Goal: Task Accomplishment & Management: Manage account settings

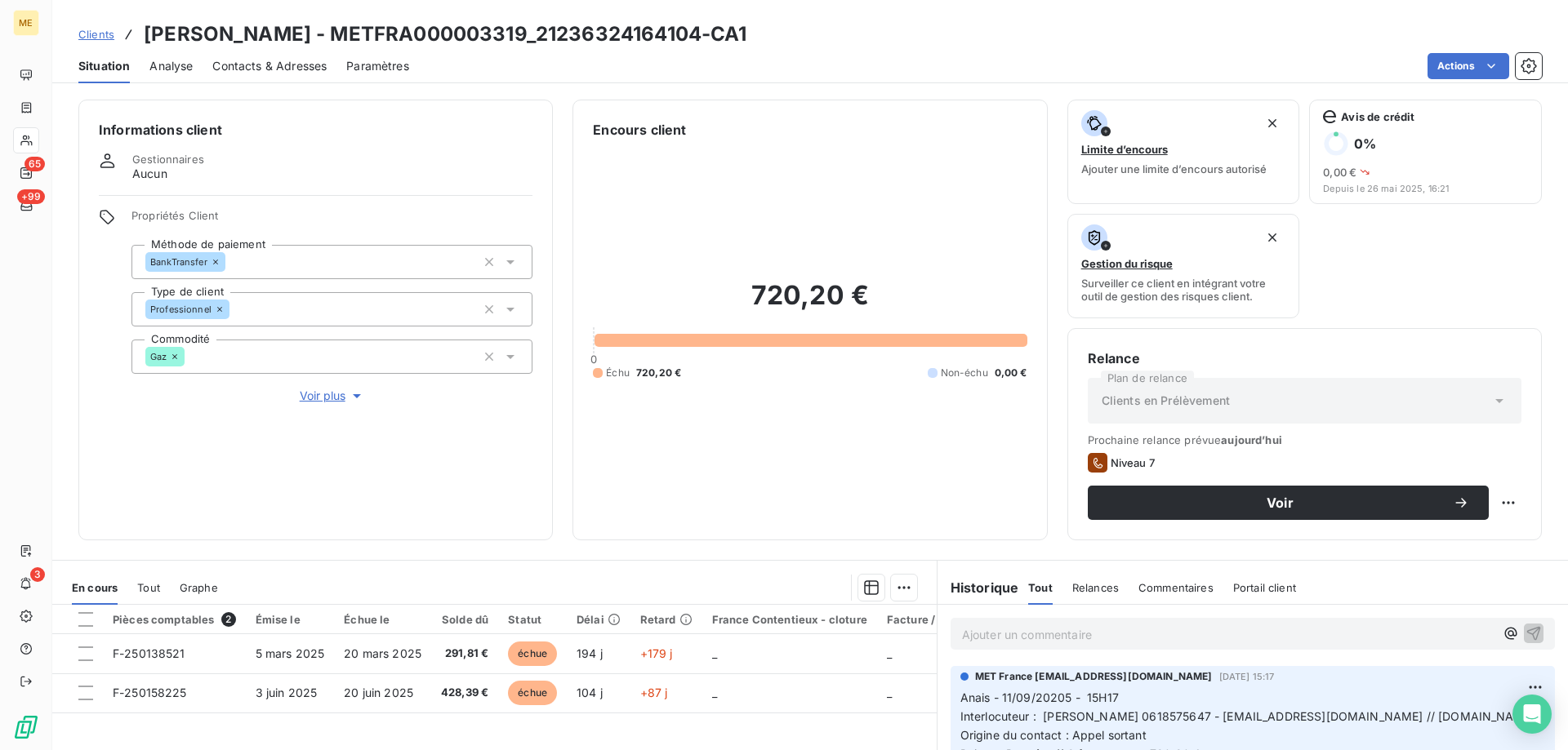
scroll to position [218, 0]
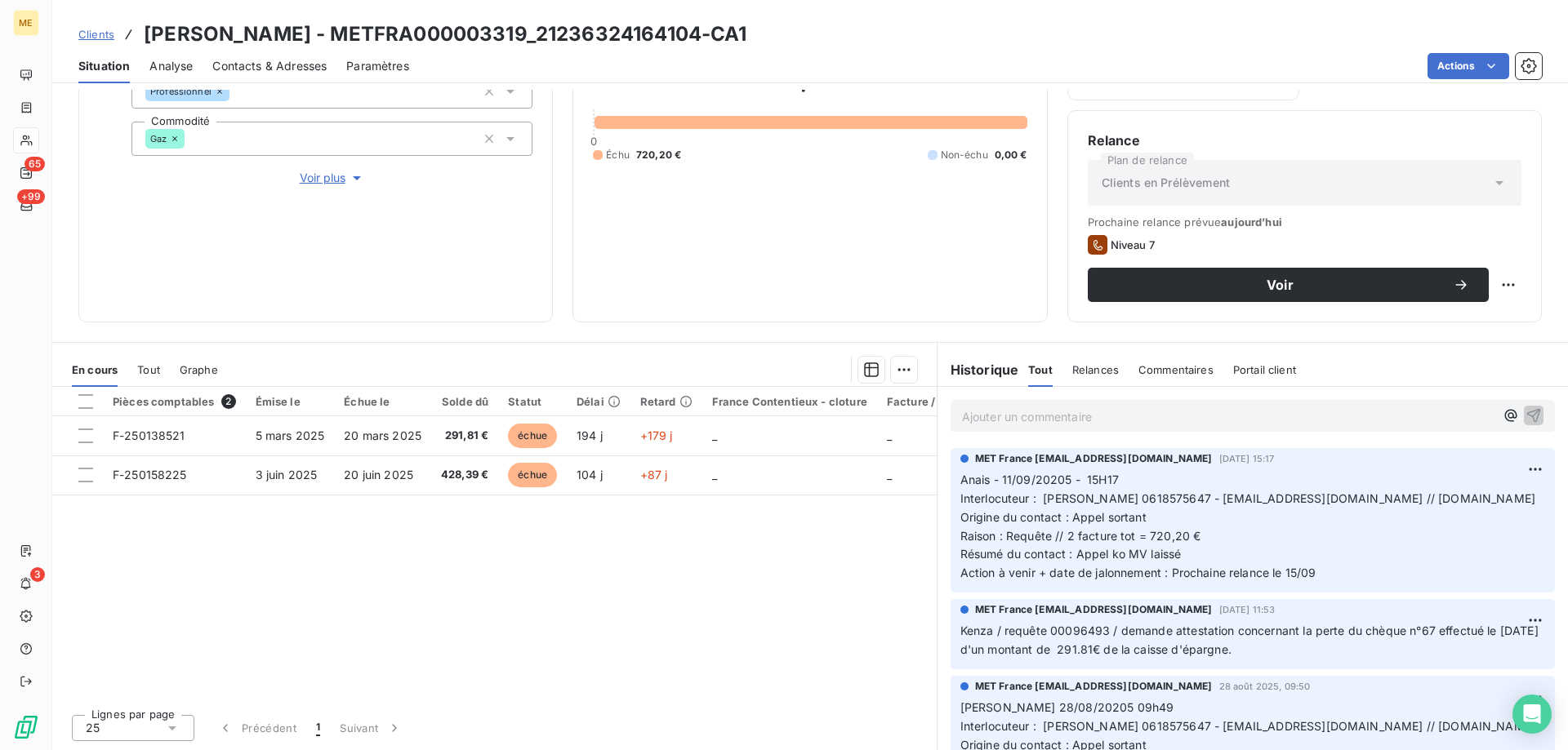
drag, startPoint x: 812, startPoint y: 27, endPoint x: 142, endPoint y: 35, distance: 670.0
click at [142, 35] on div "Clients BEAUCHENE RENE - METFRA000003319_21236324164104-CA1" at bounding box center [810, 34] width 1516 height 29
copy h3 "[PERSON_NAME] - METFRA000003319_21236324164104-CA1"
drag, startPoint x: 1337, startPoint y: 597, endPoint x: 948, endPoint y: 479, distance: 406.5
click at [951, 479] on div "MET France met-france@recouvrement.met.com 11 sept. 2025, 15:17 Anais - 11/09/2…" at bounding box center [1253, 520] width 605 height 144
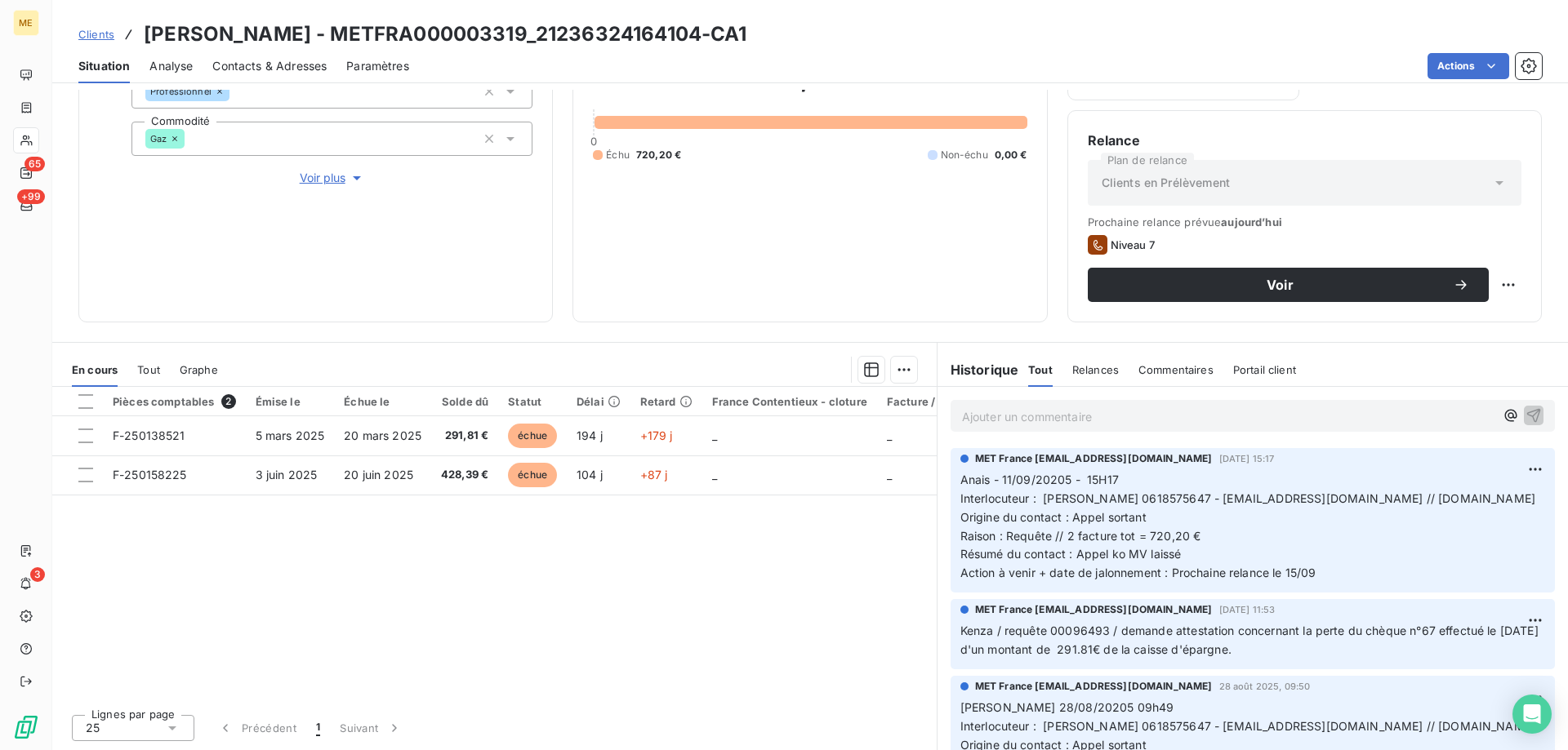
copy p "Anais - 11/09/20205 - 15H17 Interlocuteur : Mme BEAUCHENE 0618575647 - CHRISTIN…"
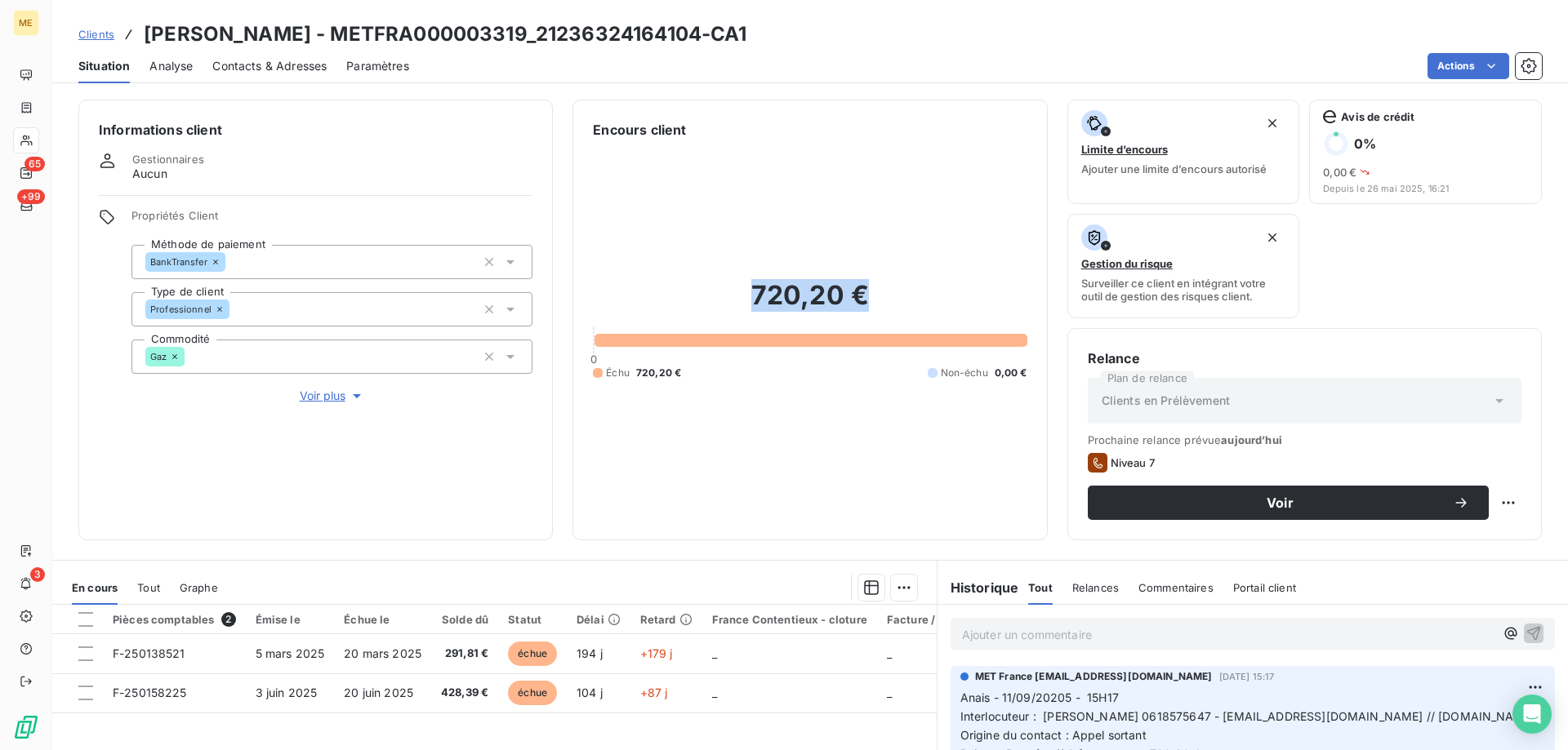
drag, startPoint x: 867, startPoint y: 315, endPoint x: 718, endPoint y: 300, distance: 149.8
click at [718, 300] on h2 "720,20 €" at bounding box center [809, 303] width 434 height 49
copy h2 "720,20 €"
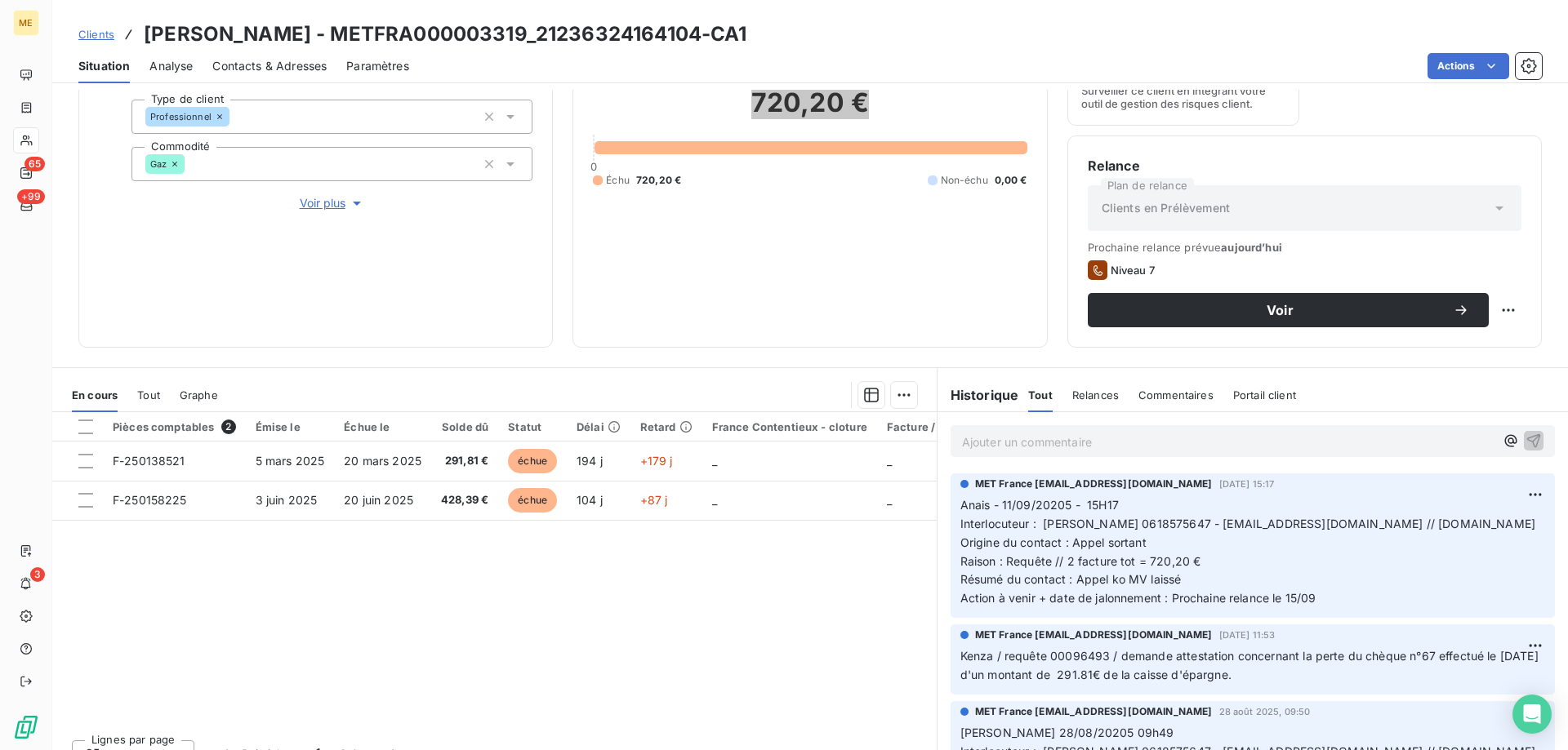
scroll to position [218, 0]
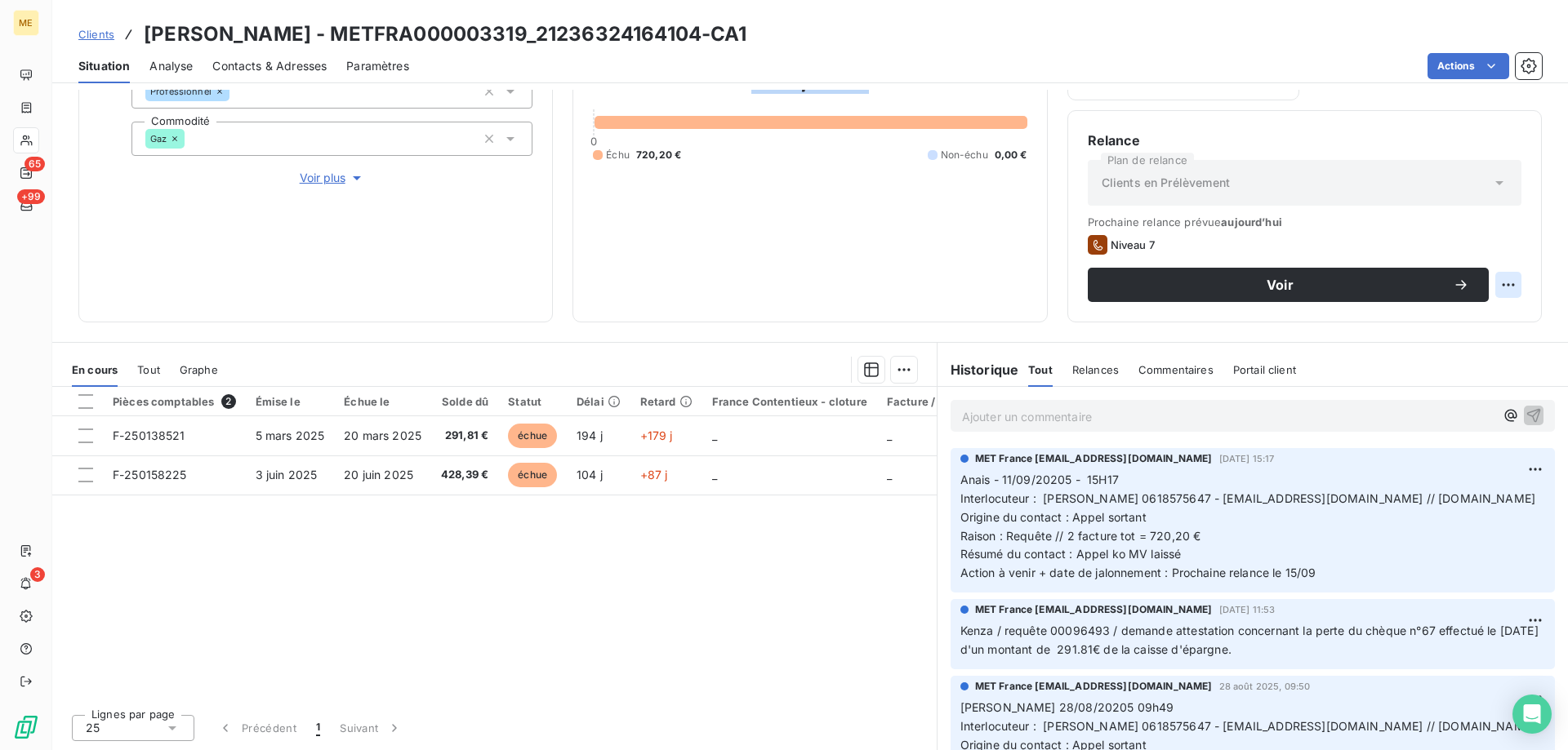
click at [1503, 283] on html "ME 65 +99 3 Clients BEAUCHENE RENE - METFRA000003319_21236324164104-CA1 Situati…" at bounding box center [784, 457] width 1568 height 913
click at [1487, 319] on div "Replanifier cette action" at bounding box center [1429, 320] width 146 height 26
select select "8"
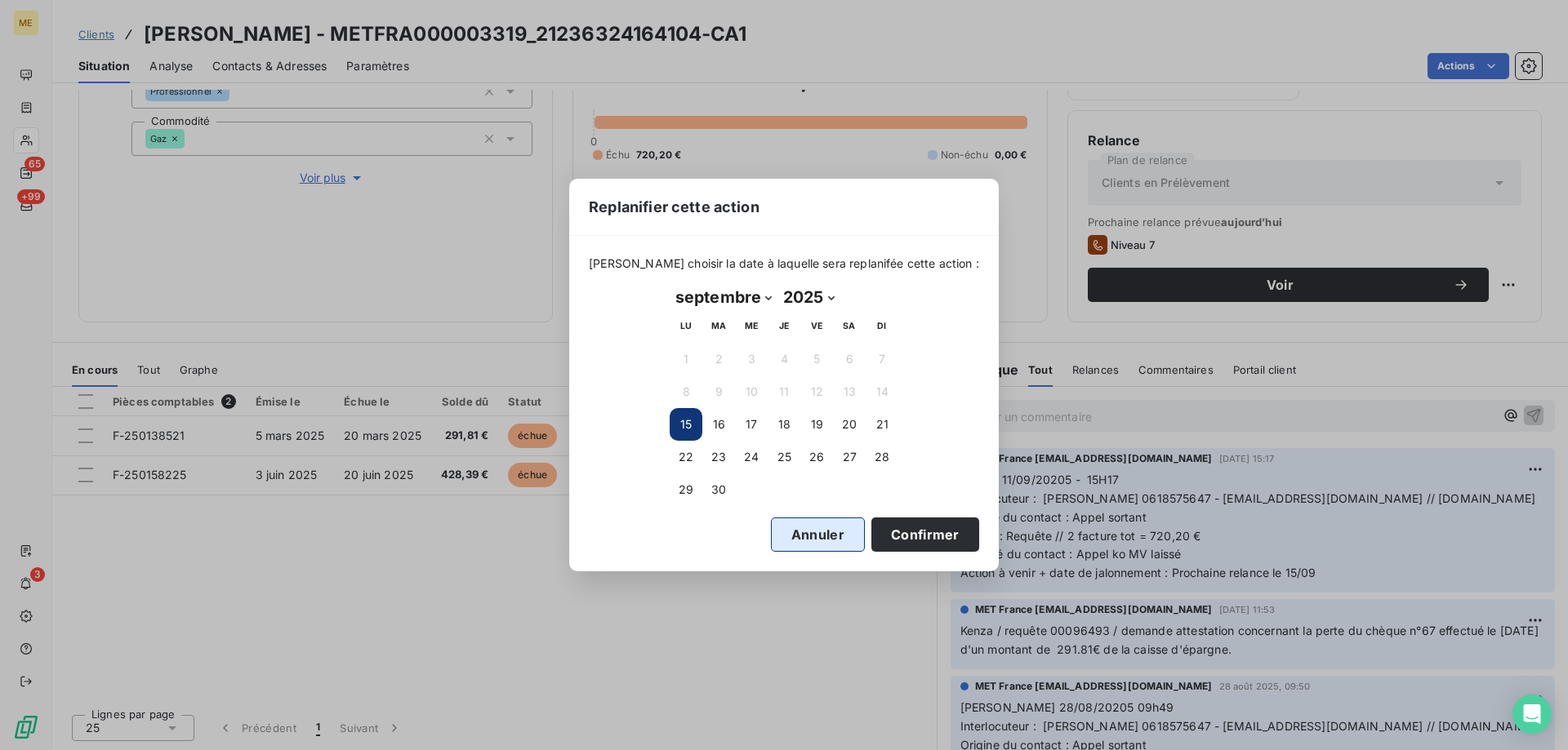
click at [771, 536] on button "Annuler" at bounding box center [818, 535] width 94 height 34
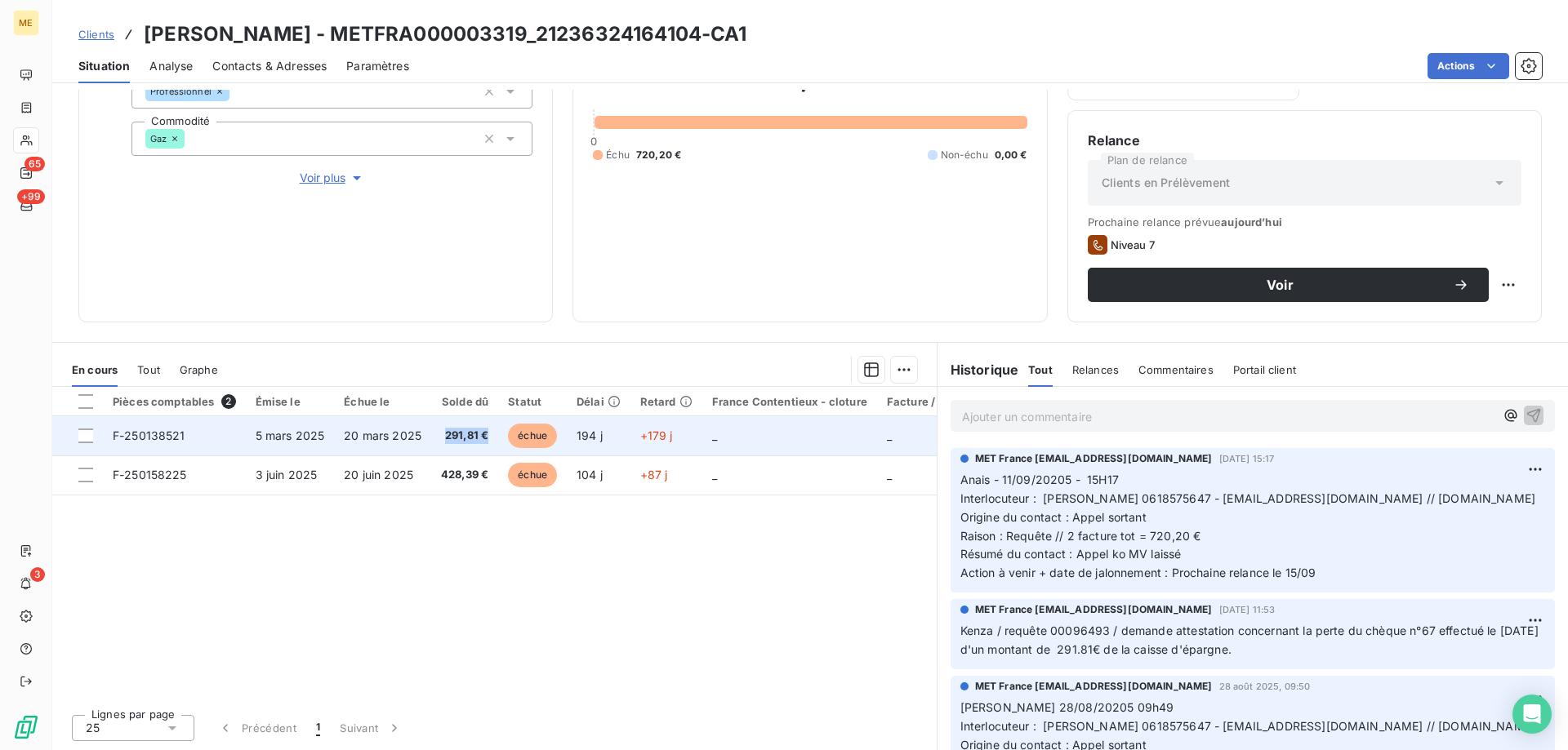
copy span "291,81 €"
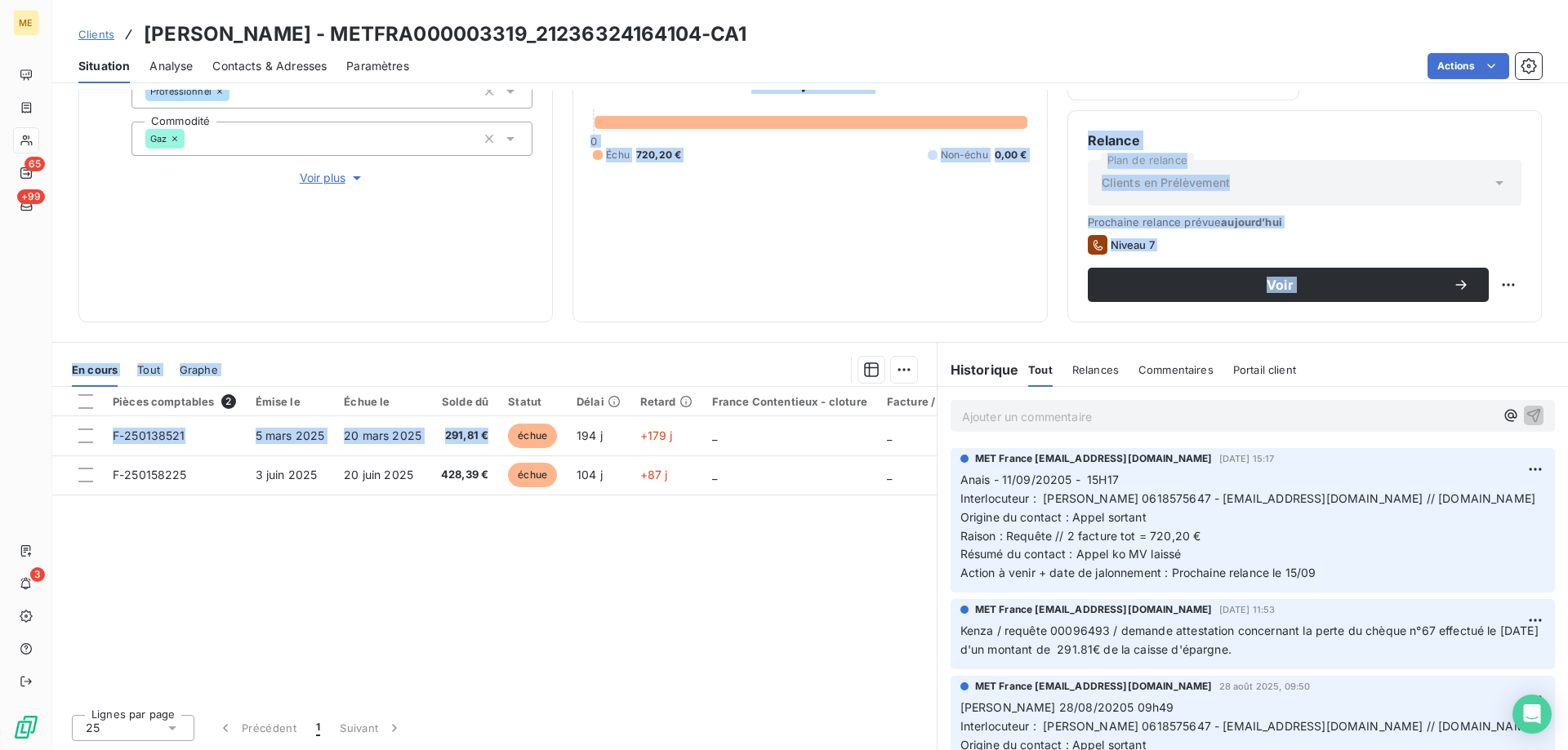
drag, startPoint x: 491, startPoint y: 435, endPoint x: 450, endPoint y: 288, distance: 152.6
click at [450, 288] on div "Informations client Gestionnaires Aucun Propriétés Client Méthode de paiement B…" at bounding box center [810, 420] width 1516 height 660
click at [501, 571] on div "Pièces comptables 2 Émise le Échue le Solde dû Statut Délai Retard France Conte…" at bounding box center [494, 544] width 885 height 314
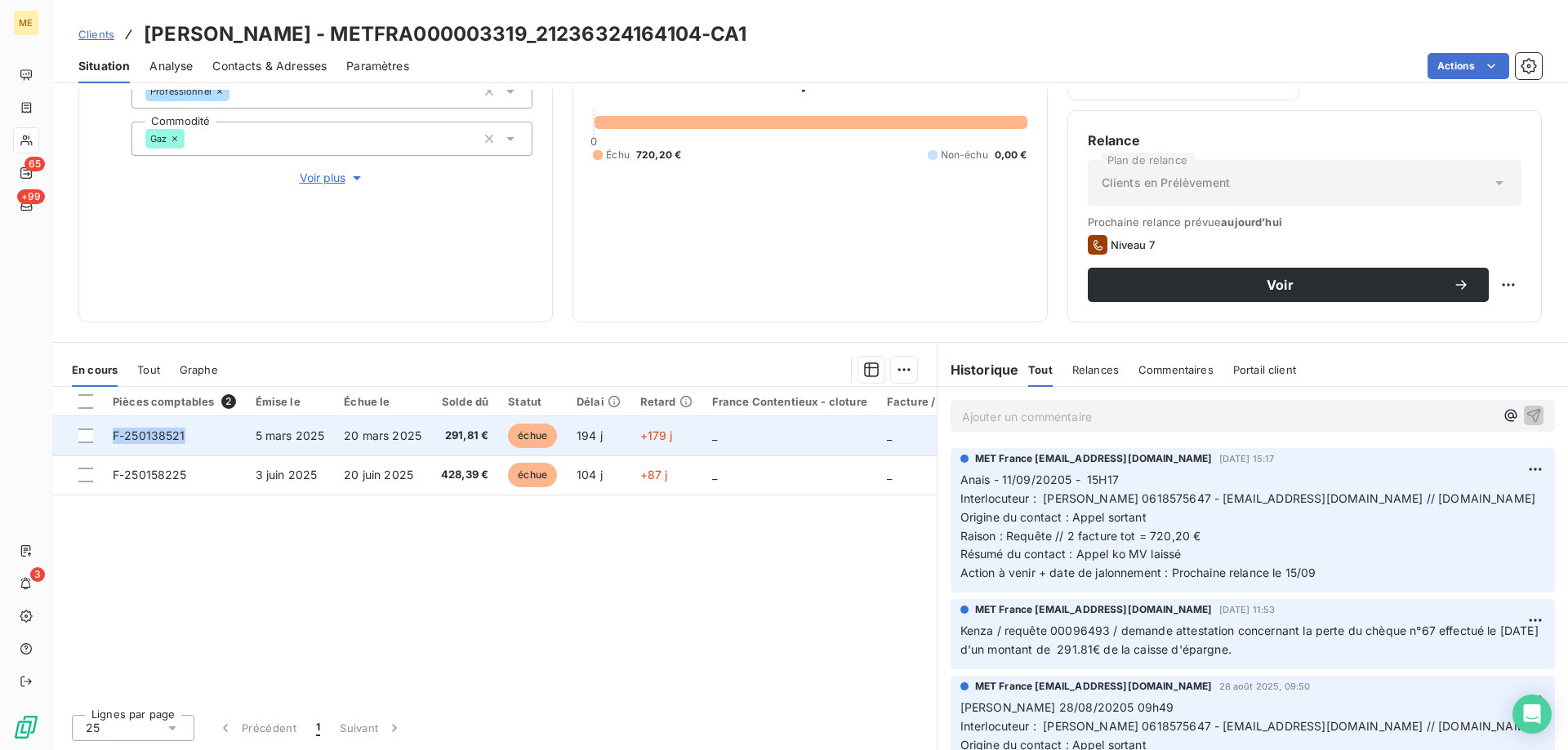
copy span "F-250138521"
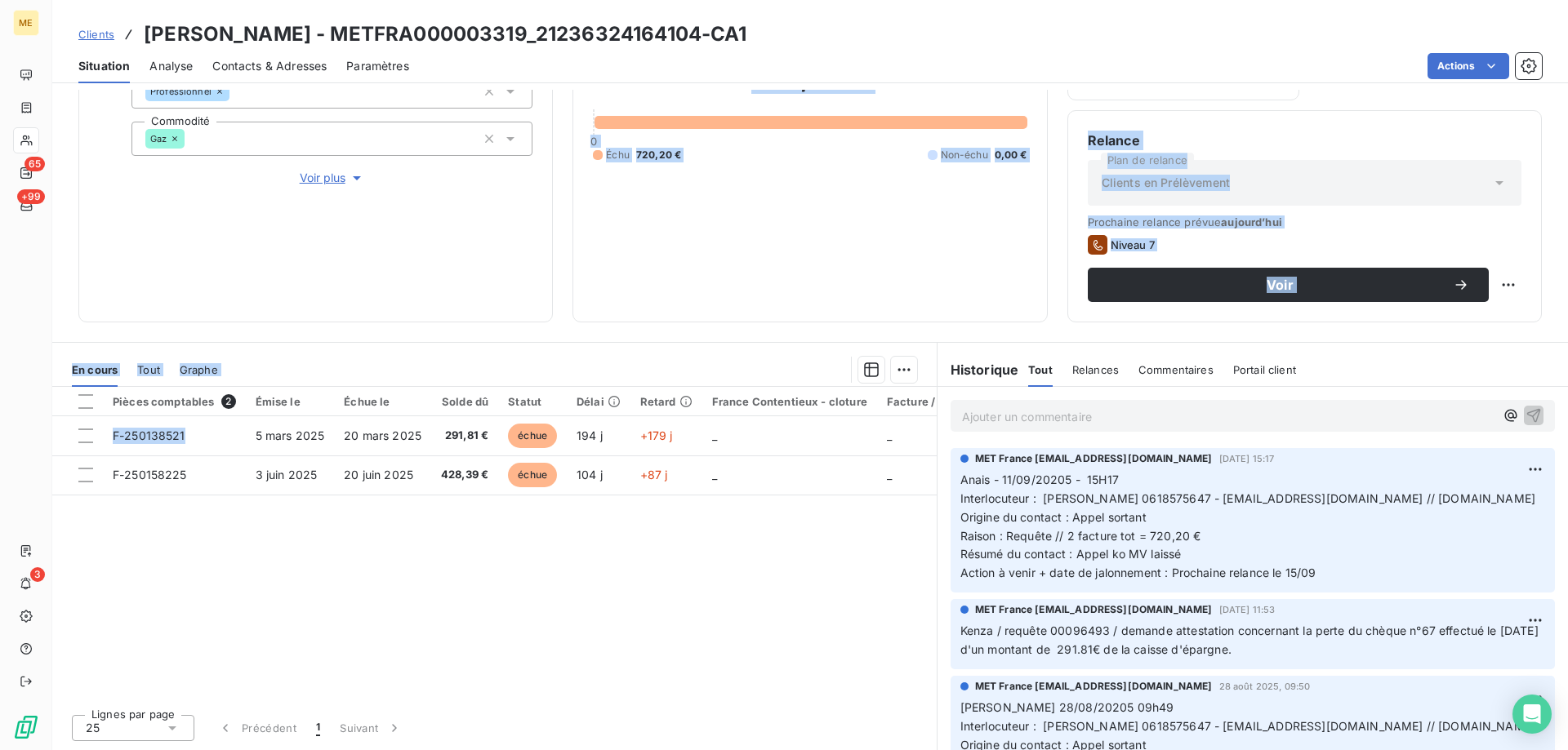
drag, startPoint x: 179, startPoint y: 432, endPoint x: 167, endPoint y: 287, distance: 145.5
click at [167, 287] on div "Informations client Gestionnaires Aucun Propriétés Client Méthode de paiement B…" at bounding box center [810, 420] width 1516 height 660
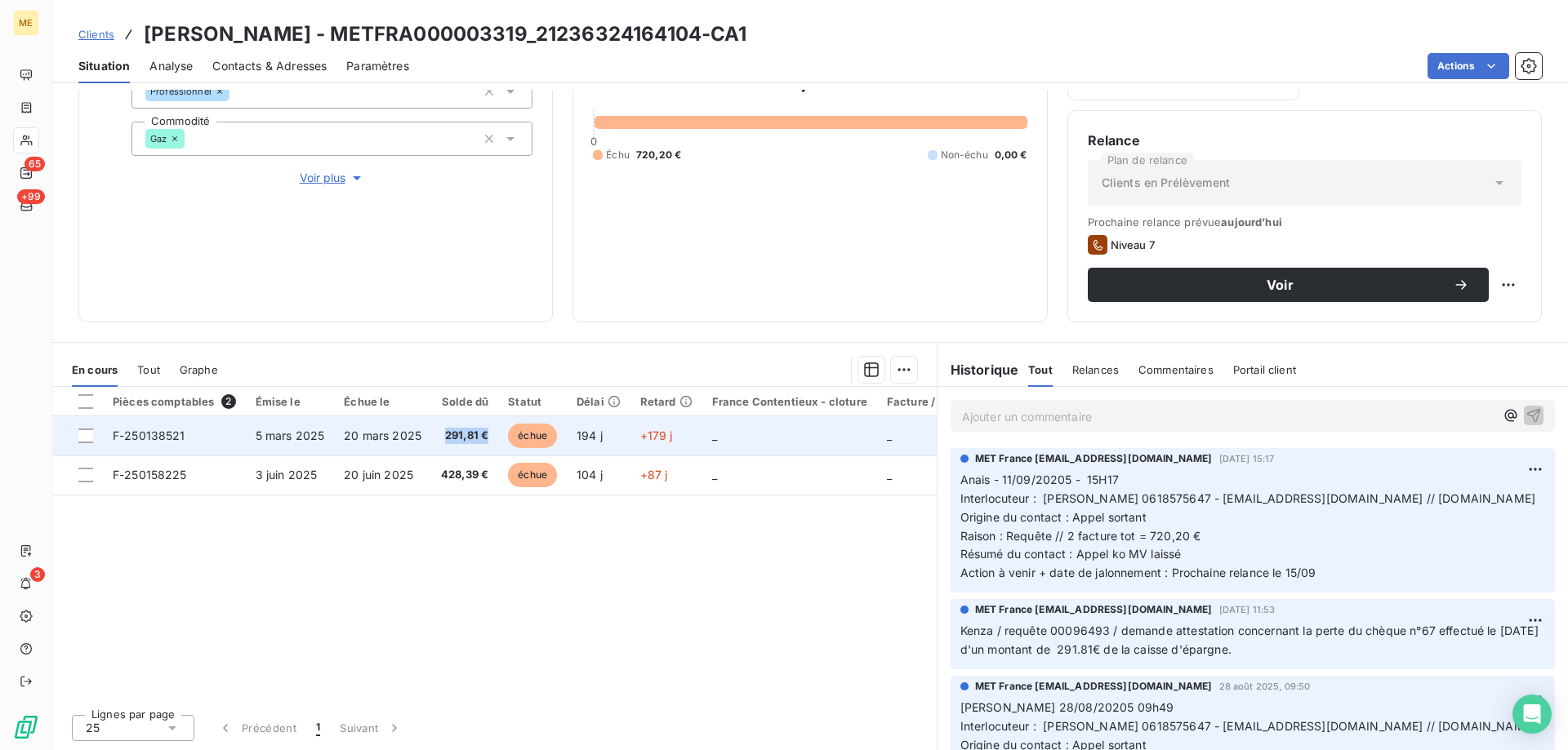
copy span "291,81 €"
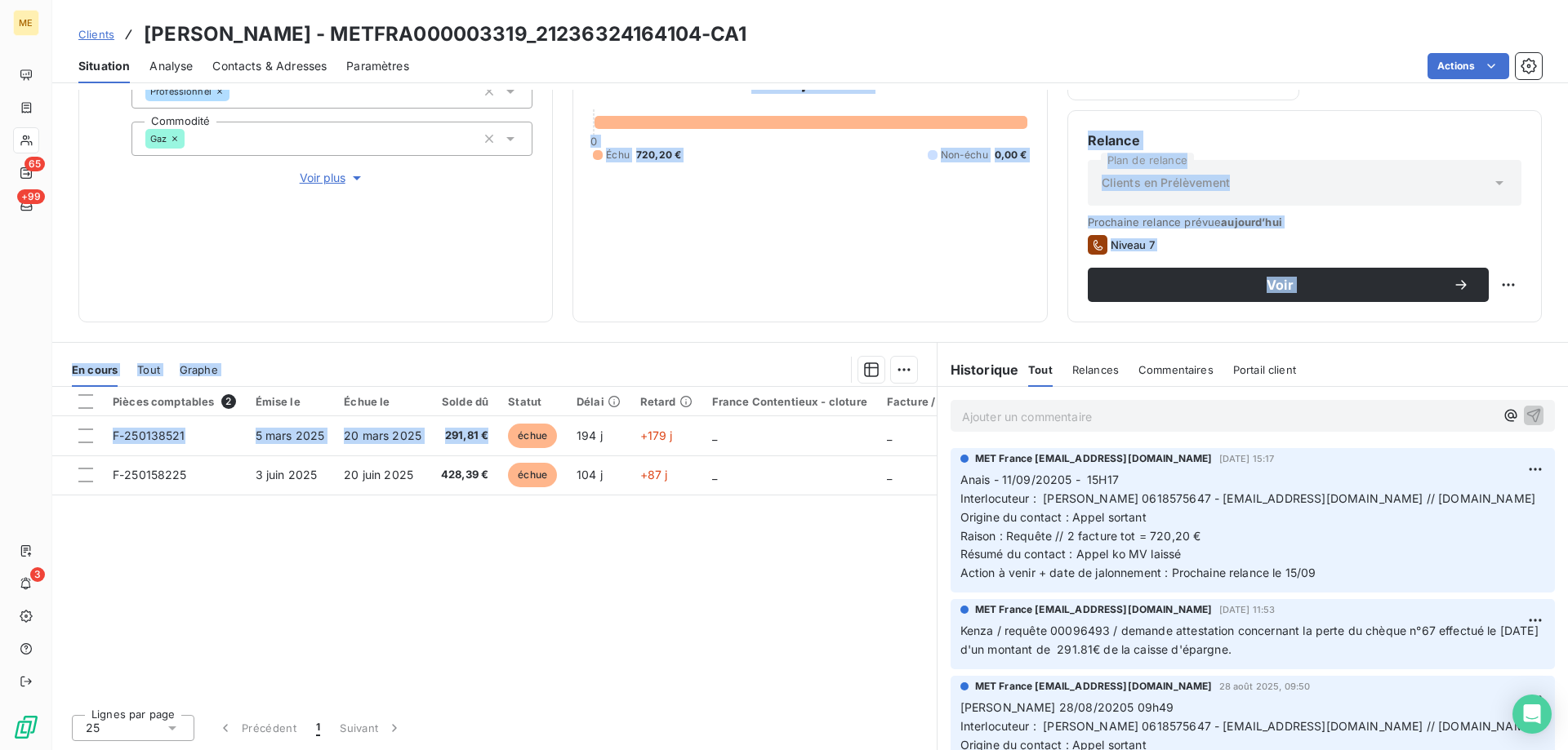
drag, startPoint x: 493, startPoint y: 438, endPoint x: 480, endPoint y: 284, distance: 154.5
click at [480, 284] on div "Informations client Gestionnaires Aucun Propriétés Client Méthode de paiement B…" at bounding box center [810, 420] width 1516 height 660
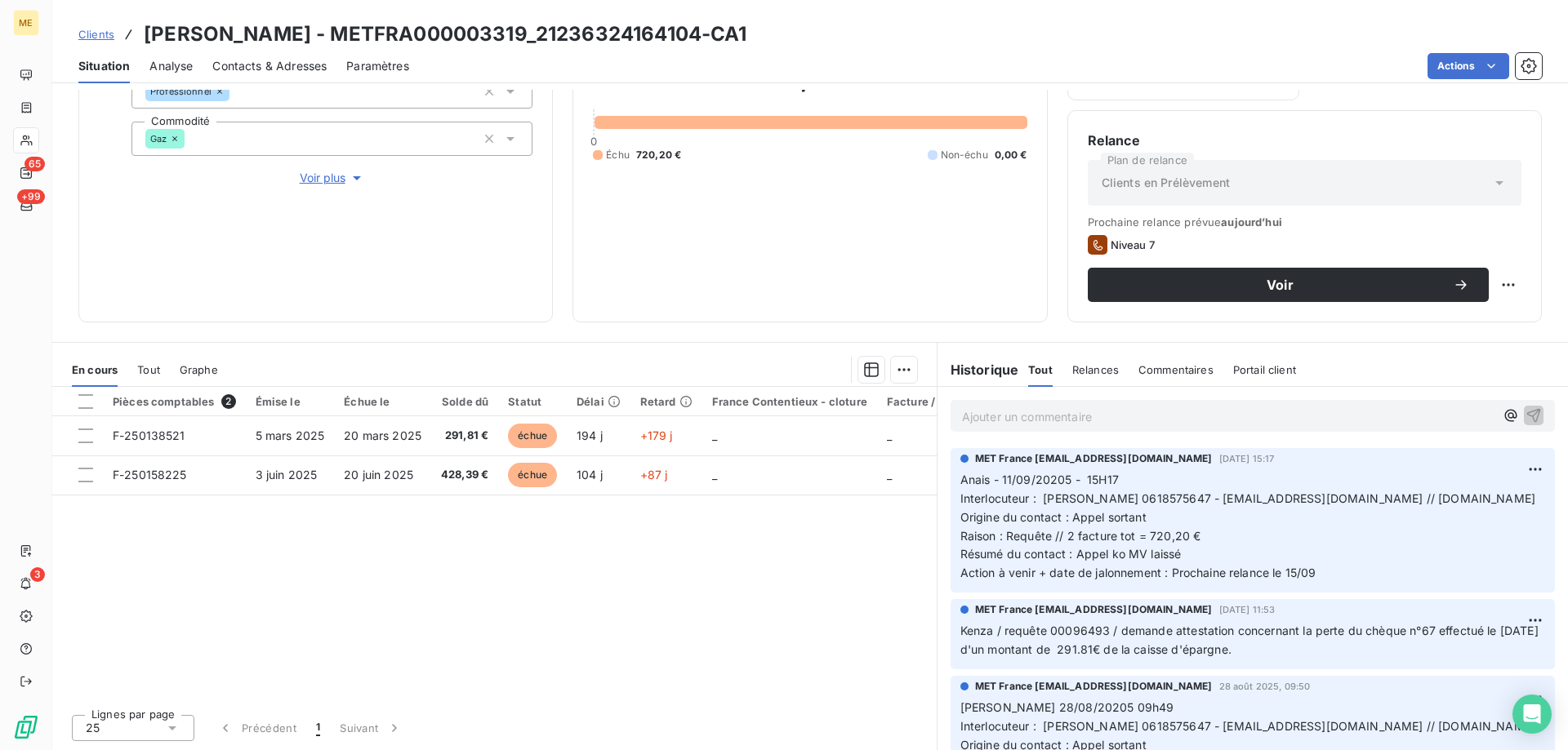
click at [530, 34] on h3 "BEAUCHENE RENE - METFRA000003319_21236324164104-CA1" at bounding box center [445, 34] width 604 height 29
drag, startPoint x: 713, startPoint y: 36, endPoint x: 543, endPoint y: 45, distance: 170.2
click at [543, 45] on h3 "BEAUCHENE RENE - METFRA000003319_21236324164104-CA1" at bounding box center [445, 34] width 604 height 29
copy h3 "21236324164104"
click at [1193, 411] on p "Ajouter un commentaire ﻿" at bounding box center [1228, 416] width 532 height 20
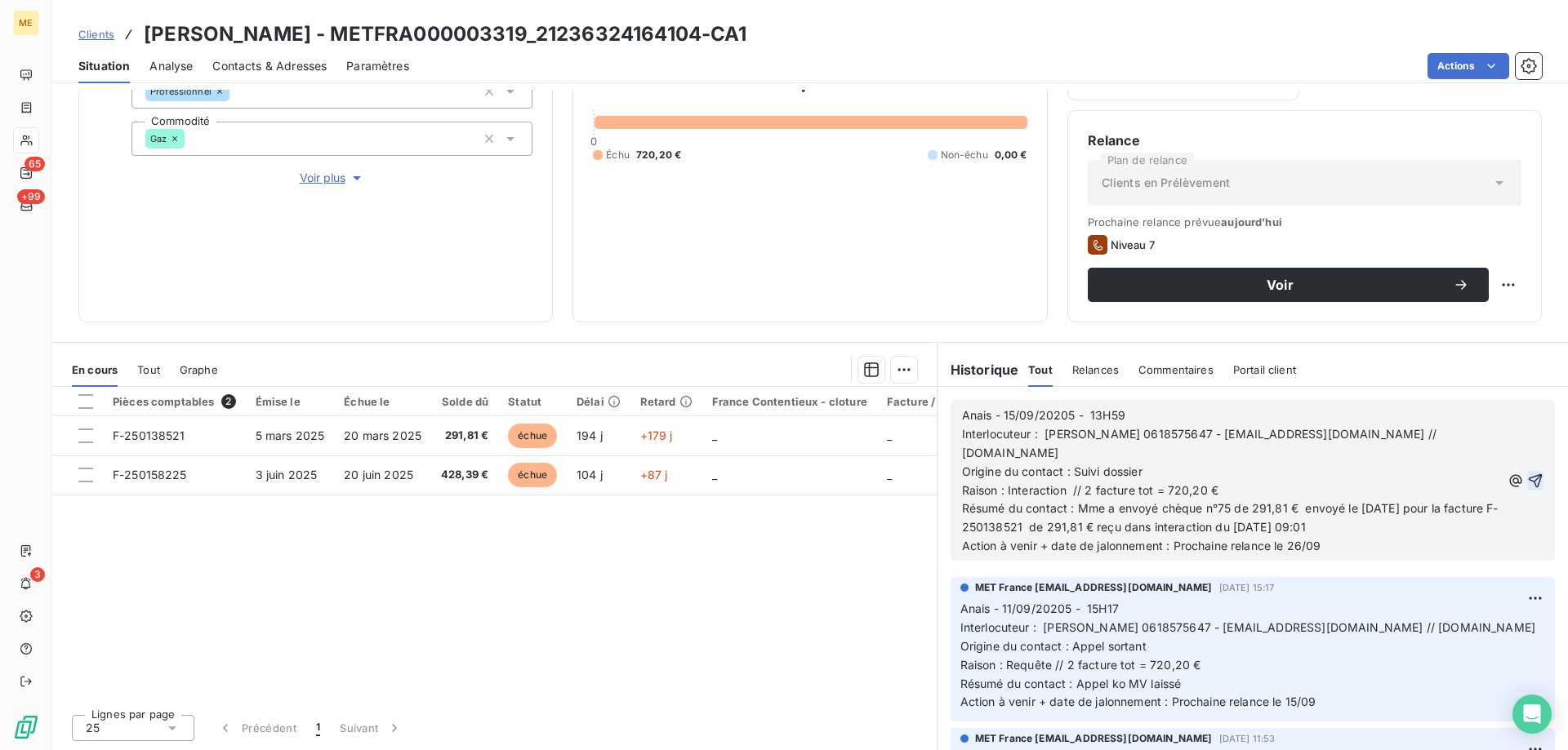
click at [1529, 478] on icon "button" at bounding box center [1536, 480] width 14 height 14
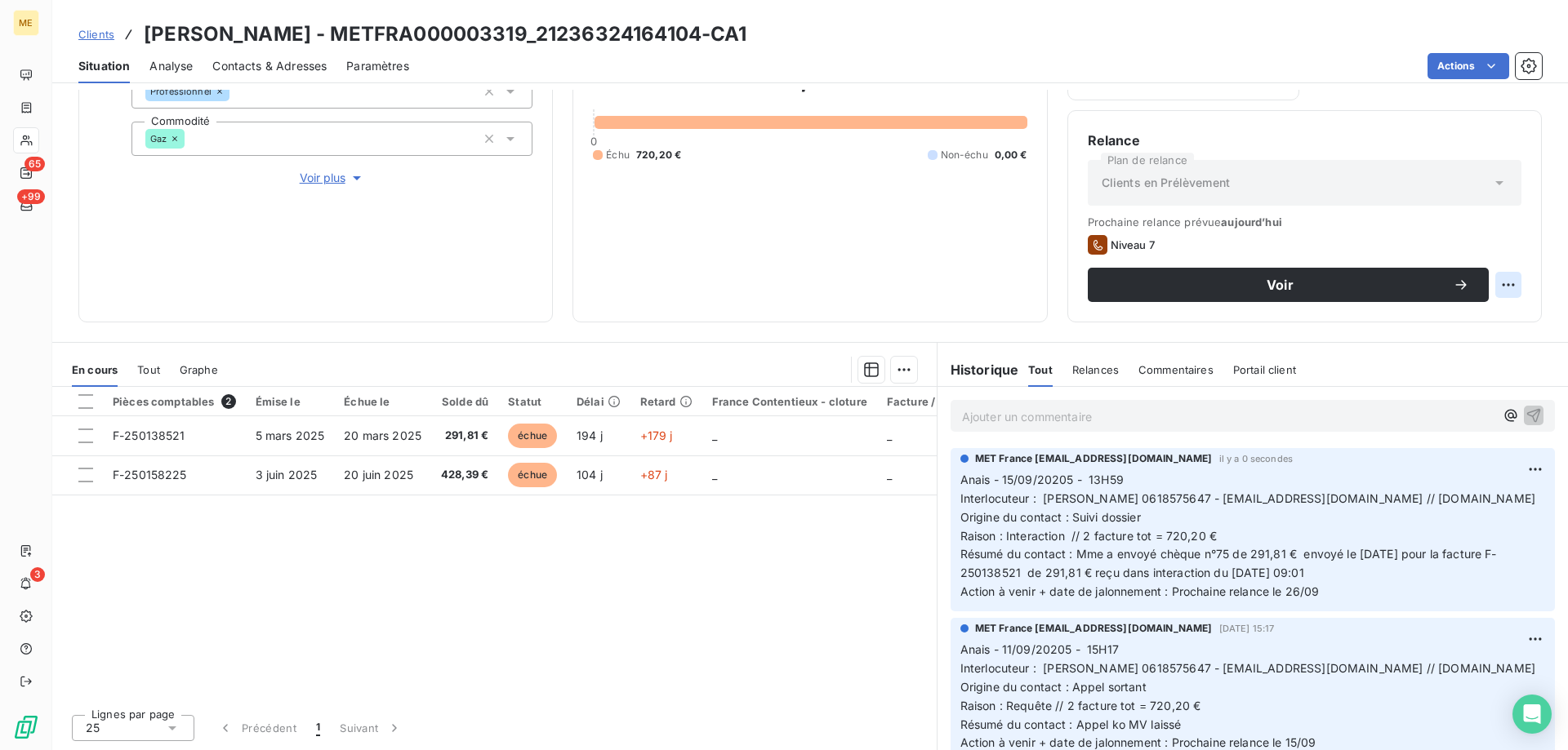
click at [1503, 277] on html "ME 65 +99 3 Clients BEAUCHENE RENE - METFRA000003319_21236324164104-CA1 Situati…" at bounding box center [784, 457] width 1568 height 913
click at [1488, 320] on div "Replanifier cette action" at bounding box center [1429, 320] width 146 height 26
select select "8"
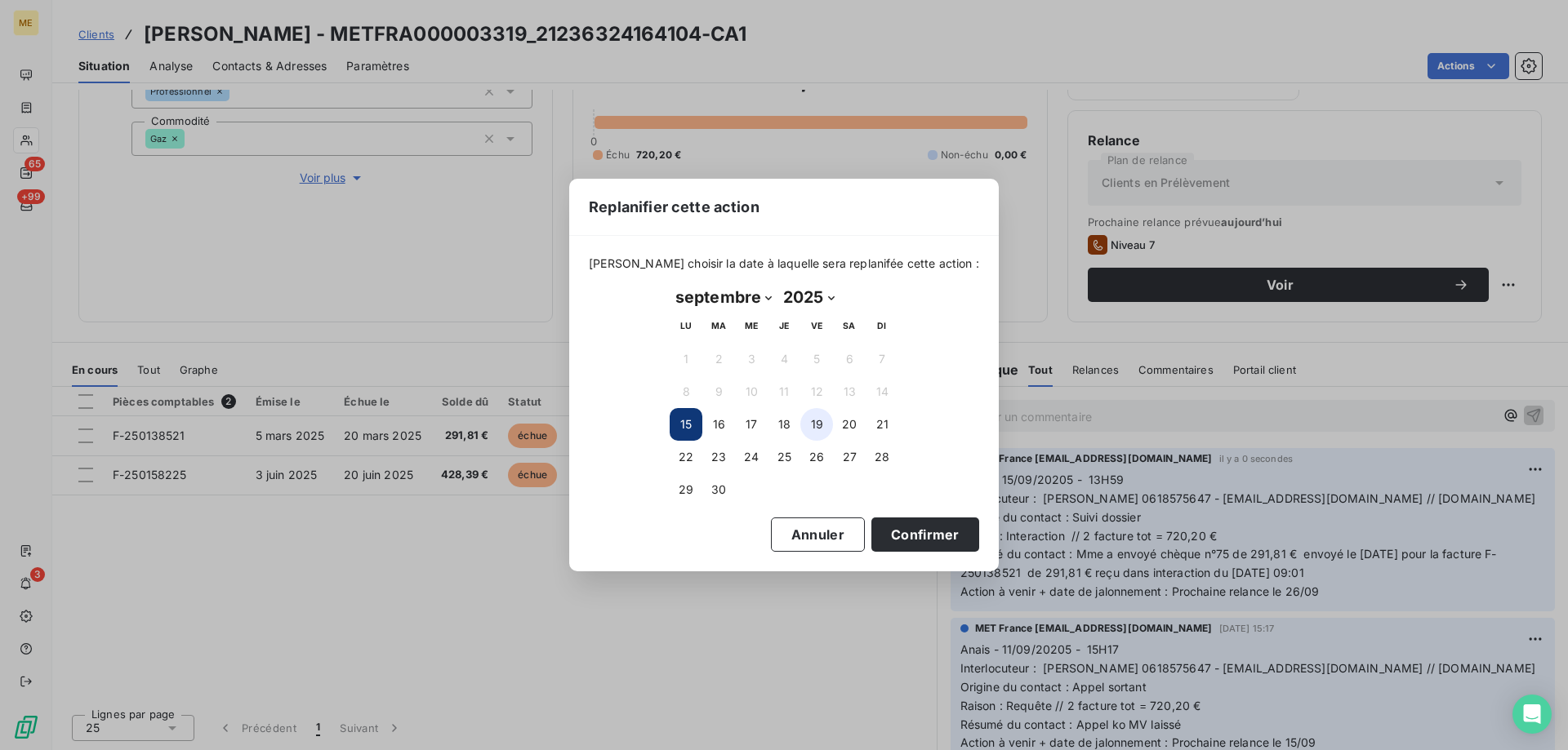
click at [813, 422] on button "19" at bounding box center [817, 424] width 33 height 33
click at [818, 458] on button "26" at bounding box center [817, 457] width 33 height 33
drag, startPoint x: 914, startPoint y: 535, endPoint x: 913, endPoint y: 544, distance: 9.1
click at [915, 535] on button "Confirmer" at bounding box center [925, 535] width 108 height 34
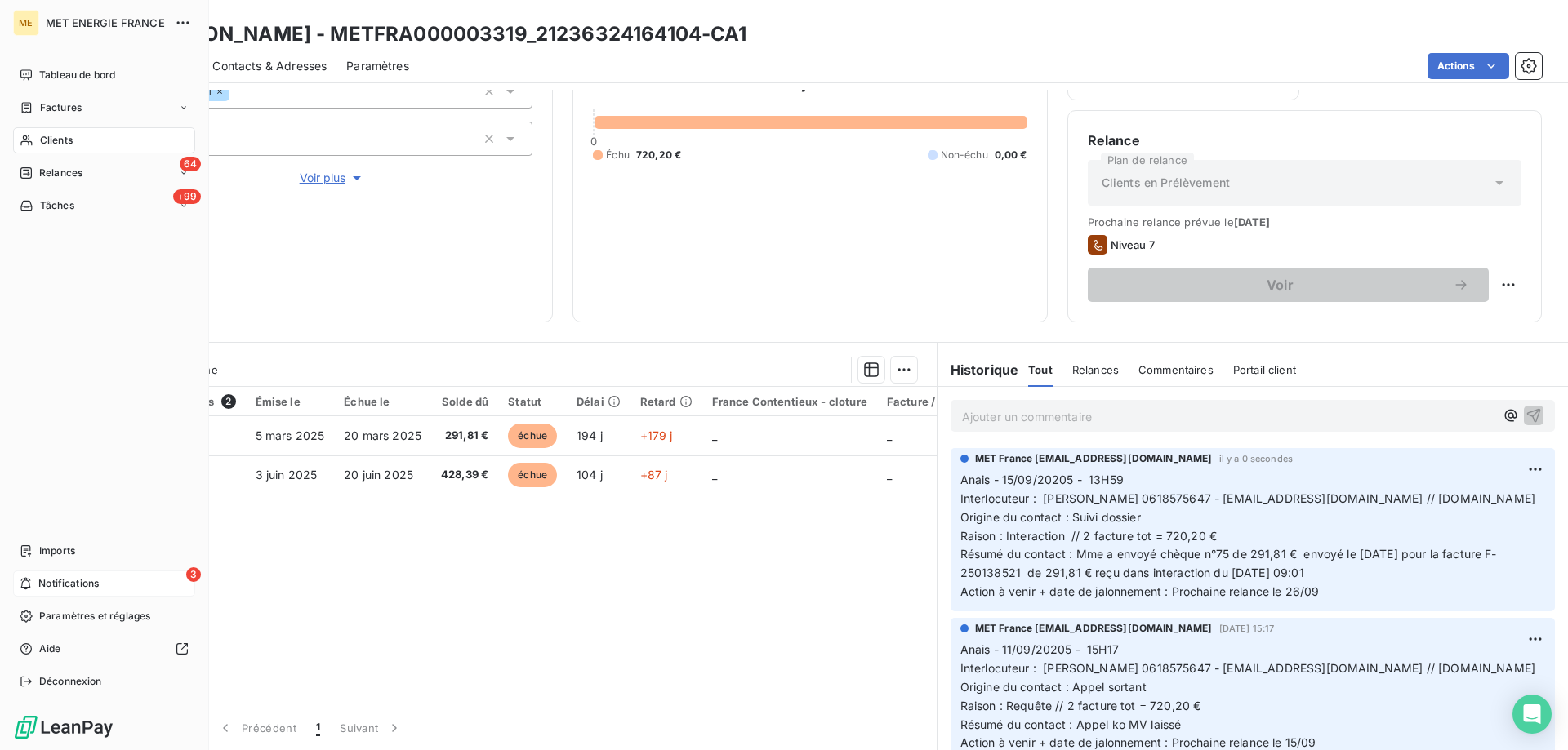
click at [60, 582] on span "Notifications" at bounding box center [69, 584] width 60 height 15
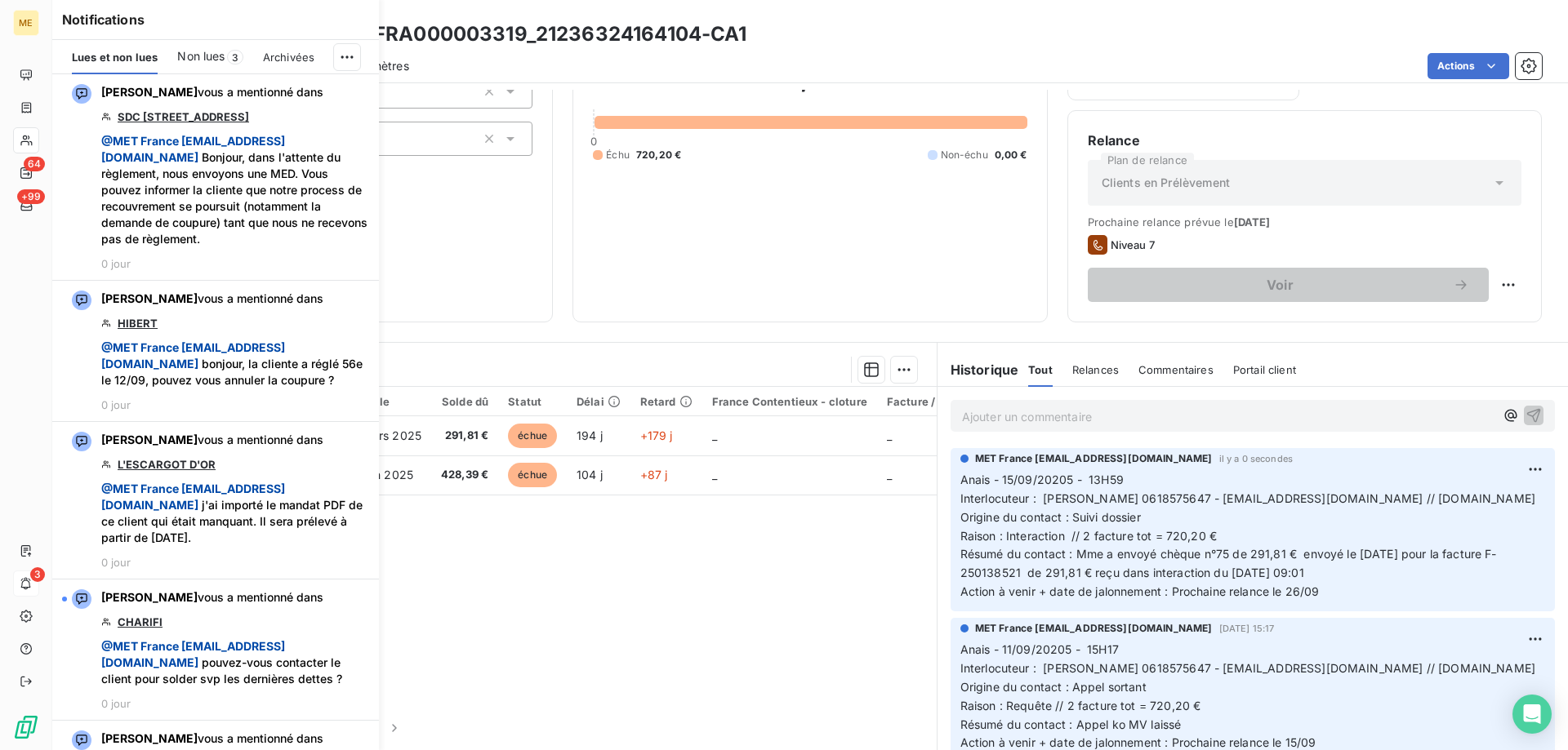
click at [216, 50] on span "Non lues" at bounding box center [200, 55] width 47 height 16
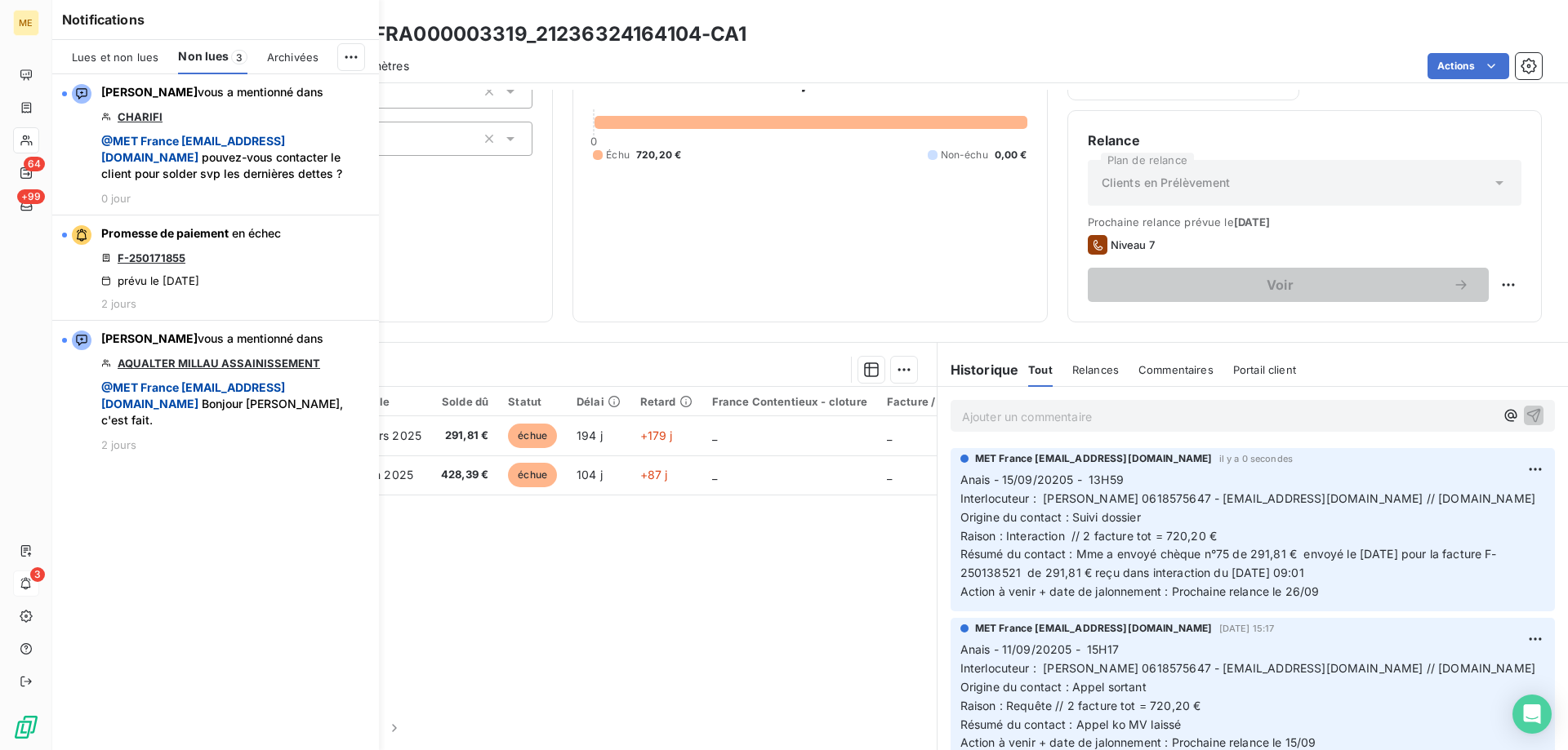
click at [787, 248] on div "720,20 € 0 Échu 720,20 € Non-échu 0,00 €" at bounding box center [809, 111] width 434 height 380
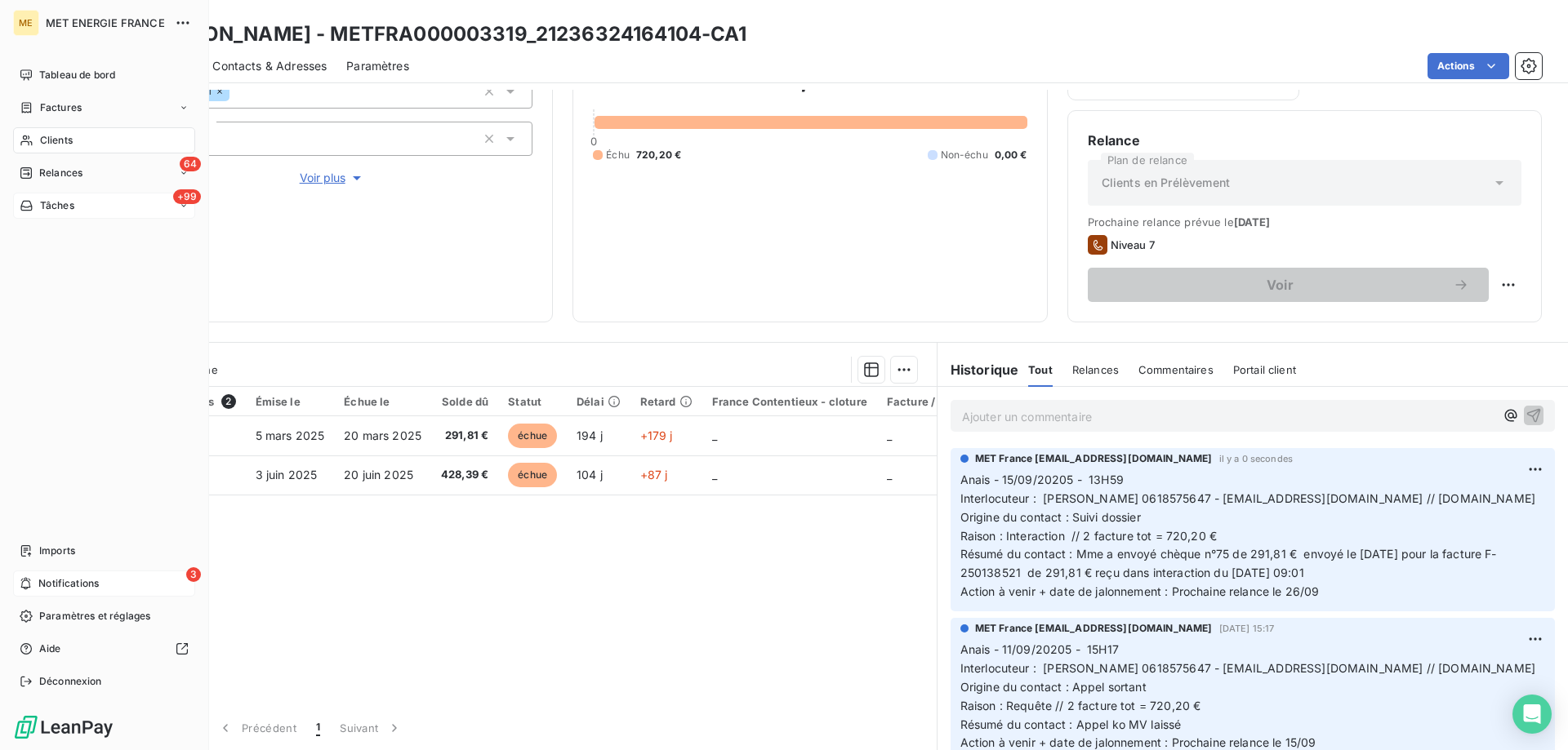
click at [49, 215] on div "+99 Tâches" at bounding box center [104, 205] width 182 height 26
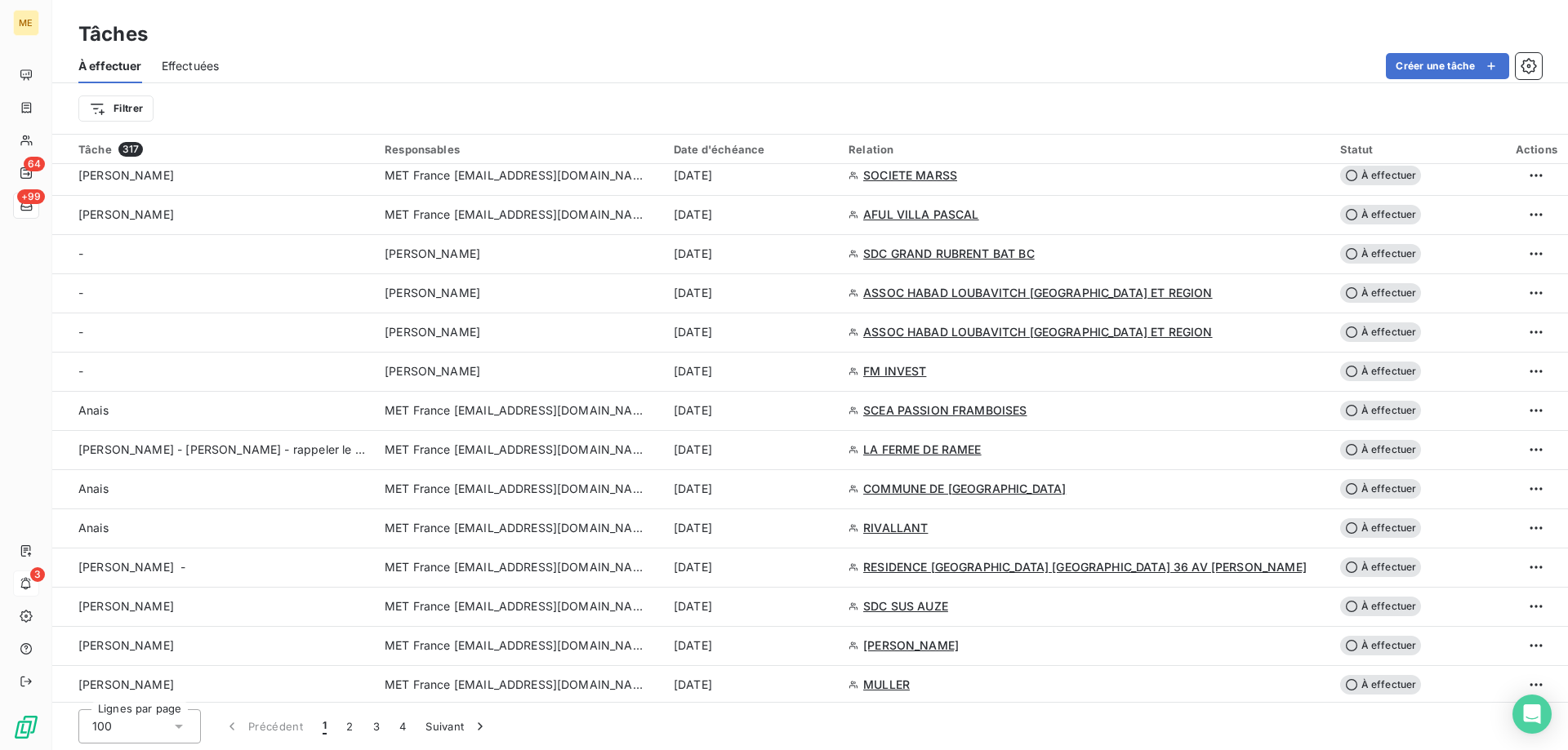
scroll to position [1224, 0]
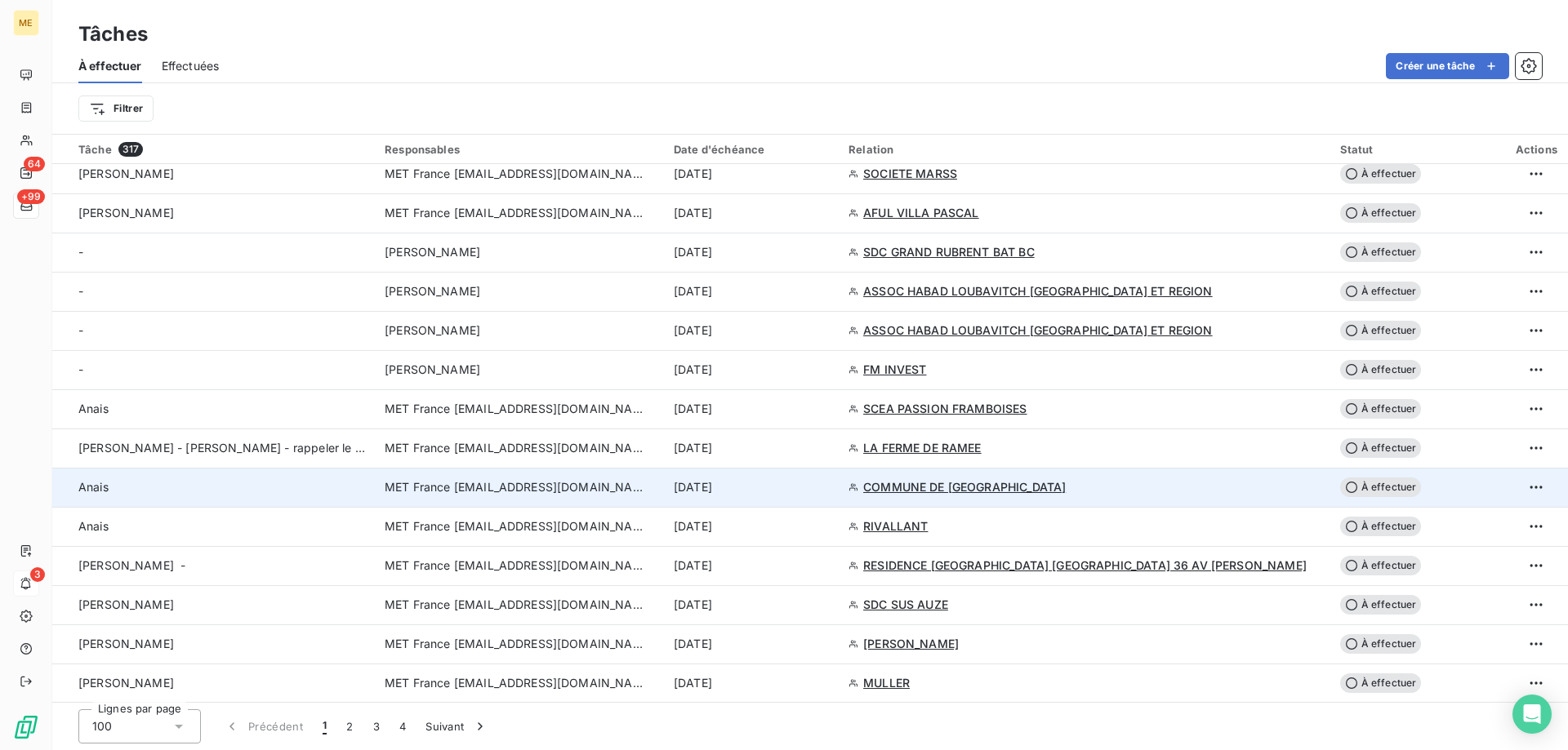
click at [839, 478] on td "15 sept. 2025" at bounding box center [751, 487] width 174 height 39
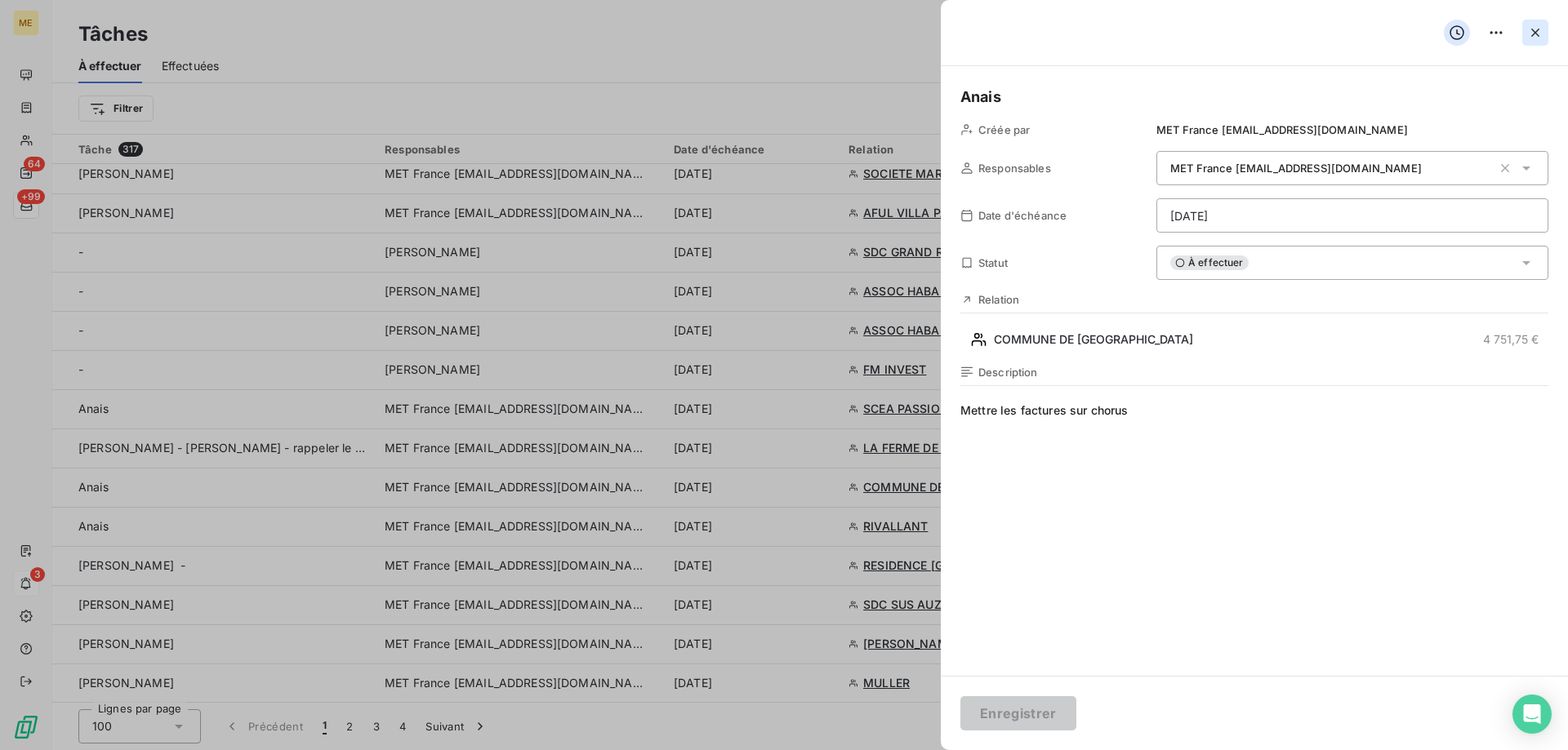
click at [1536, 30] on icon "button" at bounding box center [1535, 32] width 16 height 16
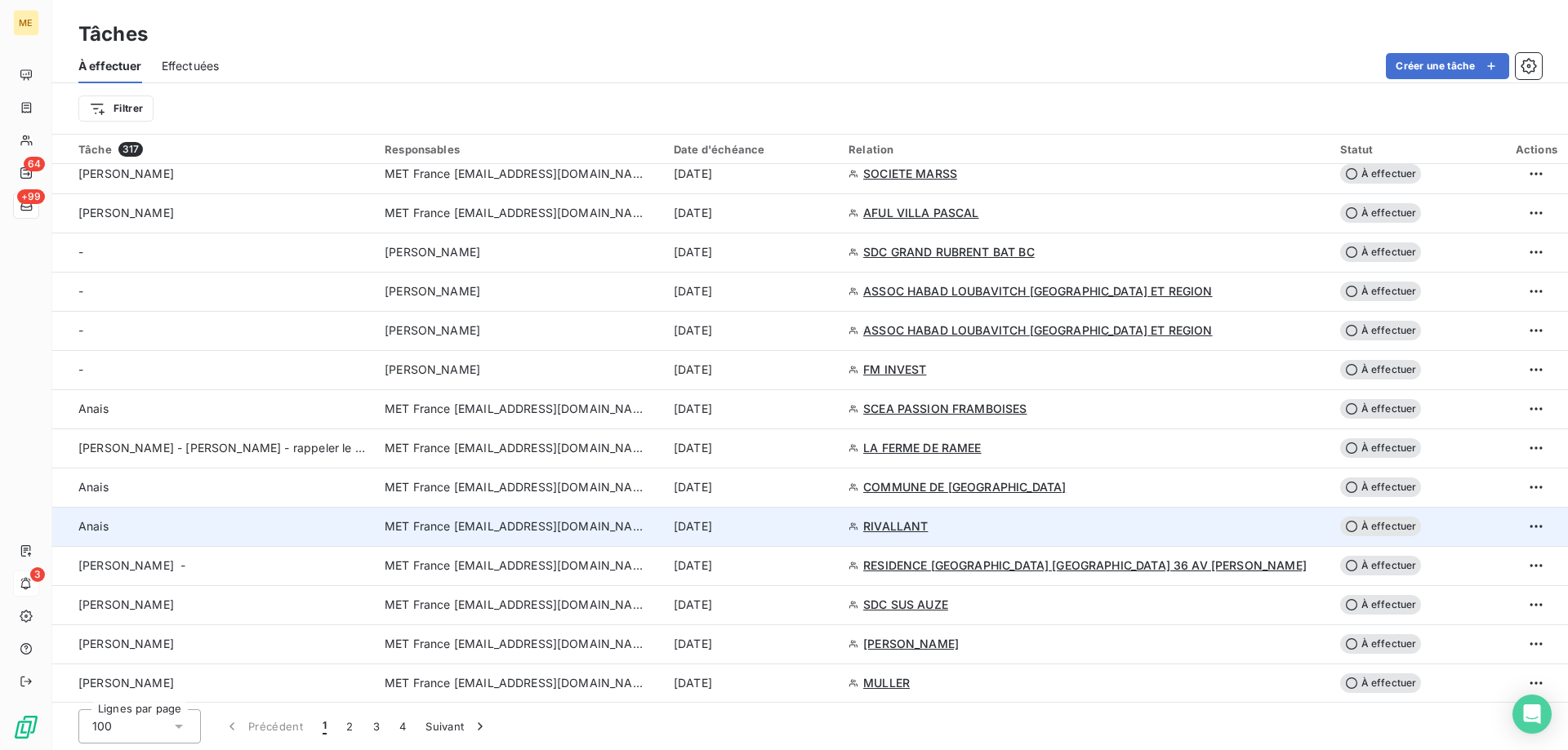
click at [829, 525] on div "15 sept. 2025" at bounding box center [751, 526] width 155 height 16
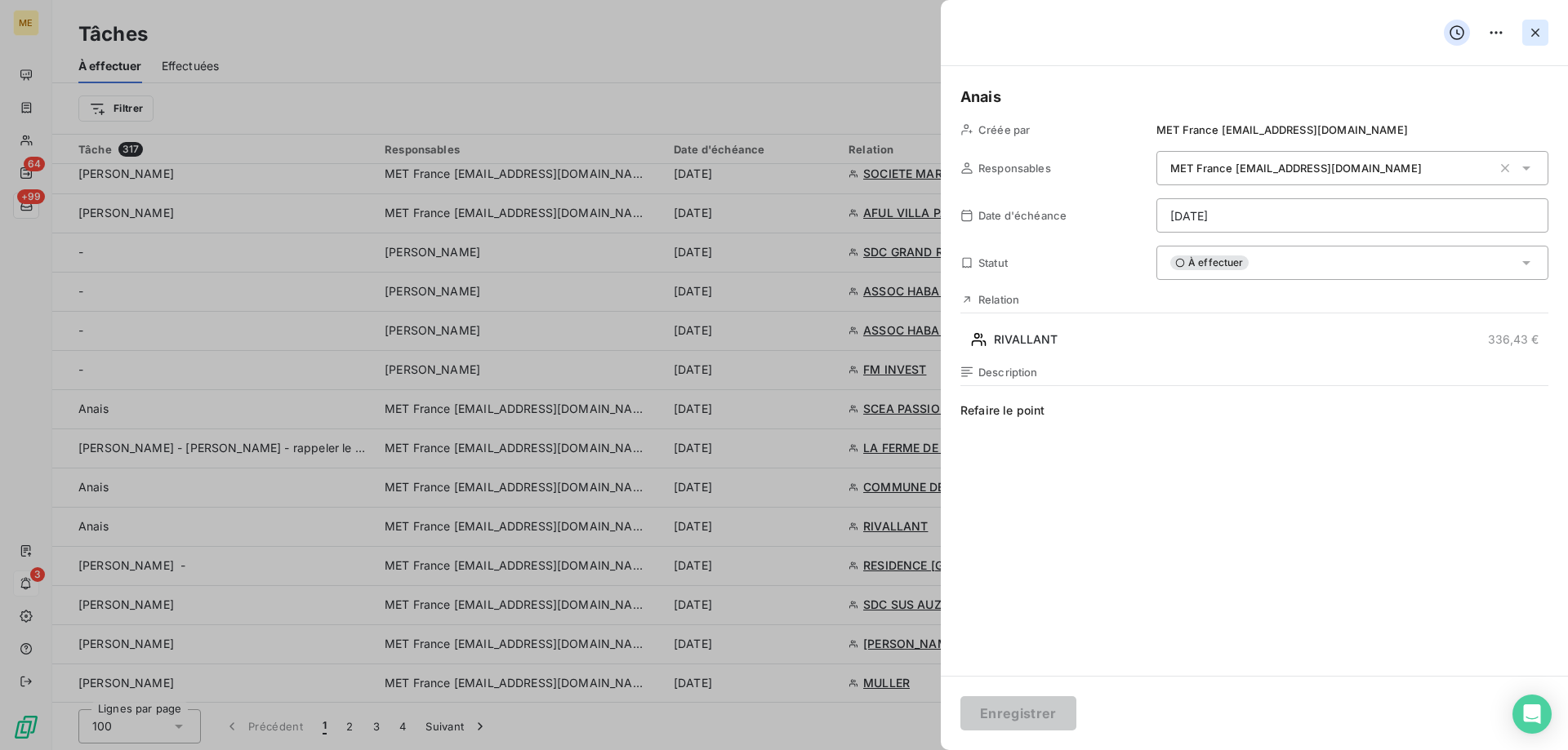
click at [1539, 30] on icon "button" at bounding box center [1535, 33] width 8 height 8
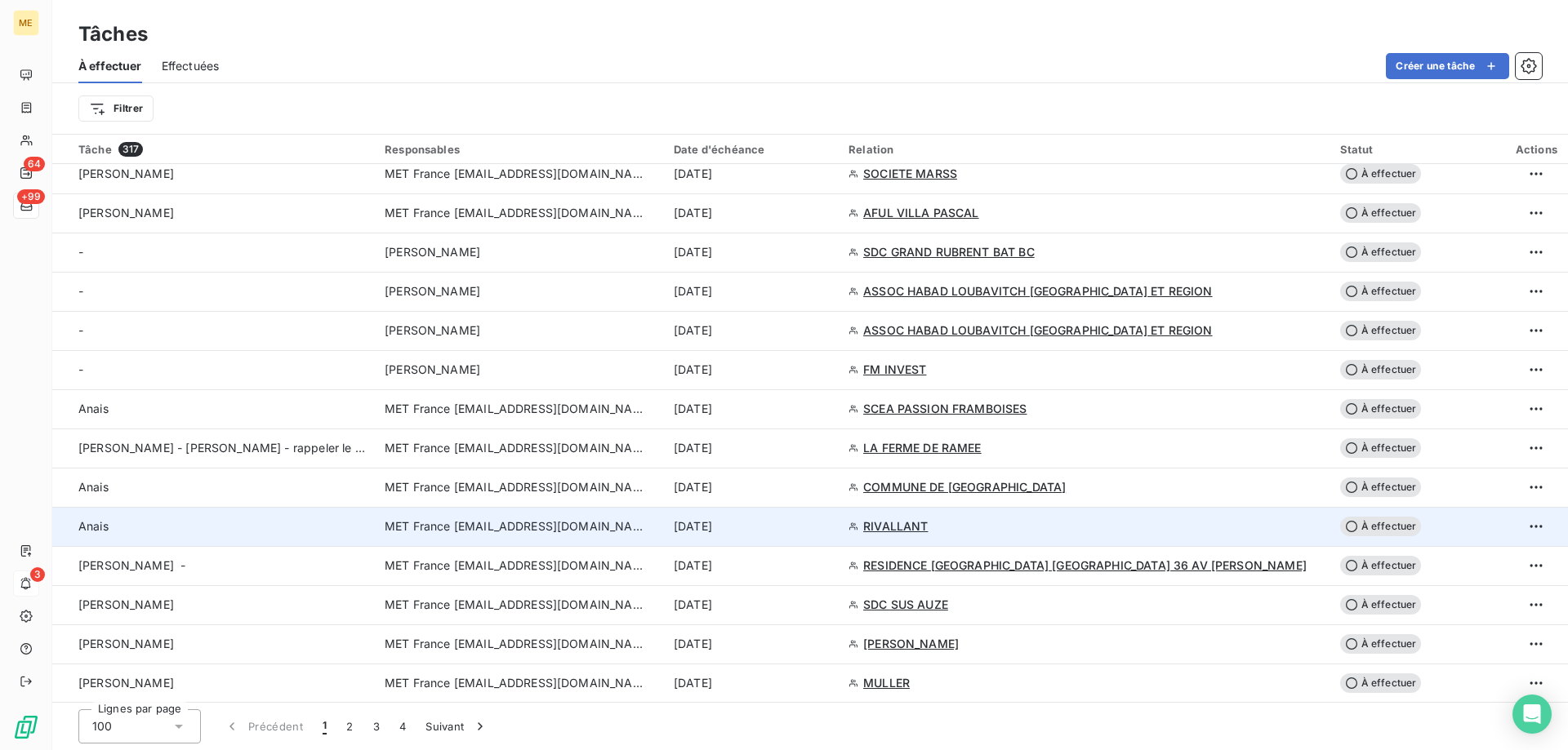
click at [829, 528] on div "15 sept. 2025" at bounding box center [751, 526] width 155 height 16
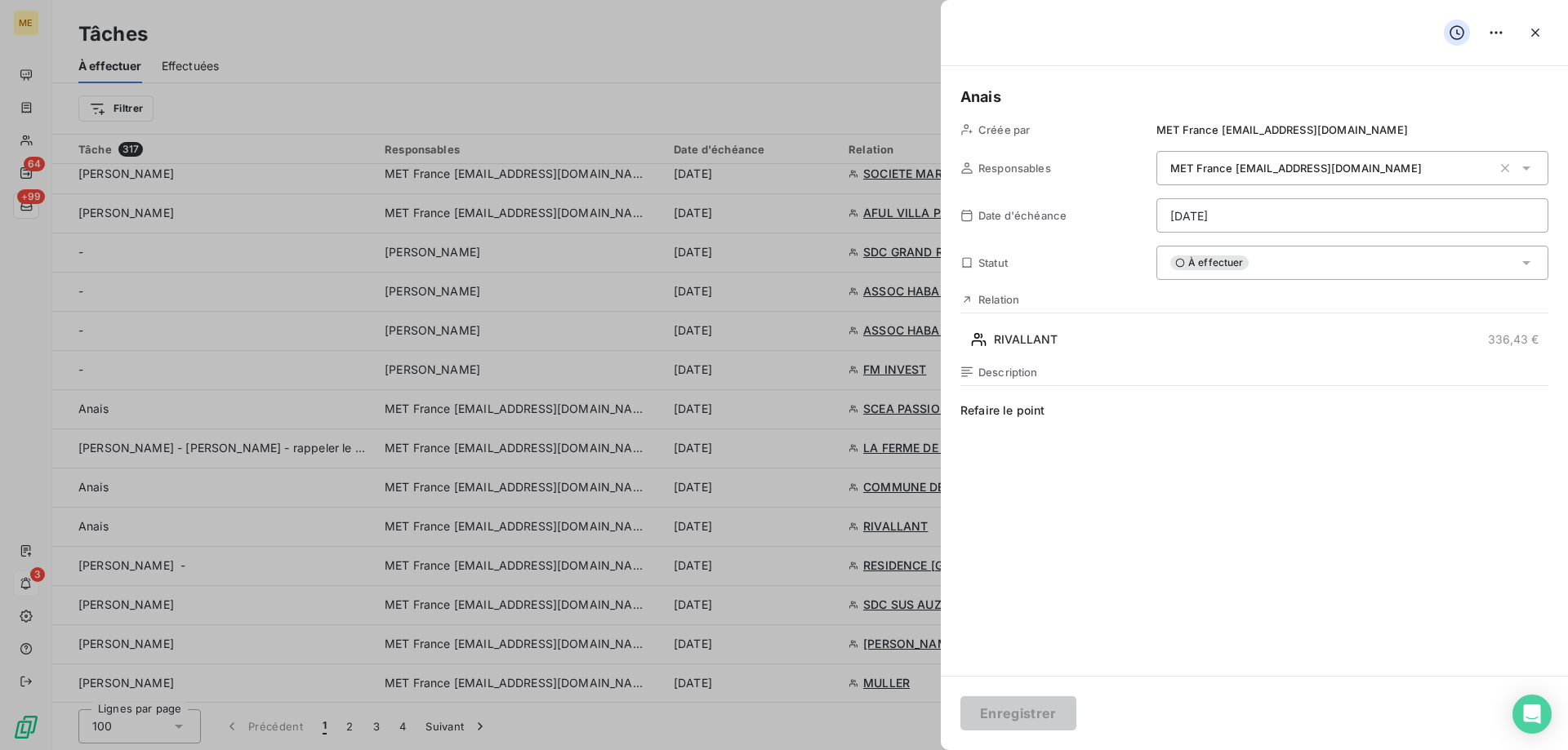
click at [1306, 216] on html "ME 64 +99 3 Tâches À effectuer Effectuées Créer une tâche Filtrer Tâche 317 Res…" at bounding box center [784, 457] width 1568 height 913
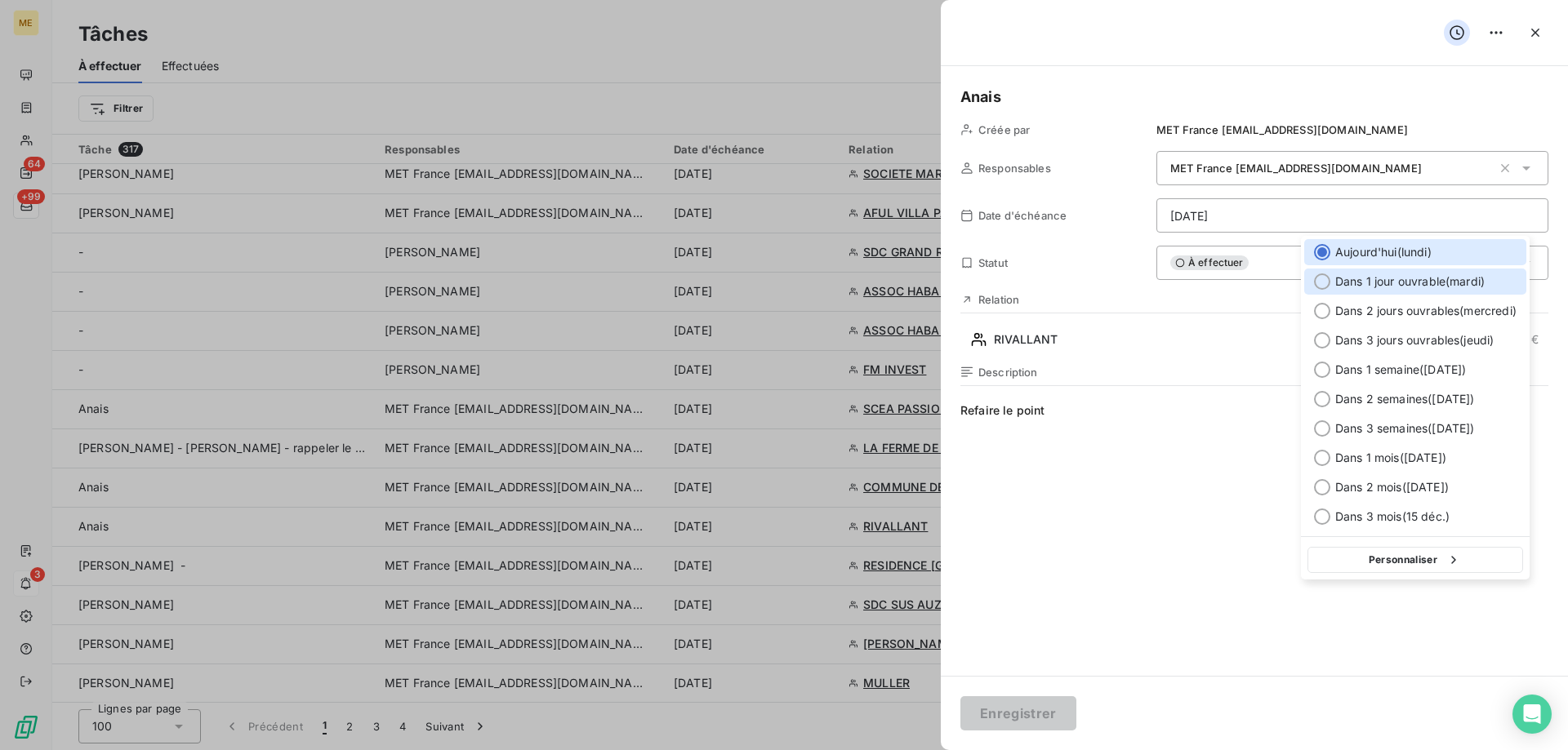
click at [1374, 278] on span "Dans 1 jour ouvrable ( [DATE] )" at bounding box center [1410, 281] width 149 height 16
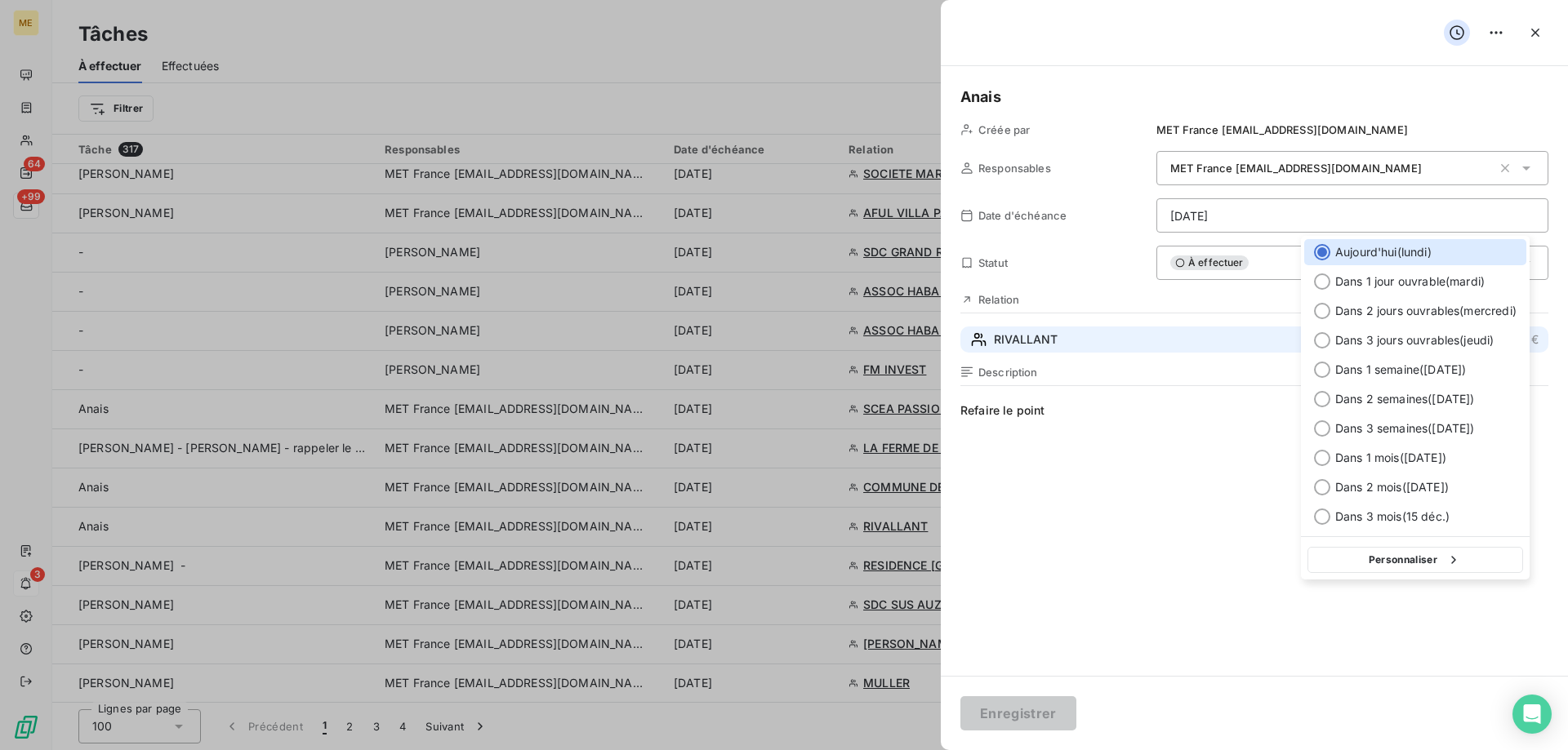
type input "16/09/2025"
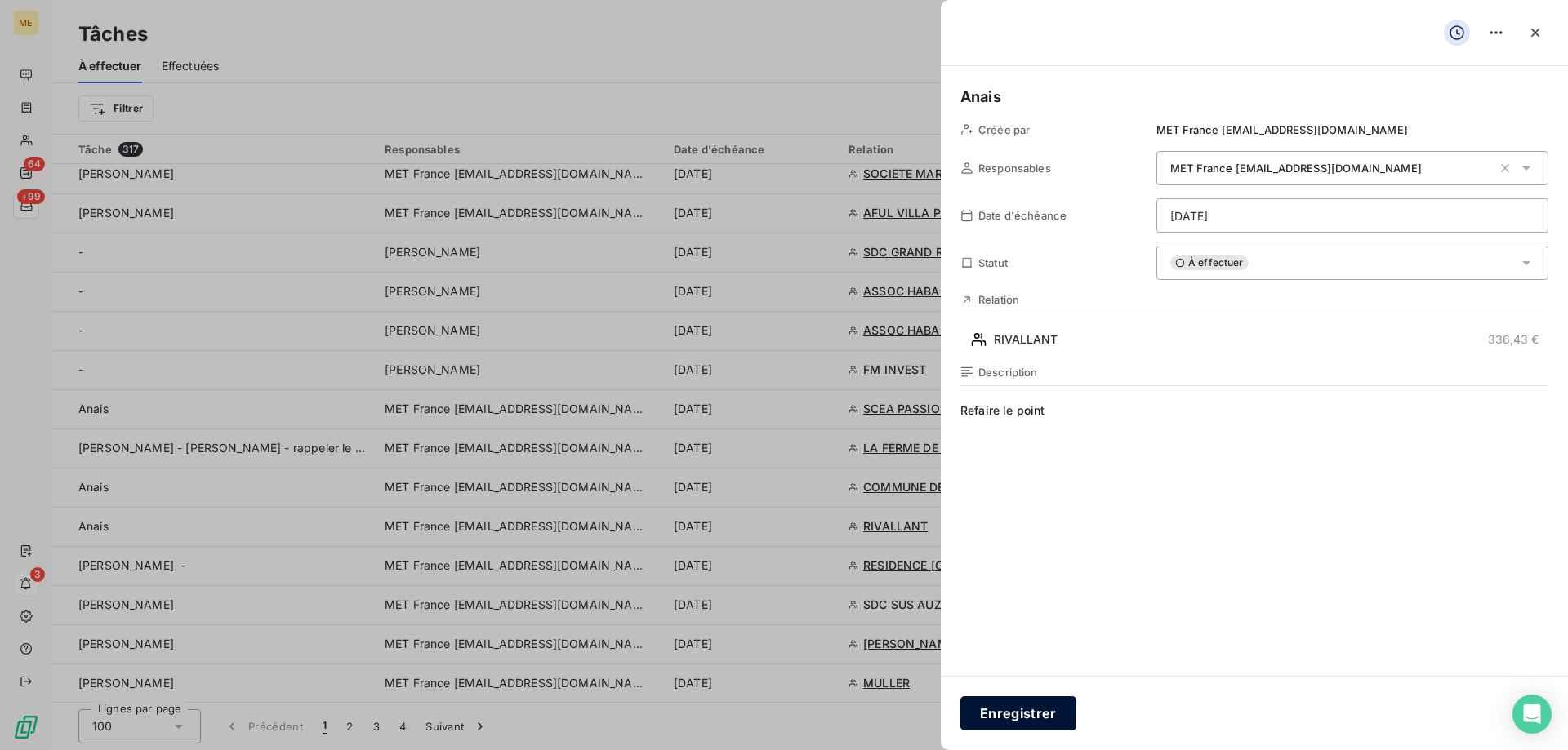
click at [1009, 716] on button "Enregistrer" at bounding box center [1019, 713] width 116 height 34
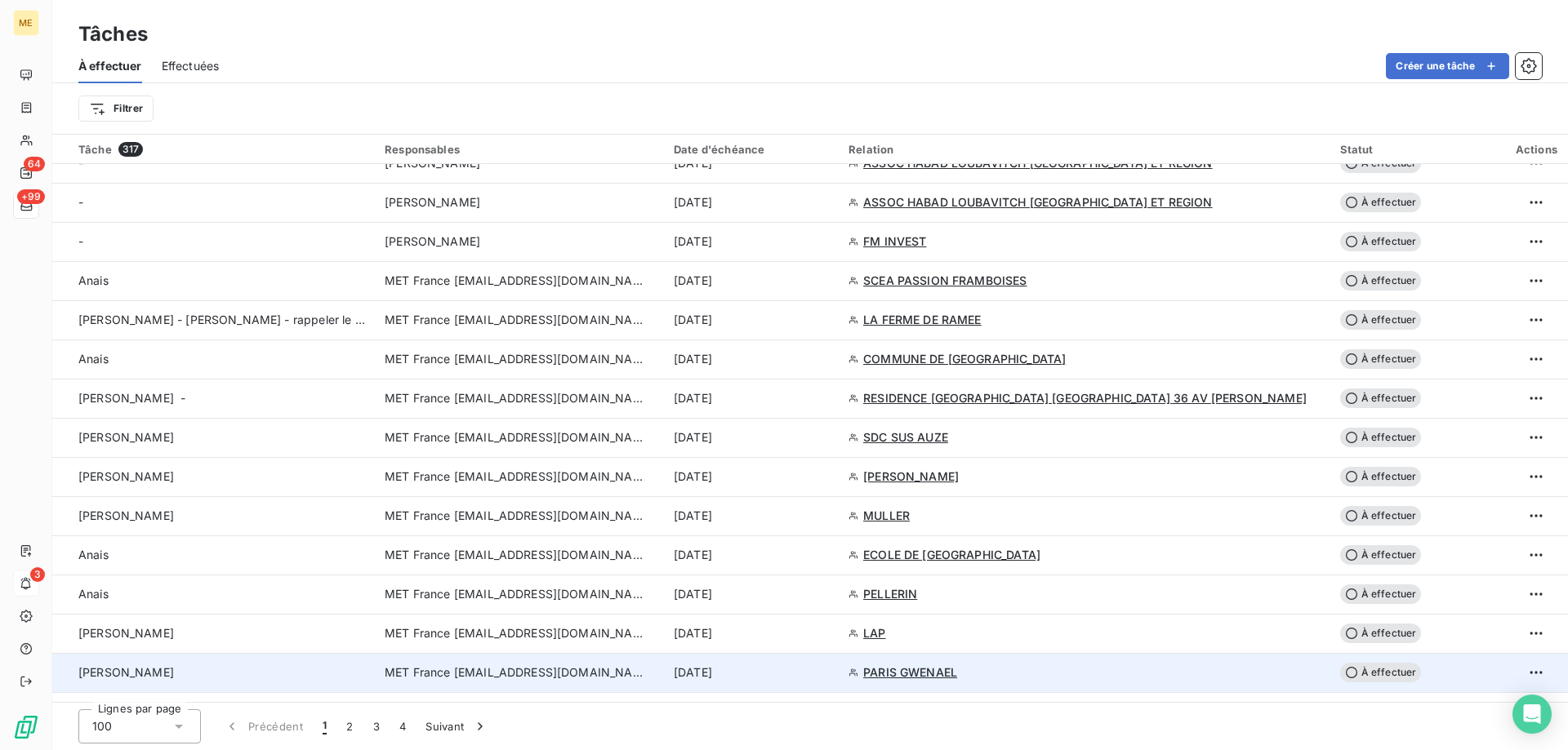
scroll to position [1306, 0]
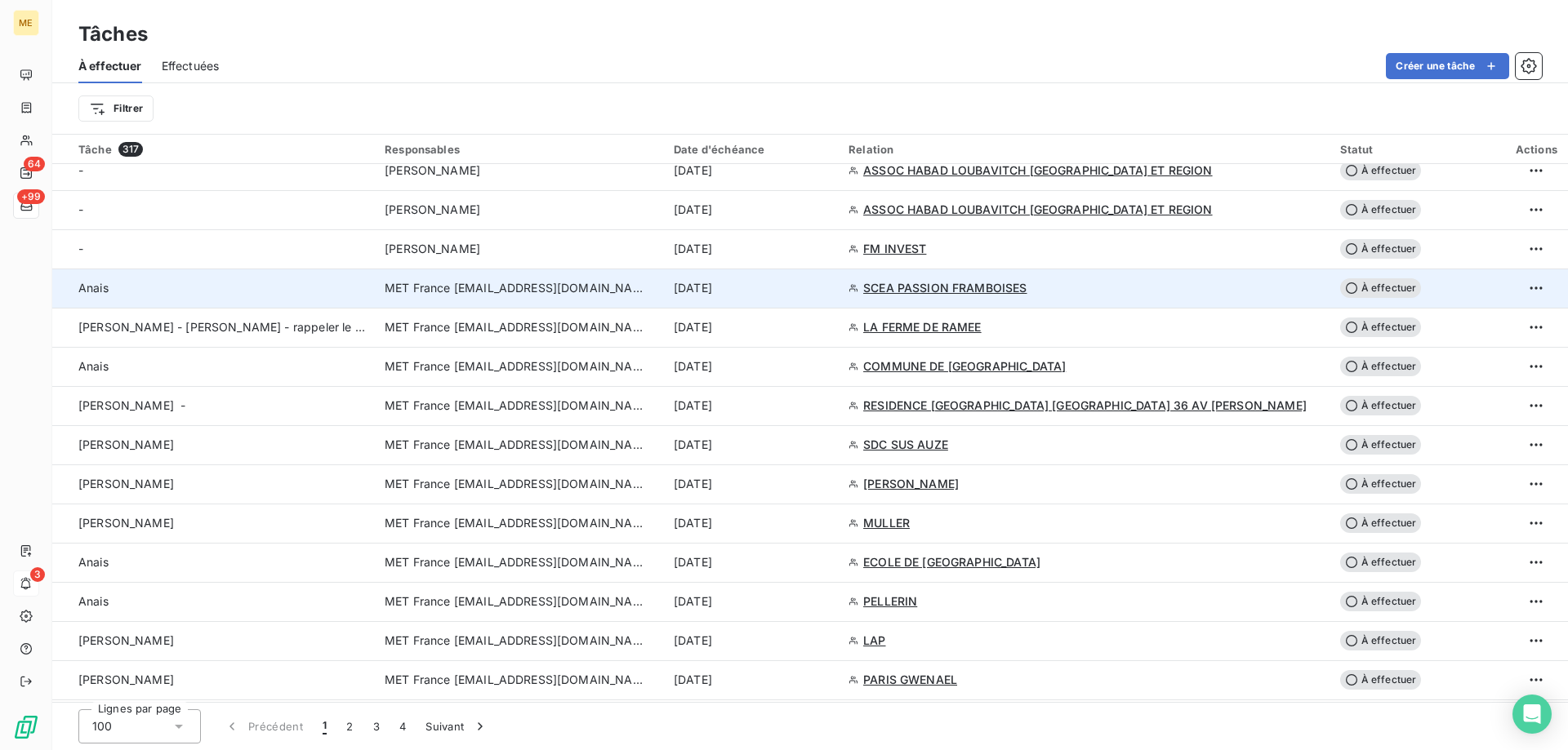
click at [829, 292] on div "15 sept. 2025" at bounding box center [751, 287] width 155 height 16
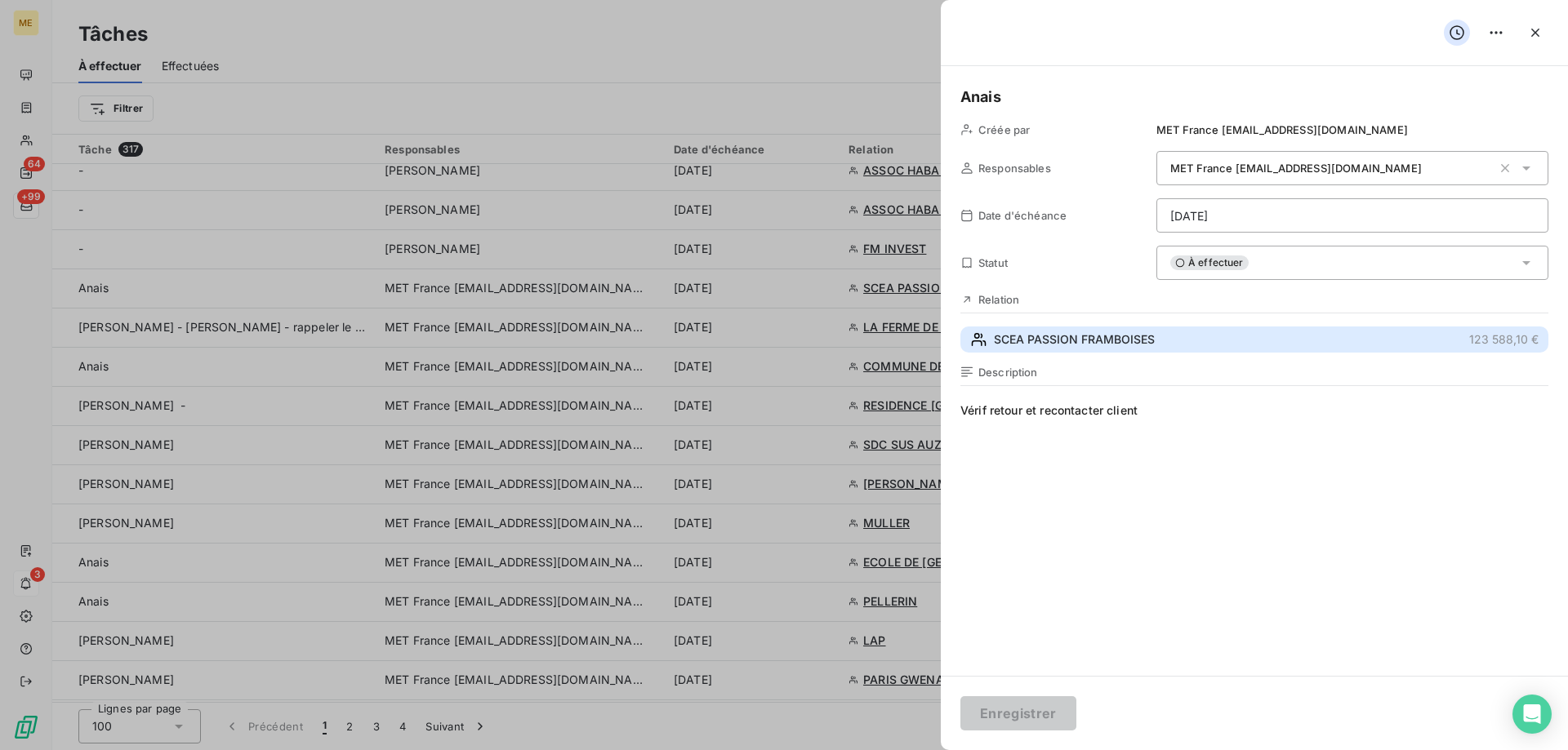
click at [1151, 344] on span "SCEA PASSION FRAMBOISES" at bounding box center [1074, 339] width 161 height 16
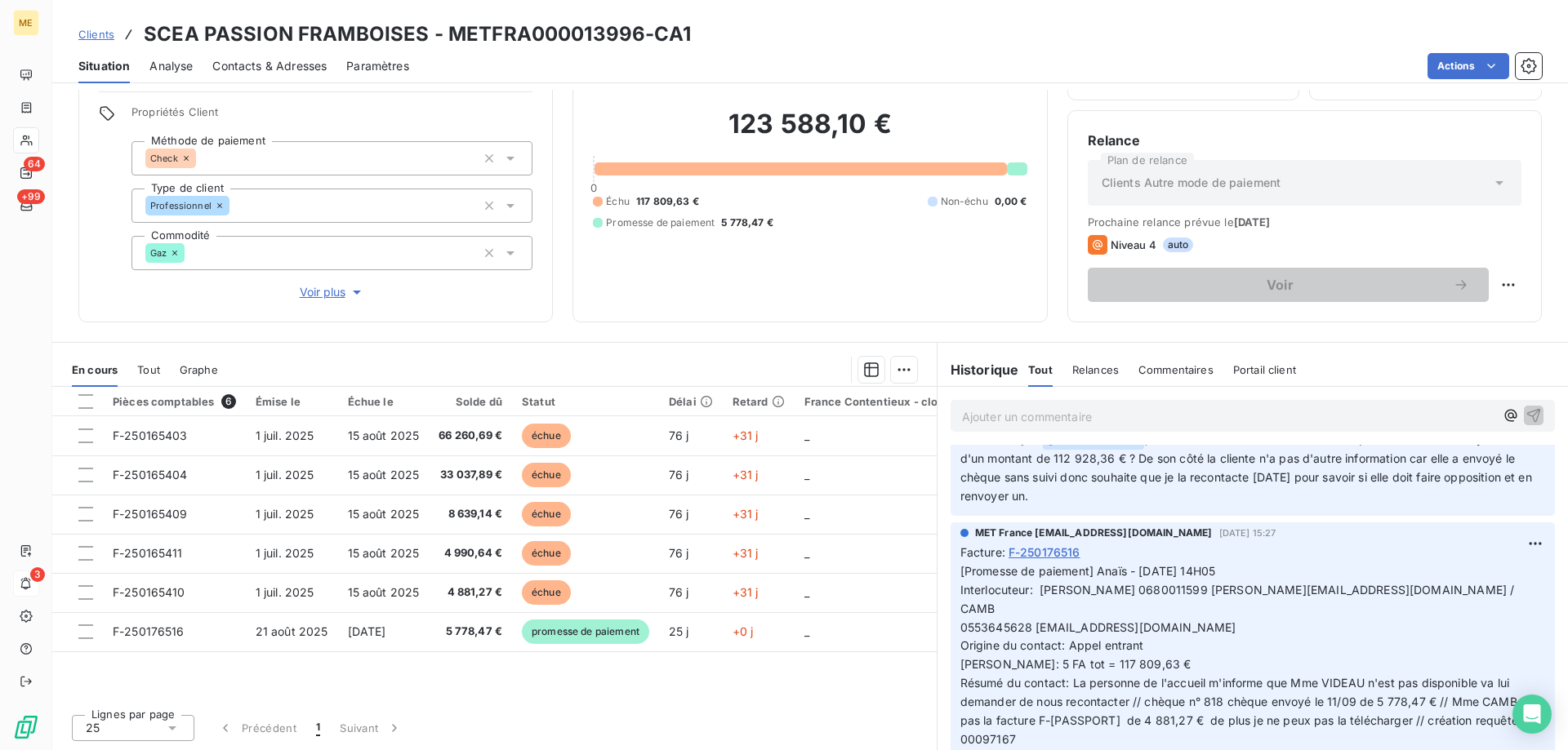
scroll to position [245, 0]
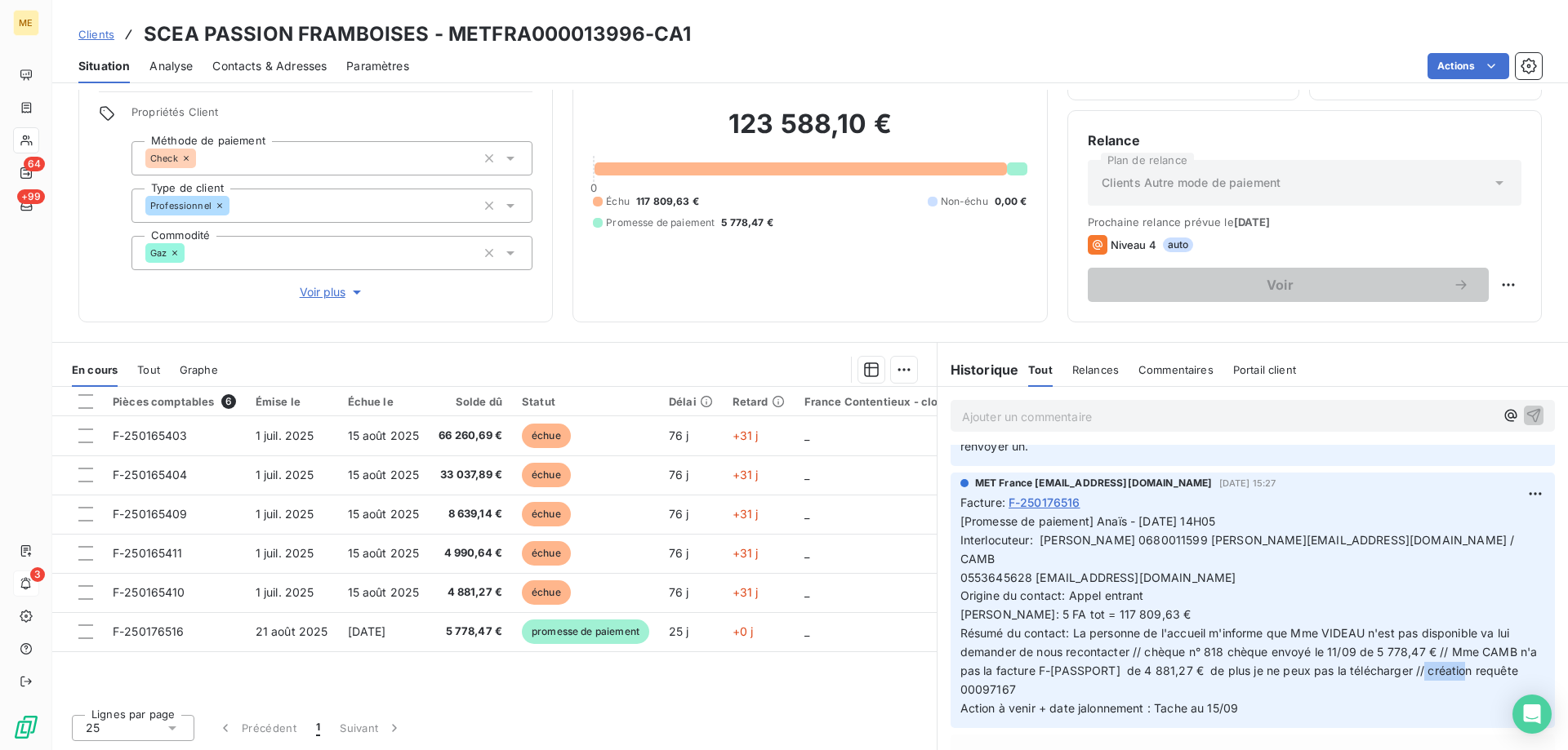
drag, startPoint x: 1006, startPoint y: 670, endPoint x: 952, endPoint y: 662, distance: 54.6
click at [952, 662] on div "MET France met-france@recouvrement.met.com 12 sept. 2025, 15:27 Facture : F-250…" at bounding box center [1253, 600] width 605 height 256
copy span "00097167"
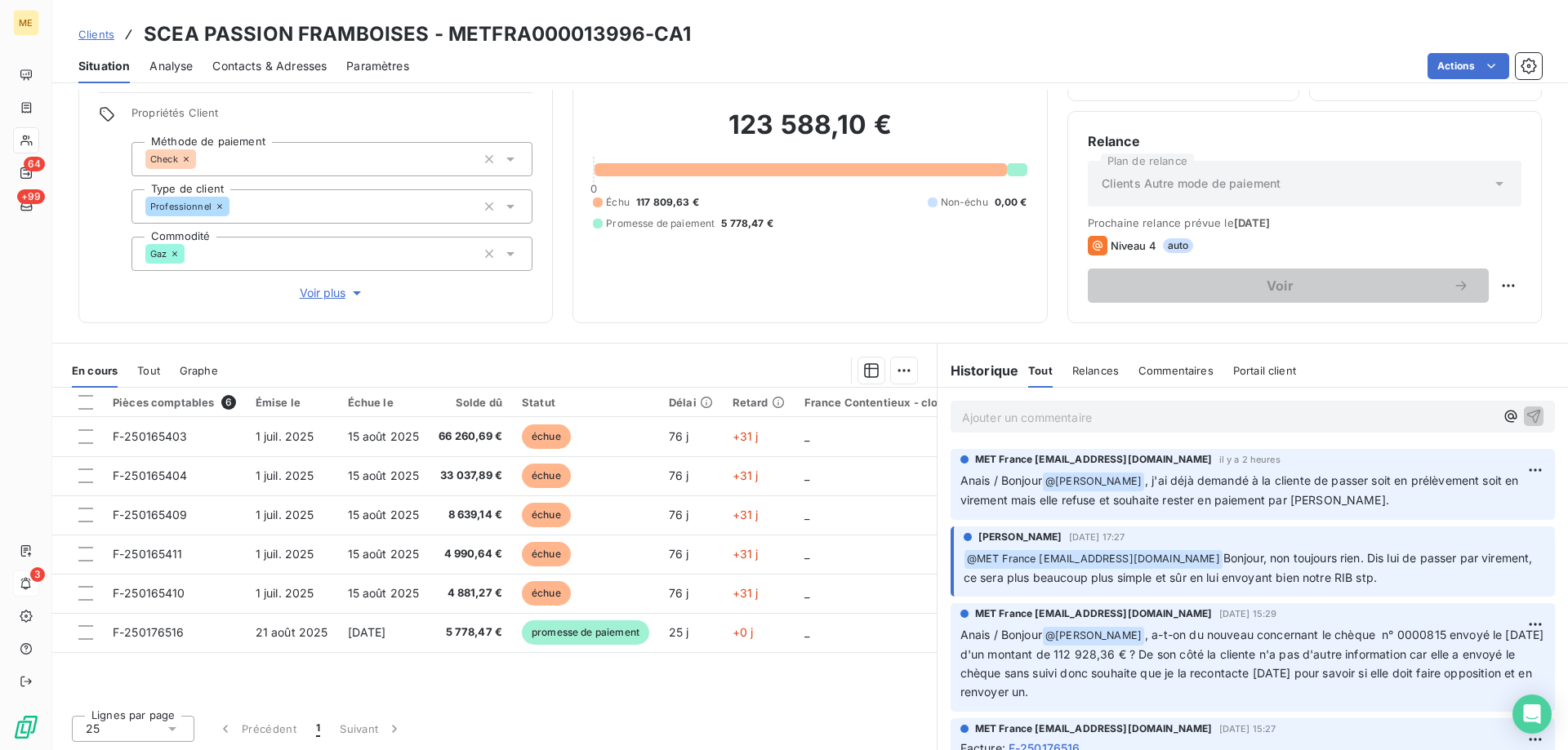
scroll to position [104, 0]
click at [1031, 413] on p "Ajouter un commentaire ﻿" at bounding box center [1228, 416] width 532 height 20
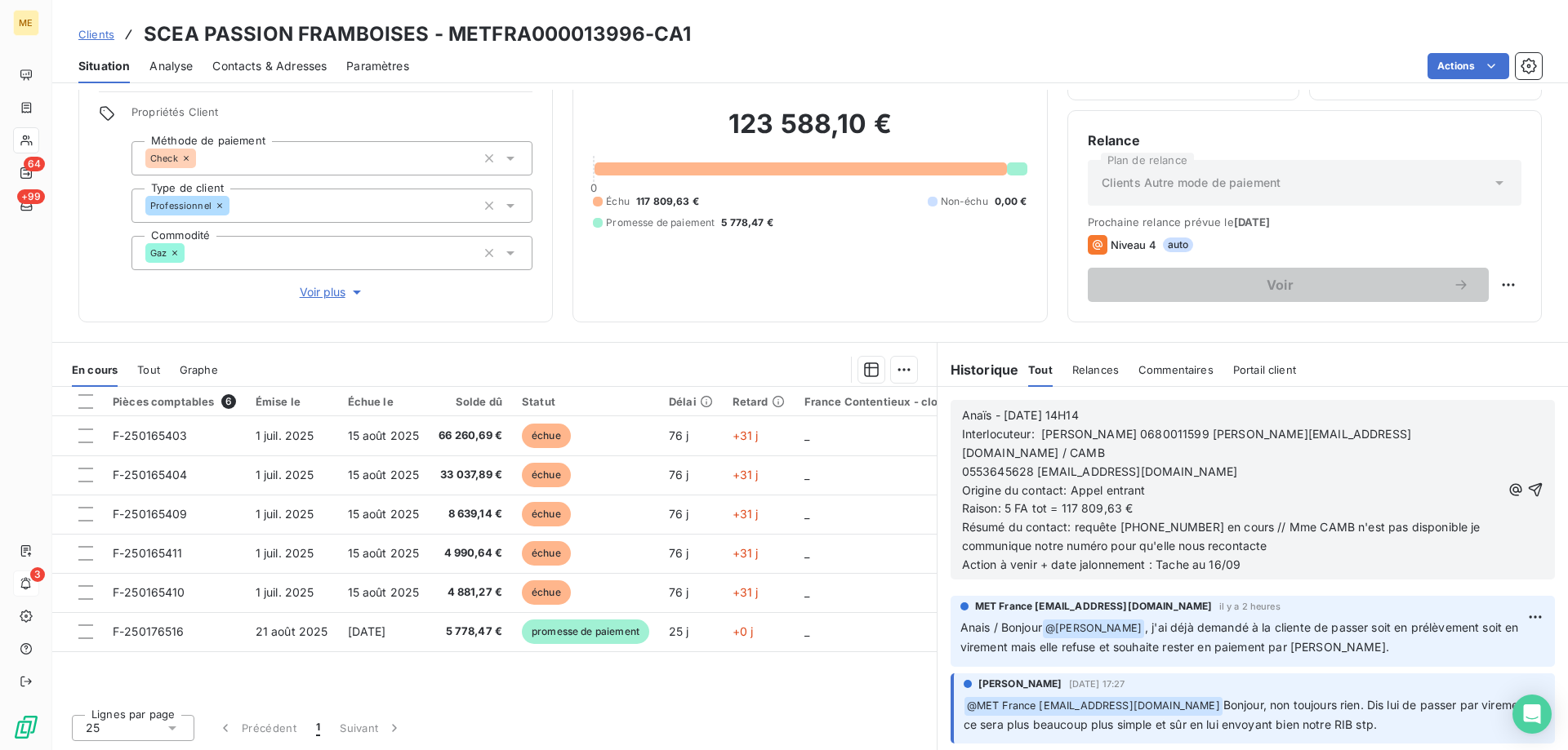
click at [1217, 520] on span "Résumé du contact: requête 00097167 en cours // Mme CAMB n'est pas disponible j…" at bounding box center [1223, 536] width 522 height 33
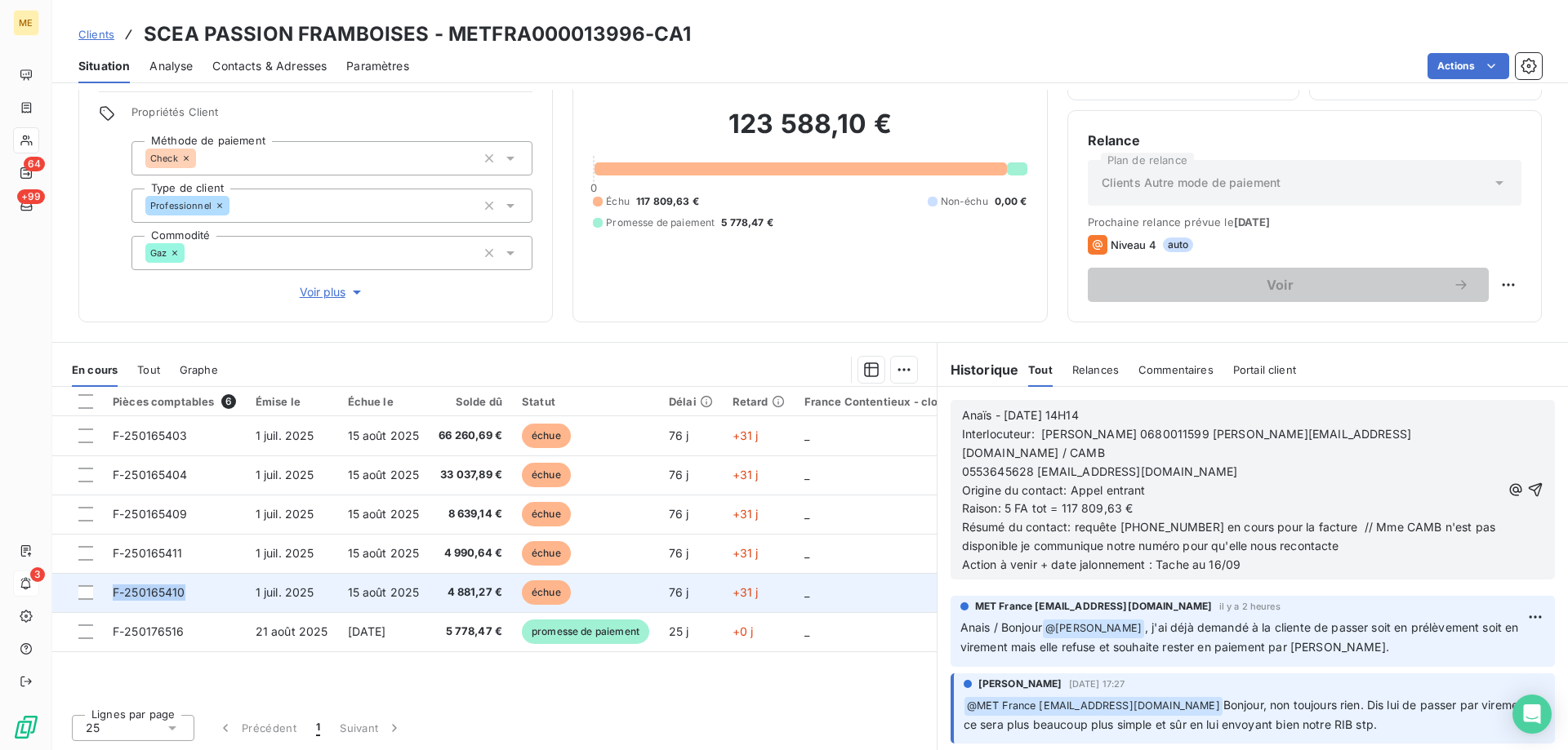
copy span "F-250165410"
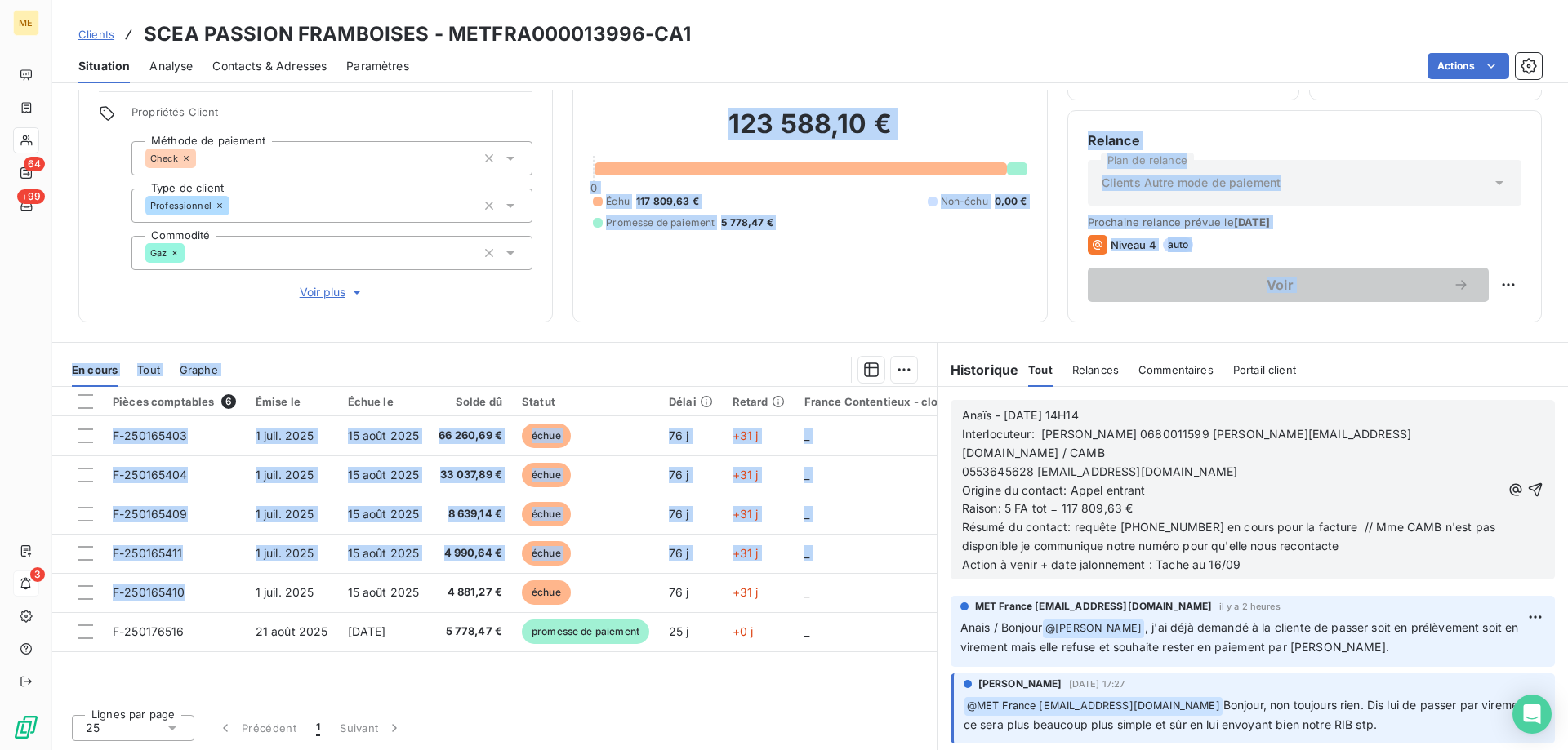
drag, startPoint x: 192, startPoint y: 597, endPoint x: 232, endPoint y: 296, distance: 303.6
click at [232, 296] on div "Informations client Gestionnaires Aucun Propriétés Client Méthode de paiement C…" at bounding box center [810, 420] width 1516 height 660
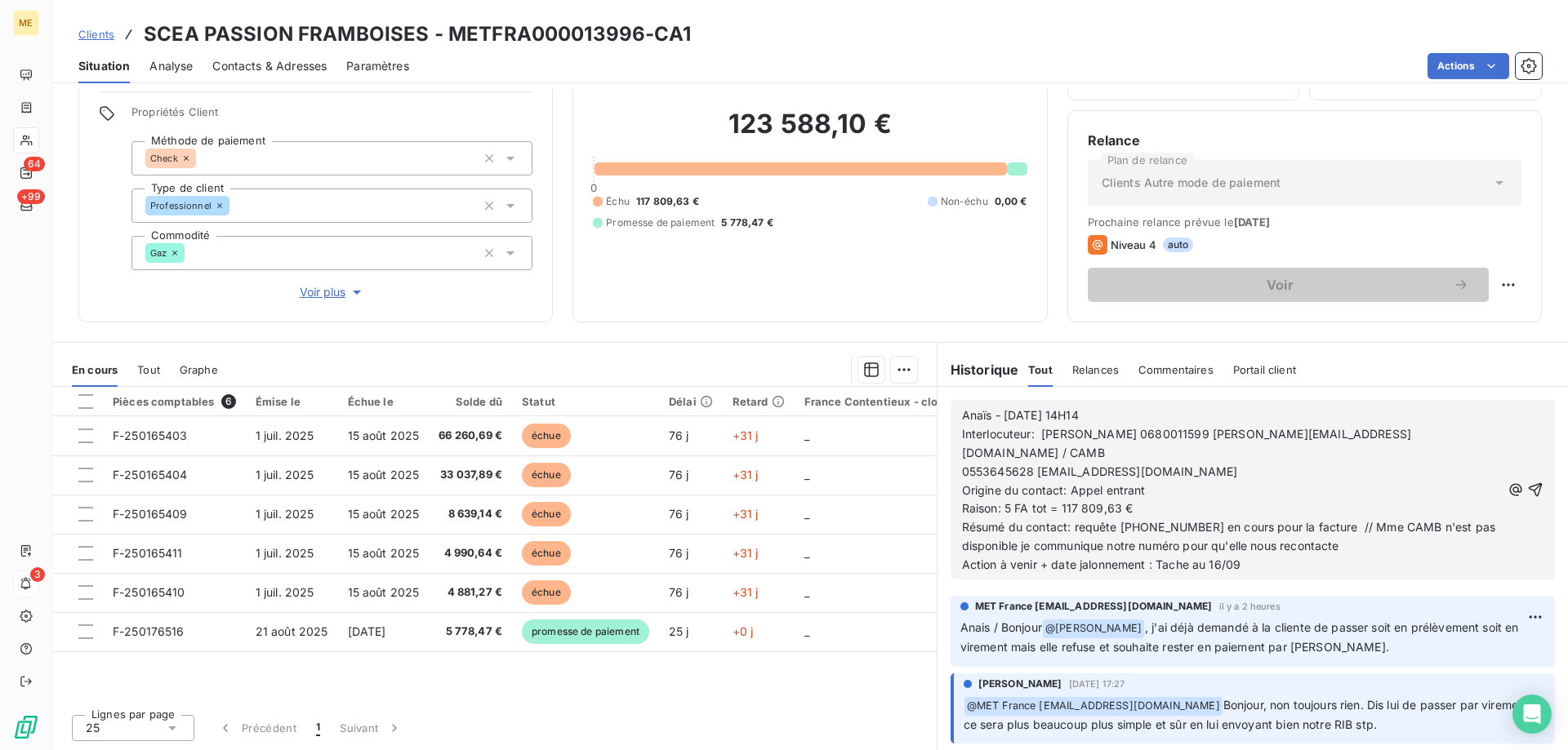
click at [1307, 520] on span "Résumé du contact: requête 00097167 en cours pour la facture // Mme CAMB n'est …" at bounding box center [1230, 536] width 537 height 33
click at [1528, 482] on icon "button" at bounding box center [1535, 489] width 16 height 16
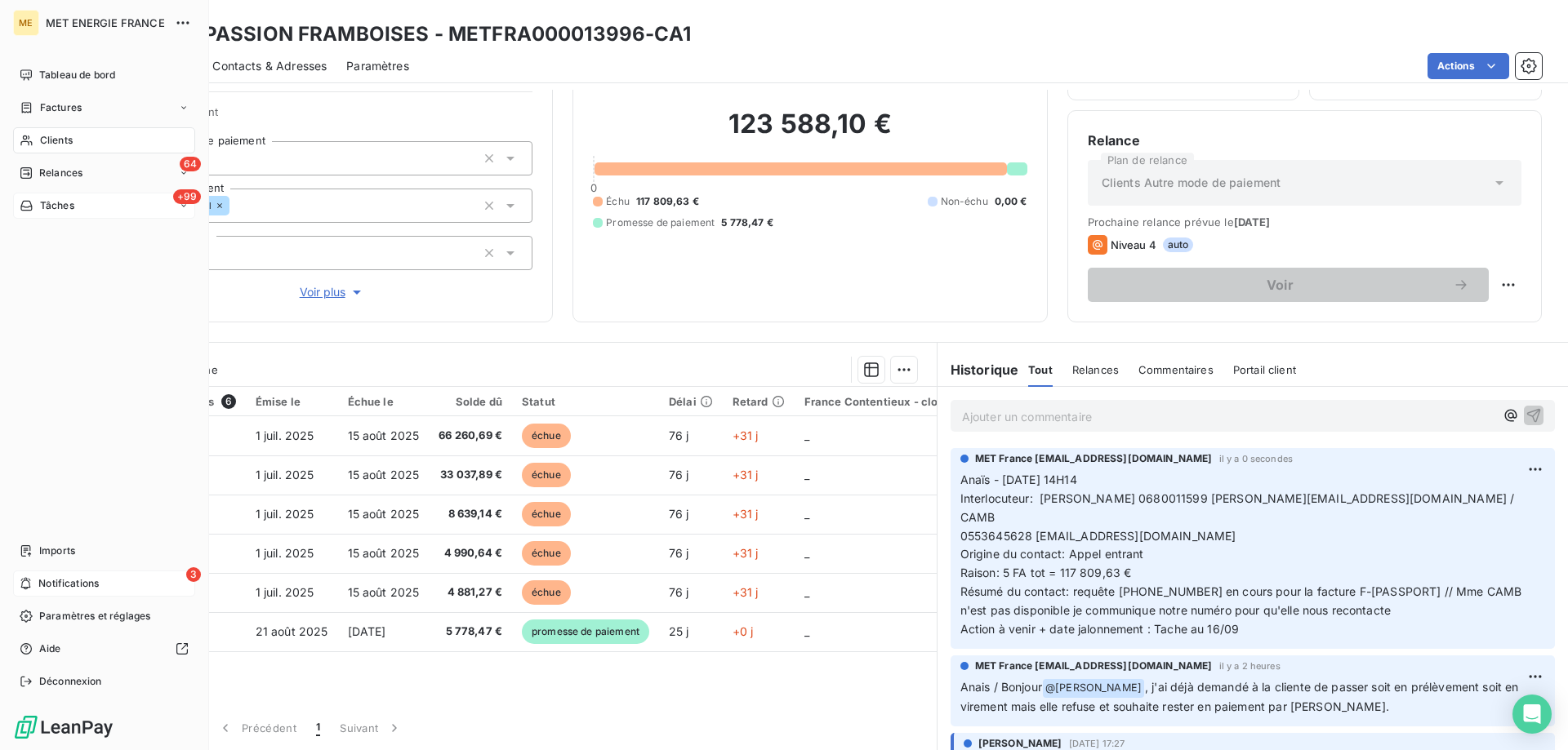
click at [73, 204] on span "Tâches" at bounding box center [57, 206] width 34 height 15
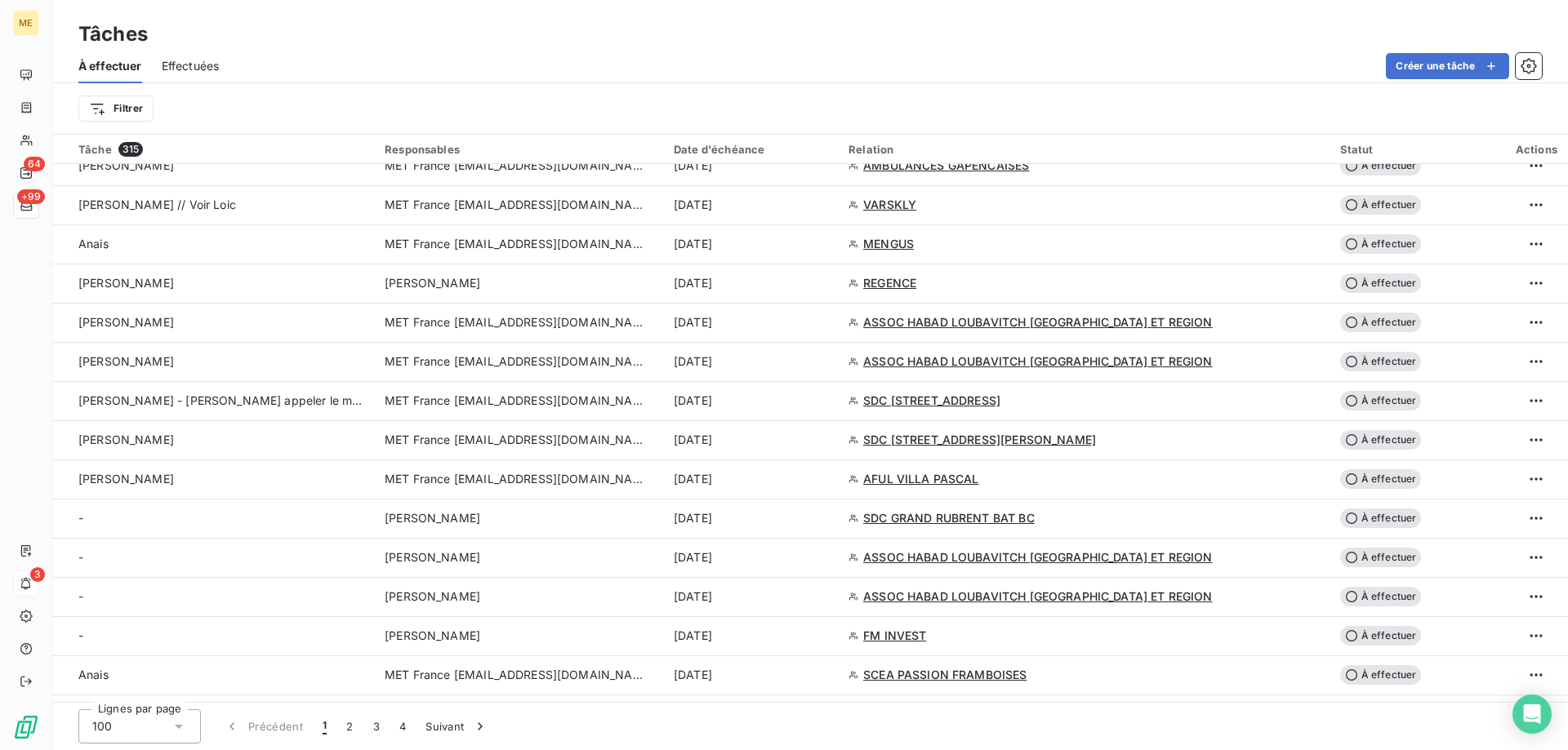
scroll to position [816, 0]
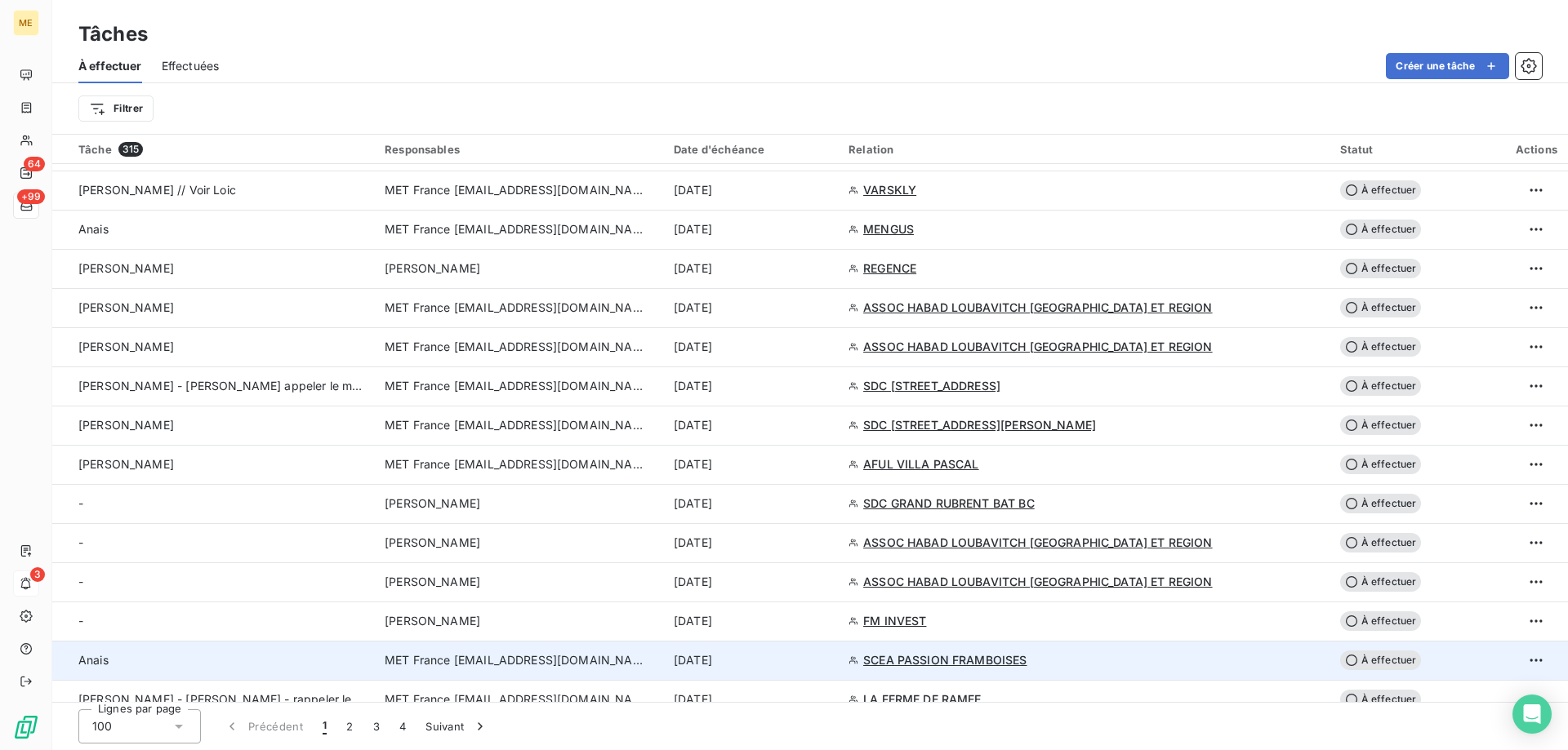
click at [839, 672] on td "15 sept. 2025" at bounding box center [751, 660] width 174 height 39
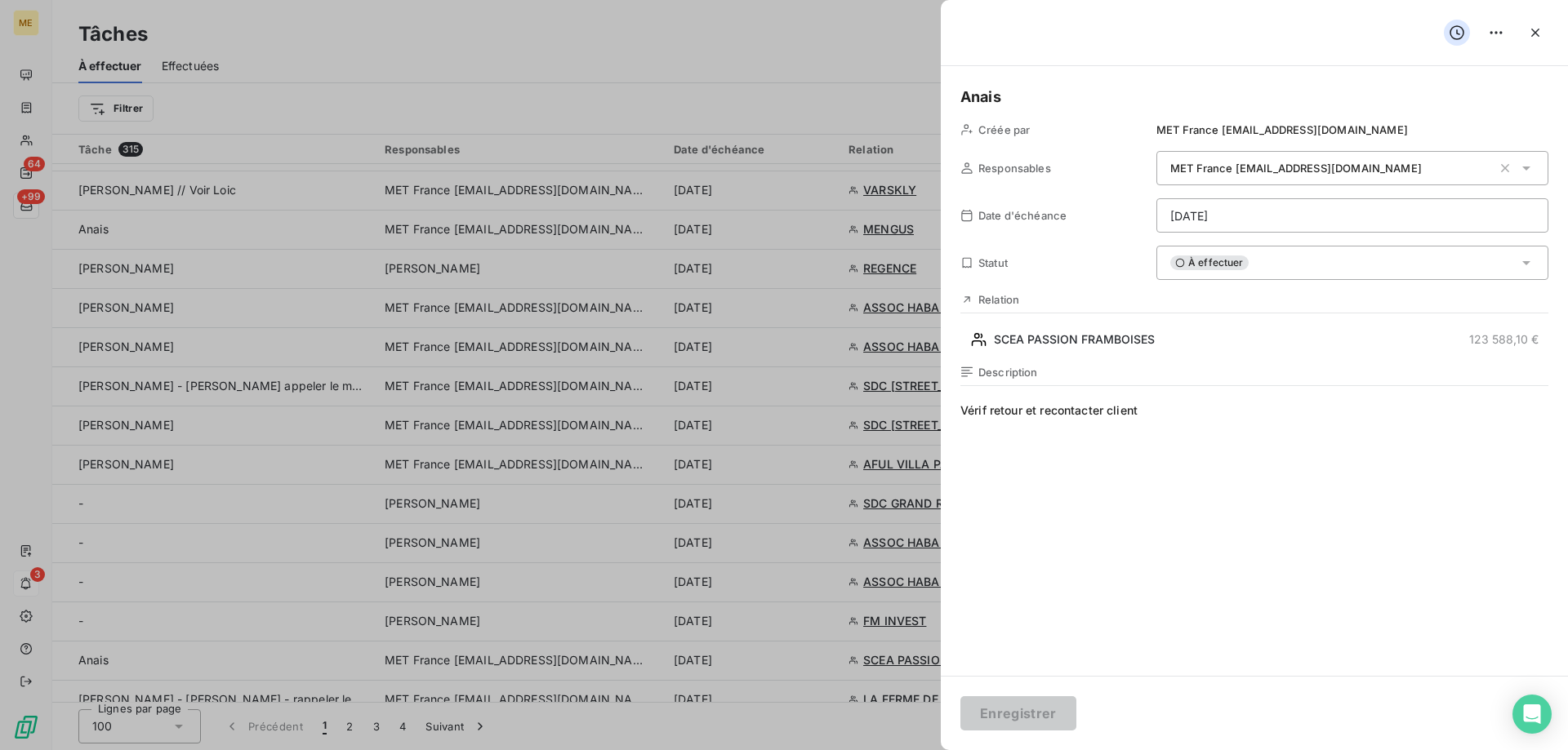
click at [1265, 216] on html "ME 64 +99 3 Tâches À effectuer Effectuées Créer une tâche Filtrer Tâche 315 Res…" at bounding box center [784, 457] width 1568 height 913
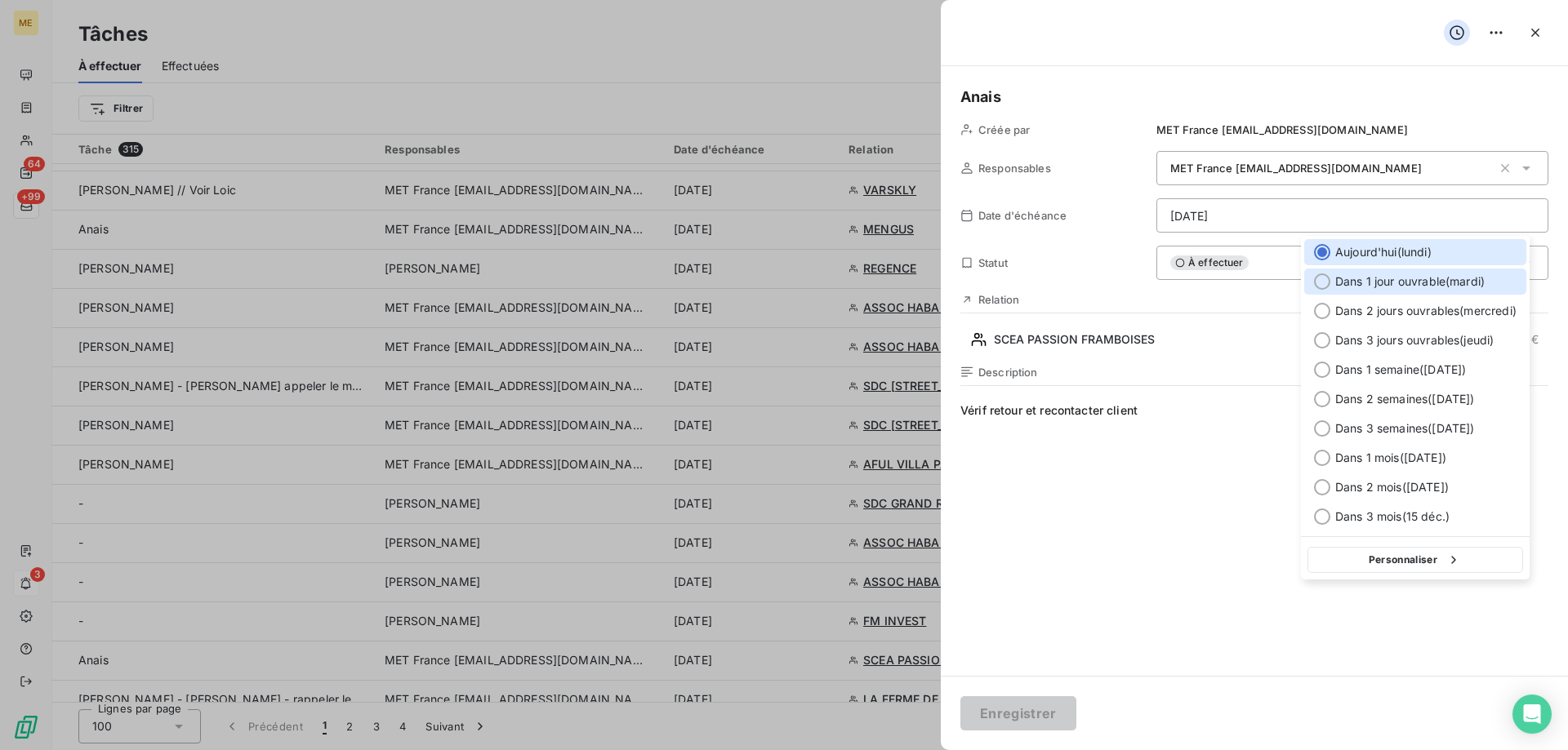
click at [1351, 284] on span "Dans 1 jour ouvrable ( [DATE] )" at bounding box center [1410, 281] width 149 height 16
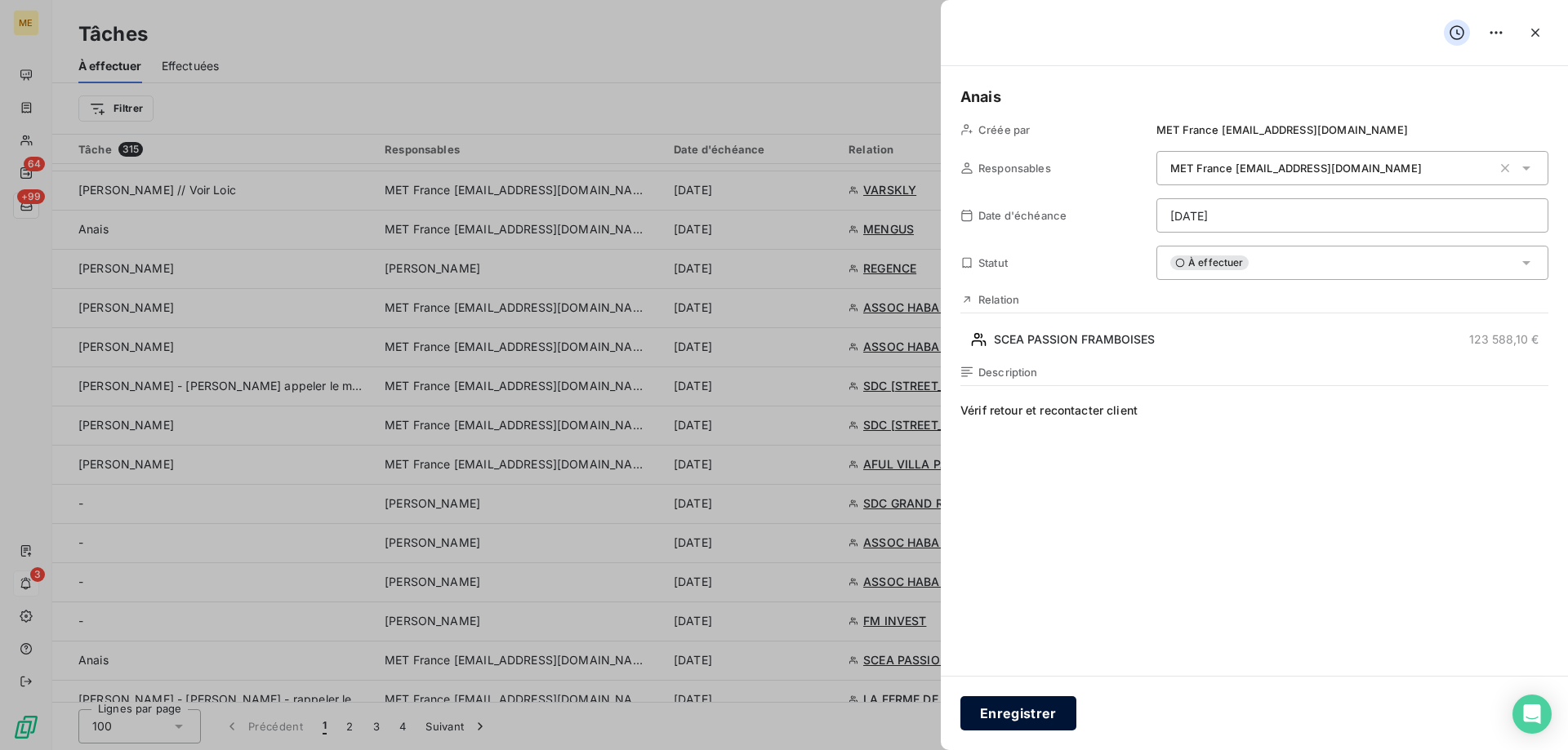
click at [1004, 710] on button "Enregistrer" at bounding box center [1019, 713] width 116 height 34
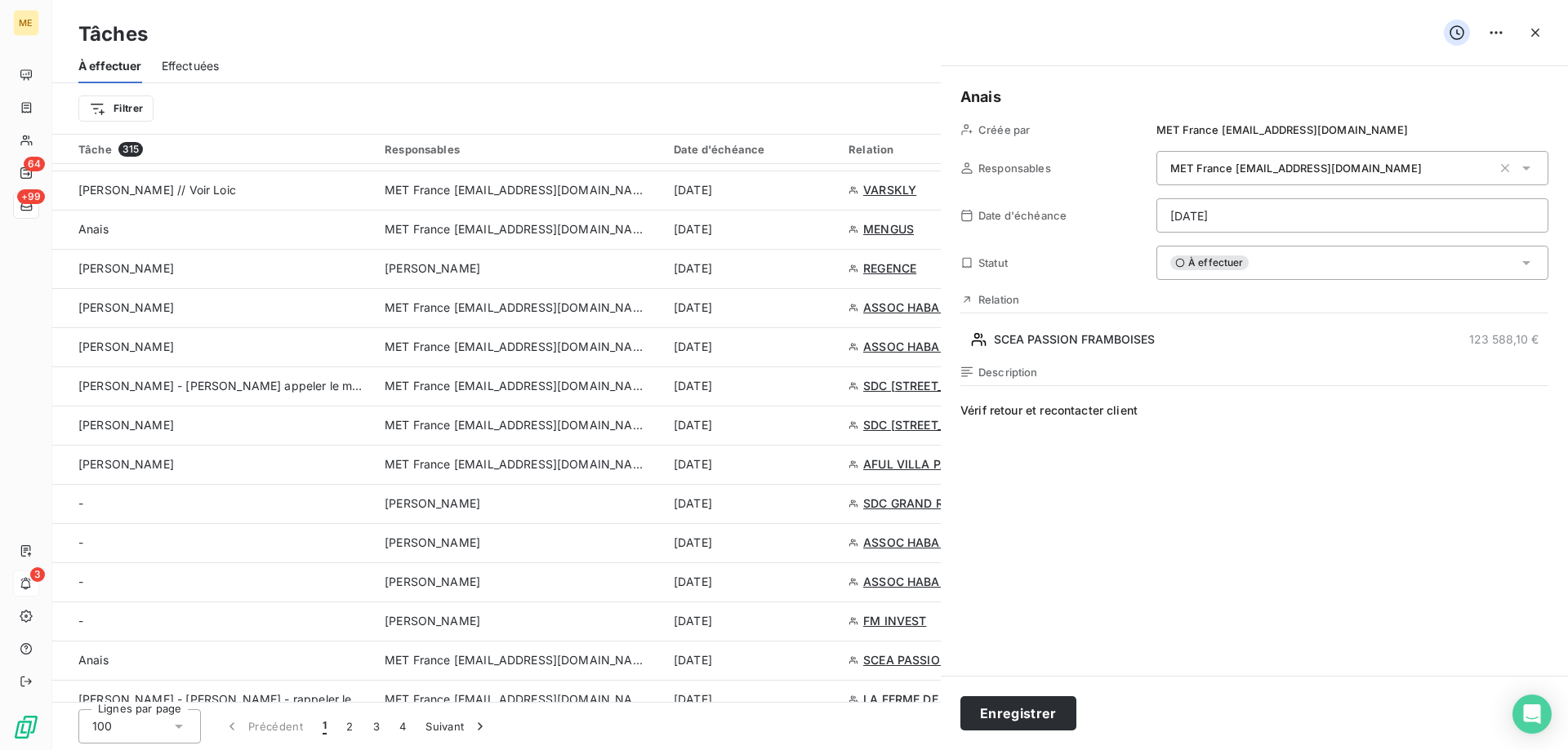
type input "[DATE]"
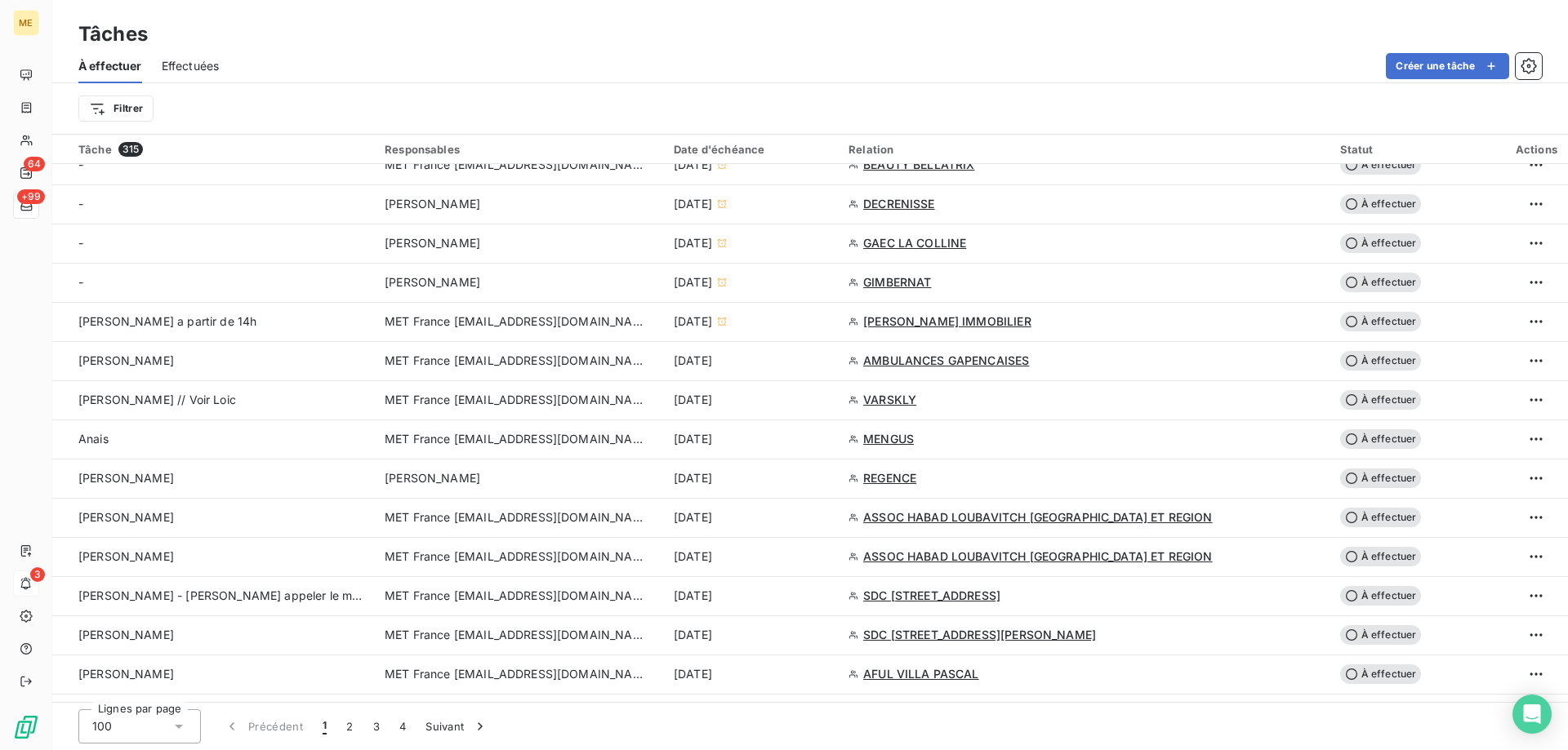
scroll to position [572, 0]
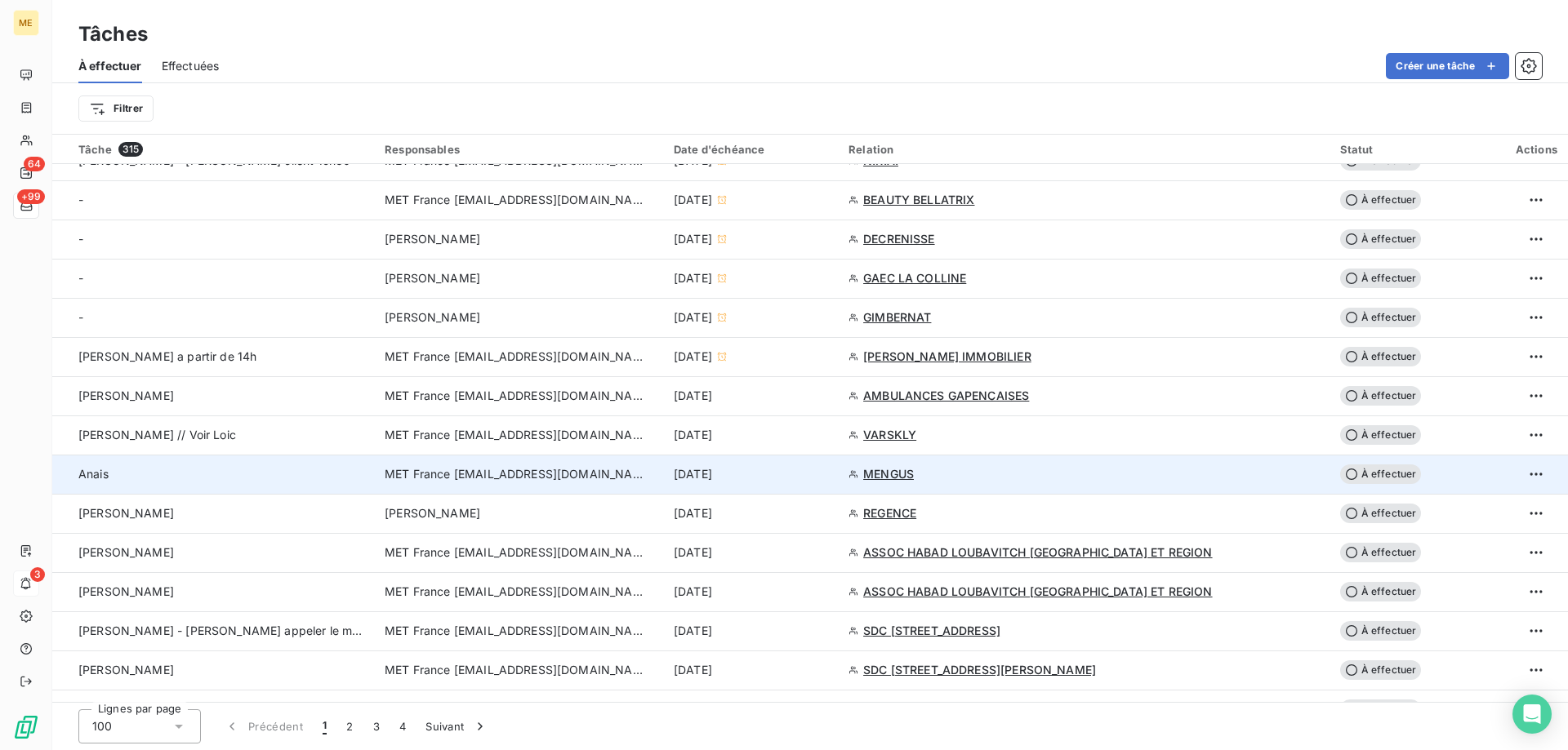
click at [829, 480] on div "15 sept. 2025" at bounding box center [751, 473] width 155 height 16
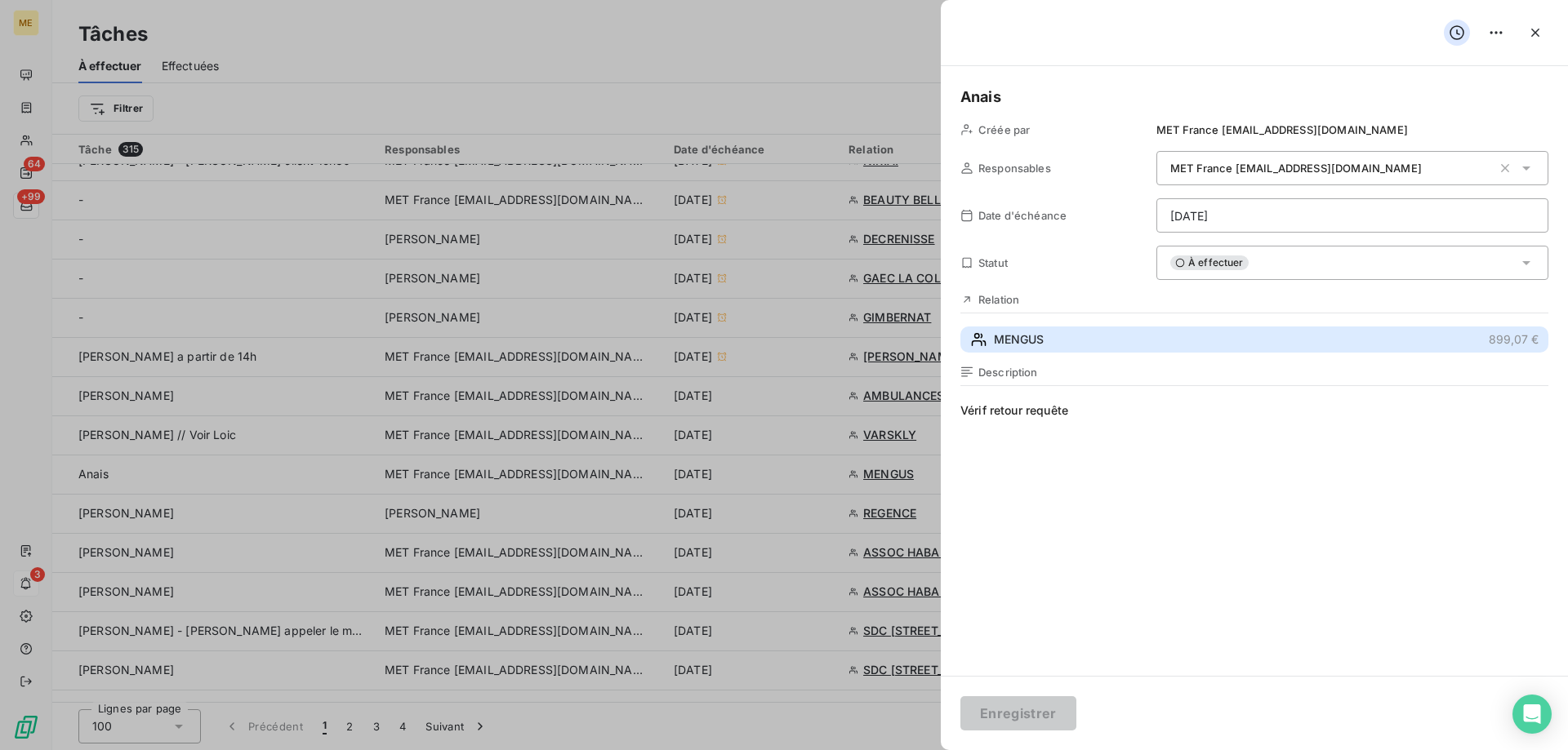
click at [1050, 345] on button "MENGUS 899,07 €" at bounding box center [1254, 339] width 588 height 26
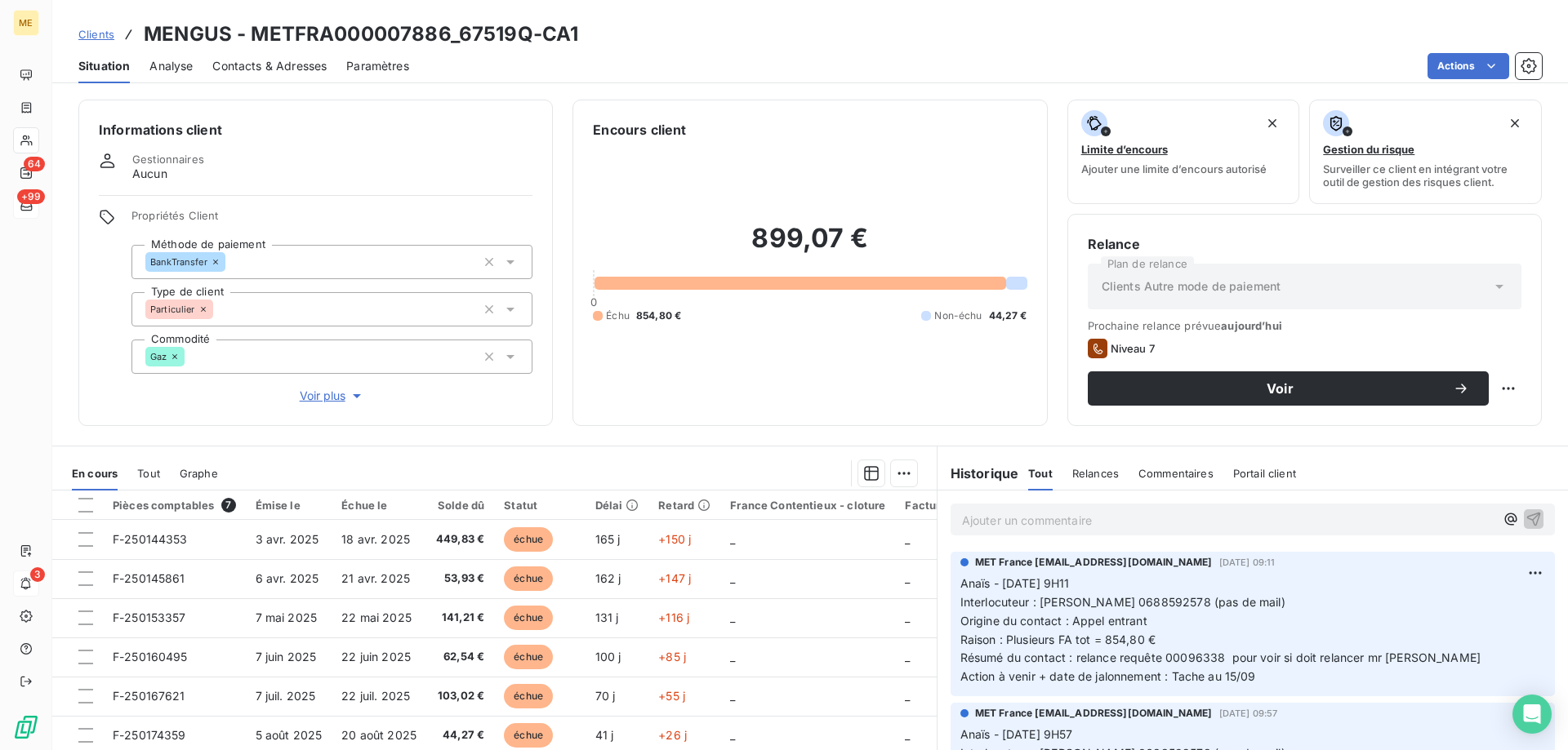
click at [894, 195] on div "899,07 € 0 Échu 854,80 € Non-échu 44,27 €" at bounding box center [809, 273] width 434 height 266
drag, startPoint x: 878, startPoint y: 245, endPoint x: 754, endPoint y: 255, distance: 124.4
click at [754, 255] on h2 "899,07 €" at bounding box center [809, 246] width 434 height 49
click at [876, 240] on h2 "899,07 €" at bounding box center [809, 246] width 434 height 49
drag, startPoint x: 863, startPoint y: 247, endPoint x: 747, endPoint y: 262, distance: 117.0
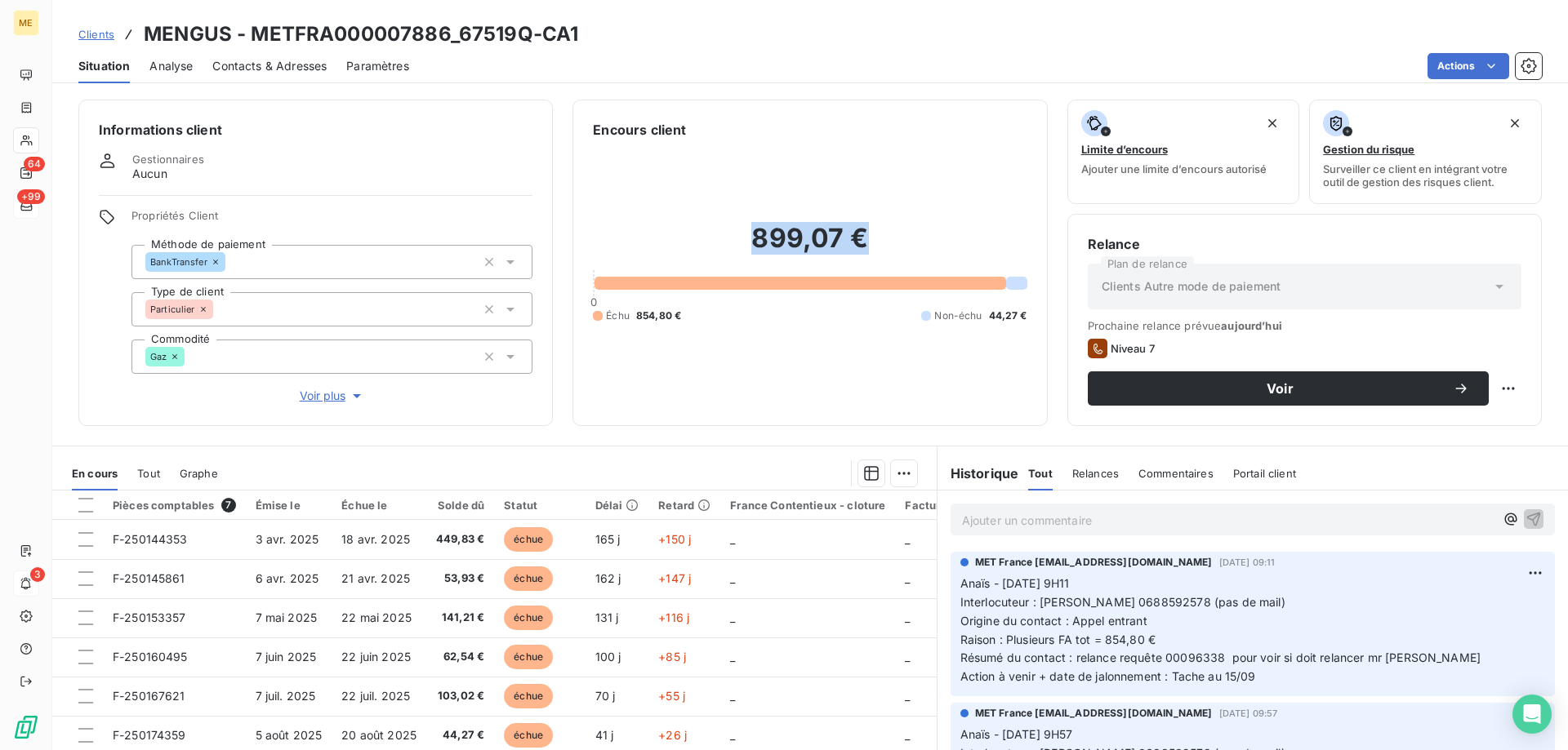
click at [747, 262] on h2 "899,07 €" at bounding box center [809, 246] width 434 height 49
click at [830, 348] on div "899,07 € 0 Échu 854,80 € Non-échu 44,27 €" at bounding box center [809, 273] width 434 height 266
drag, startPoint x: 867, startPoint y: 250, endPoint x: 761, endPoint y: 256, distance: 106.2
click at [761, 256] on h2 "899,07 €" at bounding box center [809, 246] width 434 height 49
click at [801, 299] on div "899,07 € 0 Échu 854,80 € Non-échu 44,27 €" at bounding box center [809, 273] width 434 height 266
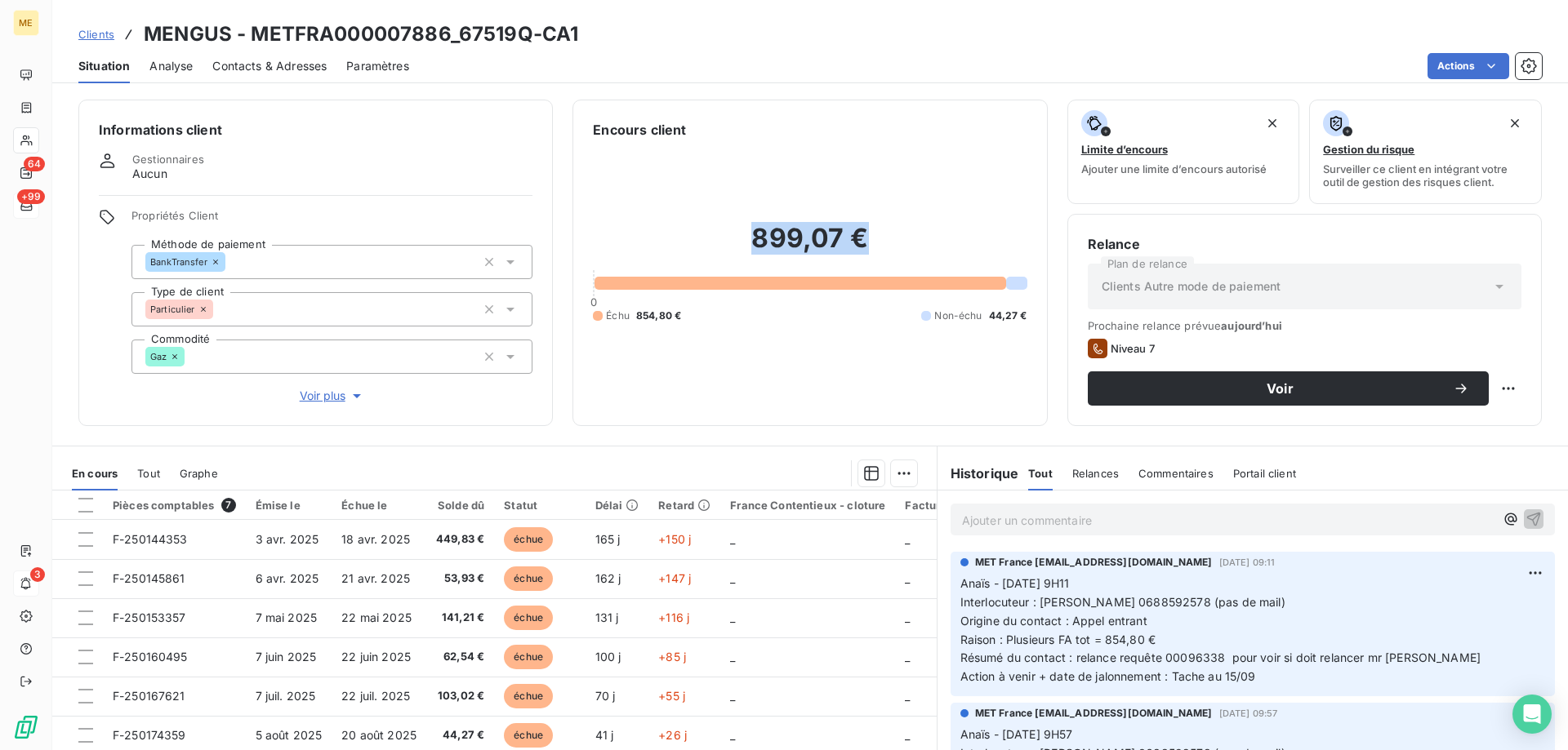
drag, startPoint x: 873, startPoint y: 241, endPoint x: 713, endPoint y: 256, distance: 160.7
click at [713, 256] on h2 "899,07 €" at bounding box center [809, 246] width 434 height 49
click at [767, 319] on div "899,07 € 0 Échu 854,80 € Non-échu 44,27 €" at bounding box center [809, 273] width 434 height 266
click at [866, 250] on h2 "899,07 €" at bounding box center [809, 246] width 434 height 49
drag, startPoint x: 1218, startPoint y: 656, endPoint x: 1161, endPoint y: 662, distance: 57.3
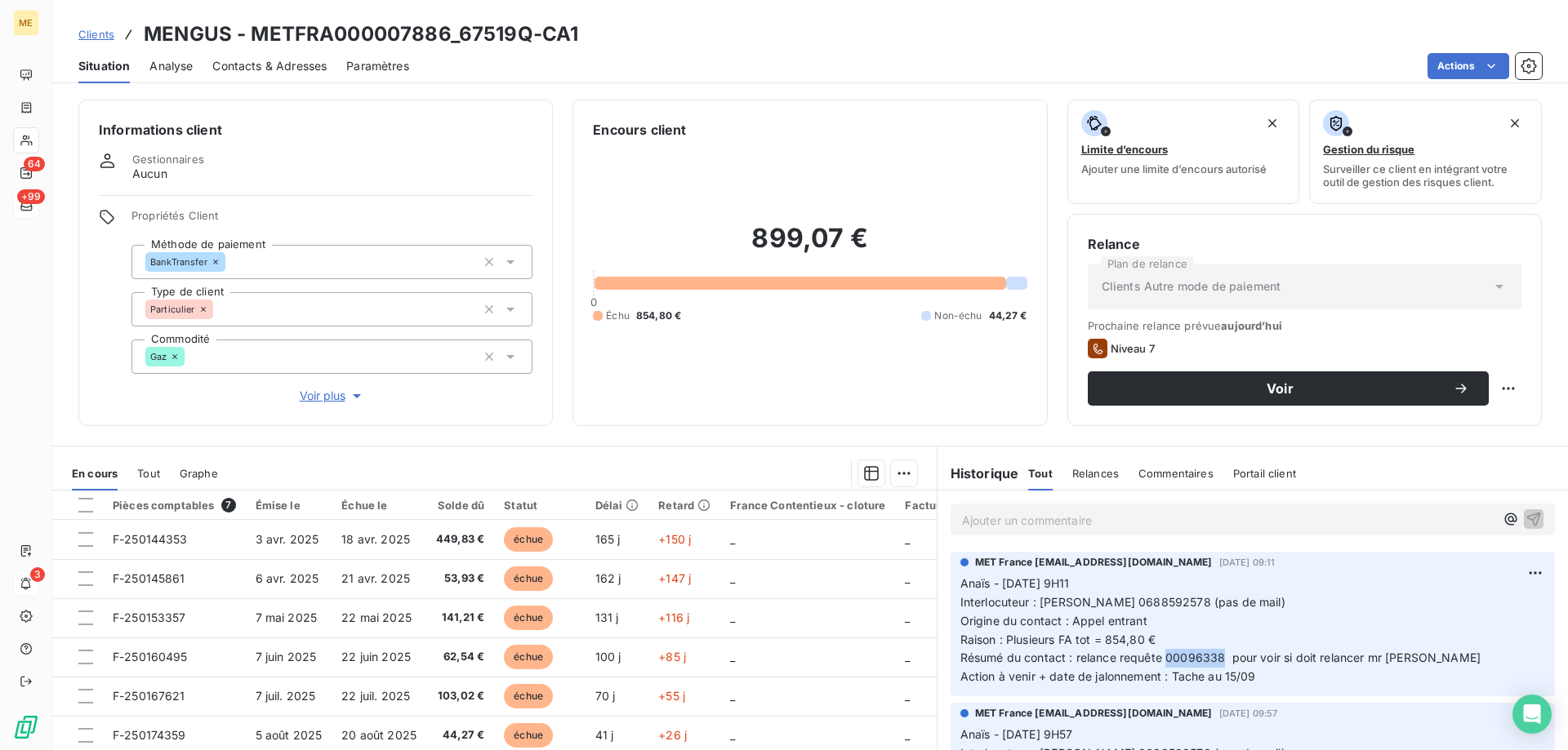
click at [1161, 662] on span "Résumé du contact : relance requête 00096338 pour voir si doit relancer mr MENG…" at bounding box center [1221, 657] width 521 height 14
copy span "00096338"
drag, startPoint x: 1145, startPoint y: 639, endPoint x: 1098, endPoint y: 642, distance: 47.1
click at [1098, 642] on p "Anaïs - 12/09/2025 - 9H11 Interlocuteur : M. Mengus 0688592578 (pas de mail) Or…" at bounding box center [1253, 630] width 584 height 111
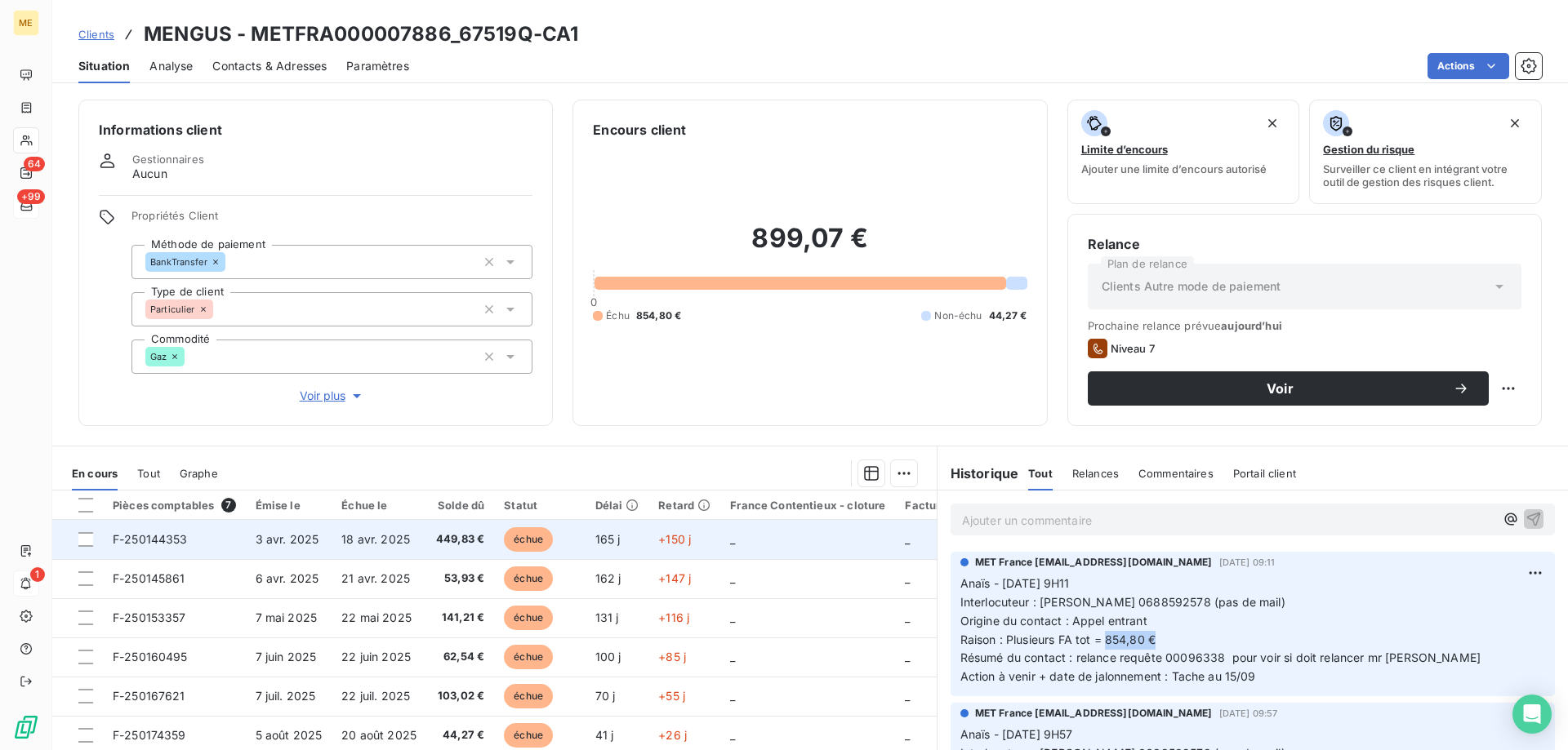
click at [765, 560] on td "_" at bounding box center [807, 578] width 174 height 39
click at [770, 548] on td "_" at bounding box center [807, 540] width 174 height 39
click at [780, 544] on td "_" at bounding box center [807, 540] width 174 height 39
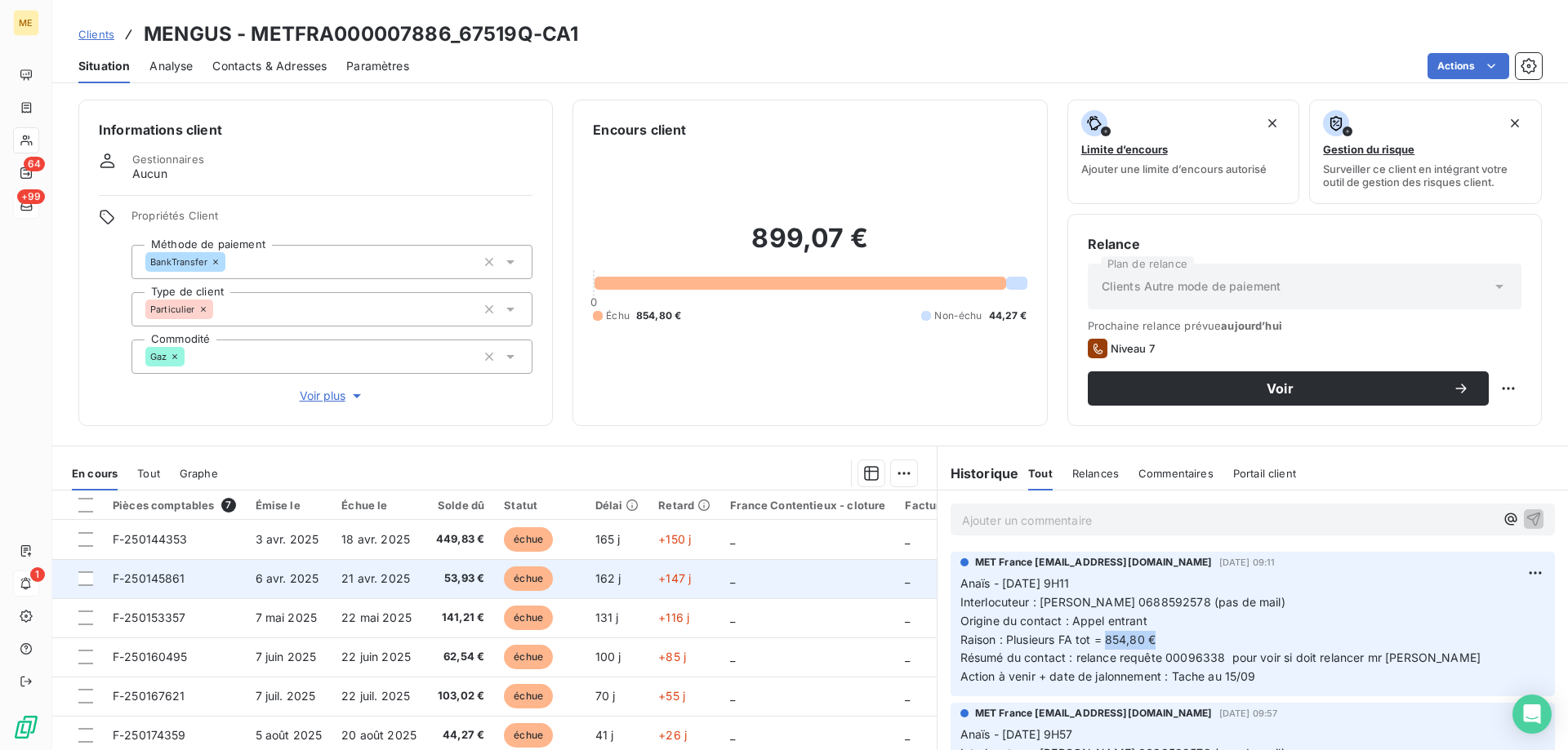
click at [801, 535] on td "_" at bounding box center [807, 540] width 174 height 39
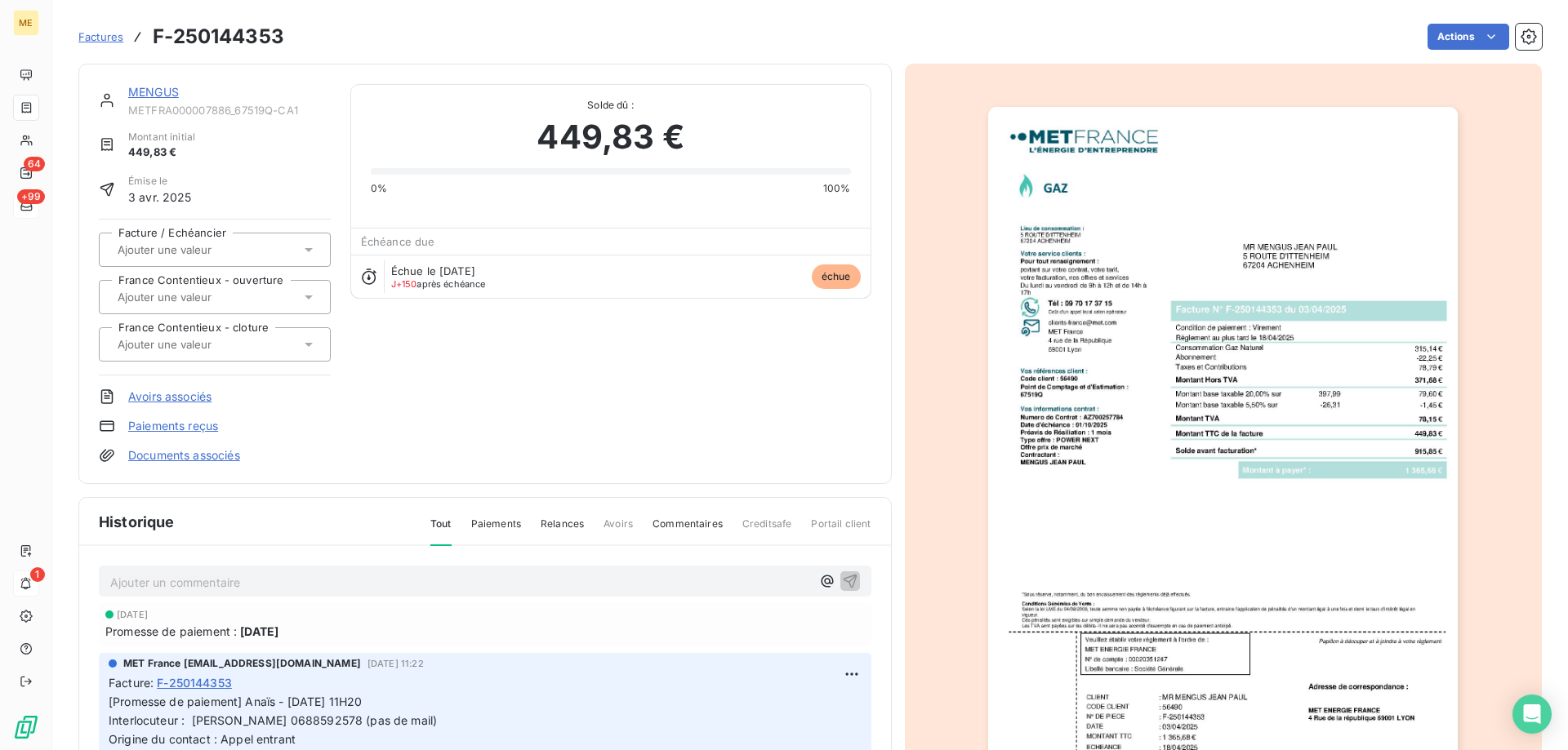
click at [1246, 526] on img "button" at bounding box center [1223, 439] width 470 height 665
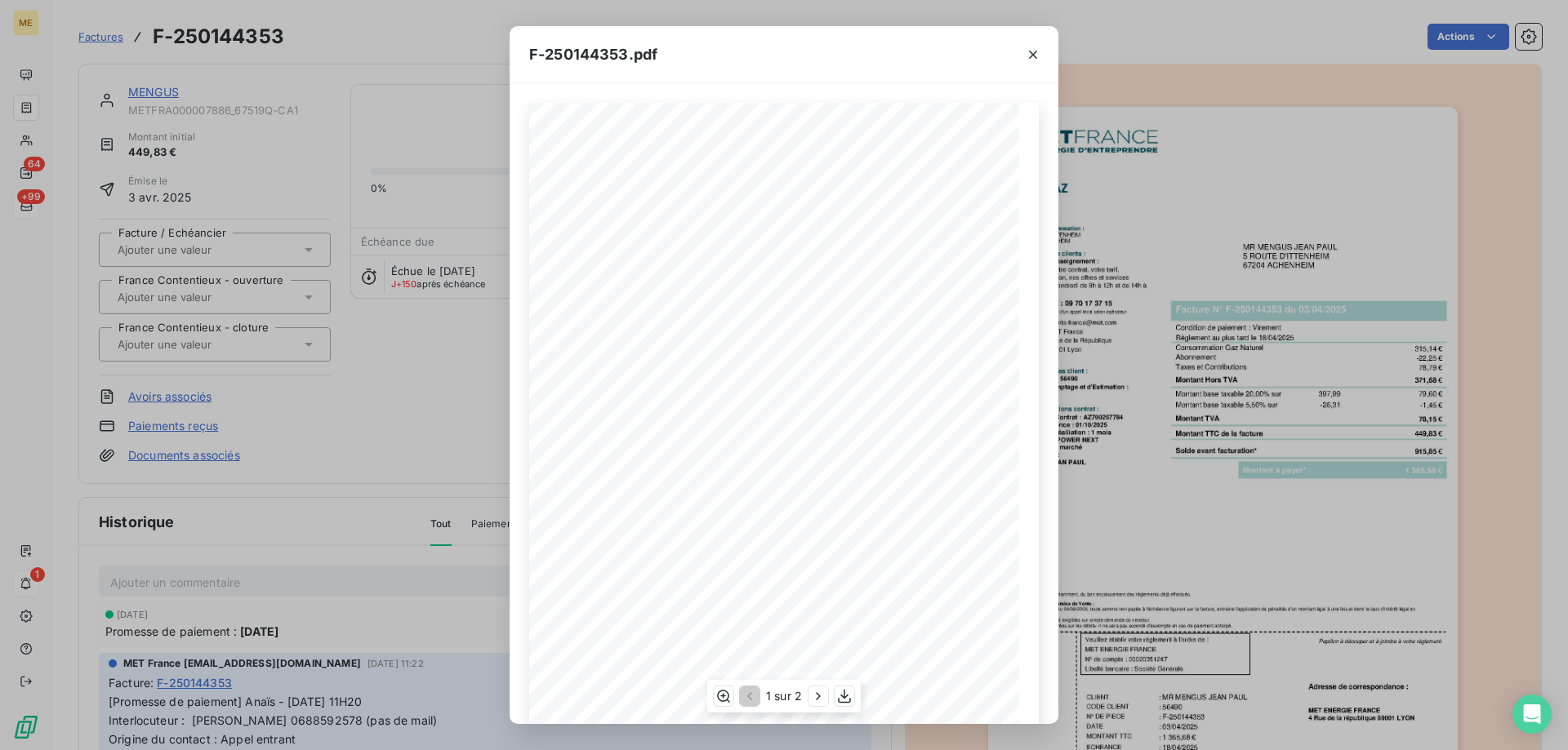
scroll to position [81, 0]
click at [819, 694] on icon "button" at bounding box center [818, 696] width 16 height 16
click at [744, 692] on icon "button" at bounding box center [748, 696] width 16 height 16
click at [1035, 50] on icon "button" at bounding box center [1033, 54] width 16 height 16
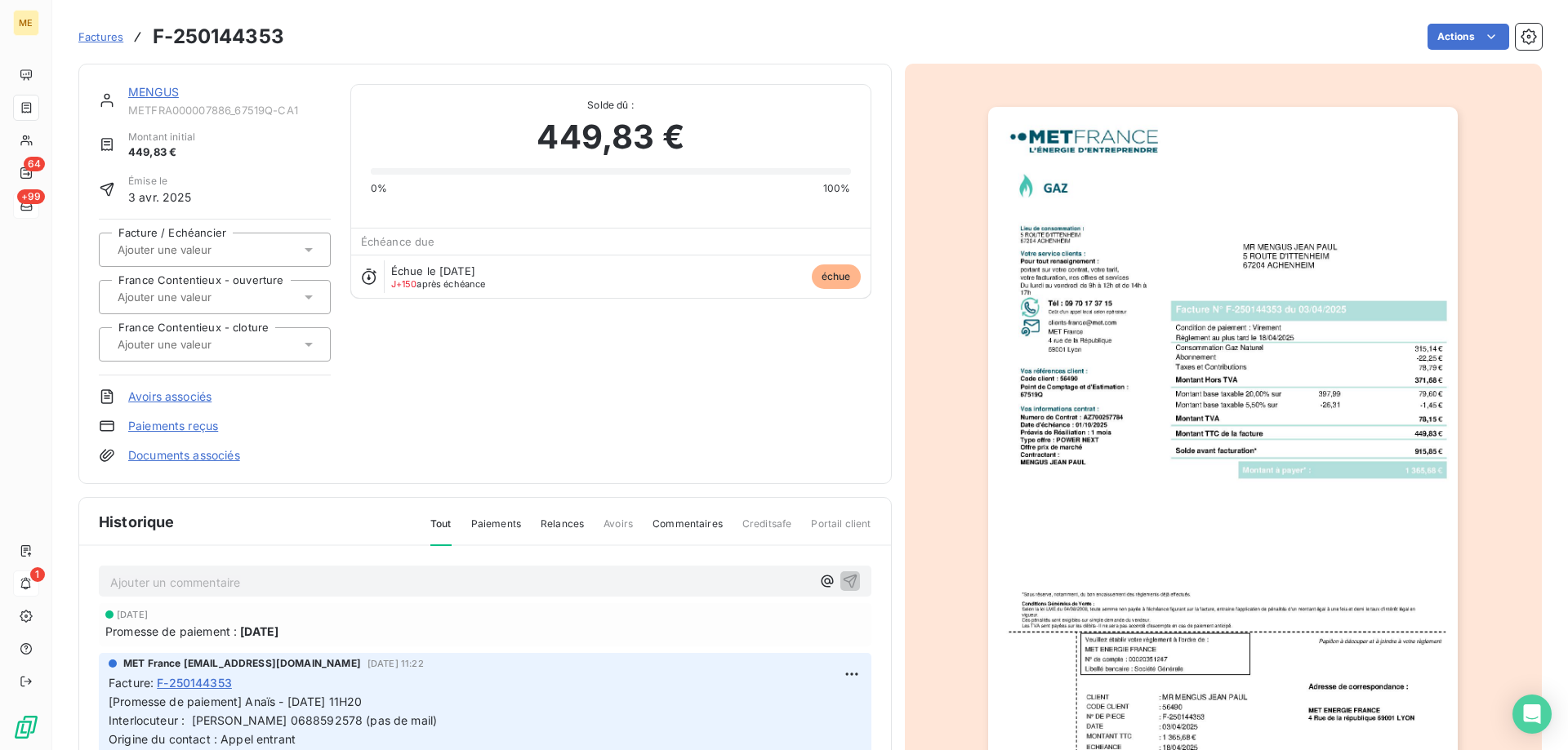
click at [165, 91] on link "MENGUS" at bounding box center [153, 91] width 50 height 14
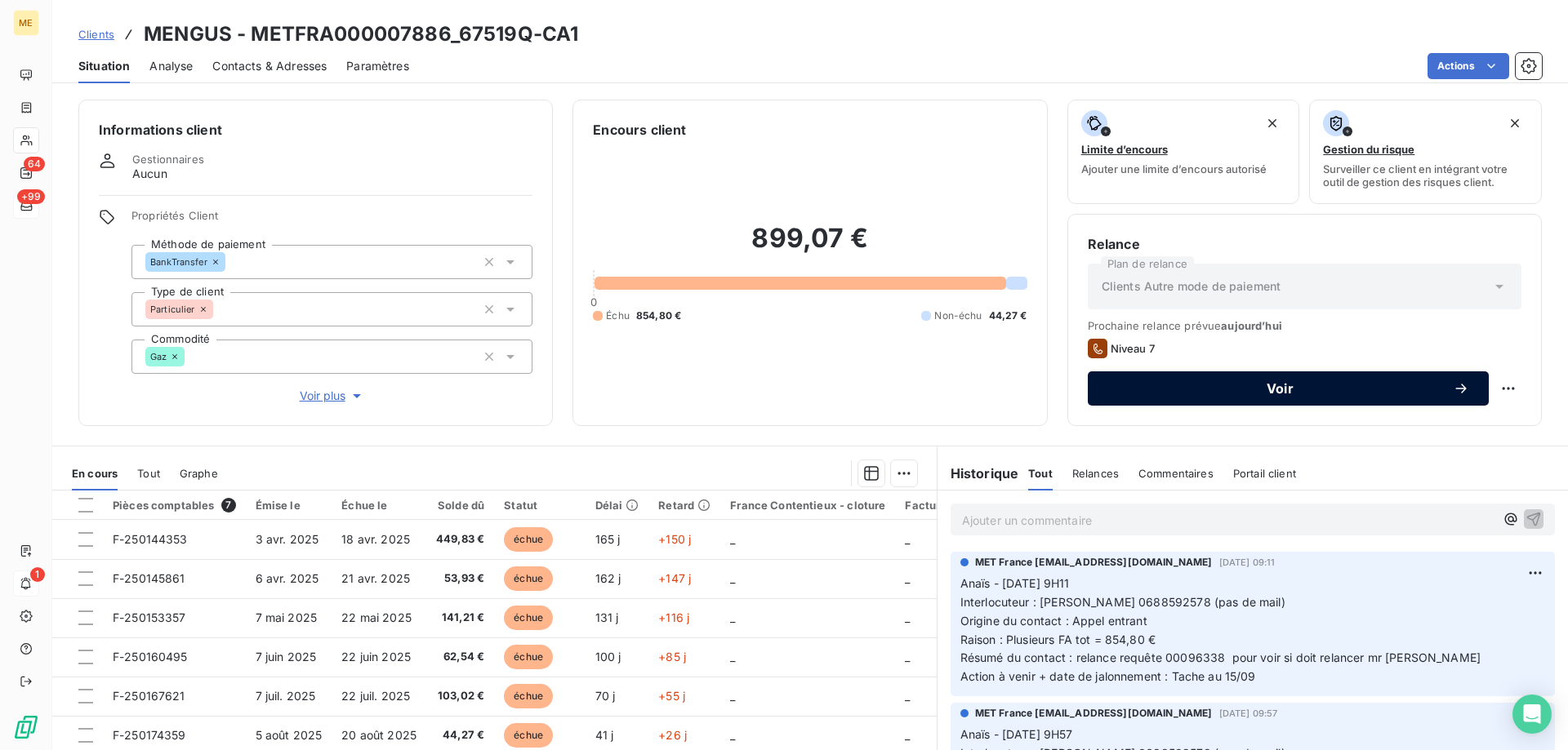
click at [1363, 395] on div "Voir" at bounding box center [1289, 388] width 362 height 16
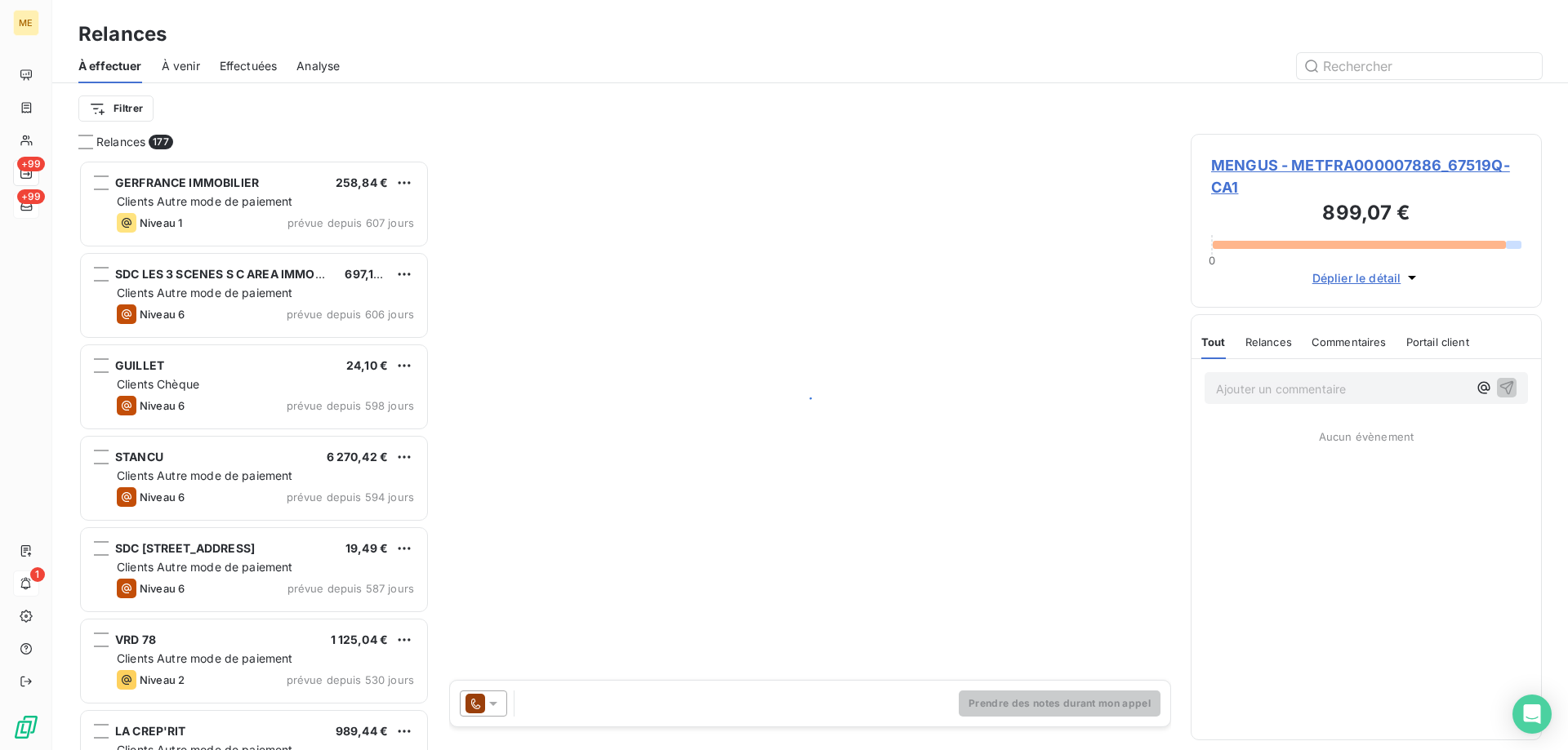
scroll to position [578, 339]
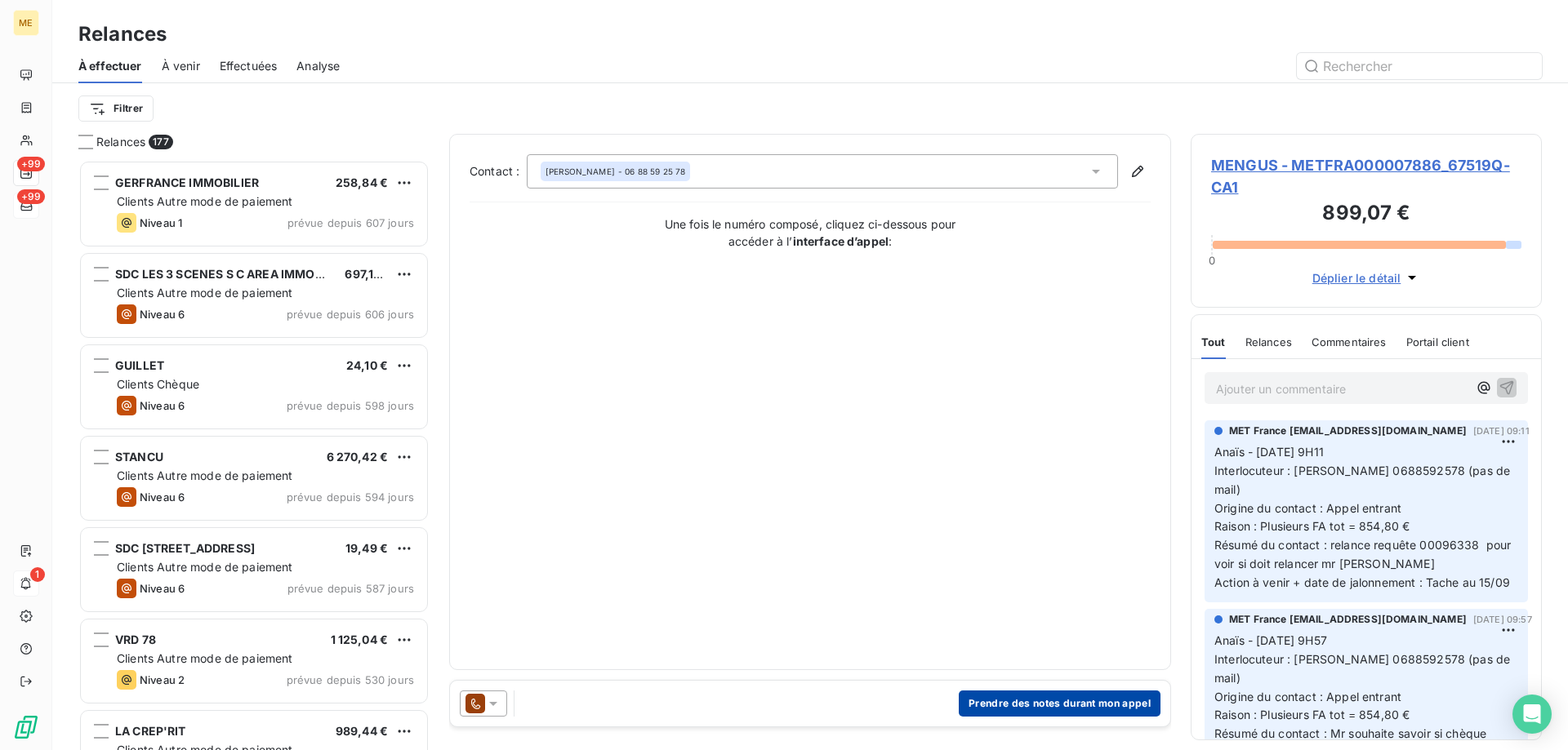
click at [1049, 699] on button "Prendre des notes durant mon appel" at bounding box center [1060, 703] width 202 height 26
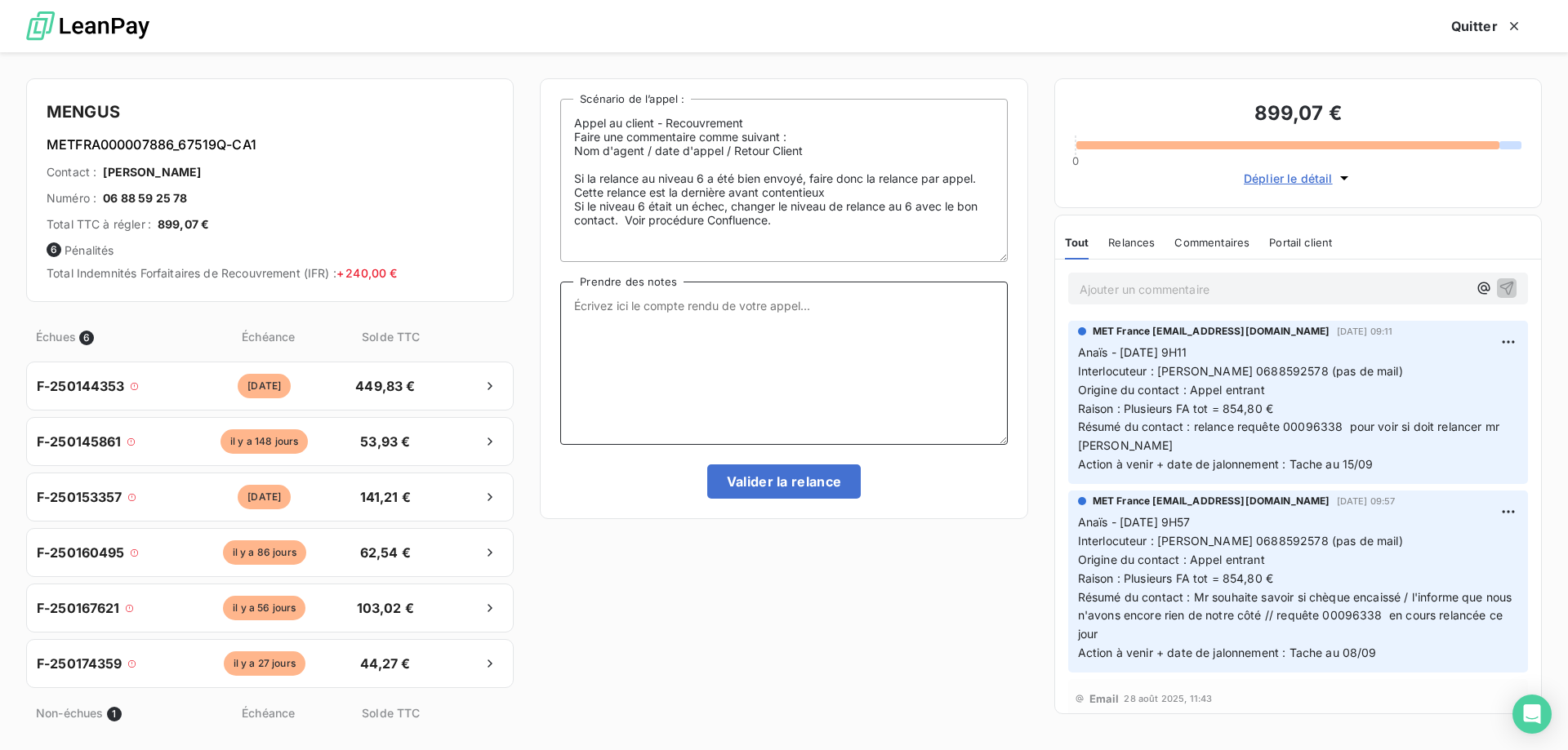
click at [833, 379] on textarea "Prendre des notes" at bounding box center [783, 363] width 447 height 163
paste textarea "Anaïs - 15/09/2025 - 14H24 Interlocuteur : M. Mengus 0688592578 (pas de mail) O…"
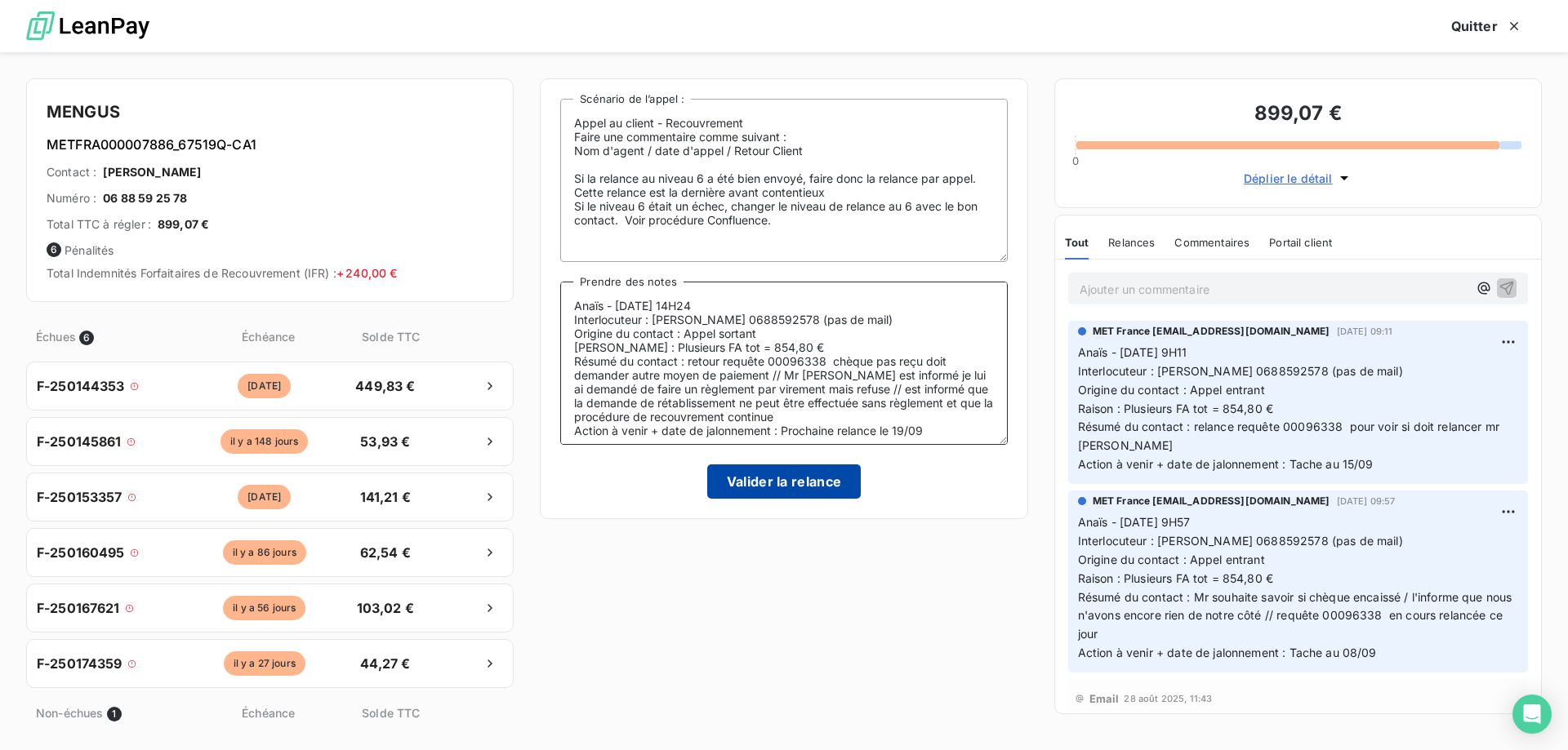
type textarea "Anaïs - 15/09/2025 - 14H24 Interlocuteur : M. Mengus 0688592578 (pas de mail) O…"
click at [796, 490] on button "Valider la relance" at bounding box center [785, 481] width 154 height 34
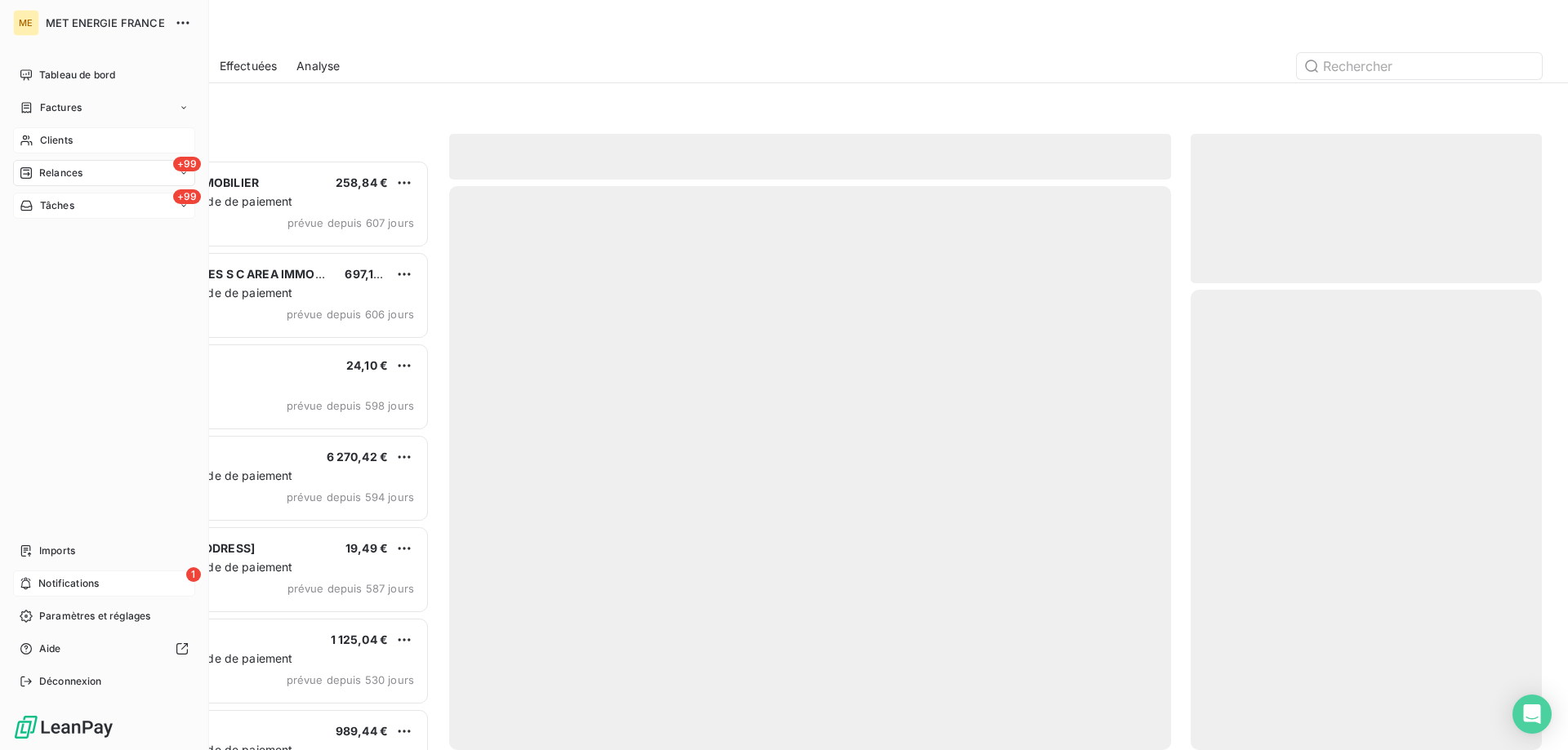
click at [33, 142] on icon at bounding box center [26, 141] width 14 height 13
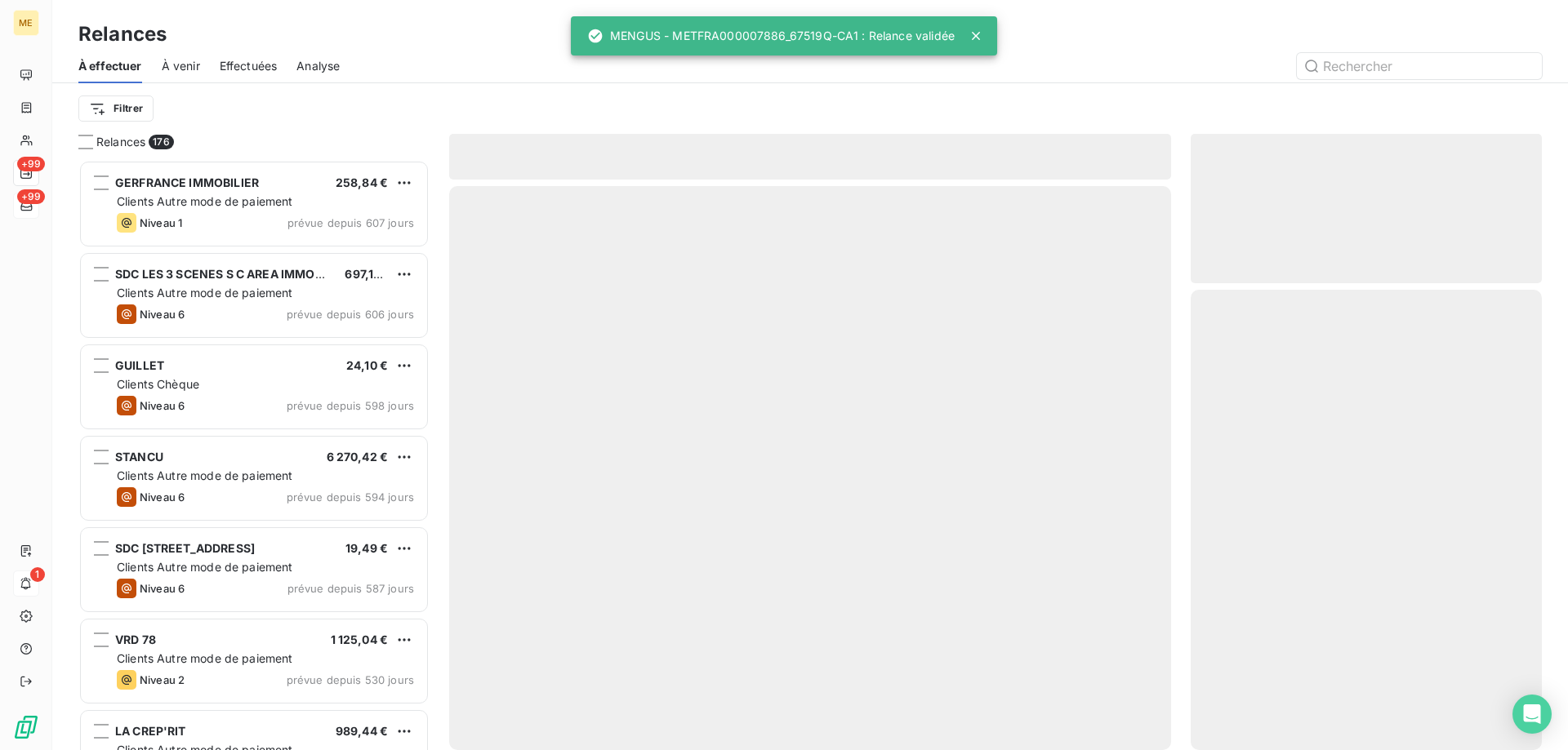
scroll to position [578, 339]
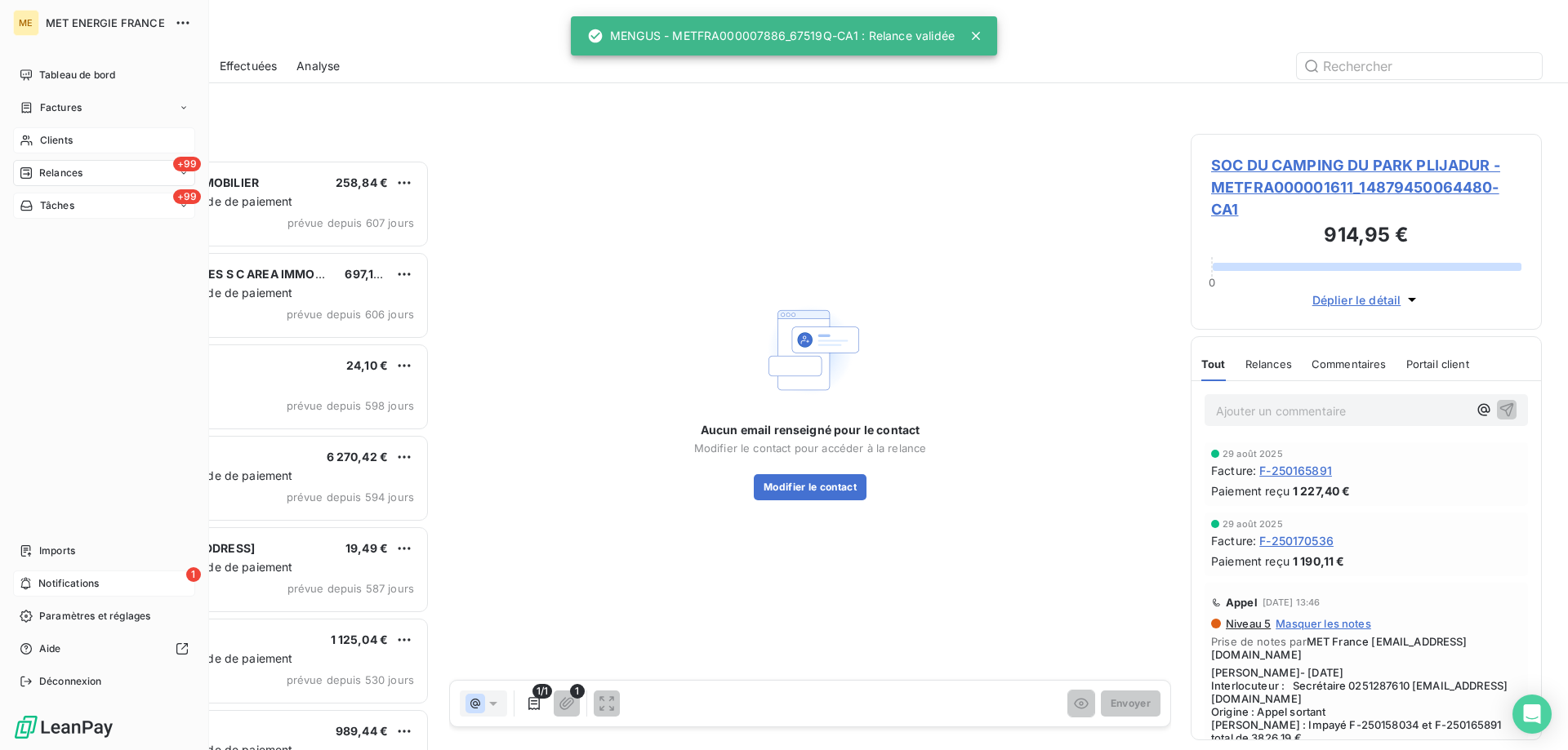
click at [80, 136] on div "Clients" at bounding box center [104, 140] width 182 height 26
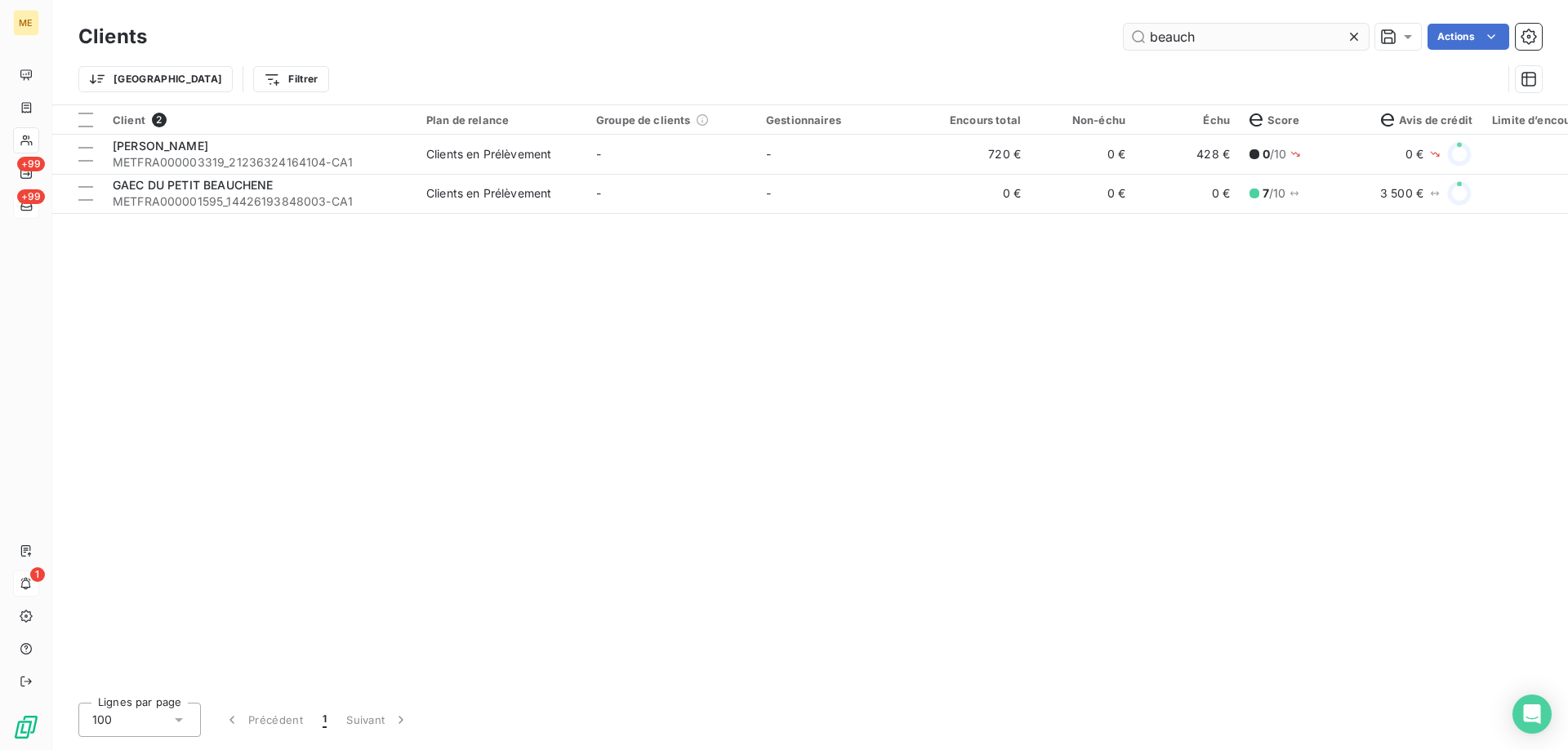
click at [1160, 33] on input "beauch" at bounding box center [1246, 36] width 245 height 26
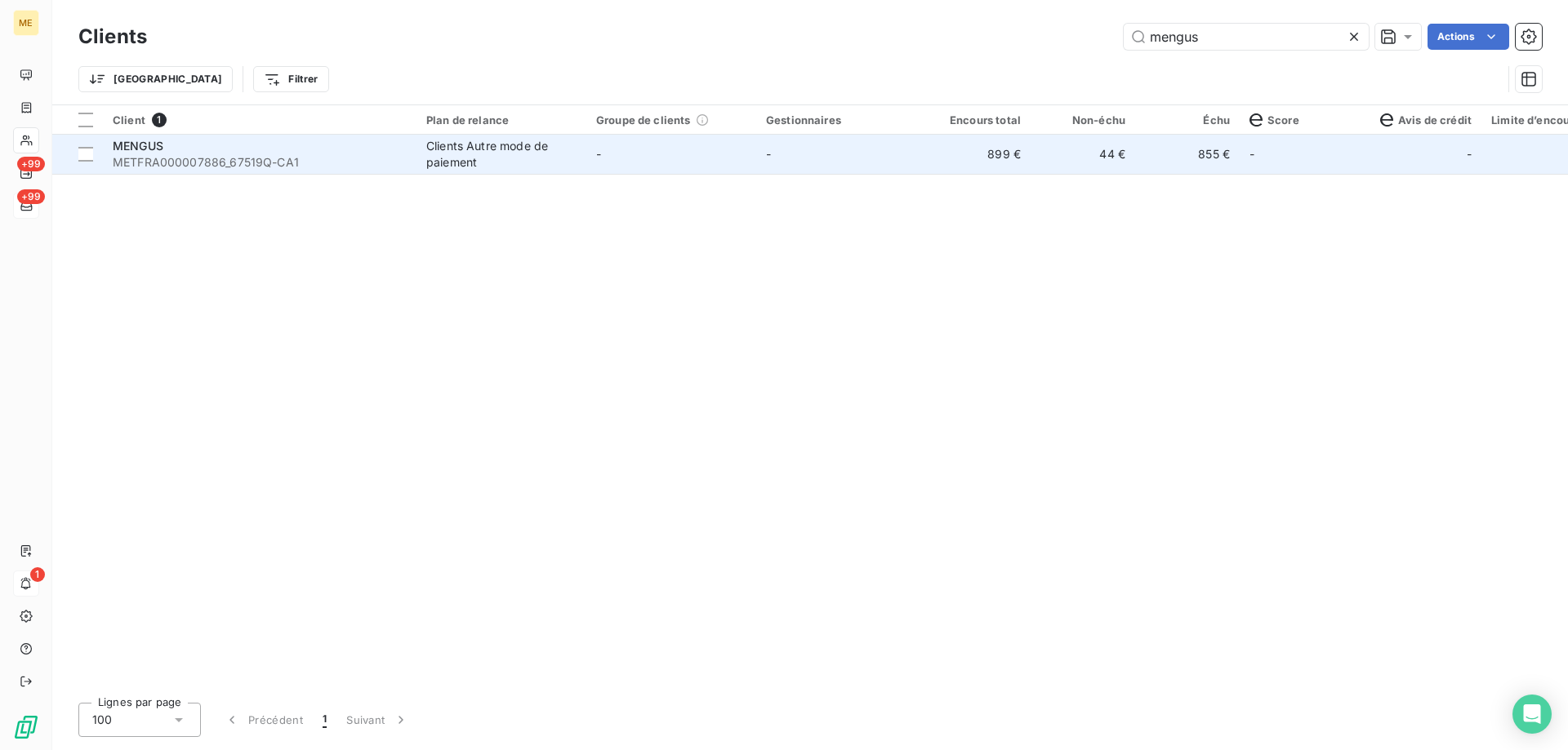
type input "mengus"
click at [747, 156] on td "-" at bounding box center [671, 154] width 170 height 39
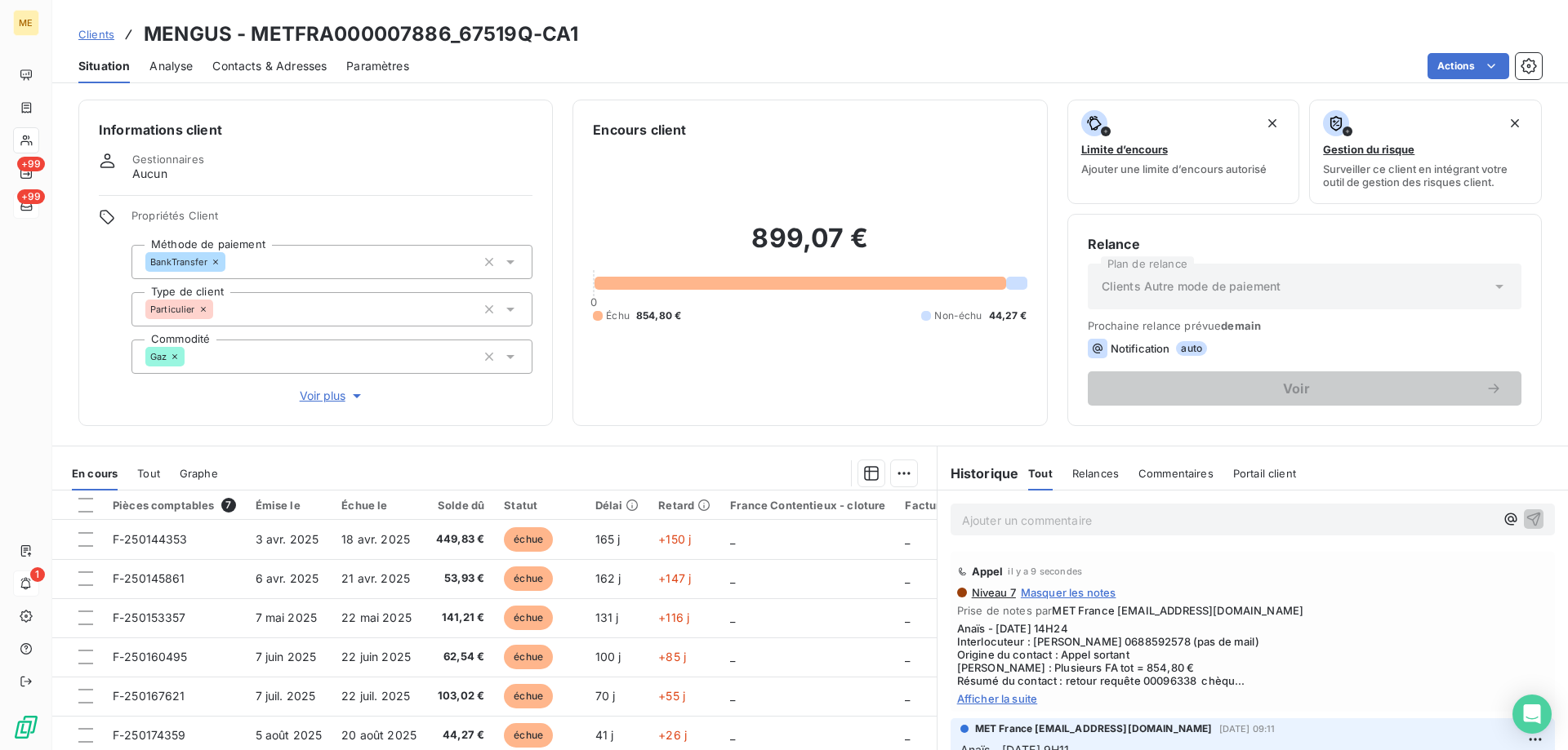
click at [1018, 697] on span "Afficher la suite" at bounding box center [1253, 699] width 591 height 13
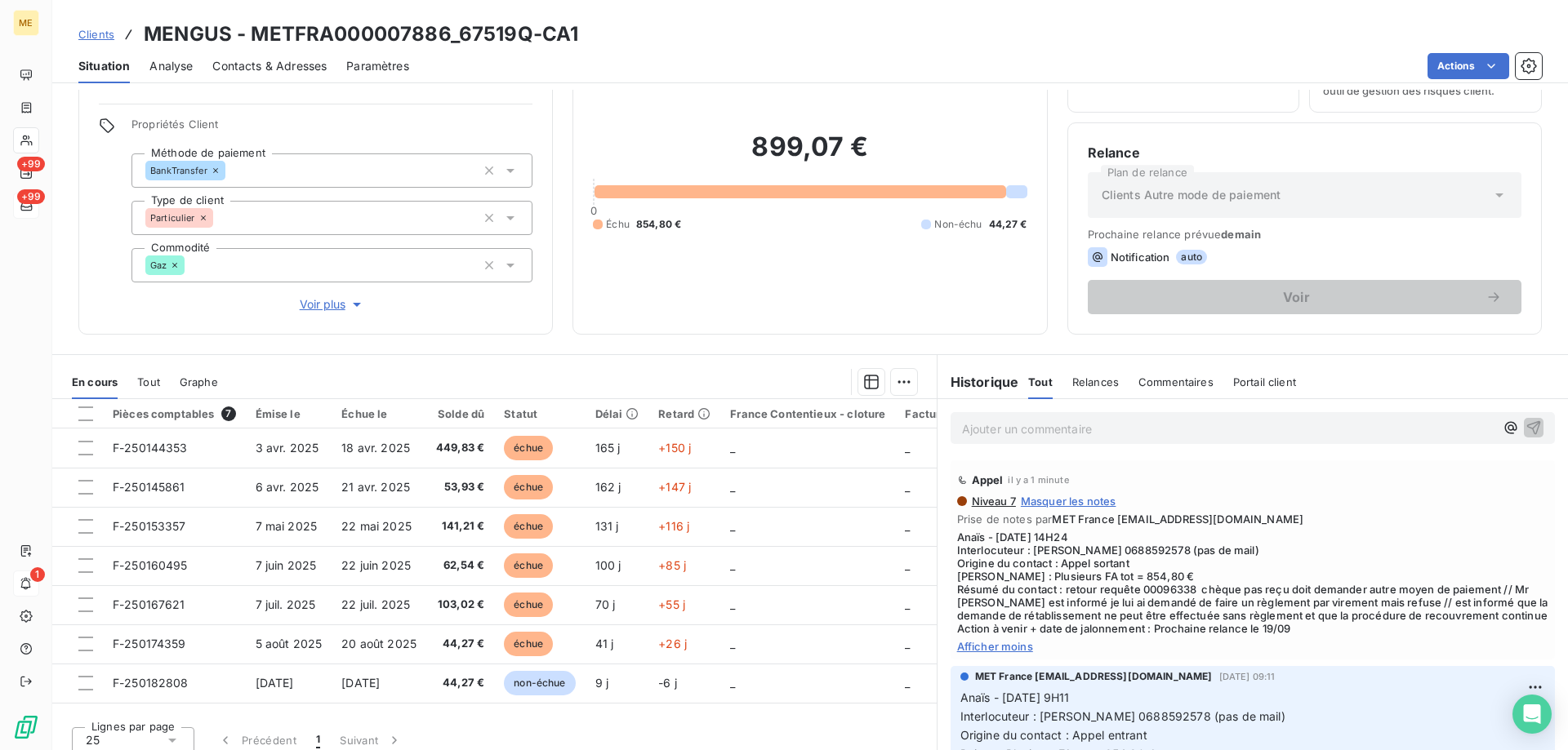
scroll to position [104, 0]
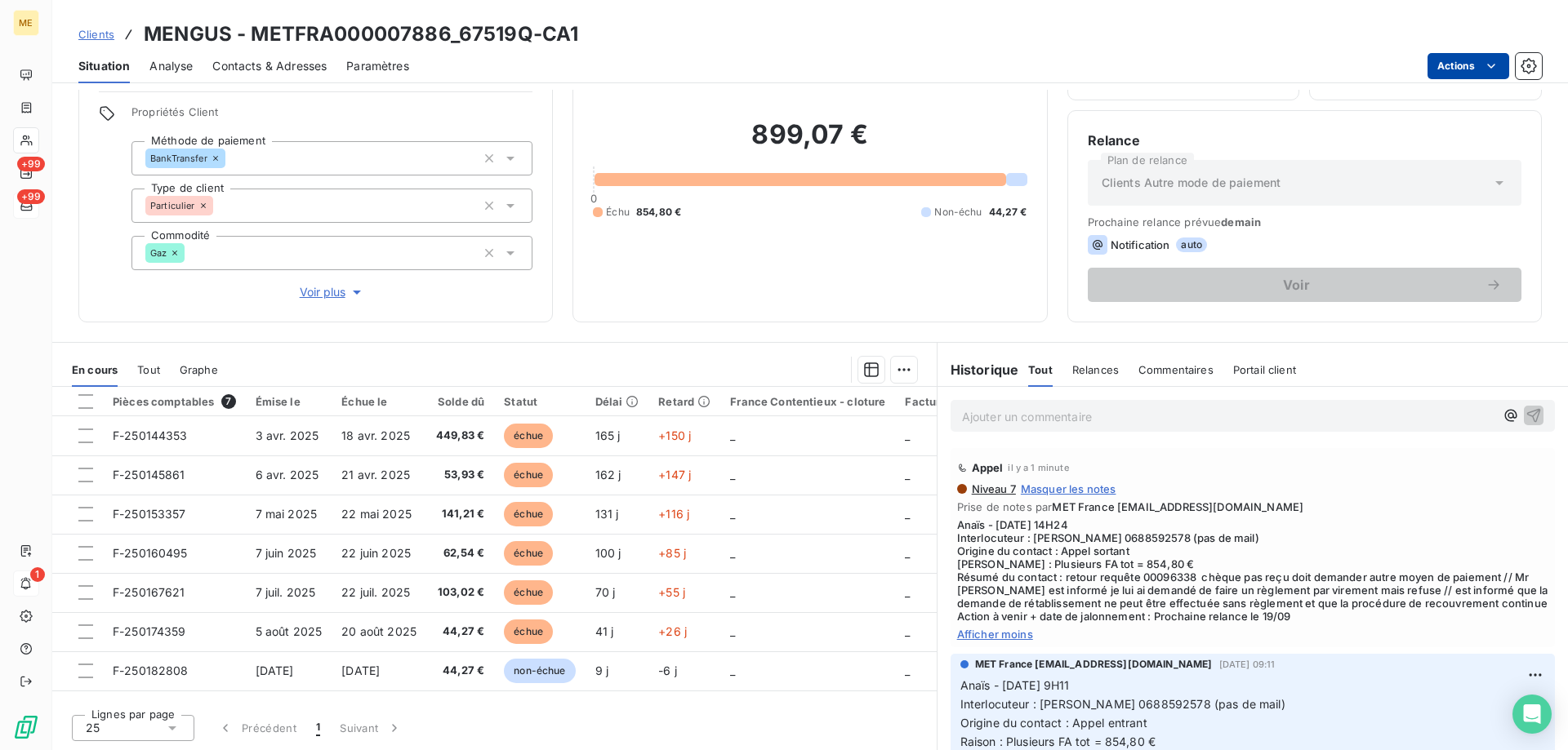
click at [1459, 75] on html "ME +99 +99 1 Clients MENGUS - METFRA000007886_67519Q-CA1 Situation Analyse Cont…" at bounding box center [784, 457] width 1568 height 913
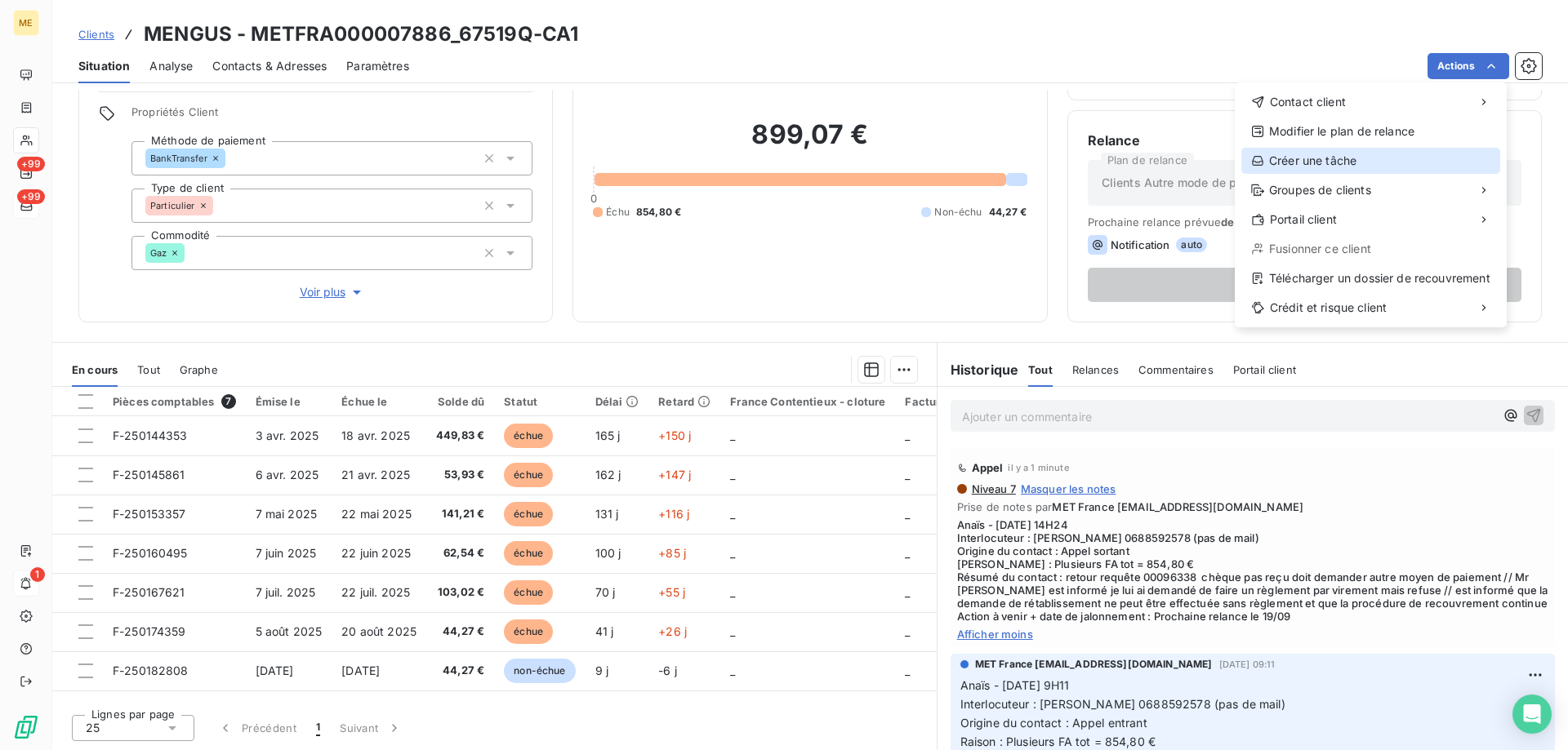
click at [1368, 164] on div "Créer une tâche" at bounding box center [1371, 160] width 259 height 26
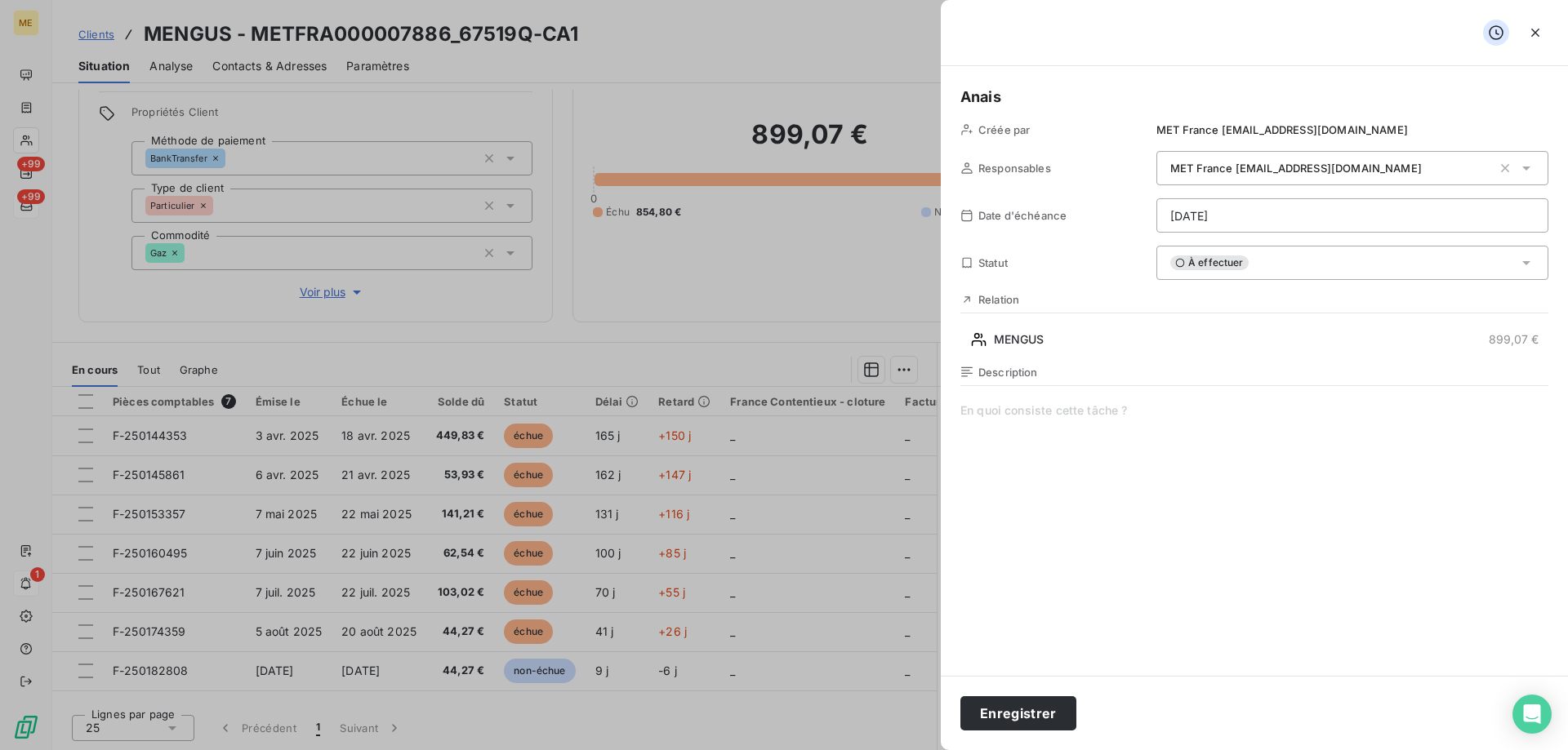
click at [1134, 418] on span at bounding box center [1254, 559] width 588 height 313
click at [1532, 33] on icon "button" at bounding box center [1535, 32] width 16 height 16
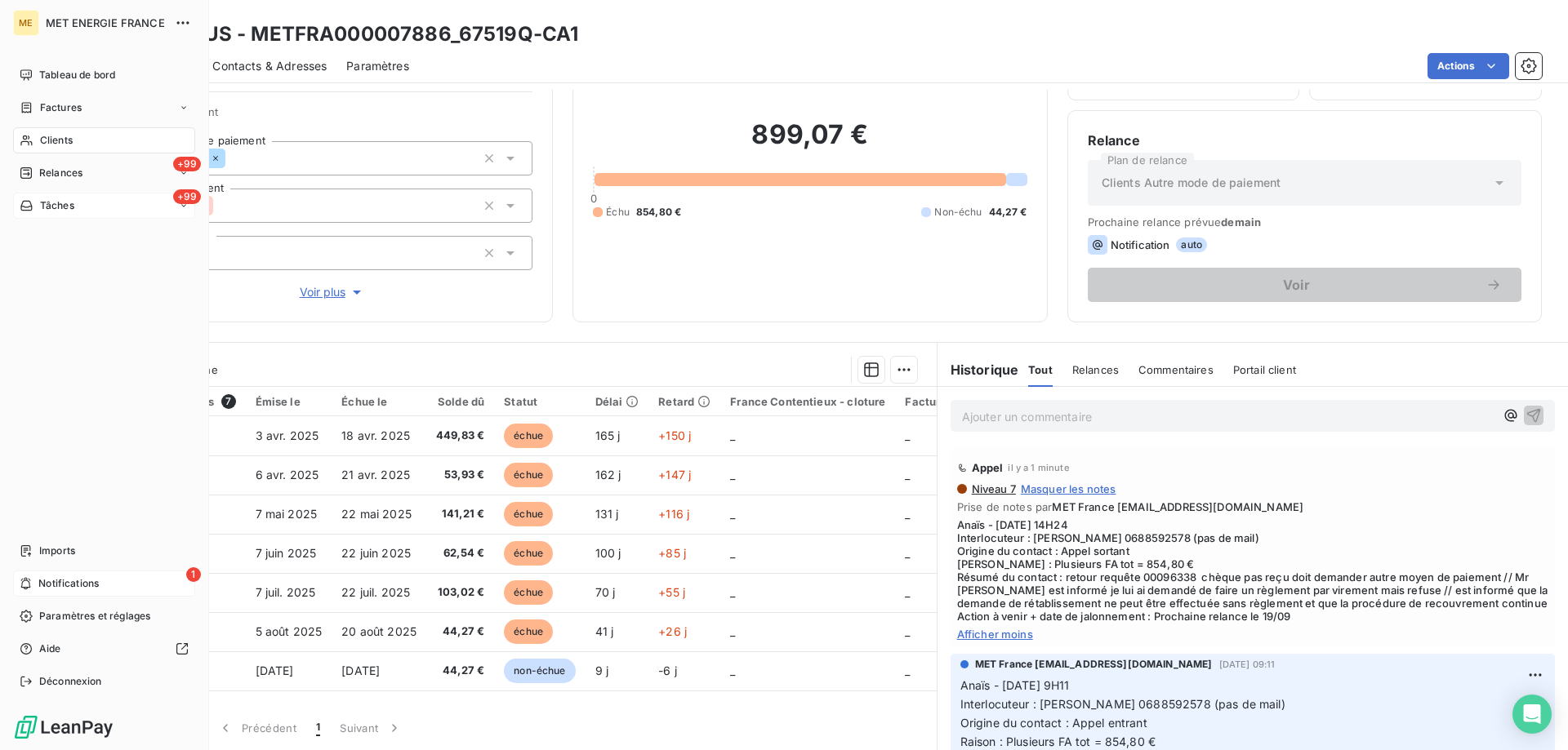
click at [85, 223] on div "Tableau de bord Factures Clients +99 Relances +99 Tâches Imports 1 Notification…" at bounding box center [104, 378] width 182 height 633
click at [91, 191] on nav "Tableau de bord Factures Clients +99 Relances +99 Tâches" at bounding box center [104, 140] width 182 height 157
click at [83, 211] on div "+99 Tâches" at bounding box center [104, 205] width 182 height 26
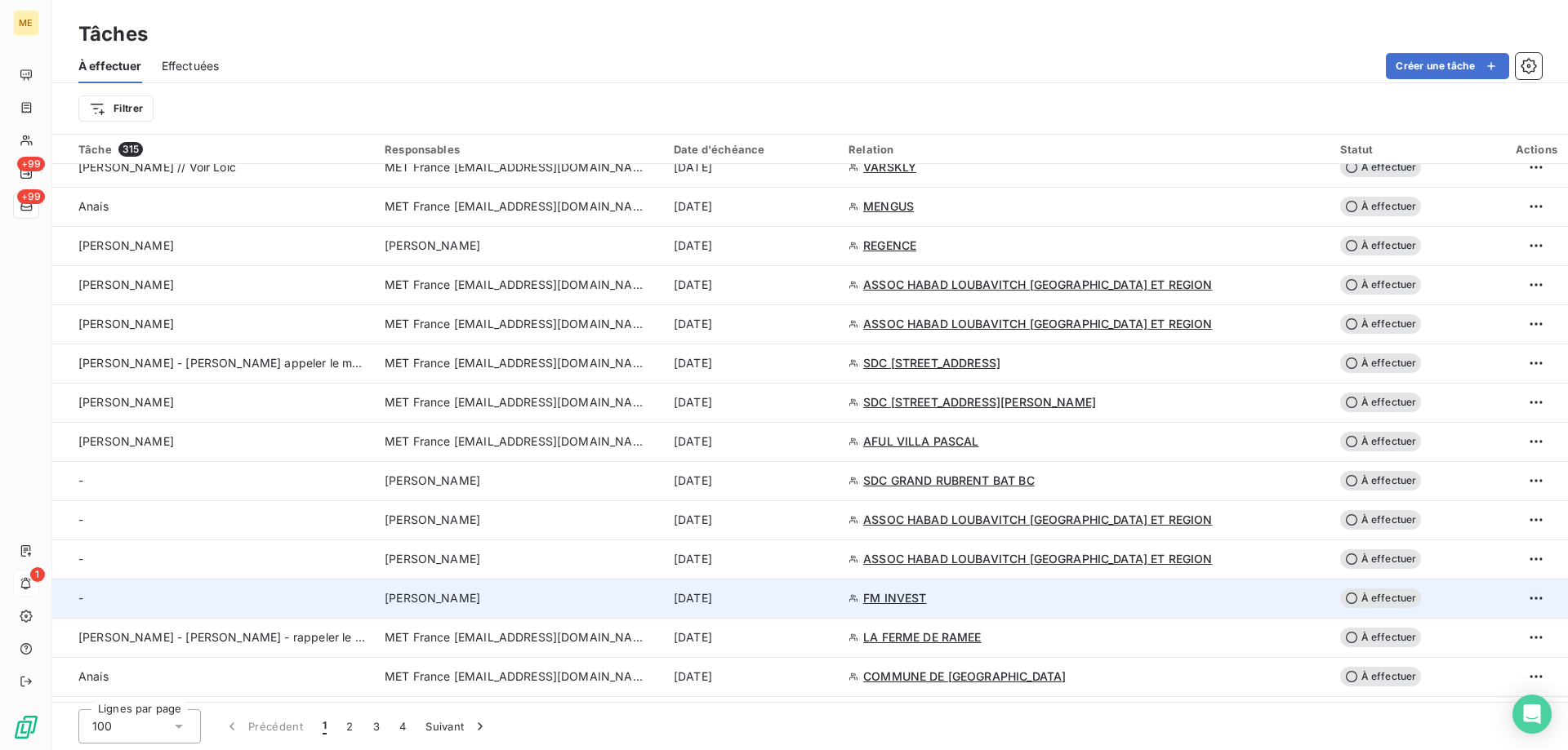
scroll to position [816, 0]
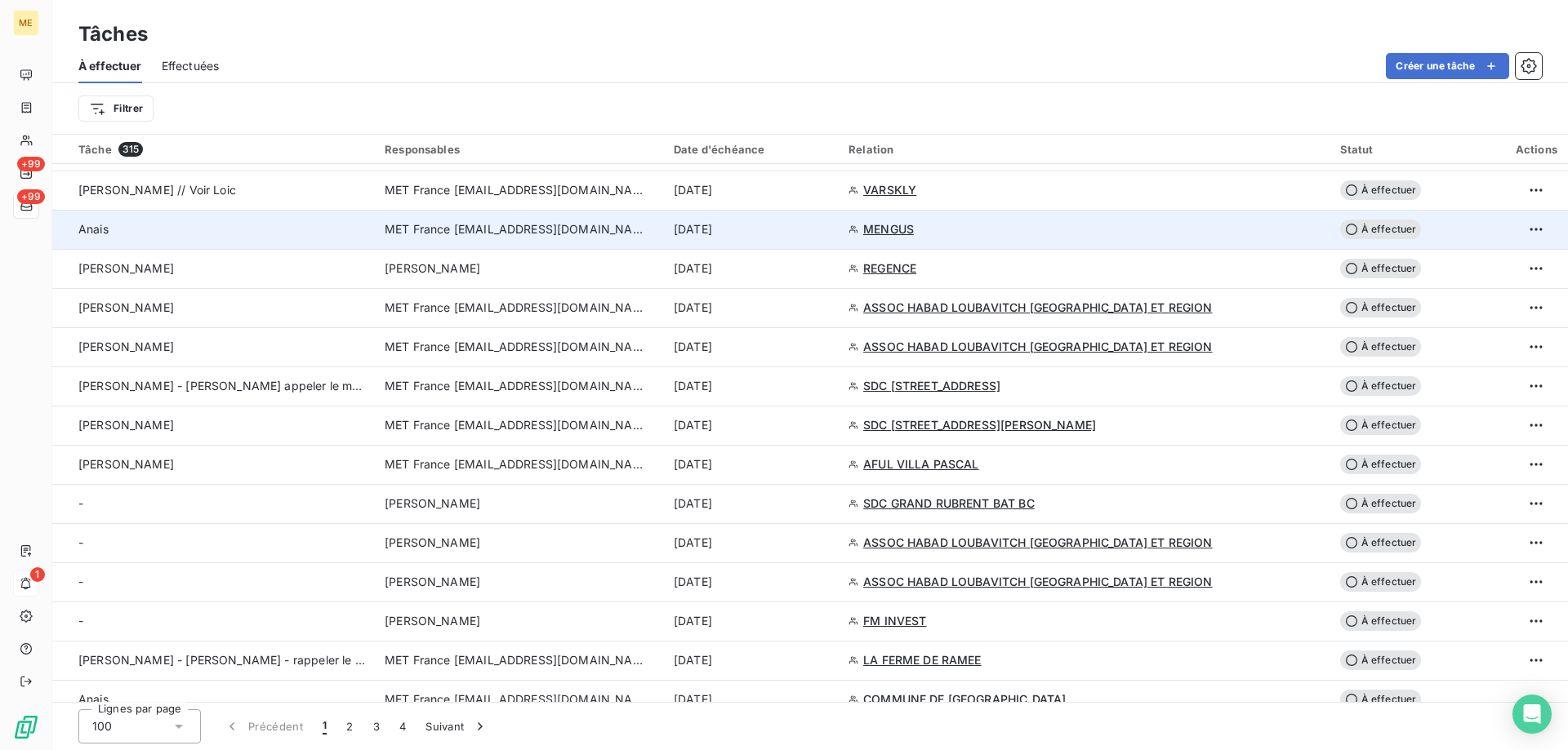
click at [829, 235] on div "15 sept. 2025" at bounding box center [751, 229] width 155 height 16
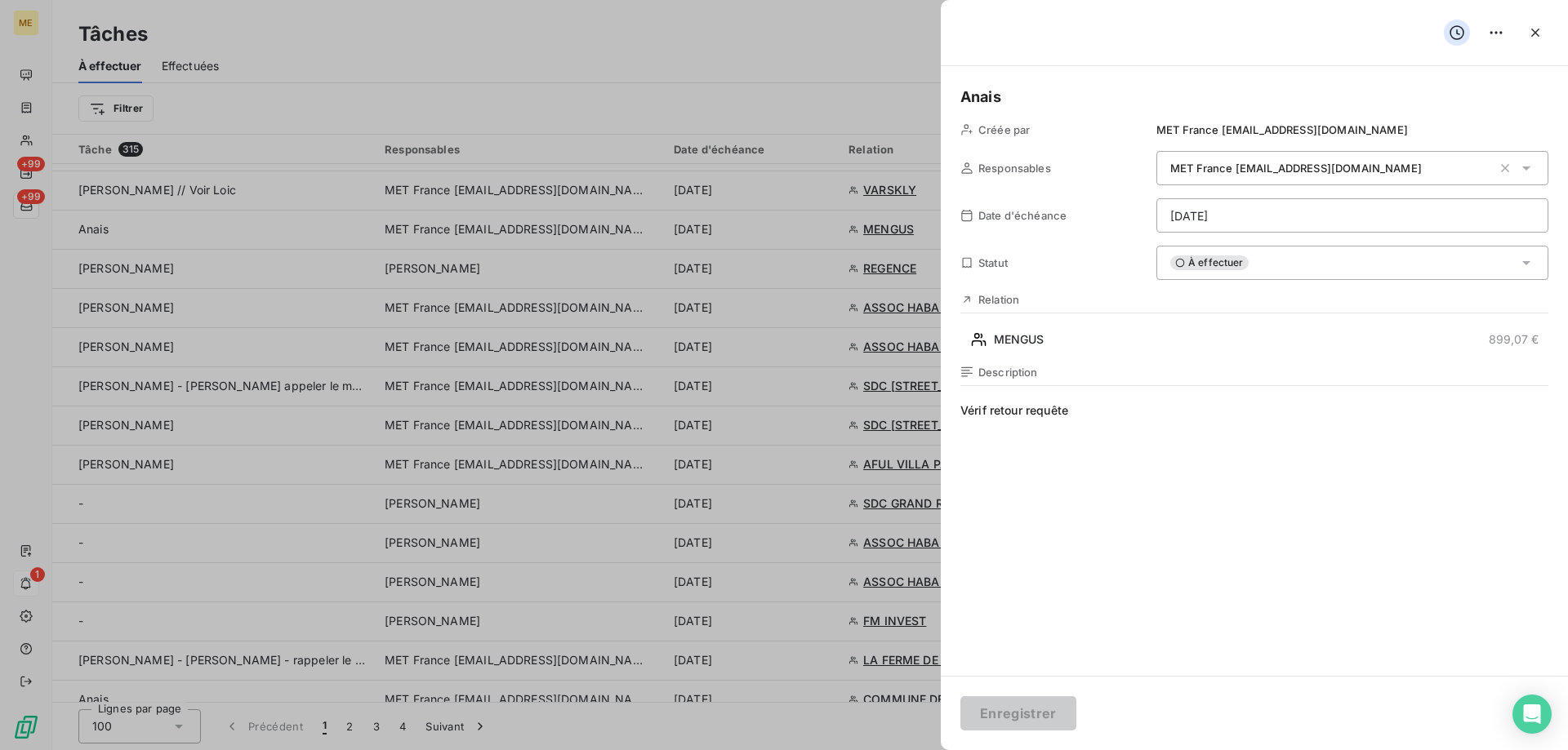
click at [1281, 272] on div "À effectuer" at bounding box center [1353, 262] width 392 height 34
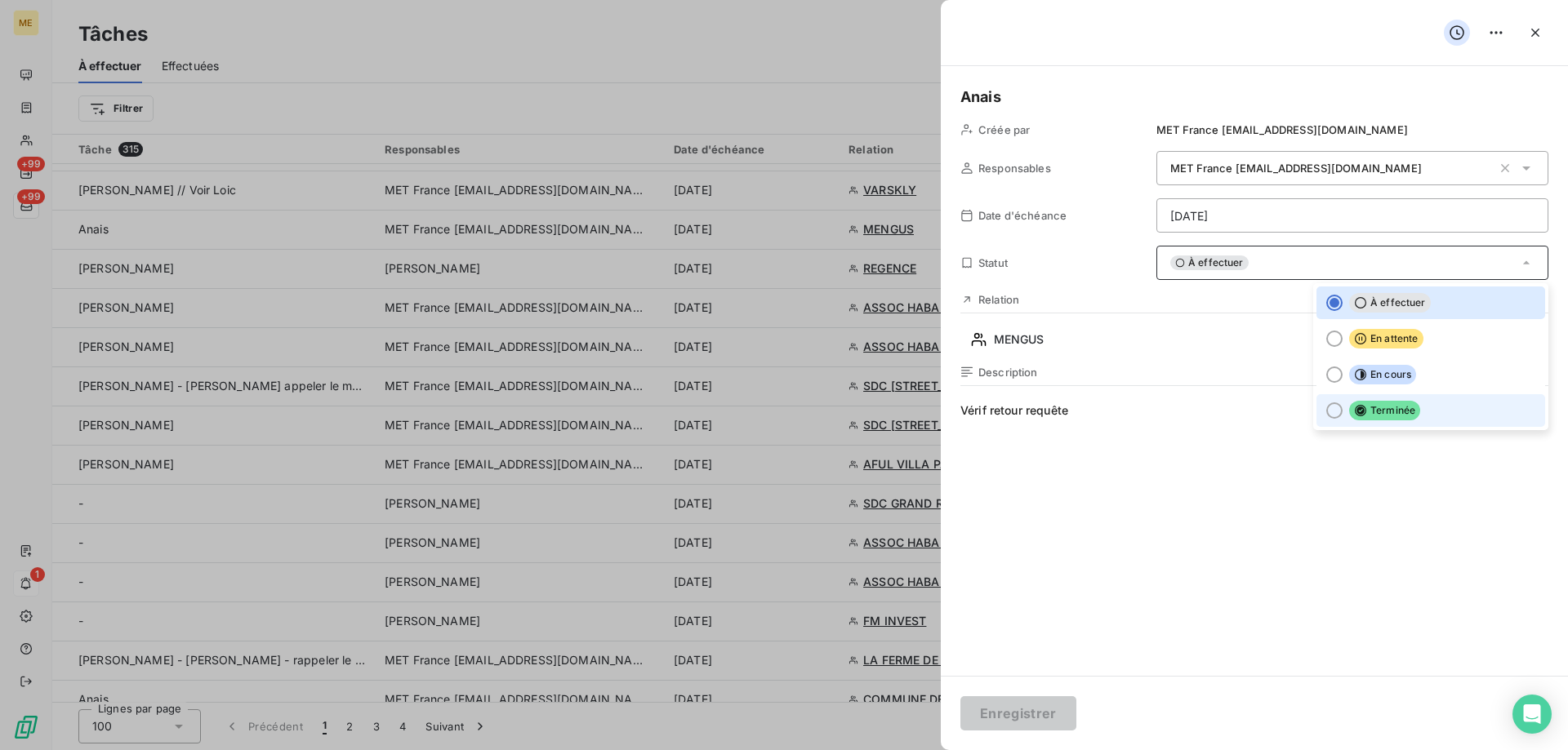
click at [1445, 414] on li "Terminée" at bounding box center [1430, 410] width 229 height 33
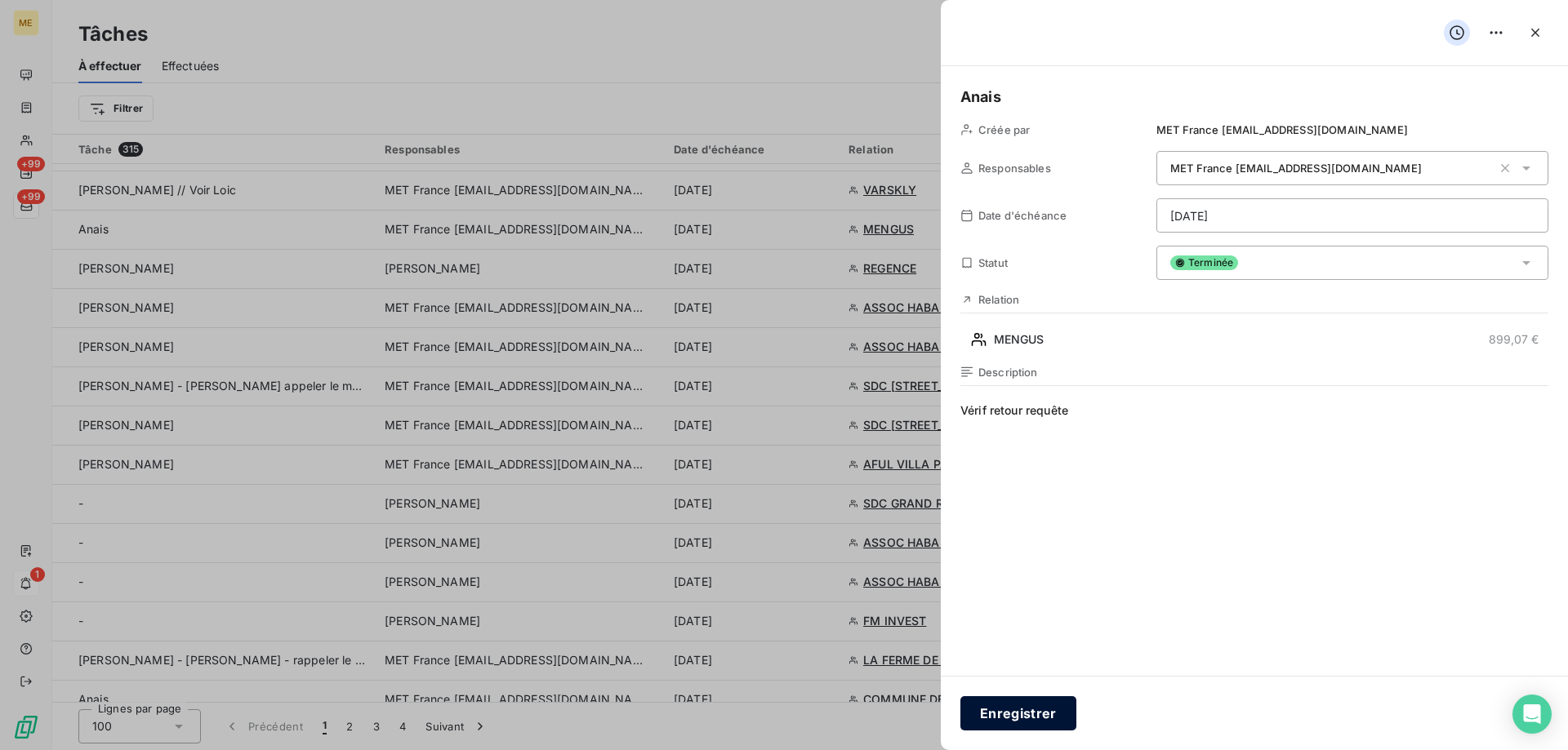
drag, startPoint x: 1032, startPoint y: 720, endPoint x: 1021, endPoint y: 707, distance: 17.0
click at [1031, 720] on button "Enregistrer" at bounding box center [1019, 713] width 116 height 34
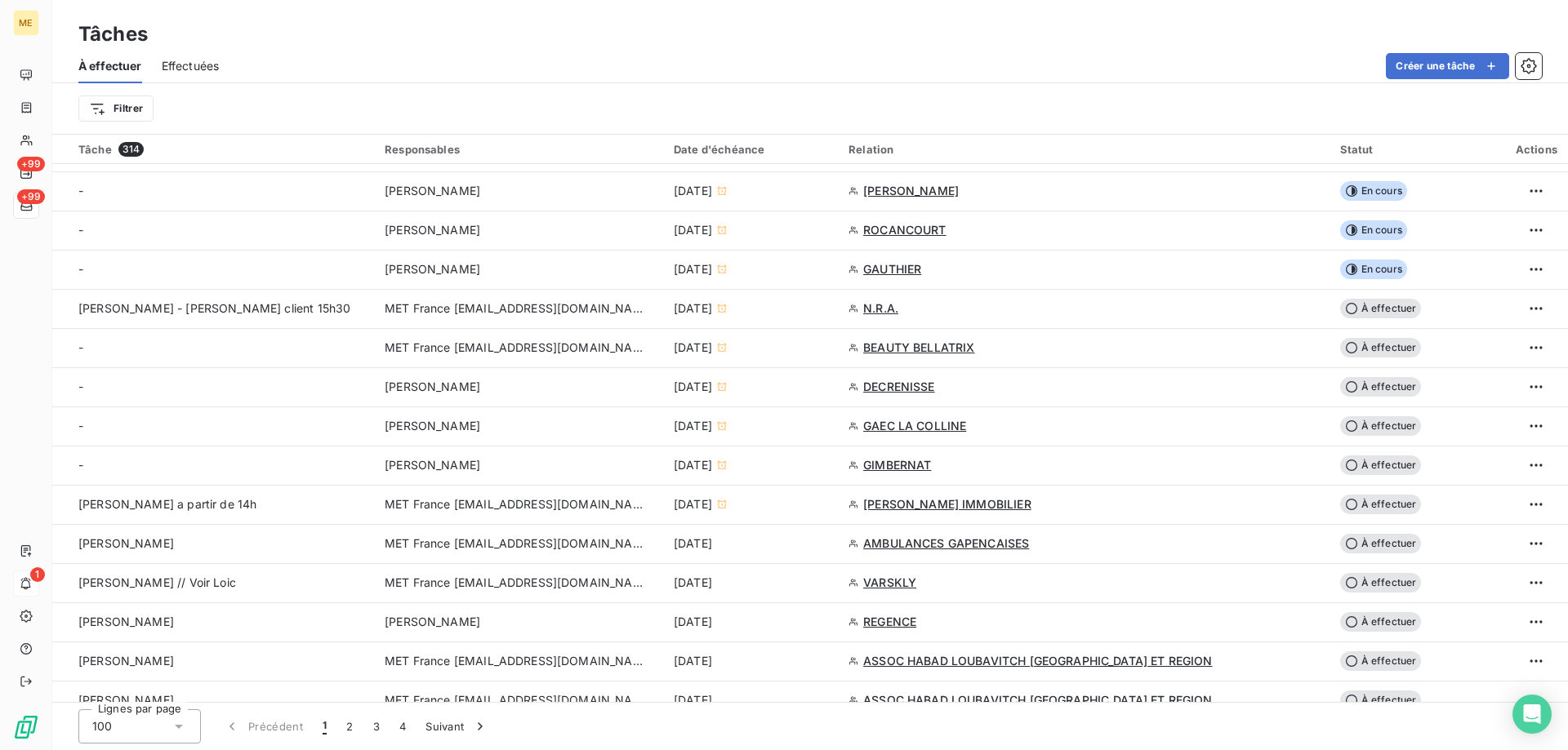
scroll to position [408, 0]
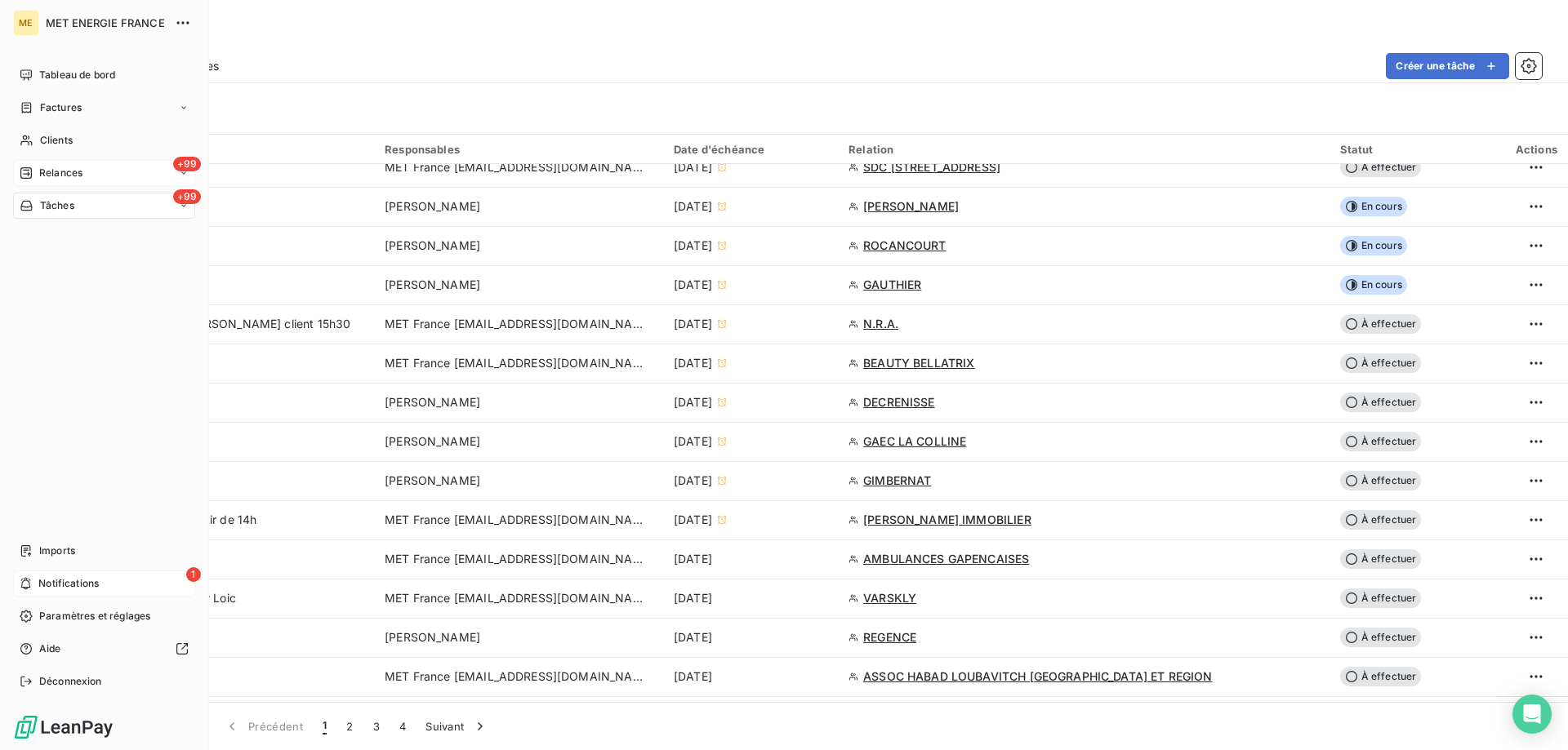
click at [66, 181] on div "+99 Relances" at bounding box center [104, 173] width 182 height 26
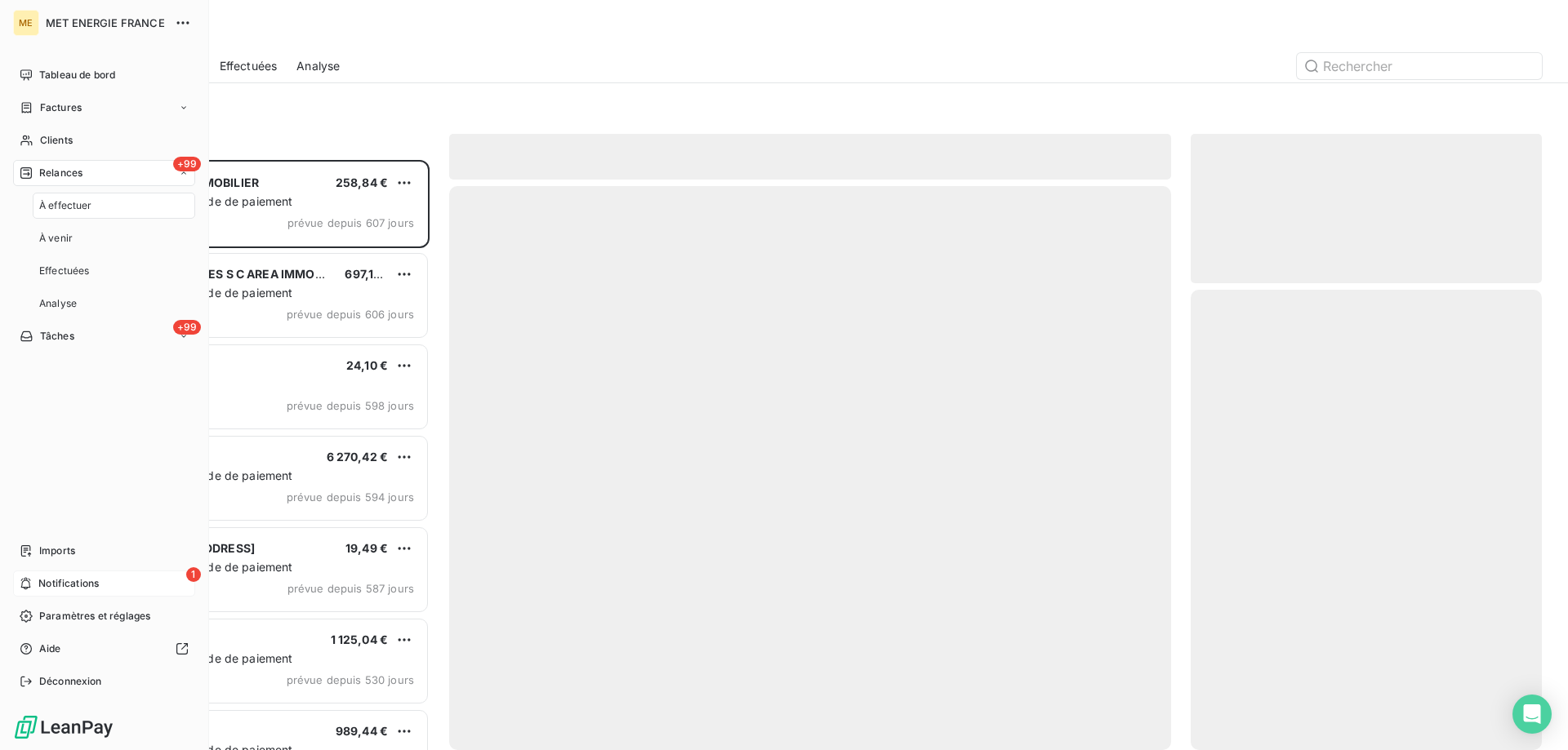
scroll to position [578, 339]
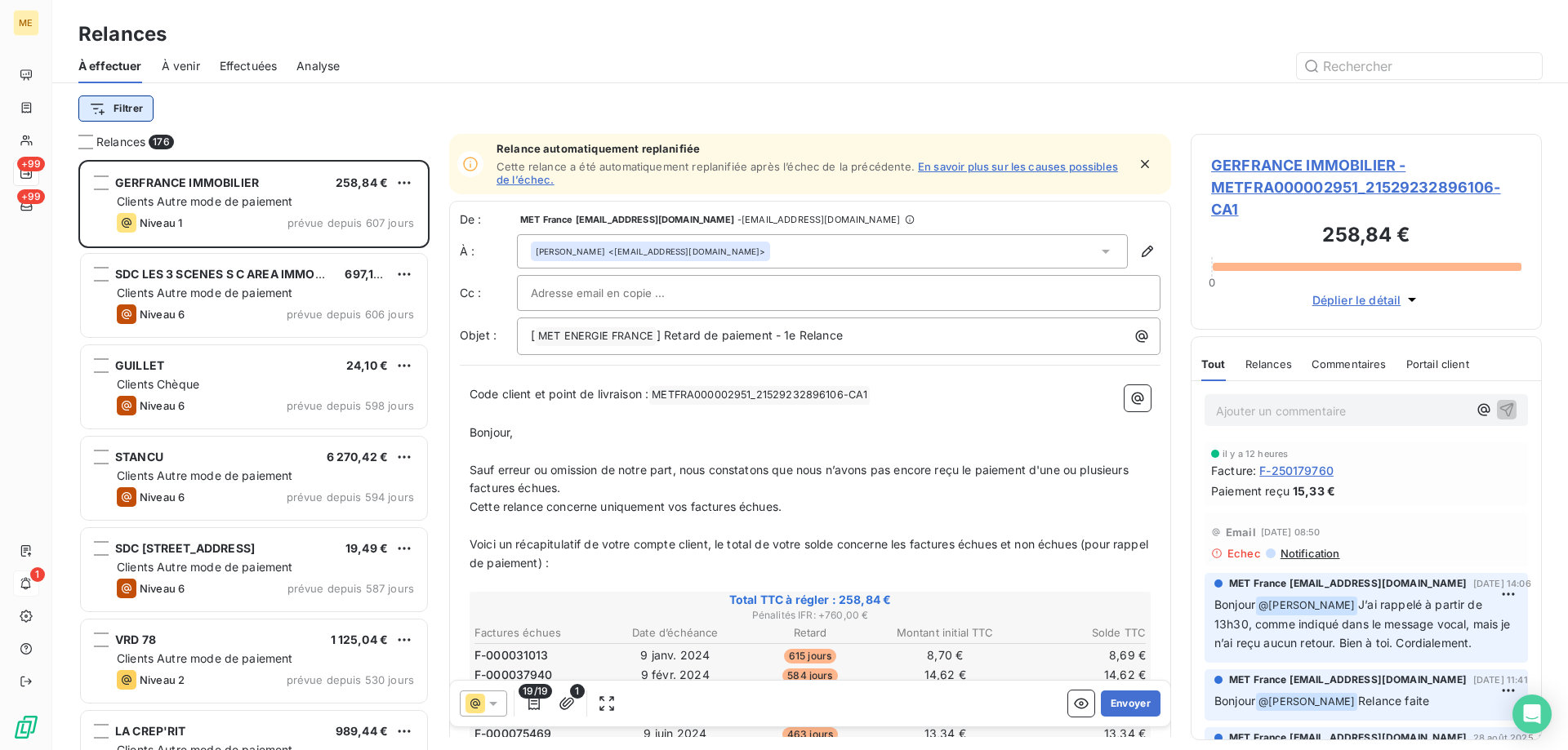
click at [112, 112] on html "ME +99 +99 1 Relances À effectuer À venir Effectuées Analyse Filtrer Relances 1…" at bounding box center [784, 457] width 1568 height 913
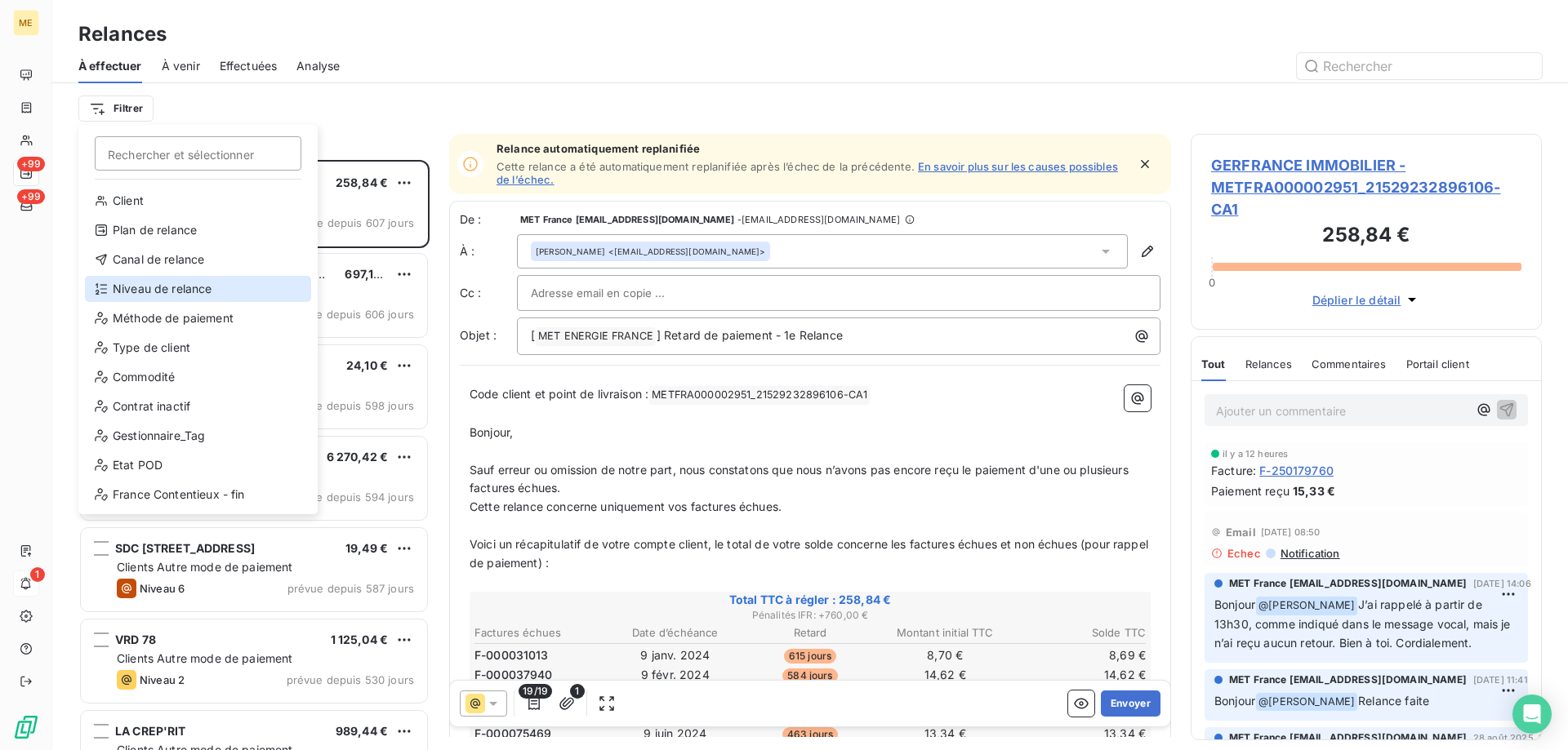
click at [191, 288] on div "Niveau de relance" at bounding box center [198, 288] width 226 height 26
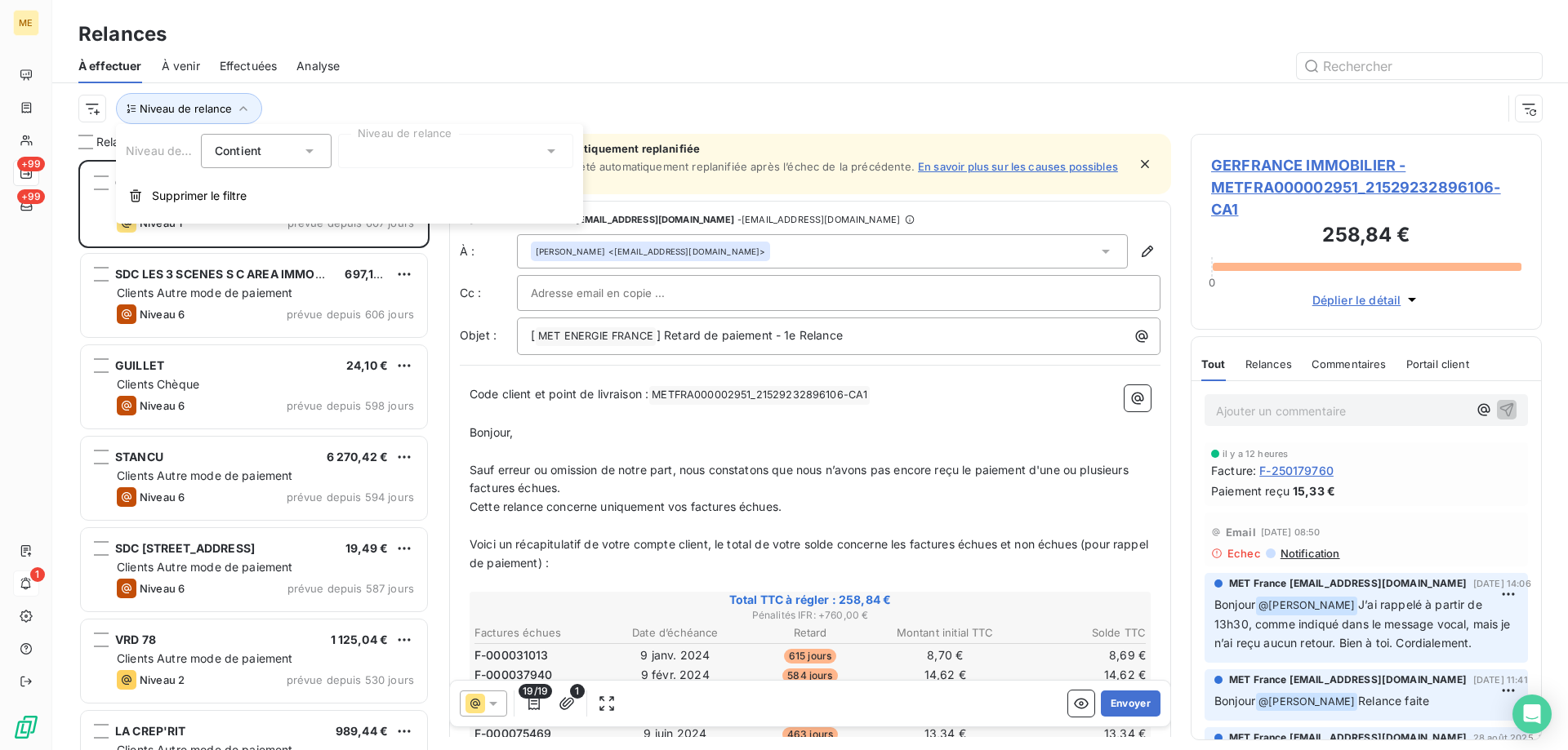
click at [401, 159] on div at bounding box center [455, 151] width 236 height 34
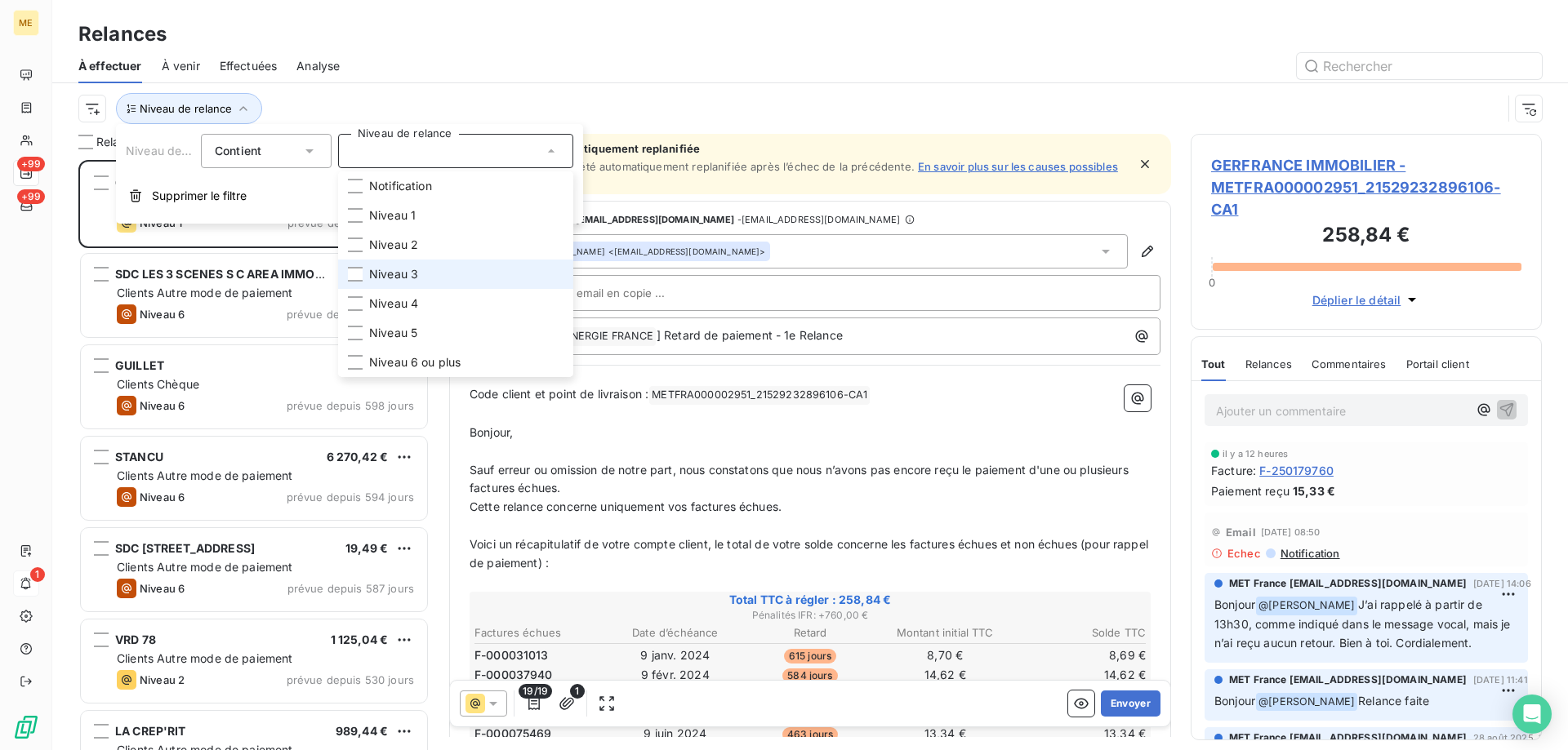
click at [413, 278] on span "Niveau 3" at bounding box center [393, 274] width 49 height 16
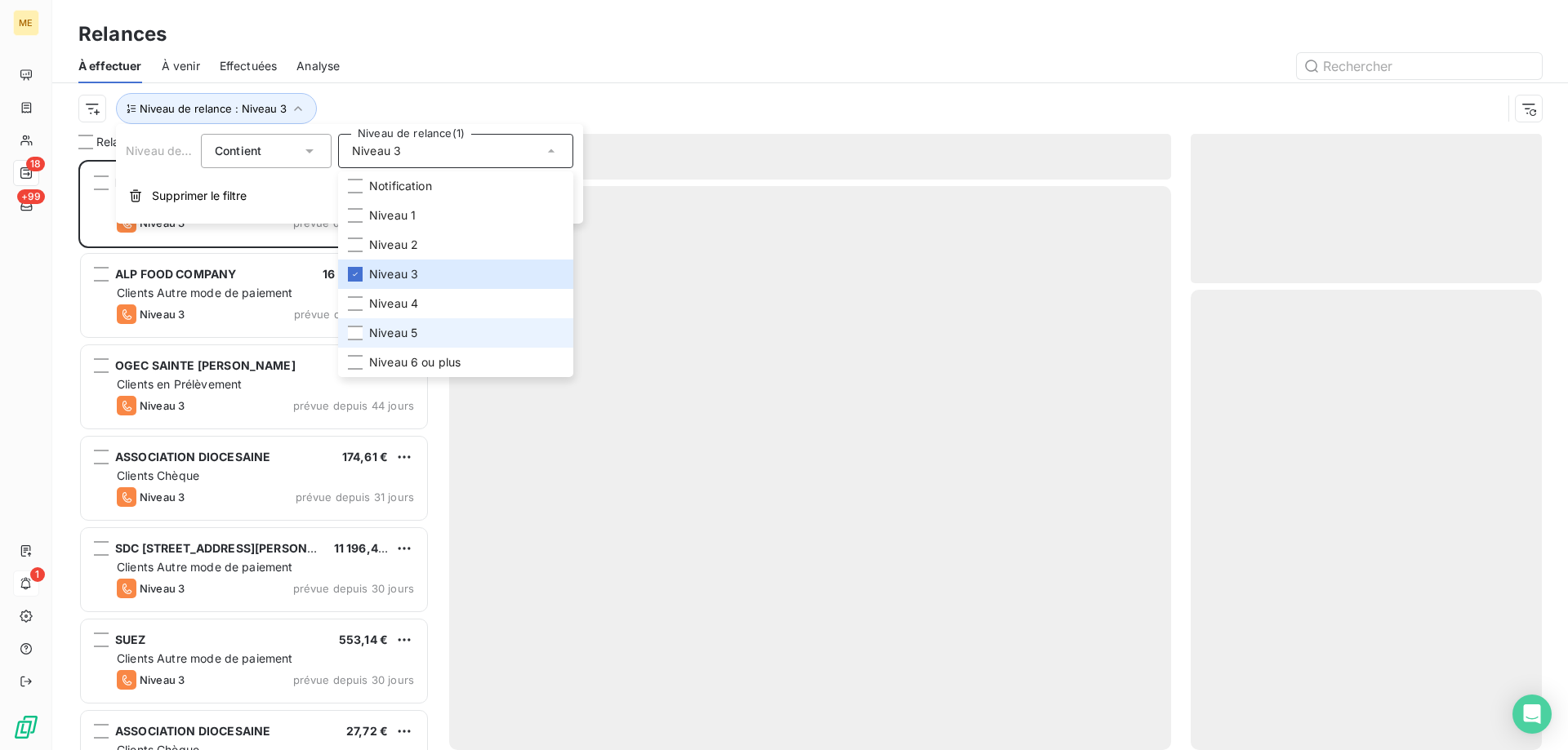
click at [418, 328] on li "Niveau 5" at bounding box center [455, 333] width 236 height 29
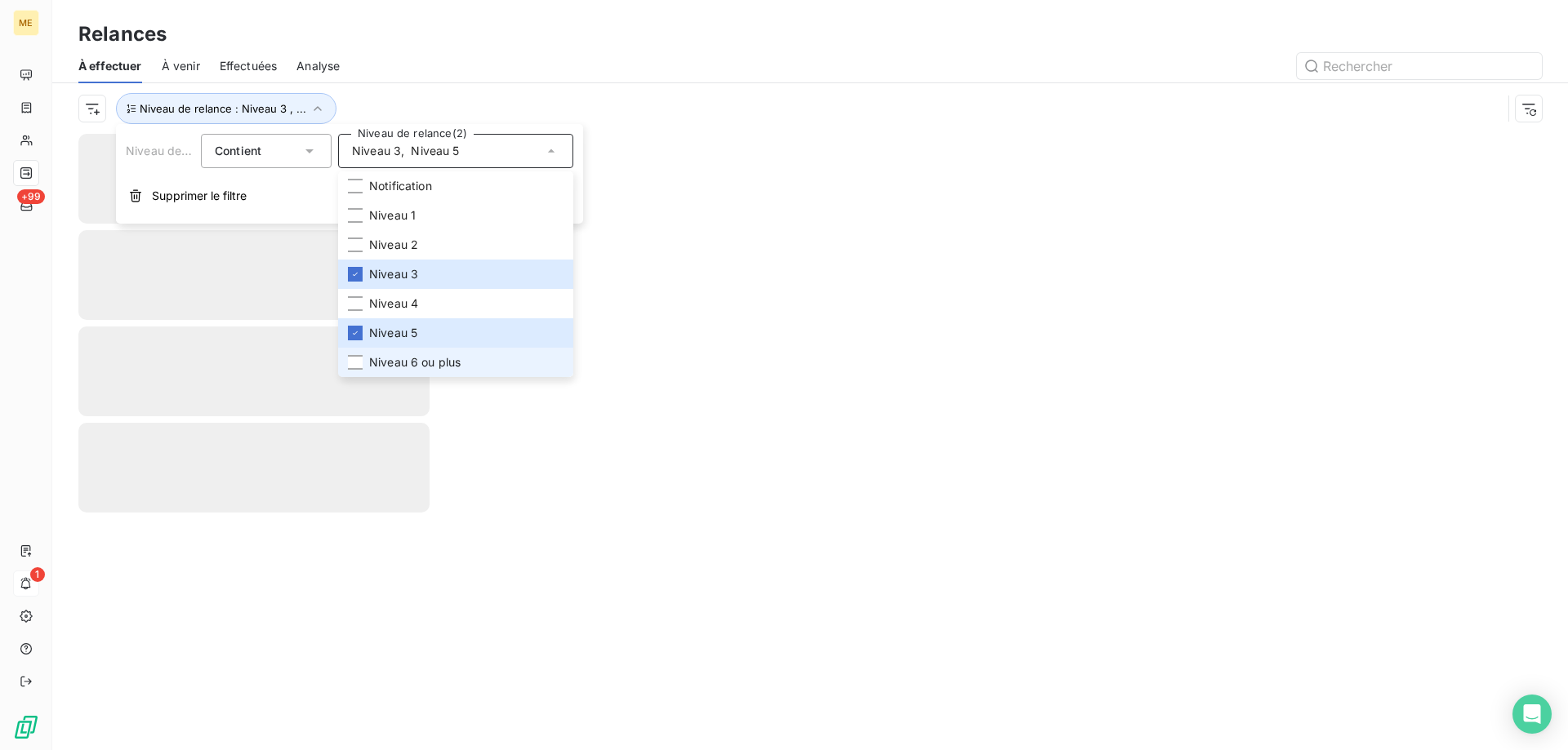
click at [424, 364] on span "Niveau 6 ou plus" at bounding box center [414, 362] width 91 height 16
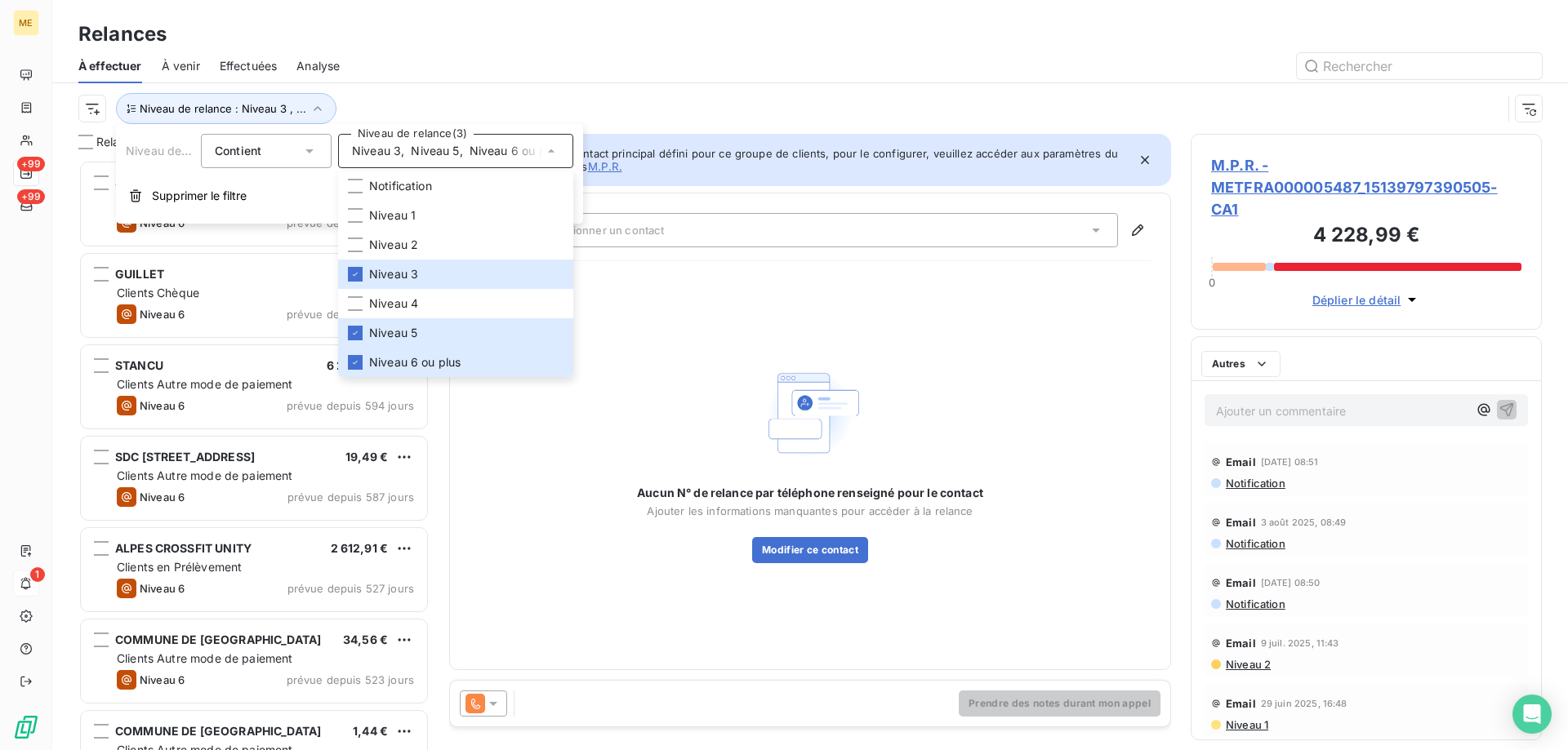
scroll to position [578, 339]
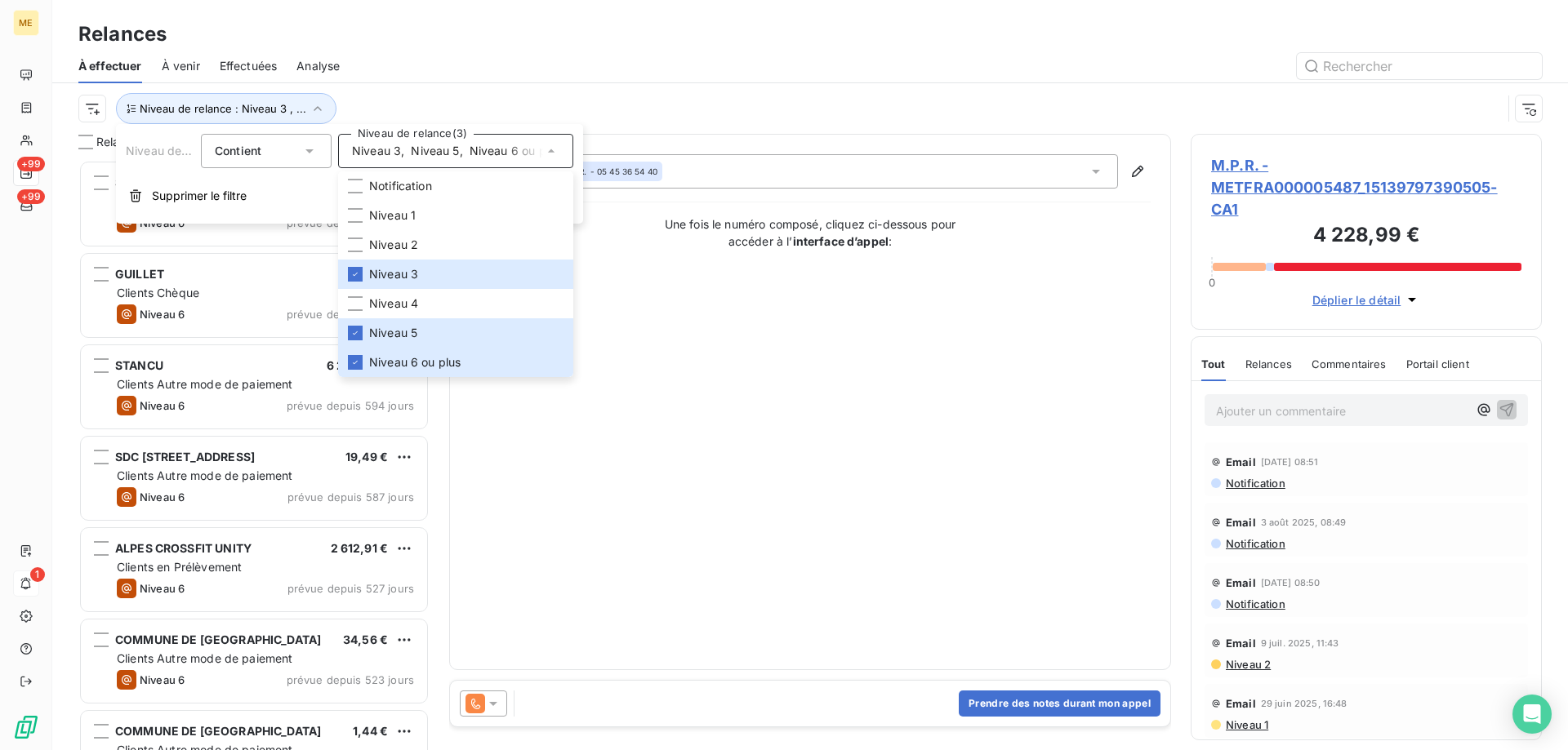
click at [94, 111] on html "ME +99 +99 1 Relances À effectuer À venir Effectuées Analyse Niveau de relance …" at bounding box center [784, 457] width 1568 height 913
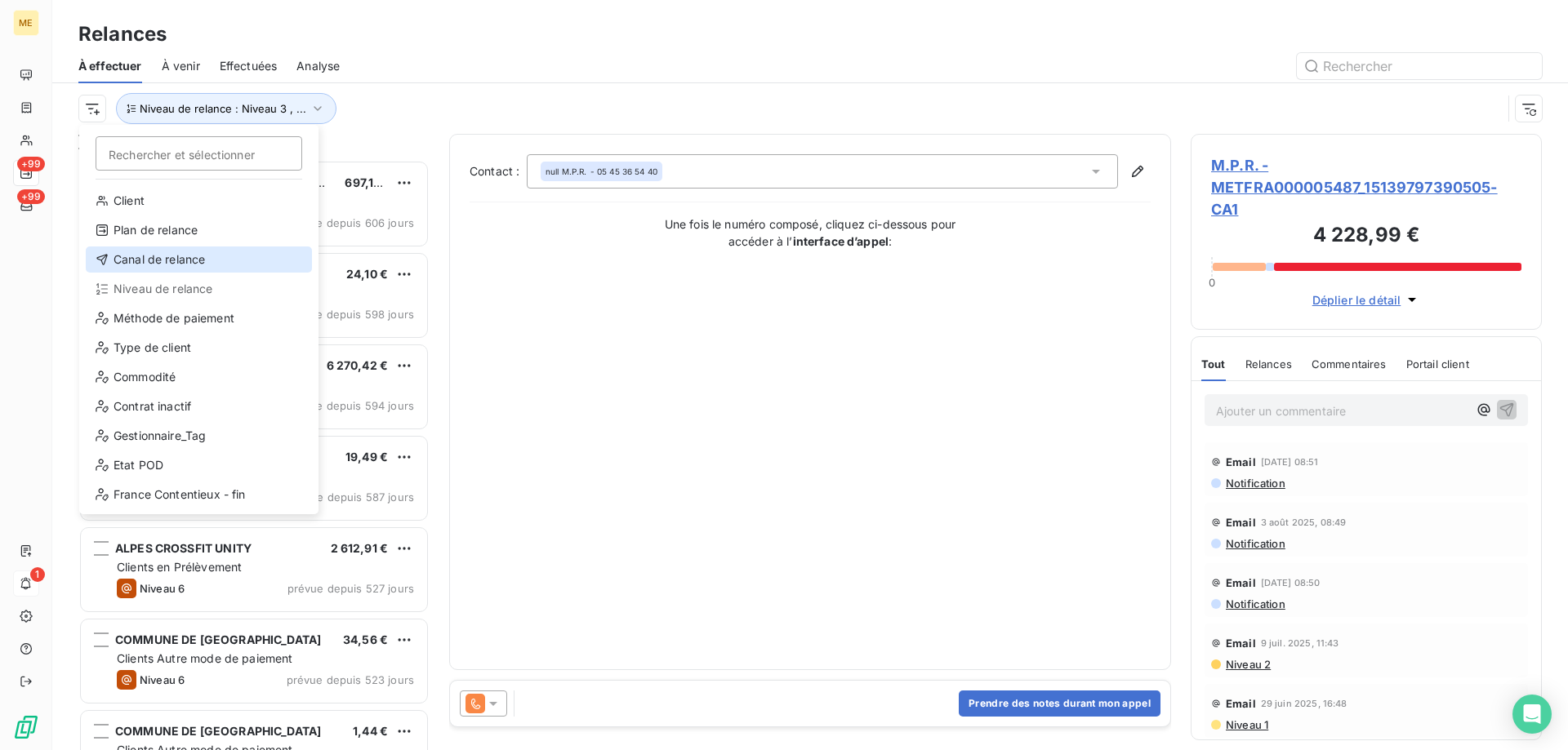
click at [205, 261] on div "Canal de relance" at bounding box center [199, 259] width 226 height 26
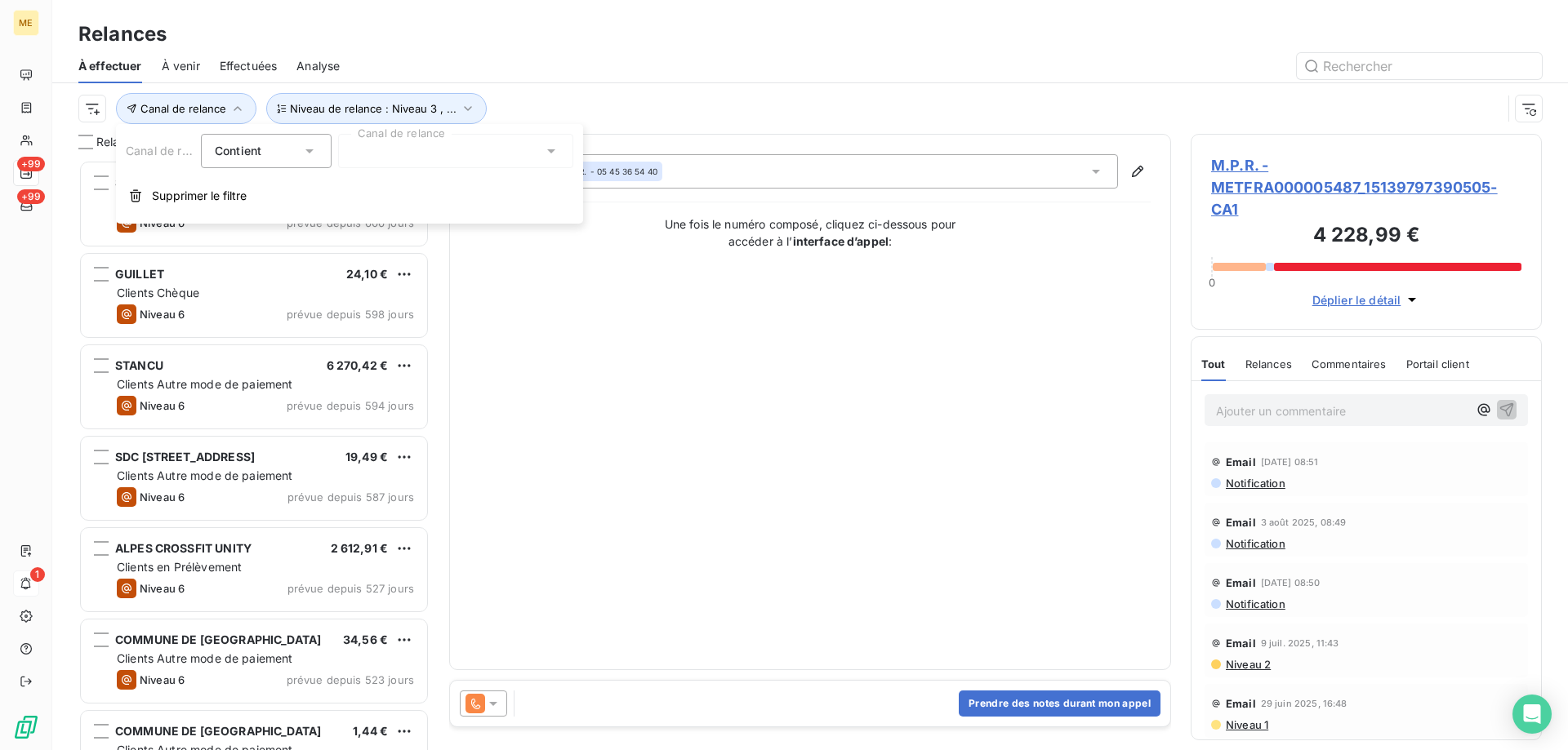
click at [397, 153] on div at bounding box center [455, 151] width 236 height 34
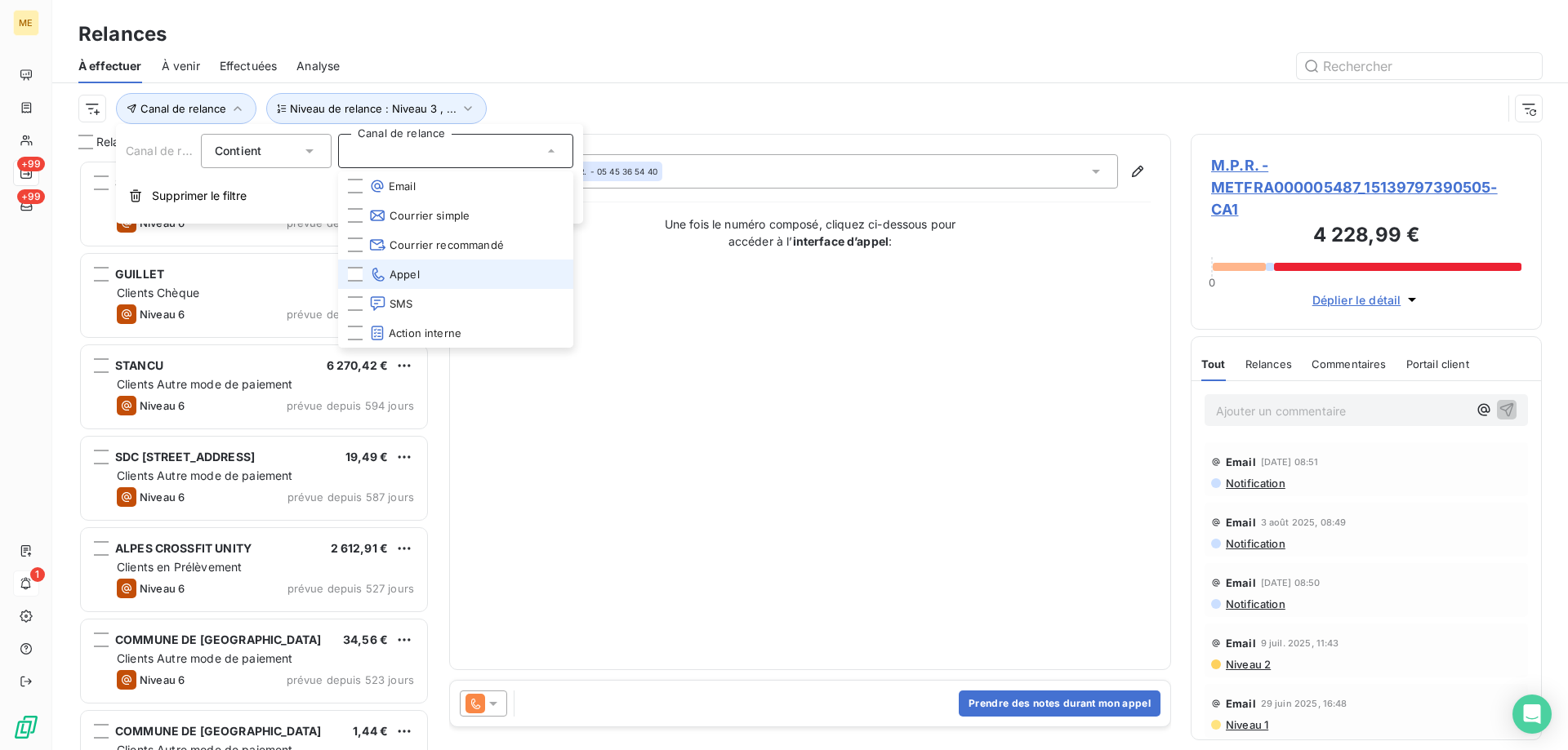
click at [460, 266] on li "Appel" at bounding box center [455, 274] width 236 height 29
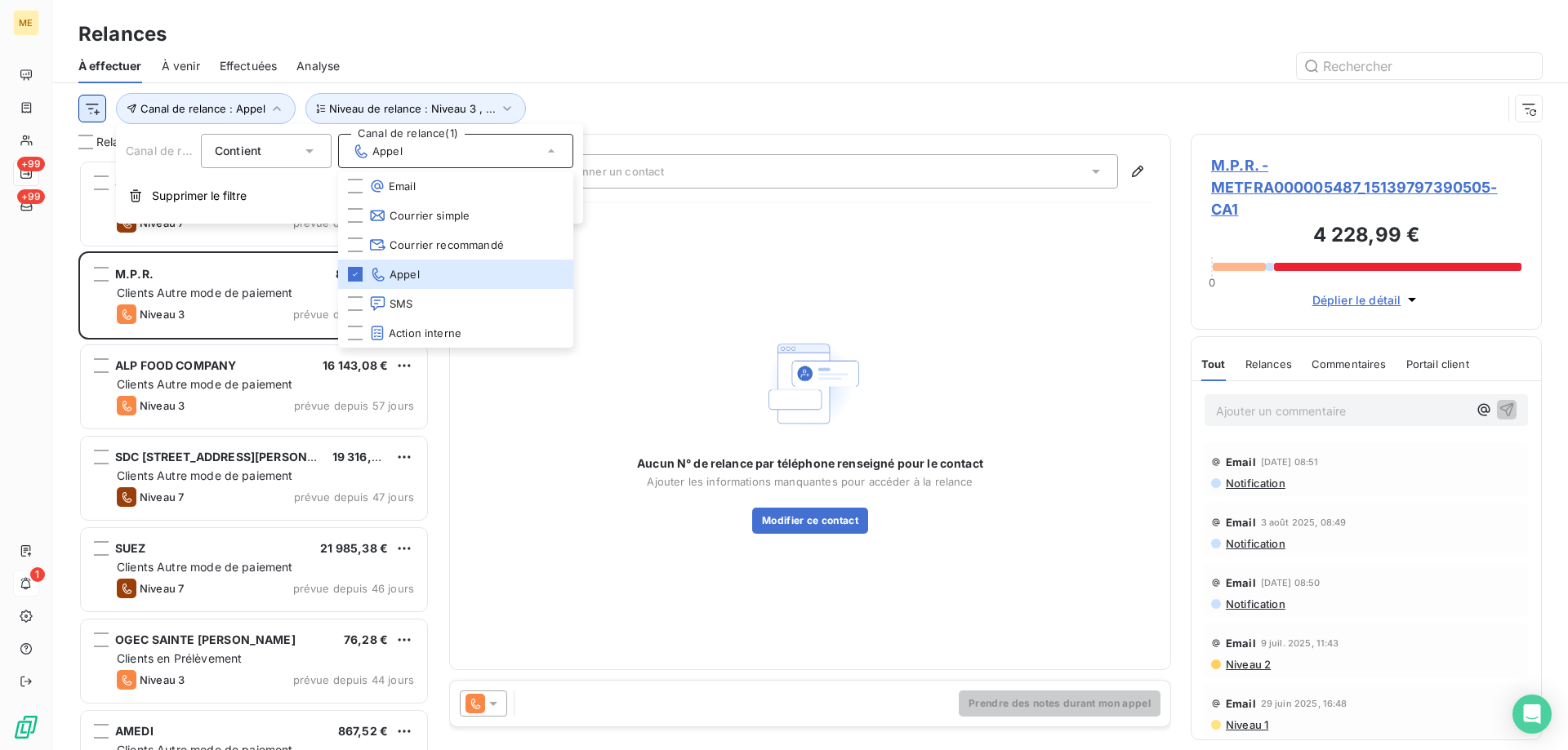
click at [88, 104] on html "ME +99 +99 1 Relances À effectuer À venir Effectuées Analyse Canal de relance :…" at bounding box center [784, 457] width 1568 height 913
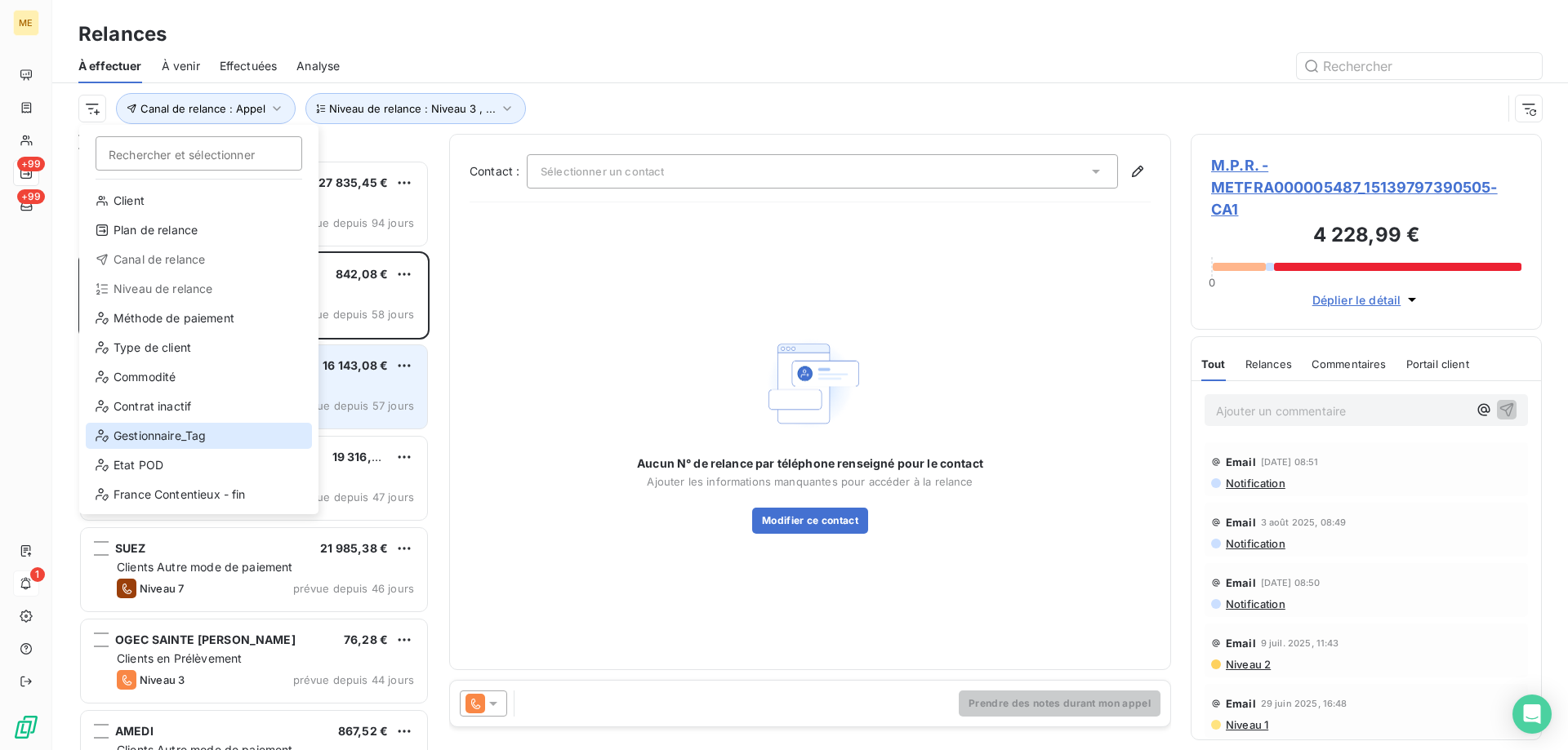
click at [241, 432] on div "Gestionnaire_Tag" at bounding box center [199, 436] width 226 height 26
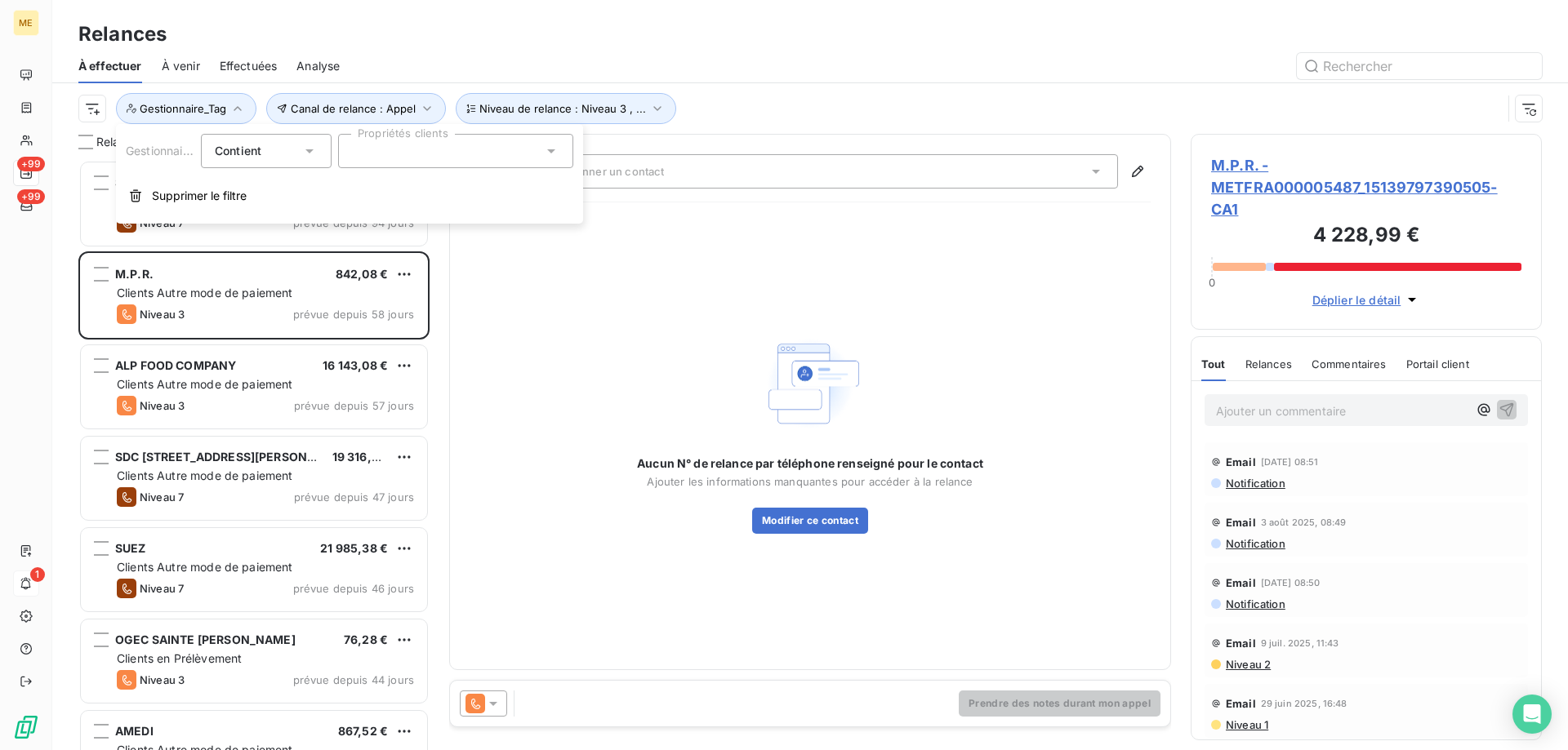
click at [467, 148] on div at bounding box center [455, 151] width 236 height 34
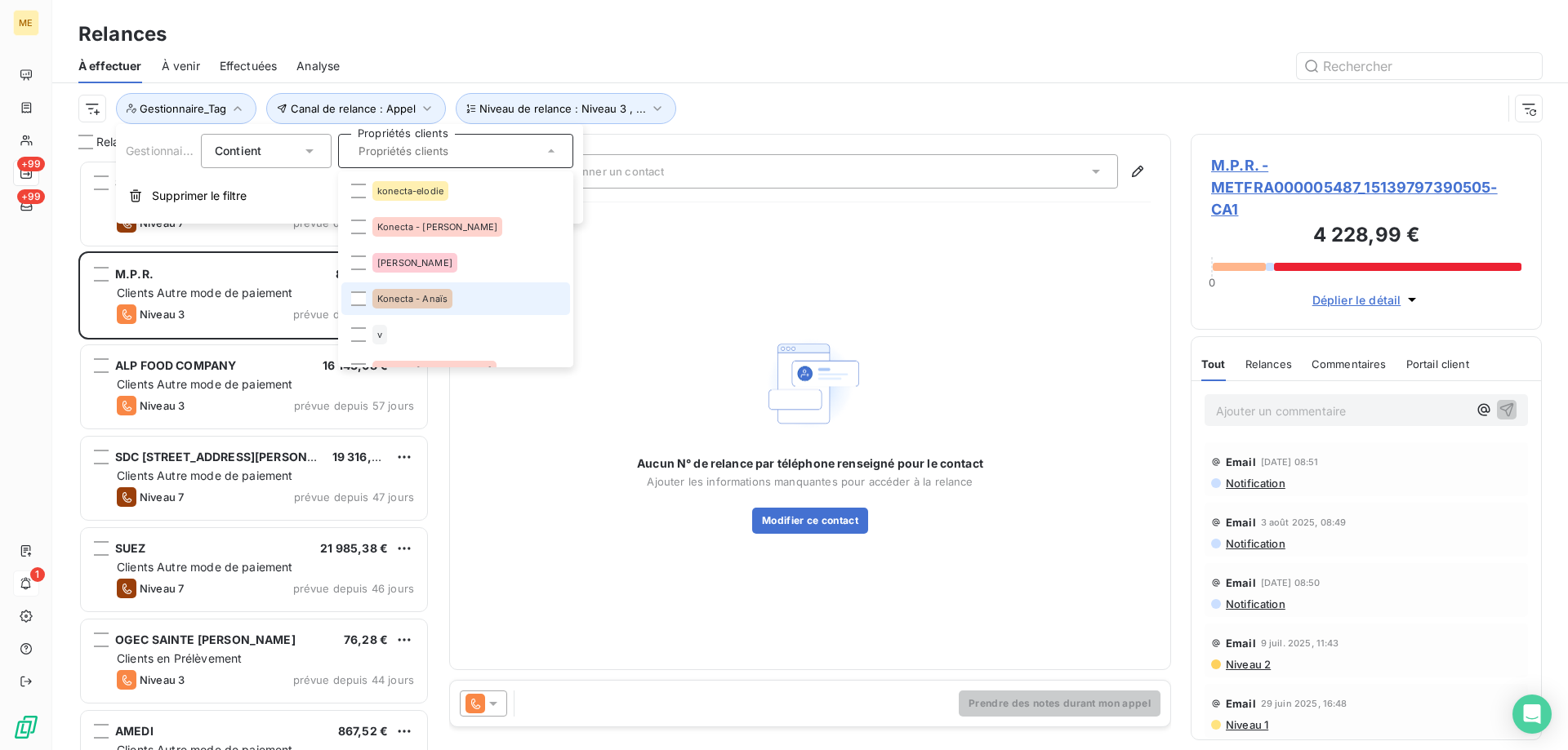
drag, startPoint x: 441, startPoint y: 298, endPoint x: 761, endPoint y: 175, distance: 342.8
click at [442, 299] on span "Konecta - Anaïs" at bounding box center [413, 299] width 70 height 10
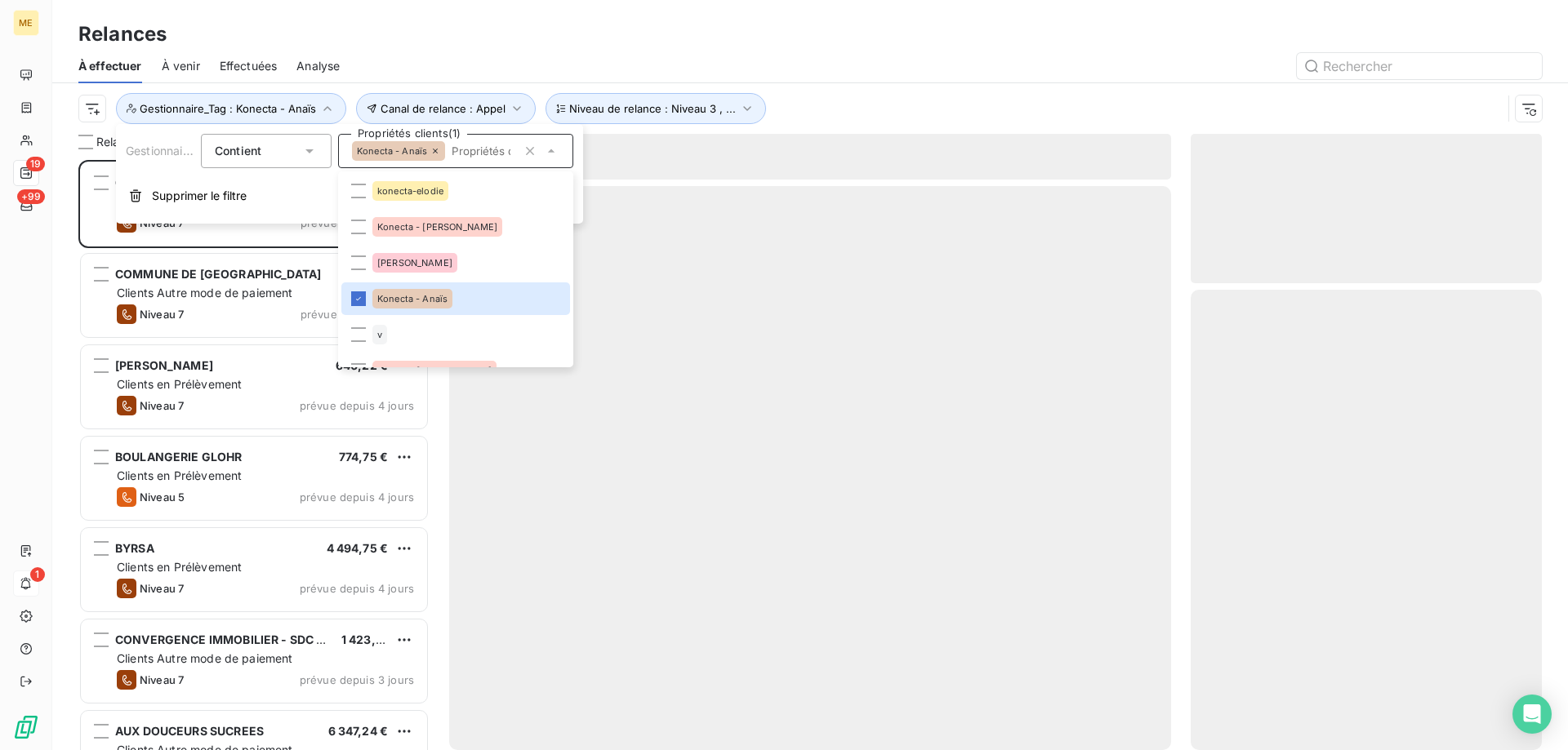
scroll to position [578, 339]
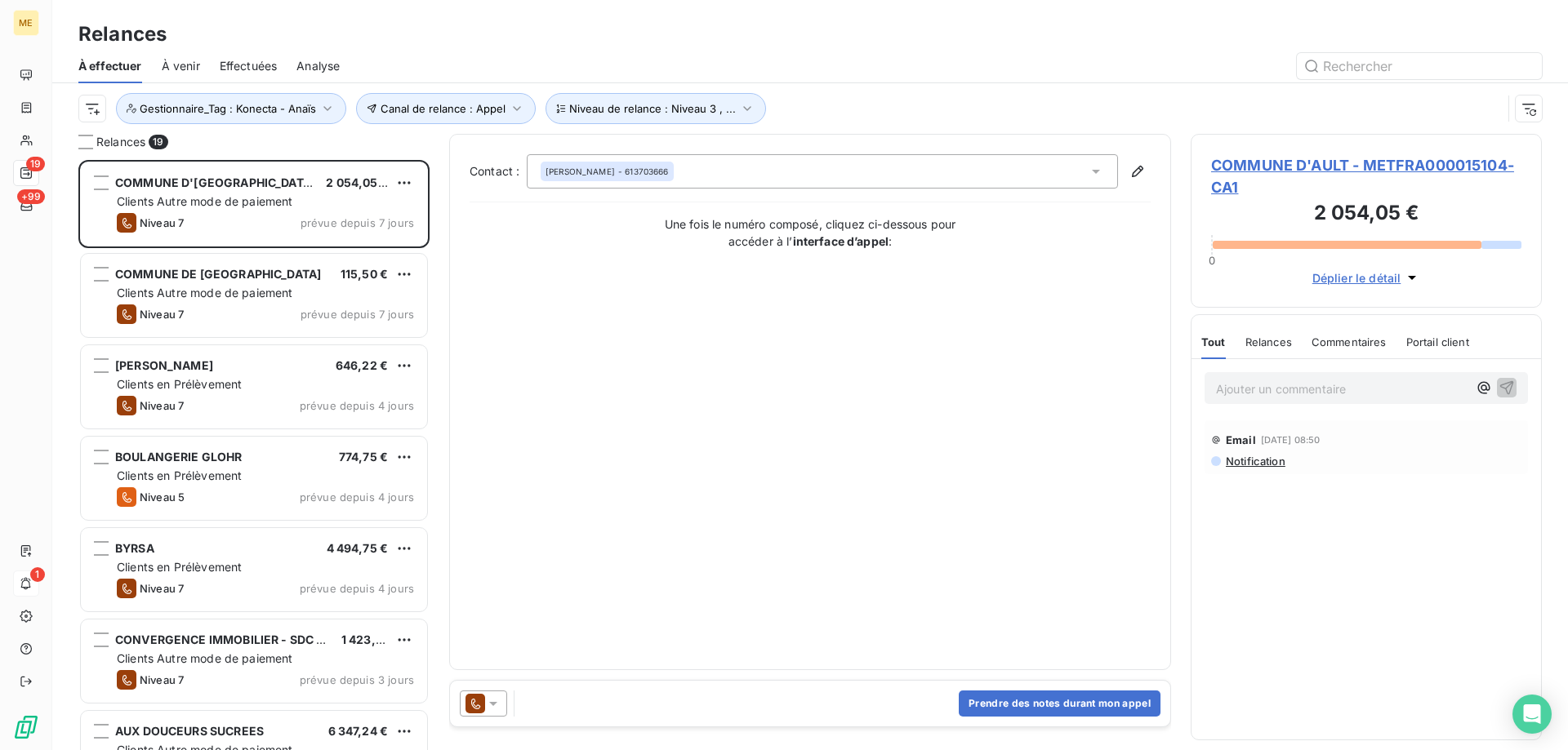
click at [925, 96] on div "Canal de relance : Appel Niveau de relance : Niveau 3 , ... Gestionnaire_Tag : …" at bounding box center [791, 108] width 1424 height 31
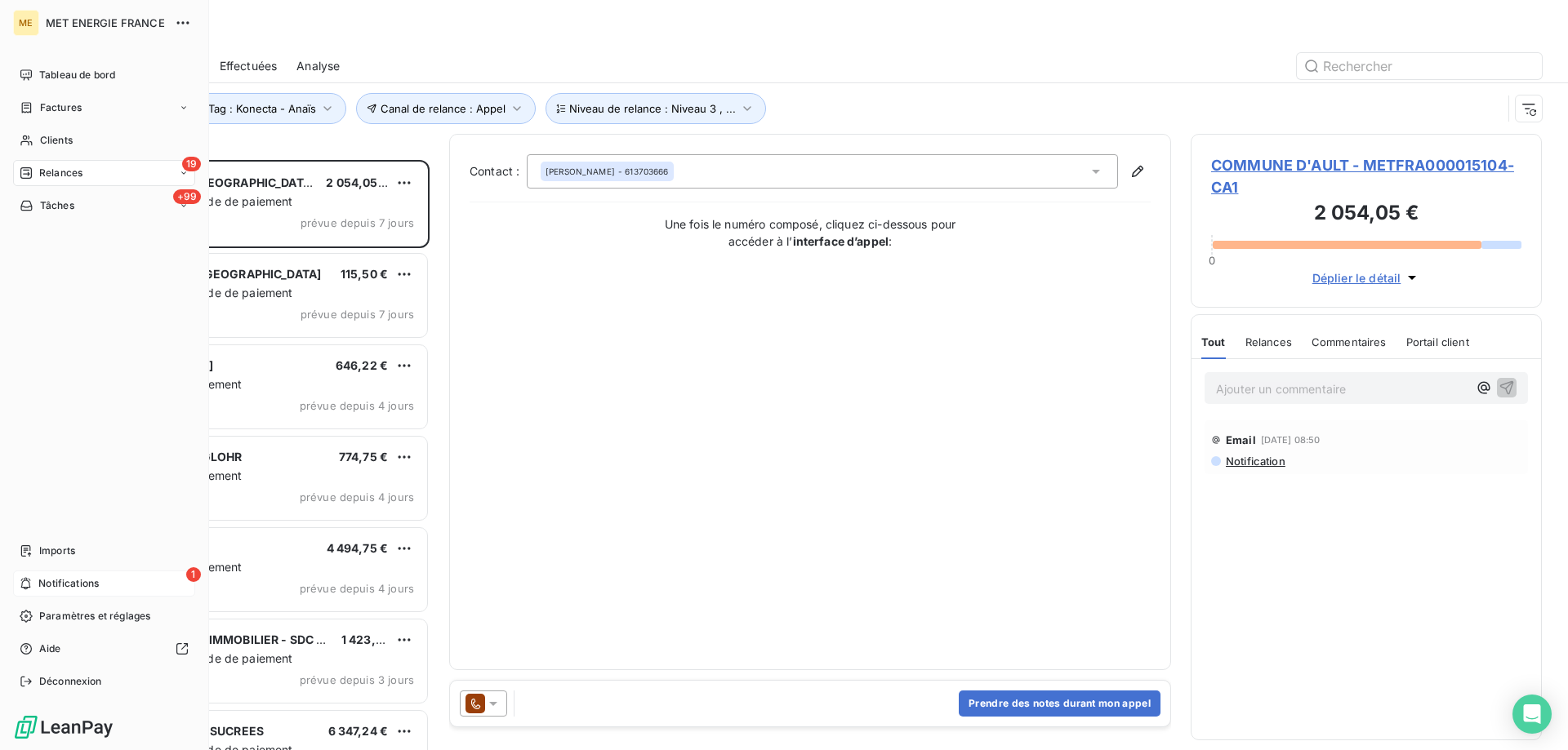
click at [31, 176] on icon at bounding box center [26, 173] width 12 height 12
click at [26, 175] on icon at bounding box center [26, 173] width 13 height 13
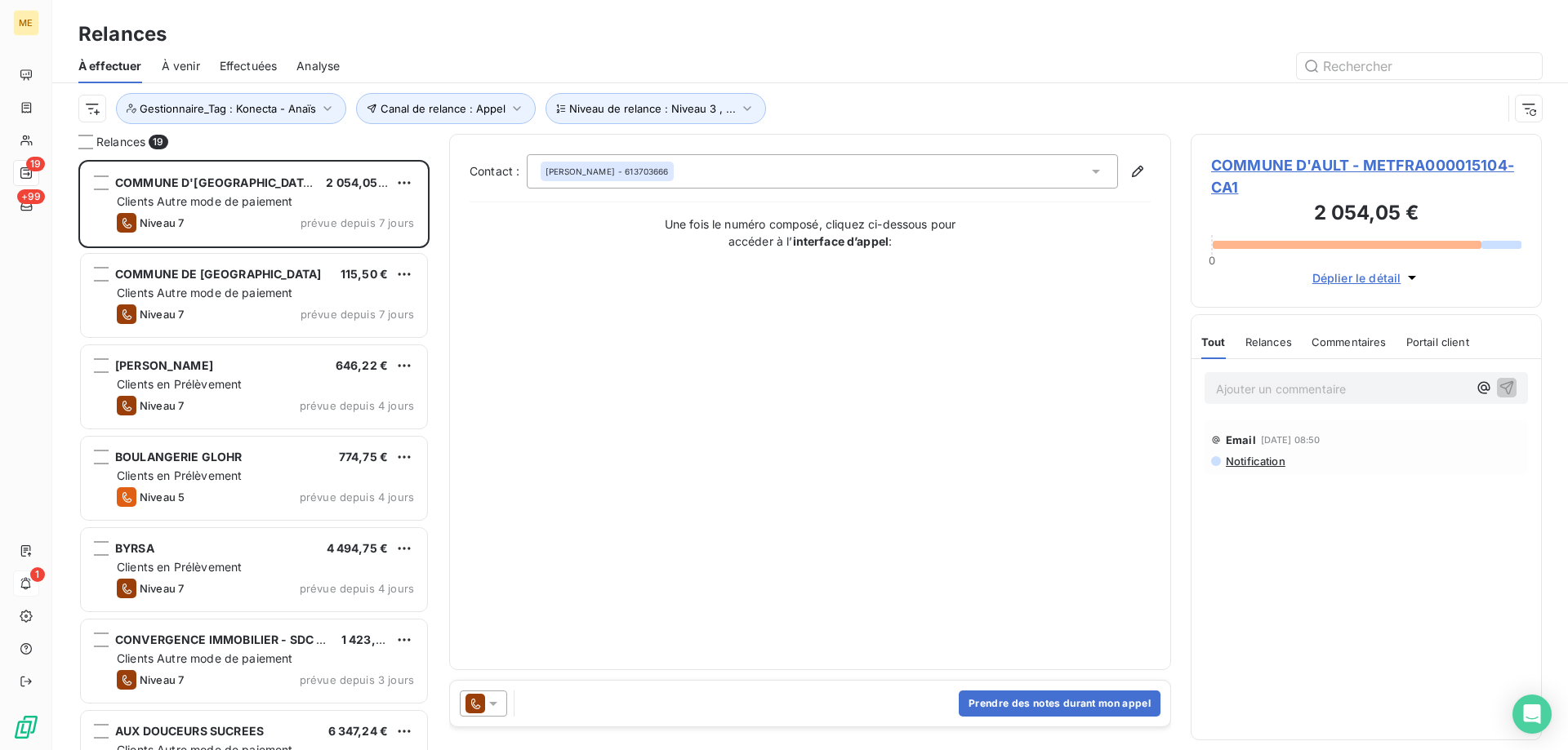
click at [1289, 166] on span "COMMUNE D'AULT - METFRA000015104-CA1" at bounding box center [1367, 176] width 310 height 44
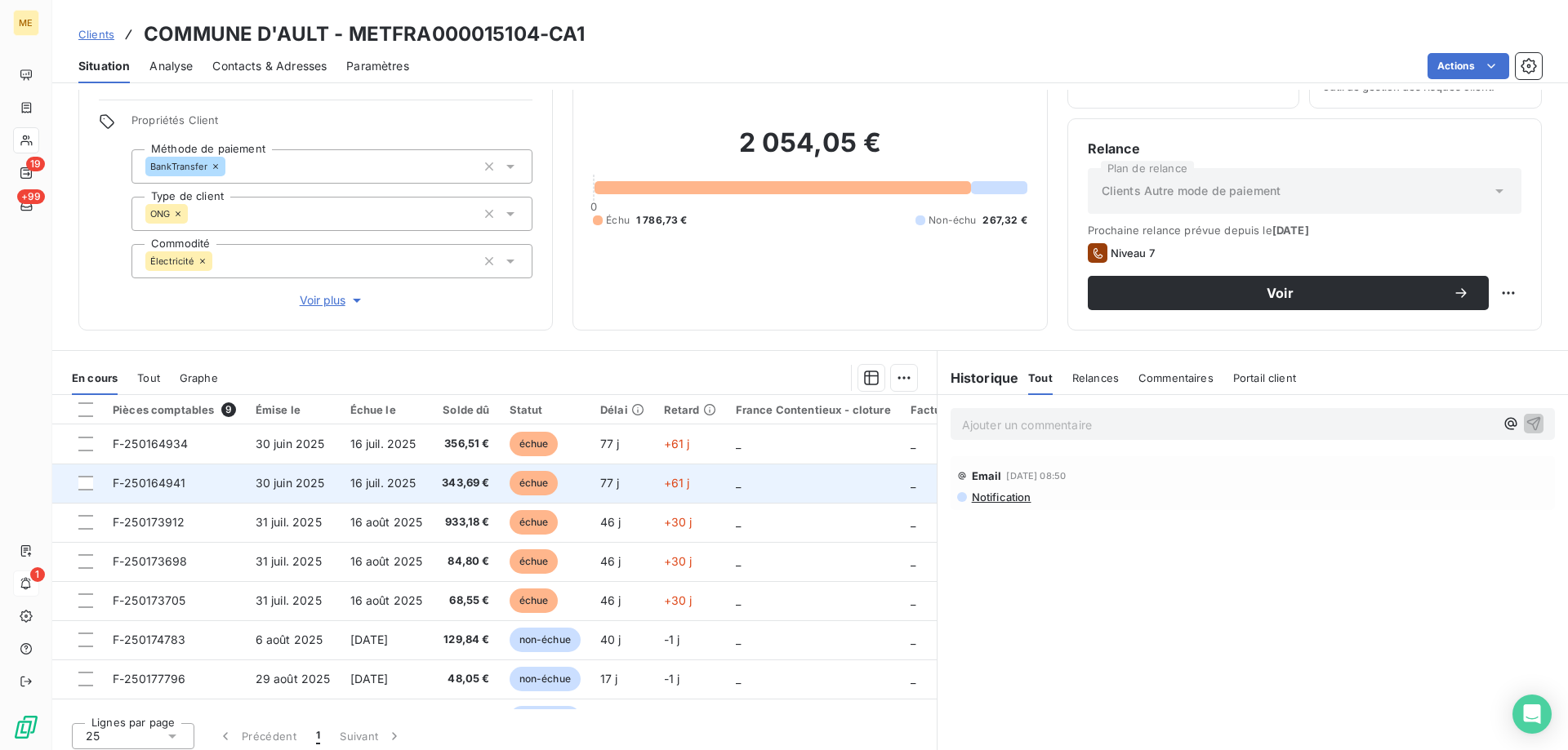
scroll to position [104, 0]
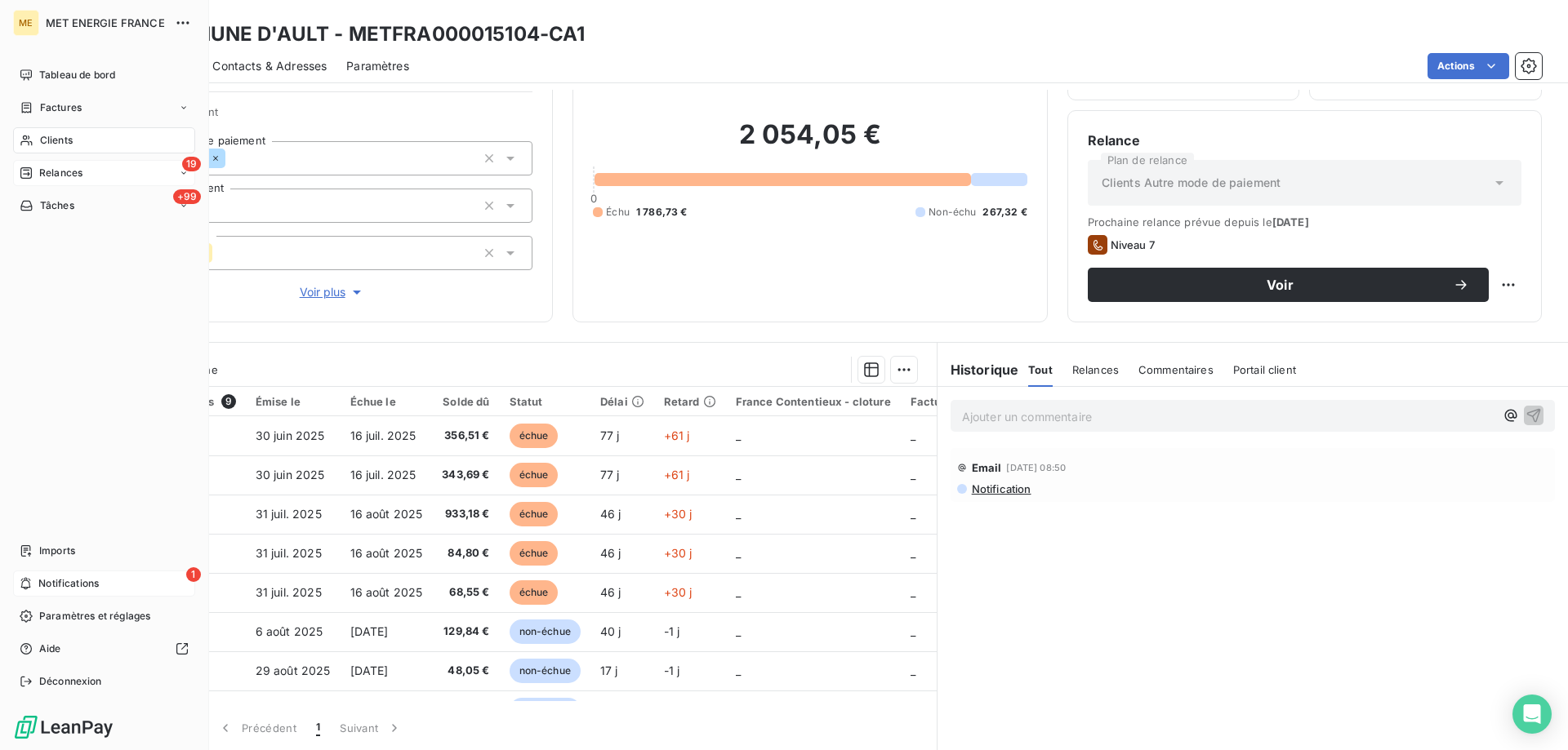
click at [85, 169] on div "19 Relances" at bounding box center [104, 173] width 182 height 26
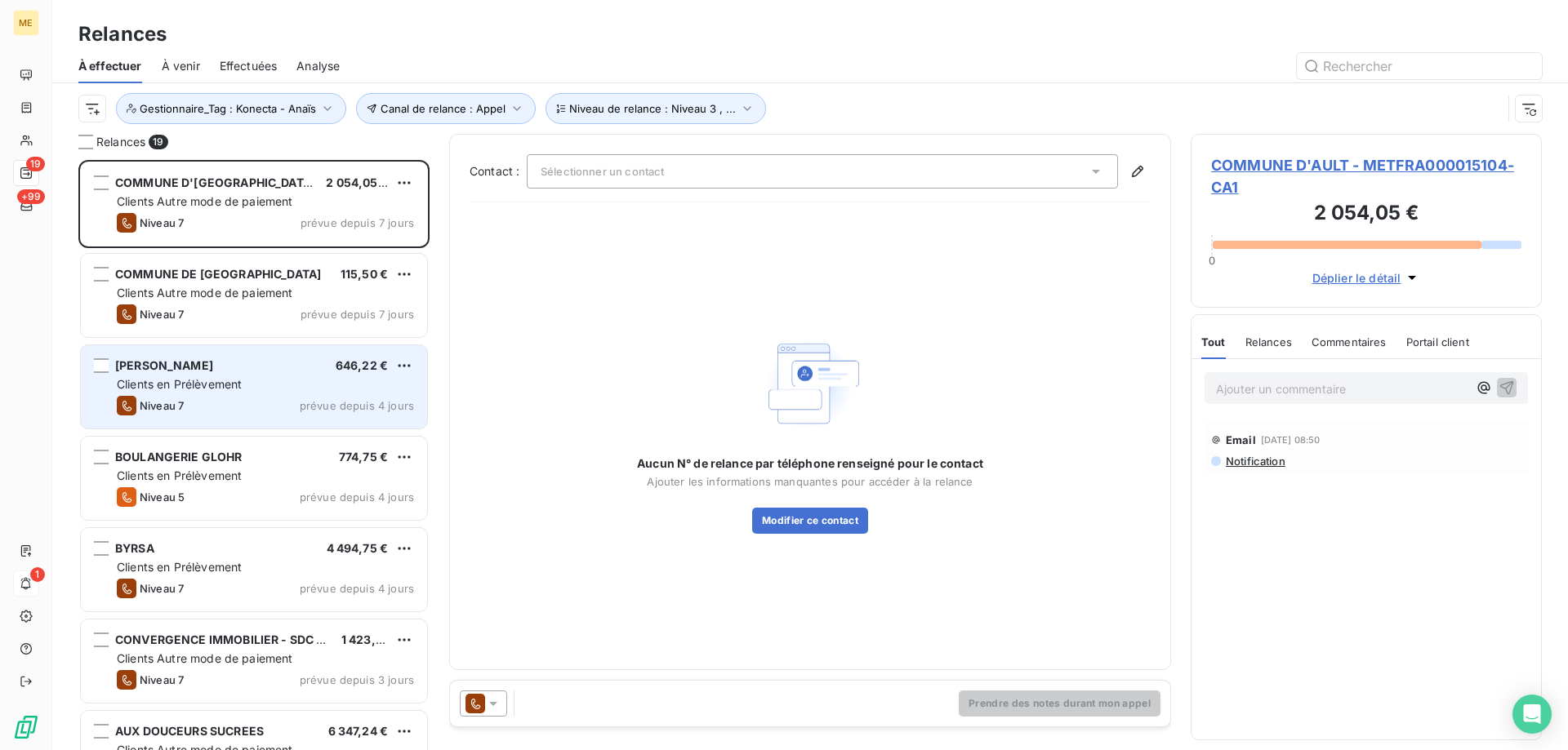
scroll to position [578, 339]
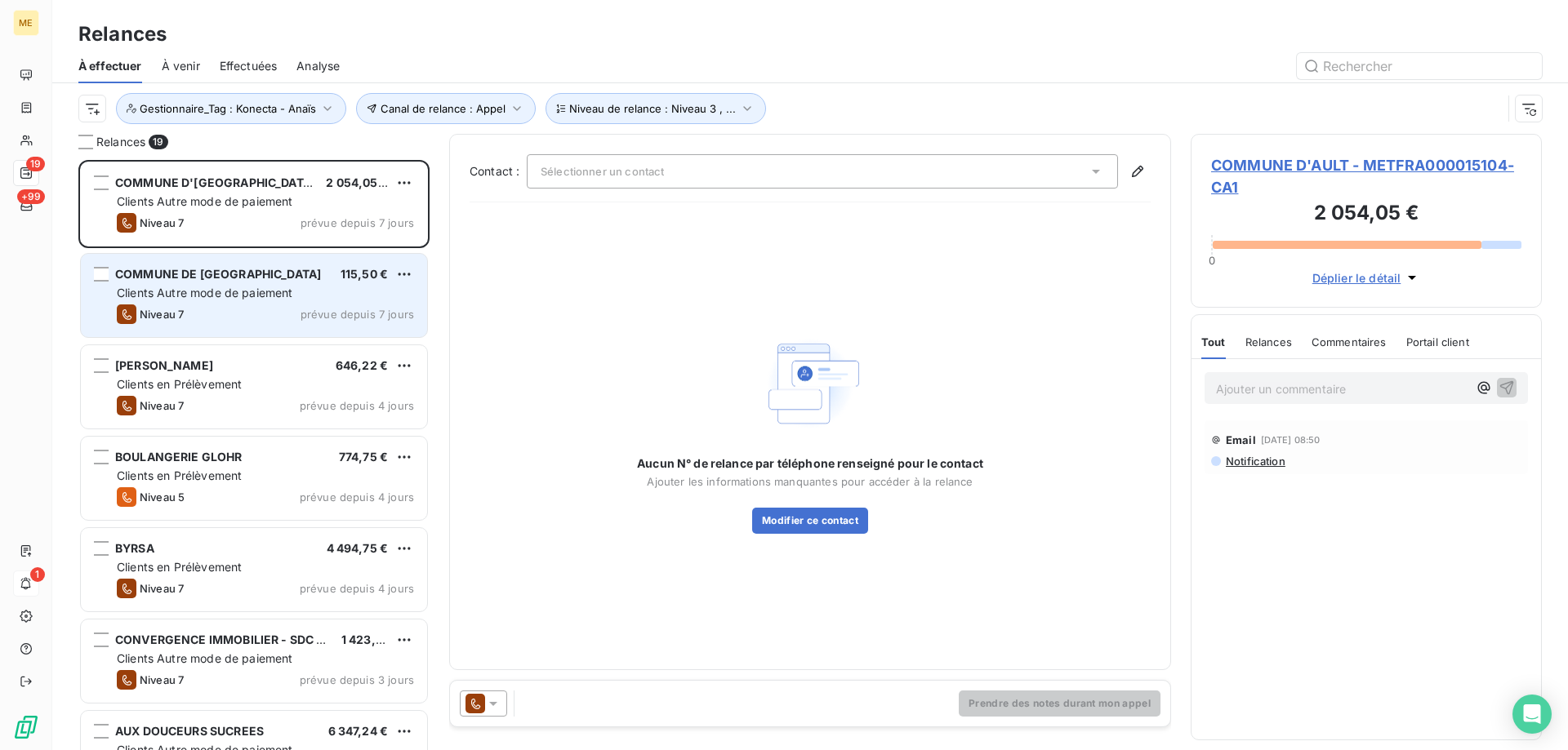
click at [260, 295] on span "Clients Autre mode de paiement" at bounding box center [205, 292] width 176 height 14
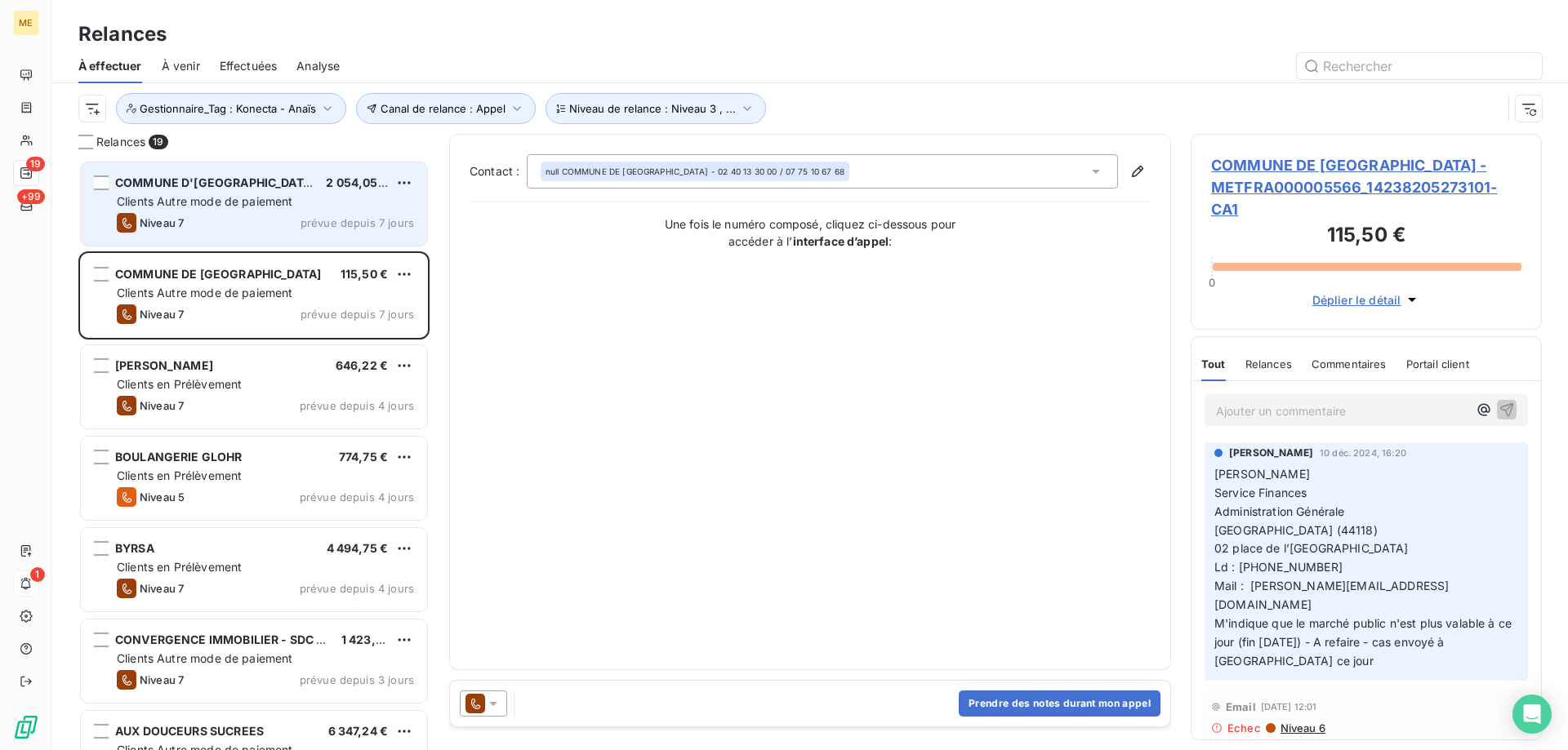
click at [236, 216] on div "Niveau 7 prévue depuis 7 jours" at bounding box center [265, 222] width 298 height 19
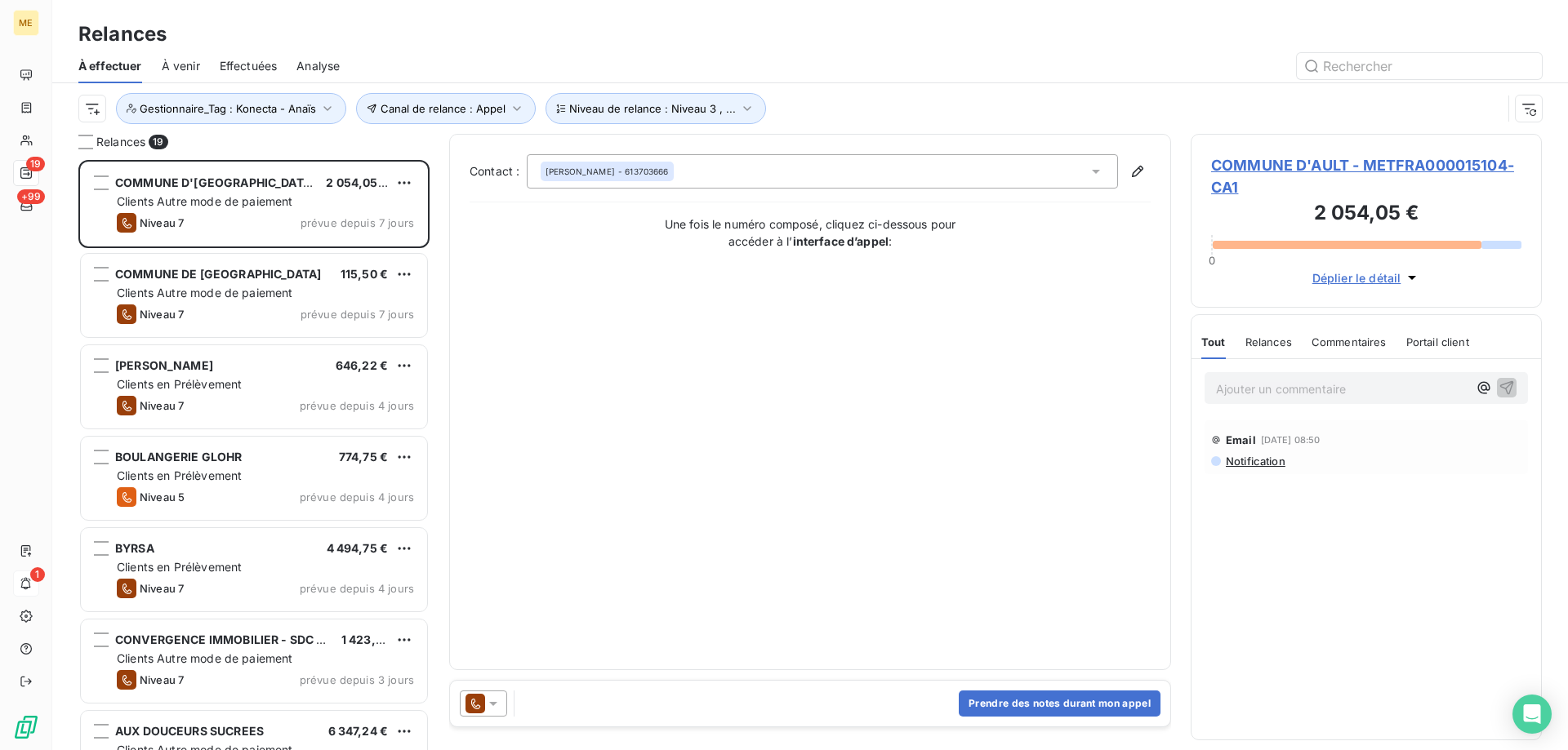
click at [1272, 161] on span "COMMUNE D'AULT - METFRA000015104-CA1" at bounding box center [1367, 176] width 310 height 44
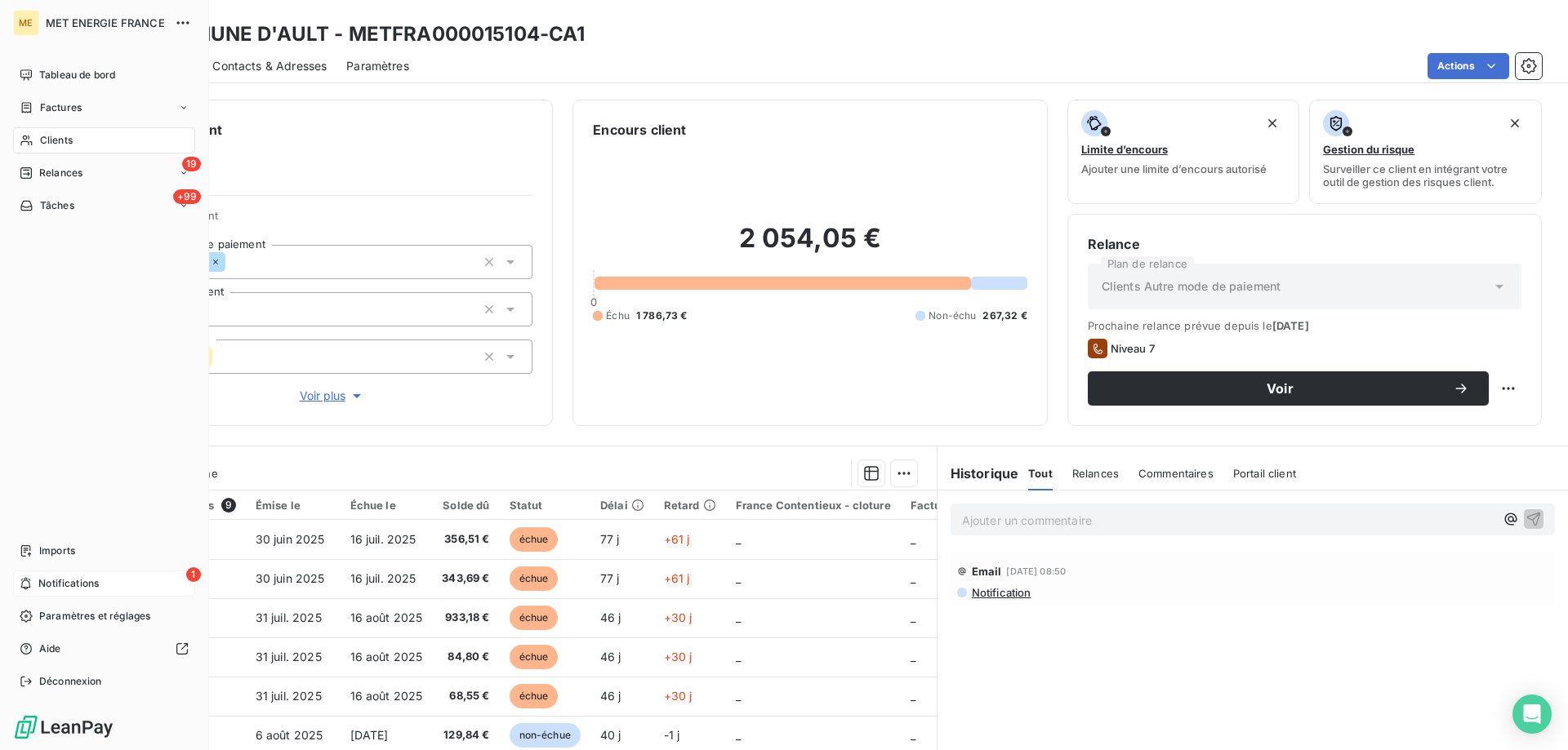
click at [65, 203] on span "Tâches" at bounding box center [57, 206] width 34 height 15
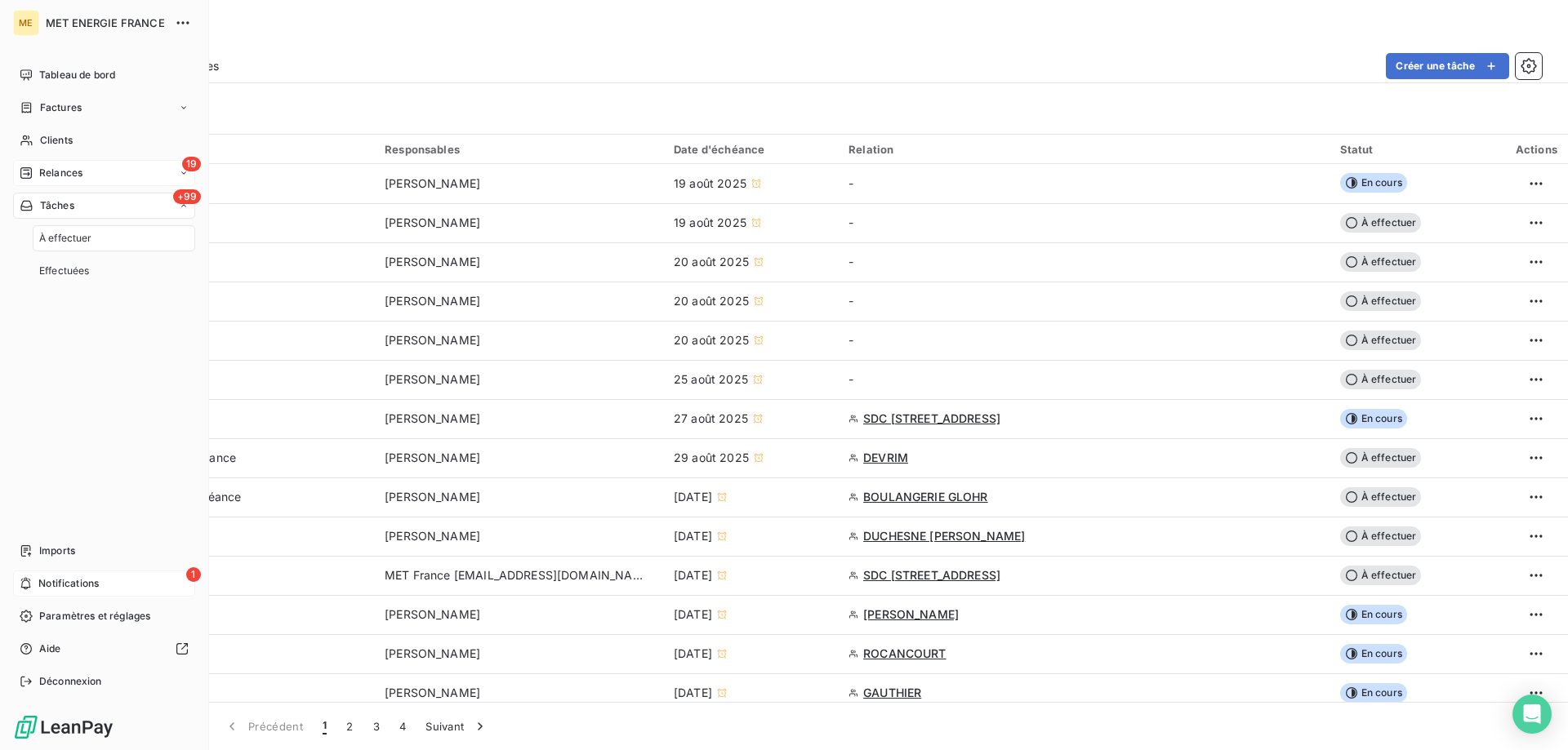
click at [75, 167] on span "Relances" at bounding box center [61, 173] width 44 height 15
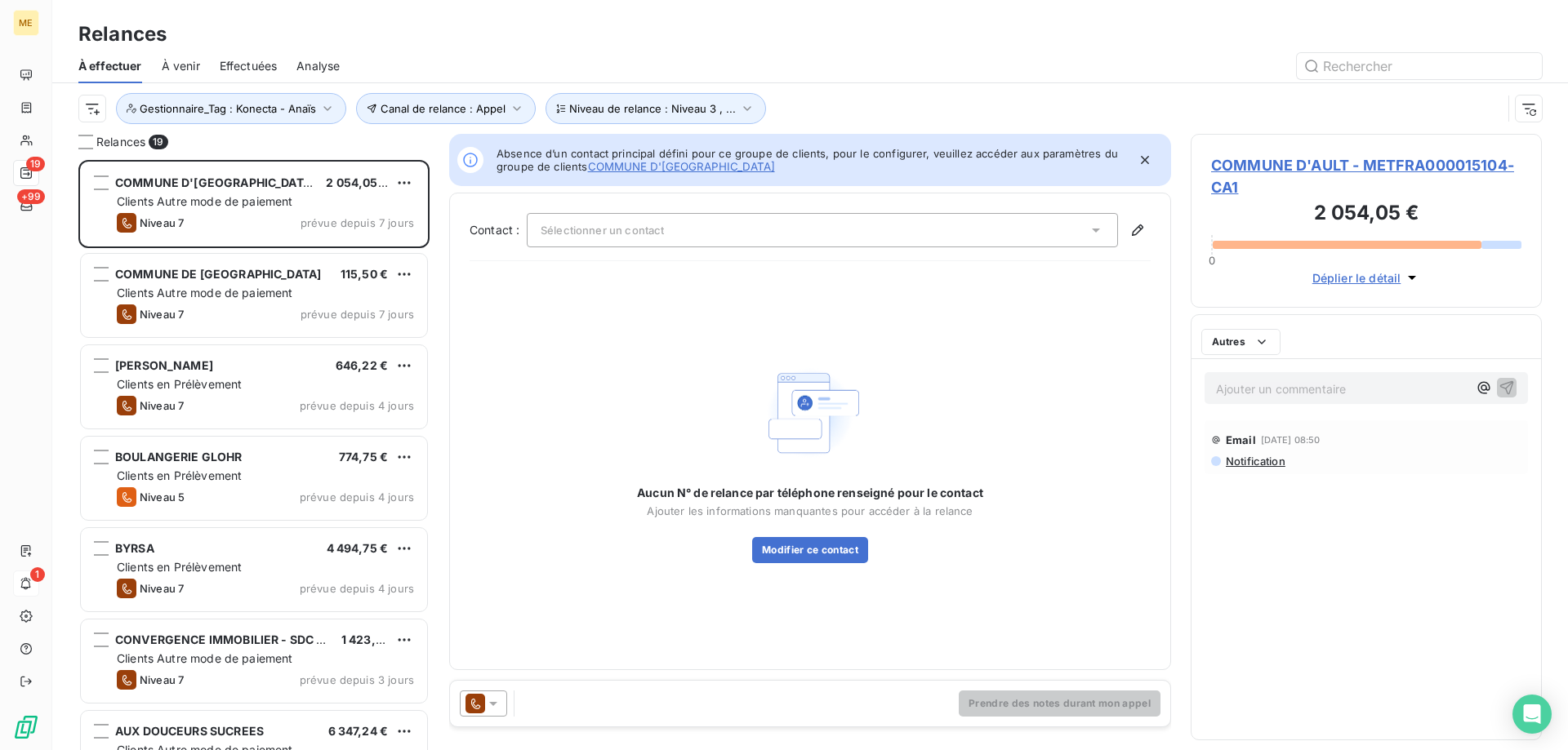
scroll to position [578, 339]
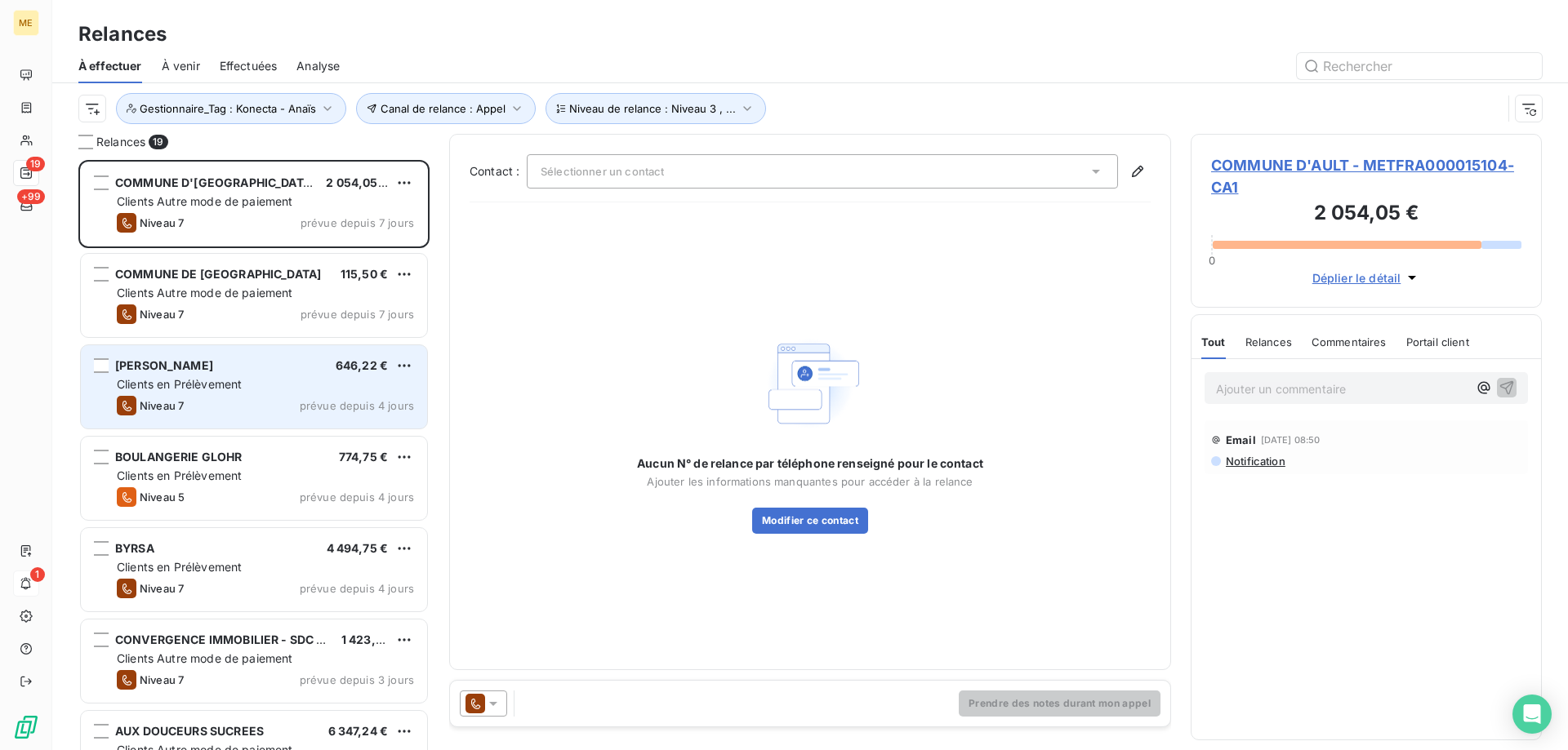
drag, startPoint x: 206, startPoint y: 383, endPoint x: 235, endPoint y: 384, distance: 29.0
click at [207, 382] on span "Clients en Prélèvement" at bounding box center [179, 384] width 125 height 14
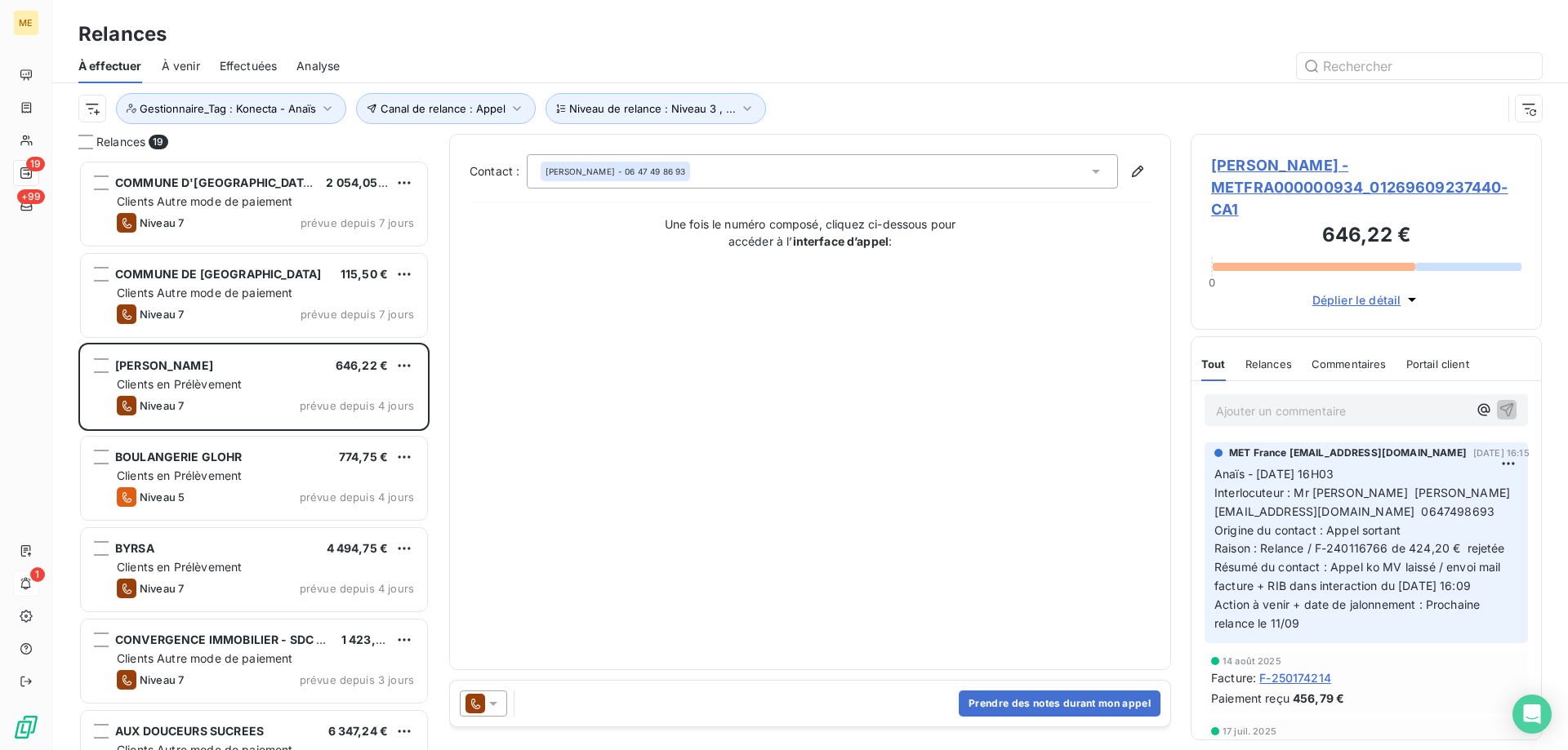
click at [1233, 180] on span "LHOTE JEAN MARC - METFRA000000934_01269609237440-CA1" at bounding box center [1367, 187] width 310 height 66
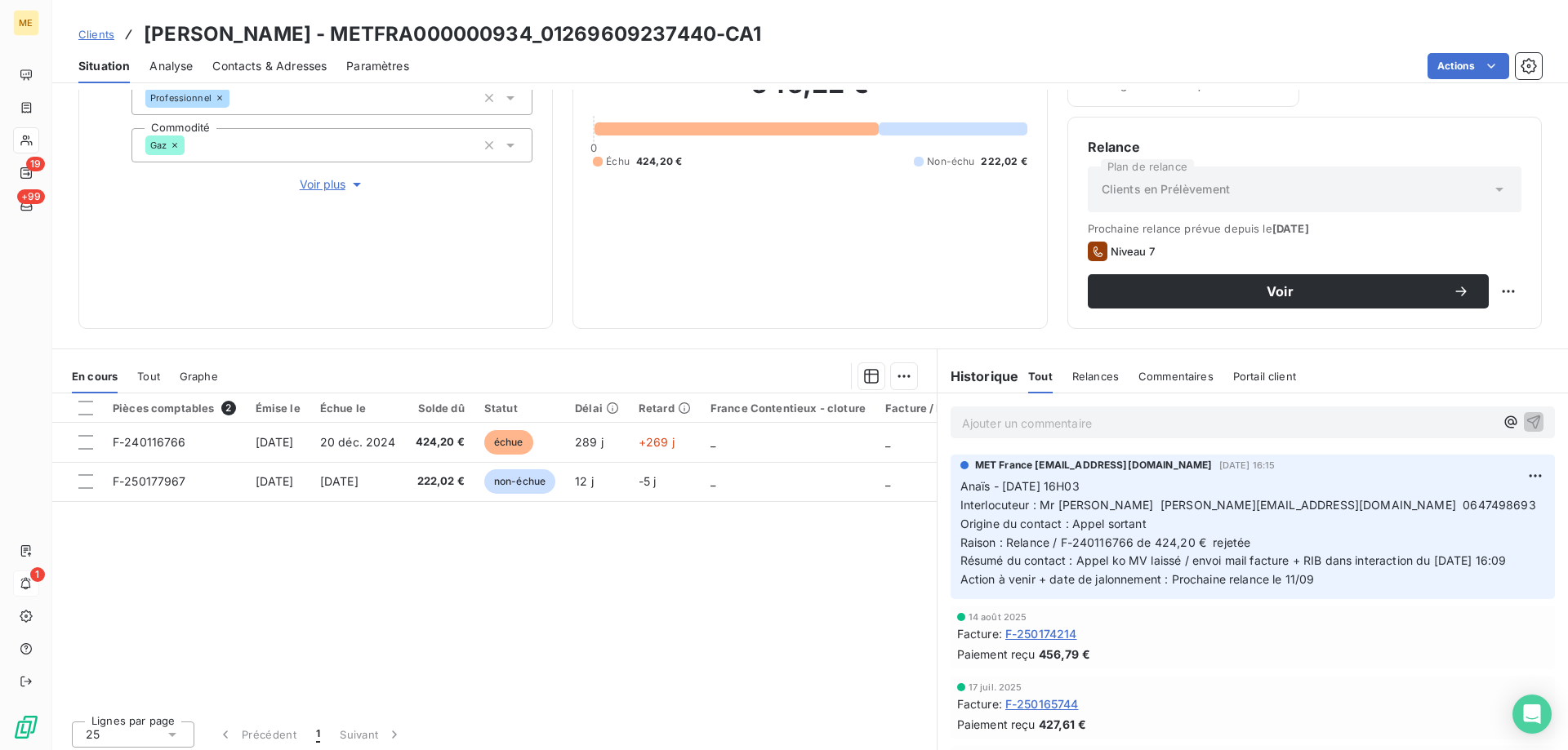
scroll to position [218, 0]
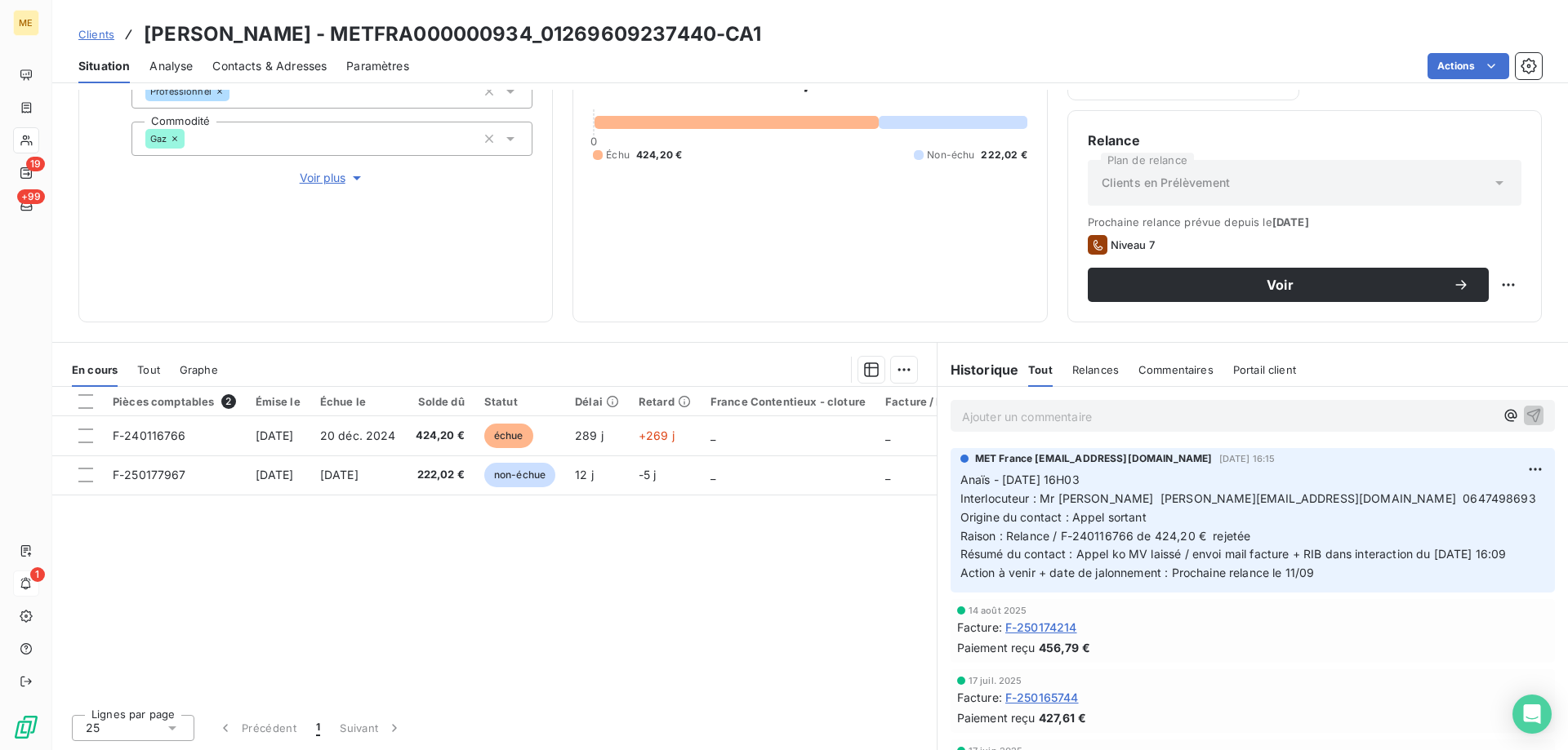
drag, startPoint x: 814, startPoint y: 35, endPoint x: 569, endPoint y: 50, distance: 245.5
click at [486, 53] on div "Clients LHOTE JEAN MARC - METFRA000000934_01269609237440-CA1 Situation Analyse …" at bounding box center [810, 41] width 1516 height 83
click at [902, 25] on div "Clients LHOTE JEAN MARC - METFRA000000934_01269609237440-CA1" at bounding box center [810, 34] width 1516 height 29
click at [809, 30] on div "Clients LHOTE JEAN MARC - METFRA000000934_01269609237440-CA1" at bounding box center [810, 34] width 1516 height 29
click at [762, 36] on h3 "LHOTE JEAN MARC - METFRA000000934_01269609237440-CA1" at bounding box center [452, 34] width 618 height 29
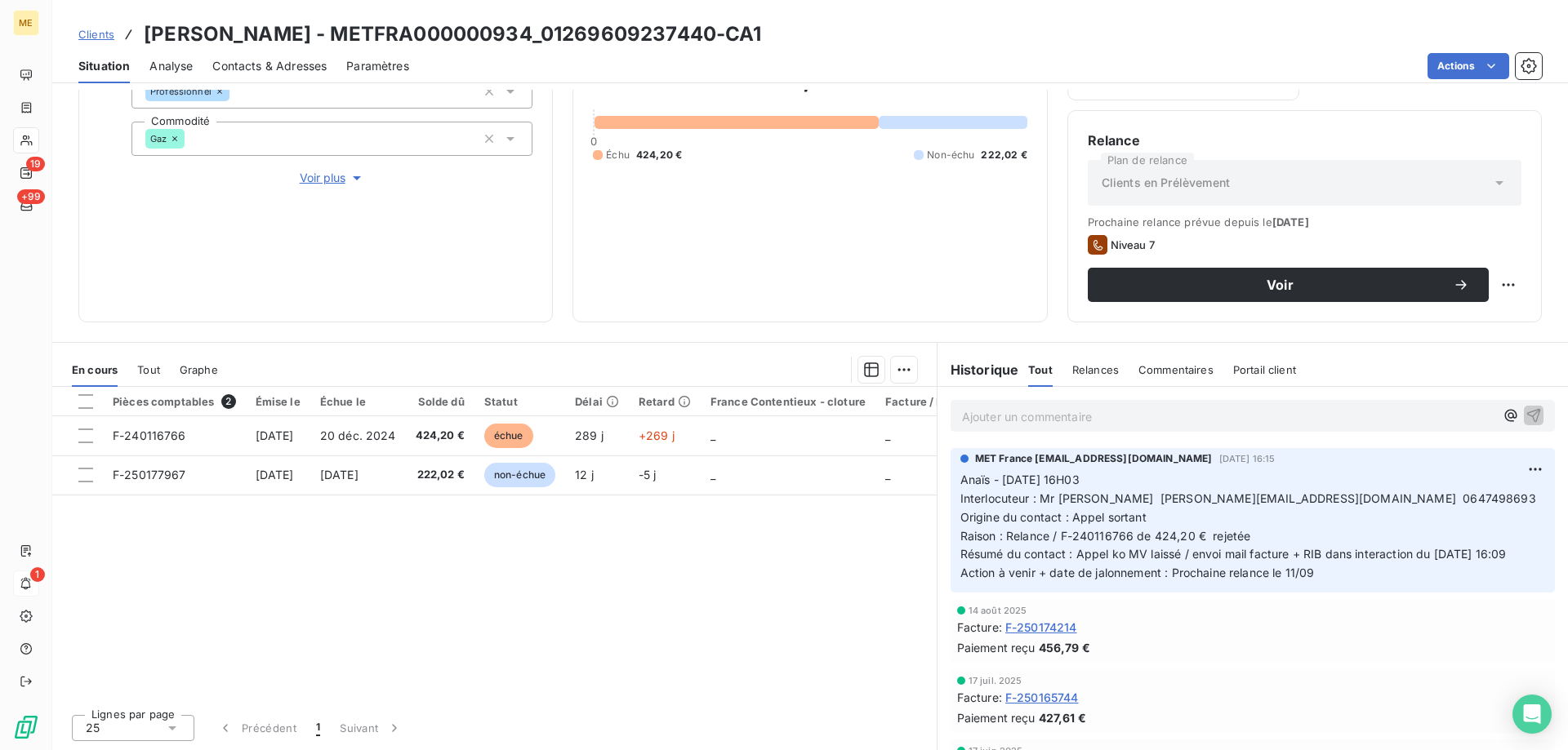
drag, startPoint x: 787, startPoint y: 35, endPoint x: 132, endPoint y: 45, distance: 655.1
click at [132, 45] on div "Clients LHOTE JEAN MARC - METFRA000000934_01269609237440-CA1" at bounding box center [810, 34] width 1516 height 29
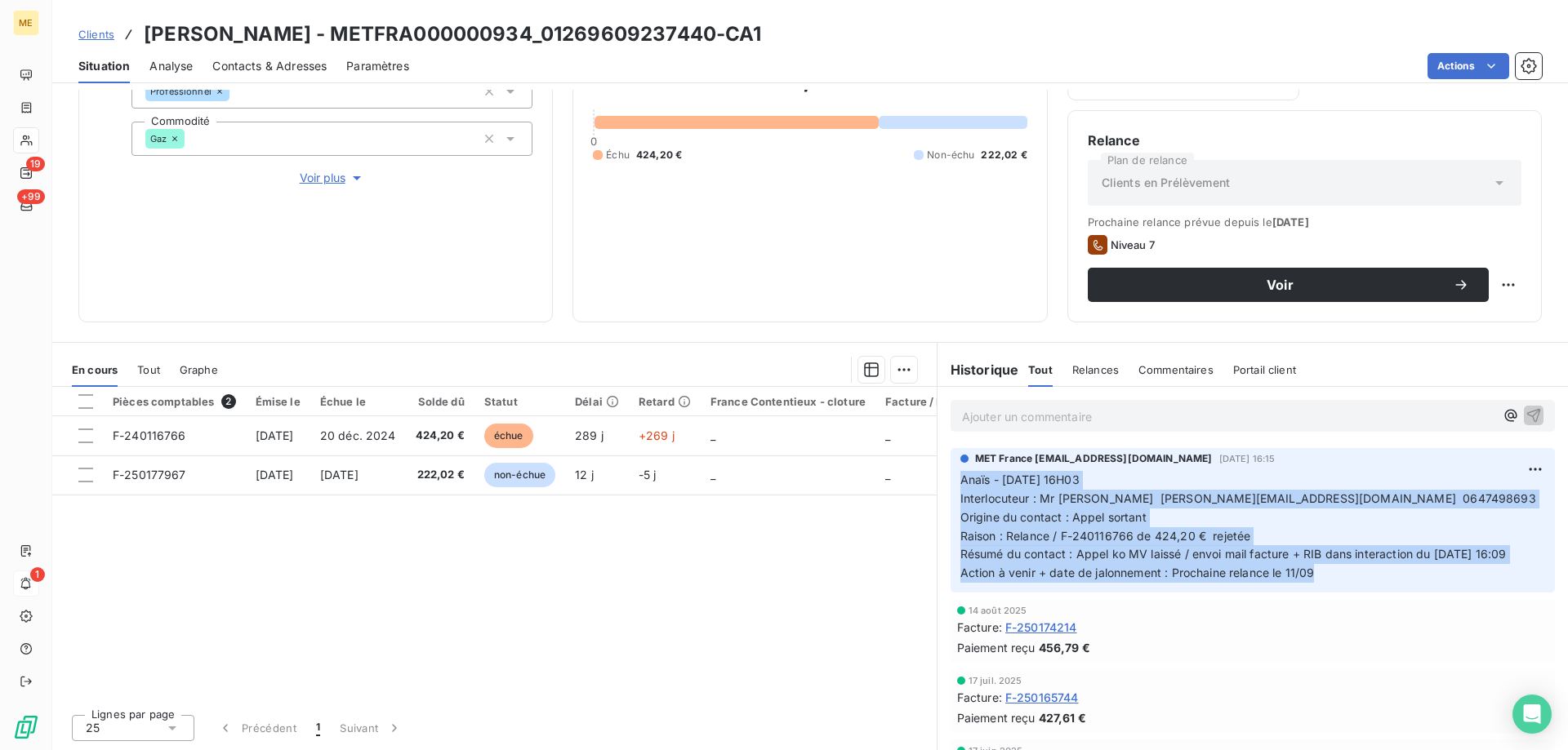
drag, startPoint x: 1311, startPoint y: 592, endPoint x: 940, endPoint y: 474, distance: 389.3
click at [940, 474] on div "MET France met-france@recouvrement.met.com 5 sept. 2025, 16:15 Anaïs - 05/09/20…" at bounding box center [1253, 520] width 631 height 151
click at [1264, 577] on p "Anaïs - 05/09/2025 - 16H03 Interlocuteur : Mr LHOTE marieelsielhote@gmail.com 0…" at bounding box center [1253, 526] width 584 height 111
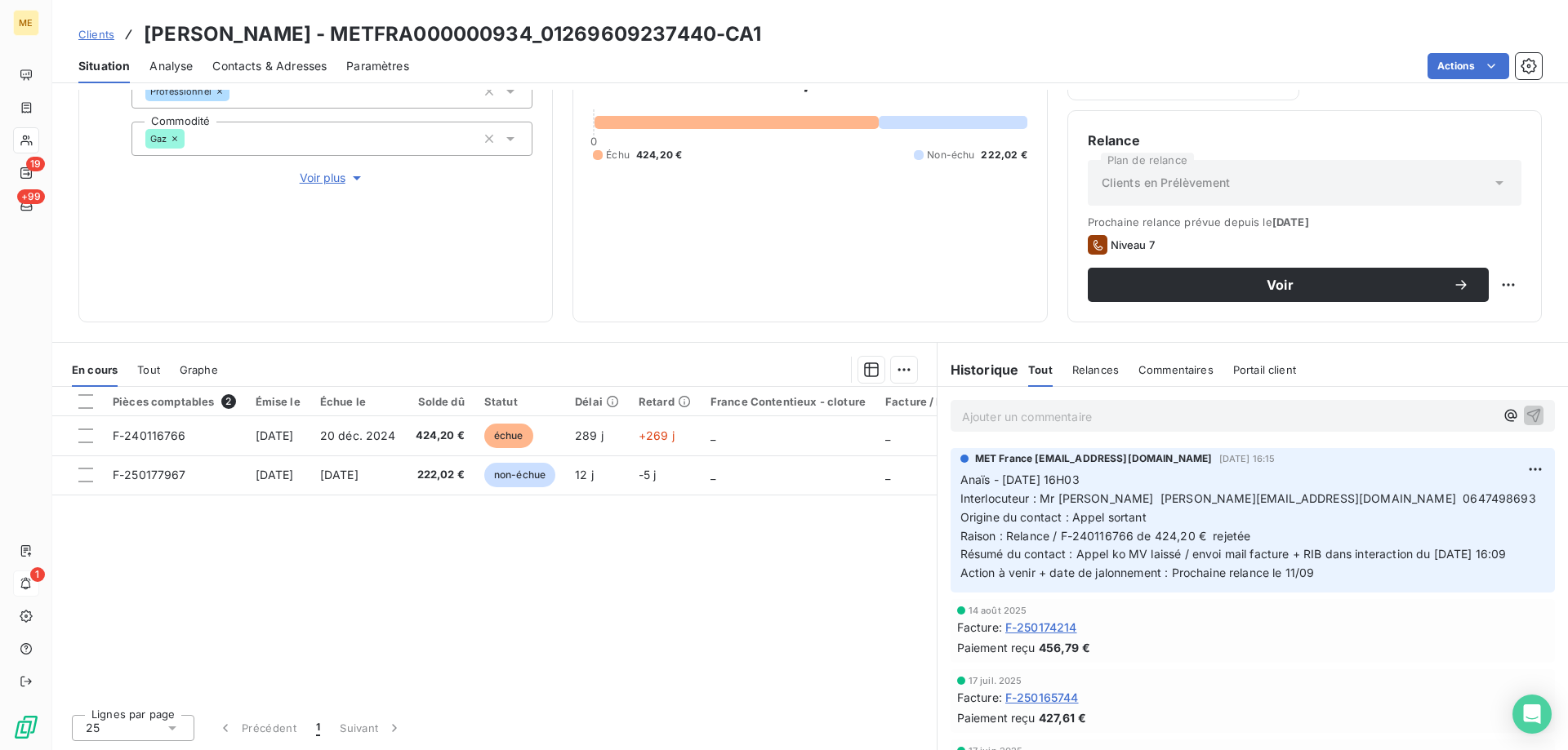
click at [1316, 583] on p "Anaïs - 05/09/2025 - 16H03 Interlocuteur : Mr LHOTE marieelsielhote@gmail.com 0…" at bounding box center [1253, 526] width 584 height 111
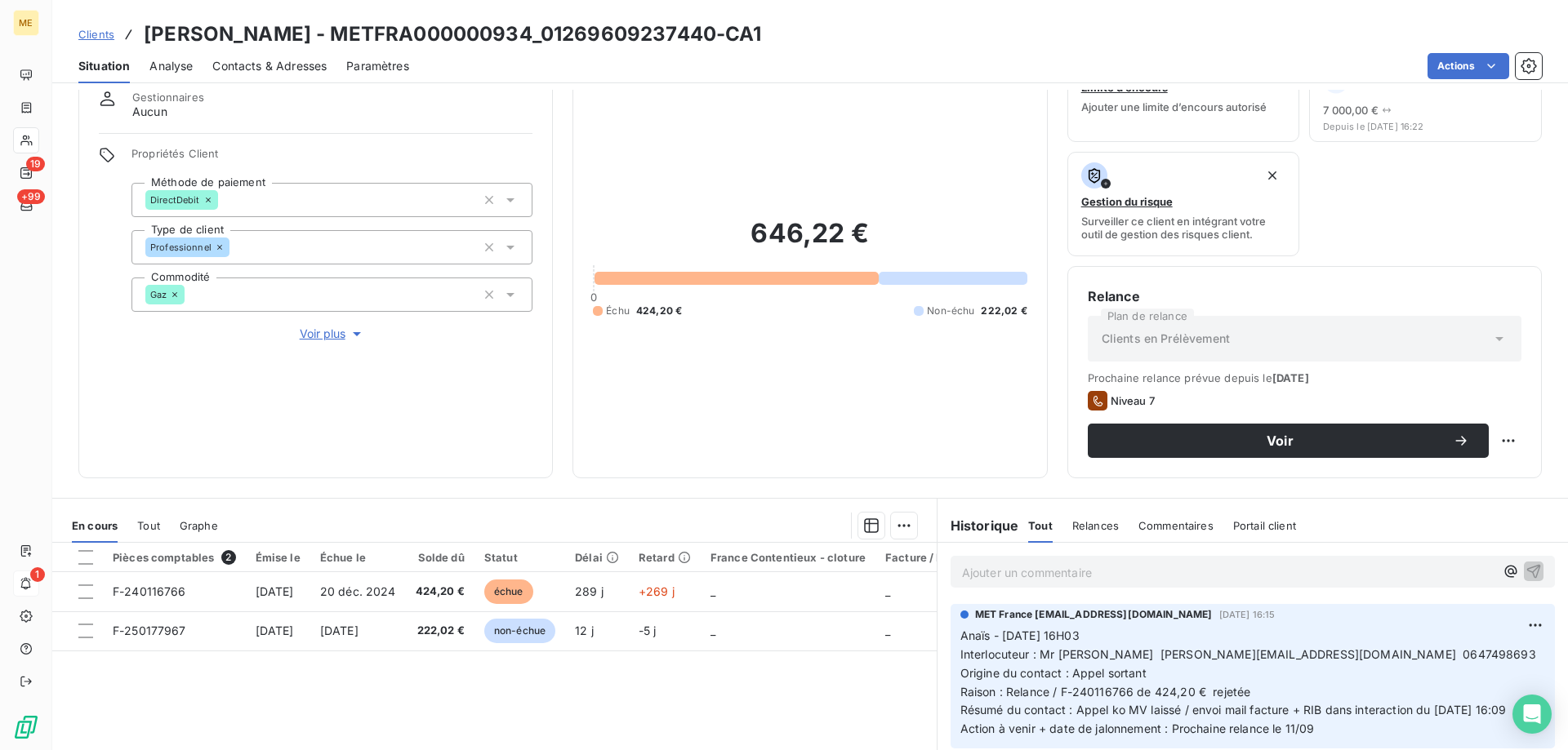
scroll to position [0, 0]
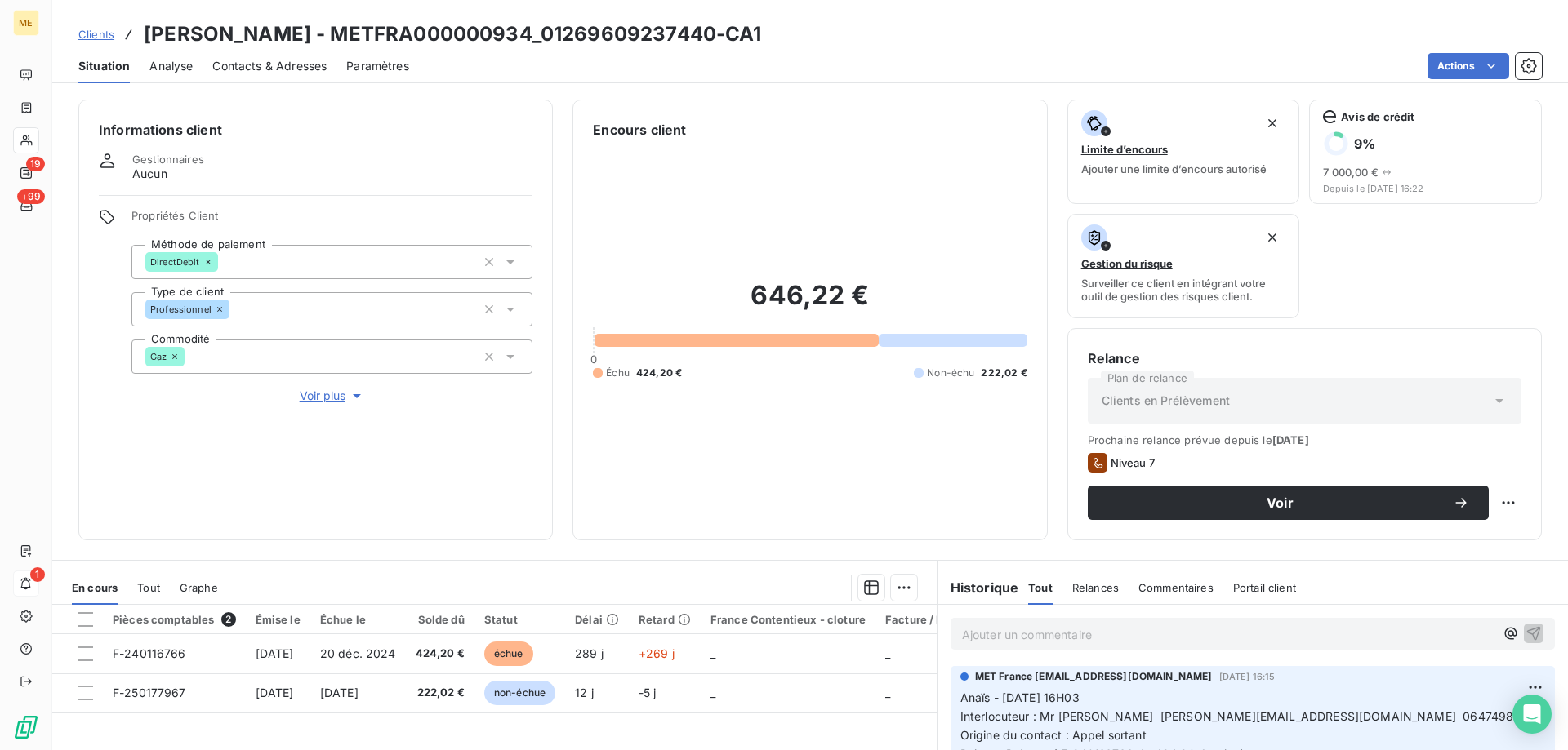
click at [281, 63] on span "Contacts & Adresses" at bounding box center [269, 65] width 114 height 16
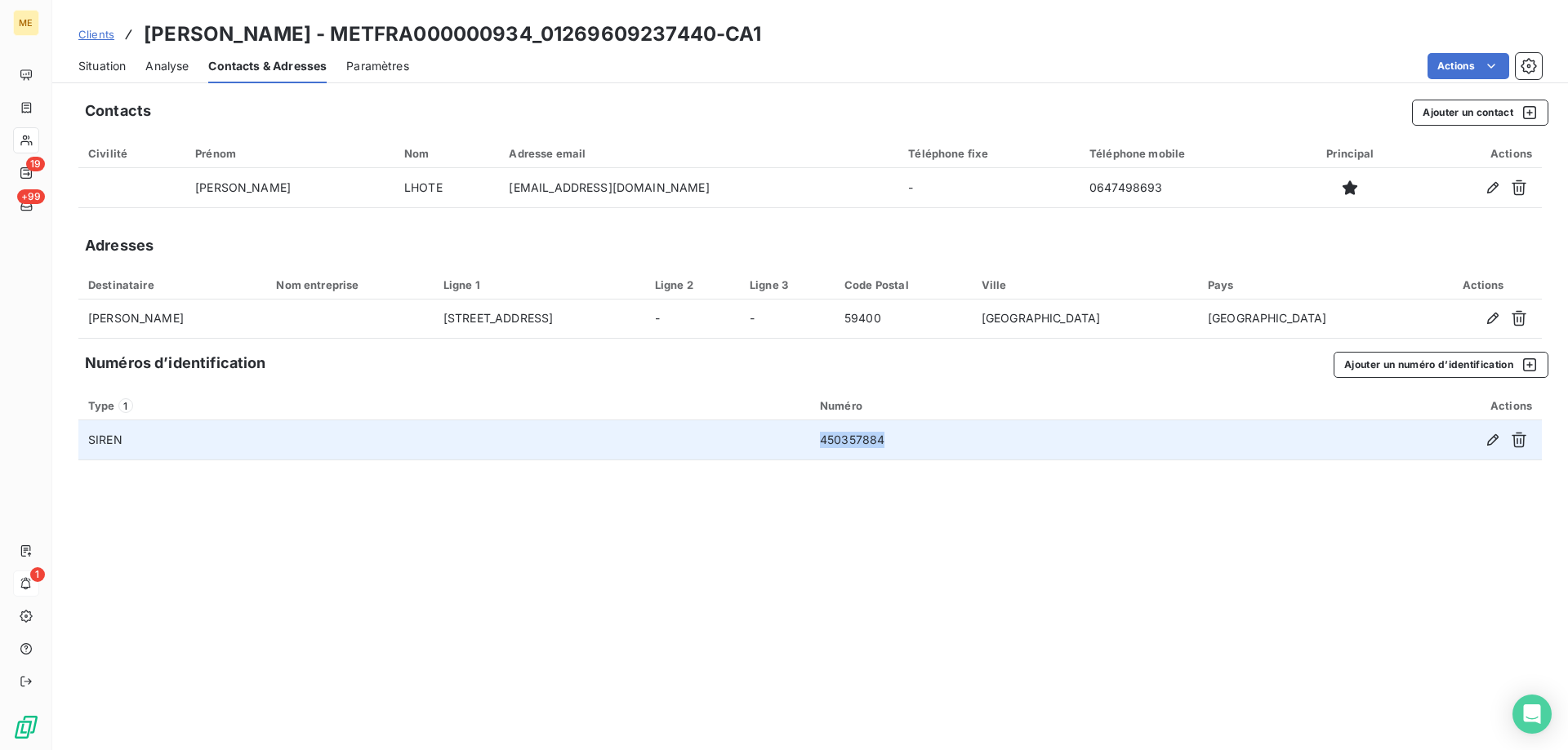
drag, startPoint x: 890, startPoint y: 441, endPoint x: 807, endPoint y: 442, distance: 83.0
click at [807, 442] on tr "SIREN 450357884" at bounding box center [811, 440] width 1464 height 39
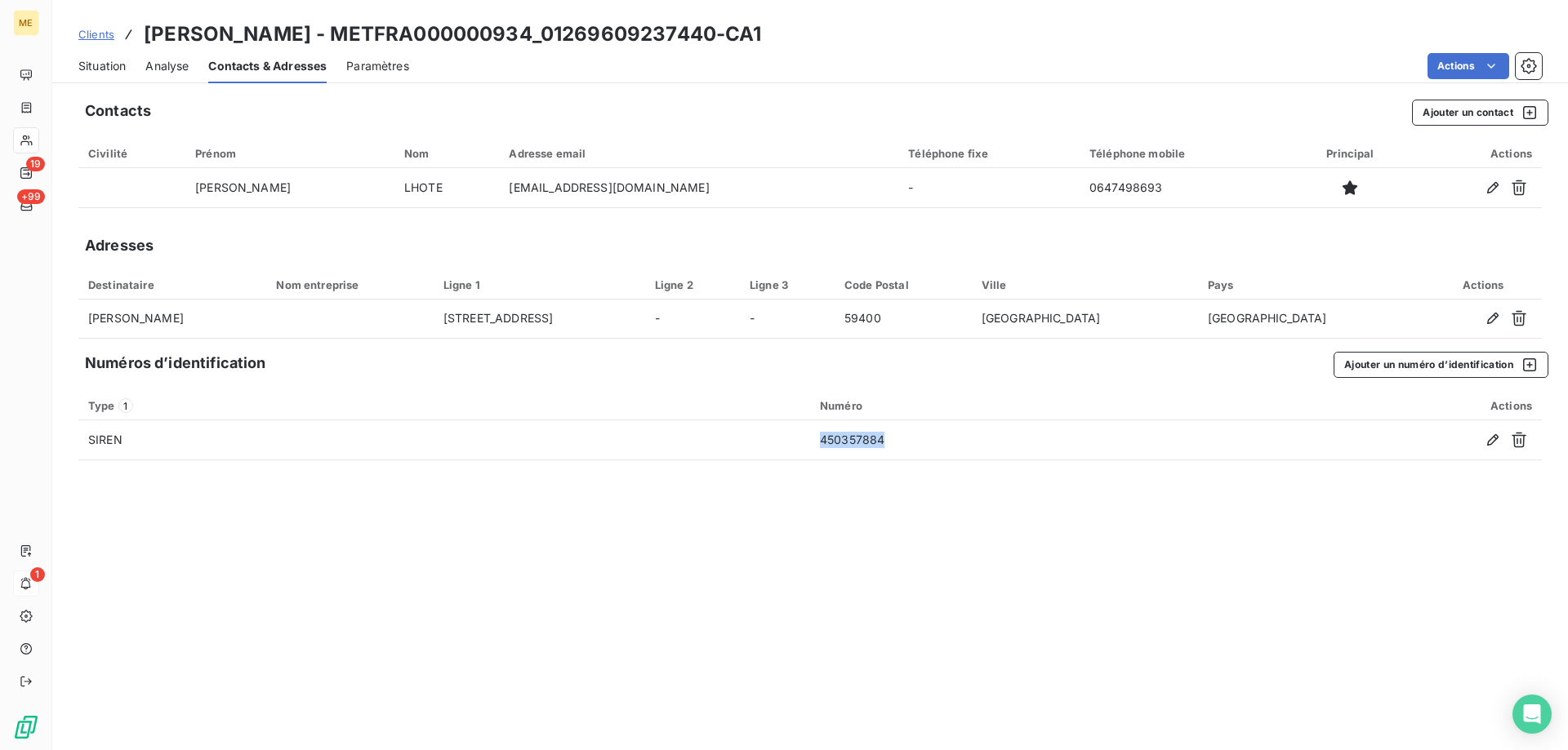
click at [101, 63] on span "Situation" at bounding box center [102, 65] width 47 height 16
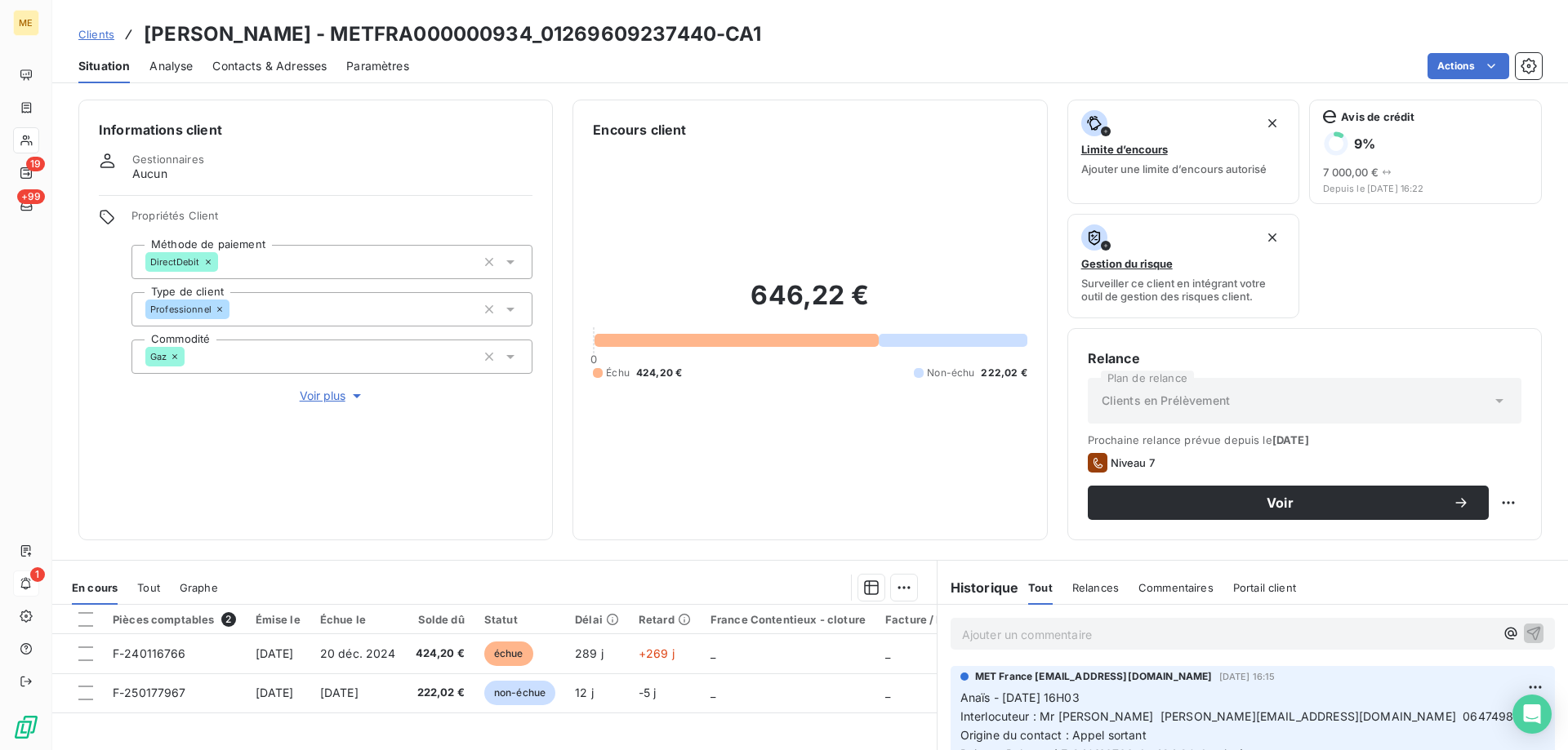
drag, startPoint x: 299, startPoint y: 388, endPoint x: 762, endPoint y: 478, distance: 471.7
click at [299, 389] on span "Voir plus" at bounding box center [332, 396] width 65 height 16
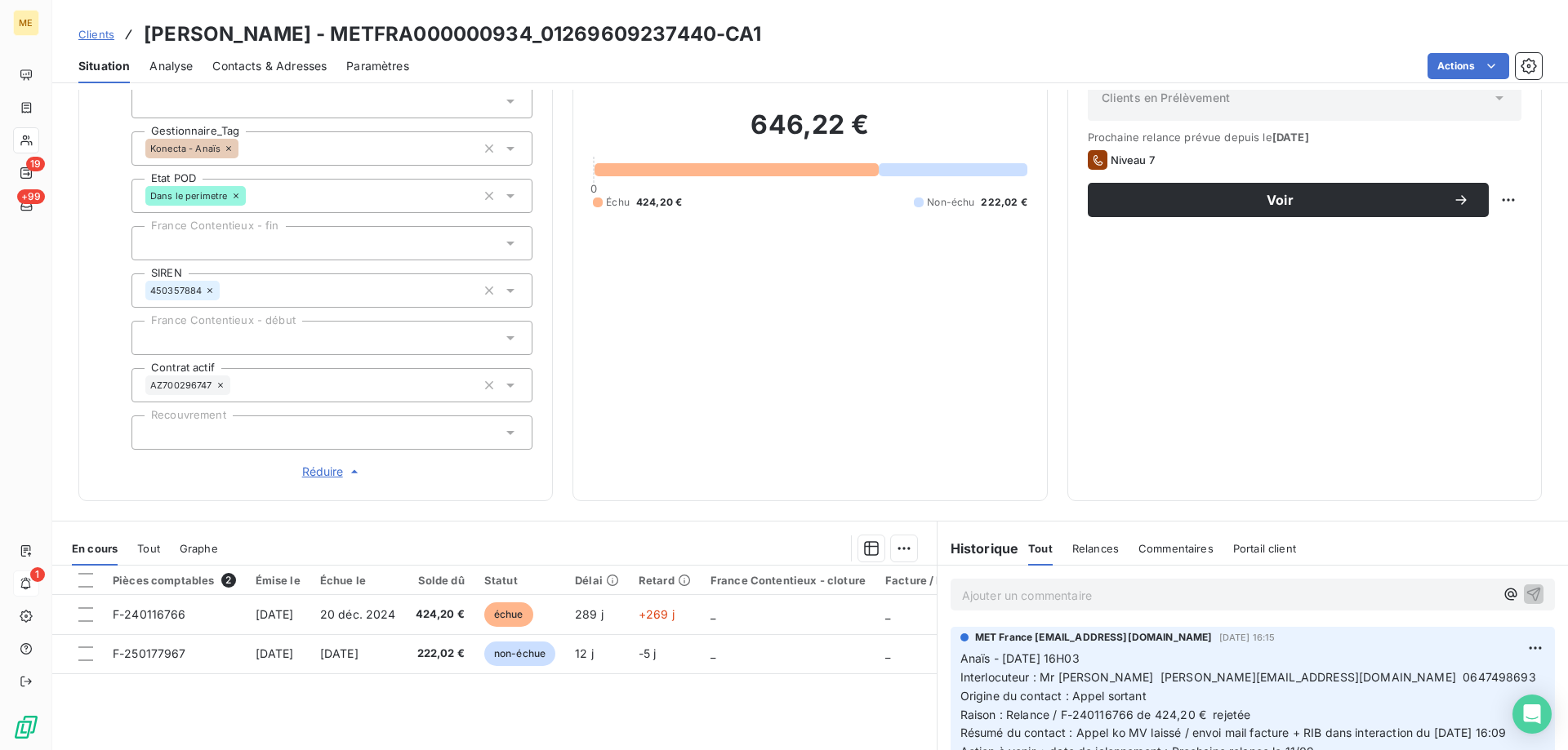
scroll to position [408, 0]
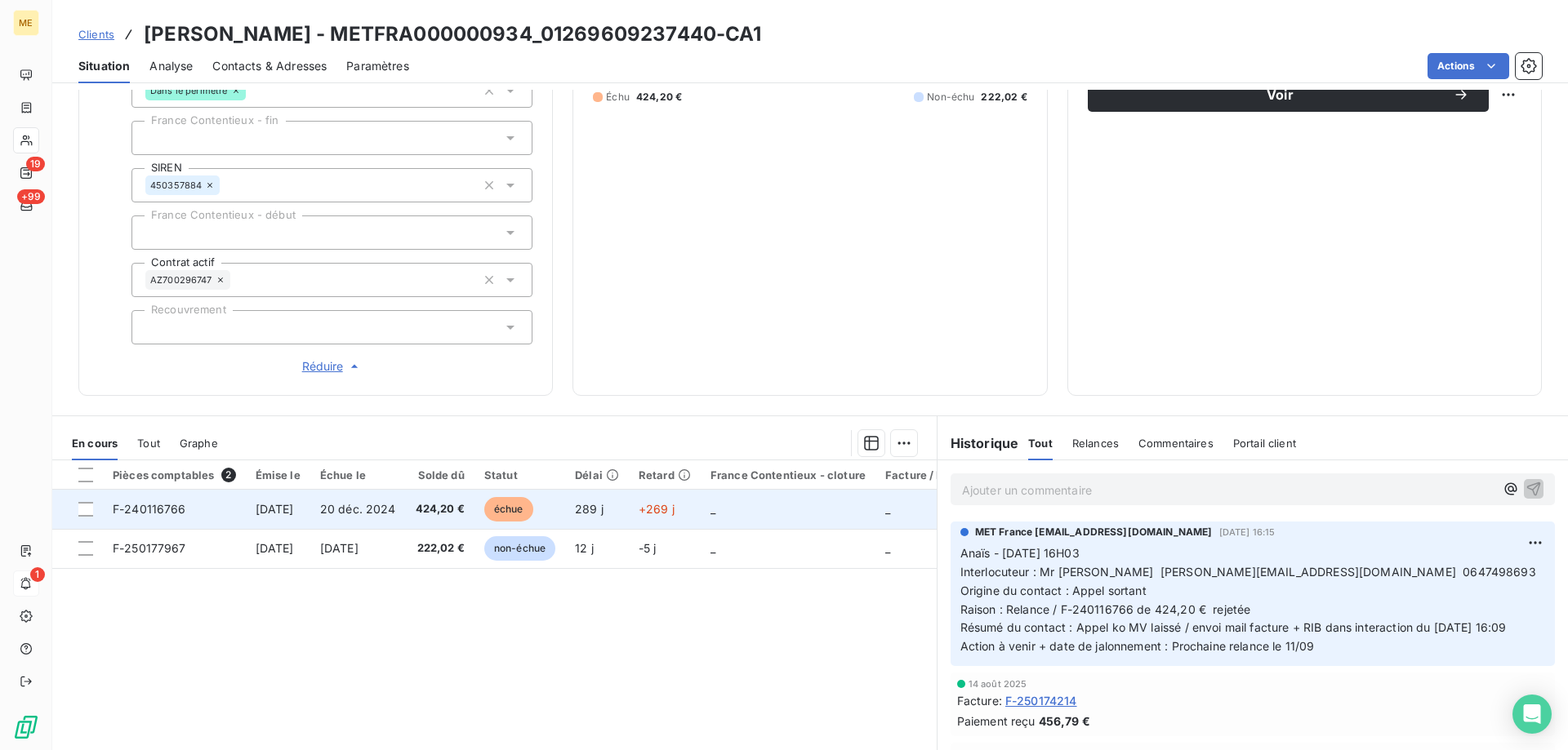
click at [776, 489] on td "_" at bounding box center [788, 509] width 174 height 39
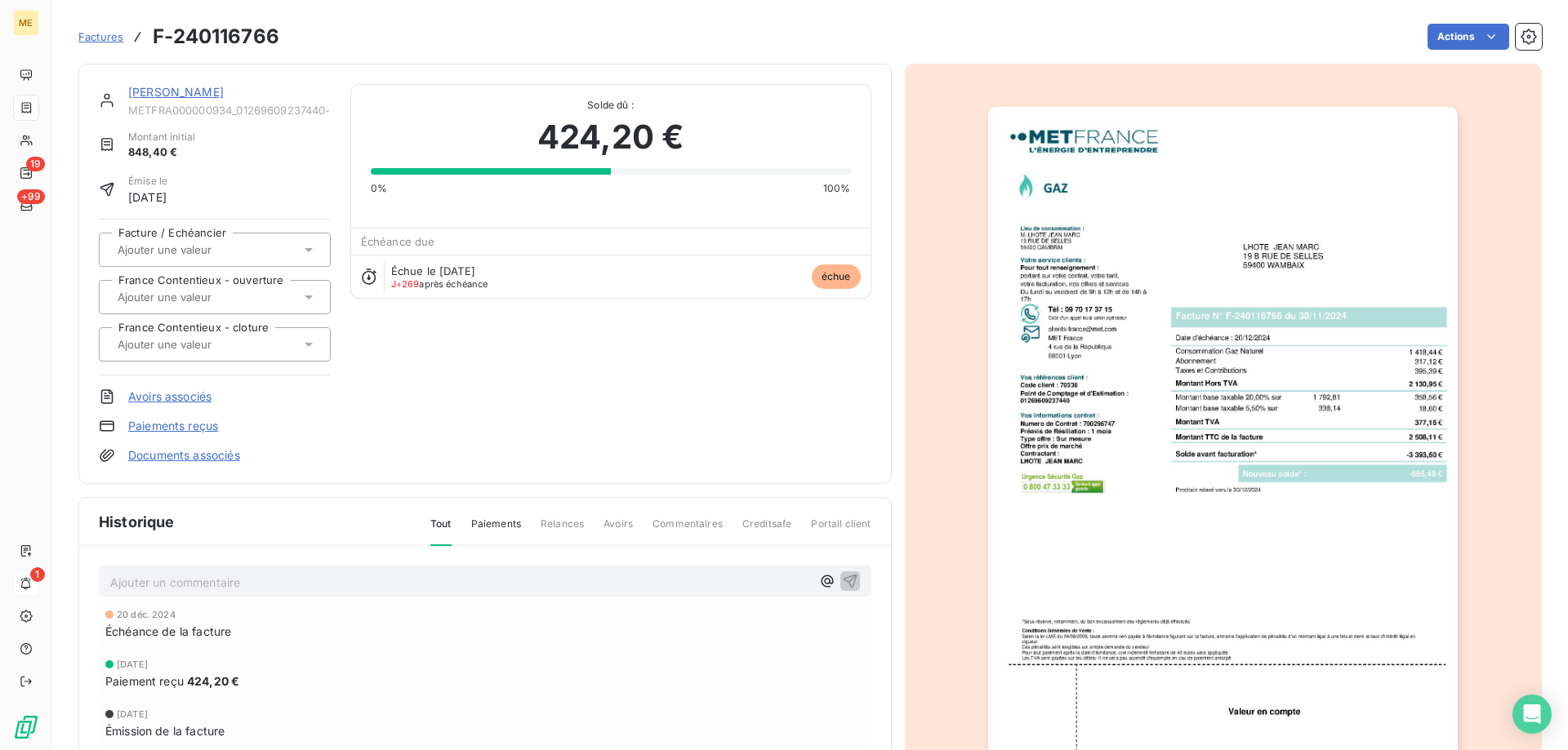
click at [1213, 388] on img "button" at bounding box center [1223, 439] width 470 height 665
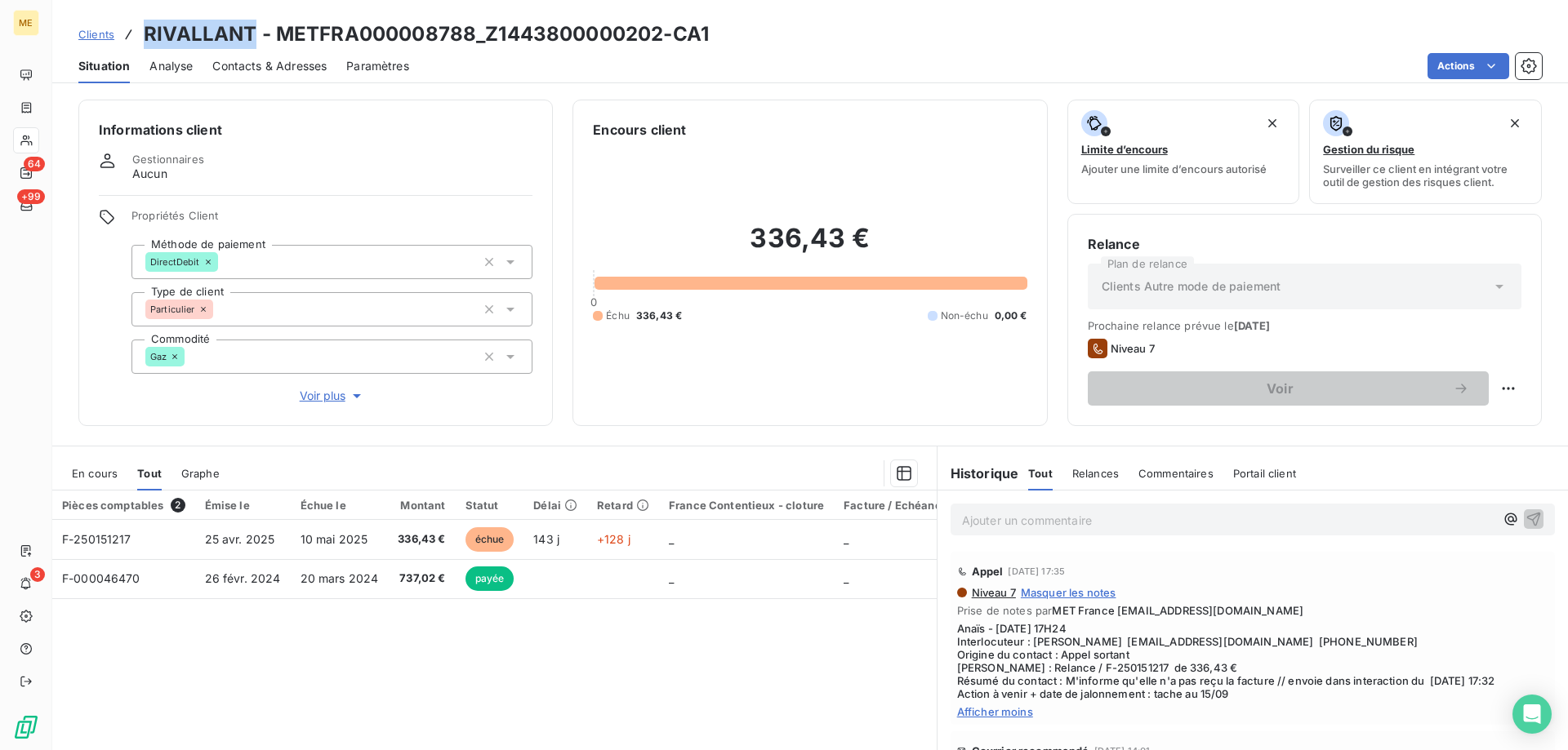
scroll to position [104, 0]
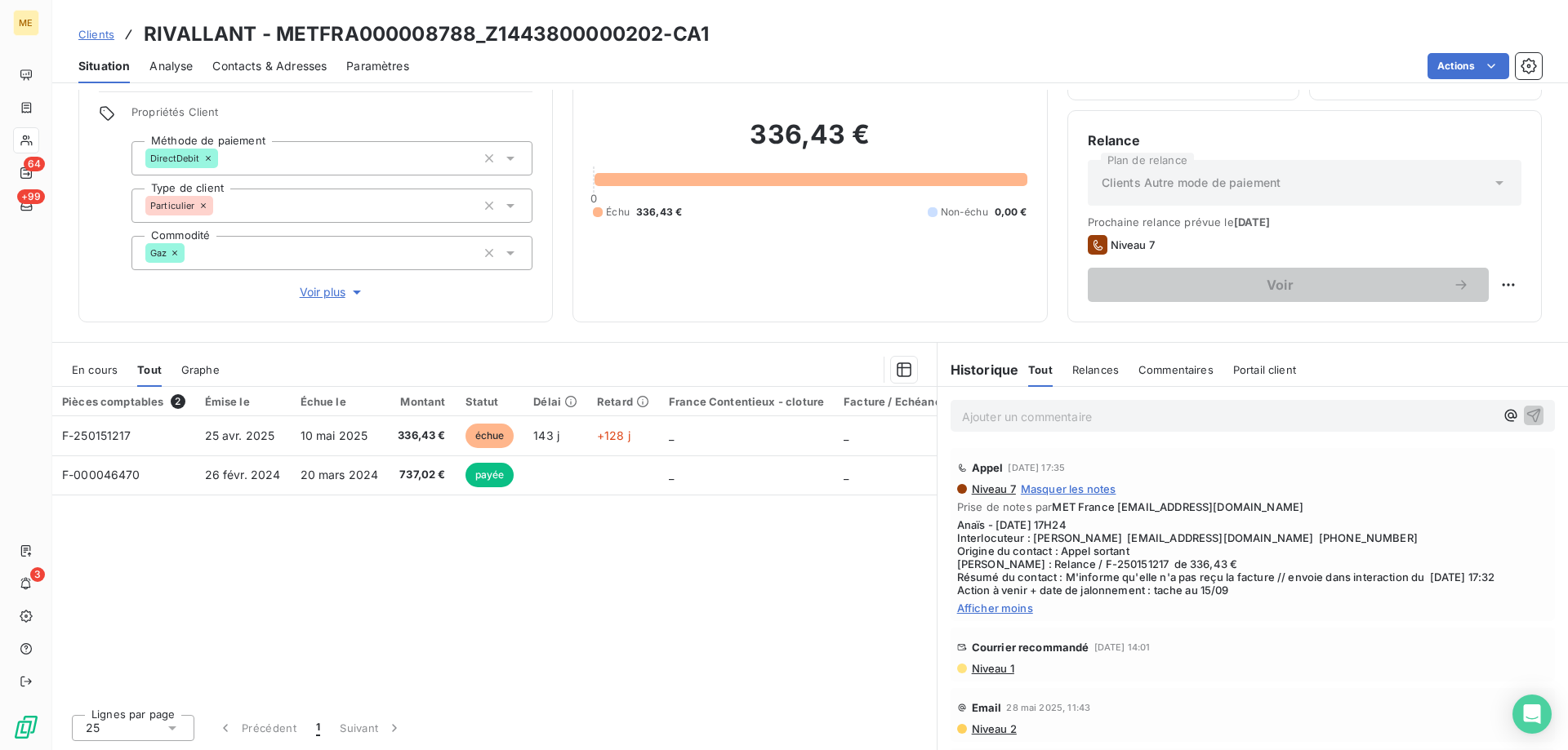
click at [1160, 415] on p "Ajouter un commentaire ﻿" at bounding box center [1228, 416] width 532 height 20
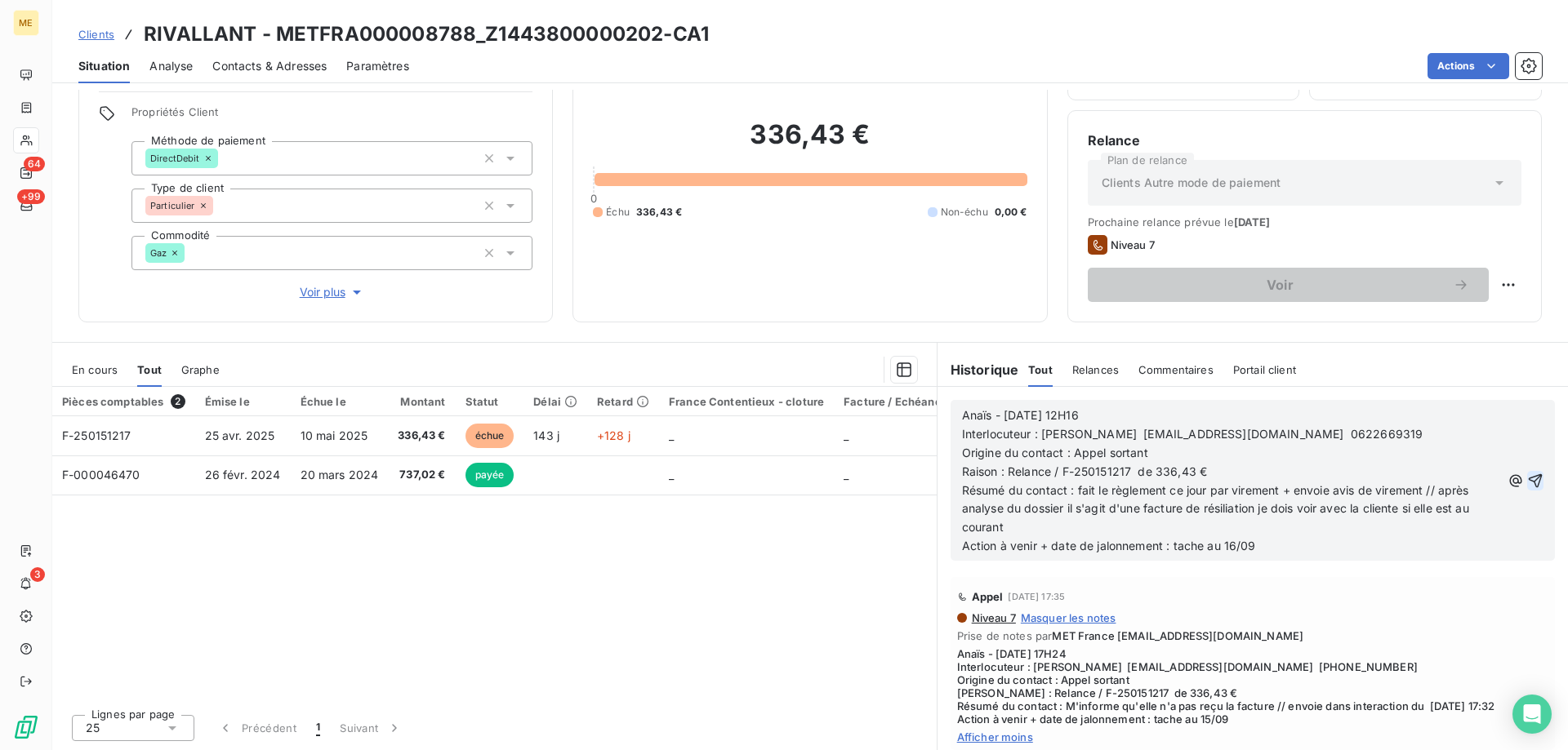
click at [1528, 473] on icon "button" at bounding box center [1535, 480] width 16 height 16
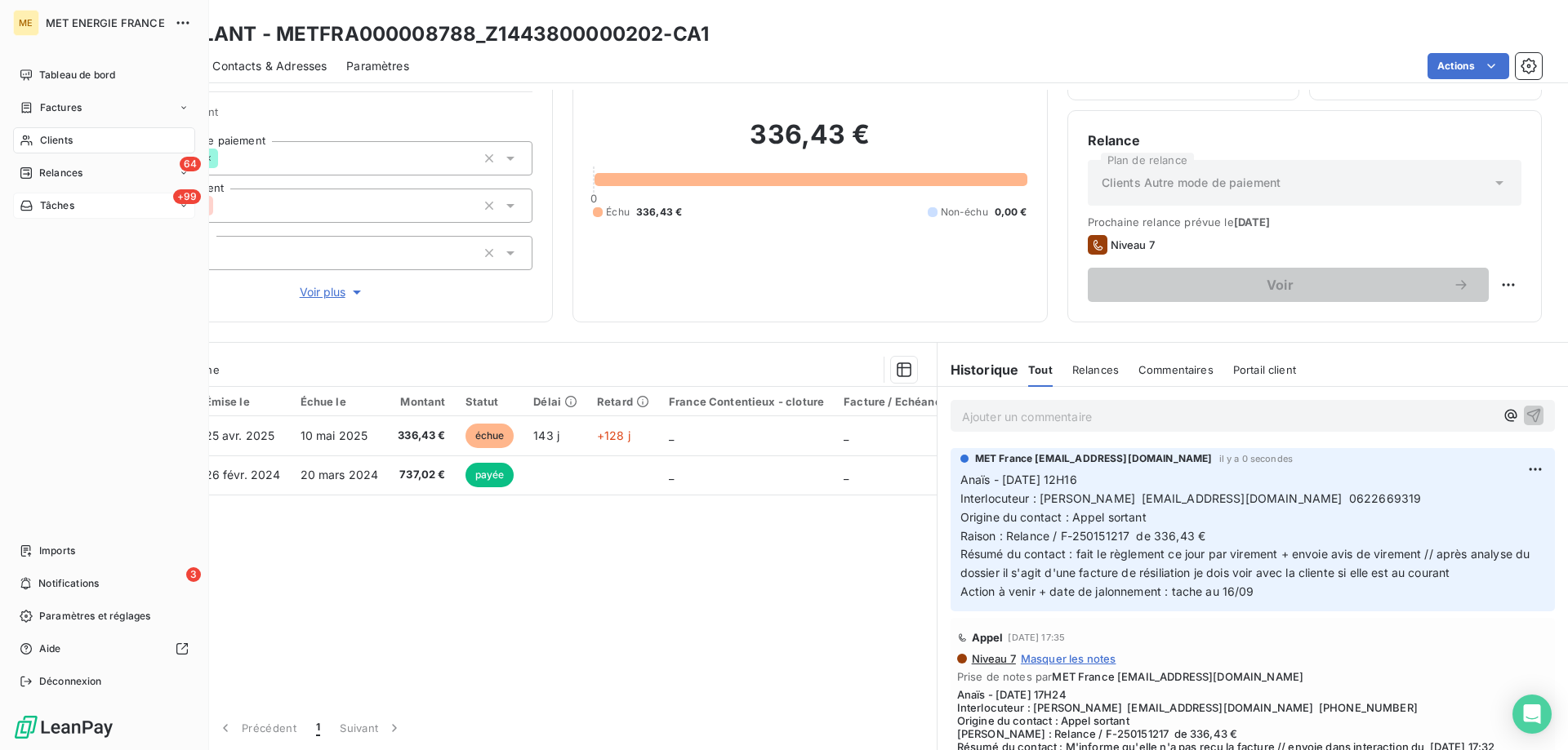
click at [49, 207] on span "Tâches" at bounding box center [57, 206] width 34 height 15
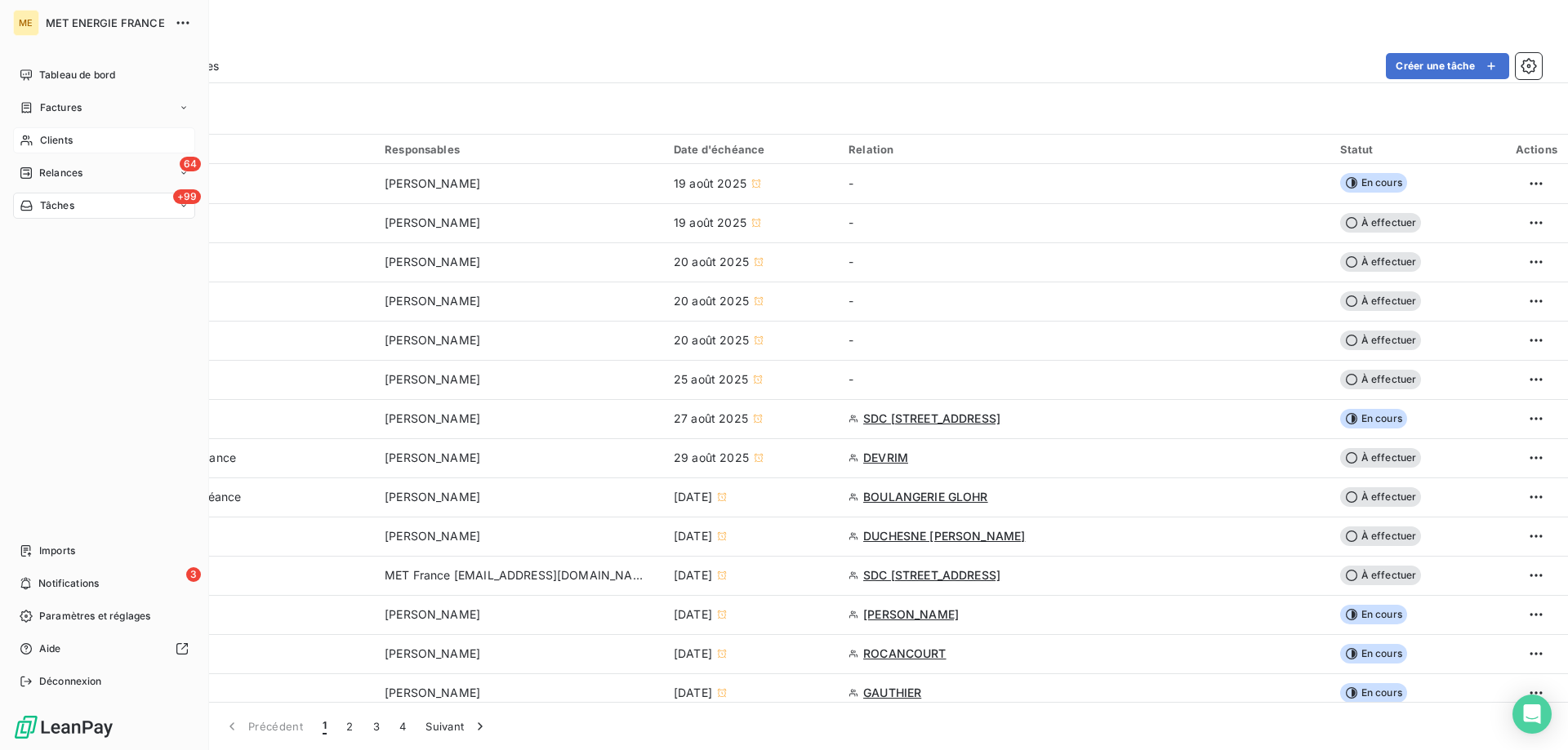
click at [74, 138] on div "Clients" at bounding box center [104, 140] width 182 height 26
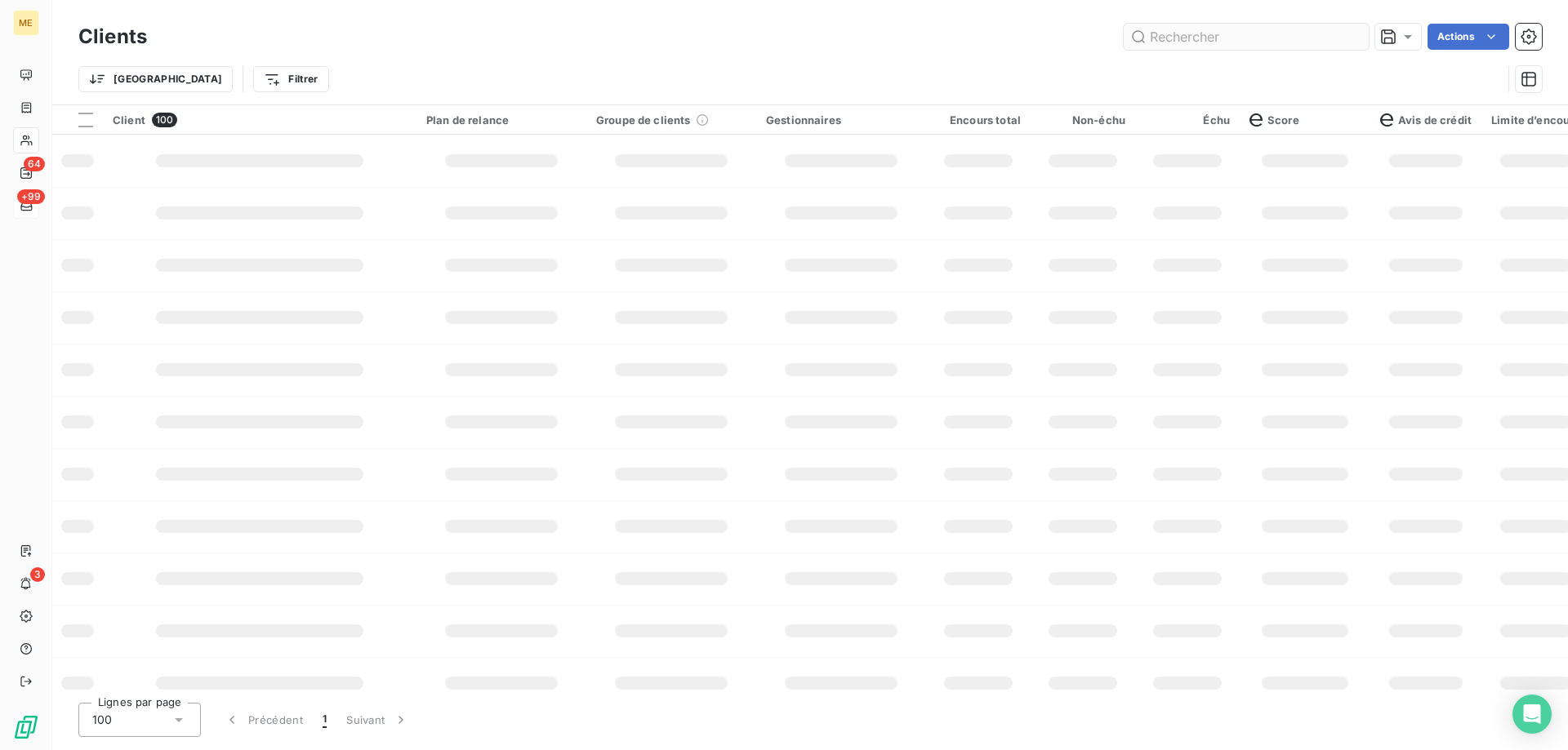
click at [1214, 39] on input "text" at bounding box center [1246, 36] width 245 height 26
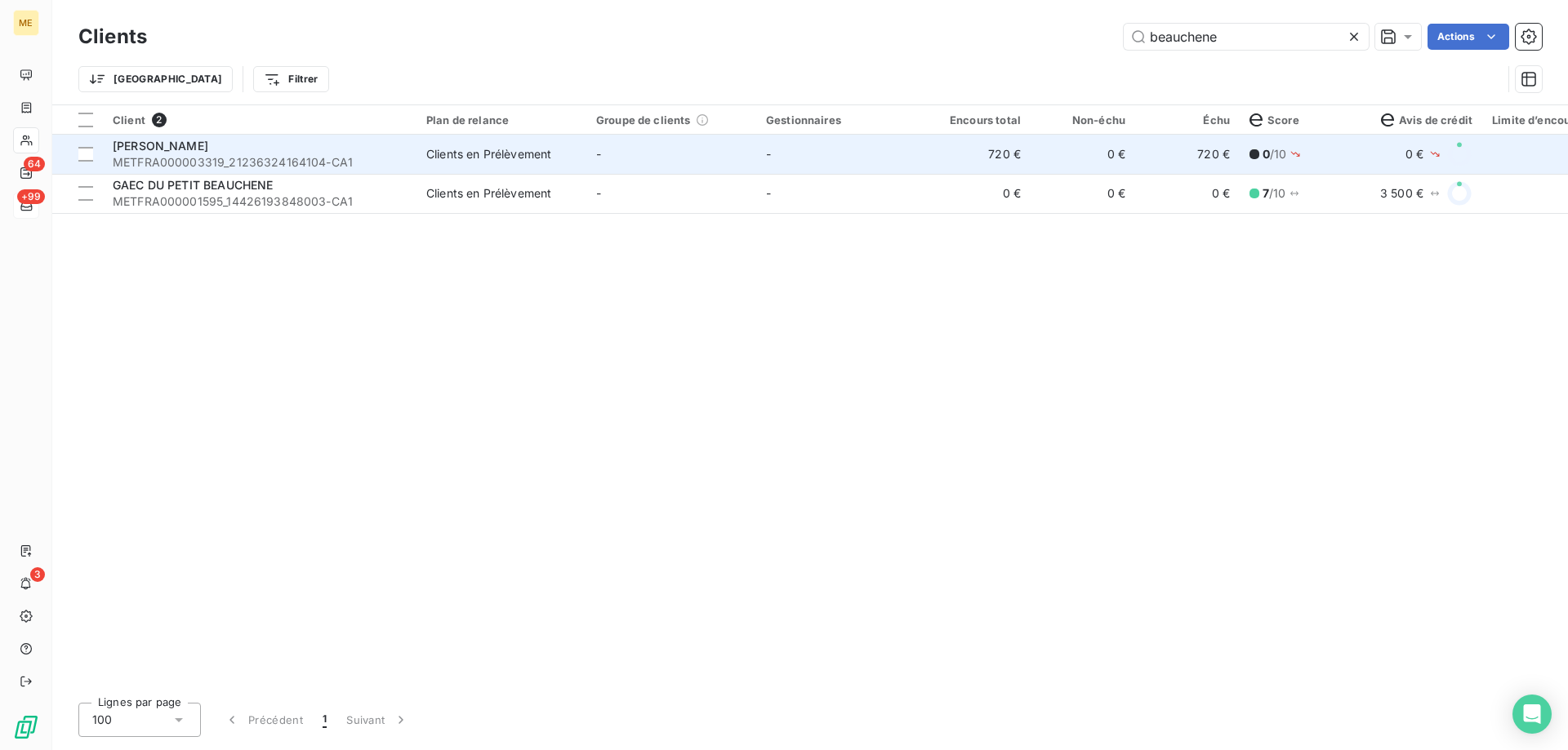
type input "beauchene"
click at [686, 167] on td "-" at bounding box center [671, 154] width 170 height 39
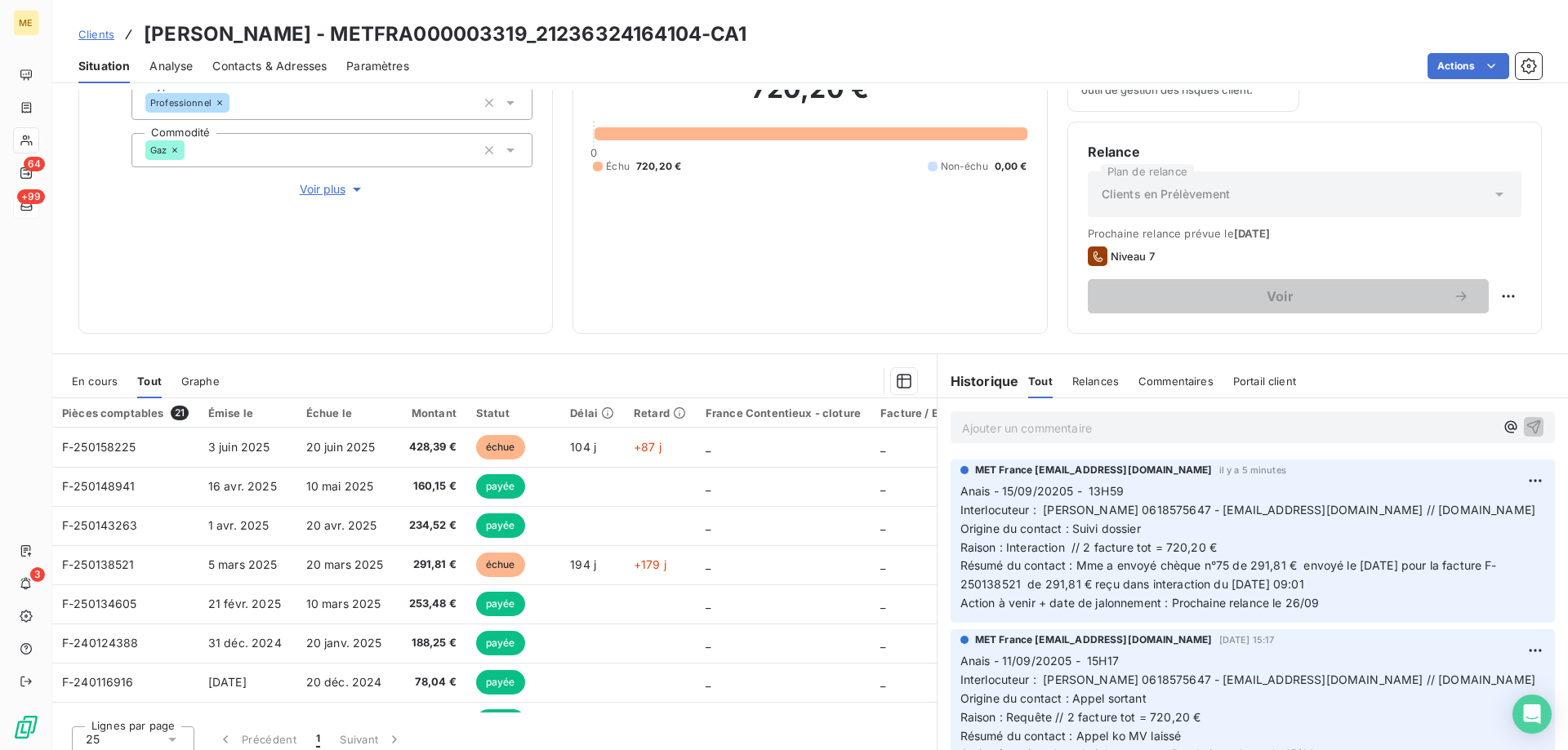
scroll to position [218, 0]
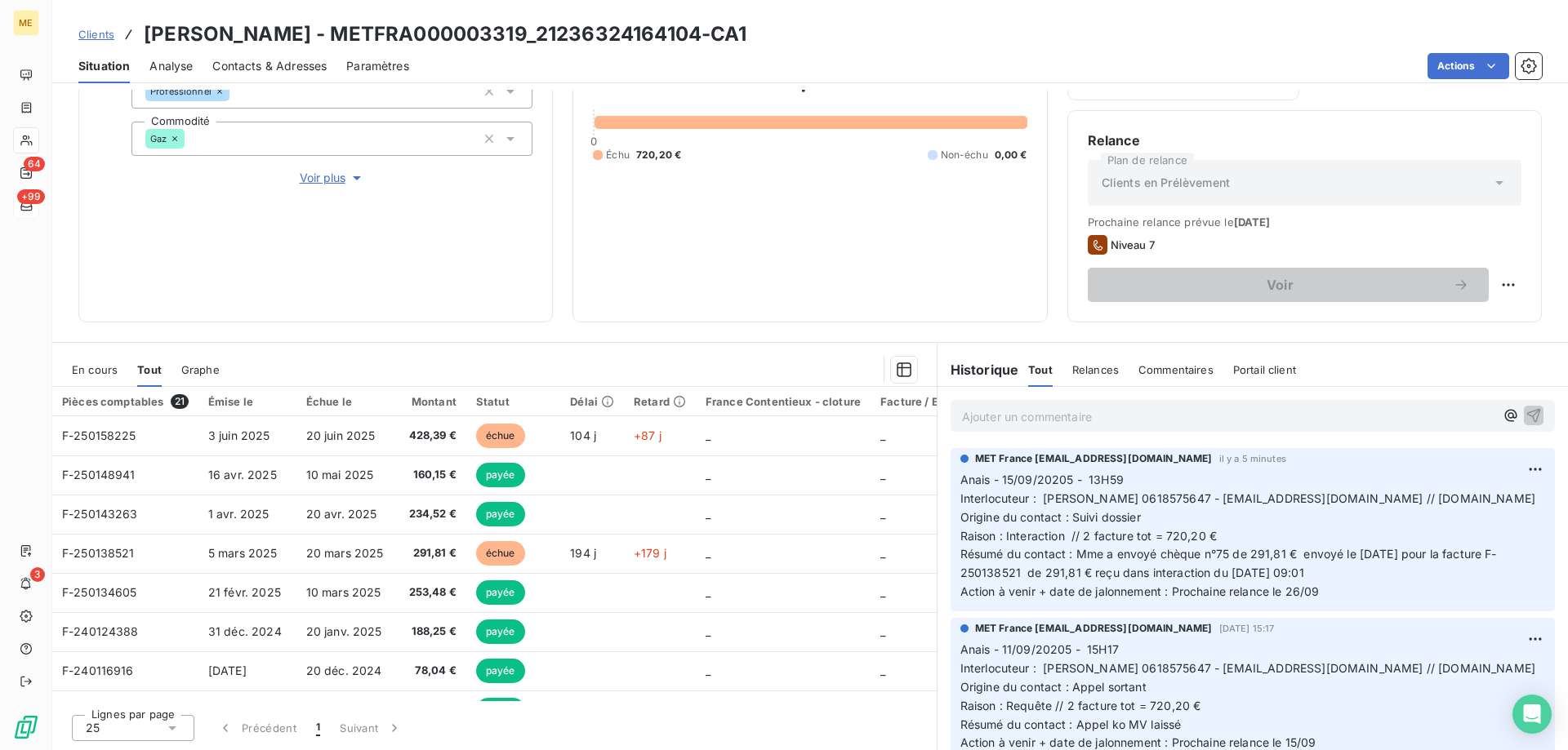
click at [109, 370] on span "En cours" at bounding box center [95, 370] width 46 height 13
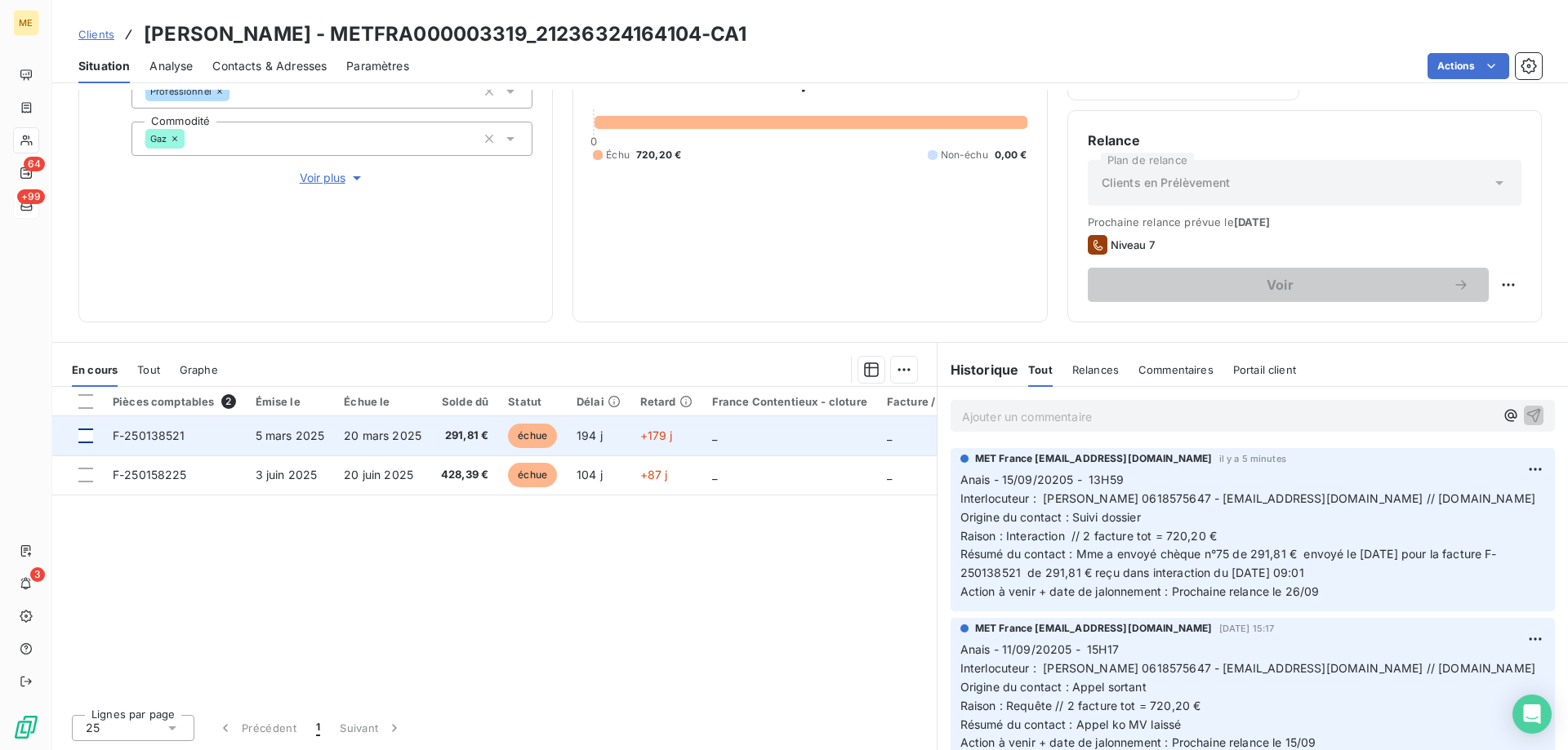
click at [87, 435] on div at bounding box center [86, 436] width 15 height 15
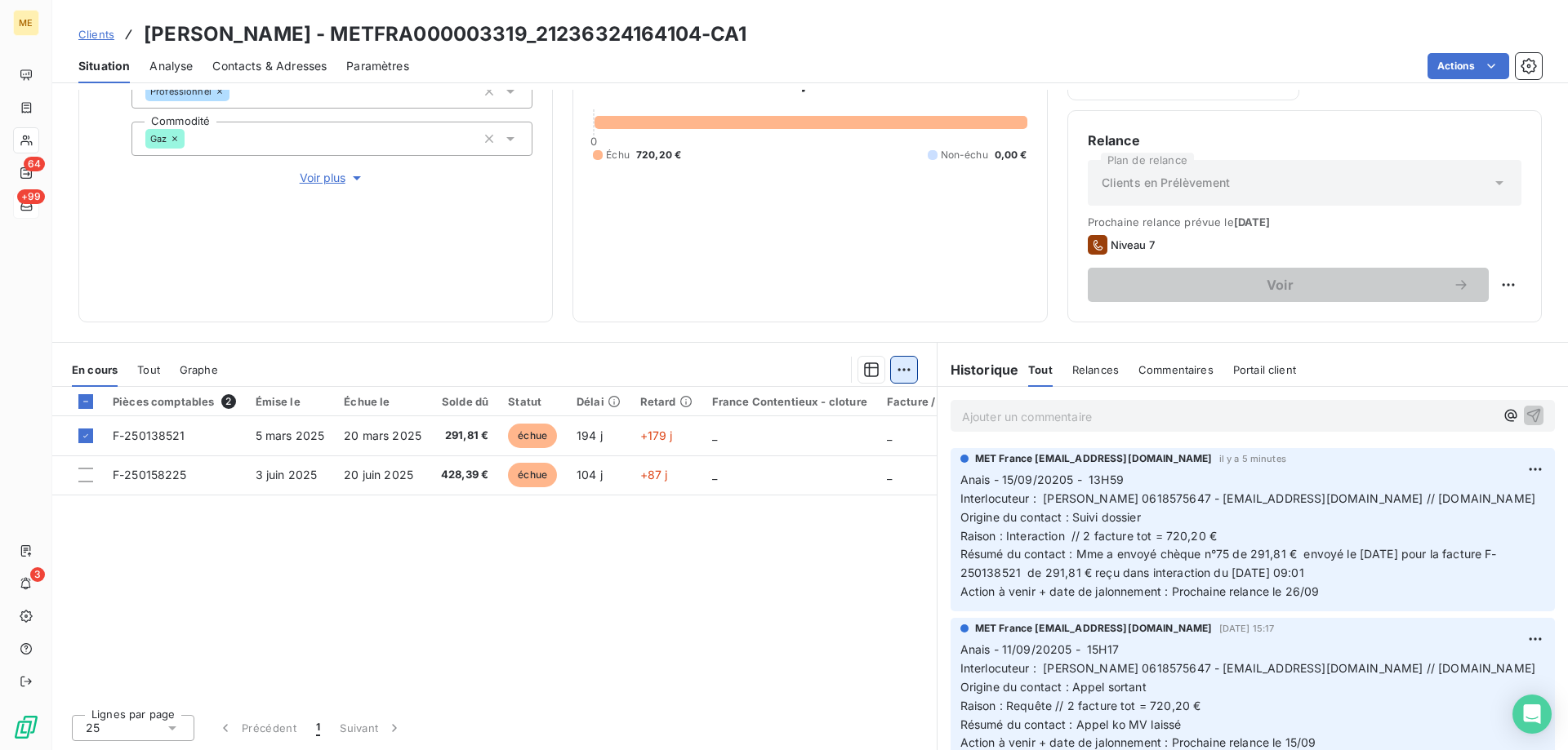
click at [895, 370] on html "ME 64 +99 3 Clients BEAUCHENE RENE - METFRA000003319_21236324164104-CA1 Situati…" at bounding box center [784, 457] width 1568 height 913
click at [873, 426] on div "Ajouter une promesse de paiement (1 facture)" at bounding box center [758, 435] width 288 height 26
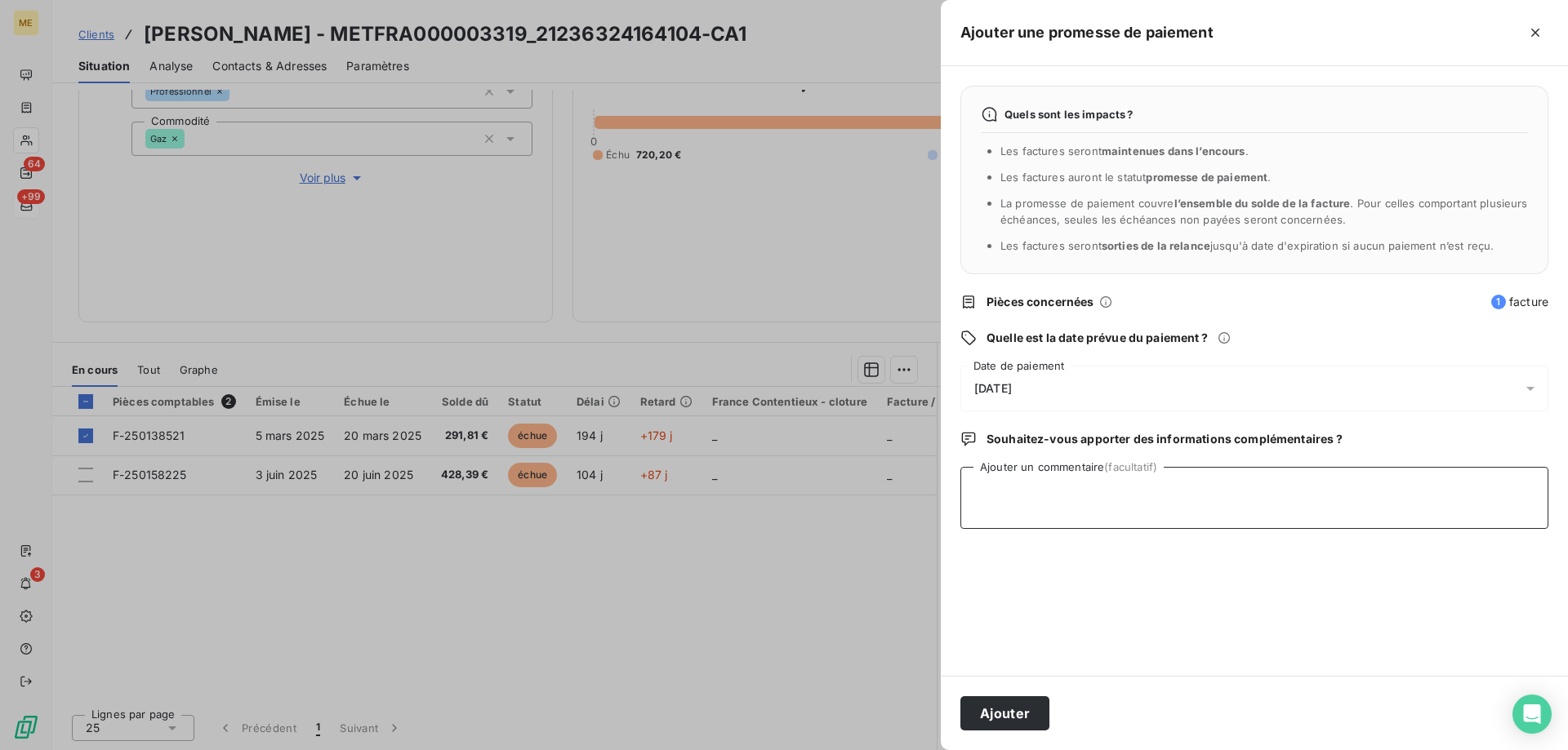
click at [1182, 491] on textarea "Ajouter un commentaire (facultatif)" at bounding box center [1254, 498] width 588 height 62
paste textarea "Anais - 15/09/20205 - 13H59 Interlocuteur : Mme BEAUCHENE 0618575647 - CHRISTIN…"
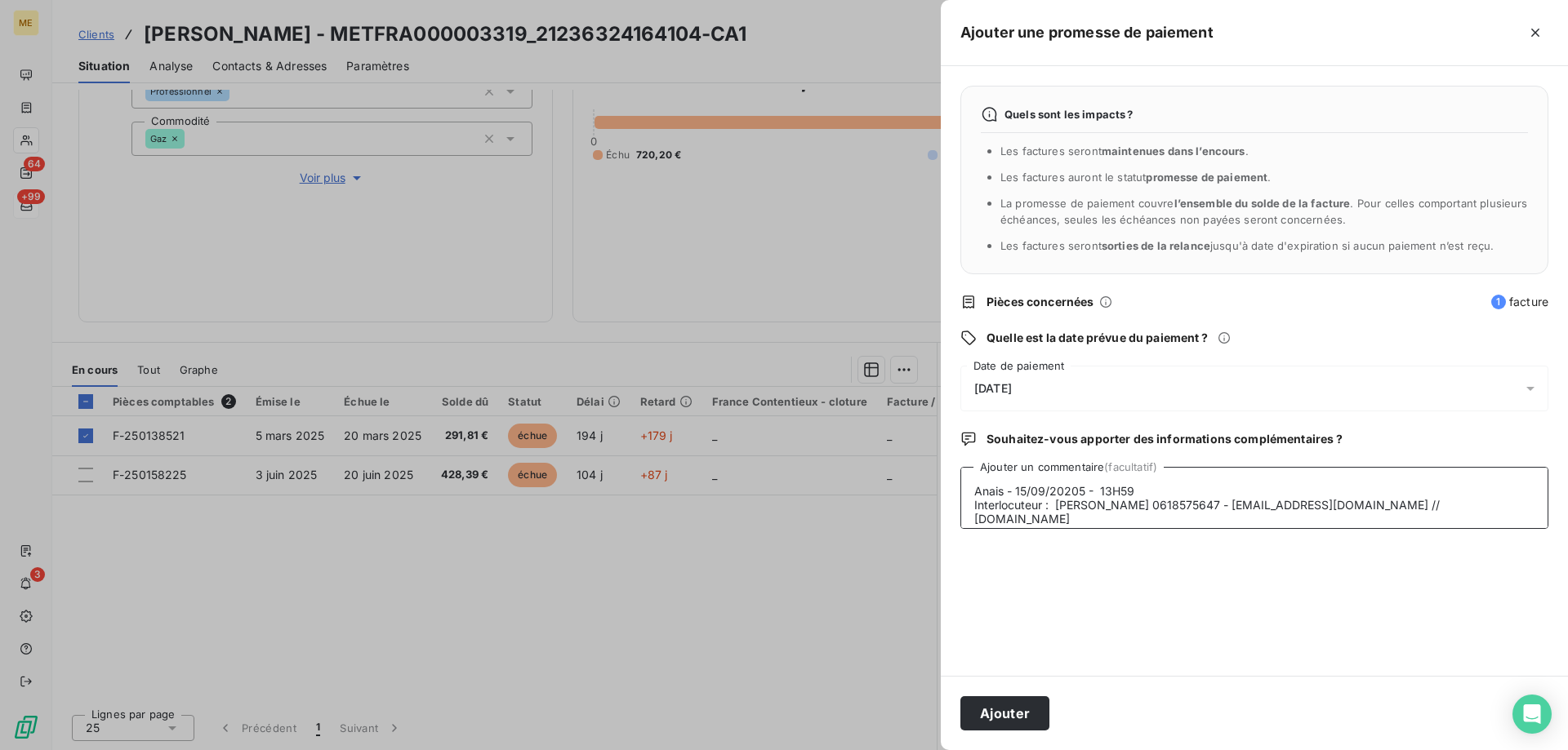
scroll to position [68, 0]
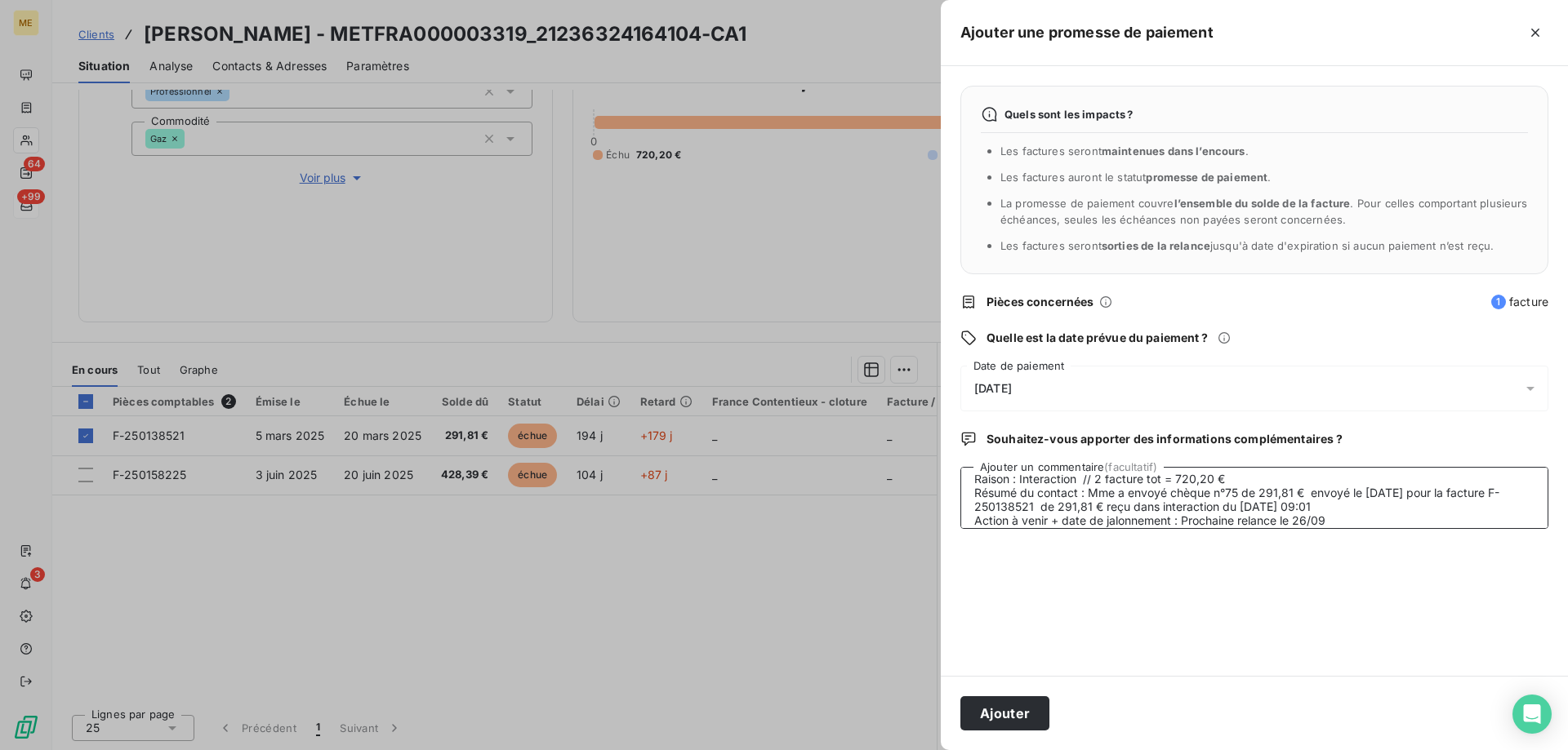
type textarea "Anais - 15/09/20205 - 13H59 Interlocuteur : Mme BEAUCHENE 0618575647 - CHRISTIN…"
click at [1160, 388] on div "16/09/2025" at bounding box center [1254, 388] width 588 height 46
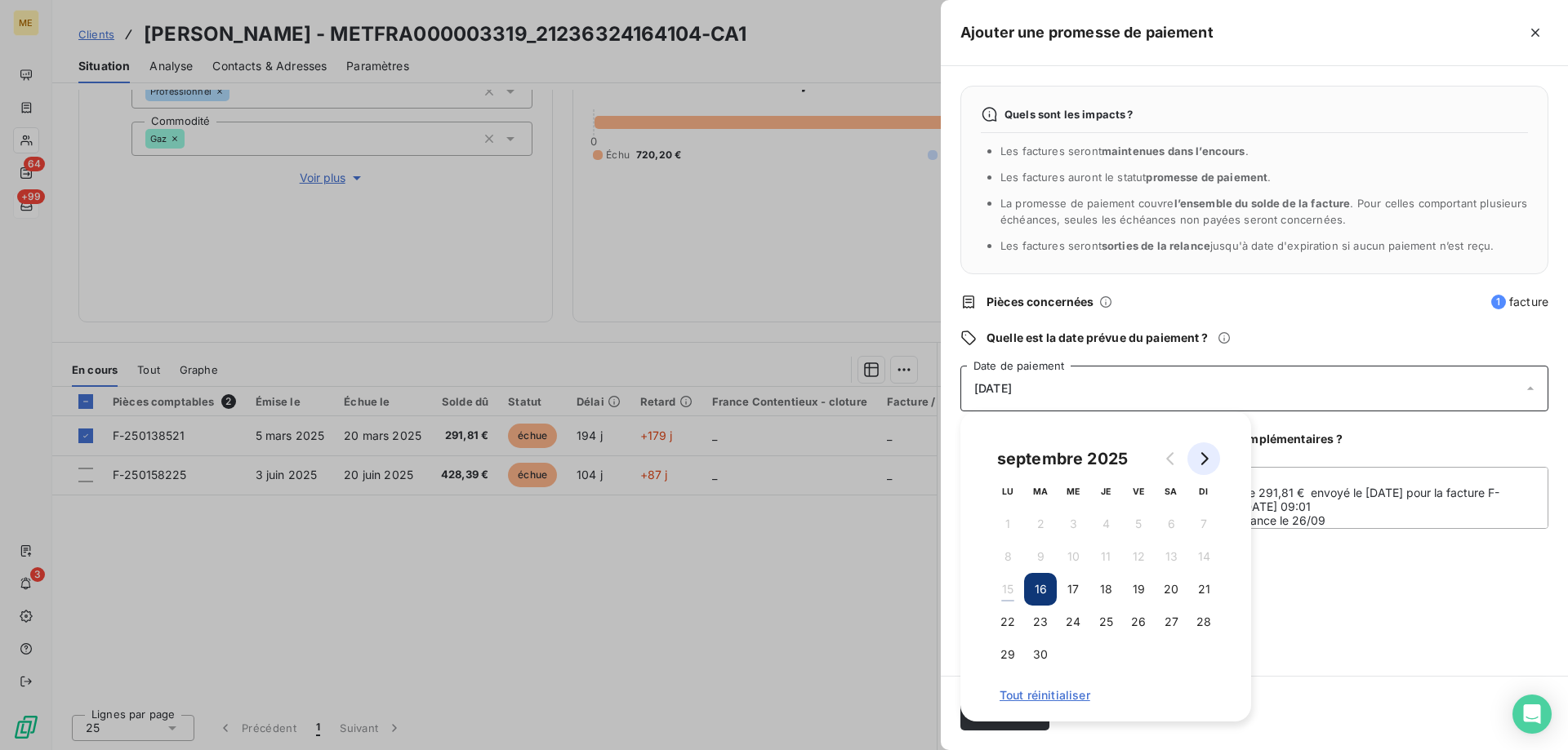
click at [1212, 463] on button "Go to next month" at bounding box center [1203, 458] width 33 height 33
click at [1169, 554] on button "11" at bounding box center [1171, 556] width 33 height 33
click at [1456, 583] on div "Quels sont les impacts ? Les factures seront maintenues dans l’encours . Les fa…" at bounding box center [1254, 371] width 627 height 610
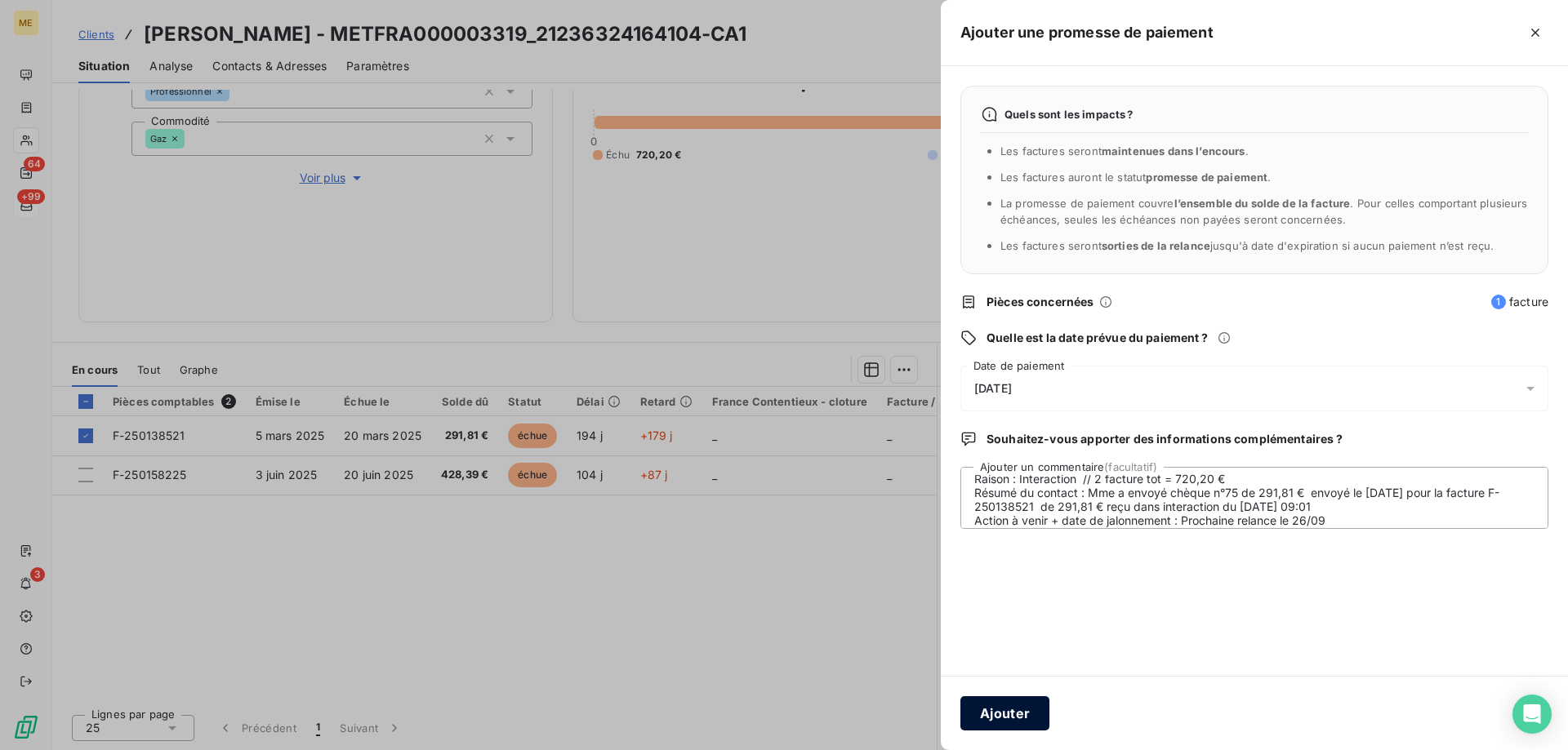
click at [1024, 716] on button "Ajouter" at bounding box center [1005, 713] width 89 height 34
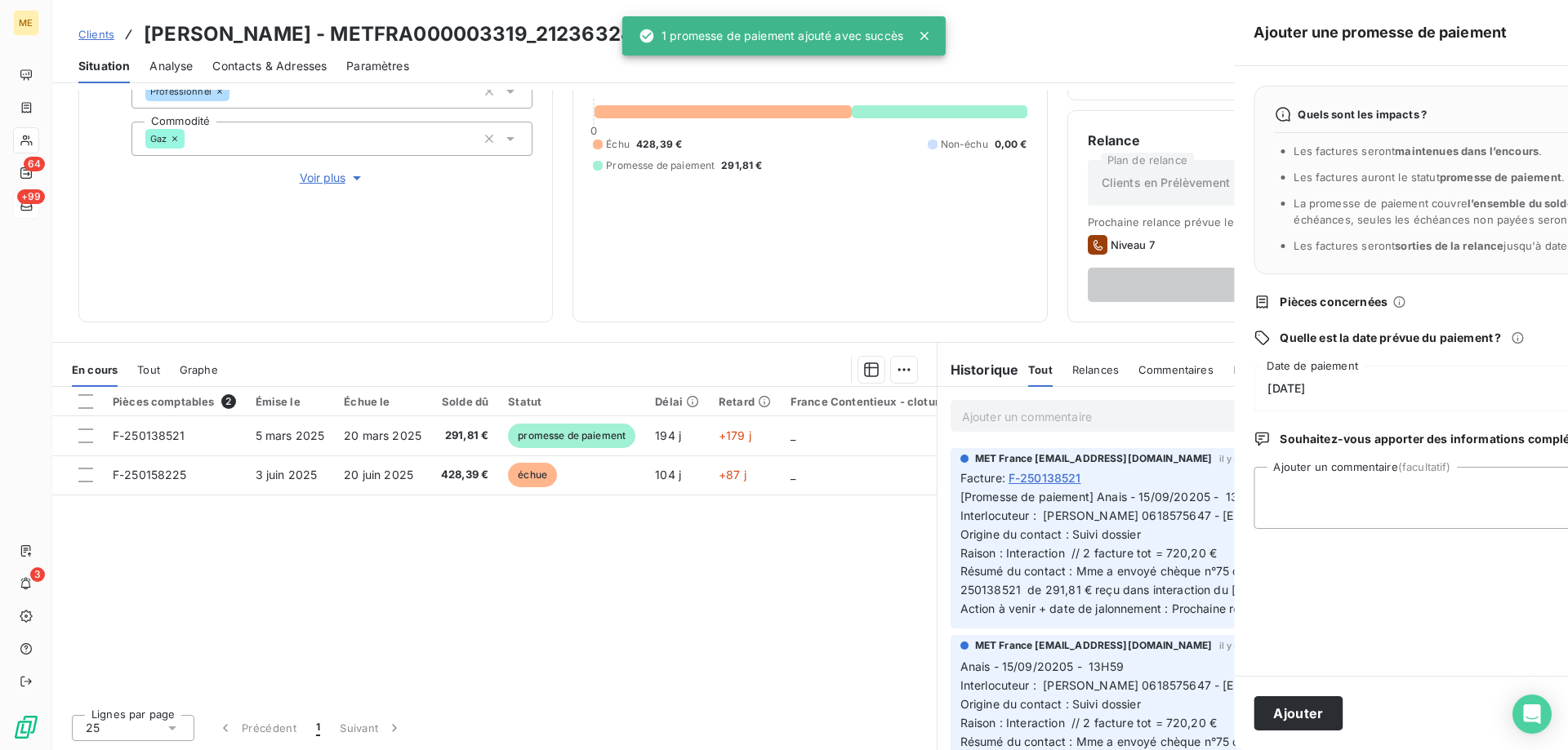
scroll to position [0, 0]
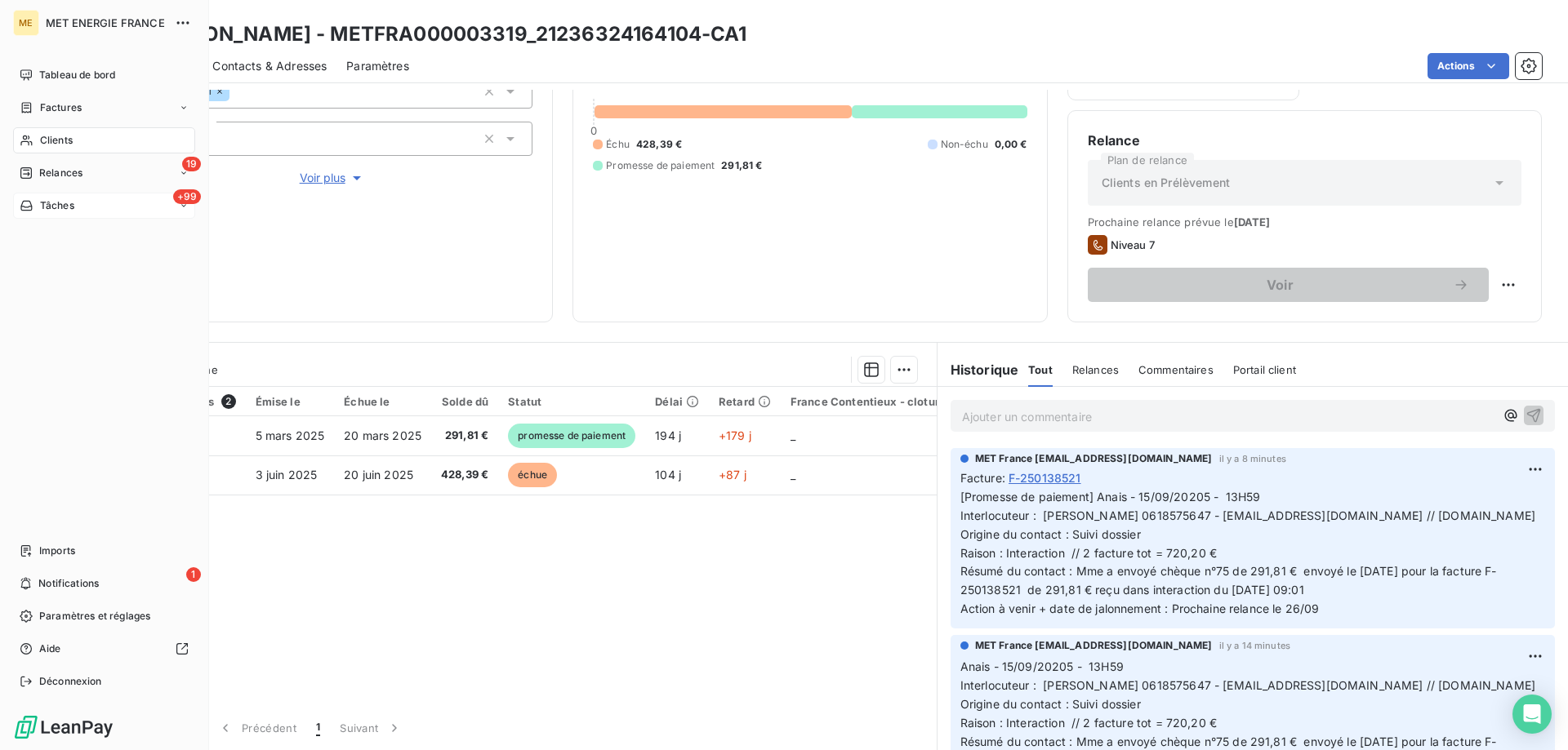
click at [43, 144] on span "Clients" at bounding box center [56, 141] width 33 height 15
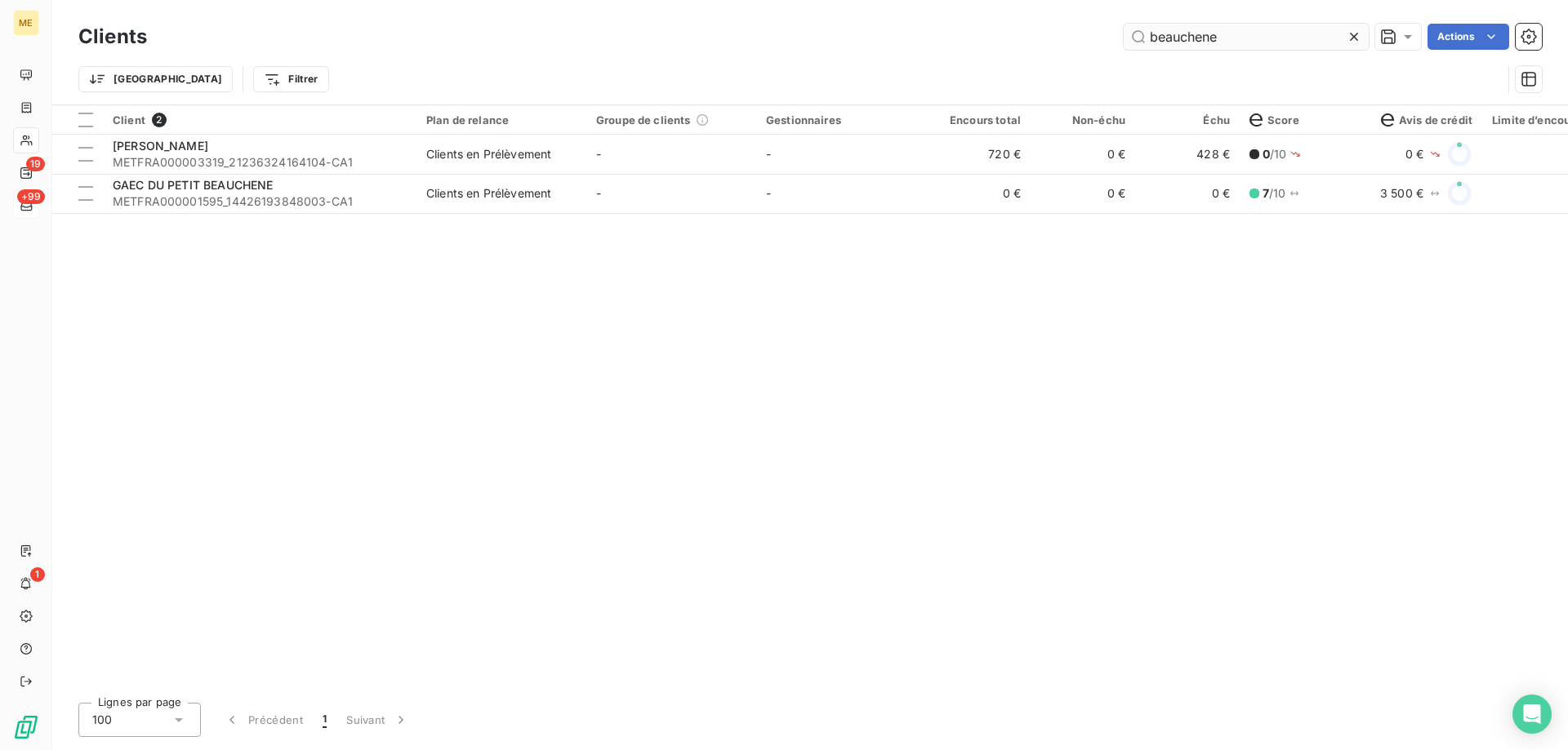
click at [1190, 31] on input "beauchene" at bounding box center [1246, 36] width 245 height 26
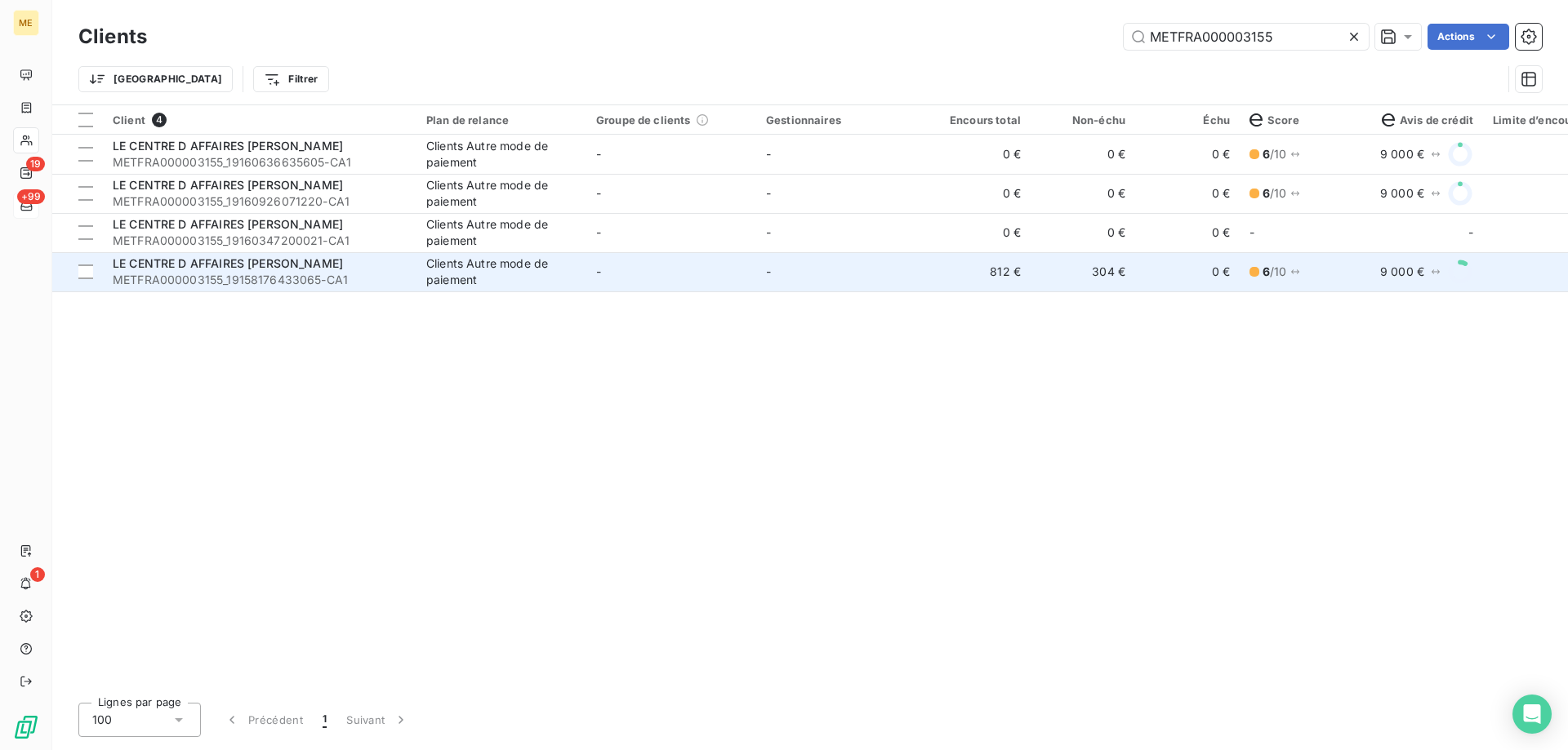
type input "METFRA000003155"
click at [826, 282] on td "-" at bounding box center [841, 272] width 170 height 39
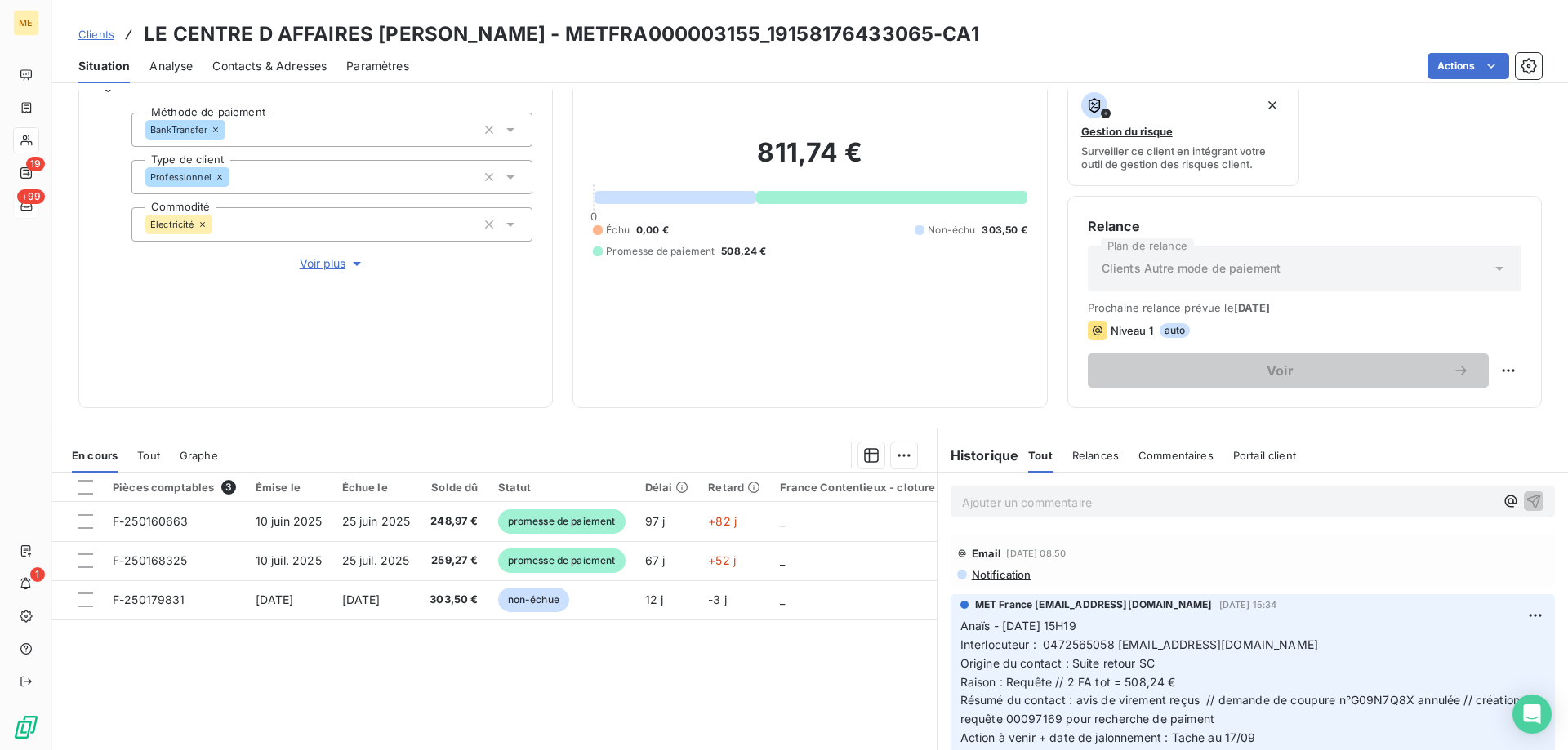
scroll to position [218, 0]
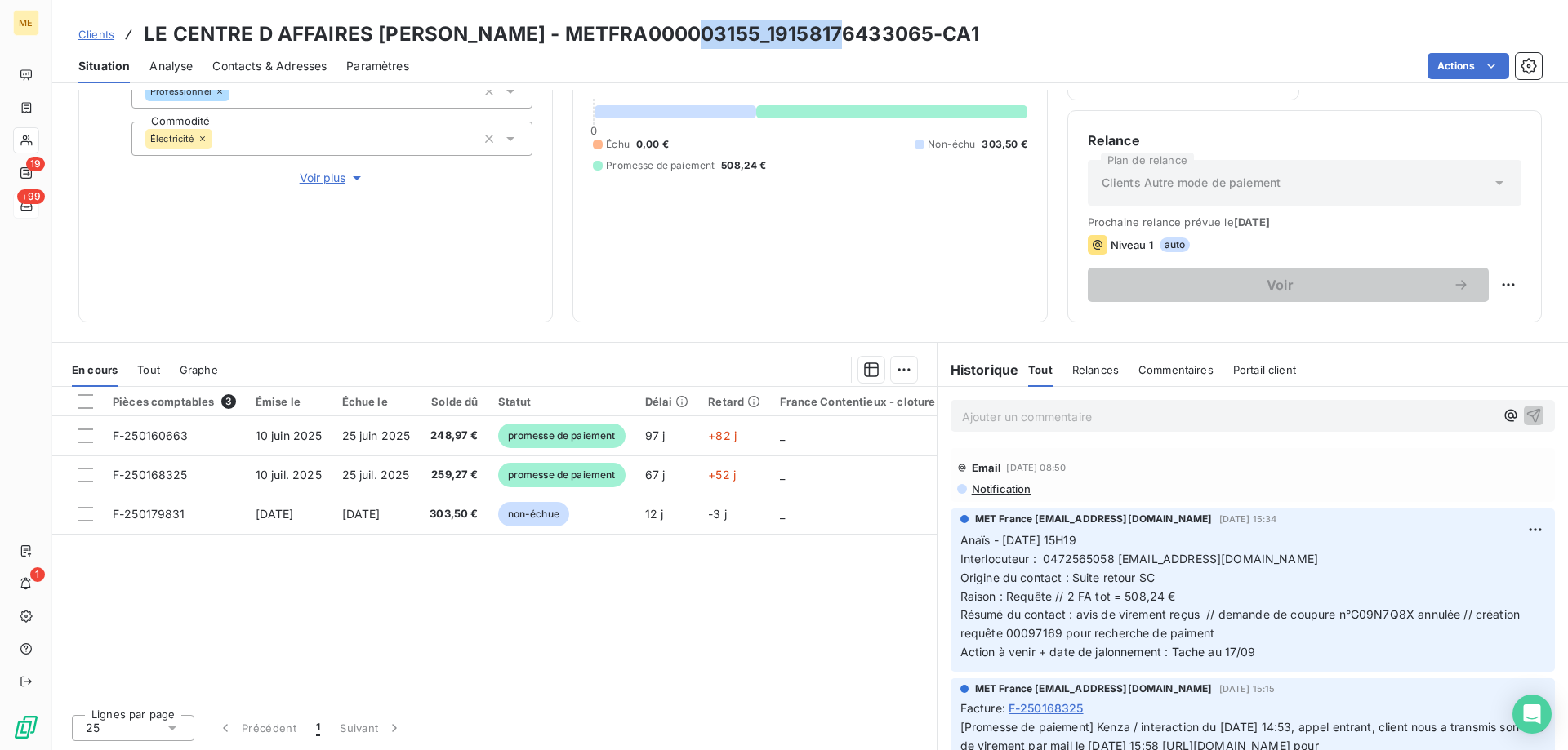
drag, startPoint x: 833, startPoint y: 34, endPoint x: 670, endPoint y: 38, distance: 163.0
click at [678, 33] on h3 "LE CENTRE D AFFAIRES [PERSON_NAME] - METFRA000003155_19158176433065-CA1" at bounding box center [561, 34] width 836 height 29
click at [674, 40] on h3 "LE CENTRE D AFFAIRES [PERSON_NAME] - METFRA000003155_19158176433065-CA1" at bounding box center [561, 34] width 836 height 29
drag, startPoint x: 661, startPoint y: 30, endPoint x: 473, endPoint y: 43, distance: 188.4
click at [473, 43] on h3 "LE CENTRE D AFFAIRES [PERSON_NAME] - METFRA000003155_19158176433065-CA1" at bounding box center [561, 34] width 836 height 29
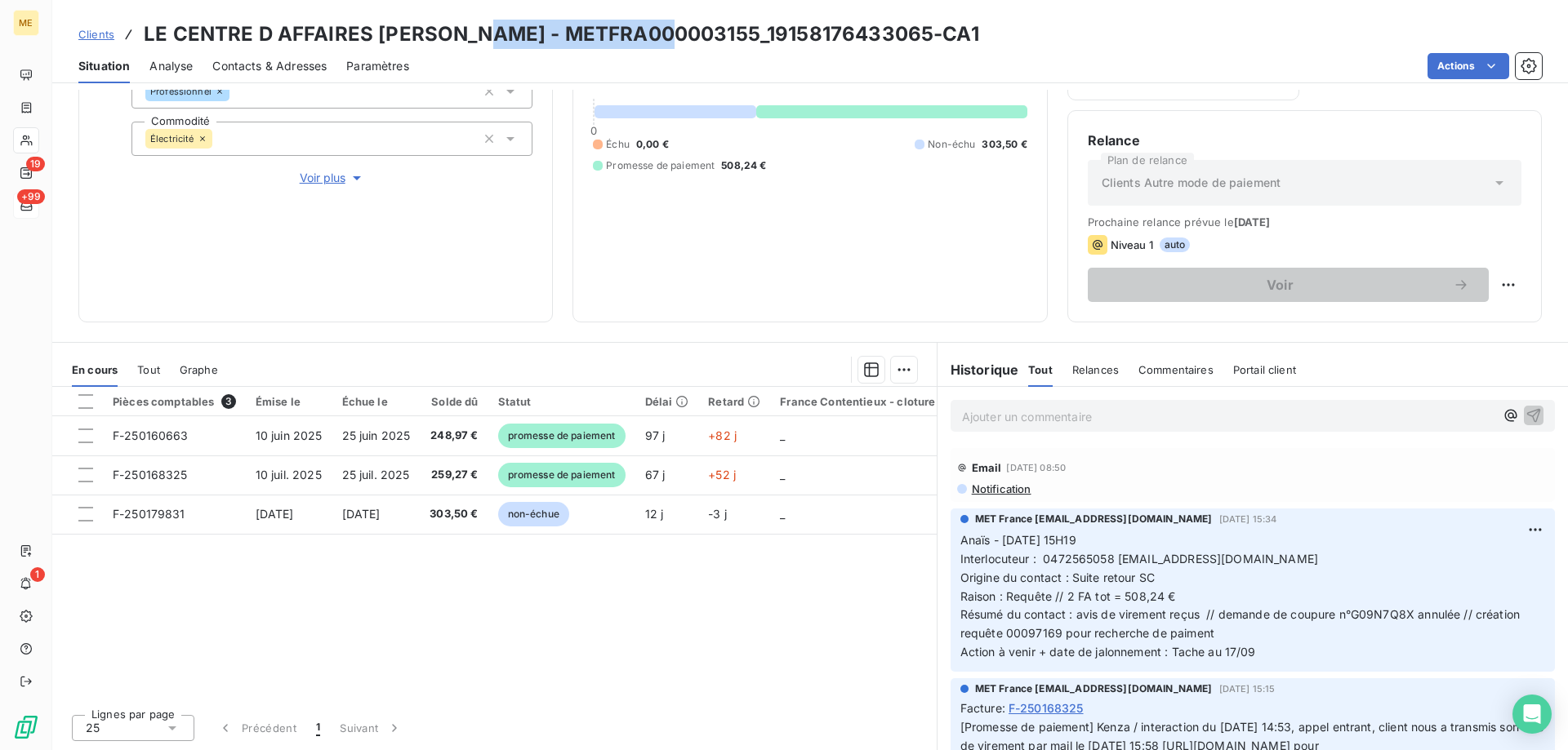
copy h3 "METFRA000003155"
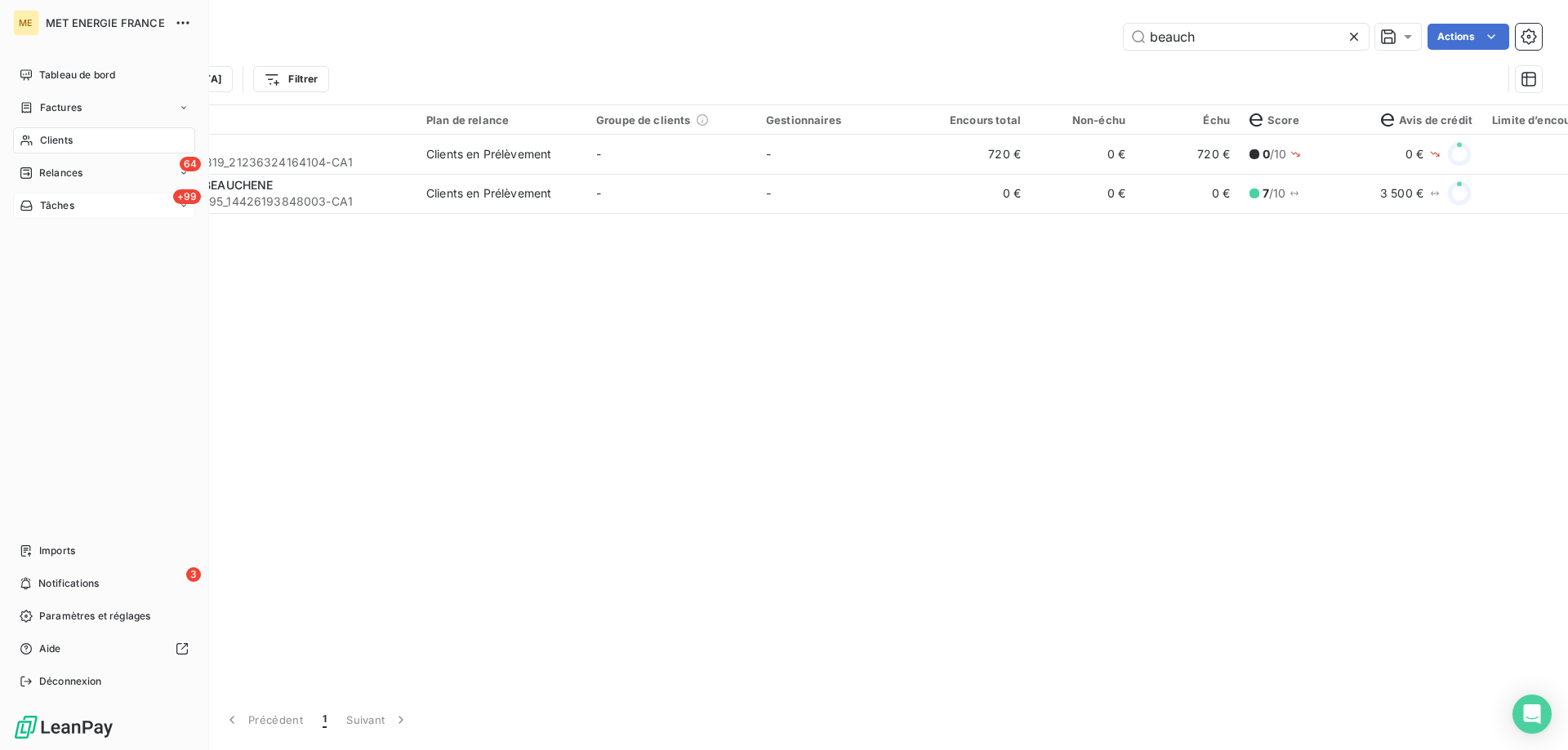
click at [48, 207] on span "Tâches" at bounding box center [57, 206] width 34 height 15
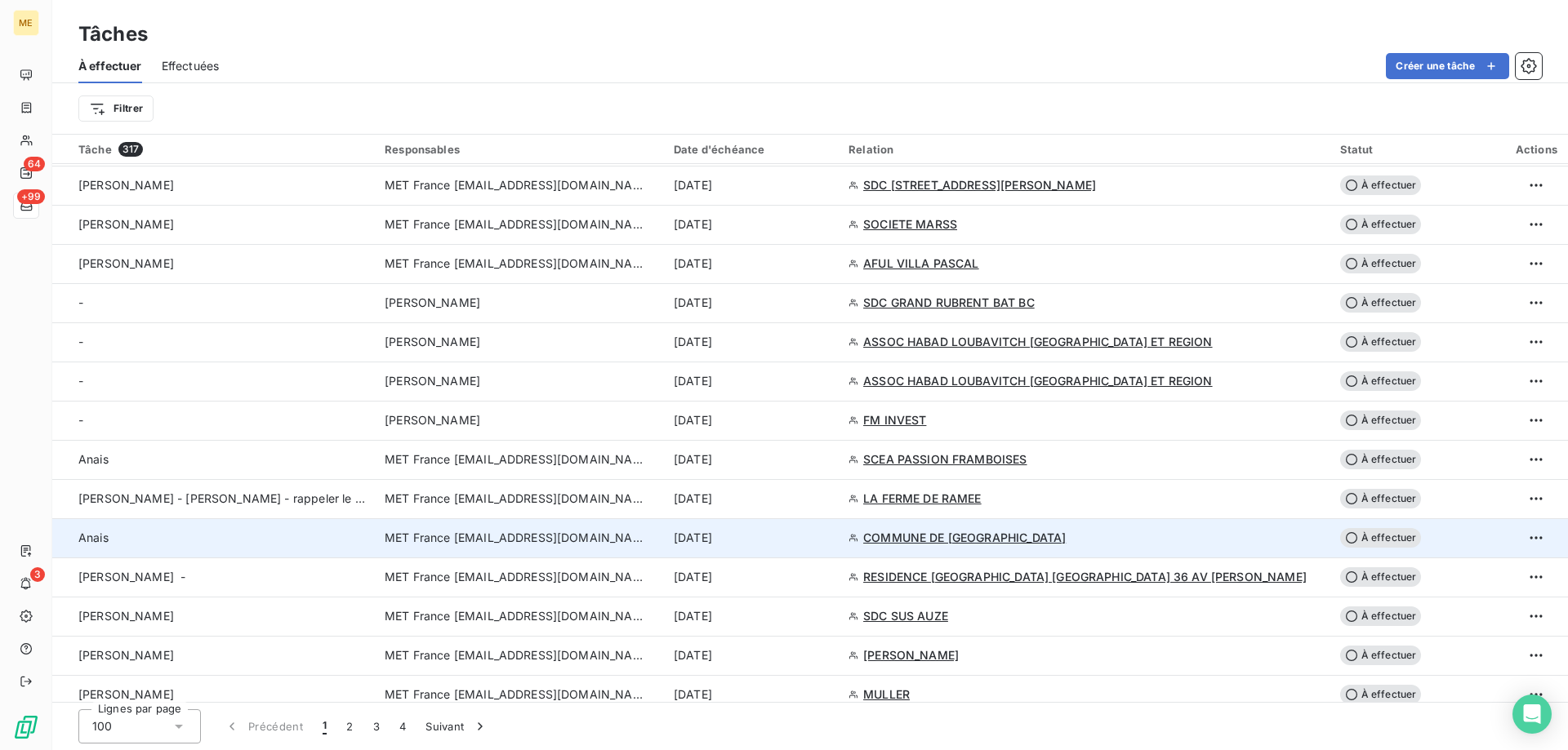
scroll to position [1143, 0]
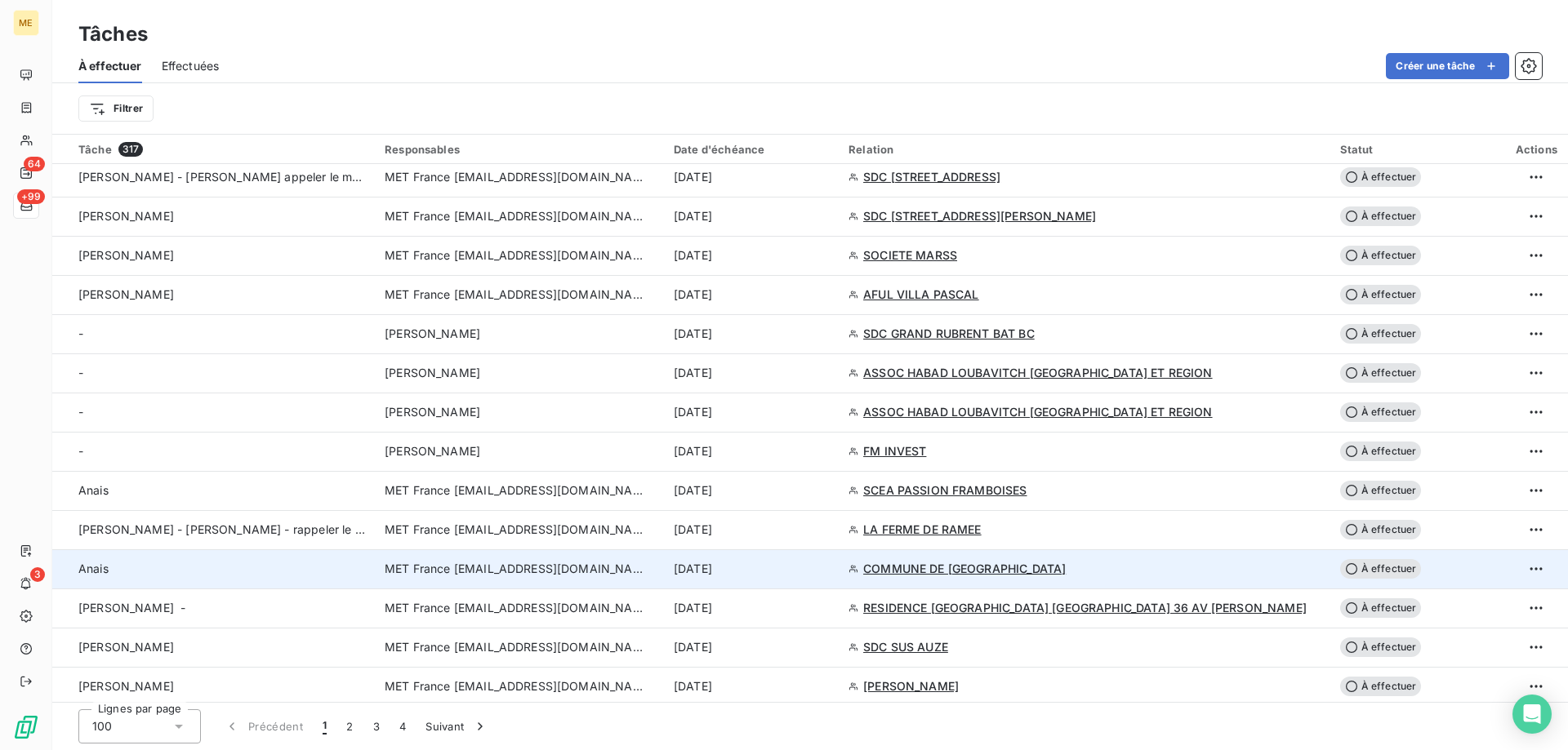
click at [829, 565] on div "[DATE]" at bounding box center [751, 568] width 155 height 16
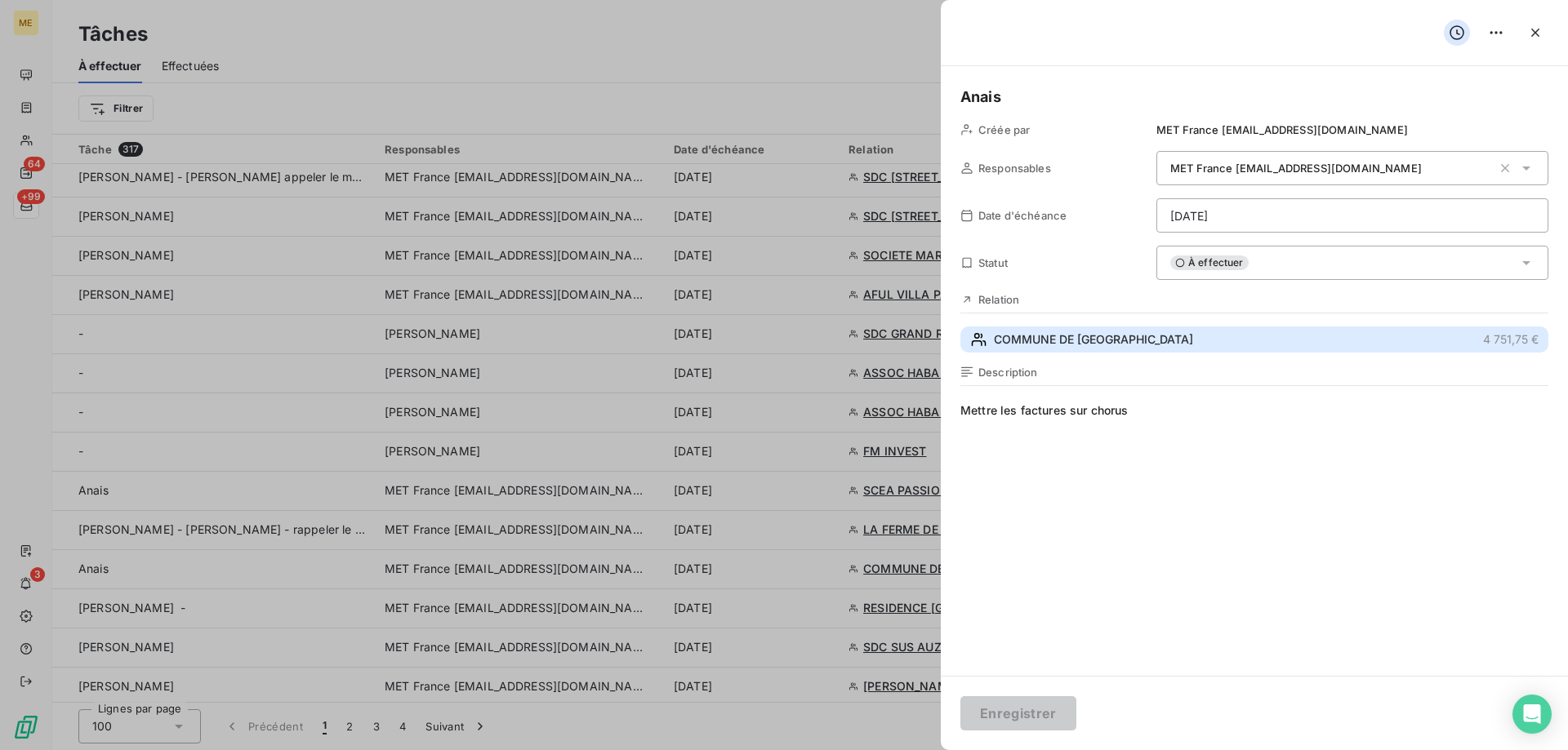
click at [1180, 343] on button "COMMUNE DE CONNERRE 4 751,75 €" at bounding box center [1254, 339] width 588 height 26
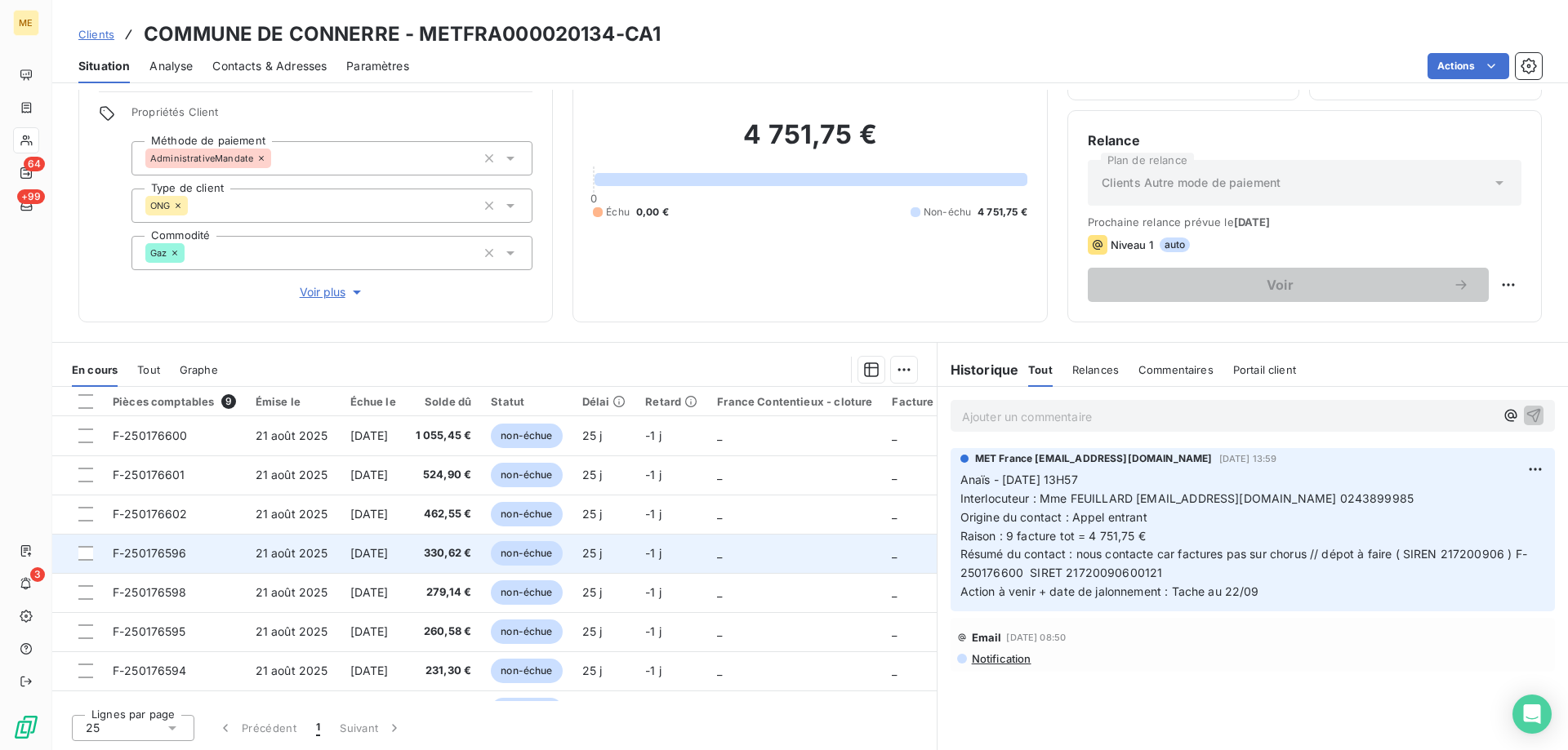
scroll to position [75, 0]
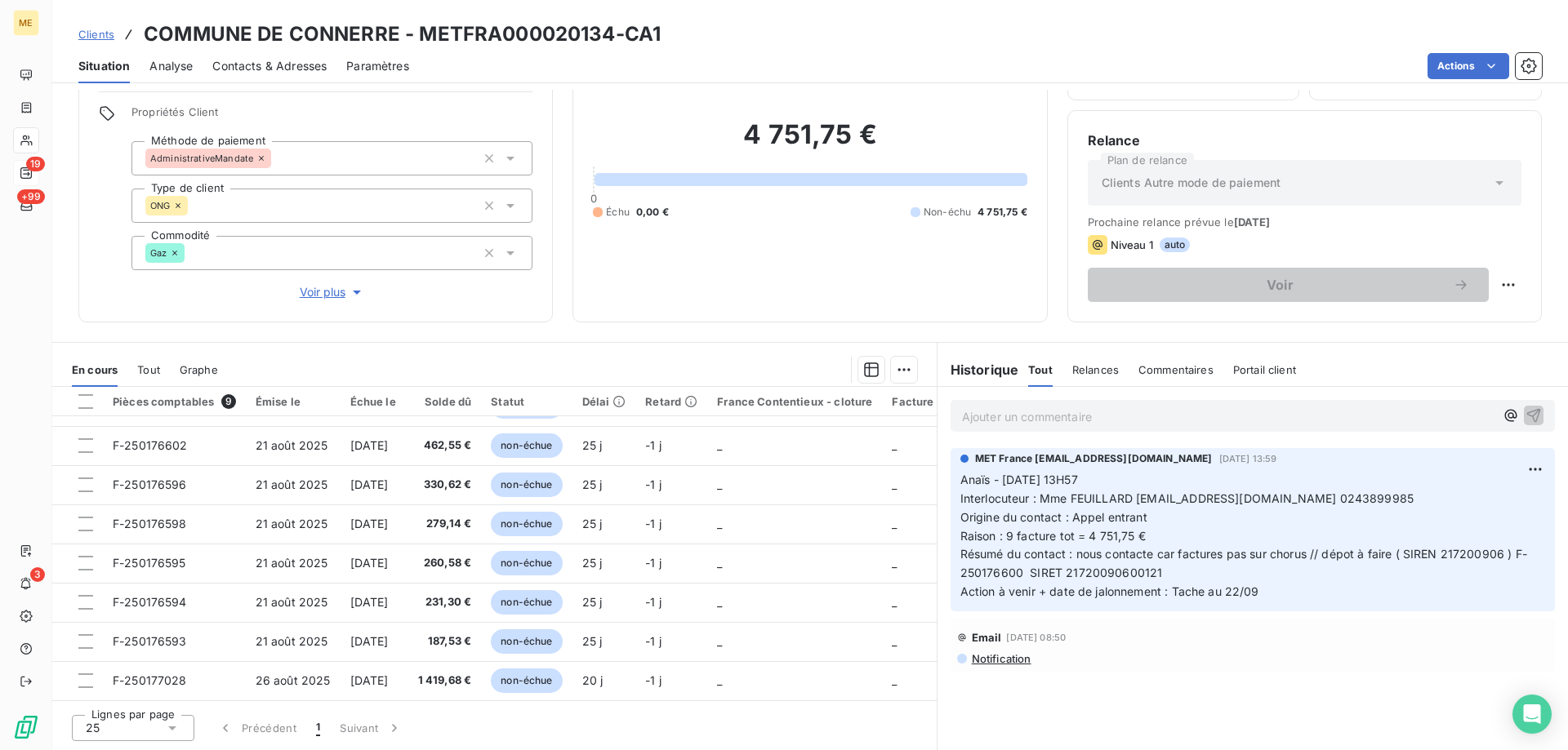
click at [32, 202] on span "+99" at bounding box center [30, 197] width 28 height 15
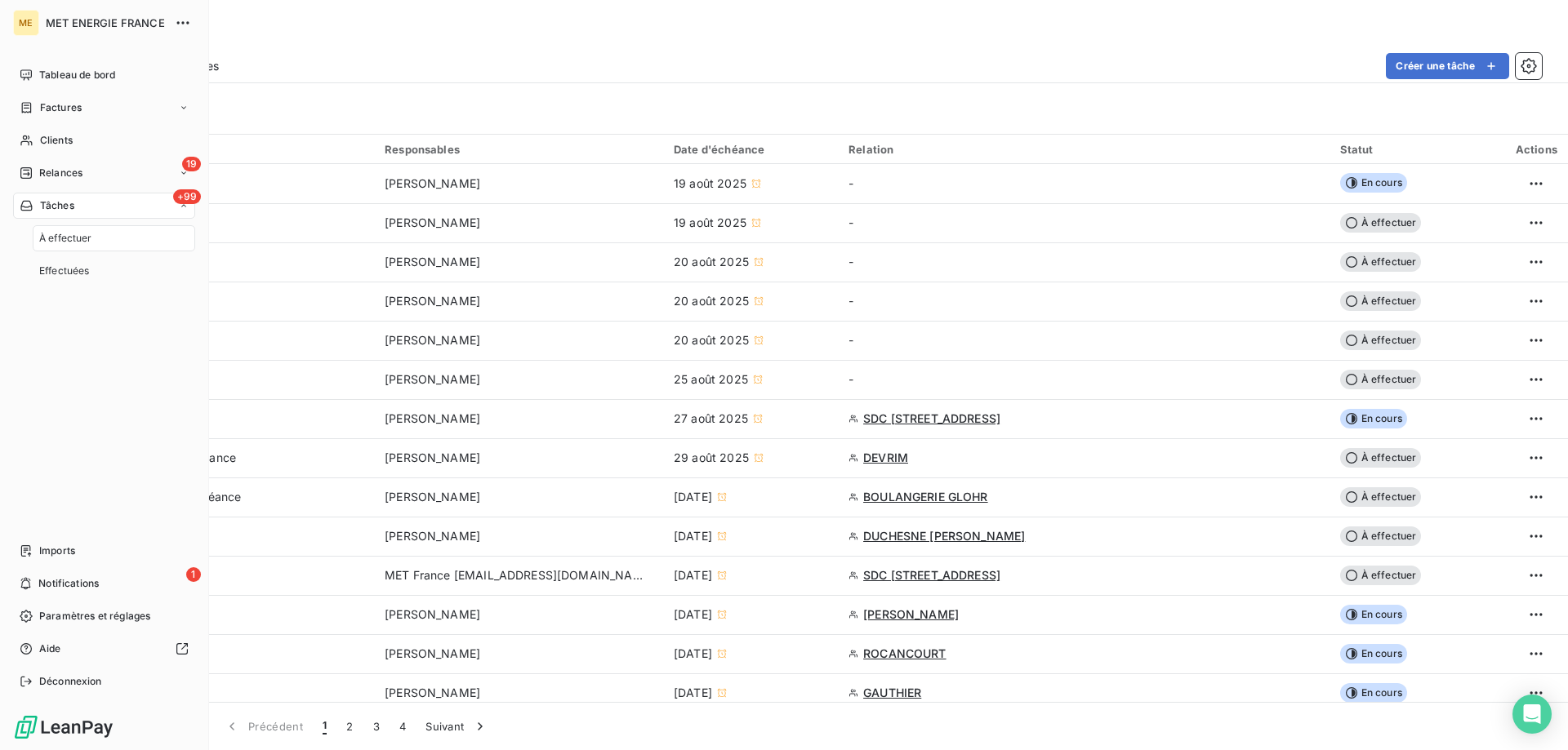
click at [46, 203] on span "Tâches" at bounding box center [57, 206] width 34 height 15
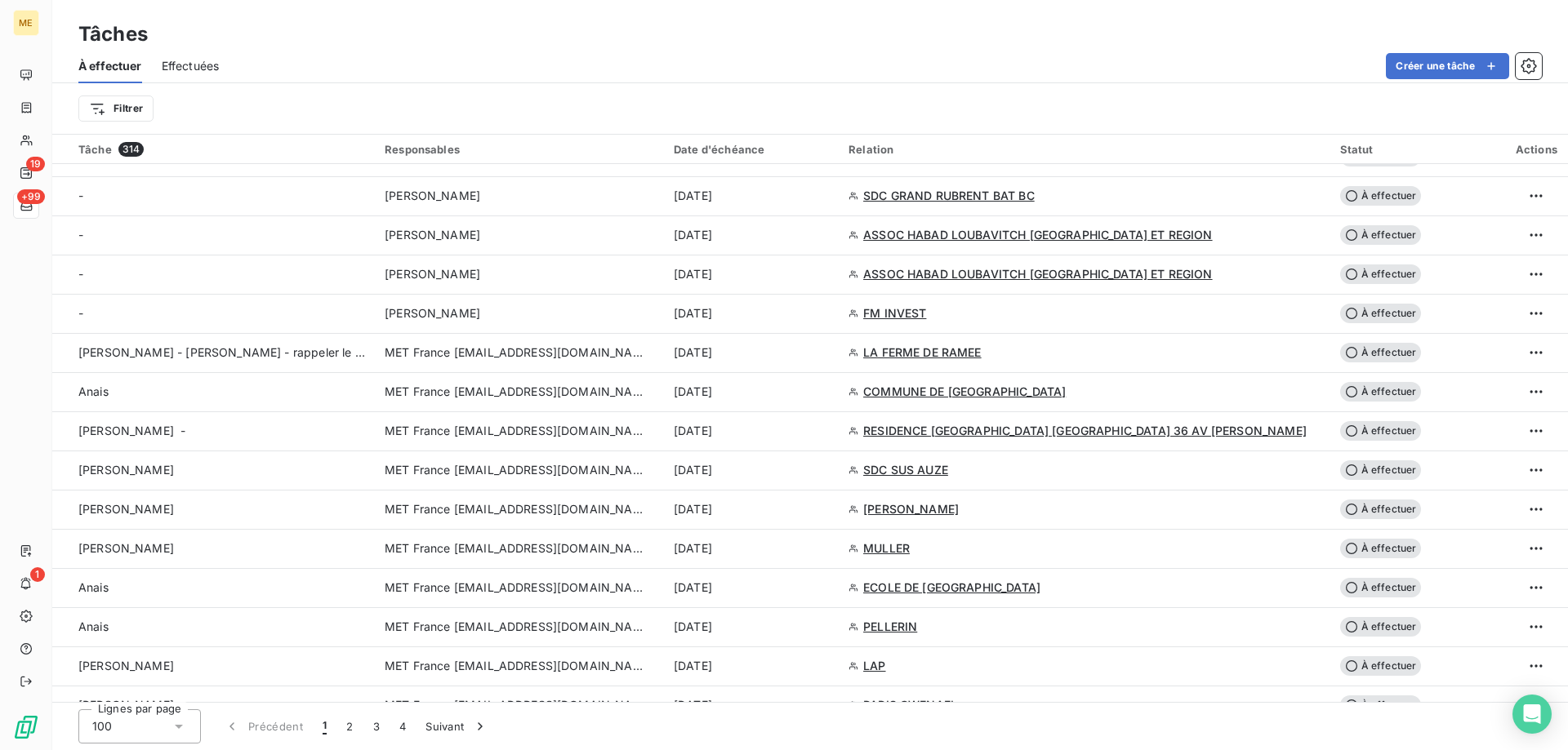
scroll to position [1061, 0]
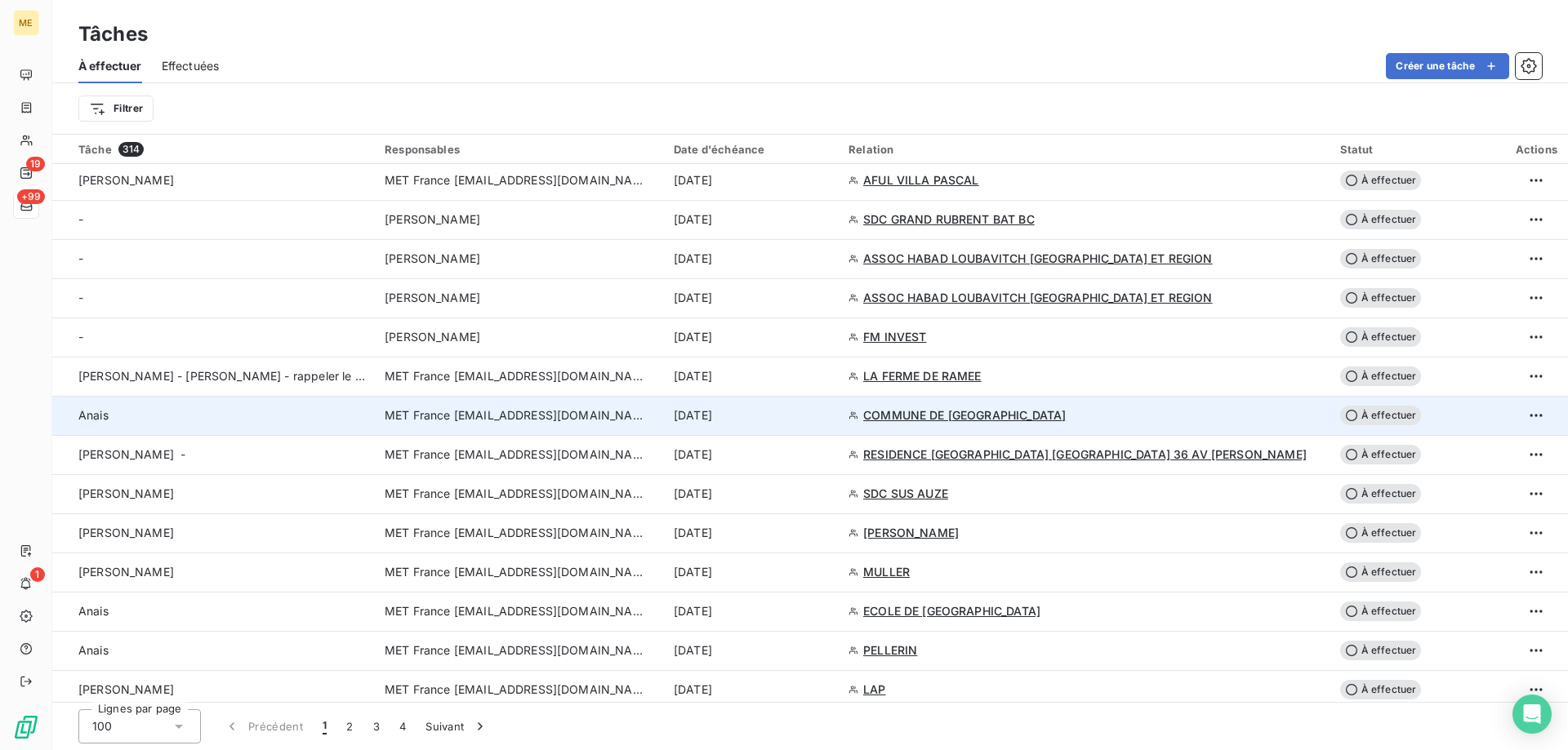
click at [829, 416] on div "[DATE]" at bounding box center [751, 415] width 155 height 16
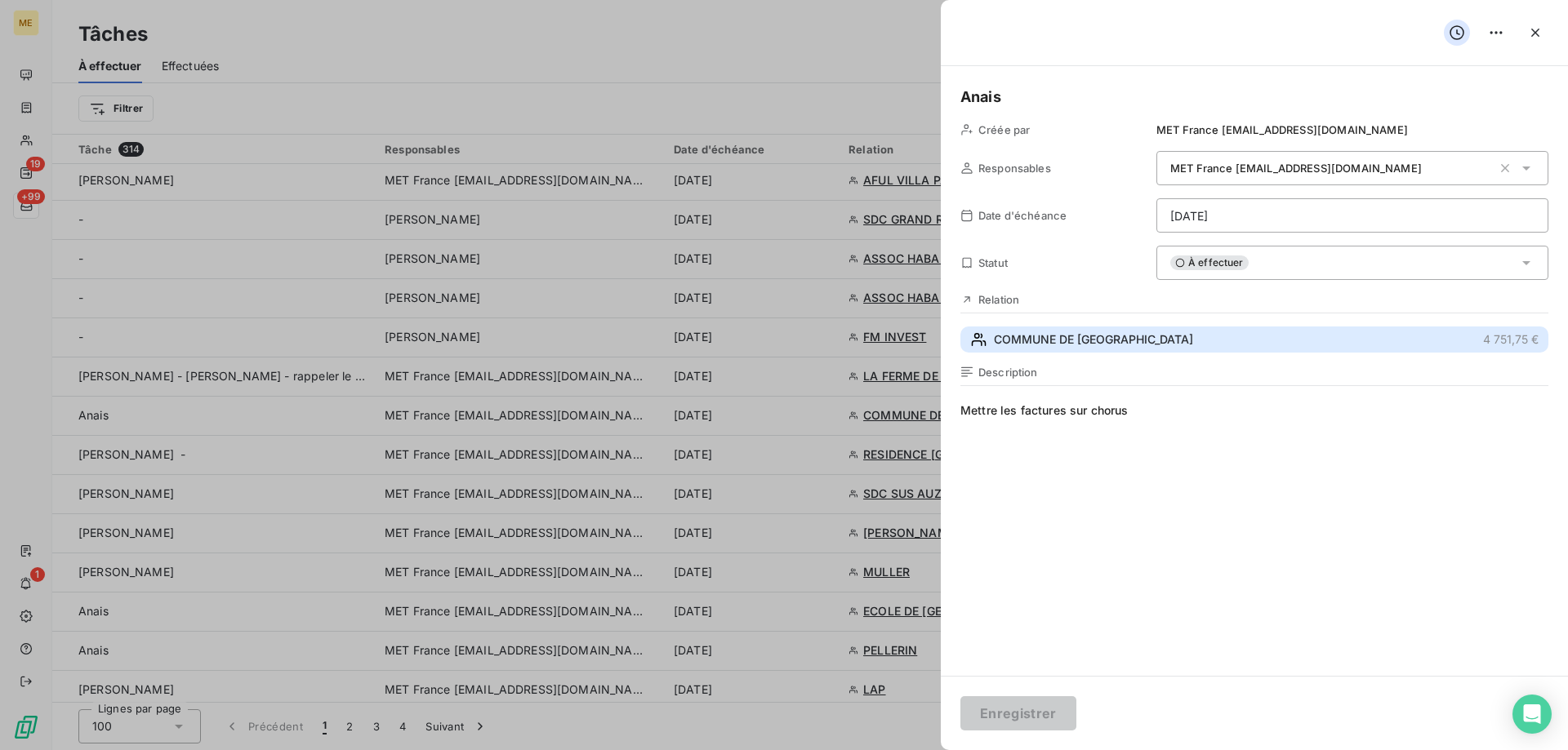
click at [1057, 337] on span "COMMUNE DE [GEOGRAPHIC_DATA]" at bounding box center [1093, 339] width 200 height 16
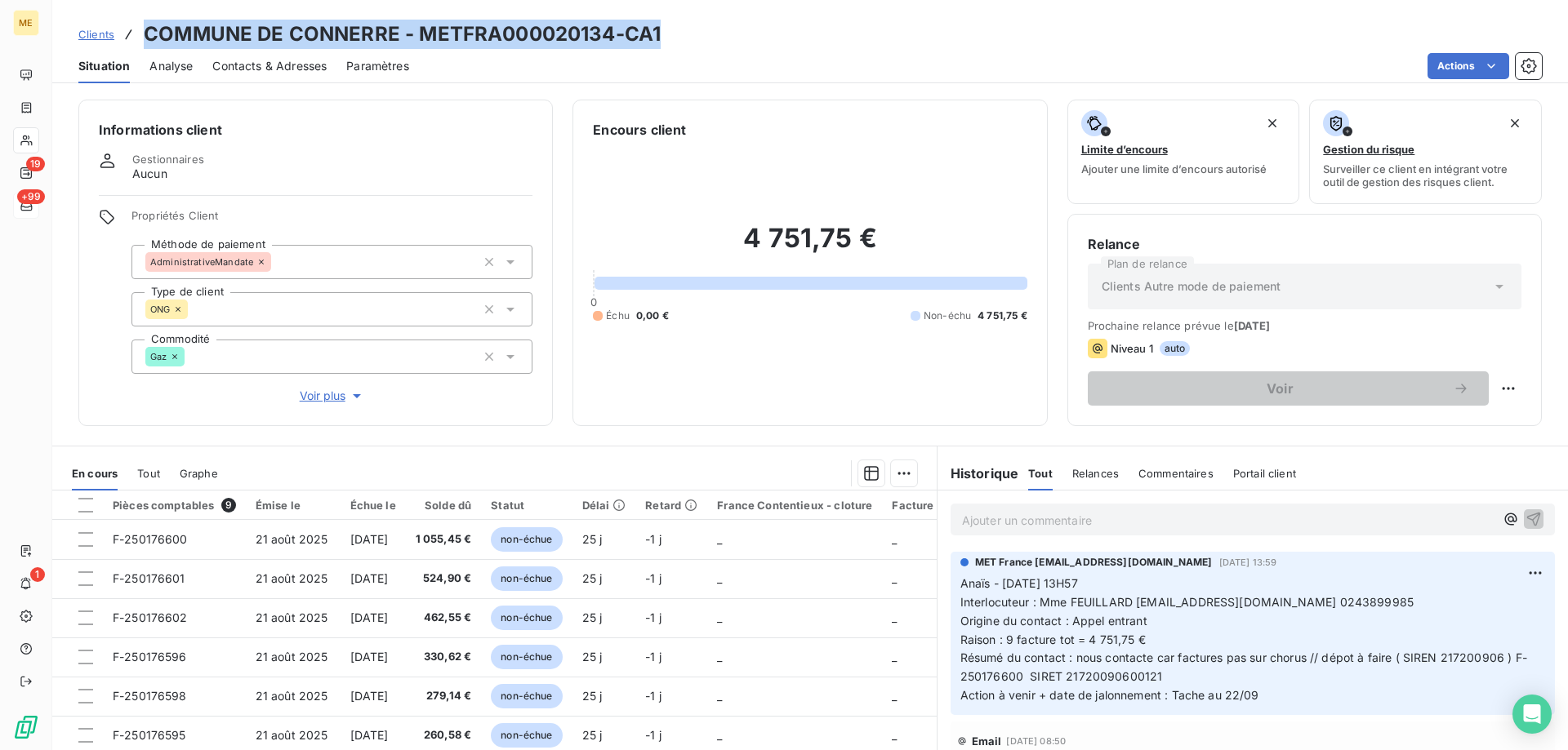
drag, startPoint x: 672, startPoint y: 39, endPoint x: 142, endPoint y: 31, distance: 530.1
click at [142, 31] on div "Clients COMMUNE DE CONNERRE - METFRA000020134-CA1" at bounding box center [810, 34] width 1516 height 29
copy h3 "COMMUNE DE CONNERRE - METFRA000020134-CA1"
click at [25, 140] on icon at bounding box center [26, 141] width 12 height 11
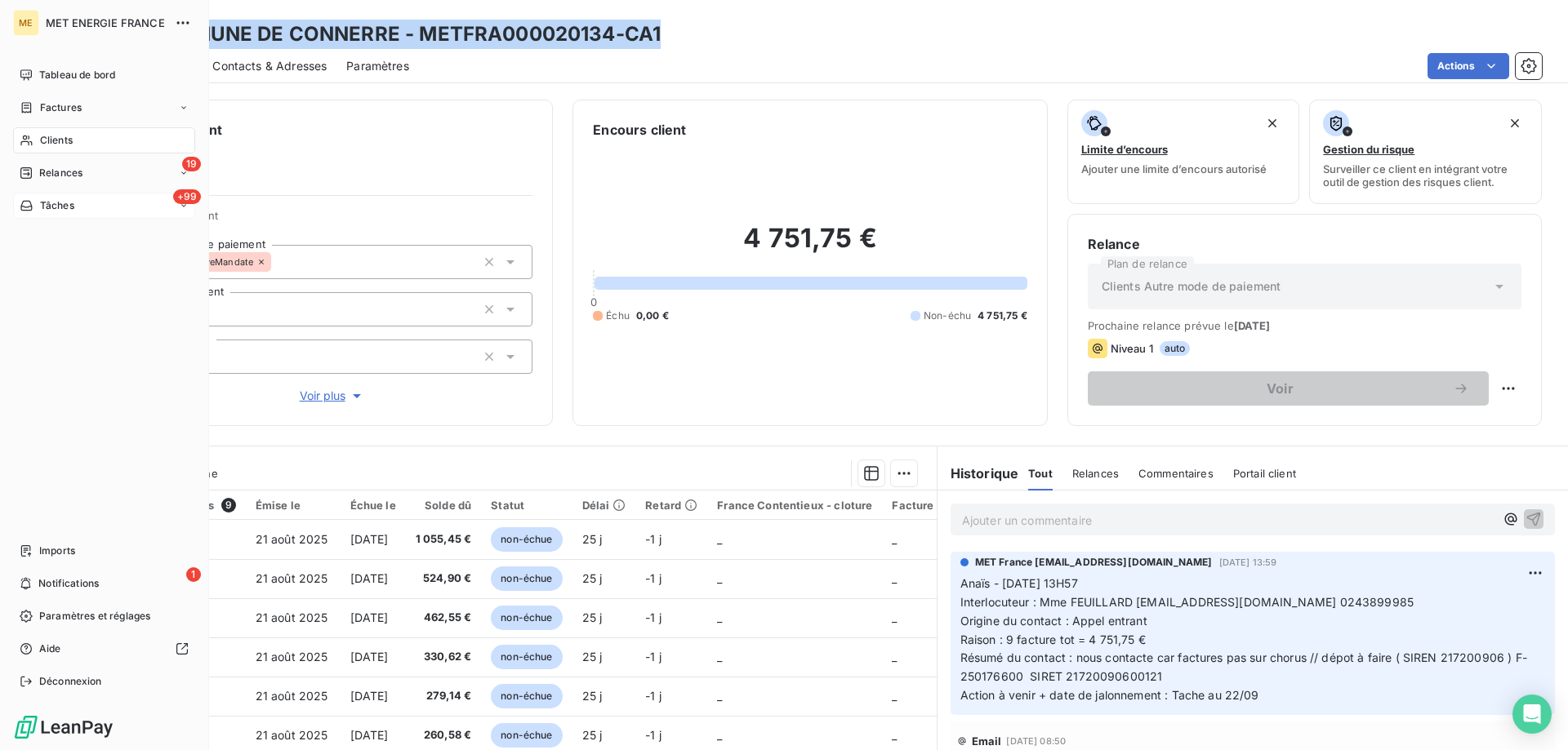
click at [25, 140] on icon at bounding box center [26, 141] width 12 height 11
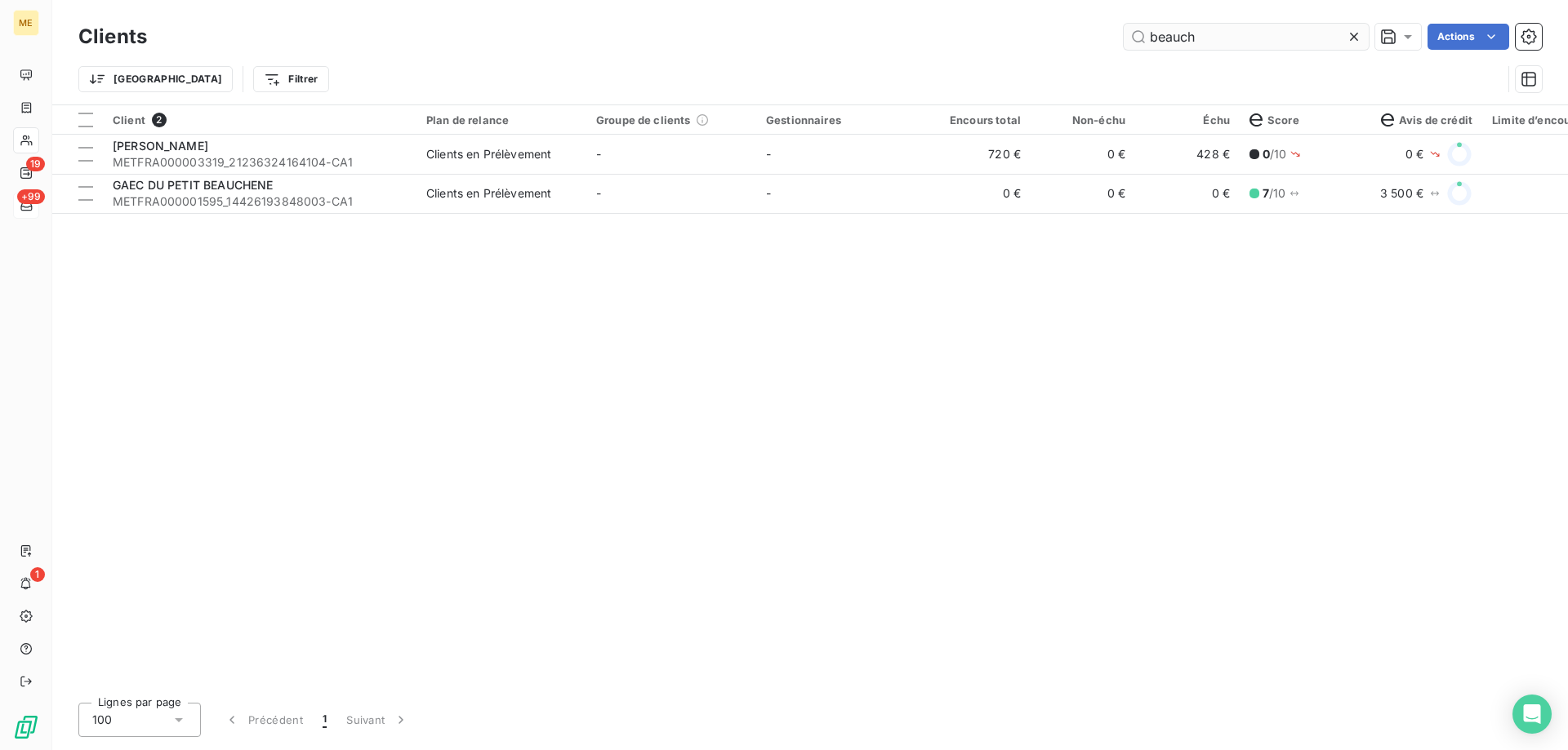
click at [1176, 41] on input "beauch" at bounding box center [1246, 36] width 245 height 26
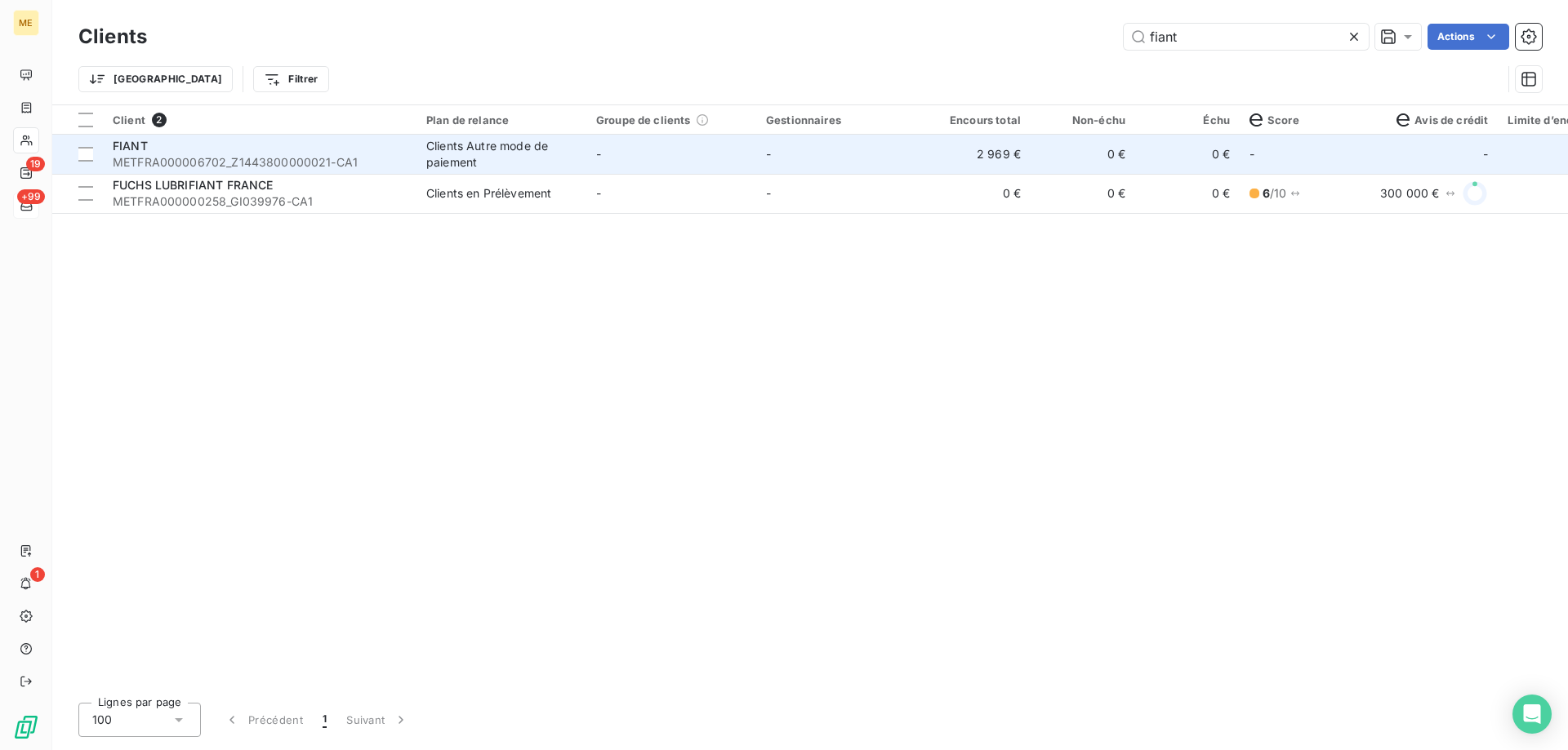
type input "fiant"
click at [608, 161] on td "-" at bounding box center [671, 154] width 170 height 39
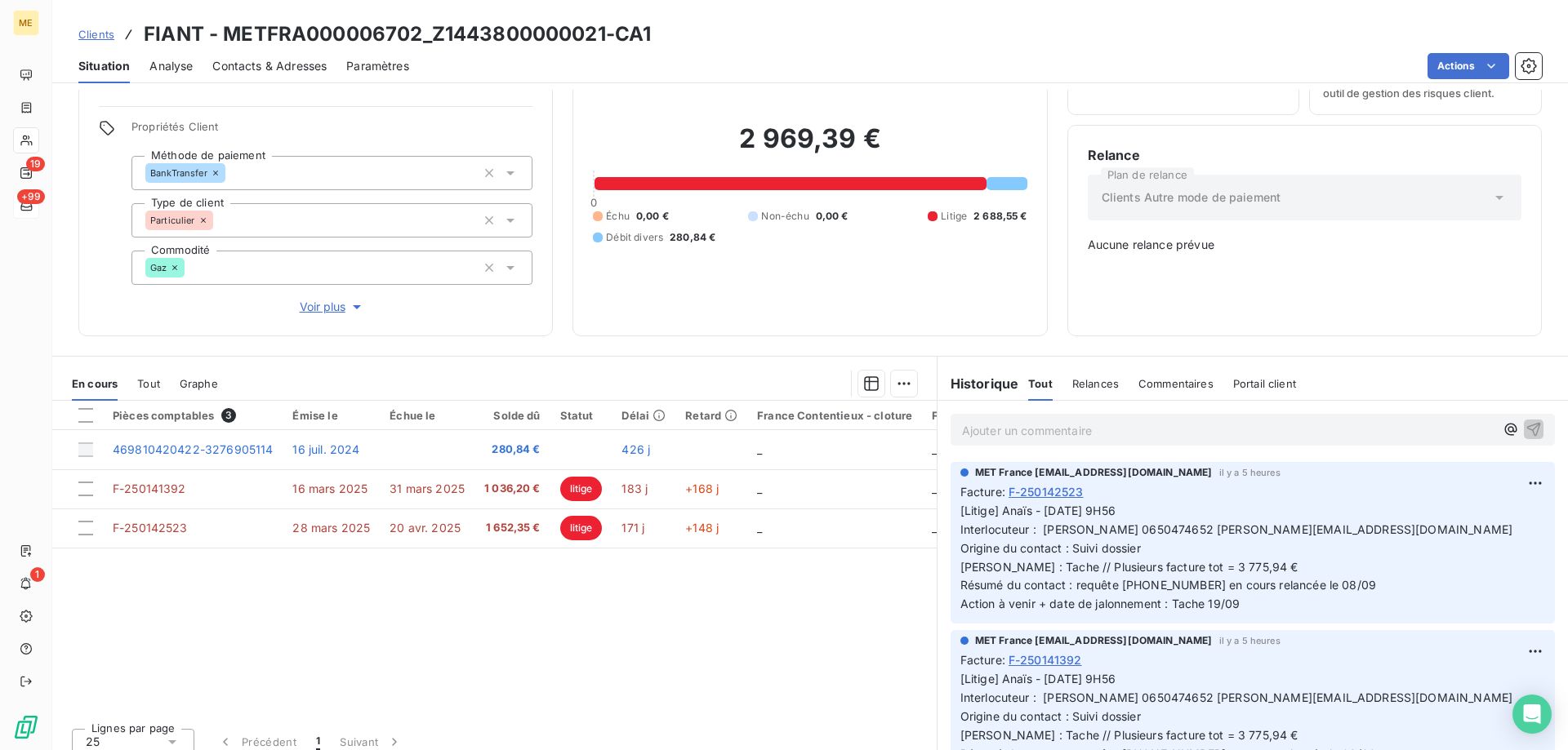
scroll to position [93, 0]
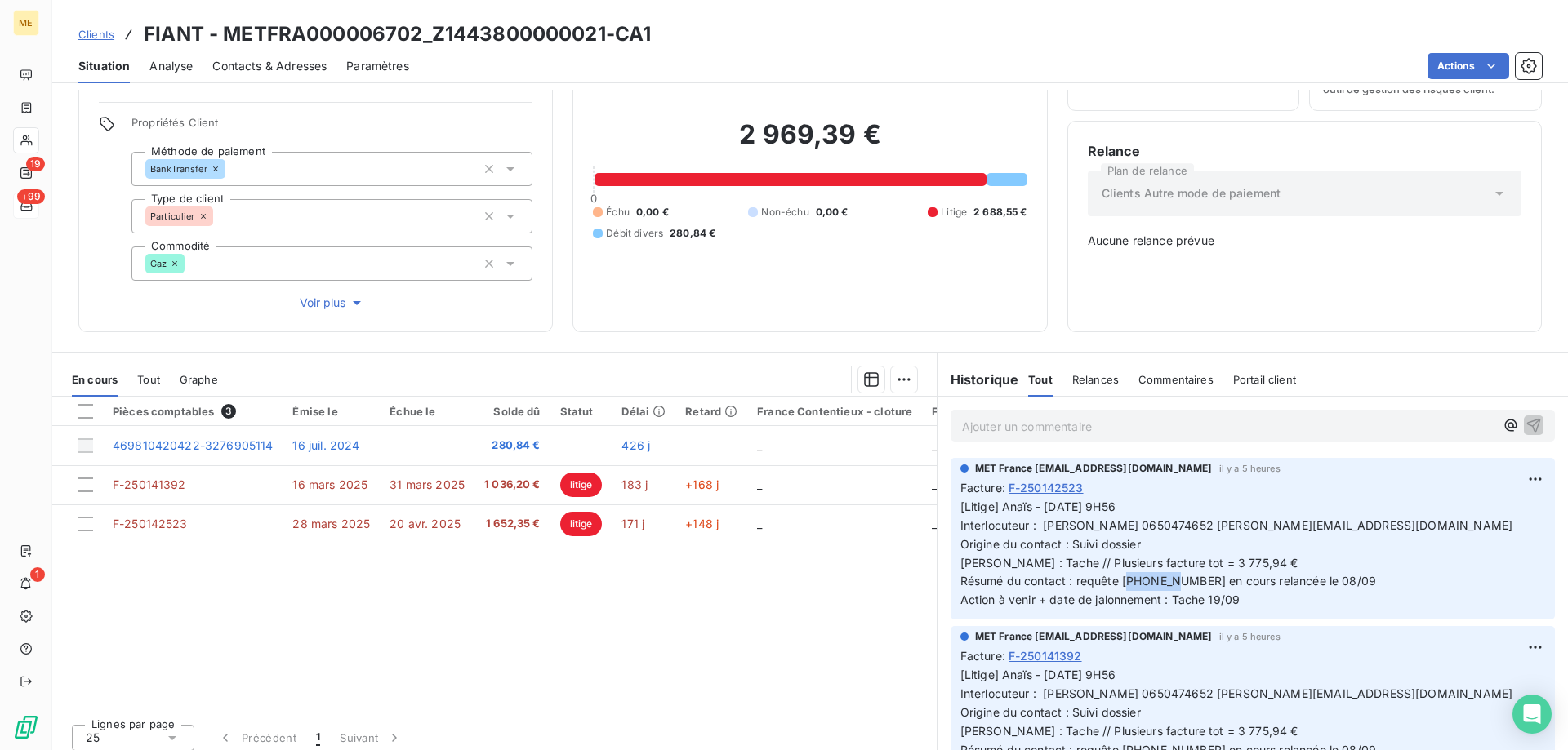
drag, startPoint x: 1328, startPoint y: 570, endPoint x: 1280, endPoint y: 580, distance: 49.0
click at [1280, 578] on p "[Litige] Anaïs - 15/09/2025 - 9H56 Interlocuteur : M. DEBRAY 0650474652 pauldeb…" at bounding box center [1253, 553] width 584 height 111
click at [1275, 595] on p "[Litige] Anaïs - 15/09/2025 - 9H56 Interlocuteur : M. DEBRAY 0650474652 pauldeb…" at bounding box center [1253, 553] width 584 height 111
drag, startPoint x: 1167, startPoint y: 573, endPoint x: 1119, endPoint y: 580, distance: 48.5
click at [1119, 580] on p "[Litige] Anaïs - 15/09/2025 - 9H56 Interlocuteur : M. DEBRAY 0650474652 pauldeb…" at bounding box center [1253, 553] width 584 height 111
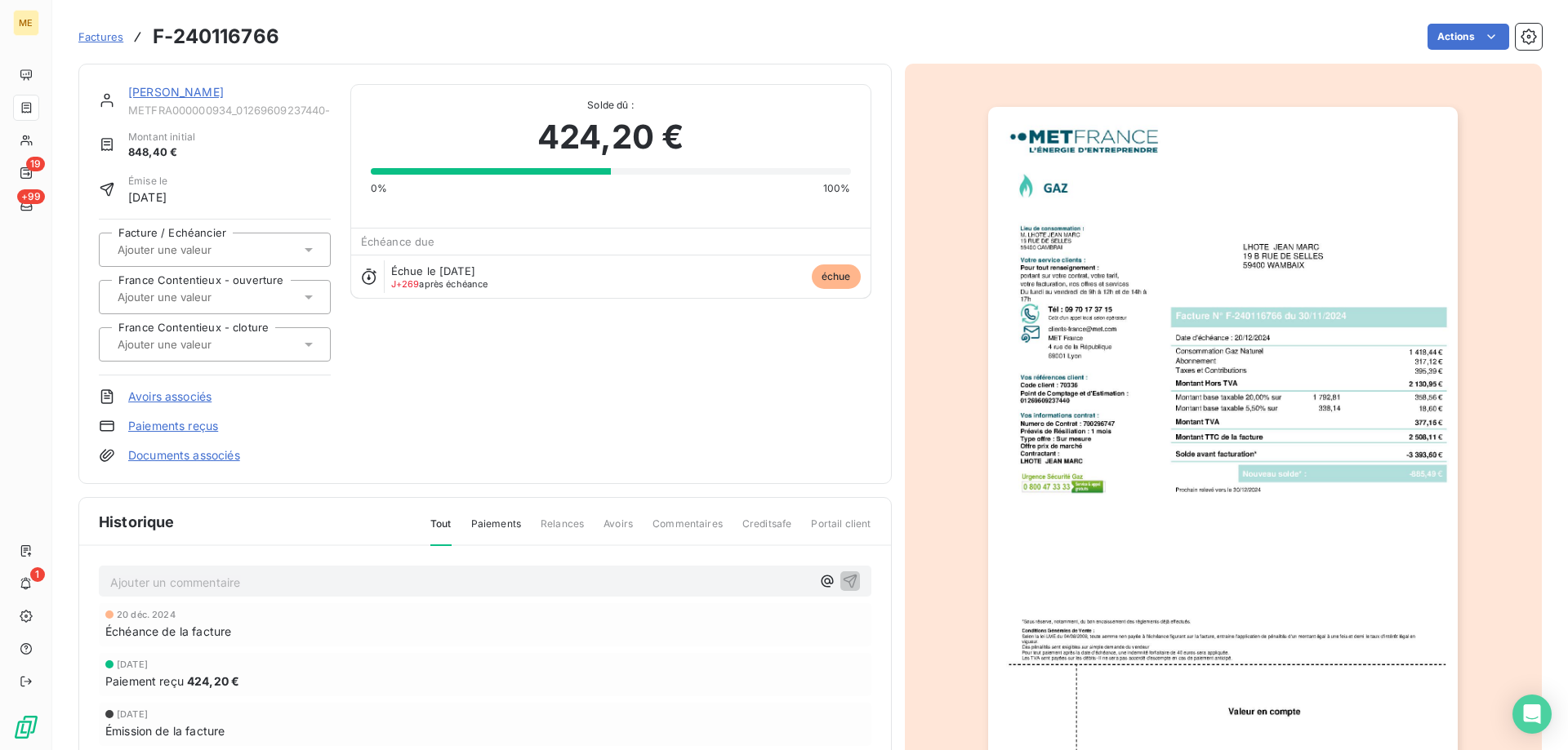
click at [159, 86] on link "[PERSON_NAME]" at bounding box center [176, 91] width 96 height 14
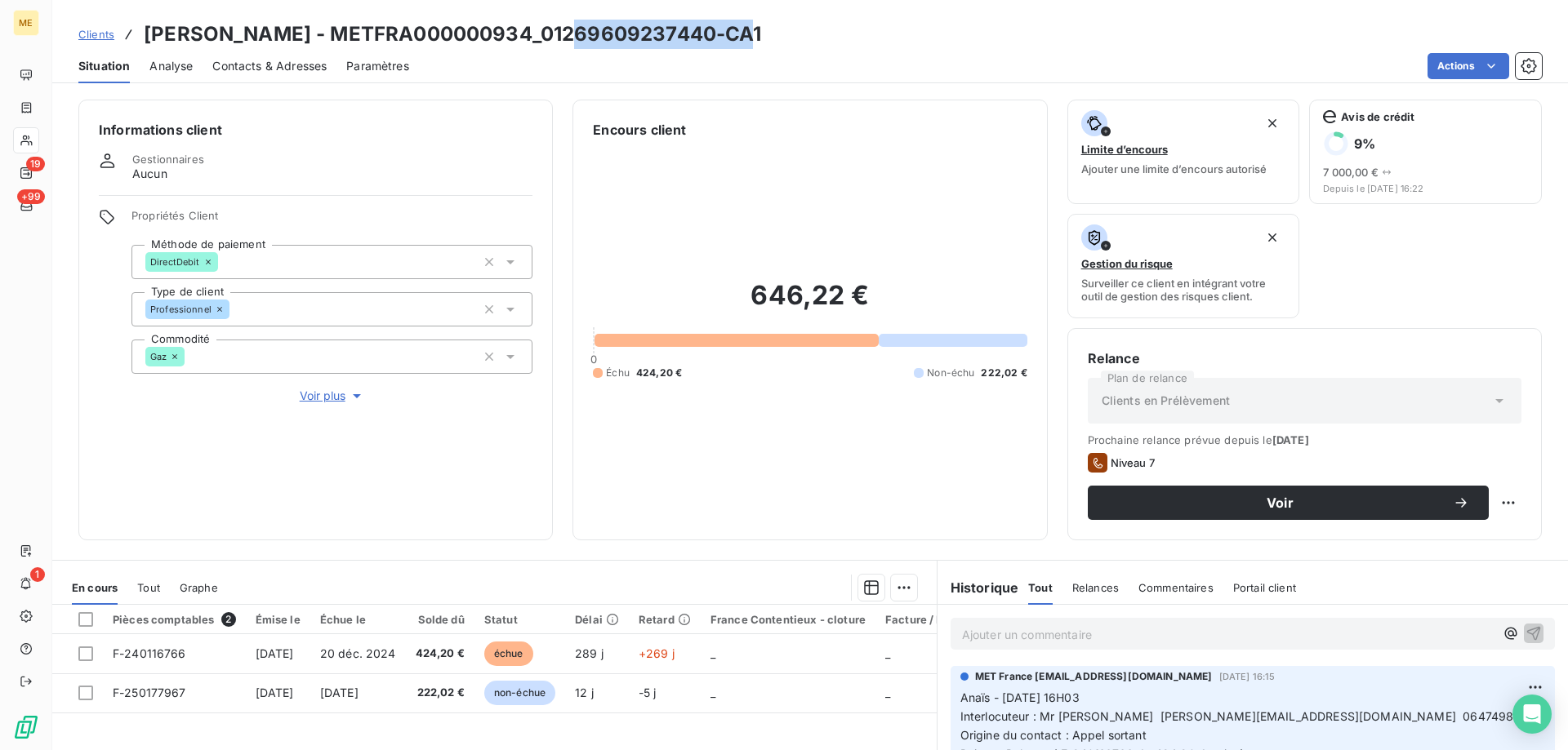
drag, startPoint x: 735, startPoint y: 34, endPoint x: 568, endPoint y: 33, distance: 167.0
click at [568, 33] on h3 "[PERSON_NAME] - METFRA000000934_01269609237440-CA1" at bounding box center [452, 34] width 618 height 29
copy h3 "01269609237440"
click at [1142, 634] on p "Ajouter un commentaire ﻿" at bounding box center [1228, 634] width 532 height 20
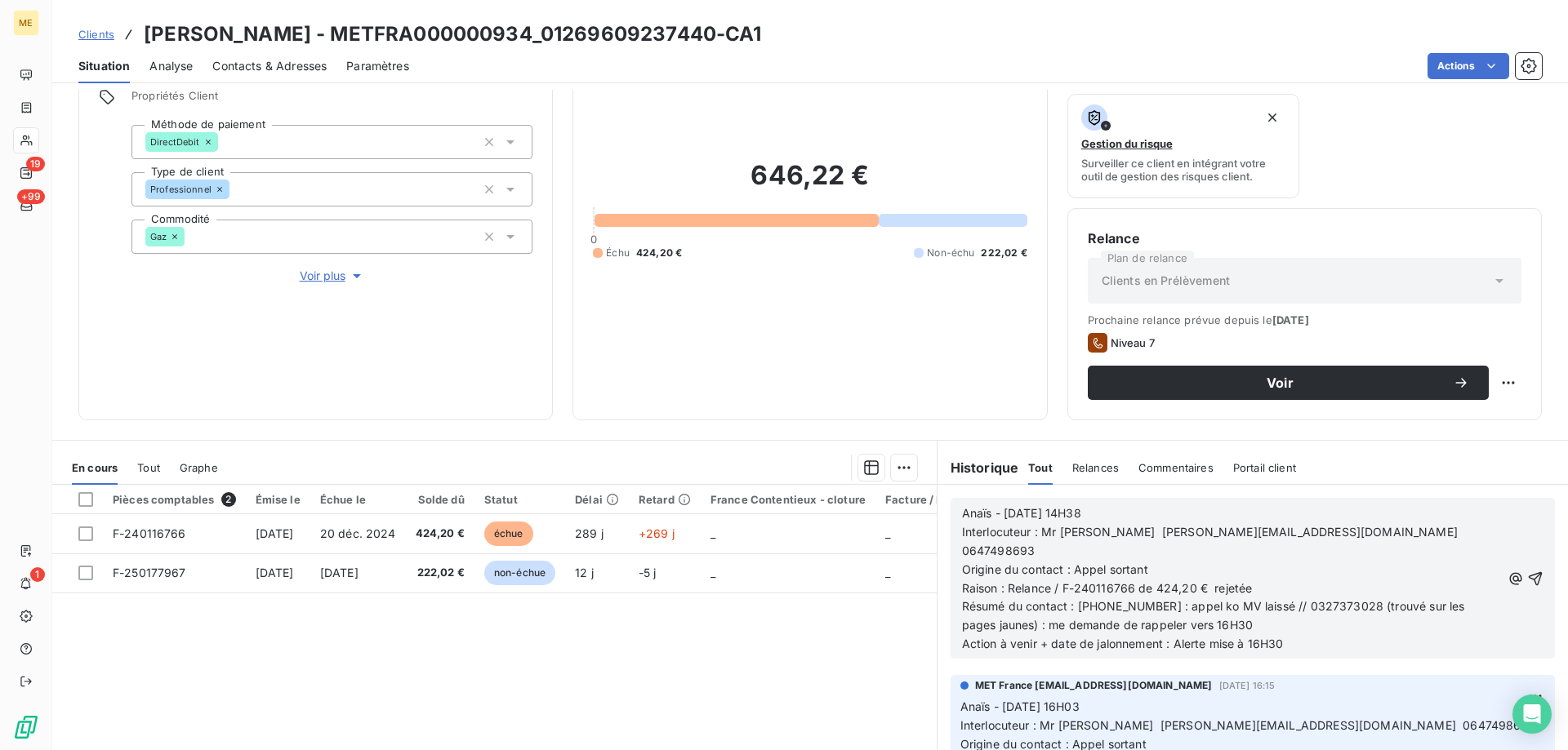
scroll to position [163, 0]
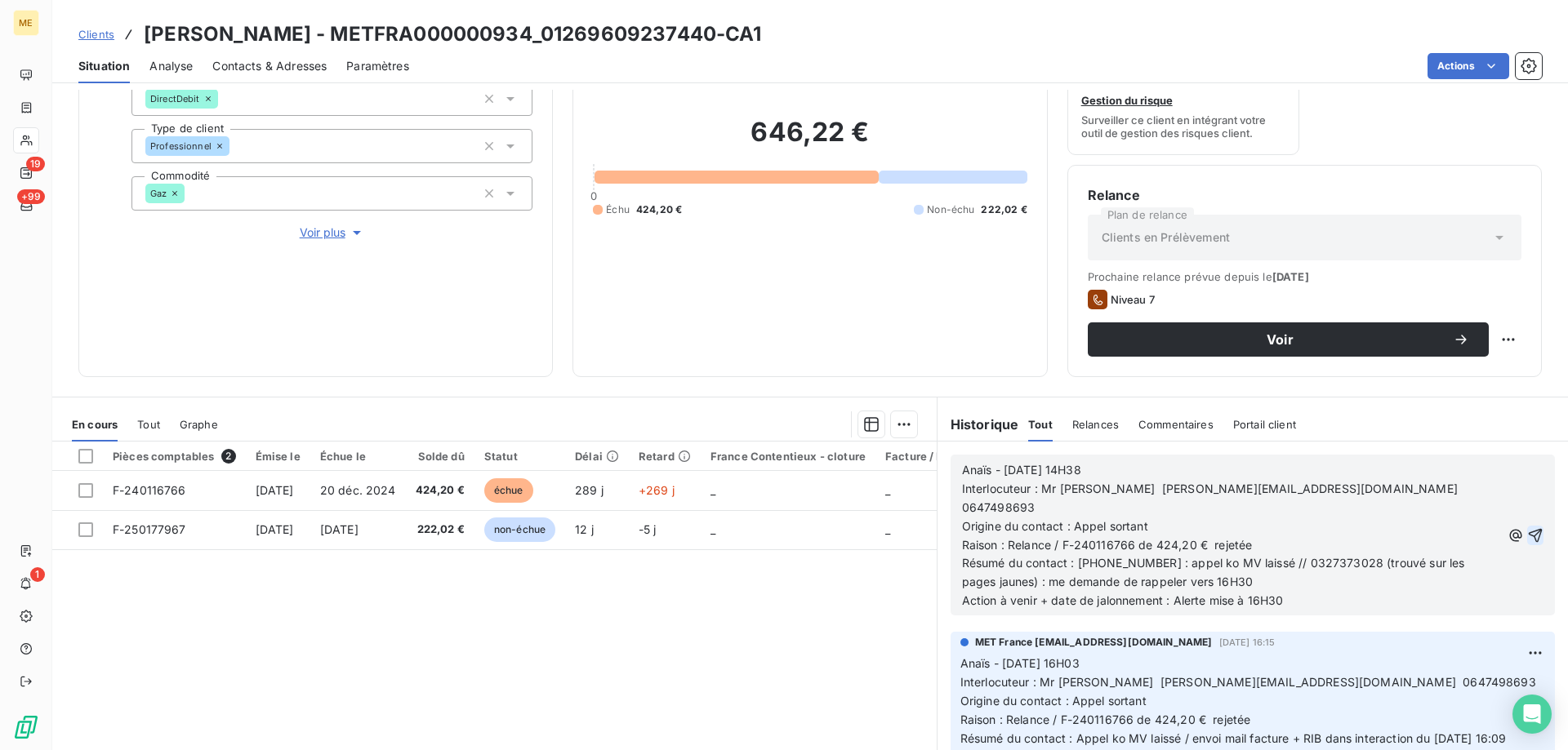
click at [1528, 527] on icon "button" at bounding box center [1535, 535] width 16 height 16
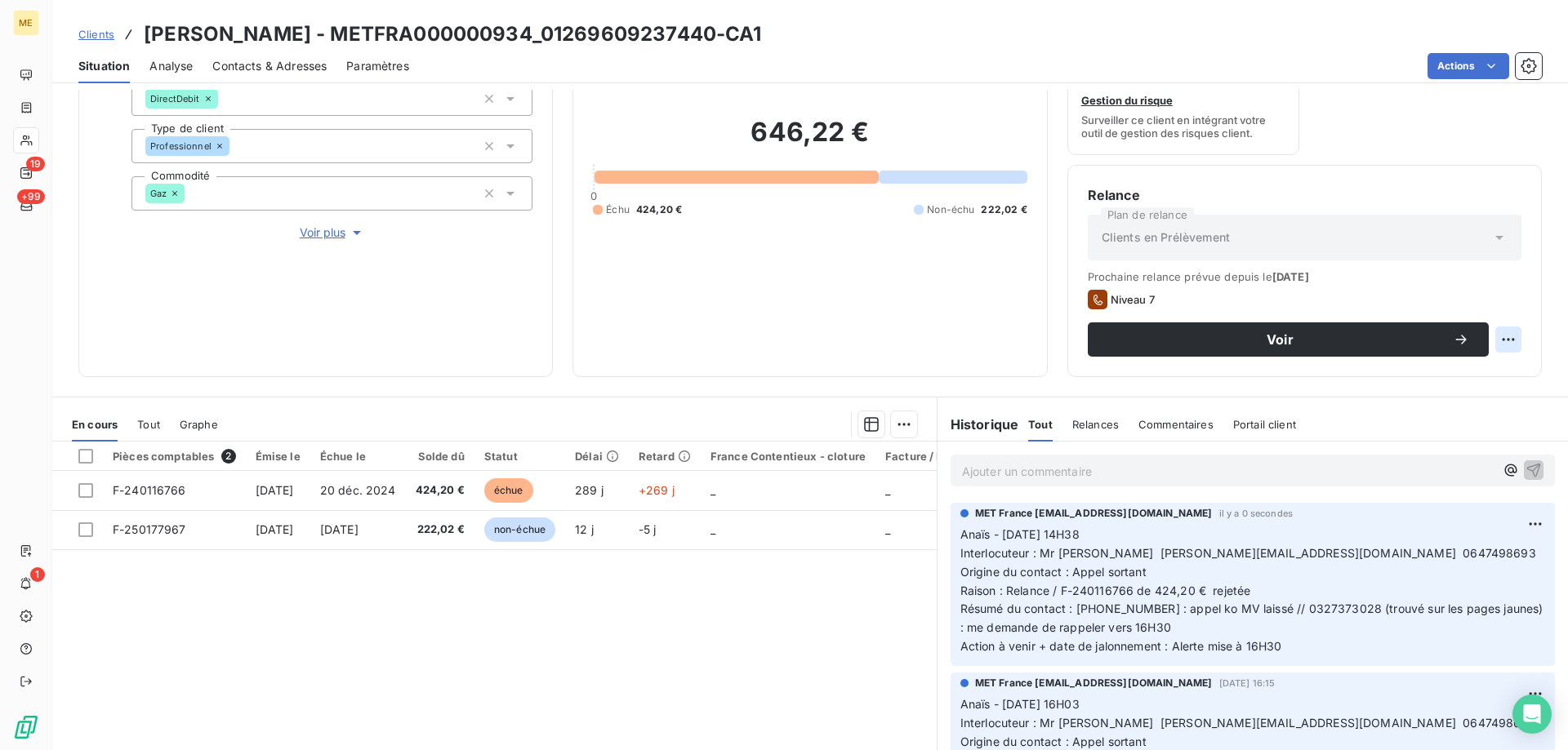
click at [1488, 337] on html "ME 19 +99 1 Clients [PERSON_NAME] - METFRA000000934_01269609237440-CA1 Situatio…" at bounding box center [784, 457] width 1568 height 913
click at [1508, 362] on div "Replanifier cette action" at bounding box center [1429, 375] width 159 height 39
click at [1476, 389] on div "Replanifier cette action" at bounding box center [1429, 375] width 159 height 39
click at [1436, 381] on div "Replanifier cette action" at bounding box center [1429, 375] width 146 height 26
select select "8"
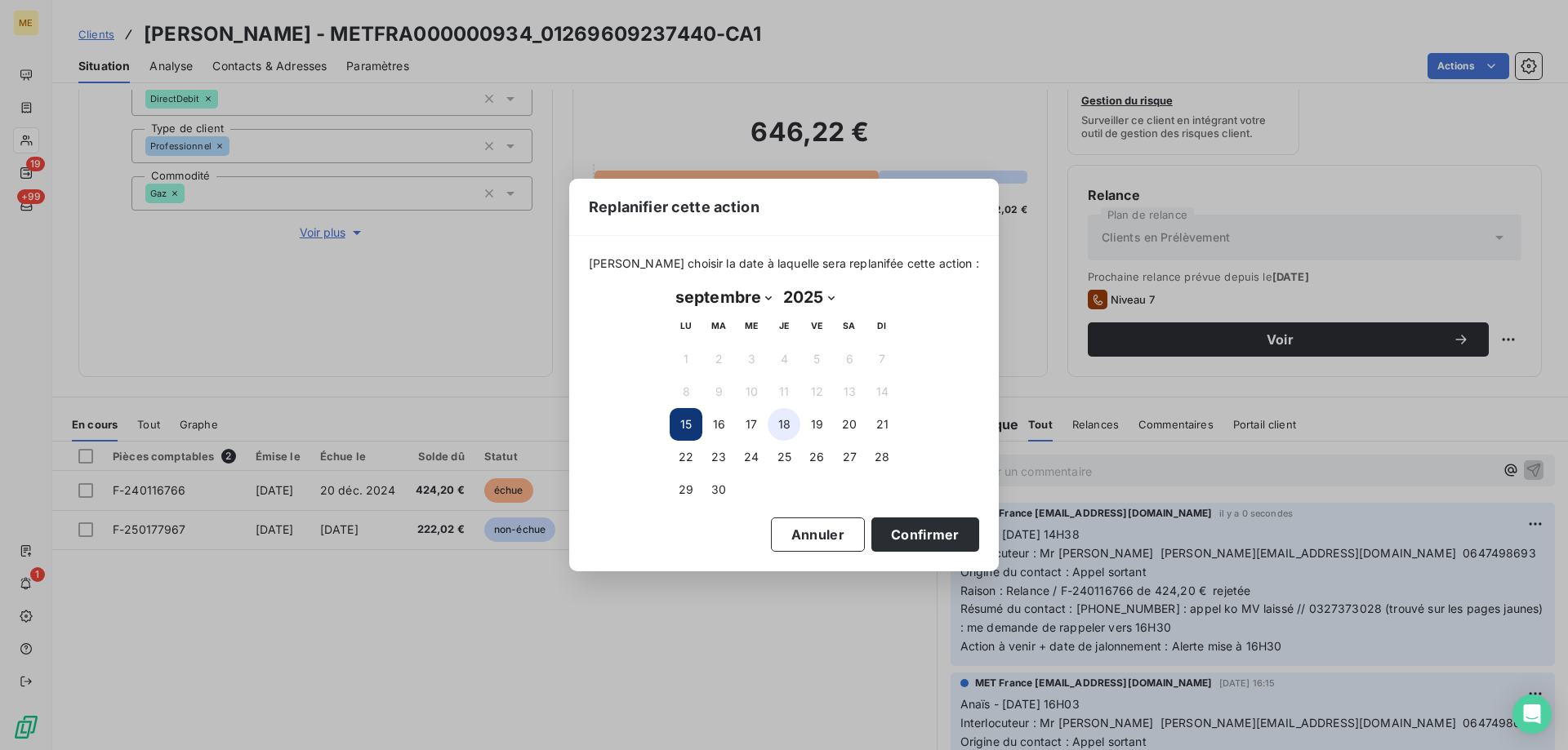
click at [781, 422] on button "18" at bounding box center [784, 424] width 33 height 33
drag, startPoint x: 905, startPoint y: 529, endPoint x: 930, endPoint y: 533, distance: 25.3
click at [906, 530] on button "Confirmer" at bounding box center [925, 535] width 108 height 34
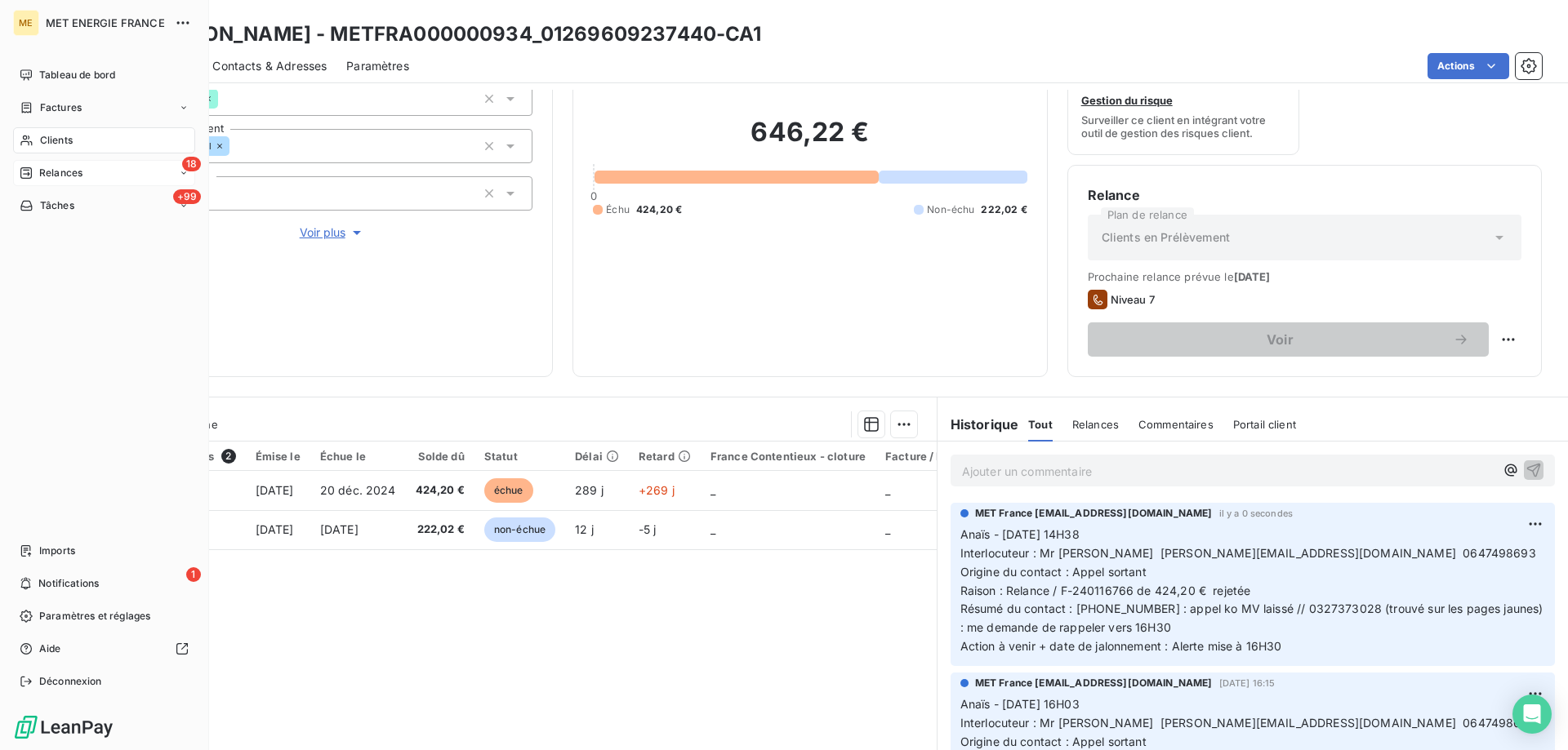
click at [36, 177] on div "Relances" at bounding box center [50, 173] width 63 height 15
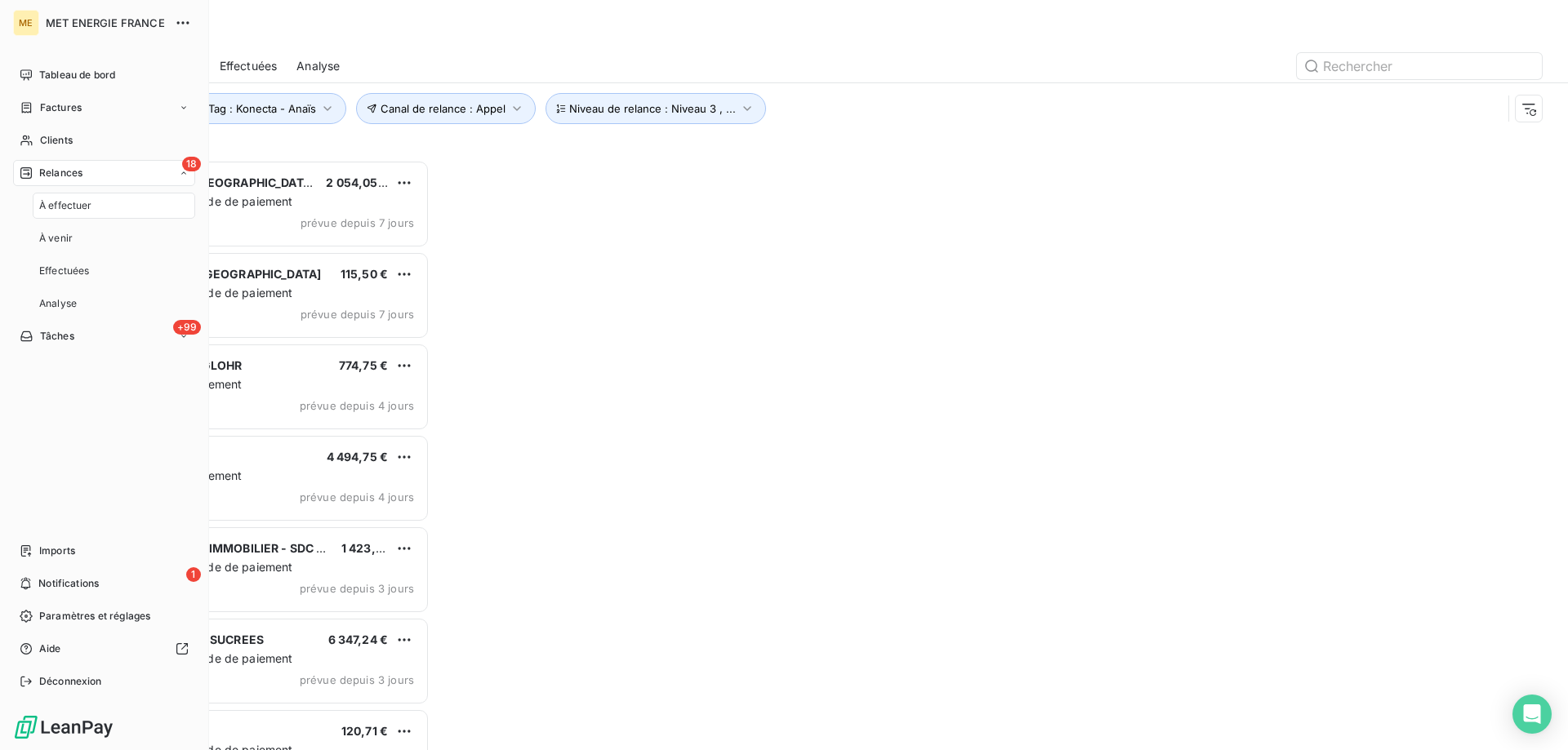
click at [44, 173] on span "Relances" at bounding box center [61, 173] width 44 height 15
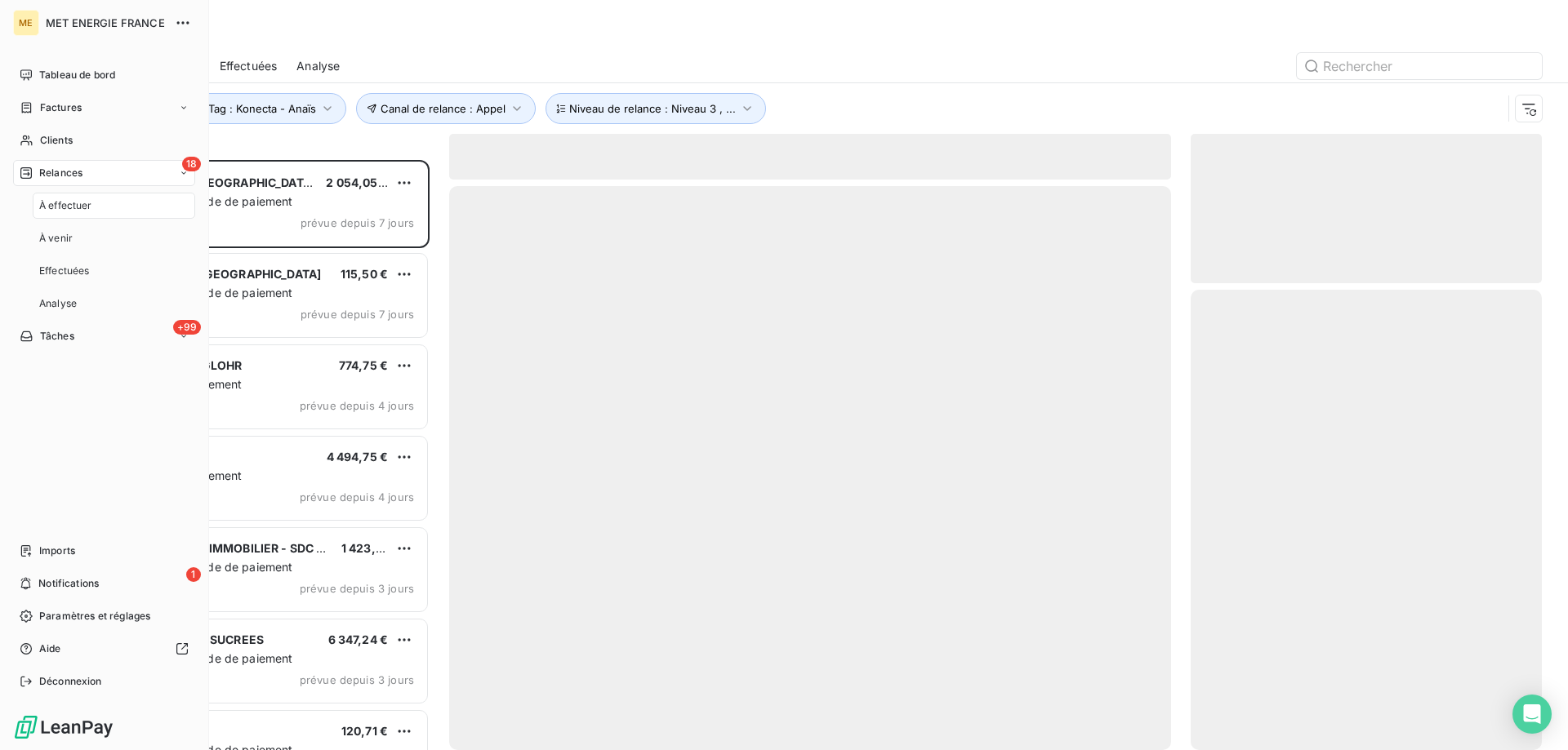
scroll to position [578, 339]
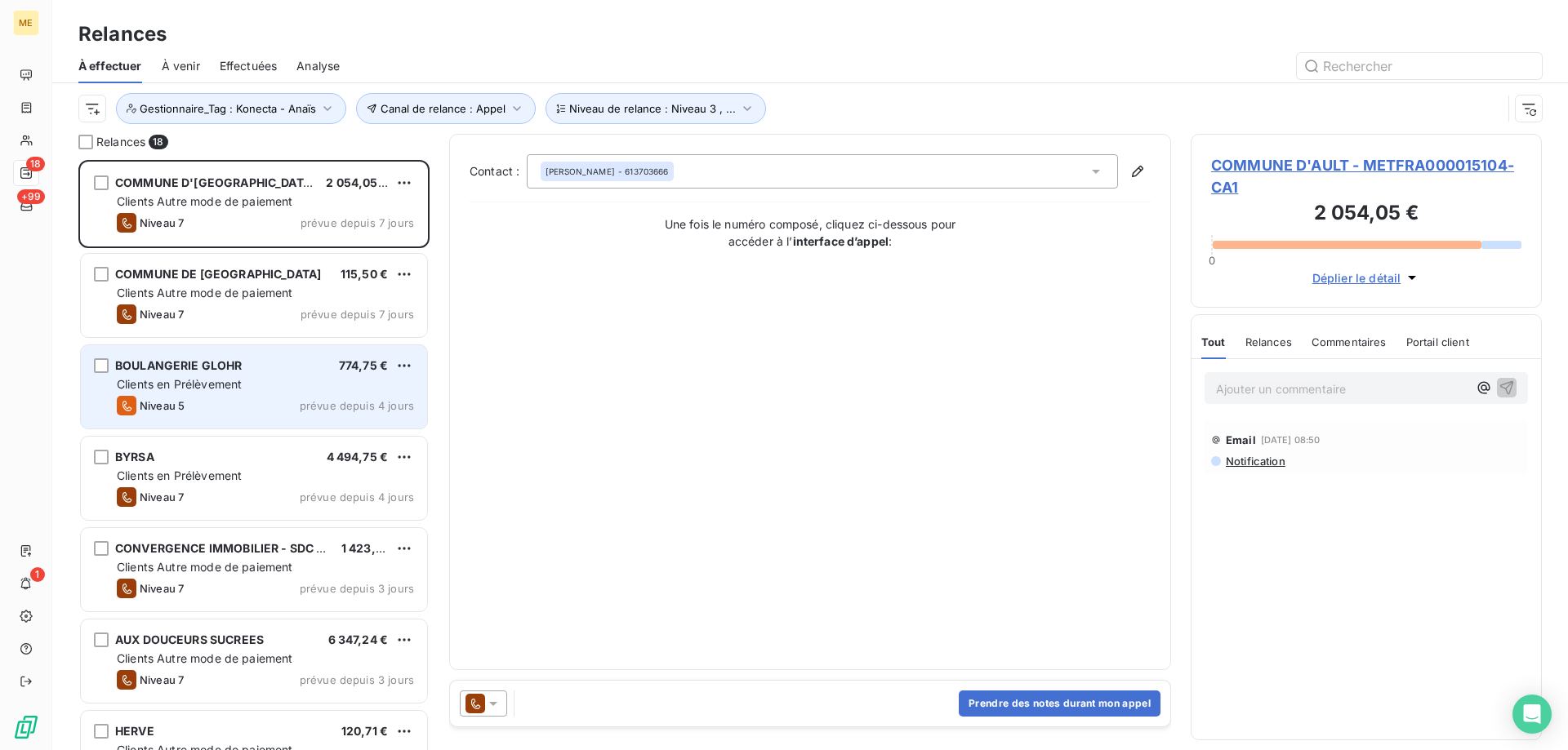
click at [260, 377] on div "Clients en Prélèvement" at bounding box center [265, 384] width 298 height 16
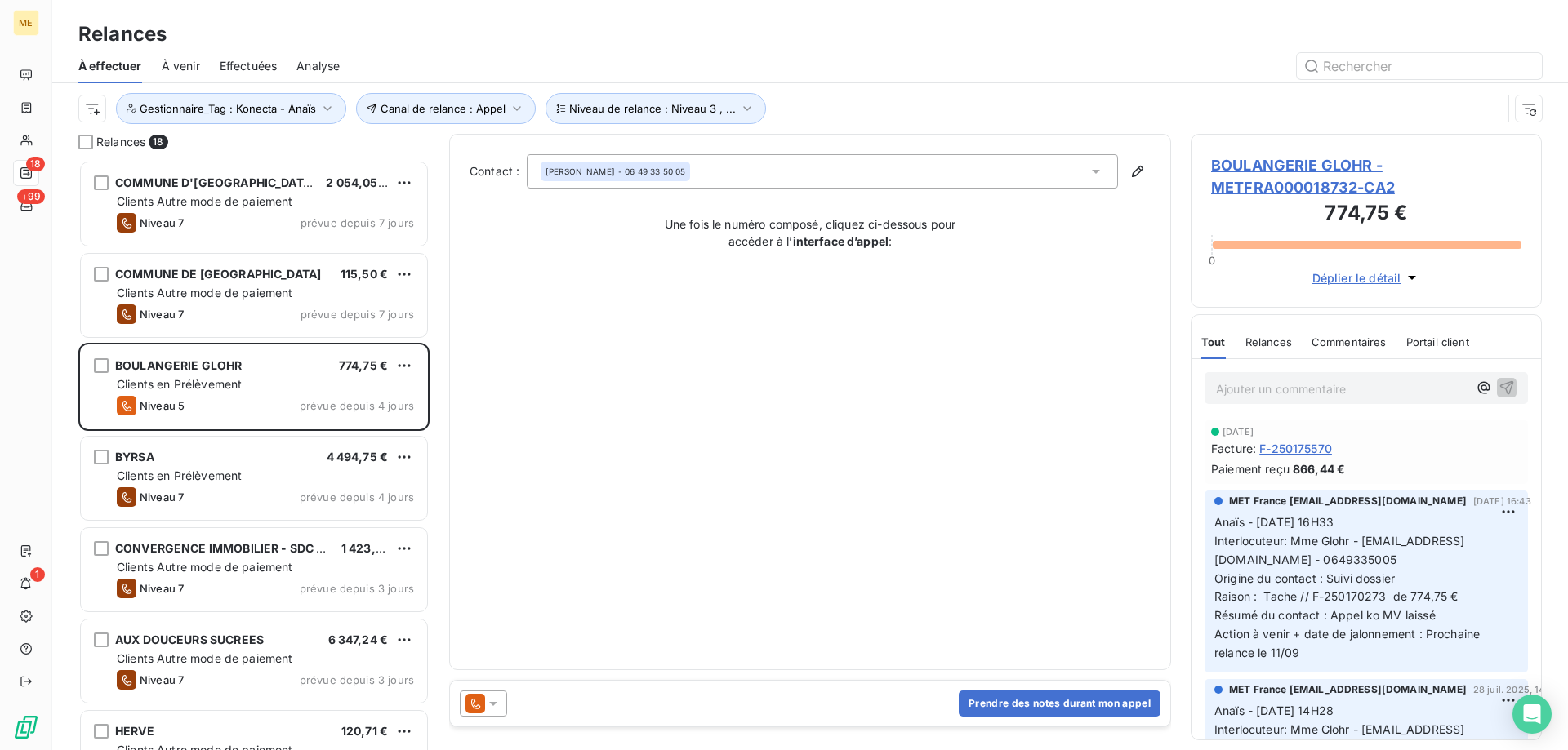
click at [1246, 184] on span "BOULANGERIE GLOHR - METFRA000018732-CA2" at bounding box center [1367, 176] width 310 height 44
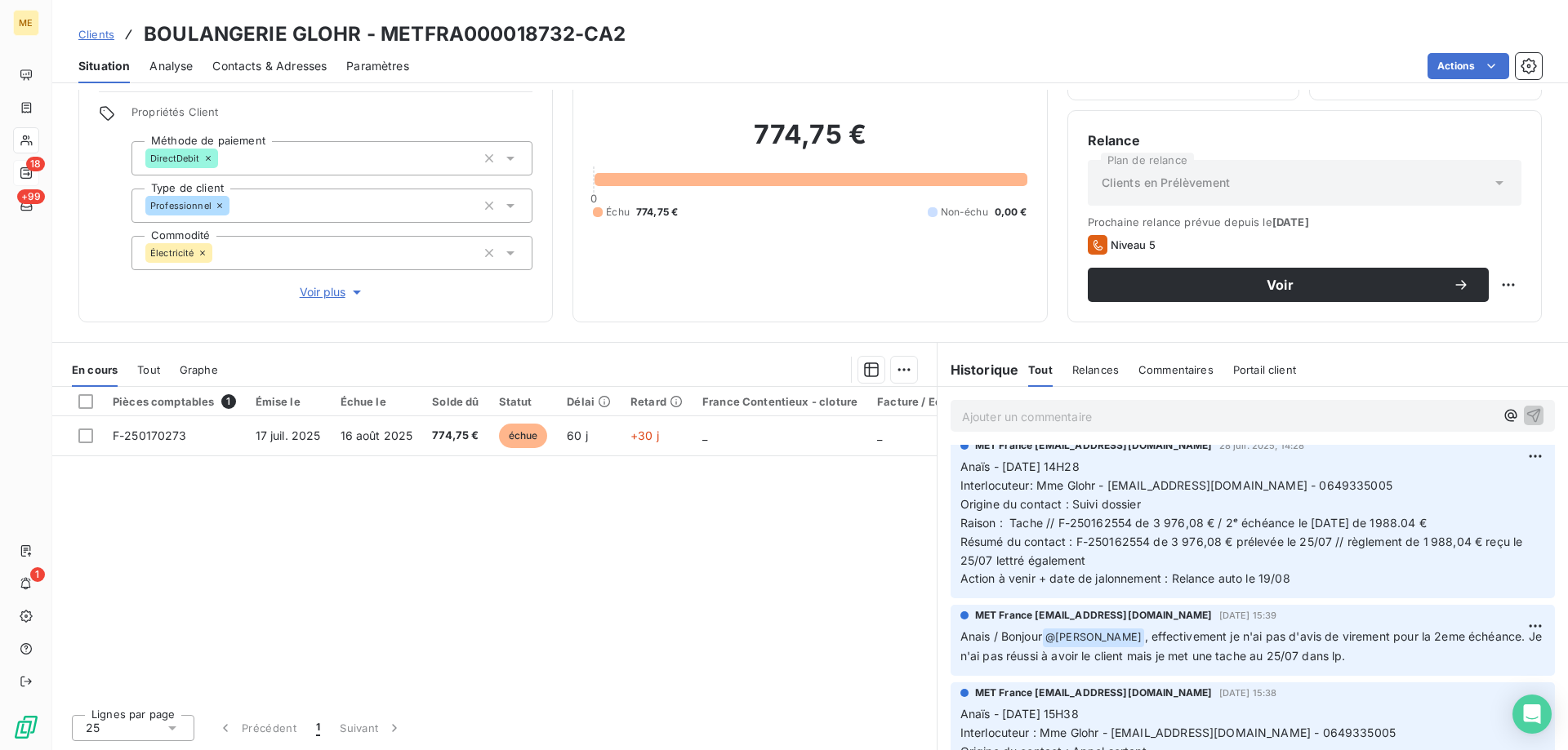
scroll to position [245, 0]
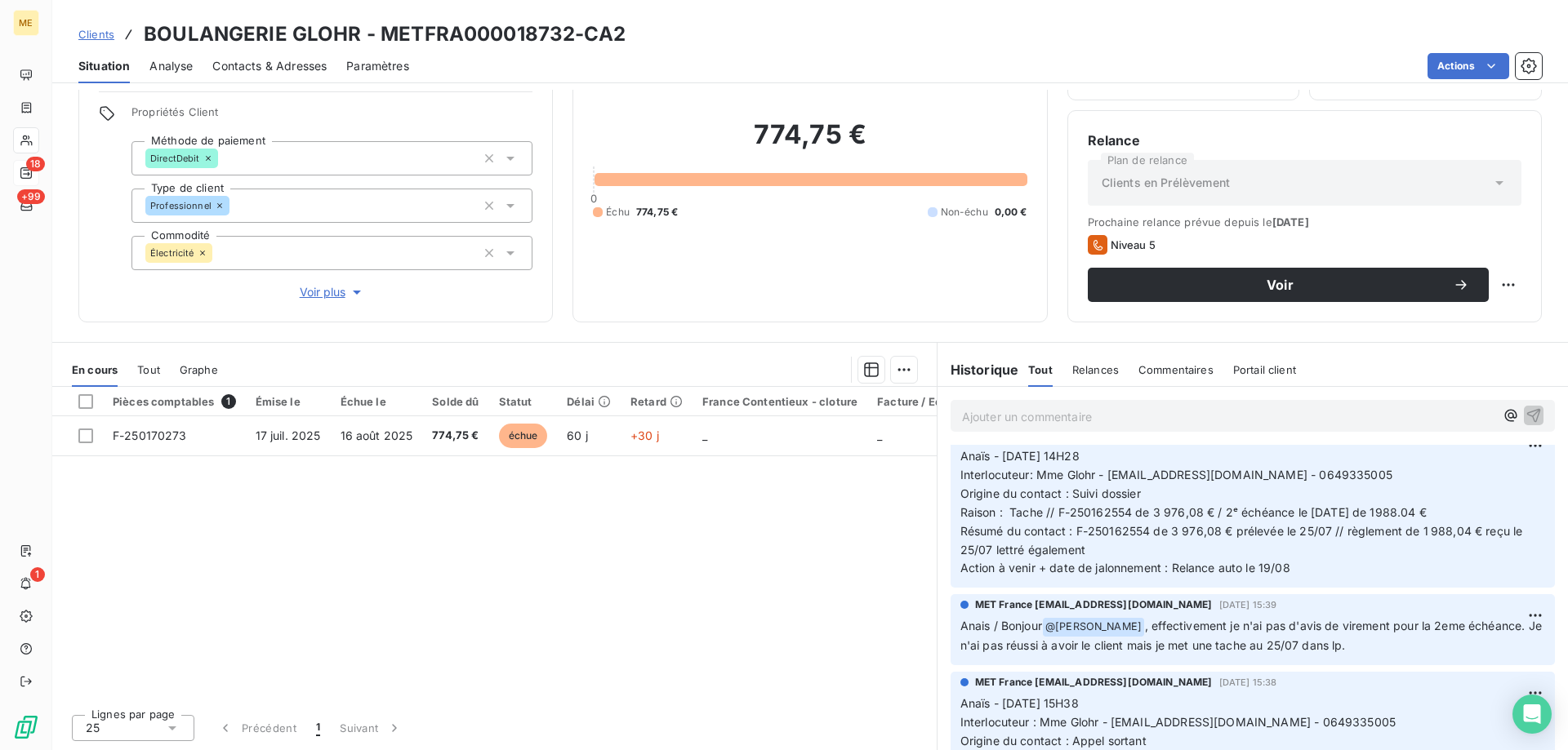
click at [767, 240] on div "774,75 € 0 Échu 774,75 € Non-échu 0,00 €" at bounding box center [809, 169] width 434 height 266
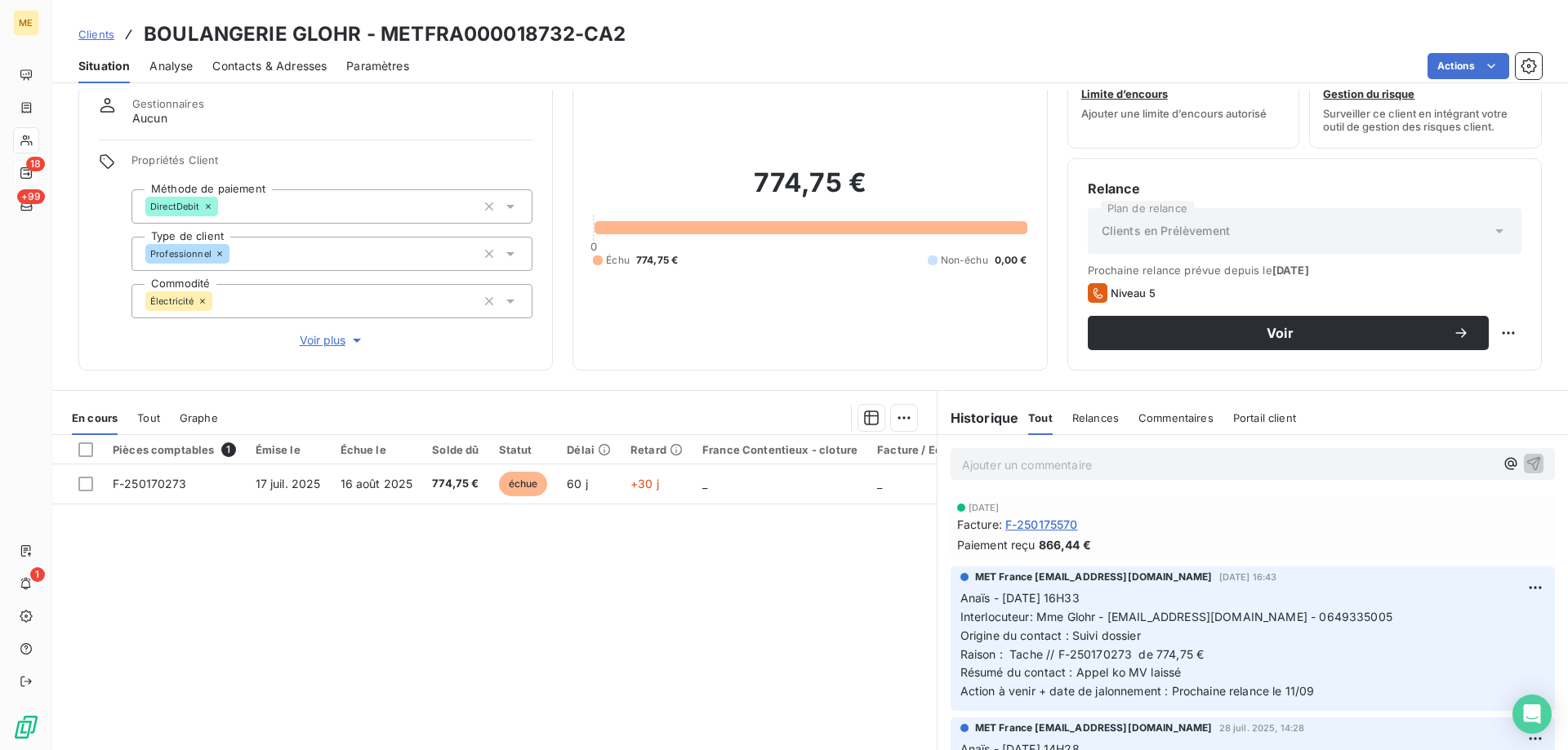
scroll to position [22, 0]
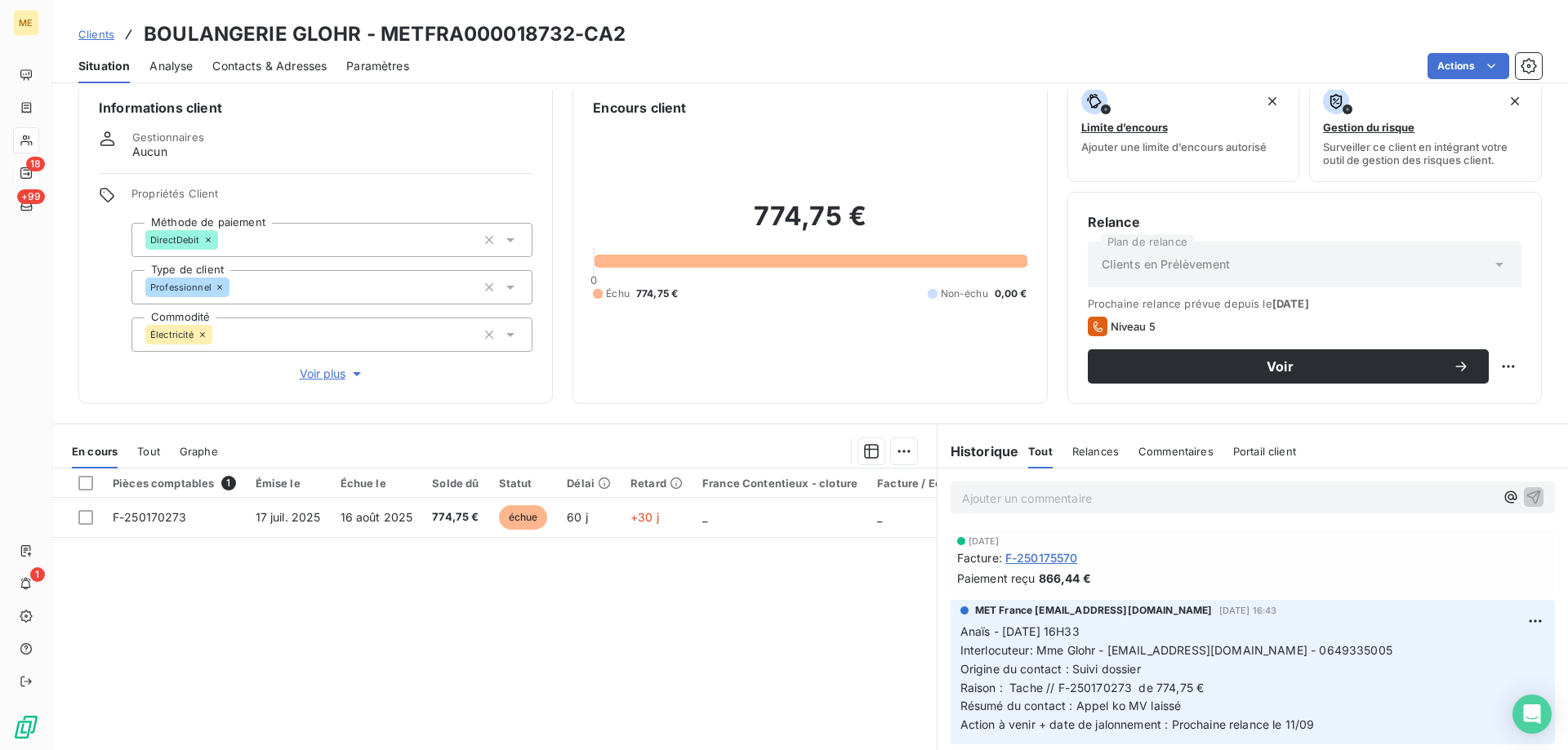
click at [304, 365] on span "Voir plus" at bounding box center [332, 373] width 65 height 16
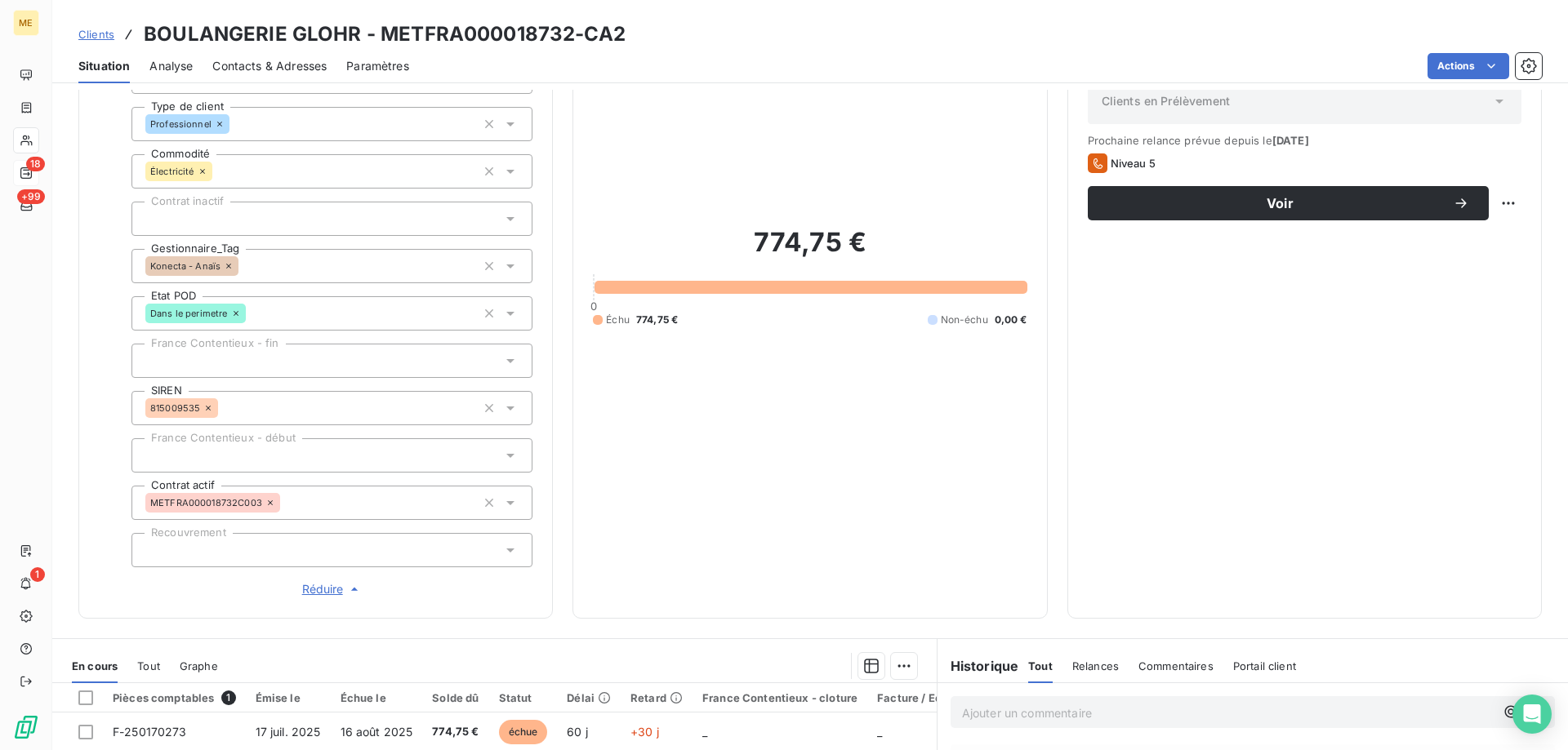
scroll to position [349, 0]
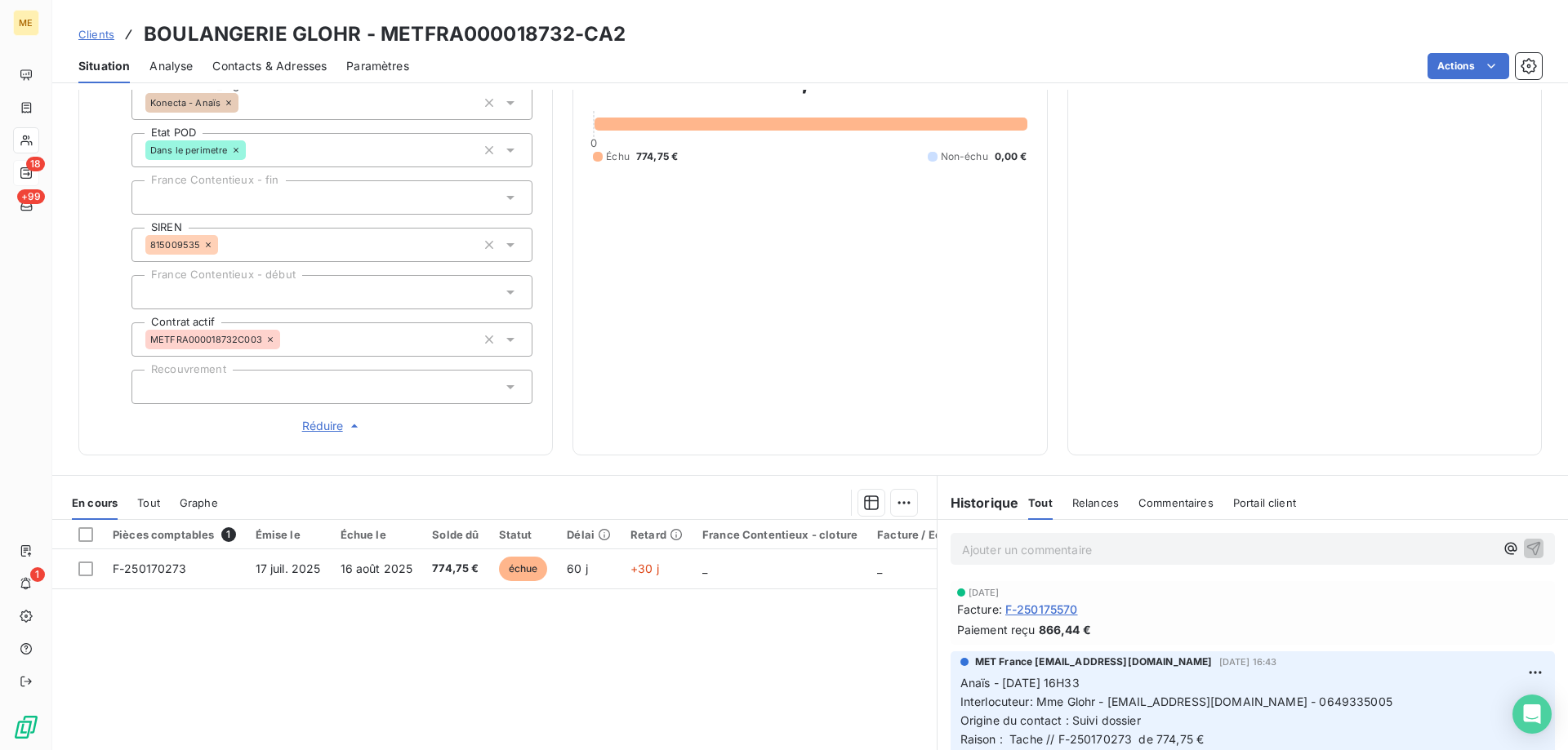
click at [1171, 540] on p "Ajouter un commentaire ﻿" at bounding box center [1228, 550] width 532 height 20
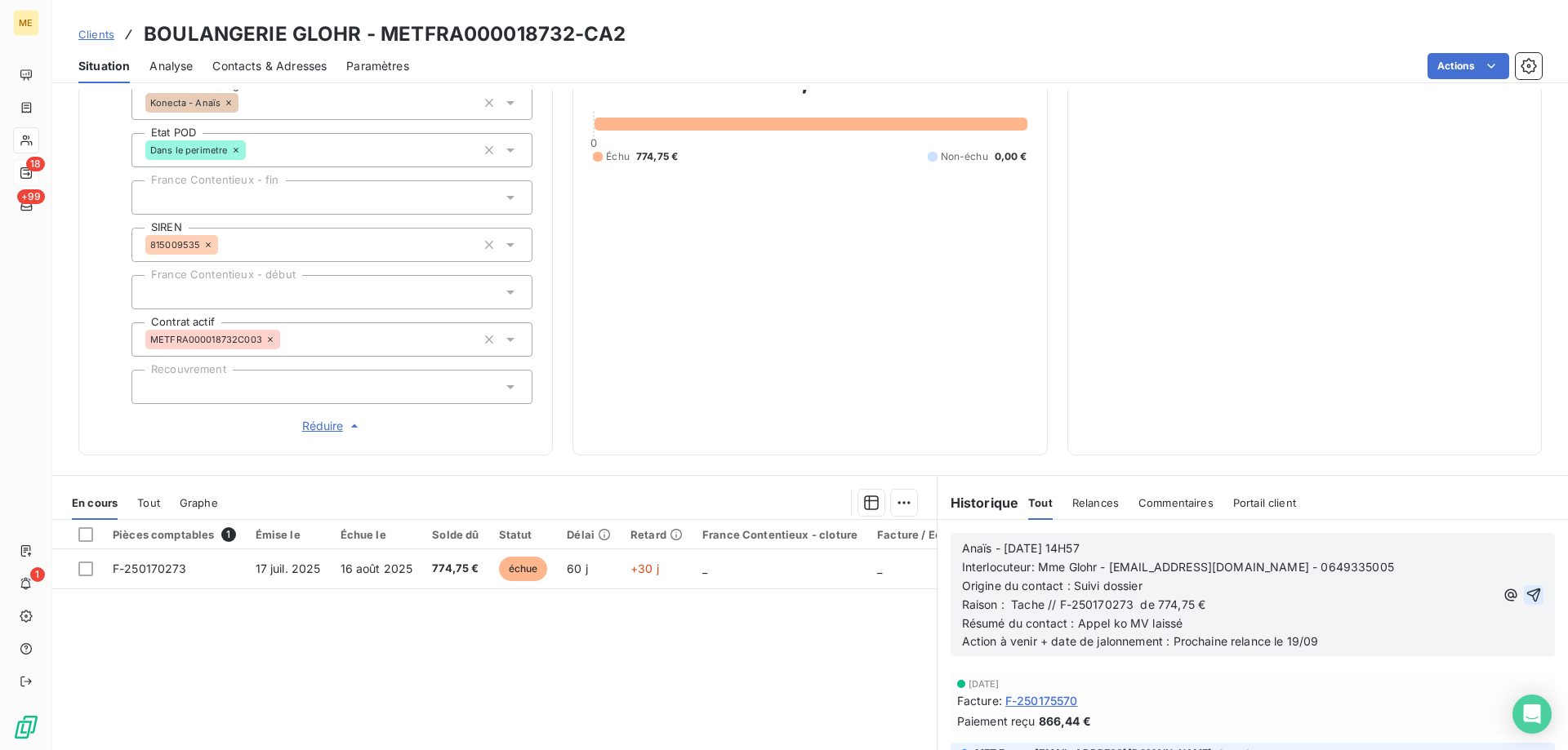
click at [1526, 587] on icon "button" at bounding box center [1534, 594] width 16 height 16
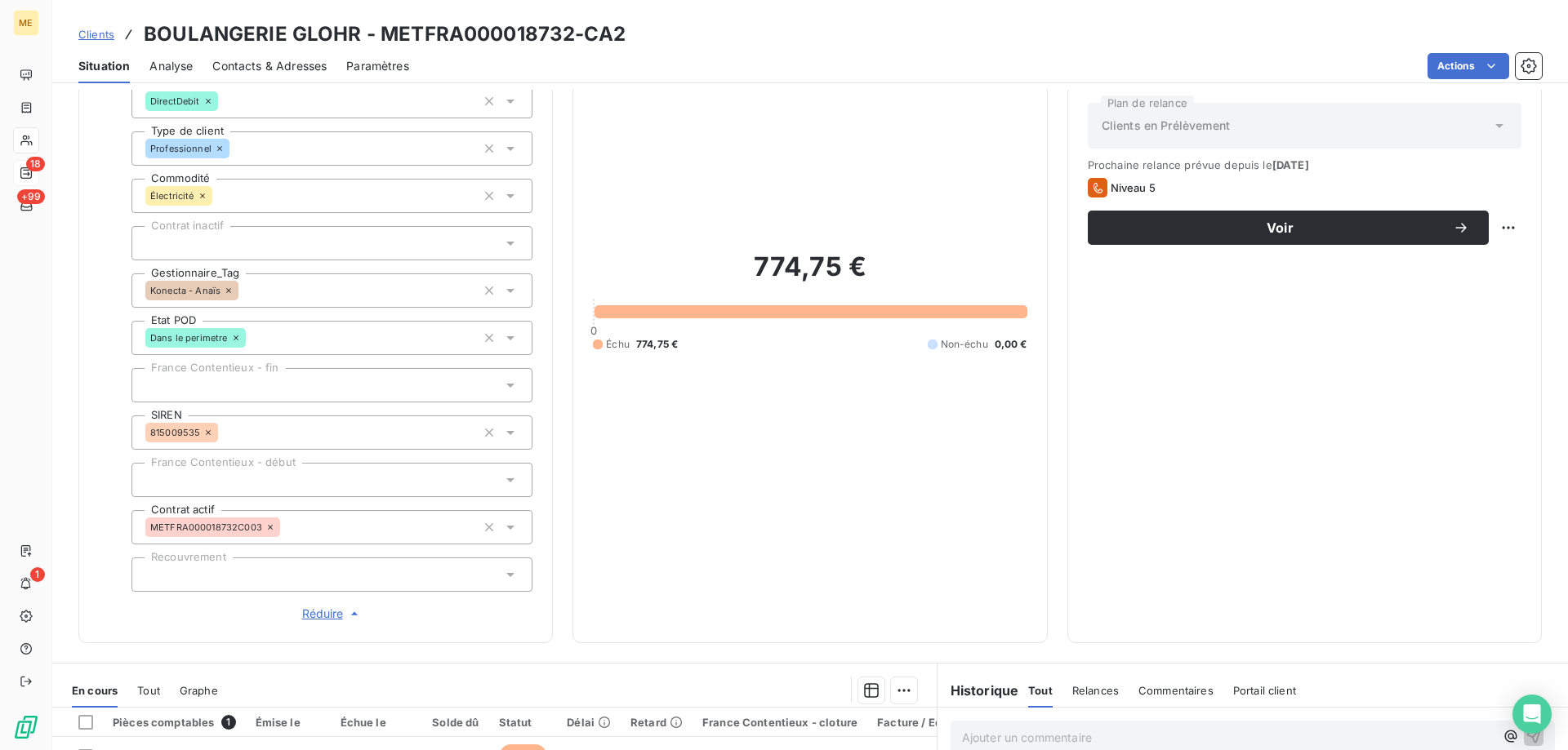
scroll to position [22, 0]
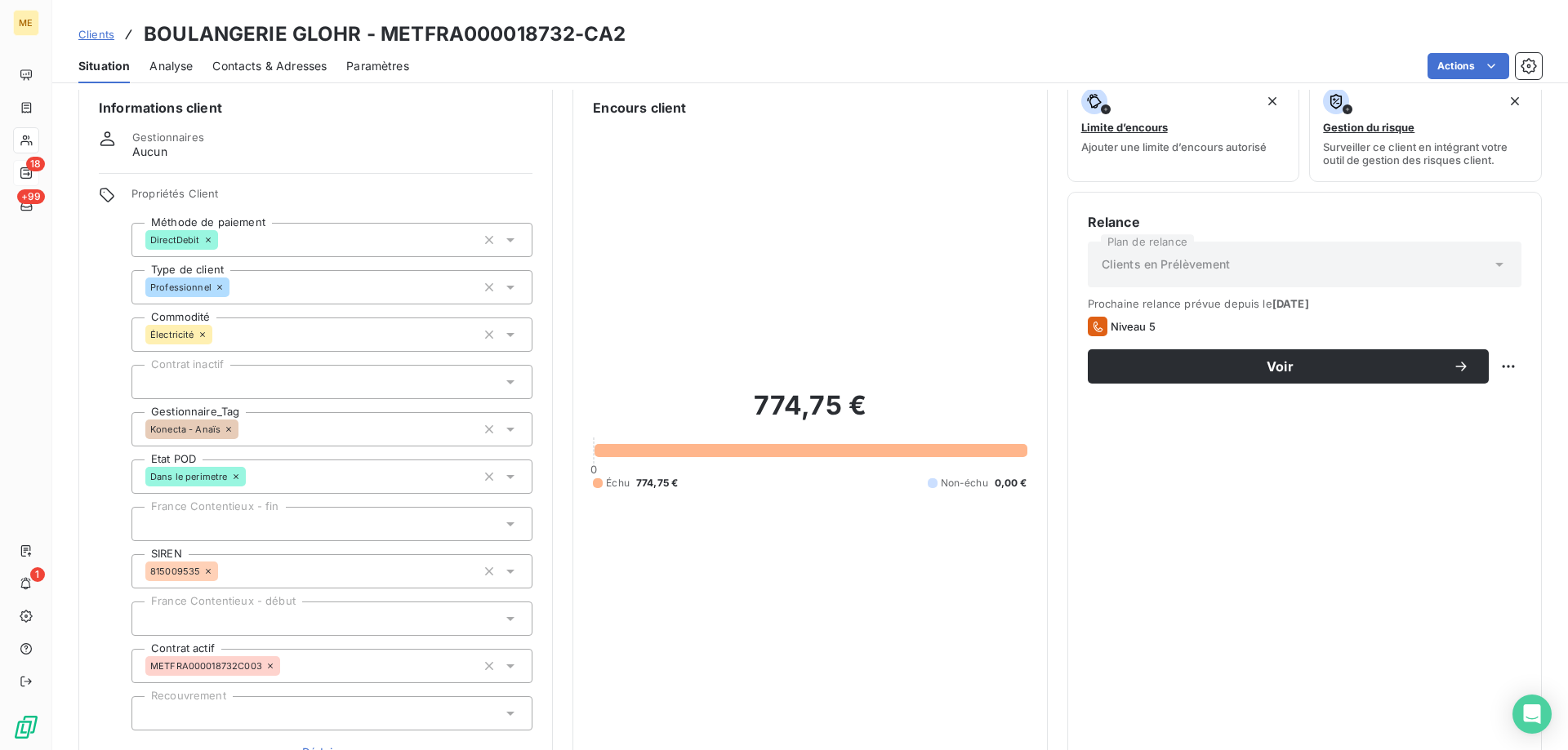
click at [1487, 363] on html "ME 18 +99 1 Clients BOULANGERIE GLOHR - METFRA000018732-CA2 Situation Analyse C…" at bounding box center [784, 457] width 1568 height 913
click at [1483, 414] on div "Replanifier cette action" at bounding box center [1429, 402] width 146 height 26
select select "8"
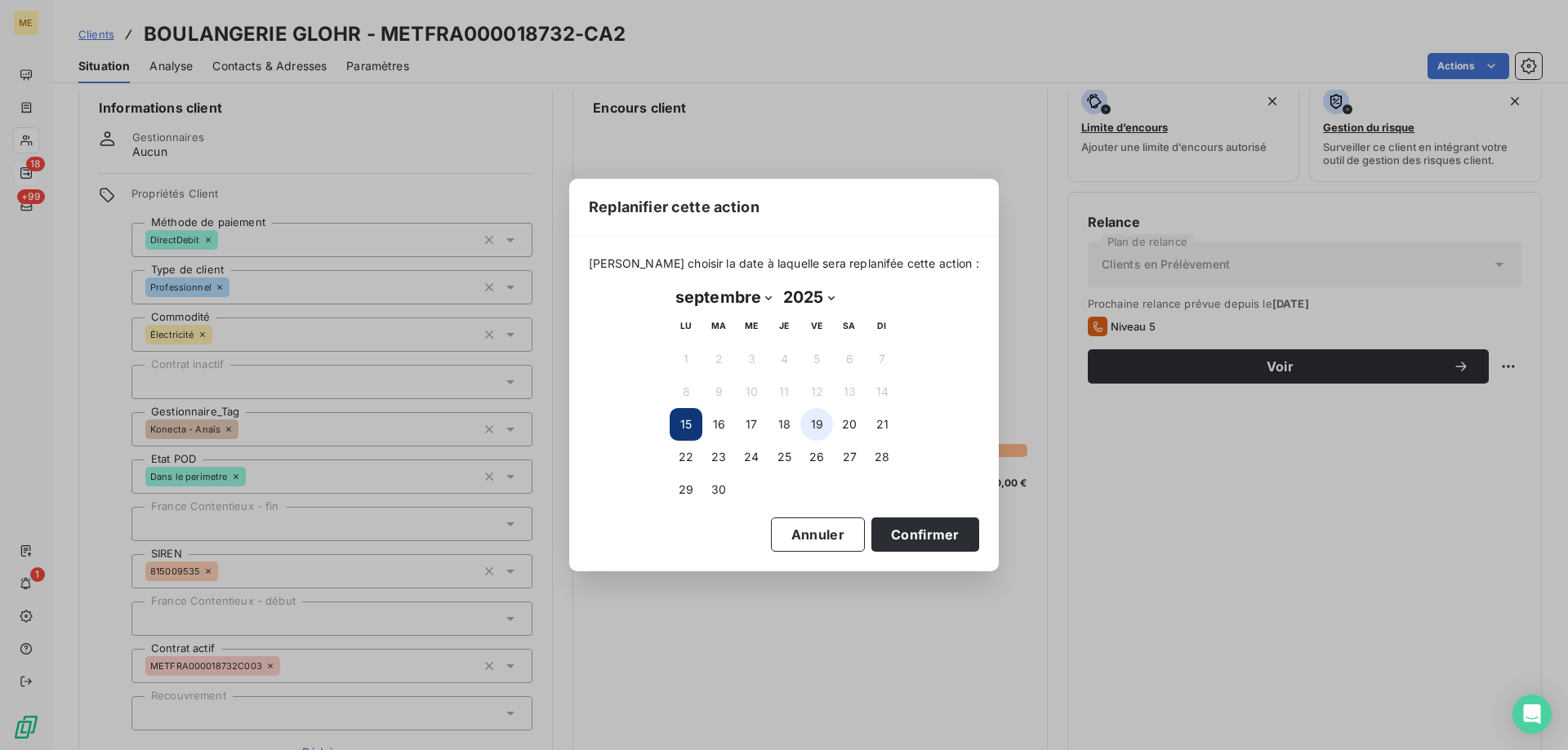
click at [821, 420] on button "19" at bounding box center [817, 424] width 33 height 33
click at [912, 537] on button "Confirmer" at bounding box center [925, 535] width 108 height 34
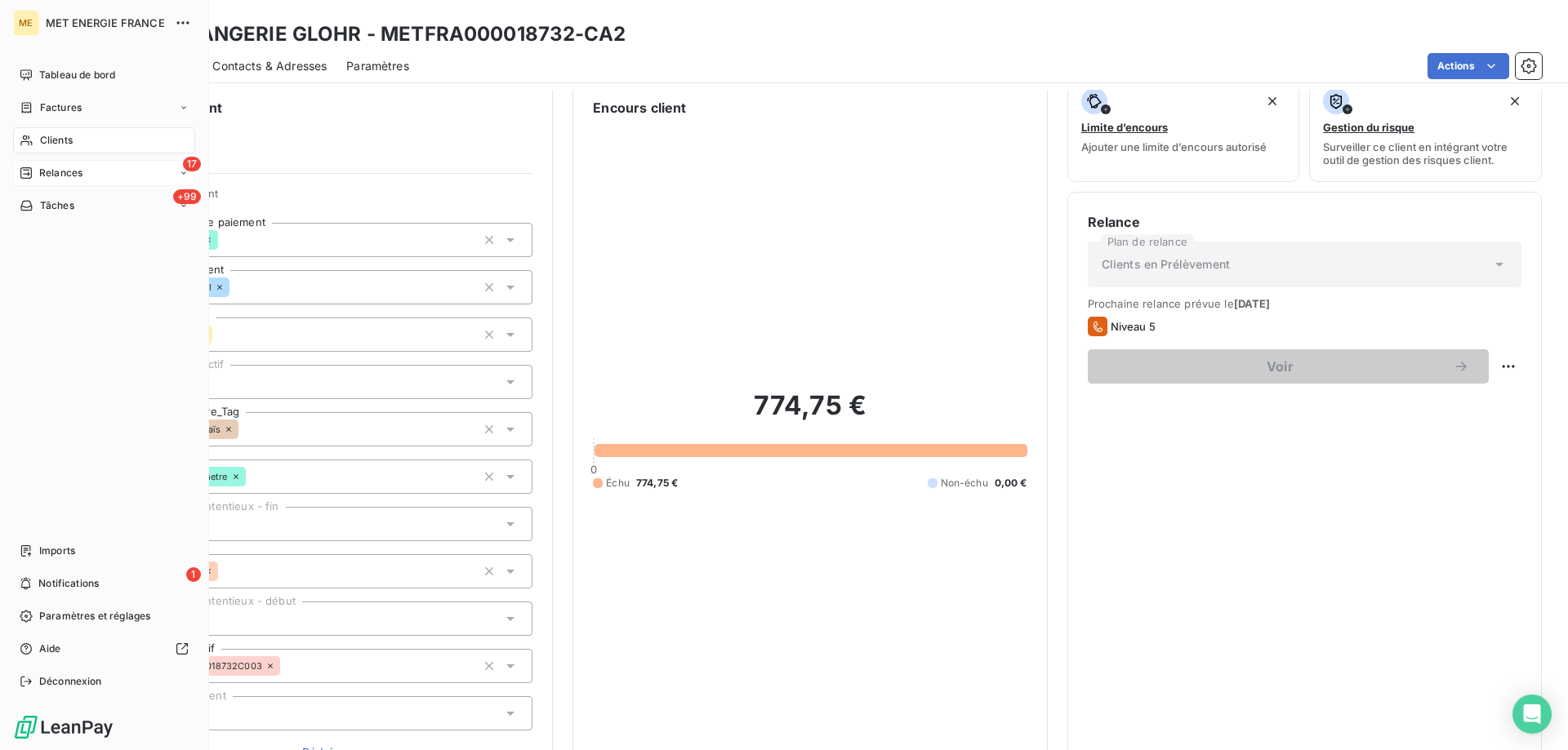
click at [60, 176] on span "Relances" at bounding box center [61, 173] width 44 height 15
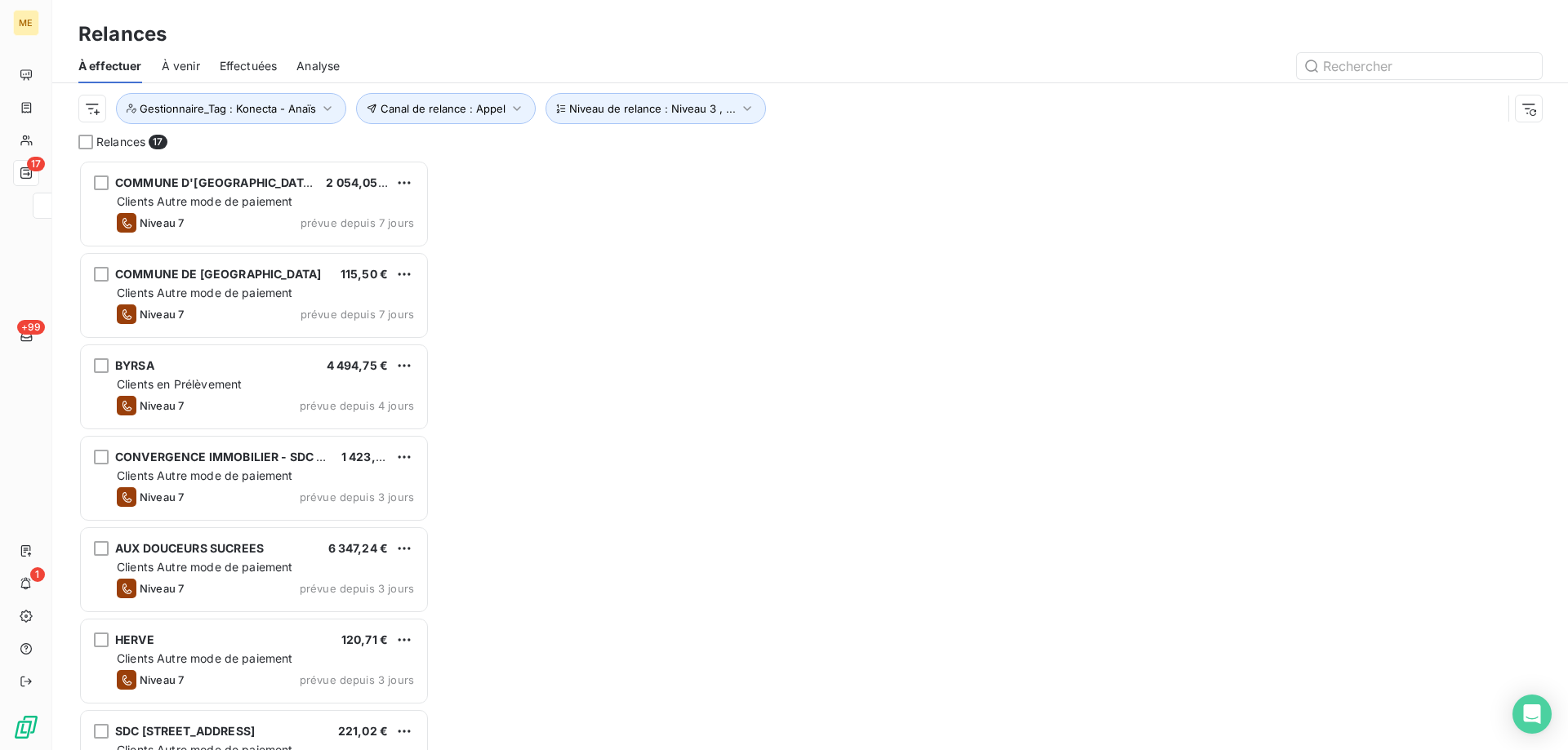
scroll to position [578, 339]
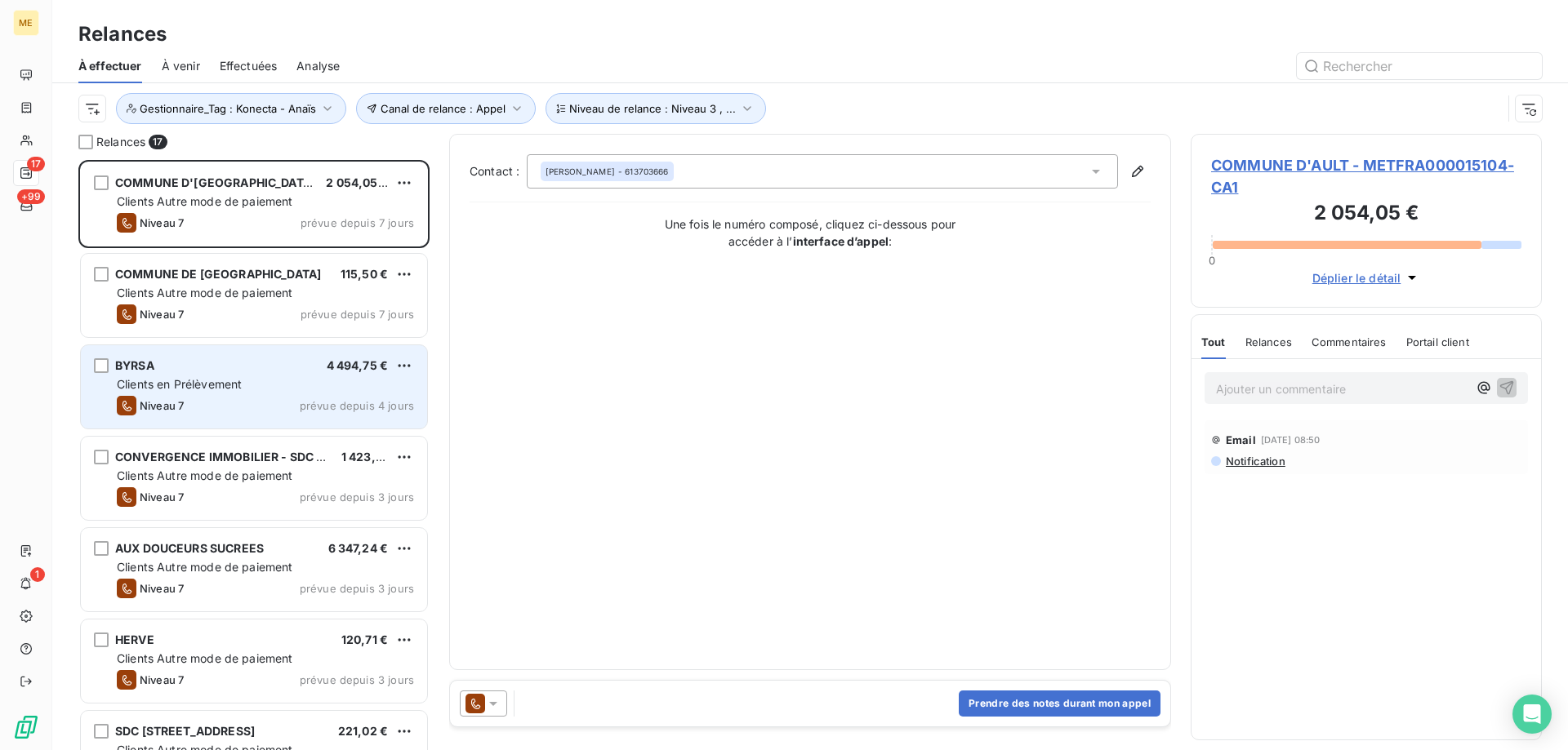
click at [228, 378] on span "Clients en Prélèvement" at bounding box center [179, 384] width 125 height 14
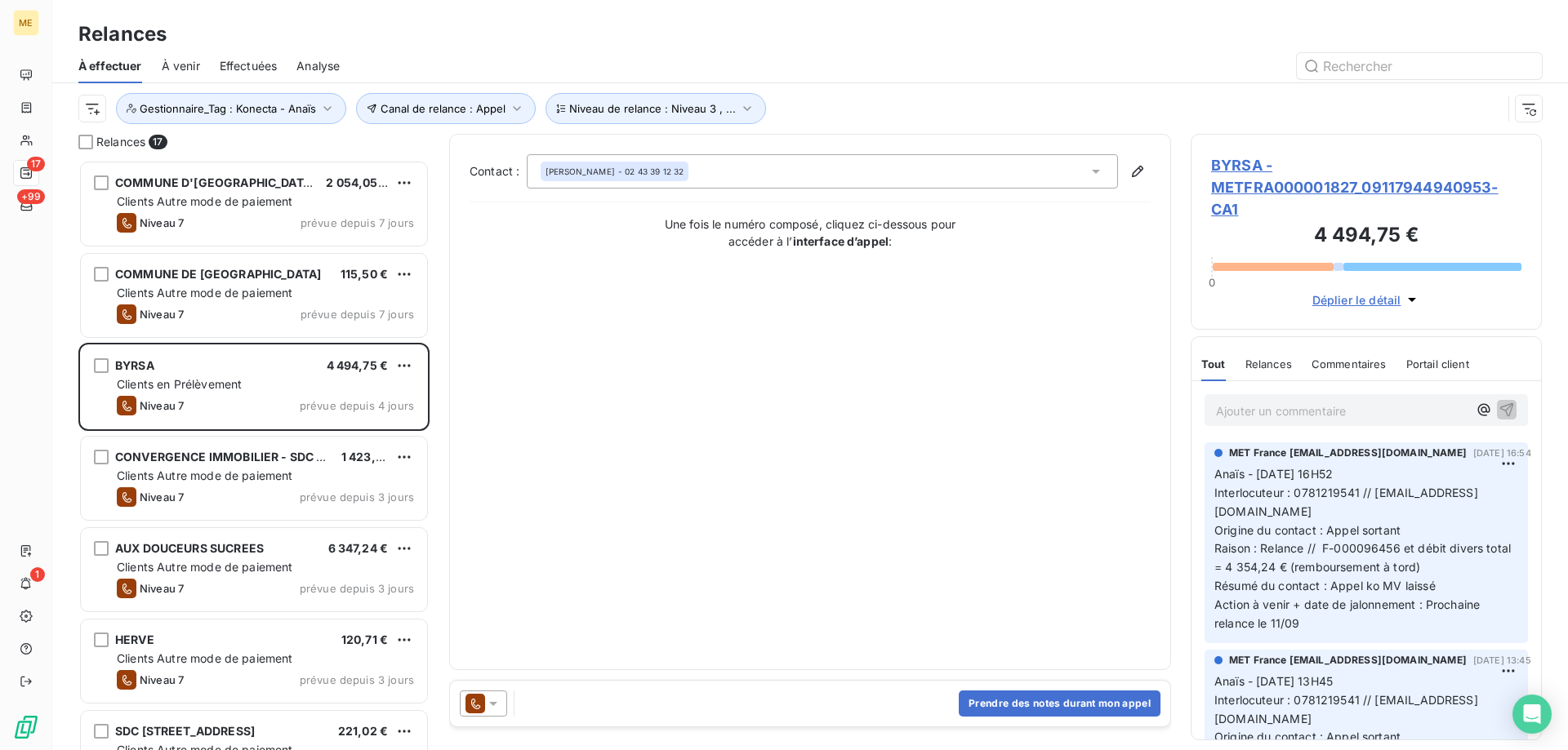
click at [1257, 194] on span "BYRSA - METFRA000001827_09117944940953-CA1" at bounding box center [1367, 187] width 310 height 66
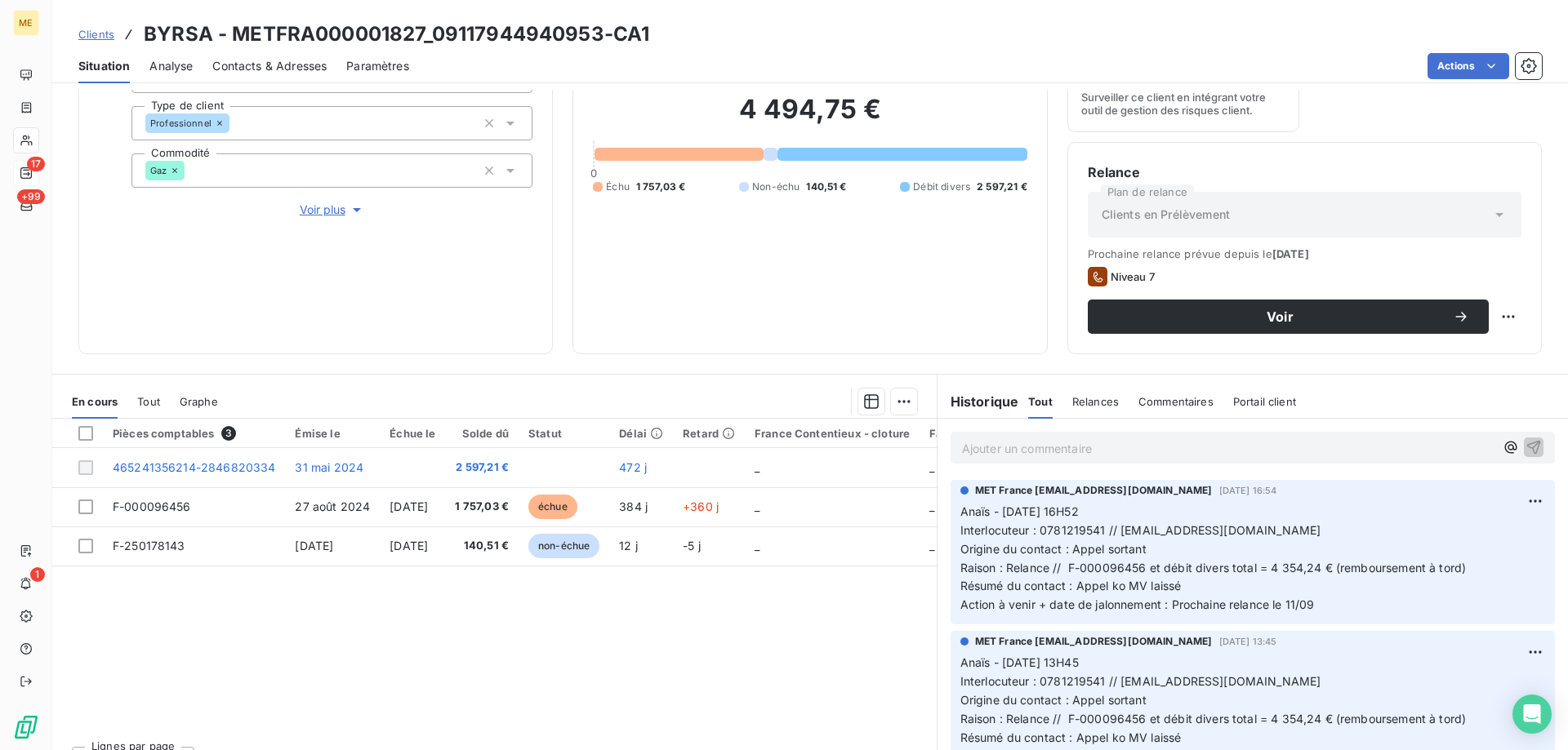
scroll to position [218, 0]
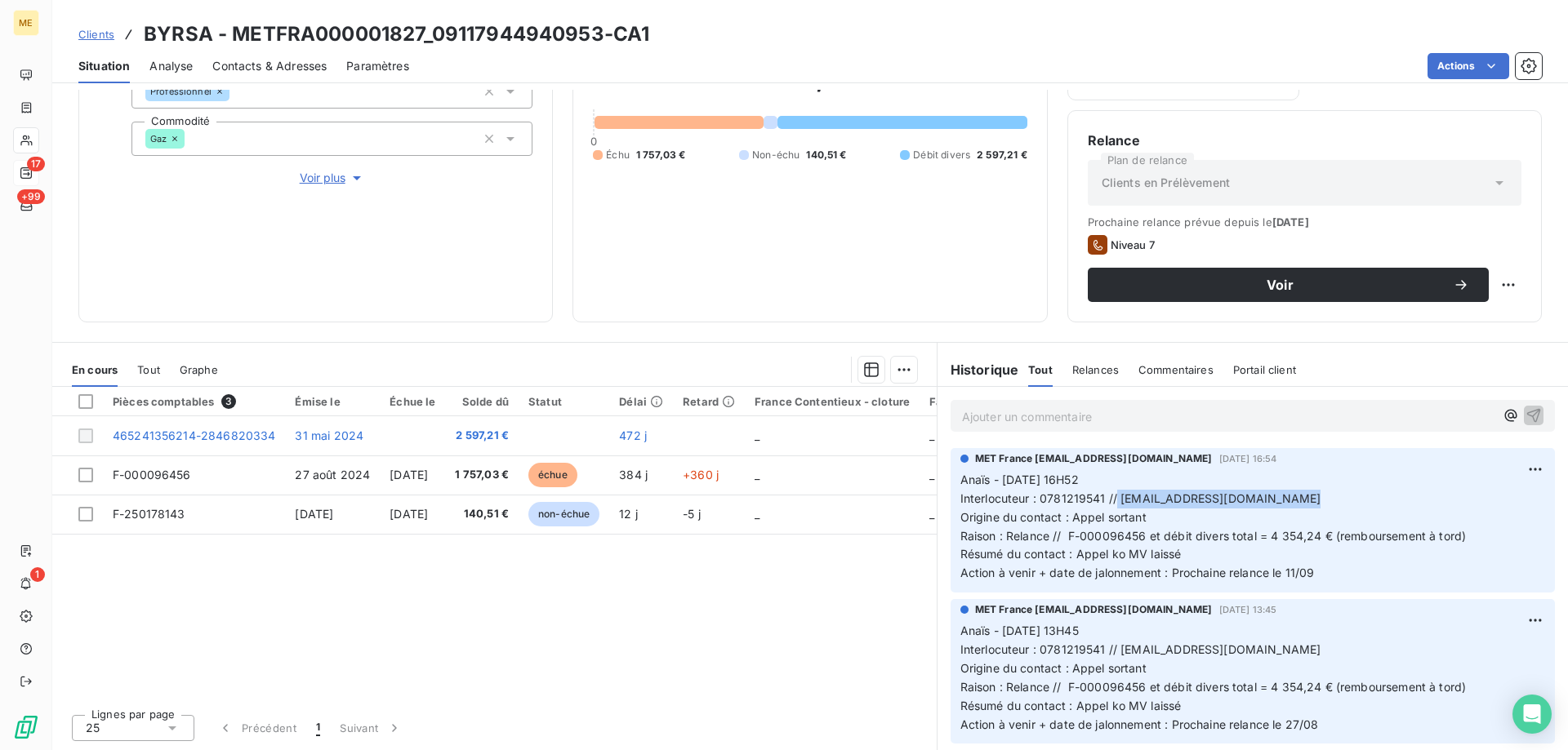
drag, startPoint x: 1337, startPoint y: 498, endPoint x: 1109, endPoint y: 503, distance: 228.1
click at [1109, 503] on p "Anaïs - 03/09/2025 - 16H52 Interlocuteur : 0781219541 // LAGUERANDE.BYRSA72@GMA…" at bounding box center [1253, 526] width 584 height 111
click at [1127, 512] on span "Origine du contact : Appel sortant" at bounding box center [1054, 517] width 186 height 14
drag, startPoint x: 1113, startPoint y: 499, endPoint x: 1337, endPoint y: 499, distance: 224.0
click at [1337, 499] on p "Anaïs - 03/09/2025 - 16H52 Interlocuteur : 0781219541 // LAGUERANDE.BYRSA72@GMA…" at bounding box center [1253, 526] width 584 height 111
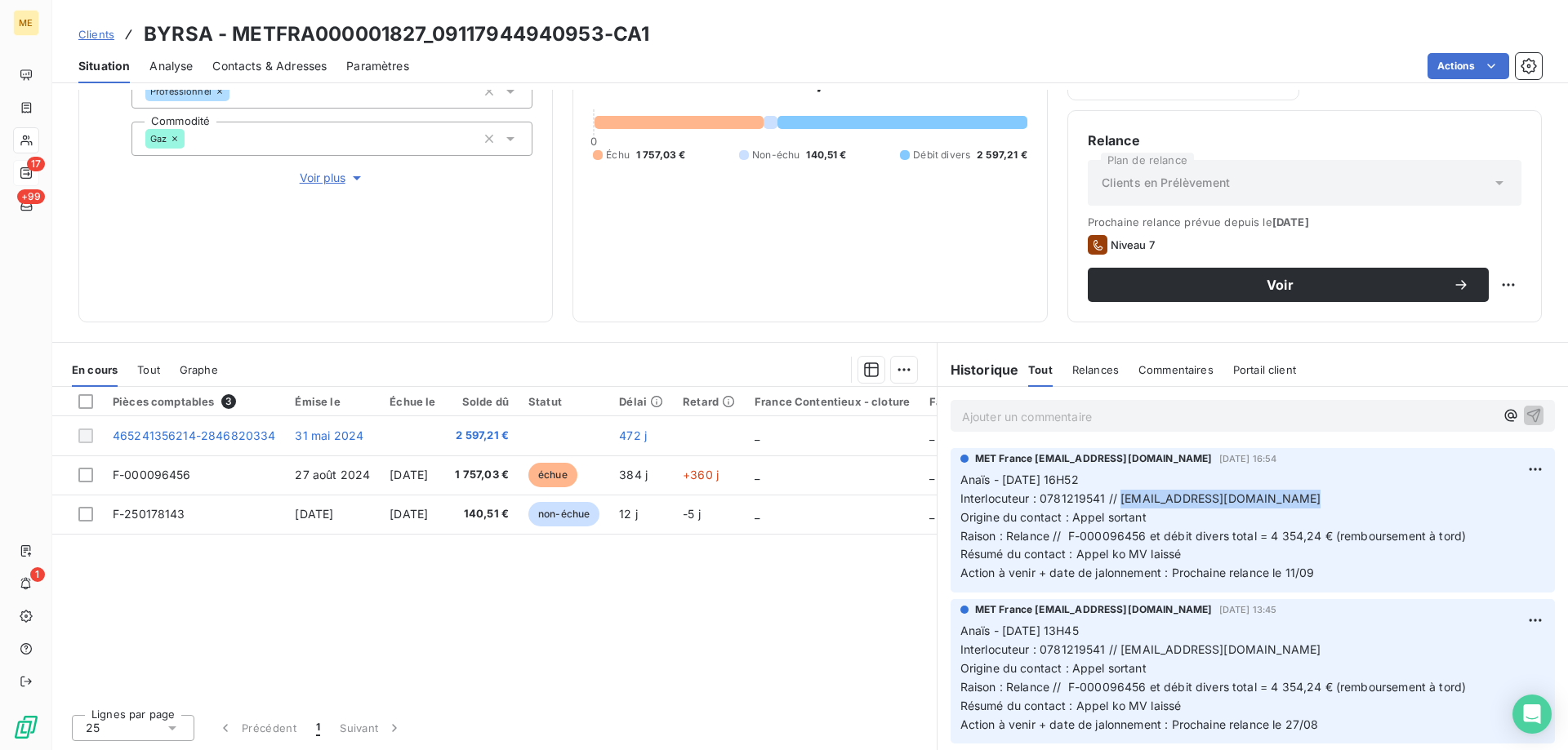
copy span "LAGUERANDE.BYRSA72@GMAIL.COM"
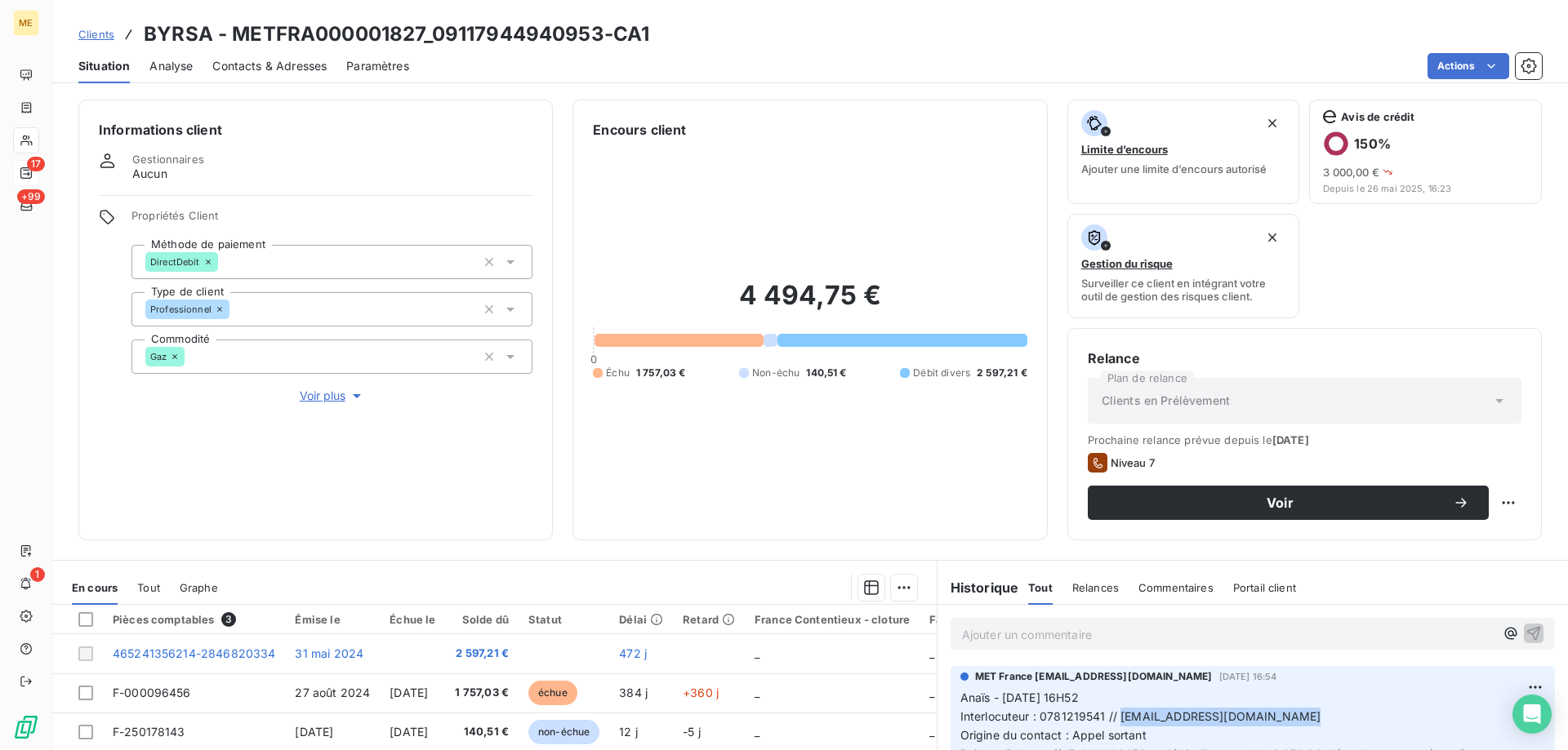
click at [302, 388] on span "Voir plus" at bounding box center [332, 396] width 65 height 16
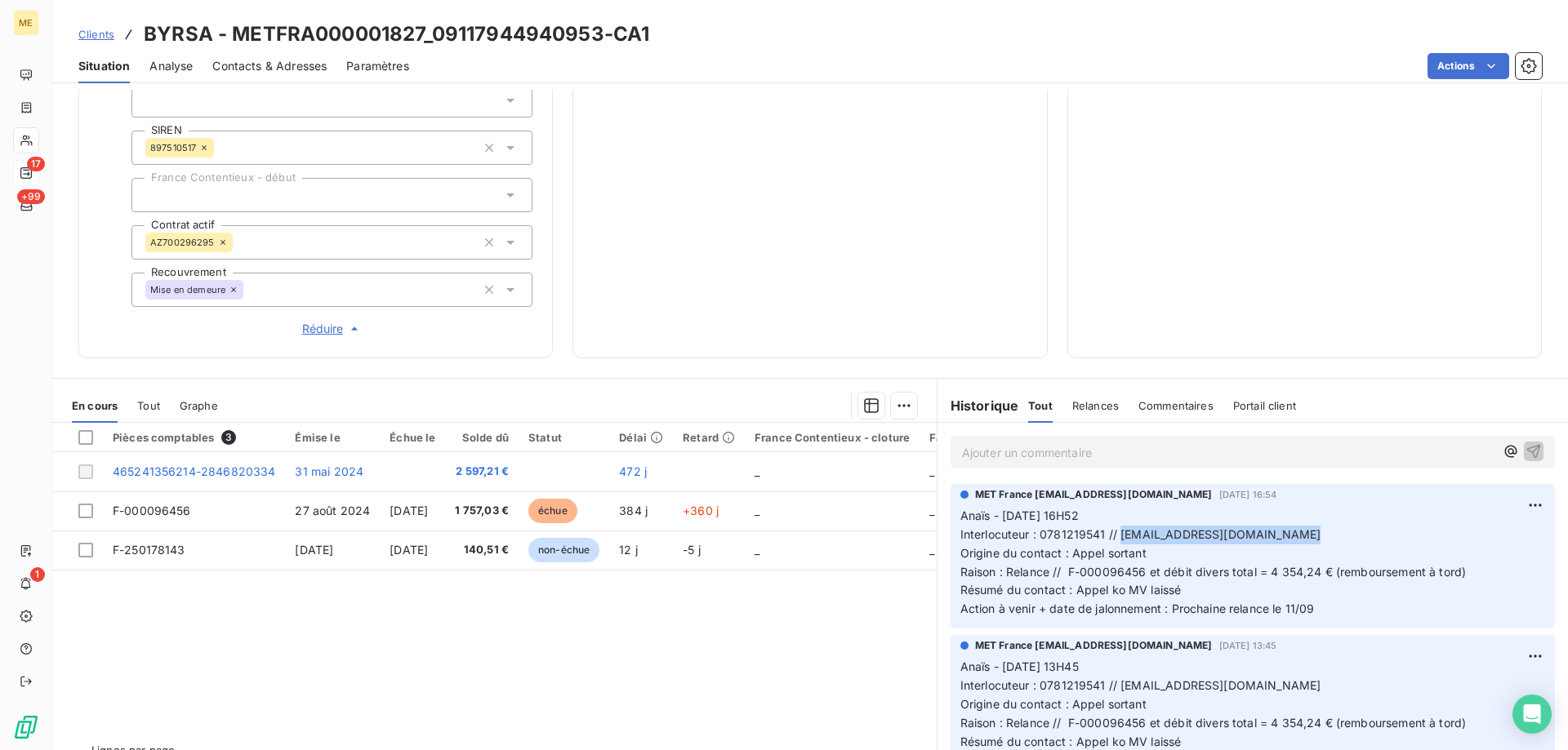
scroll to position [472, 0]
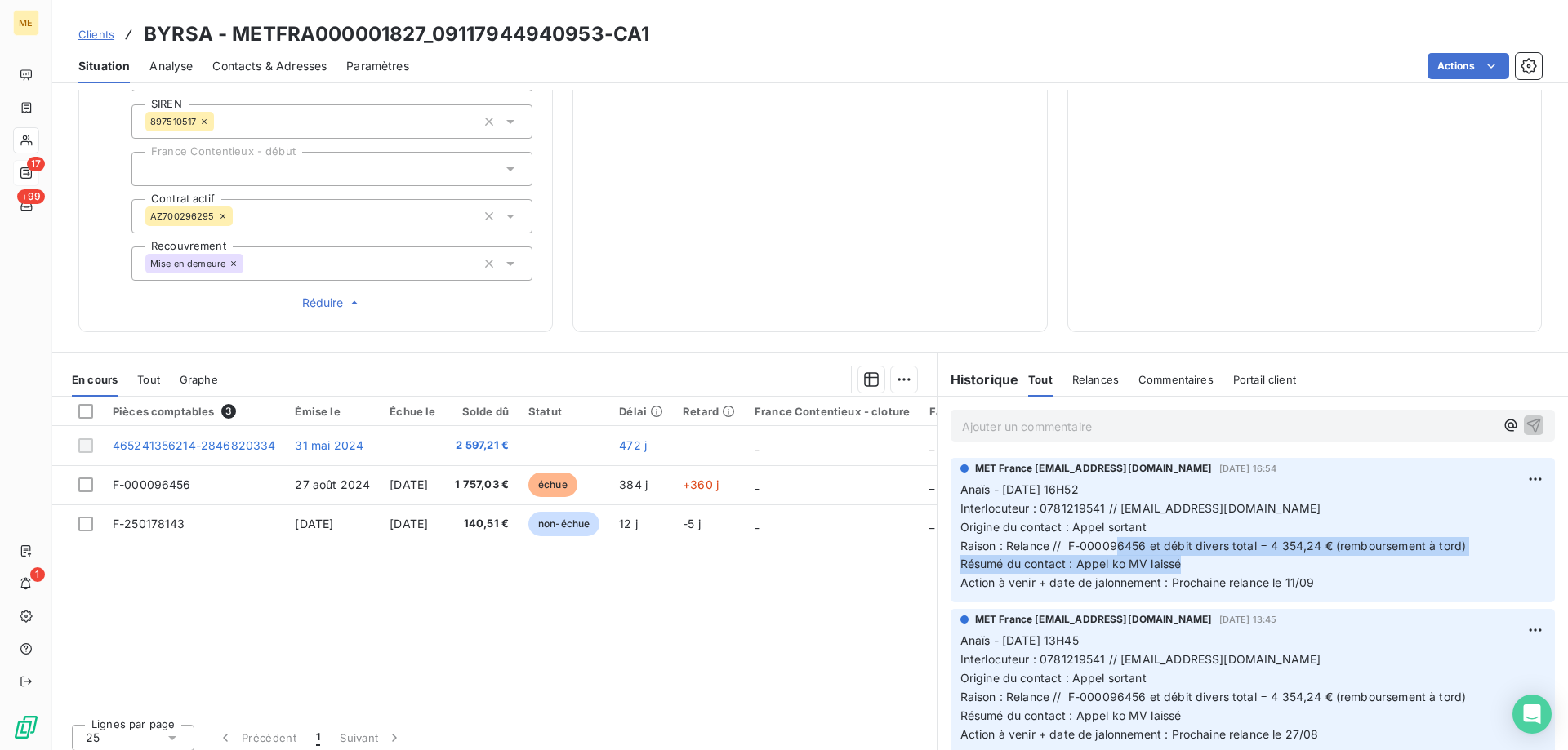
drag, startPoint x: 1321, startPoint y: 566, endPoint x: 1109, endPoint y: 531, distance: 214.9
click at [1109, 531] on p "Anaïs - 03/09/2025 - 16H52 Interlocuteur : 0781219541 // LAGUERANDE.BYRSA72@GMA…" at bounding box center [1253, 536] width 584 height 111
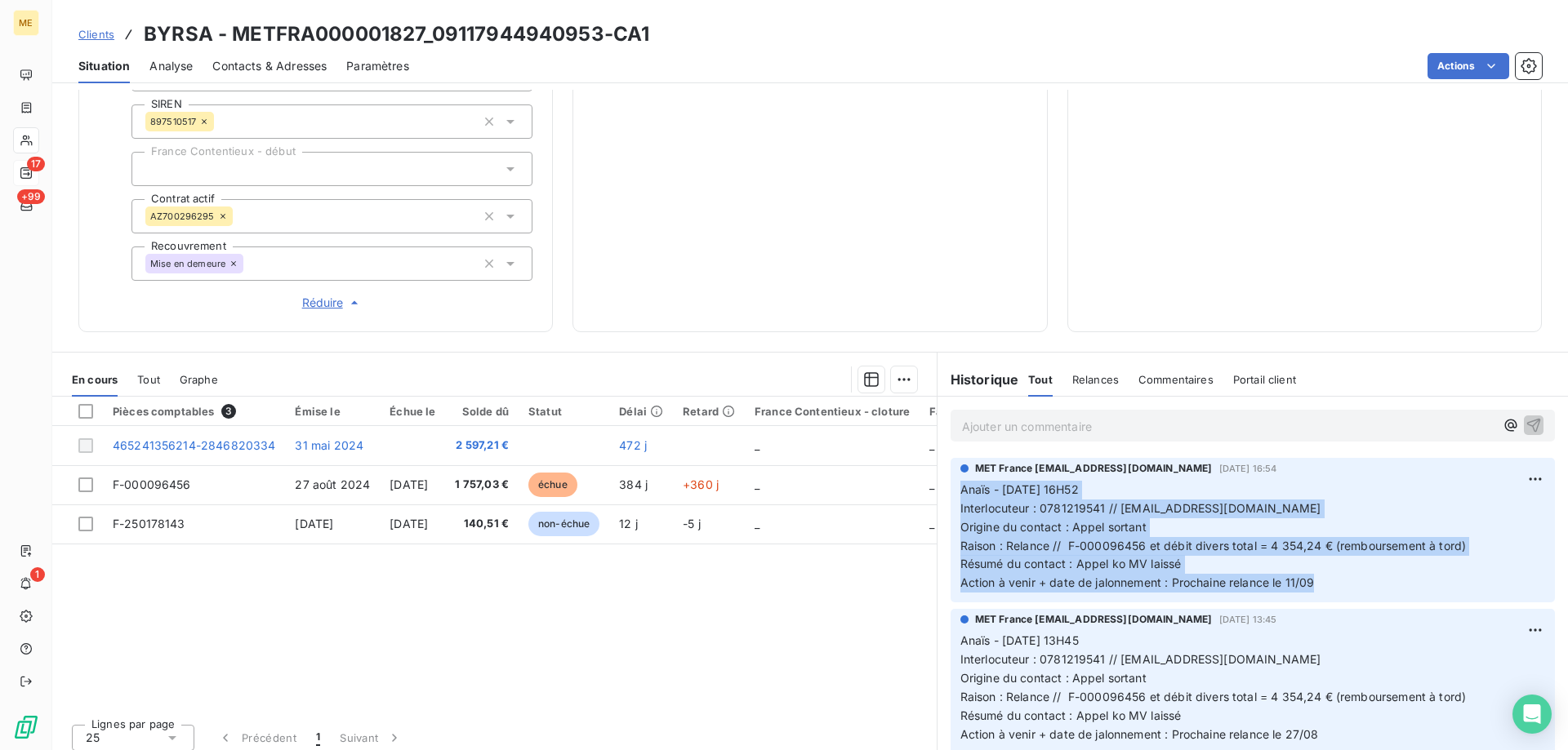
drag, startPoint x: 1334, startPoint y: 571, endPoint x: 930, endPoint y: 476, distance: 415.0
click at [937, 476] on div "MET France met-france@recouvrement.met.com 3 sept. 2025, 16:54 Anaïs - 03/09/20…" at bounding box center [1253, 530] width 631 height 151
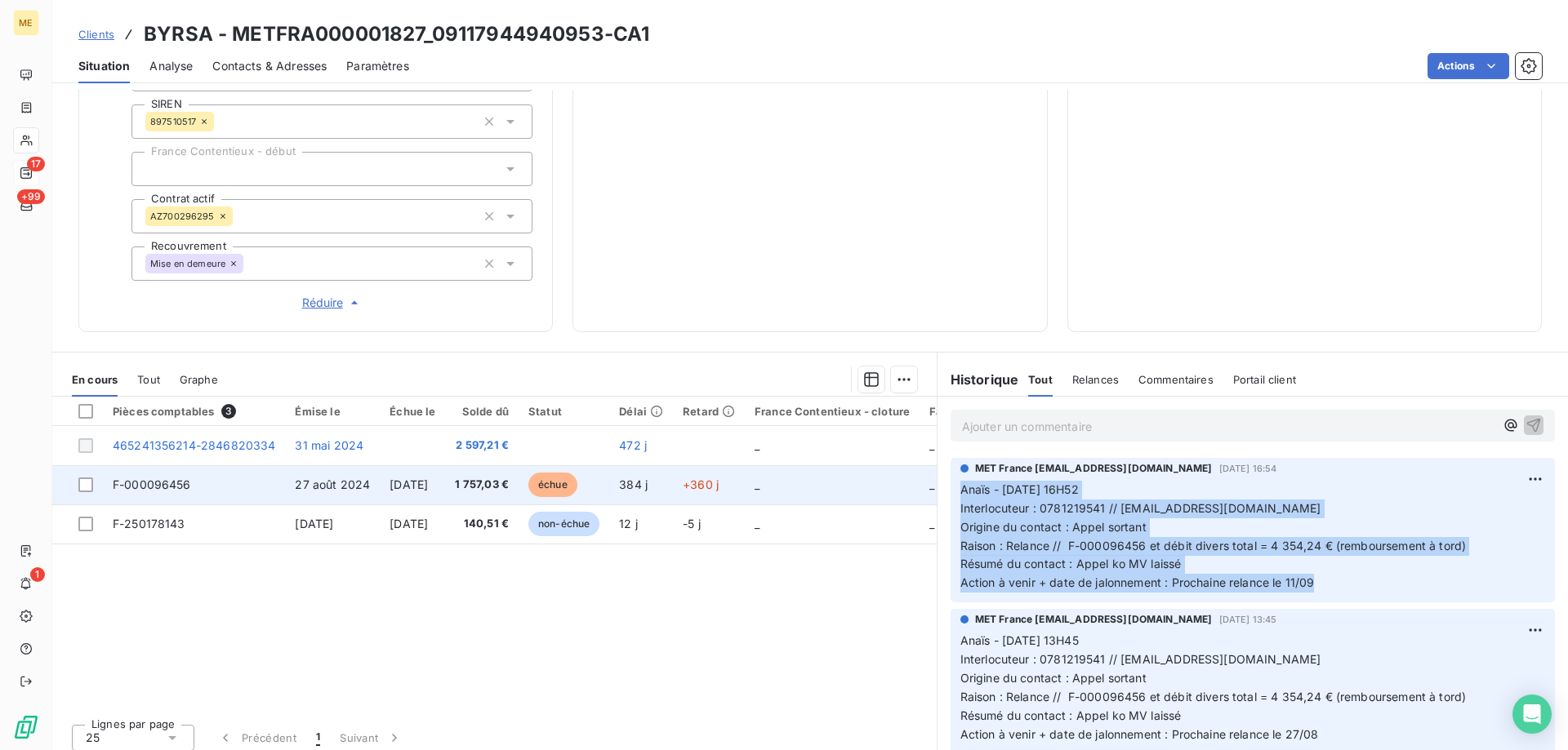
copy p "Anaïs - 03/09/2025 - 16H52 Interlocuteur : 0781219541 // LAGUERANDE.BYRSA72@GMA…"
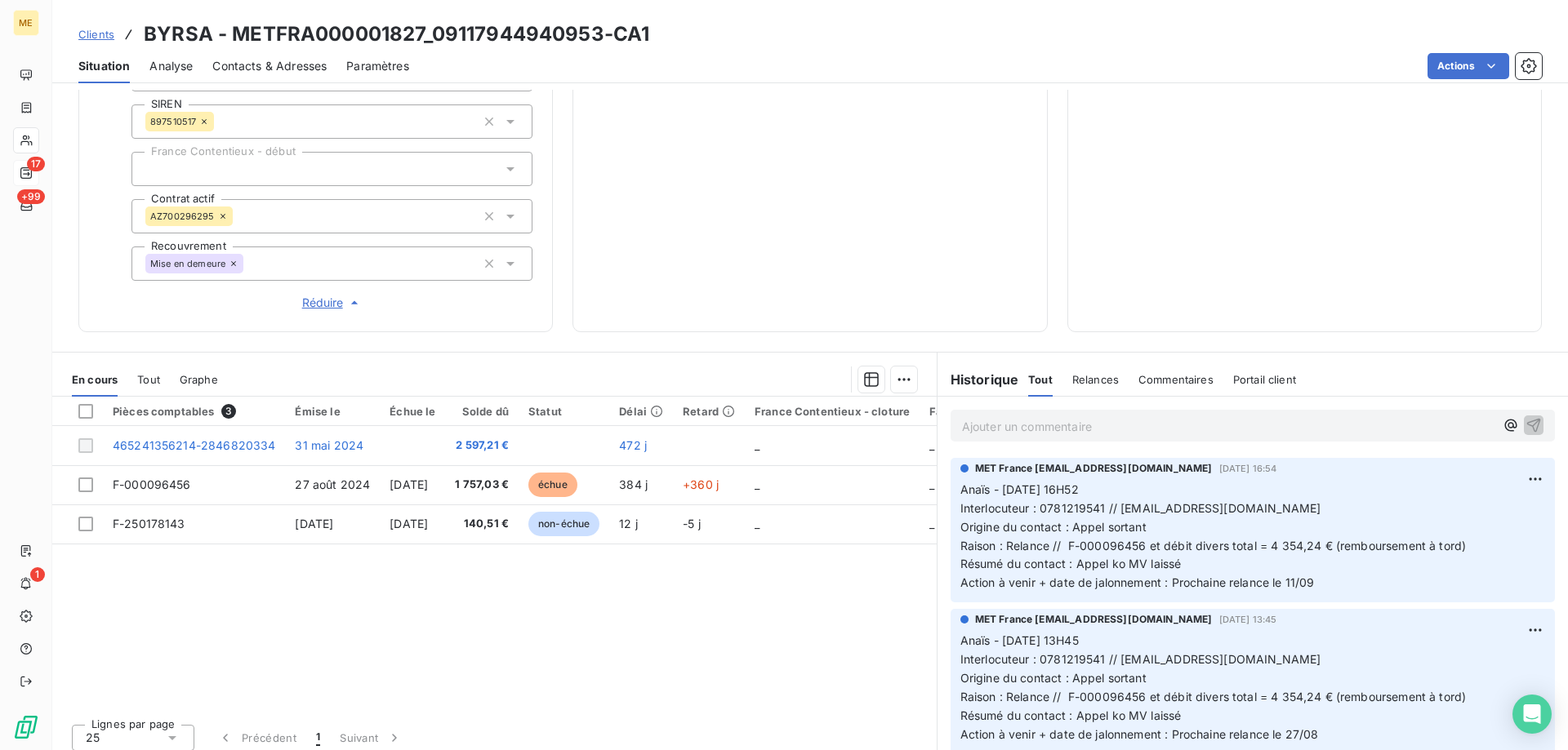
click at [1367, 416] on p "Ajouter un commentaire ﻿" at bounding box center [1228, 427] width 532 height 20
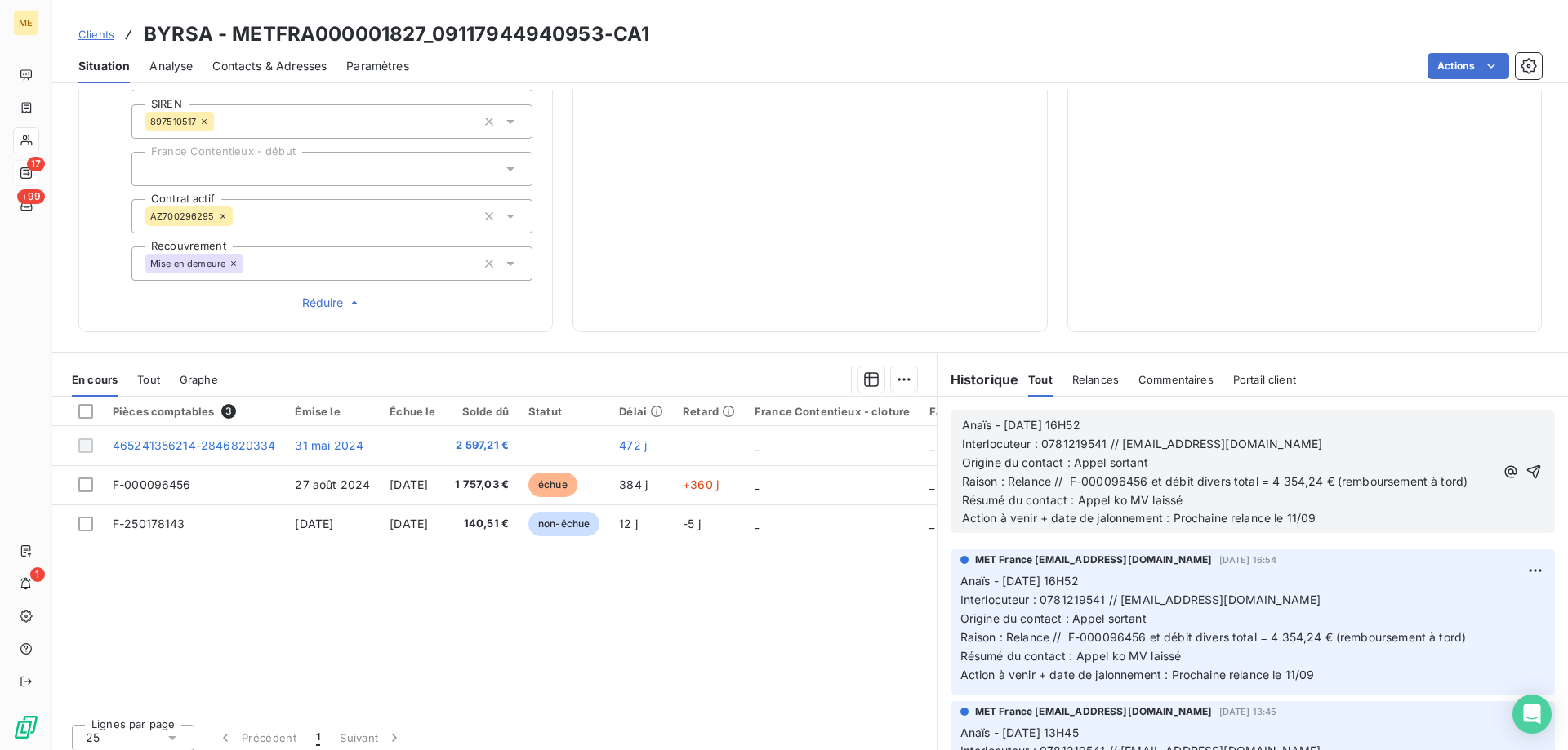
click at [1010, 418] on span "Anaïs - 03/09/2025 - 16H52" at bounding box center [1020, 425] width 118 height 14
drag, startPoint x: 1119, startPoint y: 418, endPoint x: 1072, endPoint y: 418, distance: 47.0
click at [1072, 418] on p "Anaïs - 15/09/2025 - 16H52" at bounding box center [1228, 426] width 532 height 18
click at [1291, 511] on span "Action à venir + date de jalonnement : Prochaine relance le 11/09" at bounding box center [1139, 518] width 355 height 14
click at [1526, 463] on icon "button" at bounding box center [1534, 471] width 16 height 16
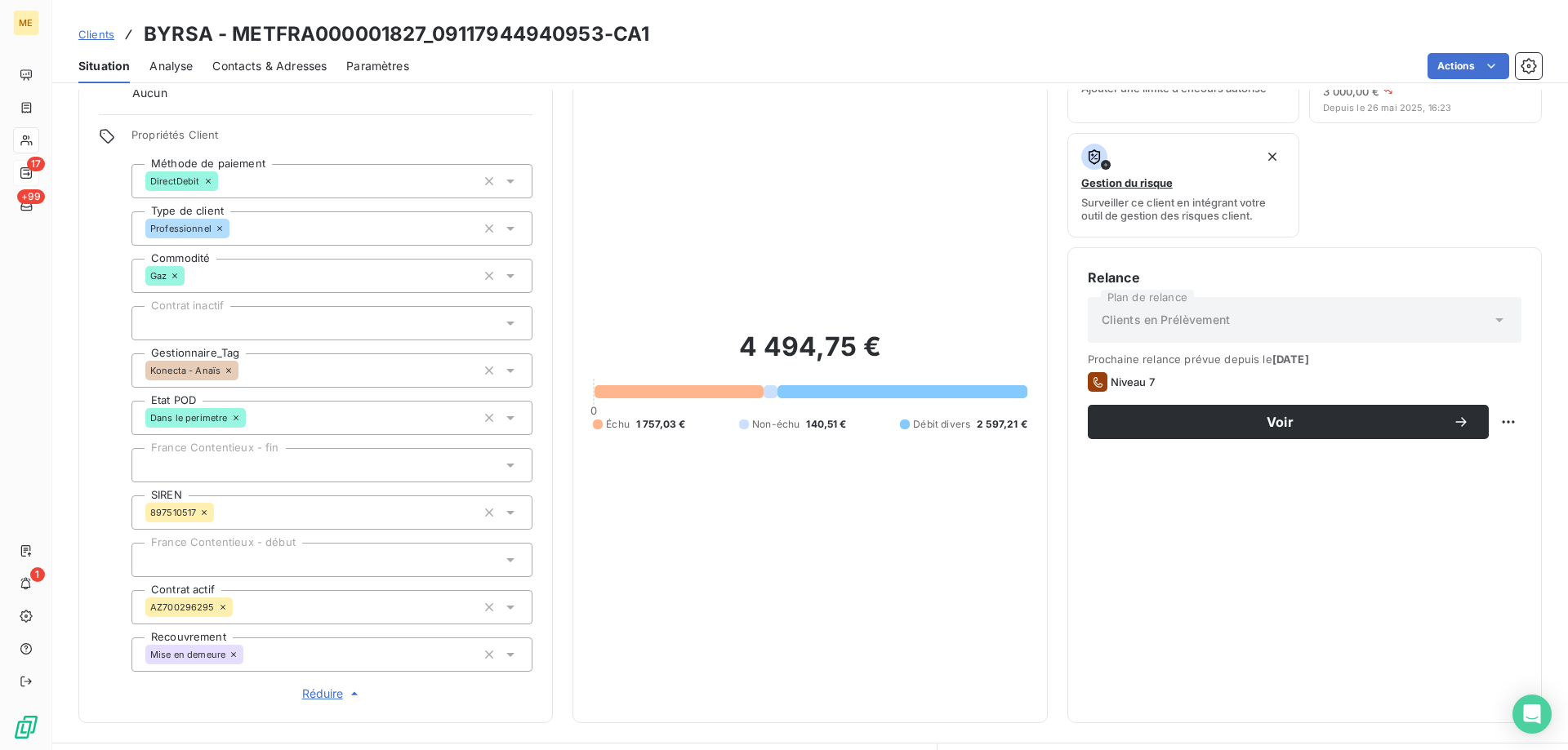
scroll to position [81, 0]
click at [1491, 425] on html "ME 17 +99 1 Clients BYRSA - METFRA000001827_09117944940953-CA1 Situation Analys…" at bounding box center [784, 457] width 1568 height 913
click at [1478, 466] on div "Replanifier cette action" at bounding box center [1429, 457] width 146 height 26
select select "8"
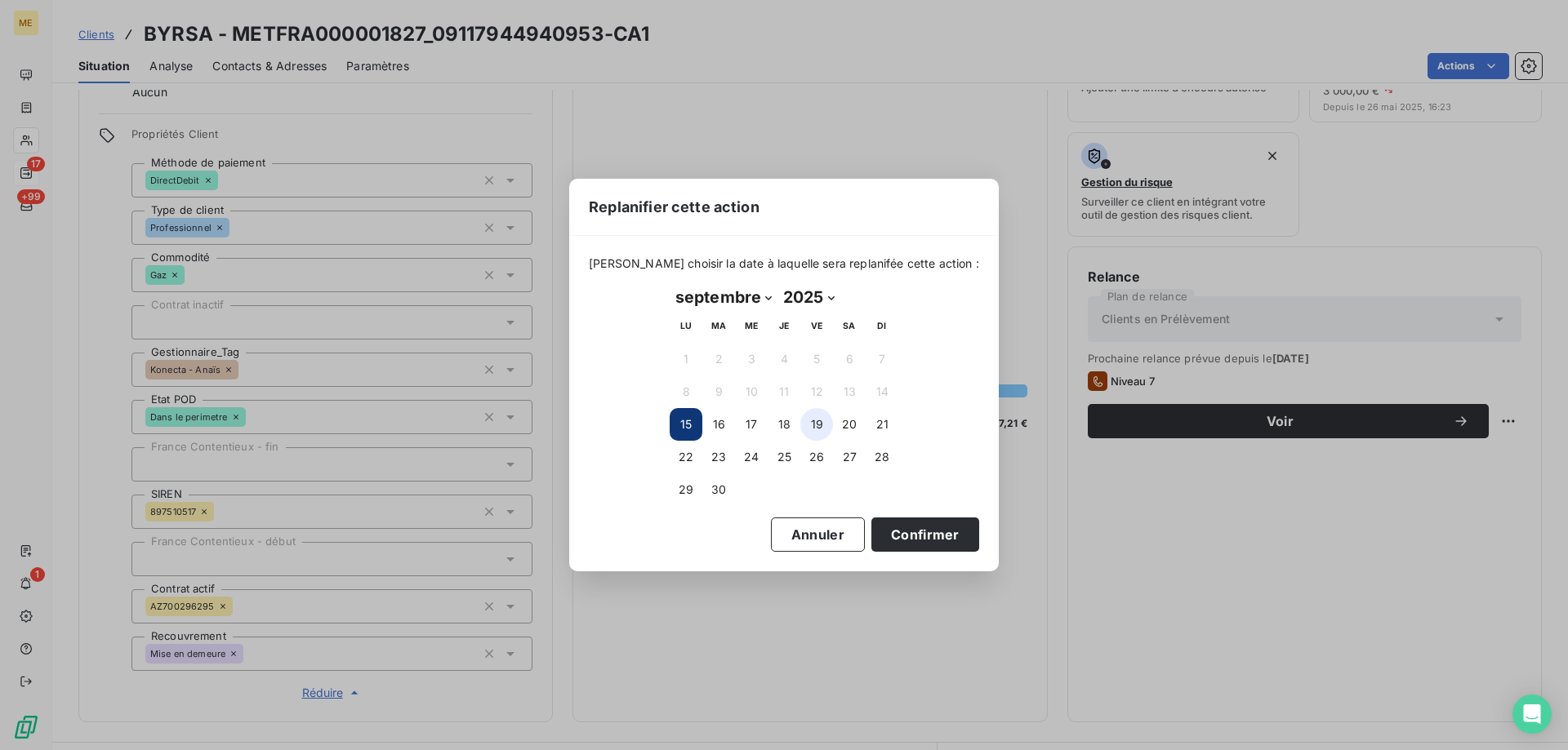
click at [823, 425] on button "19" at bounding box center [817, 424] width 33 height 33
click at [917, 539] on button "Confirmer" at bounding box center [925, 535] width 108 height 34
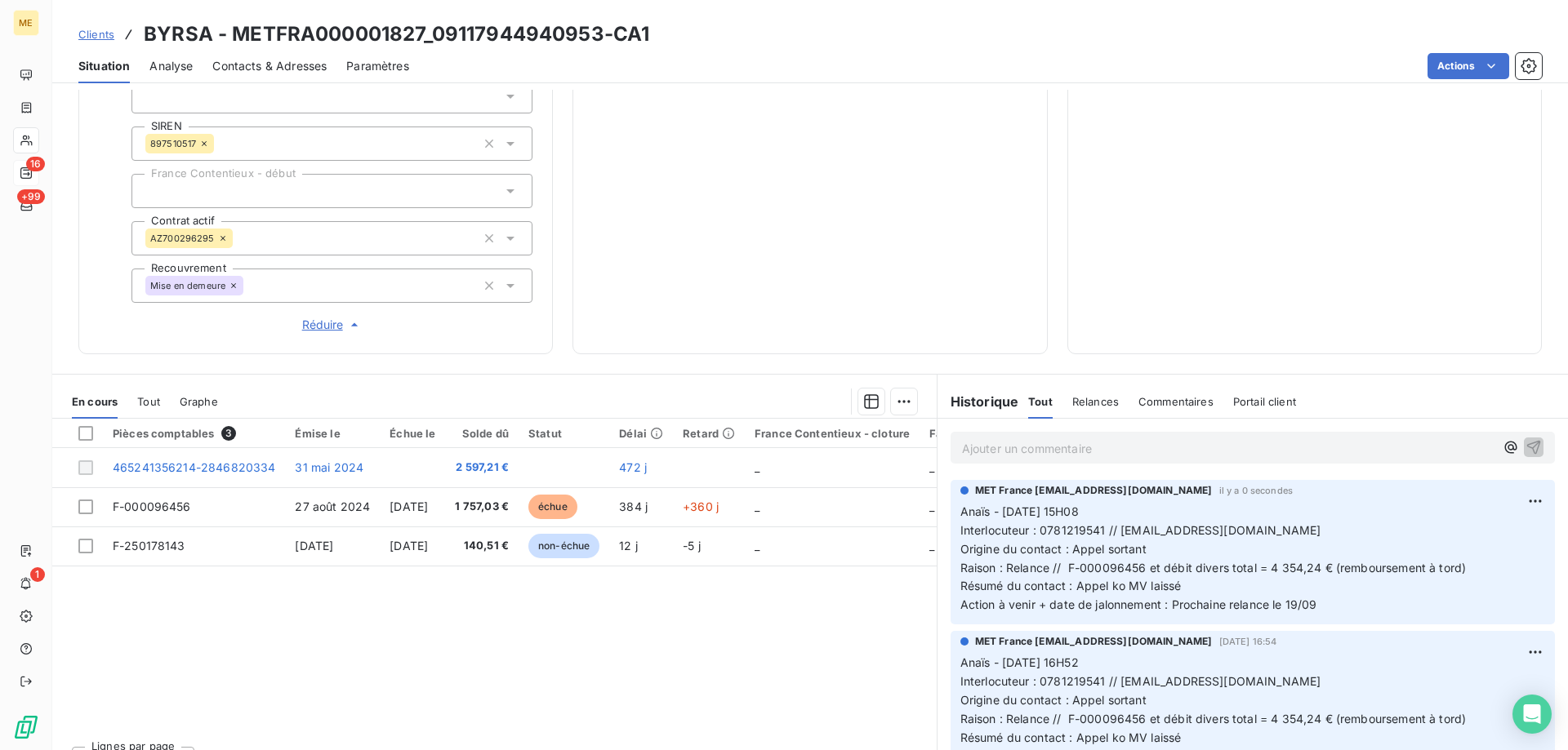
scroll to position [472, 0]
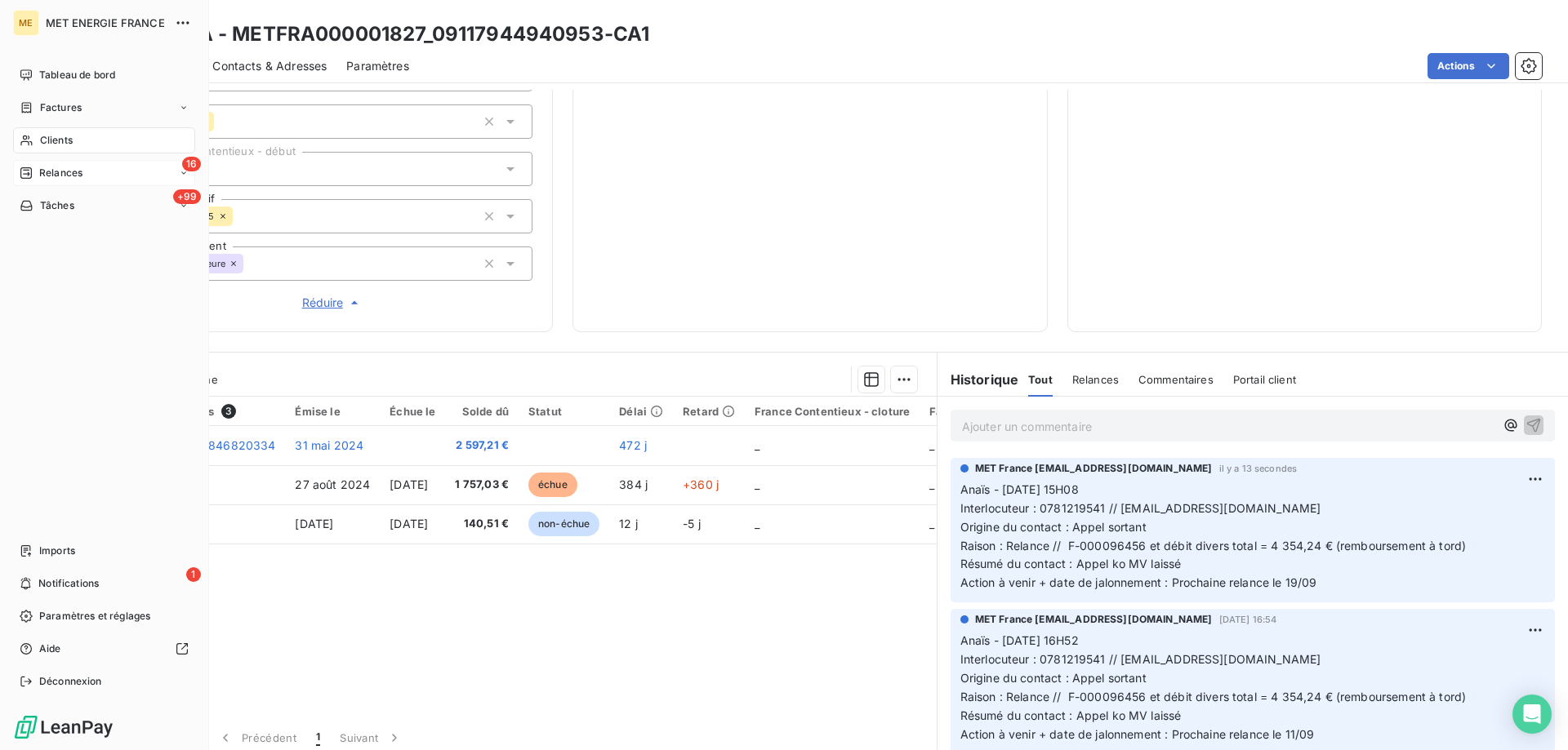
click at [29, 172] on icon at bounding box center [26, 173] width 13 height 13
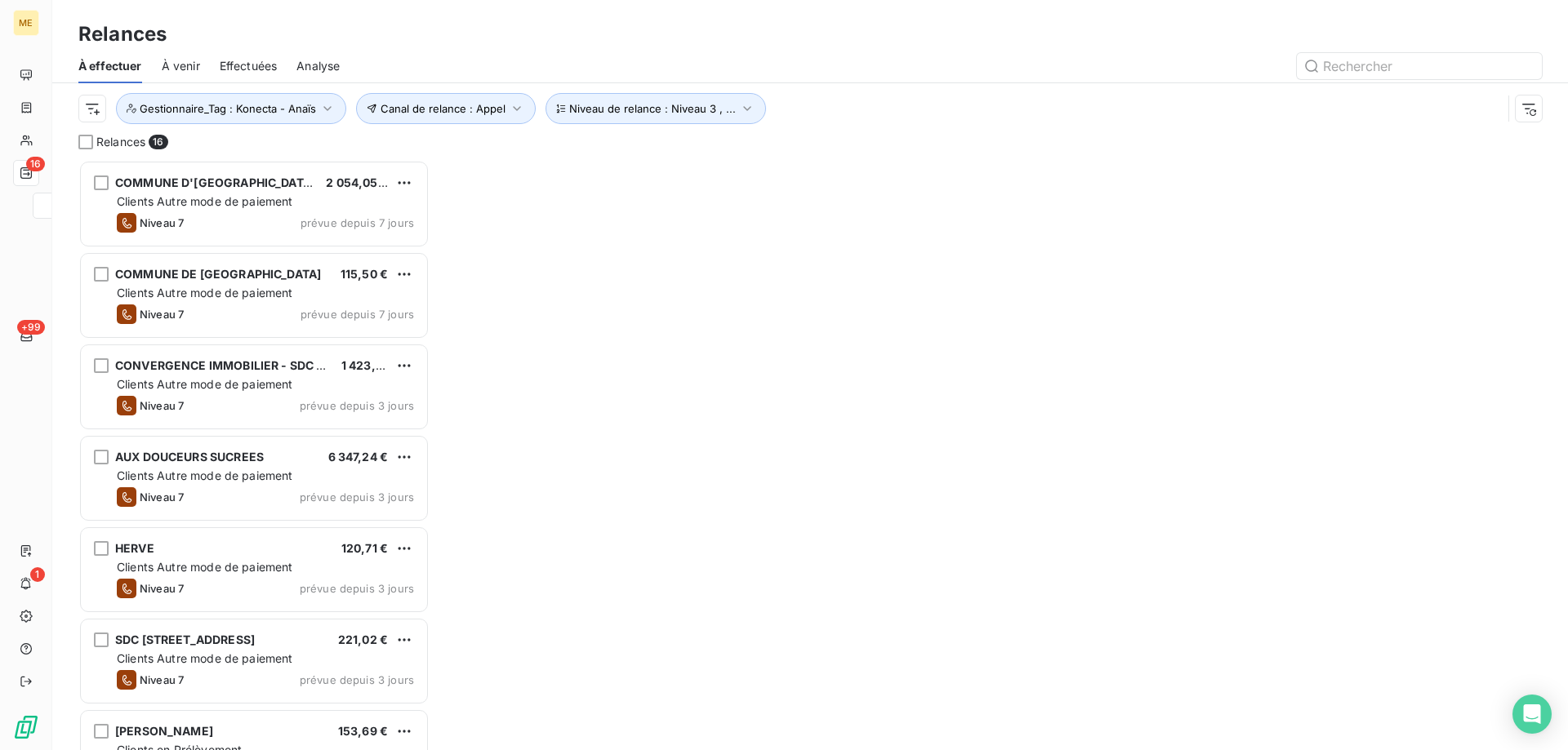
scroll to position [578, 339]
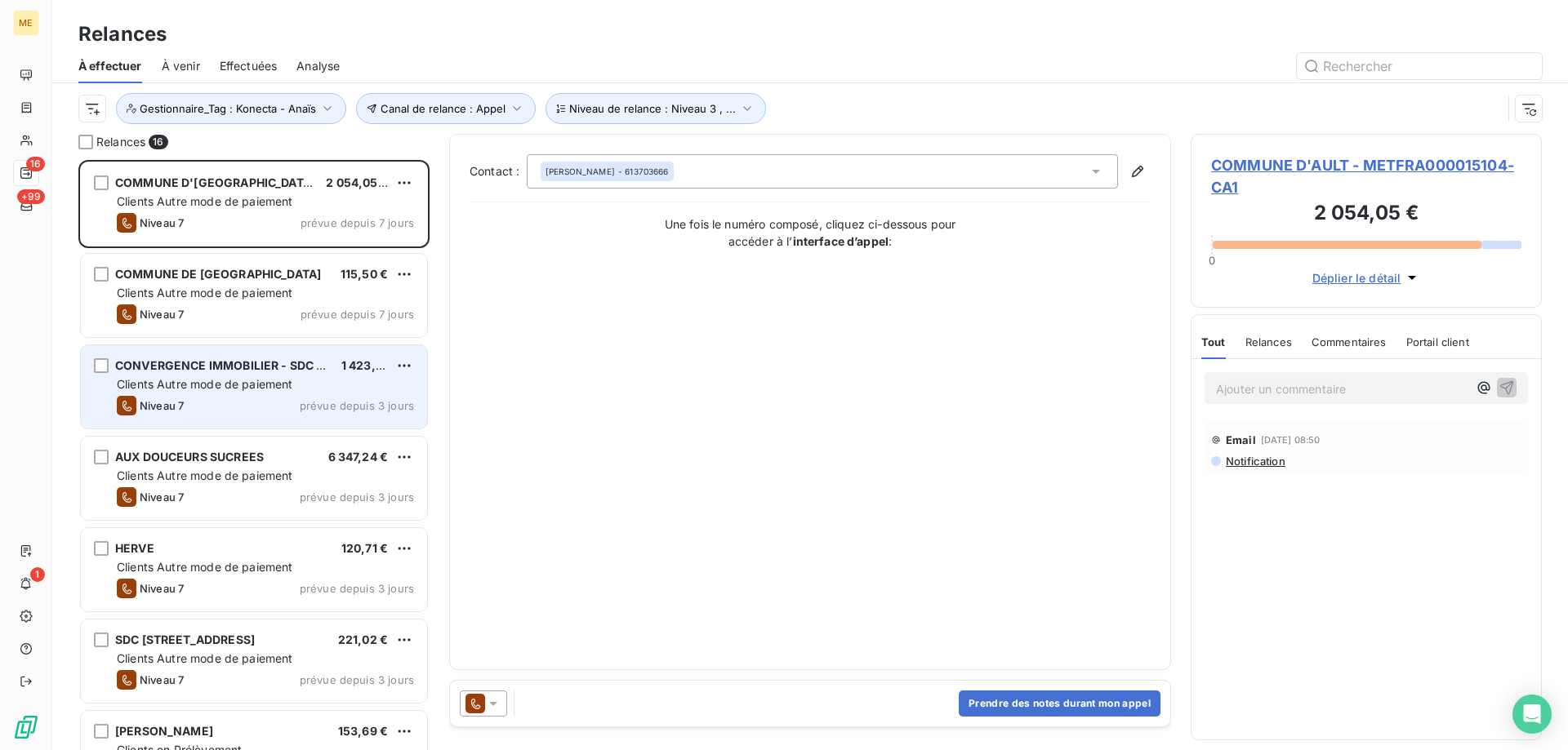
click at [229, 382] on span "Clients Autre mode de paiement" at bounding box center [205, 384] width 176 height 14
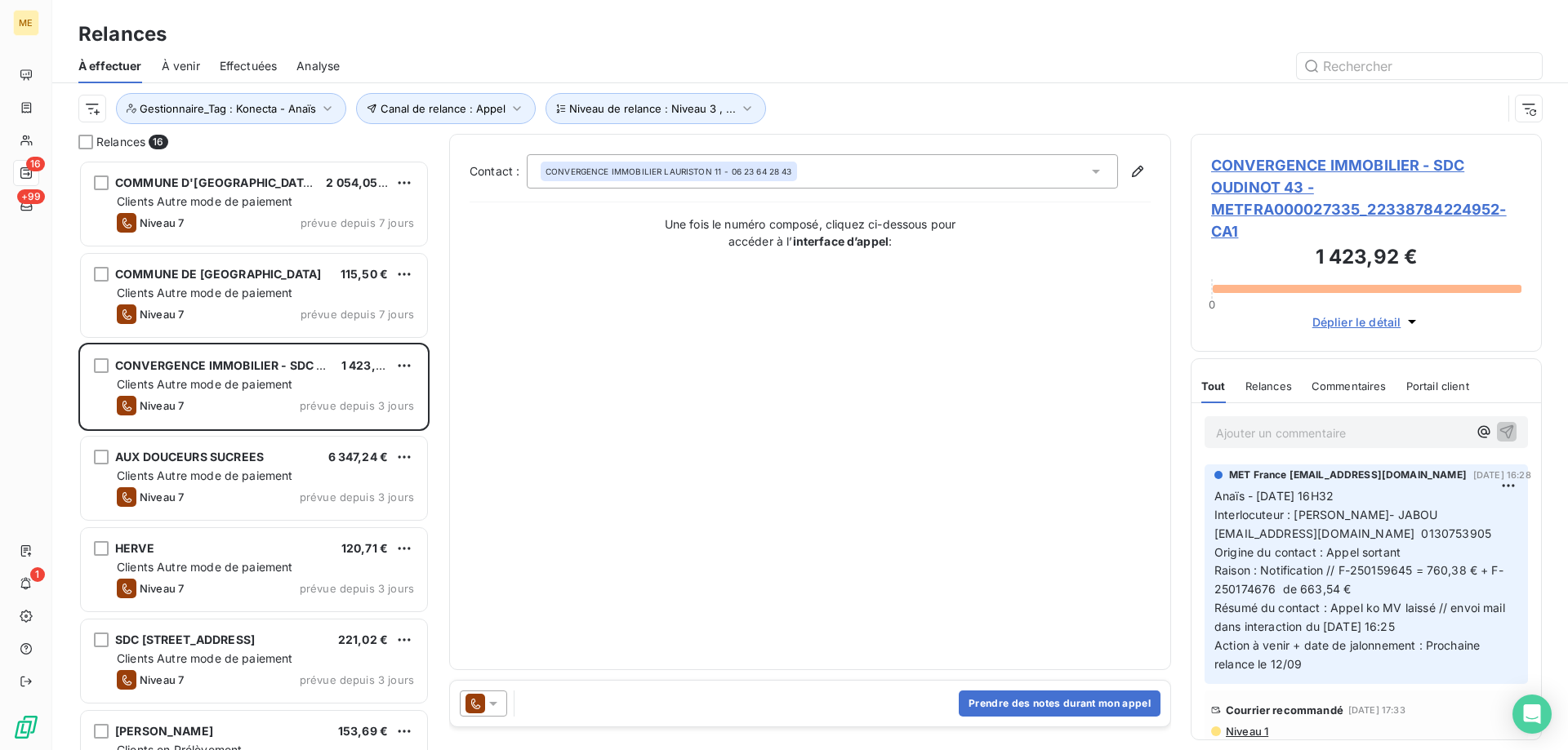
click at [1295, 191] on span "CONVERGENCE IMMOBILIER - SDC OUDINOT 43 - METFRA000027335_22338784224952-CA1" at bounding box center [1367, 198] width 310 height 88
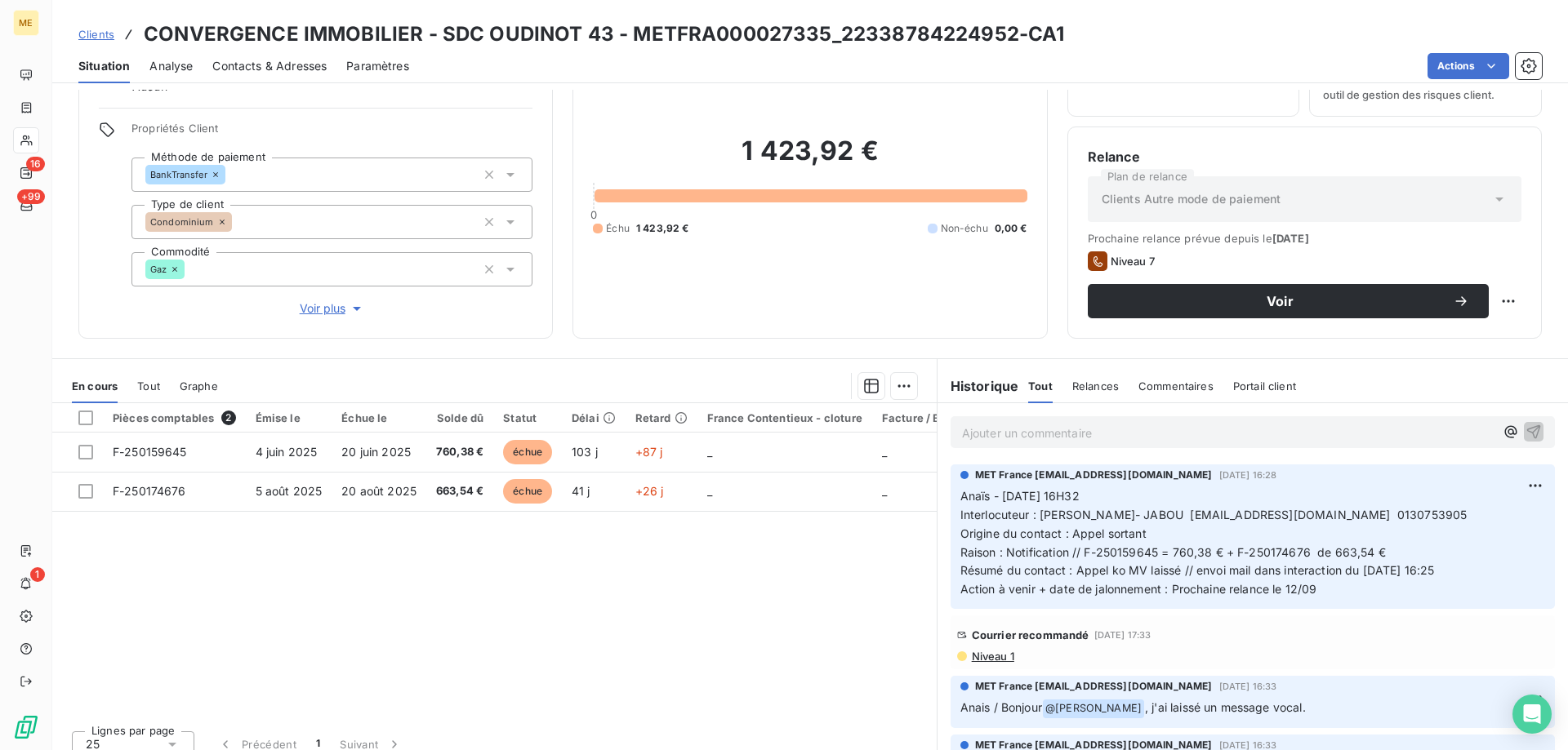
scroll to position [93, 0]
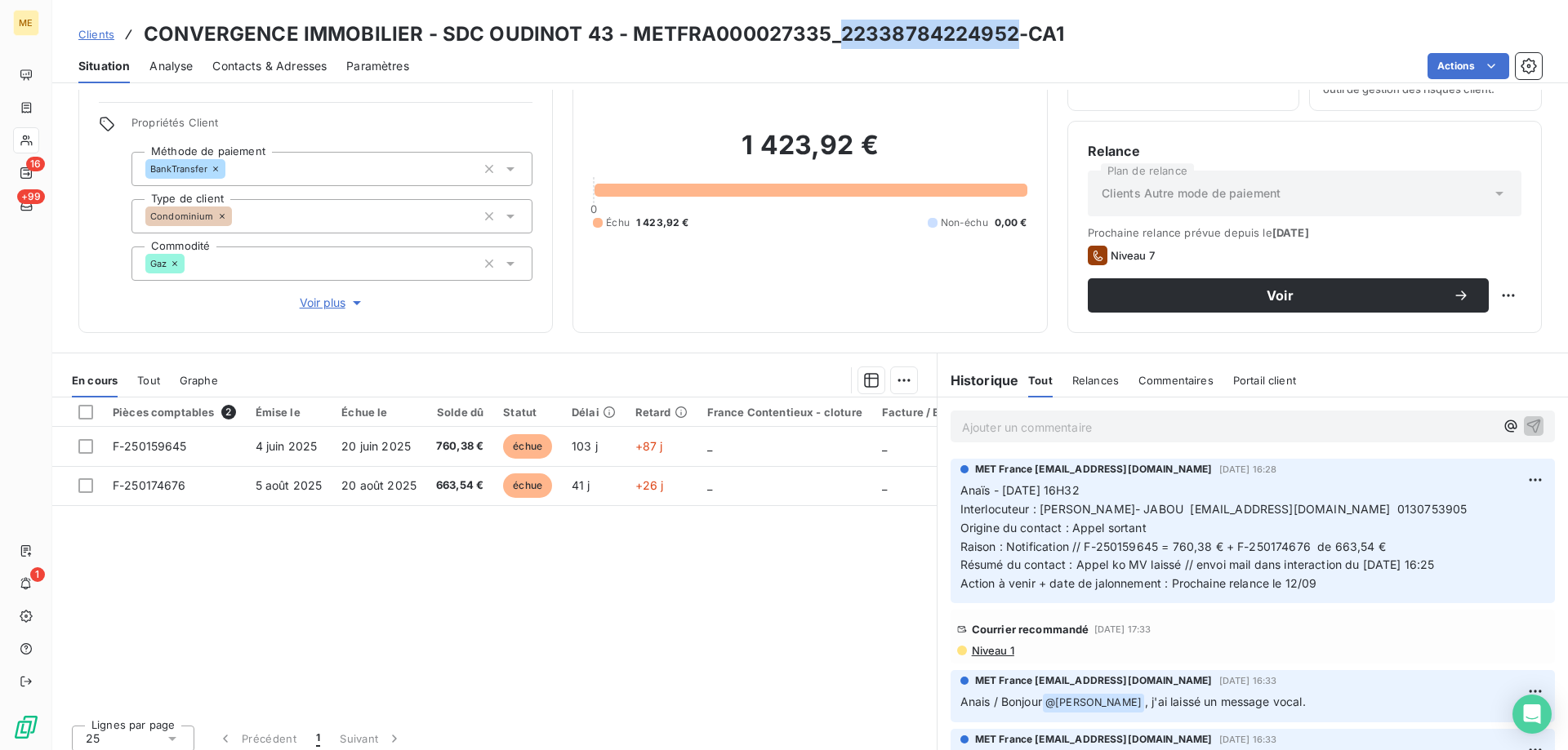
drag, startPoint x: 1008, startPoint y: 33, endPoint x: 838, endPoint y: 31, distance: 170.0
click at [838, 31] on h3 "CONVERGENCE IMMOBILIER - SDC OUDINOT 43 - METFRA000027335_22338784224952-CA1" at bounding box center [604, 34] width 921 height 29
copy h3 "22338784224952"
click at [923, 53] on div "Actions" at bounding box center [985, 65] width 1114 height 26
drag, startPoint x: 1008, startPoint y: 34, endPoint x: 832, endPoint y: 34, distance: 176.0
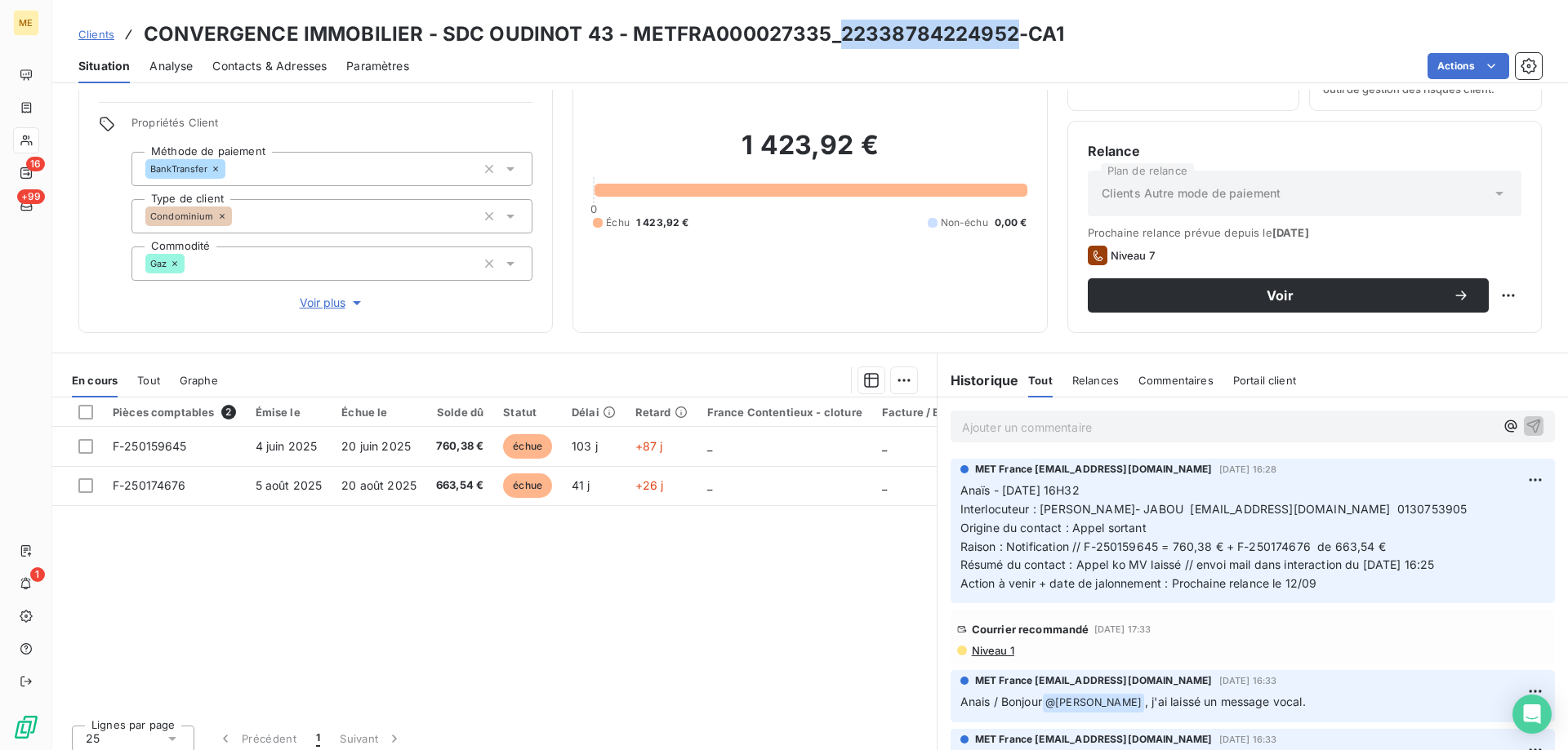
click at [832, 34] on h3 "CONVERGENCE IMMOBILIER - SDC OUDINOT 43 - METFRA000027335_22338784224952-CA1" at bounding box center [604, 34] width 921 height 29
copy h3 "22338784224952"
click at [1494, 293] on html "ME 16 +99 1 Clients CONVERGENCE IMMOBILIER - SDC OUDINOT 43 - METFRA000027335_2…" at bounding box center [784, 457] width 1568 height 913
click at [1482, 339] on div "Replanifier cette action" at bounding box center [1429, 331] width 146 height 26
select select "8"
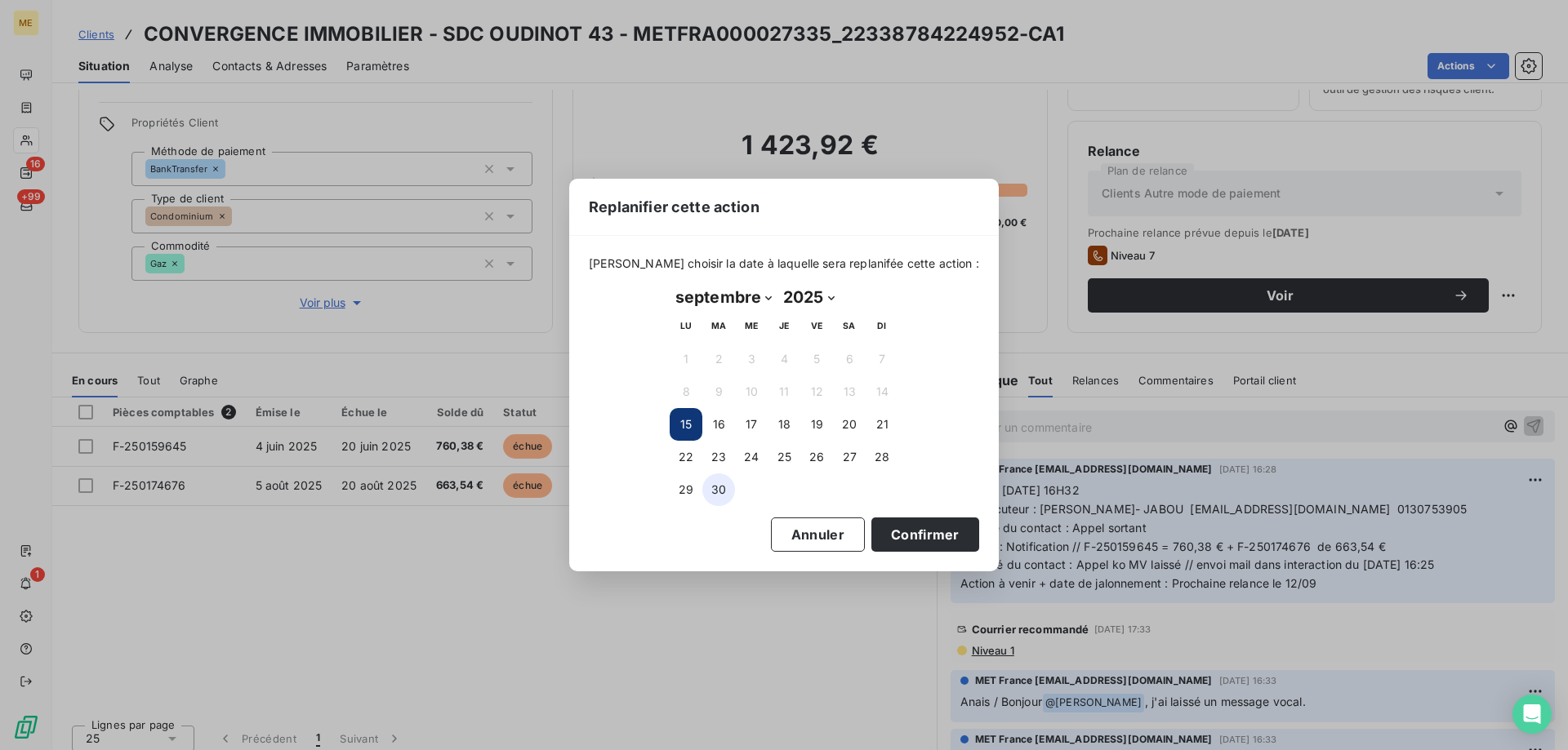
drag, startPoint x: 683, startPoint y: 457, endPoint x: 711, endPoint y: 480, distance: 36.2
click at [685, 460] on button "22" at bounding box center [686, 457] width 33 height 33
click at [899, 538] on button "Confirmer" at bounding box center [925, 535] width 108 height 34
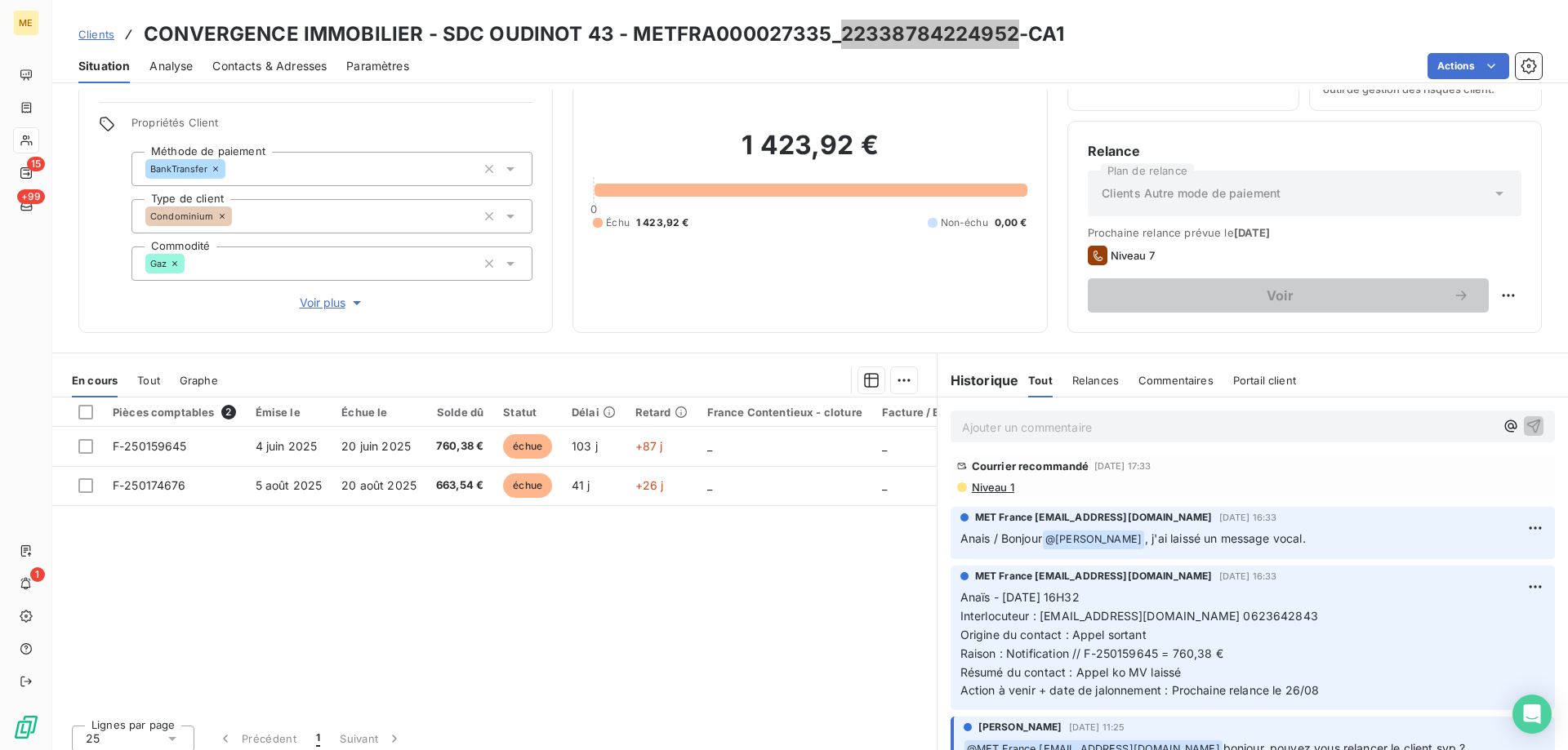
scroll to position [0, 0]
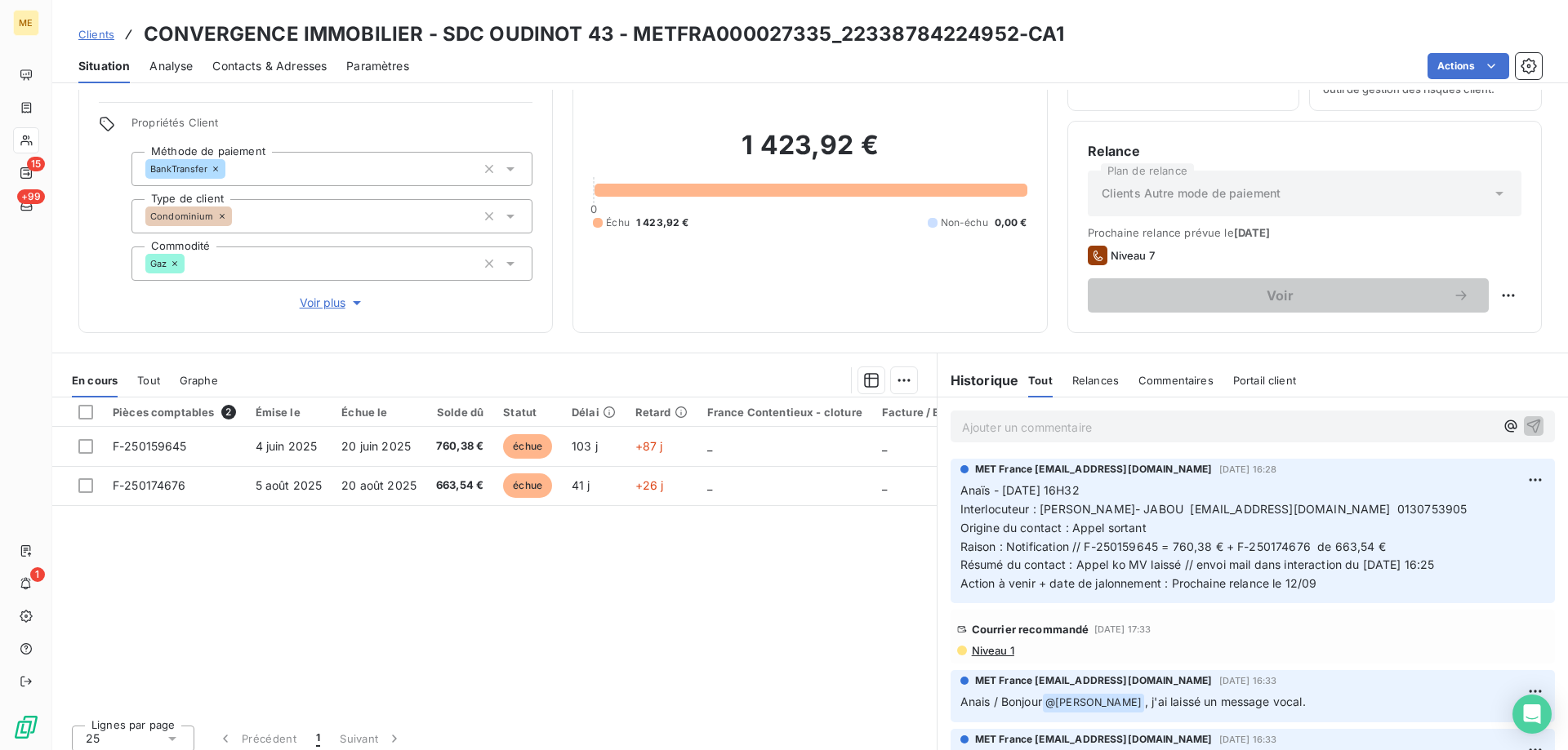
click at [1125, 429] on p "Ajouter un commentaire ﻿" at bounding box center [1228, 427] width 532 height 20
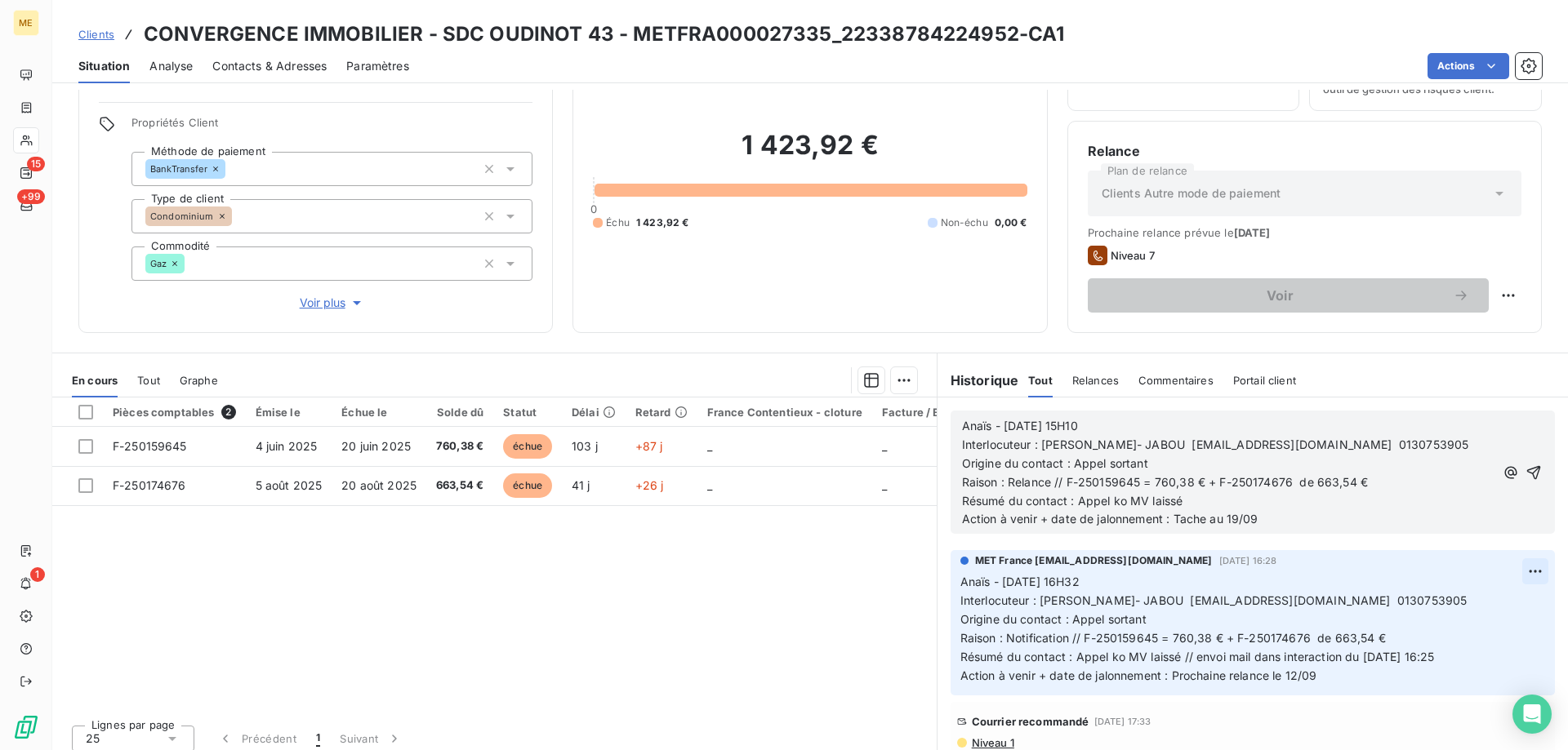
click at [1528, 467] on icon "button" at bounding box center [1534, 472] width 14 height 14
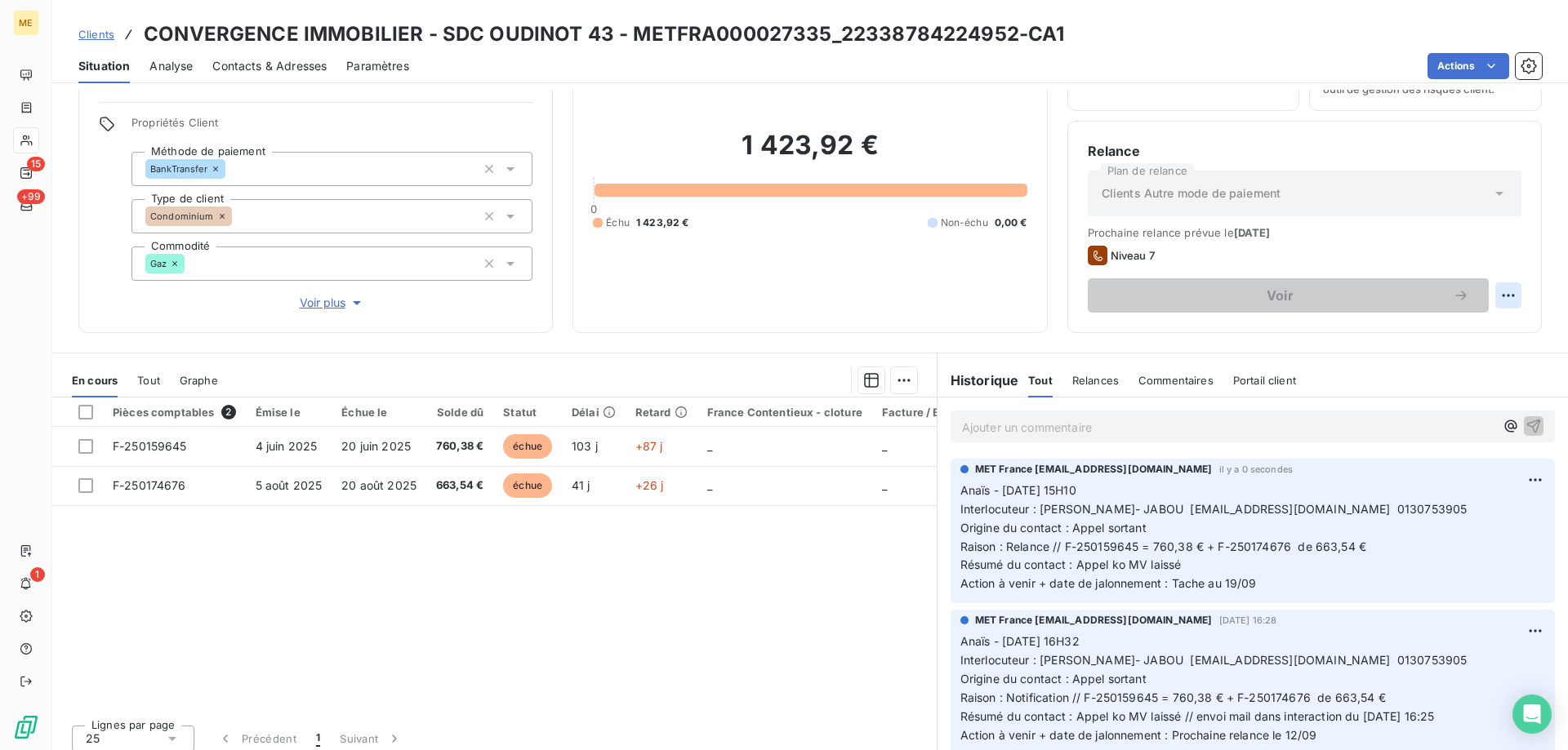
click at [1496, 298] on html "ME 15 +99 1 Clients CONVERGENCE IMMOBILIER - SDC OUDINOT 43 - METFRA000027335_2…" at bounding box center [784, 457] width 1568 height 913
click at [1485, 331] on div "Replanifier cette action" at bounding box center [1429, 331] width 146 height 26
select select "8"
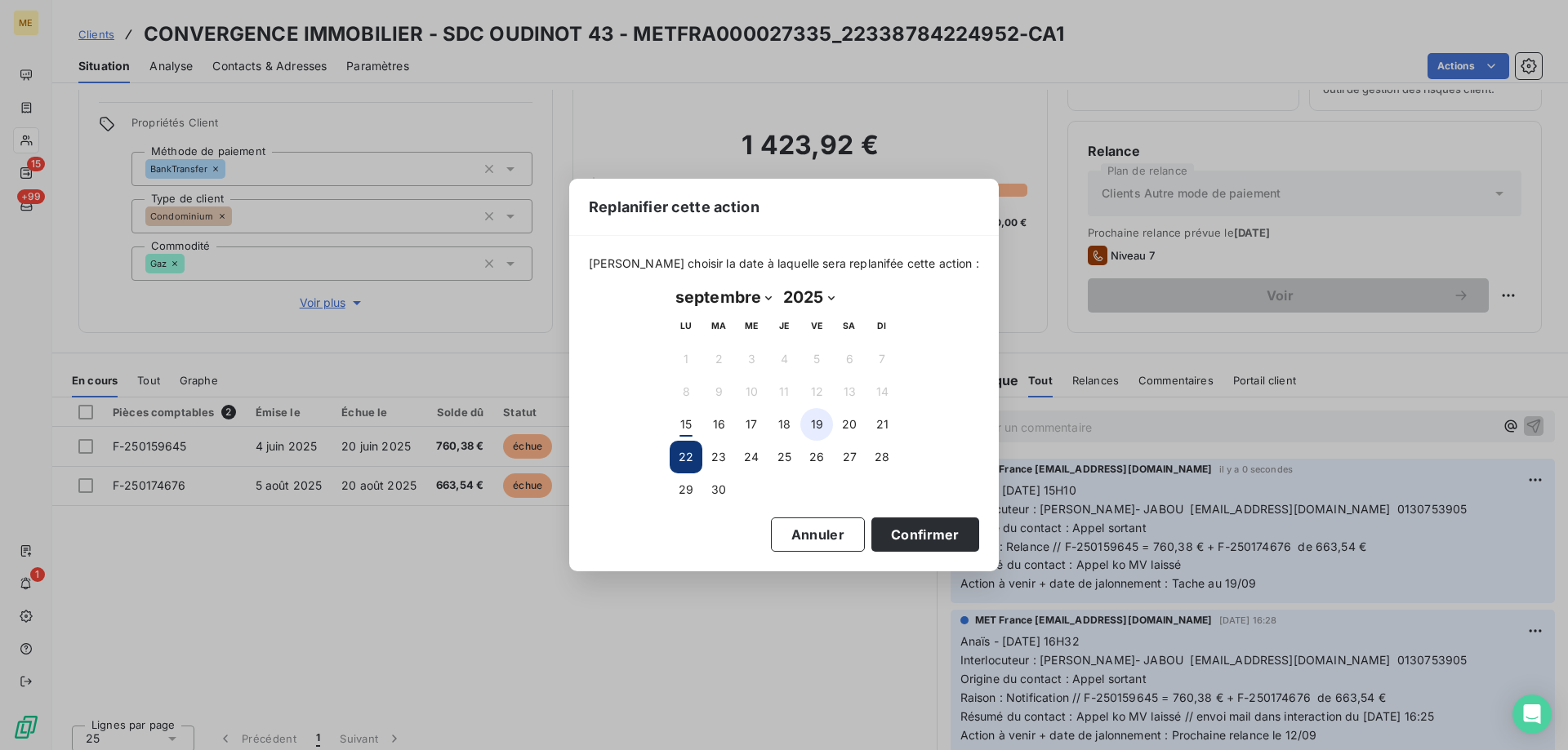
click at [822, 433] on button "19" at bounding box center [817, 424] width 33 height 33
click at [899, 522] on button "Confirmer" at bounding box center [925, 535] width 108 height 34
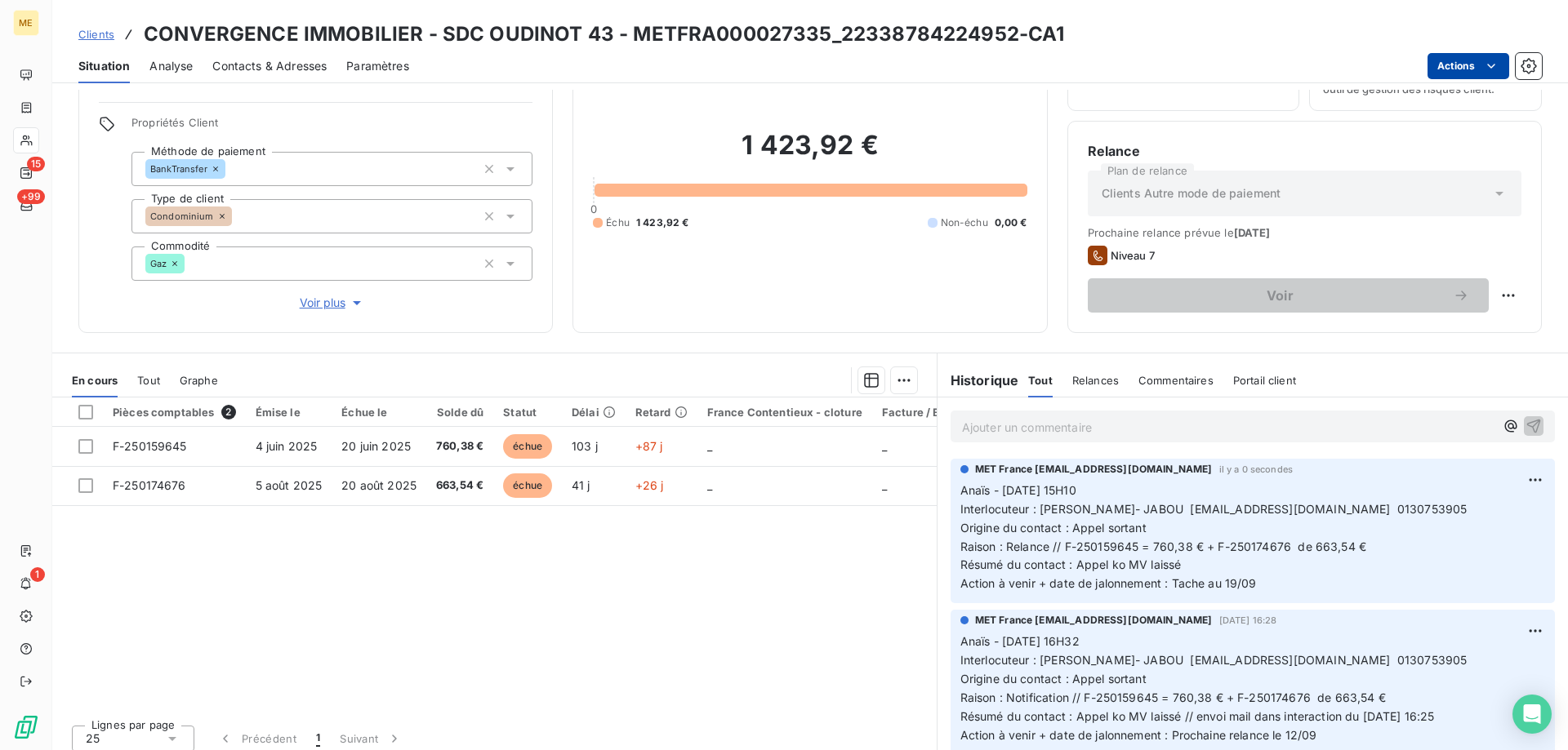
click at [1452, 63] on html "ME 15 +99 1 Clients CONVERGENCE IMMOBILIER - SDC OUDINOT 43 - METFRA000027335_2…" at bounding box center [784, 457] width 1568 height 913
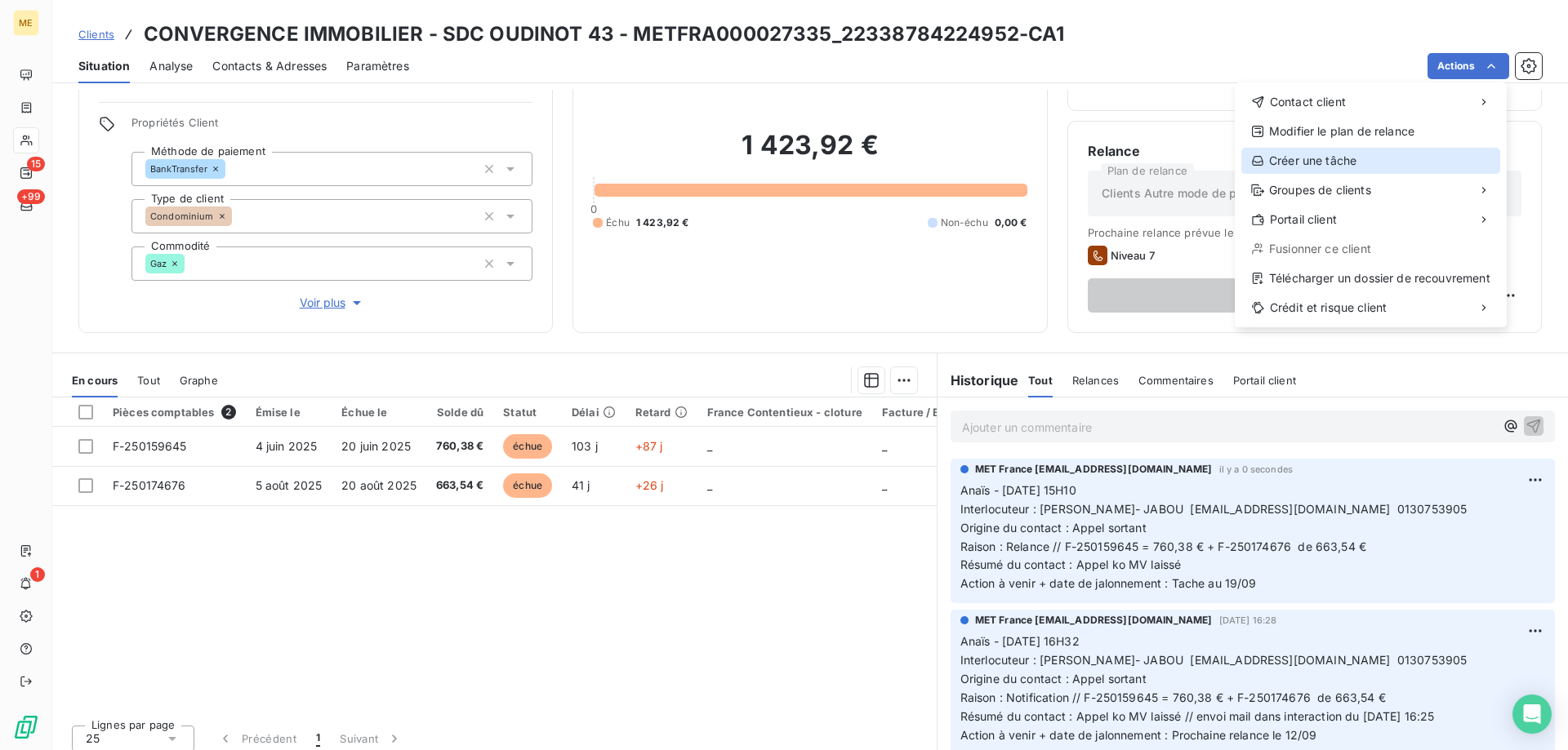
click at [1332, 159] on div "Créer une tâche" at bounding box center [1371, 160] width 259 height 26
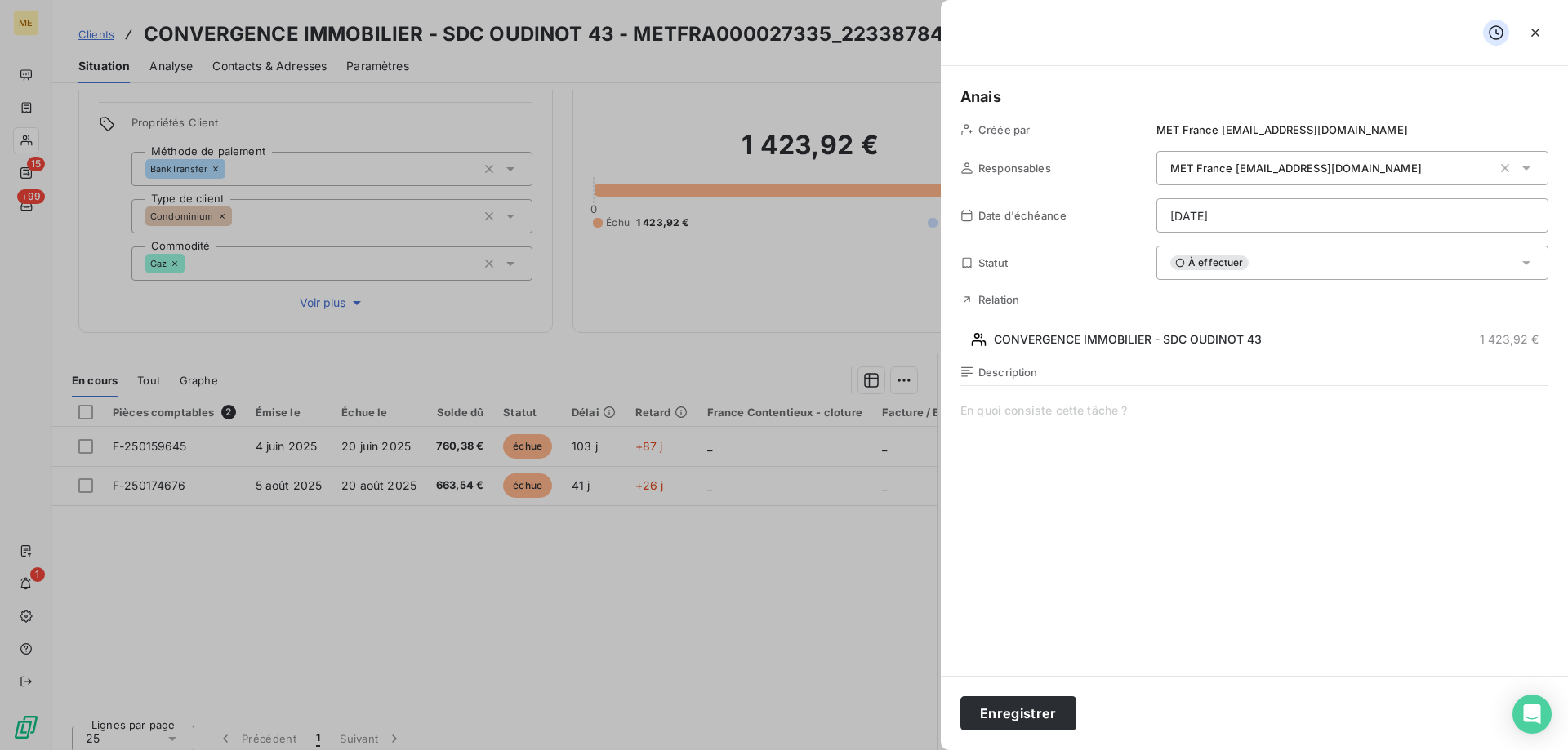
click at [1046, 413] on span at bounding box center [1254, 559] width 588 height 313
click at [1293, 212] on html "ME 15 +99 1 Clients CONVERGENCE IMMOBILIER - SDC OUDINOT 43 - METFRA000027335_2…" at bounding box center [784, 457] width 1568 height 913
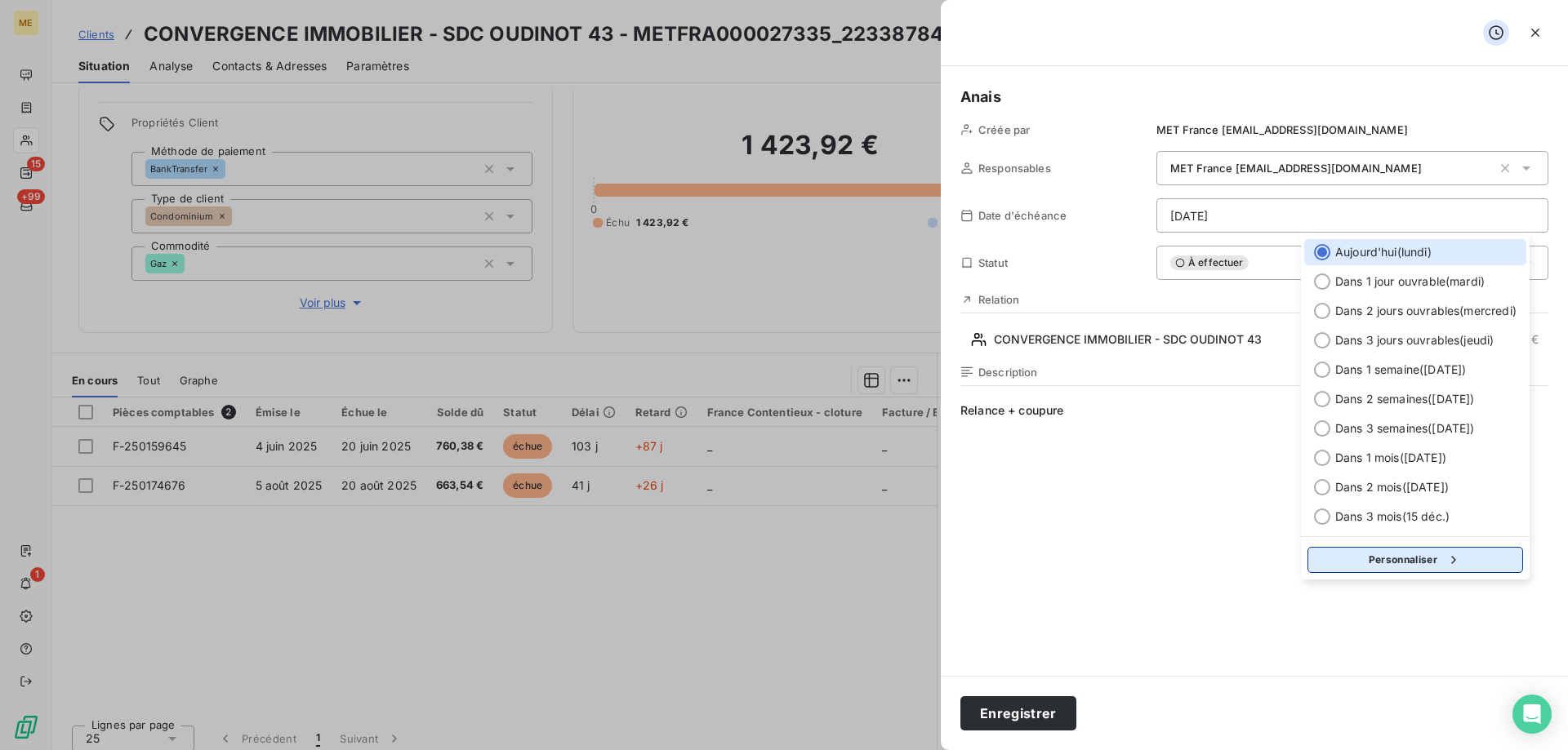
click at [1381, 570] on button "Personnaliser" at bounding box center [1415, 560] width 215 height 26
select select "8"
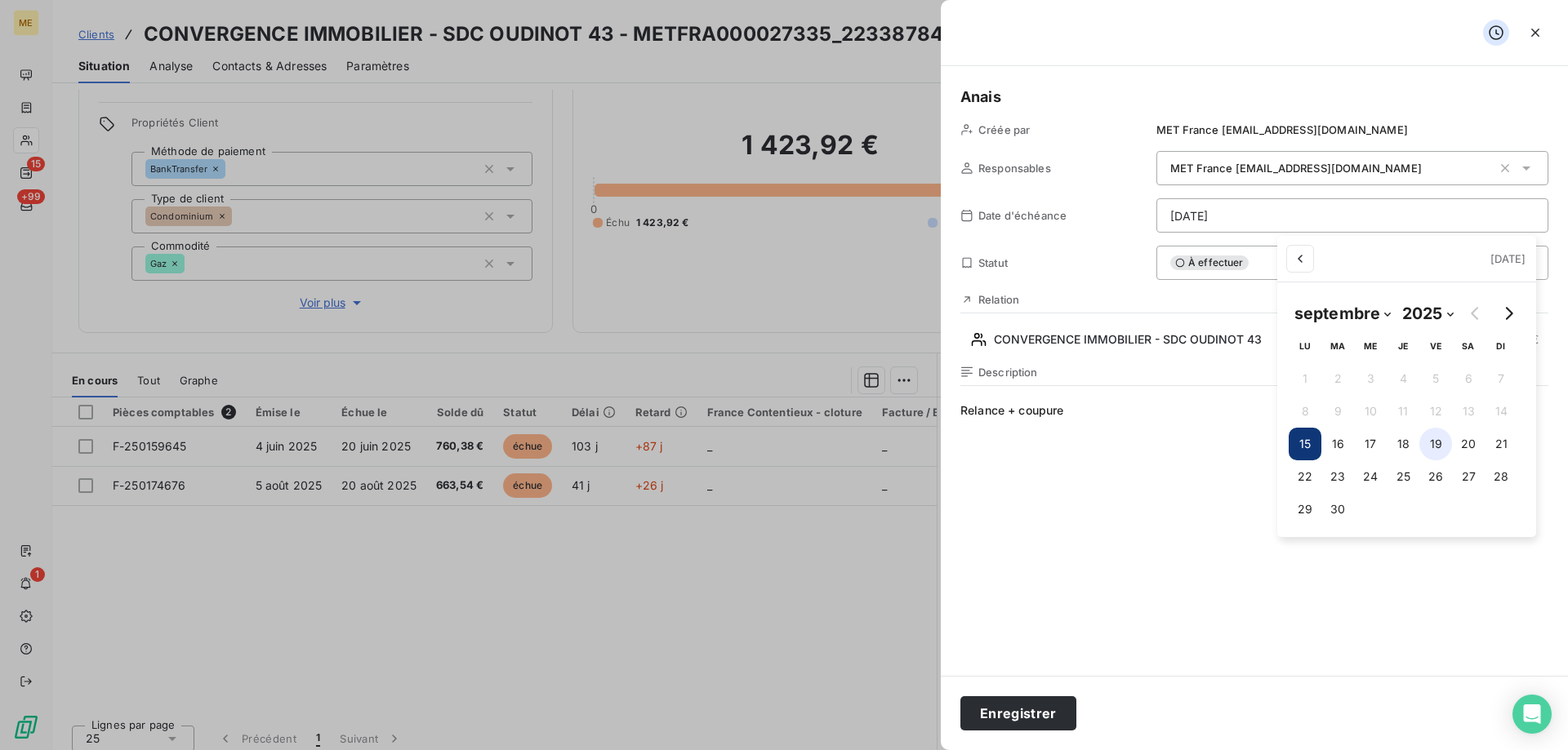
click at [1441, 446] on button "19" at bounding box center [1436, 443] width 33 height 33
type input "19/09/2025"
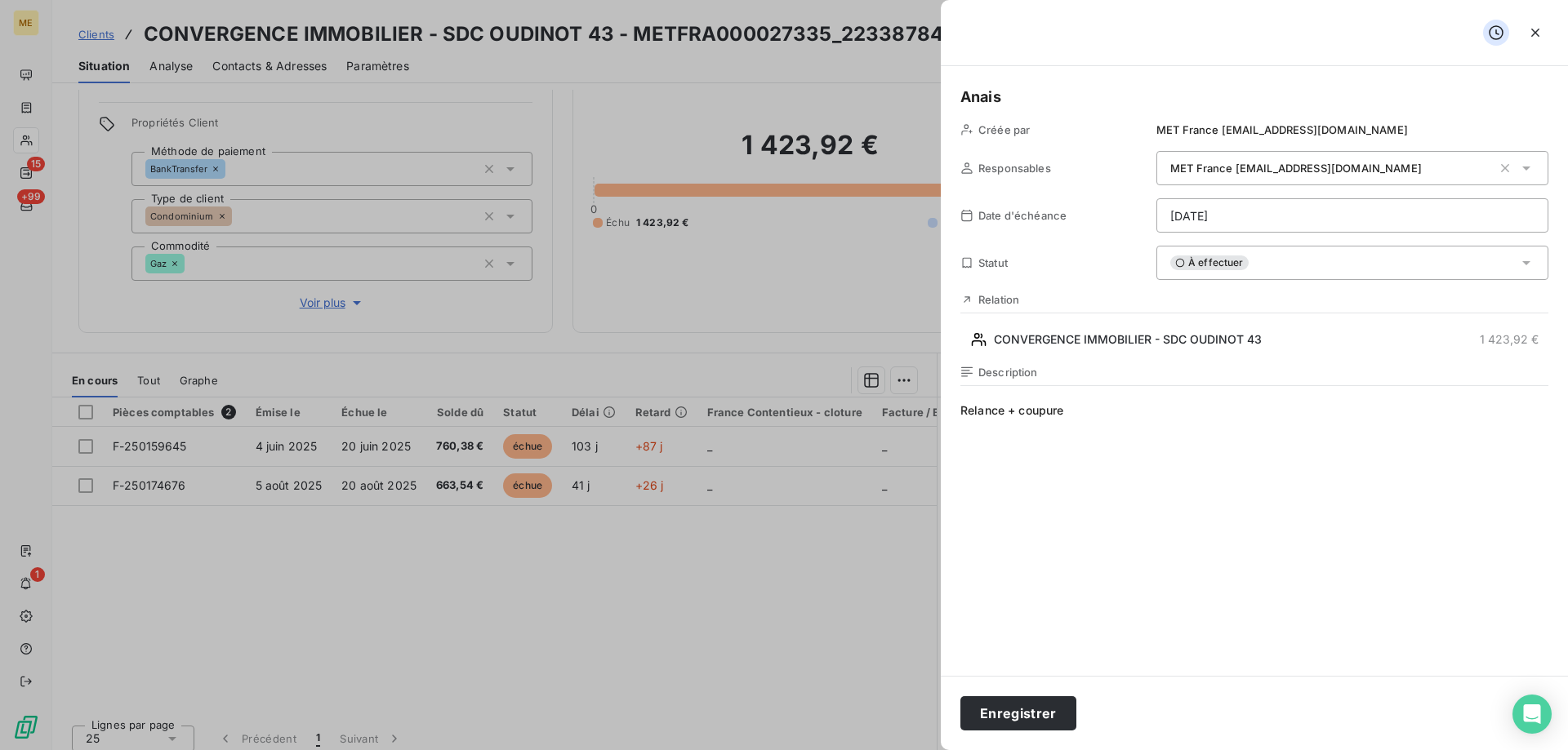
click at [1031, 722] on html "ME 15 +99 1 Clients CONVERGENCE IMMOBILIER - SDC OUDINOT 43 - METFRA000027335_2…" at bounding box center [784, 457] width 1568 height 913
click at [1031, 722] on button "Enregistrer" at bounding box center [1019, 713] width 116 height 34
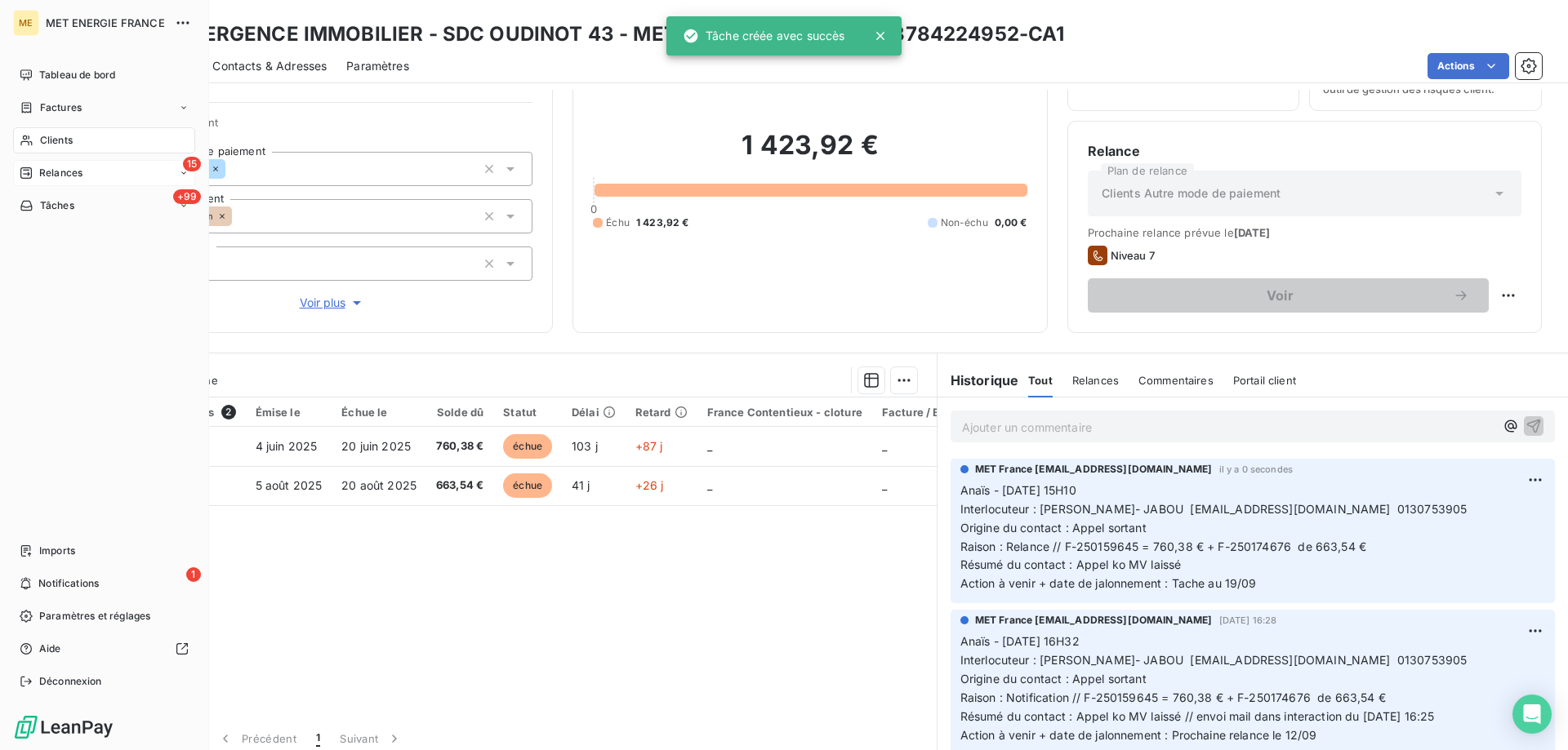
click at [44, 171] on span "Relances" at bounding box center [61, 173] width 44 height 15
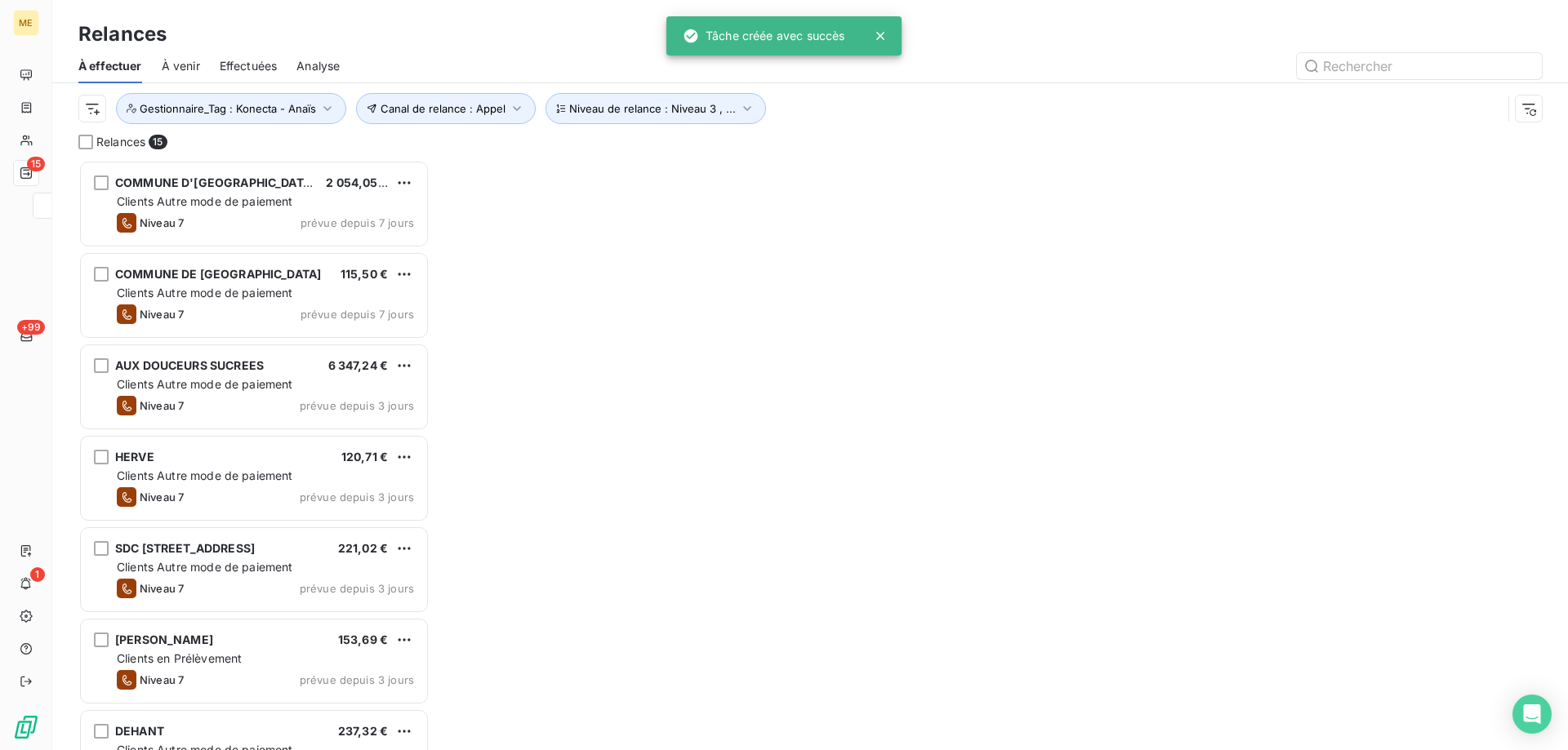
scroll to position [578, 339]
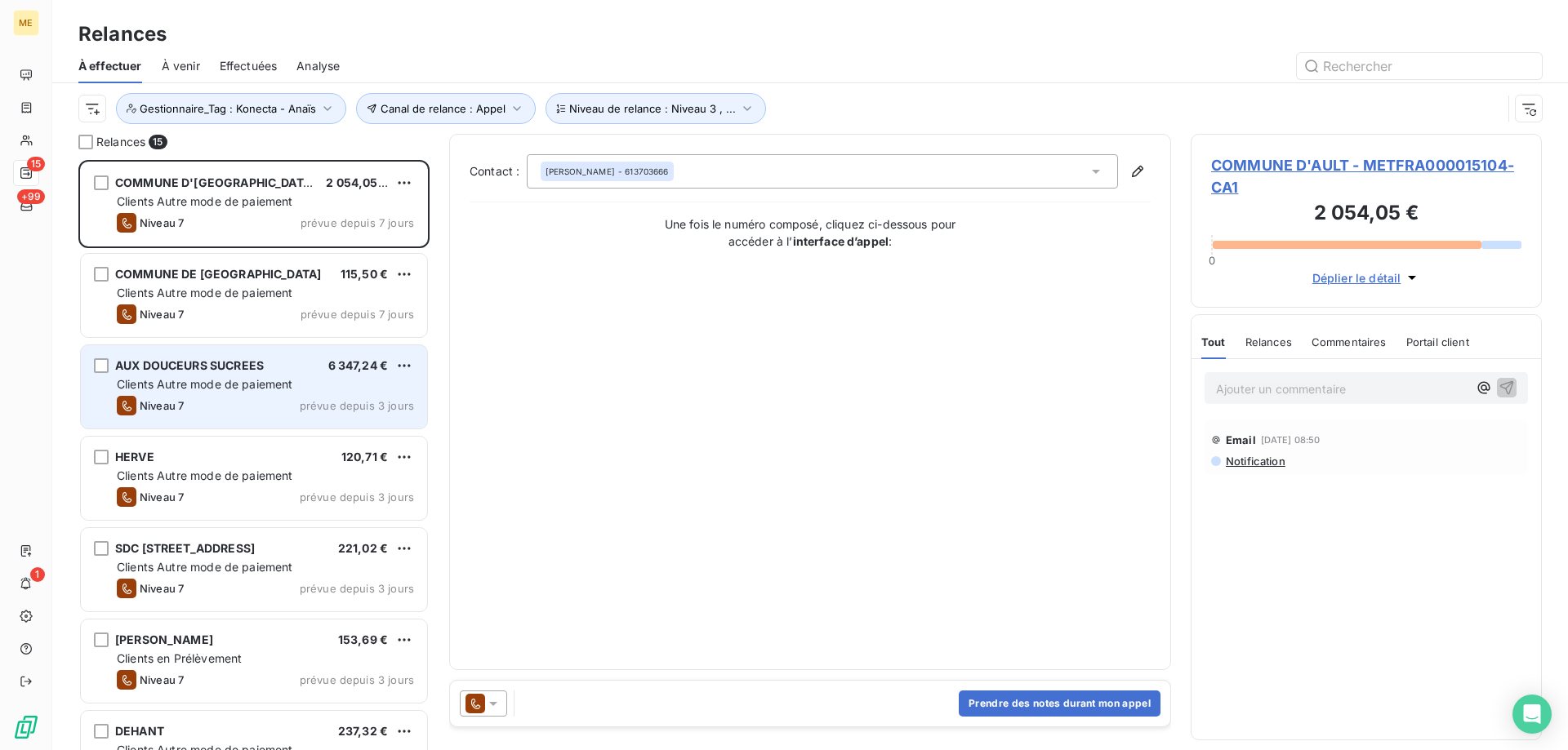
click at [215, 379] on span "Clients Autre mode de paiement" at bounding box center [205, 384] width 176 height 14
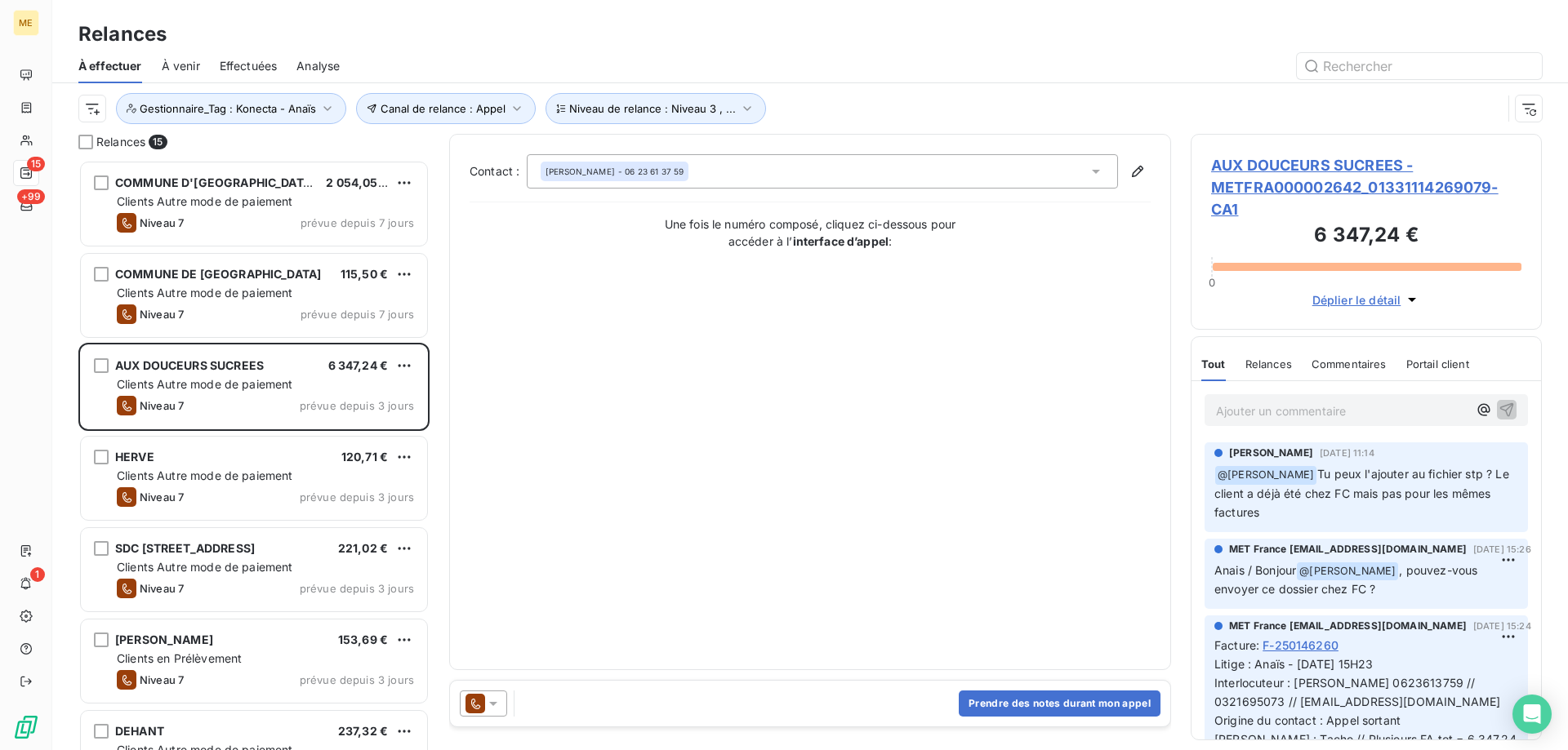
click at [1306, 172] on span "AUX DOUCEURS SUCREES - METFRA000002642_01331114269079-CA1" at bounding box center [1367, 187] width 310 height 66
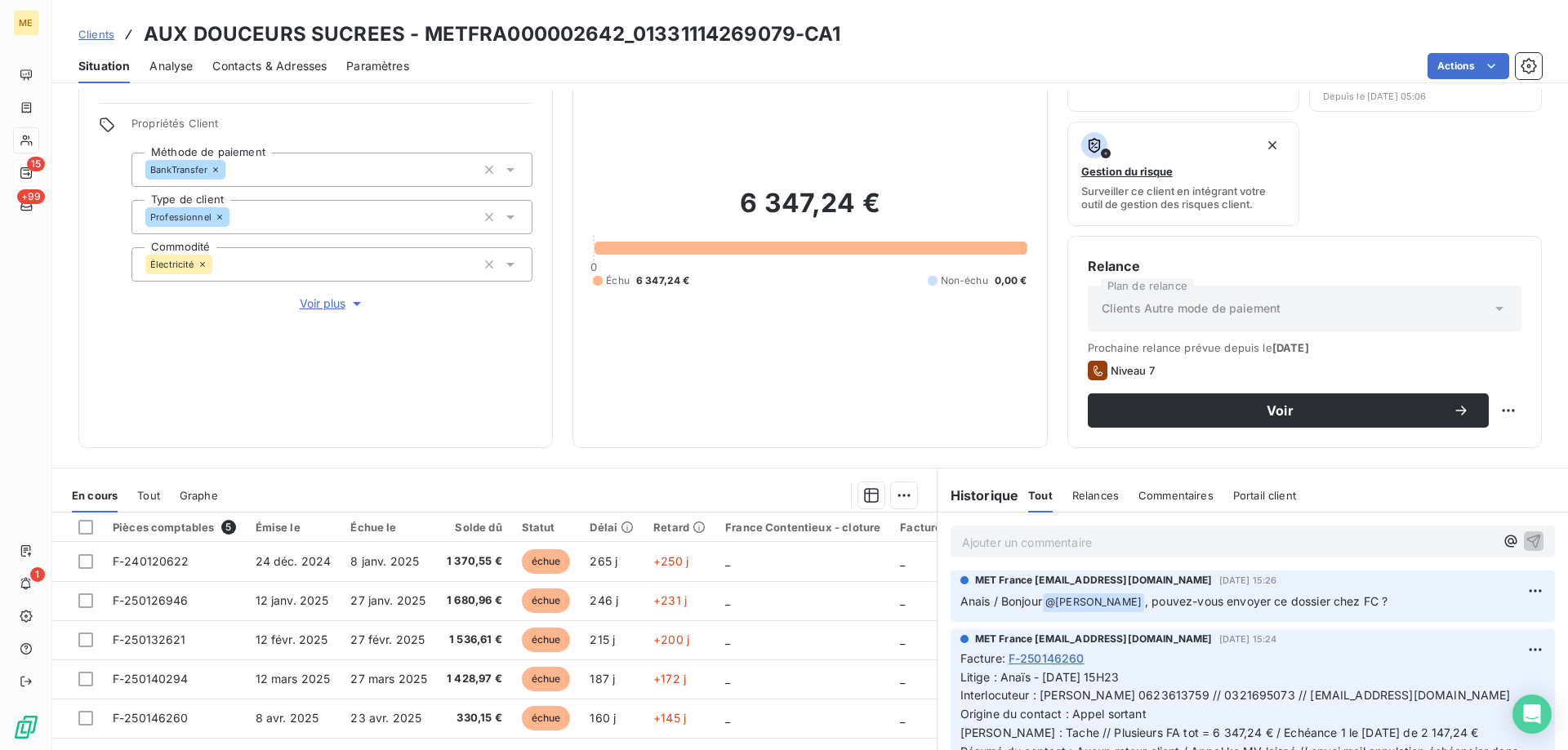
scroll to position [54, 0]
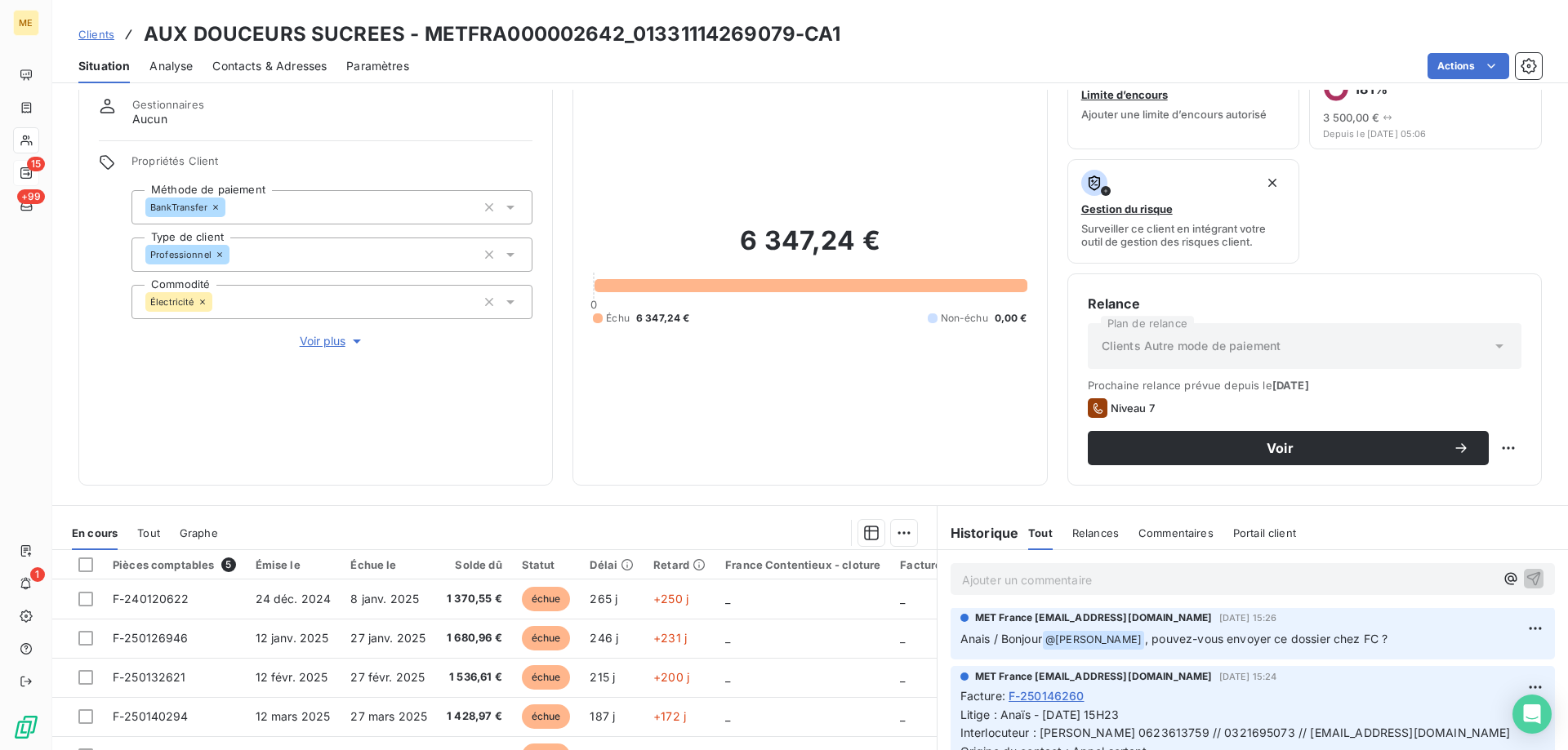
click at [335, 336] on span "Voir plus" at bounding box center [332, 340] width 65 height 16
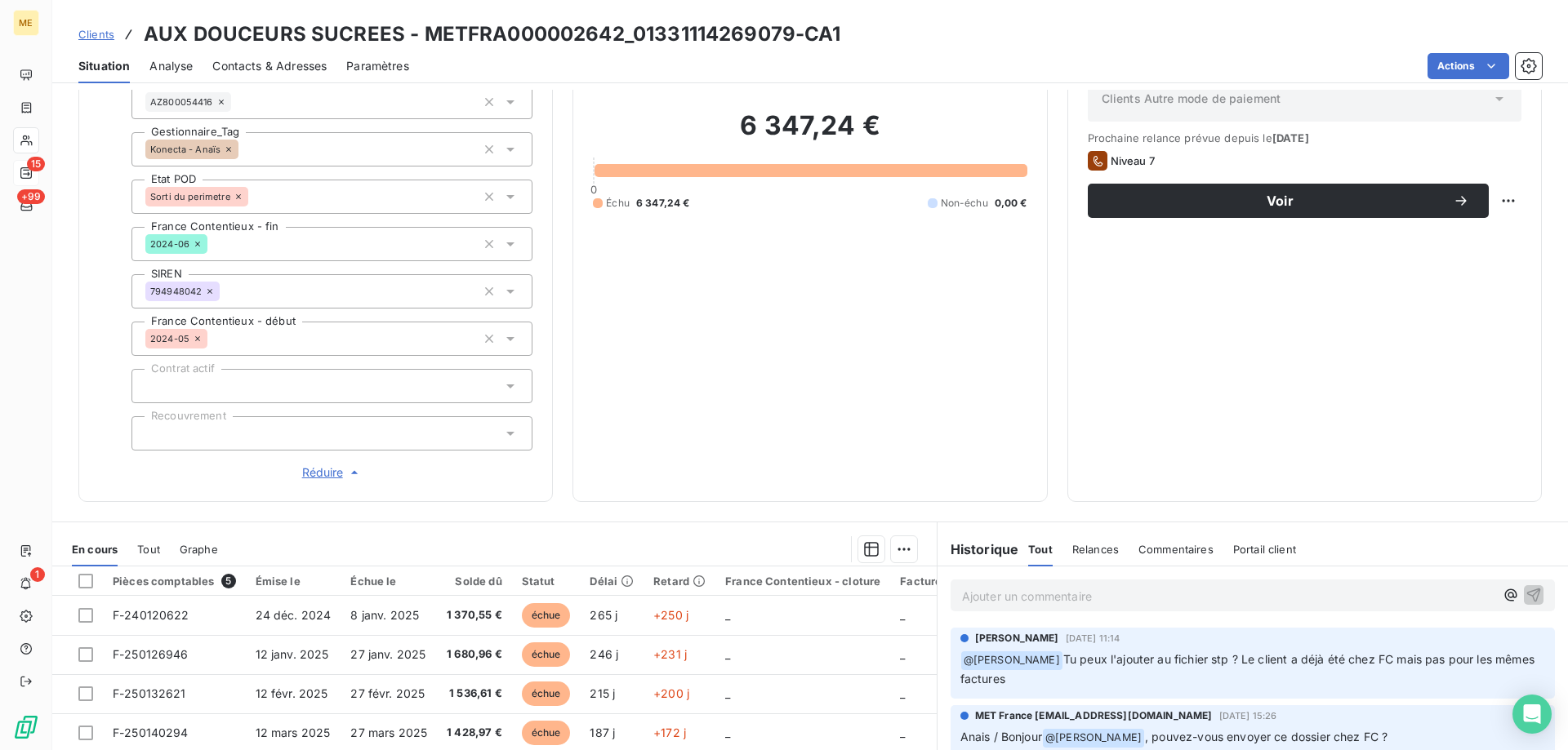
scroll to position [145, 0]
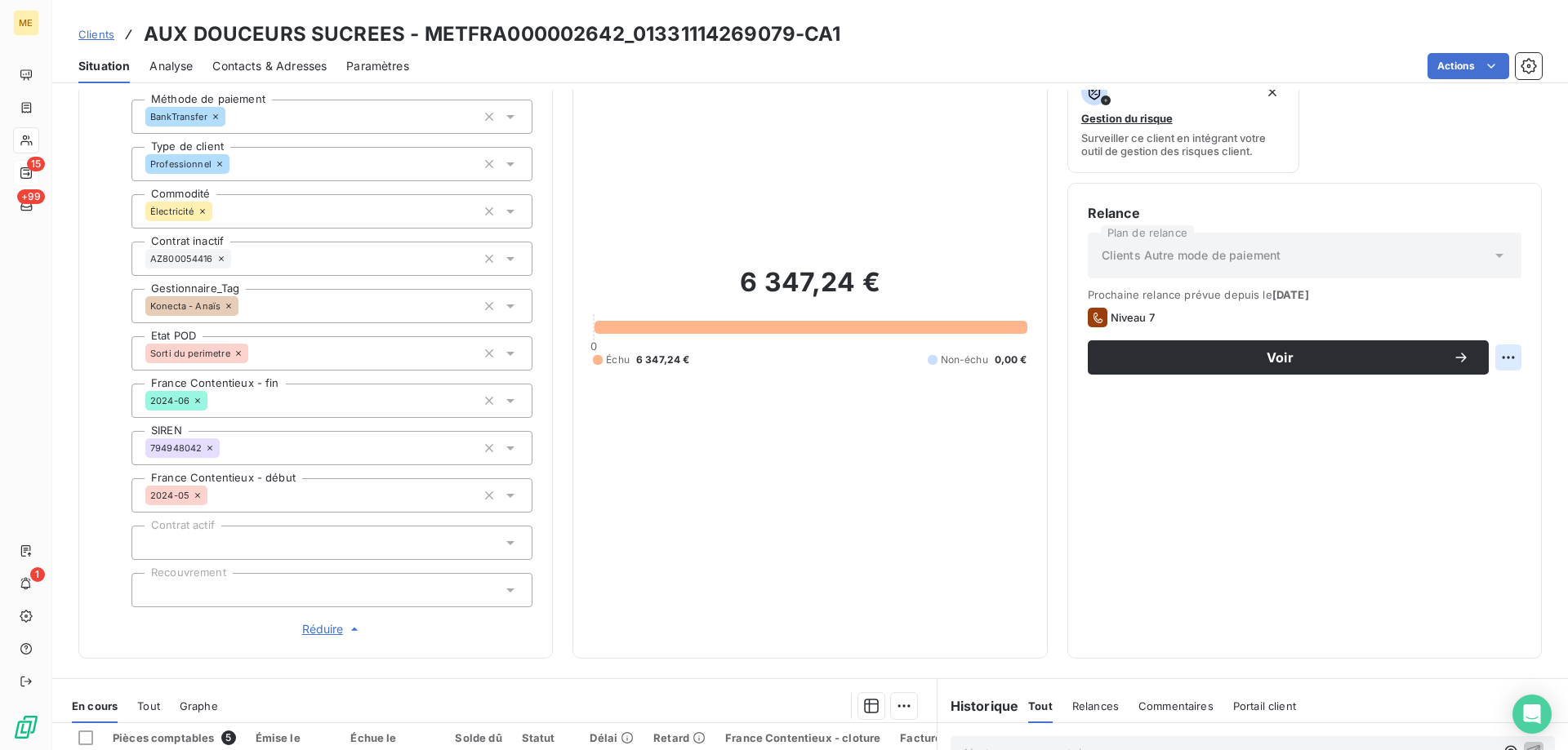
click at [1498, 355] on html "ME 15 +99 1 Clients AUX DOUCEURS SUCREES - METFRA000002642_01331114269079-CA1 S…" at bounding box center [784, 457] width 1568 height 913
click at [1430, 396] on div "Replanifier cette action" at bounding box center [1429, 393] width 146 height 26
select select "8"
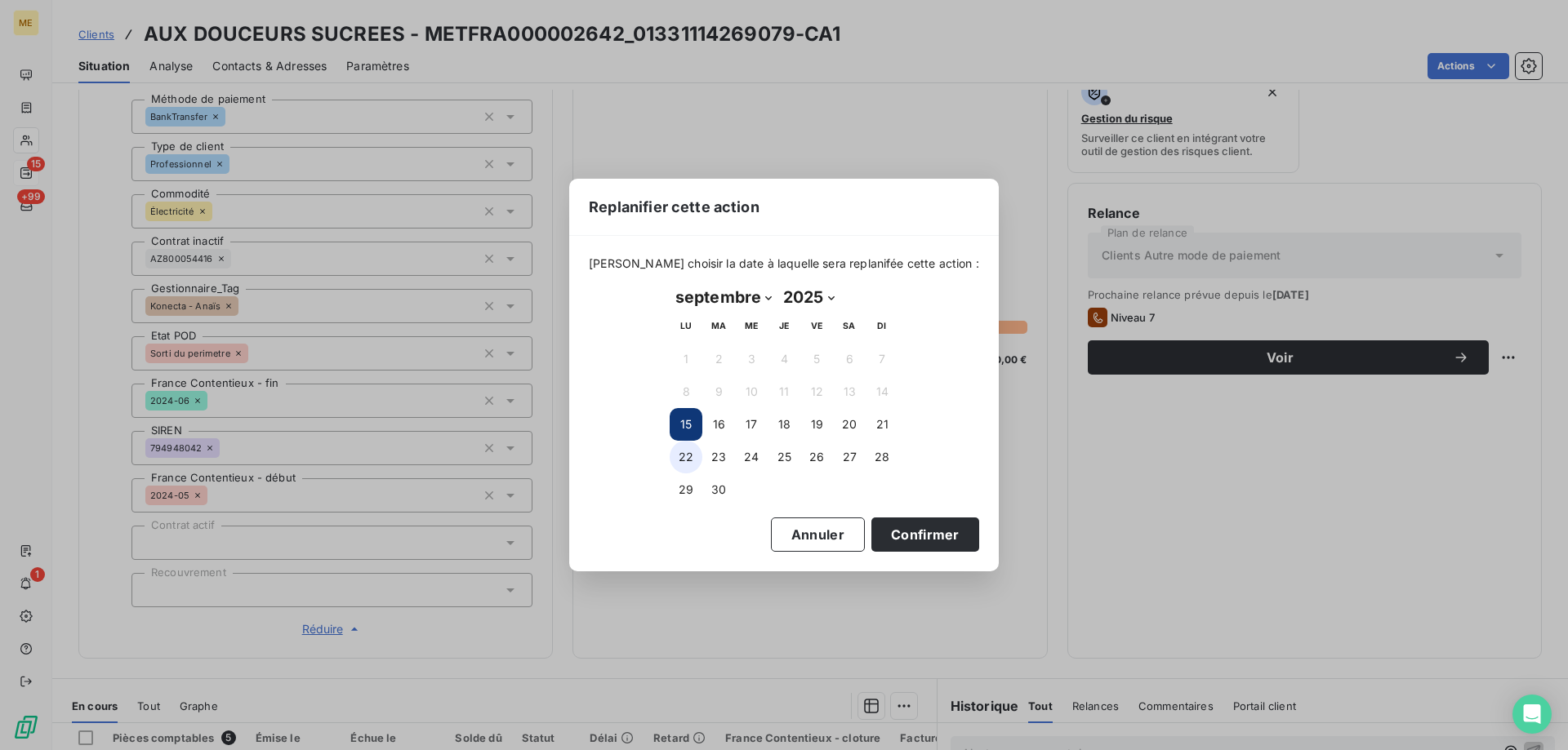
click at [683, 457] on button "22" at bounding box center [686, 457] width 33 height 33
click at [911, 536] on button "Confirmer" at bounding box center [925, 535] width 108 height 34
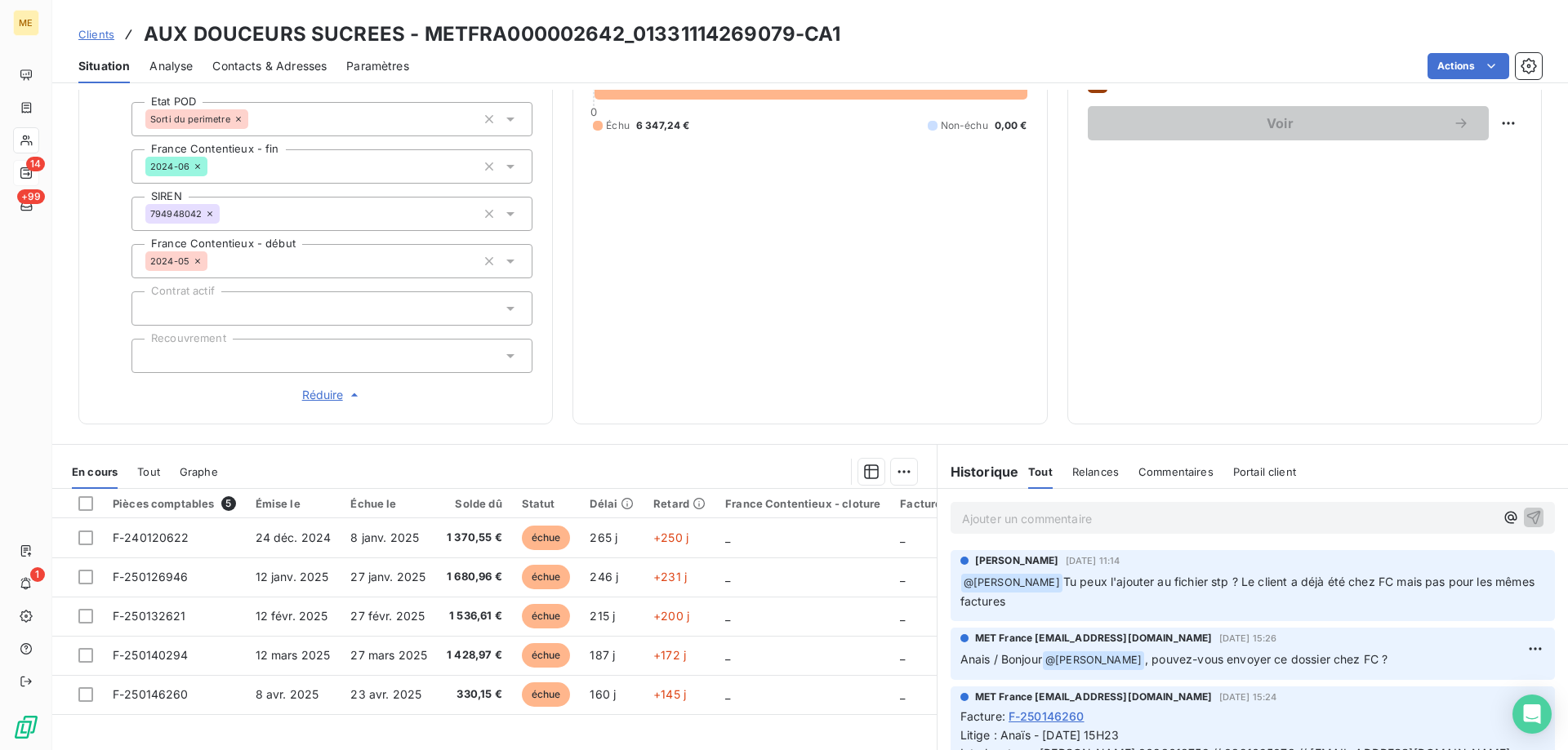
scroll to position [472, 0]
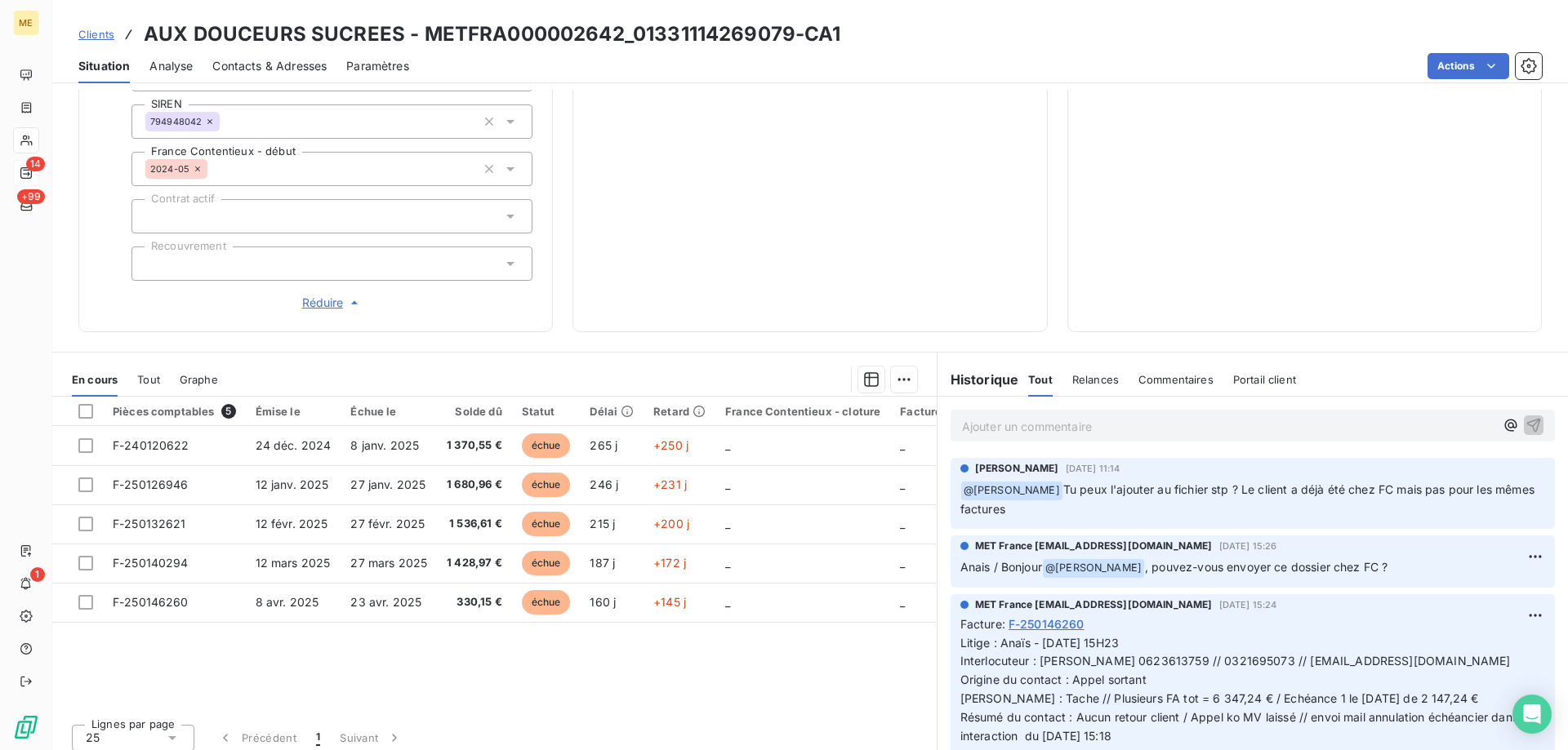
click at [1183, 422] on p "Ajouter un commentaire ﻿" at bounding box center [1228, 427] width 532 height 20
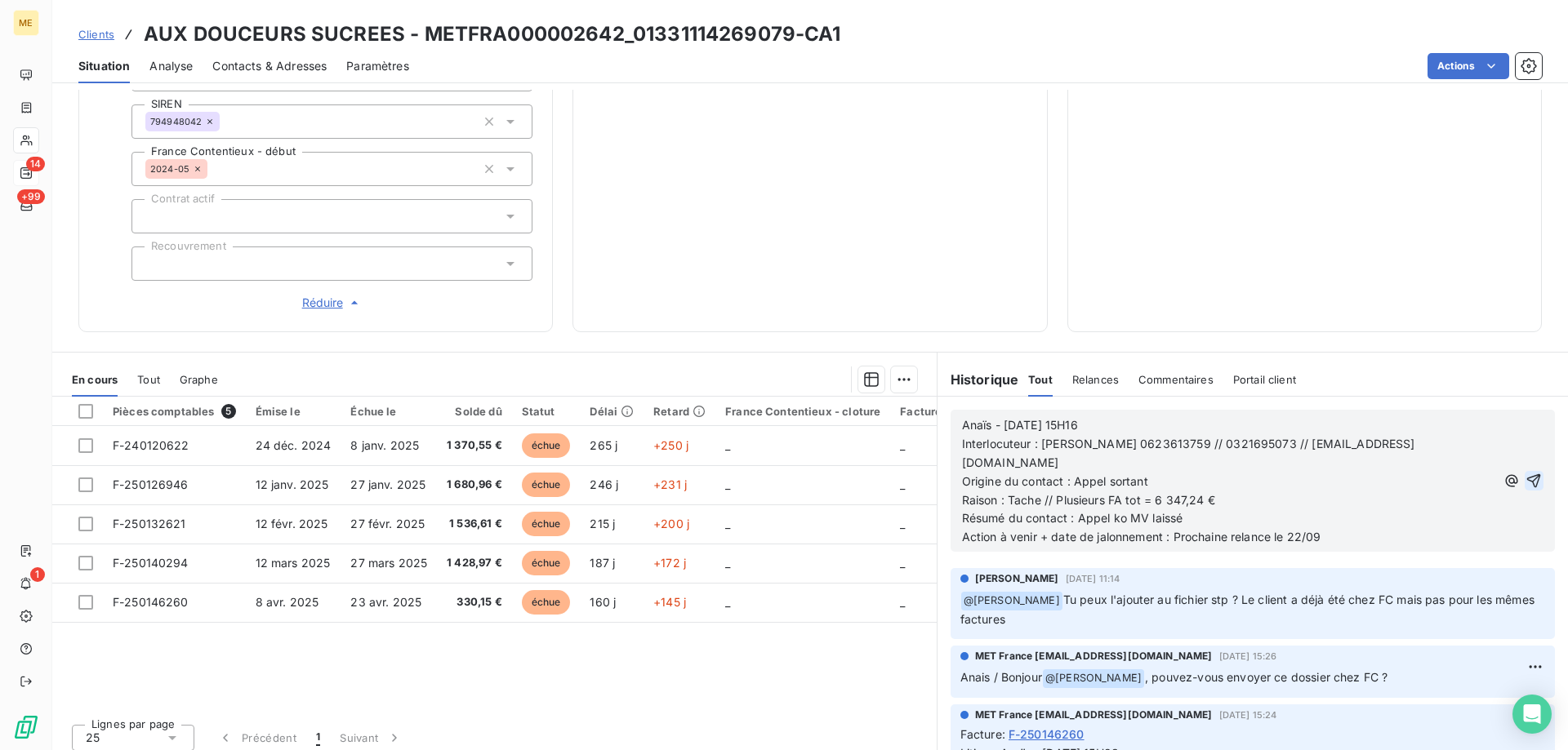
click at [1526, 473] on icon "button" at bounding box center [1534, 480] width 16 height 16
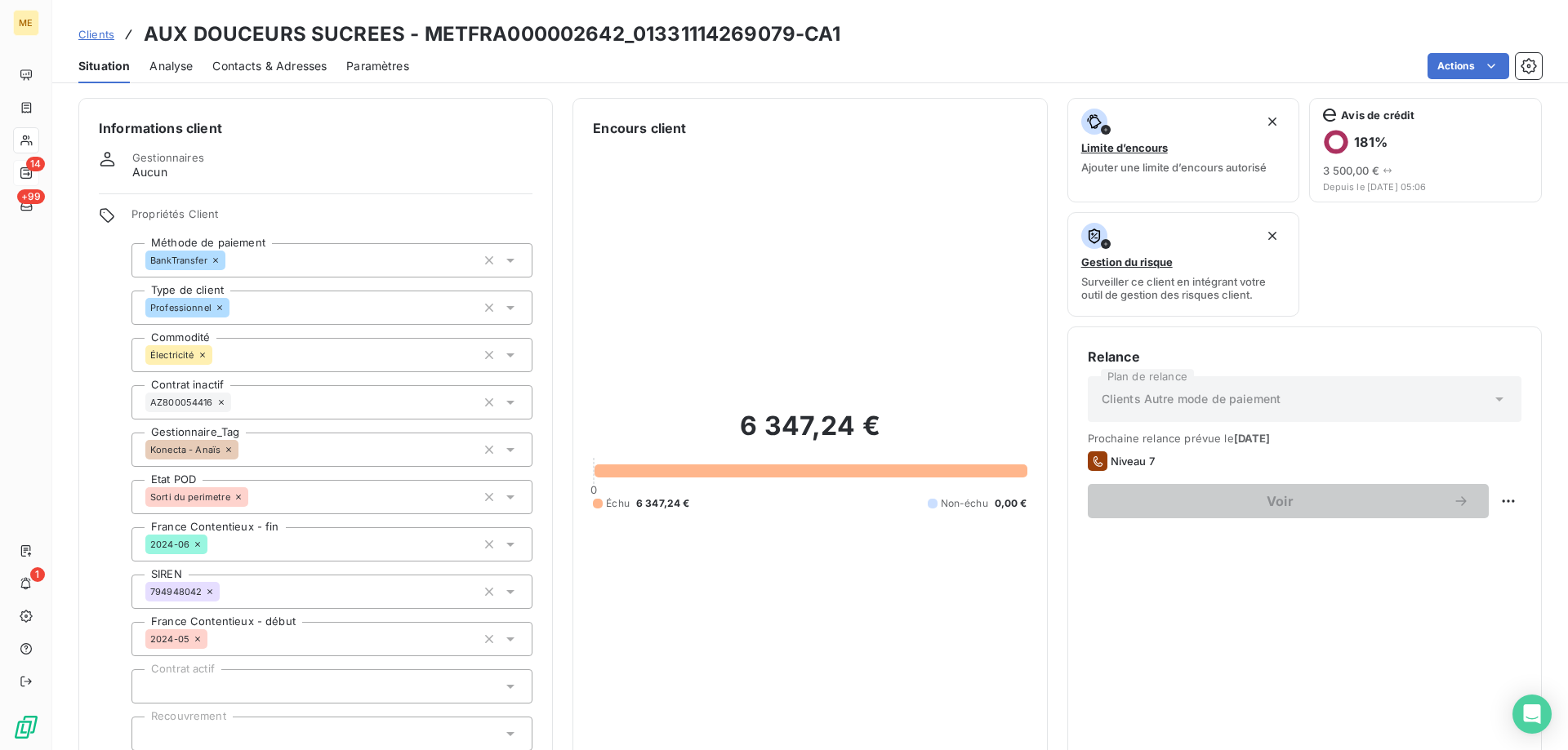
scroll to position [0, 0]
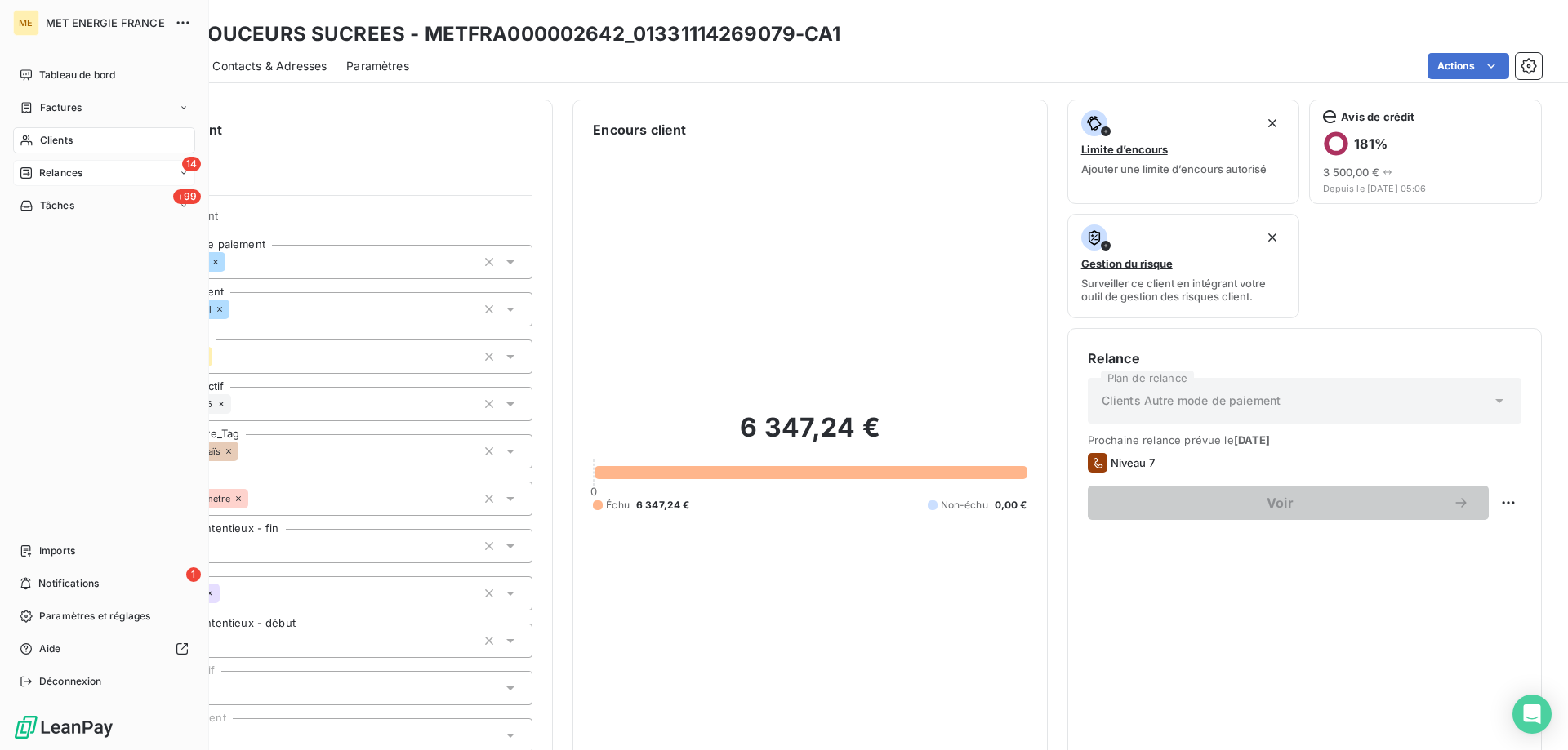
click at [91, 169] on div "14 Relances" at bounding box center [104, 173] width 182 height 26
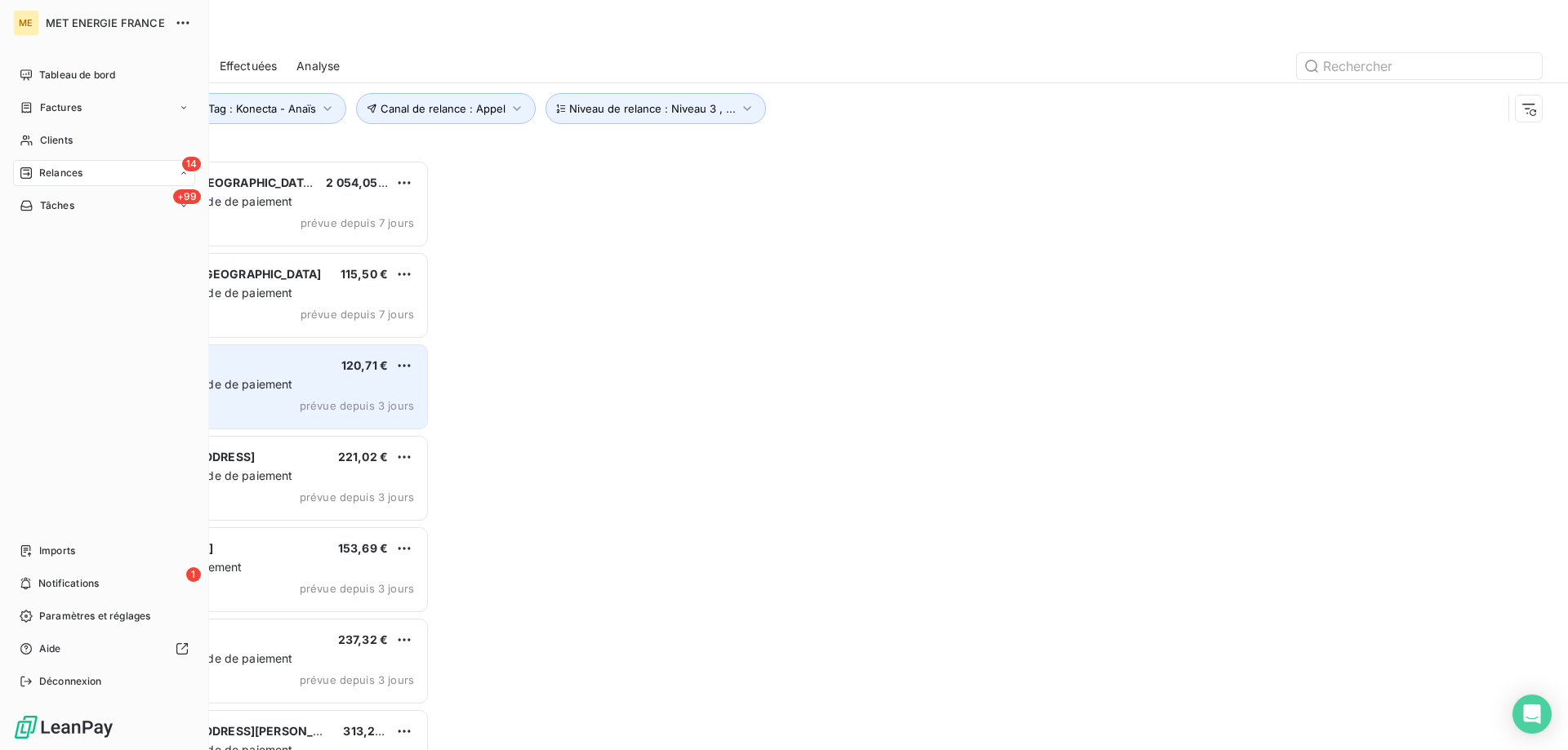
scroll to position [578, 339]
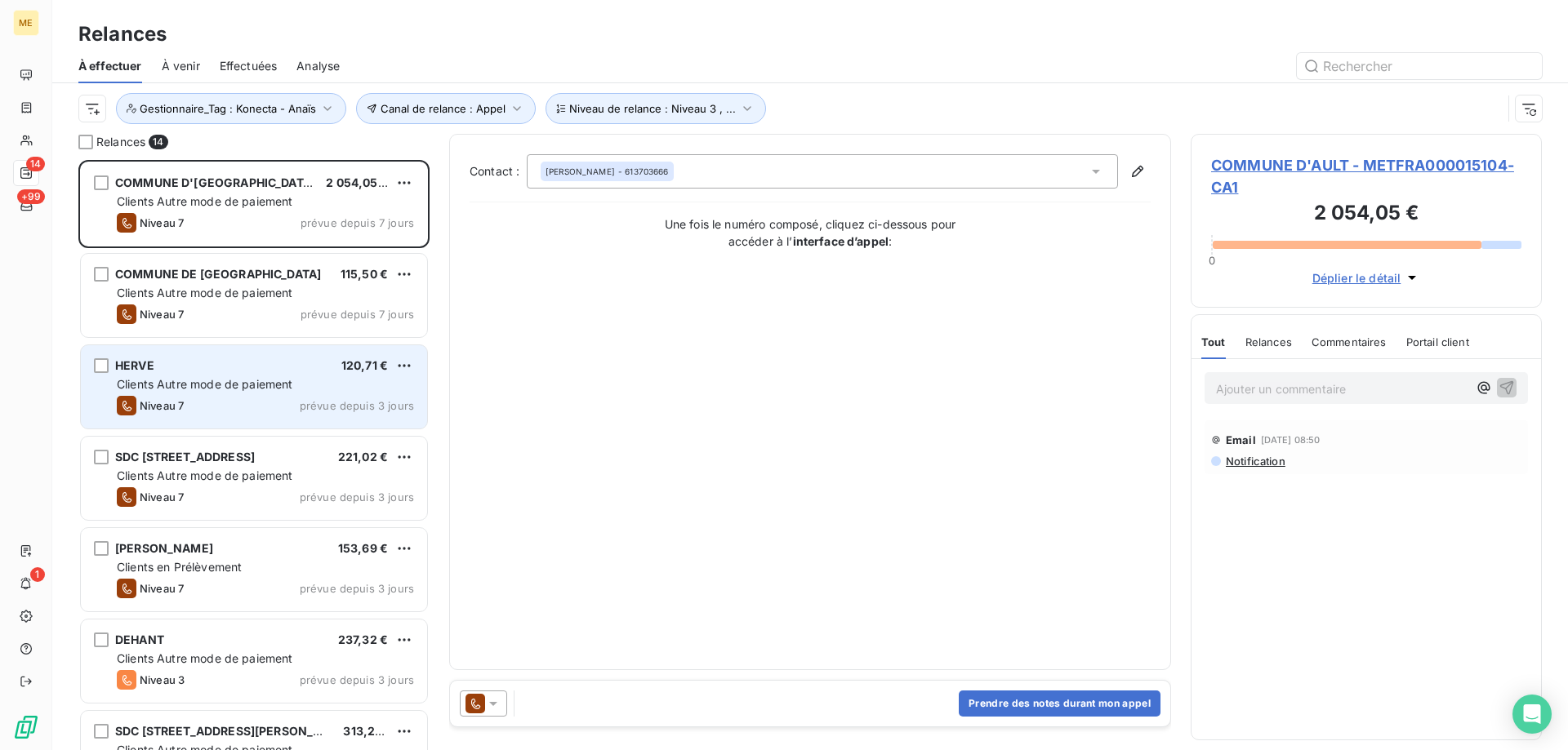
click at [226, 375] on div "HERVE 120,71 € Clients Autre mode de paiement Niveau 7 prévue depuis 3 jours" at bounding box center [253, 386] width 346 height 83
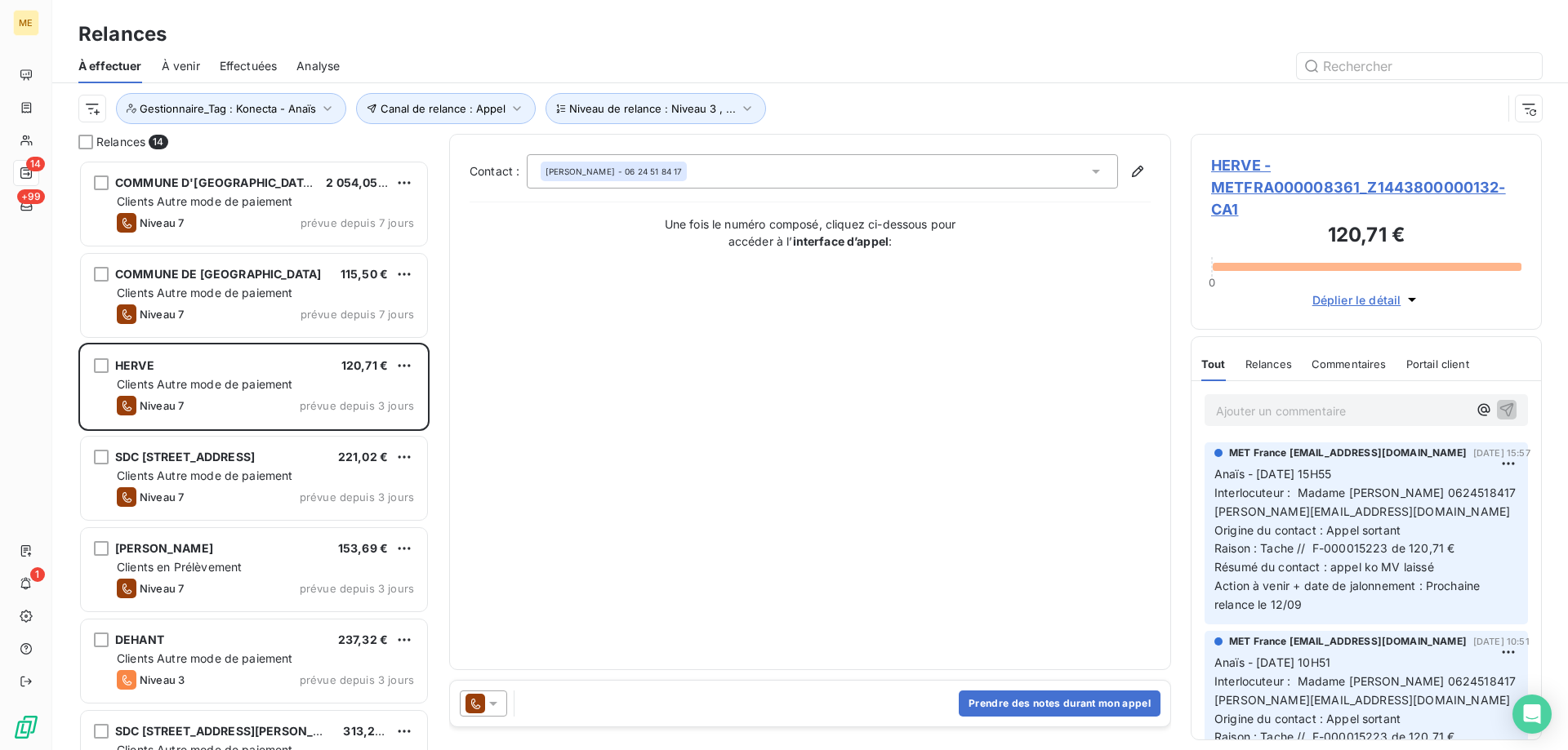
click at [1248, 178] on span "HERVE - METFRA000008361_Z1443800000132-CA1" at bounding box center [1367, 187] width 310 height 66
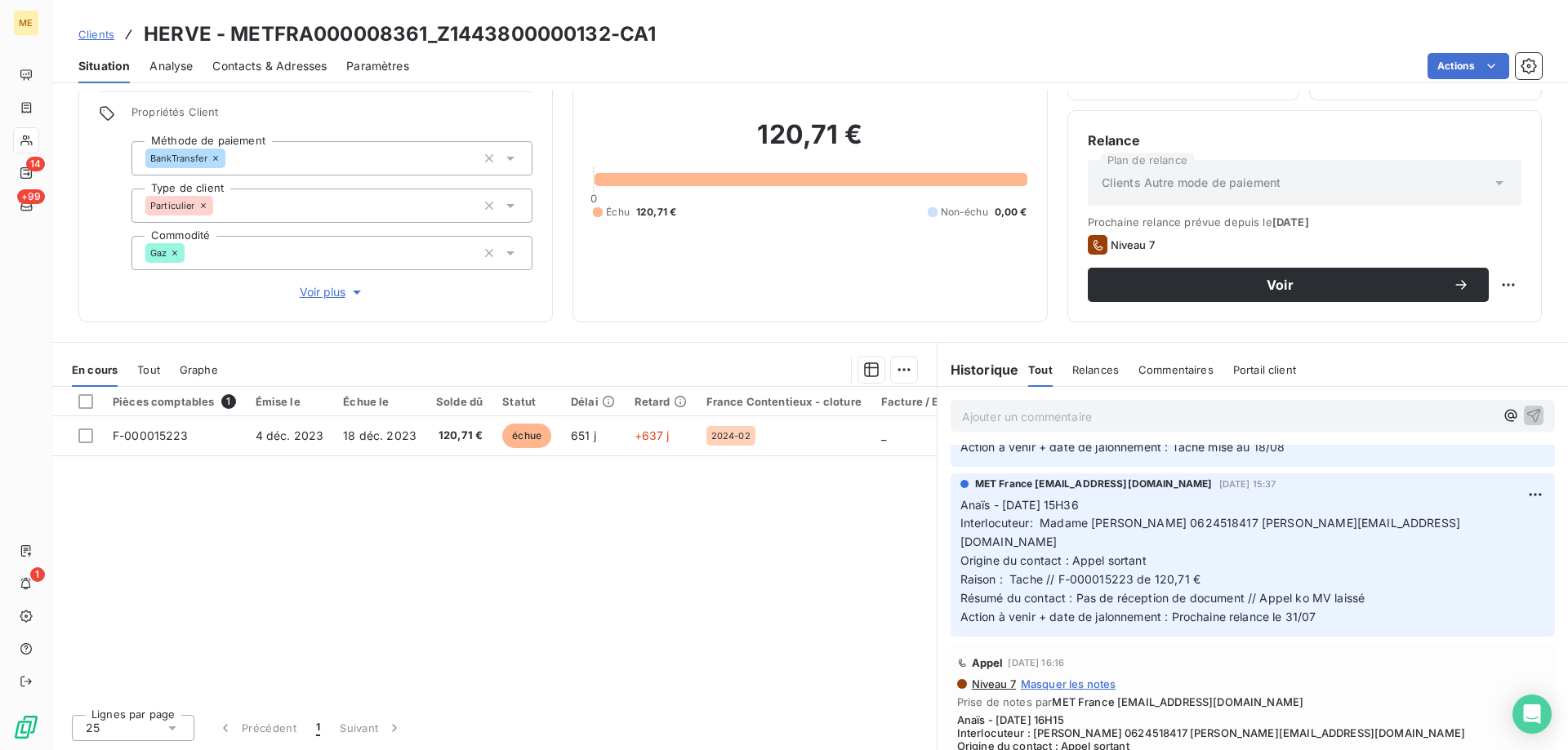
scroll to position [653, 0]
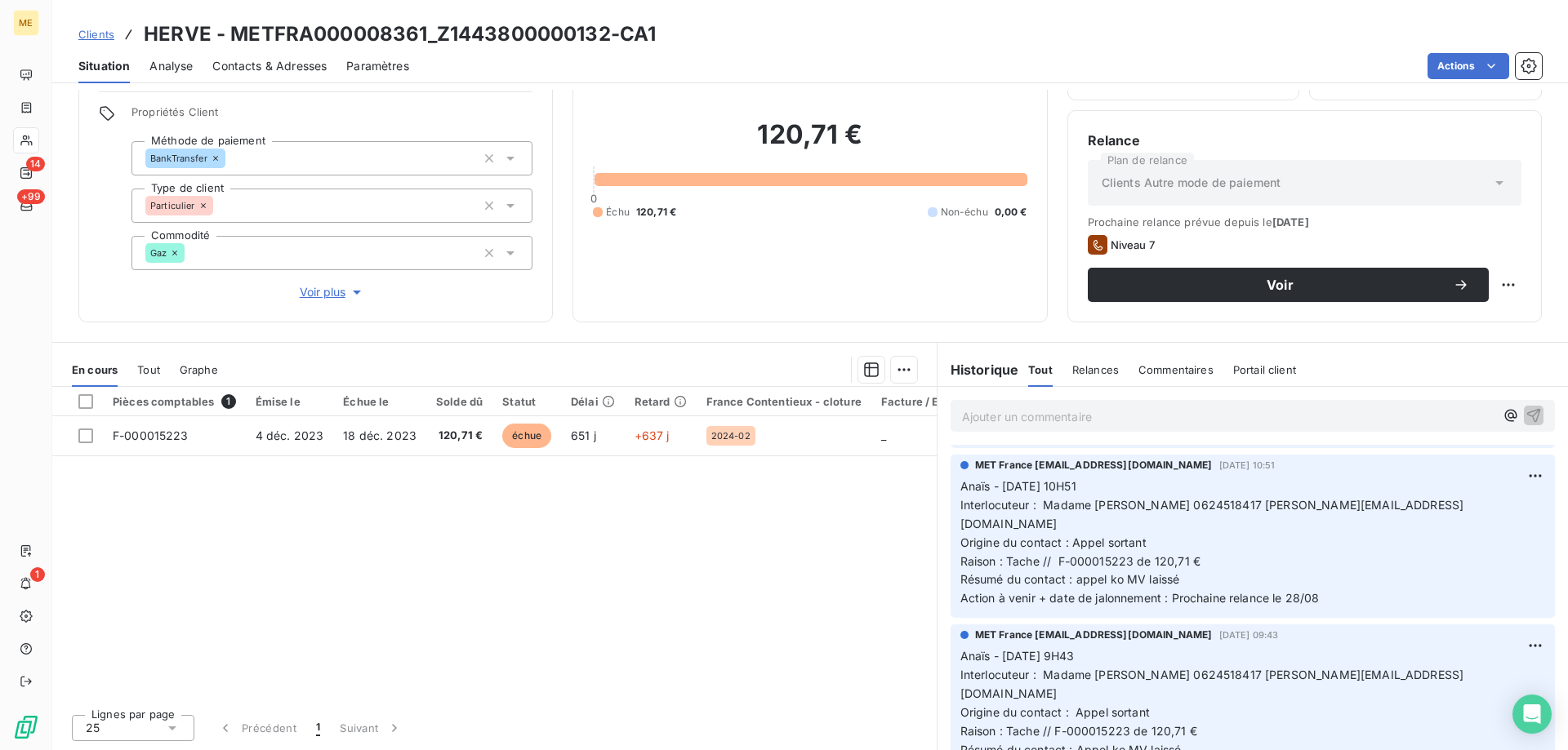
scroll to position [0, 0]
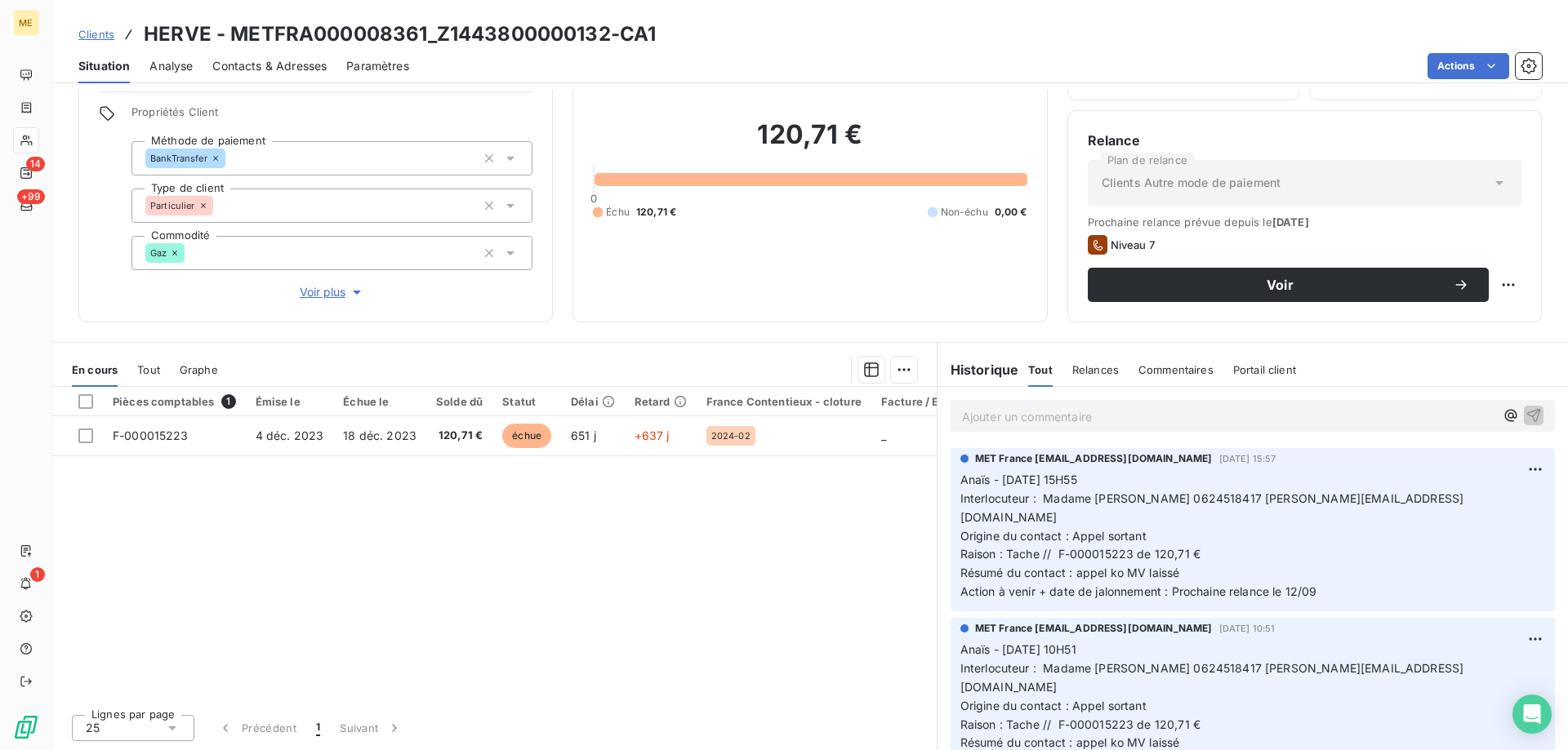
click at [1208, 426] on p "Ajouter un commentaire ﻿" at bounding box center [1228, 416] width 532 height 20
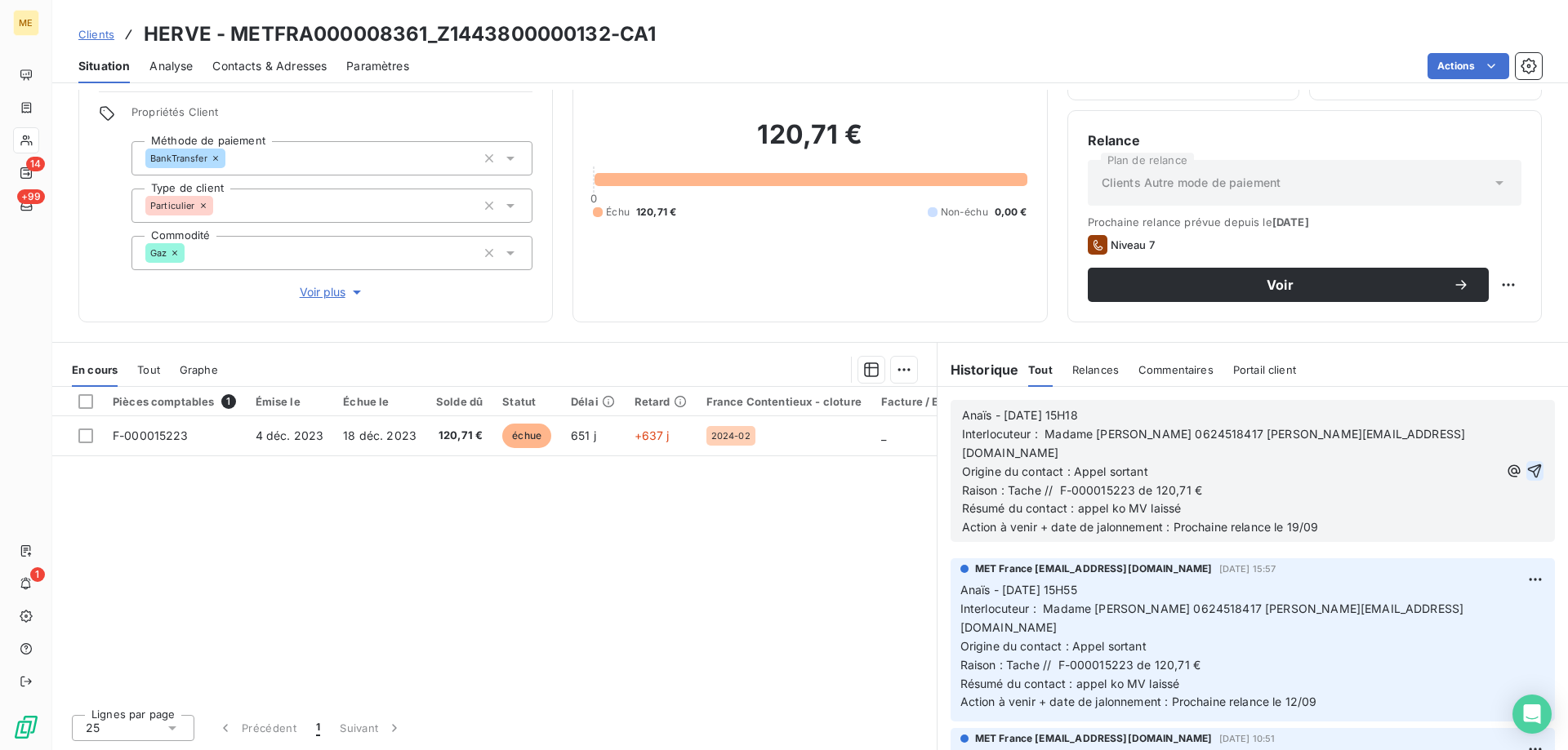
click at [1527, 463] on icon "button" at bounding box center [1534, 470] width 16 height 16
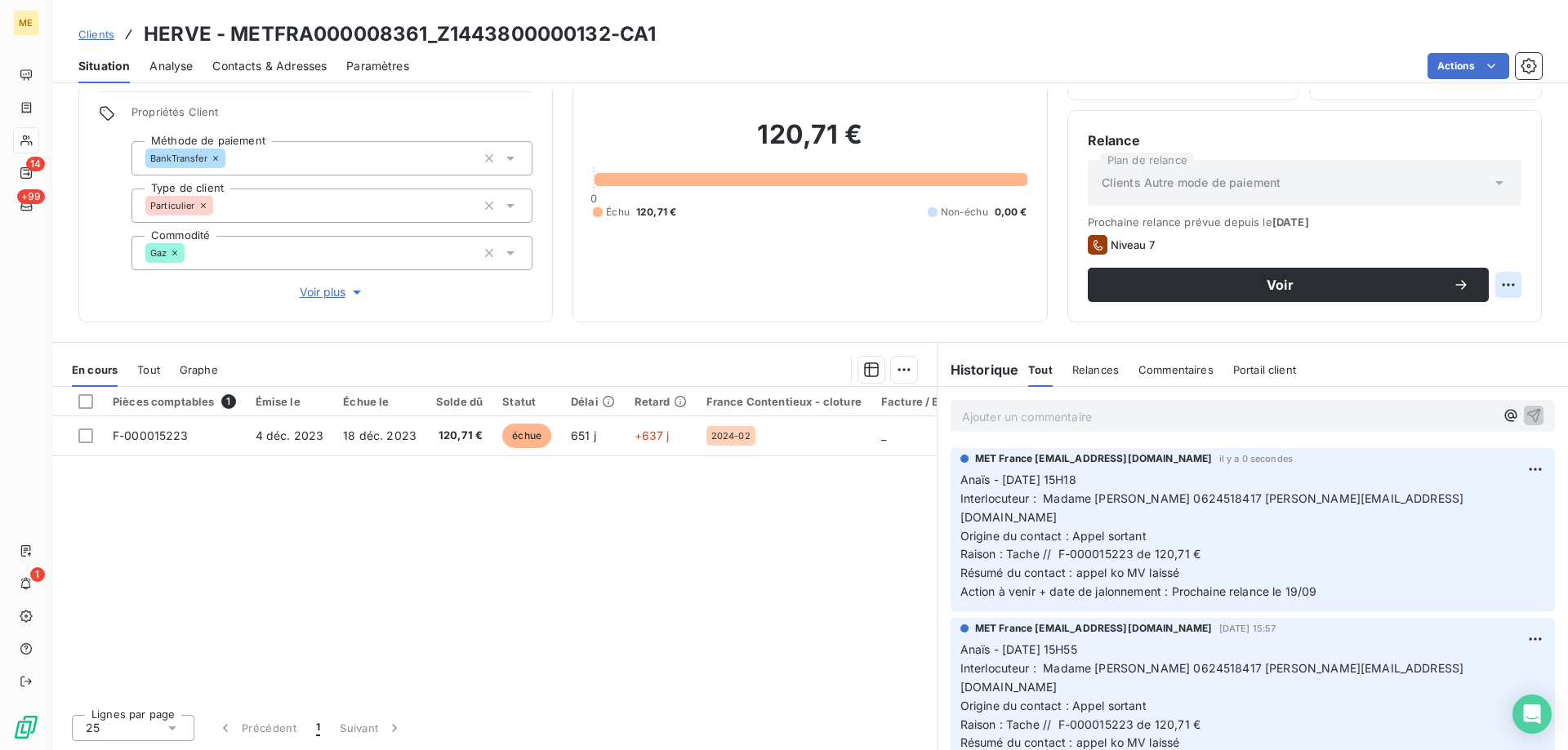
click at [1495, 282] on html "ME 14 +99 1 Clients HERVE - METFRA000008361_Z1443800000132-CA1 Situation Analys…" at bounding box center [784, 457] width 1568 height 913
drag, startPoint x: 1490, startPoint y: 318, endPoint x: 1482, endPoint y: 329, distance: 13.6
click at [1489, 319] on div "Replanifier cette action" at bounding box center [1429, 320] width 146 height 26
select select "8"
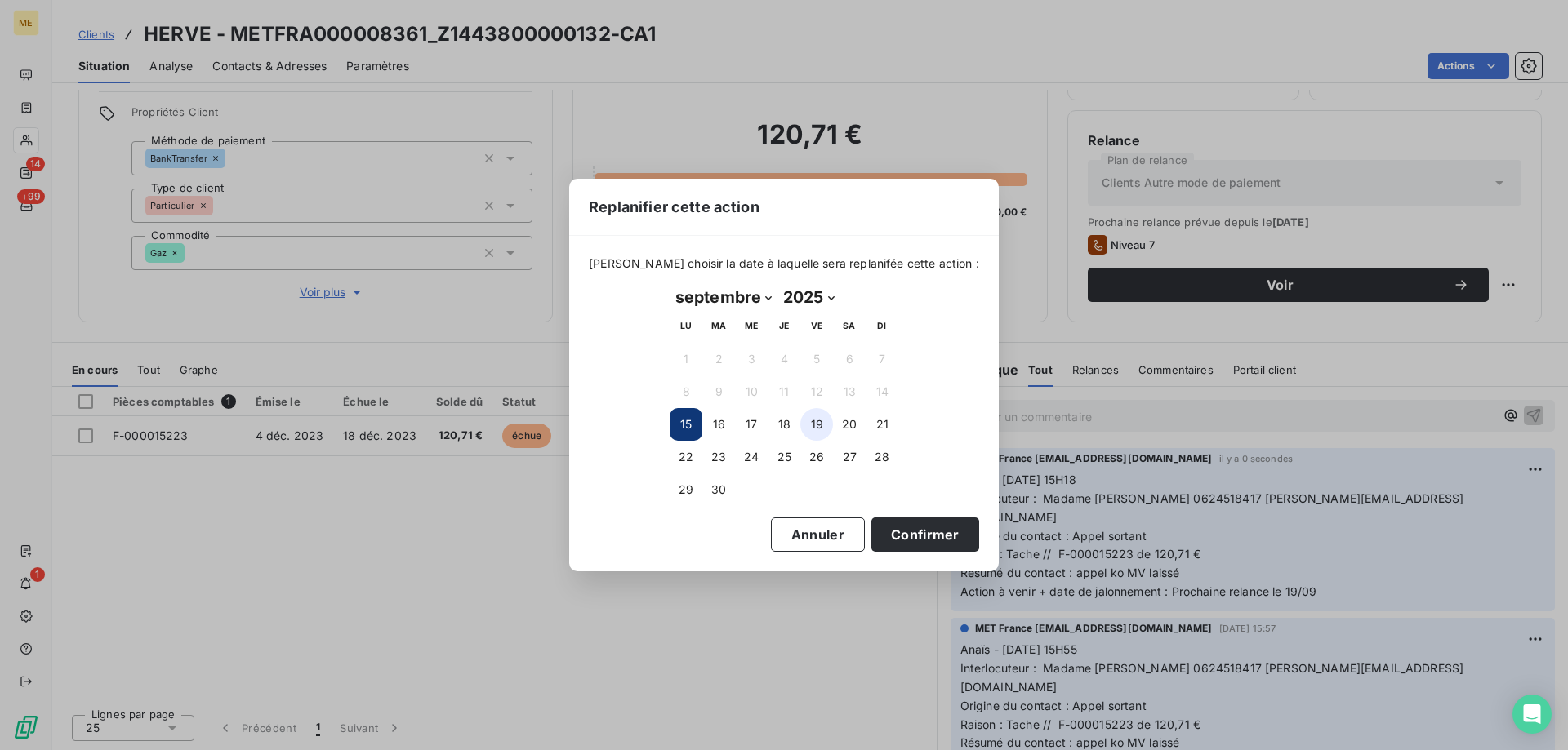
click at [802, 422] on button "19" at bounding box center [817, 424] width 33 height 33
click at [920, 527] on button "Confirmer" at bounding box center [925, 535] width 108 height 34
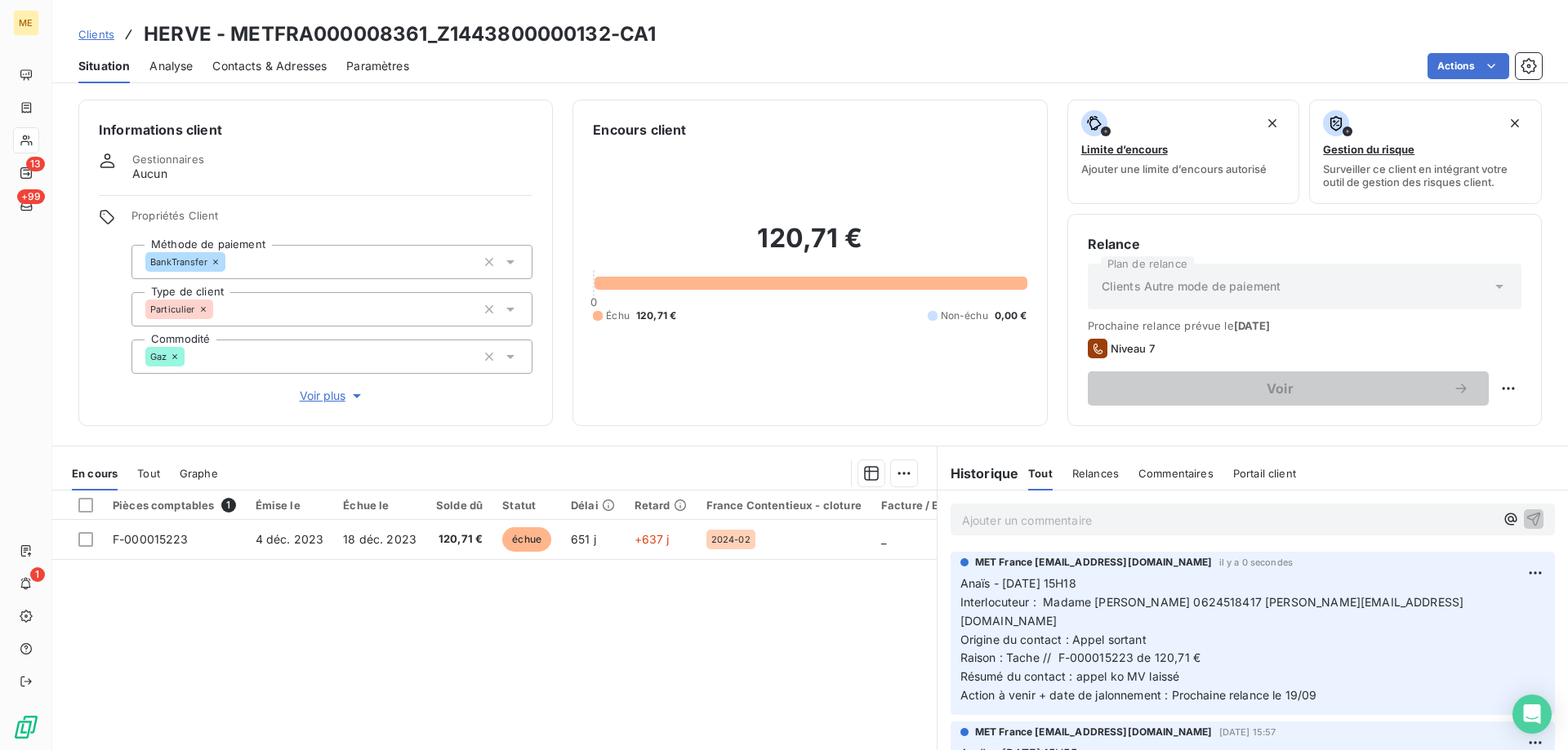
click at [1085, 520] on p "Ajouter un commentaire ﻿" at bounding box center [1228, 520] width 532 height 20
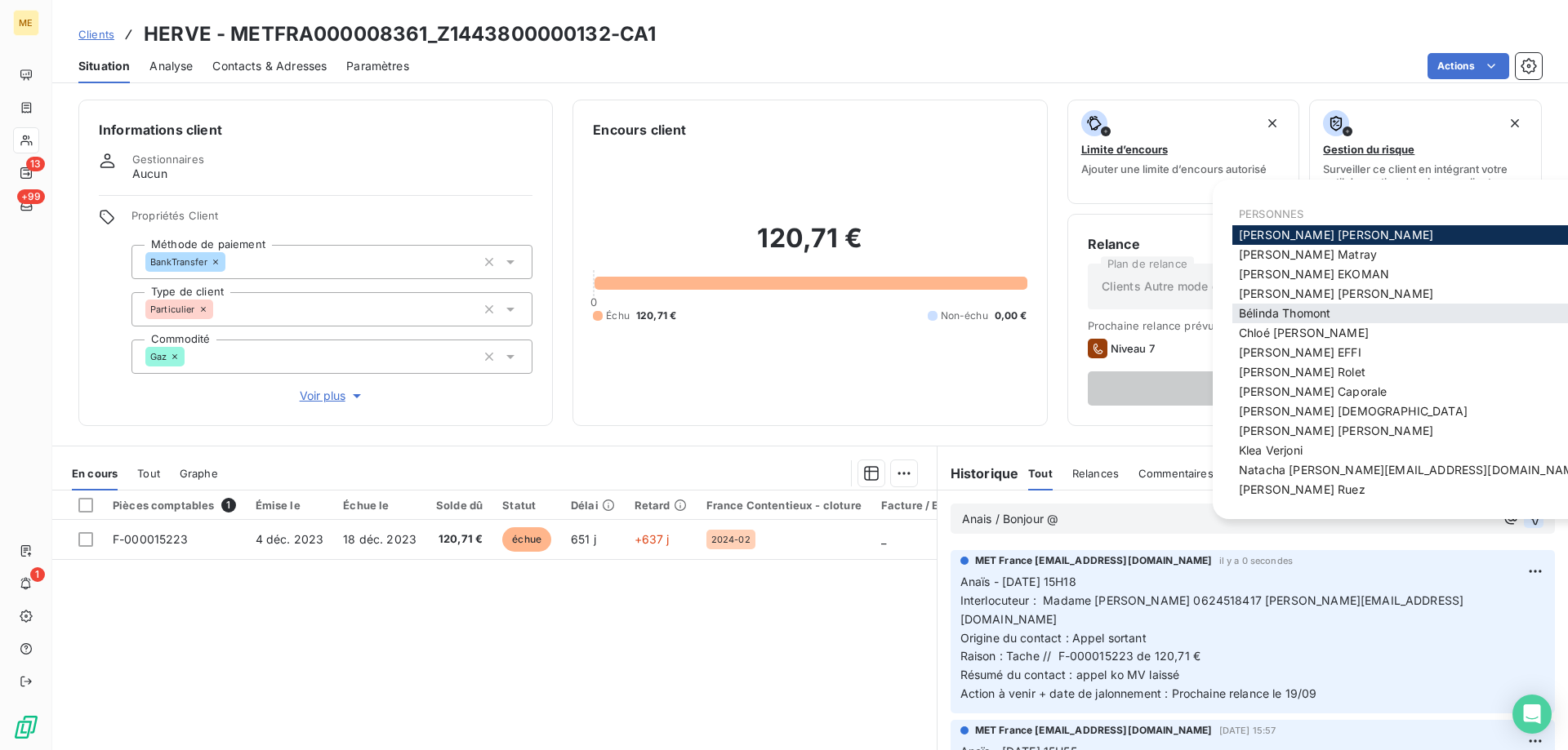
click at [1270, 317] on span "Bélinda Thomont" at bounding box center [1285, 313] width 91 height 14
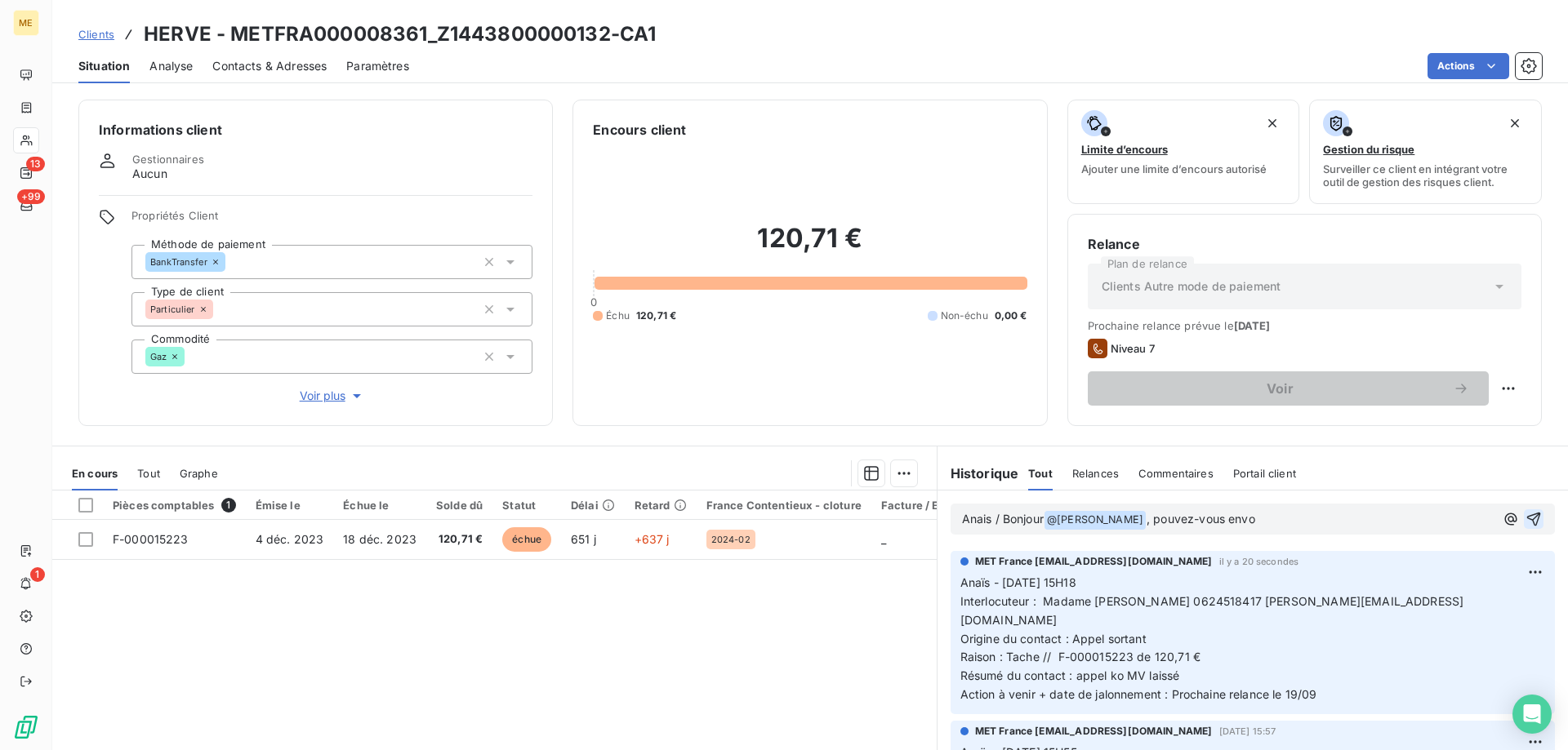
click at [309, 392] on span "Voir plus" at bounding box center [332, 396] width 65 height 16
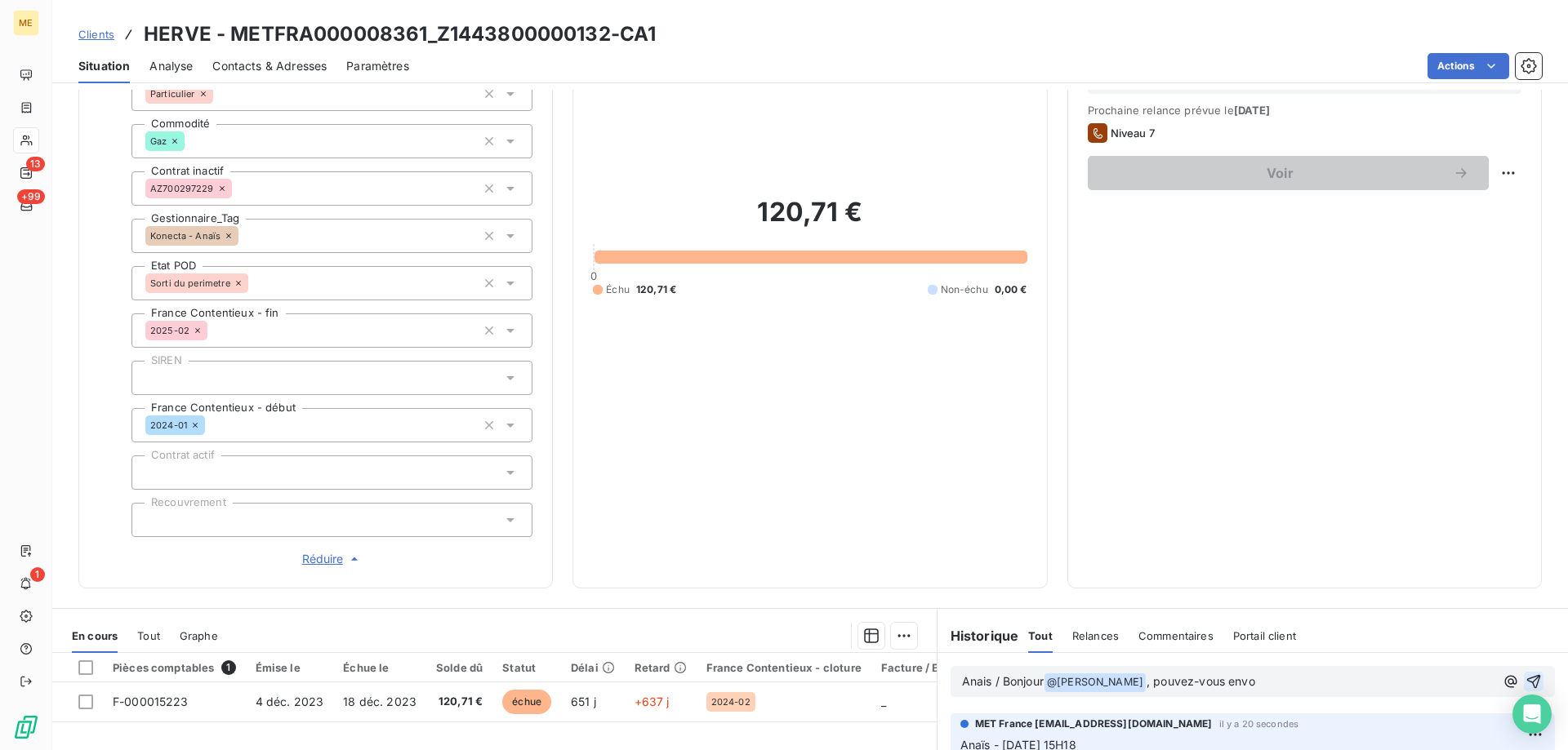
scroll to position [245, 0]
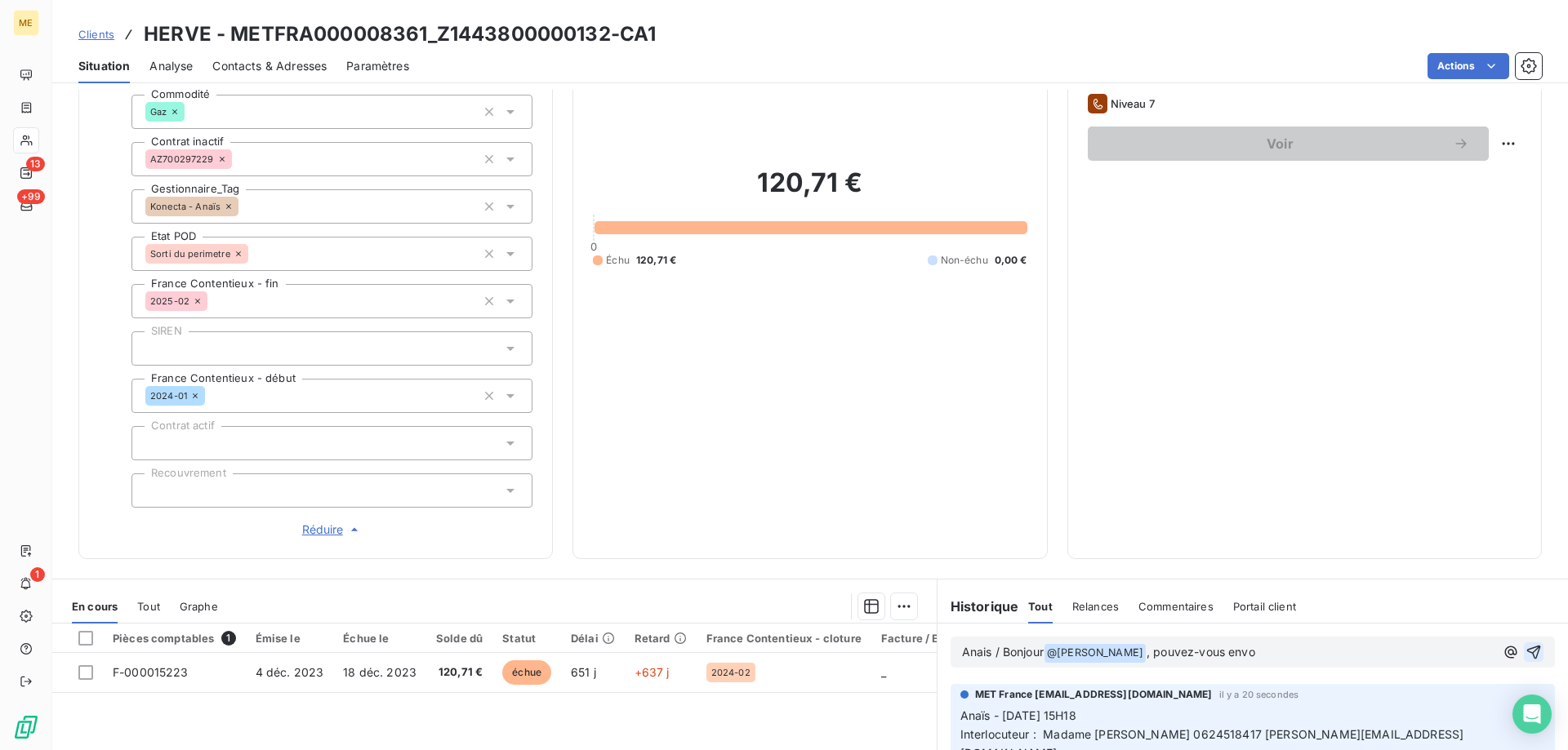
click at [1346, 644] on p "Anais / Bonjour @ Bélinda Thomont ﻿ , pouvez-vous envo" at bounding box center [1228, 653] width 532 height 19
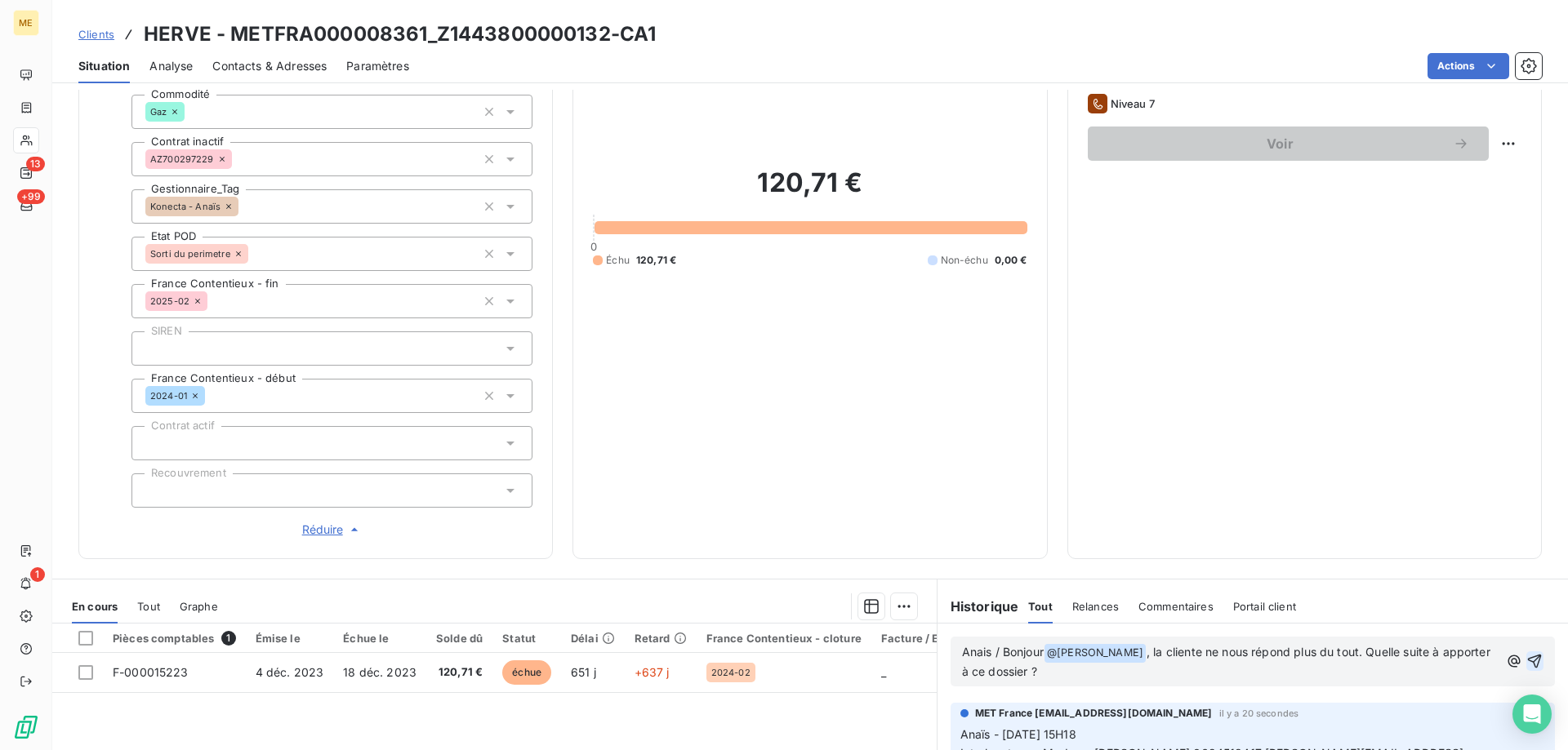
click at [1527, 656] on icon "button" at bounding box center [1534, 660] width 16 height 16
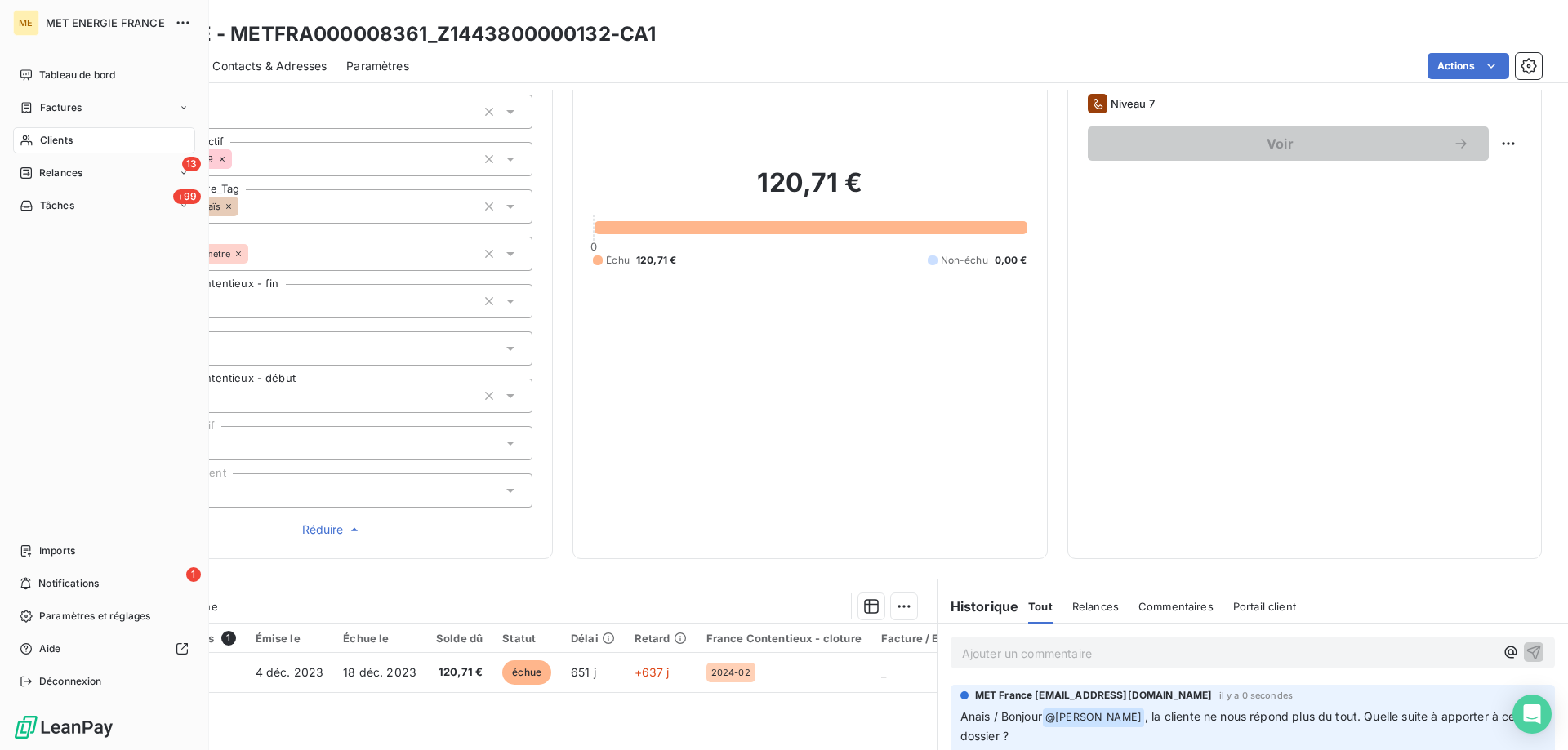
click at [60, 171] on span "Relances" at bounding box center [61, 173] width 44 height 15
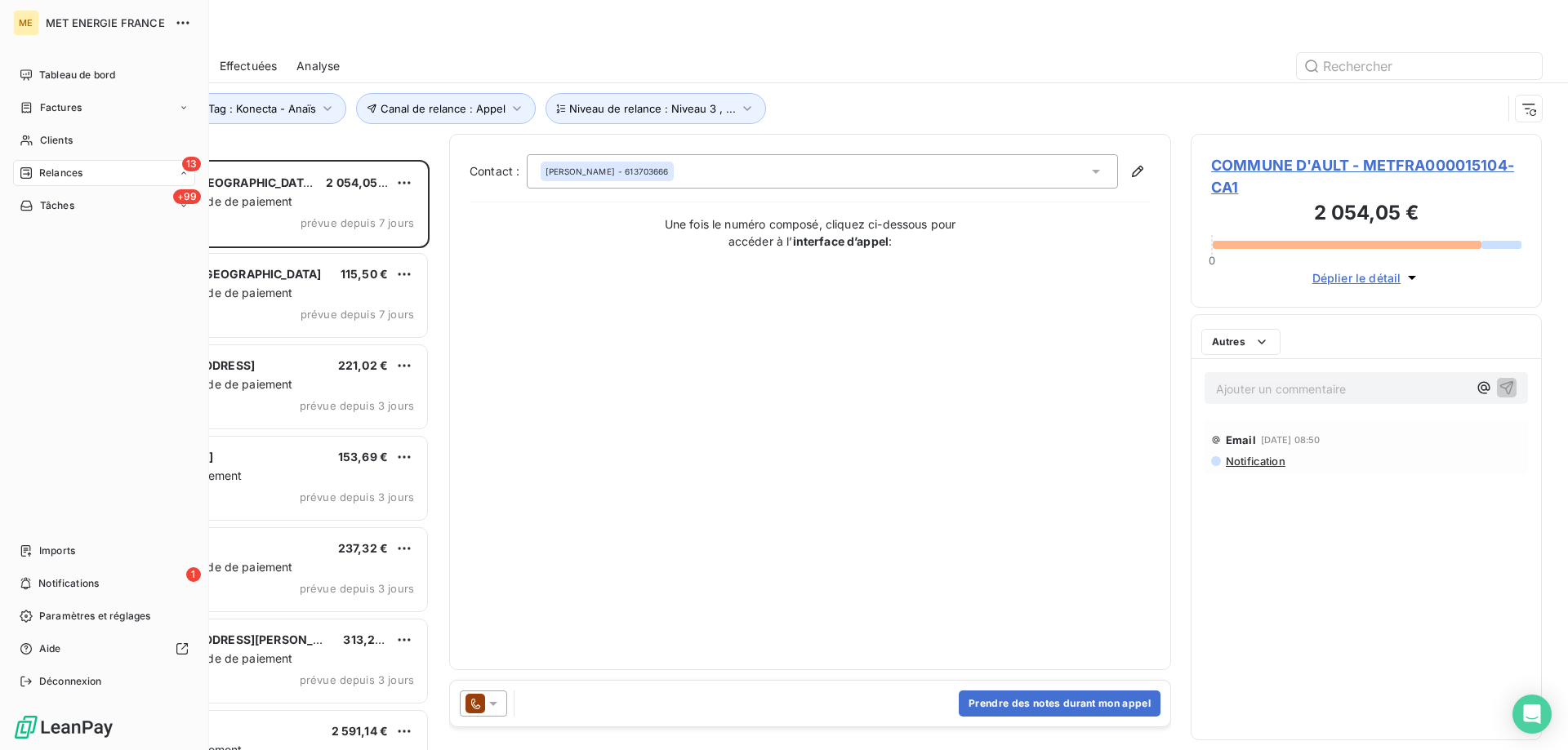
scroll to position [578, 339]
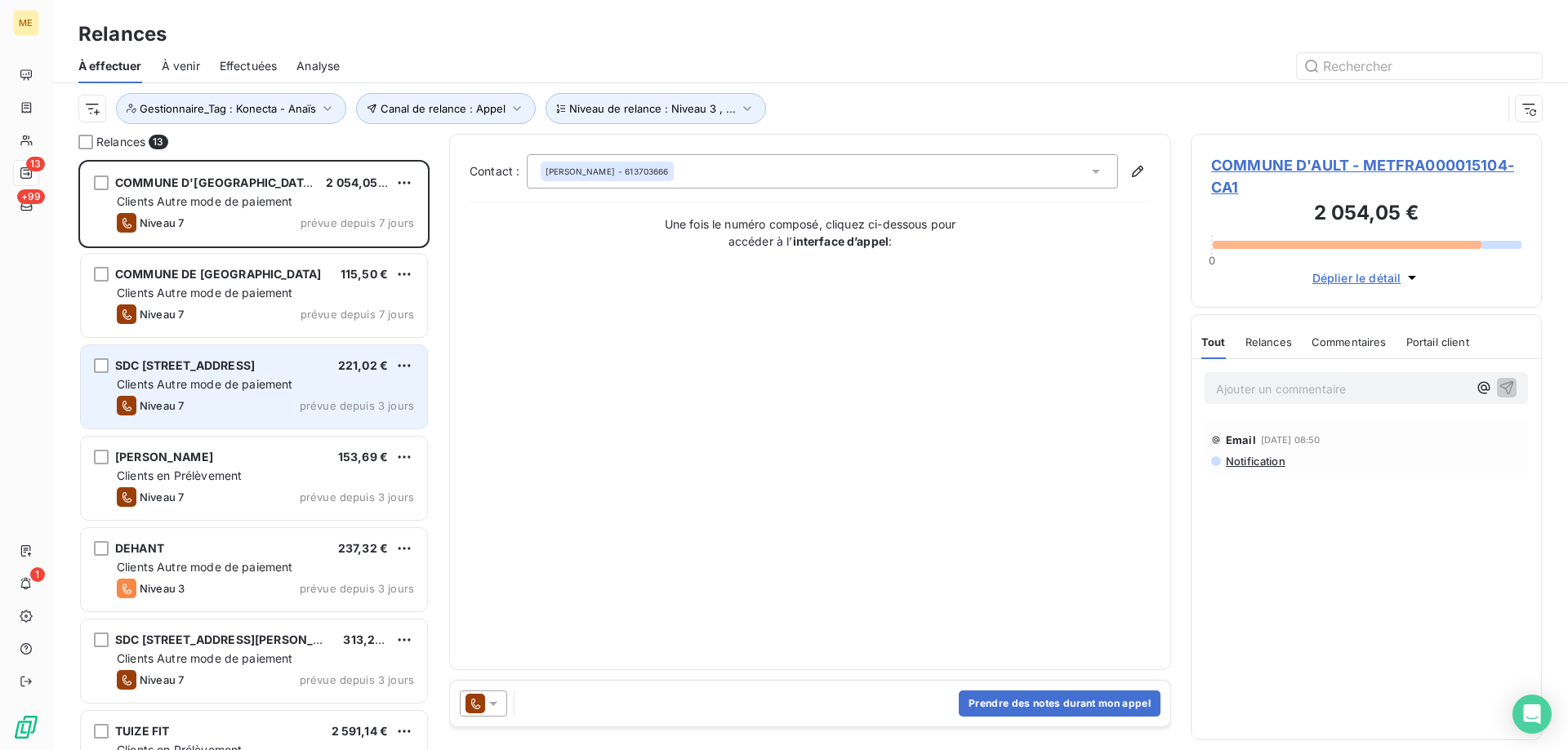
click at [207, 375] on div "SDC 3 RUE DUPIN 221,02 € Clients Autre mode de paiement Niveau 7 prévue depuis …" at bounding box center [253, 386] width 346 height 83
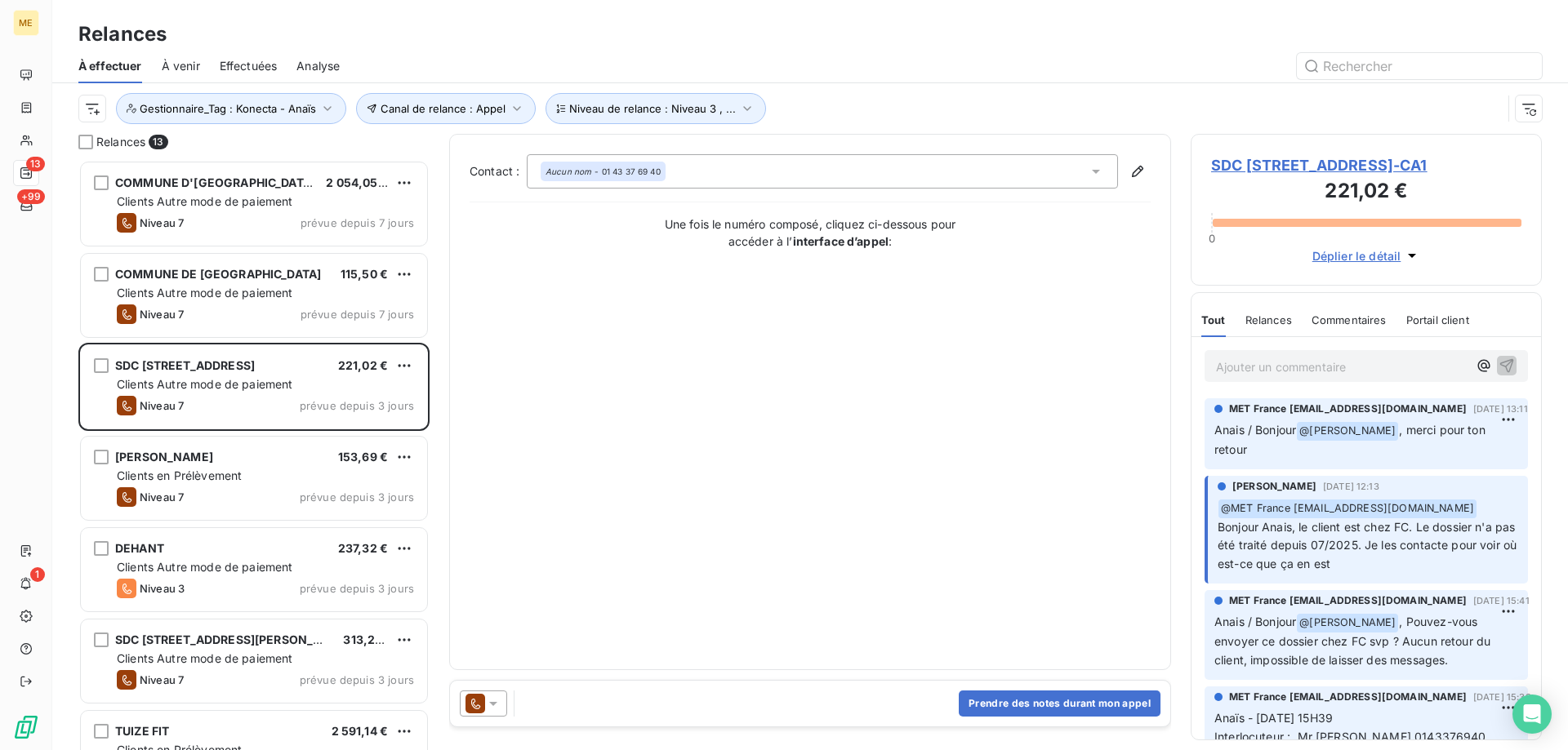
click at [1246, 168] on span "SDC 3 RUE DUPIN - METFRA000004458_07311577359951-CA1" at bounding box center [1367, 165] width 310 height 22
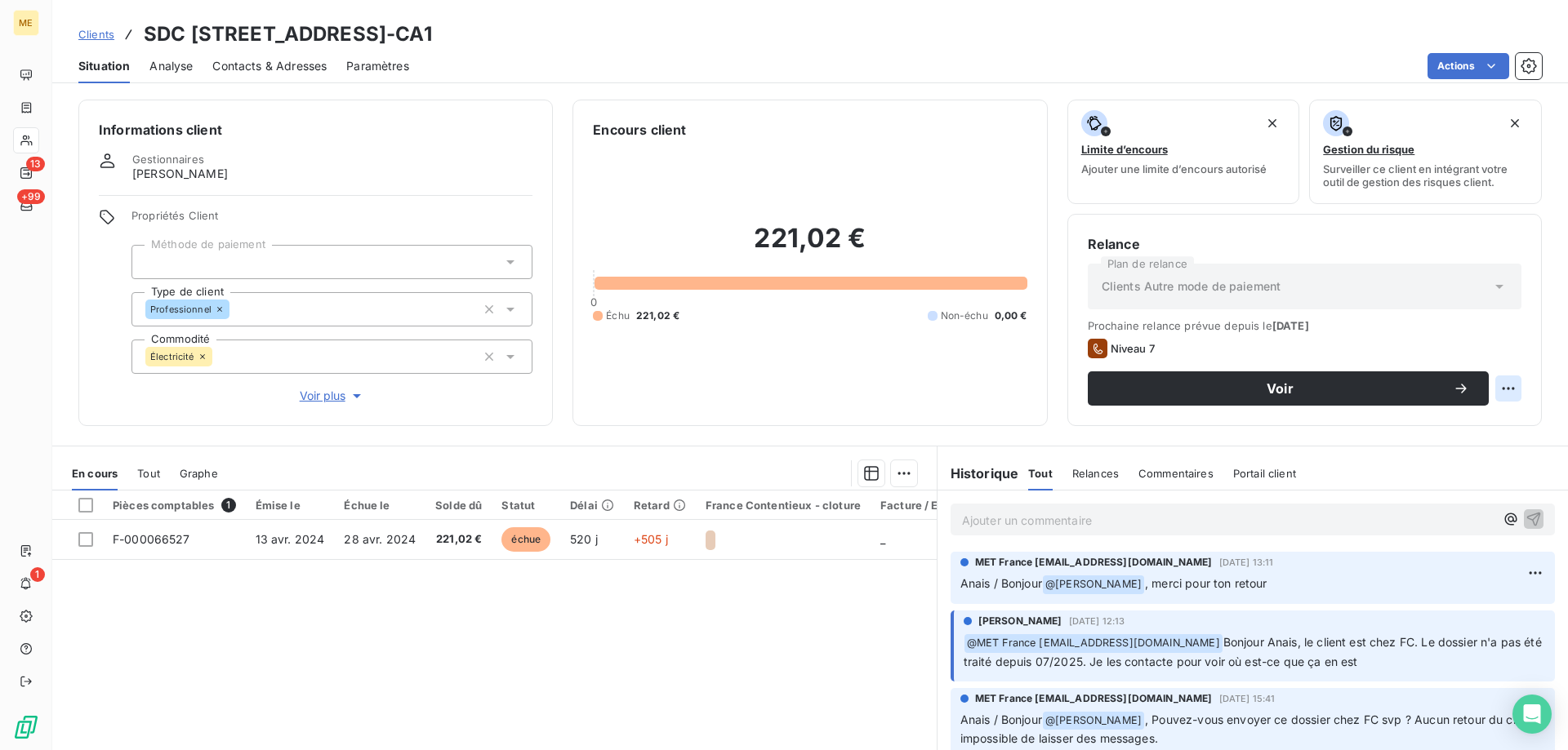
click at [1498, 381] on html "ME 13 +99 1 Clients SDC 3 RUE DUPIN - METFRA000004458_07311577359951-CA1 Situat…" at bounding box center [784, 457] width 1568 height 913
click at [1491, 426] on div "Replanifier cette action" at bounding box center [1429, 424] width 146 height 26
select select "8"
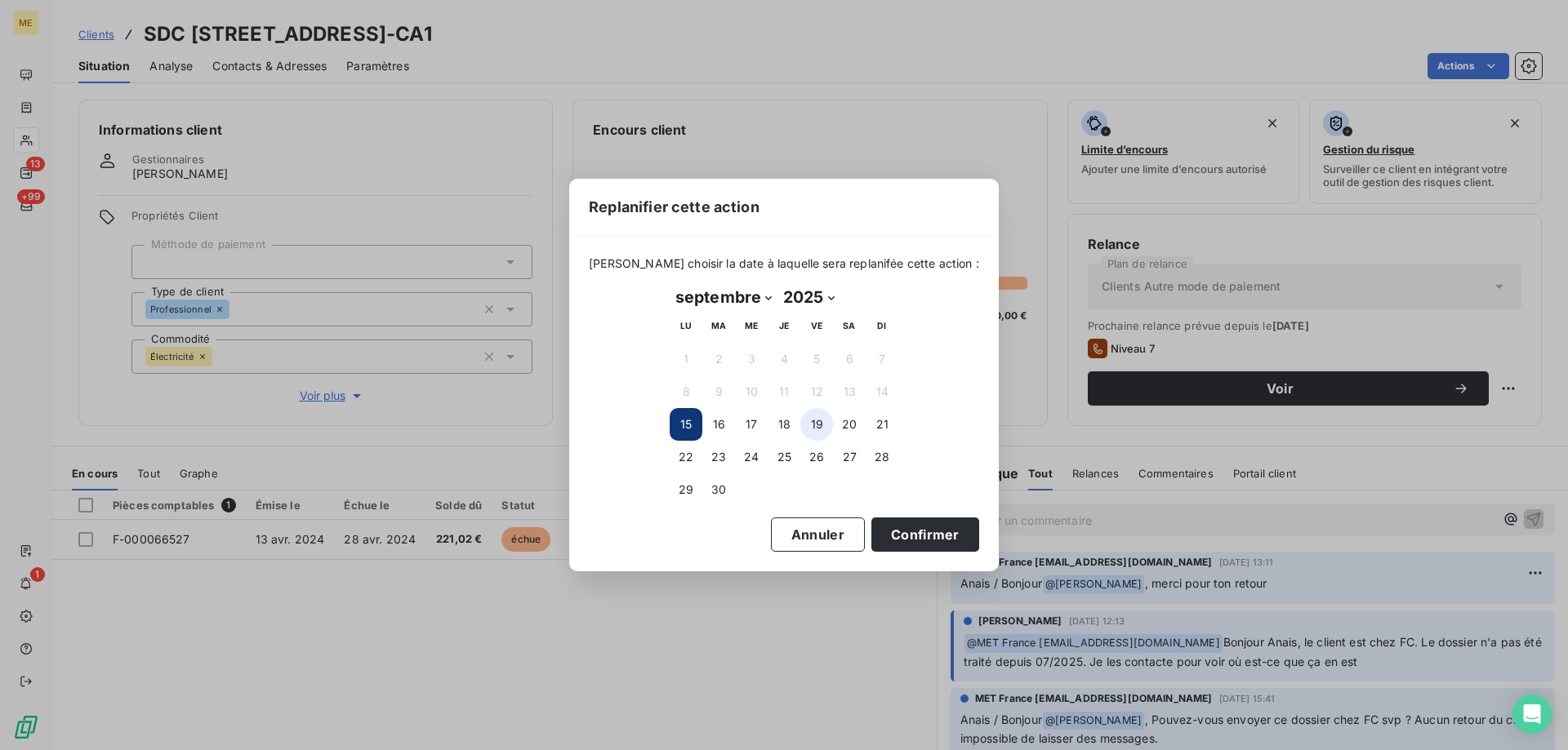
click at [820, 425] on button "19" at bounding box center [817, 424] width 33 height 33
click at [939, 525] on button "Confirmer" at bounding box center [925, 535] width 108 height 34
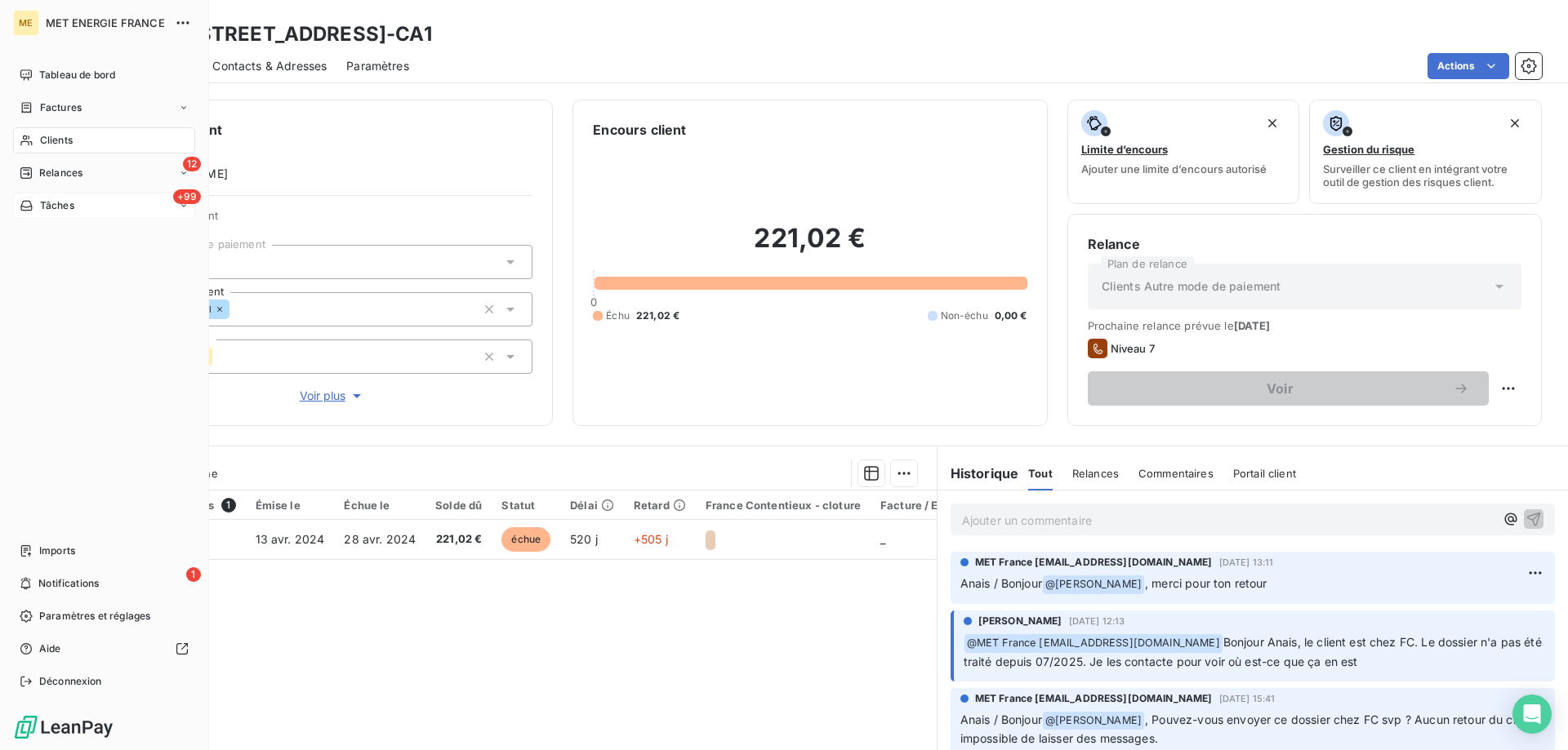
click at [70, 211] on span "Tâches" at bounding box center [57, 206] width 34 height 15
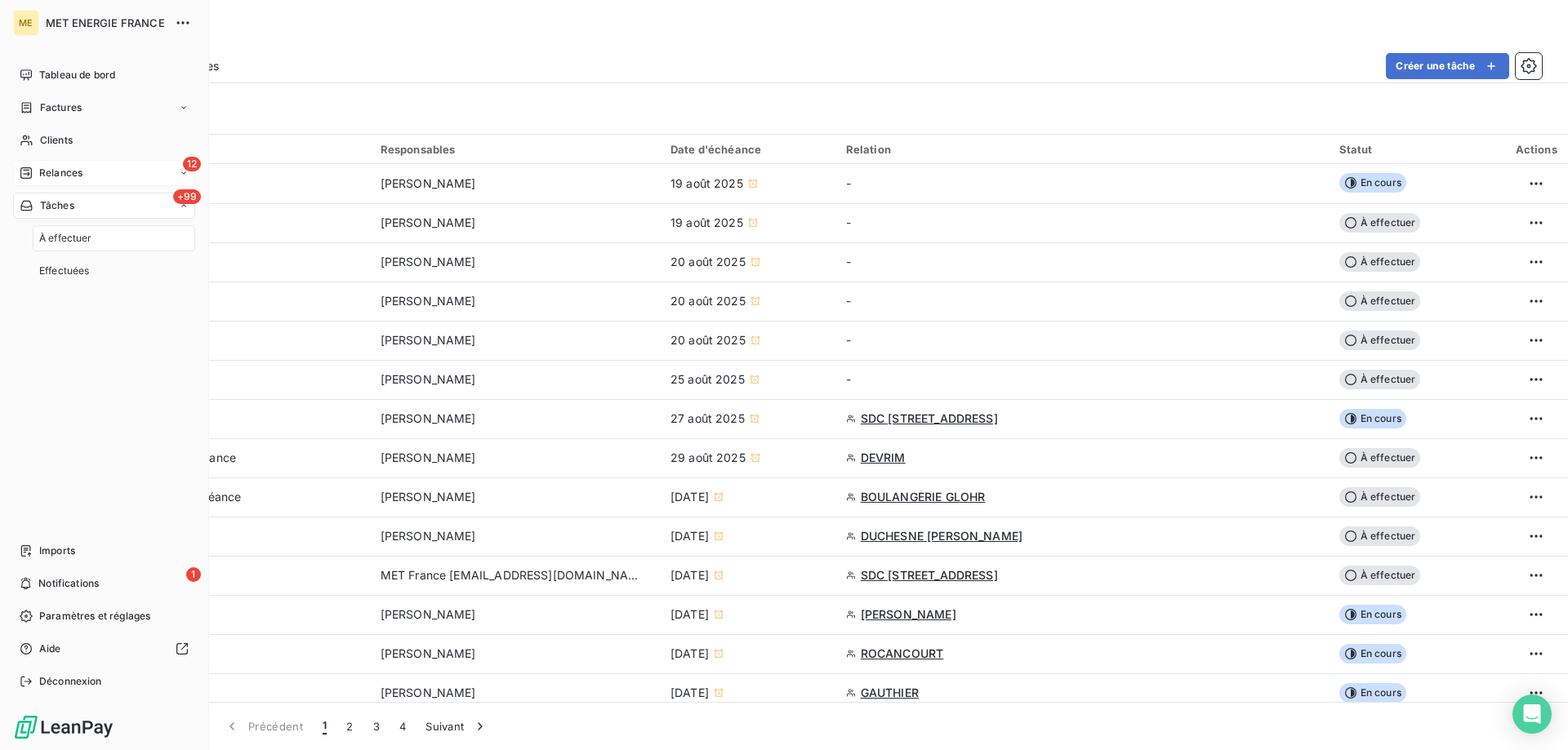
click at [67, 171] on span "Relances" at bounding box center [61, 173] width 44 height 15
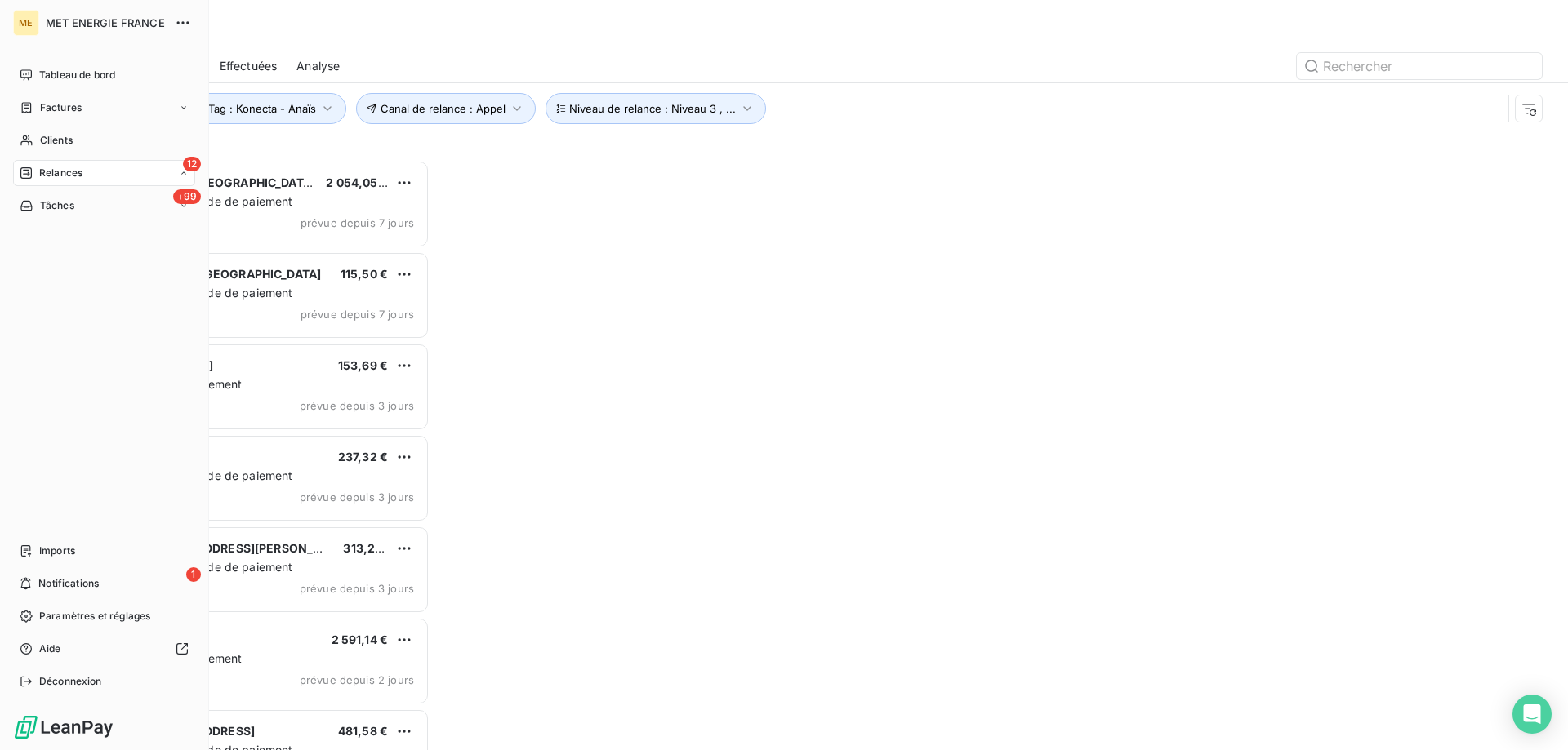
scroll to position [578, 339]
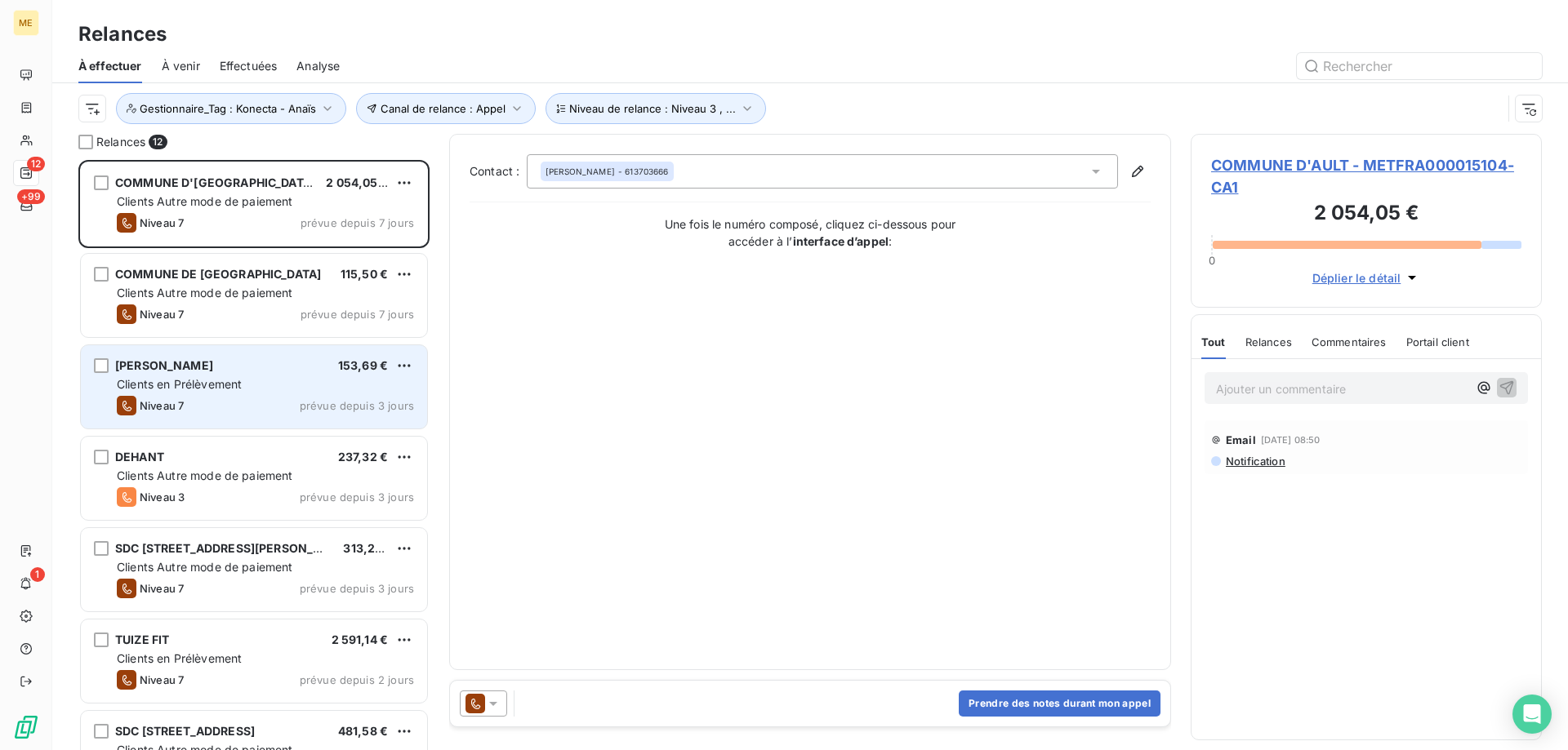
click at [240, 375] on div "GOMEZ 153,69 € Clients en Prélèvement Niveau 7 prévue depuis 3 jours" at bounding box center [253, 386] width 346 height 83
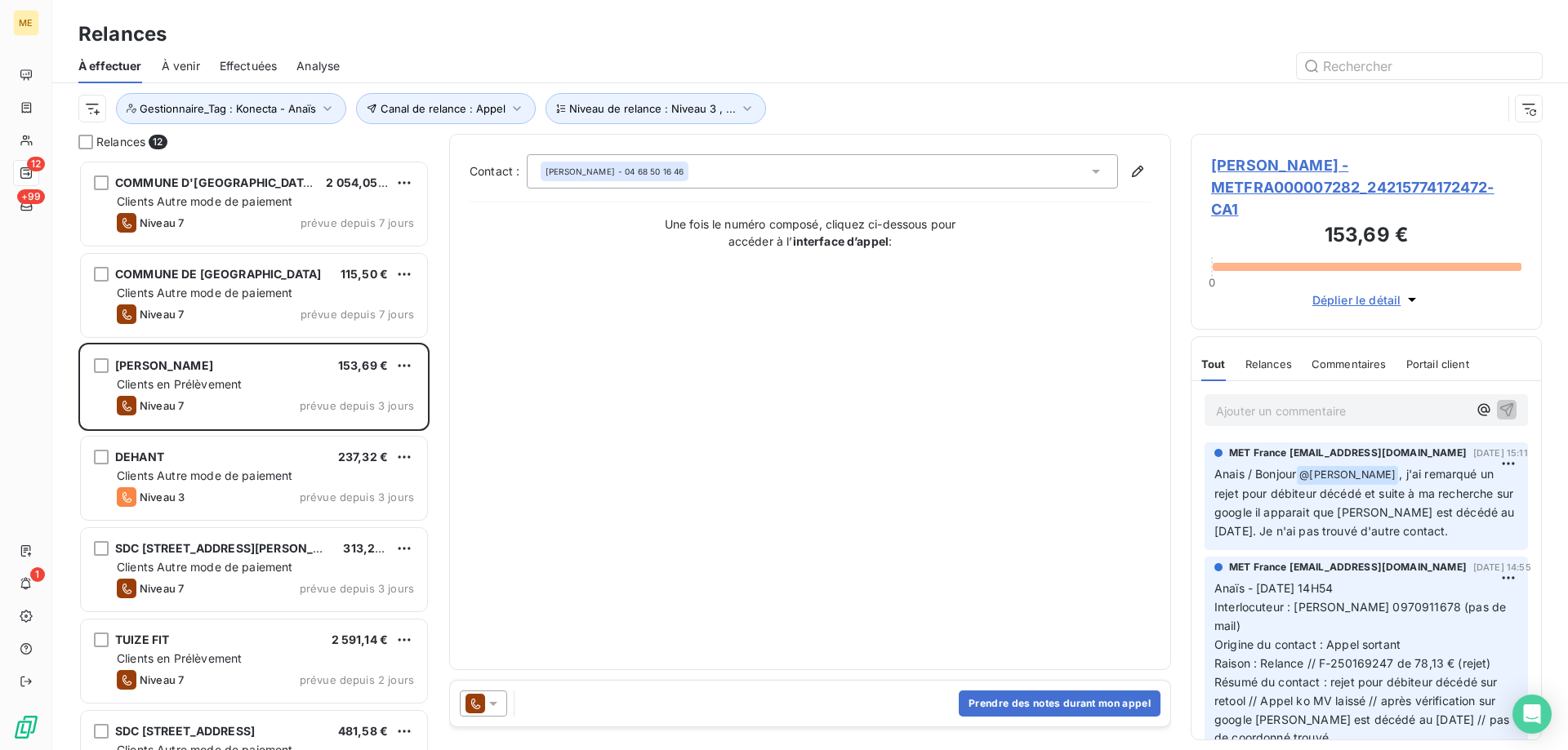
click at [1262, 172] on span "GOMEZ - METFRA000007282_24215774172472-CA1" at bounding box center [1367, 187] width 310 height 66
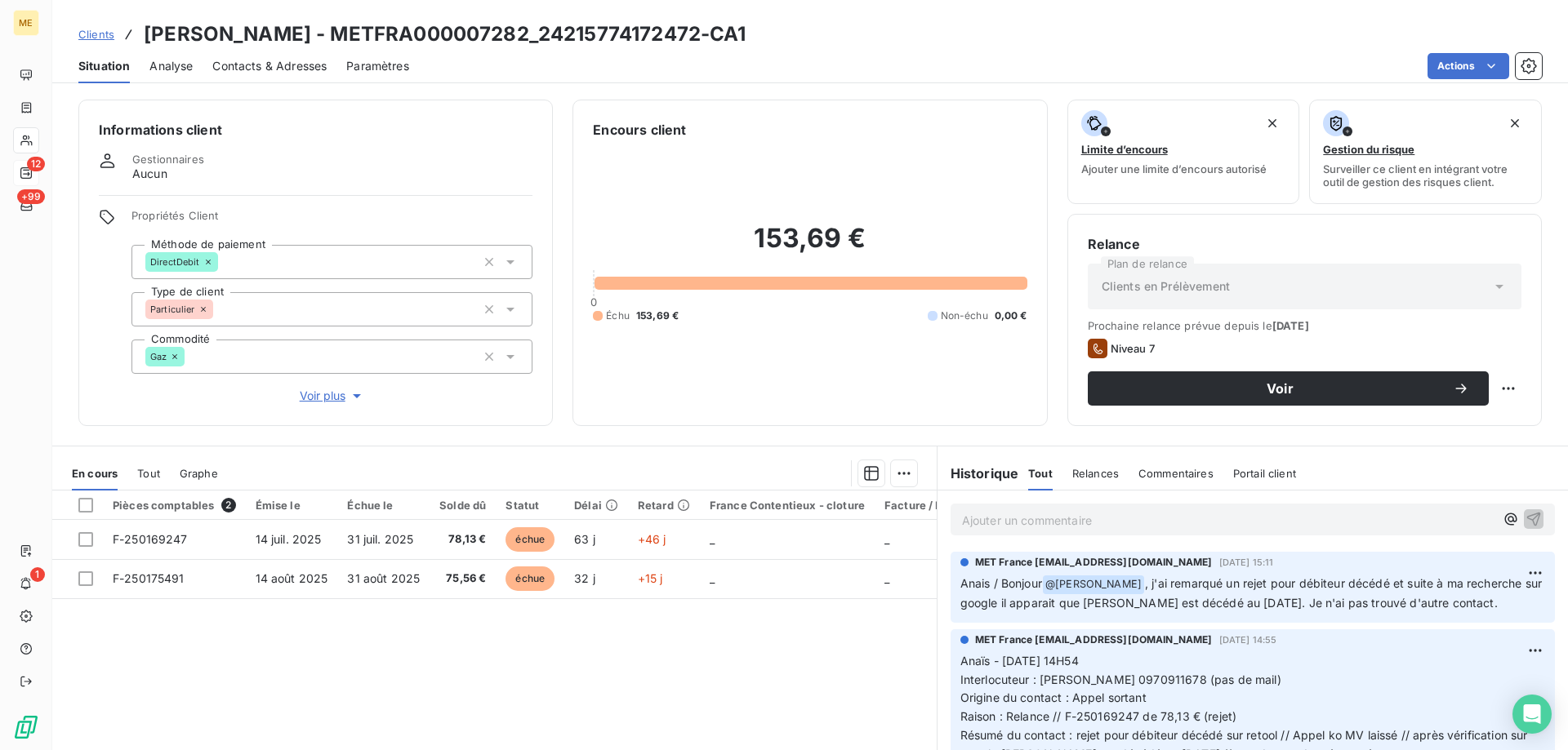
scroll to position [81, 0]
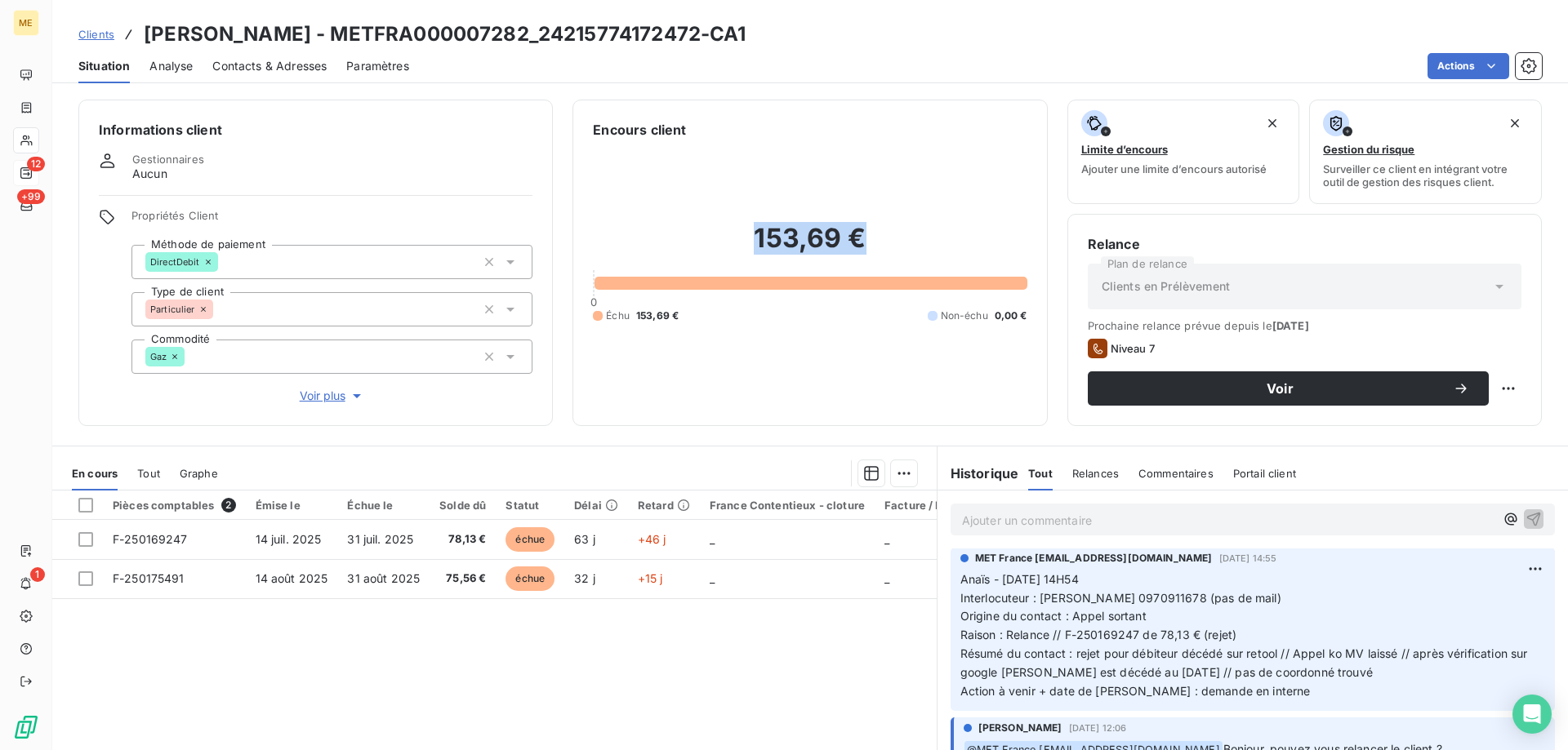
drag, startPoint x: 867, startPoint y: 241, endPoint x: 745, endPoint y: 257, distance: 123.0
click at [745, 258] on h2 "153,69 €" at bounding box center [809, 246] width 434 height 49
copy h2 "153,69 €"
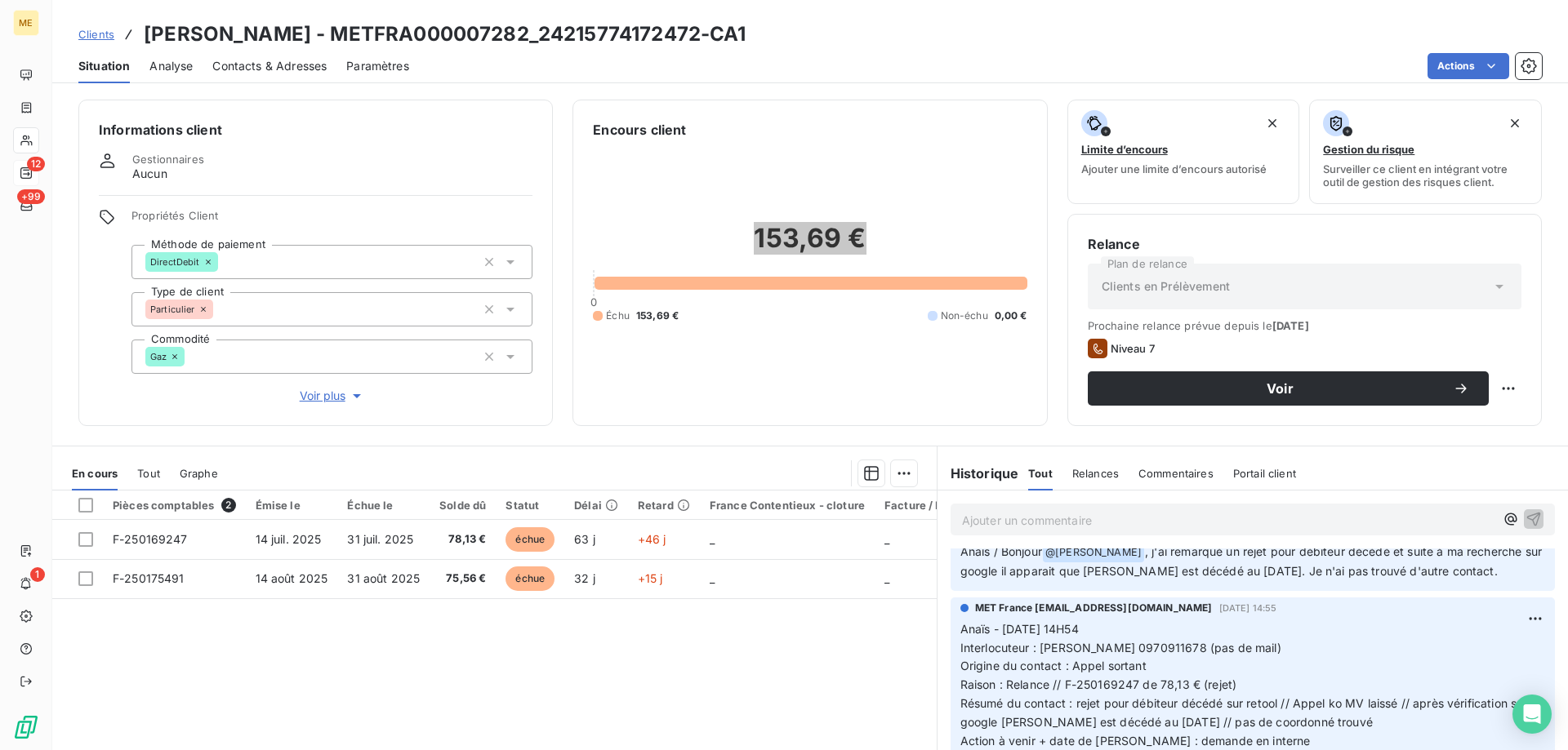
scroll to position [0, 0]
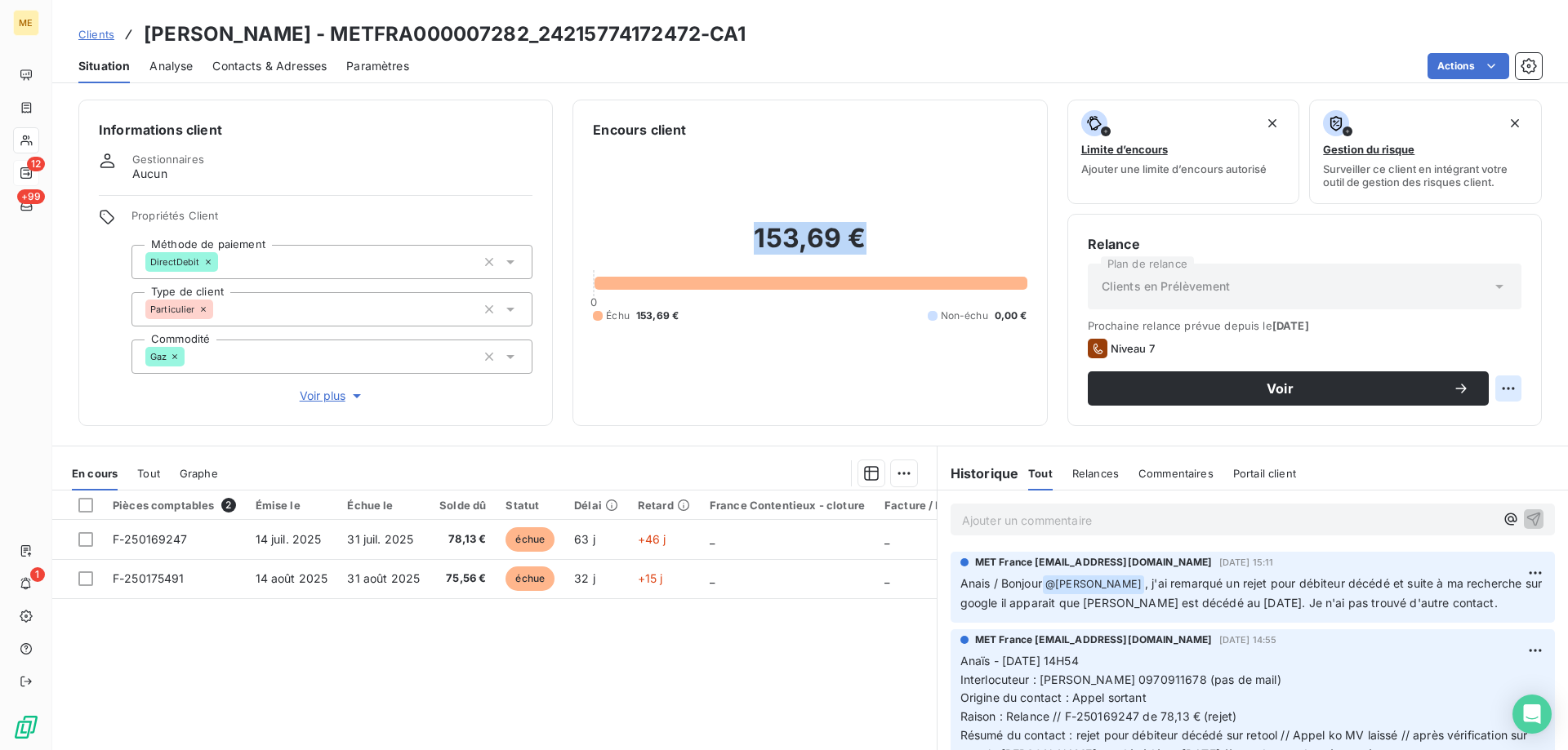
click at [1503, 387] on html "ME 12 +99 1 Clients GOMEZ - METFRA000007282_24215774172472-CA1 Situation Analys…" at bounding box center [784, 457] width 1568 height 913
click at [1495, 425] on div "Replanifier cette action" at bounding box center [1429, 424] width 146 height 26
select select "8"
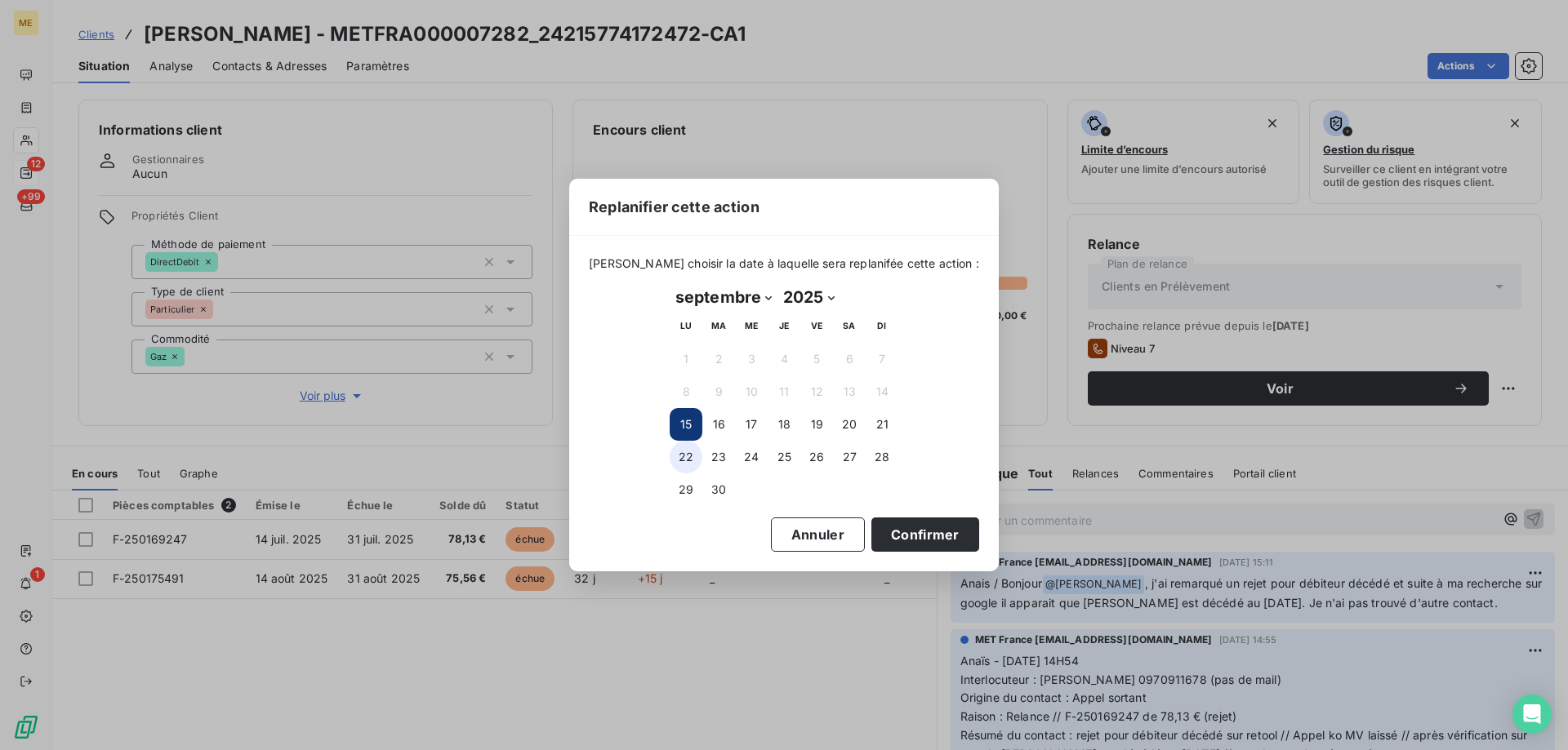
click at [683, 457] on button "22" at bounding box center [686, 457] width 33 height 33
click at [926, 543] on button "Confirmer" at bounding box center [925, 535] width 108 height 34
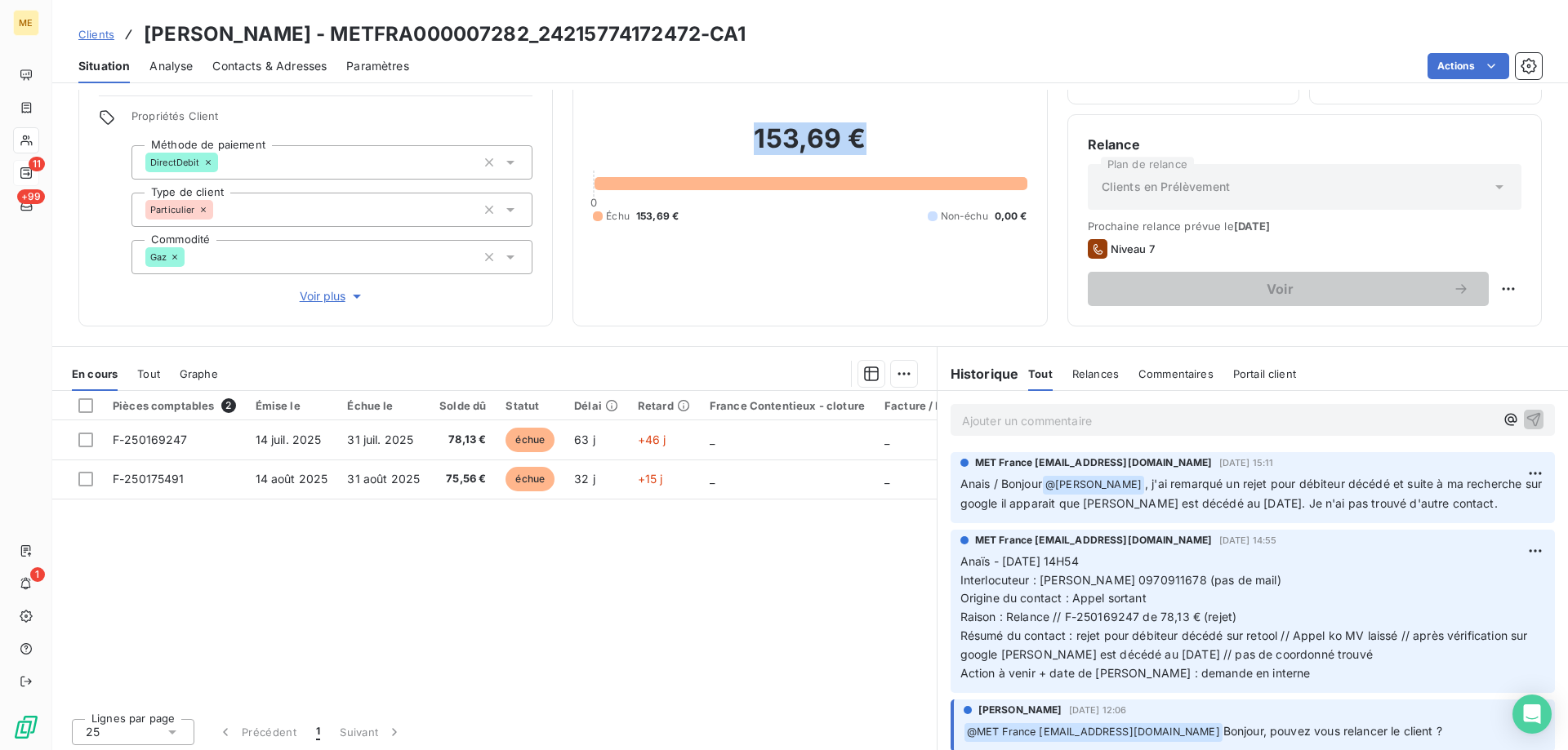
scroll to position [104, 0]
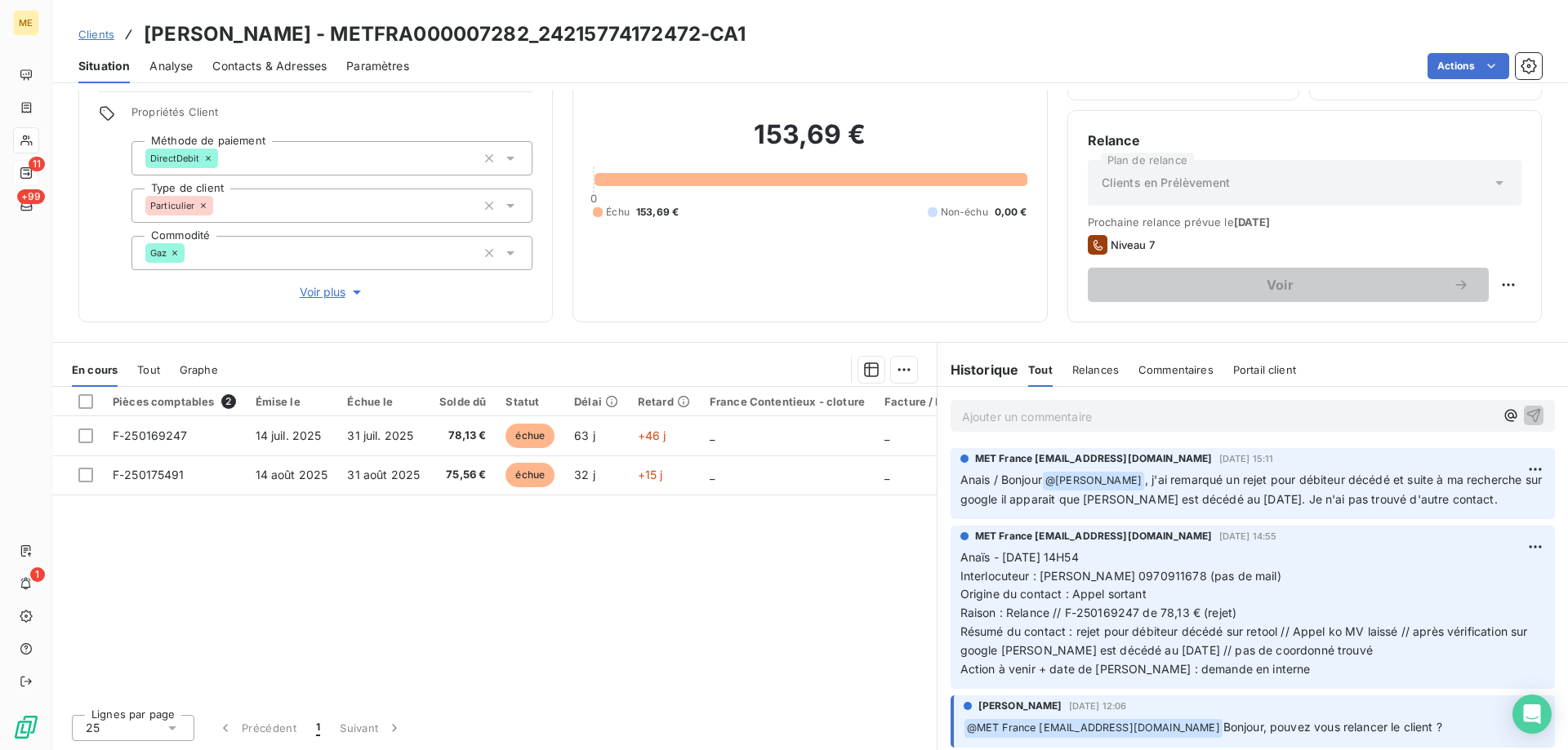
click at [1233, 406] on p "Ajouter un commentaire ﻿" at bounding box center [1228, 416] width 532 height 20
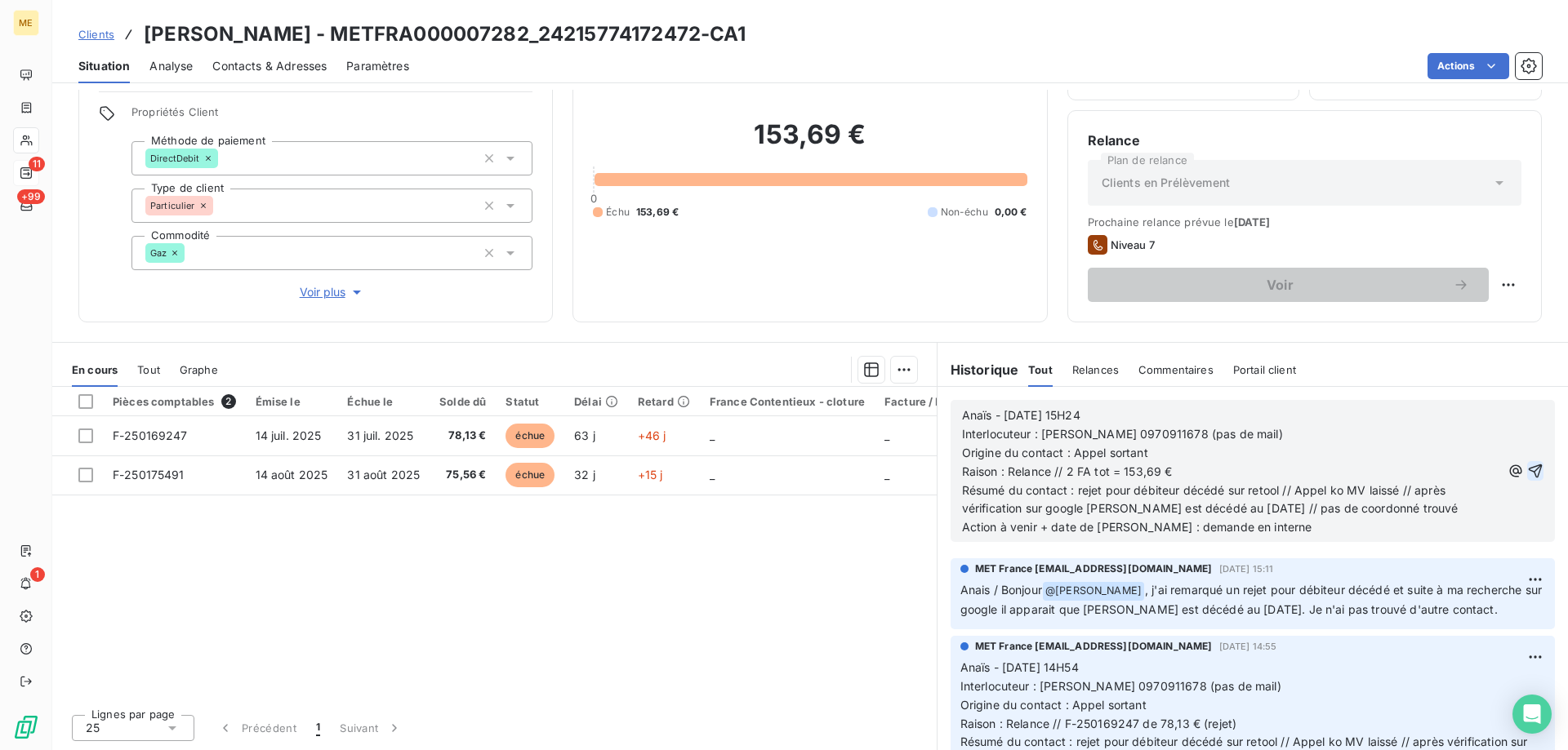
click at [1529, 469] on icon "button" at bounding box center [1536, 471] width 14 height 14
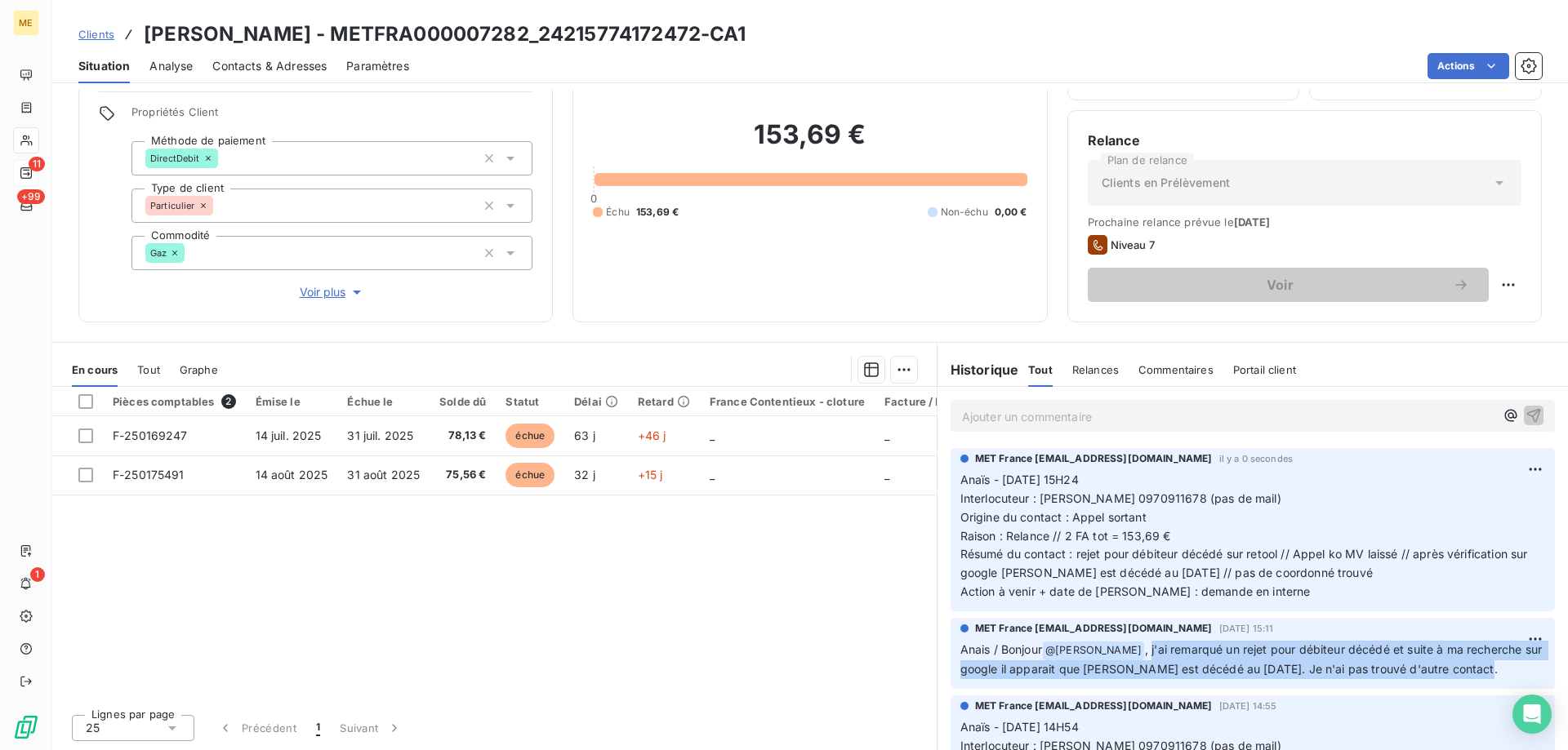
copy span "j'ai remarqué un rejet pour débiteur décédé et suite à ma recherche sur google …"
drag, startPoint x: 1134, startPoint y: 647, endPoint x: 1519, endPoint y: 668, distance: 385.6
click at [1519, 668] on p "Anais / Bonjour @ Amélie Matray , j'ai remarqué un rejet pour débiteur décédé e…" at bounding box center [1253, 660] width 584 height 39
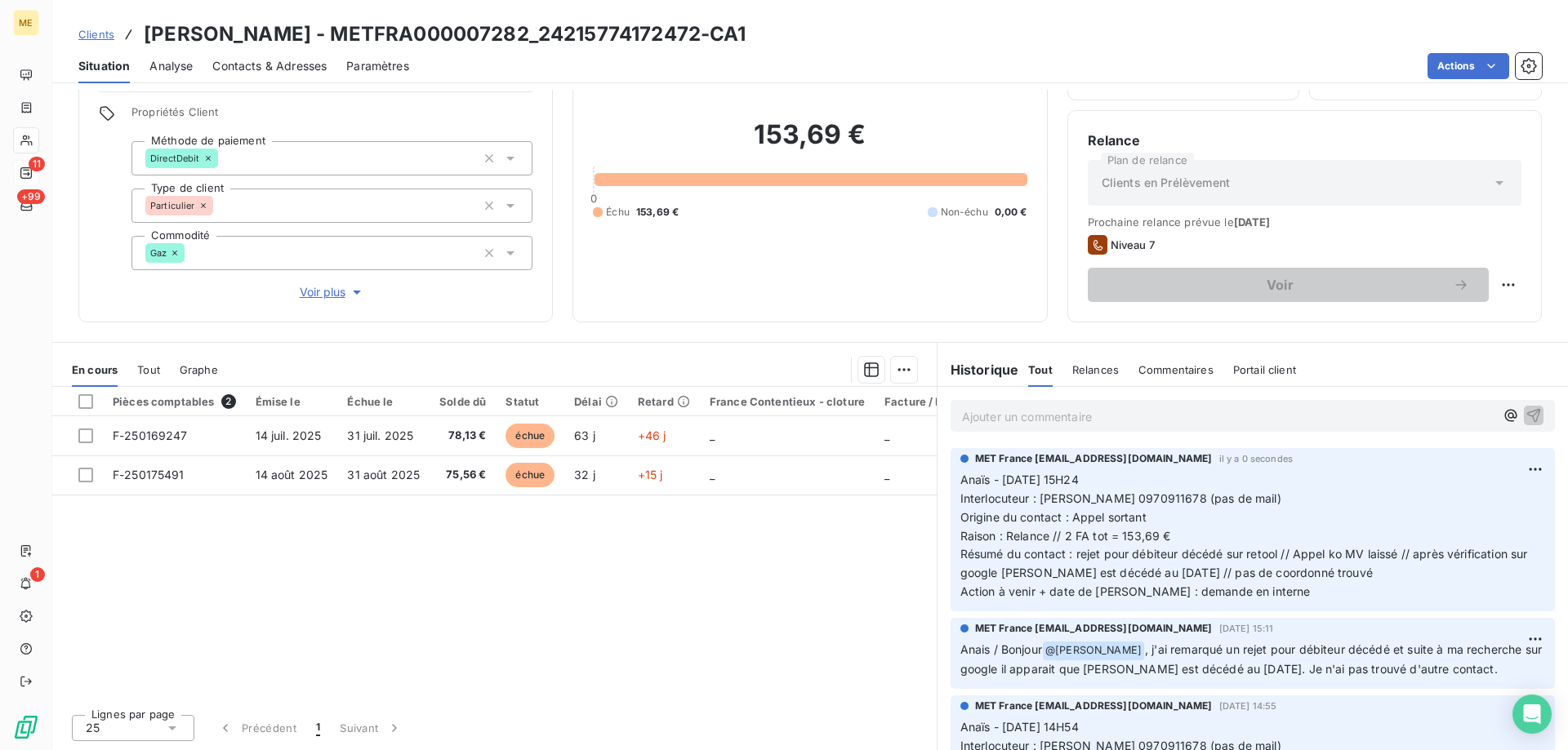
click at [993, 418] on p "Ajouter un commentaire ﻿" at bounding box center [1228, 416] width 532 height 20
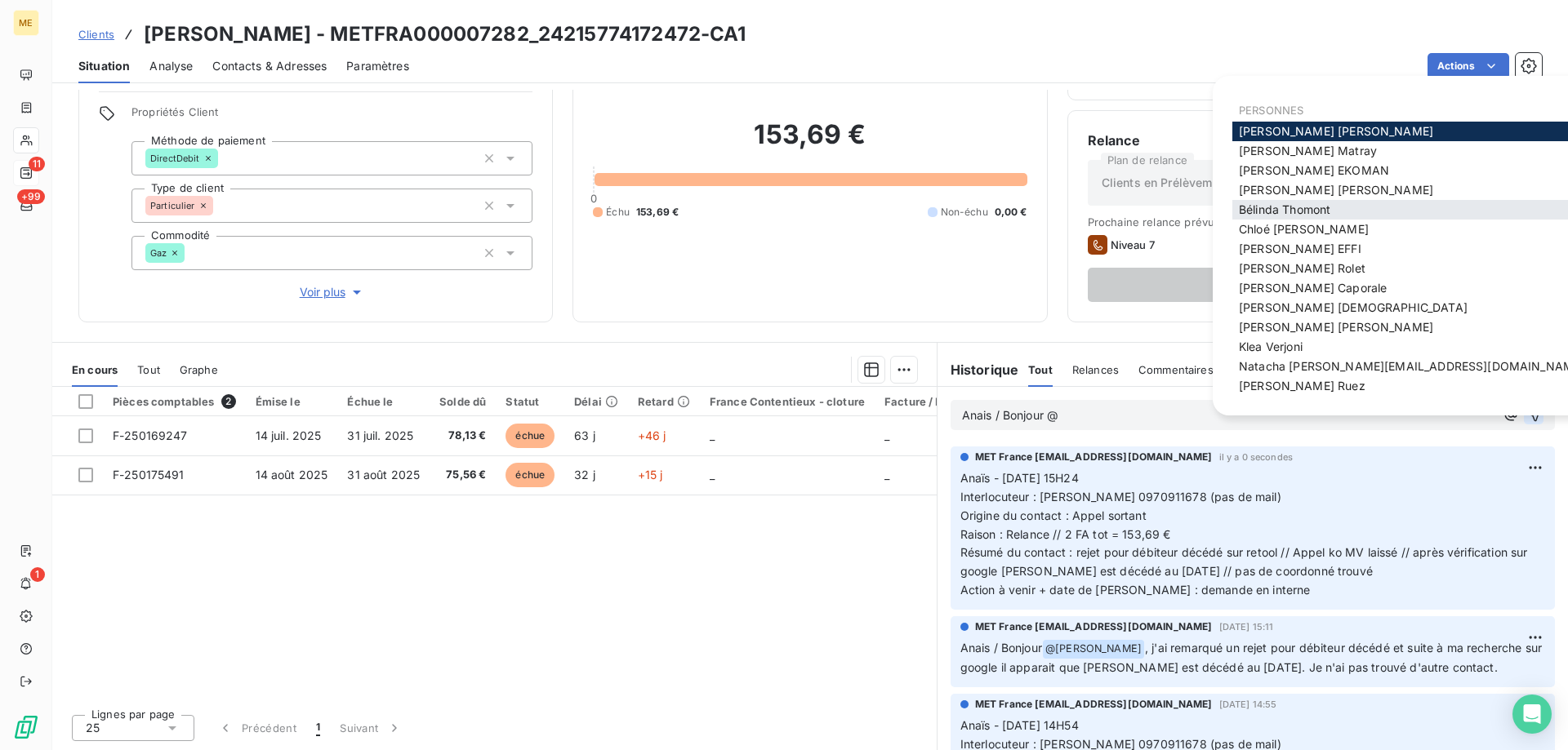
click at [1265, 207] on span "Bélinda Thomont" at bounding box center [1285, 209] width 91 height 14
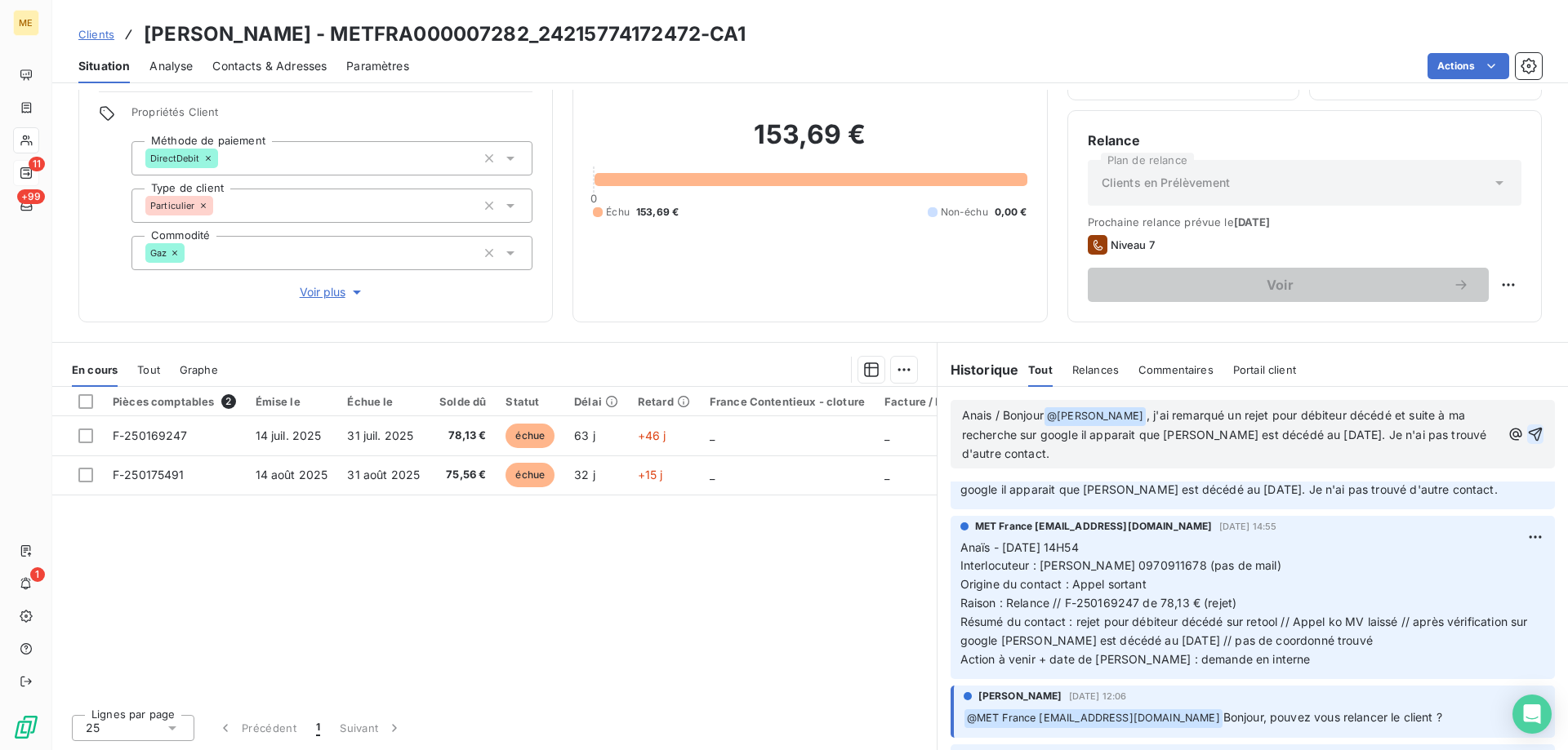
scroll to position [0, 0]
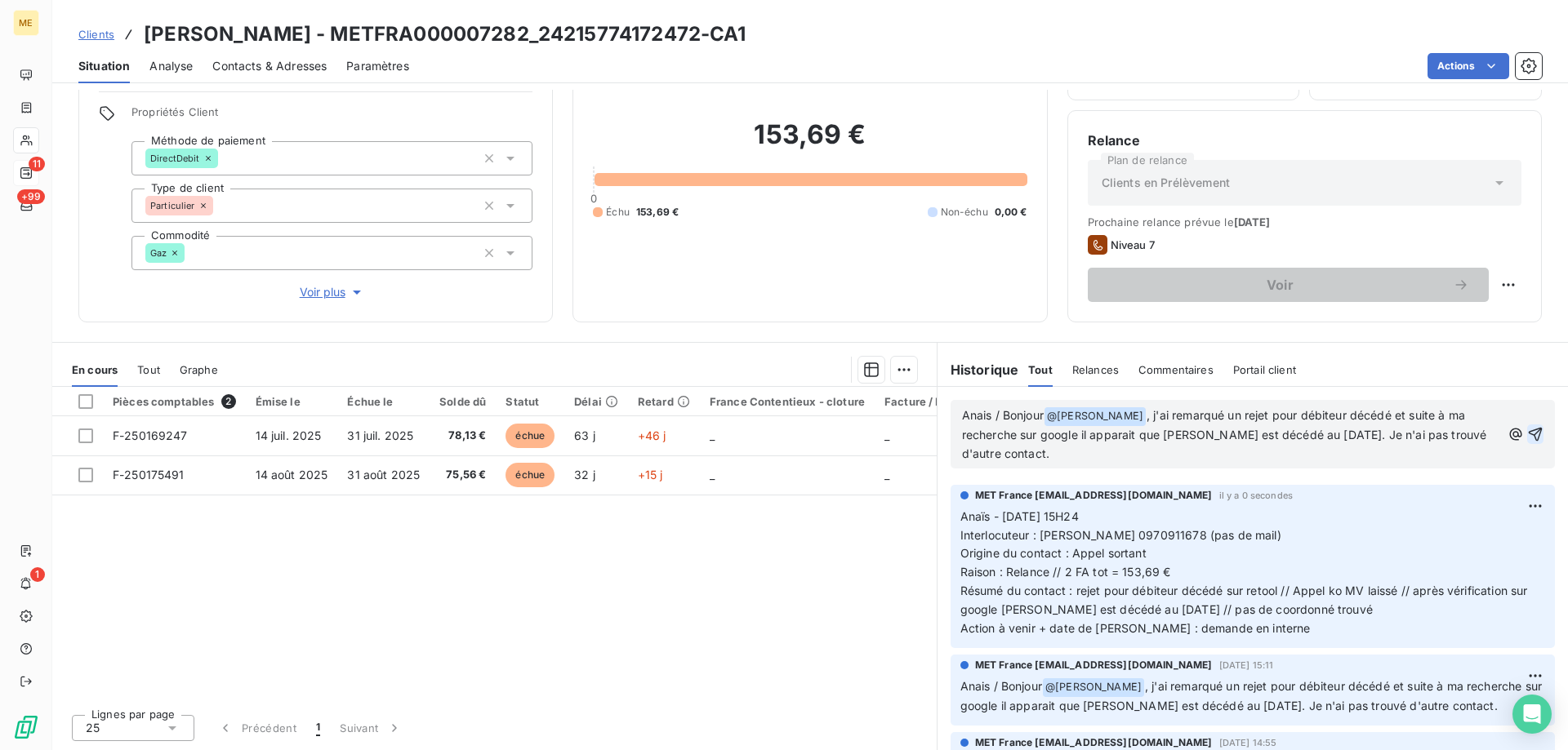
click at [1529, 433] on icon "button" at bounding box center [1536, 433] width 14 height 14
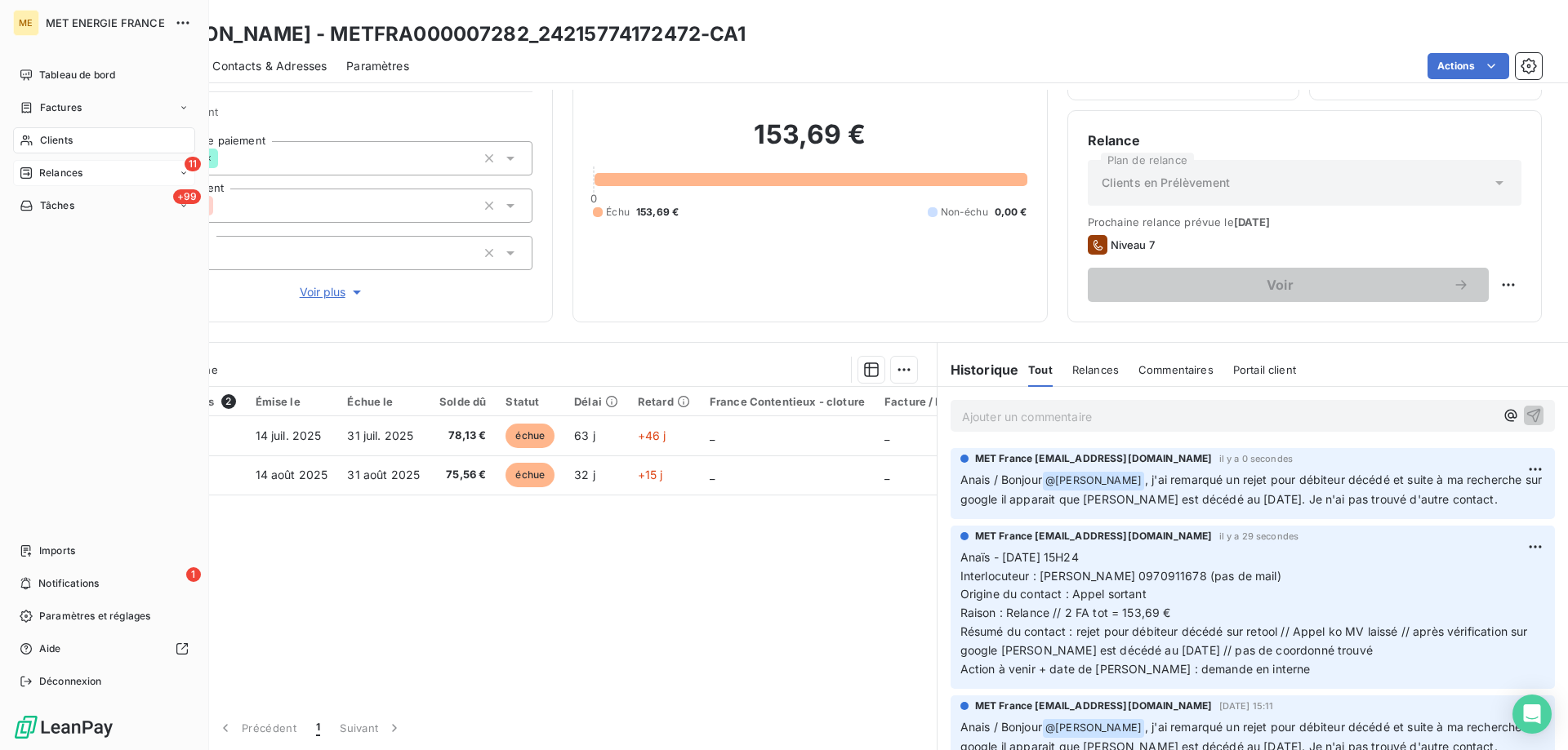
click at [98, 172] on div "11 Relances" at bounding box center [104, 173] width 182 height 26
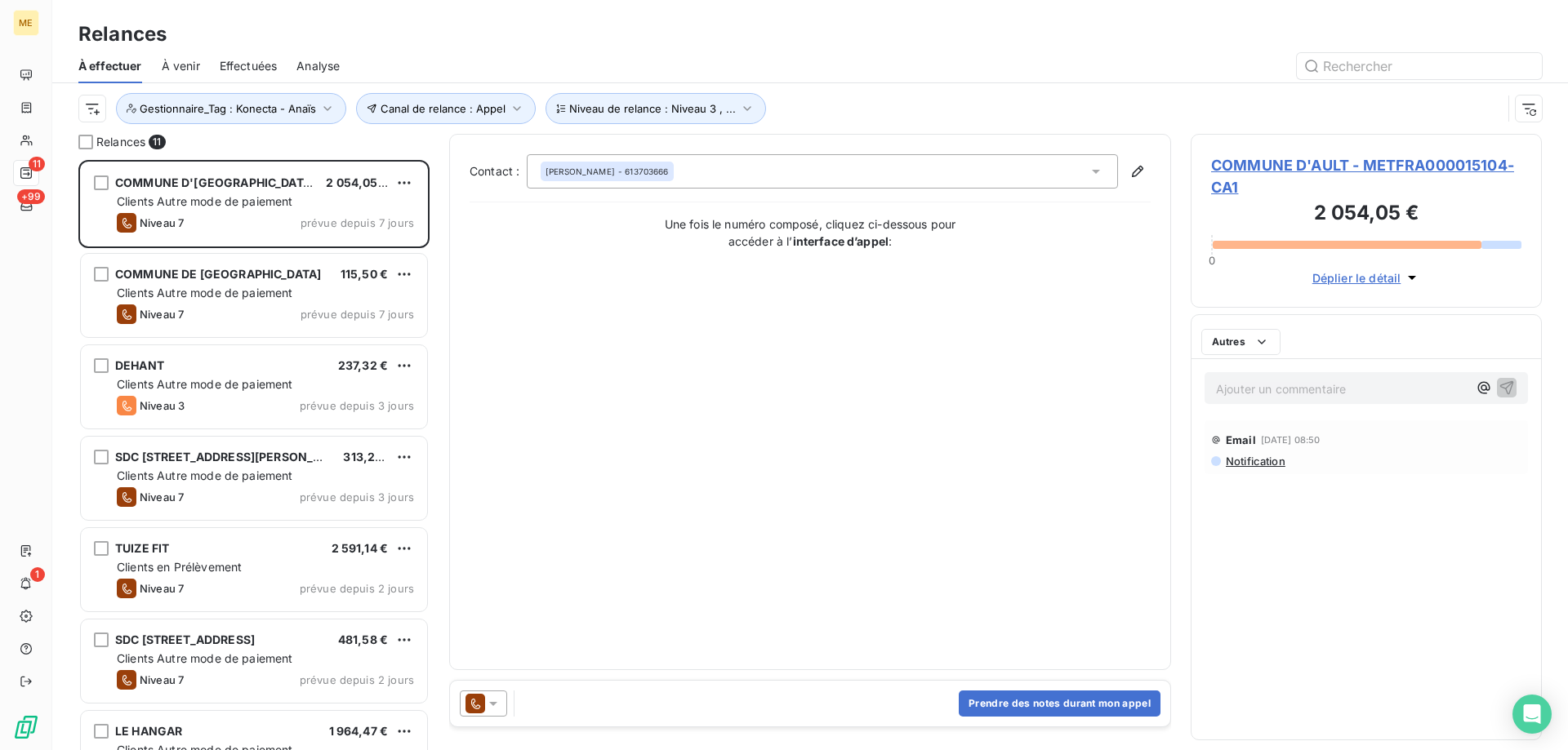
scroll to position [578, 339]
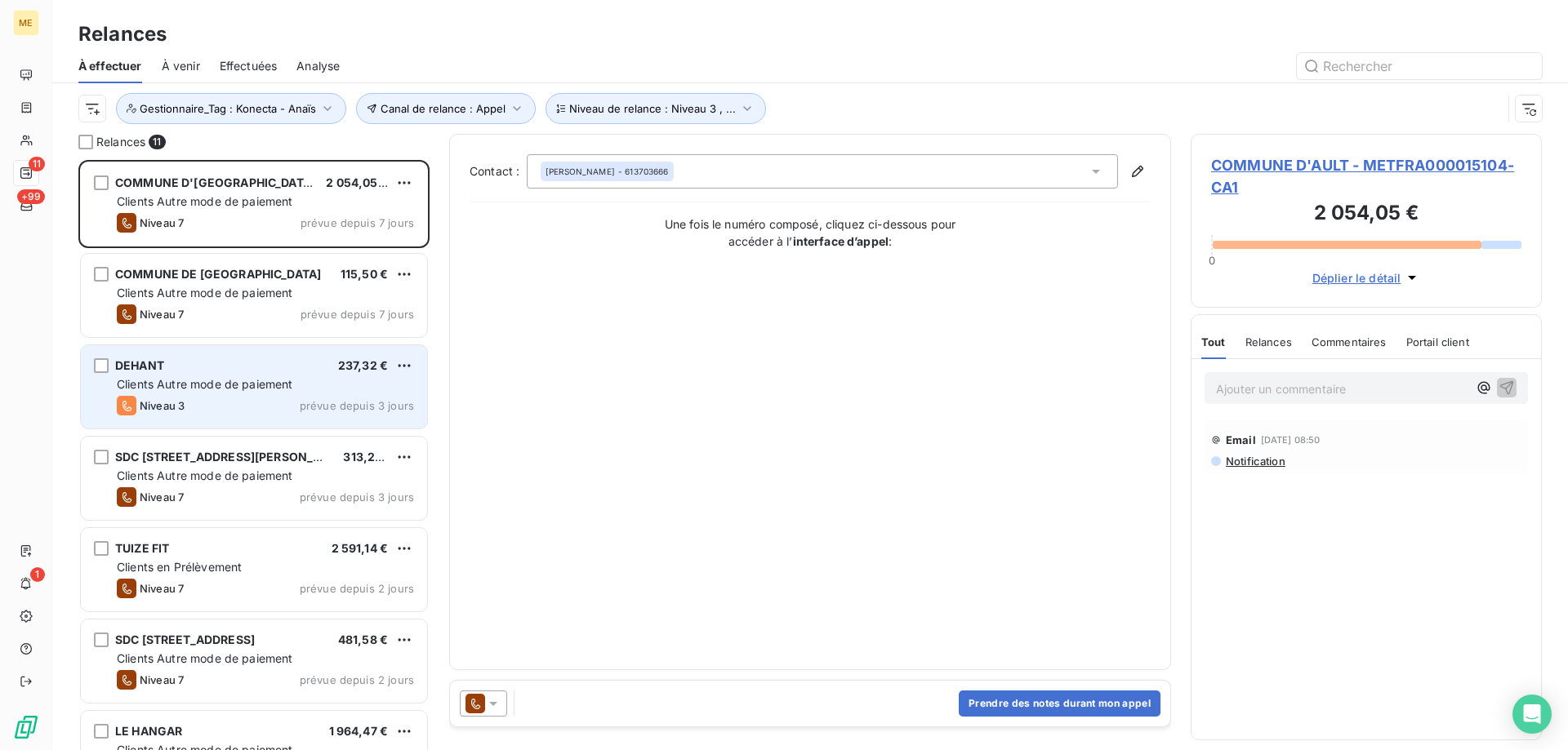
click at [227, 381] on span "Clients Autre mode de paiement" at bounding box center [205, 384] width 176 height 14
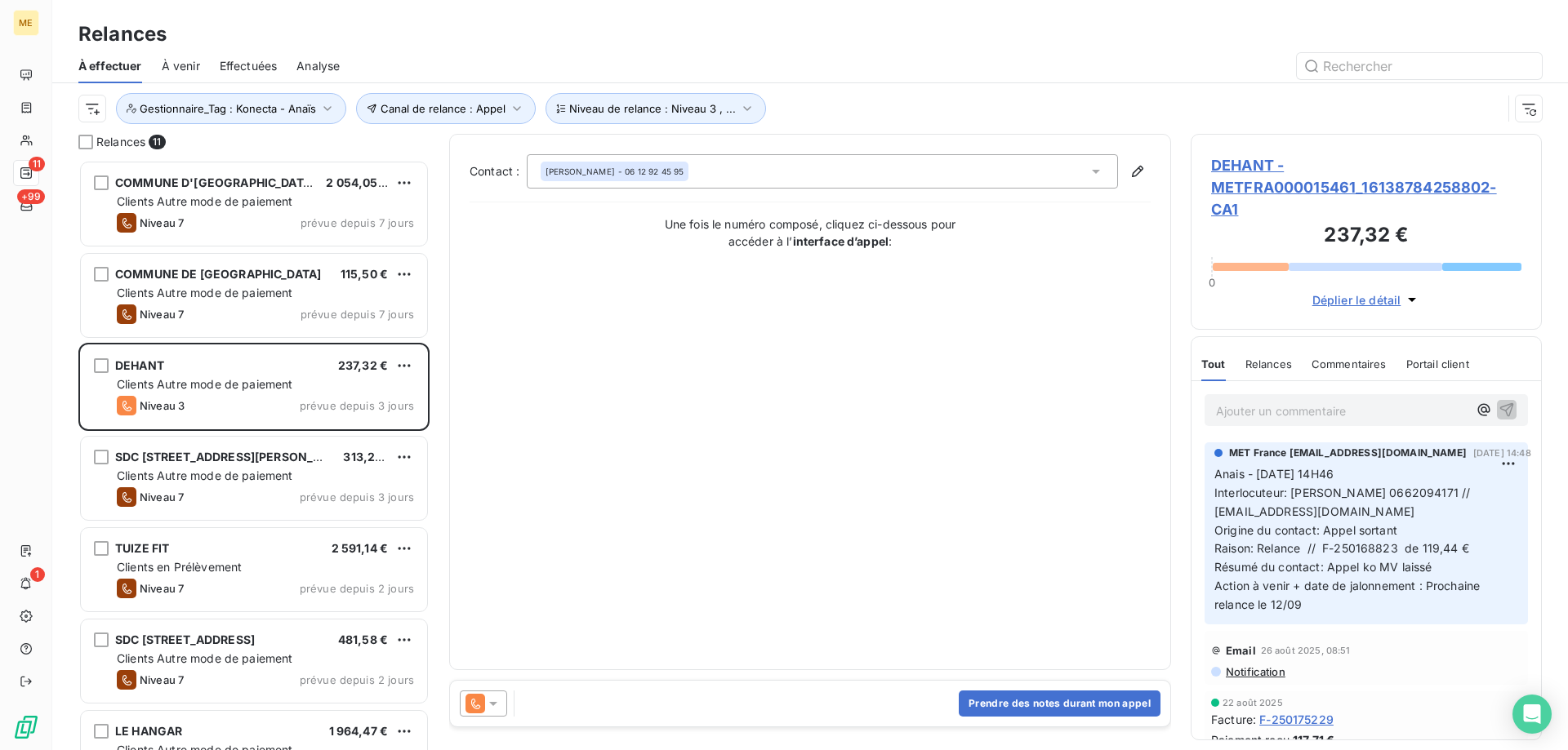
click at [1253, 178] on span "DEHANT - METFRA000015461_16138784258802-CA1" at bounding box center [1367, 187] width 310 height 66
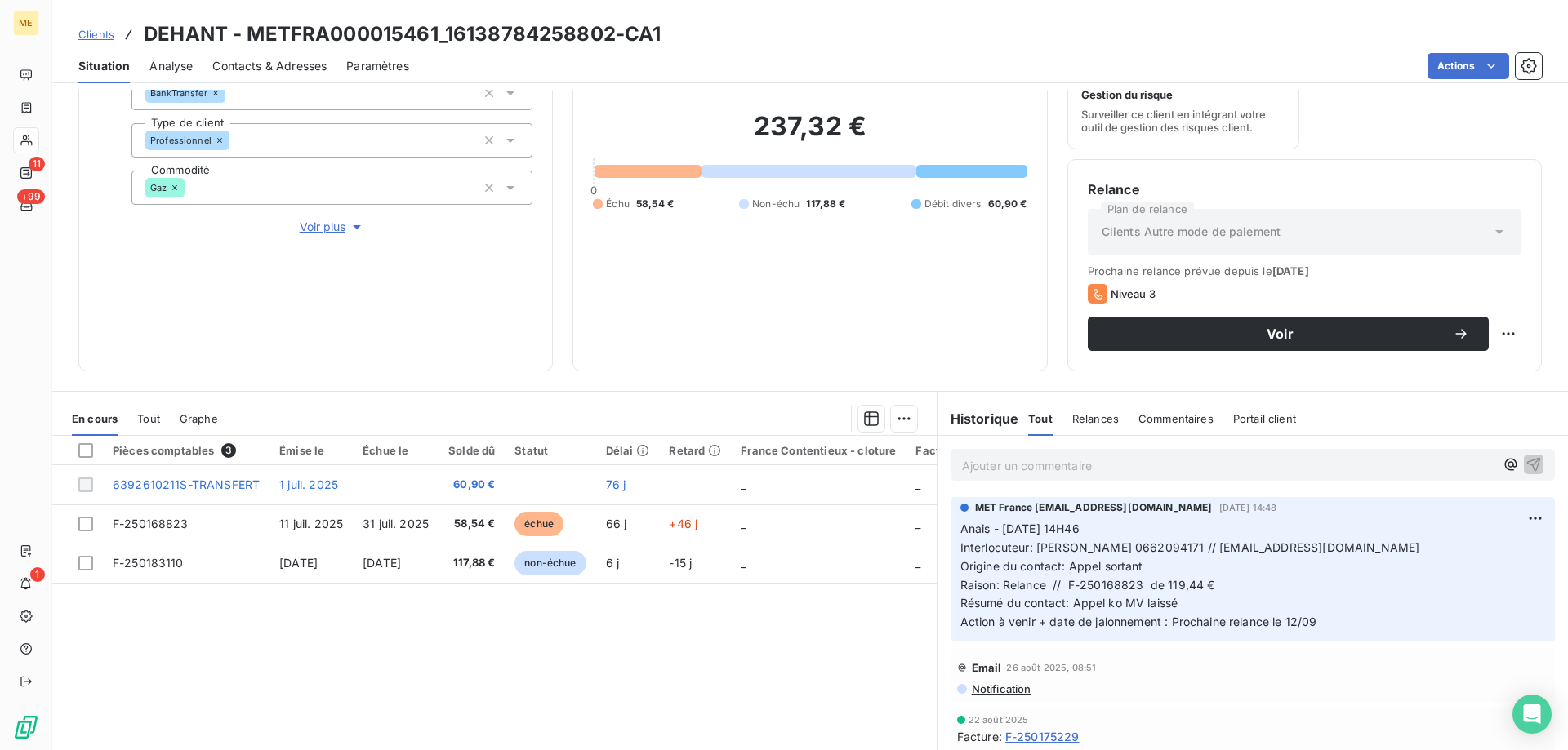
scroll to position [137, 0]
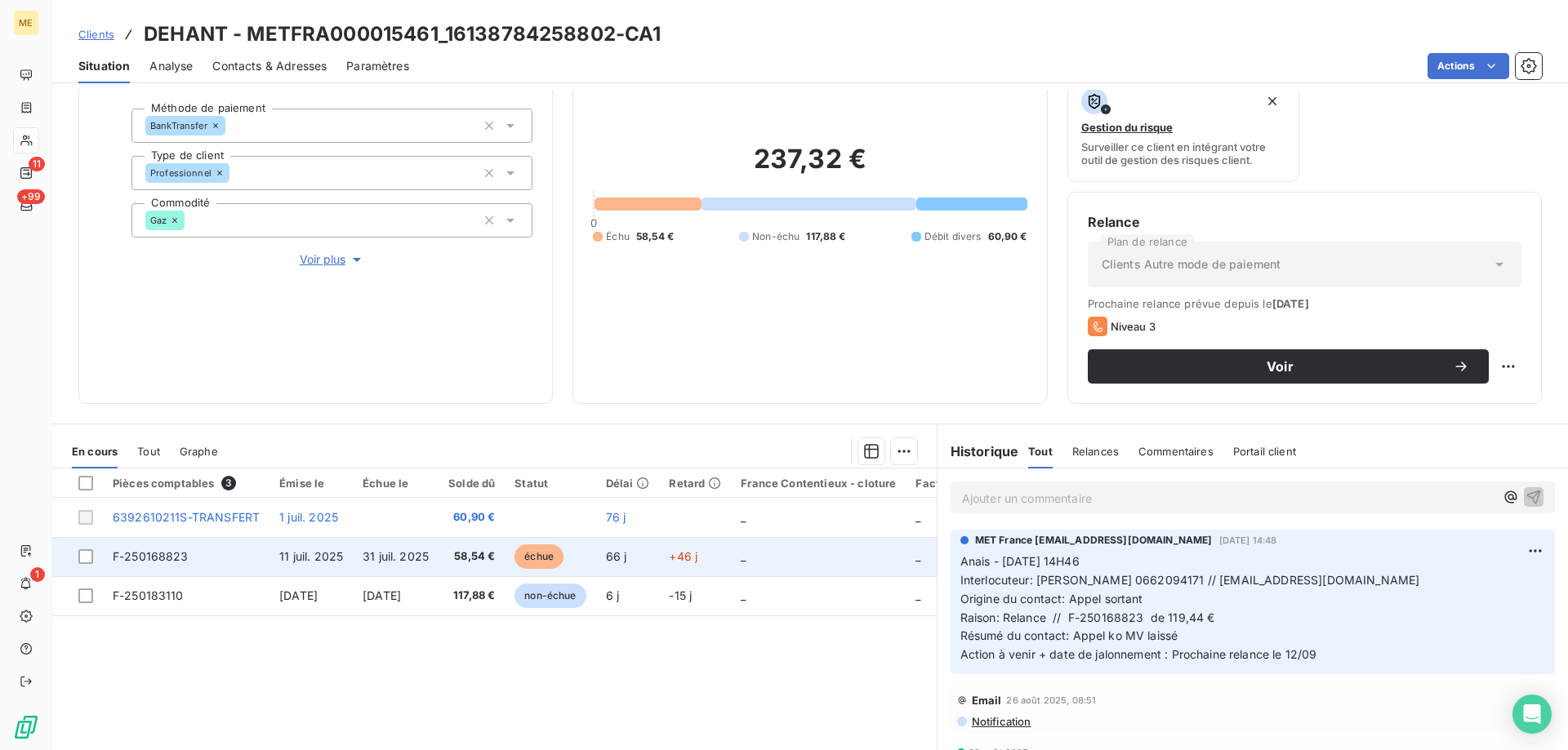
click at [828, 556] on td "_" at bounding box center [818, 556] width 174 height 39
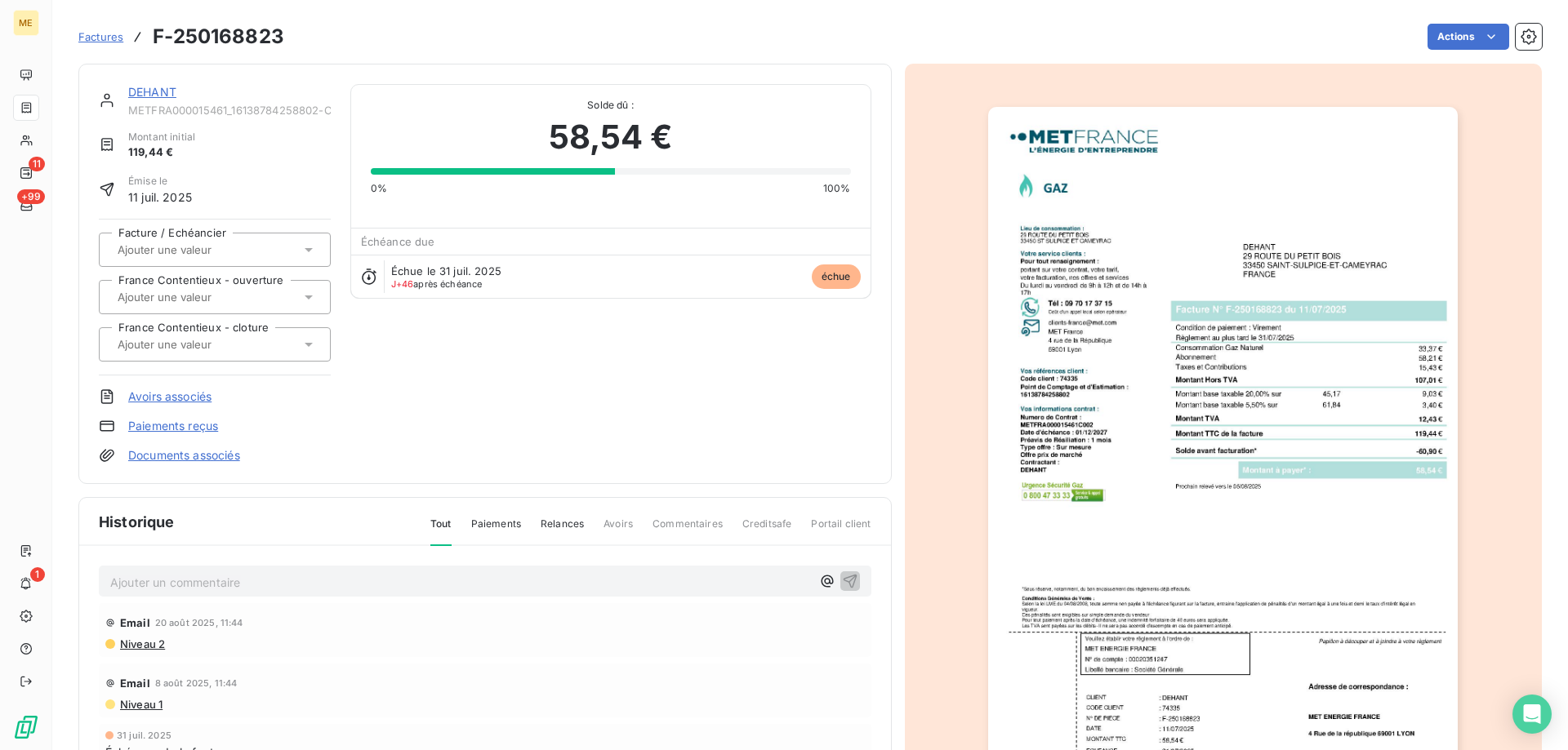
click at [166, 85] on link "DEHANT" at bounding box center [152, 91] width 48 height 14
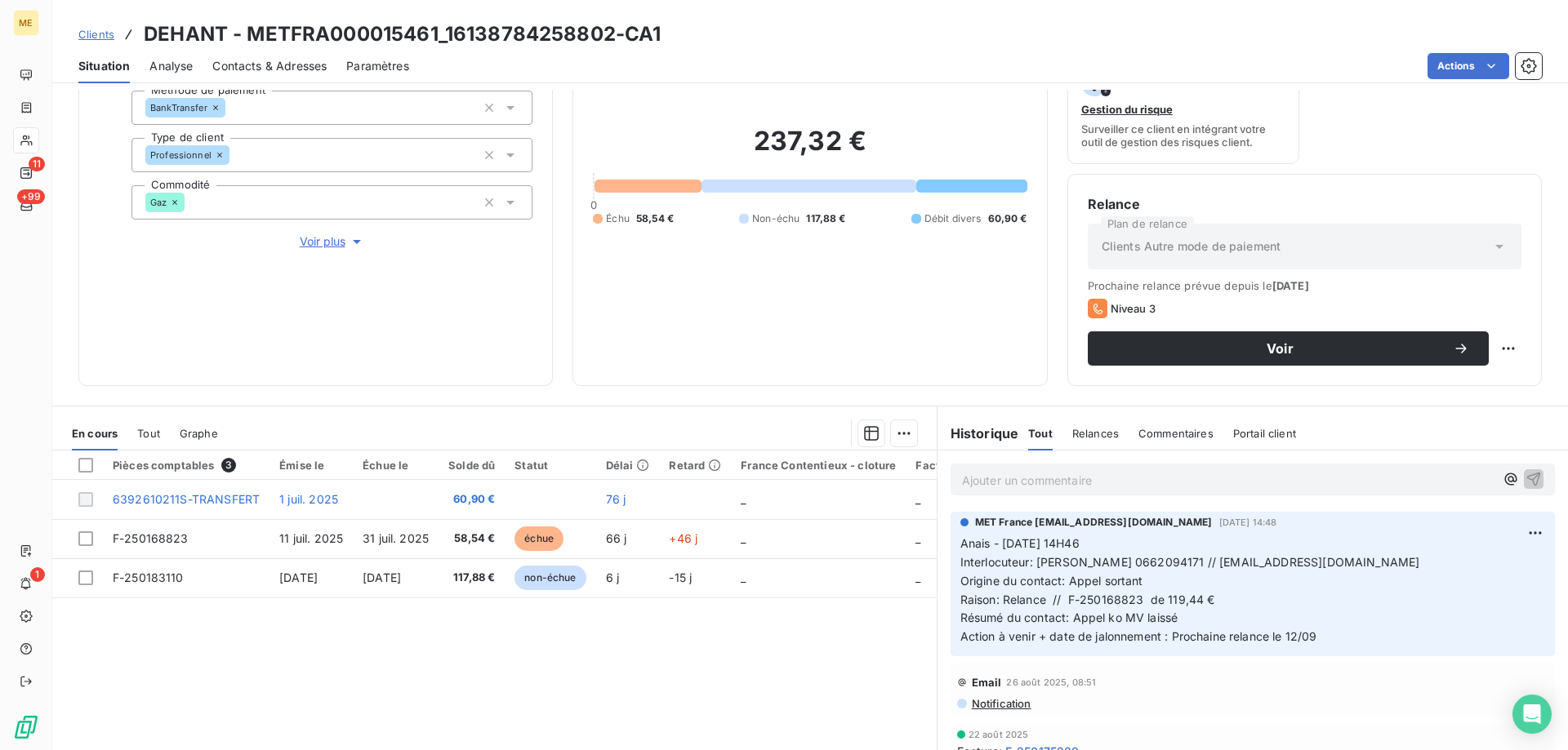
scroll to position [163, 0]
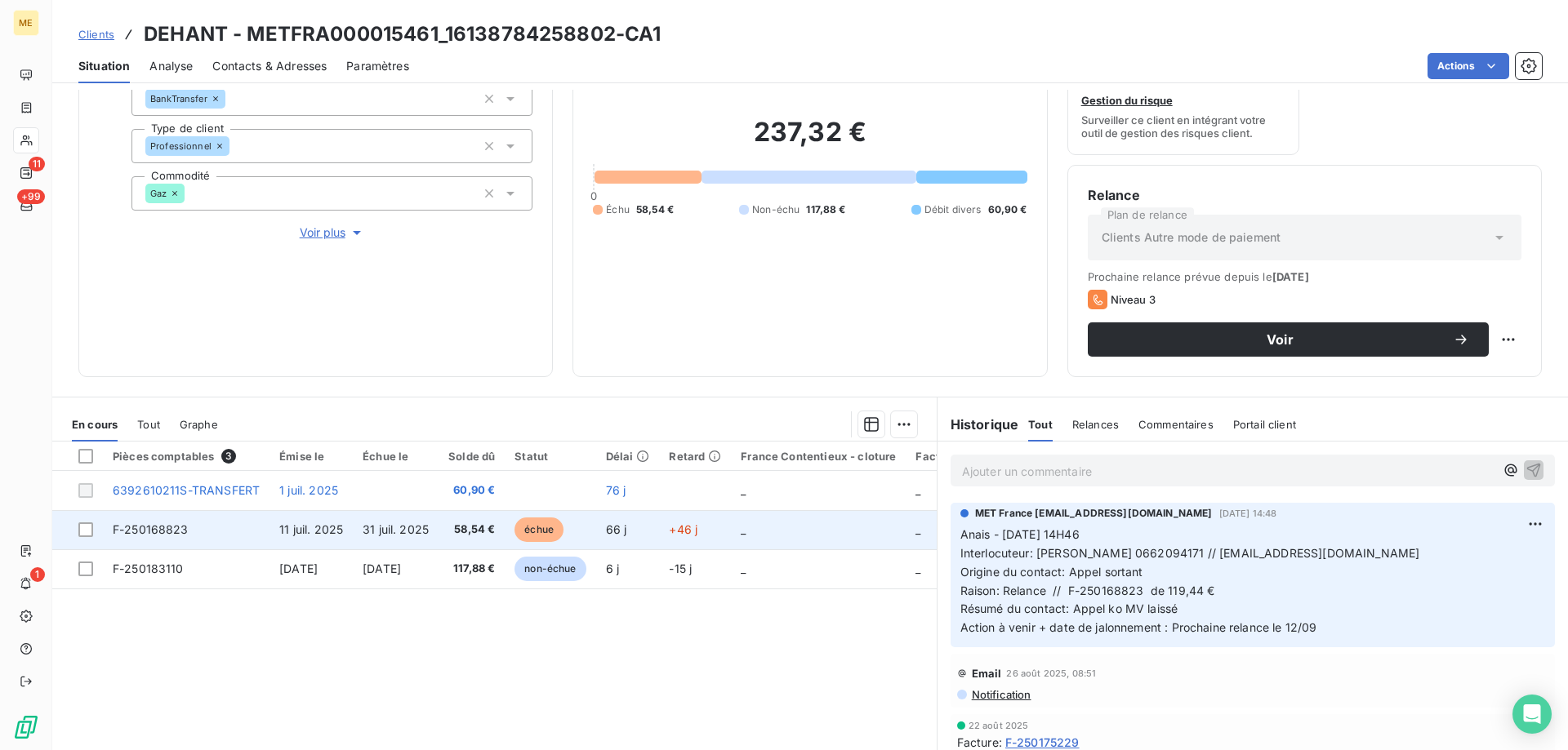
click at [776, 535] on td "_" at bounding box center [818, 530] width 174 height 39
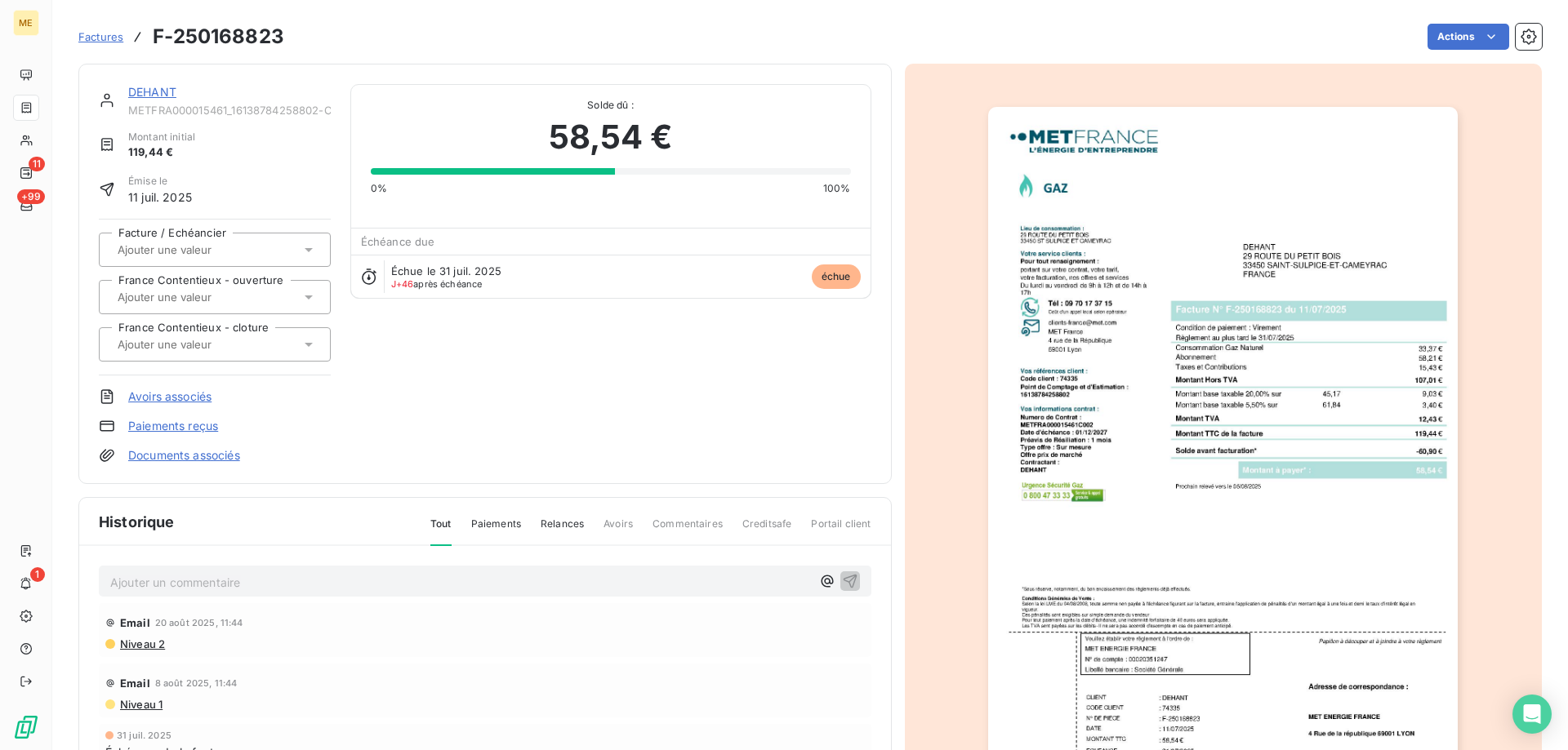
click at [153, 87] on link "DEHANT" at bounding box center [152, 91] width 48 height 14
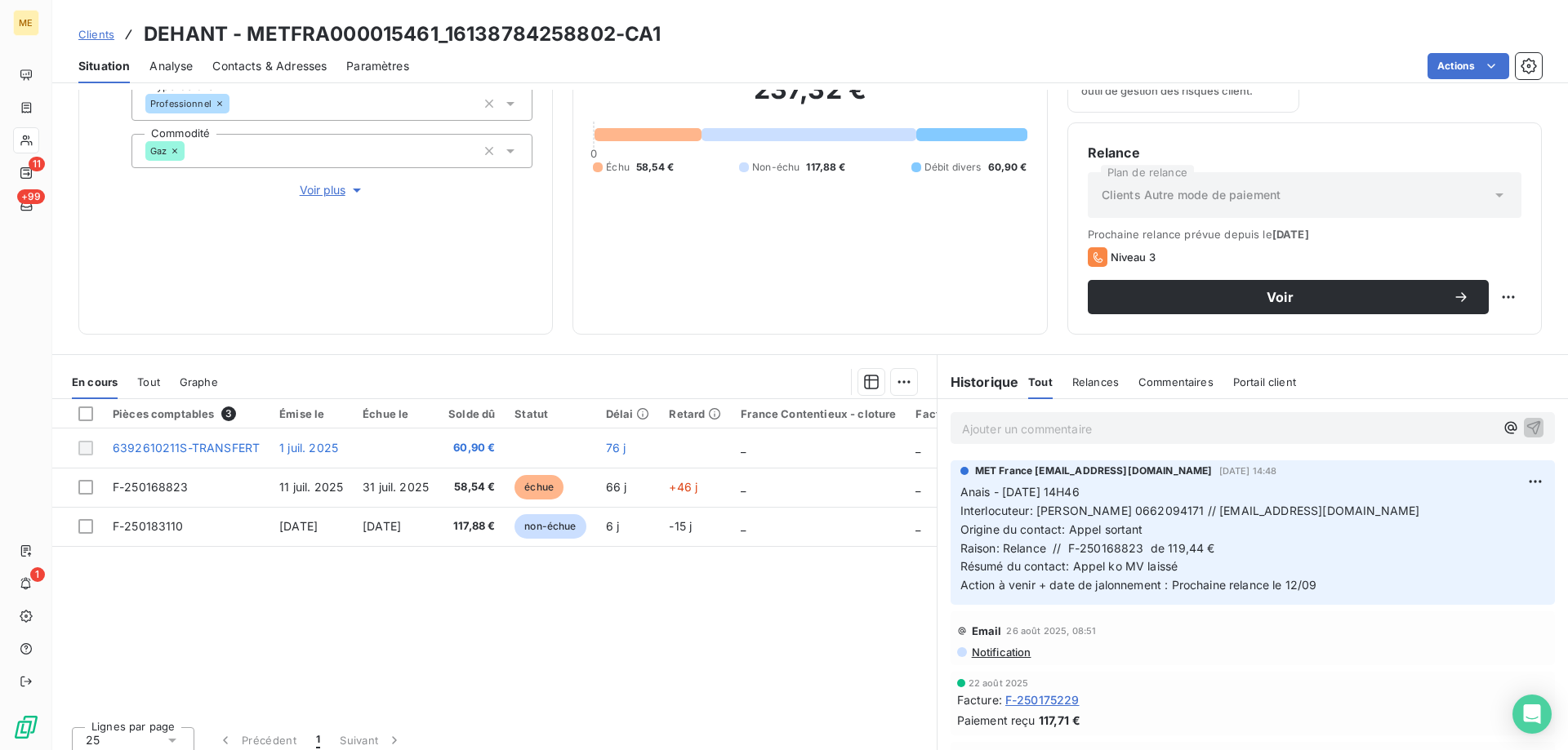
scroll to position [218, 0]
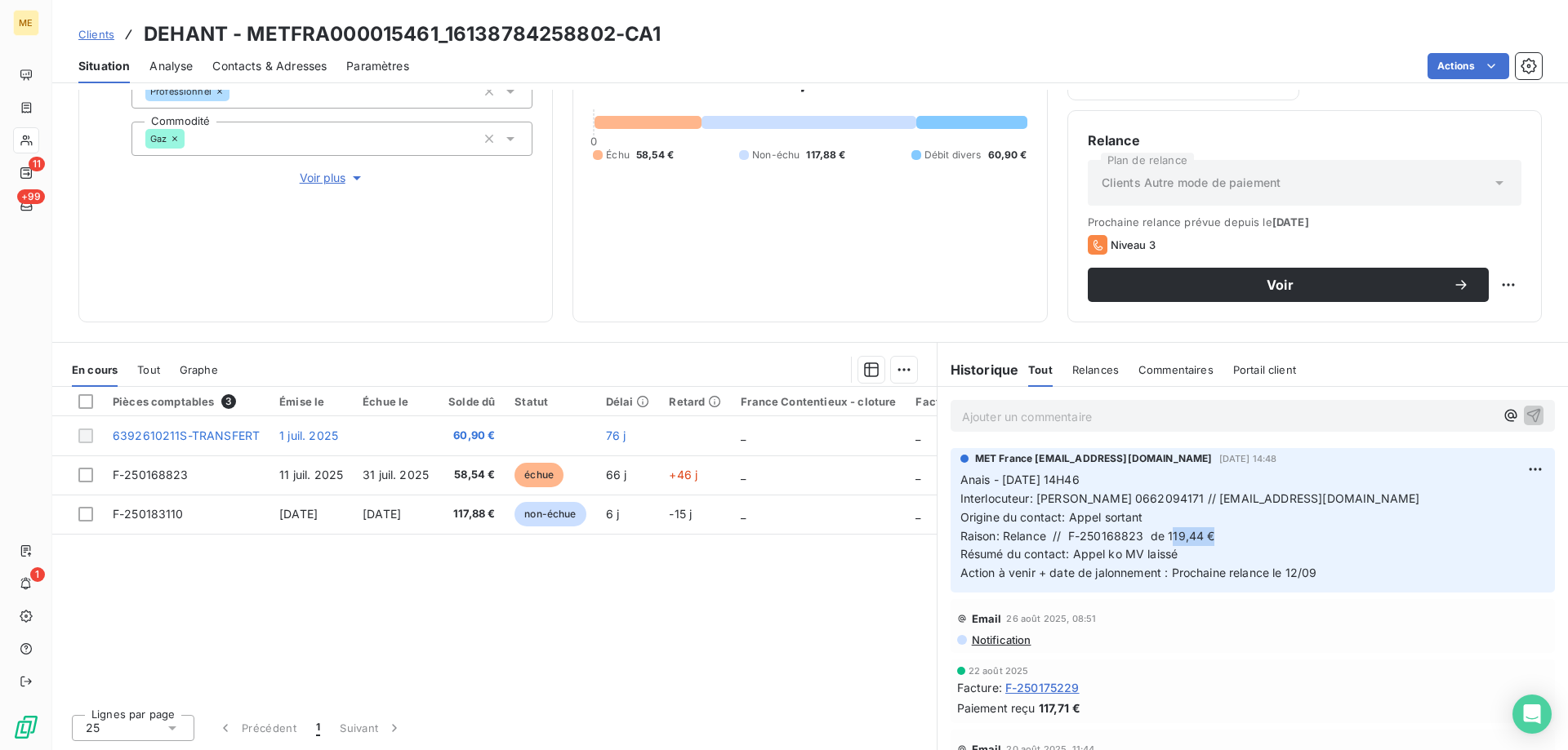
drag, startPoint x: 1211, startPoint y: 539, endPoint x: 1163, endPoint y: 535, distance: 48.2
click at [1163, 535] on p "Anais - 05/09/2025 - 14H46 Interlocuteur: Mr martial dehant 0662094171 // marti…" at bounding box center [1253, 526] width 584 height 111
click at [1243, 546] on p "Anais - 05/09/2025 - 14H46 Interlocuteur: Mr martial dehant 0662094171 // marti…" at bounding box center [1253, 526] width 584 height 111
click at [1188, 556] on p "Anais - 05/09/2025 - 14H46 Interlocuteur: Mr martial dehant 0662094171 // marti…" at bounding box center [1253, 526] width 584 height 111
click at [1172, 553] on p "Anais - 05/09/2025 - 14H46 Interlocuteur: Mr martial dehant 0662094171 // marti…" at bounding box center [1253, 526] width 584 height 111
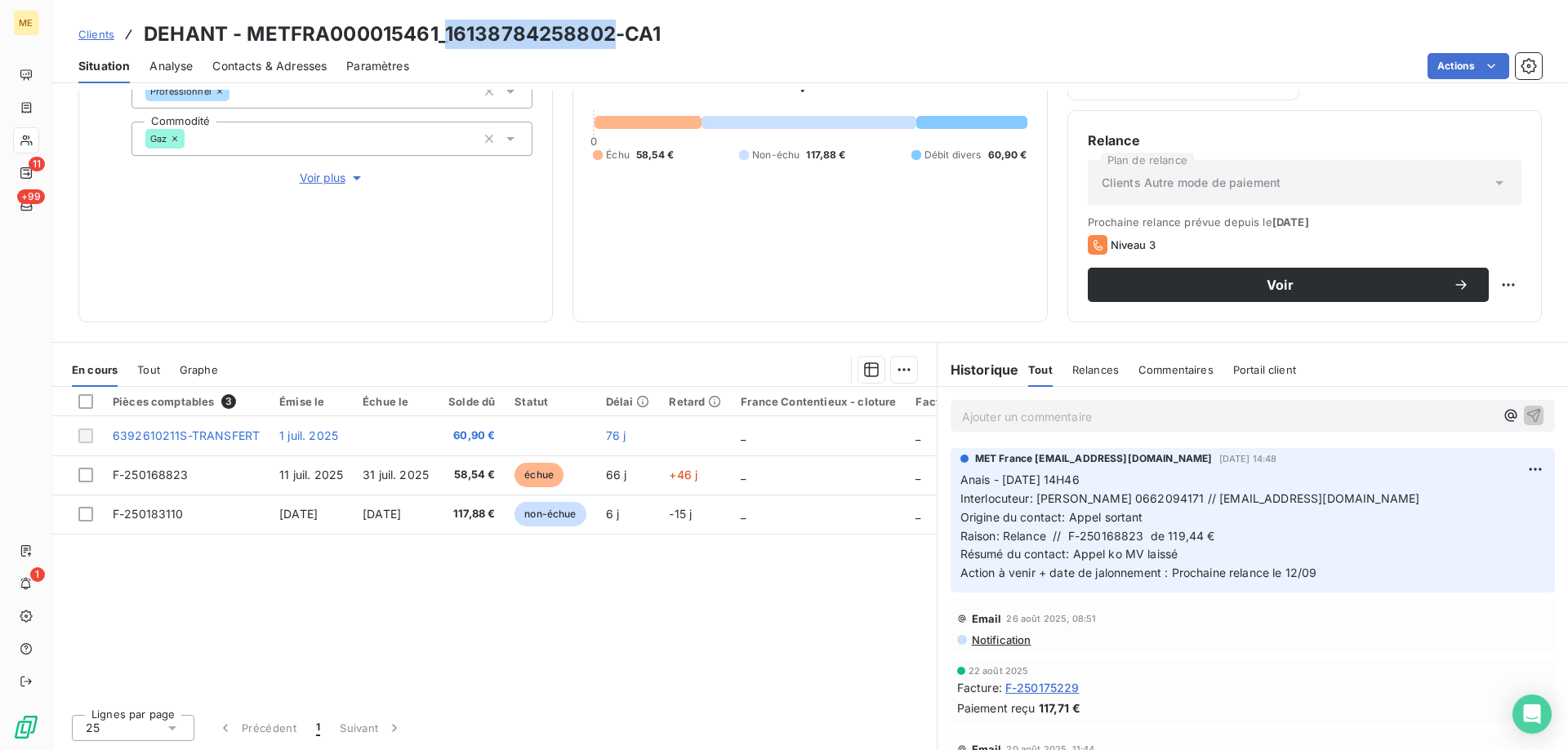
drag, startPoint x: 611, startPoint y: 34, endPoint x: 449, endPoint y: 40, distance: 162.1
click at [449, 40] on h3 "DEHANT - METFRA000015461_16138784258802-CA1" at bounding box center [402, 34] width 517 height 29
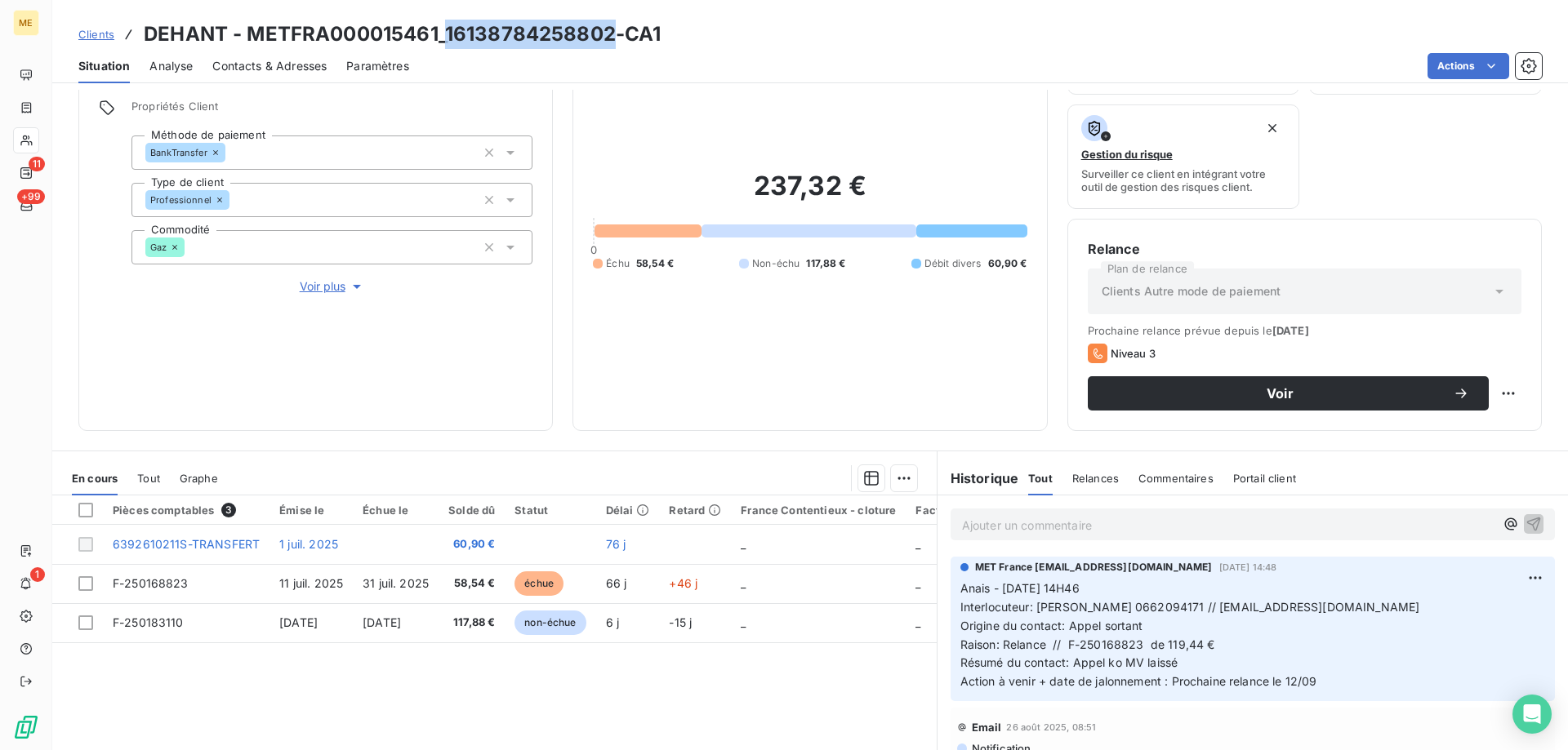
scroll to position [54, 0]
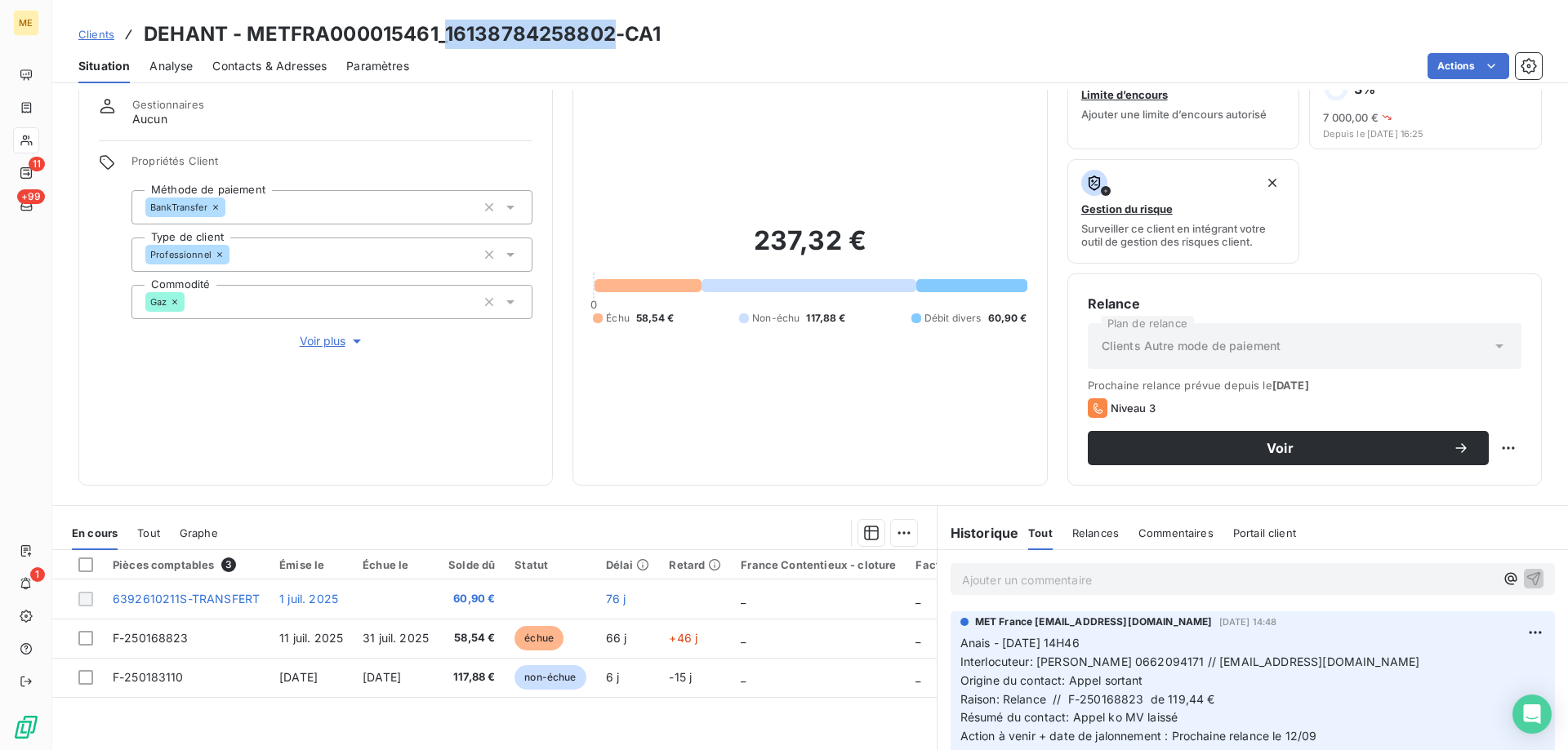
click at [325, 333] on span "Voir plus" at bounding box center [332, 340] width 65 height 16
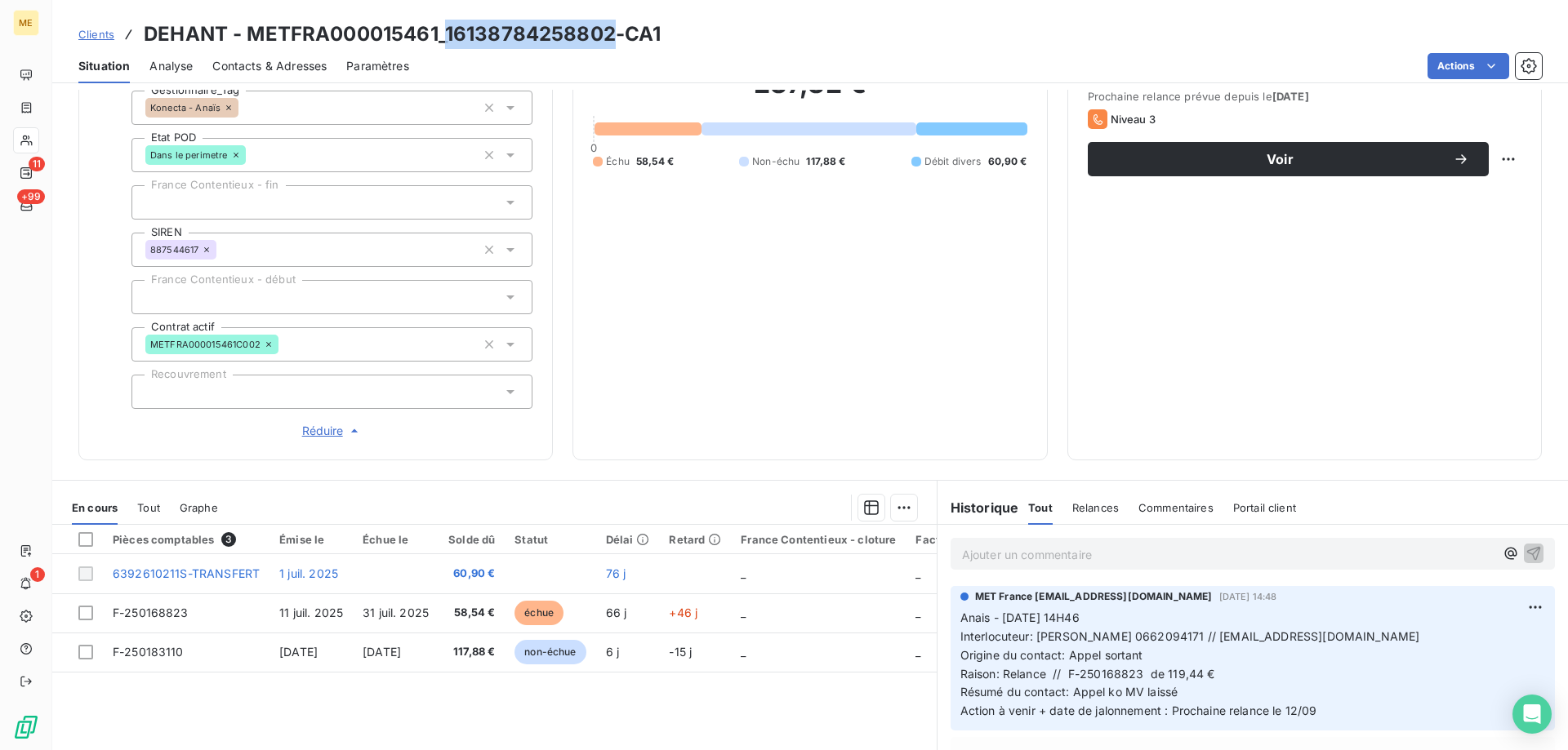
scroll to position [381, 0]
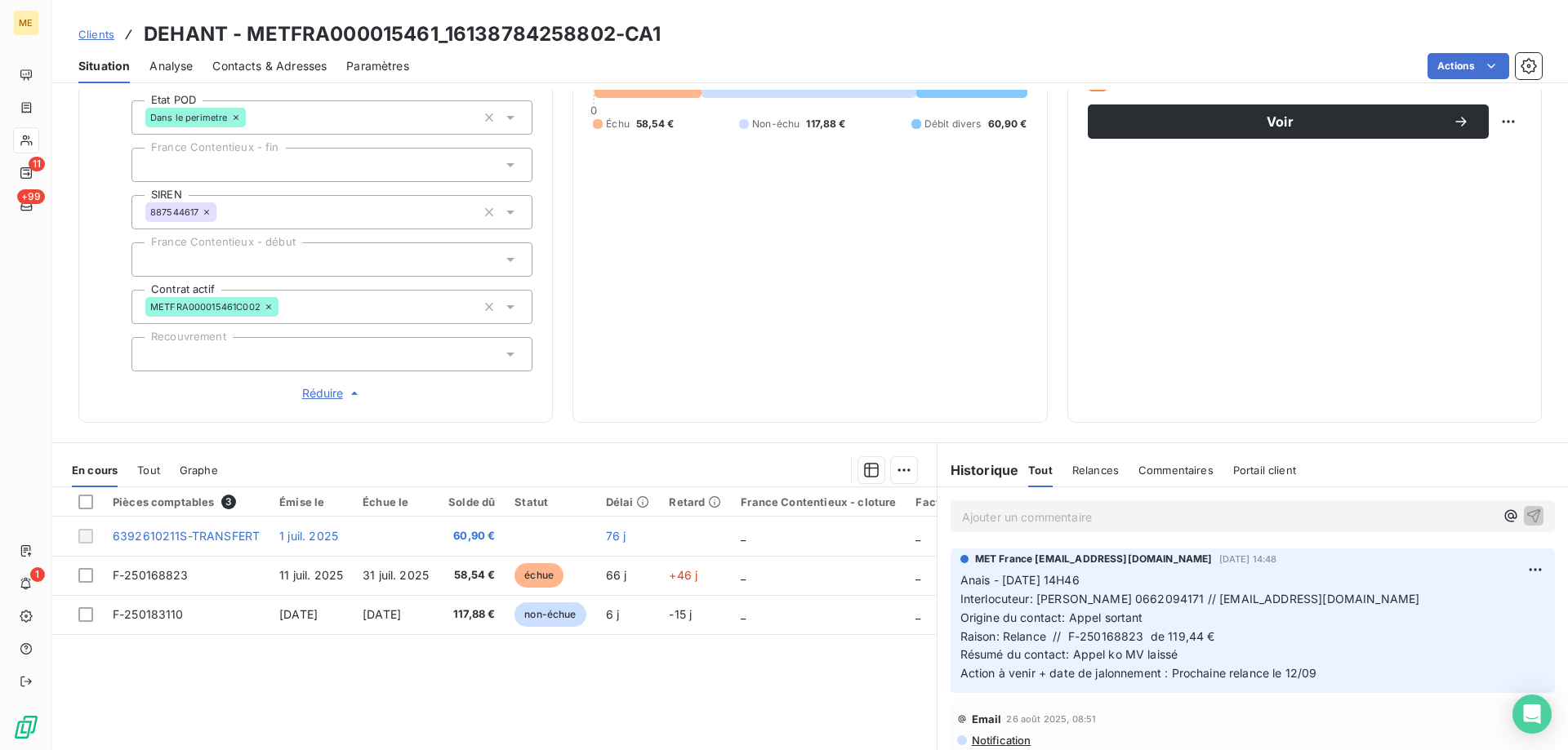
click at [635, 47] on h3 "DEHANT - METFRA000015461_16138784258802-CA1" at bounding box center [402, 34] width 517 height 29
drag, startPoint x: 614, startPoint y: 36, endPoint x: 447, endPoint y: 44, distance: 167.2
click at [447, 44] on h3 "DEHANT - METFRA000015461_16138784258802-CA1" at bounding box center [402, 34] width 517 height 29
copy h3 "16138784258802"
click at [1177, 642] on p "Anais - 05/09/2025 - 14H46 Interlocuteur: Mr martial dehant 0662094171 // marti…" at bounding box center [1253, 627] width 584 height 111
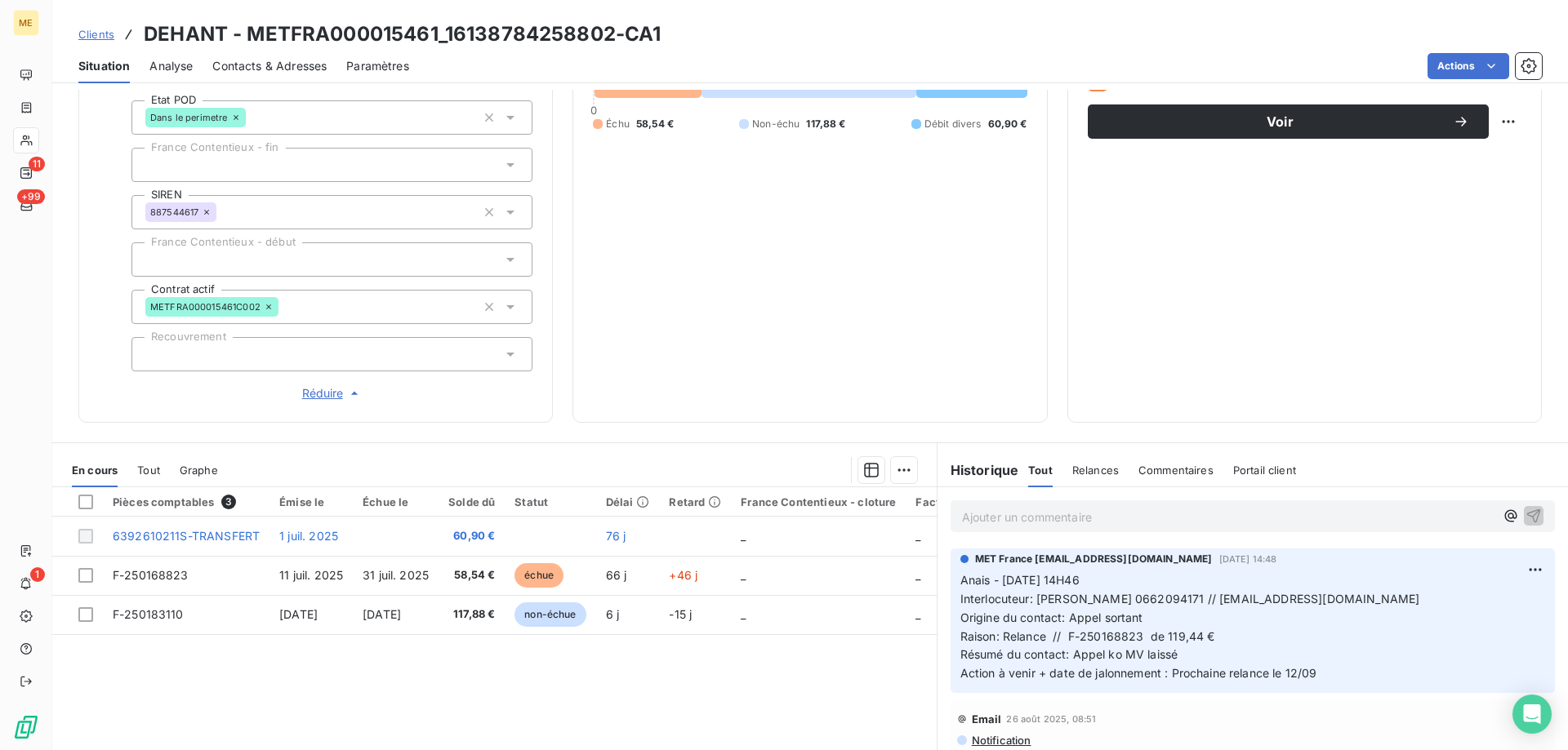
click at [1246, 520] on div "Ajouter un commentaire ﻿" at bounding box center [1253, 516] width 605 height 32
click at [1249, 507] on p "Ajouter un commentaire ﻿" at bounding box center [1228, 517] width 532 height 20
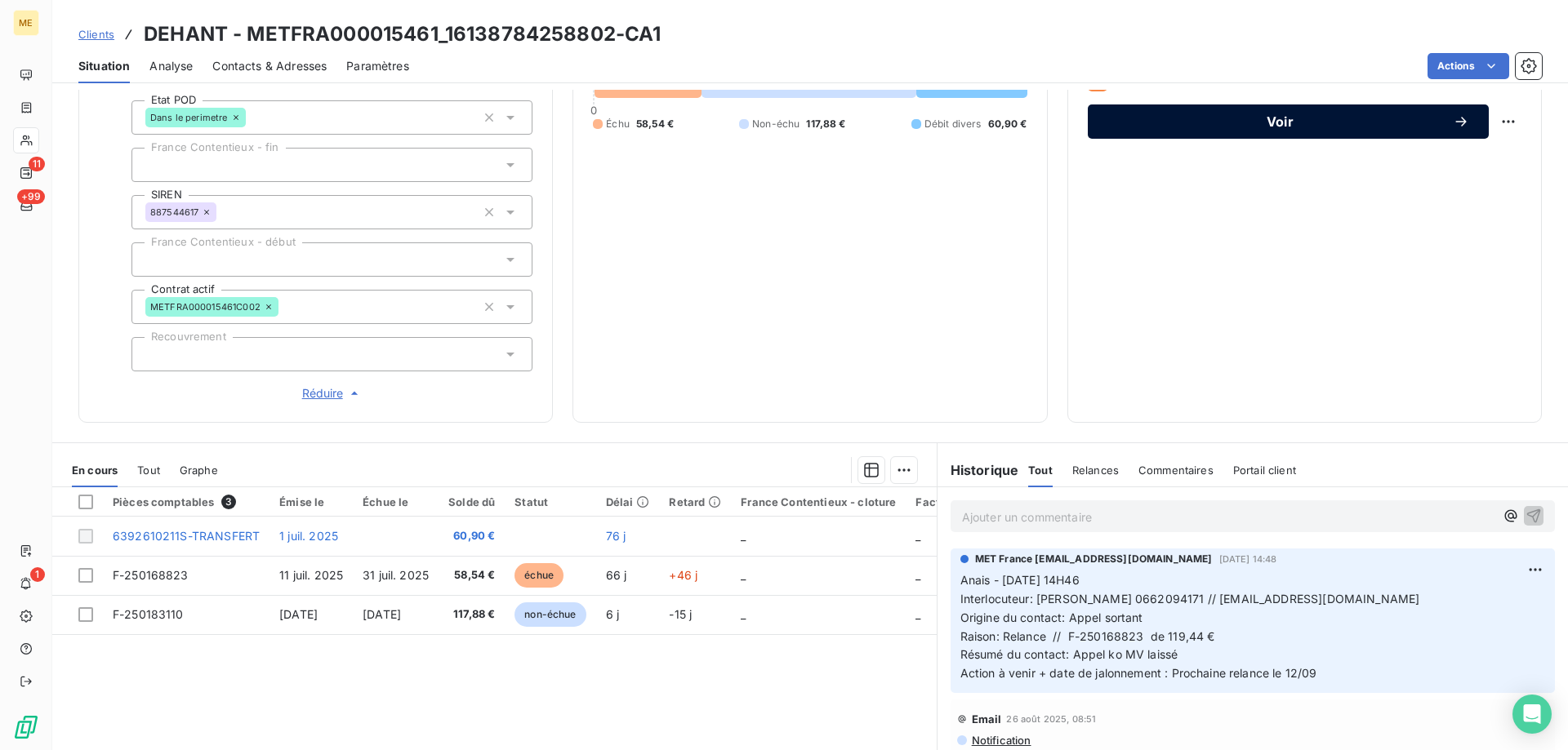
click at [1333, 122] on span "Voir" at bounding box center [1280, 122] width 345 height 13
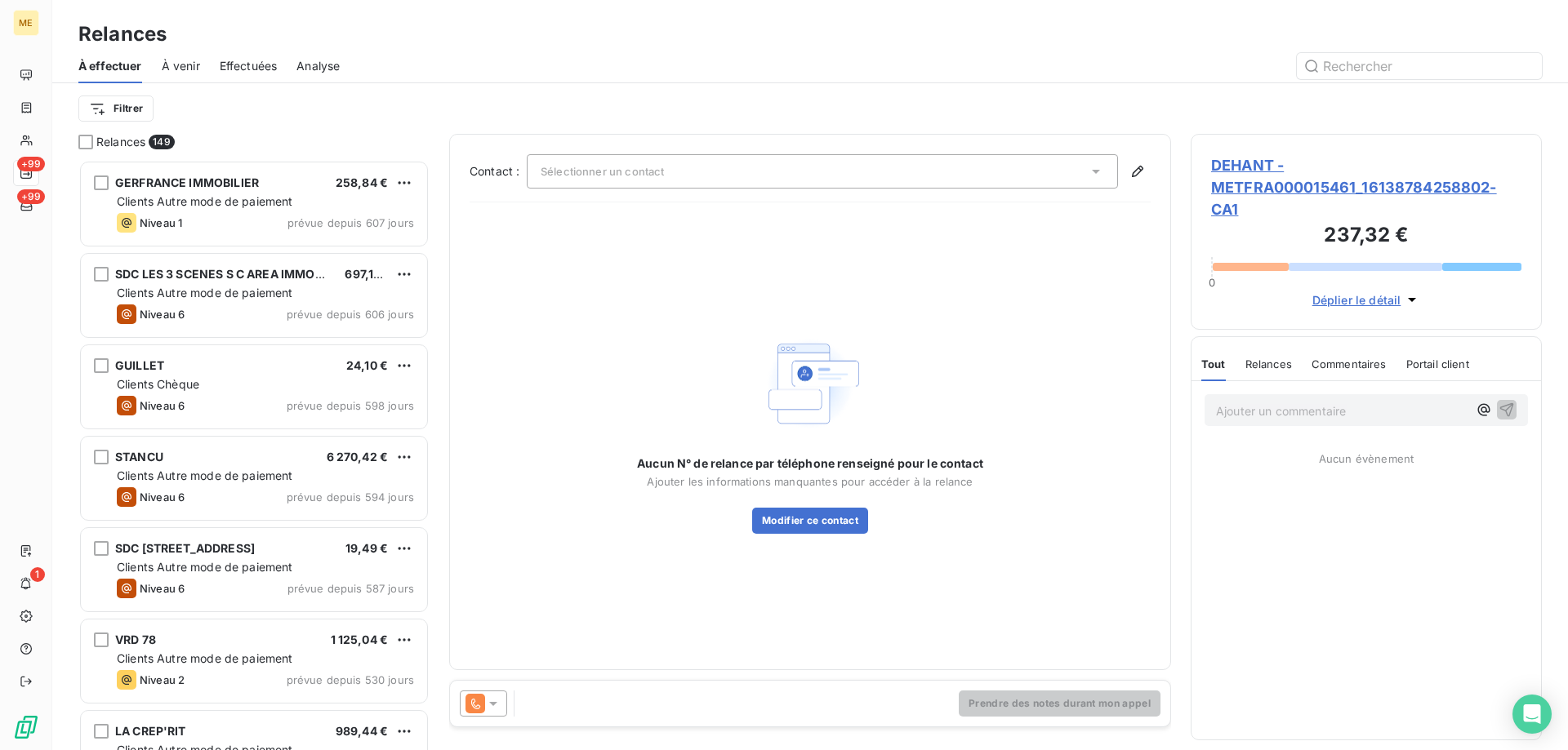
scroll to position [578, 339]
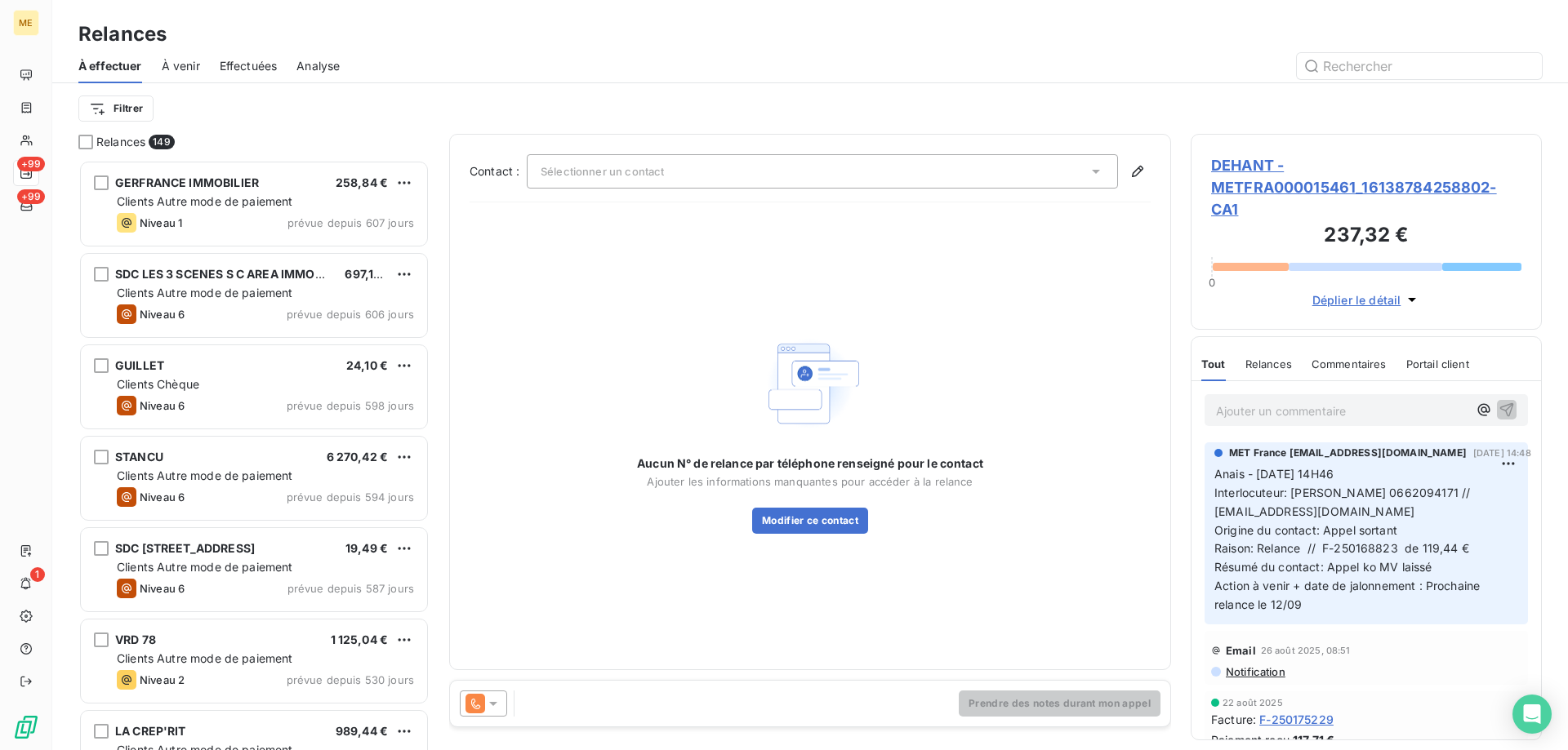
click at [829, 163] on div "Sélectionner un contact" at bounding box center [822, 171] width 591 height 34
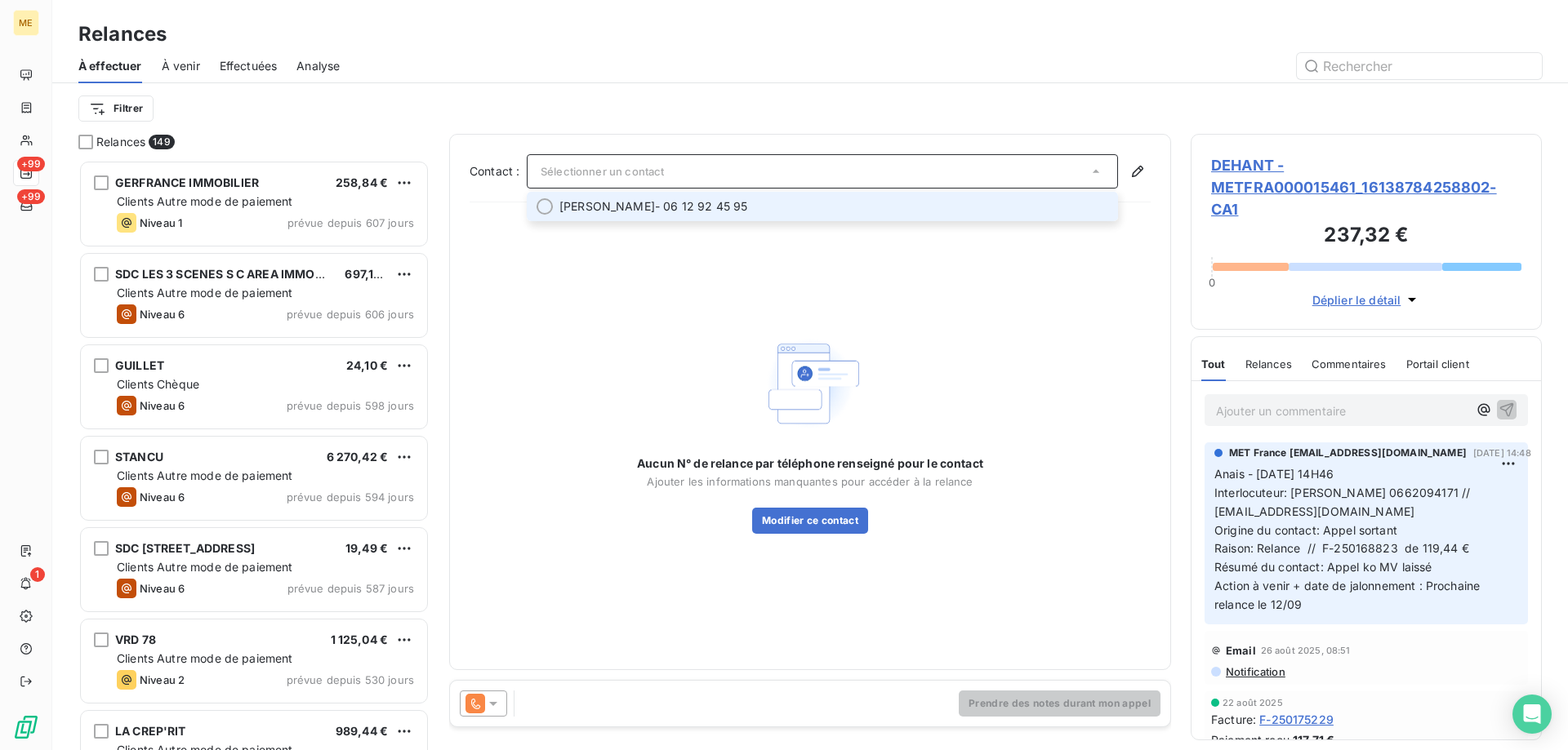
click at [789, 209] on span "martial dehant - 06 12 92 45 95" at bounding box center [833, 206] width 549 height 16
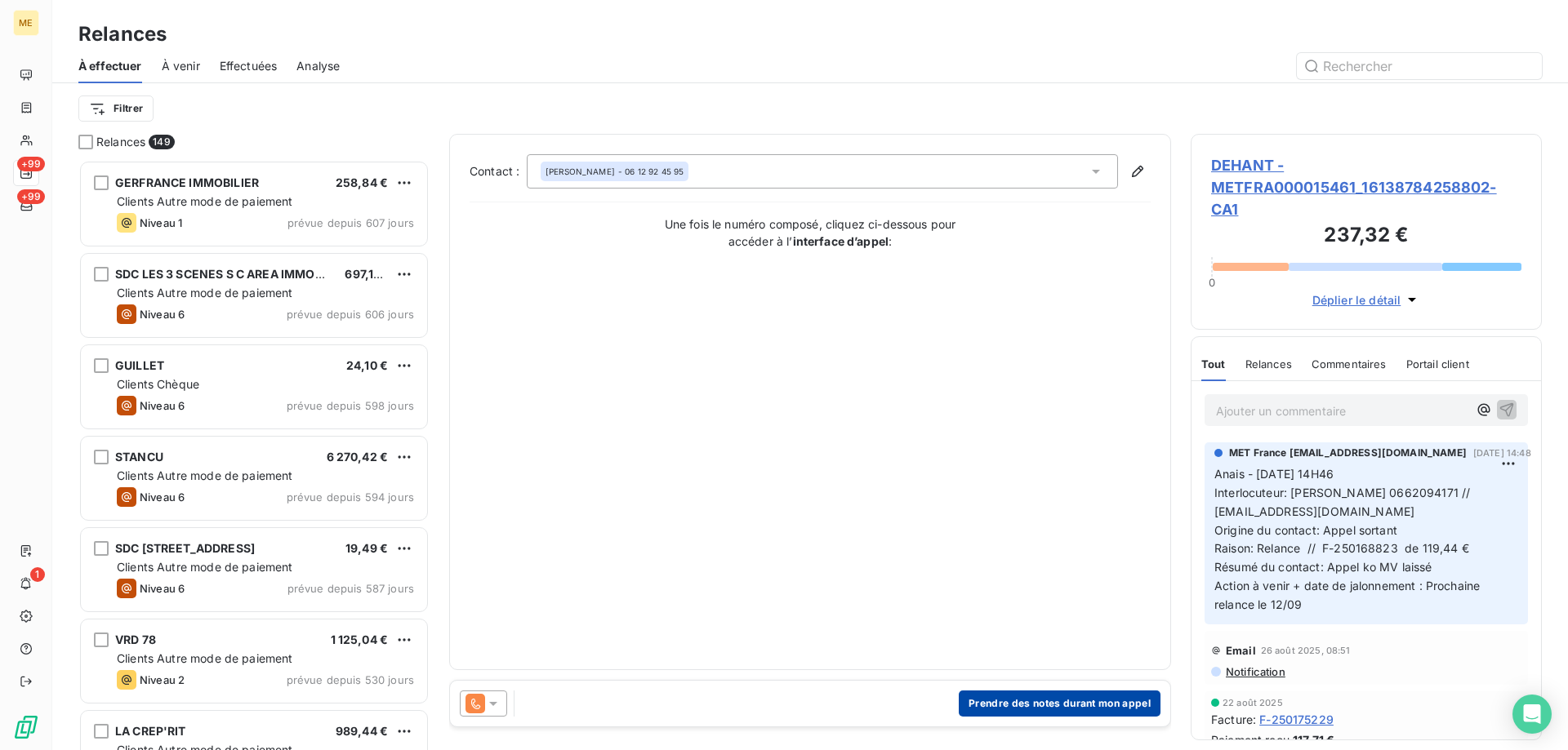
click at [1081, 701] on button "Prendre des notes durant mon appel" at bounding box center [1060, 703] width 202 height 26
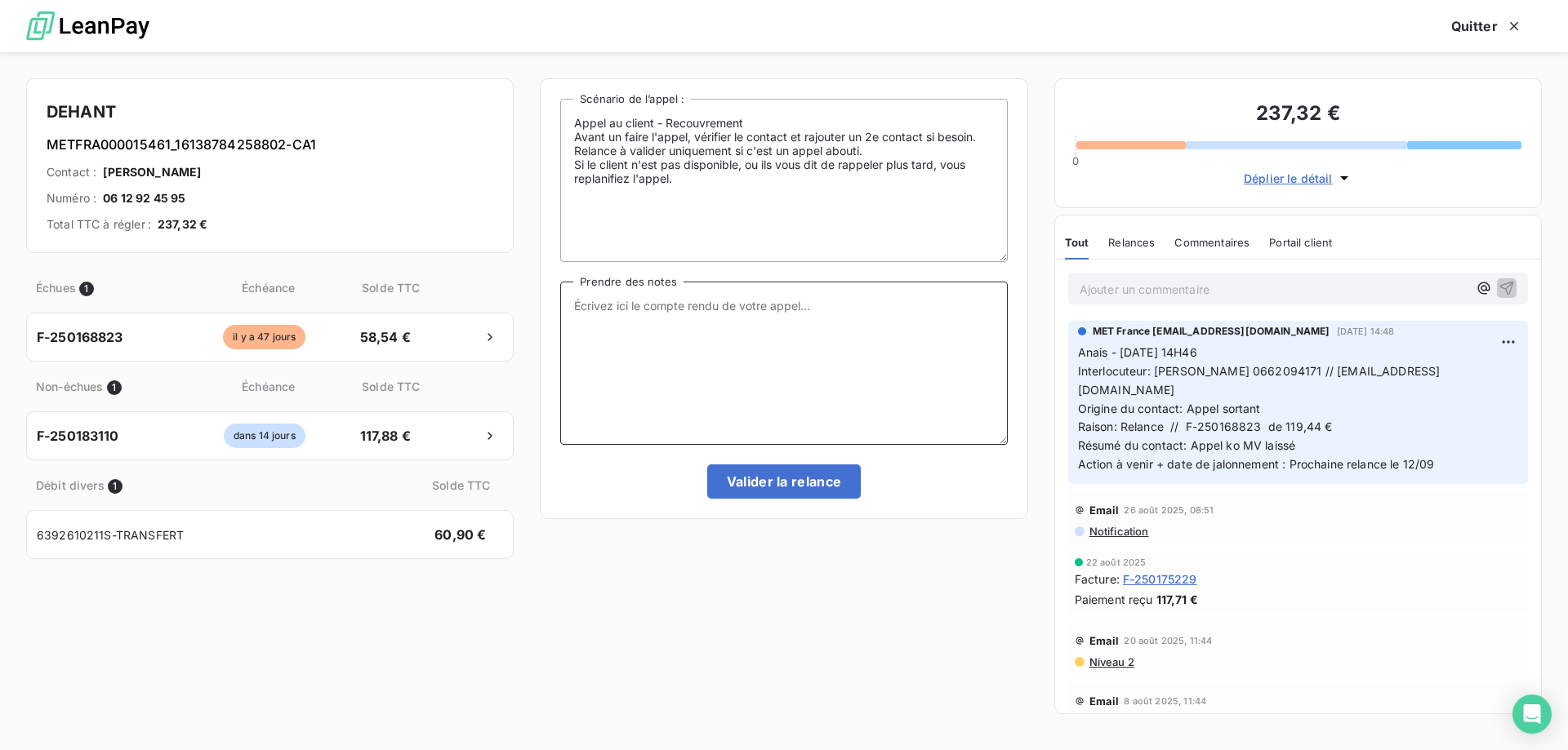
click at [750, 298] on textarea "Prendre des notes" at bounding box center [783, 363] width 447 height 163
paste textarea "Anais - 15/09/2025 - 15H32 Interlocuteur: Mr martial dehant 0662094171 // marti…"
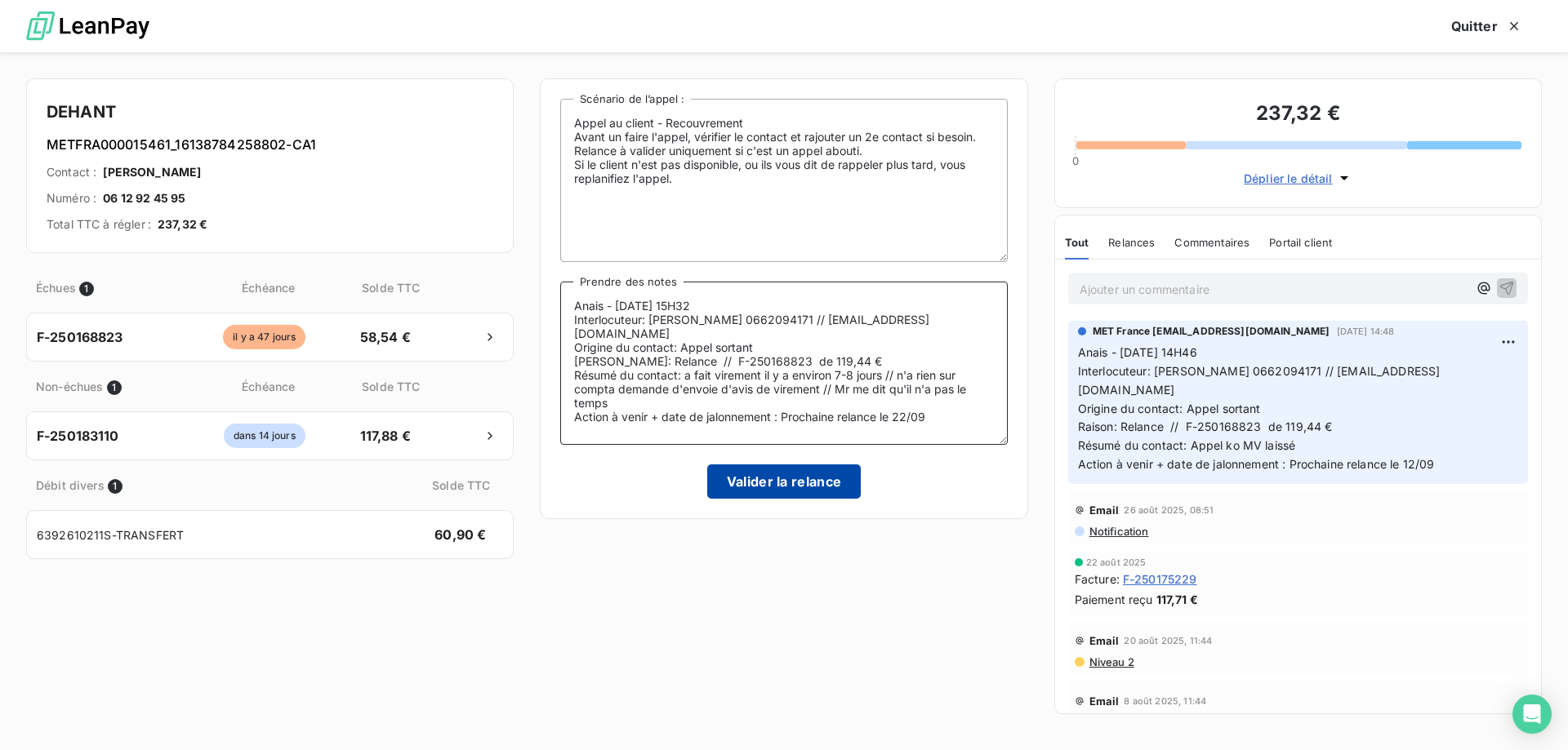
type textarea "Anais - 15/09/2025 - 15H32 Interlocuteur: Mr martial dehant 0662094171 // marti…"
click at [741, 495] on button "Valider la relance" at bounding box center [785, 481] width 154 height 34
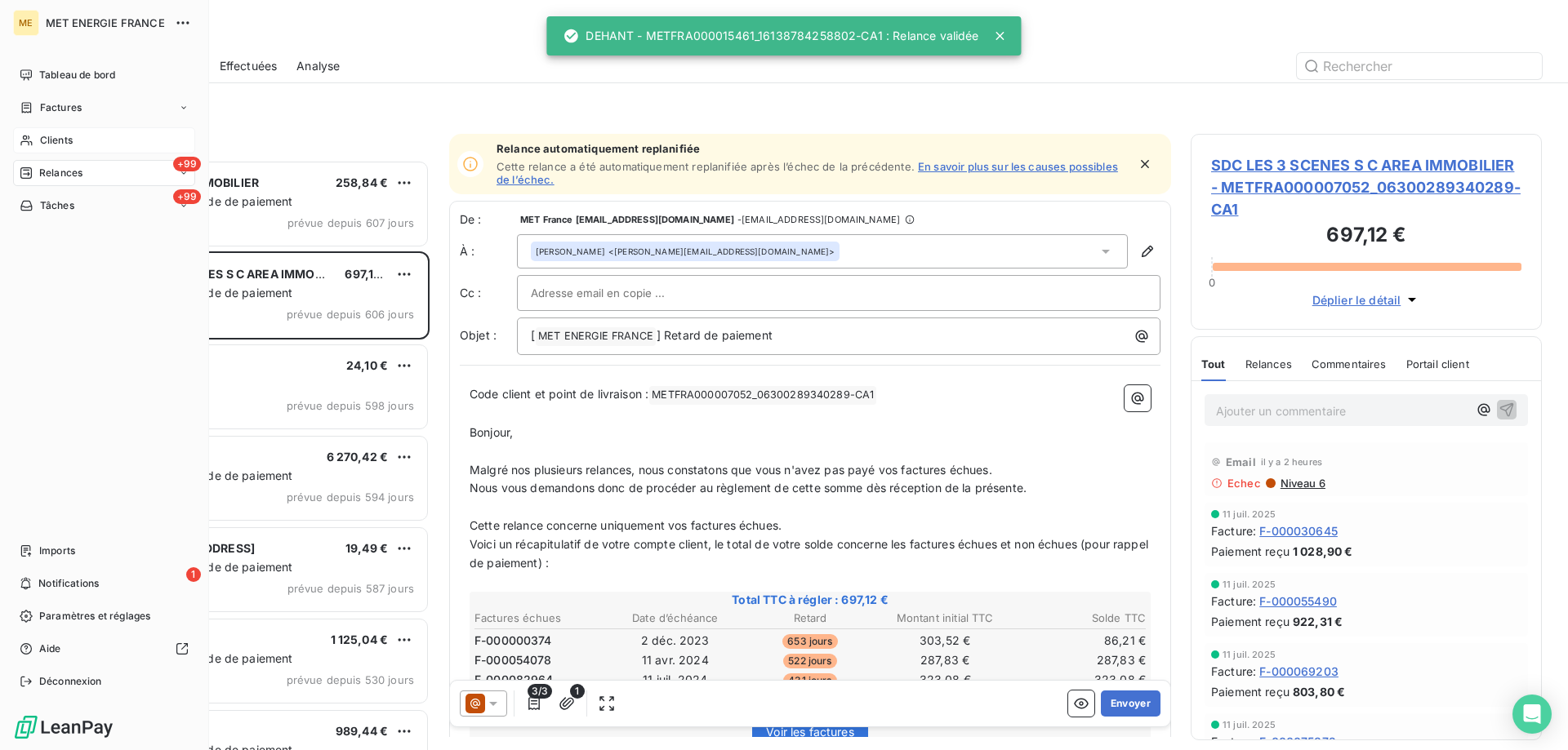
click at [48, 141] on span "Clients" at bounding box center [56, 141] width 33 height 15
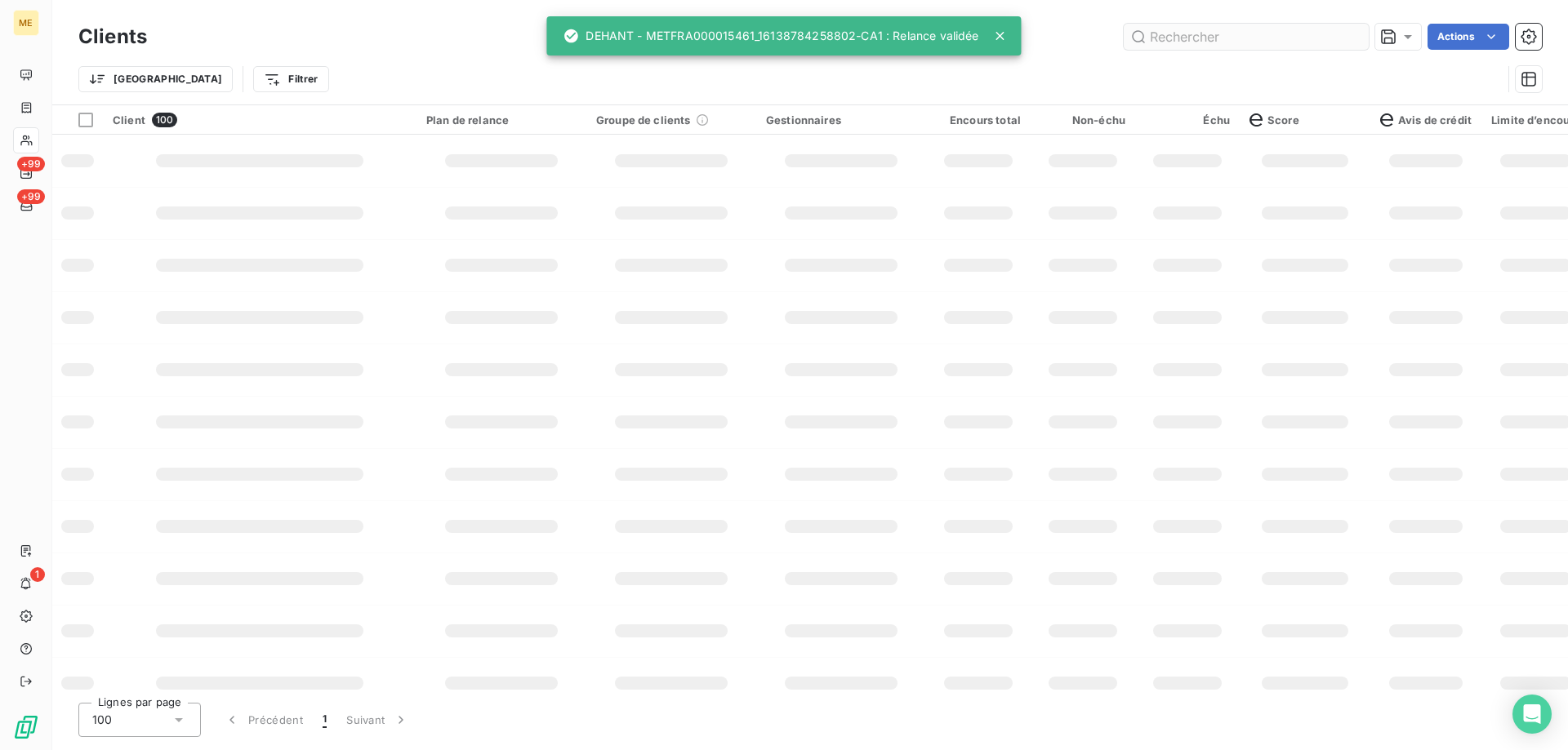
click at [1192, 39] on input "text" at bounding box center [1246, 36] width 245 height 26
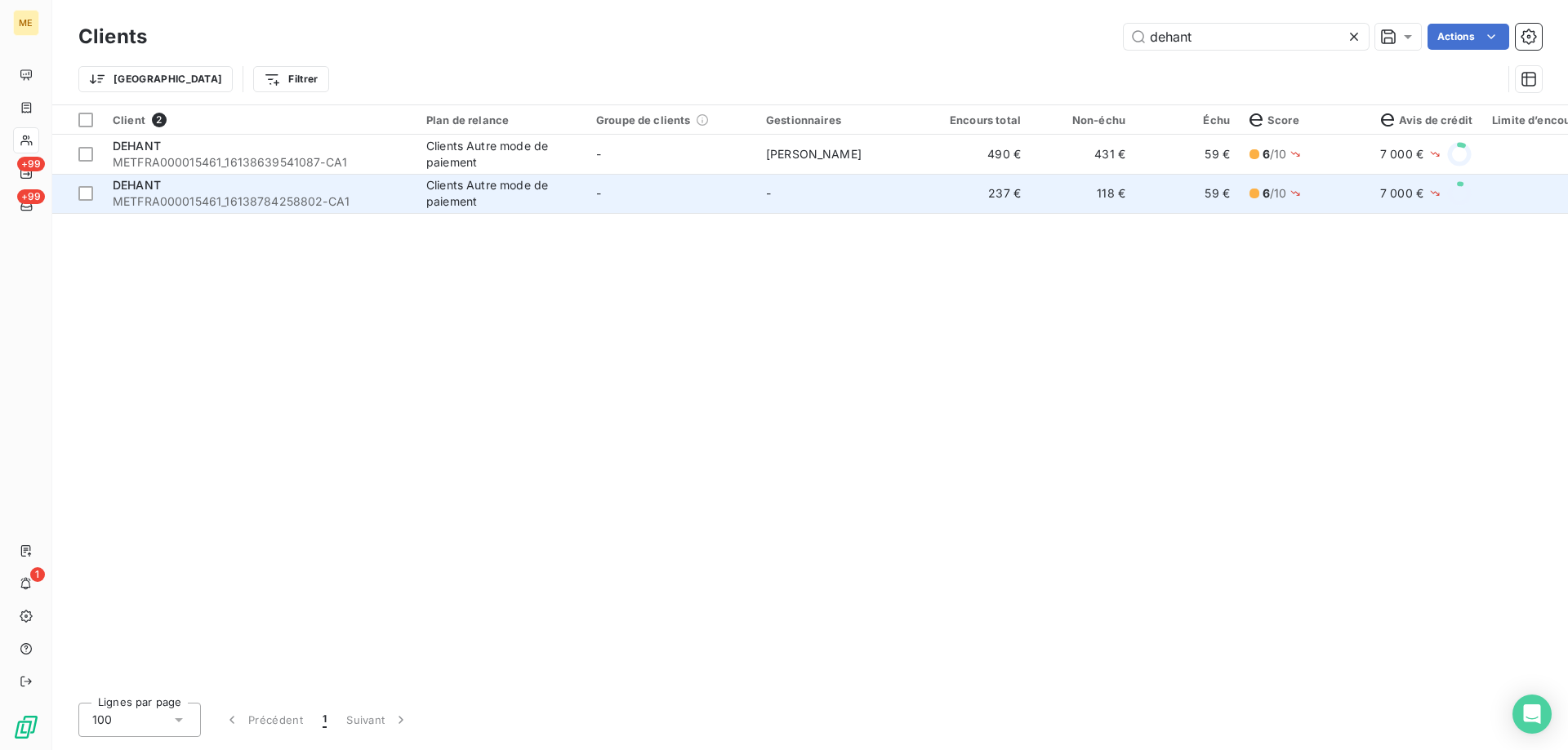
type input "dehant"
click at [897, 196] on td "-" at bounding box center [841, 193] width 170 height 39
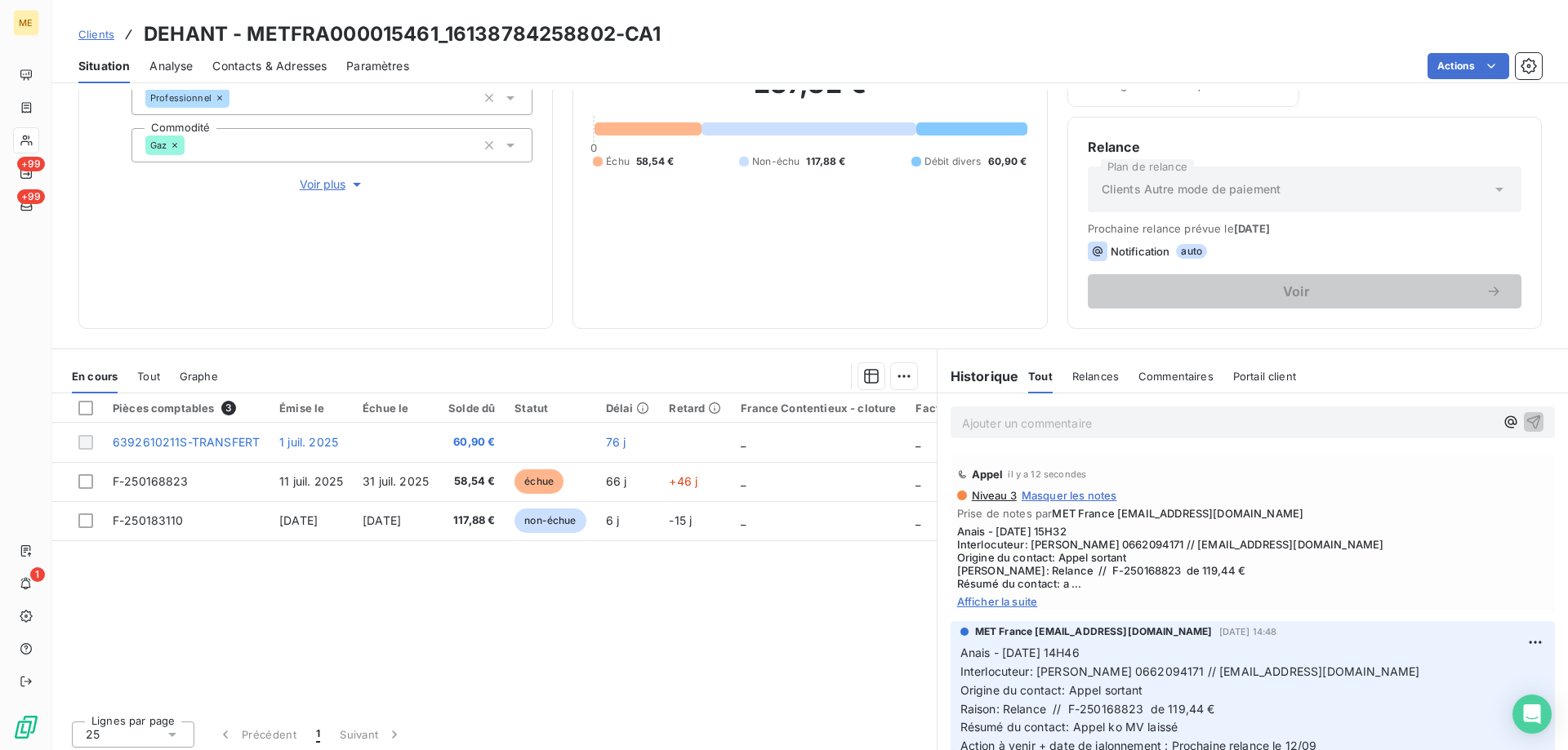
scroll to position [218, 0]
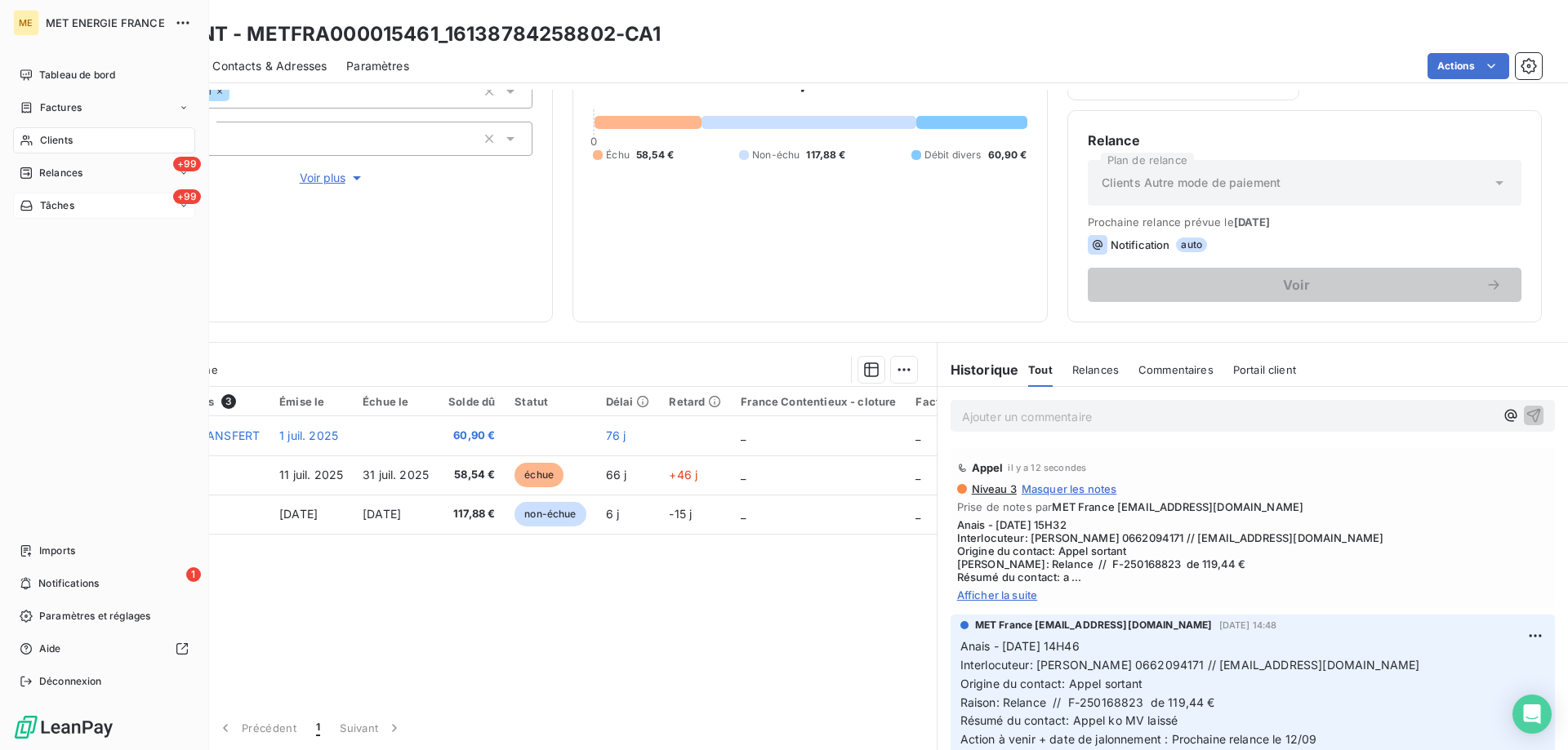
click at [61, 198] on div "+99 Tâches" at bounding box center [104, 205] width 182 height 26
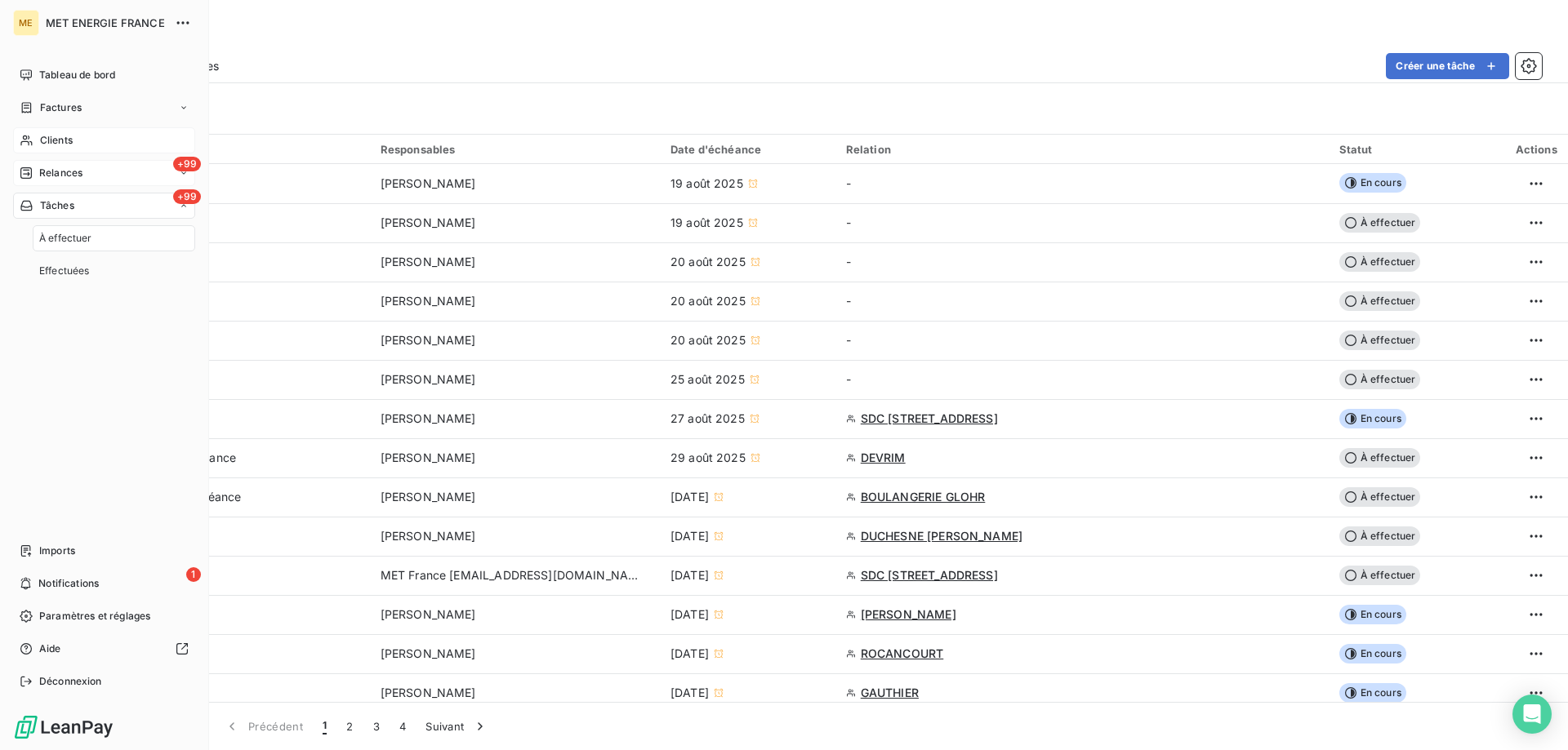
click at [85, 169] on div "+99 Relances" at bounding box center [104, 173] width 182 height 26
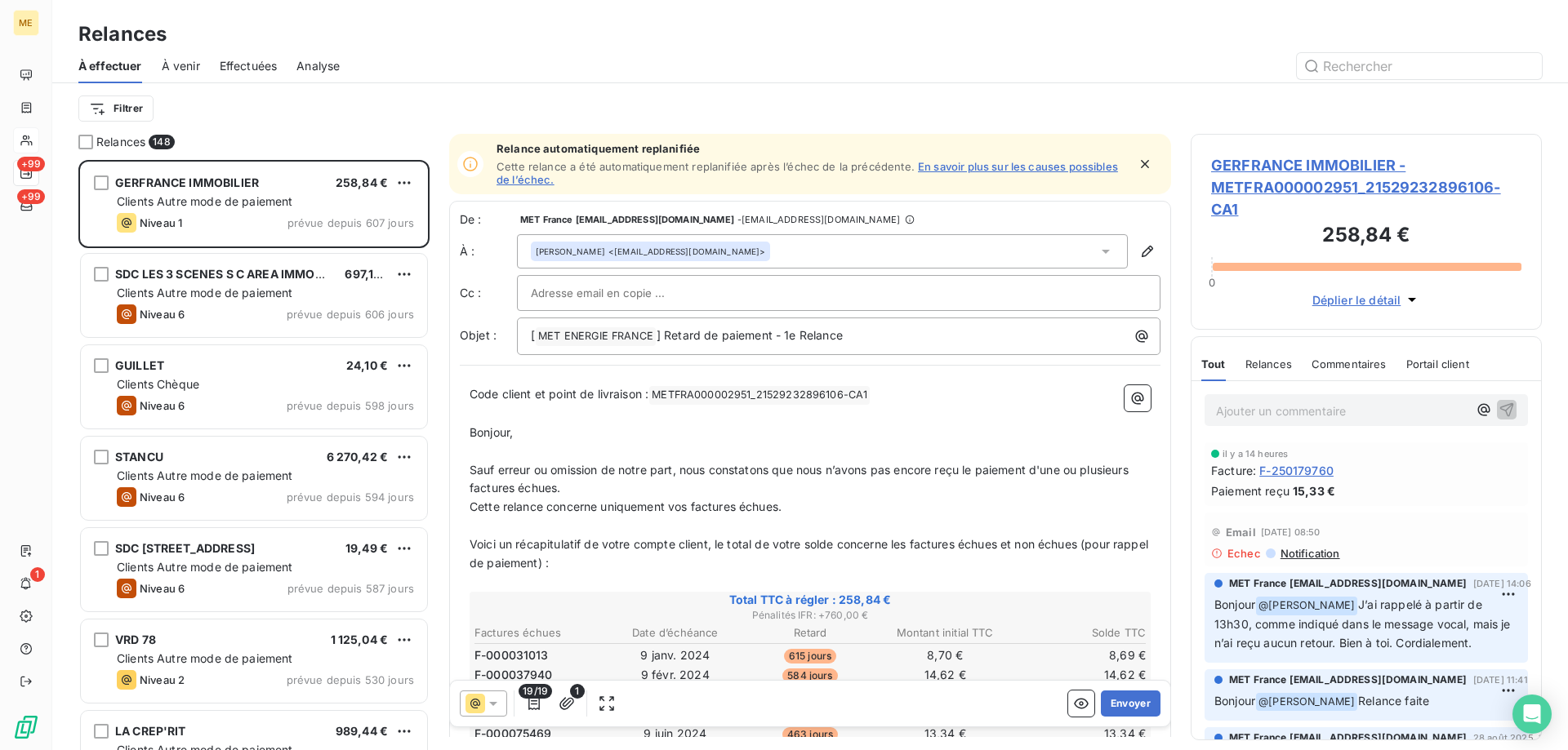
scroll to position [578, 339]
click at [125, 108] on html "ME +99 +99 1 Relances À effectuer À venir Effectuées Analyse Filtrer Relances 1…" at bounding box center [784, 457] width 1568 height 913
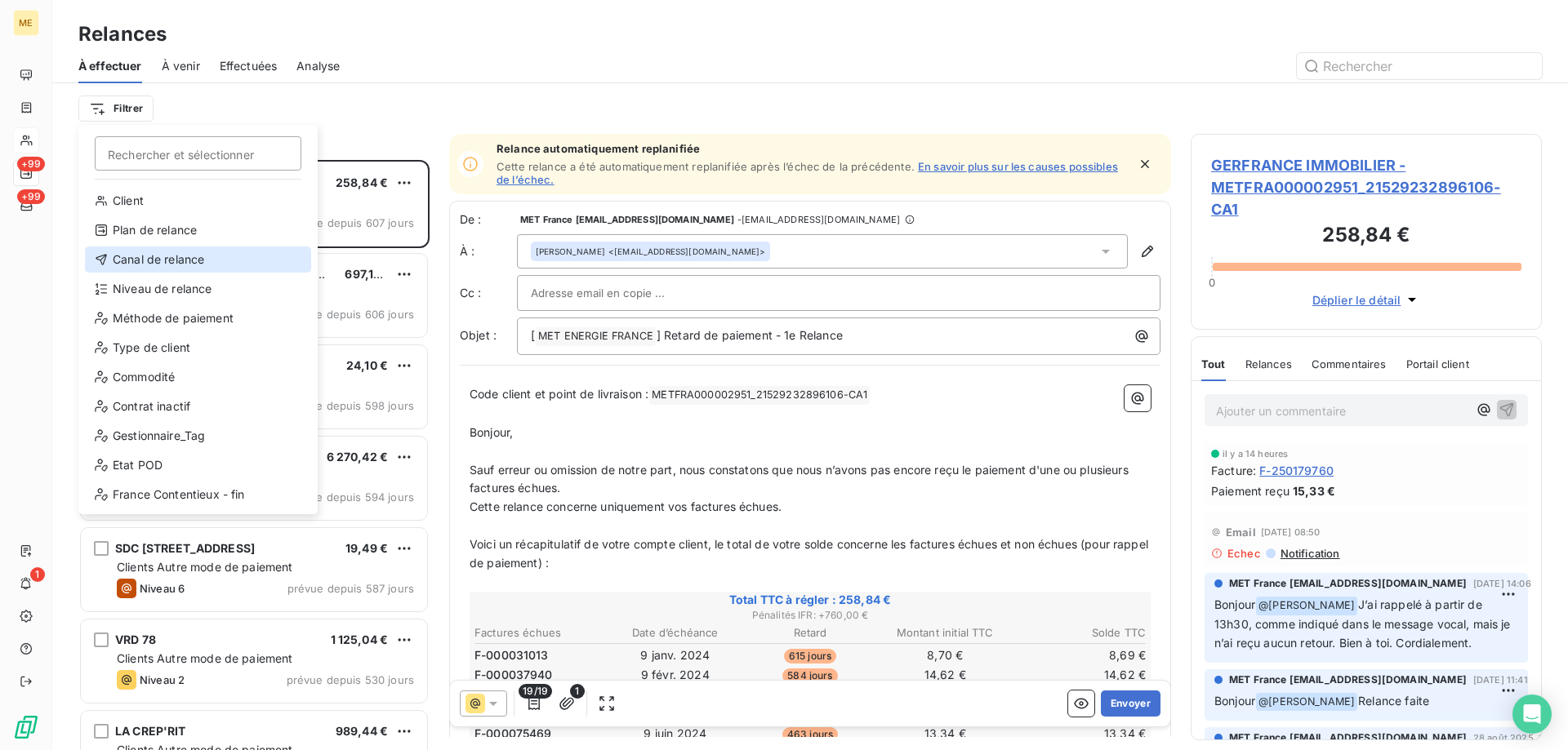
click at [179, 261] on div "Canal de relance" at bounding box center [198, 259] width 226 height 26
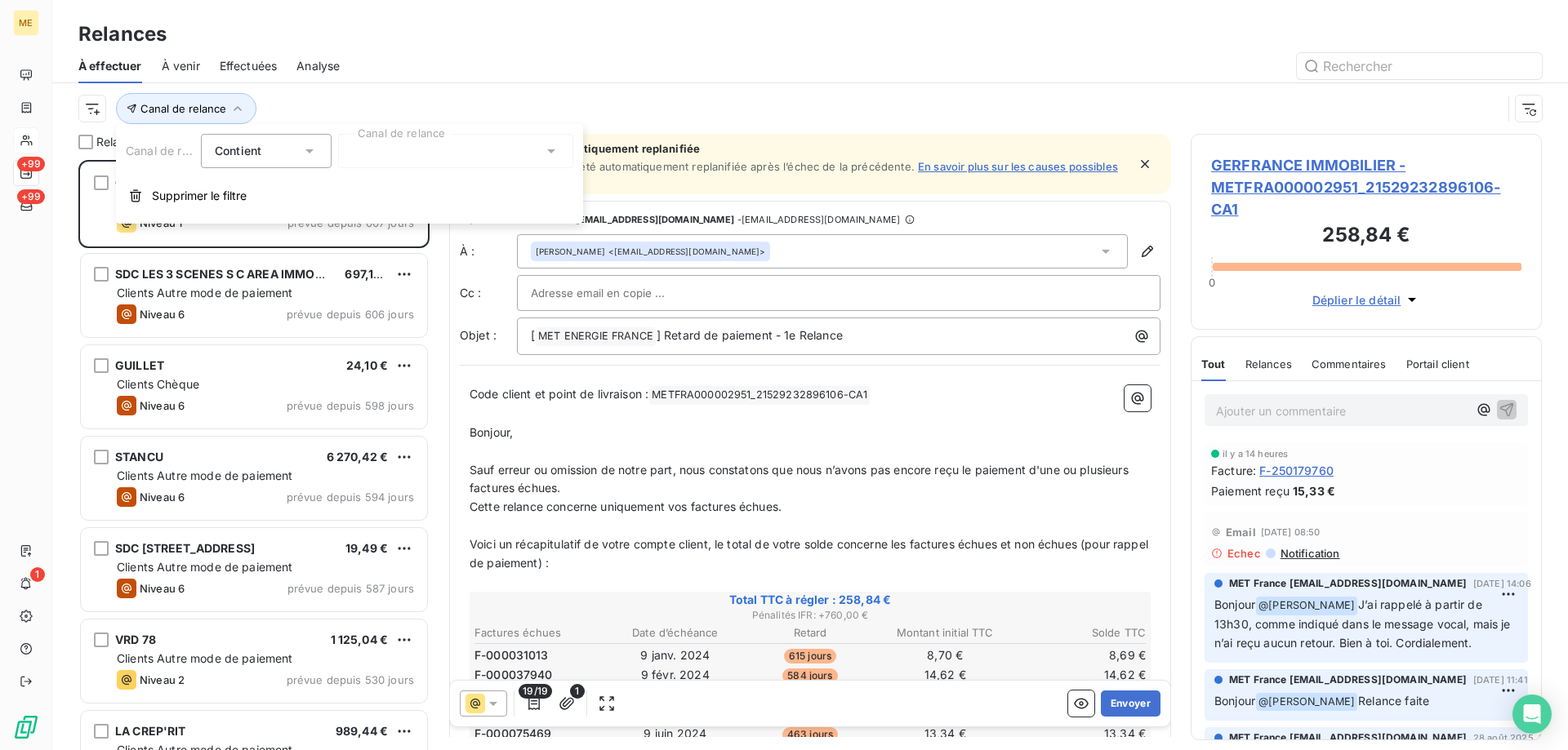
click at [437, 158] on div at bounding box center [455, 151] width 236 height 34
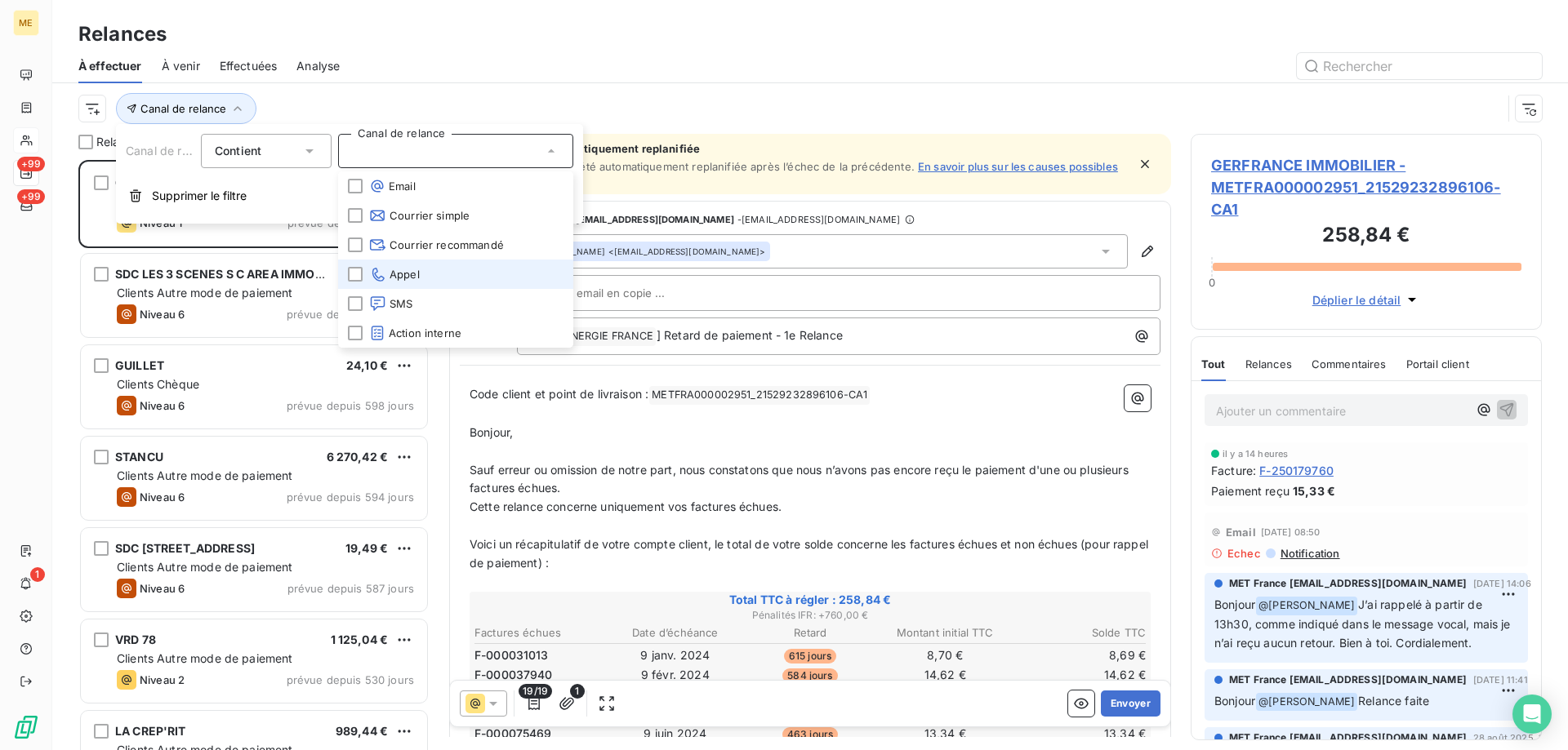
click at [428, 272] on li "Appel" at bounding box center [455, 274] width 236 height 29
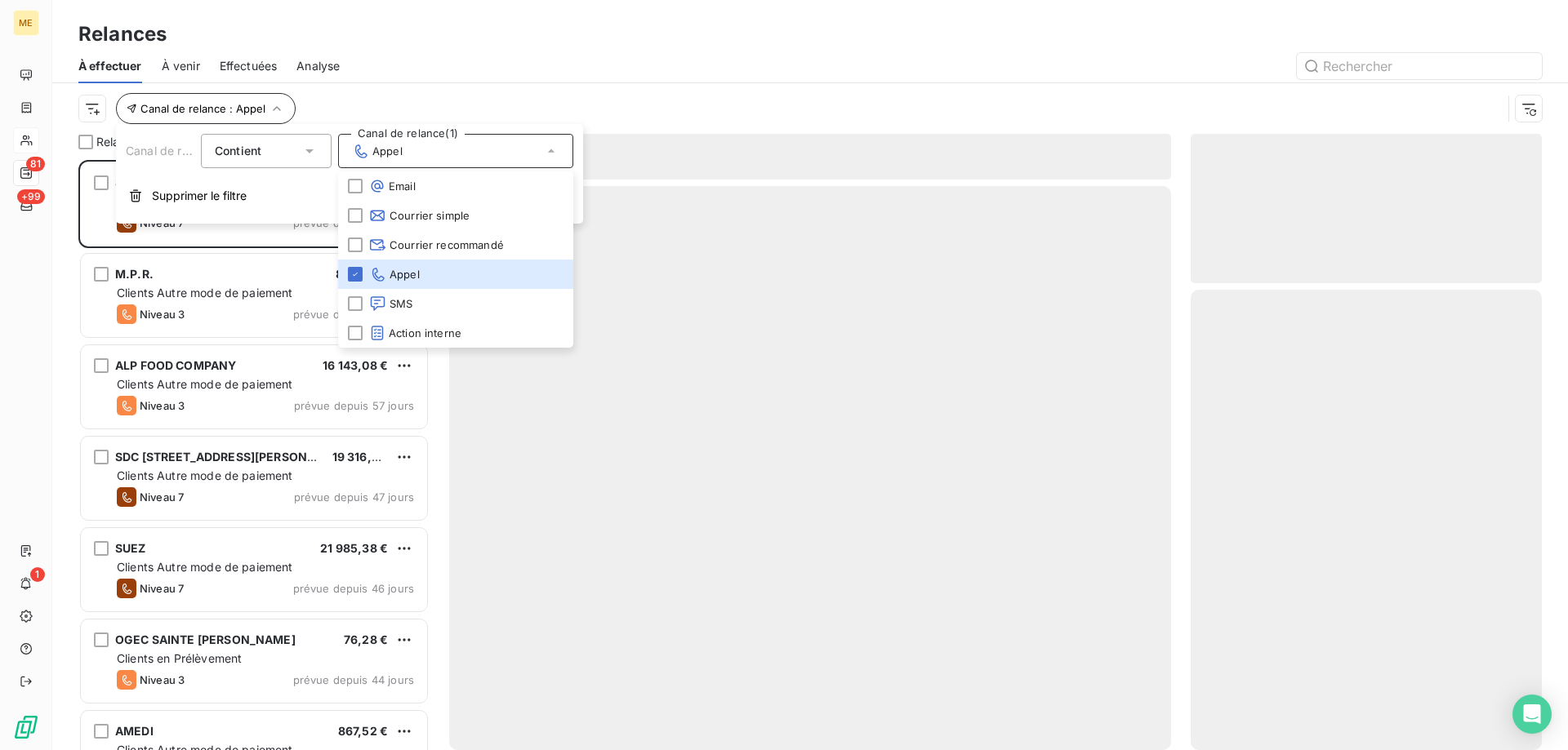
scroll to position [578, 339]
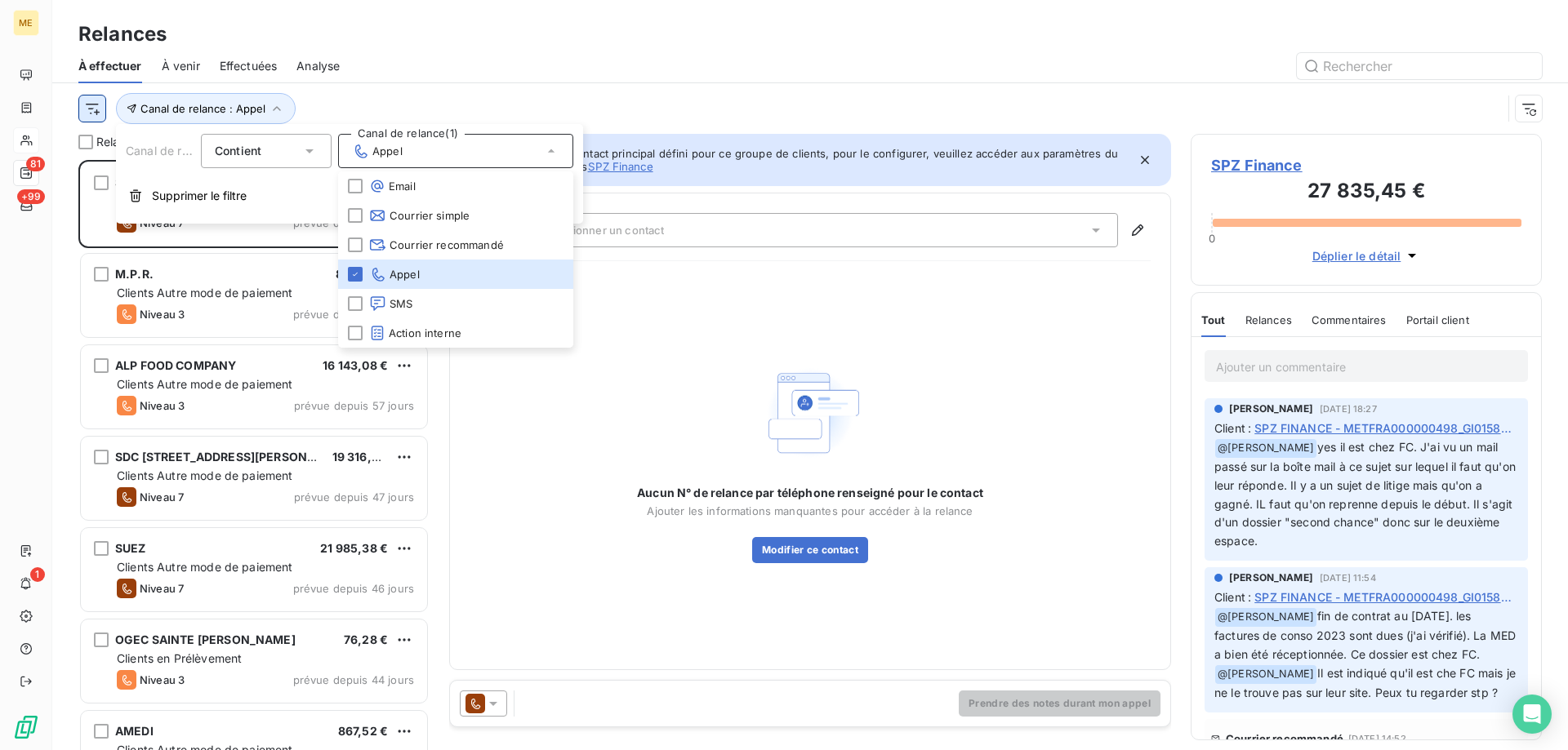
click at [101, 100] on html "ME 81 +99 1 Relances À effectuer À venir Effectuées Analyse Canal de relance : …" at bounding box center [784, 457] width 1568 height 913
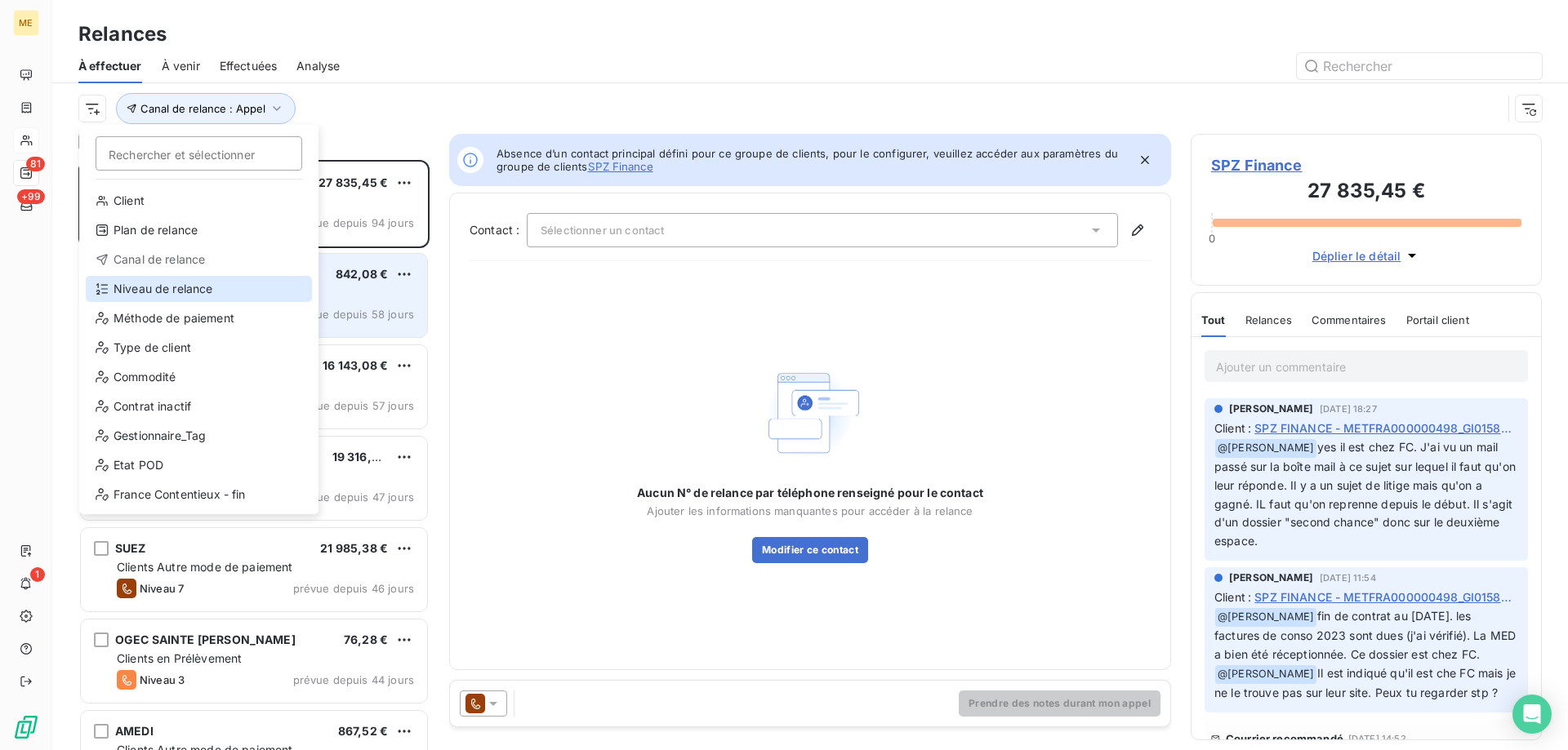
drag, startPoint x: 149, startPoint y: 287, endPoint x: 226, endPoint y: 254, distance: 83.8
click at [149, 289] on div "Niveau de relance" at bounding box center [199, 288] width 226 height 26
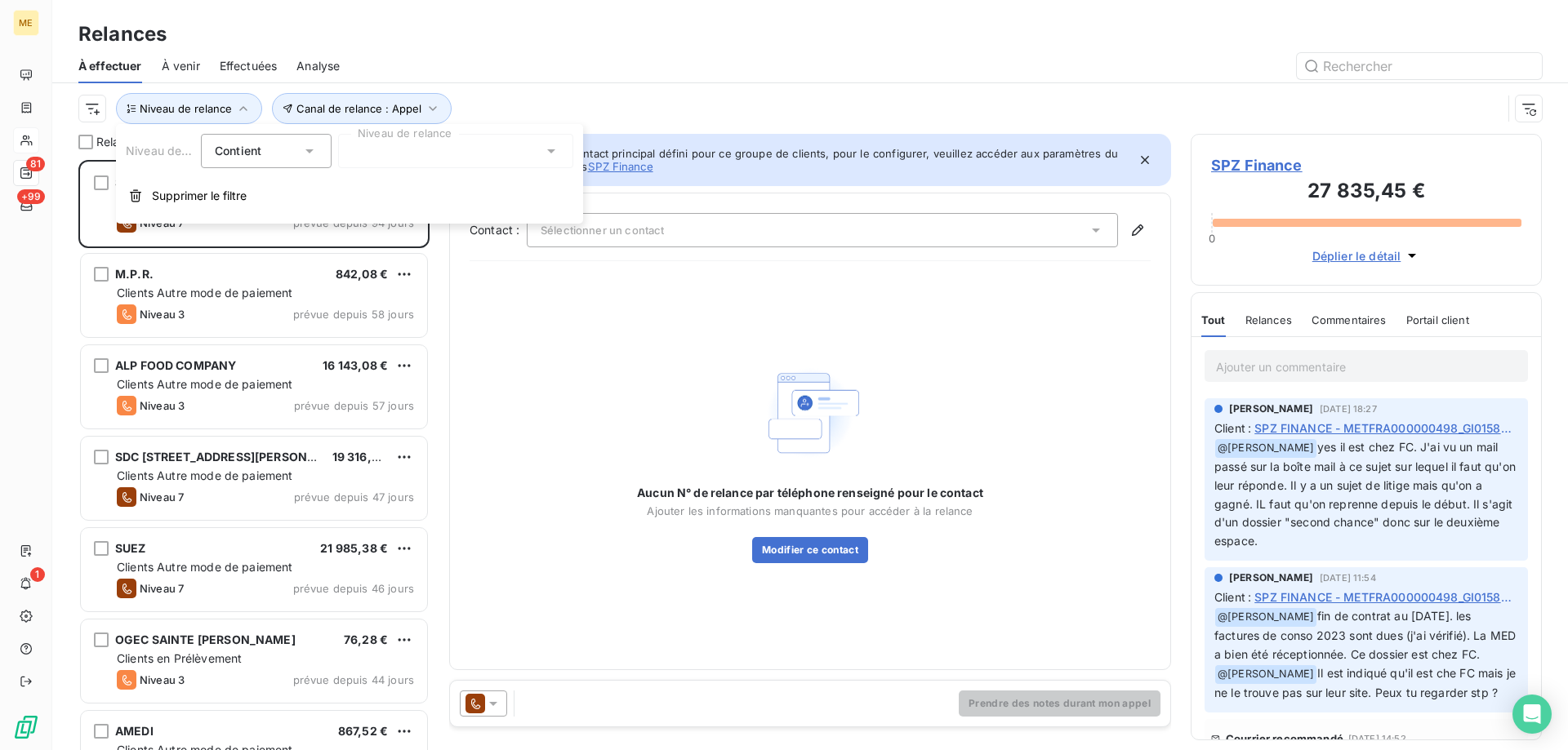
drag, startPoint x: 408, startPoint y: 147, endPoint x: 424, endPoint y: 166, distance: 24.8
click at [408, 150] on div at bounding box center [455, 151] width 236 height 34
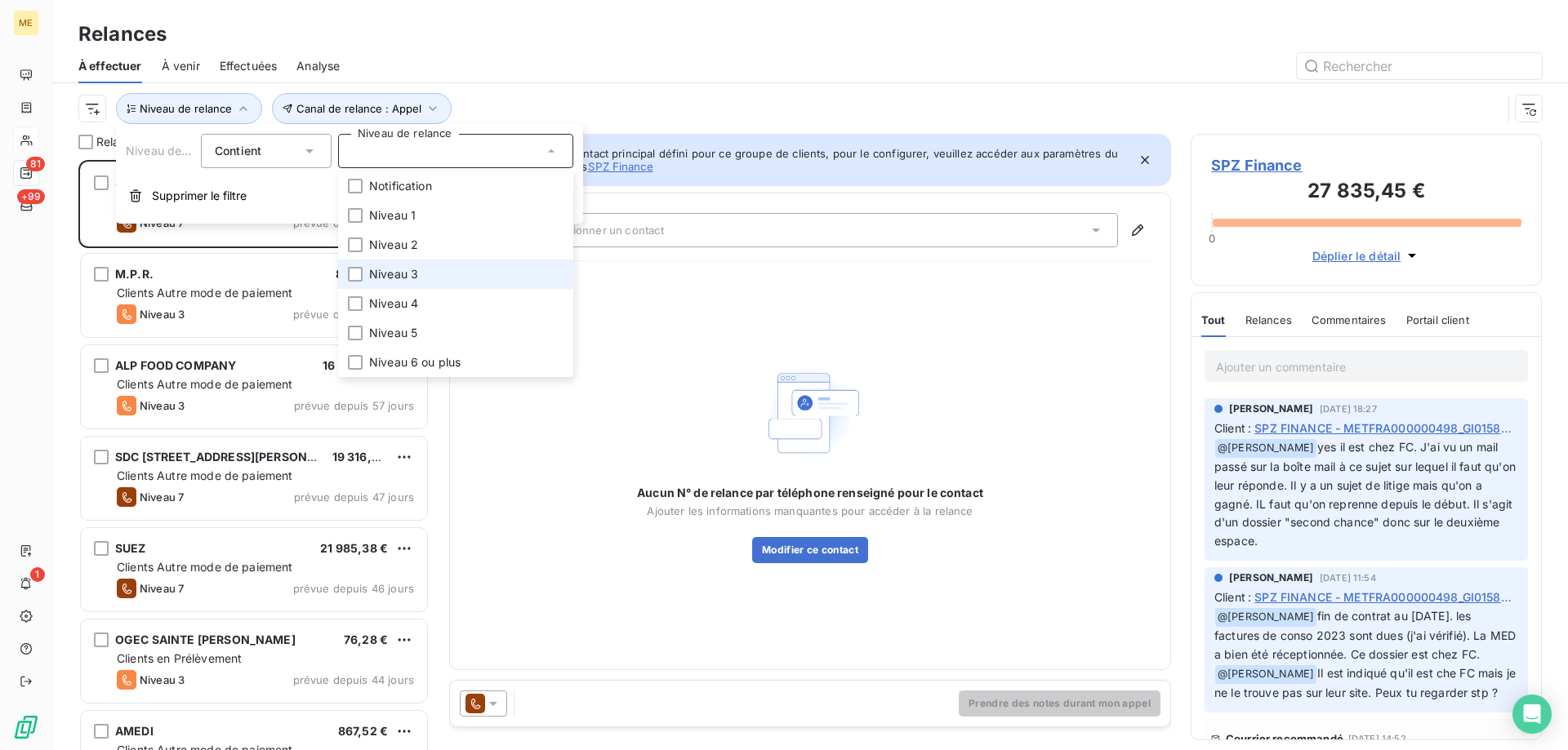
drag, startPoint x: 411, startPoint y: 271, endPoint x: 418, endPoint y: 300, distance: 29.8
click at [415, 277] on span "Niveau 3" at bounding box center [393, 274] width 49 height 16
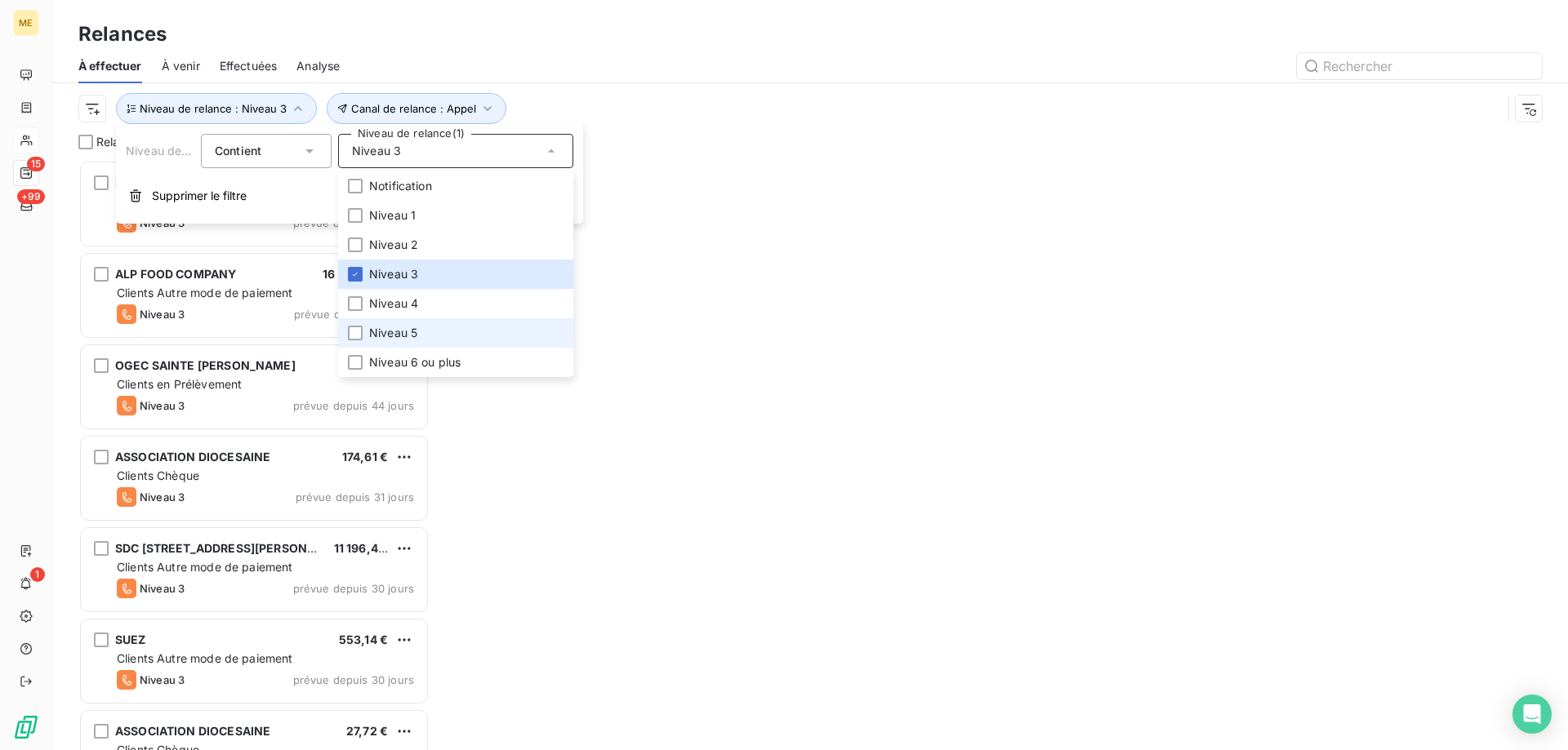
scroll to position [578, 339]
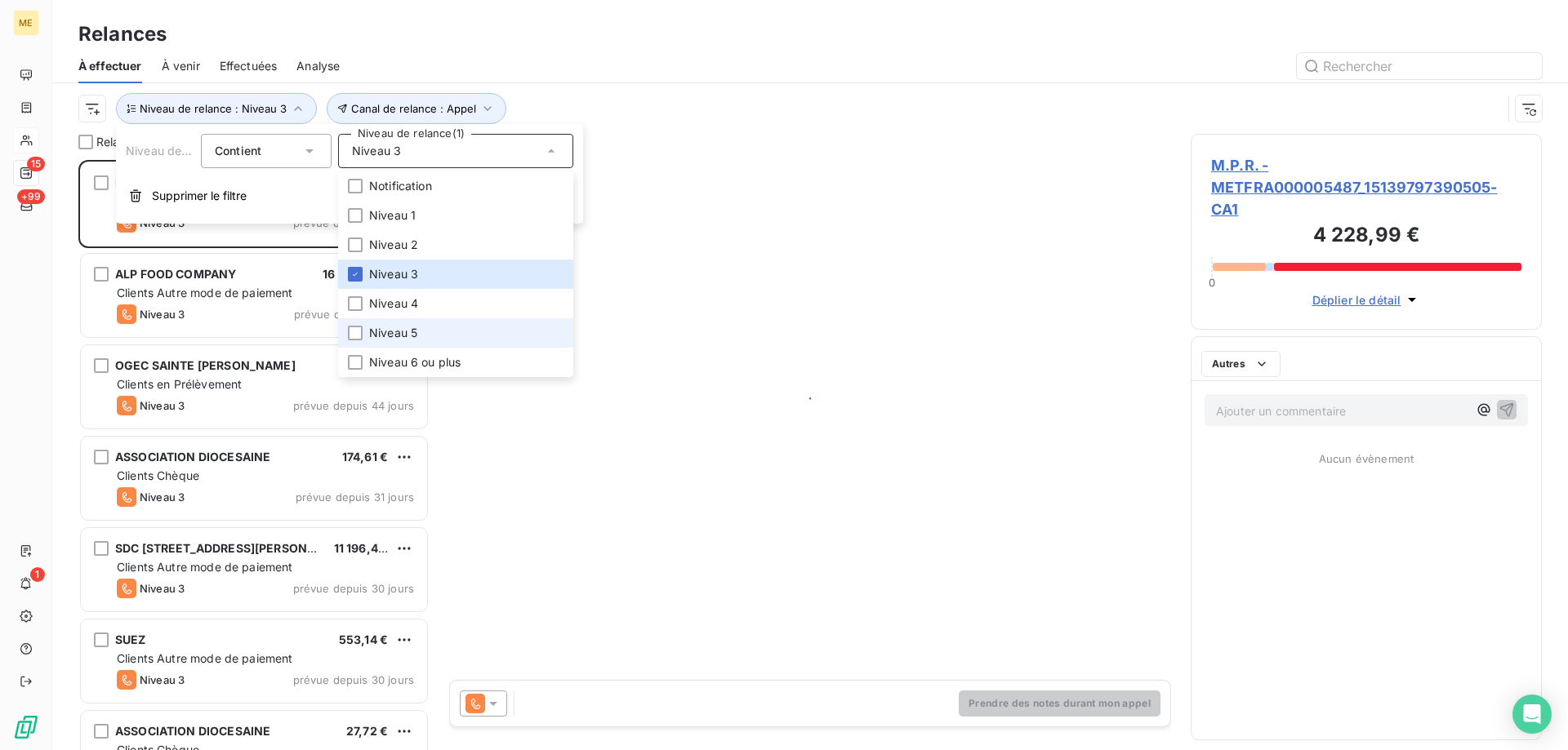
drag, startPoint x: 407, startPoint y: 334, endPoint x: 413, endPoint y: 344, distance: 11.7
click at [409, 338] on span "Niveau 5" at bounding box center [392, 333] width 48 height 16
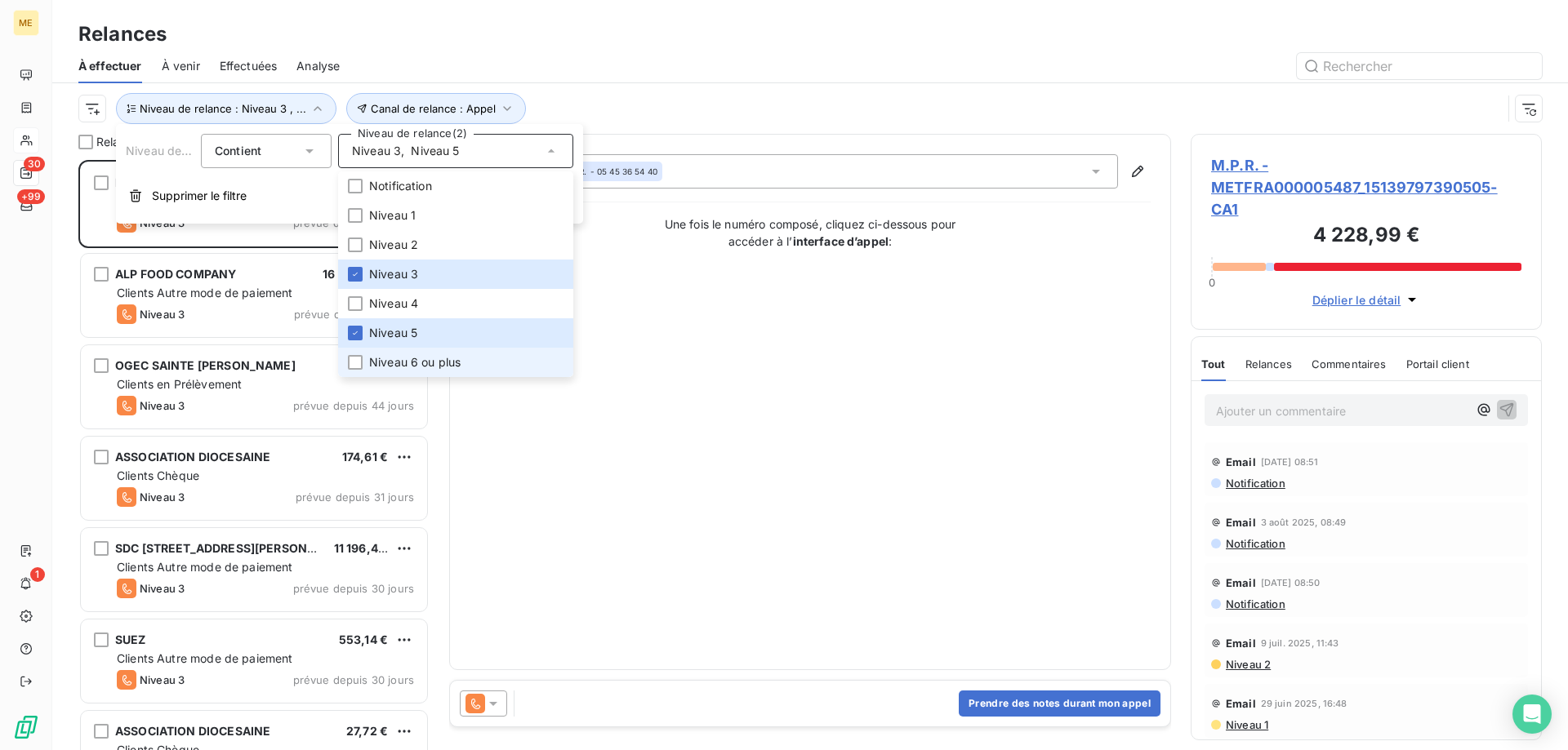
click at [410, 363] on span "Niveau 6 ou plus" at bounding box center [414, 362] width 91 height 16
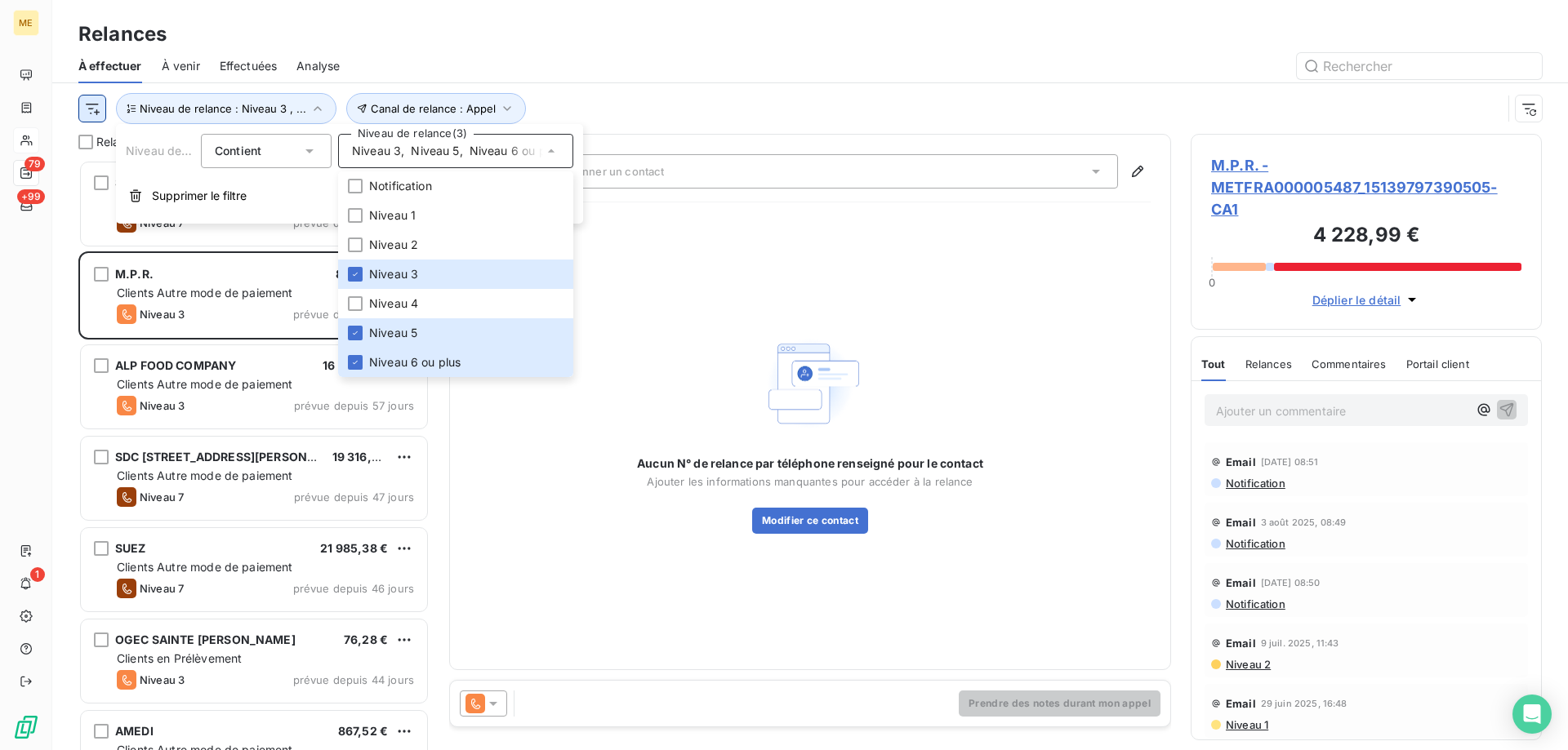
click at [84, 110] on html "ME 79 +99 1 Relances À effectuer À venir Effectuées Analyse Canal de relance : …" at bounding box center [784, 457] width 1568 height 913
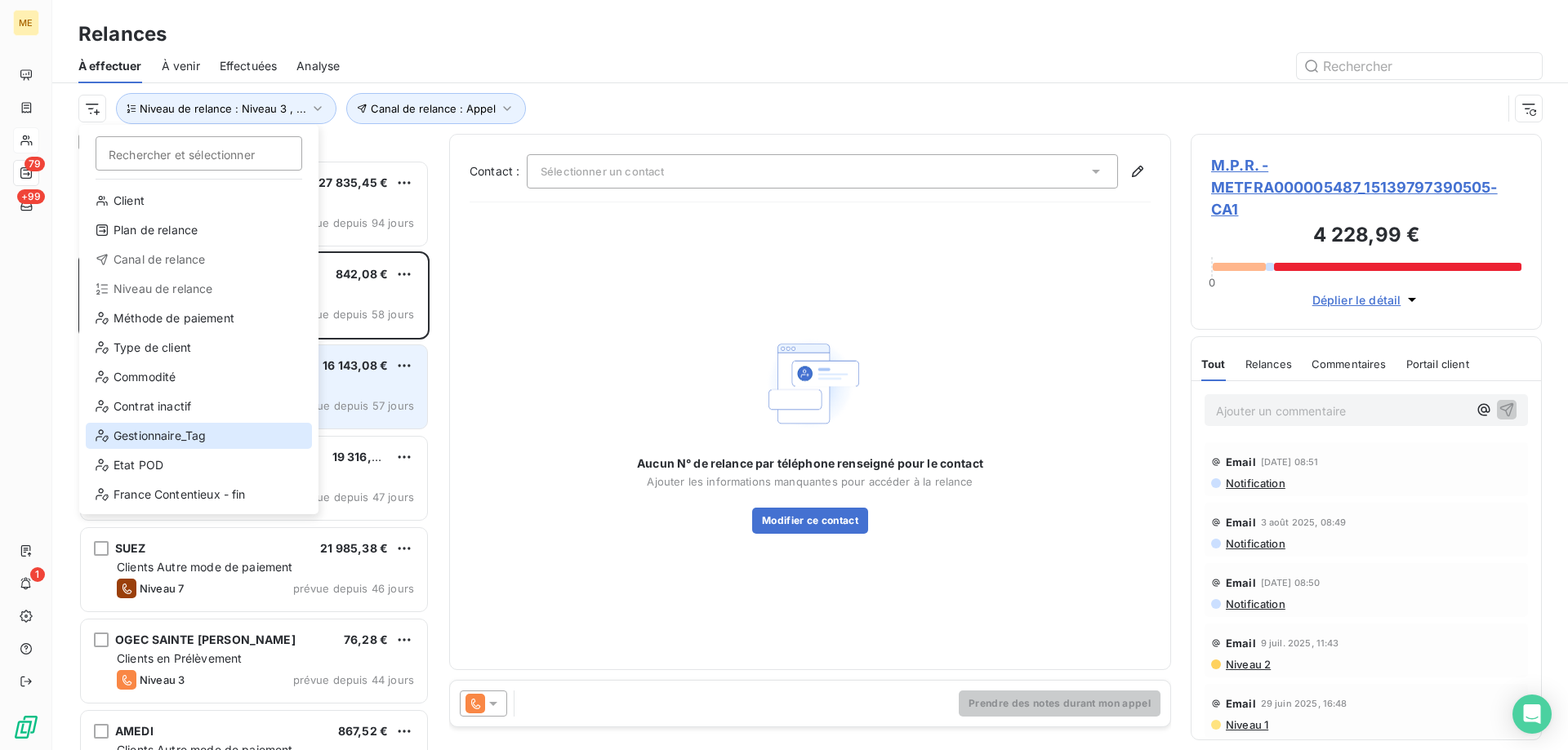
drag, startPoint x: 181, startPoint y: 436, endPoint x: 206, endPoint y: 426, distance: 26.9
click at [182, 437] on div "Gestionnaire_Tag" at bounding box center [199, 436] width 226 height 26
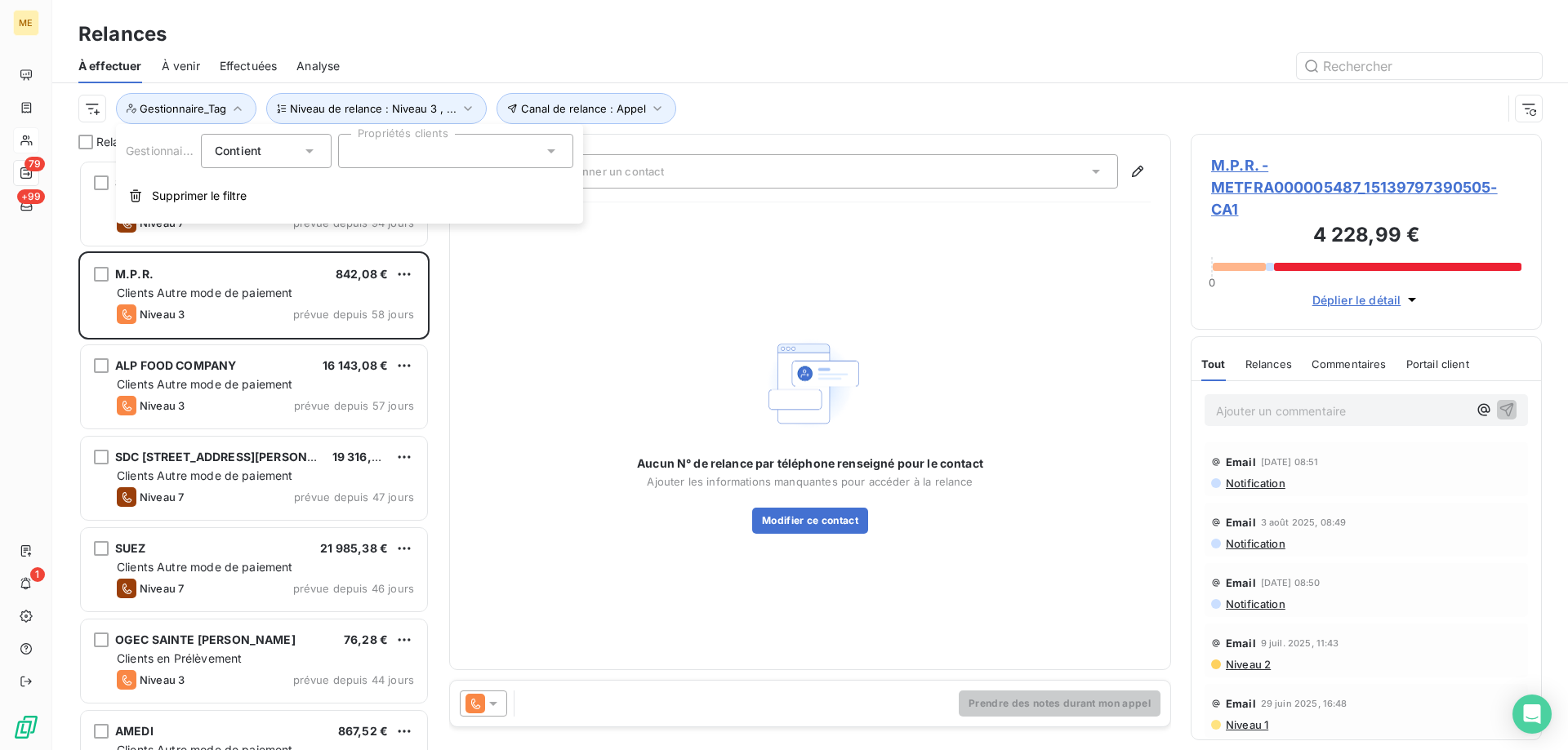
click at [470, 159] on div at bounding box center [455, 151] width 236 height 34
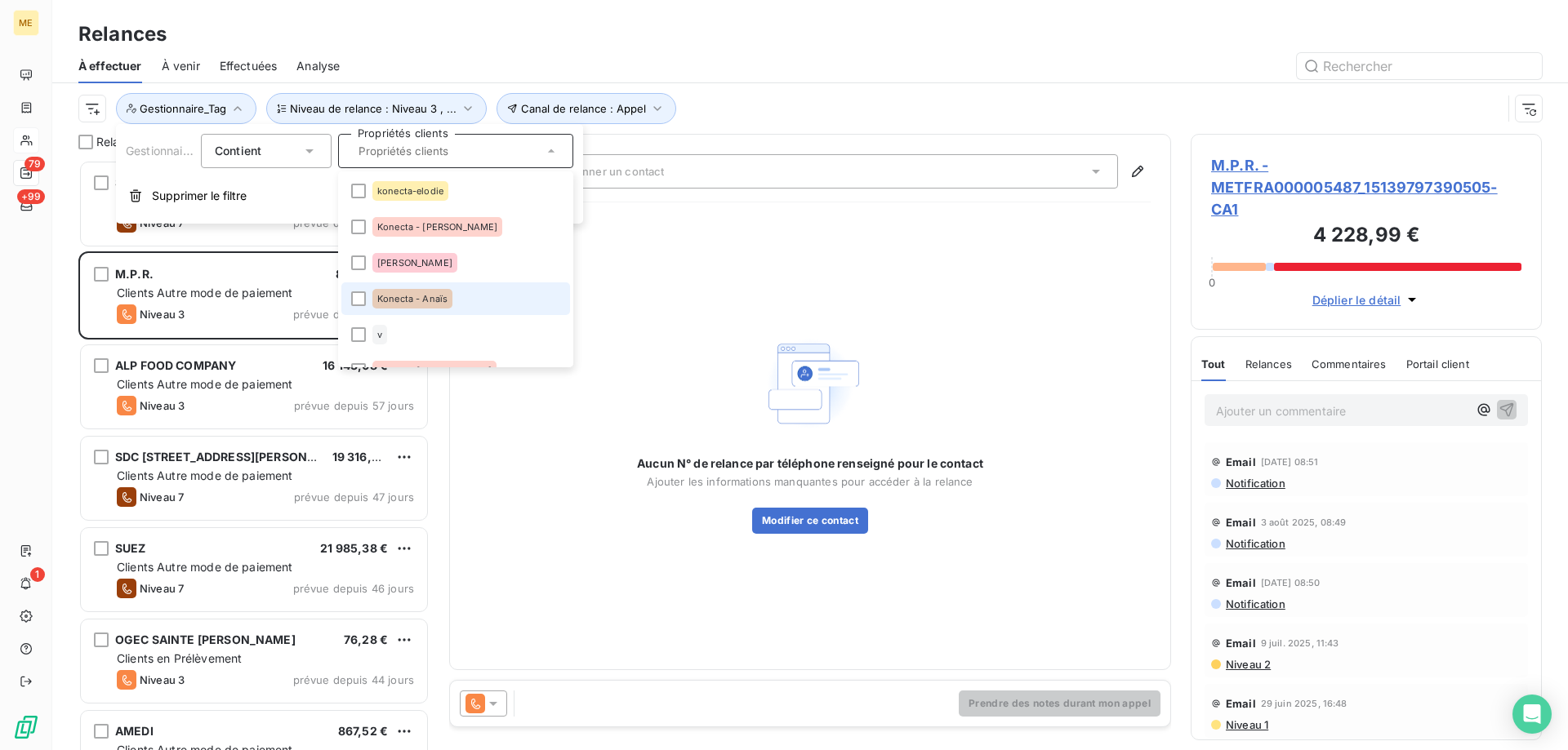
click at [452, 300] on li "Konecta - Anaïs" at bounding box center [455, 298] width 229 height 33
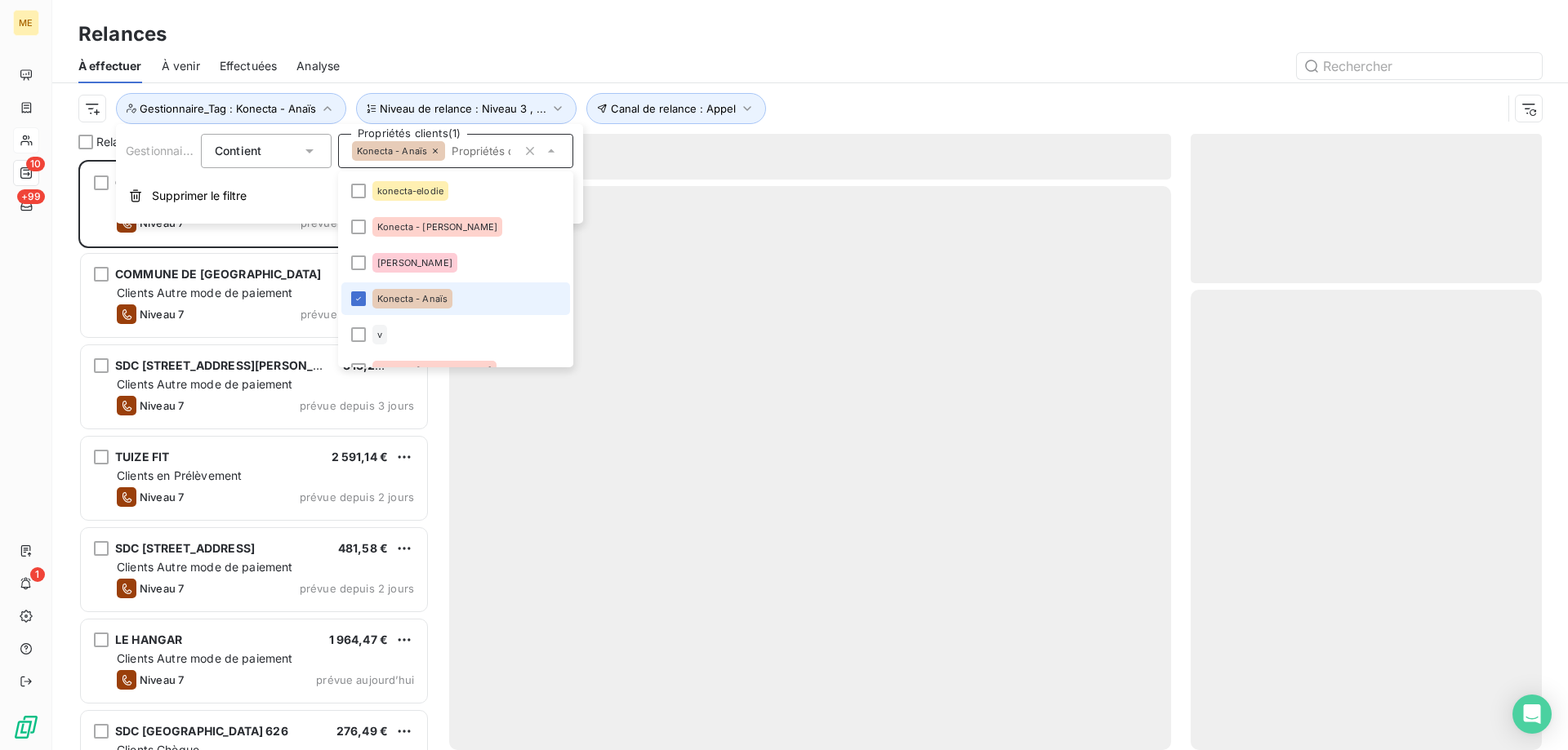
scroll to position [578, 339]
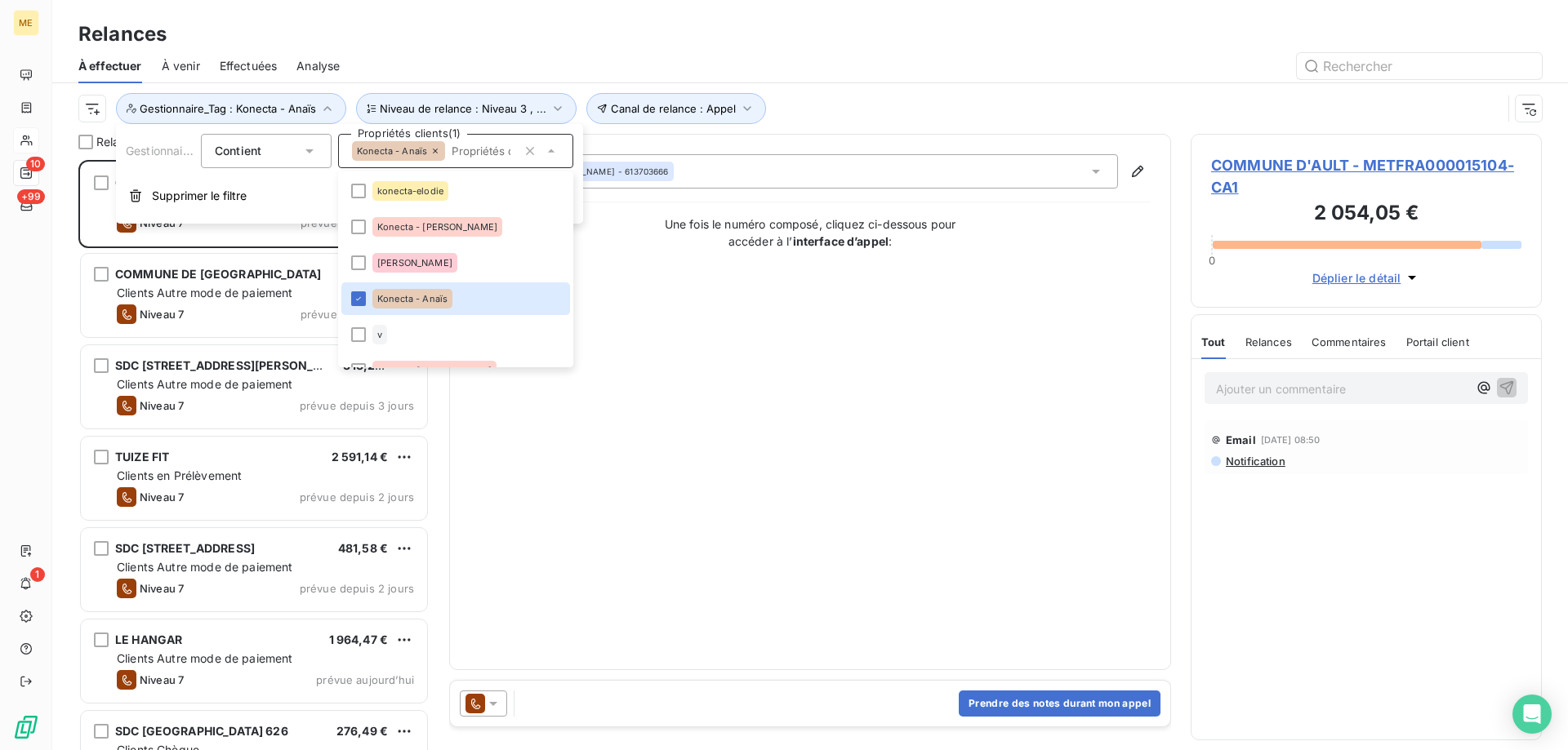
click at [896, 106] on div "Canal de relance : Appel Niveau de relance : Niveau 3 , ... Gestionnaire_Tag : …" at bounding box center [791, 108] width 1424 height 31
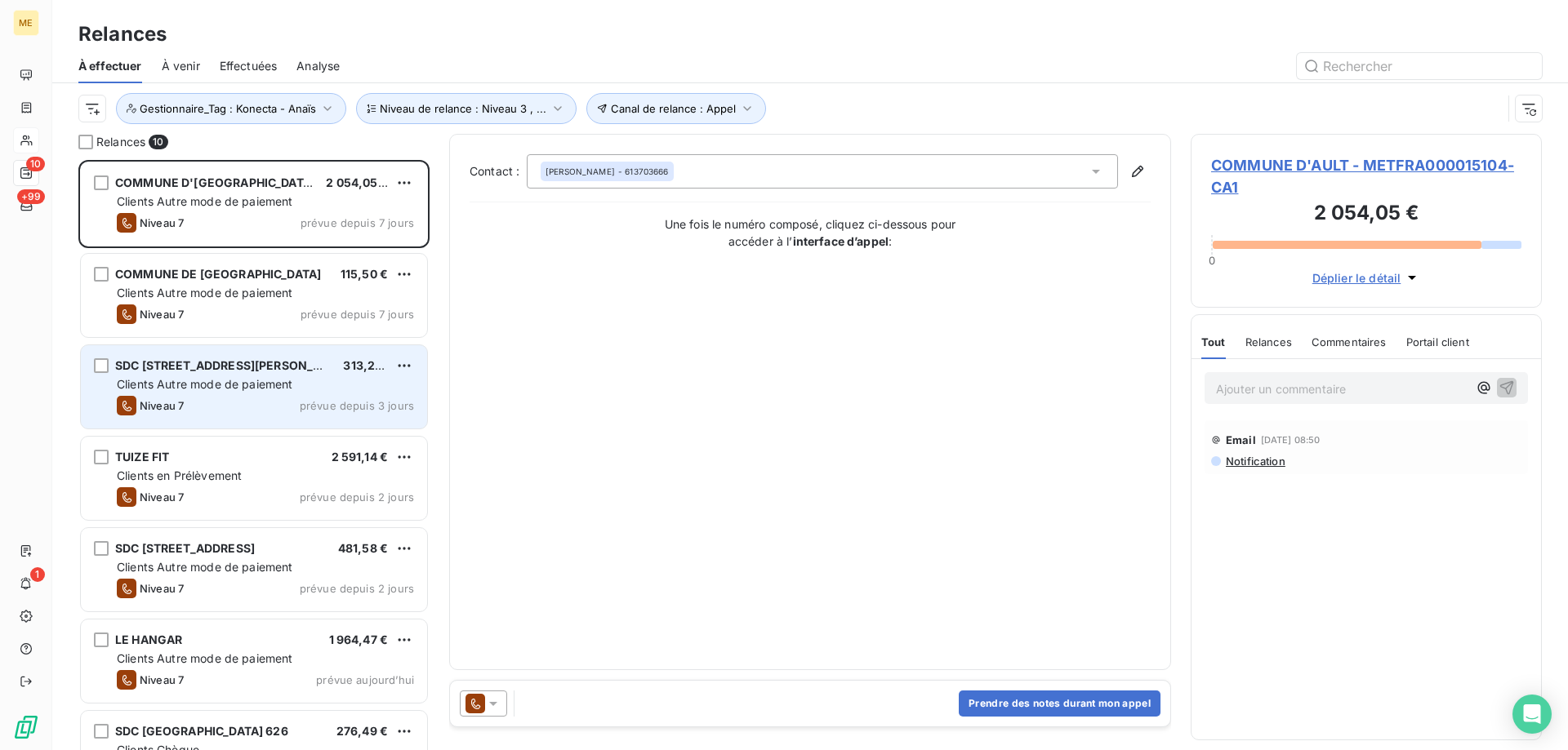
click at [236, 411] on div "Niveau 7 prévue depuis 3 jours" at bounding box center [265, 405] width 298 height 19
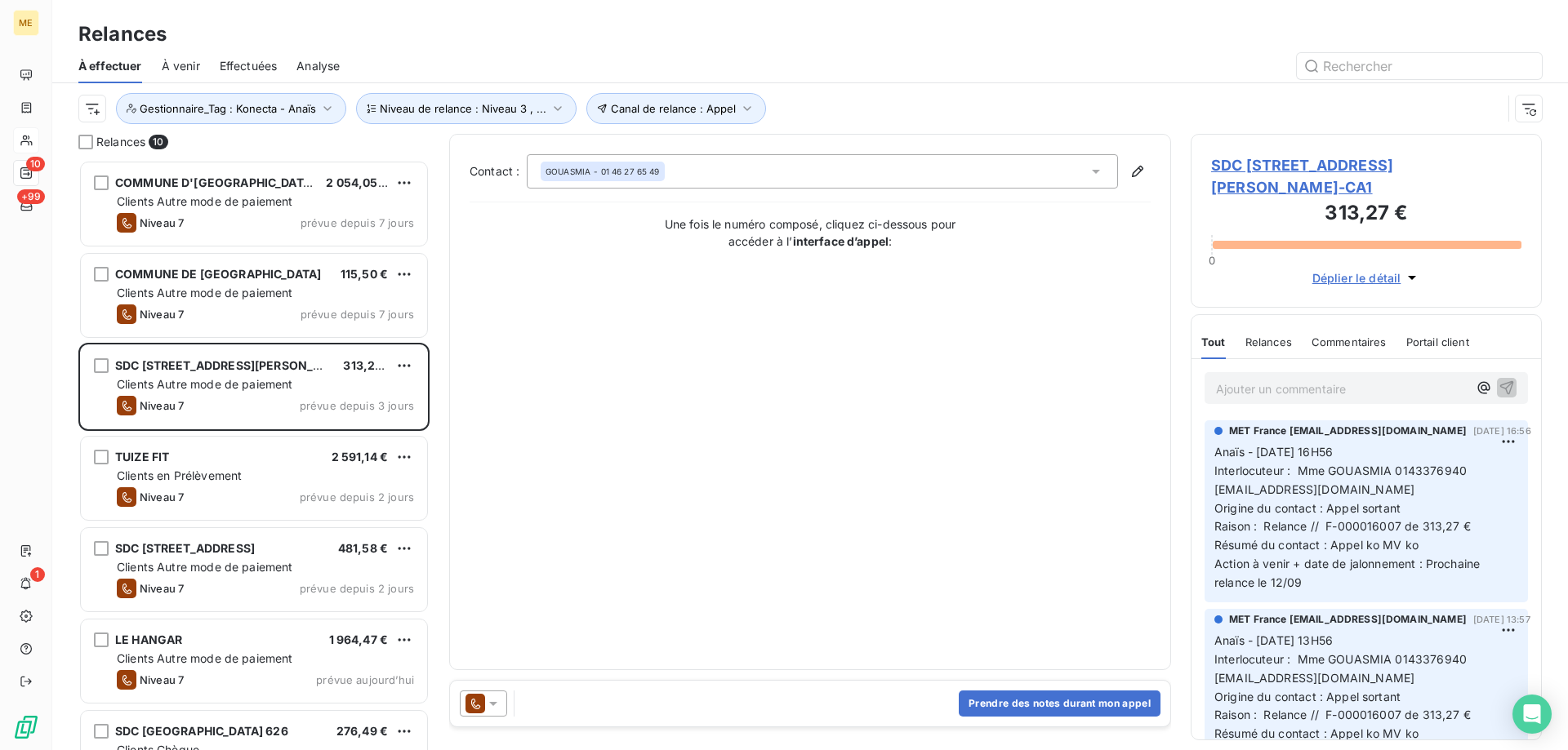
click at [1362, 191] on span "SDC 51 PLACE ST CHARLES - METFRA000004458_07498697484688-CA1" at bounding box center [1367, 176] width 310 height 44
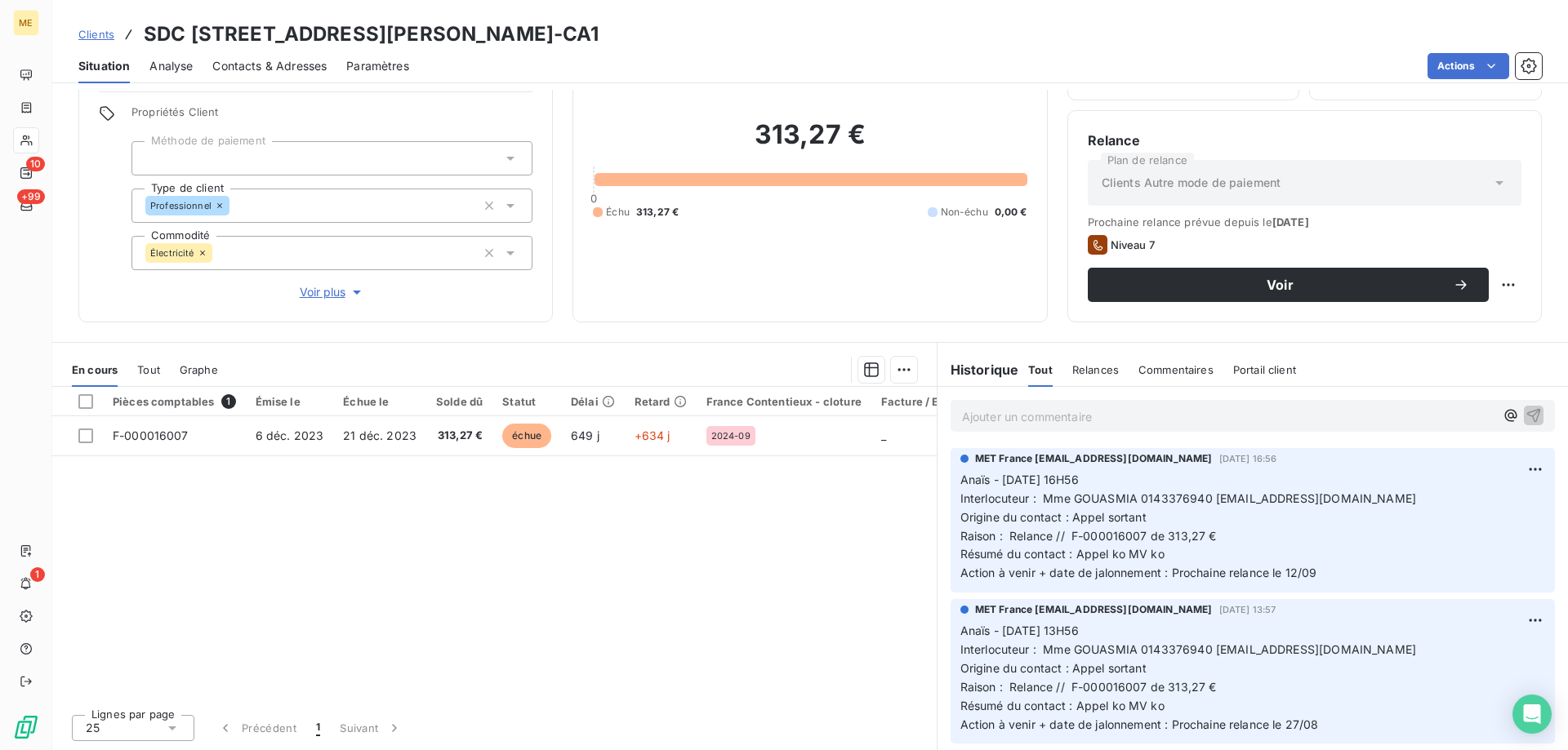
click at [251, 72] on span "Contacts & Adresses" at bounding box center [269, 65] width 114 height 16
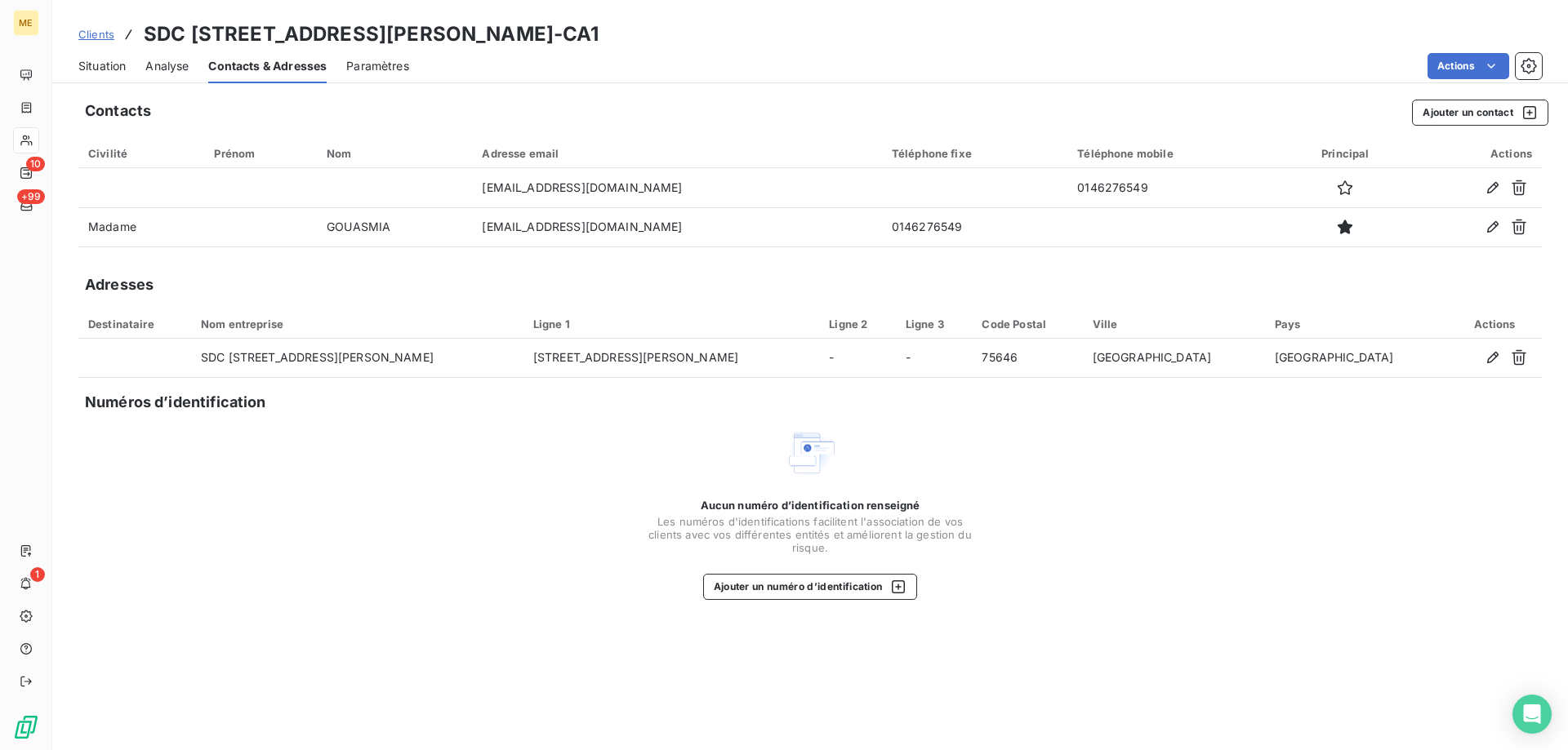
click at [88, 61] on span "Situation" at bounding box center [102, 65] width 47 height 16
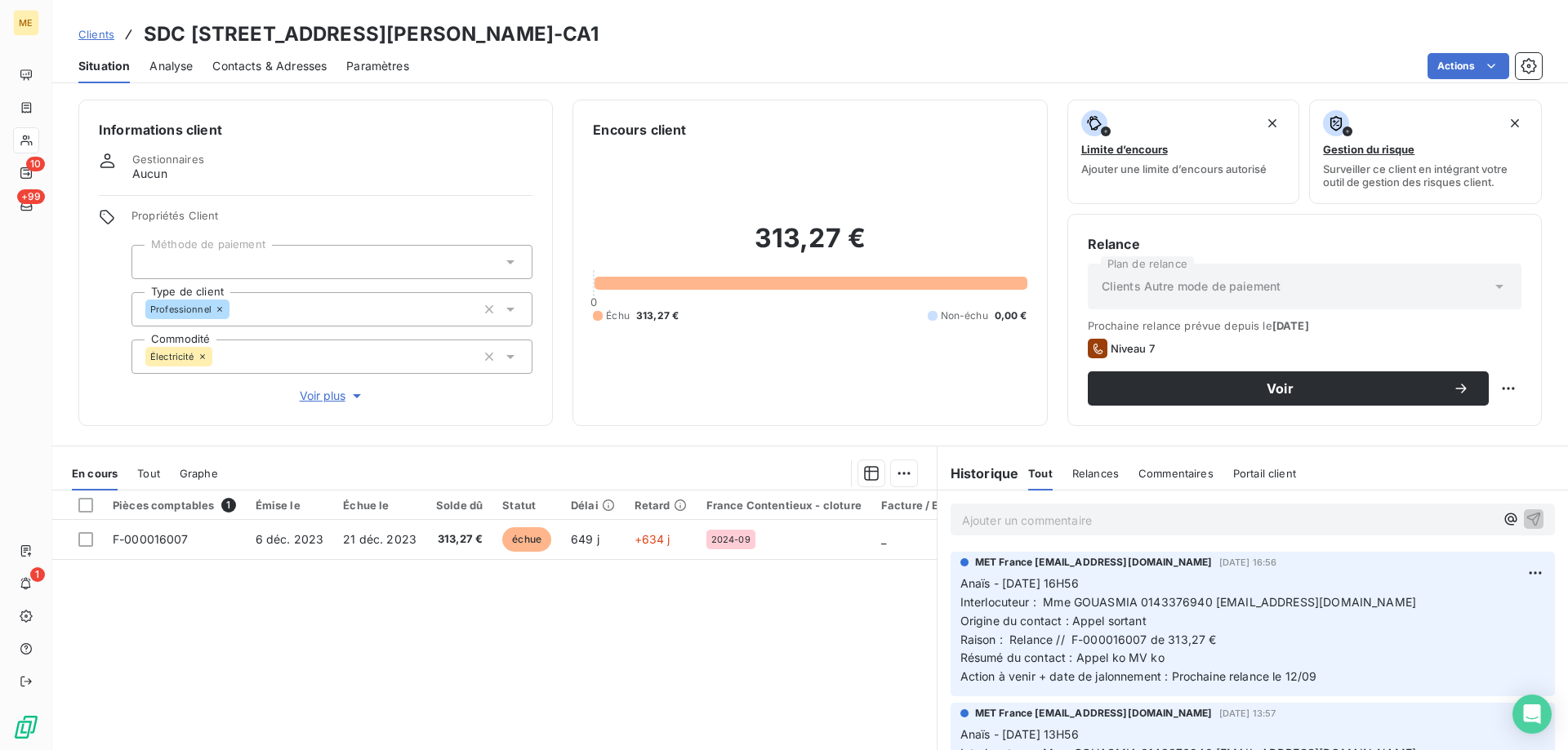
drag, startPoint x: 626, startPoint y: 33, endPoint x: 426, endPoint y: 33, distance: 200.0
click at [426, 33] on h3 "SDC 51 PLACE ST CHARLES - METFRA000004458_07498697484688-CA1" at bounding box center [371, 34] width 456 height 29
copy h3 "METFRA000004458"
drag, startPoint x: 810, startPoint y: 38, endPoint x: 635, endPoint y: 33, distance: 175.1
click at [600, 33] on h3 "SDC 51 PLACE ST CHARLES - METFRA000004458_07498697484688-CA1" at bounding box center [371, 34] width 456 height 29
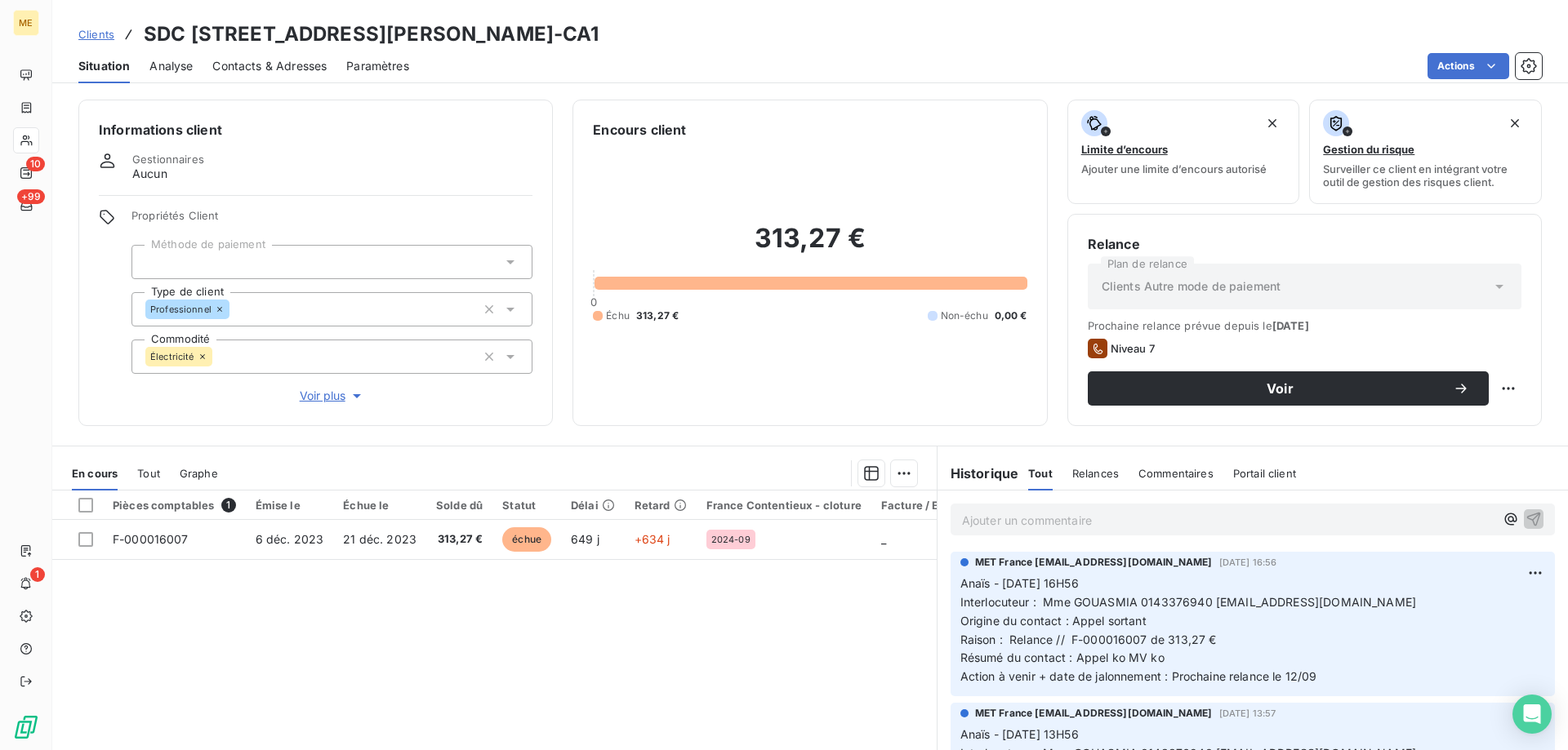
copy h3 "07498697484688"
click at [1069, 523] on p "Ajouter un commentaire ﻿" at bounding box center [1228, 520] width 532 height 20
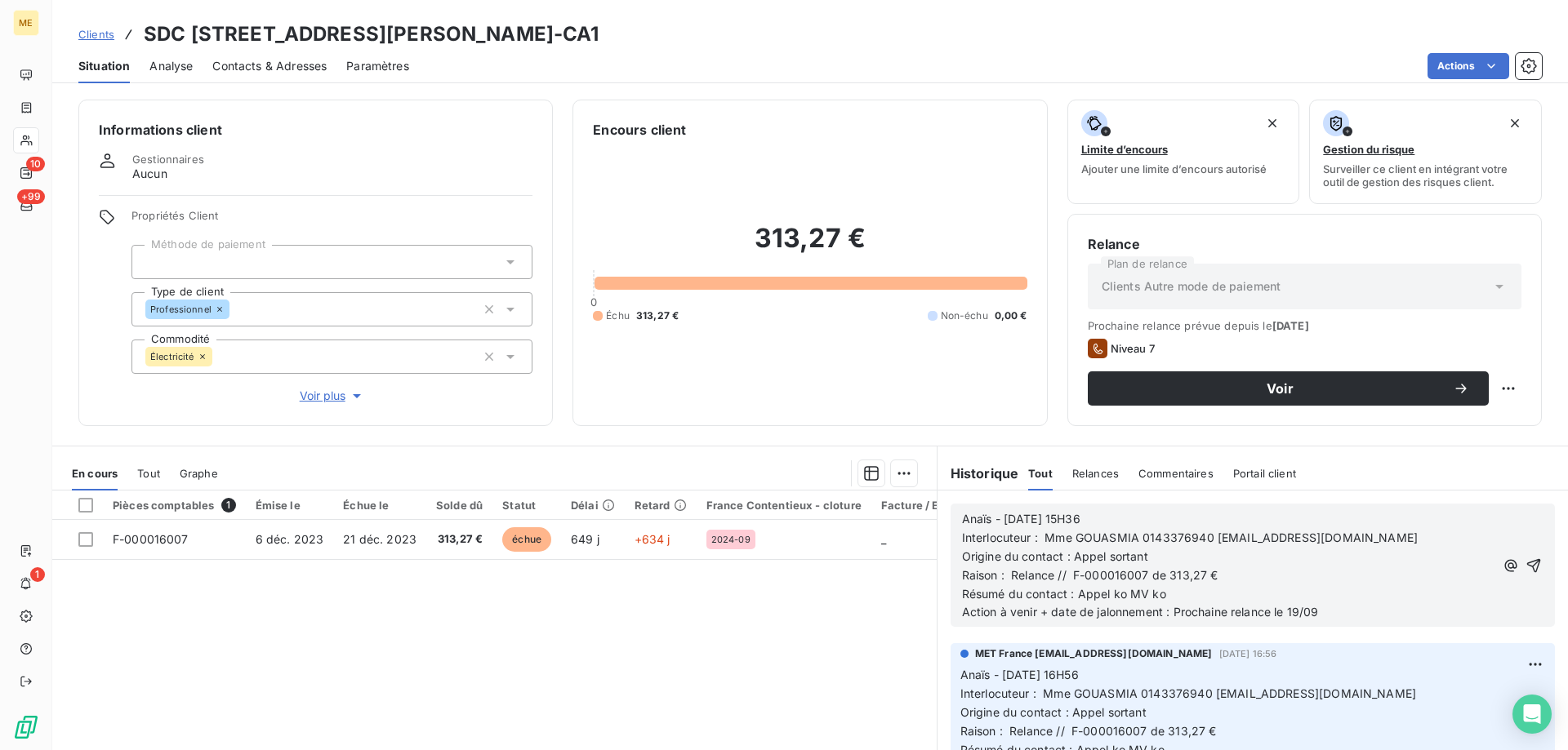
click at [1528, 563] on icon "button" at bounding box center [1534, 565] width 14 height 14
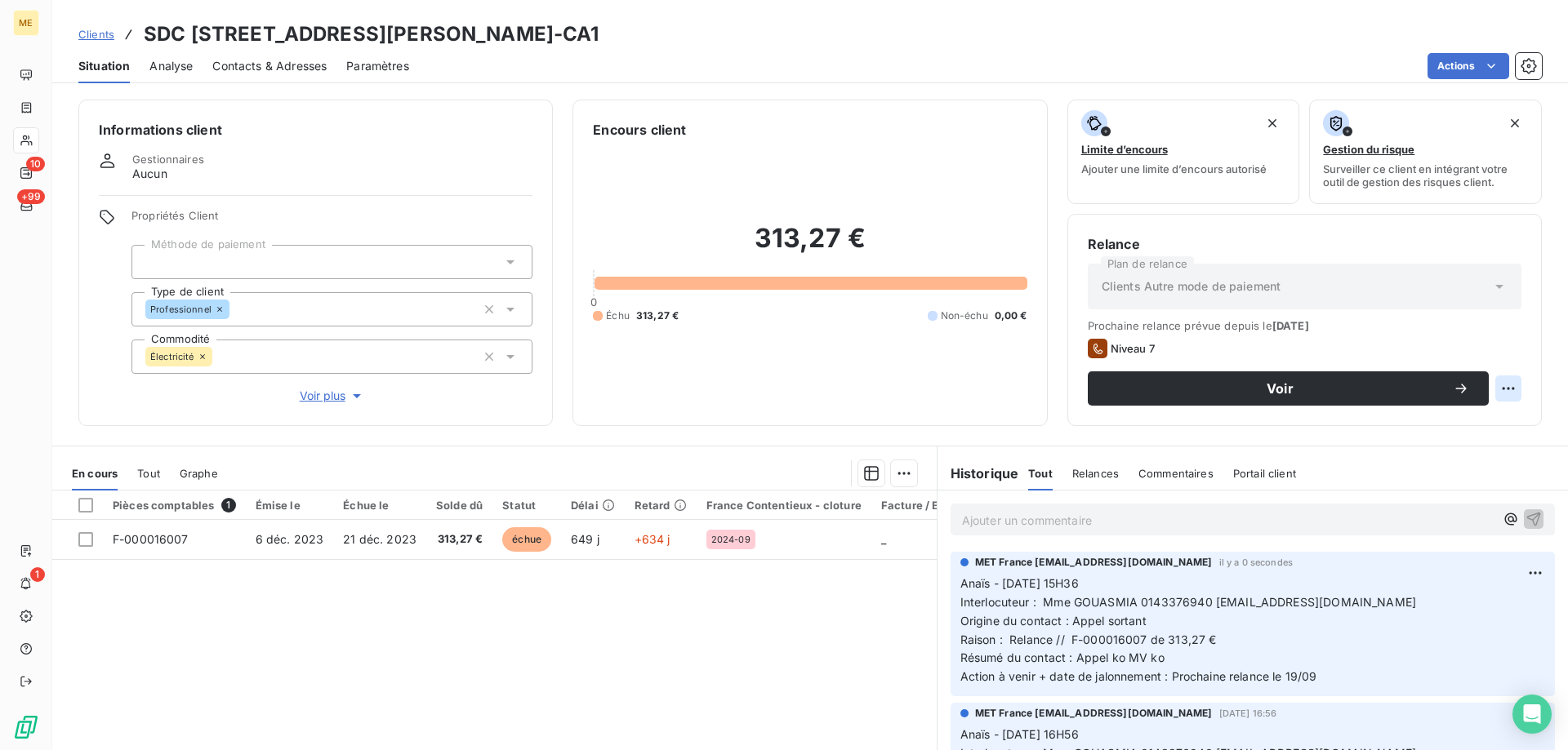
click at [1503, 389] on html "ME 10 +99 1 Clients SDC 51 PLACE ST CHARLES - METFRA000004458_07498697484688-CA…" at bounding box center [784, 457] width 1568 height 913
click at [1489, 426] on div "Replanifier cette action" at bounding box center [1429, 424] width 146 height 26
select select "8"
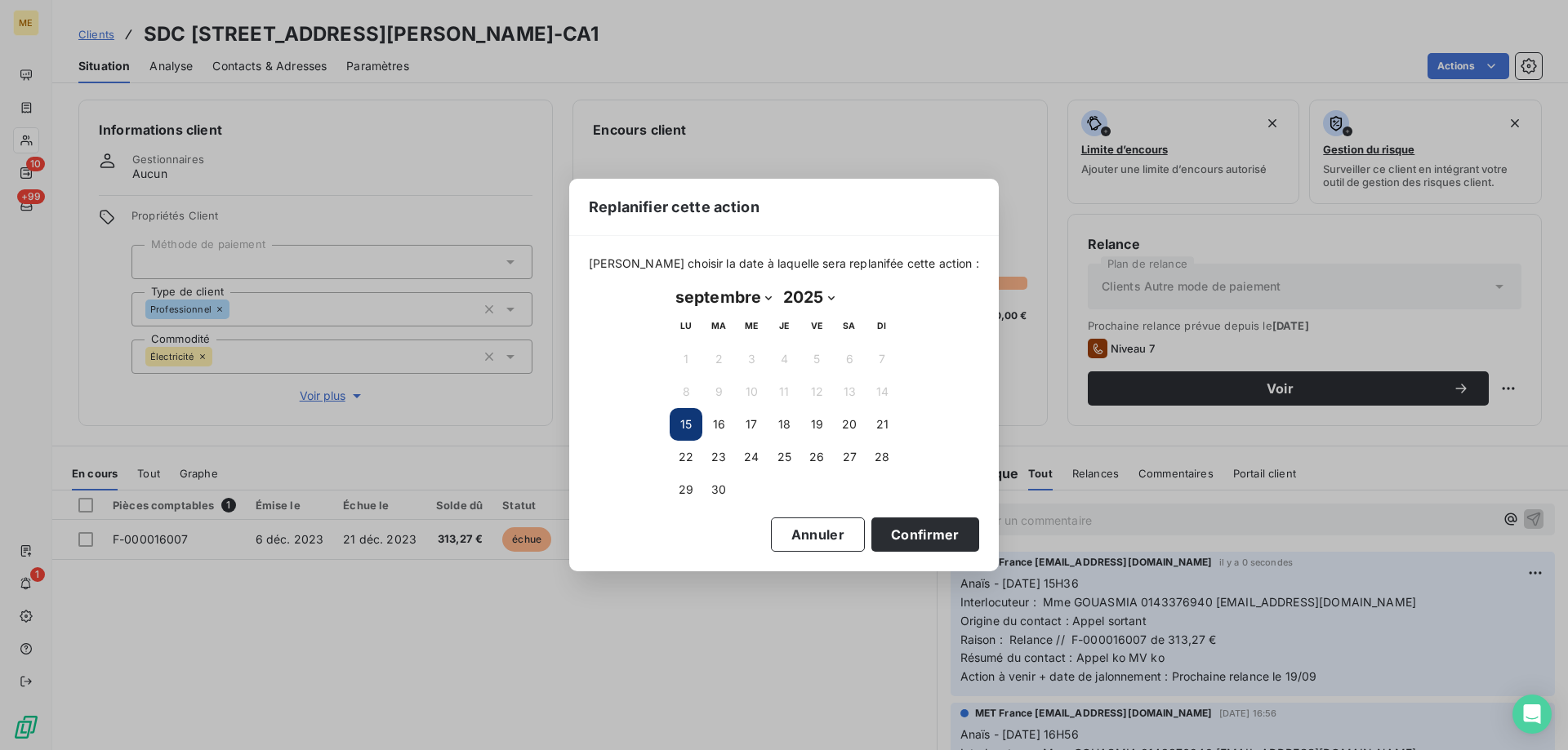
drag, startPoint x: 818, startPoint y: 427, endPoint x: 823, endPoint y: 441, distance: 14.9
click at [818, 427] on button "19" at bounding box center [817, 424] width 33 height 33
click at [908, 545] on button "Confirmer" at bounding box center [925, 535] width 108 height 34
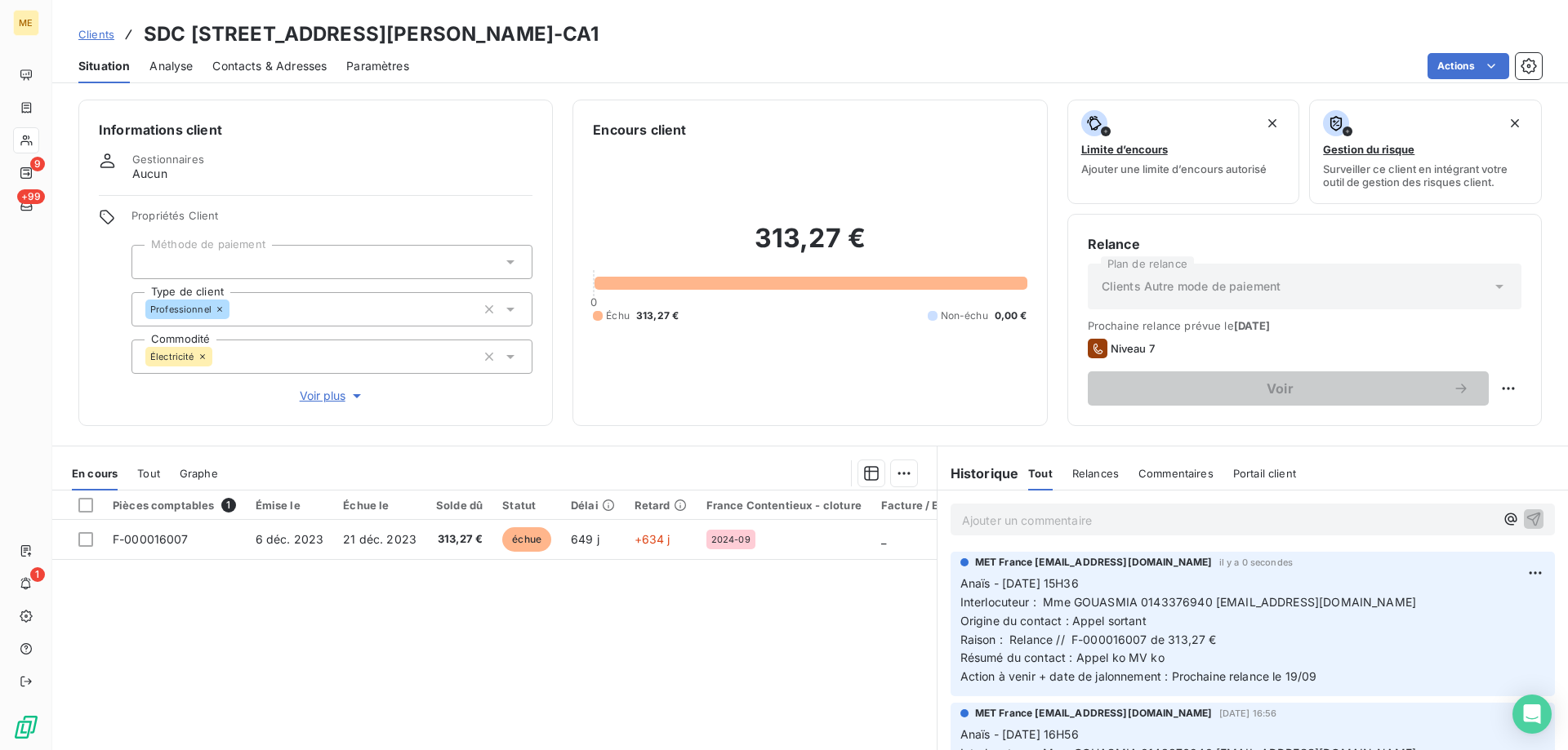
click at [248, 79] on div "Contacts & Adresses" at bounding box center [269, 65] width 114 height 34
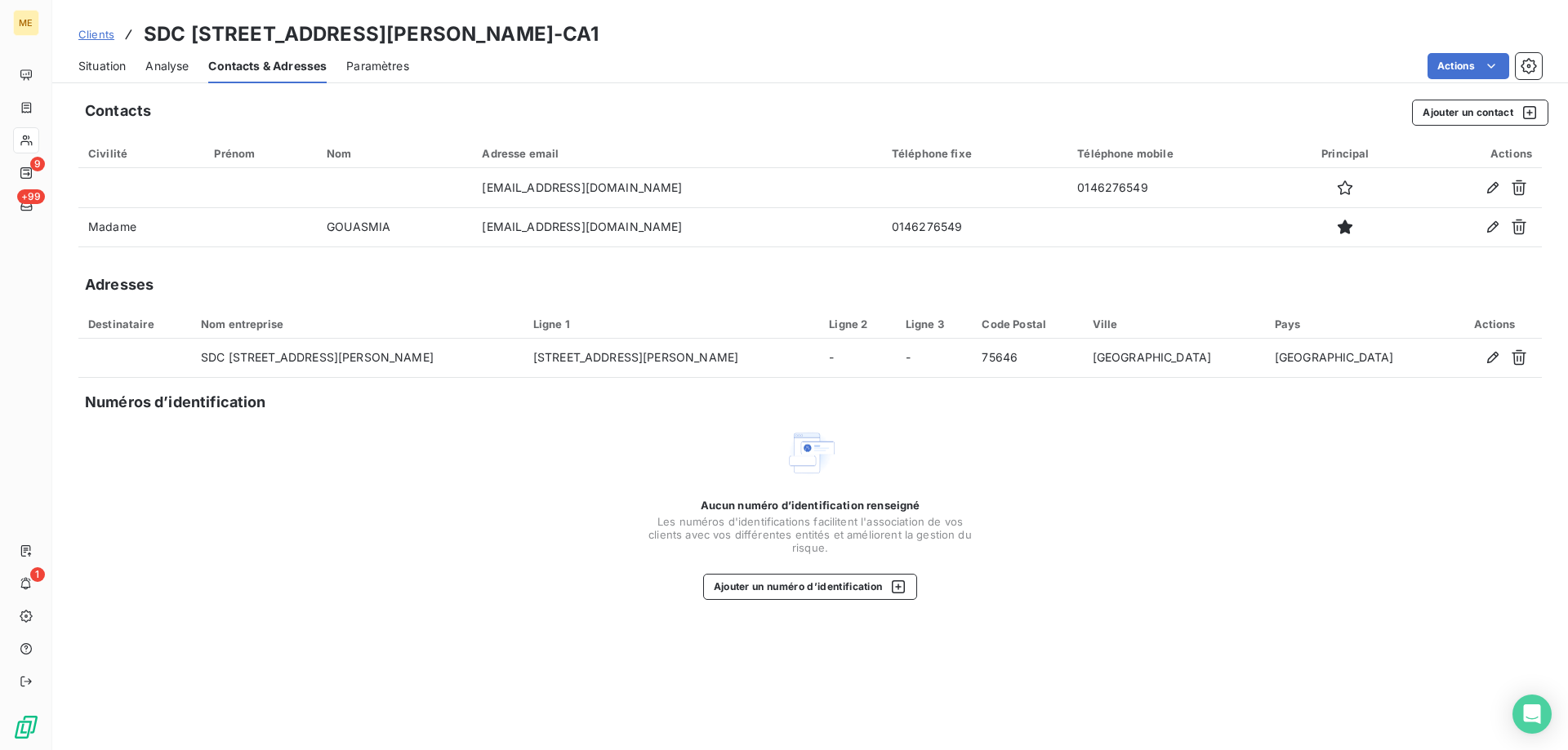
click at [111, 69] on span "Situation" at bounding box center [102, 65] width 47 height 16
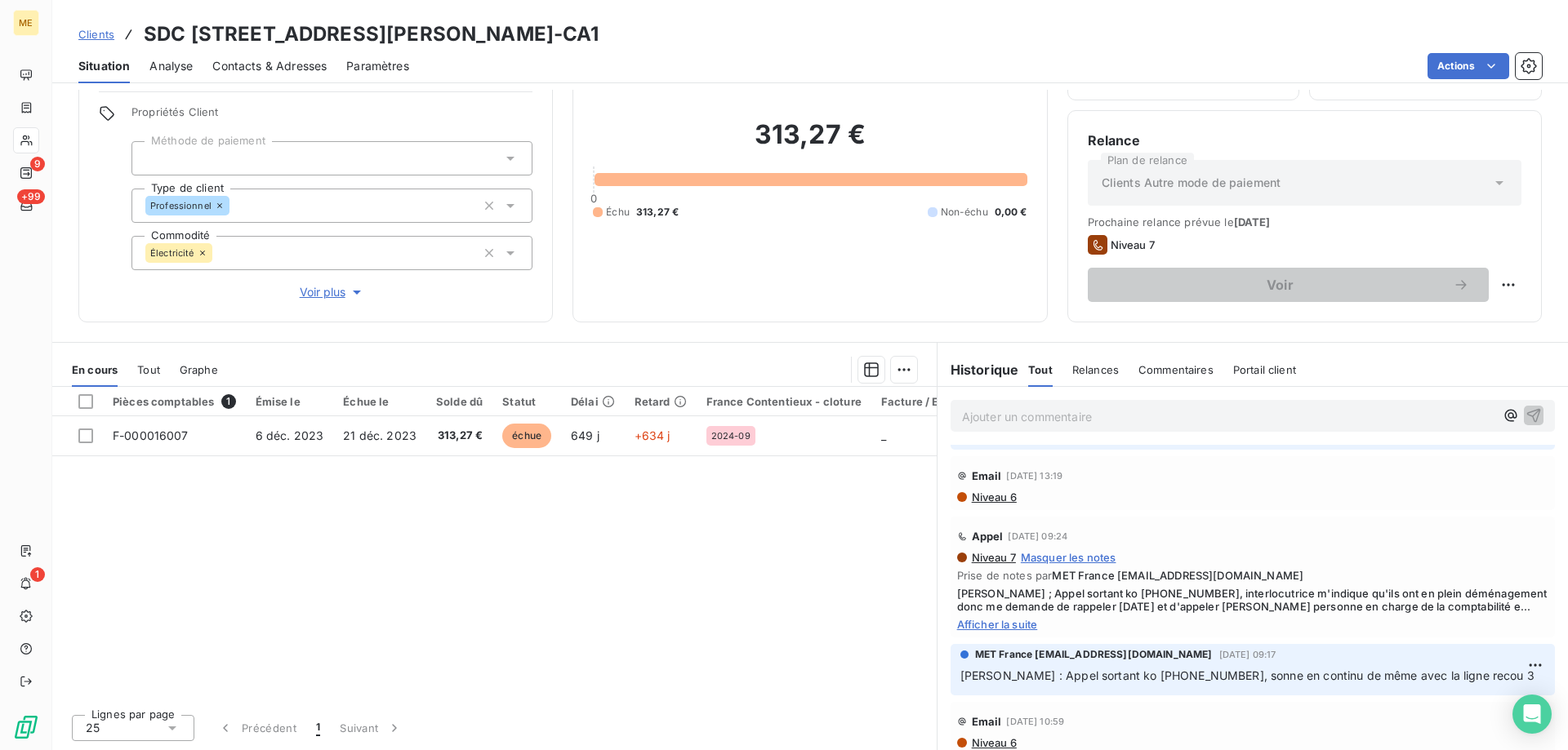
scroll to position [1632, 0]
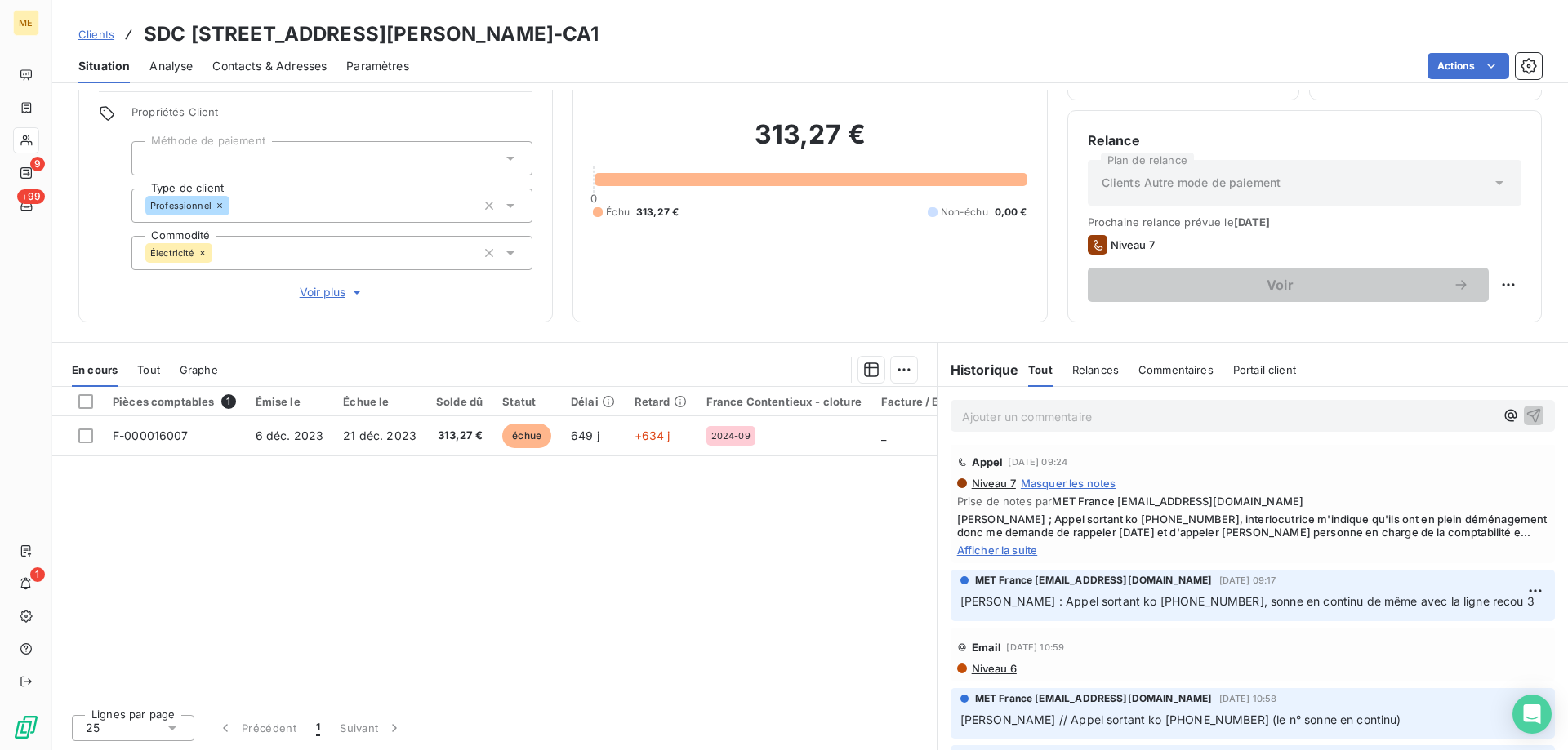
click at [1019, 553] on span "Afficher la suite" at bounding box center [1253, 551] width 591 height 13
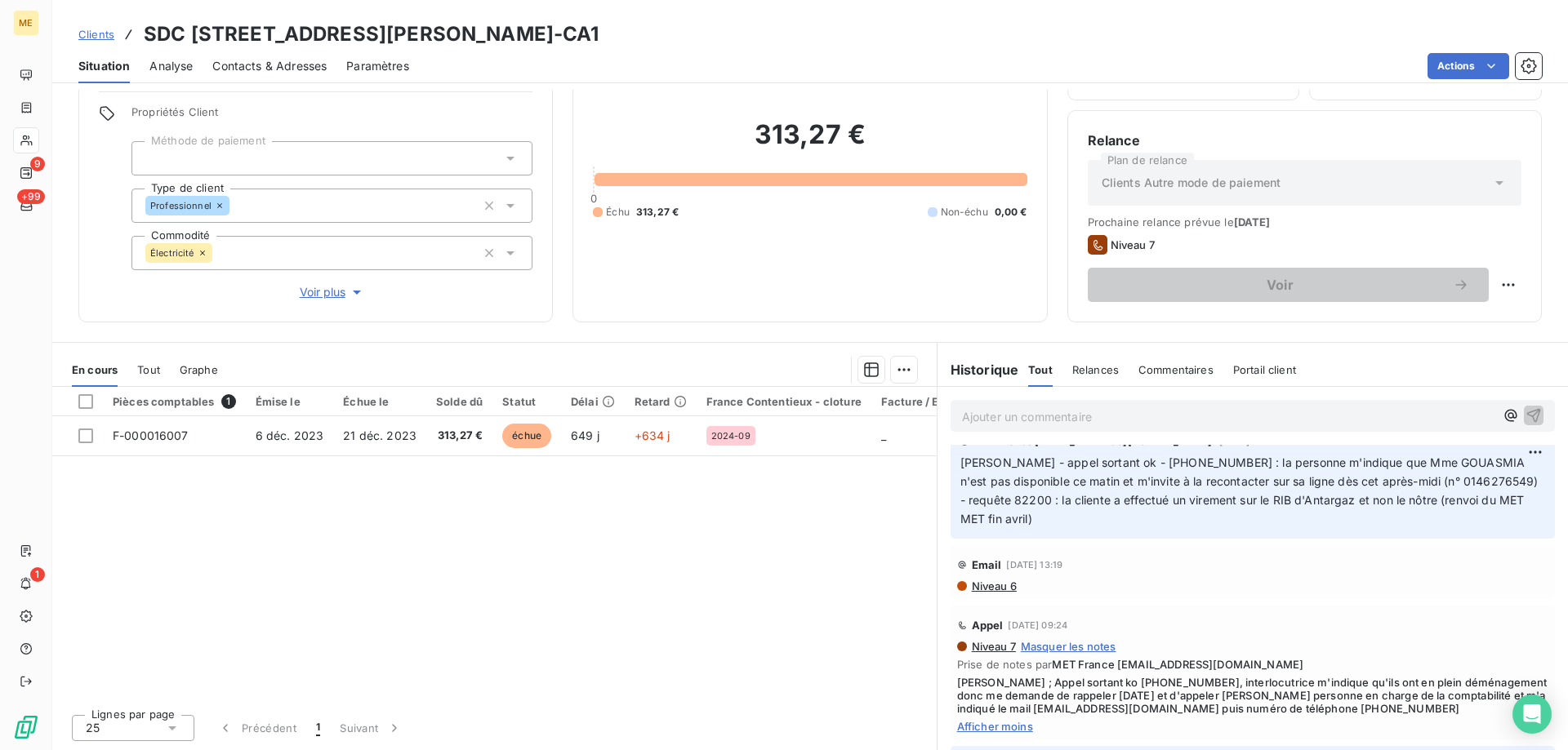
scroll to position [1388, 0]
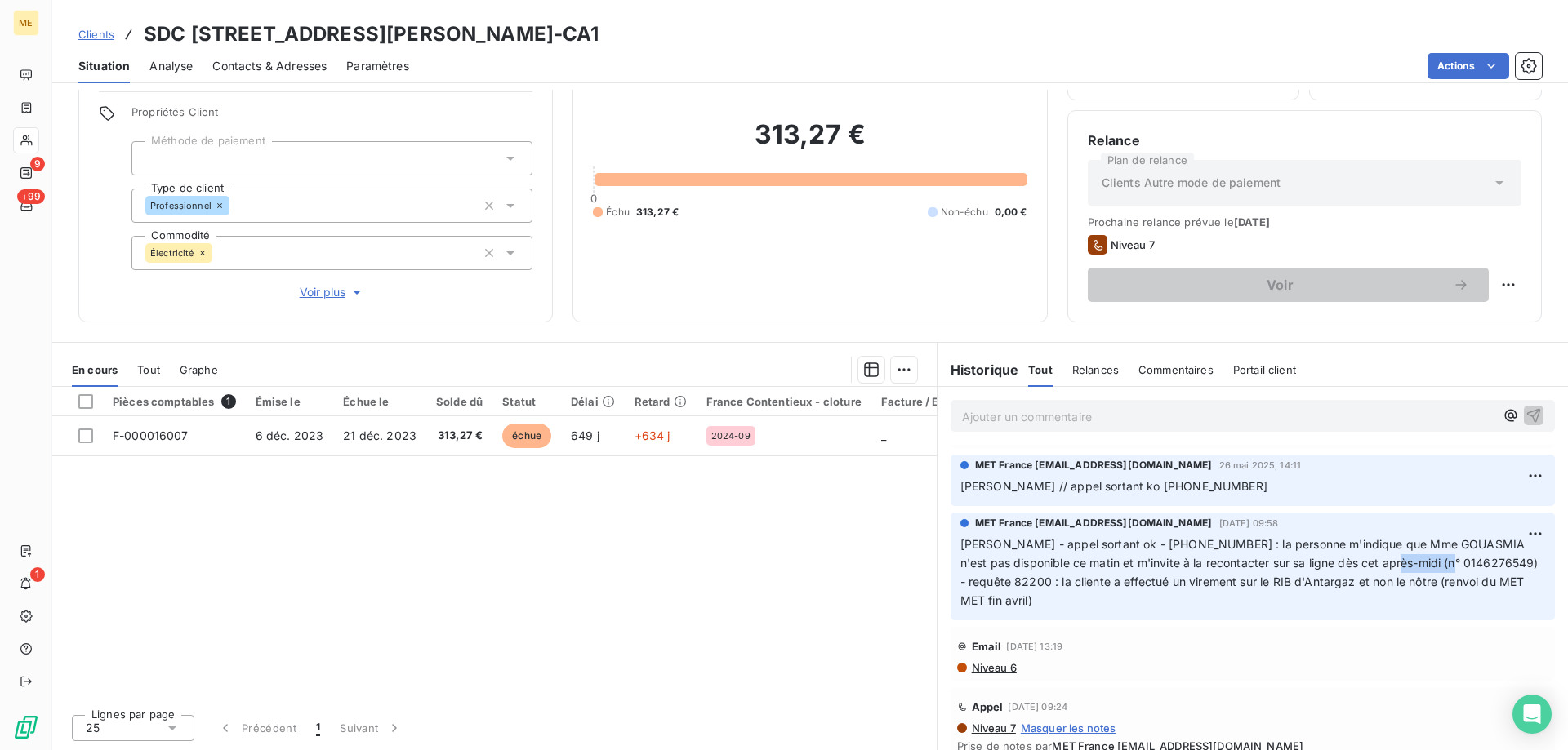
drag, startPoint x: 1475, startPoint y: 563, endPoint x: 1405, endPoint y: 566, distance: 70.1
click at [1405, 566] on span "Cindy - appel sortant ok - 0143376940 : la personne m'indique que Mme GOUASMIA …" at bounding box center [1252, 572] width 582 height 70
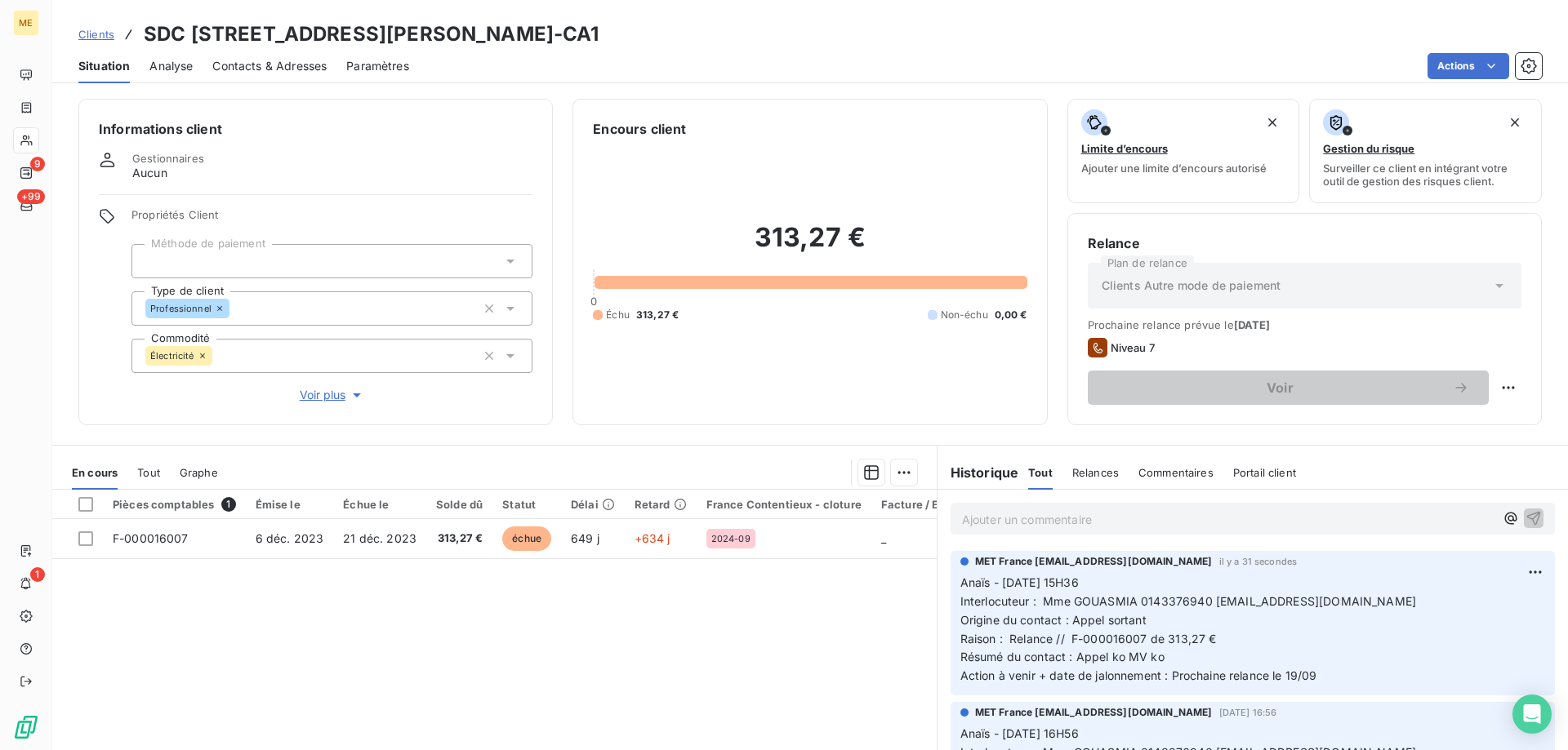
scroll to position [0, 0]
click at [1504, 574] on html "ME 9 +99 1 Clients SDC 51 PLACE ST CHARLES - METFRA000004458_07498697484688-CA1…" at bounding box center [784, 457] width 1568 height 913
click at [1473, 602] on div "Editer" at bounding box center [1472, 608] width 91 height 26
drag, startPoint x: 1164, startPoint y: 654, endPoint x: 1143, endPoint y: 658, distance: 21.4
click at [1143, 658] on p "Anaïs - 15/09/2025 - 15H36 Interlocuteur : Mme GOUASMIA 0143376940 hgouasmia@la…" at bounding box center [1242, 630] width 562 height 111
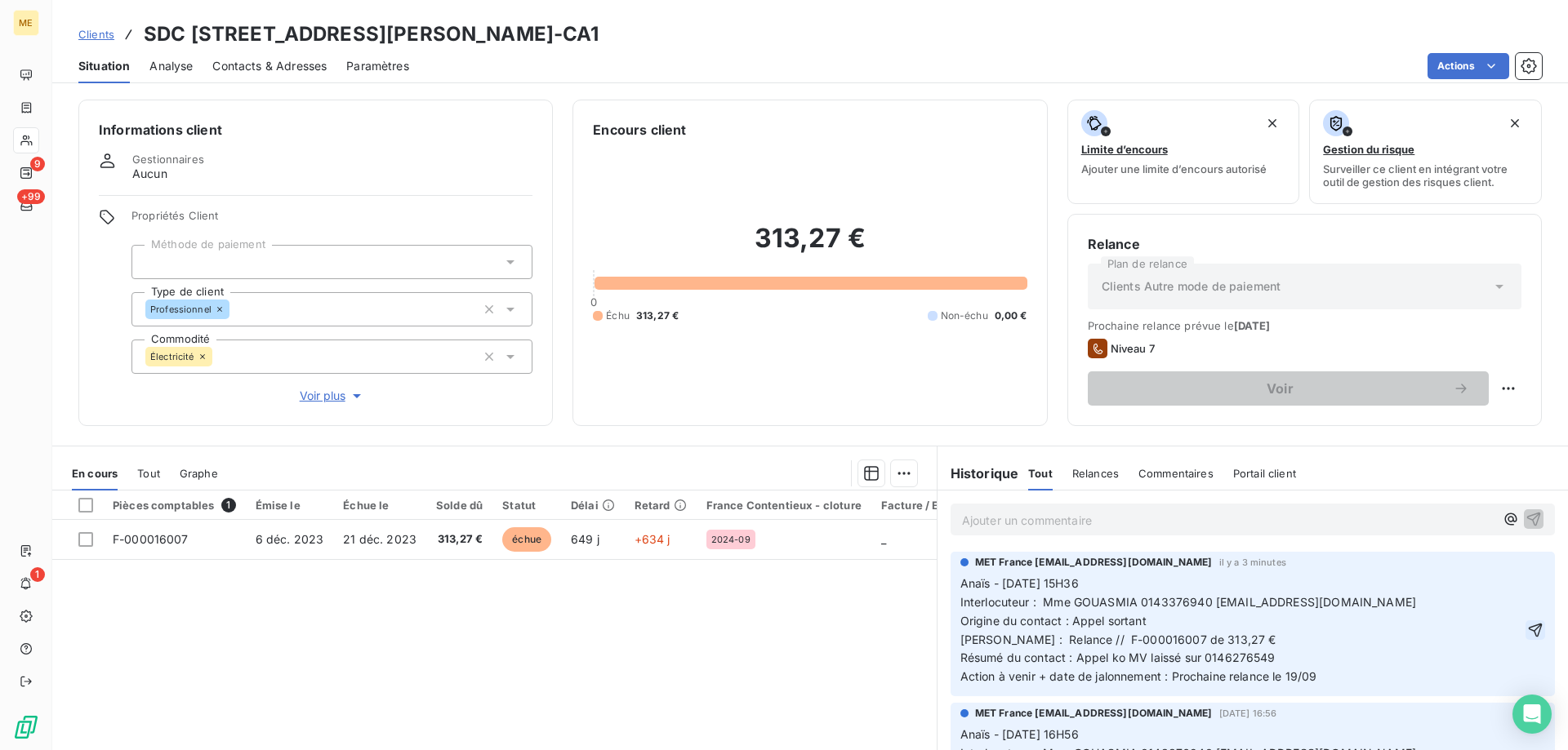
click at [1529, 628] on icon "button" at bounding box center [1536, 629] width 14 height 14
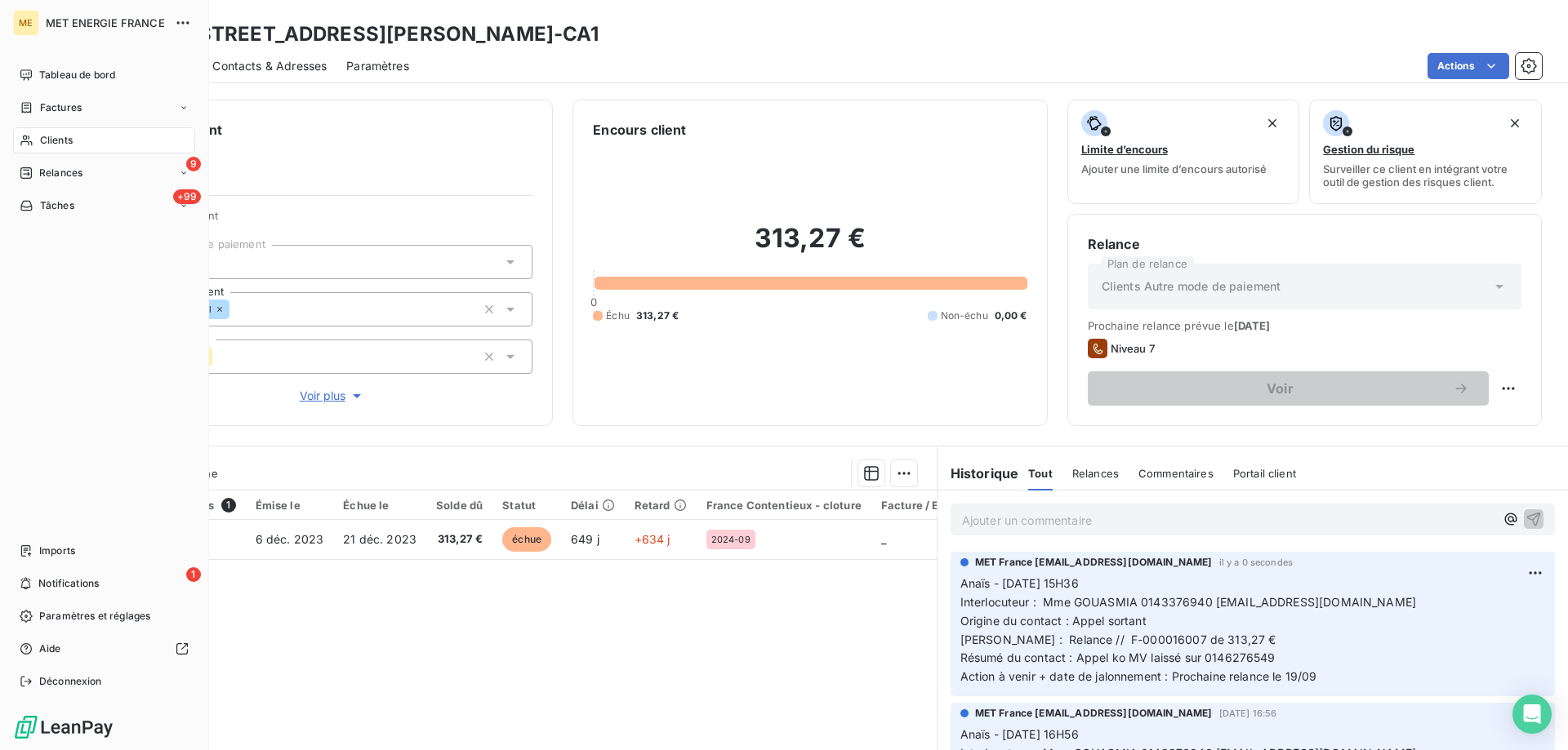
click at [39, 175] on div "Relances" at bounding box center [50, 173] width 63 height 15
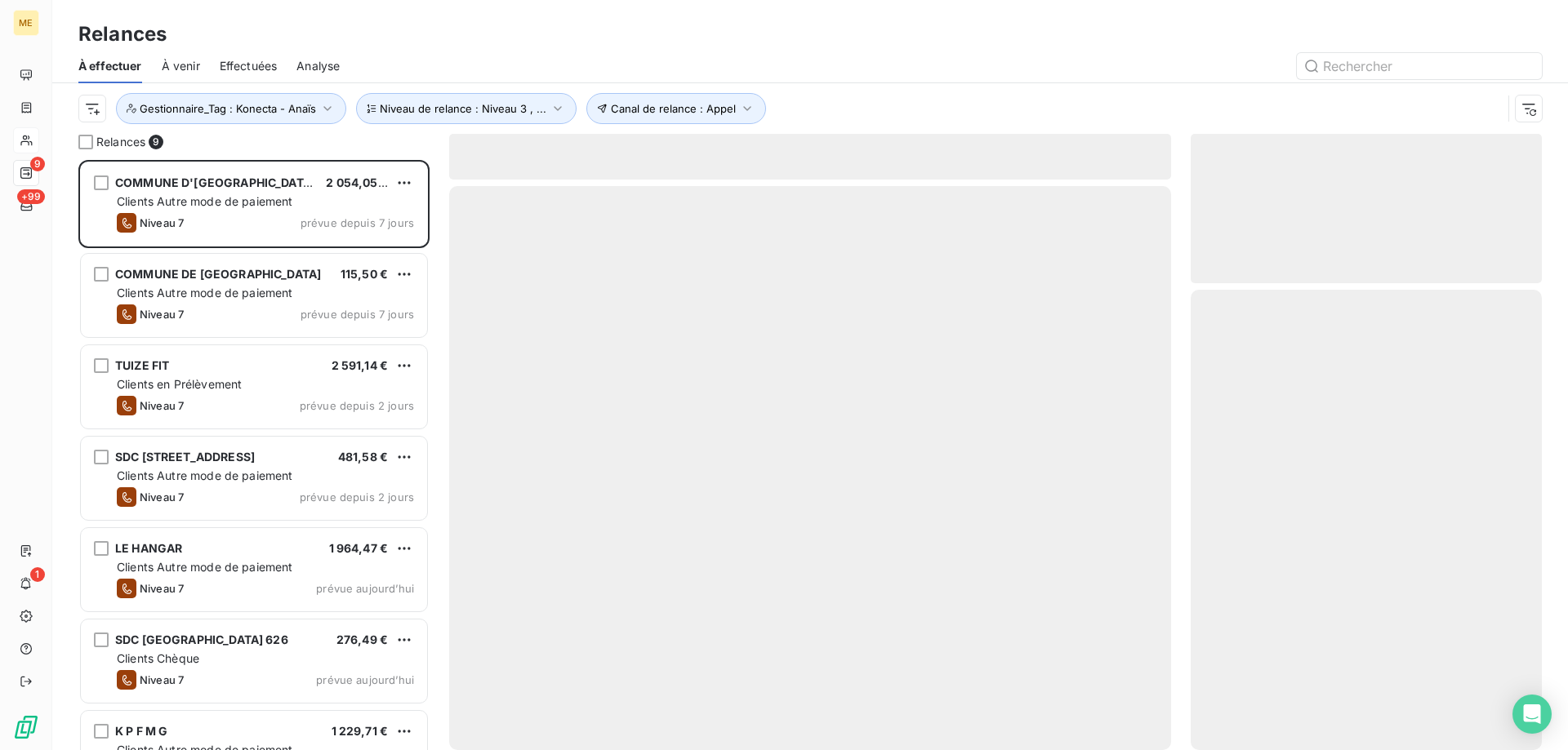
scroll to position [578, 339]
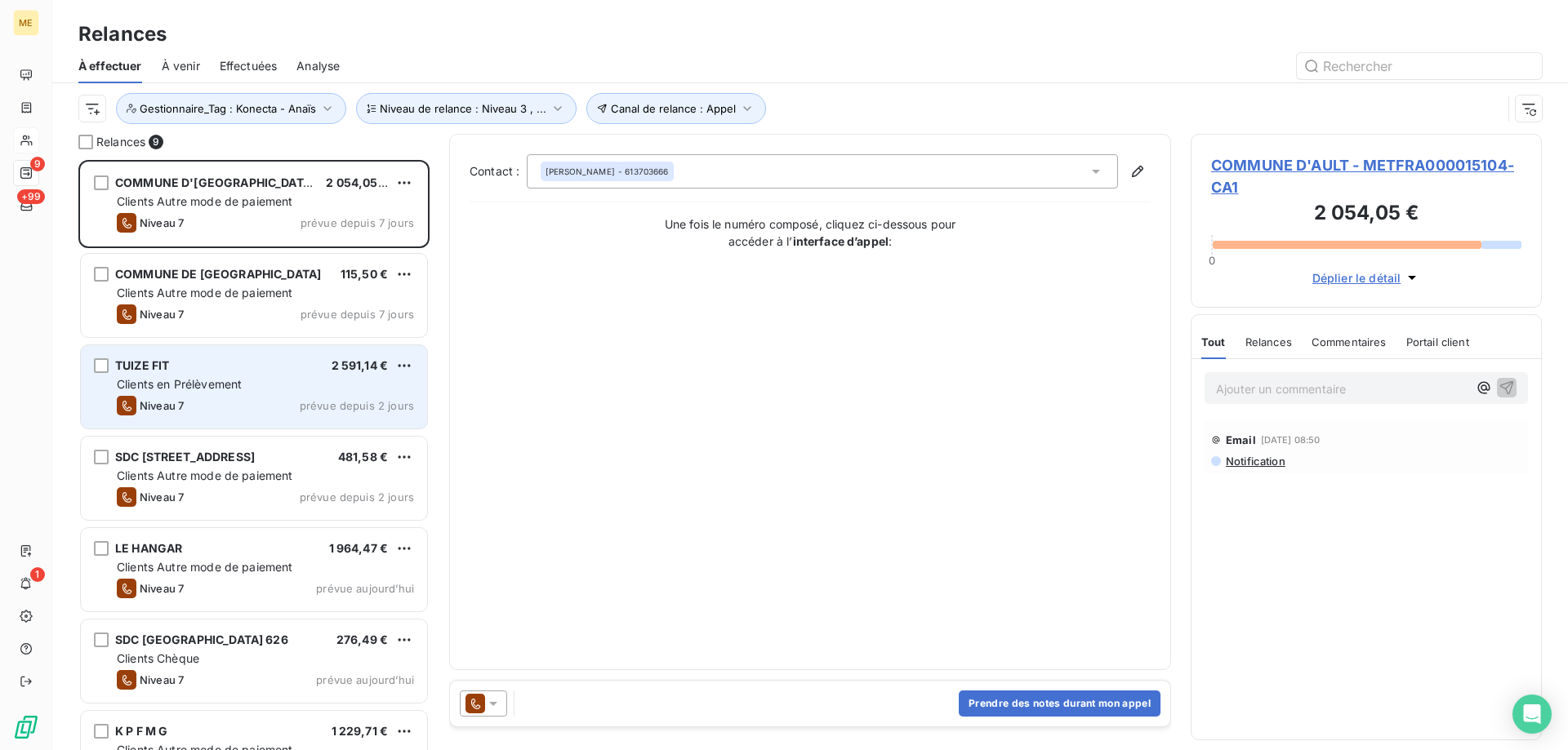
click at [207, 391] on span "Clients en Prélèvement" at bounding box center [179, 384] width 125 height 14
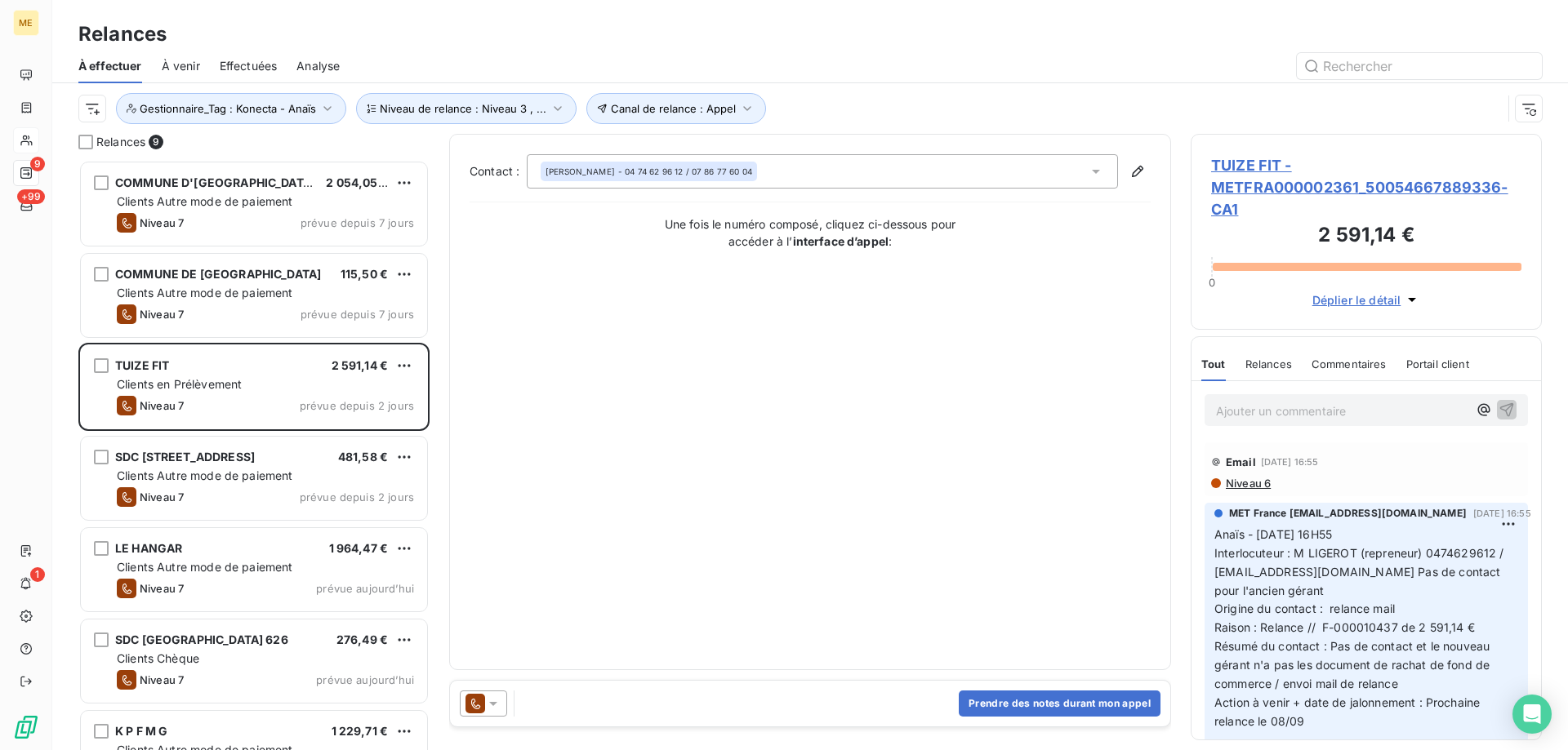
click at [1269, 186] on span "TUIZE FIT - METFRA000002361_50054667889336-CA1" at bounding box center [1367, 187] width 310 height 66
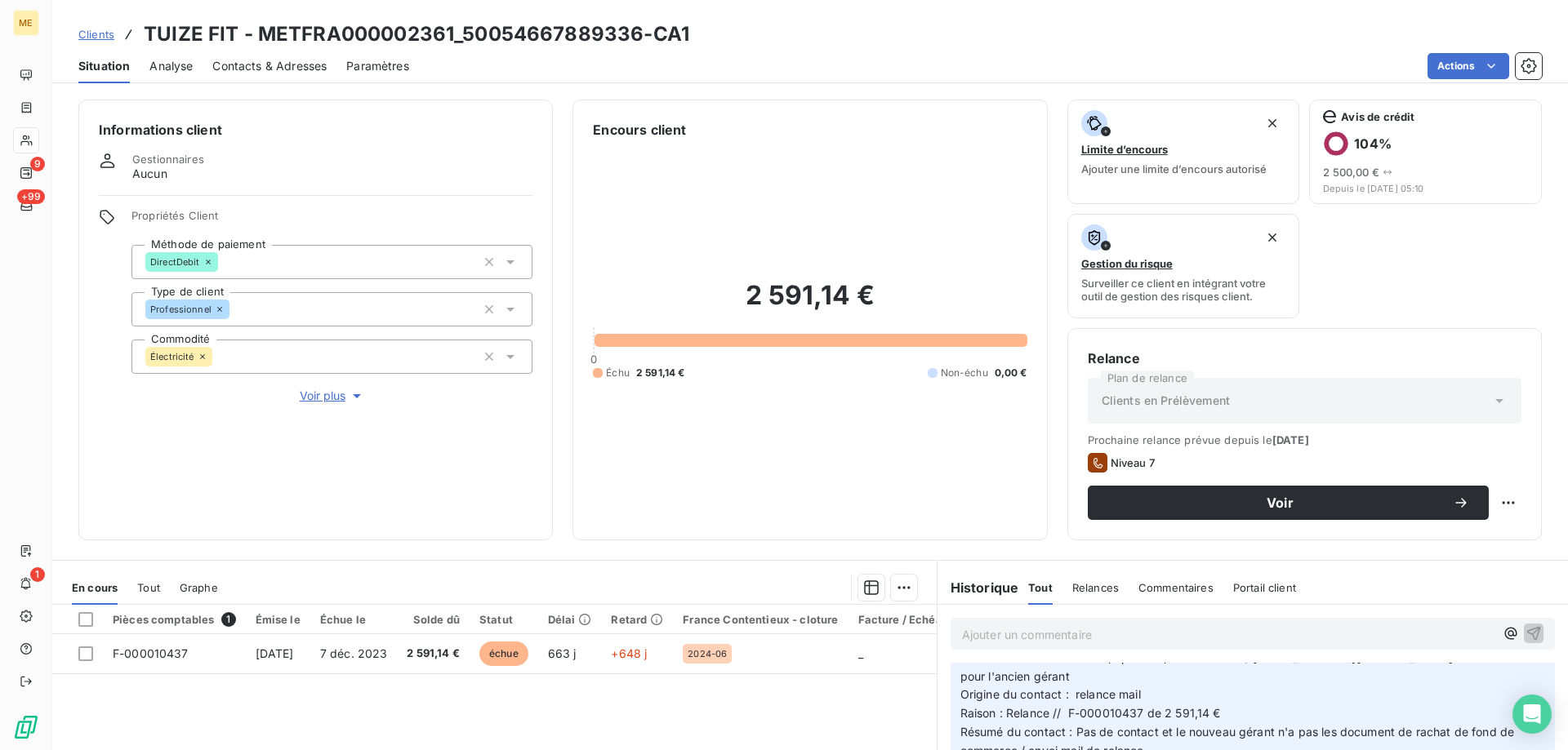
click at [335, 388] on span "Voir plus" at bounding box center [332, 396] width 65 height 16
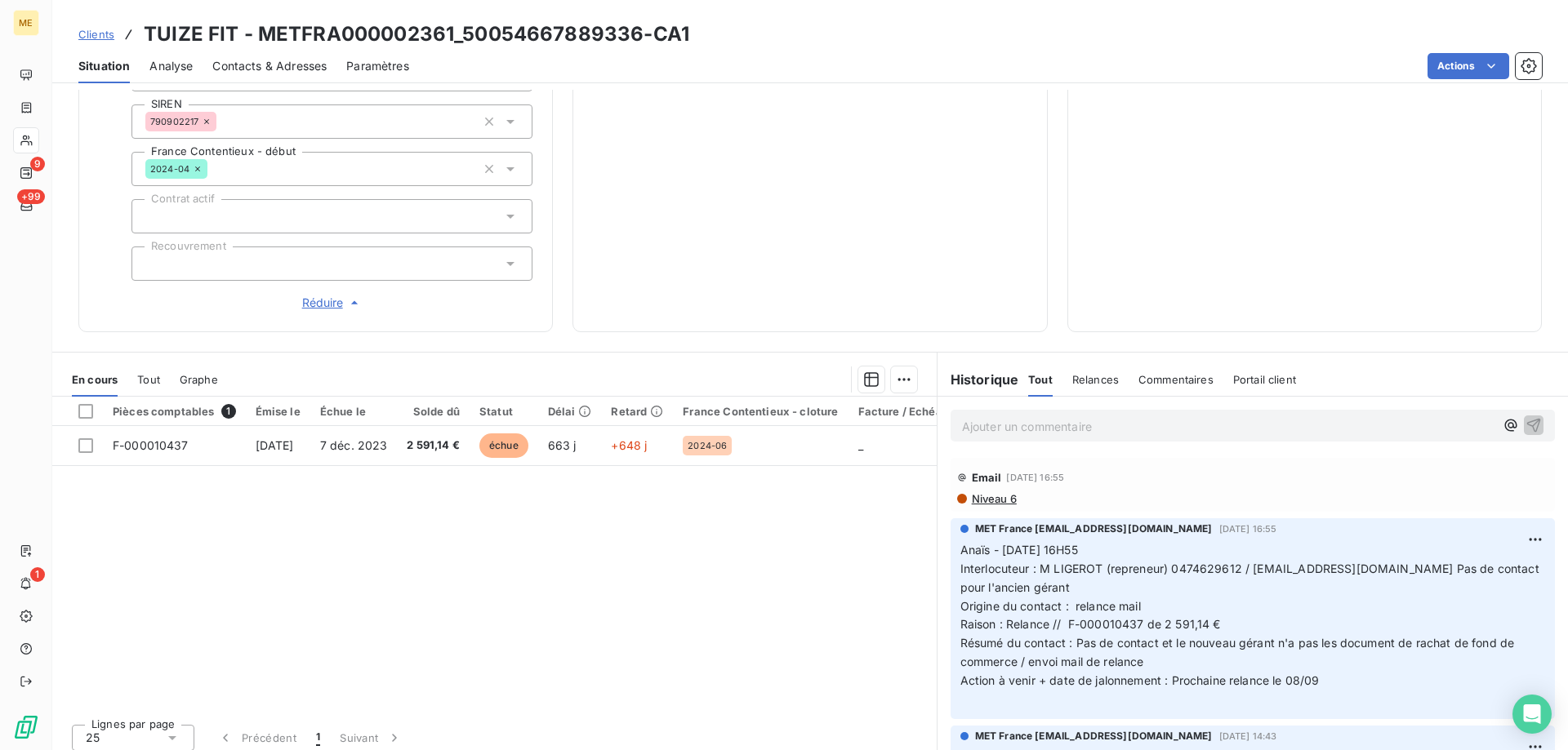
scroll to position [81, 0]
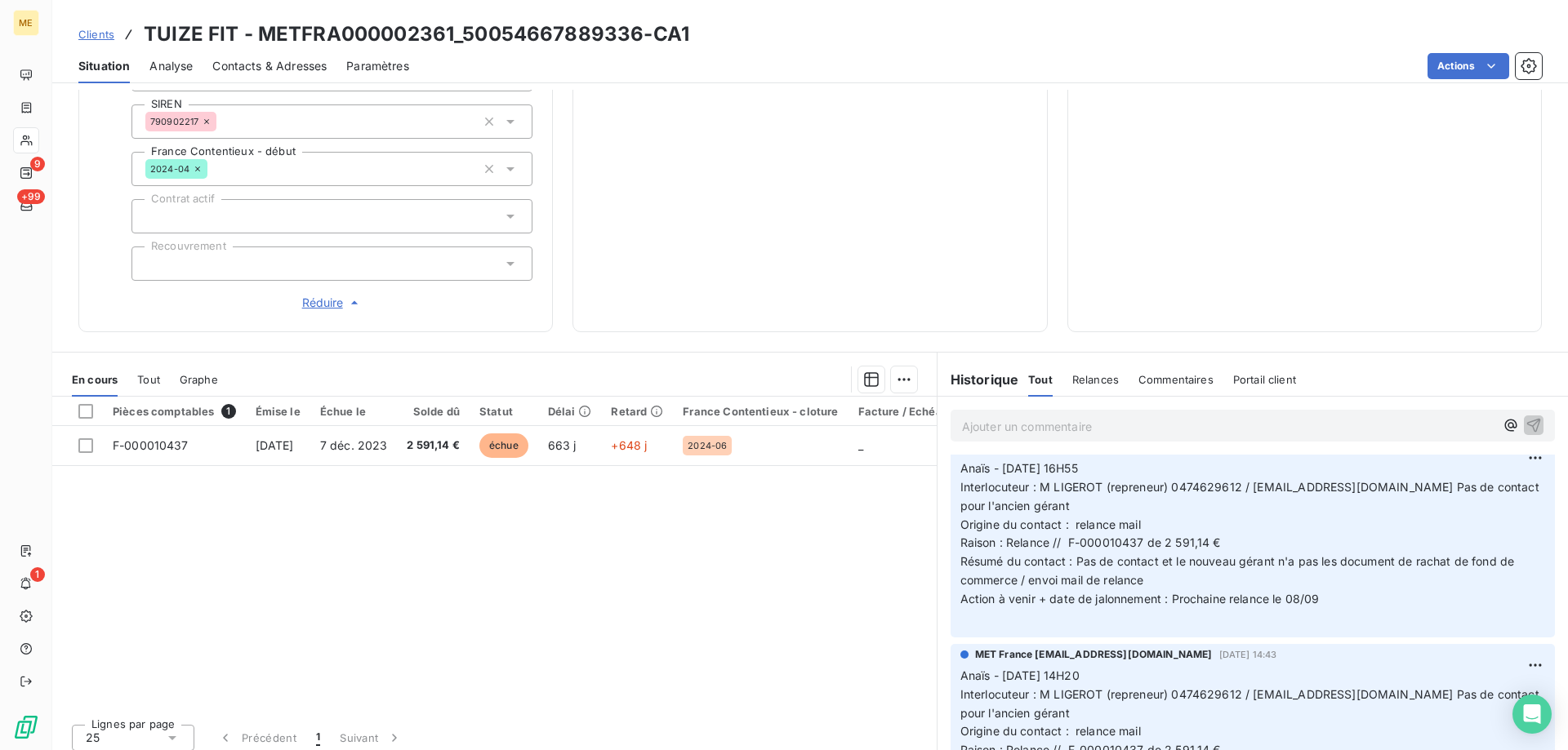
click at [1142, 570] on p "Anaïs - 29/08/2025 - 16H55 Interlocuteur : M LIGEROT (repreneur) 0474629612 / o…" at bounding box center [1253, 543] width 584 height 168
click at [1338, 588] on p "Anaïs - 29/08/2025 - 16H55 Interlocuteur : M LIGEROT (repreneur) 0474629612 / o…" at bounding box center [1253, 543] width 584 height 168
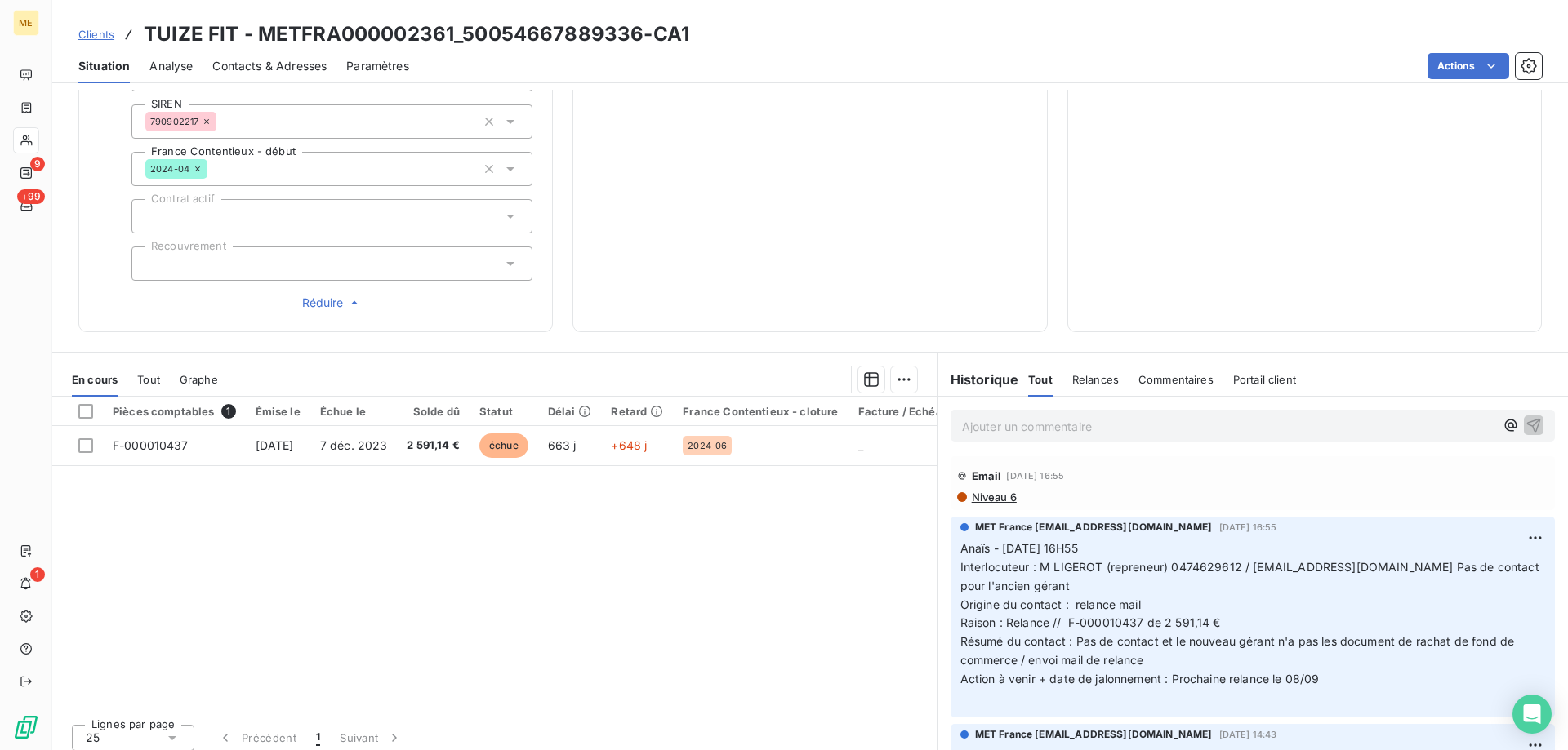
scroll to position [0, 0]
click at [1358, 646] on p "Anaïs - 29/08/2025 - 16H55 Interlocuteur : M LIGEROT (repreneur) 0474629612 / o…" at bounding box center [1253, 625] width 584 height 168
click at [1316, 675] on p "Anaïs - 29/08/2025 - 16H55 Interlocuteur : M LIGEROT (repreneur) 0474629612 / o…" at bounding box center [1253, 625] width 584 height 168
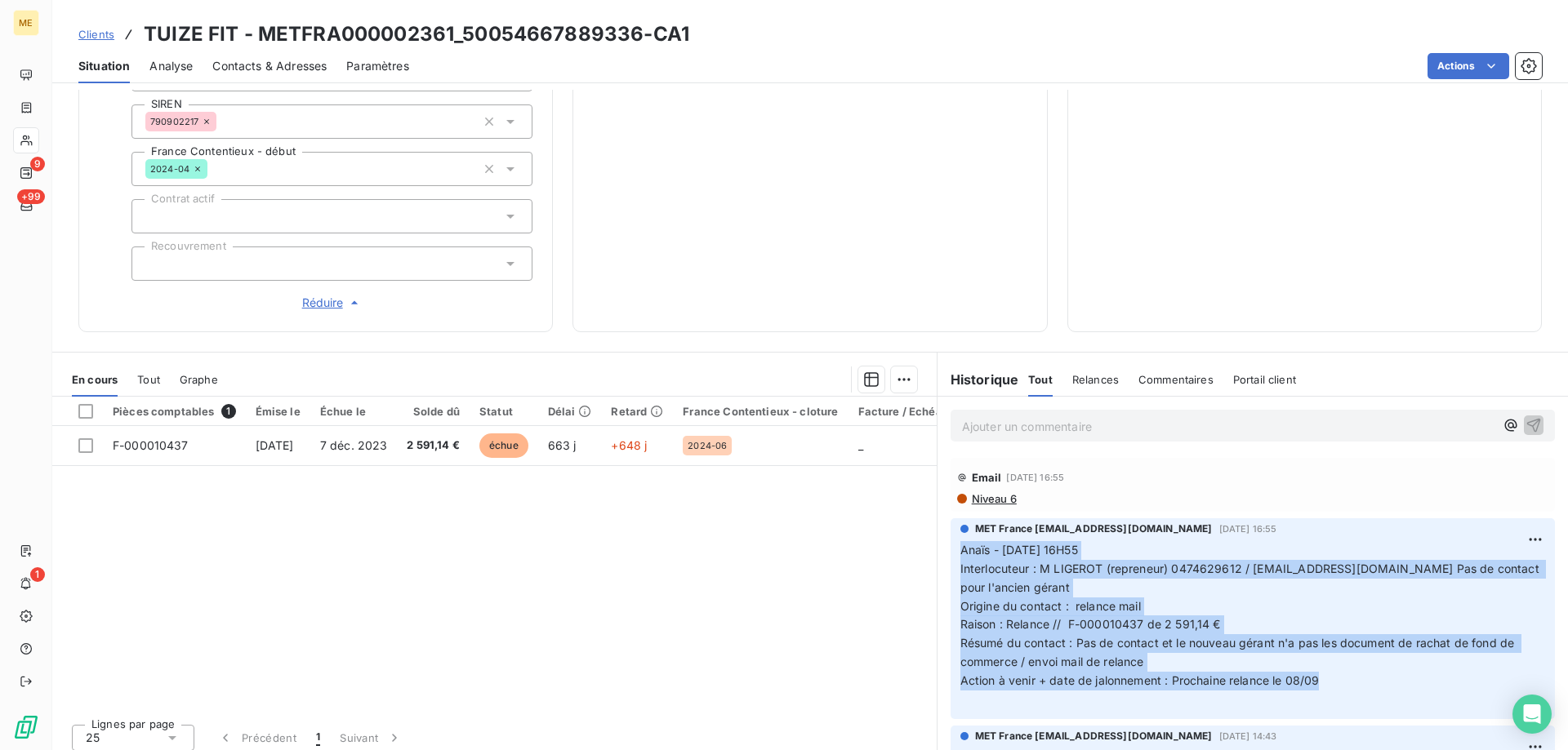
drag, startPoint x: 1315, startPoint y: 667, endPoint x: 939, endPoint y: 540, distance: 396.9
click at [939, 540] on div "MET France met-france@recouvrement.met.com 29 août 2025, 16:55 Anaïs - 29/08/20…" at bounding box center [1253, 618] width 631 height 207
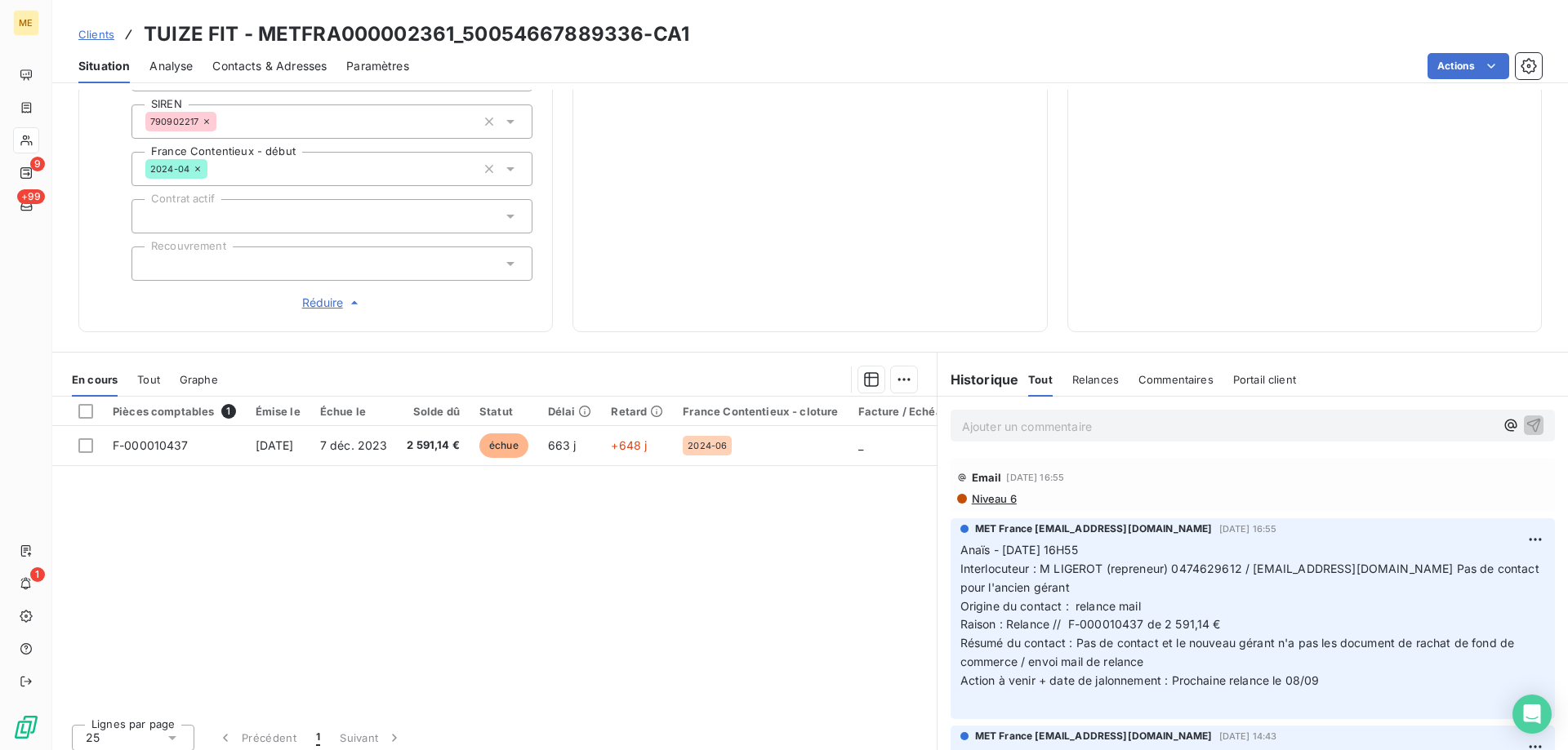
click at [1041, 416] on p "Ajouter un commentaire ﻿" at bounding box center [1228, 427] width 532 height 20
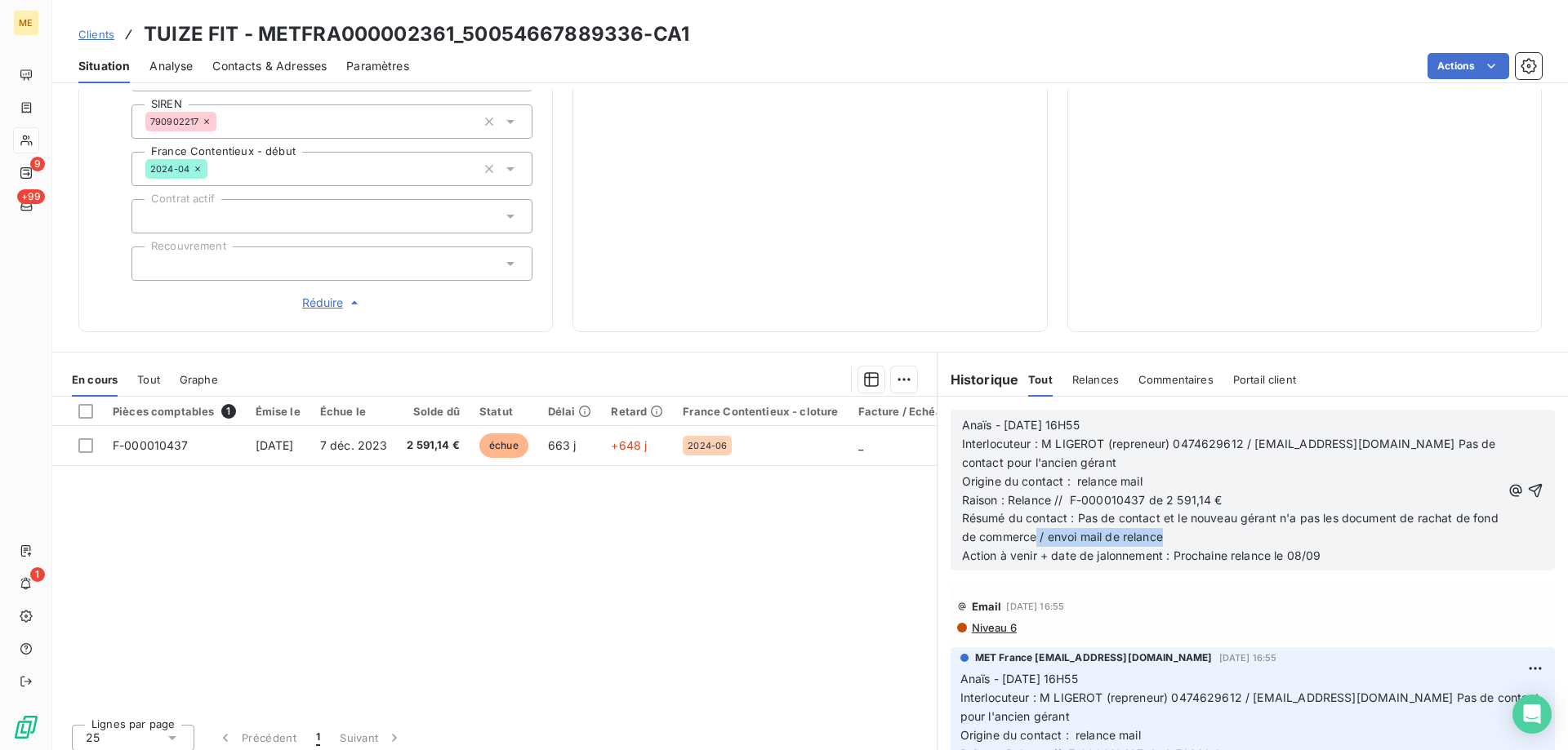
drag, startPoint x: 1060, startPoint y: 527, endPoint x: 1192, endPoint y: 529, distance: 132.0
click at [1192, 529] on p "Résumé du contact : Pas de contact et le nouveau gérant n'a pas les document de…" at bounding box center [1231, 528] width 539 height 38
drag, startPoint x: 1141, startPoint y: 468, endPoint x: 1067, endPoint y: 478, distance: 74.7
click at [1067, 478] on p "Origine du contact : relance mail" at bounding box center [1231, 482] width 539 height 18
click at [1089, 523] on p "Résumé du contact : Pas de contact et le nouveau gérant n'a pas les document de…" at bounding box center [1231, 528] width 539 height 38
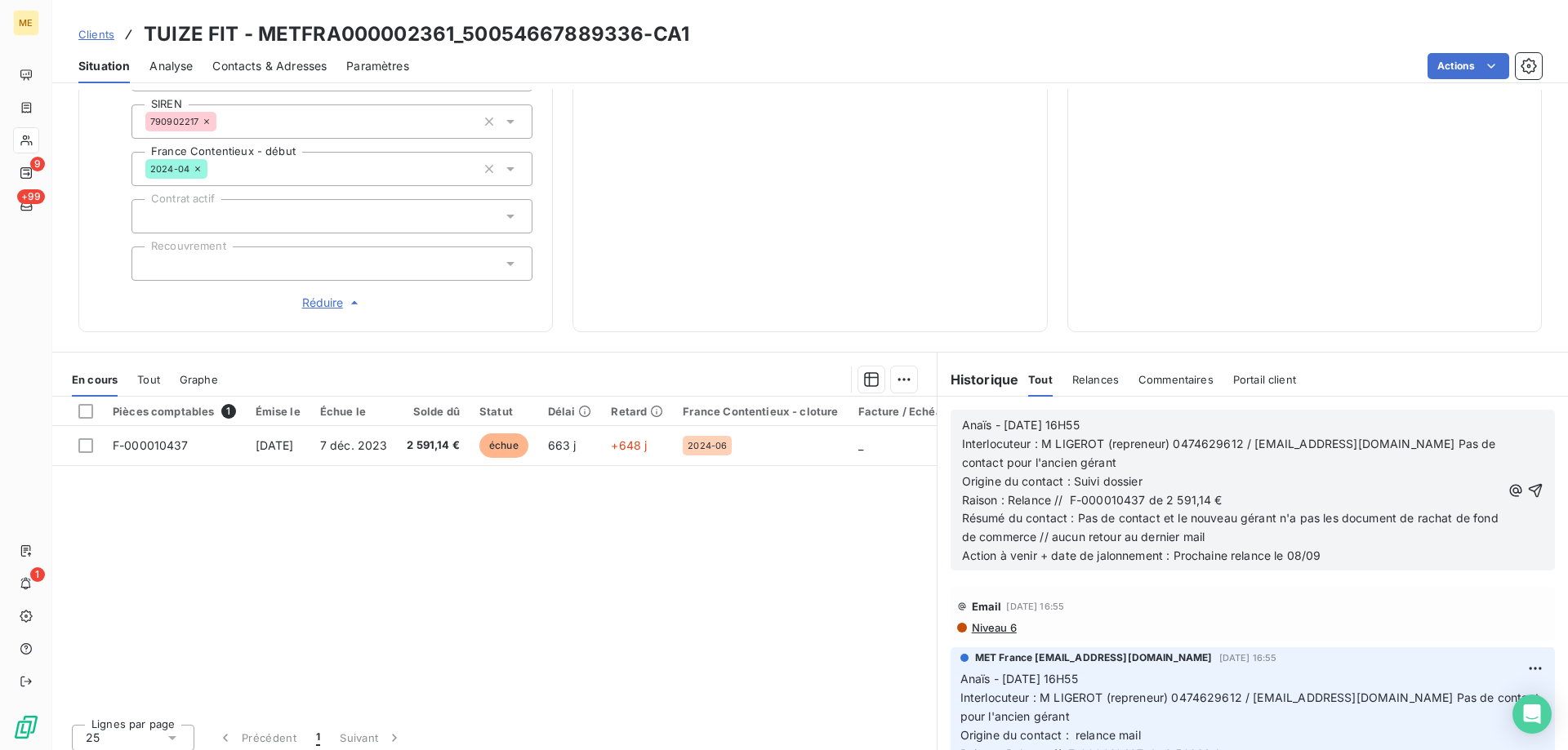
click at [1294, 549] on span "Action à venir + date de jalonnement : Prochaine relance le 08/09" at bounding box center [1141, 556] width 360 height 14
drag, startPoint x: 1028, startPoint y: 416, endPoint x: 997, endPoint y: 416, distance: 31.0
click at [997, 418] on span "Anaïs - 29/08/2025 - 16H55" at bounding box center [1020, 425] width 117 height 14
drag, startPoint x: 1120, startPoint y: 410, endPoint x: 1072, endPoint y: 411, distance: 48.0
click at [1072, 416] on p "Anaïs - 15/09/2025 - 16H55" at bounding box center [1231, 426] width 539 height 18
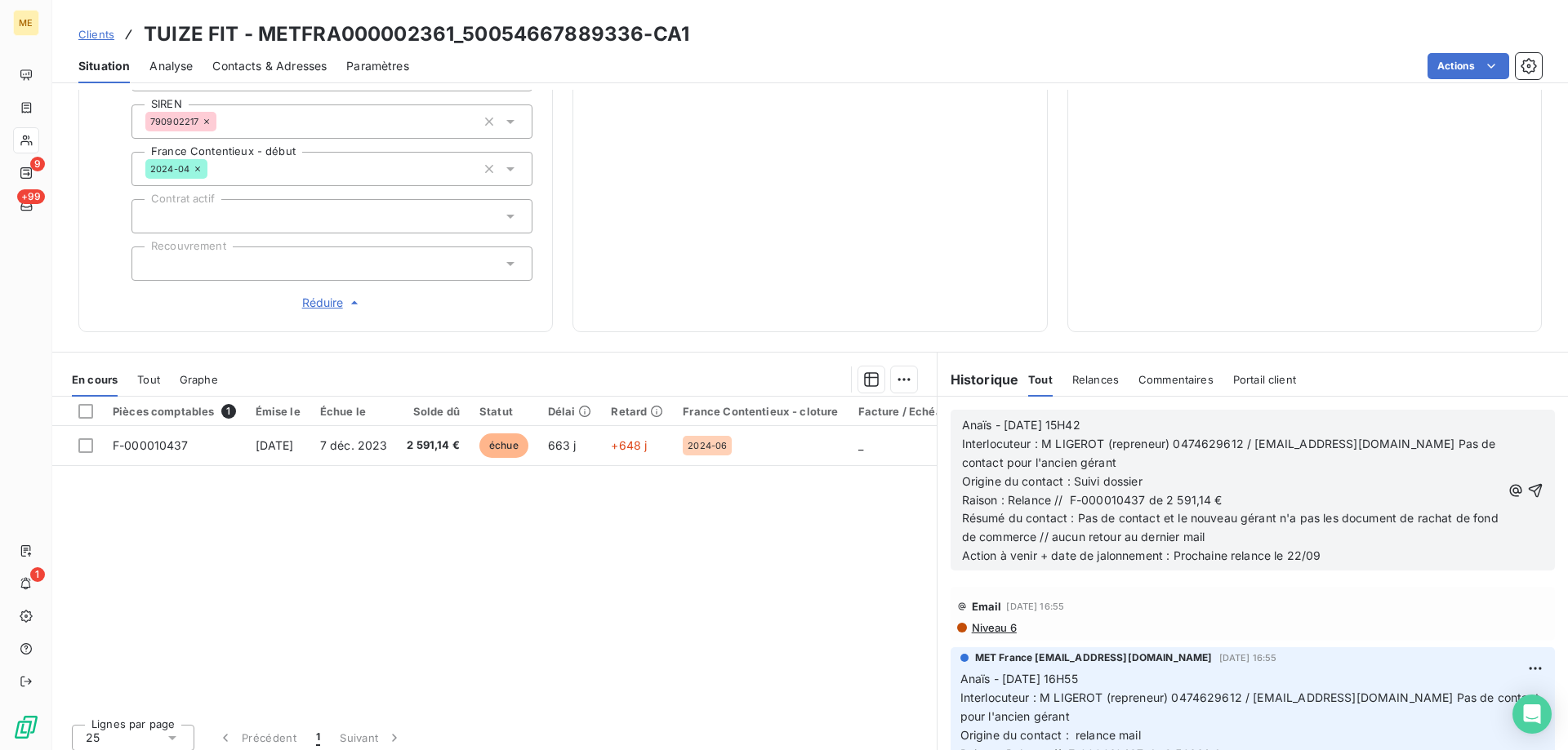
click at [1224, 511] on span "Résumé du contact : Pas de contact et le nouveau gérant n'a pas les document de…" at bounding box center [1232, 527] width 540 height 33
click at [1310, 522] on p "Résumé du contact : Pas de contact et le nouveau gérant n'a pas les document de…" at bounding box center [1231, 528] width 539 height 38
click at [1420, 511] on span "Résumé du contact : Pas de contact et le nouveau gérant n'a pas les document de…" at bounding box center [1232, 527] width 540 height 33
click at [1256, 529] on p "Résumé du contact : Pas de contact et le nouveau gérant n'a pas les document de…" at bounding box center [1231, 528] width 539 height 38
click at [1528, 483] on icon "button" at bounding box center [1535, 490] width 16 height 16
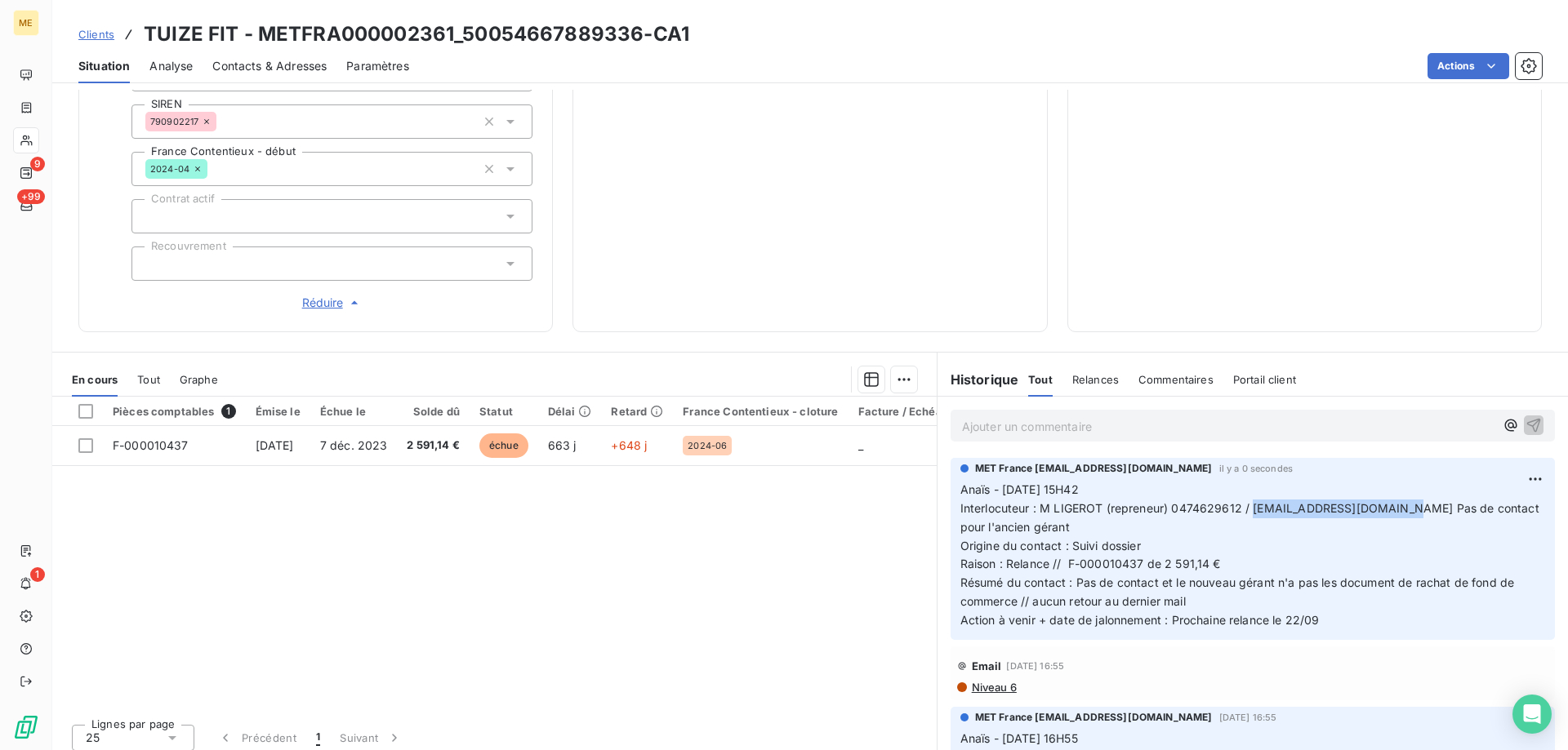
drag, startPoint x: 1246, startPoint y: 501, endPoint x: 1389, endPoint y: 504, distance: 143.0
click at [1389, 504] on span "Interlocuteur : M LIGEROT (repreneur) 0474629612 / obvillefranche@gmail.com Pas…" at bounding box center [1252, 517] width 583 height 33
click at [1223, 416] on p "Ajouter un commentaire ﻿" at bounding box center [1228, 427] width 532 height 20
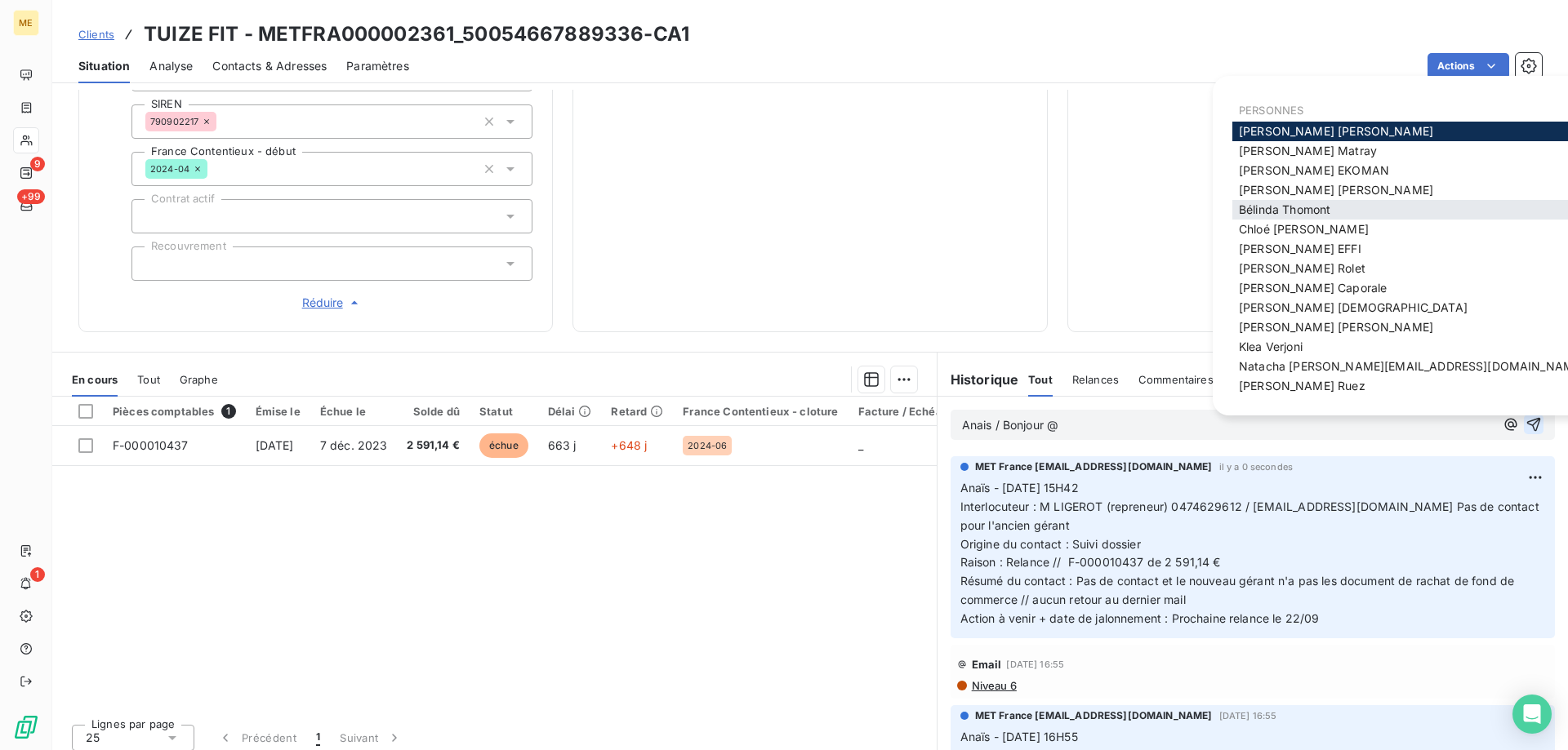
click at [1323, 209] on span "Bélinda Thomont" at bounding box center [1285, 209] width 91 height 14
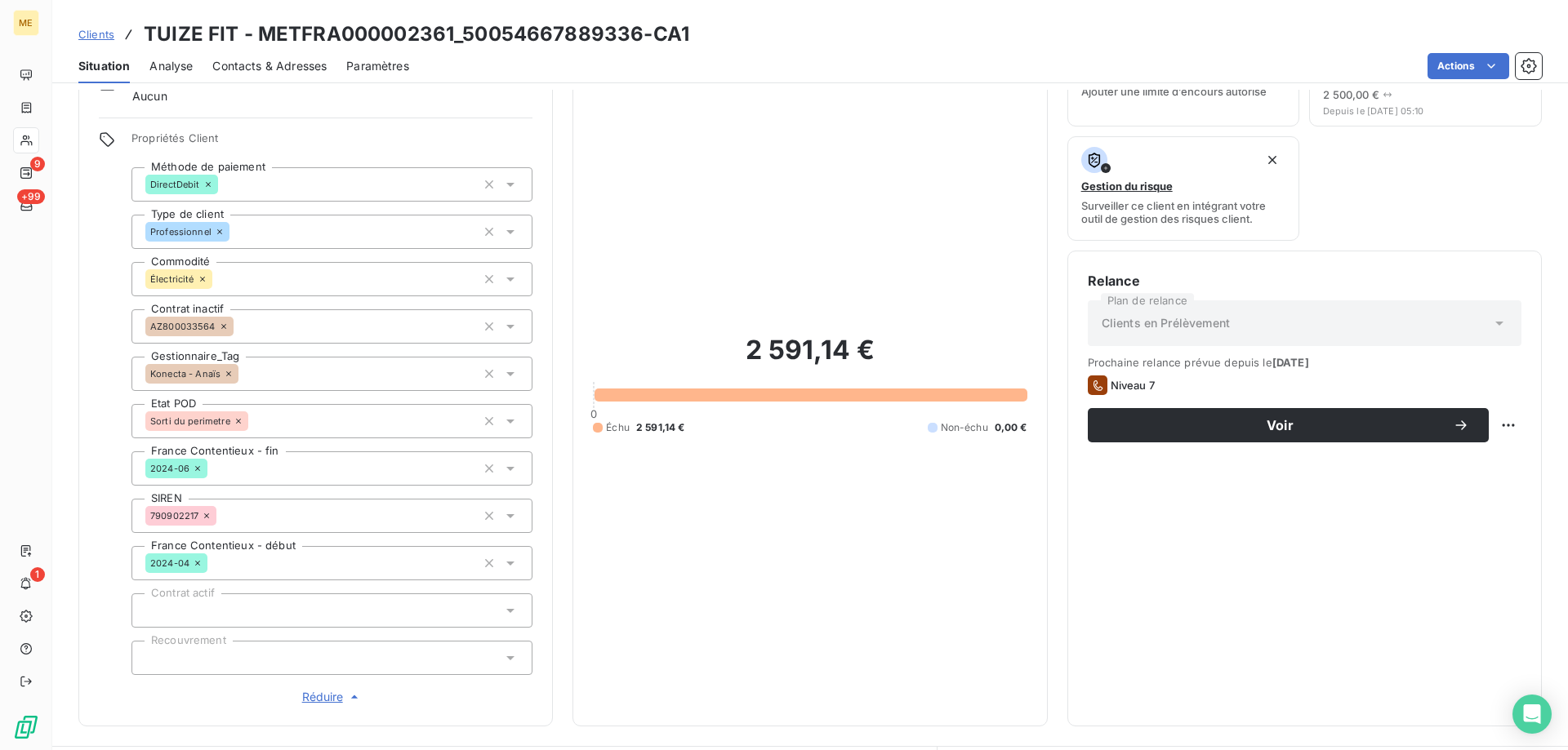
scroll to position [64, 0]
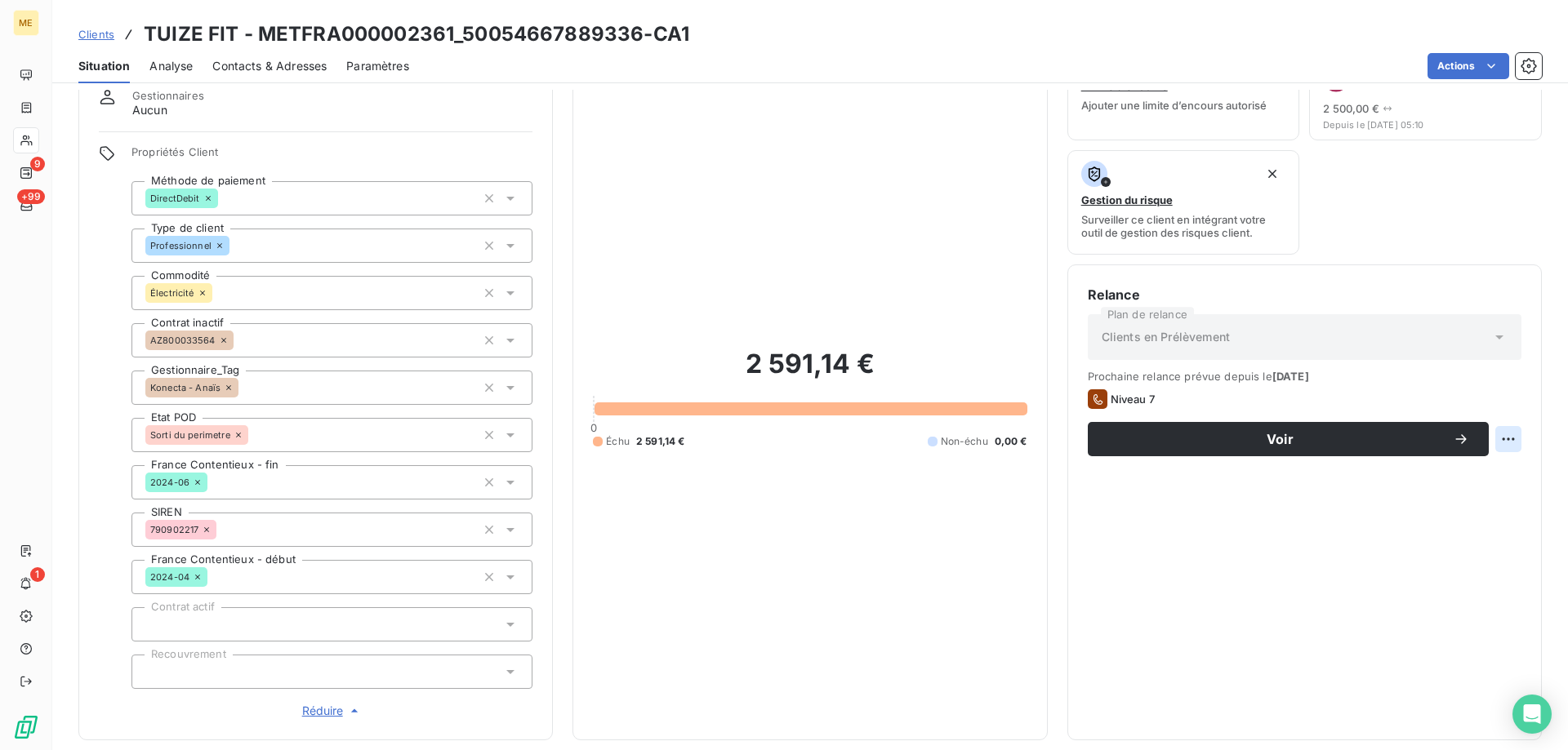
click at [1494, 441] on html "ME 9 +99 1 Clients TUIZE FIT - METFRA000002361_50054667889336-CA1 Situation Ana…" at bounding box center [784, 457] width 1568 height 913
click at [1479, 481] on div "Replanifier cette action" at bounding box center [1429, 474] width 146 height 26
select select "8"
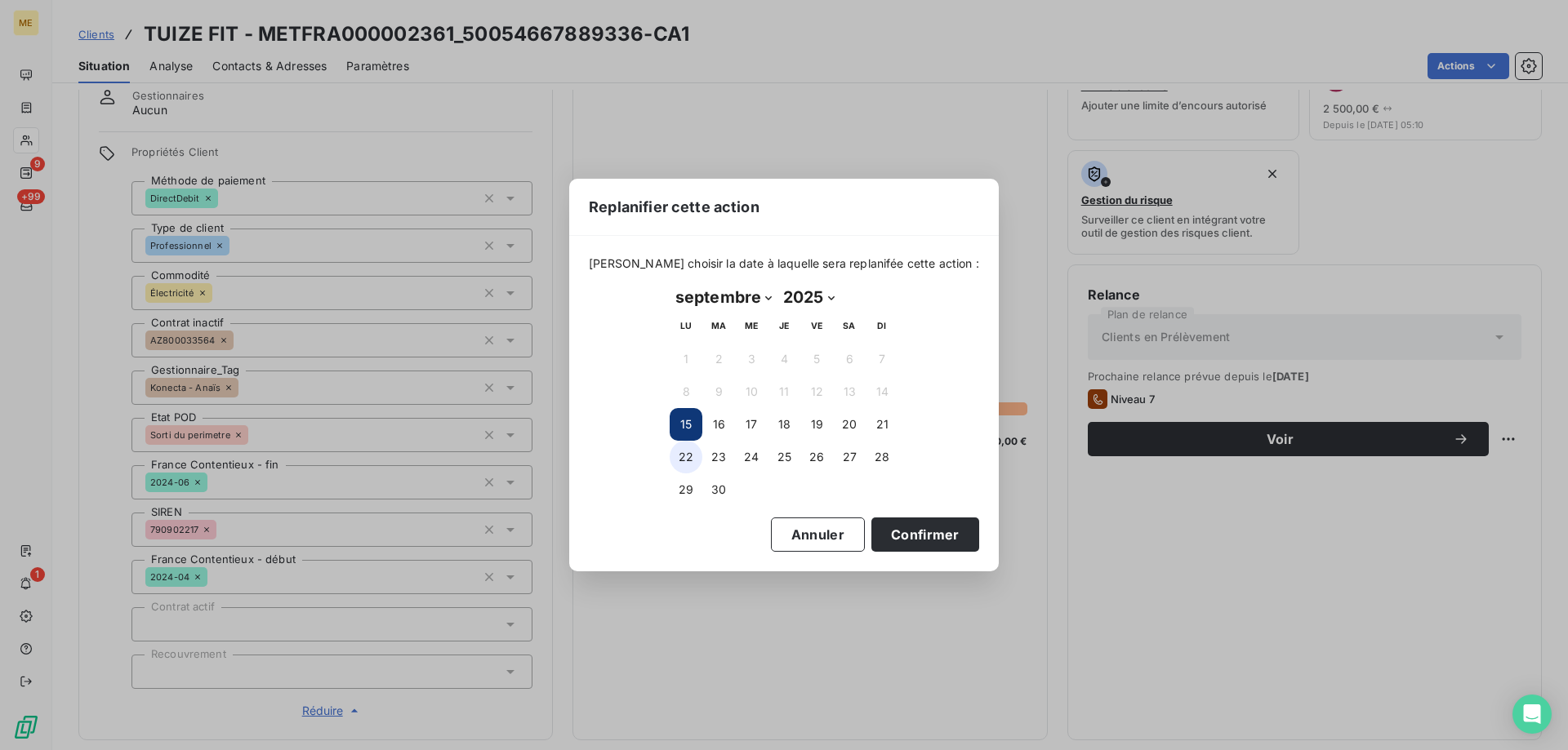
click at [678, 457] on button "22" at bounding box center [686, 457] width 33 height 33
click at [901, 544] on button "Confirmer" at bounding box center [925, 535] width 108 height 34
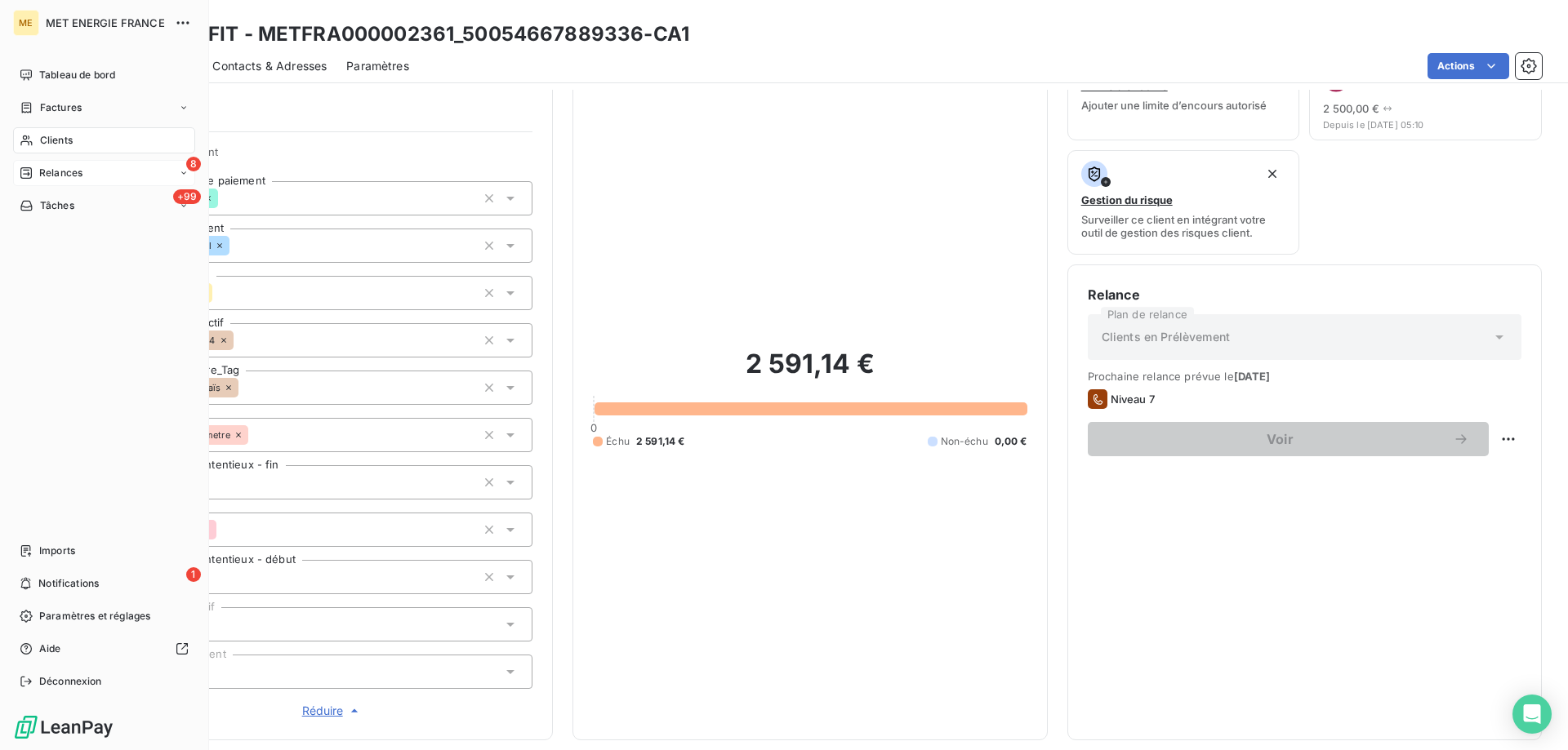
click at [49, 175] on span "Relances" at bounding box center [61, 173] width 44 height 15
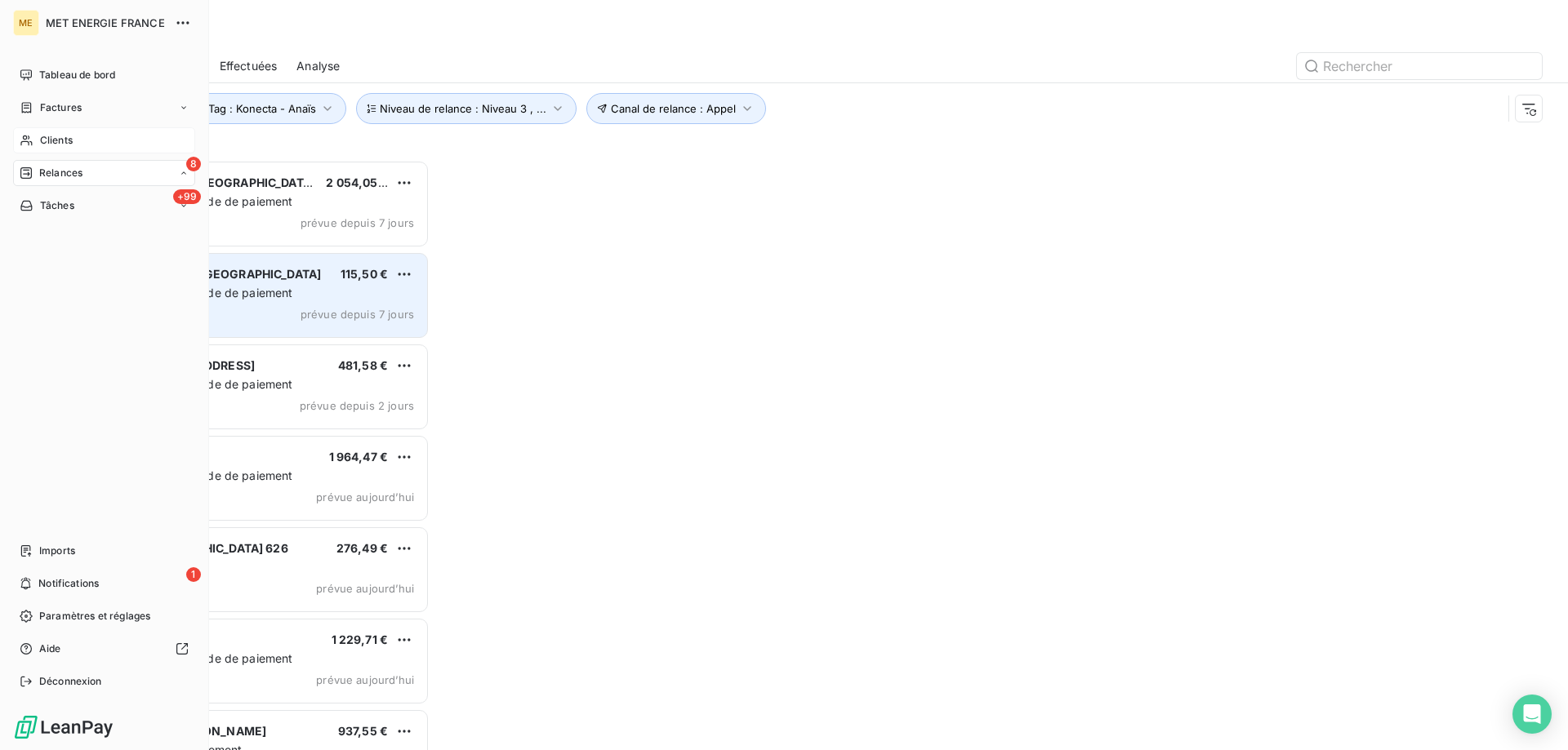
scroll to position [578, 339]
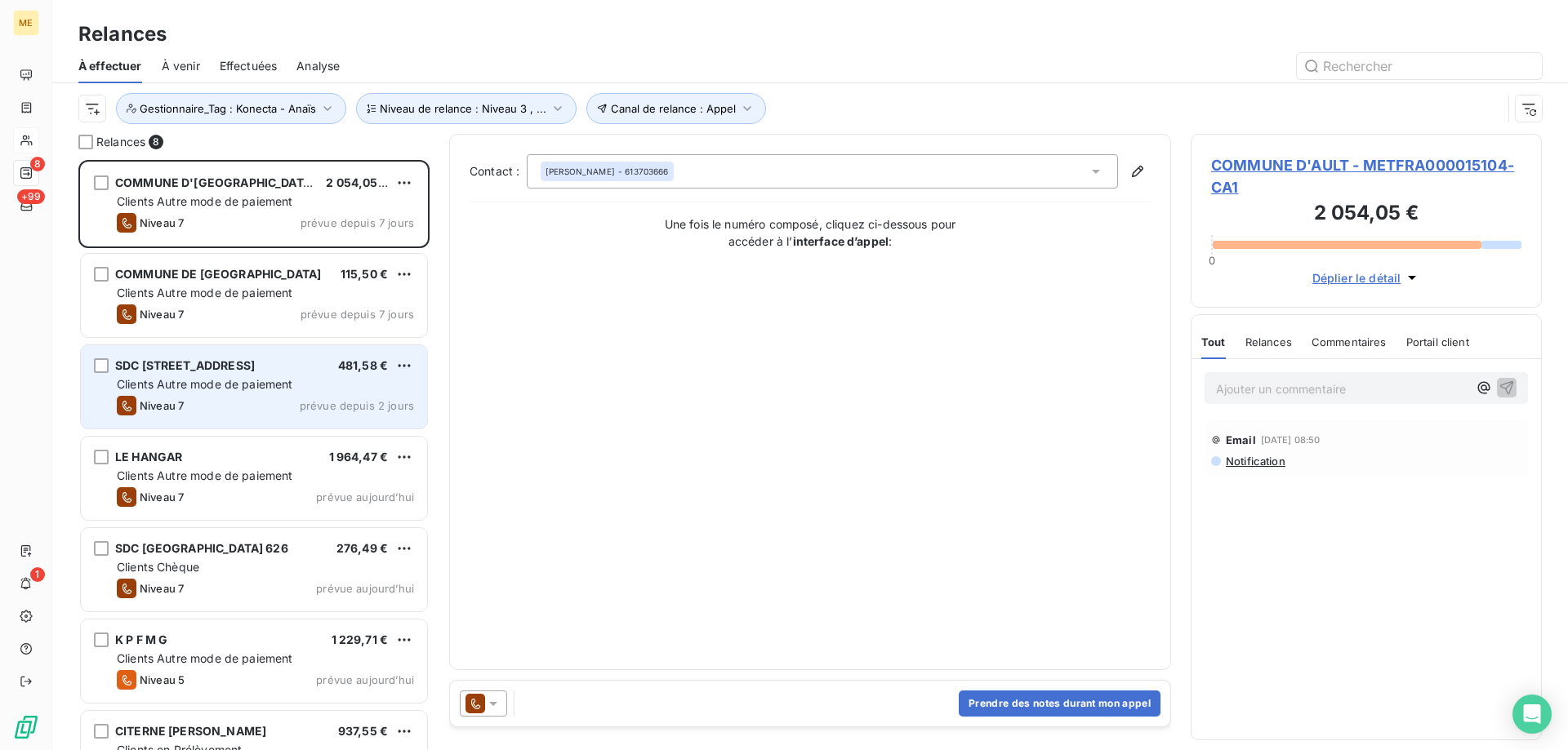
drag, startPoint x: 257, startPoint y: 385, endPoint x: 267, endPoint y: 388, distance: 10.4
click at [258, 385] on span "Clients Autre mode de paiement" at bounding box center [205, 384] width 176 height 14
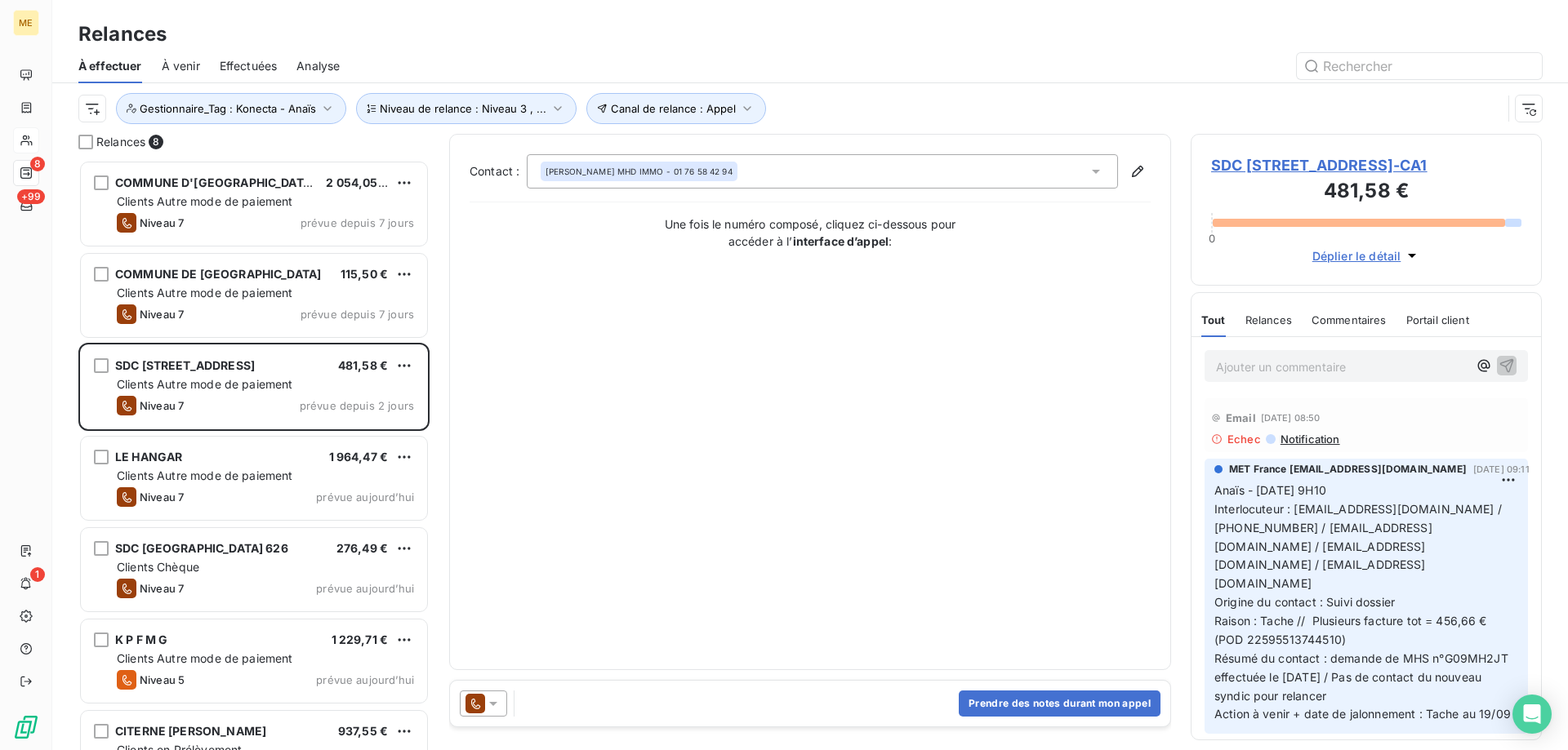
click at [1296, 176] on span "SDC 14 RUE CARNOT - METFRA000007052_22595513744510-CA1" at bounding box center [1367, 165] width 310 height 22
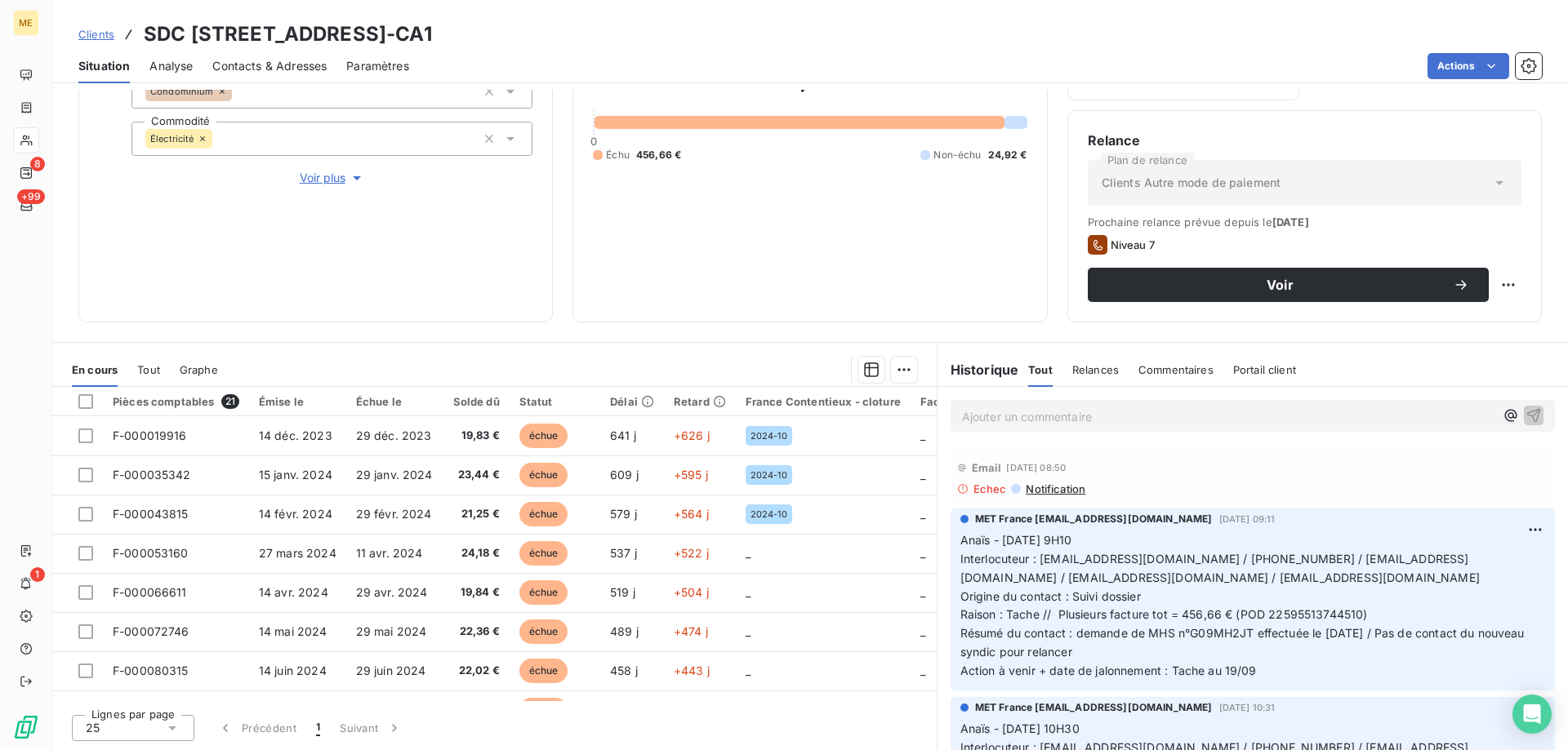
scroll to position [81, 0]
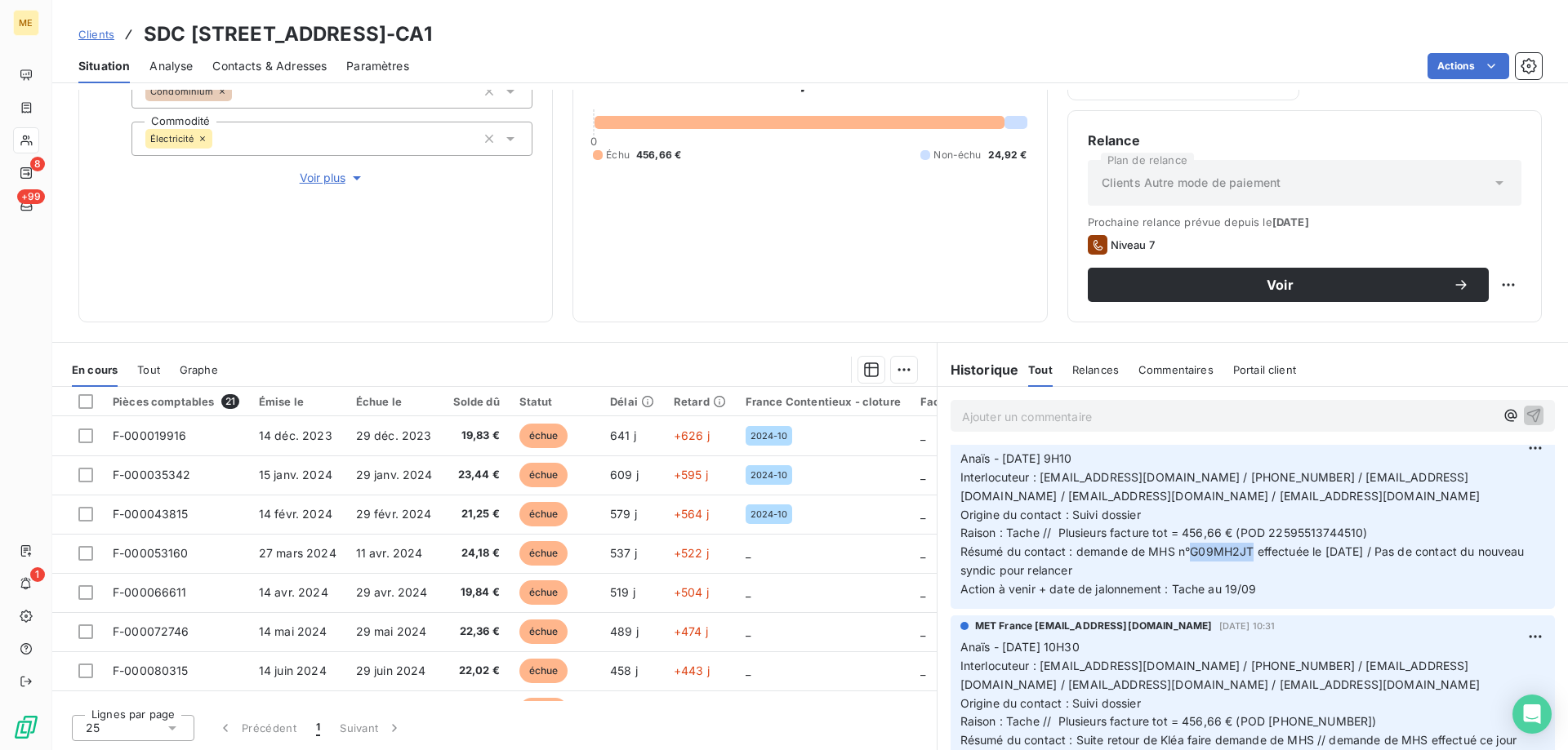
drag, startPoint x: 1246, startPoint y: 550, endPoint x: 1186, endPoint y: 559, distance: 60.7
click at [1186, 559] on p "Anaïs - 11/09/2025 - 9H10 Interlocuteur : contact@mhd-immo.com / 0986653030 / f…" at bounding box center [1253, 525] width 584 height 149
drag, startPoint x: 1175, startPoint y: 571, endPoint x: 1207, endPoint y: 568, distance: 32.1
click at [1175, 571] on p "Anaïs - 11/09/2025 - 9H10 Interlocuteur : contact@mhd-immo.com / 0986653030 / f…" at bounding box center [1253, 525] width 584 height 149
drag, startPoint x: 1246, startPoint y: 551, endPoint x: 1185, endPoint y: 551, distance: 61.0
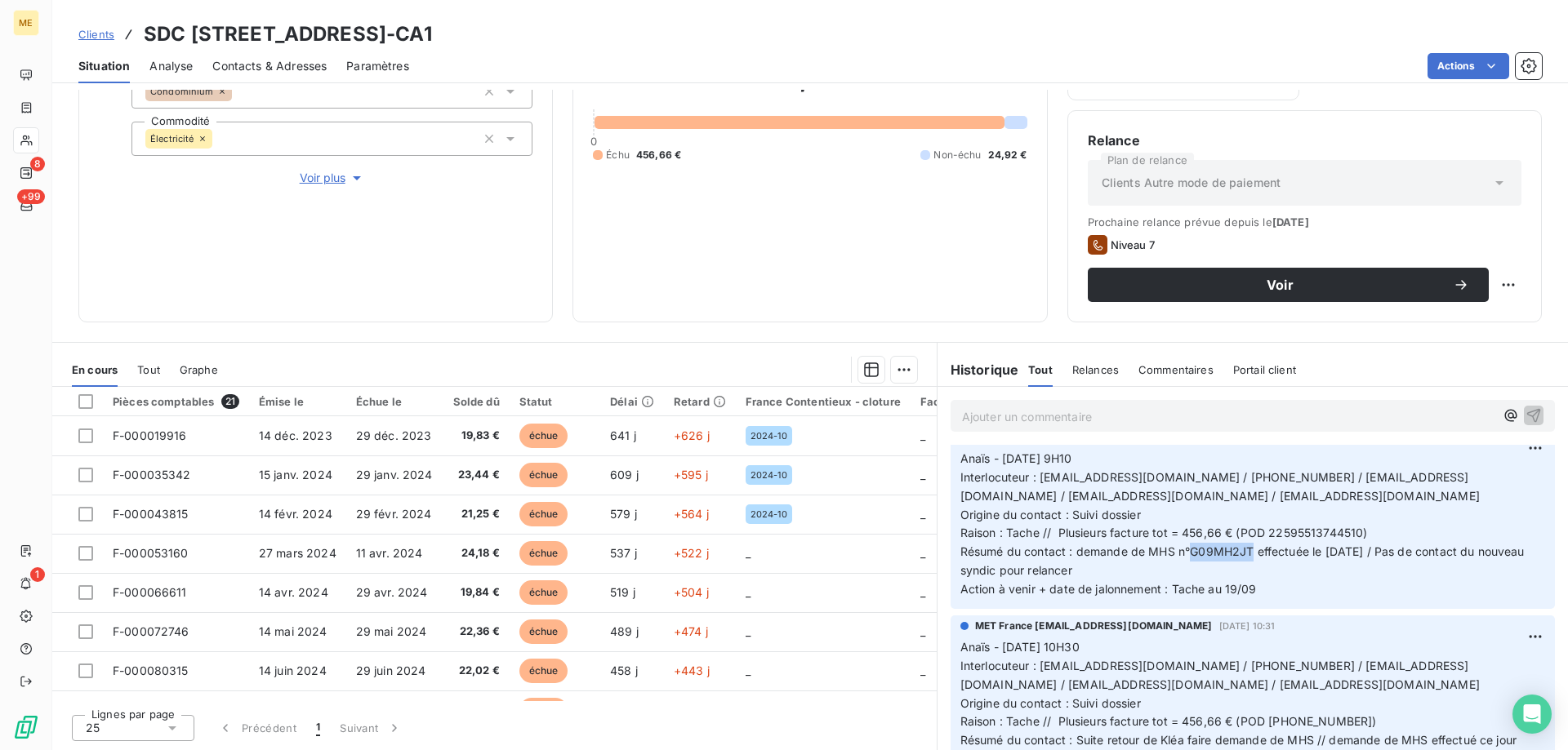
click at [1185, 551] on span "Résumé du contact : demande de MHS n°G09MH2JT effectuée le 10/09/2025 / Pas de …" at bounding box center [1244, 561] width 568 height 33
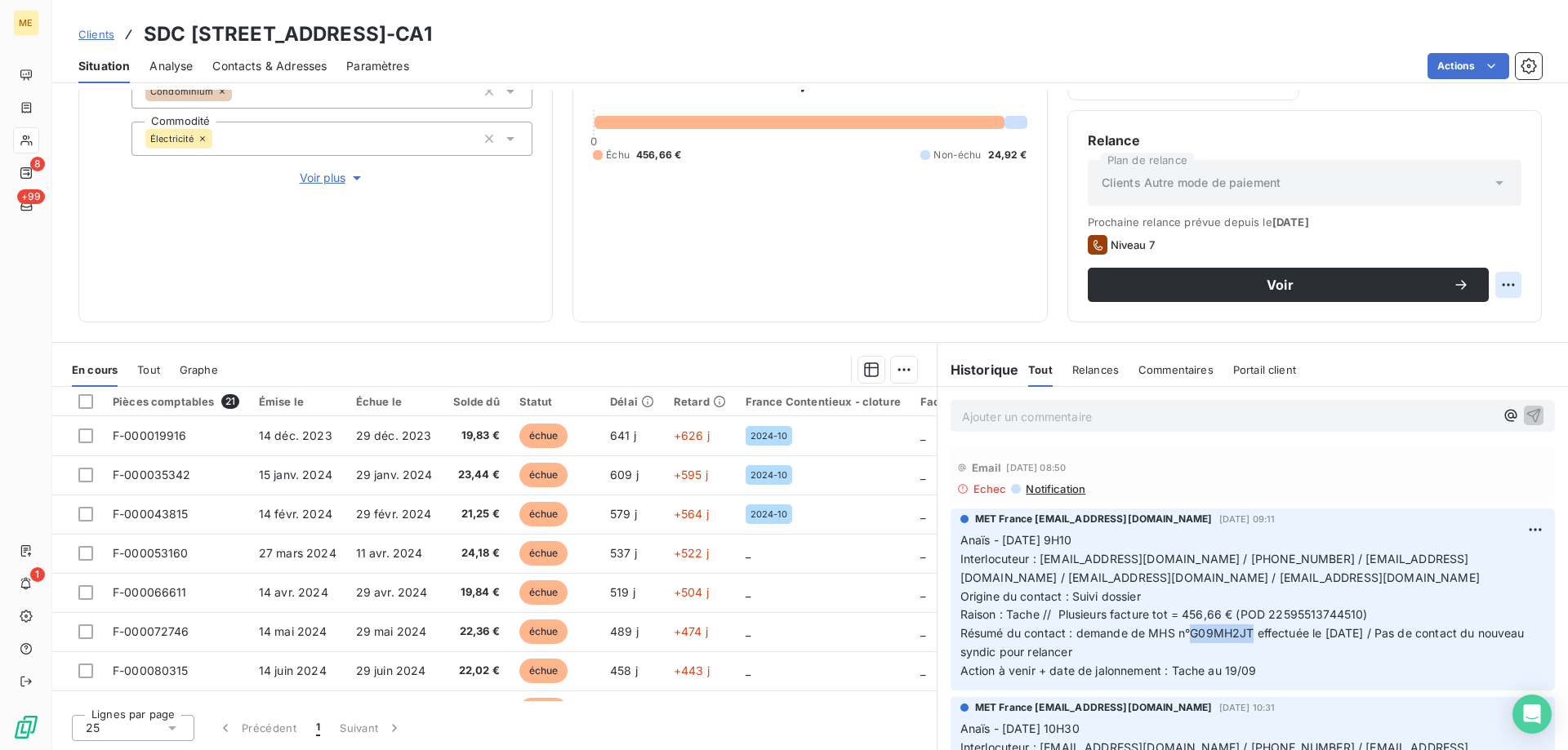
click at [1499, 282] on html "ME 8 +99 1 Clients SDC 14 RUE CARNOT - METFRA000007052_22595513744510-CA1 Situa…" at bounding box center [784, 457] width 1568 height 913
click at [1498, 321] on div "Replanifier cette action" at bounding box center [1429, 320] width 146 height 26
select select "8"
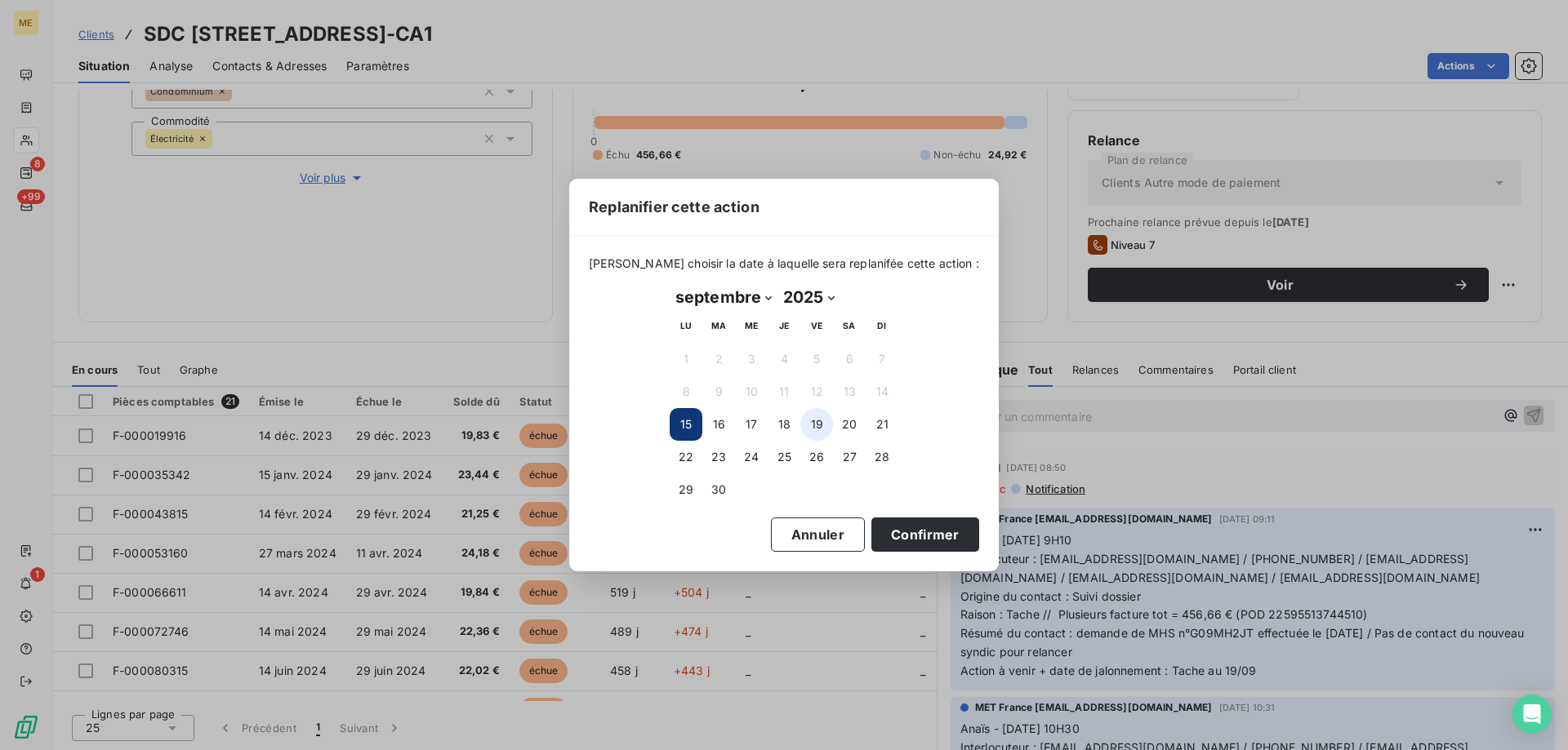
click at [813, 425] on button "19" at bounding box center [817, 424] width 33 height 33
click at [886, 544] on button "Confirmer" at bounding box center [925, 535] width 108 height 34
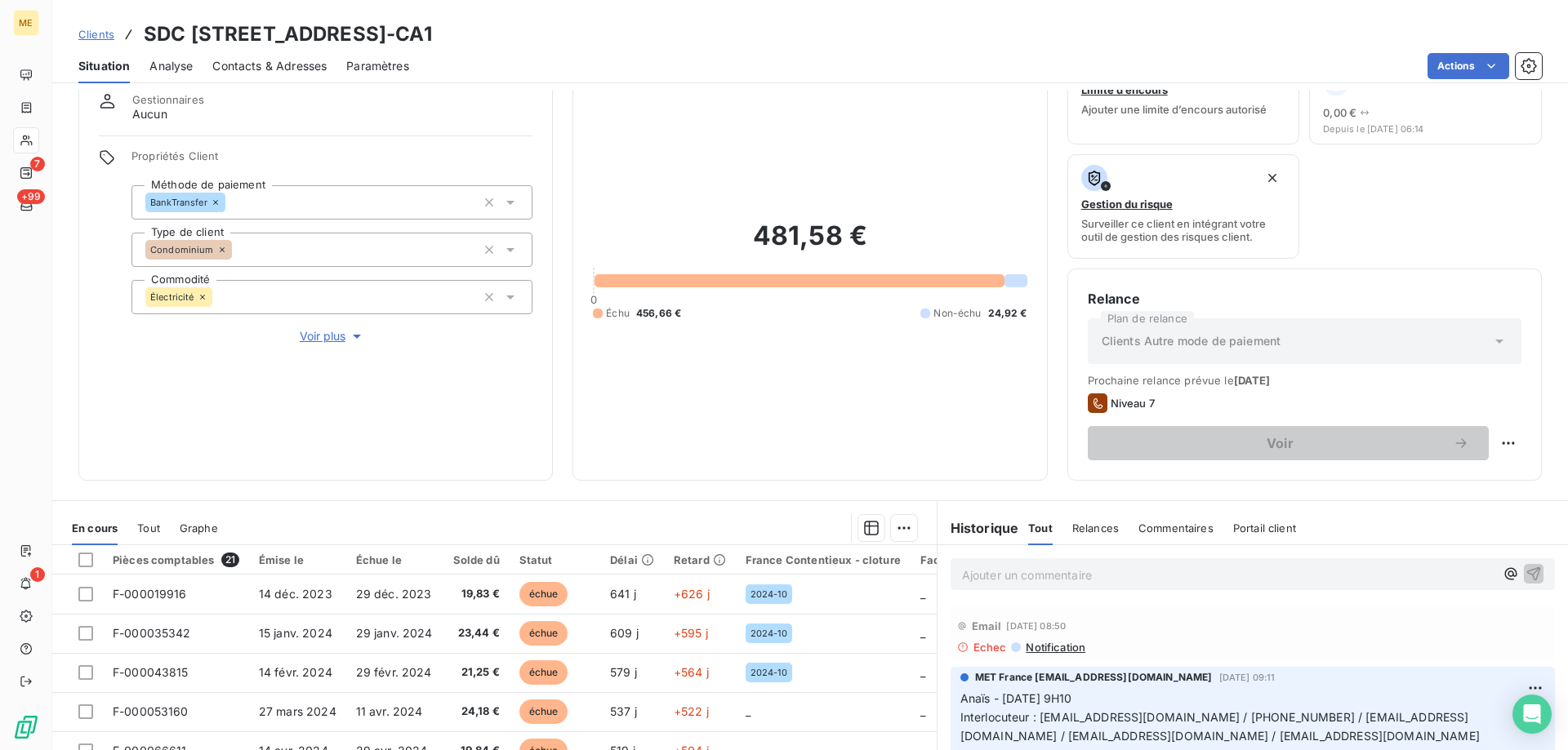
scroll to position [54, 0]
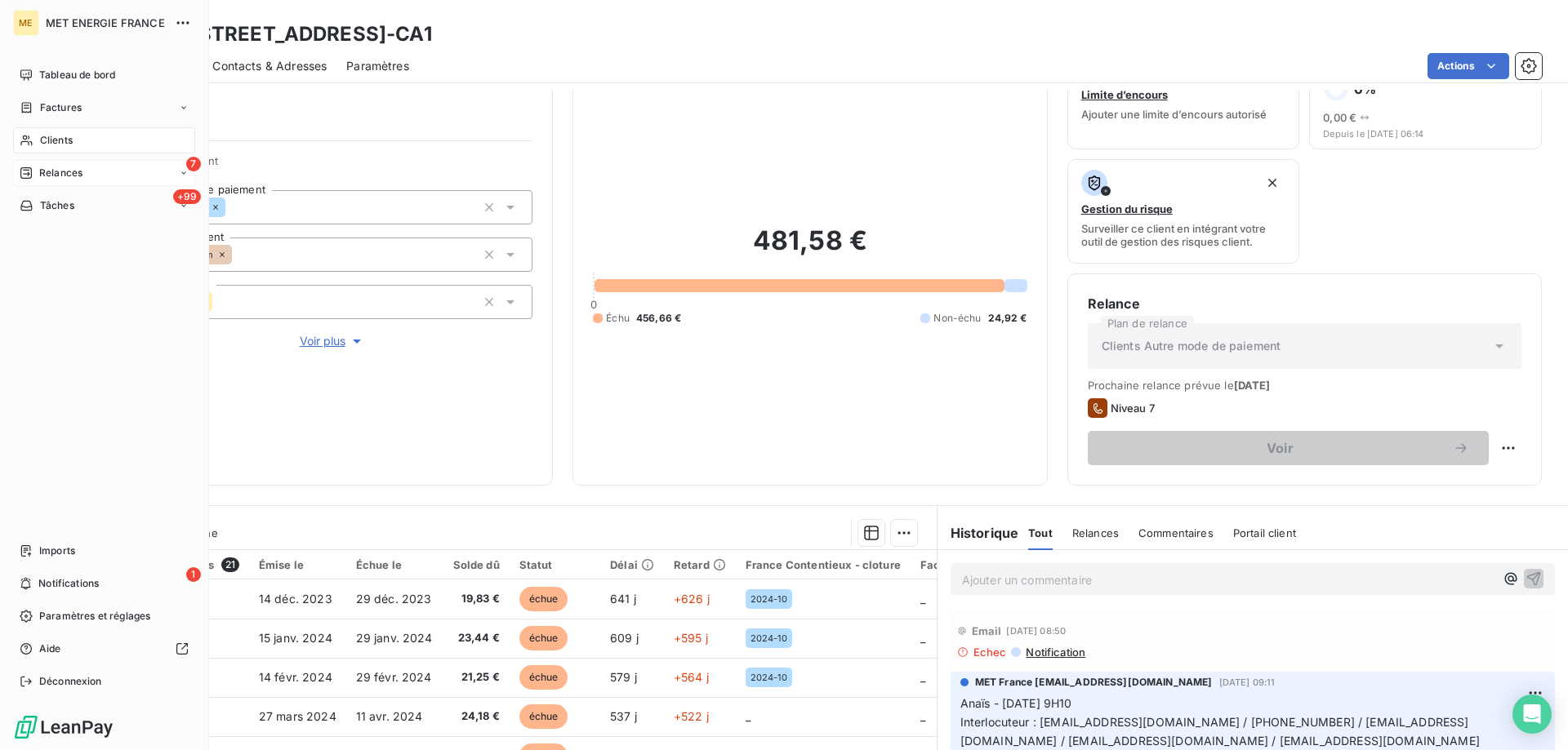
click at [47, 173] on span "Relances" at bounding box center [61, 173] width 44 height 15
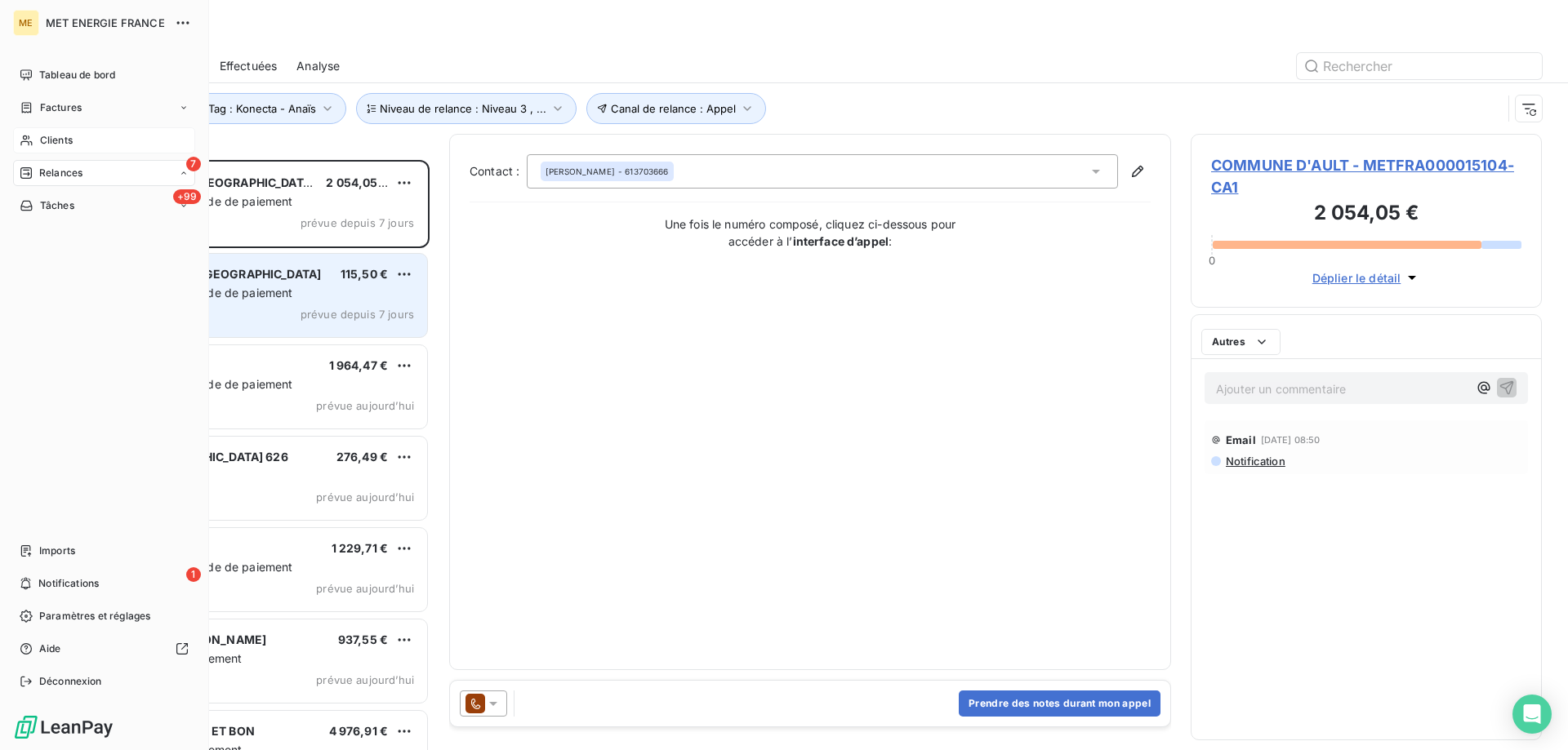
scroll to position [578, 339]
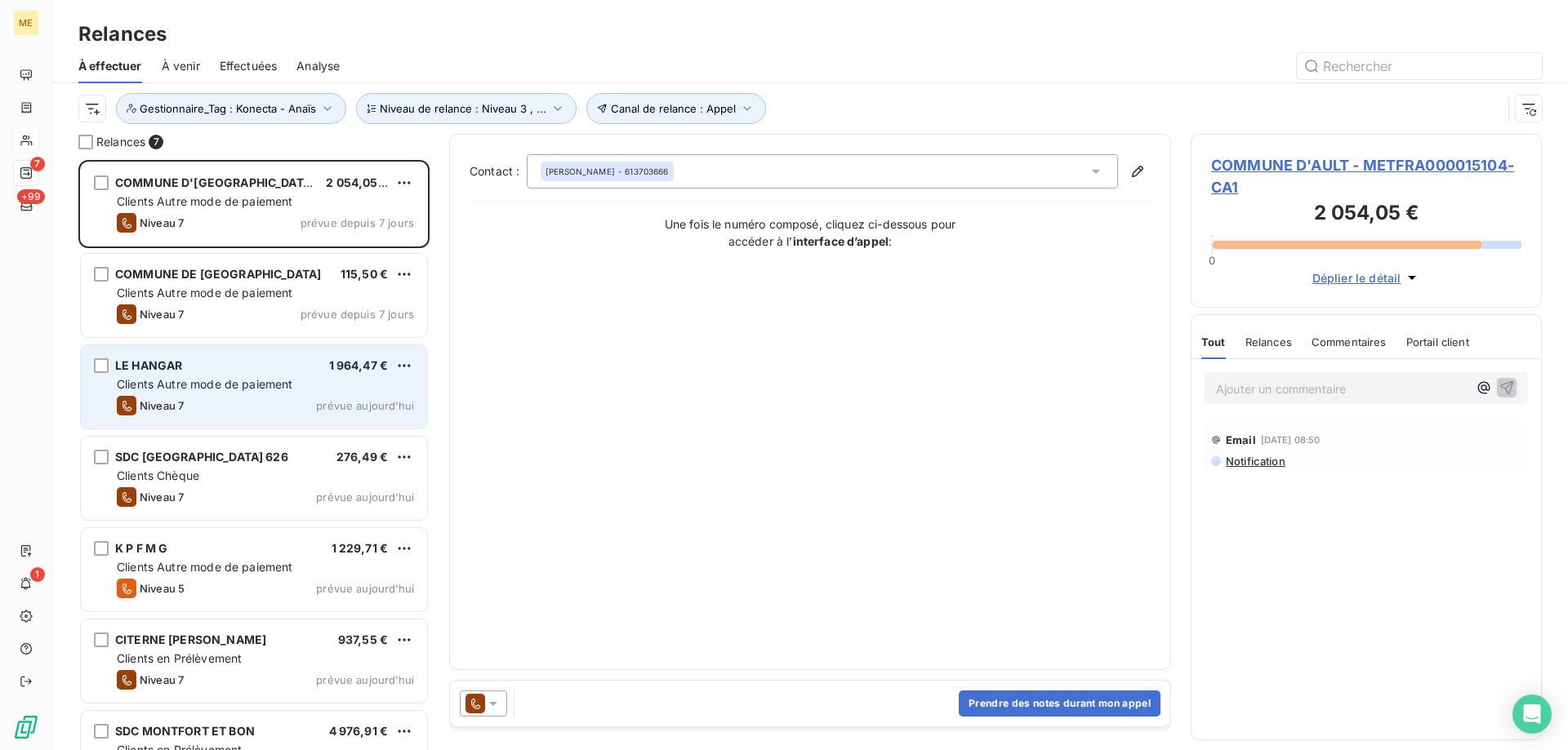
click at [278, 375] on div "LE HANGAR 1 964,47 € Clients Autre mode de paiement Niveau 7 prévue aujourd’hui" at bounding box center [253, 386] width 346 height 83
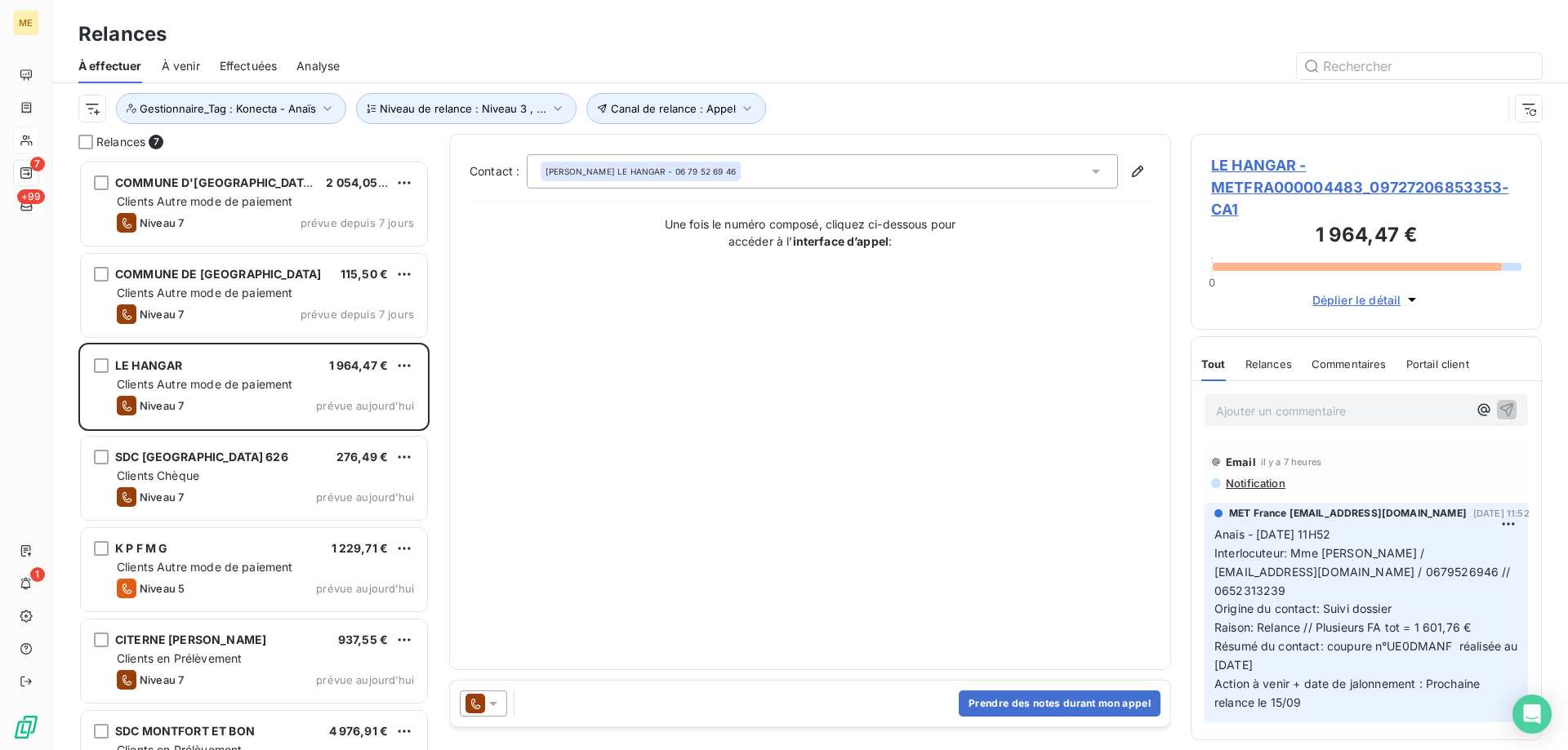
click at [1267, 186] on span "LE HANGAR - METFRA000004483_09727206853353-CA1" at bounding box center [1367, 187] width 310 height 66
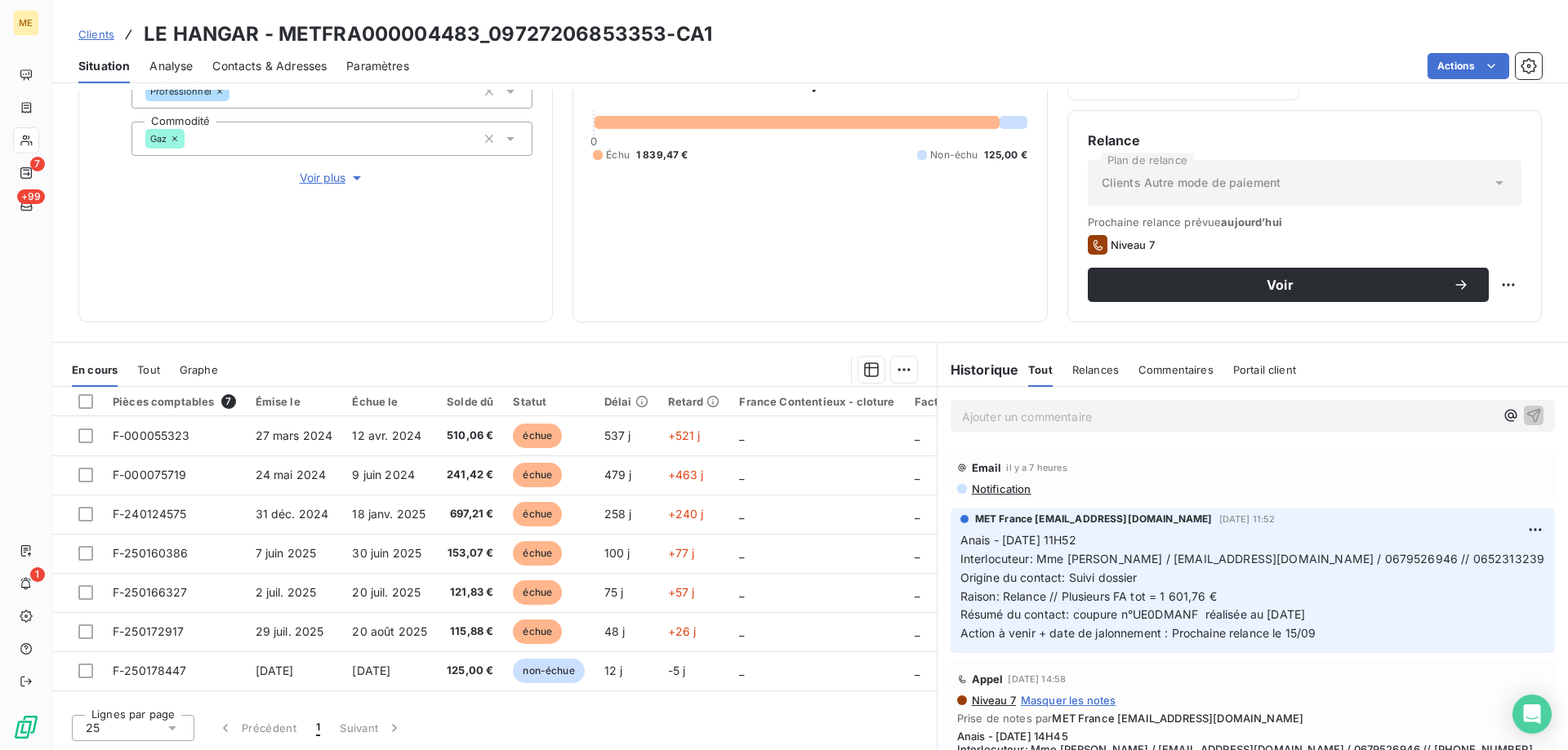
scroll to position [163, 0]
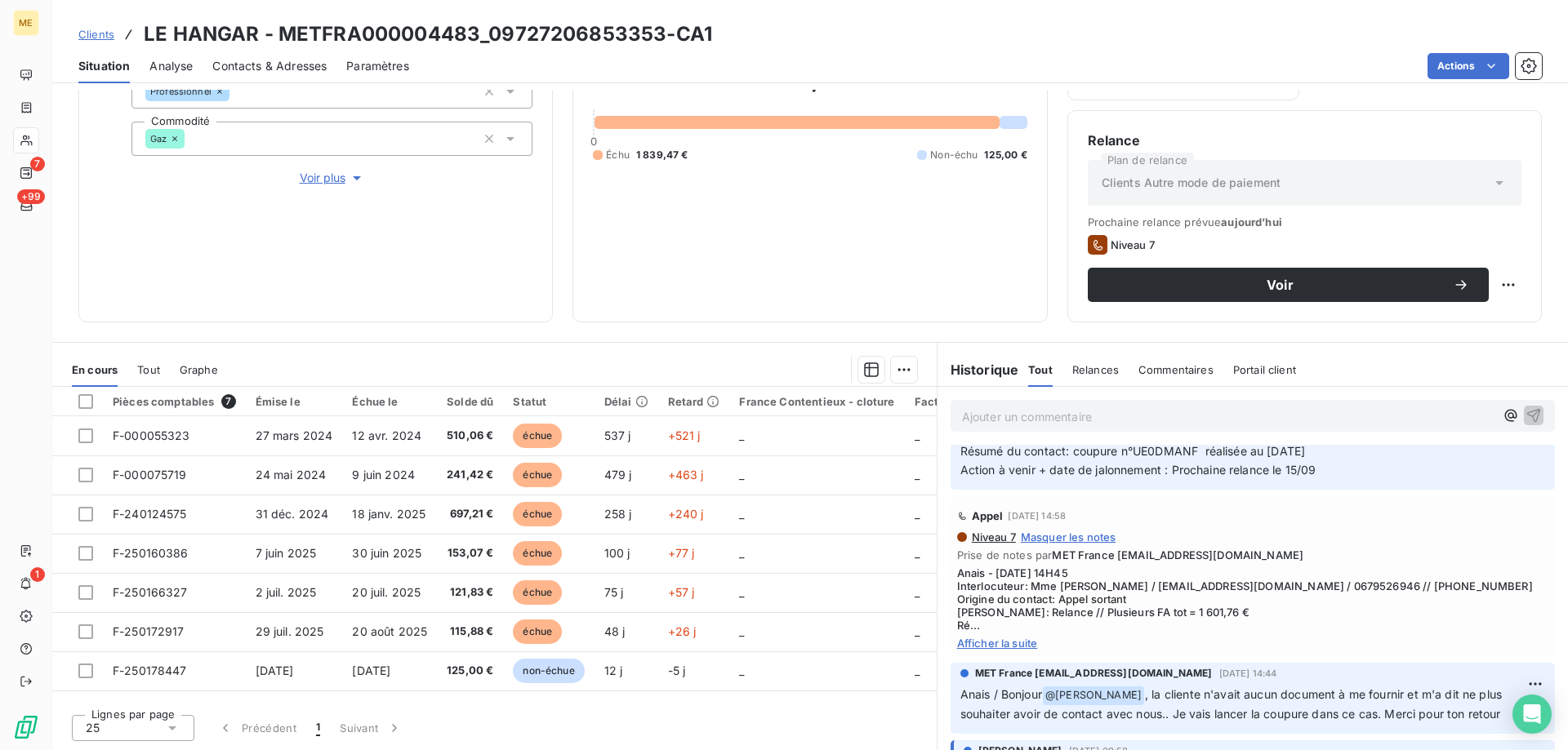
click at [993, 649] on span "Afficher la suite" at bounding box center [1253, 644] width 591 height 13
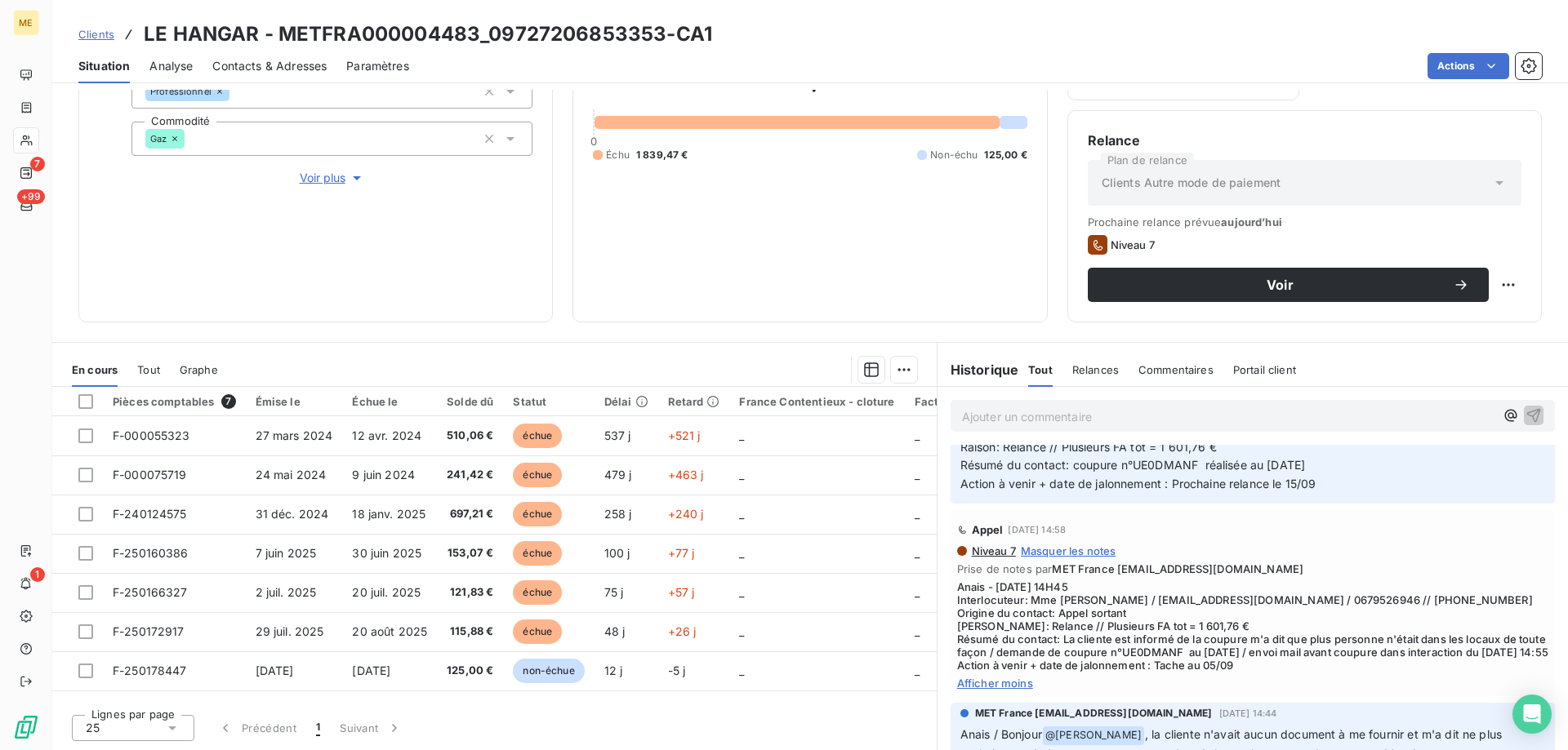
scroll to position [0, 0]
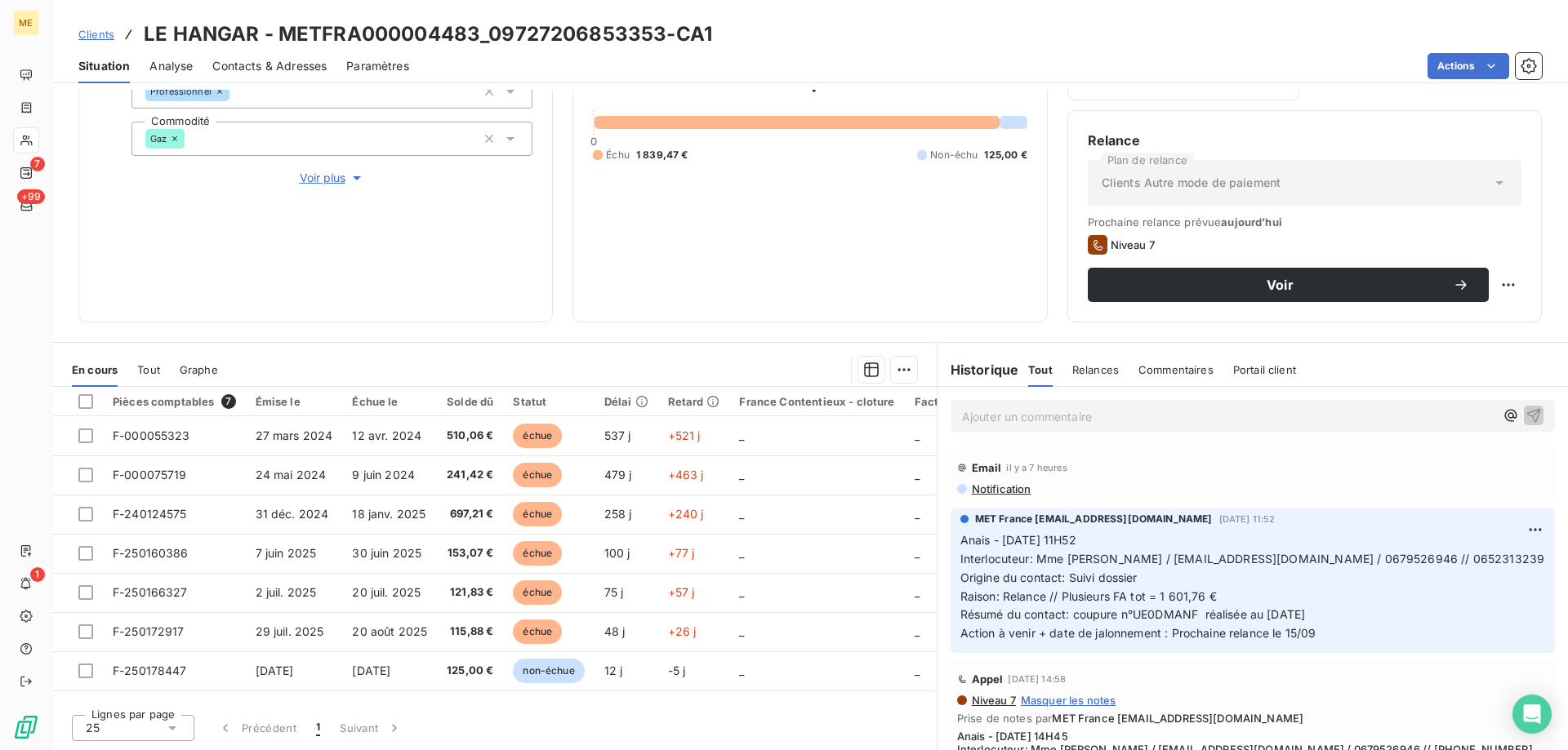
click at [292, 66] on span "Contacts & Adresses" at bounding box center [269, 65] width 114 height 16
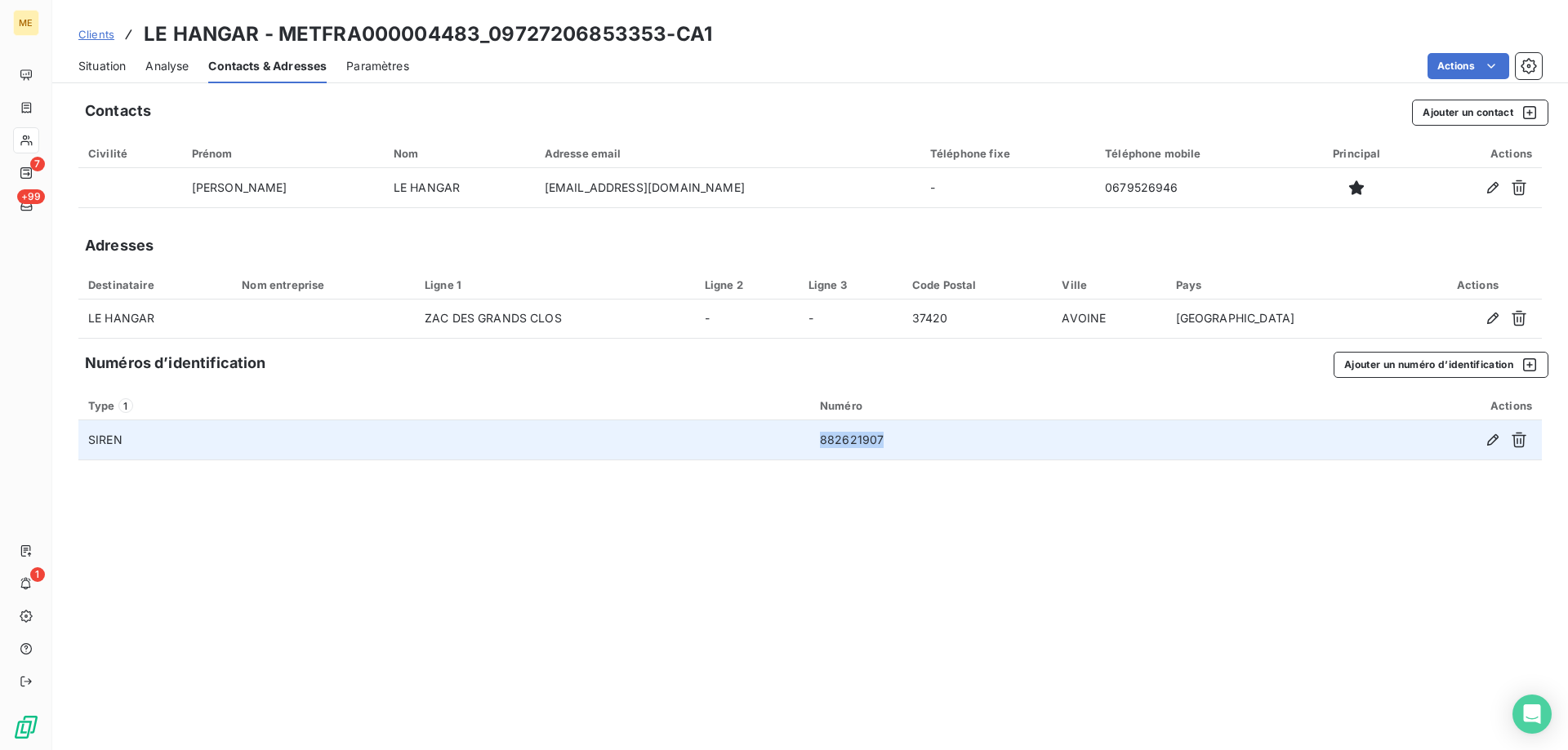
drag, startPoint x: 888, startPoint y: 441, endPoint x: 820, endPoint y: 451, distance: 68.7
click at [820, 451] on td "882621907" at bounding box center [1007, 440] width 394 height 39
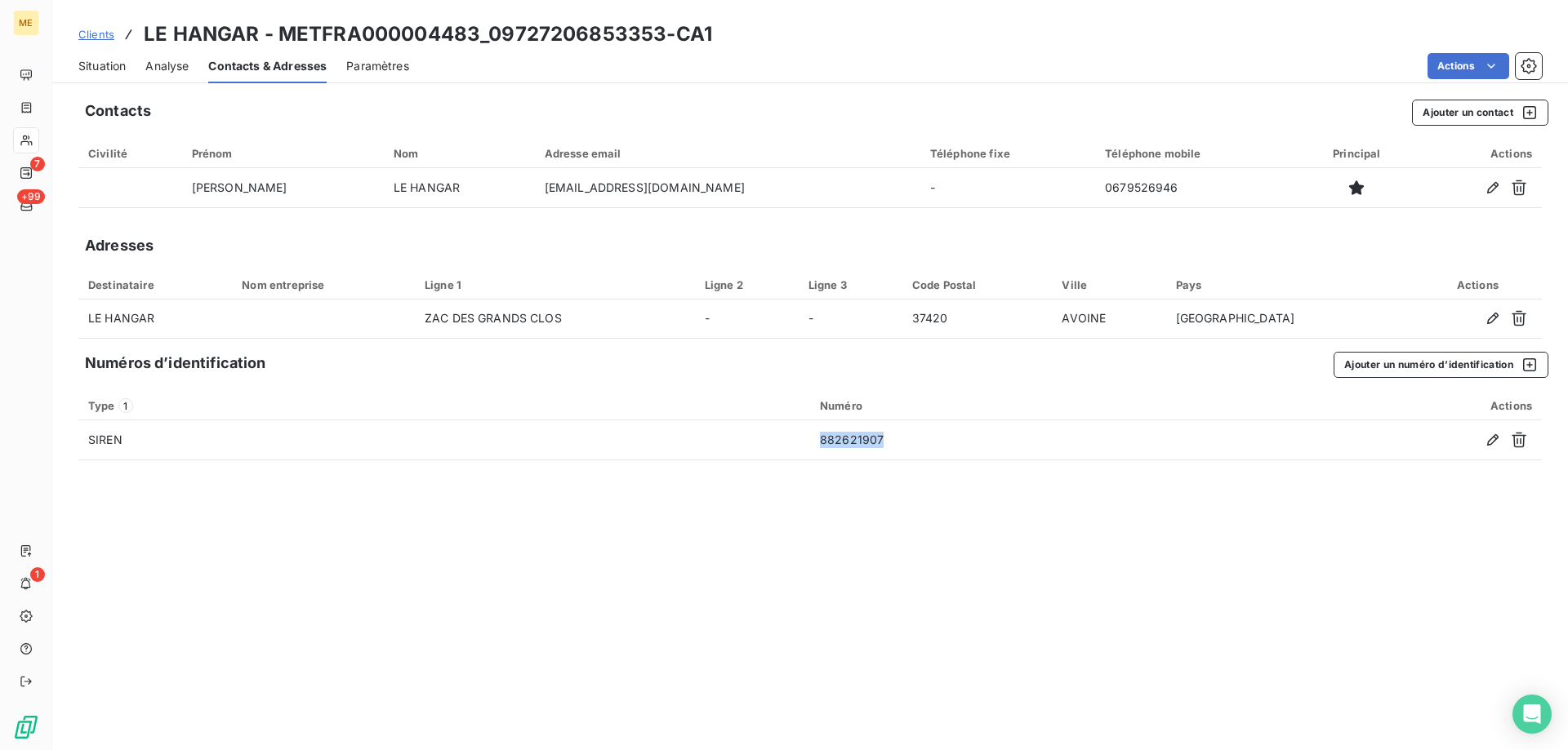
click at [90, 67] on span "Situation" at bounding box center [102, 65] width 47 height 16
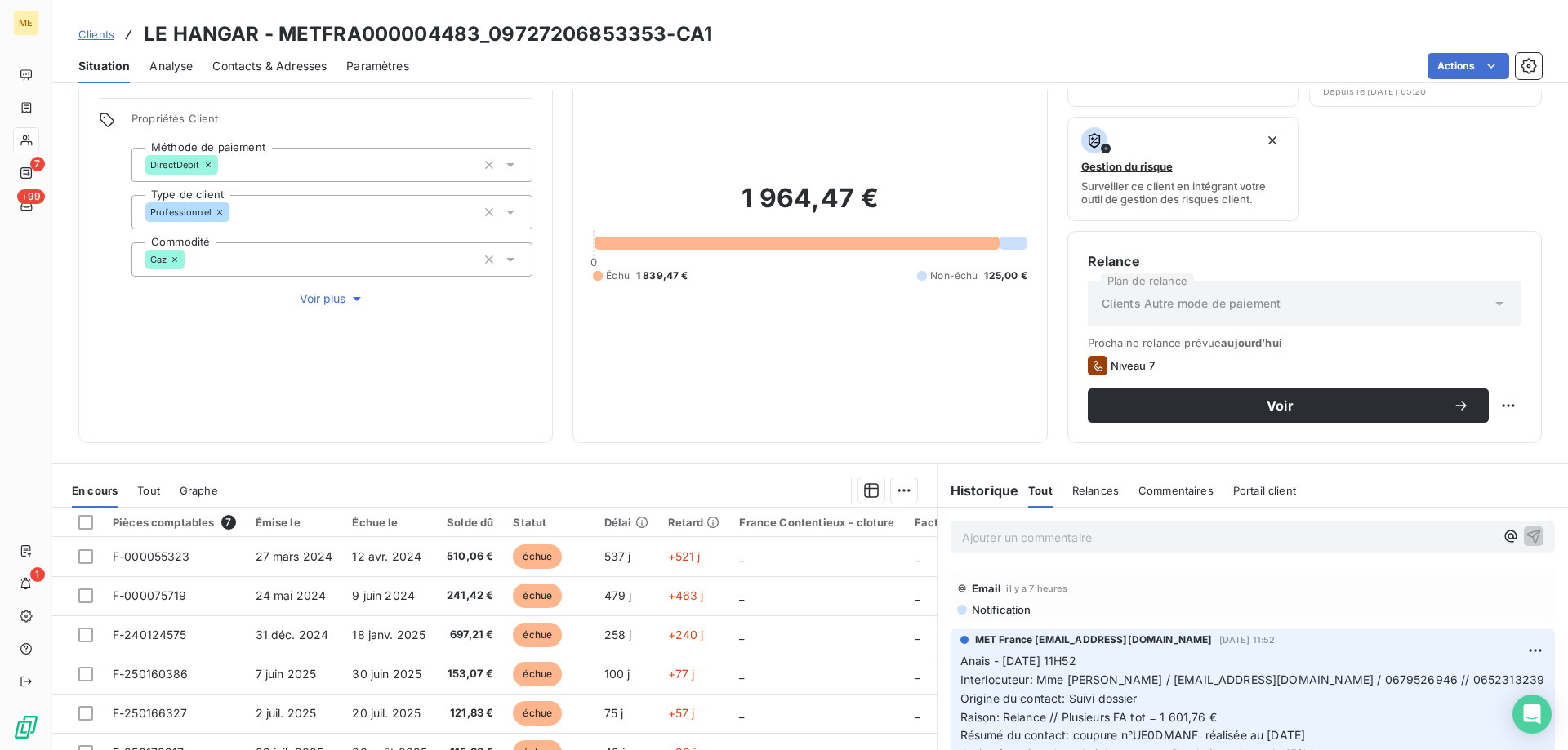
scroll to position [218, 0]
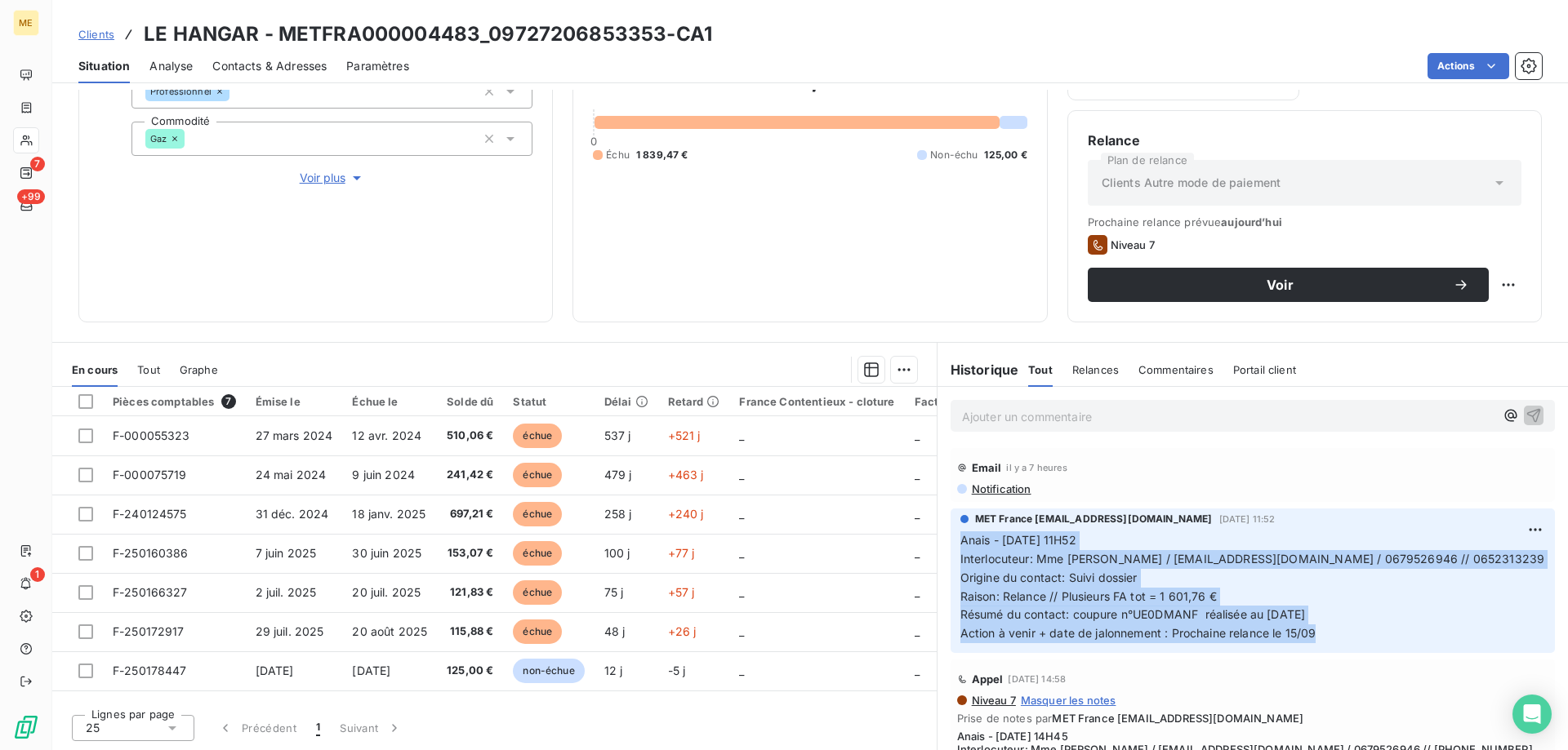
drag, startPoint x: 1318, startPoint y: 634, endPoint x: 942, endPoint y: 534, distance: 389.1
click at [951, 534] on div "MET France met-france@recouvrement.met.com 5 sept. 2025, 11:52 Anais - 05/09/20…" at bounding box center [1253, 581] width 605 height 144
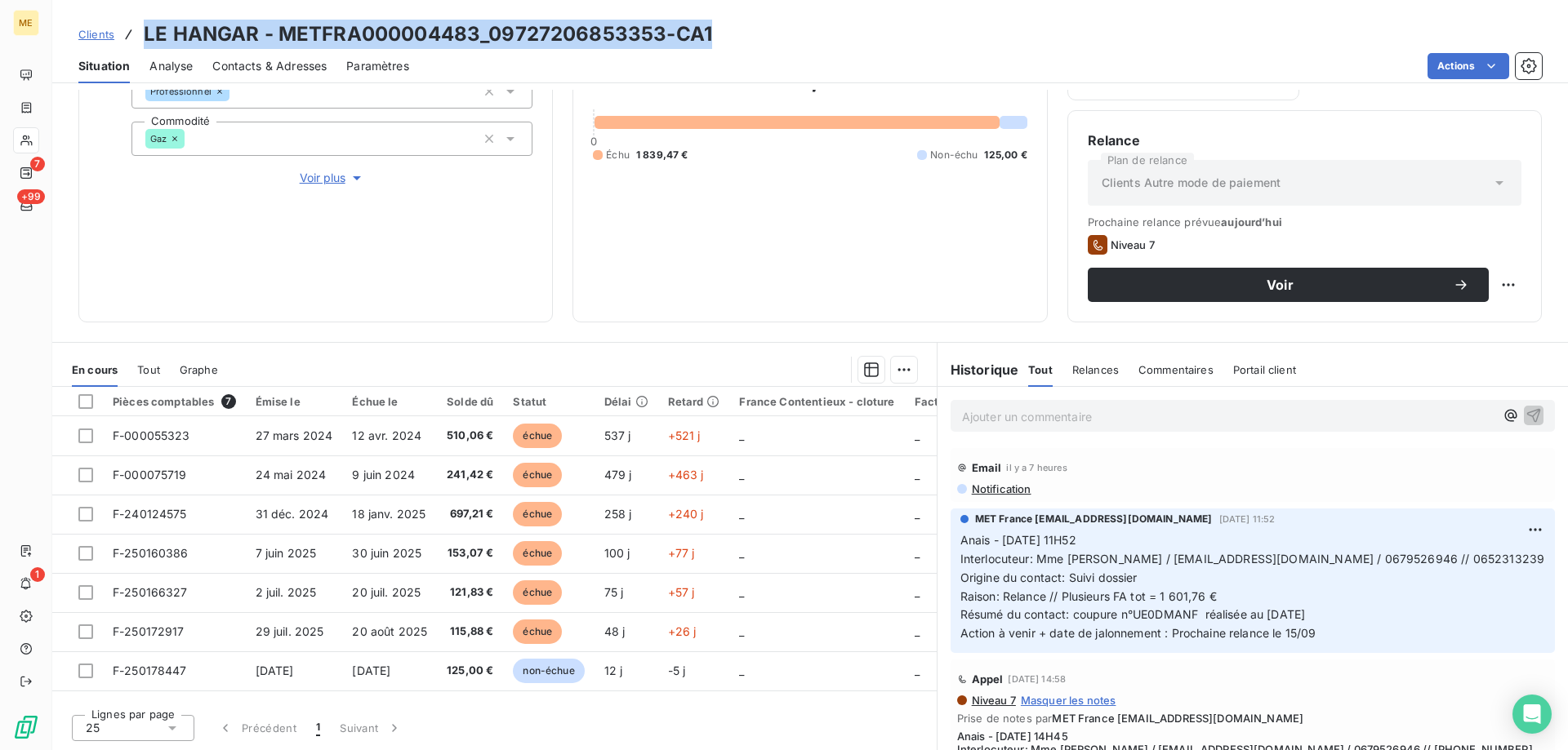
drag, startPoint x: 713, startPoint y: 40, endPoint x: 140, endPoint y: 25, distance: 573.2
click at [140, 25] on div "Clients LE HANGAR - METFRA000004483_09727206853353-CA1" at bounding box center [810, 34] width 1516 height 29
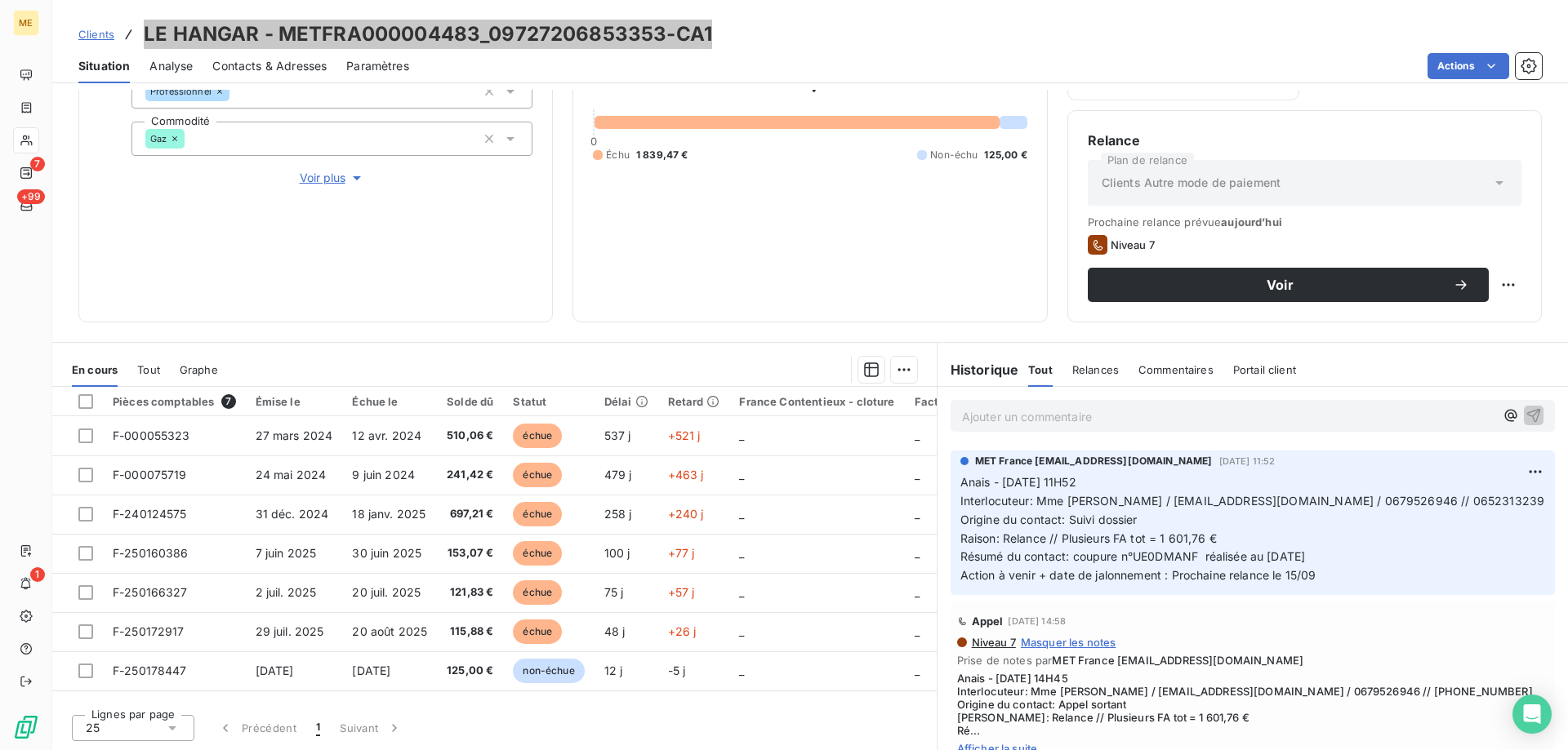
scroll to position [81, 0]
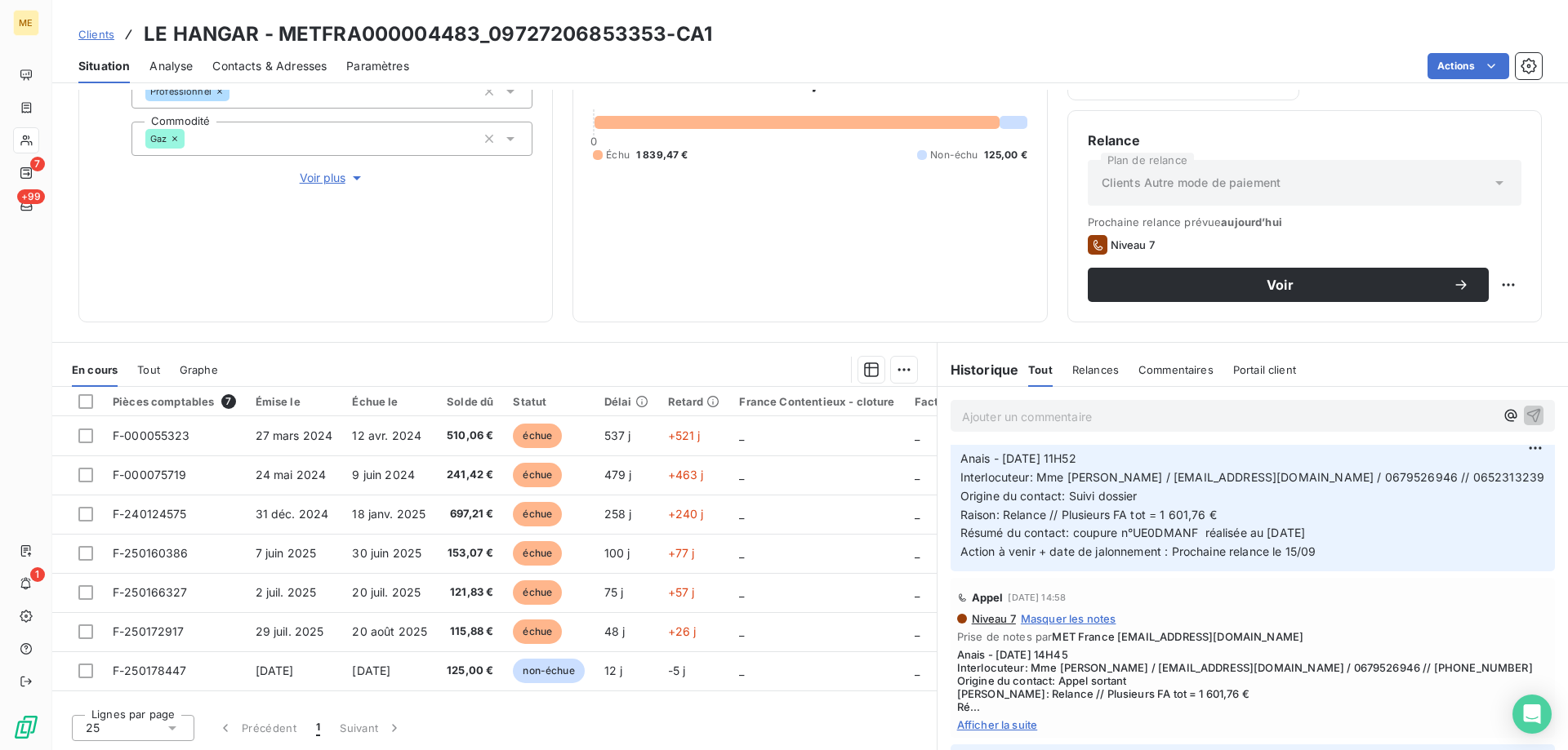
click at [974, 727] on span "Afficher la suite" at bounding box center [1253, 725] width 591 height 13
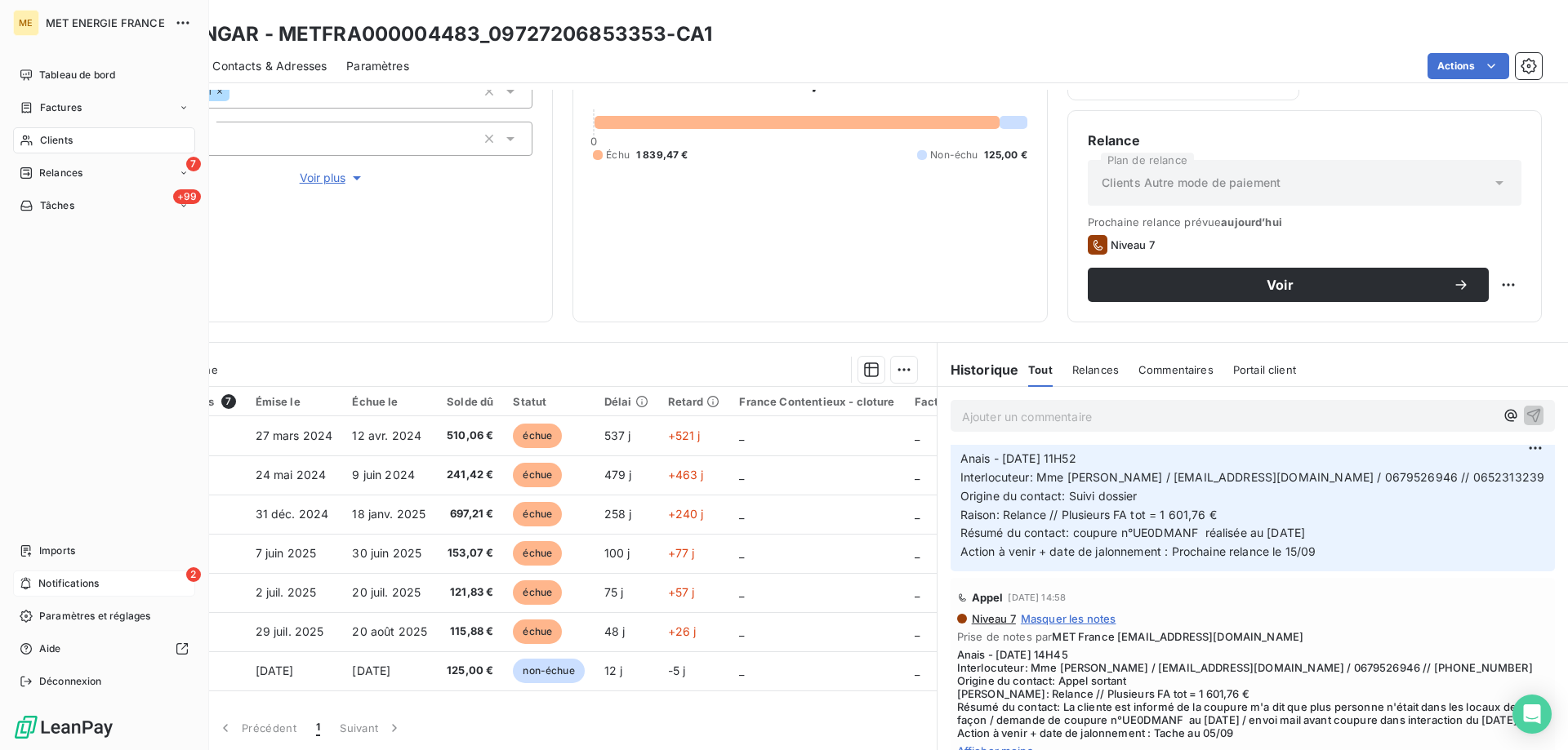
click at [76, 583] on span "Notifications" at bounding box center [69, 584] width 60 height 15
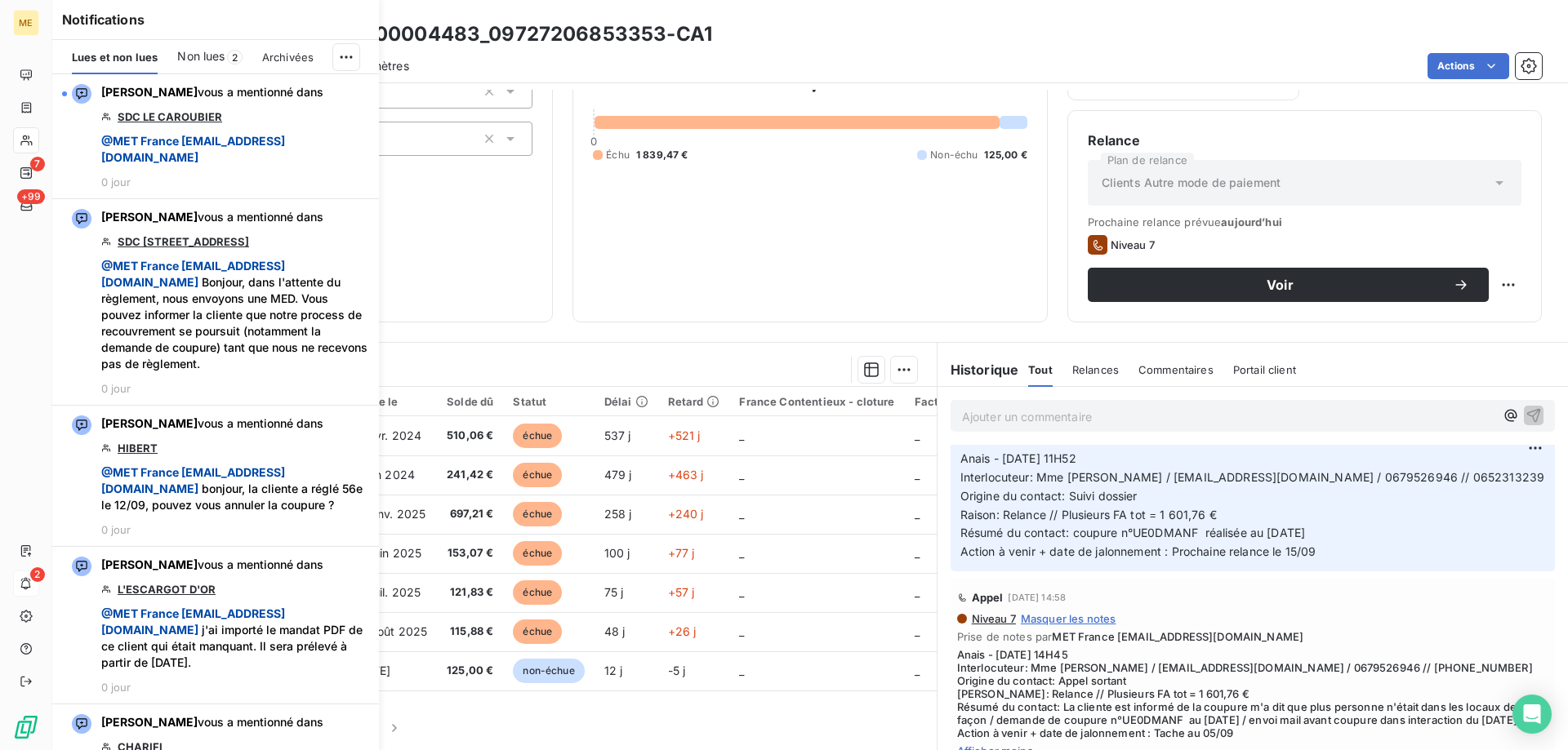
click at [208, 56] on span "Non lues" at bounding box center [200, 55] width 47 height 16
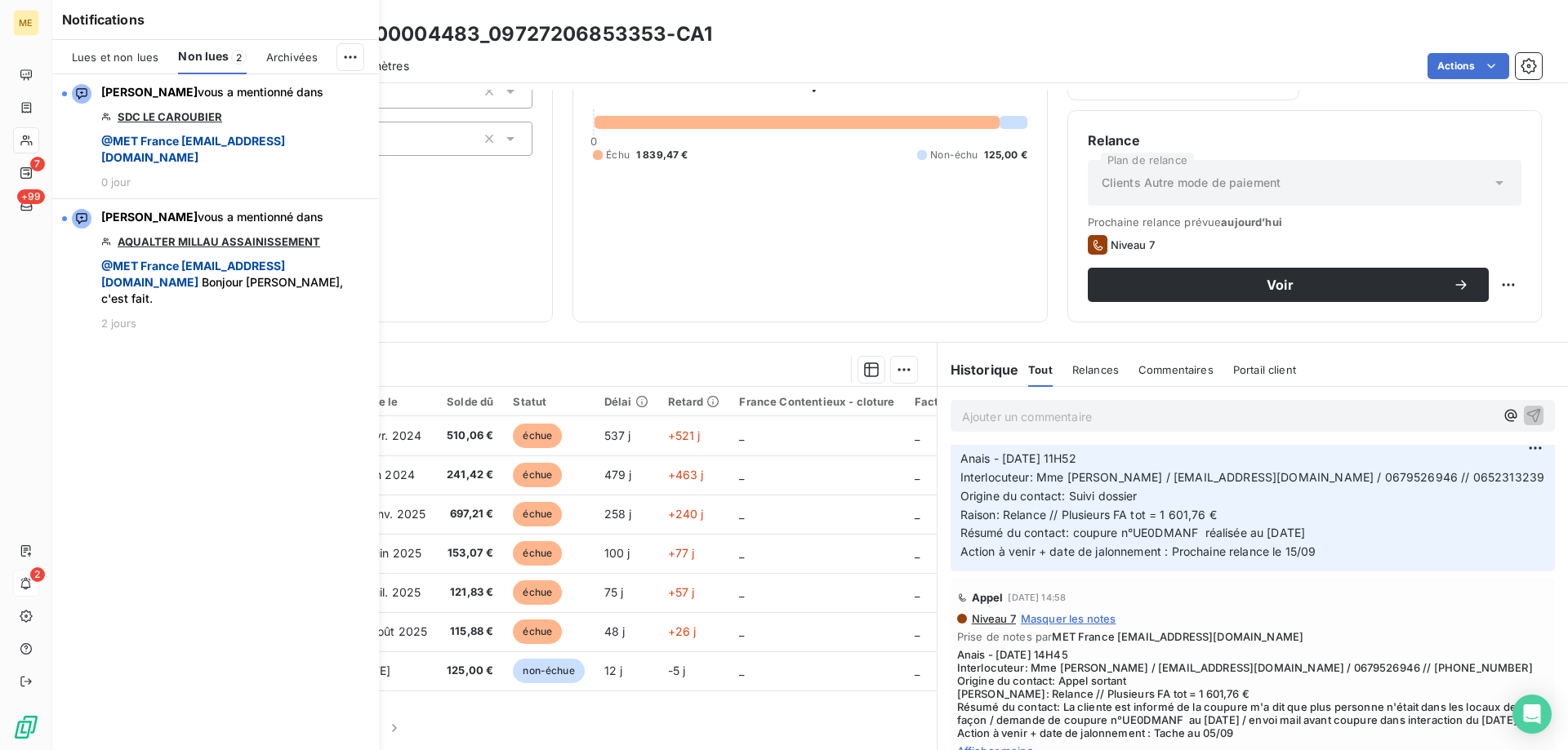
click at [788, 232] on div "1 964,47 € 0 Échu 1 839,47 € Non-échu 125,00 €" at bounding box center [809, 111] width 434 height 380
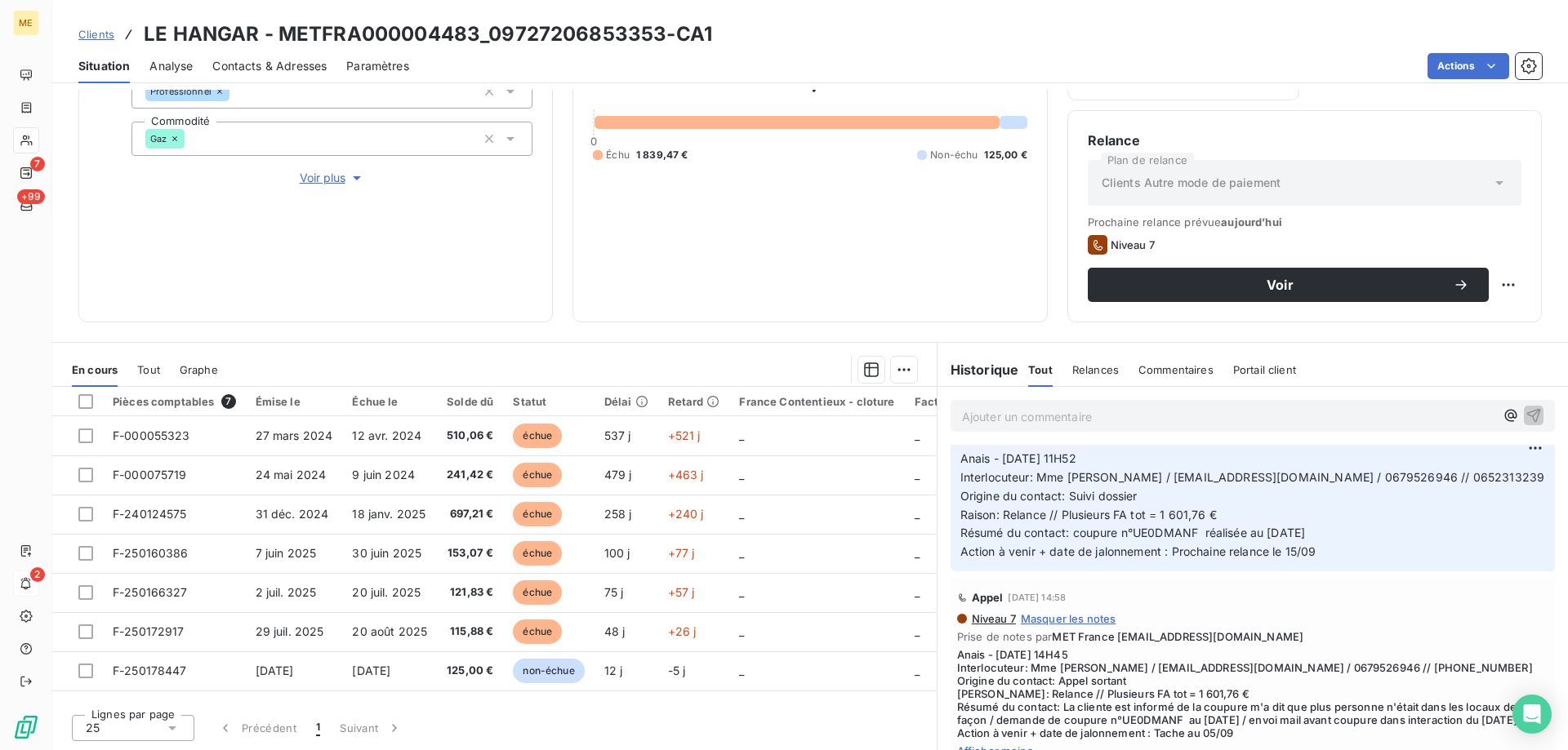
click at [1114, 419] on p "Ajouter un commentaire ﻿" at bounding box center [1228, 416] width 532 height 20
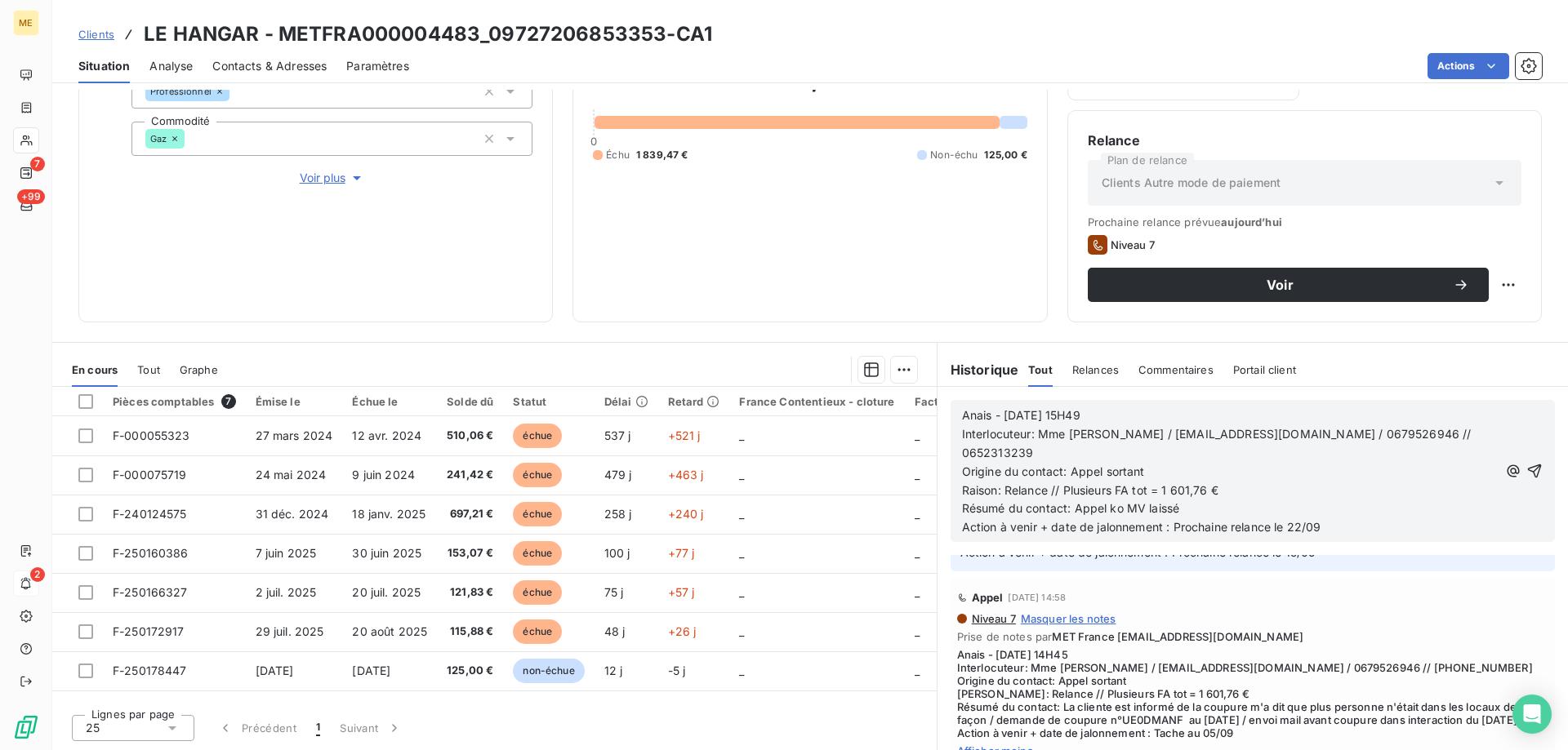
click at [1529, 468] on icon "button" at bounding box center [1535, 471] width 14 height 14
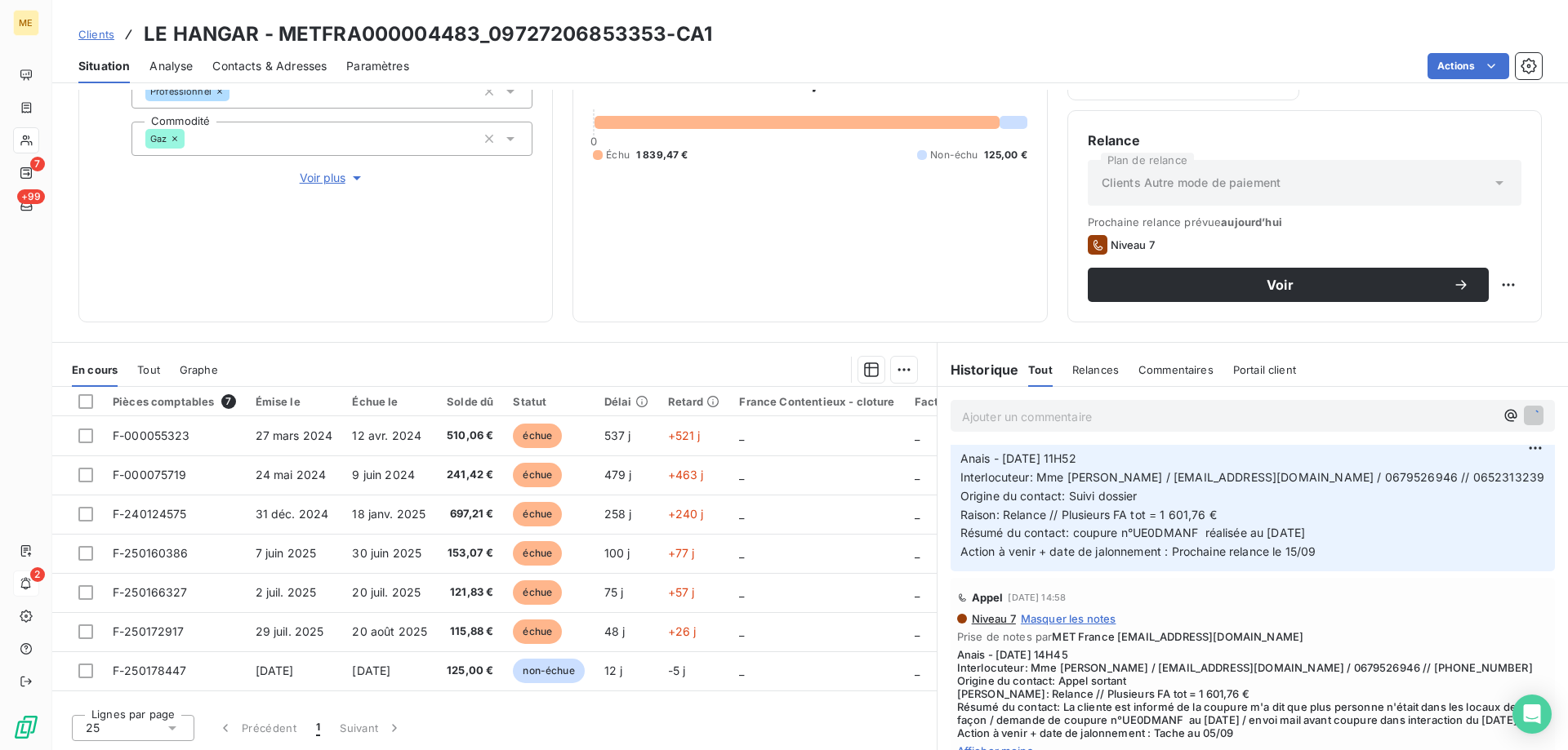
scroll to position [233, 0]
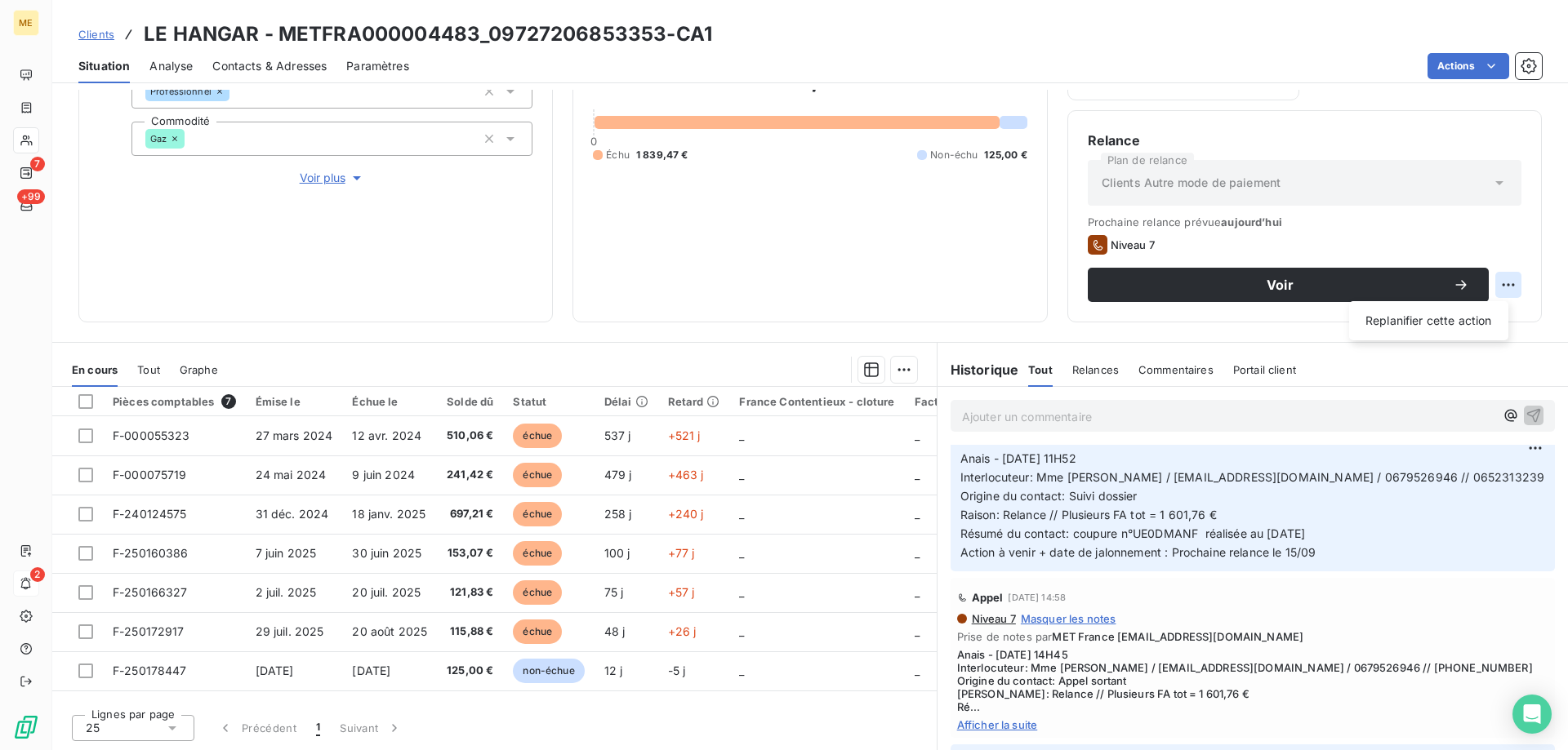
click at [1493, 291] on html "ME 7 +99 2 Clients LE HANGAR - METFRA000004483_09727206853353-CA1 Situation Ana…" at bounding box center [784, 457] width 1568 height 913
click at [1486, 331] on div "Replanifier cette action" at bounding box center [1429, 320] width 146 height 26
select select "8"
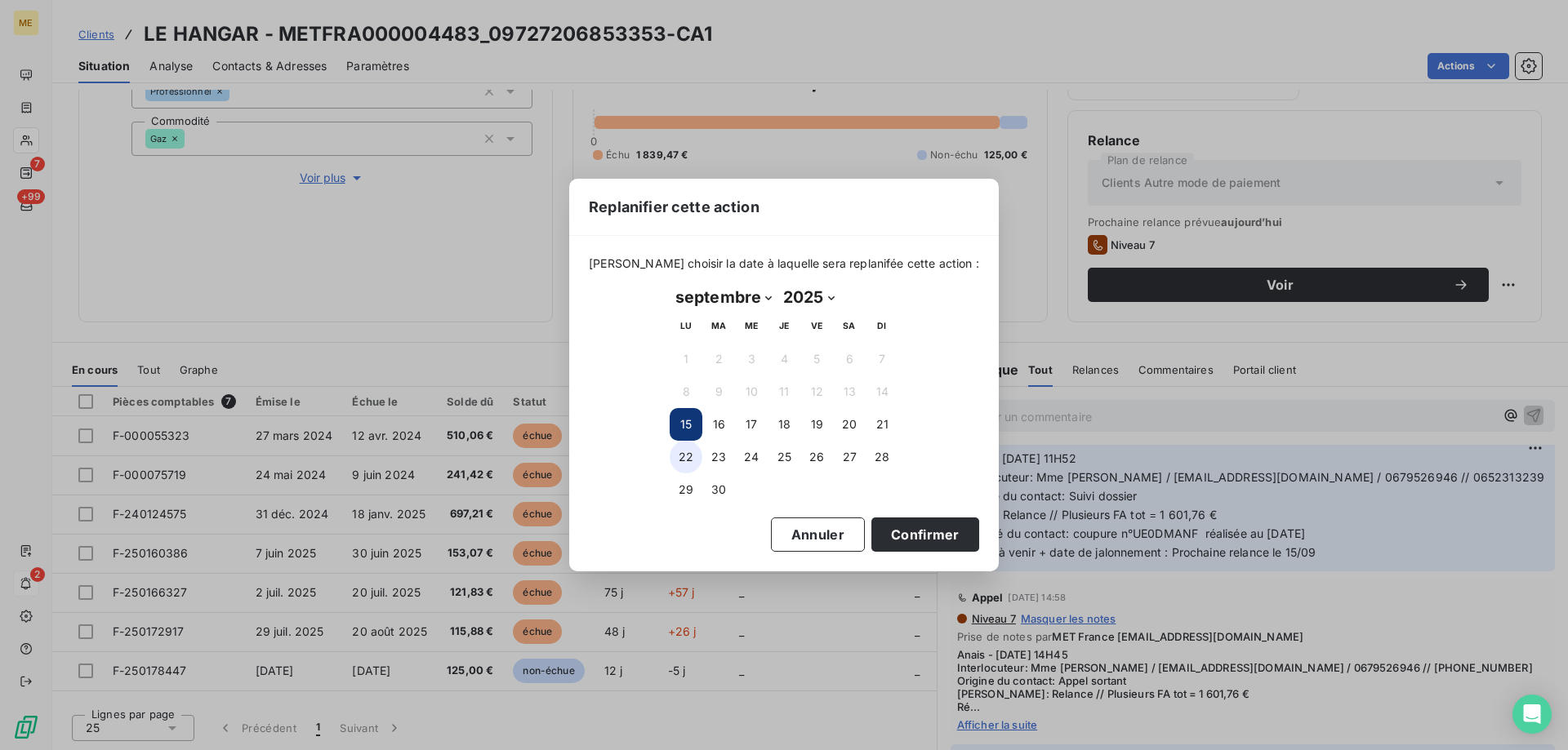
drag, startPoint x: 678, startPoint y: 455, endPoint x: 696, endPoint y: 472, distance: 24.8
click at [678, 456] on button "22" at bounding box center [686, 457] width 33 height 33
drag, startPoint x: 937, startPoint y: 535, endPoint x: 1114, endPoint y: 540, distance: 177.1
click at [938, 535] on button "Confirmer" at bounding box center [925, 535] width 108 height 34
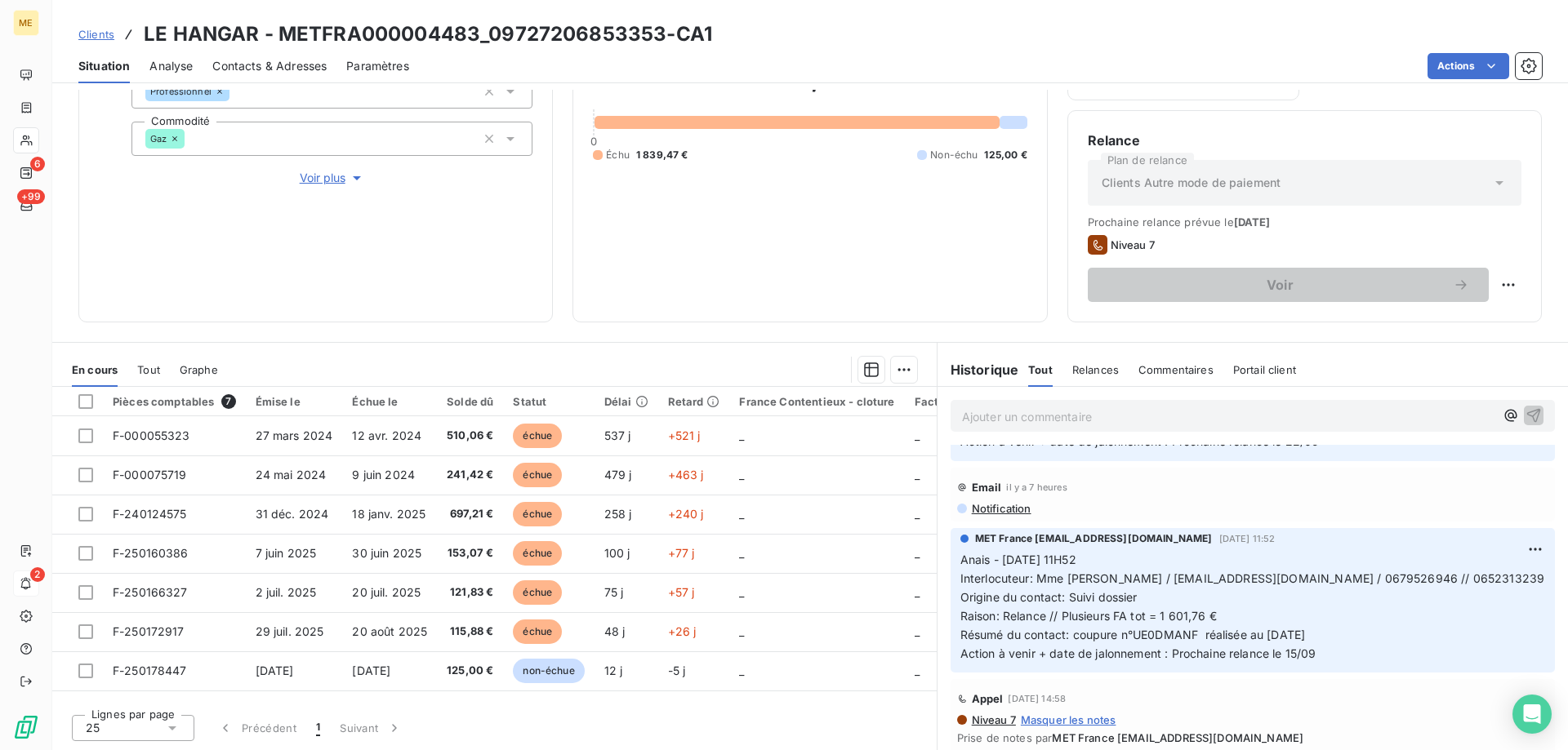
scroll to position [0, 0]
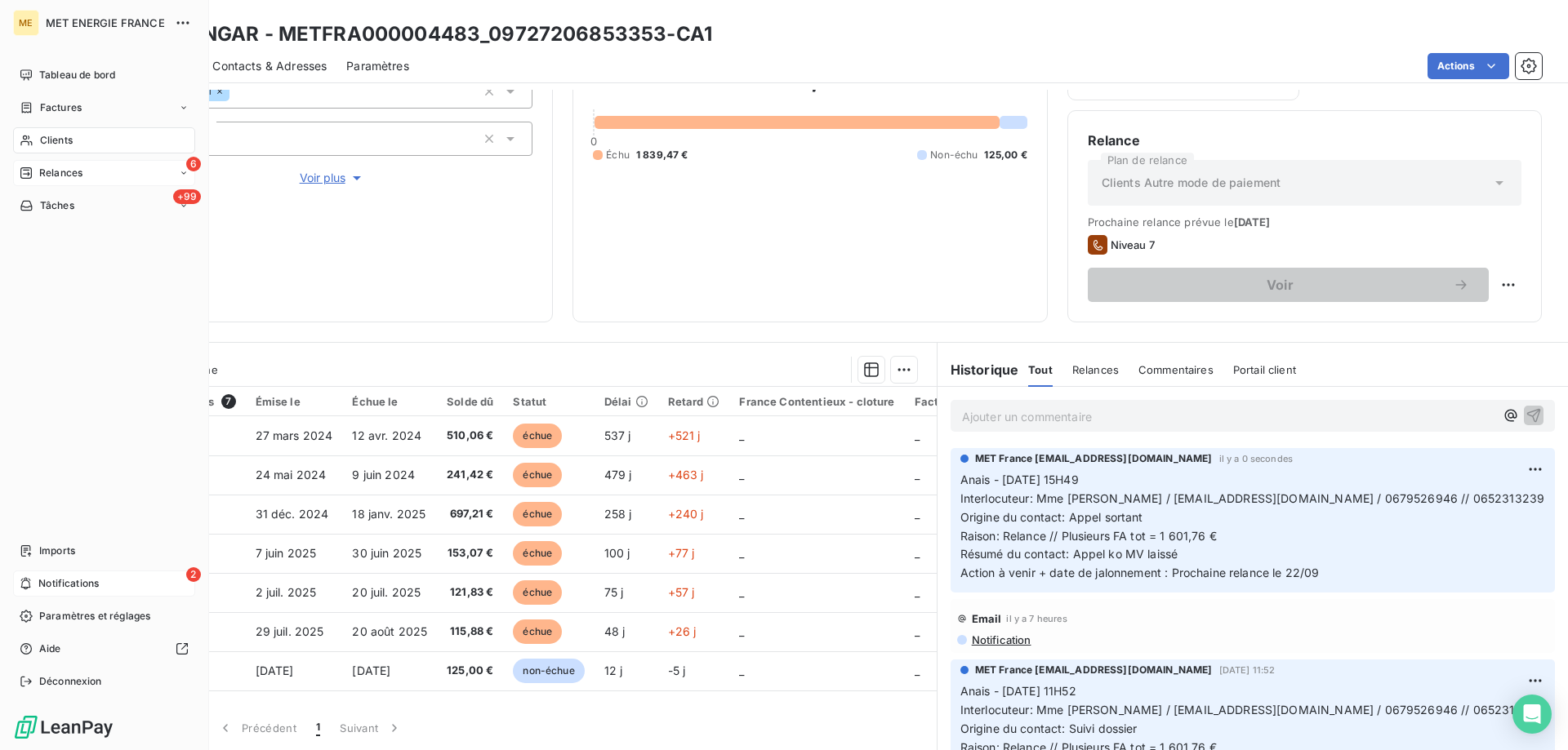
click at [46, 172] on span "Relances" at bounding box center [61, 173] width 44 height 15
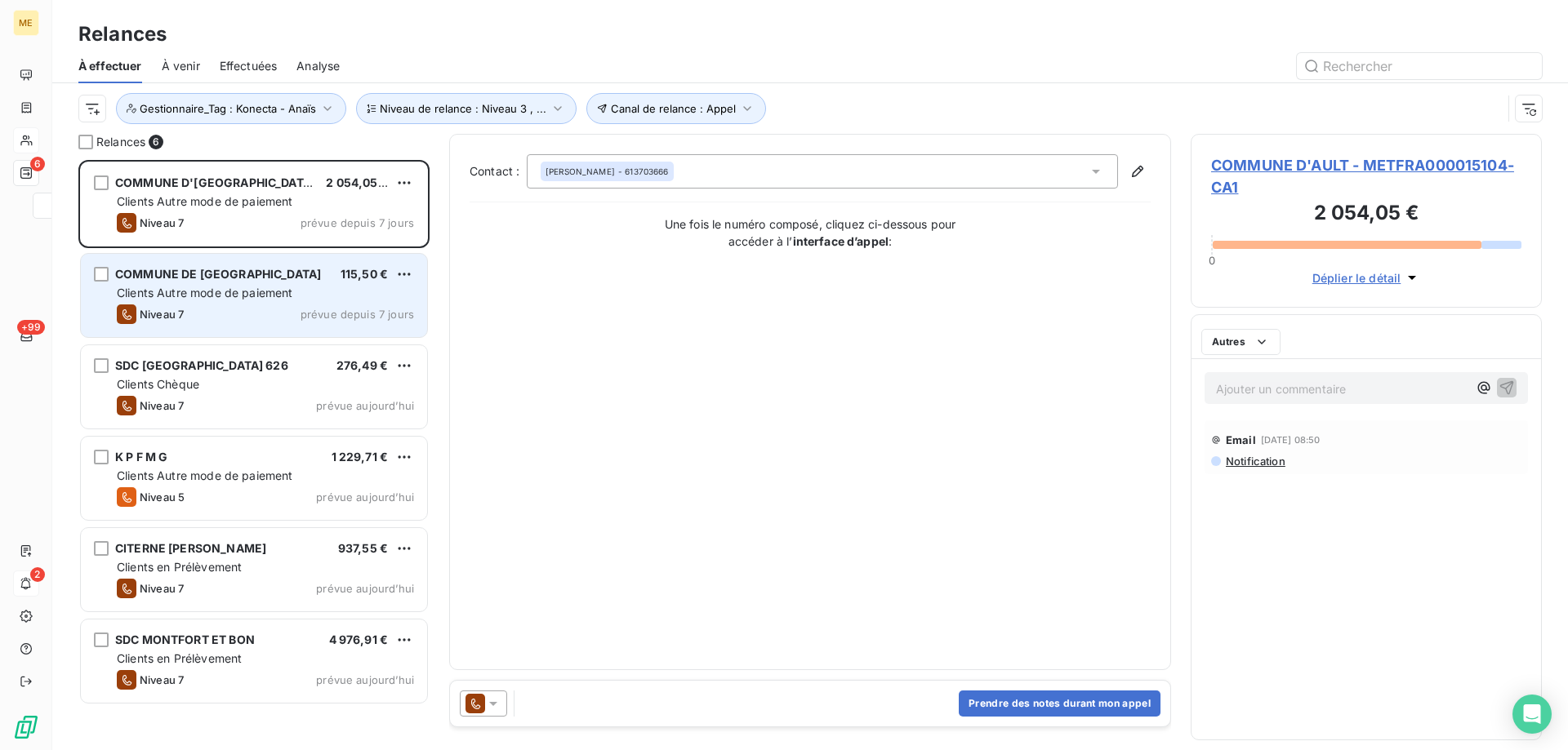
scroll to position [578, 339]
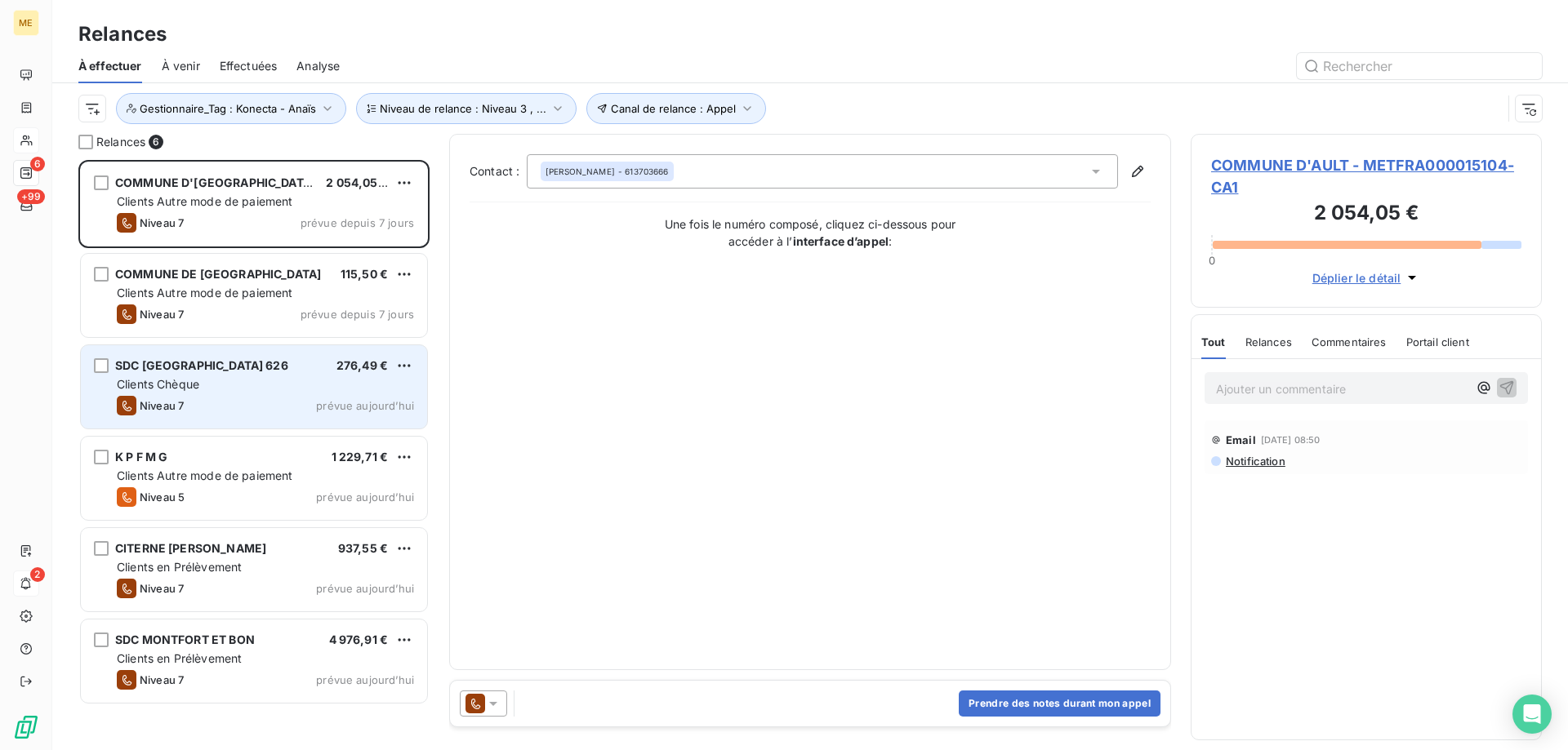
click at [253, 373] on div "SDC PARC ILONIA 626 276,49 € Clients Chèque Niveau 7 prévue aujourd’hui" at bounding box center [253, 386] width 346 height 83
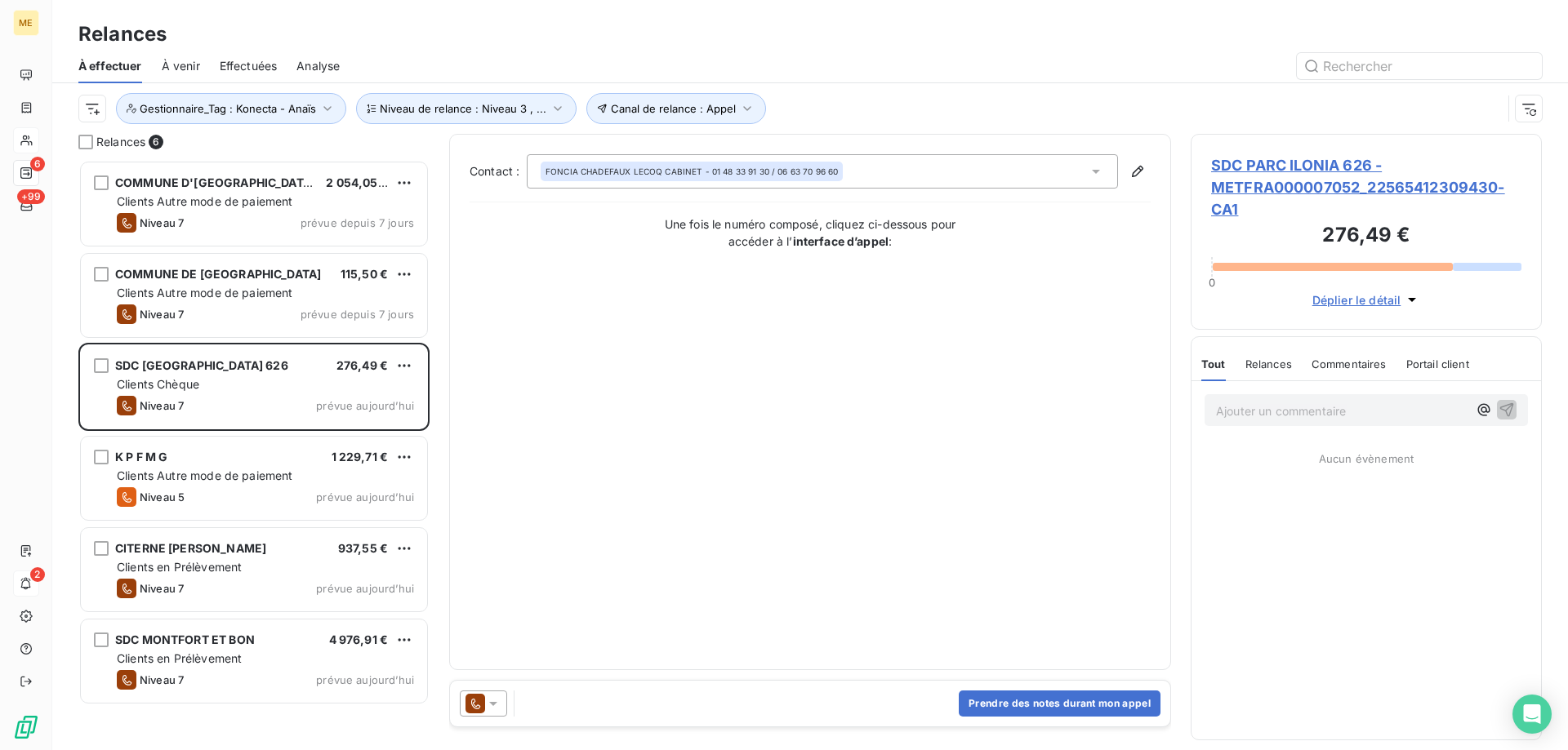
click at [1268, 191] on span "SDC PARC ILONIA 626 - METFRA000007052_22565412309430-CA1" at bounding box center [1367, 187] width 310 height 66
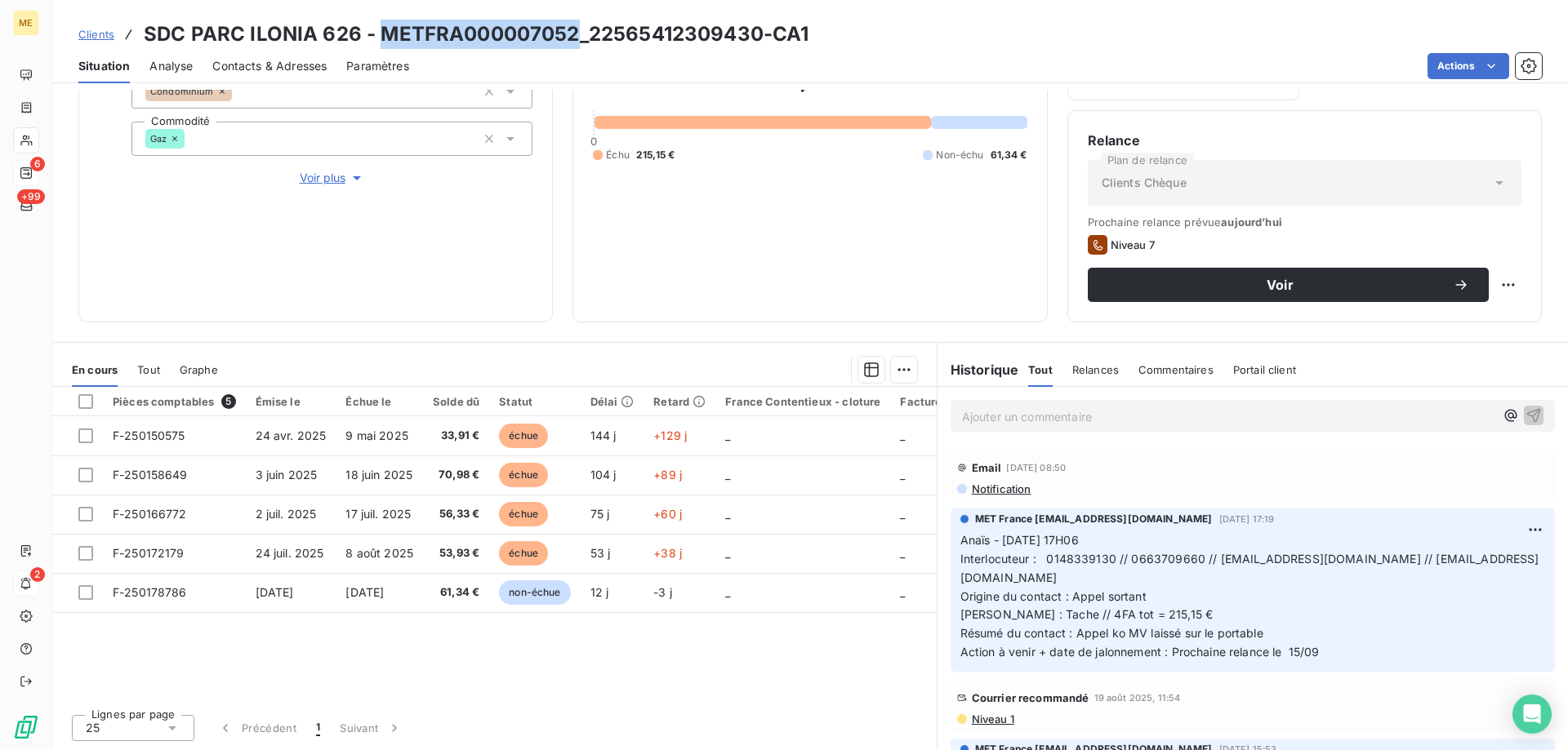
drag, startPoint x: 574, startPoint y: 24, endPoint x: 380, endPoint y: 43, distance: 194.9
click at [380, 43] on h3 "SDC PARC ILONIA 626 - METFRA000007052_22565412309430-CA1" at bounding box center [475, 34] width 665 height 29
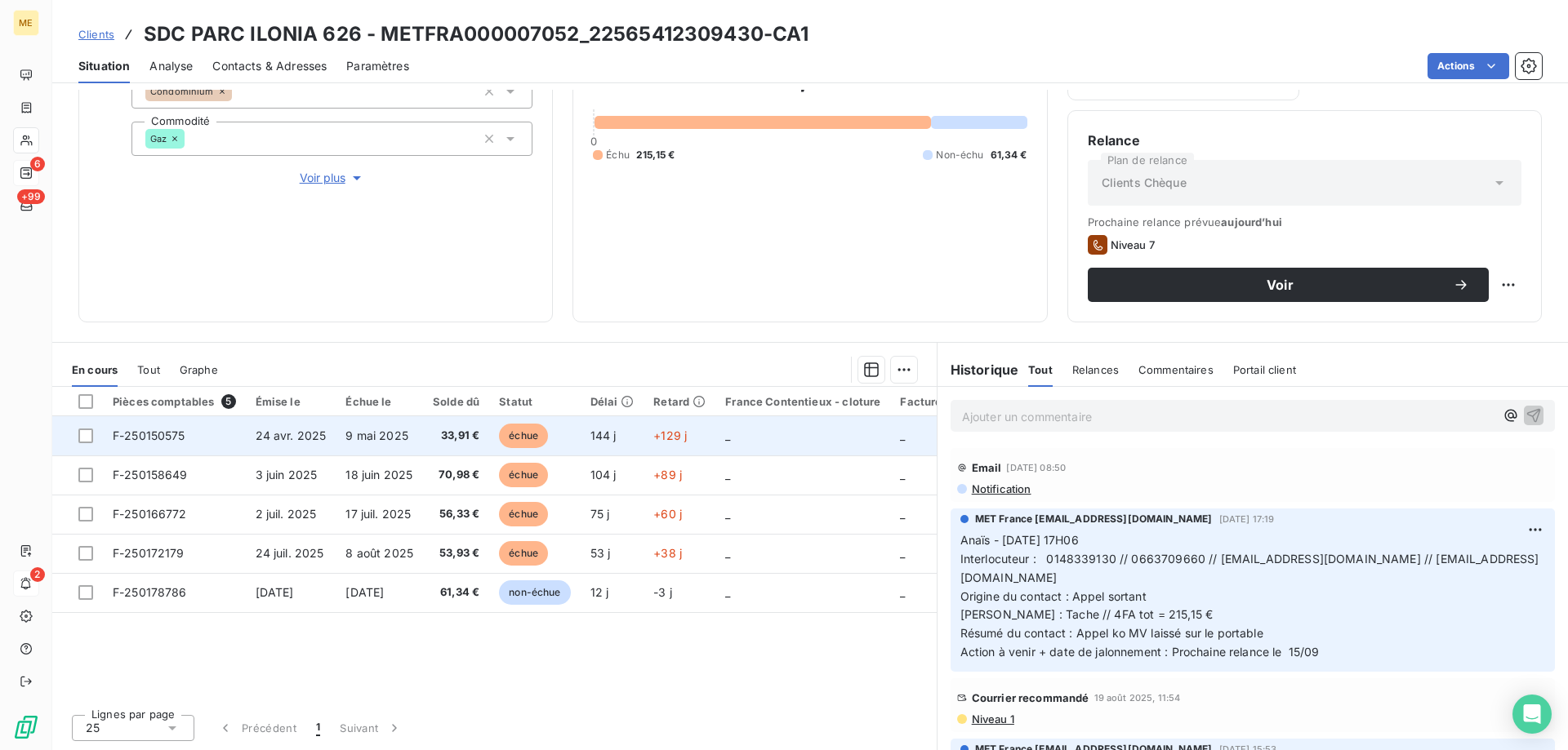
click at [745, 434] on td "_" at bounding box center [802, 436] width 174 height 39
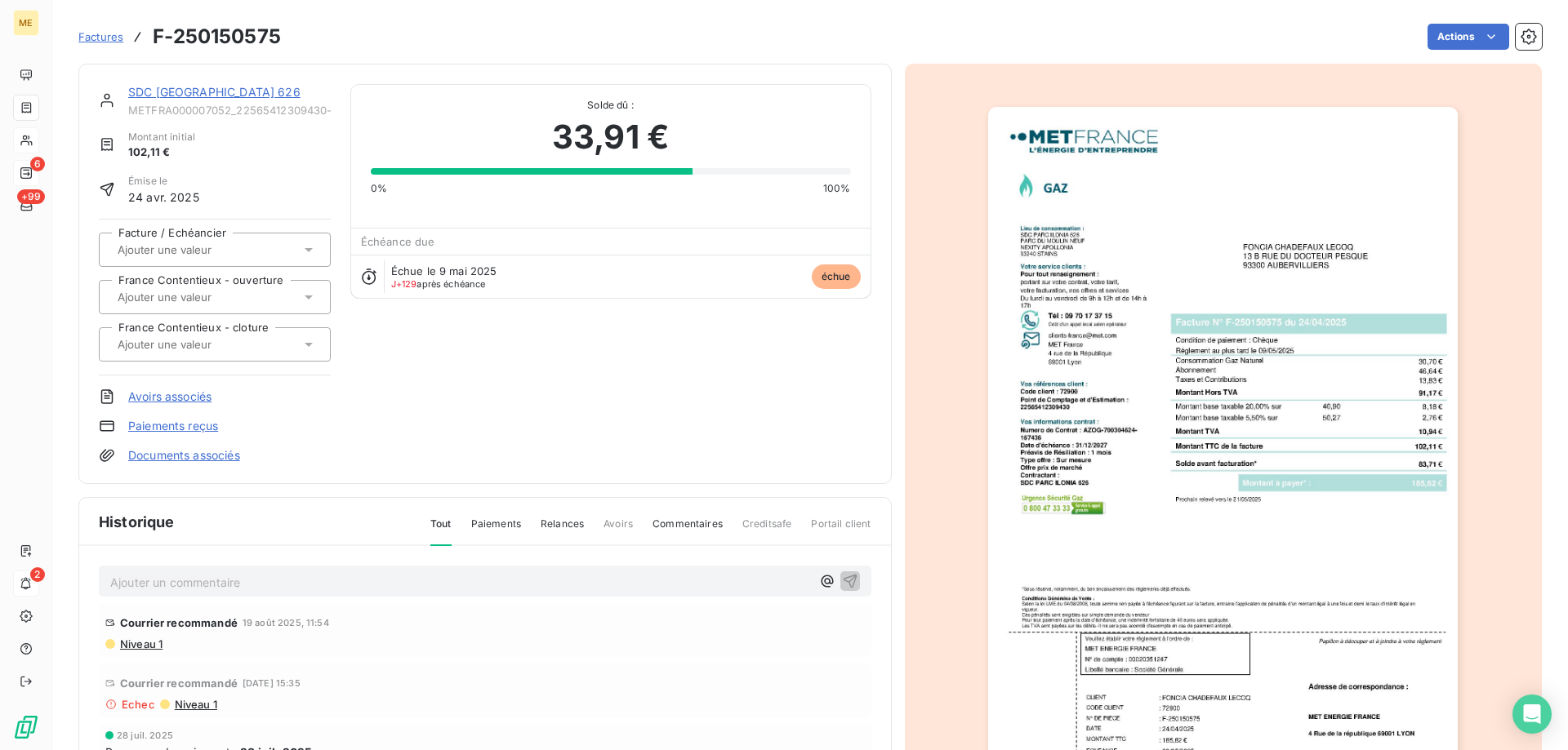
click at [1316, 458] on img "button" at bounding box center [1223, 439] width 470 height 665
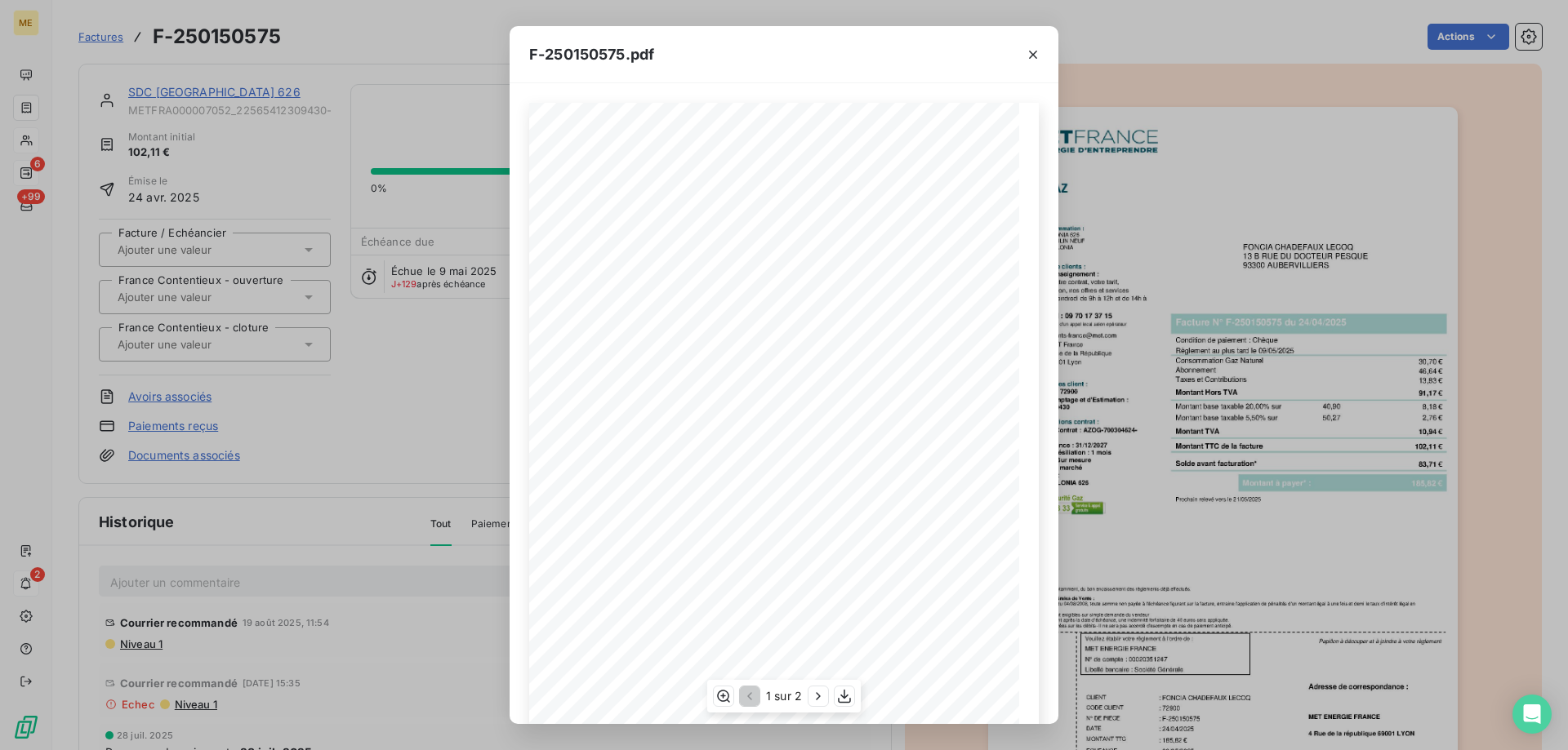
scroll to position [91, 0]
click at [822, 695] on icon "button" at bounding box center [818, 696] width 16 height 16
click at [1020, 50] on div at bounding box center [1033, 54] width 50 height 56
click at [1027, 55] on icon "button" at bounding box center [1033, 54] width 16 height 16
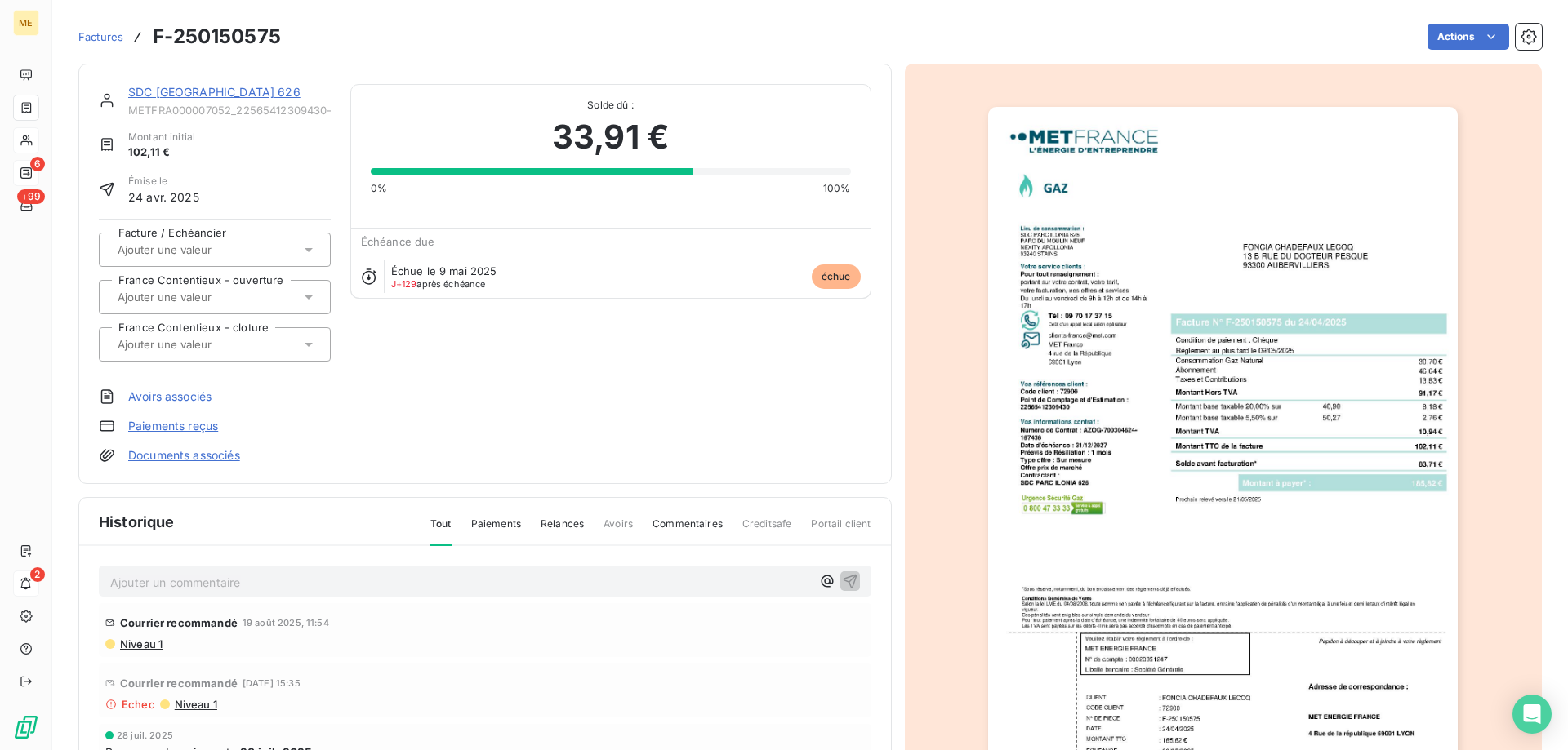
click at [180, 91] on link "SDC [GEOGRAPHIC_DATA] 626" at bounding box center [215, 91] width 173 height 14
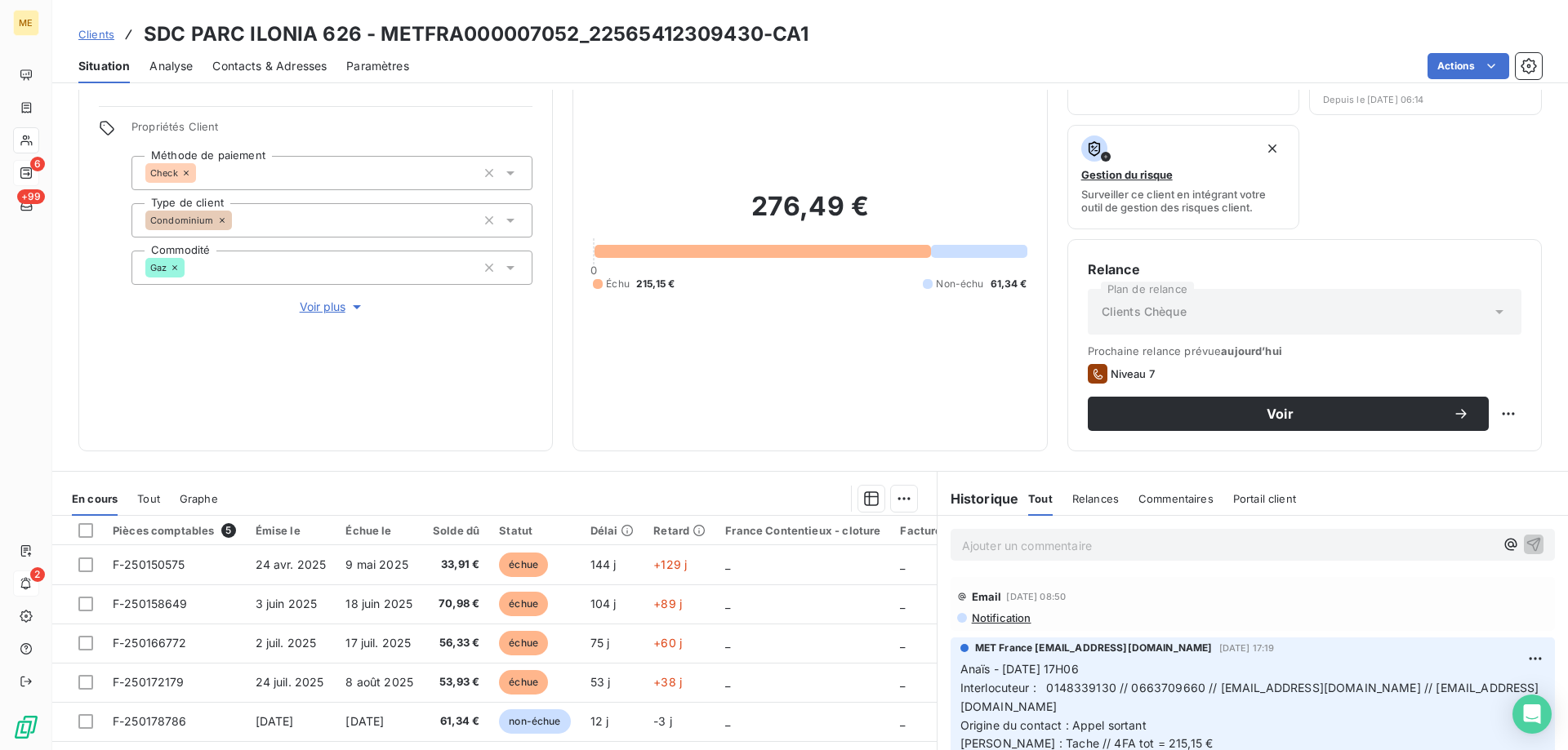
scroll to position [218, 0]
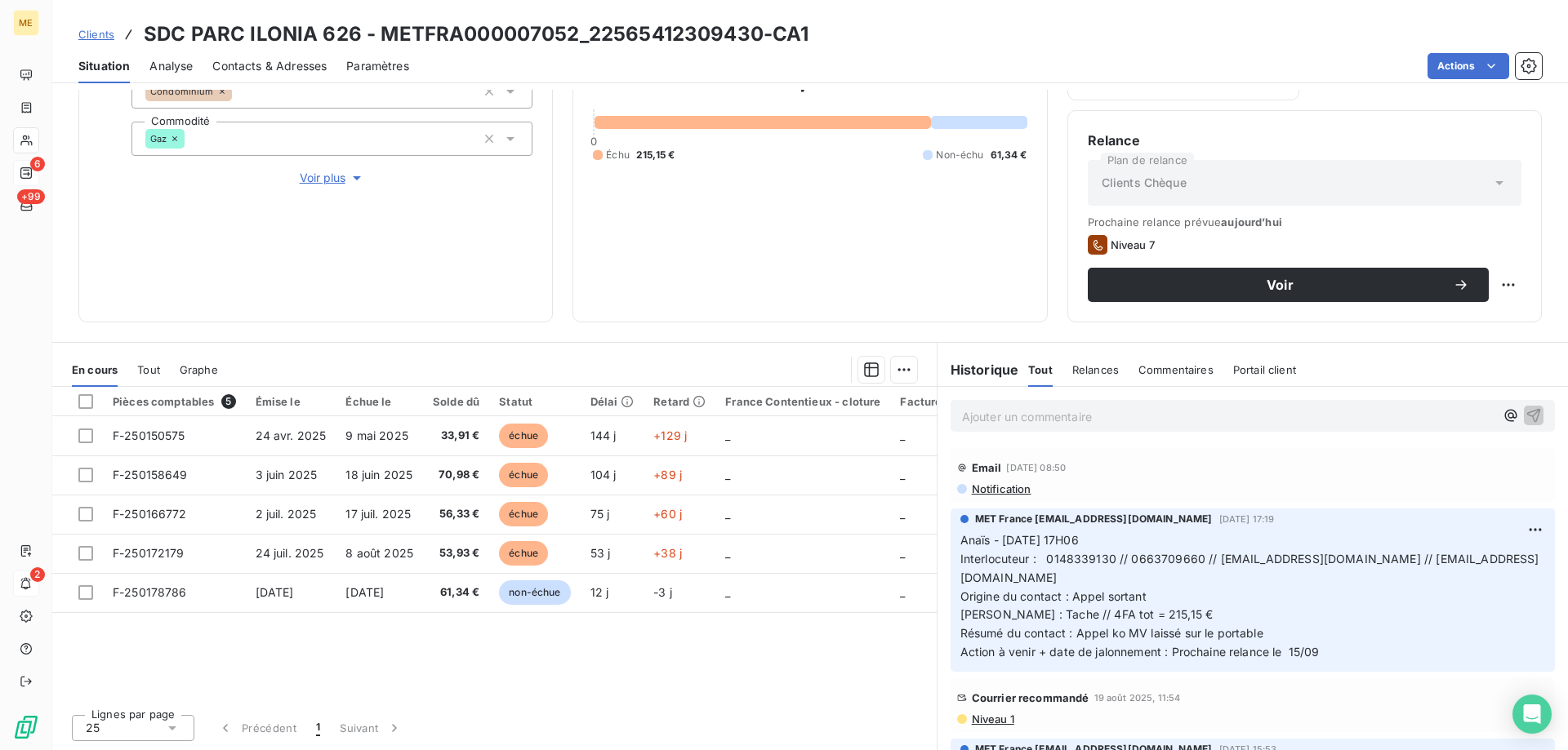
click at [1273, 628] on p "Anaïs - 08/09/2025 - 17H06 Interlocuteur : 0148339130 // 0663709660 // ilhame.e…" at bounding box center [1253, 597] width 584 height 131
click at [1113, 616] on span "Anaïs - 08/09/2025 - 17H06 Interlocuteur : 0148339130 // 0663709660 // ilhame.e…" at bounding box center [1250, 596] width 579 height 126
drag, startPoint x: 1109, startPoint y: 557, endPoint x: 1041, endPoint y: 561, distance: 68.1
click at [1041, 561] on span "Anaïs - 08/09/2025 - 17H06 Interlocuteur : 0148339130 // 0663709660 // ilhame.e…" at bounding box center [1250, 596] width 579 height 126
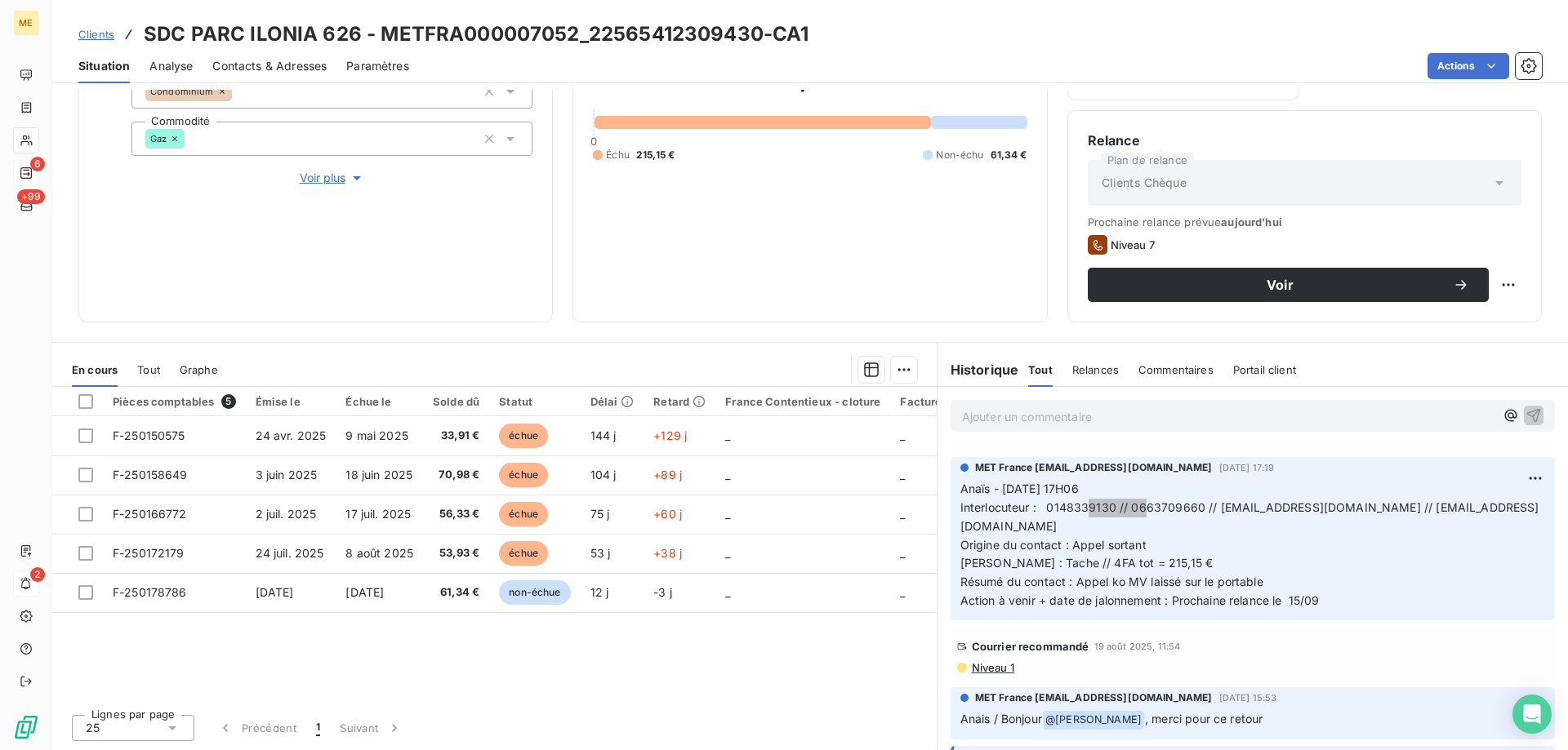
scroll to position [81, 0]
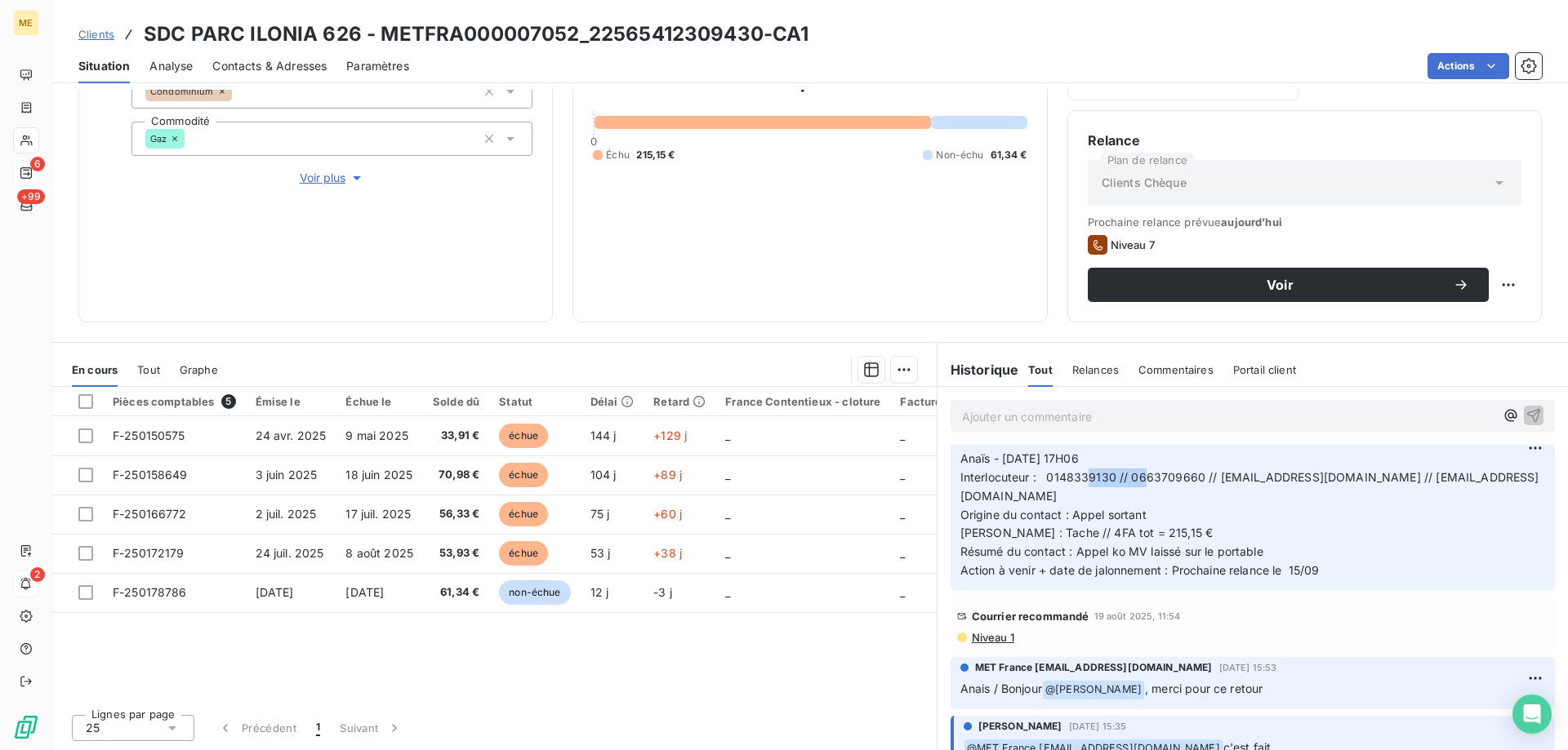
click at [992, 645] on div "Courrier recommandé 19 août 2025, 11:54 Niveau 1" at bounding box center [1253, 623] width 605 height 54
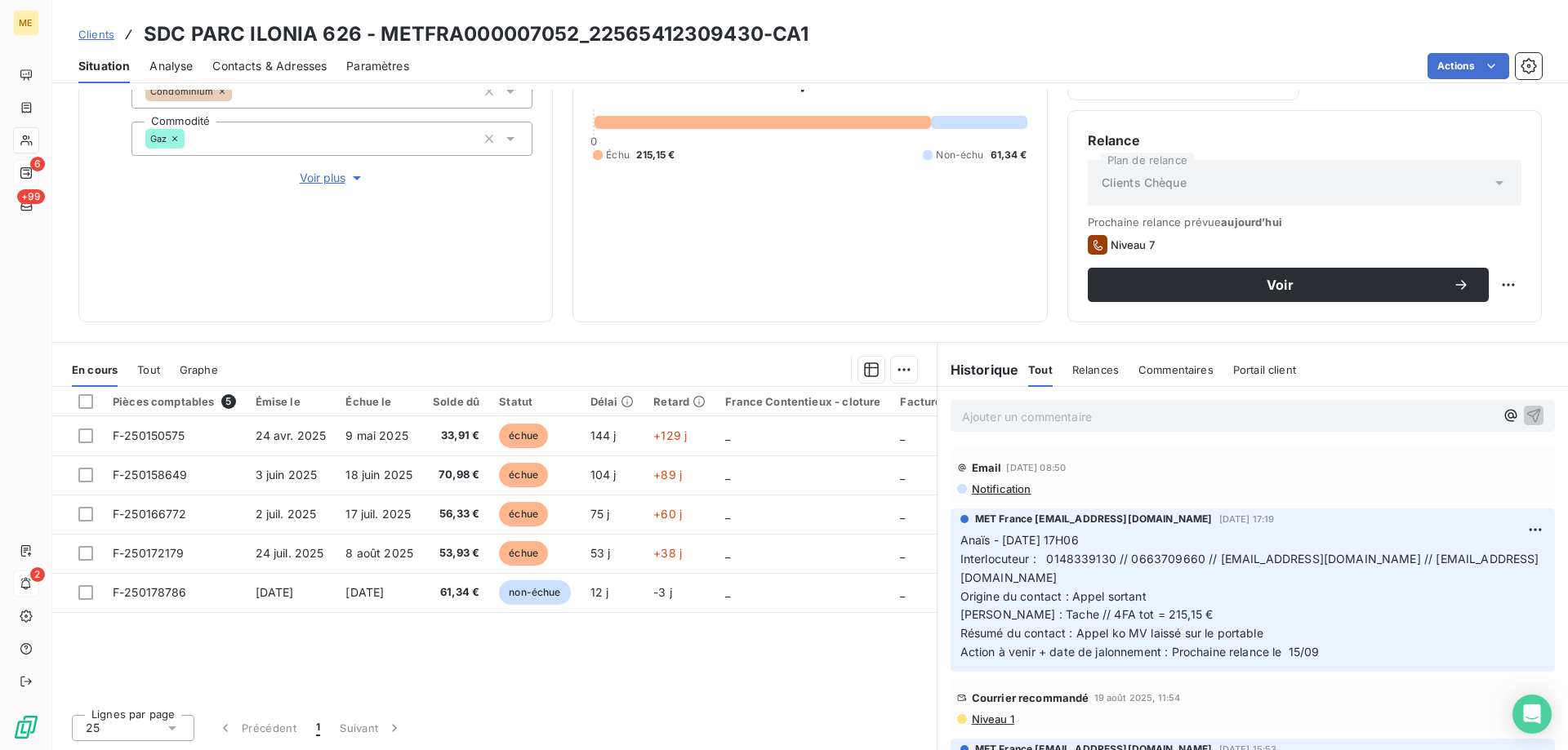
click at [995, 491] on span "Notification" at bounding box center [1000, 489] width 61 height 13
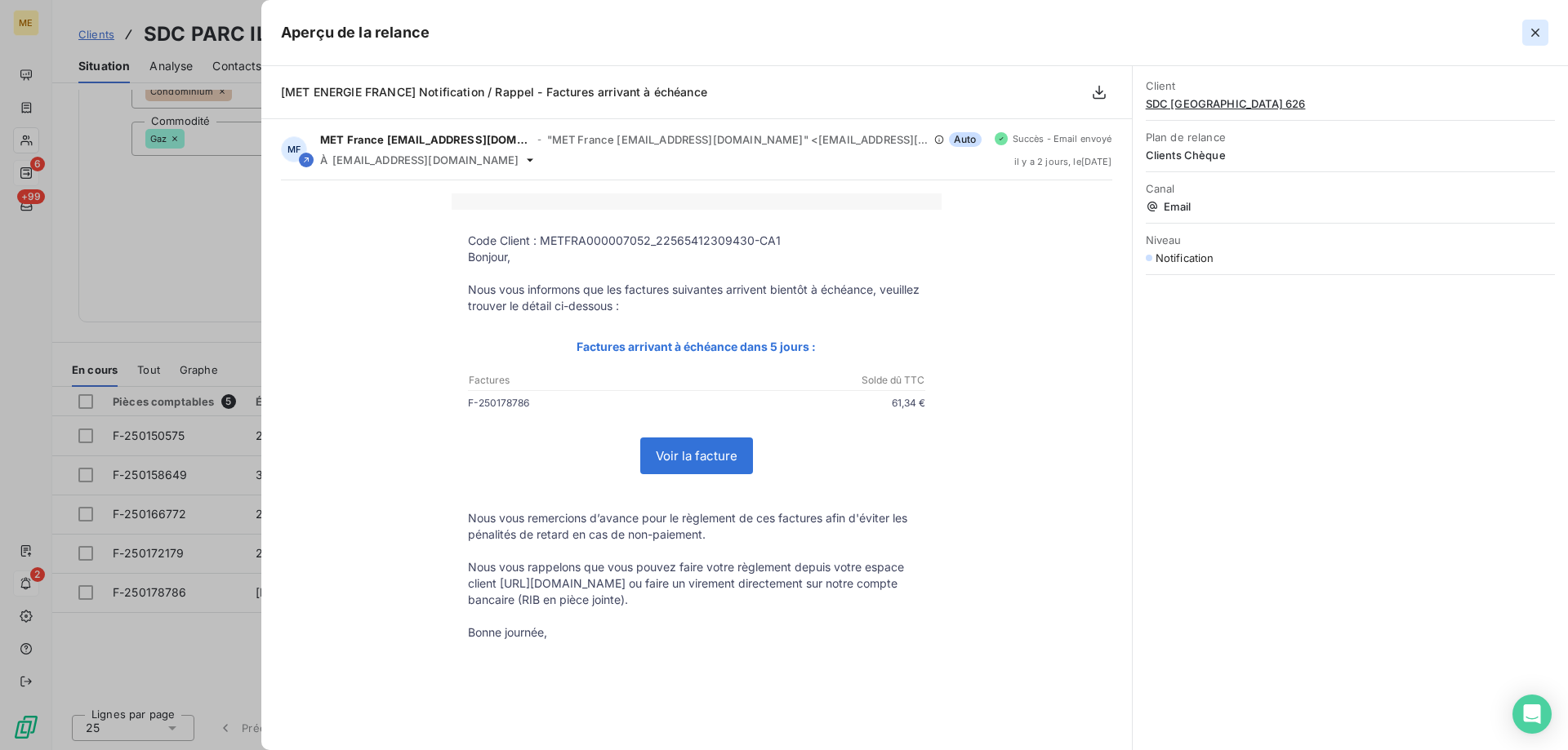
click at [1538, 40] on icon "button" at bounding box center [1535, 32] width 16 height 16
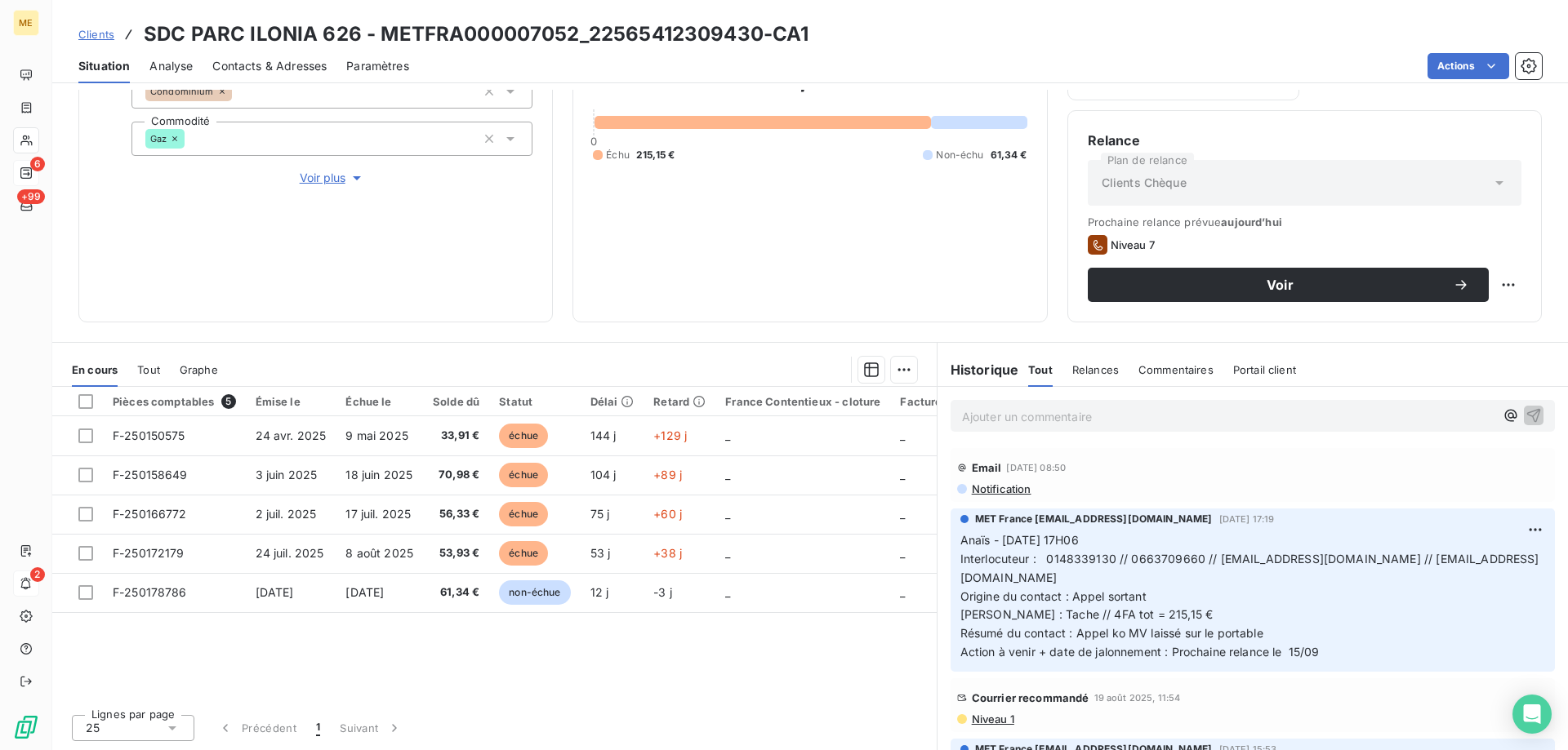
click at [987, 709] on div "Courrier recommandé 19 août 2025, 11:54" at bounding box center [1253, 697] width 591 height 26
click at [975, 719] on span "Niveau 1" at bounding box center [992, 719] width 44 height 13
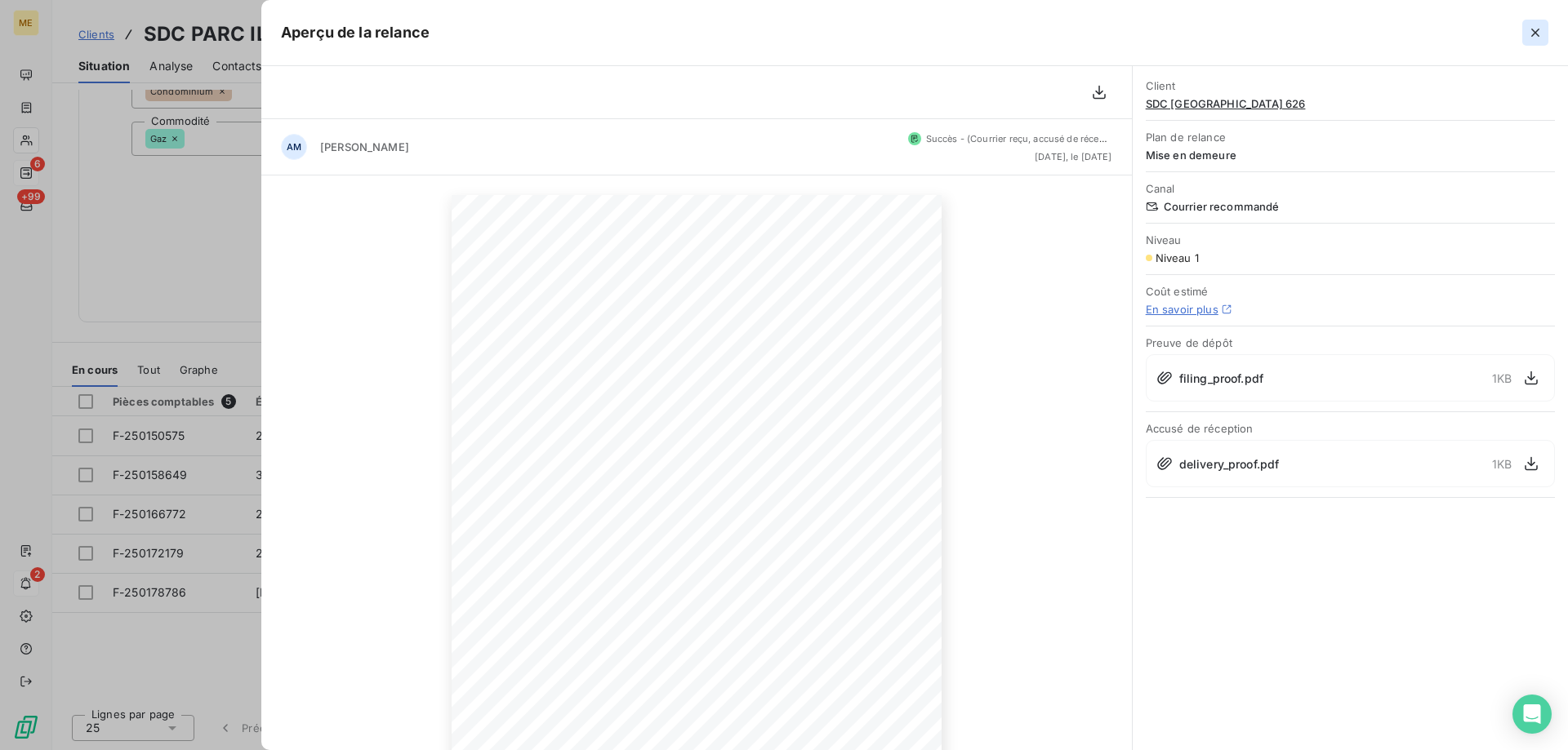
click at [1539, 35] on icon "button" at bounding box center [1535, 33] width 8 height 8
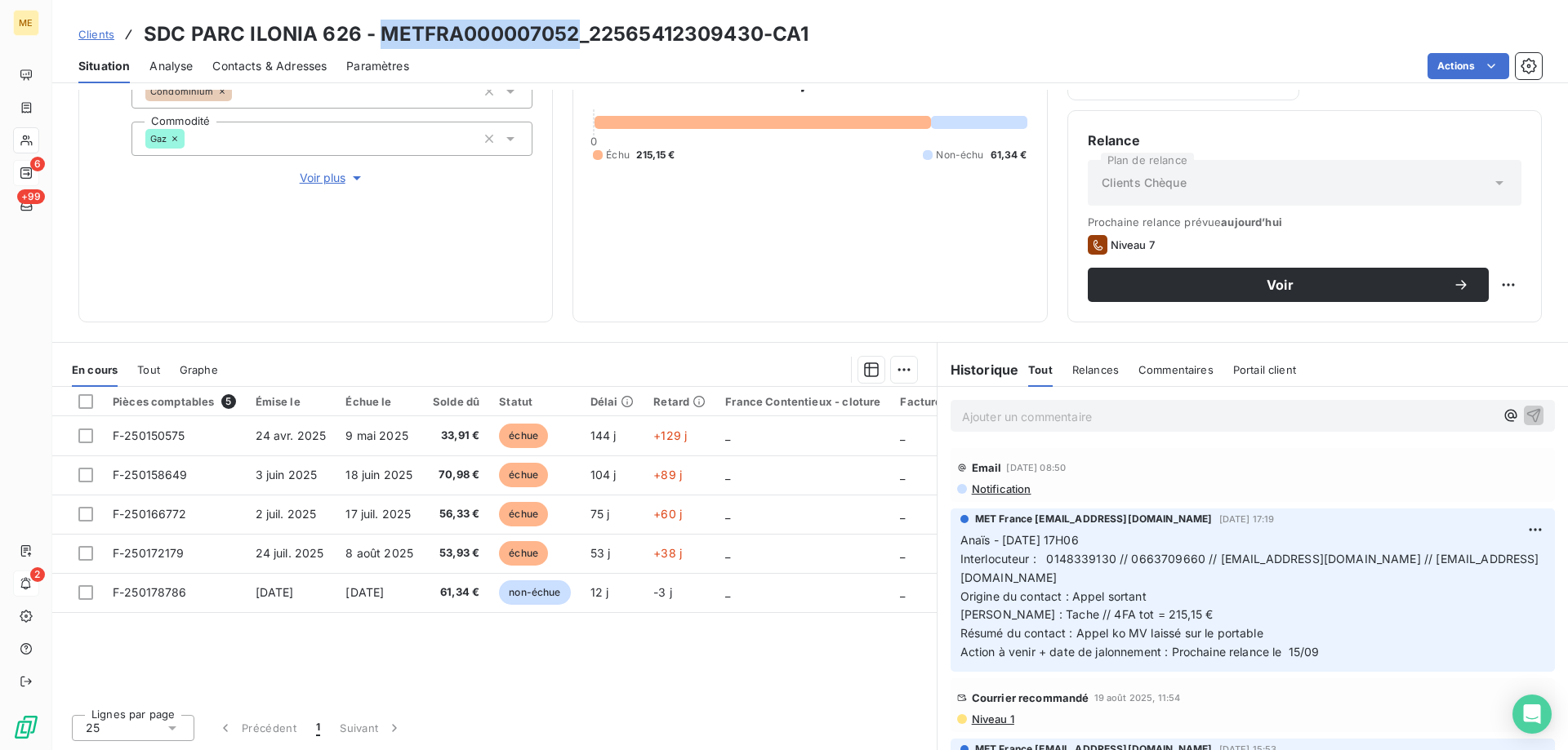
drag, startPoint x: 574, startPoint y: 36, endPoint x: 375, endPoint y: 43, distance: 199.1
click at [375, 43] on h3 "SDC PARC ILONIA 626 - METFRA000007052_22565412309430-CA1" at bounding box center [475, 34] width 665 height 29
drag, startPoint x: 758, startPoint y: 35, endPoint x: 589, endPoint y: 45, distance: 169.3
click at [589, 45] on h3 "SDC PARC ILONIA 626 - METFRA000007052_22565412309430-CA1" at bounding box center [475, 34] width 665 height 29
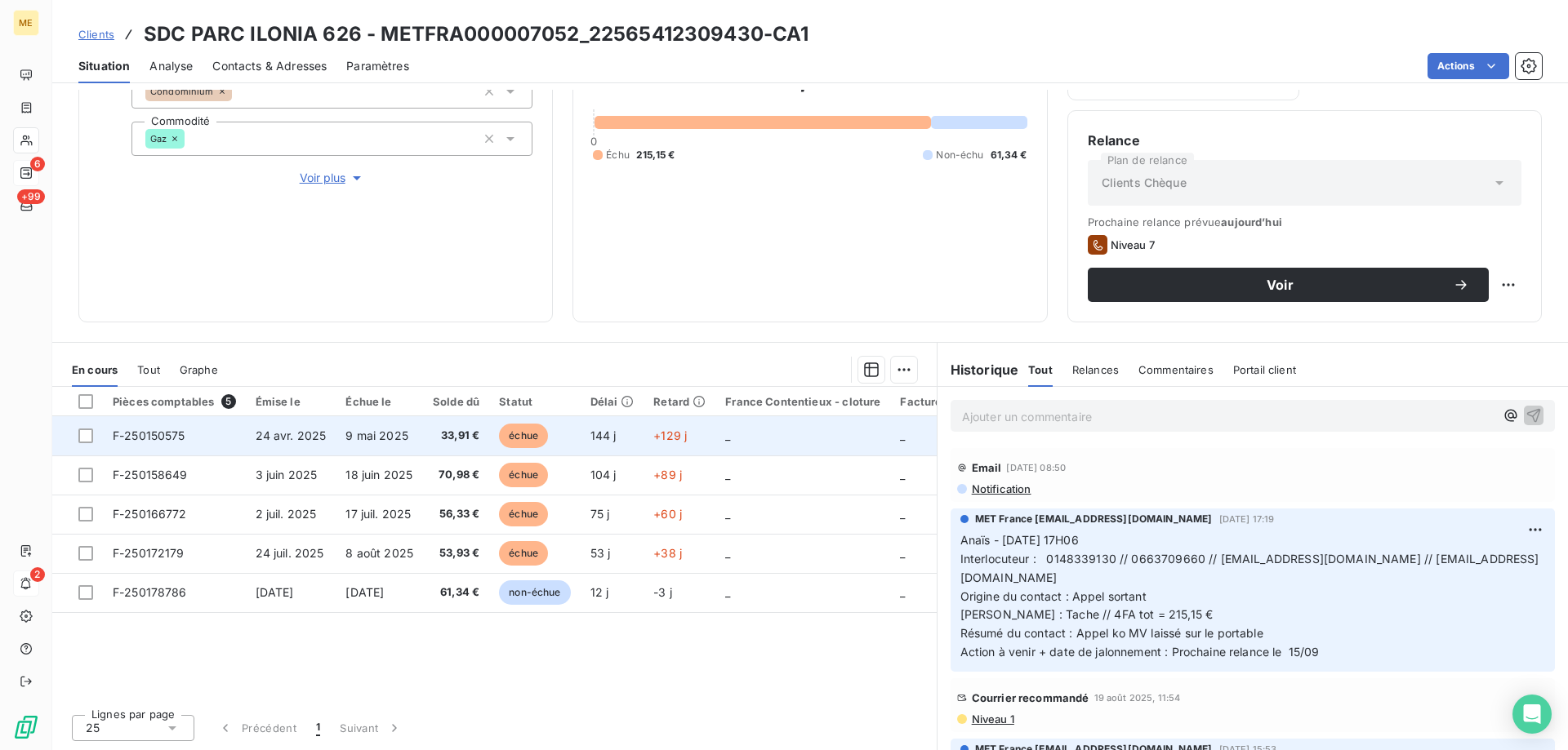
click at [772, 435] on td "_" at bounding box center [802, 436] width 174 height 39
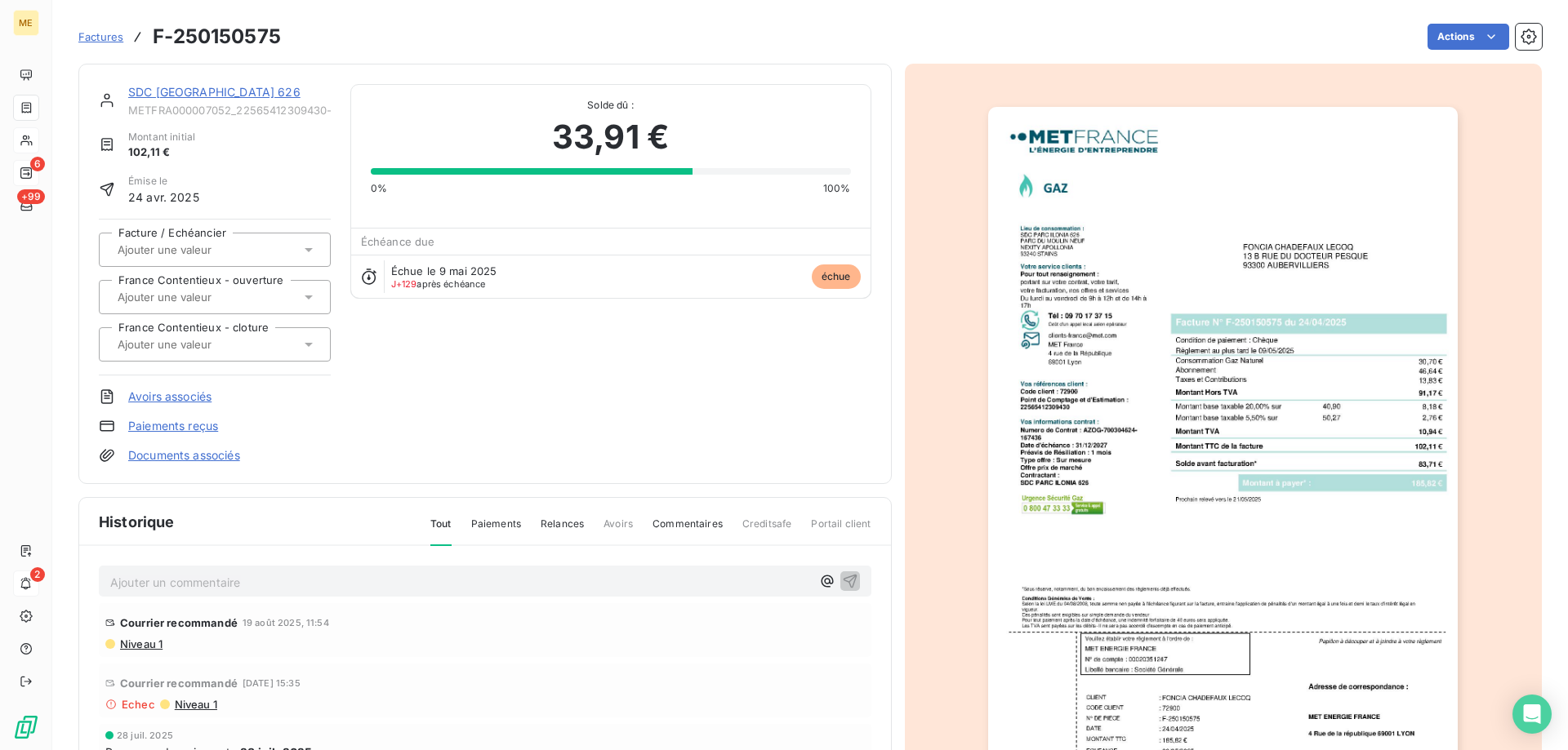
click at [1327, 598] on img "button" at bounding box center [1223, 439] width 470 height 665
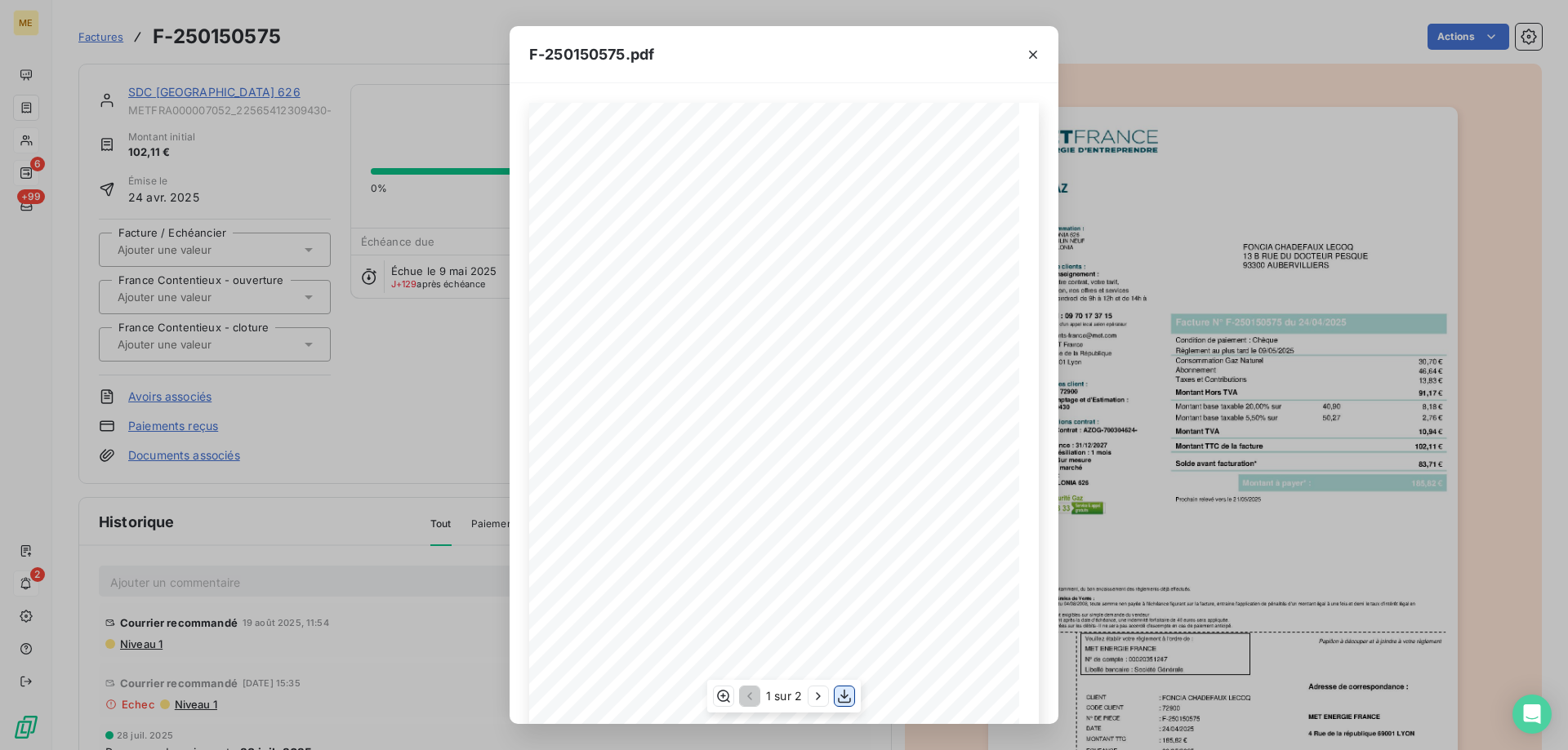
click at [839, 700] on icon "button" at bounding box center [844, 696] width 16 height 16
click at [1030, 54] on icon "button" at bounding box center [1033, 54] width 16 height 16
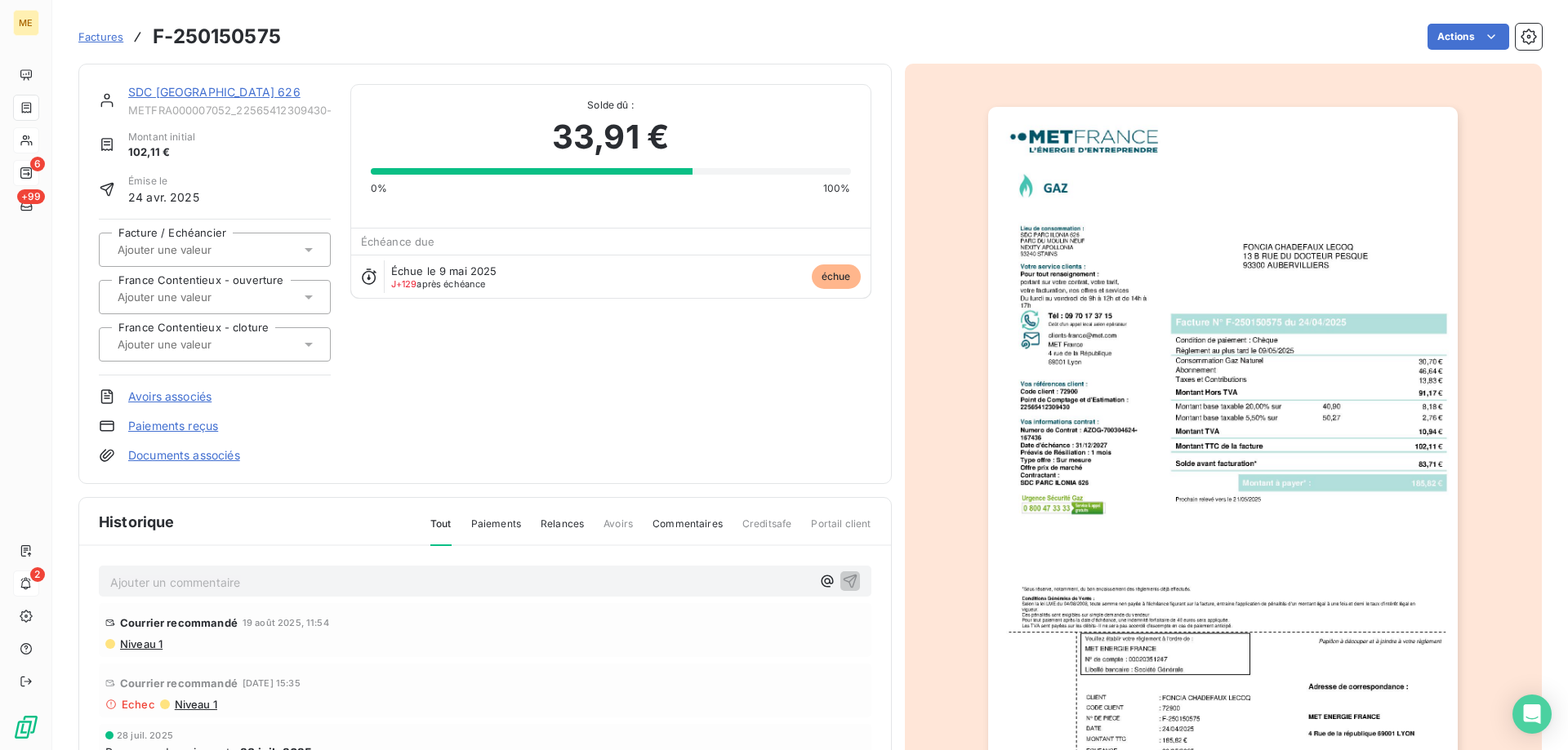
click at [149, 87] on link "SDC [GEOGRAPHIC_DATA] 626" at bounding box center [215, 91] width 173 height 14
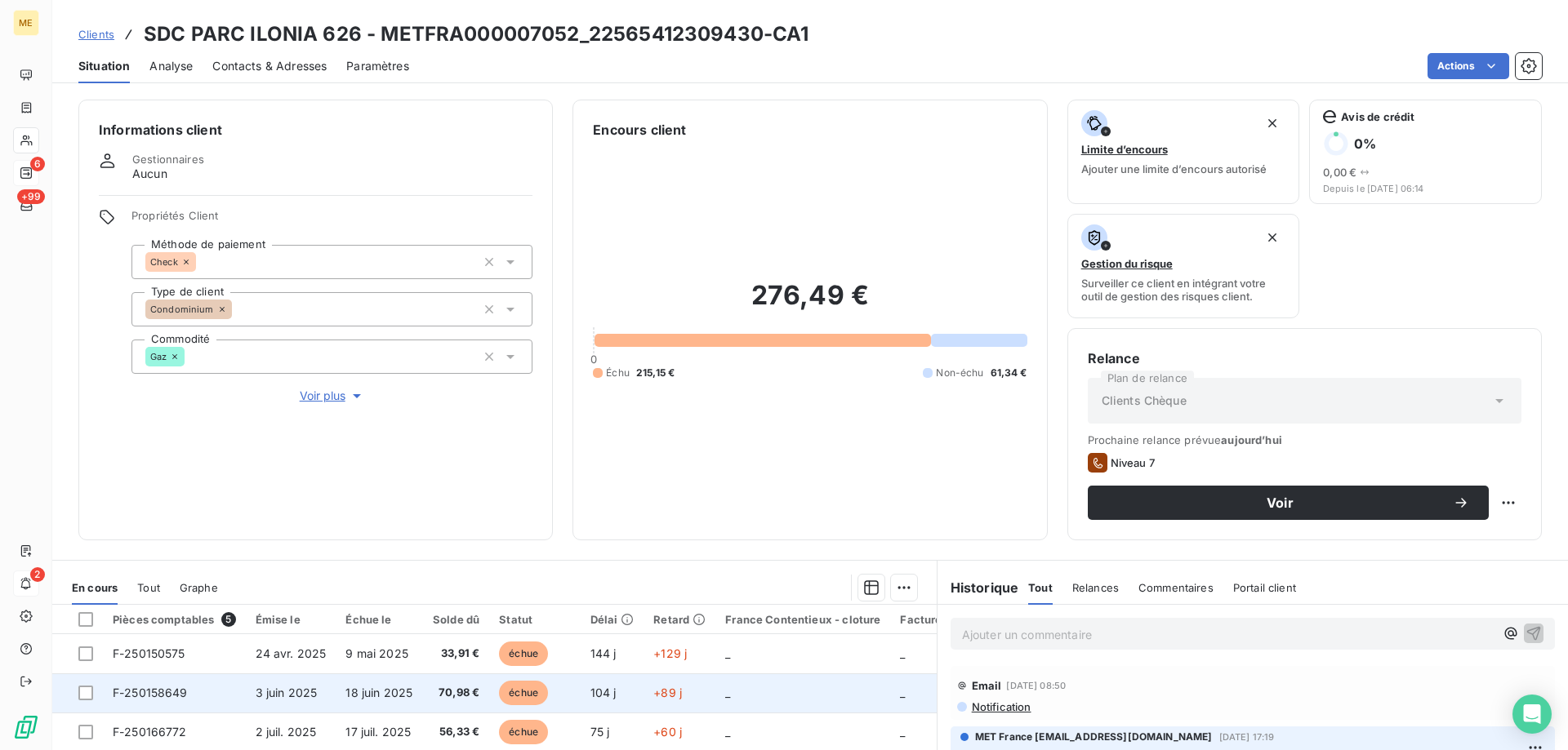
click at [761, 700] on td "_" at bounding box center [802, 693] width 174 height 39
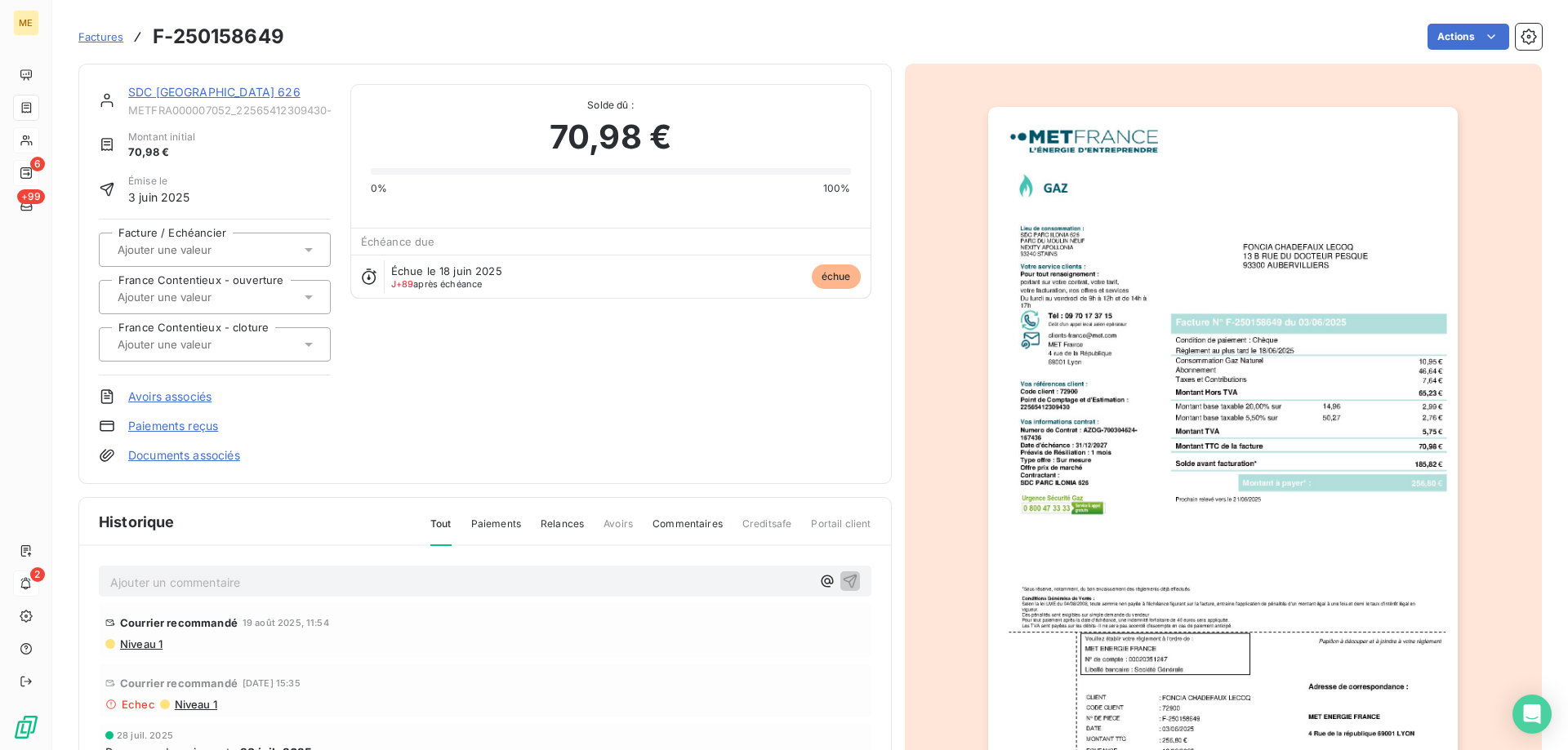
click at [1241, 469] on img "button" at bounding box center [1223, 439] width 470 height 665
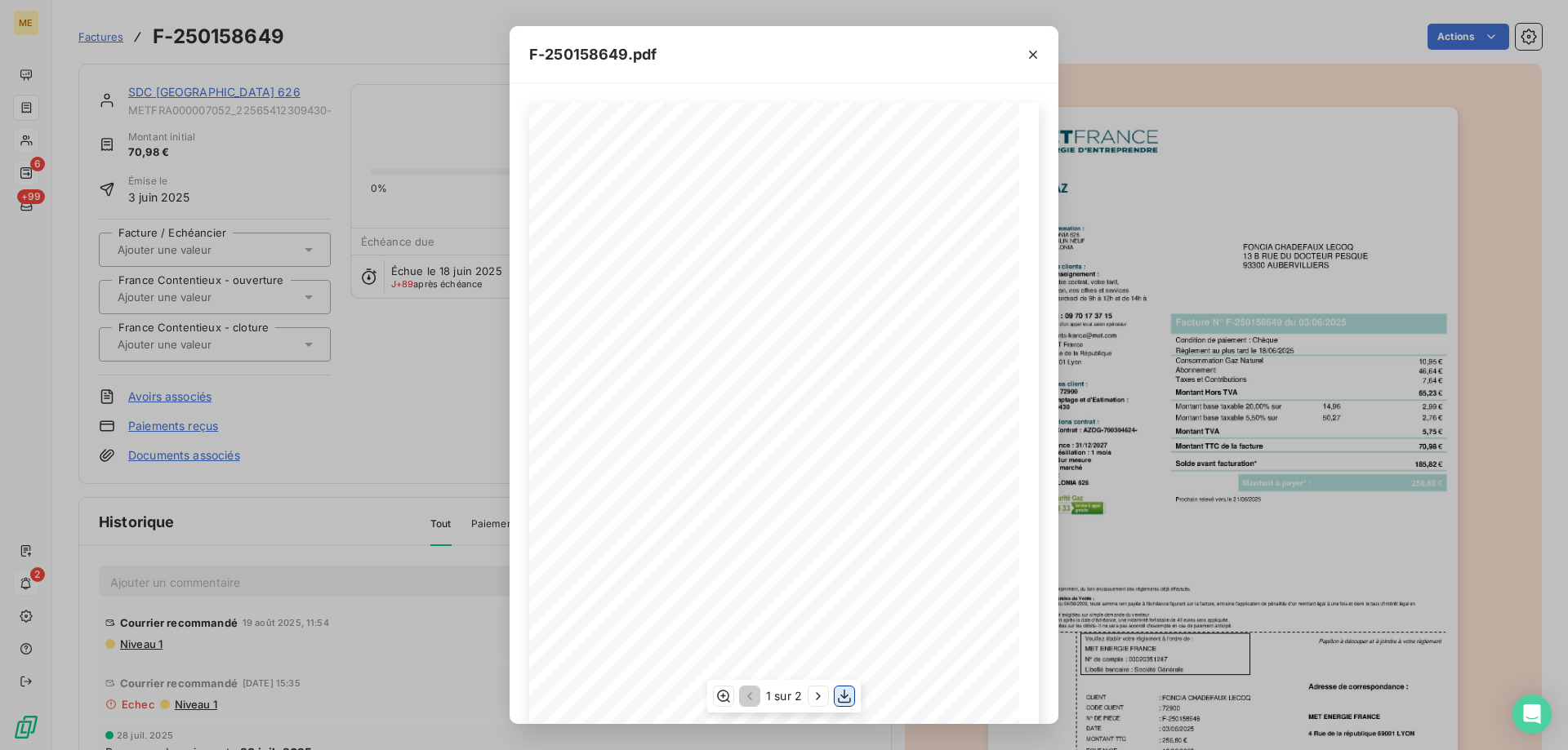
click at [844, 705] on icon "button" at bounding box center [844, 696] width 16 height 16
click at [1027, 53] on icon "button" at bounding box center [1033, 54] width 16 height 16
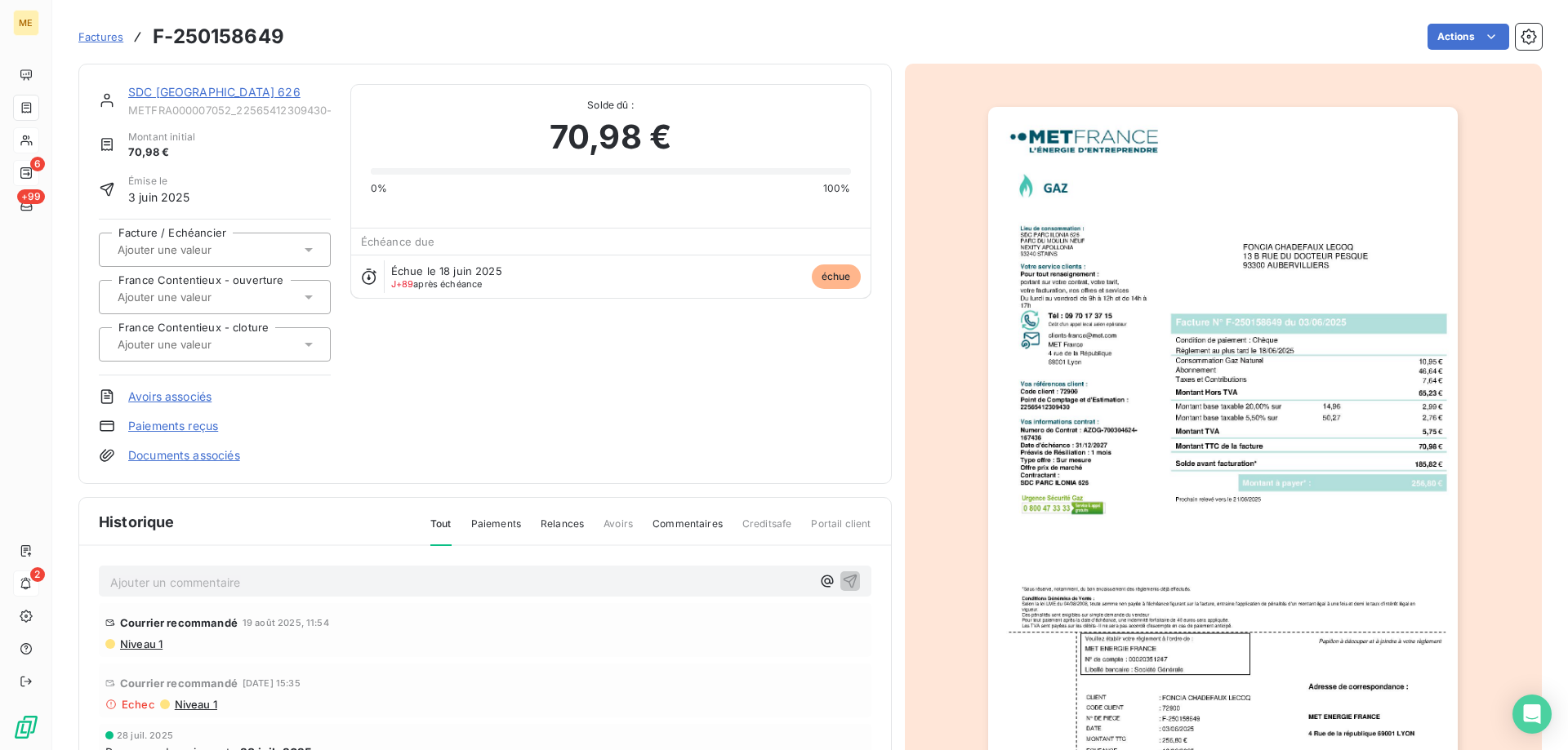
click at [169, 89] on link "SDC [GEOGRAPHIC_DATA] 626" at bounding box center [215, 91] width 173 height 14
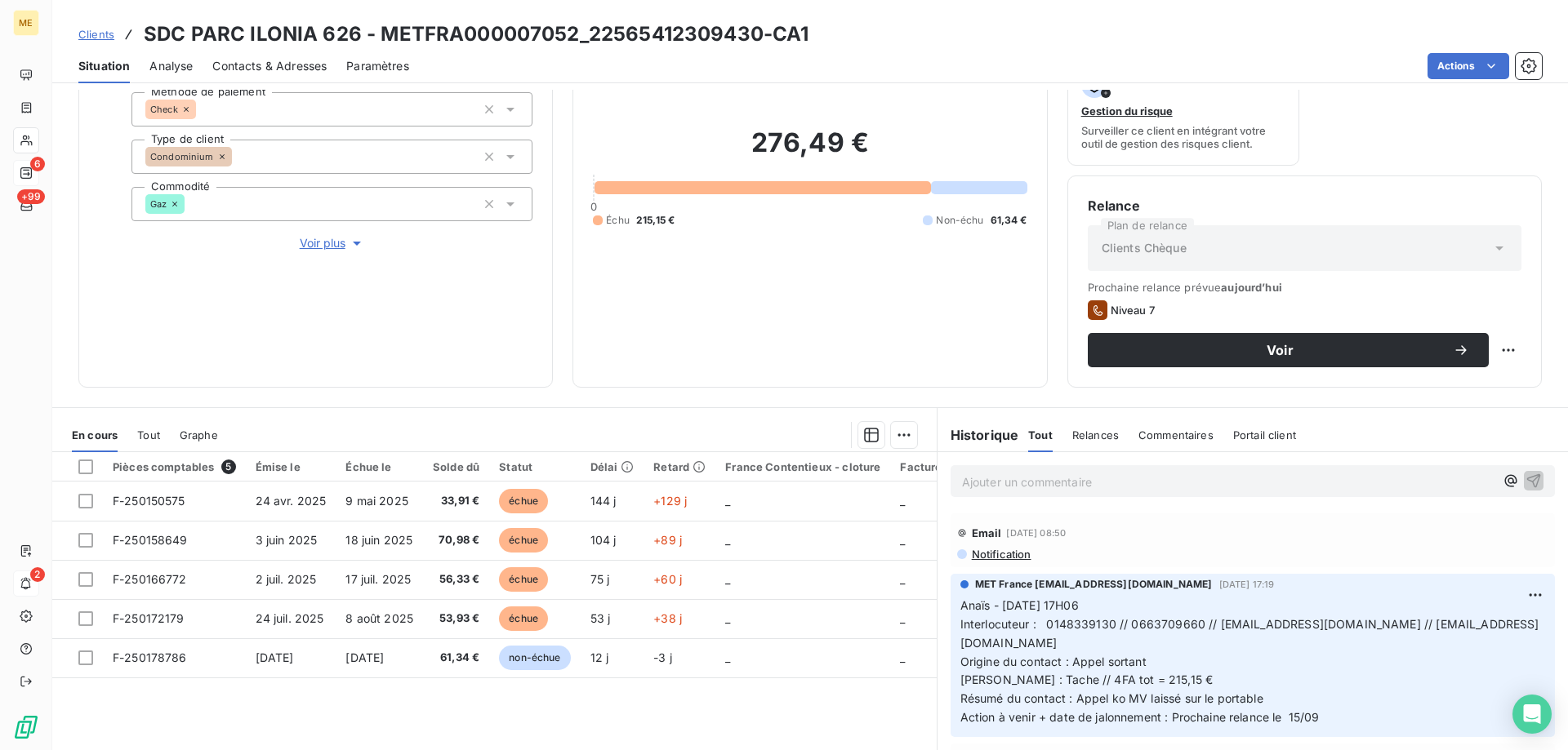
scroll to position [218, 0]
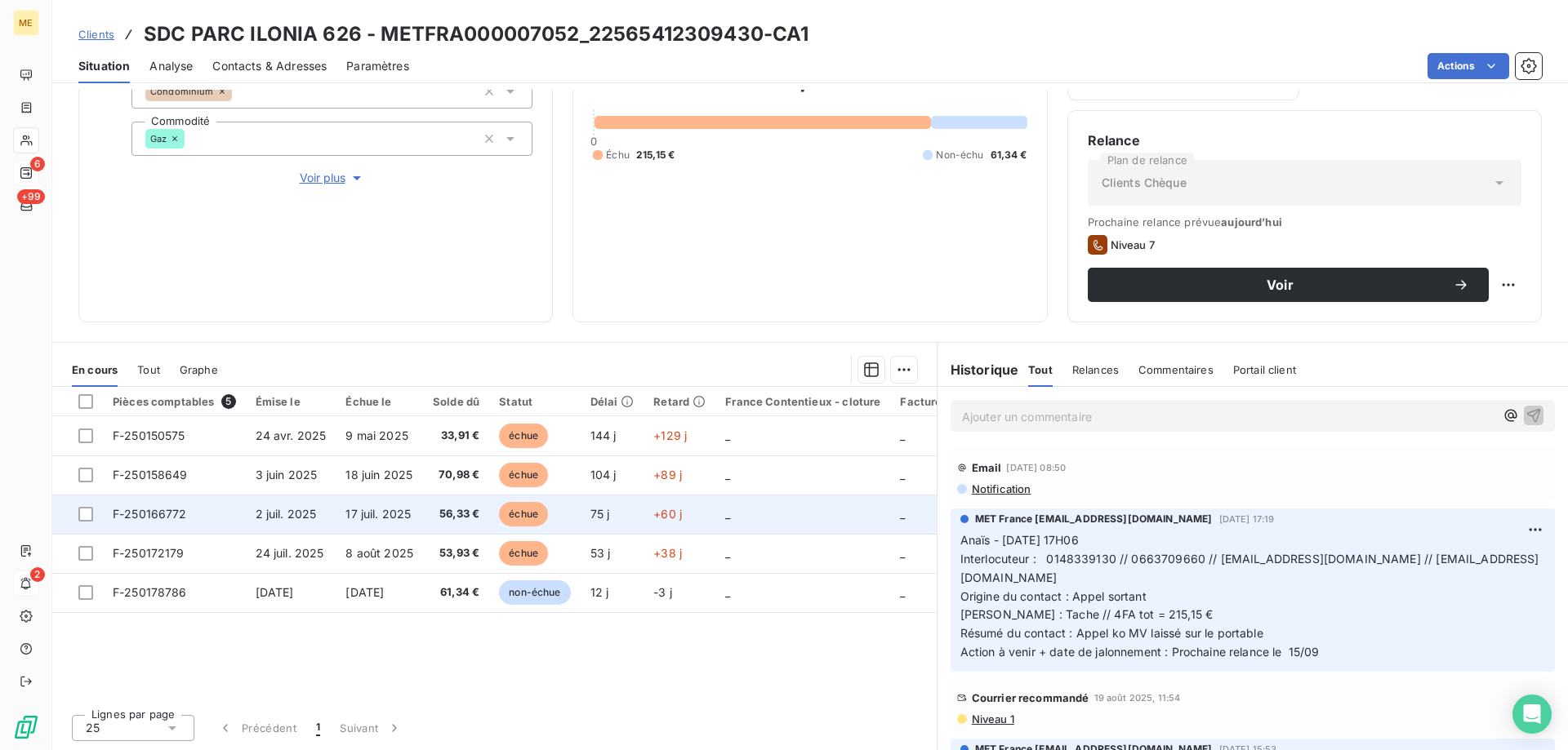
click at [796, 520] on td "_" at bounding box center [802, 514] width 174 height 39
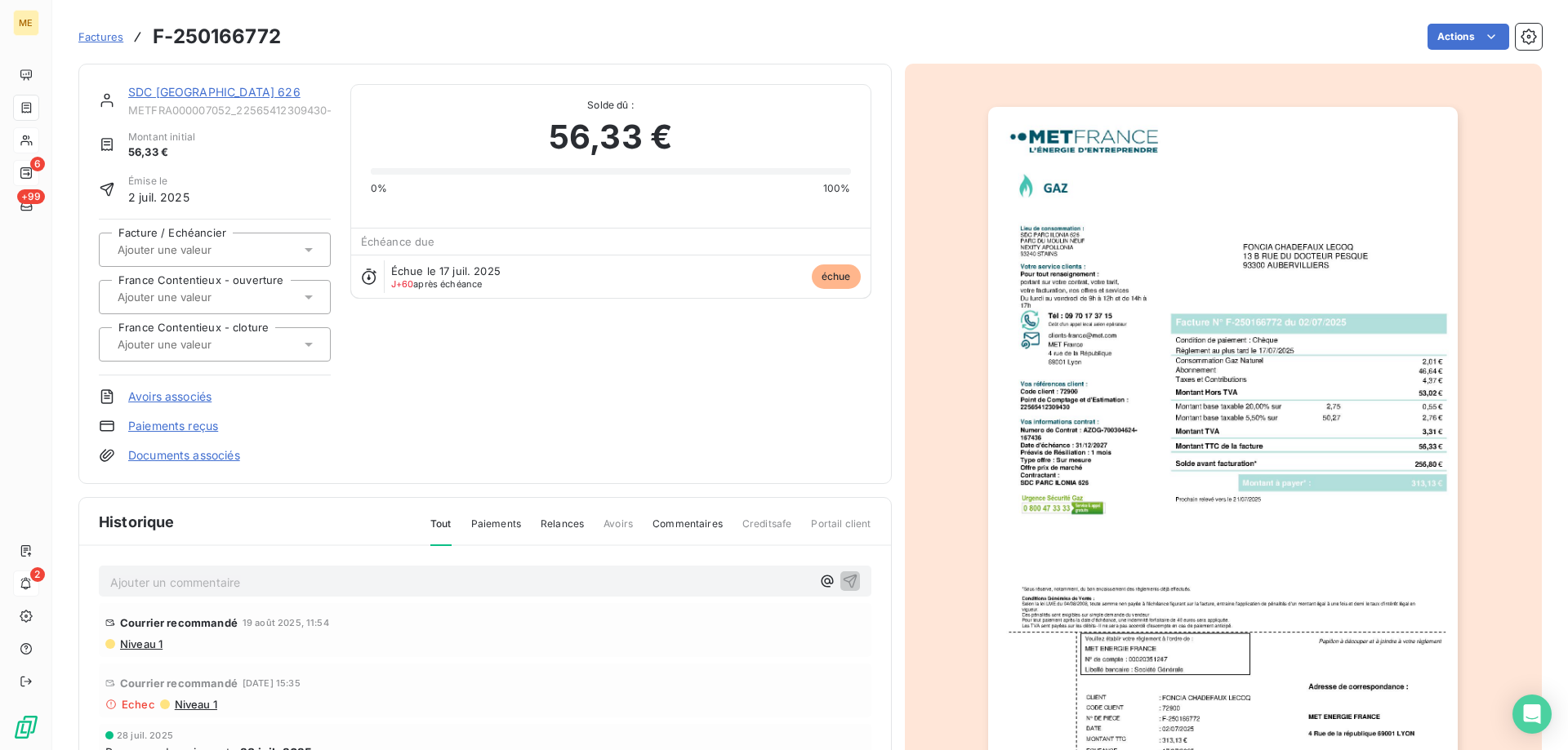
click at [1269, 484] on img "button" at bounding box center [1223, 439] width 470 height 665
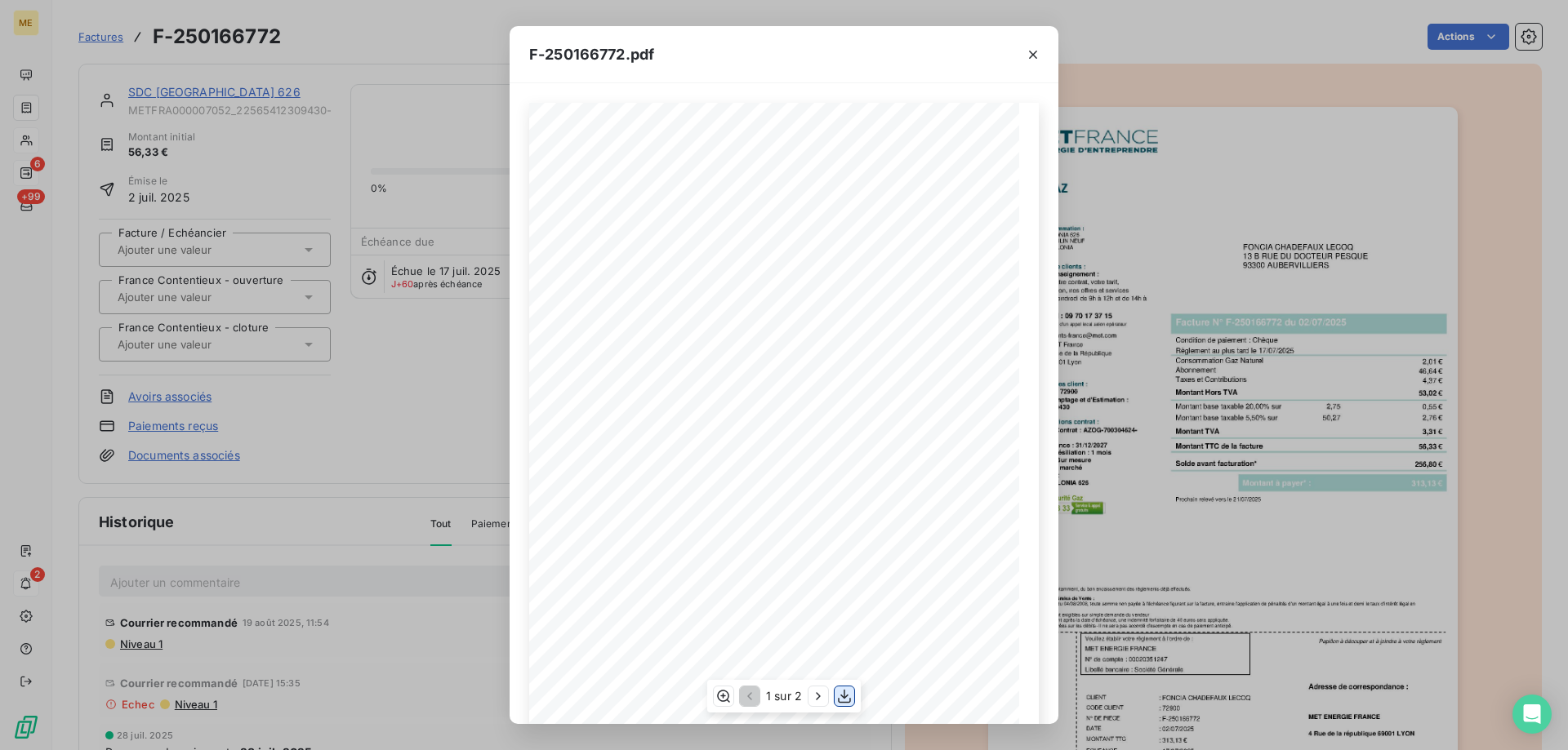
click at [846, 696] on icon "button" at bounding box center [844, 696] width 13 height 14
click at [1034, 55] on icon "button" at bounding box center [1033, 54] width 8 height 8
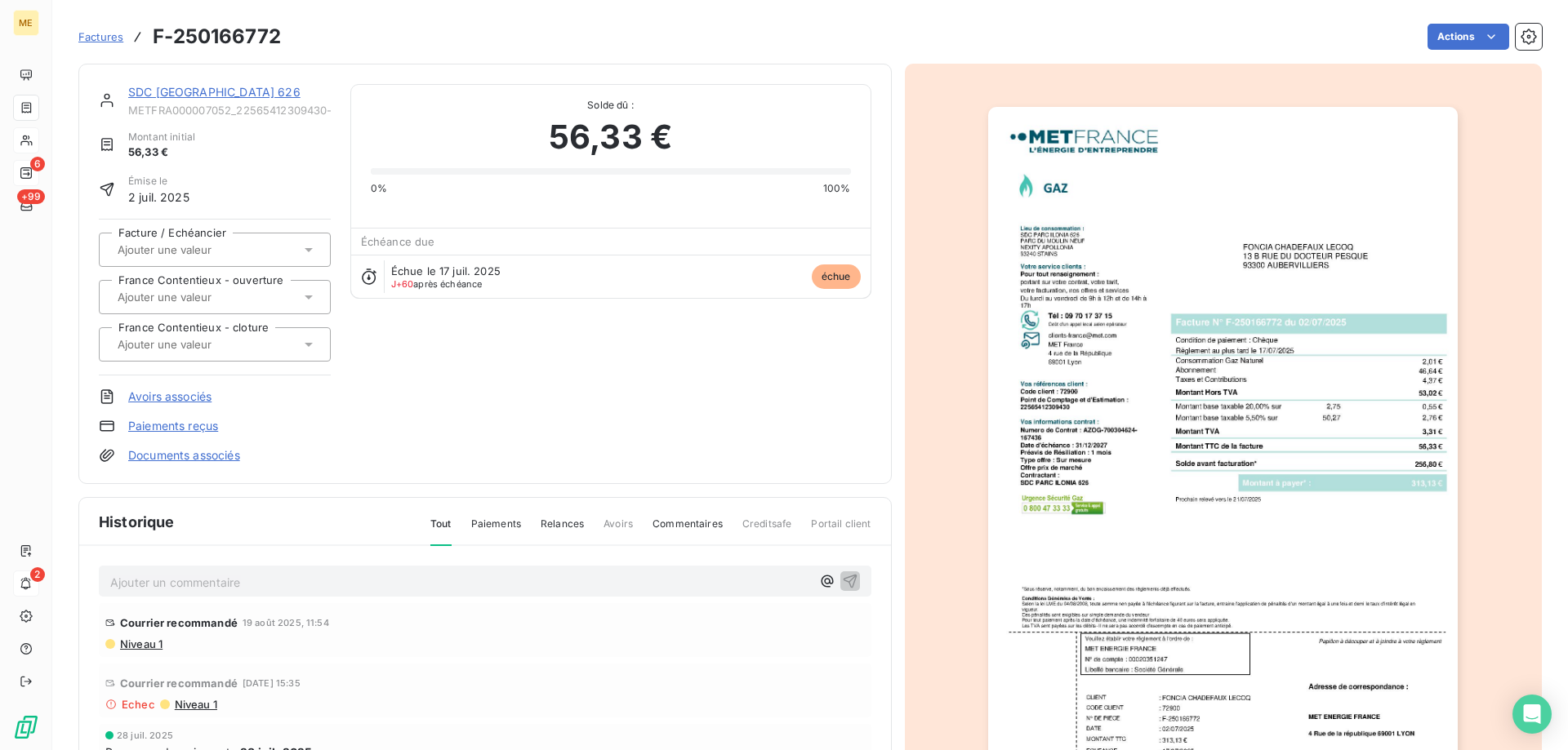
click at [170, 89] on link "SDC [GEOGRAPHIC_DATA] 626" at bounding box center [215, 91] width 173 height 14
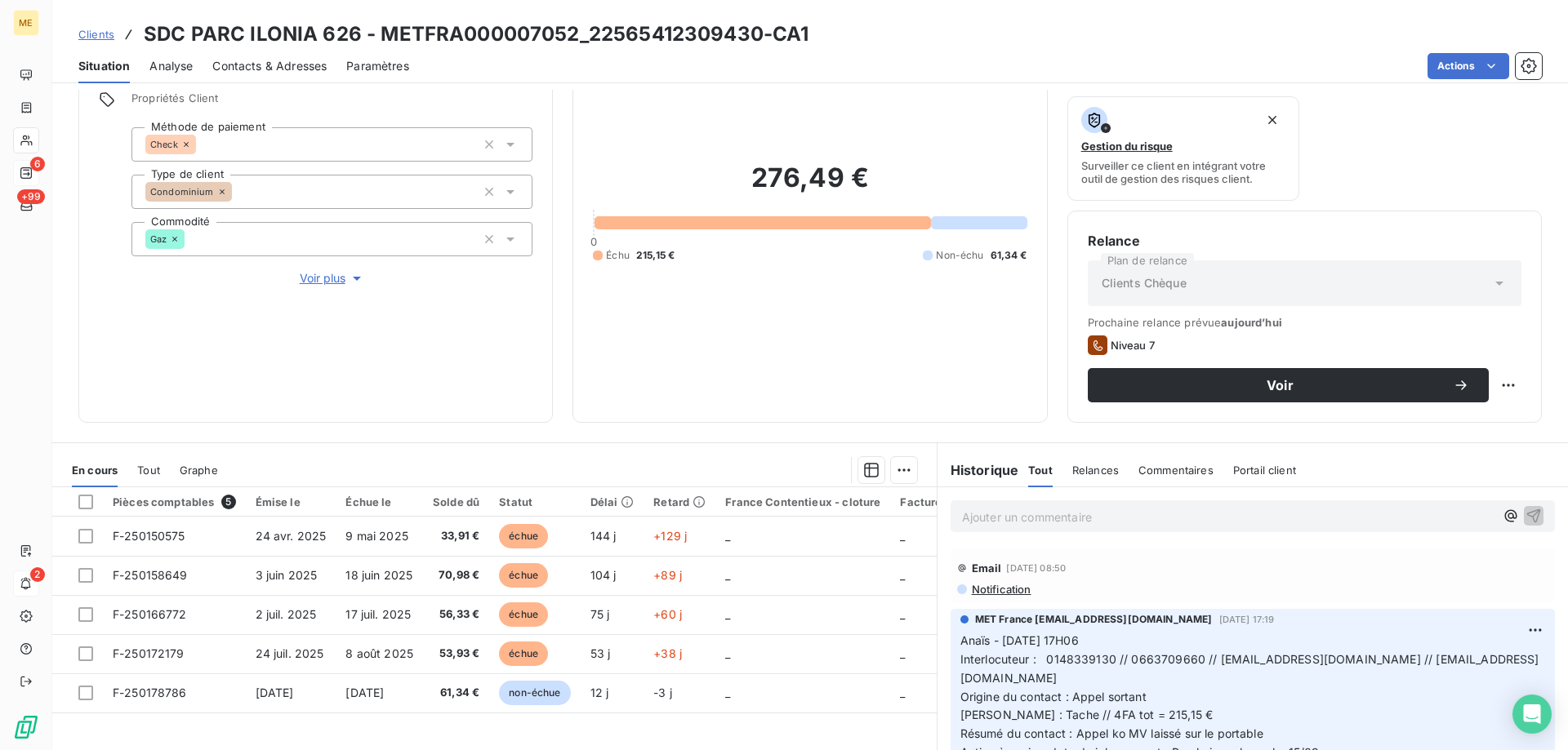
scroll to position [218, 0]
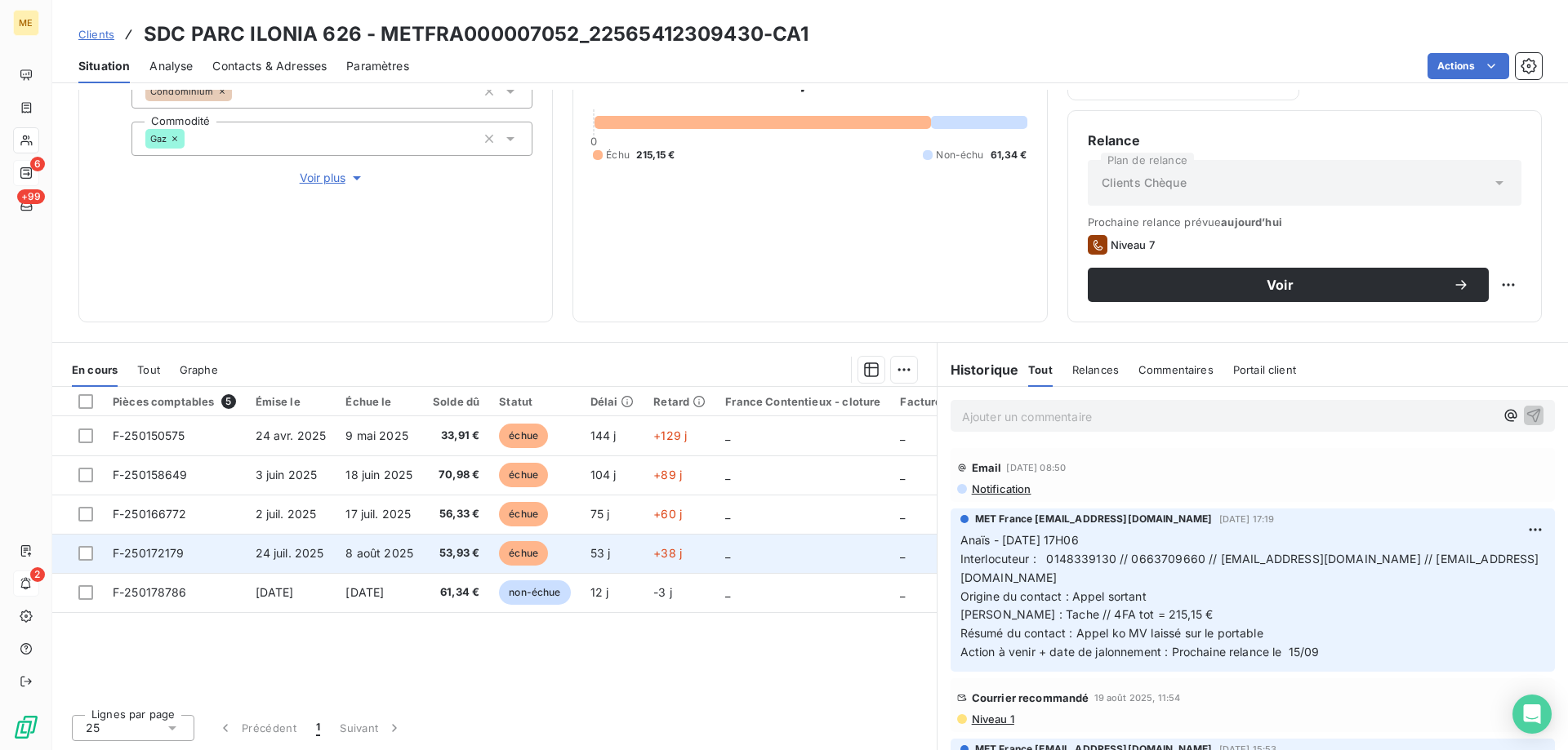
click at [788, 543] on td "_" at bounding box center [802, 553] width 174 height 39
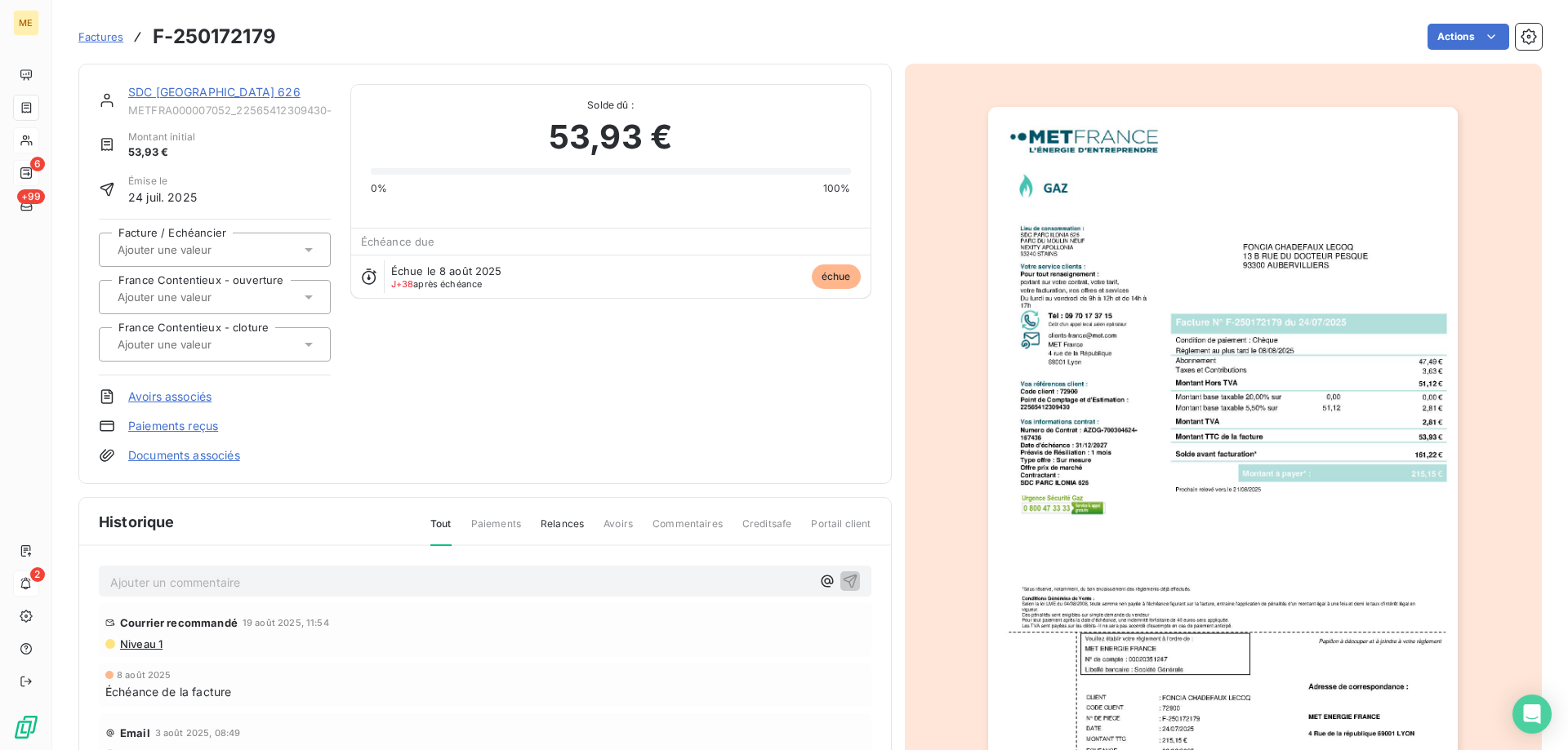
click at [1254, 541] on img "button" at bounding box center [1223, 439] width 470 height 665
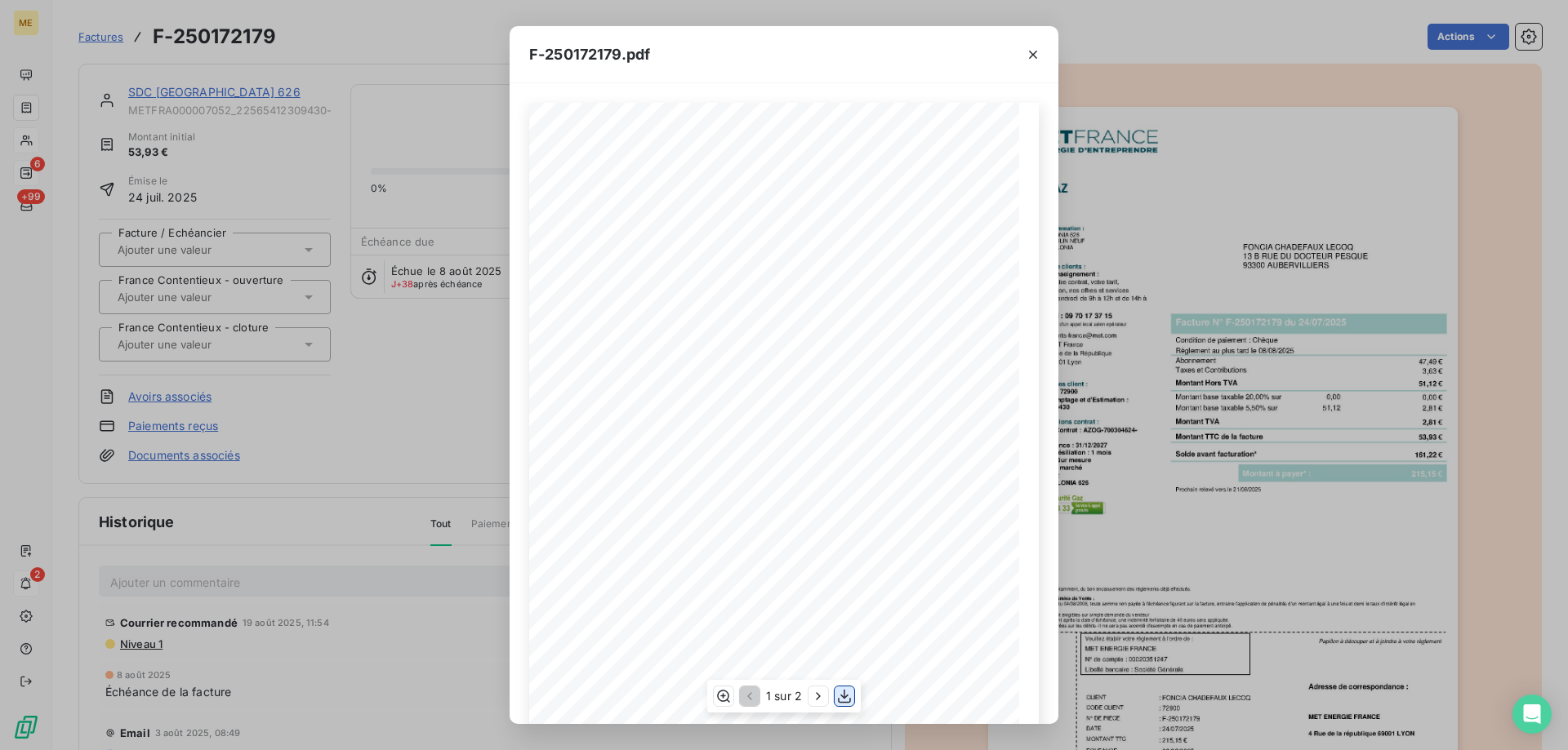
click at [846, 688] on icon "button" at bounding box center [844, 696] width 16 height 16
click at [1030, 54] on icon "button" at bounding box center [1033, 54] width 16 height 16
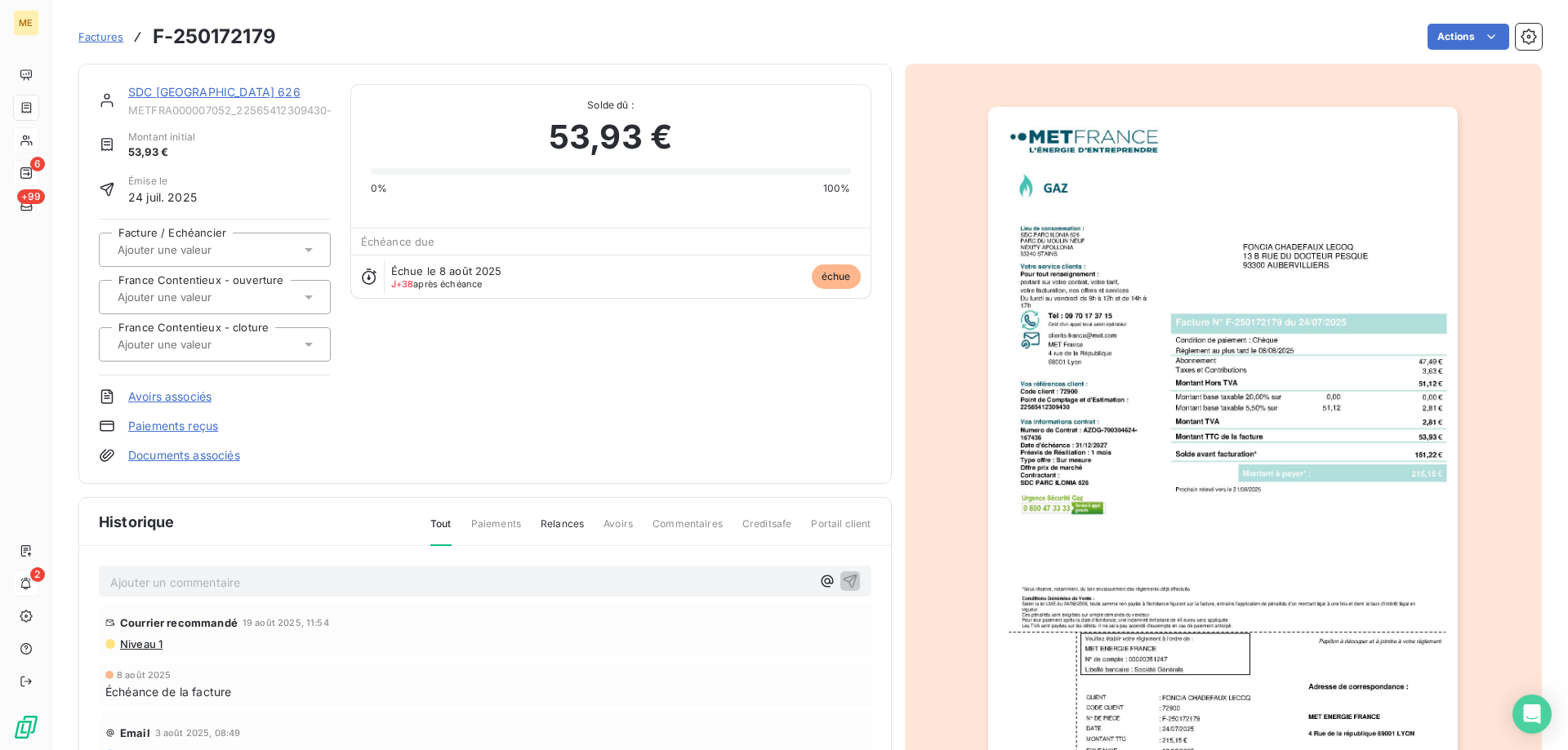
drag, startPoint x: 147, startPoint y: 91, endPoint x: 314, endPoint y: 160, distance: 180.7
click at [147, 91] on link "SDC [GEOGRAPHIC_DATA] 626" at bounding box center [215, 91] width 173 height 14
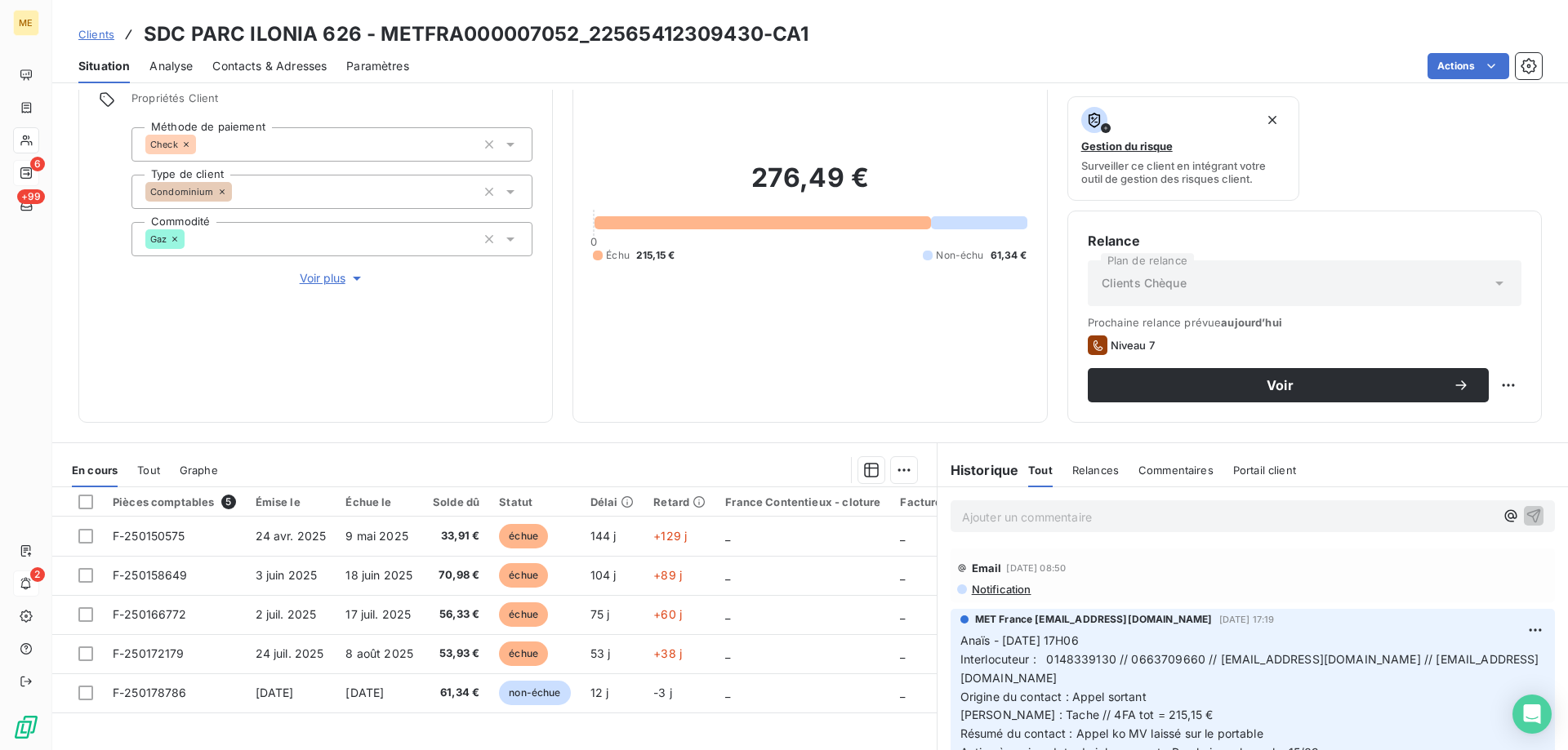
scroll to position [163, 0]
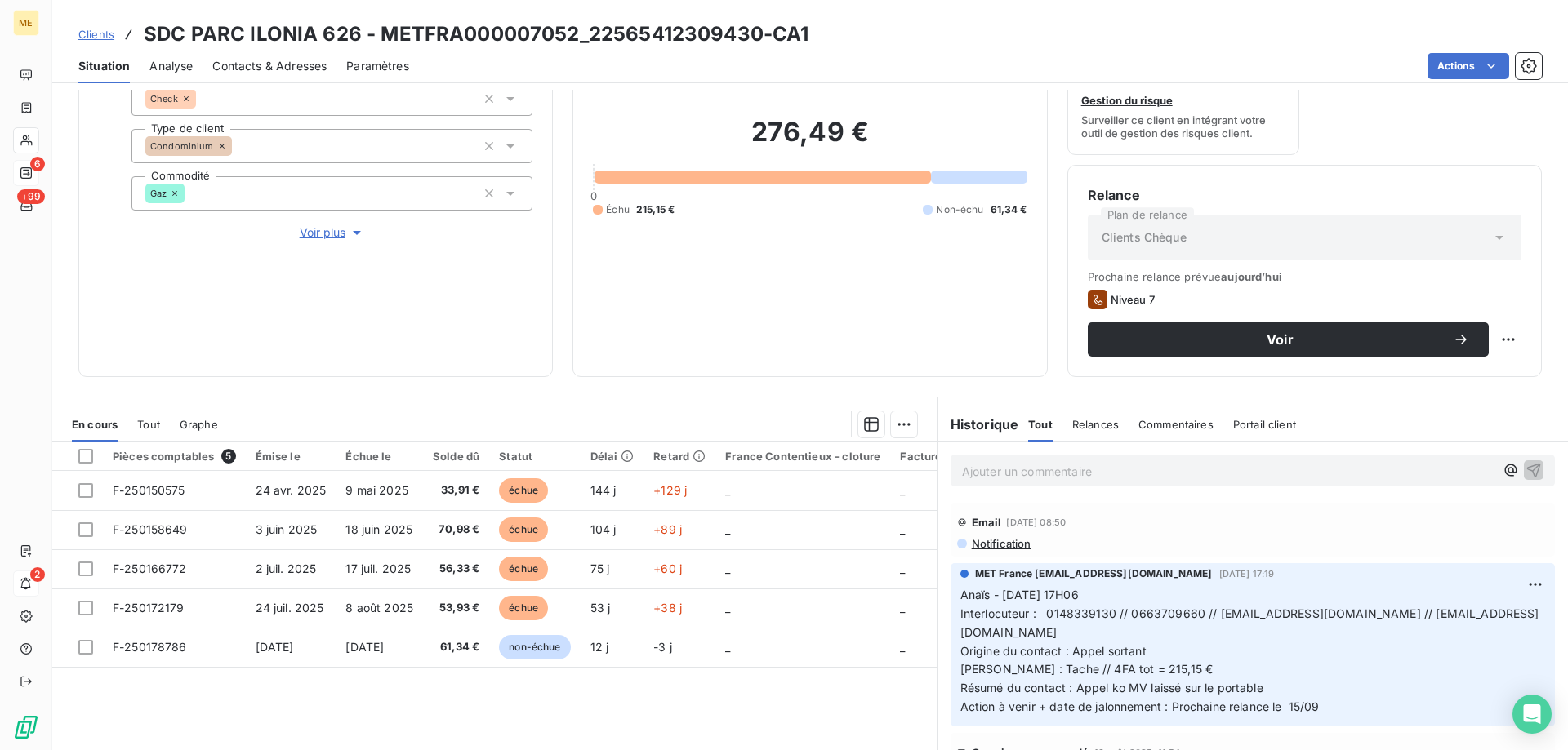
click at [1169, 463] on p "Ajouter un commentaire ﻿" at bounding box center [1228, 471] width 532 height 20
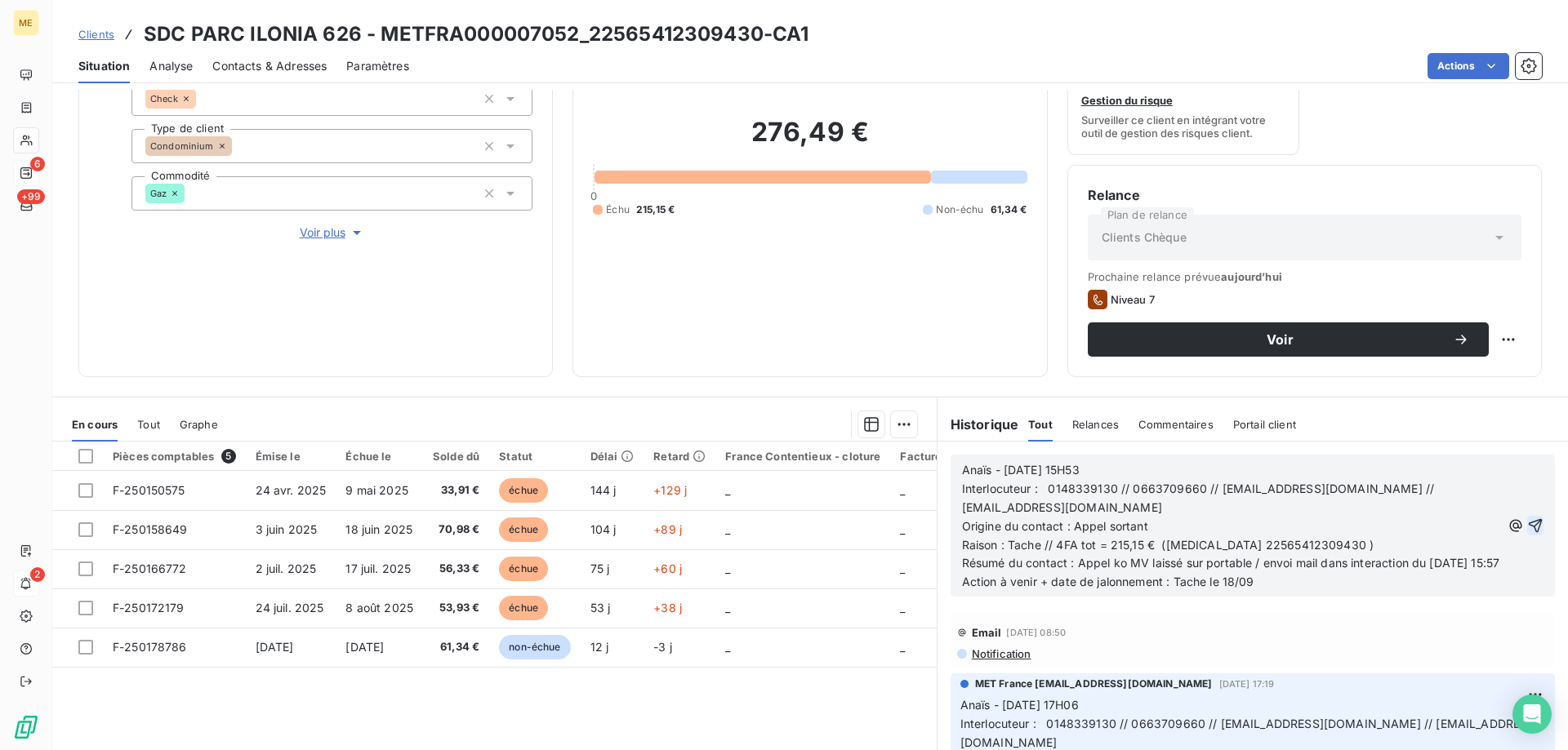
click at [1529, 531] on icon "button" at bounding box center [1536, 526] width 14 height 14
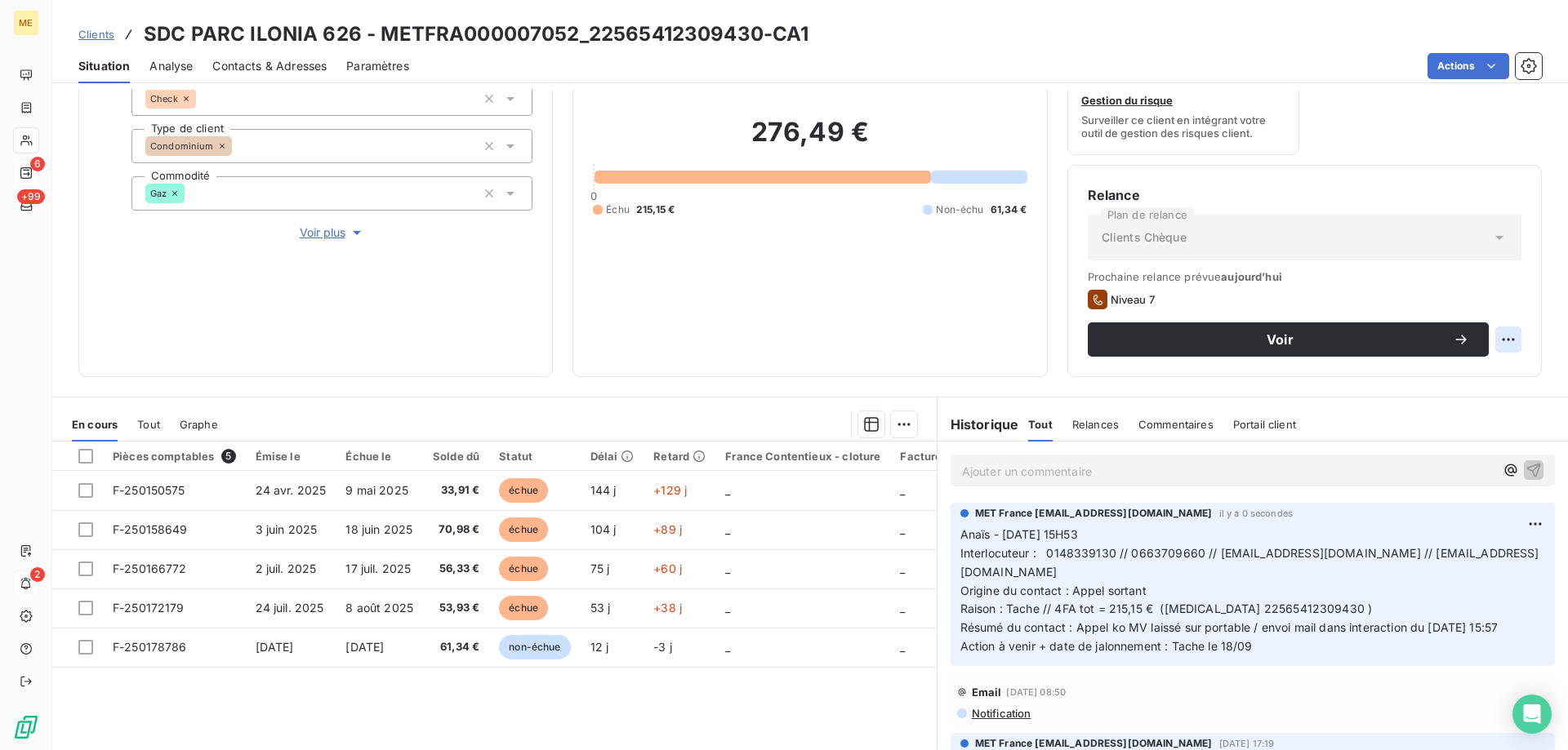
click at [1498, 339] on html "ME 6 +99 2 Clients SDC PARC ILONIA 626 - METFRA000007052_22565412309430-CA1 Sit…" at bounding box center [784, 457] width 1568 height 913
click at [1485, 370] on div "Replanifier cette action" at bounding box center [1429, 375] width 146 height 26
select select "8"
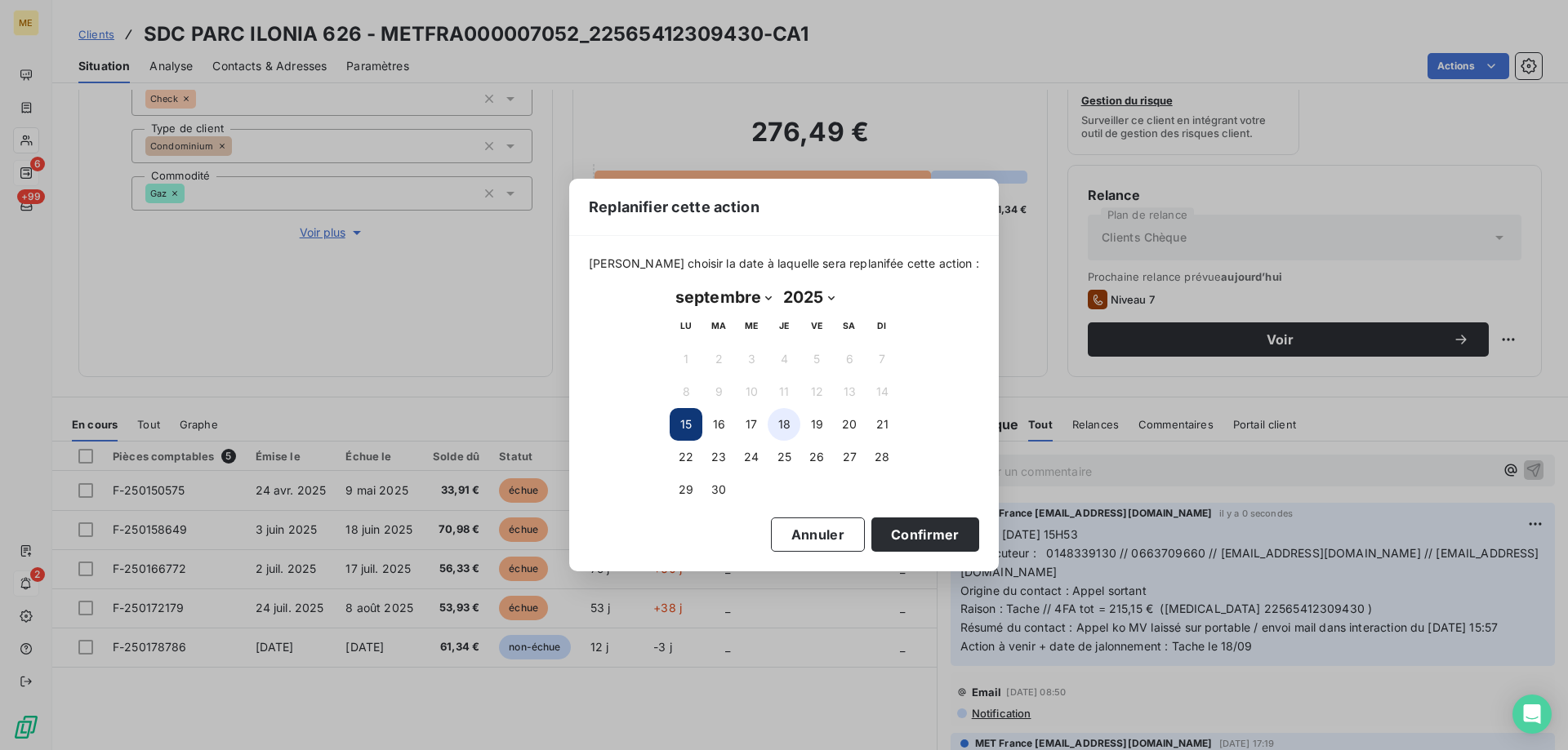
click at [777, 423] on button "18" at bounding box center [784, 424] width 33 height 33
click at [922, 533] on button "Confirmer" at bounding box center [925, 535] width 108 height 34
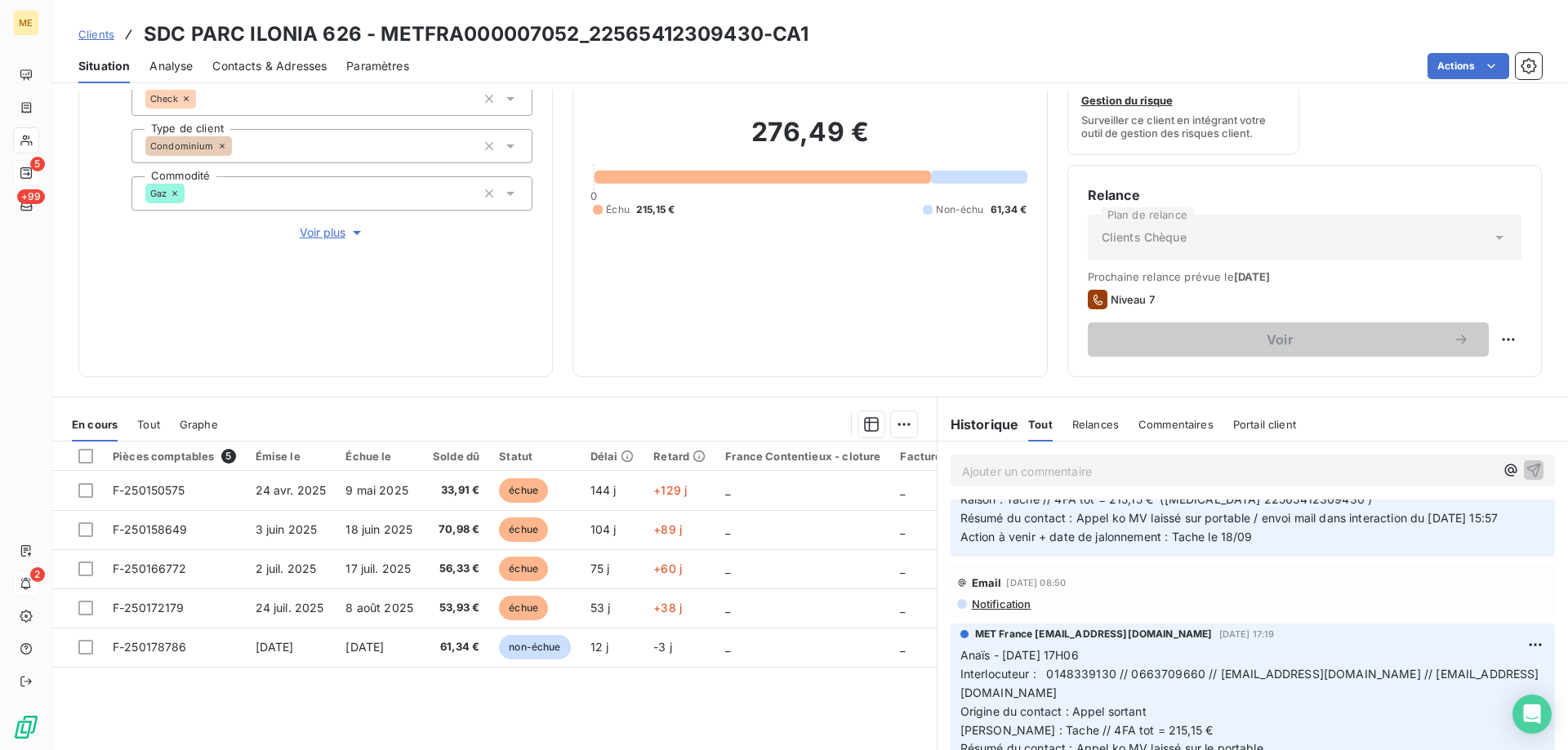
scroll to position [0, 0]
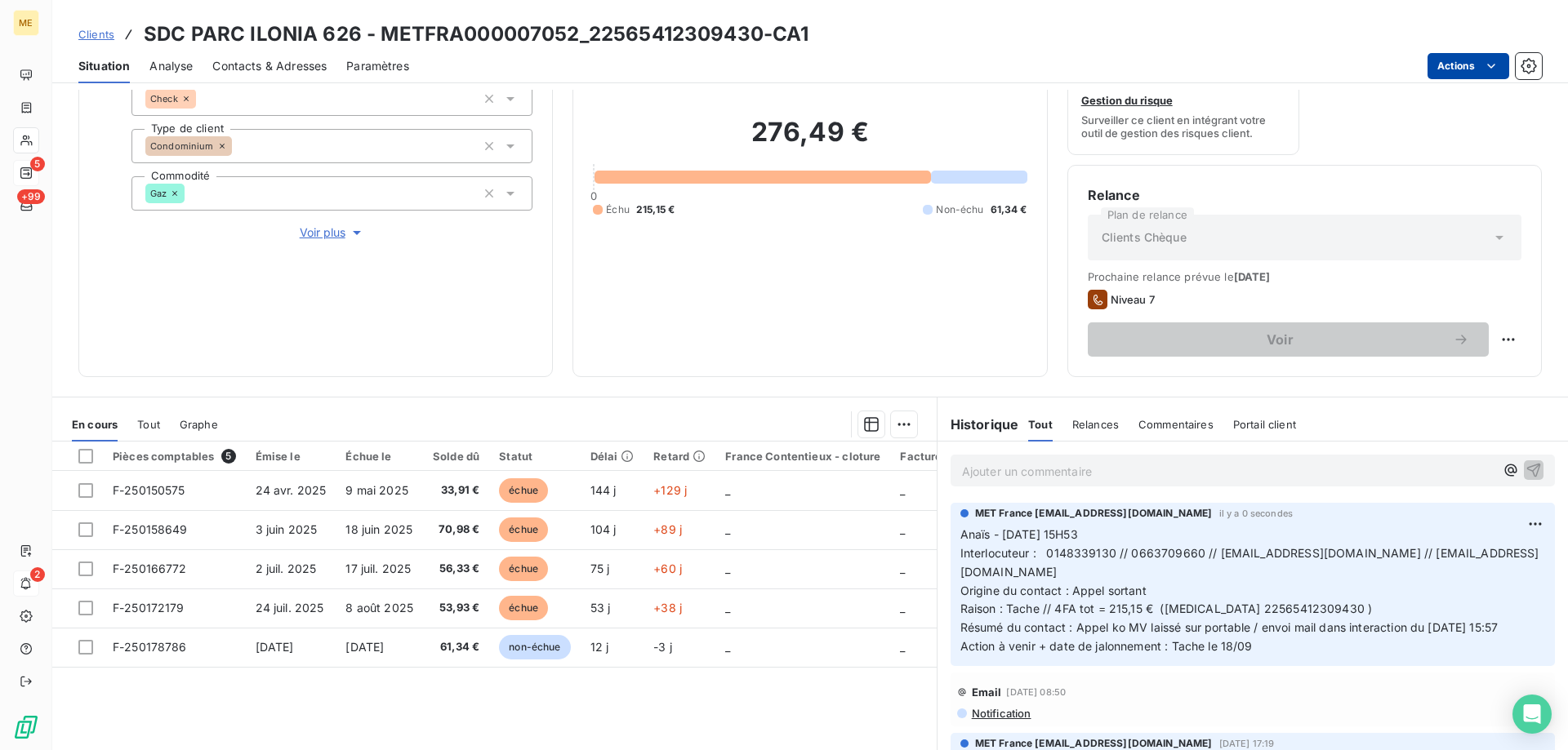
click at [1448, 66] on html "ME 5 +99 2 Clients SDC PARC ILONIA 626 - METFRA000007052_22565412309430-CA1 Sit…" at bounding box center [784, 457] width 1568 height 913
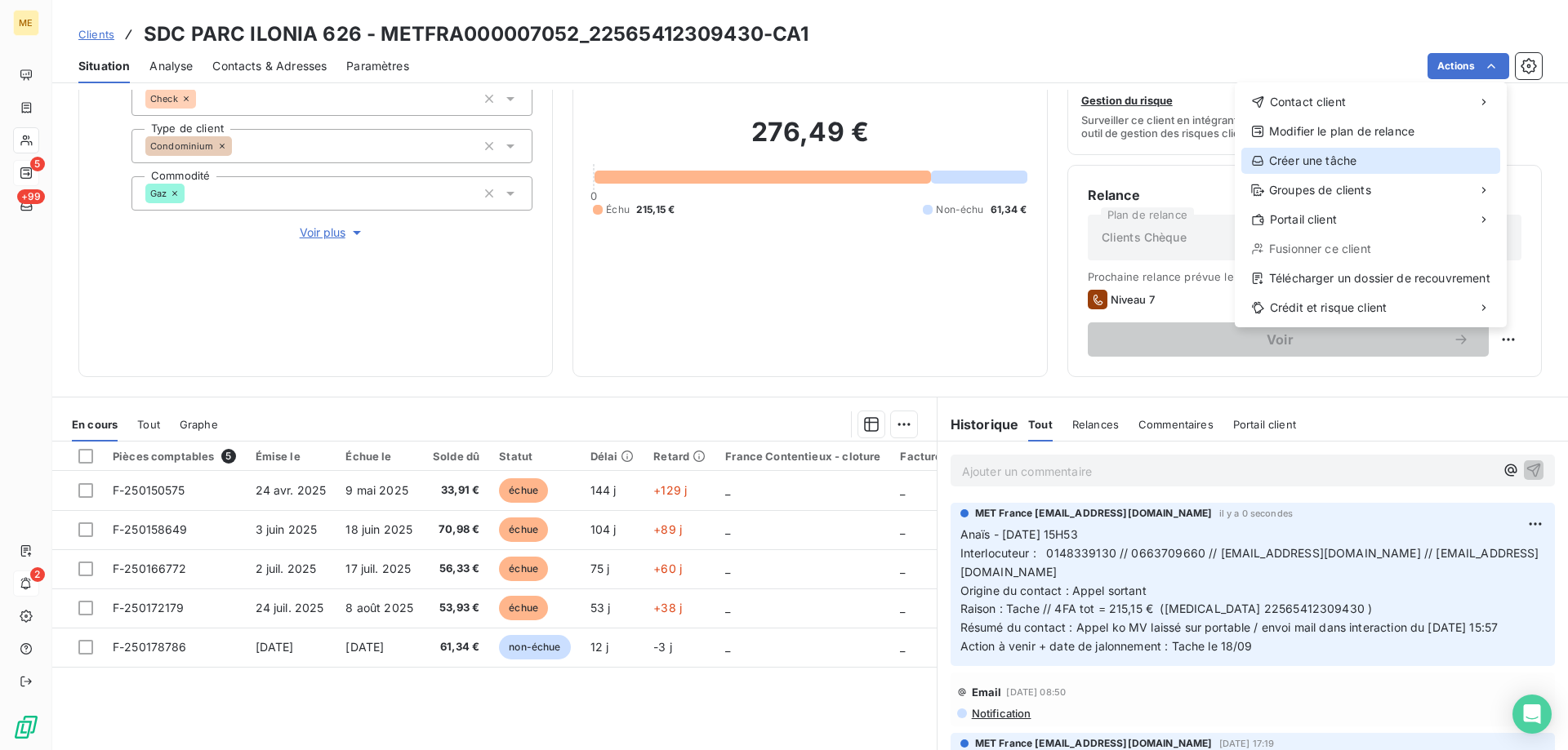
click at [1289, 166] on div "Créer une tâche" at bounding box center [1371, 160] width 259 height 26
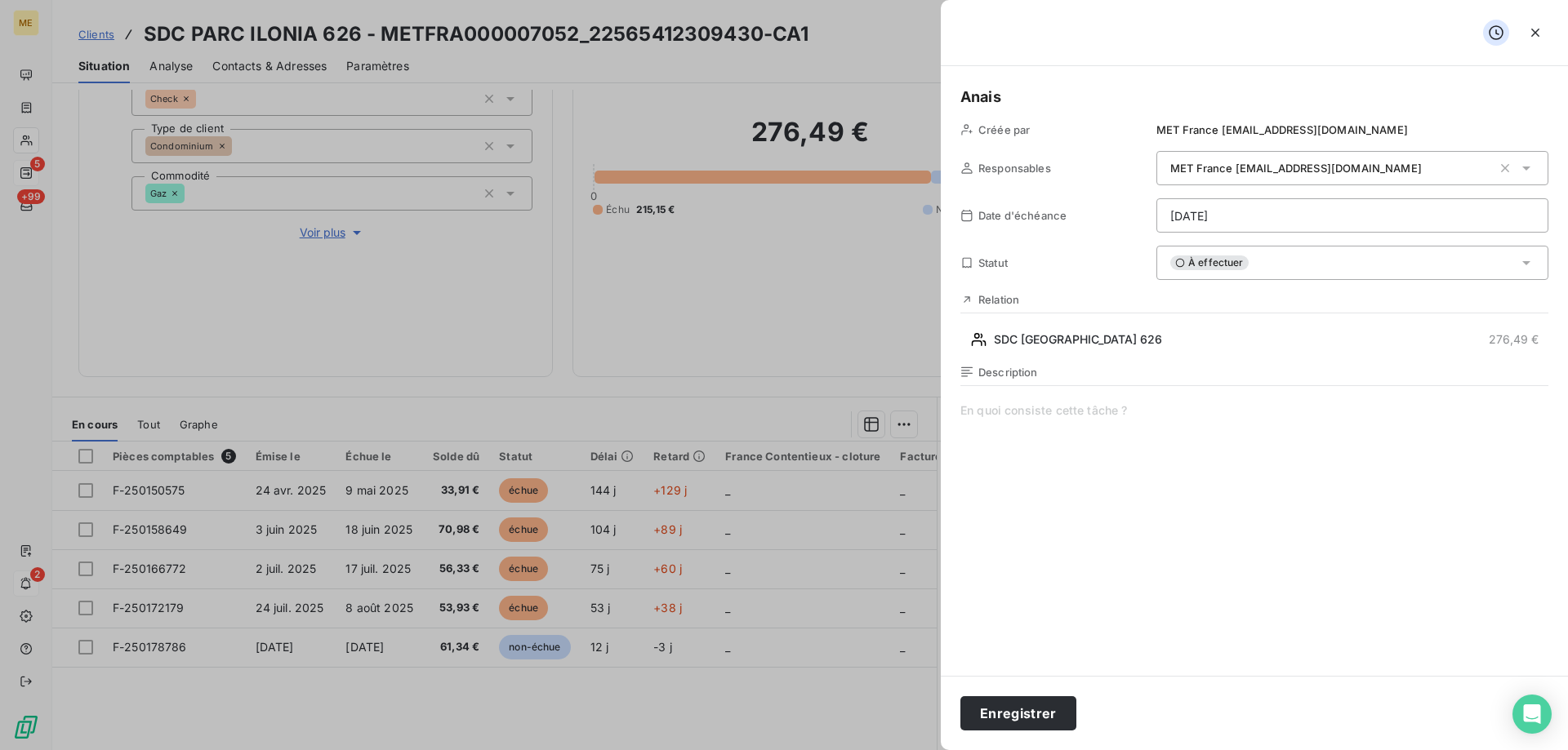
click at [1063, 416] on span at bounding box center [1254, 559] width 588 height 313
click at [1233, 213] on html "ME 5 +99 2 Clients SDC PARC ILONIA 626 - METFRA000007052_22565412309430-CA1 Sit…" at bounding box center [784, 457] width 1568 height 913
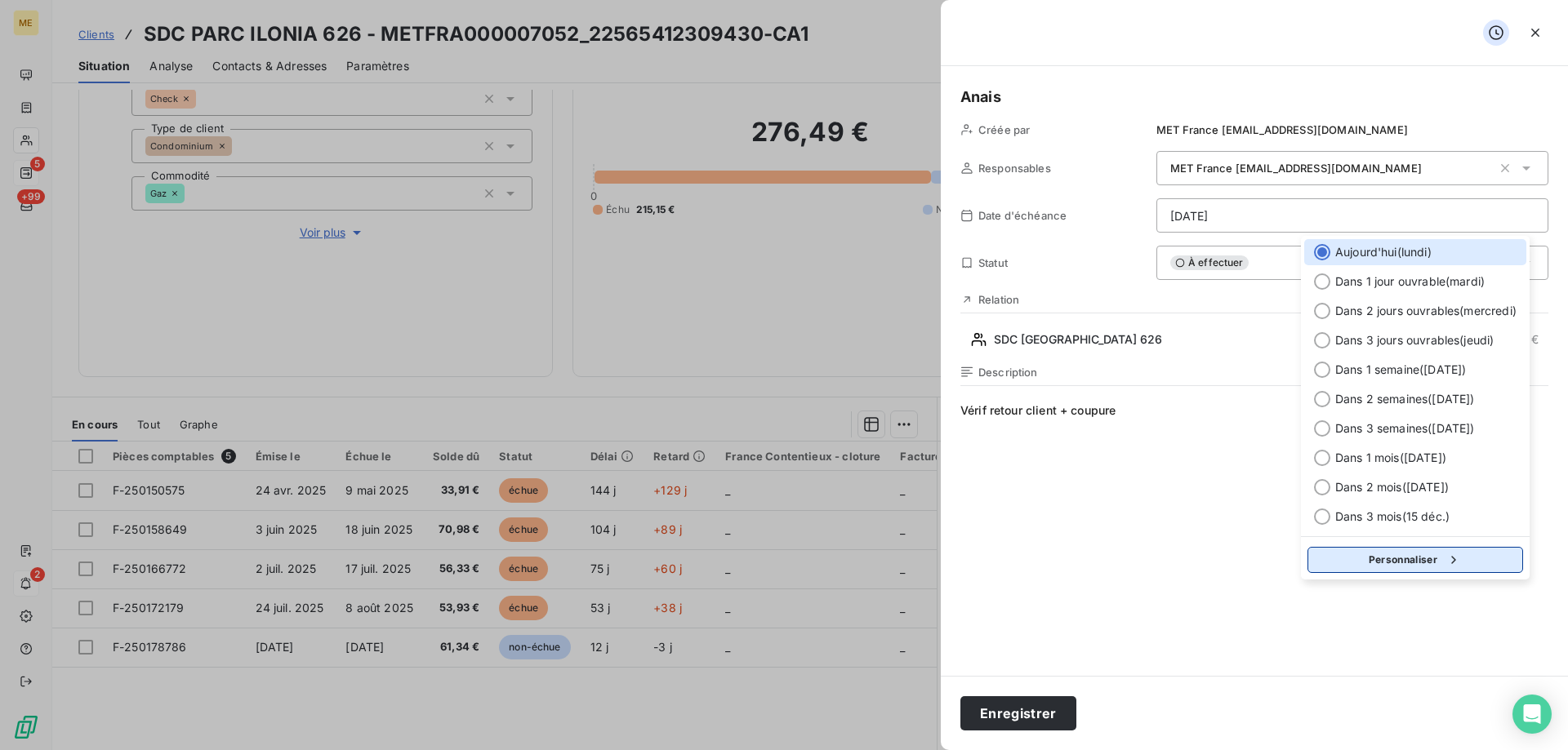
drag, startPoint x: 1425, startPoint y: 556, endPoint x: 1415, endPoint y: 551, distance: 11.2
click at [1424, 556] on button "Personnaliser" at bounding box center [1415, 560] width 215 height 26
select select "8"
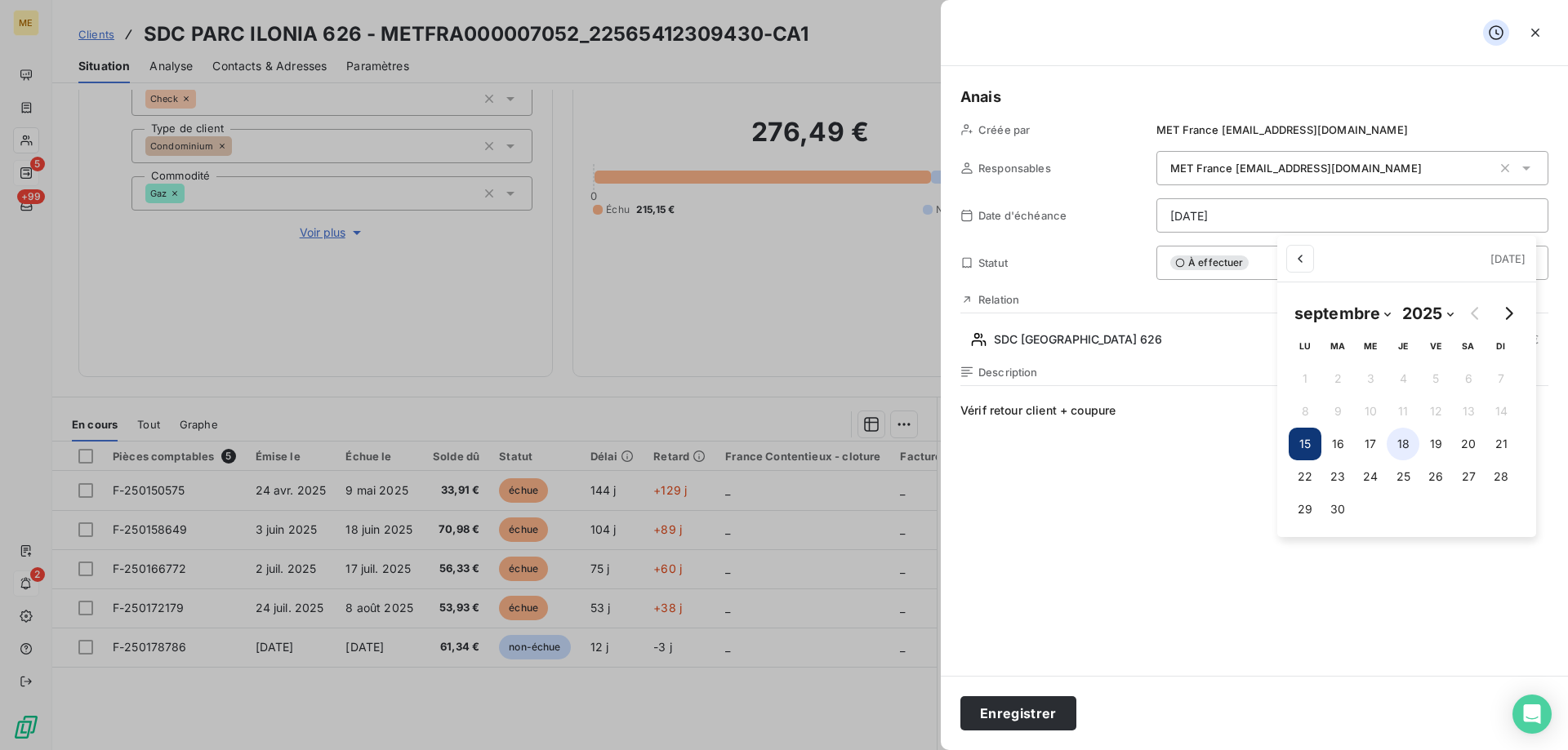
click at [1410, 448] on button "18" at bounding box center [1403, 443] width 33 height 33
type input "[DATE]"
click at [1120, 473] on html "ME 5 +99 2 Clients SDC PARC ILONIA 626 - METFRA000007052_22565412309430-CA1 Sit…" at bounding box center [784, 457] width 1568 height 913
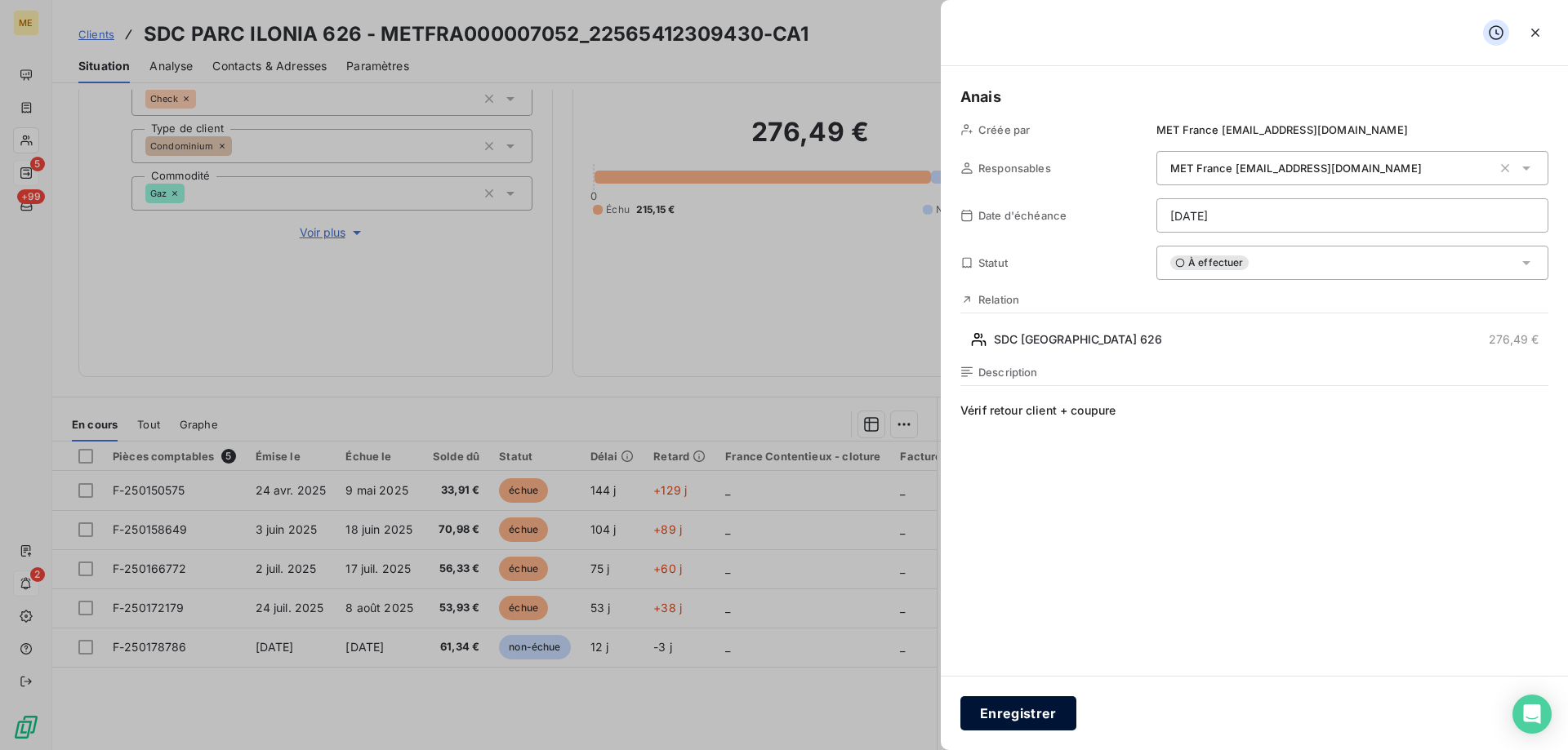
click at [1046, 712] on button "Enregistrer" at bounding box center [1019, 713] width 116 height 34
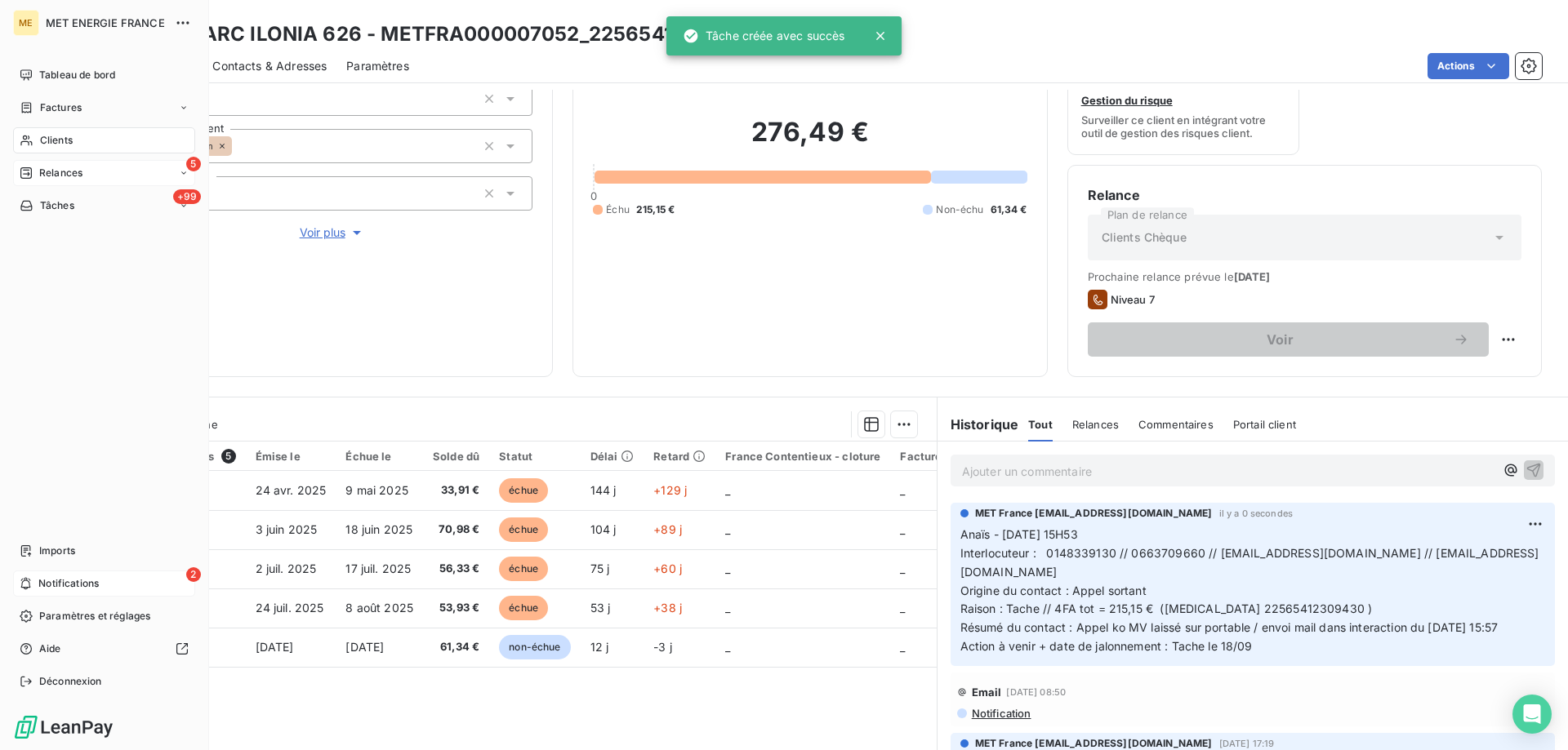
click at [40, 175] on span "Relances" at bounding box center [61, 173] width 44 height 15
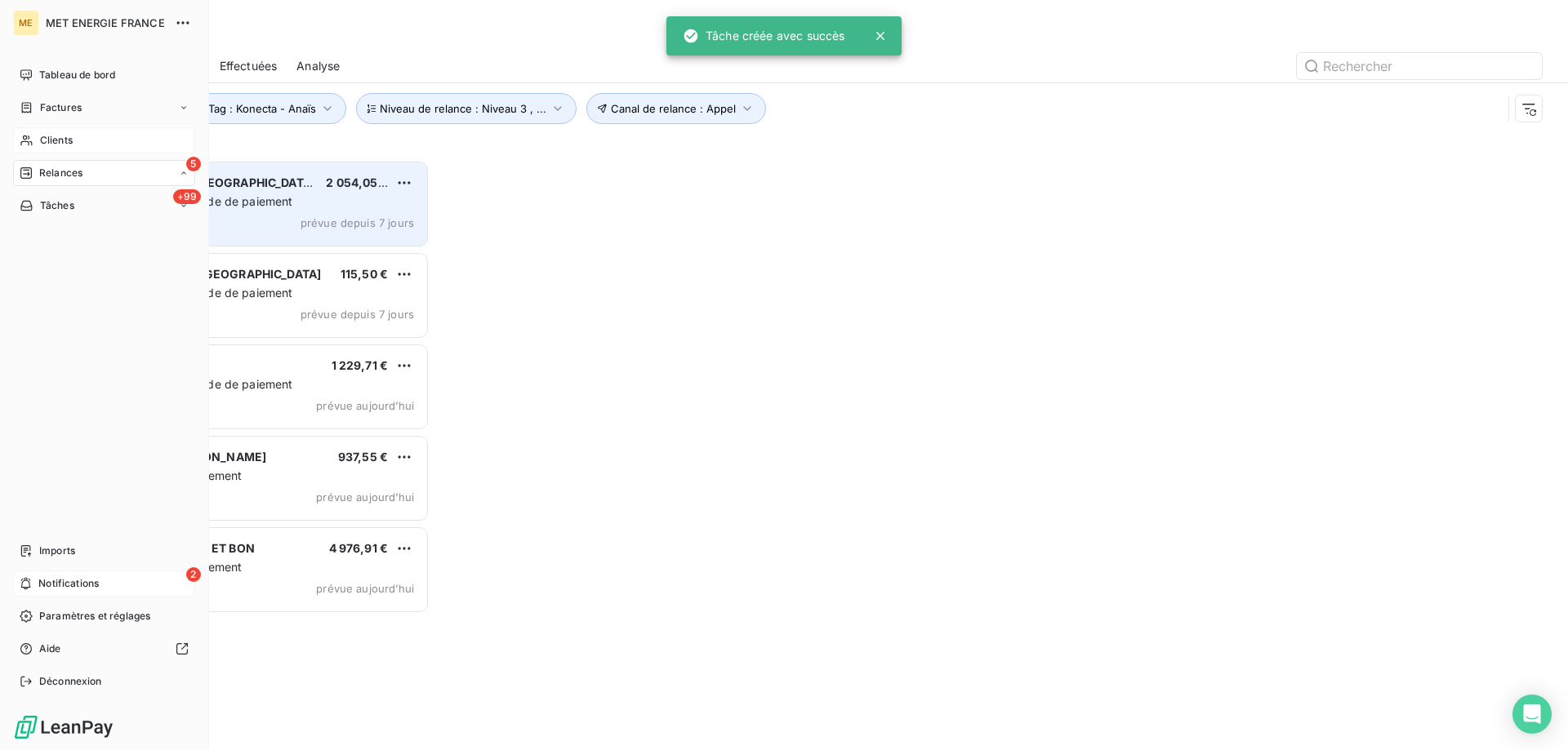
scroll to position [578, 339]
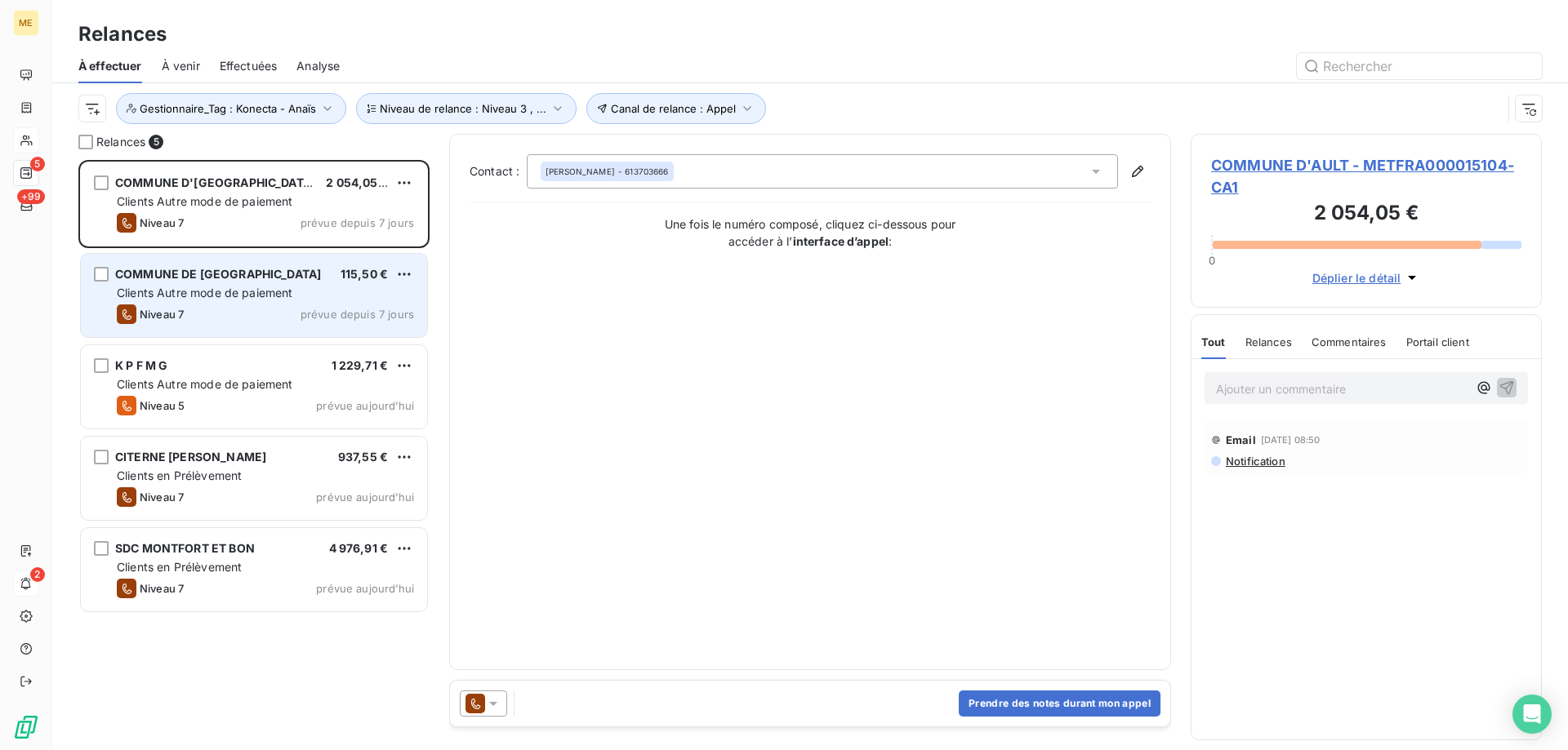
click at [245, 300] on div "Clients Autre mode de paiement" at bounding box center [265, 292] width 298 height 16
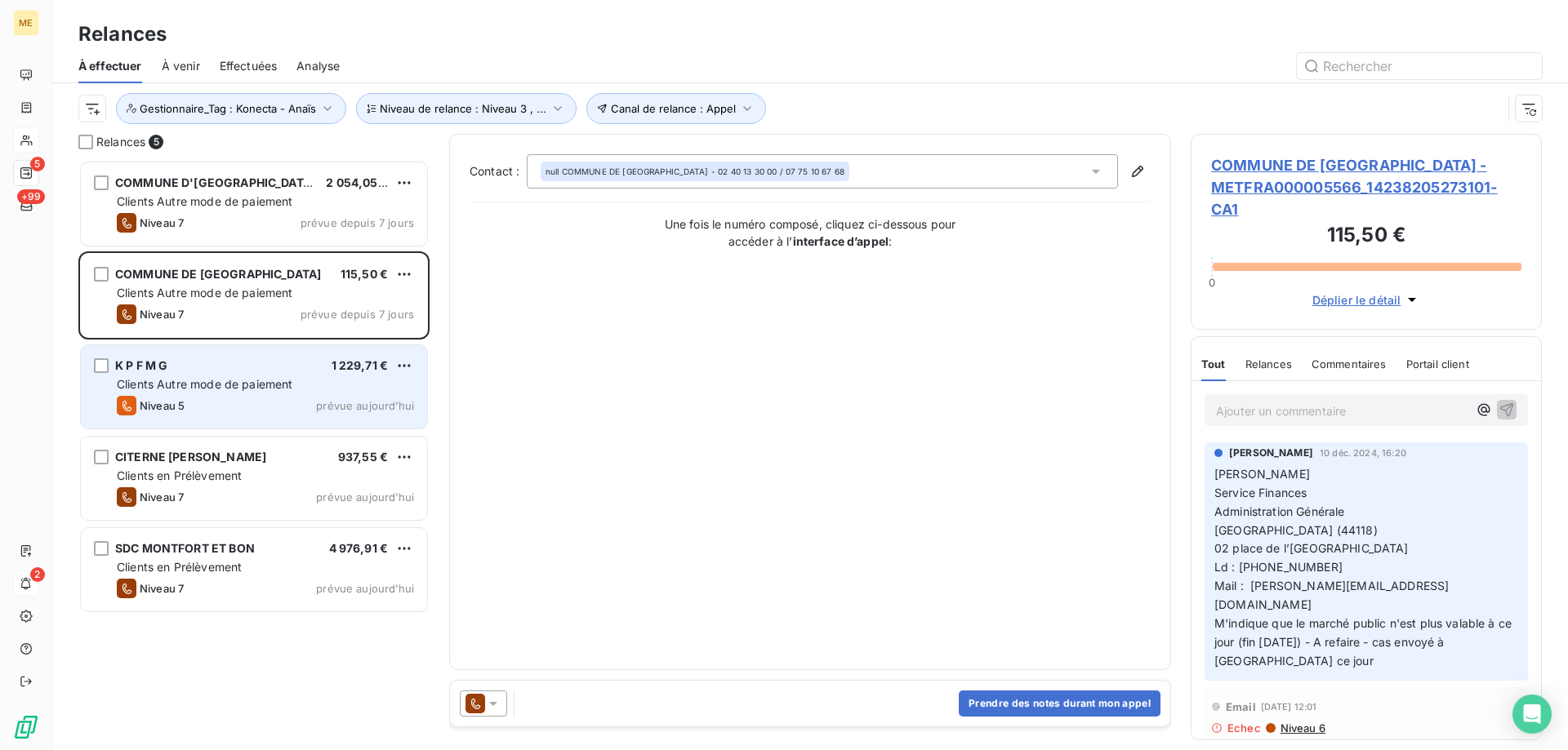
drag, startPoint x: 211, startPoint y: 403, endPoint x: 425, endPoint y: 385, distance: 214.8
click at [214, 404] on div "Niveau 5 prévue aujourd’hui" at bounding box center [265, 405] width 298 height 19
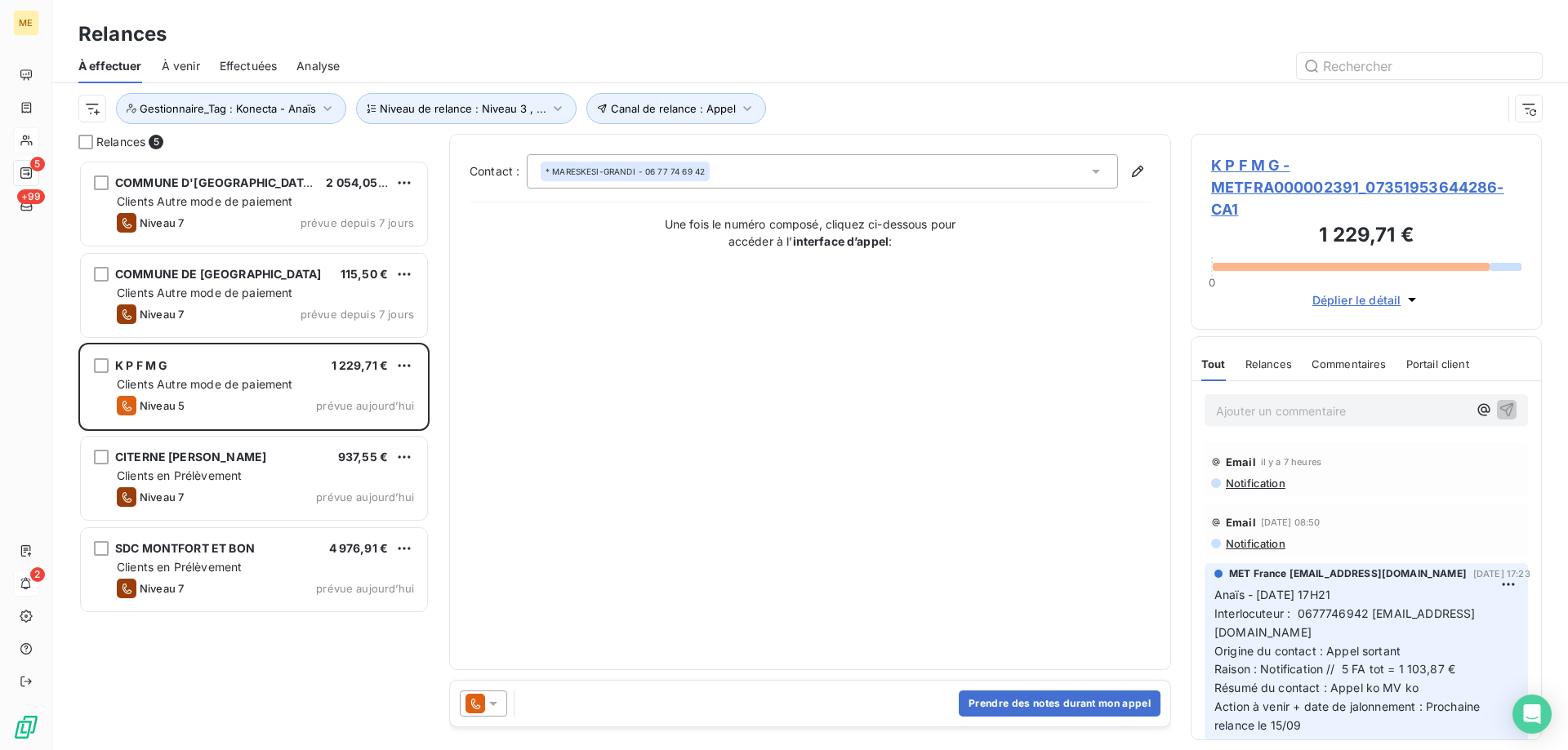
click at [1271, 180] on span "K P F M G - METFRA000002391_07351953644286-CA1" at bounding box center [1367, 187] width 310 height 66
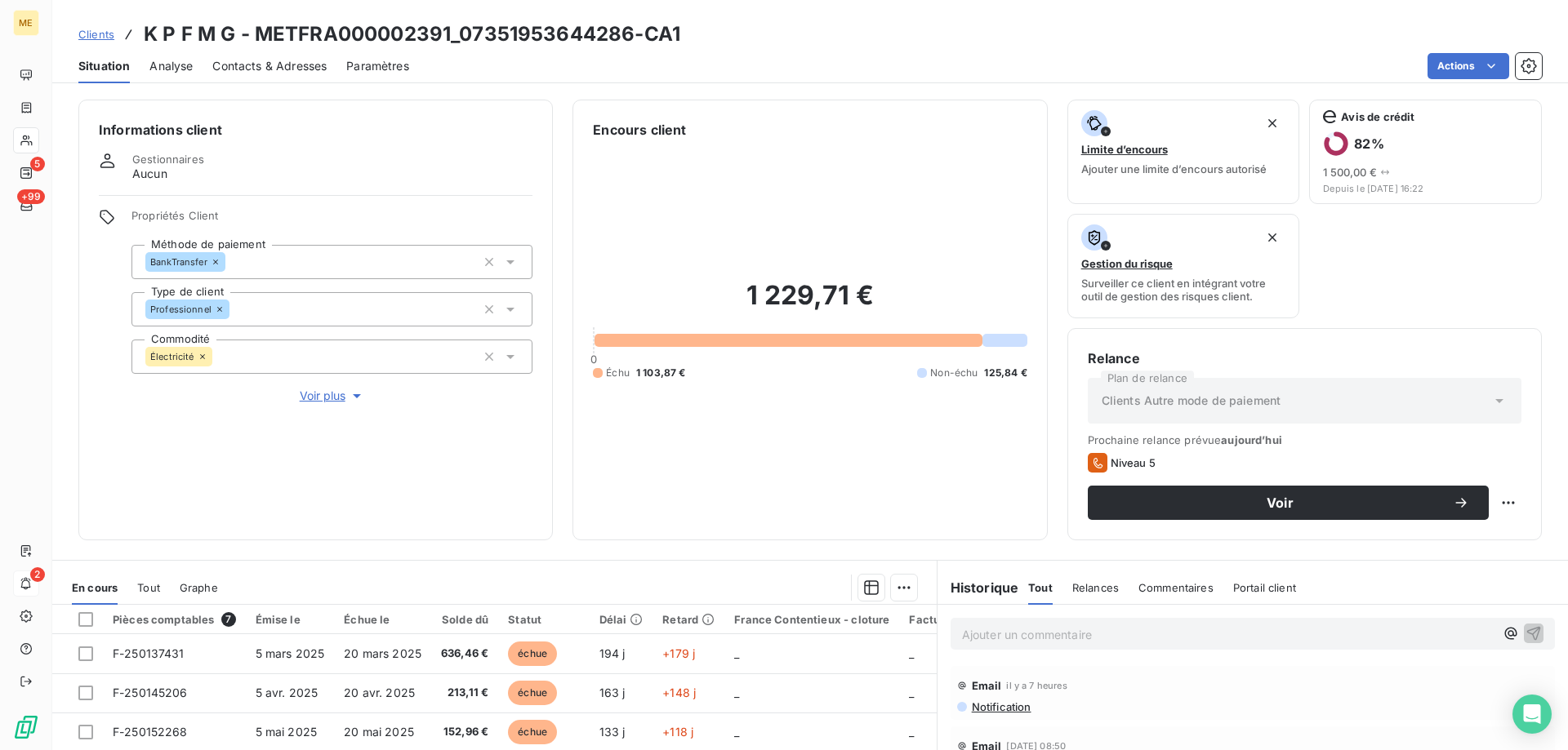
click at [314, 391] on span "Voir plus" at bounding box center [332, 396] width 65 height 16
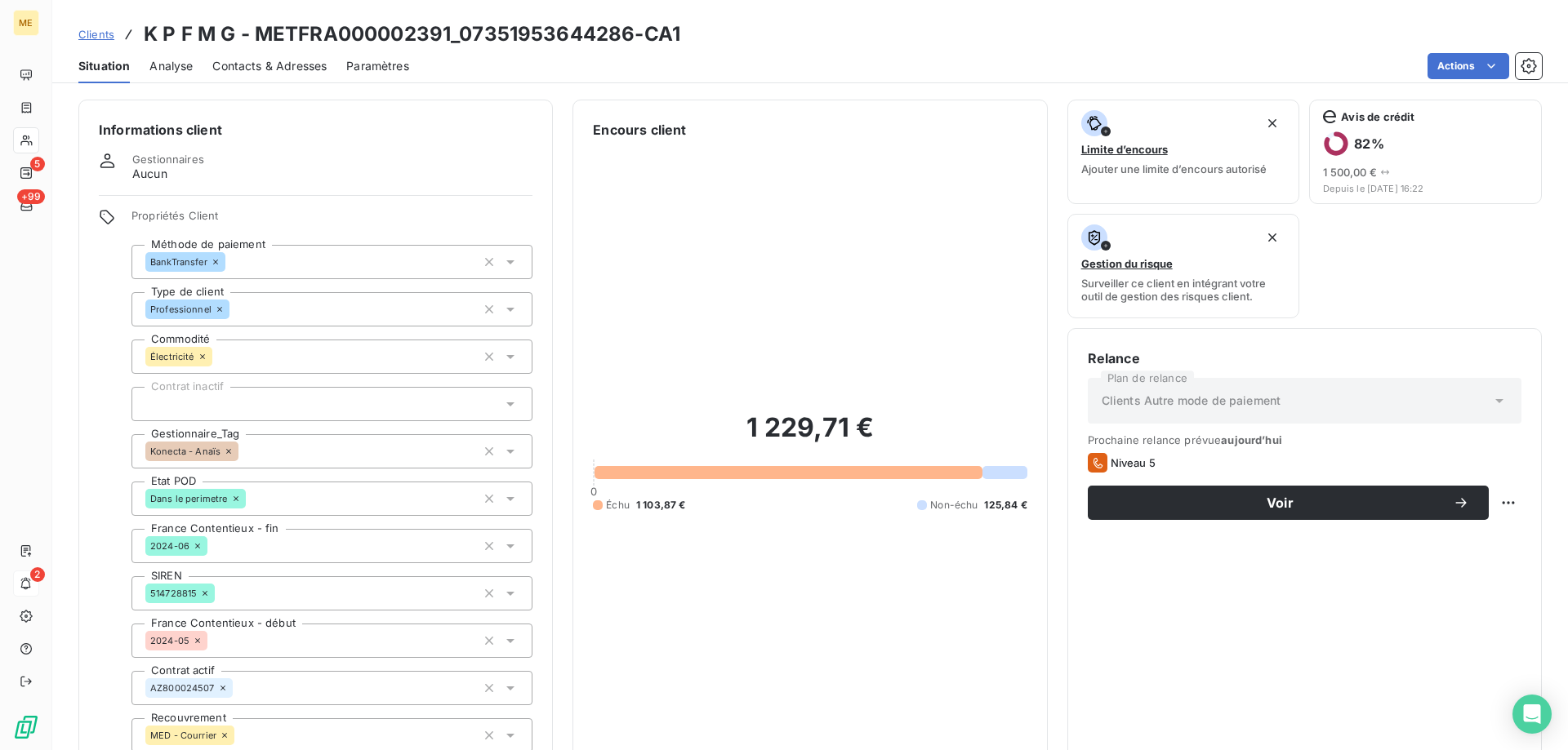
scroll to position [245, 0]
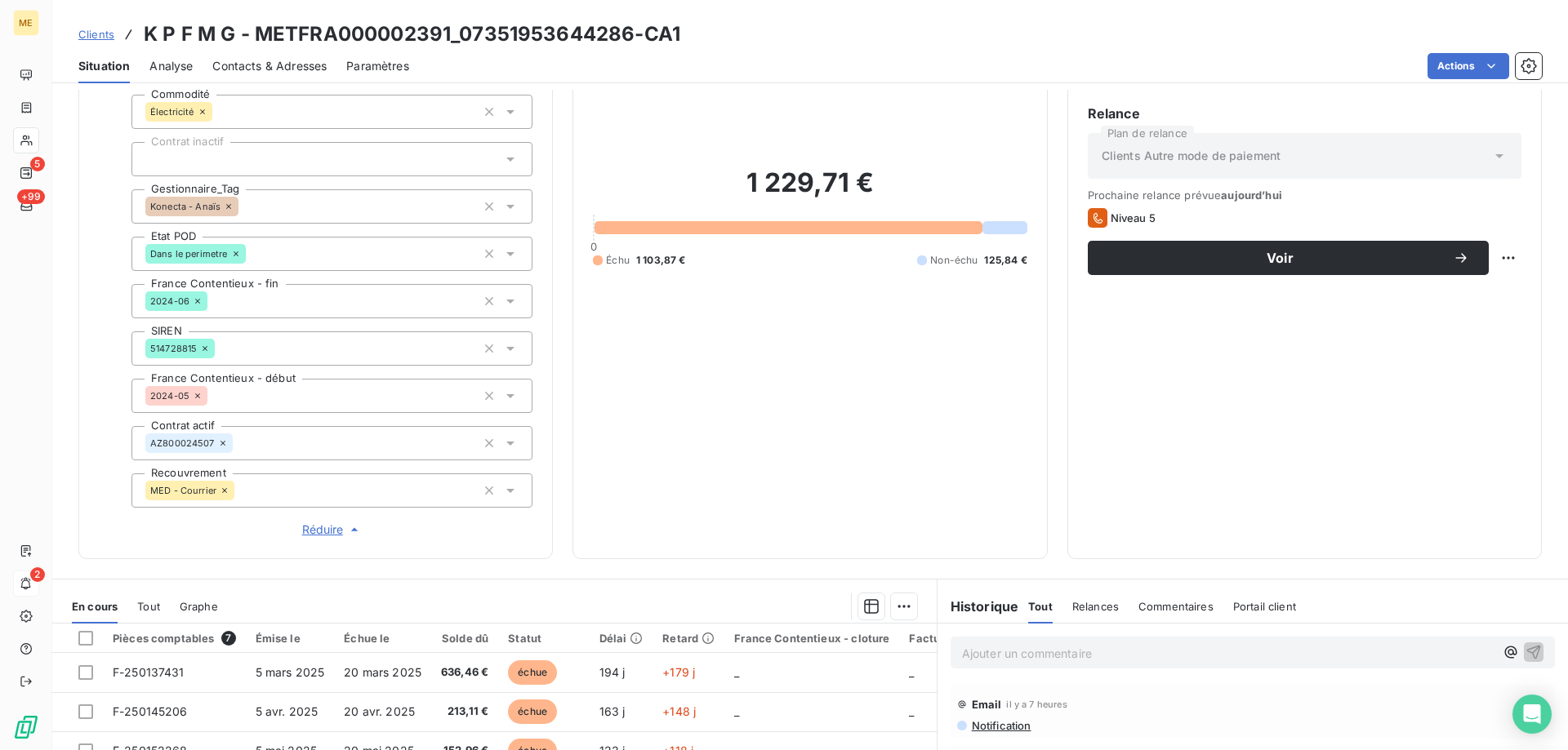
click at [217, 63] on span "Contacts & Adresses" at bounding box center [269, 65] width 114 height 16
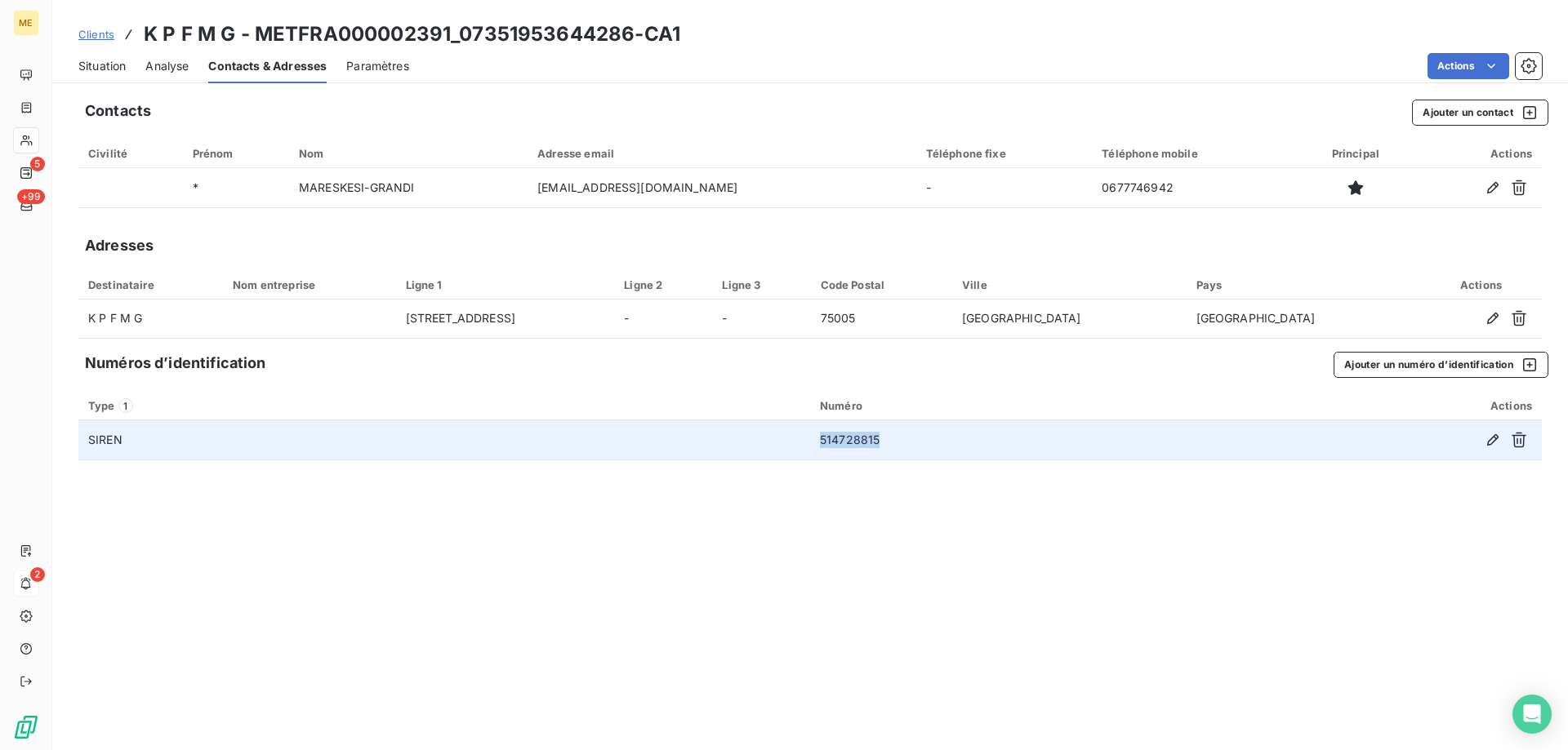
drag, startPoint x: 885, startPoint y: 438, endPoint x: 816, endPoint y: 444, distance: 69.3
click at [816, 444] on td "514728815" at bounding box center [1002, 440] width 385 height 39
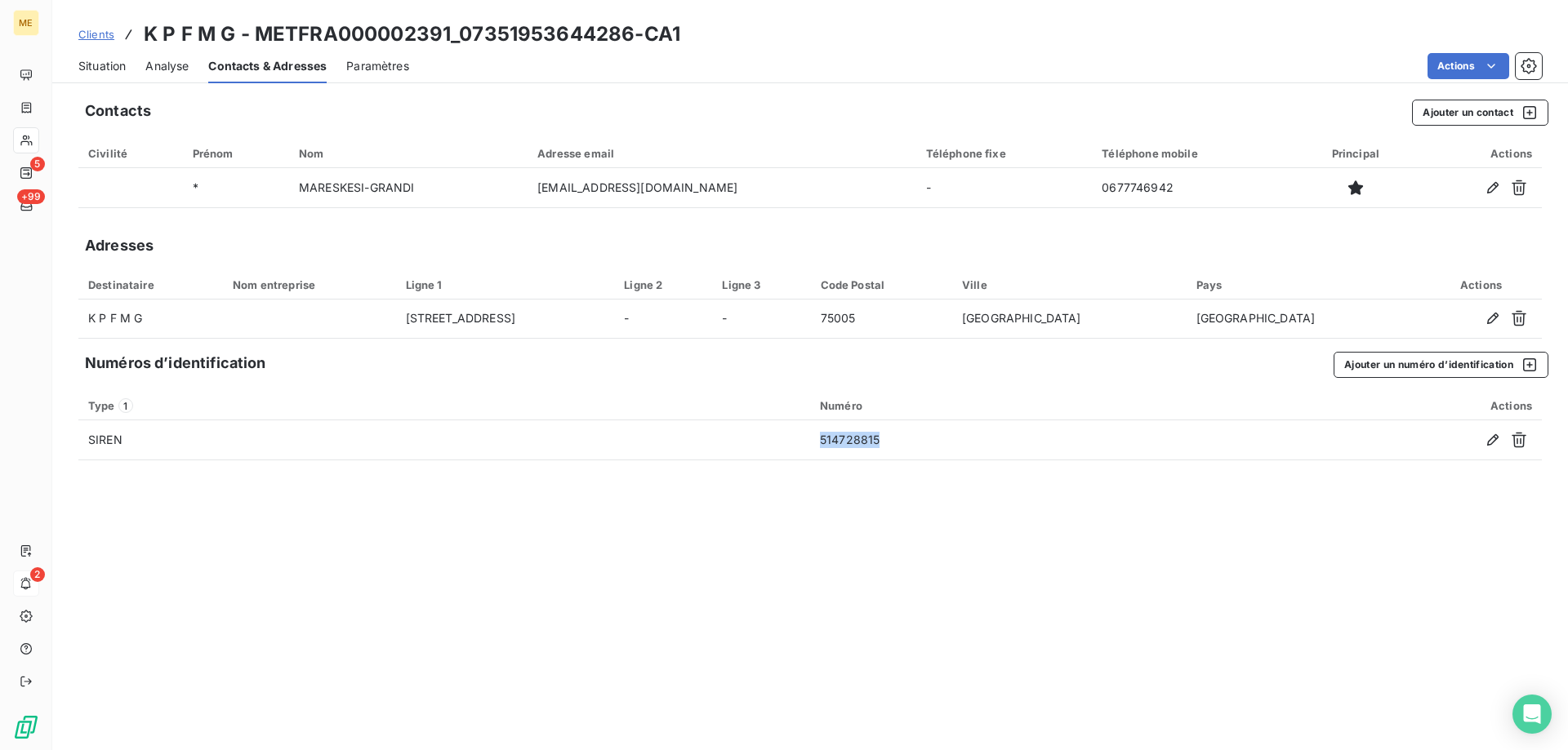
click at [112, 65] on span "Situation" at bounding box center [102, 65] width 47 height 16
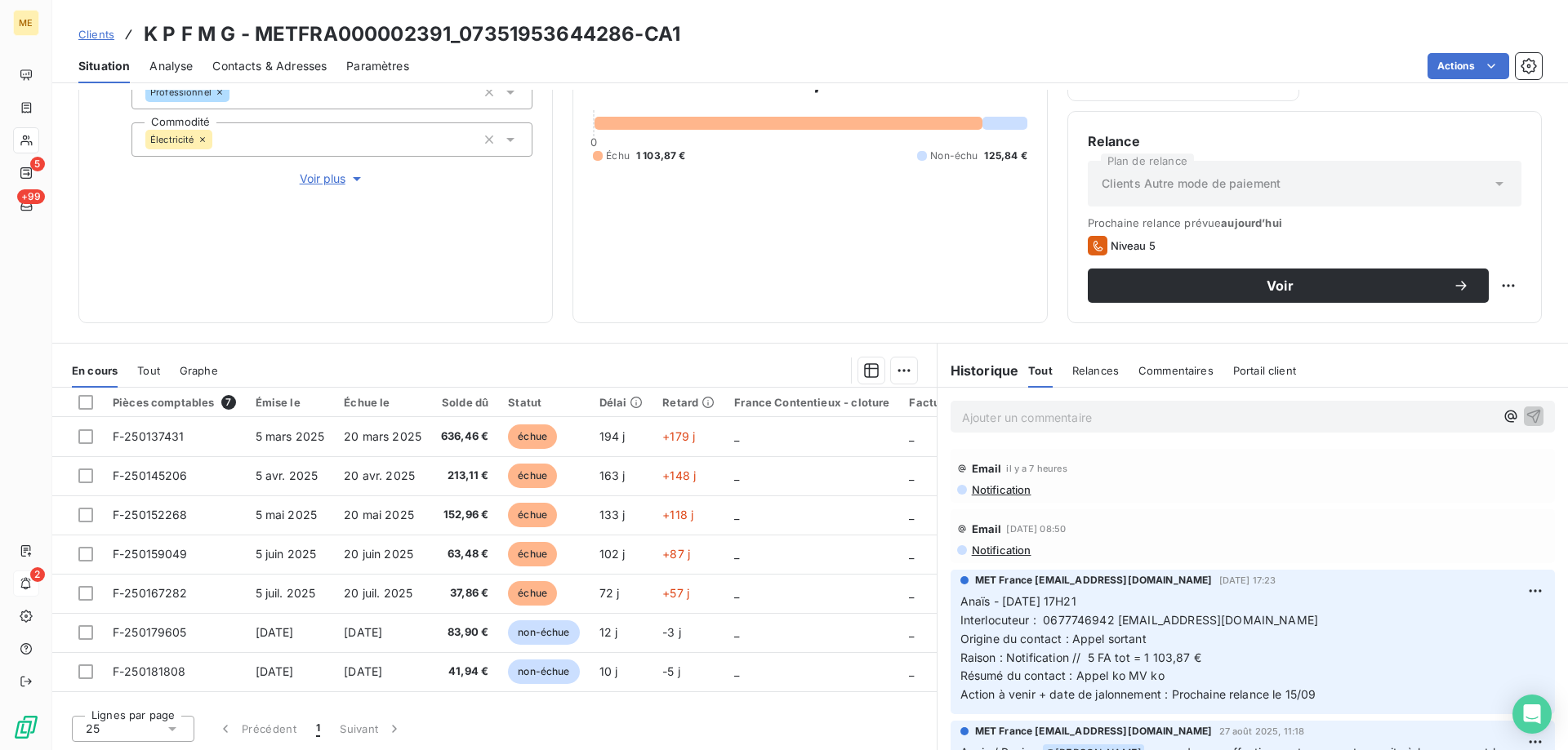
scroll to position [218, 0]
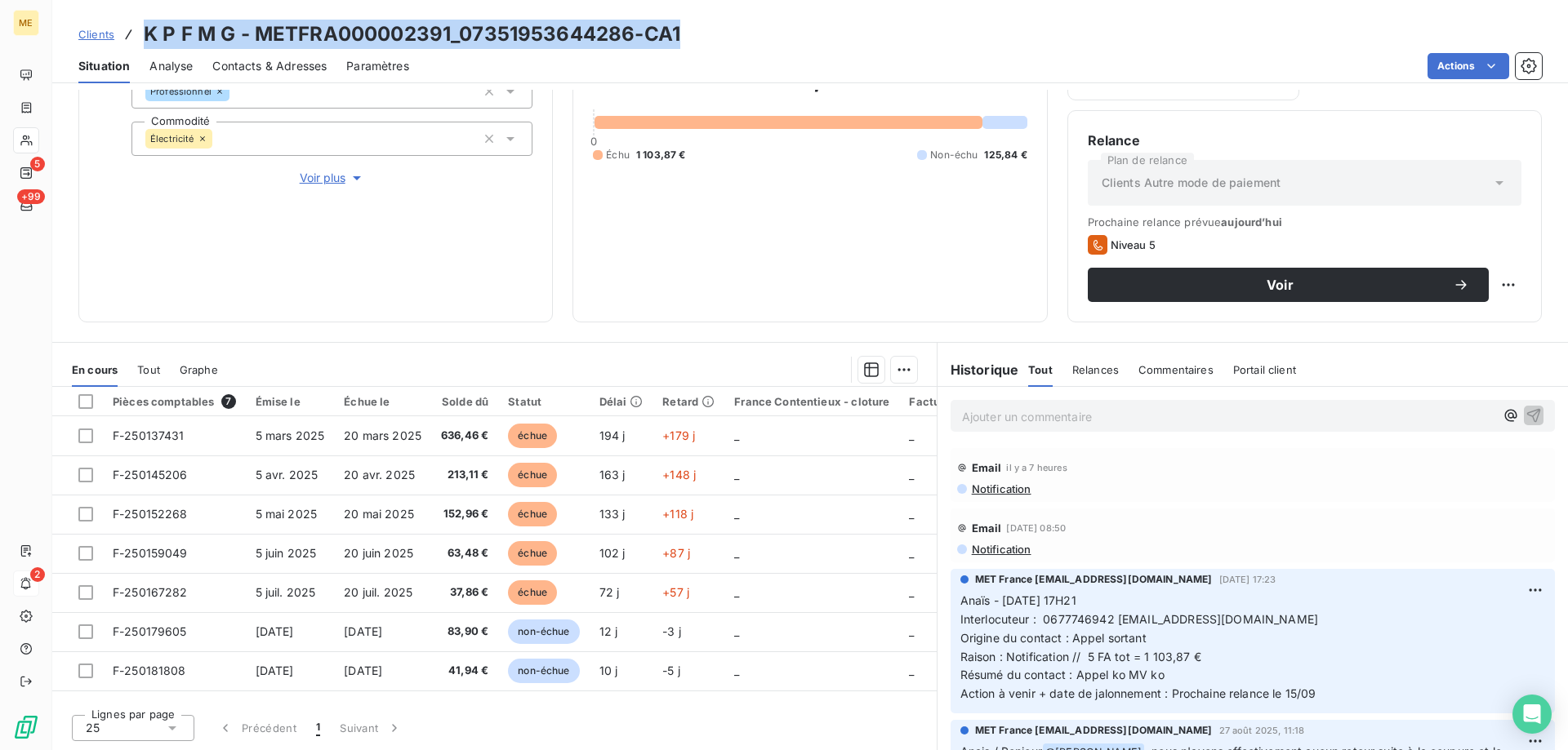
drag, startPoint x: 692, startPoint y: 29, endPoint x: 133, endPoint y: 33, distance: 559.0
click at [133, 33] on div "Clients K P F M G - METFRA000002391_07351953644286-CA1" at bounding box center [810, 34] width 1516 height 29
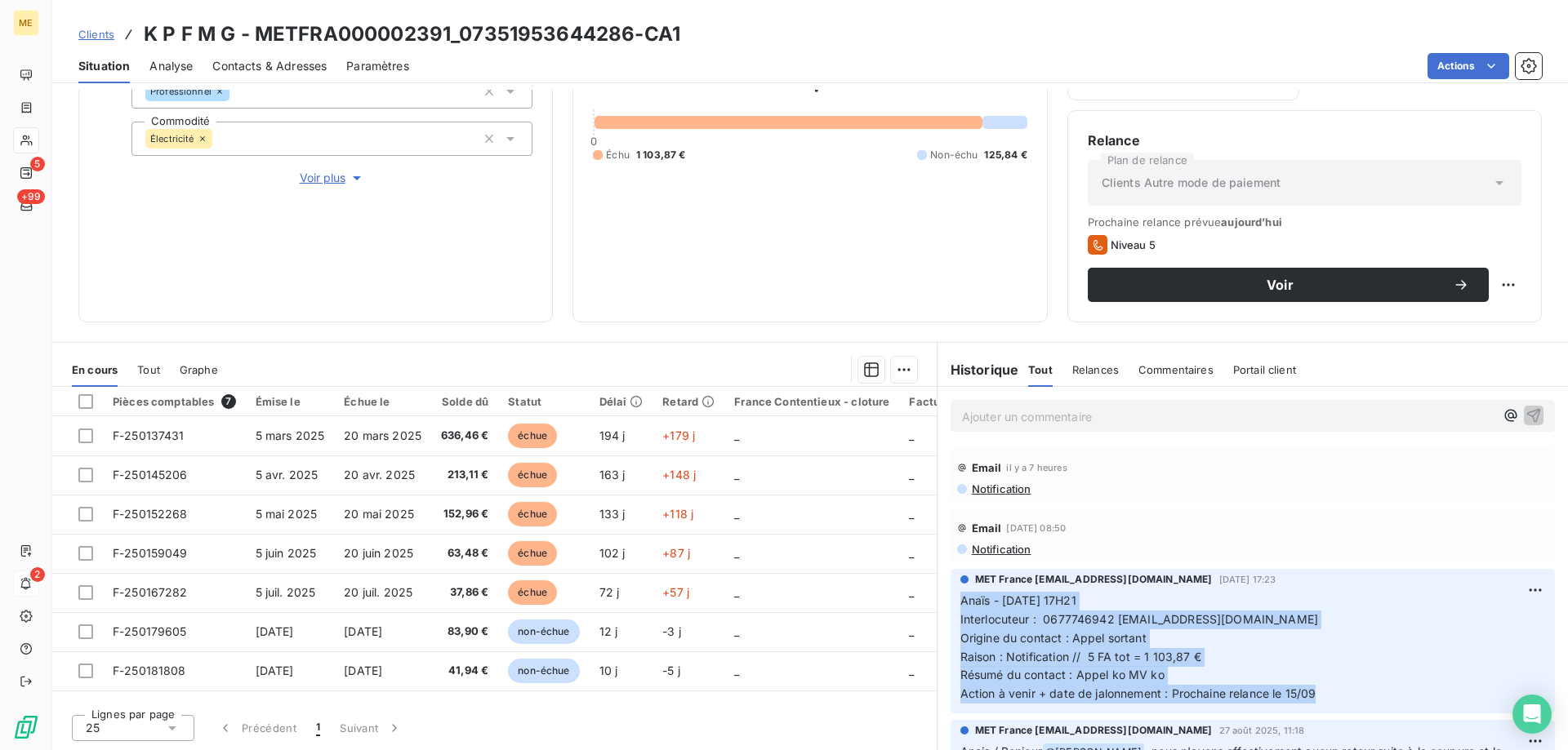
drag, startPoint x: 1310, startPoint y: 696, endPoint x: 948, endPoint y: 597, distance: 375.3
click at [951, 597] on div "MET France met-france@recouvrement.met.com 8 sept. 2025, 17:23 Anaïs - 08/09/20…" at bounding box center [1253, 641] width 605 height 144
click at [1251, 644] on p "Anaïs - 08/09/2025 - 17H21 Interlocuteur : 0677746942 fmgkiki@gmail.com Origine…" at bounding box center [1253, 647] width 584 height 111
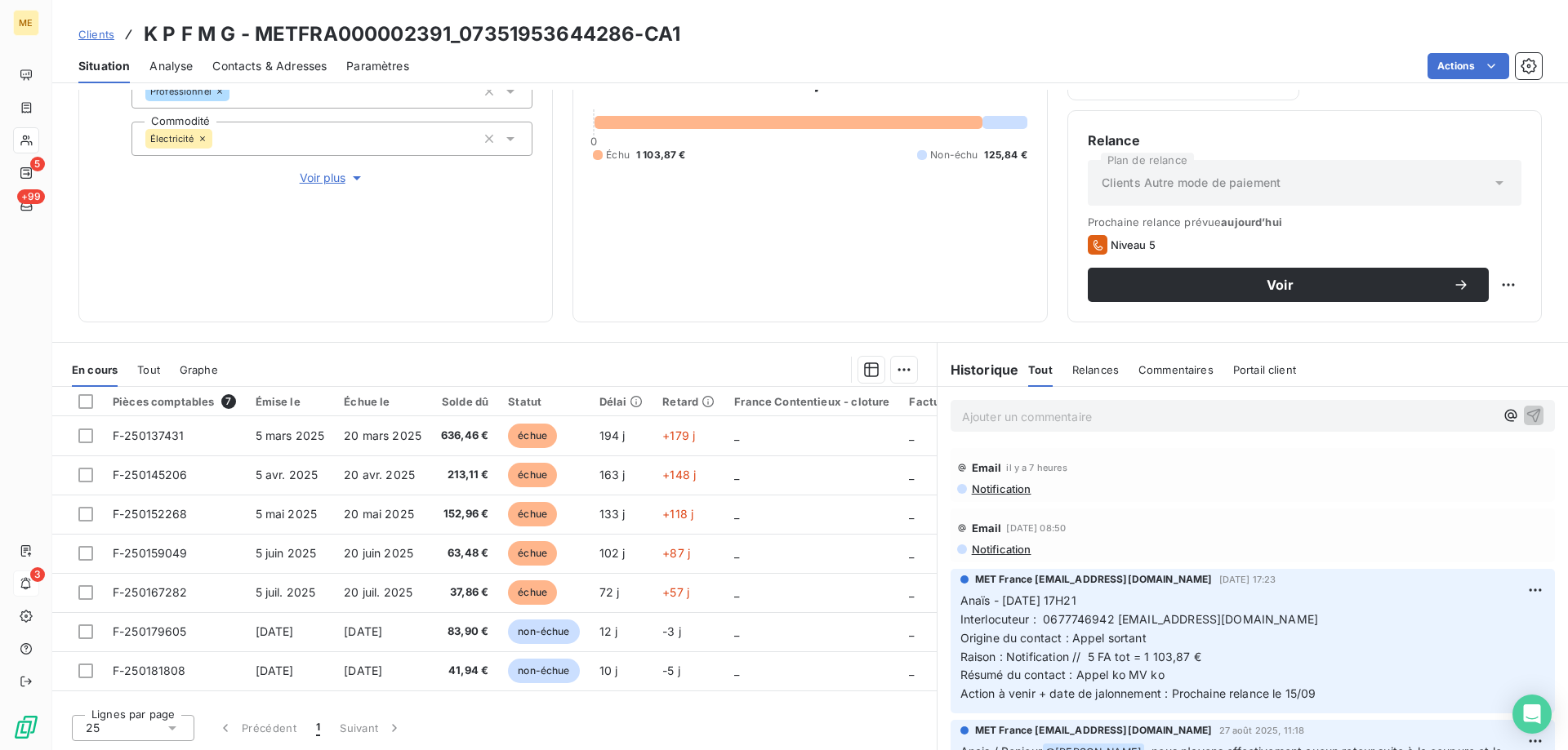
click at [1191, 411] on p "Ajouter un commentaire ﻿" at bounding box center [1228, 416] width 532 height 20
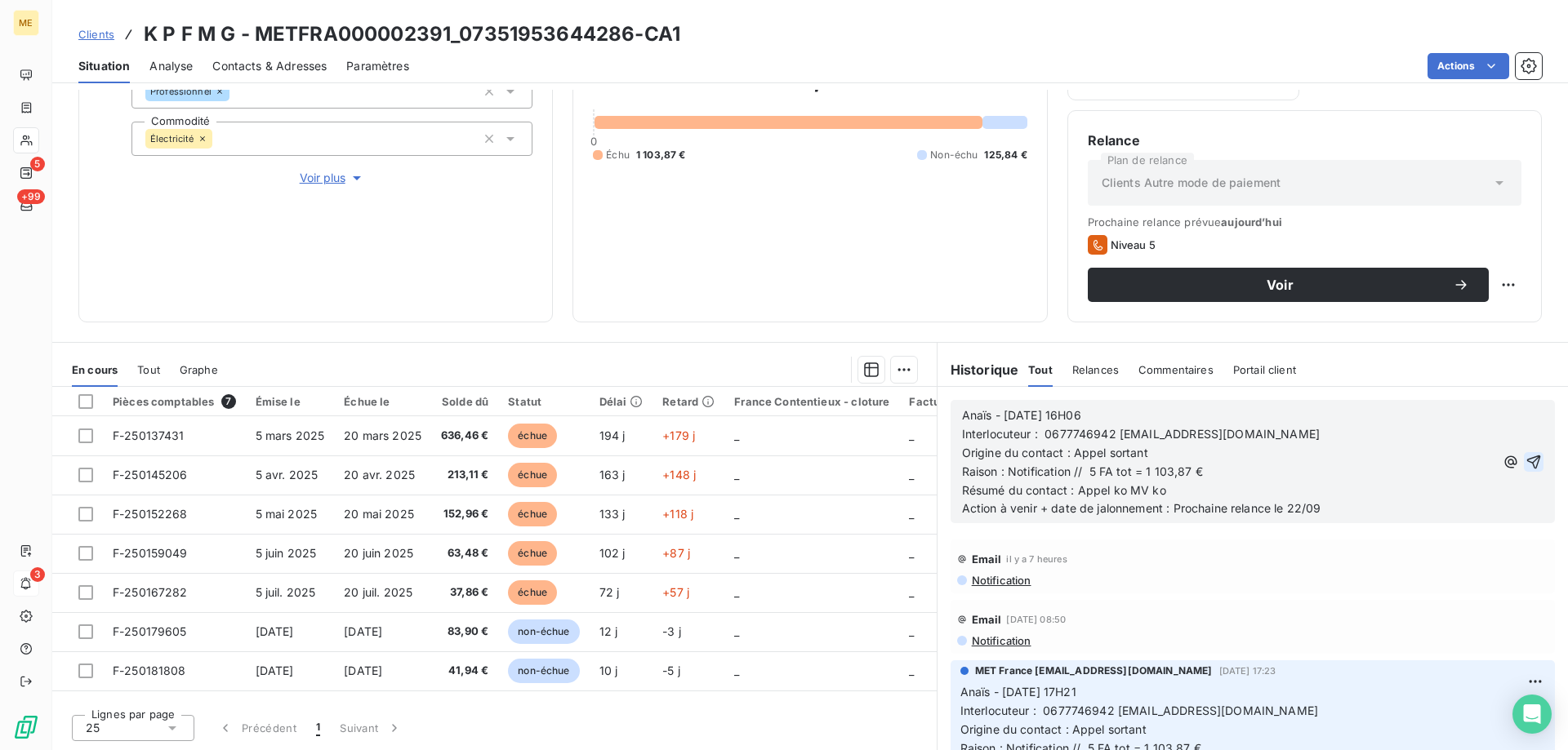
click at [1526, 457] on icon "button" at bounding box center [1534, 462] width 16 height 16
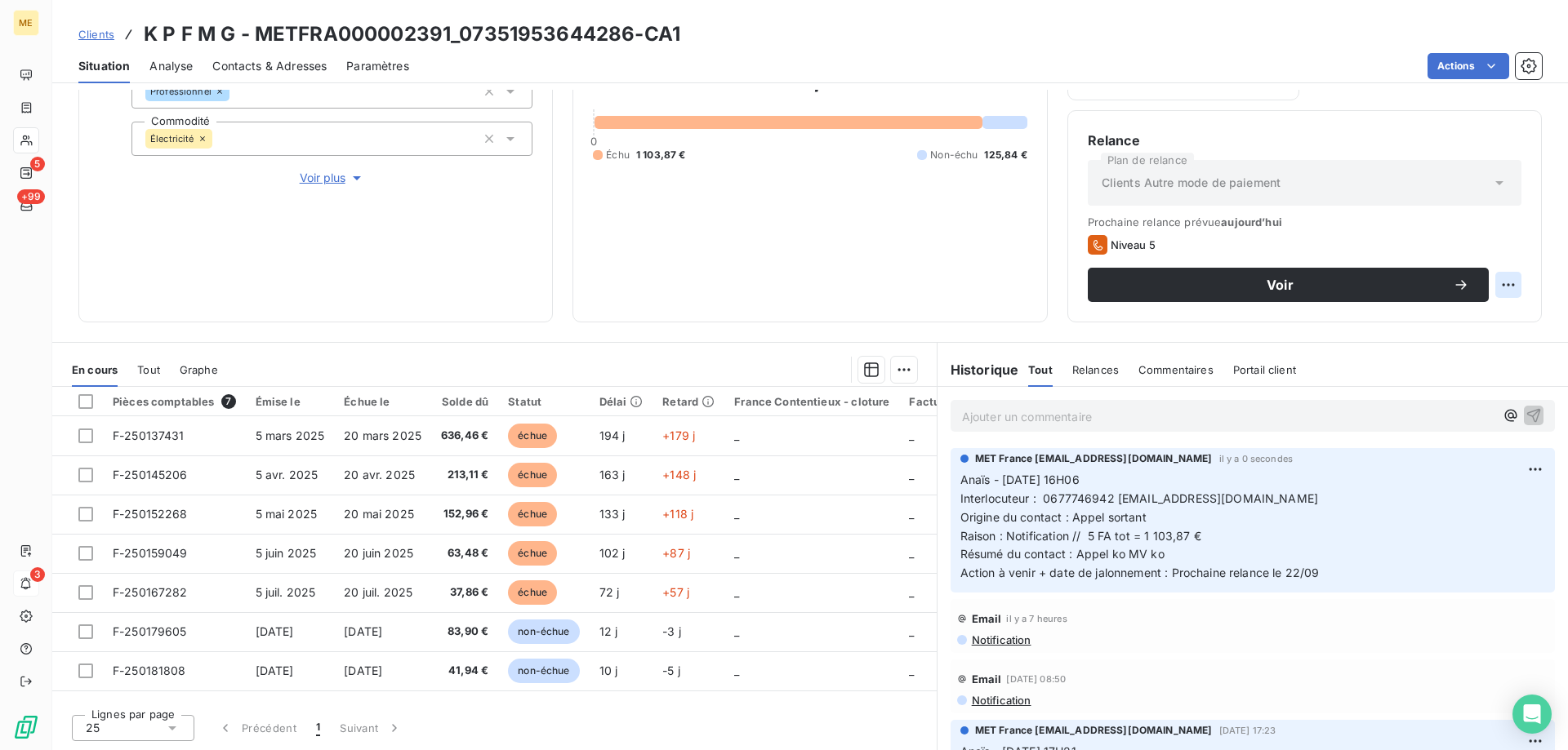
click at [1499, 272] on html "ME 5 +99 3 Clients K P F M G - METFRA000002391_07351953644286-CA1 Situation Ana…" at bounding box center [784, 457] width 1568 height 913
click at [1474, 321] on div "Replanifier cette action" at bounding box center [1429, 320] width 146 height 26
select select "8"
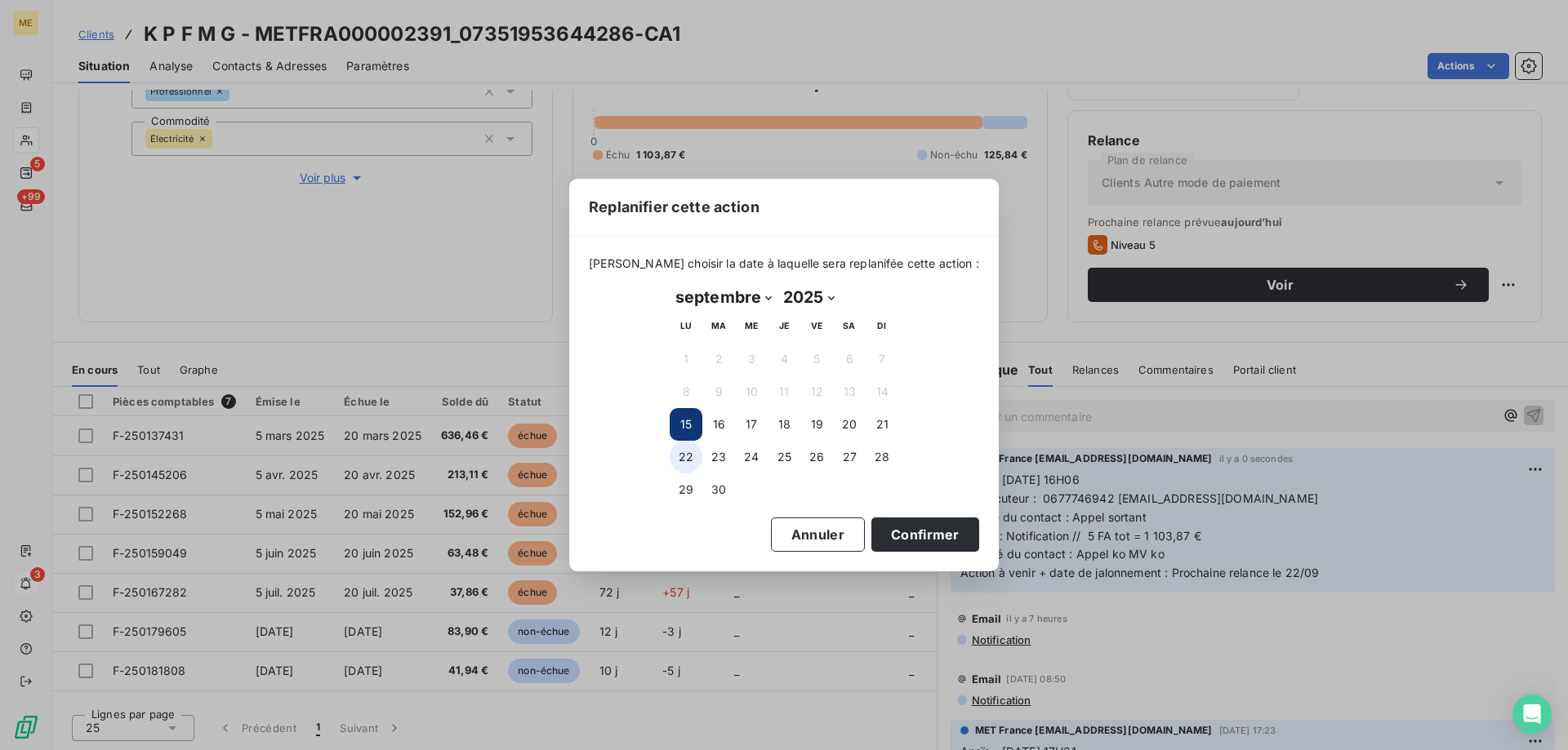
click at [679, 453] on button "22" at bounding box center [686, 457] width 33 height 33
click at [904, 531] on button "Confirmer" at bounding box center [925, 535] width 108 height 34
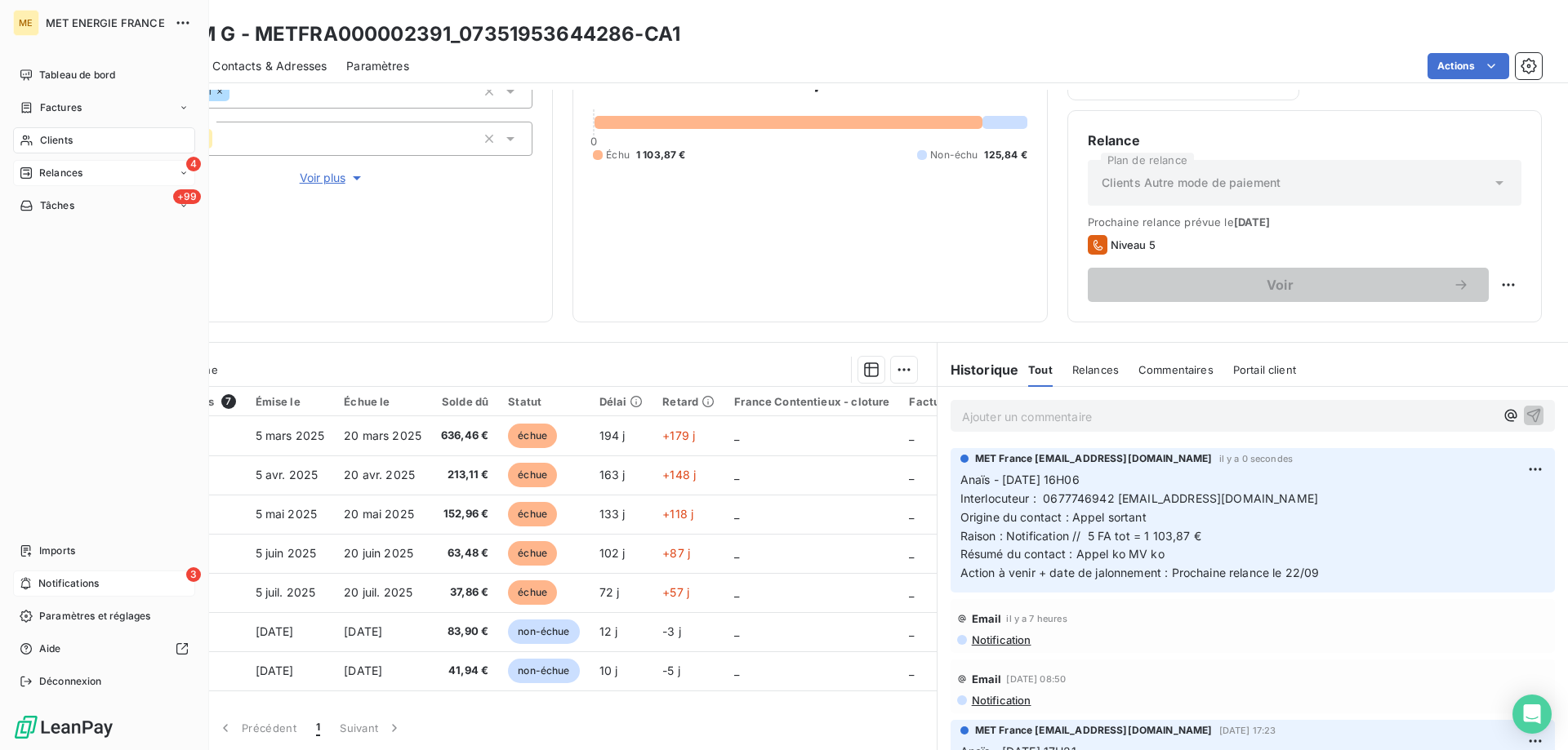
click at [36, 175] on div "Relances" at bounding box center [50, 173] width 63 height 15
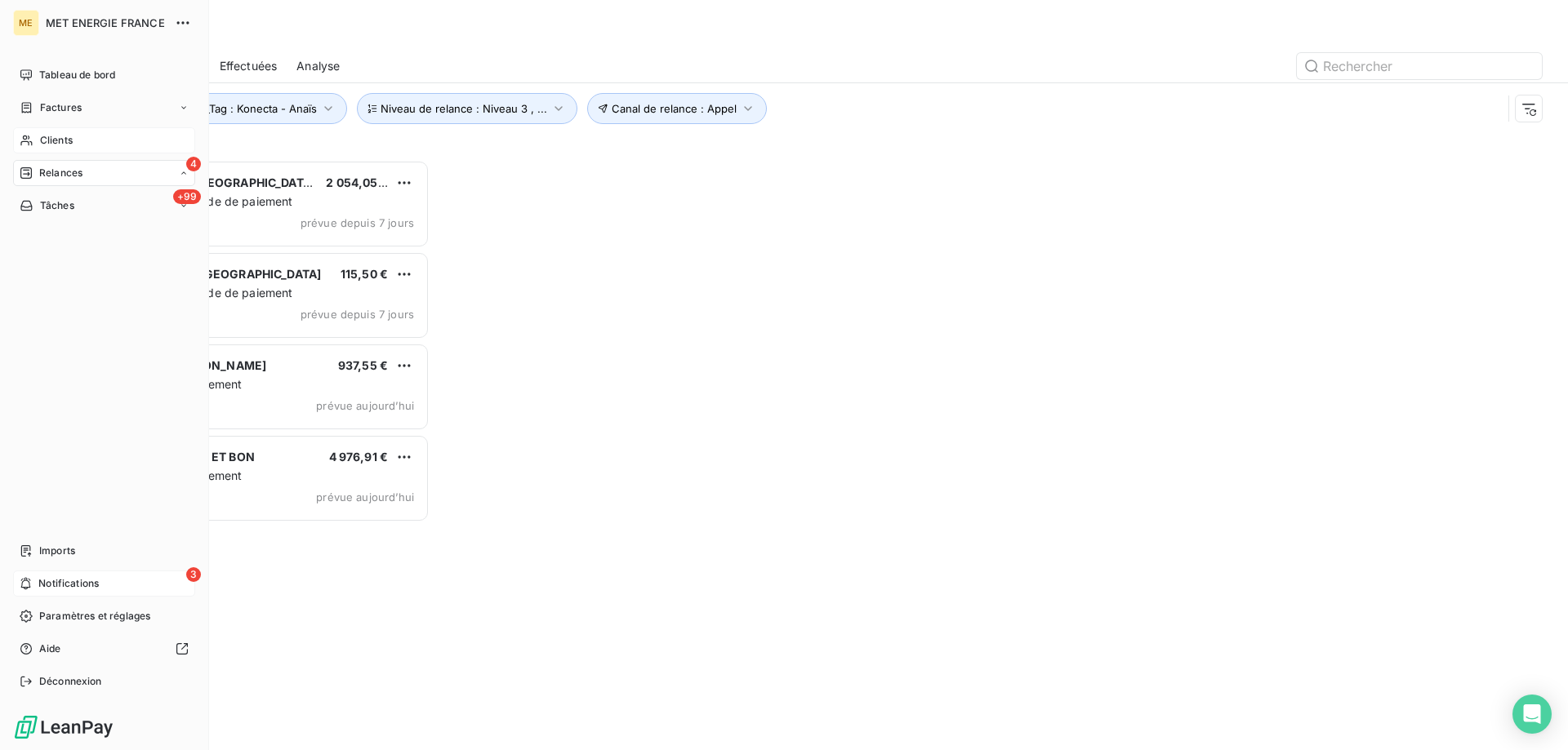
scroll to position [13, 13]
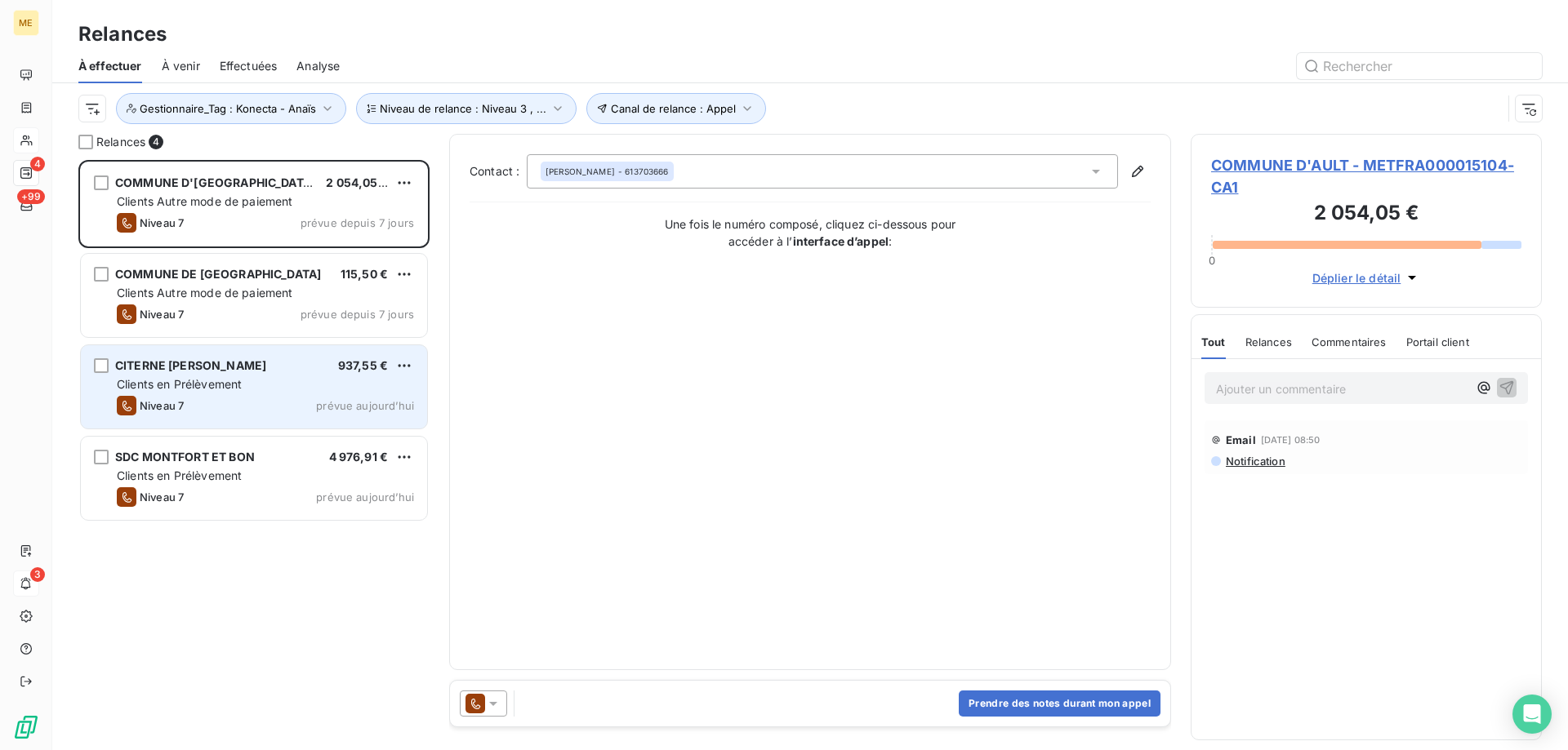
click at [184, 384] on span "Clients en Prélèvement" at bounding box center [179, 384] width 125 height 14
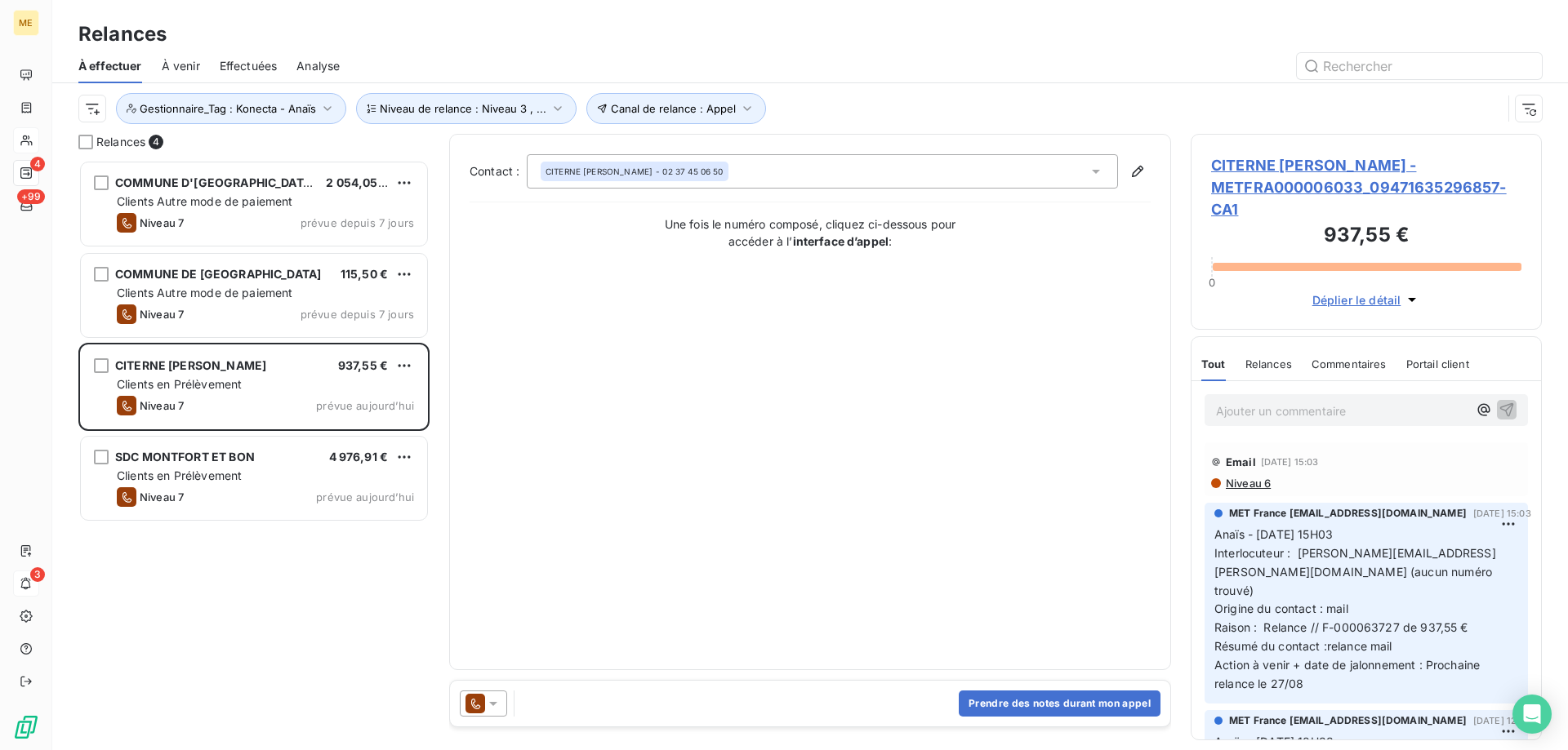
click at [1230, 184] on span "CITERNE PINAULT ELODIE - METFRA000006033_09471635296857-CA1" at bounding box center [1367, 187] width 310 height 66
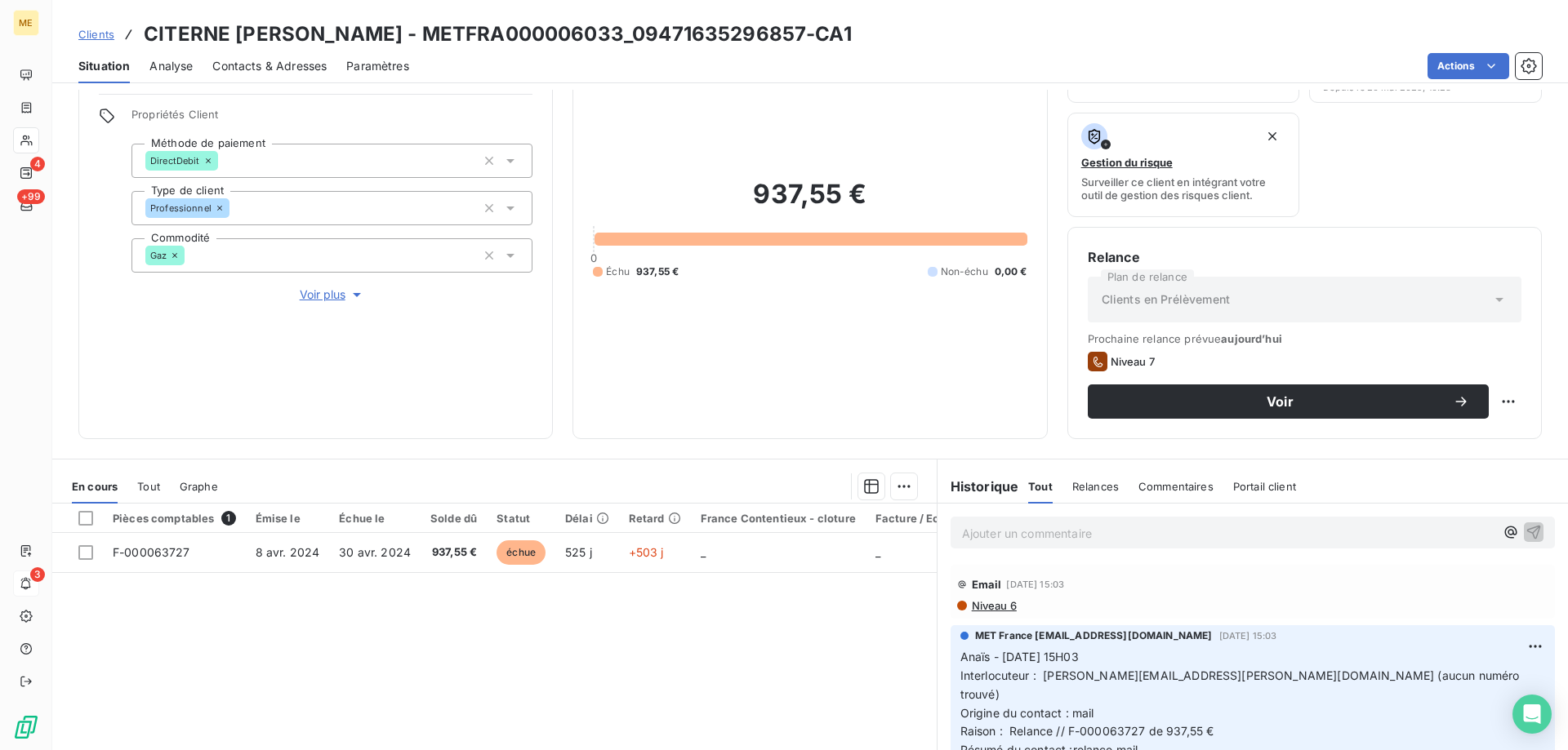
scroll to position [163, 0]
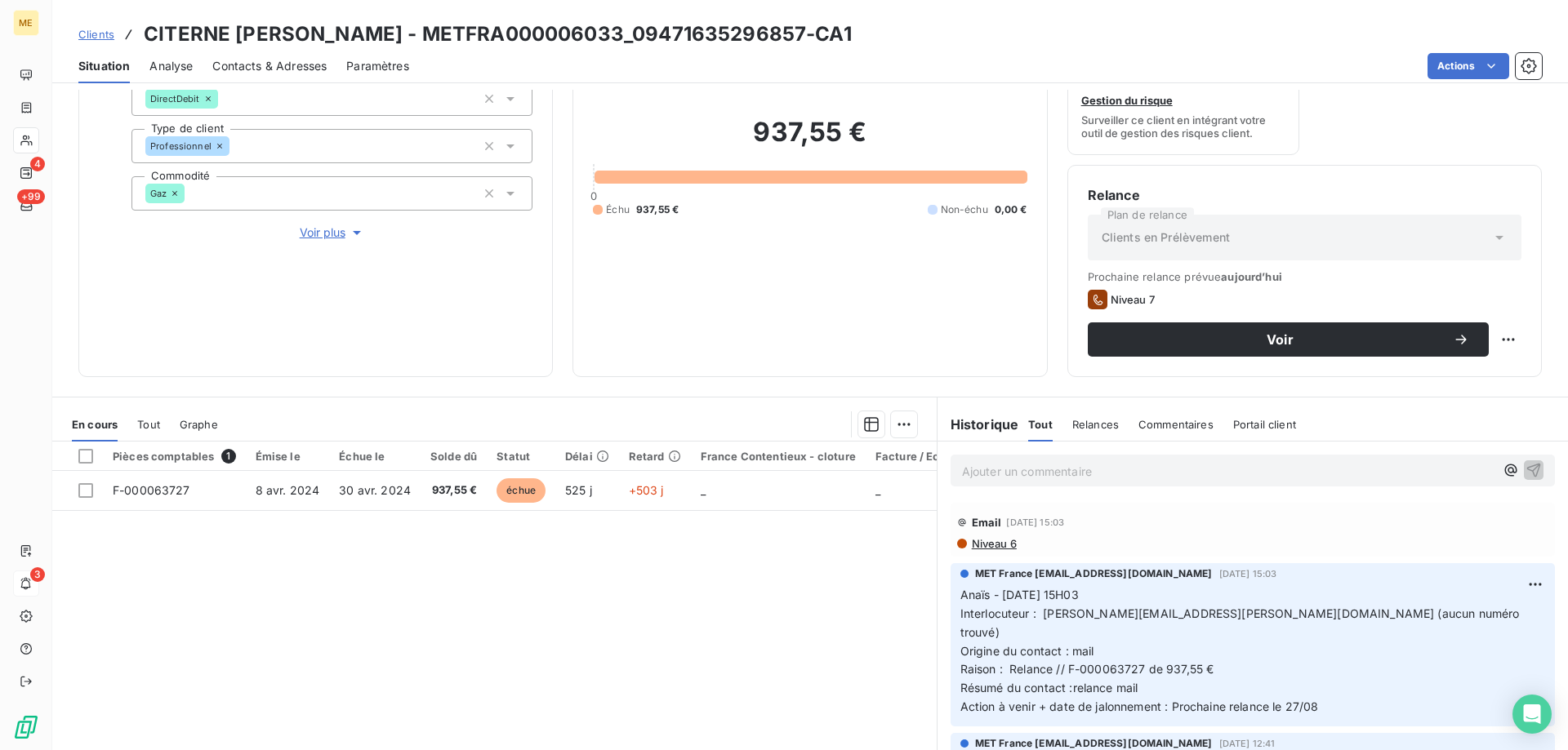
click at [1182, 662] on span "Raison : Relance // F-000063727 de 937,55 €" at bounding box center [1088, 669] width 254 height 14
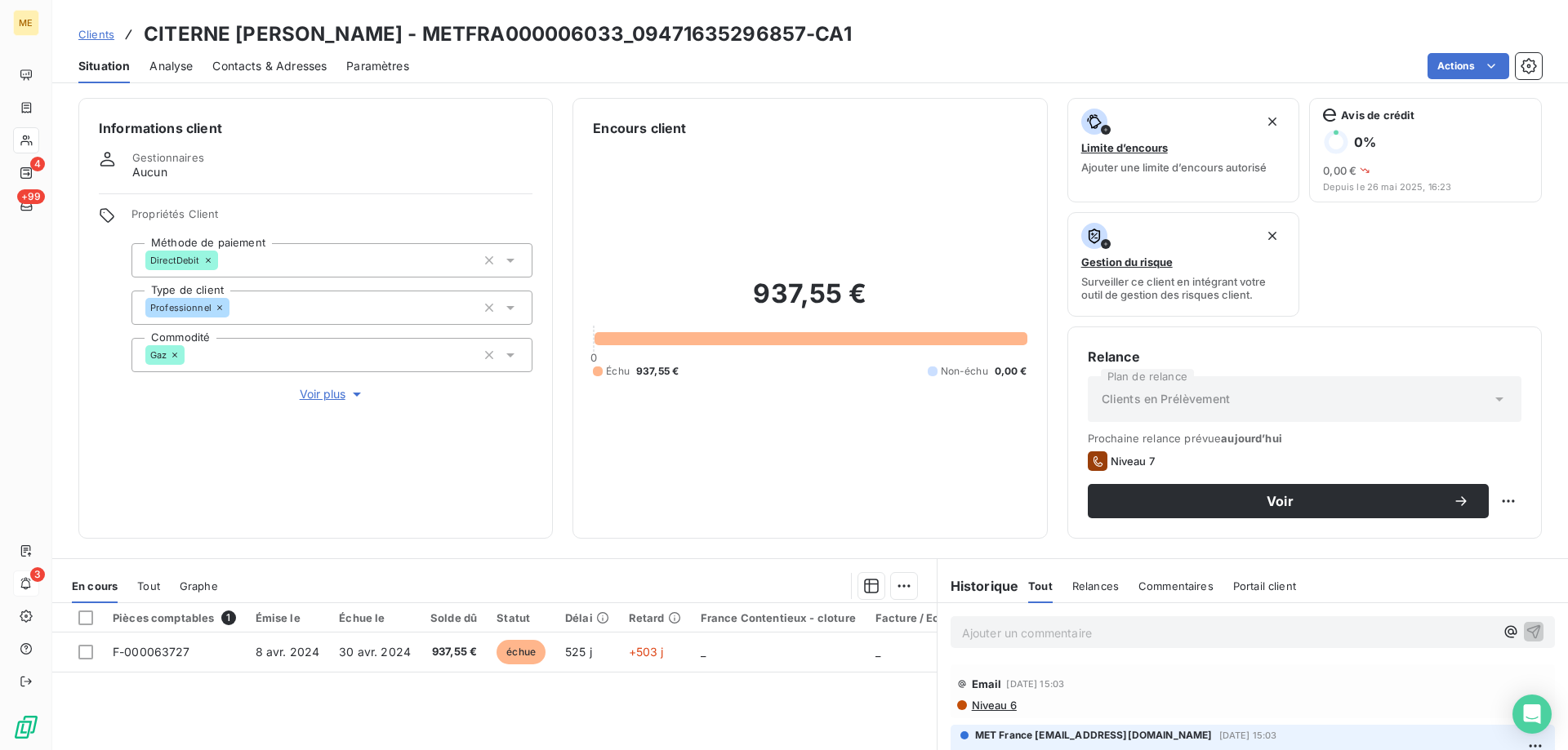
scroll to position [0, 0]
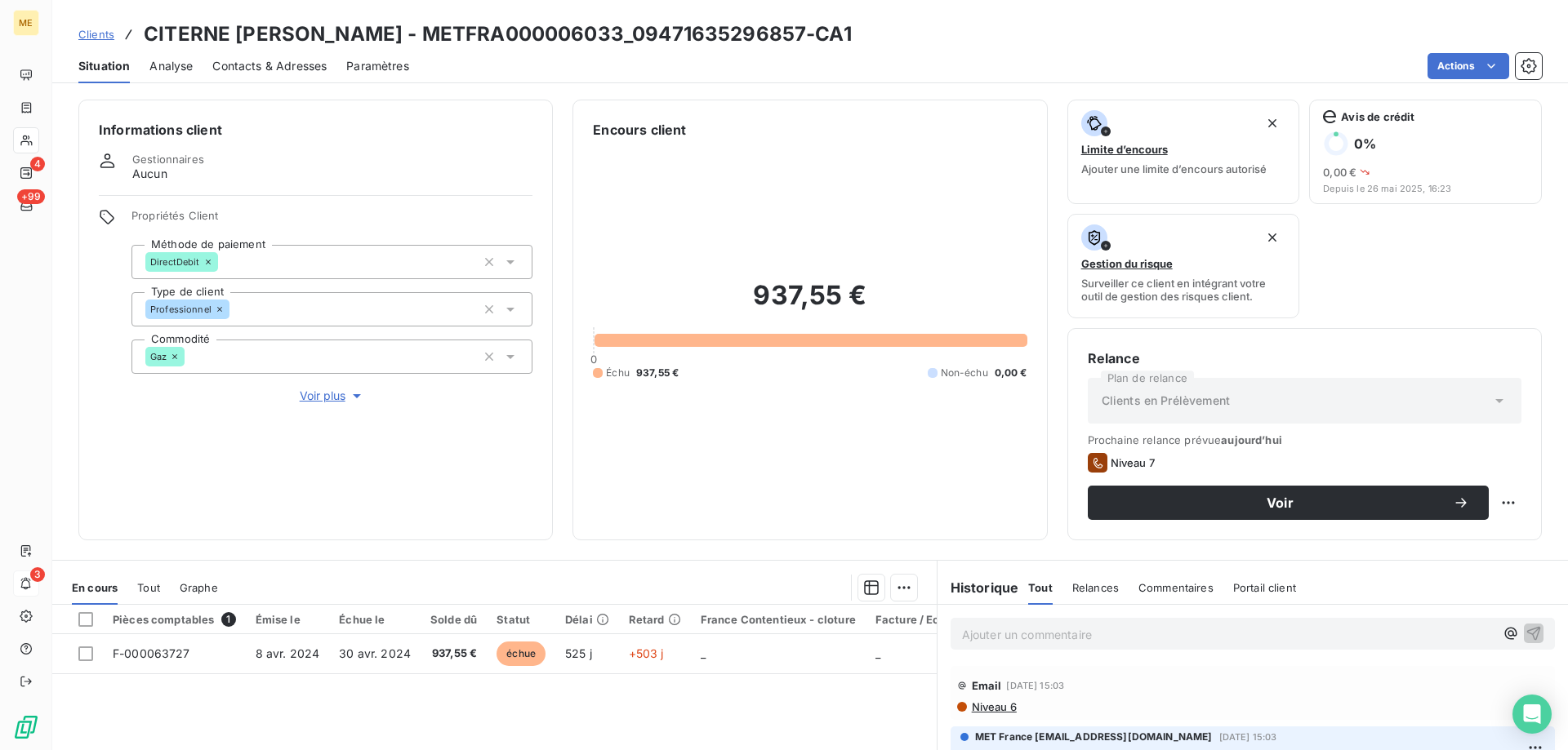
click at [305, 396] on div "Informations client Gestionnaires Aucun Propriétés Client Méthode de paiement D…" at bounding box center [316, 320] width 475 height 441
click at [307, 388] on span "Voir plus" at bounding box center [332, 396] width 65 height 16
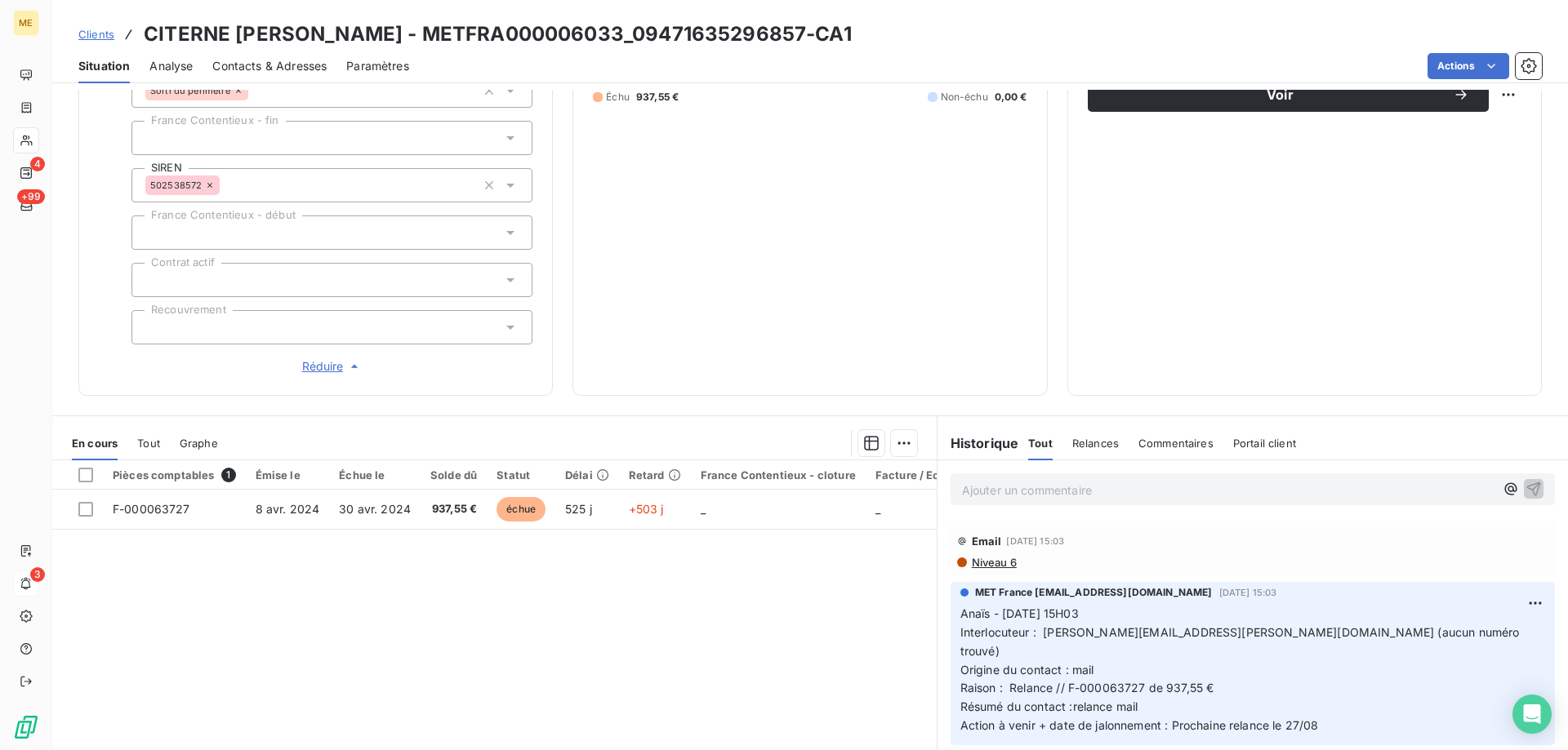
click at [986, 556] on span "Niveau 6" at bounding box center [994, 562] width 47 height 13
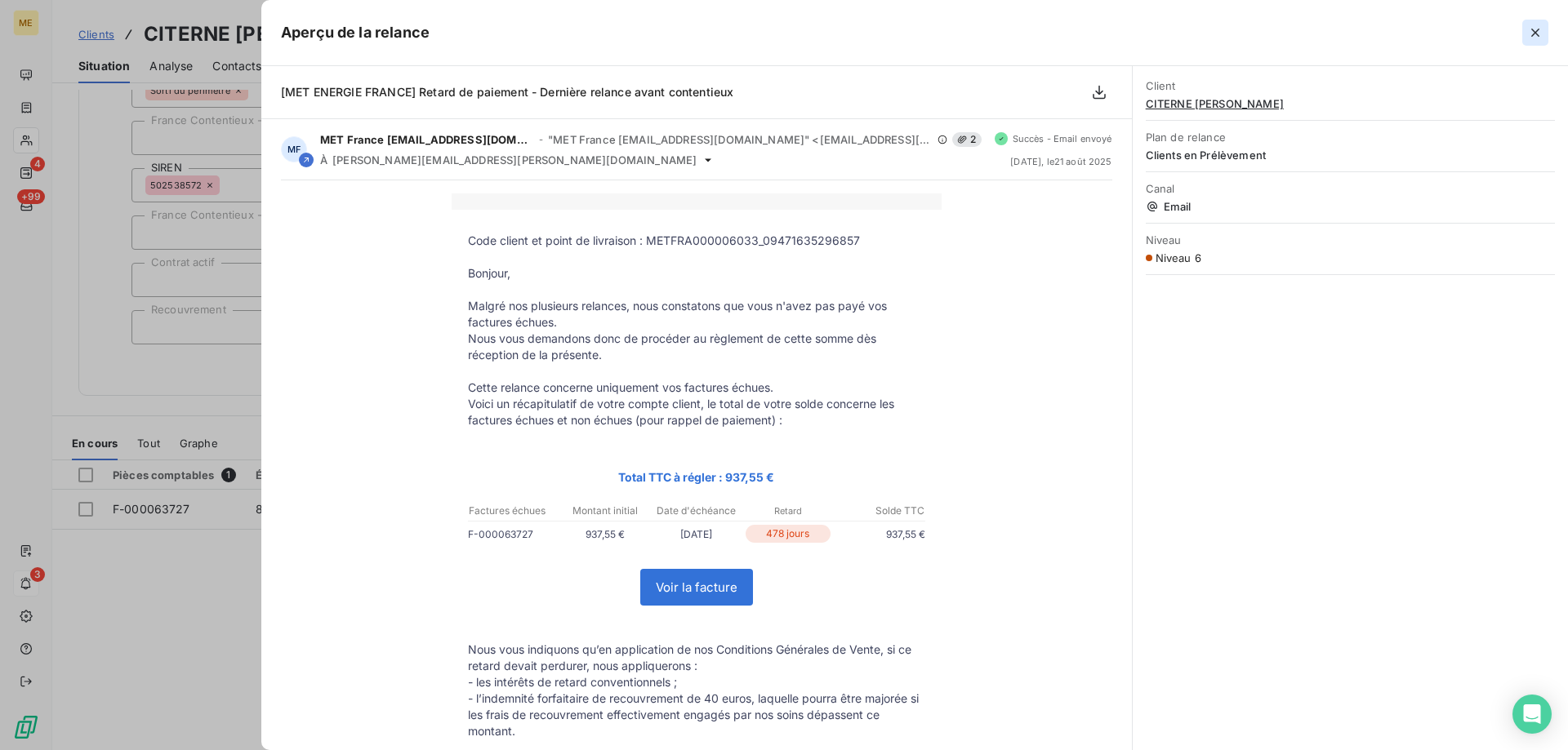
click at [1541, 33] on icon "button" at bounding box center [1535, 32] width 16 height 16
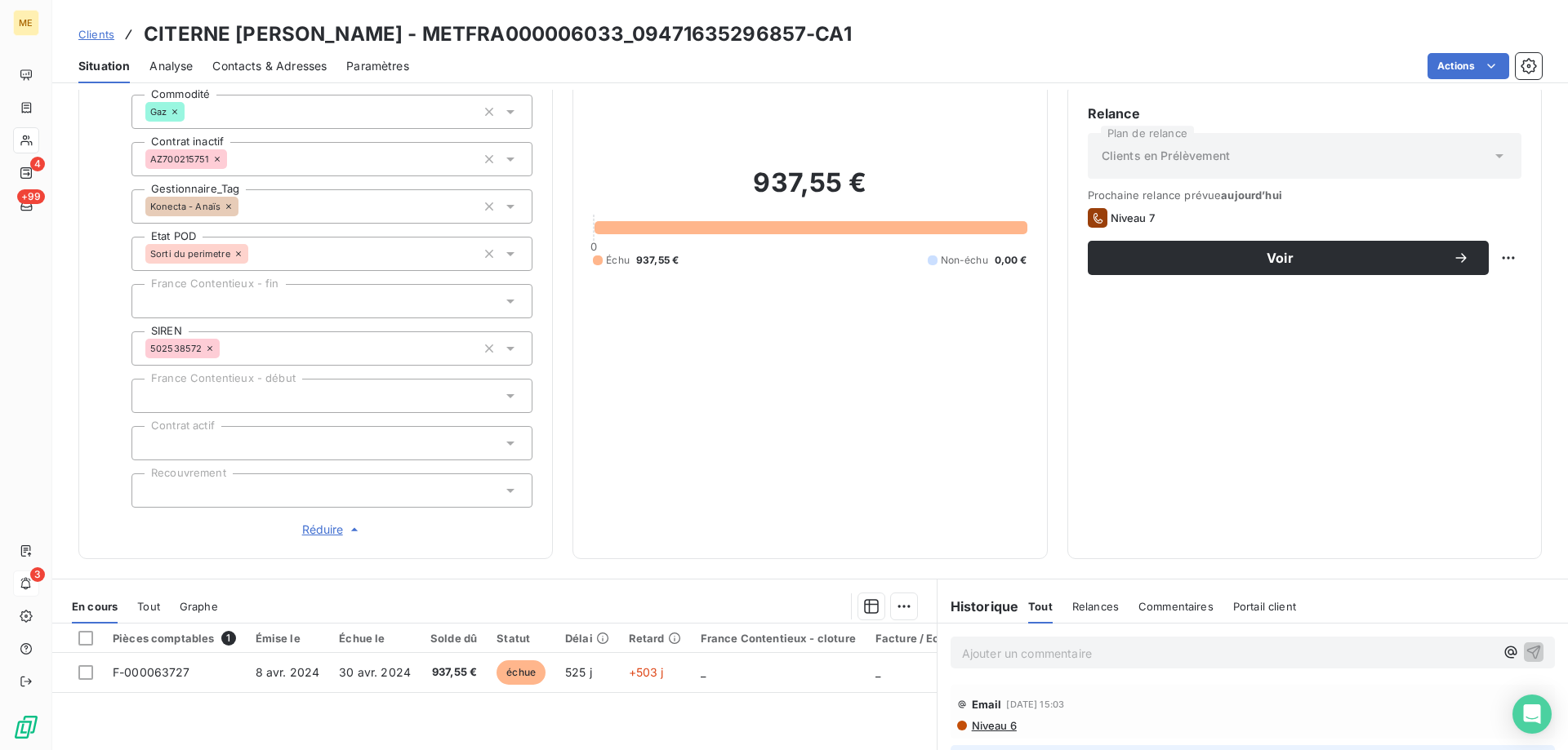
scroll to position [472, 0]
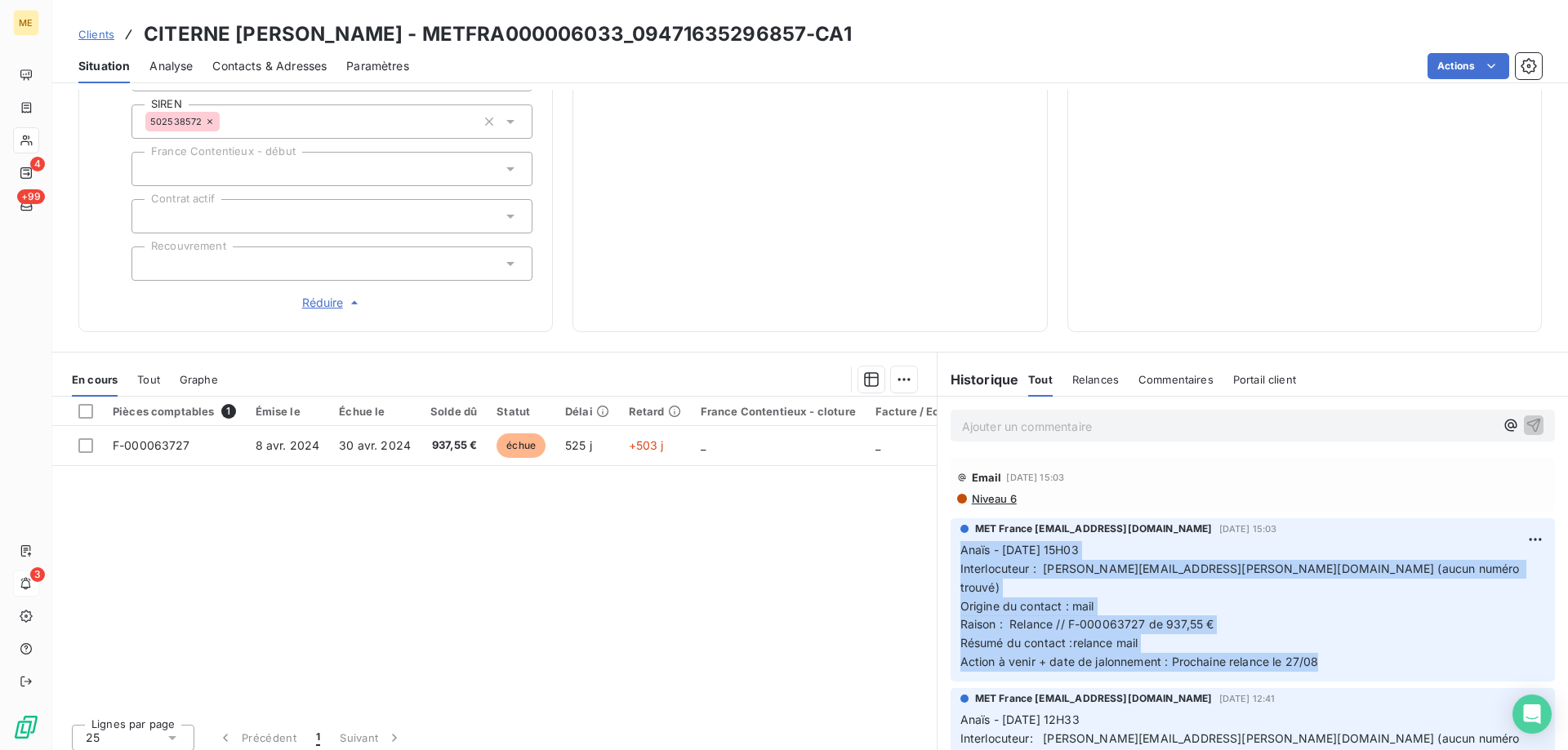
drag, startPoint x: 1326, startPoint y: 637, endPoint x: 935, endPoint y: 541, distance: 402.6
click at [937, 541] on div "MET France met-france@recouvrement.met.com 21 août 2025, 15:03 Anaïs - 21/08/20…" at bounding box center [1253, 600] width 631 height 170
drag, startPoint x: 851, startPoint y: 23, endPoint x: 137, endPoint y: 41, distance: 714.2
click at [137, 41] on div "Clients CITERNE PINAULT ELODIE - METFRA000006033_09471635296857-CA1" at bounding box center [810, 34] width 1516 height 29
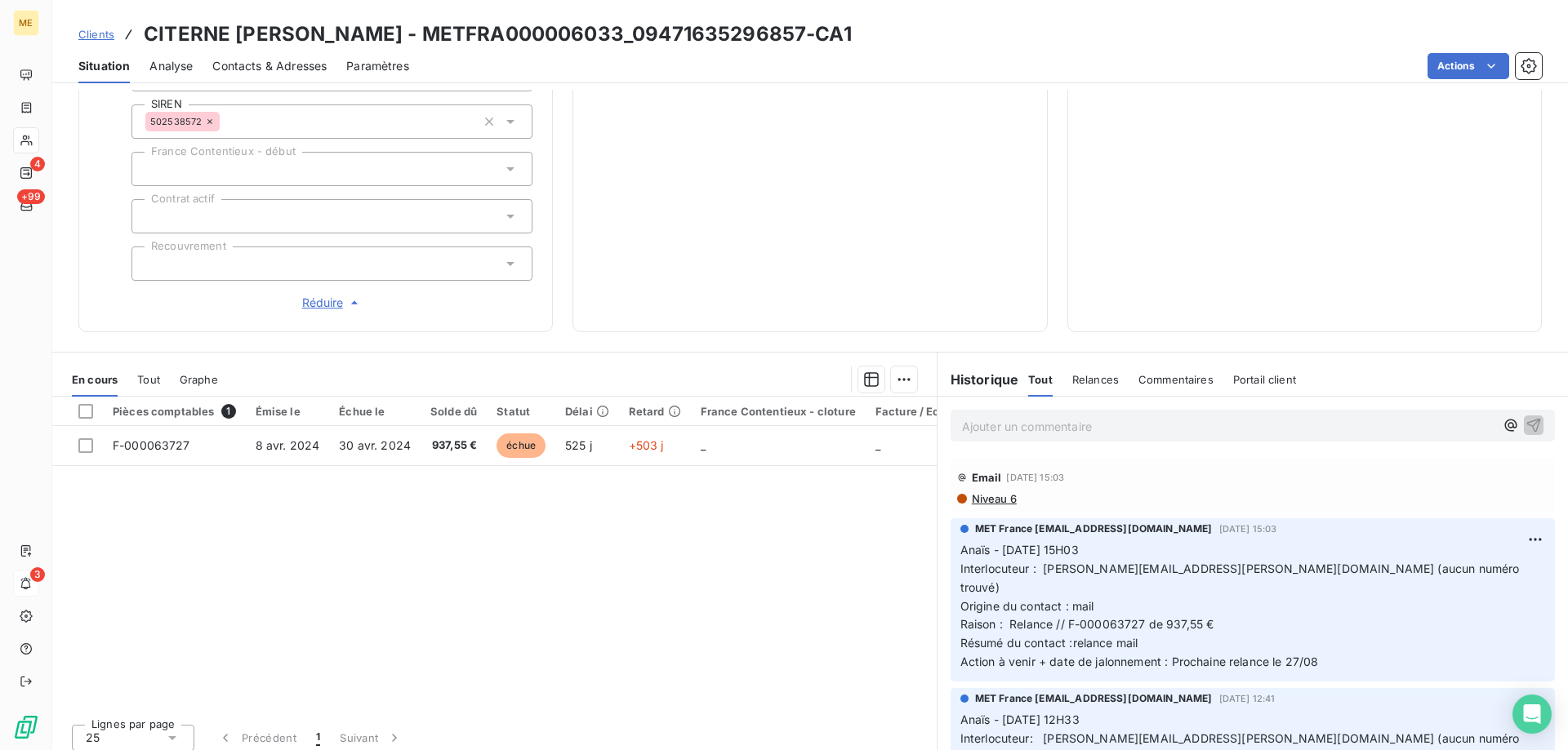
click at [1080, 415] on div "Ajouter un commentaire ﻿" at bounding box center [1228, 426] width 532 height 22
click at [1078, 416] on p "Ajouter un commentaire ﻿" at bounding box center [1228, 427] width 532 height 20
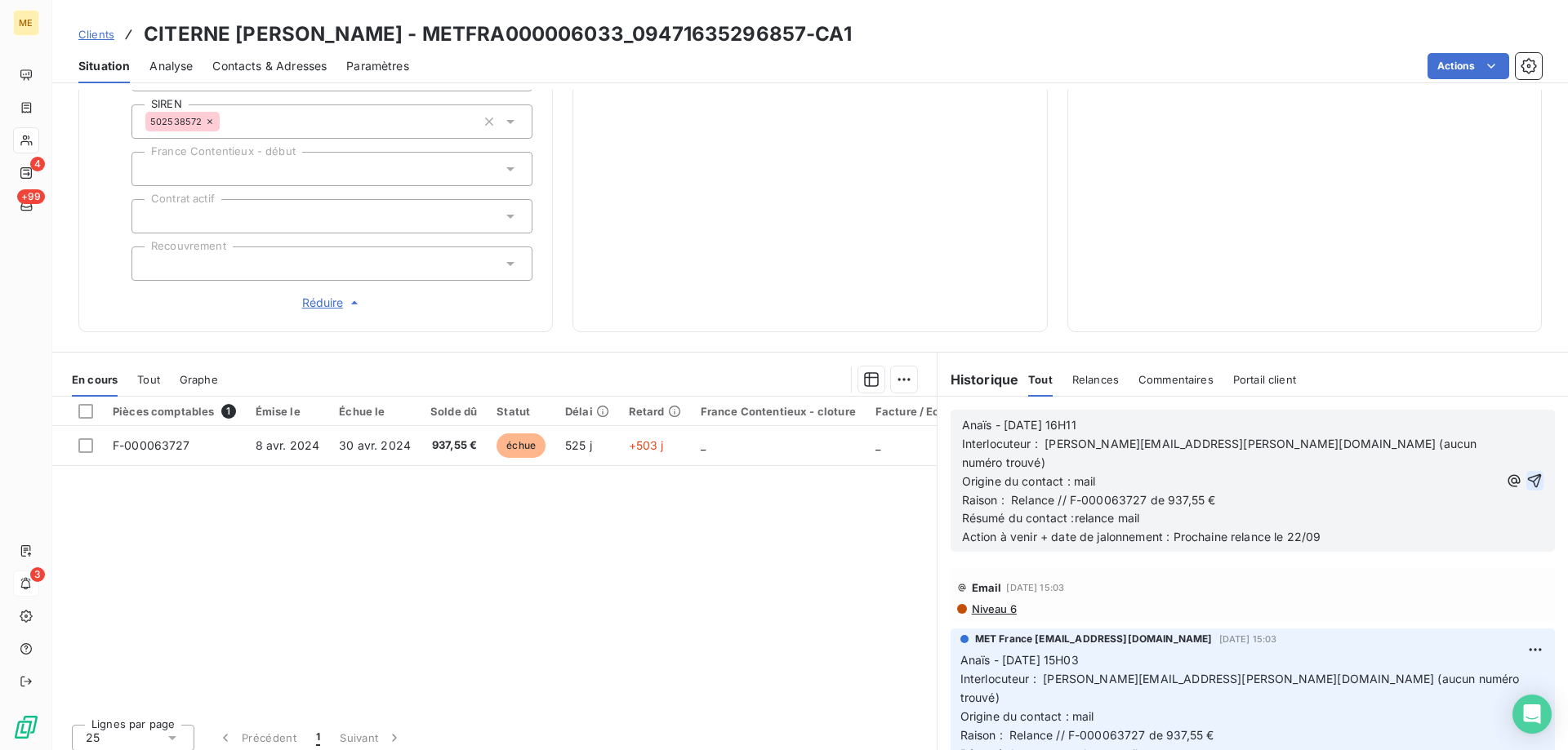
click at [1529, 474] on icon "button" at bounding box center [1535, 481] width 14 height 14
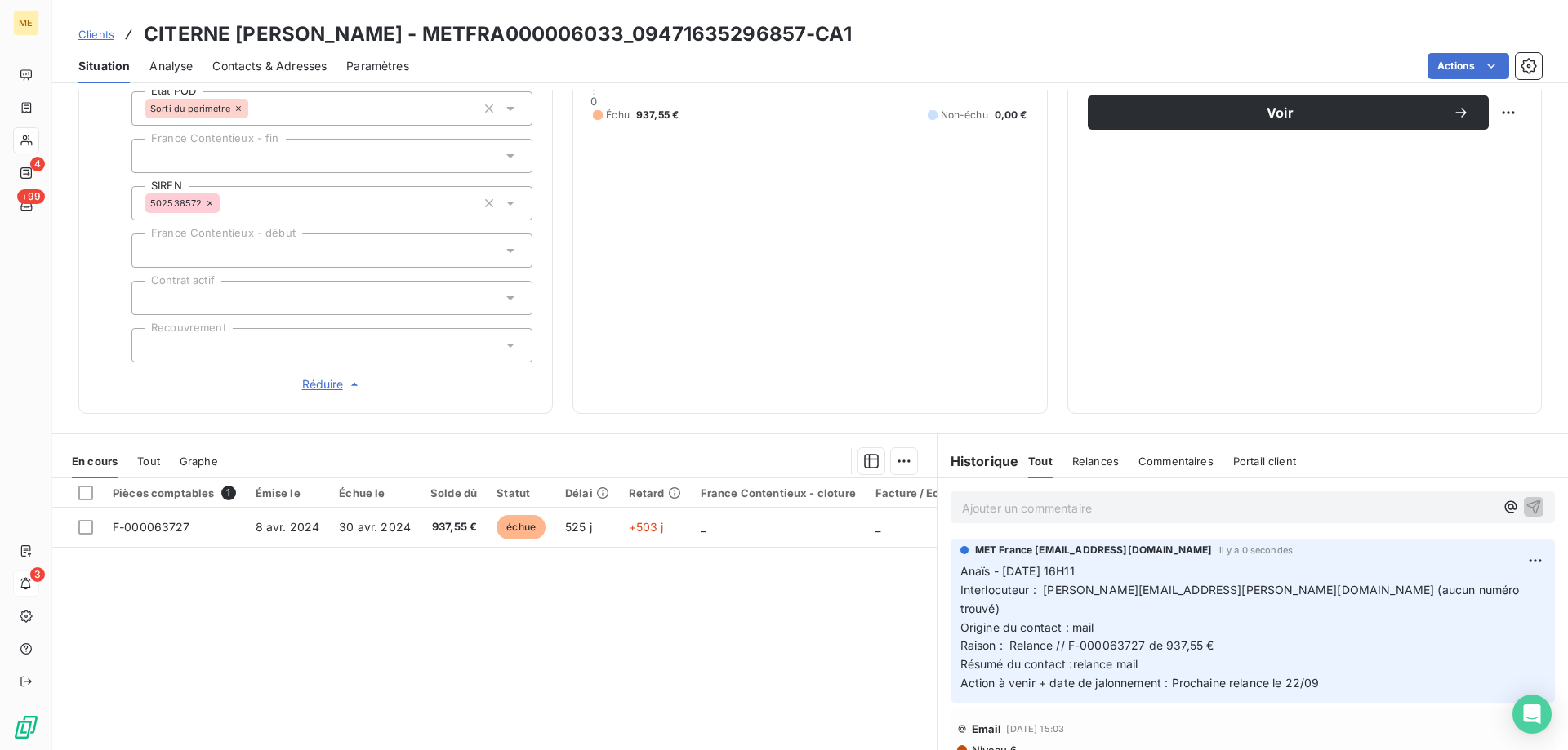
scroll to position [308, 0]
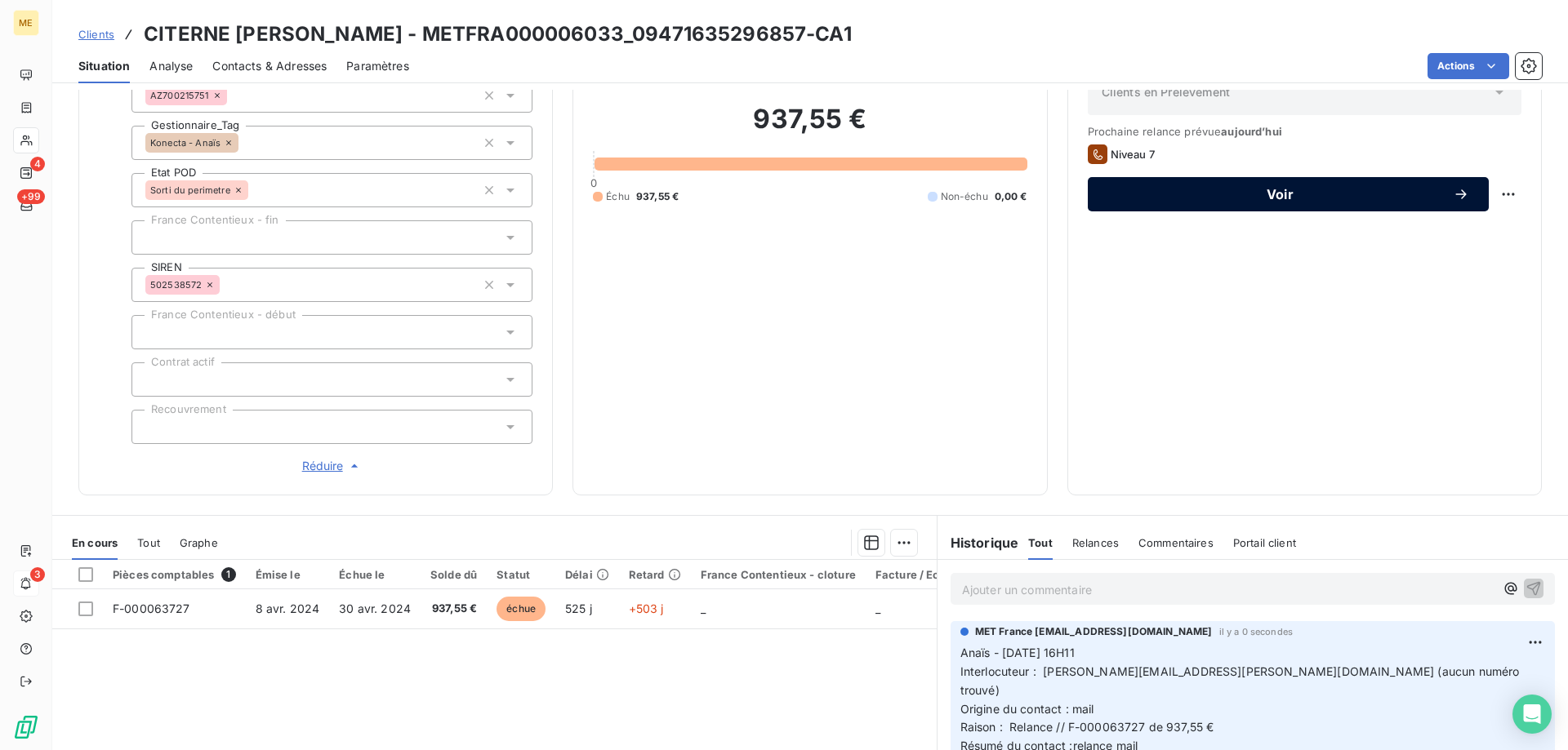
click at [1413, 194] on span "Voir" at bounding box center [1280, 194] width 345 height 13
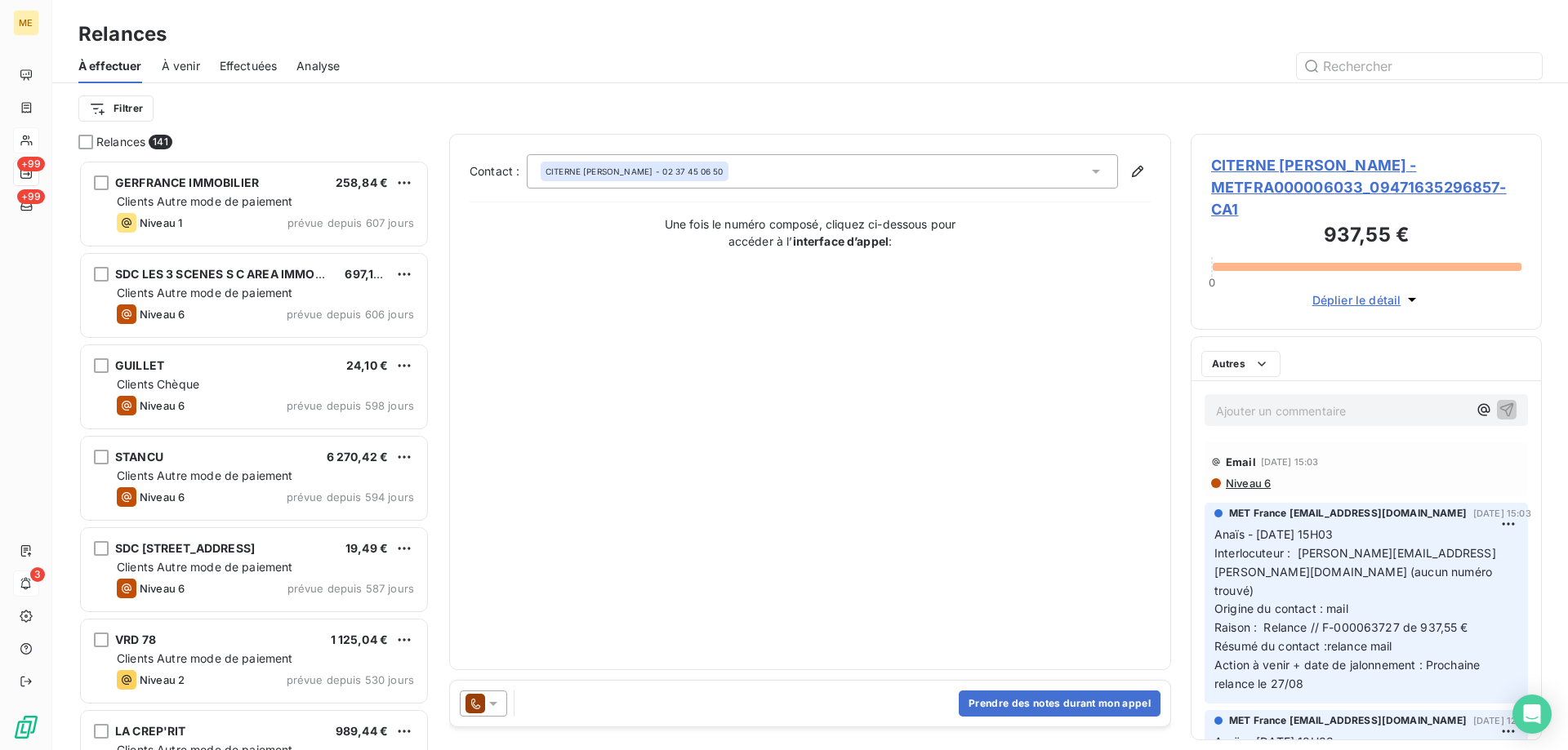
scroll to position [578, 339]
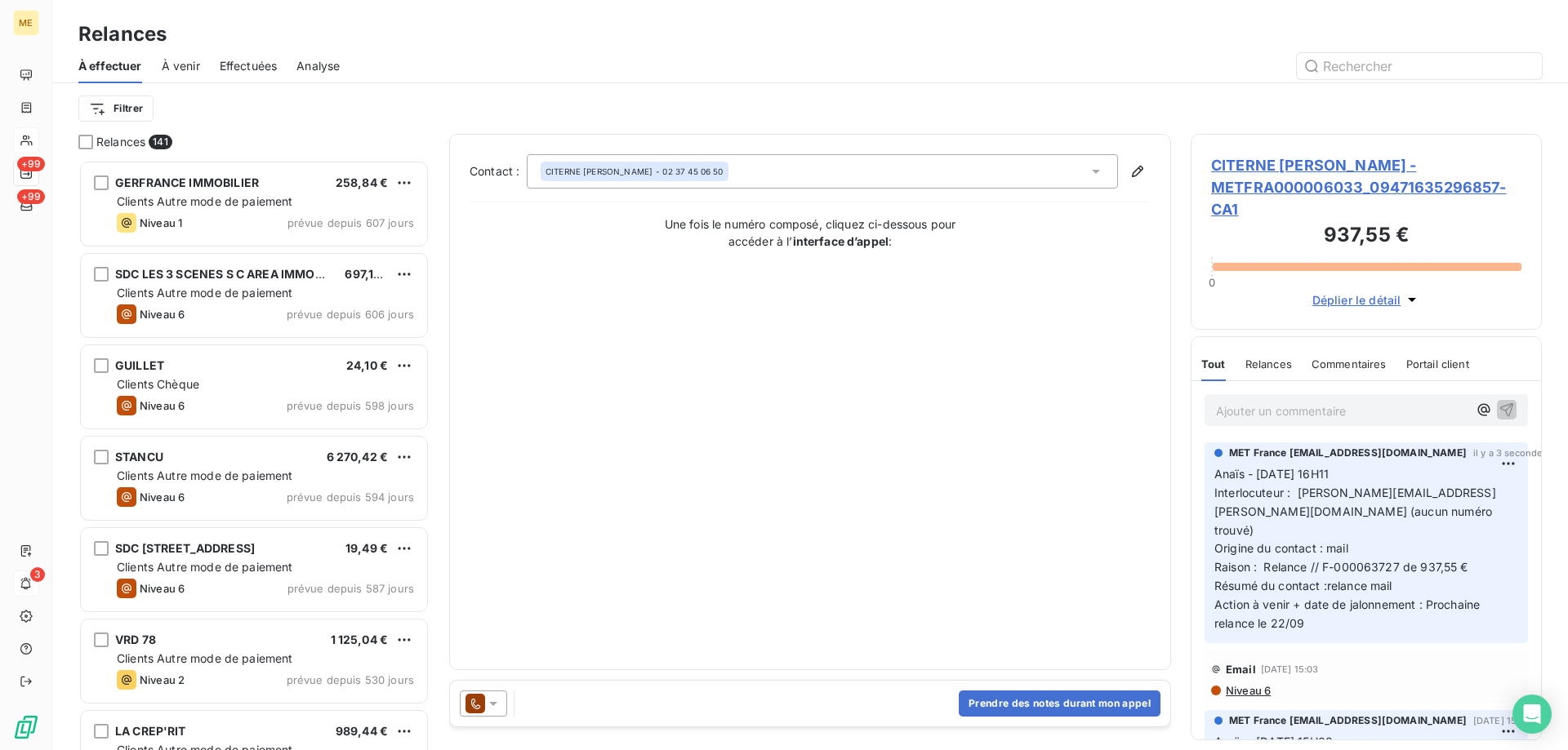
click at [810, 176] on div "CITERNE PINAULT ELODIE - 02 37 45 06 50" at bounding box center [822, 171] width 591 height 34
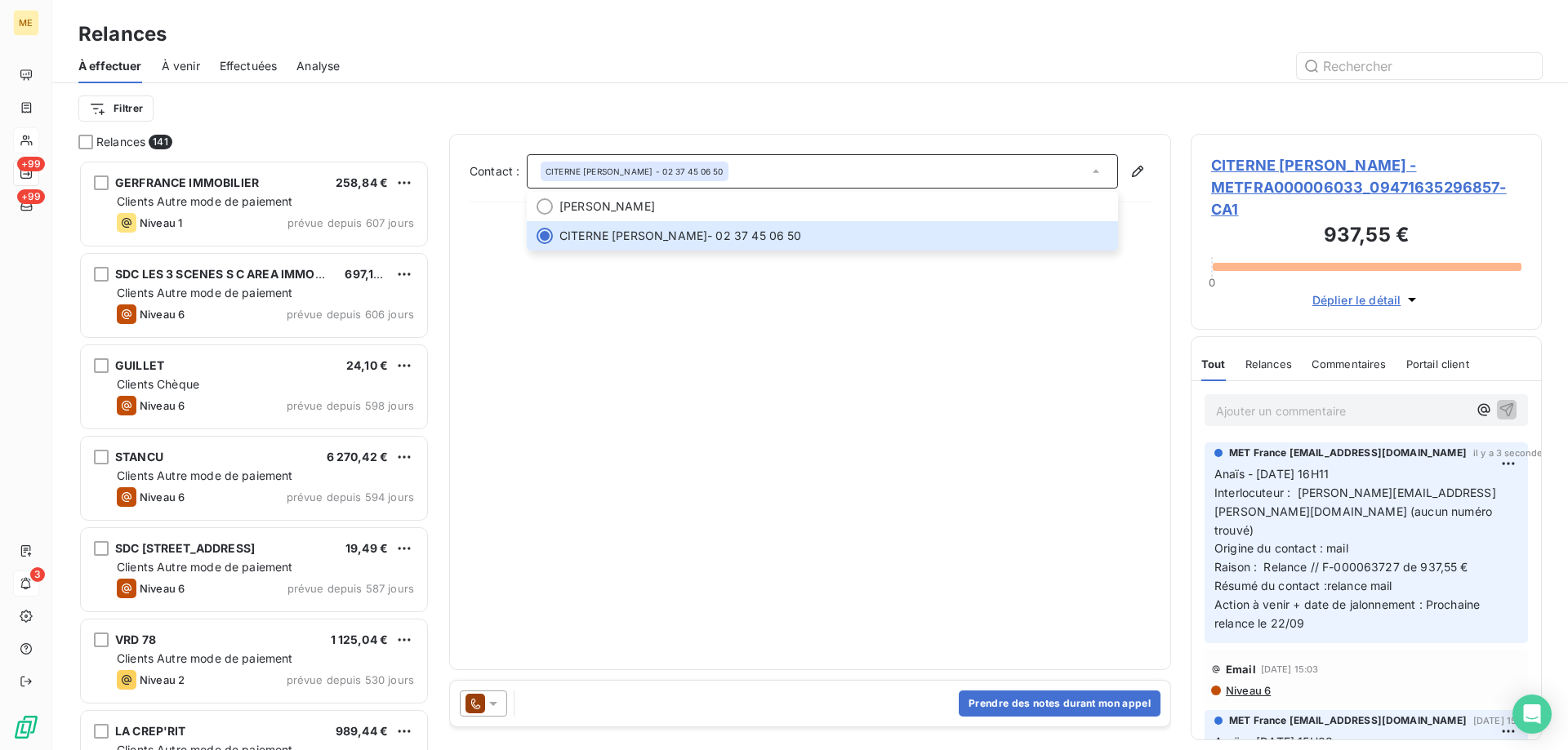
click at [492, 709] on icon at bounding box center [493, 703] width 16 height 16
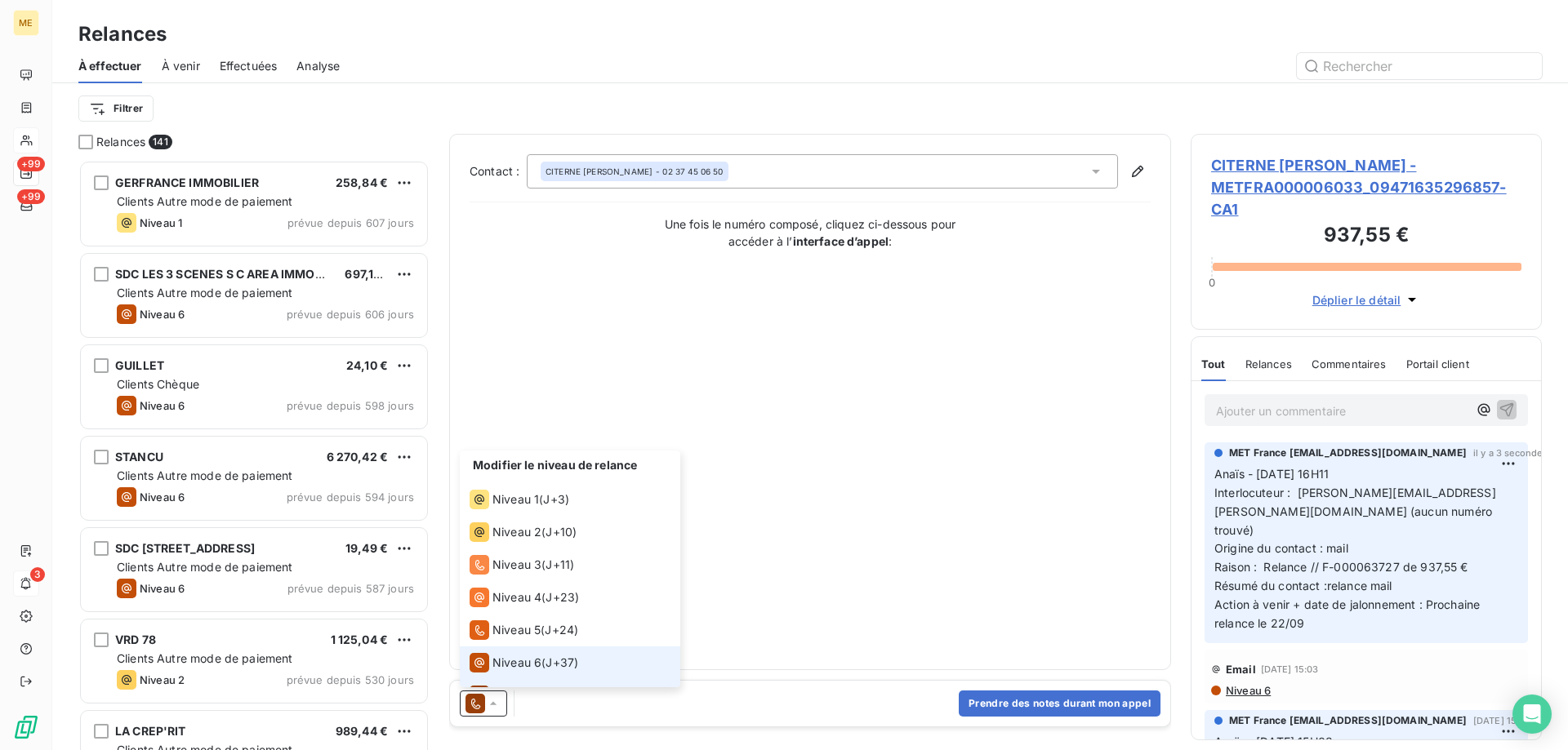
scroll to position [24, 0]
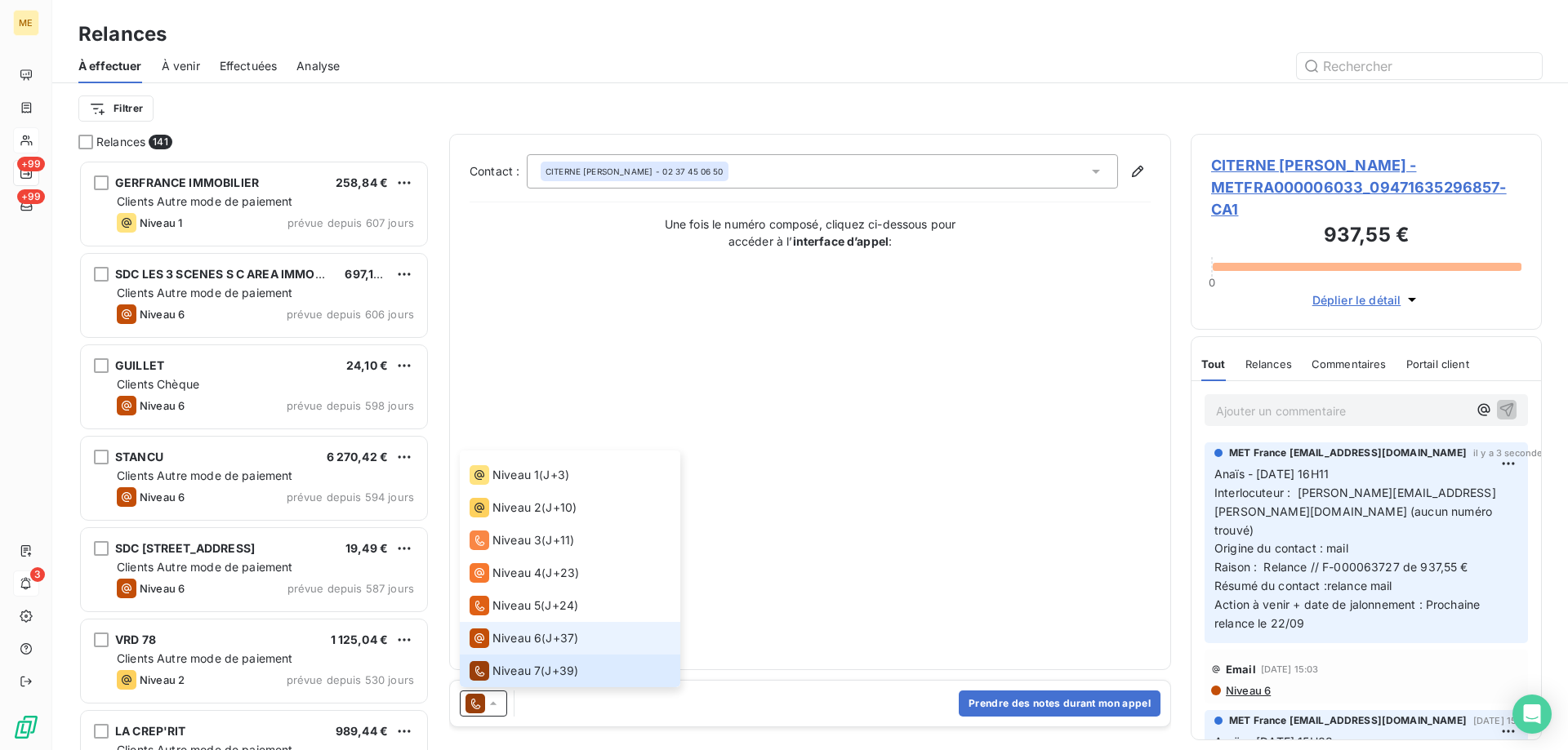
click at [509, 640] on span "Niveau 6" at bounding box center [517, 638] width 49 height 16
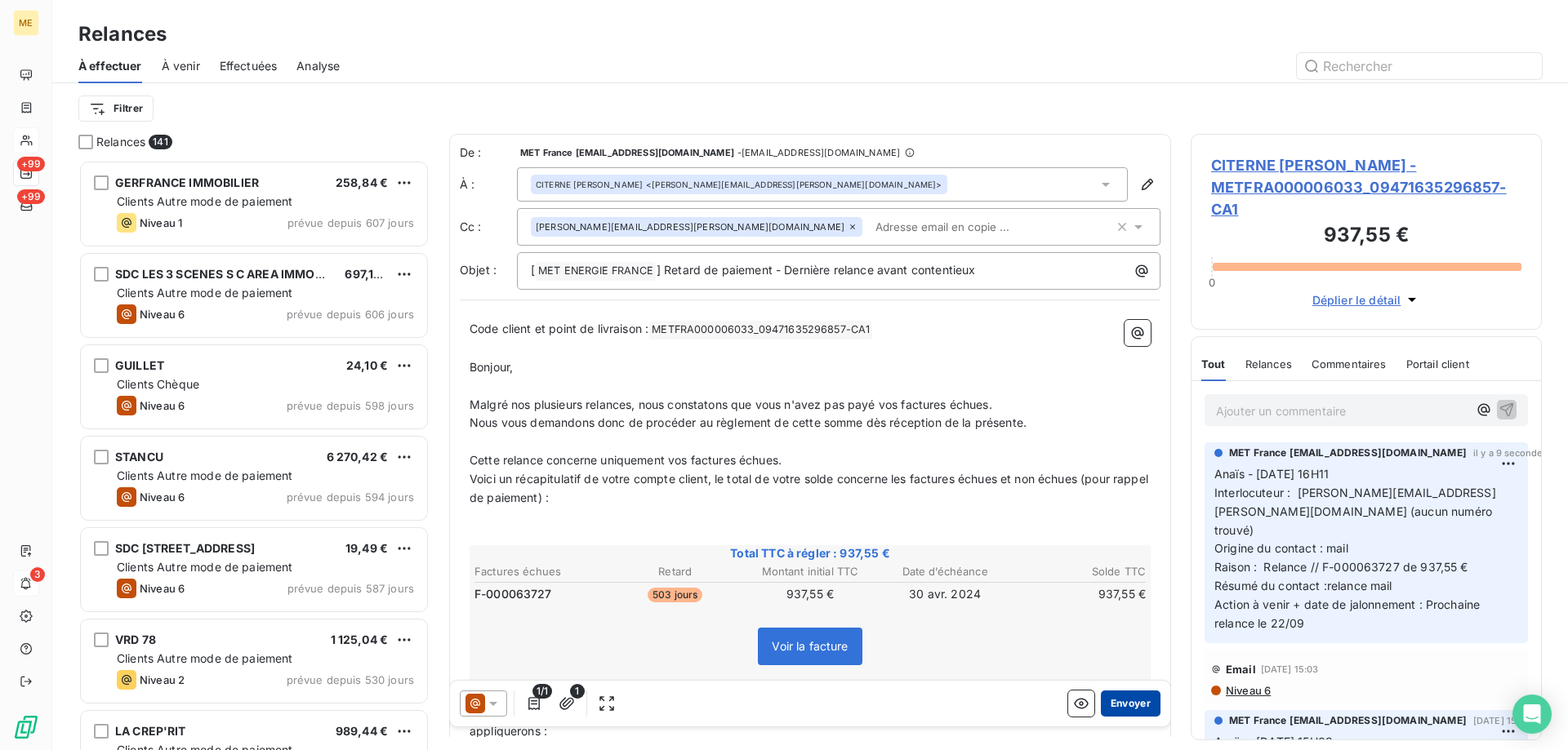
click at [1116, 699] on button "Envoyer" at bounding box center [1130, 703] width 60 height 26
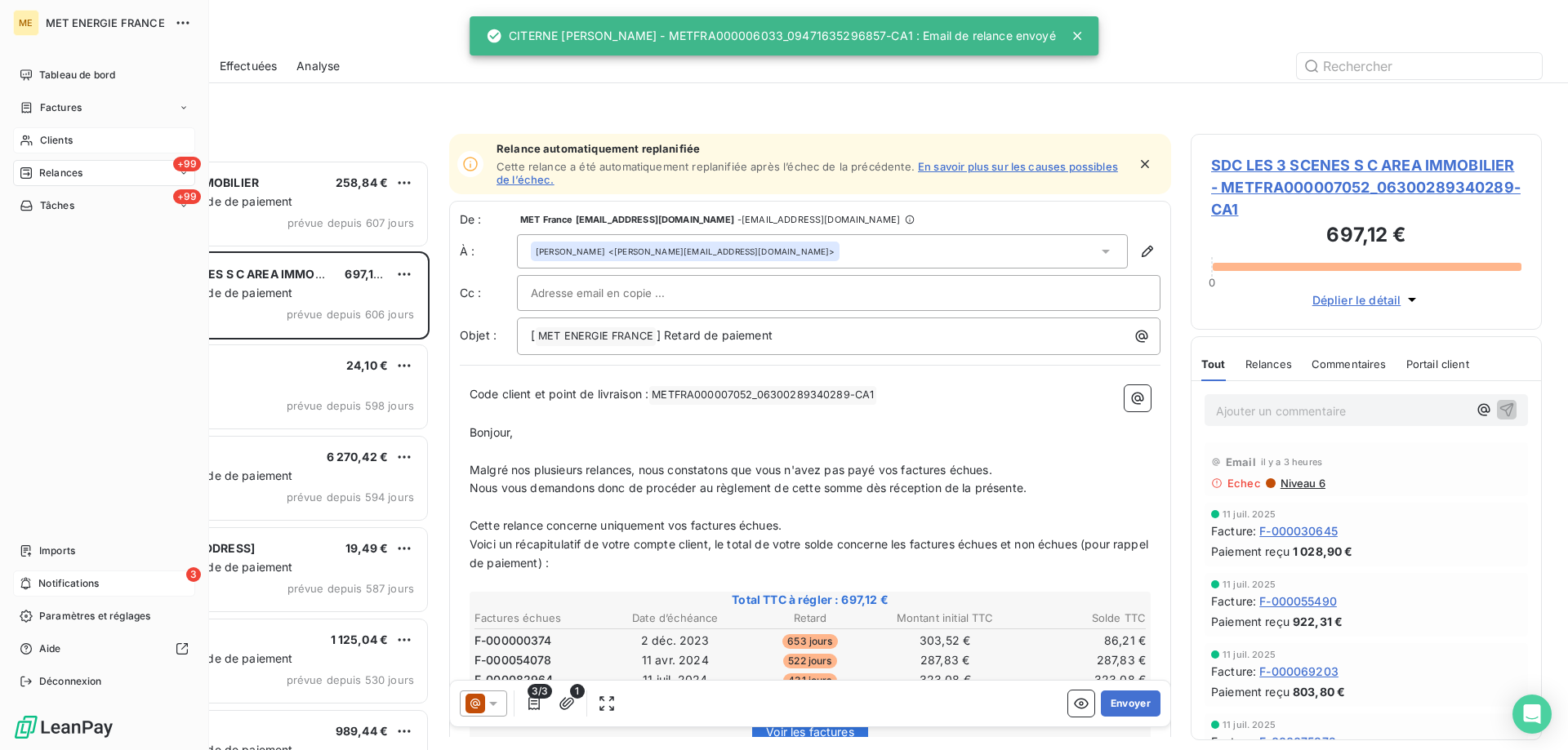
click at [46, 173] on span "Relances" at bounding box center [61, 173] width 44 height 15
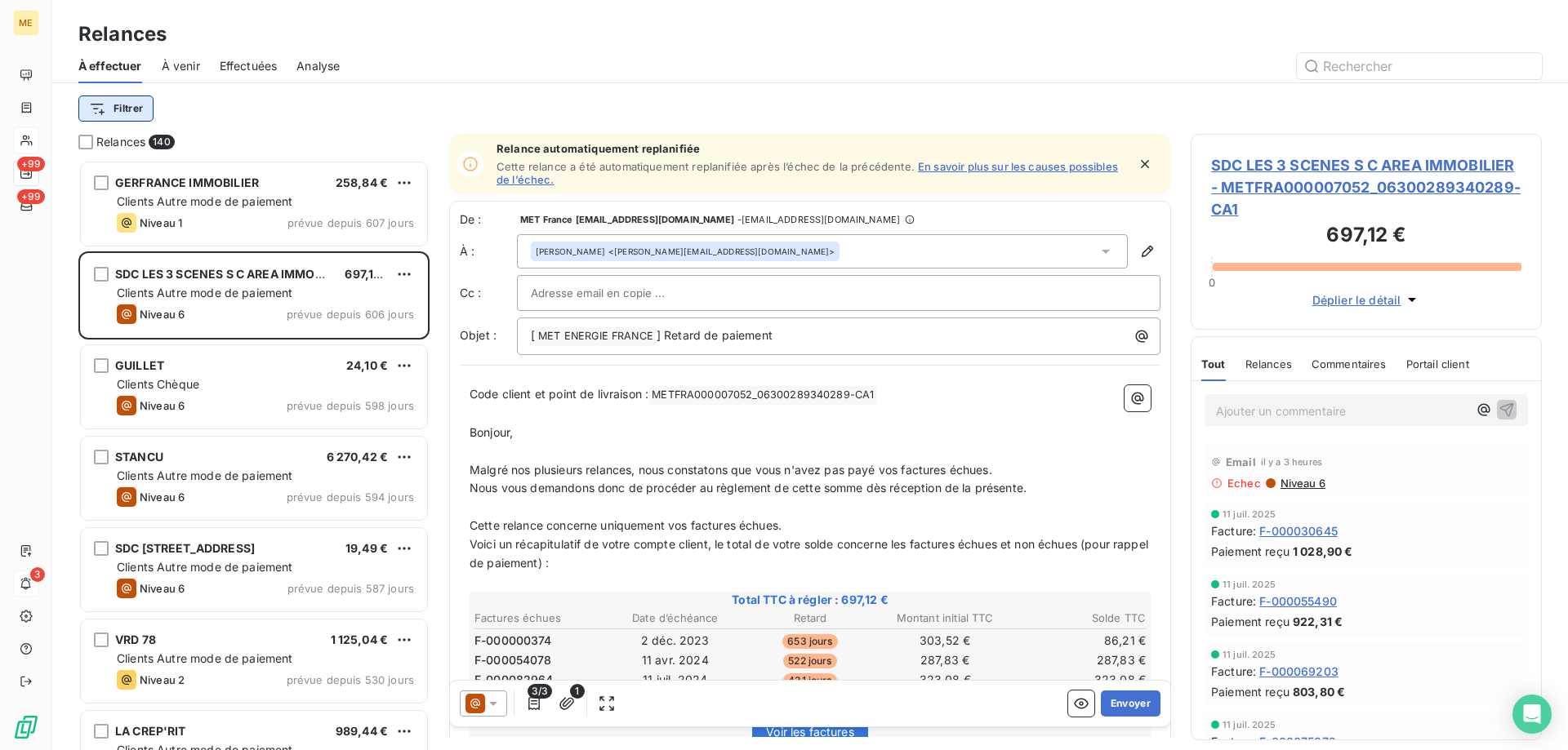
click at [137, 115] on html "ME +99 +99 3 Relances À effectuer À venir Effectuées Analyse Filtrer Relances 1…" at bounding box center [784, 457] width 1568 height 913
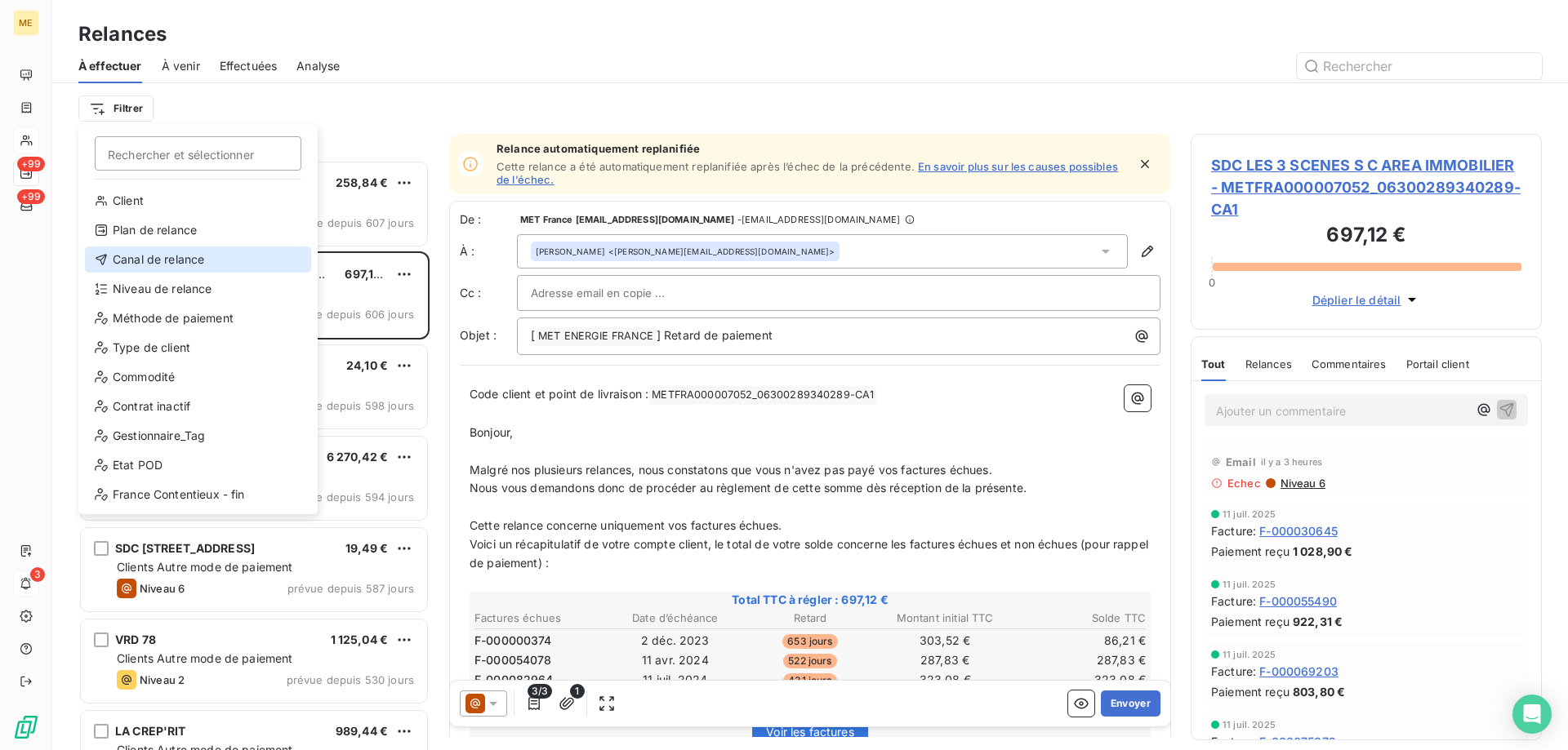
click at [203, 261] on div "Canal de relance" at bounding box center [198, 259] width 226 height 26
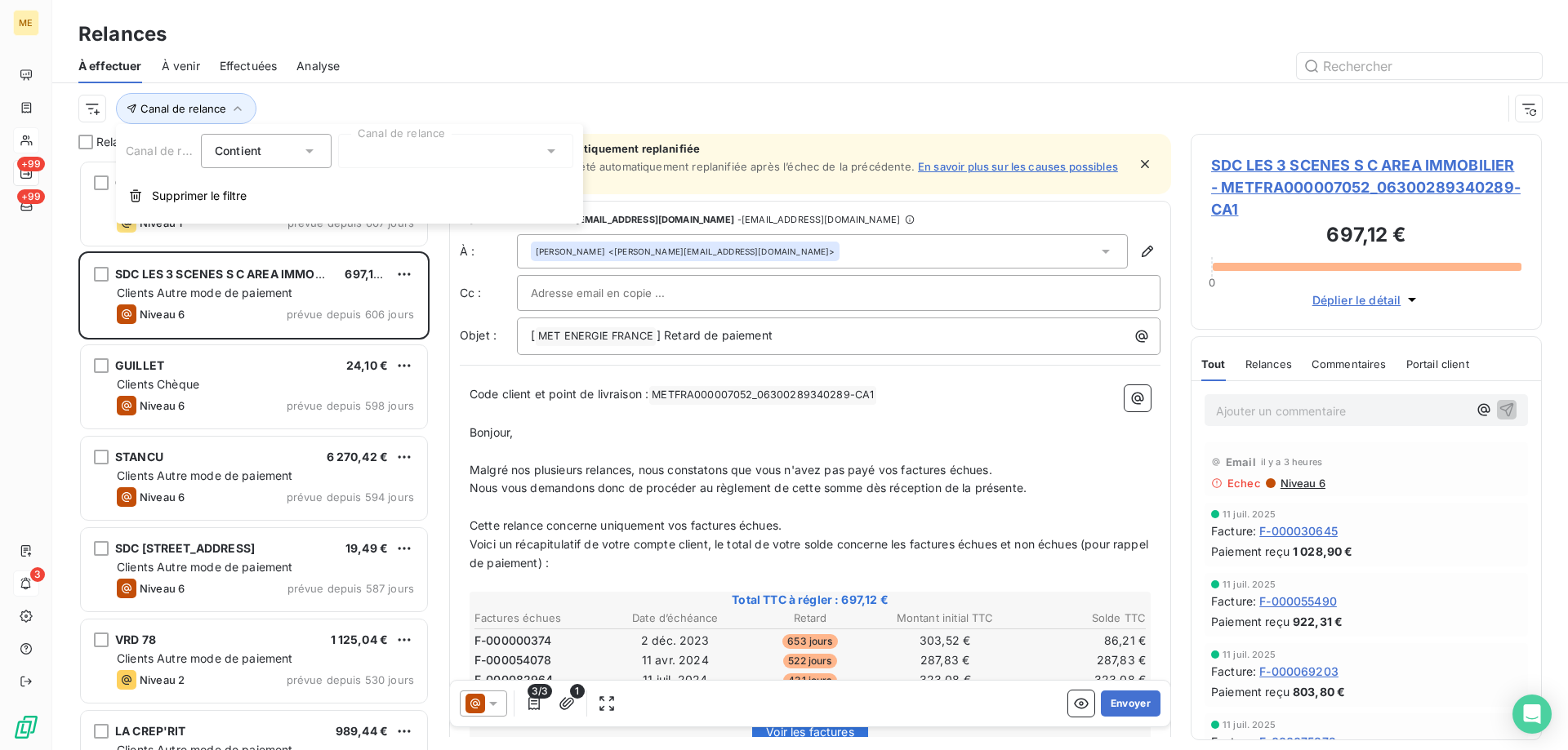
click at [447, 141] on div at bounding box center [455, 151] width 236 height 34
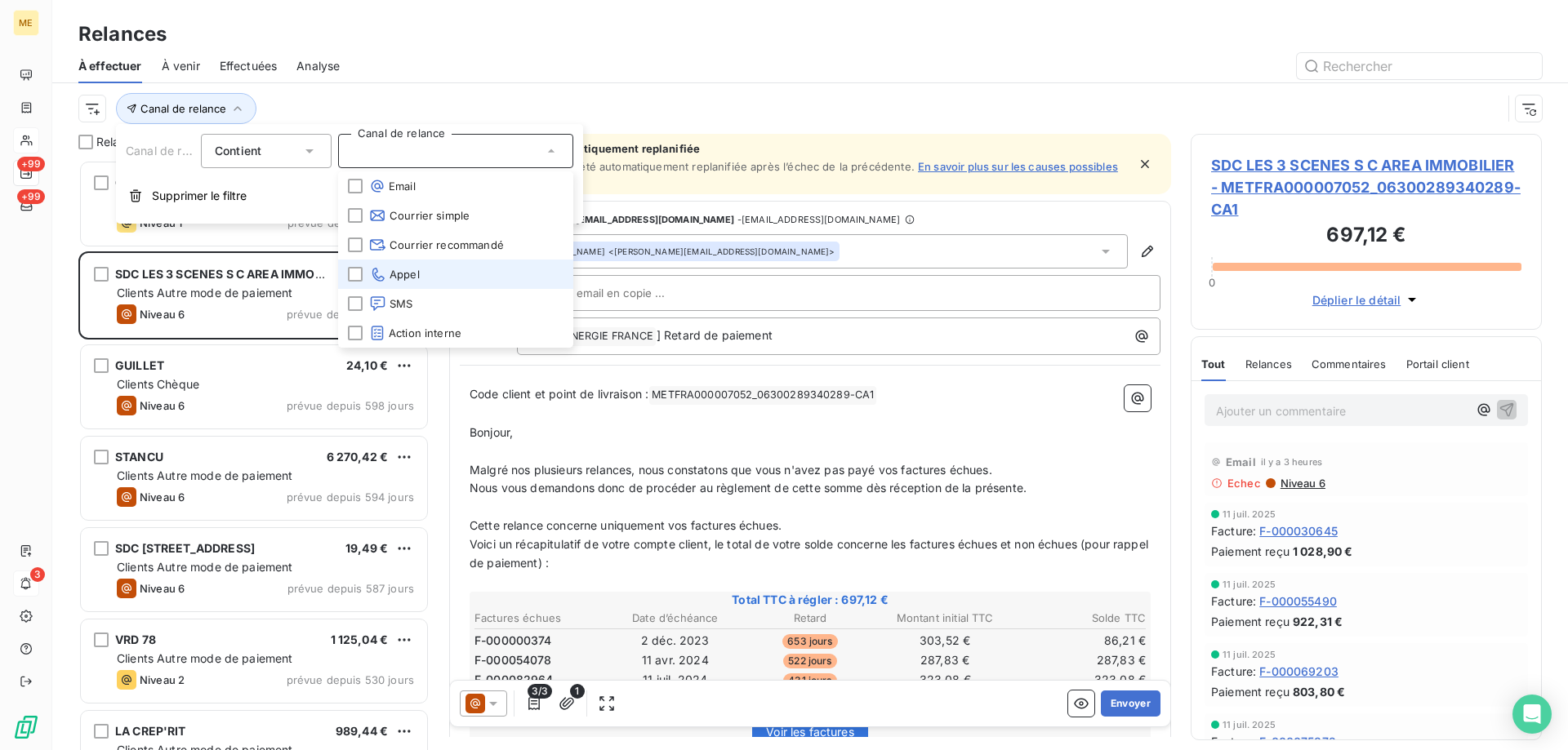
click at [405, 272] on span "Appel" at bounding box center [394, 274] width 50 height 16
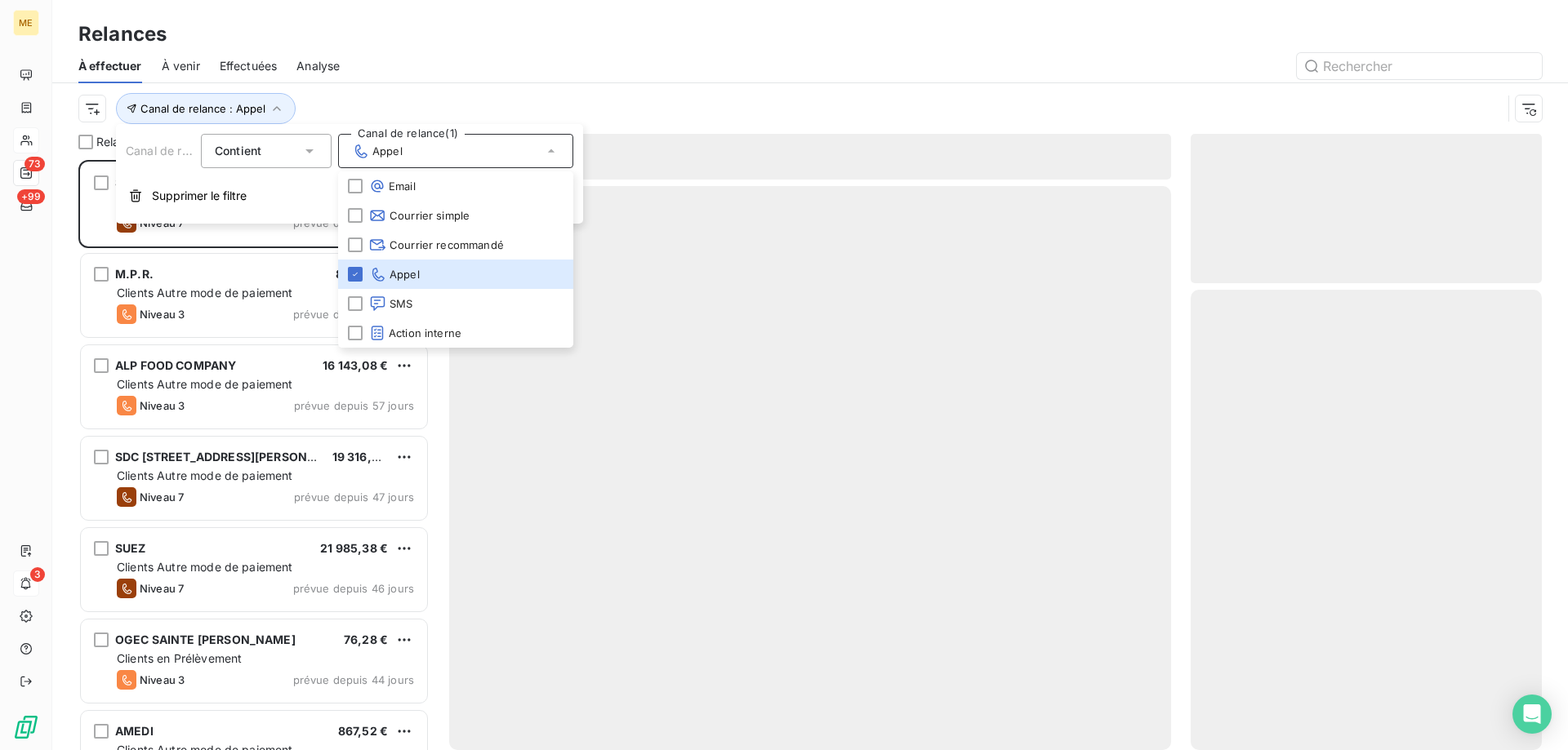
scroll to position [578, 339]
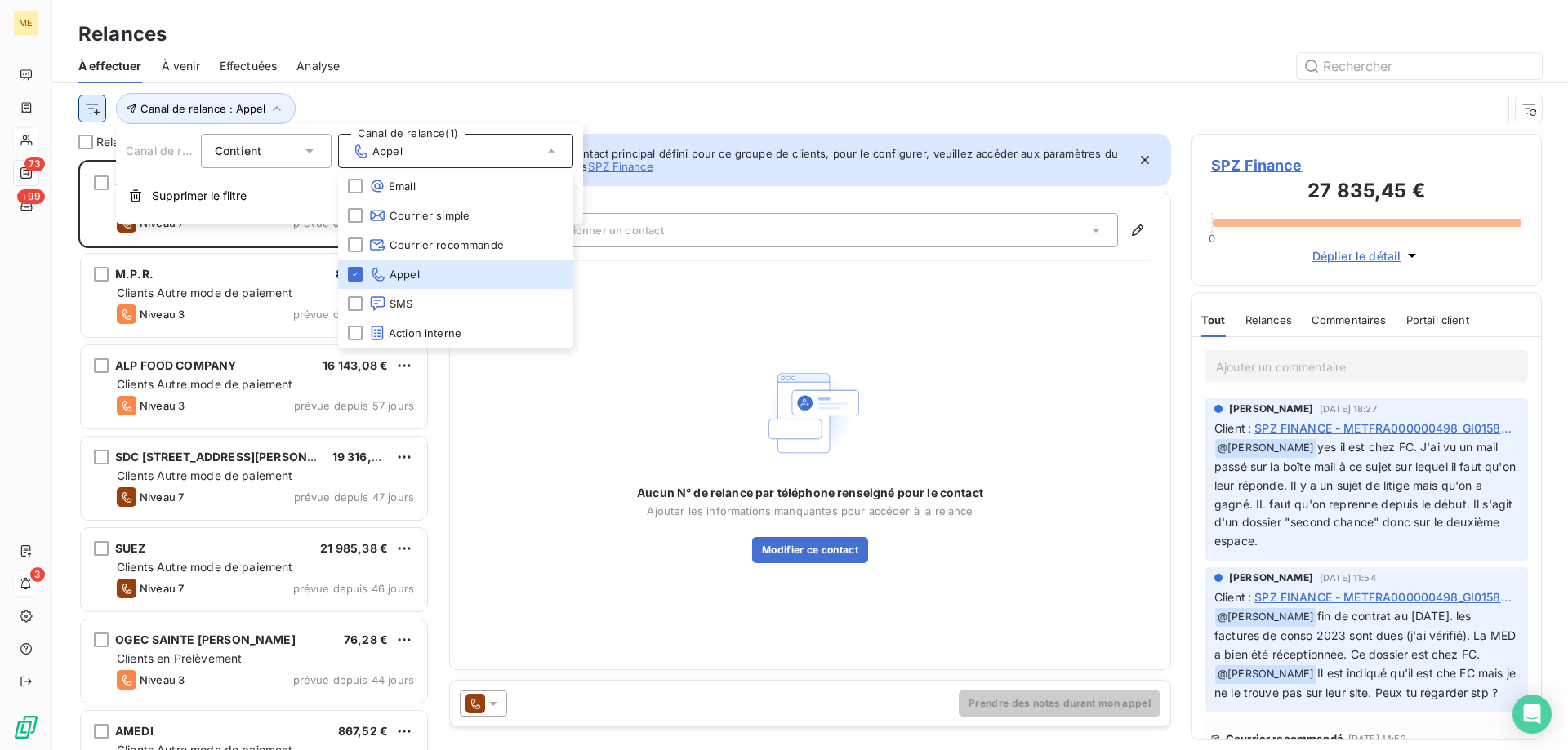
click at [87, 107] on html "ME 73 +99 3 Relances À effectuer À venir Effectuées Analyse Canal de relance : …" at bounding box center [784, 457] width 1568 height 913
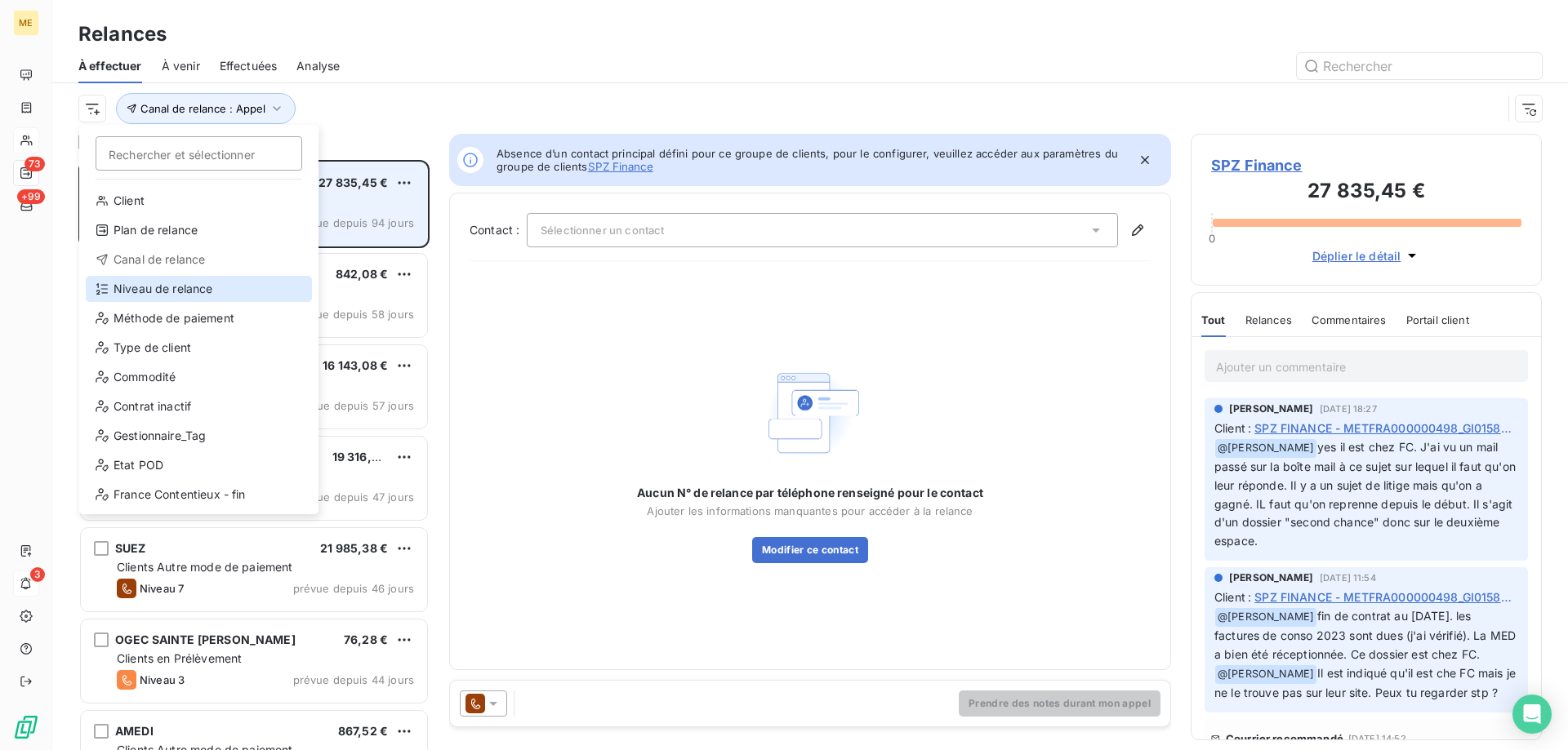
click at [164, 286] on div "Niveau de relance" at bounding box center [199, 288] width 226 height 26
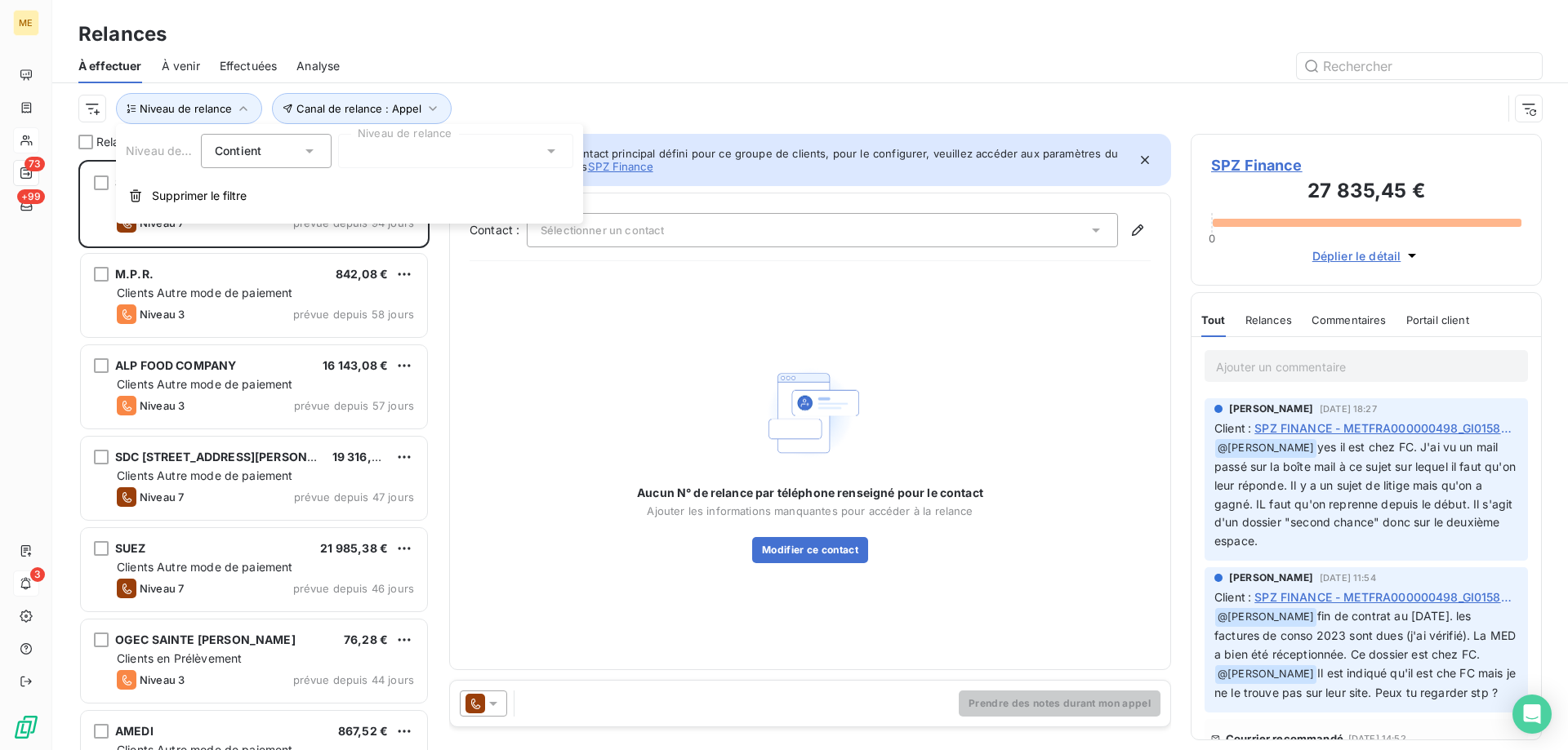
click at [470, 145] on div at bounding box center [455, 151] width 236 height 34
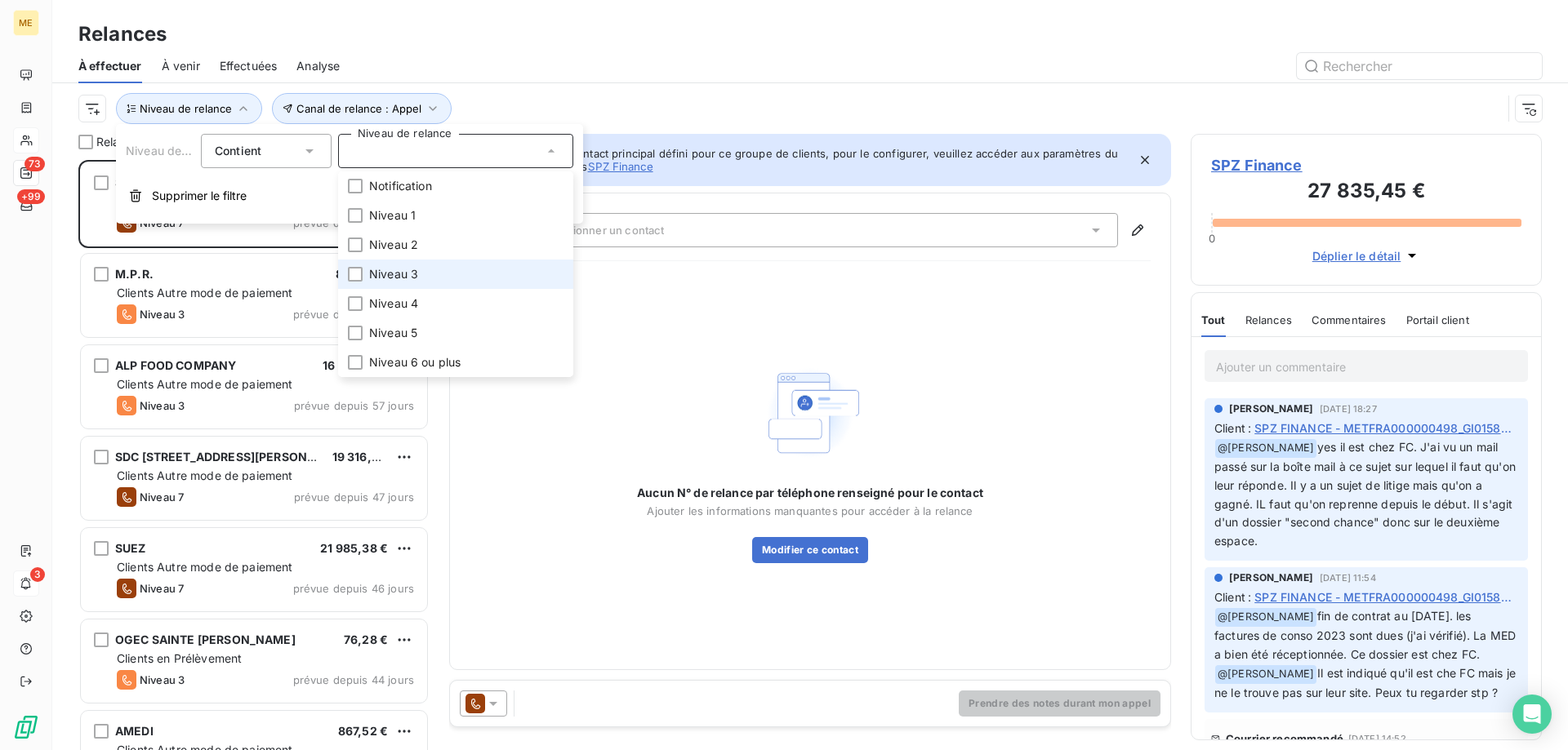
drag, startPoint x: 457, startPoint y: 268, endPoint x: 453, endPoint y: 288, distance: 20.4
click at [457, 271] on li "Niveau 3" at bounding box center [455, 274] width 236 height 29
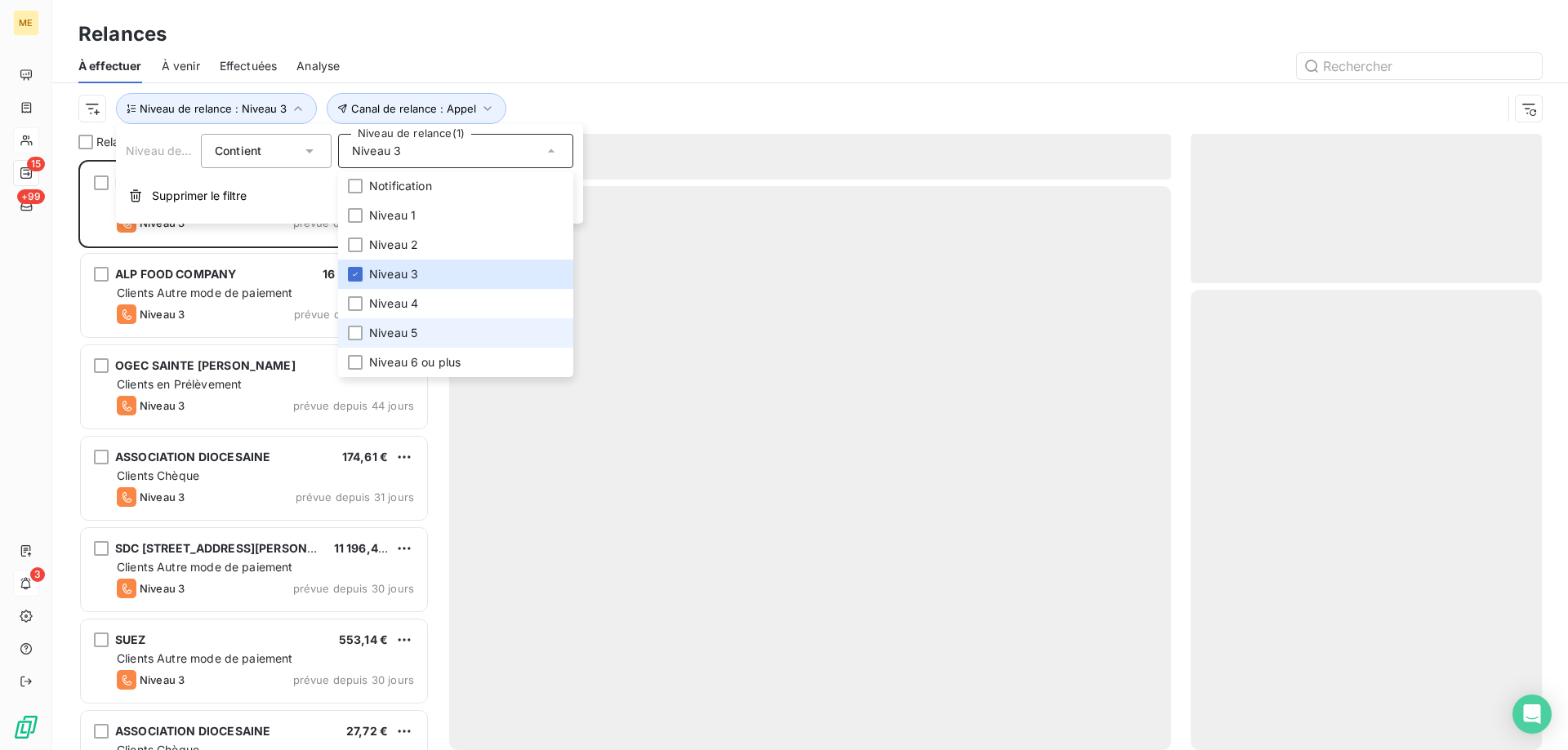
scroll to position [578, 339]
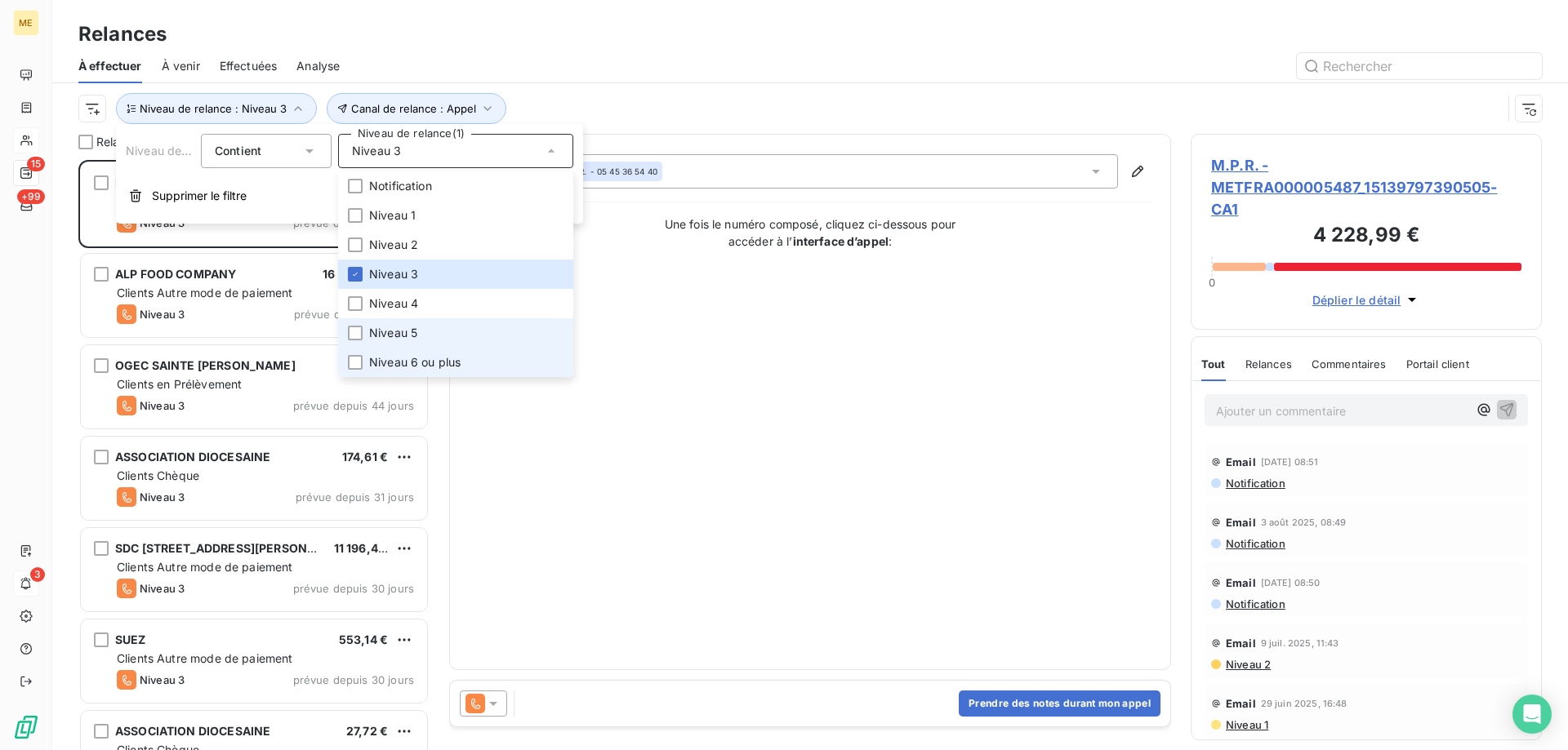
drag, startPoint x: 437, startPoint y: 328, endPoint x: 436, endPoint y: 364, distance: 36.0
click at [437, 330] on li "Niveau 5" at bounding box center [455, 333] width 236 height 29
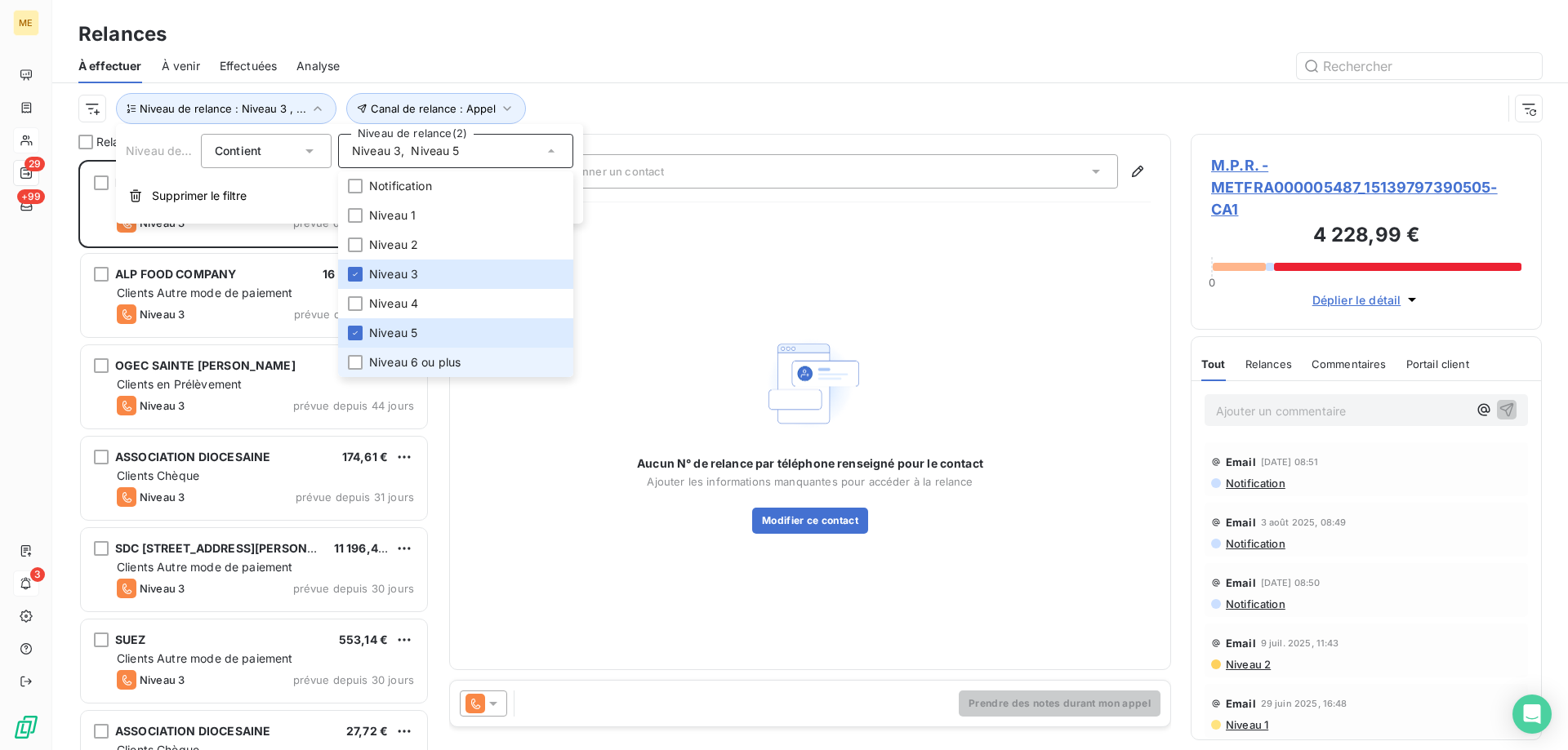
click at [435, 366] on span "Niveau 6 ou plus" at bounding box center [414, 362] width 91 height 16
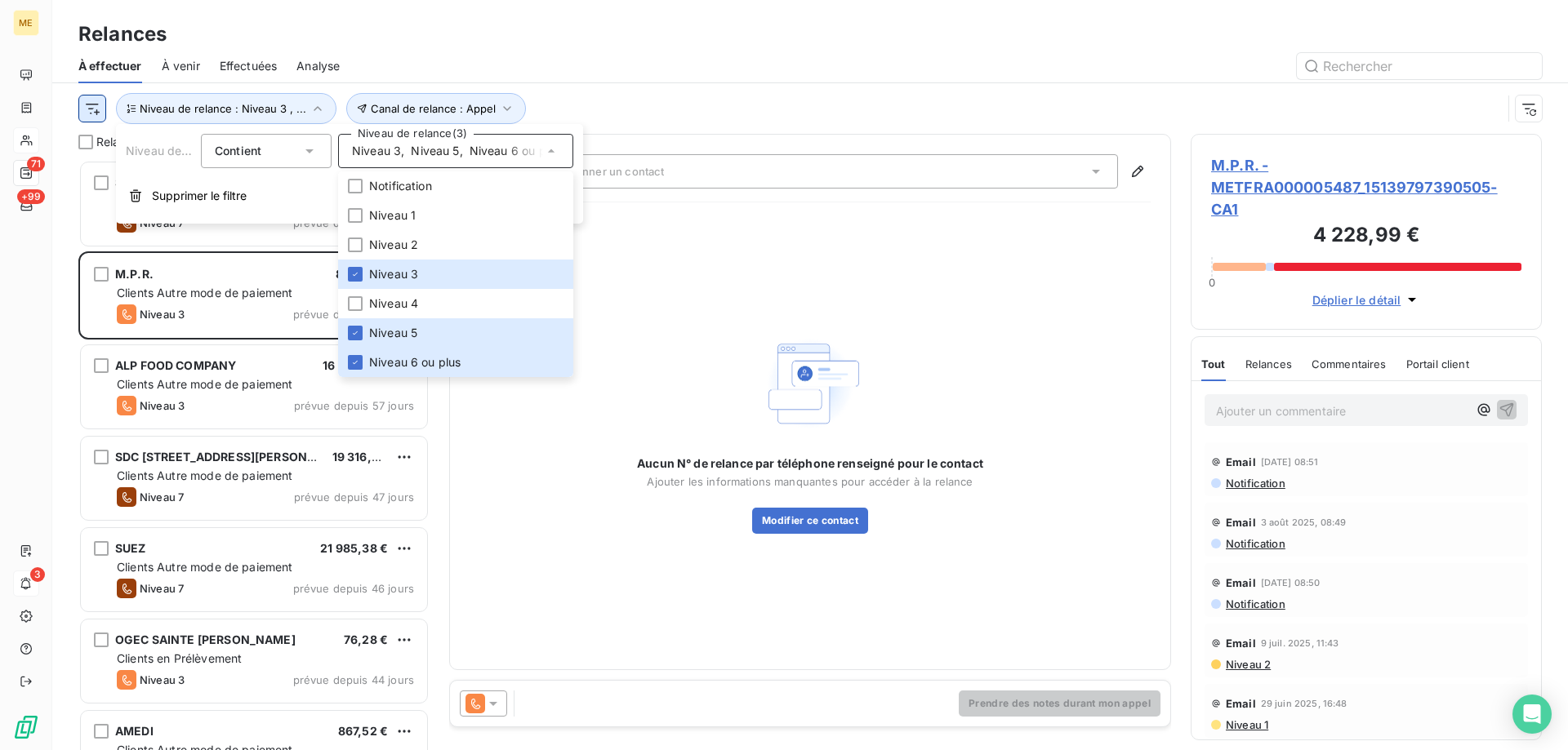
click at [96, 111] on html "ME 71 +99 3 Relances À effectuer À venir Effectuées Analyse Canal de relance : …" at bounding box center [784, 457] width 1568 height 913
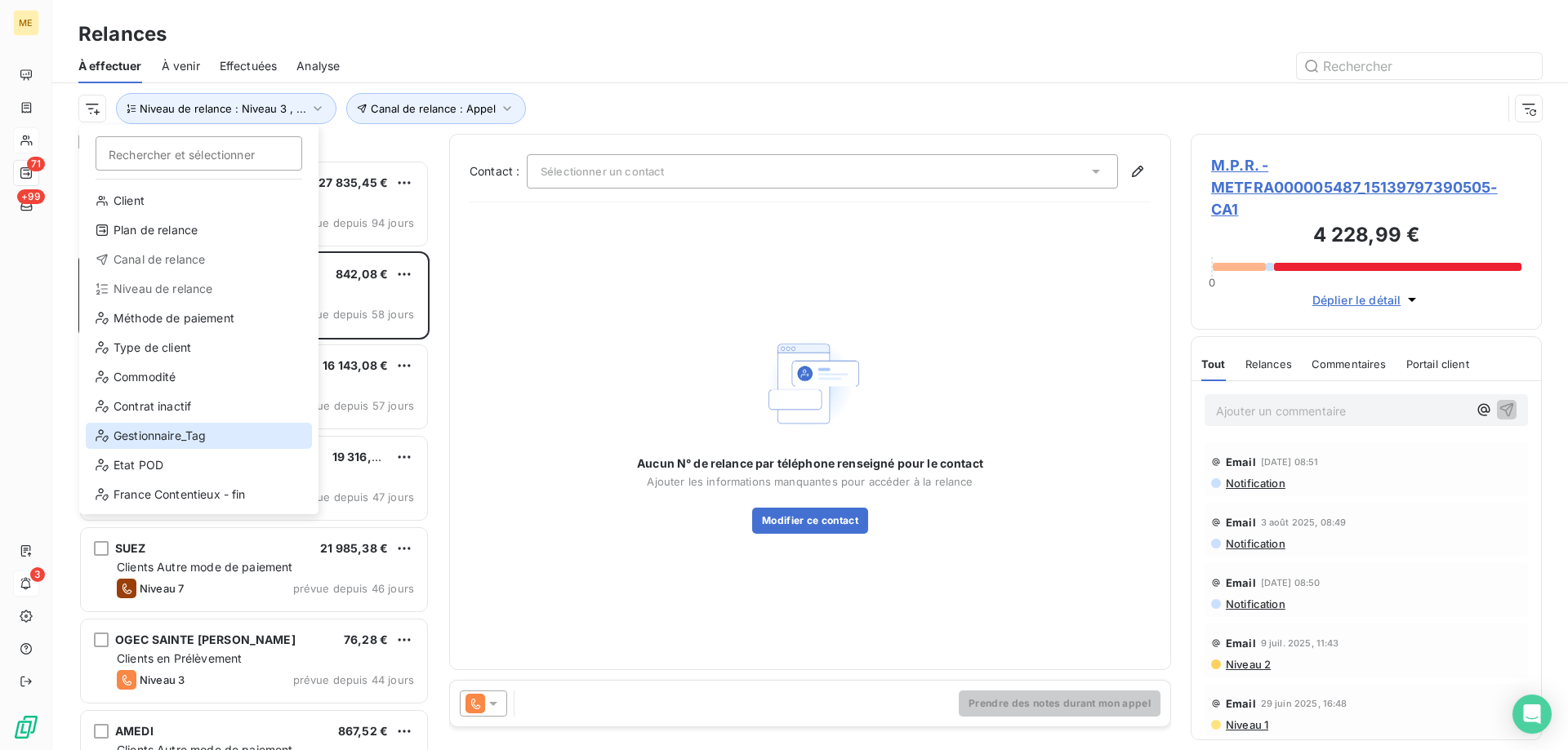
click at [230, 432] on div "Gestionnaire_Tag" at bounding box center [199, 436] width 226 height 26
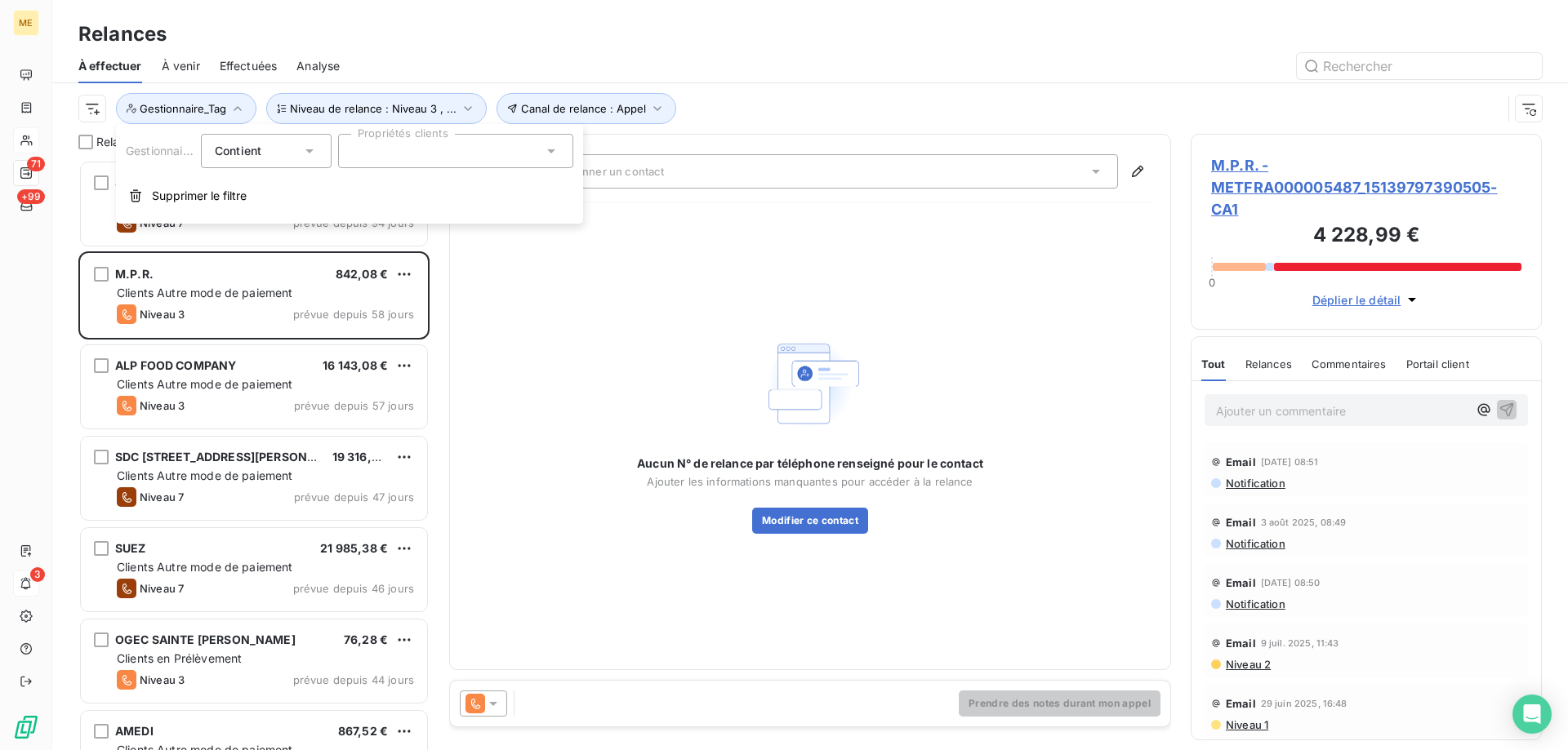
click at [496, 158] on div at bounding box center [455, 151] width 236 height 34
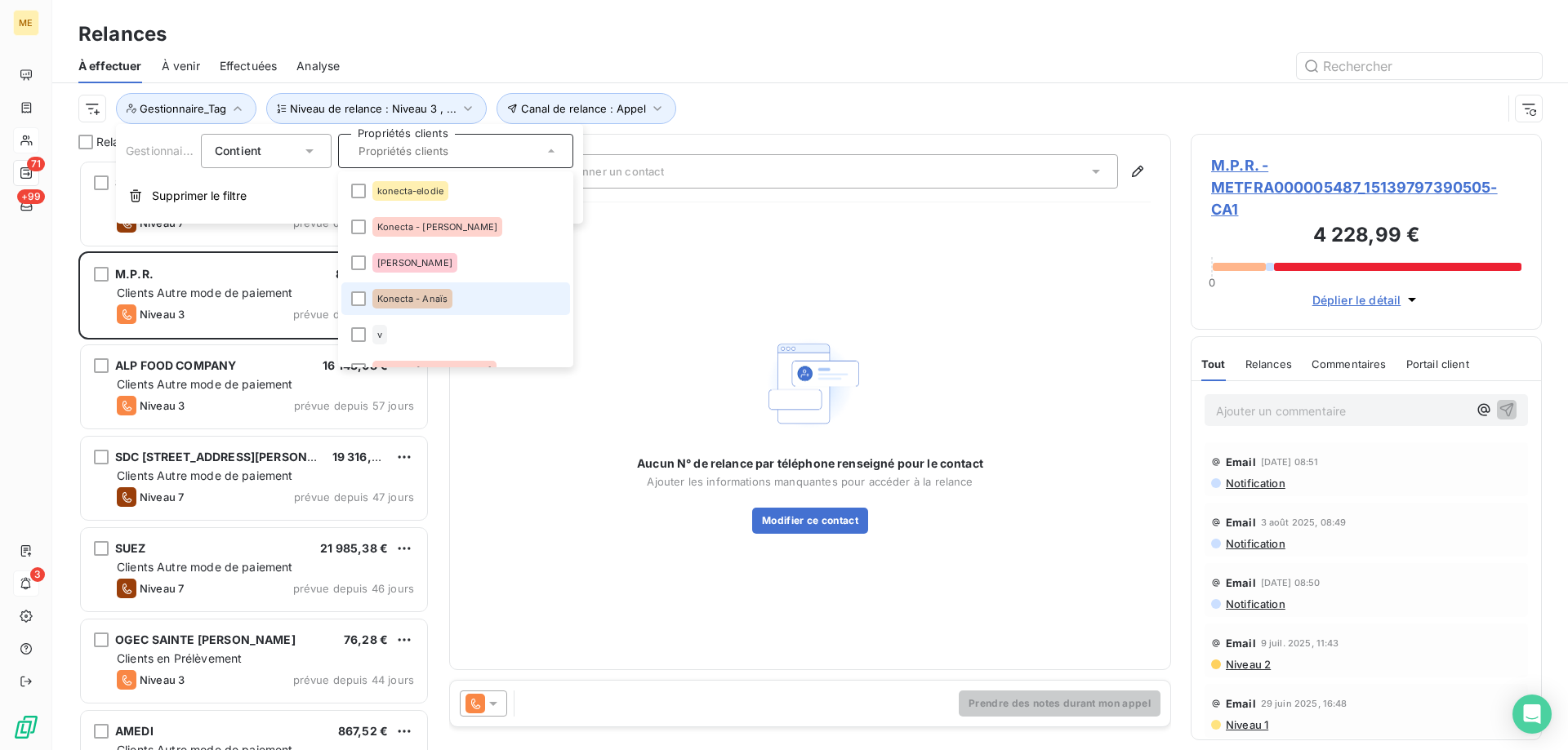
drag, startPoint x: 463, startPoint y: 298, endPoint x: 493, endPoint y: 282, distance: 34.0
click at [464, 298] on li "Konecta - Anaïs" at bounding box center [455, 298] width 229 height 33
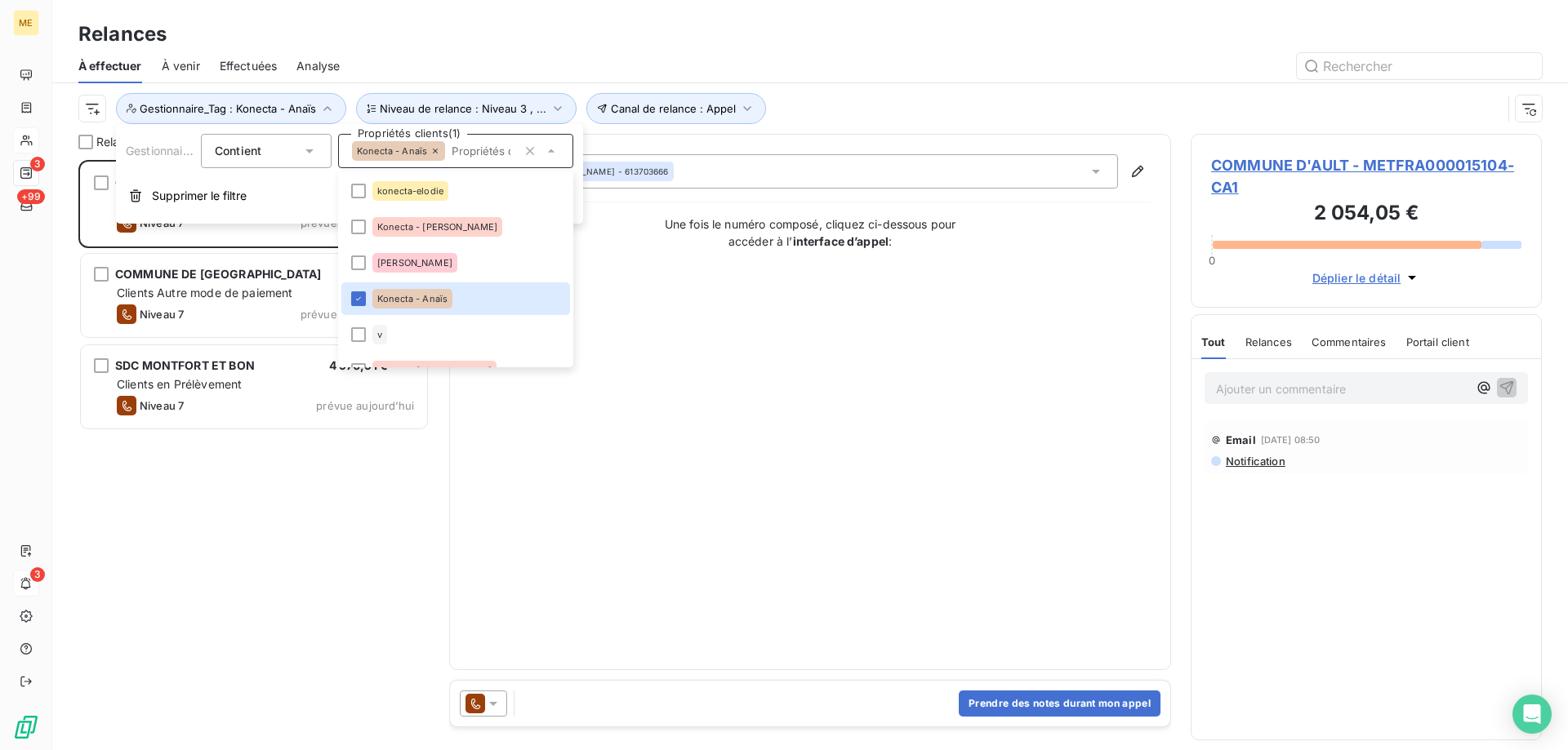
click at [933, 91] on div "Canal de relance : Appel Niveau de relance : Niveau 3 , ... Gestionnaire_Tag : …" at bounding box center [811, 108] width 1464 height 50
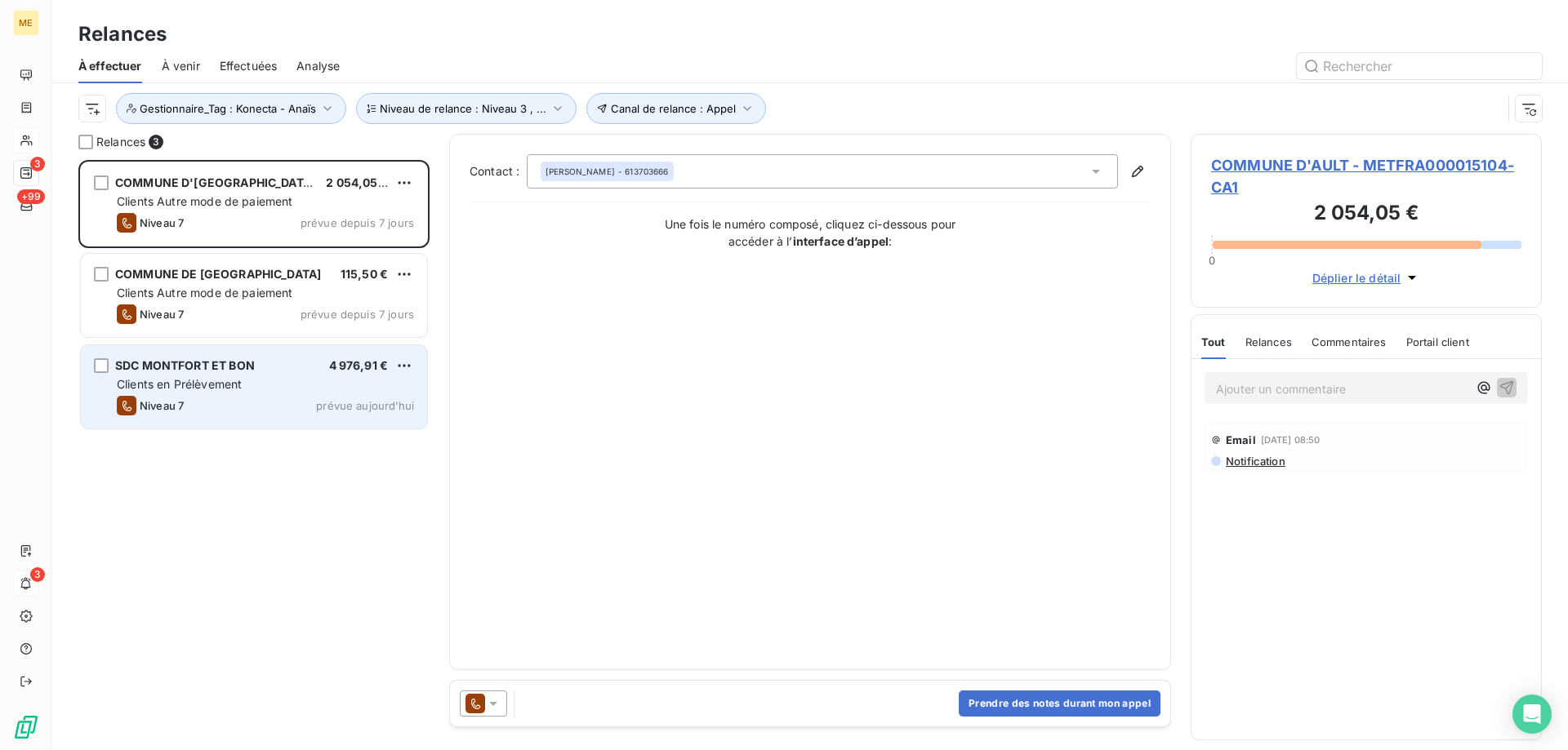
drag, startPoint x: 206, startPoint y: 396, endPoint x: 215, endPoint y: 400, distance: 9.8
click at [208, 397] on div "Niveau 7 prévue aujourd’hui" at bounding box center [265, 405] width 298 height 19
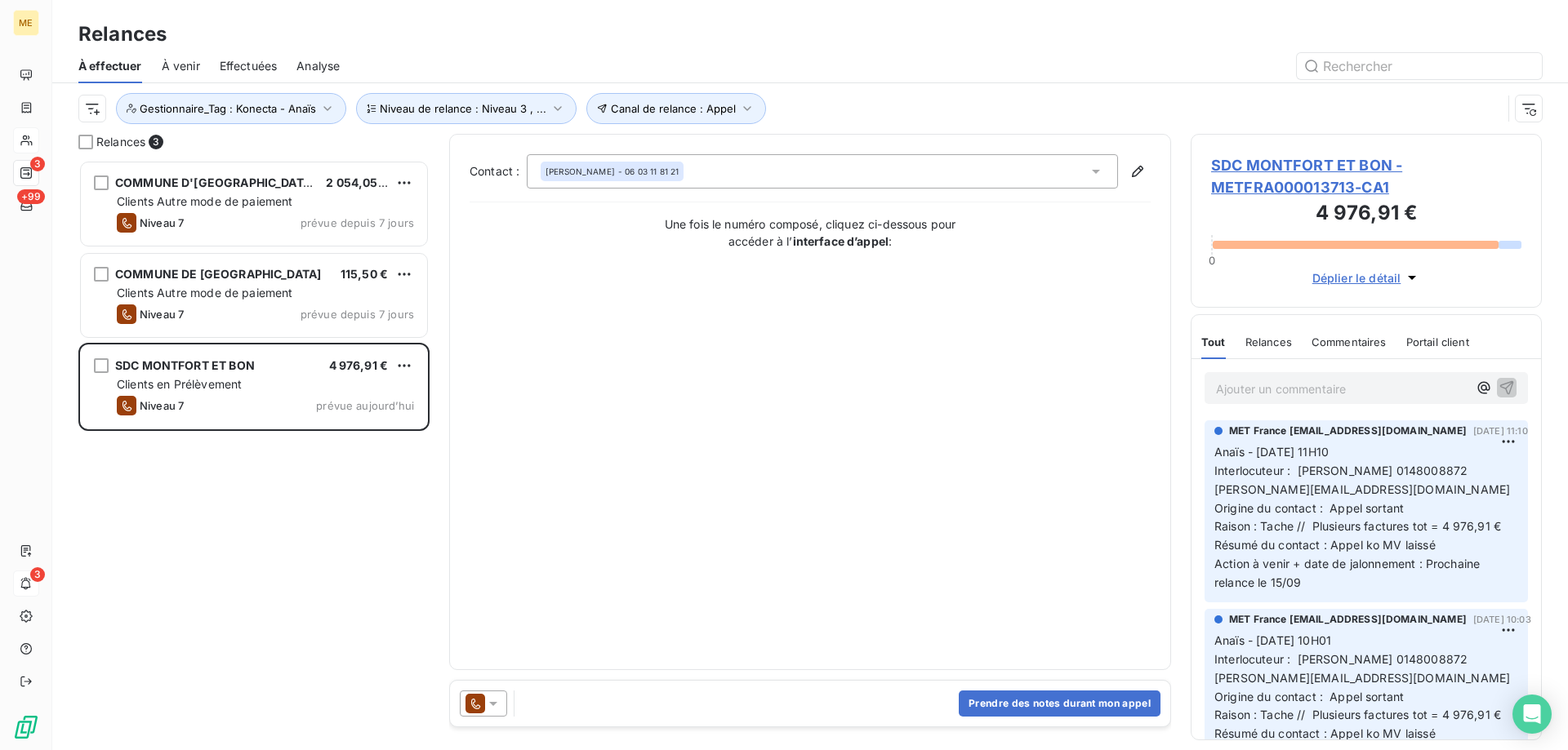
click at [1257, 182] on span "SDC MONTFORT ET BON - METFRA000013713-CA1" at bounding box center [1367, 176] width 310 height 44
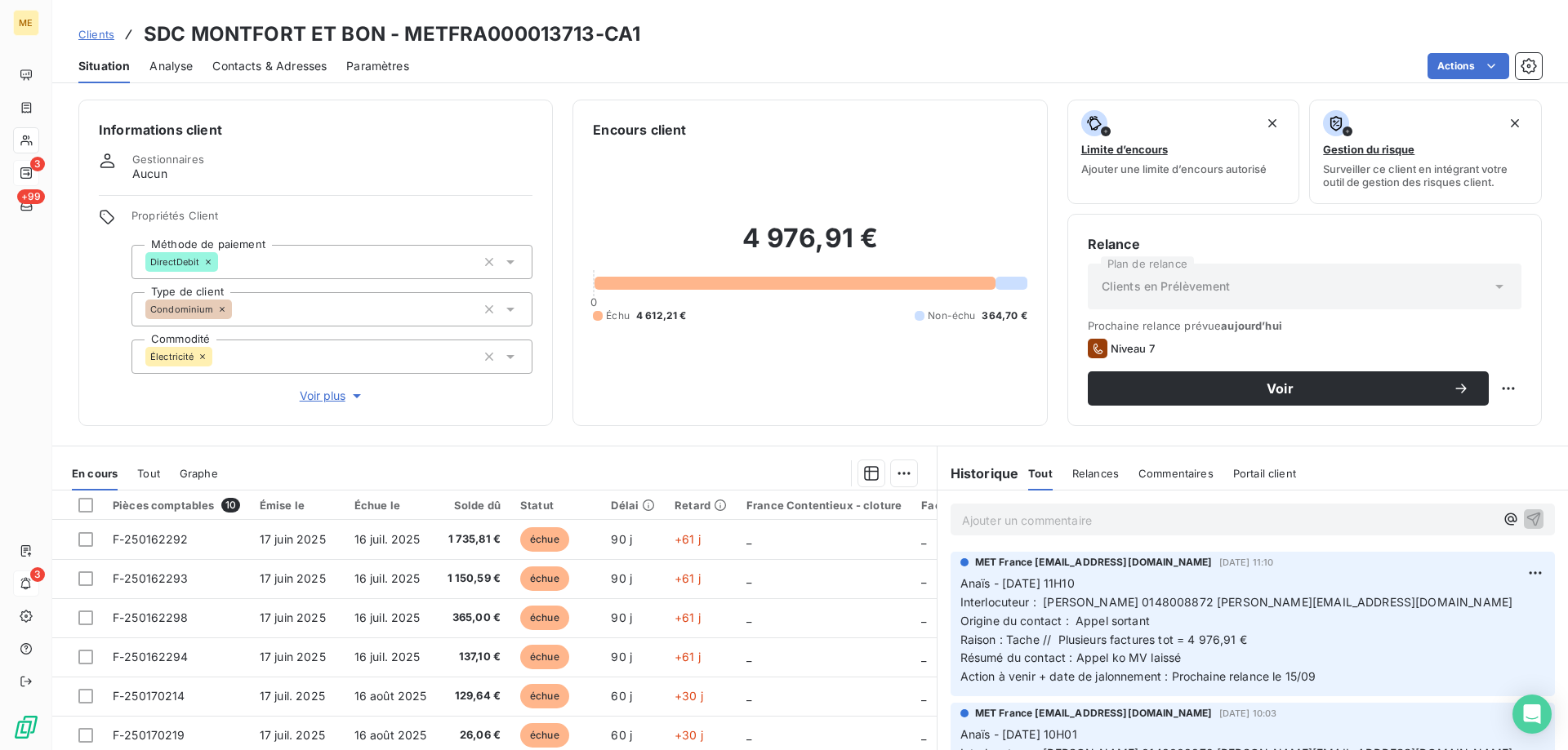
click at [317, 401] on div "Informations client Gestionnaires Aucun Propriétés Client Méthode de paiement D…" at bounding box center [316, 263] width 475 height 327
click at [323, 389] on span "Voir plus" at bounding box center [332, 396] width 65 height 16
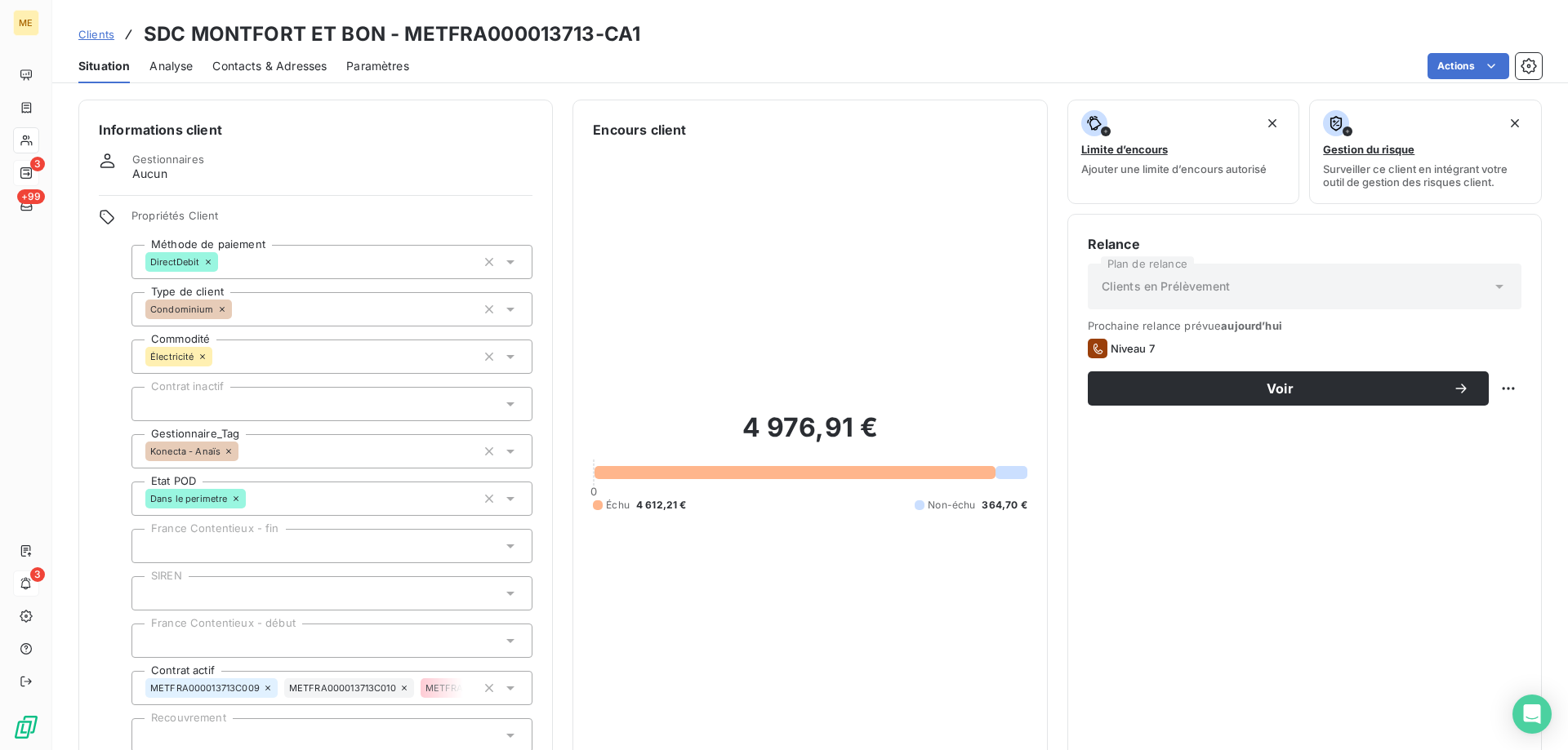
click at [309, 71] on span "Contacts & Adresses" at bounding box center [269, 65] width 114 height 16
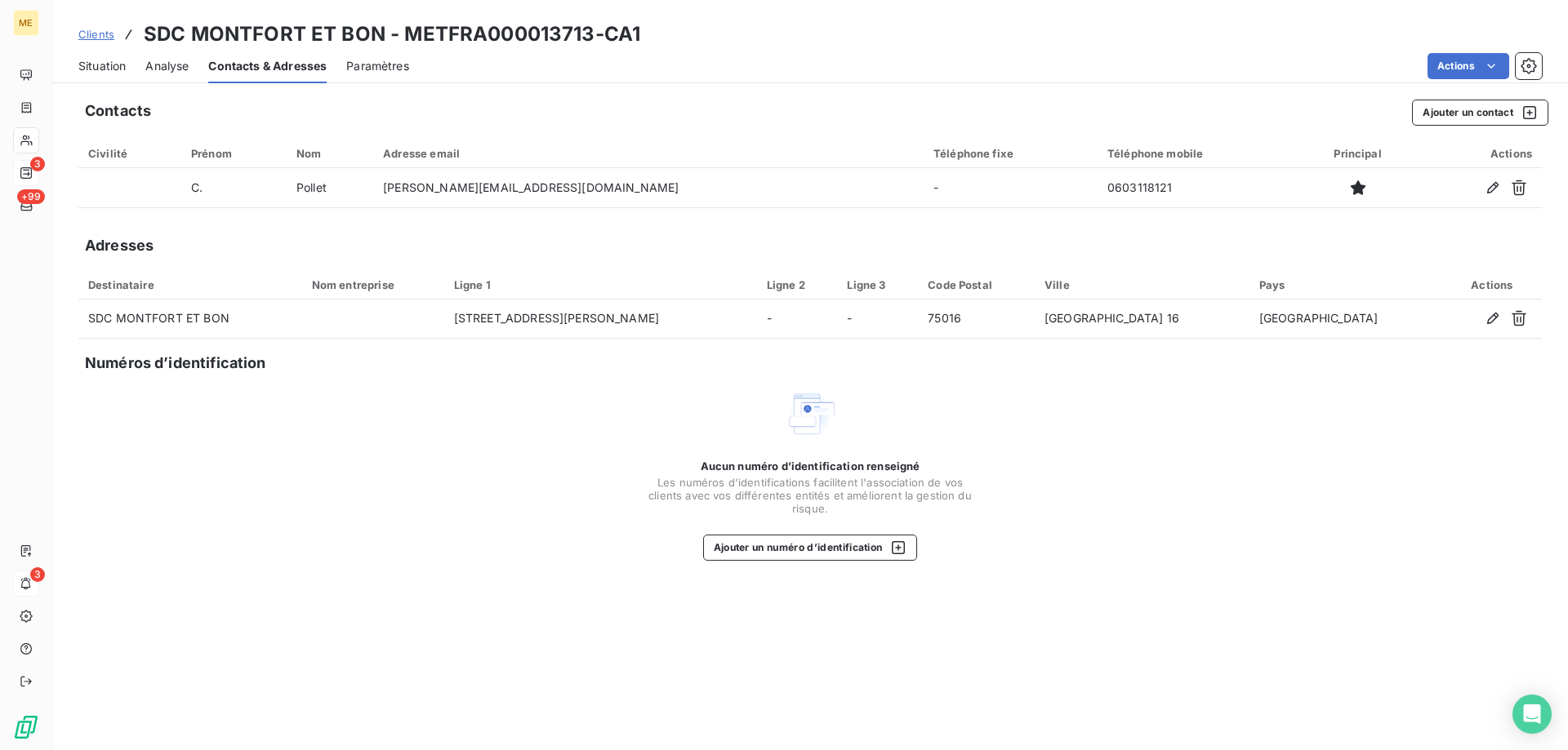
click at [121, 63] on span "Situation" at bounding box center [102, 65] width 47 height 16
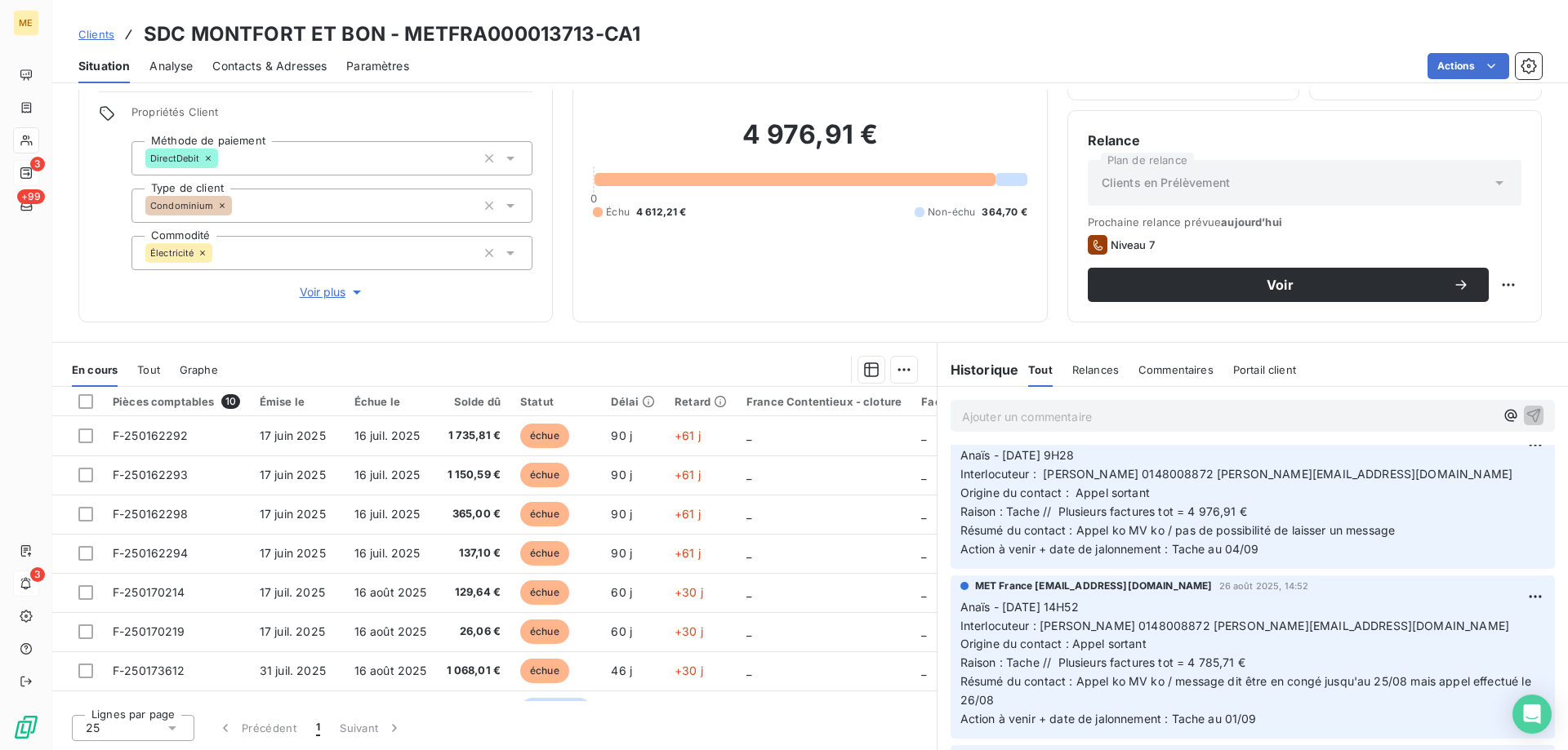
scroll to position [489, 0]
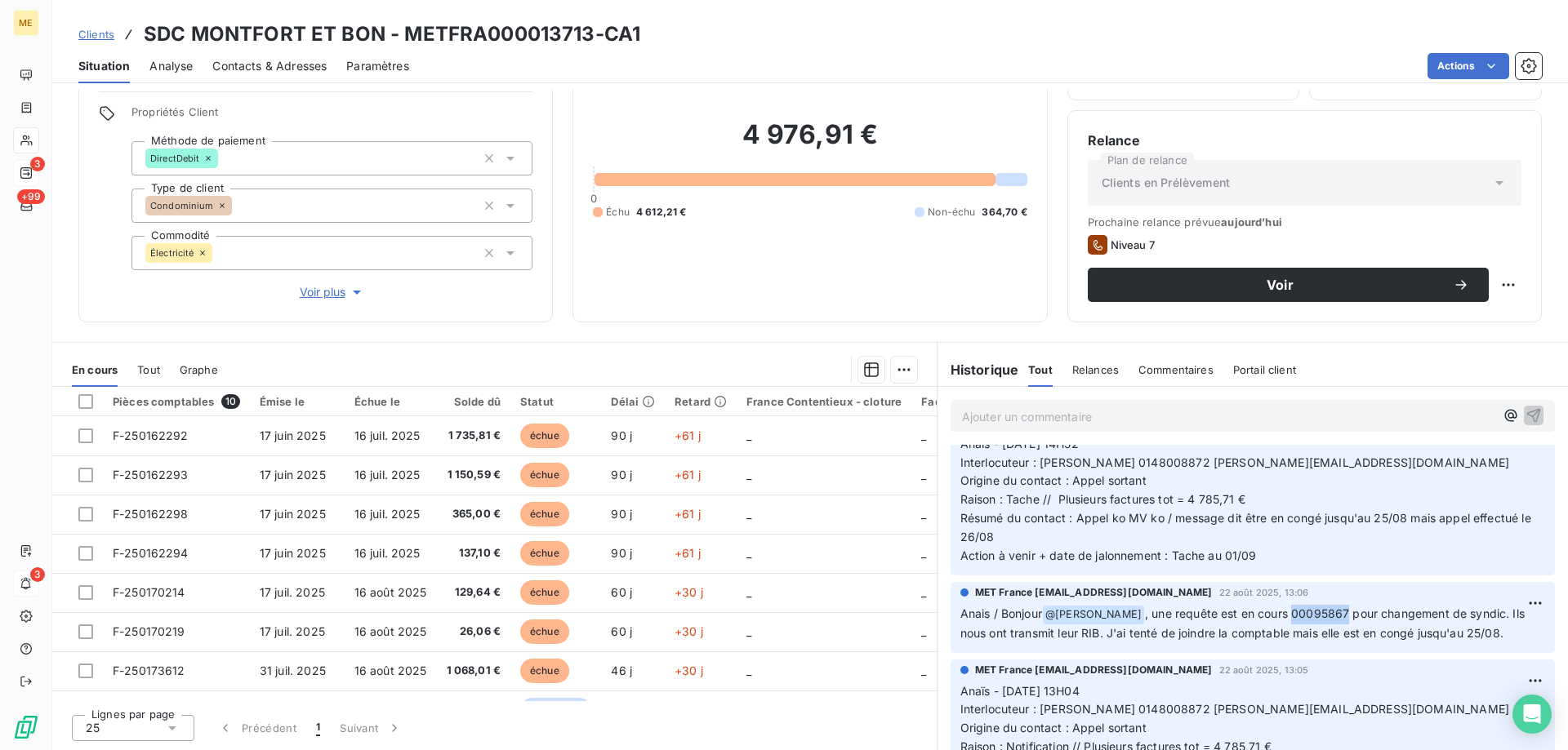
drag, startPoint x: 1318, startPoint y: 613, endPoint x: 1265, endPoint y: 615, distance: 53.0
click at [1265, 615] on span ", une requête est en cours 00095867 pour changement de syndic. Ils nous ont tra…" at bounding box center [1244, 623] width 568 height 34
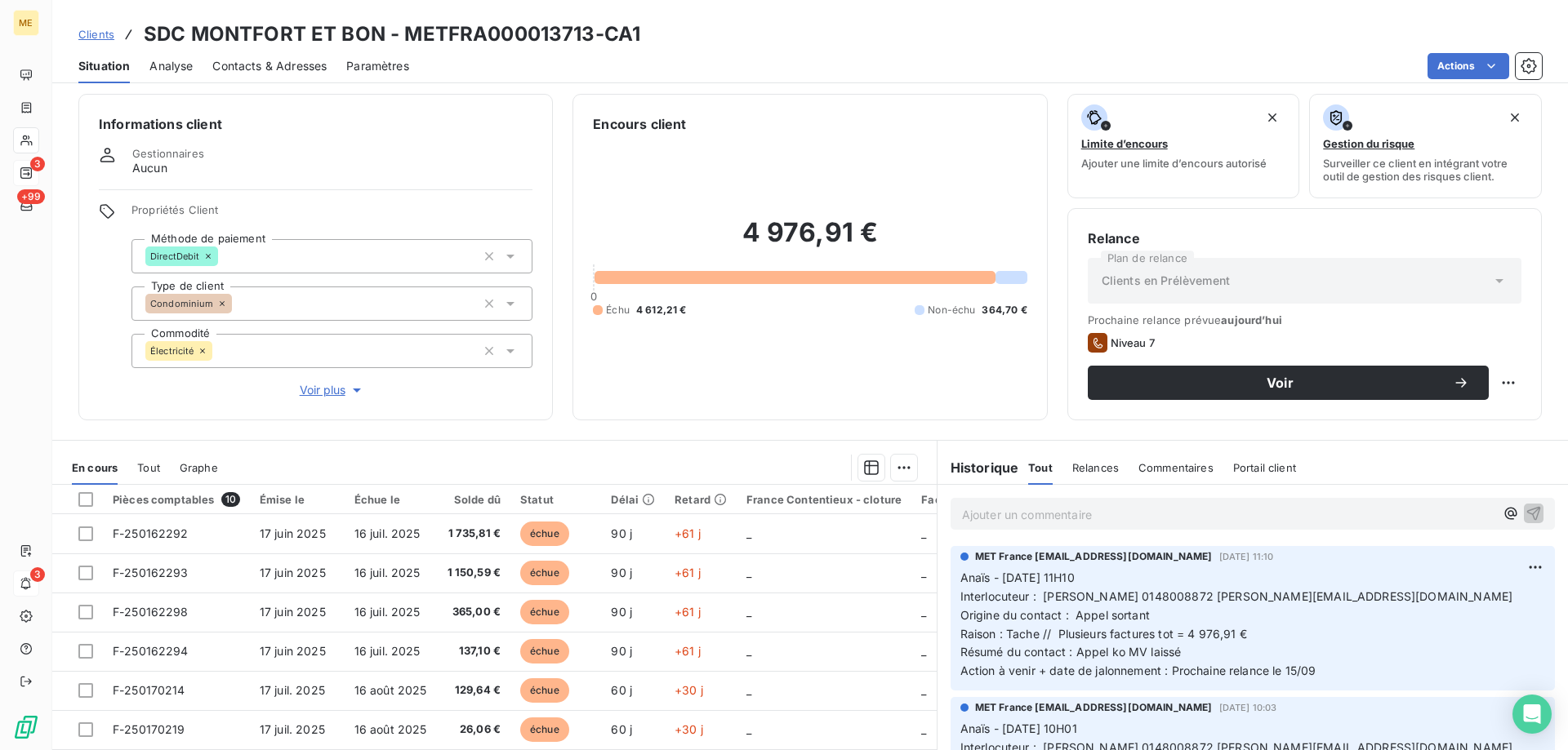
scroll to position [0, 0]
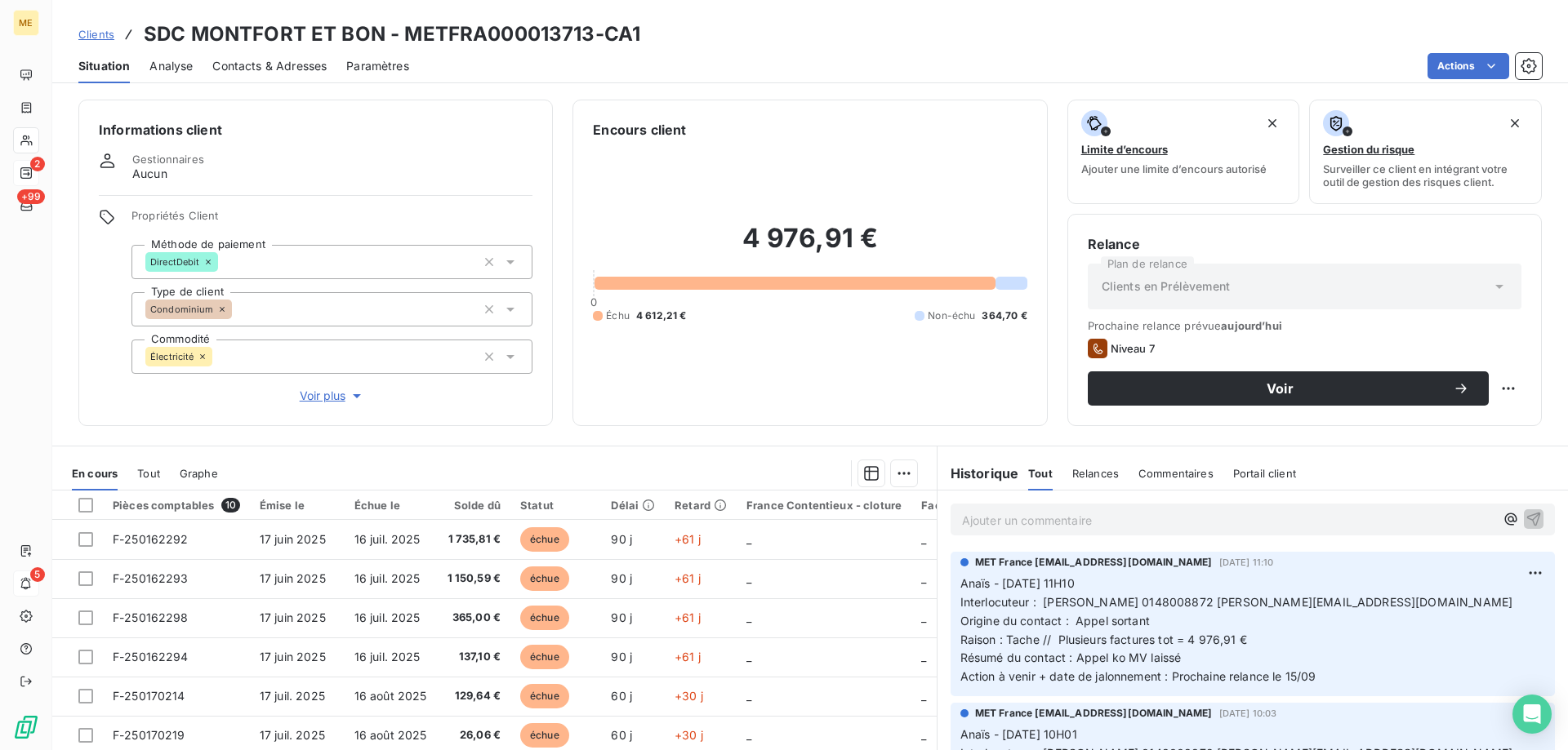
click at [1186, 520] on p "Ajouter un commentaire ﻿" at bounding box center [1228, 520] width 532 height 20
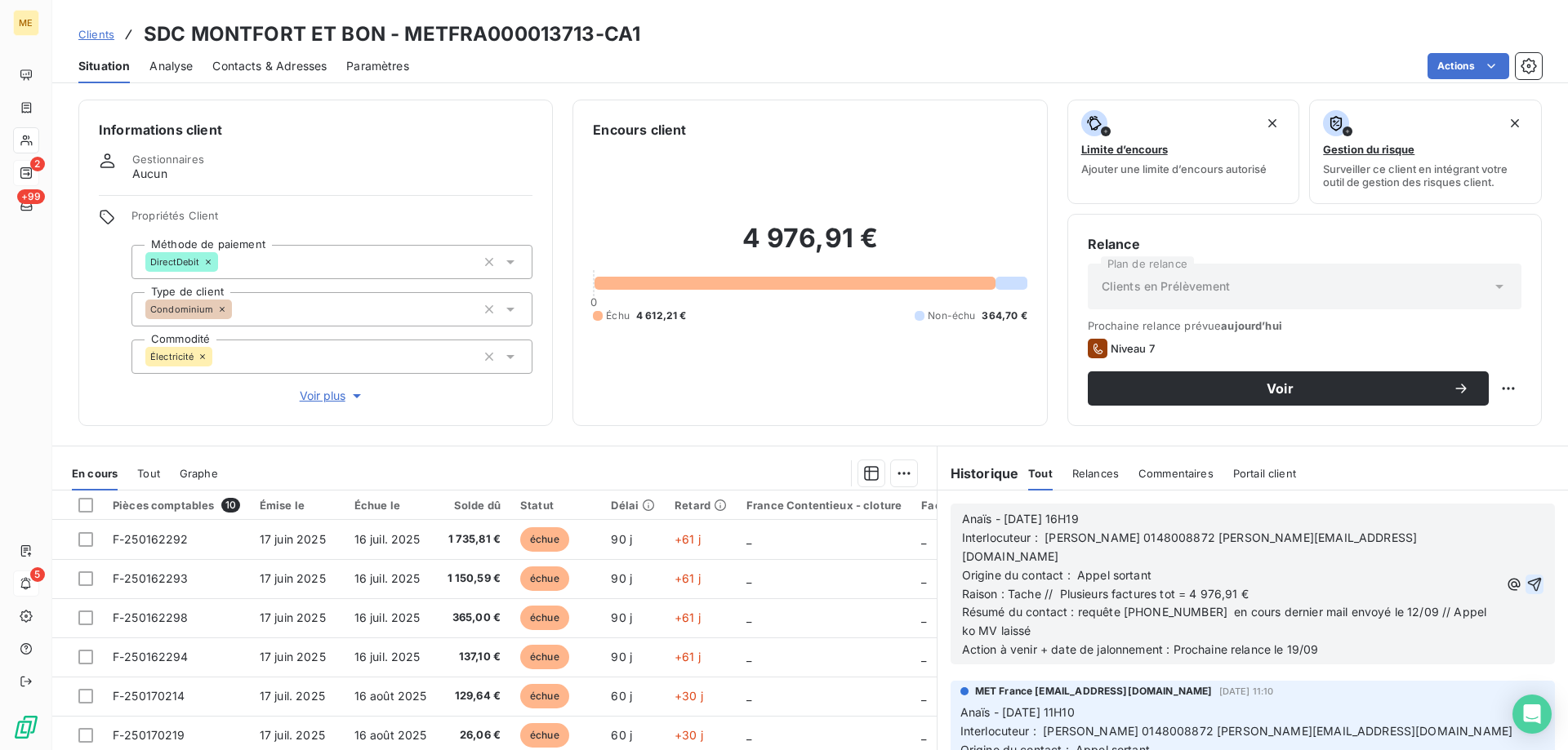
click at [1529, 577] on icon "button" at bounding box center [1535, 584] width 14 height 14
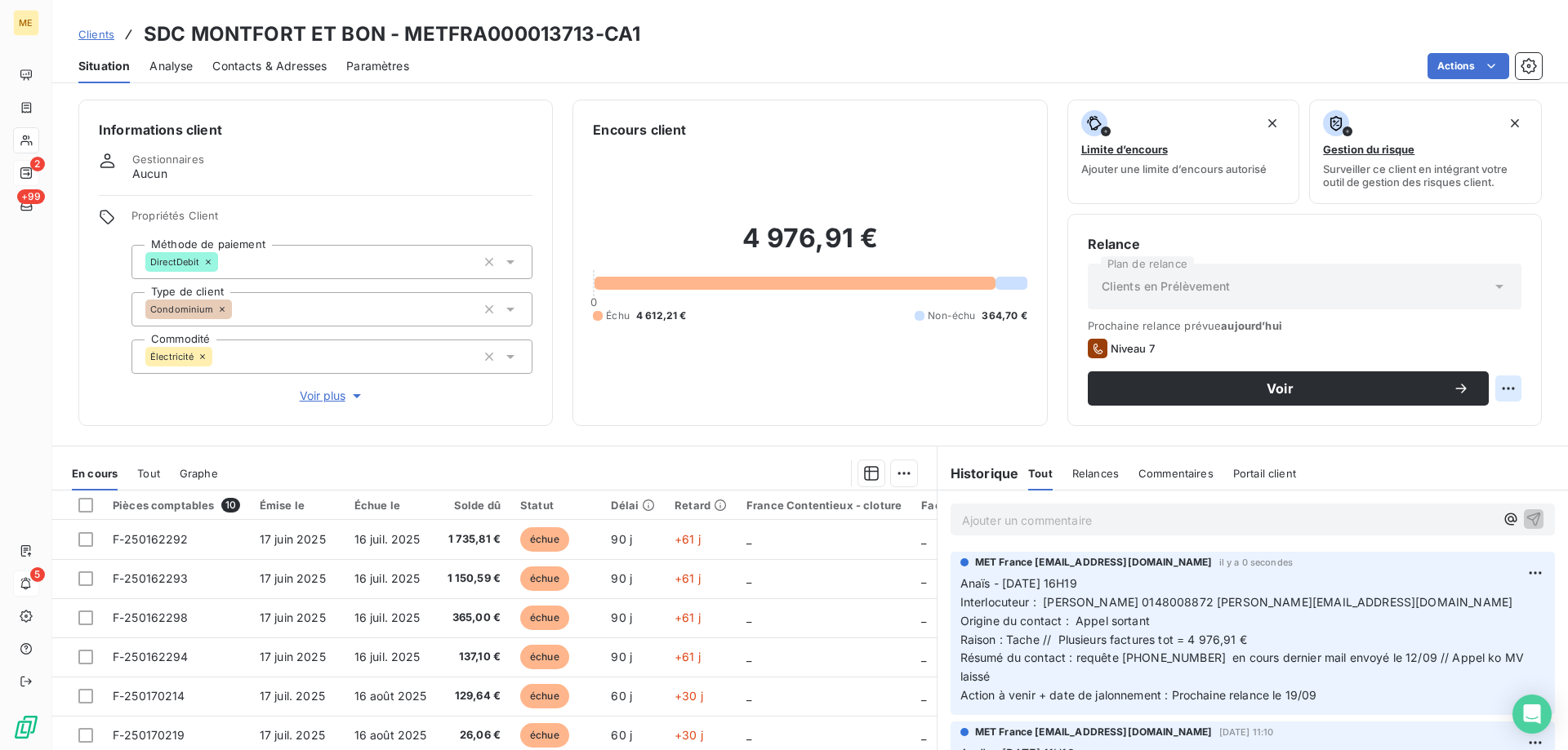
click at [1499, 387] on html "ME 2 +99 5 Clients SDC MONTFORT ET BON - METFRA000013713-CA1 Situation Analyse …" at bounding box center [784, 457] width 1568 height 913
click at [1484, 422] on div "Replanifier cette action" at bounding box center [1429, 424] width 146 height 26
select select "8"
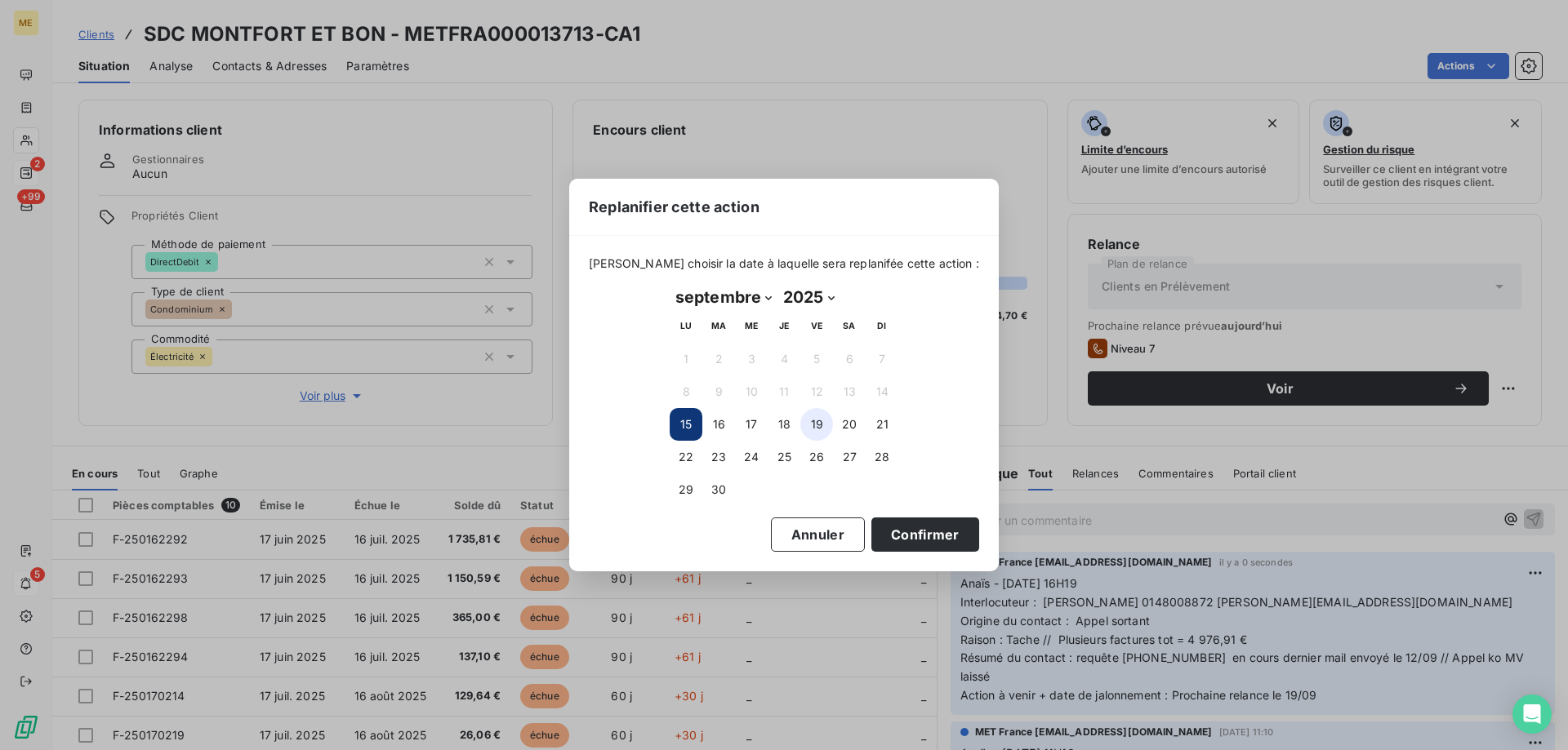
click at [813, 430] on button "19" at bounding box center [817, 424] width 33 height 33
drag, startPoint x: 914, startPoint y: 542, endPoint x: 937, endPoint y: 535, distance: 24.0
click at [914, 541] on button "Confirmer" at bounding box center [925, 535] width 108 height 34
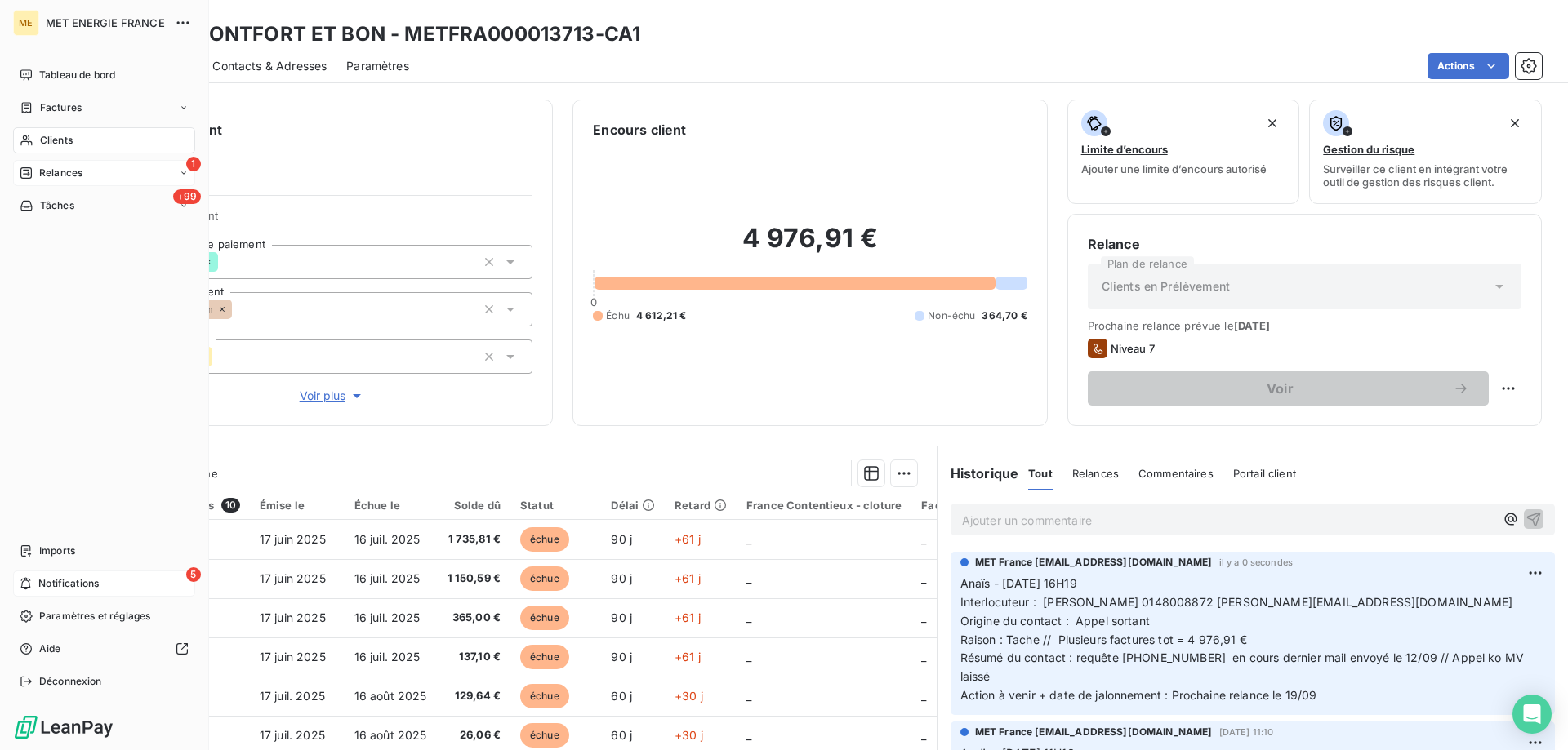
click at [39, 583] on span "Notifications" at bounding box center [69, 584] width 60 height 15
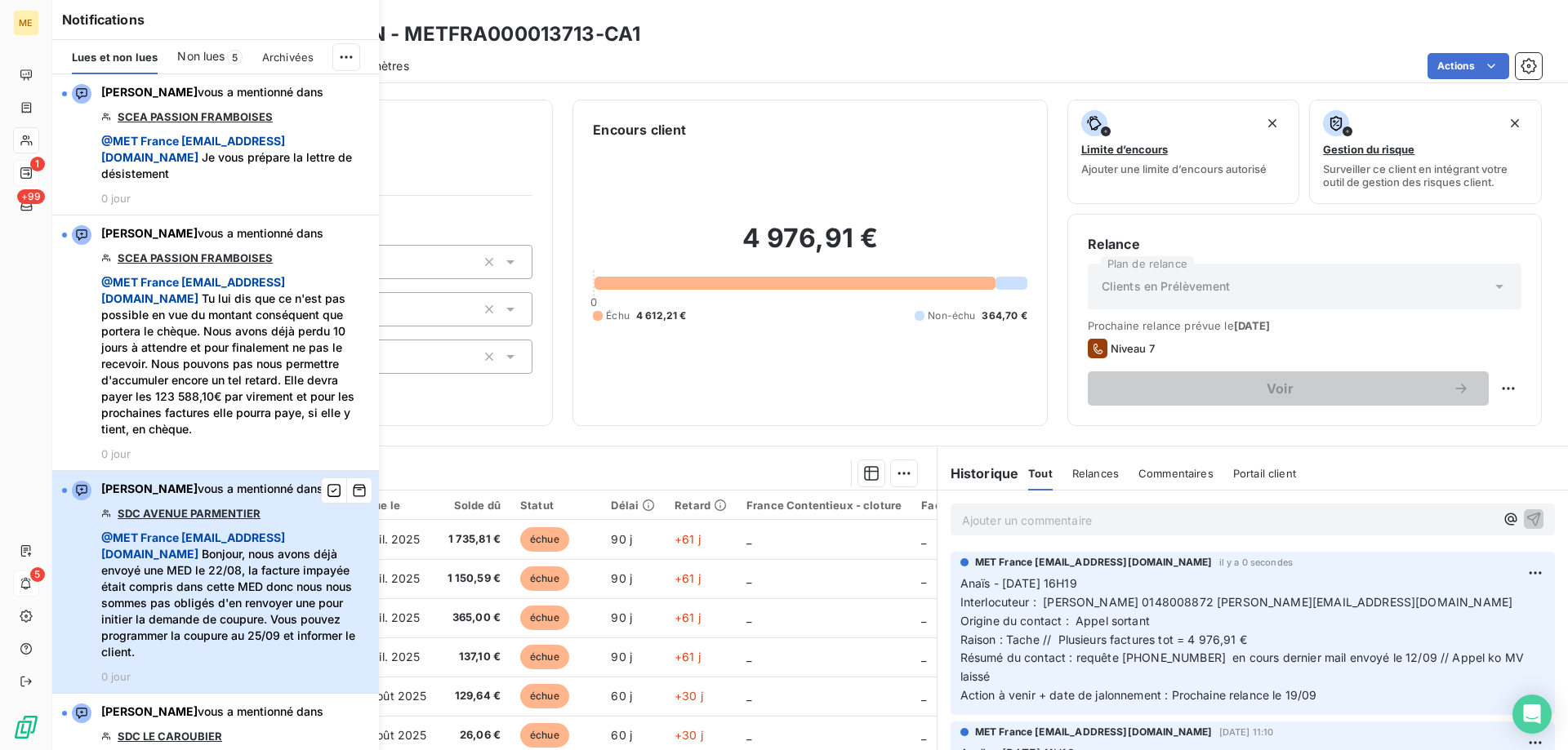
click at [238, 663] on div "Bélinda Thomont vous a mentionné dans SDC AVENUE PARMENTIER @ MET France met-fr…" at bounding box center [236, 582] width 268 height 203
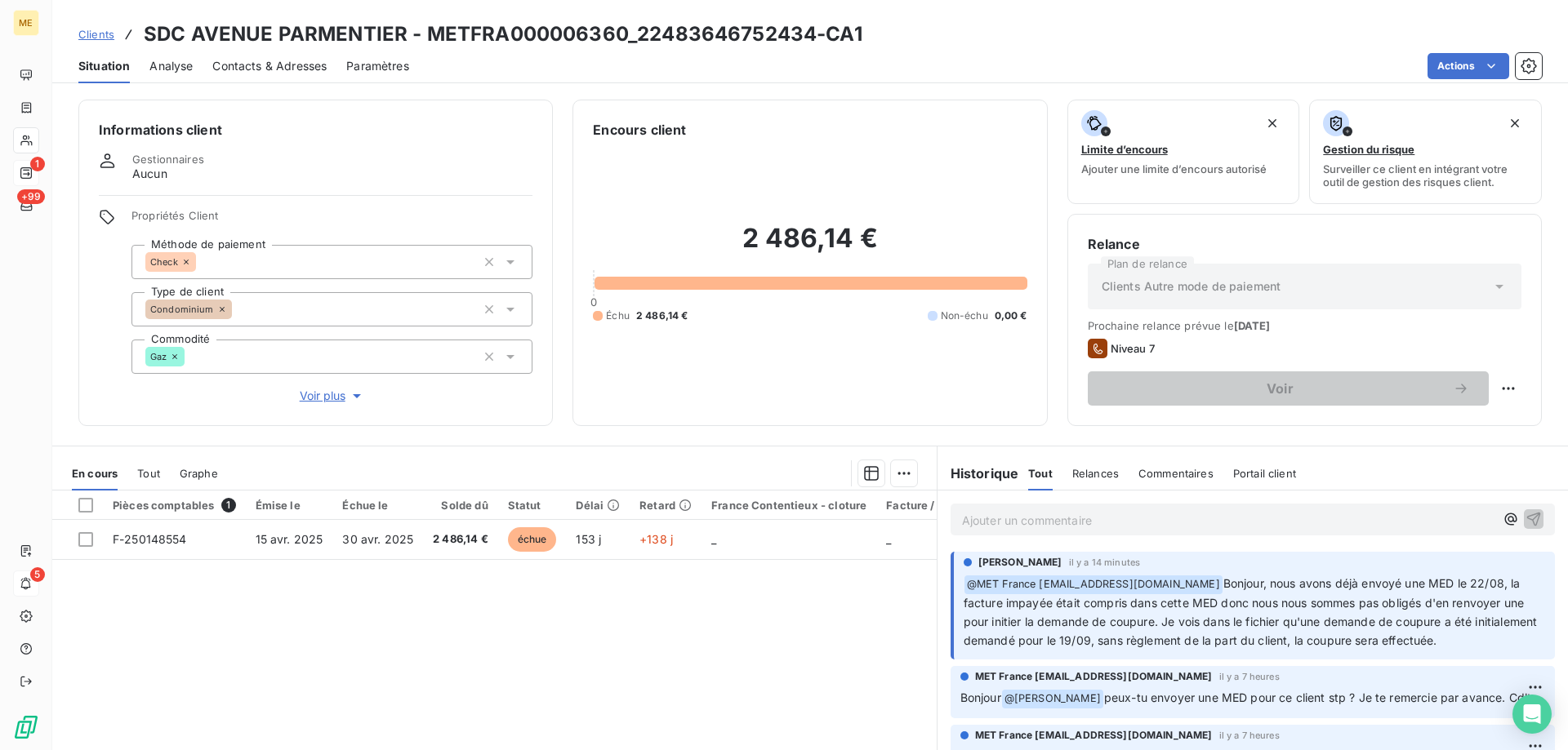
drag, startPoint x: 339, startPoint y: 385, endPoint x: 865, endPoint y: 402, distance: 526.3
click at [339, 388] on span "Voir plus" at bounding box center [332, 396] width 65 height 16
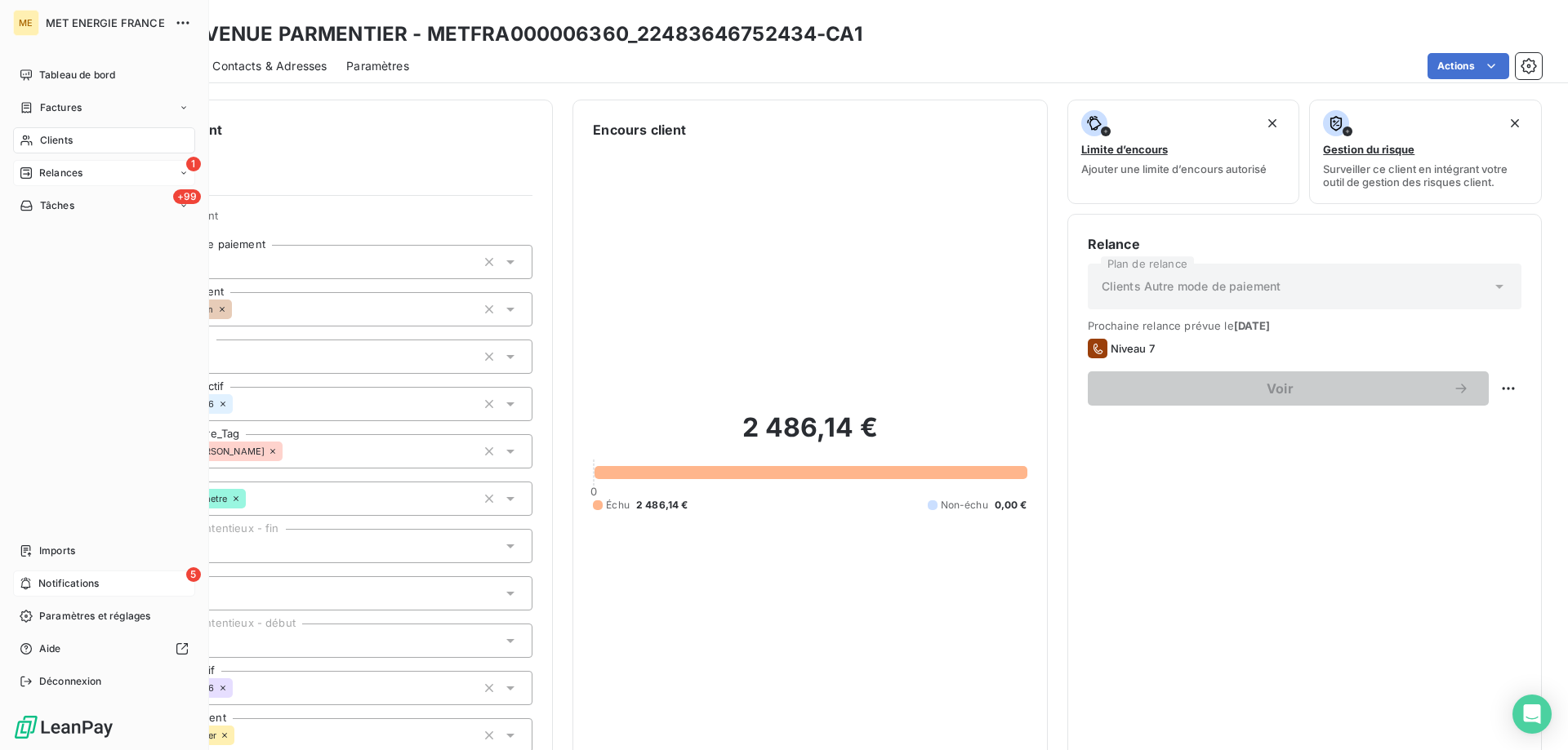
click at [70, 586] on span "Notifications" at bounding box center [69, 584] width 60 height 15
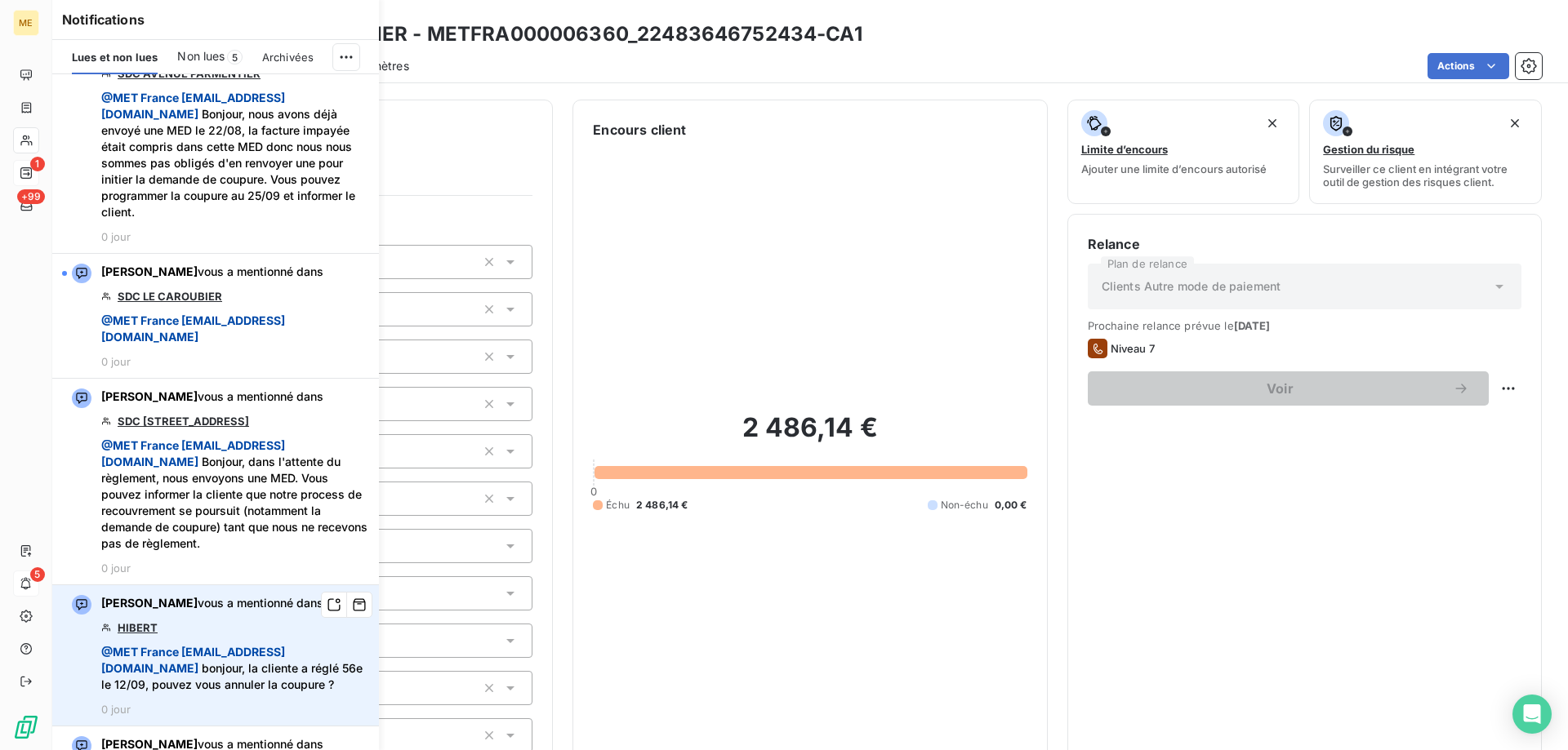
scroll to position [408, 0]
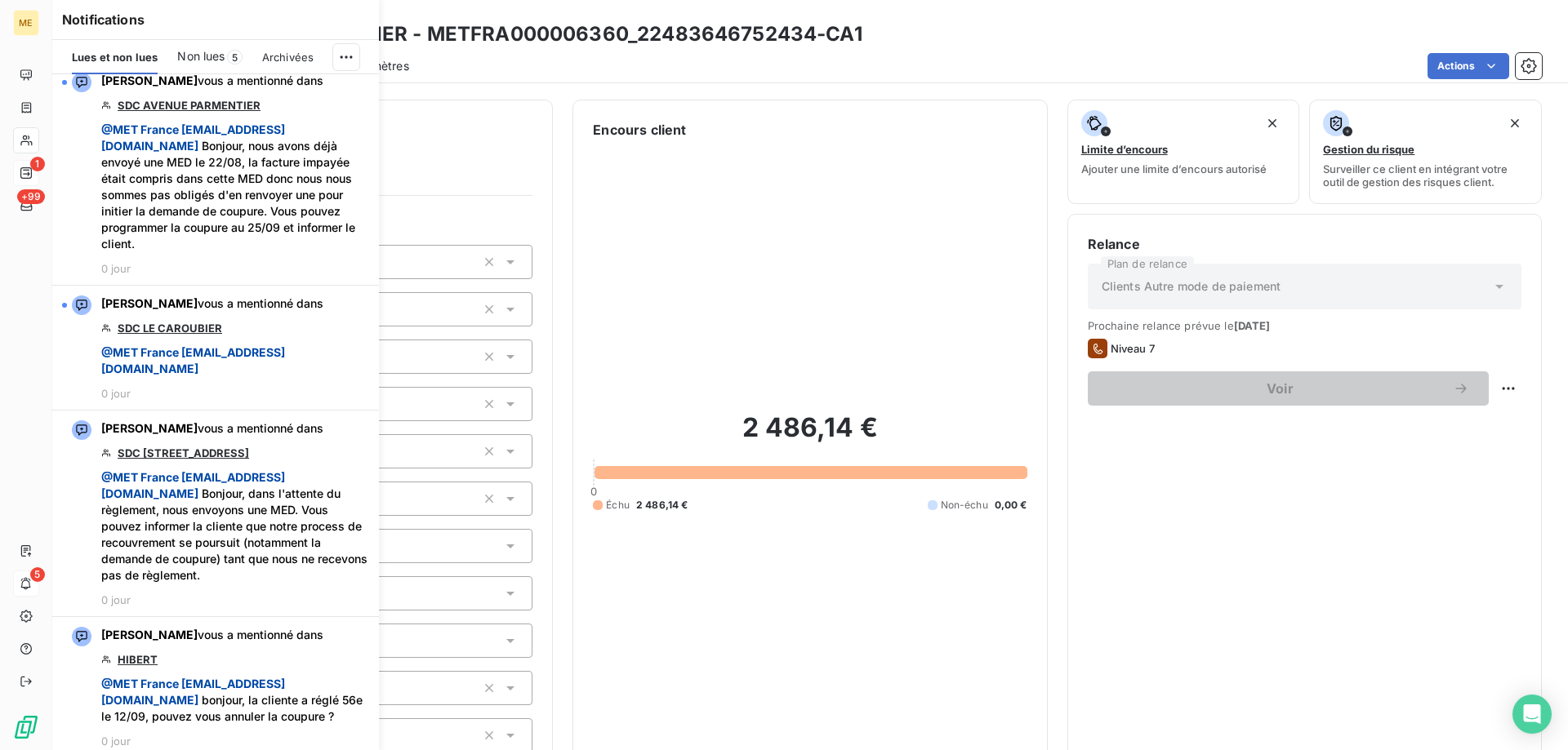
click at [201, 48] on span "Non lues" at bounding box center [200, 55] width 47 height 16
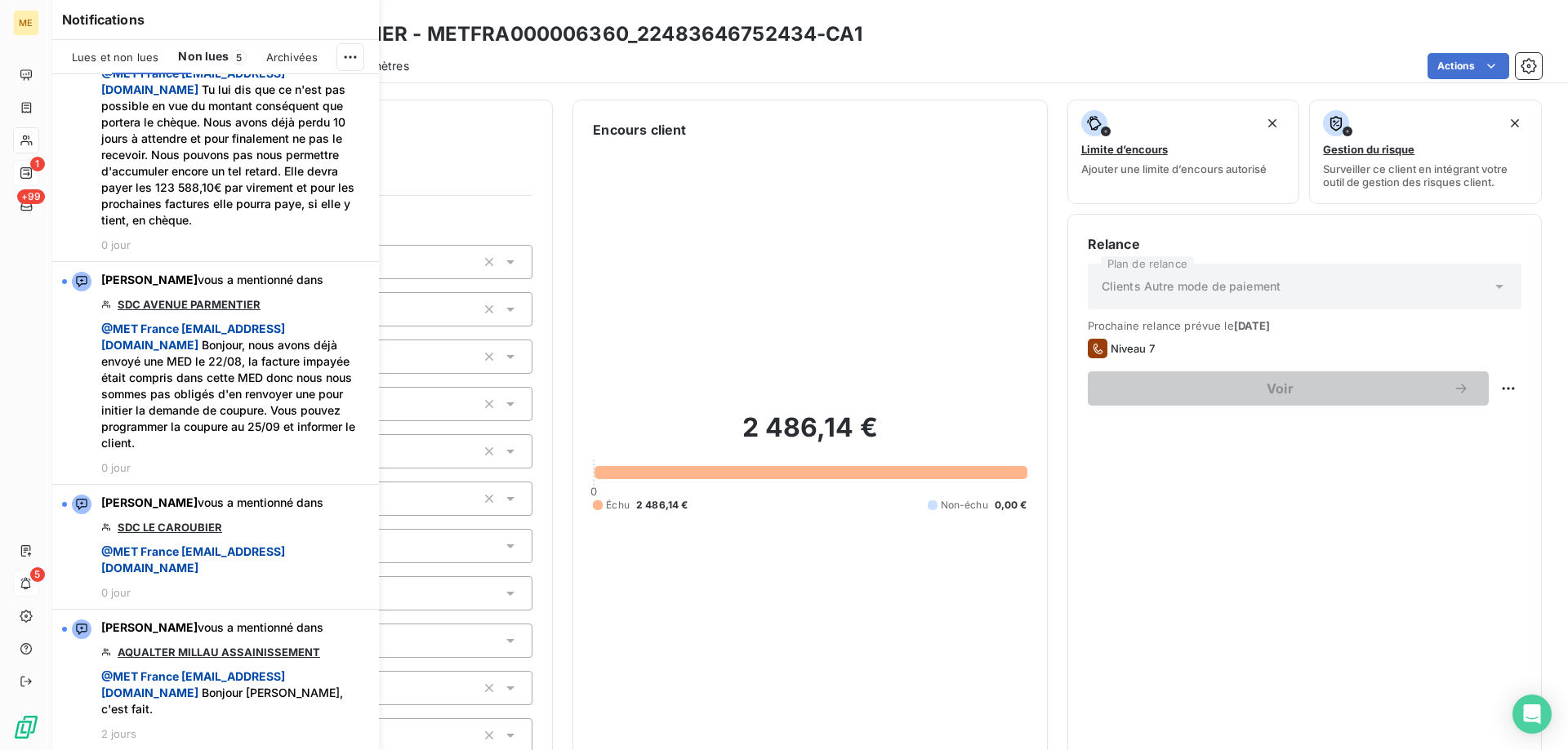
scroll to position [209, 0]
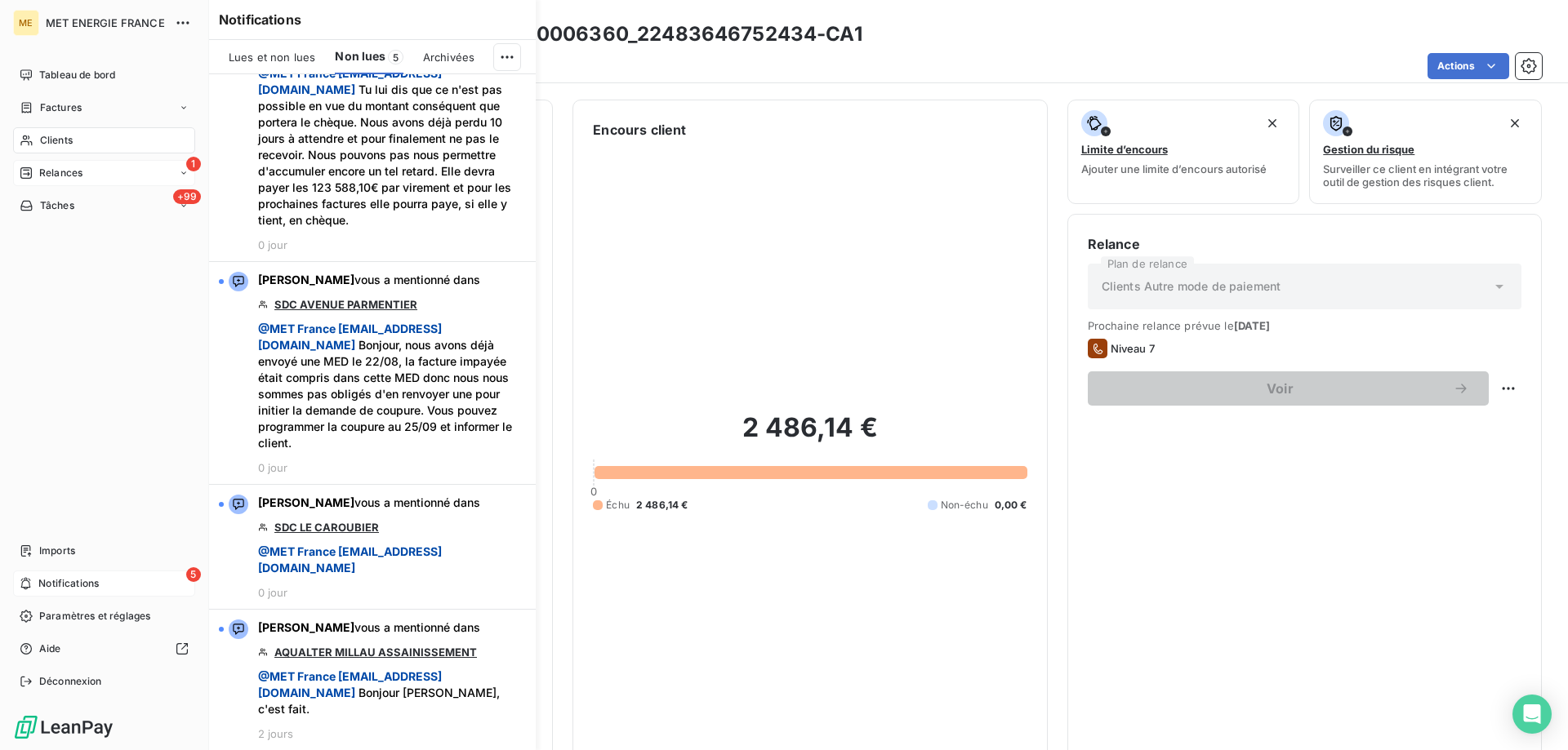
click at [49, 173] on span "Relances" at bounding box center [61, 173] width 44 height 15
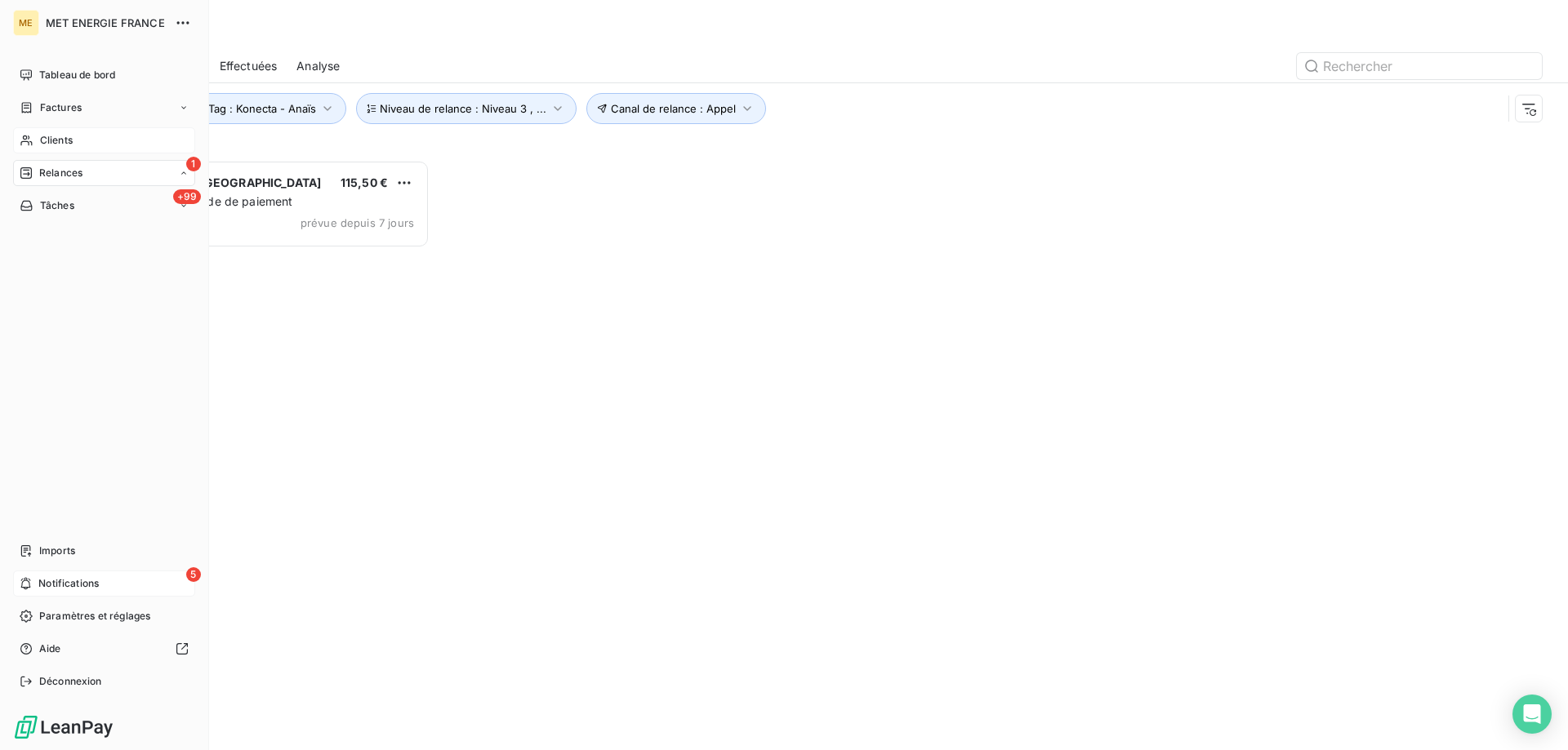
scroll to position [578, 339]
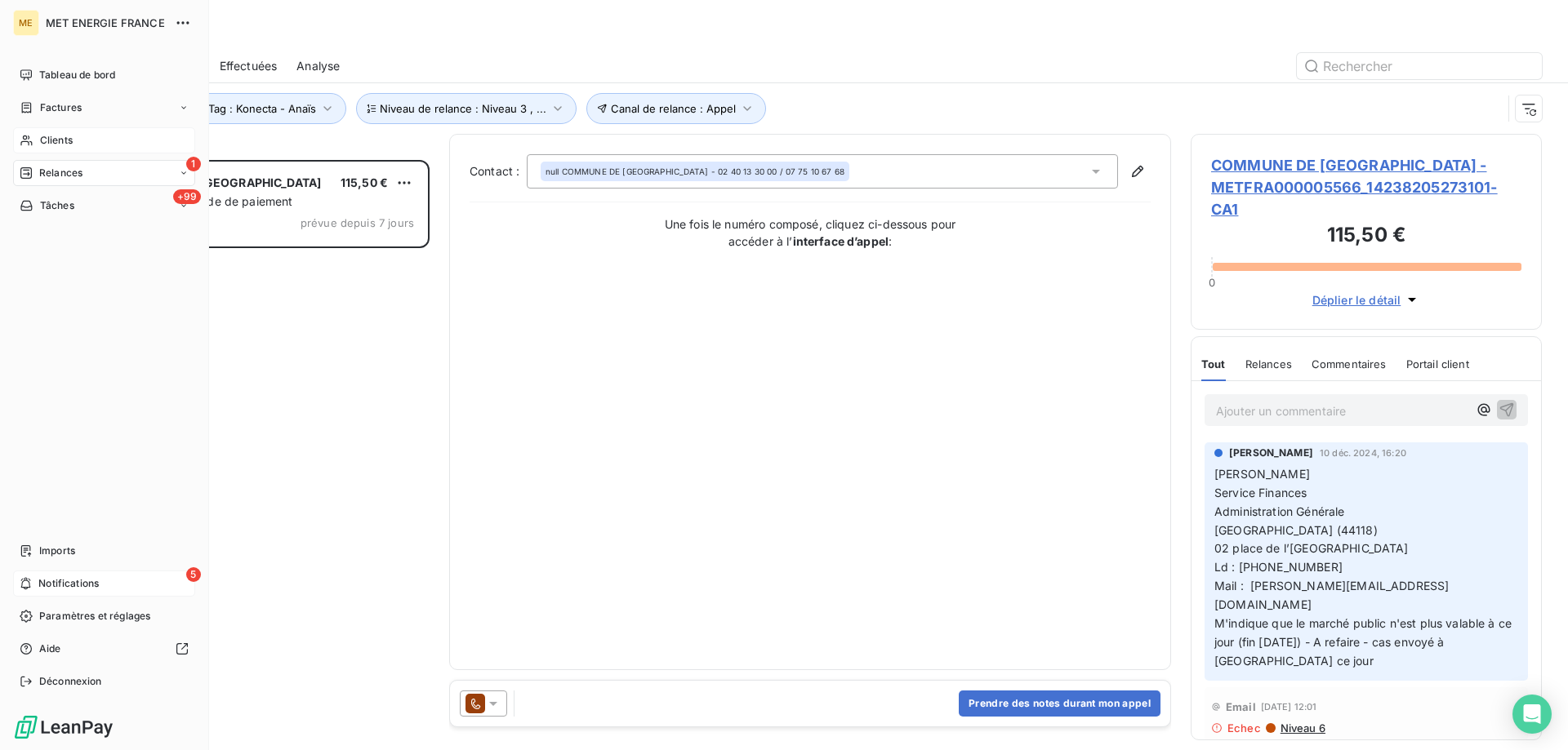
click at [95, 580] on span "Notifications" at bounding box center [69, 584] width 60 height 15
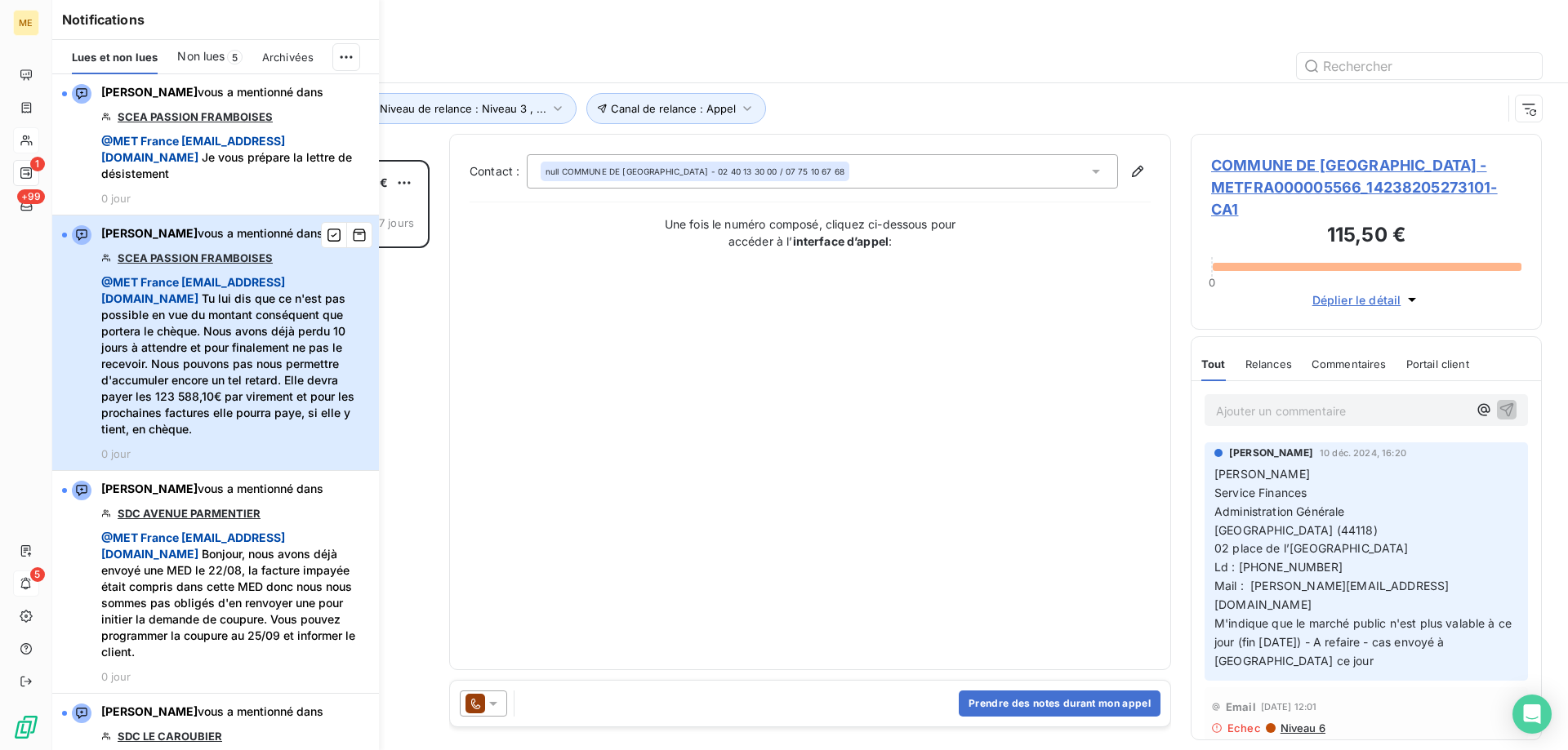
click at [305, 323] on span "@ MET France met-france@recouvrement.met.com Tu lui dis que ce n'est pas possib…" at bounding box center [236, 355] width 268 height 163
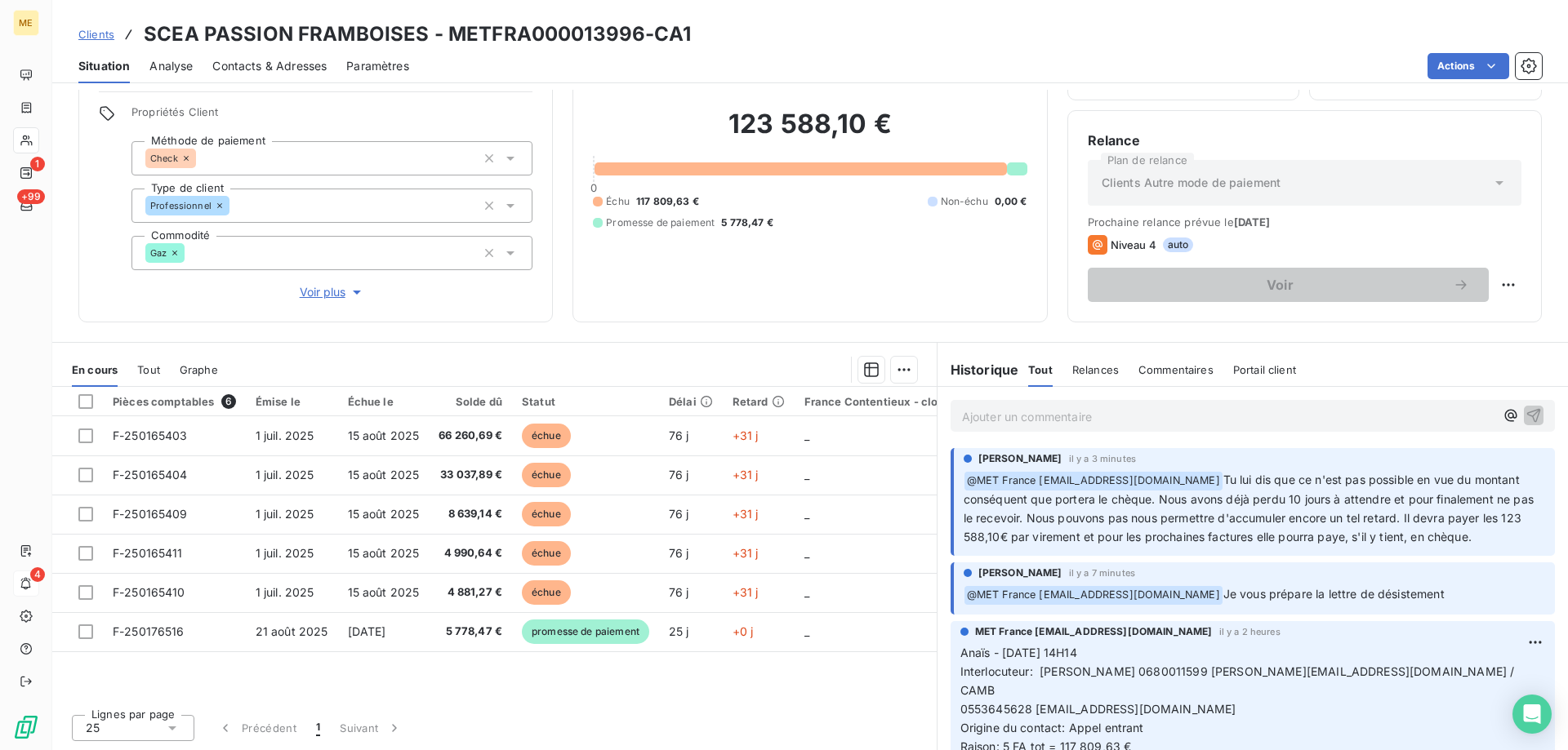
click at [1106, 425] on p "Ajouter un commentaire ﻿" at bounding box center [1228, 416] width 532 height 20
click at [1175, 415] on p "Ajouter un commentaire ﻿" at bounding box center [1228, 416] width 532 height 20
click at [1065, 418] on p "Ajouter un commentaire ﻿" at bounding box center [1228, 416] width 532 height 20
click at [1055, 419] on p "Ajouter un commentaire ﻿" at bounding box center [1228, 416] width 532 height 20
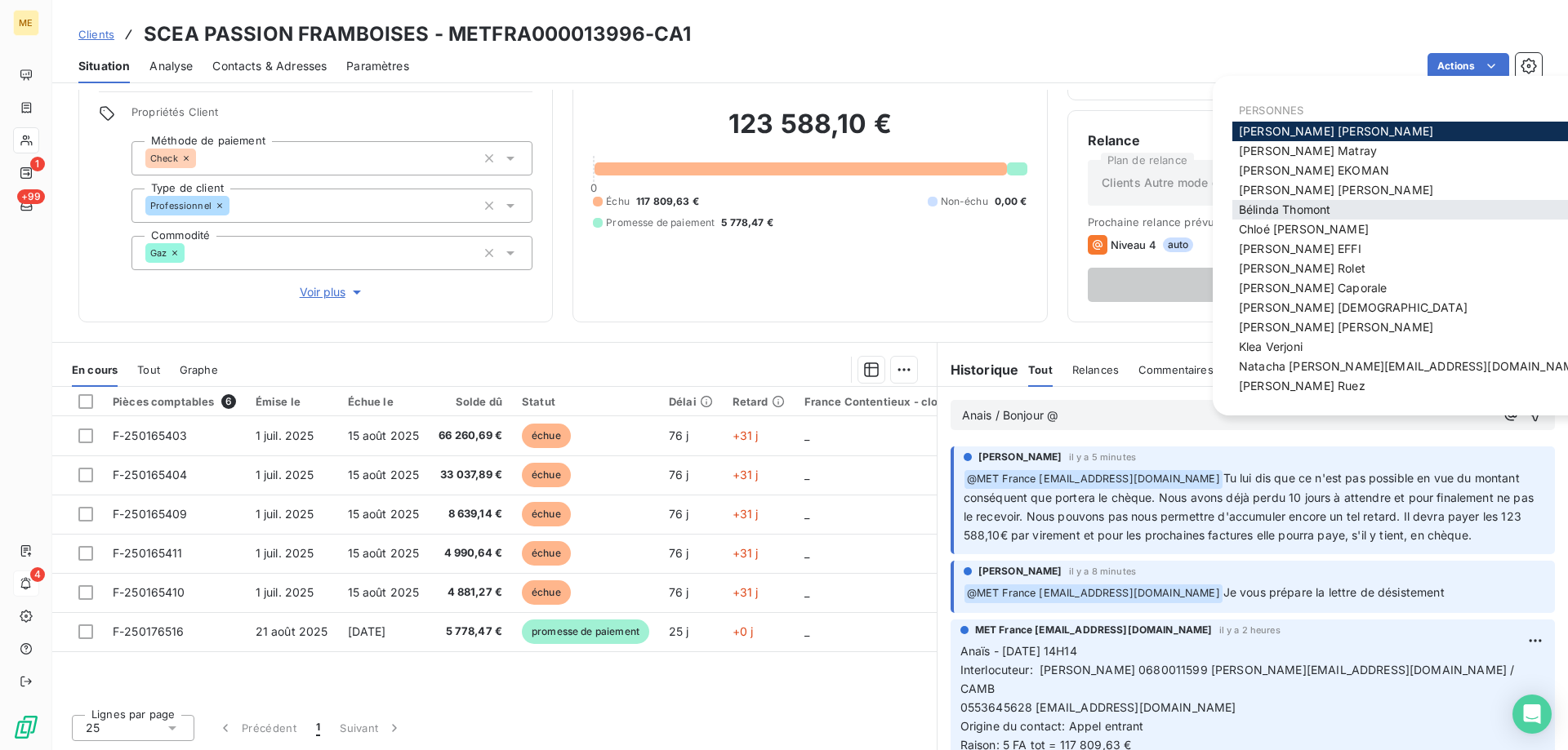
click at [1264, 202] on div "Bélinda Thomont" at bounding box center [1412, 209] width 359 height 19
click at [1246, 214] on span "Bélinda Thomont" at bounding box center [1285, 209] width 91 height 14
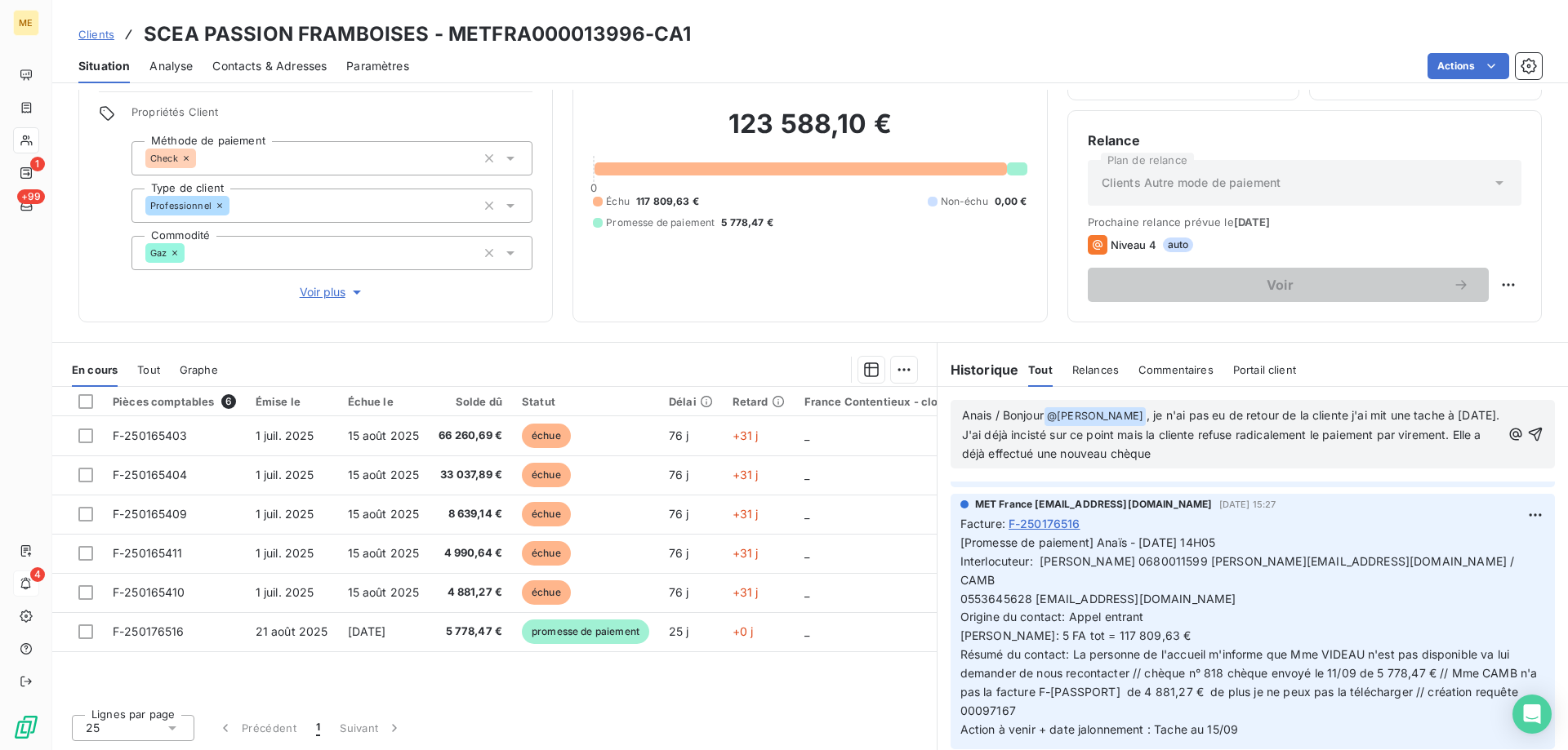
scroll to position [653, 0]
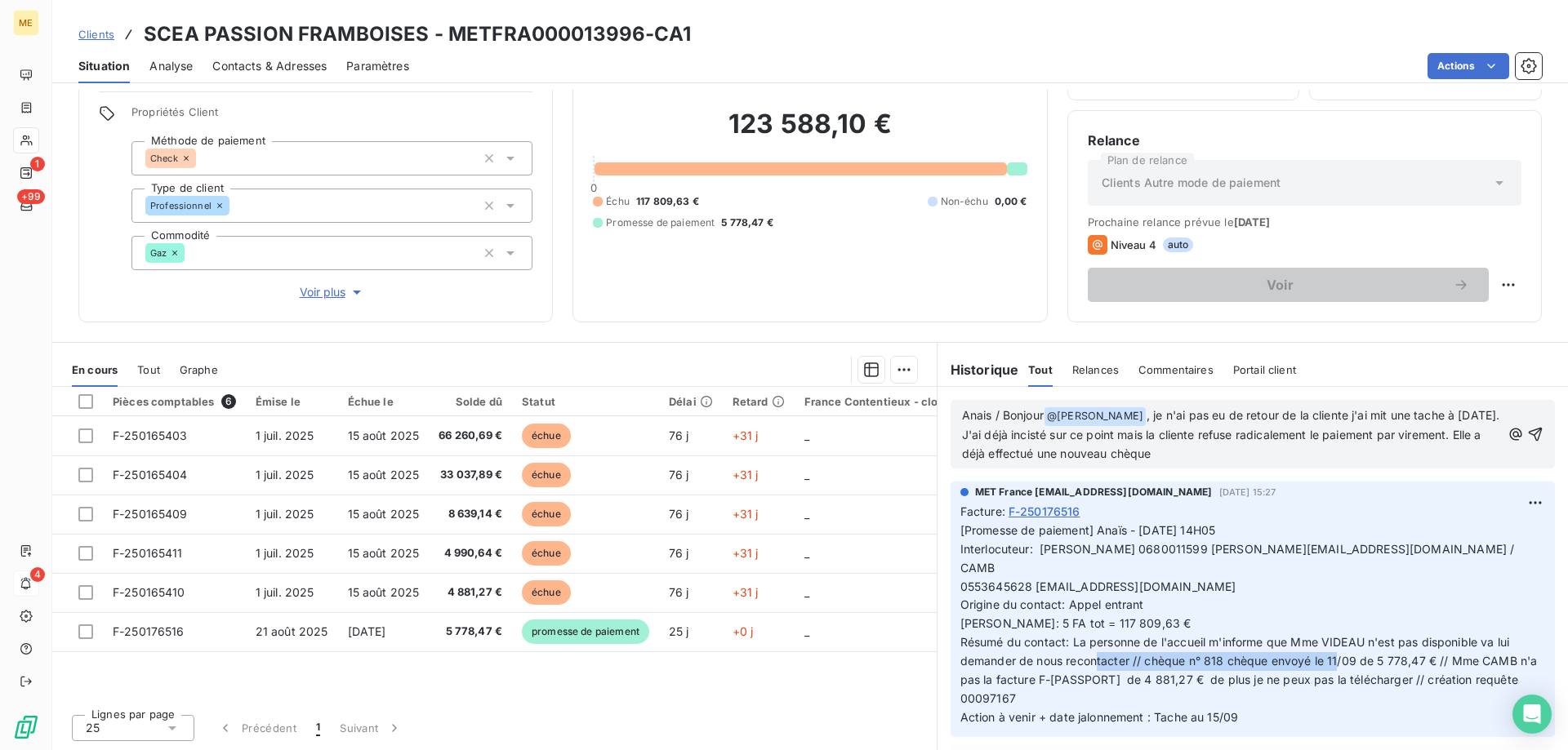
drag, startPoint x: 1183, startPoint y: 623, endPoint x: 1430, endPoint y: 627, distance: 247.0
click at [1430, 627] on span "[Promesse de paiement] Anaïs - [DATE] 14H05 Interlocuteur: [PERSON_NAME] 068001…" at bounding box center [1251, 623] width 581 height 201
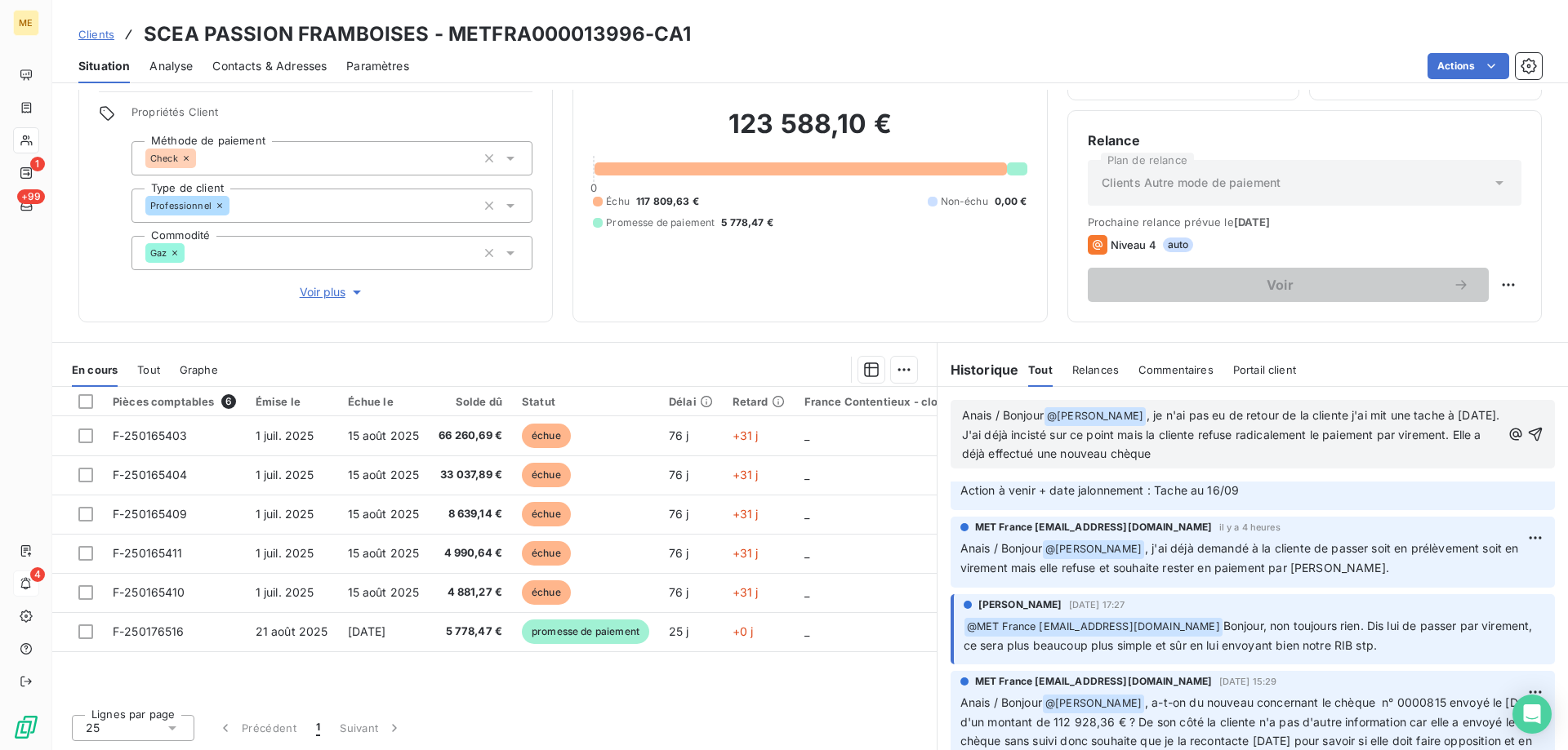
scroll to position [0, 0]
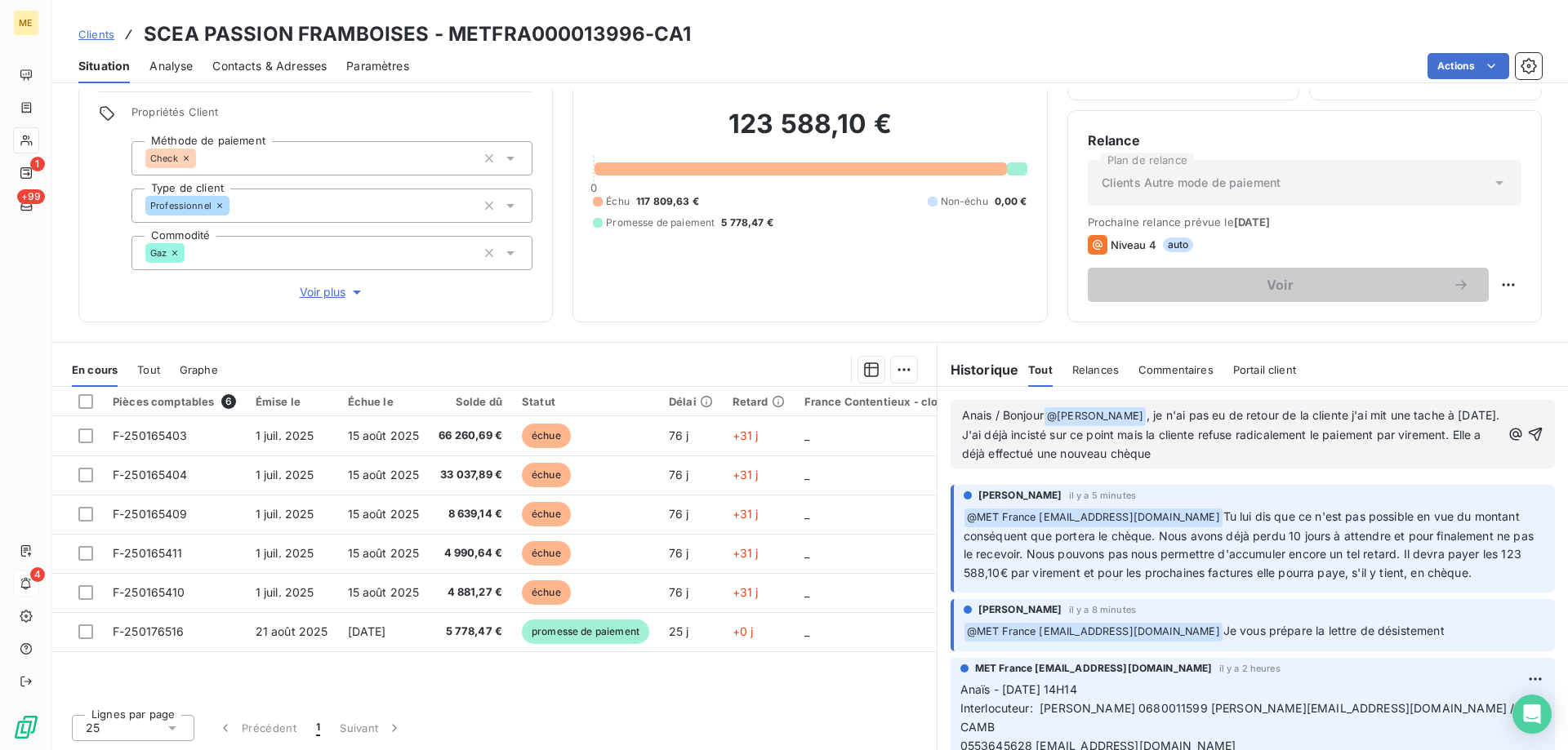
click at [1281, 454] on p "Anais / Bonjour @ Bélinda Thomont ﻿ , je n'ai pas eu de retour de la cliente j'…" at bounding box center [1231, 435] width 539 height 57
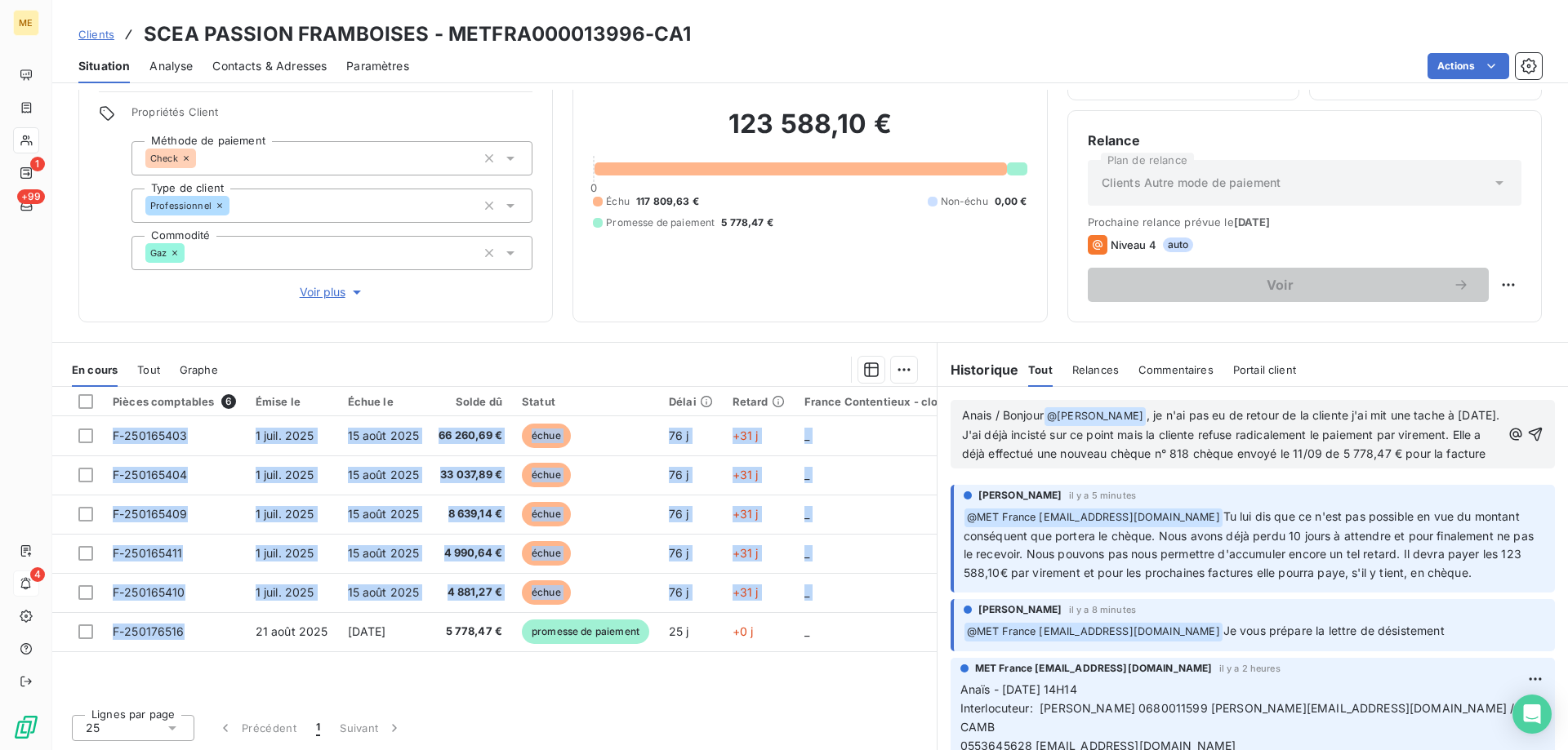
drag, startPoint x: 188, startPoint y: 634, endPoint x: 133, endPoint y: 677, distance: 69.8
click at [133, 677] on div "Pièces comptables 6 Émise le Échue le Solde dû Statut Délai Retard France Conte…" at bounding box center [494, 544] width 885 height 314
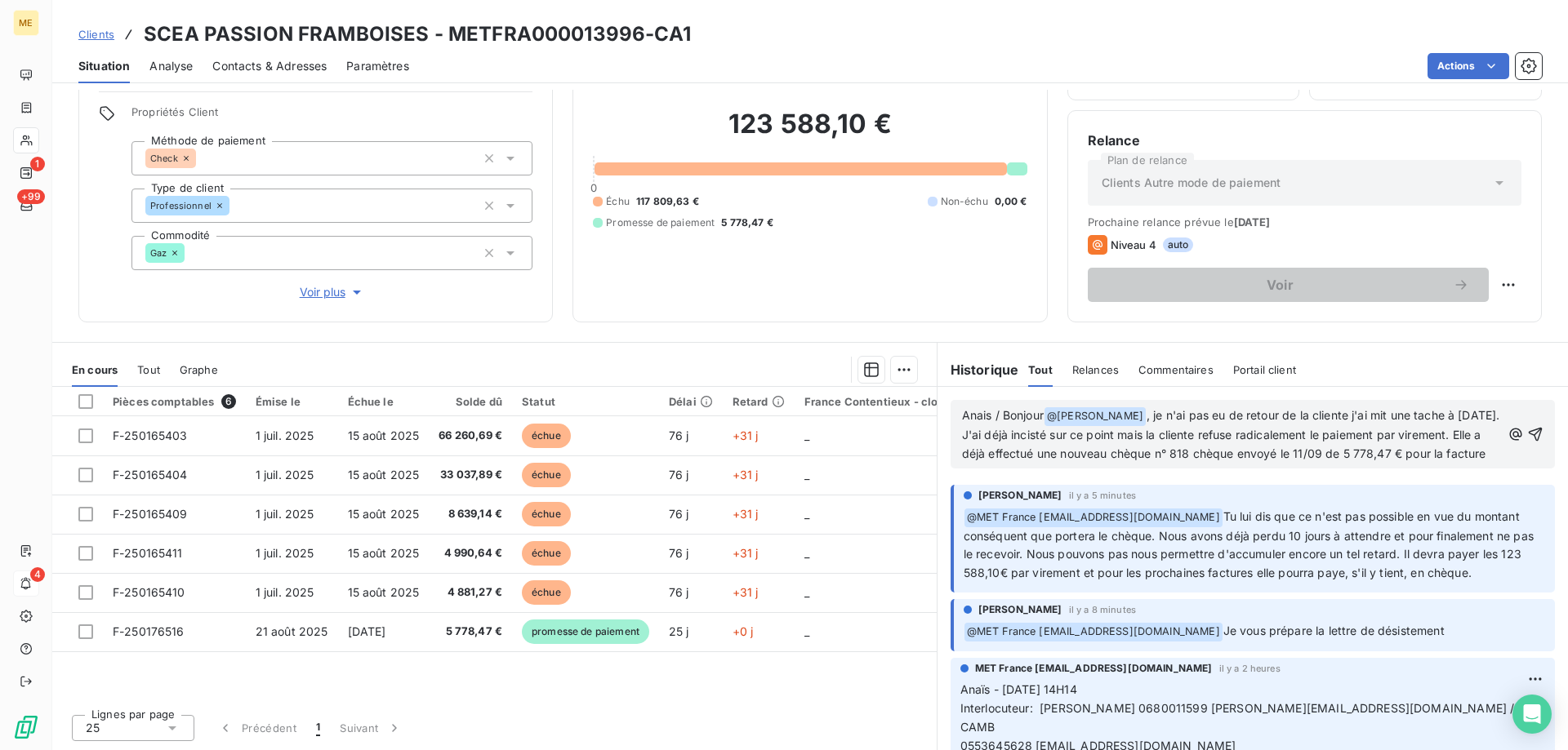
click at [1200, 468] on div "Anais / Bonjour @ Bélinda Thomont ﻿ , je n'ai pas eu de retour de la cliente j'…" at bounding box center [1253, 434] width 605 height 69
click at [1197, 463] on p "Anais / Bonjour @ Bélinda Thomont ﻿ , je n'ai pas eu de retour de la cliente j'…" at bounding box center [1231, 435] width 539 height 57
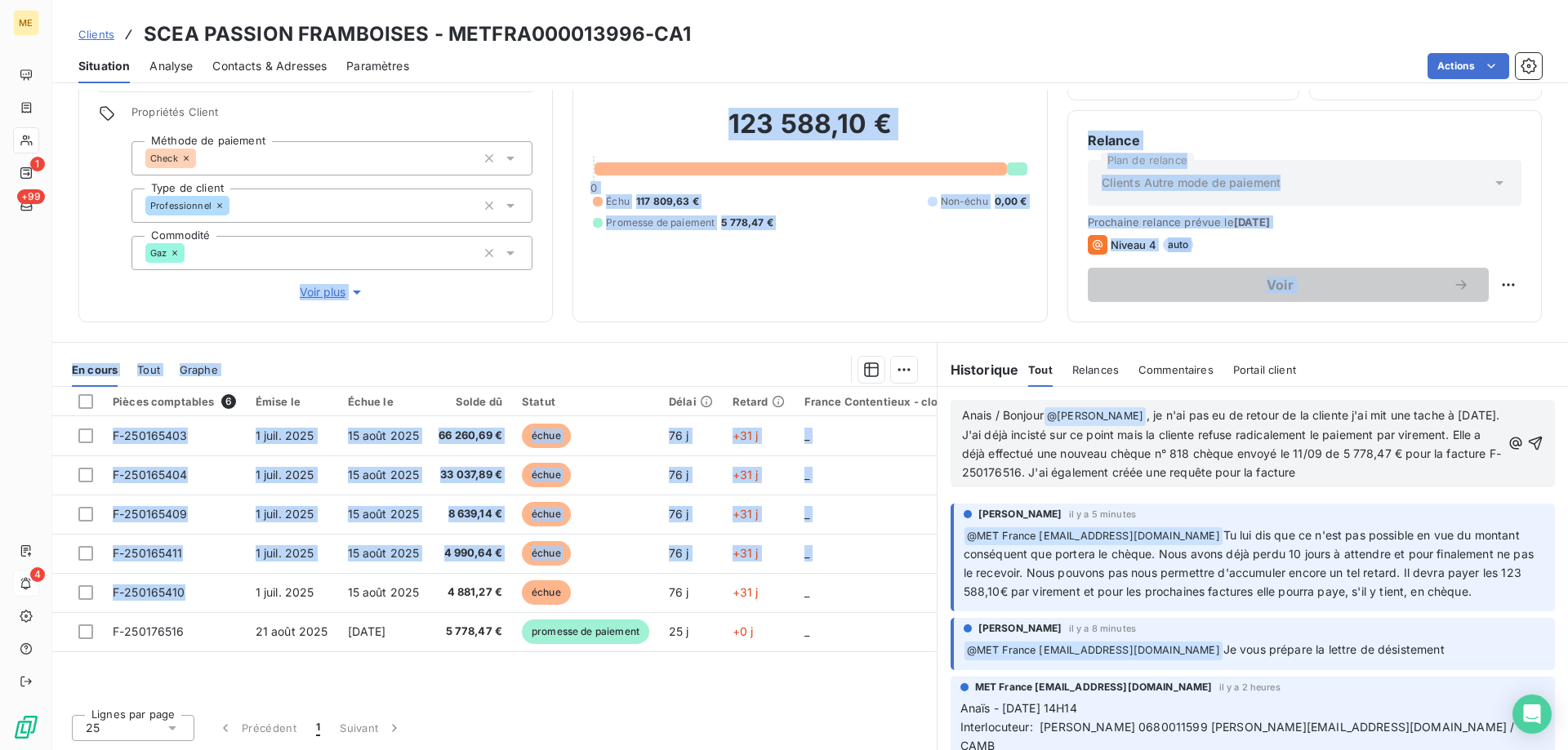
drag, startPoint x: 187, startPoint y: 594, endPoint x: 223, endPoint y: 254, distance: 341.9
click at [221, 256] on div "Informations client Gestionnaires Aucun Propriétés Client Méthode de paiement C…" at bounding box center [810, 420] width 1516 height 660
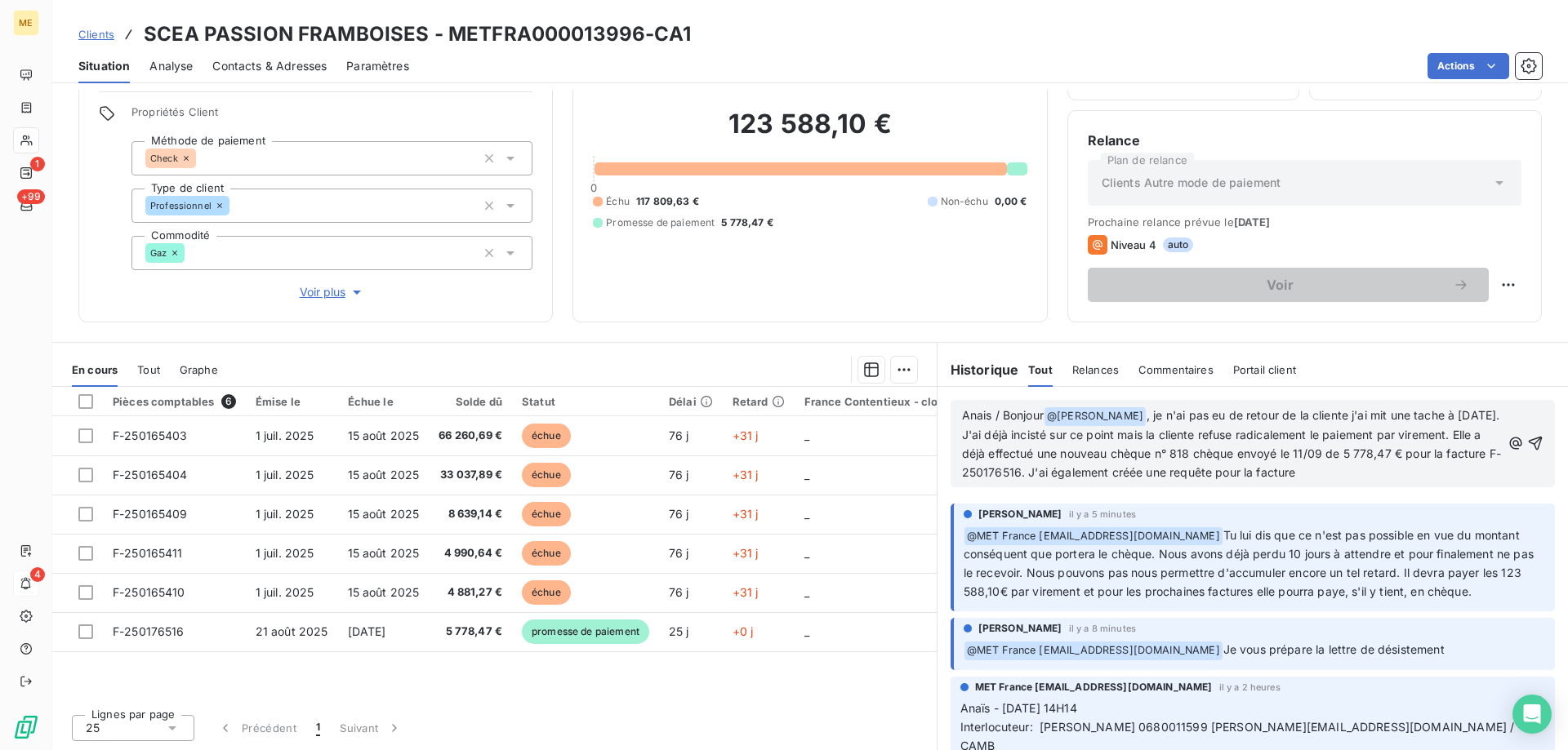
click at [1423, 472] on p "Anais / Bonjour @ Bélinda Thomont ﻿ , je n'ai pas eu de retour de la cliente j'…" at bounding box center [1231, 444] width 539 height 76
click at [1529, 442] on icon "button" at bounding box center [1536, 443] width 14 height 14
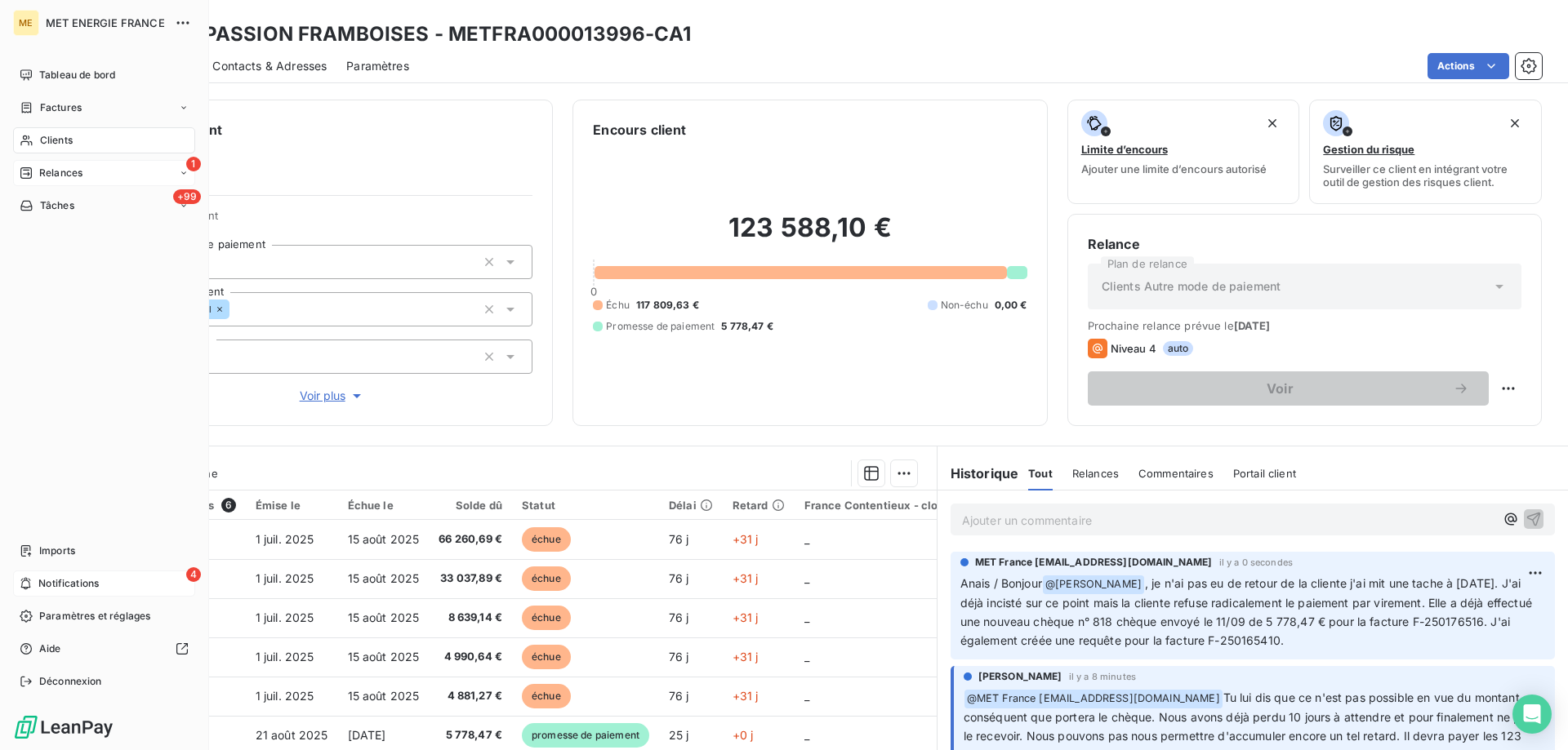
click at [43, 166] on div "1 Relances" at bounding box center [104, 173] width 182 height 26
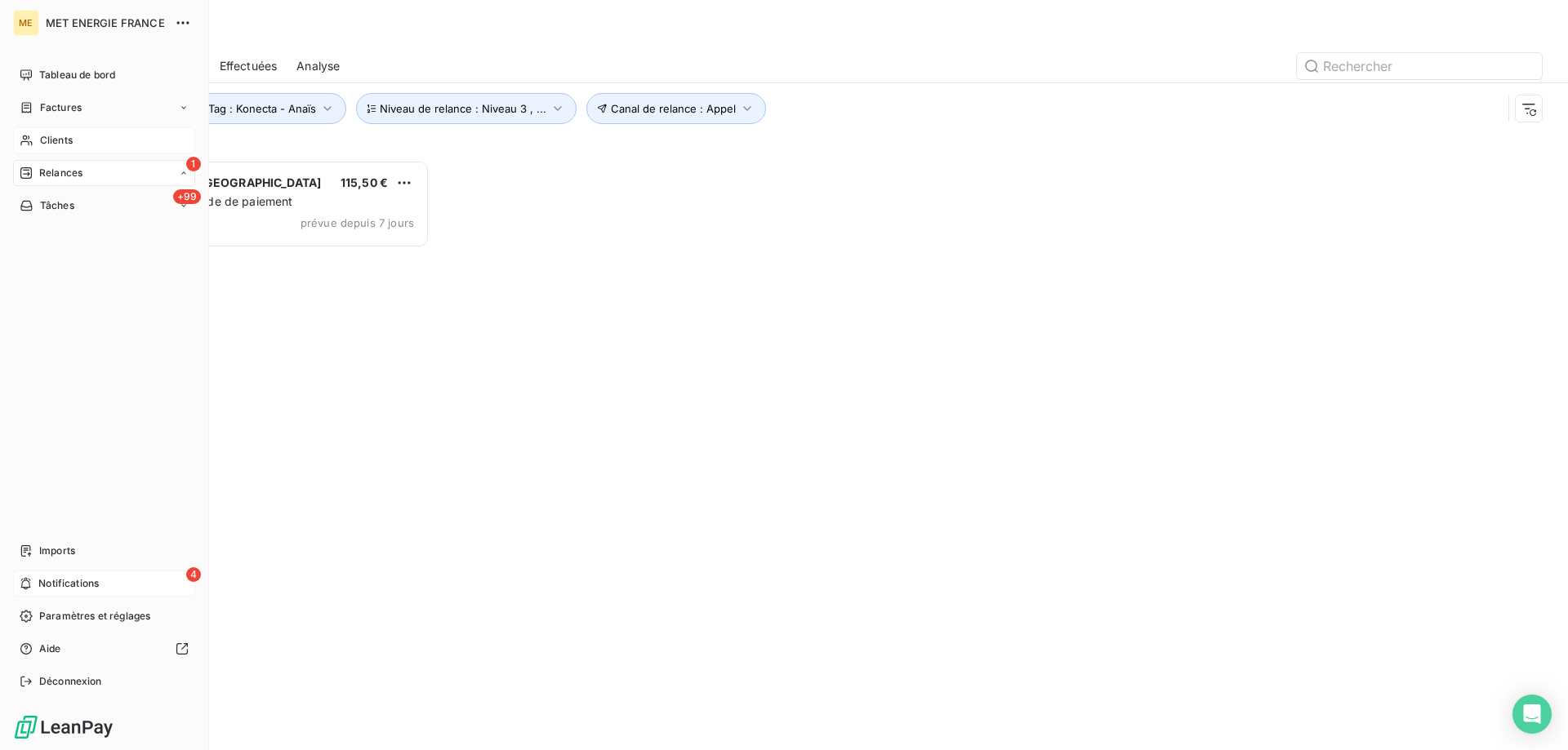
scroll to position [578, 339]
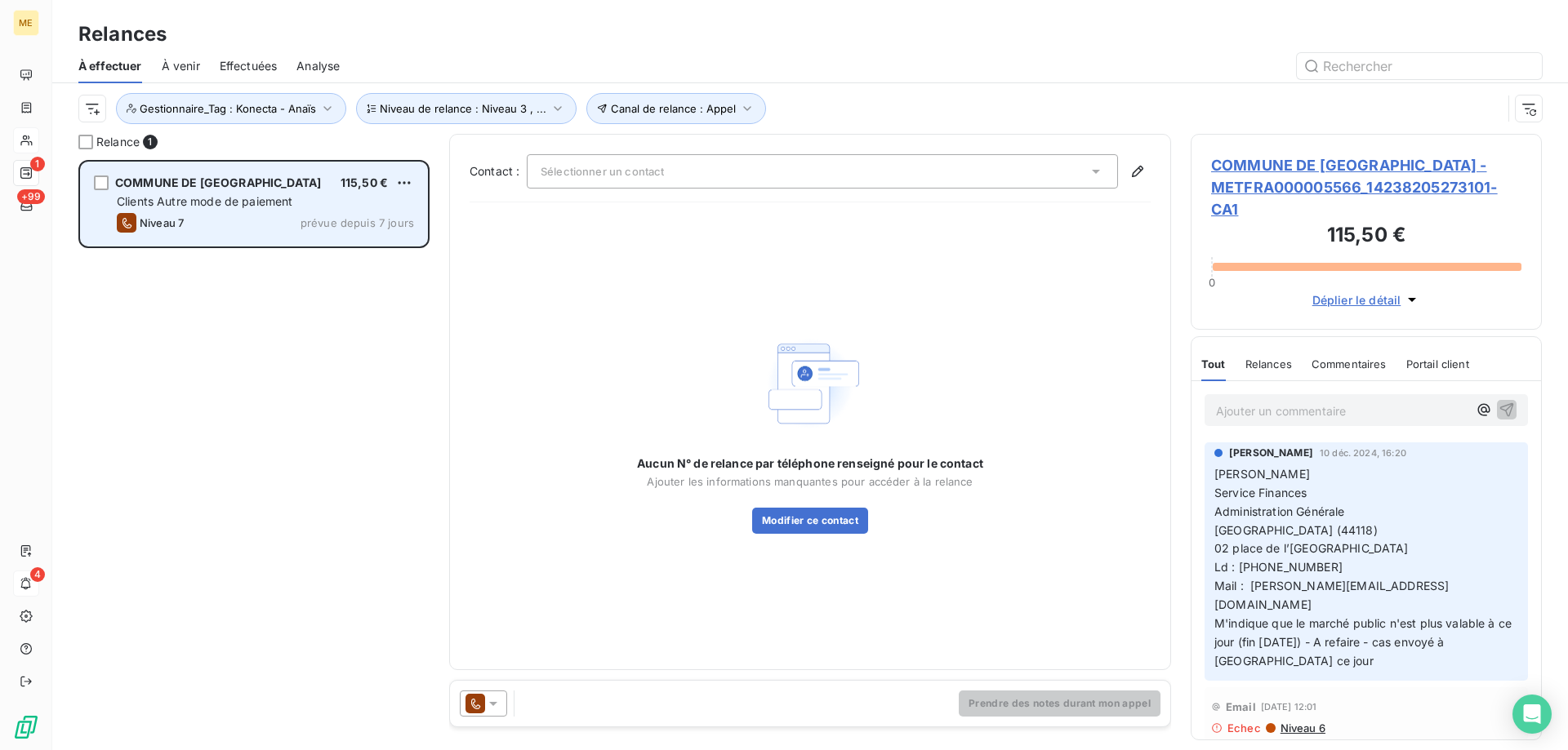
click at [291, 189] on span "COMMUNE DE LA CHEVROLIERE" at bounding box center [217, 182] width 205 height 14
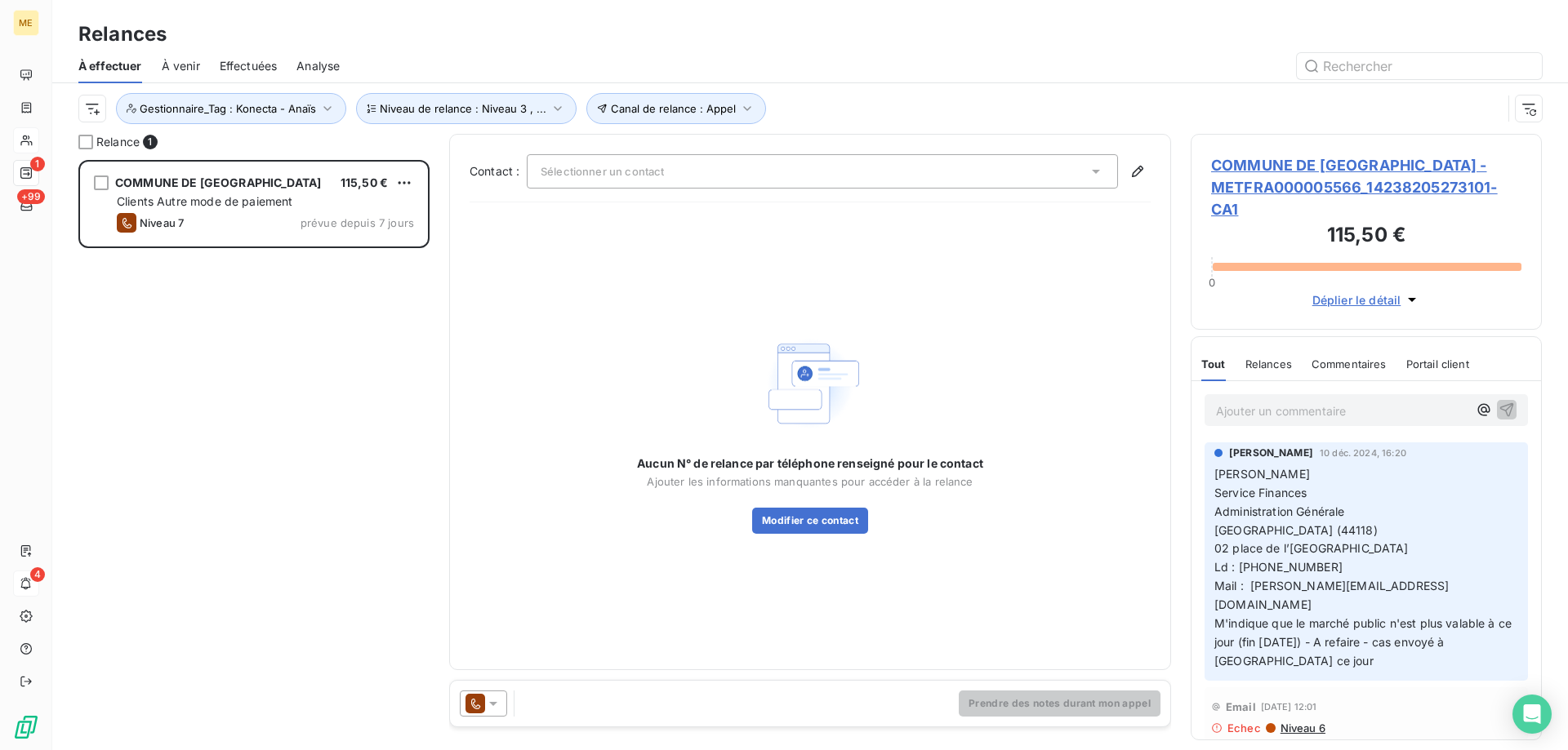
click at [1302, 163] on span "COMMUNE DE LA CHEVROLIERE - METFRA000005566_14238205273101-CA1" at bounding box center [1367, 187] width 310 height 66
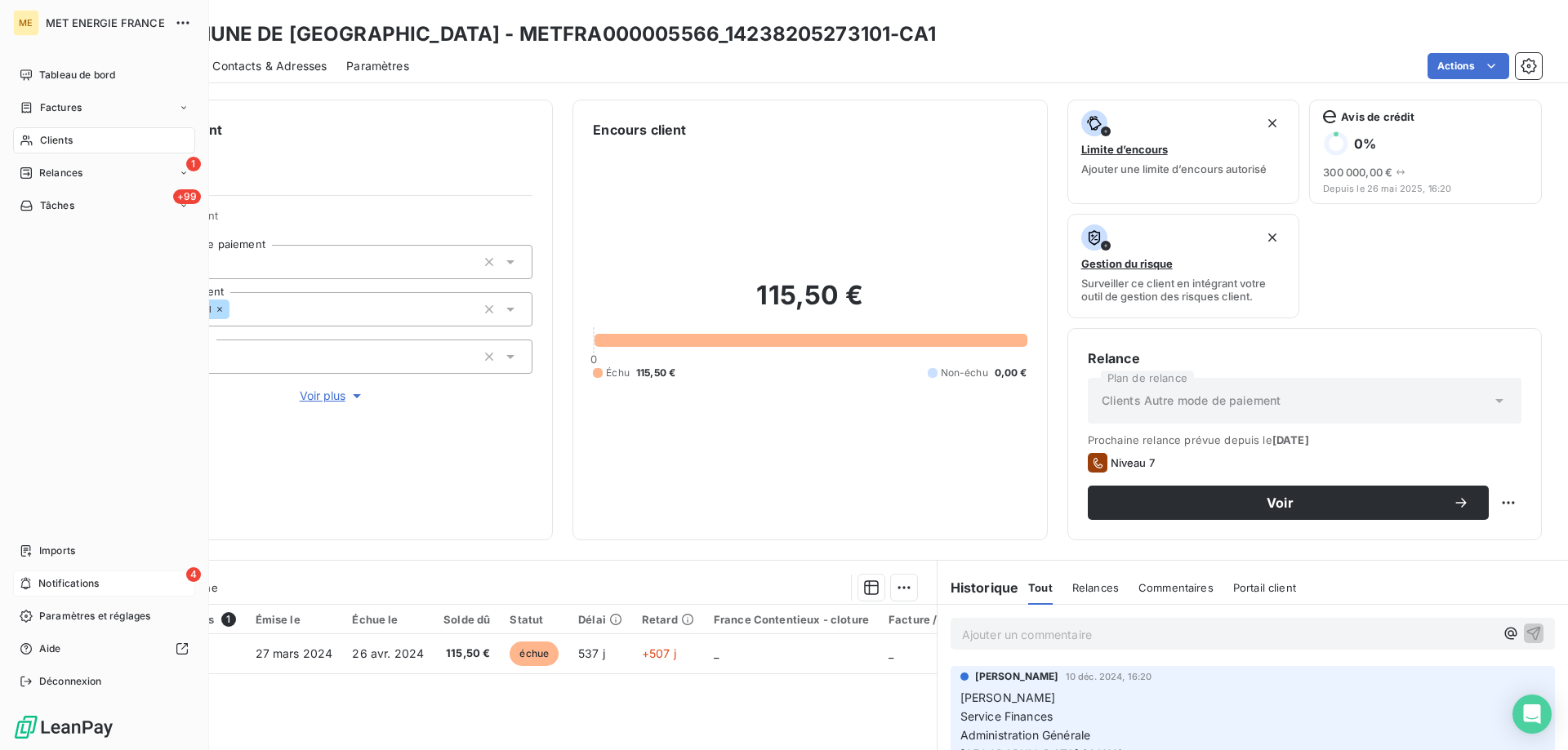
click at [33, 582] on div "4 Notifications" at bounding box center [104, 583] width 182 height 26
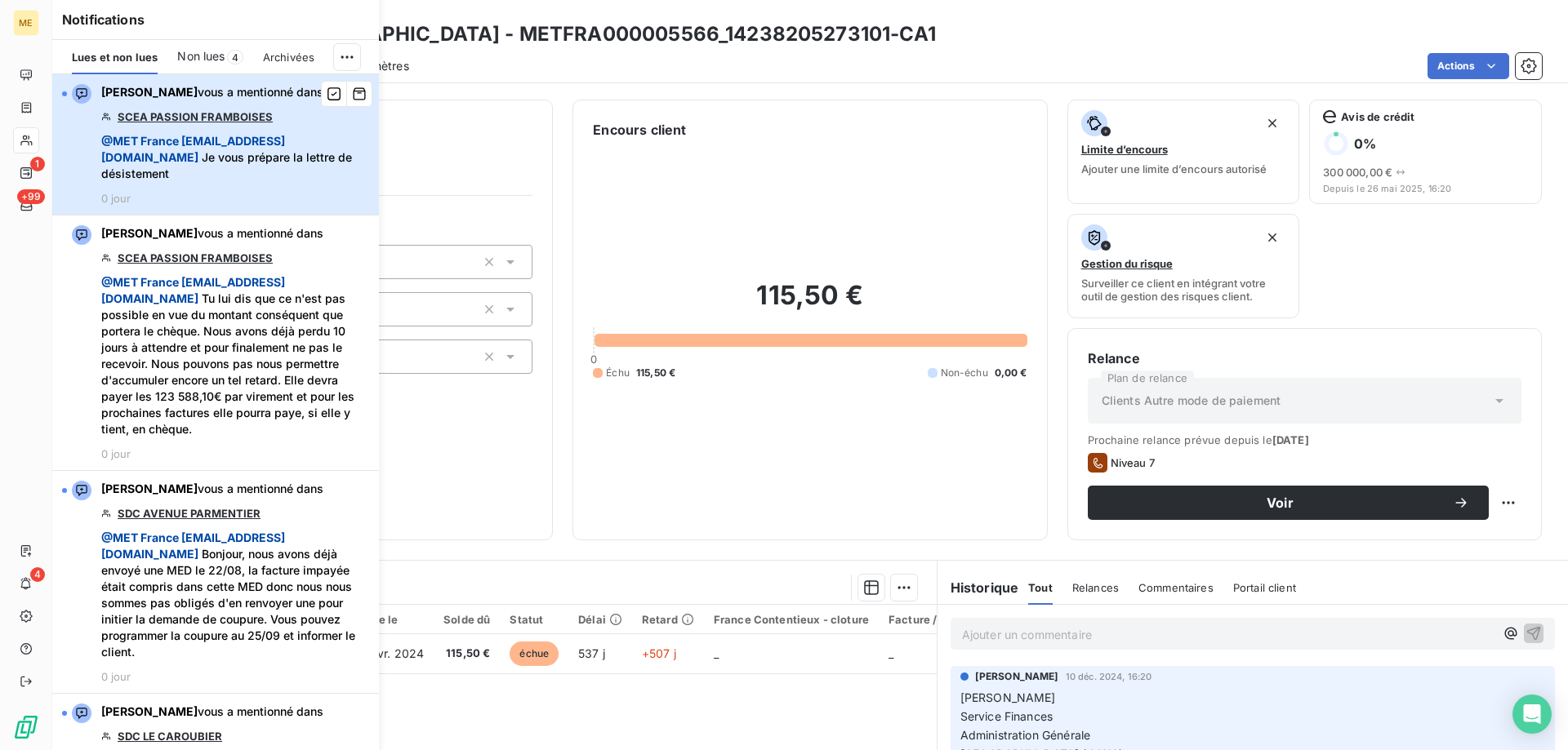
click at [321, 164] on span "@ MET France met-france@recouvrement.met.com Je vous prépare la lettre de désis…" at bounding box center [236, 158] width 268 height 49
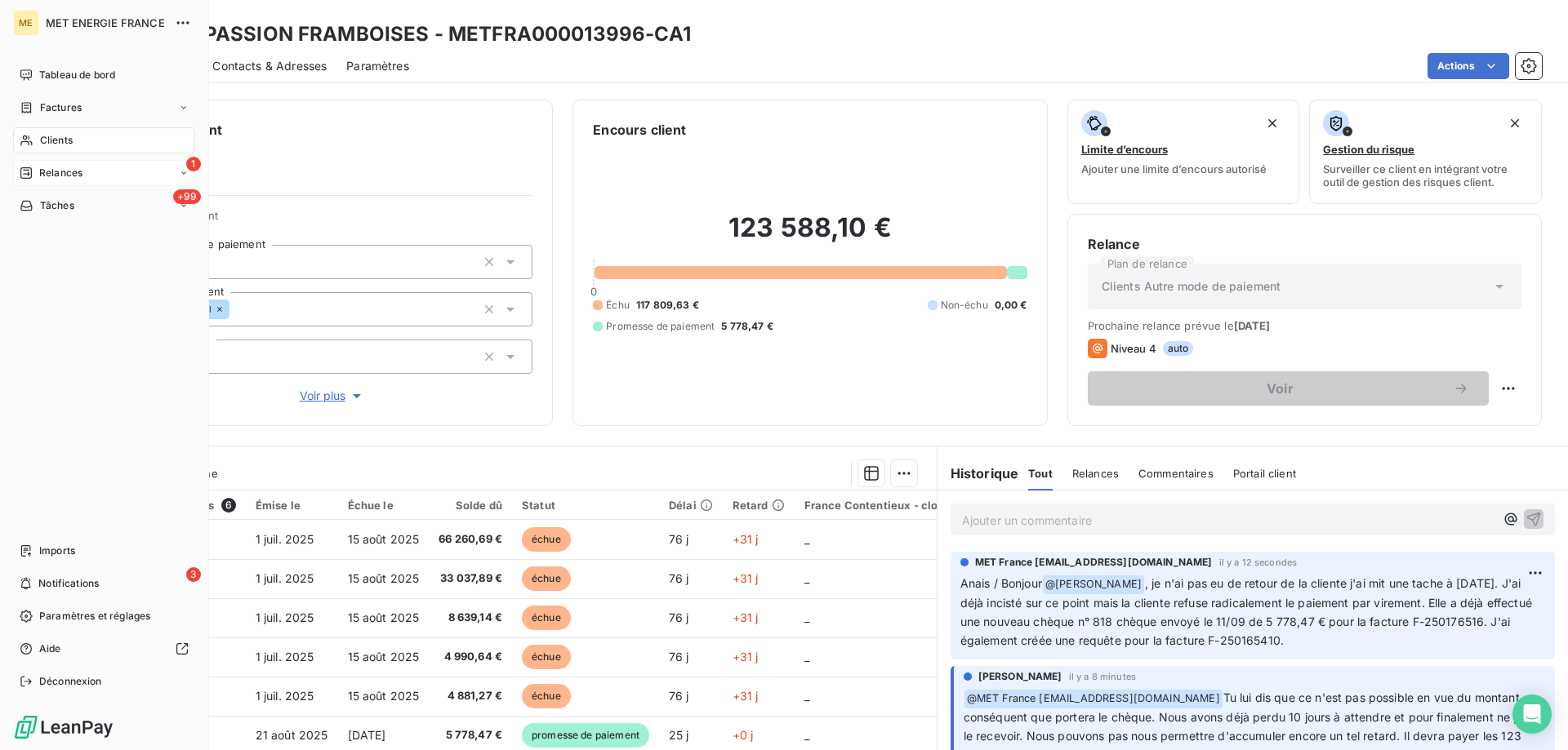
click at [44, 177] on span "Relances" at bounding box center [61, 173] width 44 height 15
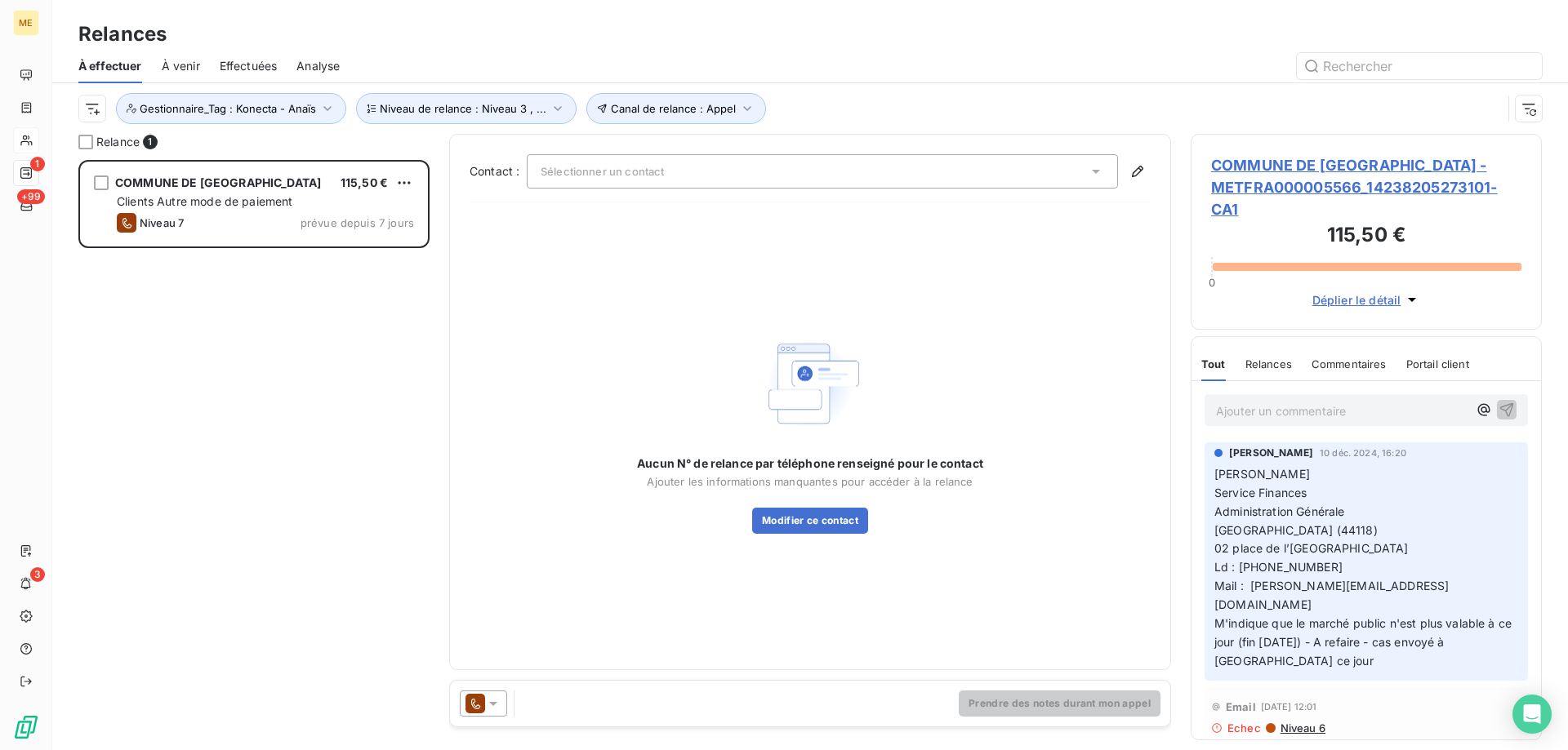
scroll to position [578, 339]
click at [1295, 175] on span "COMMUNE DE LA CHEVROLIERE - METFRA000005566_14238205273101-CA1" at bounding box center [1367, 187] width 310 height 66
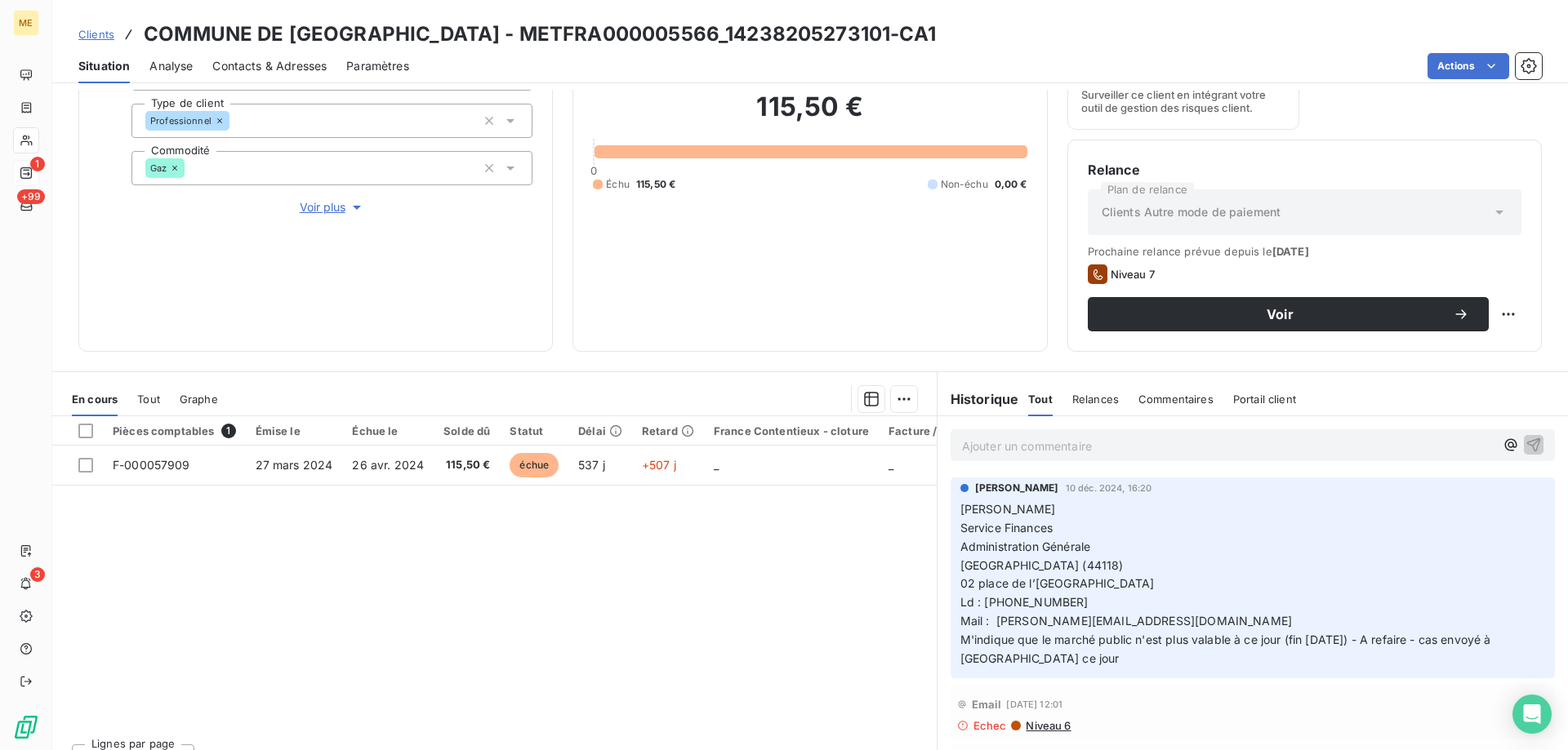
scroll to position [218, 0]
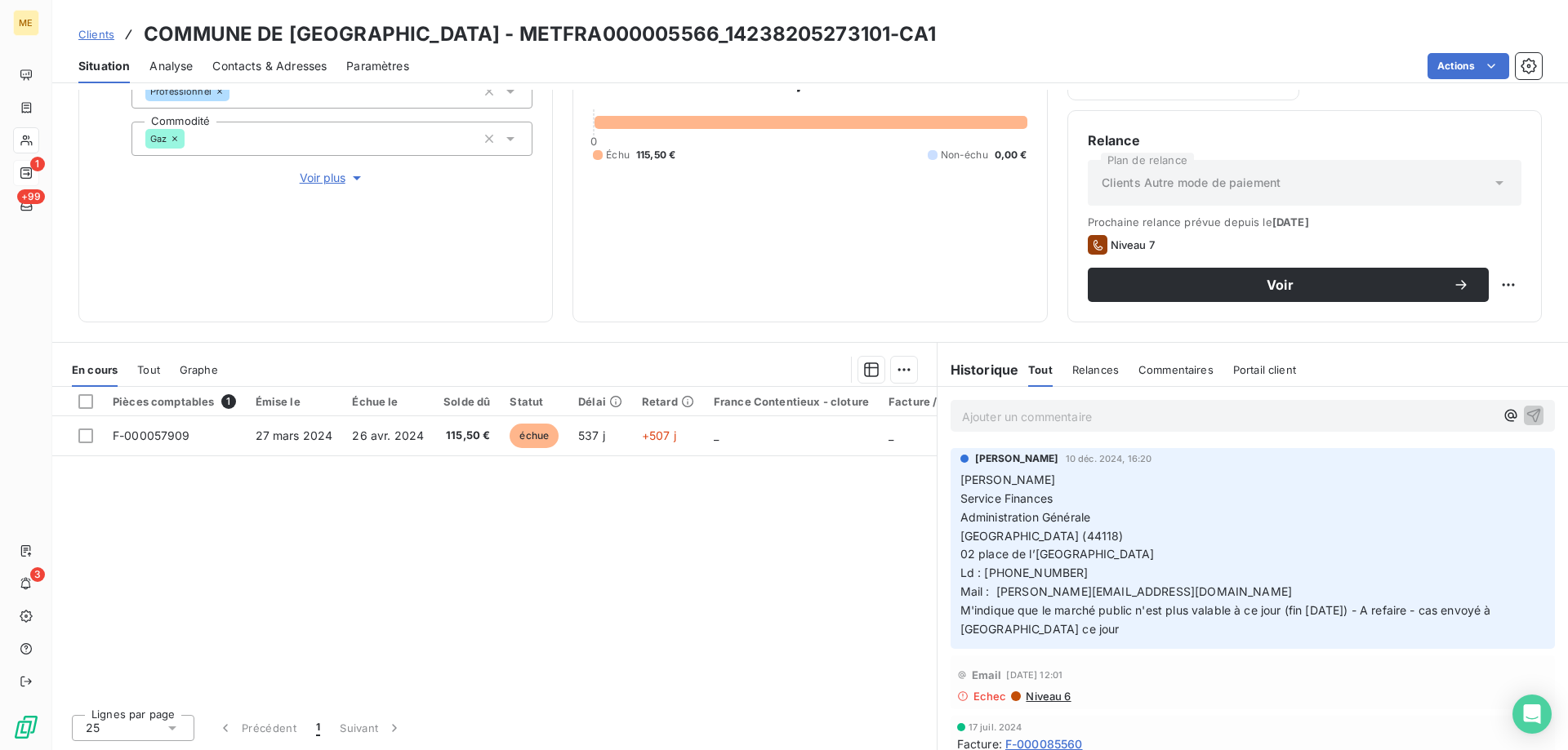
click at [274, 65] on span "Contacts & Adresses" at bounding box center [269, 65] width 114 height 16
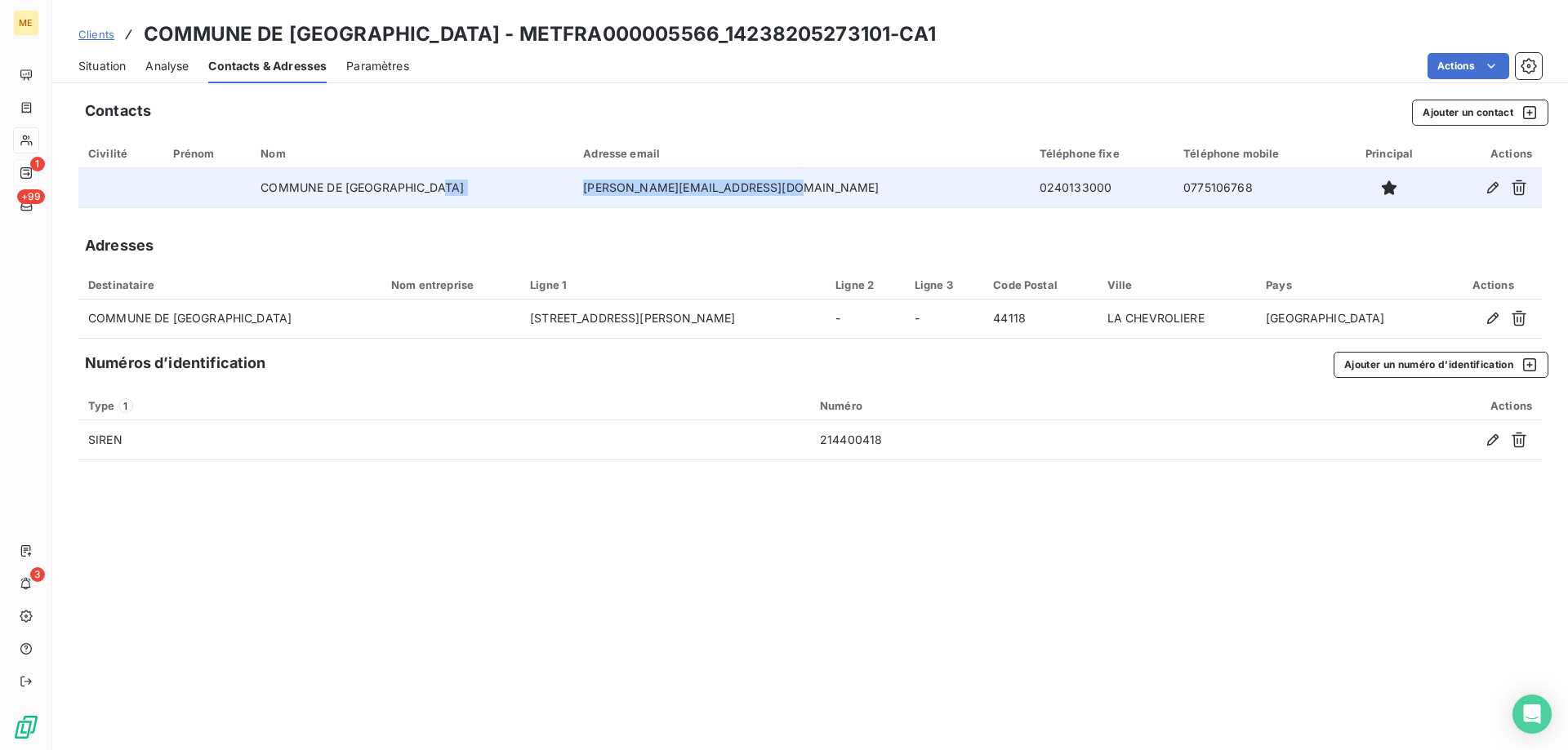
drag, startPoint x: 819, startPoint y: 183, endPoint x: 620, endPoint y: 195, distance: 199.4
click at [620, 195] on tr "COMMUNE DE LA CHEVROLIERE j.boblin@marie-lachevroliere.fr 0240133000 0775106768" at bounding box center [811, 188] width 1464 height 39
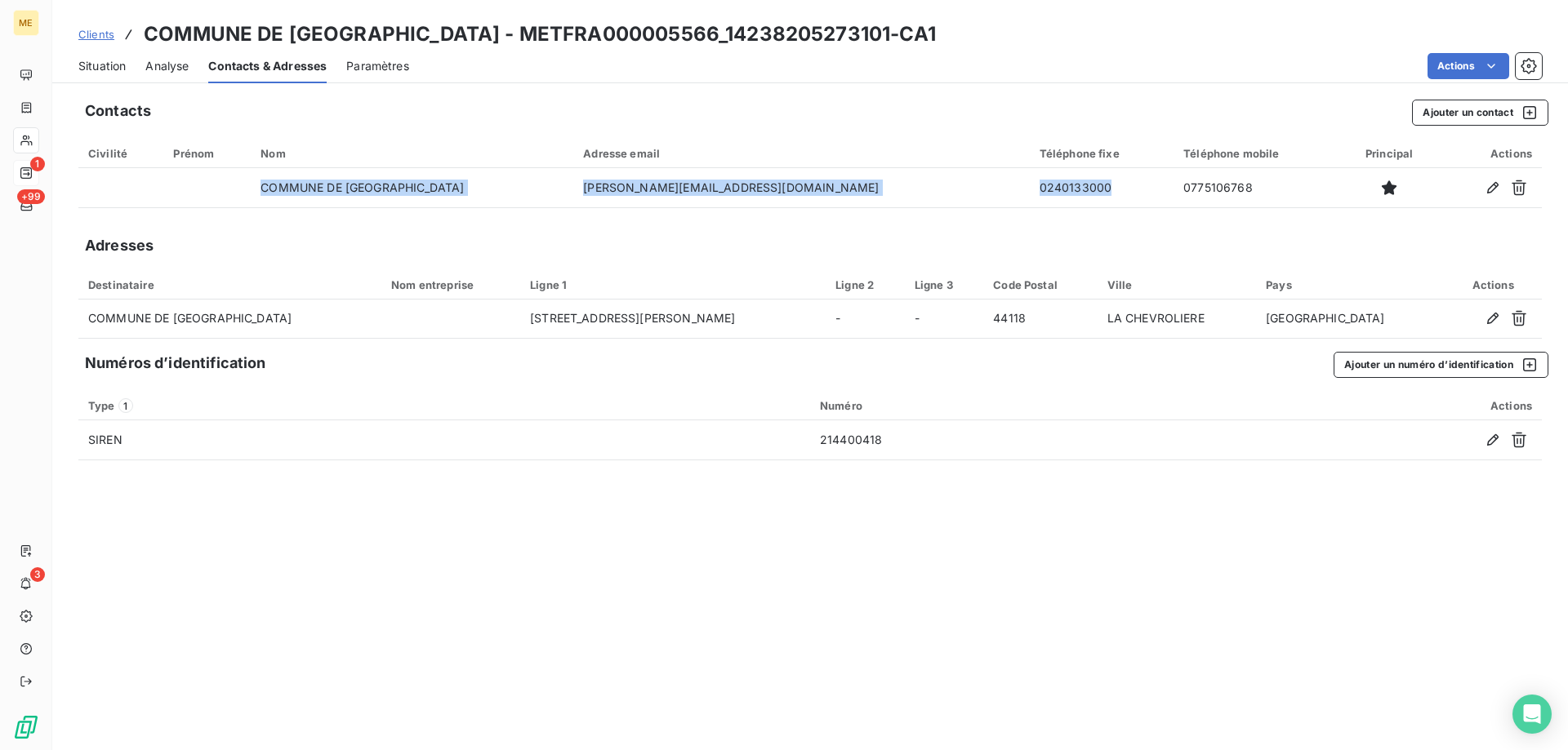
drag, startPoint x: 1025, startPoint y: 189, endPoint x: 1092, endPoint y: 247, distance: 88.6
click at [960, 217] on div "Contacts Ajouter un contact Civilité Prénom Nom Adresse email Téléphone fixe Té…" at bounding box center [810, 420] width 1516 height 660
click at [1167, 232] on div "Contacts Ajouter un contact Civilité Prénom Nom Adresse email Téléphone fixe Té…" at bounding box center [810, 420] width 1516 height 660
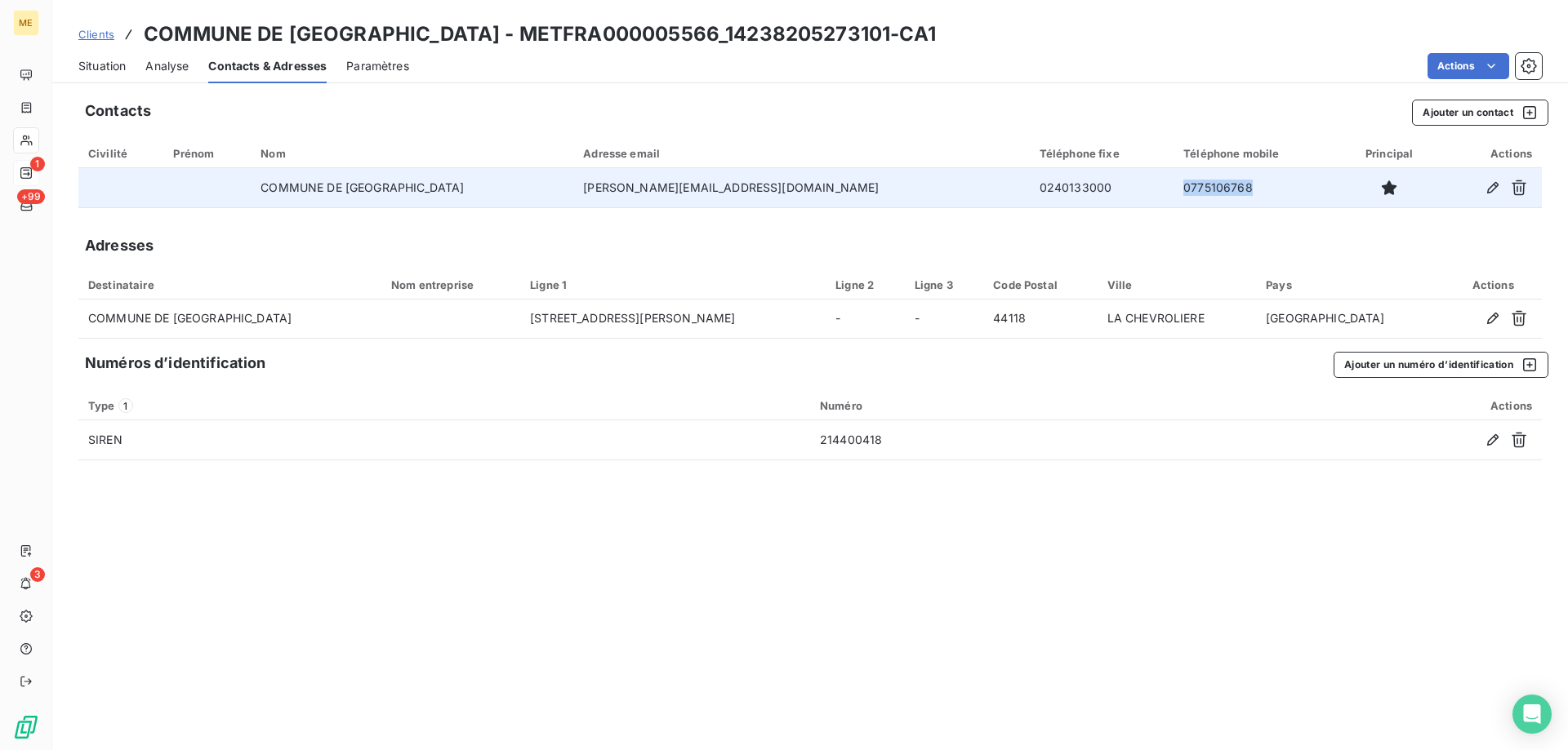
drag, startPoint x: 1191, startPoint y: 189, endPoint x: 1121, endPoint y: 194, distance: 70.2
click at [1174, 194] on td "0775106768" at bounding box center [1257, 188] width 167 height 39
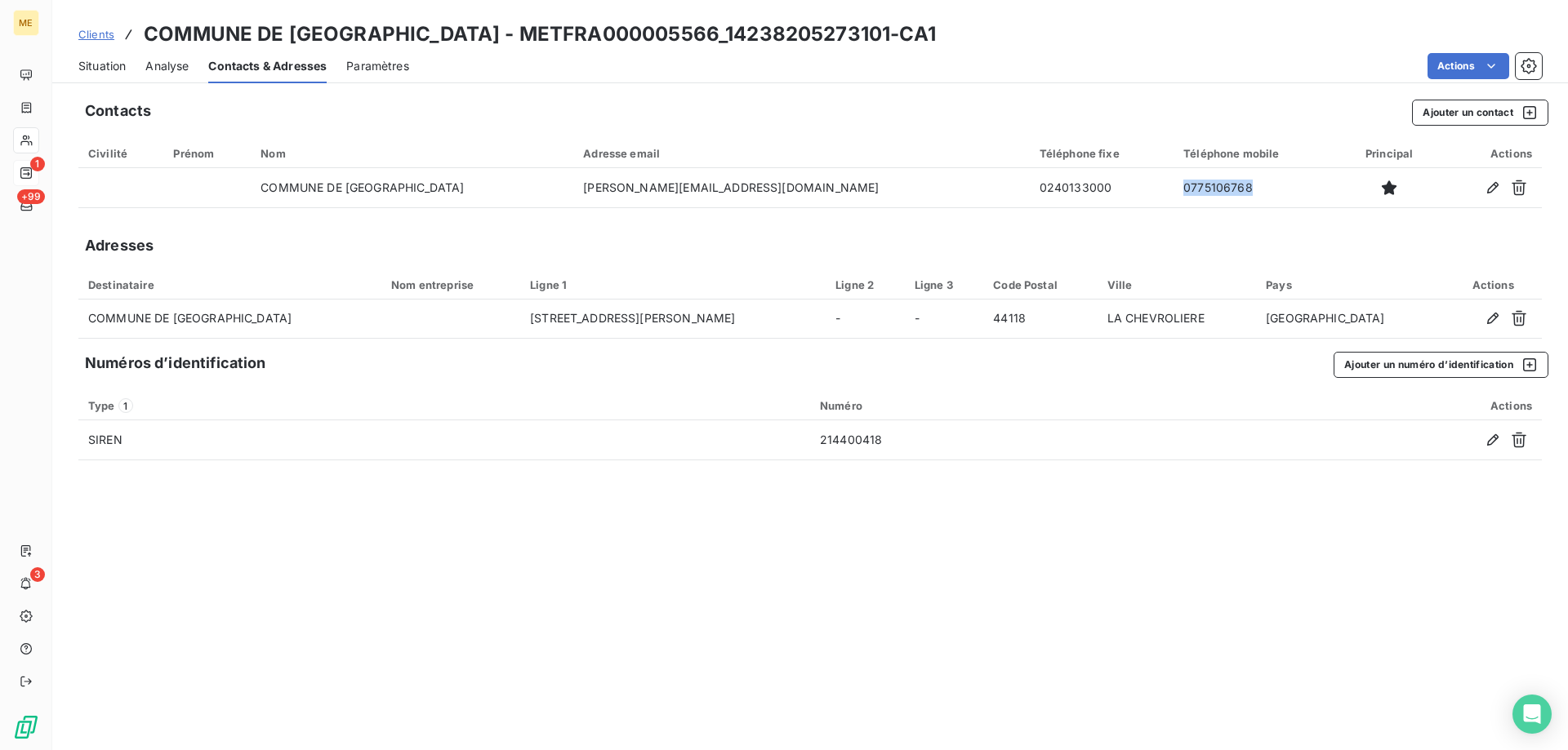
click at [115, 70] on span "Situation" at bounding box center [102, 65] width 47 height 16
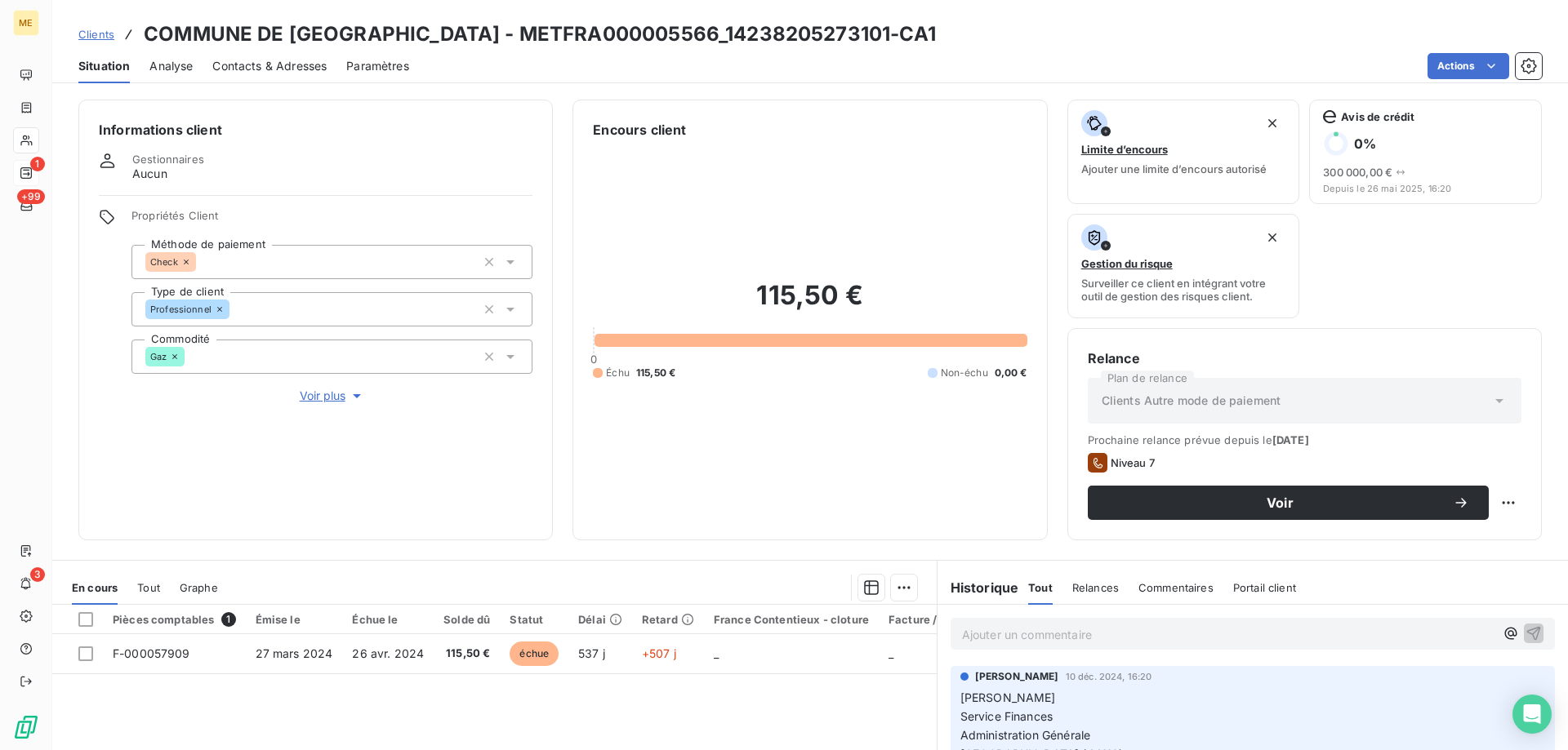
click at [780, 633] on th "France Contentieux - cloture" at bounding box center [792, 619] width 174 height 29
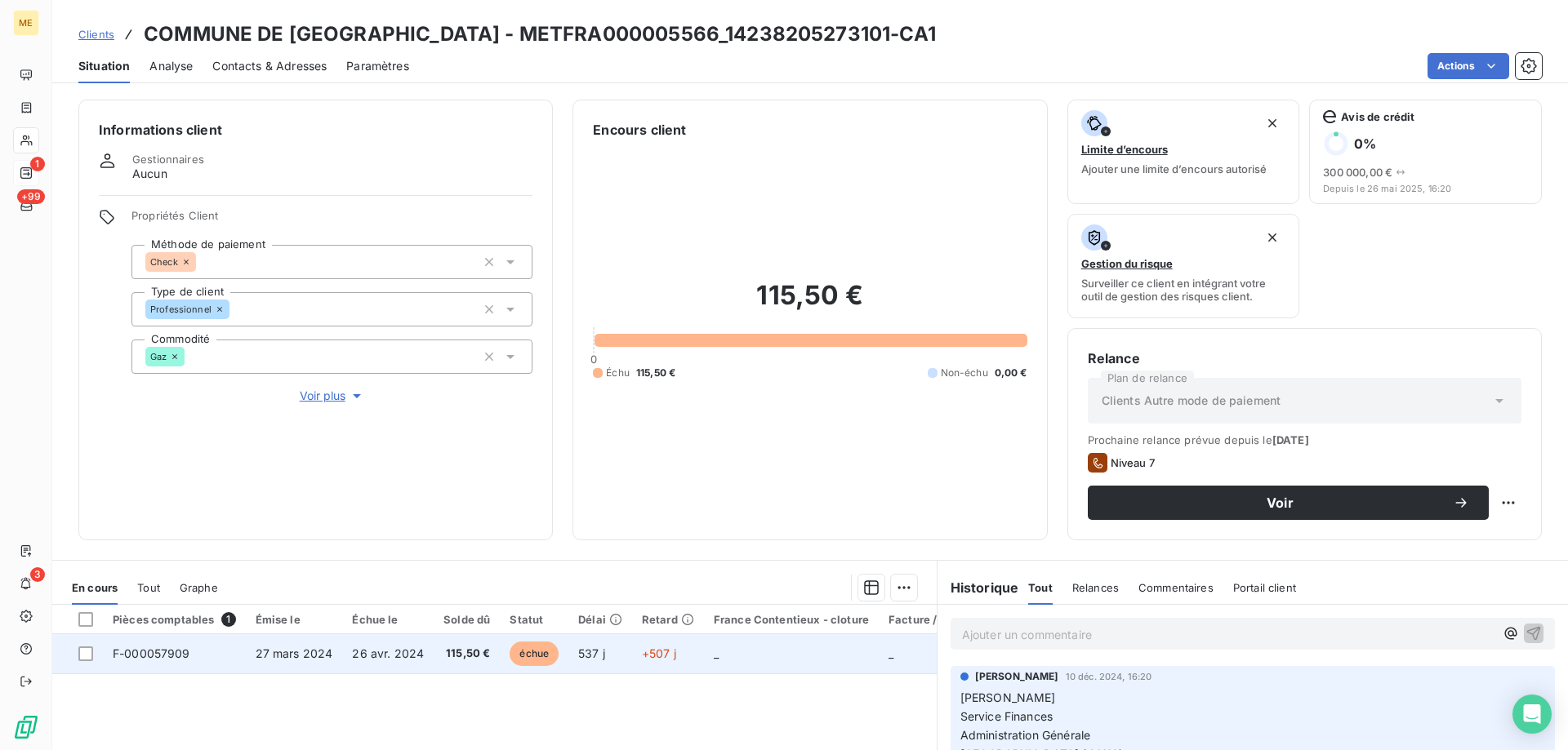
click at [773, 650] on td "_" at bounding box center [792, 654] width 174 height 39
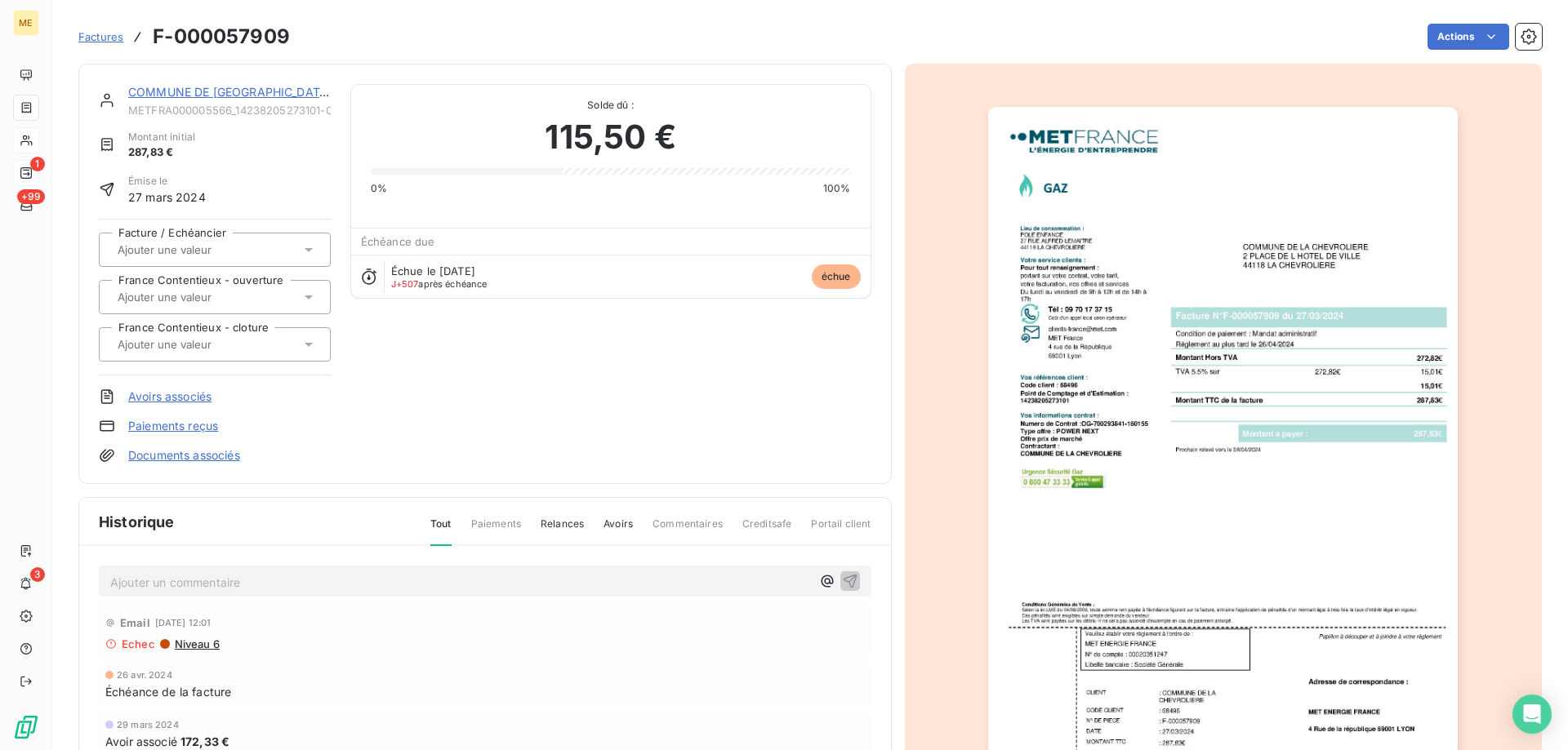
click at [256, 89] on link "COMMUNE DE LA CHEVROLIERE" at bounding box center [230, 91] width 204 height 14
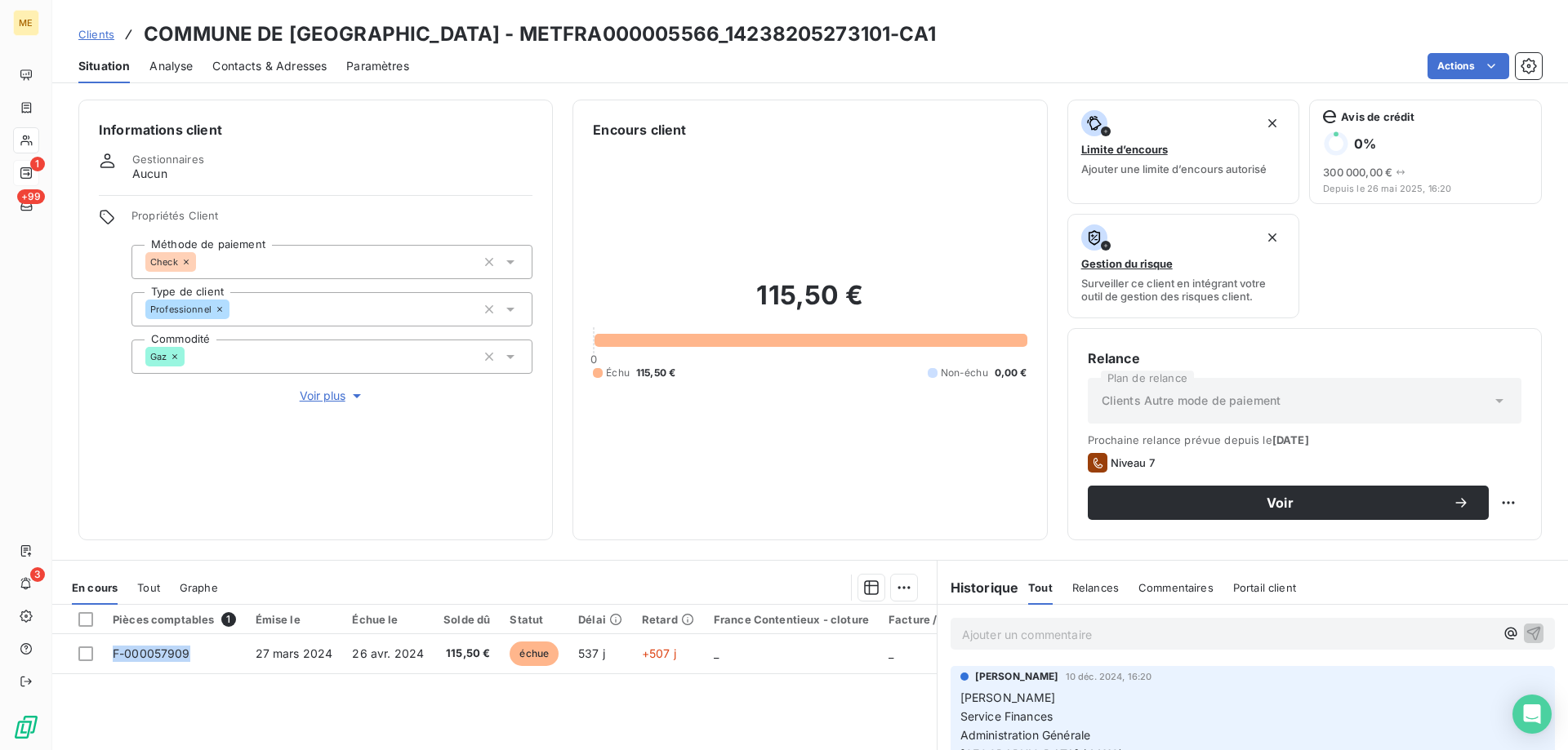
drag, startPoint x: 192, startPoint y: 649, endPoint x: 127, endPoint y: 684, distance: 73.8
click at [127, 684] on div "Pièces comptables 1 Émise le Échue le Solde dû Statut Délai Retard France Conte…" at bounding box center [494, 762] width 885 height 314
drag, startPoint x: 485, startPoint y: 657, endPoint x: 467, endPoint y: 681, distance: 30.0
click at [453, 682] on div "Pièces comptables 1 Émise le Échue le Solde dû Statut Délai Retard France Conte…" at bounding box center [494, 762] width 885 height 314
drag, startPoint x: 677, startPoint y: 370, endPoint x: 633, endPoint y: 366, distance: 44.2
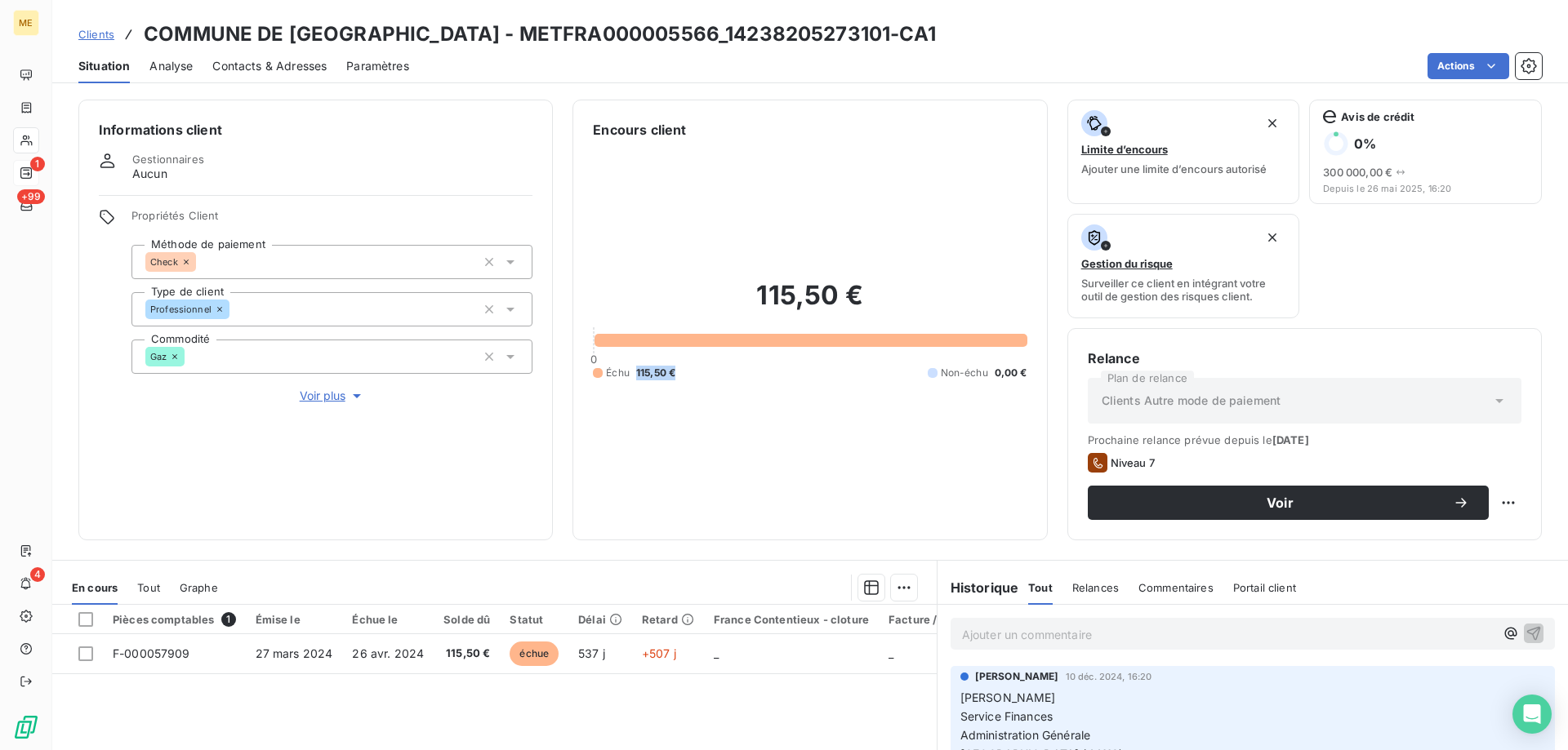
click at [633, 366] on div "Échu 115,50 € Non-échu 0,00 €" at bounding box center [809, 373] width 434 height 15
click at [667, 366] on span "115,50 €" at bounding box center [656, 373] width 39 height 15
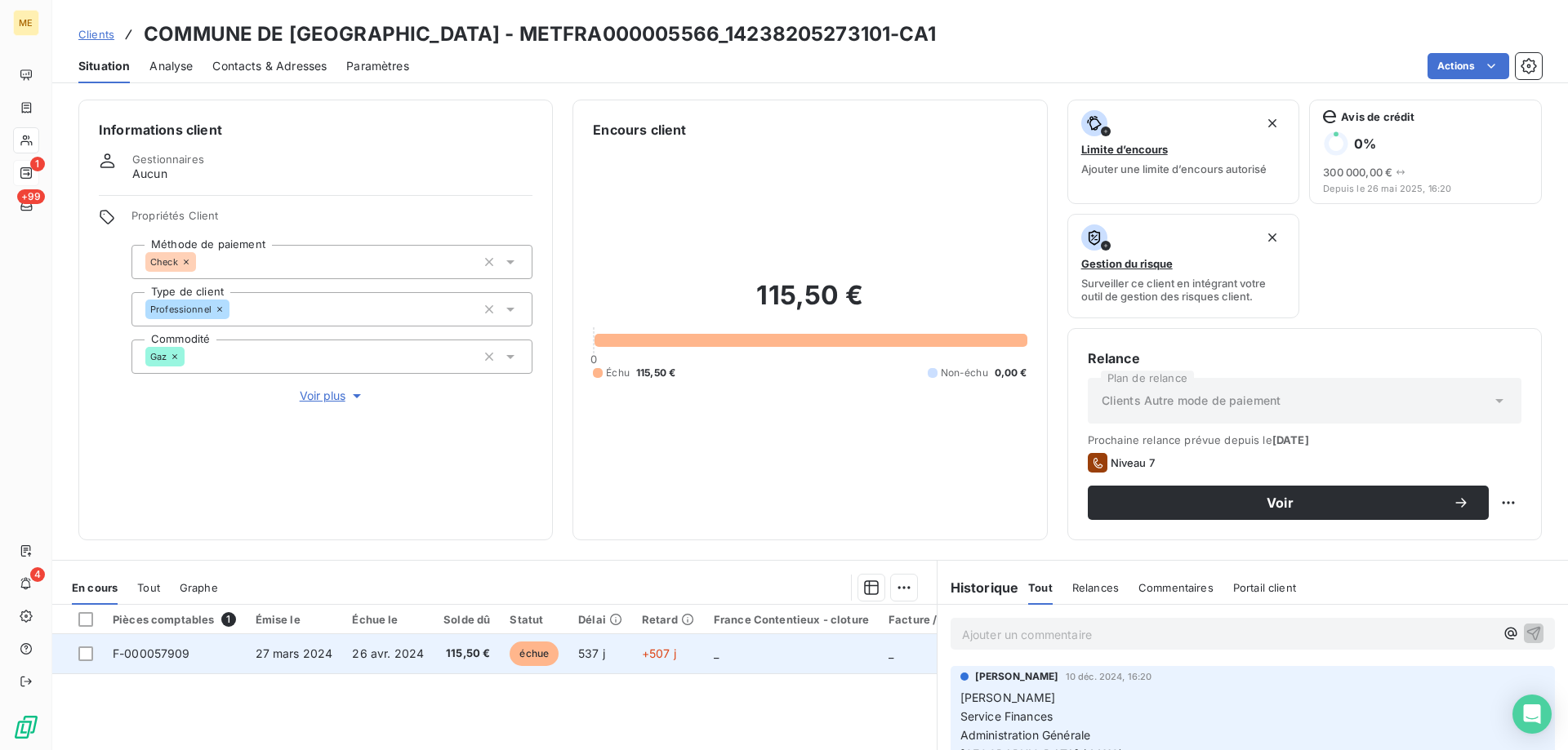
click at [754, 653] on td "_" at bounding box center [792, 654] width 174 height 39
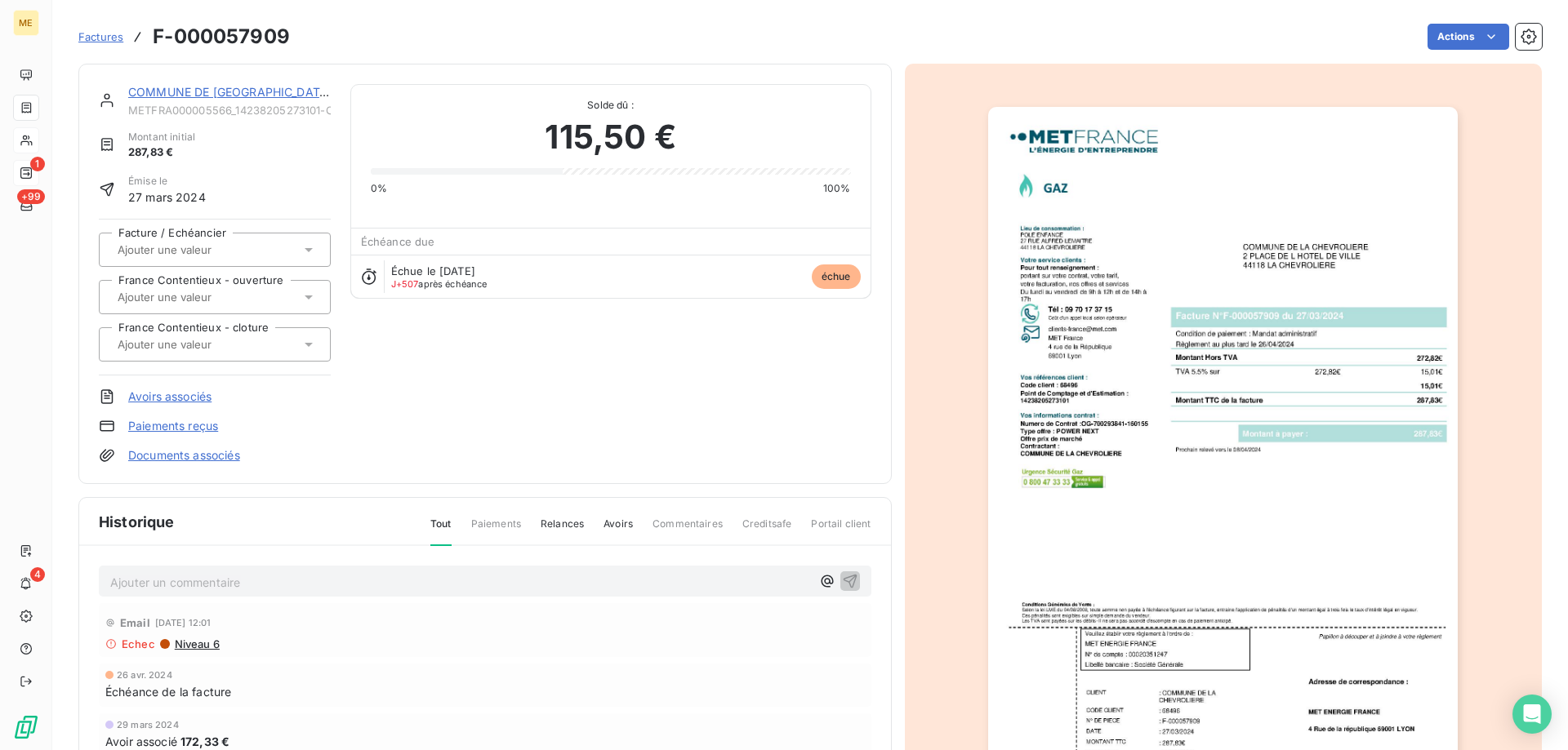
click at [268, 96] on link "COMMUNE DE LA CHEVROLIERE" at bounding box center [230, 91] width 204 height 14
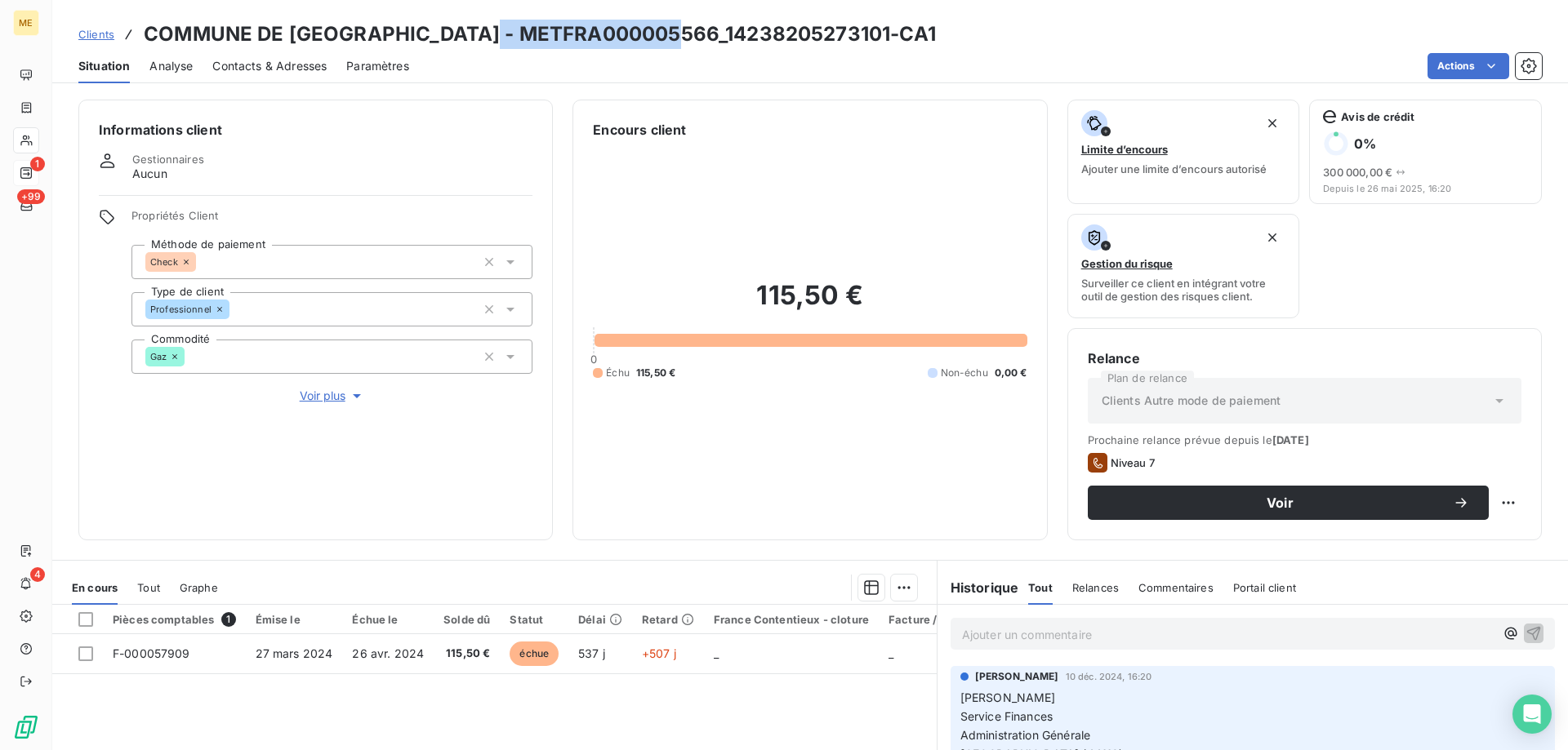
drag, startPoint x: 672, startPoint y: 31, endPoint x: 475, endPoint y: 43, distance: 197.4
click at [475, 43] on h3 "COMMUNE DE LA CHEVROLIERE - METFRA000005566_14238205273101-CA1" at bounding box center [539, 34] width 792 height 29
click at [89, 33] on span "Clients" at bounding box center [96, 34] width 36 height 13
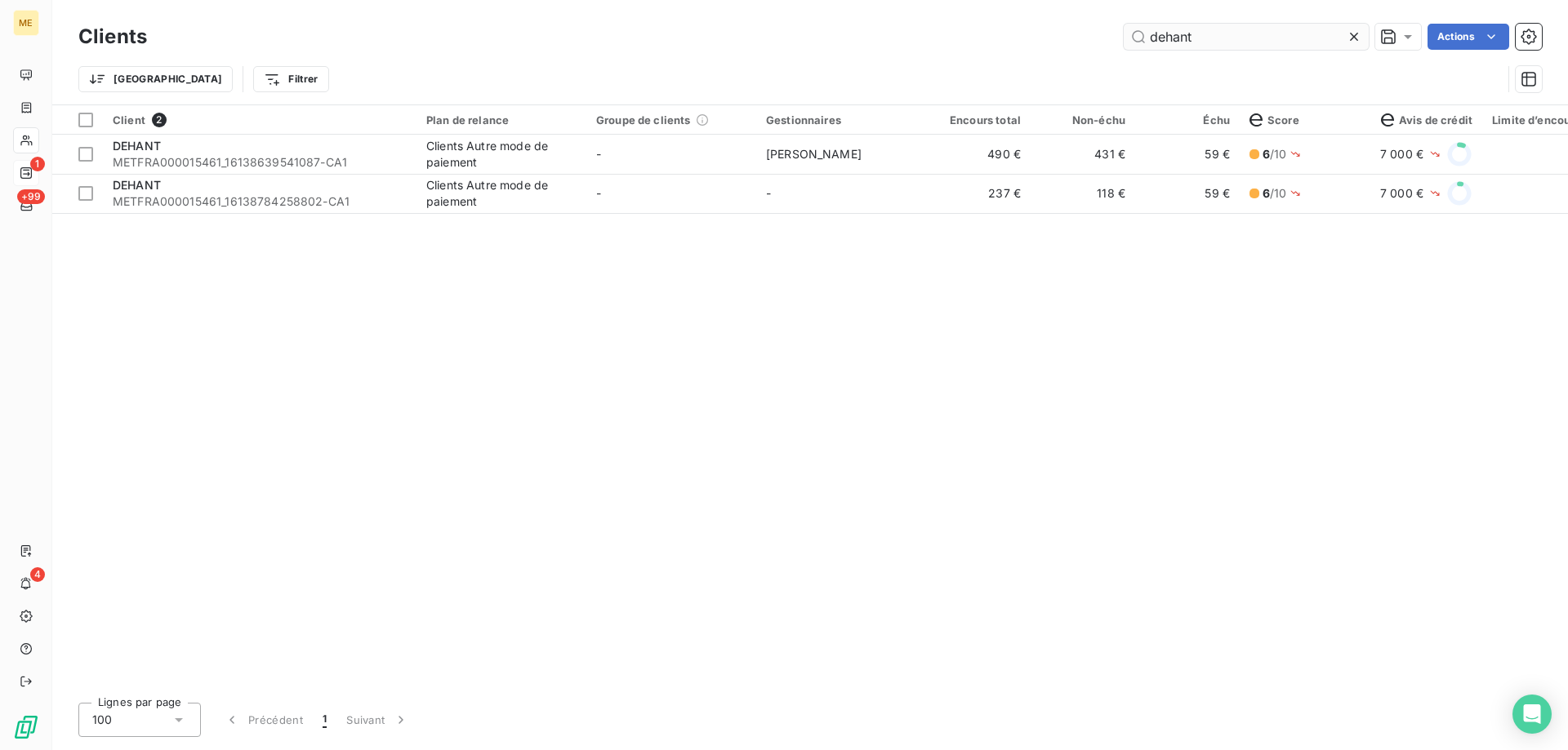
click at [1181, 45] on input "dehant" at bounding box center [1246, 36] width 245 height 26
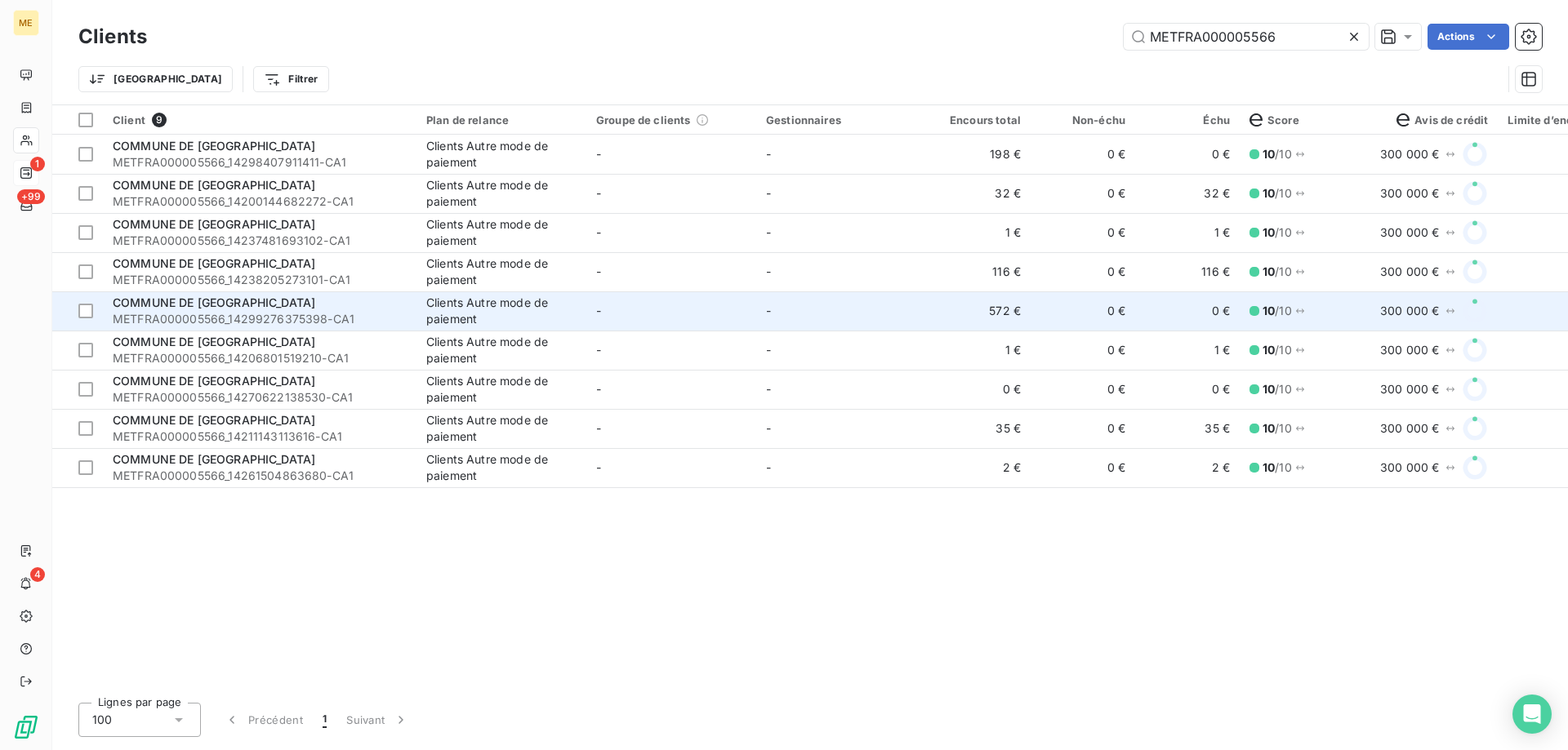
type input "METFRA000005566"
click at [842, 315] on td "-" at bounding box center [841, 311] width 170 height 39
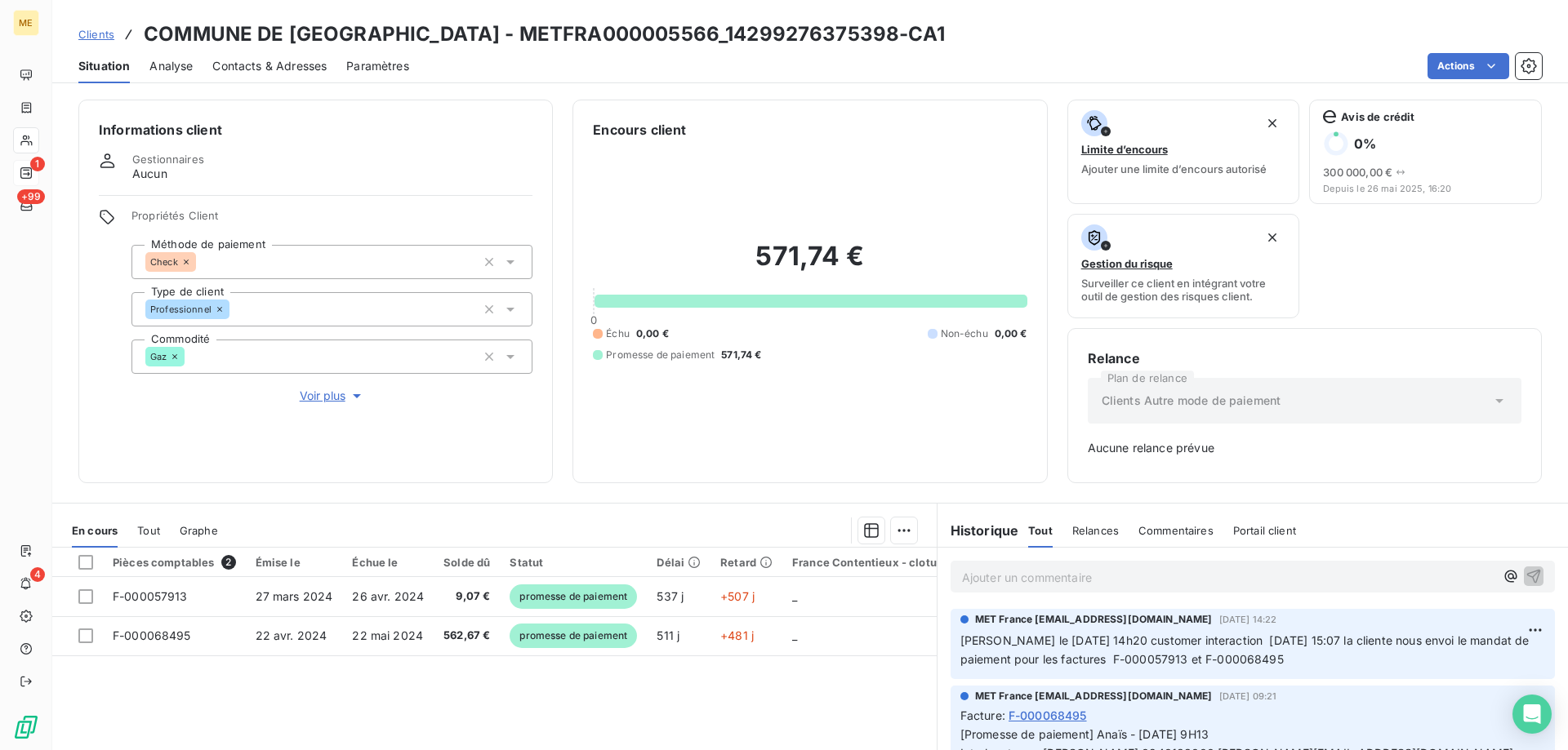
scroll to position [81, 0]
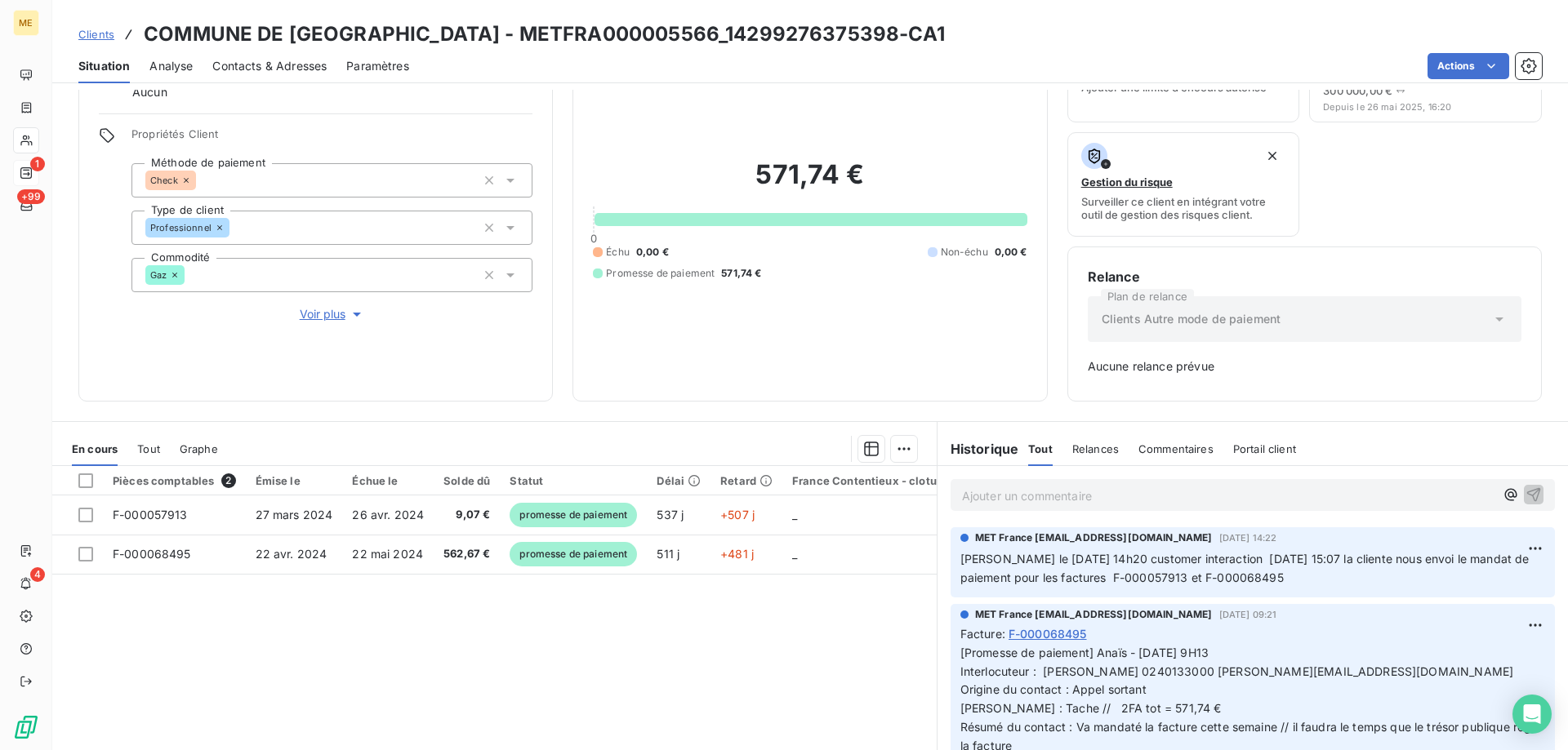
click at [105, 26] on link "Clients" at bounding box center [96, 34] width 36 height 16
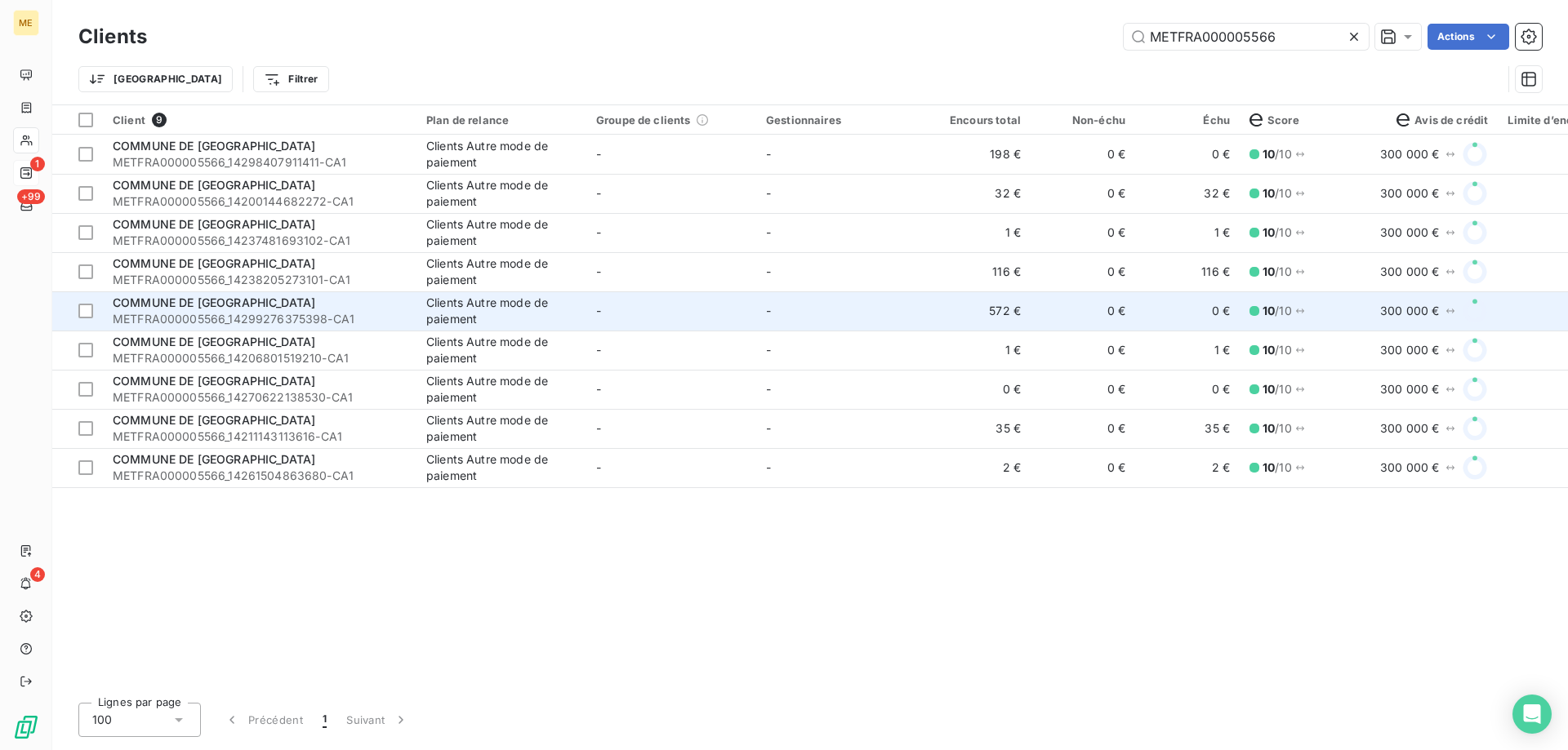
click at [754, 303] on td "-" at bounding box center [671, 311] width 170 height 39
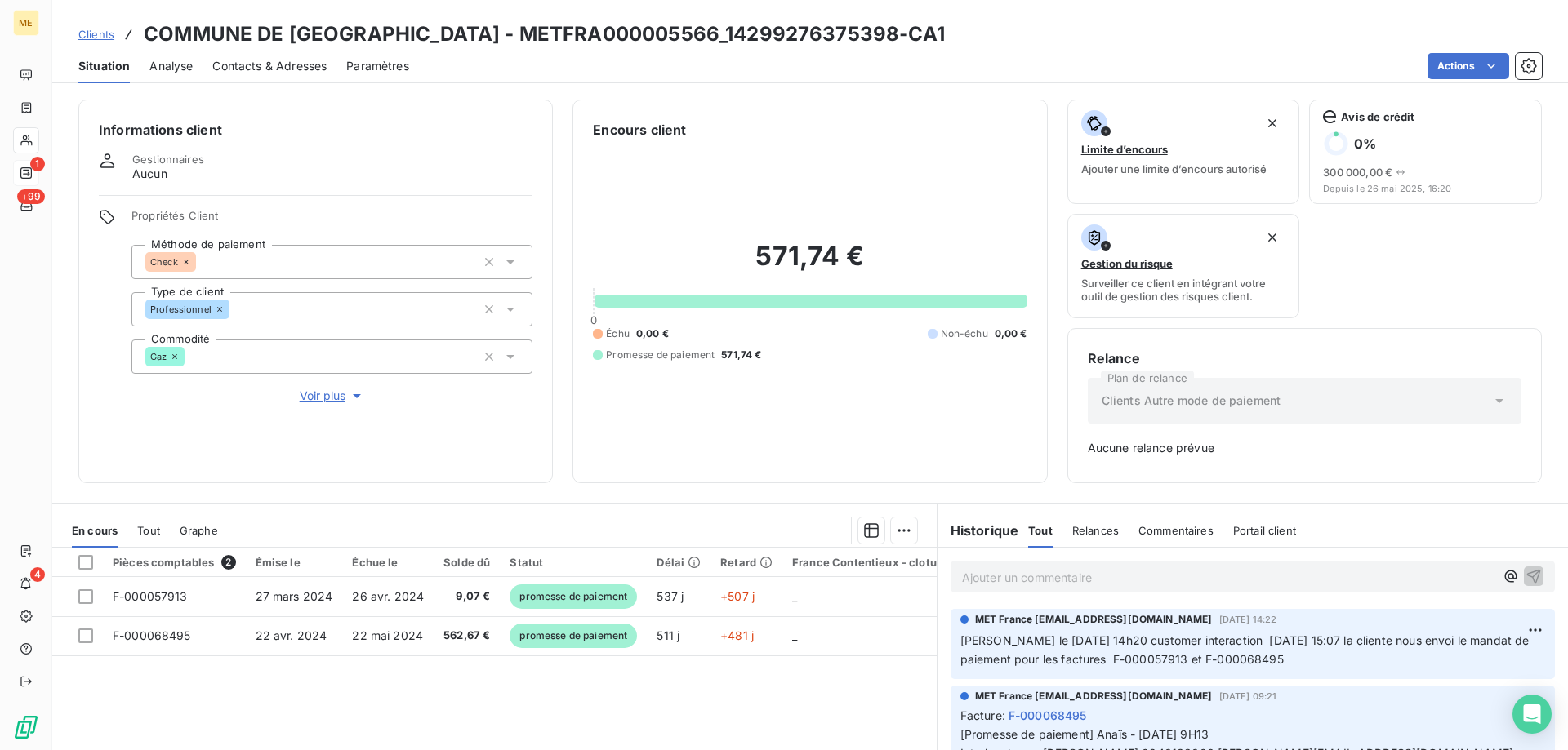
scroll to position [81, 0]
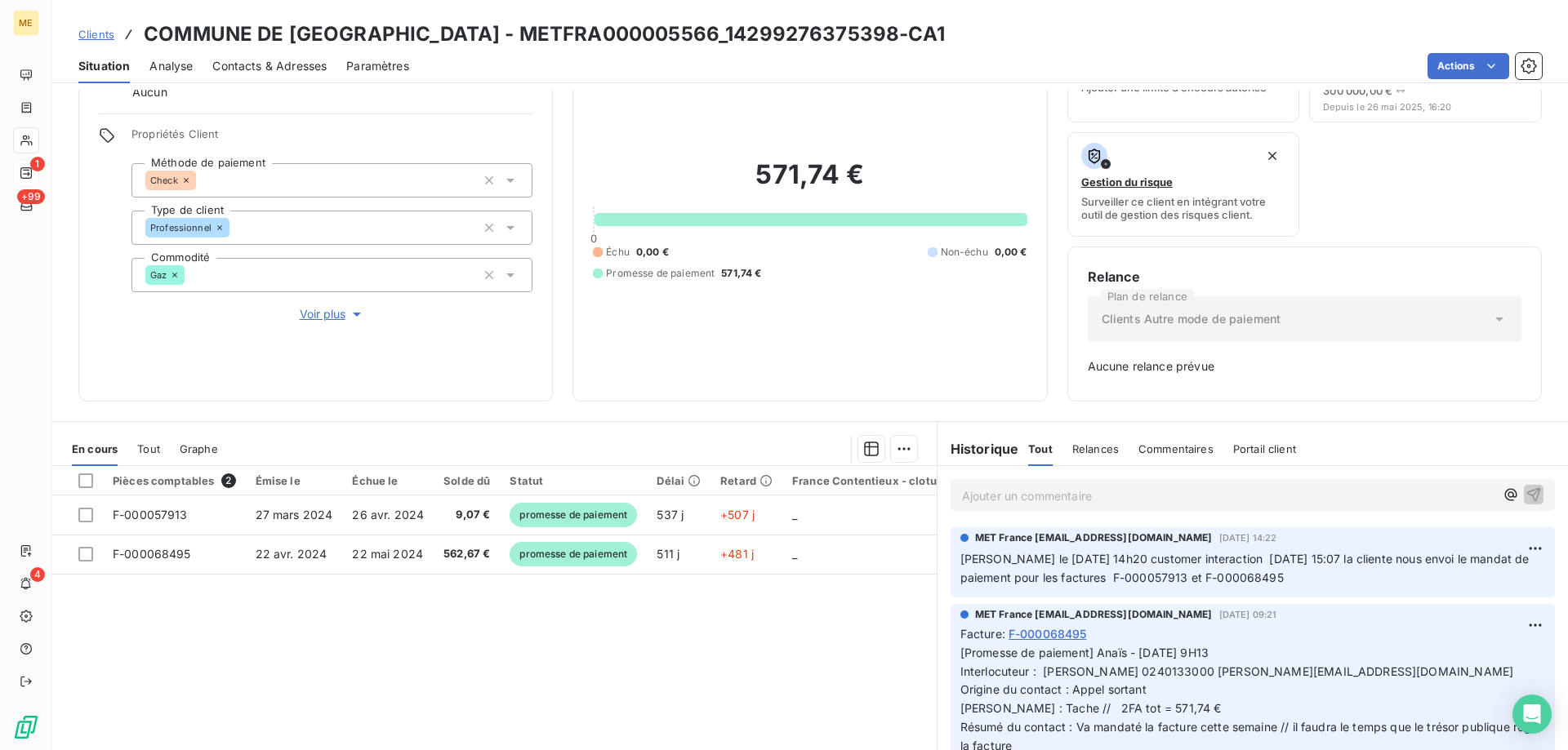
click at [101, 36] on span "Clients" at bounding box center [96, 34] width 36 height 13
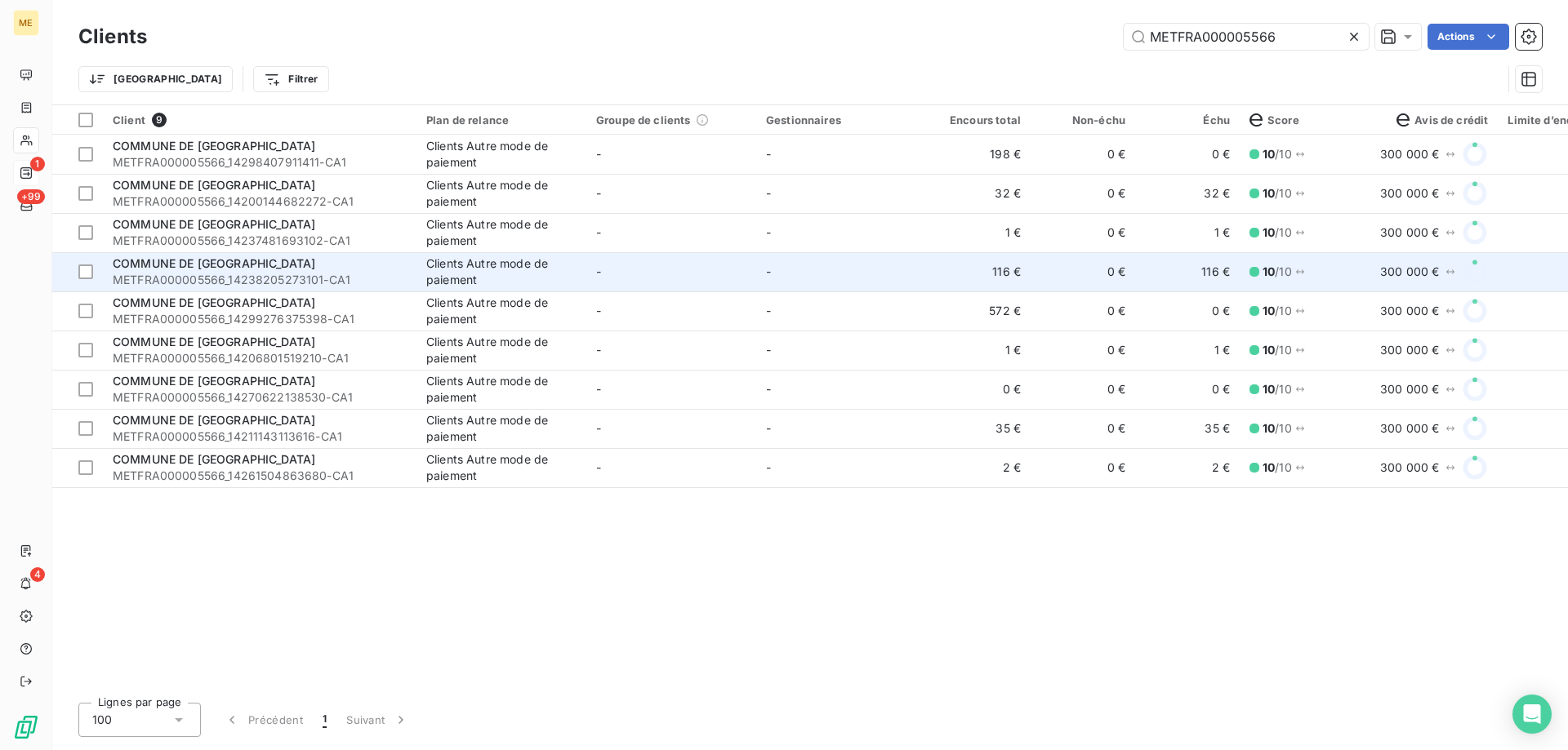
click at [937, 268] on td "116 €" at bounding box center [979, 272] width 105 height 39
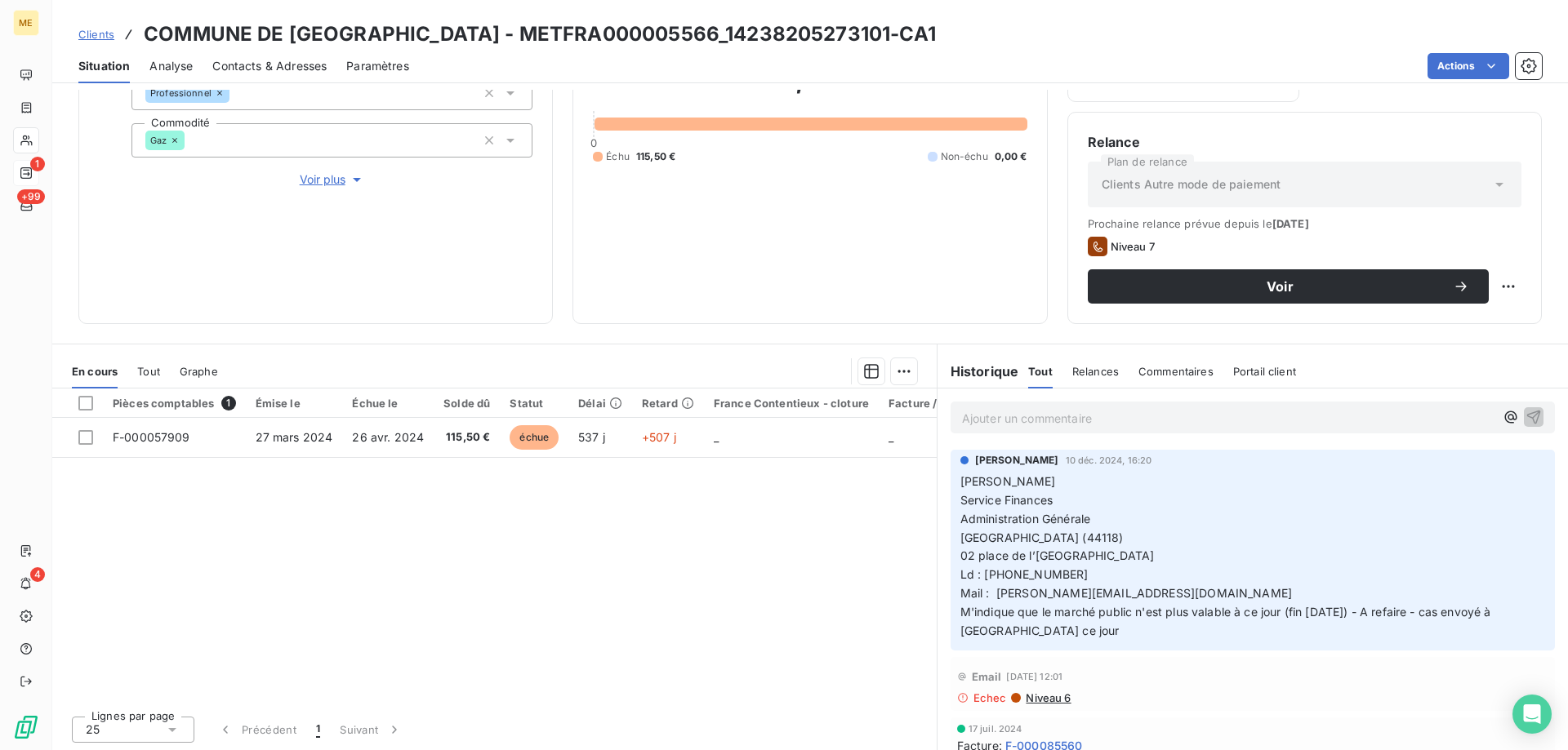
scroll to position [218, 0]
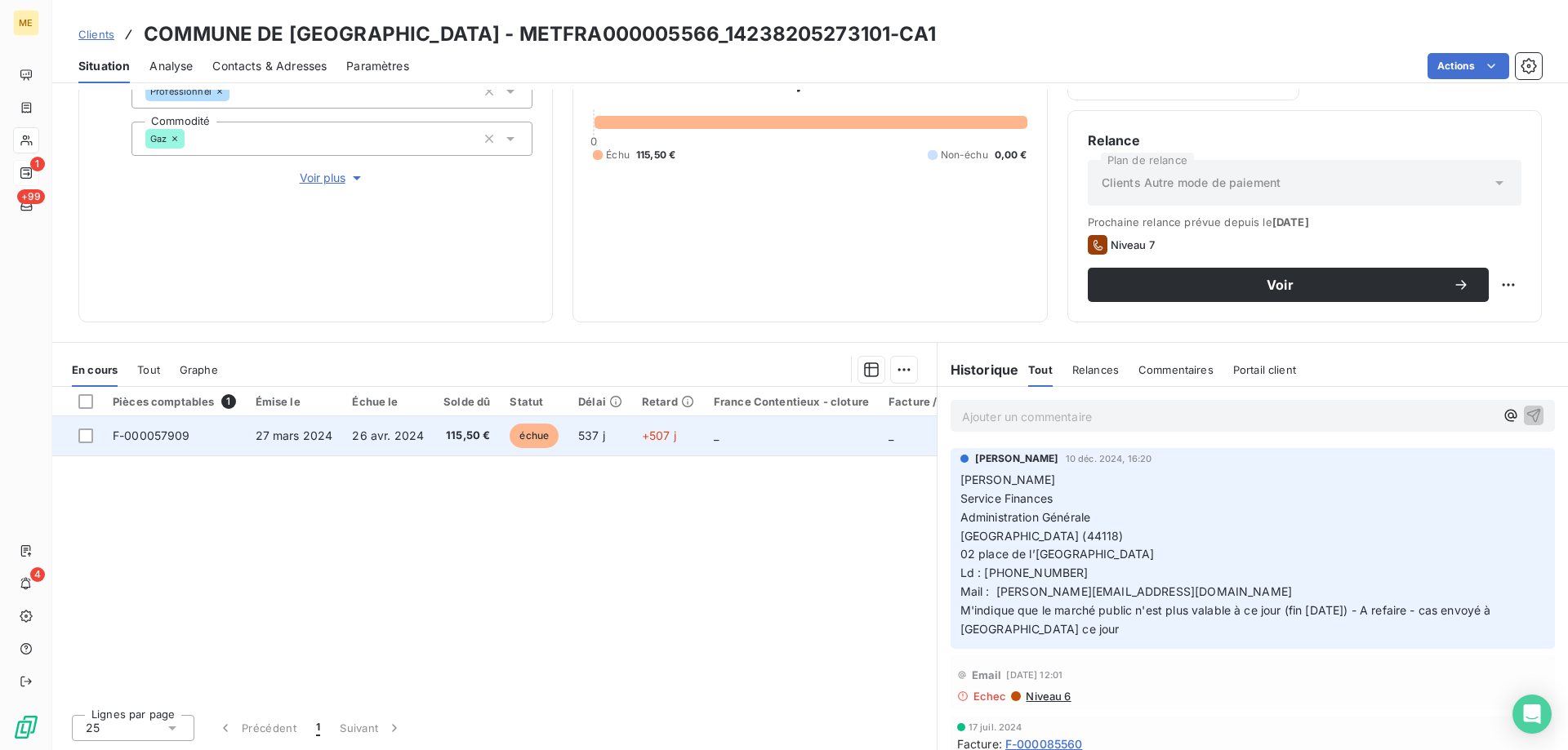
click at [790, 455] on td "_" at bounding box center [792, 436] width 174 height 39
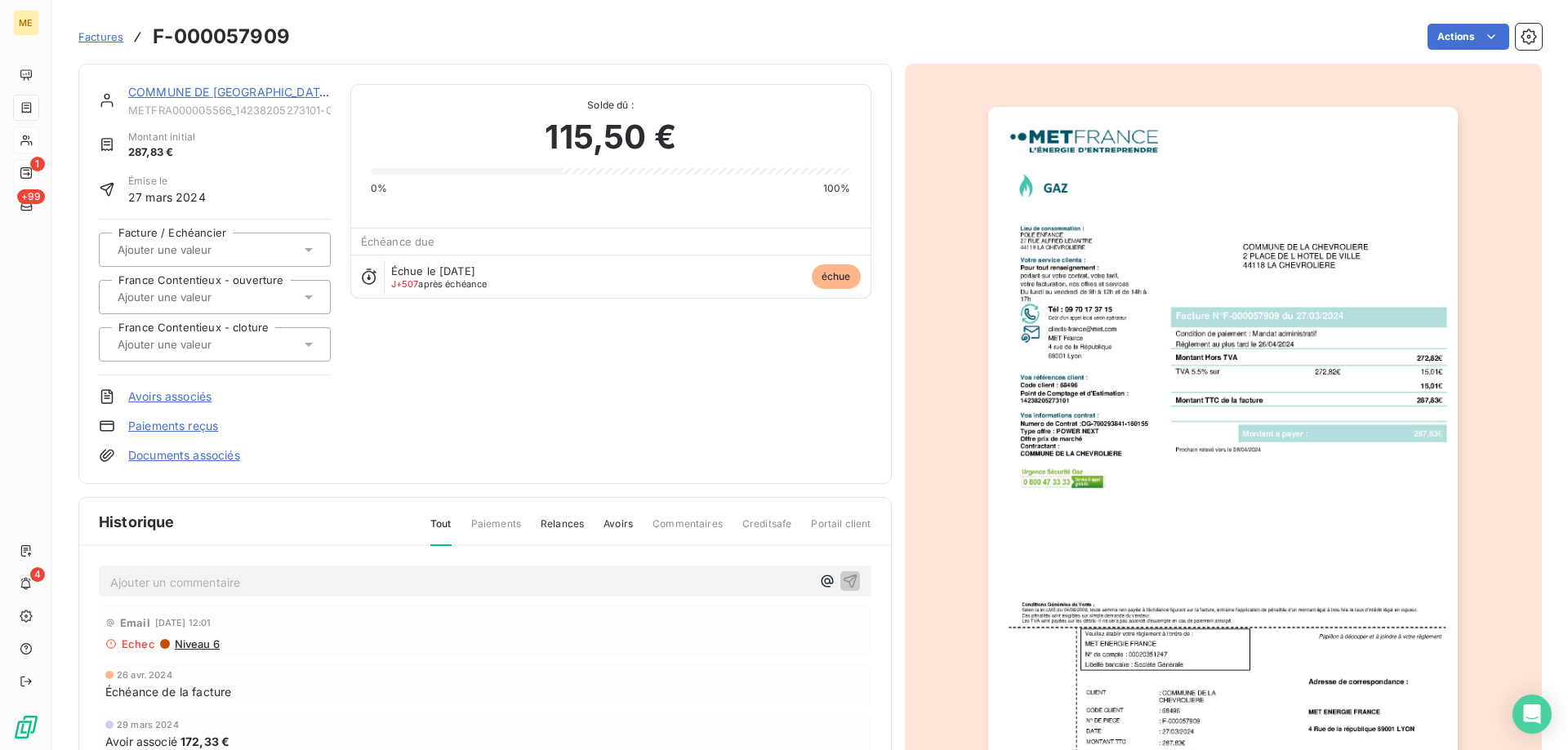
click at [1213, 394] on img "button" at bounding box center [1223, 439] width 470 height 665
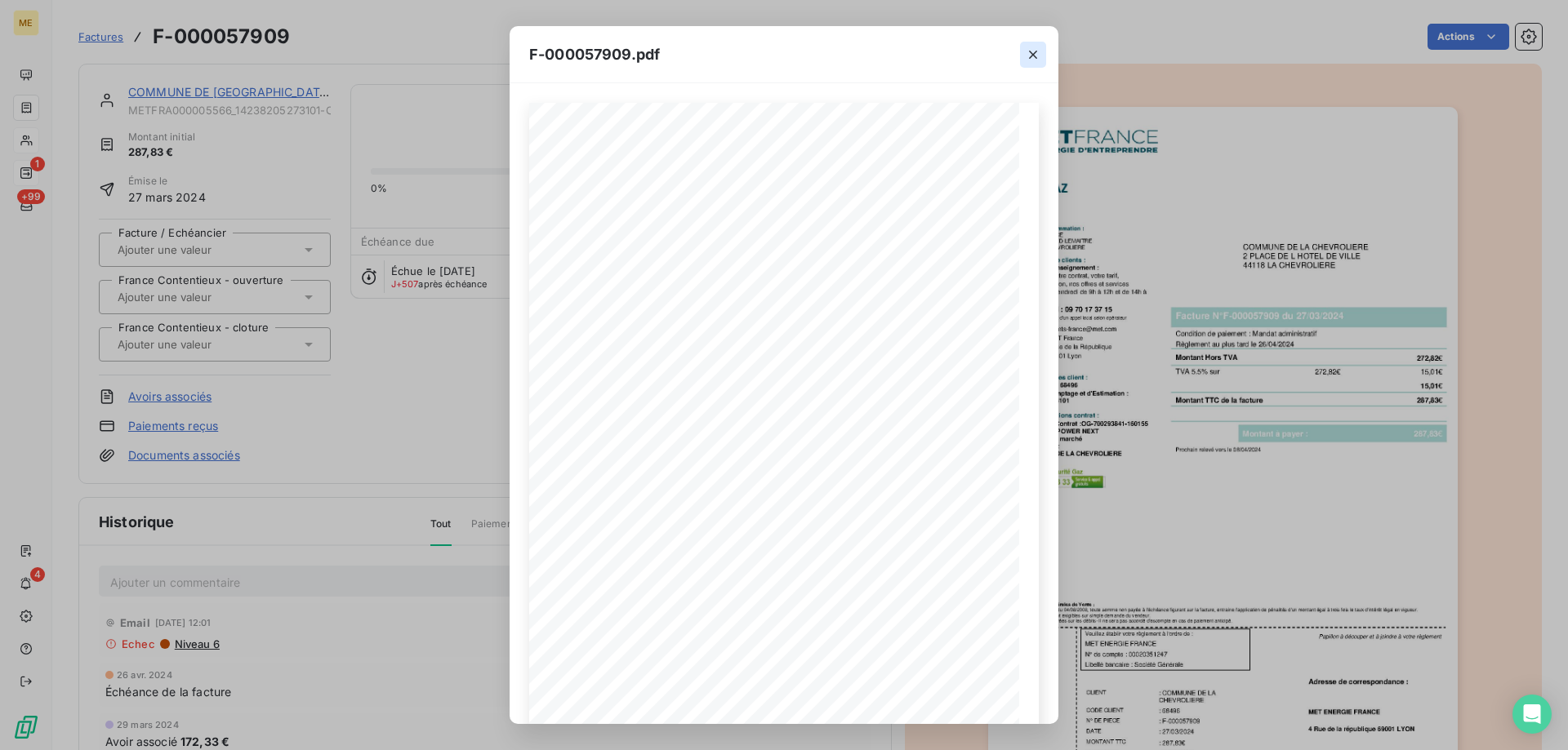
click at [1028, 53] on icon "button" at bounding box center [1033, 54] width 16 height 16
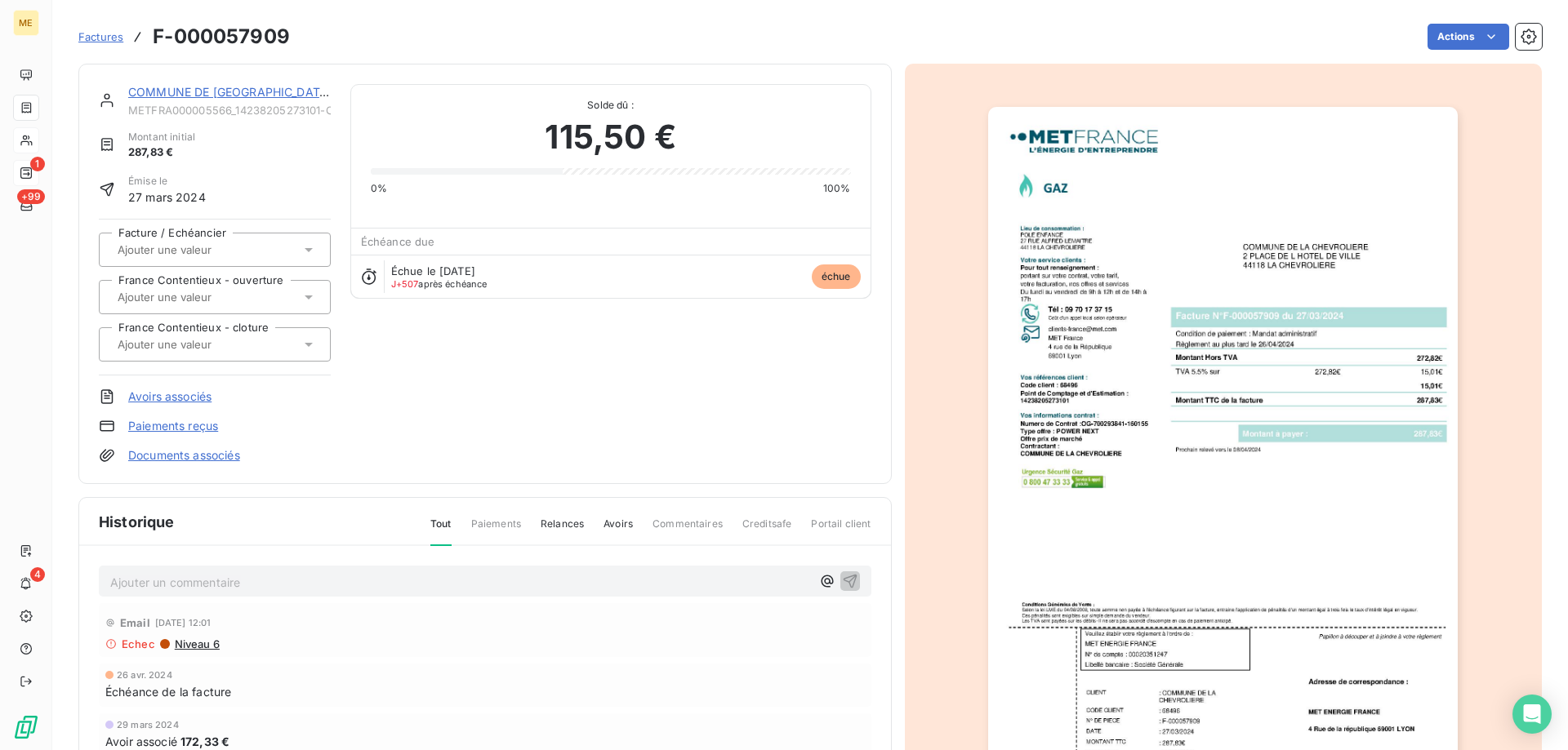
click at [226, 89] on link "COMMUNE DE LA CHEVROLIERE" at bounding box center [230, 91] width 204 height 14
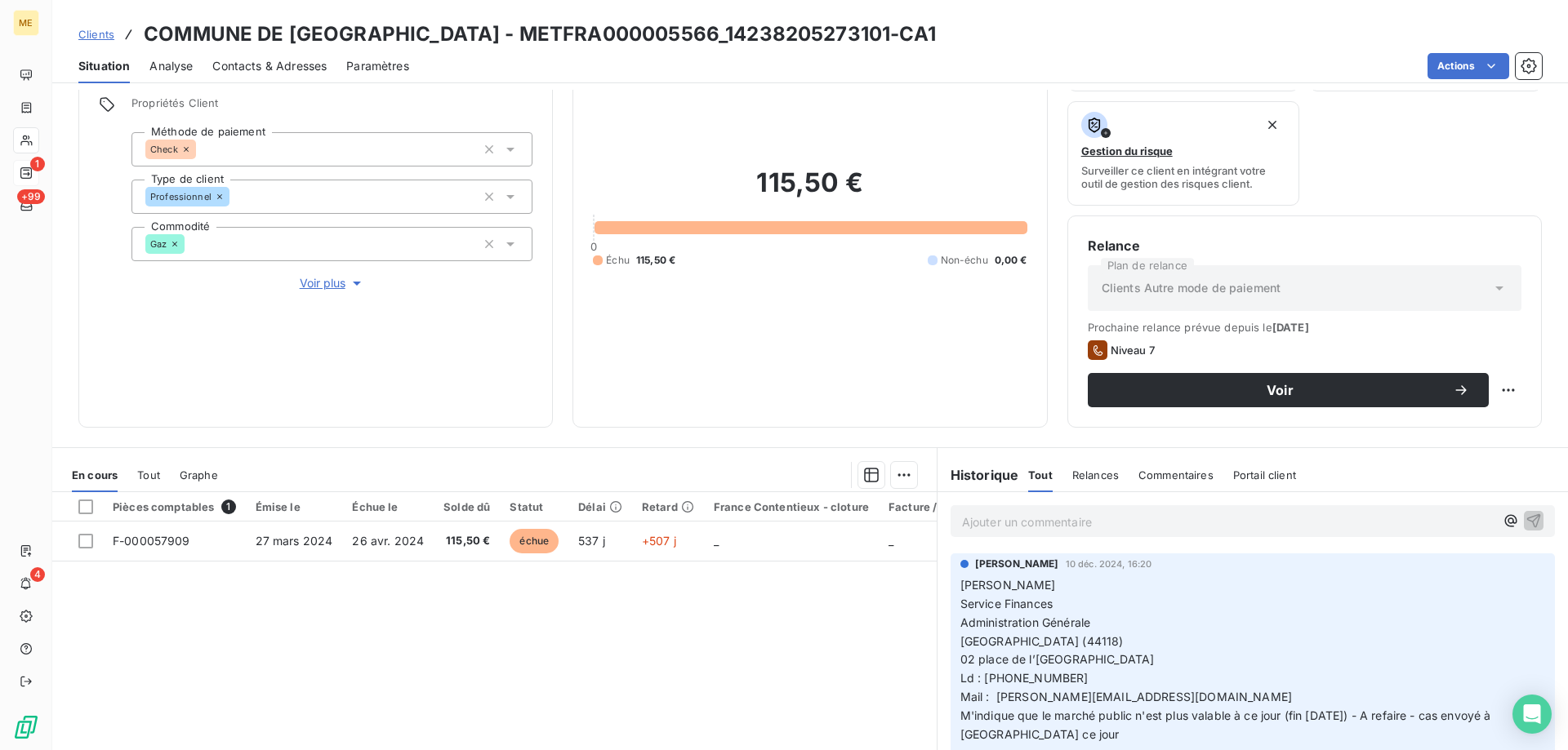
scroll to position [218, 0]
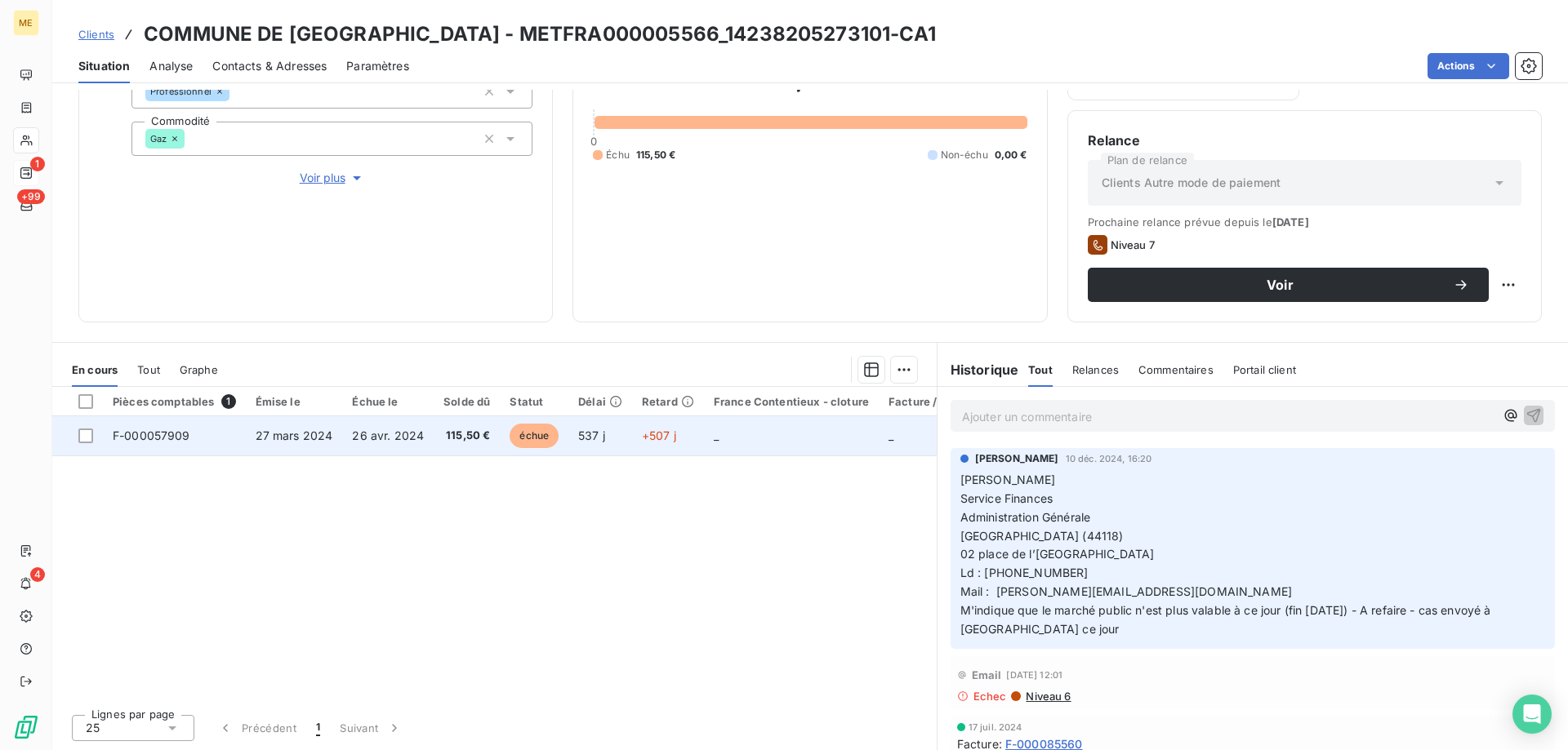
click at [745, 439] on td "_" at bounding box center [792, 436] width 174 height 39
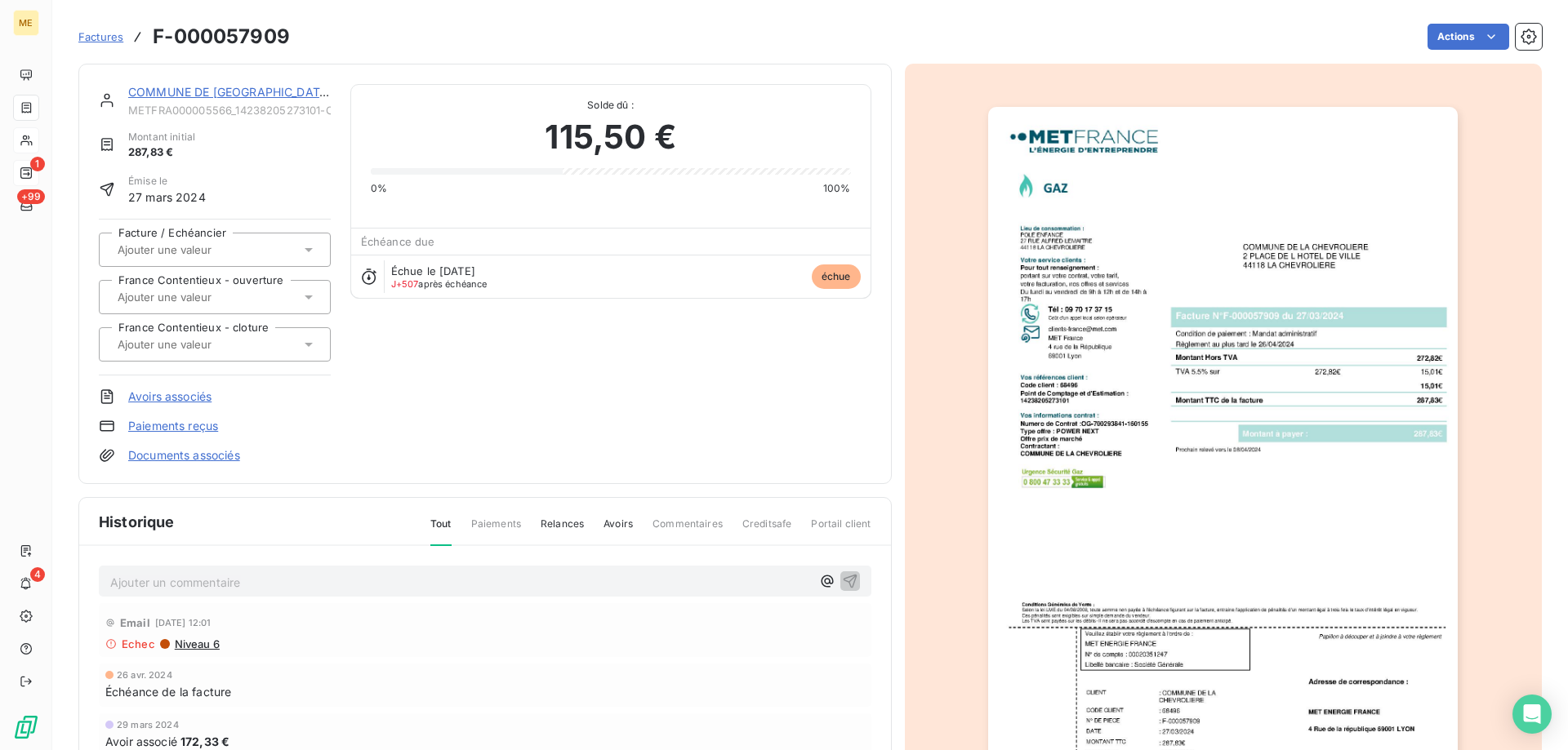
click at [264, 84] on div "COMMUNE DE LA CHEVROLIERE" at bounding box center [230, 91] width 203 height 16
click at [244, 89] on link "COMMUNE DE LA CHEVROLIERE" at bounding box center [230, 91] width 204 height 14
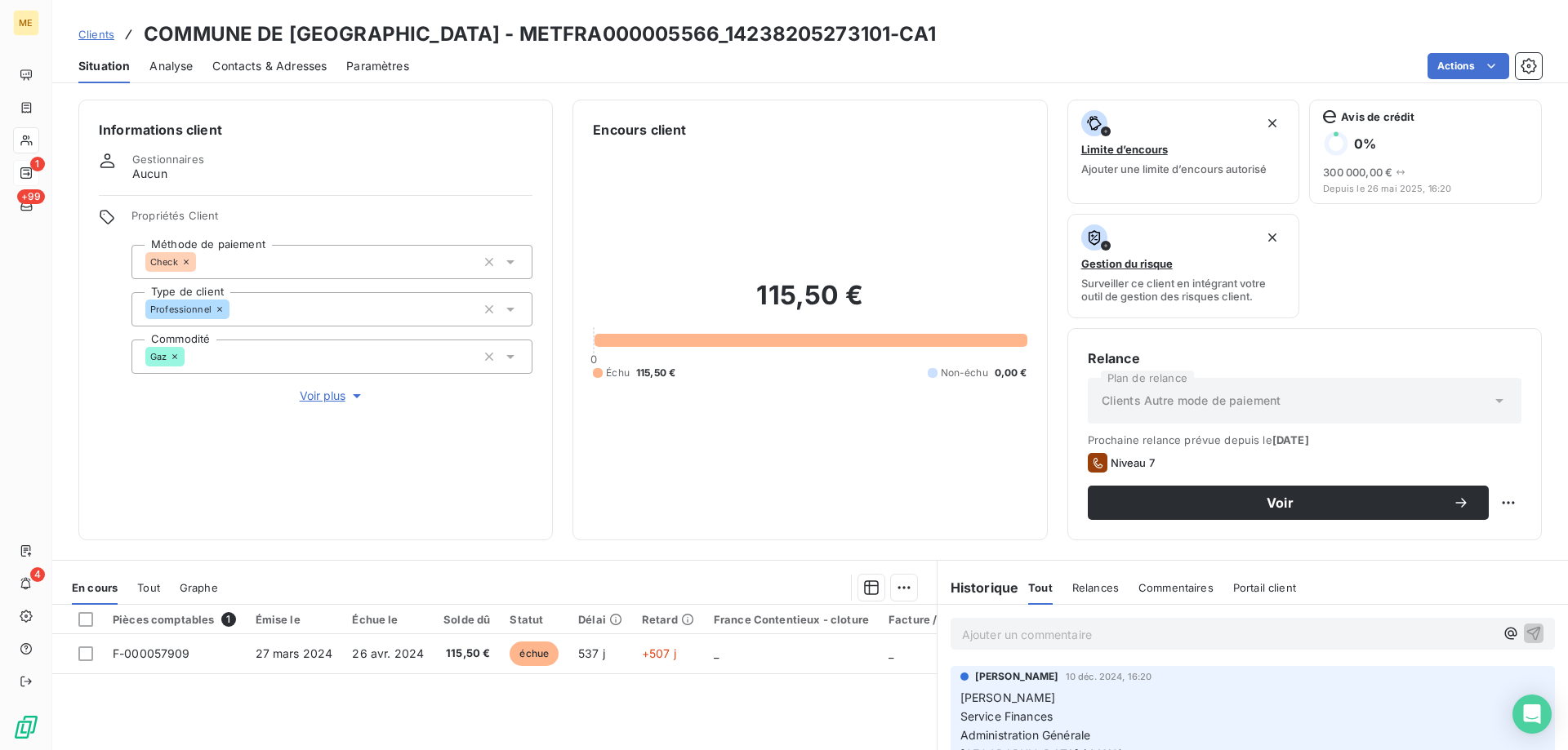
scroll to position [81, 0]
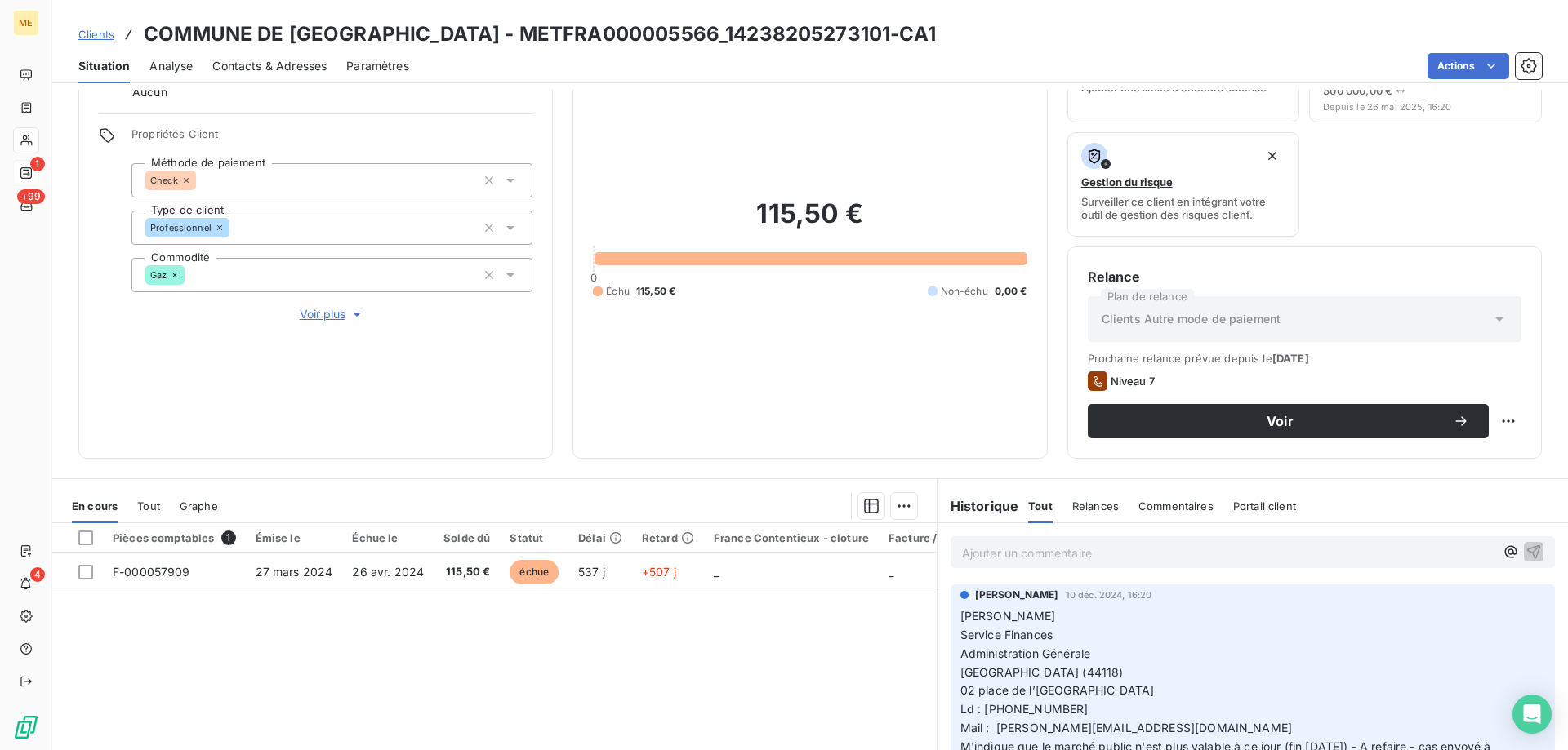
drag, startPoint x: 165, startPoint y: 493, endPoint x: 154, endPoint y: 503, distance: 14.9
click at [165, 494] on div "En cours Tout Graphe" at bounding box center [494, 505] width 885 height 34
click at [150, 506] on span "Tout" at bounding box center [148, 506] width 23 height 13
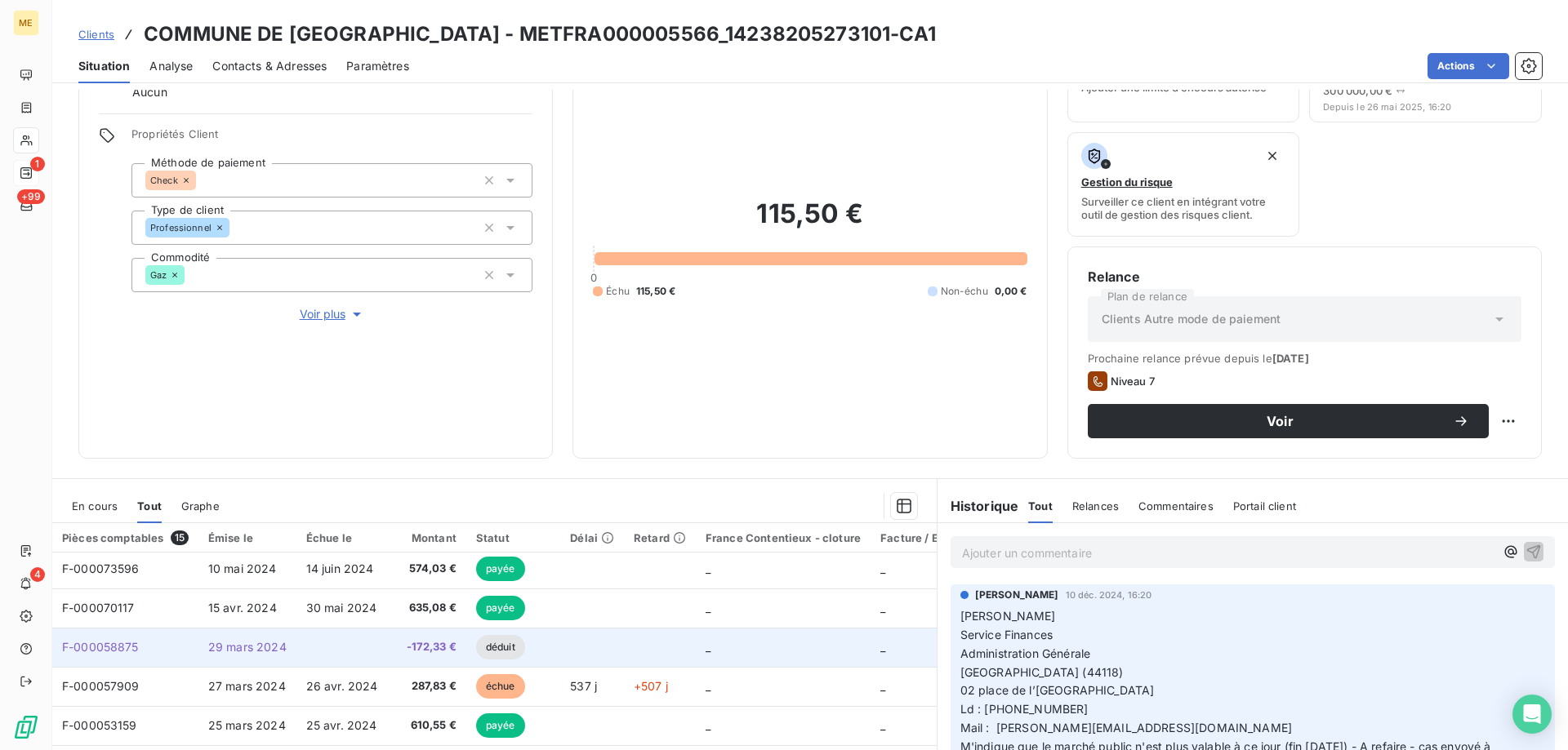
scroll to position [0, 0]
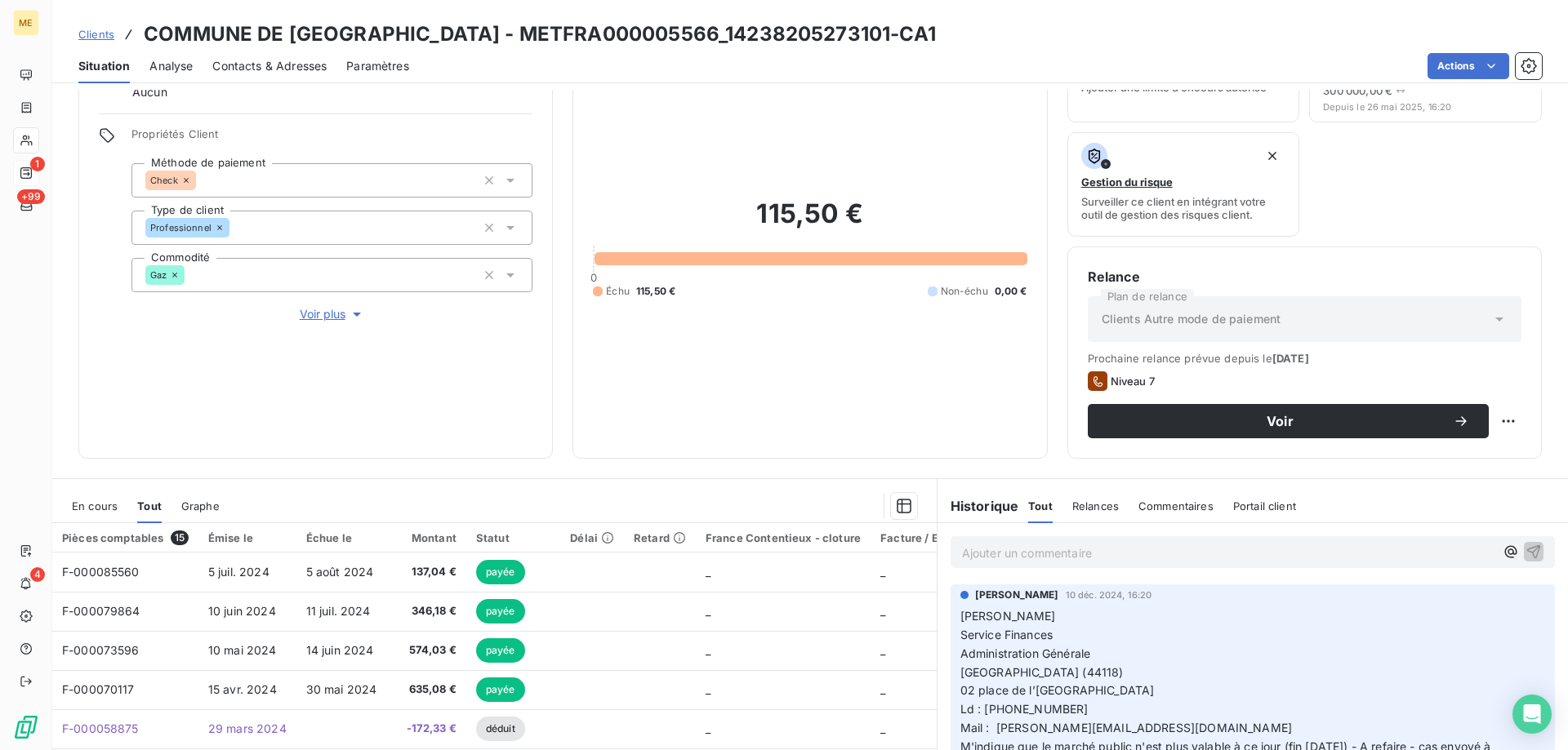
click at [635, 329] on div "115,50 € 0 Échu 115,50 € Non-échu 0,00 €" at bounding box center [809, 248] width 434 height 380
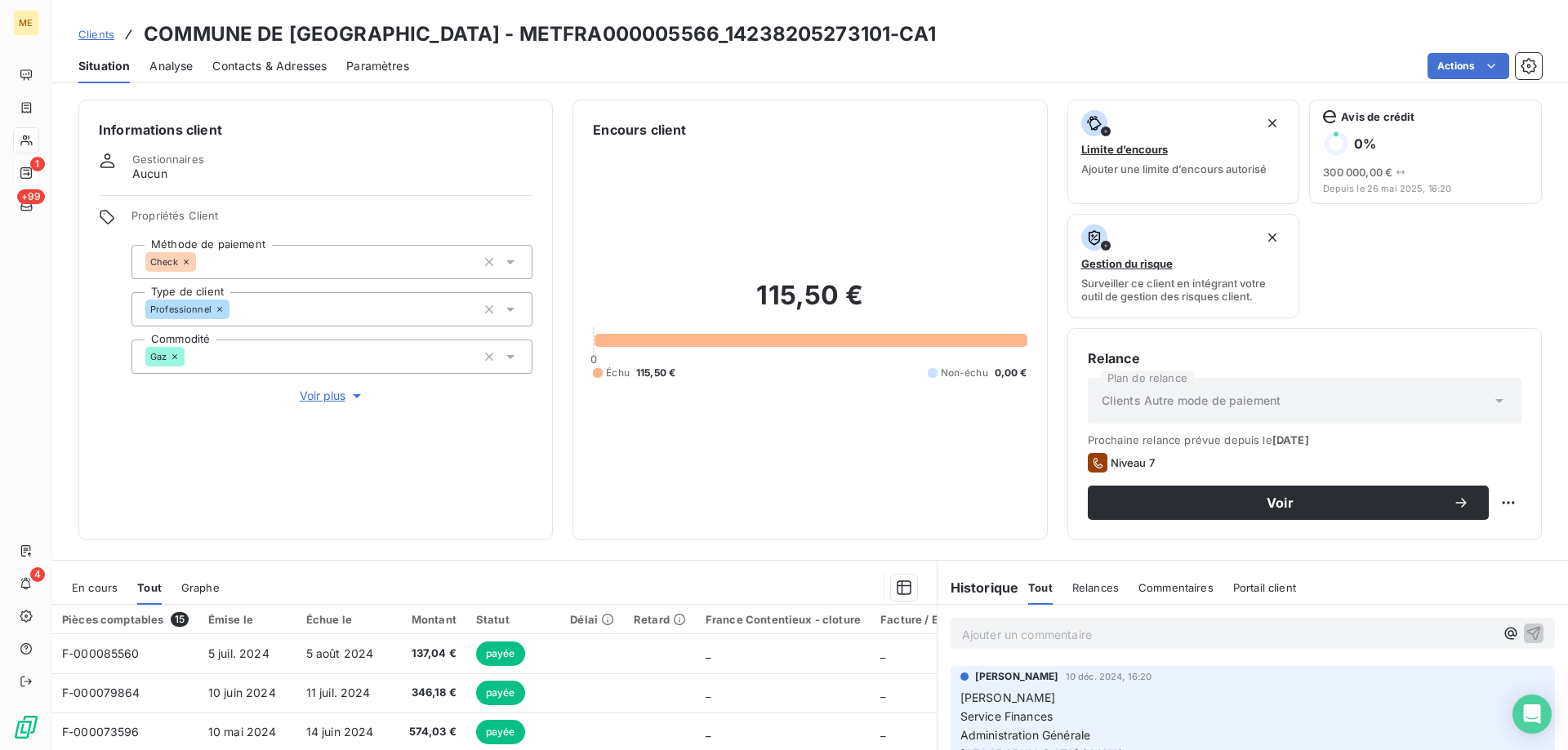
click at [97, 587] on span "En cours" at bounding box center [95, 588] width 46 height 13
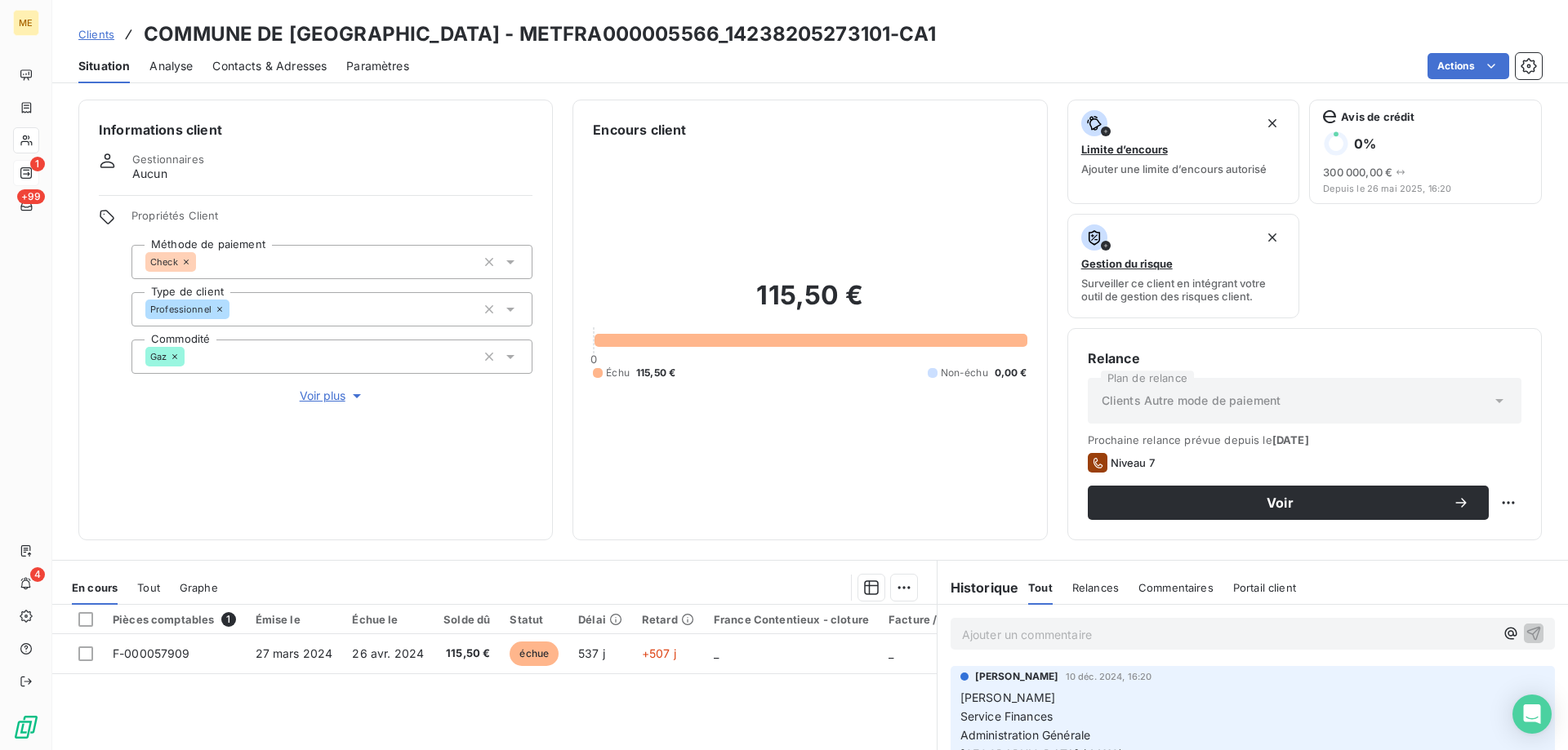
scroll to position [218, 0]
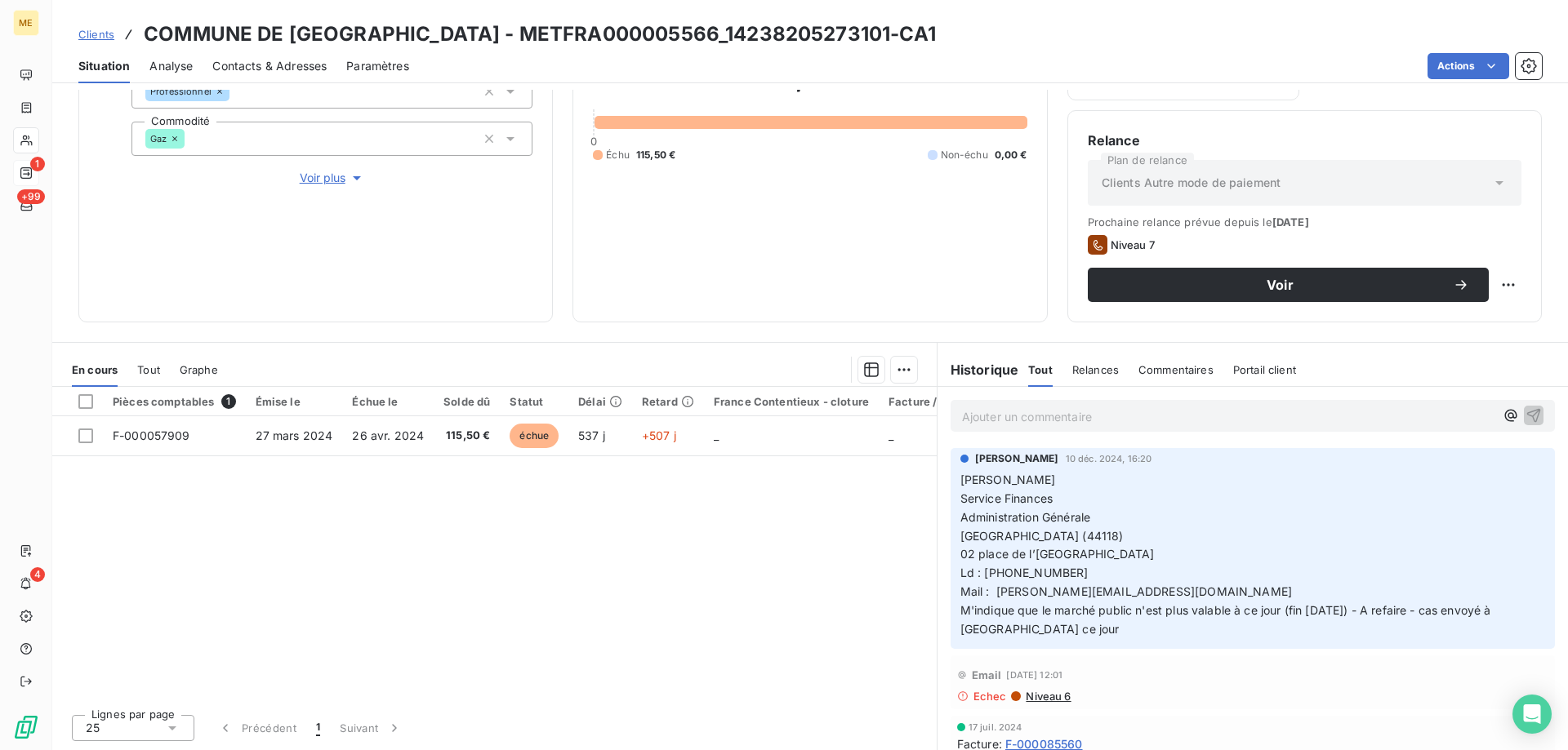
click at [106, 34] on span "Clients" at bounding box center [96, 34] width 36 height 13
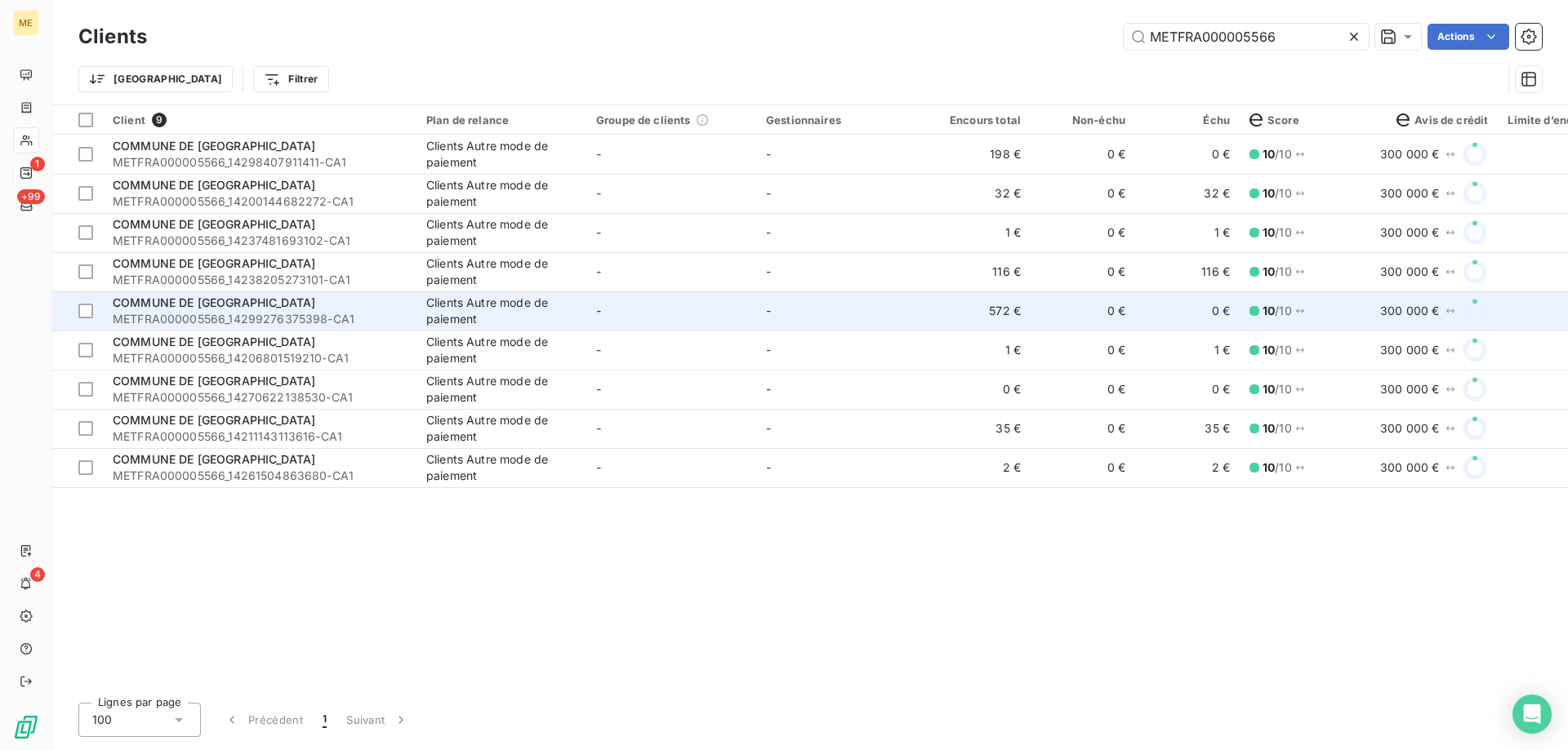
click at [878, 318] on td "-" at bounding box center [841, 311] width 170 height 39
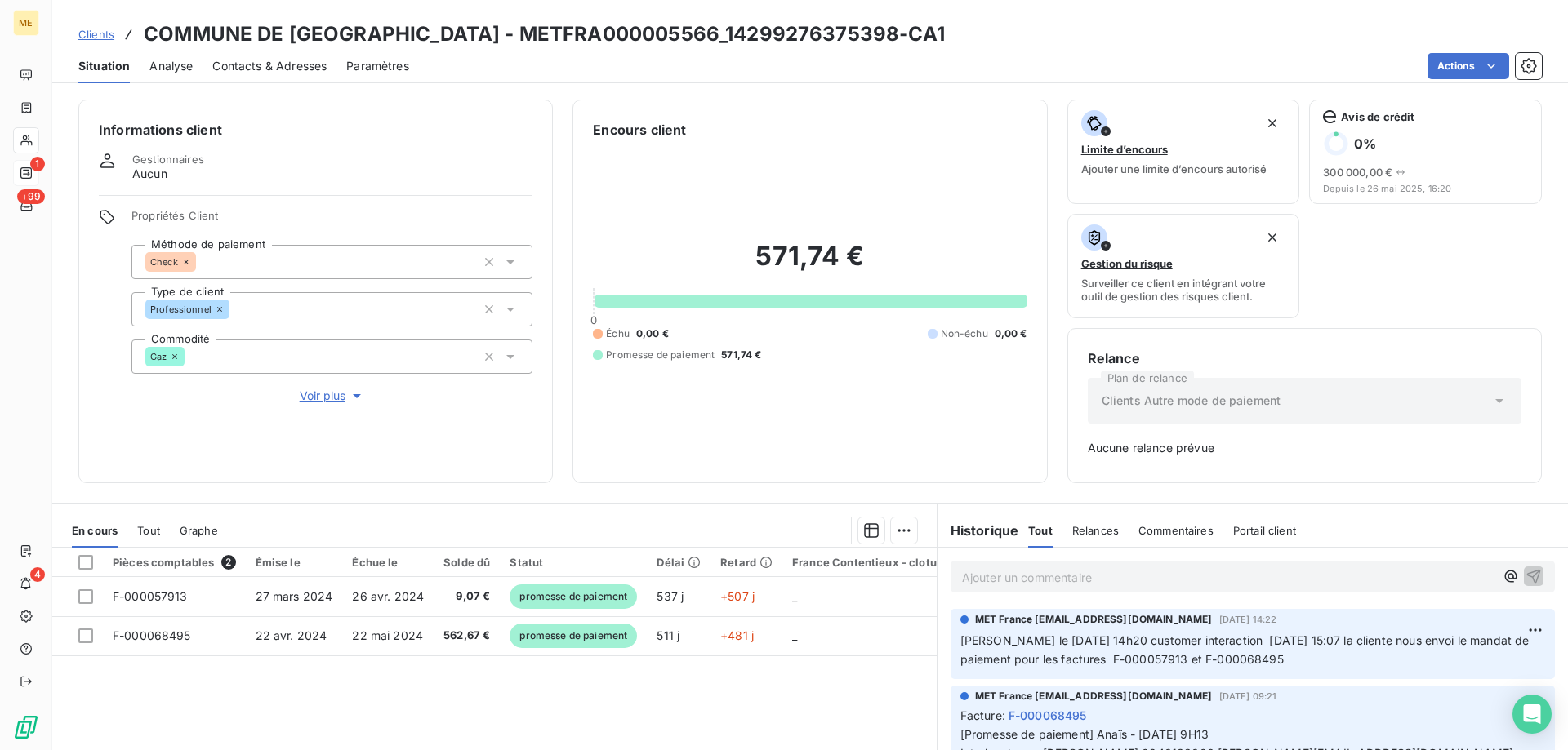
scroll to position [161, 0]
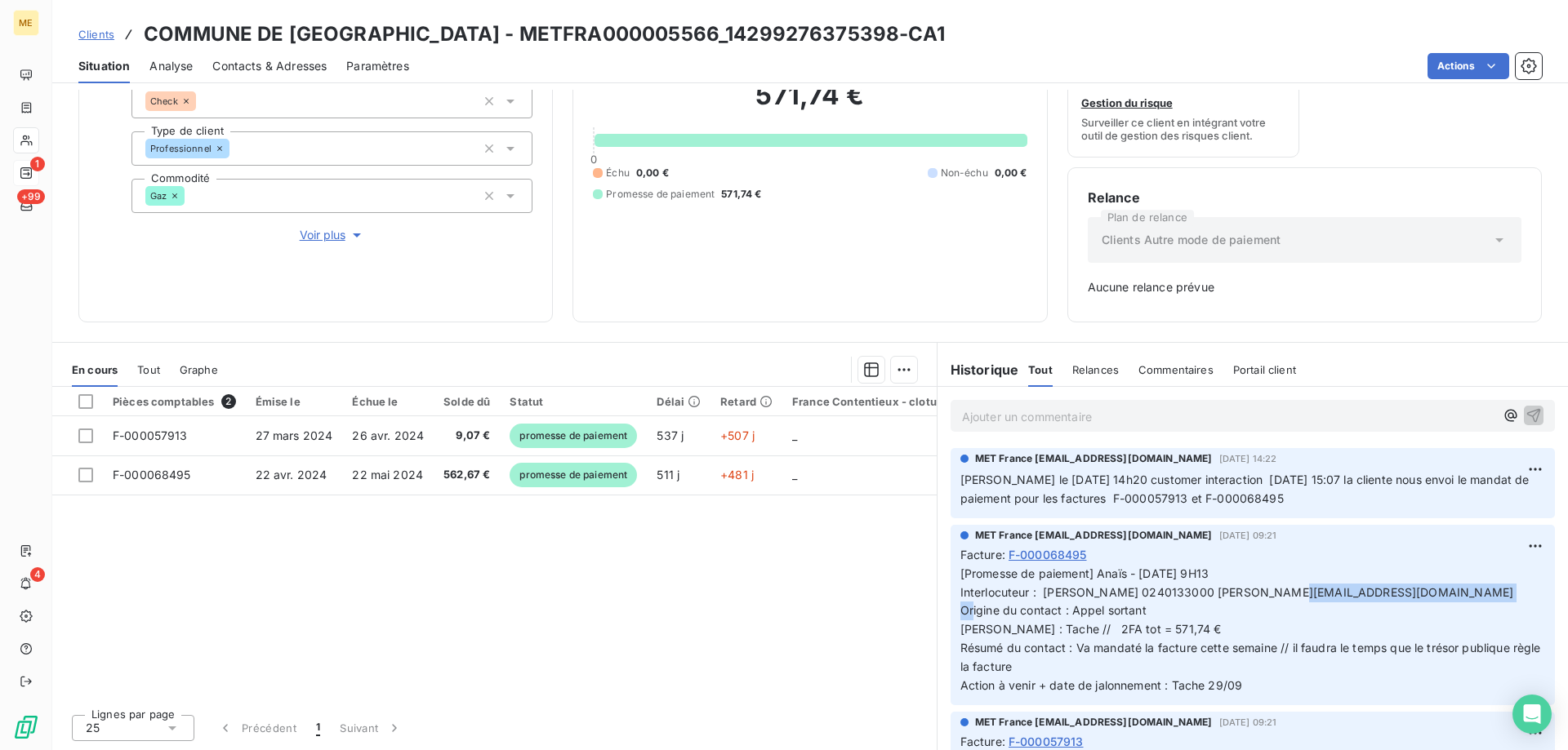
drag, startPoint x: 1430, startPoint y: 592, endPoint x: 1245, endPoint y: 598, distance: 185.1
click at [1245, 598] on p "[Promesse de paiement] Anaïs - 08/09/2025 - 9H13 Interlocuteur : Mme Sandra GRO…" at bounding box center [1253, 630] width 584 height 131
click at [1245, 598] on span "[Promesse de paiement] Anaïs - 08/09/2025 - 9H13 Interlocuteur : Mme Sandra GRO…" at bounding box center [1253, 629] width 584 height 126
drag, startPoint x: 1243, startPoint y: 595, endPoint x: 1424, endPoint y: 583, distance: 181.4
click at [1424, 583] on p "[Promesse de paiement] Anaïs - 08/09/2025 - 9H13 Interlocuteur : Mme Sandra GRO…" at bounding box center [1253, 630] width 584 height 131
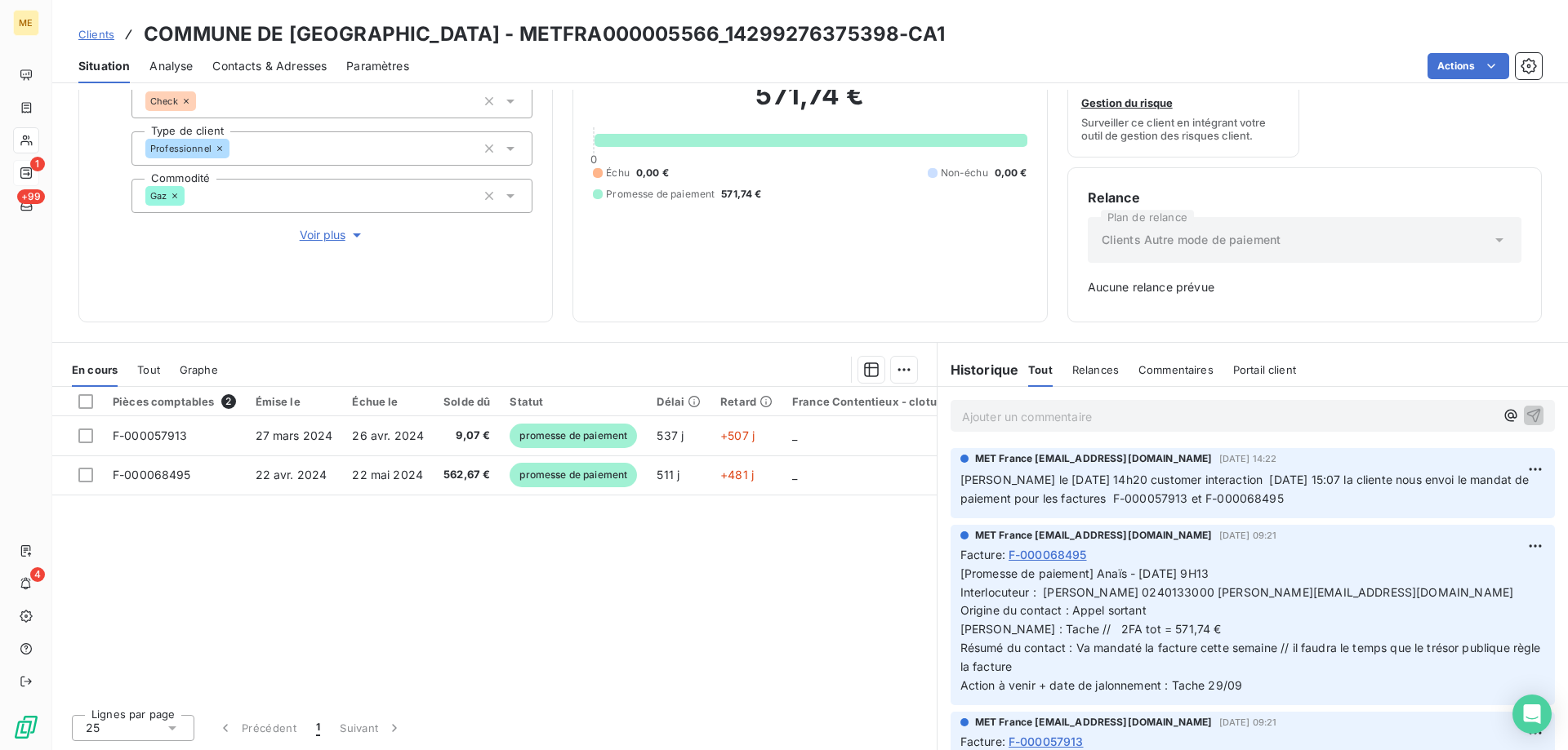
click at [1431, 589] on p "[Promesse de paiement] Anaïs - 08/09/2025 - 9H13 Interlocuteur : Mme Sandra GRO…" at bounding box center [1253, 630] width 584 height 131
drag, startPoint x: 1431, startPoint y: 589, endPoint x: 1243, endPoint y: 593, distance: 188.0
click at [1243, 593] on p "[Promesse de paiement] Anaïs - 08/09/2025 - 9H13 Interlocuteur : Mme Sandra GRO…" at bounding box center [1253, 630] width 584 height 131
drag, startPoint x: 1246, startPoint y: 608, endPoint x: 1244, endPoint y: 597, distance: 11.2
click at [1248, 608] on p "[Promesse de paiement] Anaïs - 08/09/2025 - 9H13 Interlocuteur : Mme Sandra GRO…" at bounding box center [1253, 630] width 584 height 131
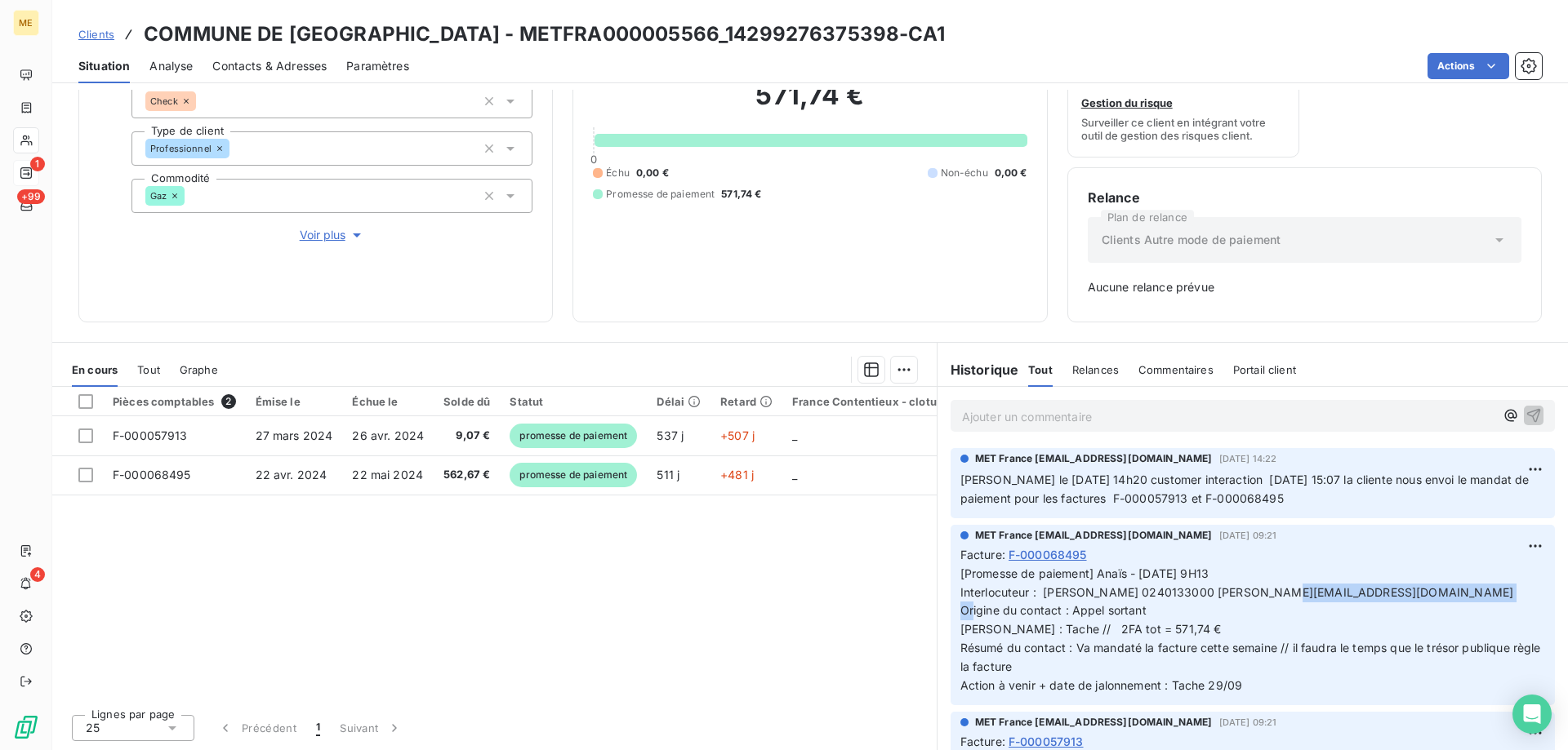
drag, startPoint x: 1241, startPoint y: 592, endPoint x: 1426, endPoint y: 583, distance: 185.2
click at [1426, 583] on p "[Promesse de paiement] Anaïs - 08/09/2025 - 9H13 Interlocuteur : Mme Sandra GRO…" at bounding box center [1253, 630] width 584 height 131
click at [97, 34] on span "Clients" at bounding box center [96, 34] width 36 height 13
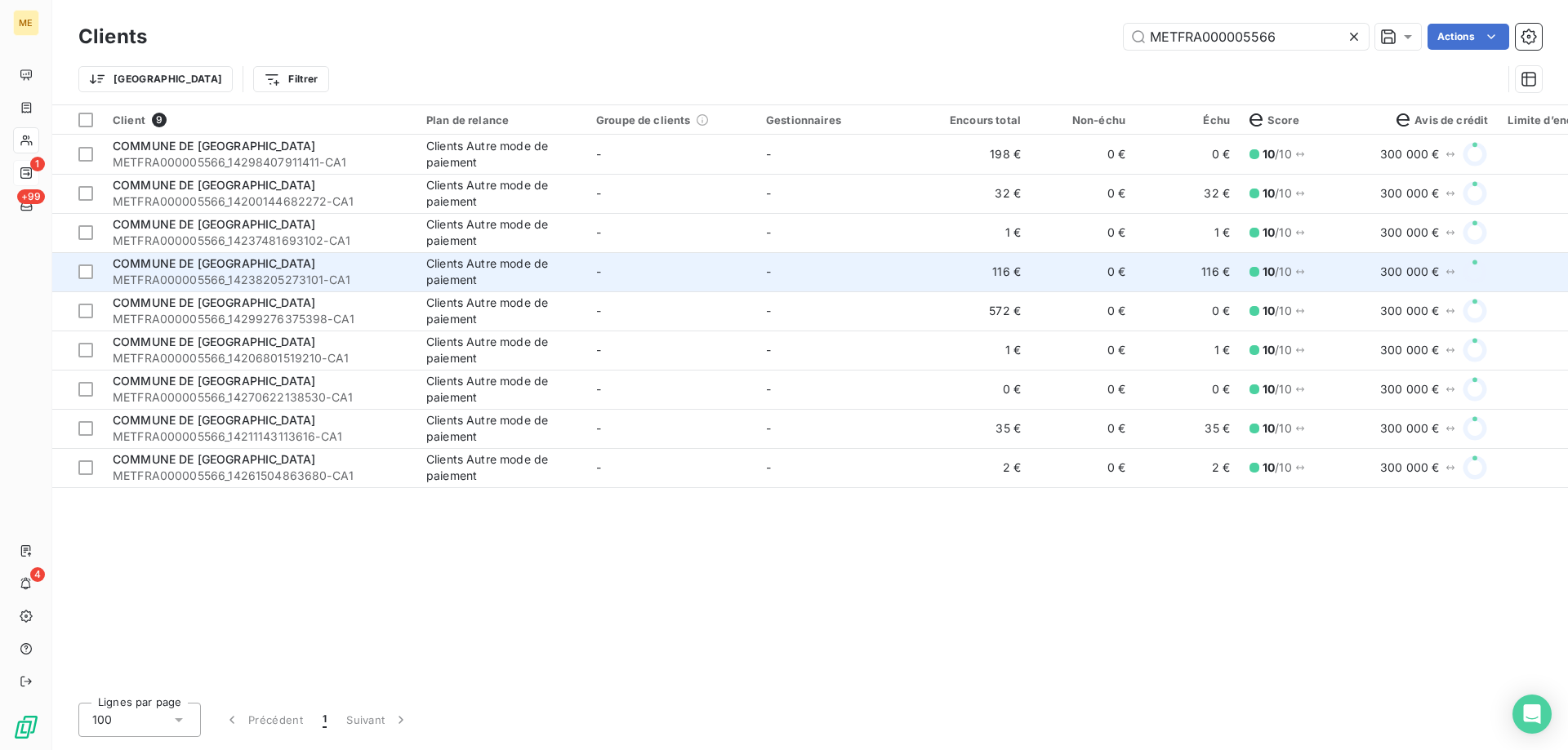
click at [841, 266] on td "-" at bounding box center [841, 272] width 170 height 39
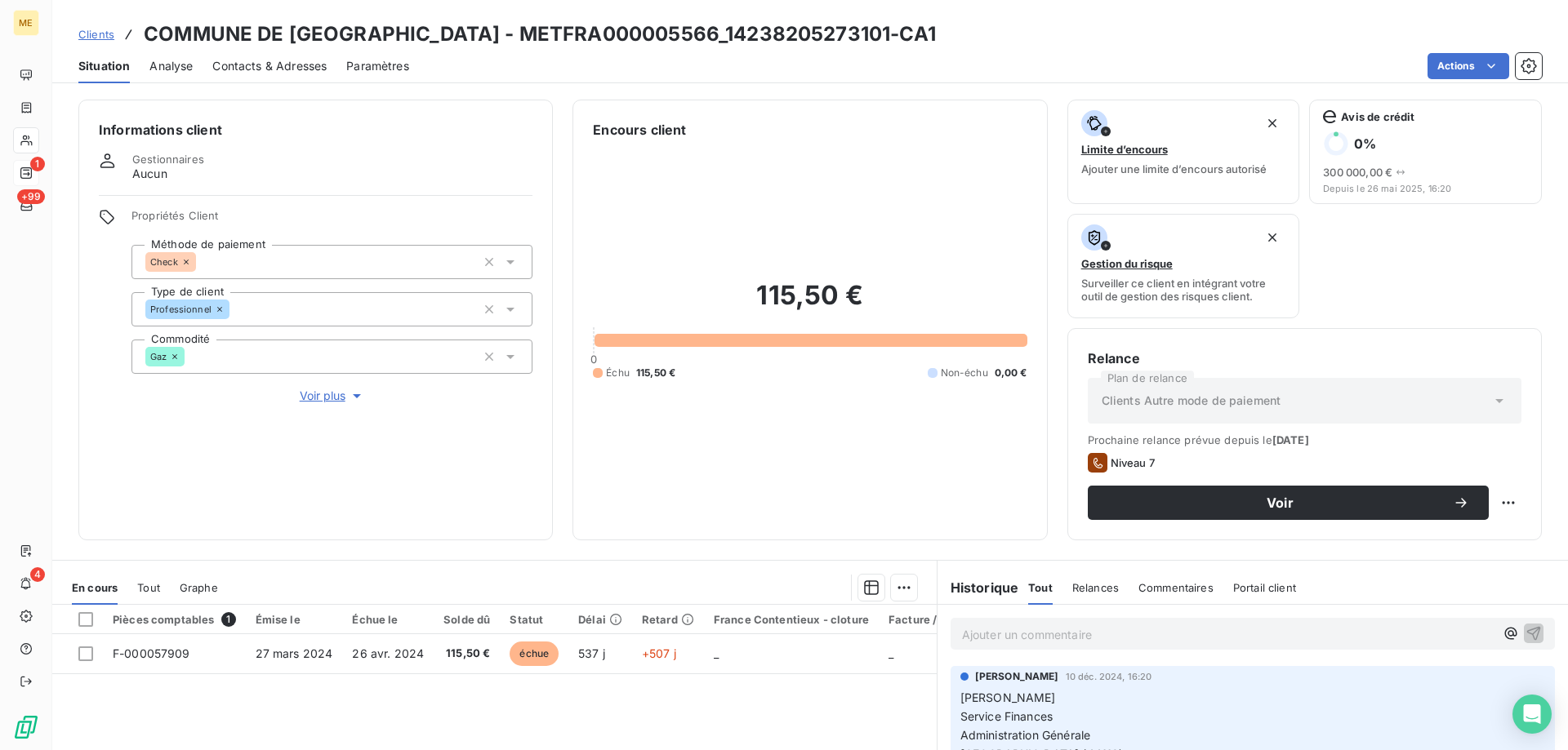
click at [1030, 640] on p "Ajouter un commentaire ﻿" at bounding box center [1228, 634] width 532 height 20
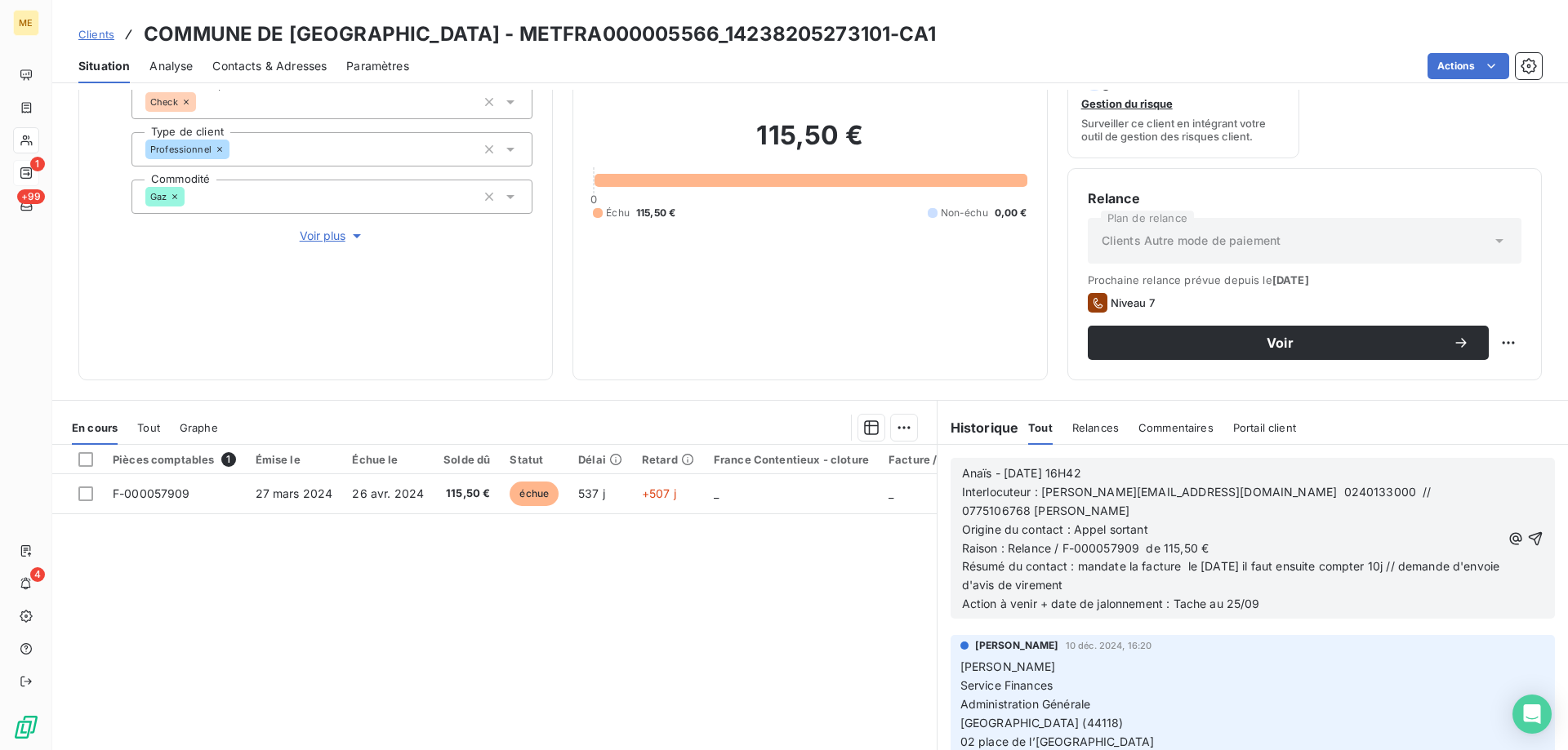
scroll to position [163, 0]
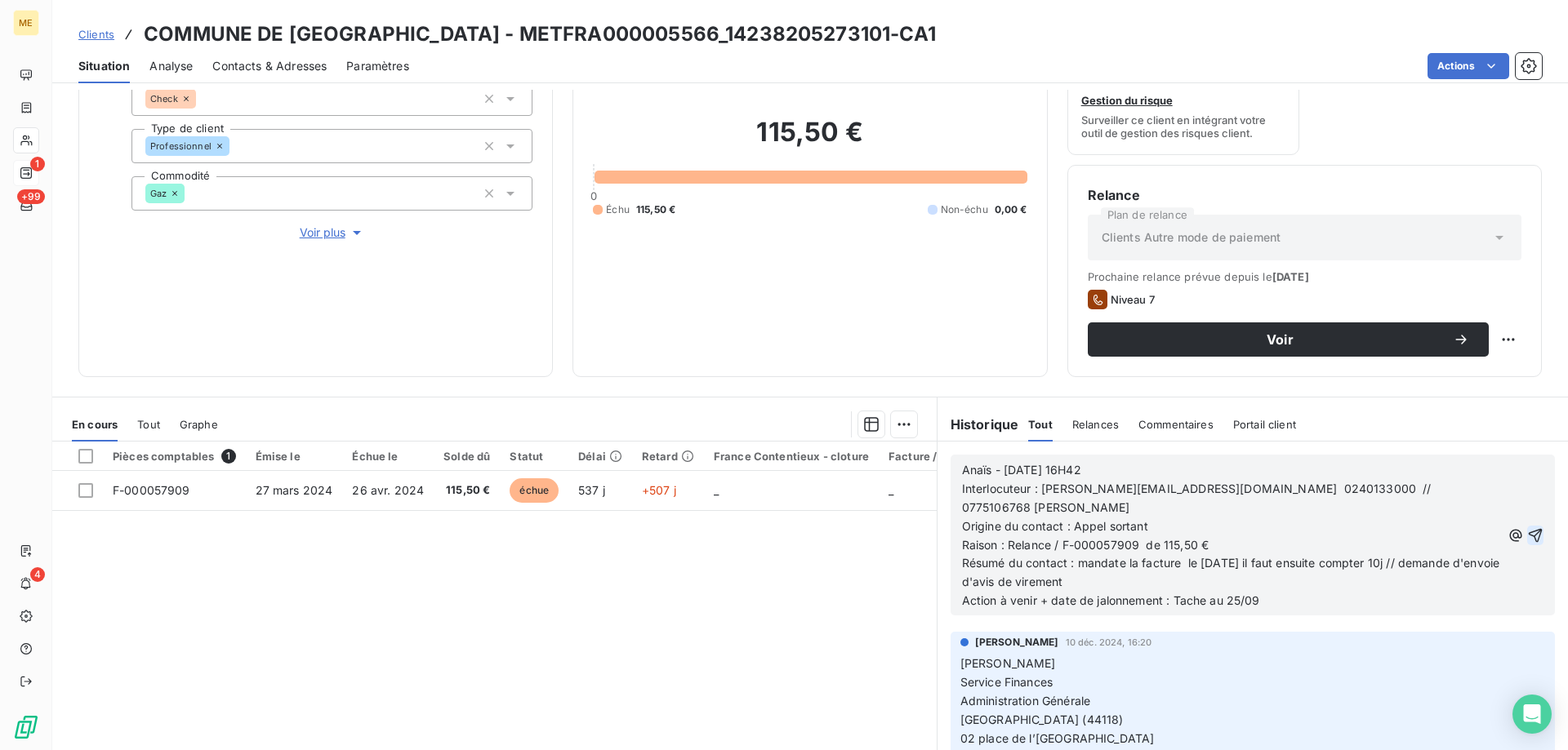
click at [1529, 528] on icon "button" at bounding box center [1536, 535] width 14 height 14
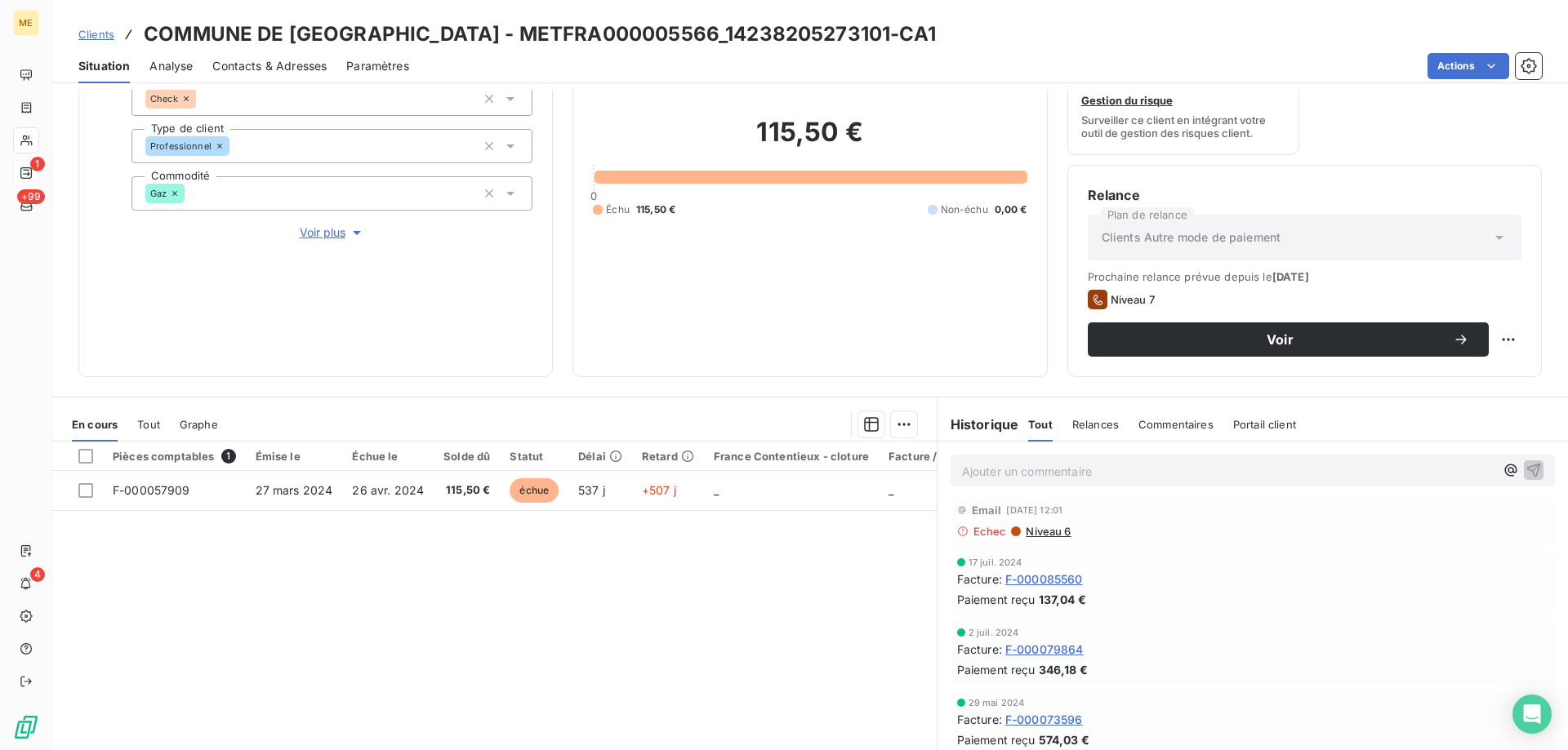
scroll to position [0, 0]
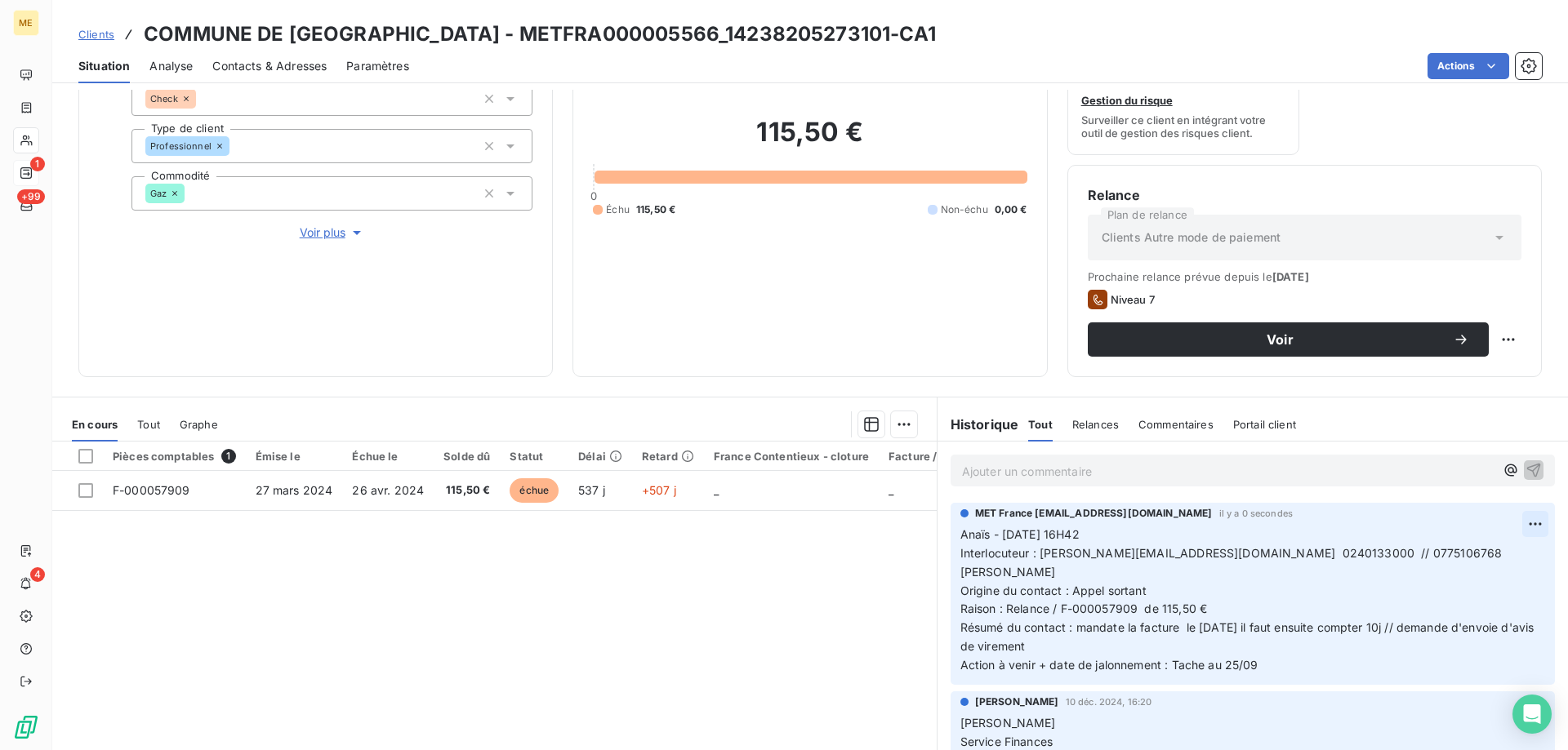
click at [1512, 520] on html "ME 1 +99 4 Clients COMMUNE DE LA CHEVROLIERE - METFRA000005566_14238205273101-C…" at bounding box center [784, 457] width 1568 height 913
click at [1457, 589] on div "Supprimer" at bounding box center [1472, 589] width 91 height 26
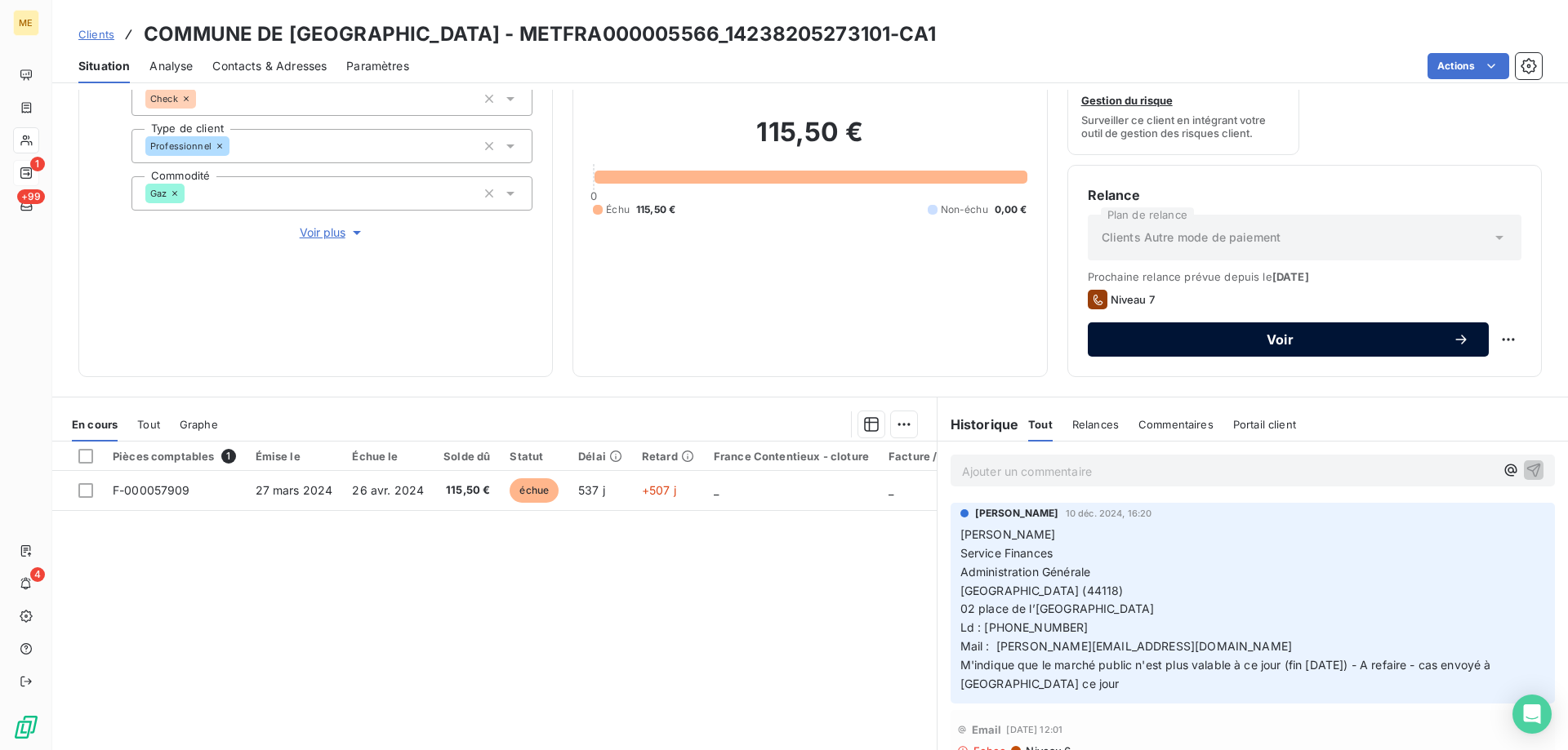
click at [1411, 336] on span "Voir" at bounding box center [1280, 339] width 345 height 13
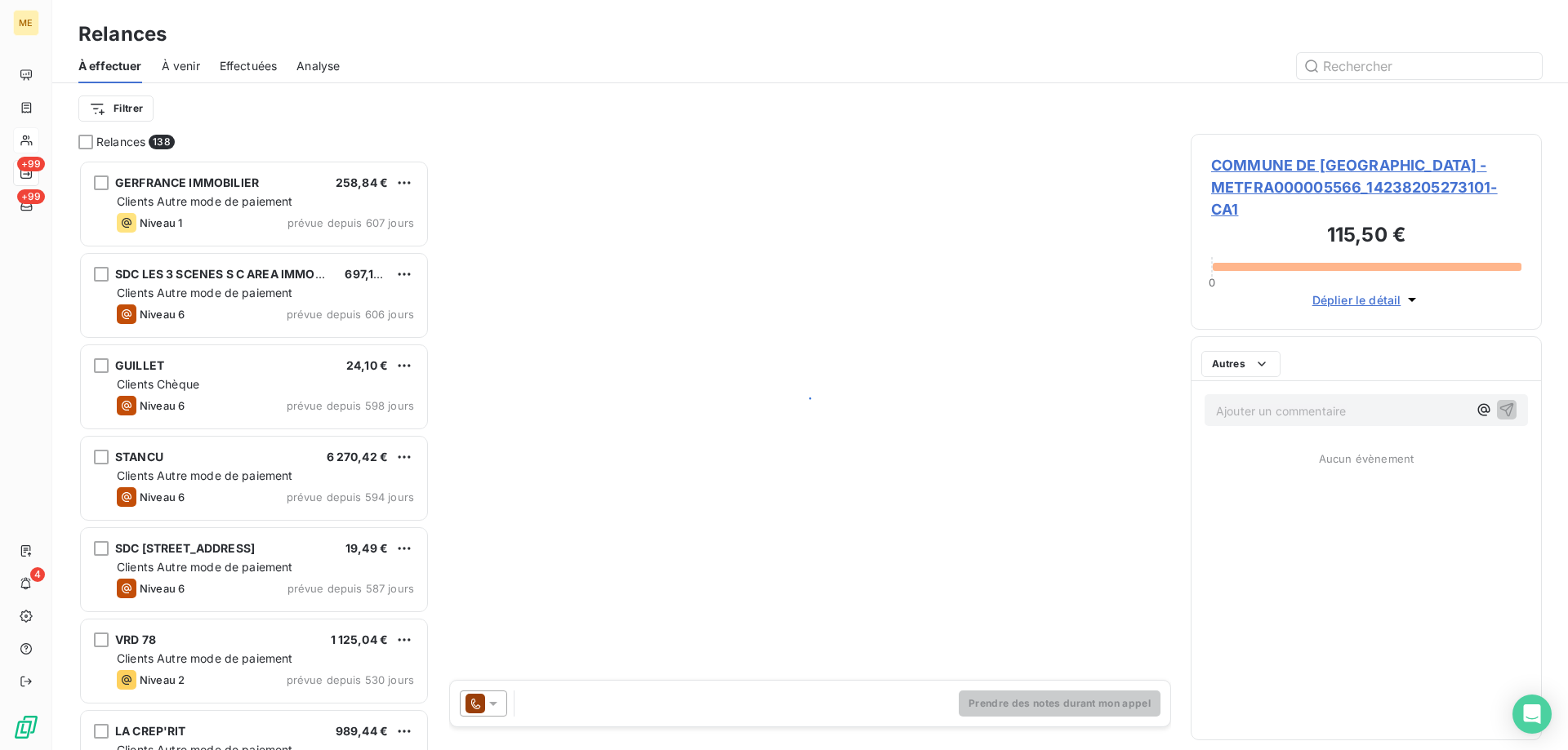
scroll to position [578, 339]
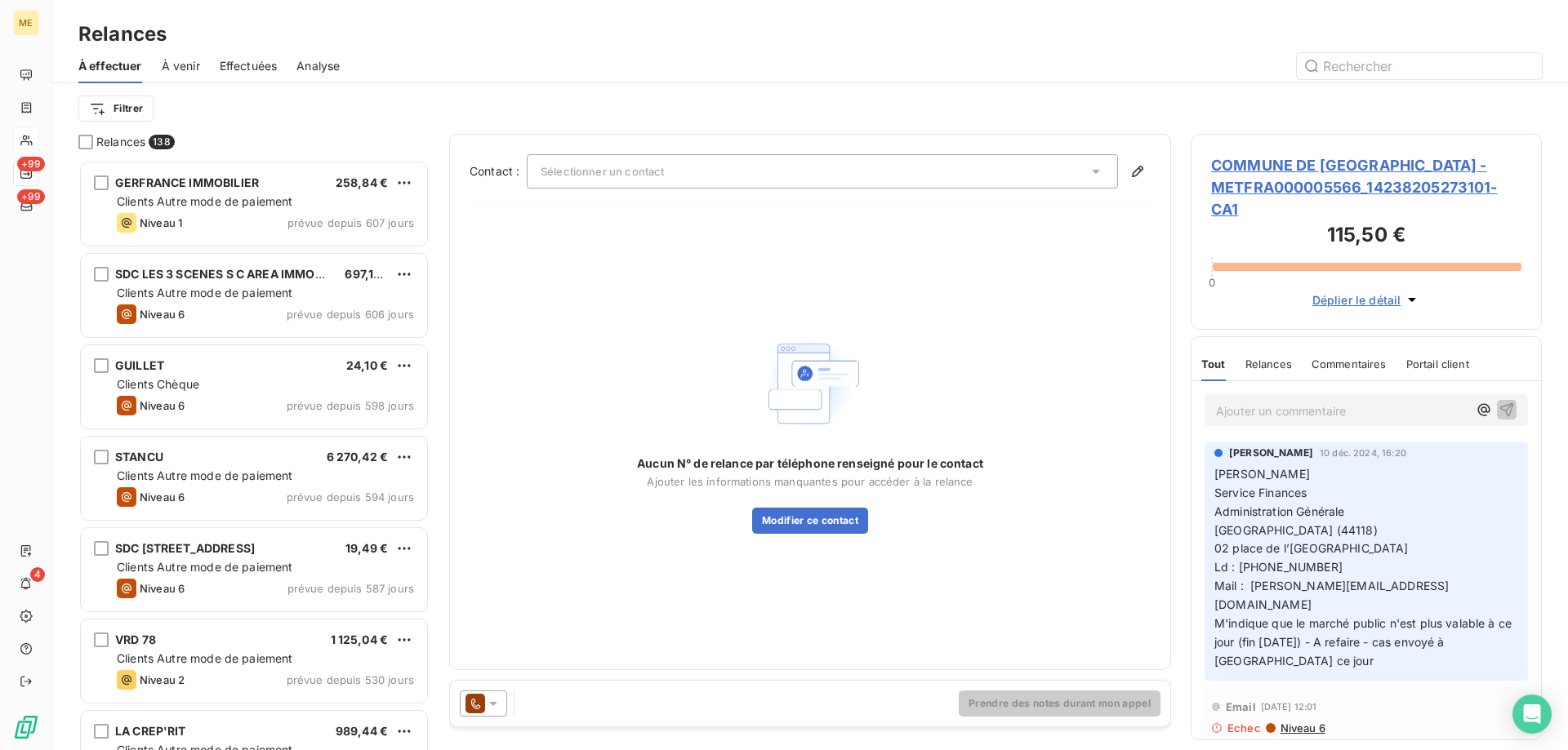
click at [808, 166] on div "Sélectionner un contact" at bounding box center [822, 171] width 591 height 34
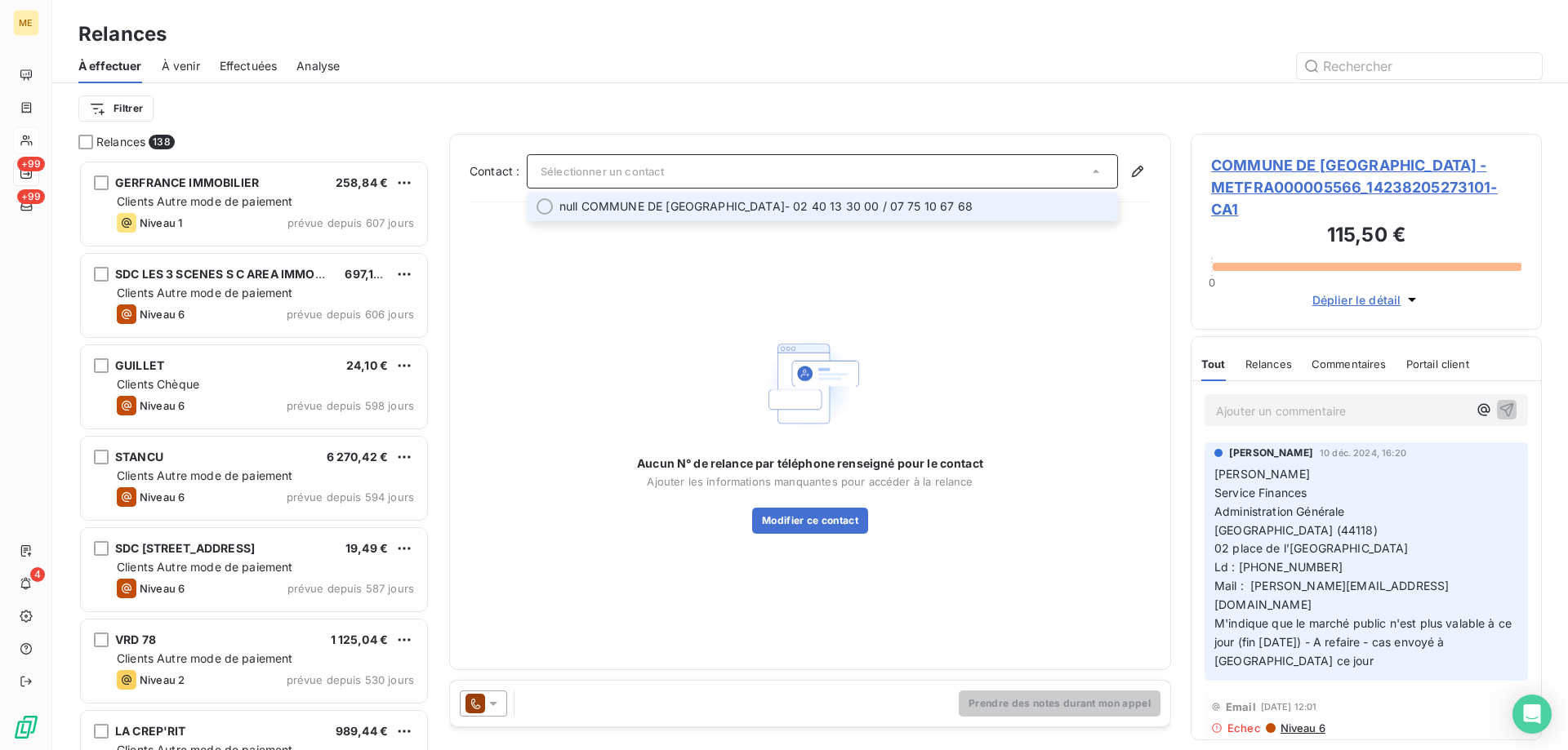
click at [802, 203] on span "null COMMUNE DE LA CHEVROLIERE - 02 40 13 30 00 / 07 75 10 67 68" at bounding box center [833, 206] width 549 height 16
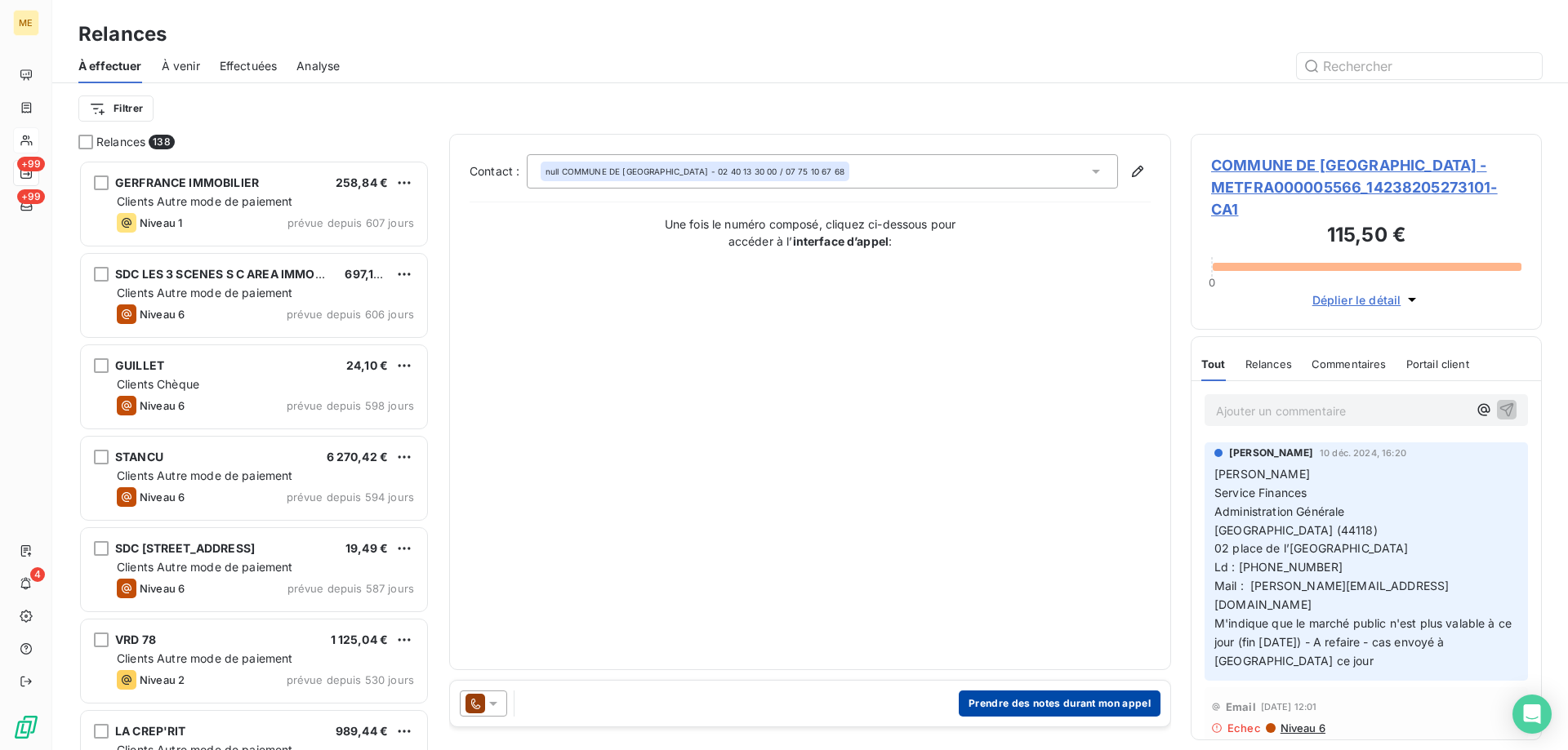
click at [1045, 702] on button "Prendre des notes durant mon appel" at bounding box center [1060, 703] width 202 height 26
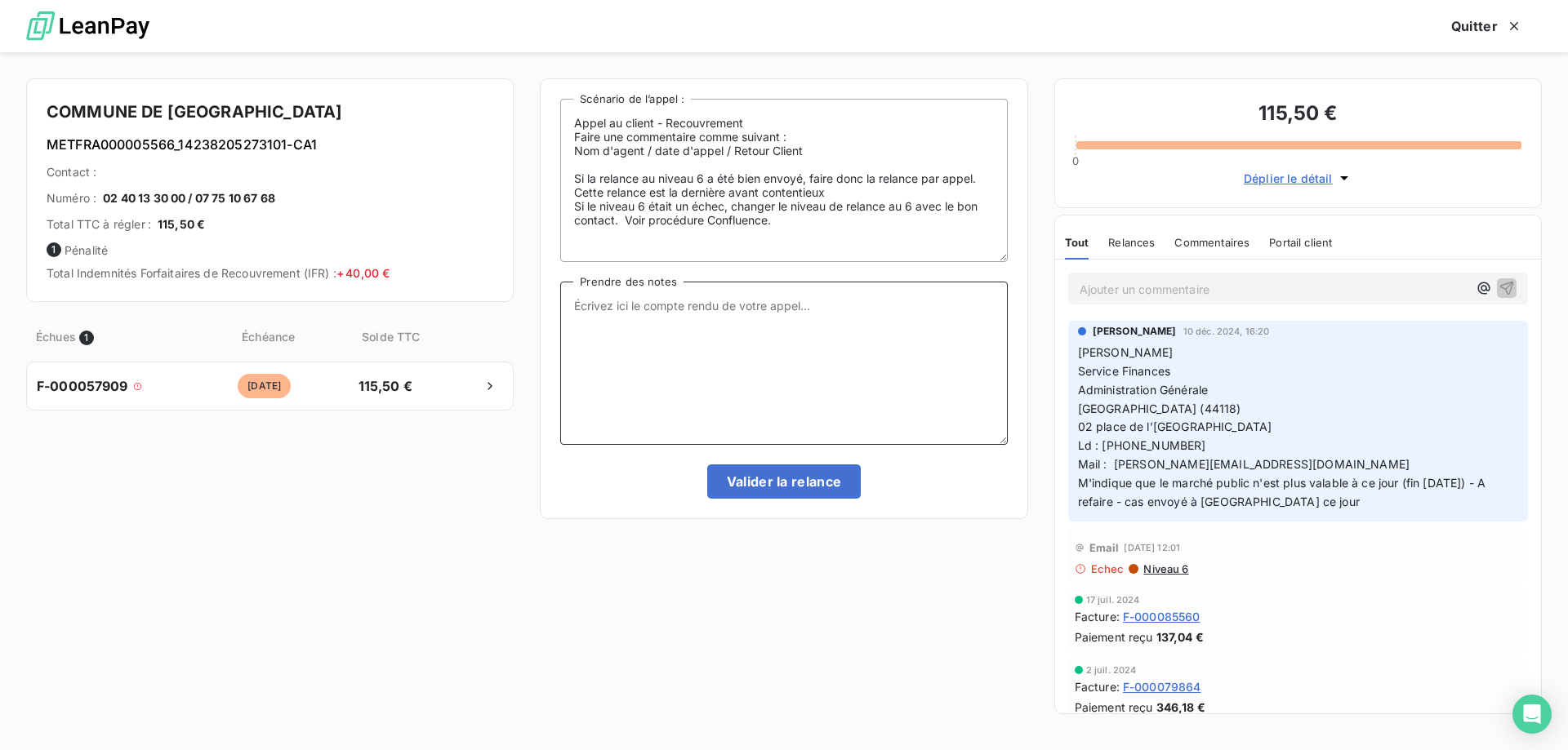
click at [871, 382] on textarea "Prendre des notes" at bounding box center [783, 363] width 447 height 163
paste textarea "Anaïs - 15/09/2025 - 16H42 Interlocuteur : s.grondin@mairie-lachevroliere.fr 02…"
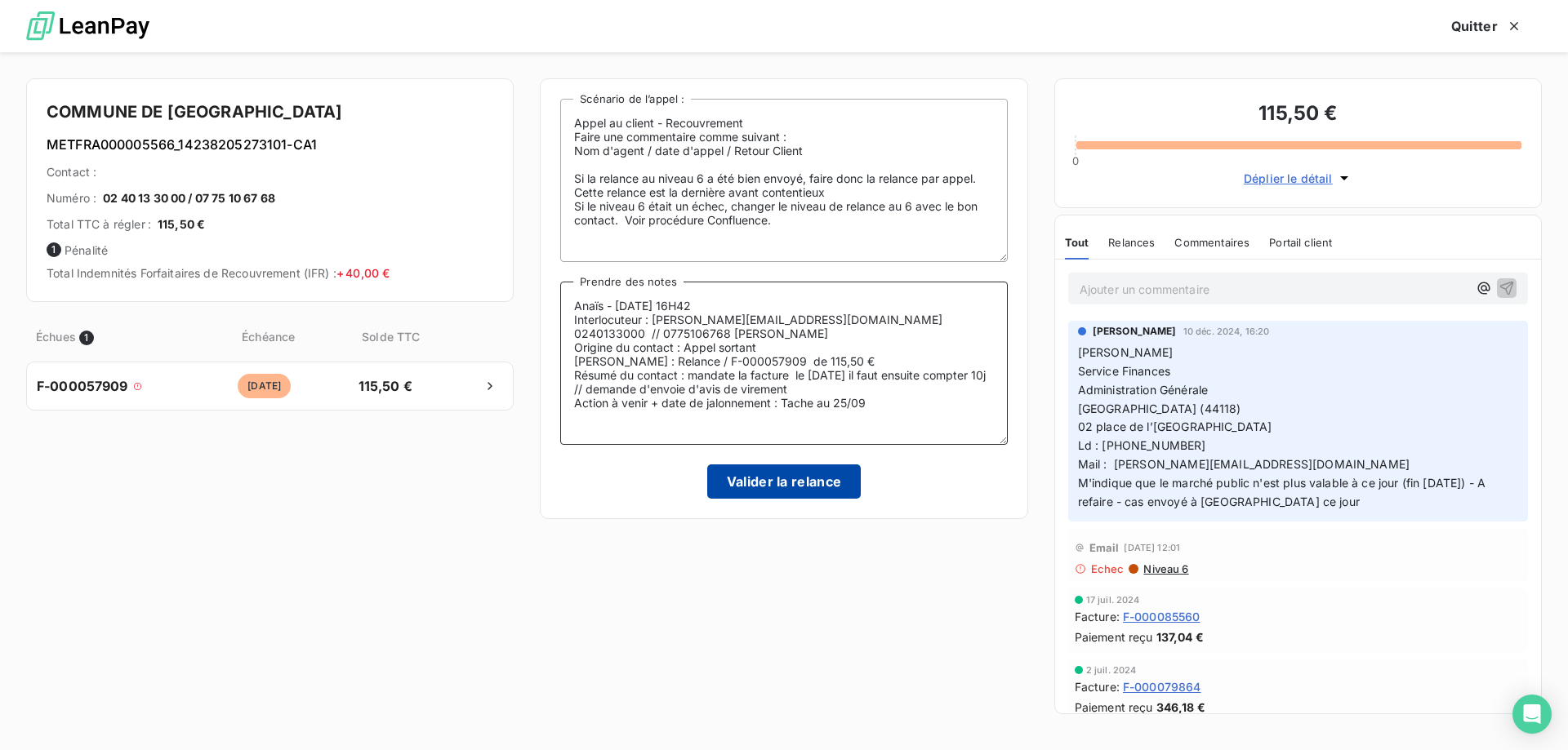
type textarea "Anaïs - 15/09/2025 - 16H42 Interlocuteur : s.grondin@mairie-lachevroliere.fr 02…"
click at [811, 477] on button "Valider la relance" at bounding box center [785, 481] width 154 height 34
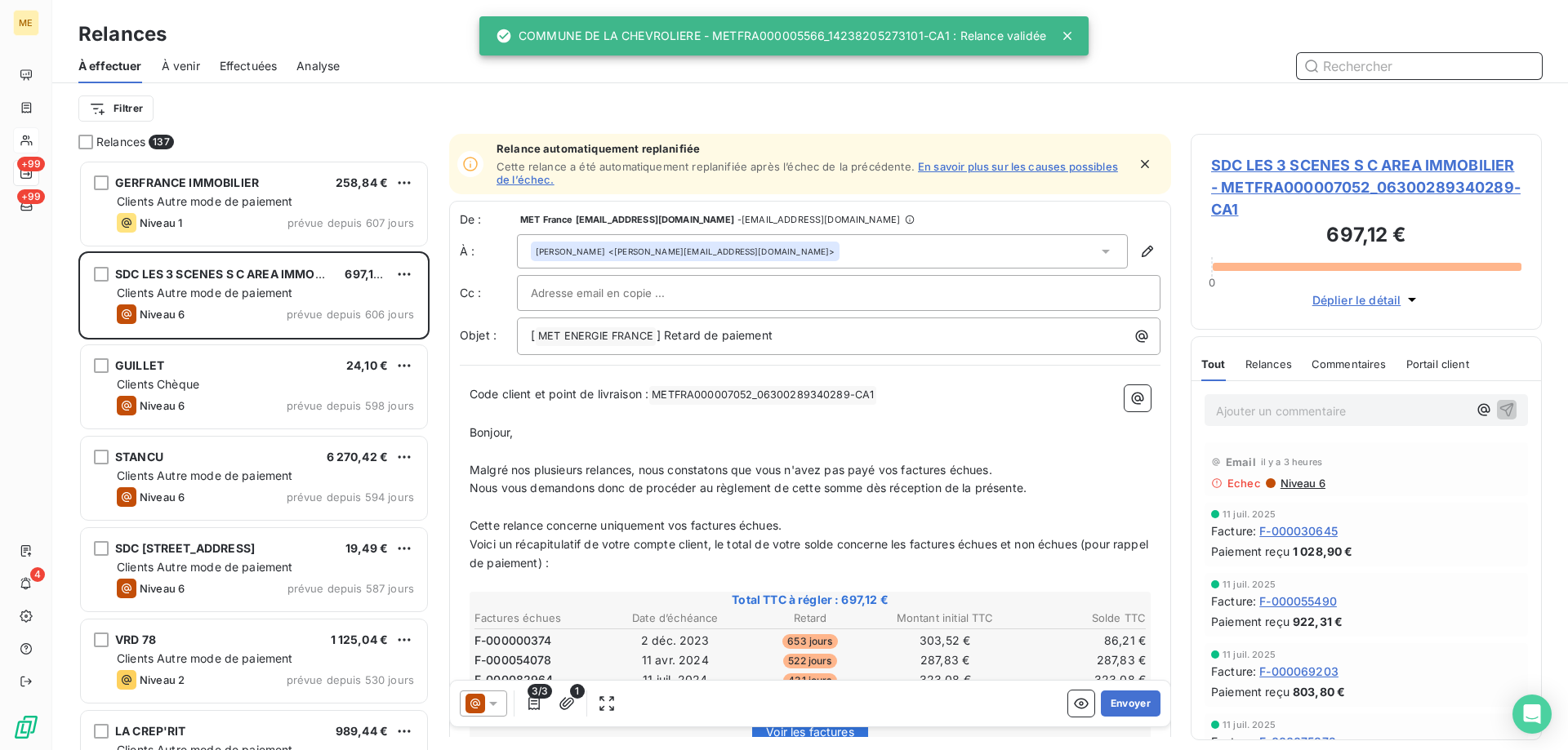
click at [1352, 67] on input "text" at bounding box center [1420, 65] width 245 height 26
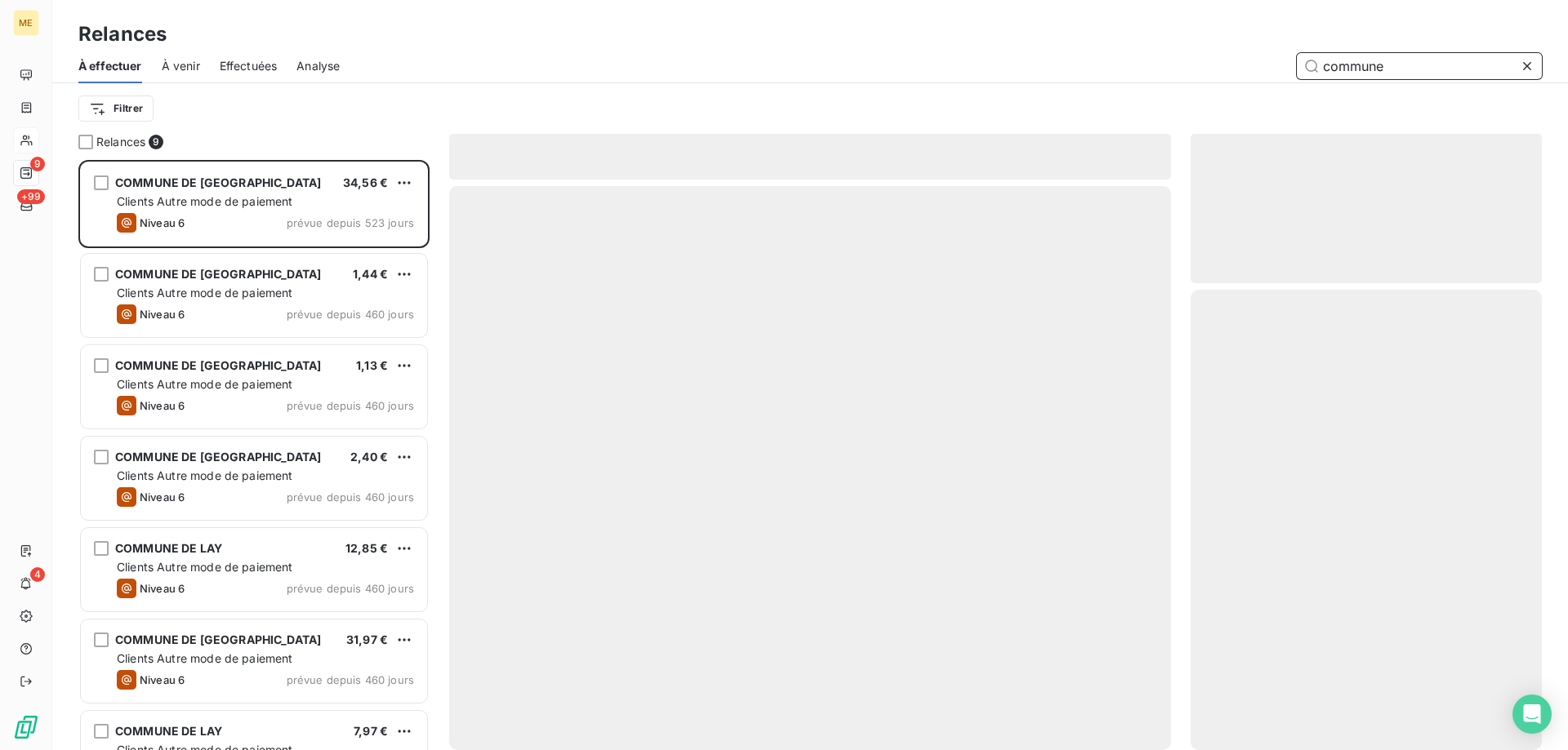
scroll to position [578, 339]
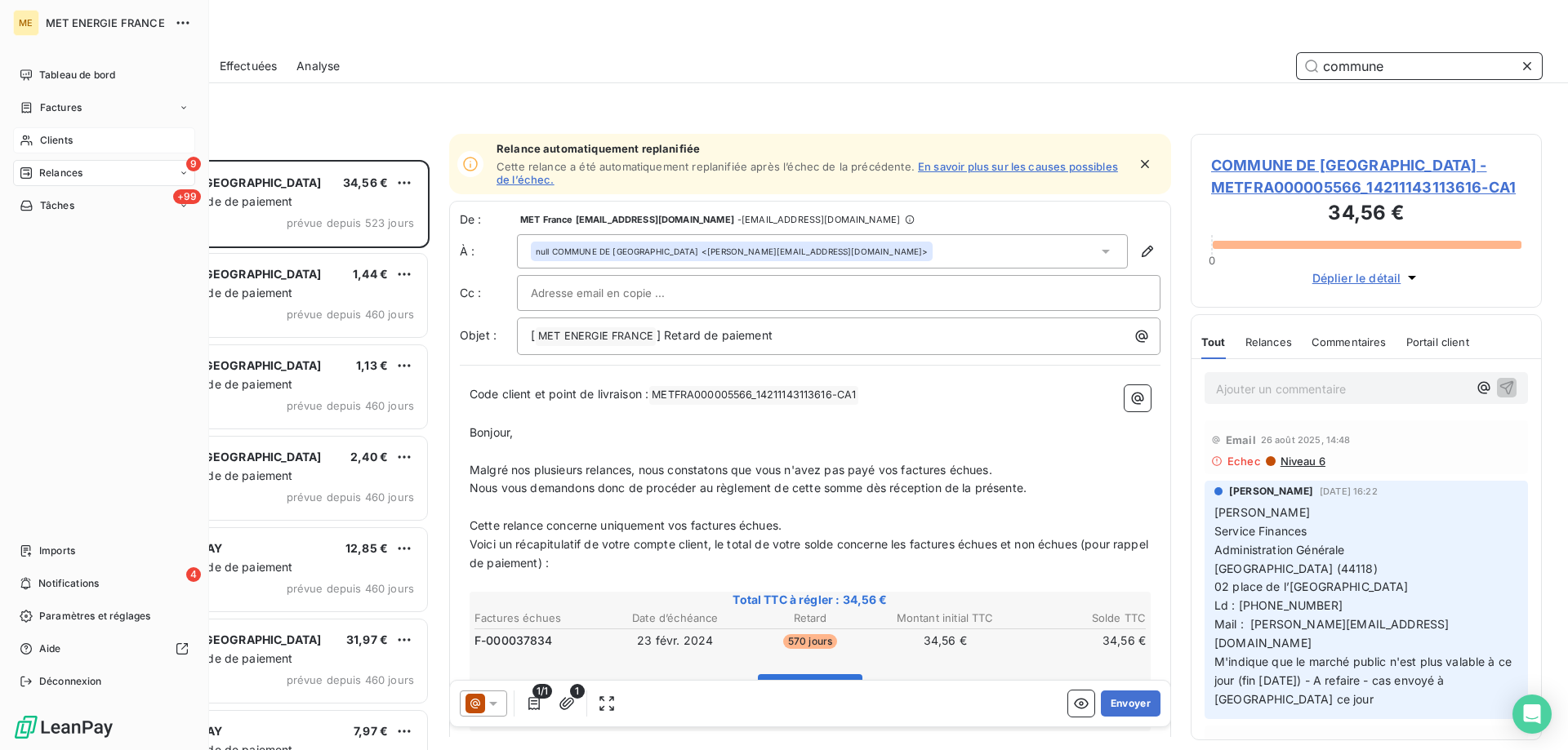
type input "commune"
click at [39, 140] on div "Clients" at bounding box center [104, 140] width 182 height 26
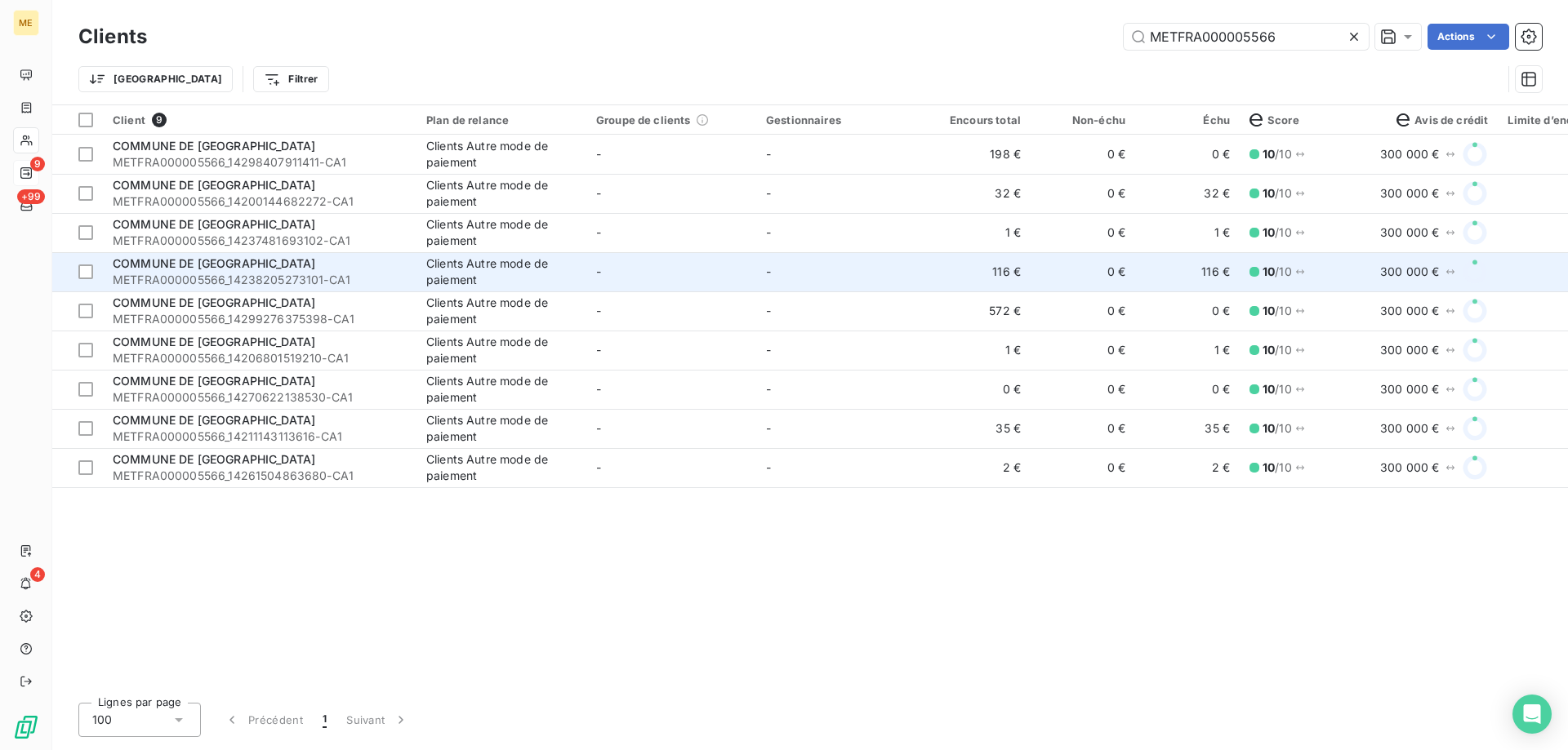
click at [902, 266] on td "-" at bounding box center [841, 272] width 170 height 39
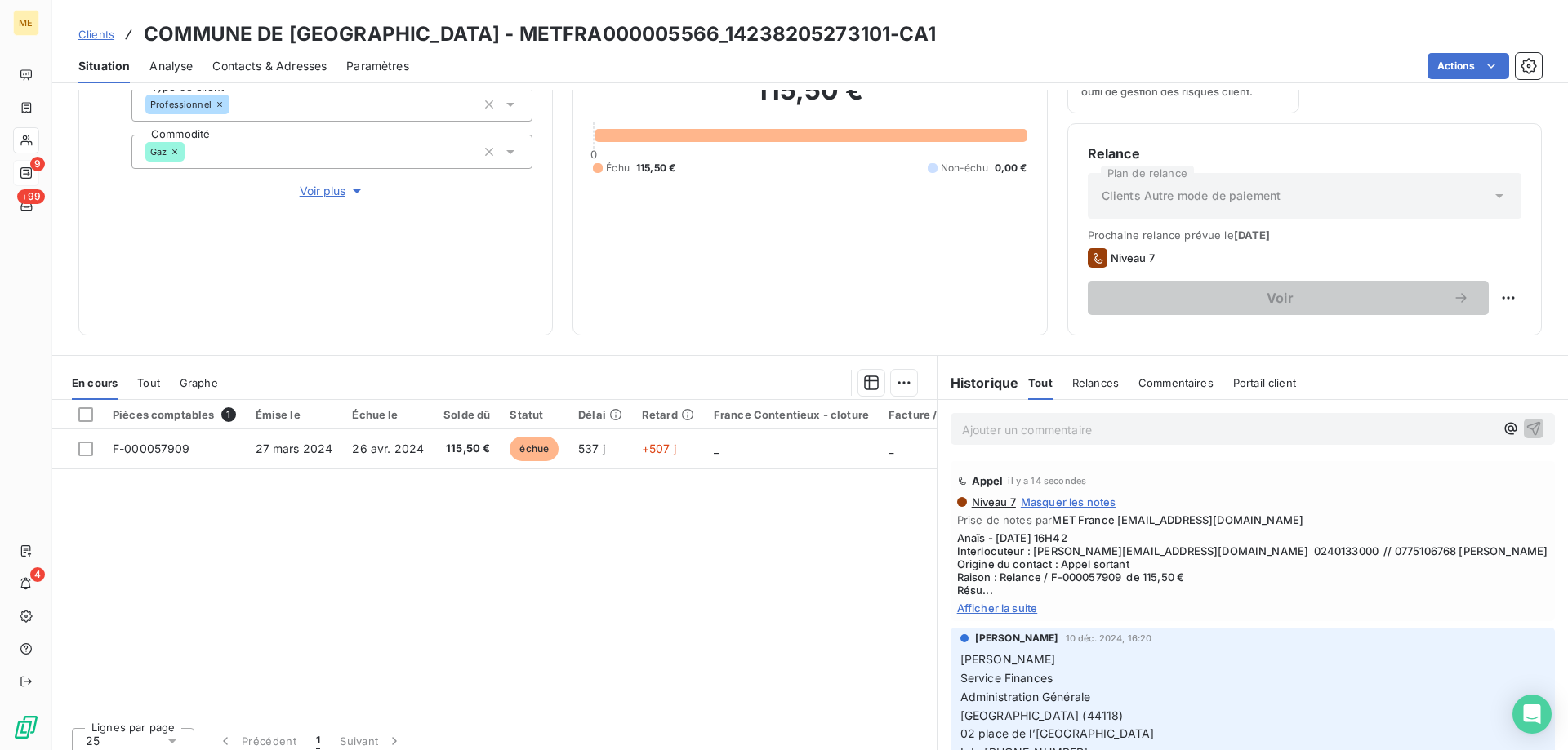
scroll to position [218, 0]
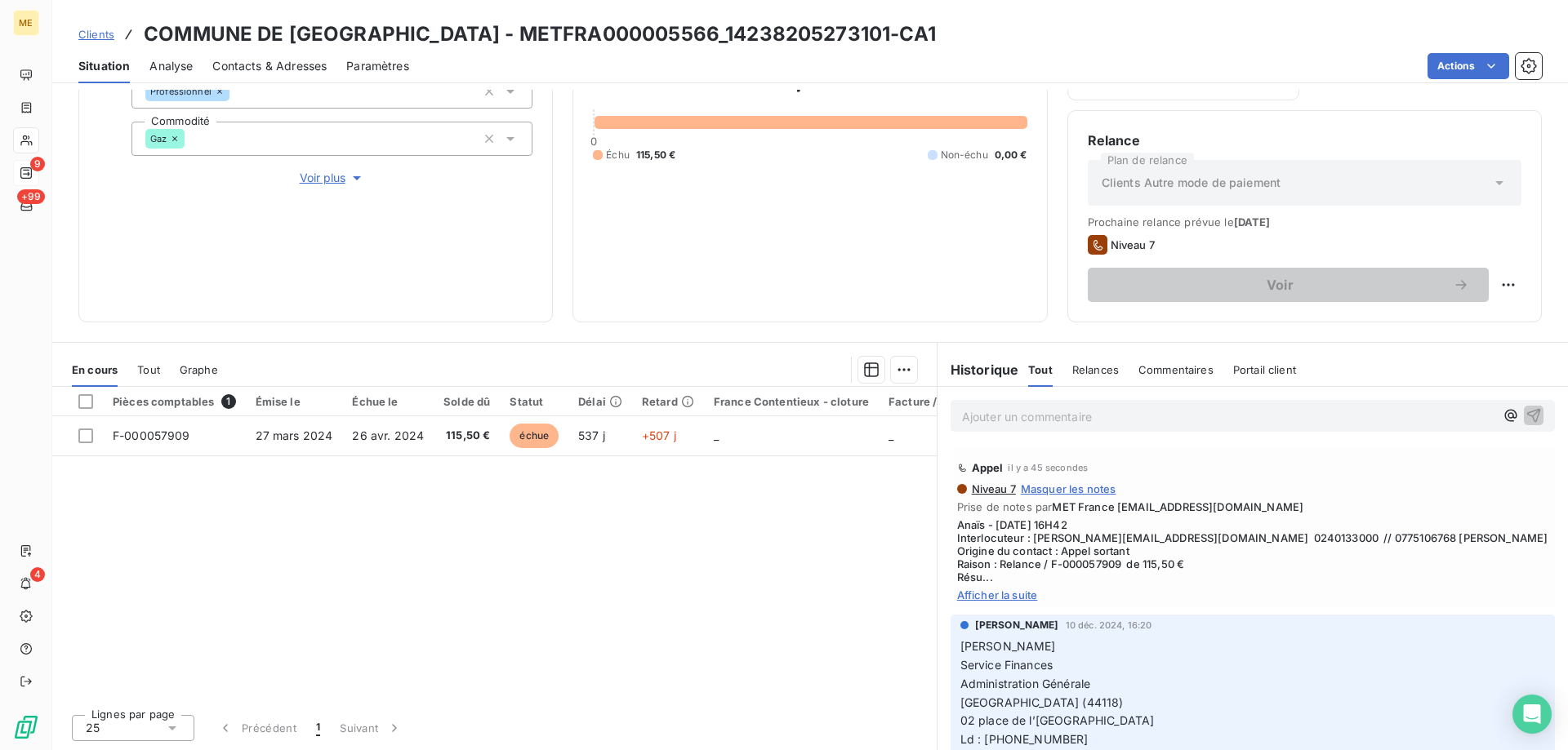
click at [998, 595] on span "Afficher la suite" at bounding box center [1253, 595] width 591 height 13
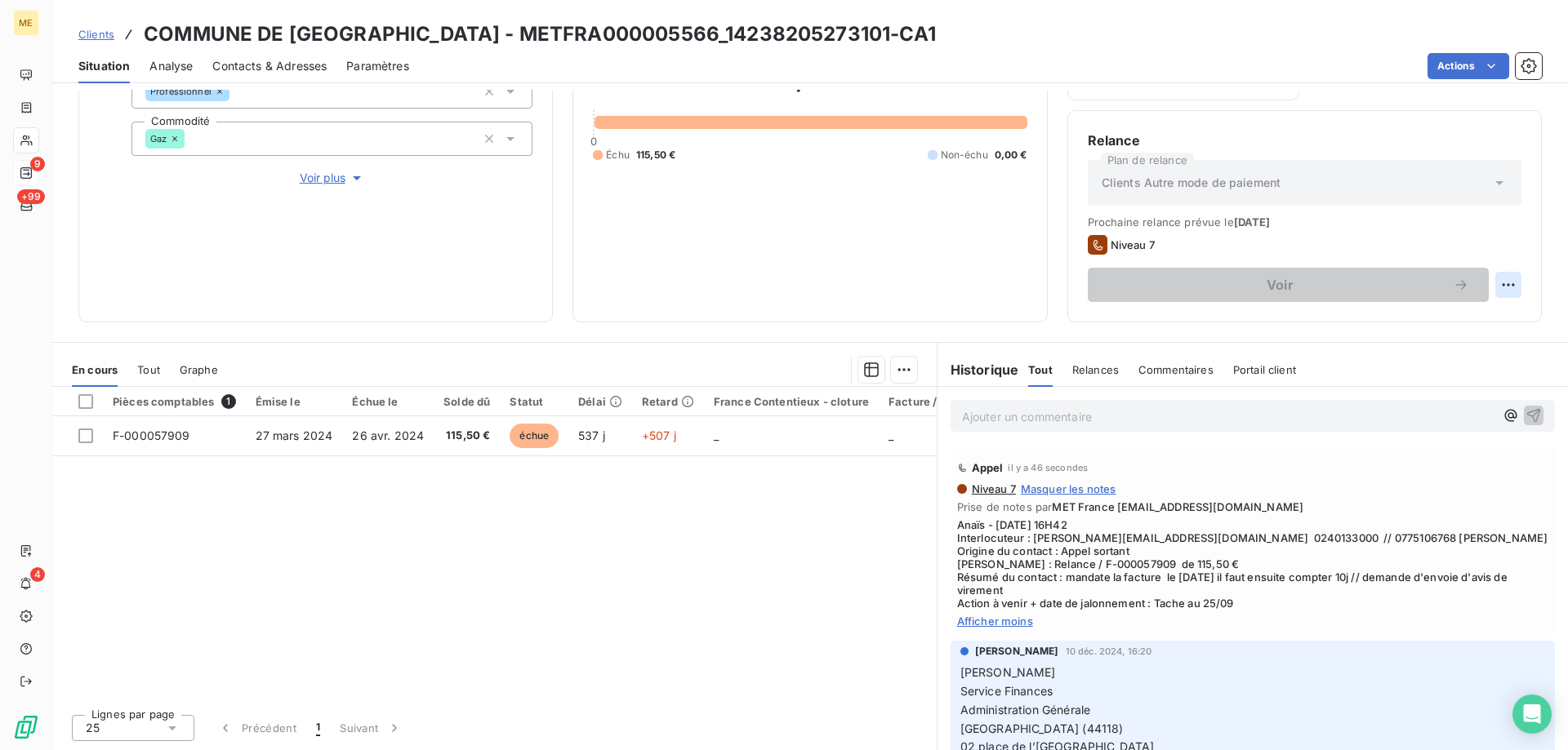
click at [1495, 278] on html "ME 9 +99 4 Clients COMMUNE DE LA CHEVROLIERE - METFRA000005566_14238205273101-C…" at bounding box center [784, 457] width 1568 height 913
click at [1461, 71] on html "ME 9 +99 4 Clients COMMUNE DE LA CHEVROLIERE - METFRA000005566_14238205273101-C…" at bounding box center [784, 457] width 1568 height 913
click at [1456, 63] on html "ME 9 +99 4 Clients COMMUNE DE LA CHEVROLIERE - METFRA000005566_14238205273101-C…" at bounding box center [784, 457] width 1568 height 913
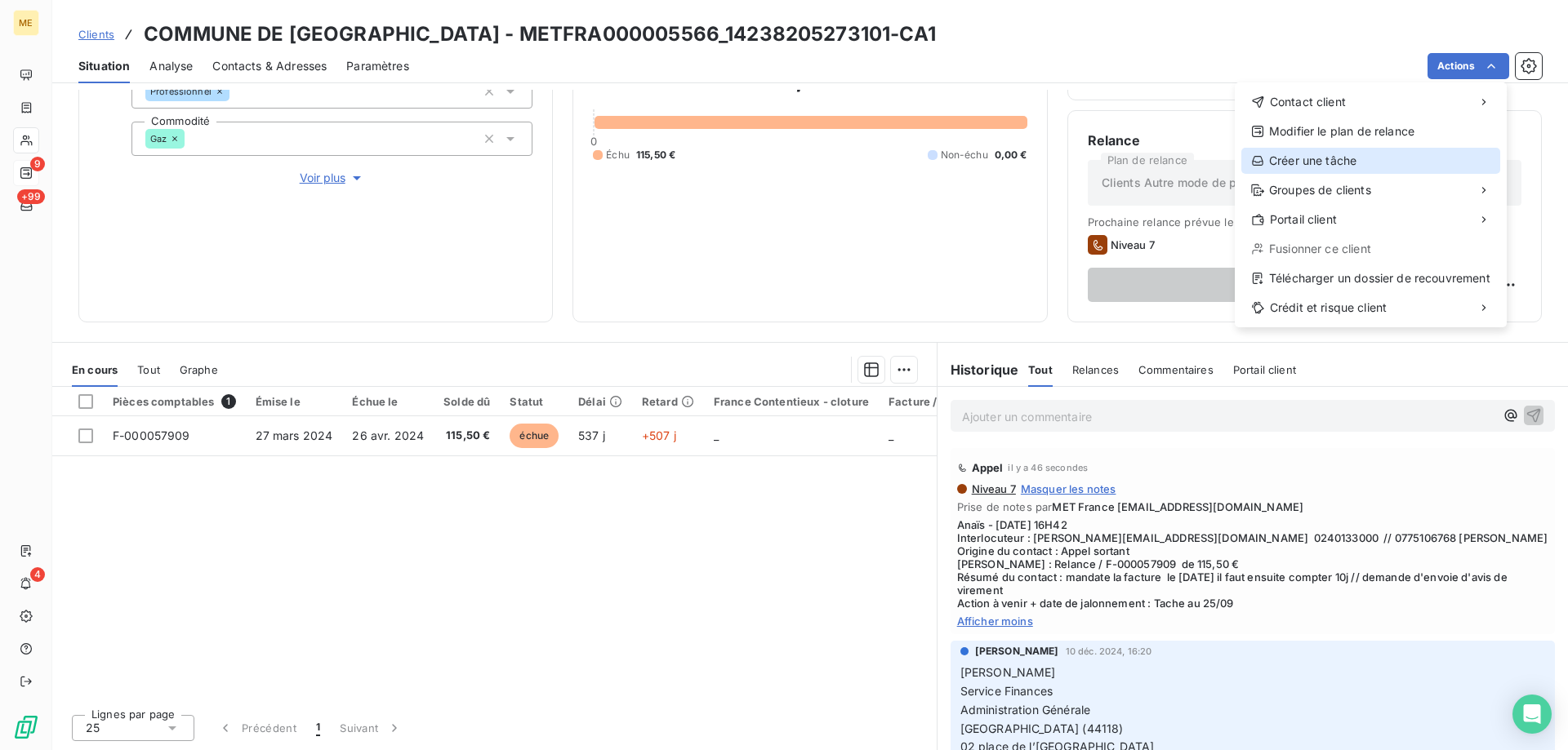
click at [1339, 161] on div "Créer une tâche" at bounding box center [1371, 160] width 259 height 26
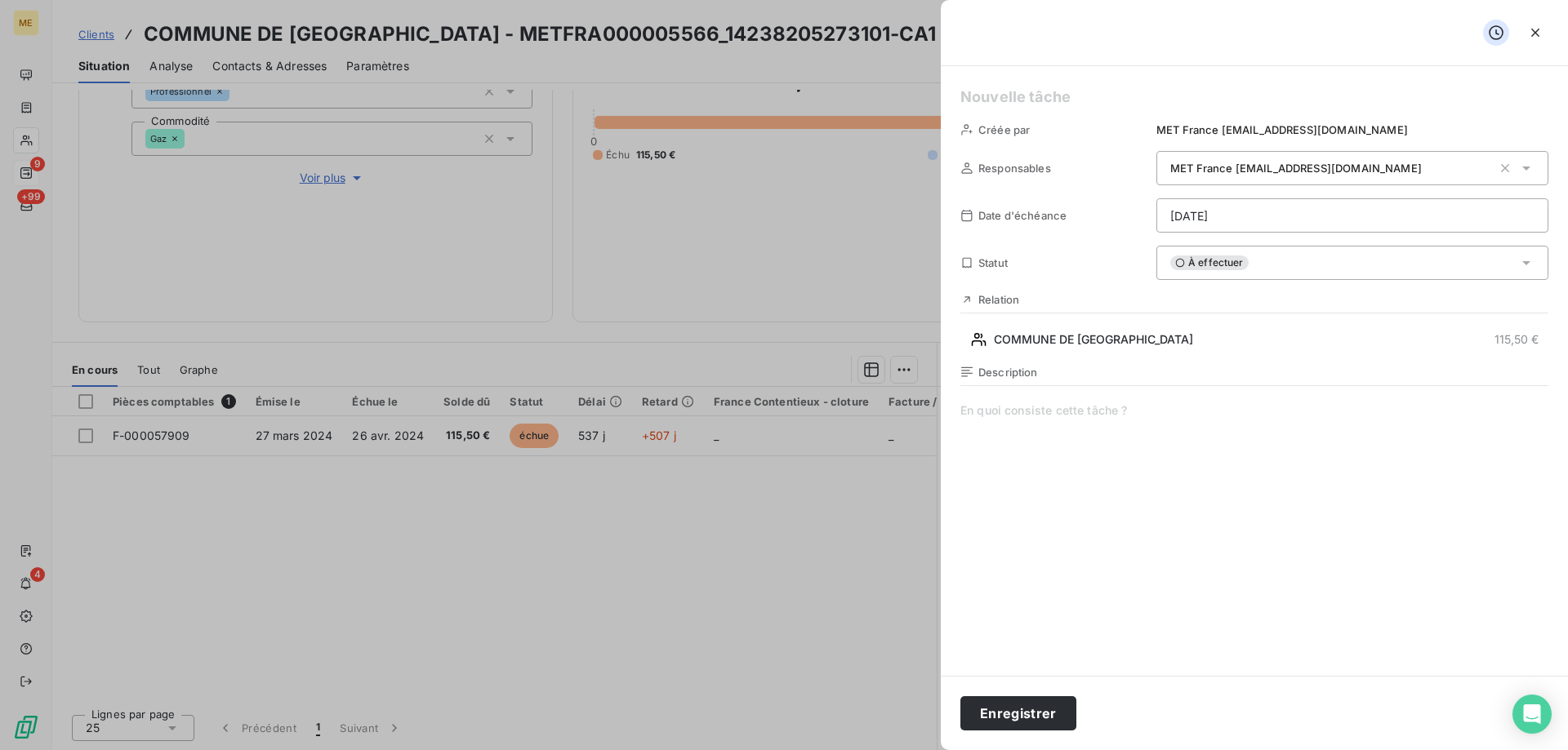
click at [1061, 96] on h5 at bounding box center [1254, 96] width 588 height 23
click at [1095, 403] on span at bounding box center [1254, 559] width 588 height 313
click at [1217, 209] on html "ME 9 +99 4 Clients COMMUNE DE LA CHEVROLIERE - METFRA000005566_14238205273101-C…" at bounding box center [784, 457] width 1568 height 913
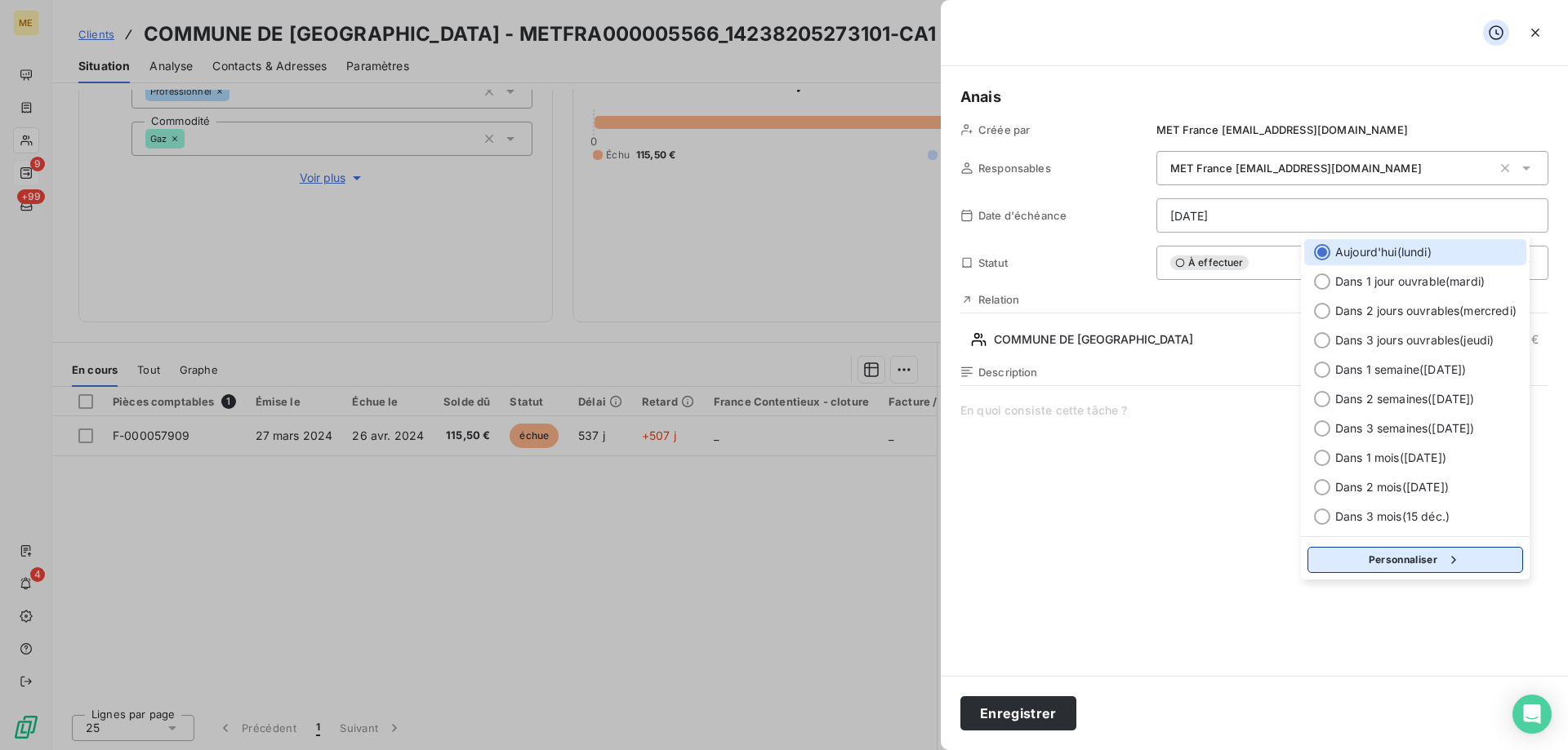
click at [1399, 564] on button "Personnaliser" at bounding box center [1415, 560] width 215 height 26
select select "8"
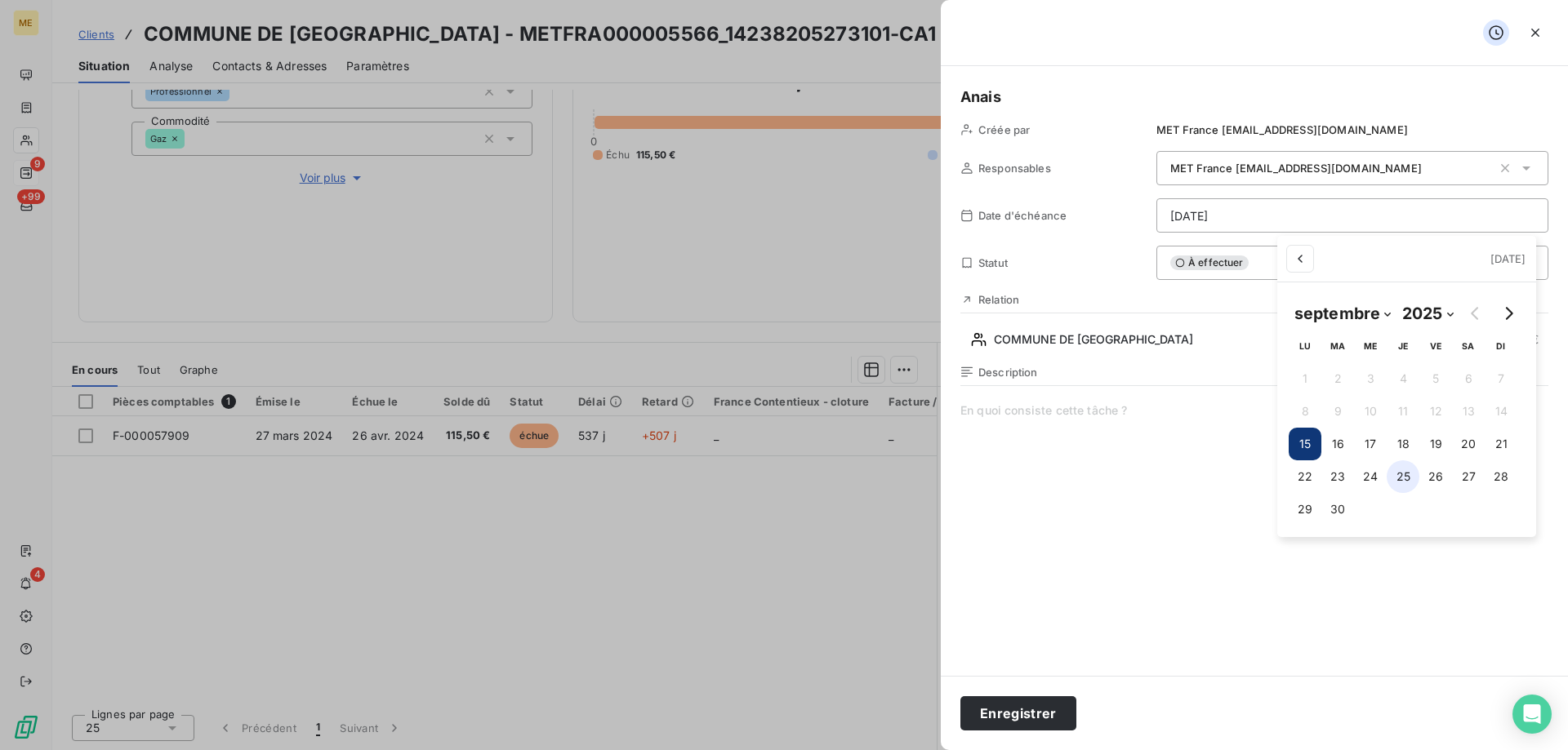
click at [1398, 480] on button "25" at bounding box center [1403, 476] width 33 height 33
type input "25/09/2025"
click at [1088, 473] on html "ME 9 +99 4 Clients COMMUNE DE LA CHEVROLIERE - METFRA000005566_14238205273101-C…" at bounding box center [784, 457] width 1568 height 913
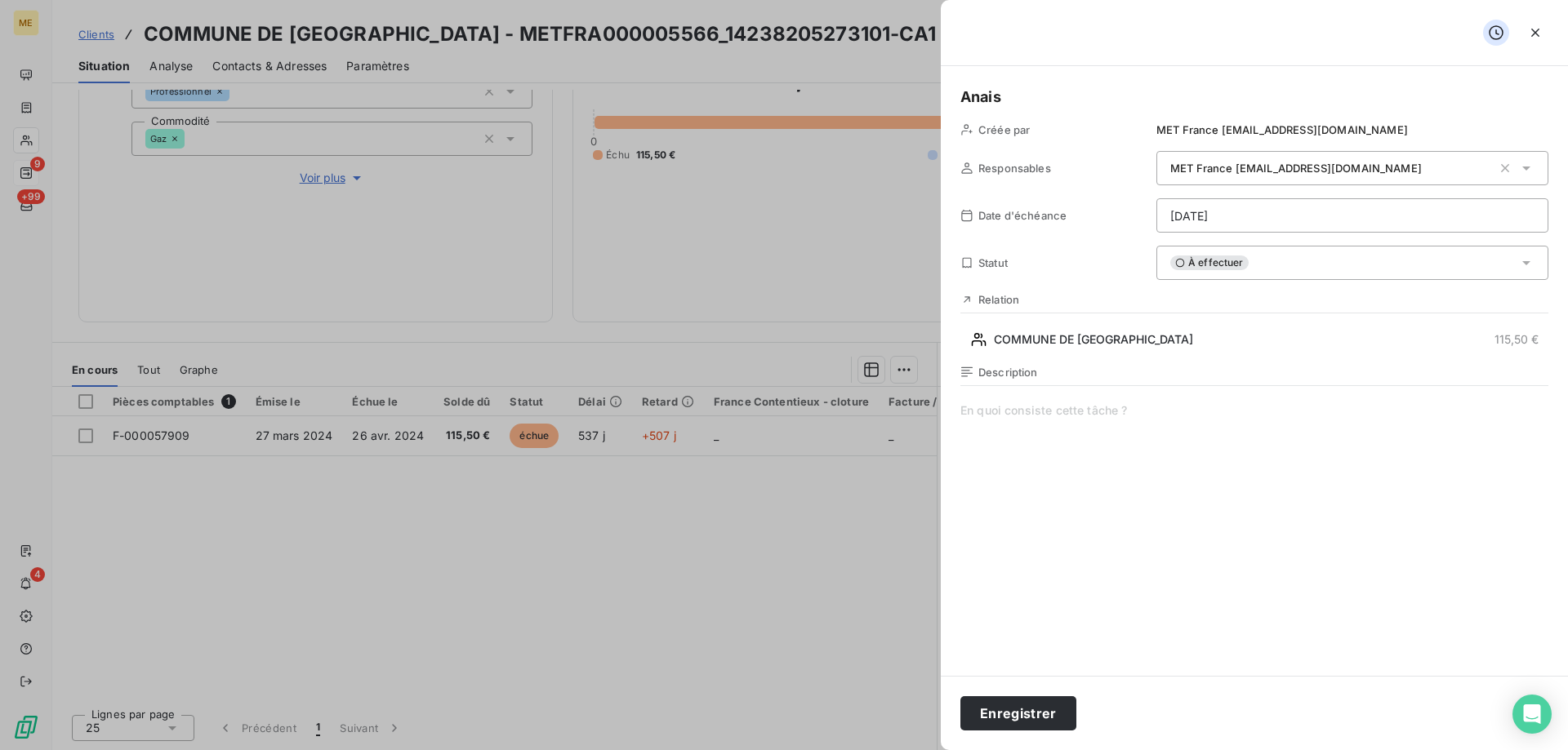
click at [1112, 412] on span at bounding box center [1254, 559] width 588 height 313
click at [1036, 722] on button "Enregistrer" at bounding box center [1019, 713] width 116 height 34
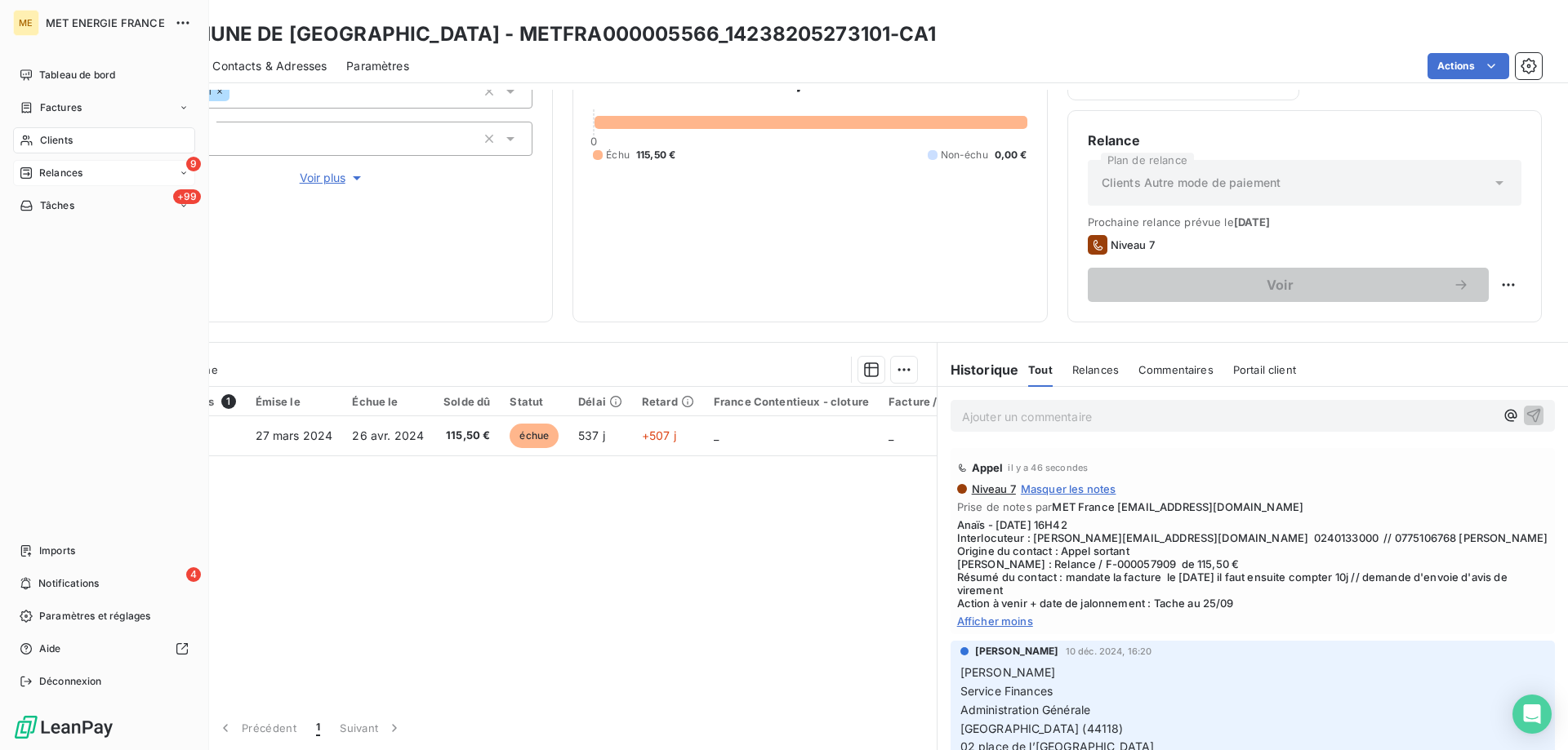
click at [32, 173] on icon at bounding box center [26, 173] width 12 height 12
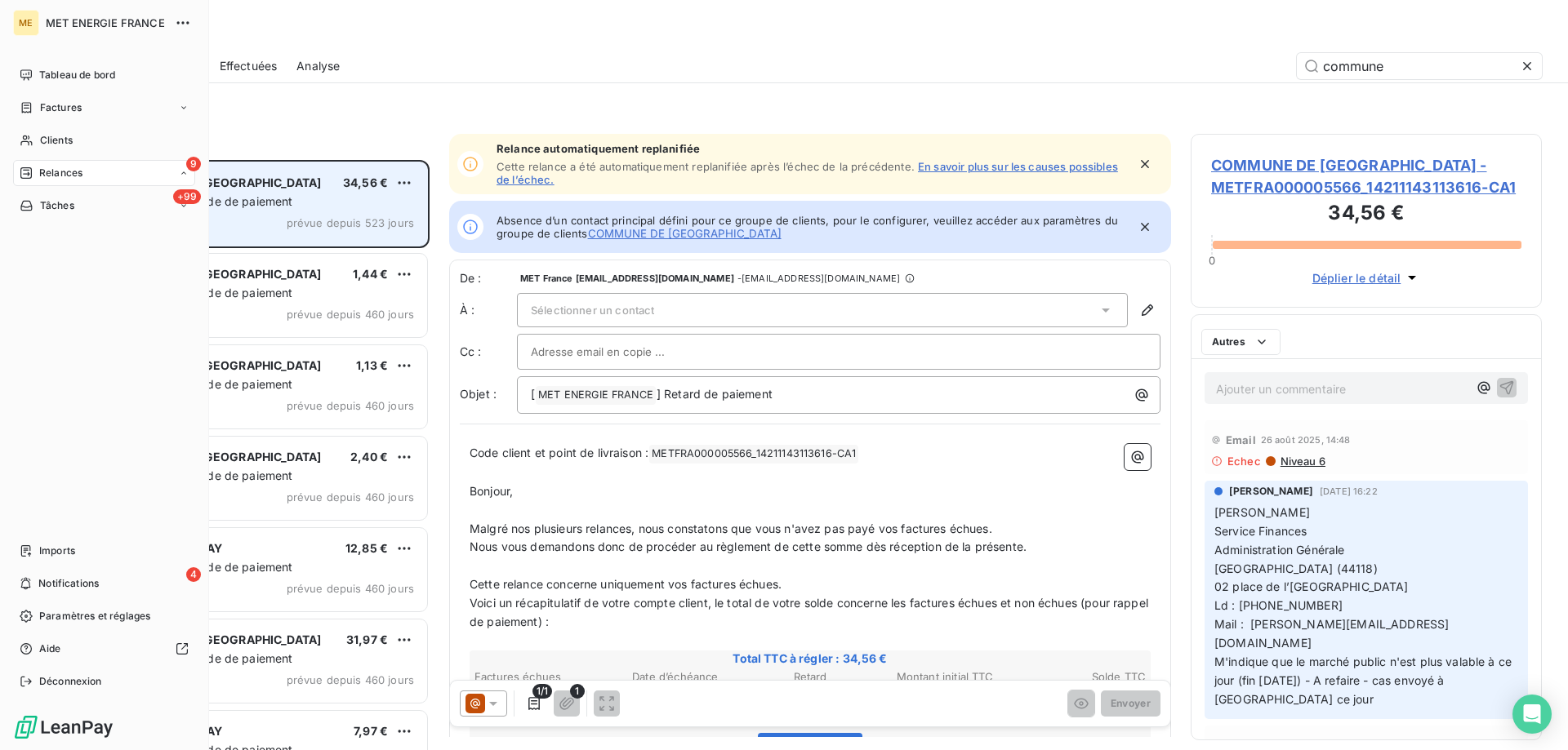
scroll to position [578, 339]
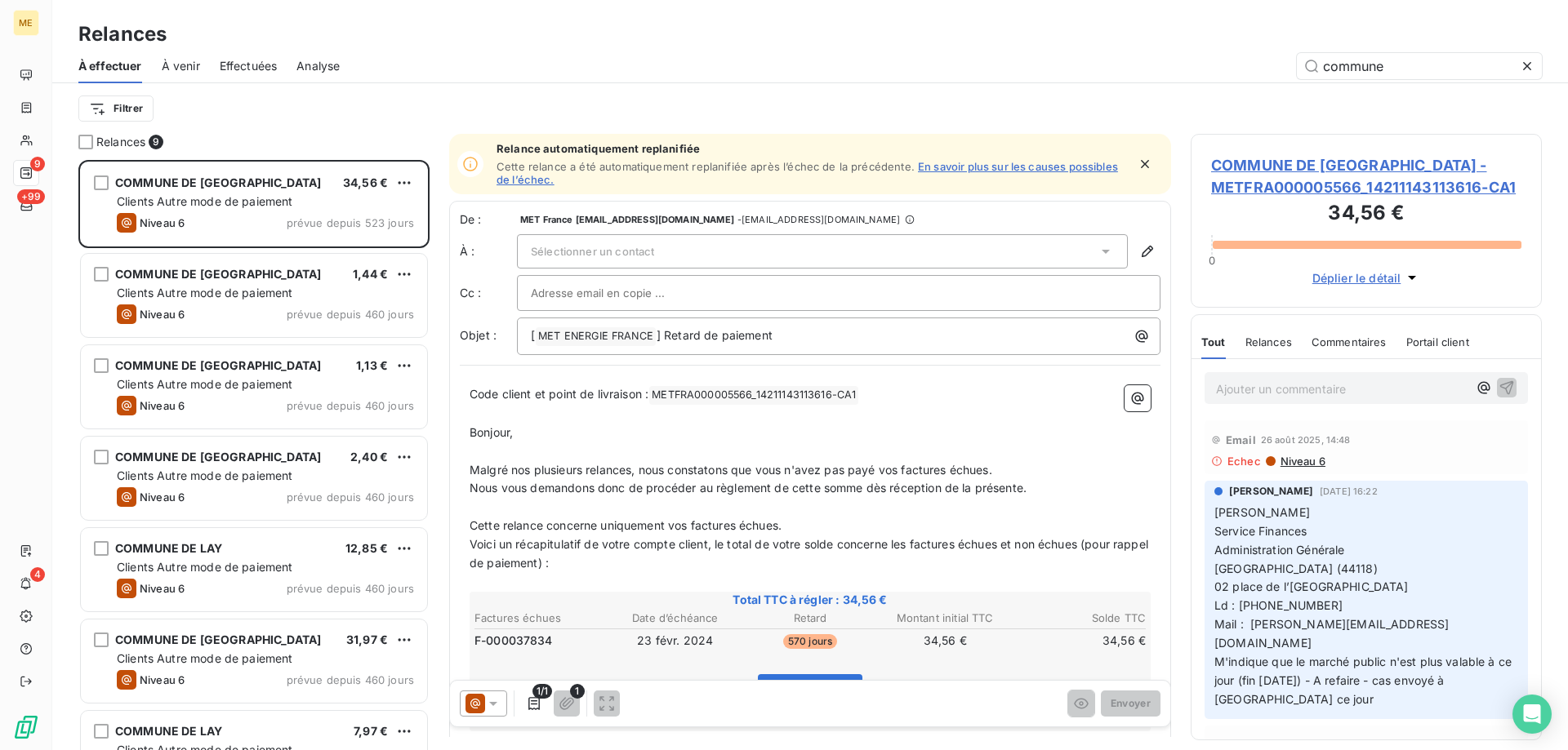
click at [797, 292] on div at bounding box center [839, 292] width 615 height 24
click at [937, 297] on input "text" at bounding box center [839, 292] width 615 height 24
click at [797, 247] on div "Sélectionner un contact" at bounding box center [823, 251] width 611 height 34
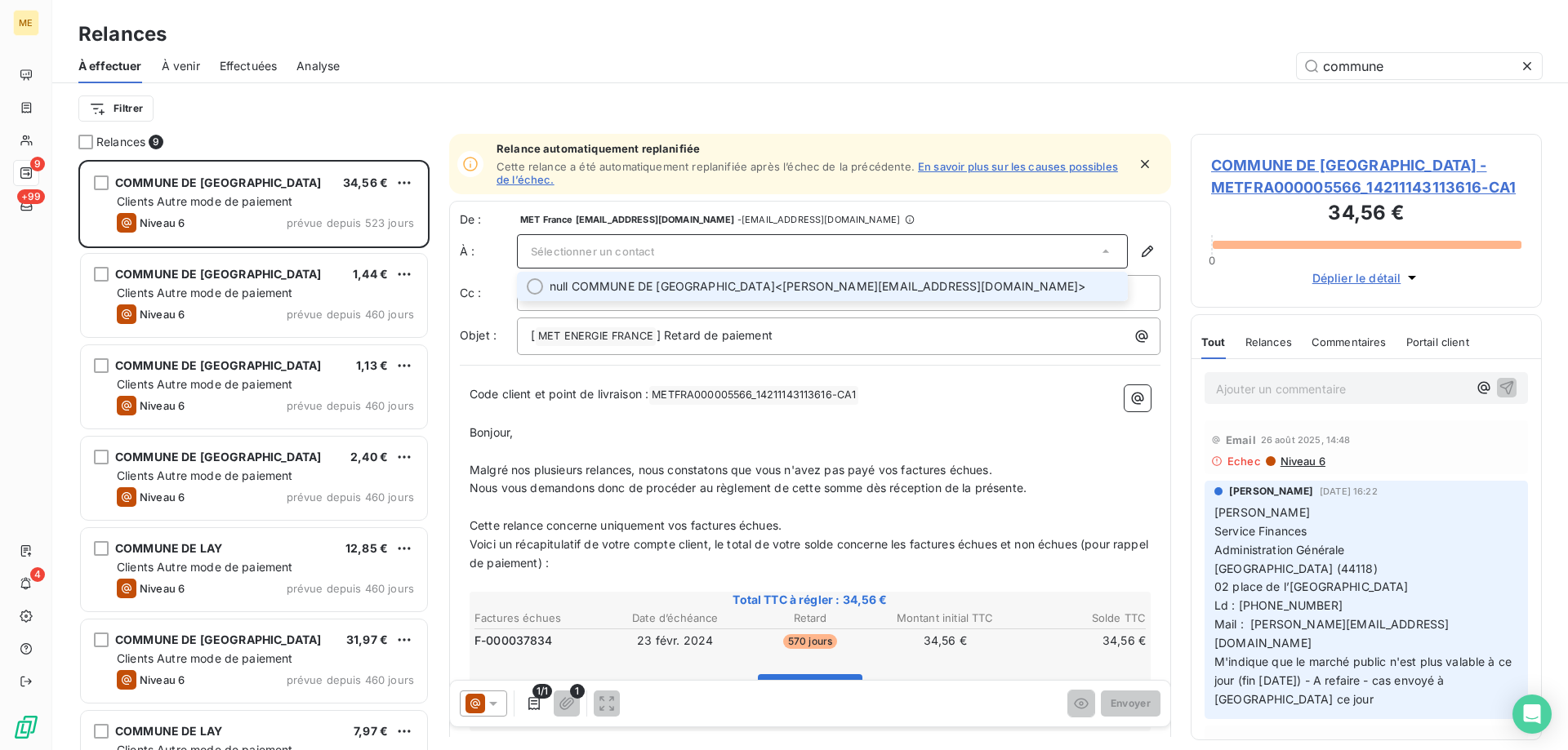
click at [786, 276] on li "null COMMUNE DE LA CHEVROLIERE <j.boblin@marie-lachevroliere.fr>" at bounding box center [823, 286] width 611 height 29
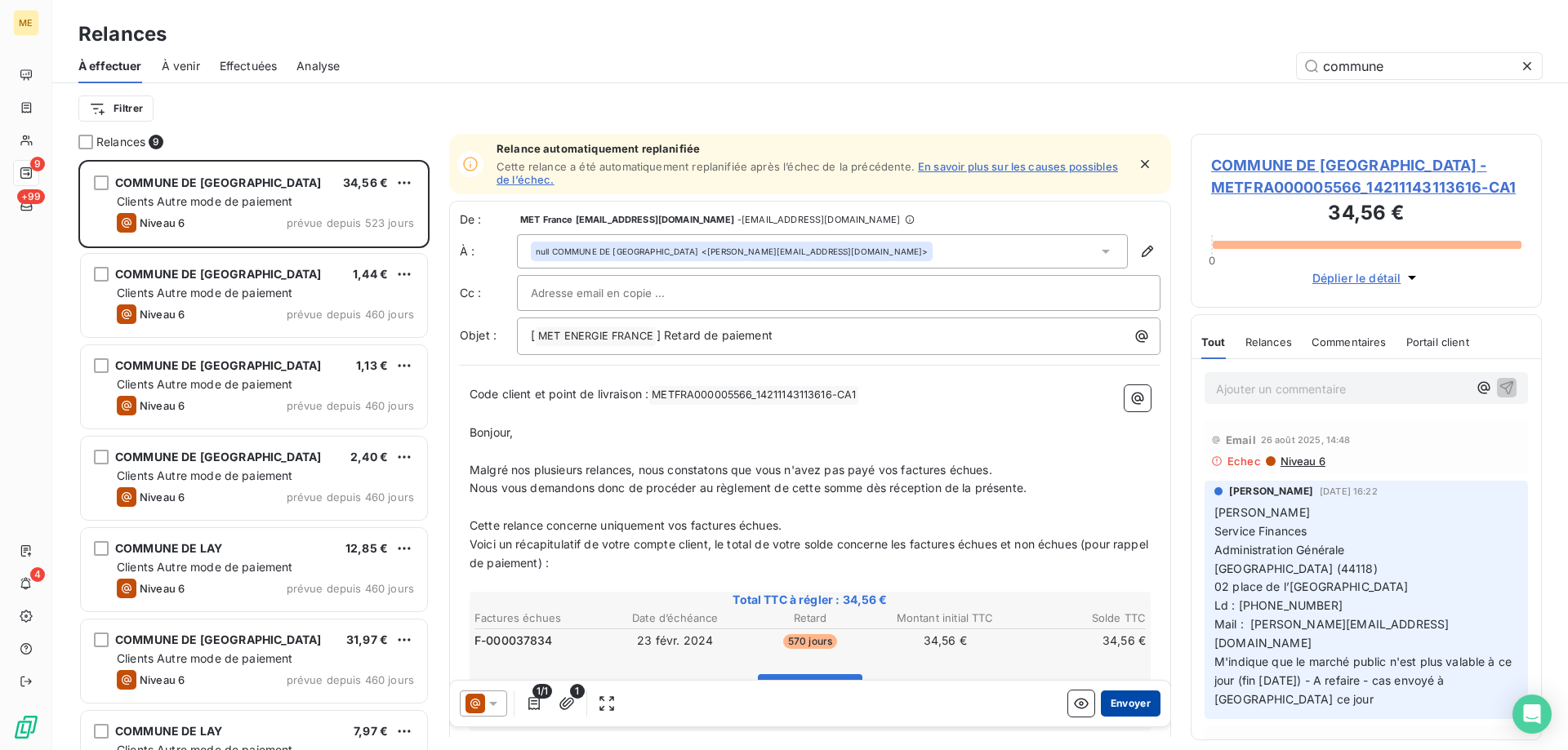
click at [1132, 714] on button "Envoyer" at bounding box center [1130, 703] width 60 height 26
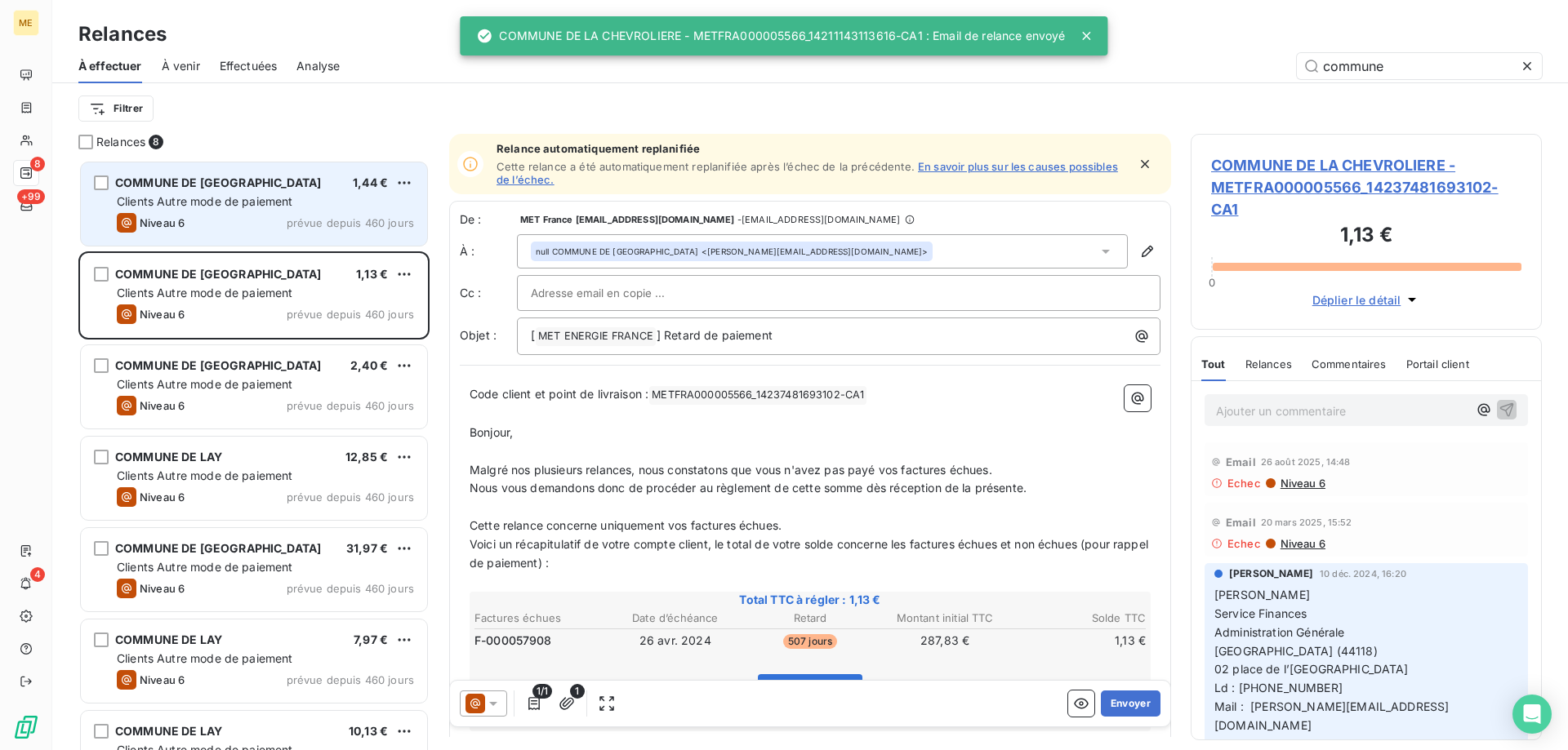
click at [266, 199] on span "Clients Autre mode de paiement" at bounding box center [205, 201] width 176 height 14
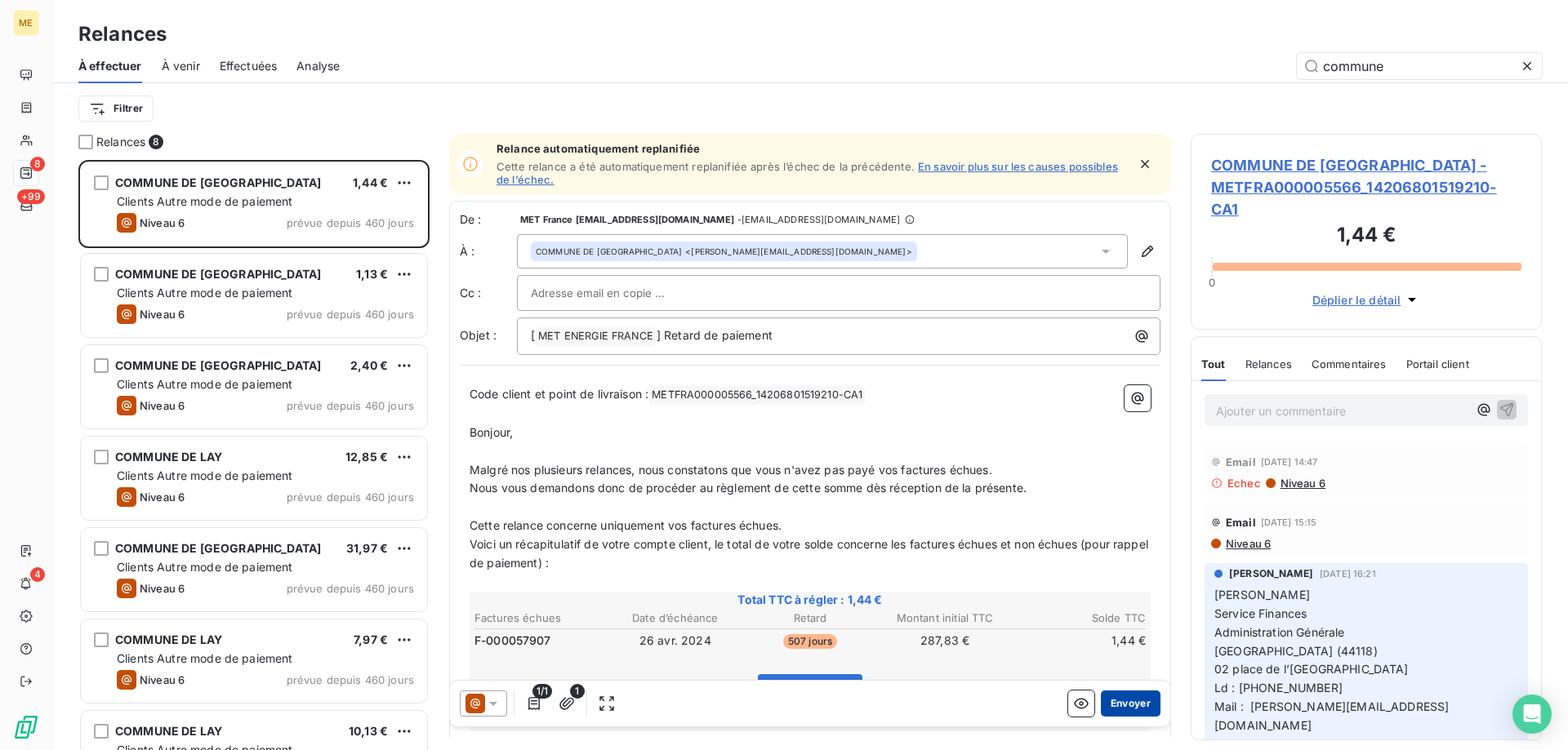
click at [1119, 709] on button "Envoyer" at bounding box center [1130, 703] width 60 height 26
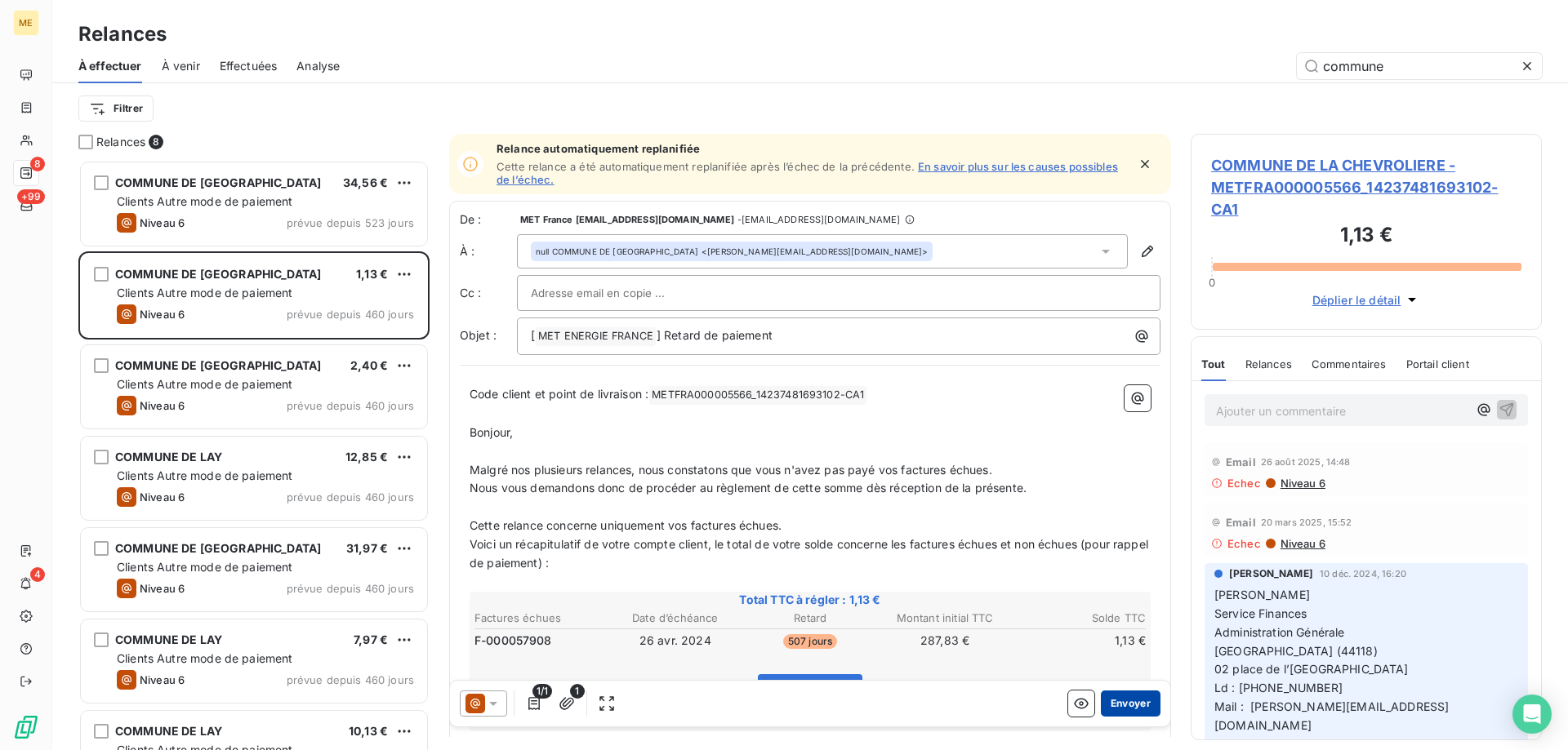
click at [1129, 706] on button "Envoyer" at bounding box center [1130, 703] width 60 height 26
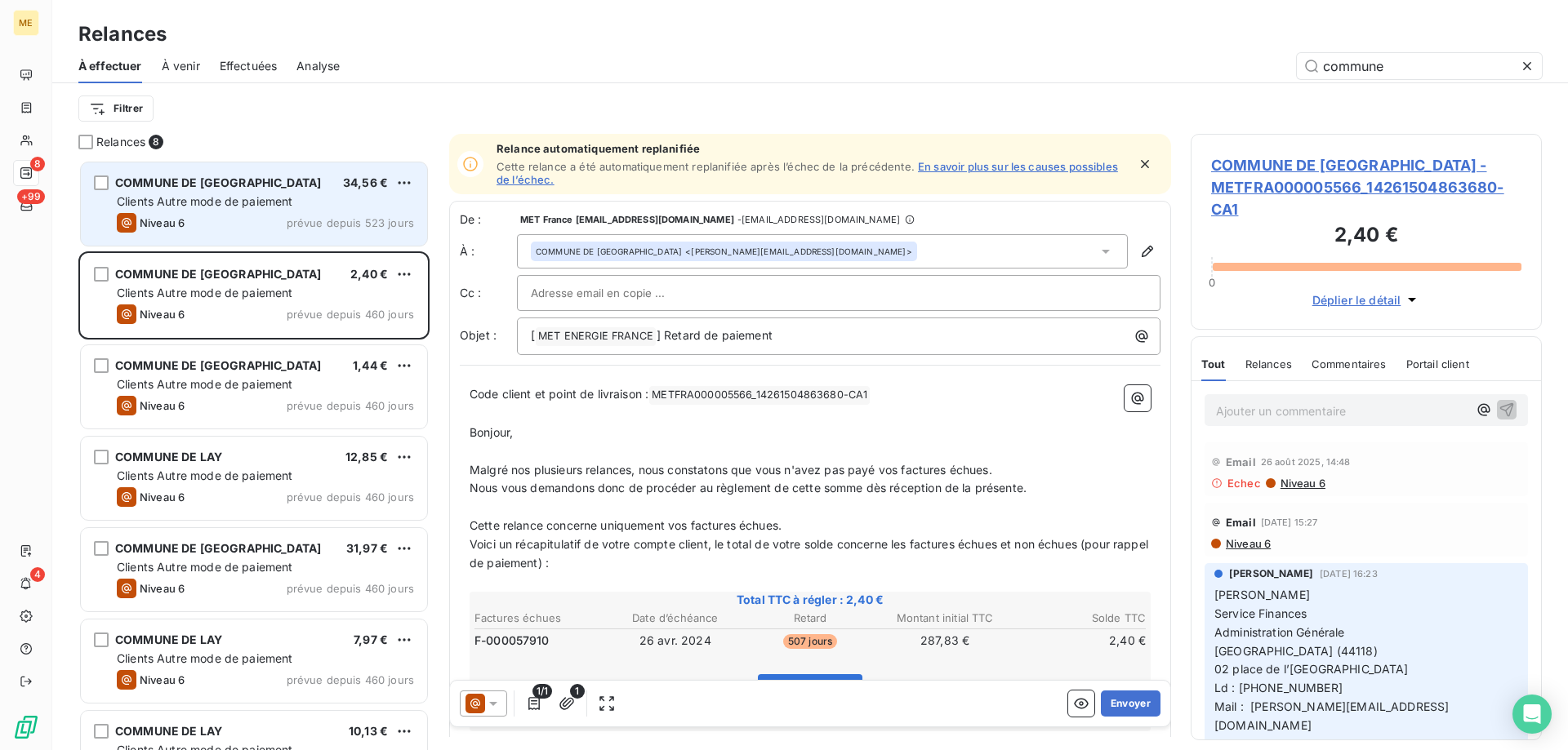
click at [289, 201] on span "Clients Autre mode de paiement" at bounding box center [205, 201] width 176 height 14
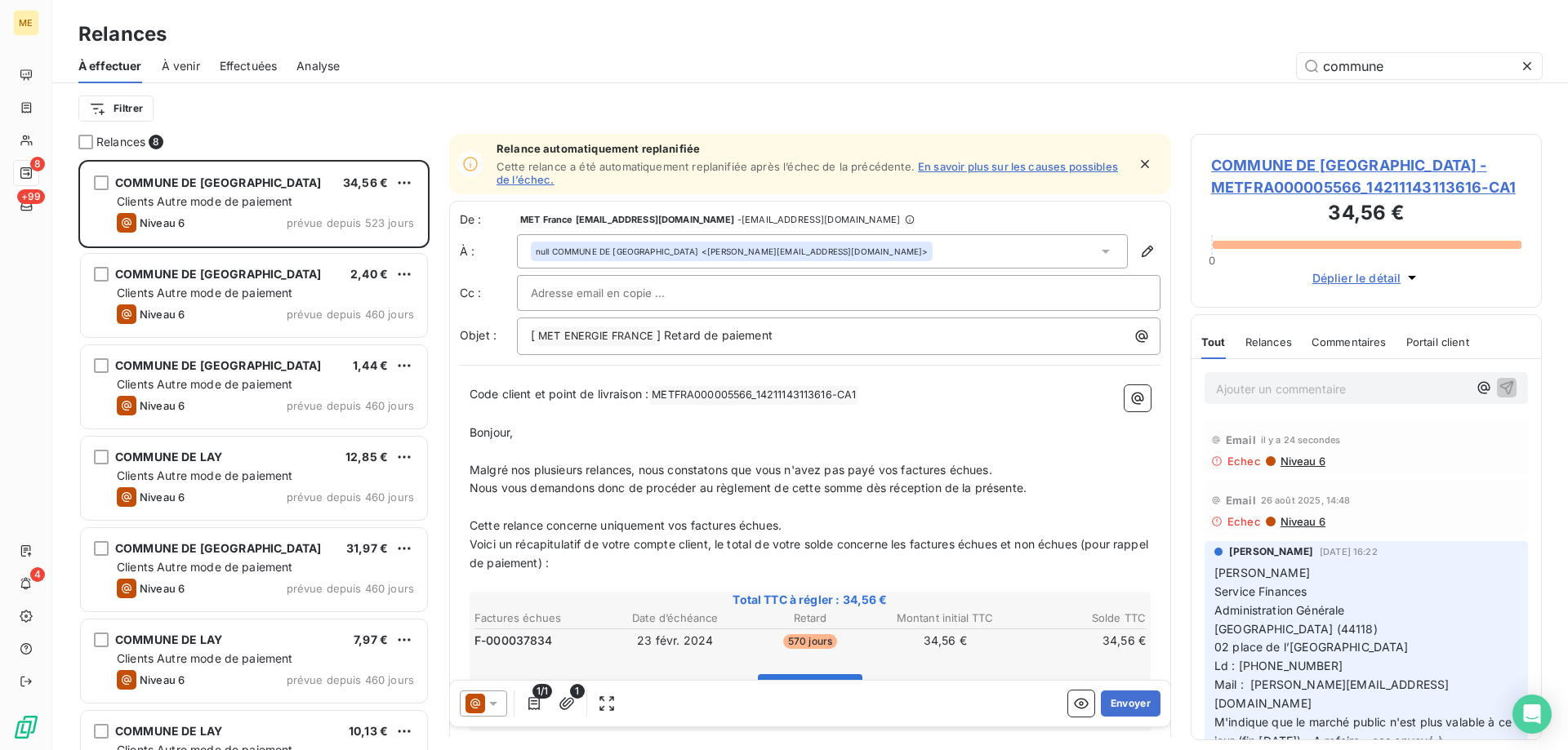
click at [866, 245] on div "null COMMUNE DE LA CHEVROLIERE <j.boblin@marie-lachevroliere.fr>" at bounding box center [823, 251] width 611 height 34
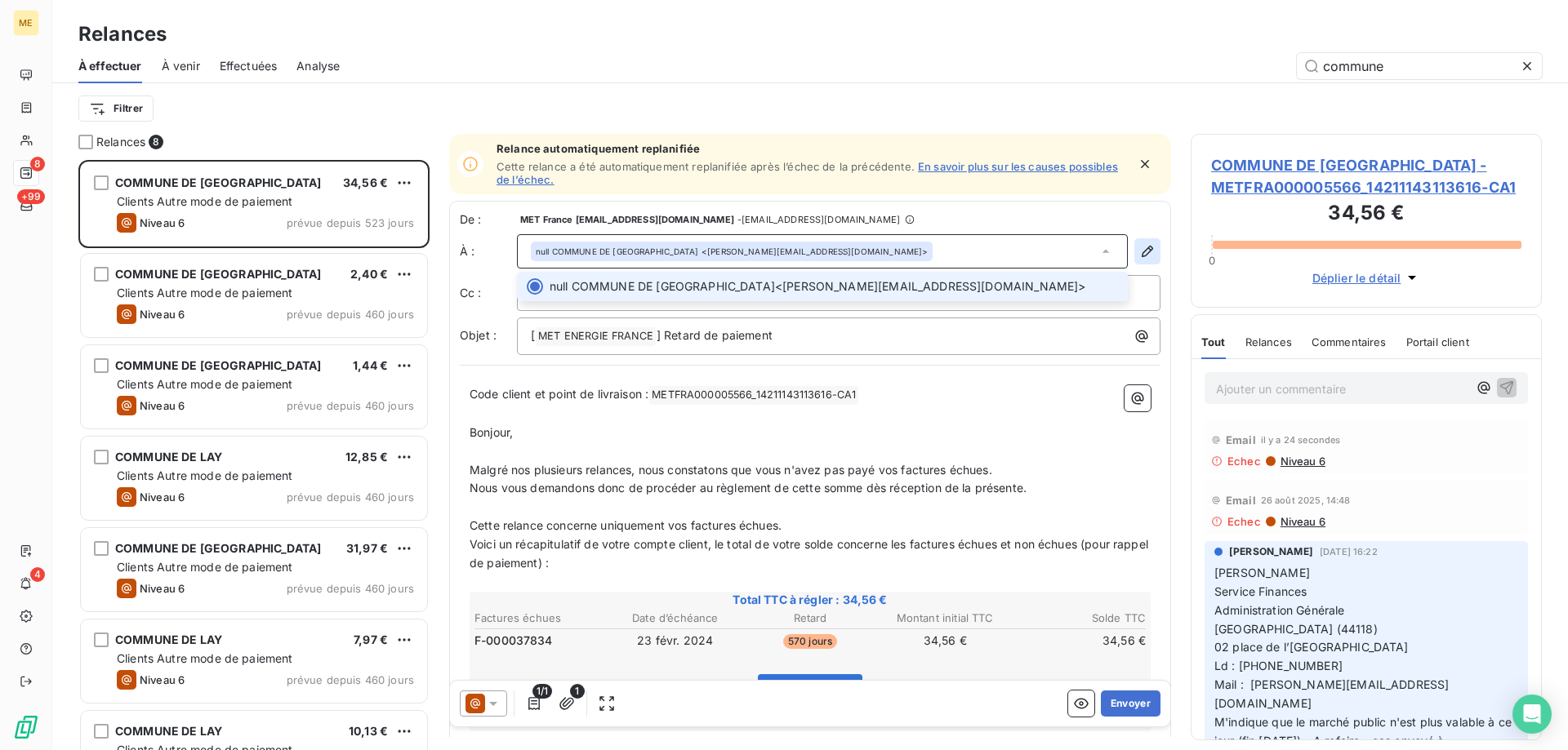
click at [1140, 250] on icon "button" at bounding box center [1147, 251] width 16 height 16
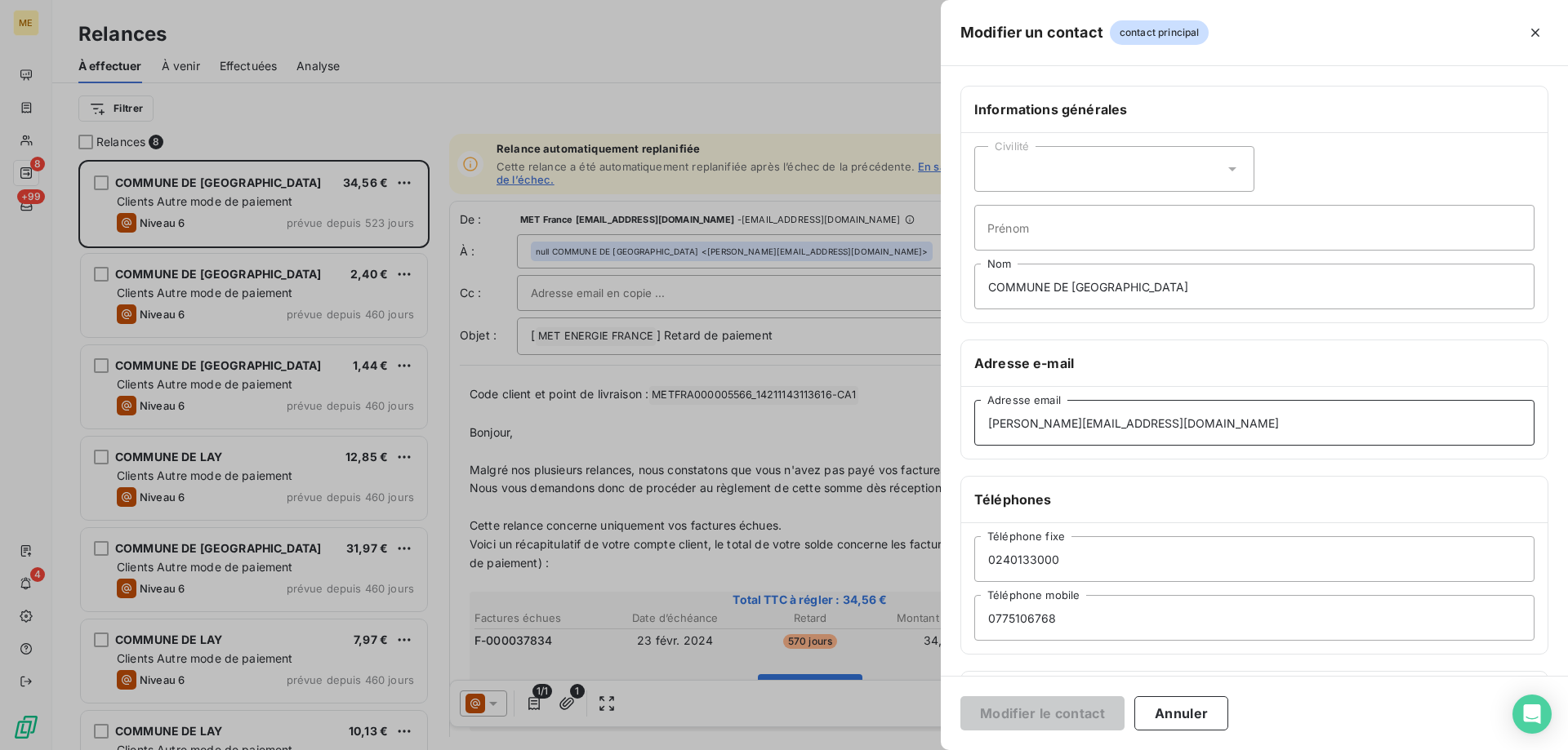
drag, startPoint x: 1199, startPoint y: 426, endPoint x: 978, endPoint y: 421, distance: 221.1
click at [978, 421] on input "j.boblin@marie-lachevroliere.fr" at bounding box center [1254, 422] width 560 height 46
paste input "s.grondin@mai"
type input "s.grondin@mairie-lachevroliere.fr"
click at [1091, 715] on button "Modifier le contact" at bounding box center [1043, 713] width 164 height 34
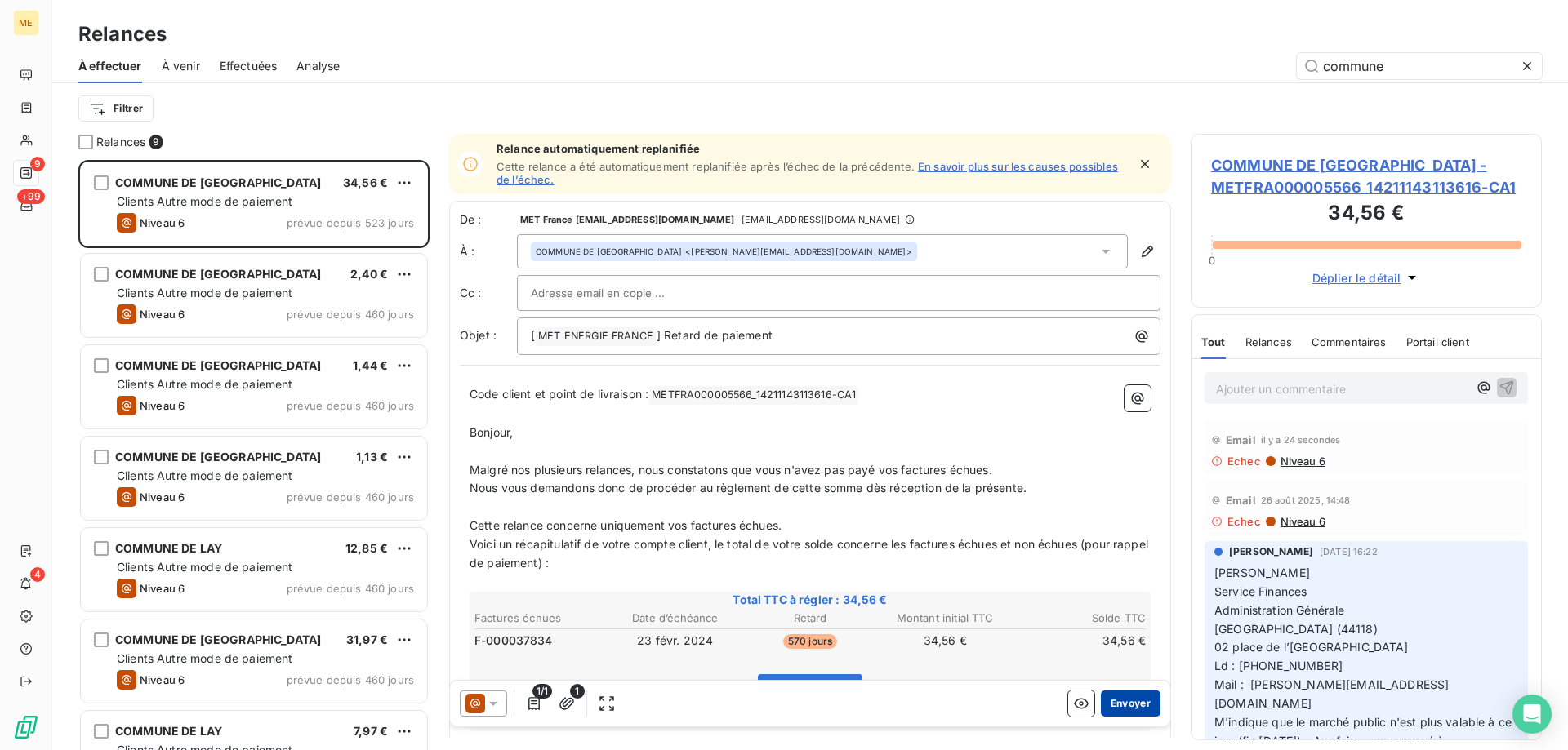
click at [1107, 704] on button "Envoyer" at bounding box center [1130, 703] width 60 height 26
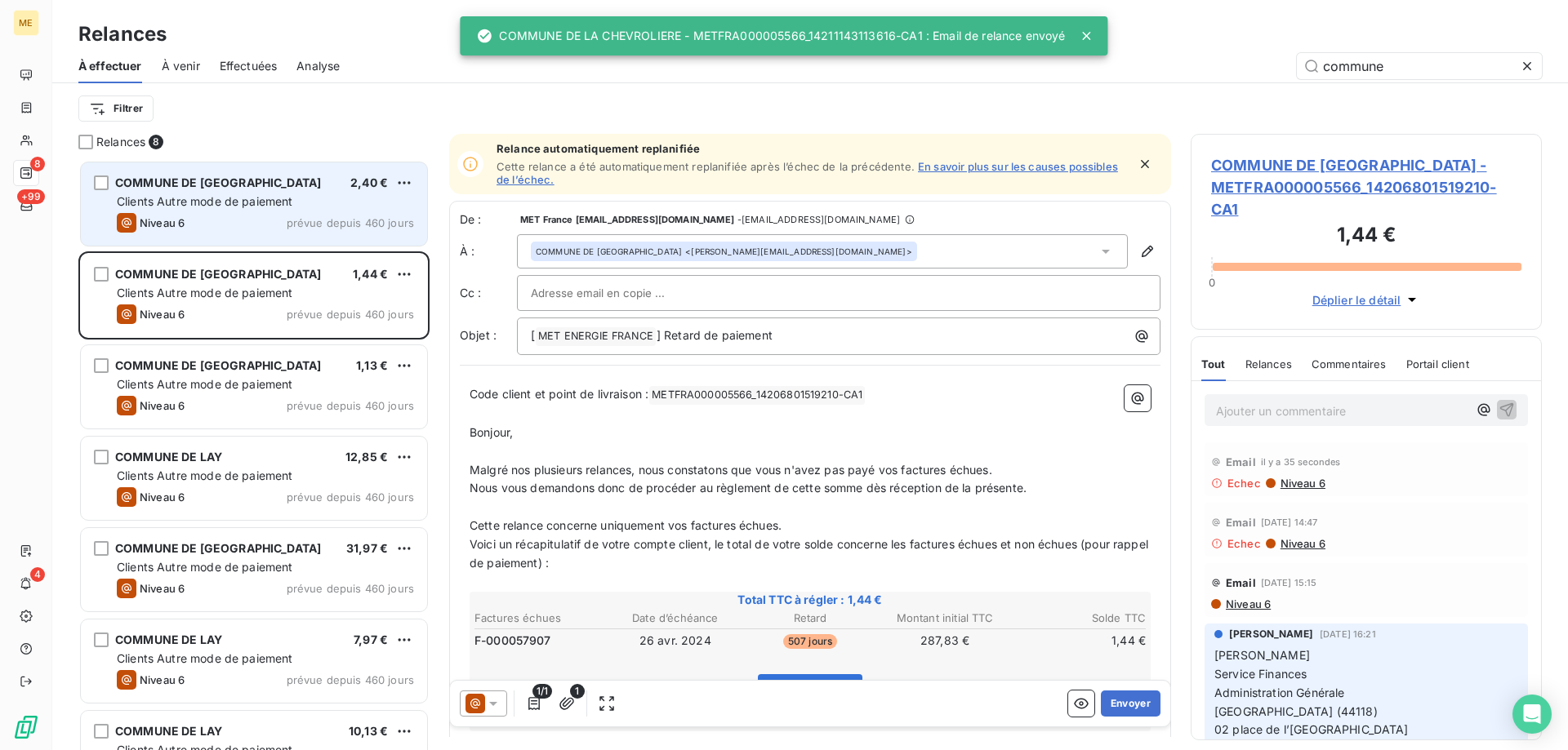
click at [319, 198] on div "Clients Autre mode de paiement" at bounding box center [265, 201] width 298 height 16
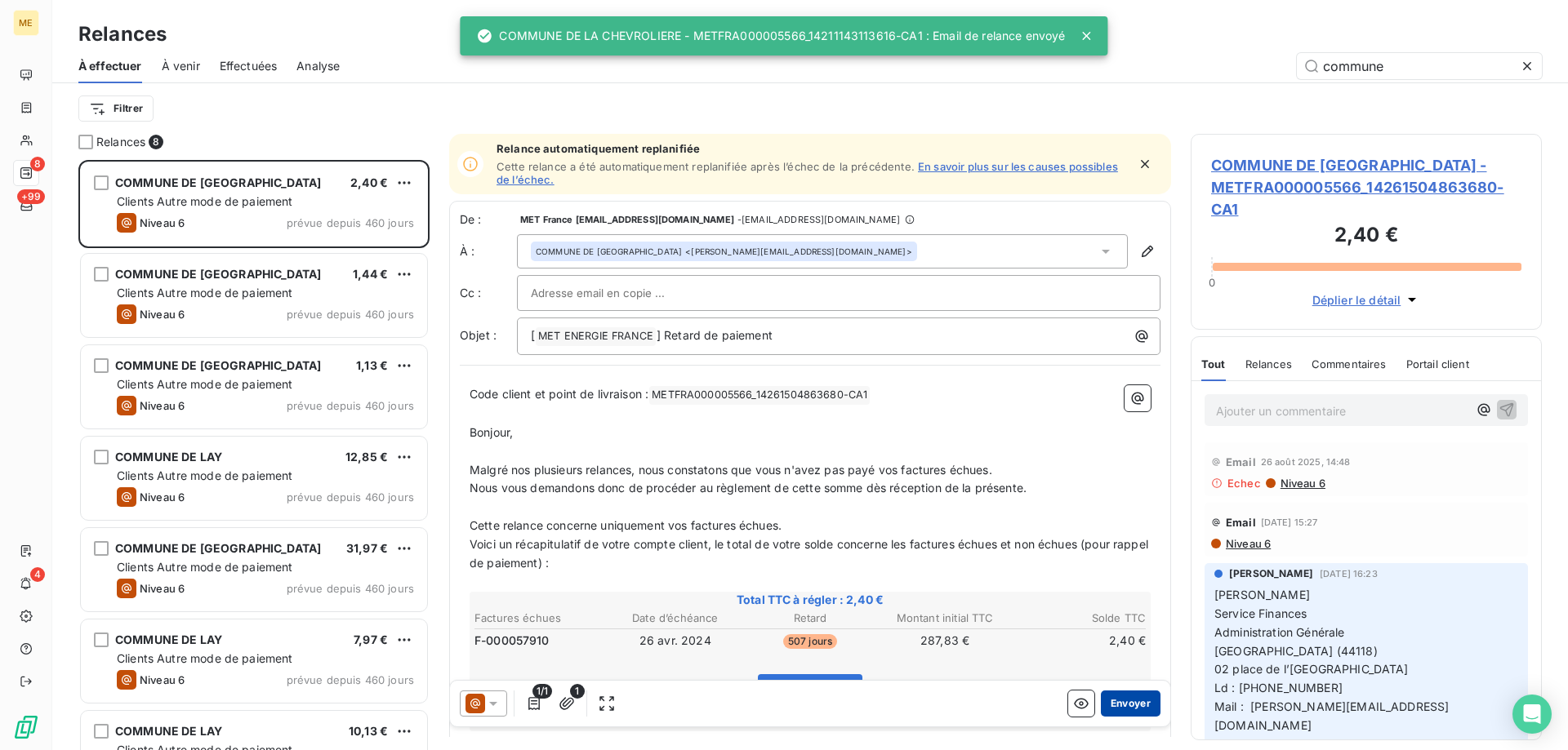
click at [1119, 700] on button "Envoyer" at bounding box center [1130, 703] width 60 height 26
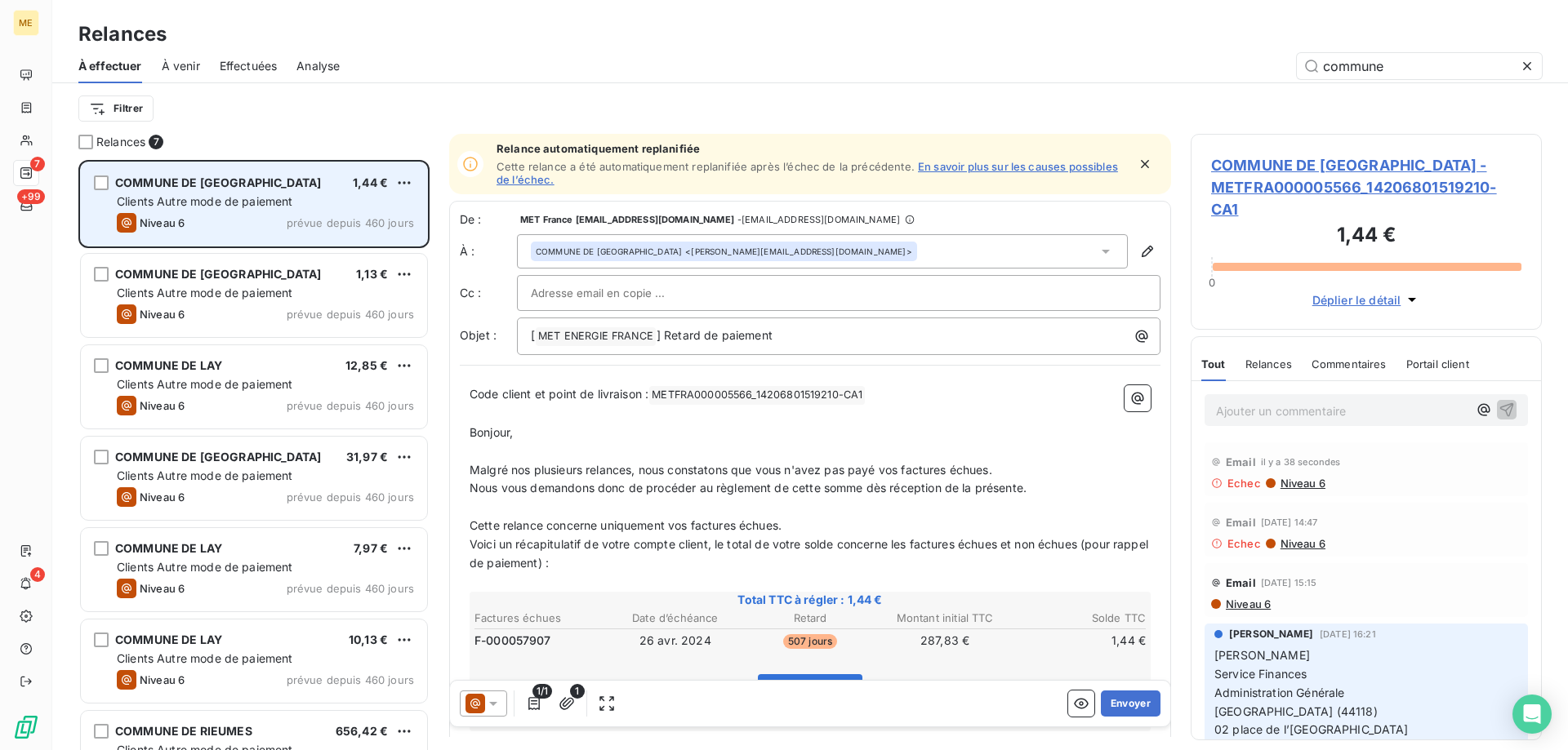
click at [319, 206] on div "Clients Autre mode de paiement" at bounding box center [265, 201] width 298 height 16
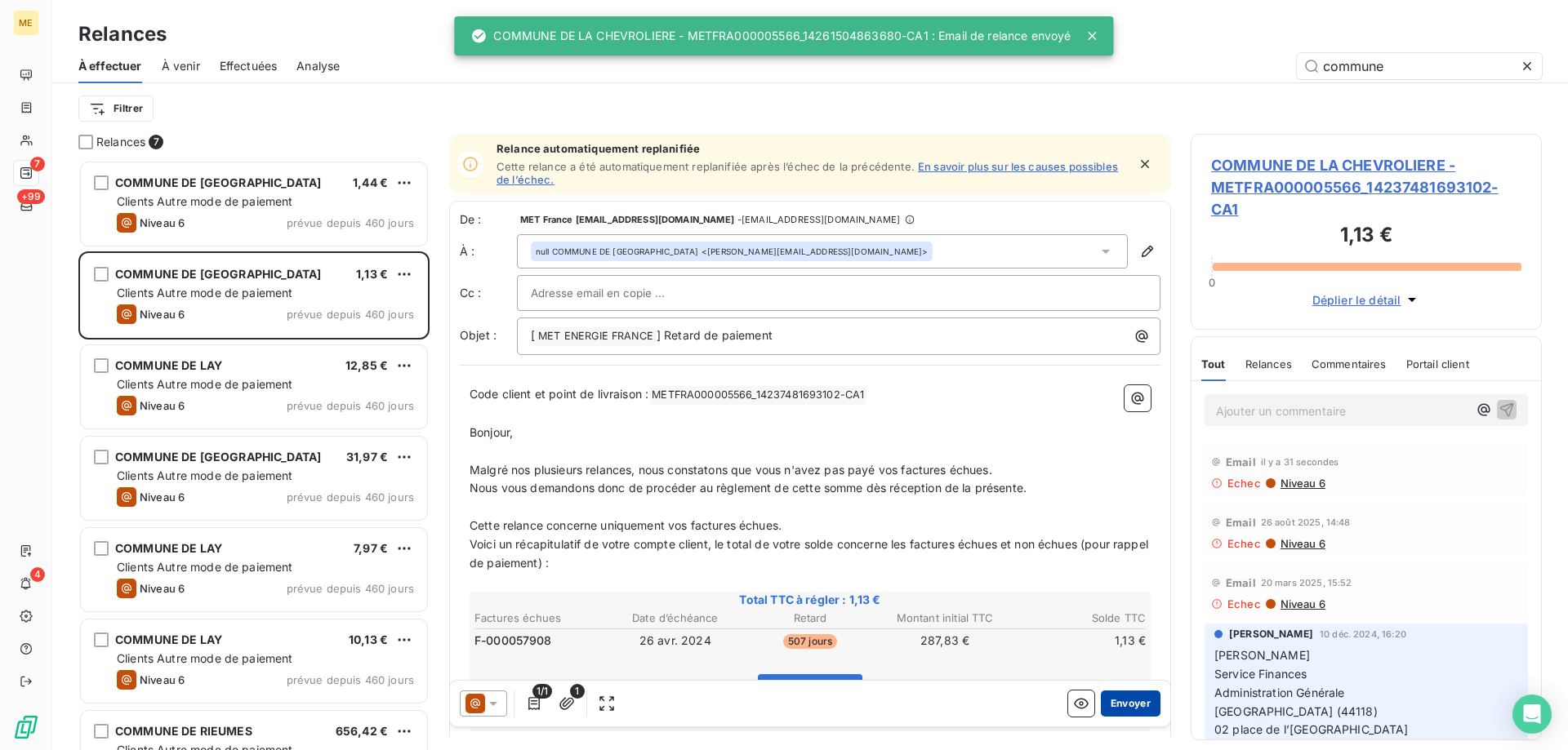
click at [1128, 708] on button "Envoyer" at bounding box center [1130, 703] width 60 height 26
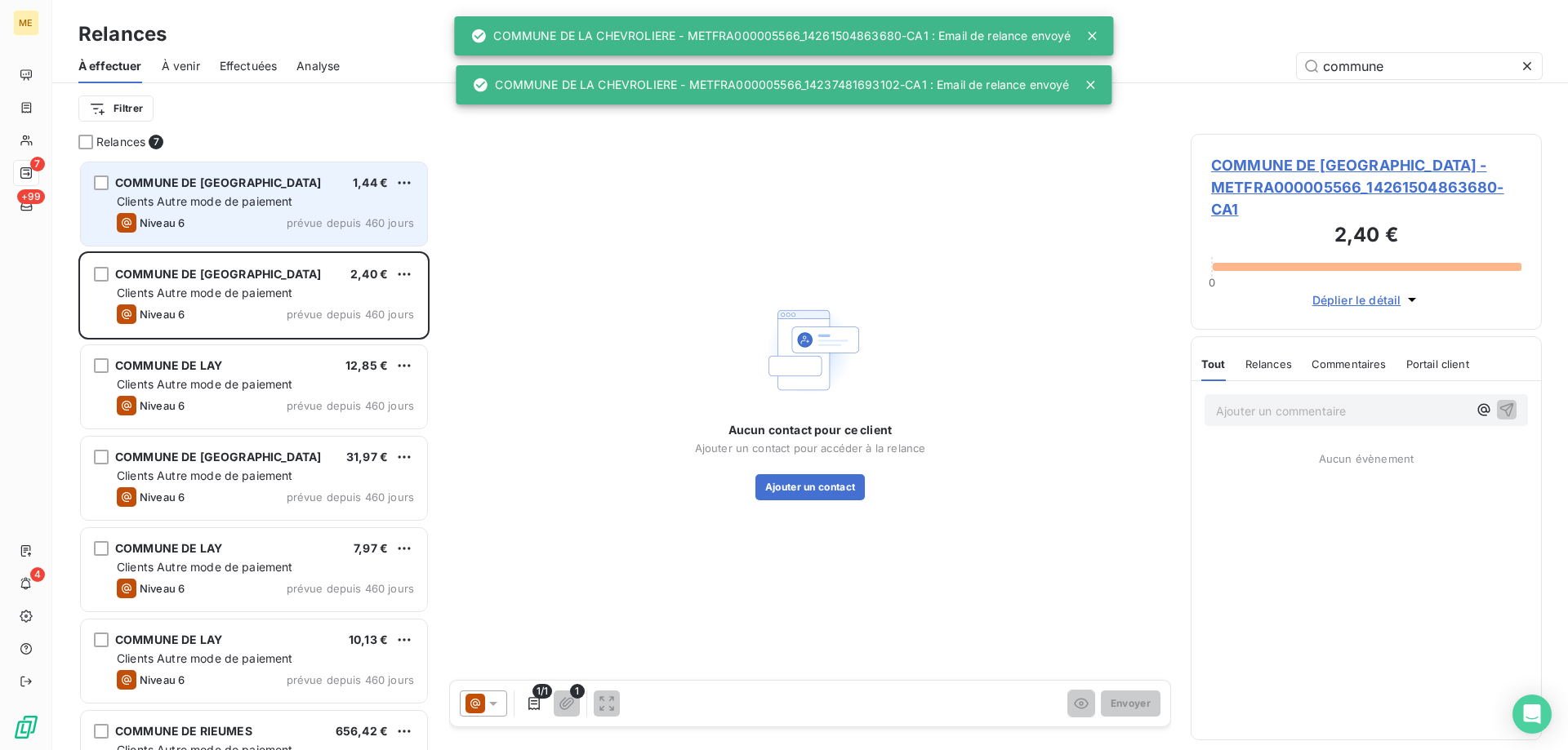
click at [324, 204] on div "Clients Autre mode de paiement" at bounding box center [265, 201] width 298 height 16
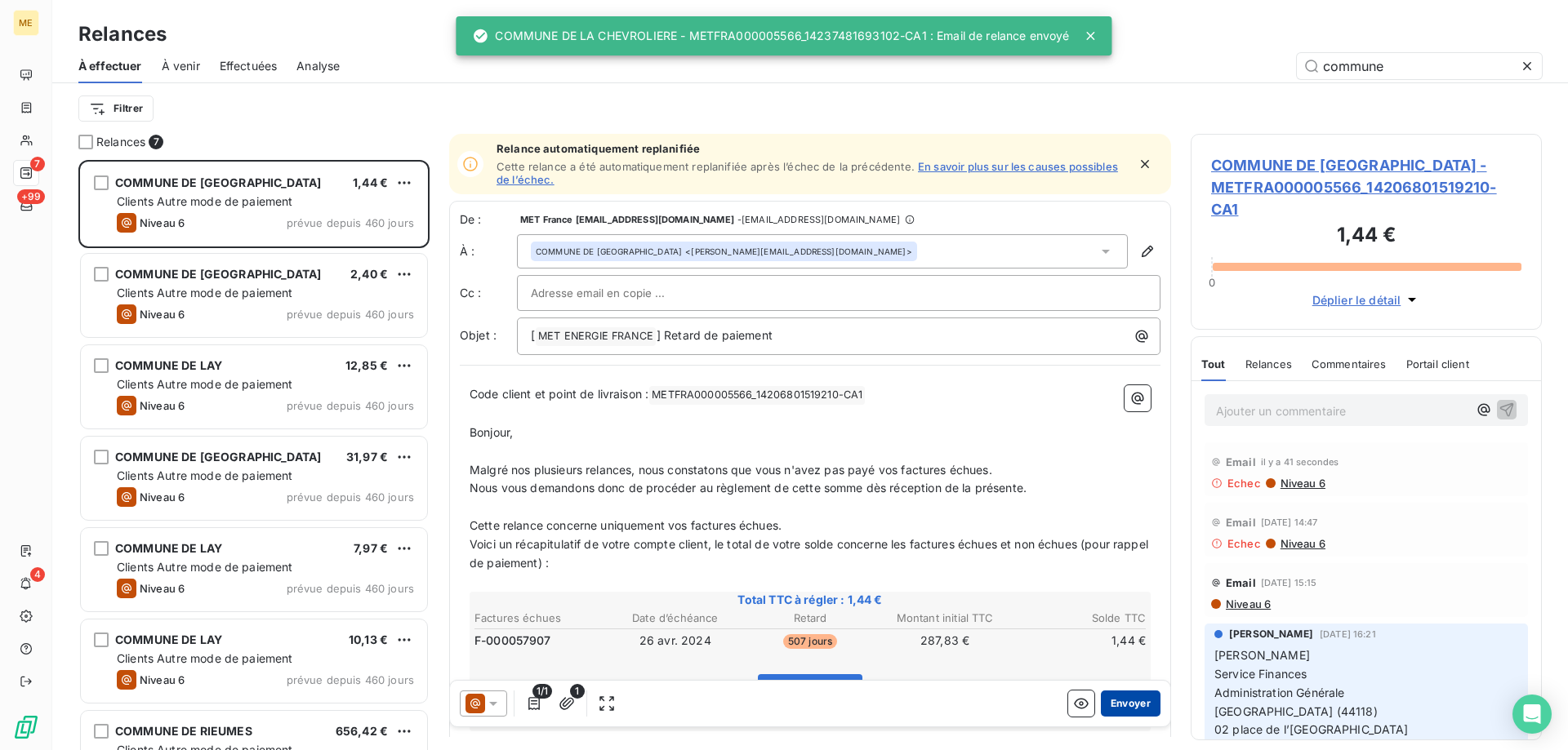
click at [1102, 709] on button "Envoyer" at bounding box center [1130, 703] width 60 height 26
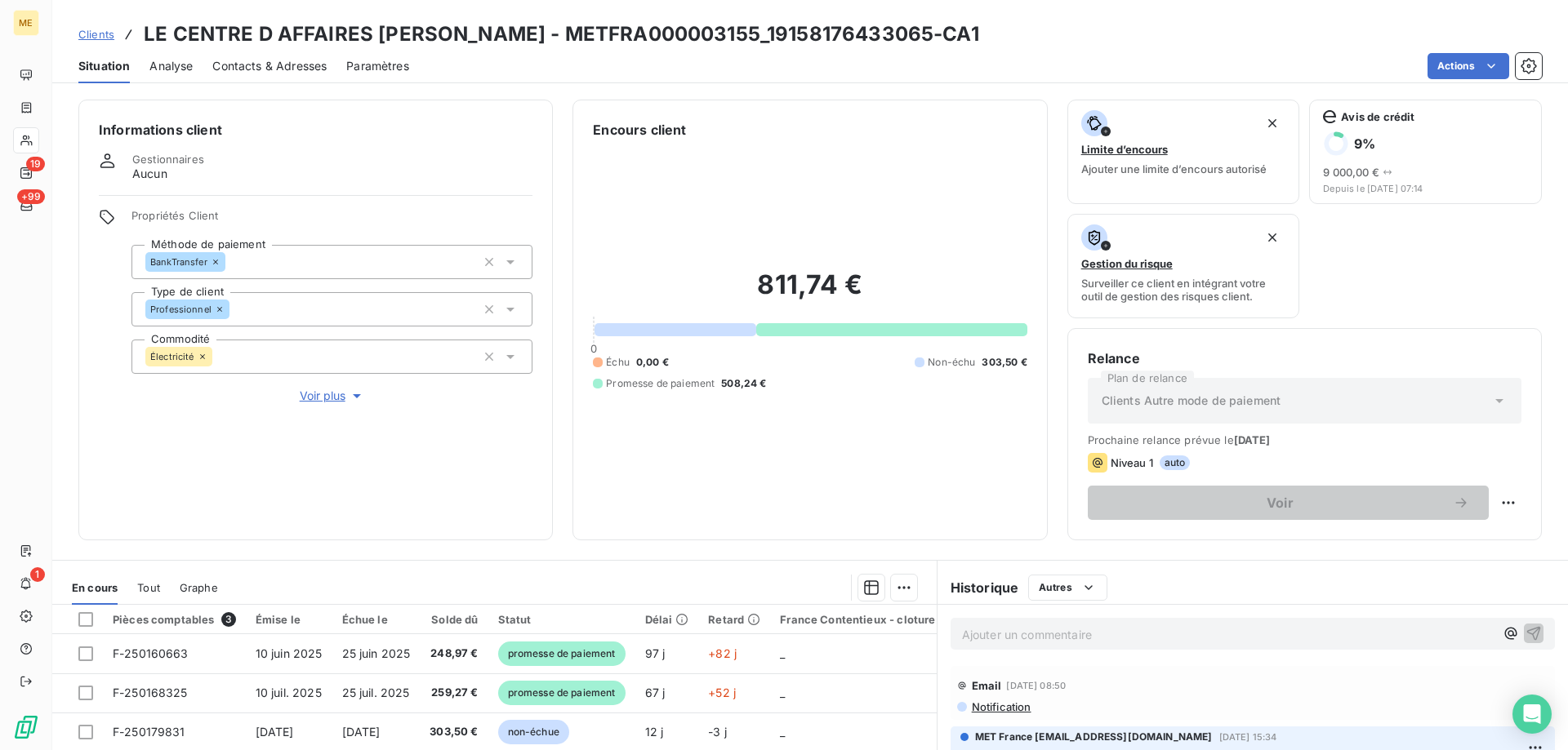
click at [32, 140] on icon at bounding box center [26, 141] width 14 height 13
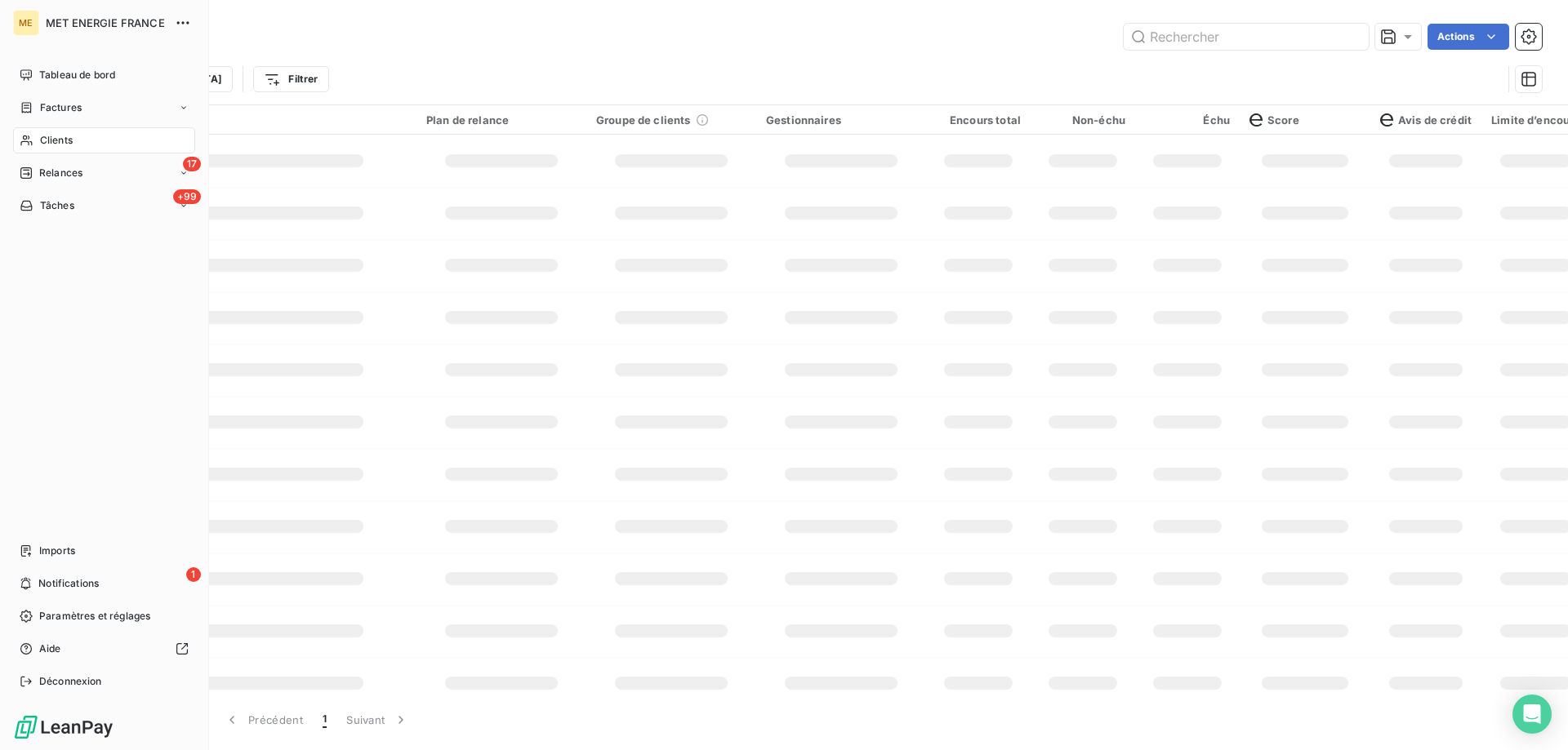
click at [79, 141] on div "Clients" at bounding box center [104, 140] width 182 height 26
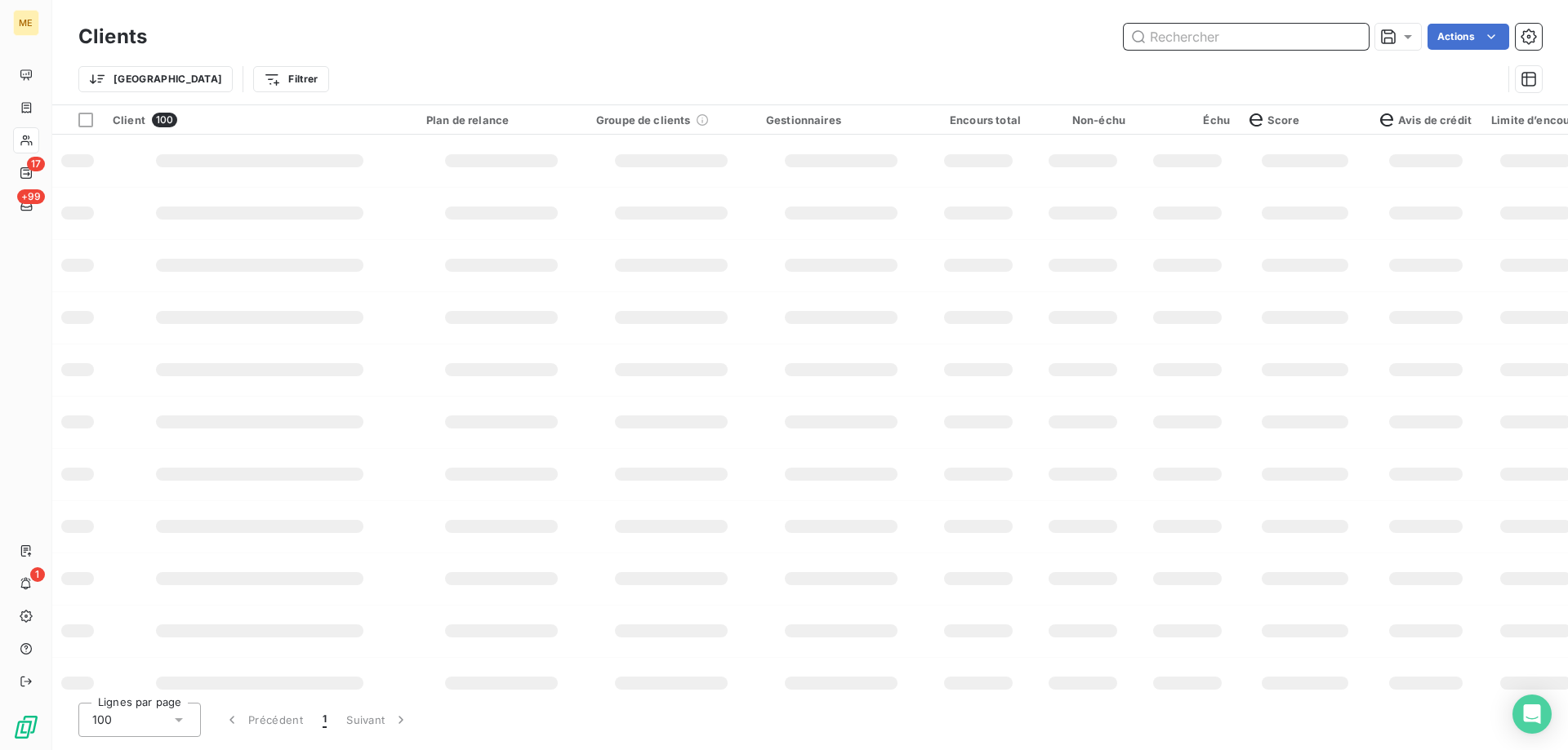
click at [1263, 45] on input "text" at bounding box center [1246, 36] width 245 height 26
paste input "14785094061680"
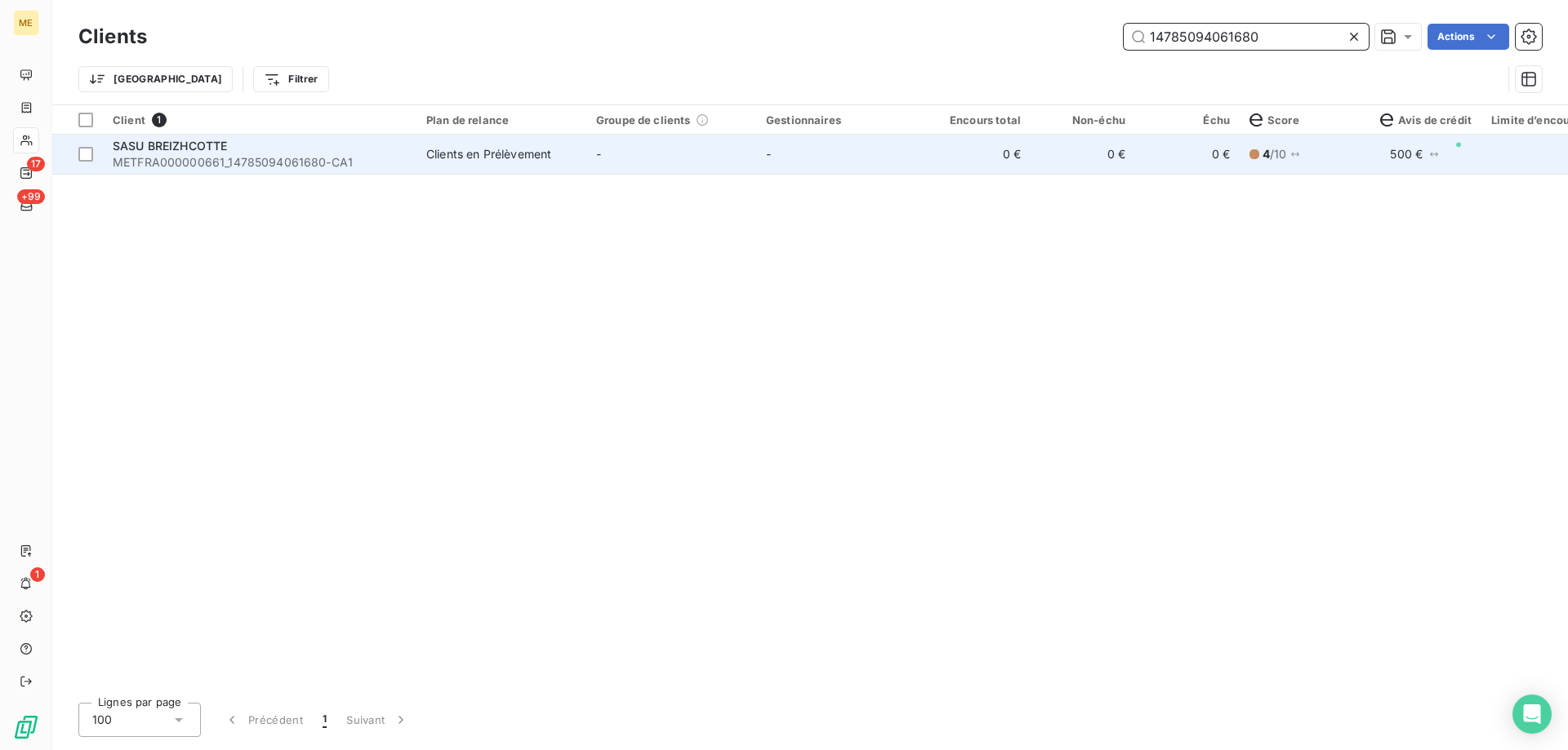
type input "14785094061680"
click at [899, 151] on td "-" at bounding box center [841, 154] width 170 height 39
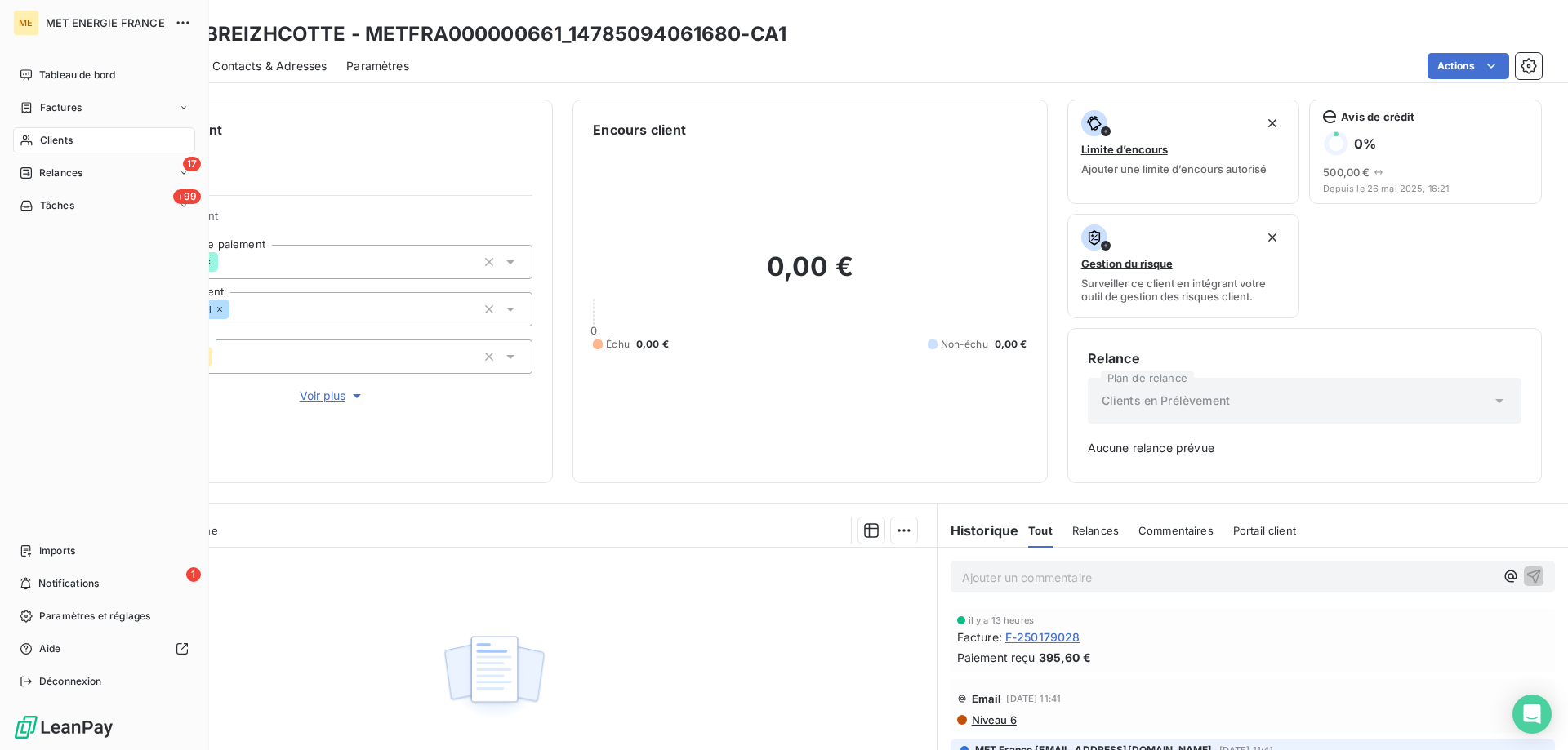
click at [78, 145] on div "Clients" at bounding box center [104, 140] width 182 height 26
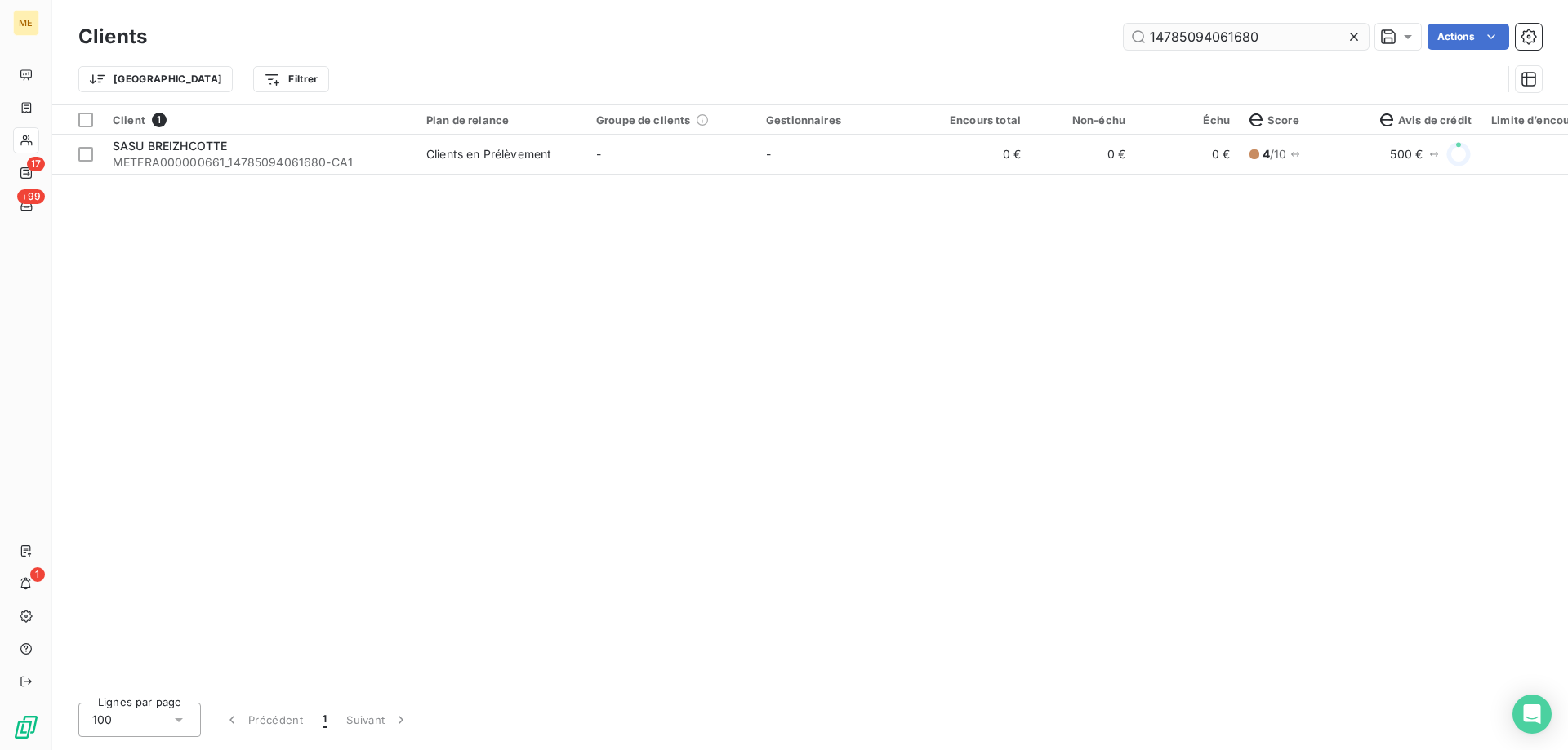
click at [1293, 39] on input "14785094061680" at bounding box center [1246, 36] width 245 height 26
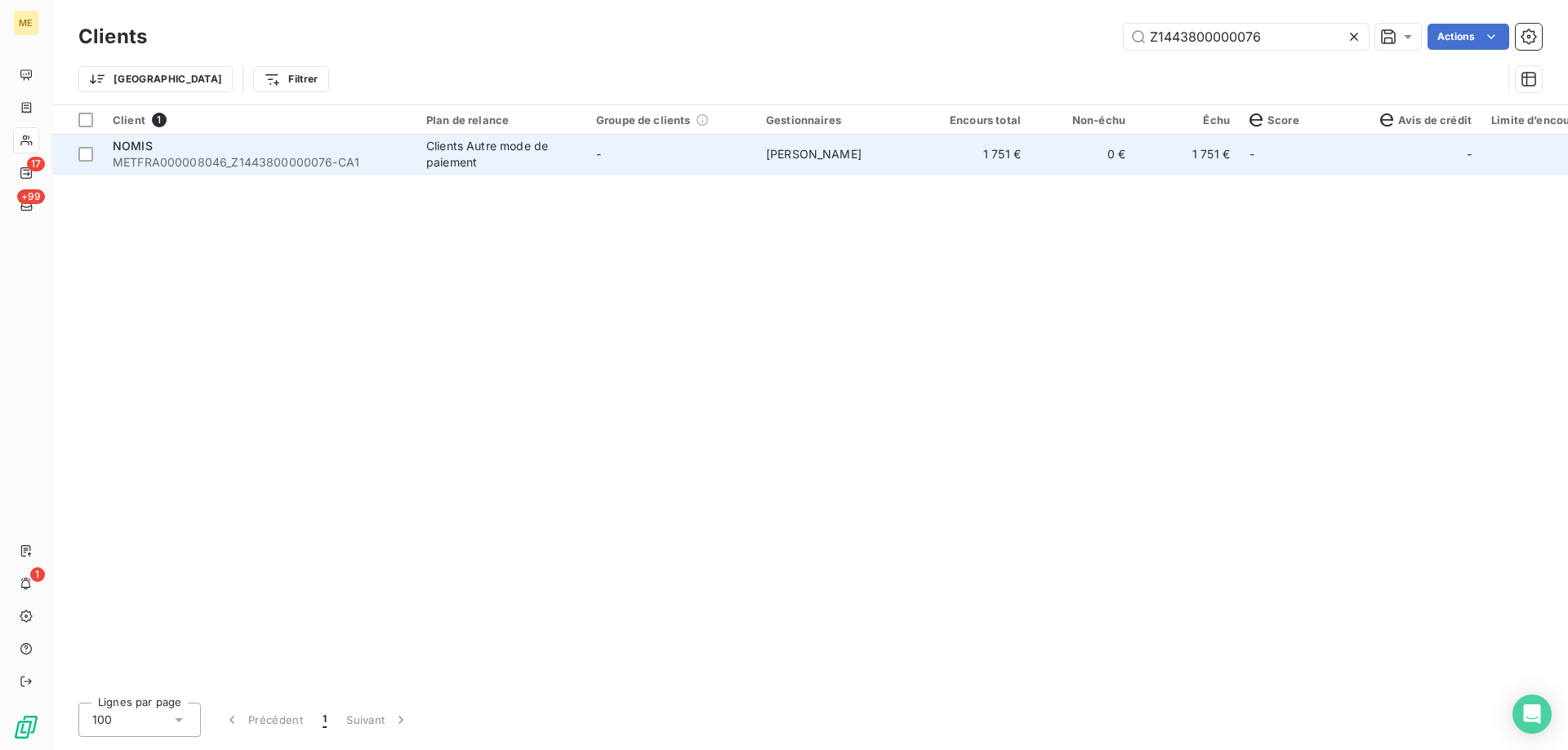
type input "Z1443800000076"
click at [592, 159] on td "-" at bounding box center [671, 154] width 170 height 39
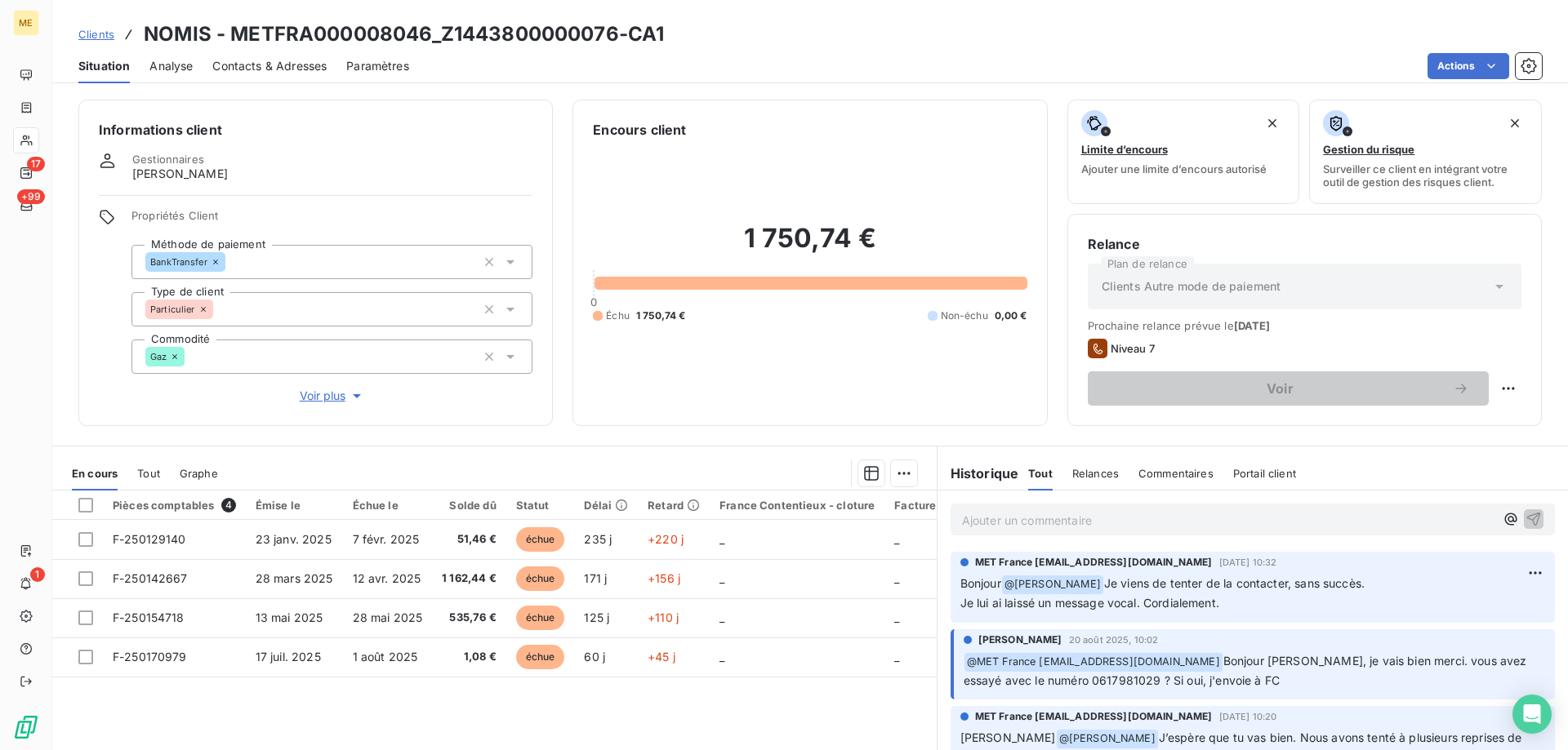
click at [305, 388] on span "Voir plus" at bounding box center [332, 396] width 65 height 16
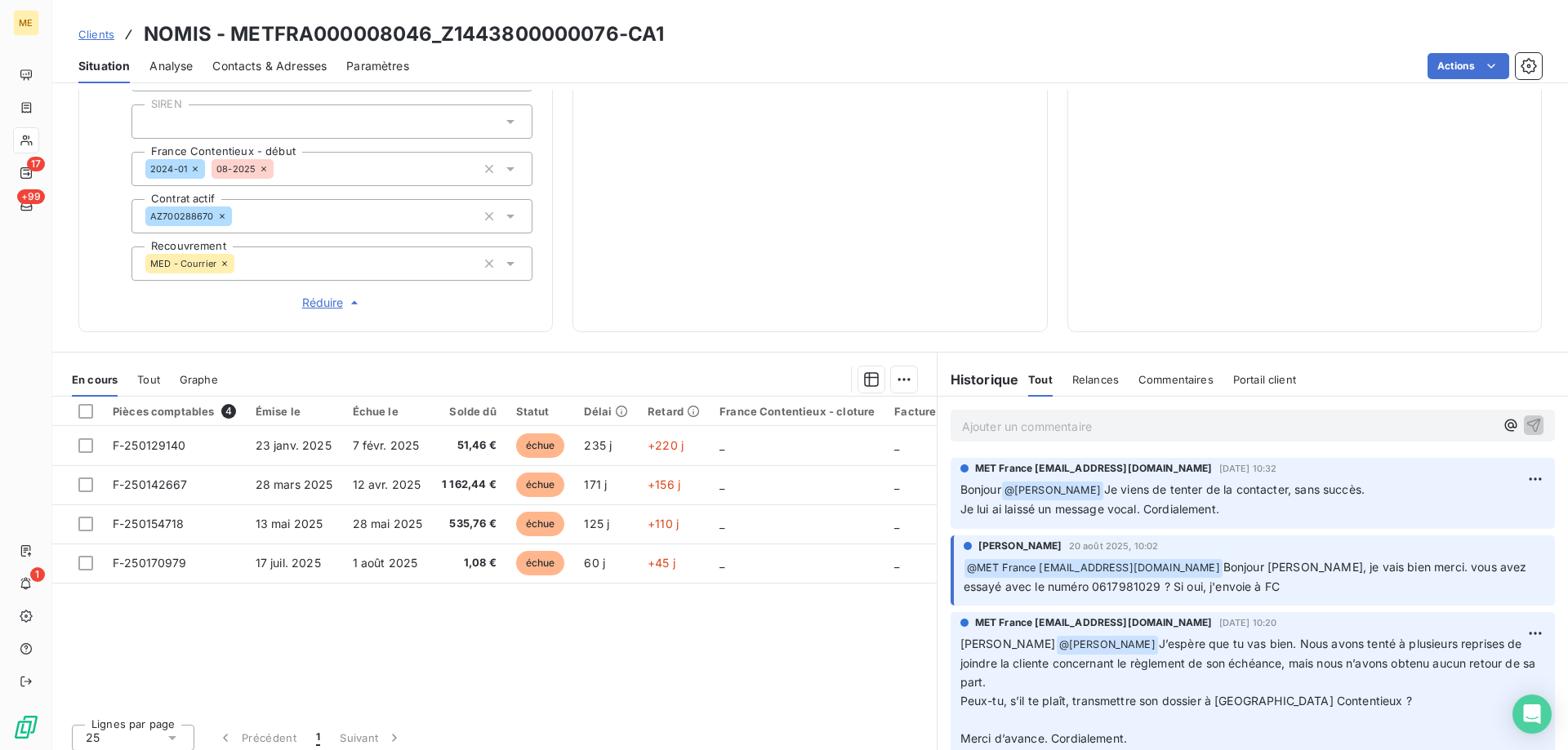
scroll to position [64, 0]
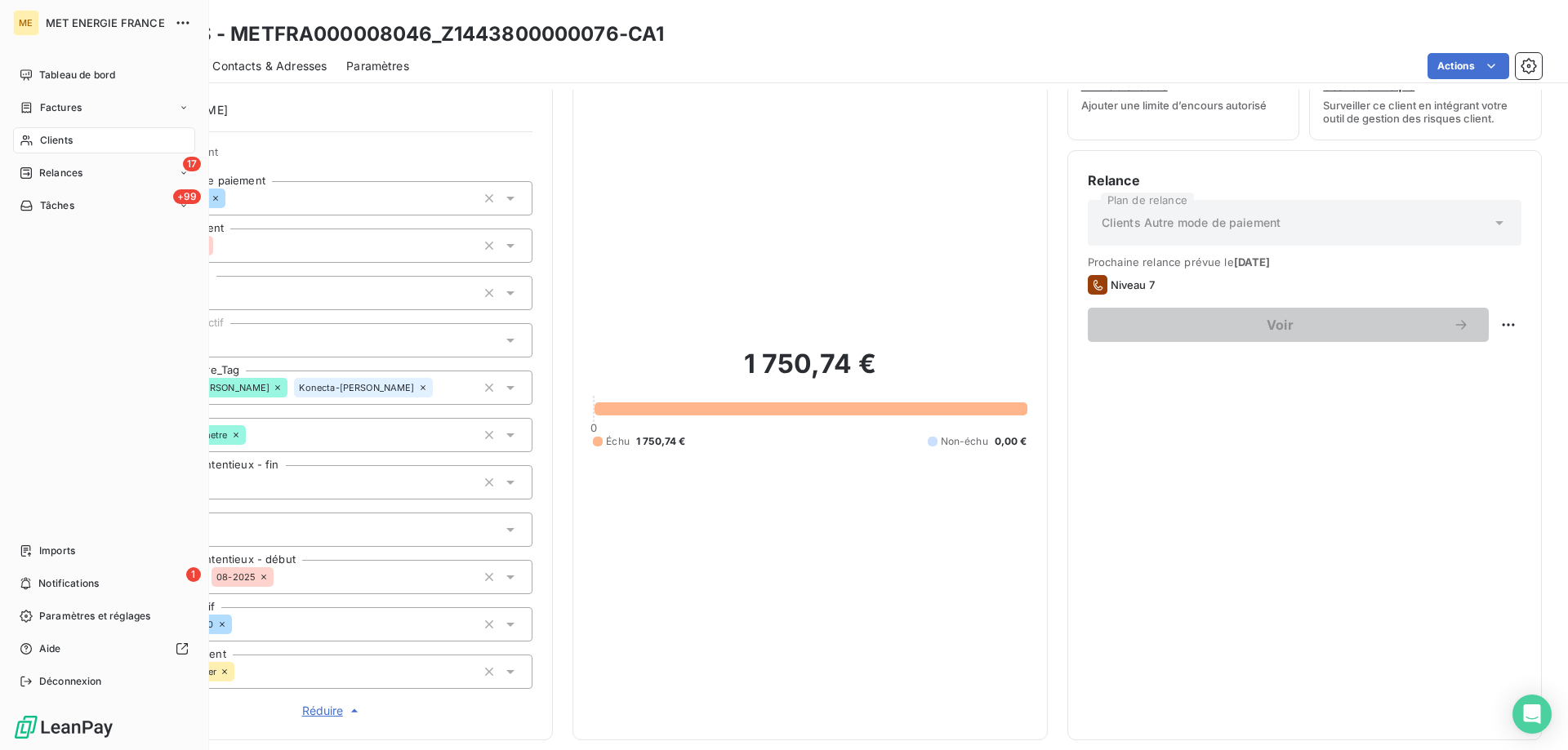
click at [47, 140] on span "Clients" at bounding box center [56, 141] width 33 height 15
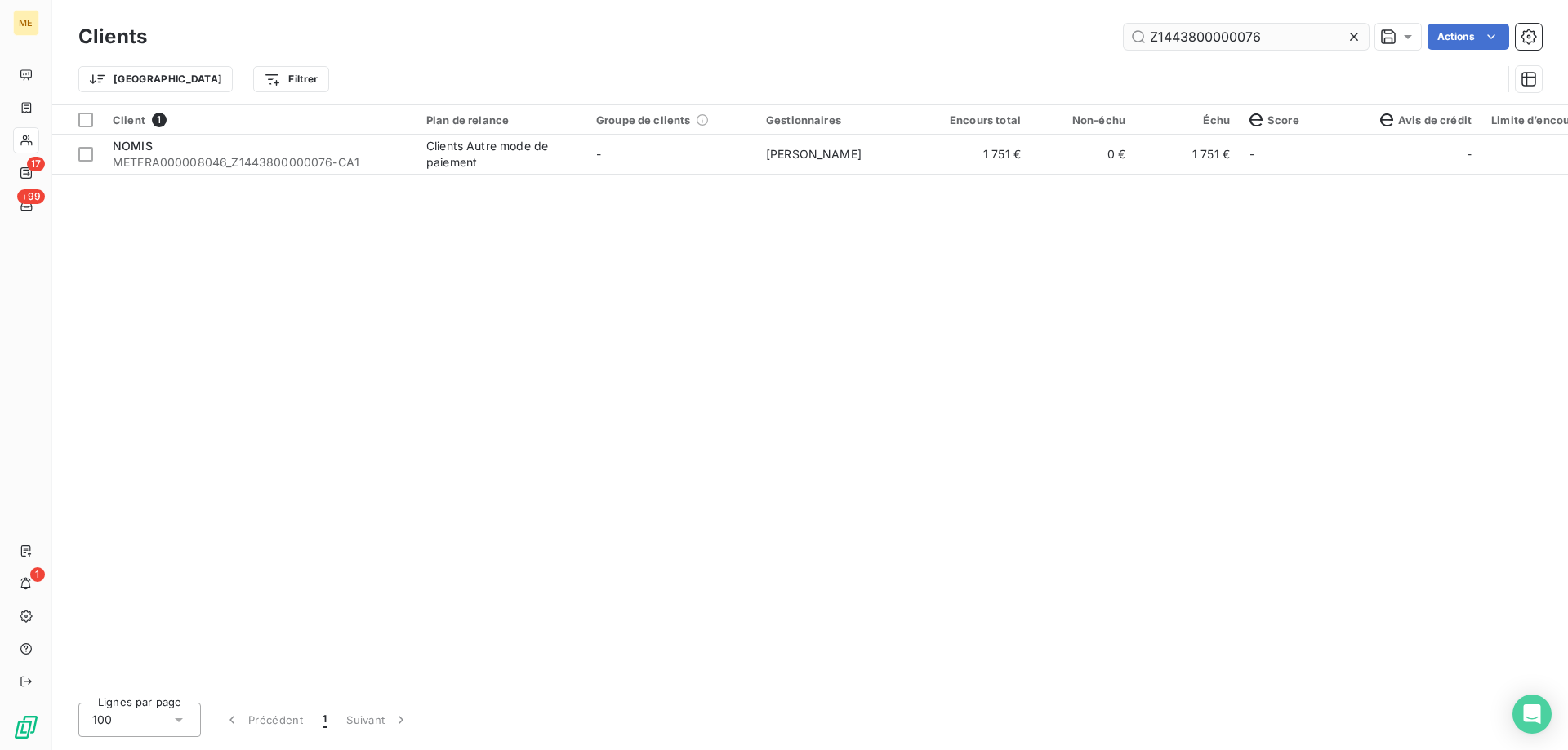
click at [1202, 36] on input "Z1443800000076" at bounding box center [1246, 36] width 245 height 26
type input "25480897155676"
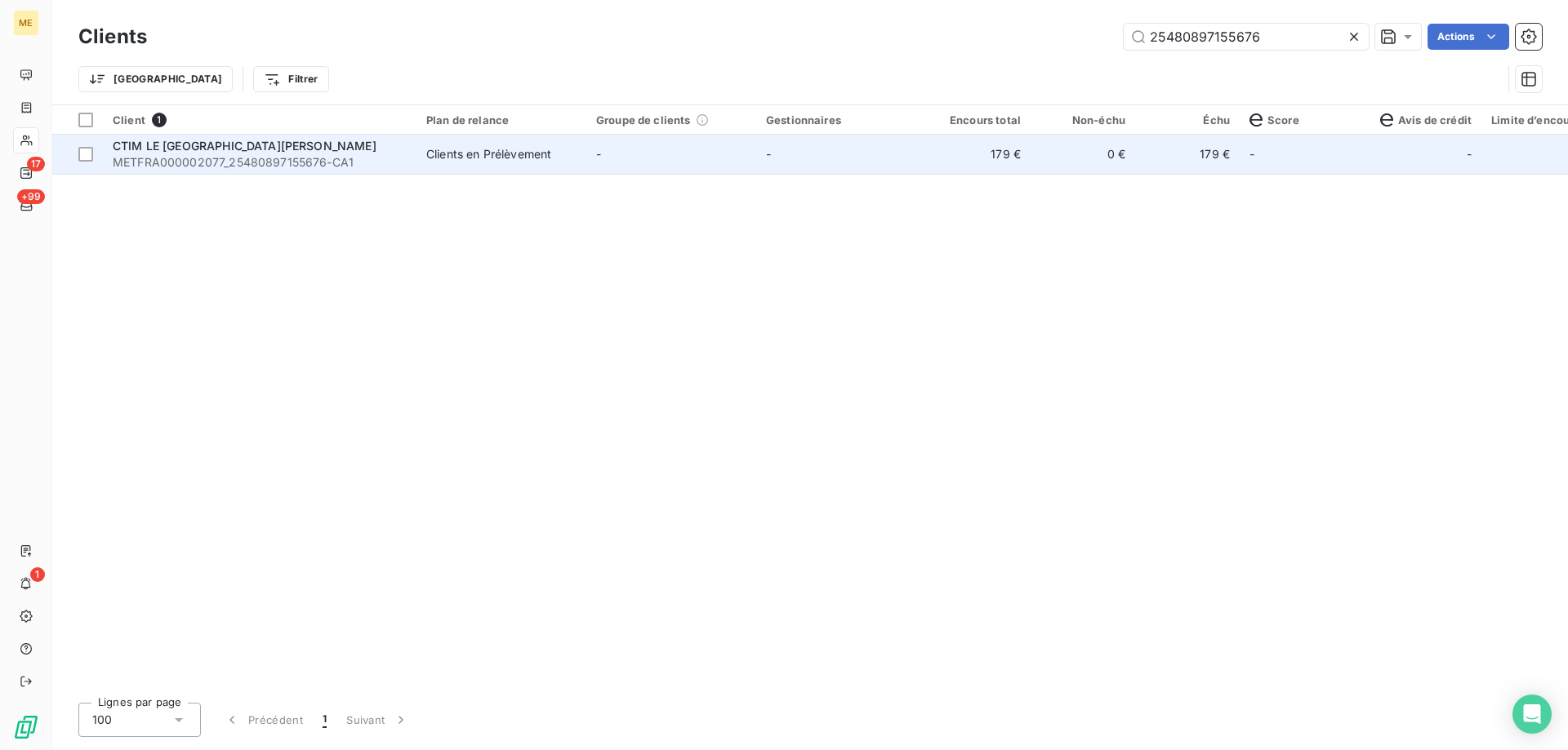
click at [733, 158] on td "-" at bounding box center [671, 154] width 170 height 39
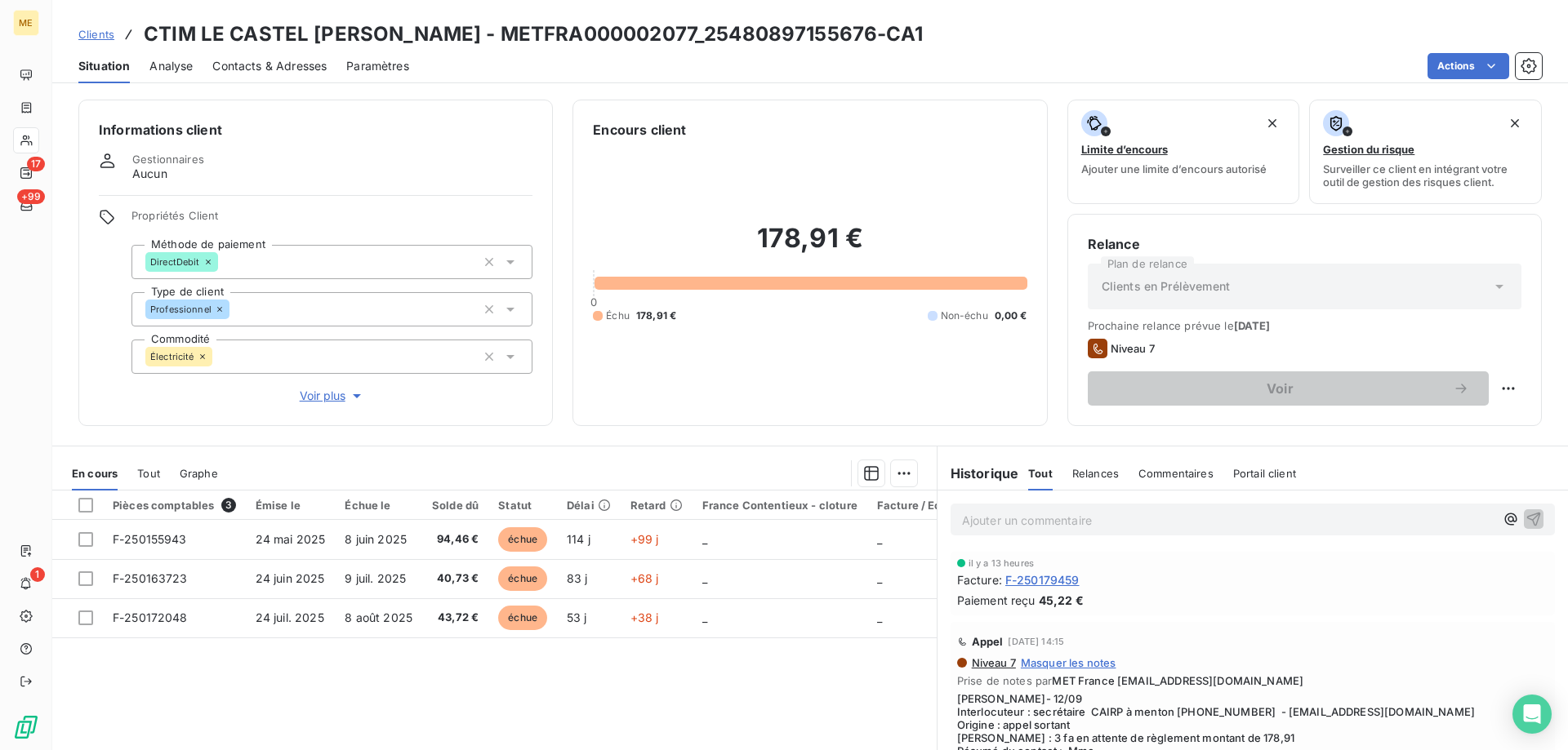
click at [330, 388] on span "Voir plus" at bounding box center [332, 396] width 65 height 16
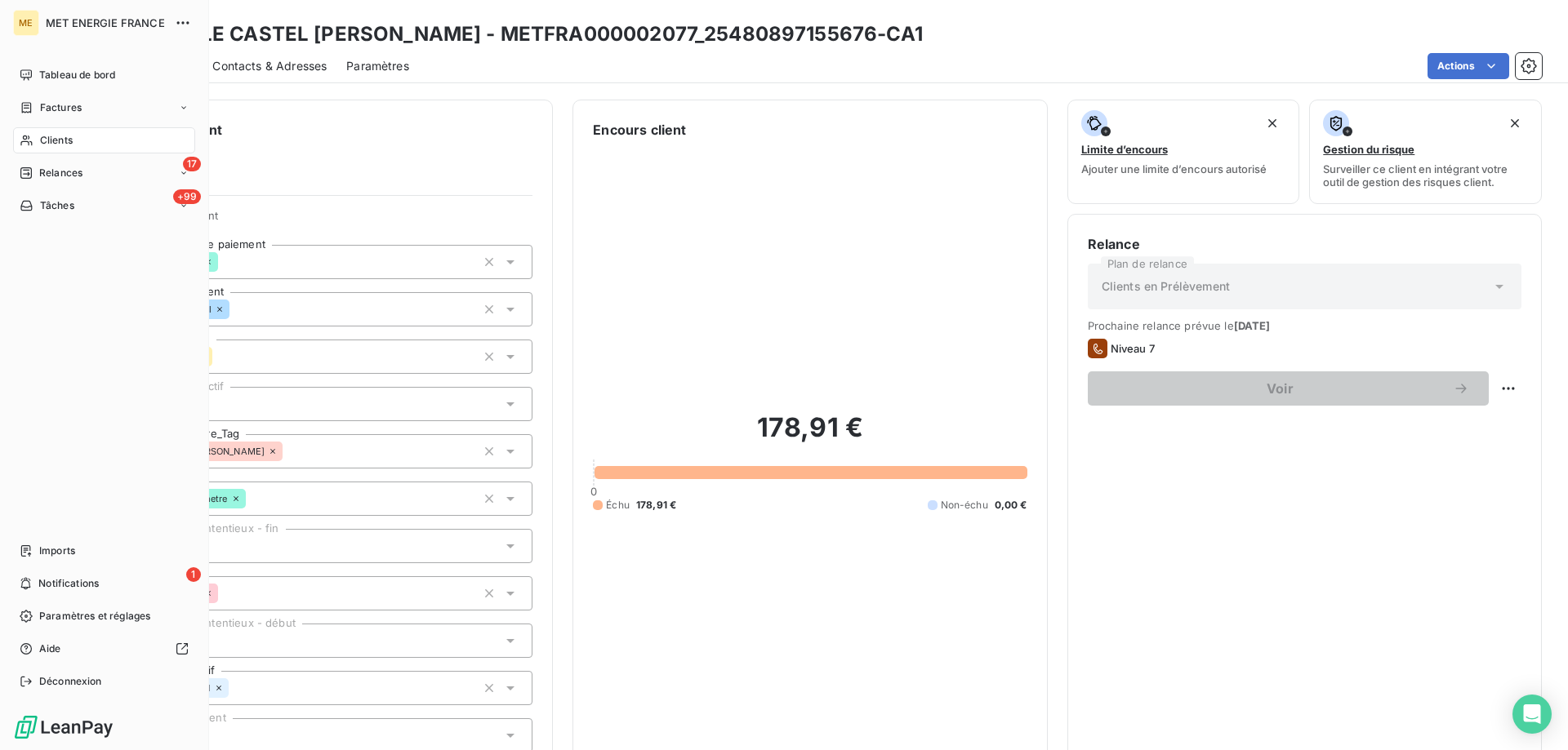
click at [60, 143] on span "Clients" at bounding box center [56, 141] width 33 height 15
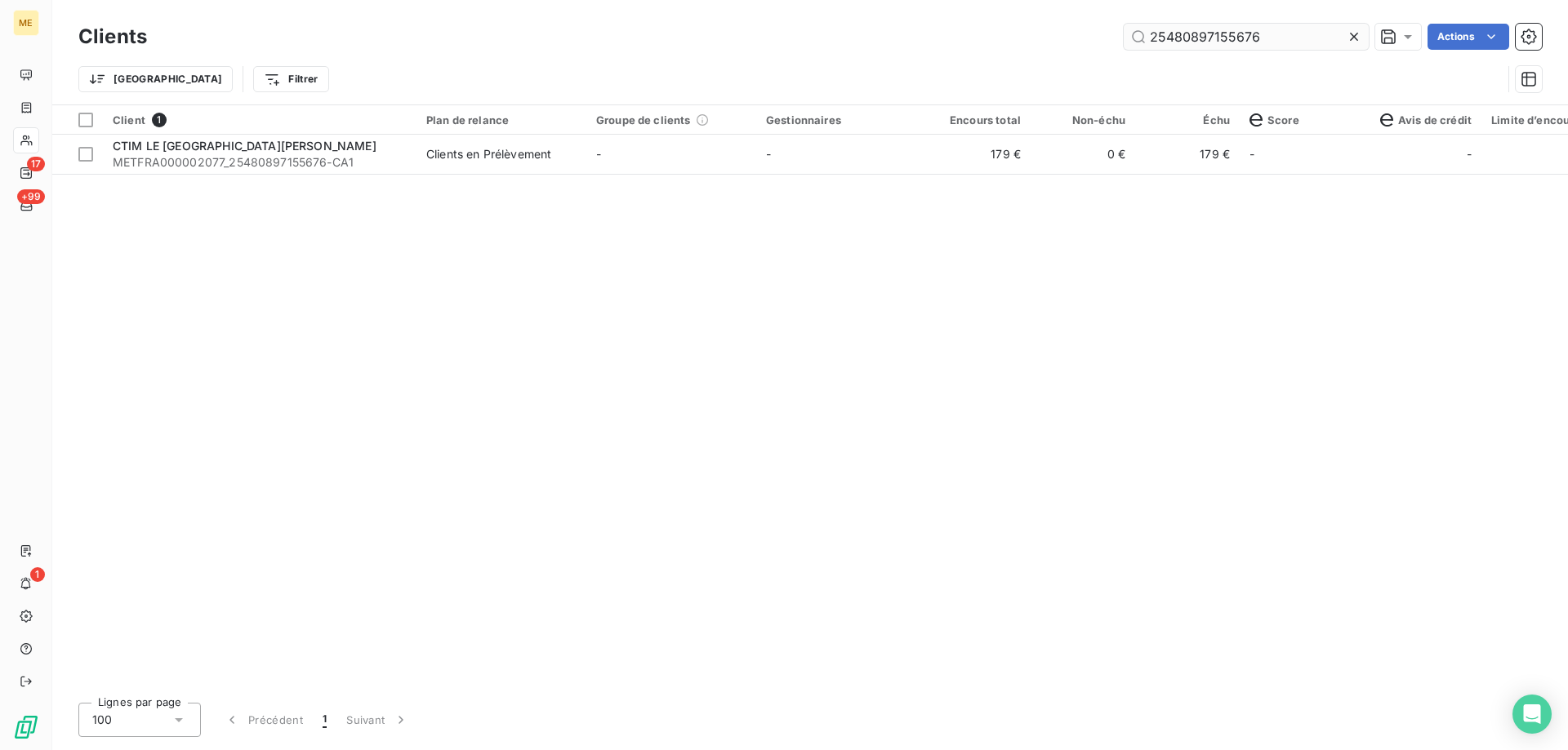
click at [1208, 43] on input "25480897155676" at bounding box center [1246, 36] width 245 height 26
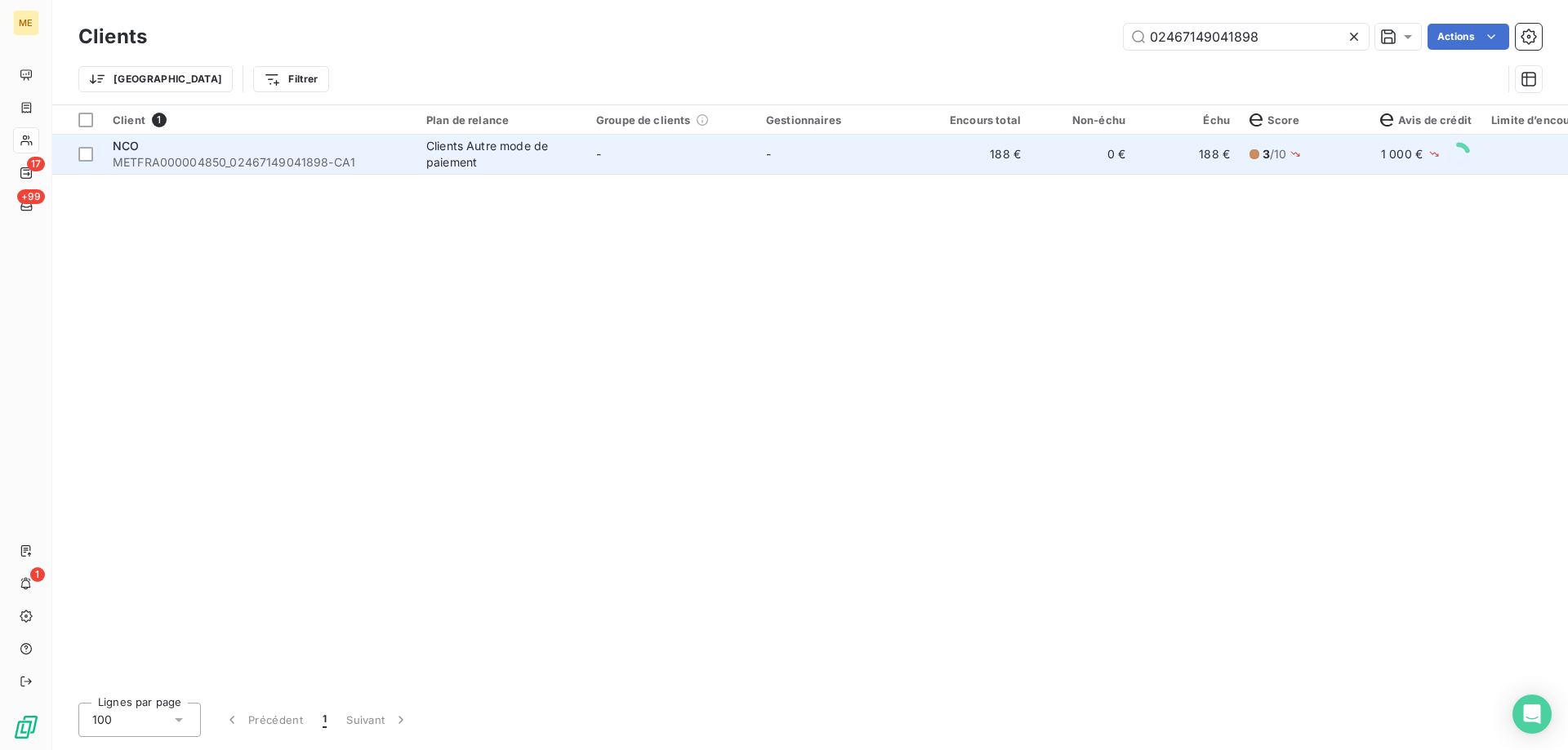
type input "02467149041898"
click at [693, 160] on td "-" at bounding box center [671, 154] width 170 height 39
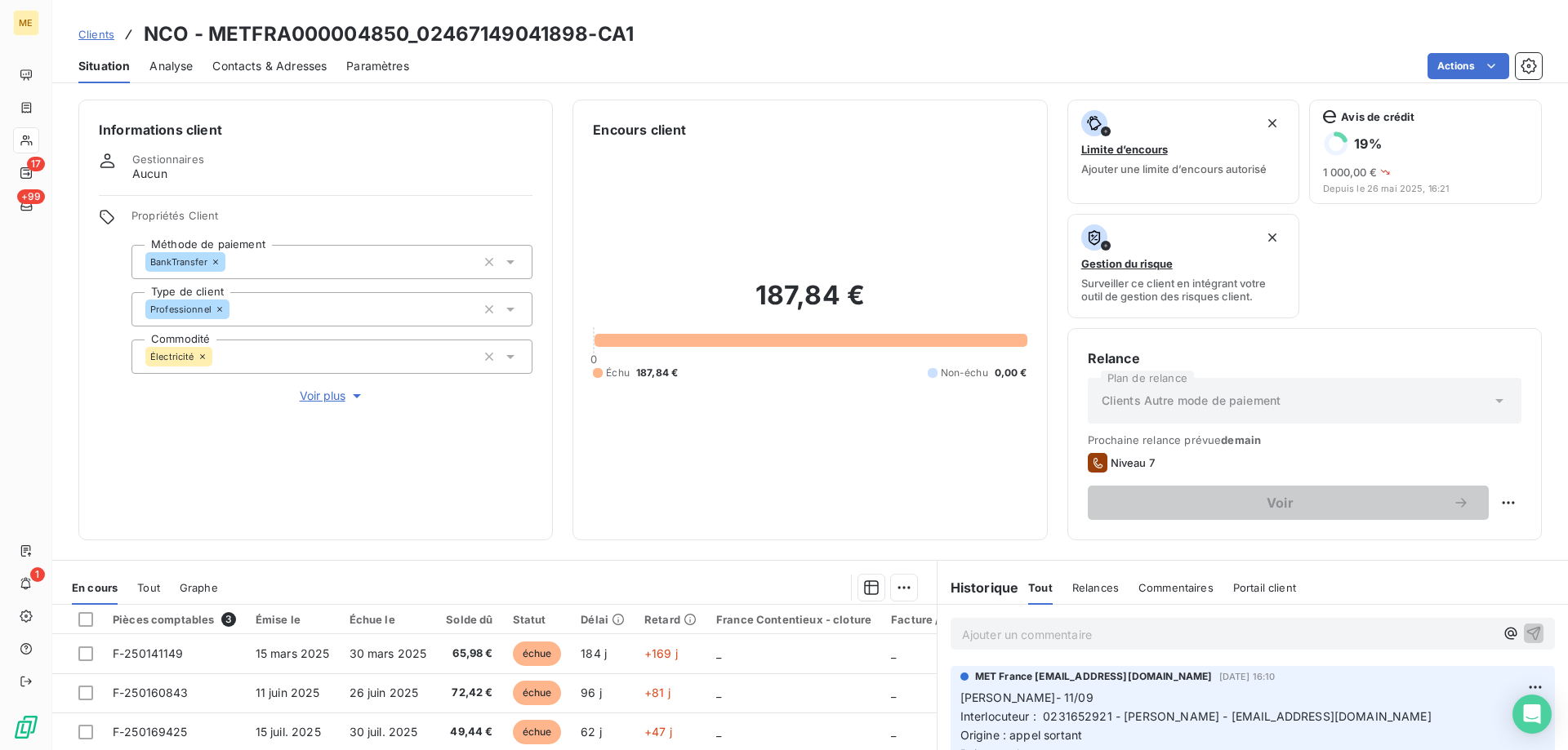
click at [328, 388] on span "Voir plus" at bounding box center [332, 396] width 65 height 16
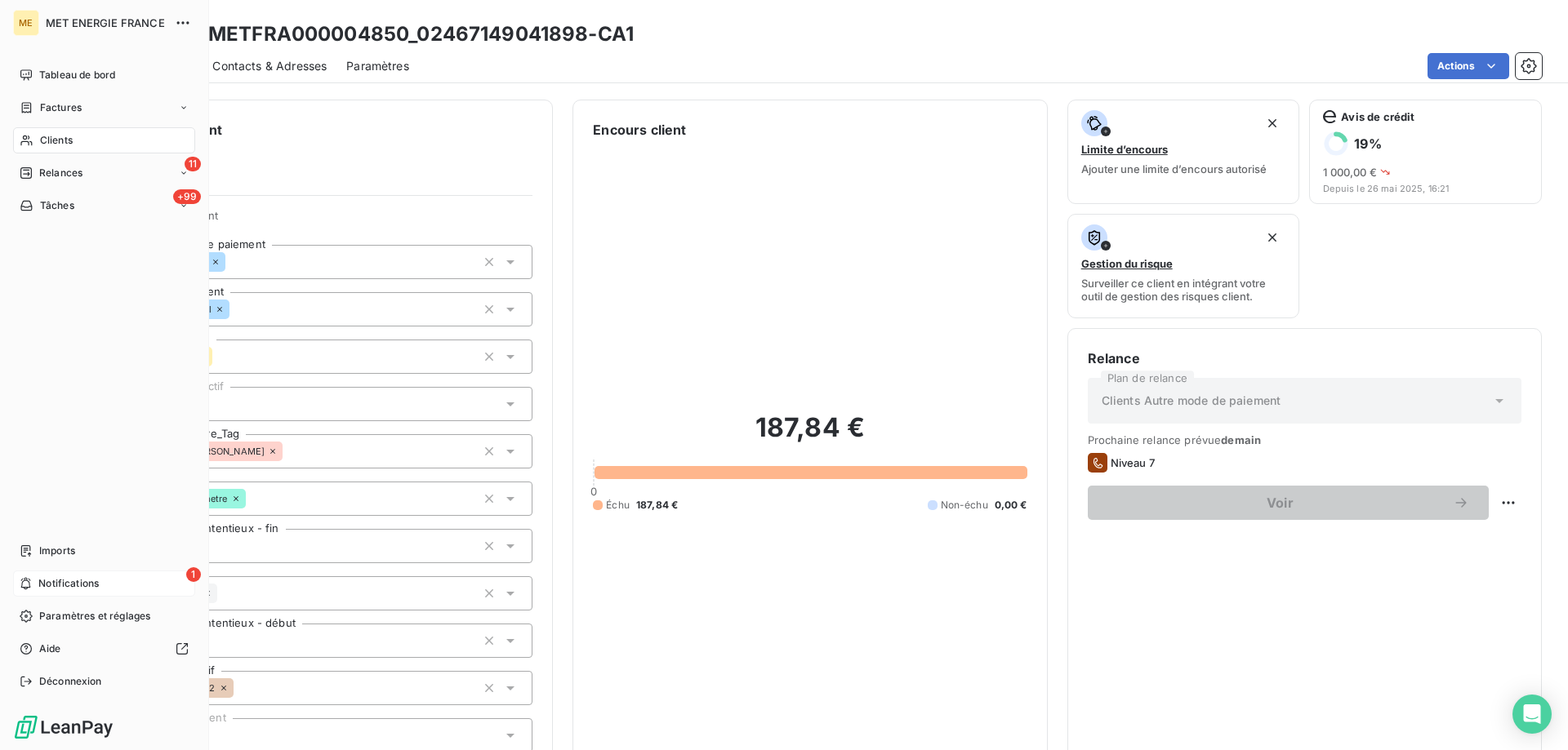
click at [20, 583] on icon at bounding box center [25, 584] width 13 height 13
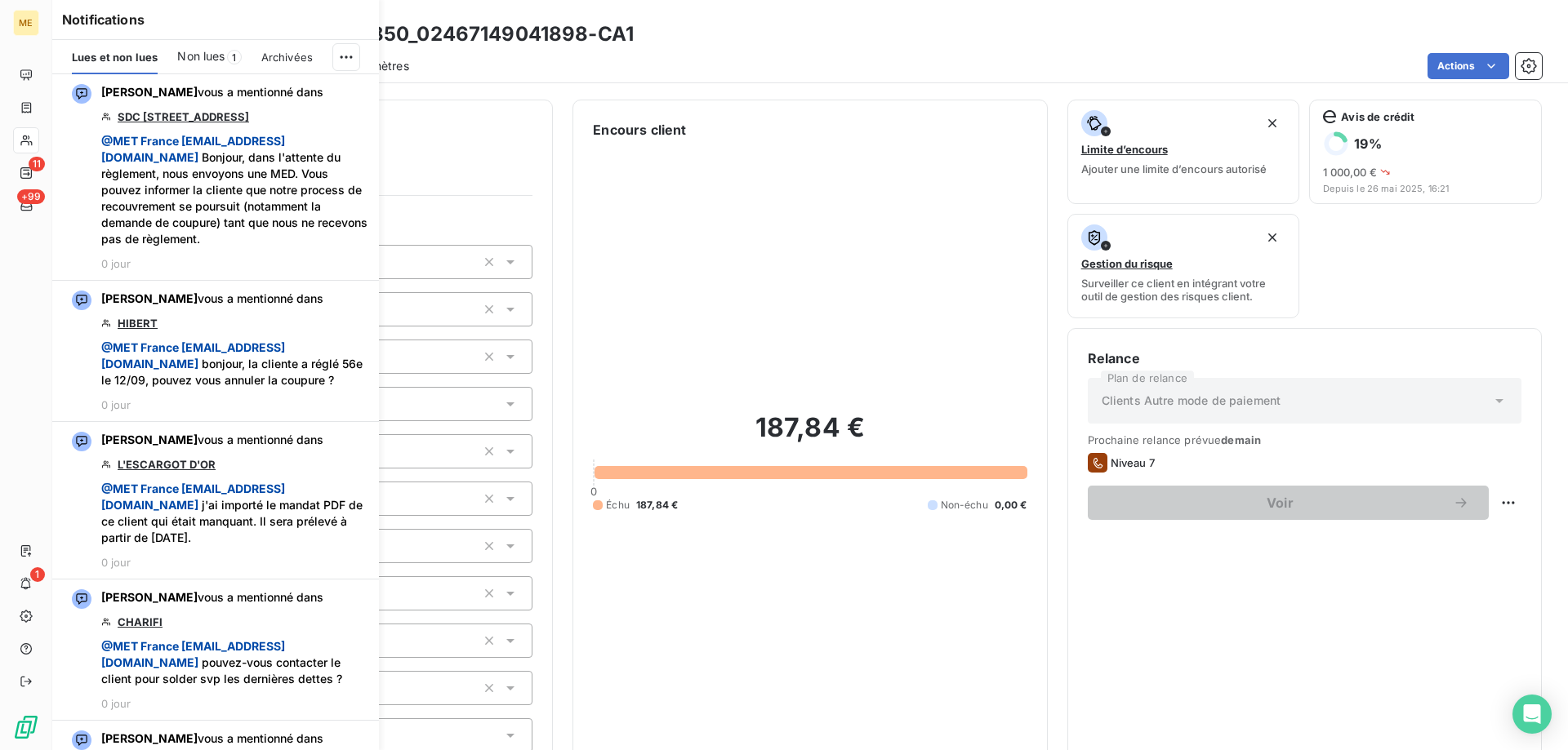
click at [214, 56] on span "Non lues" at bounding box center [200, 55] width 47 height 16
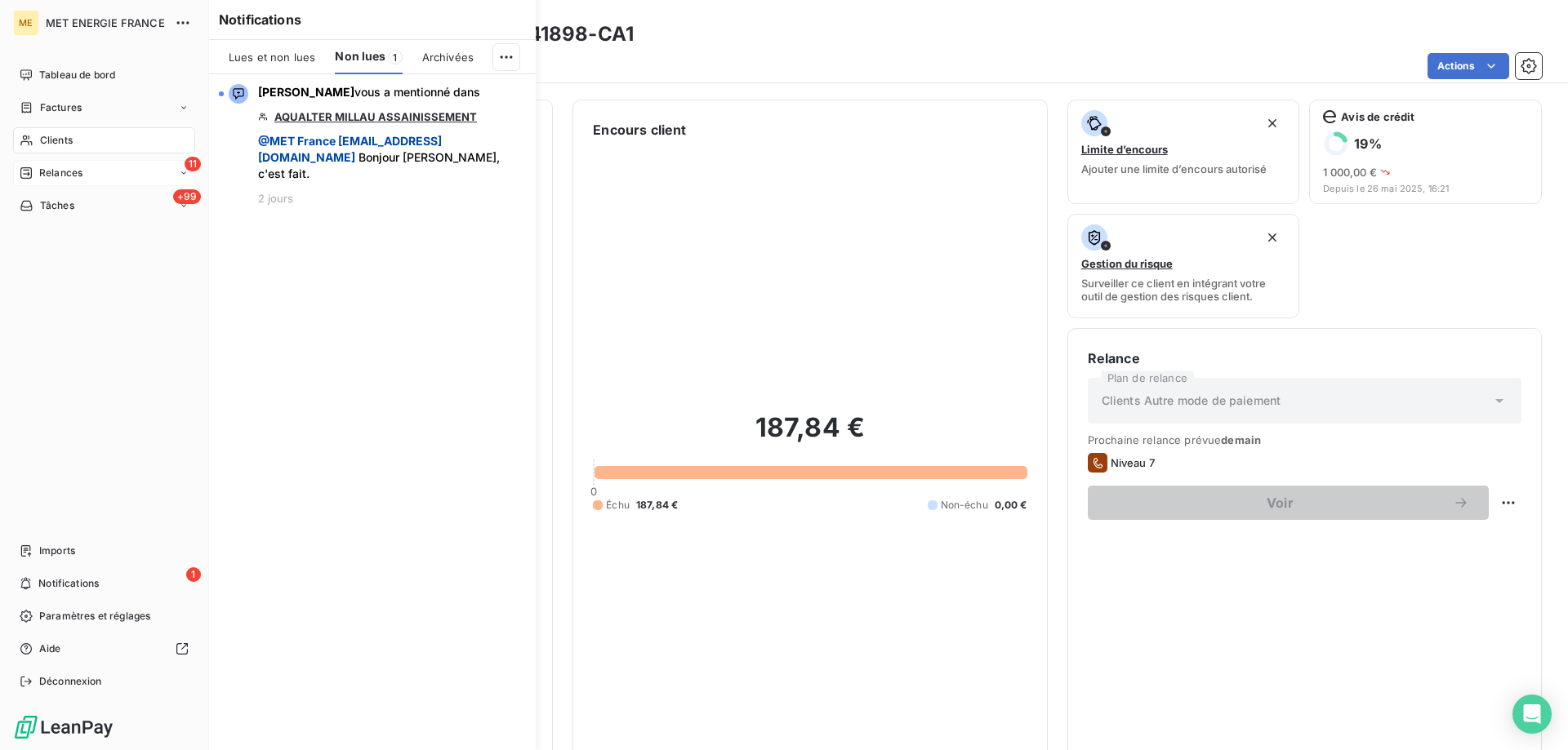
click at [29, 169] on icon at bounding box center [26, 173] width 13 height 13
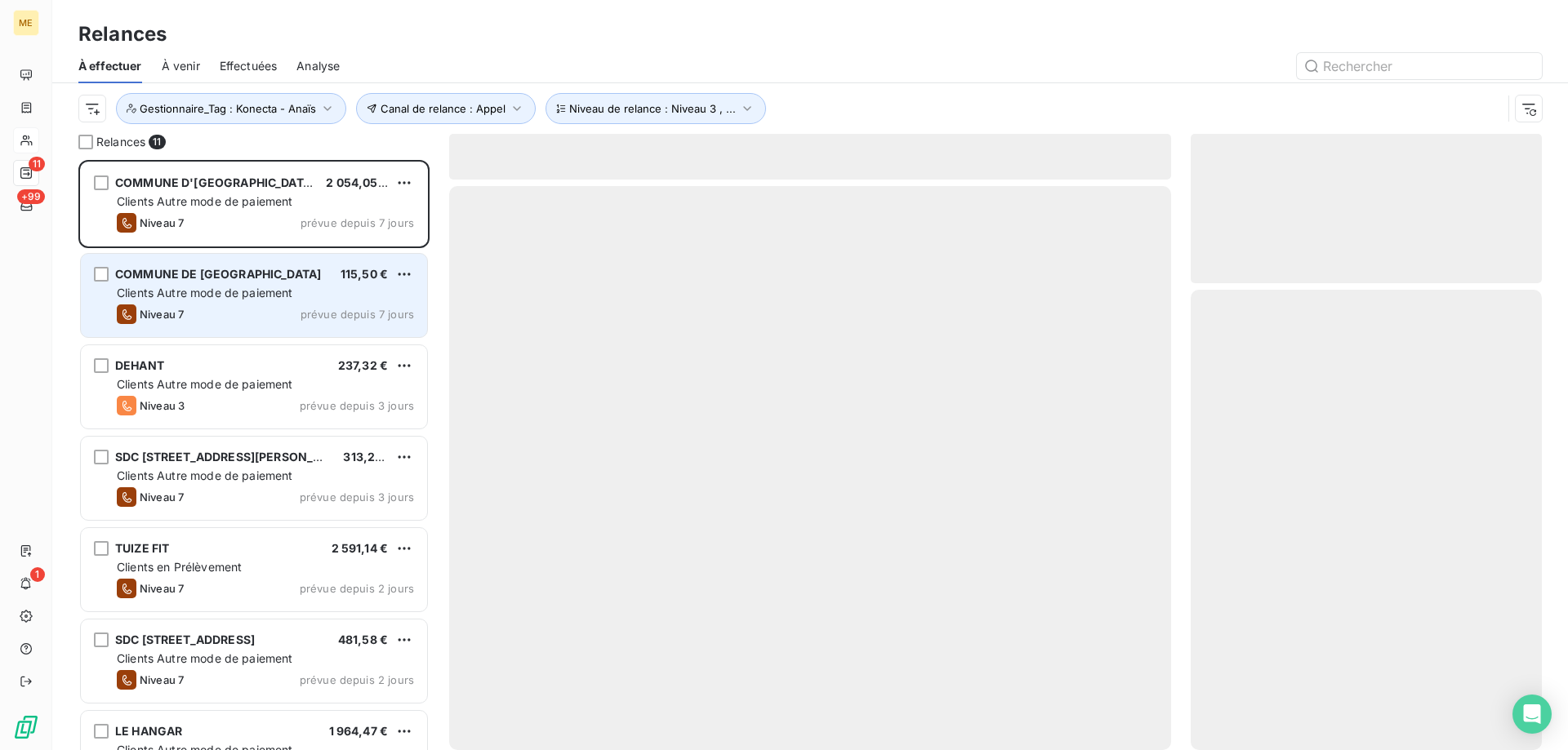
scroll to position [578, 339]
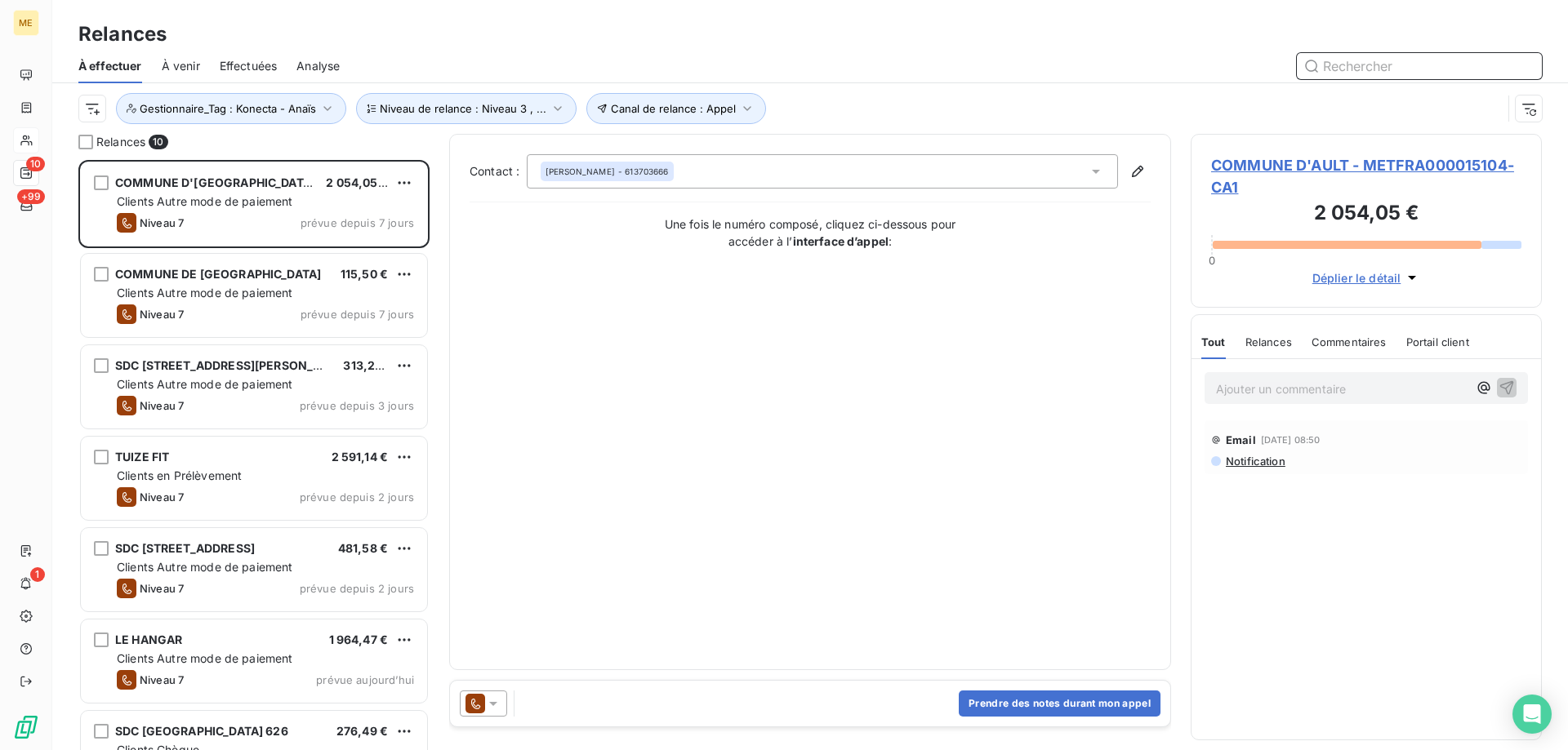
scroll to position [13, 13]
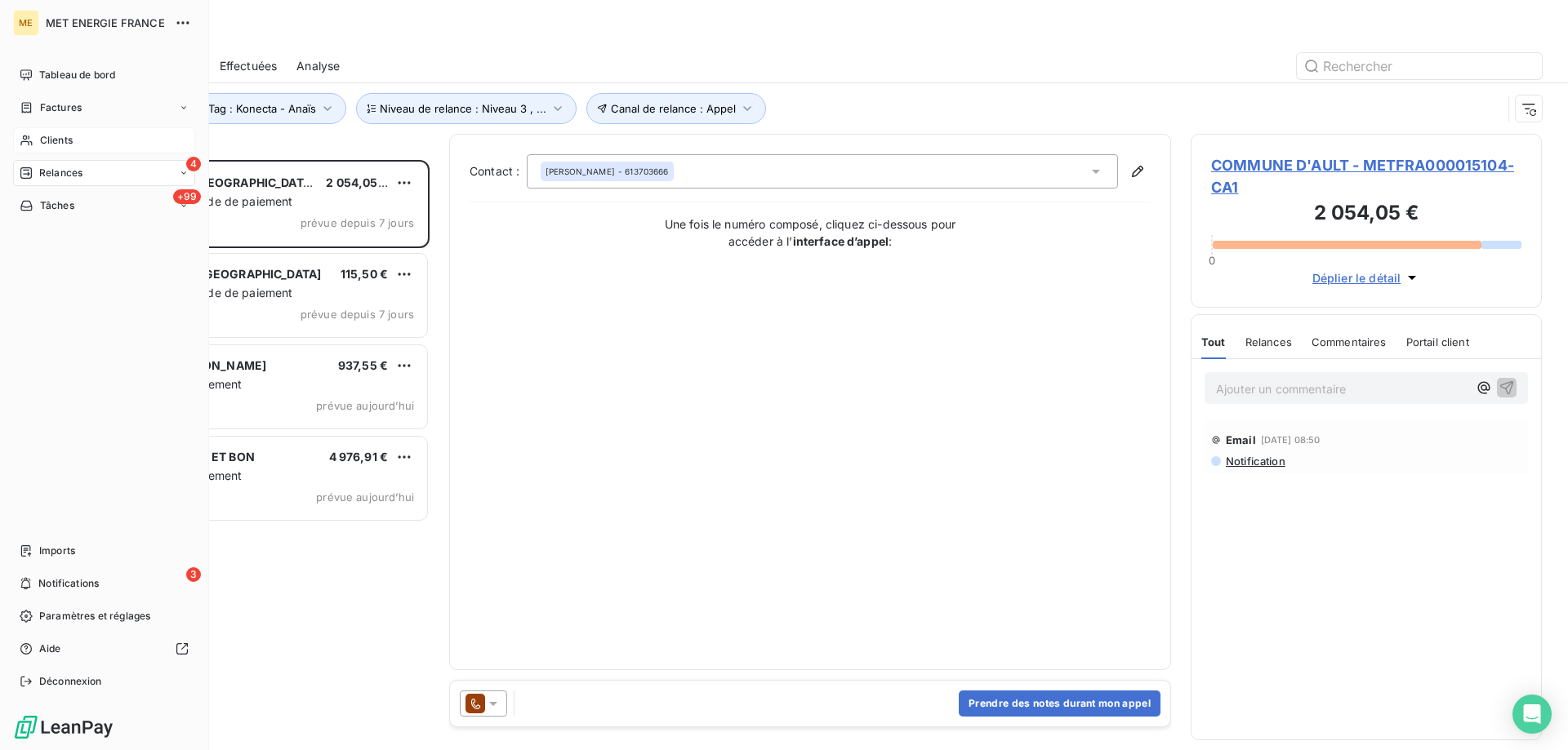
click at [56, 136] on span "Clients" at bounding box center [56, 141] width 33 height 15
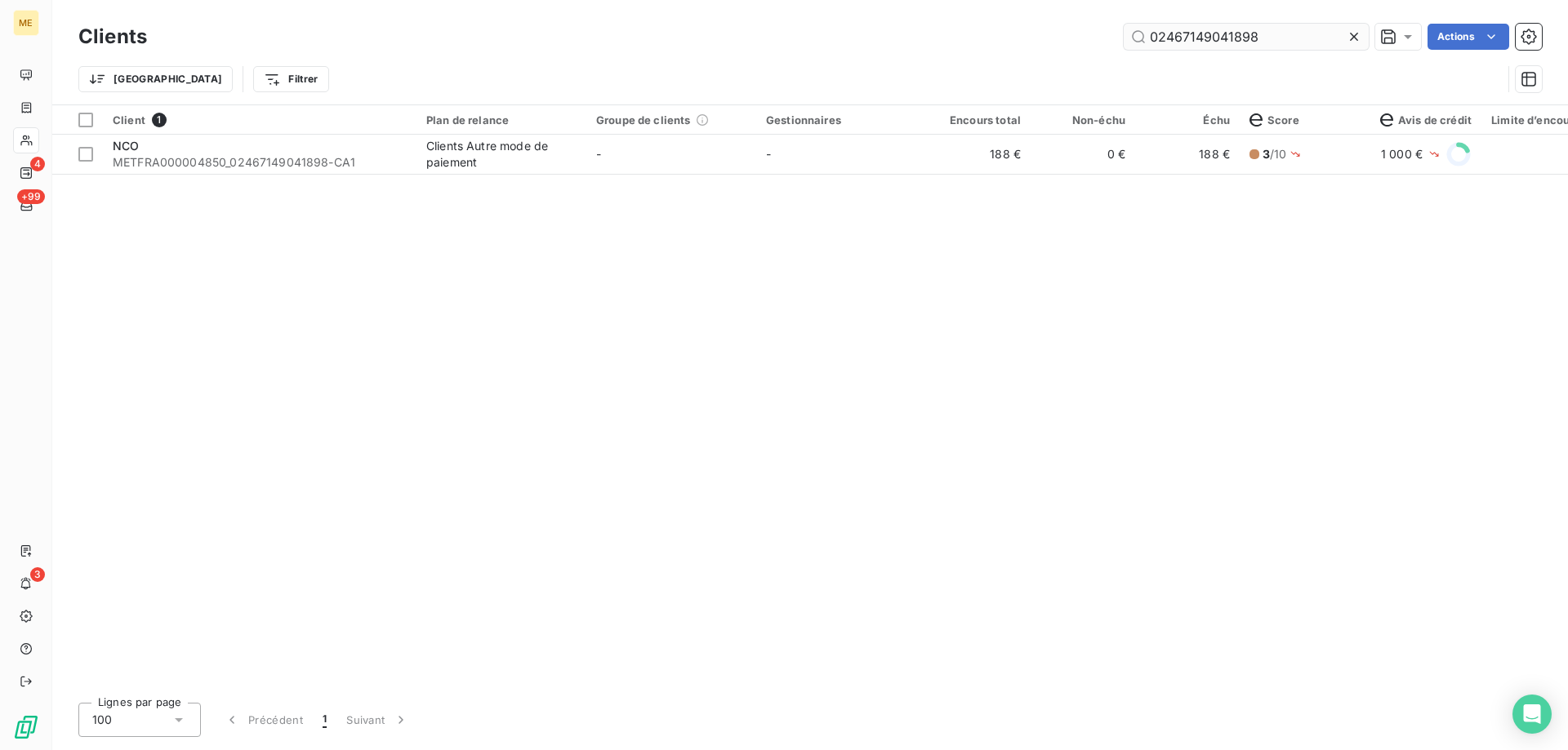
click at [1176, 43] on input "02467149041898" at bounding box center [1246, 36] width 245 height 26
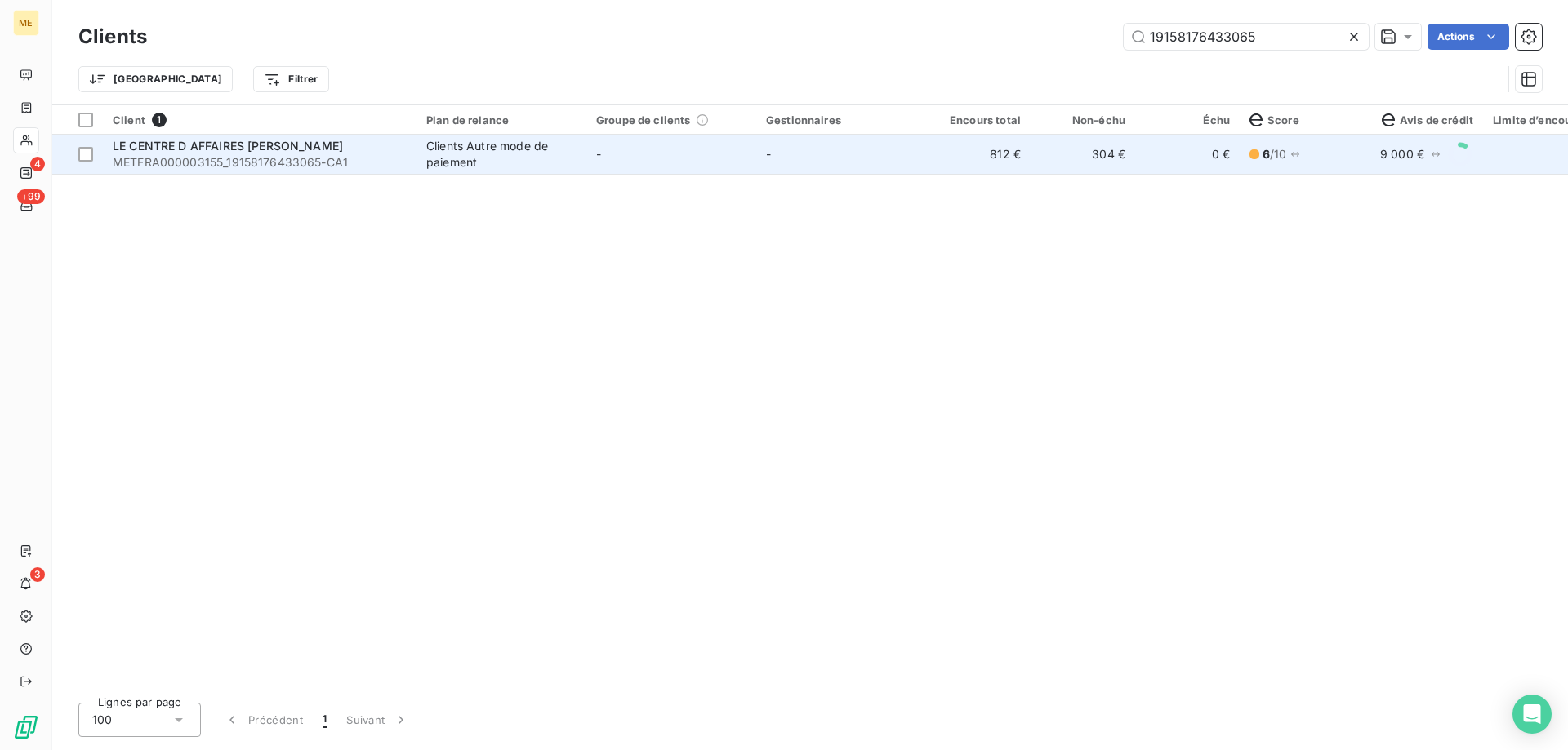
type input "19158176433065"
click at [643, 158] on td "-" at bounding box center [671, 154] width 170 height 39
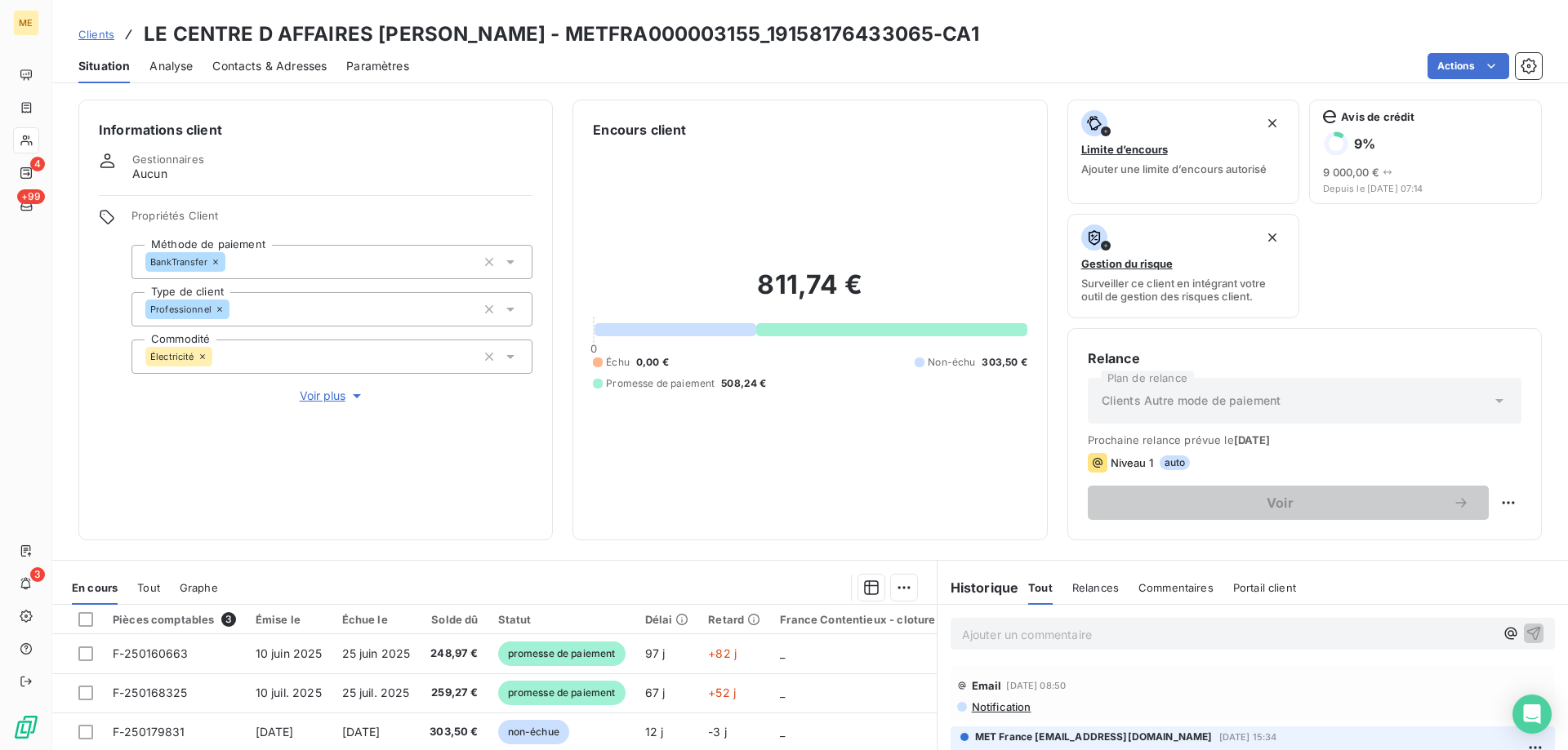
scroll to position [218, 0]
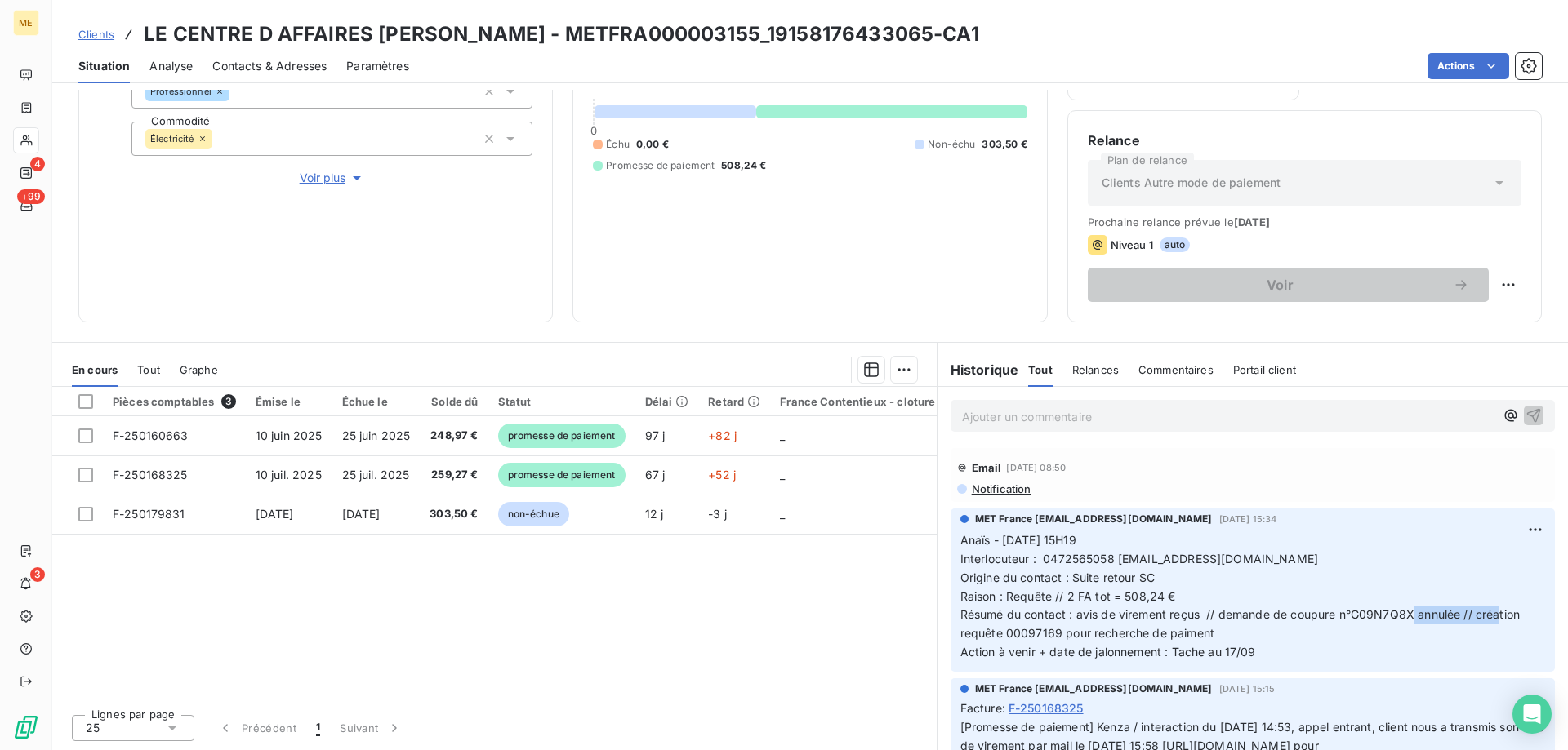
drag, startPoint x: 1344, startPoint y: 618, endPoint x: 1456, endPoint y: 618, distance: 112.0
click at [1456, 618] on span "Anaïs - [DATE] 15H19 Interlocuteur : 0472565058 [EMAIL_ADDRESS][DOMAIN_NAME] Or…" at bounding box center [1243, 596] width 563 height 126
copy span "G09N7Q8X annulée"
drag, startPoint x: 832, startPoint y: 34, endPoint x: 674, endPoint y: 46, distance: 158.5
click at [674, 46] on h3 "LE CENTRE D AFFAIRES [PERSON_NAME] - METFRA000003155_19158176433065-CA1" at bounding box center [561, 34] width 836 height 29
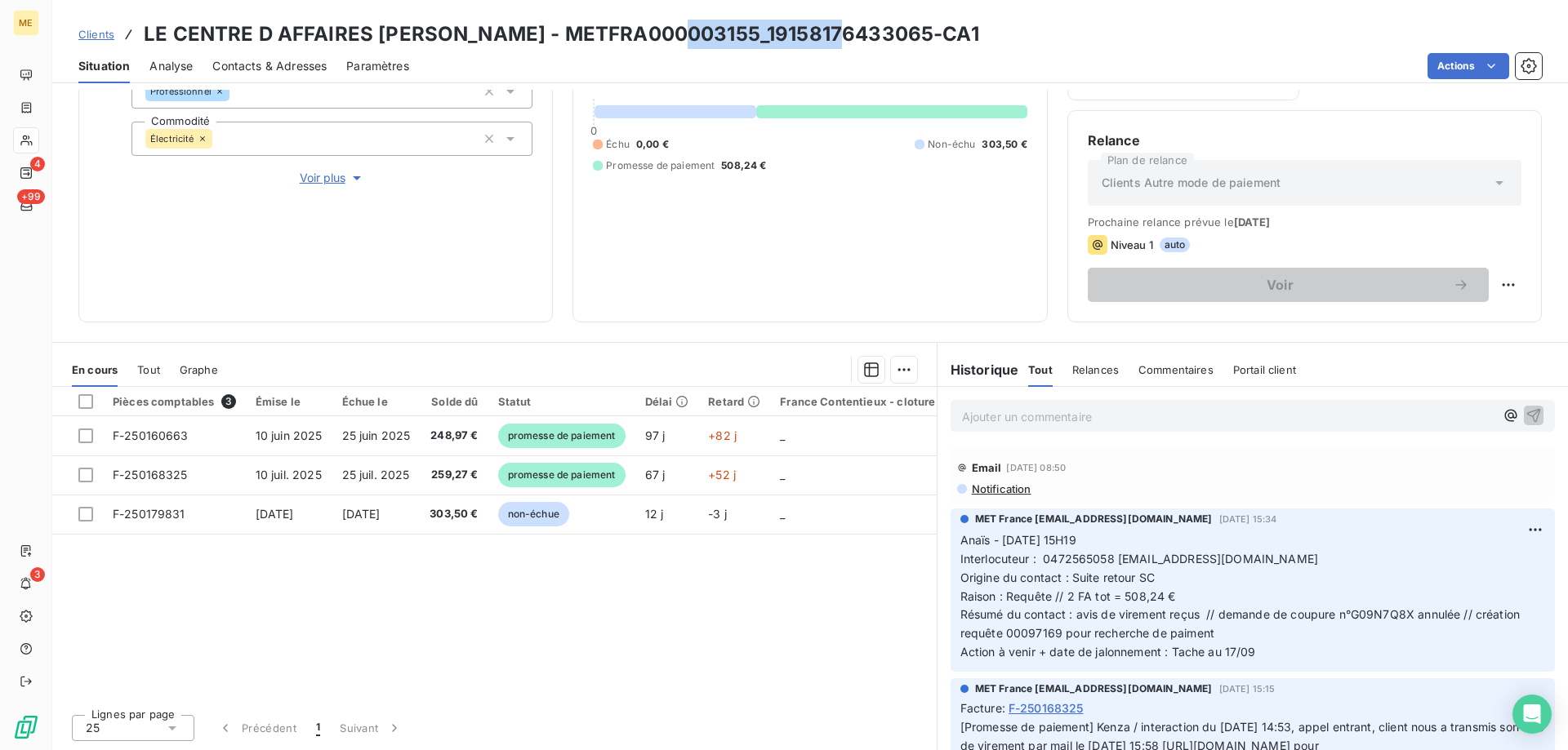
copy h3 "19158176433065"
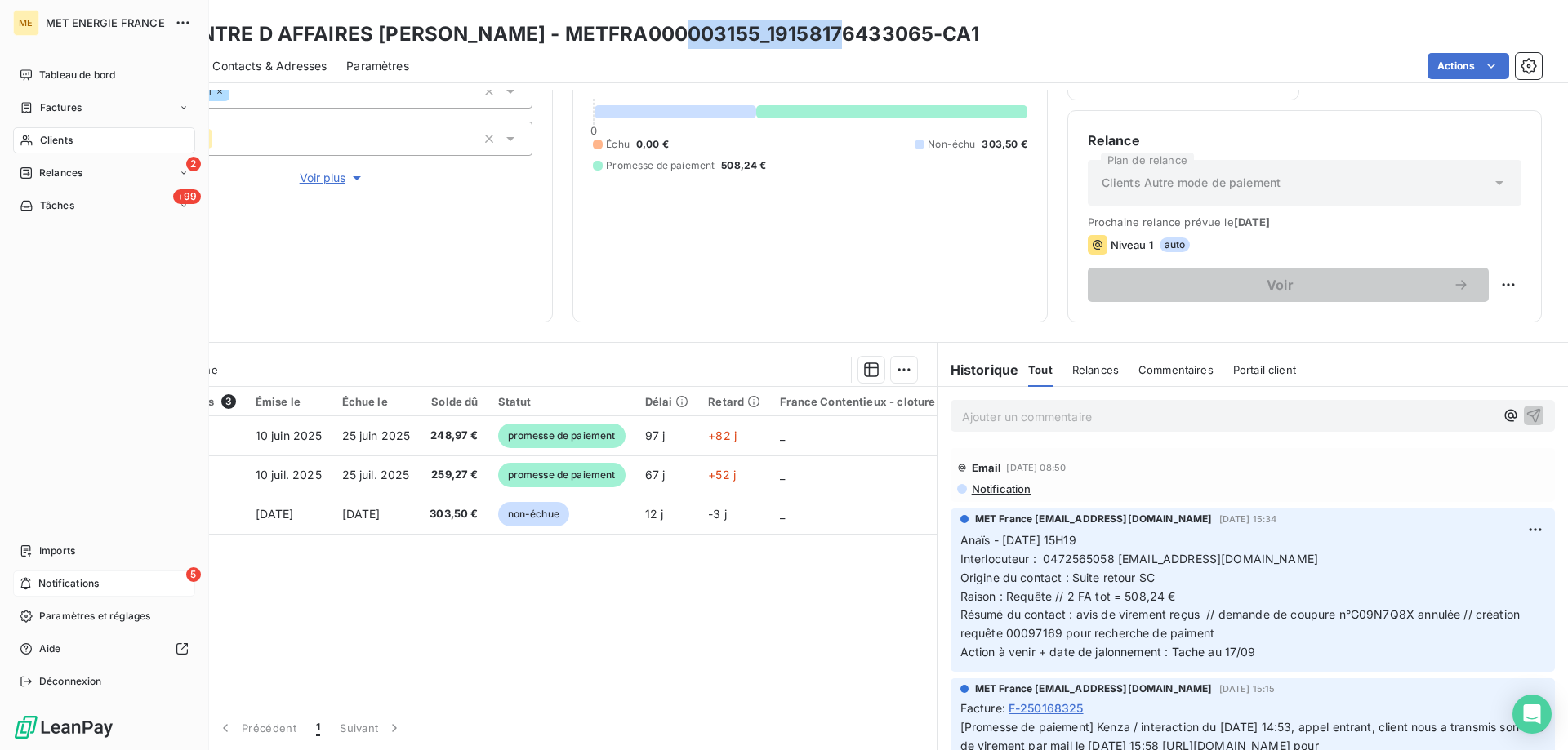
click at [31, 581] on icon at bounding box center [25, 584] width 13 height 13
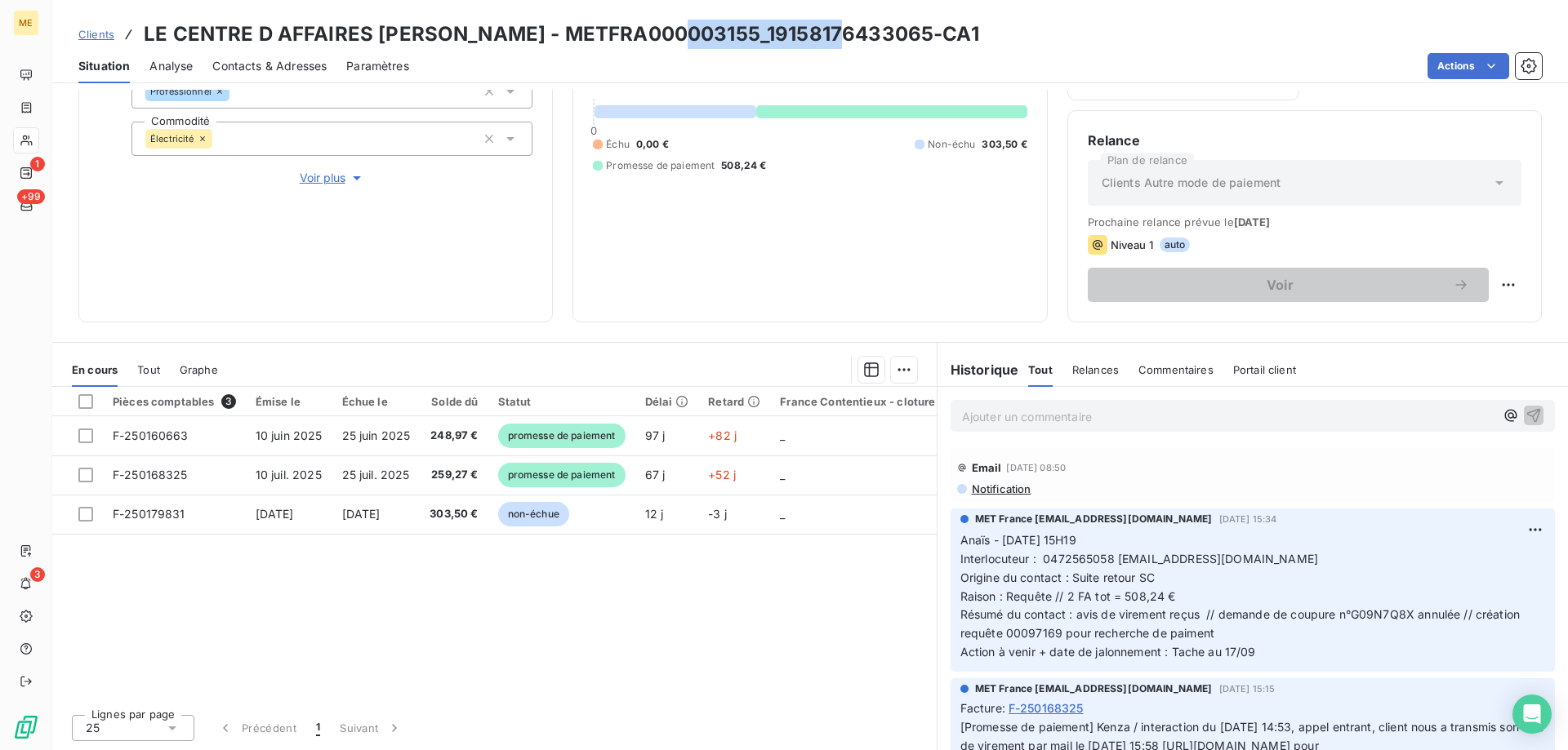
click at [842, 50] on div "Situation Analyse Contacts & Adresses Paramètres Actions" at bounding box center [810, 65] width 1516 height 34
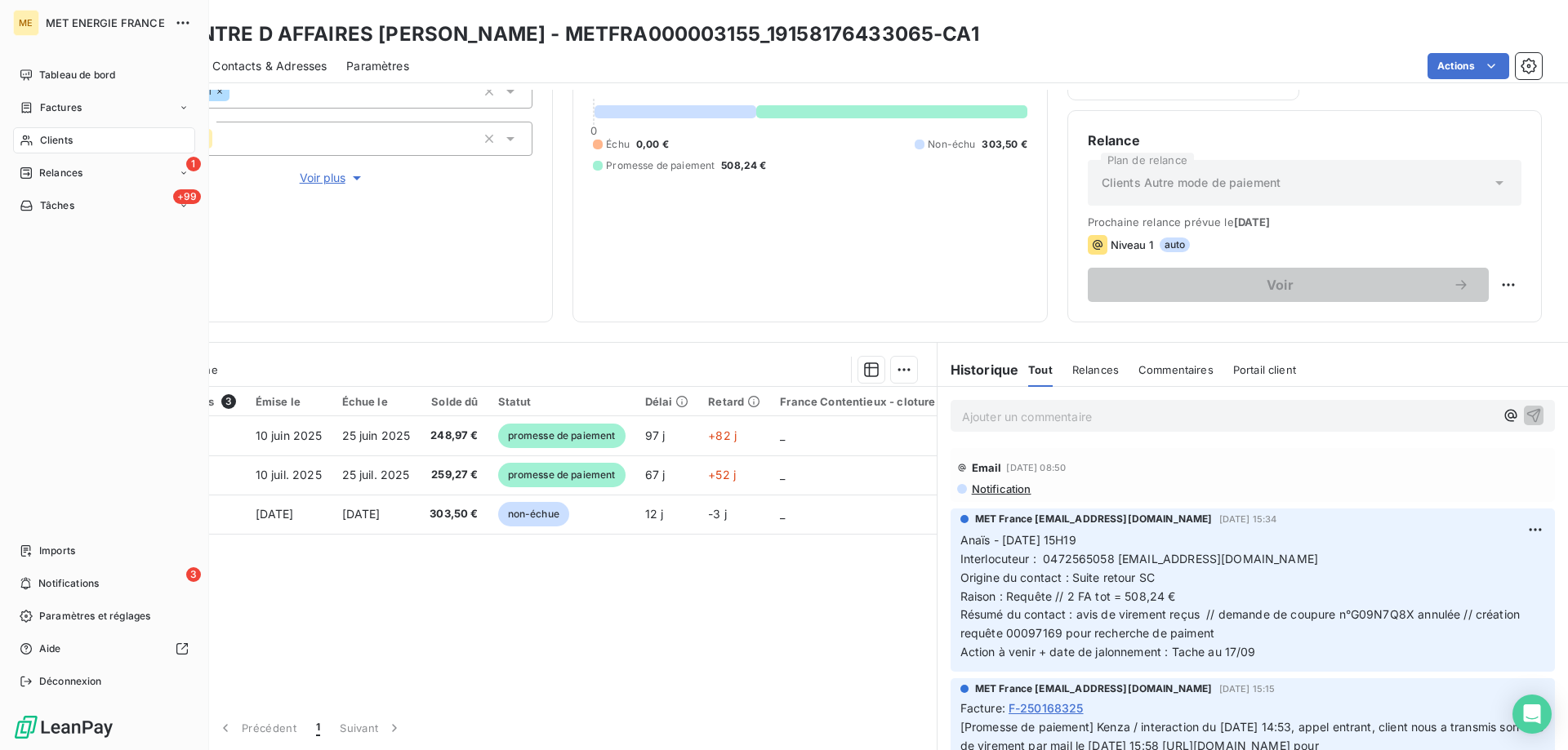
click at [38, 142] on div "Clients" at bounding box center [104, 140] width 182 height 26
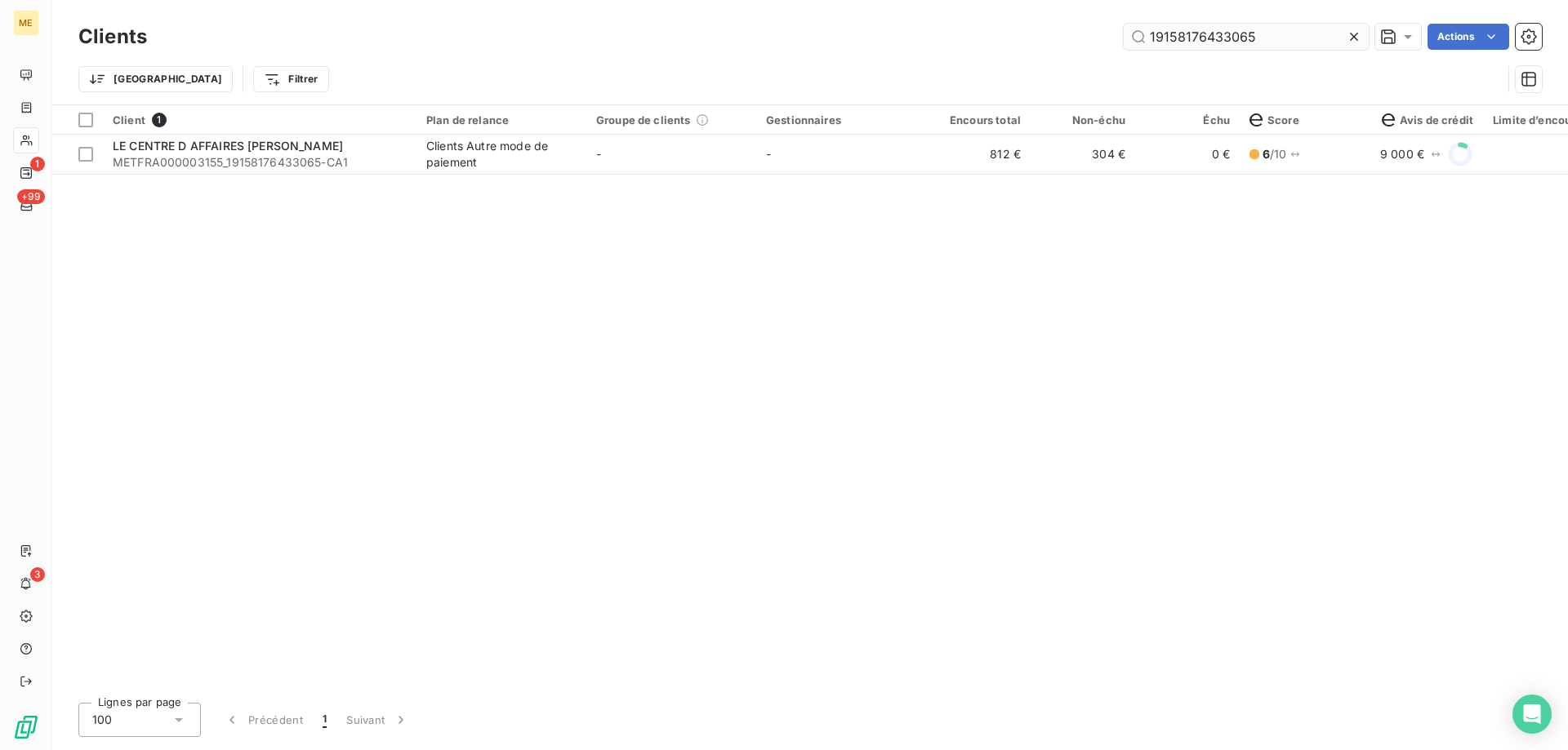
click at [1233, 43] on input "19158176433065" at bounding box center [1246, 36] width 245 height 26
click at [1234, 43] on input "19158176433065" at bounding box center [1246, 36] width 245 height 26
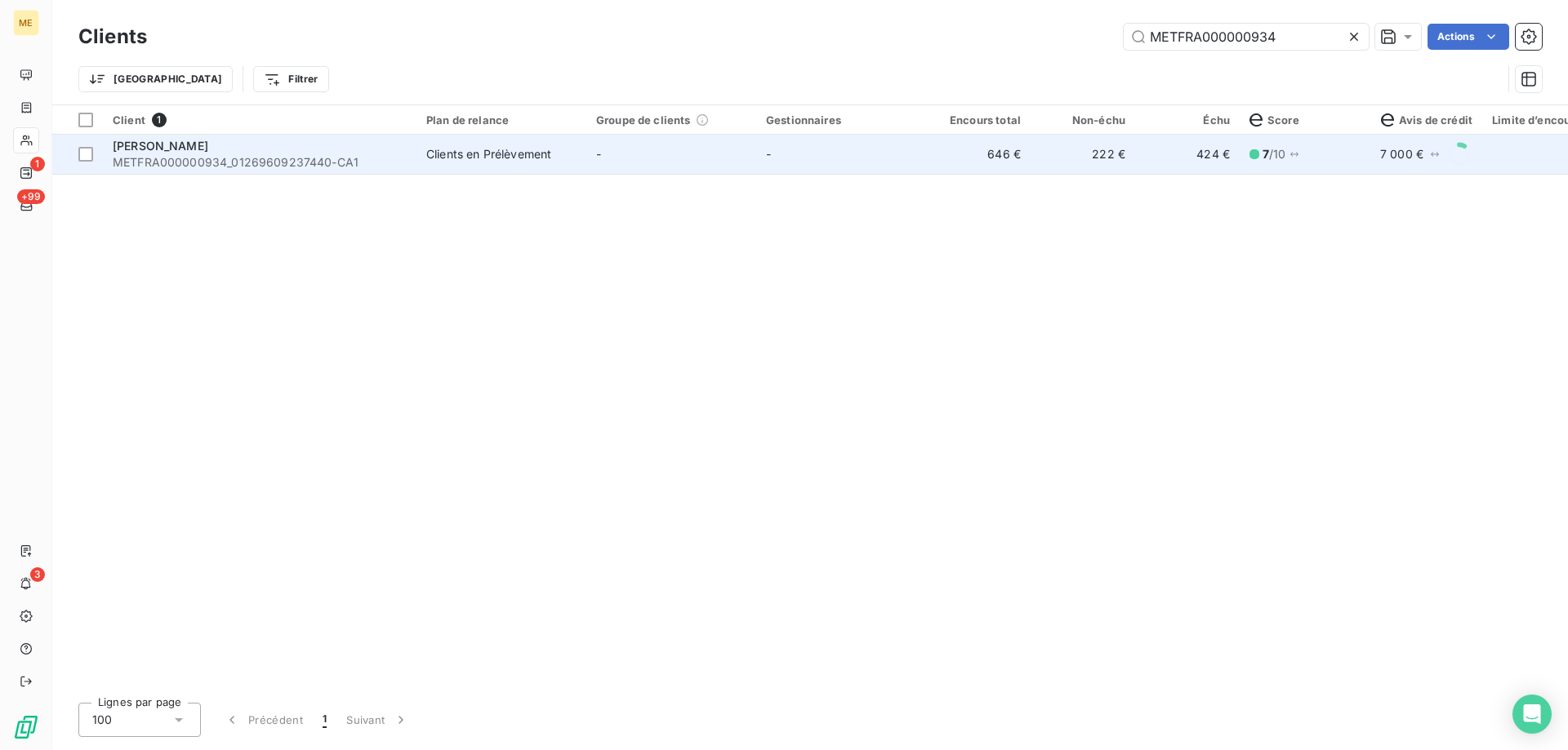
type input "METFRA000000934"
click at [647, 171] on td "-" at bounding box center [671, 154] width 170 height 39
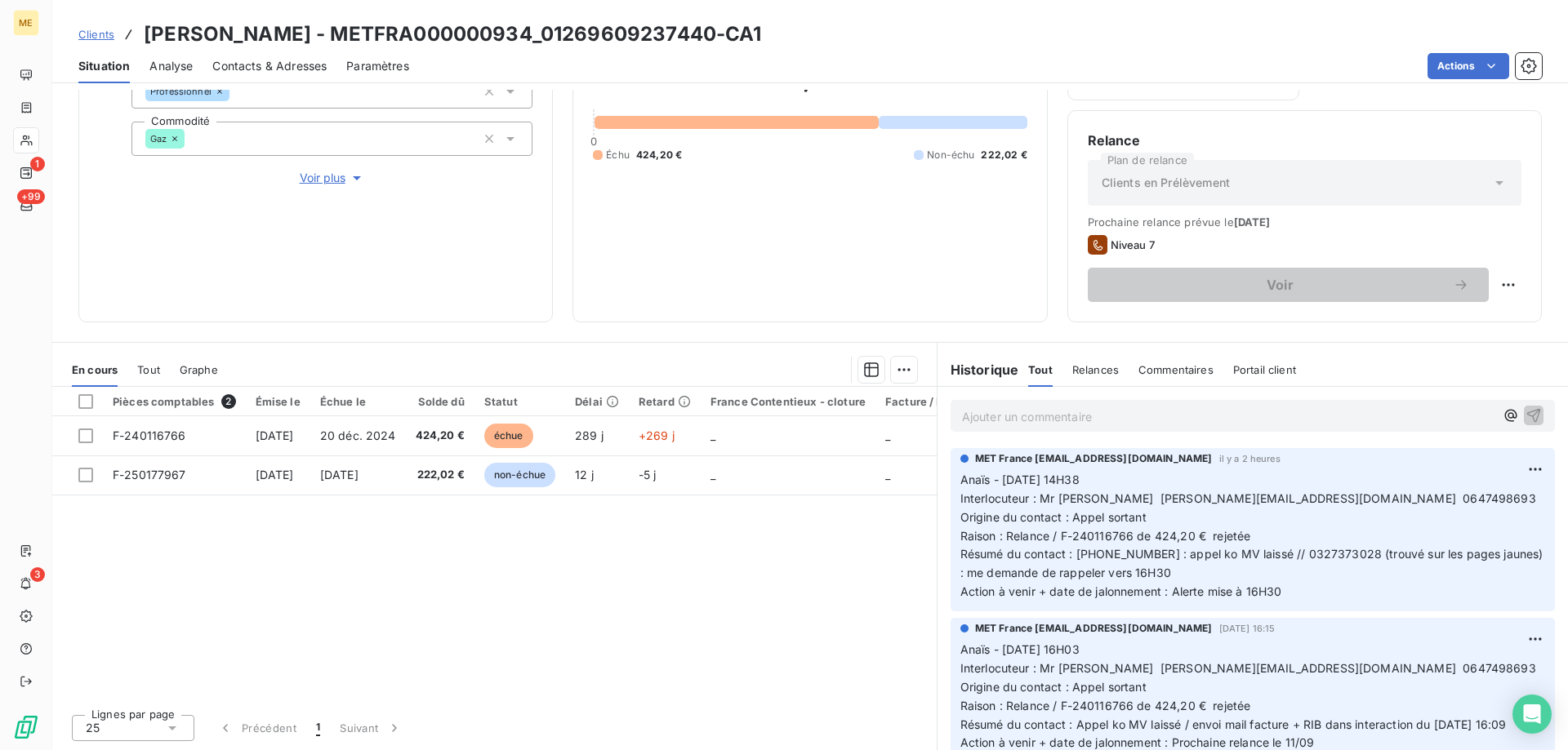
click at [1157, 573] on p "Anaïs - [DATE] 14H38 Interlocuteur : Mr [PERSON_NAME] [PERSON_NAME][EMAIL_ADDRE…" at bounding box center [1253, 536] width 584 height 131
click at [1147, 410] on p "Ajouter un commentaire ﻿" at bounding box center [1228, 416] width 532 height 20
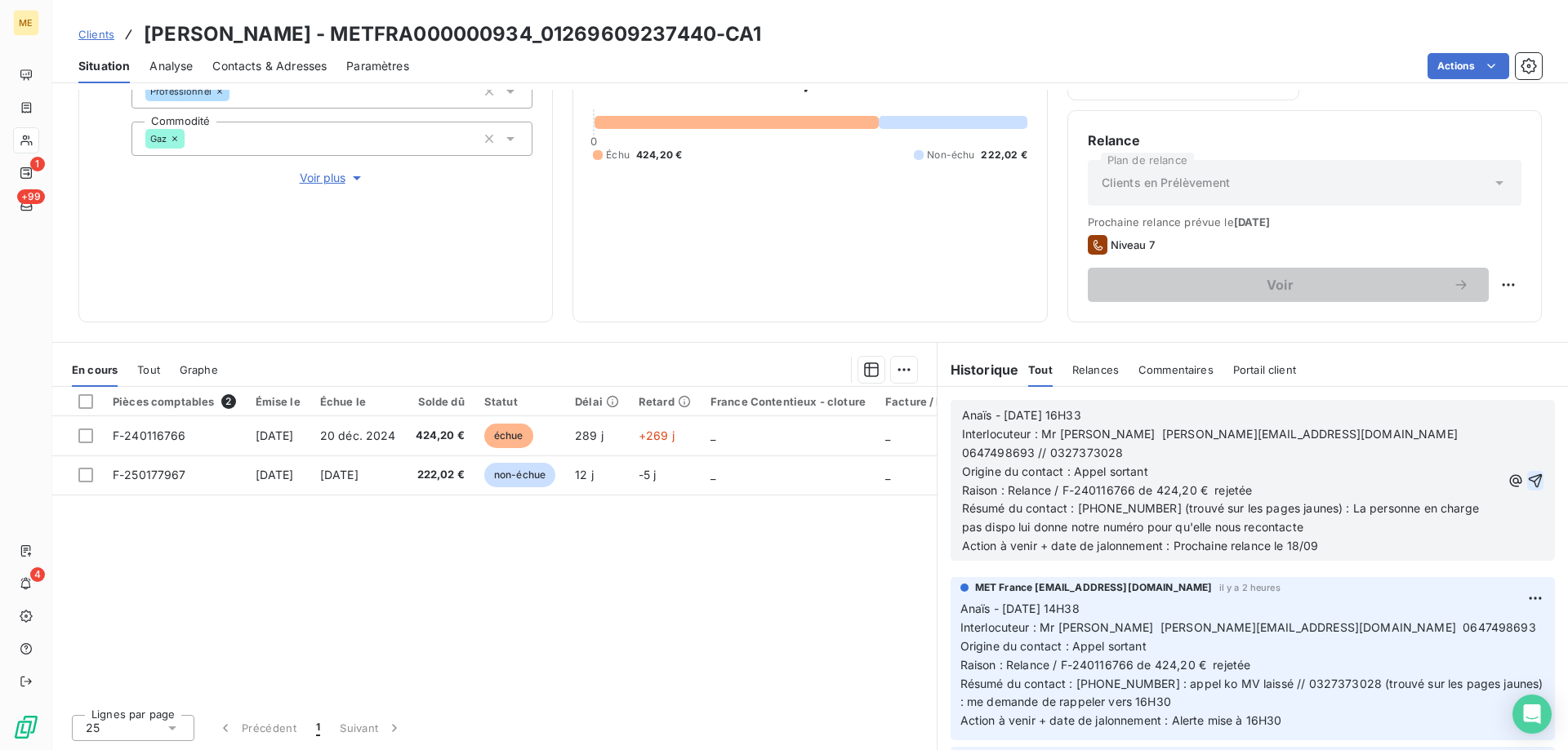
click at [1528, 473] on icon "button" at bounding box center [1535, 480] width 16 height 16
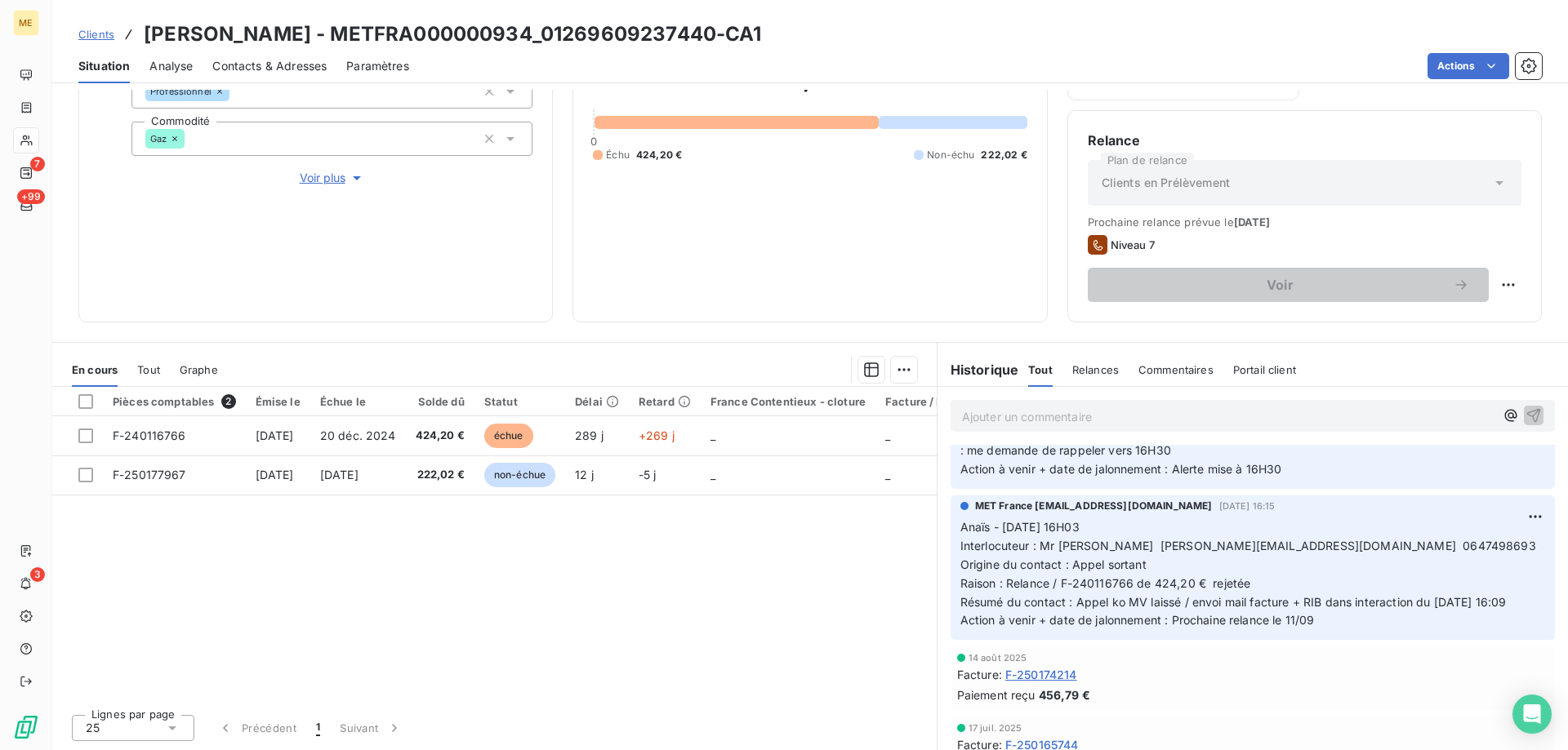
scroll to position [327, 0]
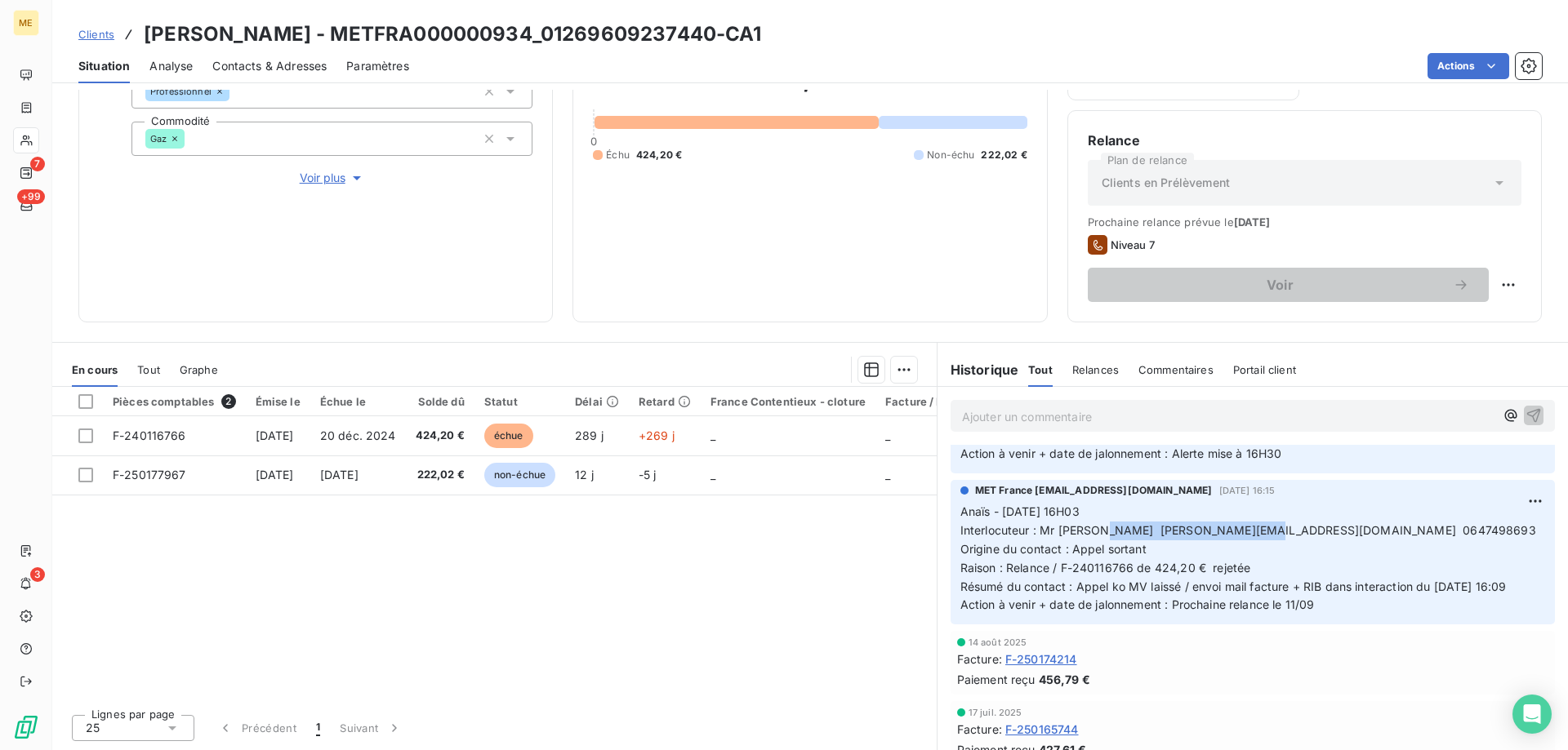
drag, startPoint x: 1248, startPoint y: 514, endPoint x: 1097, endPoint y: 515, distance: 151.0
click at [1097, 523] on span "Interlocuteur : Mr [PERSON_NAME] [PERSON_NAME][EMAIL_ADDRESS][DOMAIN_NAME] 0647…" at bounding box center [1249, 530] width 576 height 14
copy span "[EMAIL_ADDRESS][DOMAIN_NAME]"
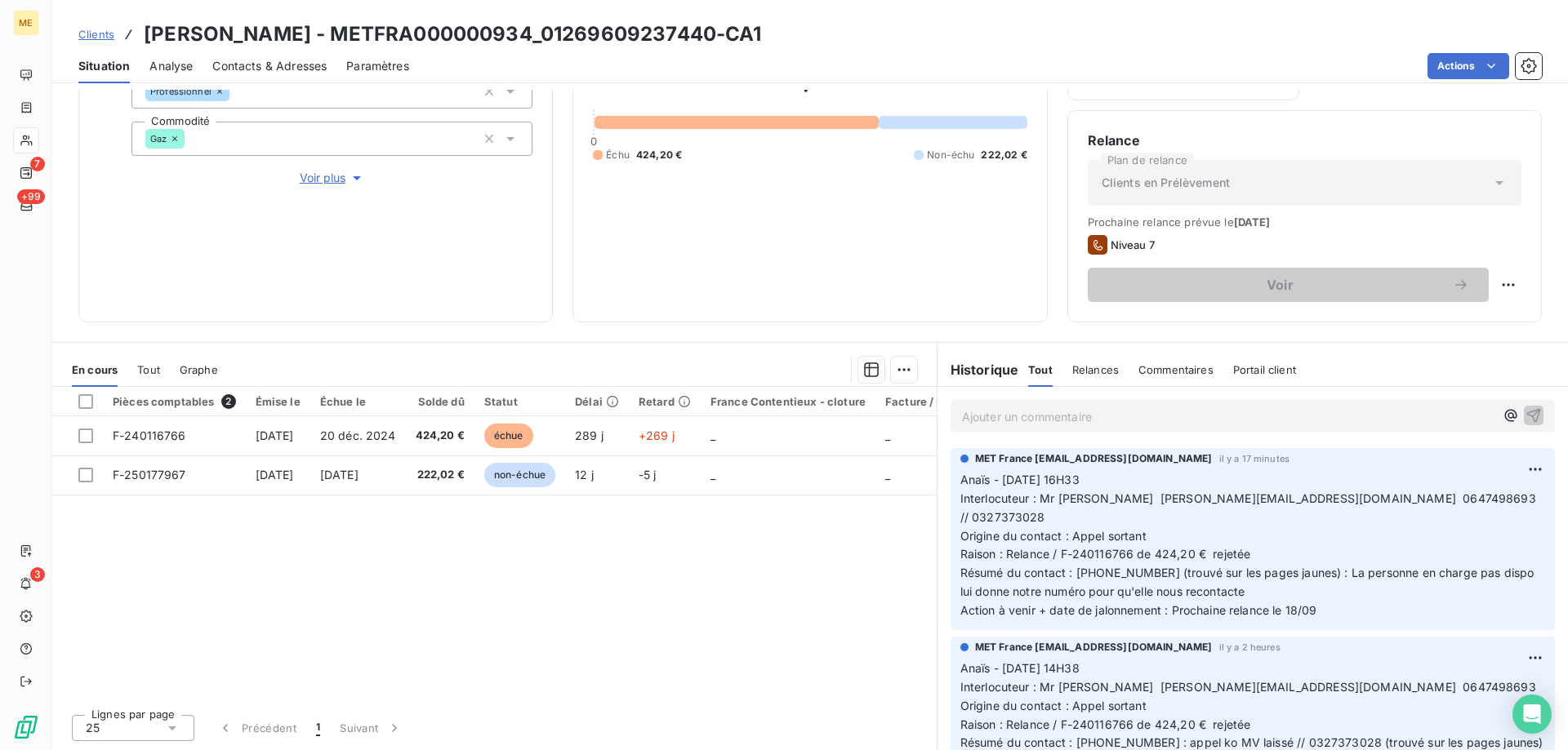
click at [1114, 416] on p "Ajouter un commentaire ﻿" at bounding box center [1228, 416] width 532 height 20
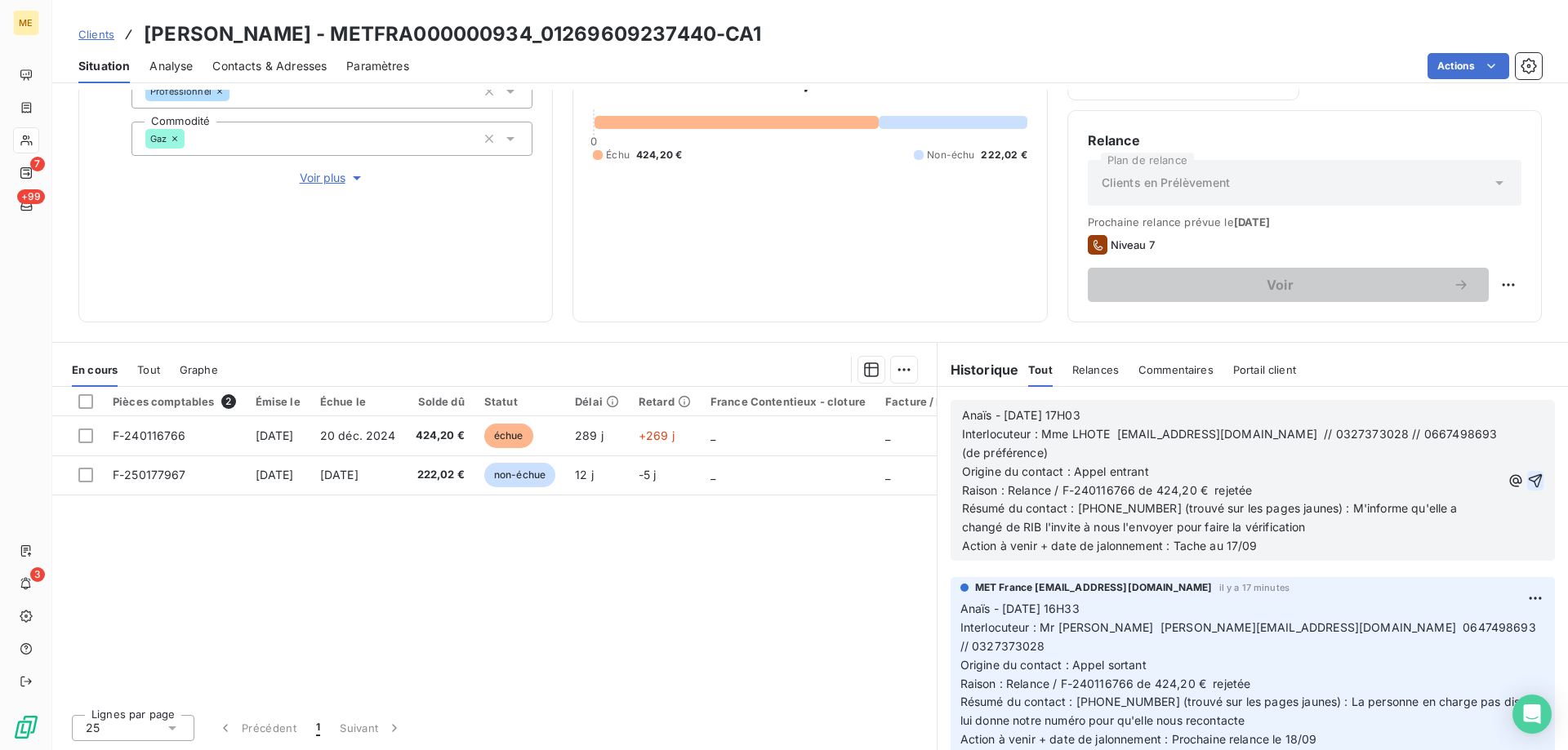
click at [1528, 478] on icon "button" at bounding box center [1535, 480] width 16 height 16
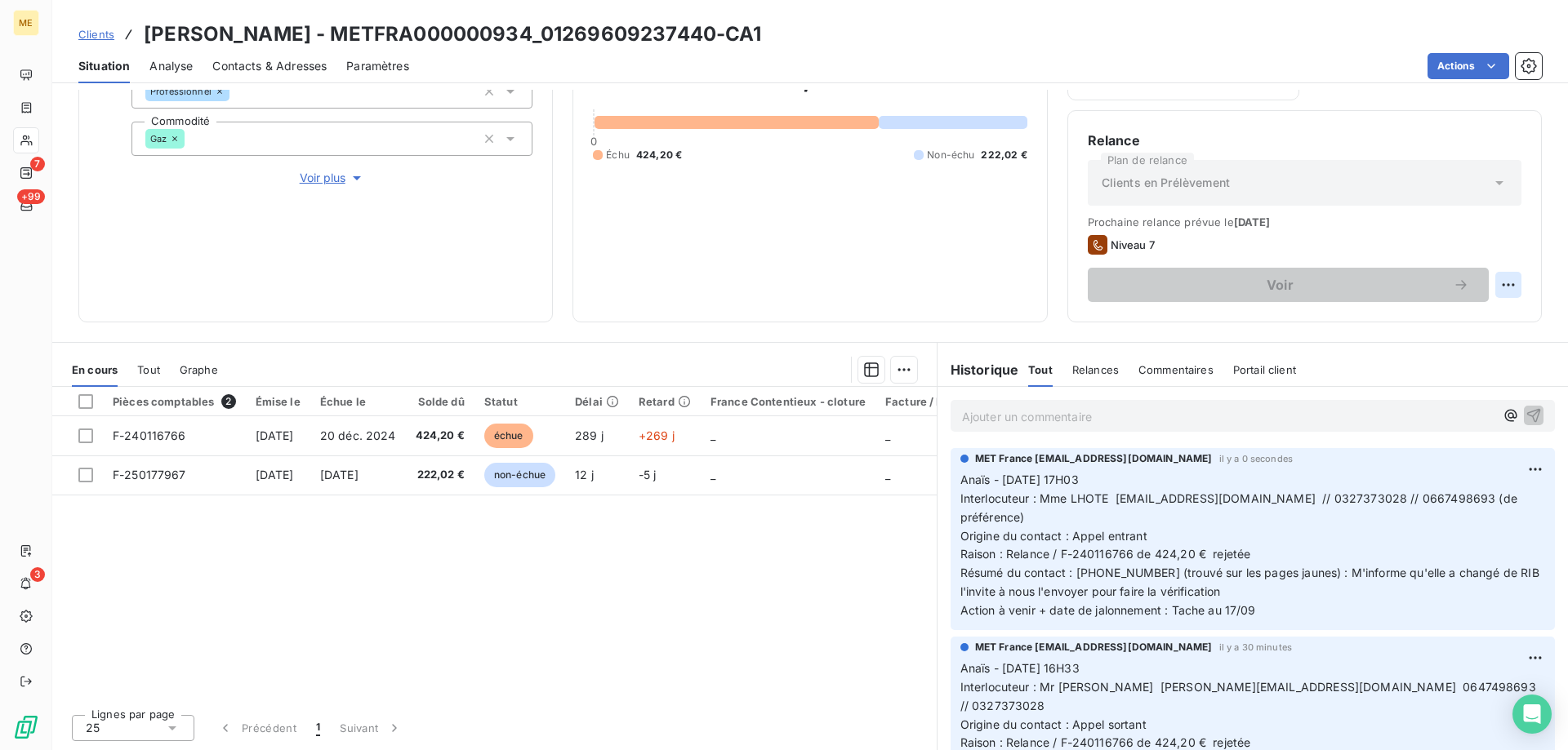
click at [1498, 287] on html "ME 7 +99 3 Clients [PERSON_NAME] - METFRA000000934_01269609237440-CA1 Situation…" at bounding box center [784, 457] width 1568 height 913
click at [1490, 322] on div "Replanifier cette action" at bounding box center [1429, 320] width 146 height 26
select select "8"
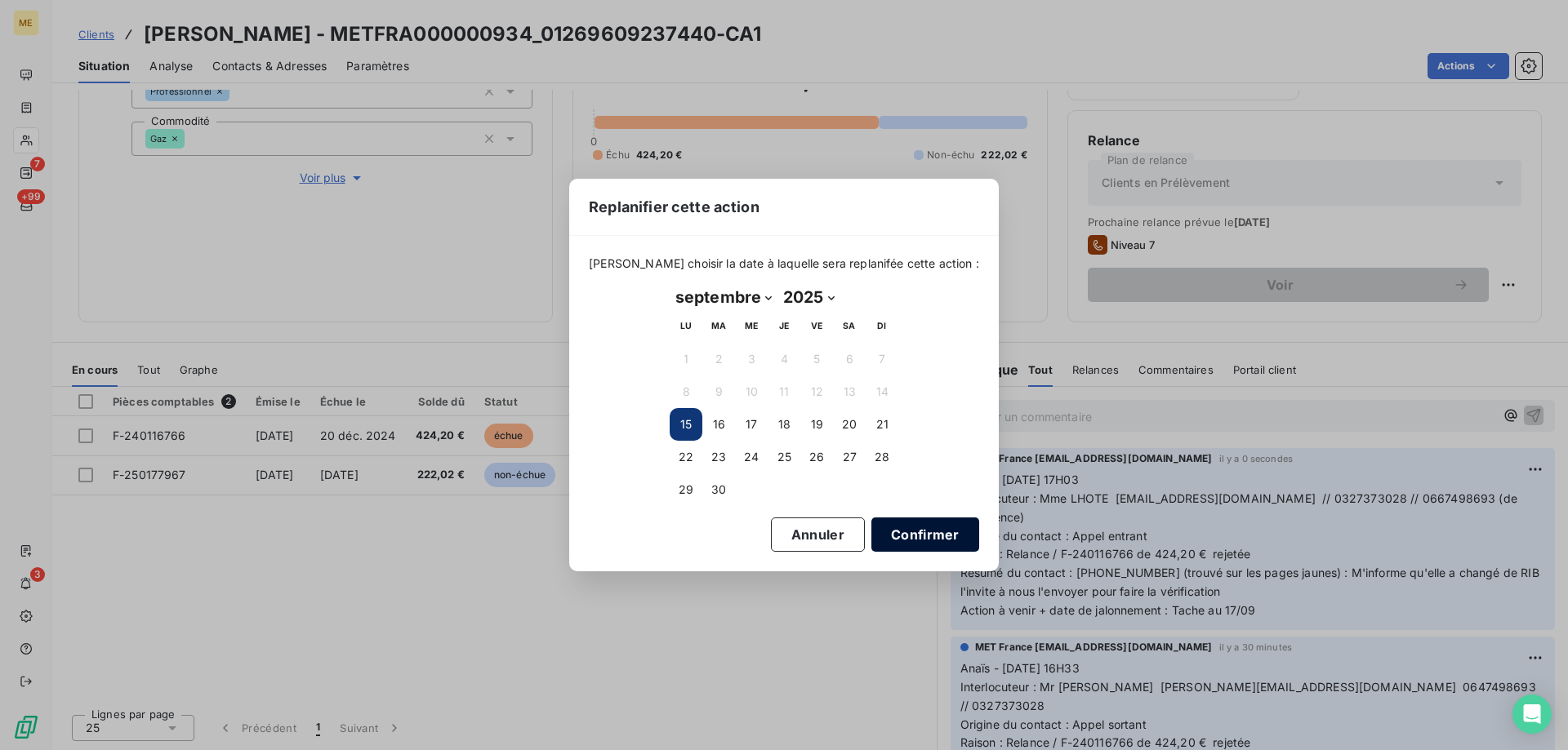
click at [886, 535] on button "Confirmer" at bounding box center [925, 535] width 108 height 34
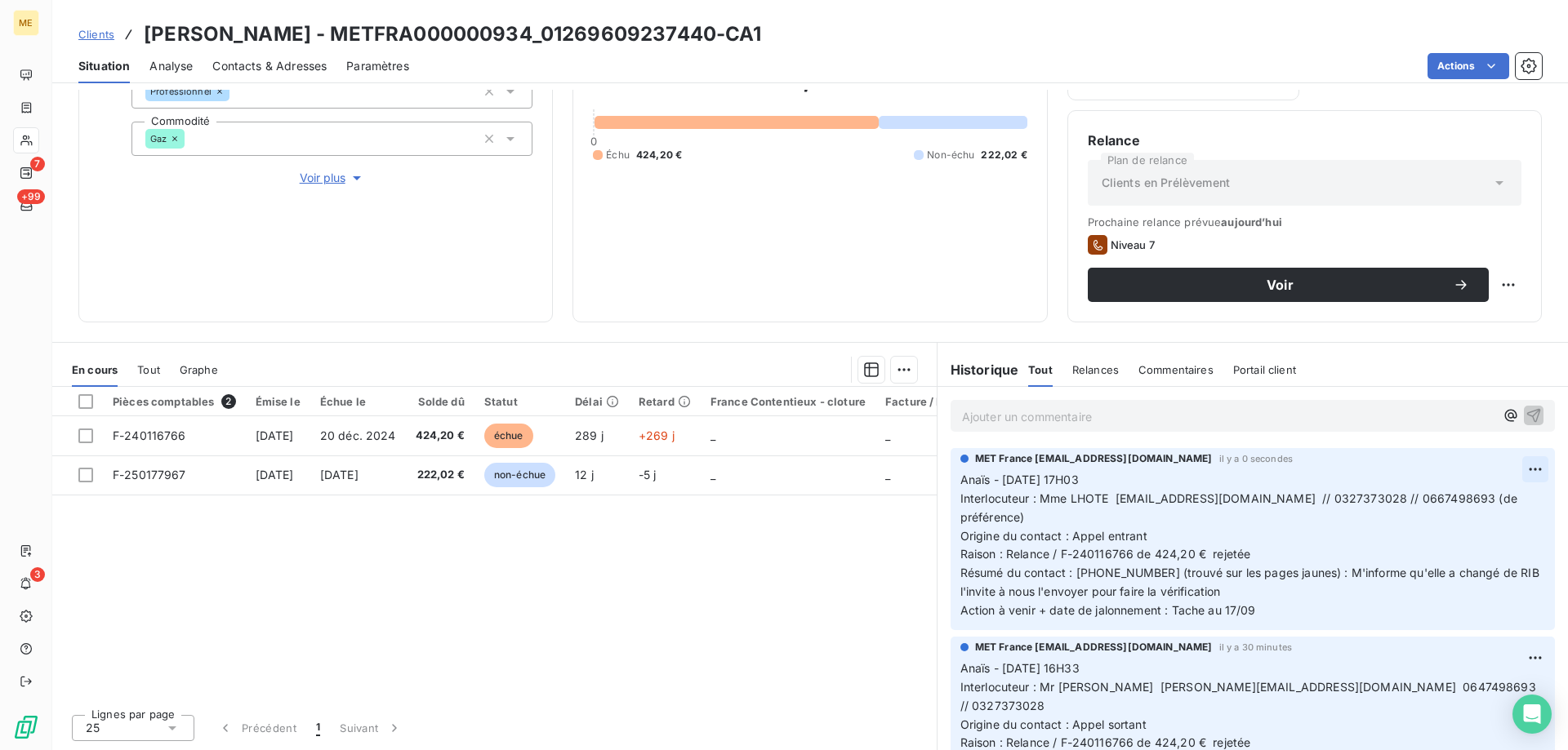
click at [1509, 469] on html "ME 7 +99 3 Clients [PERSON_NAME] - METFRA000000934_01269609237440-CA1 Situation…" at bounding box center [784, 457] width 1568 height 913
click at [1467, 533] on div "Supprimer" at bounding box center [1472, 534] width 91 height 26
click at [1478, 65] on html "ME 7 +99 3 Clients [PERSON_NAME] - METFRA000000934_01269609237440-CA1 Situation…" at bounding box center [784, 457] width 1568 height 913
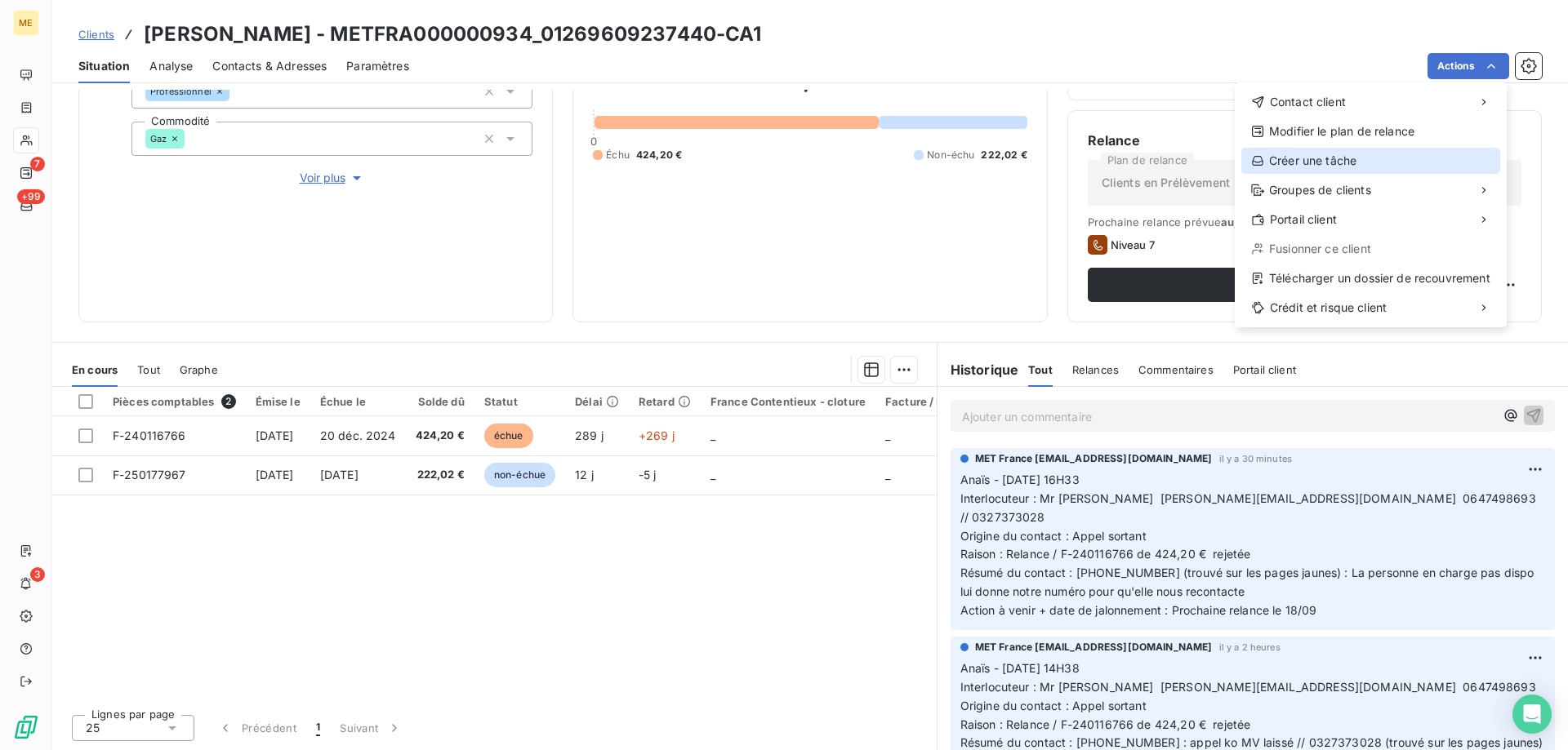
click at [1386, 166] on div "Créer une tâche" at bounding box center [1371, 160] width 259 height 26
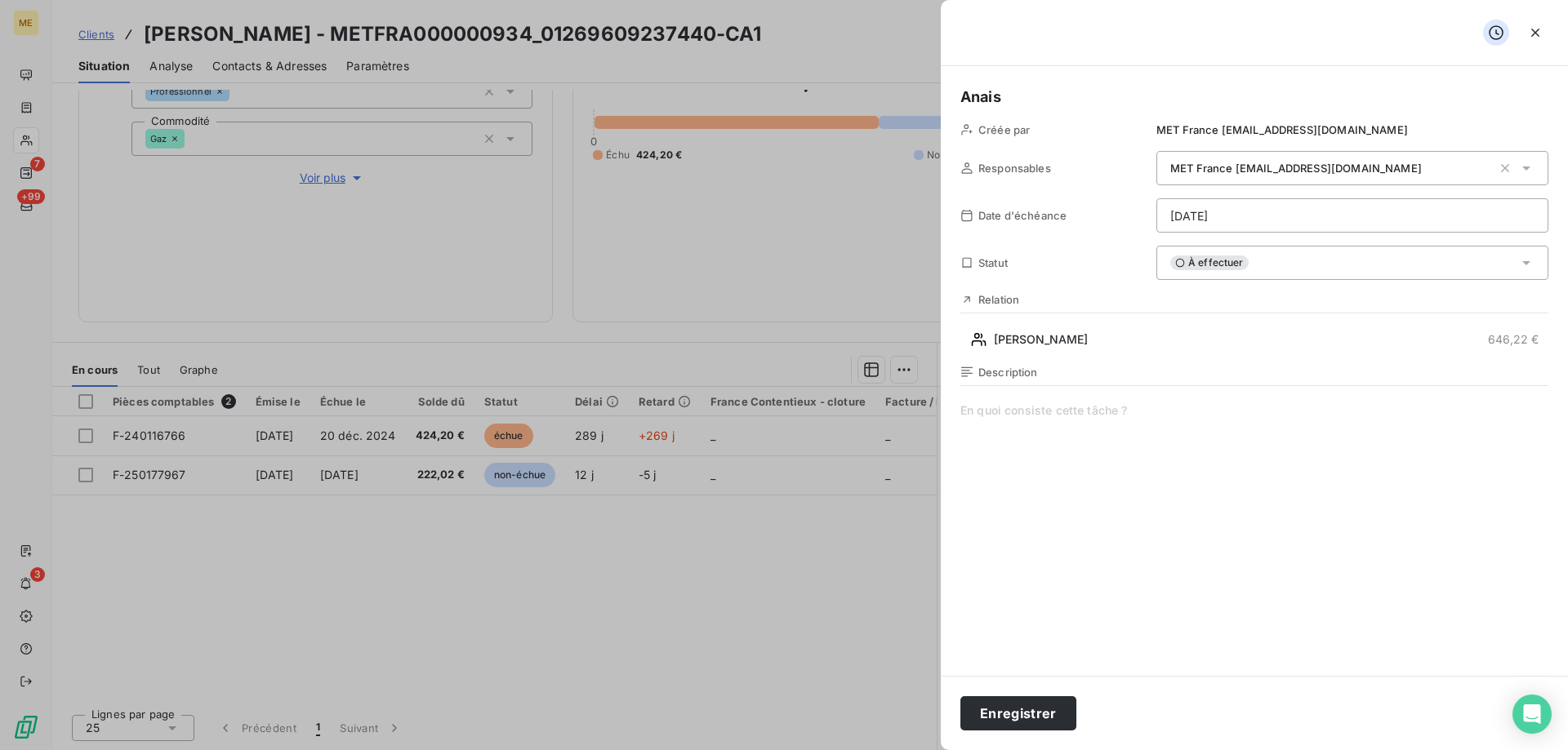
click at [1064, 406] on span at bounding box center [1254, 559] width 588 height 313
click at [1297, 213] on html "ME 7 +99 3 Clients [PERSON_NAME] - METFRA000000934_01269609237440-CA1 Situation…" at bounding box center [784, 457] width 1568 height 913
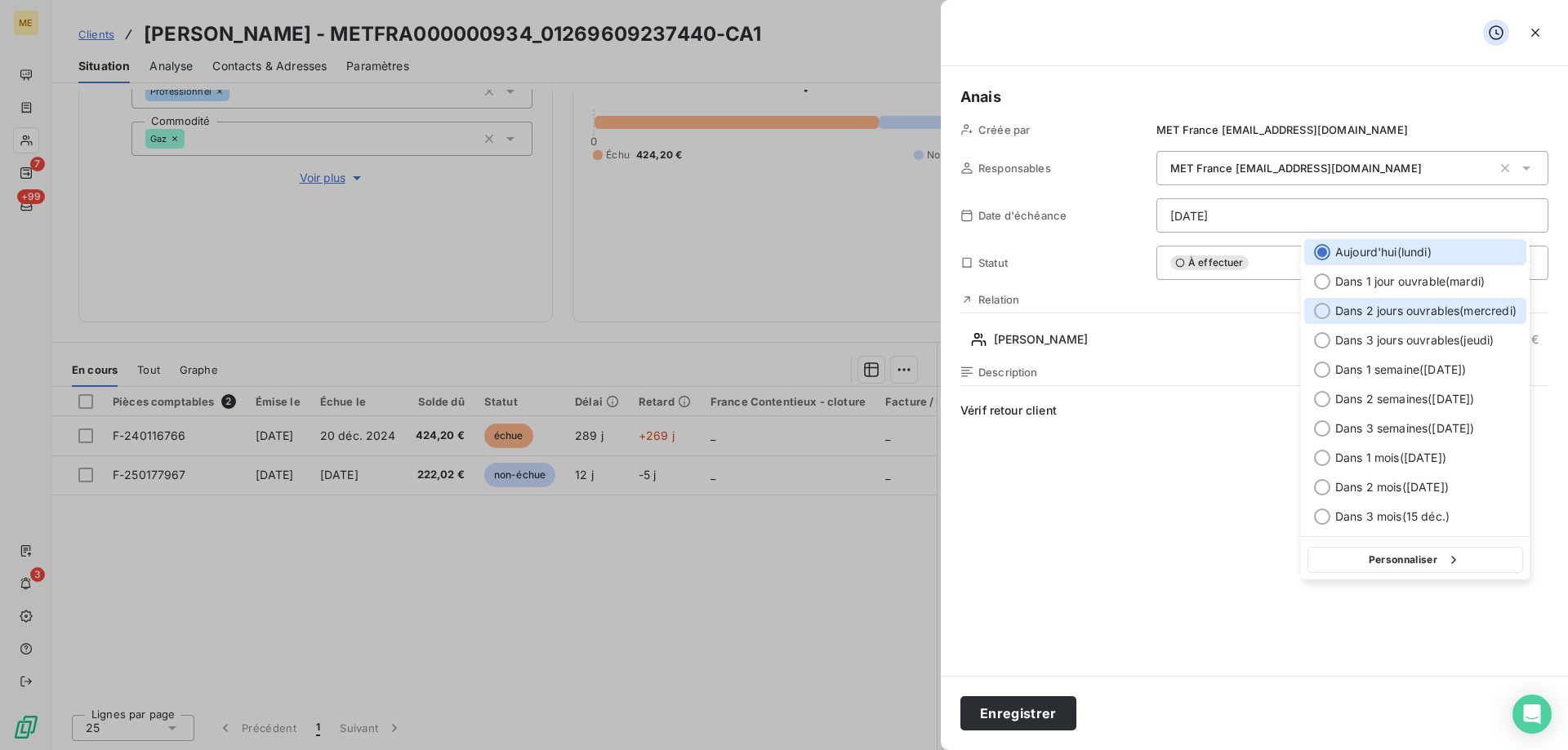
click at [1420, 313] on span "Dans 2 jours ouvrables ( [DATE] )" at bounding box center [1426, 310] width 181 height 16
type input "[DATE]"
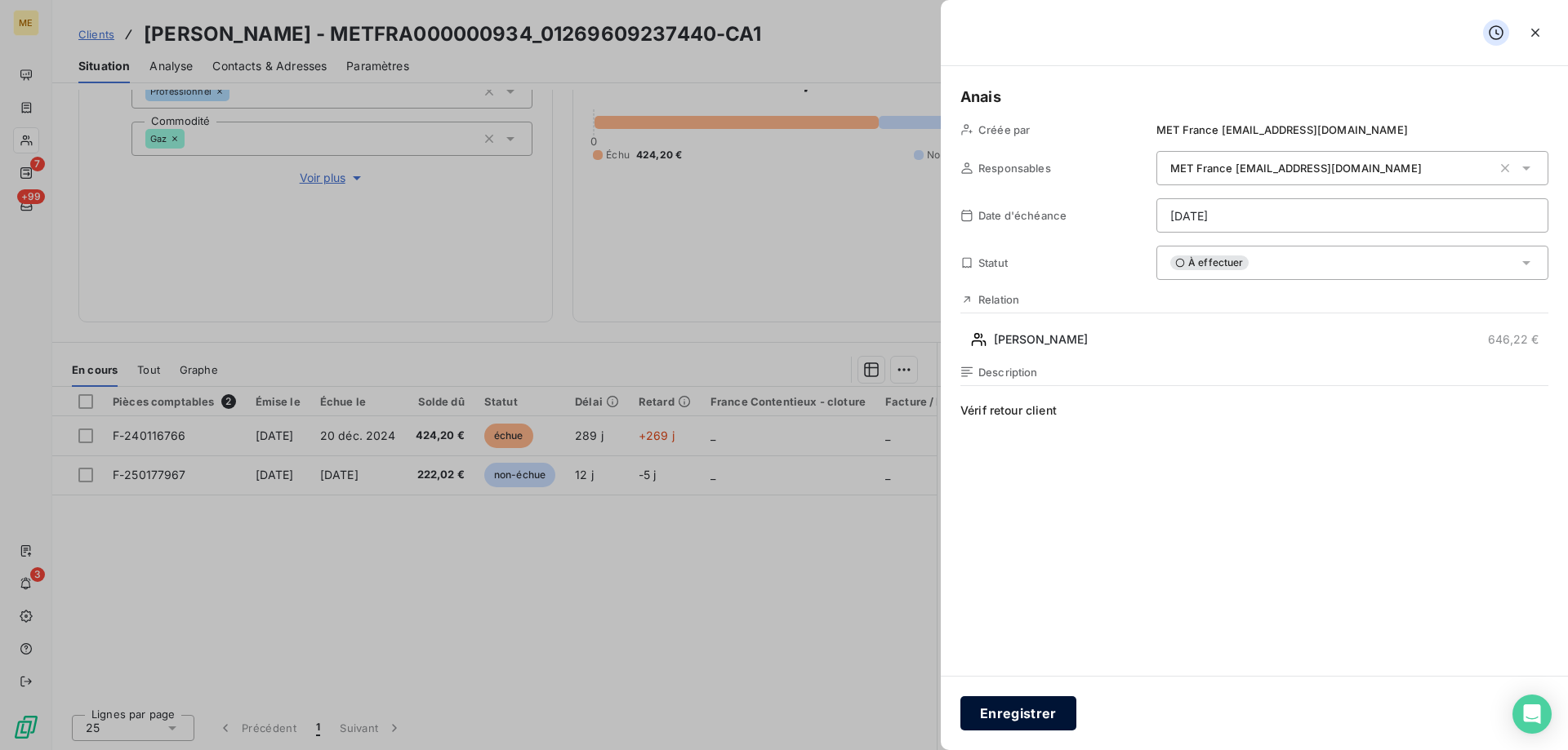
click at [1028, 722] on button "Enregistrer" at bounding box center [1019, 713] width 116 height 34
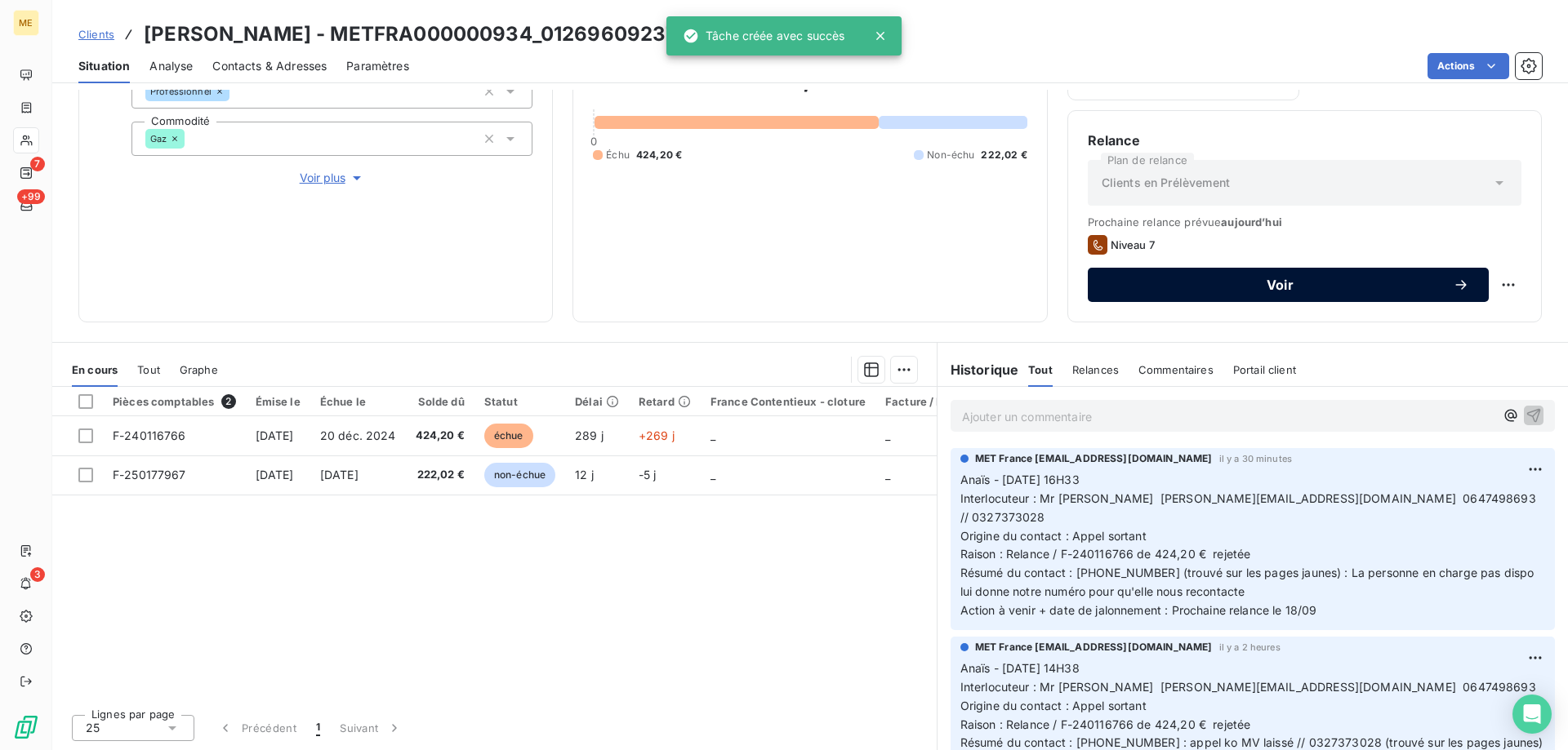
click at [1232, 282] on span "Voir" at bounding box center [1280, 285] width 345 height 13
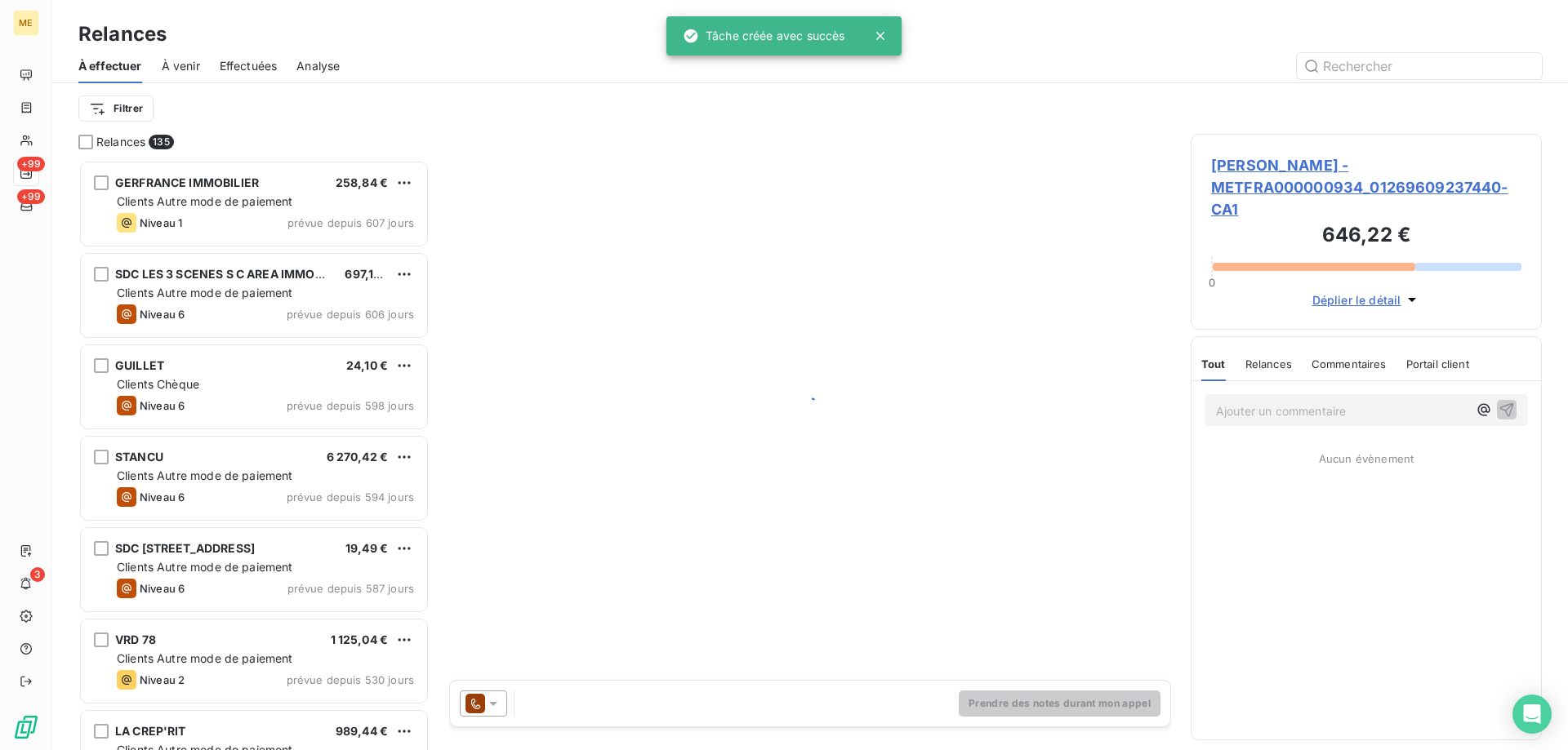
scroll to position [578, 339]
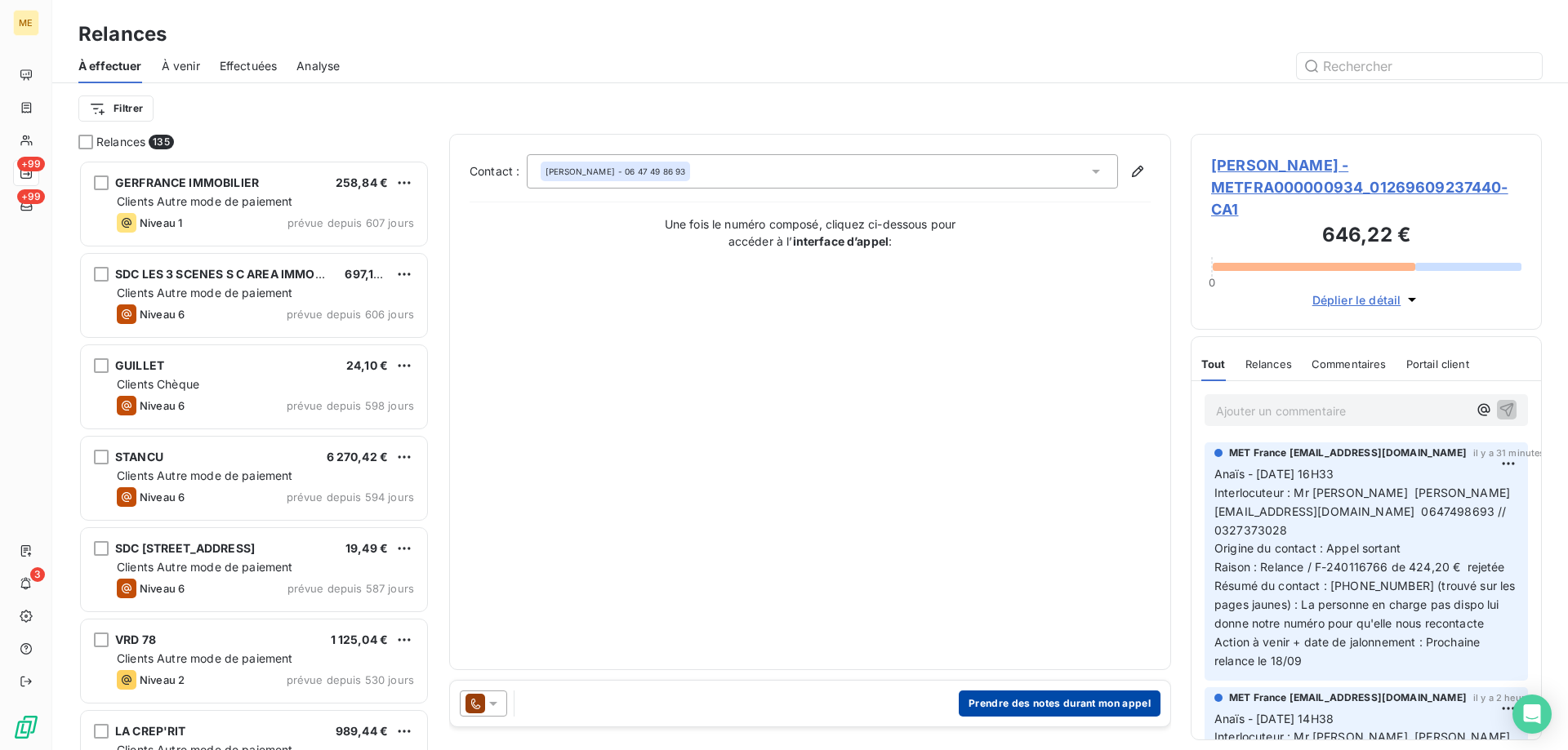
click at [1025, 700] on button "Prendre des notes durant mon appel" at bounding box center [1060, 703] width 202 height 26
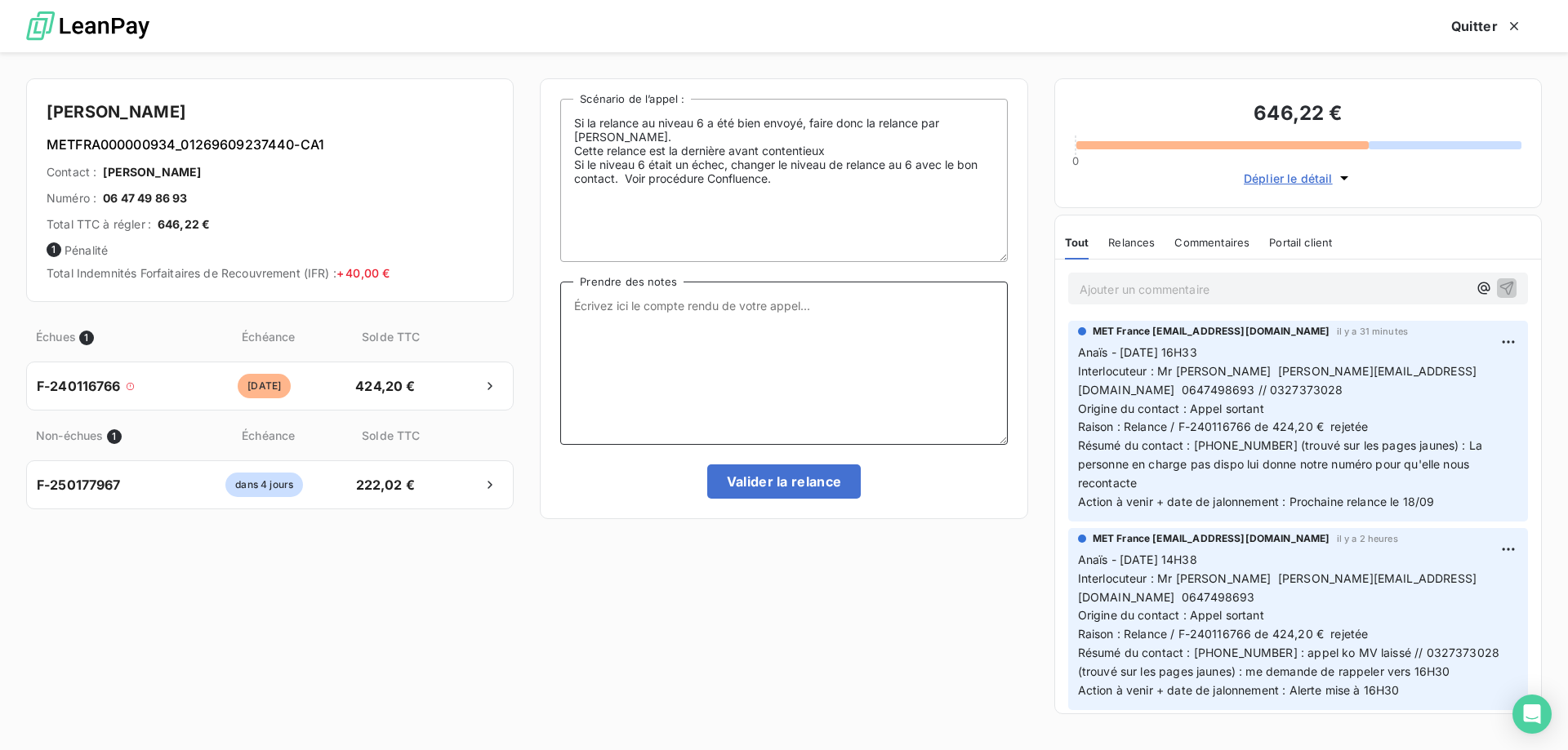
click at [871, 356] on textarea "Prendre des notes" at bounding box center [783, 363] width 447 height 163
paste textarea "Anaïs - 15/09/2025 - 17H03 Interlocuteur : Mme LHOTE marieelsielhote@gmail.com …"
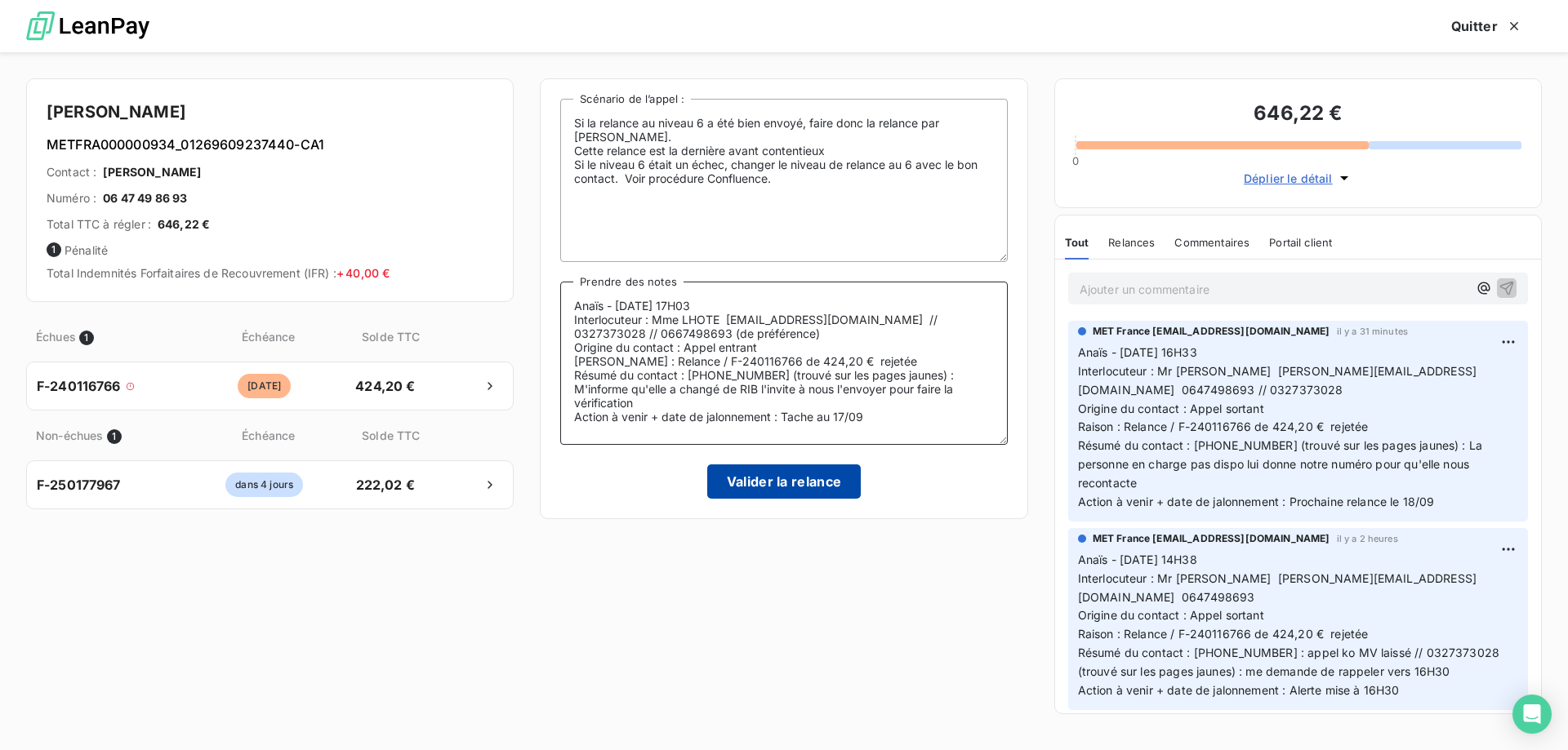
type textarea "Anaïs - 15/09/2025 - 17H03 Interlocuteur : Mme LHOTE marieelsielhote@gmail.com …"
click at [740, 484] on button "Valider la relance" at bounding box center [785, 481] width 154 height 34
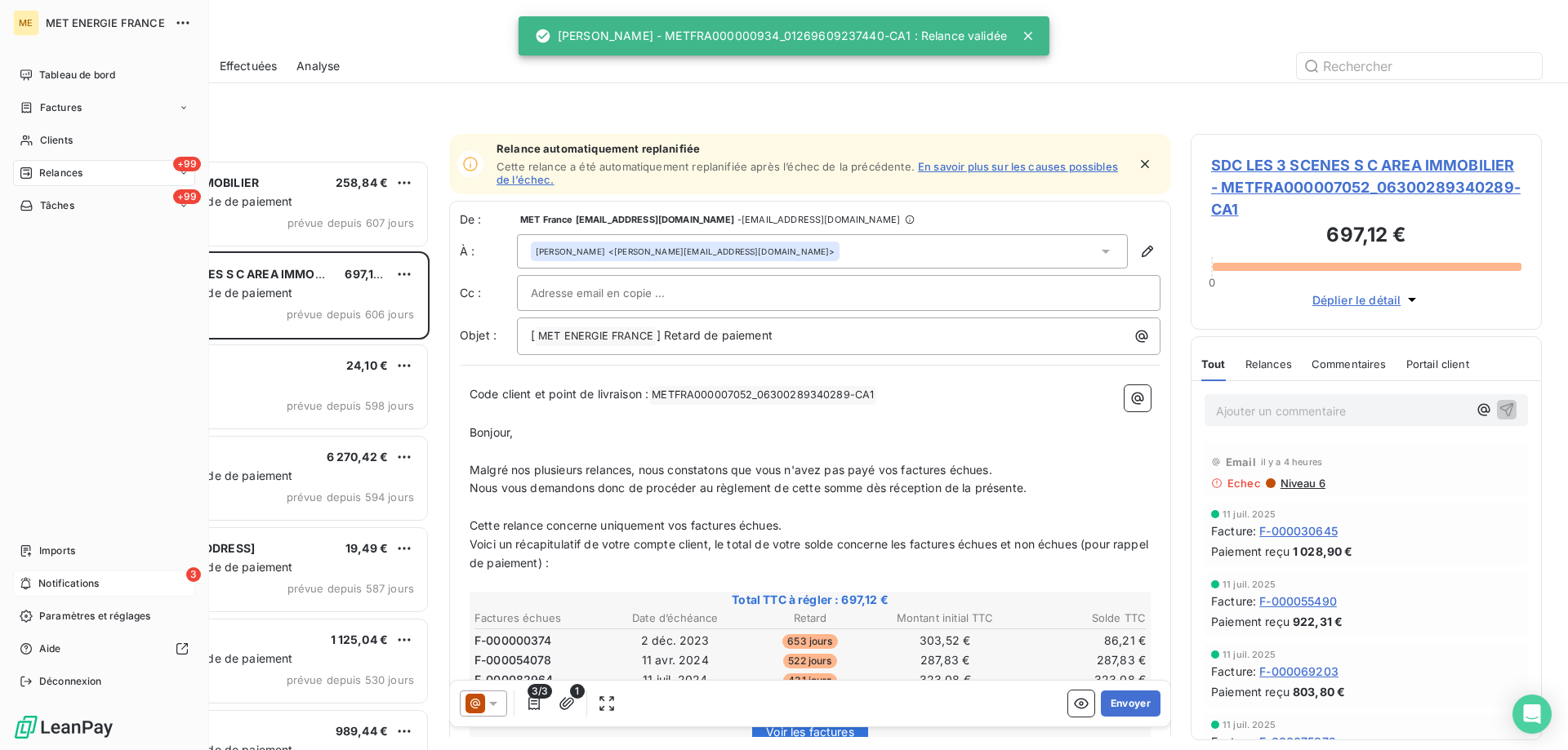
click at [119, 583] on div "3 Notifications" at bounding box center [104, 583] width 182 height 26
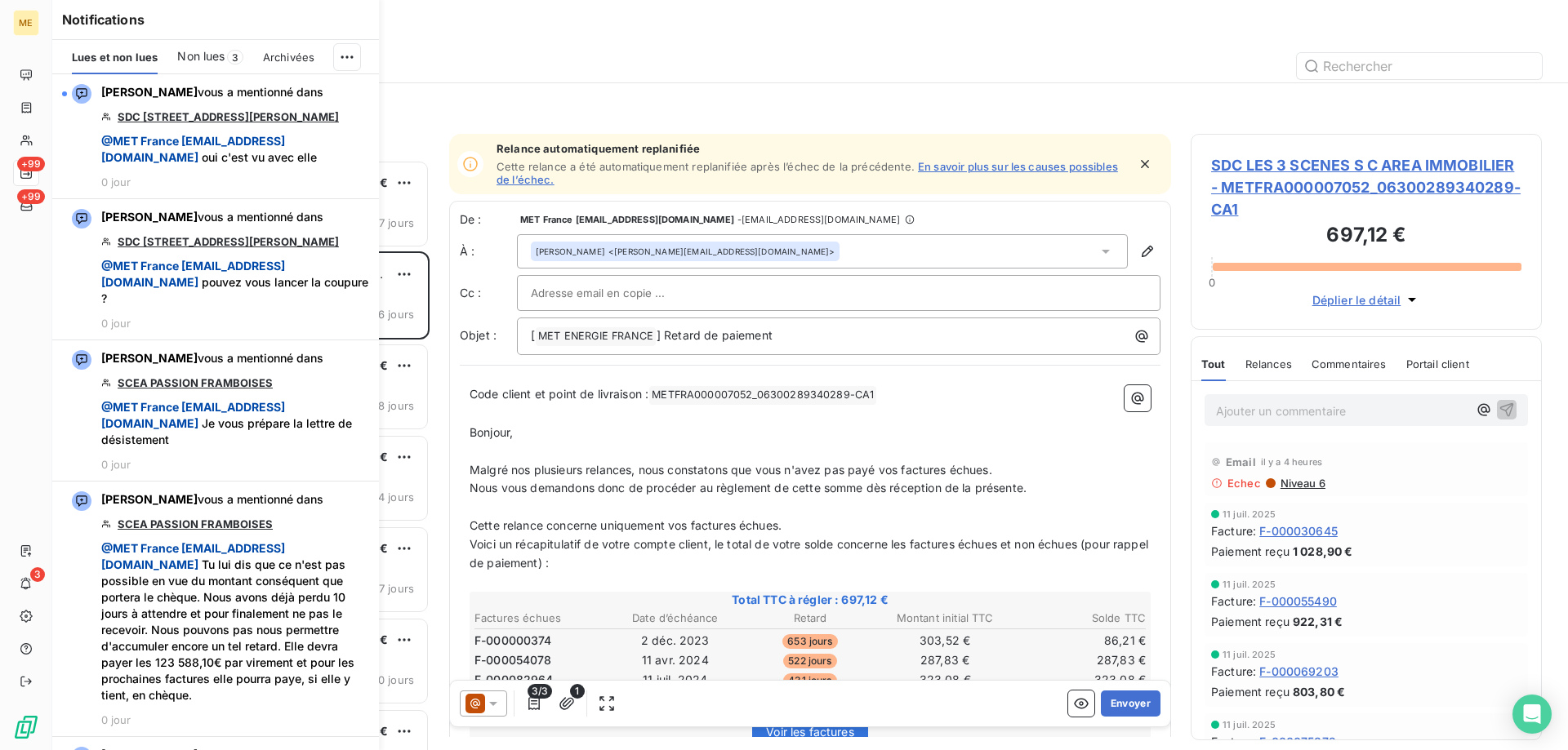
click at [211, 51] on span "Non lues" at bounding box center [200, 55] width 47 height 16
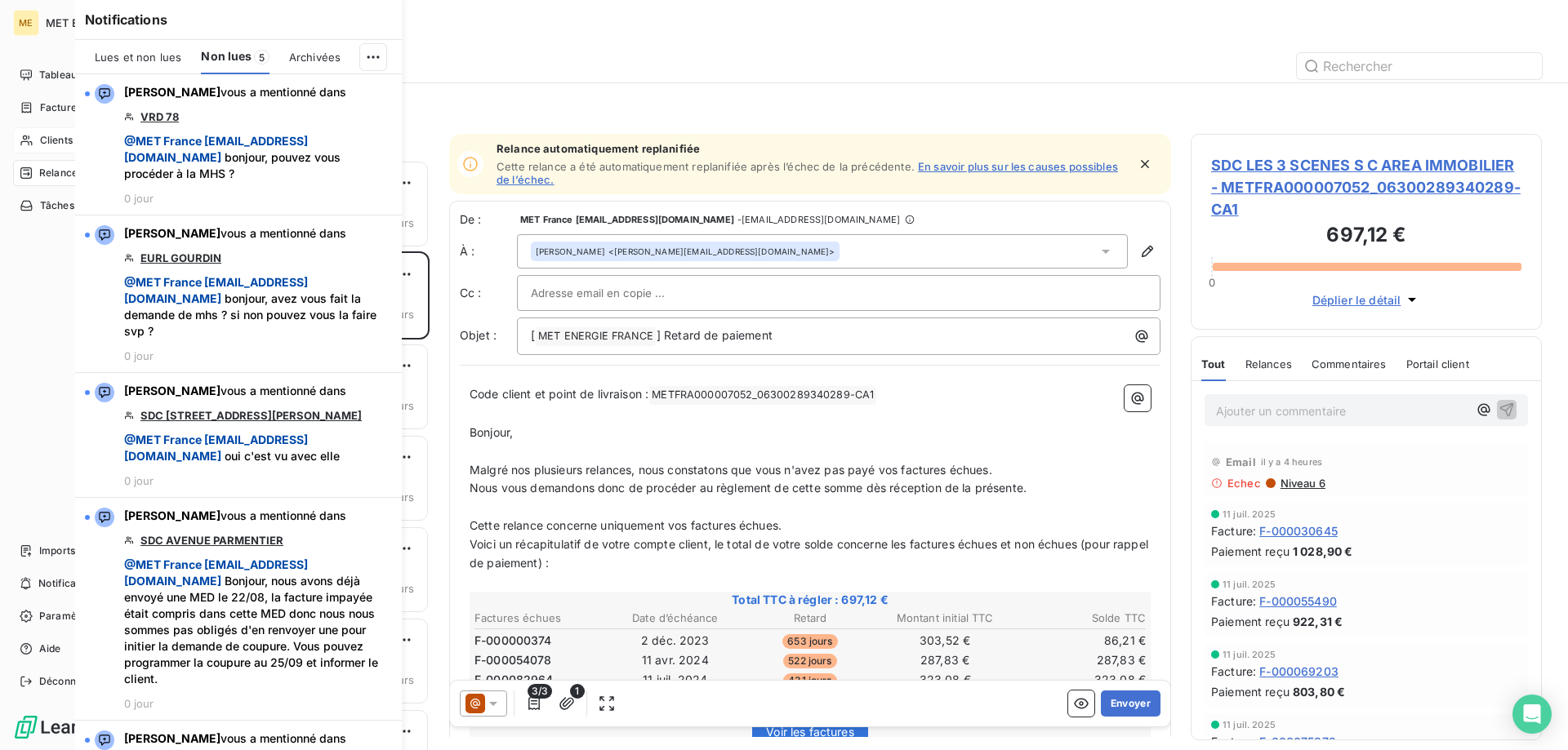
click at [27, 142] on icon at bounding box center [26, 141] width 12 height 11
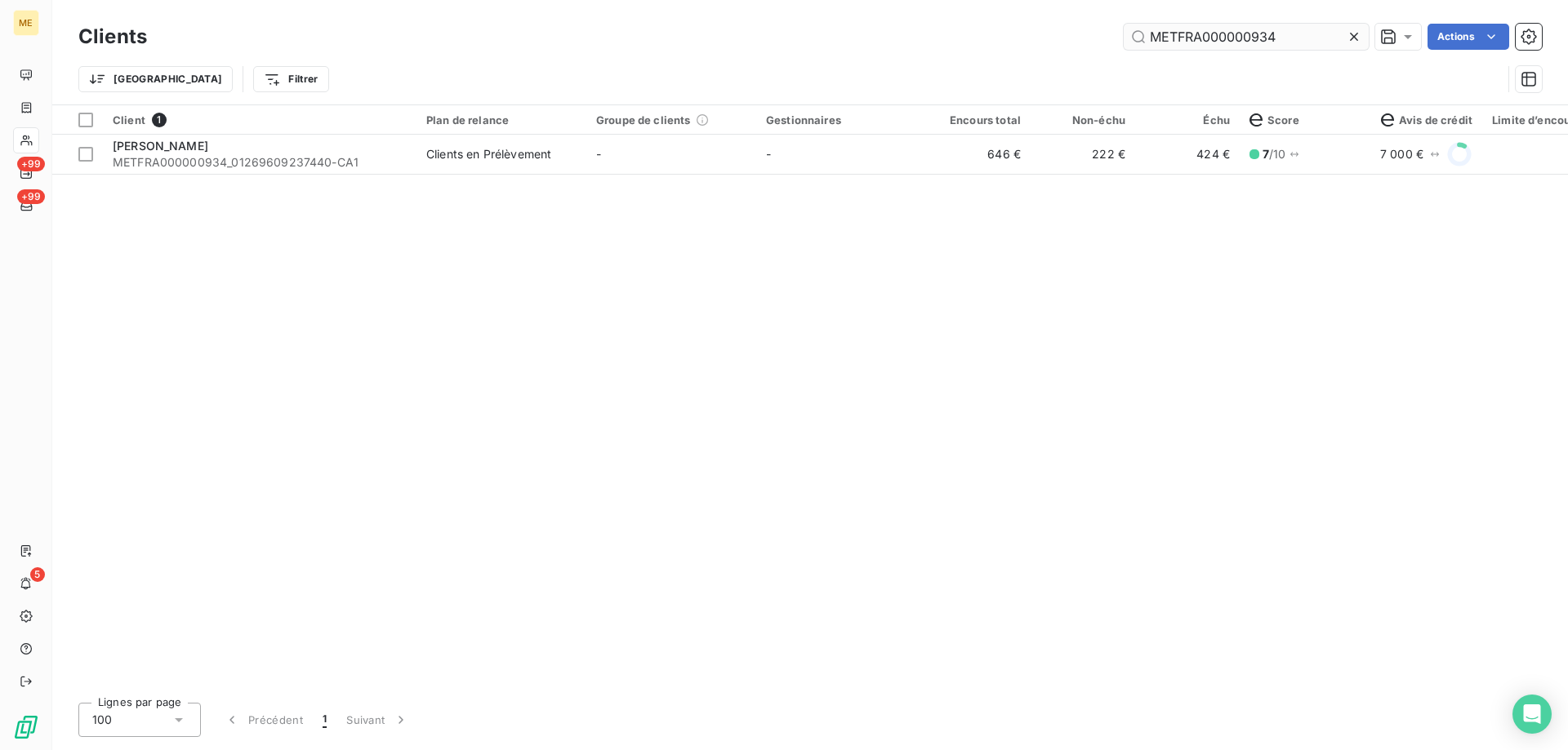
click at [1227, 39] on input "METFRA000000934" at bounding box center [1246, 36] width 245 height 26
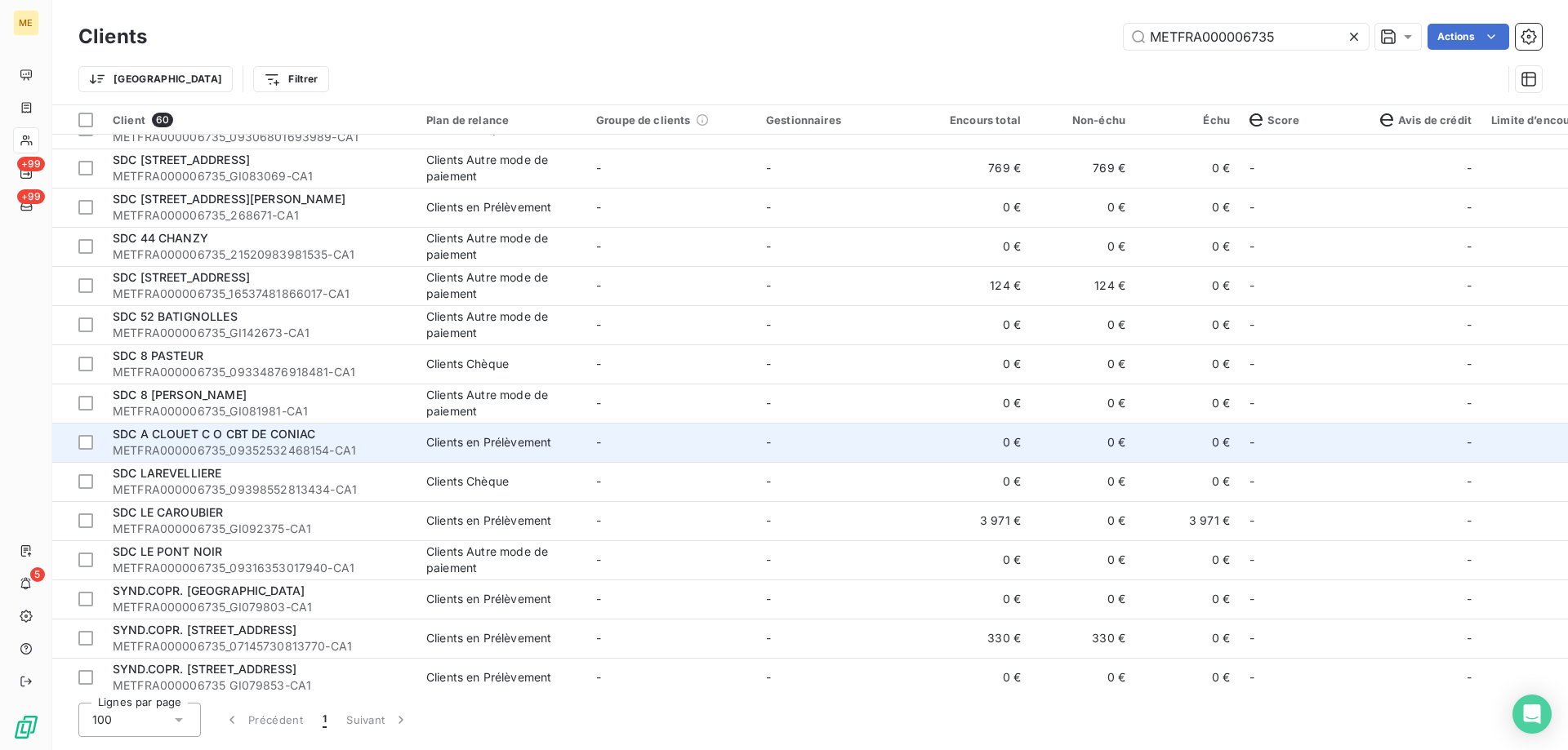
scroll to position [735, 0]
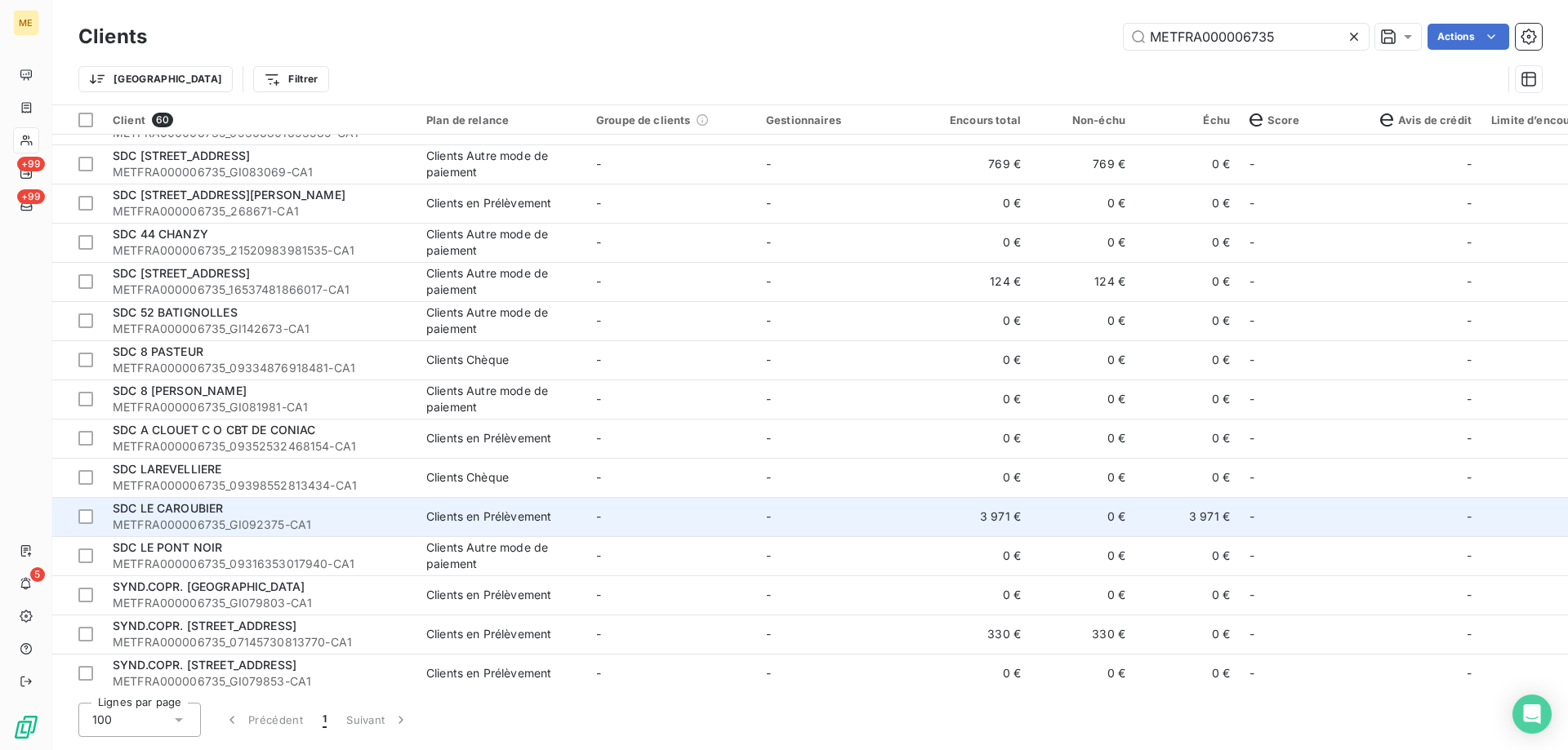
type input "METFRA000006735"
click at [844, 513] on td "-" at bounding box center [841, 516] width 170 height 39
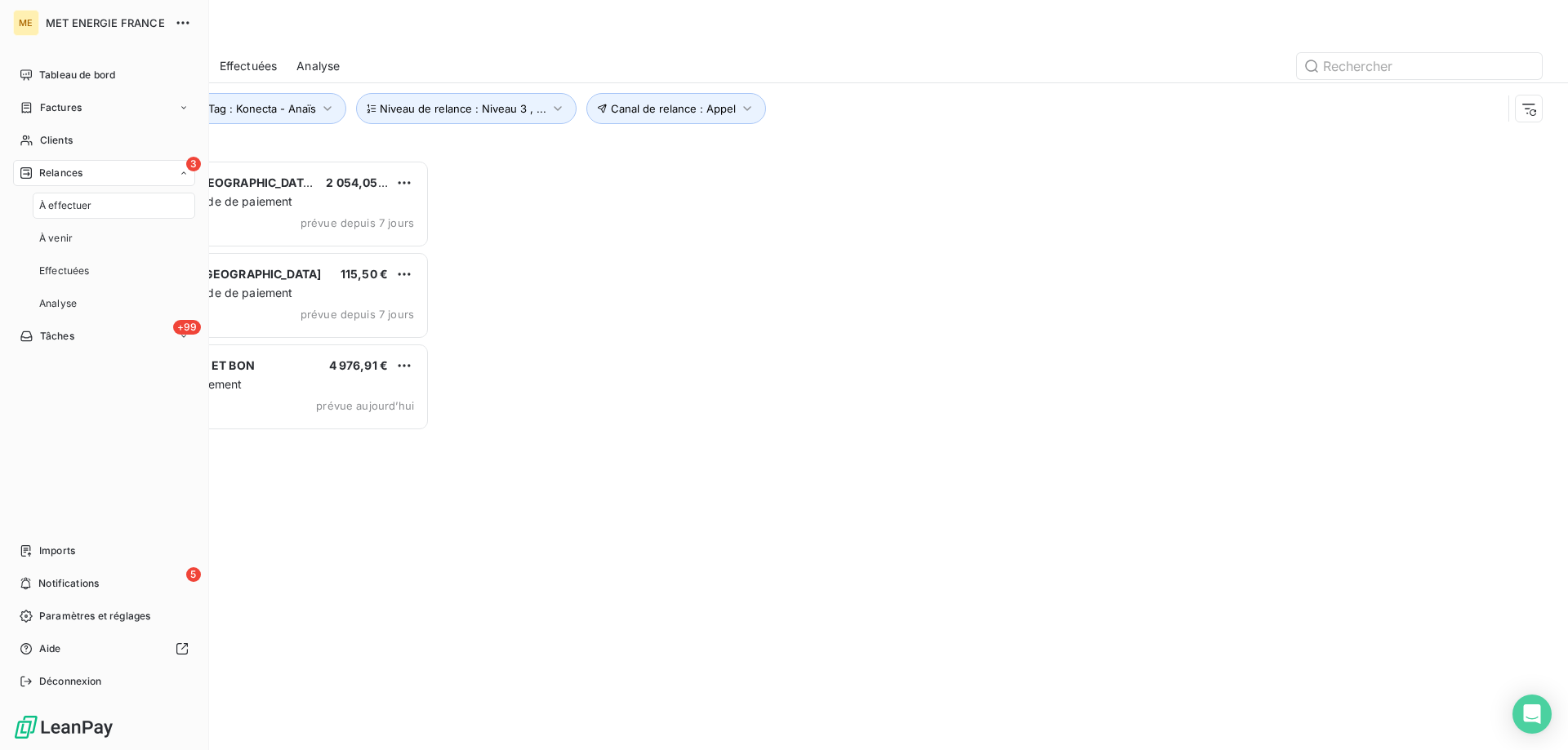
scroll to position [578, 339]
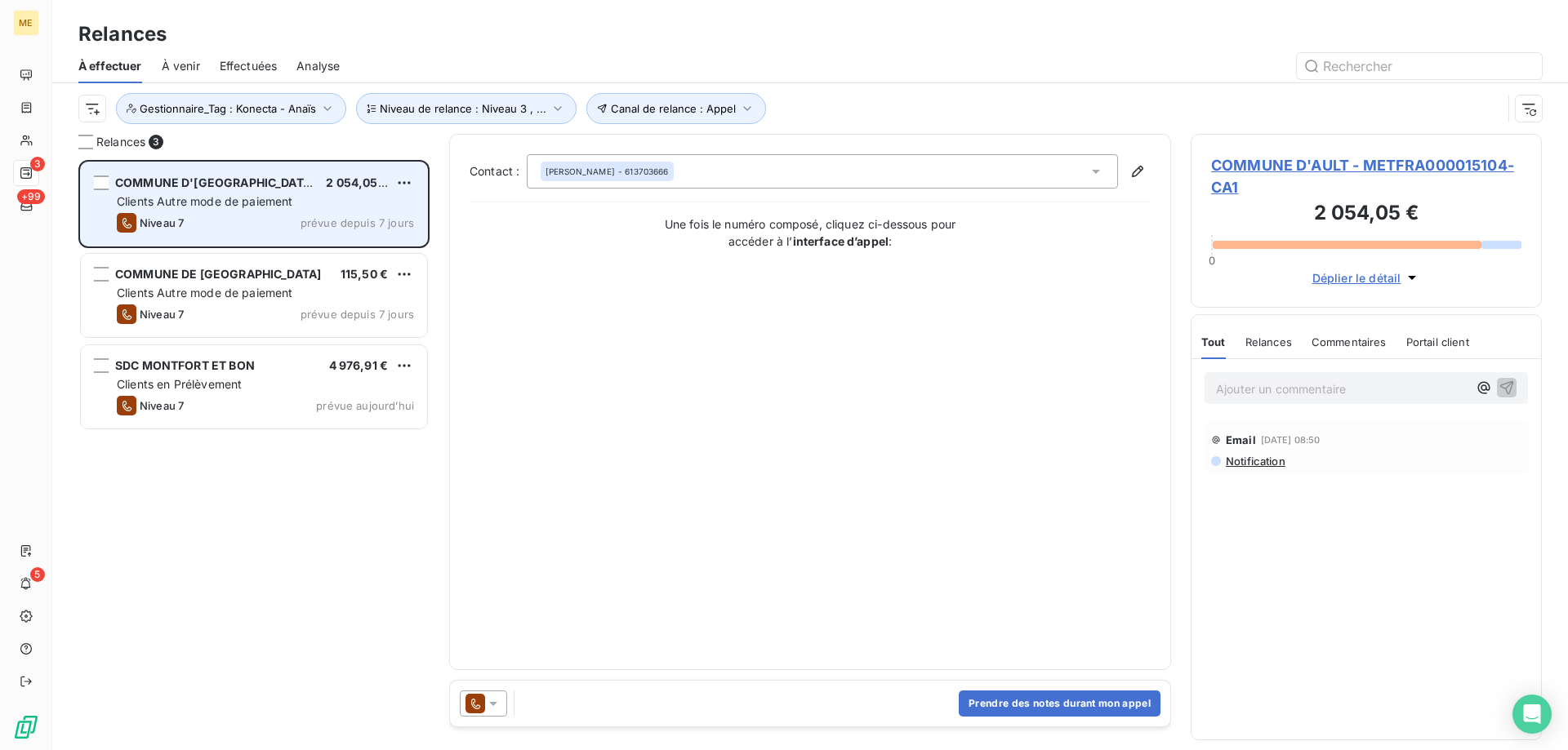
click at [314, 201] on div "Clients Autre mode de paiement" at bounding box center [265, 201] width 298 height 16
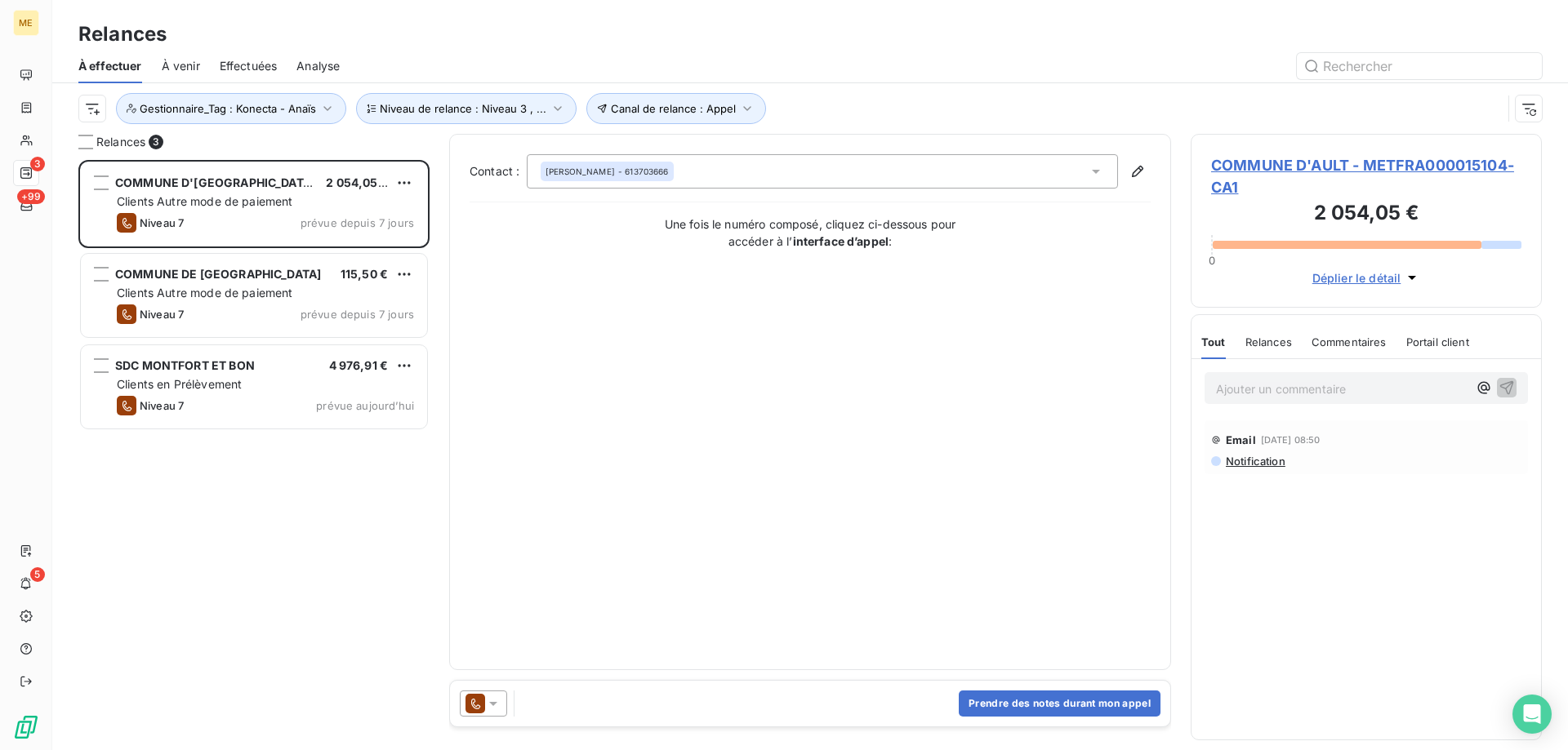
click at [1276, 163] on span "COMMUNE D'AULT - METFRA000015104-CA1" at bounding box center [1367, 176] width 310 height 44
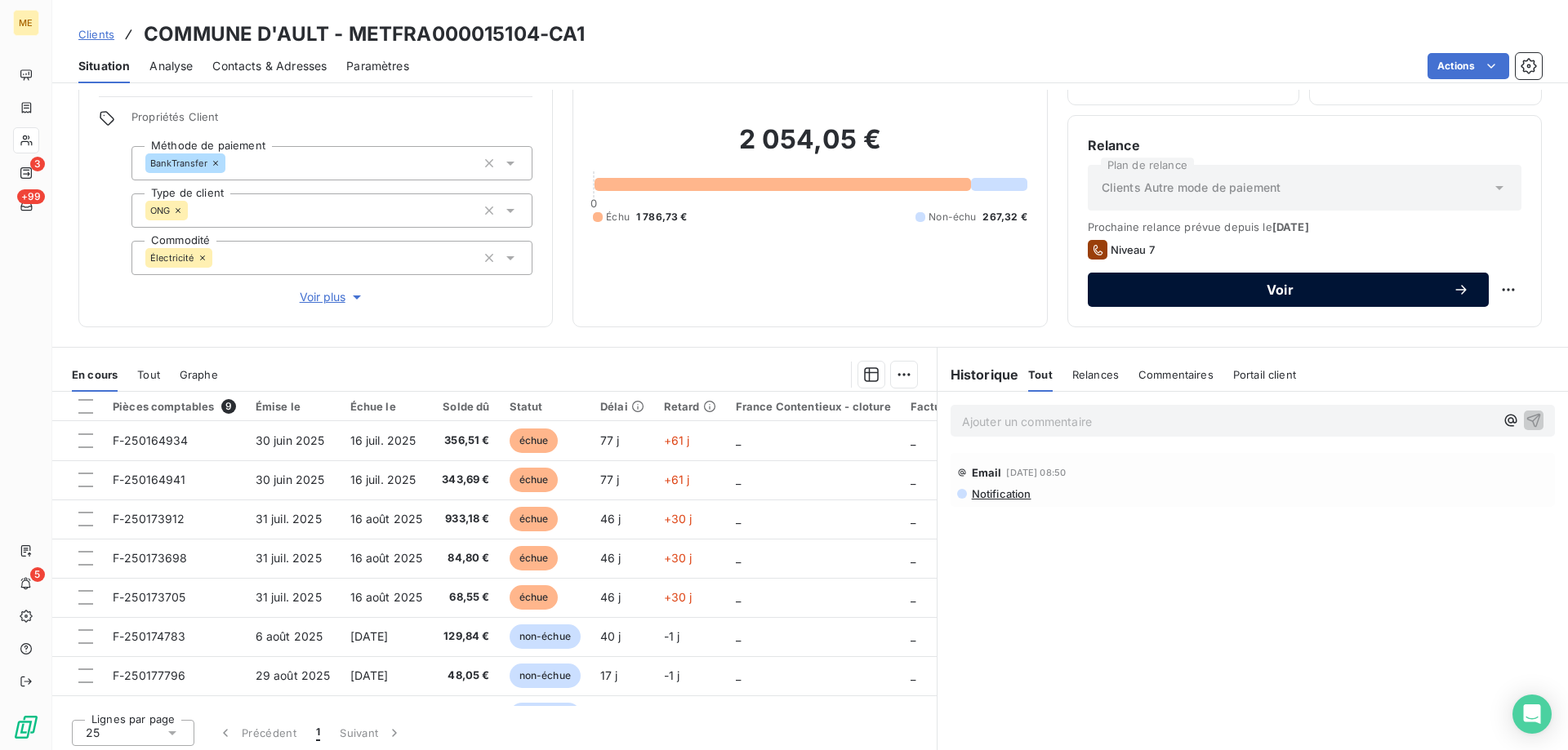
scroll to position [104, 0]
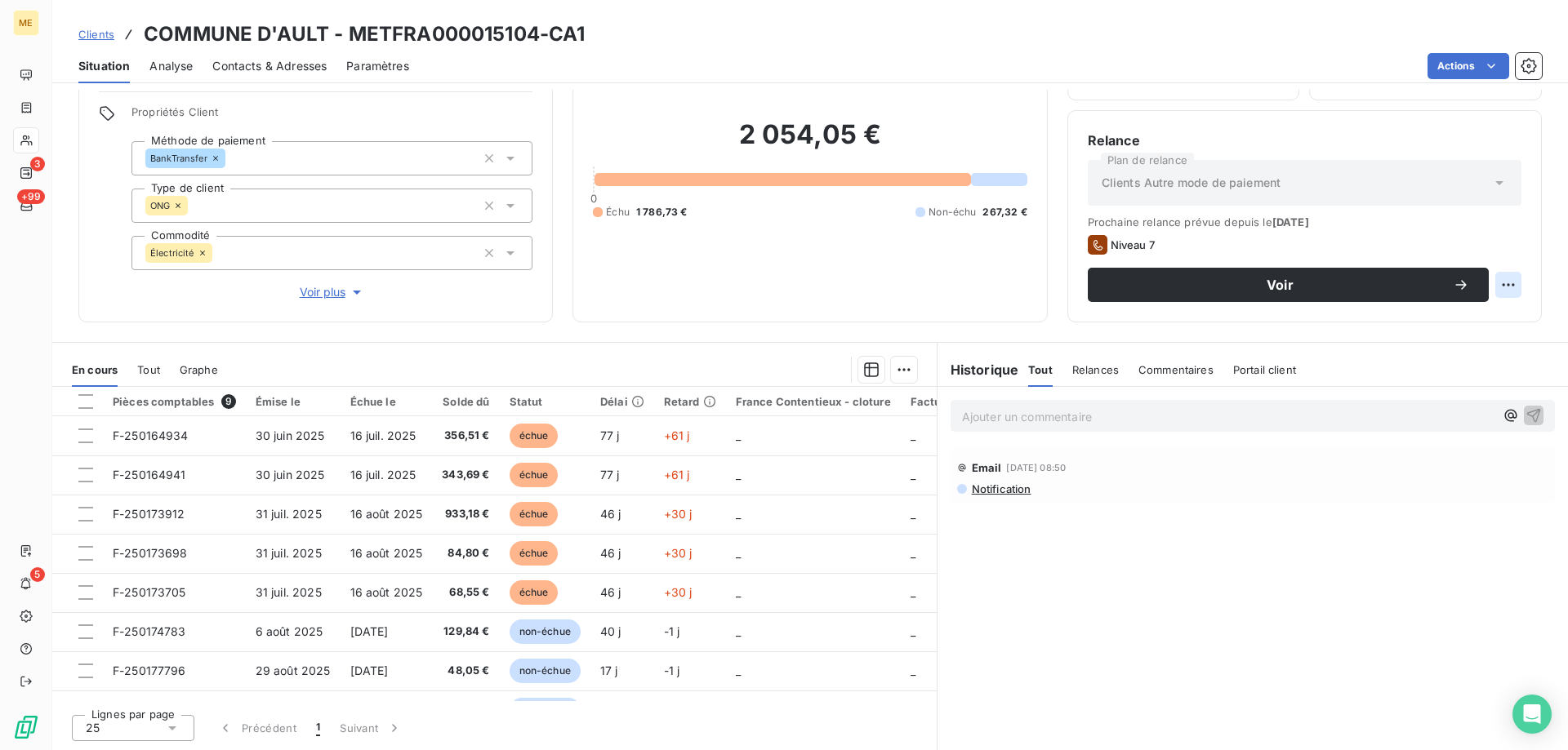
click at [1496, 279] on html "ME 3 +99 5 Clients COMMUNE D'AULT - METFRA000015104-CA1 Situation Analyse Conta…" at bounding box center [784, 457] width 1568 height 913
click at [1455, 326] on div "Replanifier cette action" at bounding box center [1429, 320] width 146 height 26
select select "8"
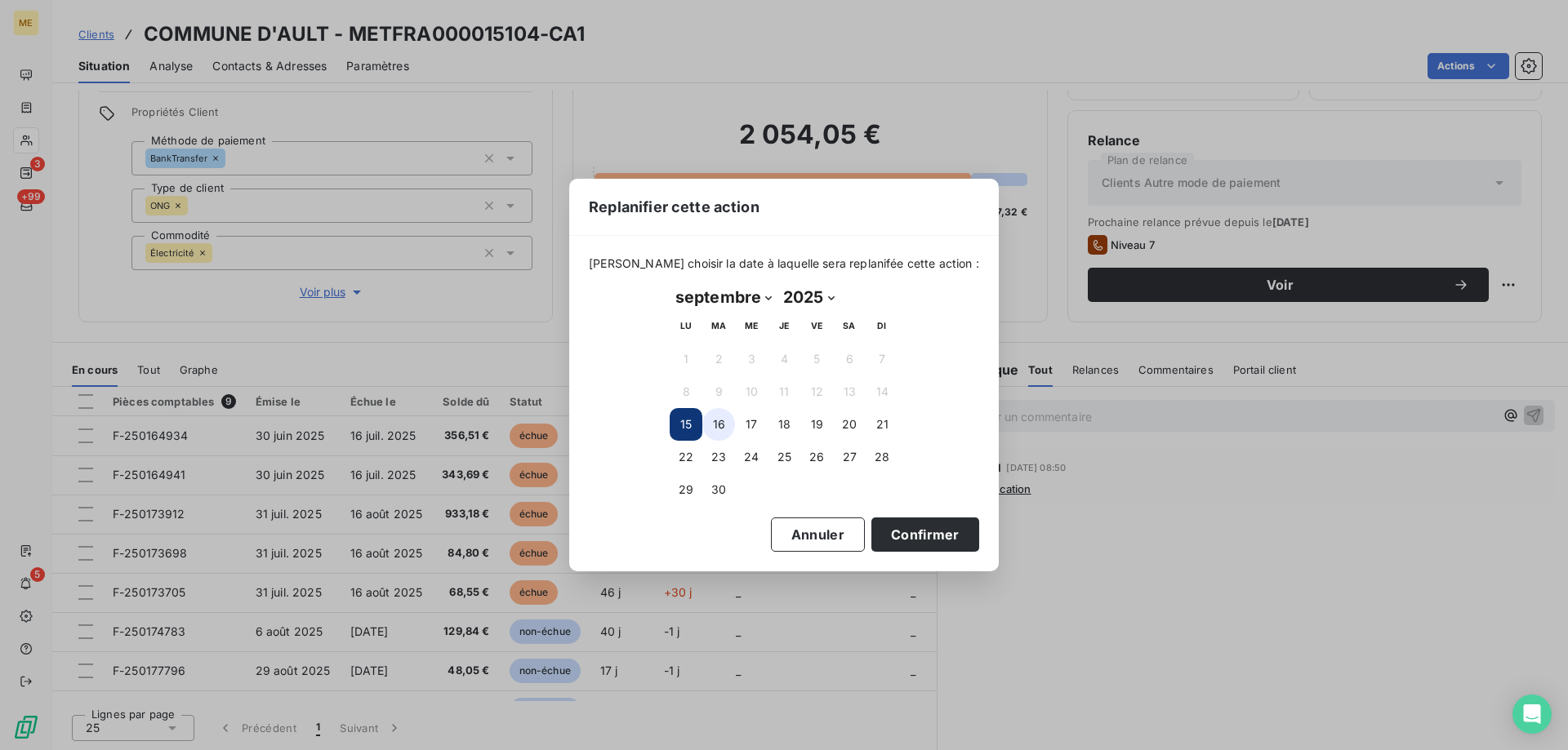
click at [729, 424] on button "16" at bounding box center [719, 424] width 33 height 33
click at [922, 535] on button "Confirmer" at bounding box center [925, 535] width 108 height 34
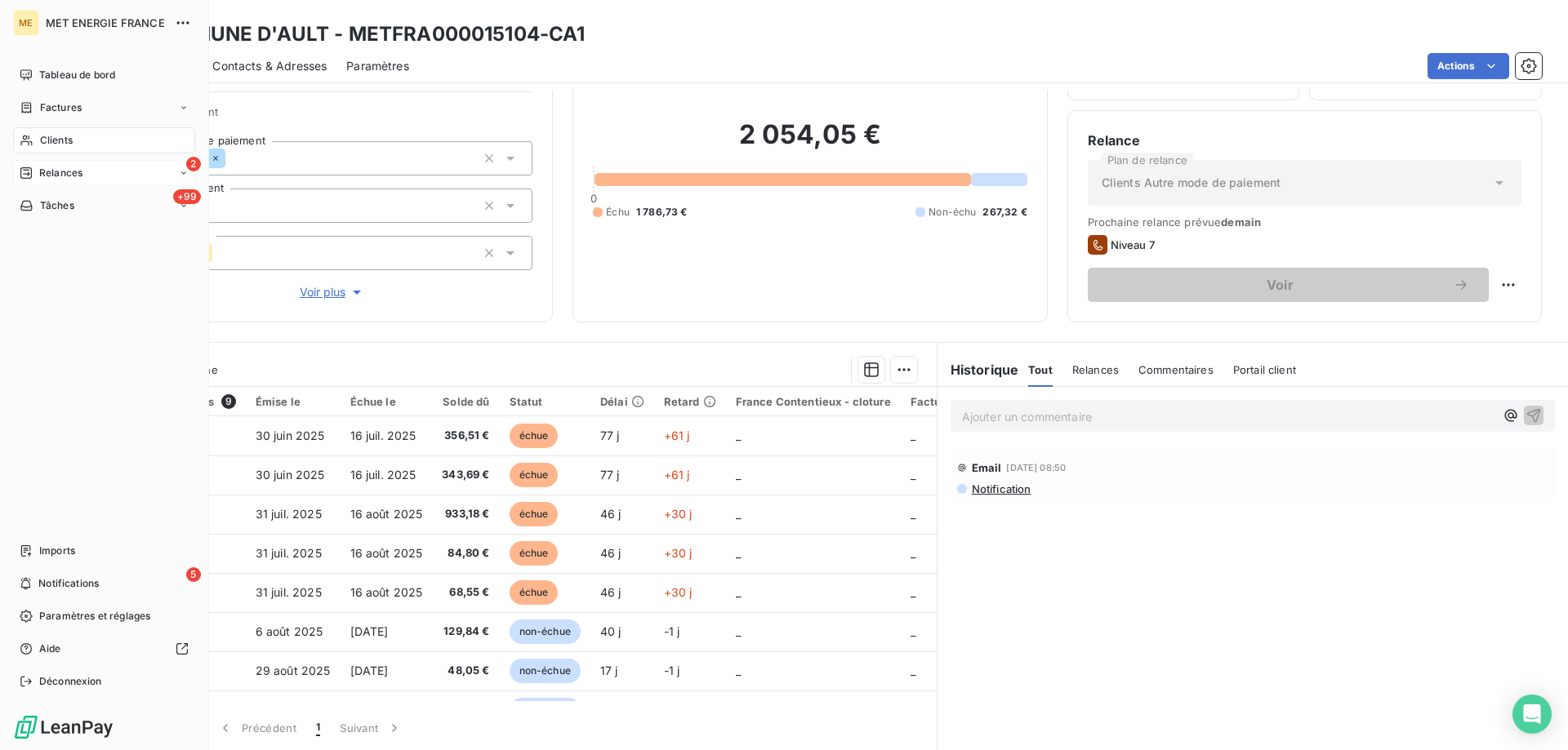
click at [48, 161] on div "2 Relances" at bounding box center [104, 173] width 182 height 26
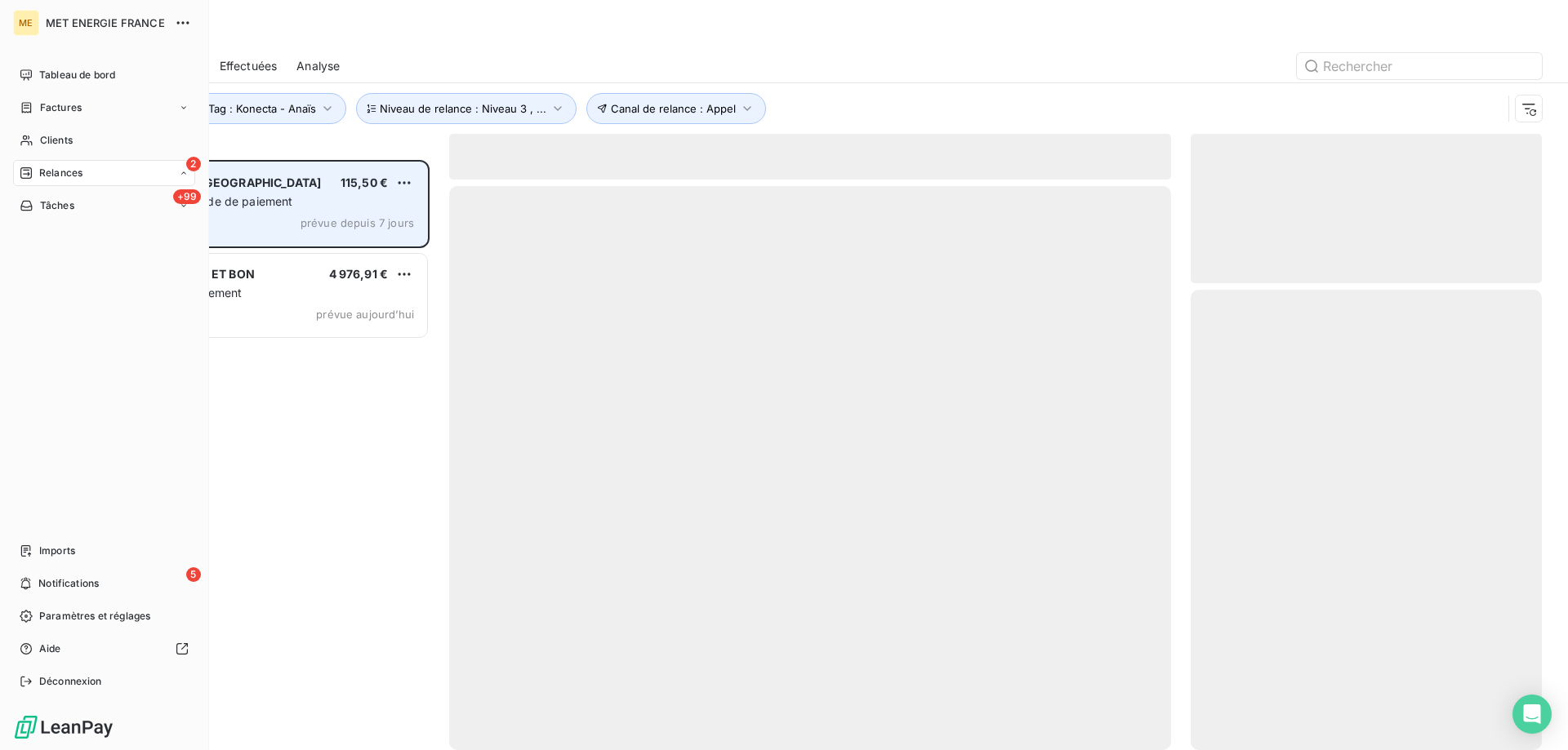
scroll to position [578, 339]
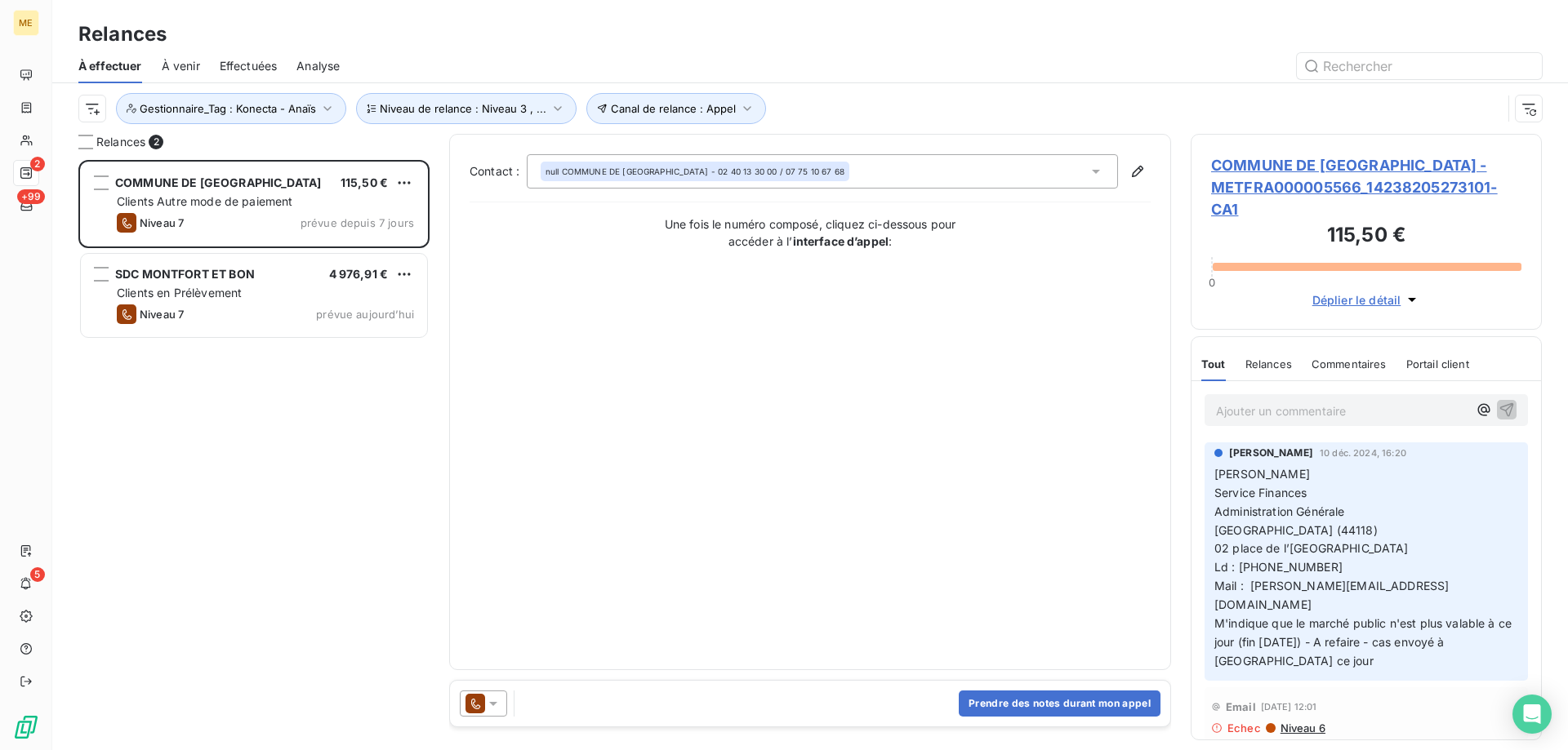
click at [1367, 178] on span "COMMUNE DE LA CHEVROLIERE - METFRA000005566_14238205273101-CA1" at bounding box center [1367, 187] width 310 height 66
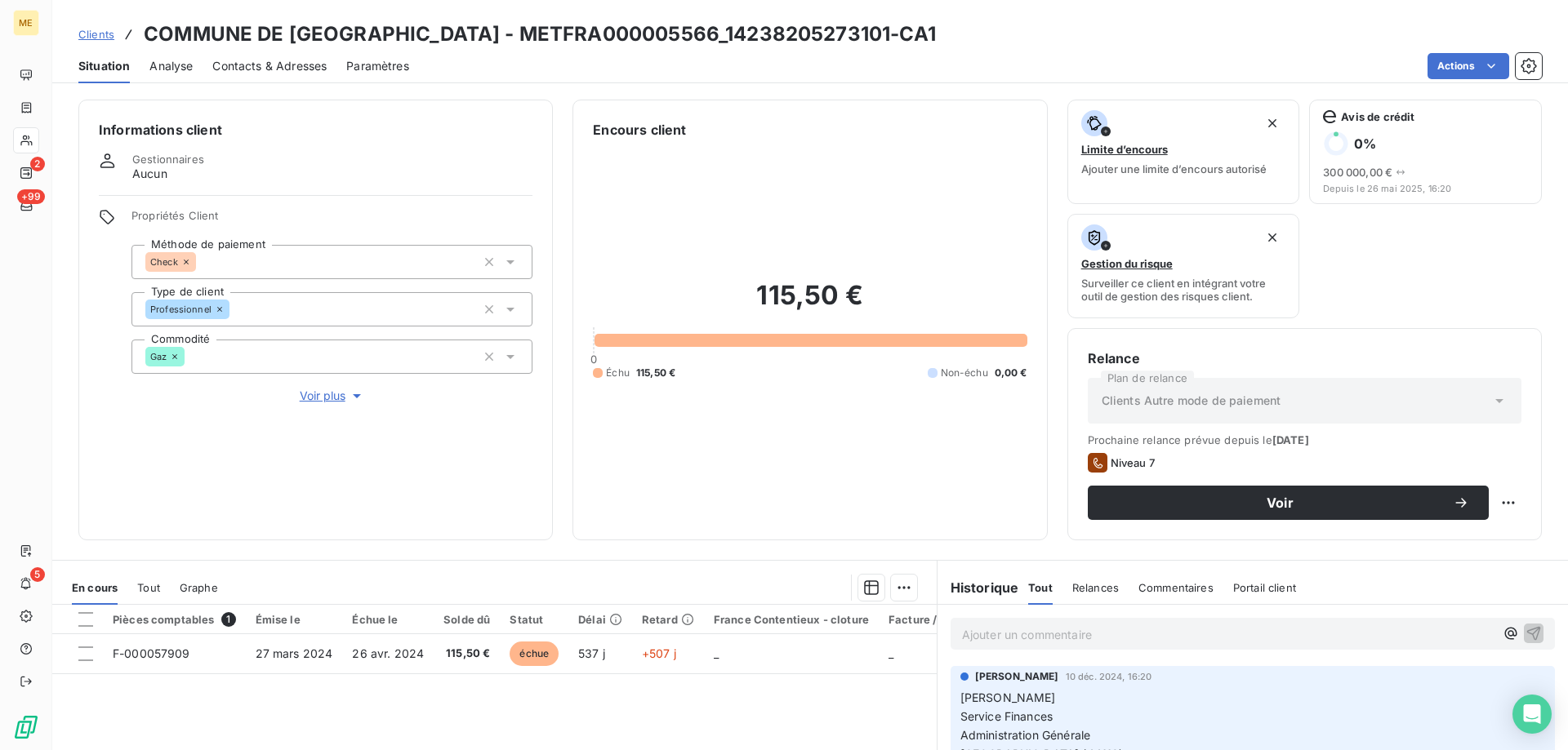
click at [1500, 499] on html "ME 2 +99 5 Clients COMMUNE DE LA CHEVROLIERE - METFRA000005566_14238205273101-C…" at bounding box center [784, 457] width 1568 height 913
click at [1480, 543] on div "Replanifier cette action" at bounding box center [1429, 538] width 146 height 26
select select "8"
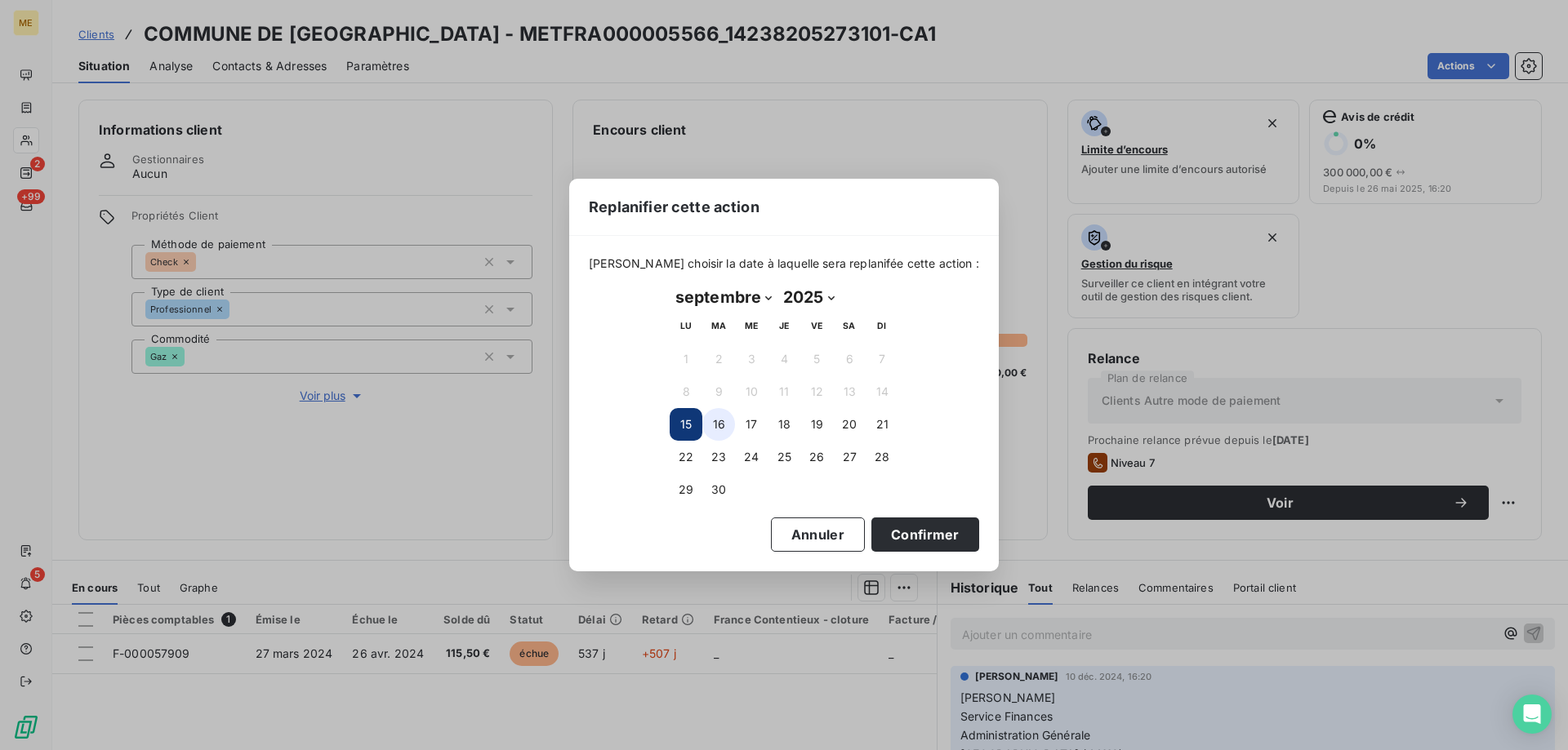
click at [716, 426] on button "16" at bounding box center [719, 424] width 33 height 33
click at [1003, 404] on div "Replanifier cette action Veuillez choisir la date à laquelle sera replanifée ce…" at bounding box center [784, 375] width 1568 height 750
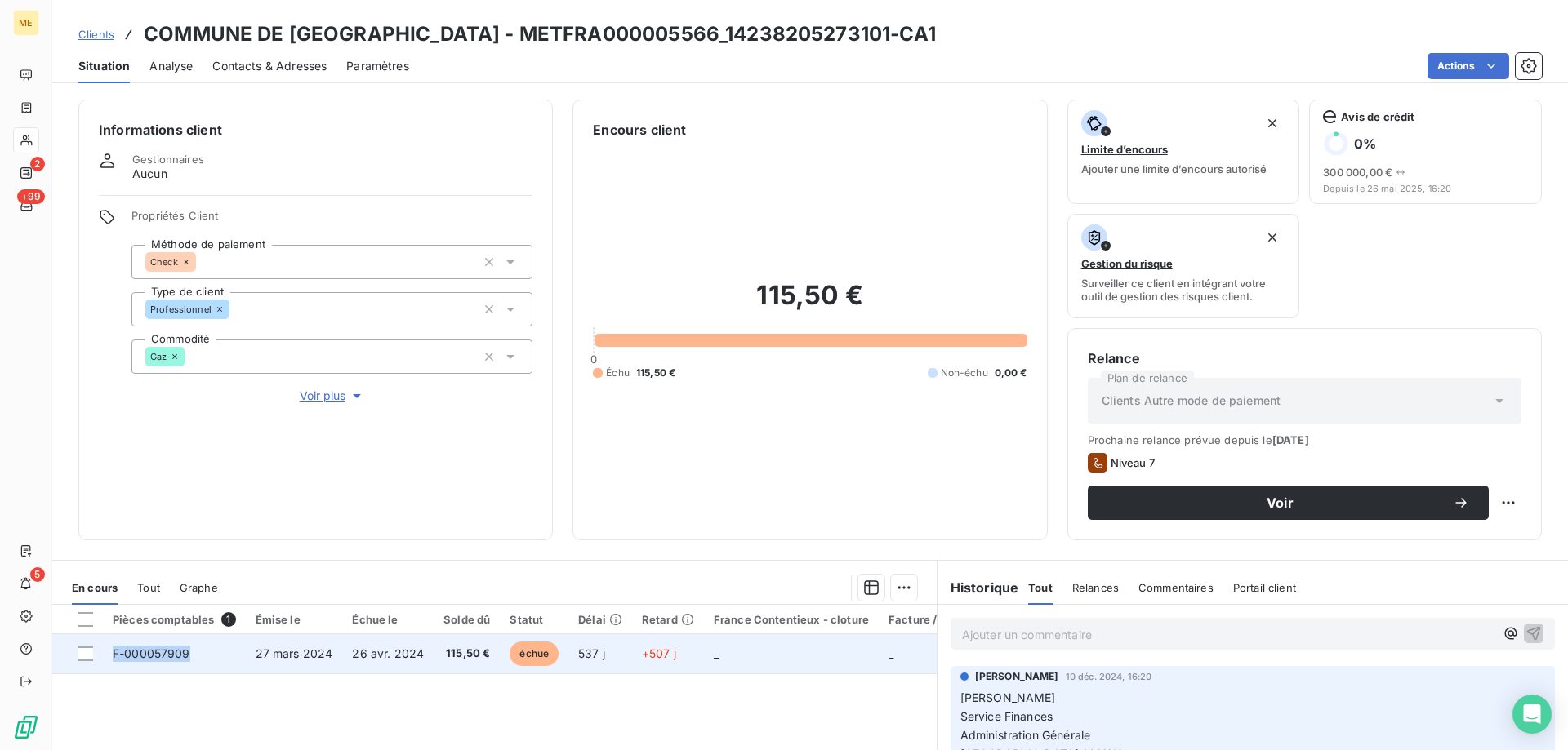
copy span "F-000057909"
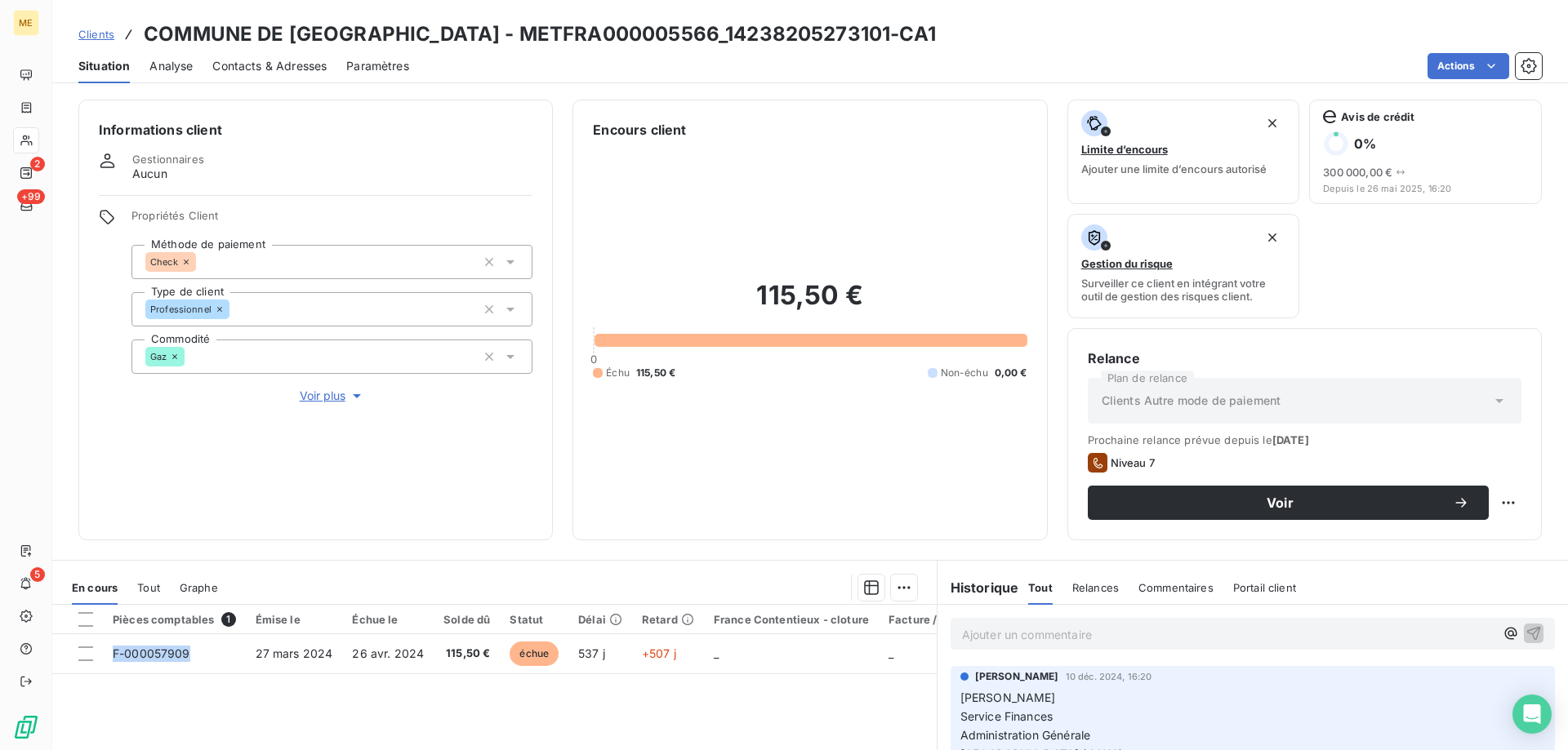
drag, startPoint x: 200, startPoint y: 652, endPoint x: 117, endPoint y: 680, distance: 87.6
click at [117, 680] on div "Pièces comptables 1 Émise le Échue le Solde dû Statut Délai Retard France Conte…" at bounding box center [494, 762] width 885 height 314
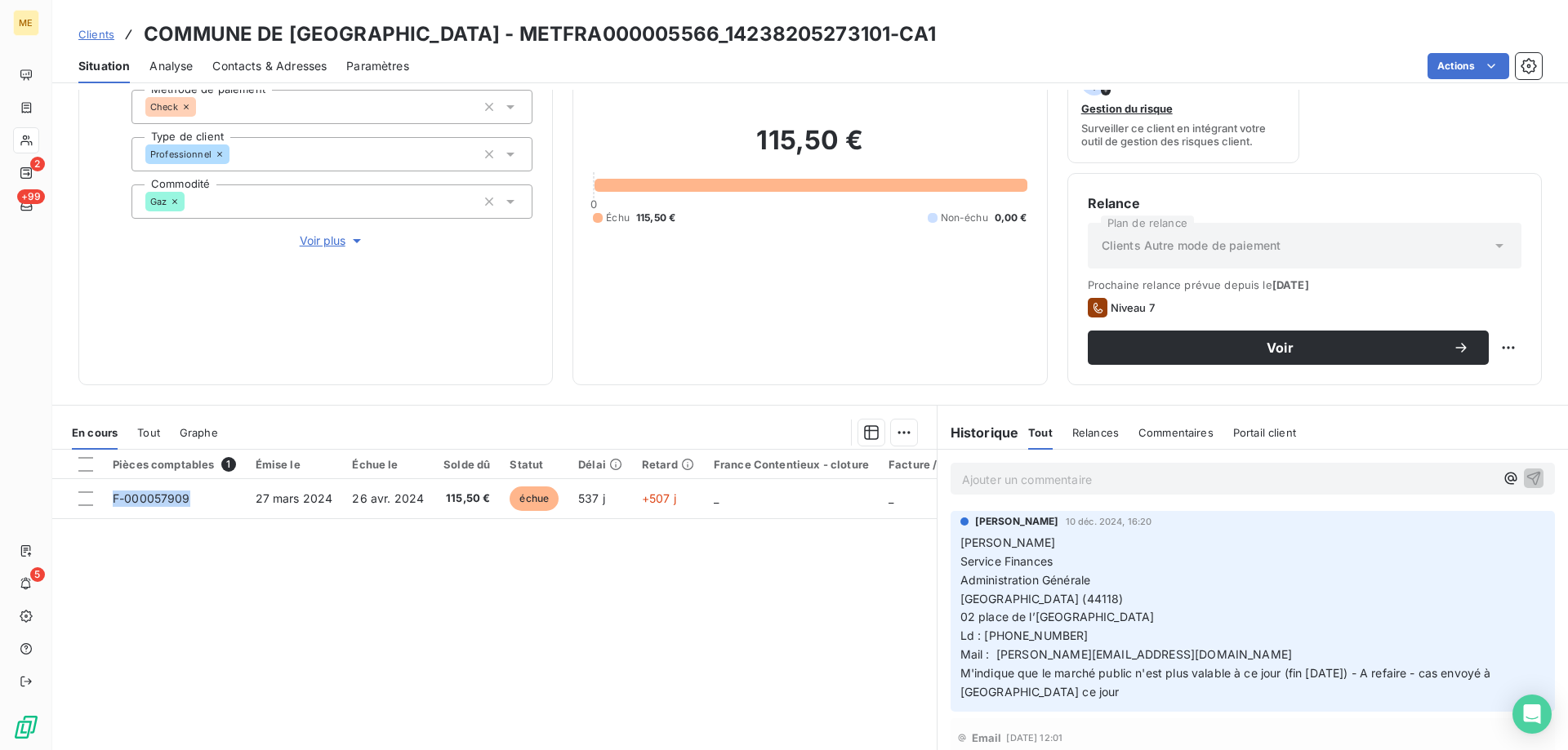
scroll to position [218, 0]
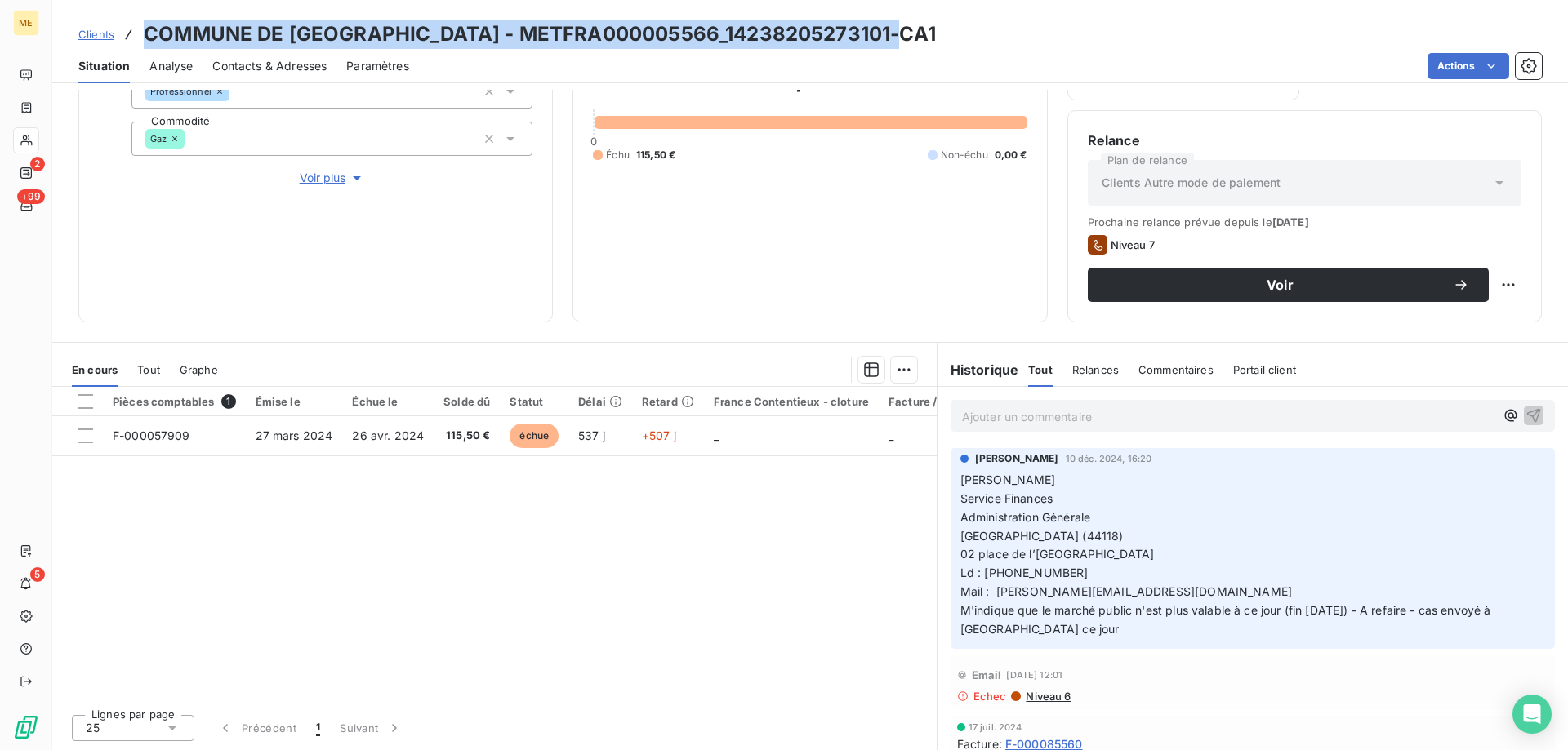
drag, startPoint x: 895, startPoint y: 35, endPoint x: 145, endPoint y: 36, distance: 750.0
click at [145, 36] on div "Clients COMMUNE DE LA CHEVROLIERE - METFRA000005566_14238205273101-CA1" at bounding box center [810, 34] width 1516 height 29
copy h3 "COMMUNE DE [GEOGRAPHIC_DATA] - METFRA000005566_14238205273101-CA1"
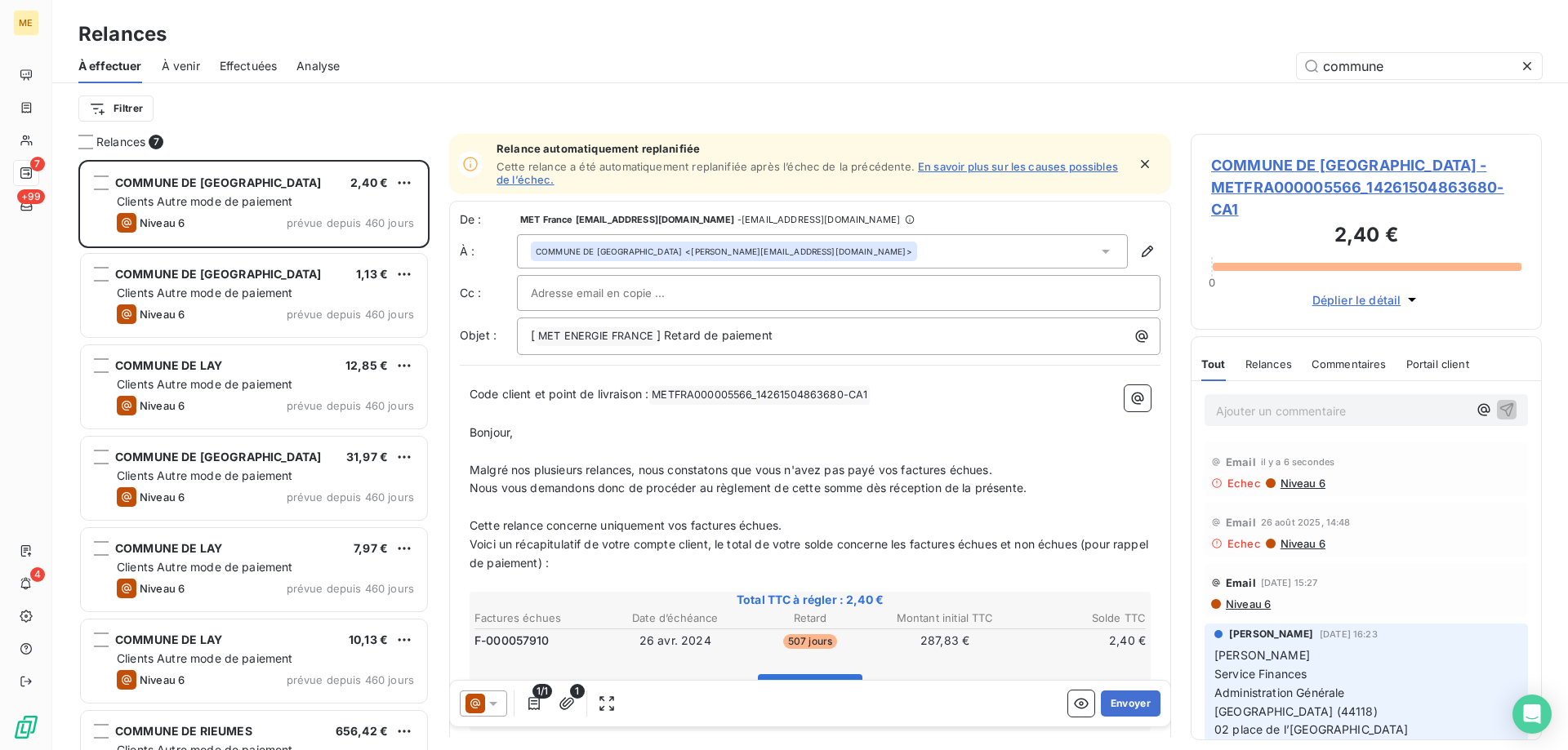
scroll to position [578, 339]
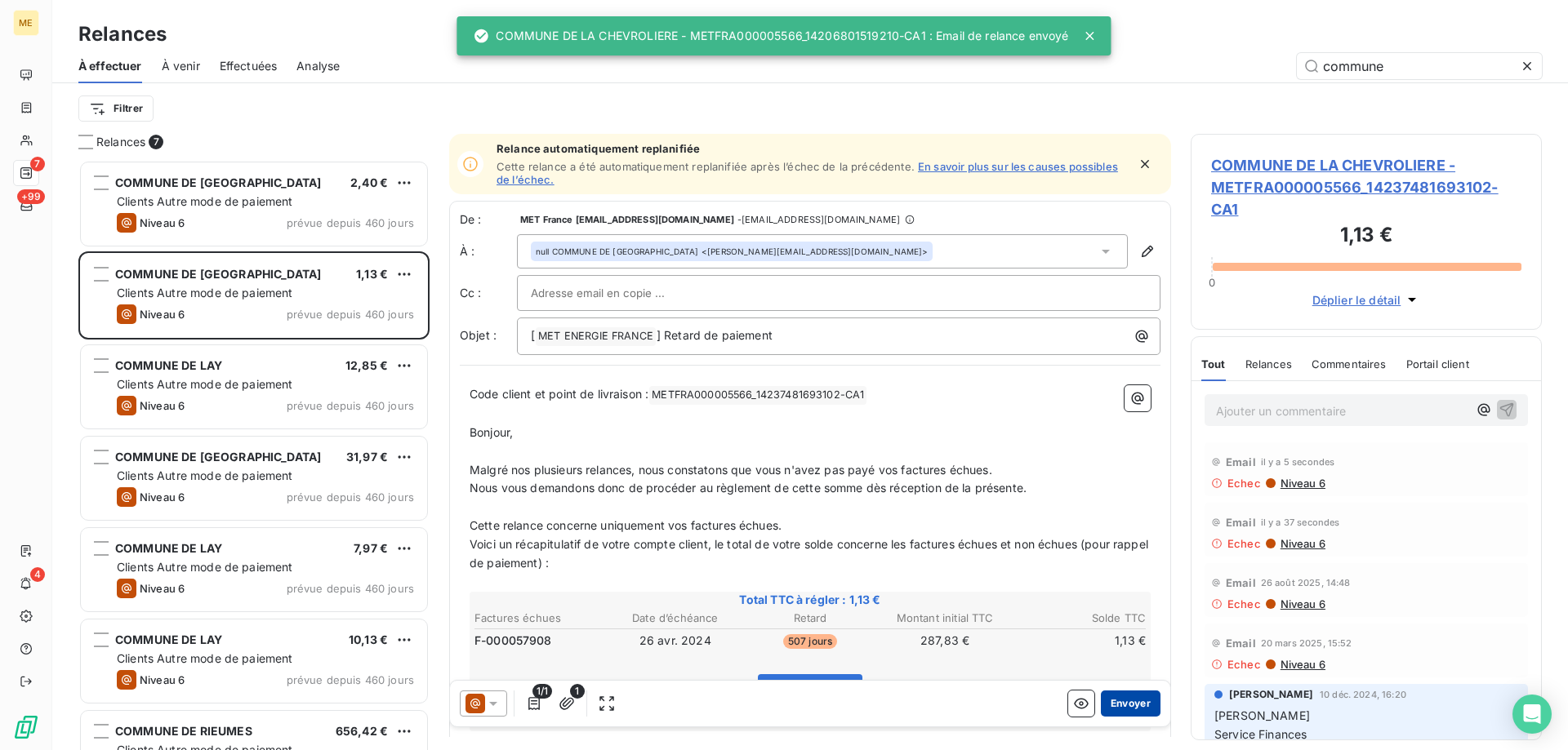
click at [1128, 705] on button "Envoyer" at bounding box center [1130, 703] width 60 height 26
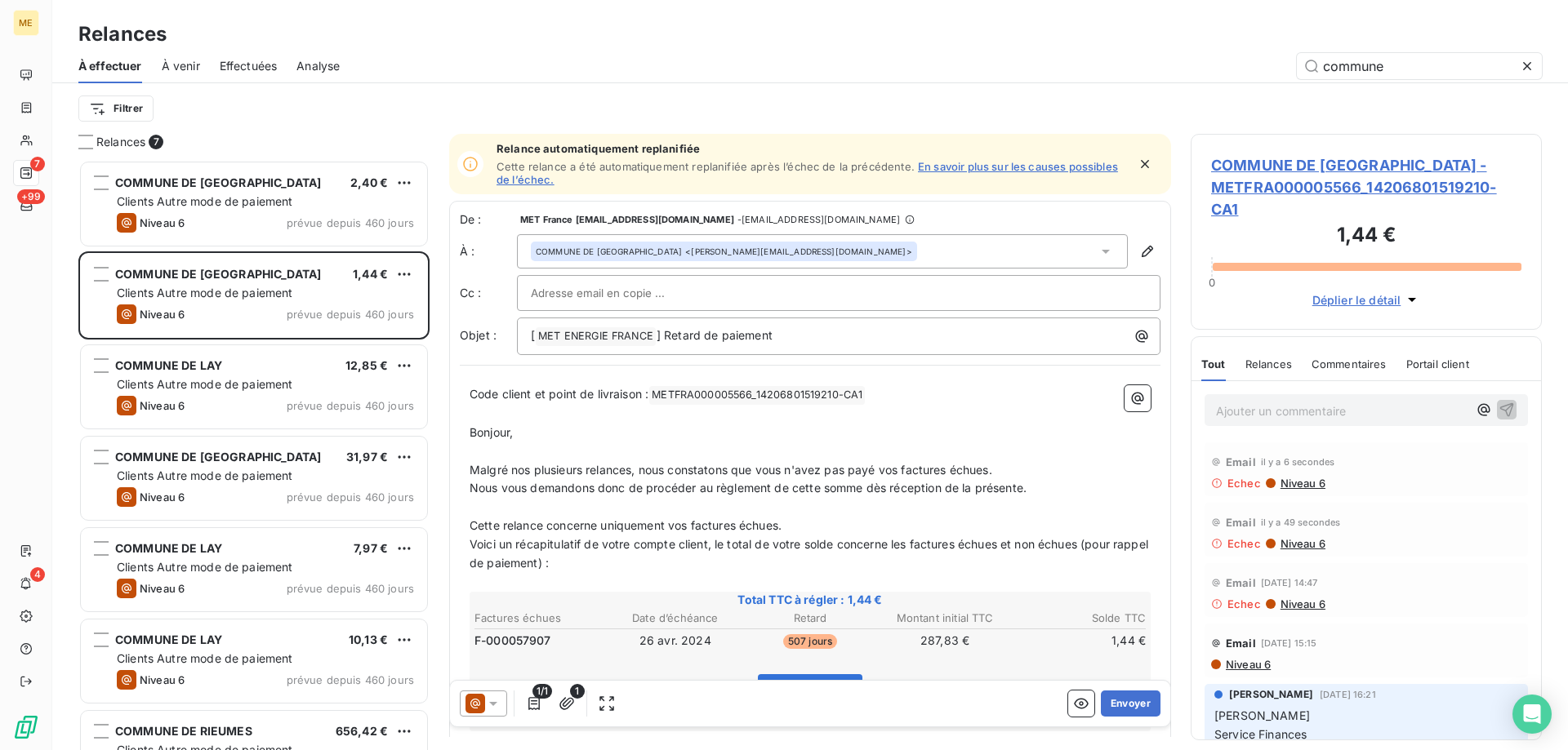
click at [867, 252] on div "COMMUNE DE LA CHEVROLIERE <j.boblin@marie-lachevroliere.fr>" at bounding box center [823, 251] width 611 height 34
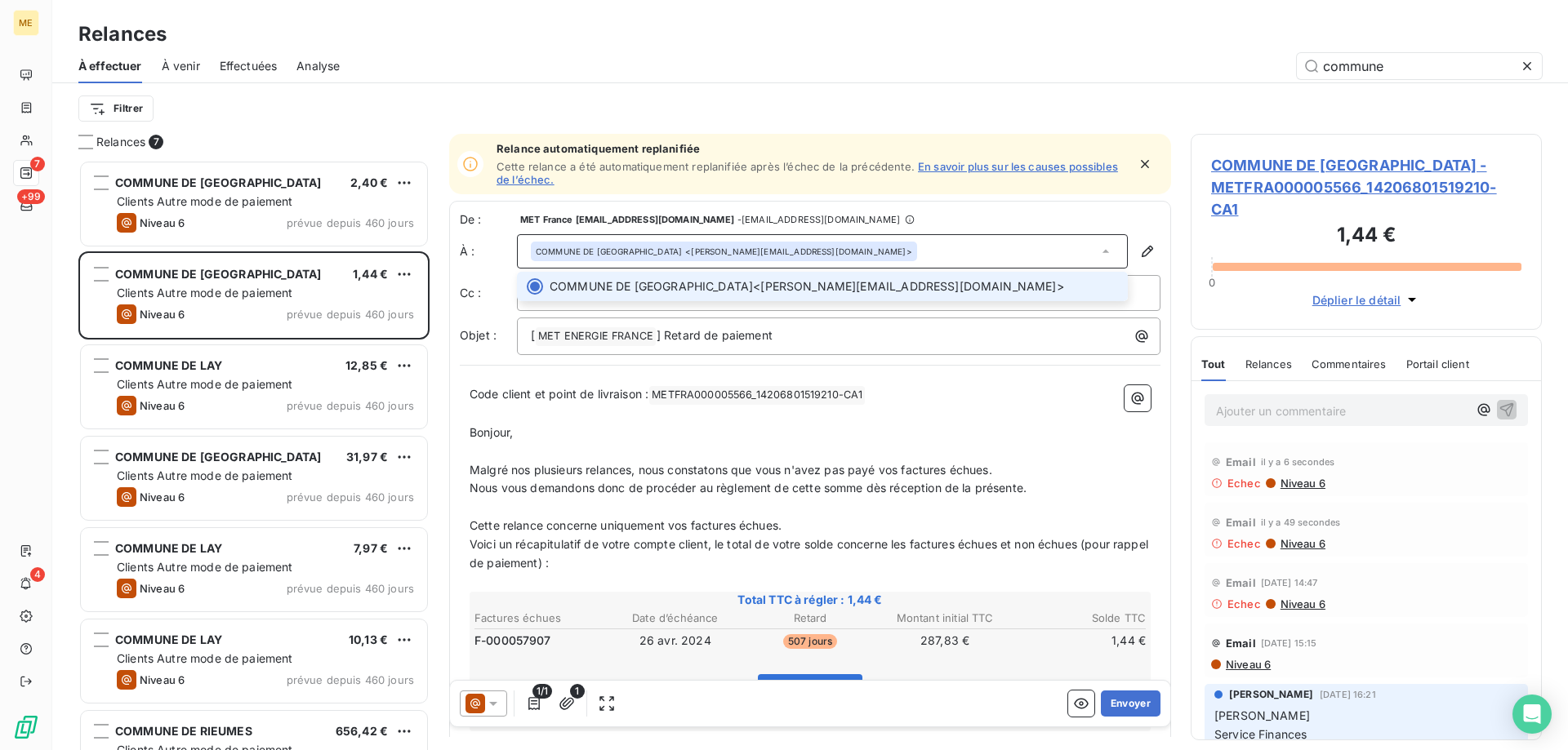
click at [1121, 256] on div "COMMUNE DE LA CHEVROLIERE <j.boblin@marie-lachevroliere.fr> COMMUNE DE LA CHEVR…" at bounding box center [839, 251] width 644 height 34
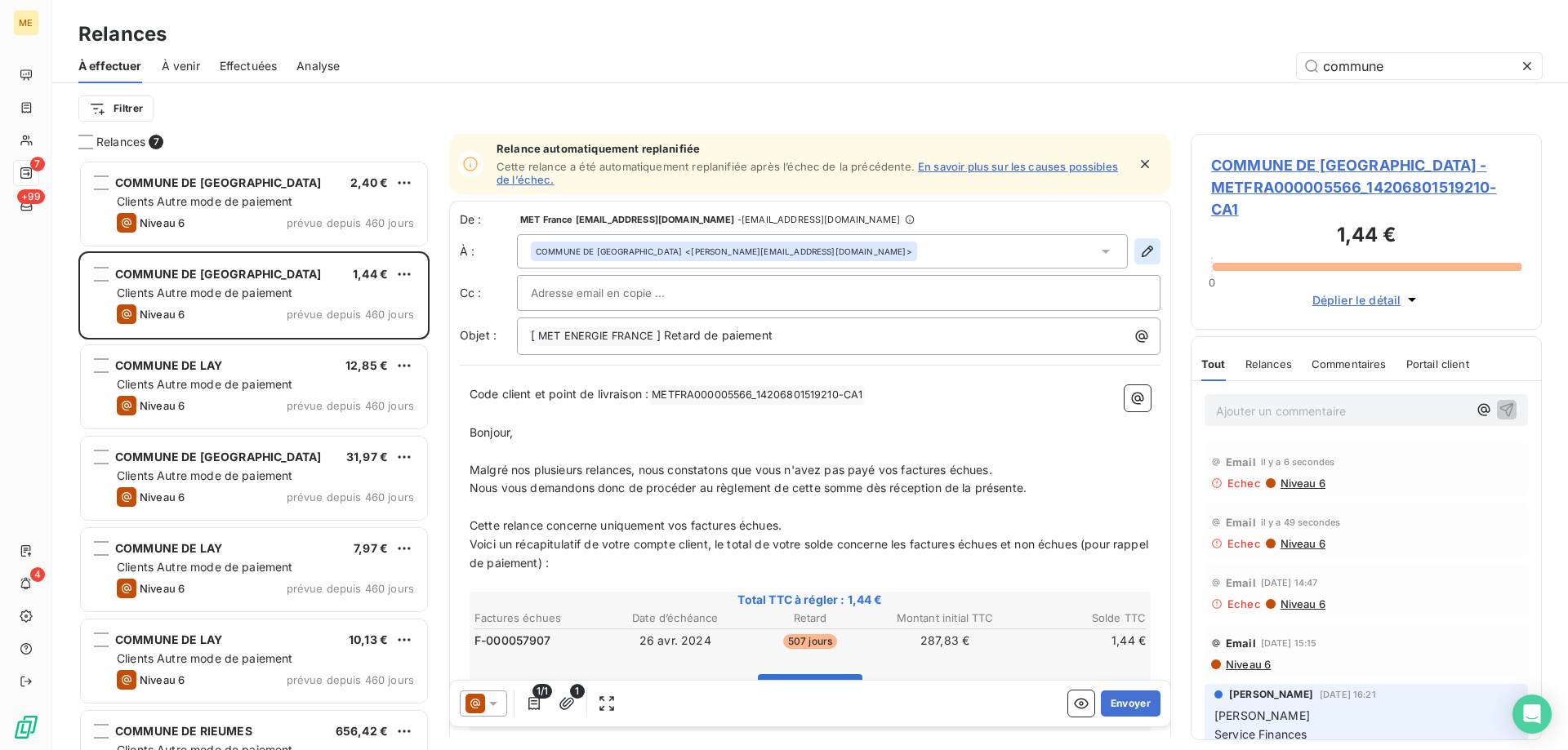
click at [1142, 251] on icon "button" at bounding box center [1148, 251] width 12 height 12
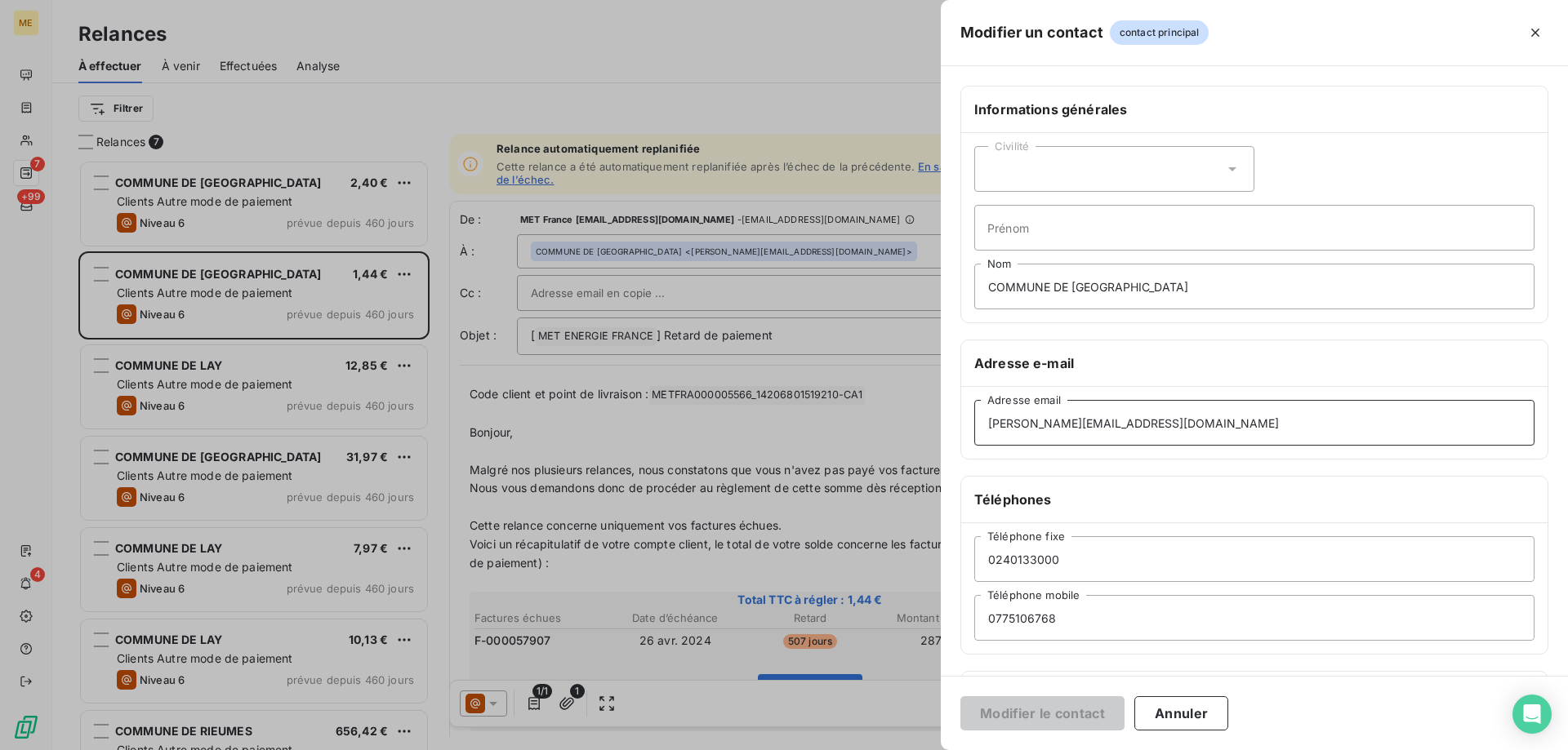
drag, startPoint x: 1243, startPoint y: 422, endPoint x: 900, endPoint y: 424, distance: 343.0
paste input "s.grondin@mai"
type input "s.grondin@mairie-lachevroliere.fr"
click at [984, 714] on button "Modifier le contact" at bounding box center [1043, 713] width 164 height 34
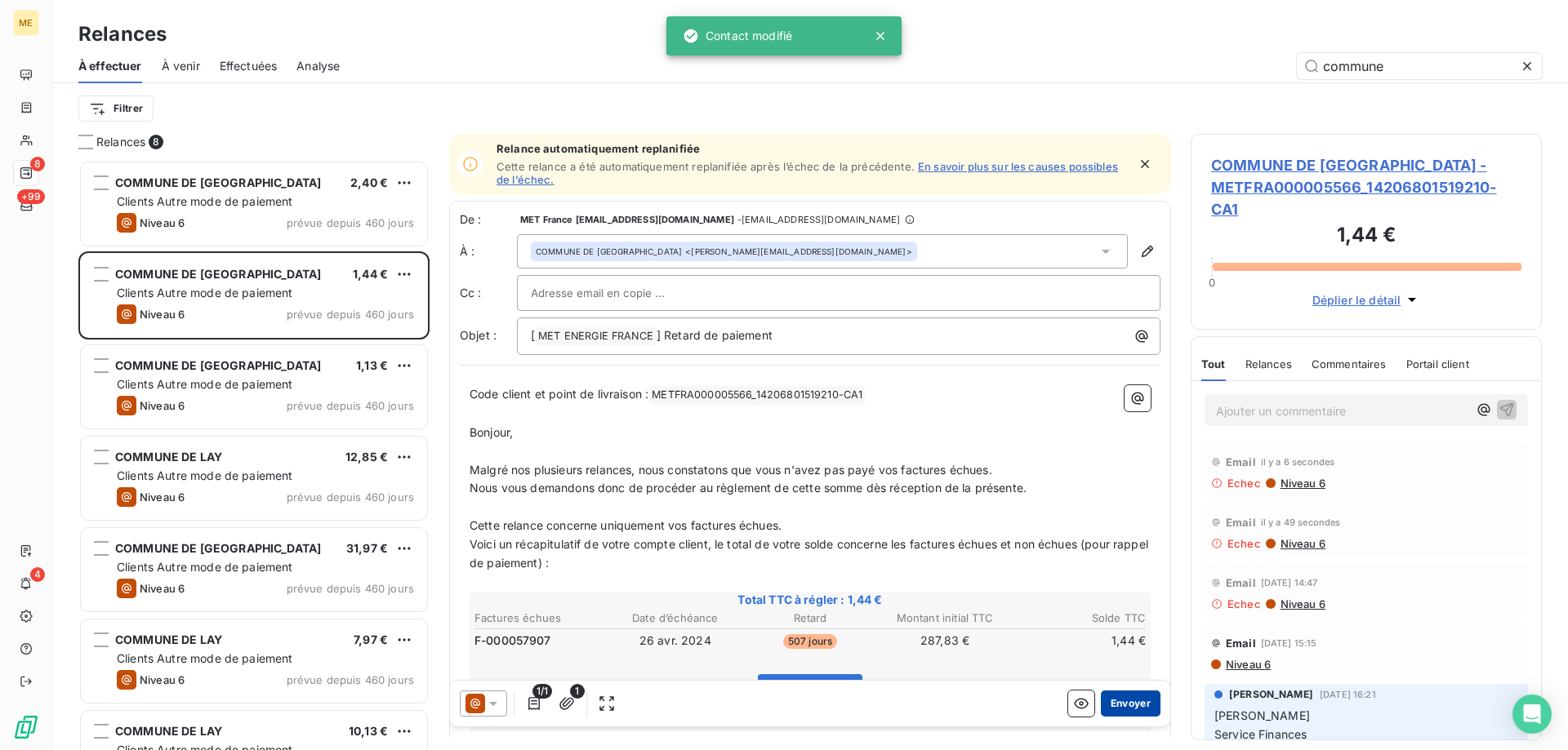
click at [1124, 706] on button "Envoyer" at bounding box center [1130, 703] width 60 height 26
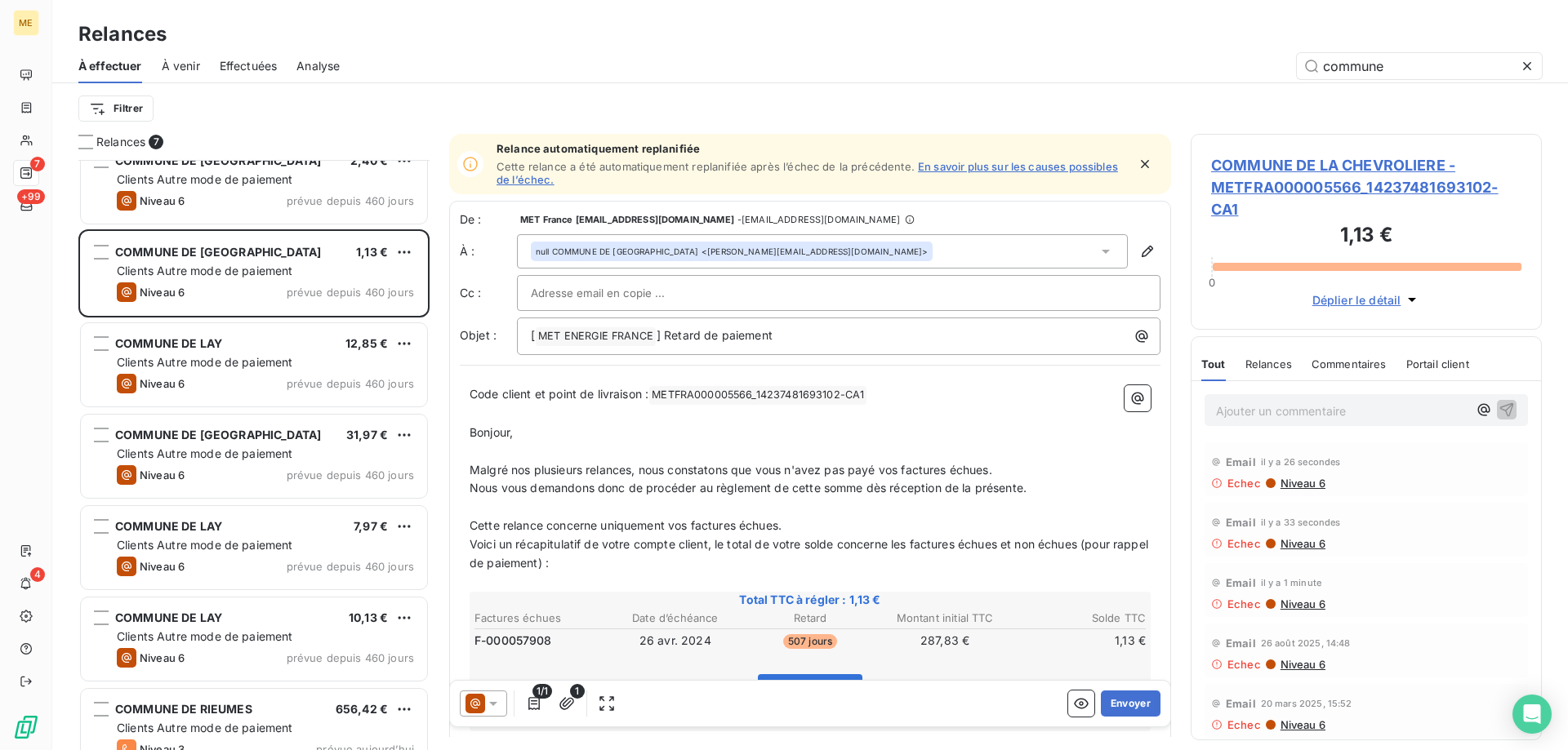
scroll to position [50, 0]
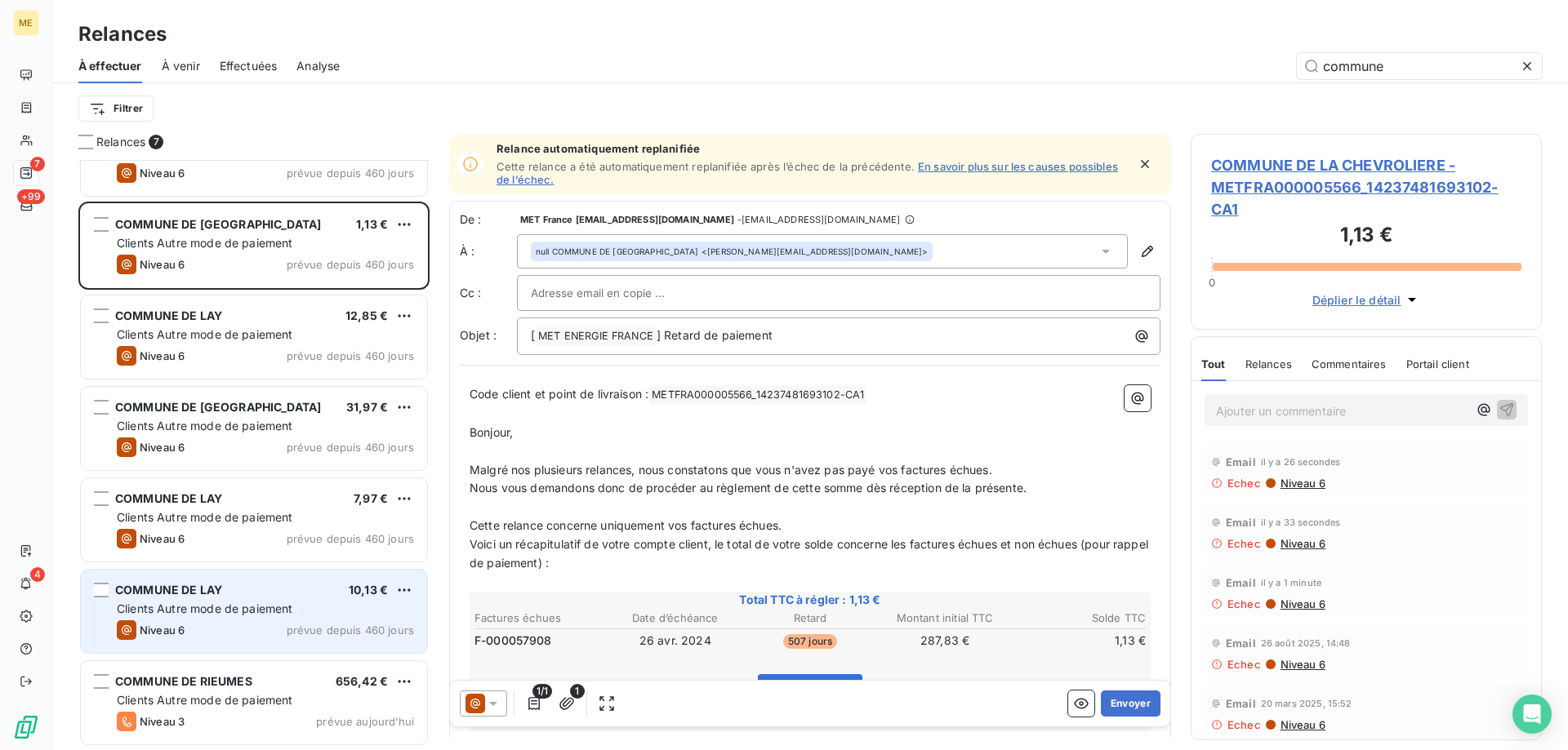
click at [297, 604] on div "Clients Autre mode de paiement" at bounding box center [265, 608] width 298 height 16
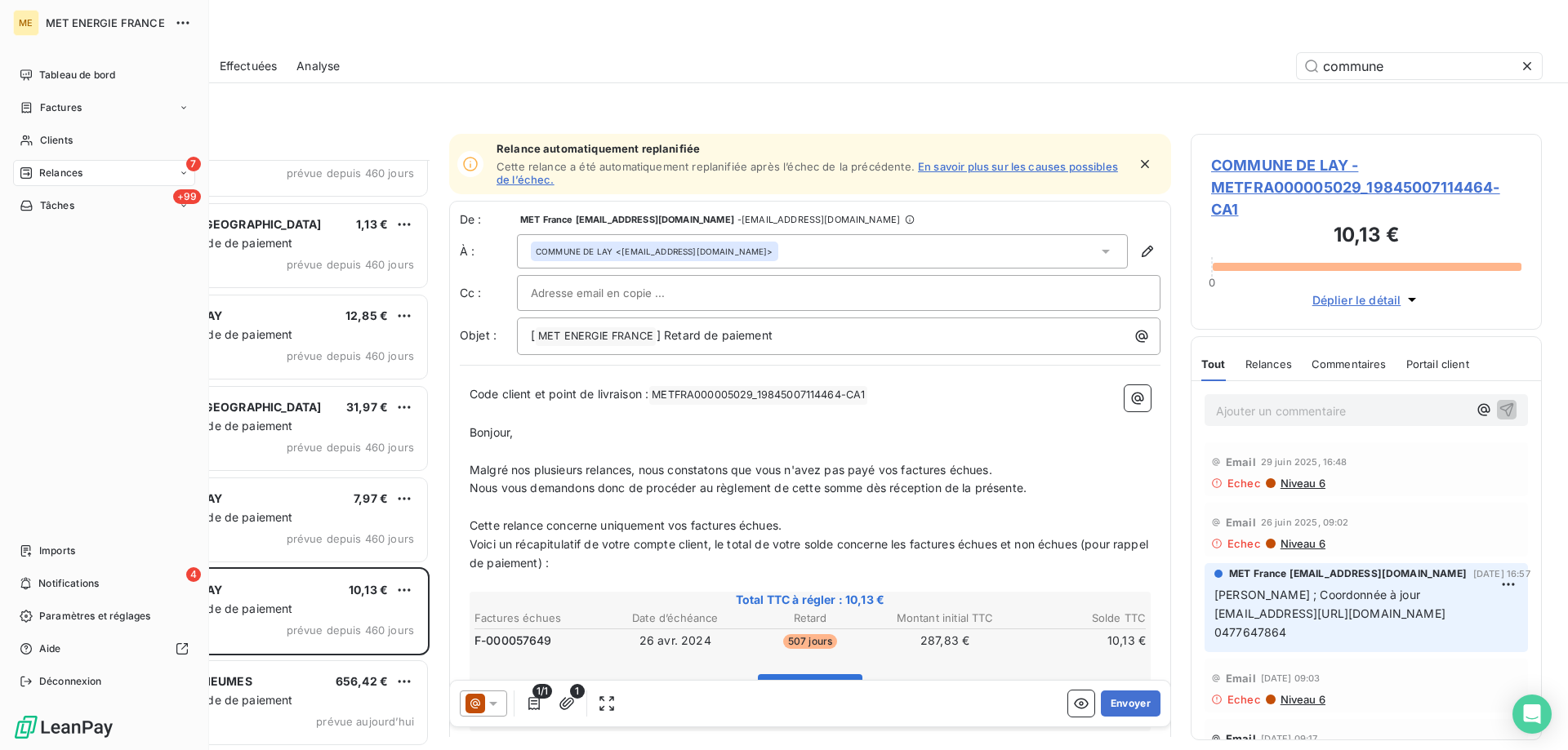
click at [65, 179] on span "Relances" at bounding box center [61, 173] width 44 height 15
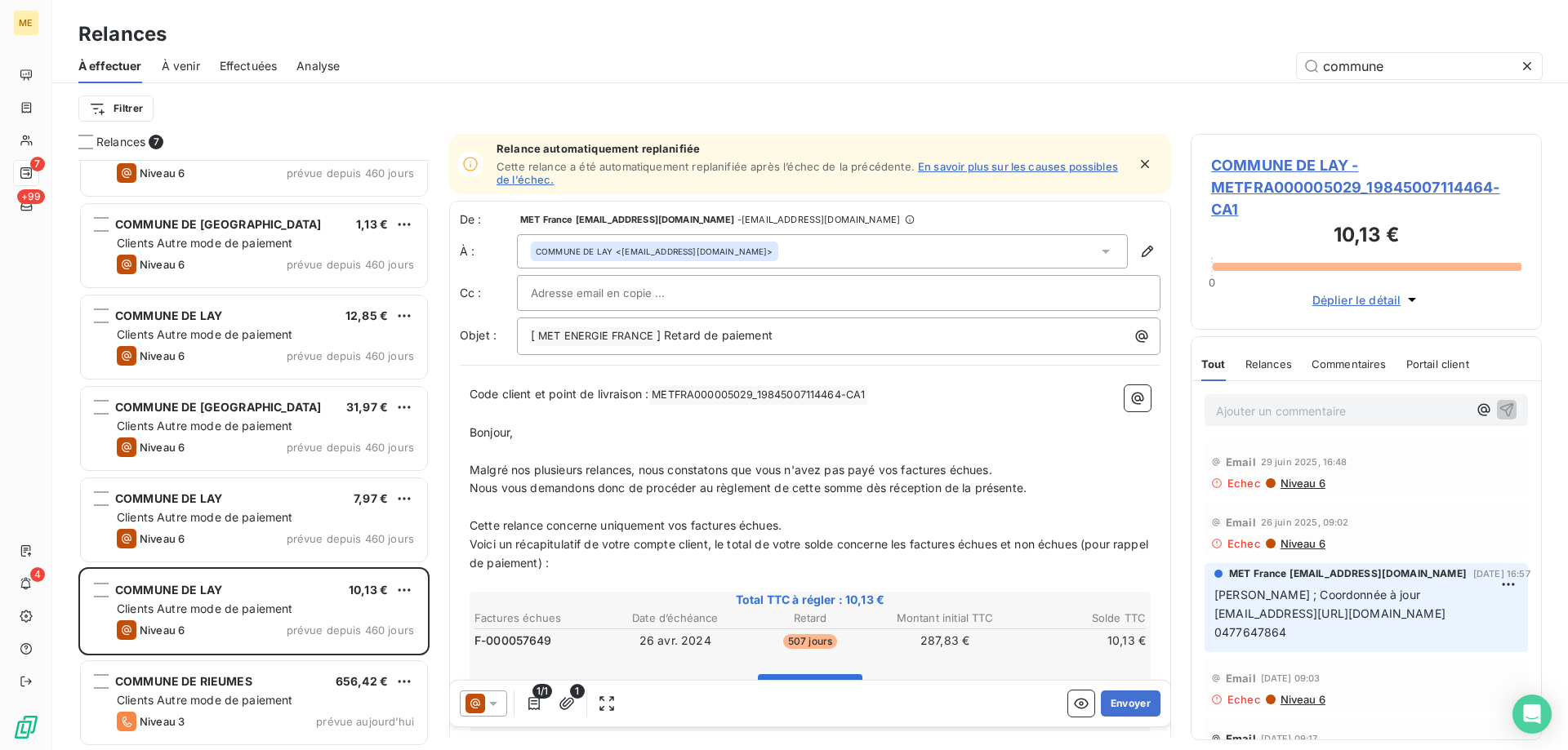
click at [572, 55] on div "commune" at bounding box center [951, 65] width 1183 height 26
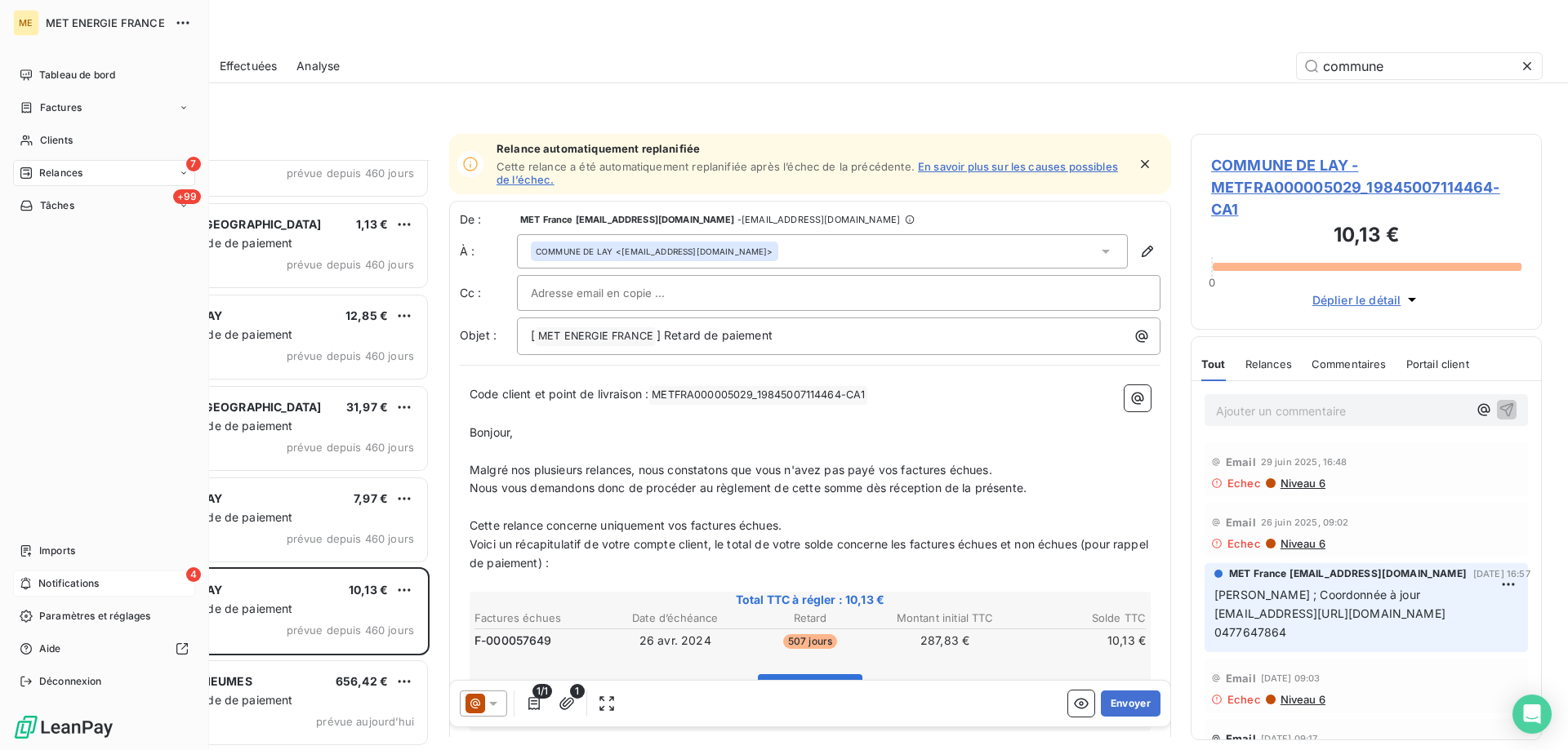
click at [36, 573] on div "4 Notifications" at bounding box center [104, 583] width 182 height 26
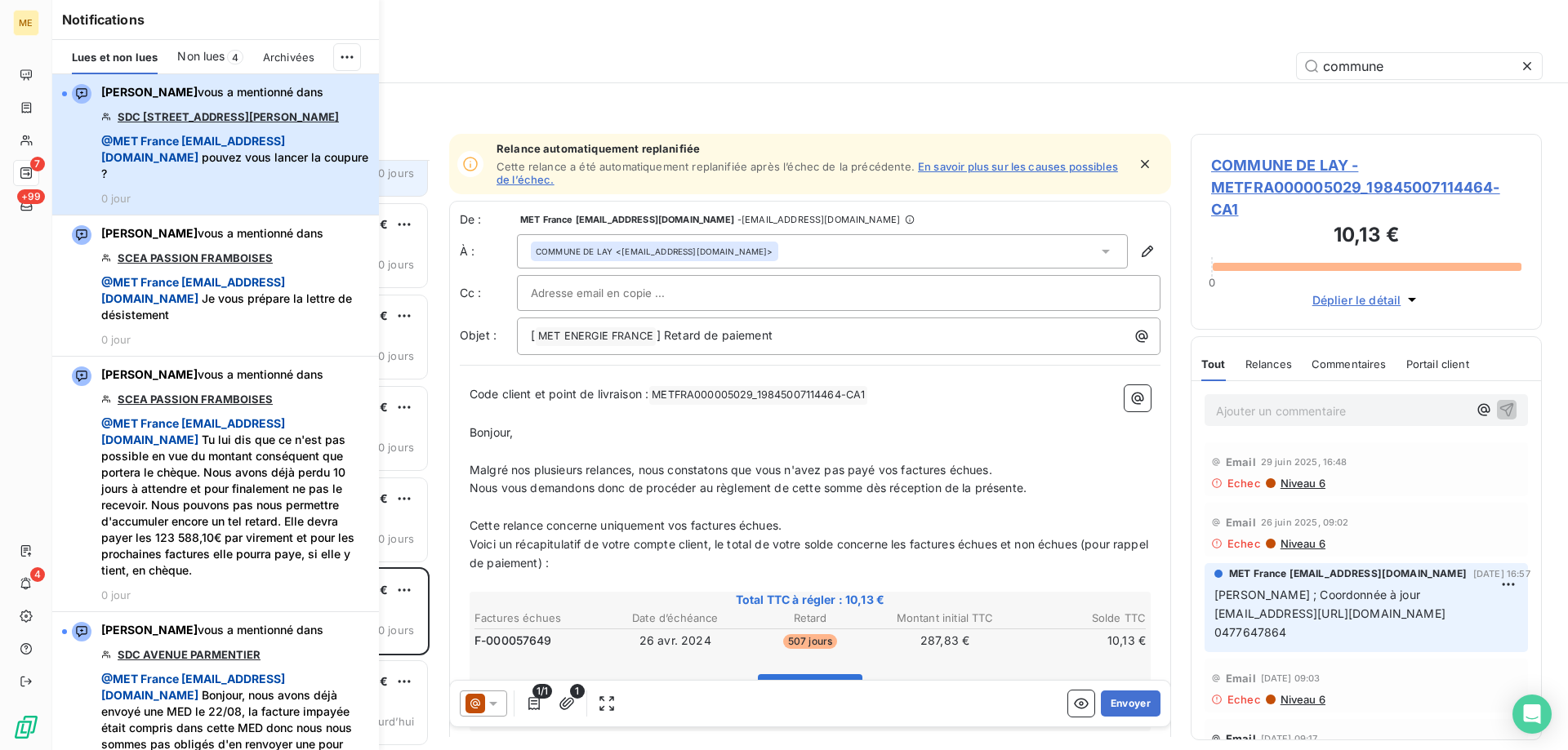
click at [322, 171] on span "@ MET France met-france@recouvrement.met.com pouvez vous lancer la coupure ?" at bounding box center [236, 158] width 268 height 49
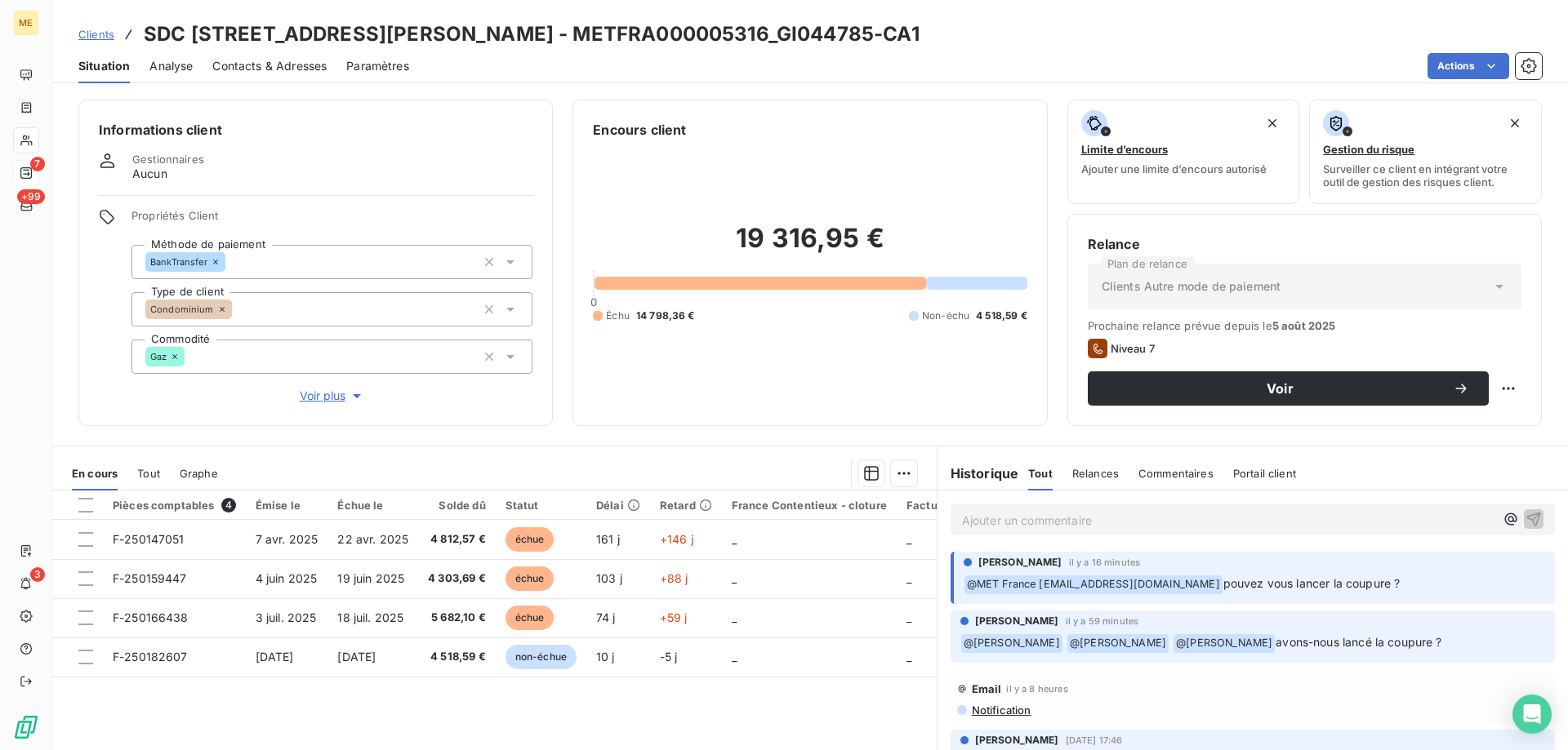
click at [331, 392] on span "Voir plus" at bounding box center [332, 396] width 65 height 16
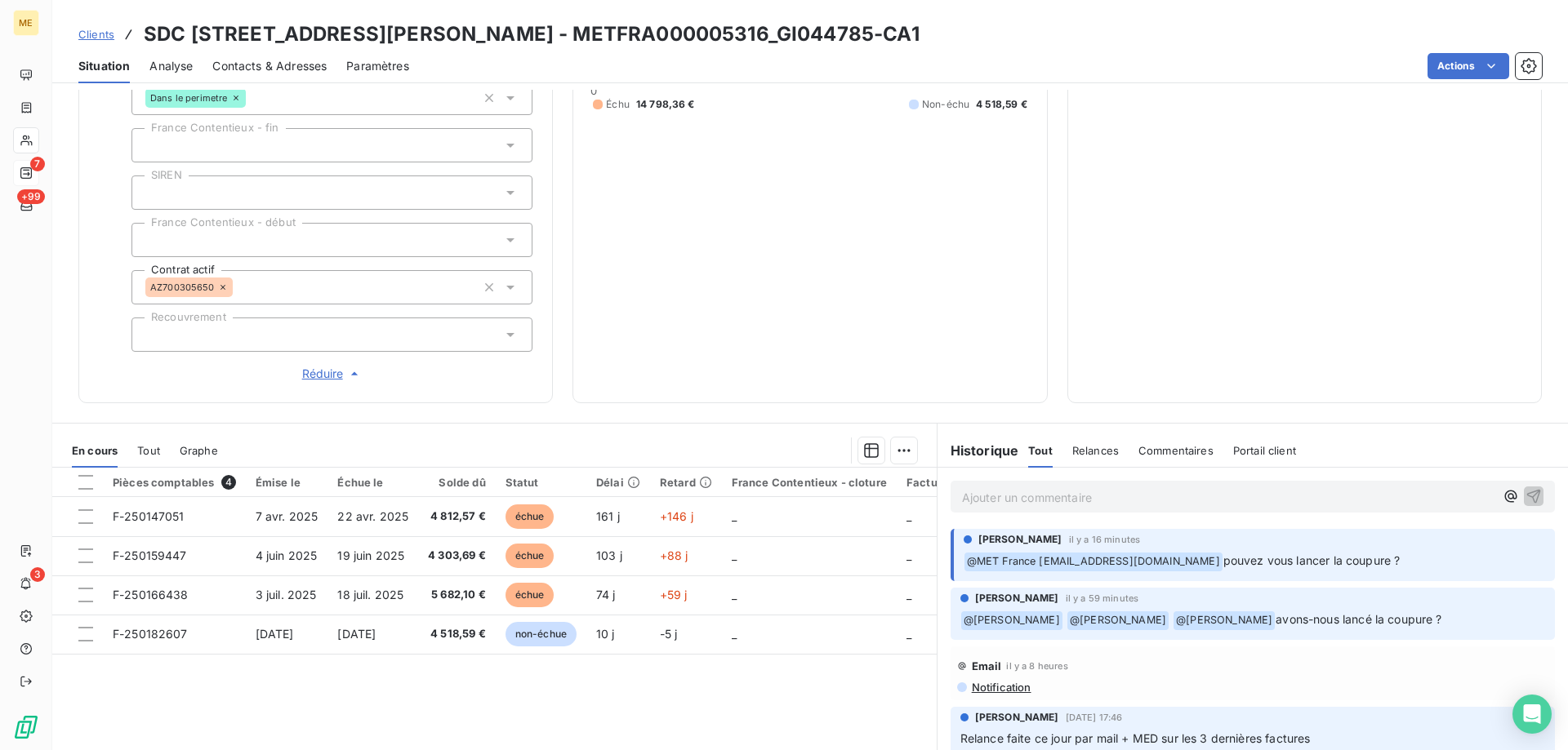
scroll to position [408, 0]
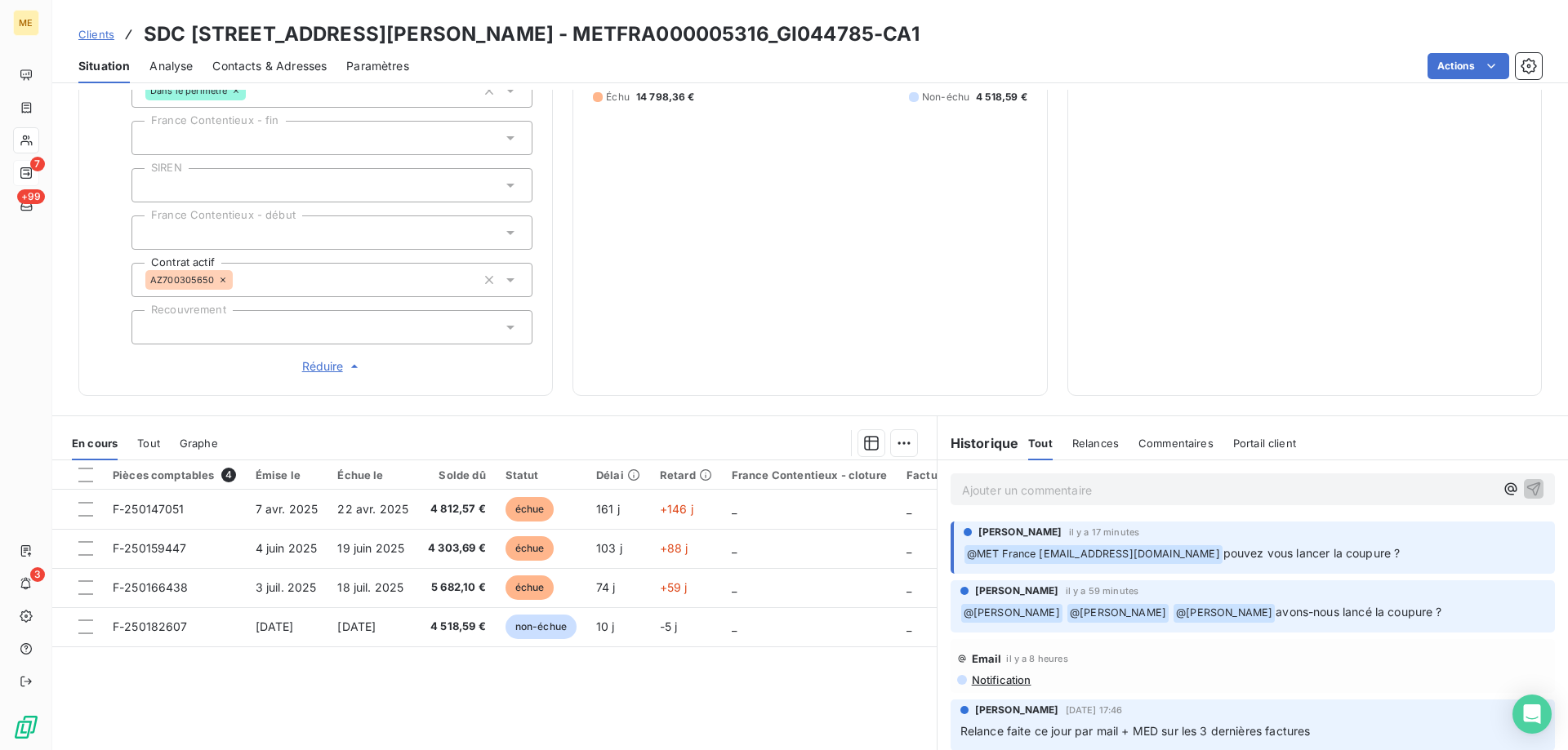
click at [1088, 480] on p "Ajouter un commentaire ﻿" at bounding box center [1228, 490] width 532 height 20
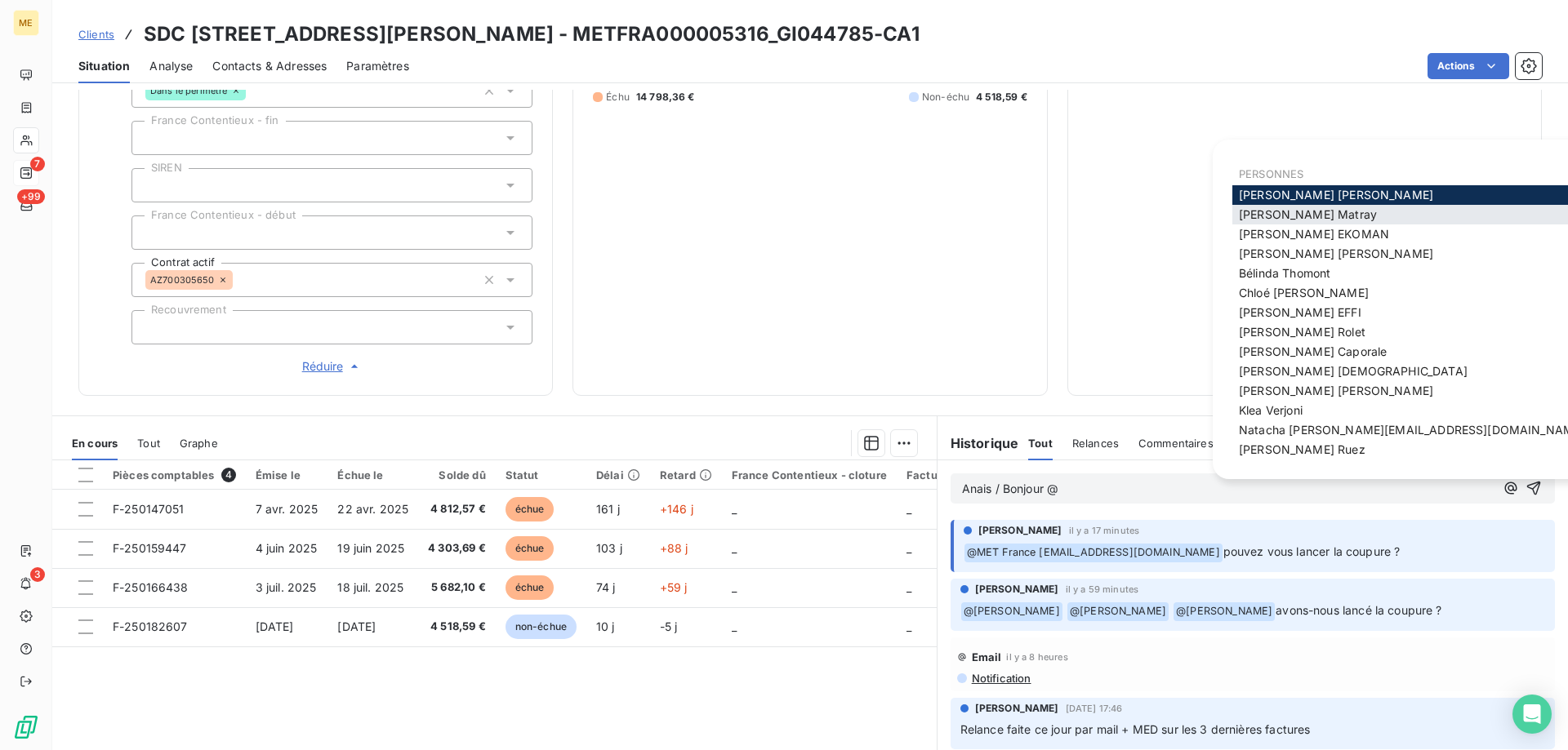
click at [1280, 212] on span "Amélie Matray" at bounding box center [1308, 214] width 138 height 14
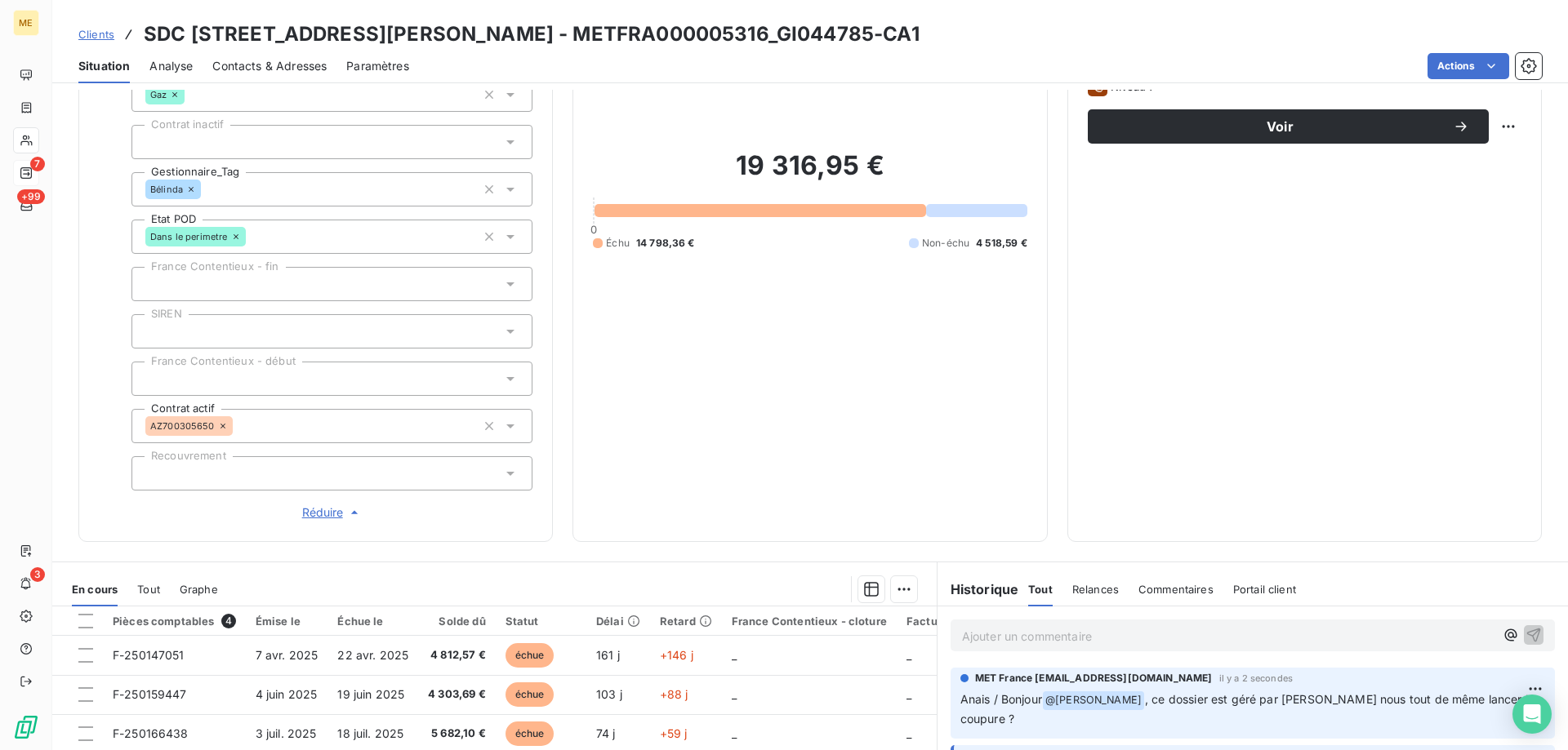
scroll to position [81, 0]
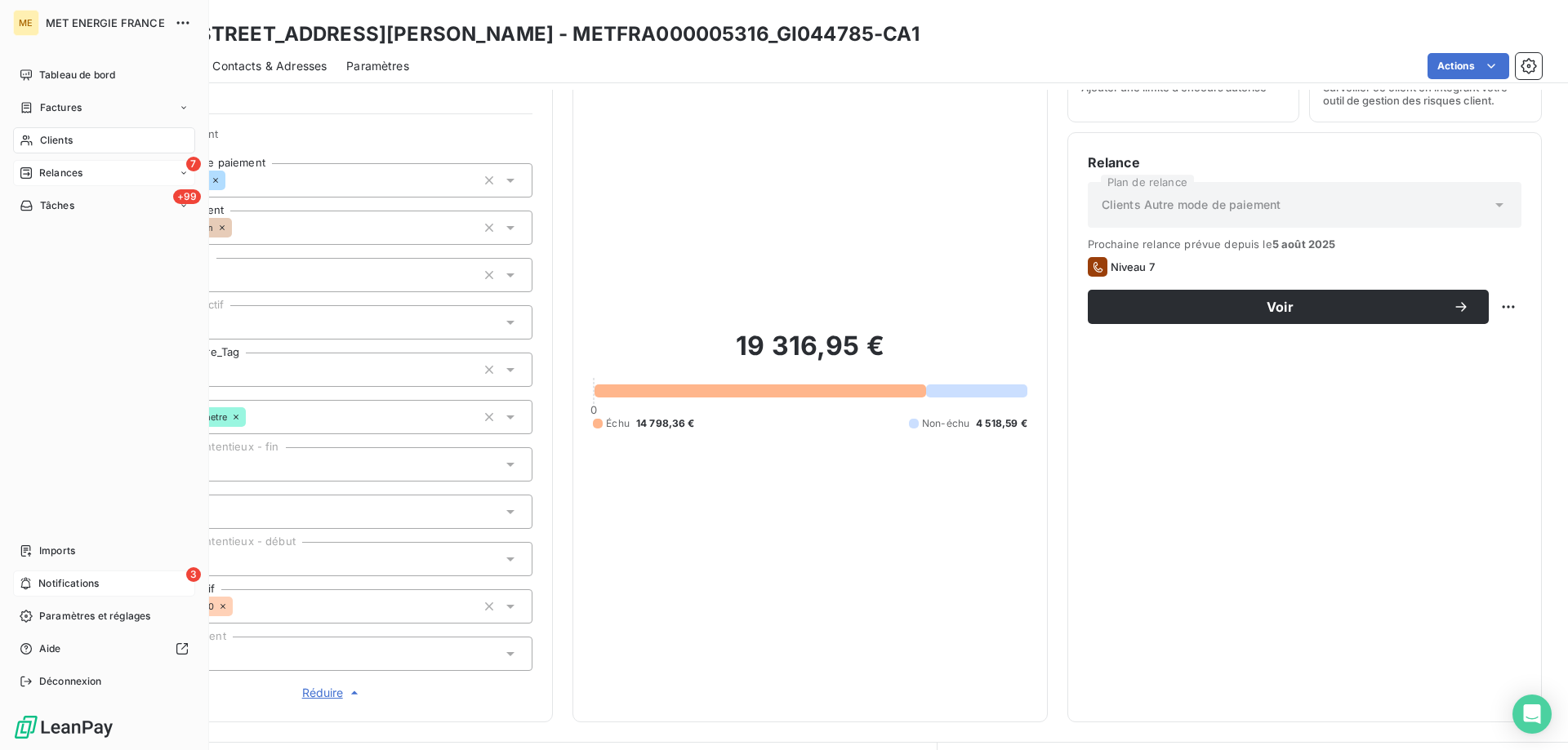
click at [86, 583] on span "Notifications" at bounding box center [69, 584] width 60 height 15
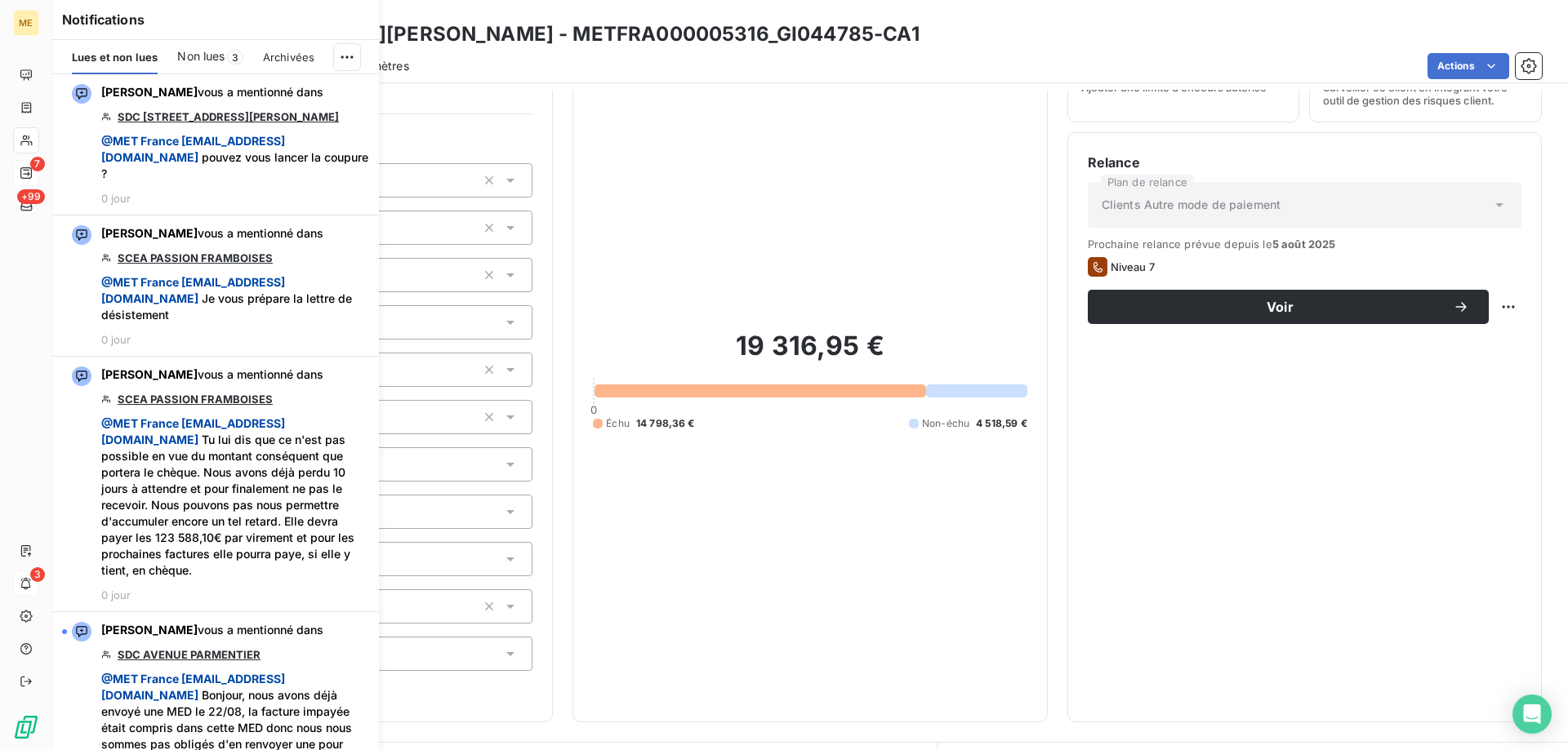
click at [210, 59] on span "Non lues" at bounding box center [200, 55] width 47 height 16
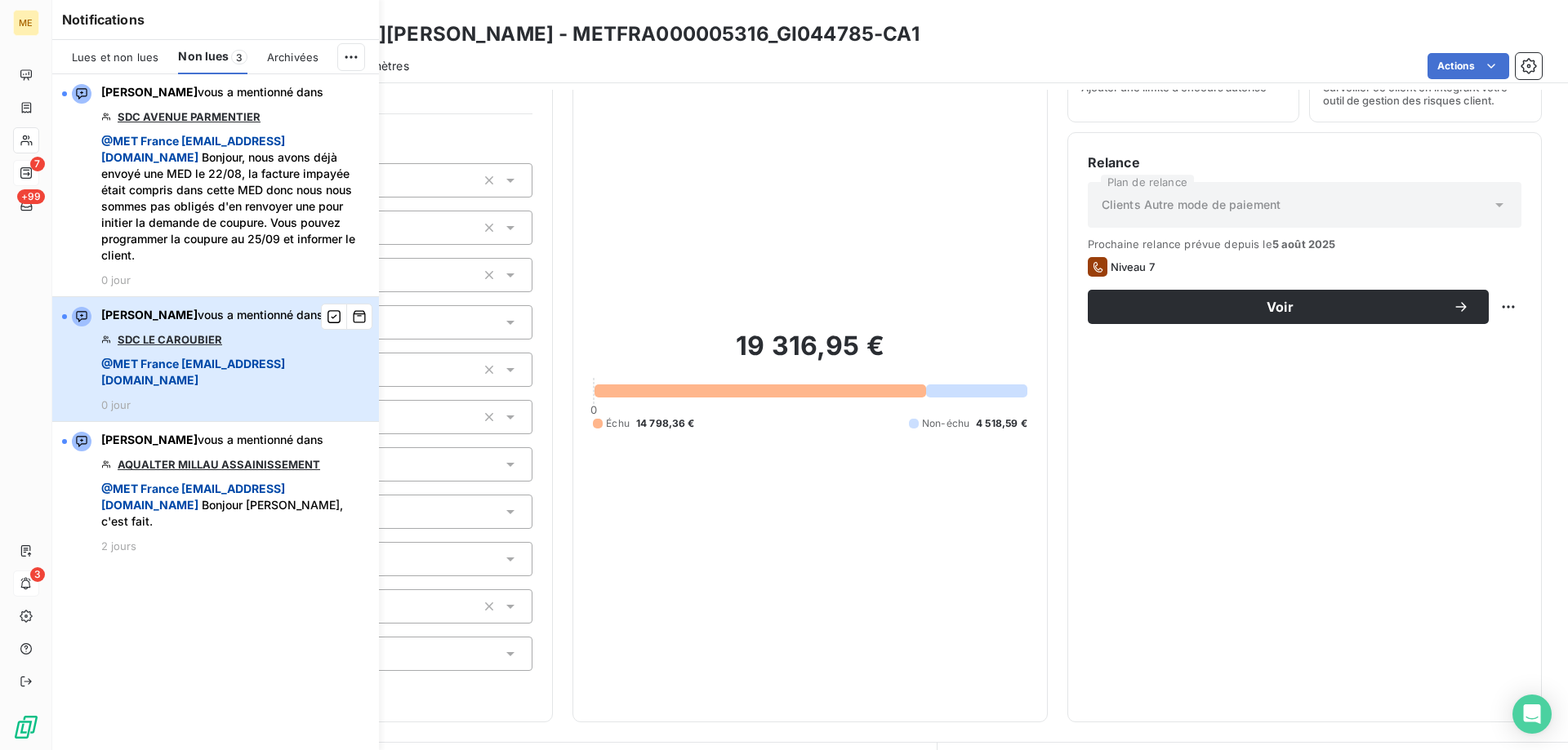
click at [317, 363] on span "@ MET France met-france@recouvrement.met.com" at bounding box center [236, 372] width 268 height 33
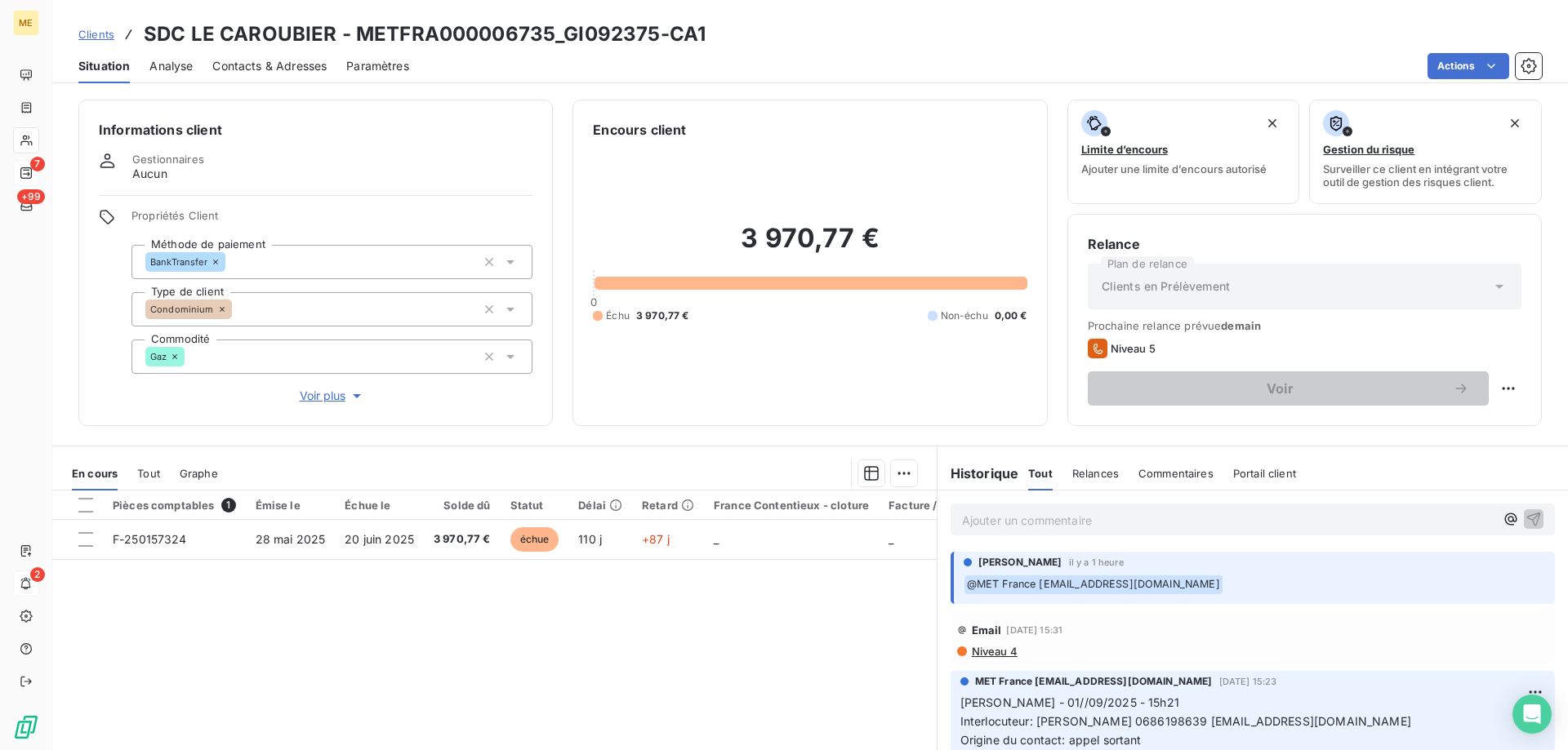
click at [324, 388] on span "Voir plus" at bounding box center [332, 396] width 65 height 16
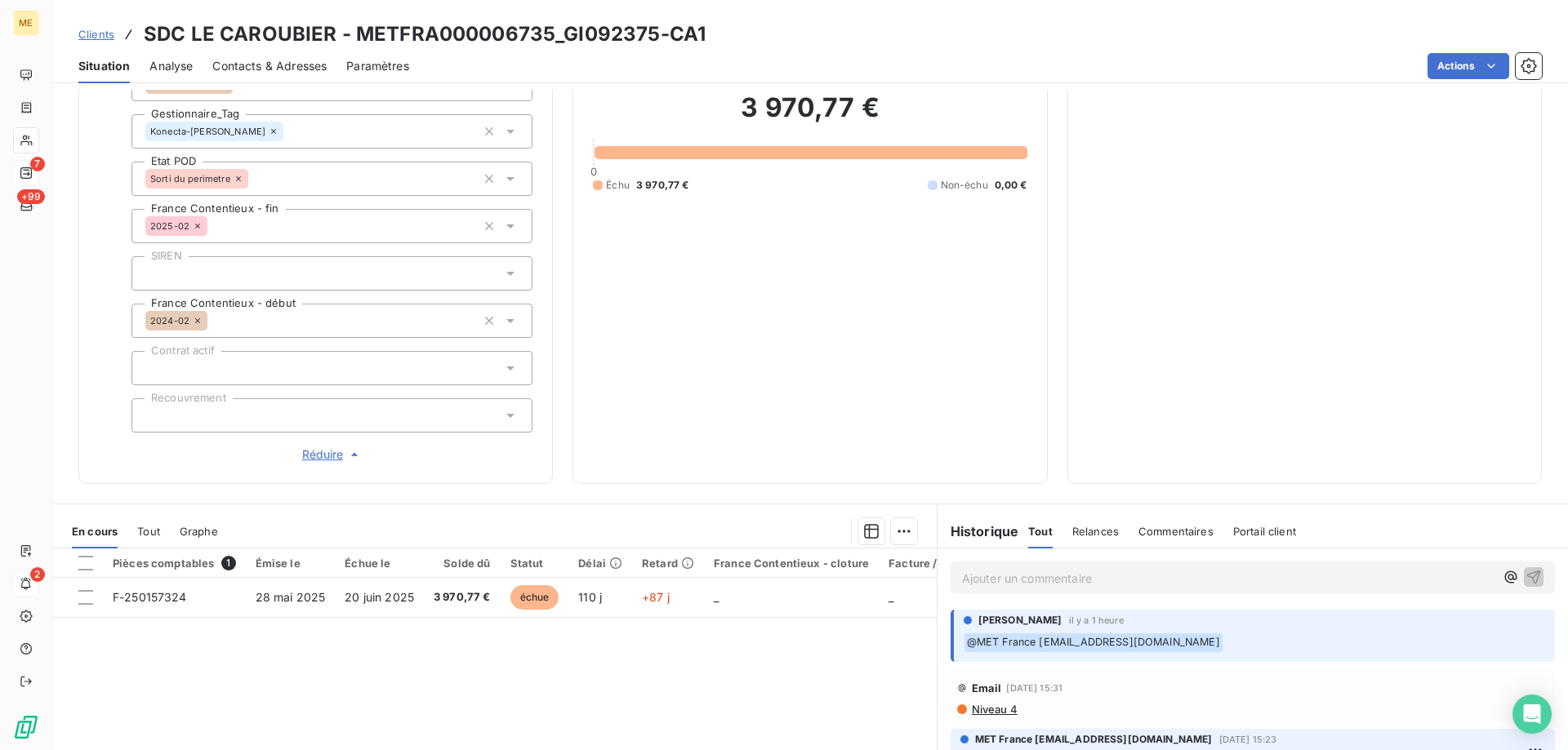
scroll to position [327, 0]
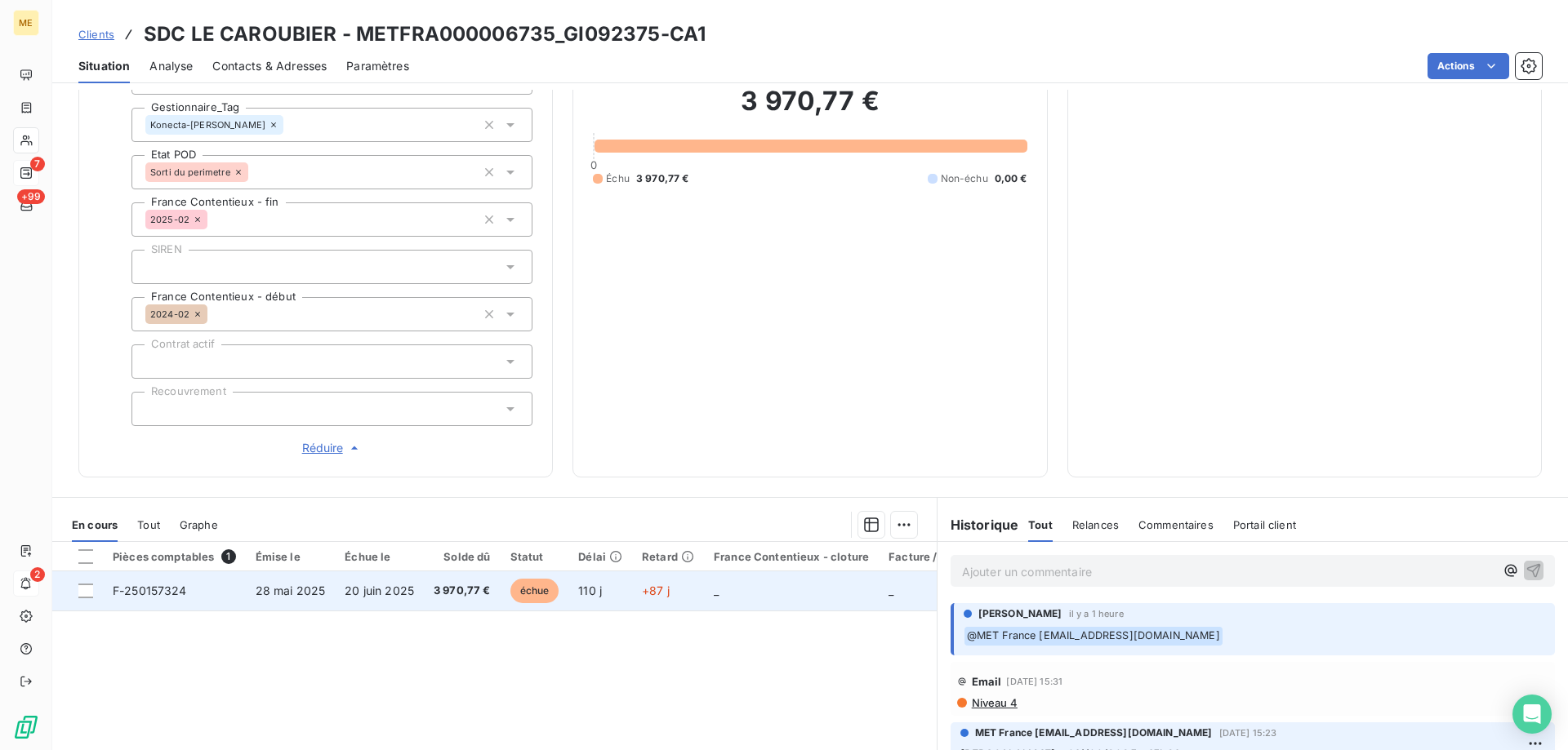
click at [774, 585] on td "_" at bounding box center [792, 591] width 174 height 39
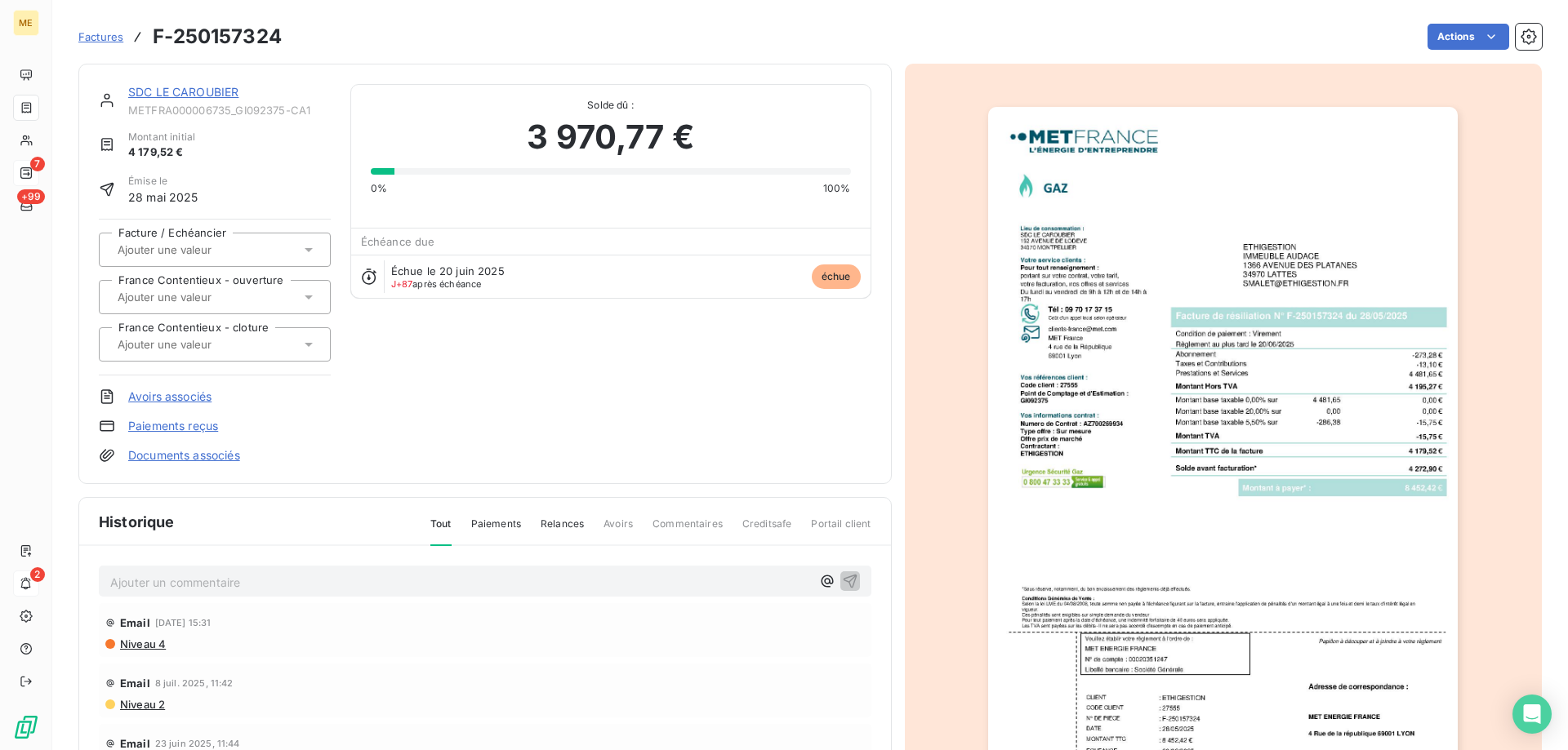
click at [181, 84] on div "SDC LE CAROUBIER" at bounding box center [230, 91] width 203 height 16
click at [223, 91] on link "SDC LE CAROUBIER" at bounding box center [184, 91] width 111 height 14
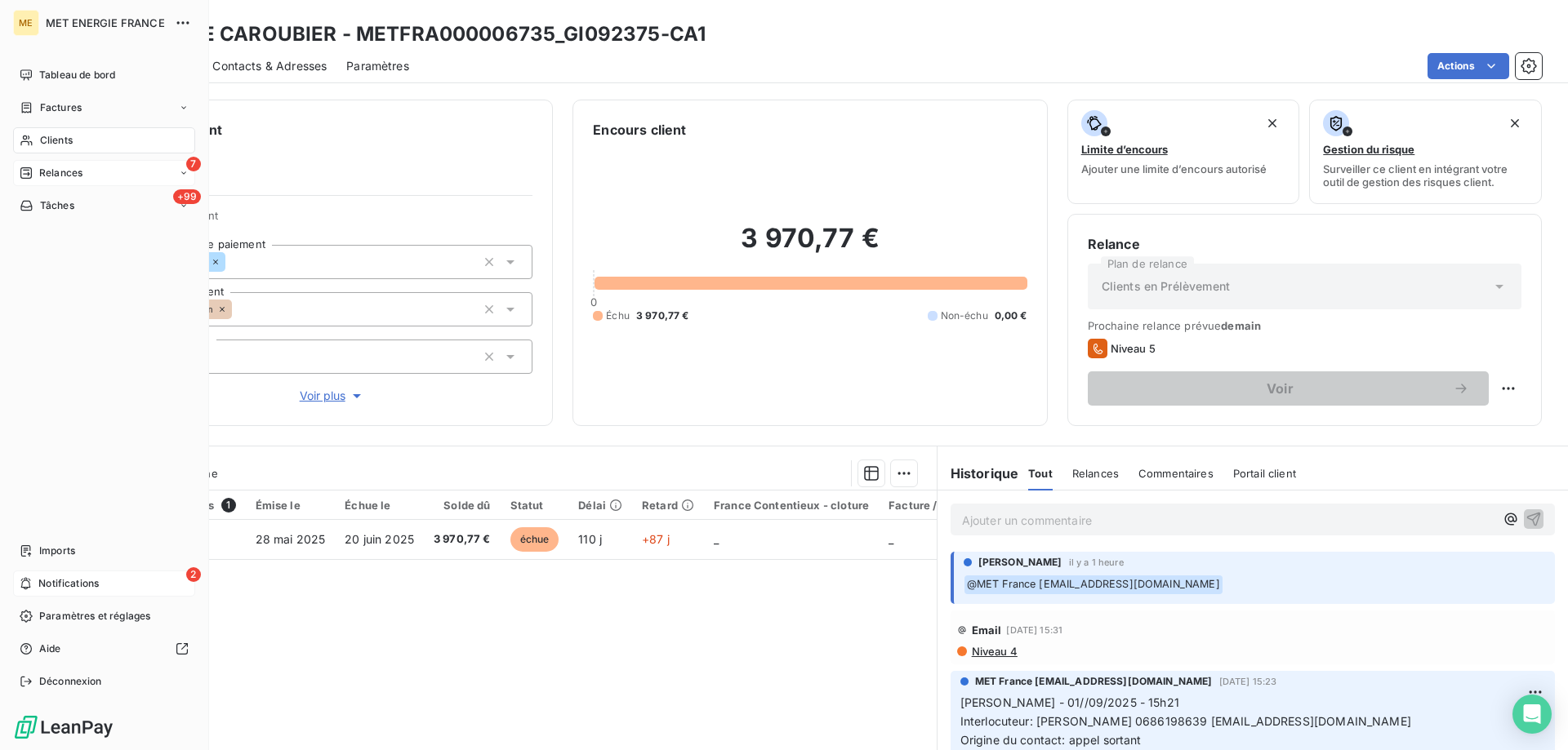
click at [26, 583] on icon at bounding box center [25, 584] width 13 height 13
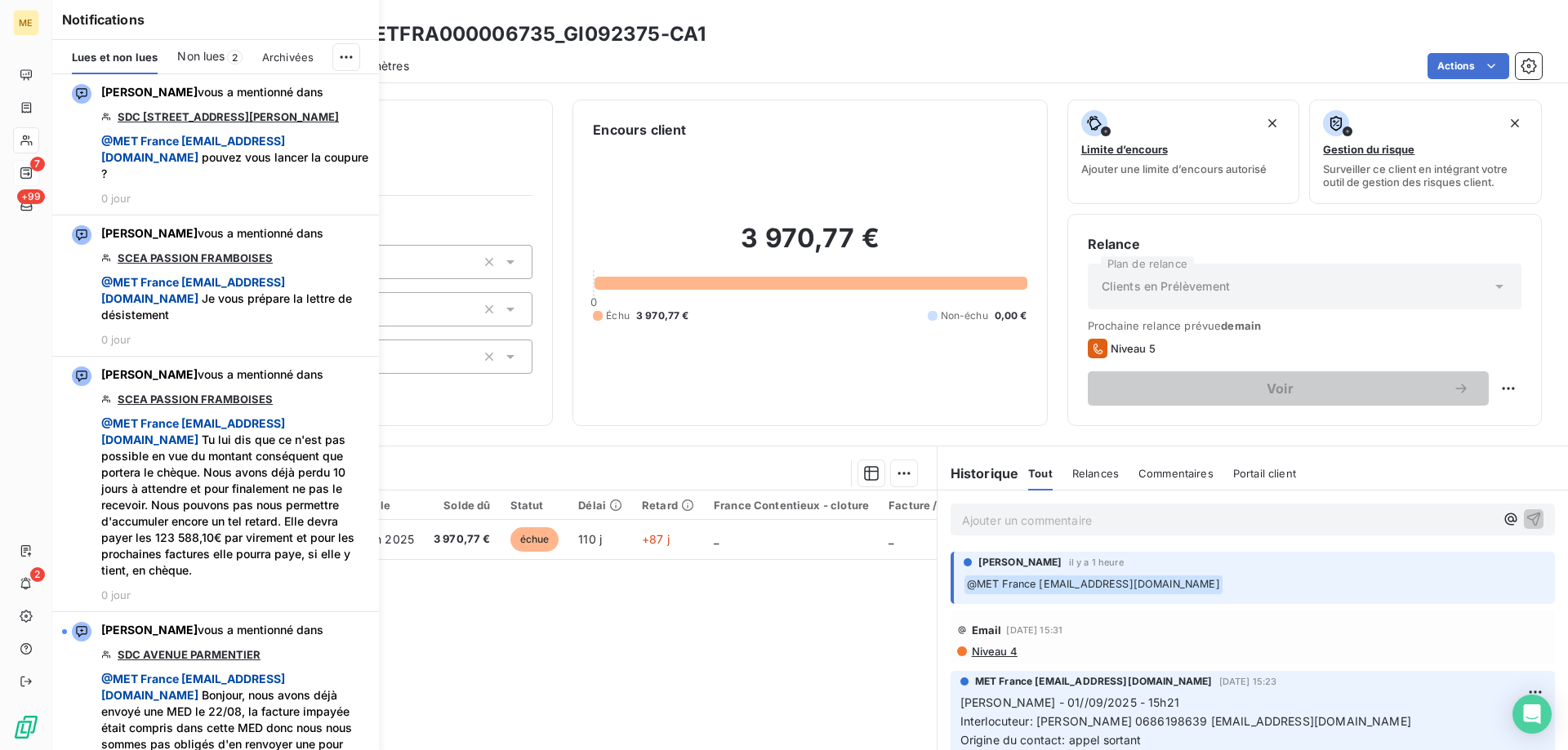
click at [692, 378] on div "3 970,77 € 0 Échu 3 970,77 € Non-échu 0,00 €" at bounding box center [809, 273] width 434 height 266
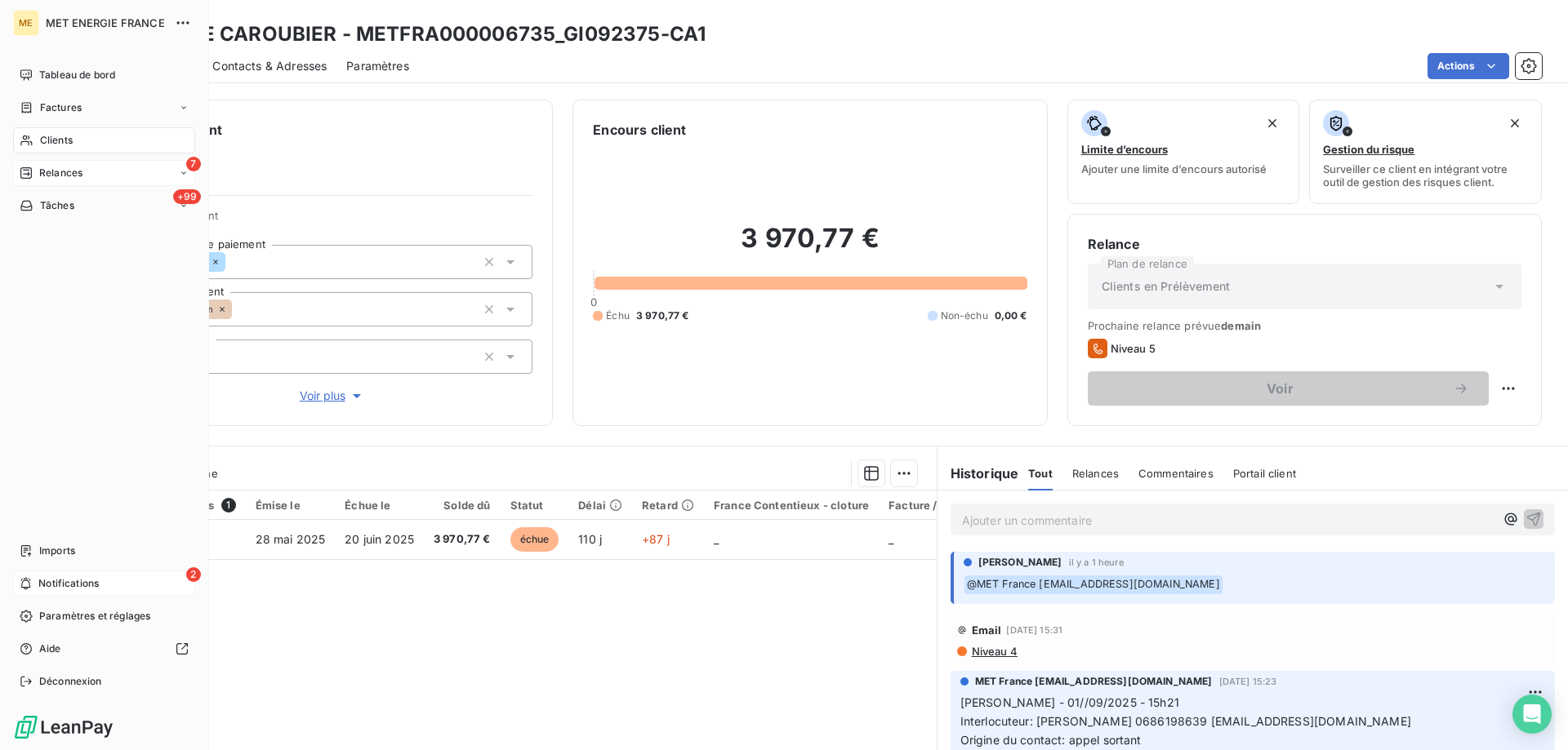
click at [39, 583] on span "Notifications" at bounding box center [69, 584] width 60 height 15
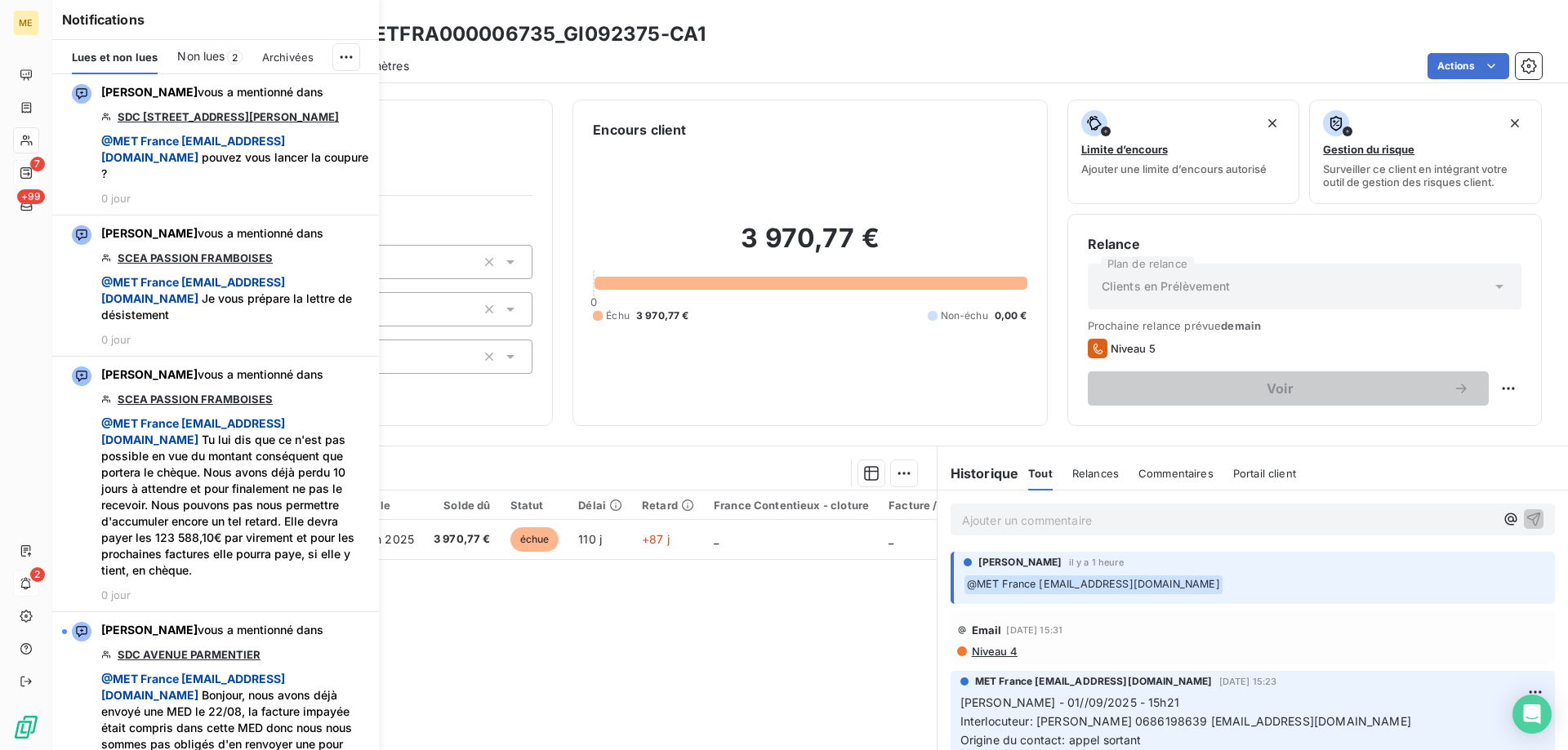
click at [830, 115] on div "Encours client 3 970,77 € 0 Échu 3 970,77 € Non-échu 0,00 €" at bounding box center [810, 263] width 475 height 327
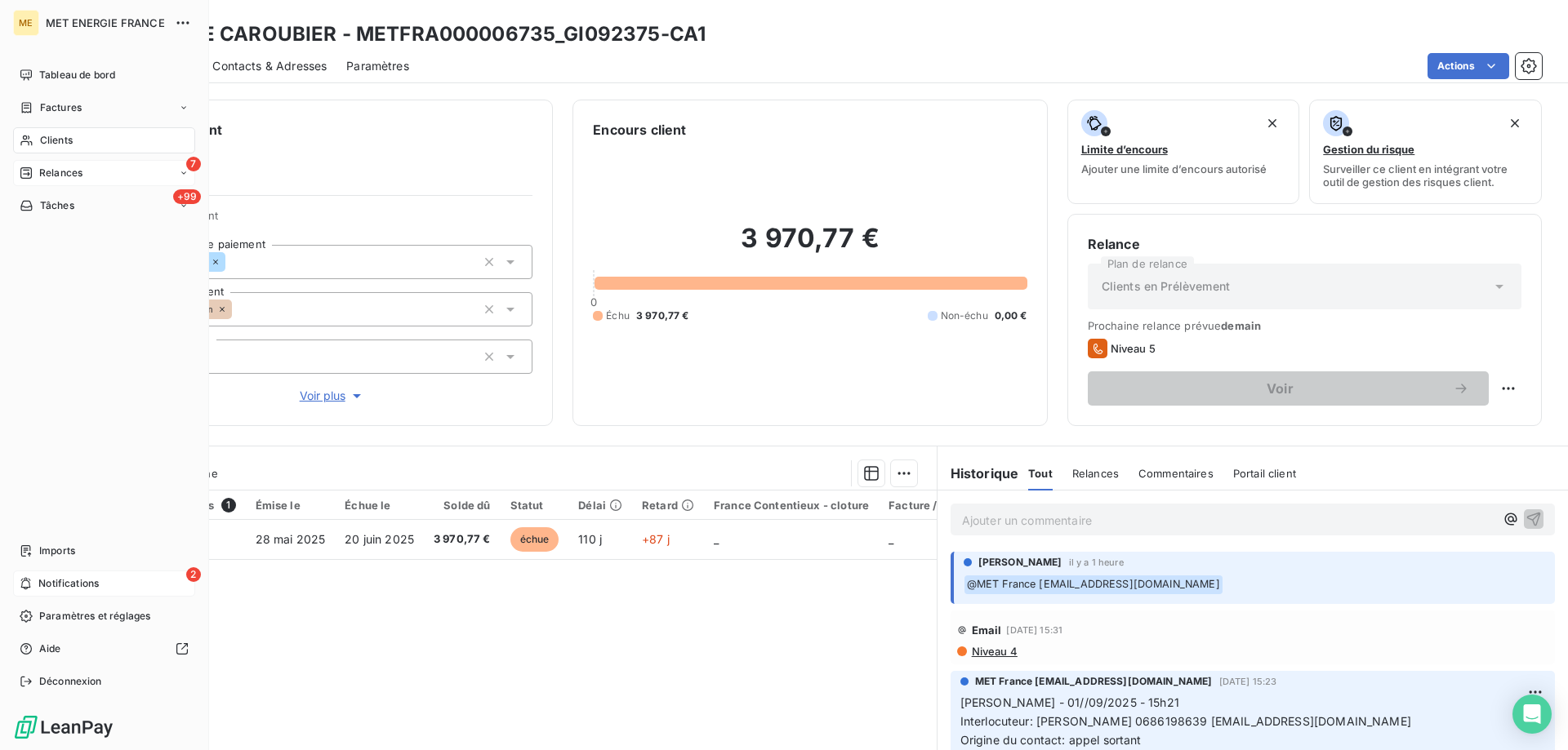
click at [39, 582] on span "Notifications" at bounding box center [69, 584] width 60 height 15
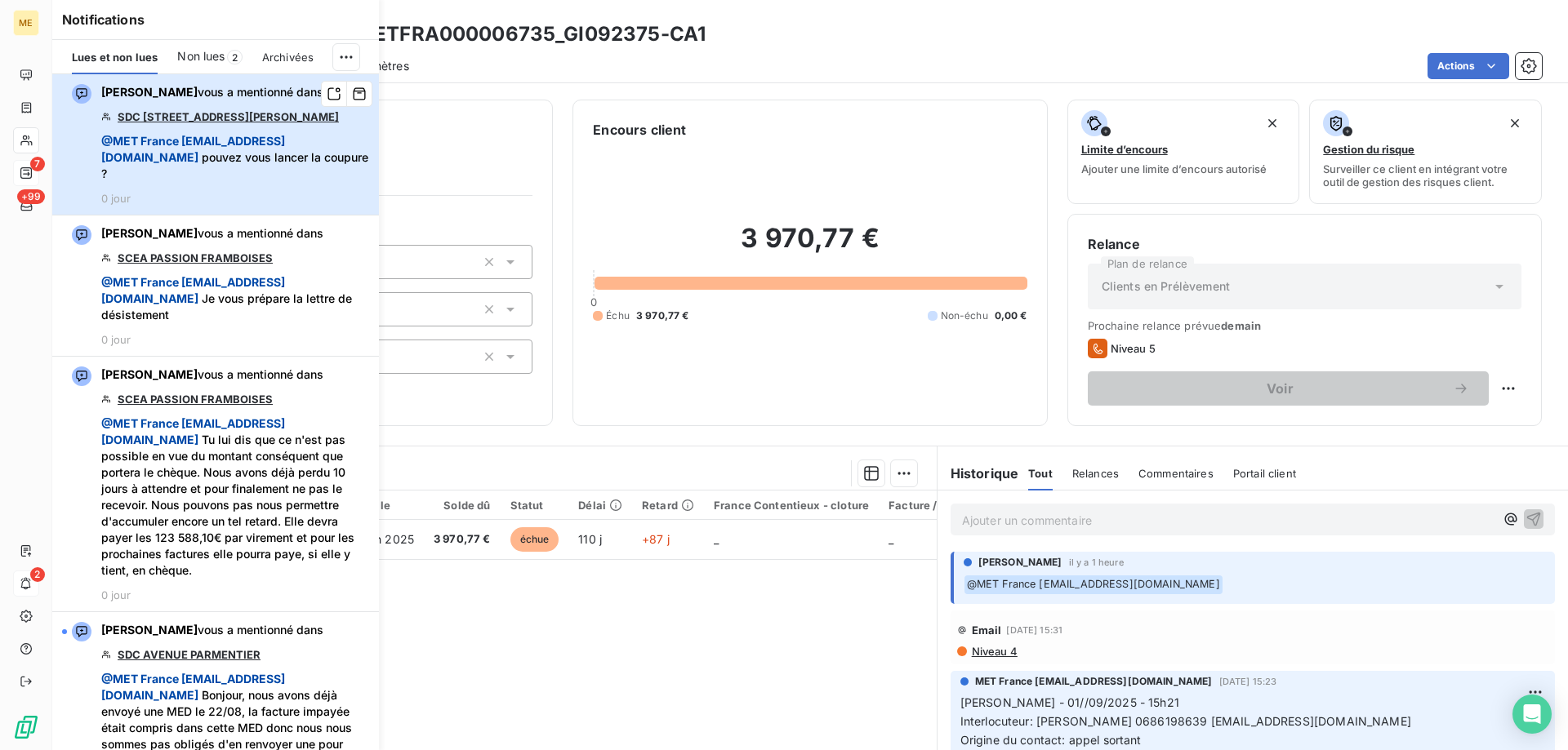
click at [326, 153] on span "@ MET France met-france@recouvrement.met.com pouvez vous lancer la coupure ?" at bounding box center [236, 158] width 268 height 49
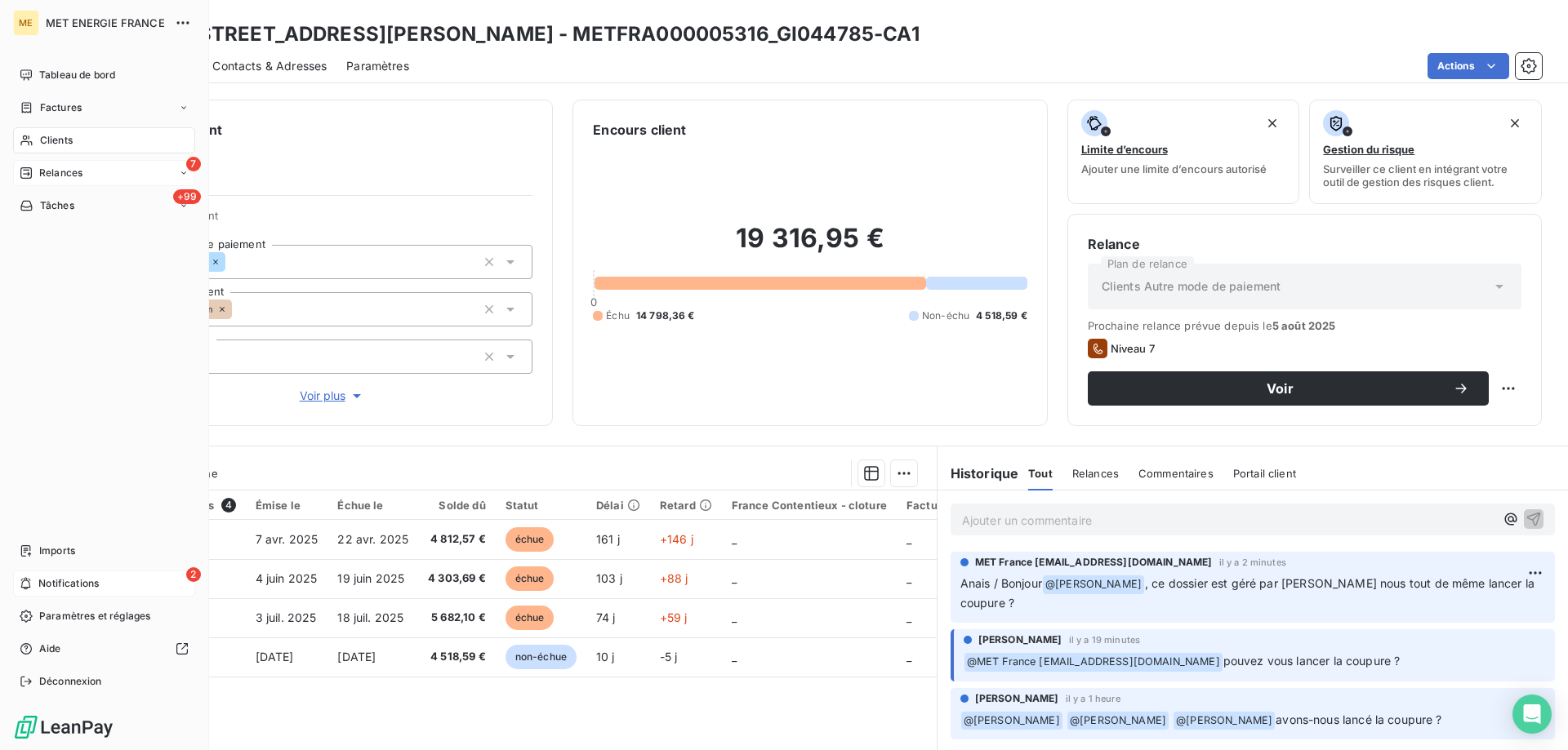
click at [30, 583] on icon at bounding box center [25, 584] width 13 height 13
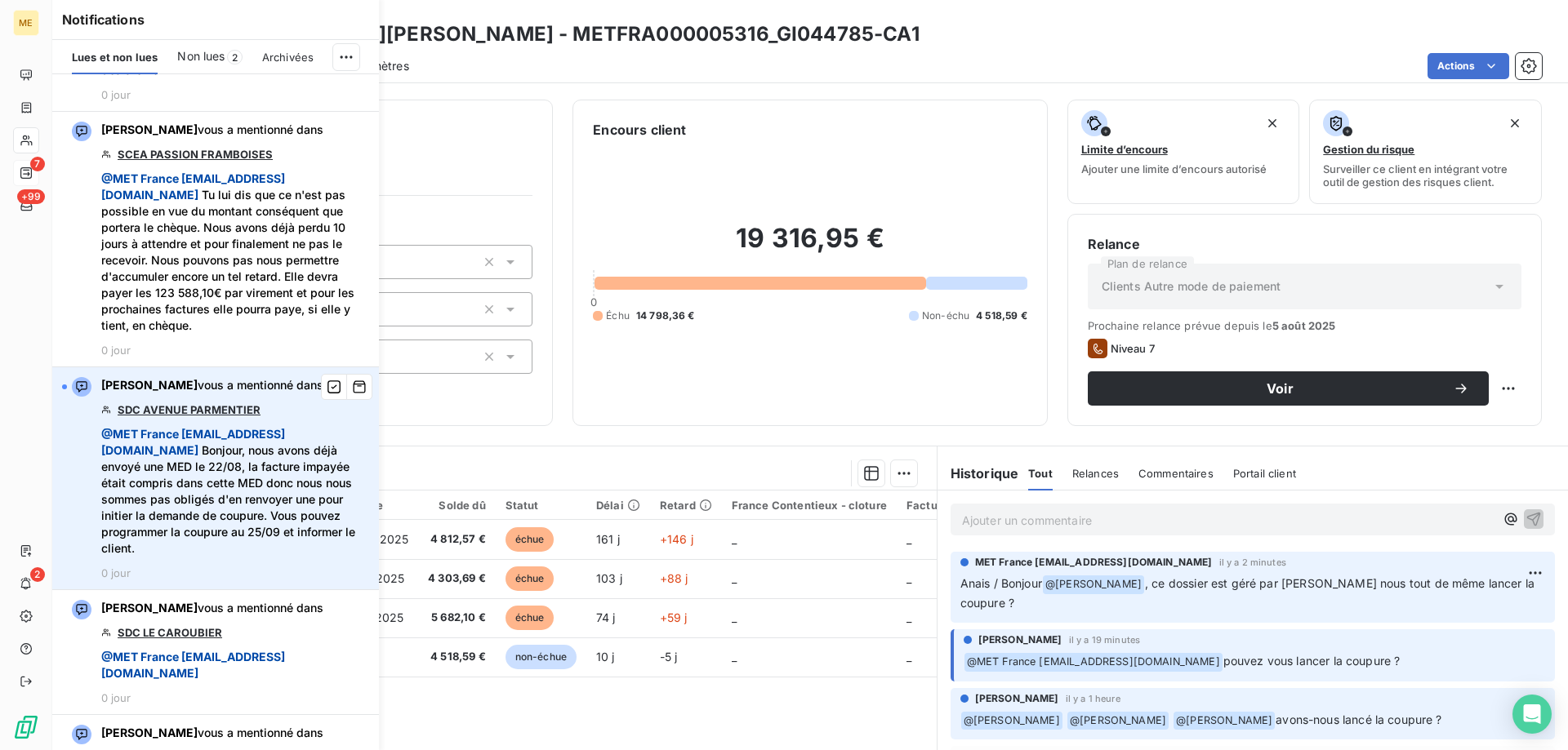
scroll to position [327, 0]
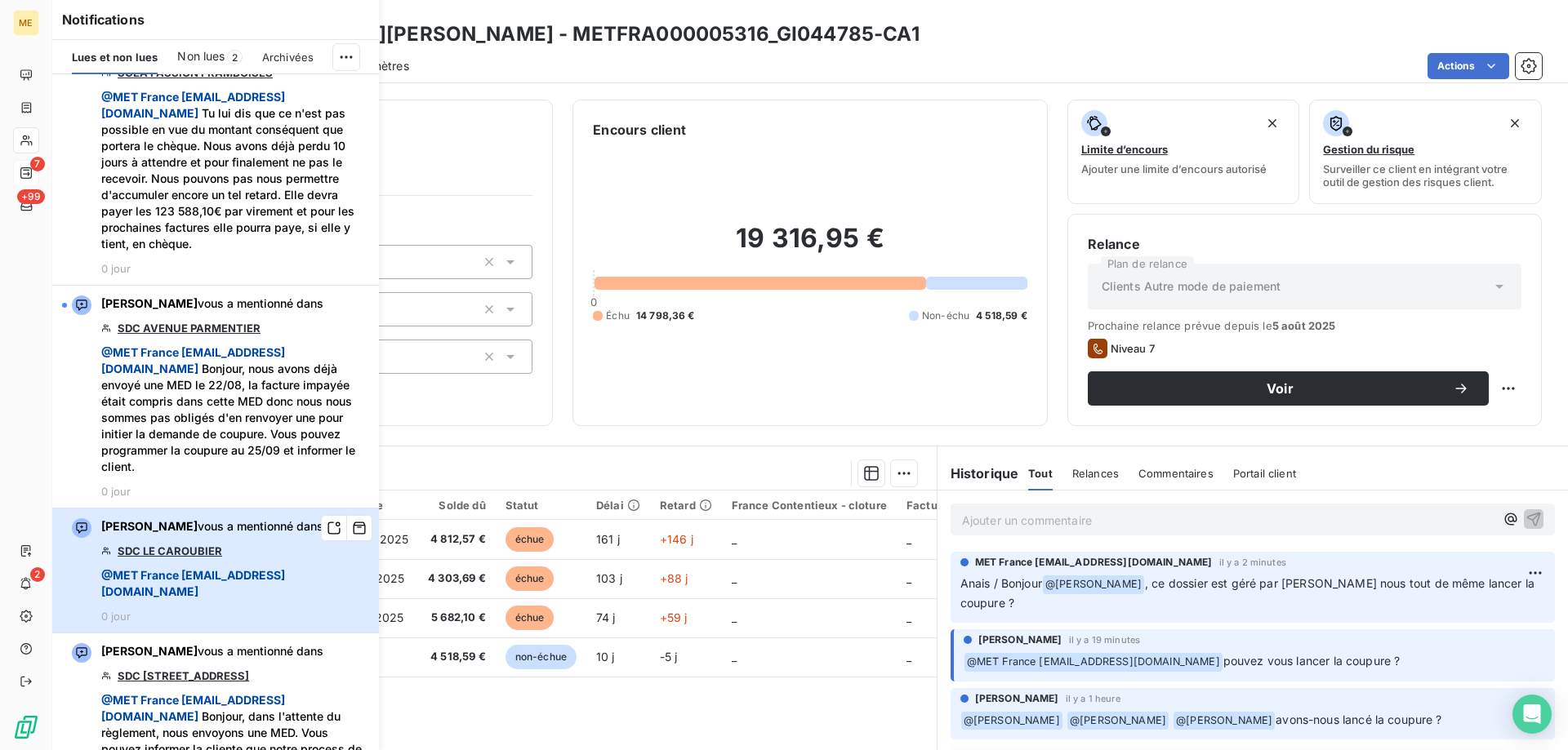
click at [311, 567] on span "@ MET France met-france@recouvrement.met.com" at bounding box center [236, 583] width 268 height 33
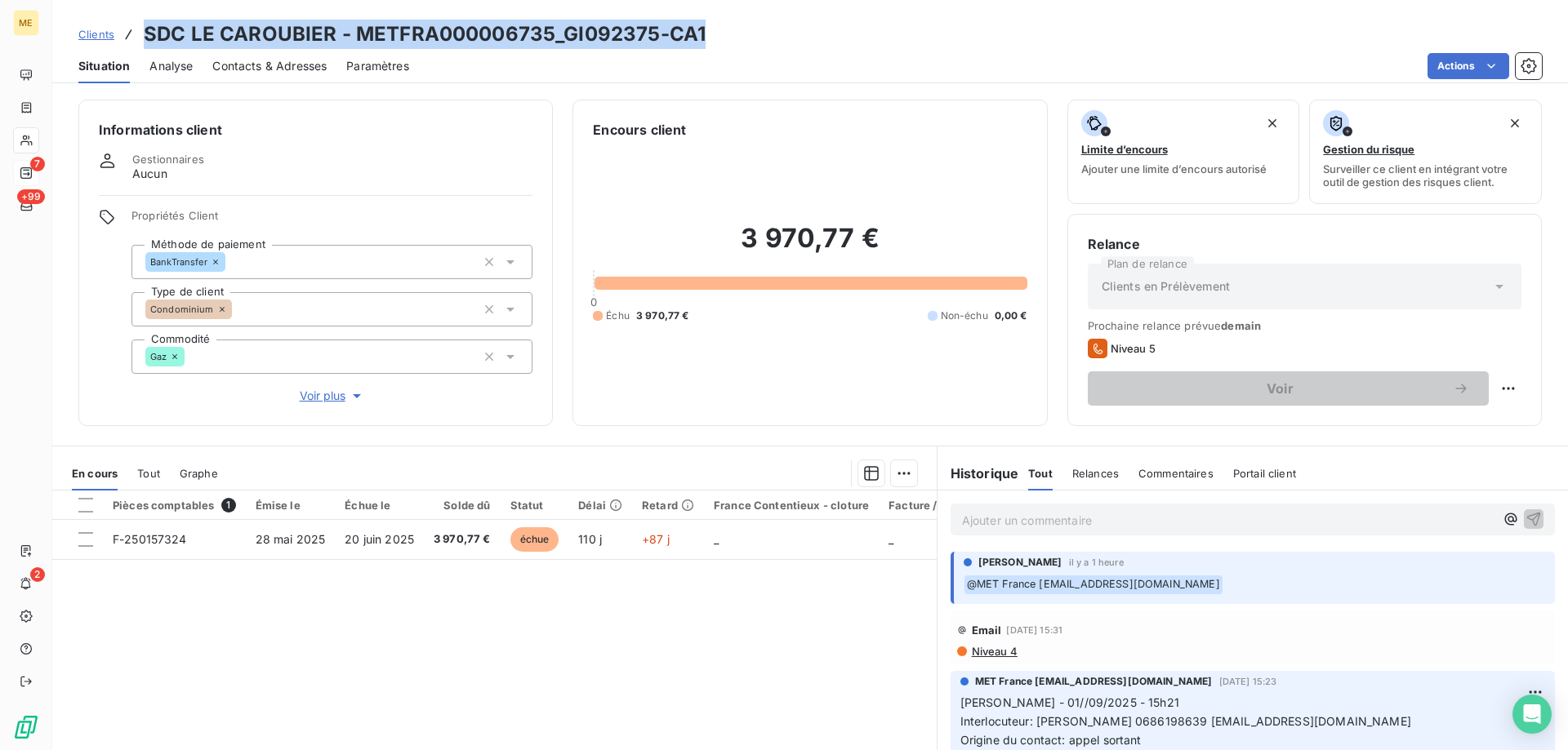
drag, startPoint x: 727, startPoint y: 35, endPoint x: 143, endPoint y: 34, distance: 584.0
click at [143, 34] on div "Clients SDC LE CAROUBIER - METFRA000006735_GI092375-CA1" at bounding box center [810, 34] width 1516 height 29
copy h3 "SDC LE CAROUBIER - METFRA000006735_GI092375-CA1"
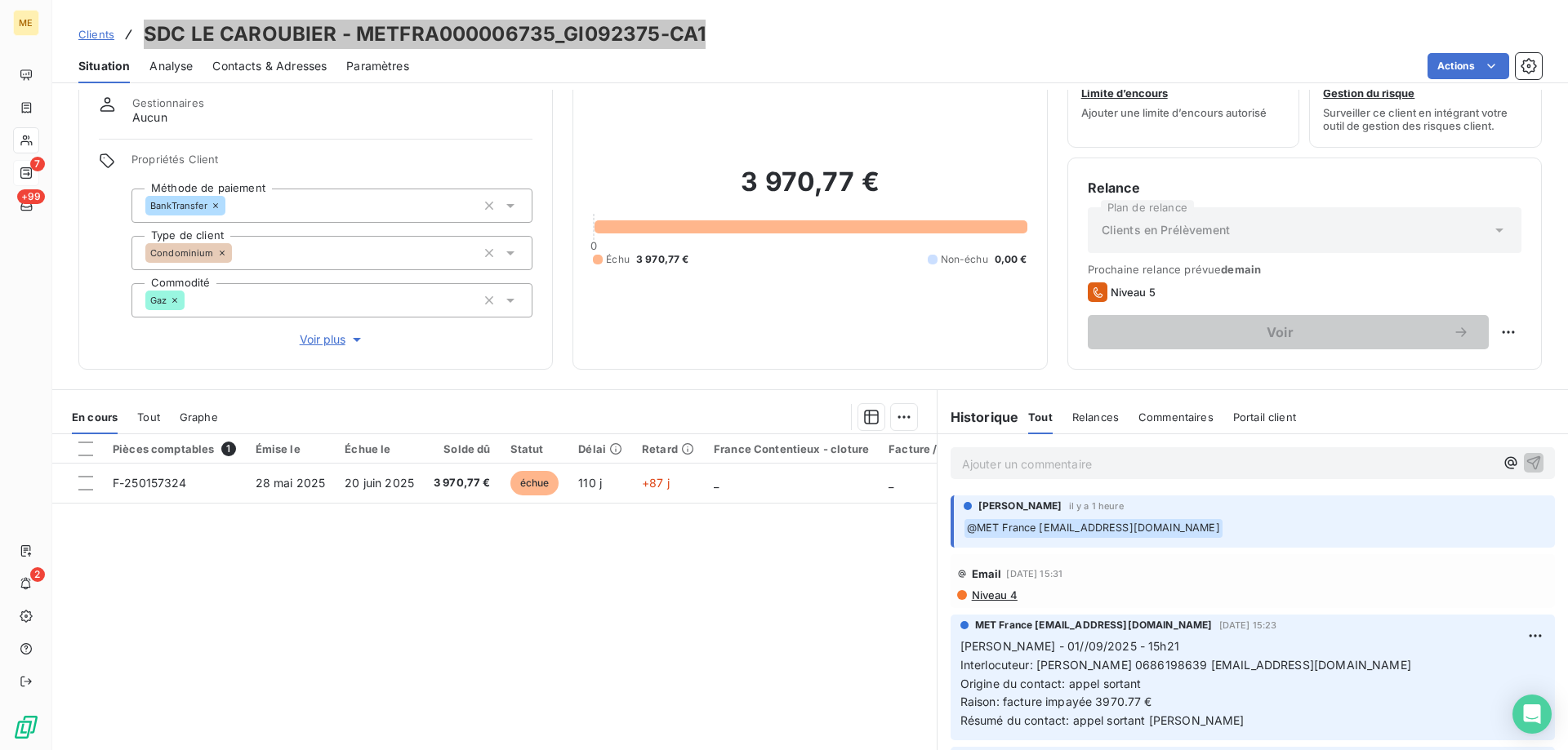
scroll to position [104, 0]
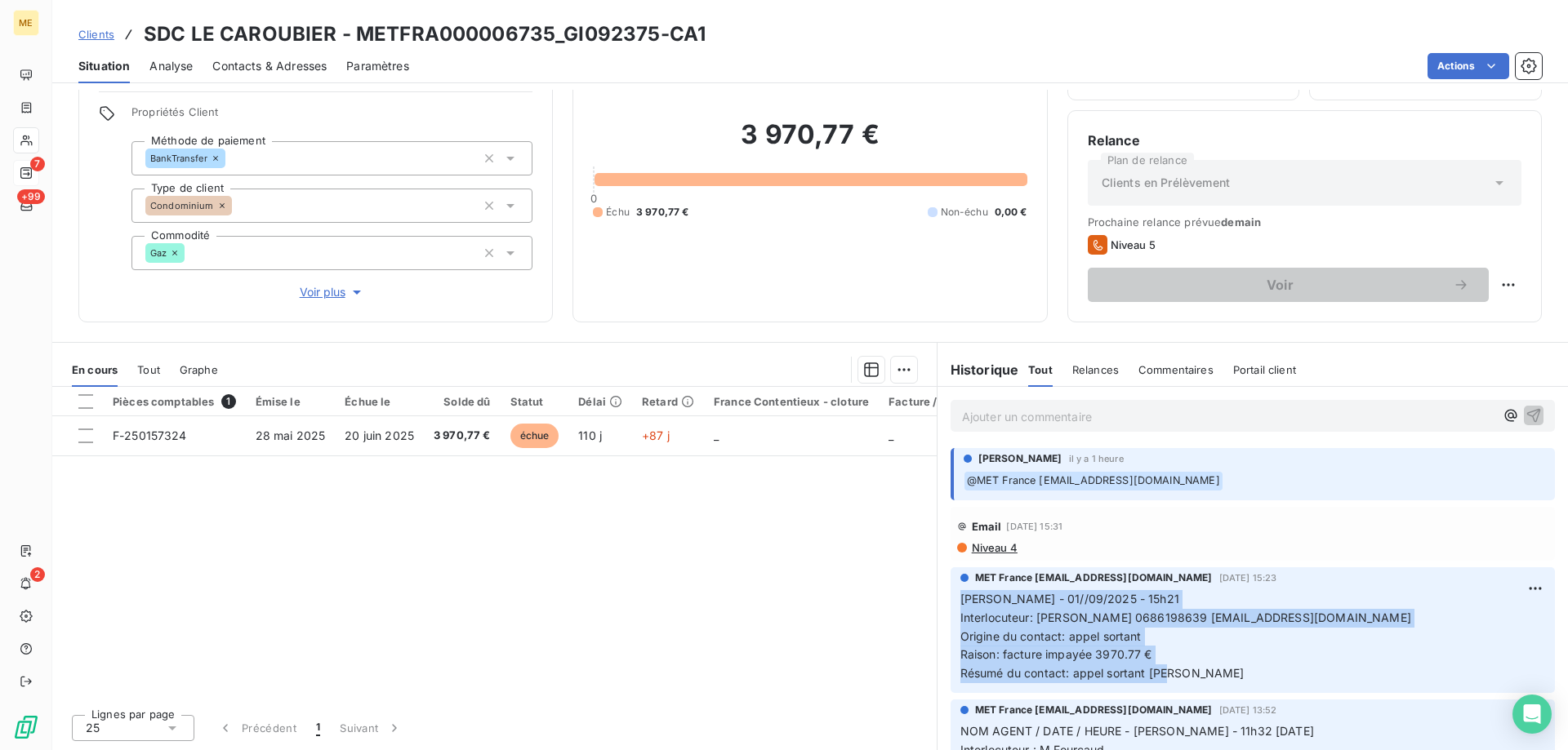
drag, startPoint x: 1161, startPoint y: 672, endPoint x: 935, endPoint y: 603, distance: 236.3
click at [937, 603] on div "MET France met-france@recouvrement.met.com 1 sept. 2025, 15:23 Sylvain - 01//09…" at bounding box center [1253, 630] width 631 height 132
copy p "Sylvain - 01//09/2025 - 15h21 Interlocuteur: M.Fourcaud 0686198639 efourcaud@et…"
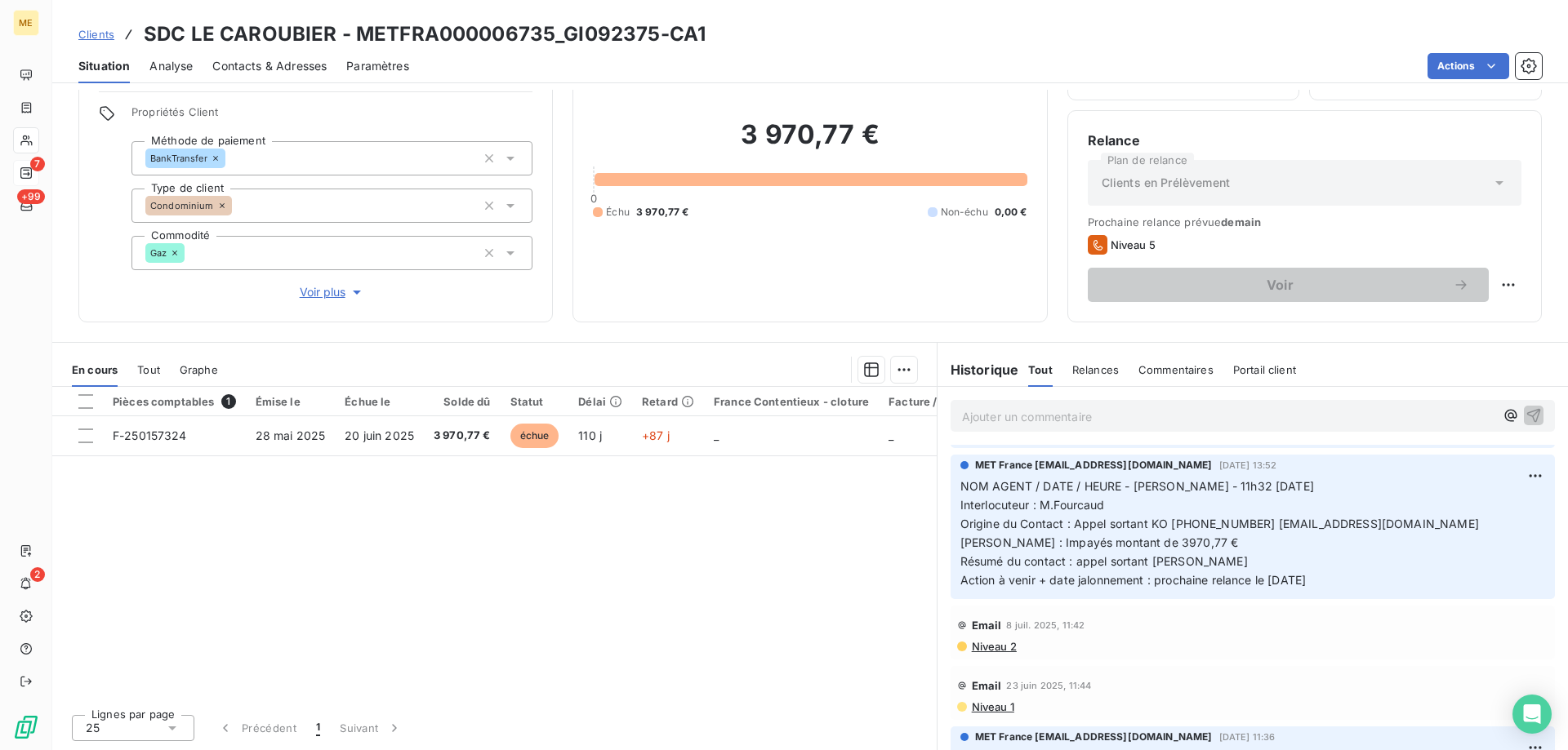
scroll to position [0, 0]
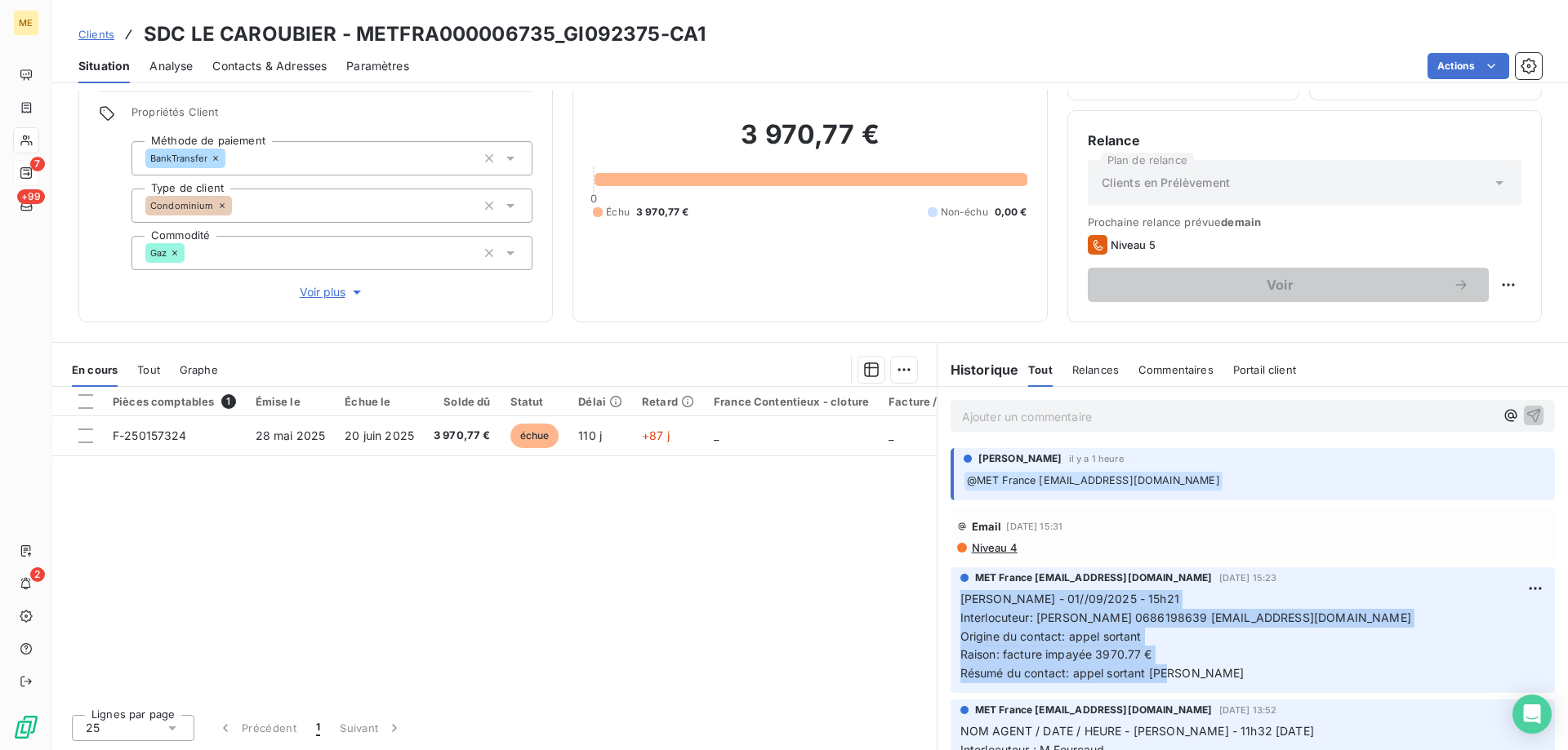
click at [273, 67] on span "Contacts & Adresses" at bounding box center [269, 65] width 114 height 16
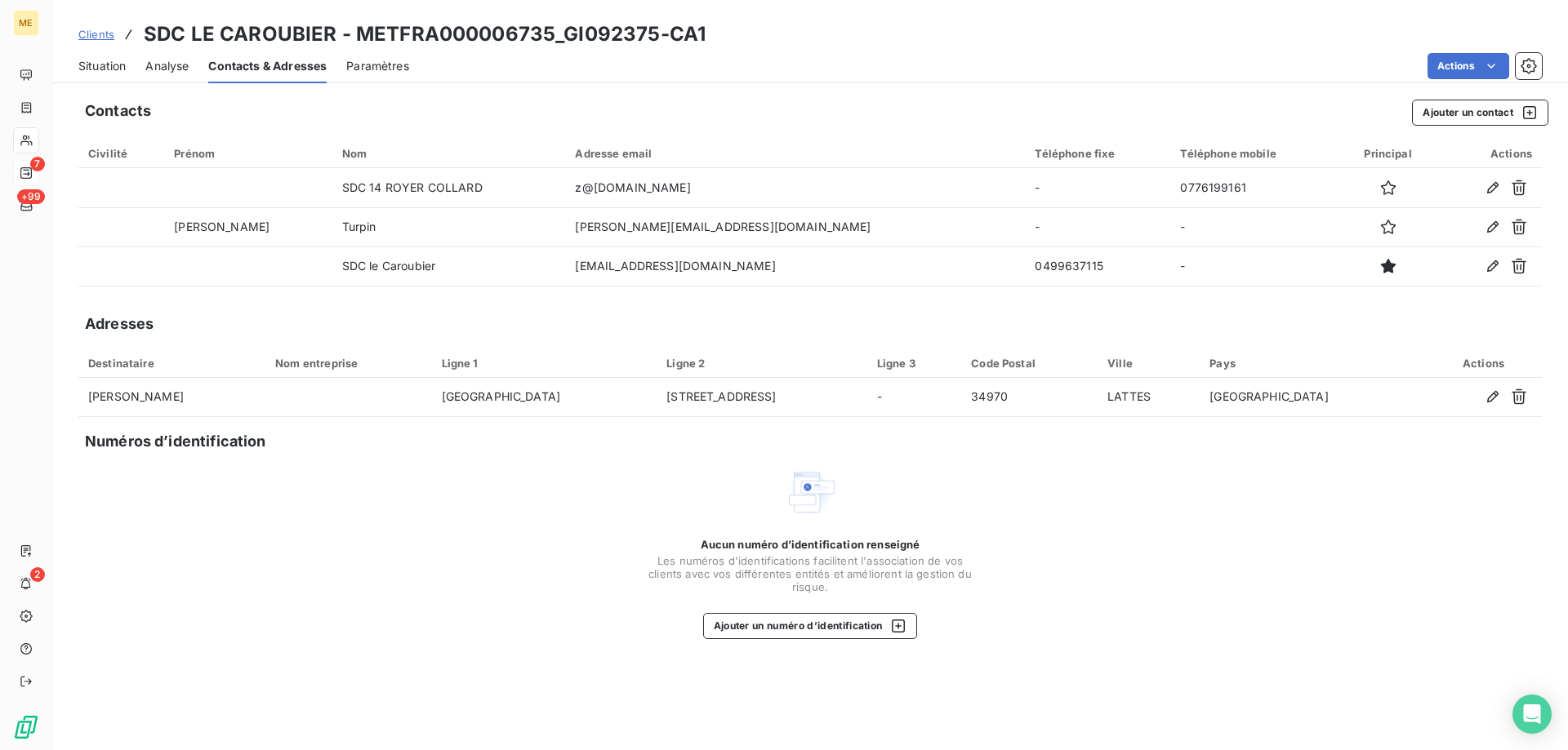
click at [96, 55] on div "Situation" at bounding box center [102, 65] width 47 height 34
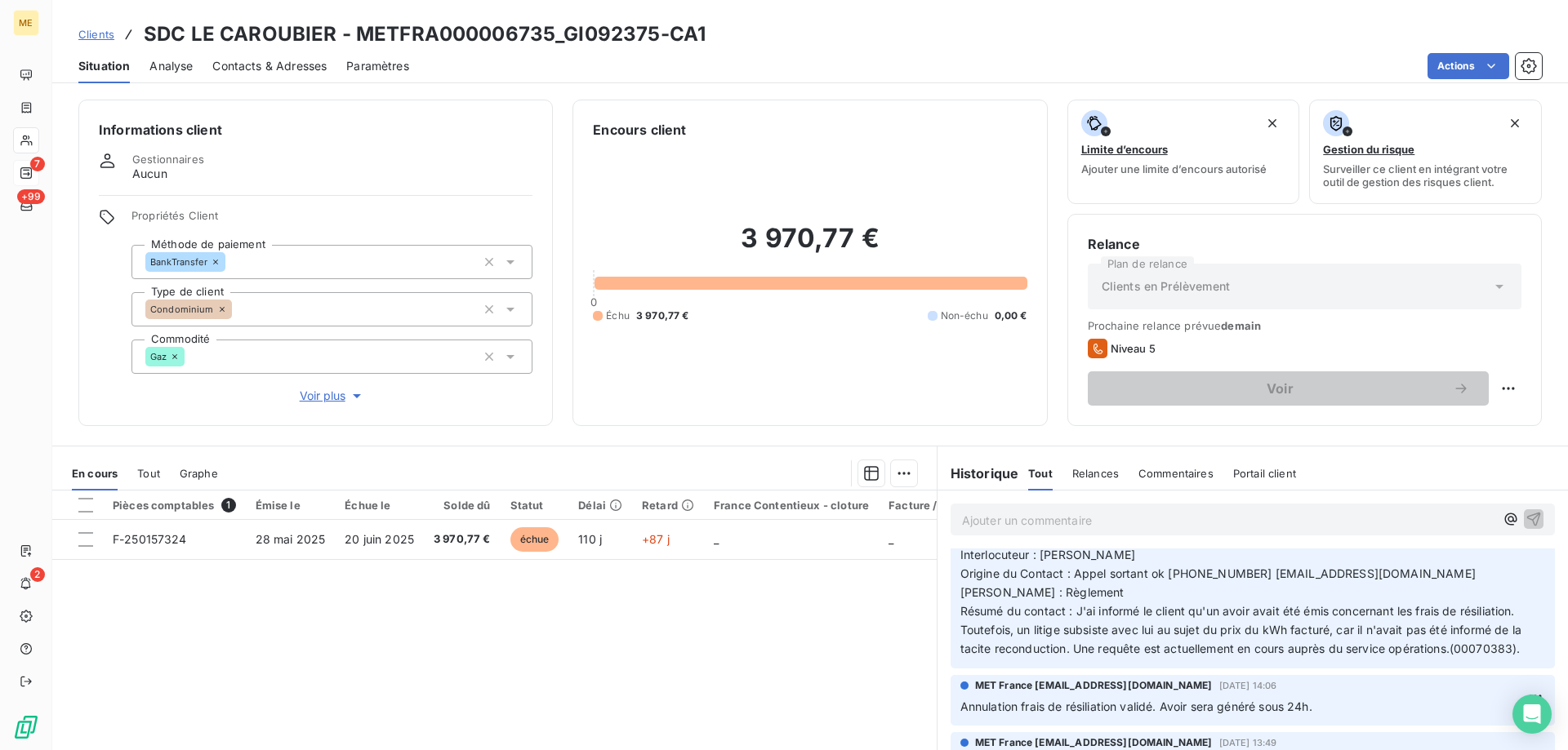
scroll to position [572, 0]
drag, startPoint x: 1507, startPoint y: 648, endPoint x: 1456, endPoint y: 649, distance: 51.0
click at [1456, 649] on span "NOM AGENT / DATE / HEURE - lisa - 11h32 - 11/06/2025 Interlocuteur : M.Fourcaud…" at bounding box center [1243, 591] width 564 height 126
copy span "00070383"
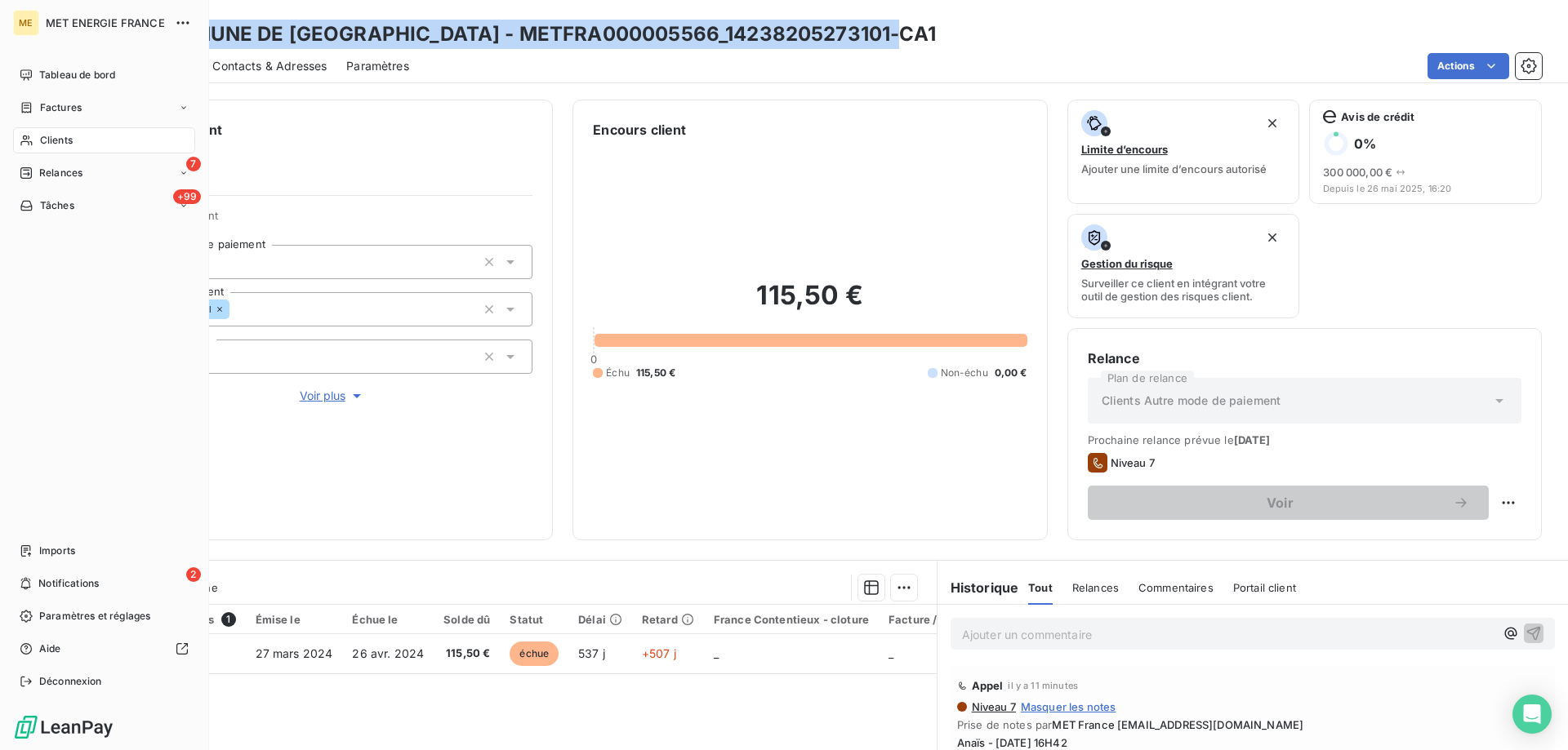
scroll to position [218, 0]
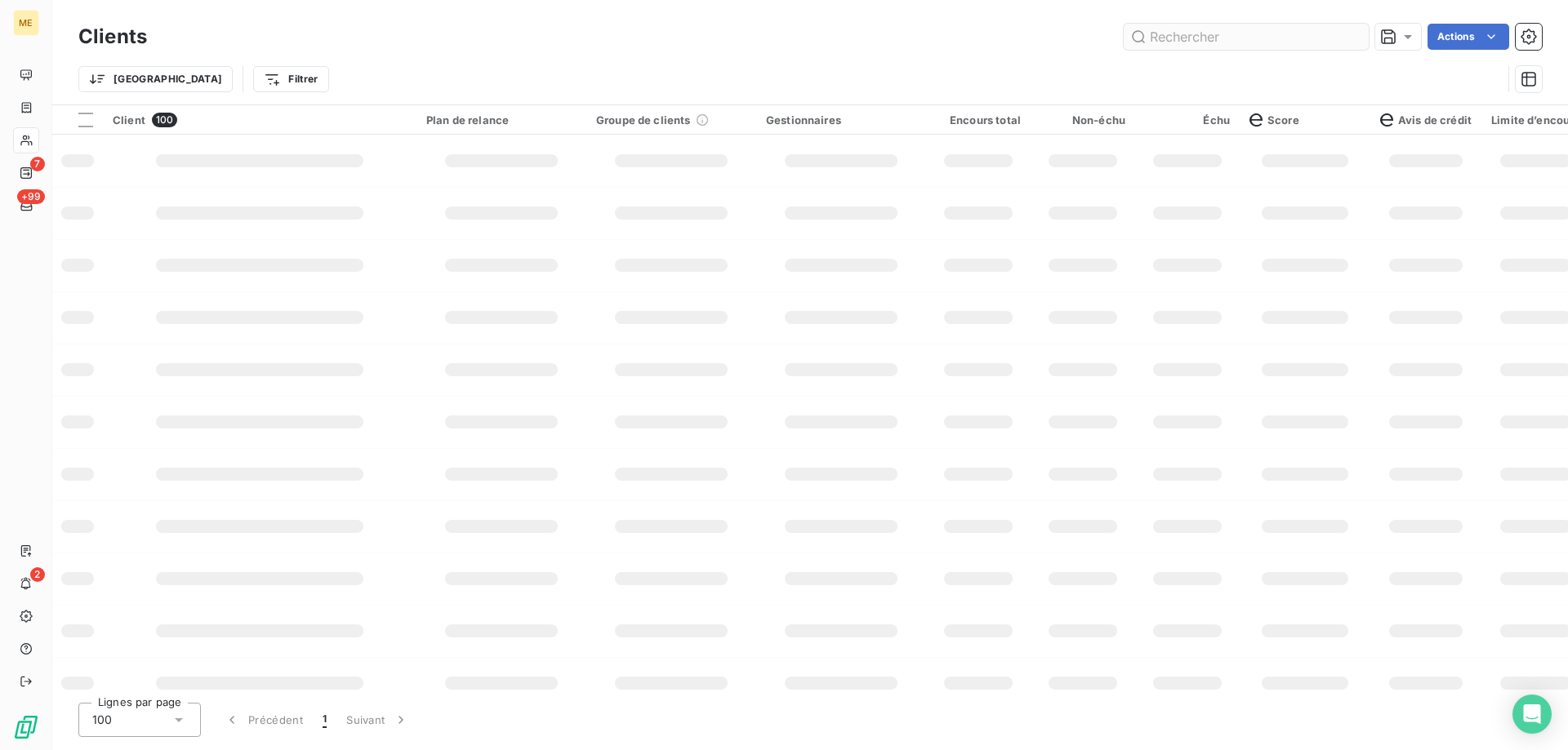
click at [1192, 33] on input "text" at bounding box center [1246, 36] width 245 height 26
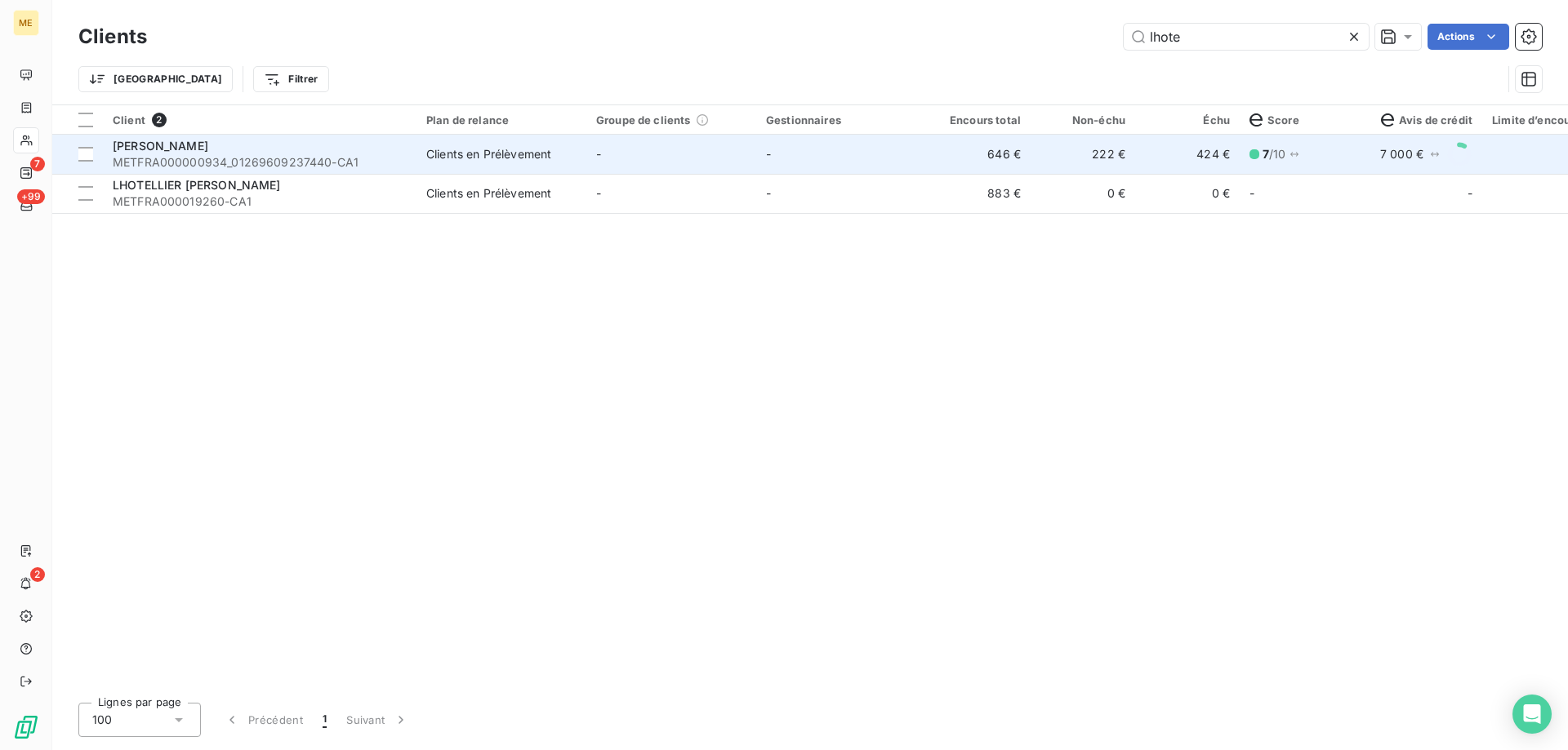
type input "lhote"
click at [707, 162] on td "-" at bounding box center [671, 154] width 170 height 39
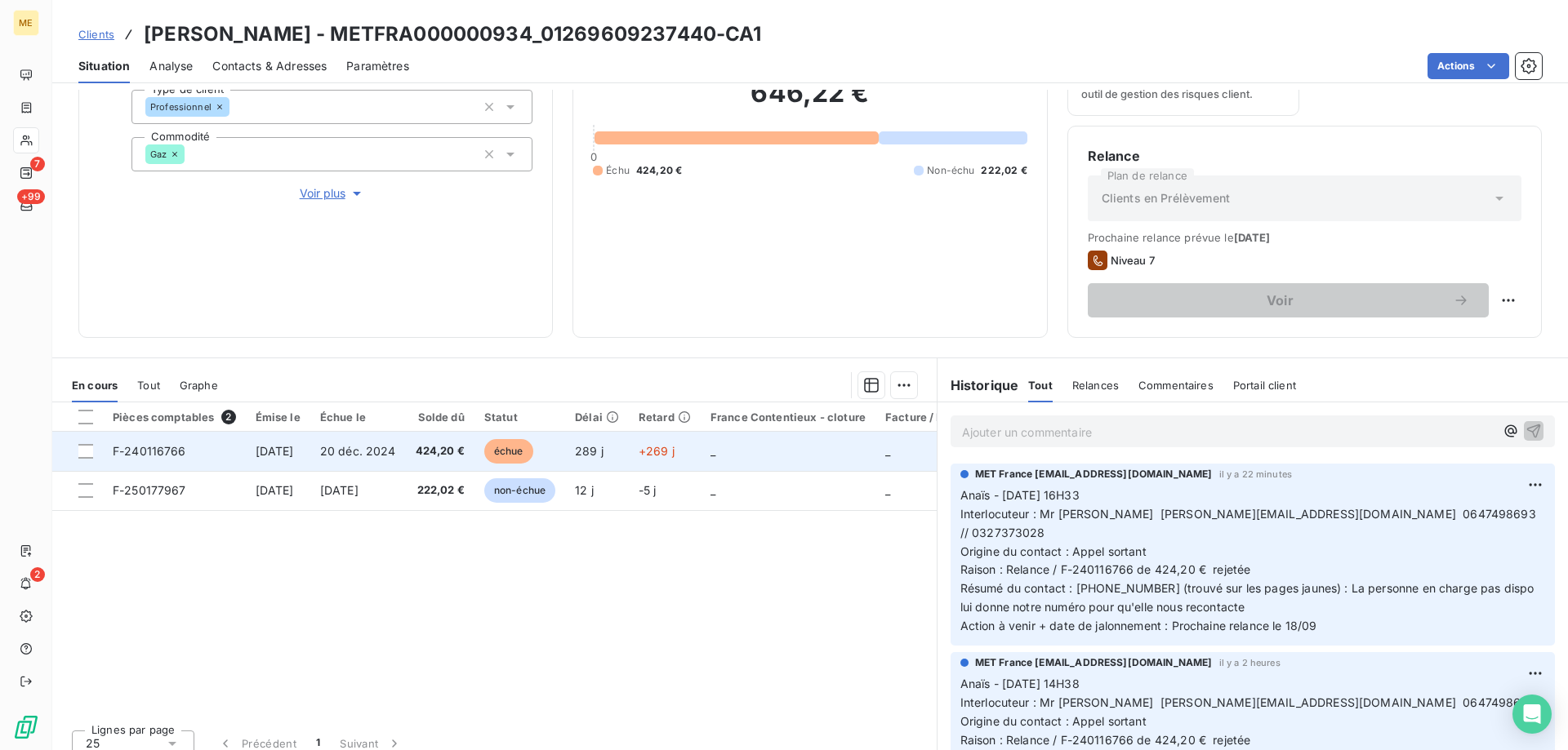
scroll to position [218, 0]
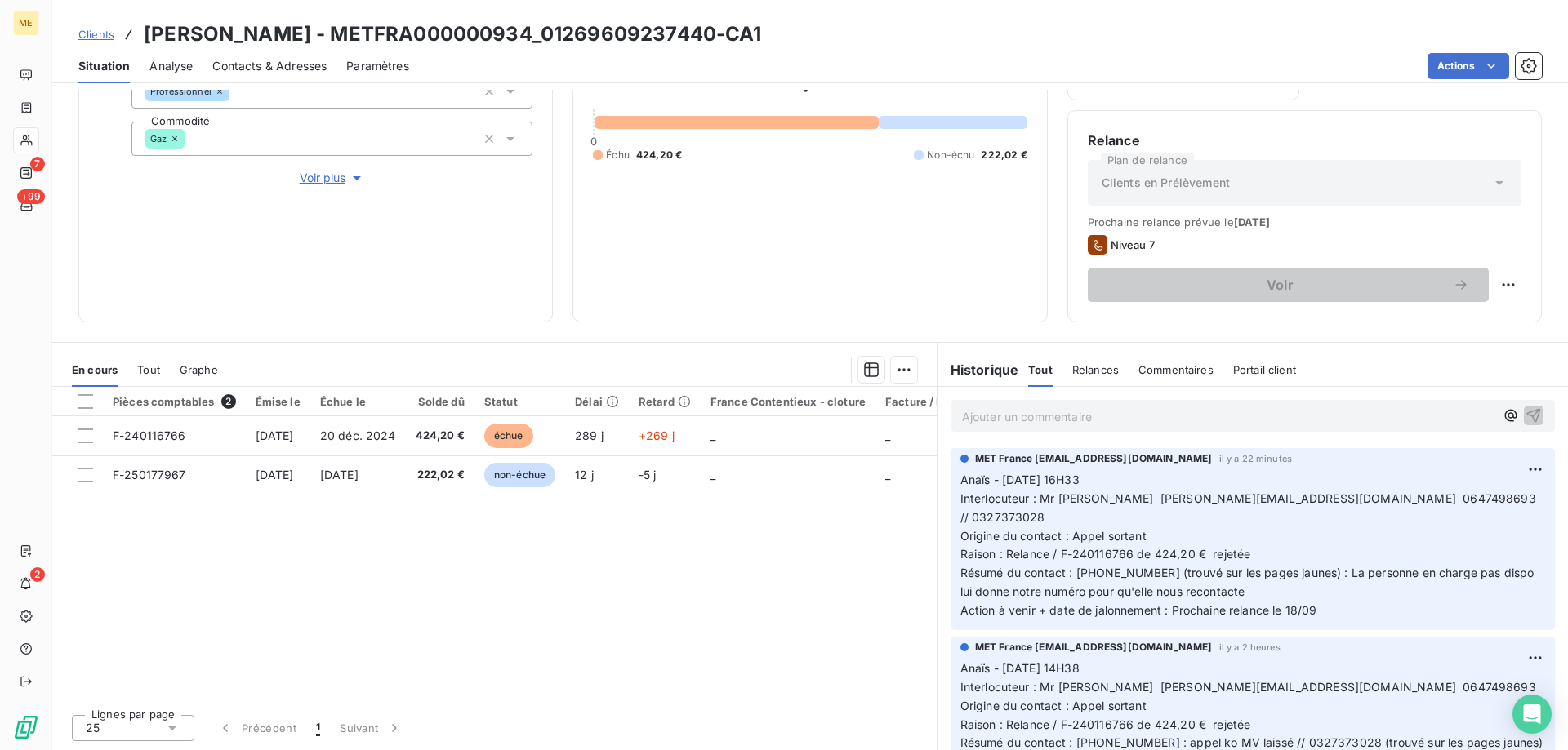
drag, startPoint x: 1235, startPoint y: 575, endPoint x: 1227, endPoint y: 577, distance: 8.2
click at [1227, 577] on p "Anaïs - [DATE] 16H33 Interlocuteur : Mr [PERSON_NAME] [PERSON_NAME][EMAIL_ADDRE…" at bounding box center [1253, 546] width 584 height 149
drag, startPoint x: 553, startPoint y: 33, endPoint x: 354, endPoint y: 44, distance: 199.3
click at [354, 44] on h3 "LHOTE JEAN MARC - METFRA000000934_01269609237440-CA1" at bounding box center [452, 34] width 618 height 29
copy h3 "METFRA000000934"
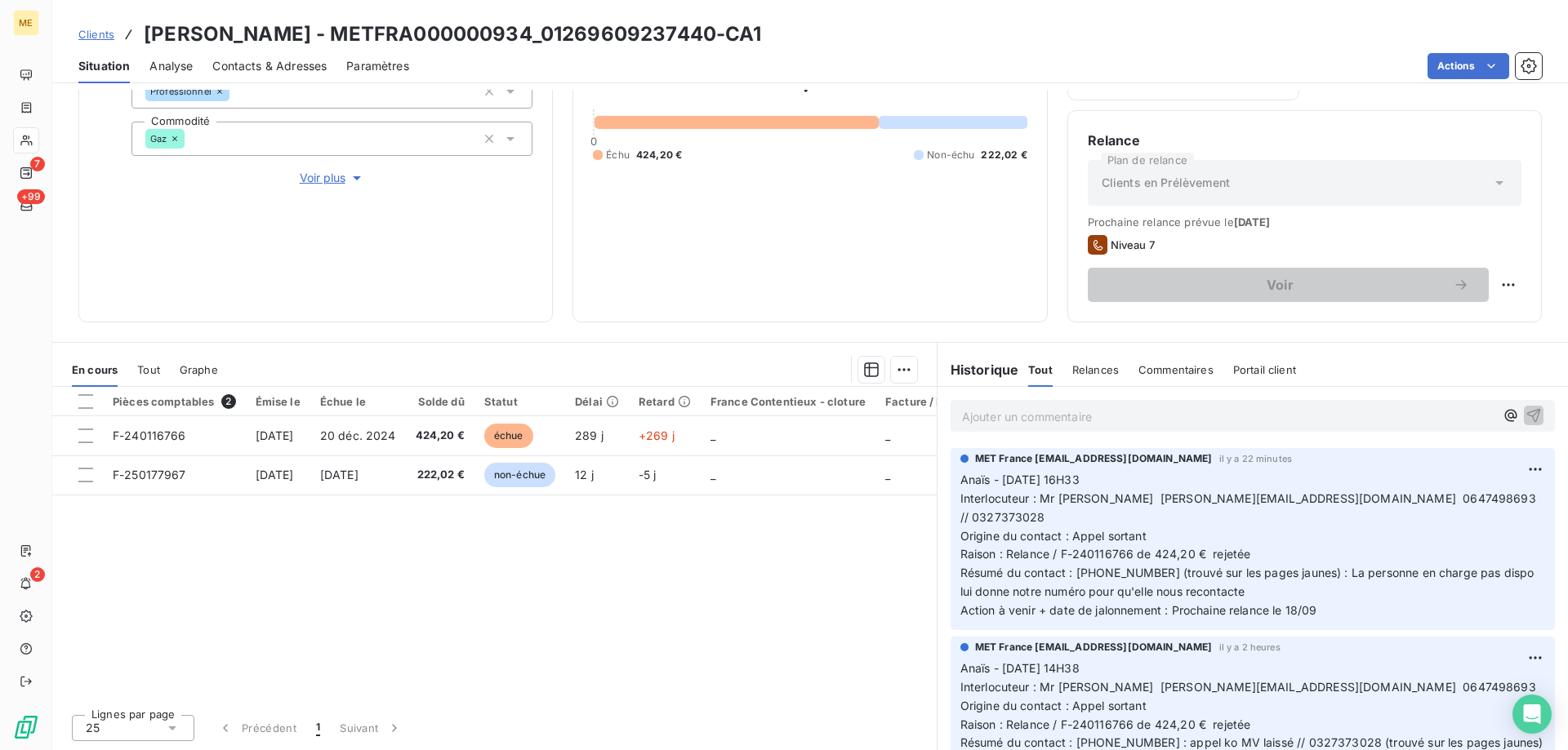
click at [1311, 566] on span "Résumé du contact : 0327373028 (trouvé sur les pages jaunes) : La personne en c…" at bounding box center [1249, 582] width 578 height 33
drag, startPoint x: 1314, startPoint y: 556, endPoint x: 1322, endPoint y: 570, distance: 16.1
click at [1322, 570] on p "Anaïs - 15/09/2025 - 16H33 Interlocuteur : Mr LHOTE marieelsielhote@gmail.com 0…" at bounding box center [1253, 546] width 584 height 149
click at [1324, 566] on p "Anaïs - 15/09/2025 - 16H33 Interlocuteur : Mr LHOTE marieelsielhote@gmail.com 0…" at bounding box center [1253, 546] width 584 height 149
click at [1245, 579] on p "Anaïs - 15/09/2025 - 16H33 Interlocuteur : Mr LHOTE marieelsielhote@gmail.com 0…" at bounding box center [1253, 546] width 584 height 149
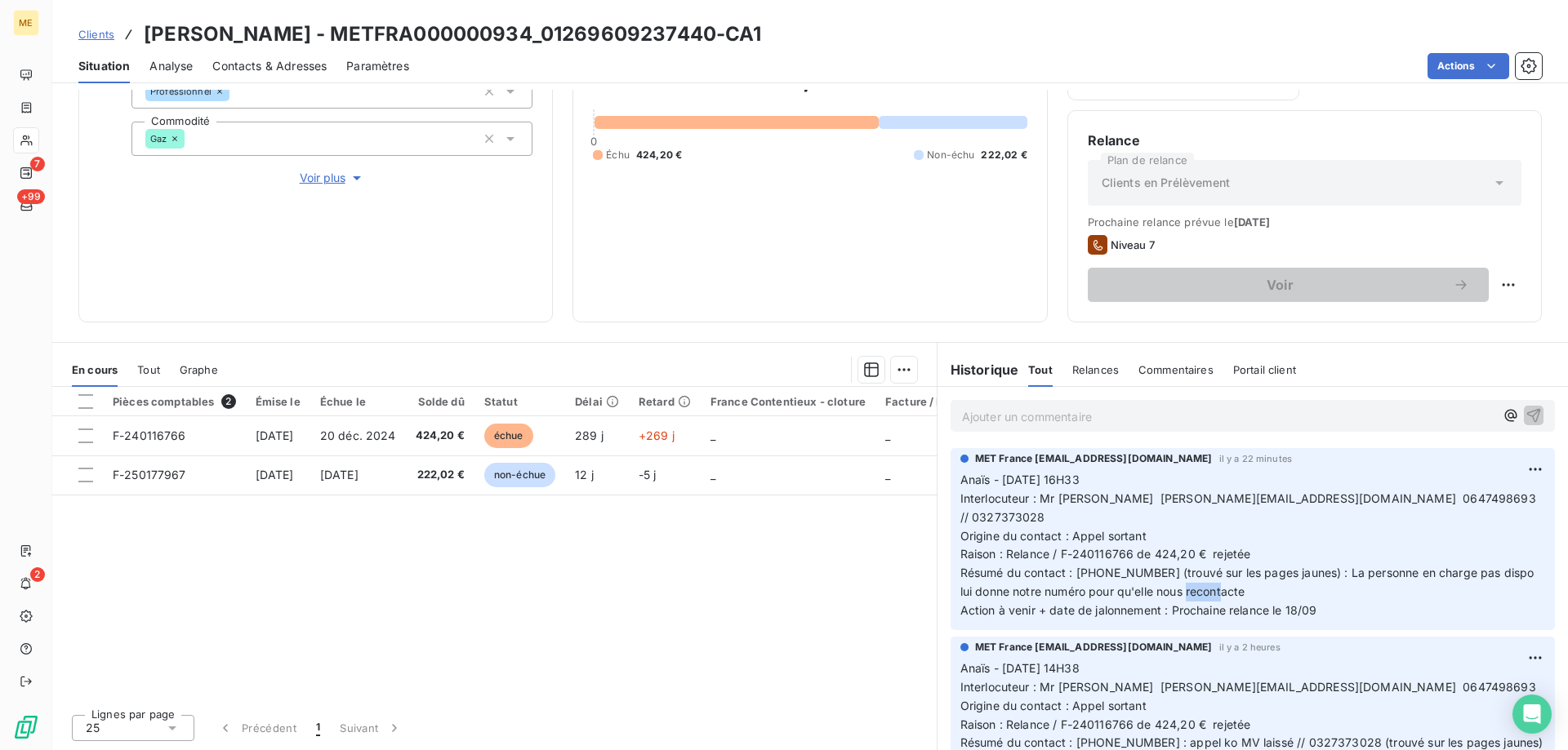
drag, startPoint x: 1242, startPoint y: 574, endPoint x: 1191, endPoint y: 575, distance: 51.0
click at [1191, 575] on p "Anaïs - 15/09/2025 - 16H33 Interlocuteur : Mr LHOTE marieelsielhote@gmail.com 0…" at bounding box center [1253, 546] width 584 height 149
click at [1227, 575] on p "Anaïs - 15/09/2025 - 16H33 Interlocuteur : Mr LHOTE marieelsielhote@gmail.com 0…" at bounding box center [1253, 546] width 584 height 149
drag, startPoint x: 1312, startPoint y: 552, endPoint x: 1327, endPoint y: 565, distance: 19.8
click at [1327, 565] on p "Anaïs - 15/09/2025 - 16H33 Interlocuteur : Mr LHOTE marieelsielhote@gmail.com 0…" at bounding box center [1253, 546] width 584 height 149
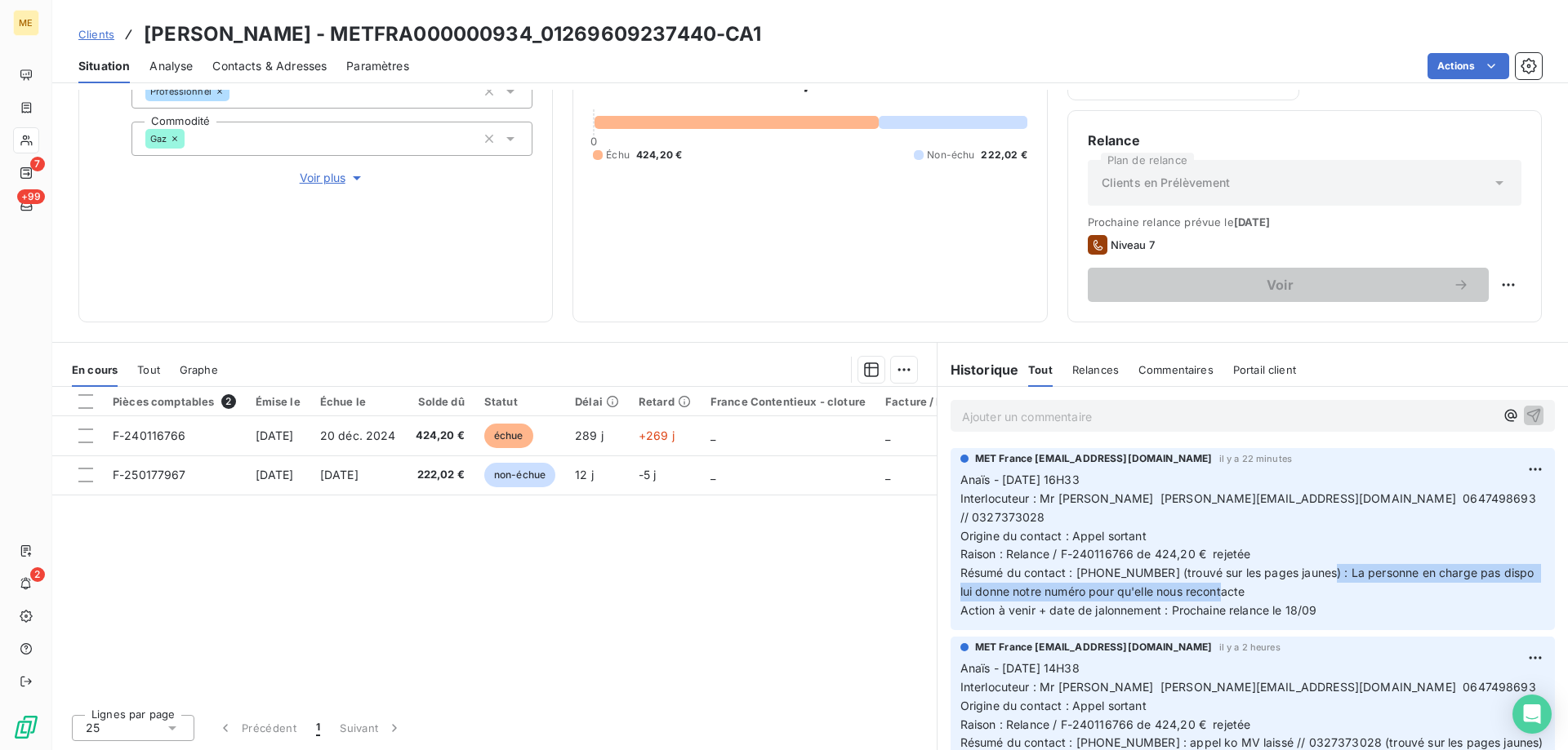
click at [1323, 566] on p "Anaïs - 15/09/2025 - 16H33 Interlocuteur : Mr LHOTE marieelsielhote@gmail.com 0…" at bounding box center [1253, 546] width 584 height 149
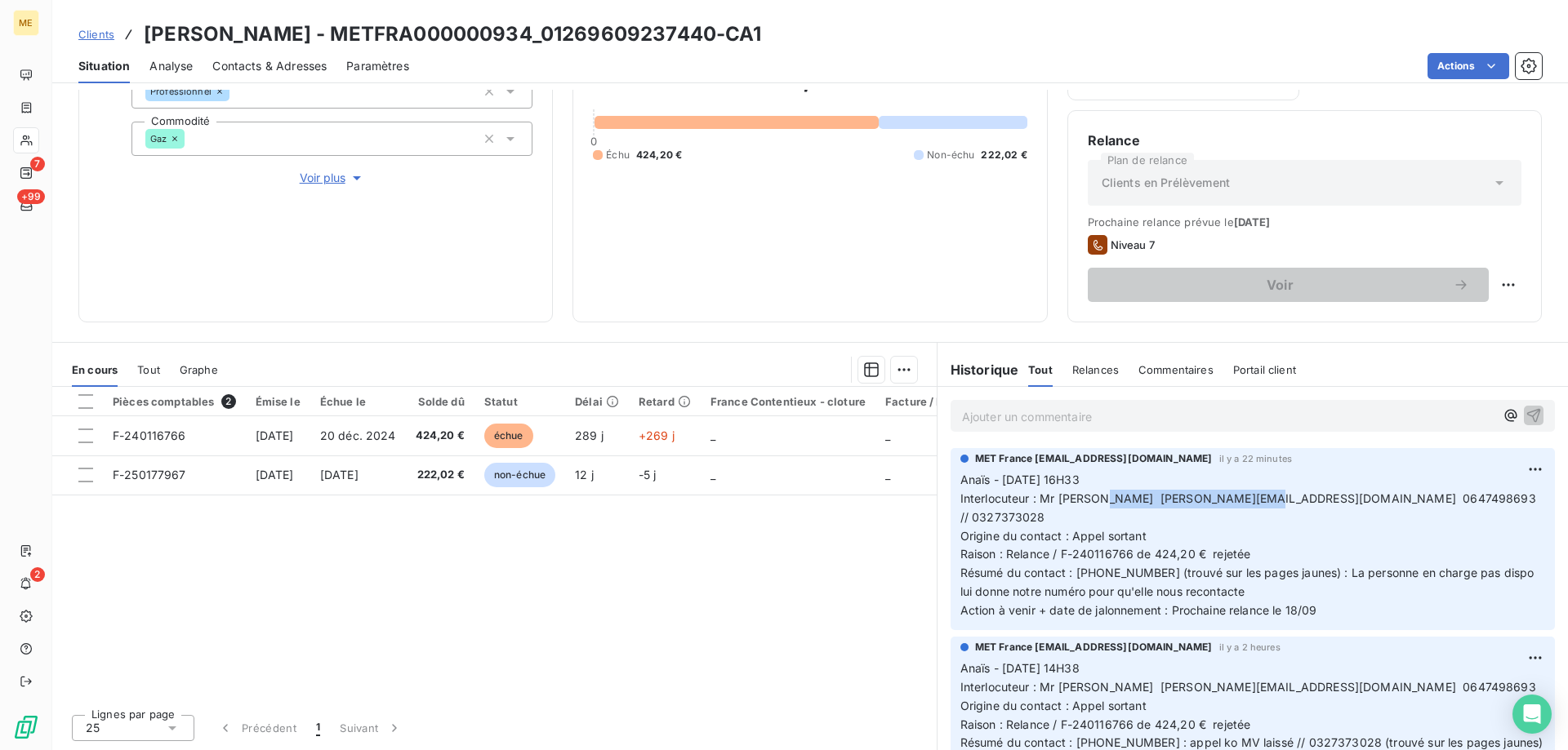
drag, startPoint x: 1098, startPoint y: 501, endPoint x: 1247, endPoint y: 504, distance: 149.0
click at [1247, 504] on span "Interlocuteur : Mr LHOTE marieelsielhote@gmail.com 0647498693 // 0327373028" at bounding box center [1250, 507] width 579 height 33
click at [898, 239] on div "646,22 € 0 Échu 424,20 € Non-échu 222,02 €" at bounding box center [809, 111] width 434 height 380
click at [1127, 501] on span "Interlocuteur : Mr LHOTE marieelsielhote@gmail.com 0647498693 // 0327373028" at bounding box center [1250, 507] width 579 height 33
drag, startPoint x: 1095, startPoint y: 499, endPoint x: 1156, endPoint y: 508, distance: 61.7
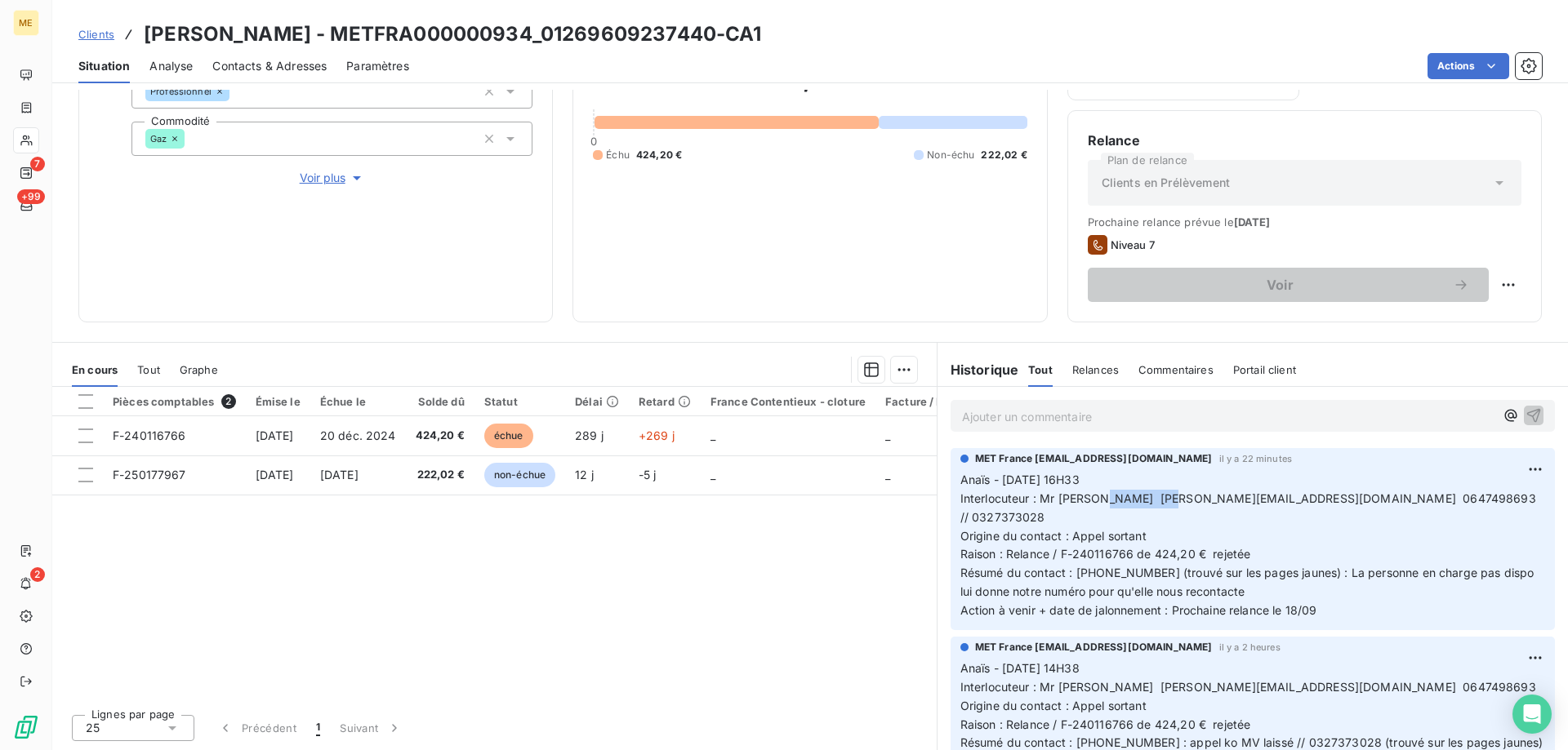
click at [1156, 508] on p "Anaïs - 15/09/2025 - 16H33 Interlocuteur : Mr LHOTE marieelsielhote@gmail.com 0…" at bounding box center [1253, 546] width 584 height 149
click at [1166, 504] on span "Interlocuteur : Mr LHOTE marieelsielhote@gmail.com 0647498693 // 0327373028" at bounding box center [1250, 507] width 579 height 33
drag, startPoint x: 1342, startPoint y: 501, endPoint x: 1417, endPoint y: 519, distance: 77.1
click at [1420, 509] on p "Anaïs - 15/09/2025 - 16H33 Interlocuteur : Mr LHOTE marieelsielhote@gmail.com 0…" at bounding box center [1253, 546] width 584 height 149
click at [1398, 566] on span "Résumé du contact : 0327373028 (trouvé sur les pages jaunes) : La personne en c…" at bounding box center [1249, 582] width 578 height 33
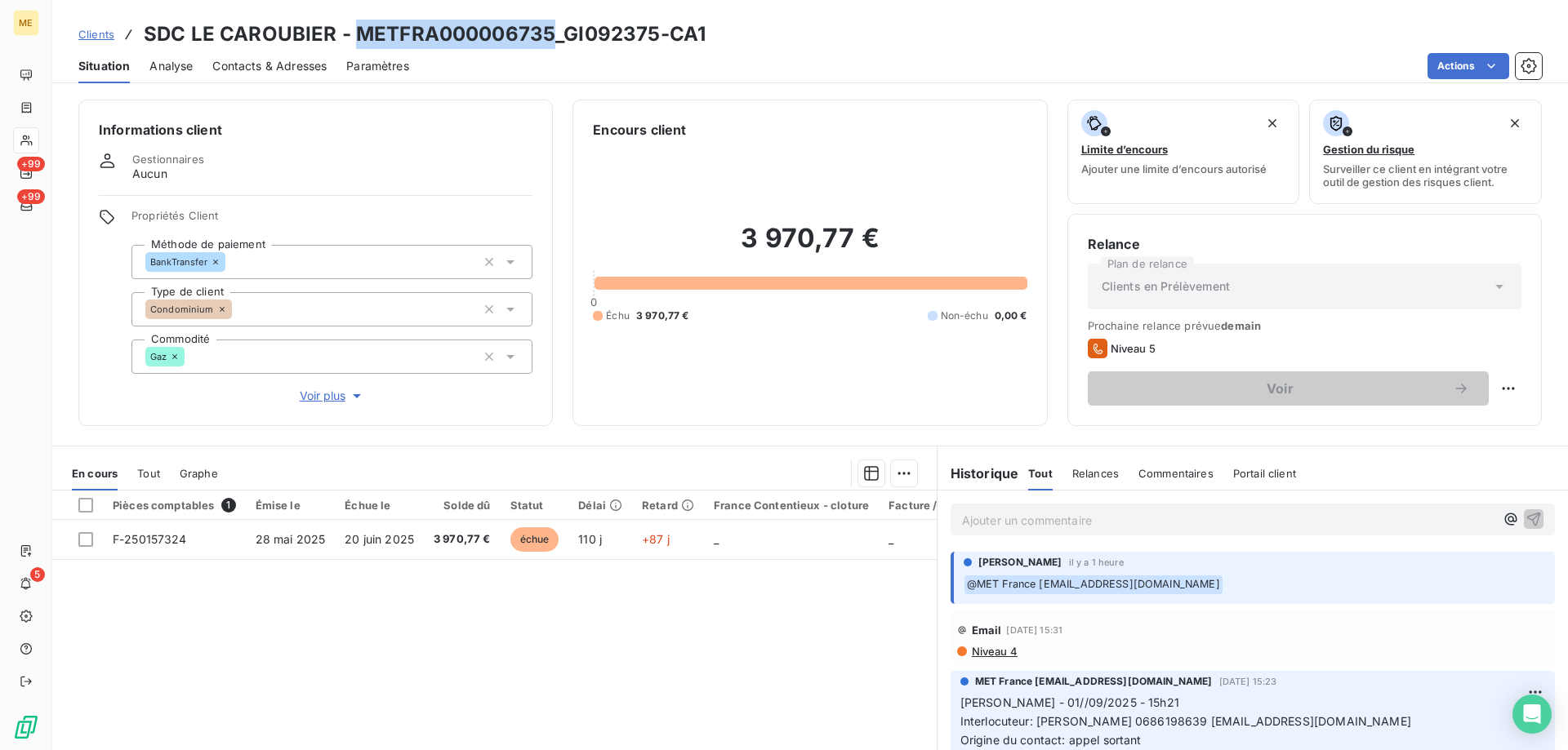
drag, startPoint x: 548, startPoint y: 34, endPoint x: 353, endPoint y: 30, distance: 195.0
click at [353, 30] on h3 "SDC LE CAROUBIER - METFRA000006735_GI092375-CA1" at bounding box center [424, 34] width 562 height 29
copy h3 "METFRA000006735"
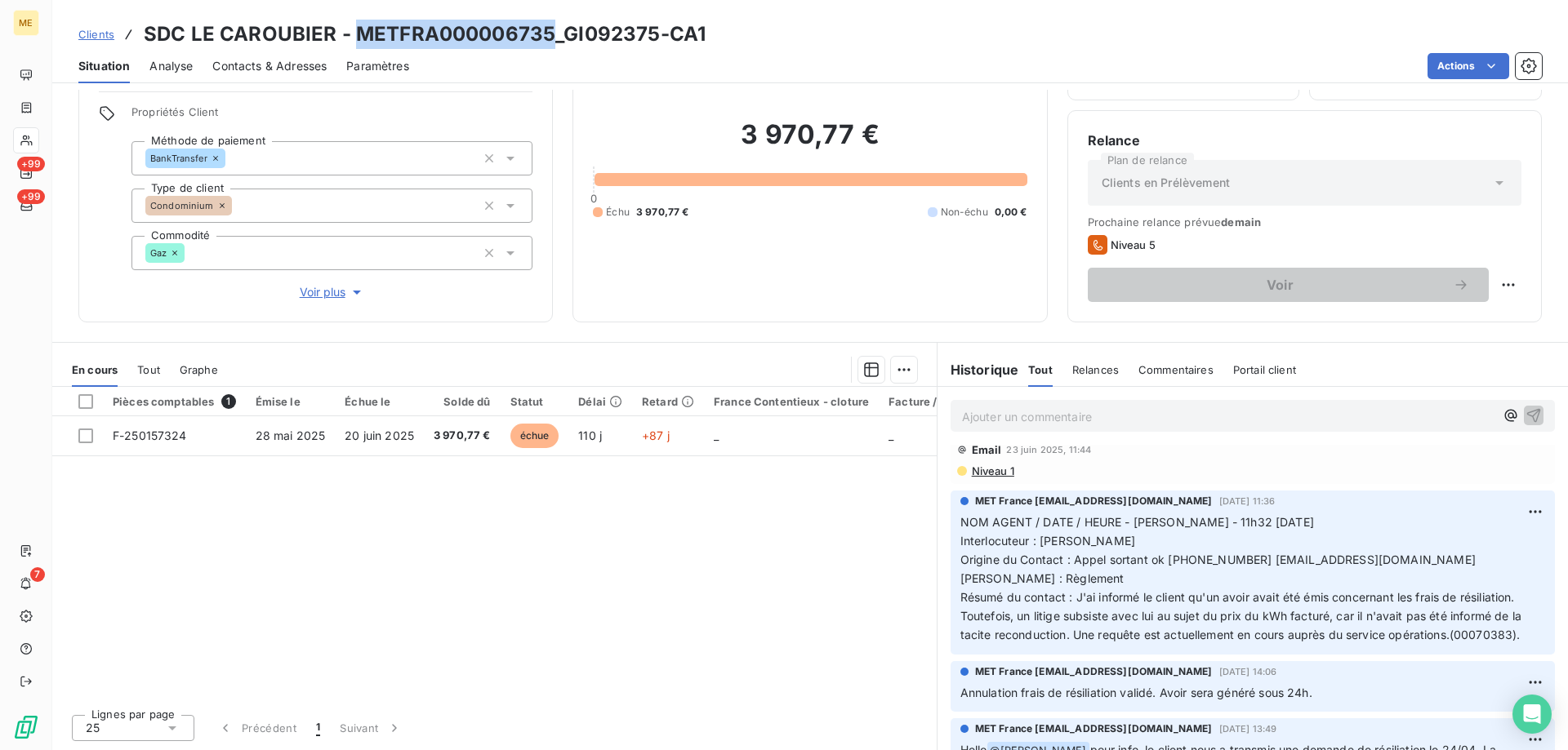
scroll to position [489, 0]
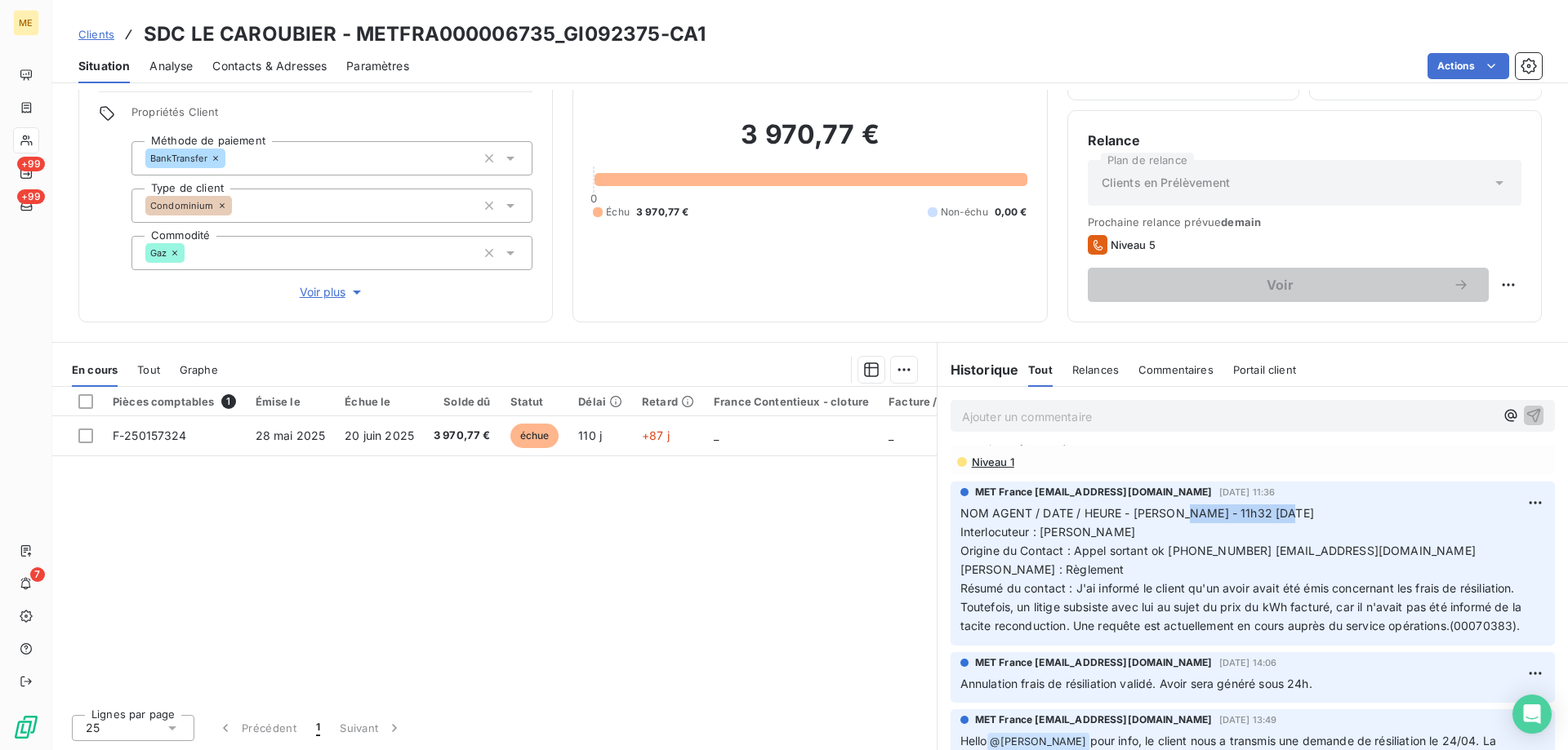
drag, startPoint x: 1162, startPoint y: 510, endPoint x: 1280, endPoint y: 524, distance: 118.8
click at [1278, 521] on p "NOM AGENT / DATE / HEURE - [PERSON_NAME] - 11h32 [DATE] Interlocuteur : [PERSON…" at bounding box center [1253, 570] width 584 height 131
click at [1294, 572] on p "NOM AGENT / DATE / HEURE - [PERSON_NAME] - 11h32 [DATE] Interlocuteur : [PERSON…" at bounding box center [1253, 570] width 584 height 131
drag, startPoint x: 1107, startPoint y: 593, endPoint x: 1441, endPoint y: 597, distance: 334.0
click at [1441, 597] on p "NOM AGENT / DATE / HEURE - [PERSON_NAME] - 11h32 [DATE] Interlocuteur : [PERSON…" at bounding box center [1253, 570] width 584 height 131
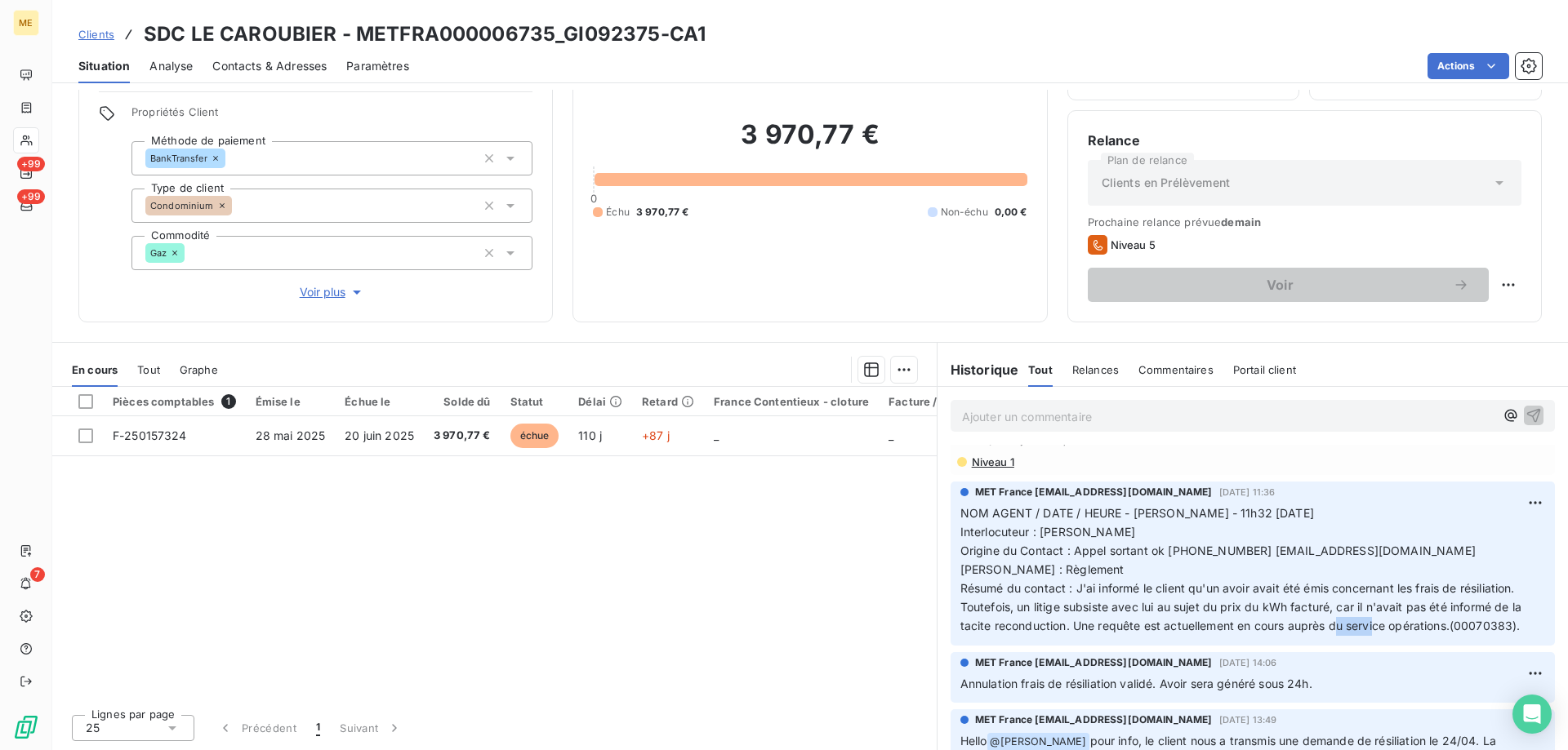
drag, startPoint x: 1449, startPoint y: 627, endPoint x: 1499, endPoint y: 626, distance: 50.0
click at [1498, 626] on span "NOM AGENT / DATE / HEURE - [PERSON_NAME] - 11h32 [DATE] Interlocuteur : [PERSON…" at bounding box center [1243, 569] width 564 height 126
click at [1504, 628] on span "NOM AGENT / DATE / HEURE - [PERSON_NAME] - 11h32 [DATE] Interlocuteur : [PERSON…" at bounding box center [1243, 569] width 564 height 126
click at [1513, 619] on span "NOM AGENT / DATE / HEURE - [PERSON_NAME] - 11h32 [DATE] Interlocuteur : [PERSON…" at bounding box center [1243, 569] width 564 height 126
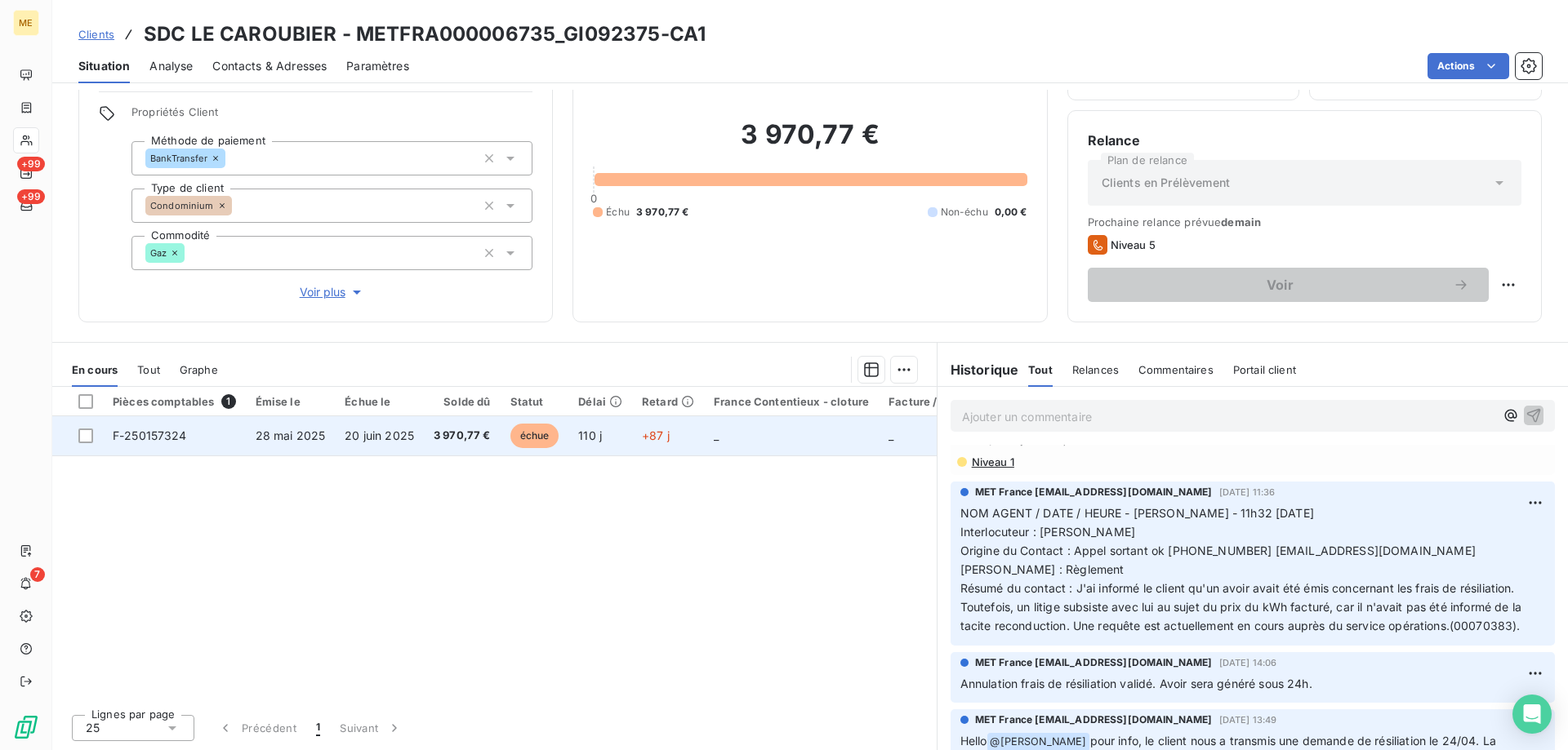
click at [747, 432] on td "_" at bounding box center [792, 436] width 174 height 39
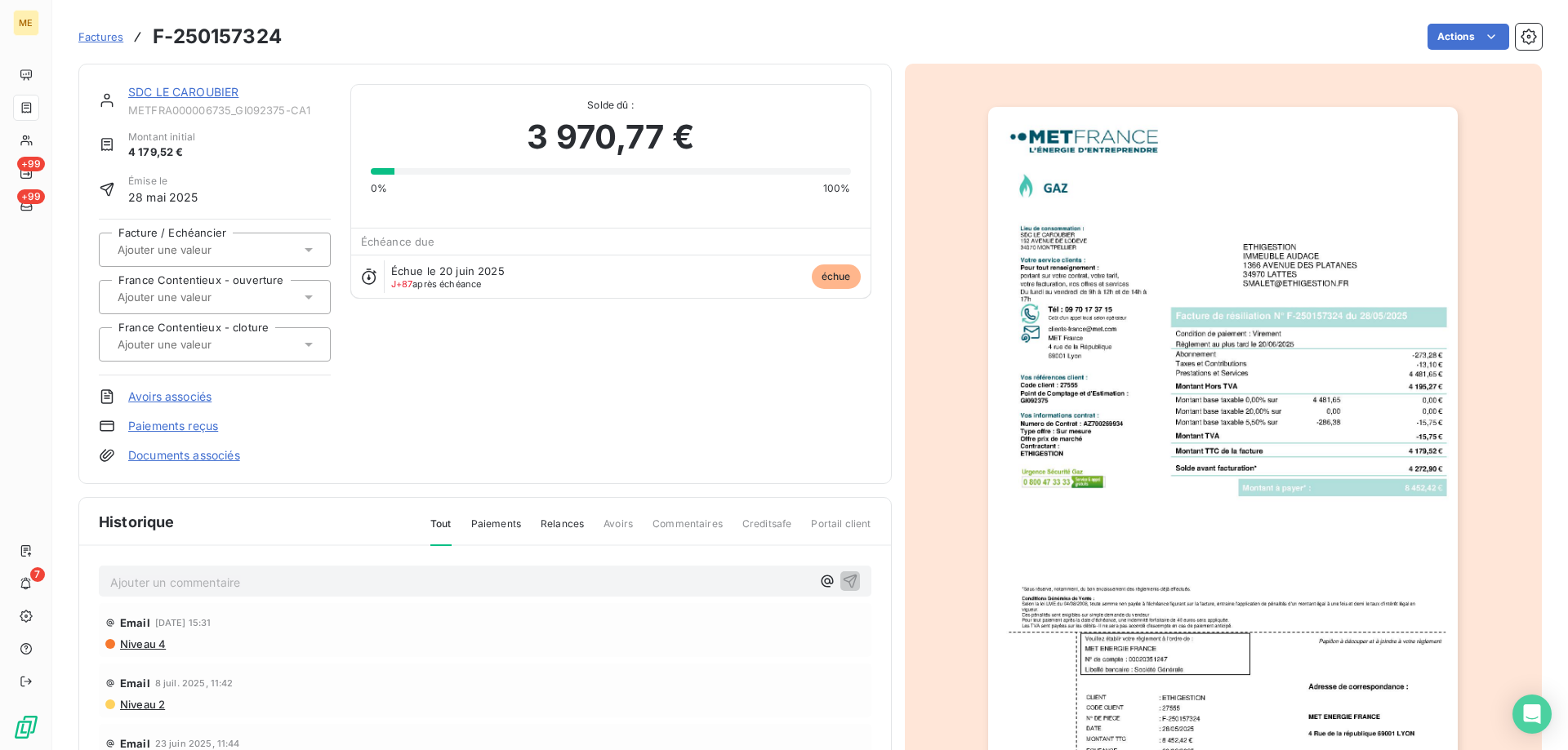
click at [1332, 468] on img "button" at bounding box center [1223, 439] width 470 height 665
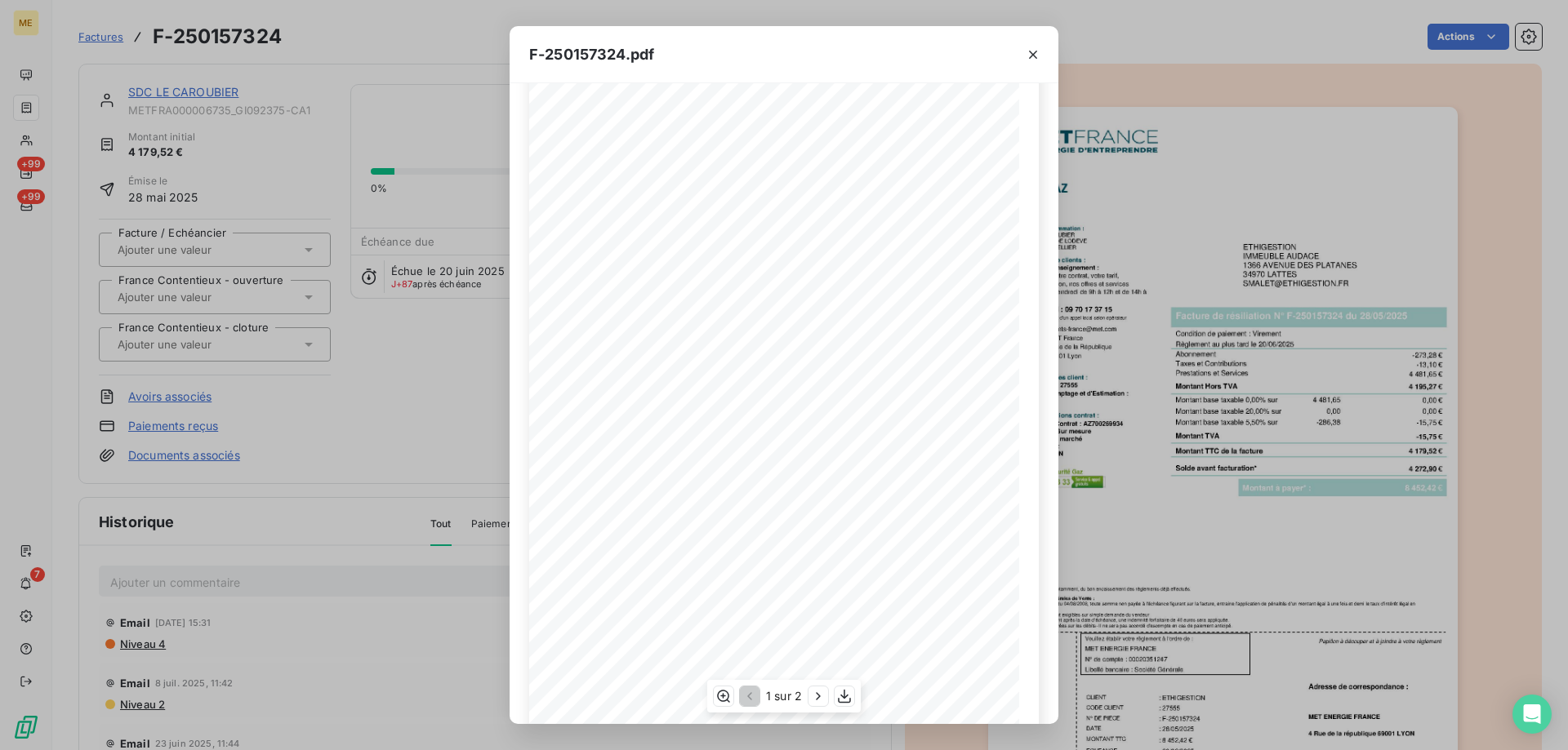
scroll to position [91, 0]
click at [816, 700] on icon "button" at bounding box center [818, 696] width 16 height 16
click at [1031, 54] on icon "button" at bounding box center [1033, 54] width 16 height 16
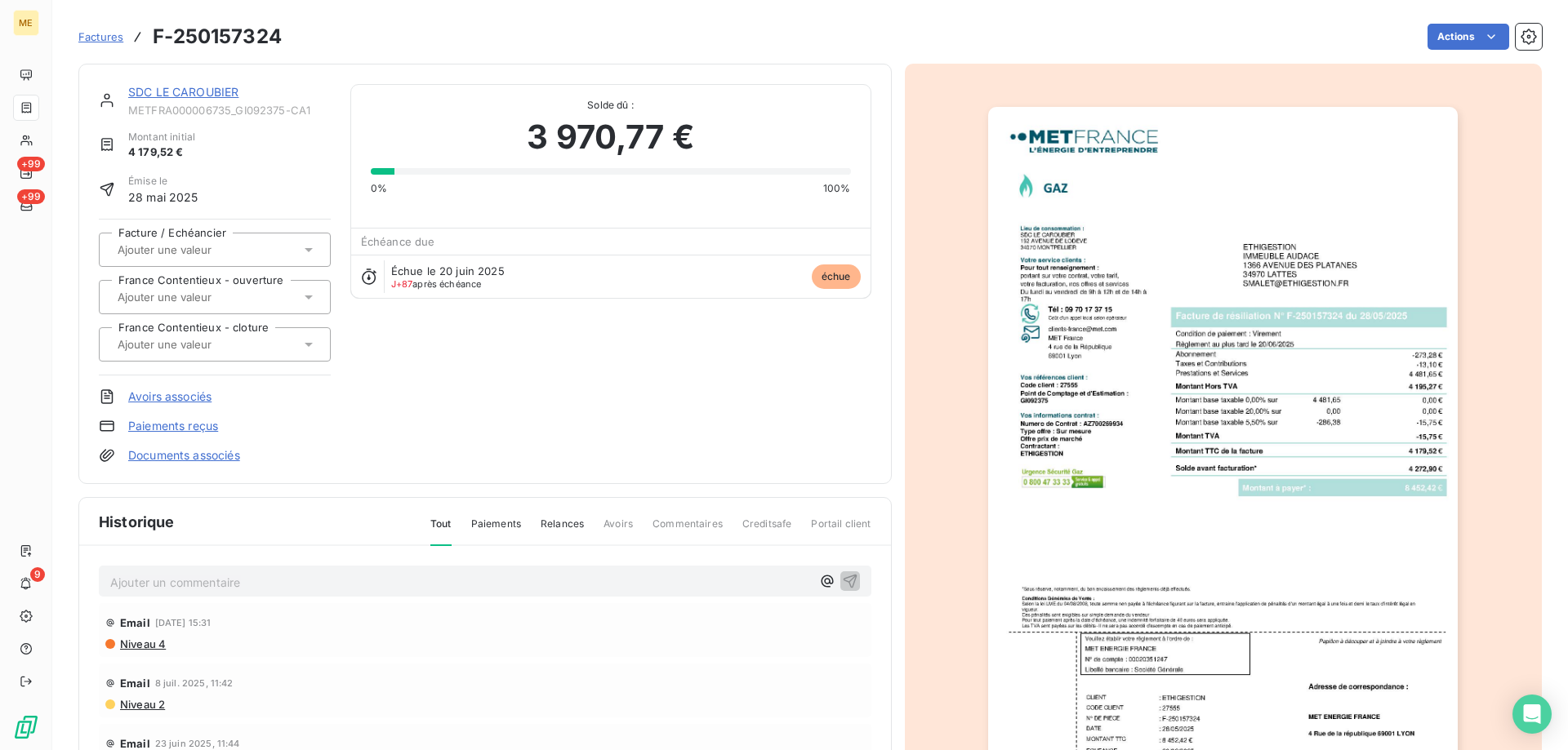
drag, startPoint x: 207, startPoint y: 91, endPoint x: 205, endPoint y: 111, distance: 20.1
click at [206, 96] on link "SDC LE CAROUBIER" at bounding box center [184, 91] width 111 height 14
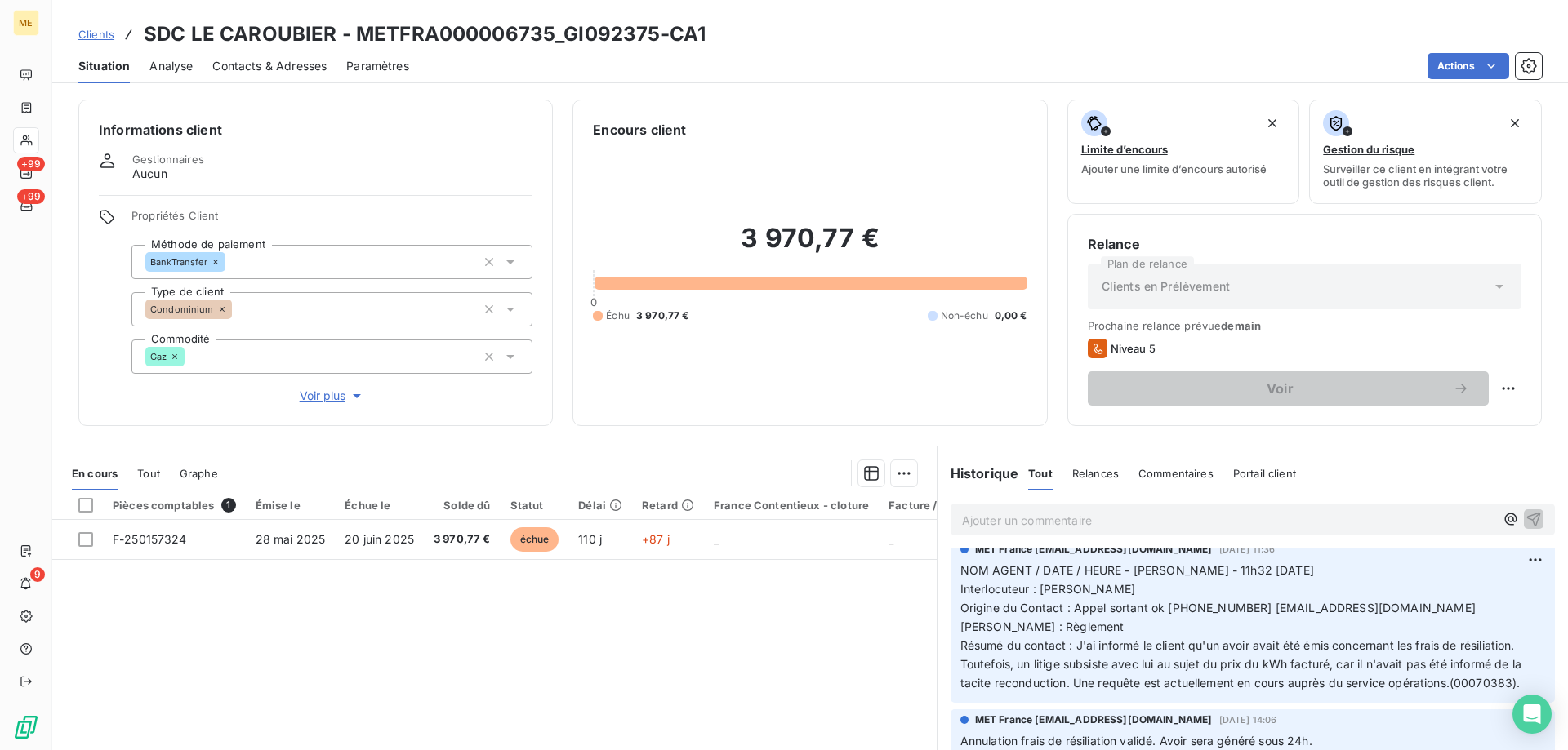
scroll to position [572, 0]
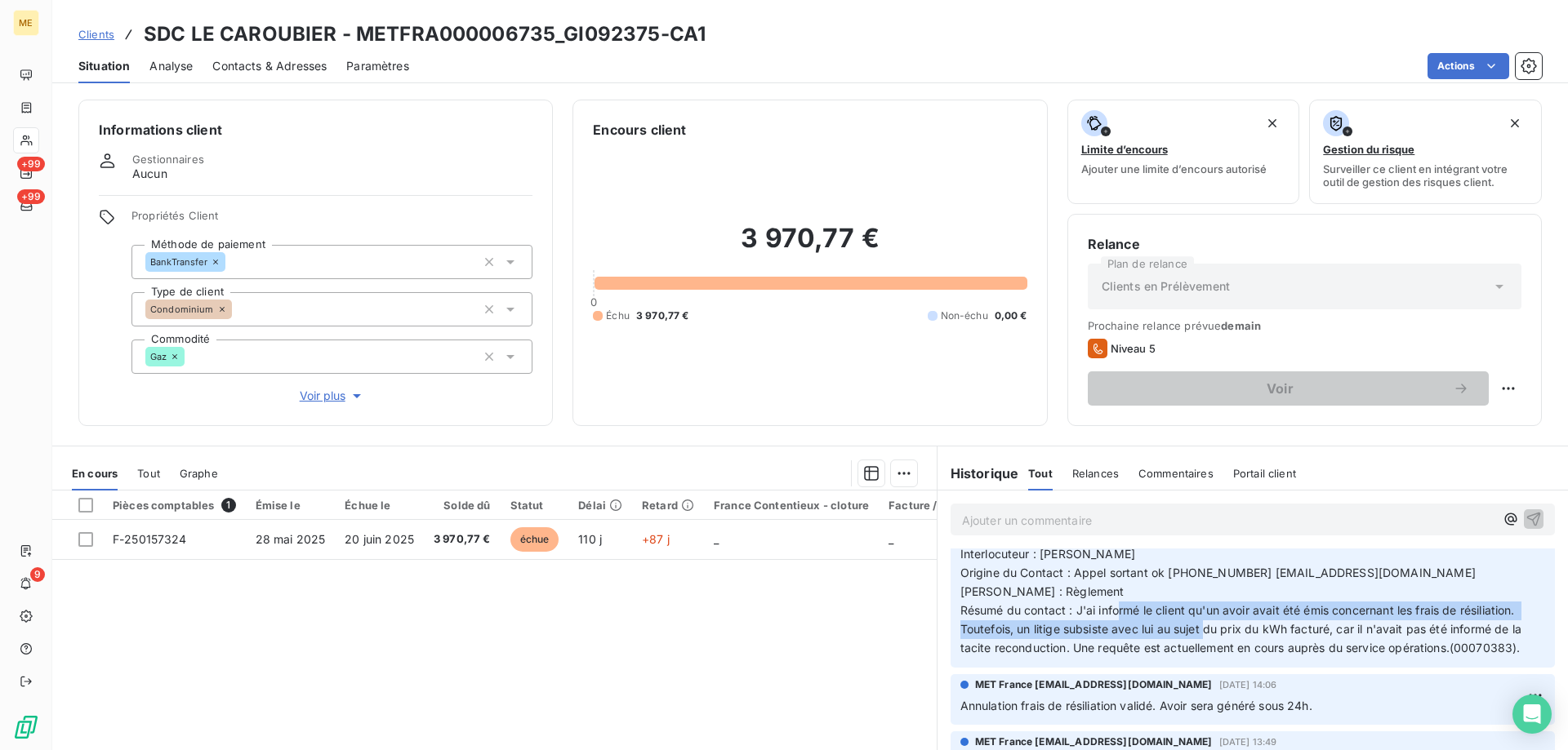
drag, startPoint x: 1237, startPoint y: 615, endPoint x: 1335, endPoint y: 630, distance: 99.1
click at [1335, 630] on span "NOM AGENT / DATE / HEURE - [PERSON_NAME] - 11h32 [DATE] Interlocuteur : [PERSON…" at bounding box center [1243, 591] width 564 height 126
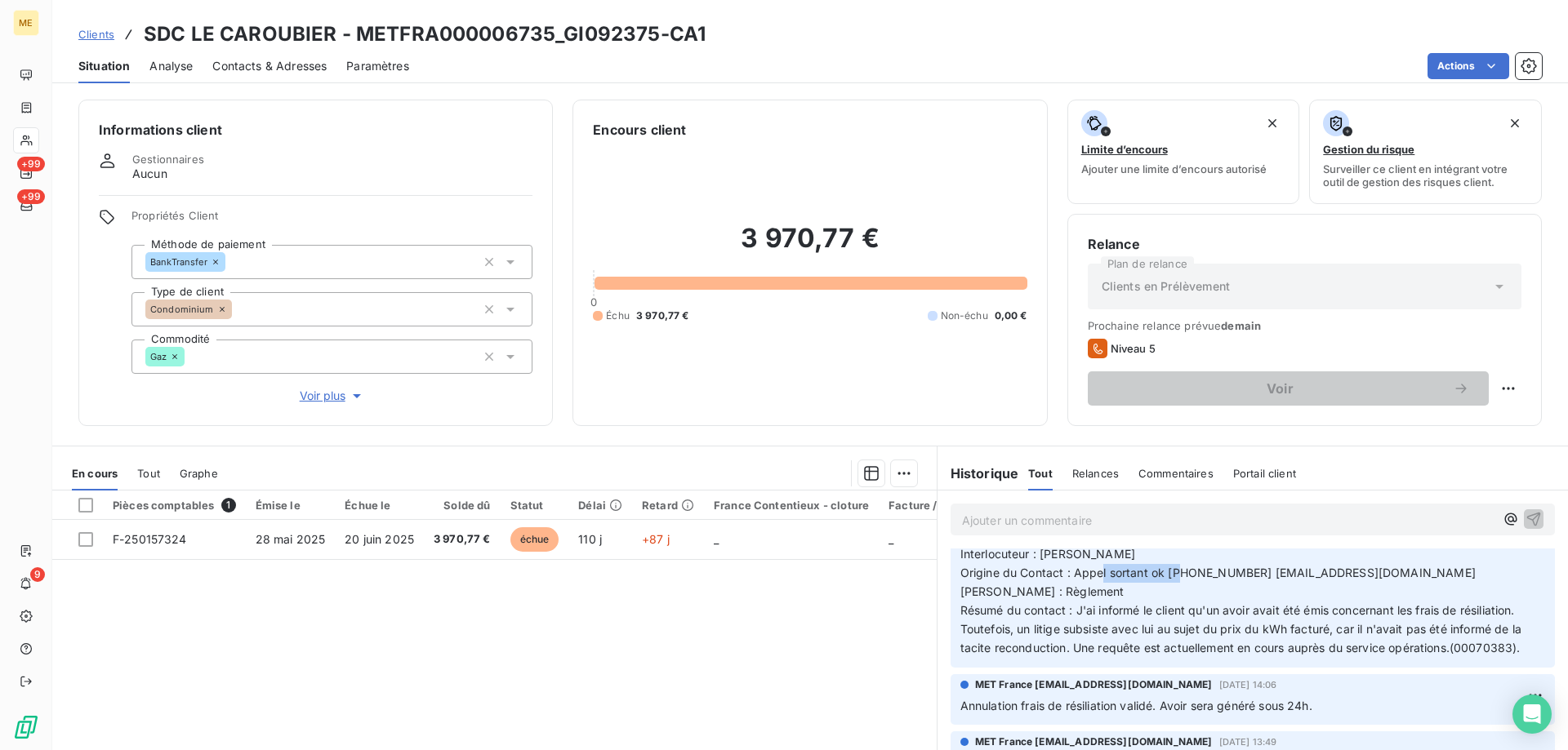
drag, startPoint x: 1165, startPoint y: 579, endPoint x: 1220, endPoint y: 577, distance: 55.0
click at [1220, 577] on span "NOM AGENT / DATE / HEURE - [PERSON_NAME] - 11h32 [DATE] Interlocuteur : [PERSON…" at bounding box center [1243, 591] width 564 height 126
click at [1306, 634] on span "NOM AGENT / DATE / HEURE - [PERSON_NAME] - 11h32 [DATE] Interlocuteur : [PERSON…" at bounding box center [1243, 591] width 564 height 126
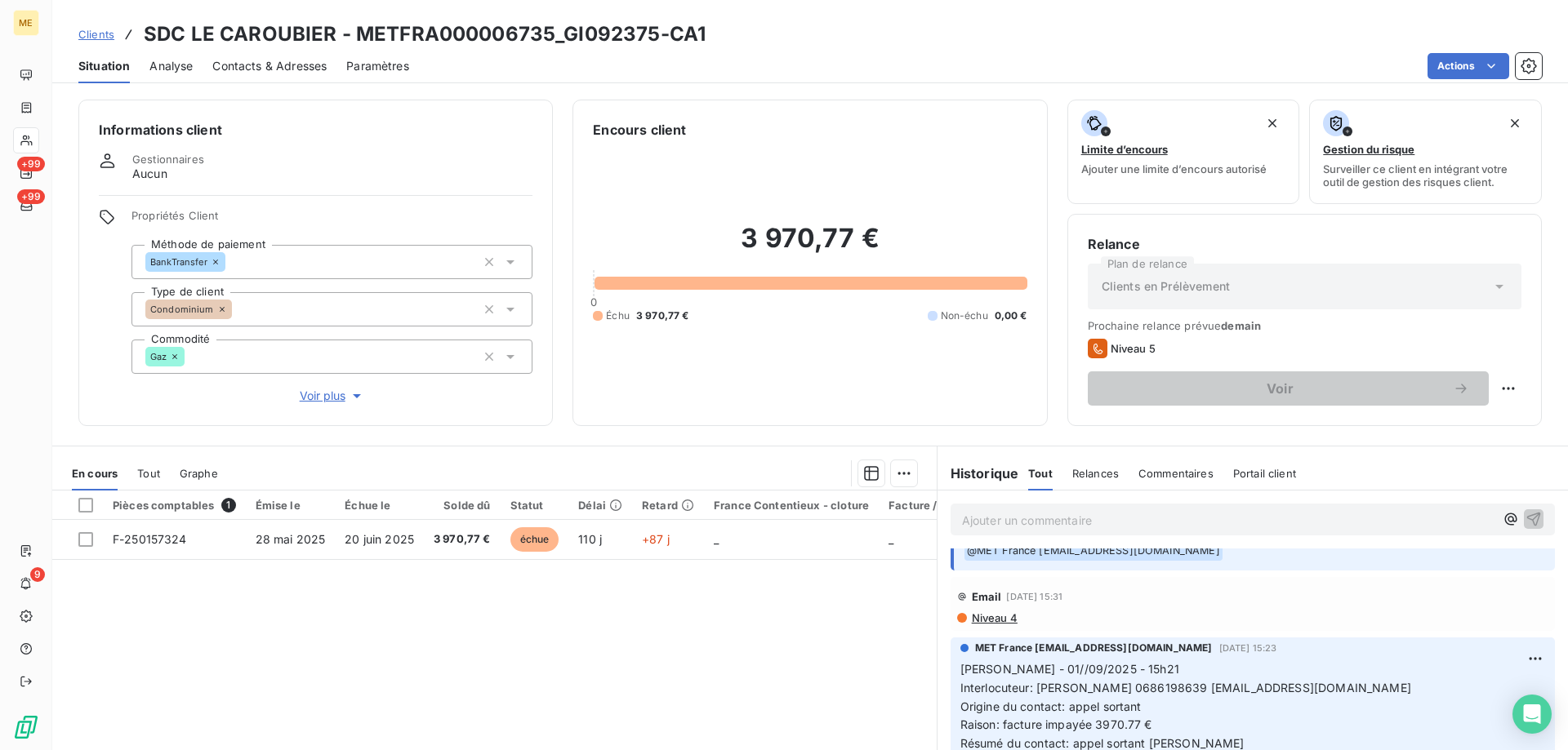
scroll to position [0, 0]
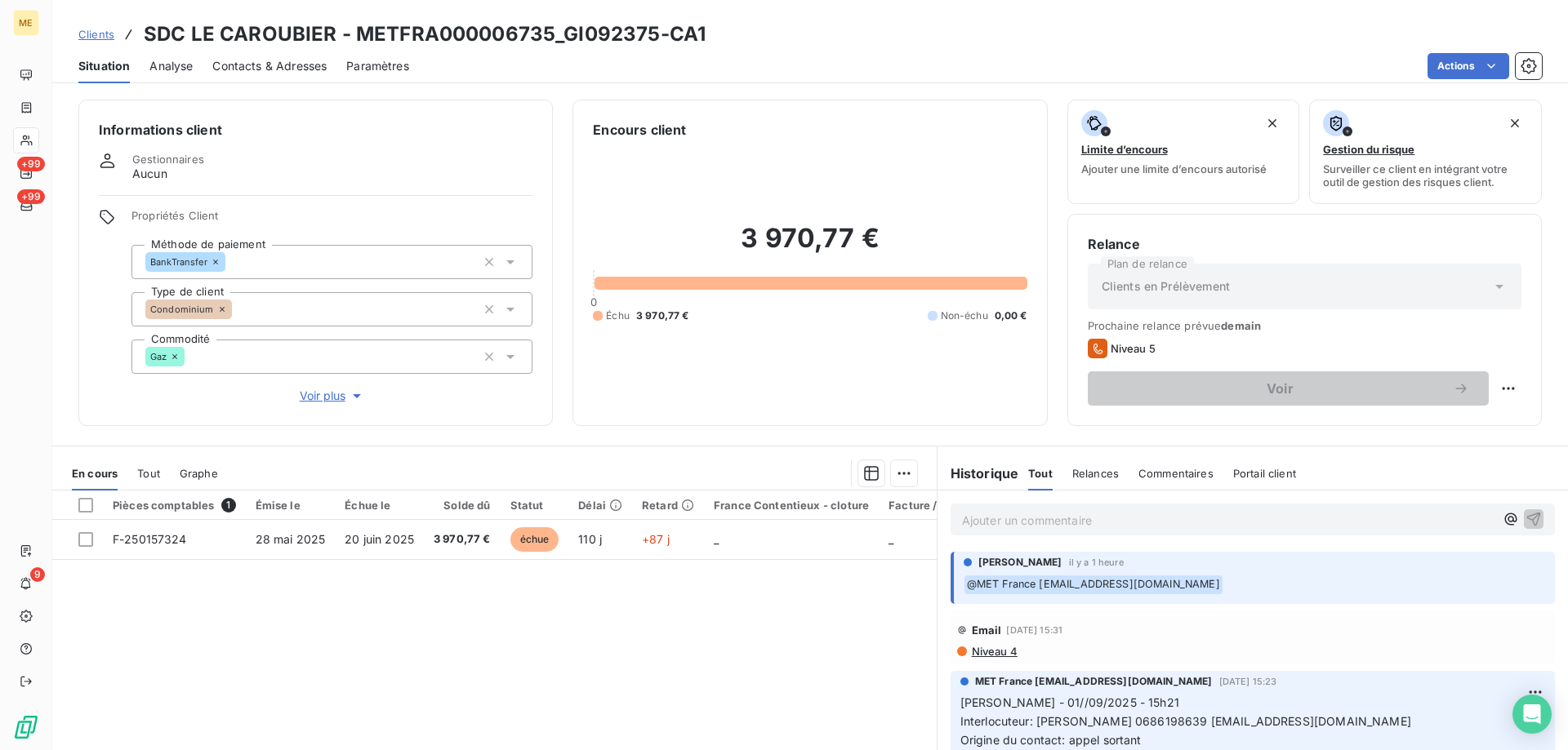
drag, startPoint x: 299, startPoint y: 385, endPoint x: 685, endPoint y: 420, distance: 387.6
click at [299, 388] on span "Voir plus" at bounding box center [332, 396] width 65 height 16
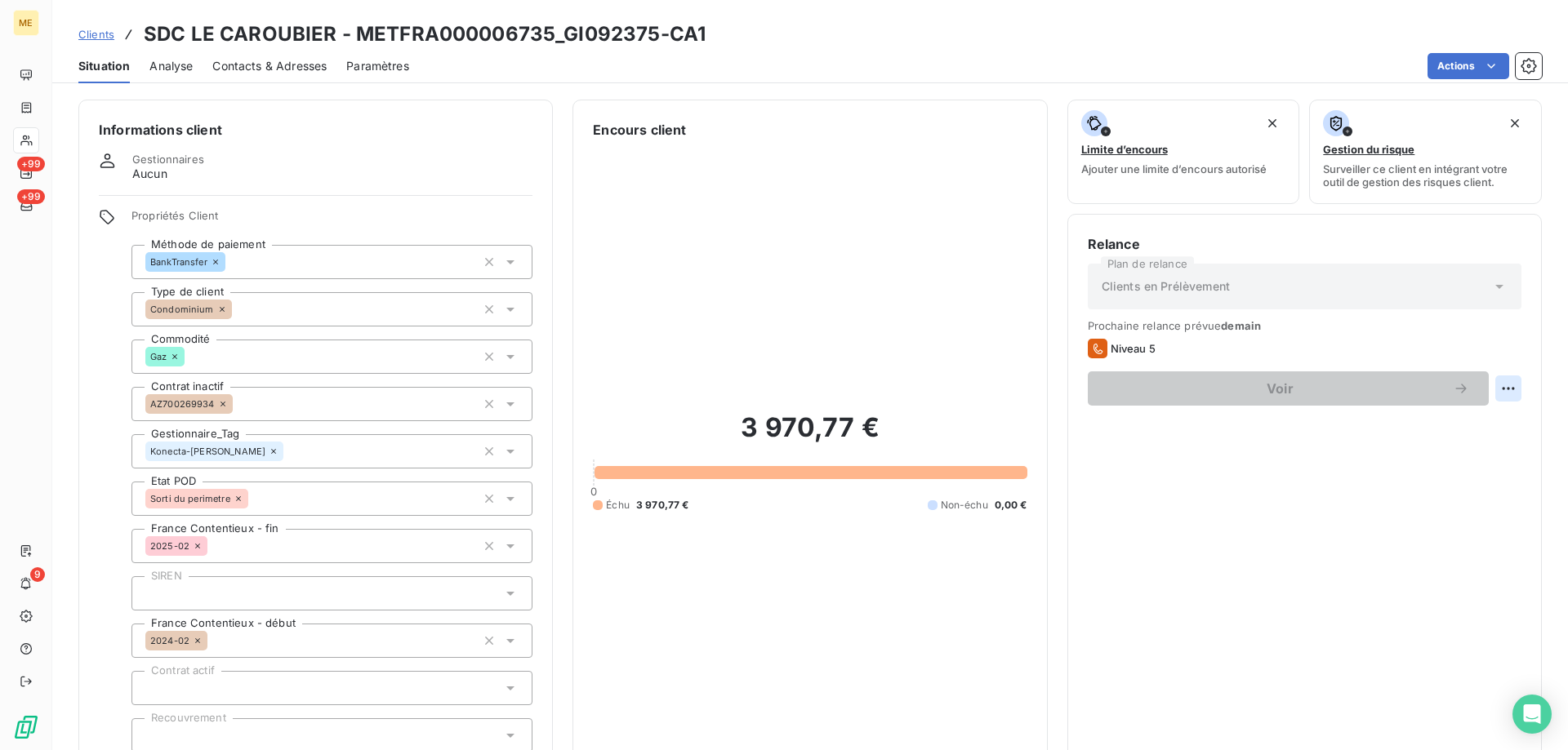
click at [1484, 385] on html "ME +99 +99 9 Clients SDC LE CAROUBIER - METFRA000006735_GI092375-CA1 Situation …" at bounding box center [784, 457] width 1568 height 913
click at [1481, 432] on div "Replanifier cette action" at bounding box center [1429, 424] width 146 height 26
select select "8"
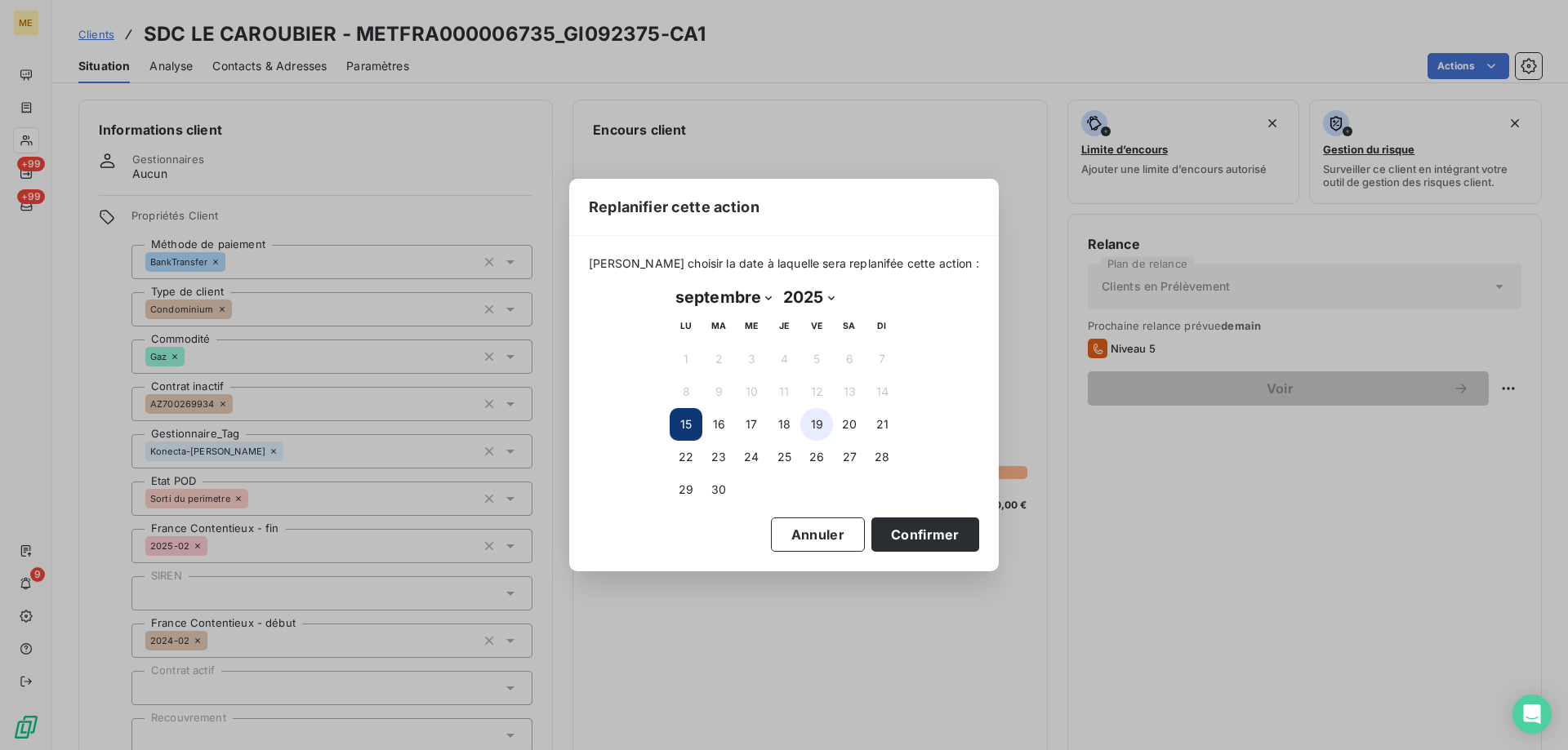
click at [813, 437] on button "19" at bounding box center [817, 424] width 33 height 33
click at [888, 530] on button "Confirmer" at bounding box center [925, 535] width 108 height 34
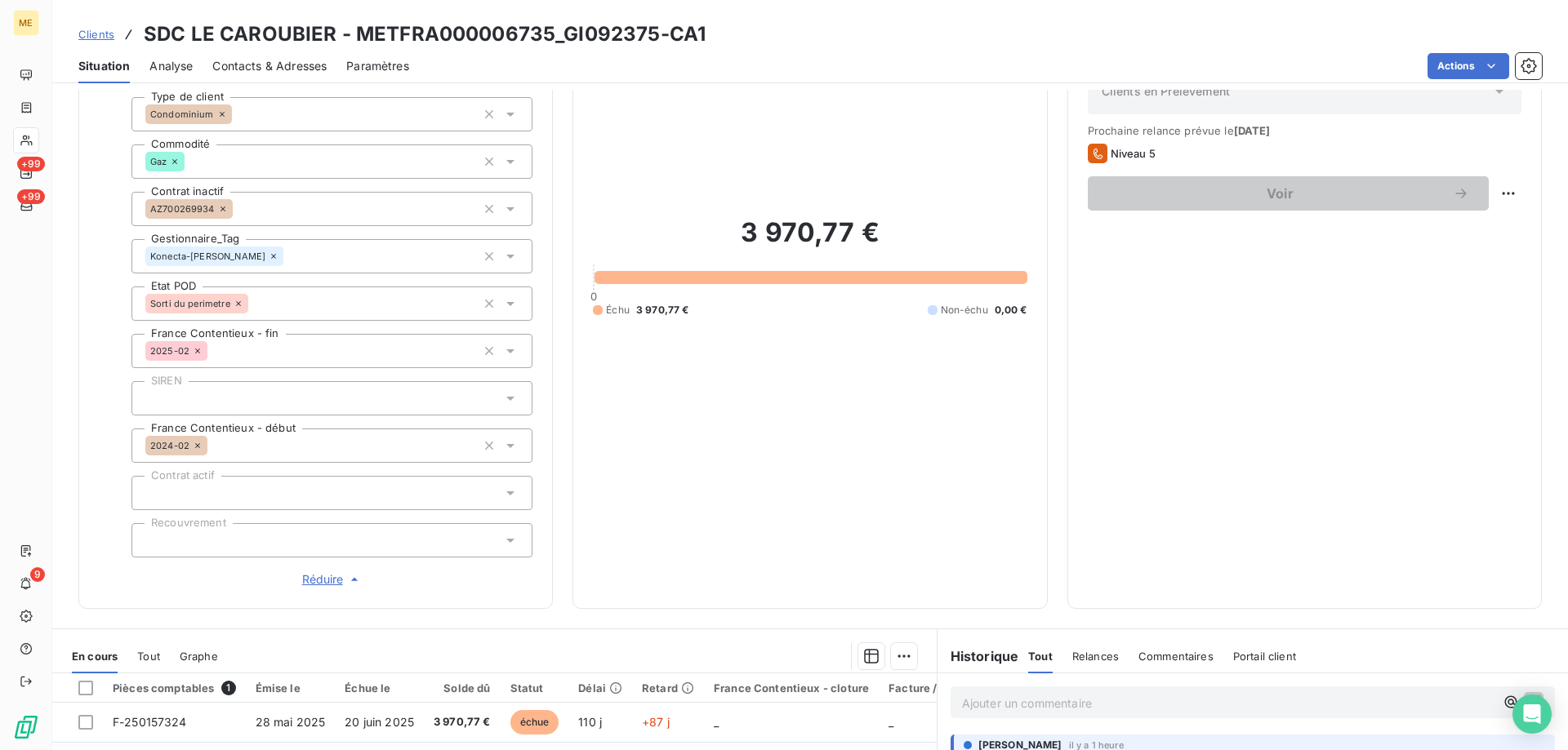
scroll to position [472, 0]
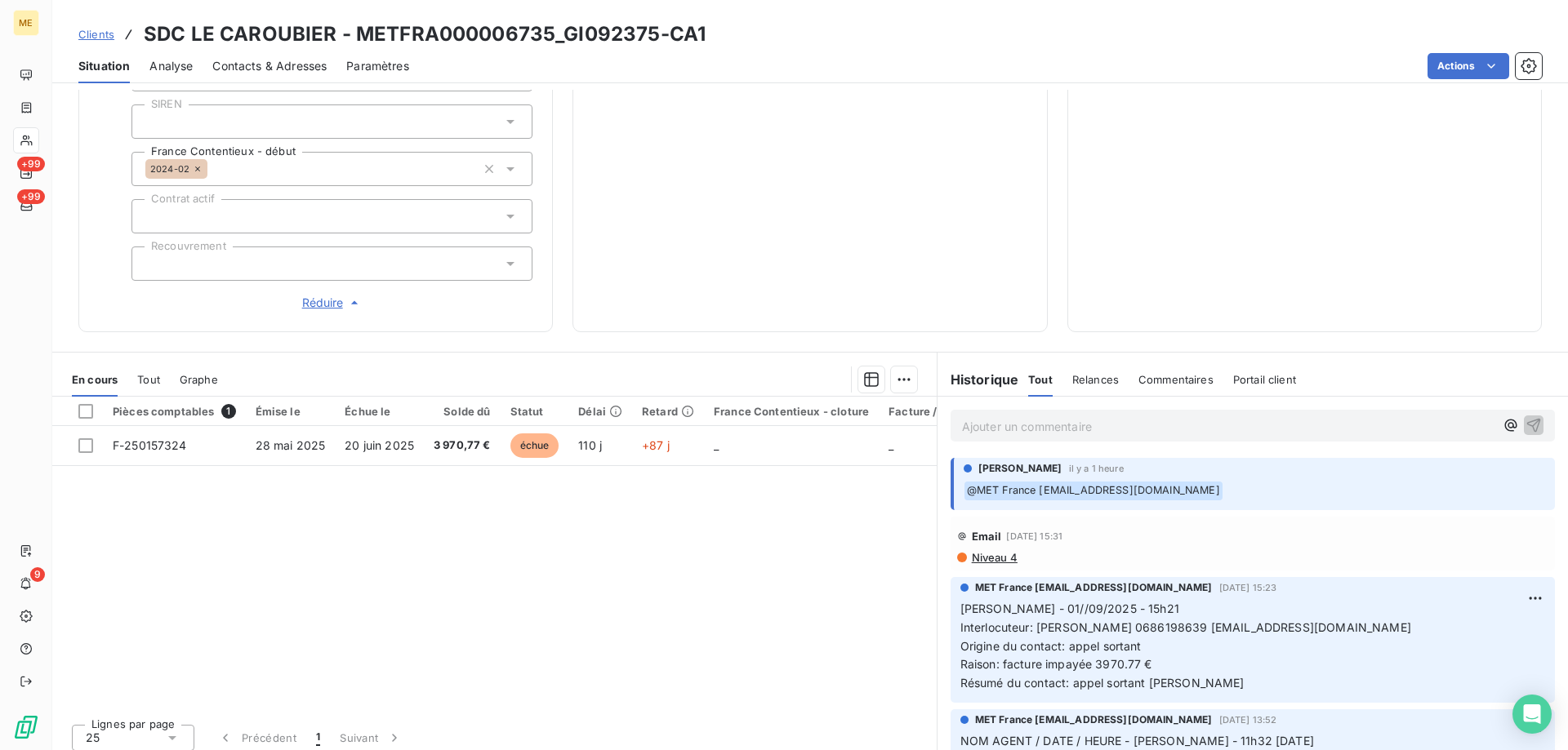
click at [1156, 416] on p "Ajouter un commentaire ﻿" at bounding box center [1228, 427] width 532 height 20
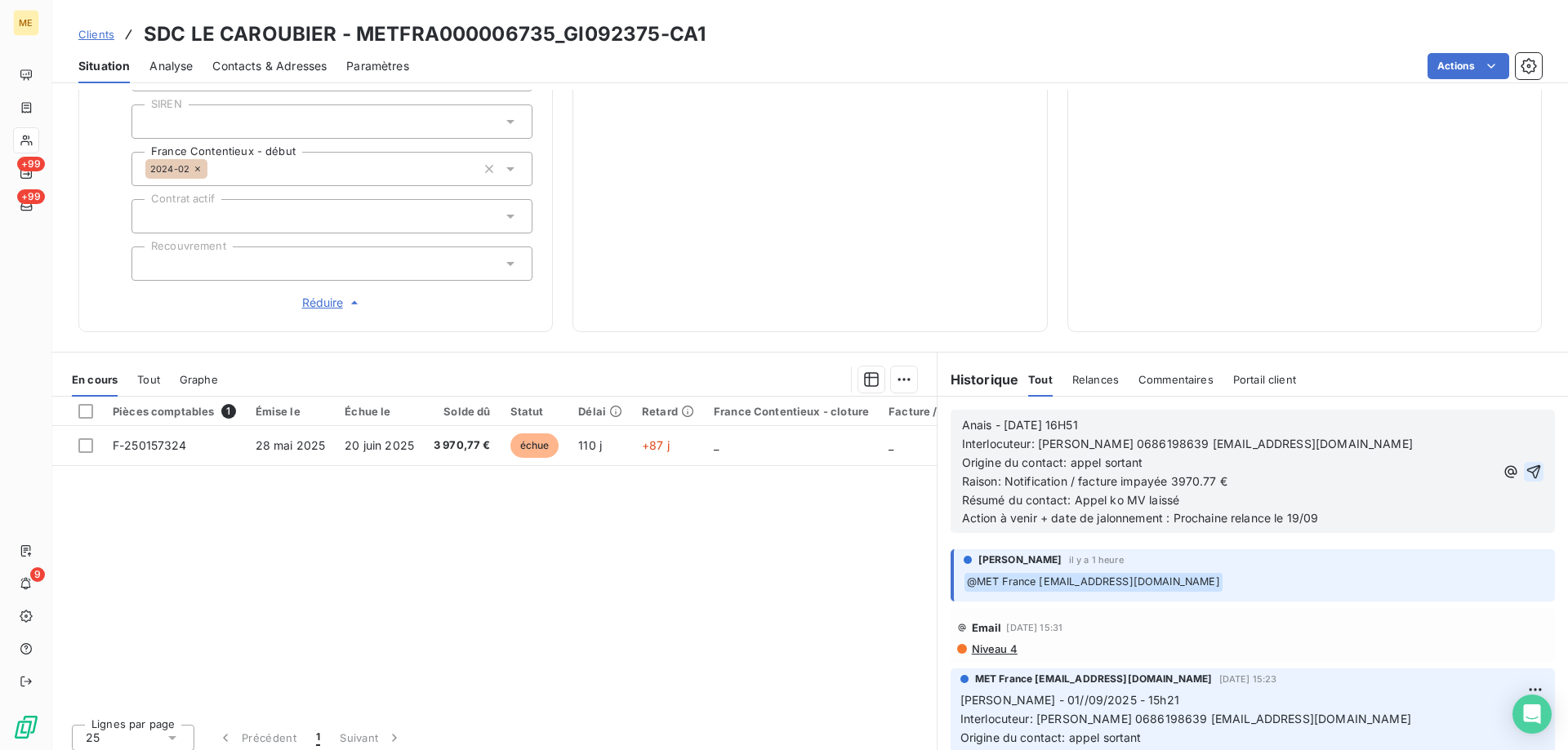
click at [1528, 464] on icon "button" at bounding box center [1534, 471] width 14 height 14
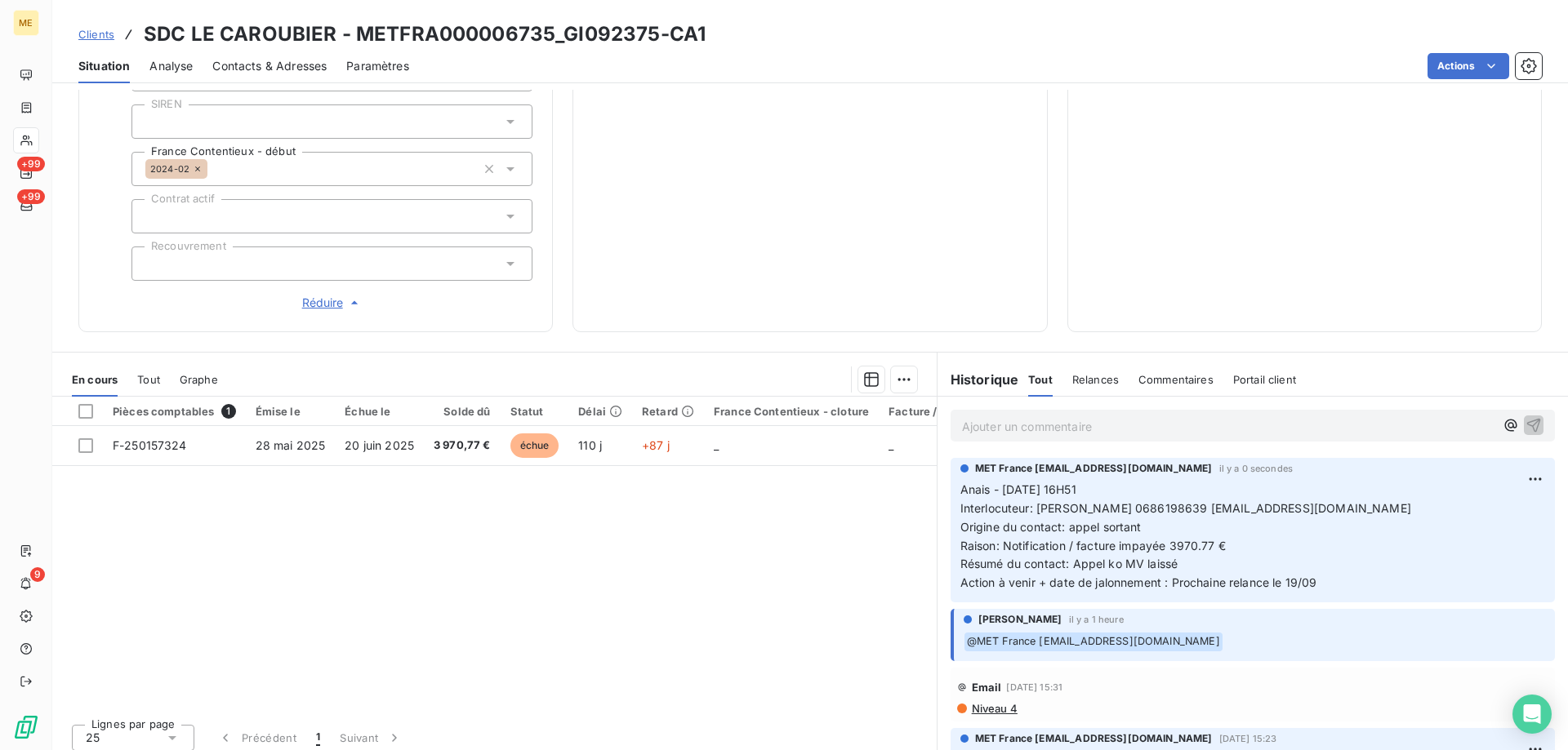
click at [1211, 416] on p "Ajouter un commentaire ﻿" at bounding box center [1228, 427] width 532 height 20
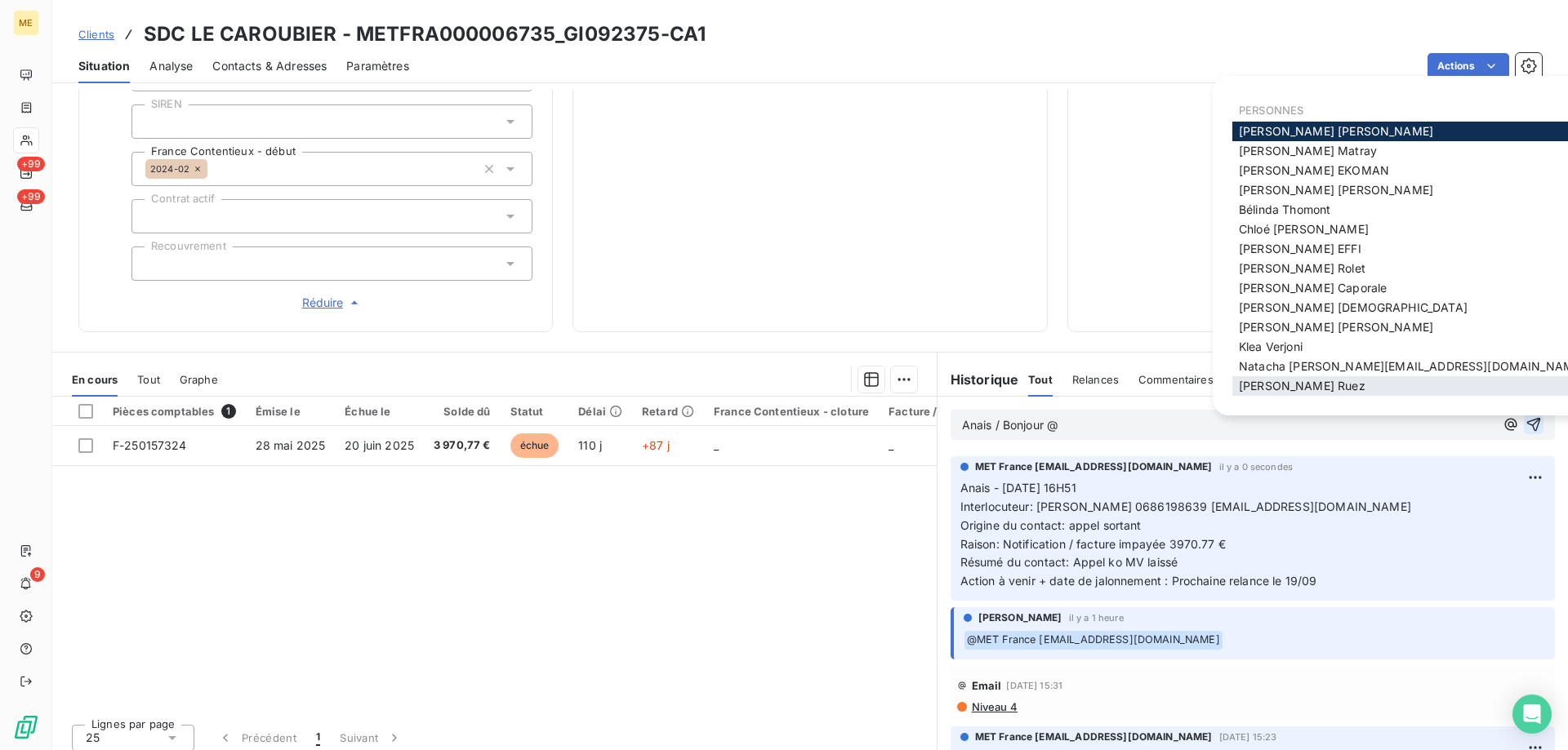
click at [1258, 382] on span "Xavier Ruez" at bounding box center [1302, 385] width 127 height 14
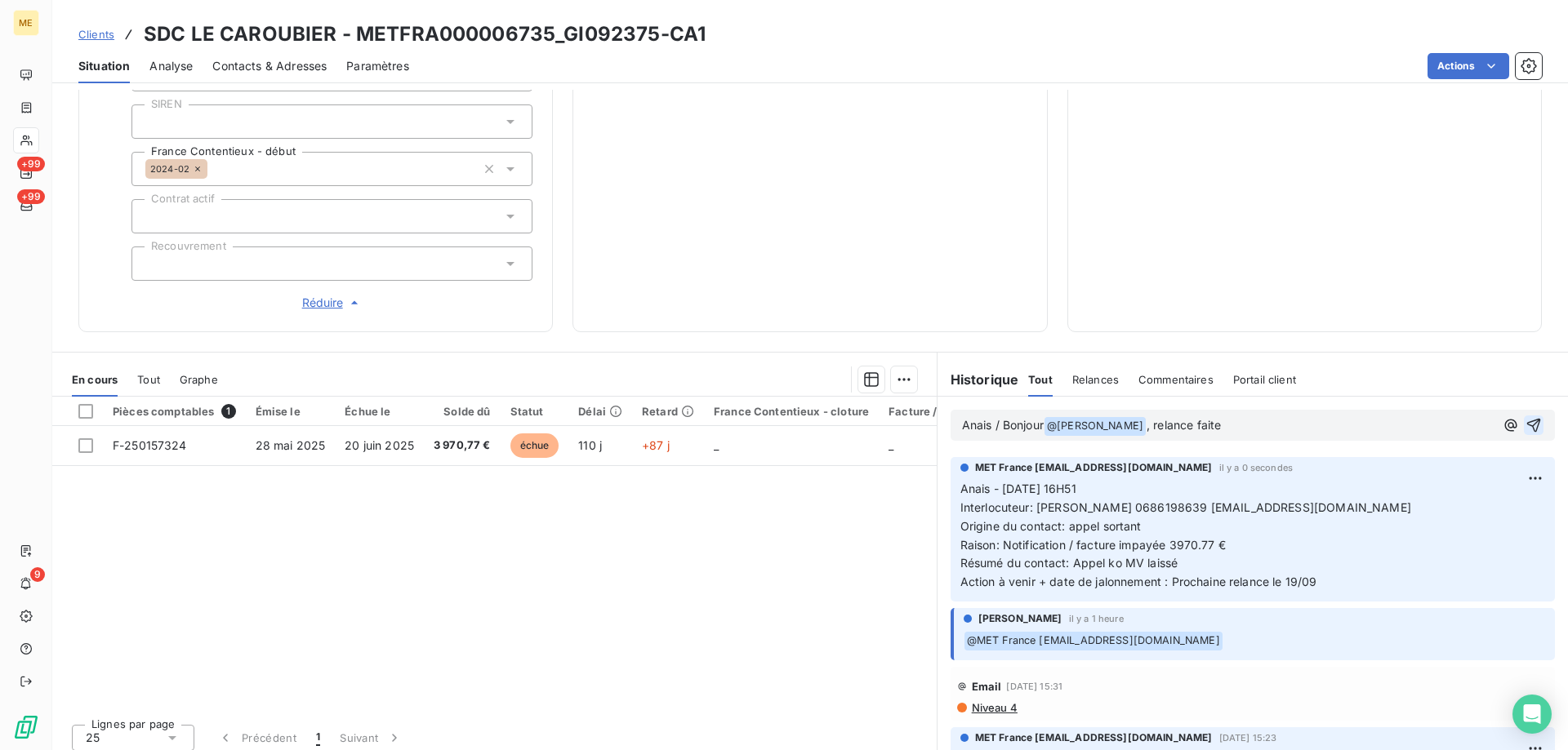
click at [1528, 419] on icon "button" at bounding box center [1534, 426] width 14 height 14
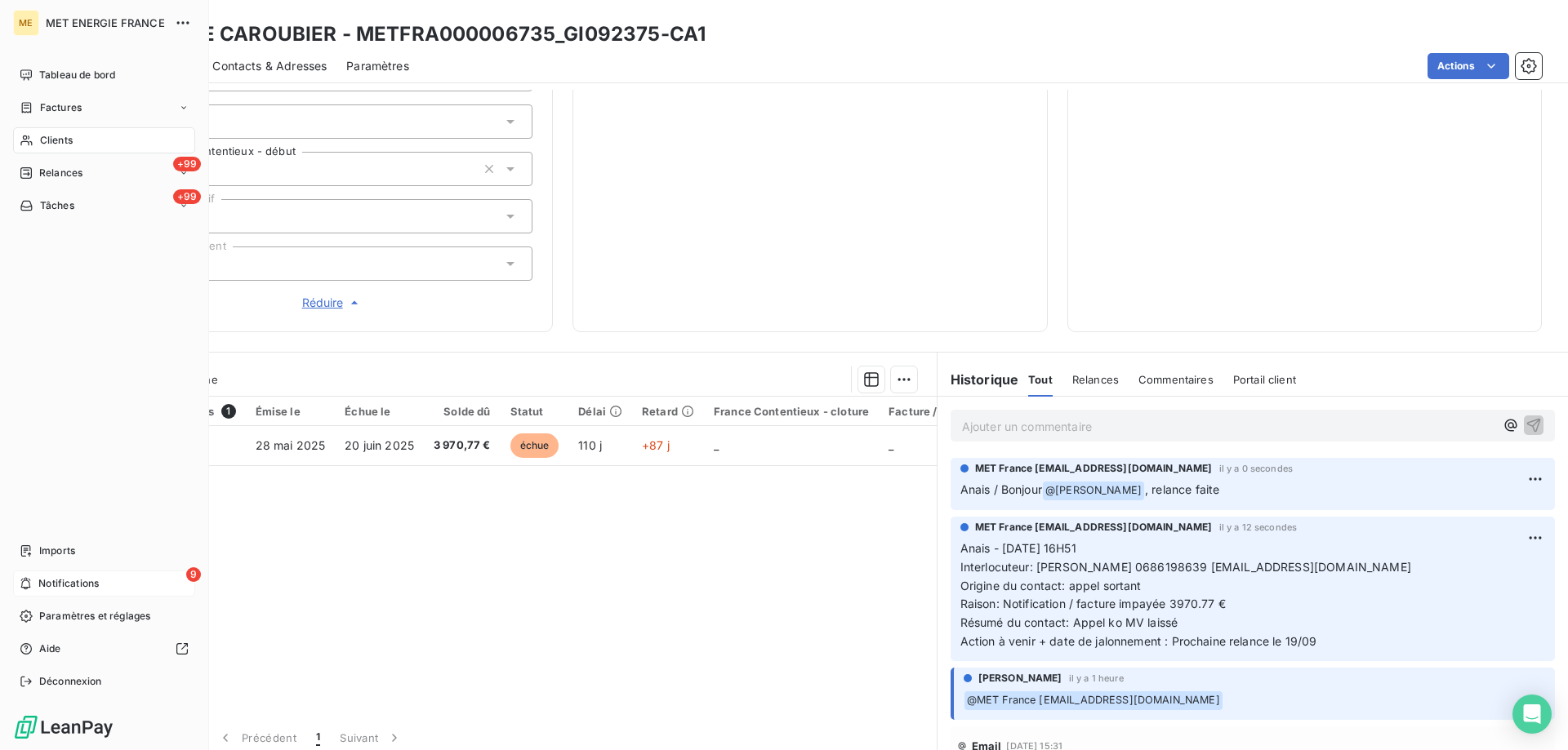
click at [39, 582] on div "9 Notifications" at bounding box center [104, 583] width 182 height 26
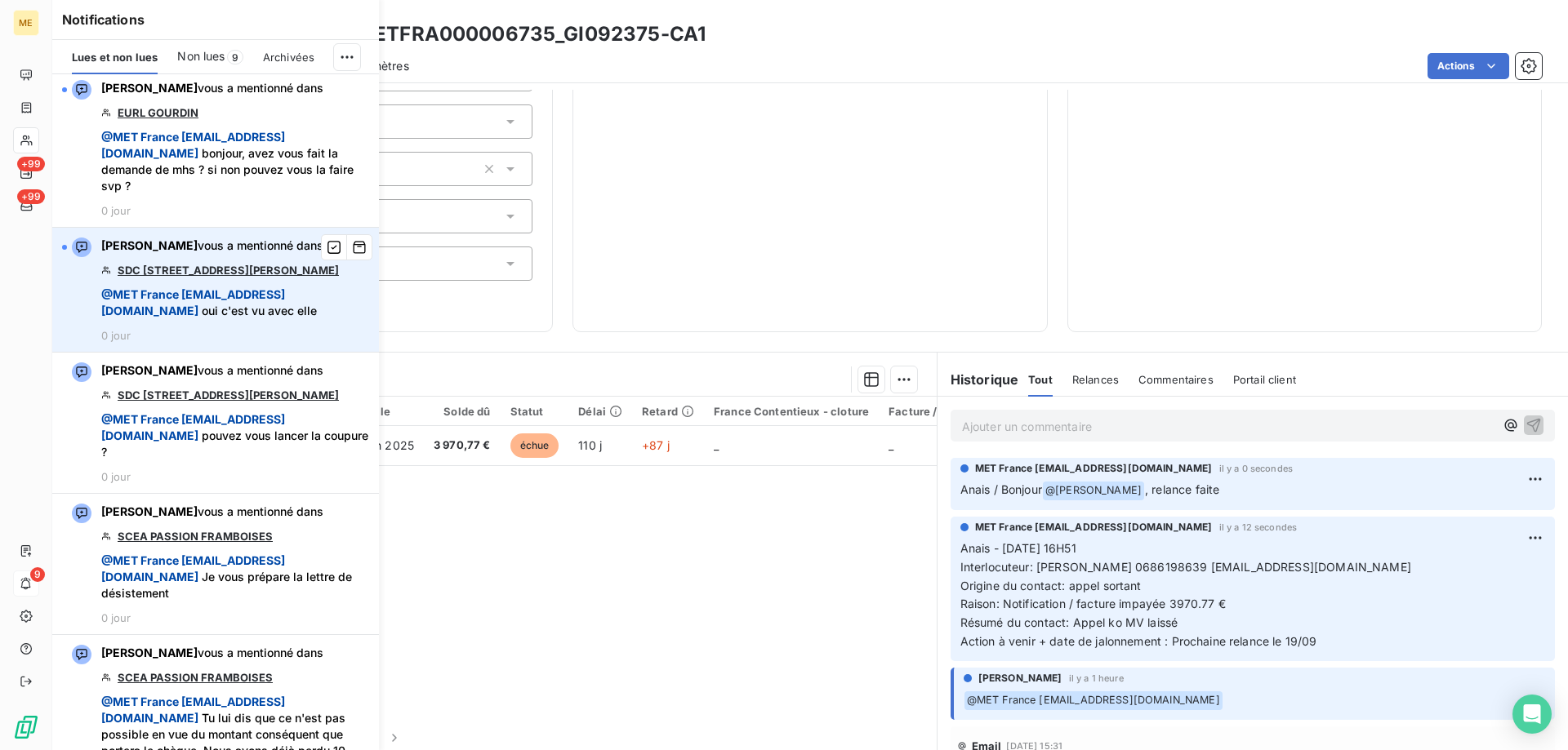
scroll to position [735, 0]
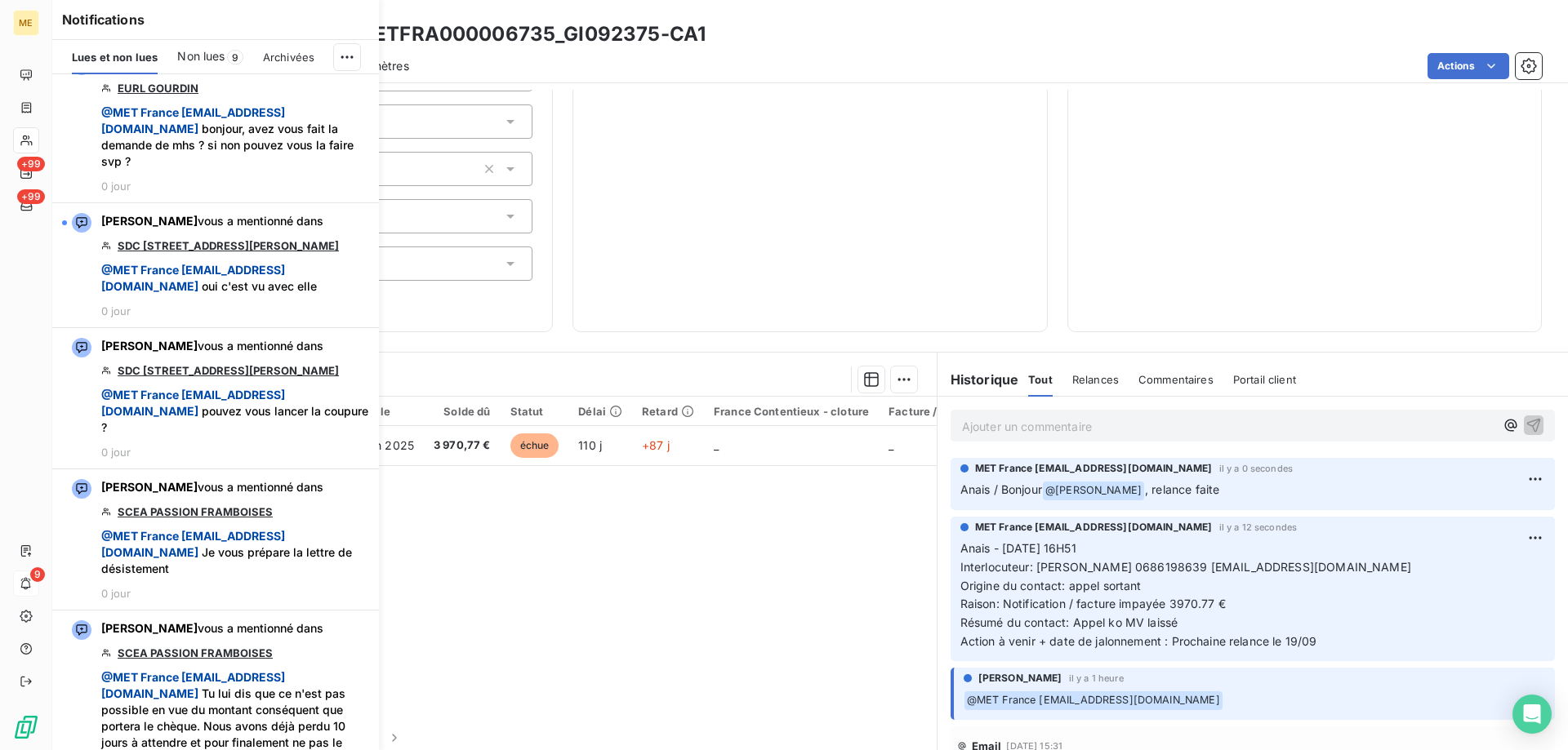
click at [205, 60] on span "Non lues" at bounding box center [200, 55] width 47 height 16
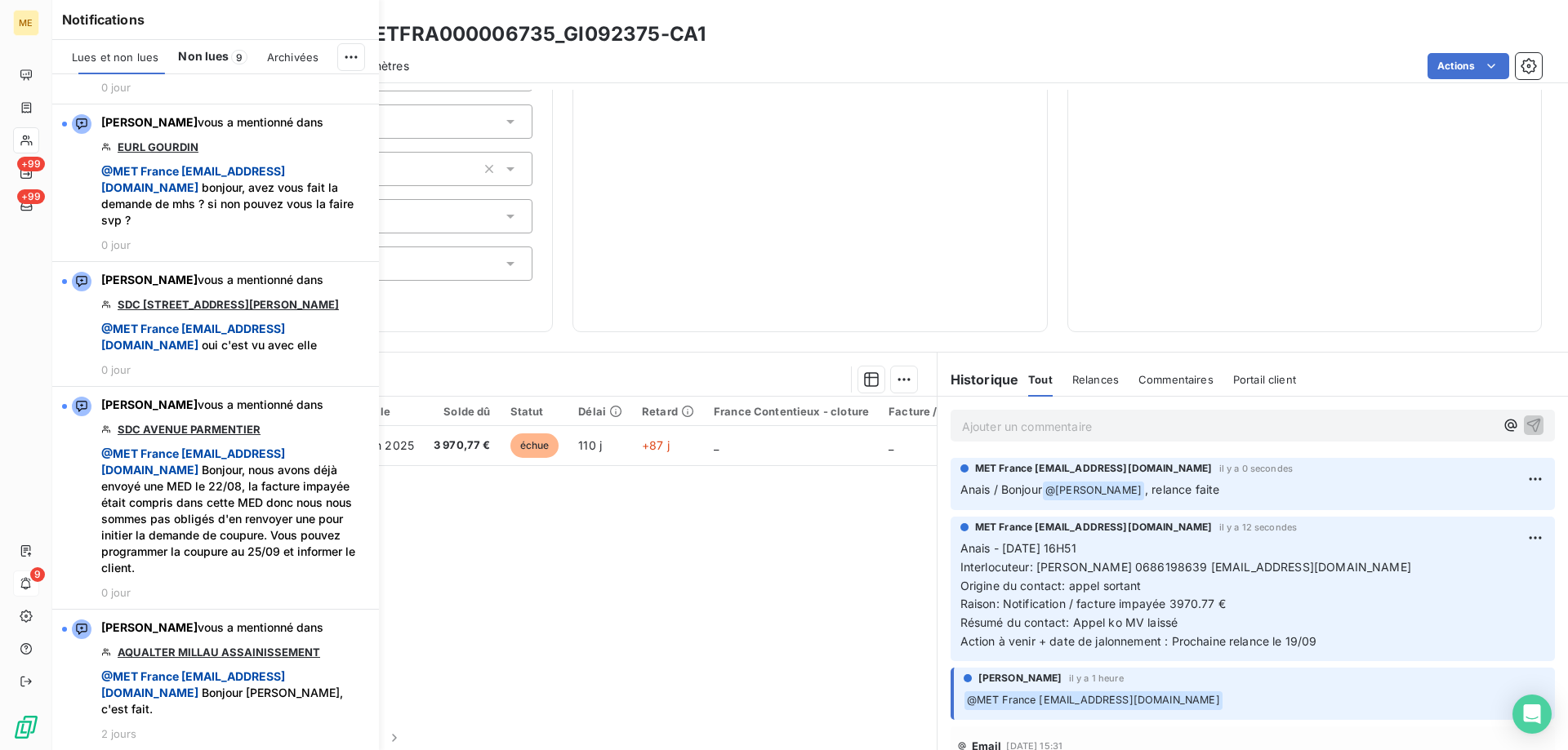
scroll to position [709, 0]
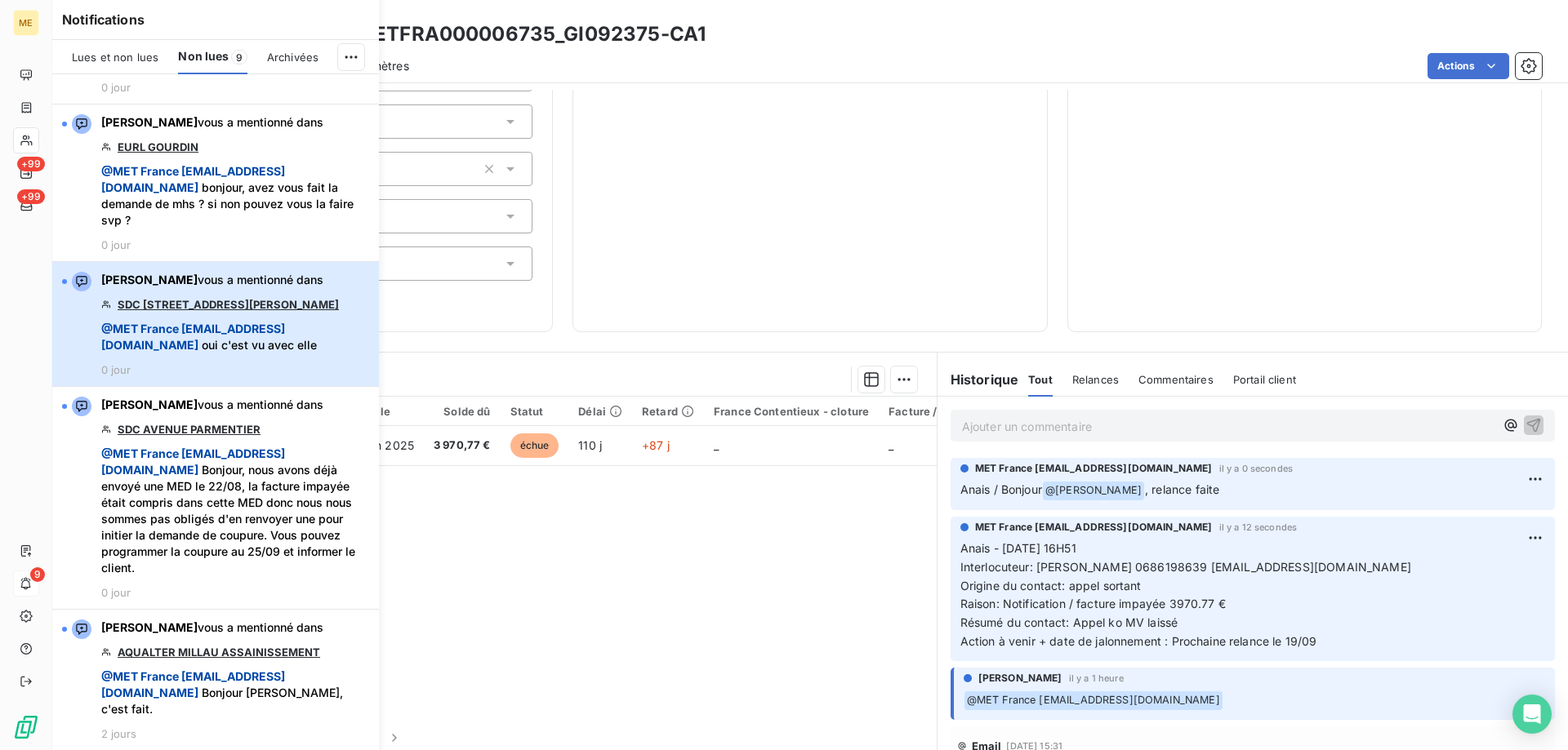
click at [271, 339] on span "@ MET France met-france@recouvrement.met.com oui c'est vu avec elle" at bounding box center [236, 337] width 268 height 33
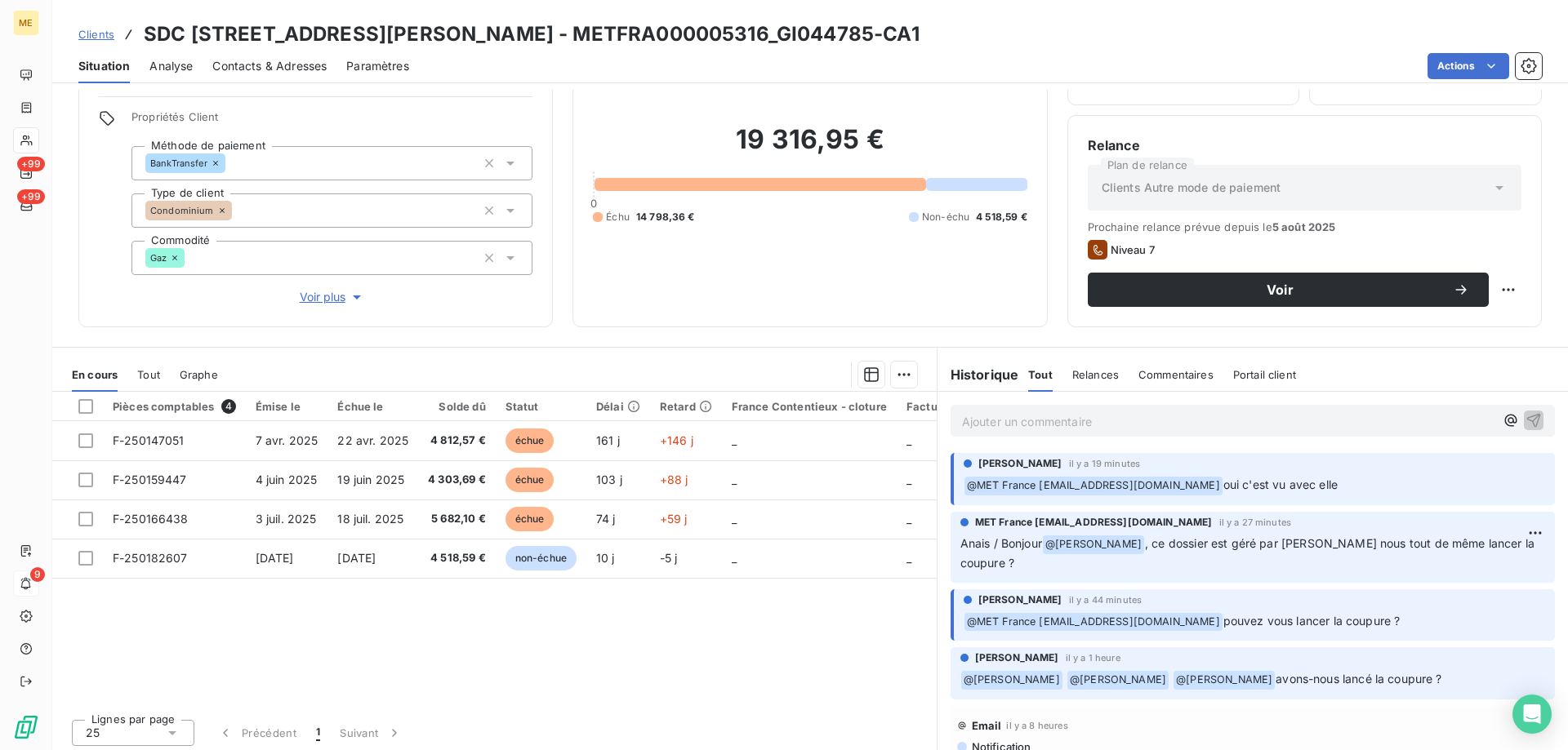
scroll to position [104, 0]
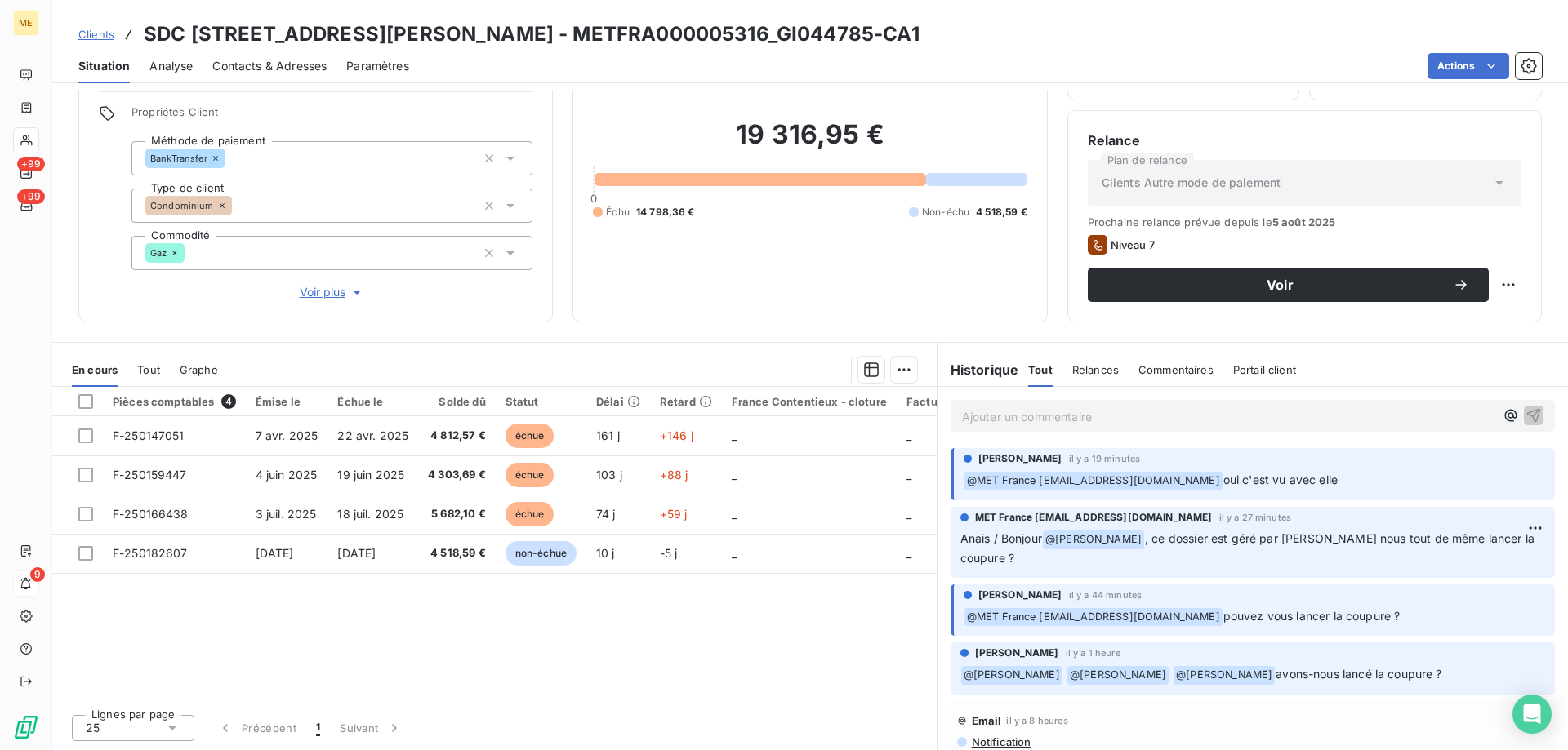
click at [238, 67] on span "Contacts & Adresses" at bounding box center [269, 65] width 114 height 16
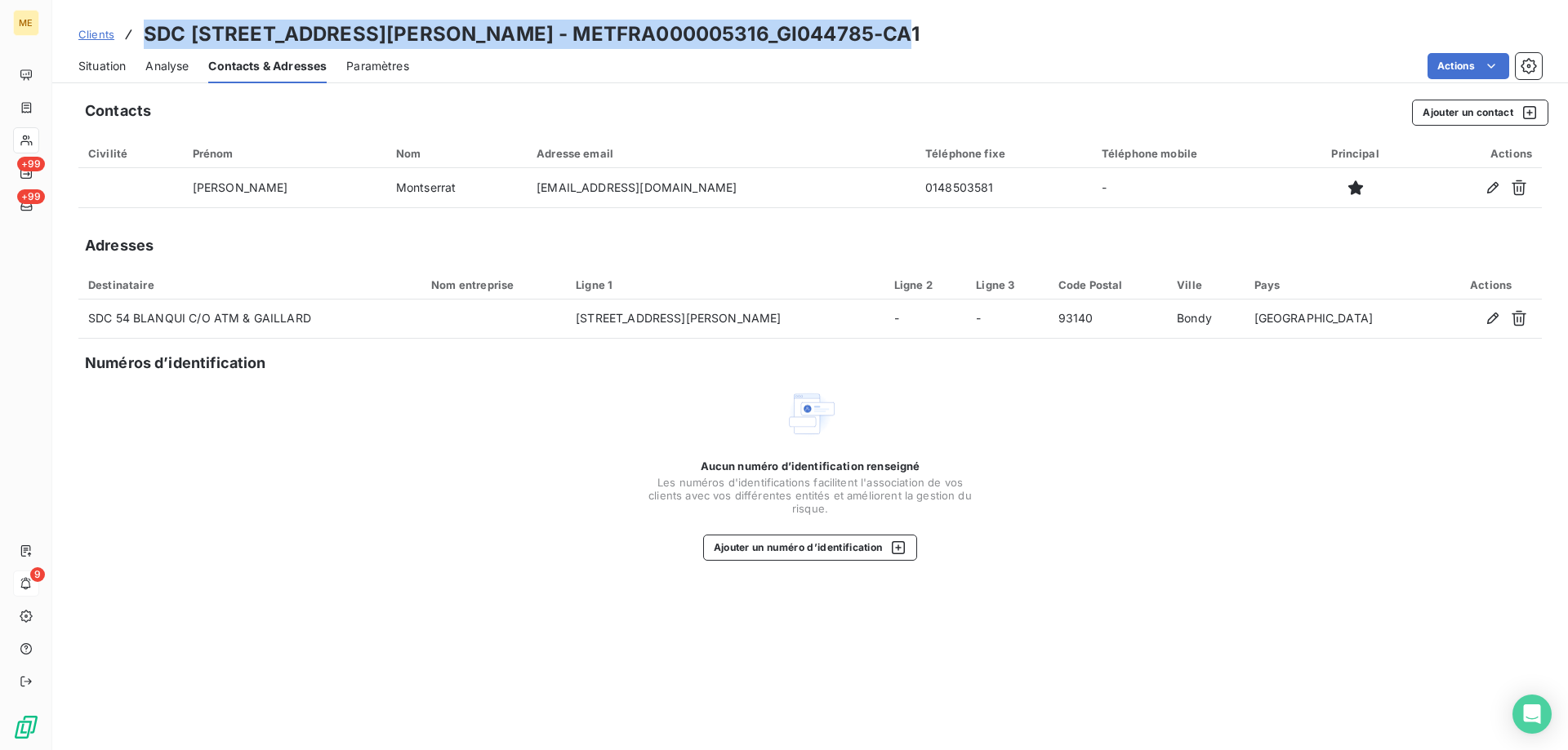
drag, startPoint x: 924, startPoint y: 33, endPoint x: 140, endPoint y: 19, distance: 784.1
click at [140, 19] on div "Clients SDC 54 RUE LOUIS AUGUSTE BLANQUI - METFRA000005316_GI044785-CA1" at bounding box center [810, 34] width 1516 height 29
copy h3 "SDC 54 RUE LOUIS AUGUSTE BLANQUI - METFRA000005316_GI044785-CA1"
click at [97, 59] on span "Situation" at bounding box center [102, 65] width 47 height 16
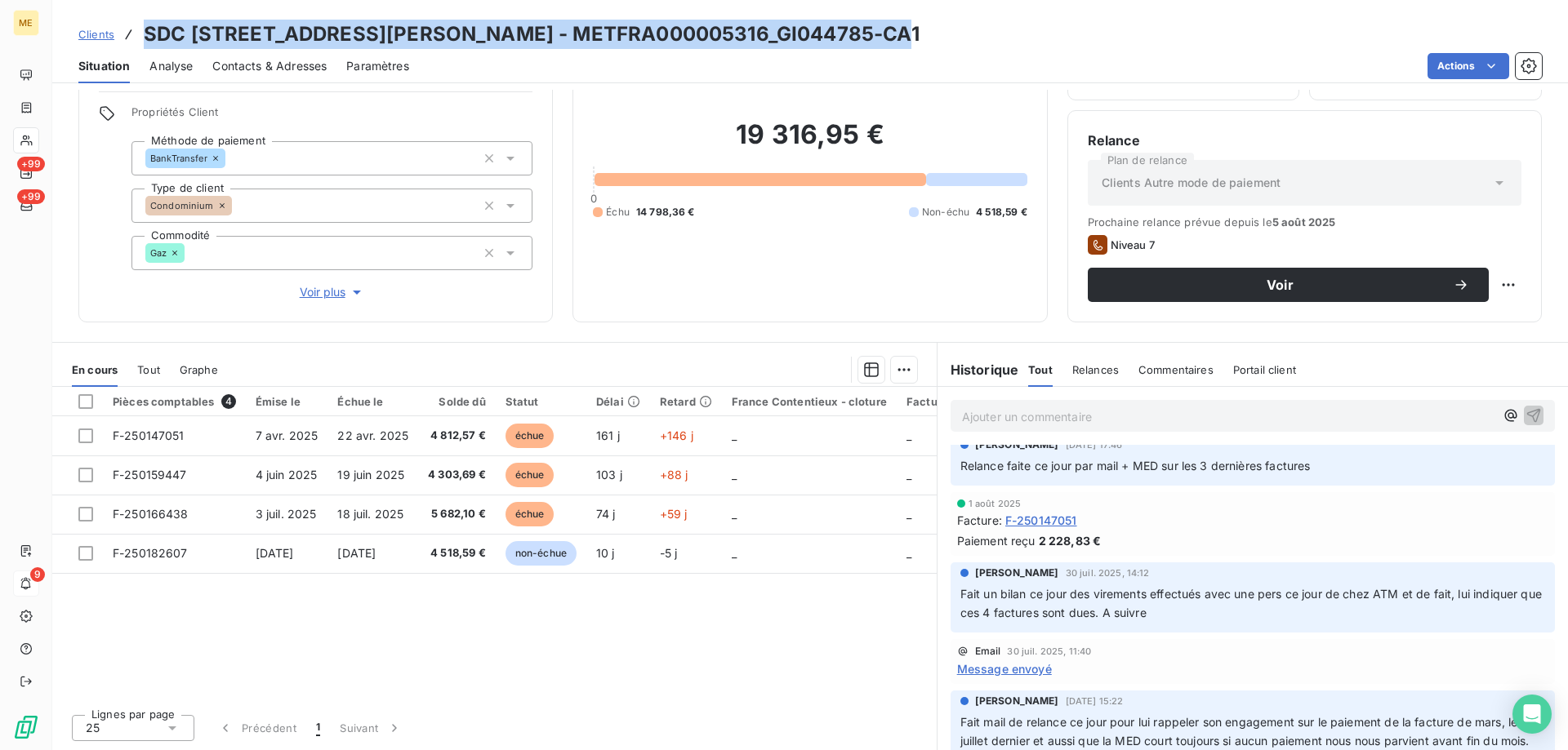
scroll to position [0, 0]
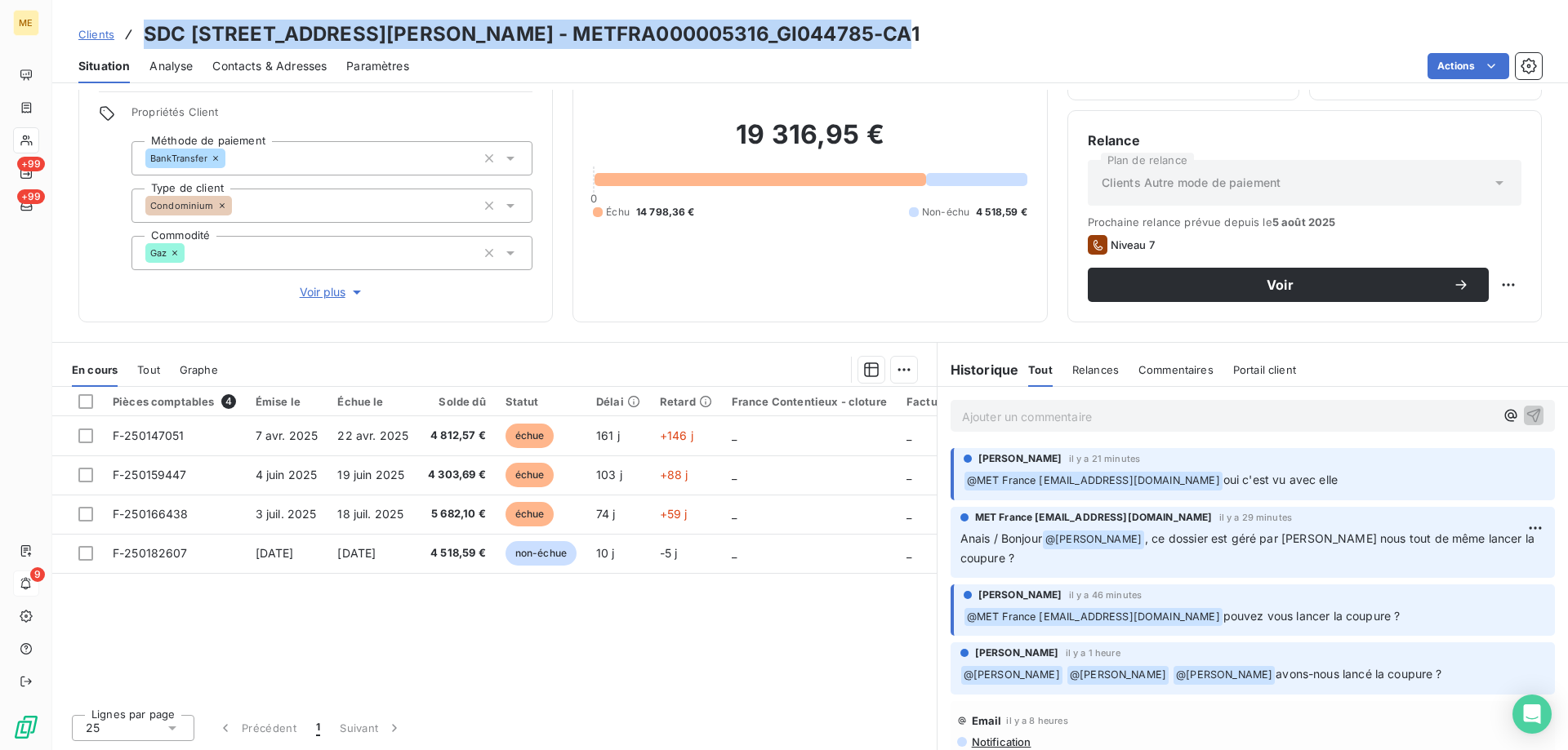
click at [258, 74] on span "Contacts & Adresses" at bounding box center [269, 65] width 114 height 16
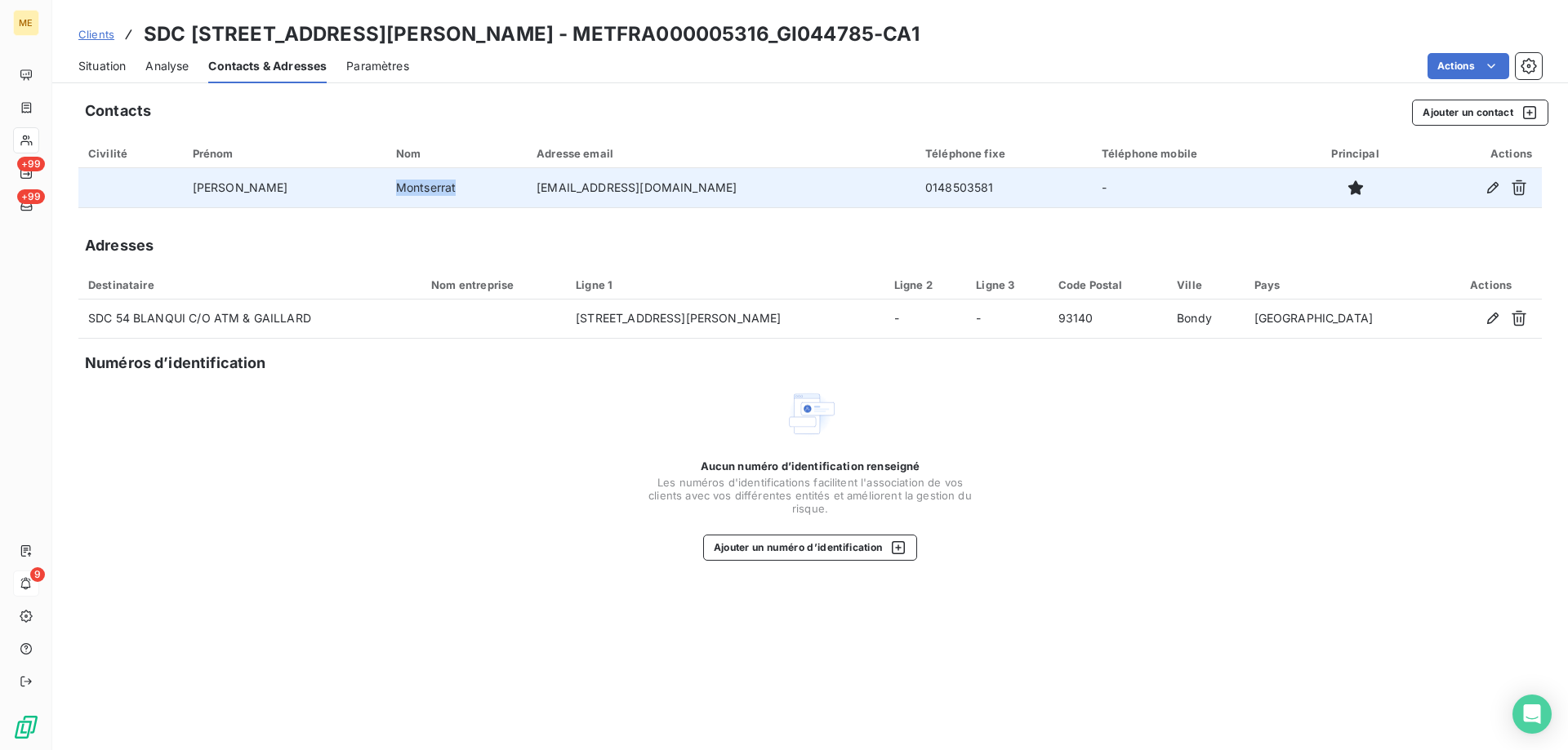
copy td "Montserrat"
drag, startPoint x: 402, startPoint y: 191, endPoint x: 335, endPoint y: 194, distance: 67.1
click at [387, 194] on td "Montserrat" at bounding box center [457, 188] width 141 height 39
copy td "malmeida@atmgaillard.com"
drag, startPoint x: 653, startPoint y: 189, endPoint x: 500, endPoint y: 206, distance: 153.9
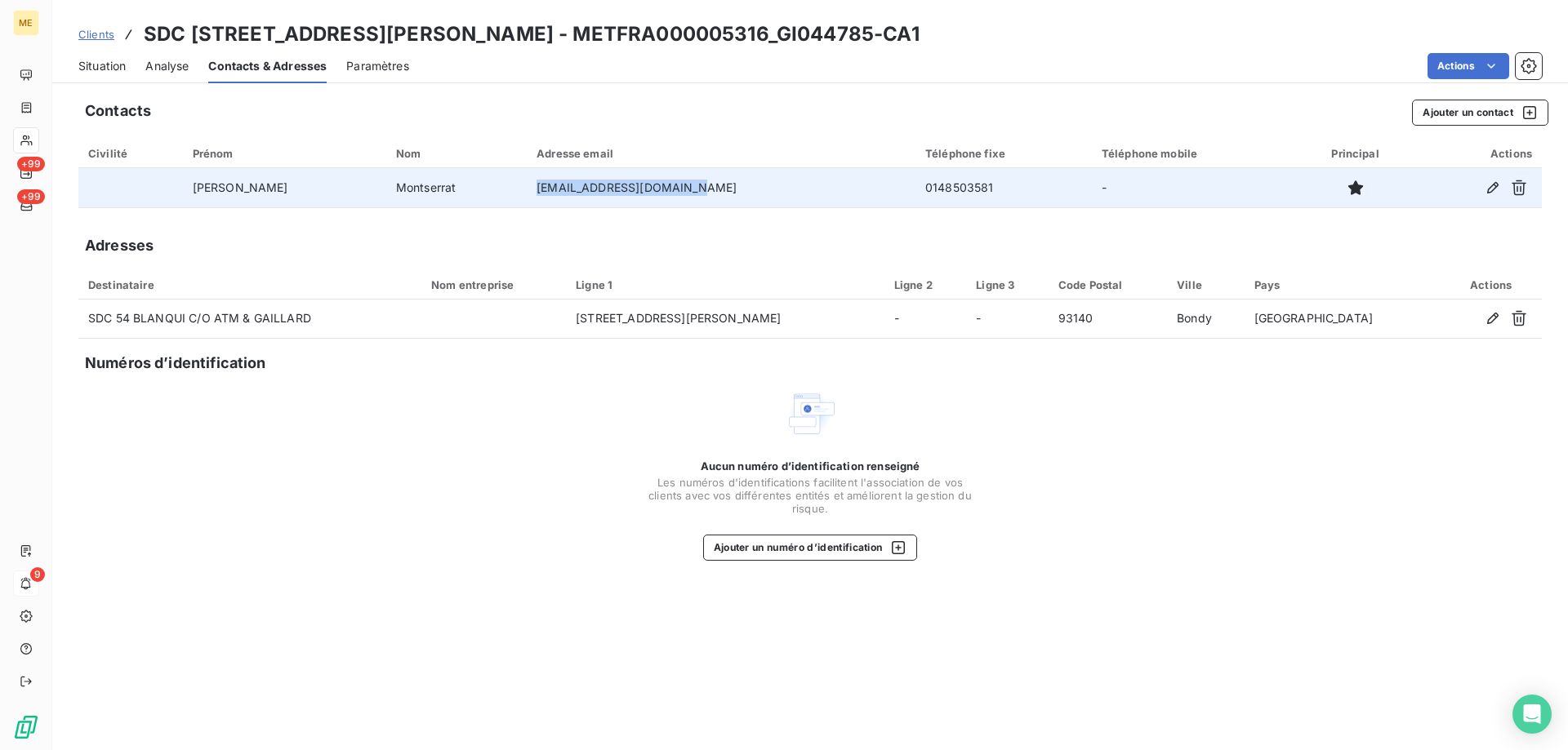
click at [527, 206] on td "malmeida@atmgaillard.com" at bounding box center [721, 188] width 389 height 39
copy td "0148503581"
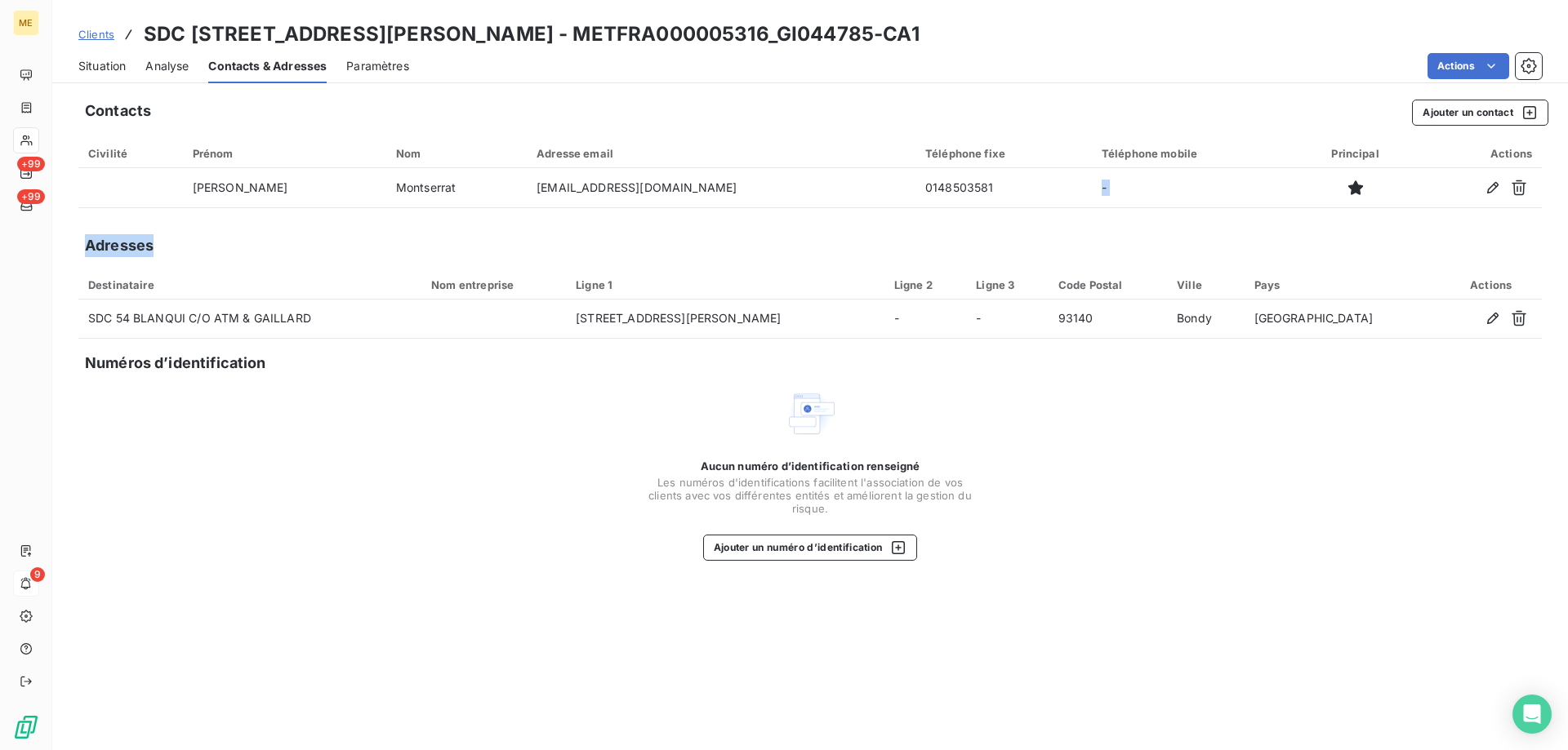
drag, startPoint x: 911, startPoint y: 189, endPoint x: 861, endPoint y: 232, distance: 65.9
click at [861, 232] on div "Contacts Ajouter un contact Civilité Prénom Nom Adresse email Téléphone fixe Té…" at bounding box center [810, 420] width 1516 height 660
click at [106, 66] on span "Situation" at bounding box center [102, 65] width 47 height 16
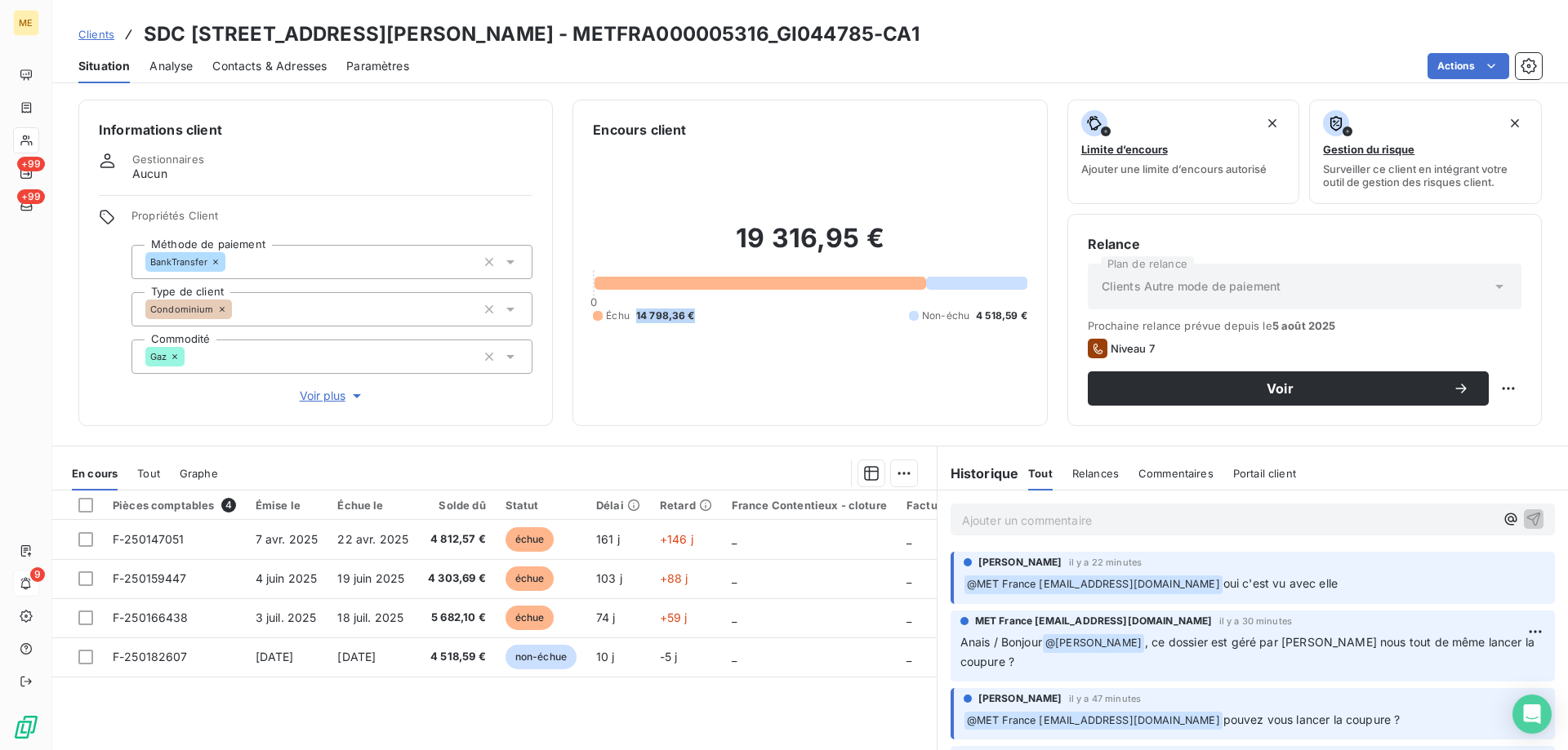
drag, startPoint x: 698, startPoint y: 305, endPoint x: 631, endPoint y: 309, distance: 67.1
click at [631, 309] on div "Échu 14 798,36 € Non-échu 4 518,59 €" at bounding box center [809, 316] width 434 height 15
copy span "14 798,36 €"
drag, startPoint x: 834, startPoint y: 33, endPoint x: 743, endPoint y: 35, distance: 91.0
click at [743, 35] on h3 "SDC 54 RUE LOUIS AUGUSTE BLANQUI - METFRA000005316_GI044785-CA1" at bounding box center [531, 34] width 776 height 29
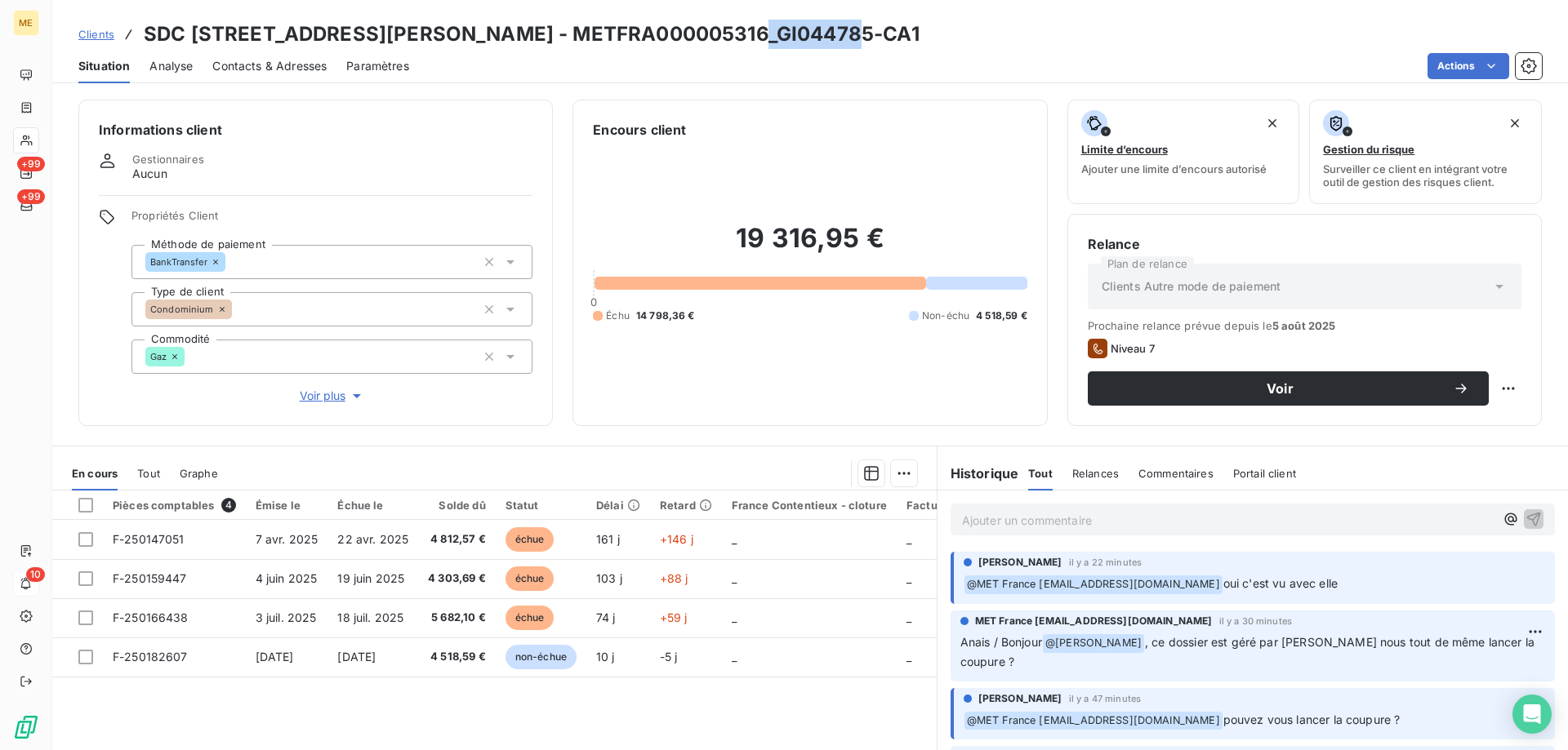
copy h3 "GI044785"
click at [704, 35] on h3 "SDC 54 RUE LOUIS AUGUSTE BLANQUI - METFRA000005316_GI044785-CA1" at bounding box center [531, 34] width 776 height 29
drag, startPoint x: 839, startPoint y: 35, endPoint x: 747, endPoint y: 30, distance: 92.1
click at [747, 30] on h3 "SDC 54 RUE LOUIS AUGUSTE BLANQUI - METFRA000005316_GI044785-CA1" at bounding box center [531, 34] width 776 height 29
copy h3 "GI044785"
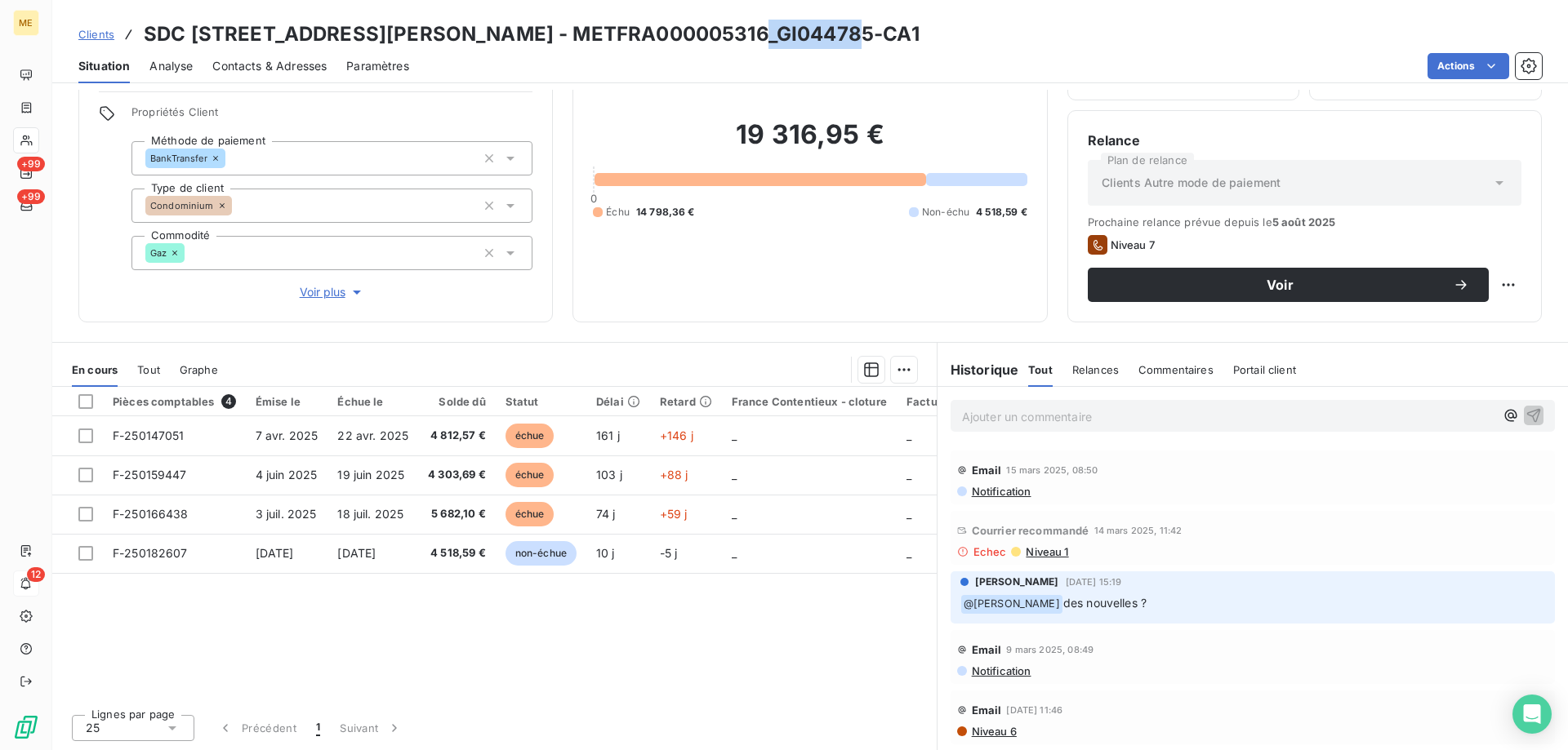
scroll to position [2449, 0]
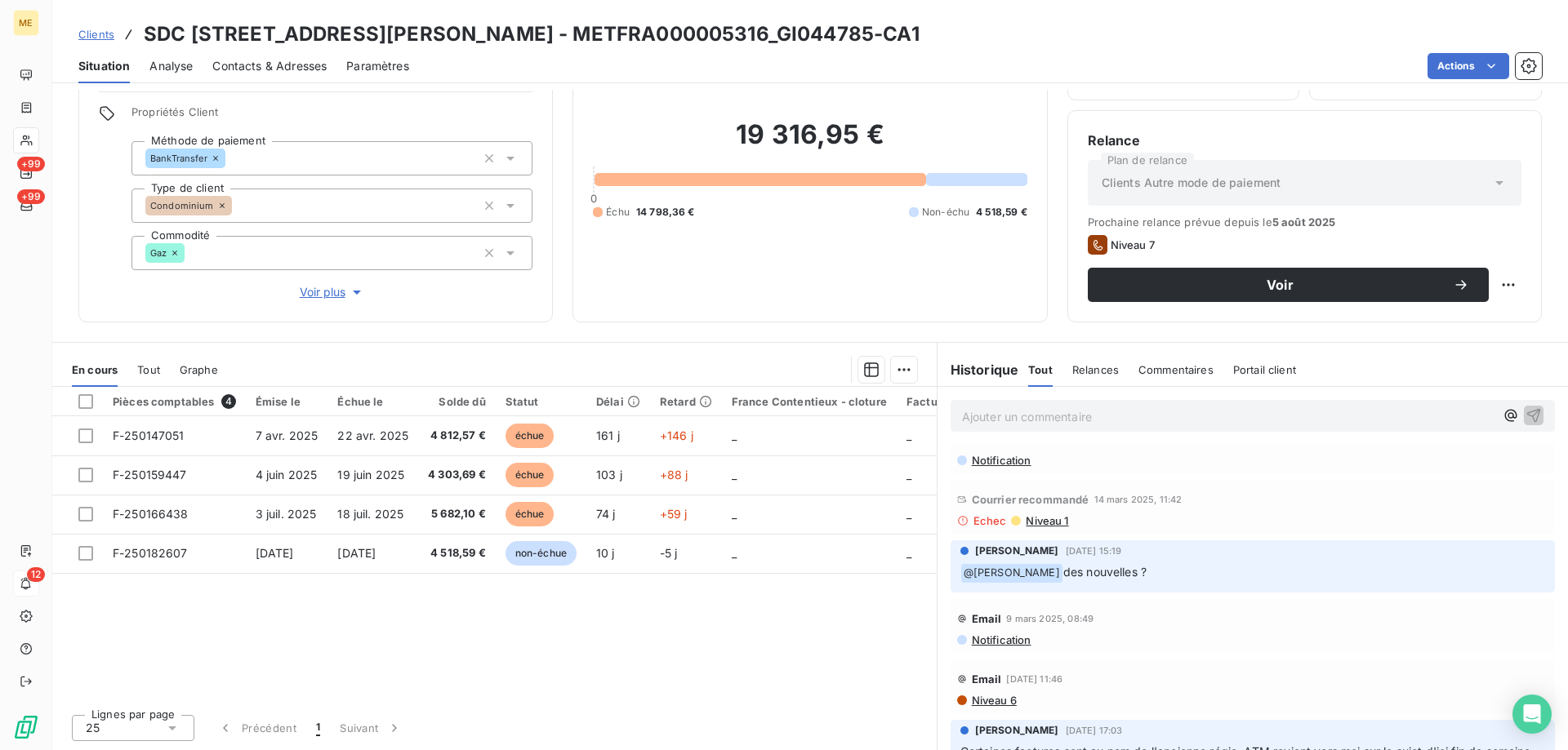
click at [1036, 522] on span "Niveau 1" at bounding box center [1046, 521] width 44 height 13
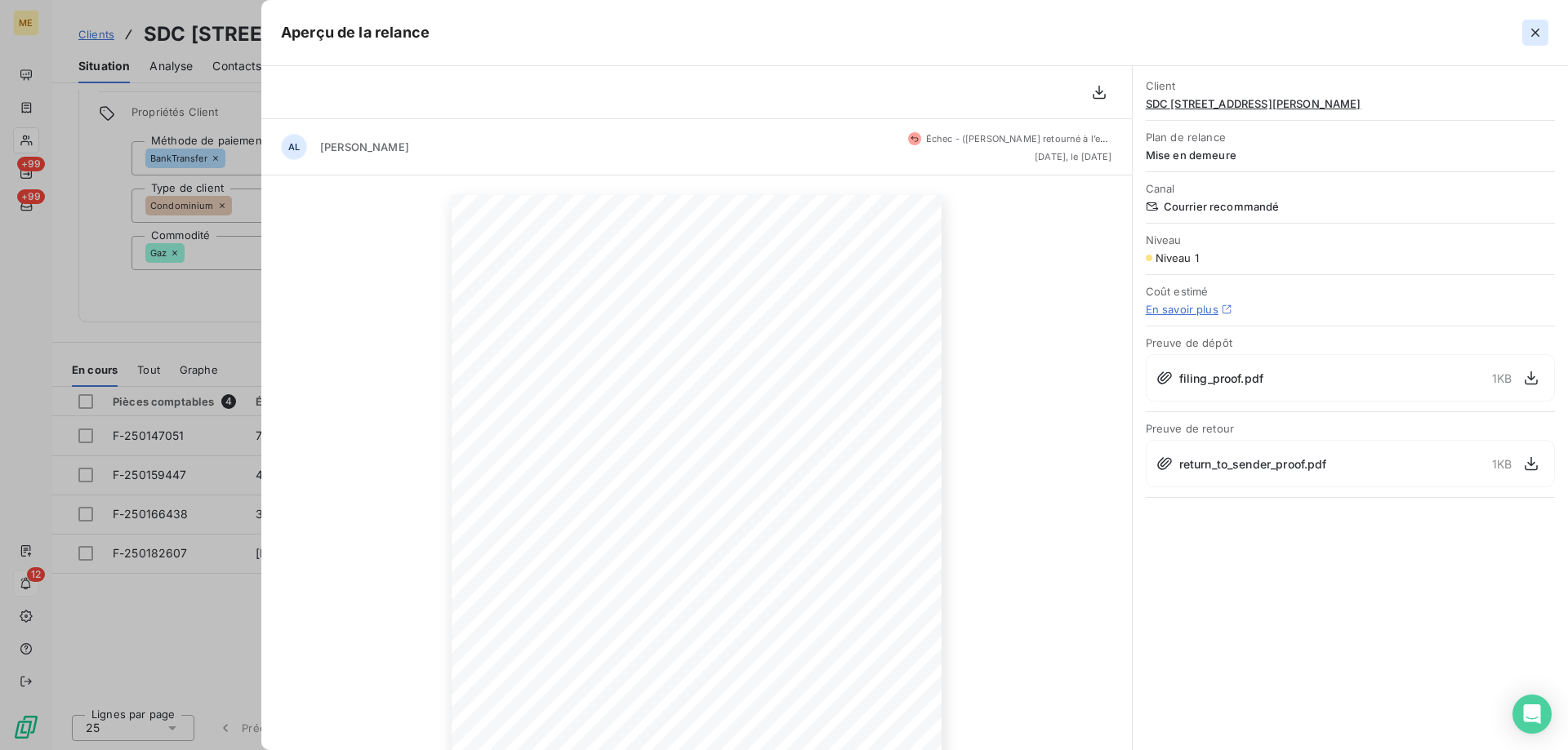
click at [1540, 38] on icon "button" at bounding box center [1535, 32] width 16 height 16
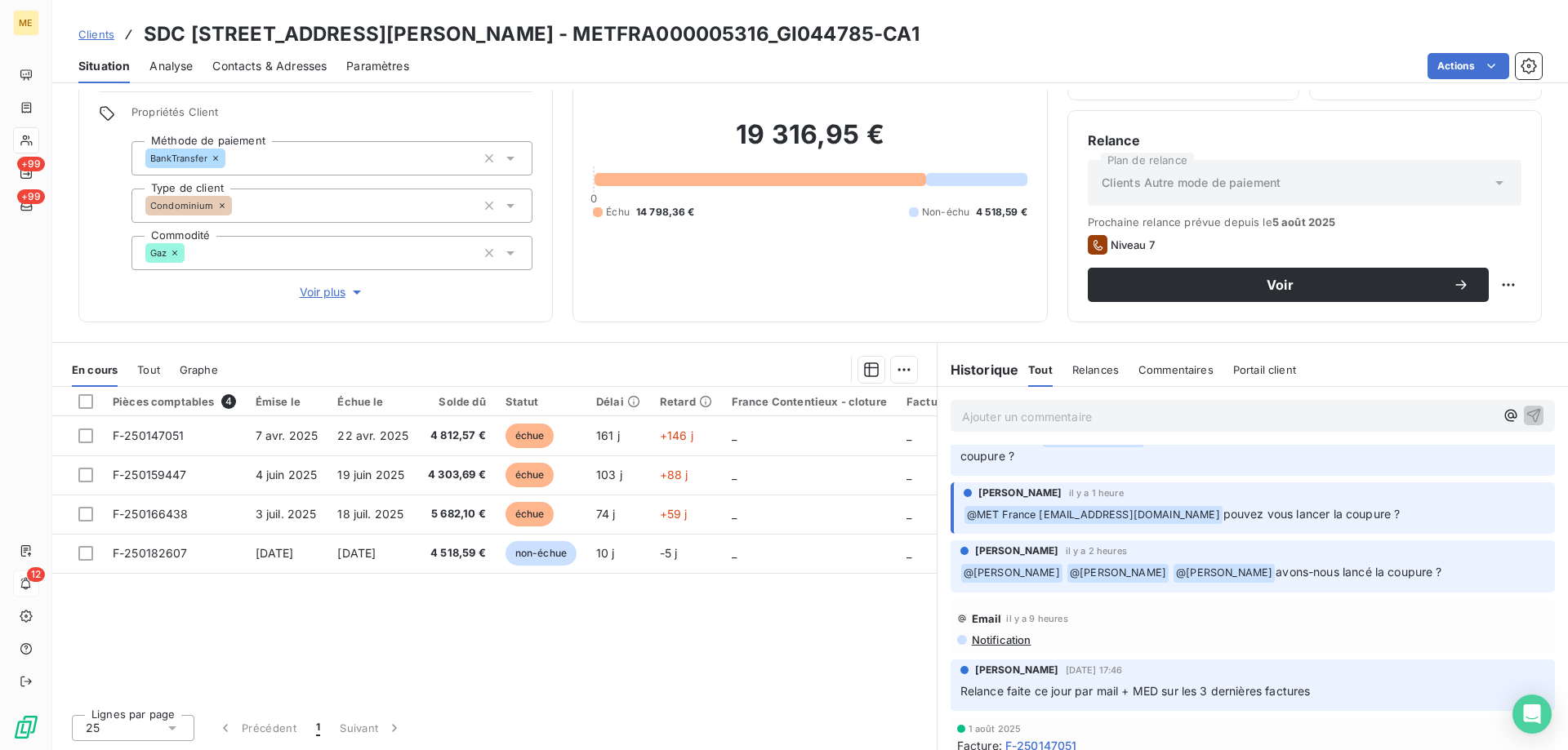
scroll to position [0, 0]
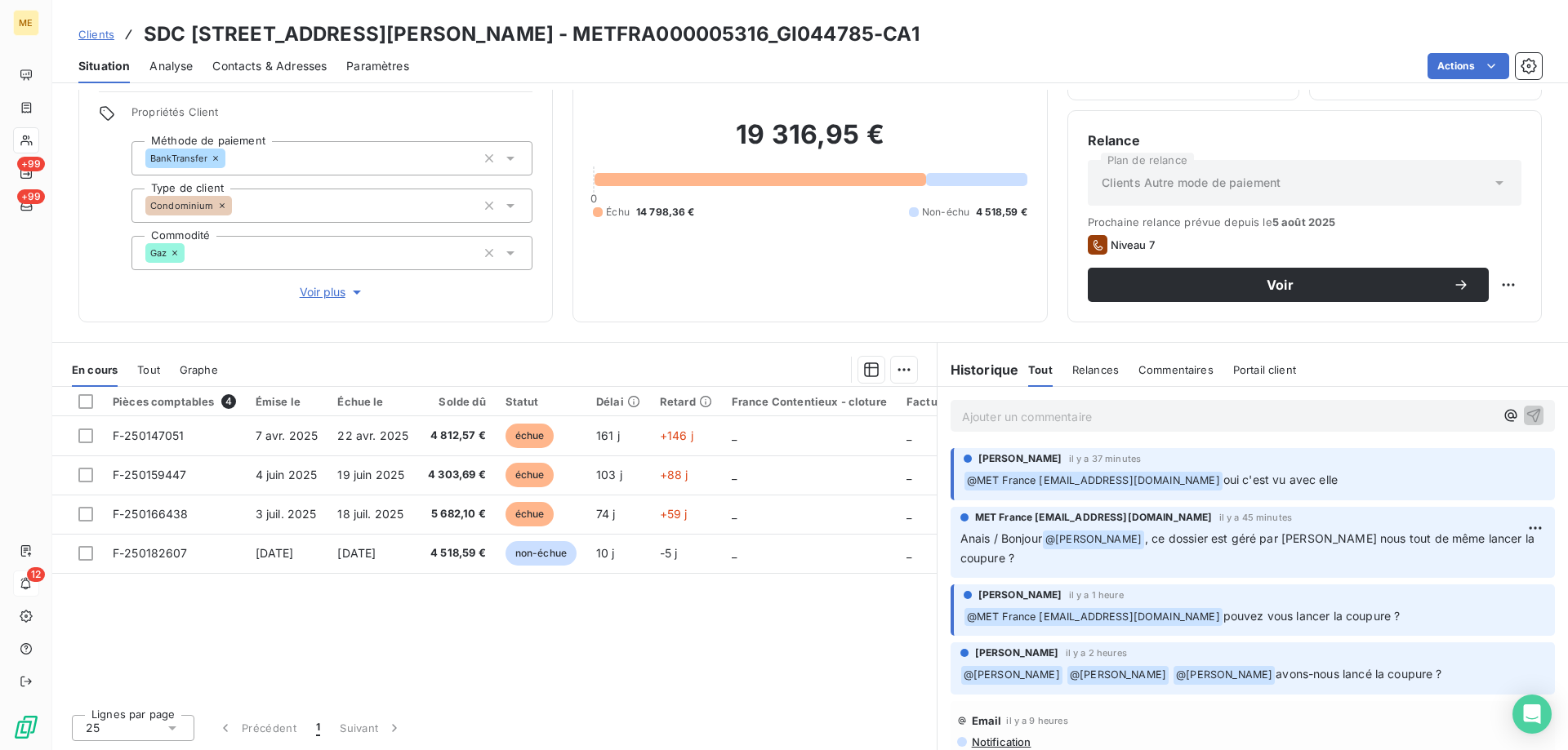
click at [1196, 407] on p "Ajouter un commentaire ﻿" at bounding box center [1228, 416] width 532 height 20
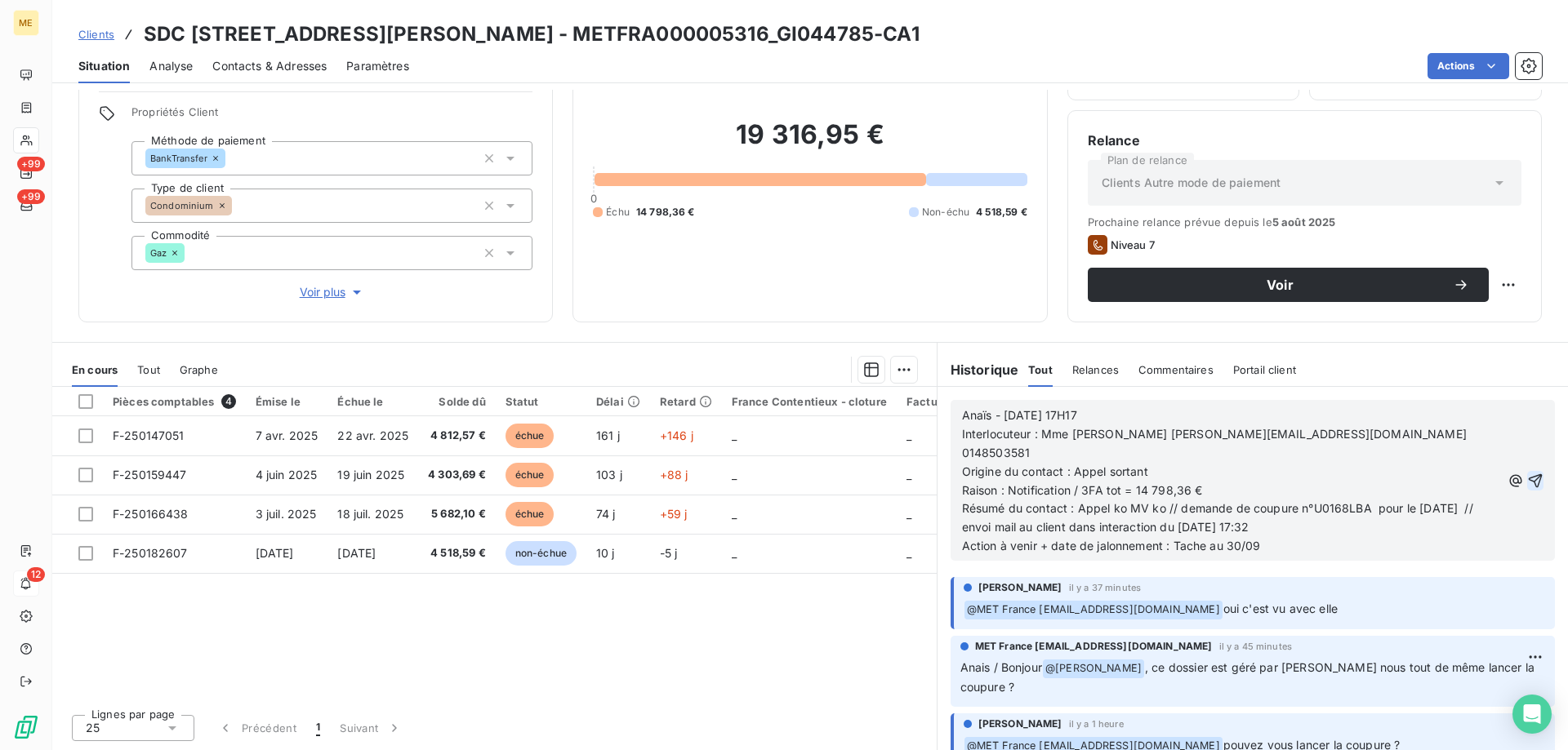
click at [1529, 473] on icon "button" at bounding box center [1536, 480] width 14 height 14
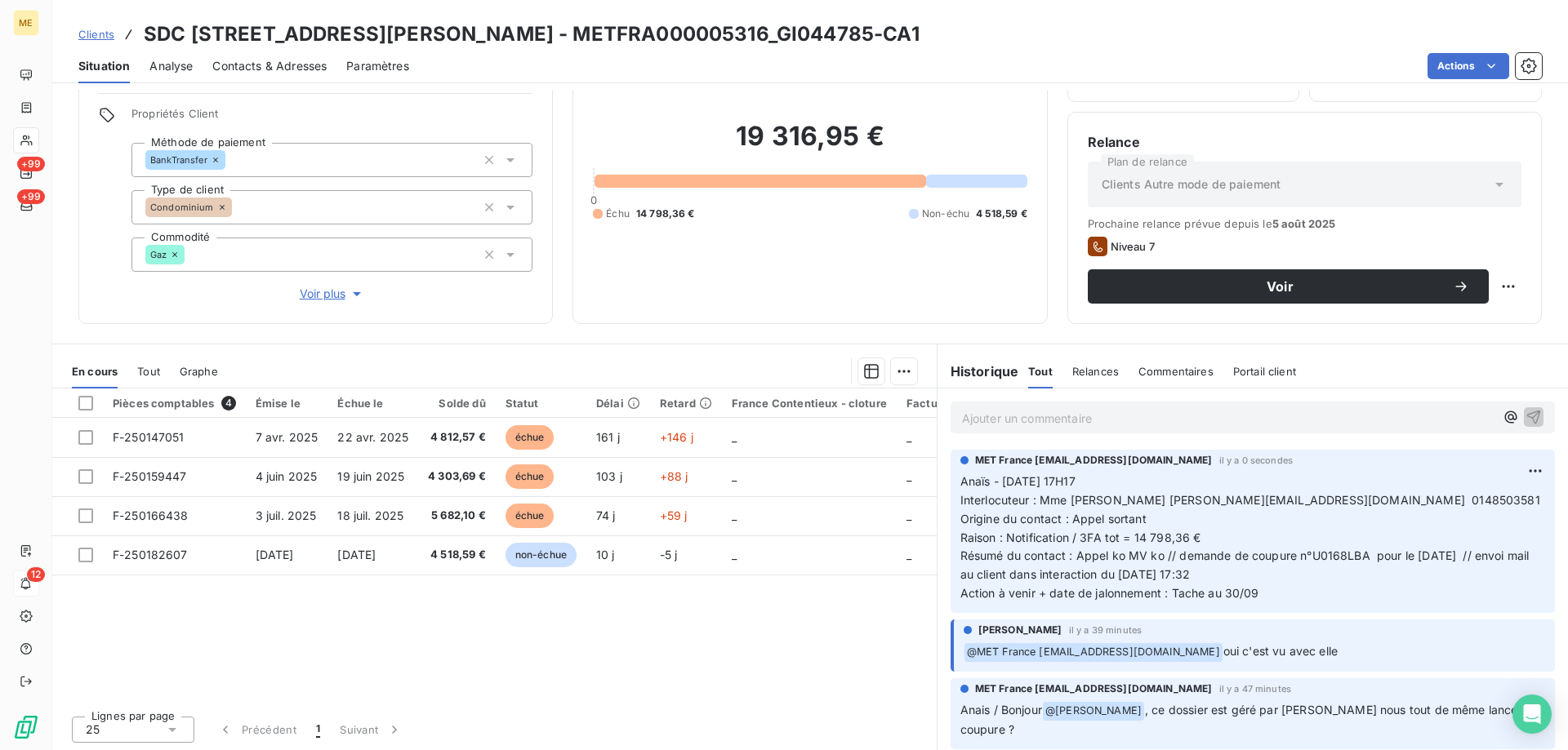
scroll to position [104, 0]
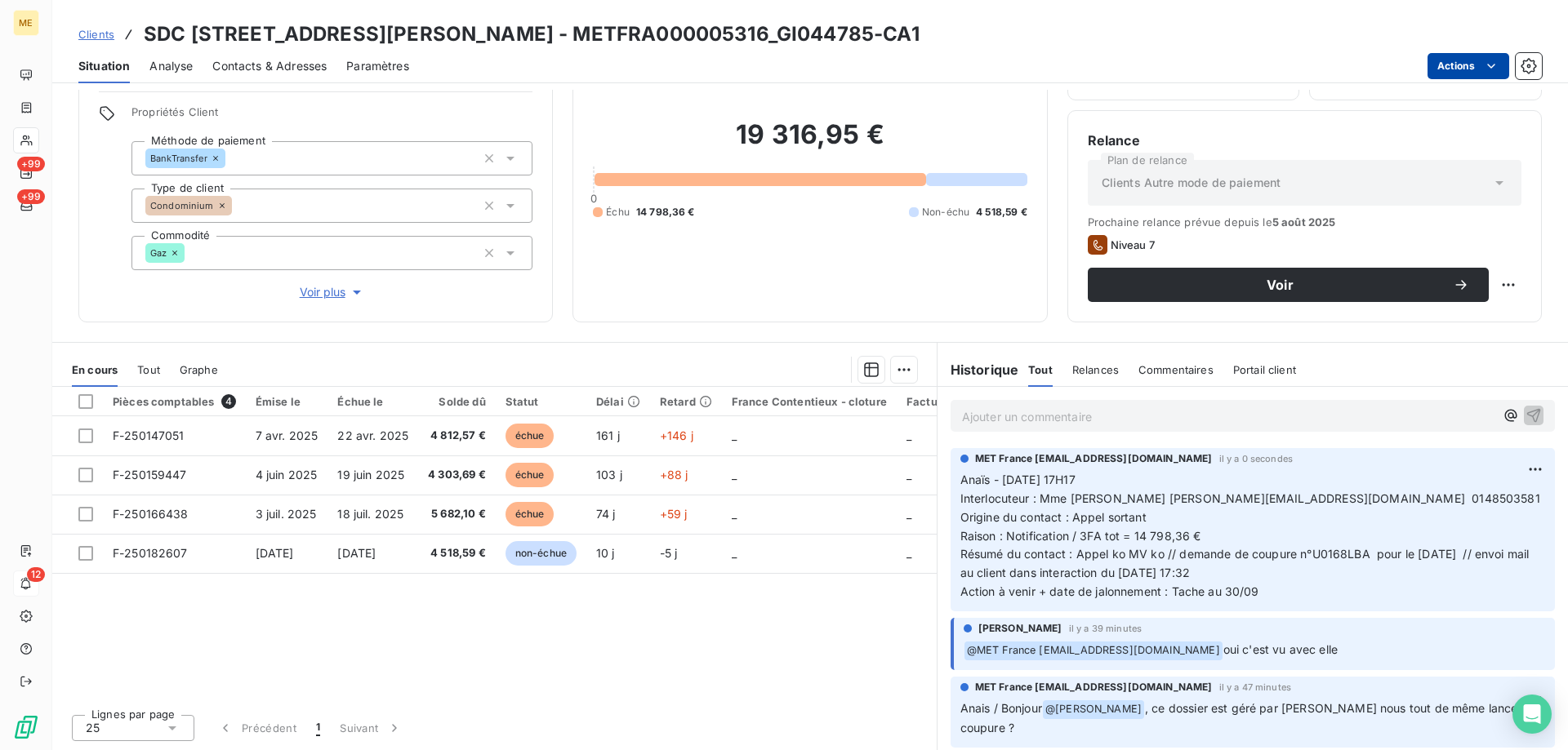
click at [1446, 76] on html "ME +99 +99 12 Clients SDC 54 RUE LOUIS AUGUSTE BLANQUI - METFRA000005316_GI0447…" at bounding box center [784, 457] width 1568 height 913
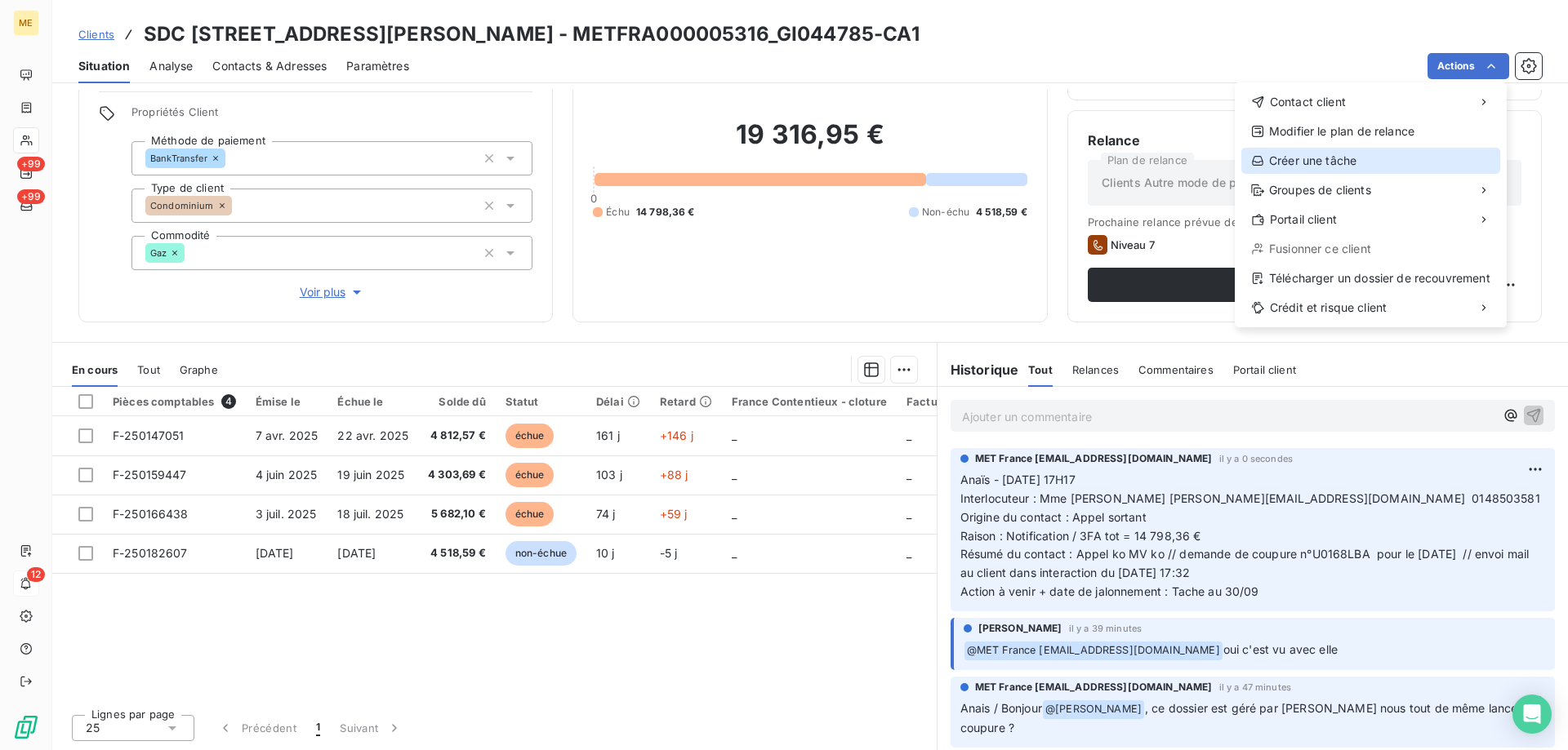
click at [1329, 155] on div "Créer une tâche" at bounding box center [1371, 160] width 259 height 26
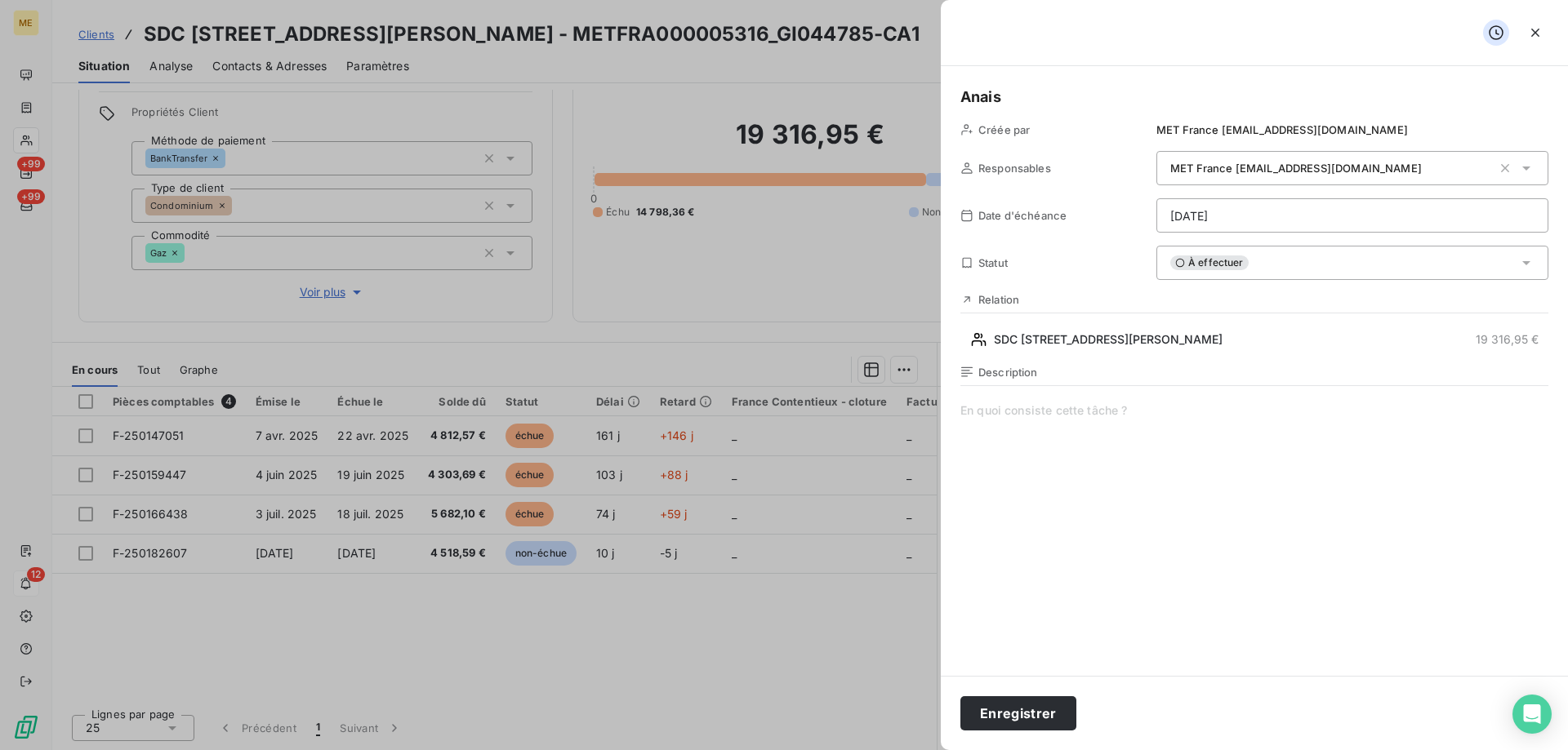
click at [1147, 416] on span at bounding box center [1254, 559] width 588 height 313
click at [1151, 406] on span "Vérif état coupure" at bounding box center [1254, 559] width 588 height 313
click at [1238, 215] on html "ME +99 +99 12 Clients SDC 54 RUE LOUIS AUGUSTE BLANQUI - METFRA000005316_GI0447…" at bounding box center [784, 457] width 1568 height 913
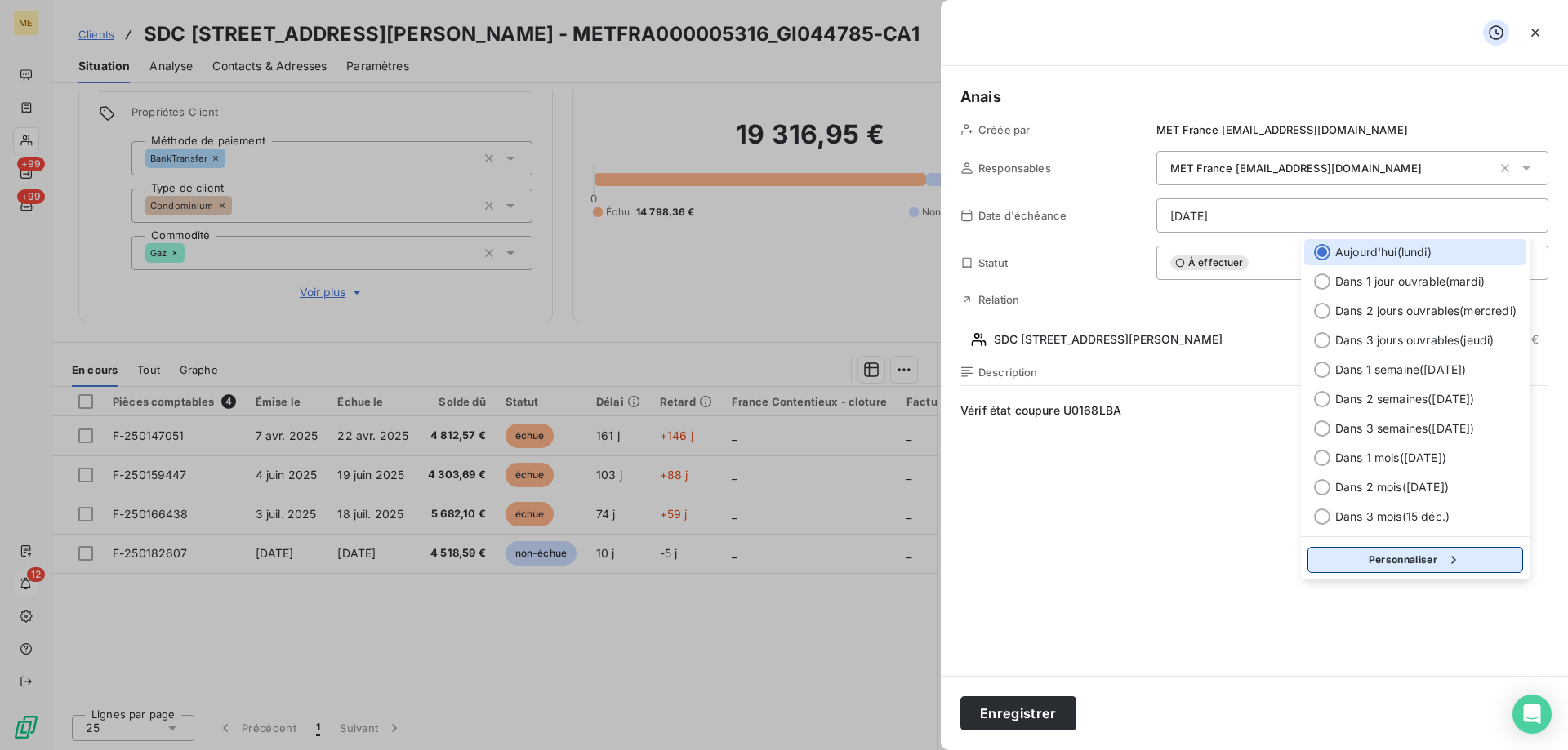
click at [1409, 553] on button "Personnaliser" at bounding box center [1415, 560] width 215 height 26
select select "8"
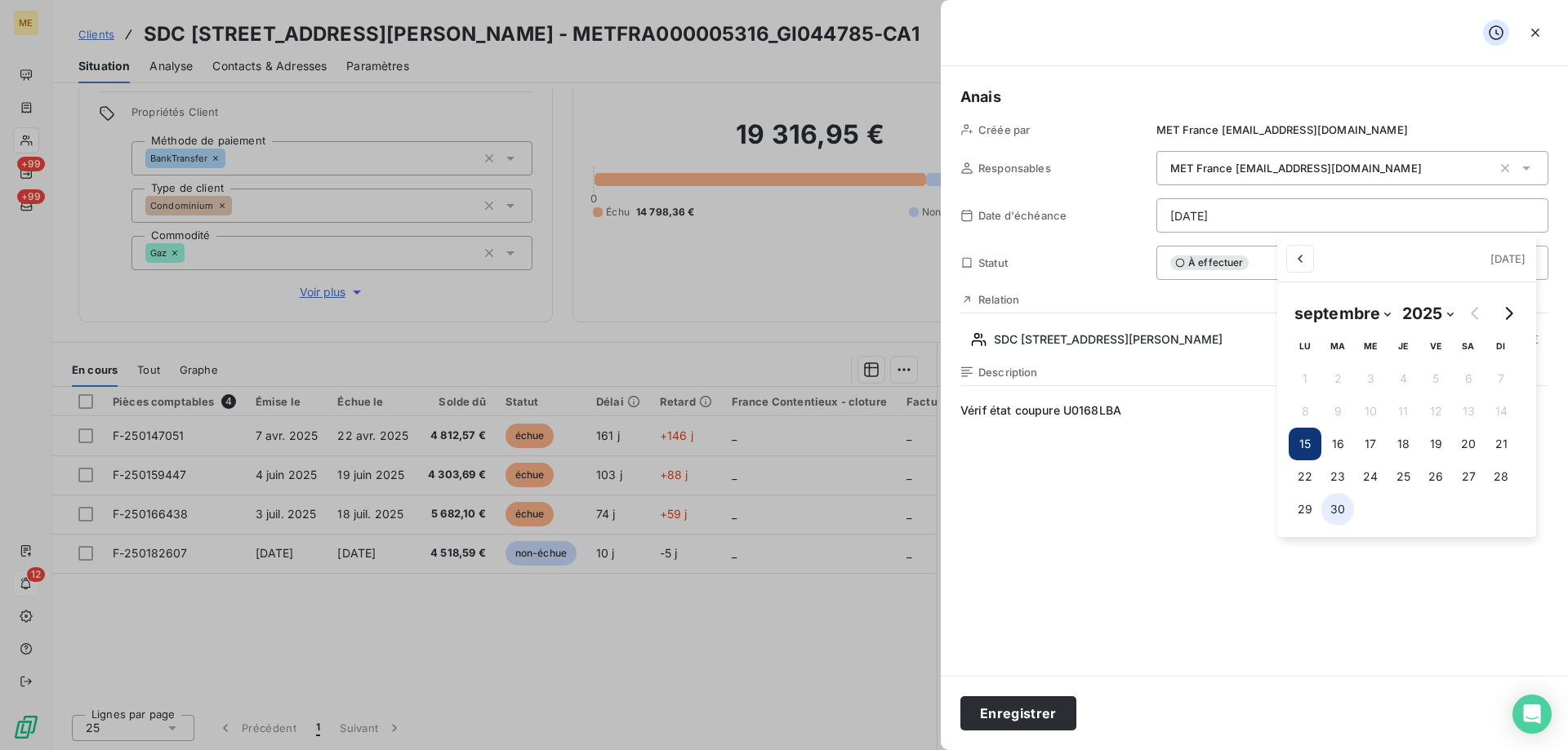
click at [1337, 510] on button "30" at bounding box center [1337, 509] width 33 height 33
type input "30/09/2025"
click at [1086, 544] on html "ME +99 +99 12 Clients SDC 54 RUE LOUIS AUGUSTE BLANQUI - METFRA000005316_GI0447…" at bounding box center [784, 457] width 1568 height 913
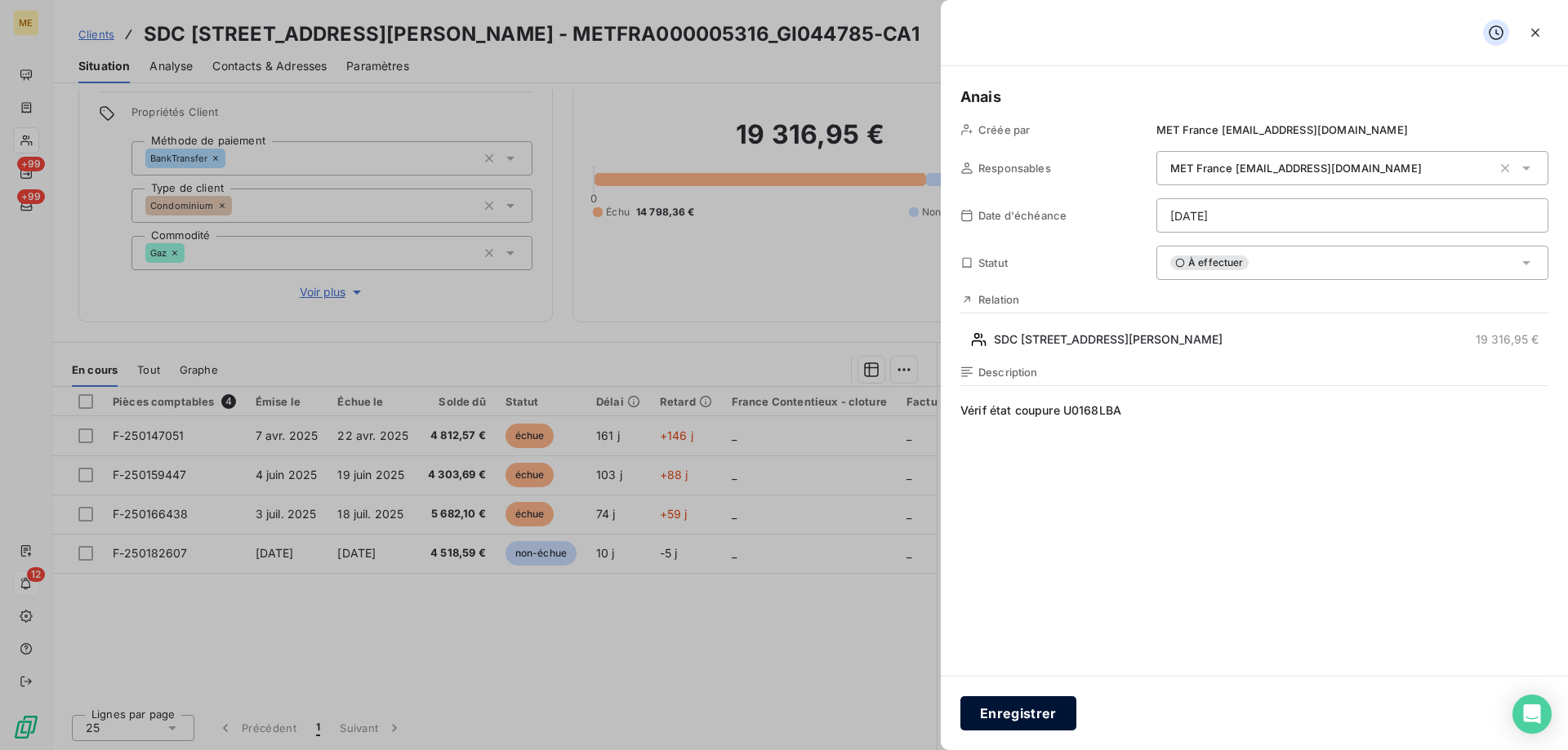
click at [1015, 719] on button "Enregistrer" at bounding box center [1019, 713] width 116 height 34
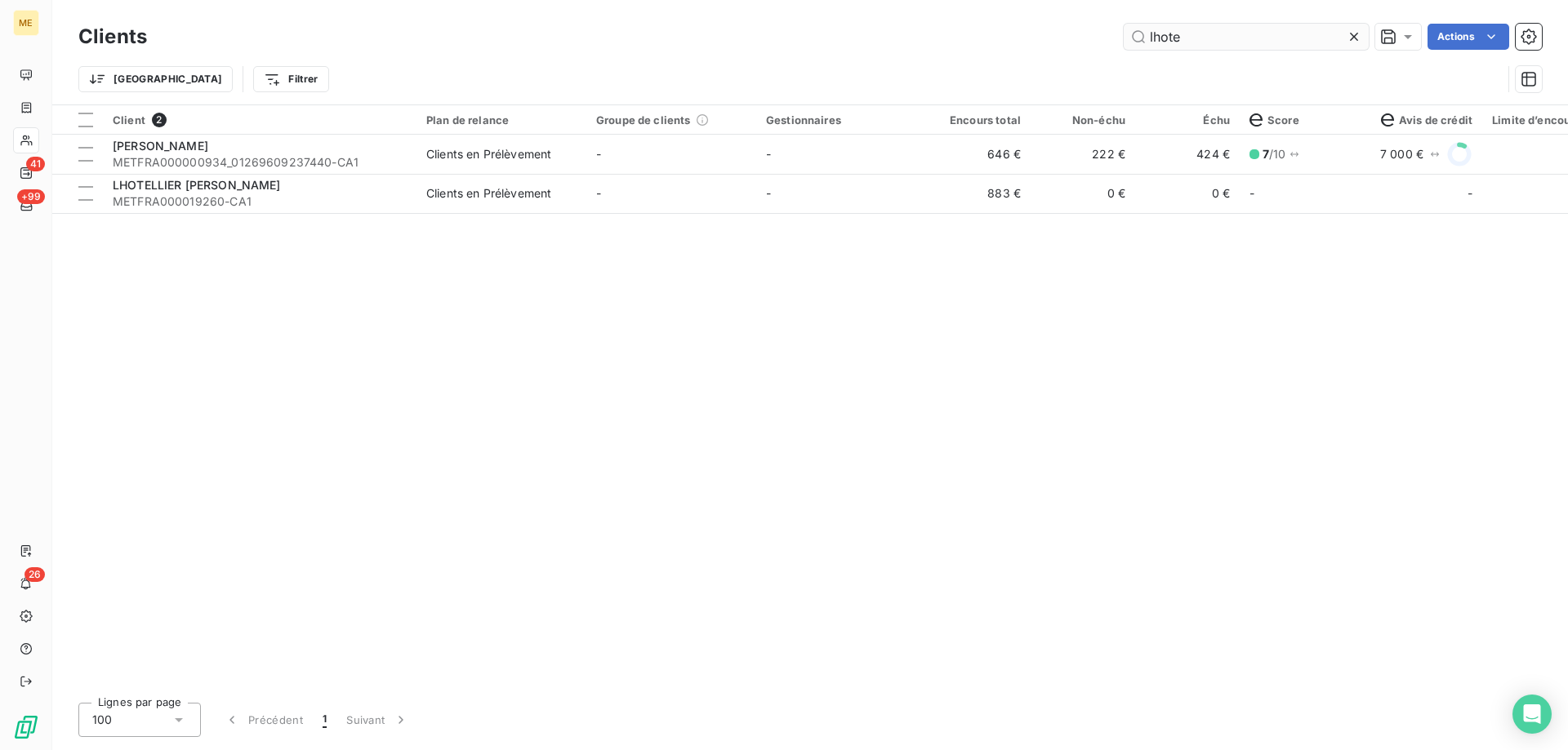
click at [1170, 41] on input "lhote" at bounding box center [1246, 36] width 245 height 26
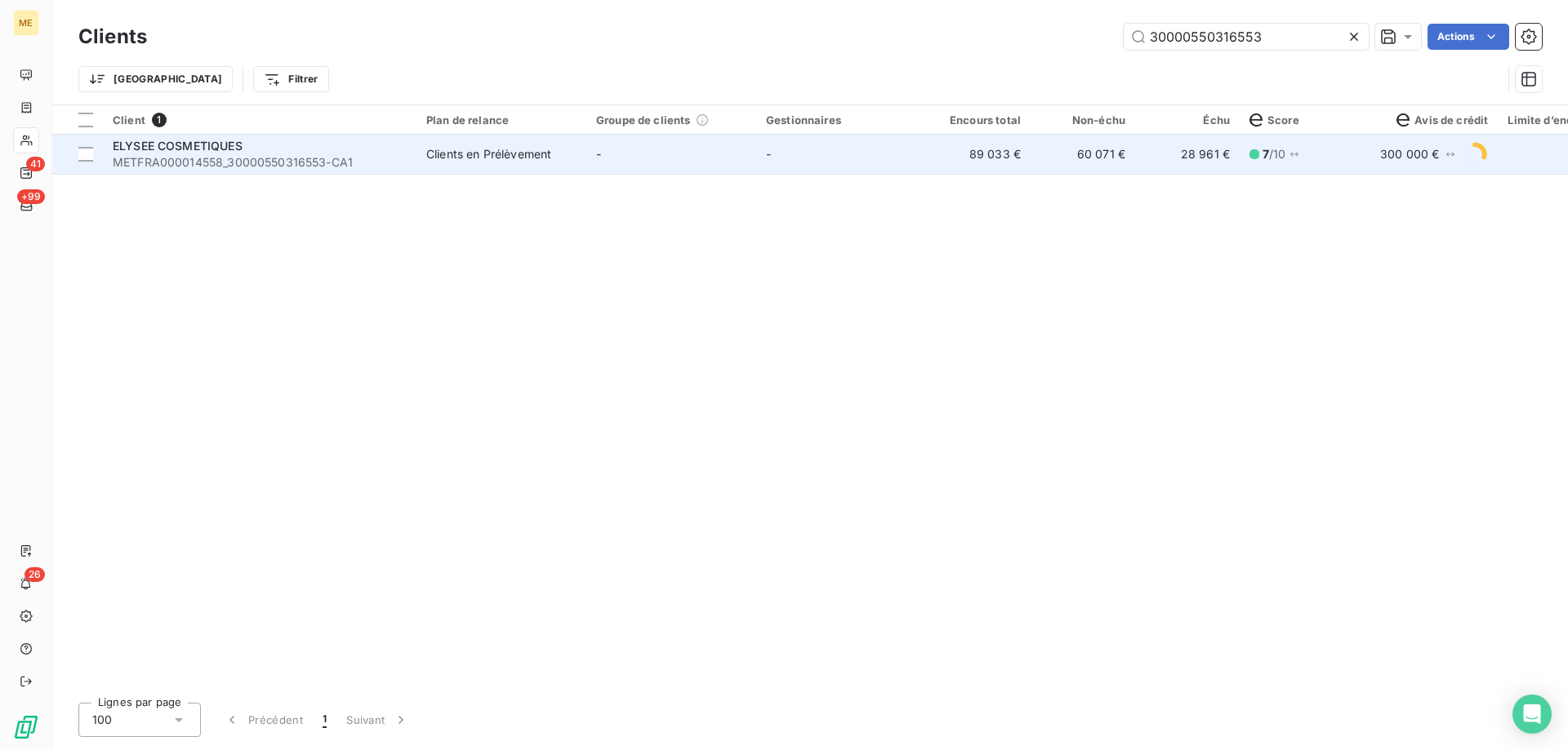
type input "30000550316553"
click at [626, 163] on td "-" at bounding box center [671, 154] width 170 height 39
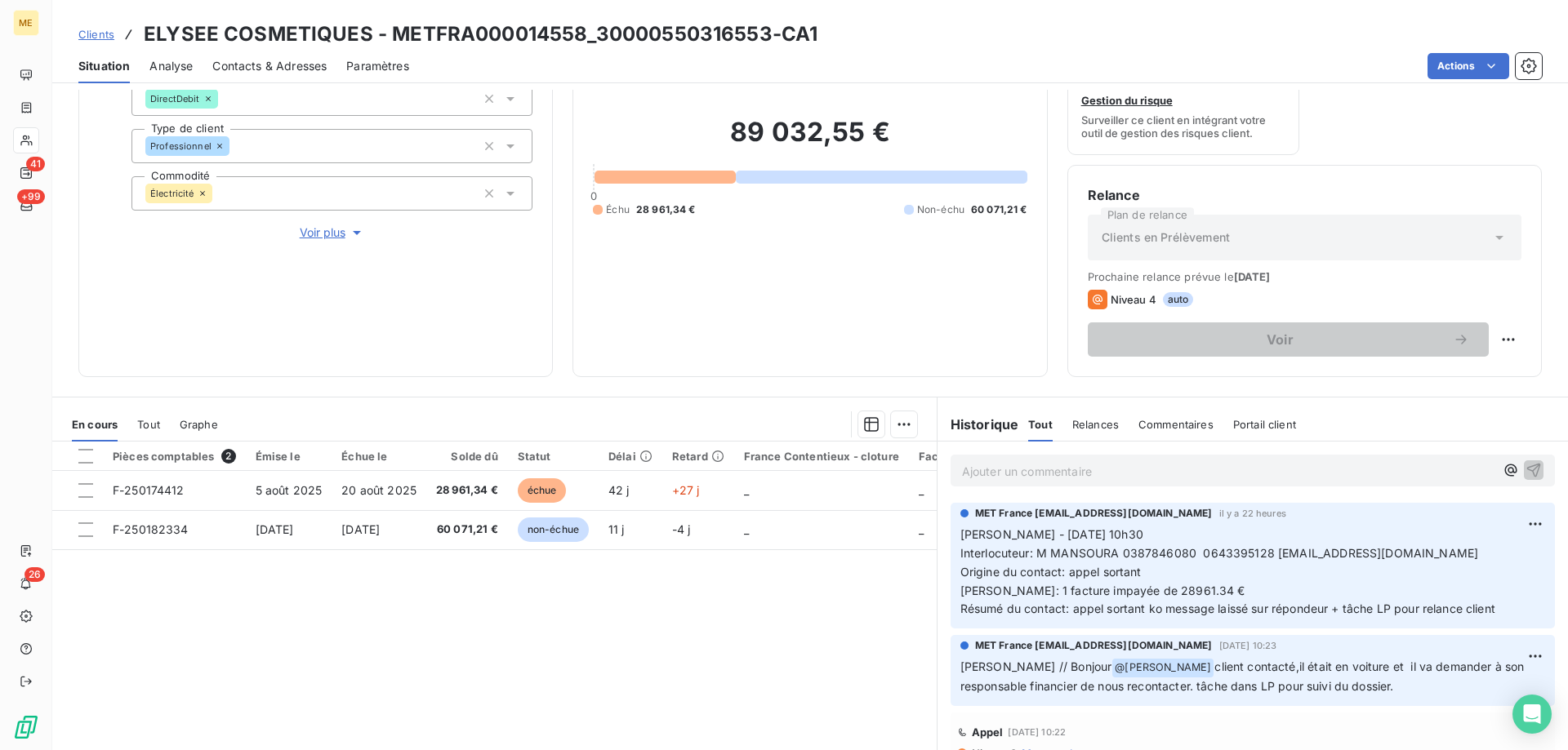
click at [1203, 553] on span "[PERSON_NAME] - [DATE] 10h30 Interlocuteur: M MANSOURA 0387846080 0643395128 [E…" at bounding box center [1228, 572] width 535 height 89
click at [321, 227] on span "Voir plus" at bounding box center [332, 232] width 65 height 16
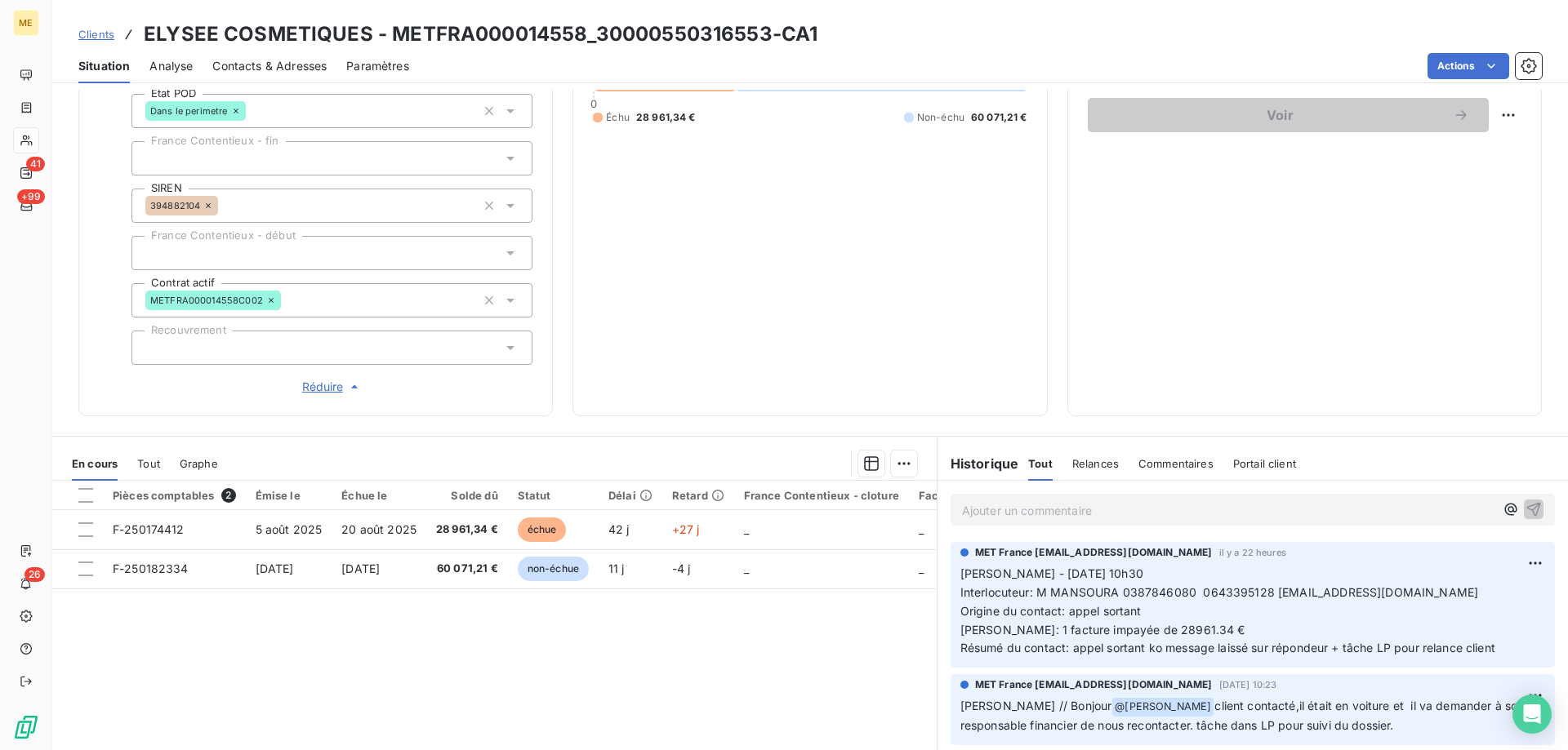
scroll to position [472, 0]
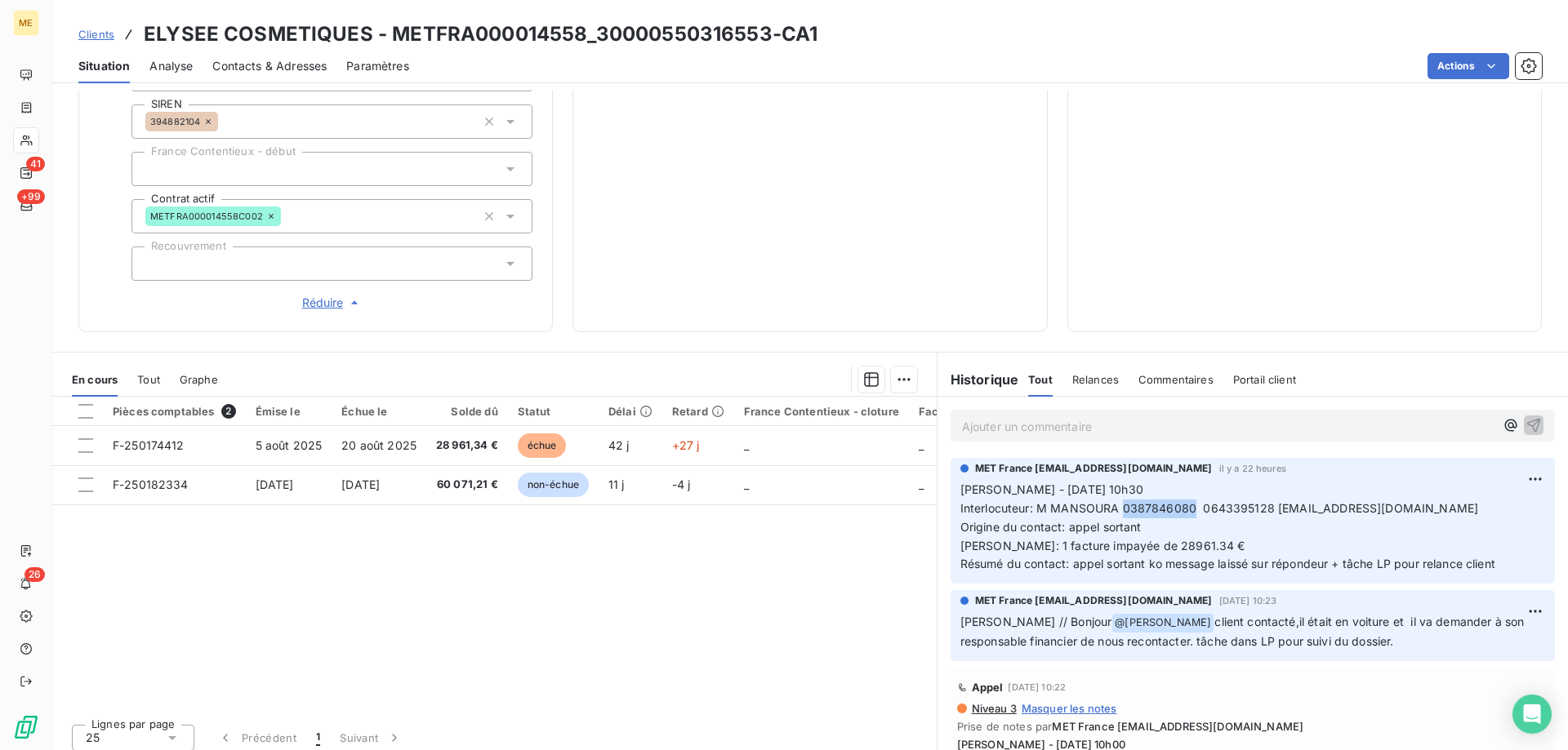
drag, startPoint x: 1186, startPoint y: 499, endPoint x: 1116, endPoint y: 497, distance: 70.0
click at [1116, 497] on span "[PERSON_NAME] - [DATE] 10h30 Interlocuteur: M MANSOURA 0387846080 0643395128 [E…" at bounding box center [1228, 527] width 535 height 89
drag, startPoint x: 1196, startPoint y: 498, endPoint x: 1268, endPoint y: 499, distance: 72.0
click at [1268, 499] on span "[PERSON_NAME] - [DATE] 10h30 Interlocuteur: M MANSOURA 0387846080 0643395128 [E…" at bounding box center [1228, 527] width 535 height 89
click at [1306, 518] on p "[PERSON_NAME] - [DATE] 10h30 Interlocuteur: M MANSOURA 0387846080 0643395128 [E…" at bounding box center [1253, 527] width 584 height 93
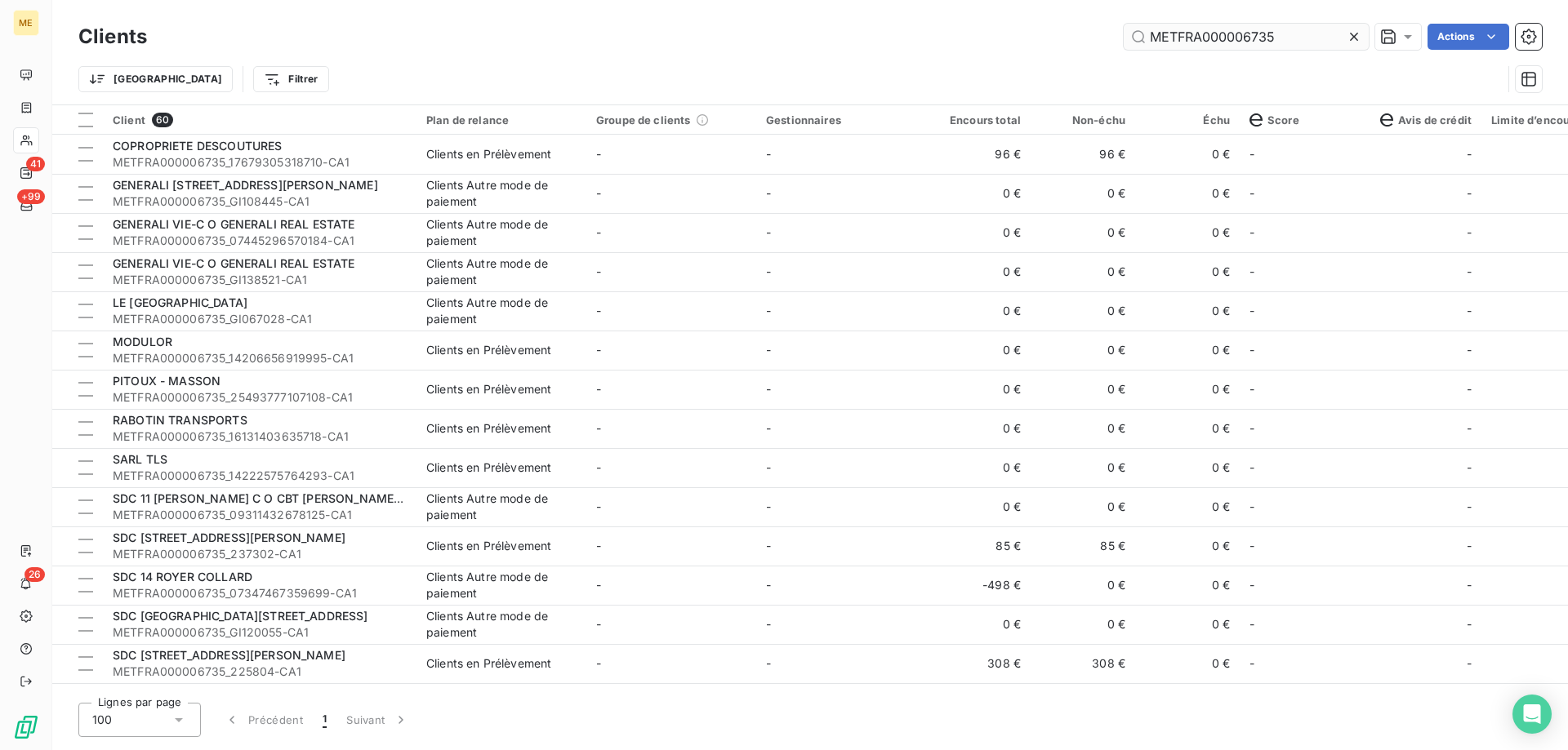
click at [1141, 35] on input "METFRA000006735" at bounding box center [1246, 36] width 245 height 26
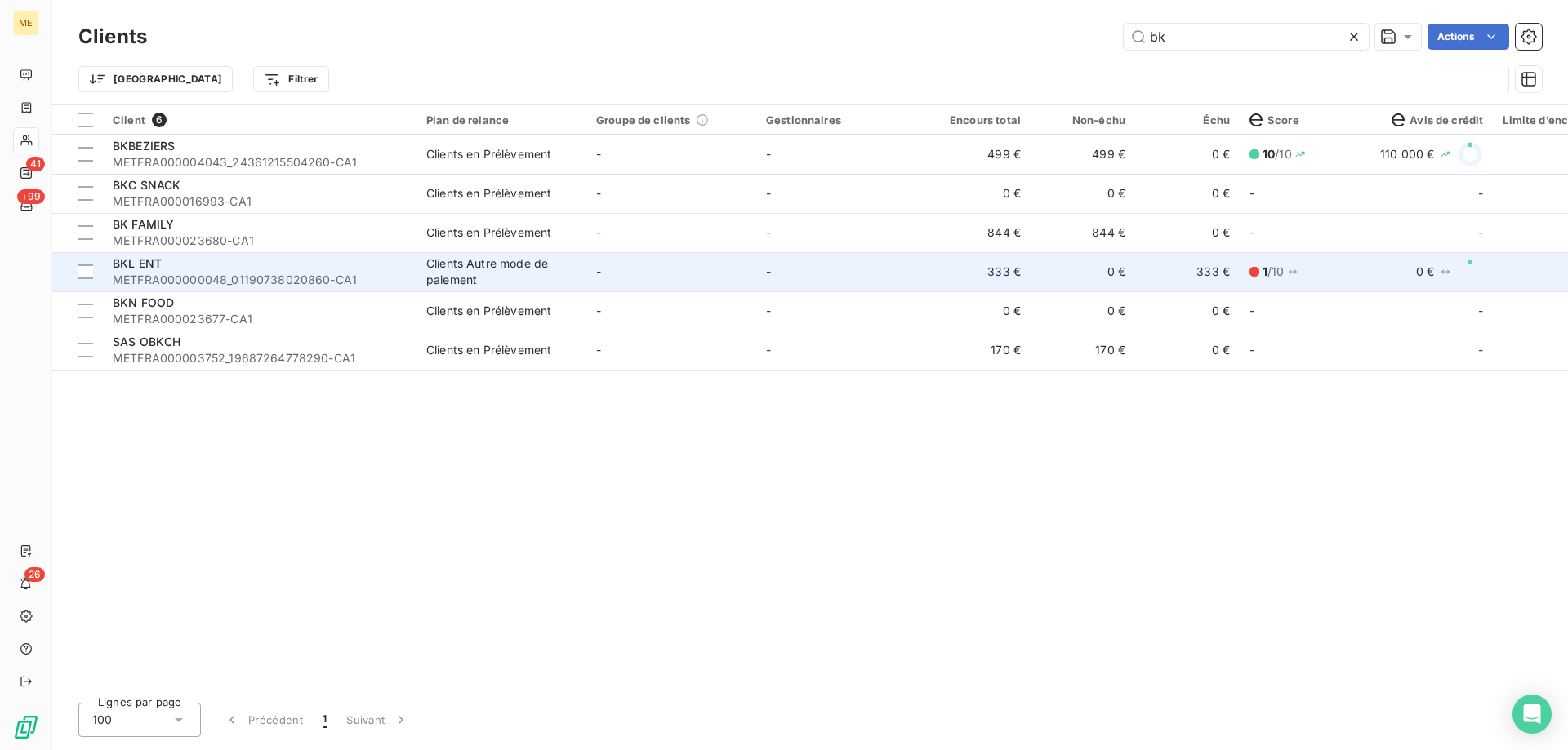
type input "bk"
click at [864, 275] on td "-" at bounding box center [841, 272] width 170 height 39
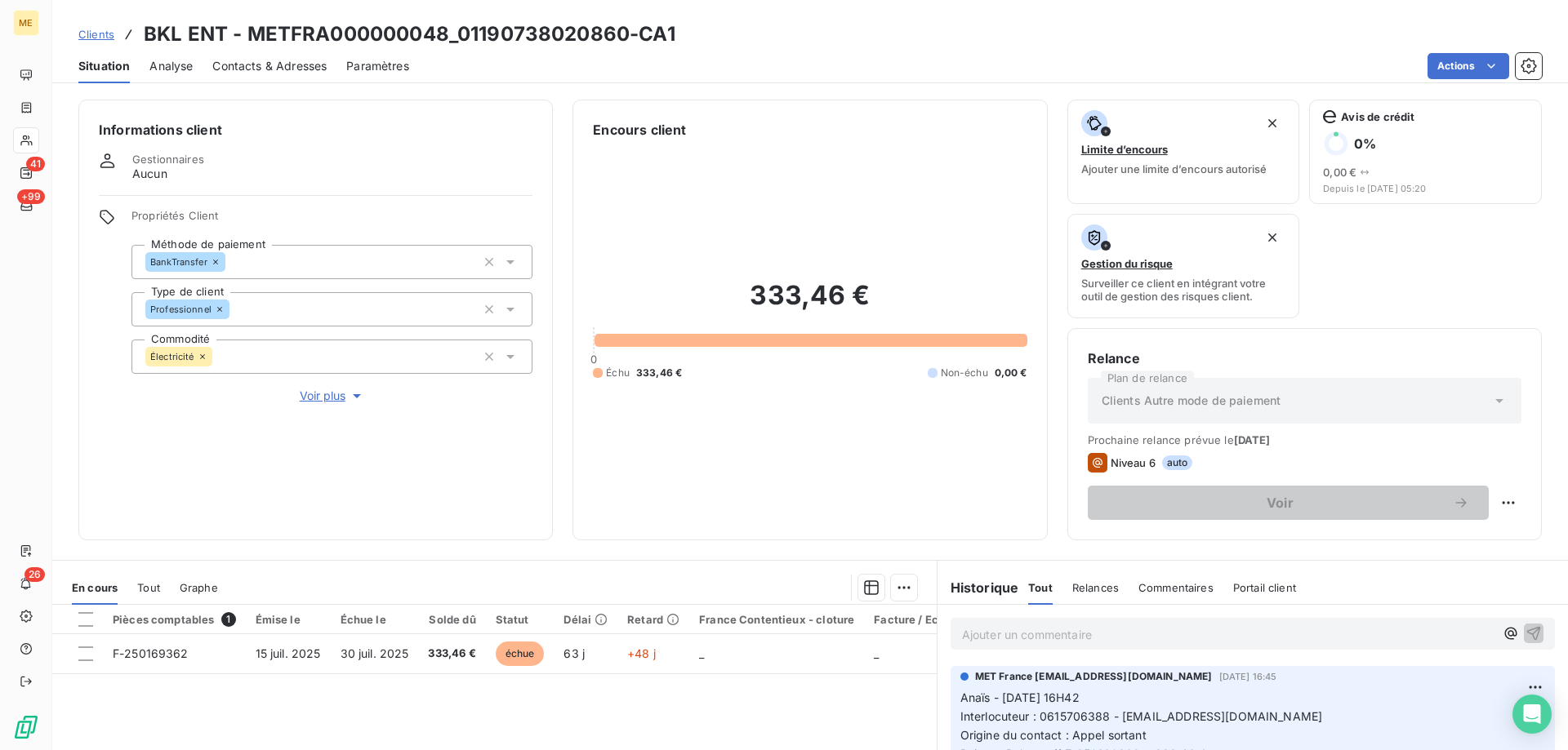
scroll to position [218, 0]
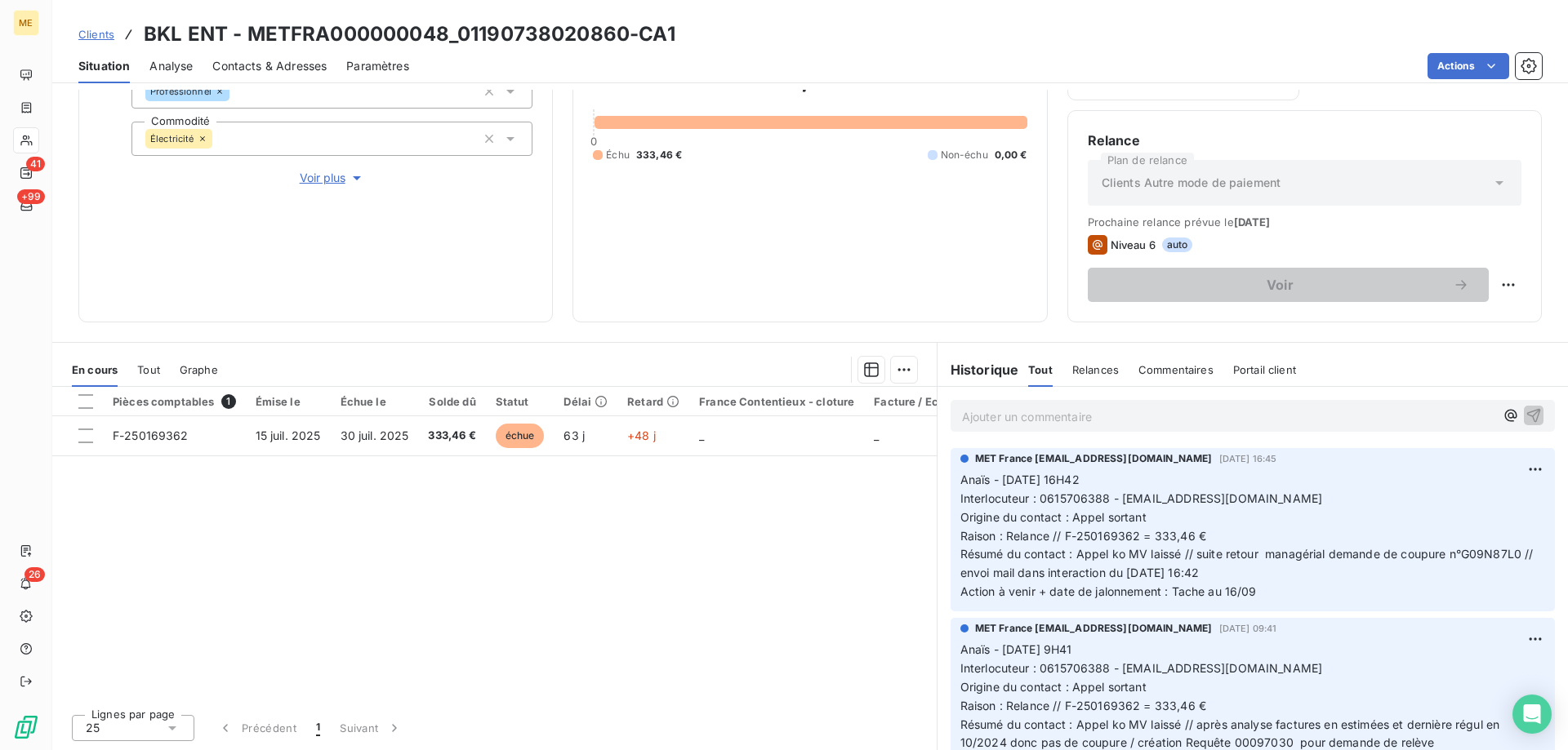
click at [1459, 554] on span "Résumé du contact : Appel ko MV laissé // suite retour managérial demande de co…" at bounding box center [1249, 563] width 577 height 33
drag, startPoint x: 1458, startPoint y: 554, endPoint x: 1518, endPoint y: 560, distance: 60.3
click at [1518, 560] on span "Résumé du contact : Appel ko MV laissé // suite retour managérial demande de co…" at bounding box center [1249, 563] width 577 height 33
copy span "G09N87L0"
click at [1267, 590] on p "Anaïs - [DATE] 16H42 Interlocuteur : 0615706388 - [EMAIL_ADDRESS][DOMAIN_NAME] …" at bounding box center [1253, 536] width 584 height 131
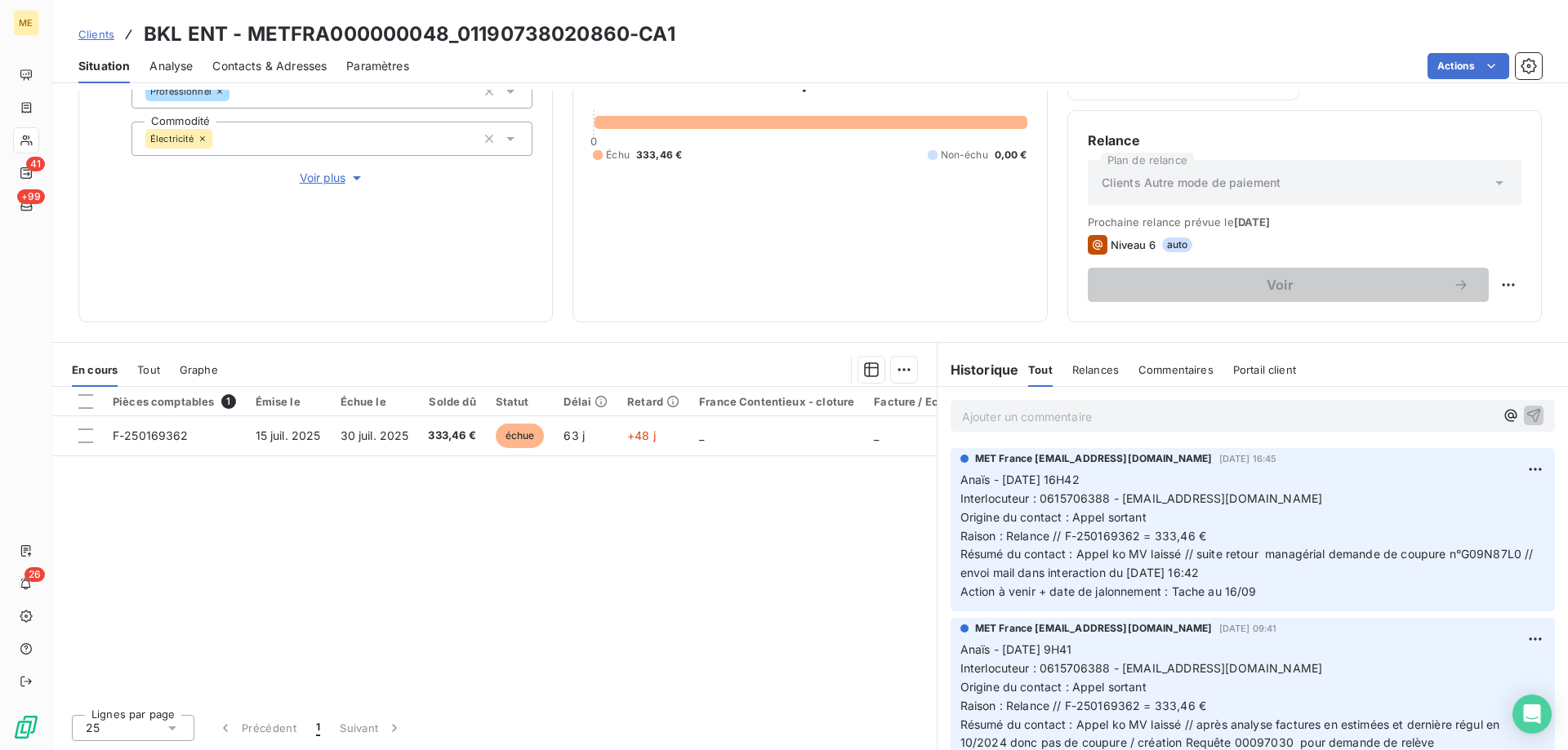
click at [1010, 417] on p "Ajouter un commentaire ﻿" at bounding box center [1228, 416] width 532 height 20
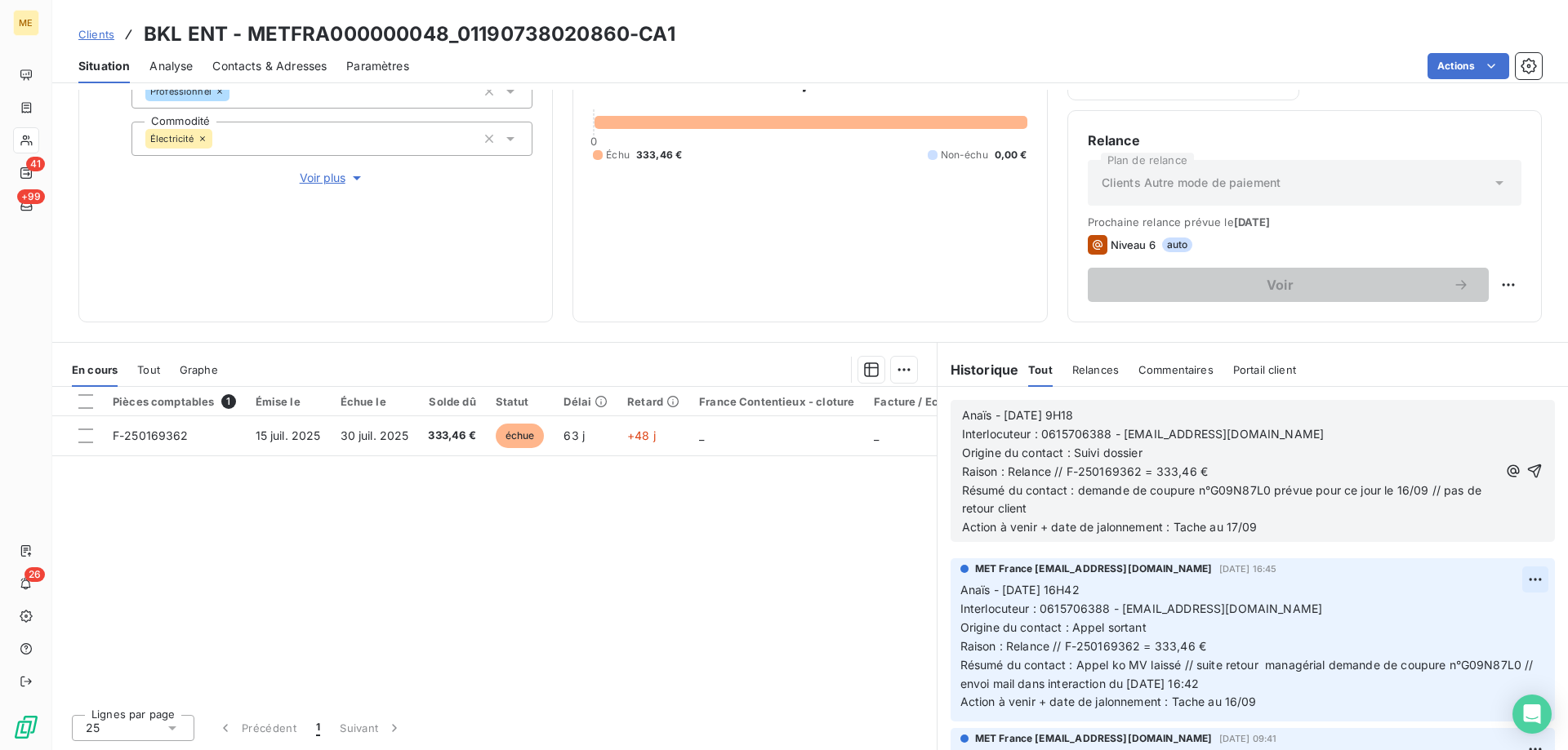
drag, startPoint x: 1510, startPoint y: 468, endPoint x: 1503, endPoint y: 480, distance: 13.9
click at [1527, 469] on icon "button" at bounding box center [1534, 470] width 16 height 16
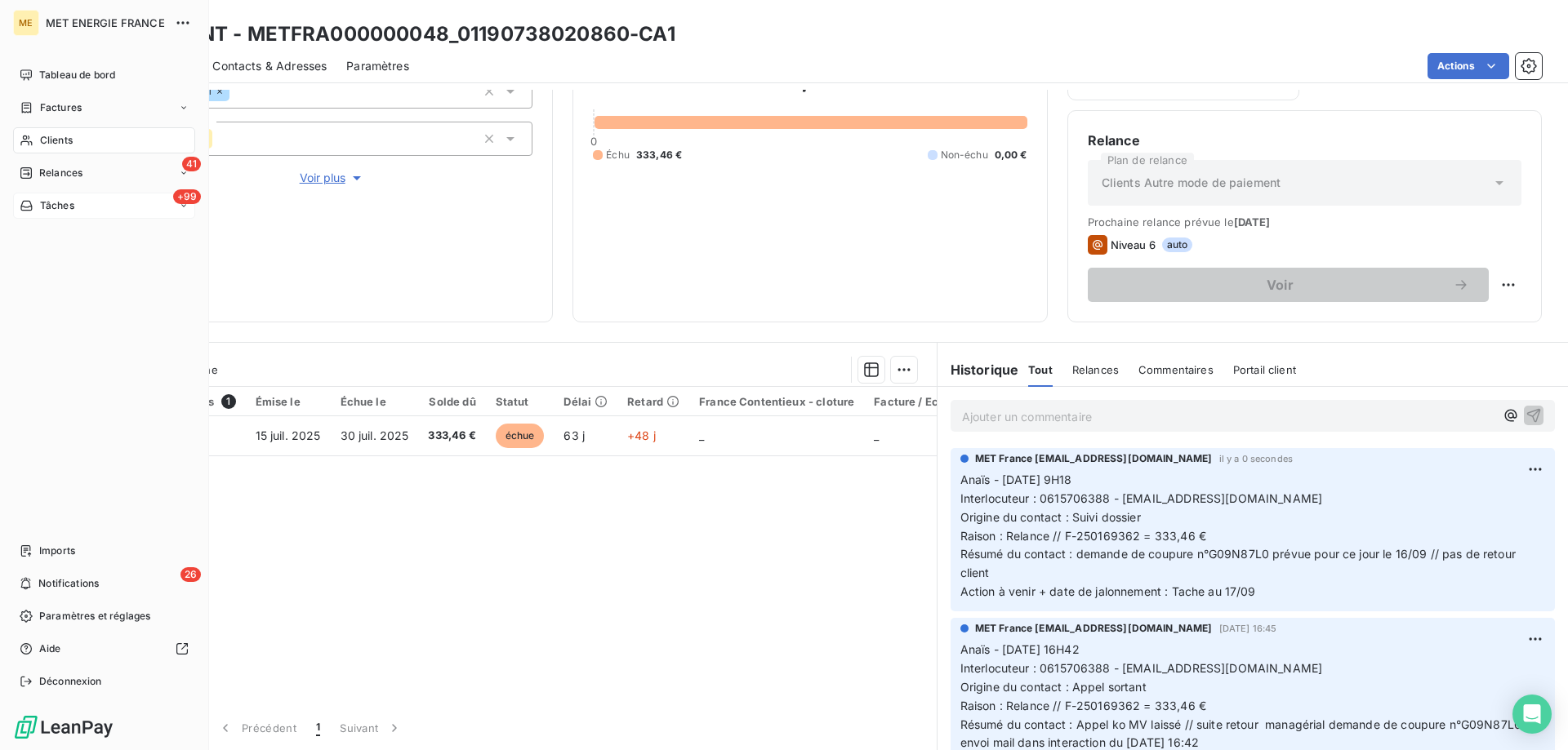
click at [61, 204] on span "Tâches" at bounding box center [57, 206] width 34 height 15
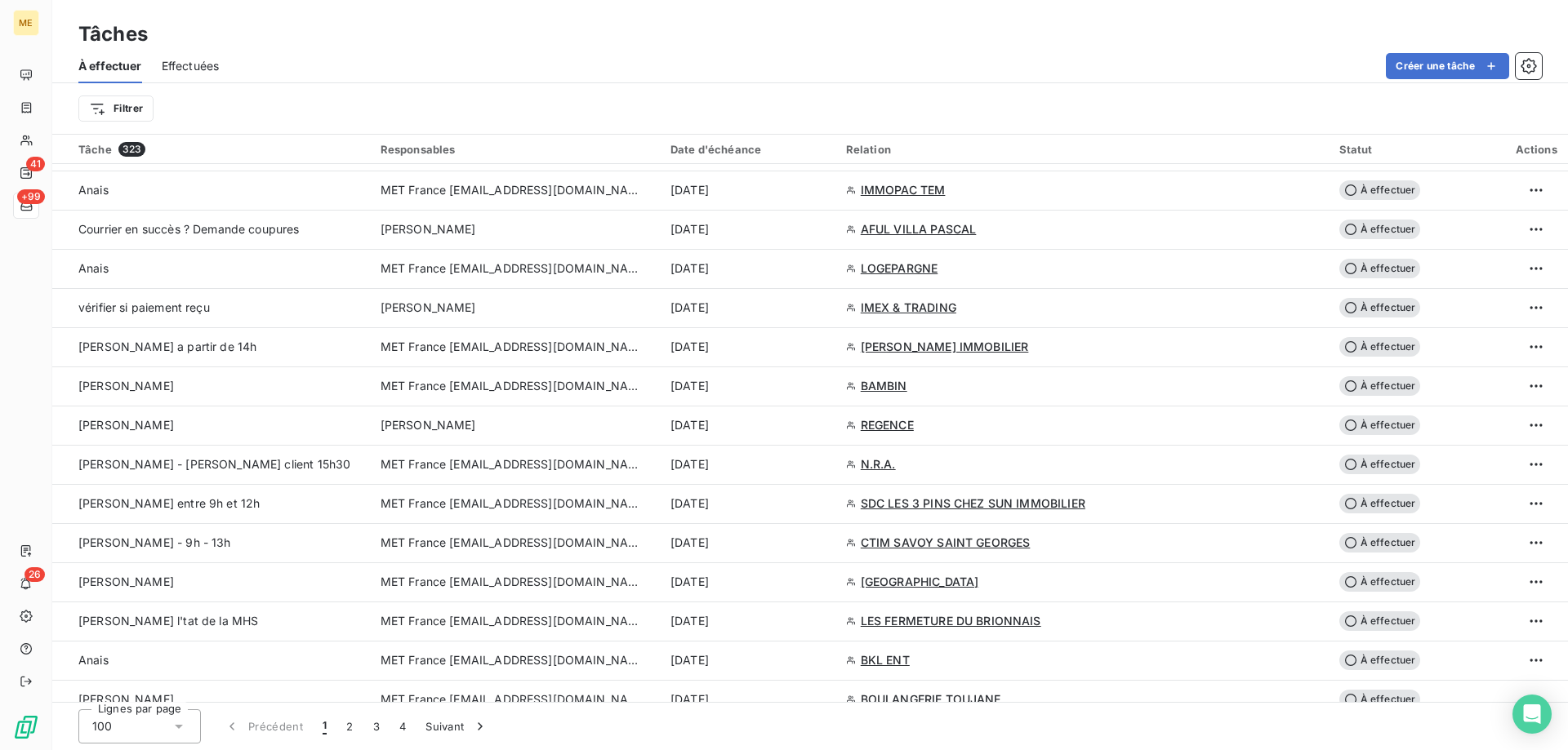
scroll to position [2857, 0]
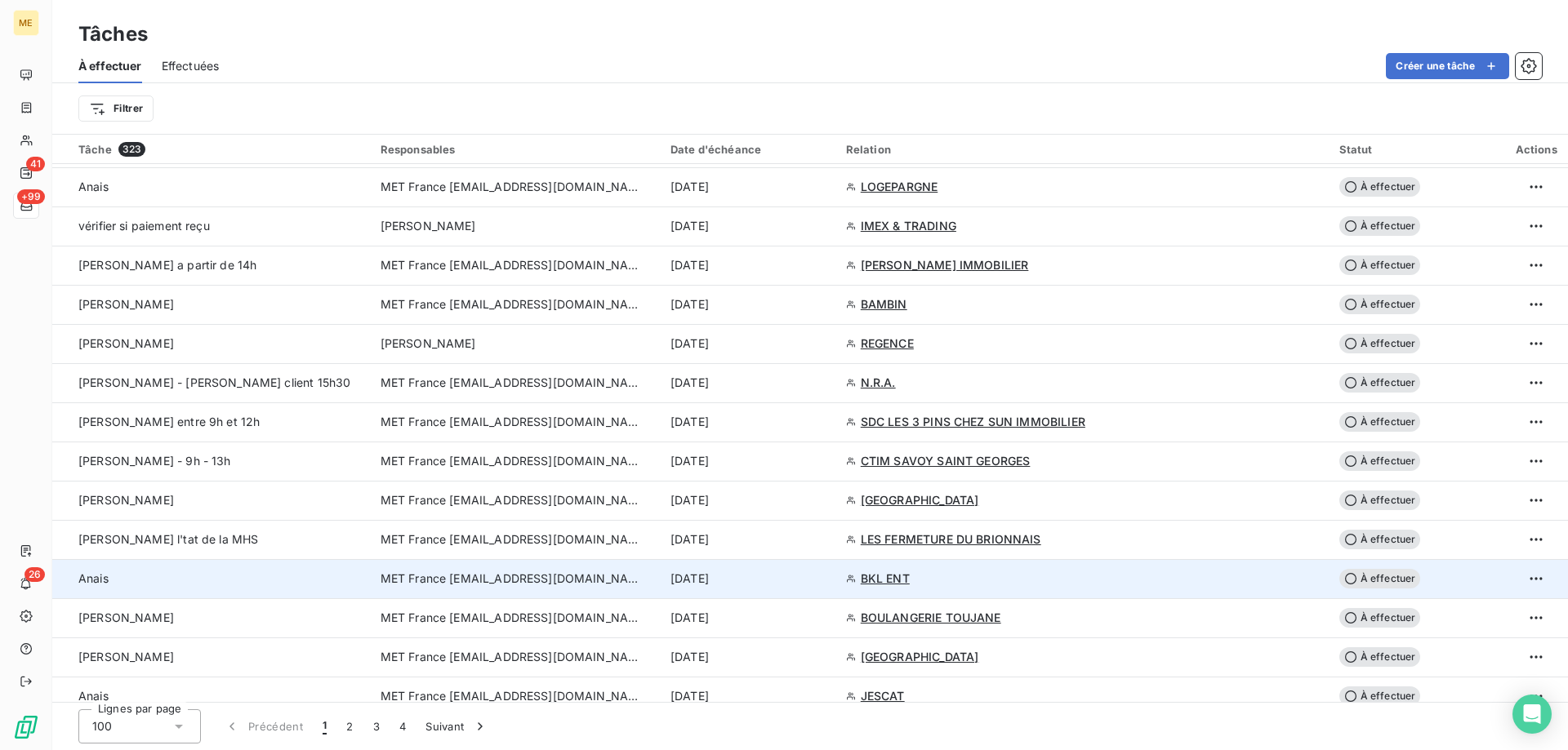
click at [827, 578] on div "[DATE]" at bounding box center [749, 578] width 156 height 16
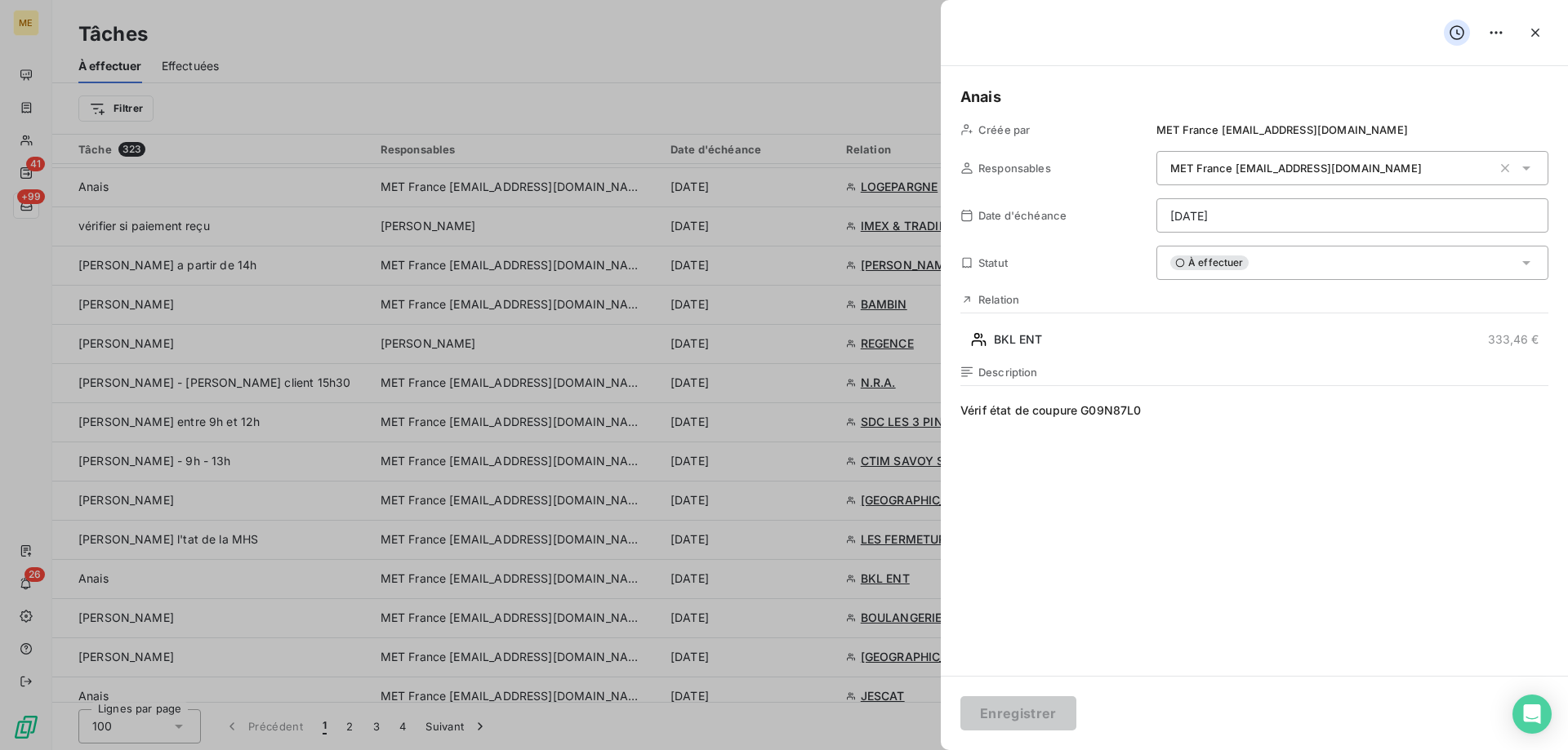
click at [1252, 220] on html "ME 41 +99 26 Tâches À effectuer Effectuées Créer une tâche Filtrer Tâche 323 Re…" at bounding box center [784, 457] width 1568 height 913
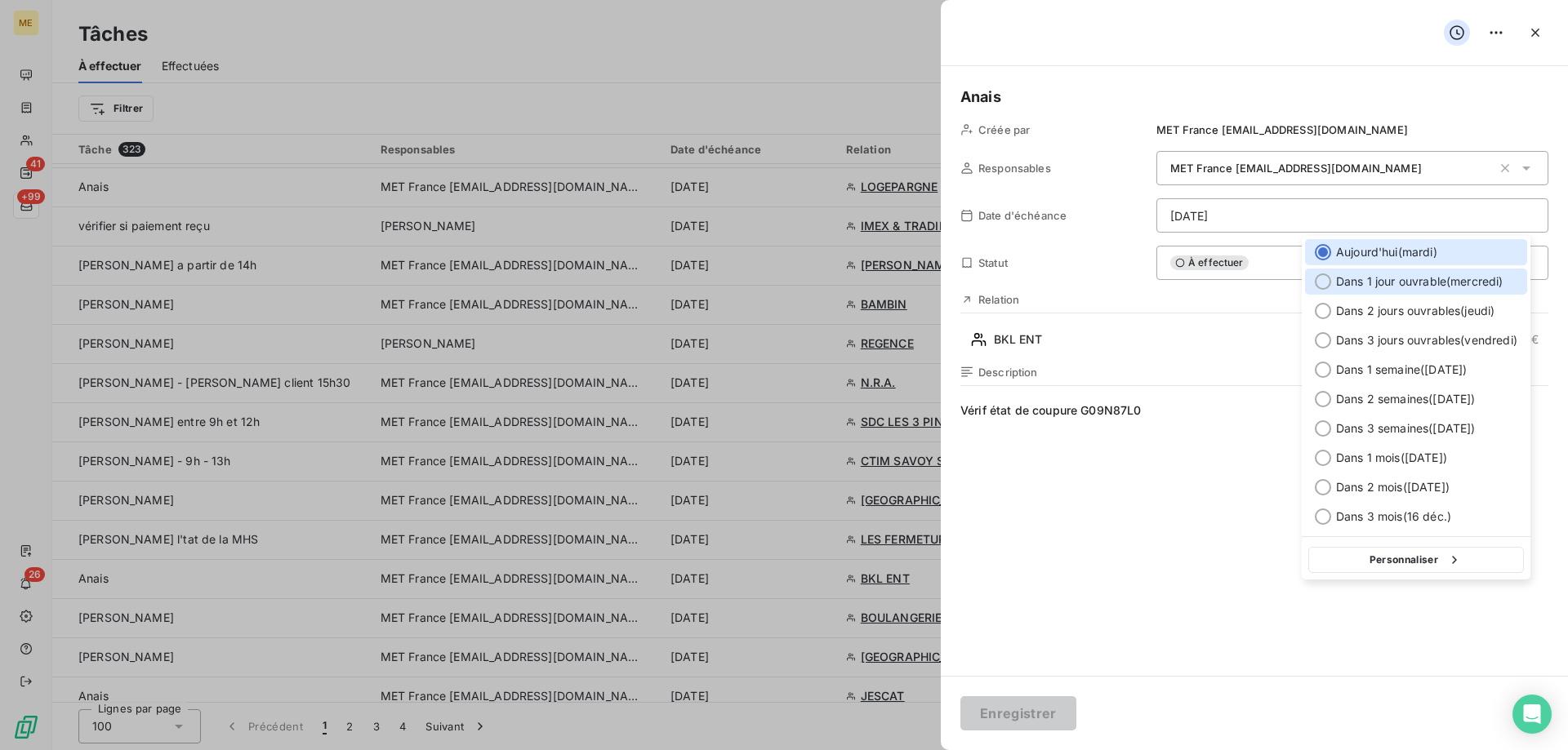
click at [1396, 282] on span "Dans 1 jour ouvrable ( mercredi )" at bounding box center [1420, 281] width 168 height 16
type input "[DATE]"
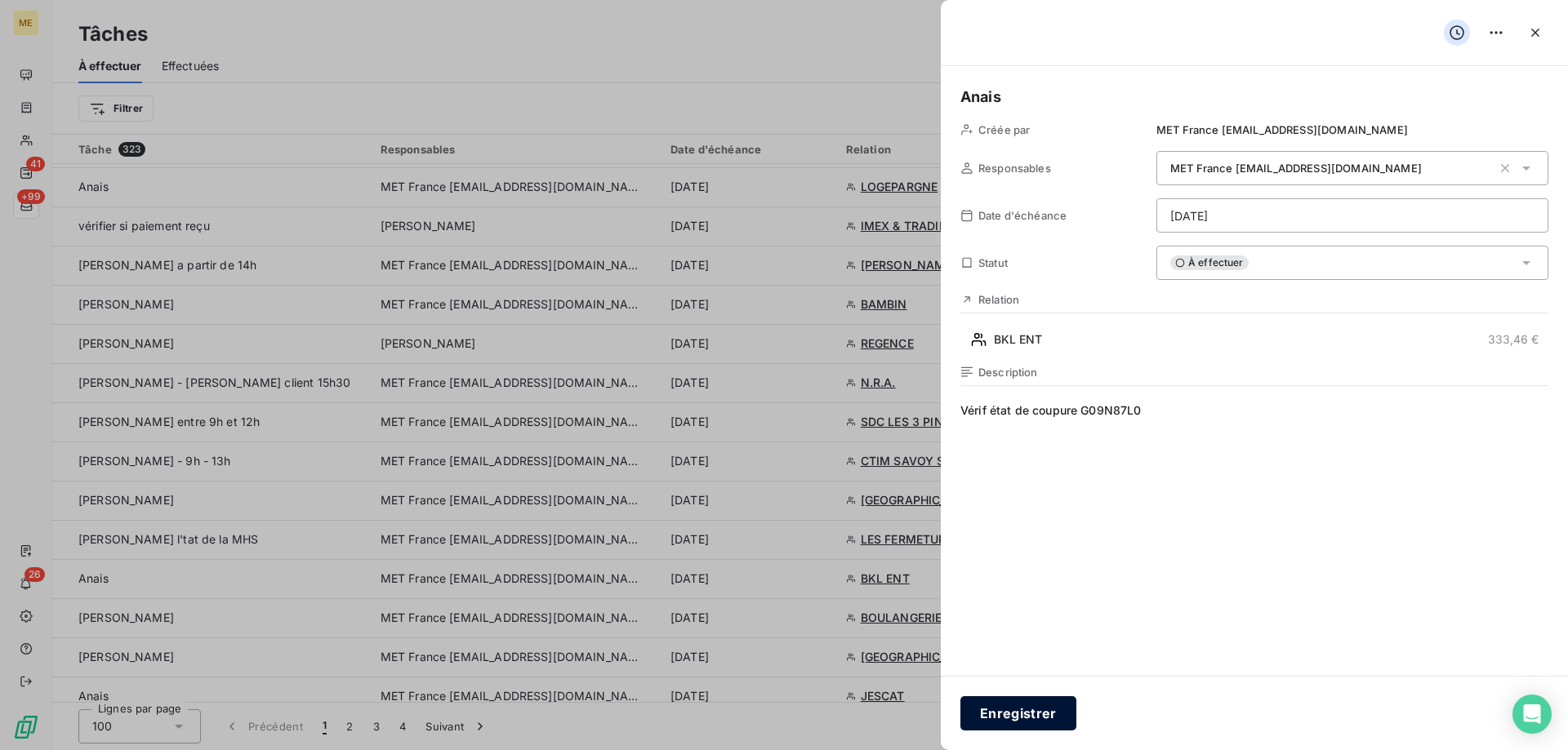
click at [1033, 709] on button "Enregistrer" at bounding box center [1019, 713] width 116 height 34
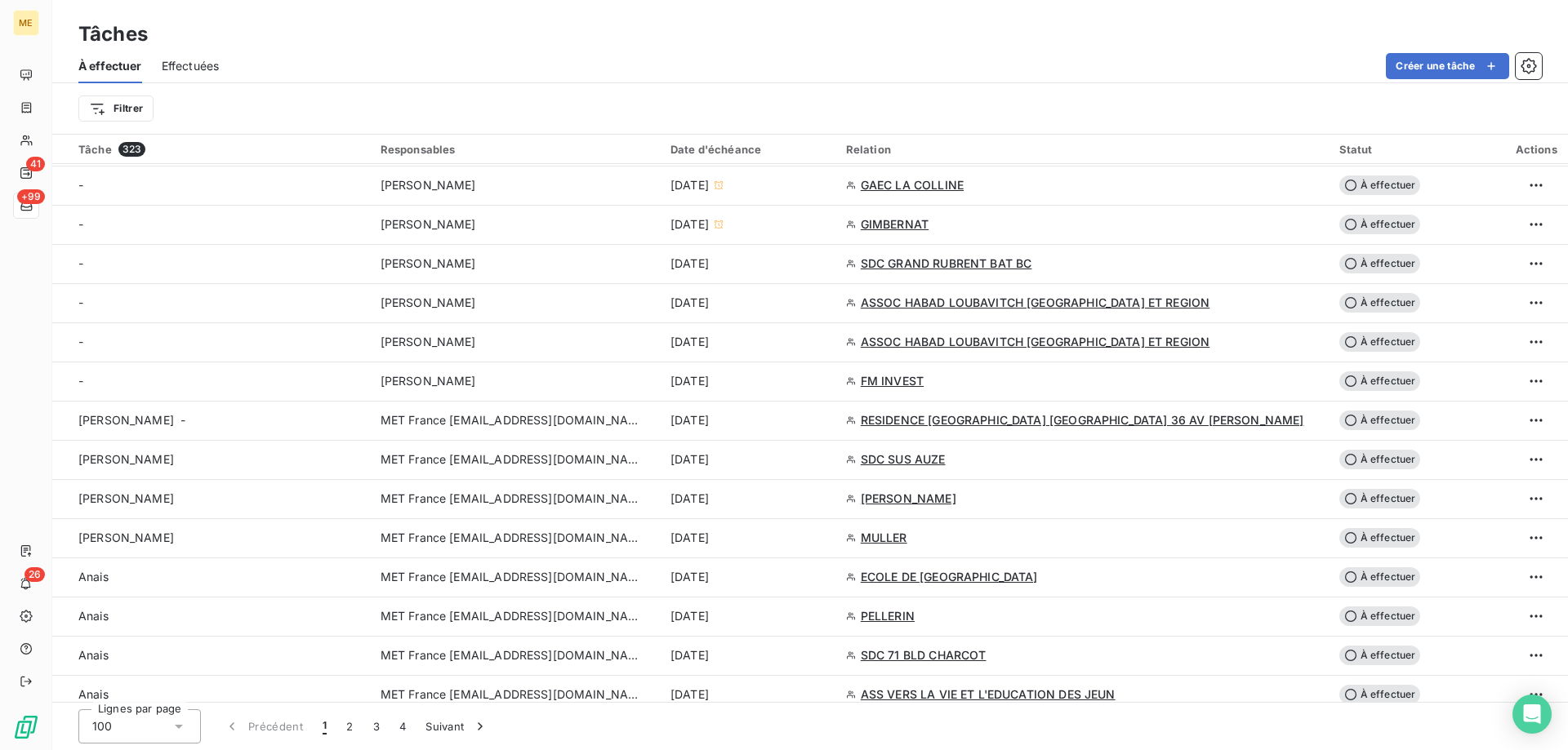
scroll to position [653, 0]
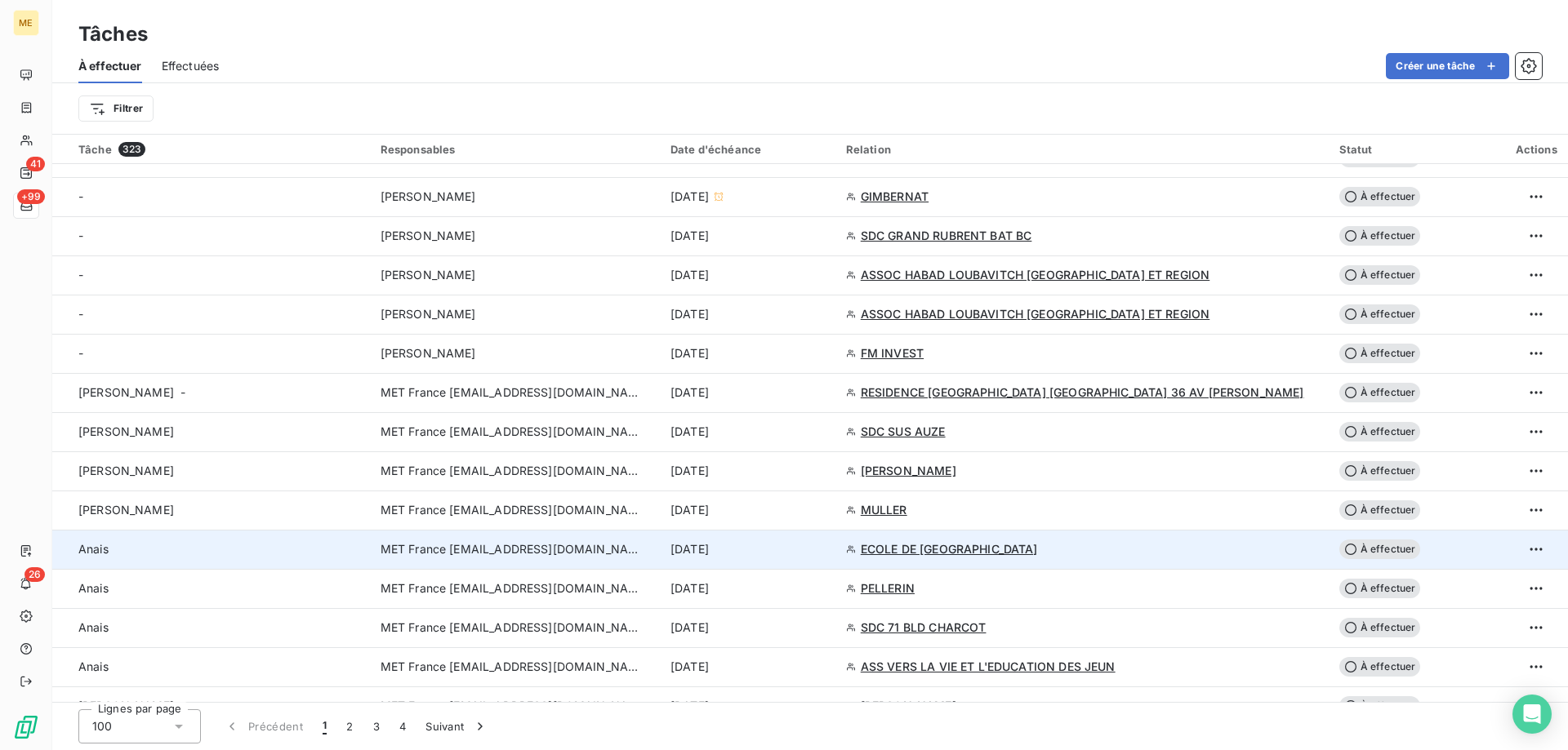
click at [827, 554] on div "[DATE]" at bounding box center [749, 549] width 156 height 16
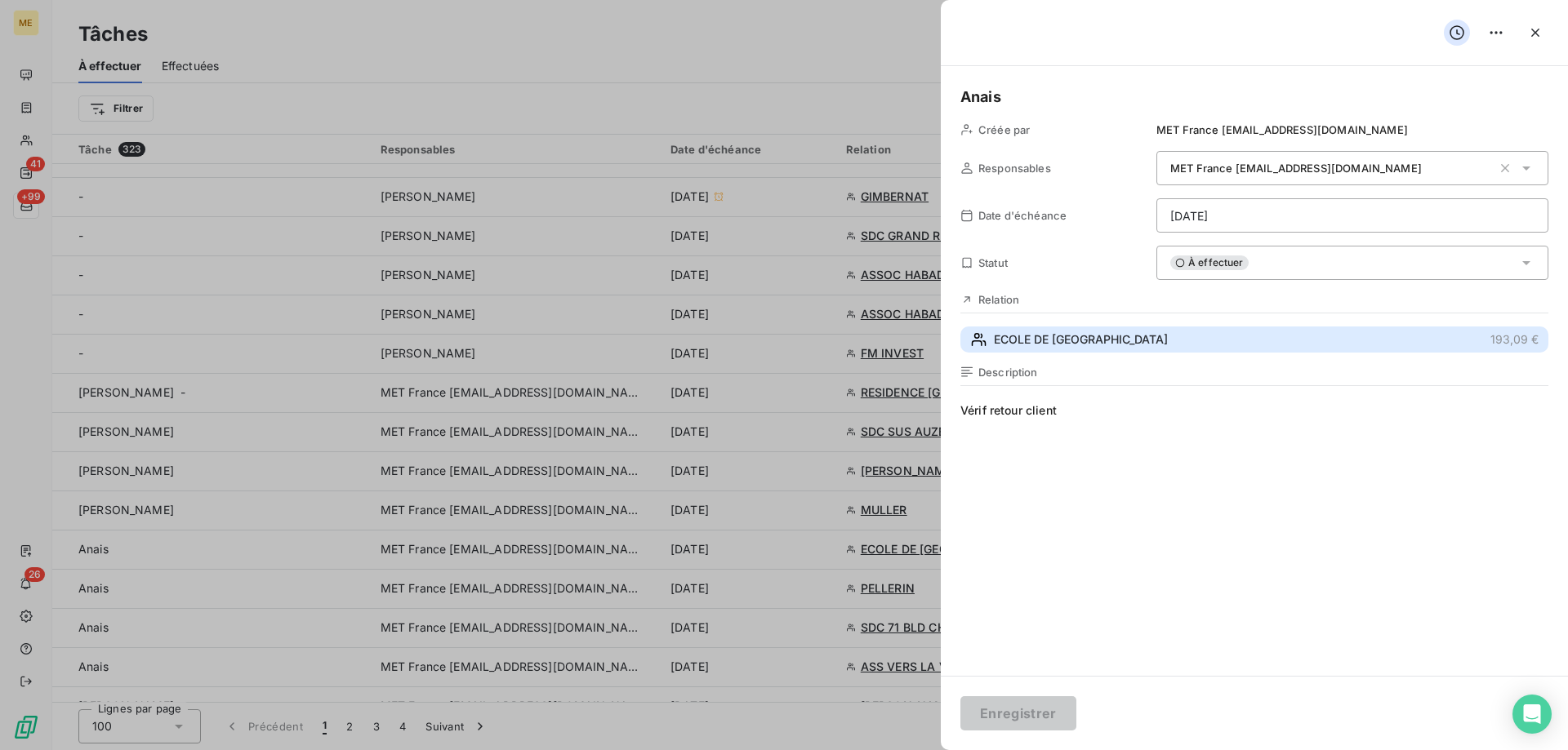
click at [1092, 335] on span "ECOLE DE [GEOGRAPHIC_DATA]" at bounding box center [1080, 339] width 174 height 16
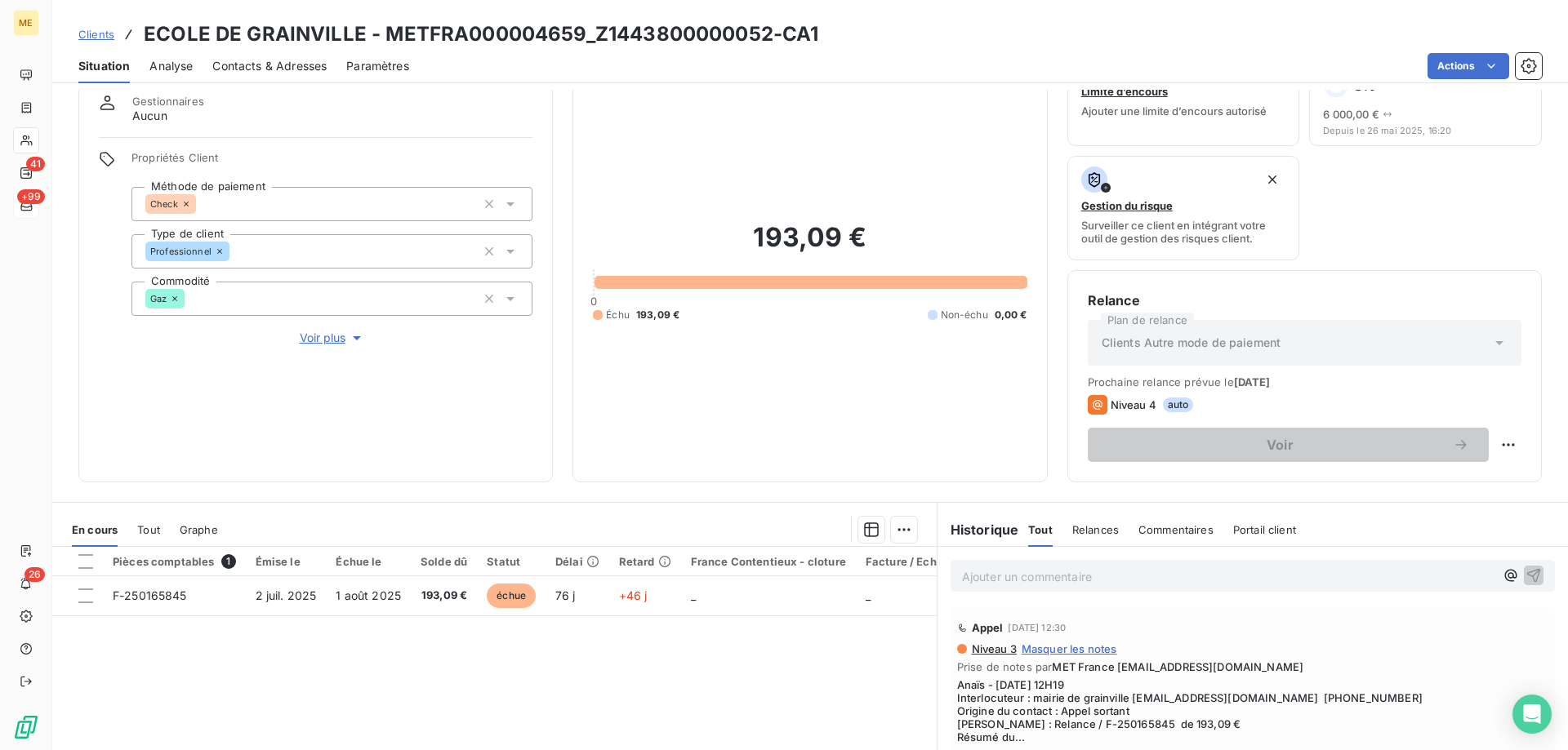
scroll to position [218, 0]
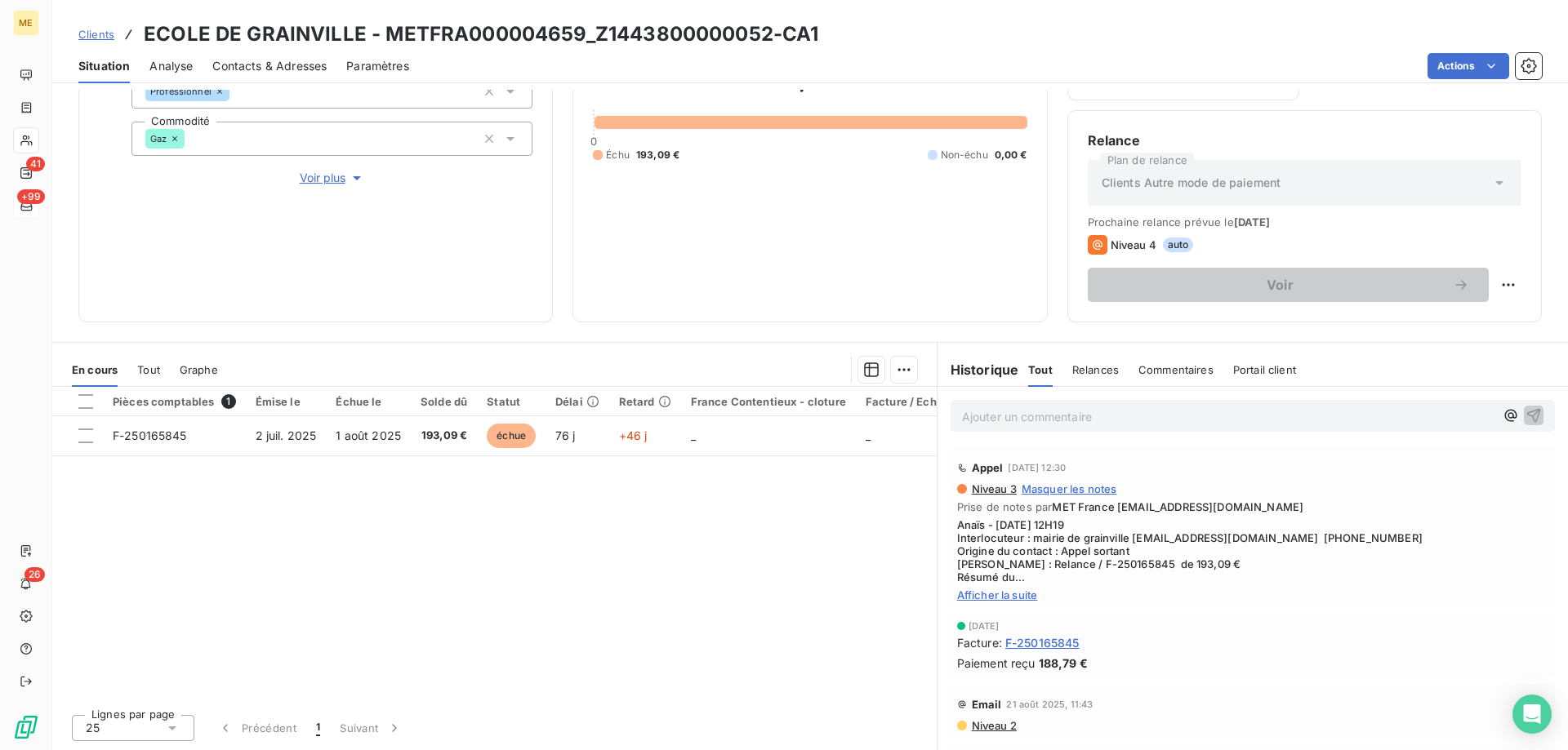
click at [1004, 600] on span "Afficher la suite" at bounding box center [1253, 595] width 591 height 13
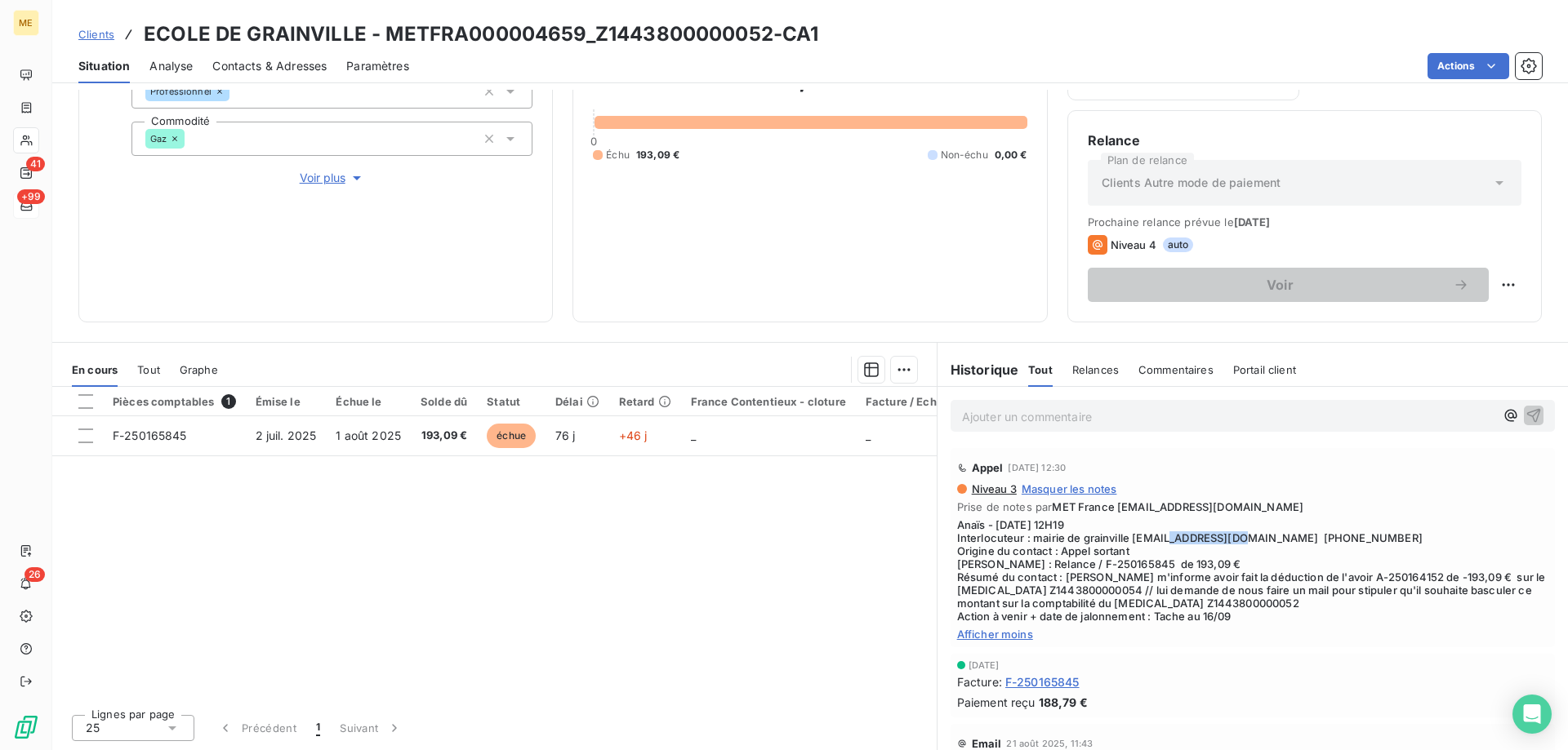
drag, startPoint x: 1128, startPoint y: 539, endPoint x: 1192, endPoint y: 540, distance: 64.0
click at [1192, 540] on span "Anaïs - [DATE] 12H19 Interlocuteur : mairie de grainville [EMAIL_ADDRESS][DOMAI…" at bounding box center [1253, 571] width 591 height 105
drag, startPoint x: 581, startPoint y: 35, endPoint x: 381, endPoint y: 38, distance: 200.0
click at [381, 38] on h3 "ECOLE DE GRAINVILLE - METFRA000004659_Z1443800000052-CA1" at bounding box center [480, 34] width 675 height 29
copy h3 "METFRA000004659"
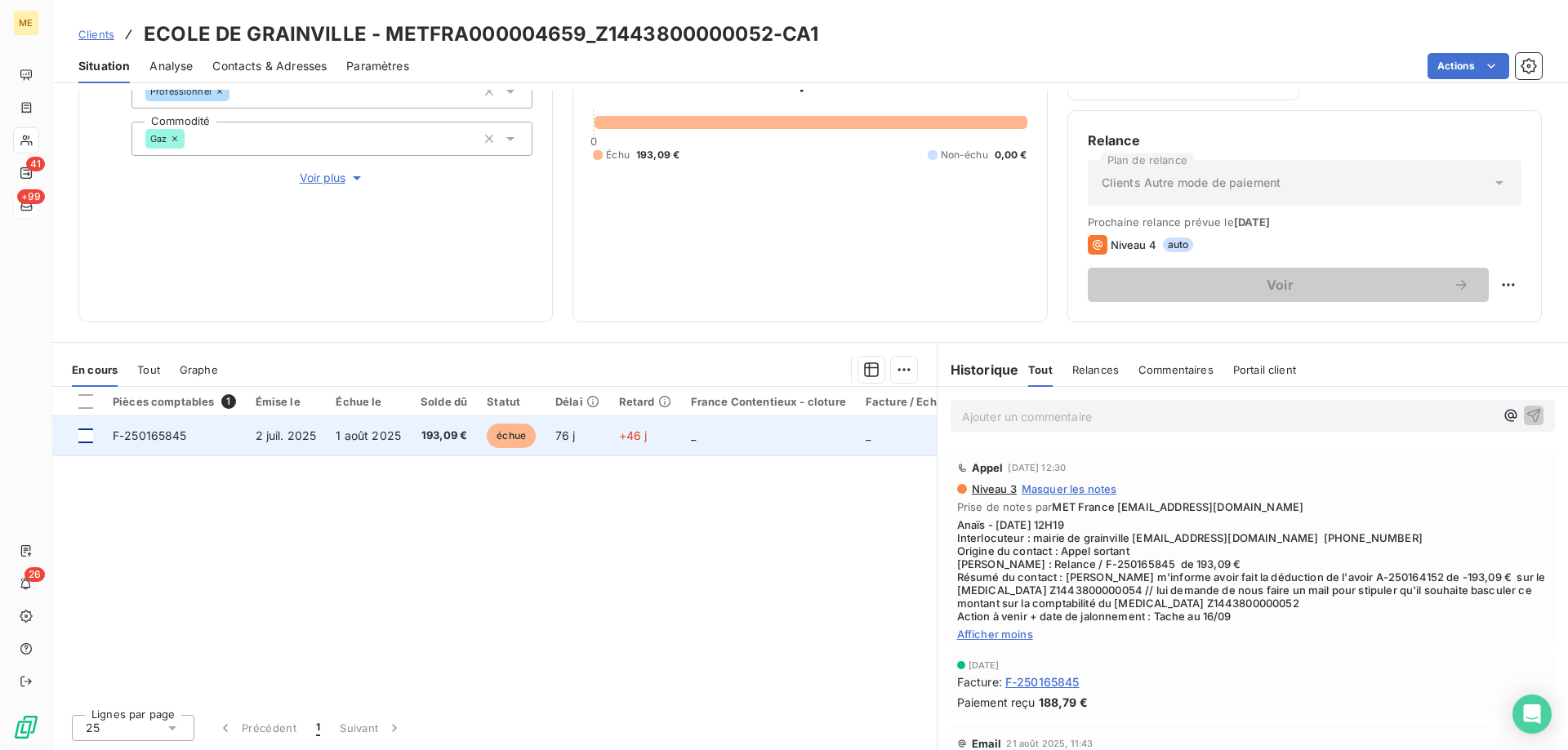
click at [85, 439] on div at bounding box center [86, 436] width 15 height 15
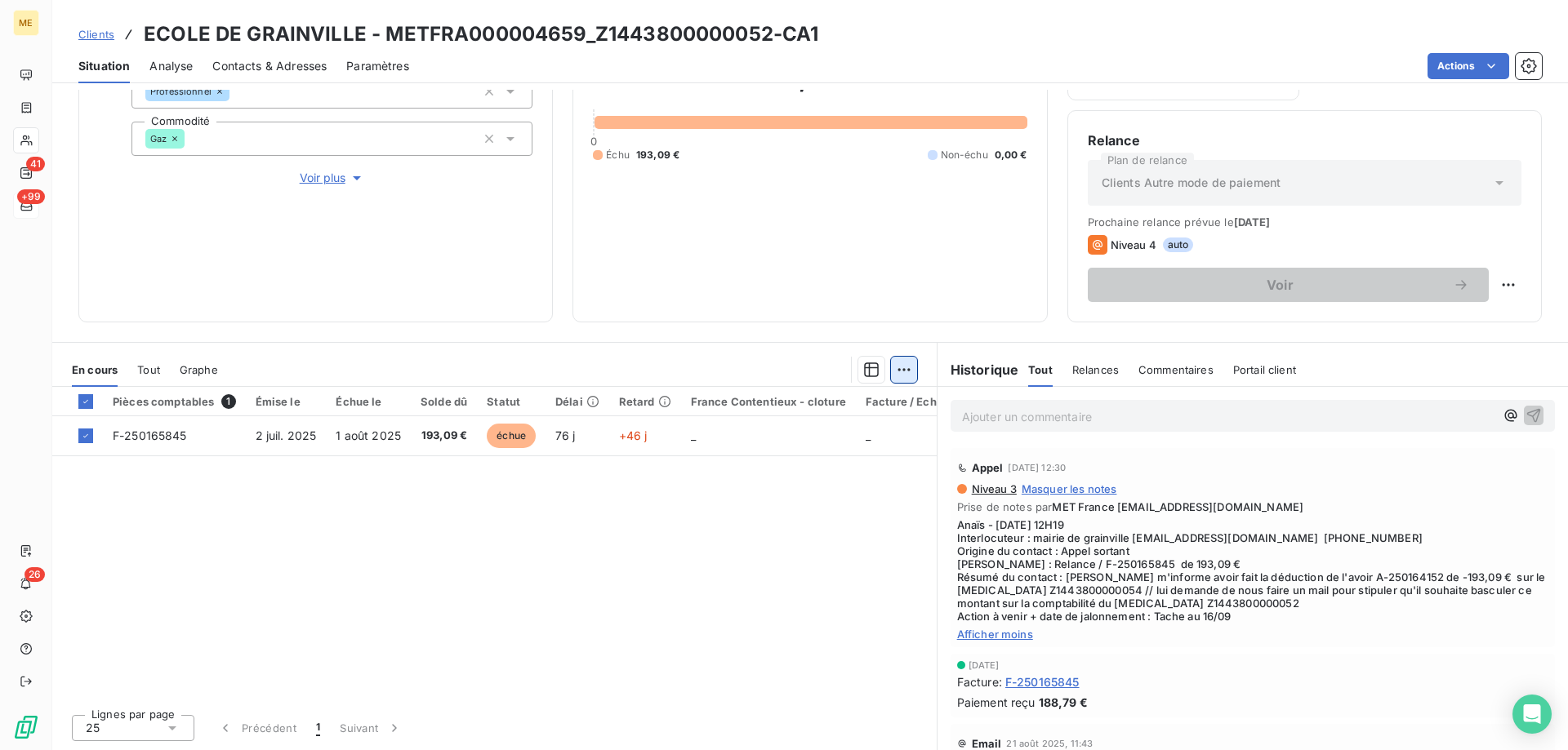
click at [894, 374] on html "ME 41 +99 26 Clients ECOLE DE GRAINVILLE - METFRA000004659_Z1443800000052-CA1 S…" at bounding box center [784, 457] width 1568 height 913
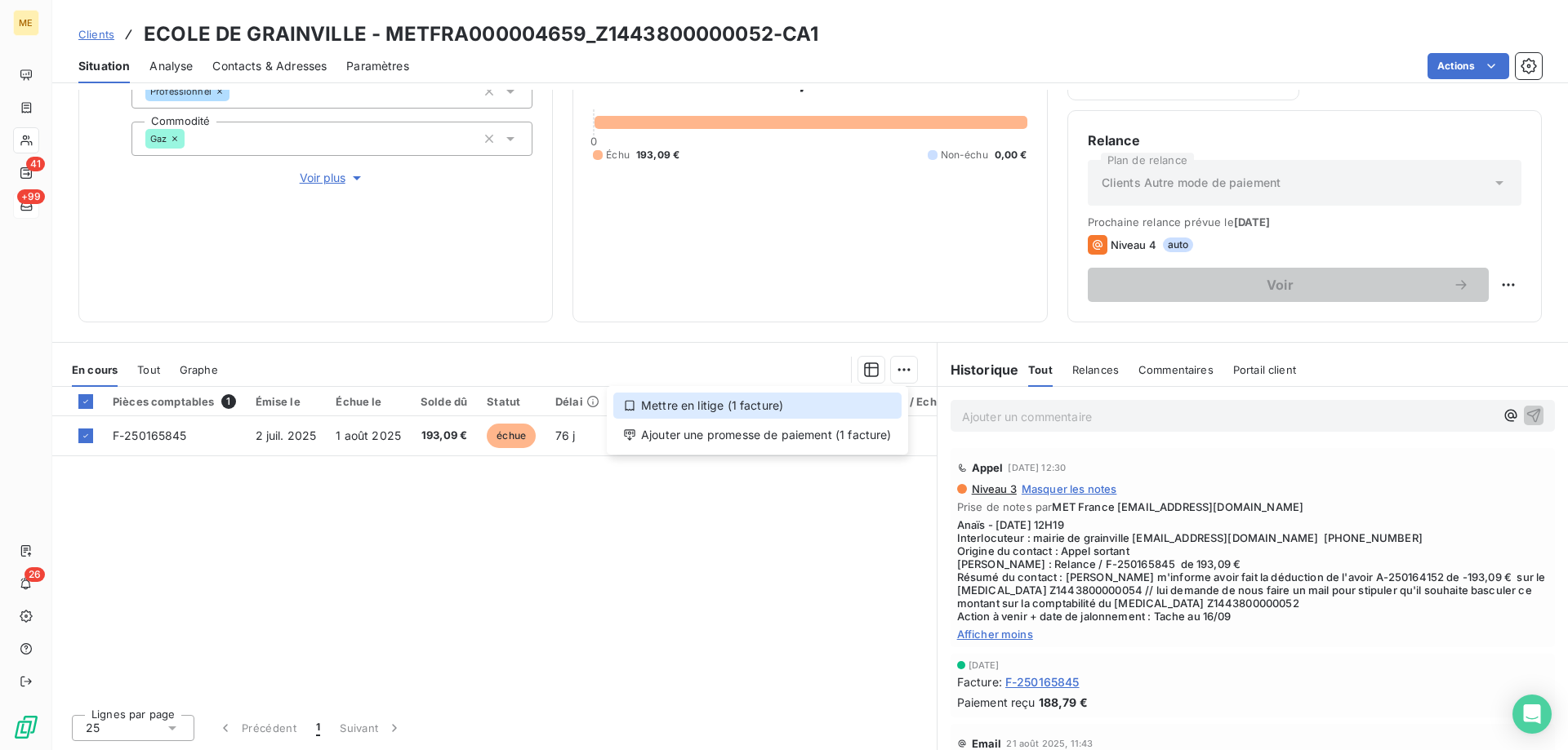
click at [849, 409] on div "Mettre en litige (1 facture)" at bounding box center [758, 406] width 288 height 26
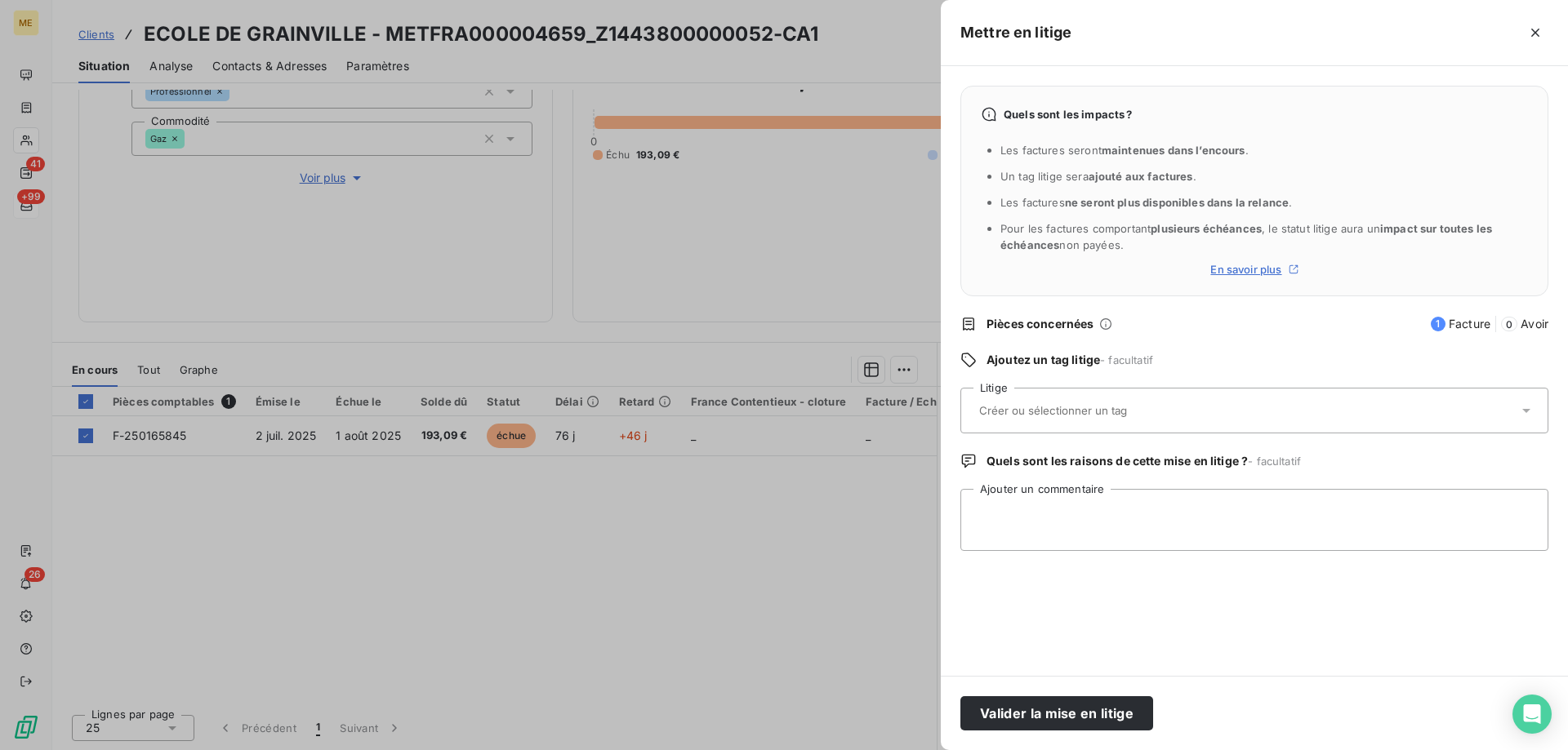
click at [1174, 409] on div at bounding box center [1246, 411] width 544 height 34
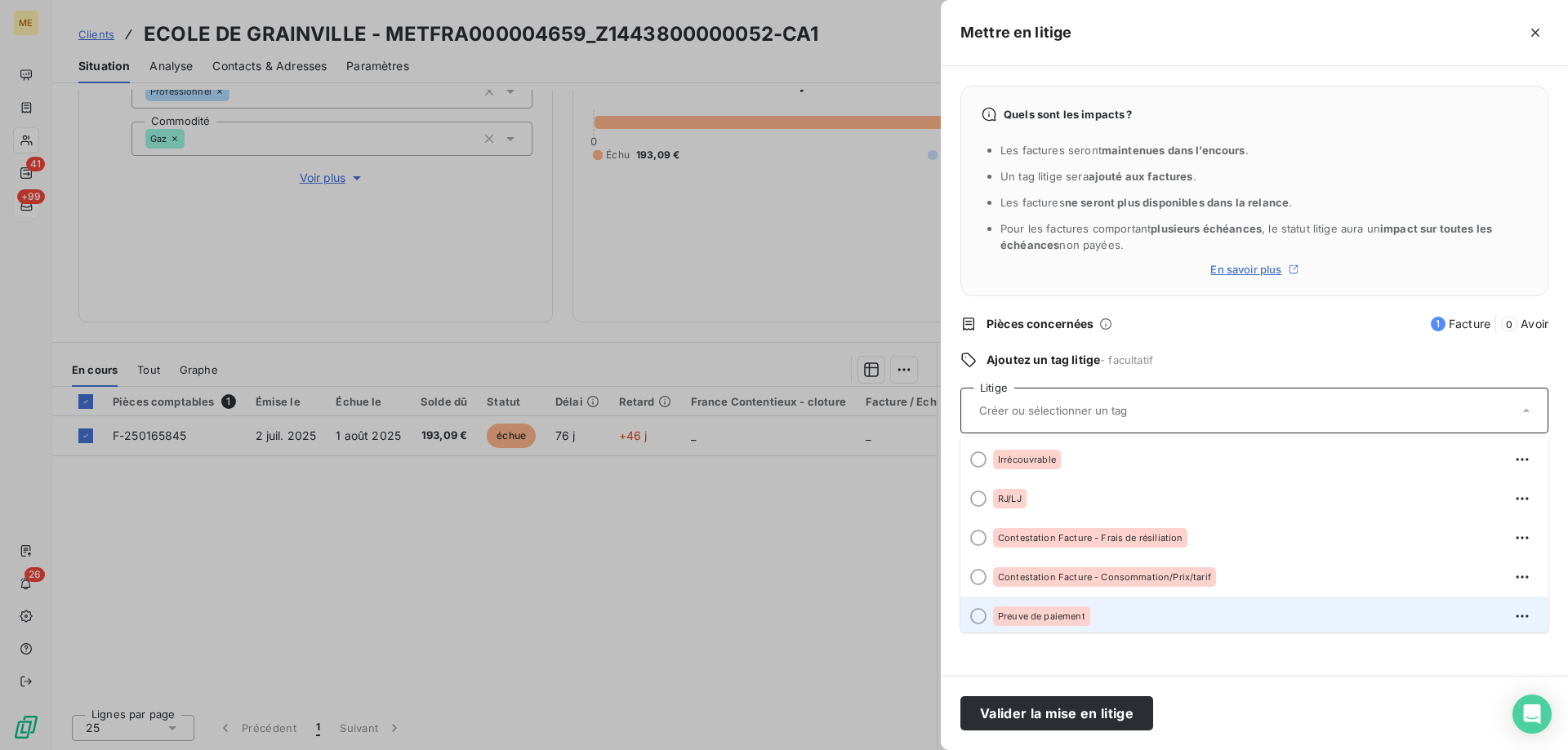
scroll to position [81, 0]
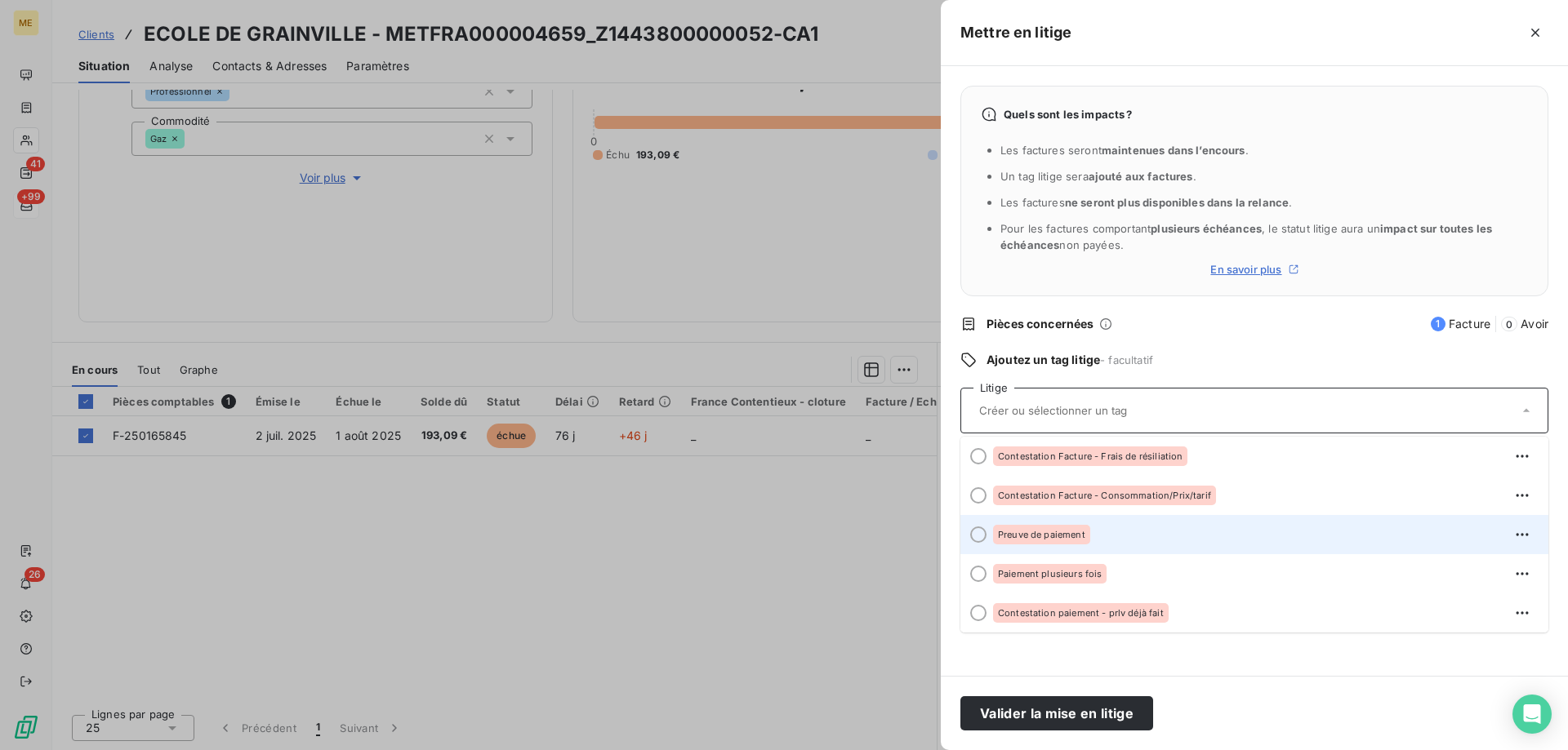
click at [1263, 520] on li "Preuve de paiement" at bounding box center [1254, 535] width 588 height 39
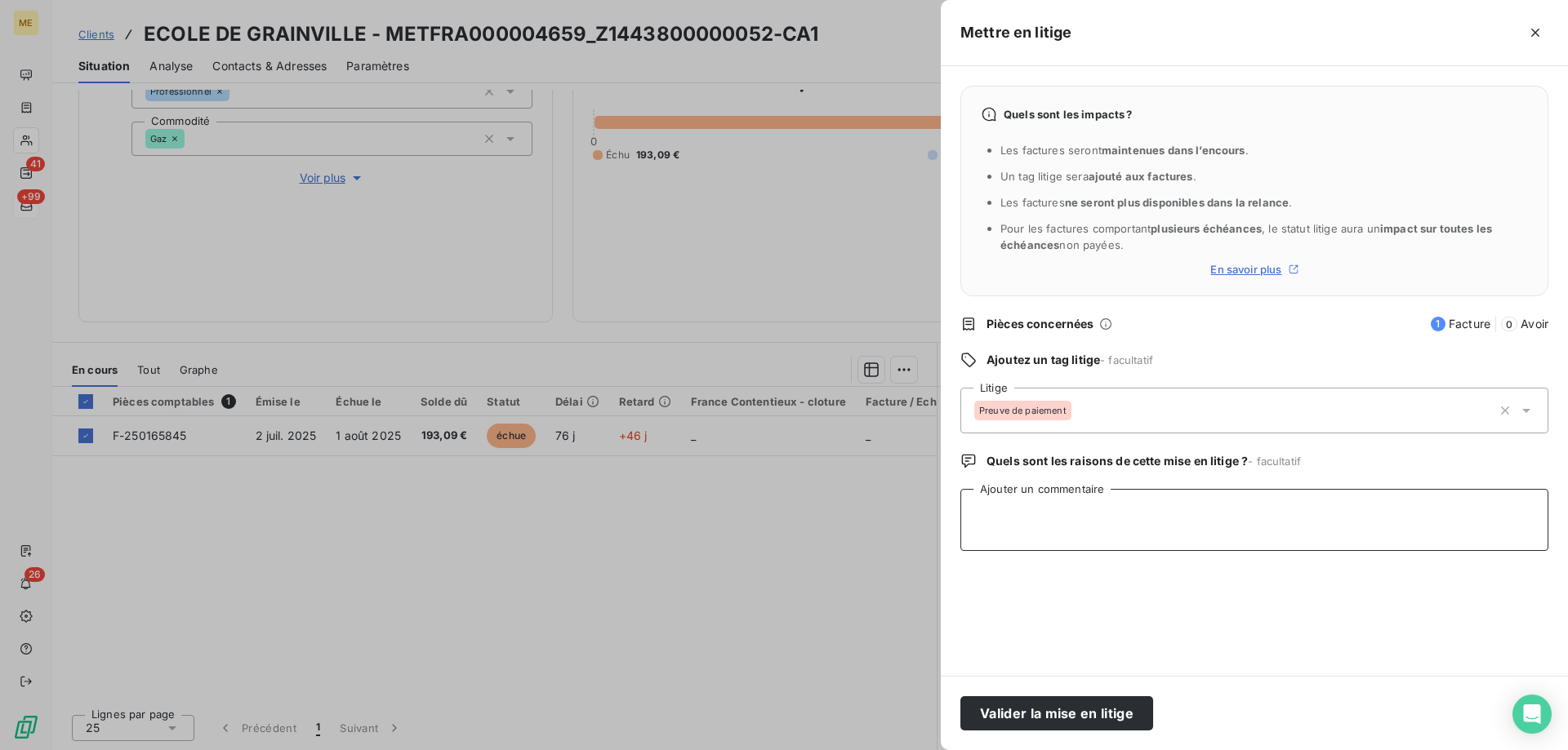
click at [1263, 517] on textarea "Ajouter un commentaire" at bounding box center [1254, 520] width 588 height 62
paste textarea "Anaïs - [DATE] 9H21 Interlocuteur : mairie de grainville [EMAIL_ADDRESS][DOMAIN…"
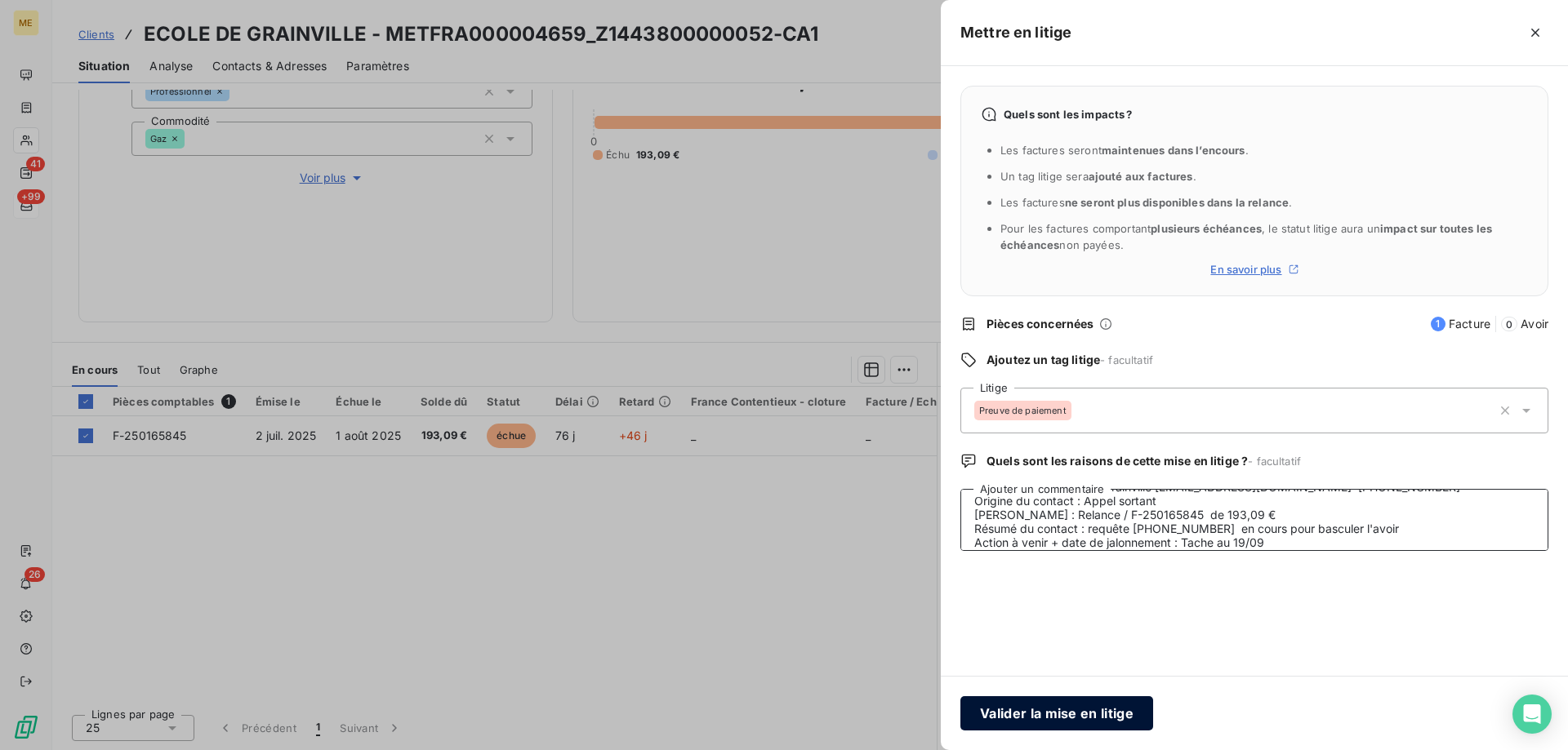
type textarea "Anaïs - [DATE] 9H21 Interlocuteur : mairie de grainville [EMAIL_ADDRESS][DOMAIN…"
click at [1085, 714] on button "Valider la mise en litige" at bounding box center [1057, 713] width 193 height 34
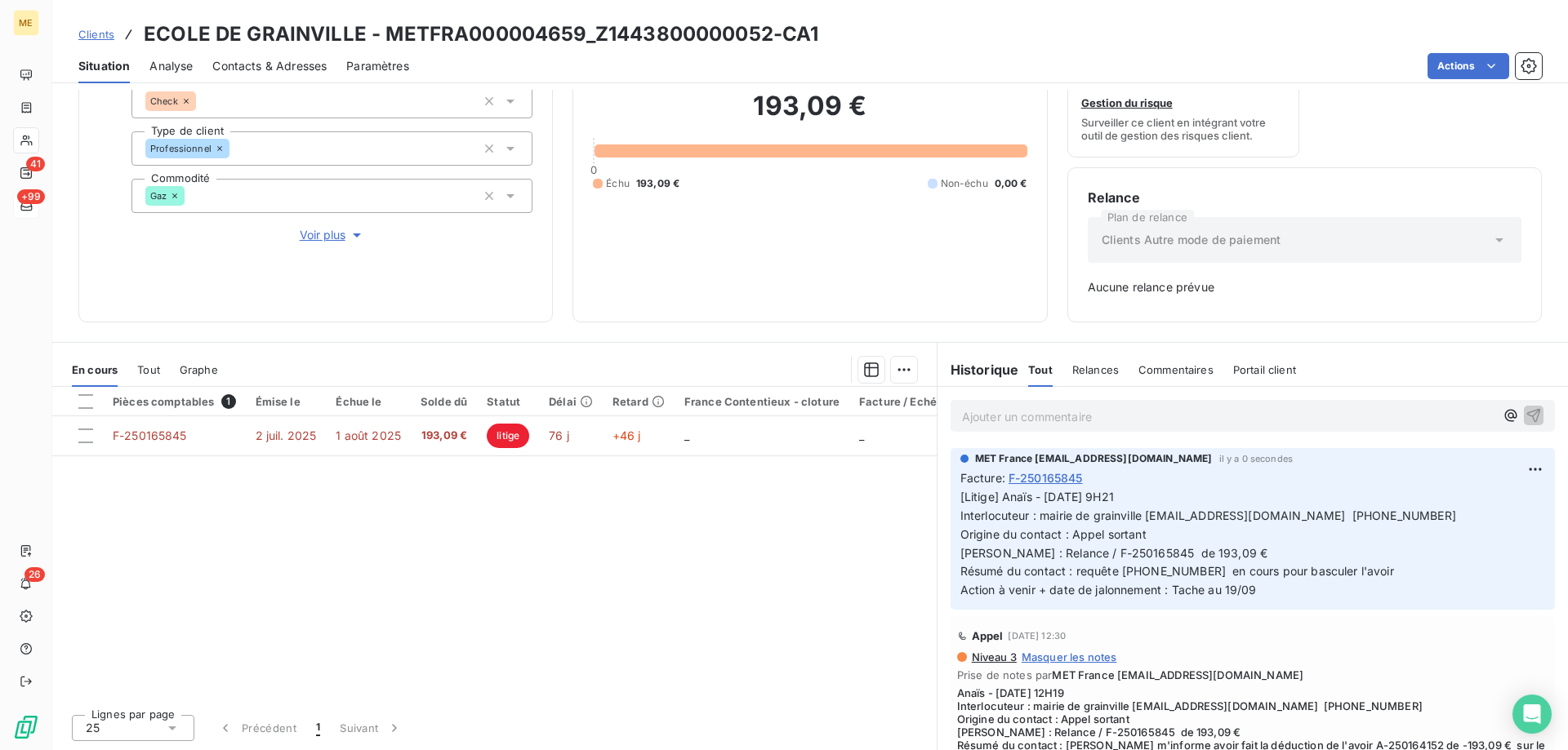
scroll to position [161, 0]
click at [1508, 466] on html "ME 41 +99 26 Clients ECOLE DE GRAINVILLE - METFRA000004659_Z1443800000052-CA1 S…" at bounding box center [784, 457] width 1568 height 913
click at [1456, 504] on div "Editer" at bounding box center [1472, 504] width 91 height 26
drag, startPoint x: 1150, startPoint y: 531, endPoint x: 1067, endPoint y: 530, distance: 83.0
click at [1067, 530] on p "[Litige] Anaïs - [DATE] 9H21 Interlocuteur : mairie de grainville [EMAIL_ADDRES…" at bounding box center [1242, 544] width 562 height 111
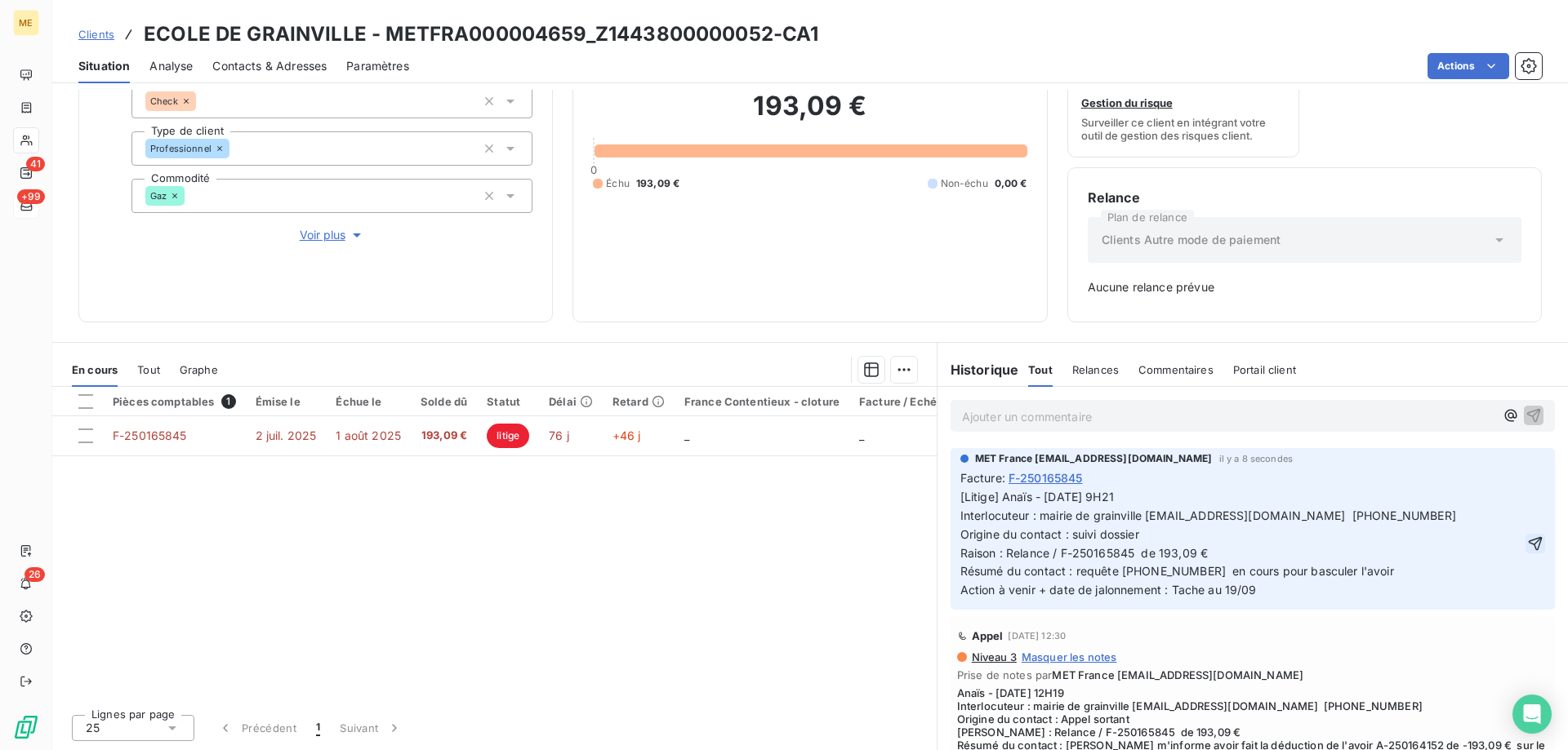
click at [1528, 540] on icon "button" at bounding box center [1535, 543] width 16 height 16
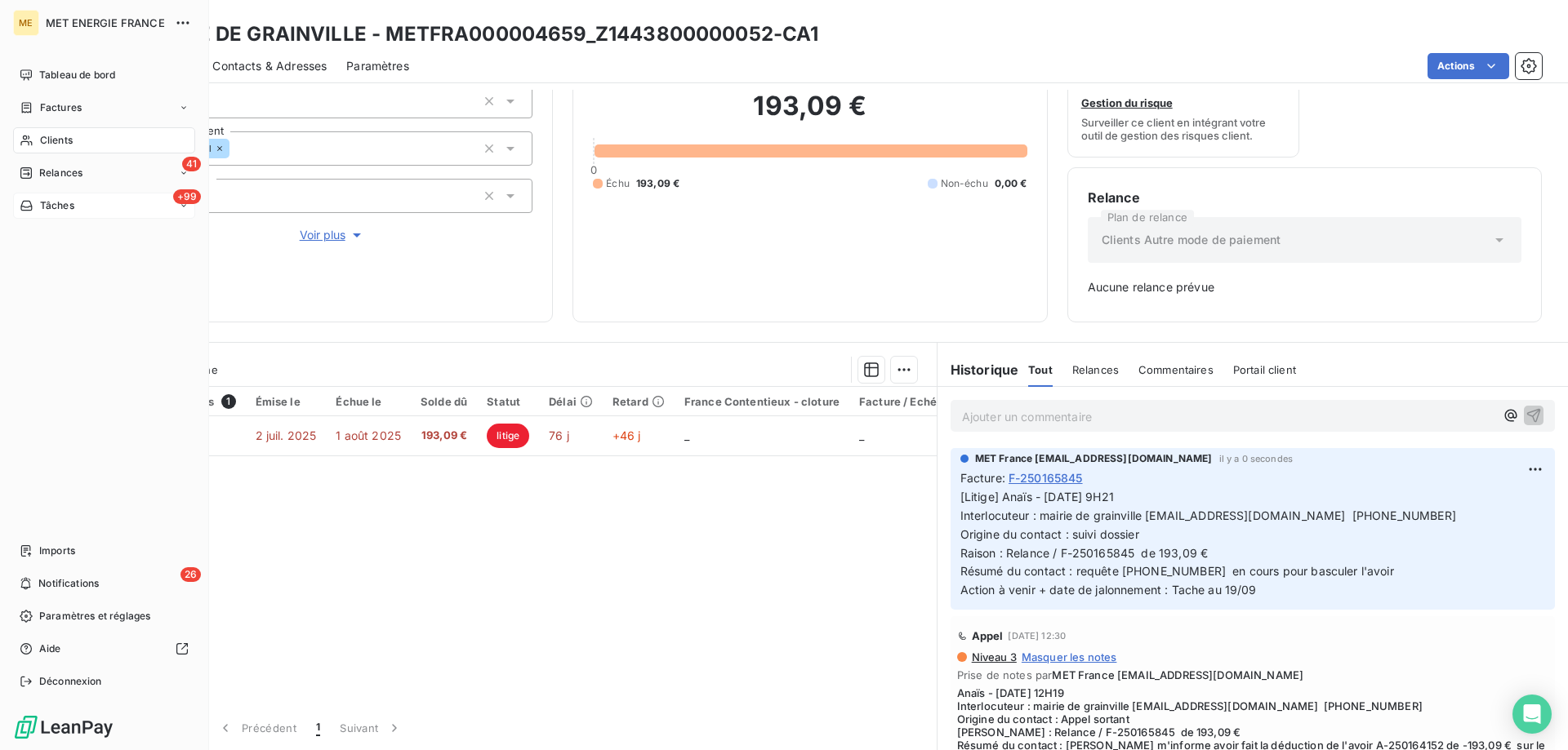
click at [74, 207] on span "Tâches" at bounding box center [57, 206] width 34 height 15
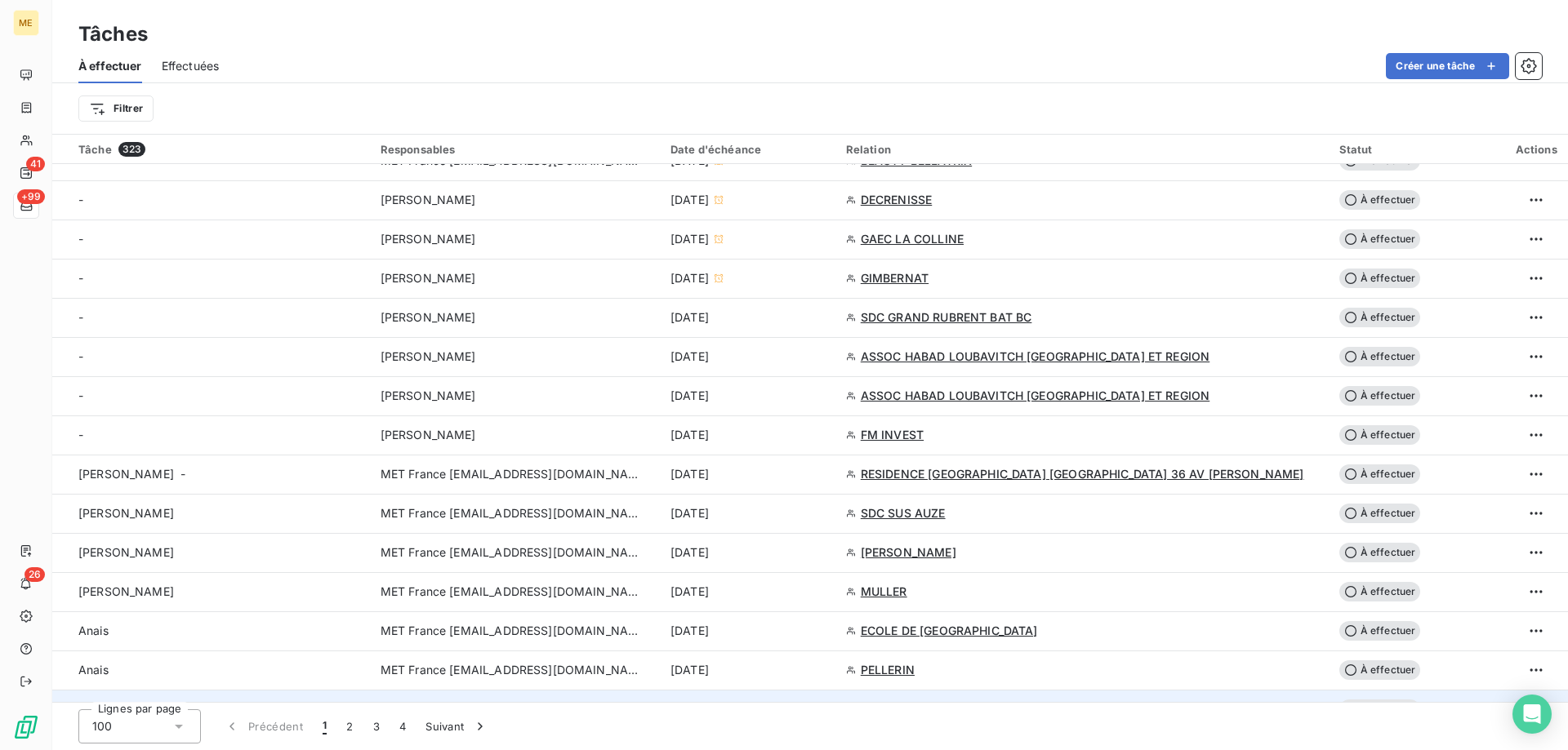
scroll to position [735, 0]
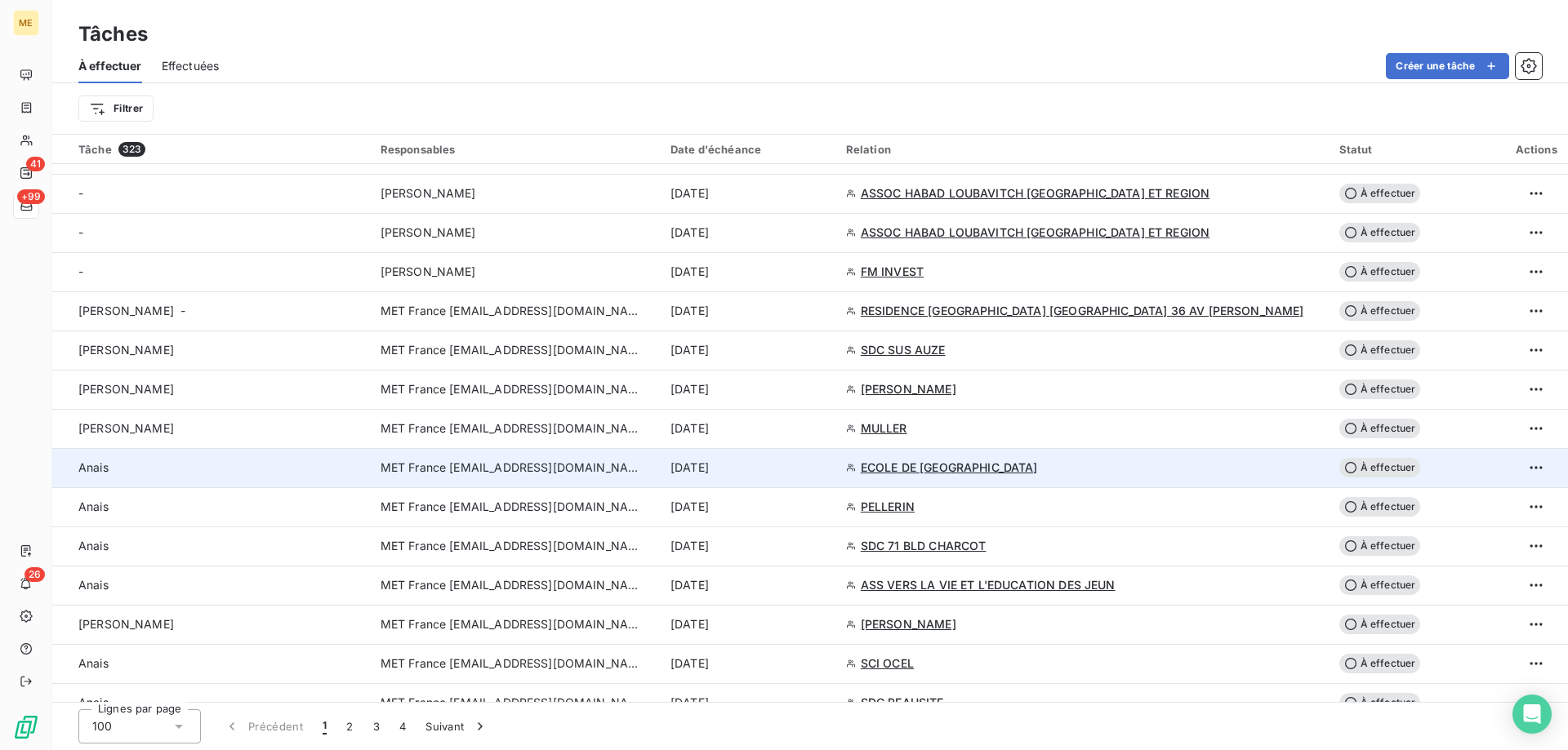
click at [825, 469] on div "[DATE]" at bounding box center [749, 467] width 156 height 16
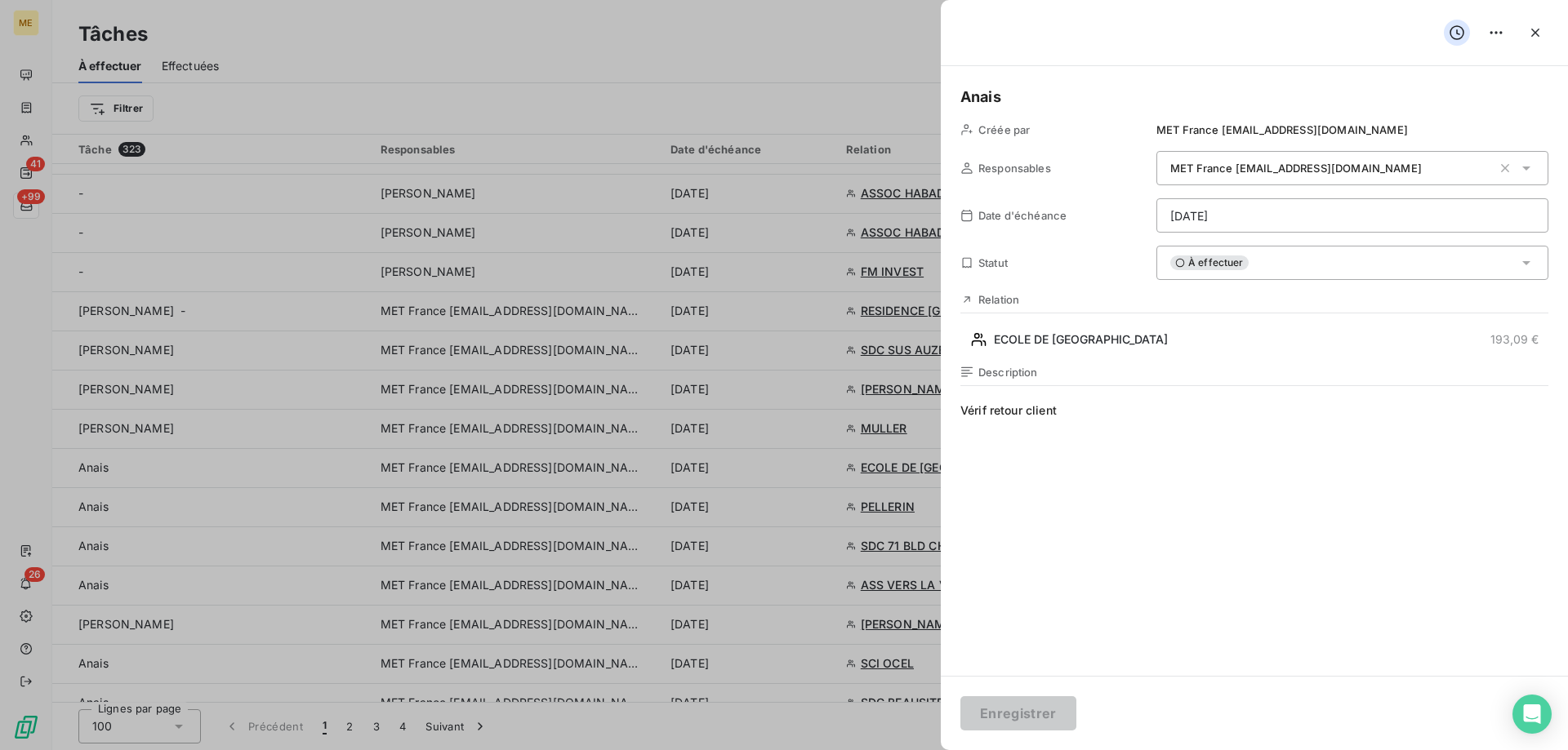
click at [1301, 227] on html "ME 41 +99 26 Tâches À effectuer Effectuées Créer une tâche Filtrer Tâche 323 Re…" at bounding box center [784, 457] width 1568 height 913
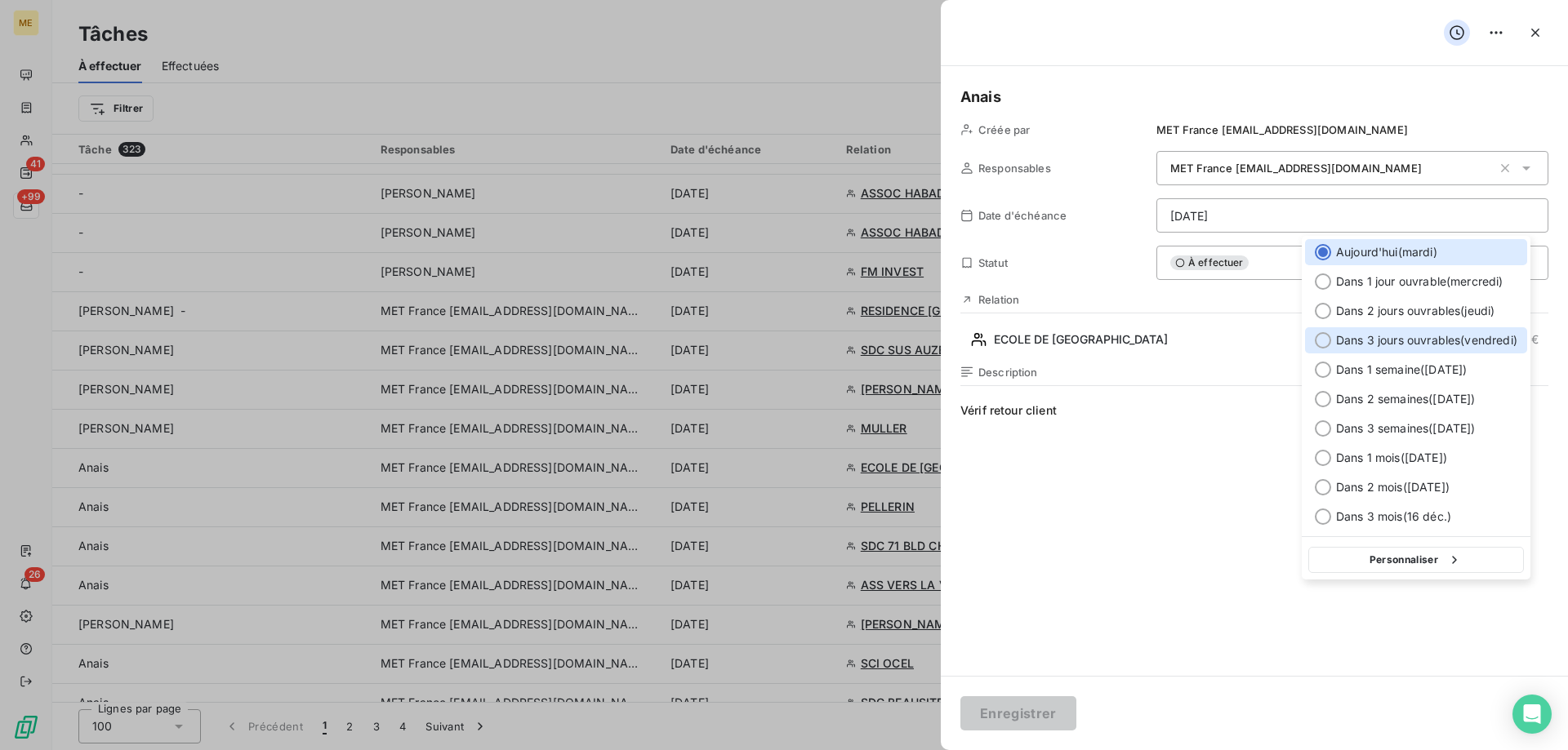
click at [1413, 332] on span "Dans 3 jours ouvrables ( vendredi )" at bounding box center [1427, 339] width 181 height 16
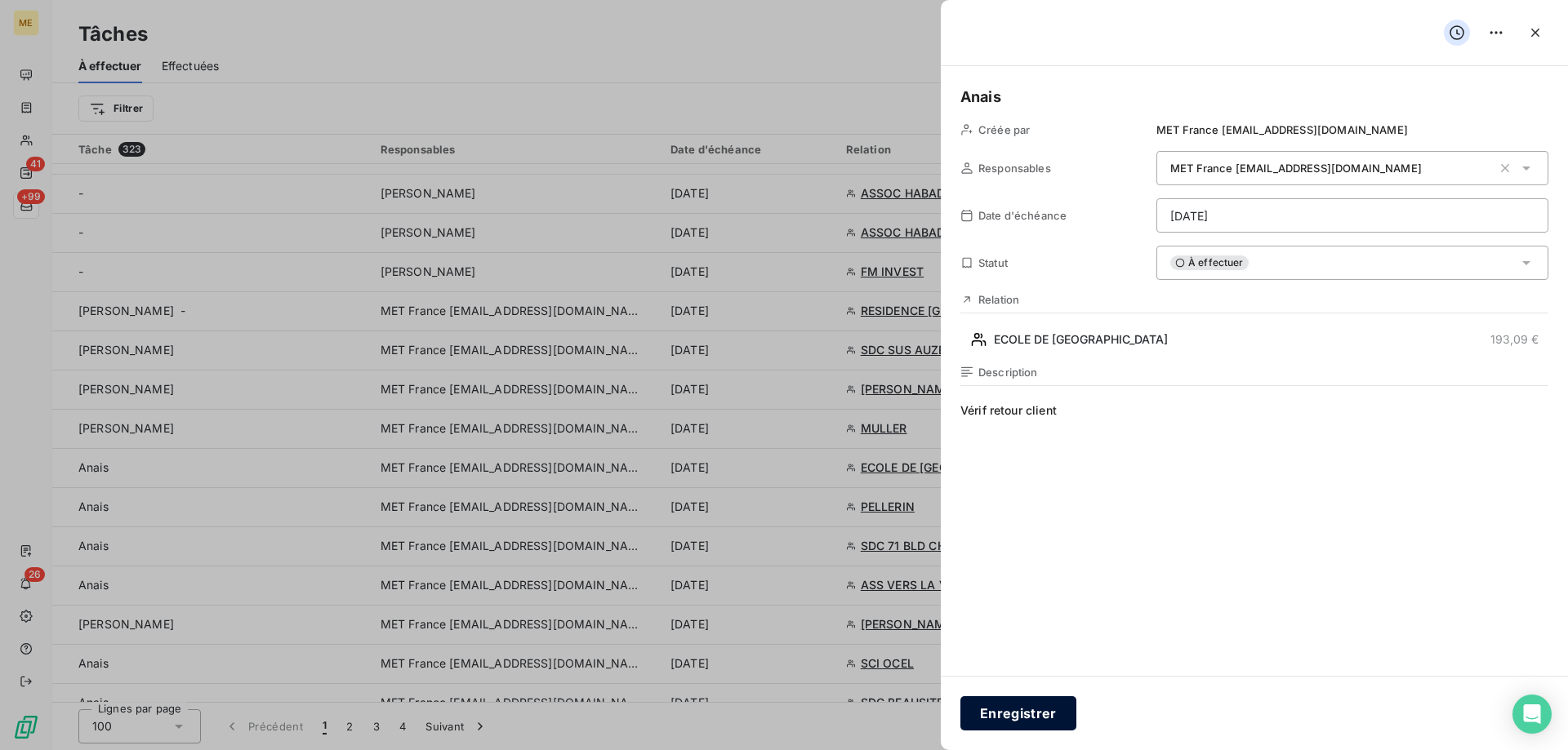
click at [1029, 722] on button "Enregistrer" at bounding box center [1019, 713] width 116 height 34
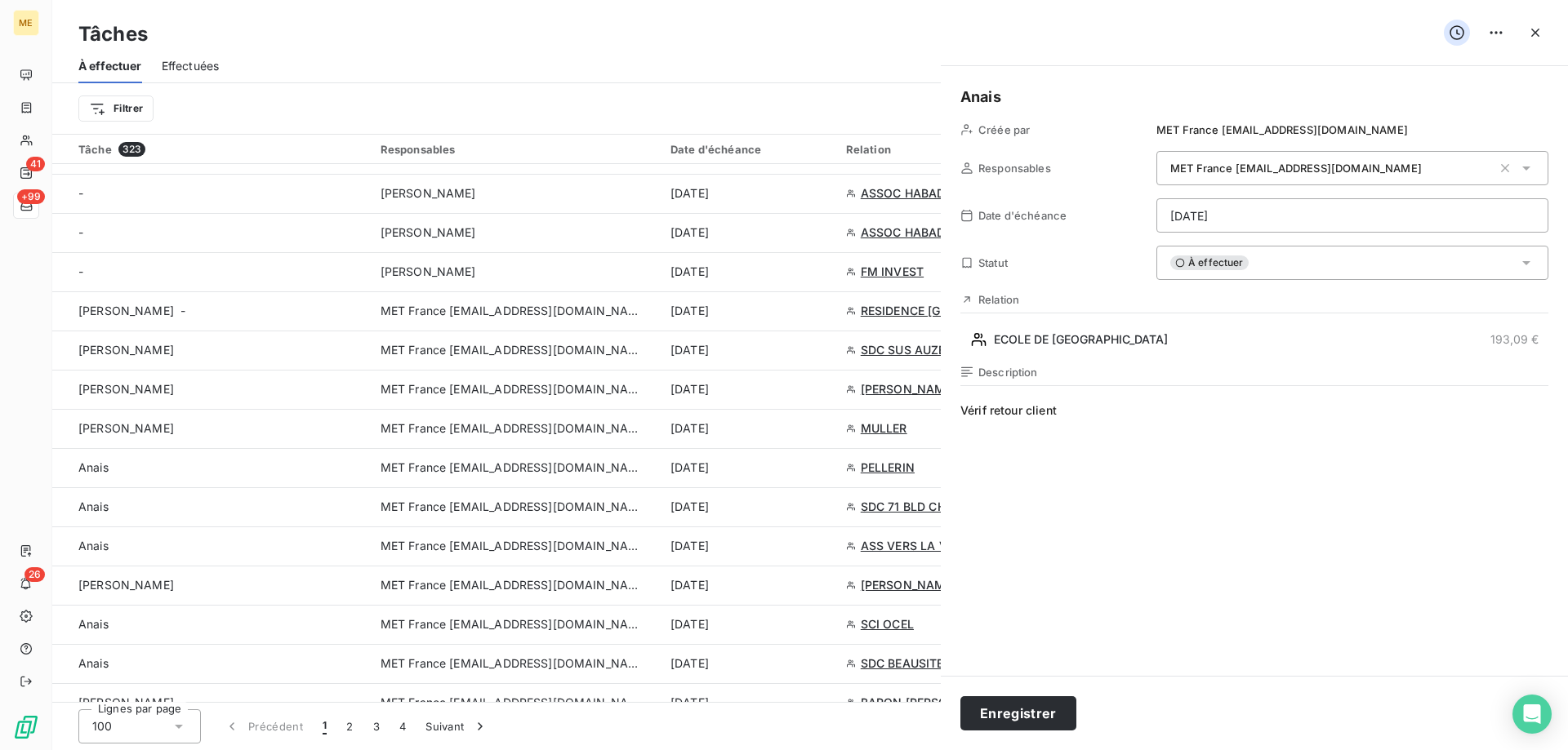
type input "[DATE]"
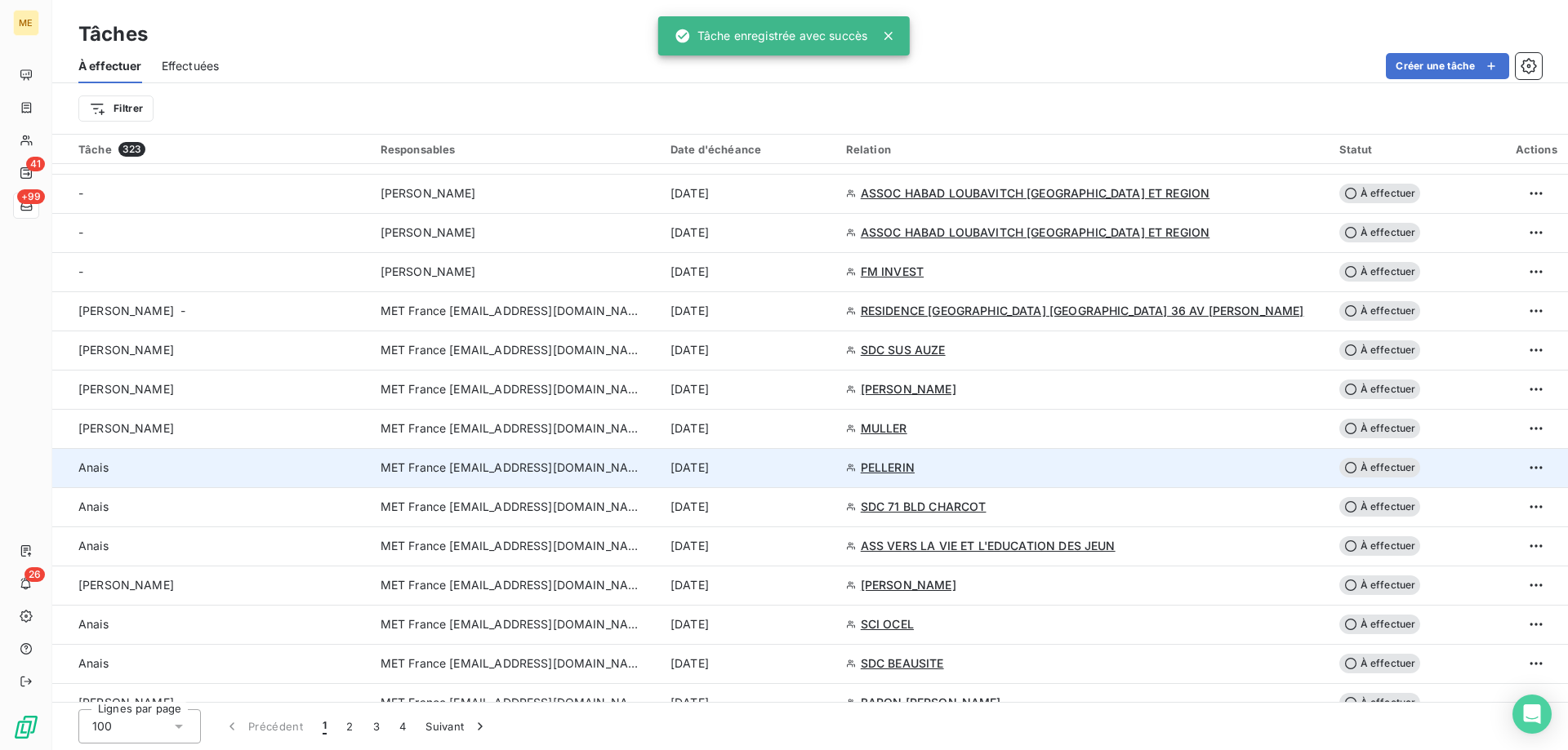
click at [826, 480] on td "[DATE]" at bounding box center [748, 468] width 175 height 39
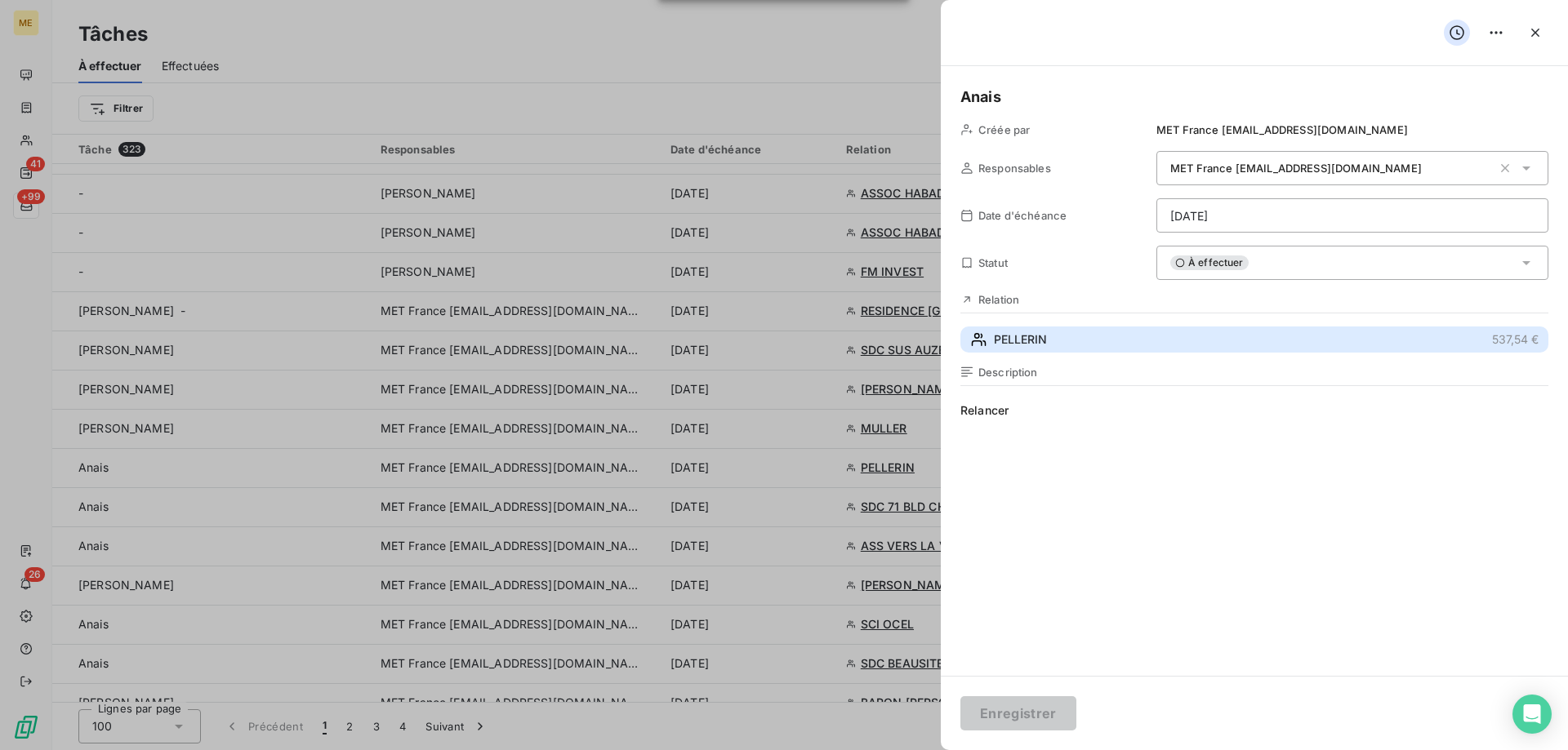
click at [1039, 339] on span "PELLERIN" at bounding box center [1020, 339] width 53 height 16
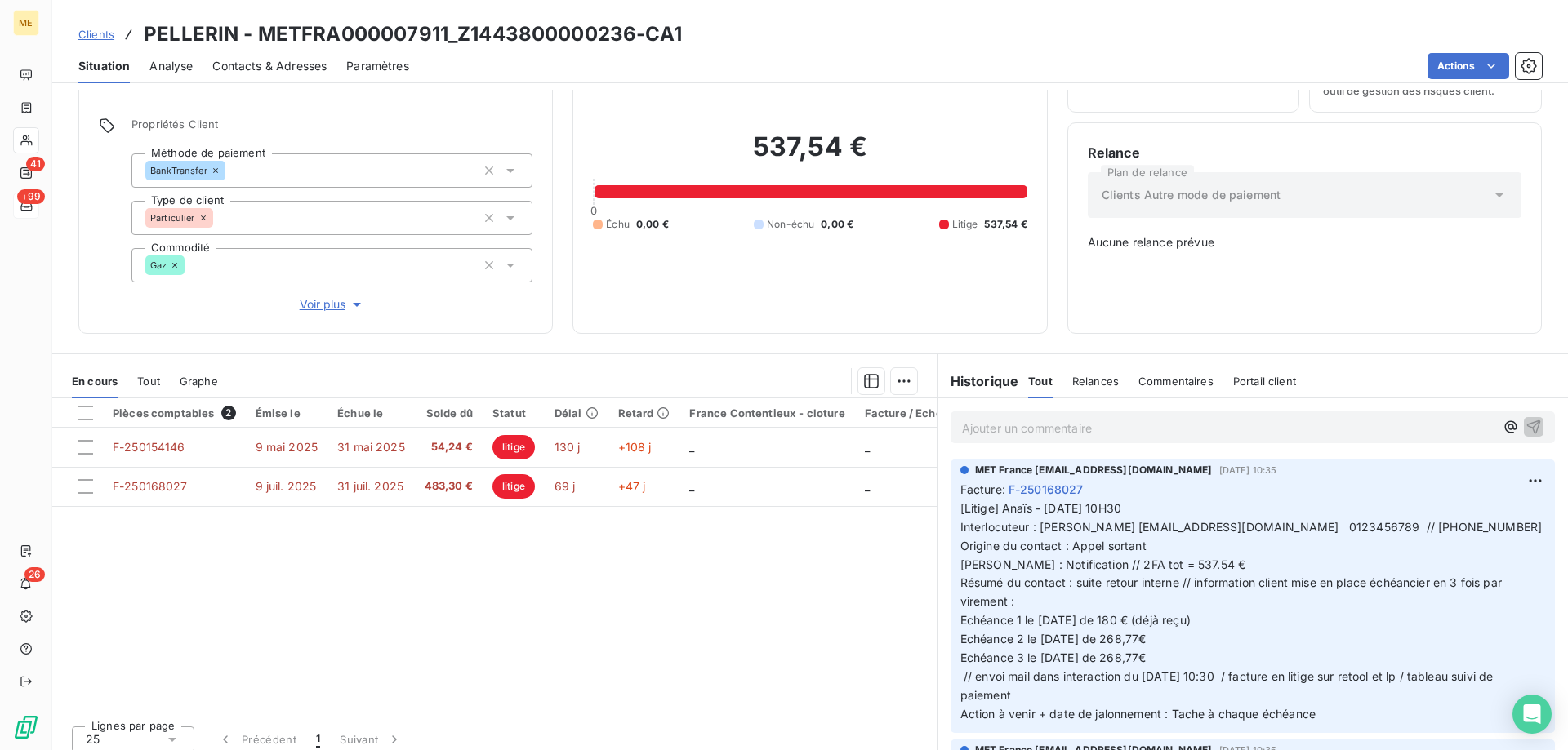
scroll to position [93, 0]
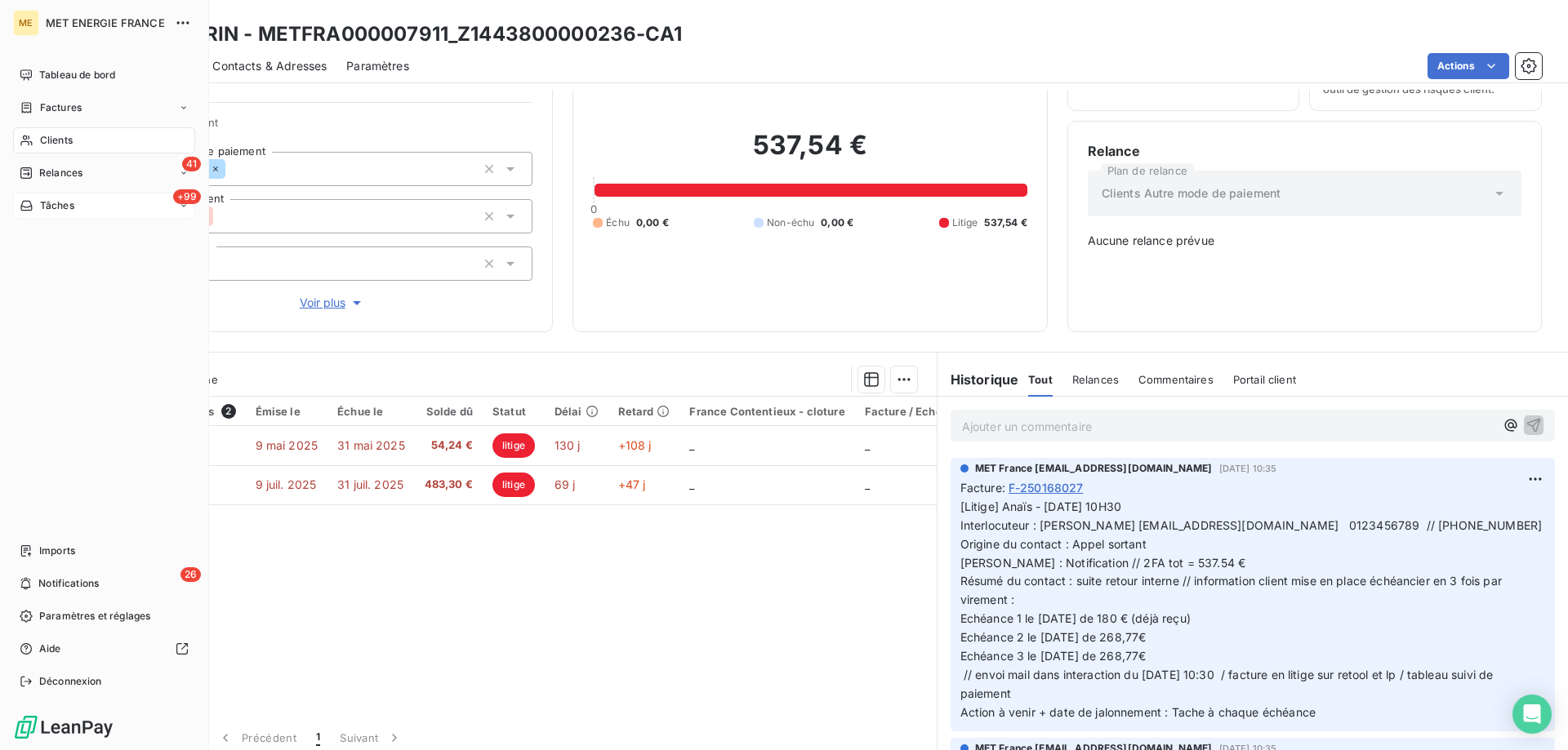
click at [62, 206] on span "Tâches" at bounding box center [57, 206] width 34 height 15
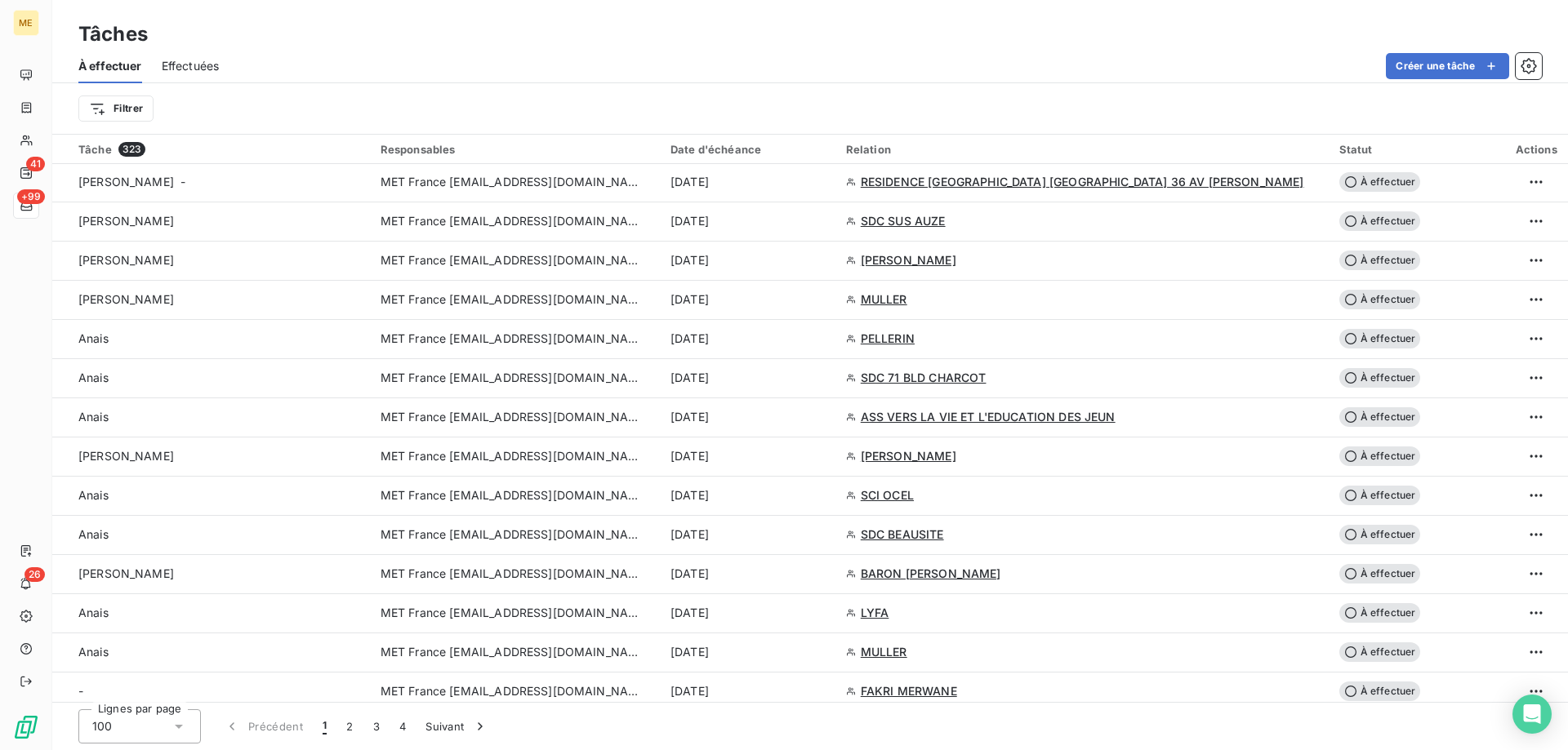
scroll to position [816, 0]
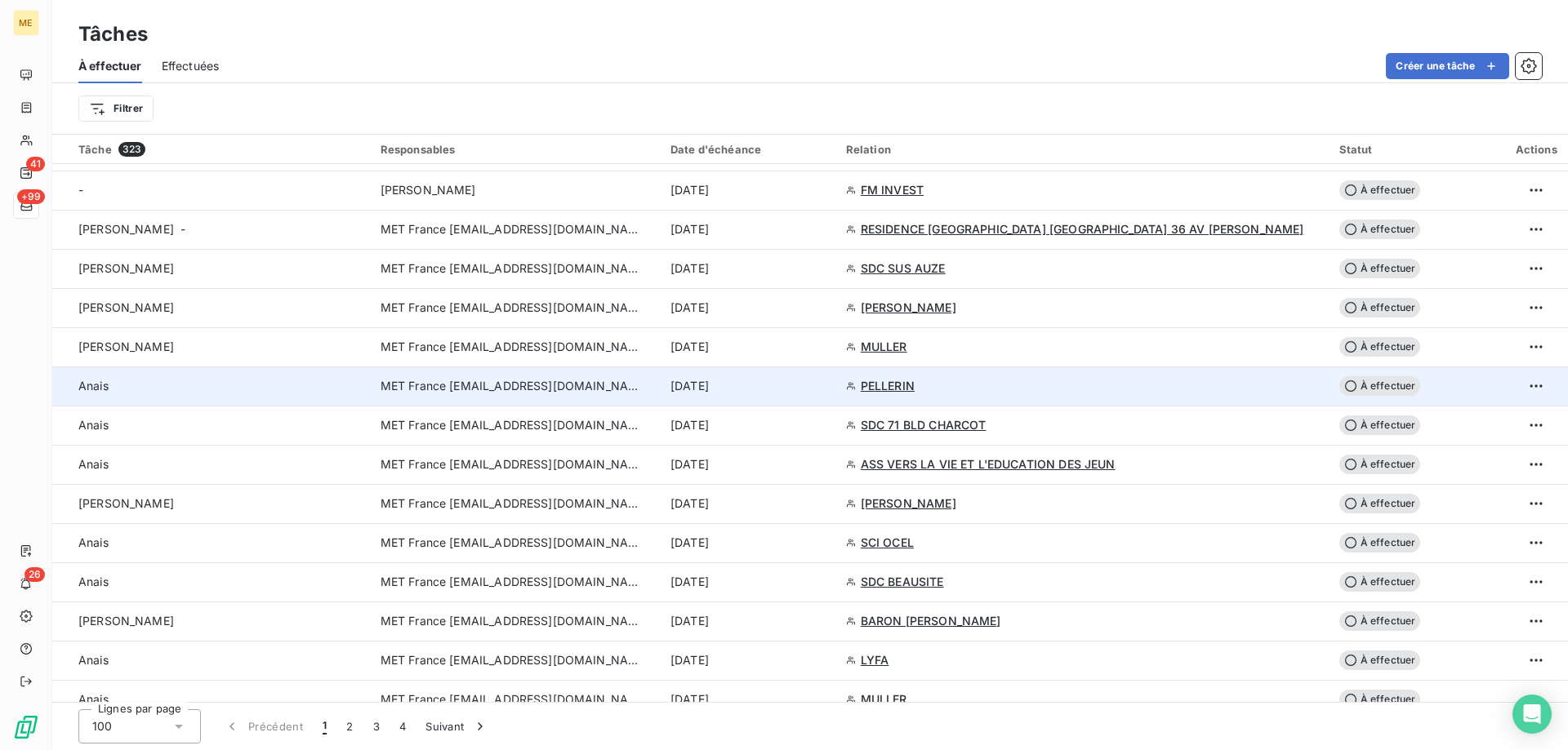
click at [907, 389] on span "PELLERIN" at bounding box center [888, 385] width 54 height 16
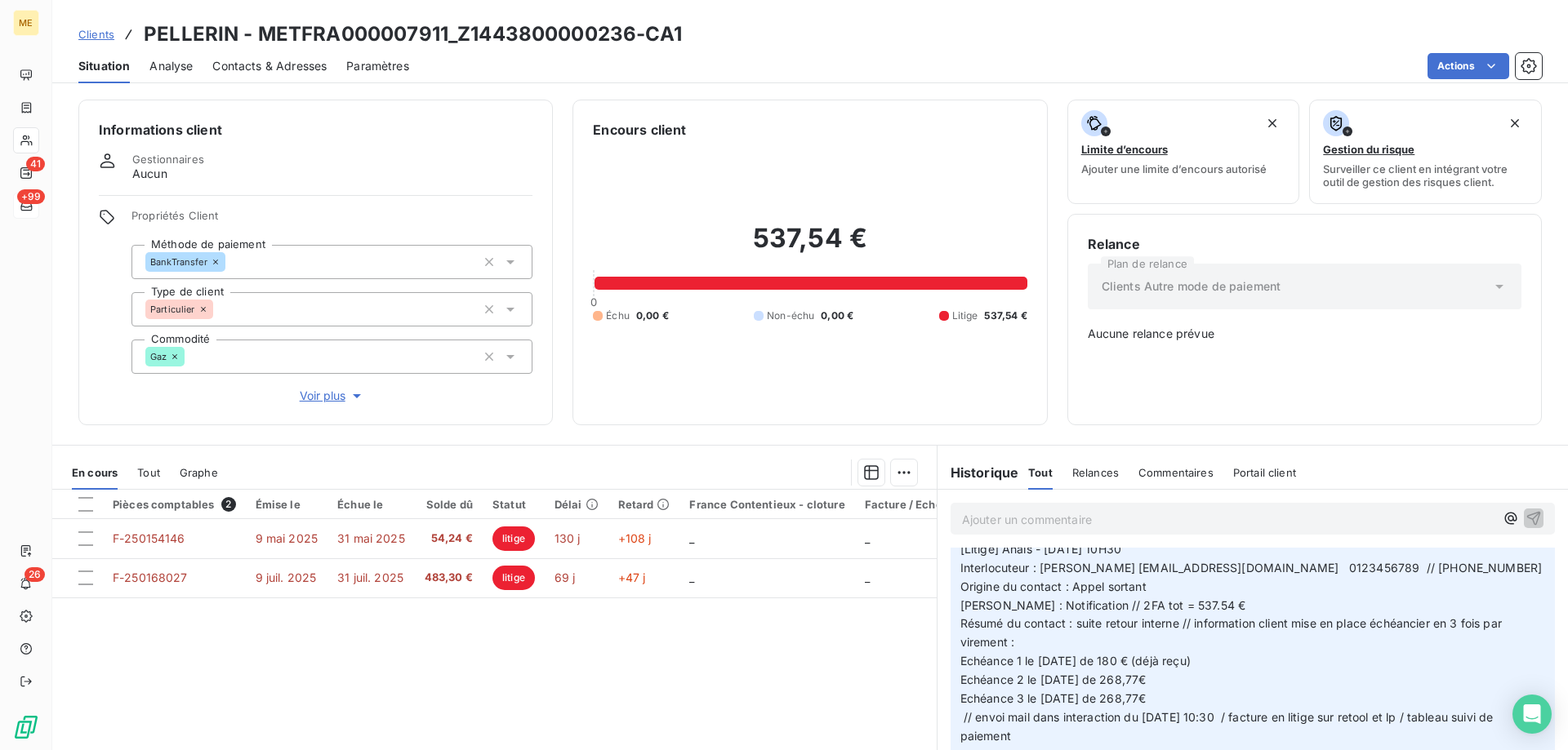
scroll to position [81, 0]
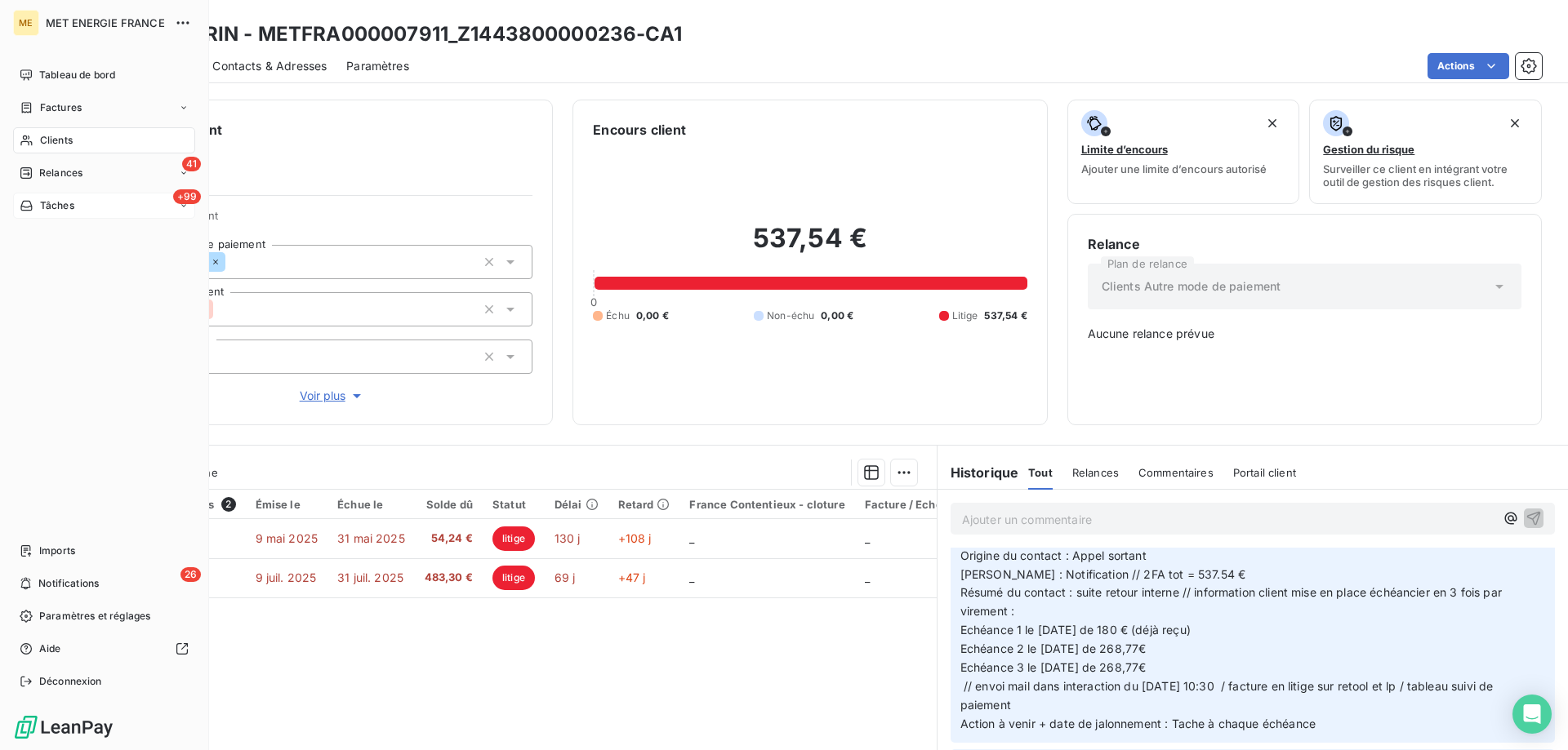
click at [54, 204] on span "Tâches" at bounding box center [57, 206] width 34 height 15
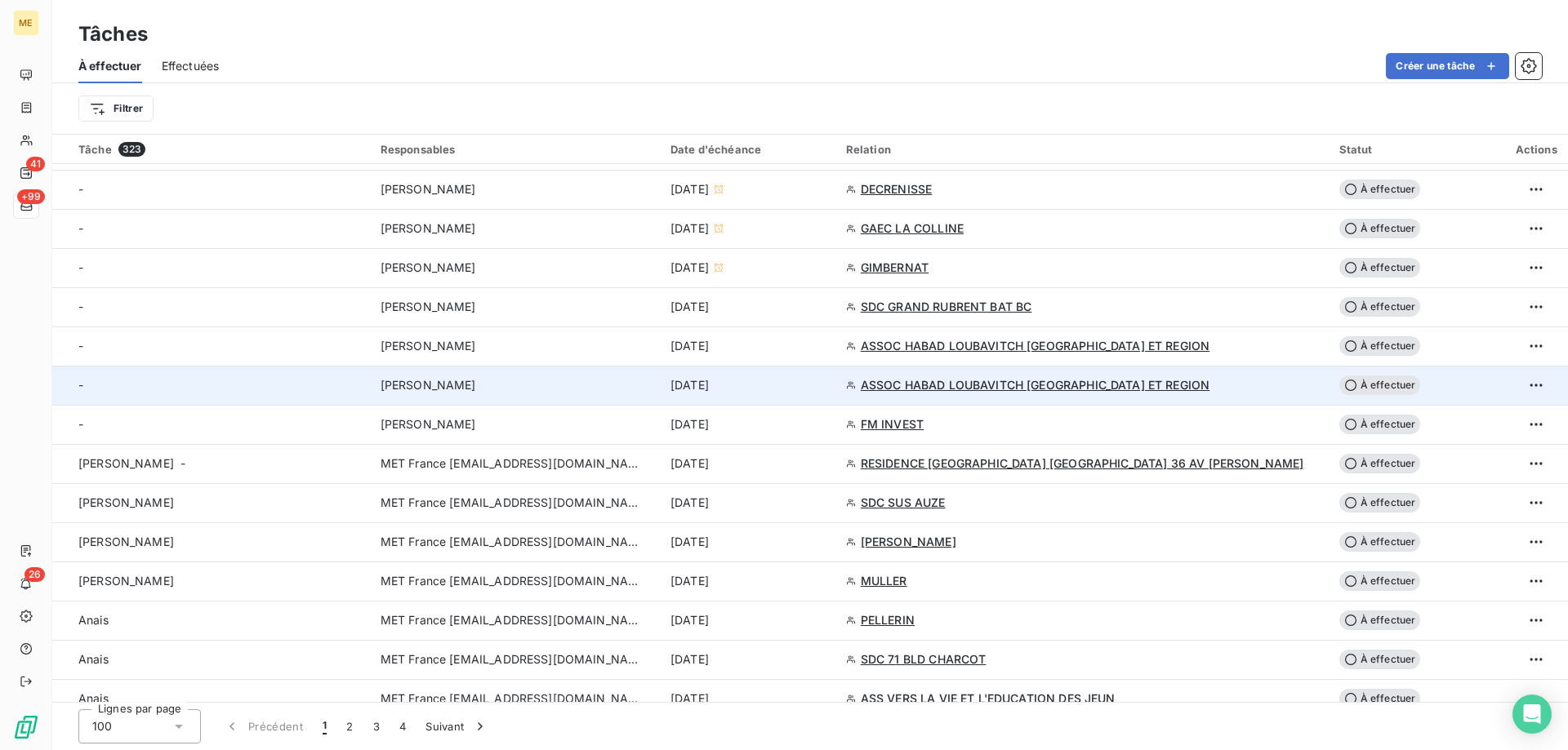
scroll to position [653, 0]
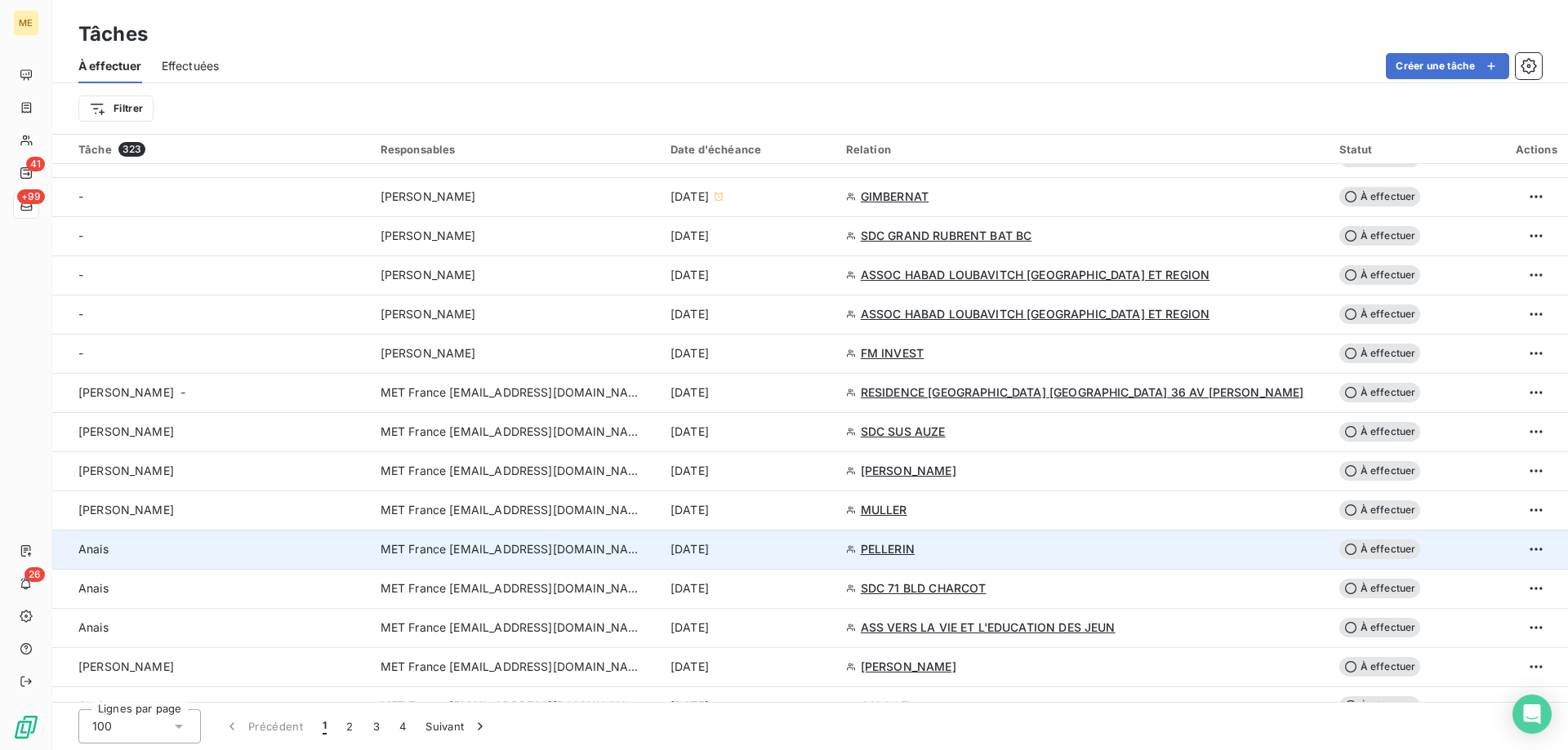
click at [827, 555] on div "[DATE]" at bounding box center [749, 549] width 156 height 16
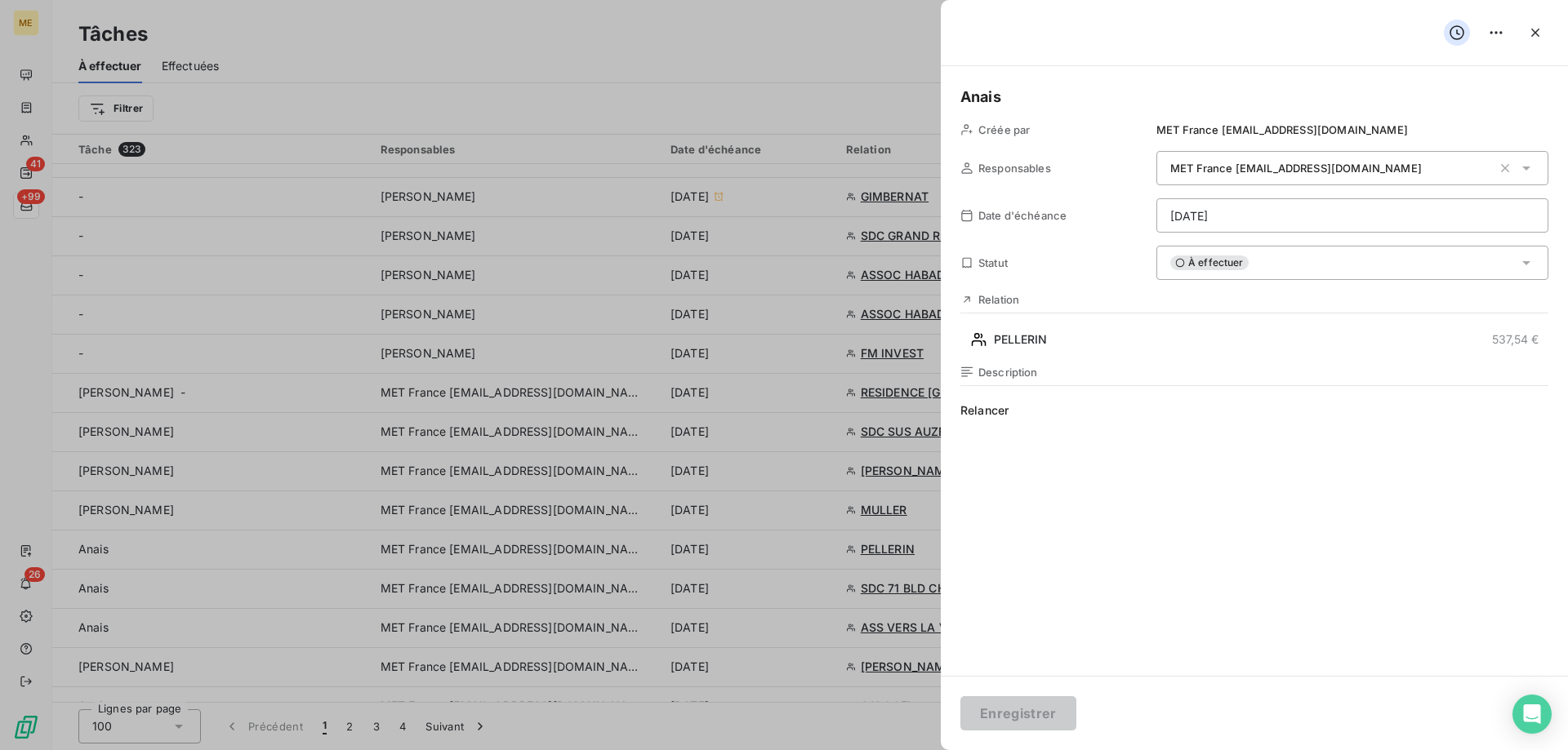
click at [1389, 271] on div "À effectuer" at bounding box center [1353, 262] width 392 height 34
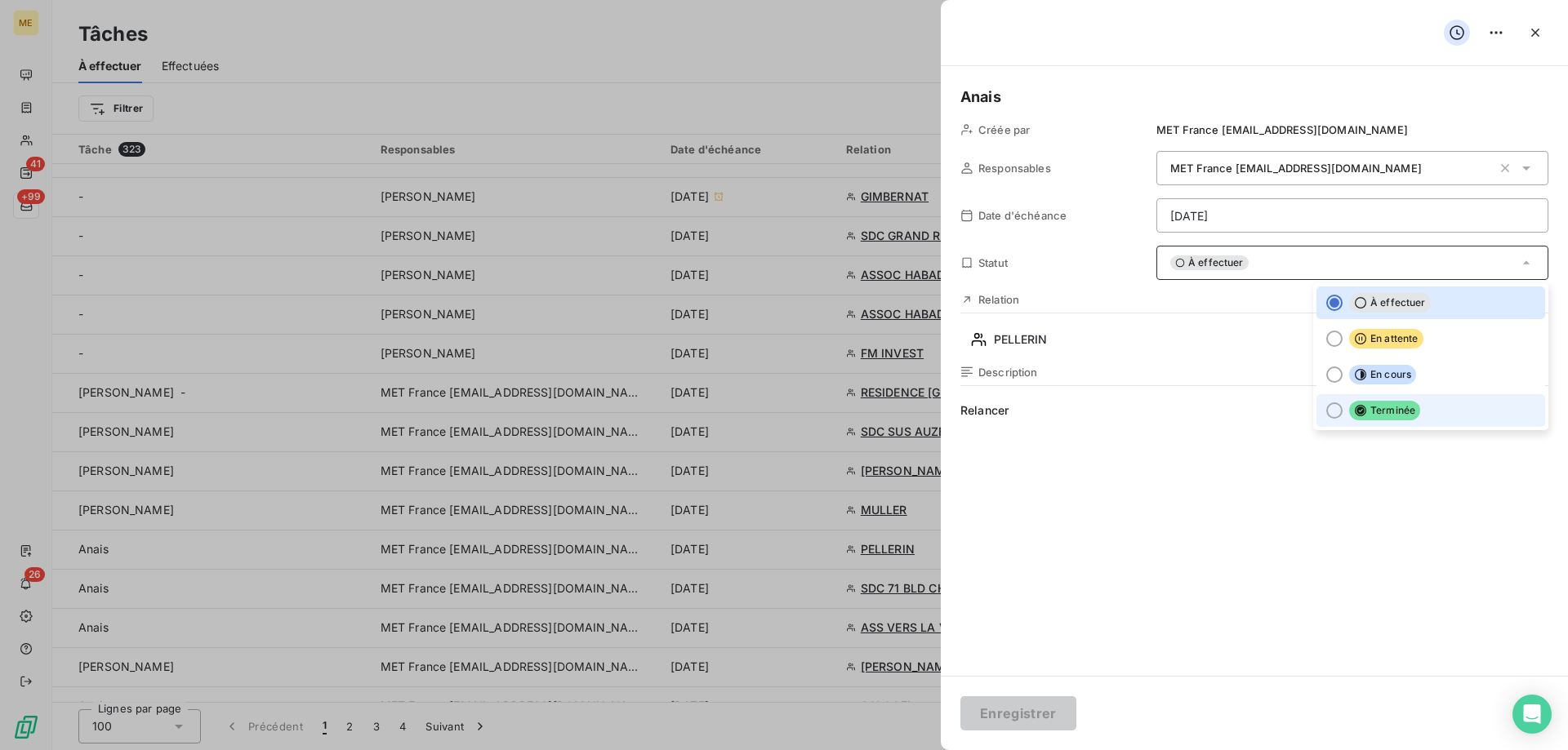
click at [1396, 413] on span "Terminée" at bounding box center [1384, 410] width 71 height 19
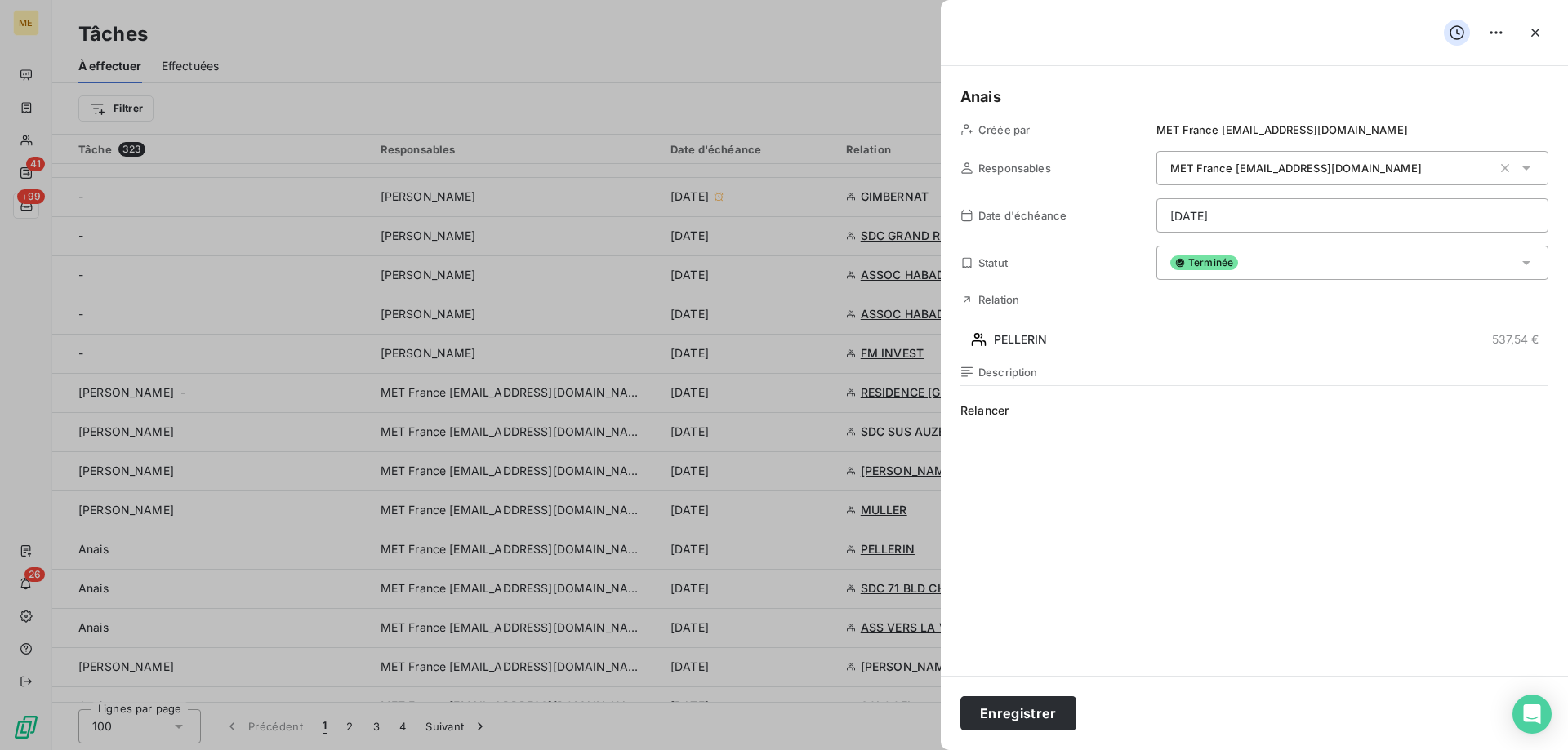
click at [1020, 732] on div "Enregistrer" at bounding box center [1254, 713] width 627 height 75
click at [1021, 713] on button "Enregistrer" at bounding box center [1019, 713] width 116 height 34
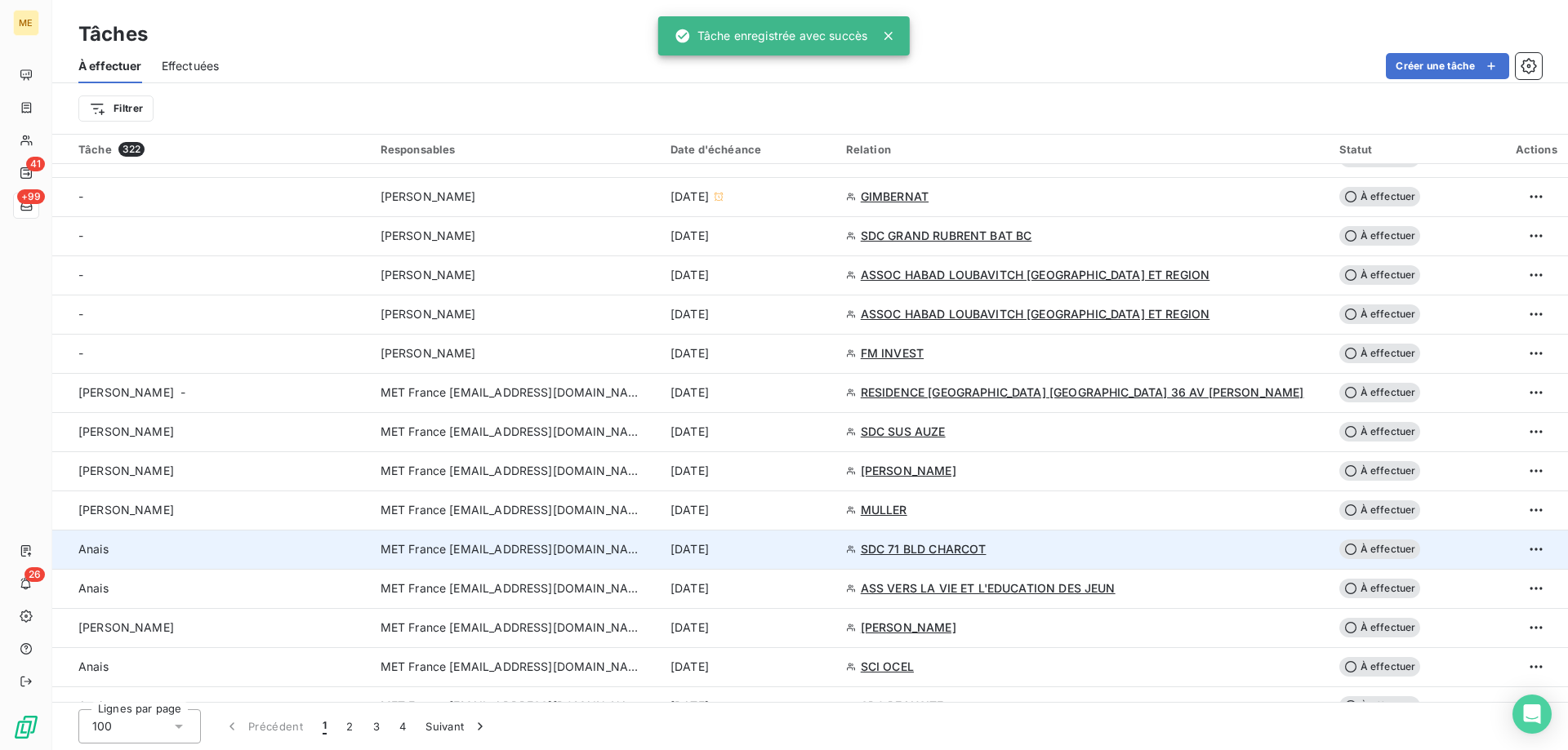
click at [817, 548] on div "[DATE]" at bounding box center [749, 549] width 156 height 16
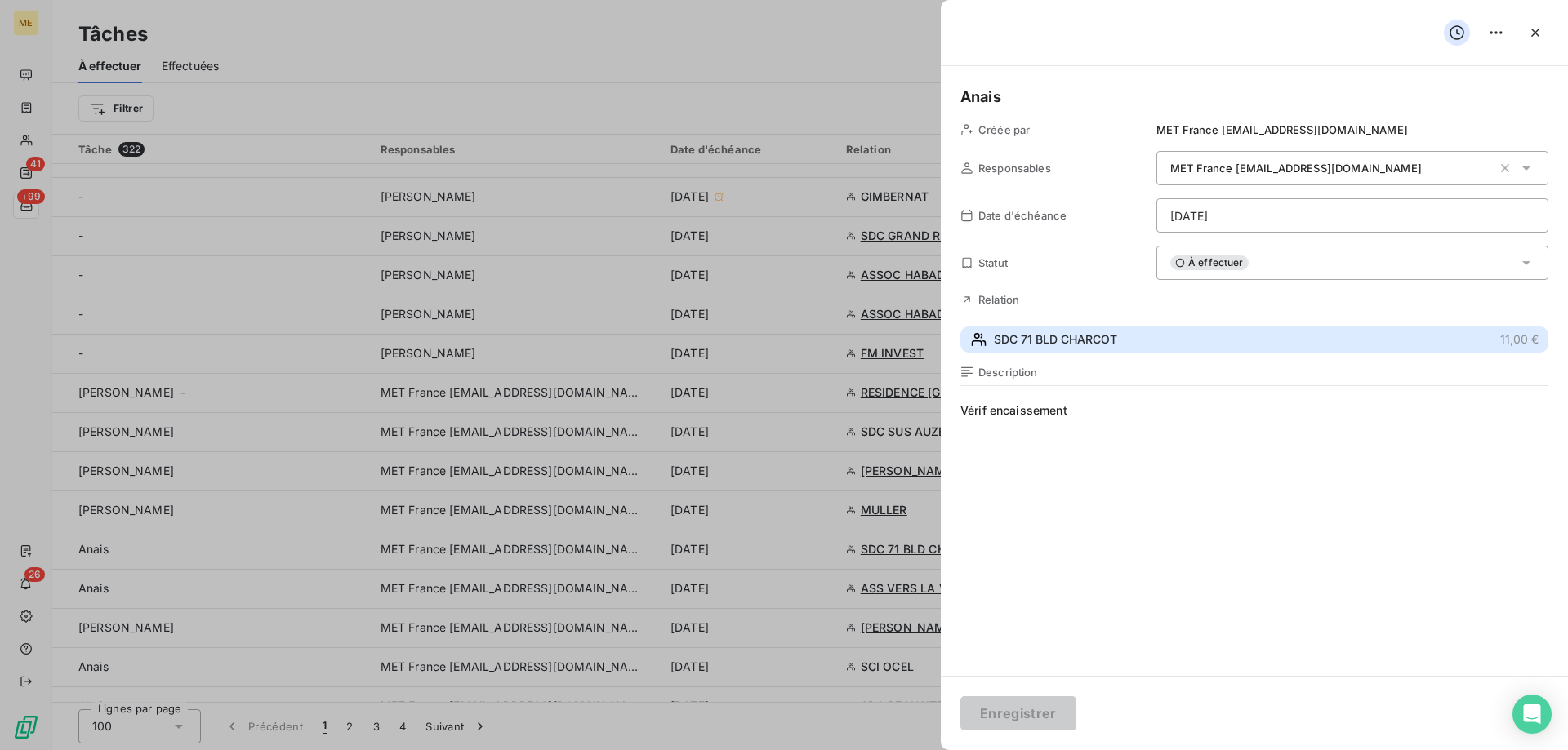
click at [1181, 328] on button "SDC 71 BLD CHARCOT 11,00 €" at bounding box center [1254, 339] width 588 height 26
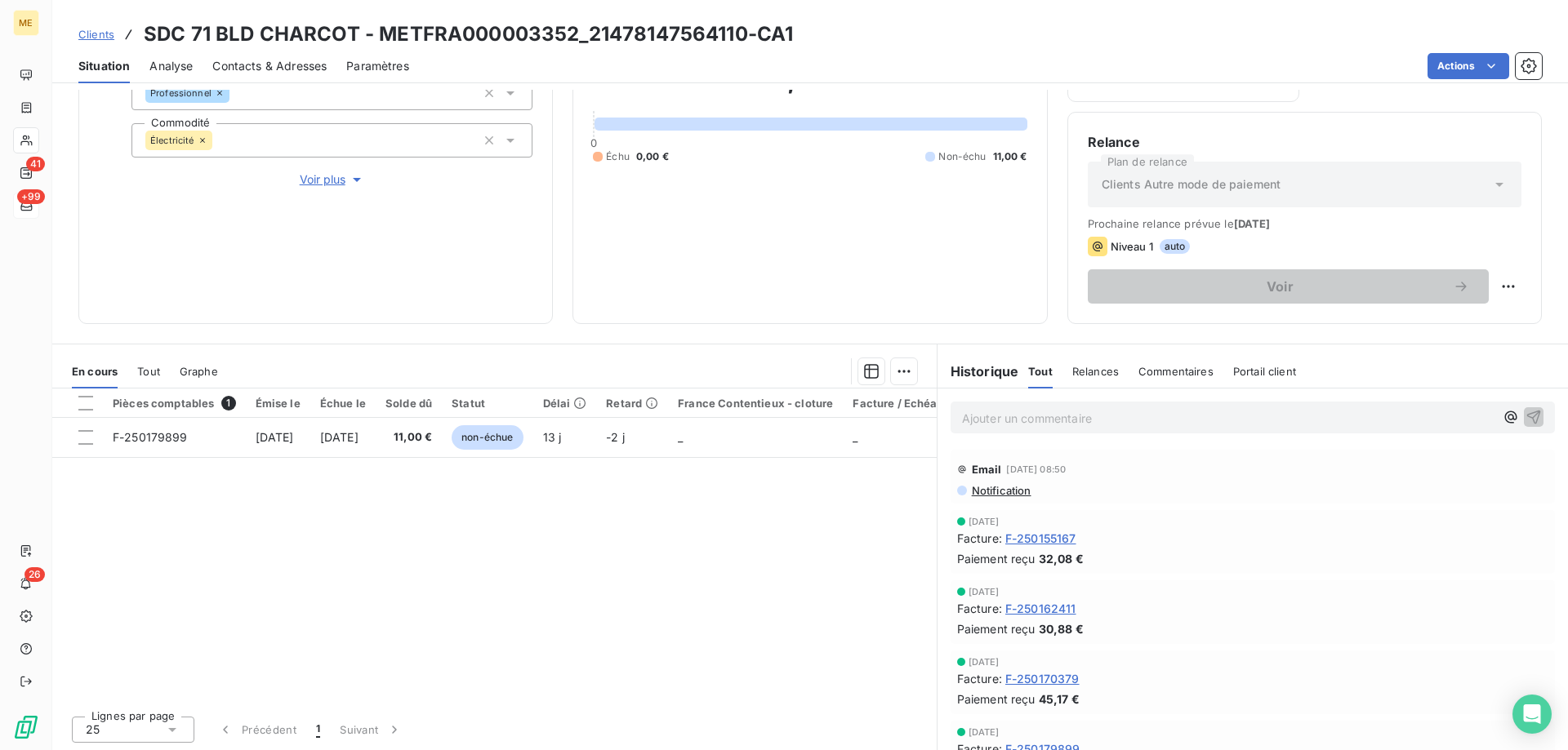
scroll to position [218, 0]
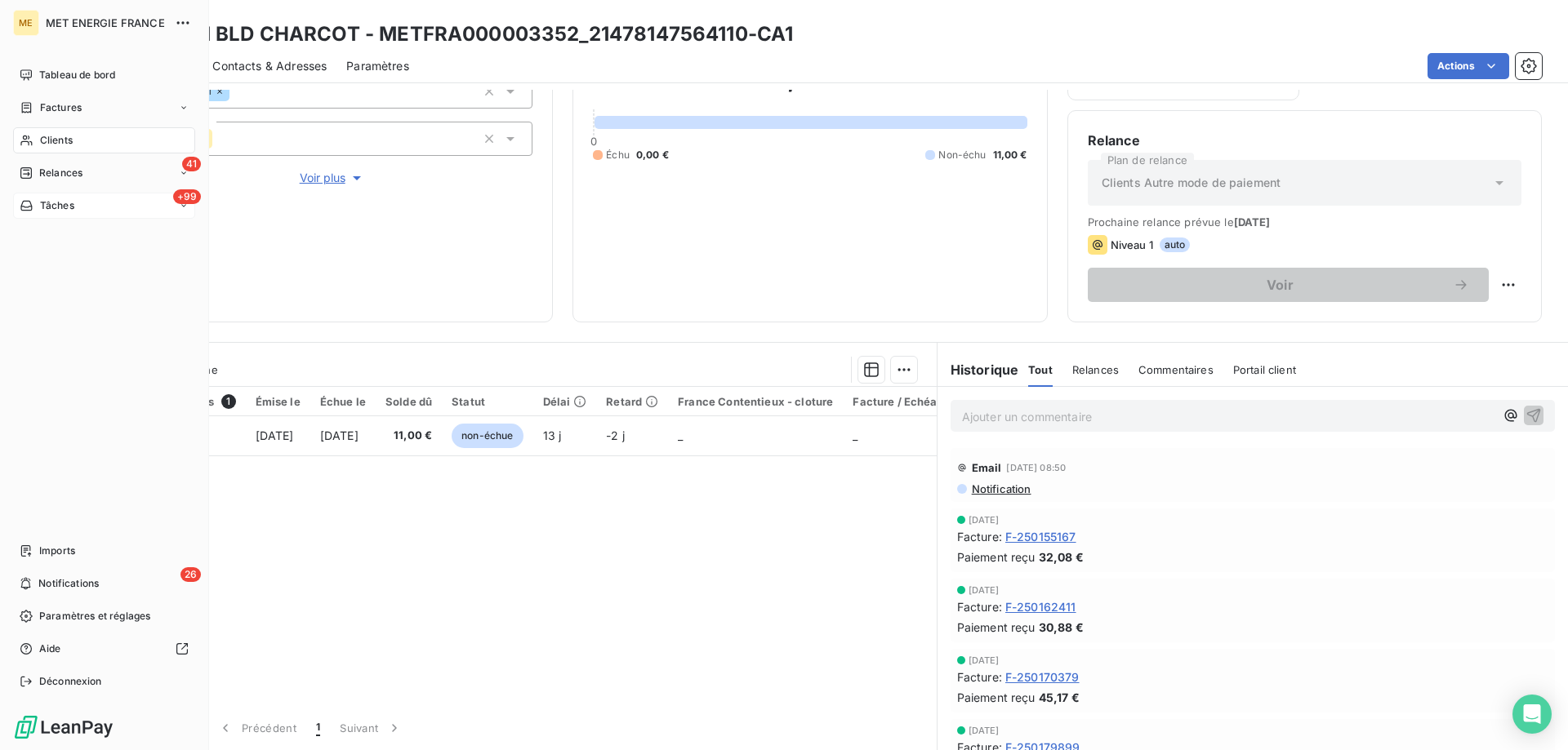
click at [47, 206] on span "Tâches" at bounding box center [57, 206] width 34 height 15
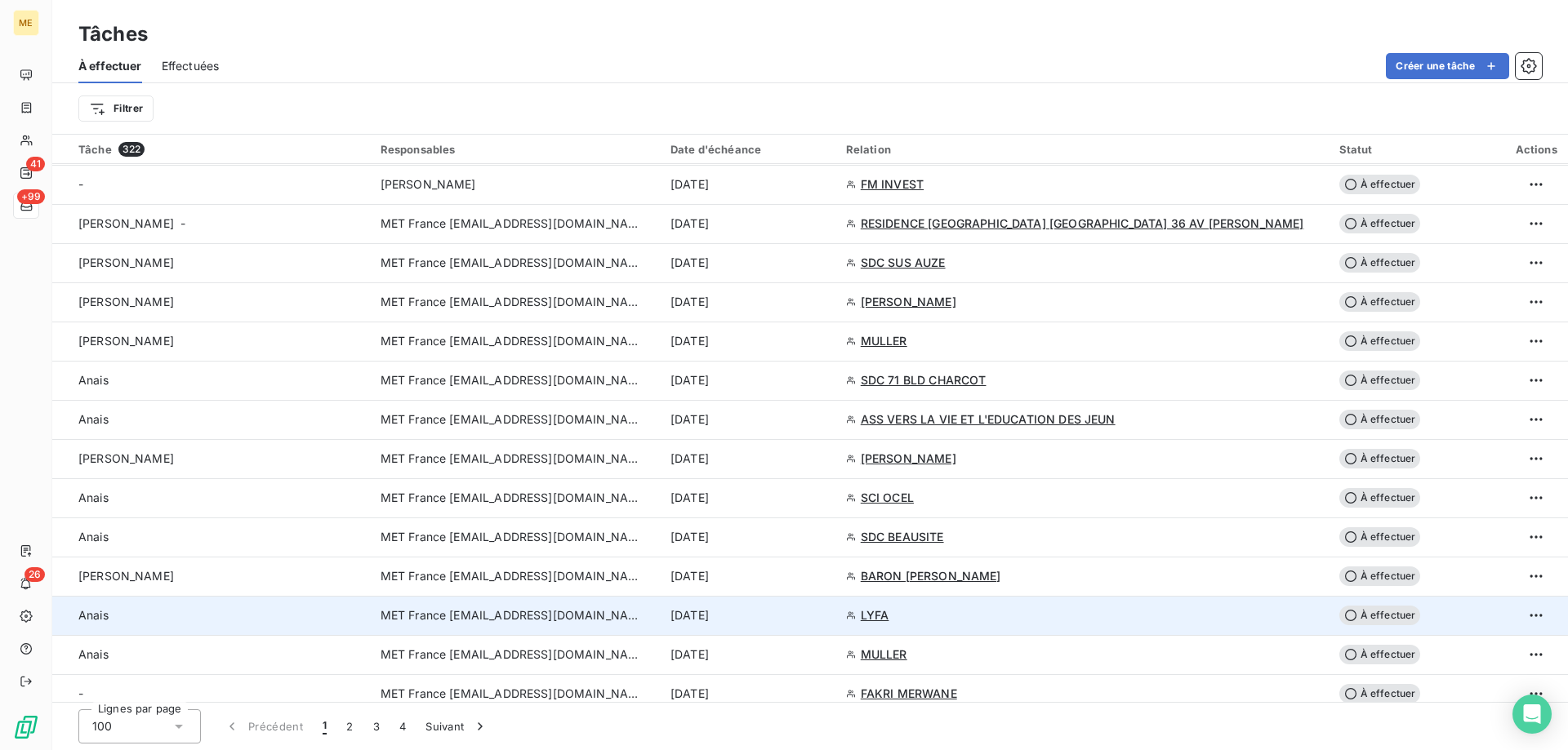
scroll to position [816, 0]
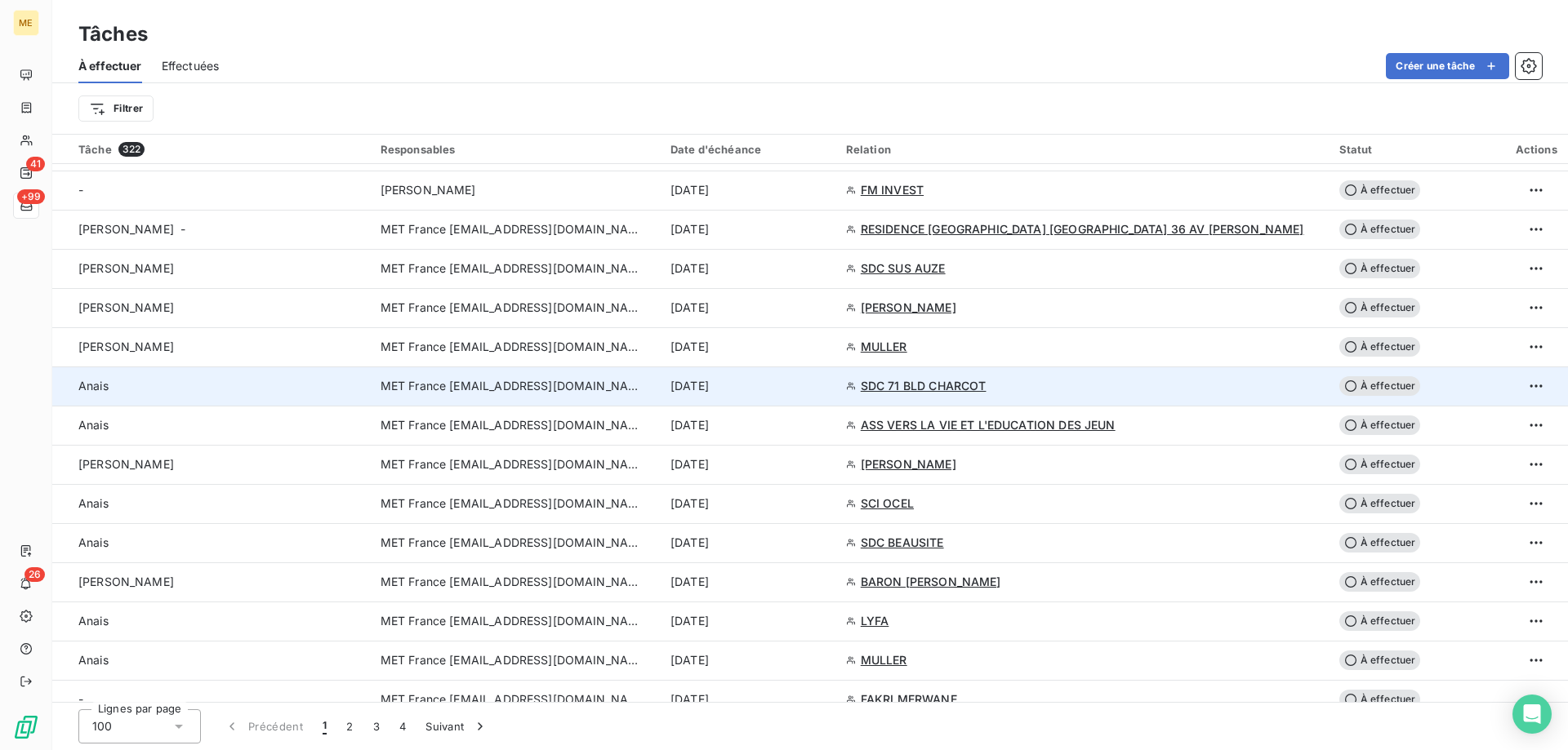
click at [806, 389] on div "[DATE]" at bounding box center [749, 385] width 156 height 16
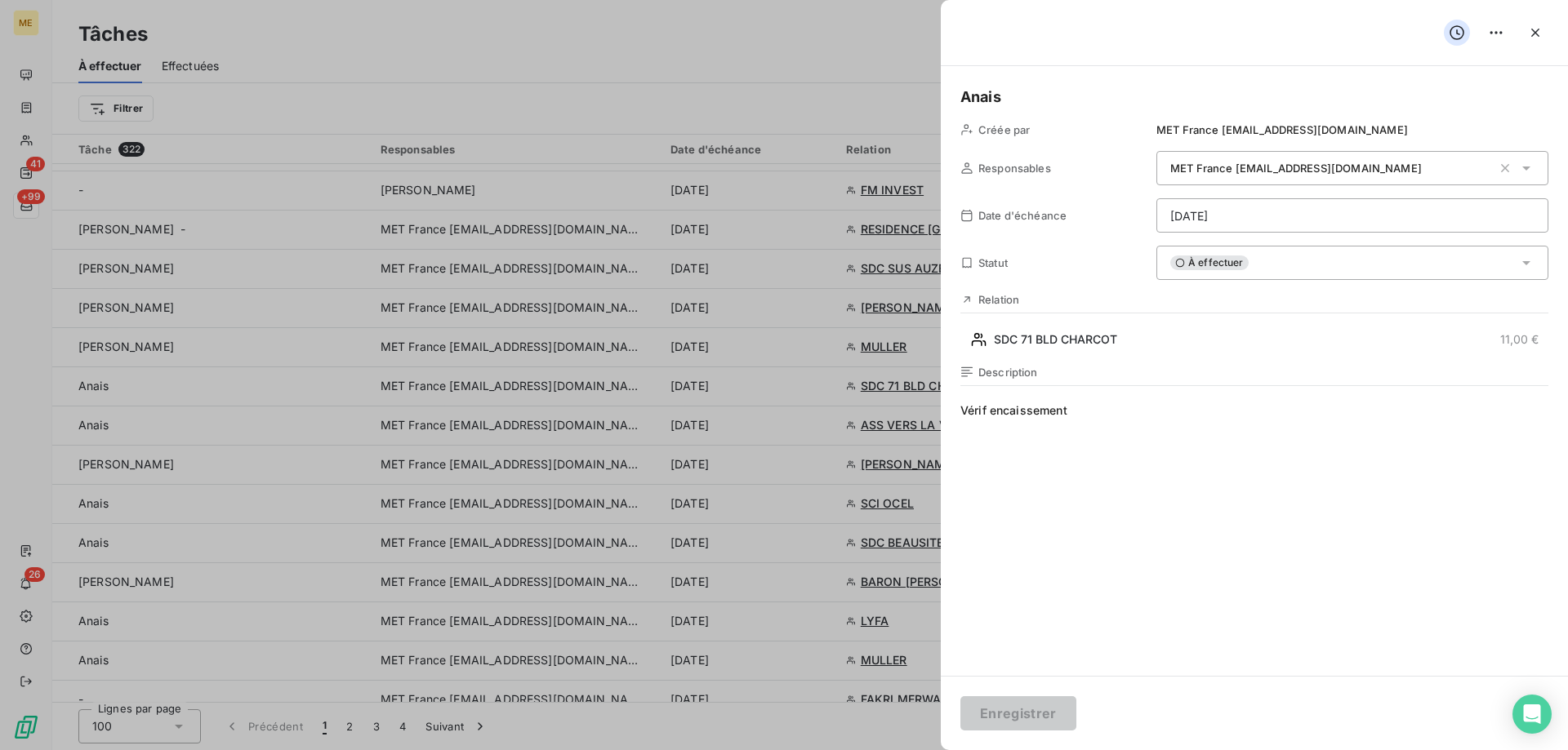
click at [1278, 277] on div "À effectuer" at bounding box center [1353, 262] width 392 height 34
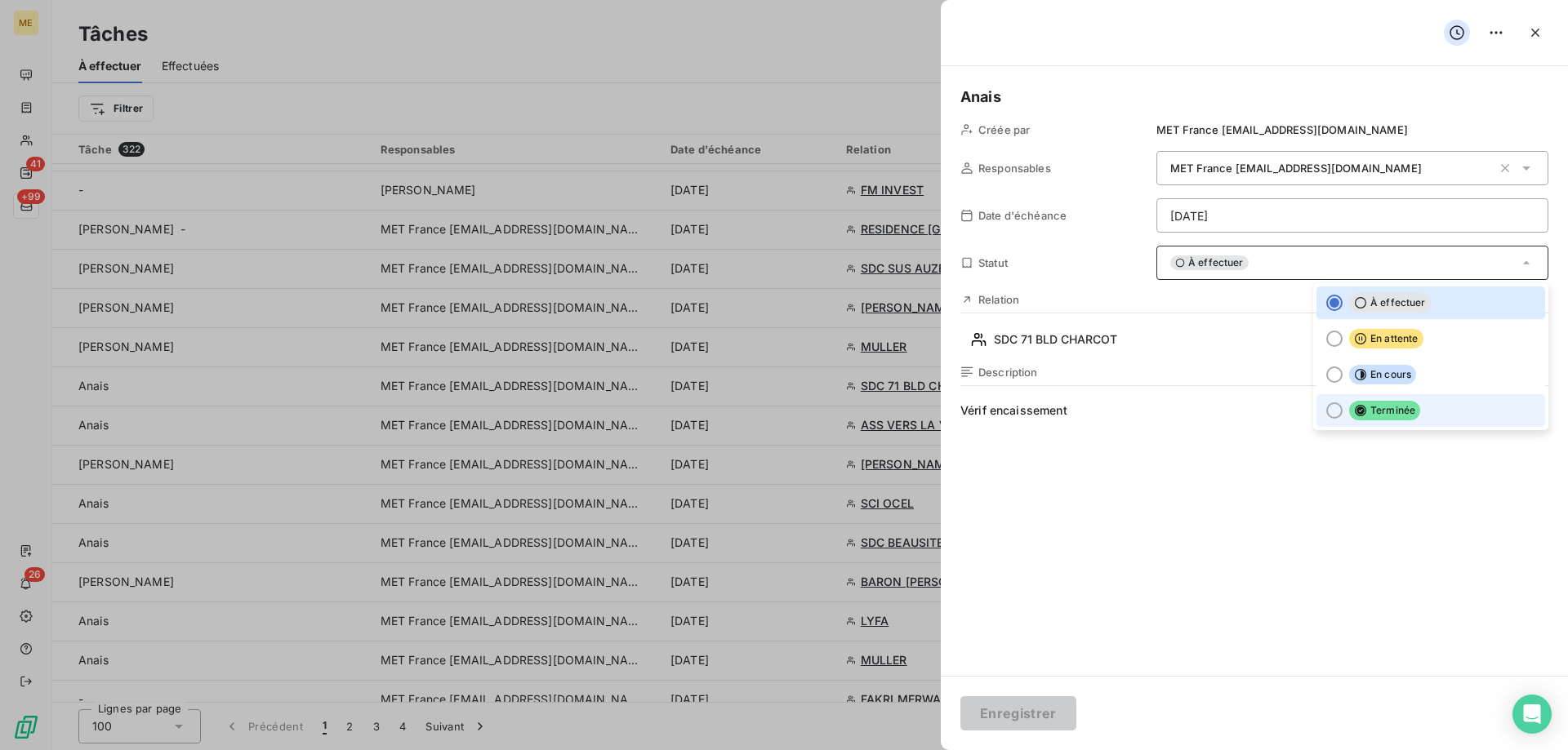
click at [1399, 420] on span "Terminée" at bounding box center [1384, 410] width 71 height 19
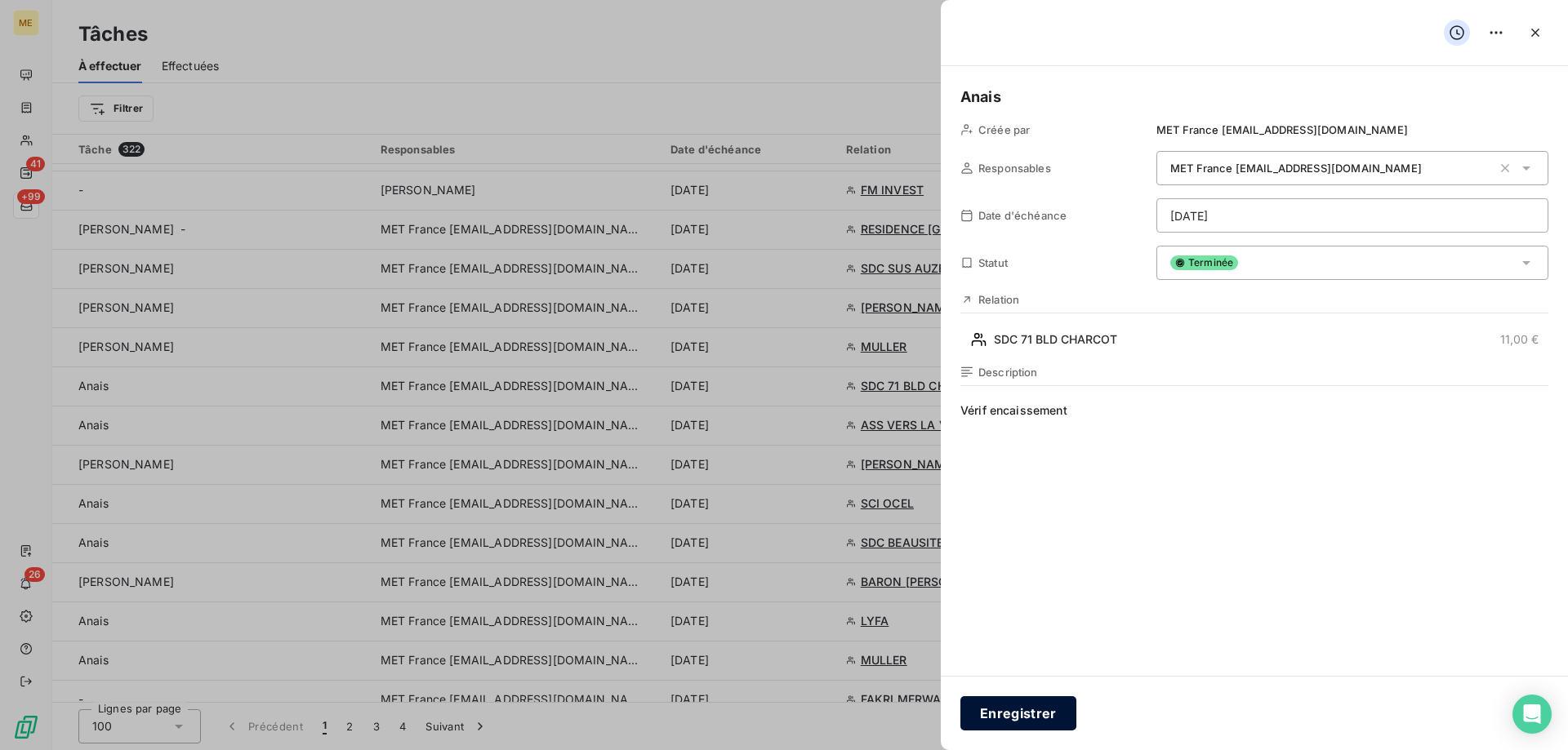
click at [994, 722] on button "Enregistrer" at bounding box center [1019, 713] width 116 height 34
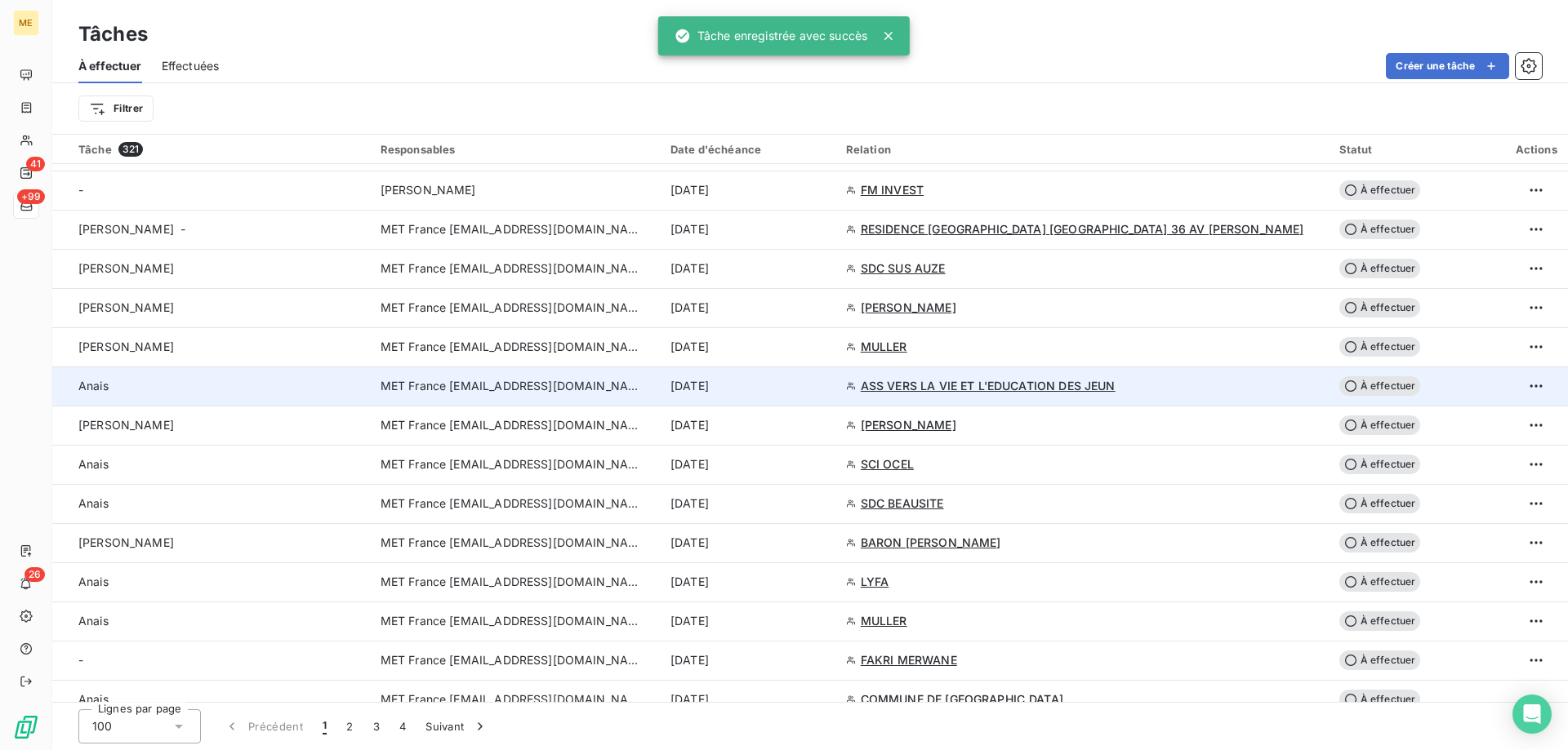
click at [814, 381] on div "[DATE]" at bounding box center [749, 385] width 156 height 16
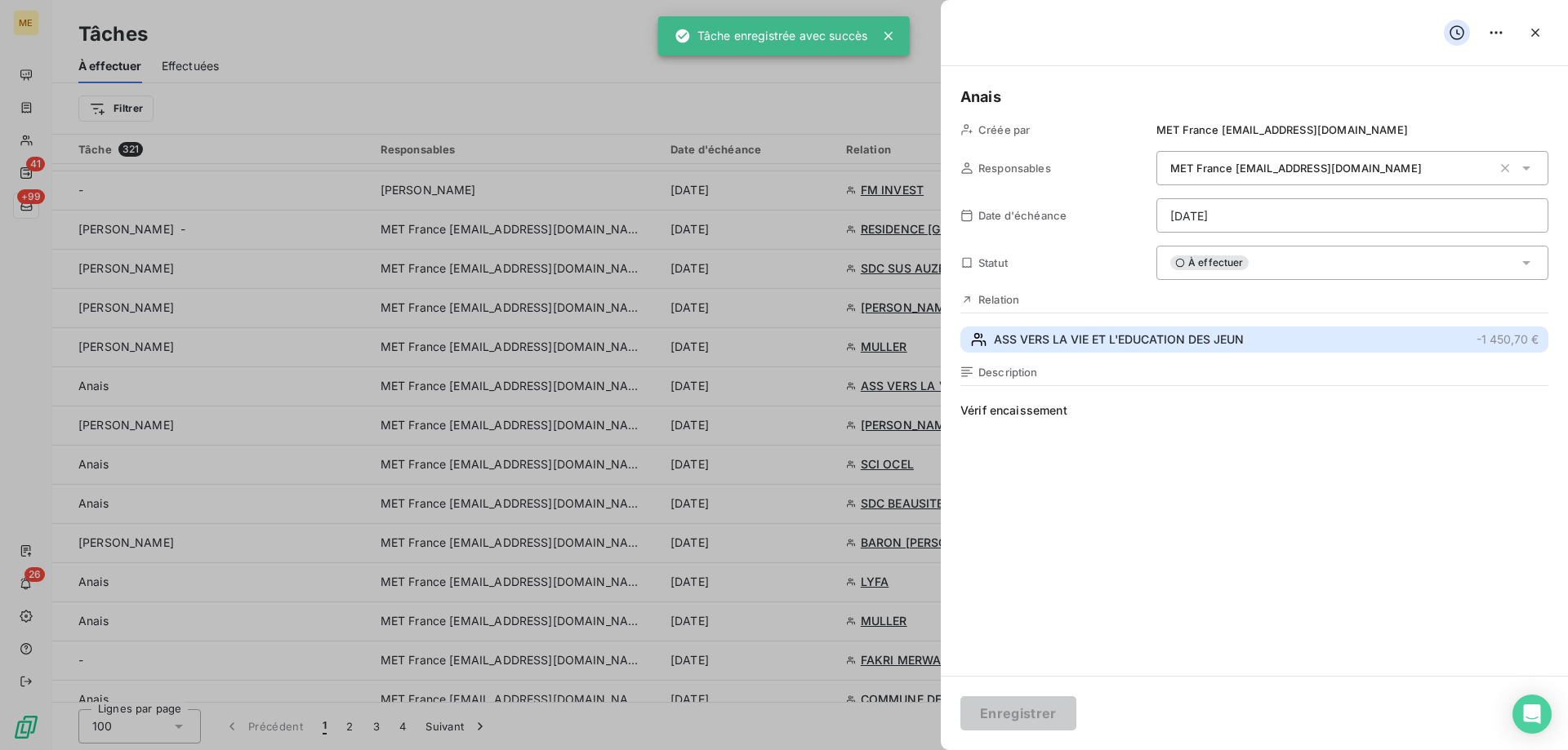
click at [1264, 334] on button "ASS VERS LA VIE ET L'EDUCATION DES JEUN -1 450,70 €" at bounding box center [1254, 339] width 588 height 26
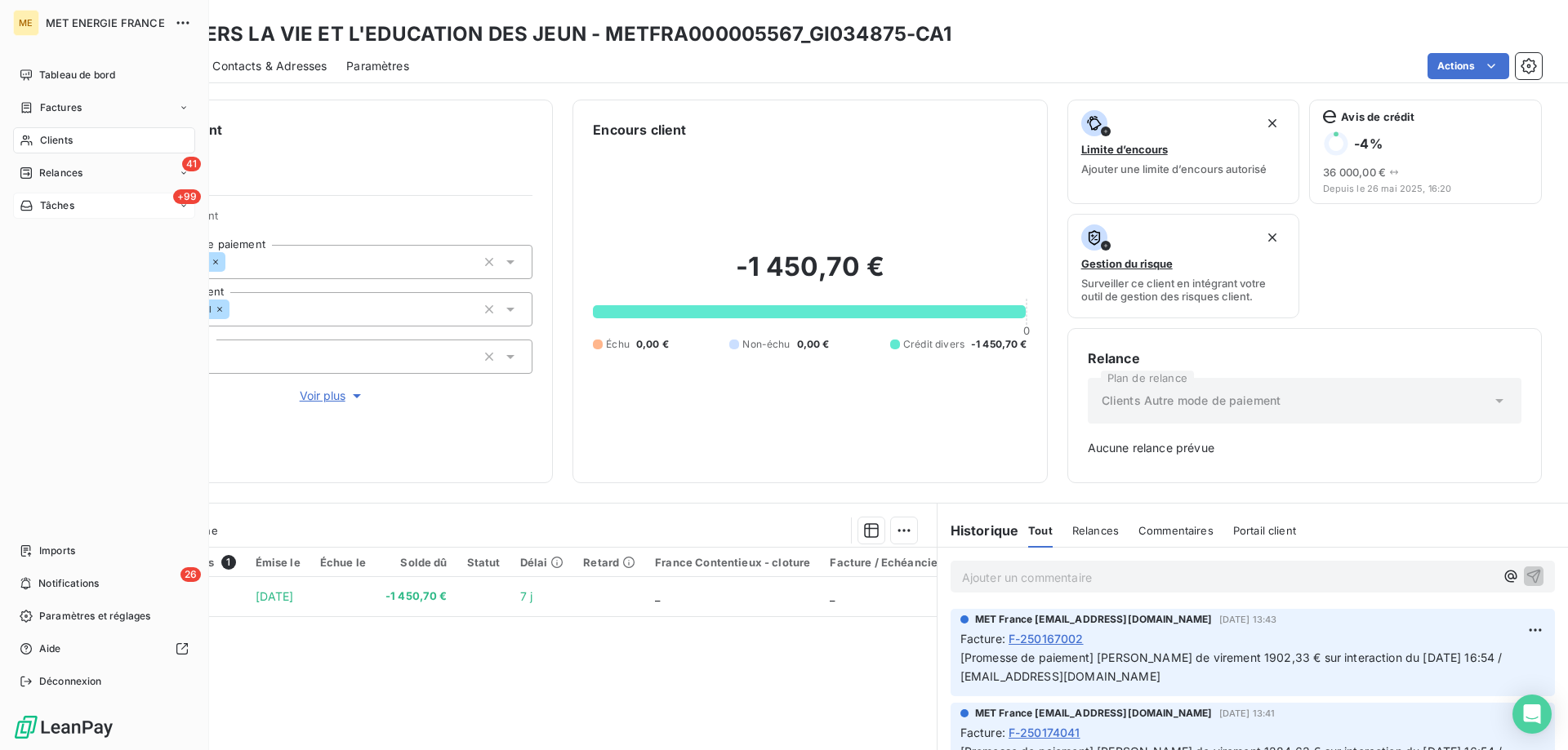
click at [24, 204] on icon at bounding box center [26, 206] width 14 height 13
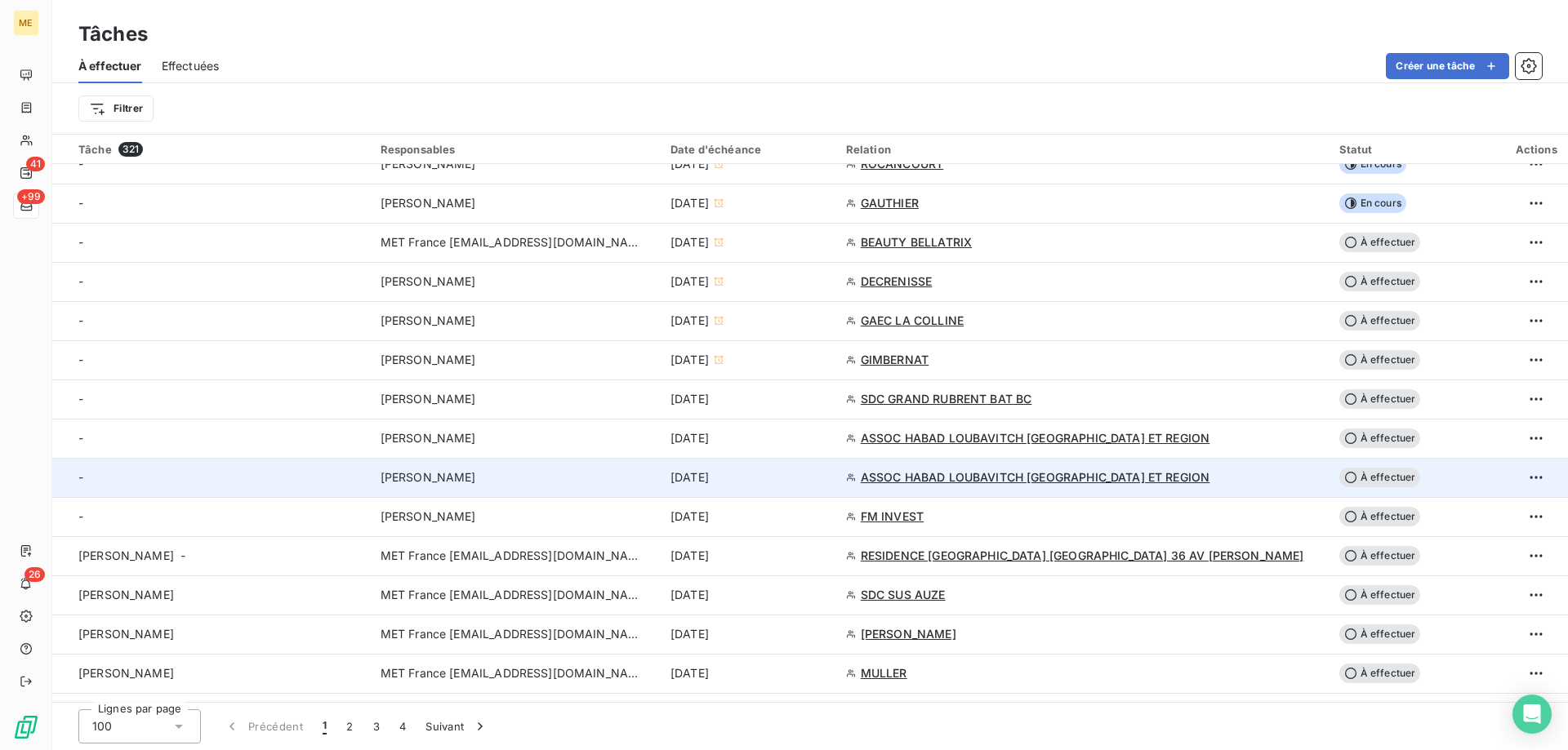
scroll to position [816, 0]
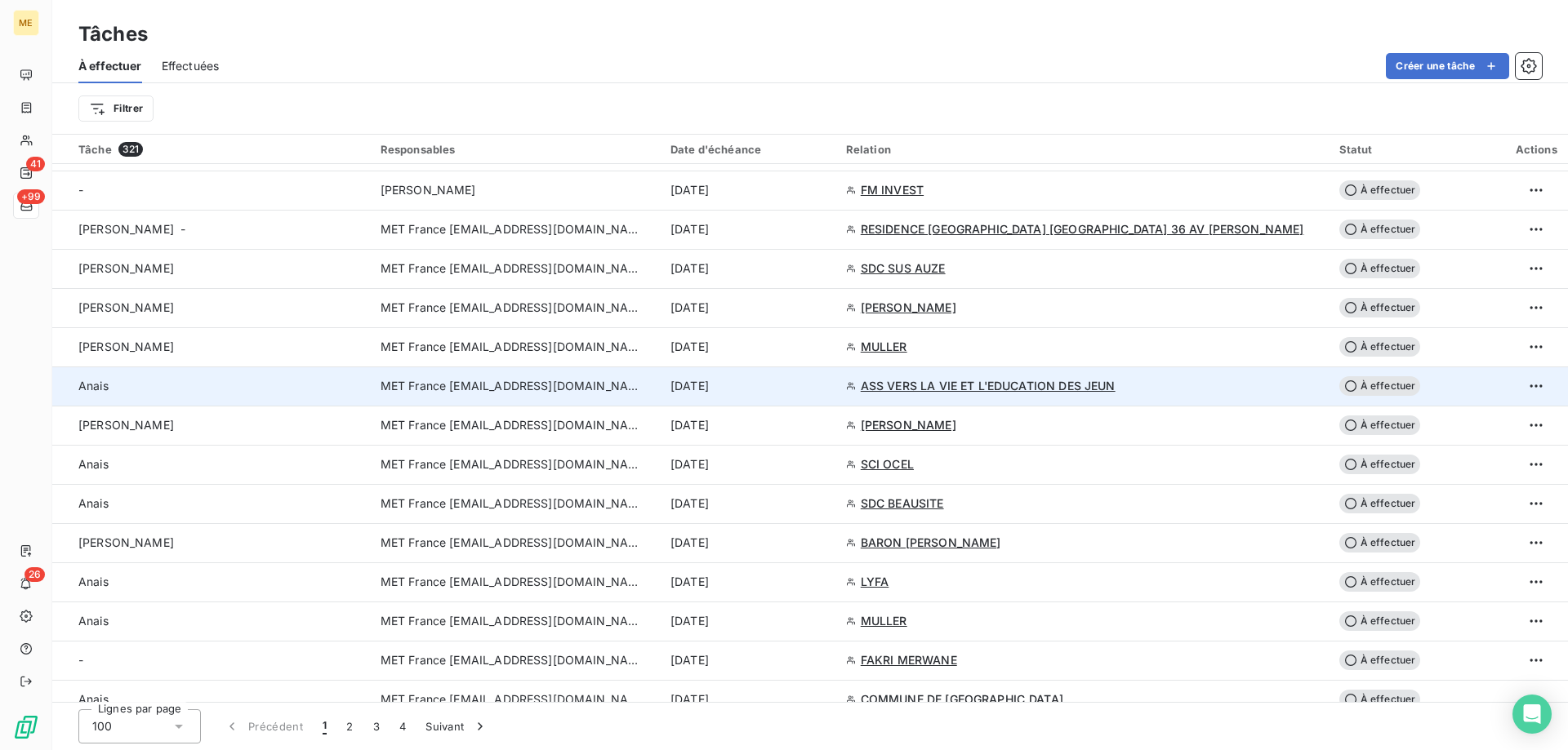
click at [827, 394] on div "[DATE]" at bounding box center [749, 385] width 156 height 16
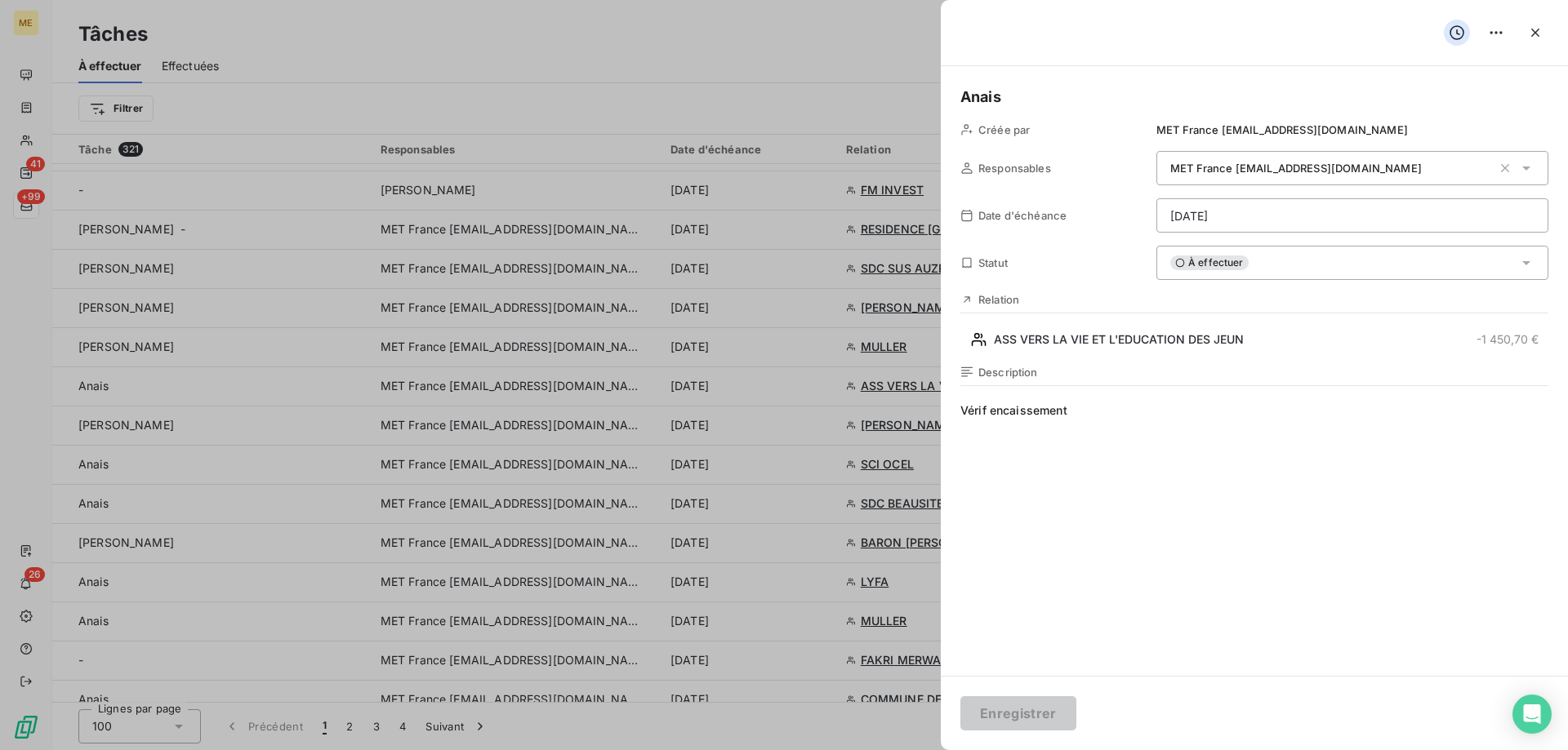
drag, startPoint x: 1278, startPoint y: 273, endPoint x: 1300, endPoint y: 302, distance: 36.4
click at [1278, 274] on div "À effectuer" at bounding box center [1353, 262] width 392 height 34
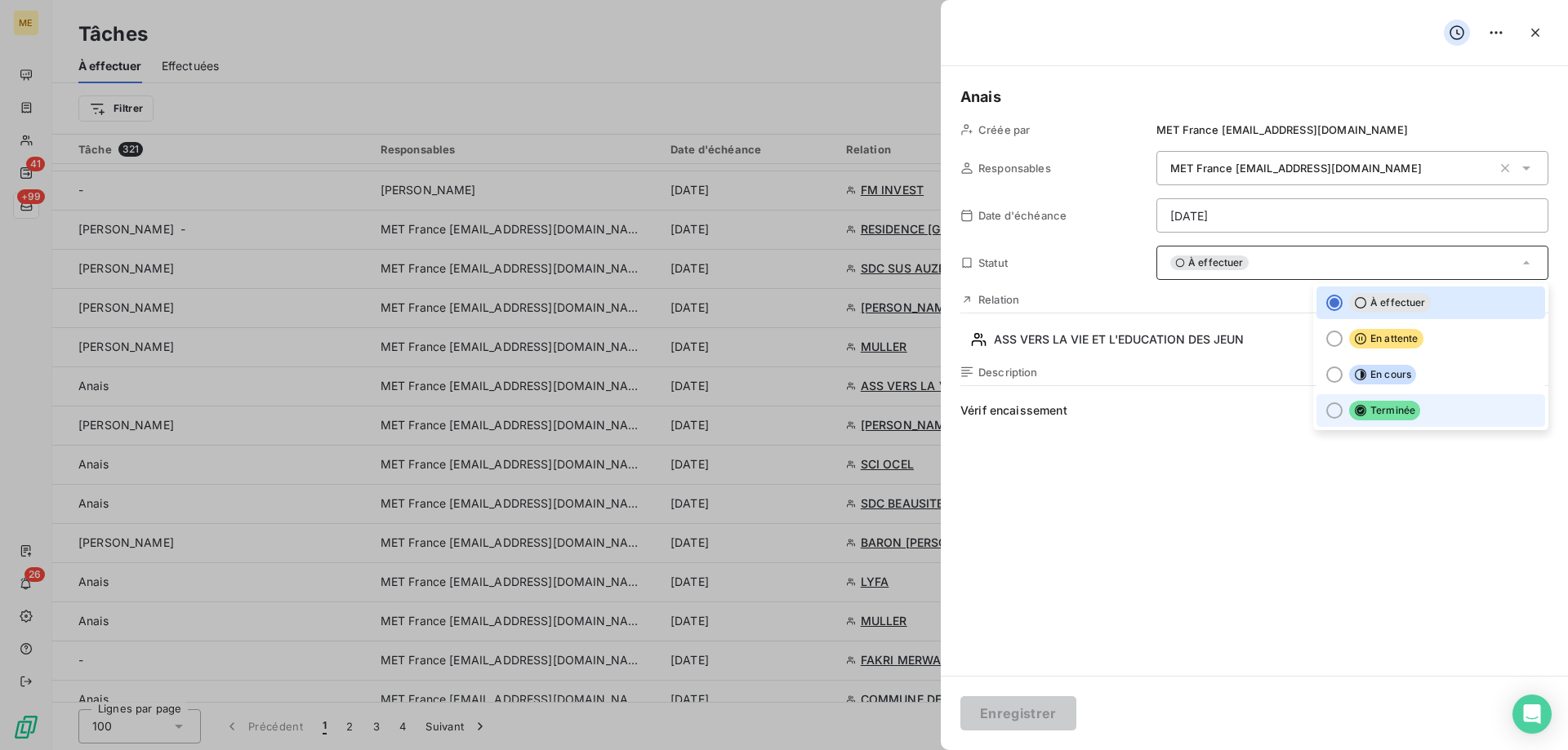
click at [1404, 402] on span "Terminée" at bounding box center [1384, 410] width 71 height 19
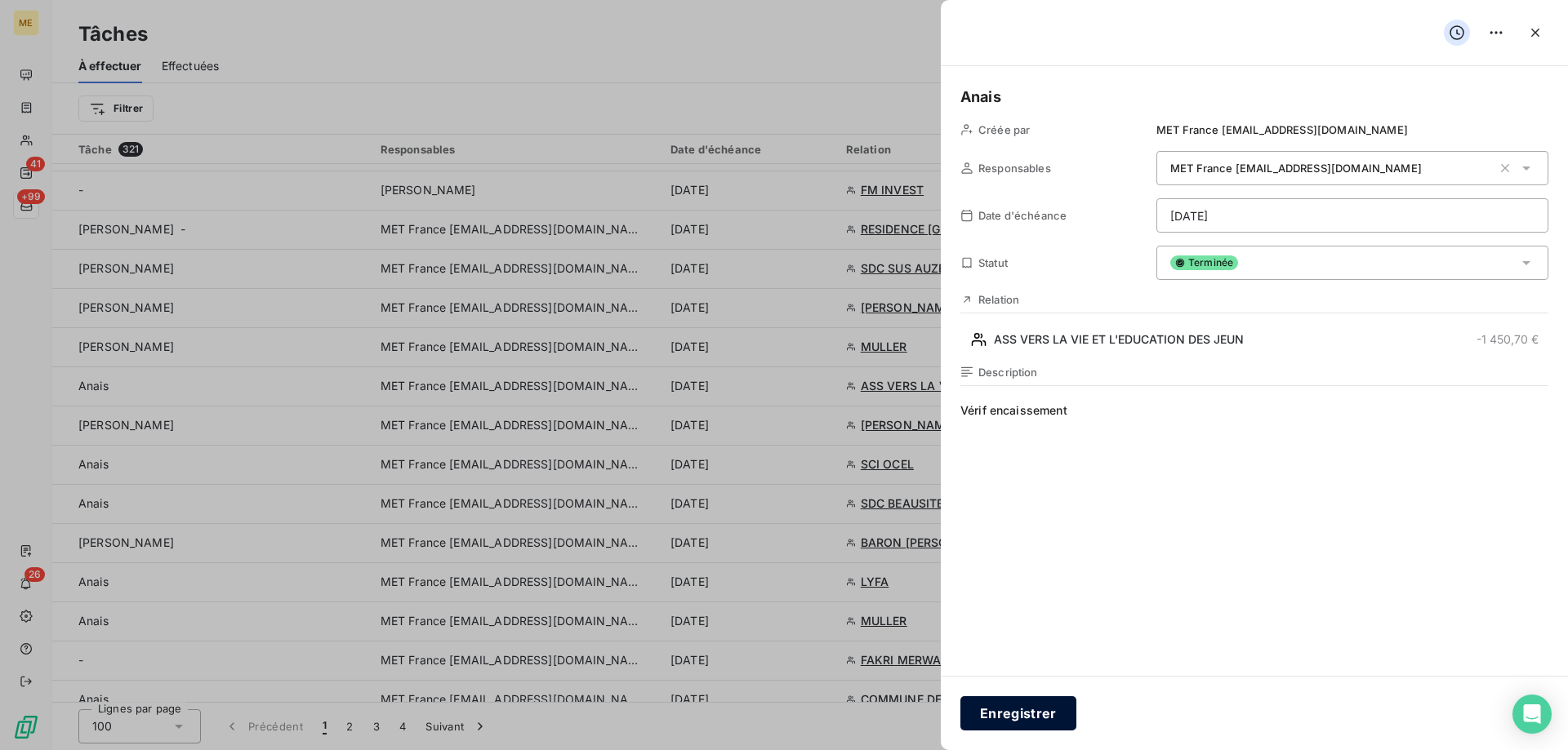
click at [982, 709] on button "Enregistrer" at bounding box center [1019, 713] width 116 height 34
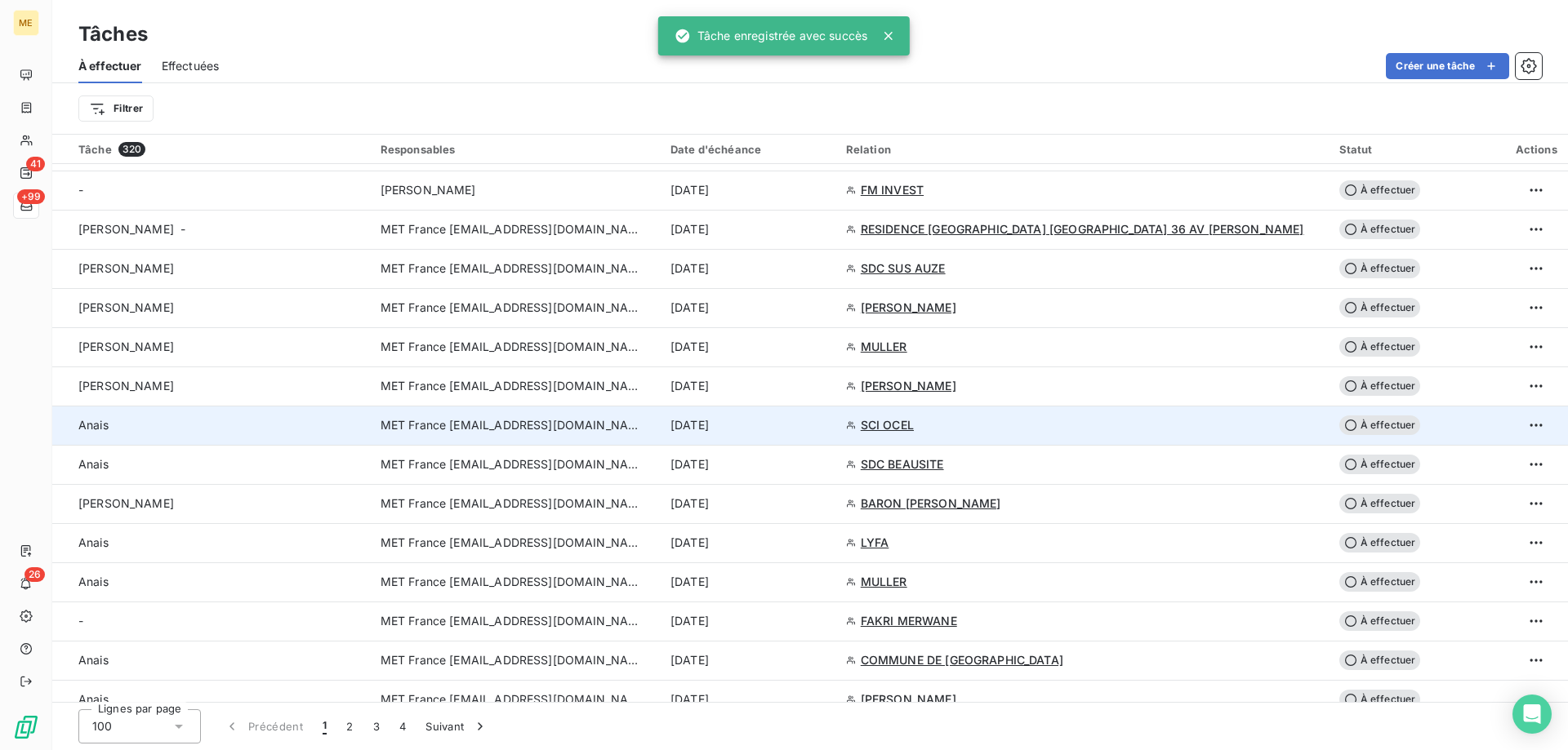
click at [797, 426] on div "[DATE]" at bounding box center [749, 425] width 156 height 16
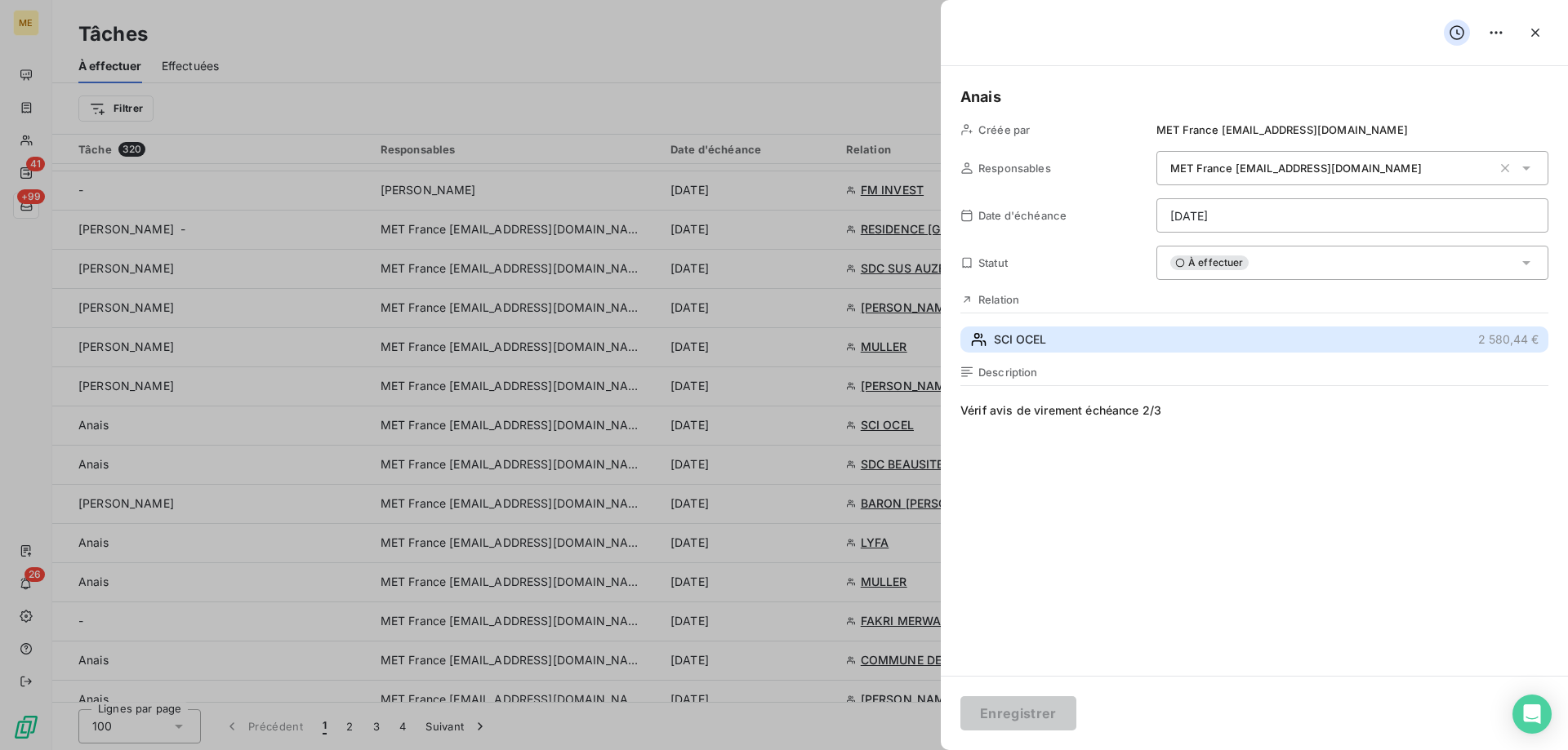
click at [1171, 328] on button "SCI OCEL 2 580,44 €" at bounding box center [1254, 339] width 588 height 26
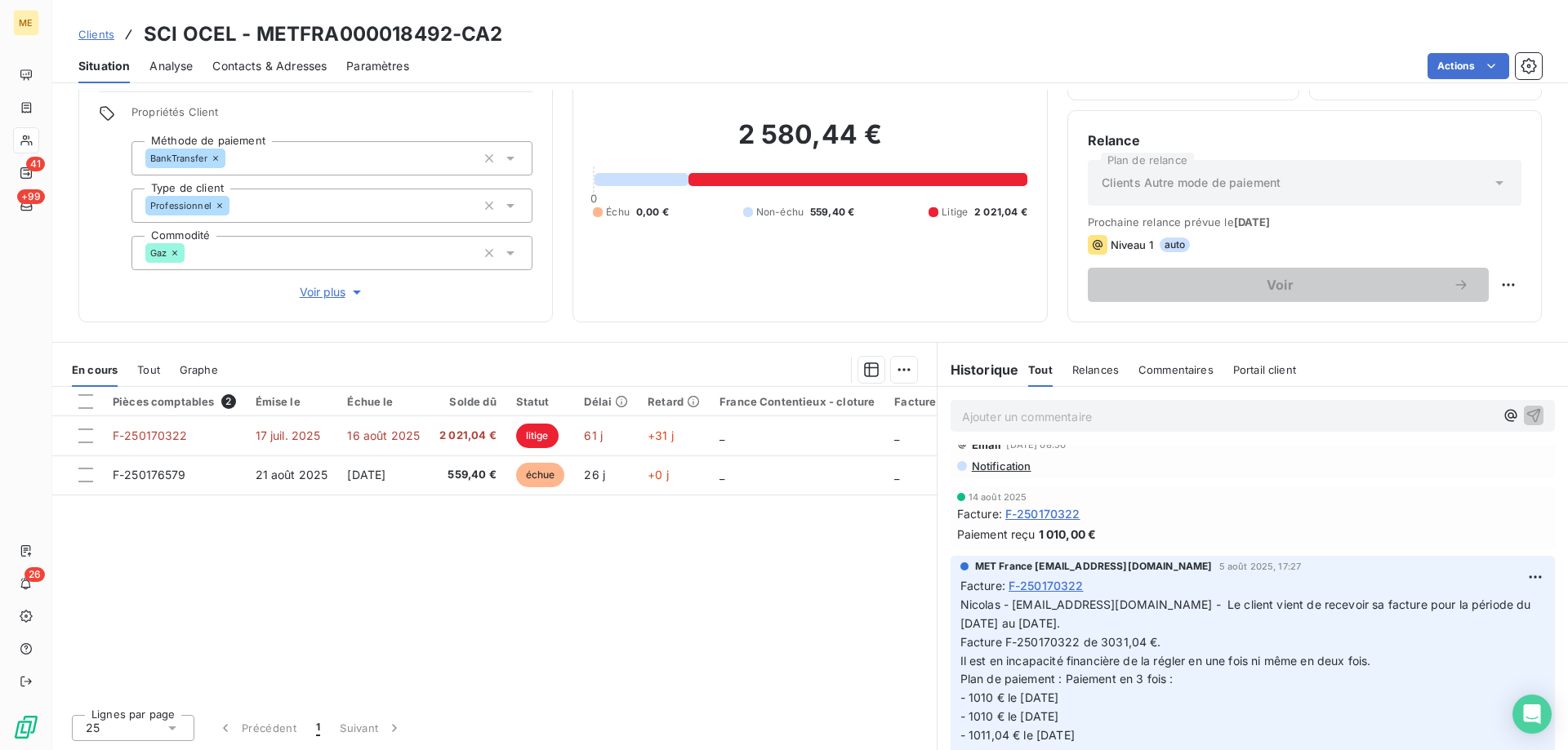
scroll to position [31, 0]
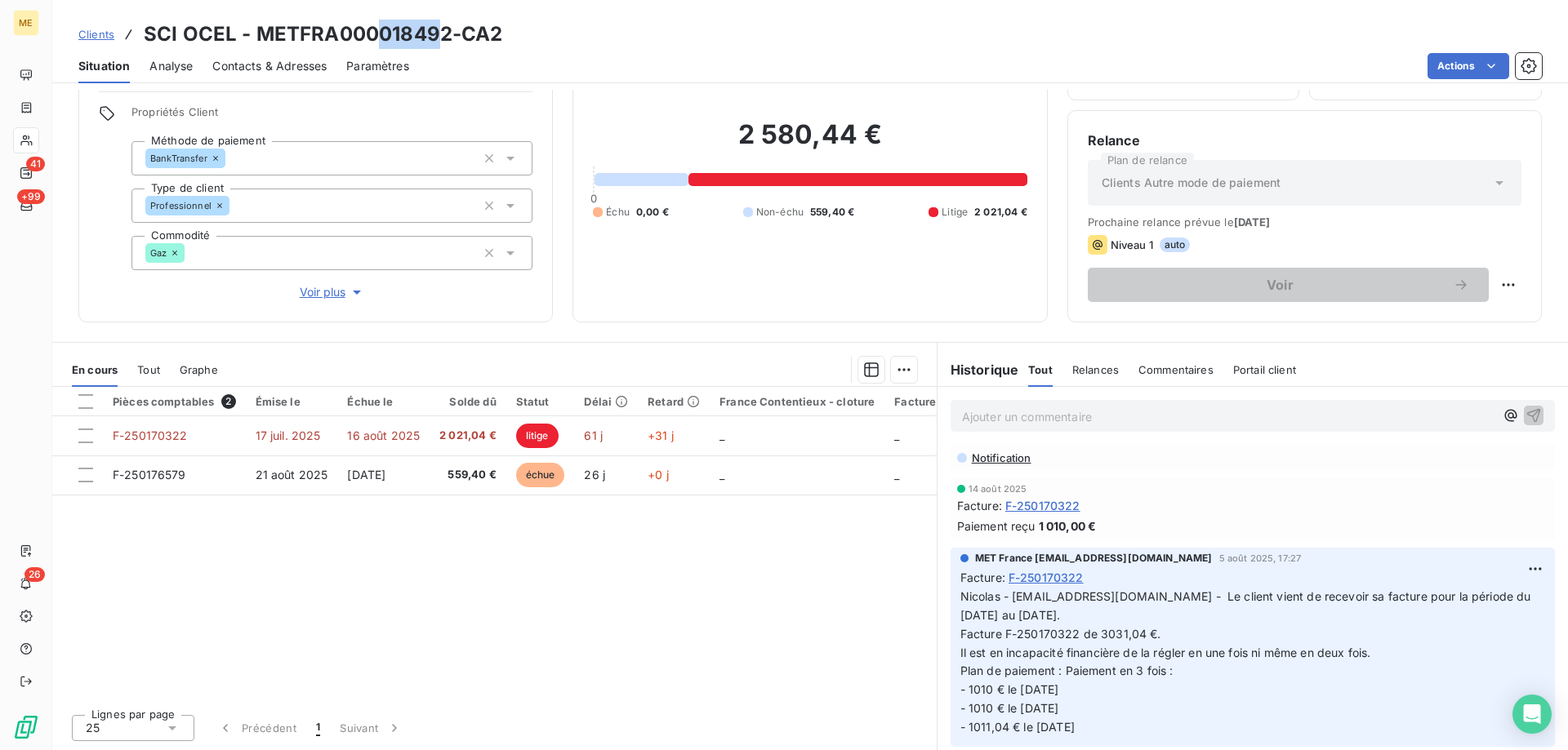
drag, startPoint x: 443, startPoint y: 39, endPoint x: 377, endPoint y: 40, distance: 66.0
click at [377, 40] on h3 "SCI OCEL - METFRA000018492-CA2" at bounding box center [323, 34] width 360 height 29
click at [434, 41] on h3 "SCI OCEL - METFRA000018492-CA2" at bounding box center [323, 34] width 360 height 29
drag, startPoint x: 449, startPoint y: 35, endPoint x: 253, endPoint y: 45, distance: 196.3
click at [253, 45] on h3 "SCI OCEL - METFRA000018492-CA2" at bounding box center [323, 34] width 360 height 29
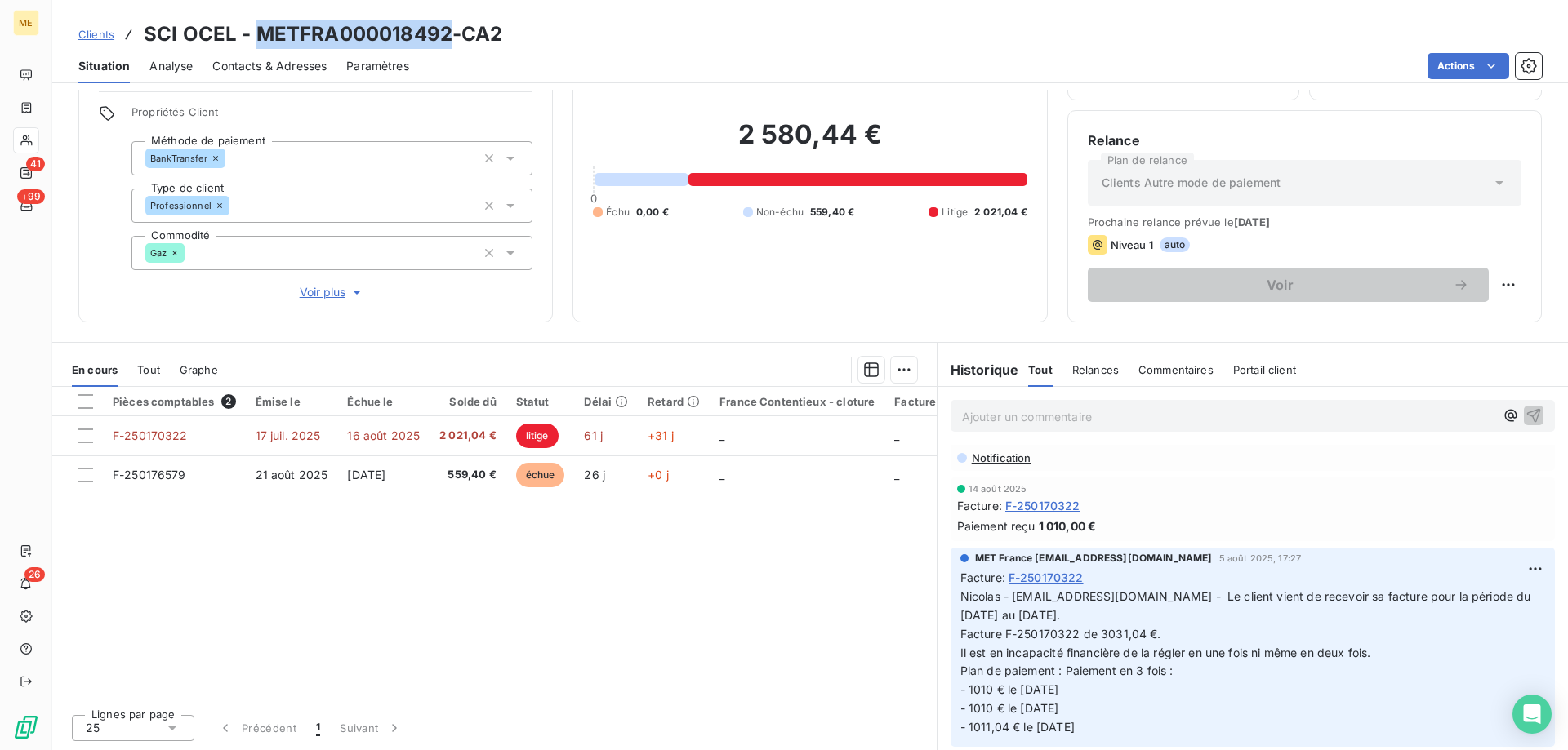
copy h3 "METFRA000018492"
click at [343, 287] on span "Voir plus" at bounding box center [332, 292] width 65 height 16
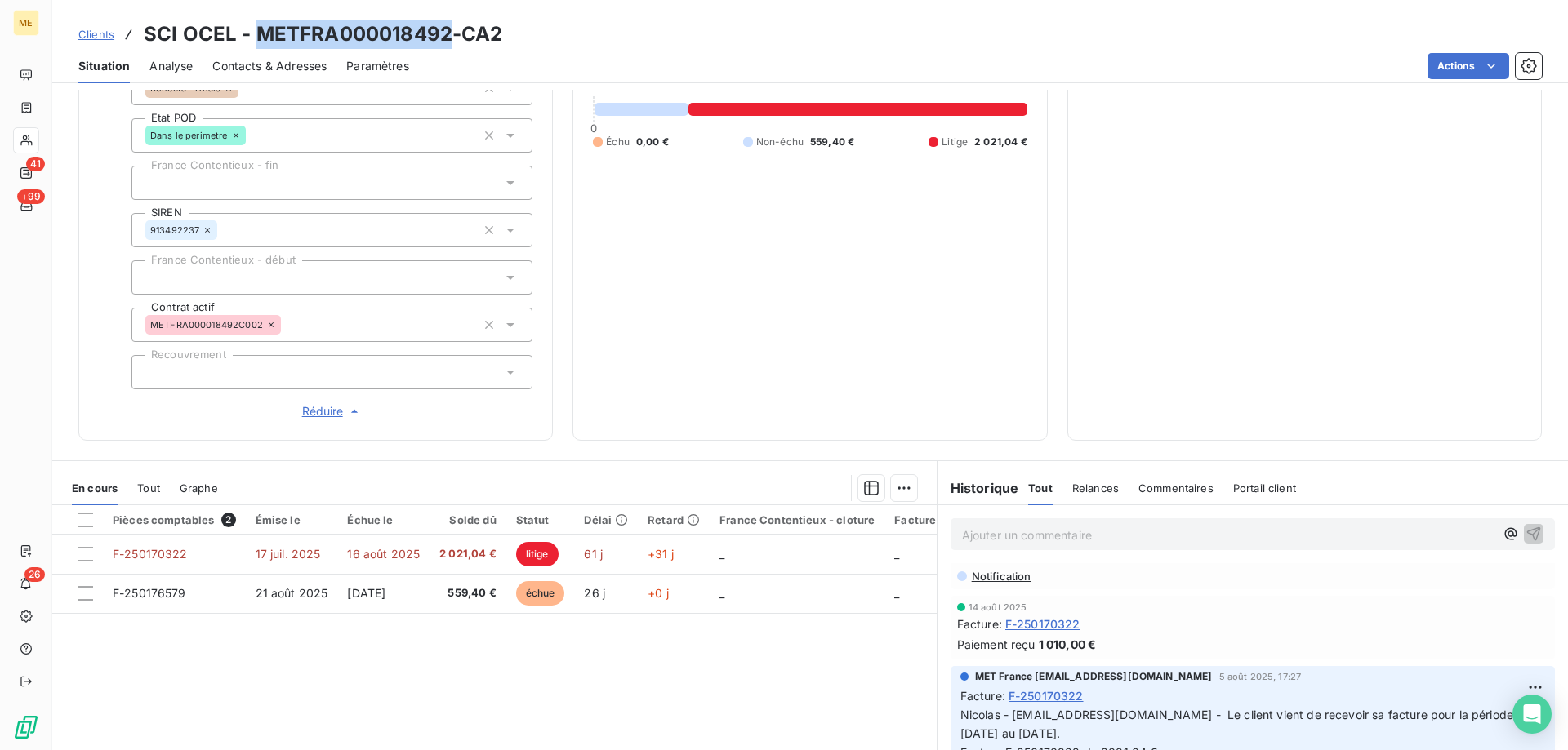
scroll to position [430, 0]
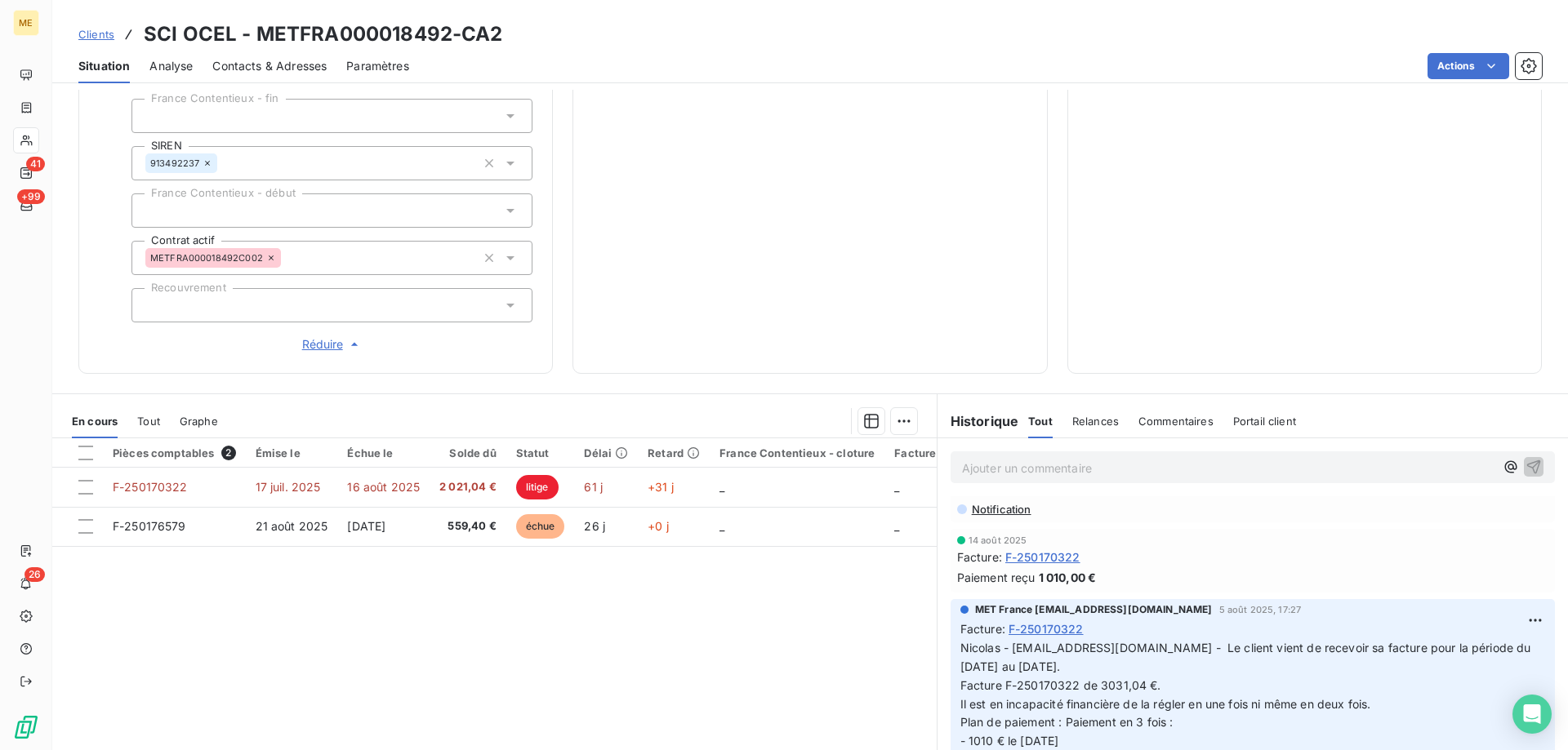
click at [498, 41] on h3 "SCI OCEL - METFRA000018492-CA2" at bounding box center [323, 34] width 360 height 29
drag, startPoint x: 535, startPoint y: 34, endPoint x: 144, endPoint y: 43, distance: 391.1
click at [144, 43] on div "Clients SCI OCEL - METFRA000018492-CA2" at bounding box center [810, 34] width 1516 height 29
copy h3 "SCI OCEL - METFRA000018492-CA2"
click at [660, 33] on div "Clients SCI OCEL - METFRA000018492-CA2" at bounding box center [810, 34] width 1516 height 29
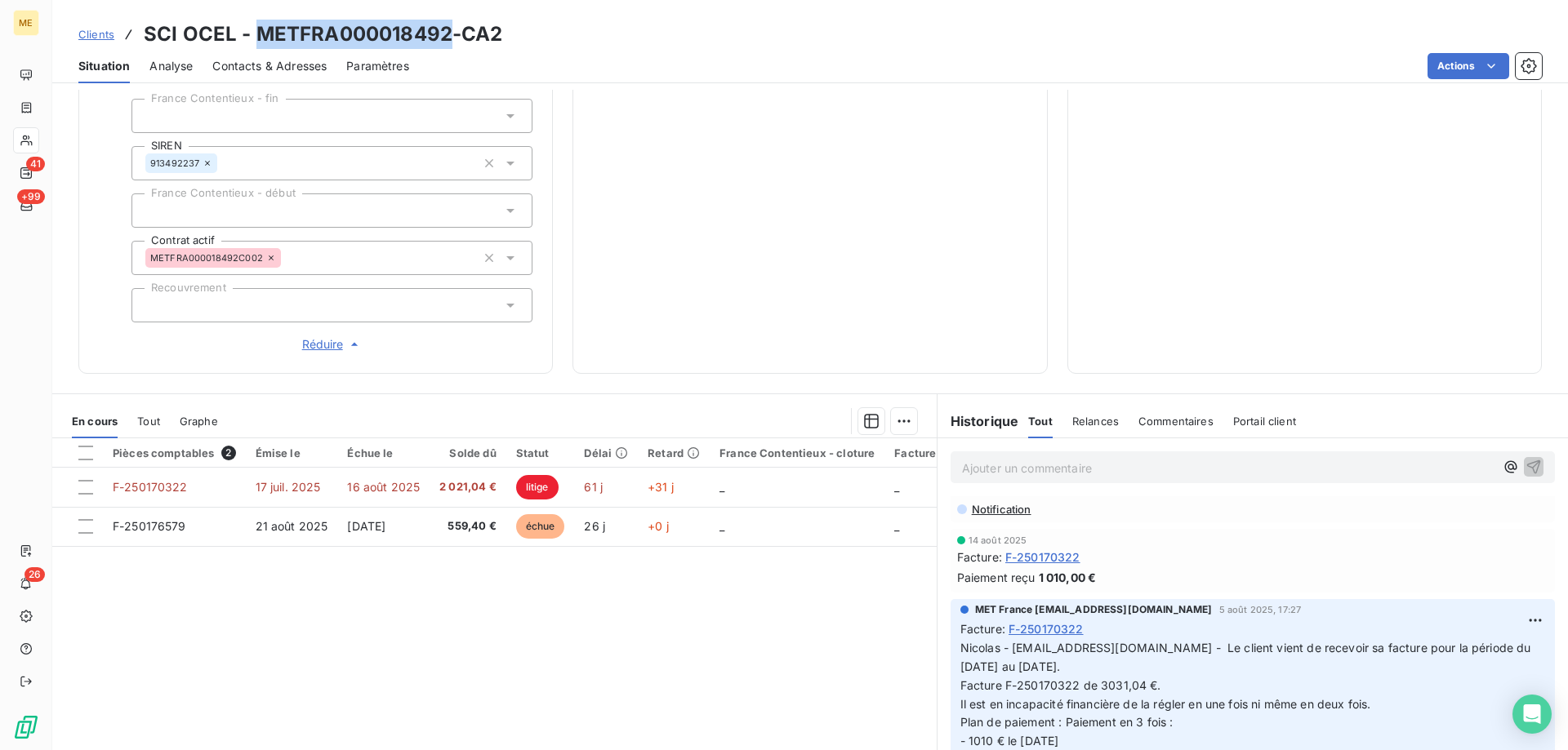
drag, startPoint x: 451, startPoint y: 33, endPoint x: 255, endPoint y: 22, distance: 196.3
click at [255, 22] on h3 "SCI OCEL - METFRA000018492-CA2" at bounding box center [323, 34] width 360 height 29
copy h3 "METFRA000018492"
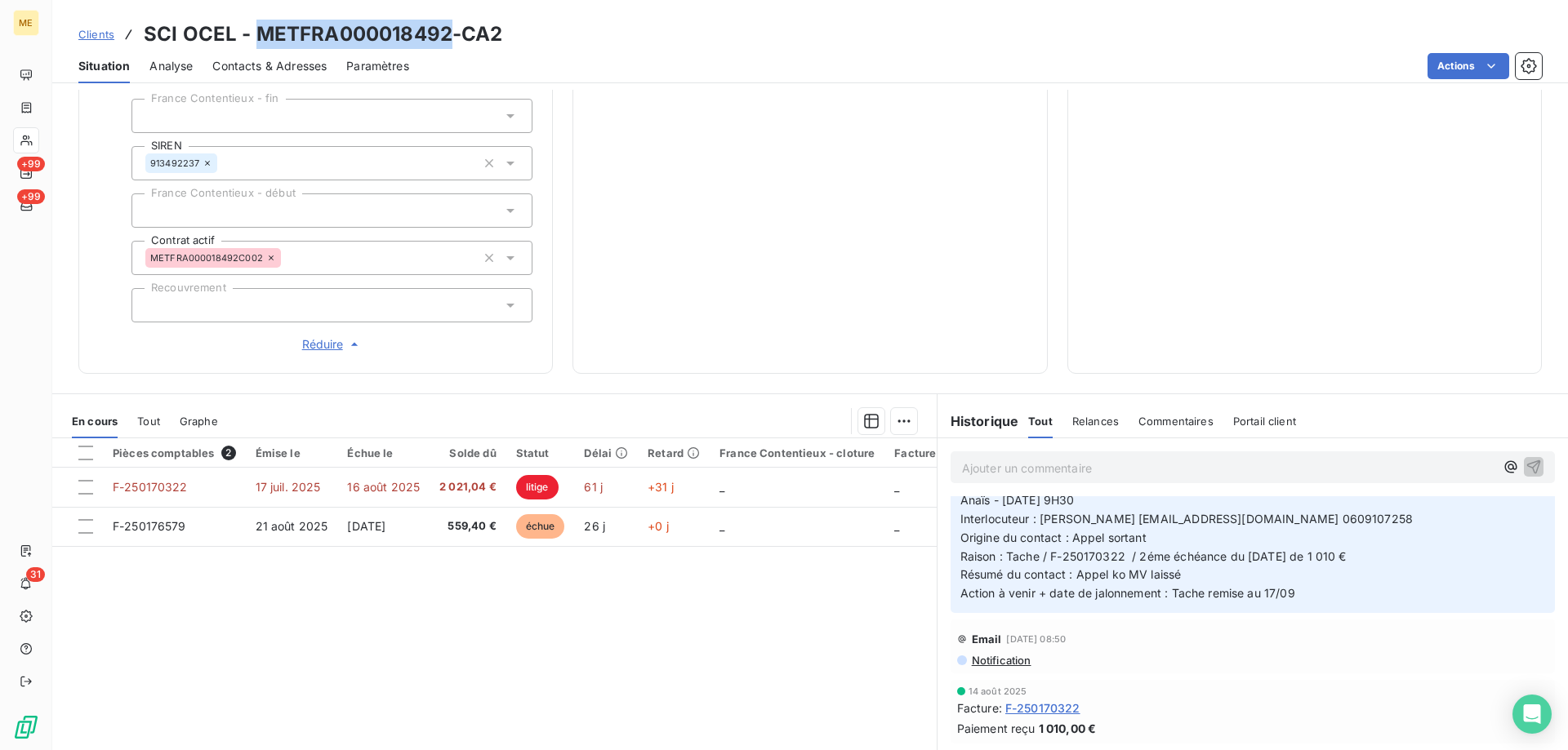
click at [29, 146] on icon at bounding box center [26, 141] width 14 height 13
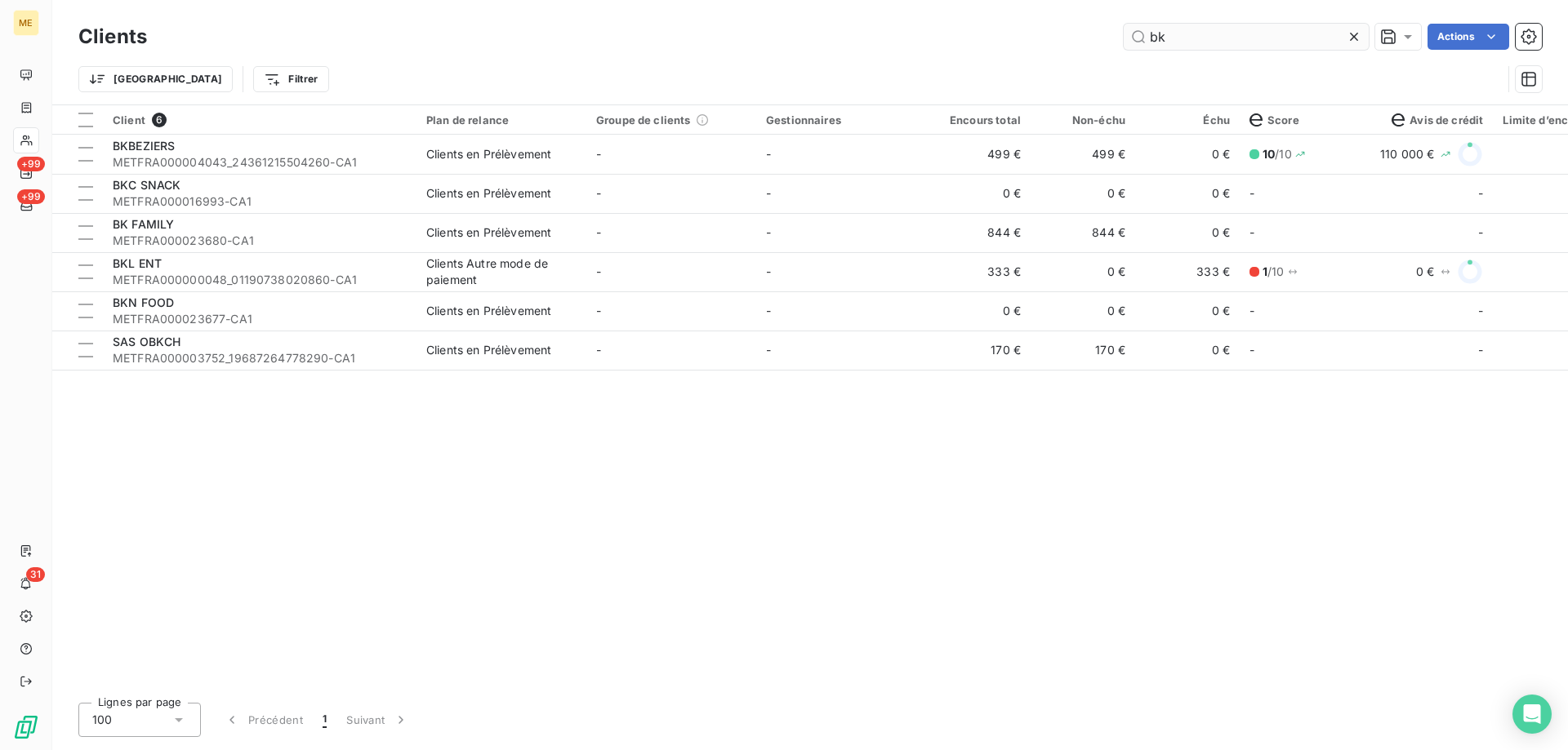
click at [1179, 40] on input "bk" at bounding box center [1246, 36] width 245 height 26
click at [1173, 39] on input "bk" at bounding box center [1246, 36] width 245 height 26
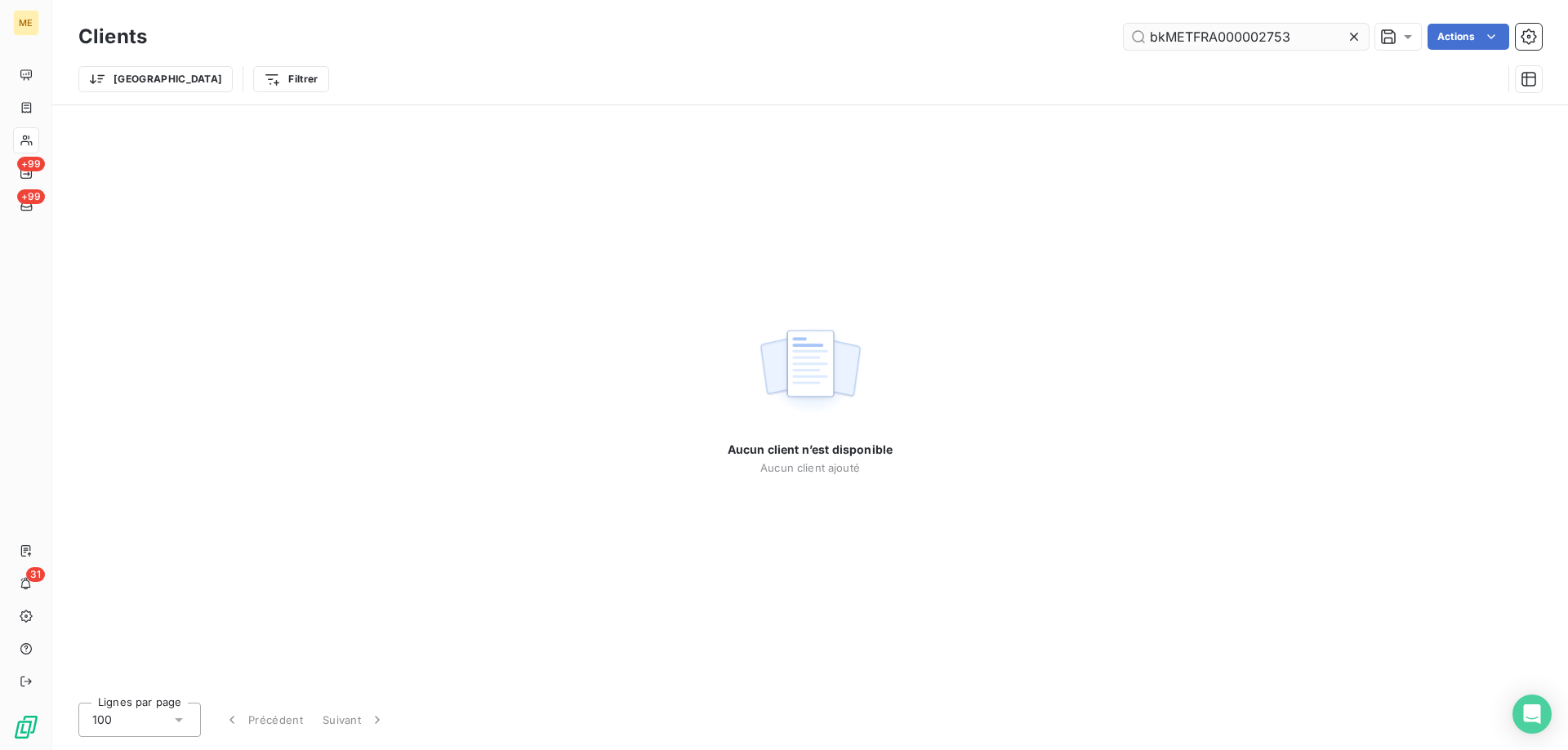
click at [1183, 36] on input "bkMETFRA000002753" at bounding box center [1246, 36] width 245 height 26
click at [1149, 41] on input "bkMETFRA000002753" at bounding box center [1246, 36] width 245 height 26
click at [1164, 36] on input "bkMETFRA000002753" at bounding box center [1246, 36] width 245 height 26
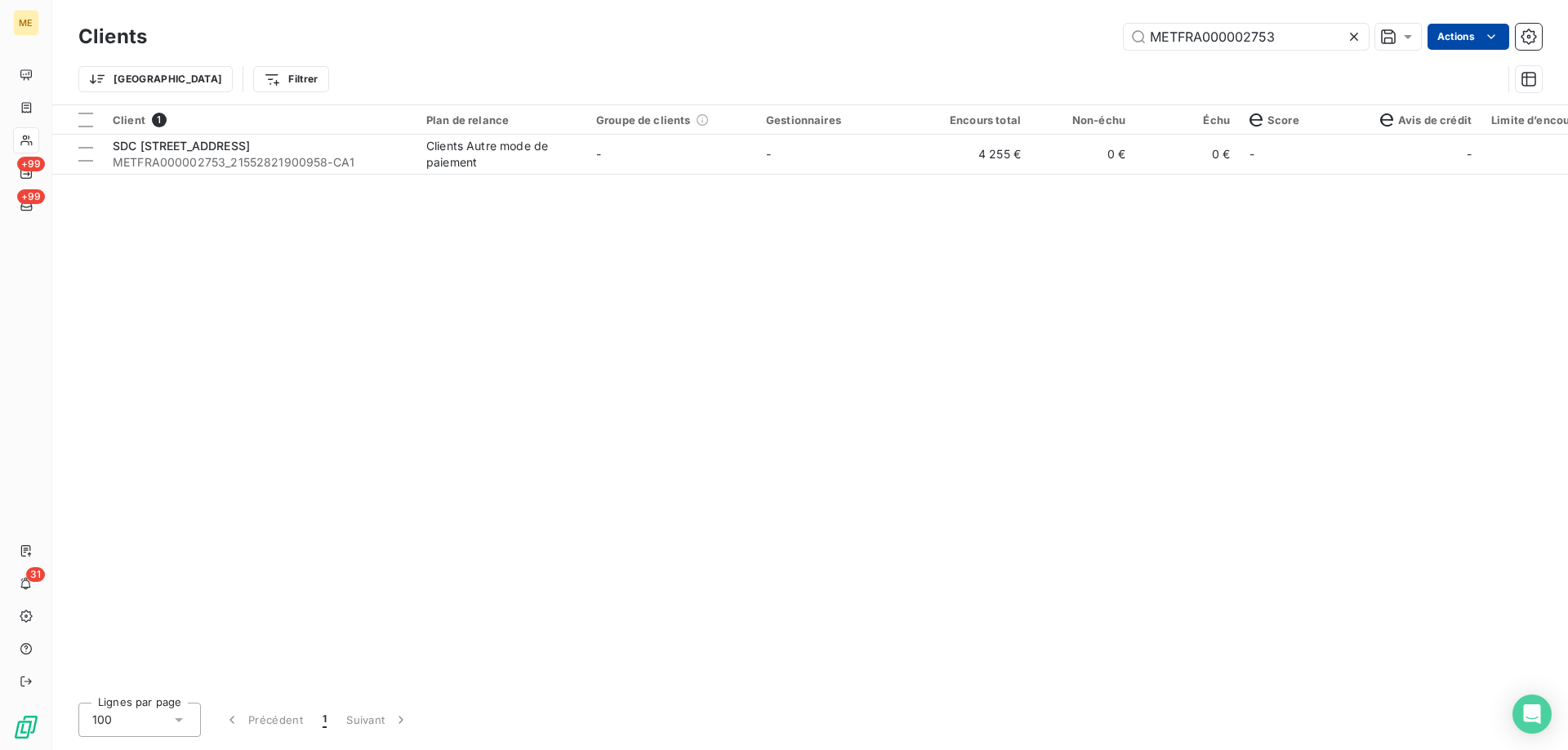
type input "METFRA000002753"
click at [1474, 33] on html "ME +99 +99 31 Clients METFRA000002753 Actions Trier Filtrer Client 1 Plan de re…" at bounding box center [784, 457] width 1568 height 913
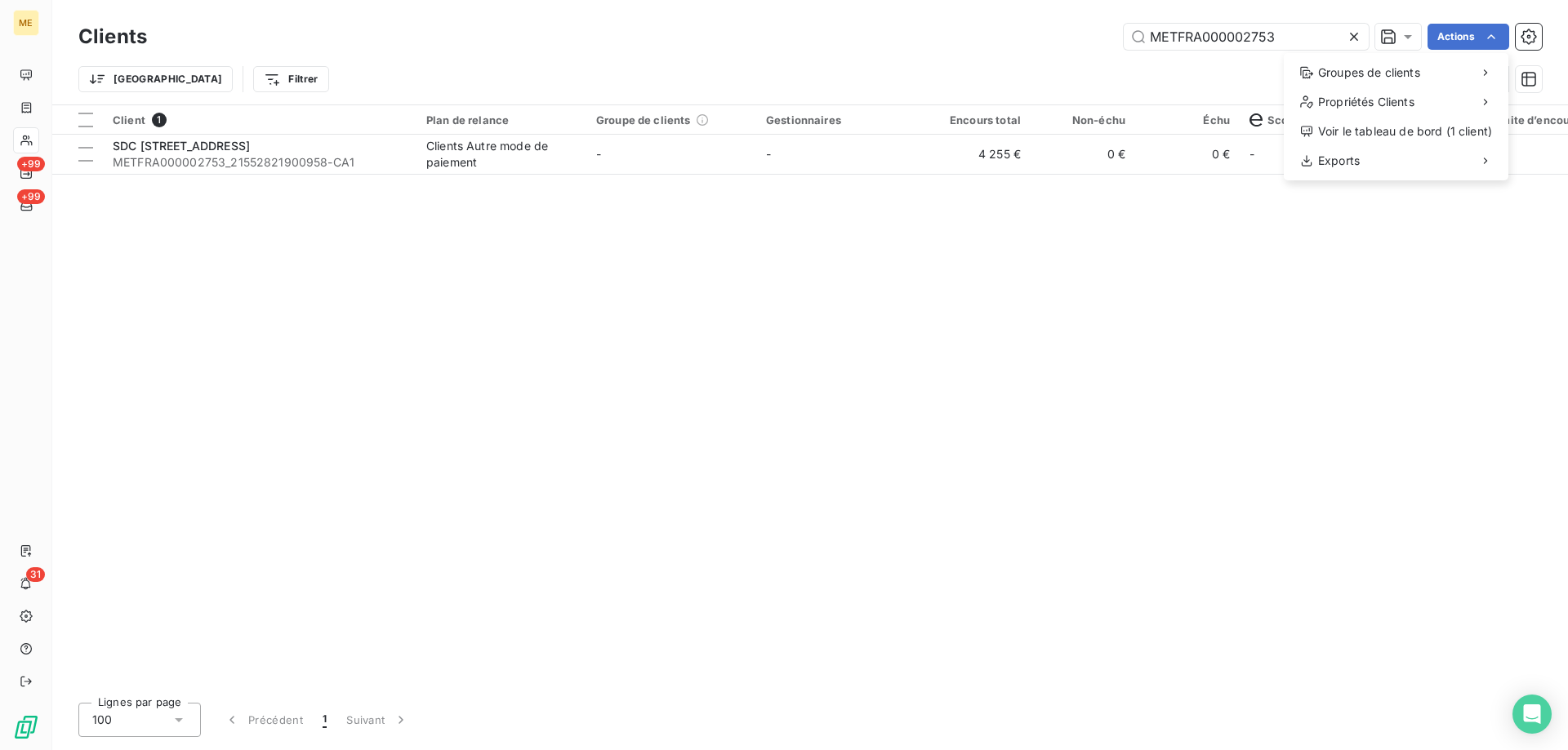
click at [1207, 74] on html "ME +99 +99 31 Clients METFRA000002753 Actions Groupes de clients Propriétés Cli…" at bounding box center [784, 457] width 1568 height 913
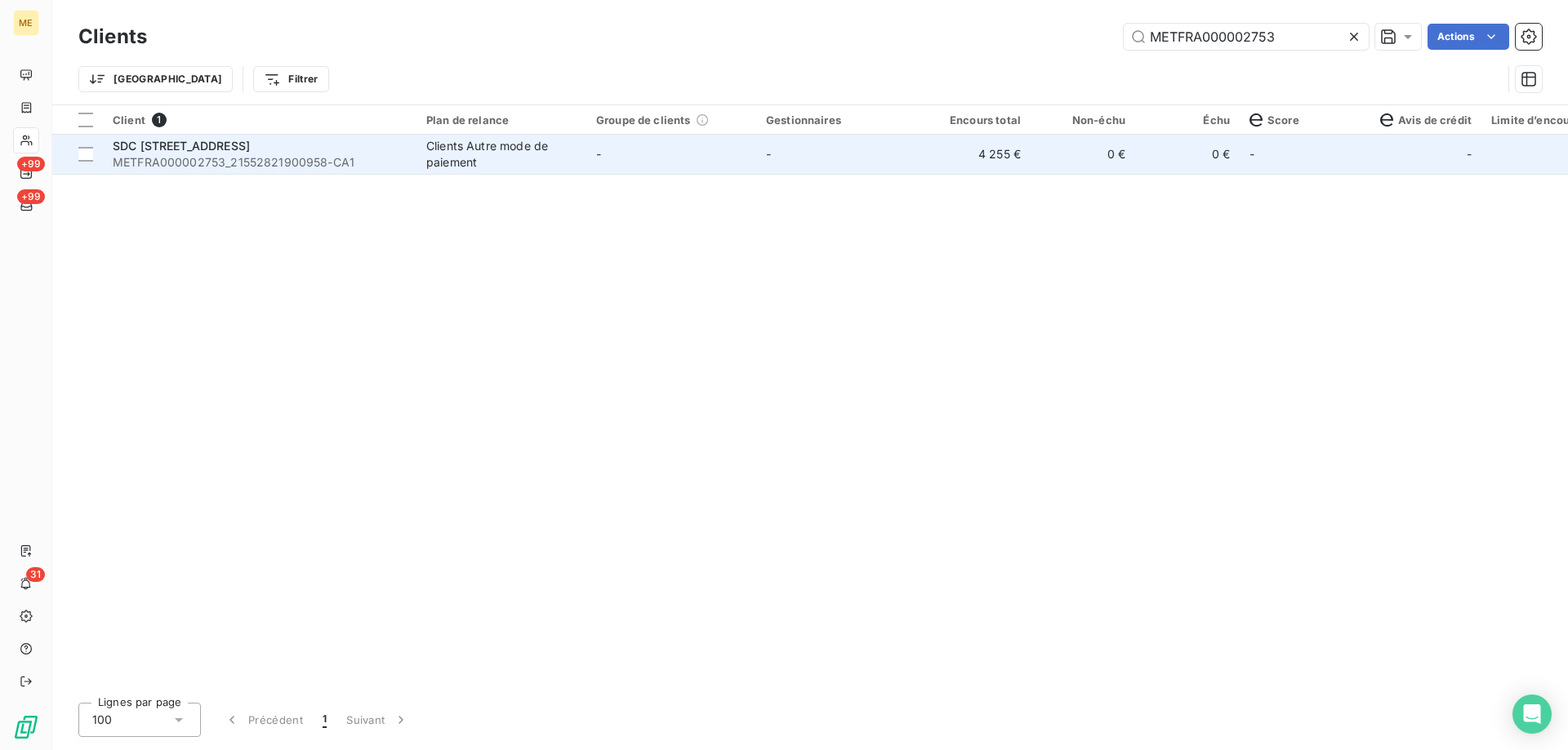
click at [704, 151] on td "-" at bounding box center [671, 154] width 170 height 39
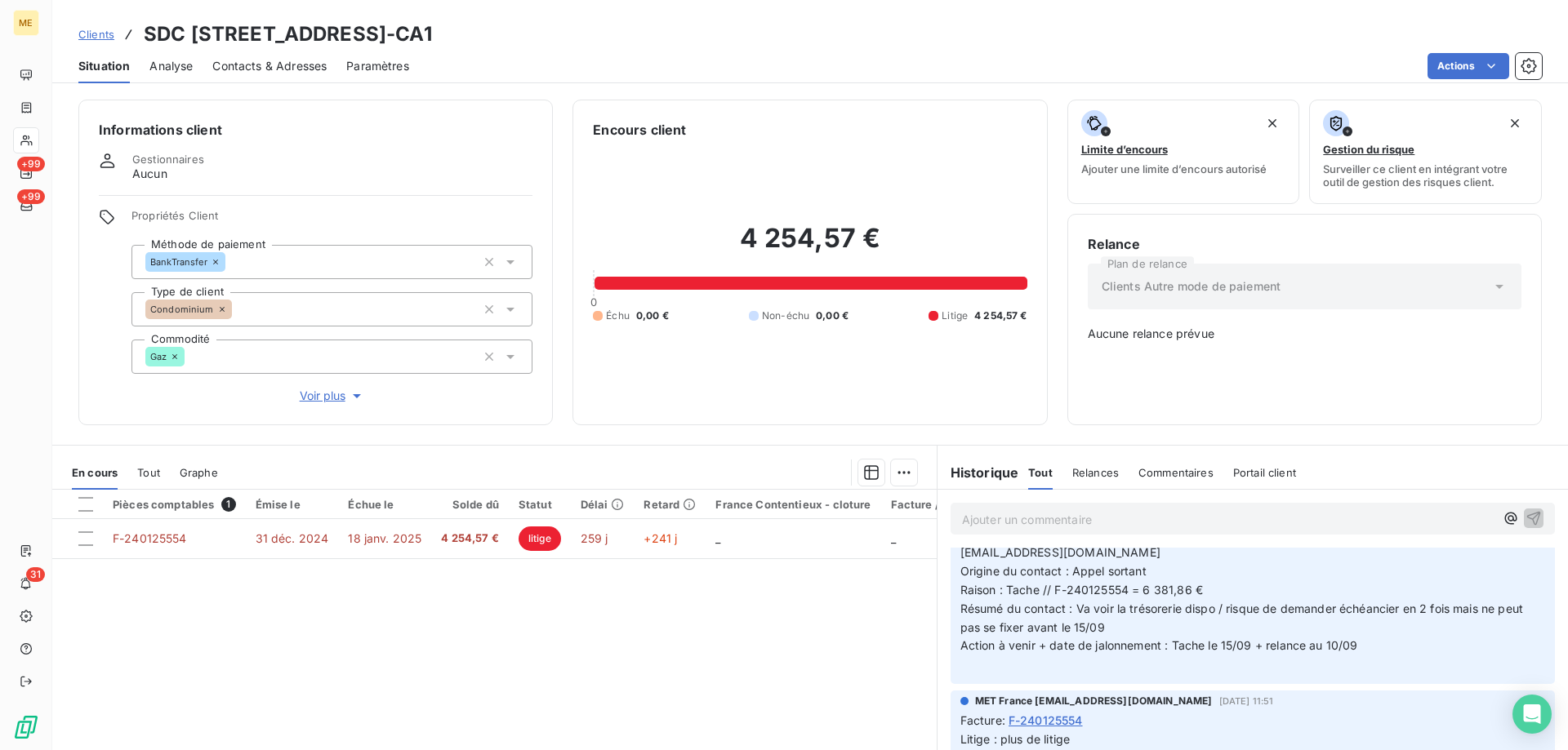
scroll to position [1061, 0]
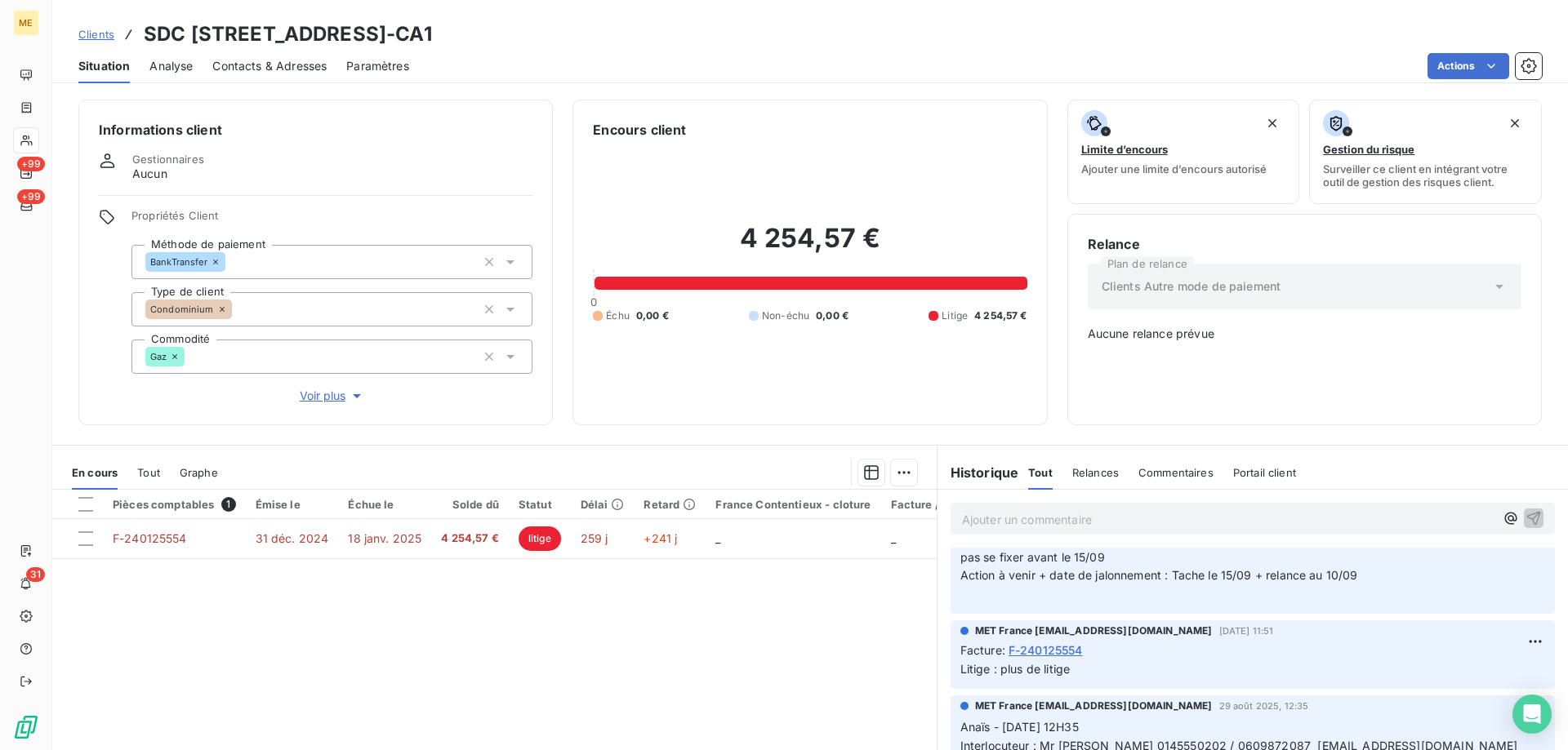
click at [338, 388] on span "Voir plus" at bounding box center [332, 396] width 65 height 16
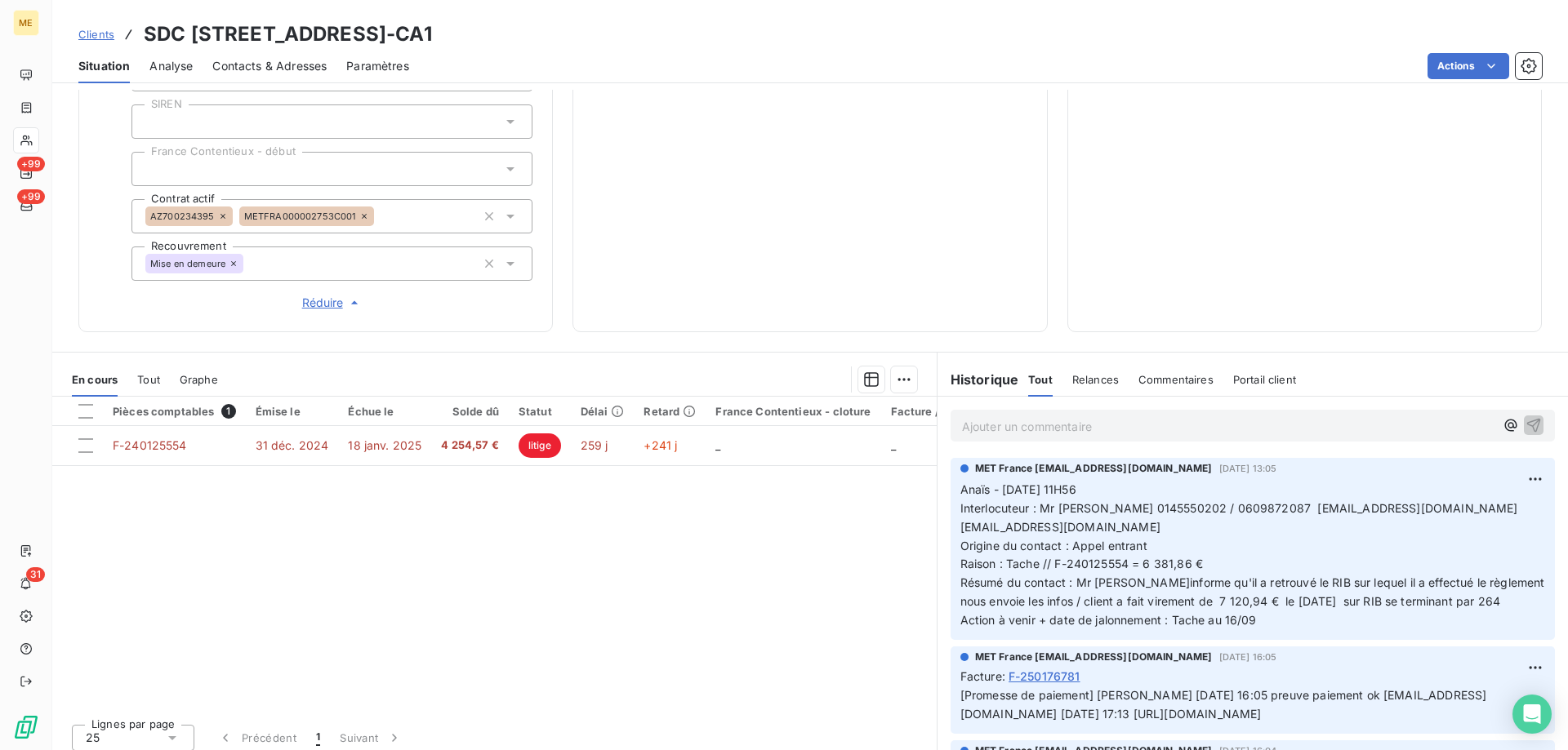
scroll to position [0, 0]
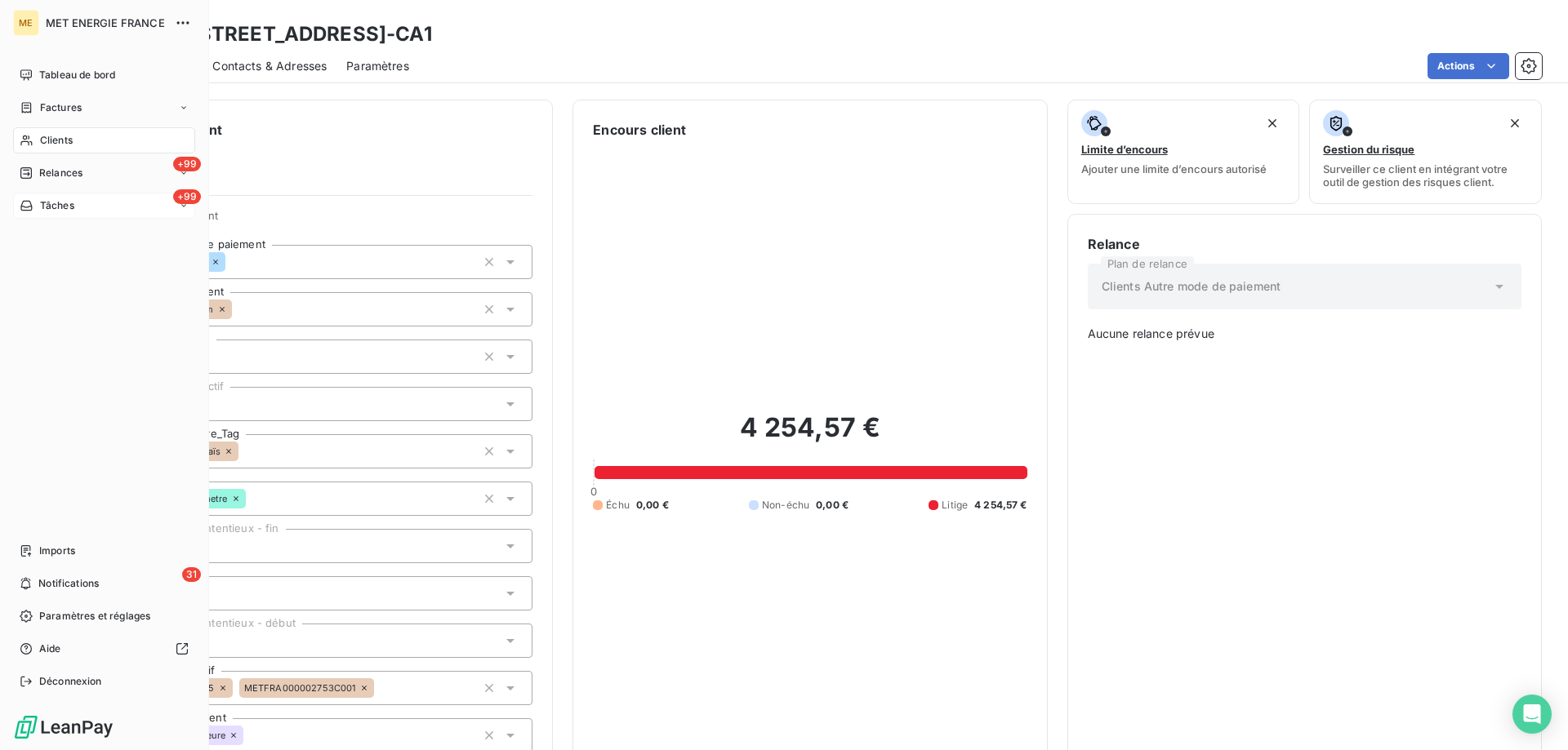
click at [37, 211] on div "Tâches" at bounding box center [46, 206] width 55 height 15
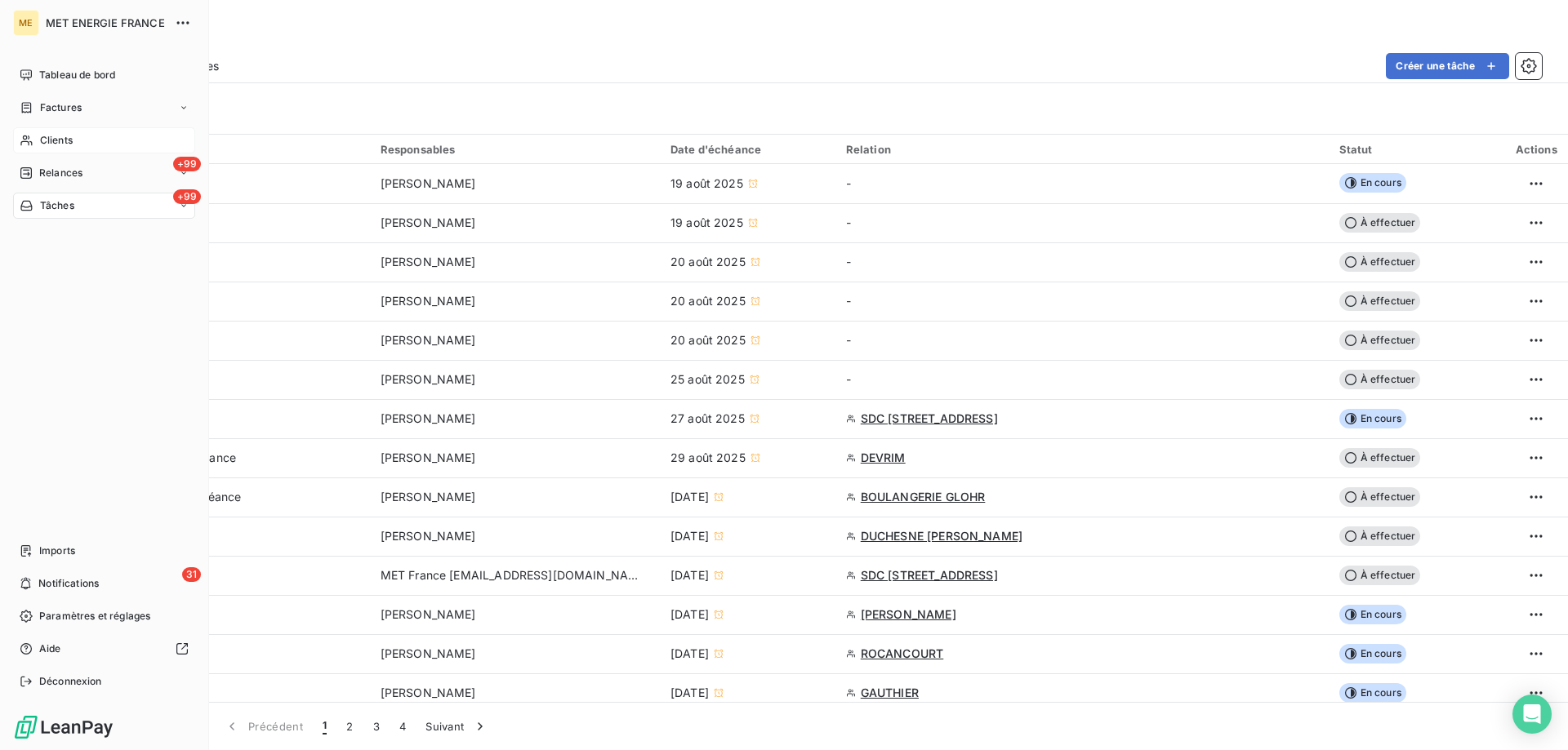
click at [85, 135] on div "Clients" at bounding box center [104, 140] width 182 height 26
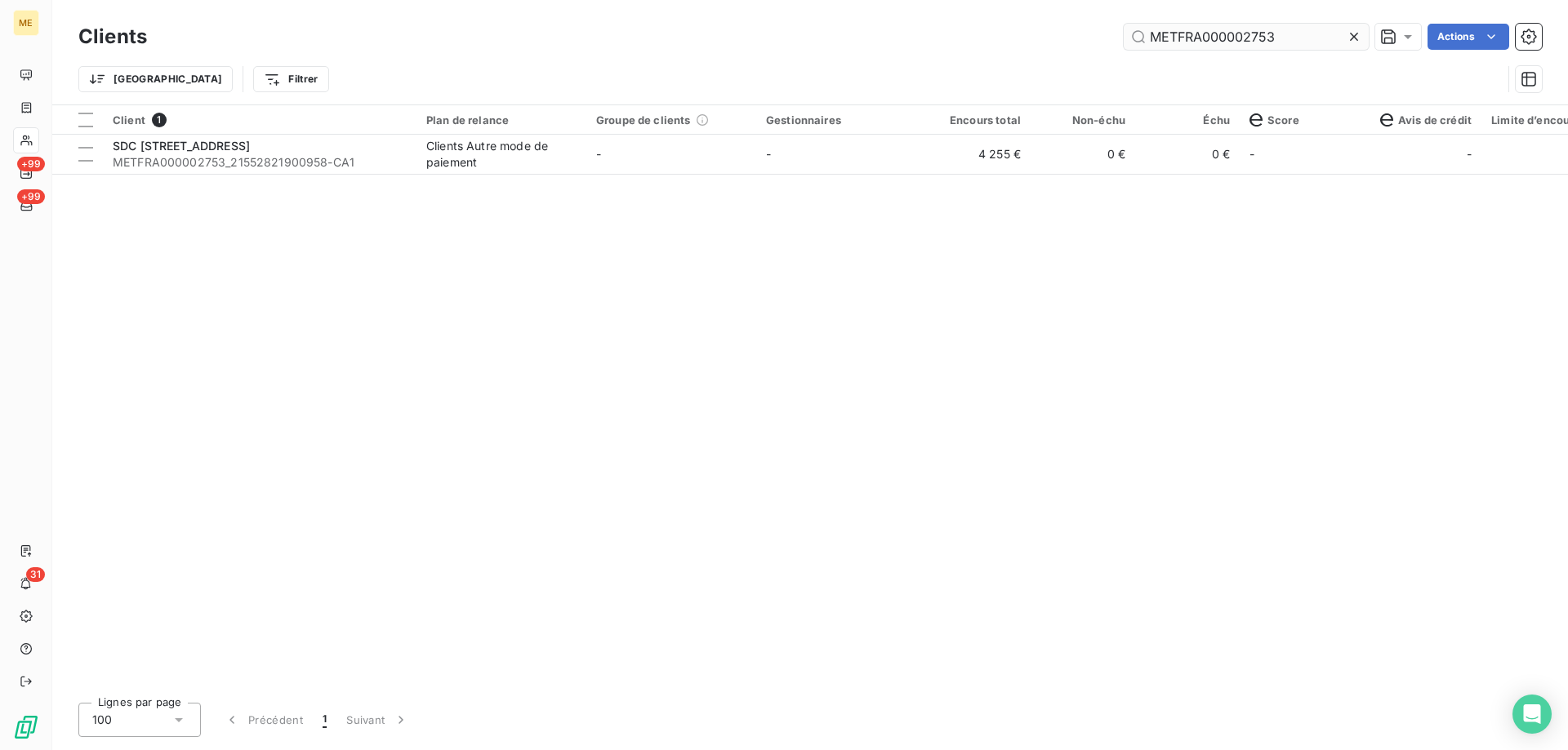
click at [1170, 33] on input "METFRA000002753" at bounding box center [1246, 36] width 245 height 26
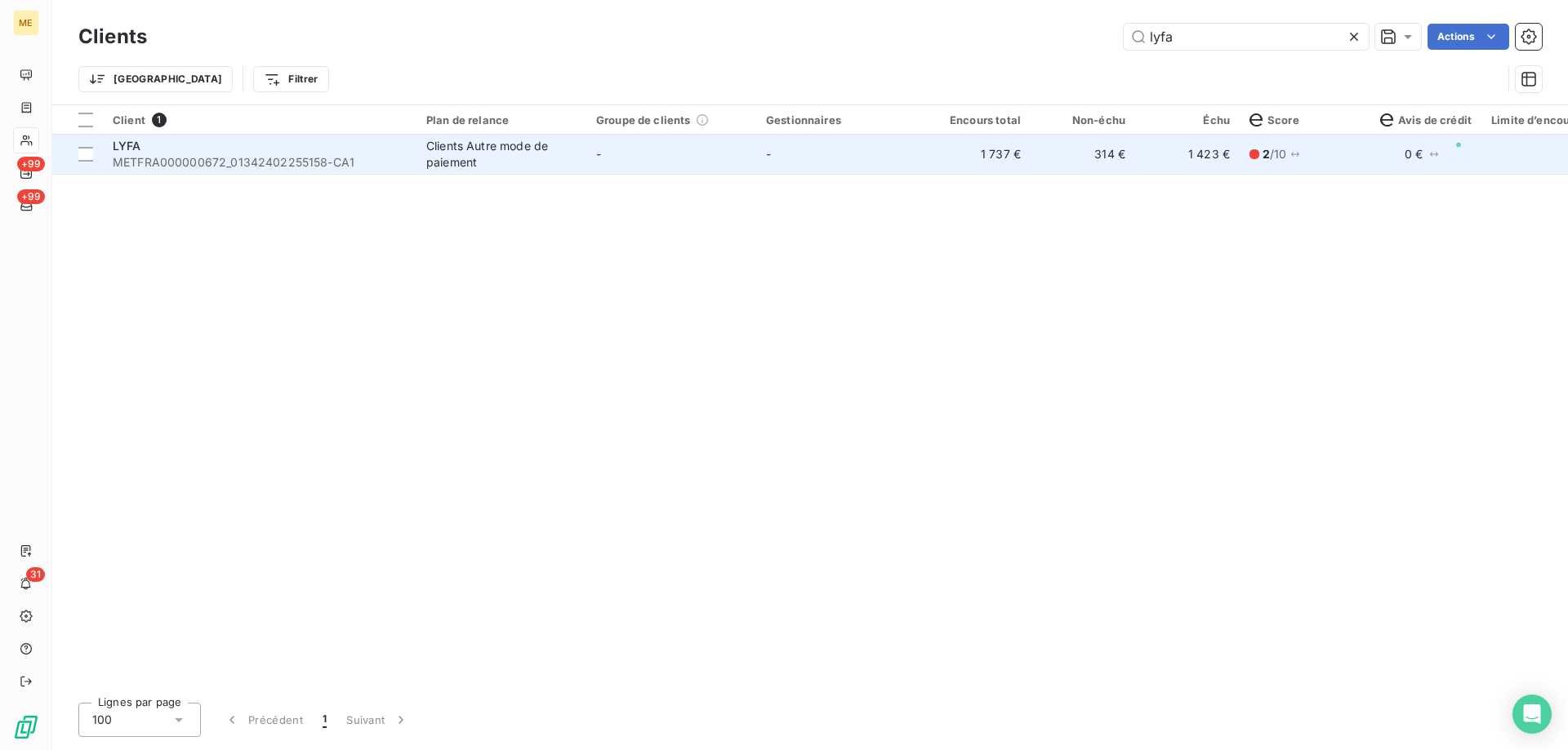
type input "lyfa"
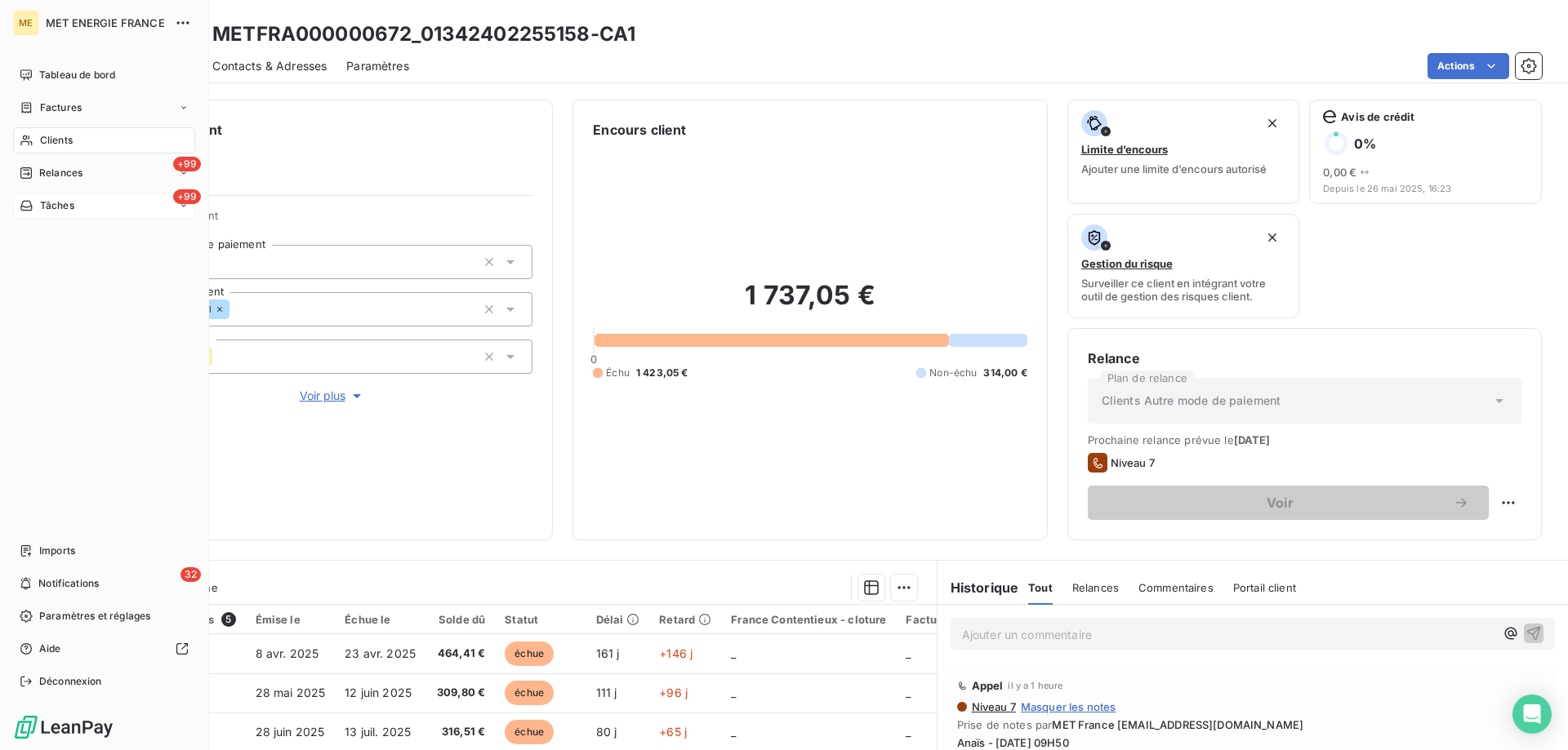
click at [64, 201] on span "Tâches" at bounding box center [57, 206] width 34 height 15
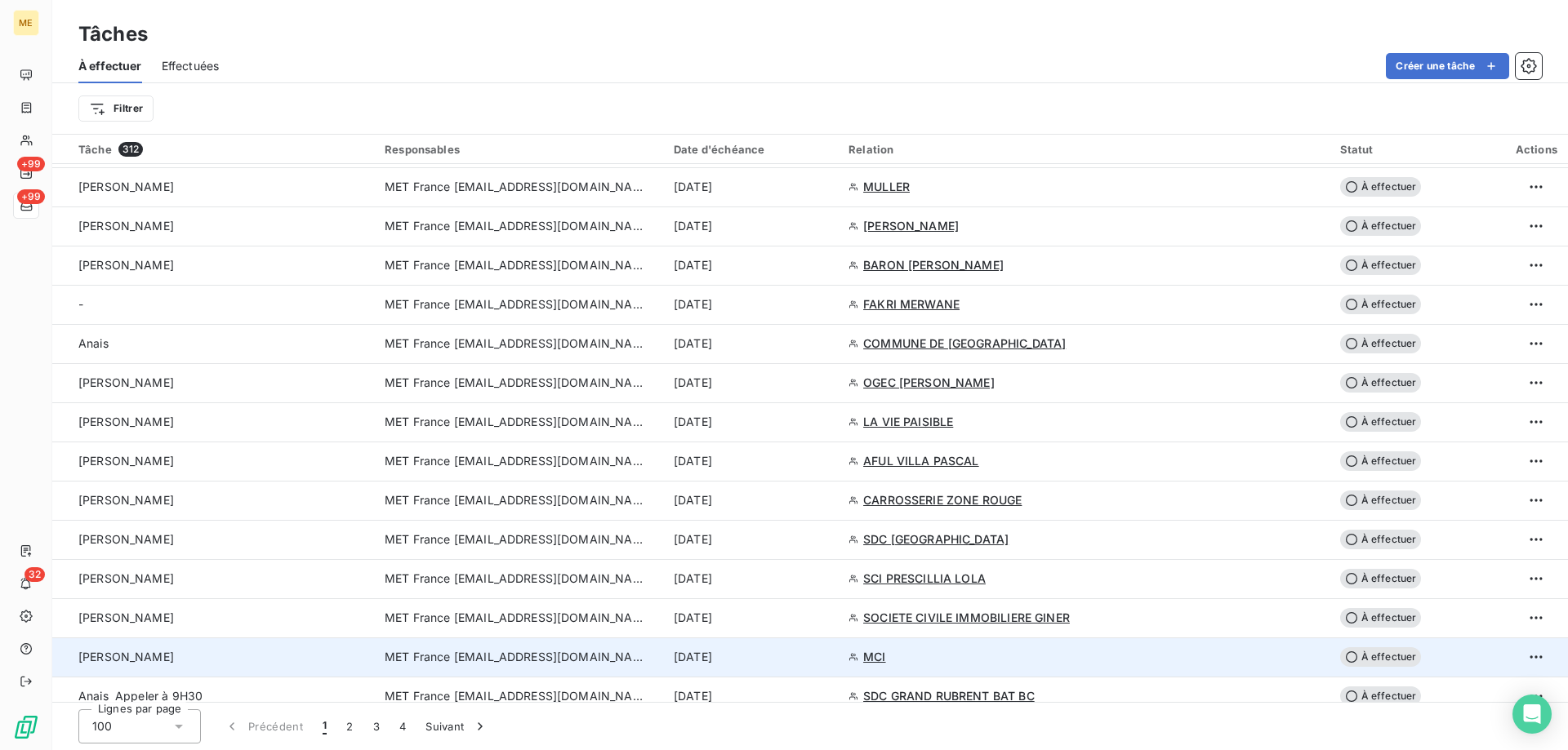
scroll to position [980, 0]
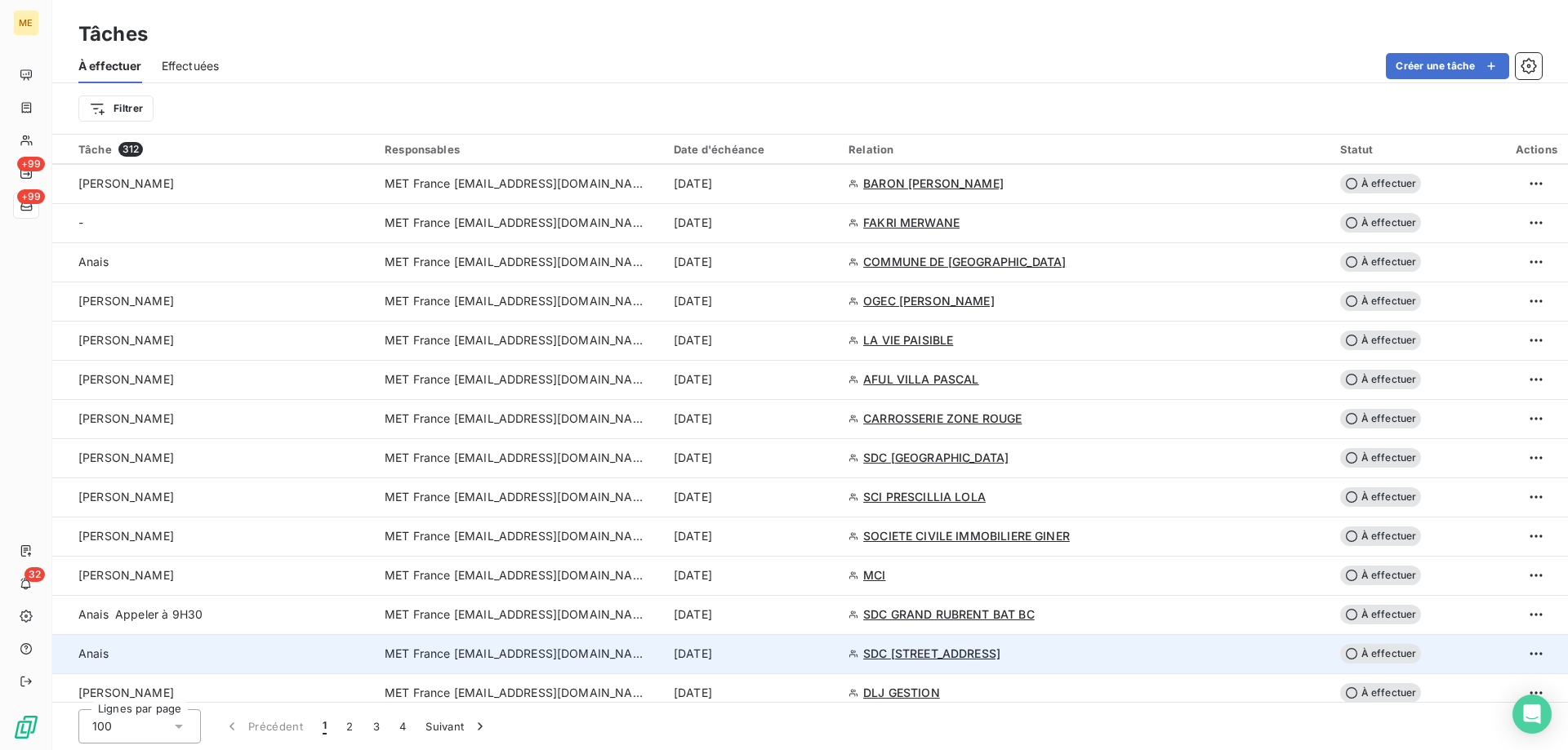
click at [829, 652] on div "[DATE]" at bounding box center [751, 654] width 155 height 16
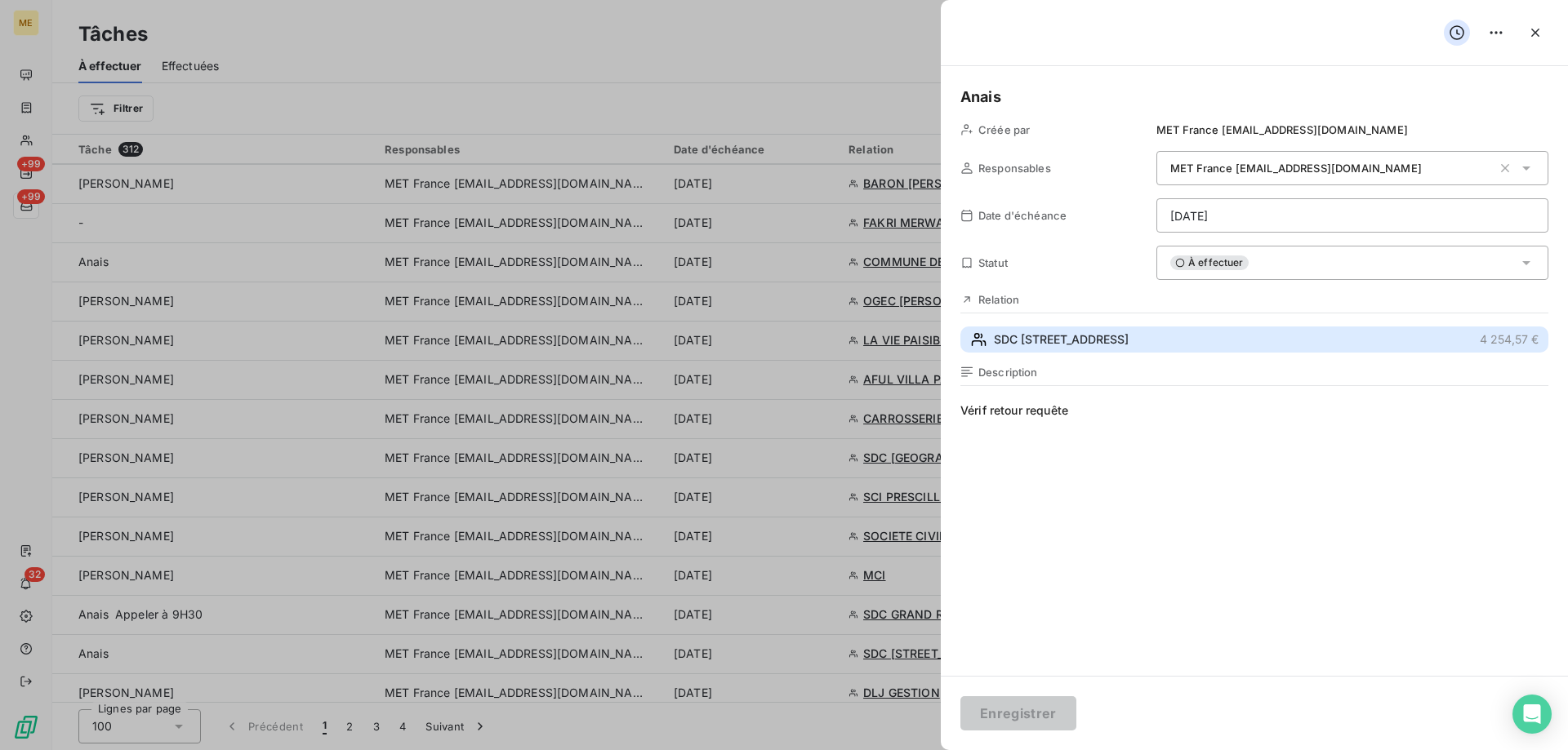
click at [1204, 339] on button "SDC [STREET_ADDRESS] €" at bounding box center [1254, 339] width 588 height 26
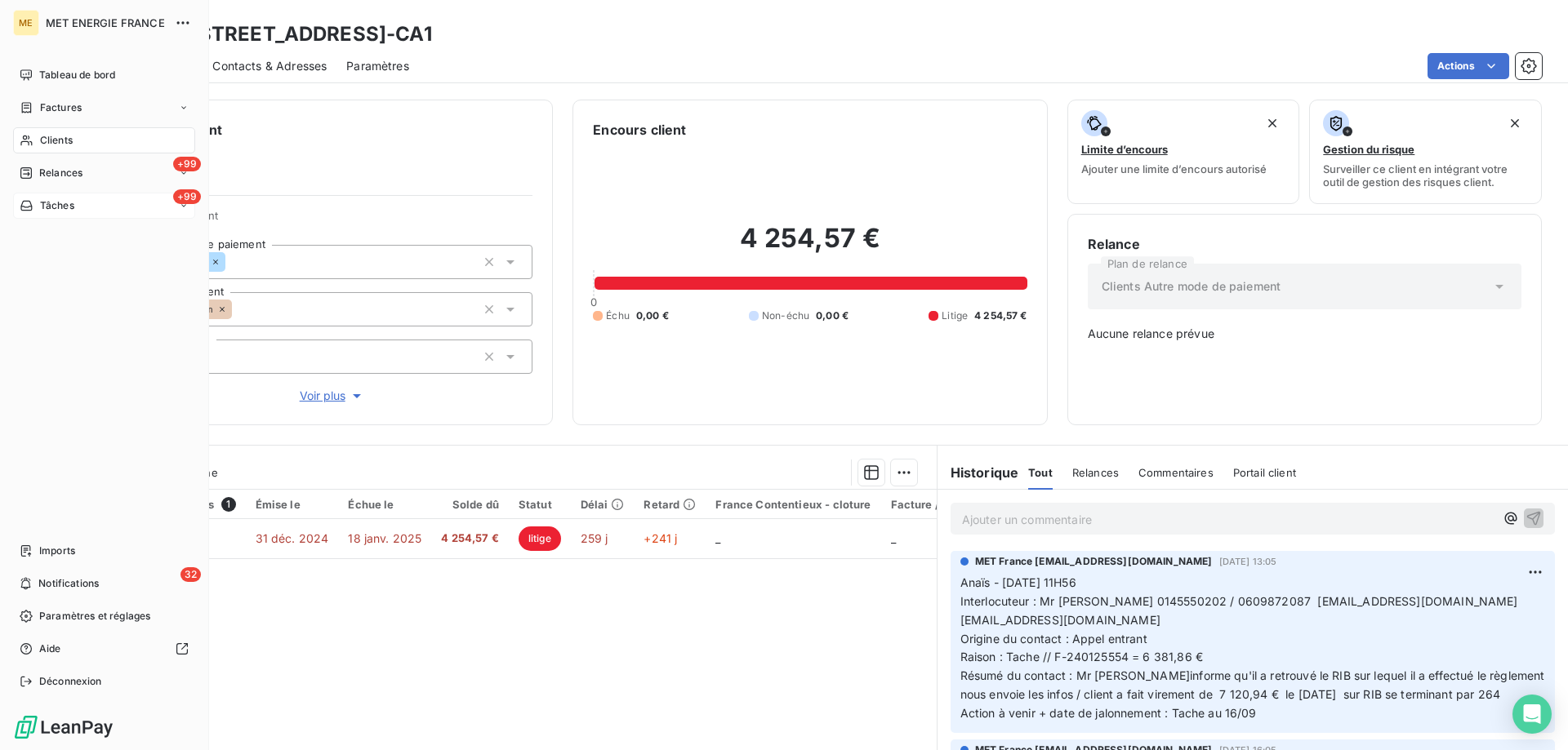
click at [50, 199] on span "Tâches" at bounding box center [57, 206] width 34 height 15
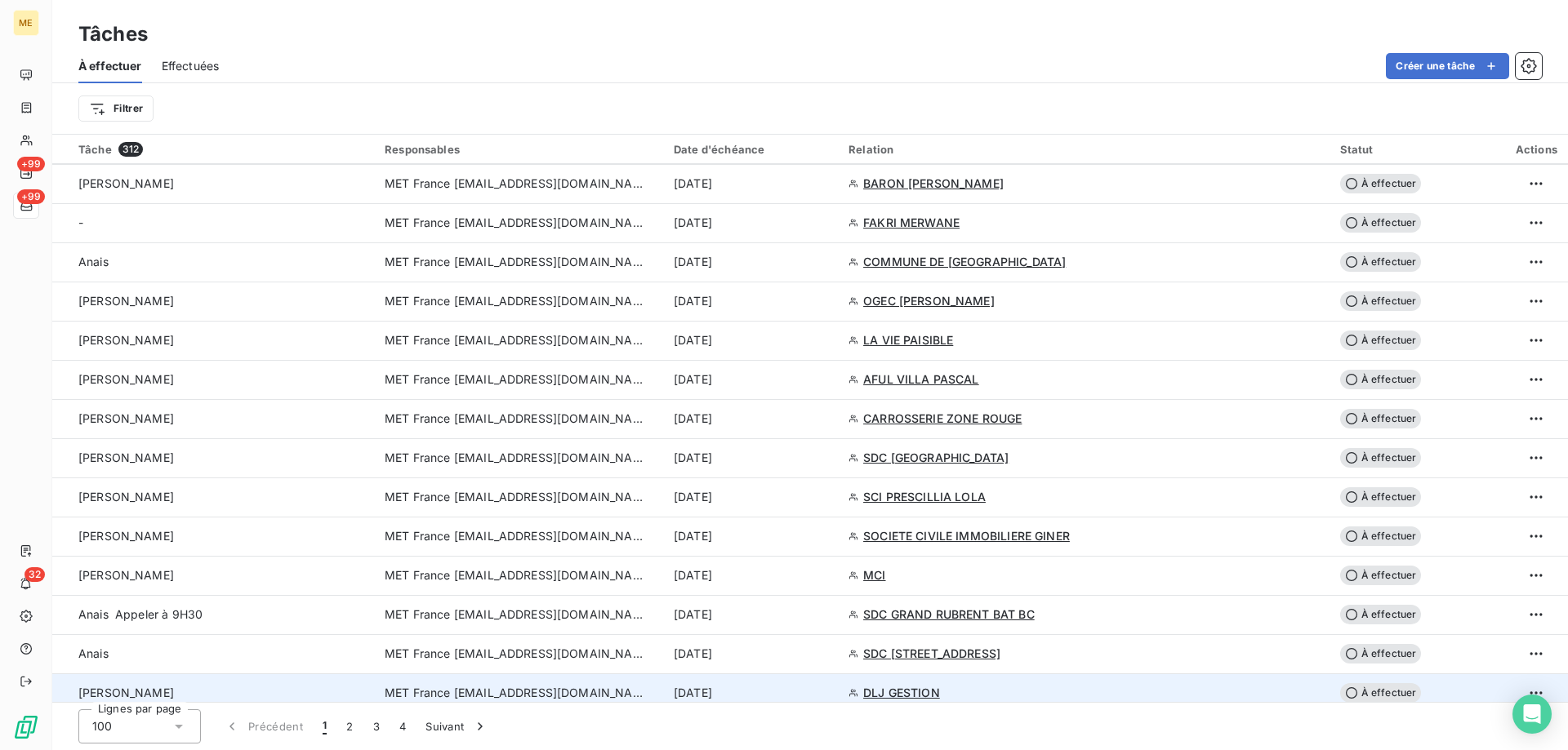
scroll to position [1143, 0]
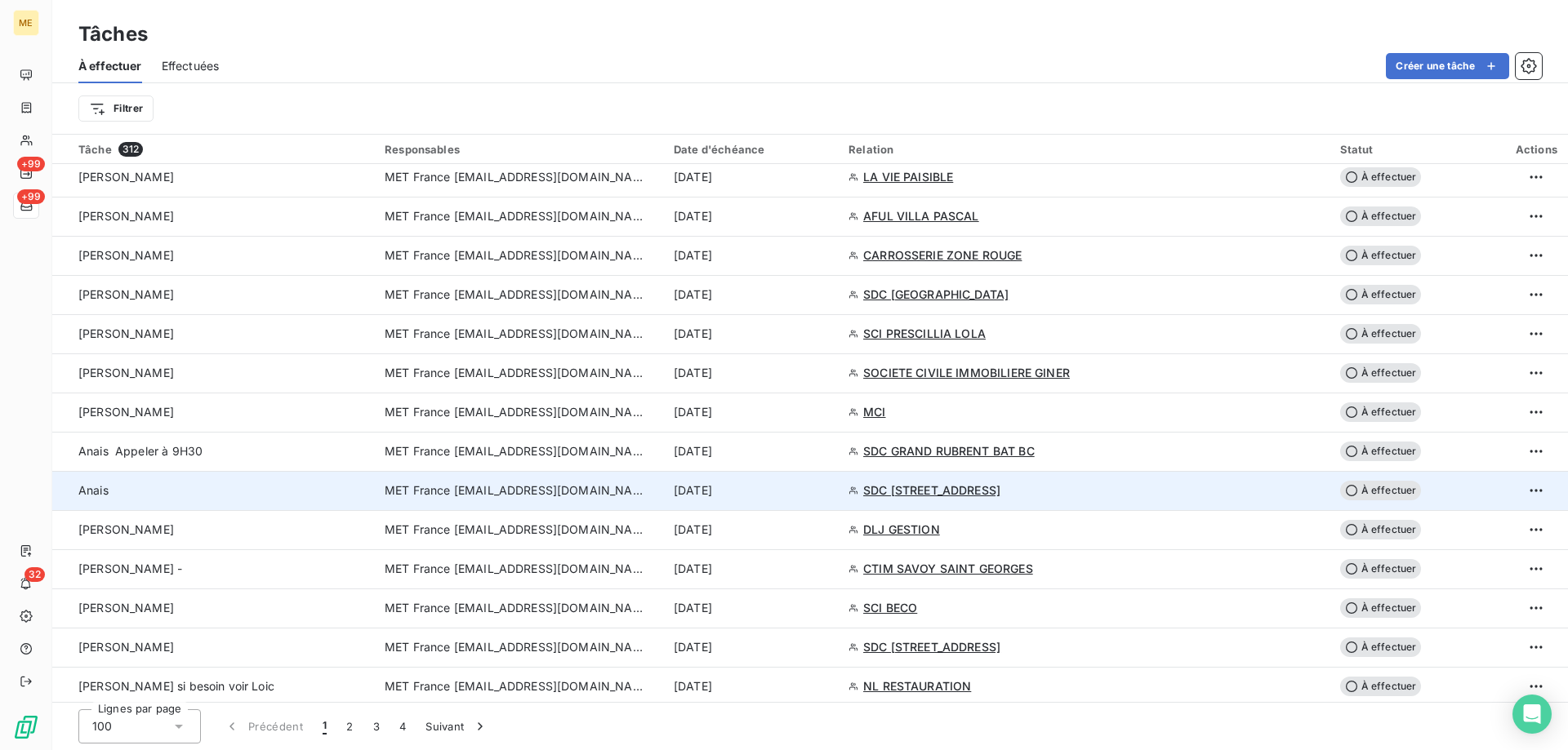
click at [818, 492] on div "[DATE]" at bounding box center [751, 490] width 155 height 16
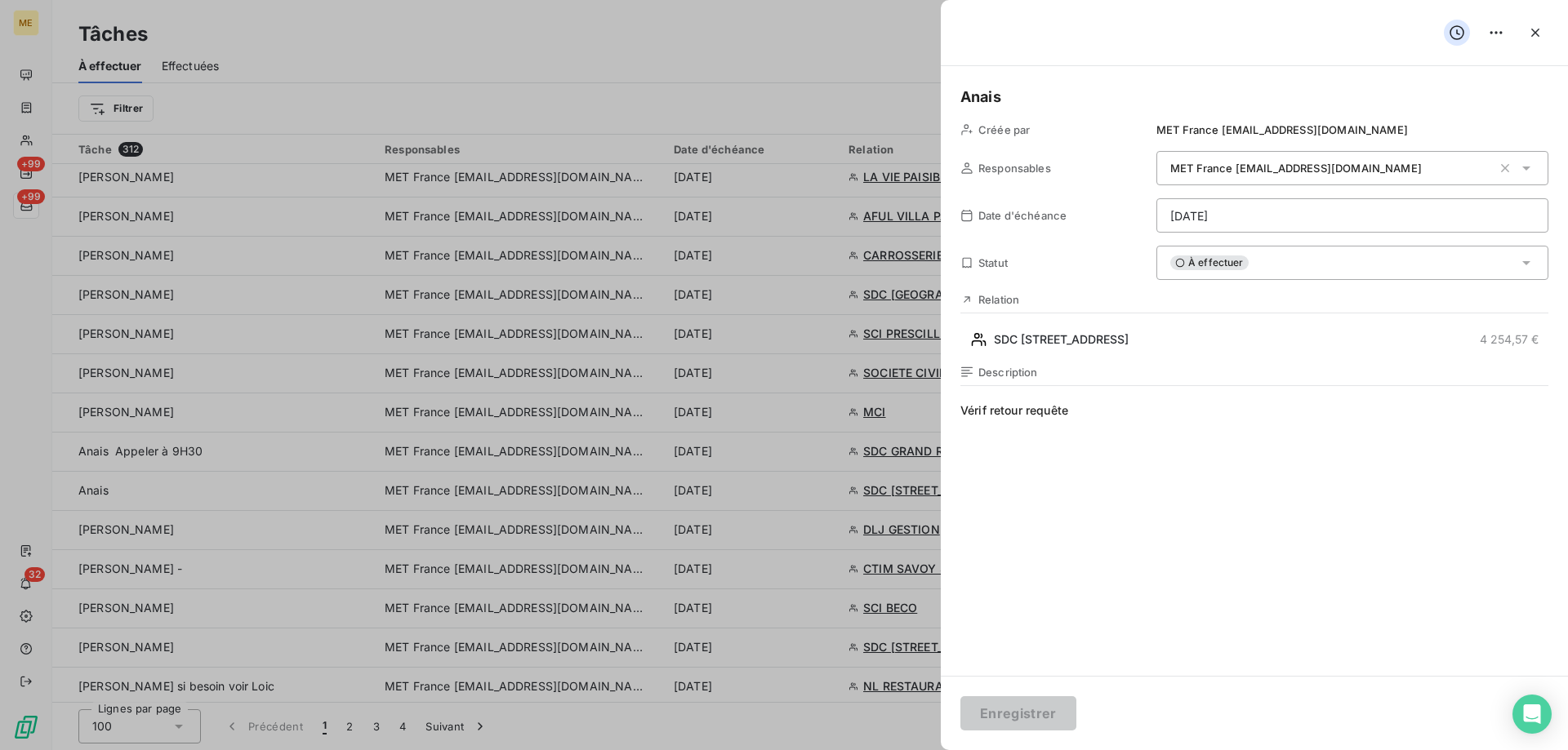
click at [1316, 215] on html "ME +99 +99 32 Tâches À effectuer Effectuées Créer une tâche Filtrer Tâche 312 R…" at bounding box center [784, 457] width 1568 height 913
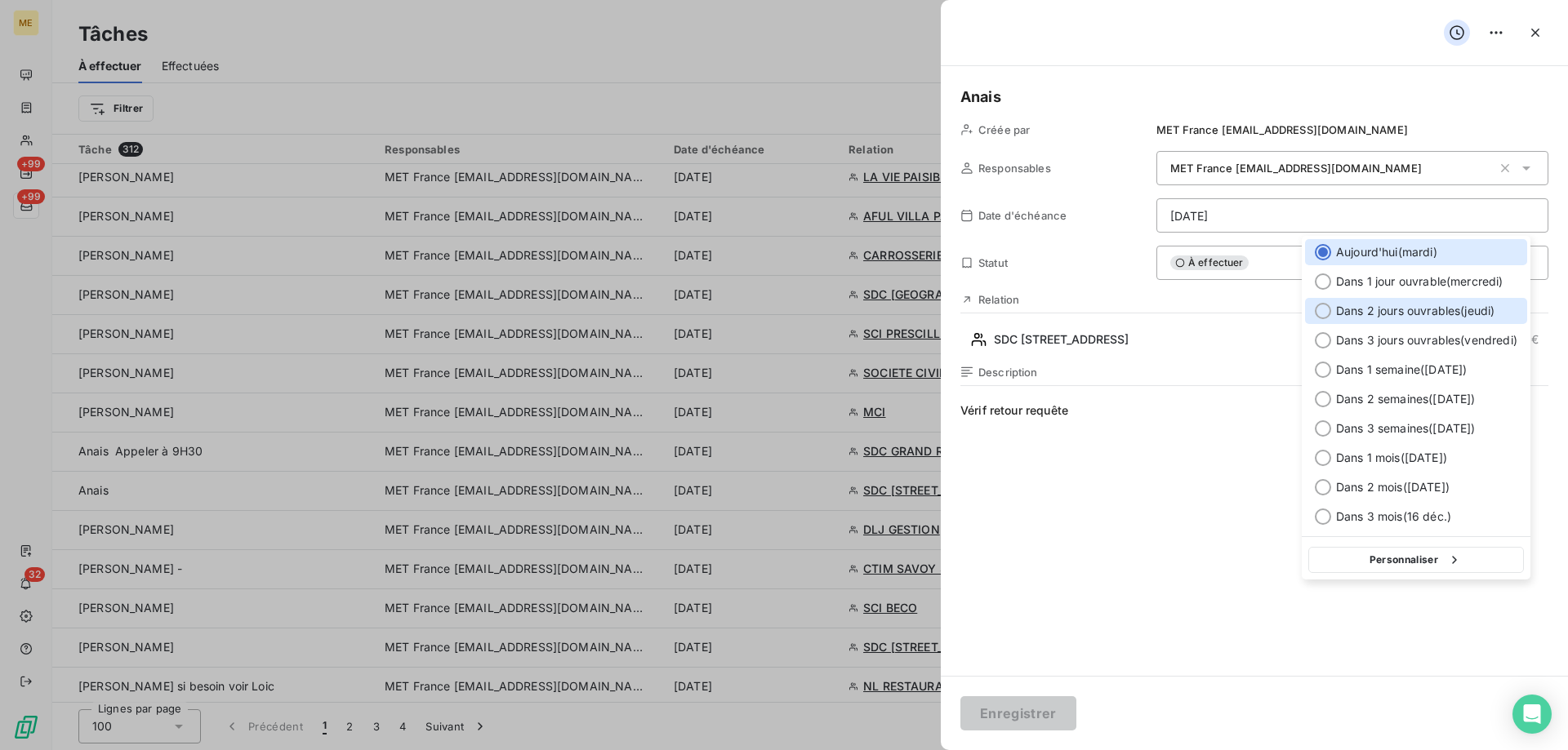
click at [1457, 311] on span "Dans 2 jours ouvrables ( jeudi )" at bounding box center [1415, 310] width 158 height 16
type input "[DATE]"
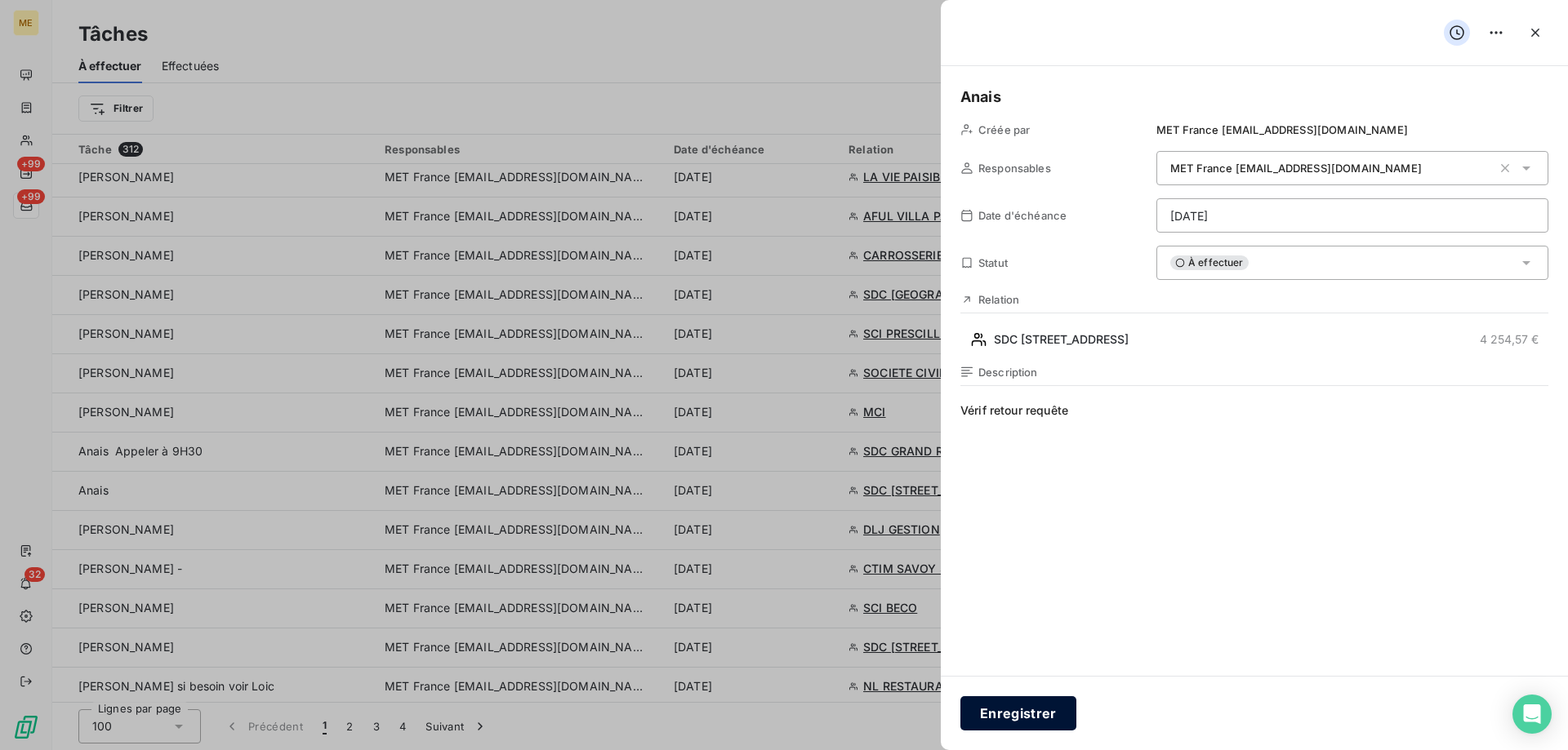
click at [1015, 711] on button "Enregistrer" at bounding box center [1019, 713] width 116 height 34
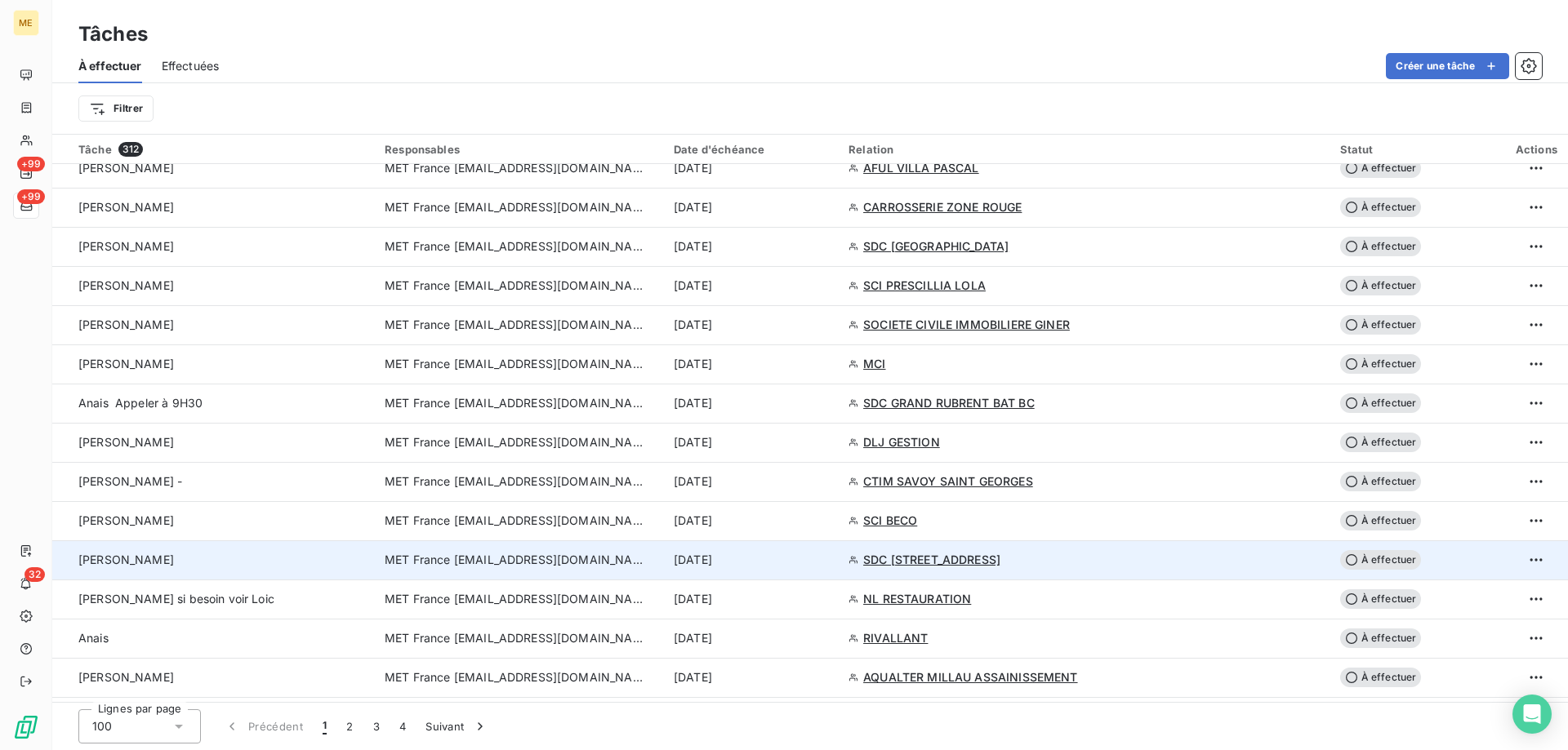
scroll to position [1224, 0]
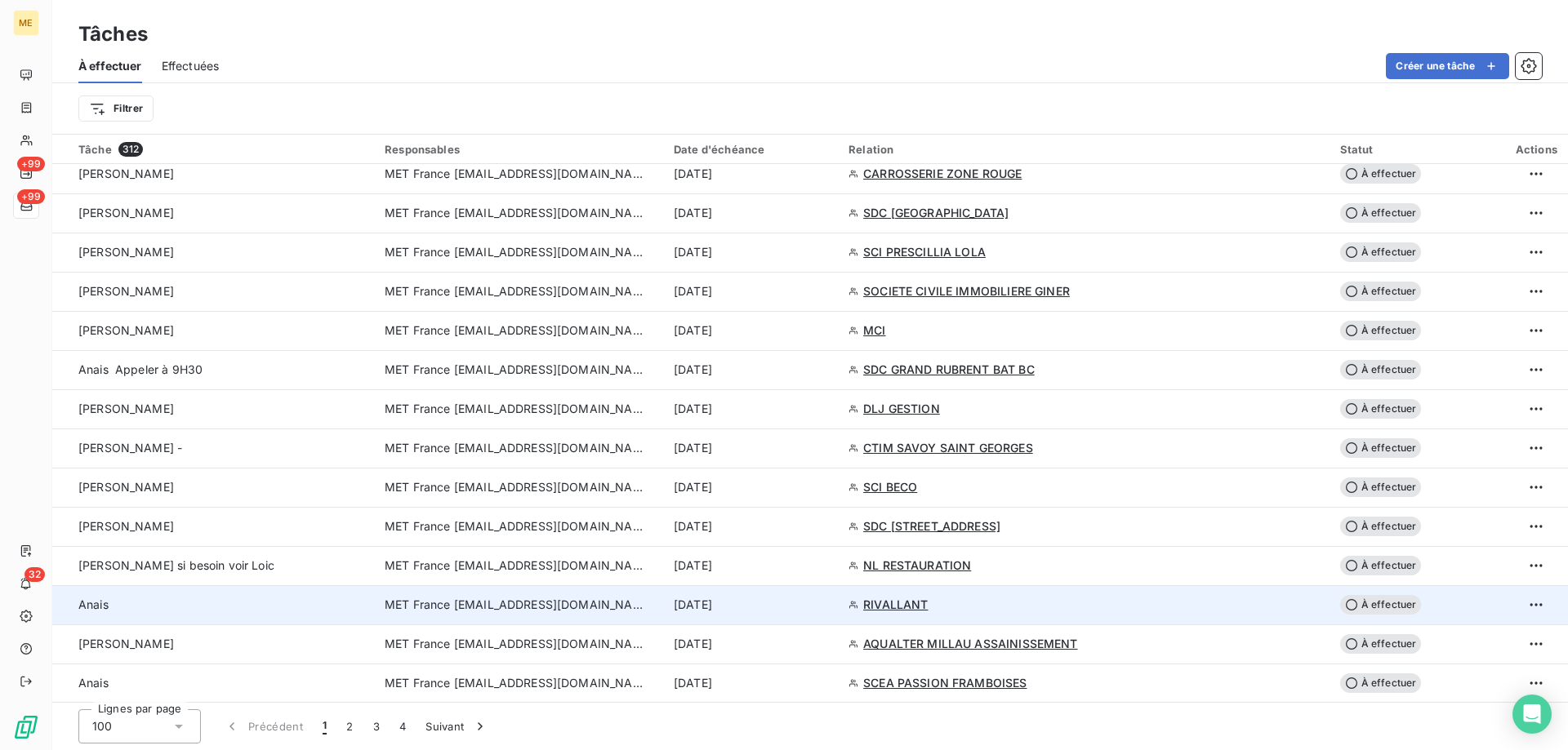
click at [821, 605] on div "[DATE]" at bounding box center [751, 604] width 155 height 16
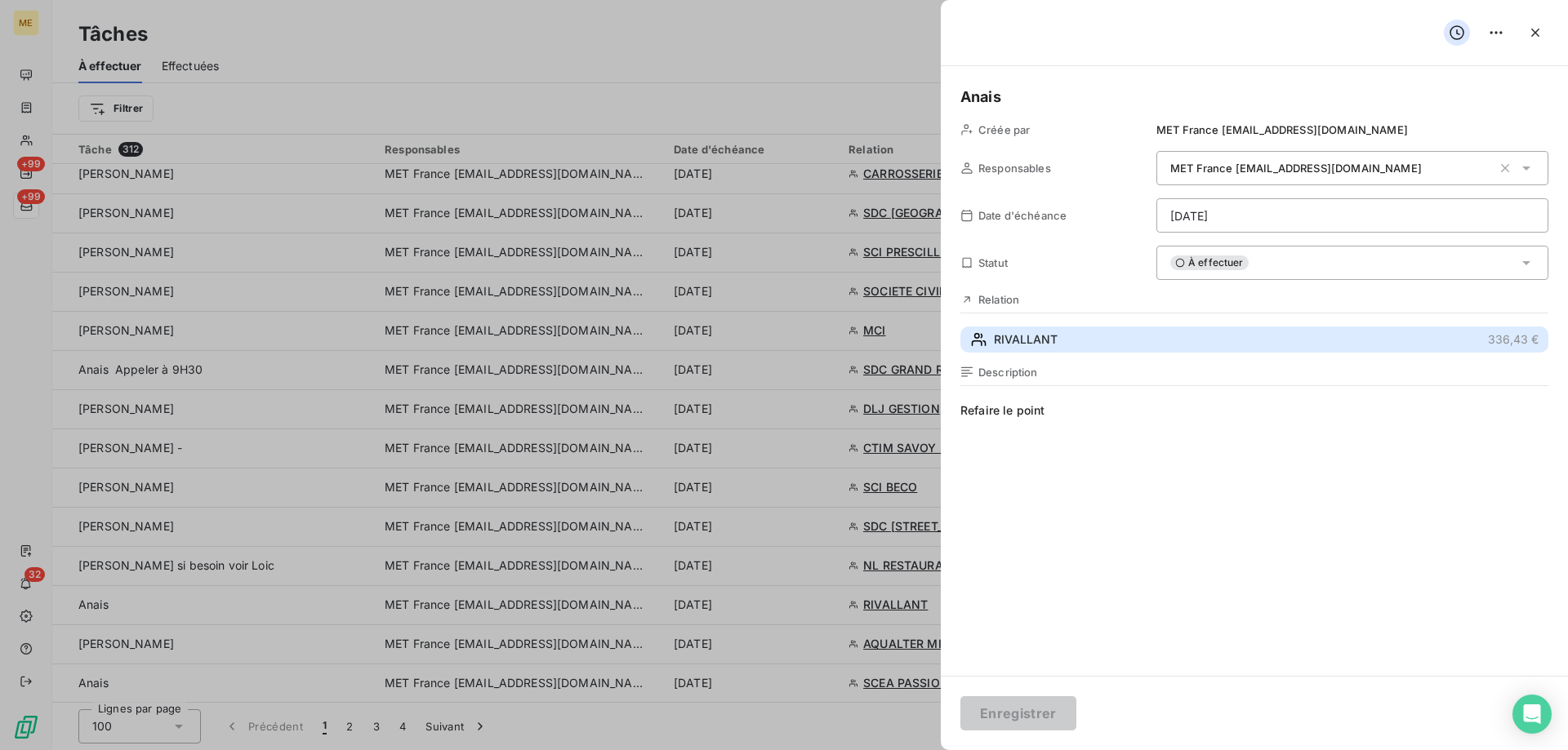
click at [1077, 328] on button "RIVALLANT 336,43 €" at bounding box center [1254, 339] width 588 height 26
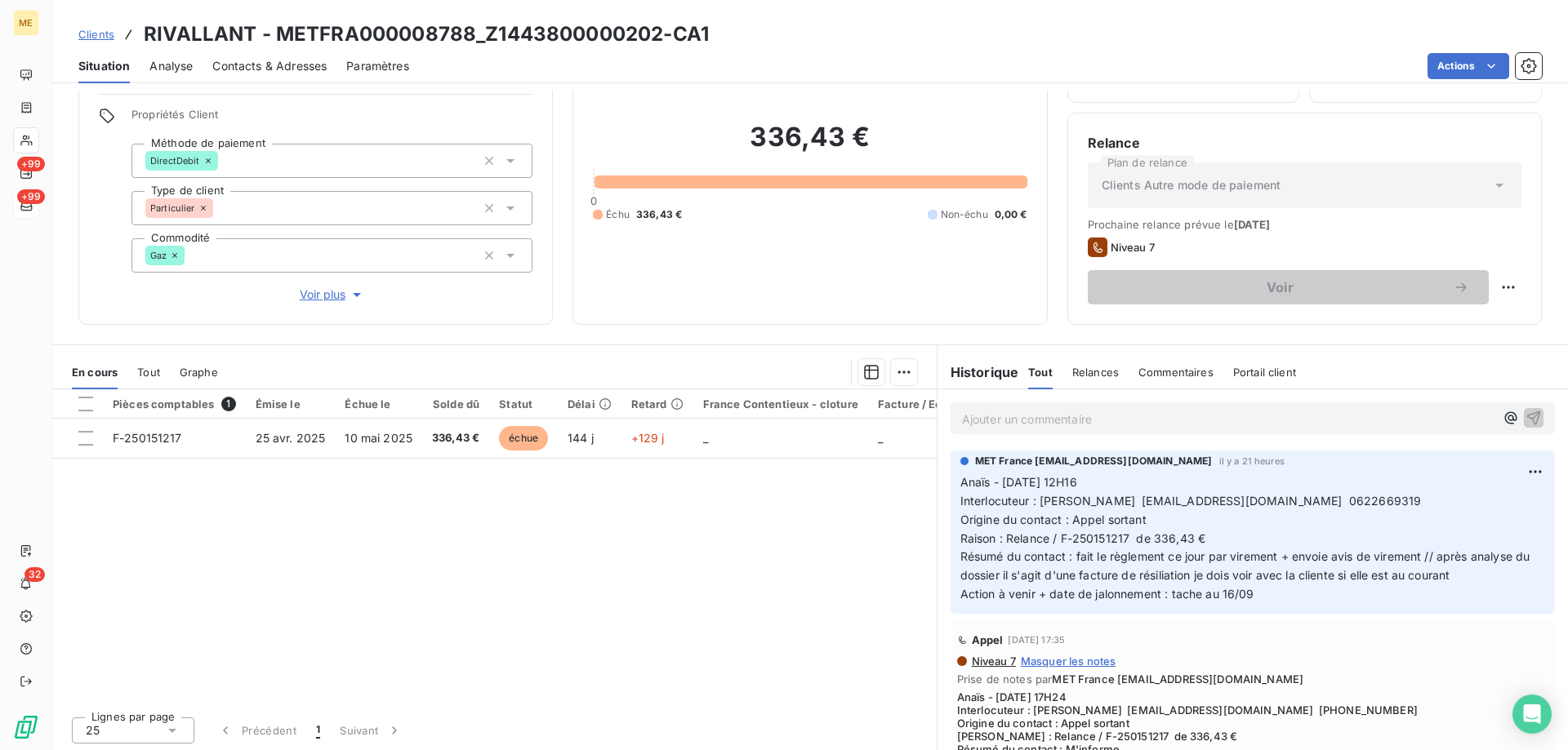
scroll to position [104, 0]
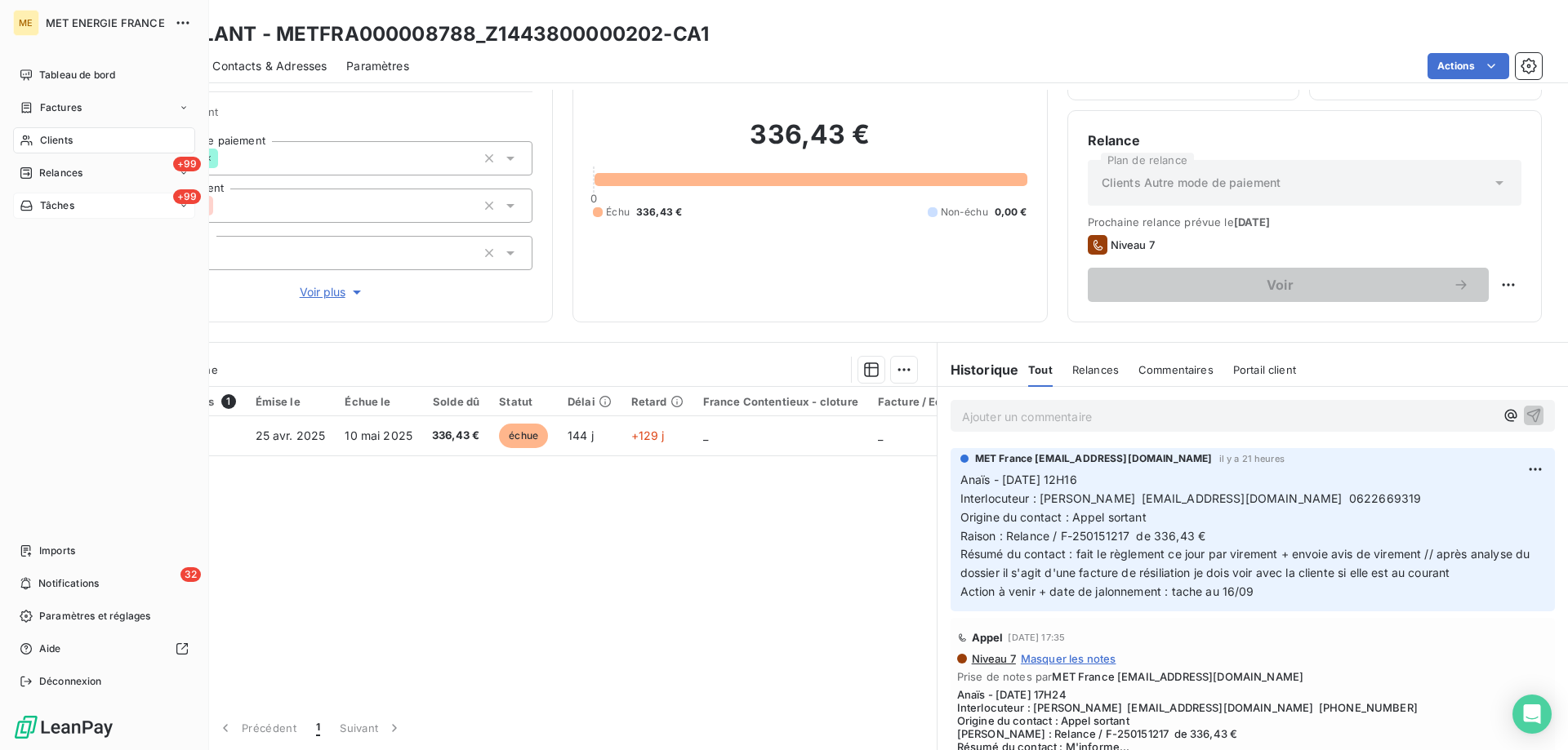
click at [49, 211] on span "Tâches" at bounding box center [57, 206] width 34 height 15
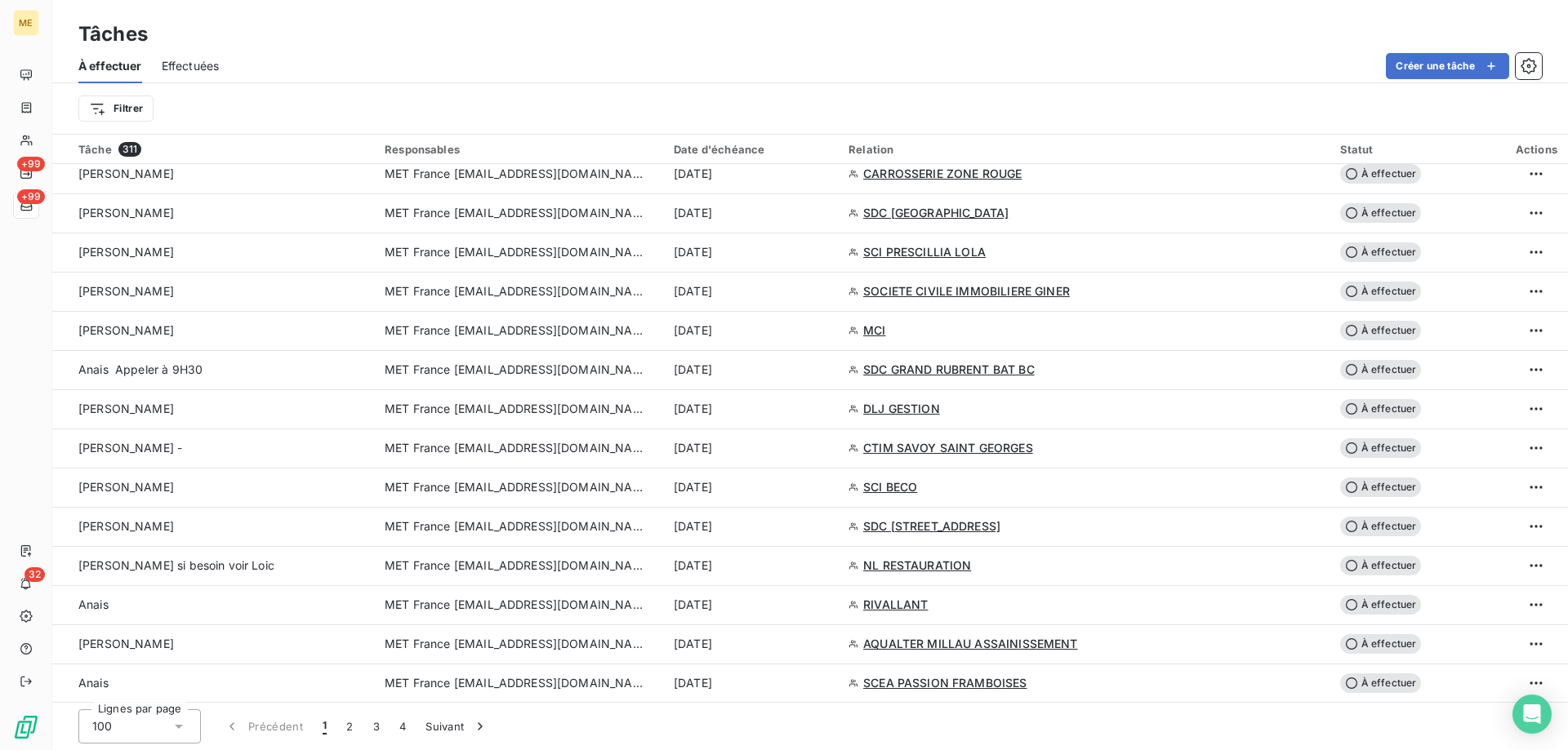
scroll to position [1388, 0]
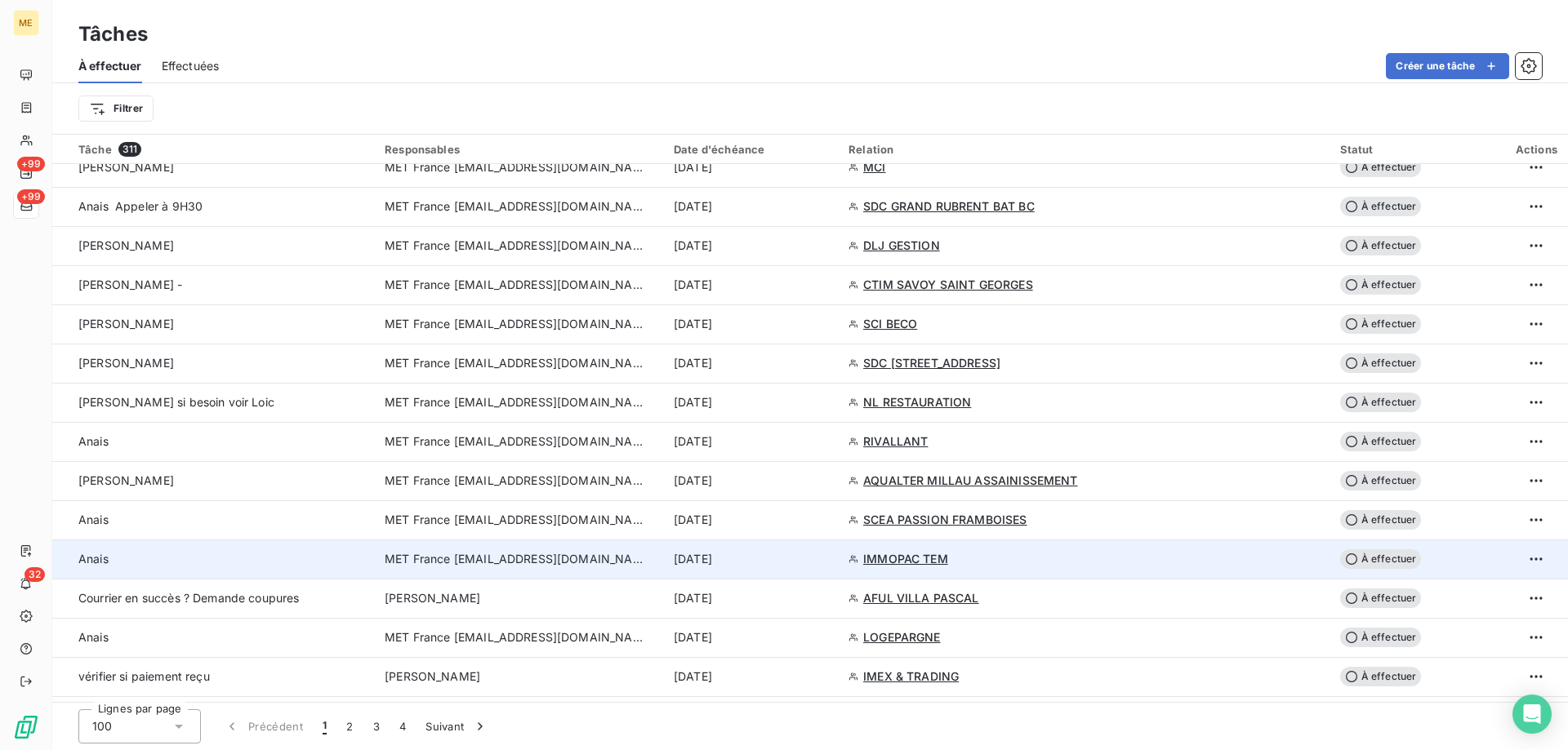
click at [829, 561] on div "[DATE]" at bounding box center [751, 559] width 155 height 16
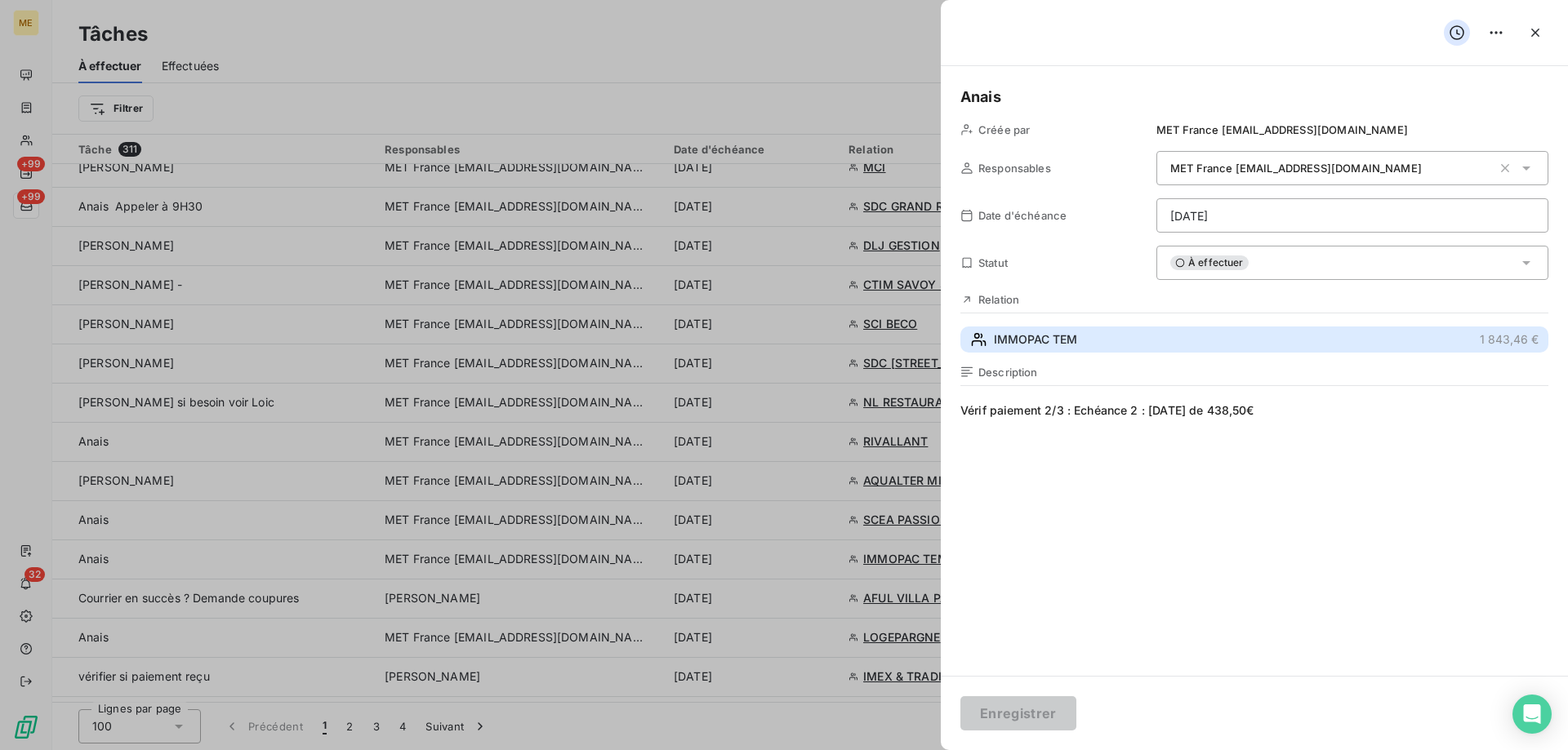
click at [1127, 339] on button "IMMOPAC TEM 1 843,46 €" at bounding box center [1254, 339] width 588 height 26
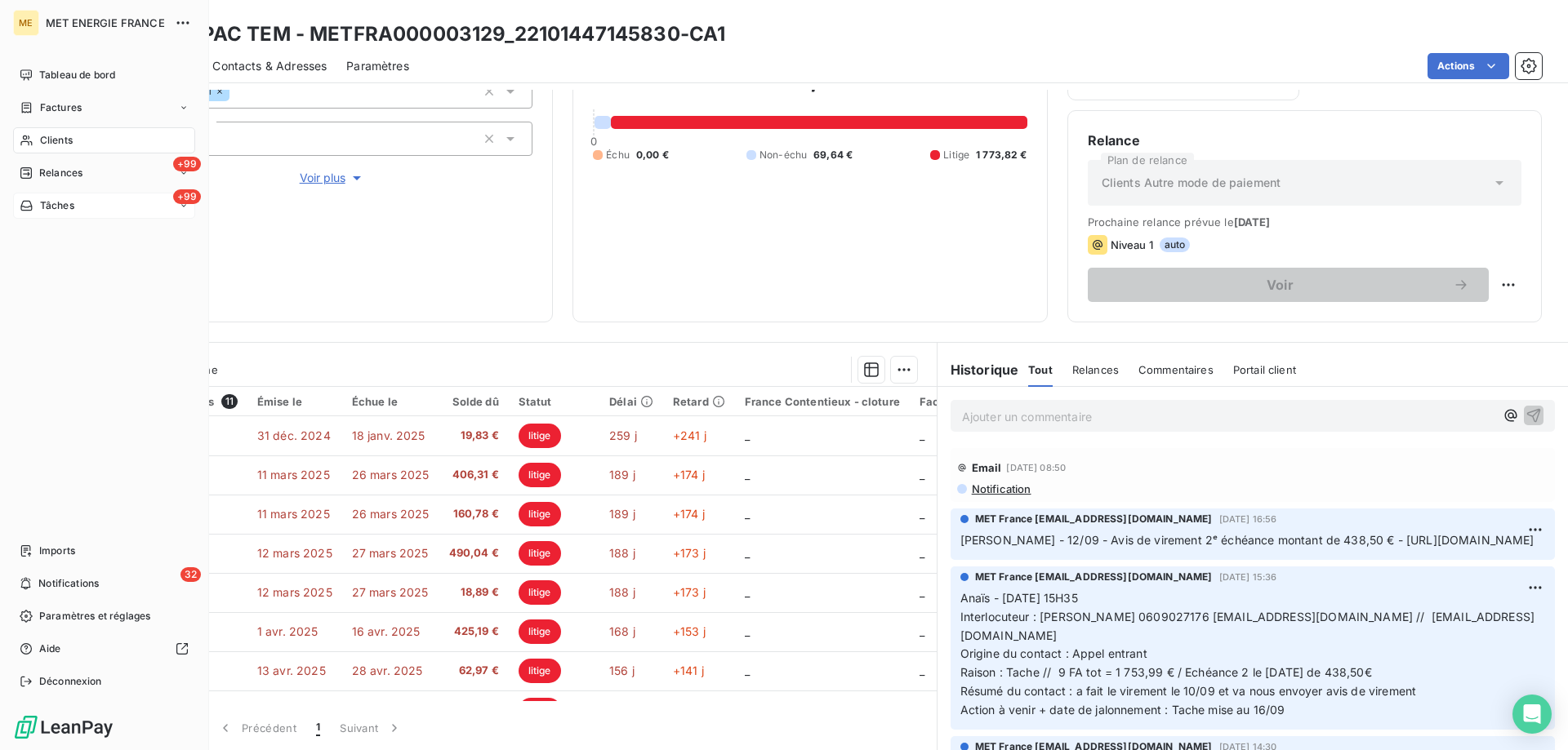
click at [49, 212] on span "Tâches" at bounding box center [57, 206] width 34 height 15
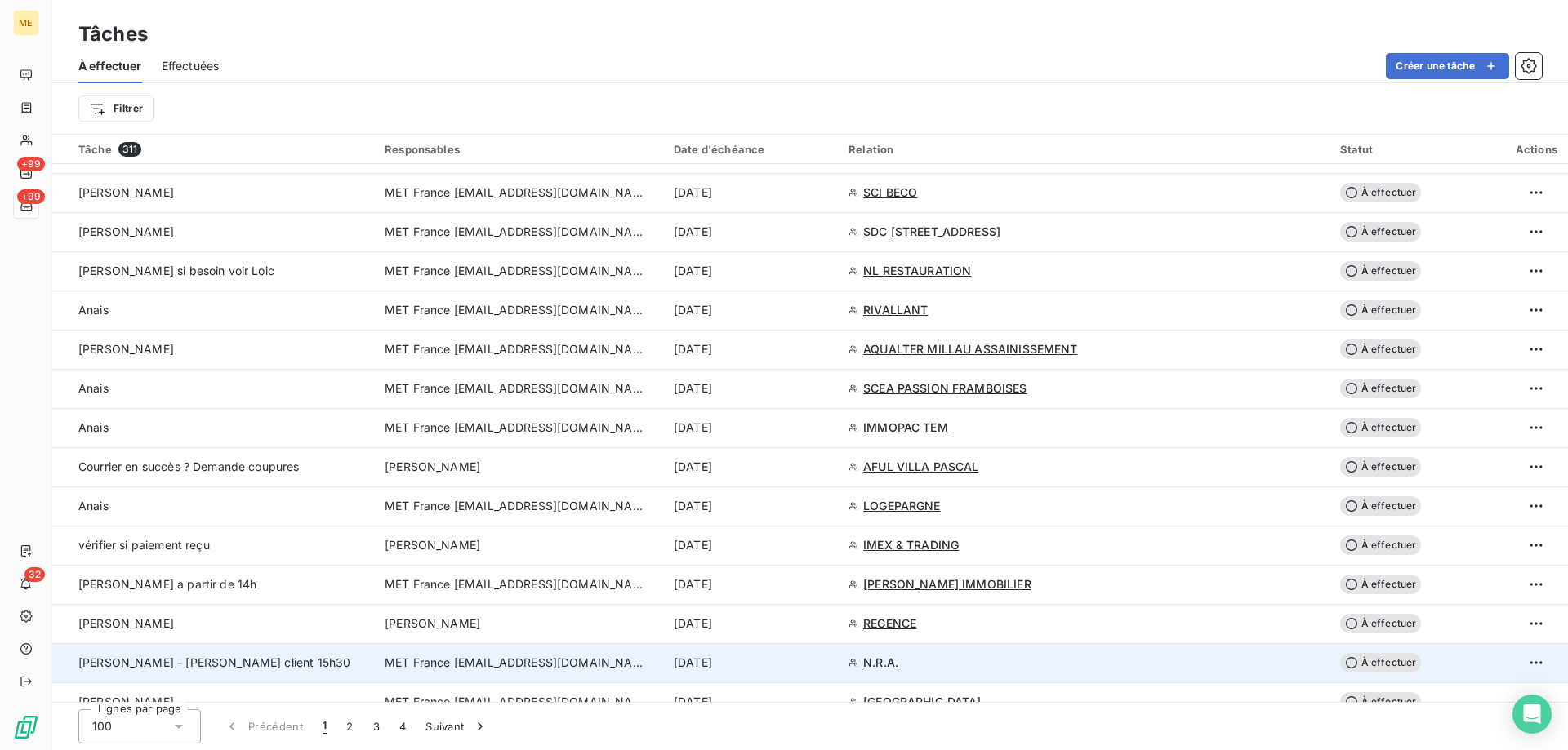
scroll to position [1551, 0]
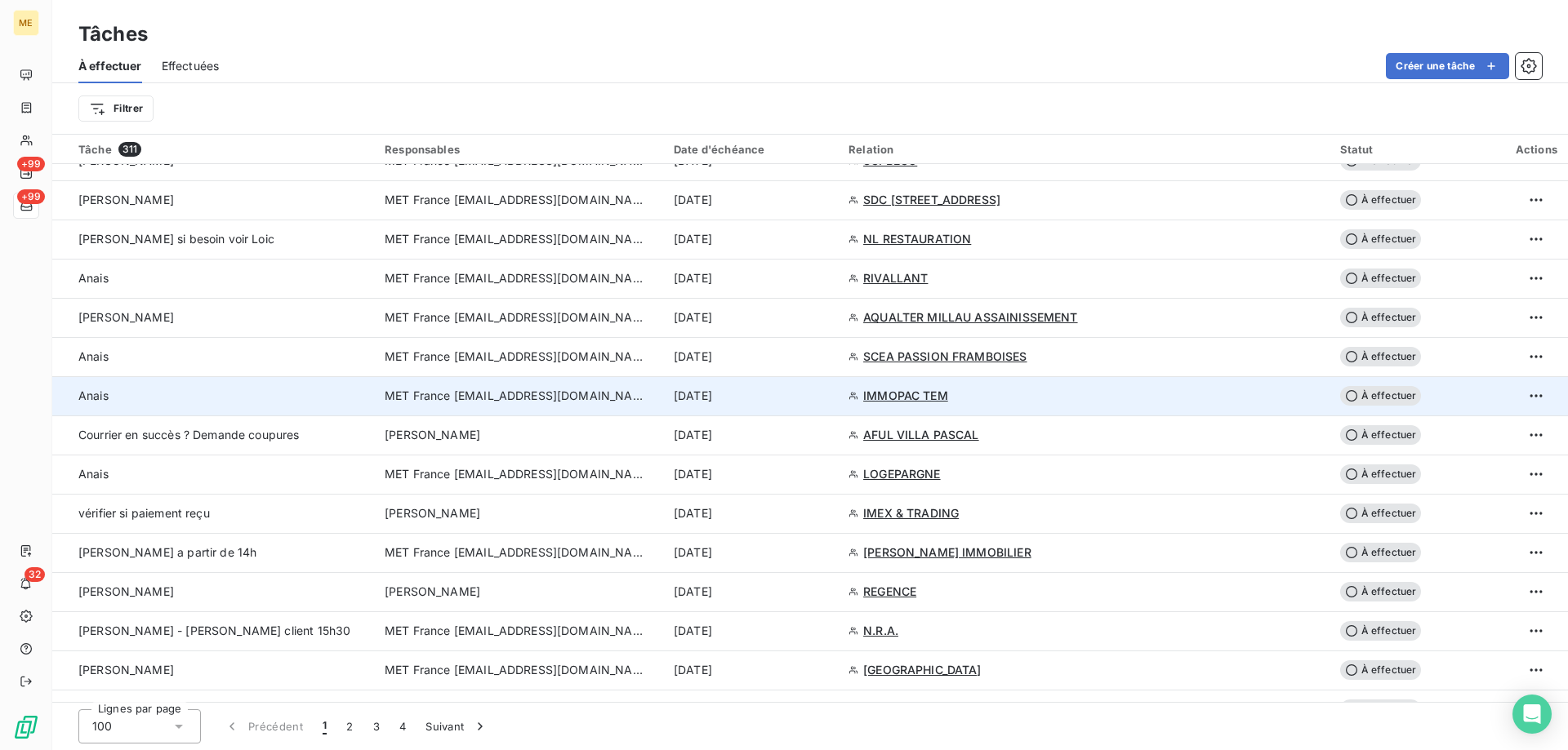
click at [797, 402] on div "[DATE]" at bounding box center [751, 396] width 155 height 16
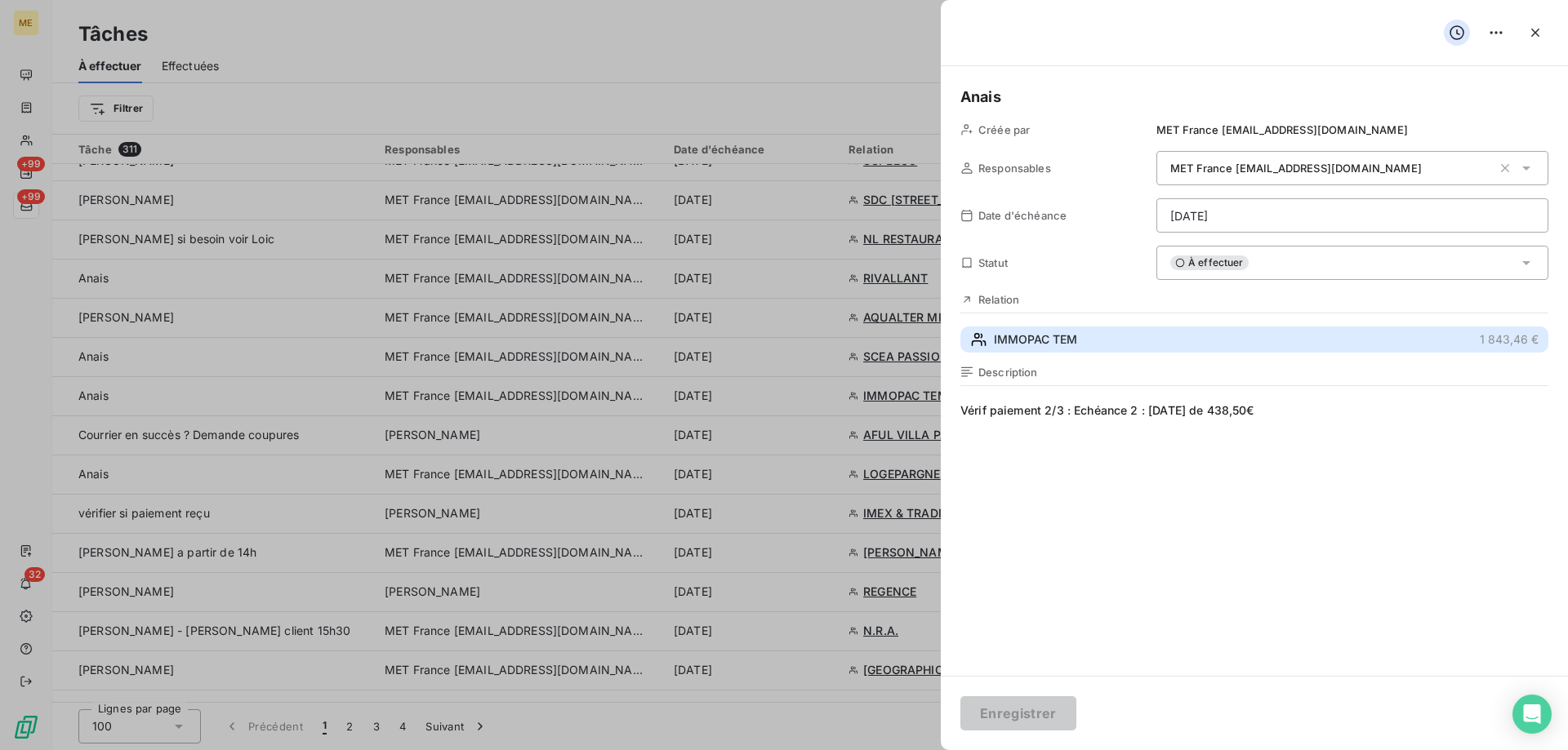
click at [1272, 335] on button "IMMOPAC TEM 1 843,46 €" at bounding box center [1254, 339] width 588 height 26
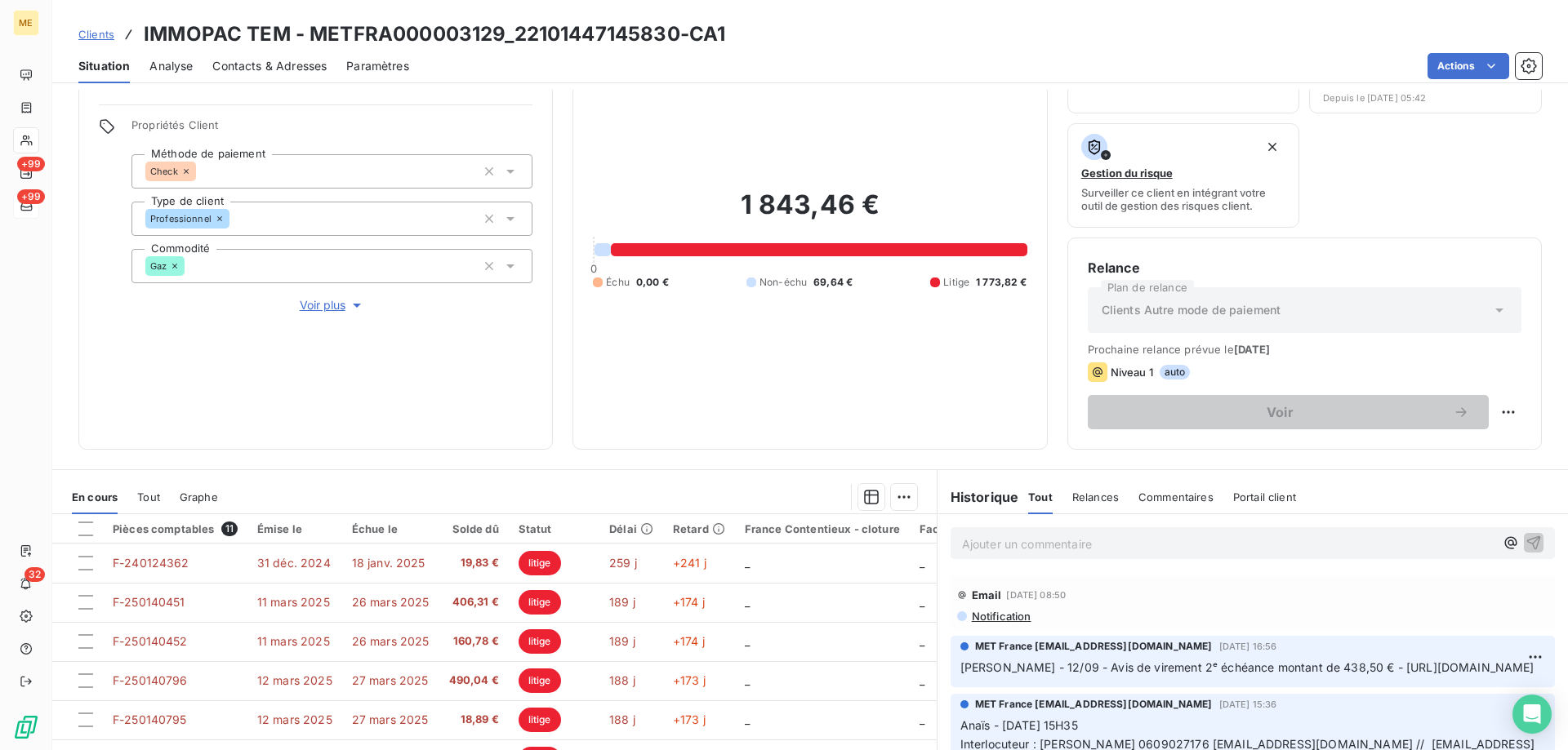
scroll to position [218, 0]
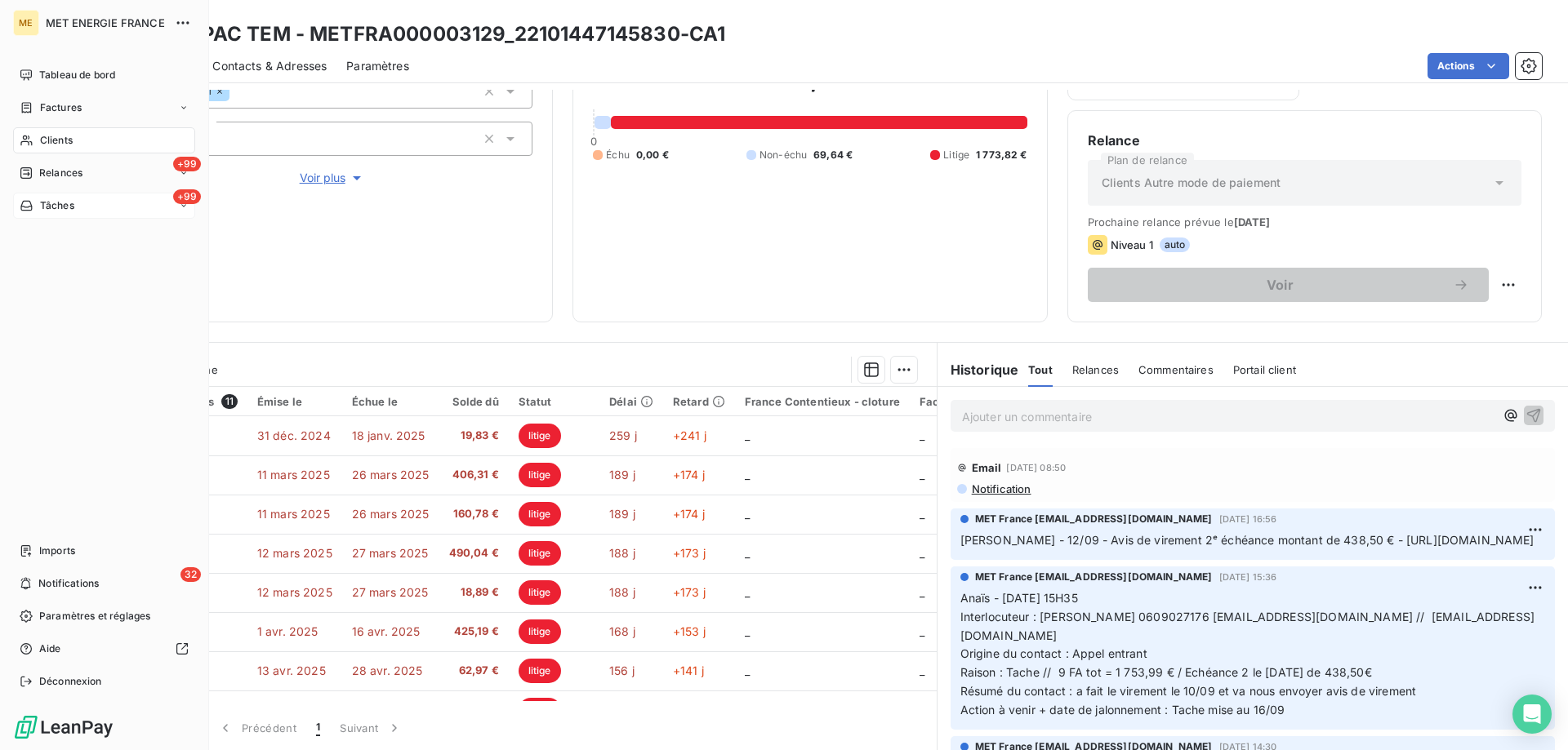
click at [43, 197] on div "+99 Tâches" at bounding box center [104, 205] width 182 height 26
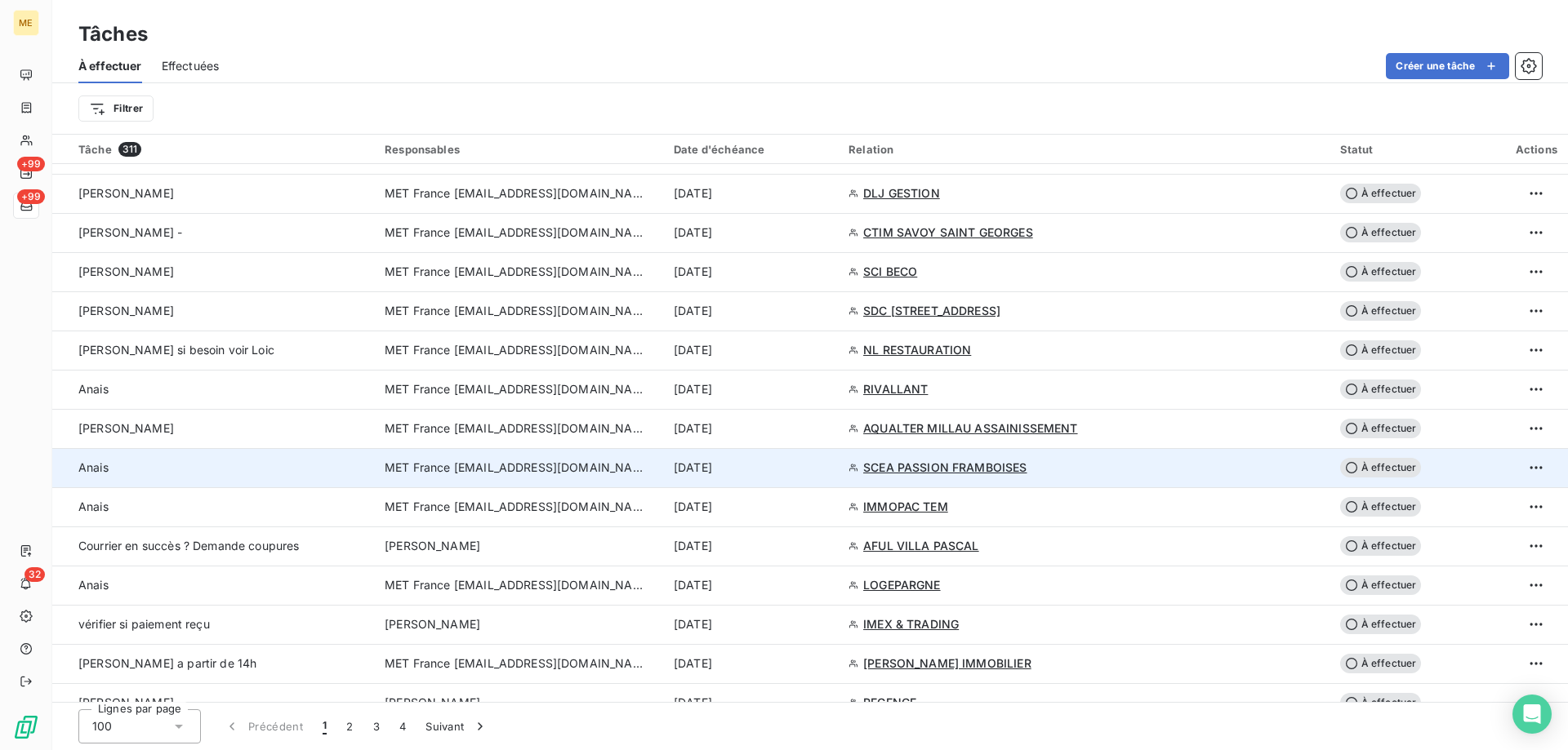
scroll to position [1469, 0]
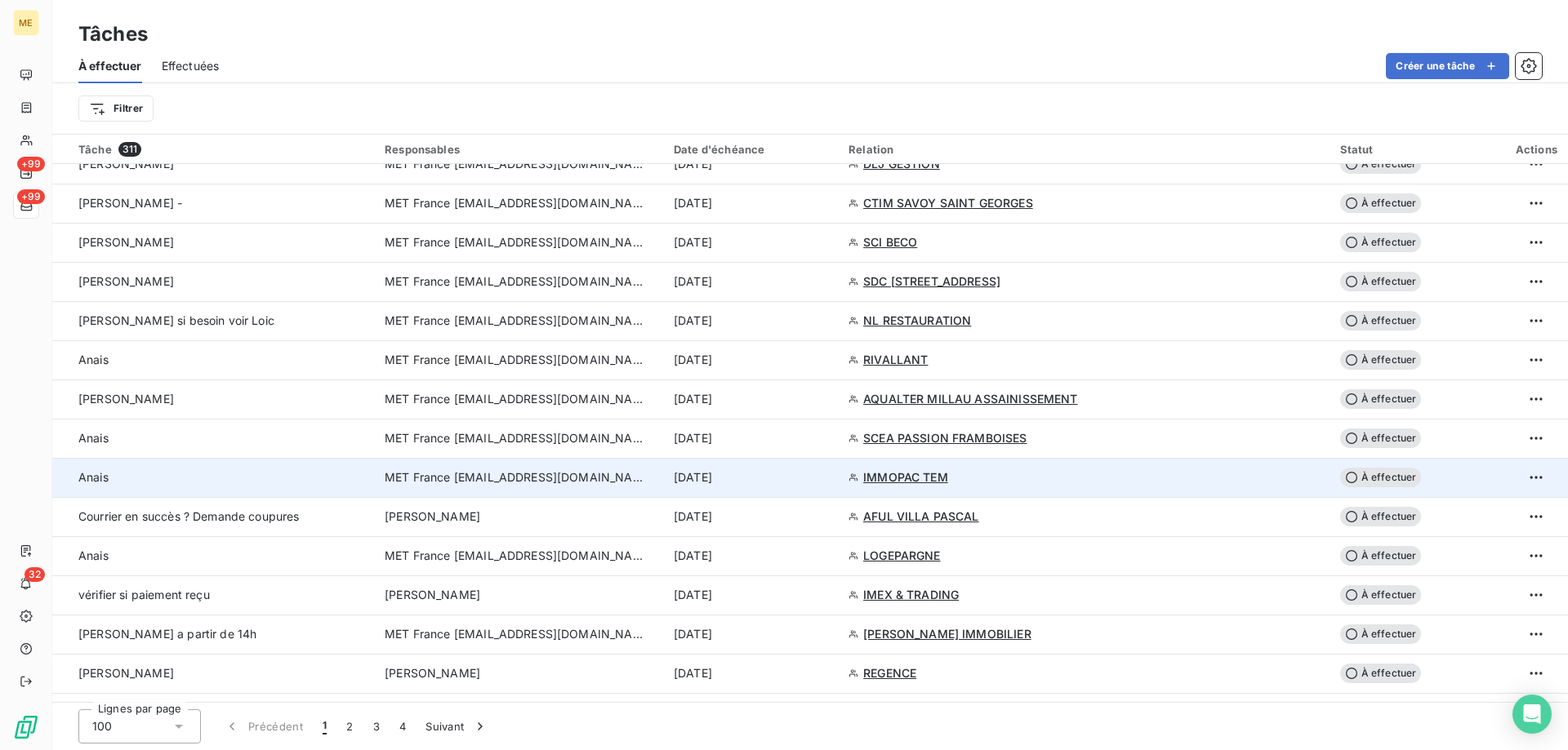
click at [829, 475] on div "[DATE]" at bounding box center [751, 477] width 155 height 16
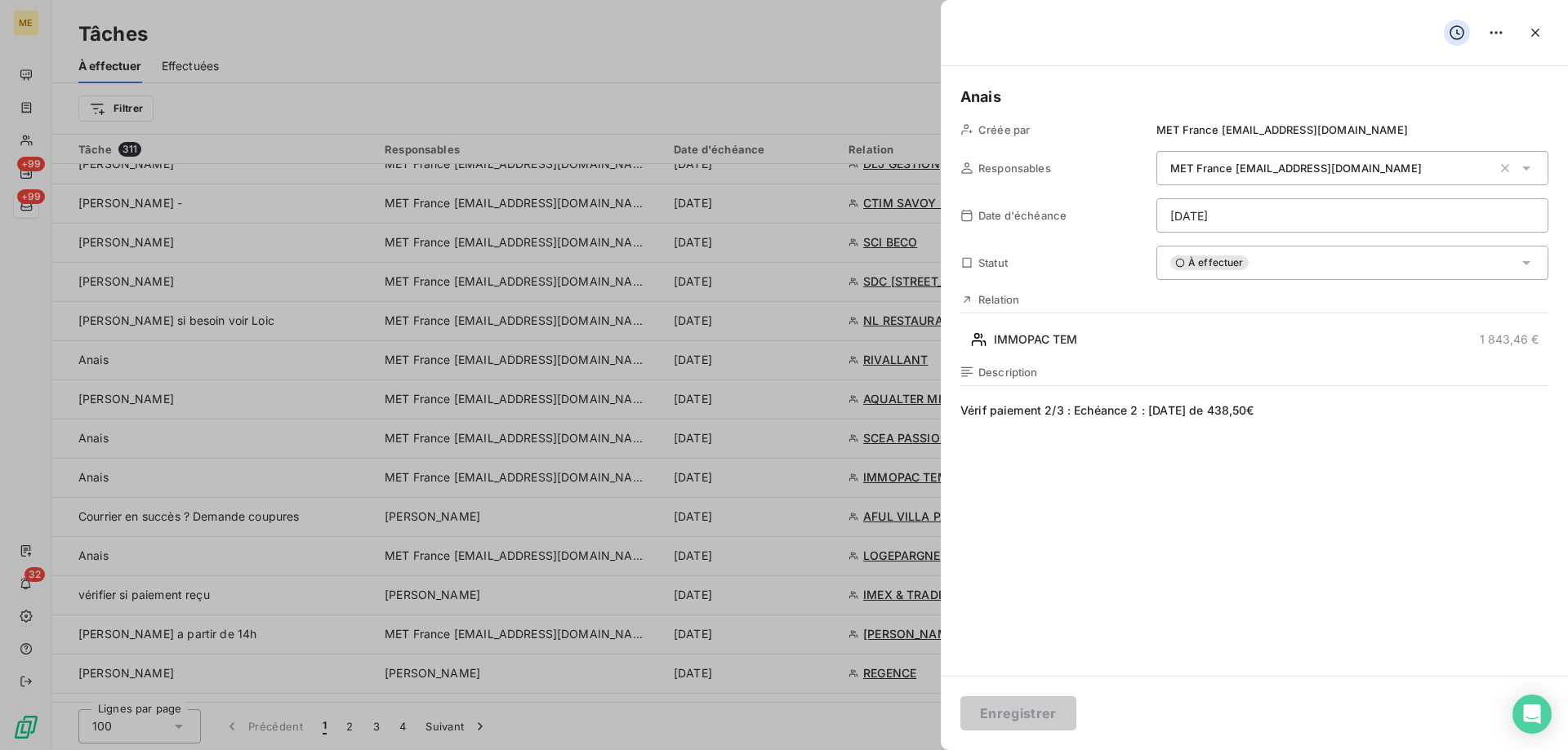
click at [1358, 259] on div "À effectuer" at bounding box center [1353, 262] width 392 height 34
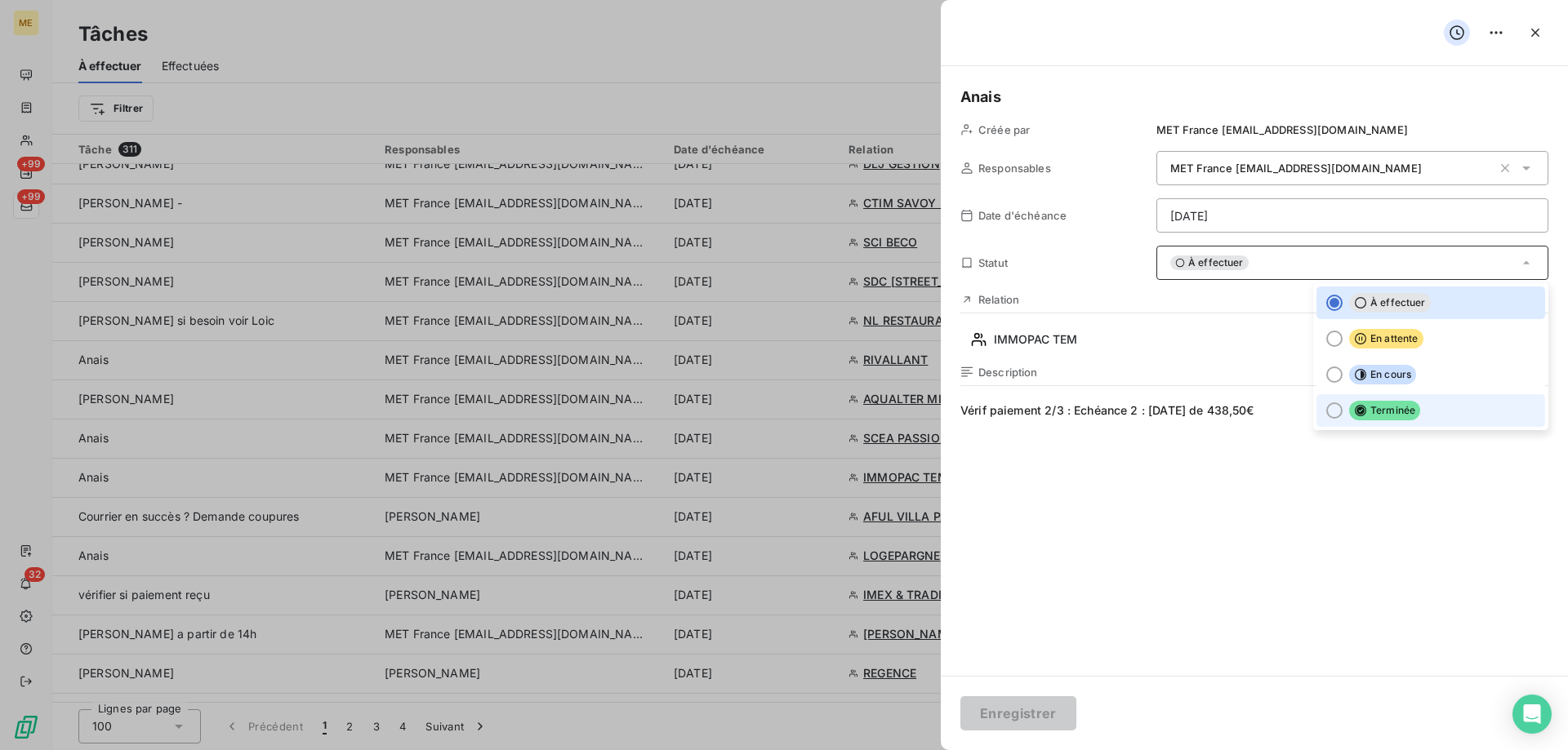
click at [1420, 423] on li "Terminée" at bounding box center [1430, 410] width 229 height 33
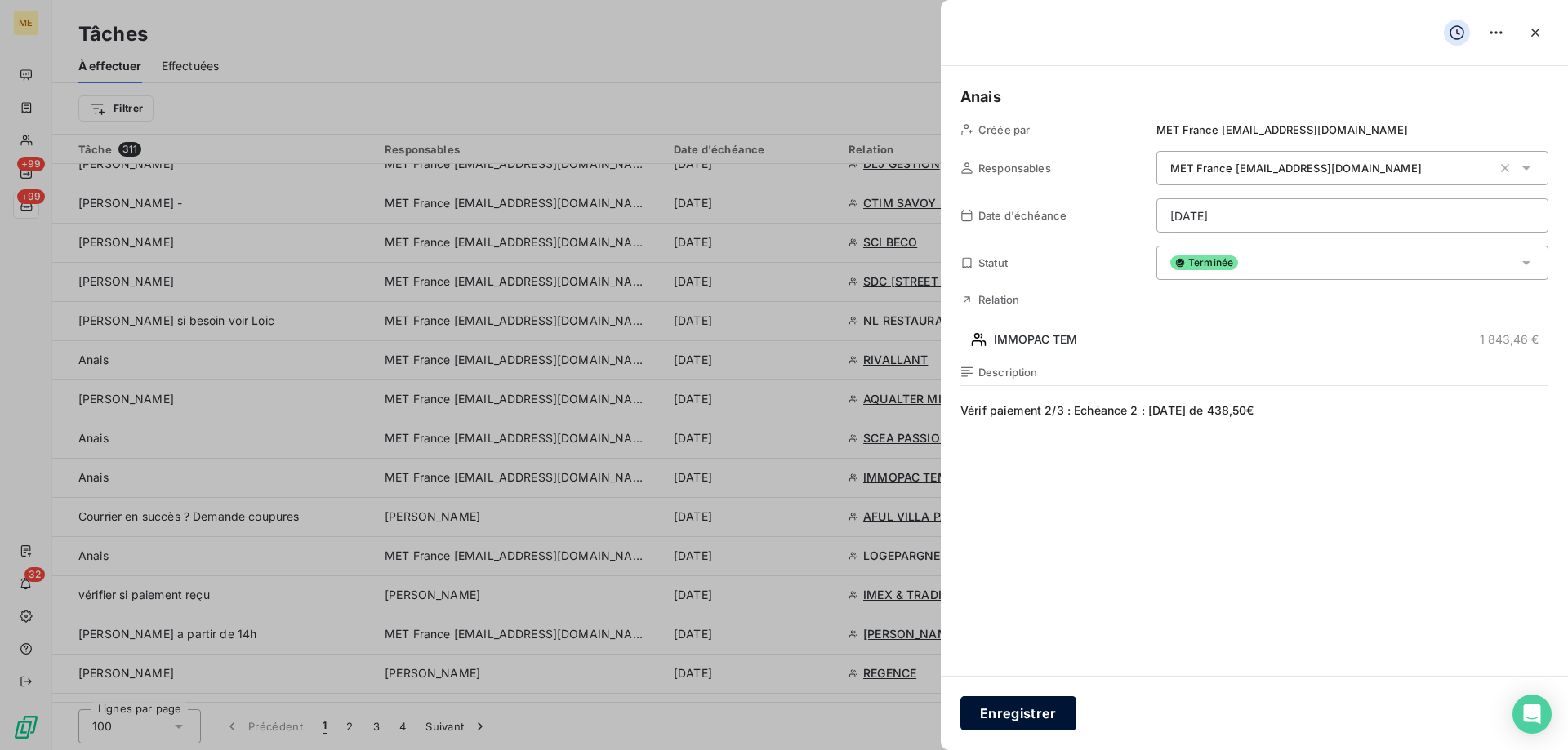
click at [1019, 712] on button "Enregistrer" at bounding box center [1019, 713] width 116 height 34
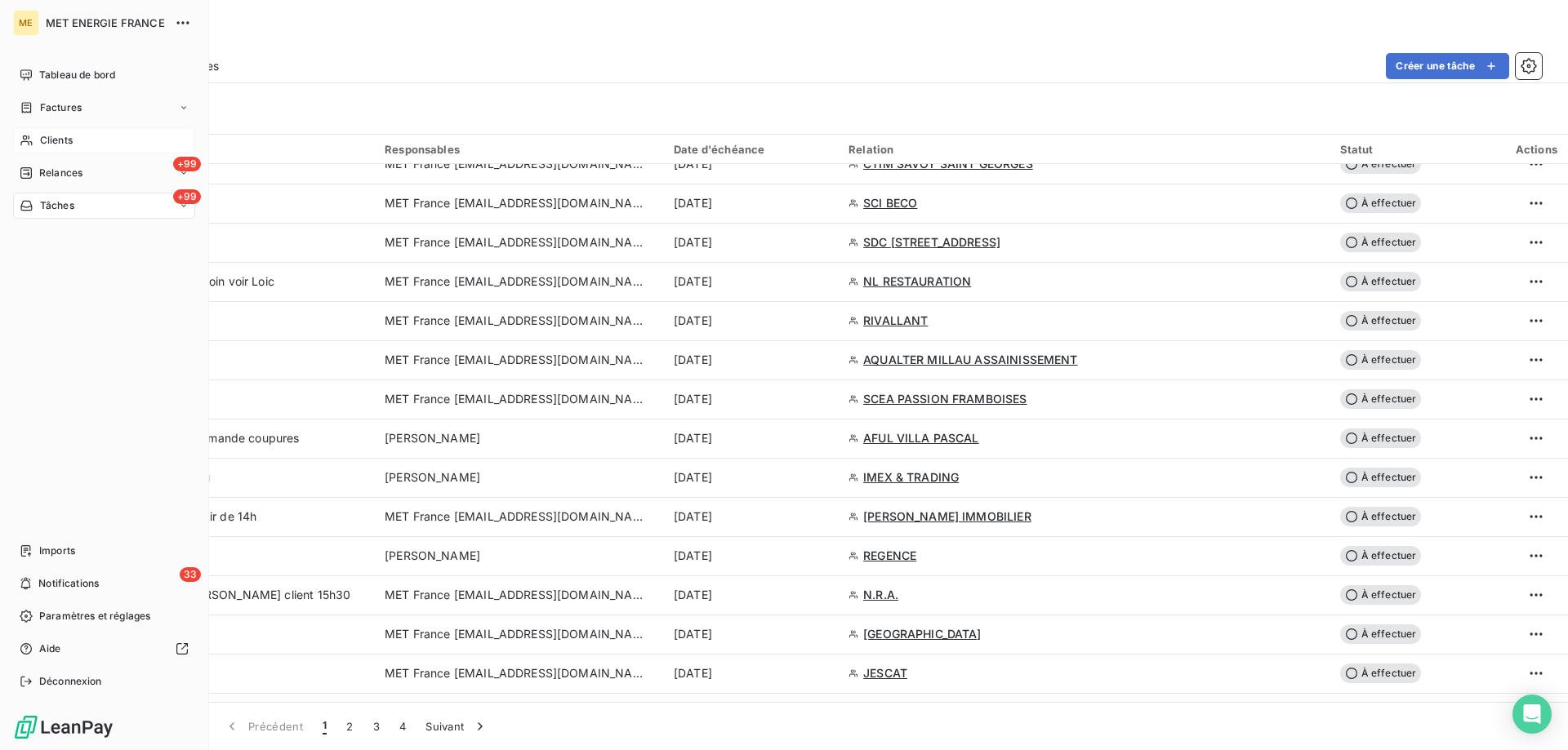
click at [42, 136] on span "Clients" at bounding box center [56, 141] width 33 height 15
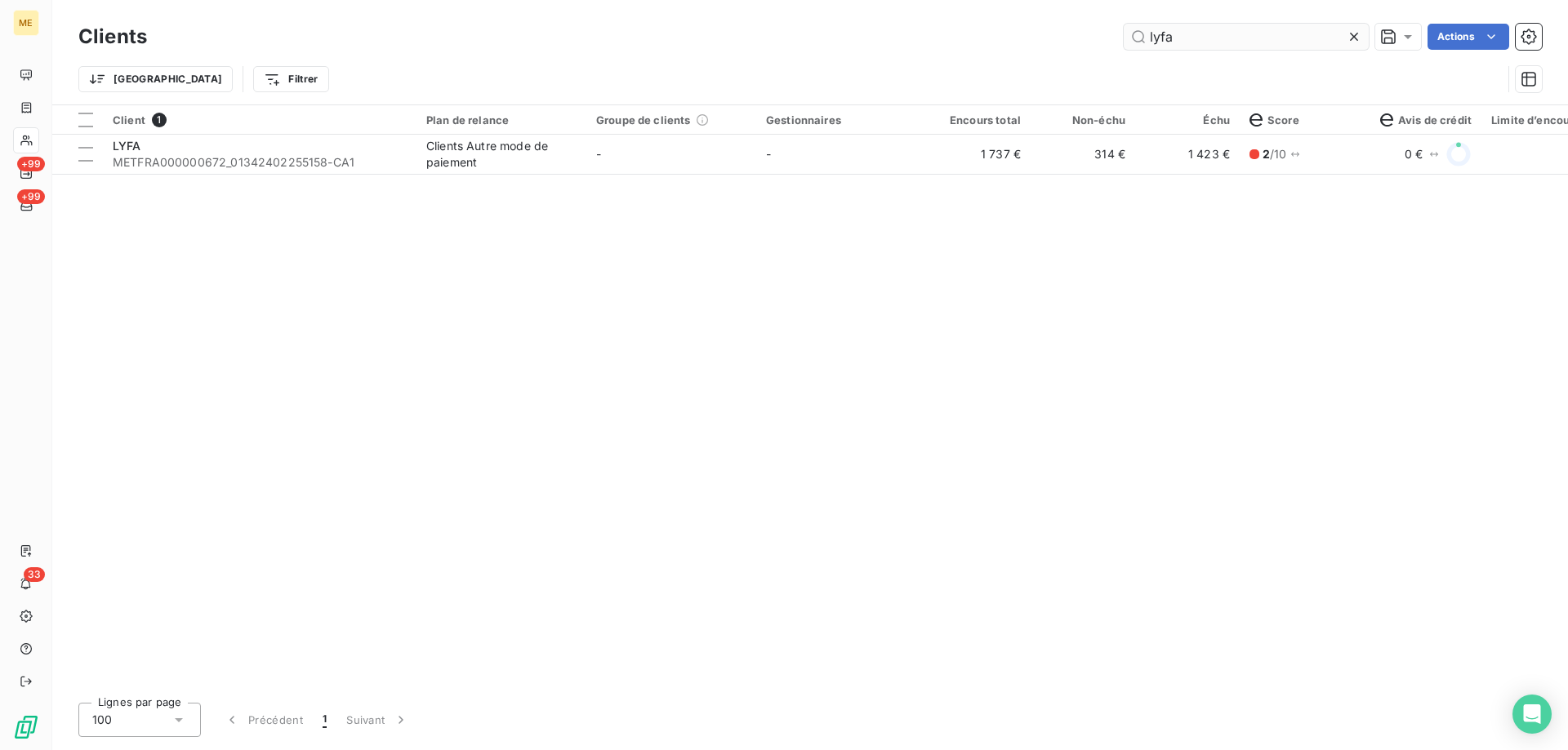
click at [1172, 41] on input "lyfa" at bounding box center [1246, 36] width 245 height 26
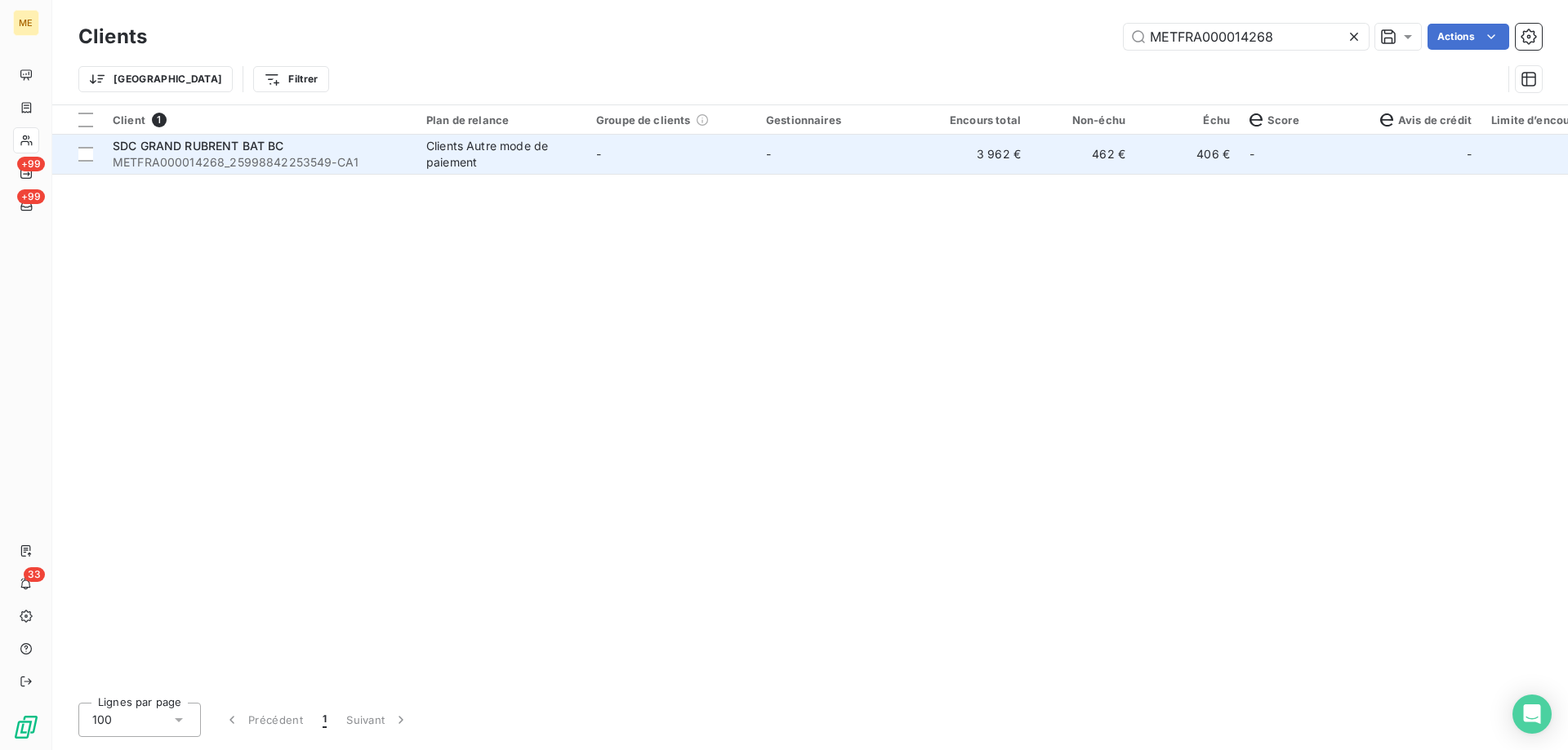
type input "METFRA000014268"
click at [631, 158] on td "-" at bounding box center [671, 154] width 170 height 39
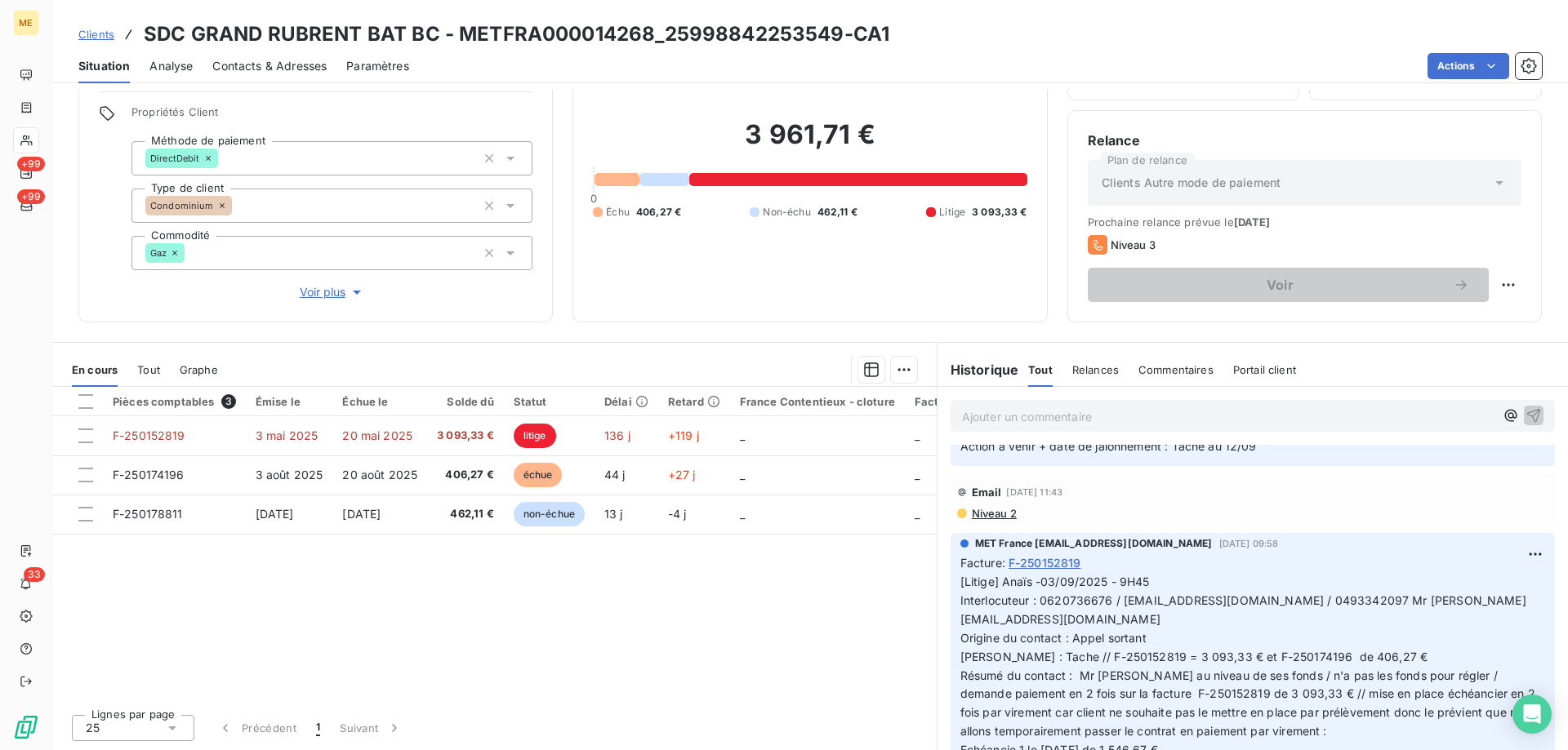
scroll to position [408, 0]
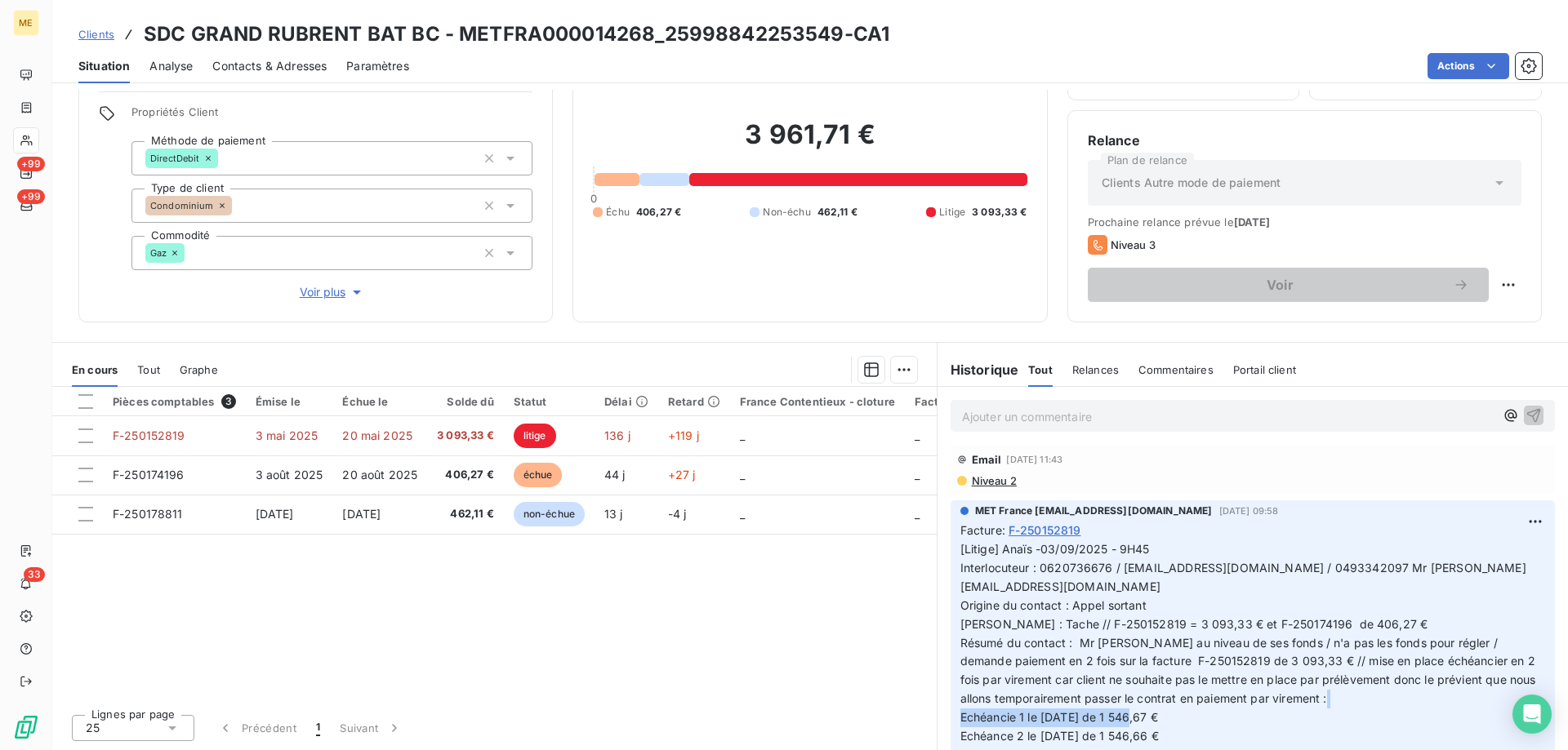
drag, startPoint x: 1171, startPoint y: 665, endPoint x: 1124, endPoint y: 677, distance: 48.5
click at [1124, 677] on p "[Litige] Anaïs -03/09/2025 - 9H45 Interlocuteur : 0620736676 / [EMAIL_ADDRESS][…" at bounding box center [1253, 671] width 584 height 261
click at [1137, 662] on span "[Litige] Anaïs -03/09/2025 - 9H45 Interlocuteur : 0620736676 / [EMAIL_ADDRESS][…" at bounding box center [1250, 670] width 579 height 256
drag, startPoint x: 1183, startPoint y: 658, endPoint x: 1120, endPoint y: 668, distance: 63.8
click at [1120, 668] on p "[Litige] Anaïs -03/09/2025 - 9H45 Interlocuteur : 0620736676 / [EMAIL_ADDRESS][…" at bounding box center [1253, 671] width 584 height 261
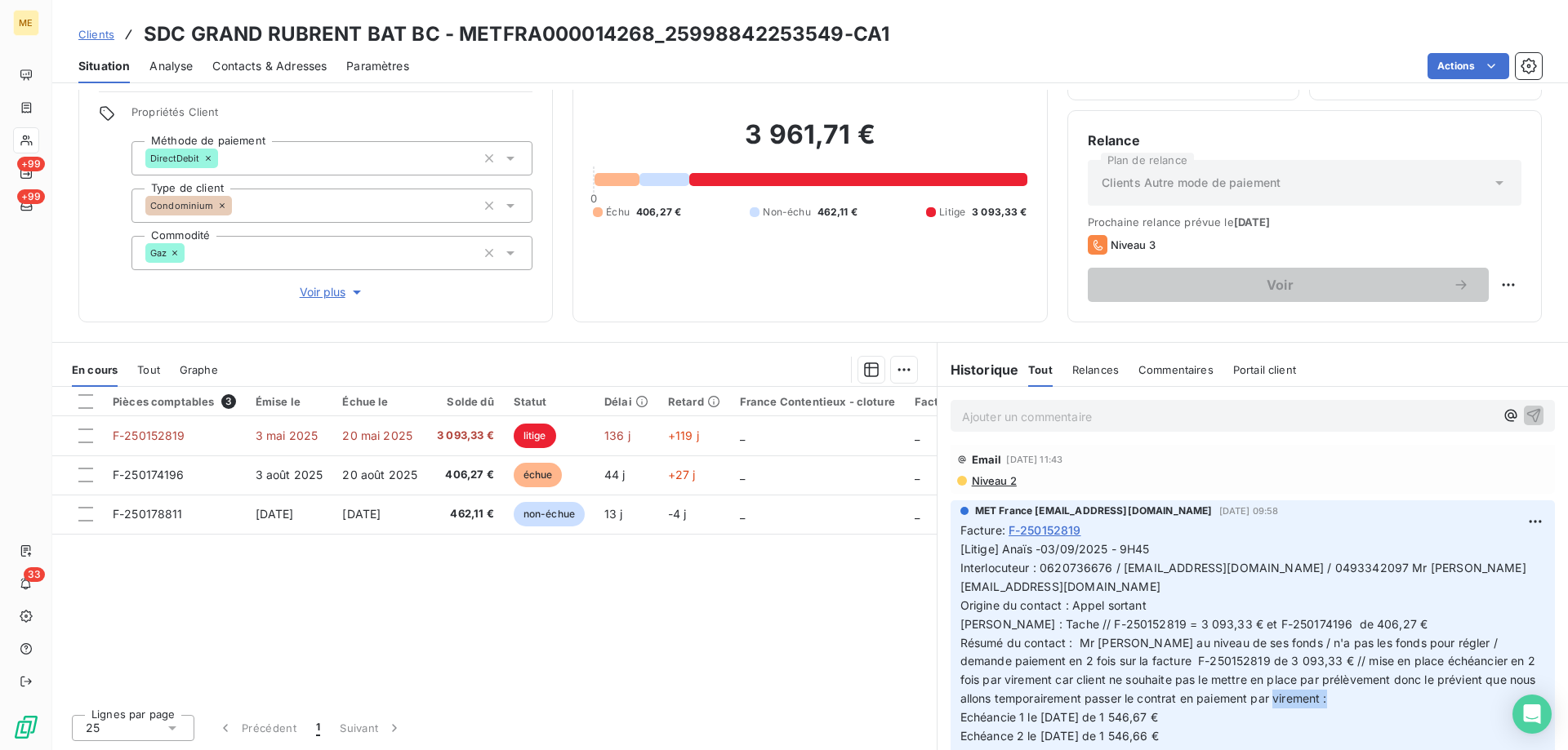
click at [1181, 662] on p "[Litige] Anaïs -03/09/2025 - 9H45 Interlocuteur : 0620736676 / [EMAIL_ADDRESS][…" at bounding box center [1253, 671] width 584 height 261
drag, startPoint x: 1180, startPoint y: 662, endPoint x: 1119, endPoint y: 662, distance: 61.0
click at [1119, 662] on p "[Litige] Anaïs -03/09/2025 - 9H45 Interlocuteur : 0620736676 / [EMAIL_ADDRESS][…" at bounding box center [1253, 671] width 584 height 261
drag, startPoint x: 1363, startPoint y: 534, endPoint x: 1399, endPoint y: 535, distance: 36.0
click at [1399, 542] on span "[Litige] Anaïs -03/09/2025 - 9H45 Interlocuteur : 0620736676 / [EMAIL_ADDRESS][…" at bounding box center [1250, 670] width 579 height 256
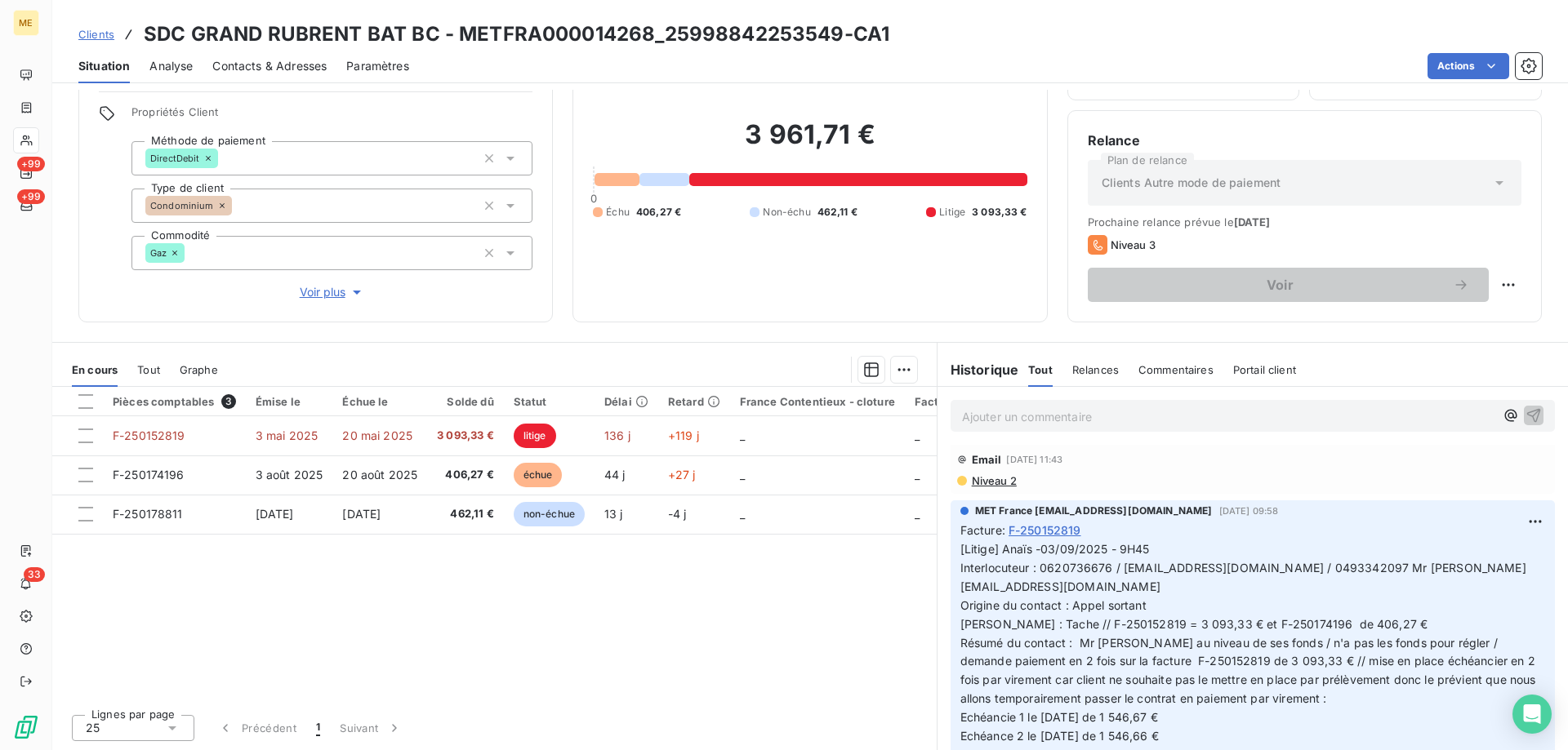
click at [1316, 636] on span "[Litige] Anaïs -03/09/2025 - 9H45 Interlocuteur : 0620736676 / [EMAIL_ADDRESS][…" at bounding box center [1250, 670] width 579 height 256
click at [1135, 662] on p "[Litige] Anaïs -03/09/2025 - 9H45 Interlocuteur : 0620736676 / [EMAIL_ADDRESS][…" at bounding box center [1253, 671] width 584 height 261
click at [1145, 659] on span "[Litige] Anaïs -03/09/2025 - 9H45 Interlocuteur : 0620736676 / [EMAIL_ADDRESS][…" at bounding box center [1250, 670] width 579 height 256
drag, startPoint x: 1119, startPoint y: 661, endPoint x: 1198, endPoint y: 657, distance: 79.1
click at [1198, 657] on p "[Litige] Anaïs -03/09/2025 - 9H45 Interlocuteur : 0620736676 / [EMAIL_ADDRESS][…" at bounding box center [1253, 671] width 584 height 261
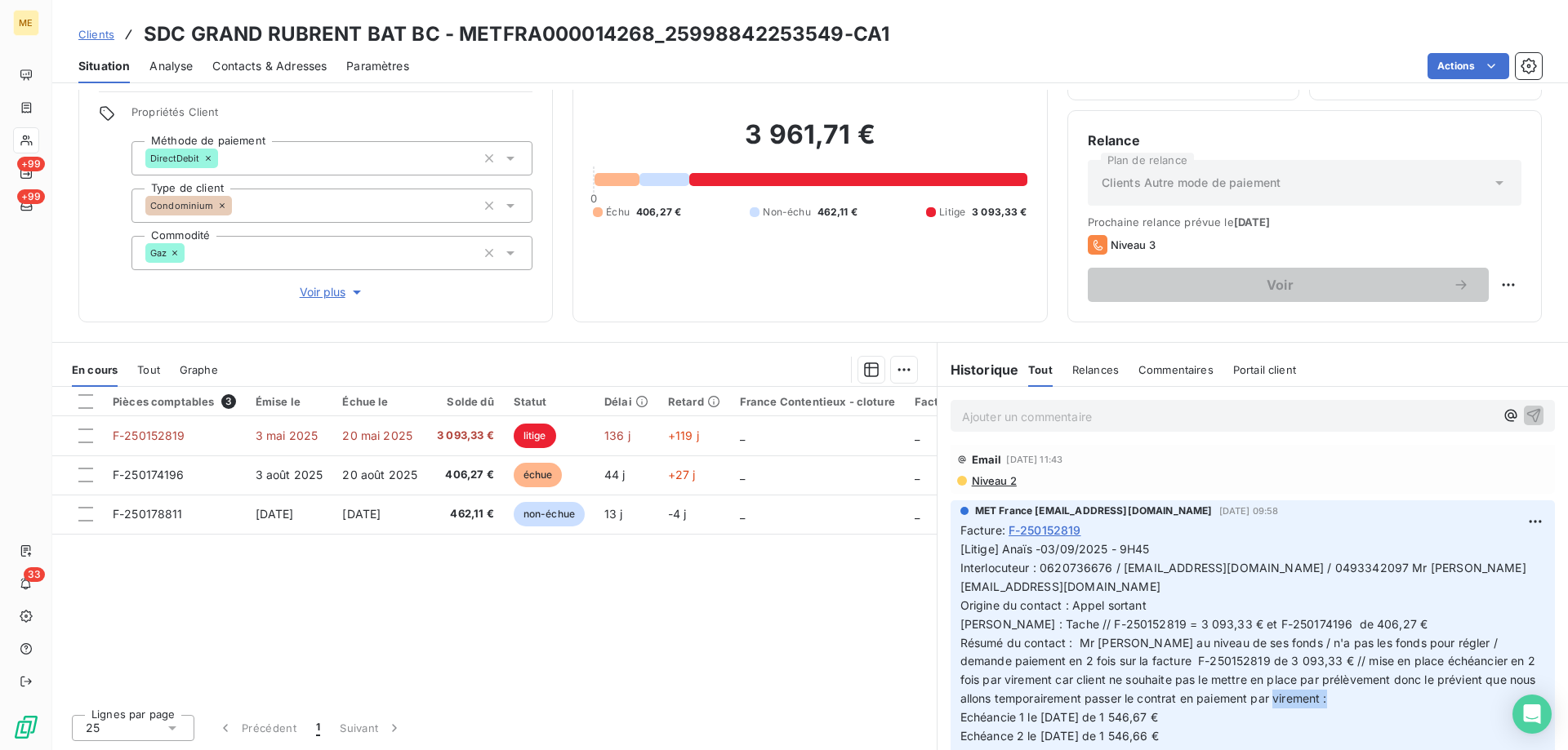
copy span "1 546,67 €"
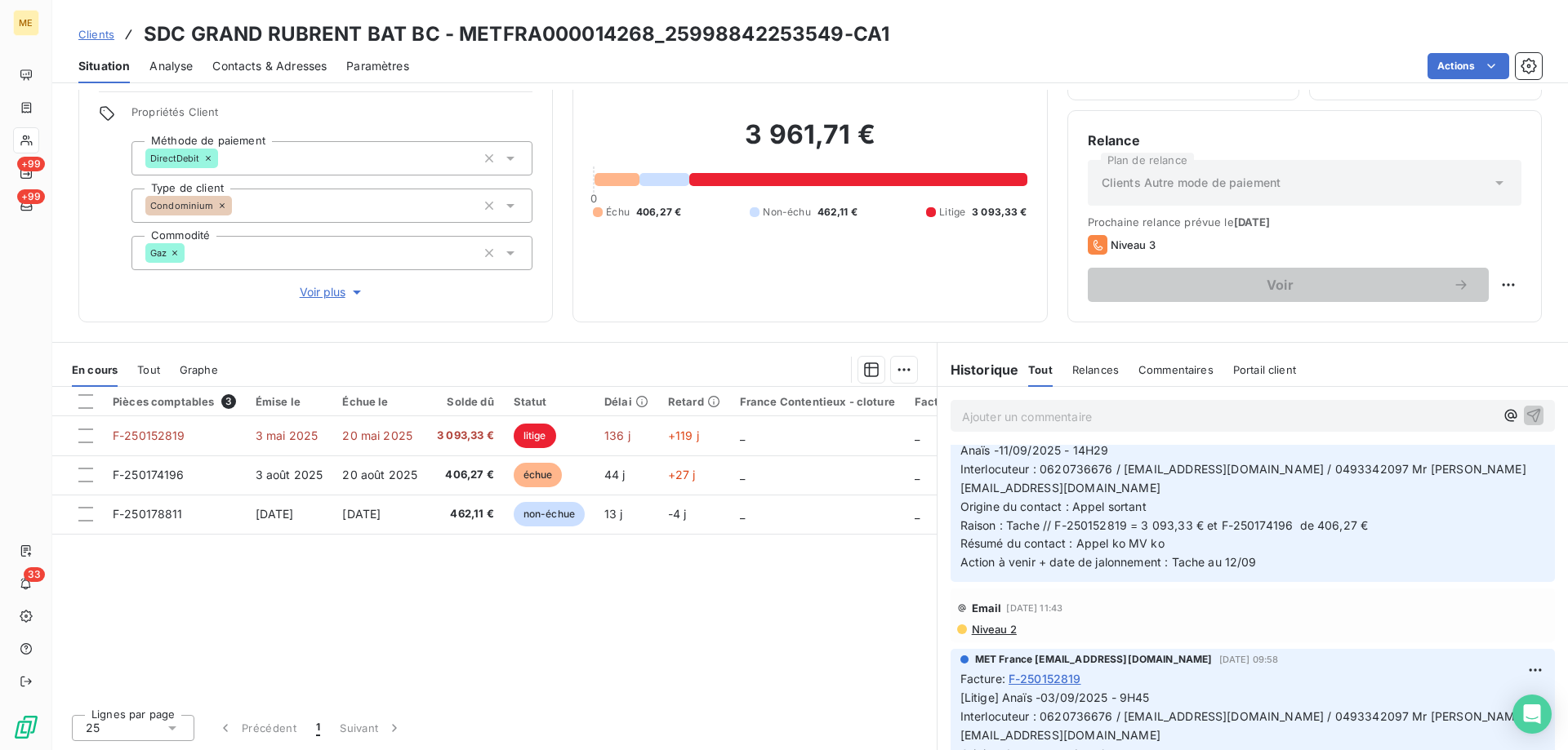
scroll to position [0, 0]
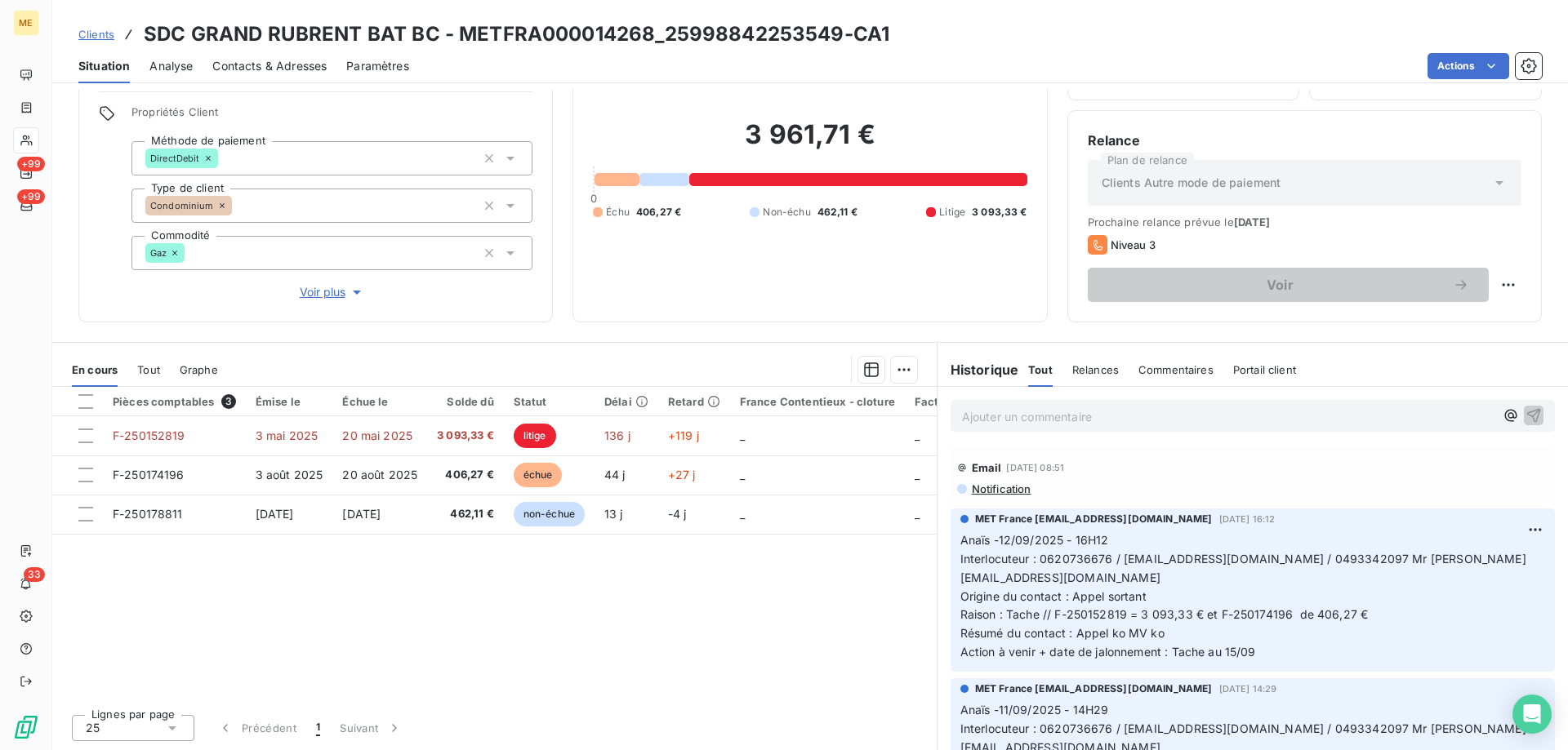
click at [1084, 405] on div "Ajouter un commentaire ﻿" at bounding box center [1228, 416] width 532 height 22
click at [1083, 413] on p "Ajouter un commentaire ﻿" at bounding box center [1228, 416] width 532 height 20
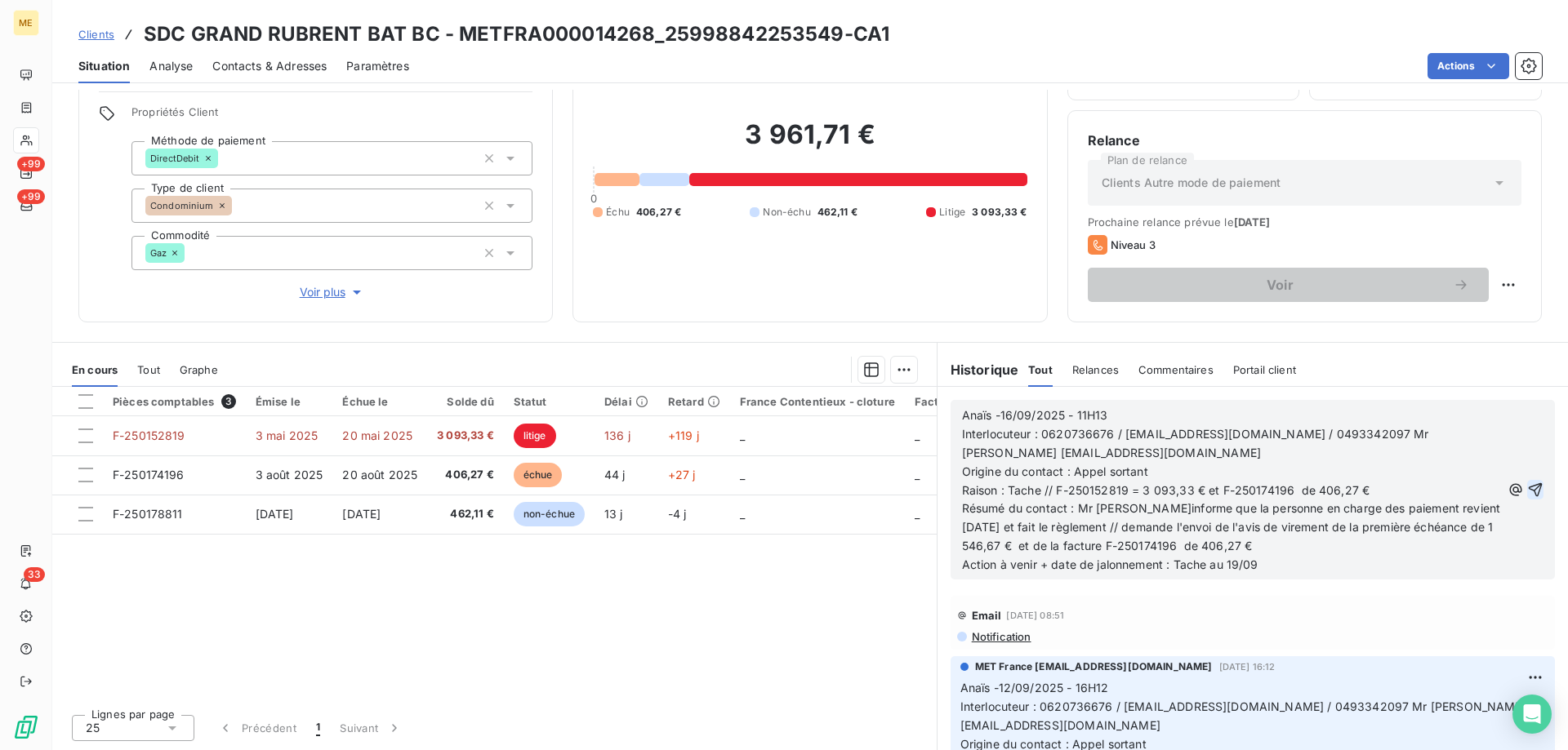
click at [1528, 484] on icon "button" at bounding box center [1535, 489] width 16 height 16
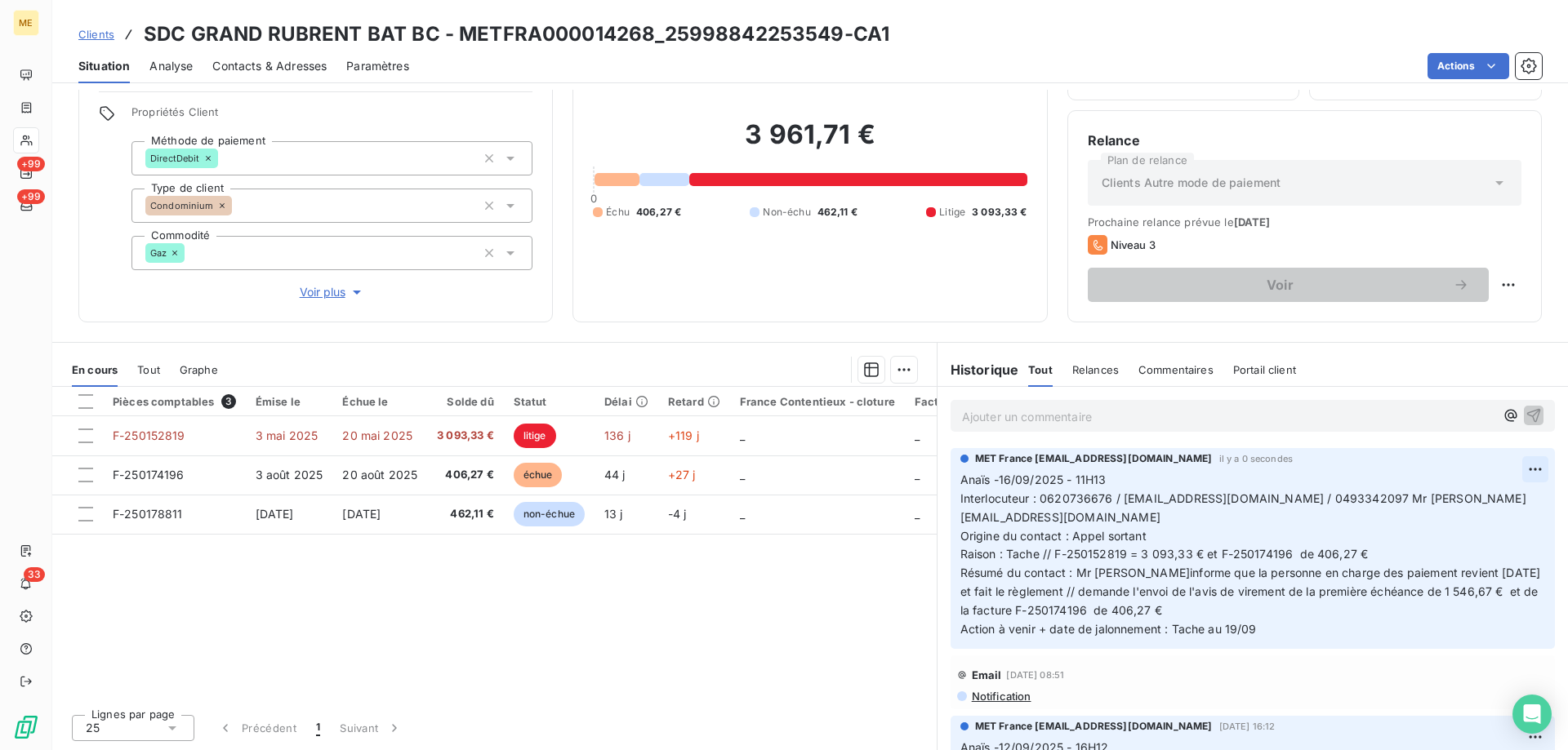
click at [1519, 465] on html "ME +99 +99 33 Clients SDC GRAND RUBRENT BAT BC - METFRA000014268_25998842253549…" at bounding box center [784, 457] width 1568 height 913
click at [1458, 539] on div "Supprimer" at bounding box center [1472, 534] width 91 height 26
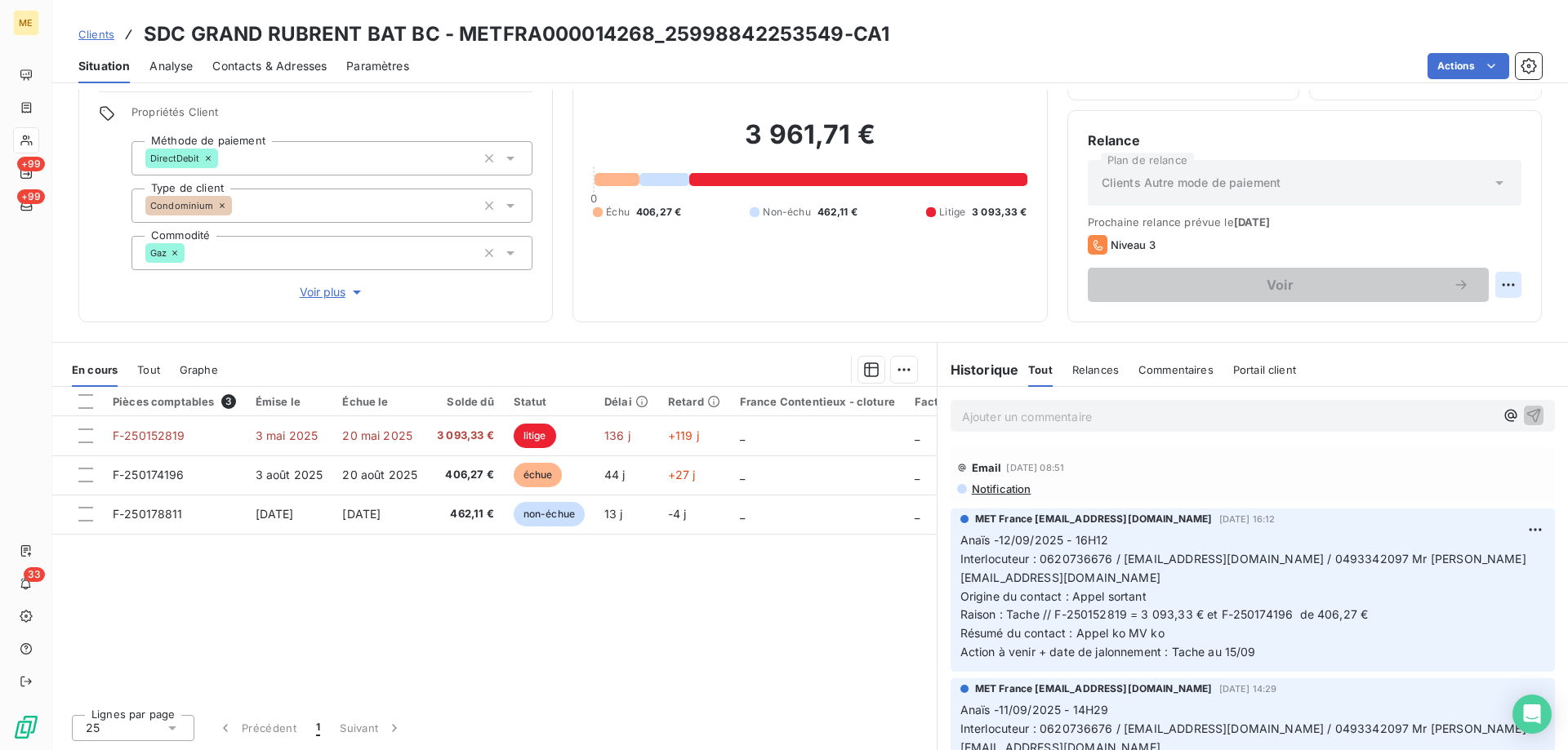
click at [1504, 291] on html "ME +99 +99 33 Clients SDC GRAND RUBRENT BAT BC - METFRA000014268_25998842253549…" at bounding box center [784, 457] width 1568 height 913
click at [1462, 318] on div "Replanifier cette action" at bounding box center [1429, 320] width 146 height 26
select select "8"
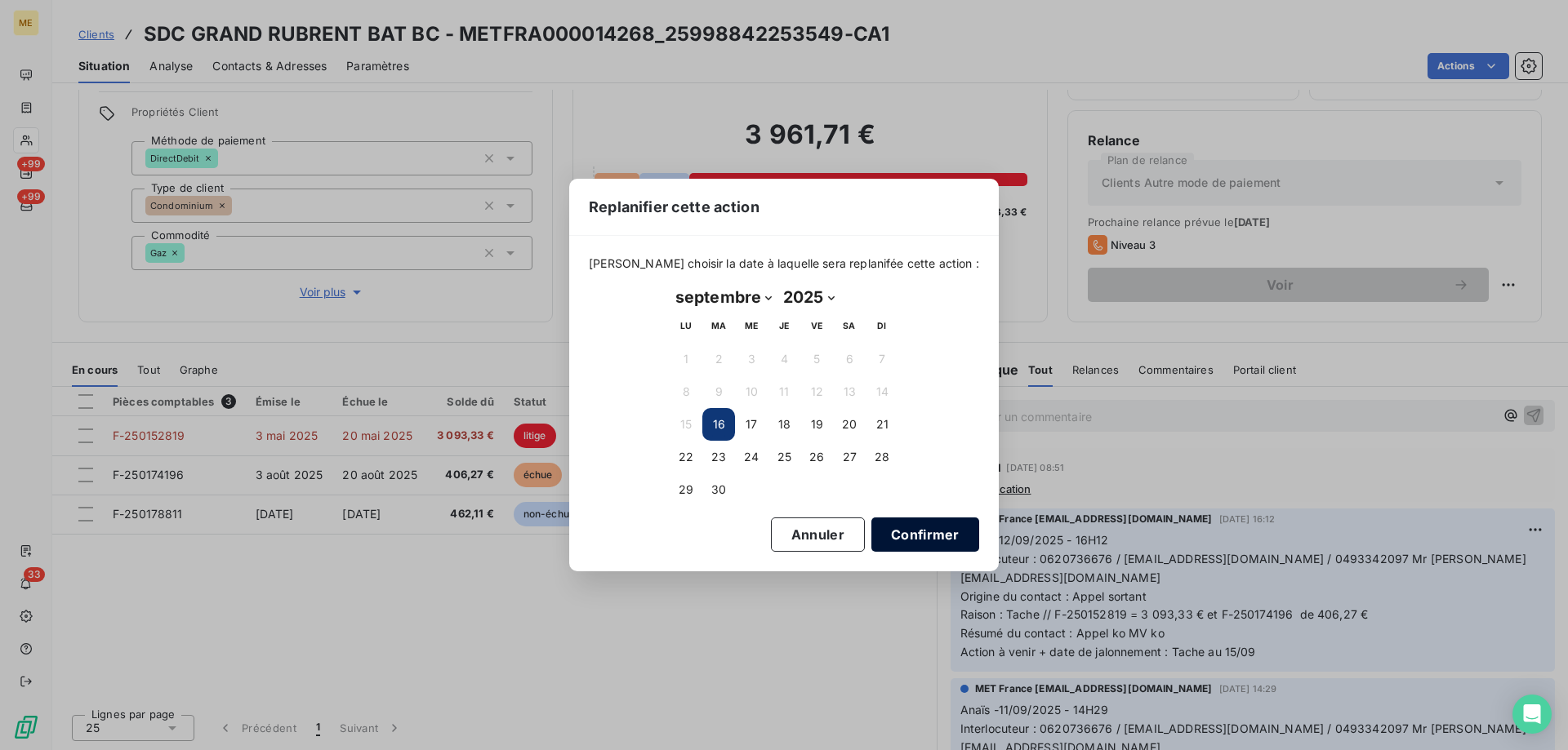
click at [884, 537] on button "Confirmer" at bounding box center [925, 535] width 108 height 34
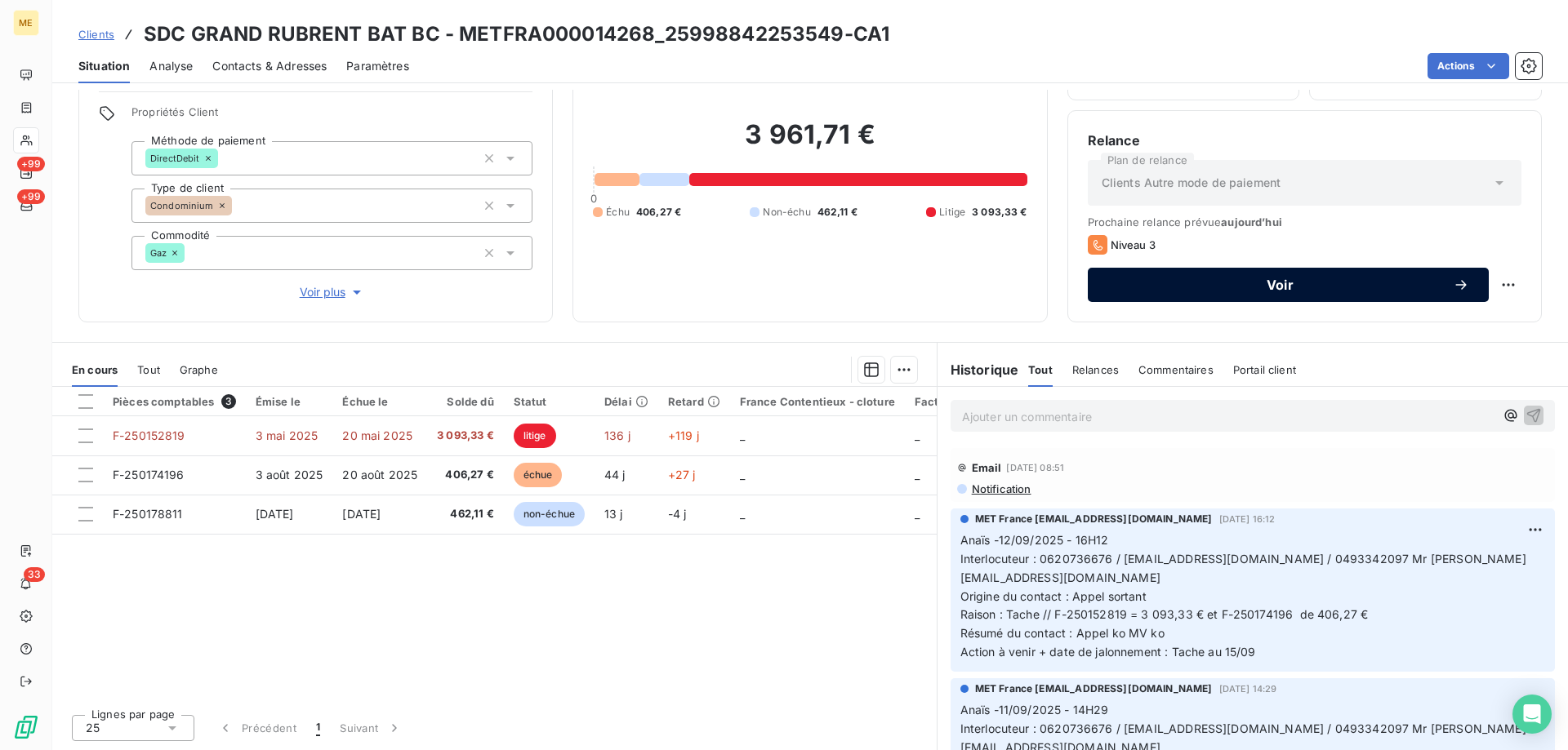
click at [1335, 286] on span "Voir" at bounding box center [1280, 285] width 345 height 13
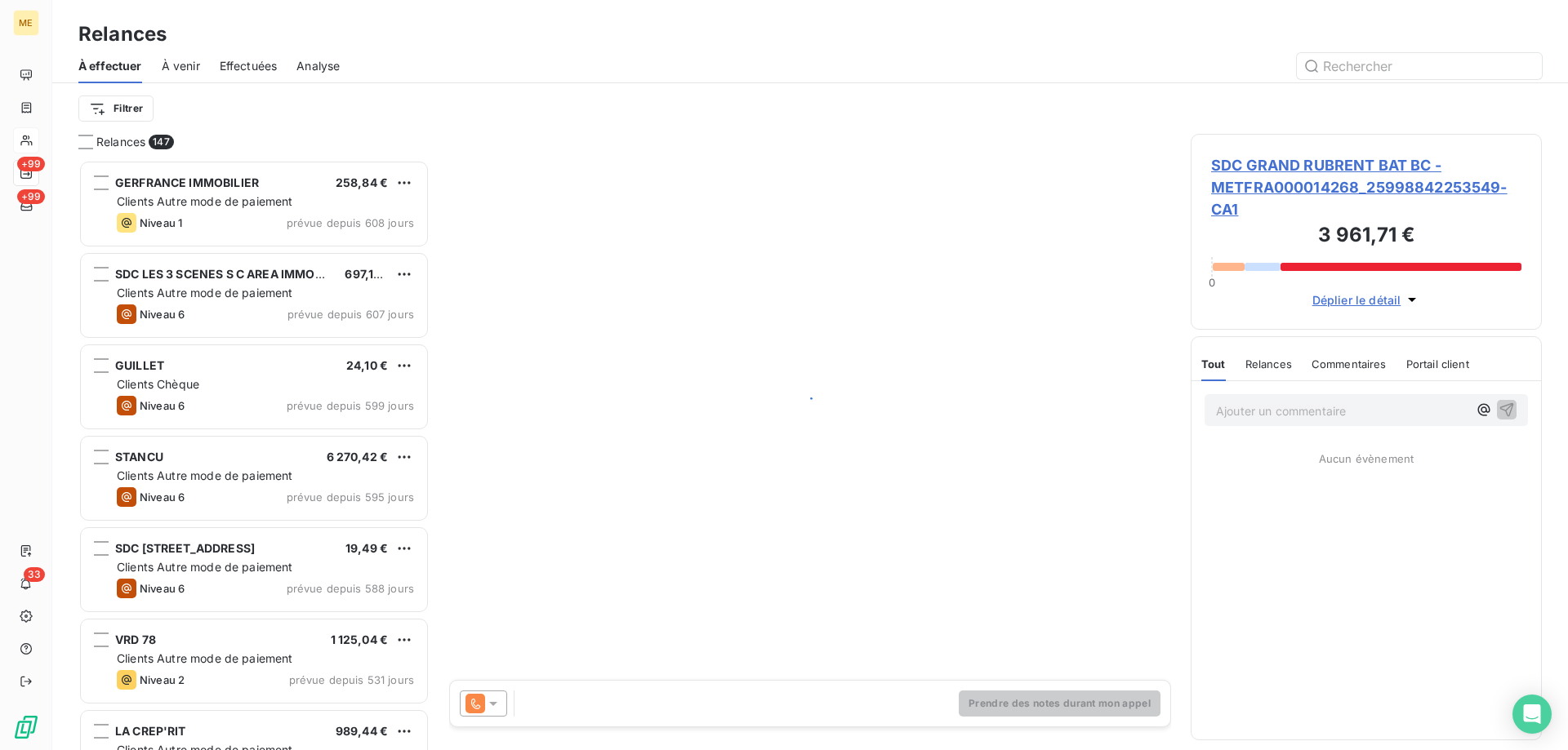
scroll to position [578, 339]
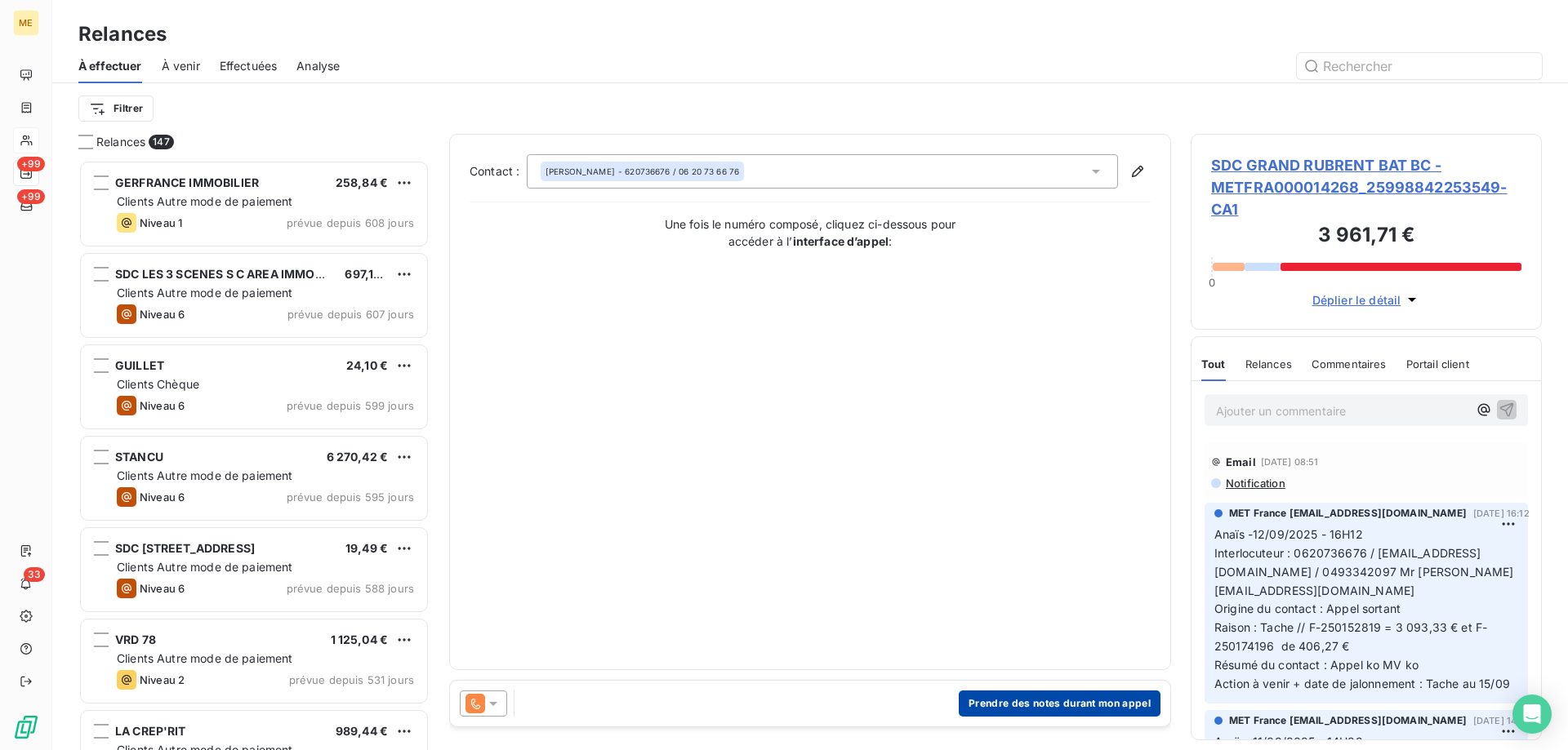
click at [1025, 711] on button "Prendre des notes durant mon appel" at bounding box center [1060, 703] width 202 height 26
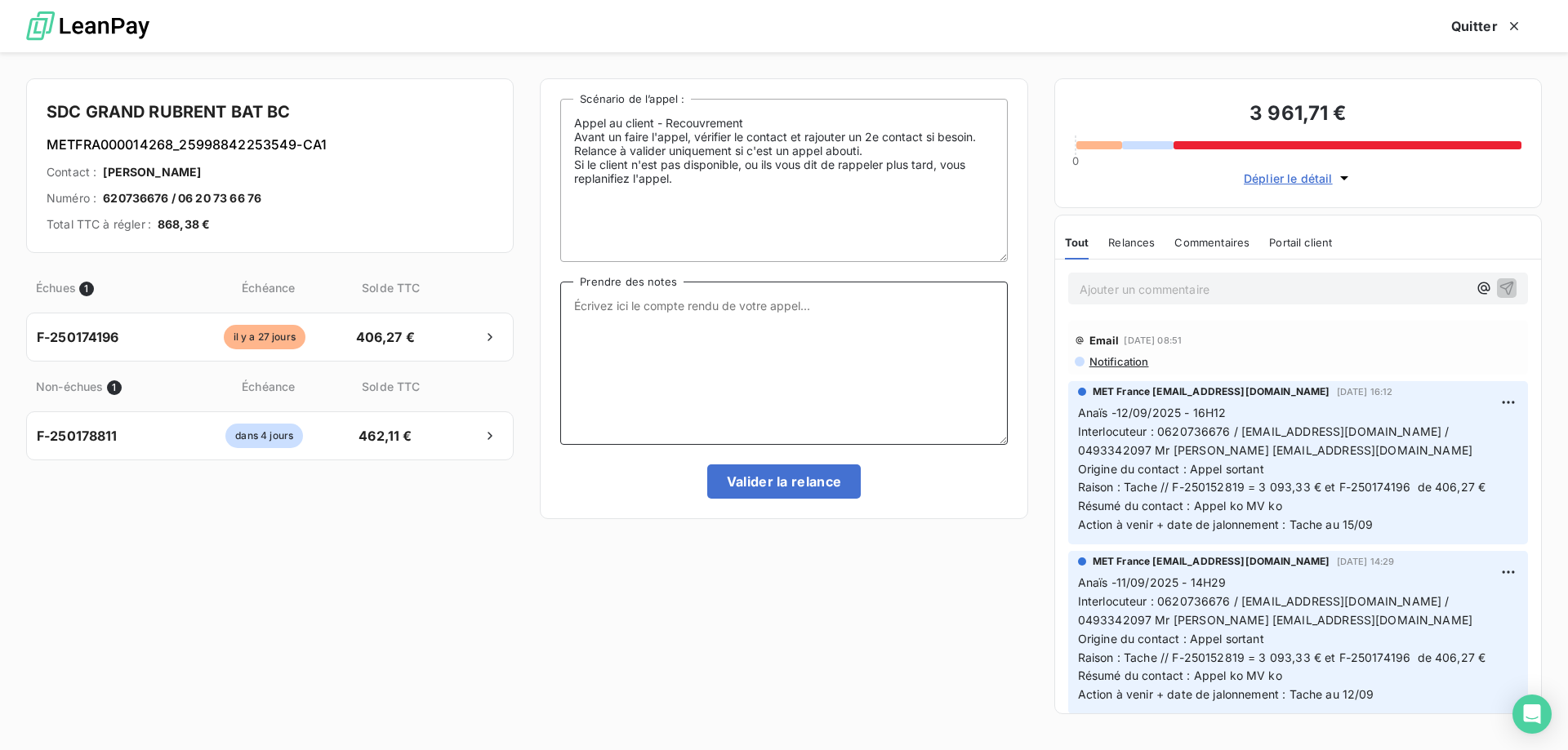
click at [848, 370] on textarea "Prendre des notes" at bounding box center [783, 363] width 447 height 163
paste textarea "Anaïs -16/09/2025 - 11H13 Interlocuteur : 0620736676 / [EMAIL_ADDRESS][DOMAIN_N…"
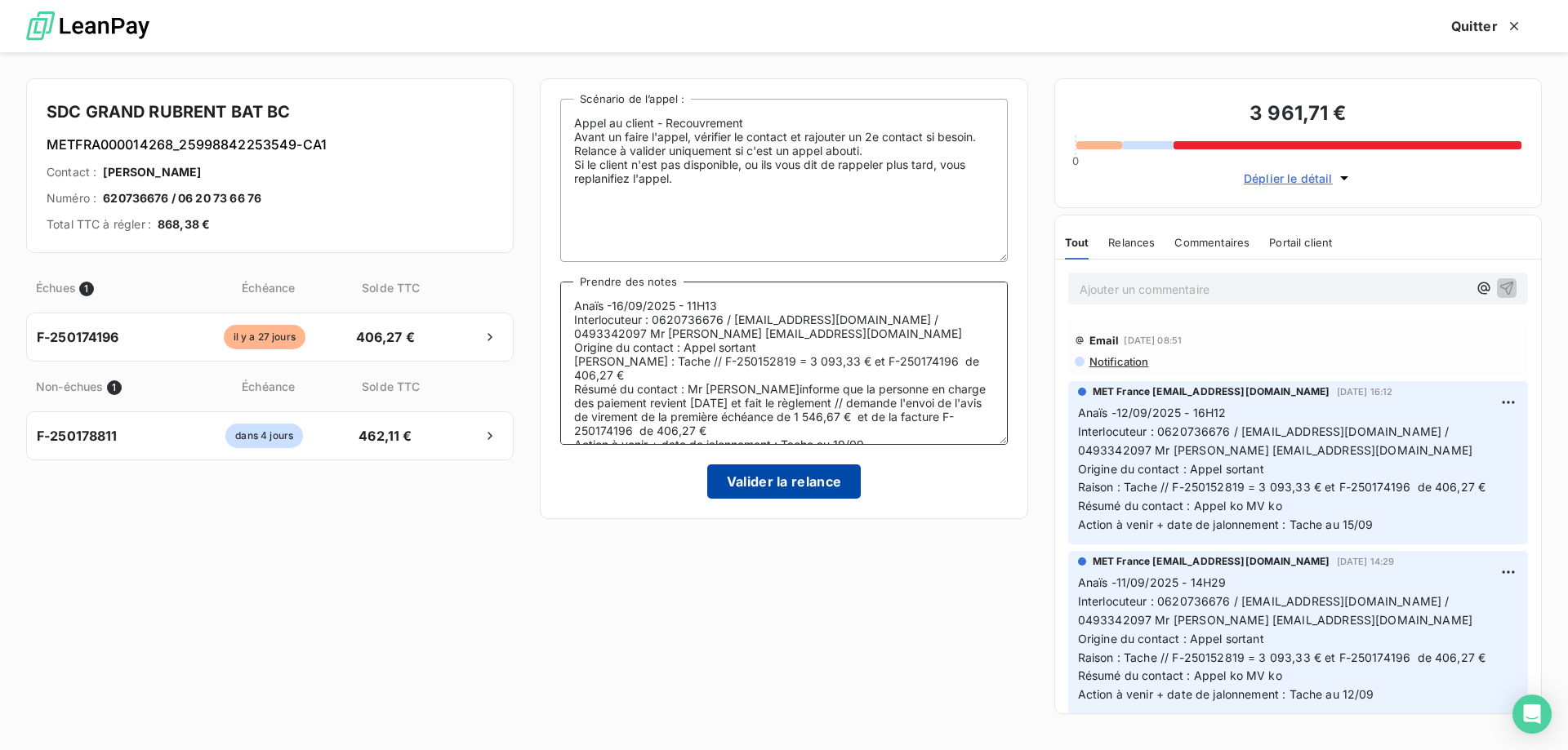
type textarea "Anaïs -16/09/2025 - 11H13 Interlocuteur : 0620736676 / [EMAIL_ADDRESS][DOMAIN_N…"
click at [819, 471] on button "Valider la relance" at bounding box center [785, 481] width 154 height 34
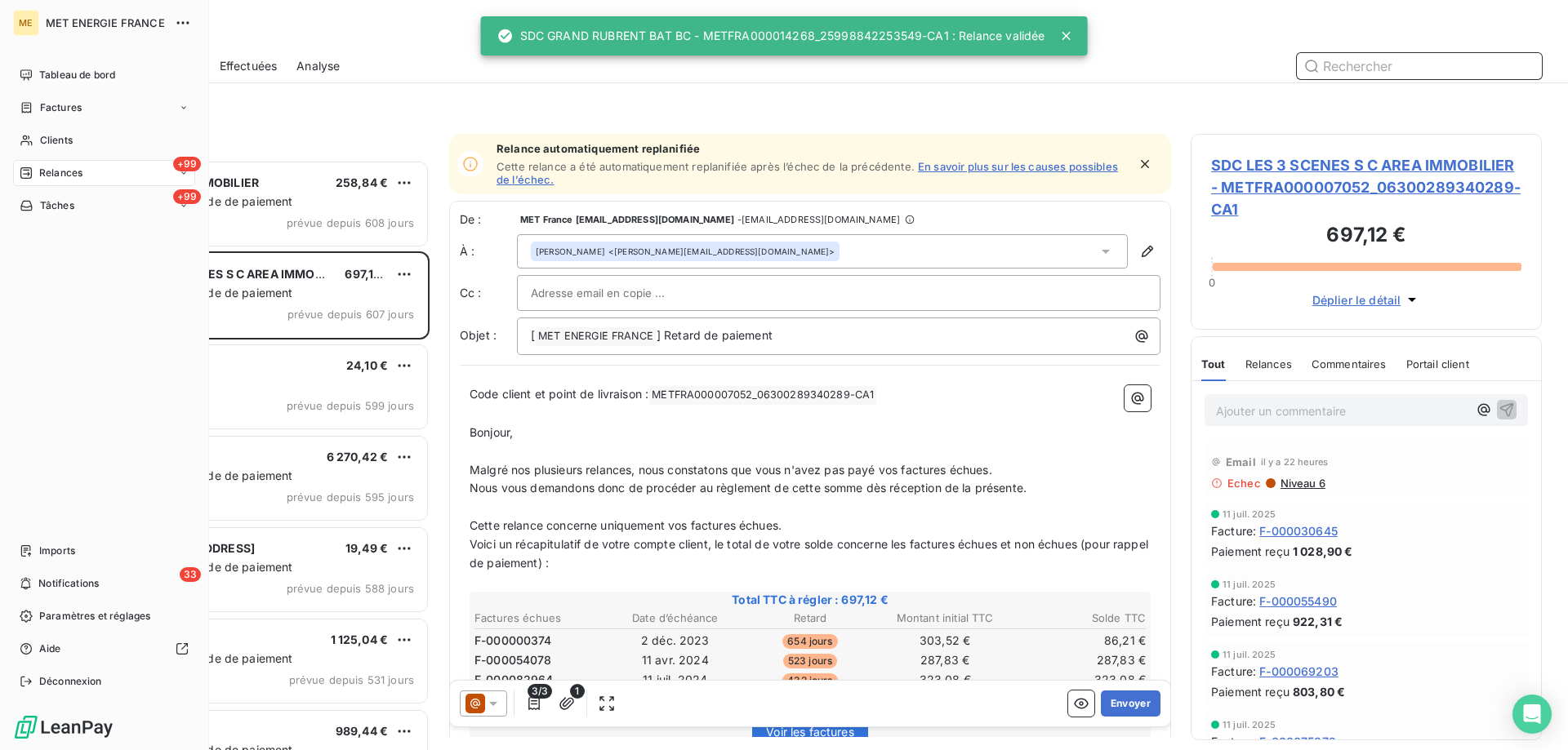
scroll to position [578, 339]
click at [48, 204] on span "Tâches" at bounding box center [57, 206] width 34 height 15
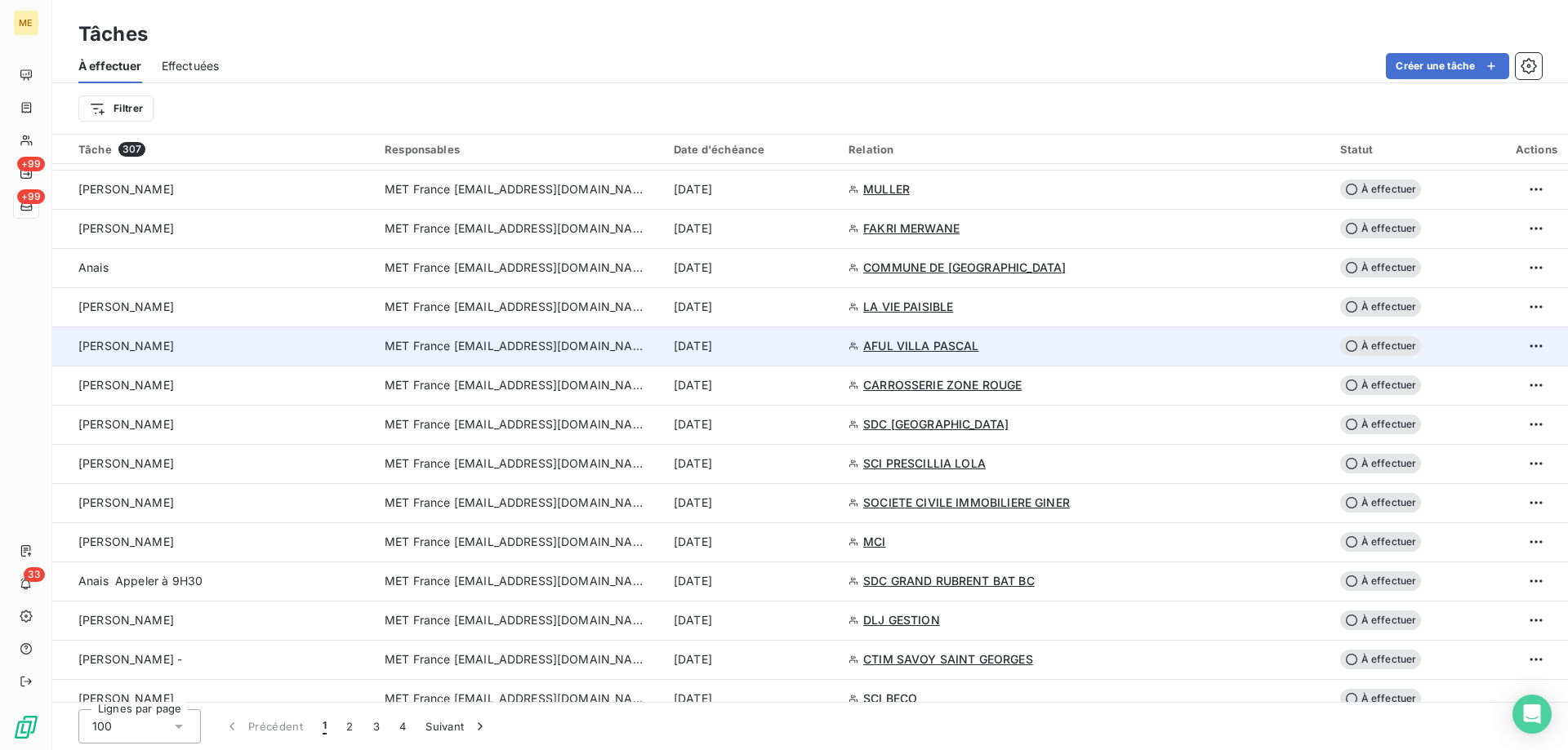
scroll to position [898, 0]
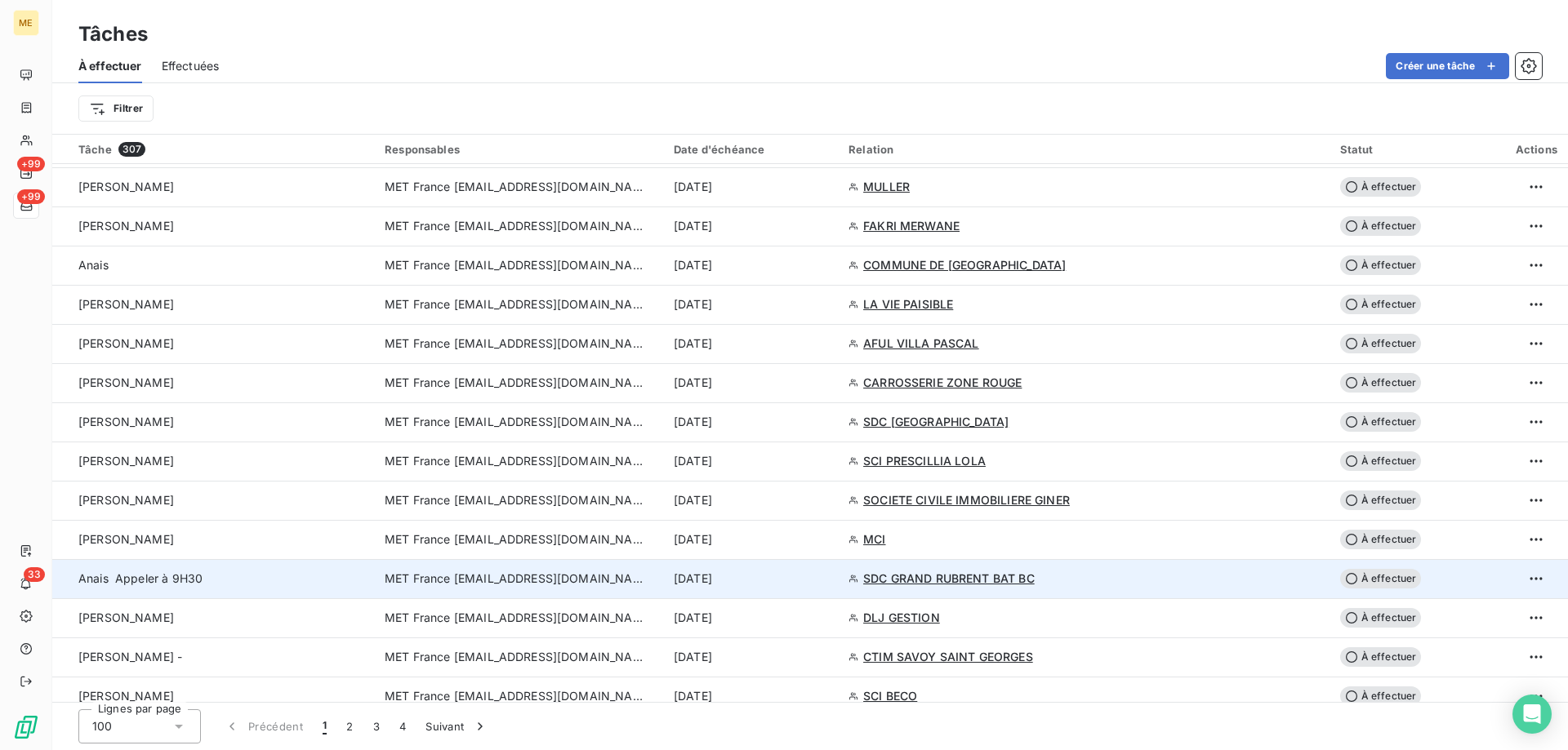
click at [829, 572] on div "[DATE]" at bounding box center [751, 578] width 155 height 16
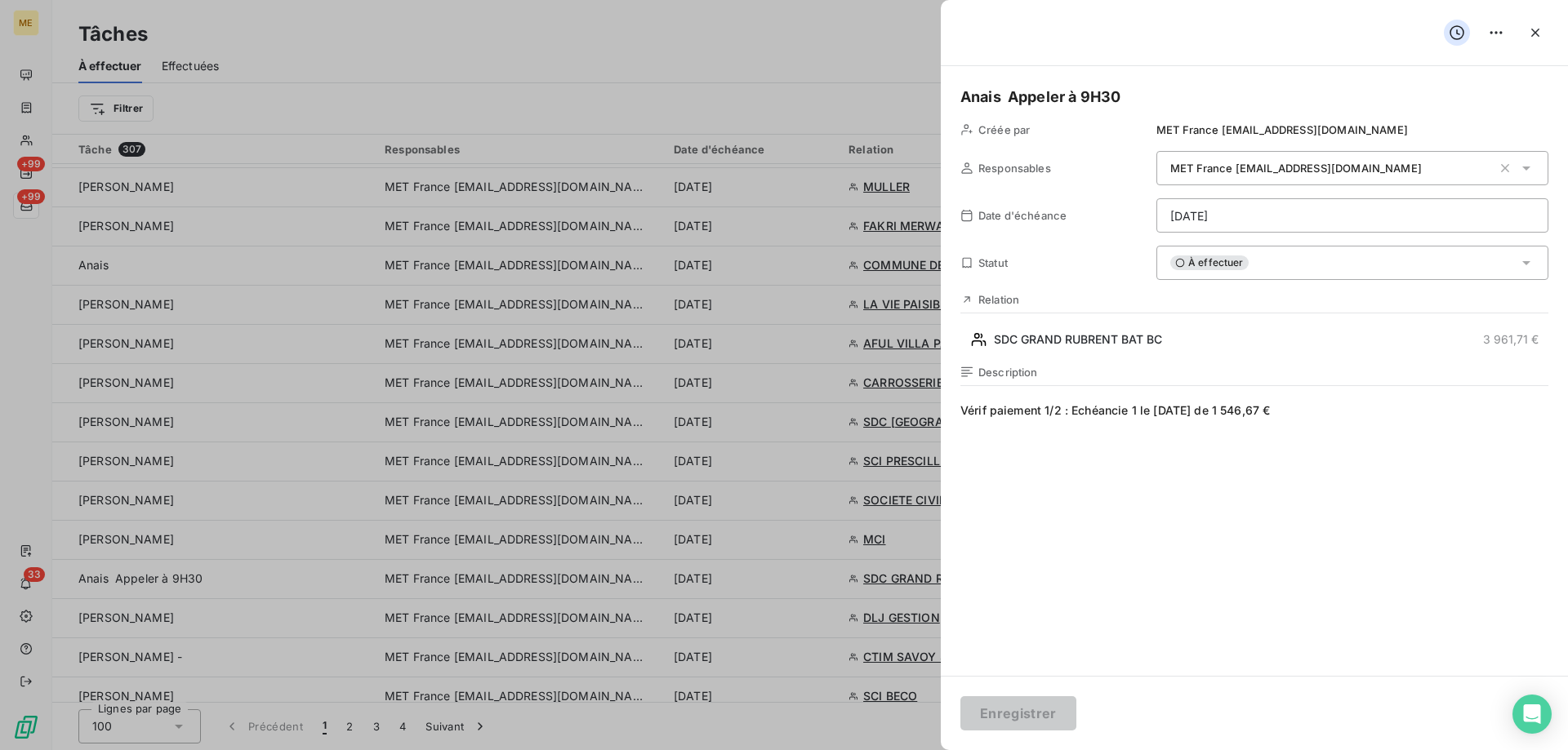
click at [1287, 206] on html "ME +99 +99 33 Tâches À effectuer Effectuées Créer une tâche Filtrer Tâche 307 R…" at bounding box center [784, 457] width 1568 height 913
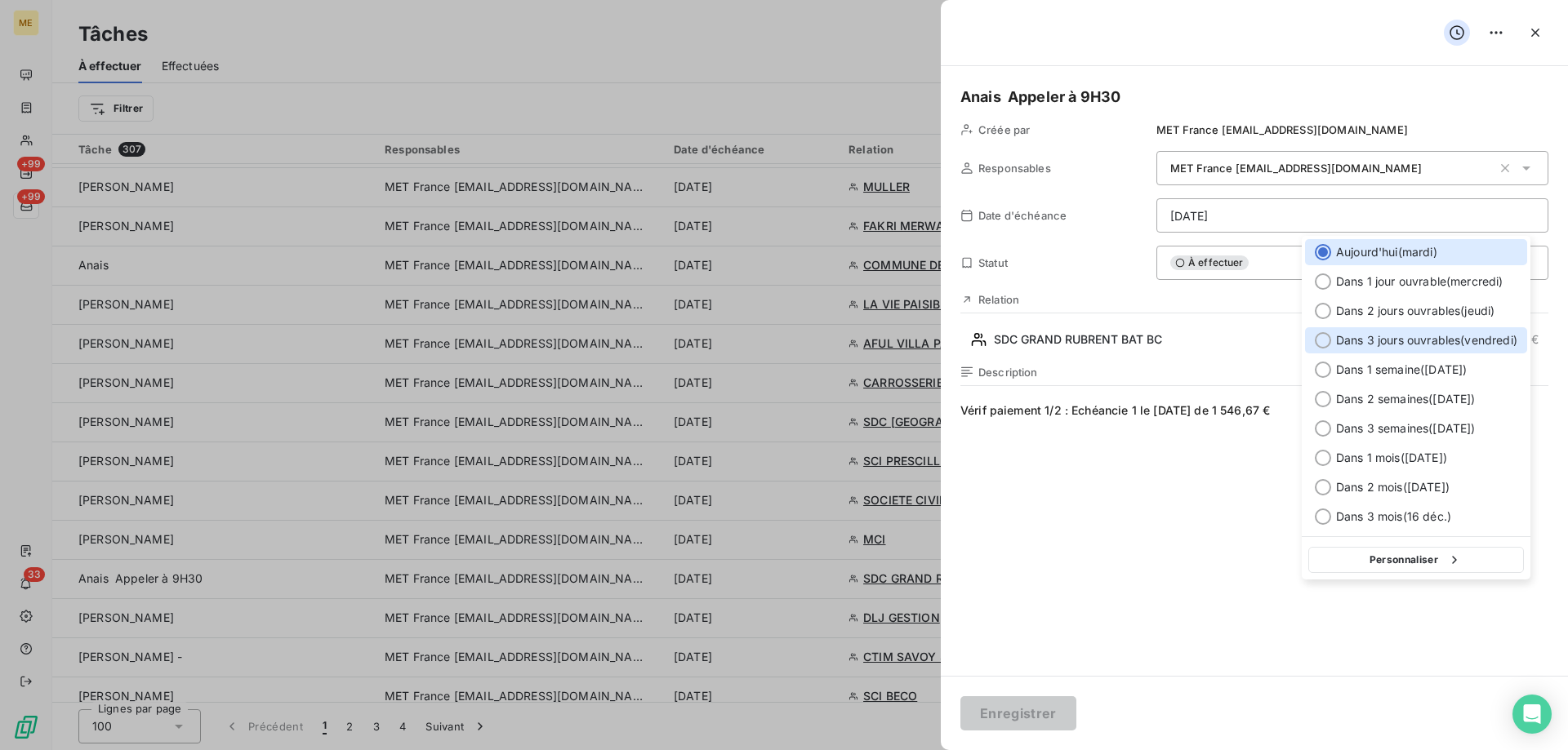
click at [1420, 337] on span "Dans 3 jours ouvrables ( vendredi )" at bounding box center [1427, 339] width 181 height 16
type input "[DATE]"
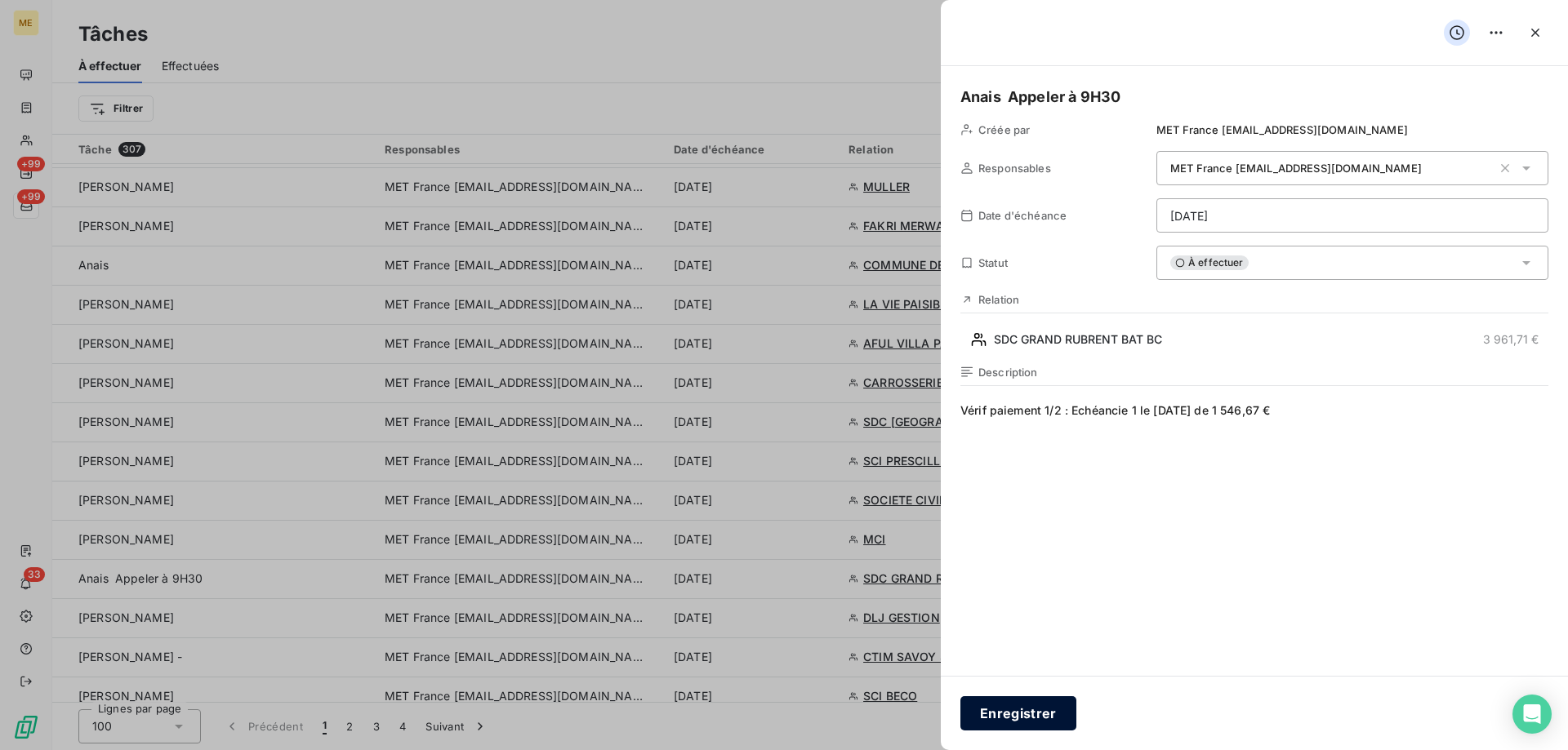
click at [1027, 721] on button "Enregistrer" at bounding box center [1019, 713] width 116 height 34
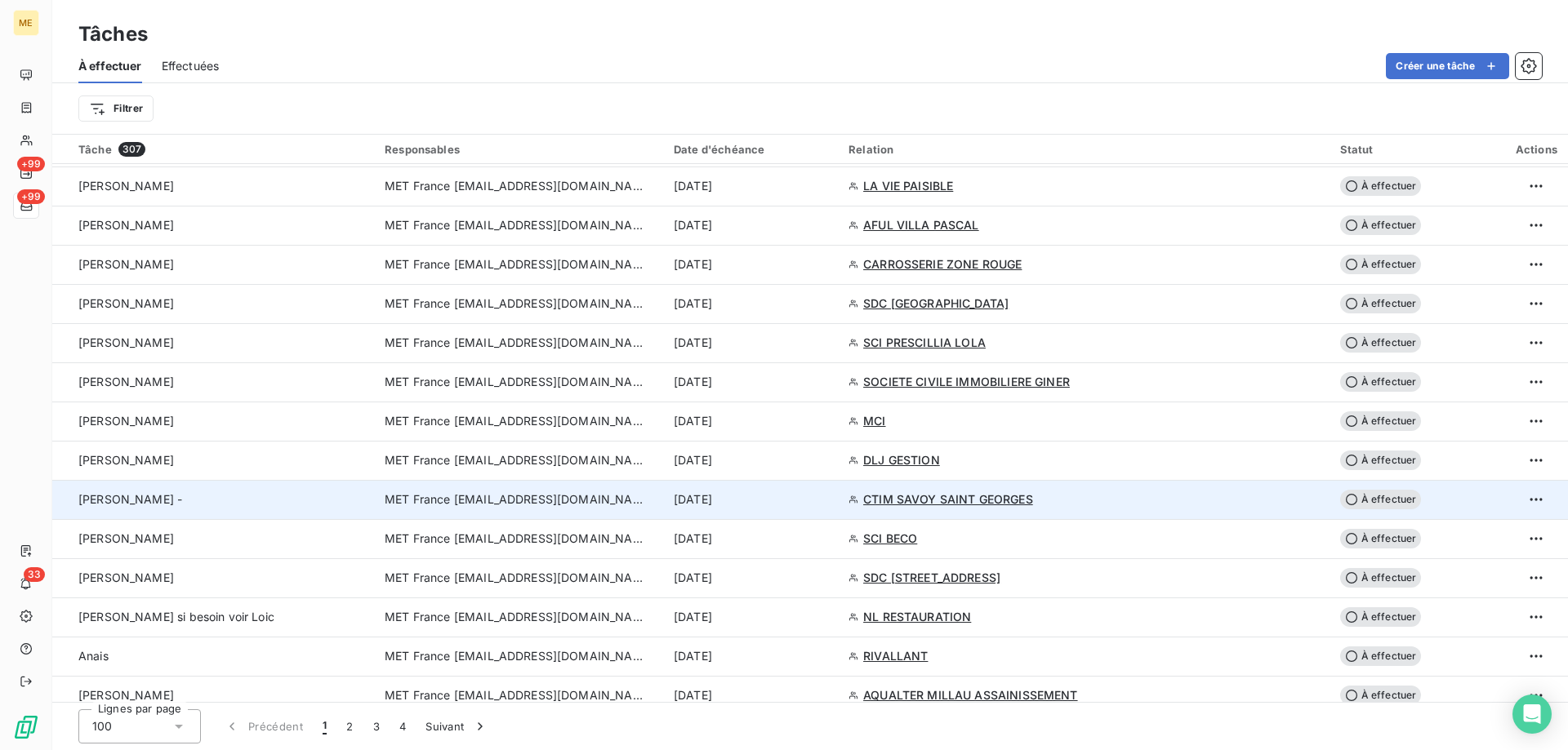
scroll to position [1061, 0]
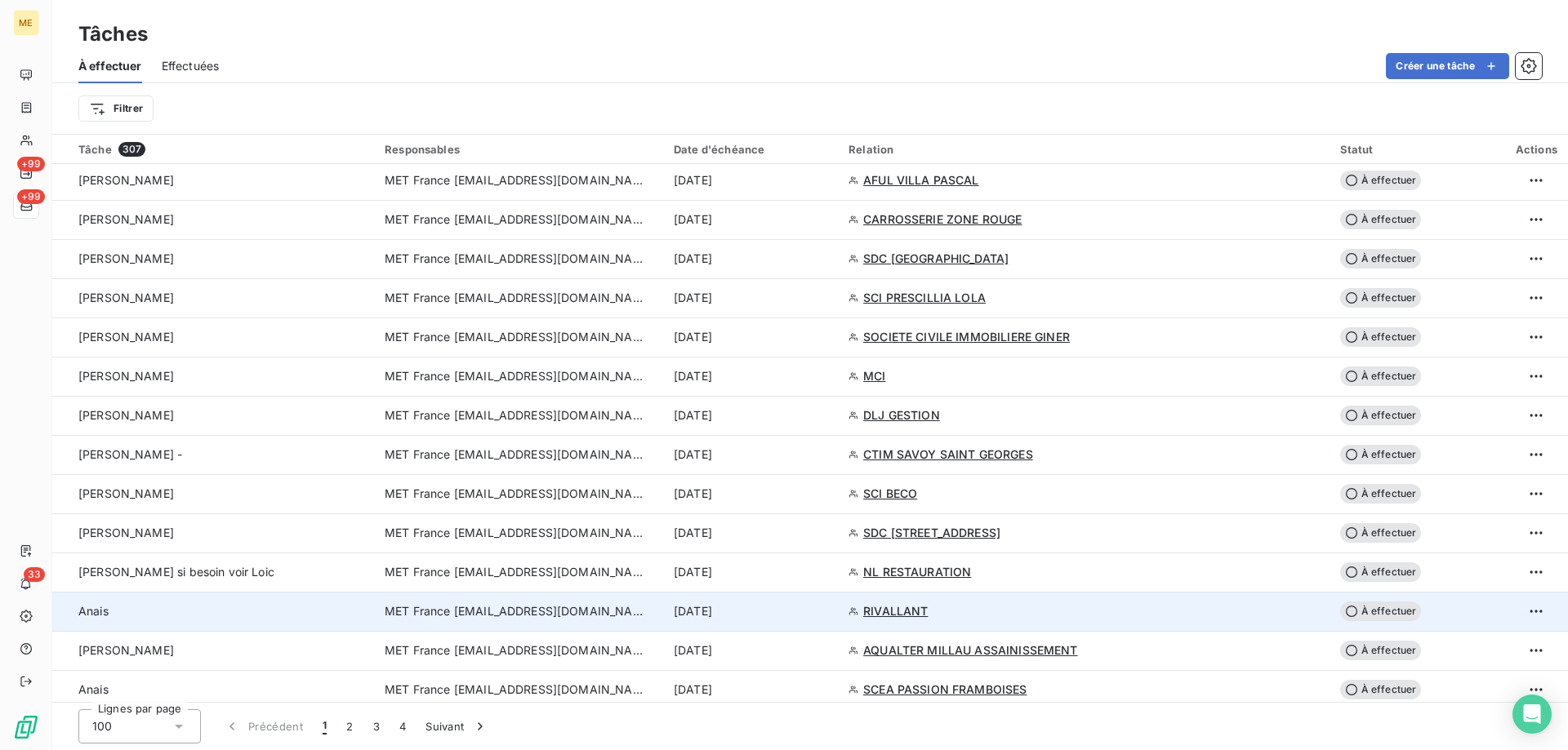
click at [829, 613] on div "[DATE]" at bounding box center [751, 611] width 155 height 16
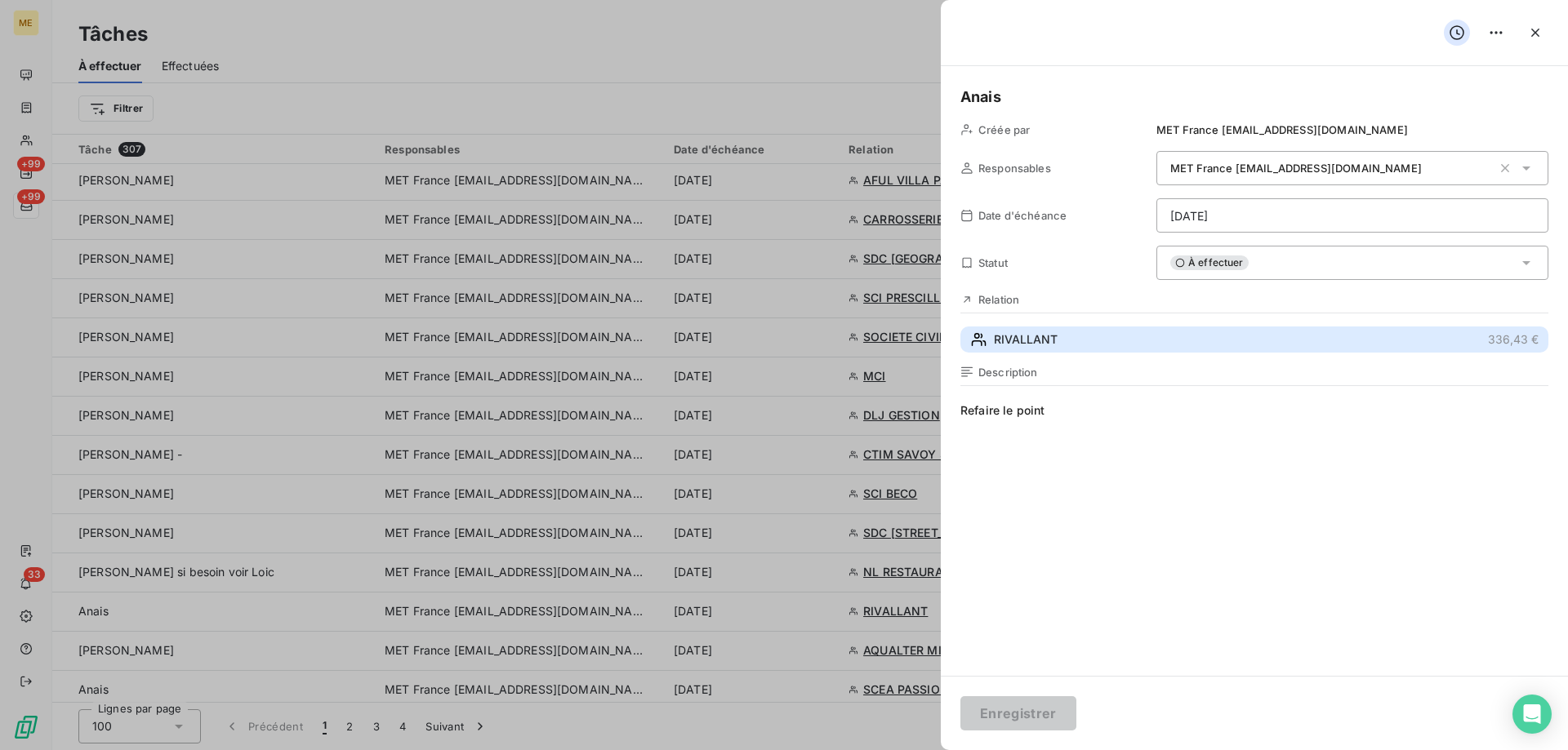
click at [1109, 342] on button "RIVALLANT 336,43 €" at bounding box center [1254, 339] width 588 height 26
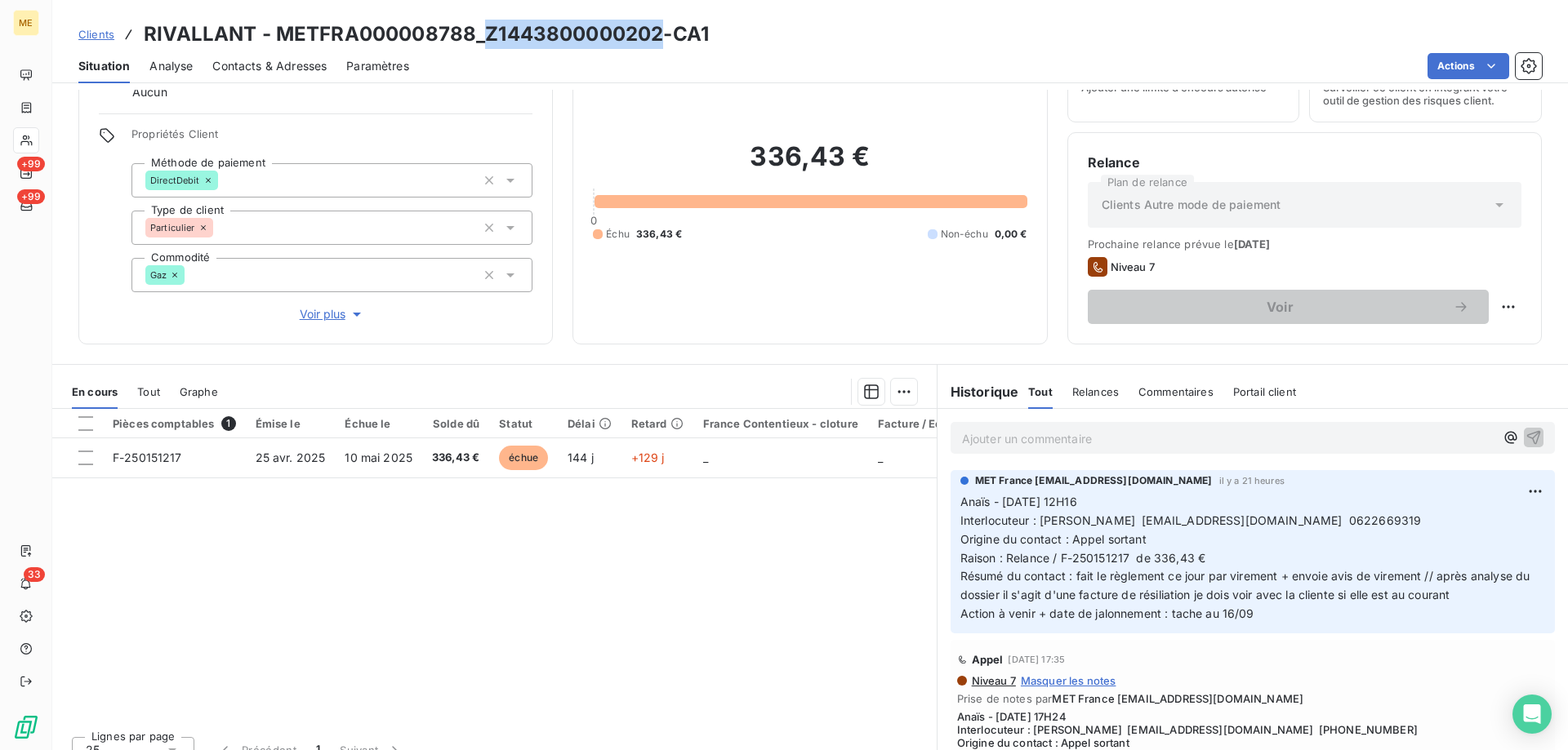
drag, startPoint x: 662, startPoint y: 30, endPoint x: 479, endPoint y: 40, distance: 183.3
click at [479, 40] on h3 "RIVALLANT - METFRA000008788_Z1443800000202-CA1" at bounding box center [426, 34] width 565 height 29
copy h3 "Z1443800000202"
click at [315, 306] on span "Voir plus" at bounding box center [332, 313] width 65 height 16
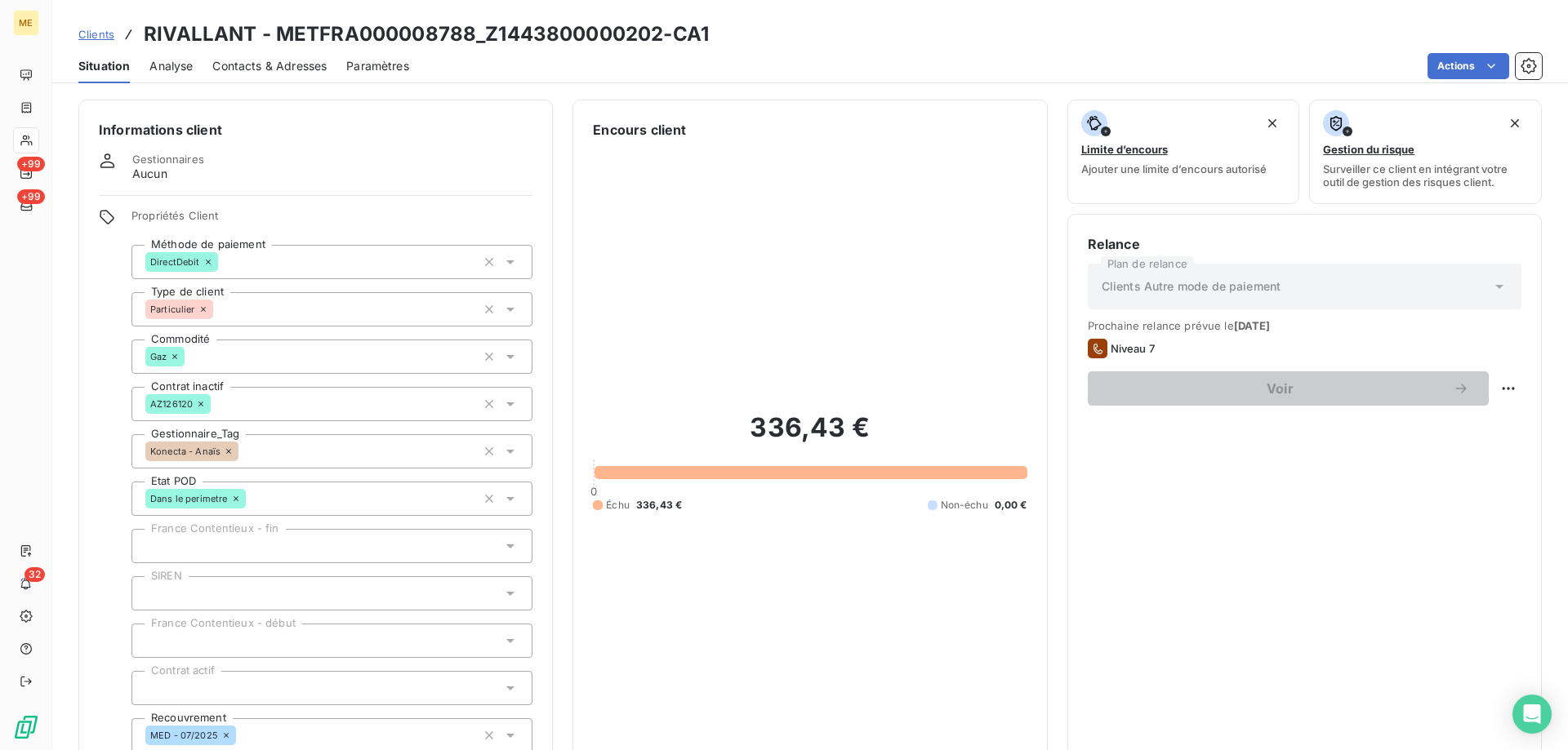
click at [669, 46] on h3 "RIVALLANT - METFRA000008788_Z1443800000202-CA1" at bounding box center [426, 34] width 565 height 29
drag, startPoint x: 660, startPoint y: 33, endPoint x: 479, endPoint y: 33, distance: 181.0
click at [479, 33] on h3 "RIVALLANT - METFRA000008788_Z1443800000202-CA1" at bounding box center [426, 34] width 565 height 29
copy h3 "Z1443800000202"
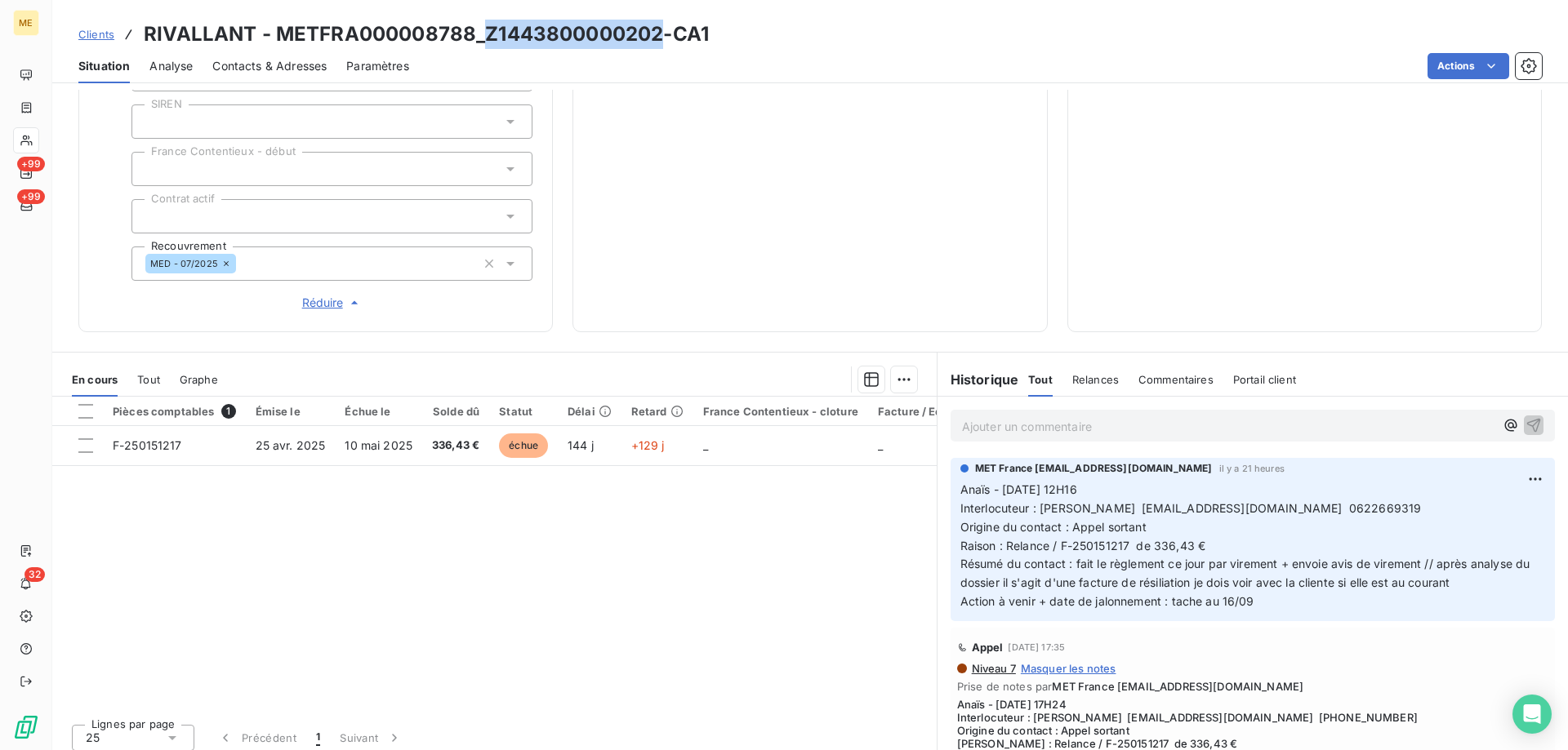
scroll to position [81, 0]
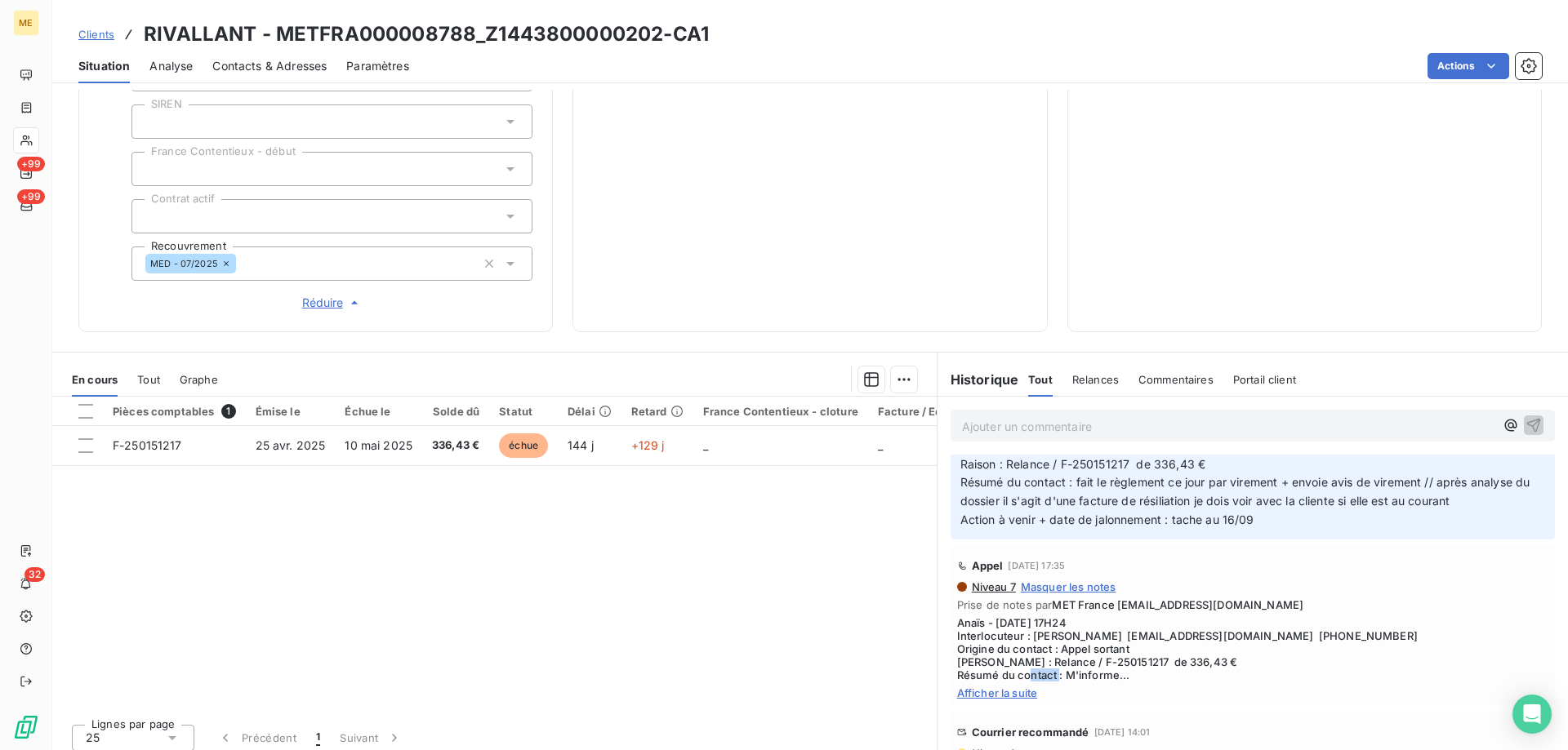
drag, startPoint x: 1124, startPoint y: 668, endPoint x: 1090, endPoint y: 661, distance: 34.7
click at [1090, 661] on span "Anaïs - [DATE] 17H24 Interlocuteur : [PERSON_NAME] [EMAIL_ADDRESS][DOMAIN_NAME]…" at bounding box center [1253, 649] width 591 height 65
click at [1001, 689] on span "Afficher la suite" at bounding box center [1253, 693] width 591 height 13
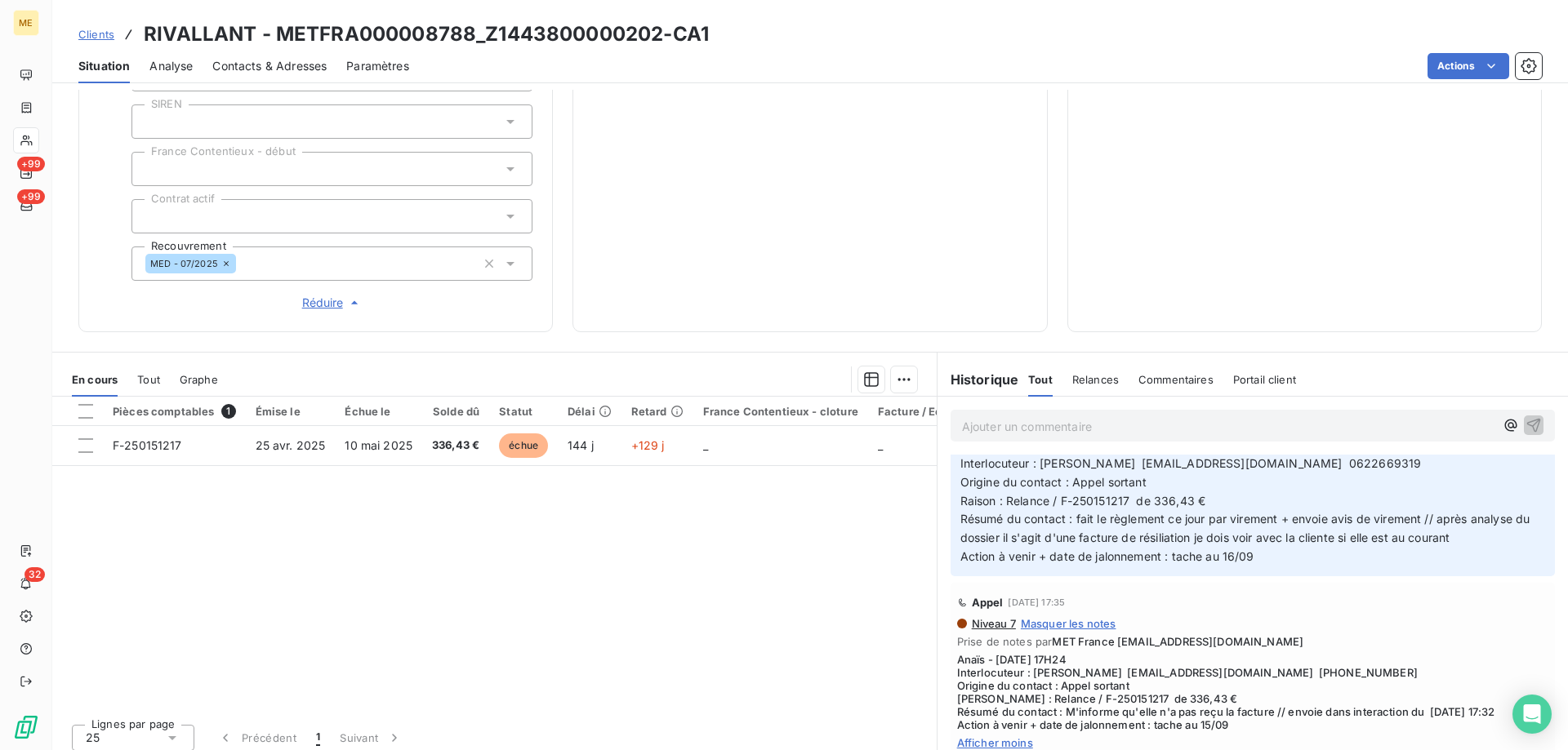
scroll to position [0, 0]
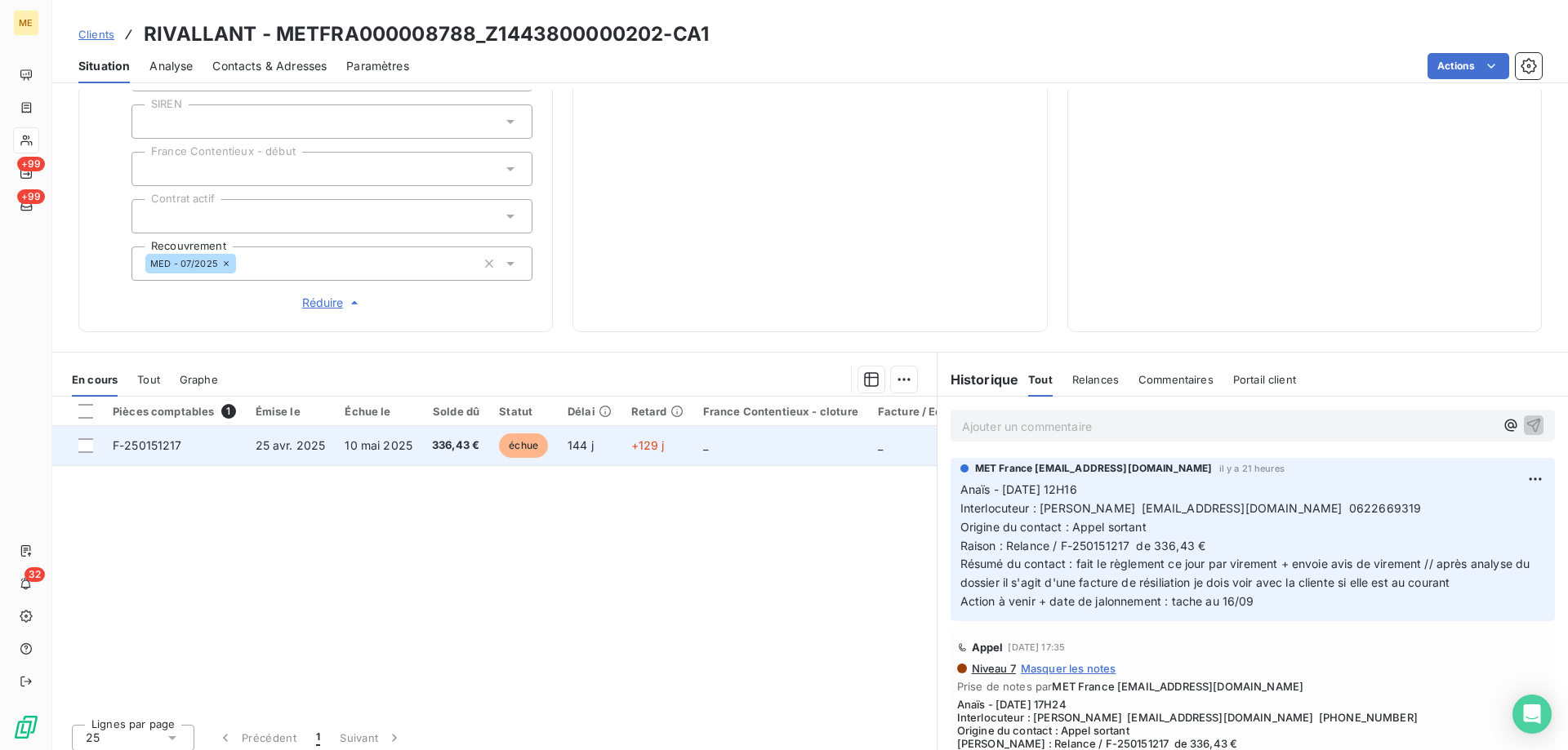
click at [762, 449] on td "_" at bounding box center [781, 445] width 174 height 39
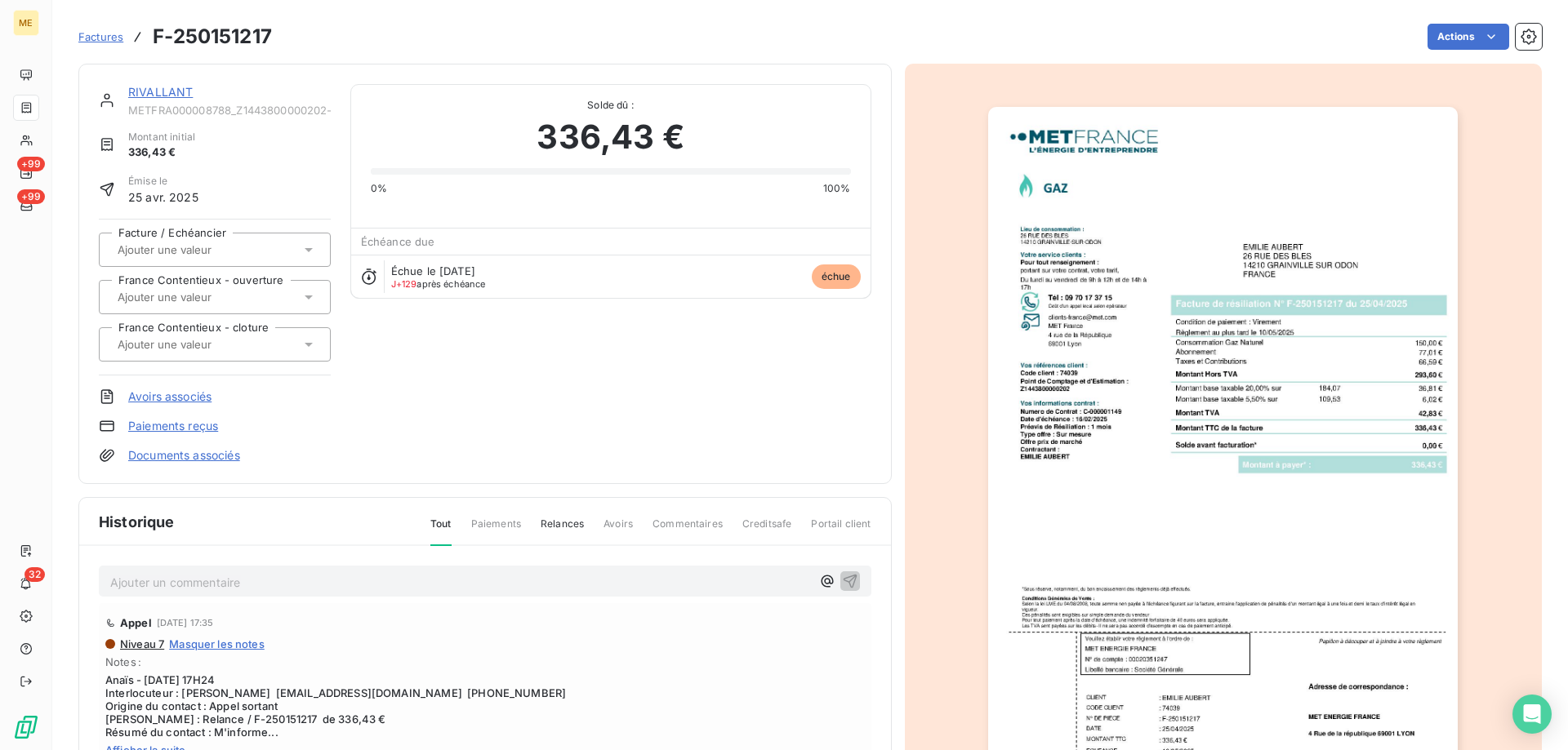
click at [165, 96] on link "RIVALLANT" at bounding box center [160, 91] width 65 height 14
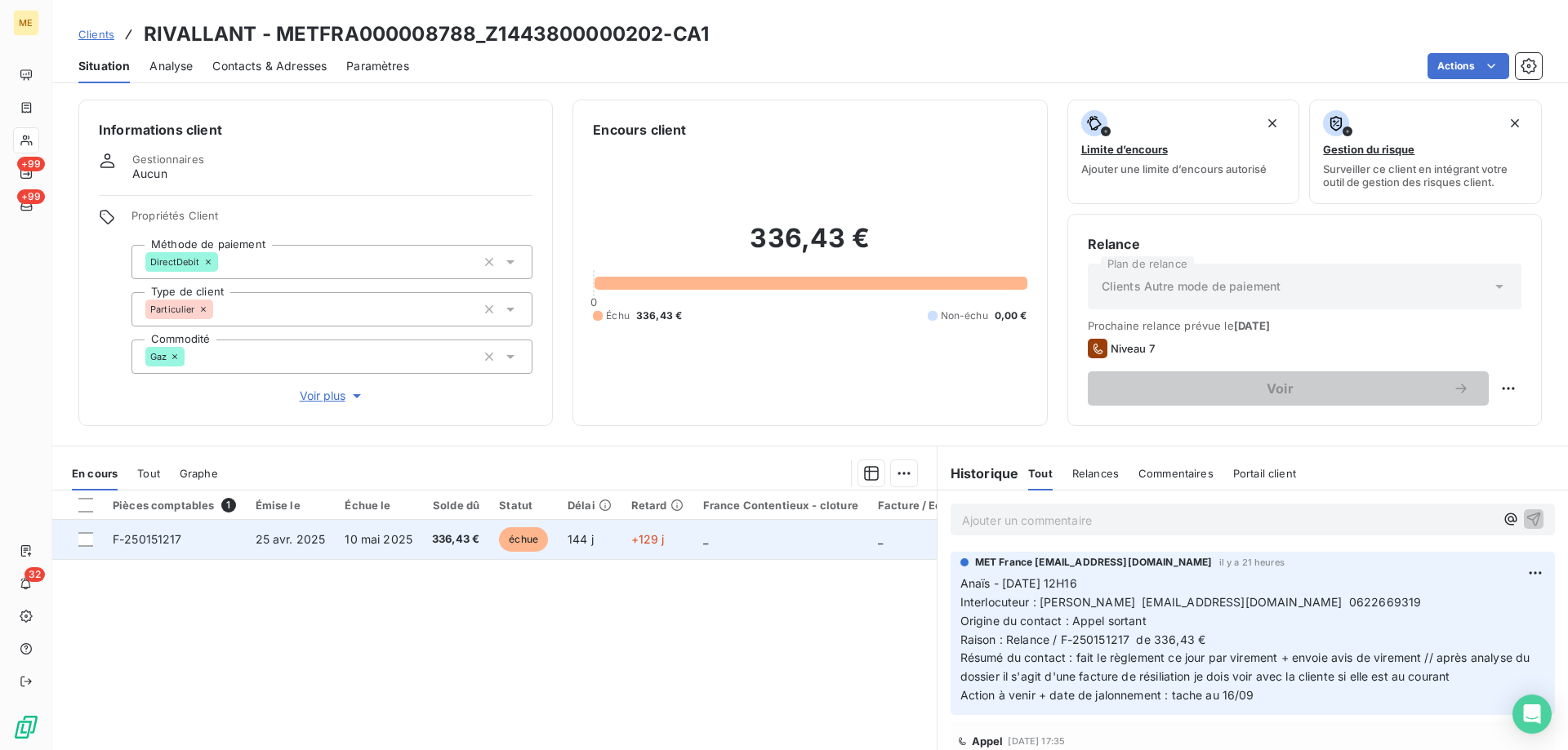
click at [766, 545] on td "_" at bounding box center [781, 540] width 174 height 39
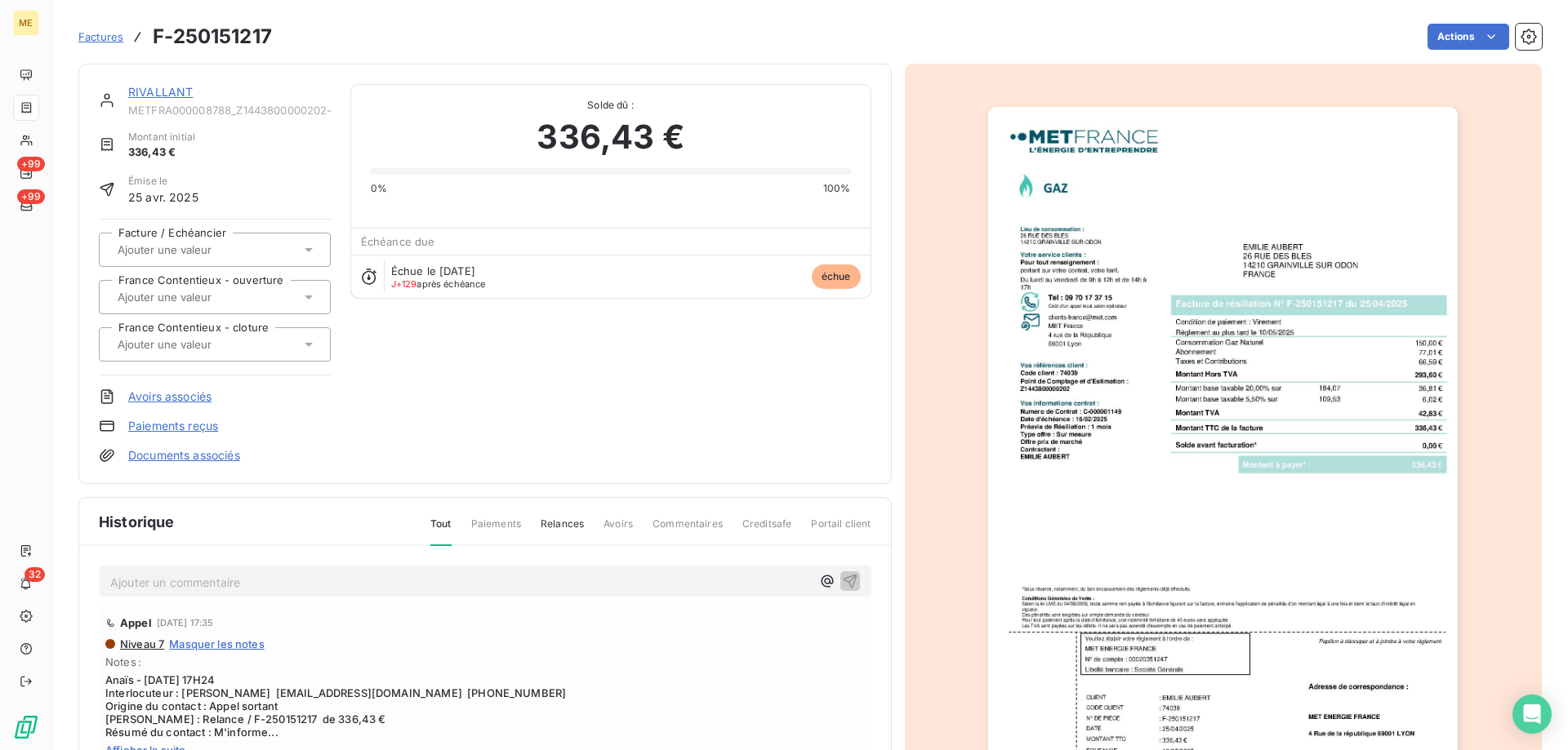
click at [176, 87] on link "RIVALLANT" at bounding box center [160, 91] width 65 height 14
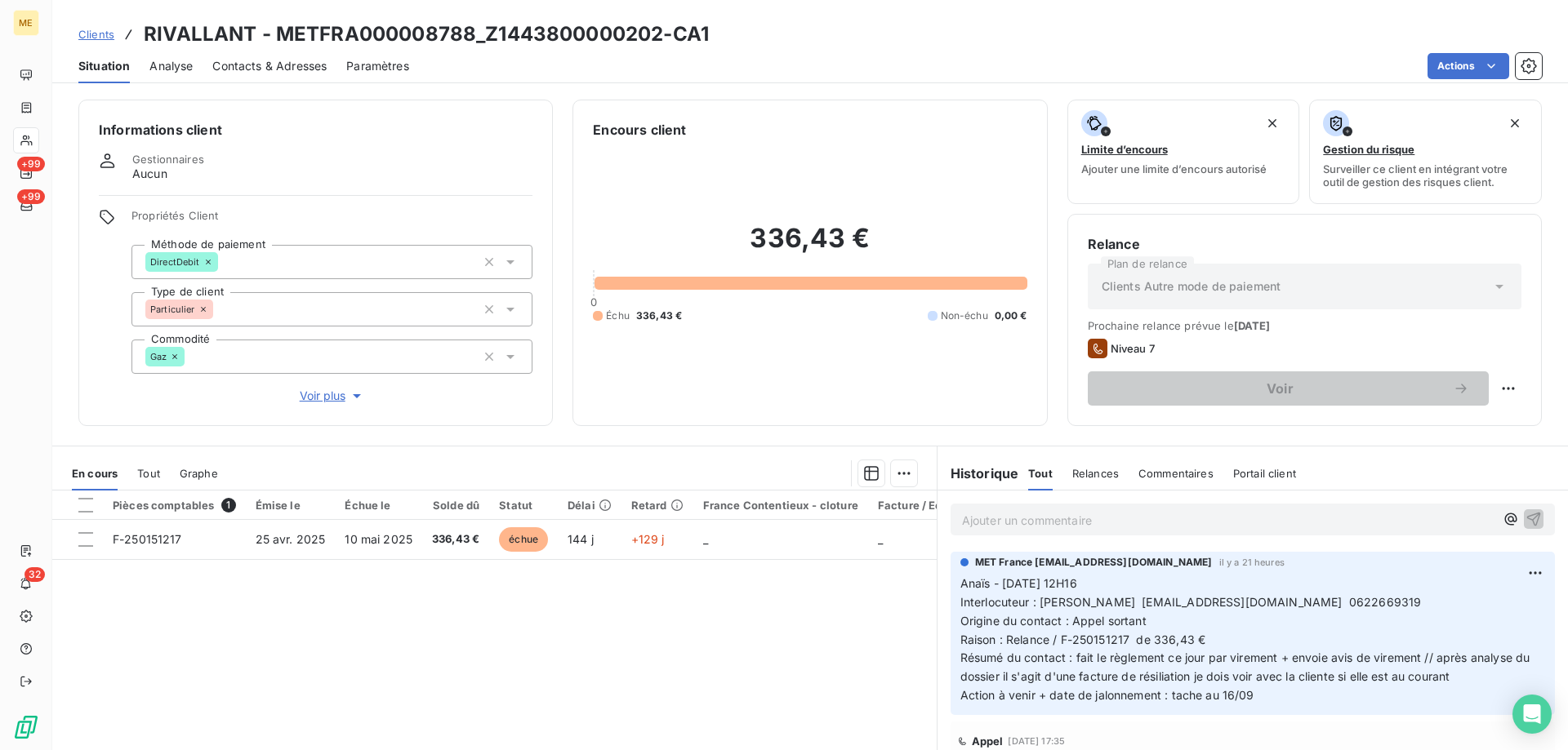
click at [1151, 641] on span "Raison : Relance / F-250151217 de 336,43 €" at bounding box center [1083, 639] width 245 height 14
drag, startPoint x: 741, startPoint y: 247, endPoint x: 864, endPoint y: 250, distance: 123.0
click at [864, 250] on h2 "336,43 €" at bounding box center [809, 246] width 434 height 49
drag, startPoint x: 474, startPoint y: 35, endPoint x: 277, endPoint y: 35, distance: 197.0
click at [277, 35] on h3 "RIVALLANT - METFRA000008788_Z1443800000202-CA1" at bounding box center [426, 34] width 565 height 29
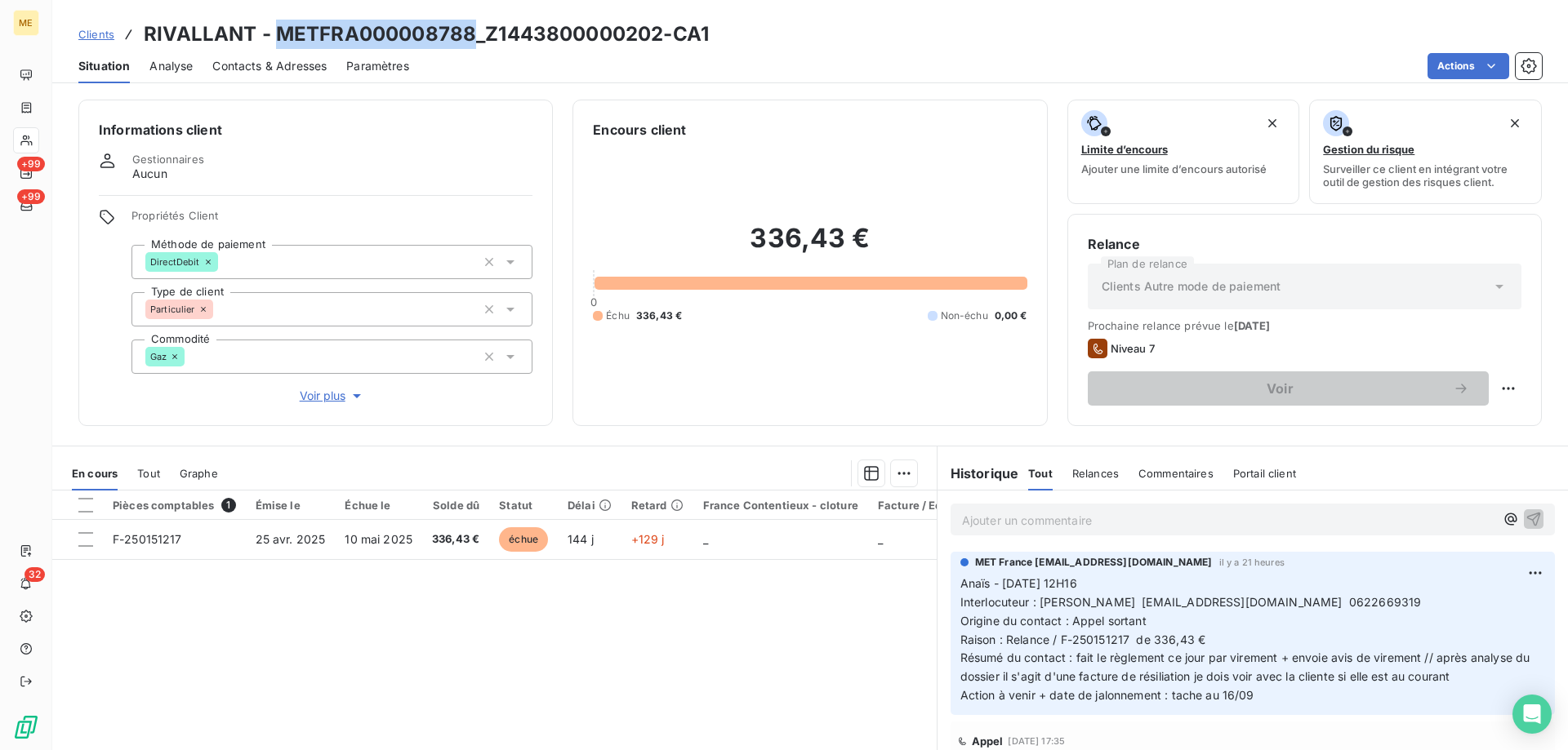
copy h3 "METFRA000008788"
click at [291, 34] on h3 "RIVALLANT - METFRA000008788_Z1443800000202-CA1" at bounding box center [426, 34] width 565 height 29
click at [443, 33] on h3 "RIVALLANT - METFRA000008788_Z1443800000202-CA1" at bounding box center [426, 34] width 565 height 29
click at [491, 35] on h3 "RIVALLANT - METFRA000008788_Z1443800000202-CA1" at bounding box center [426, 34] width 565 height 29
click at [492, 35] on h3 "RIVALLANT - METFRA000008788_Z1443800000202-CA1" at bounding box center [426, 34] width 565 height 29
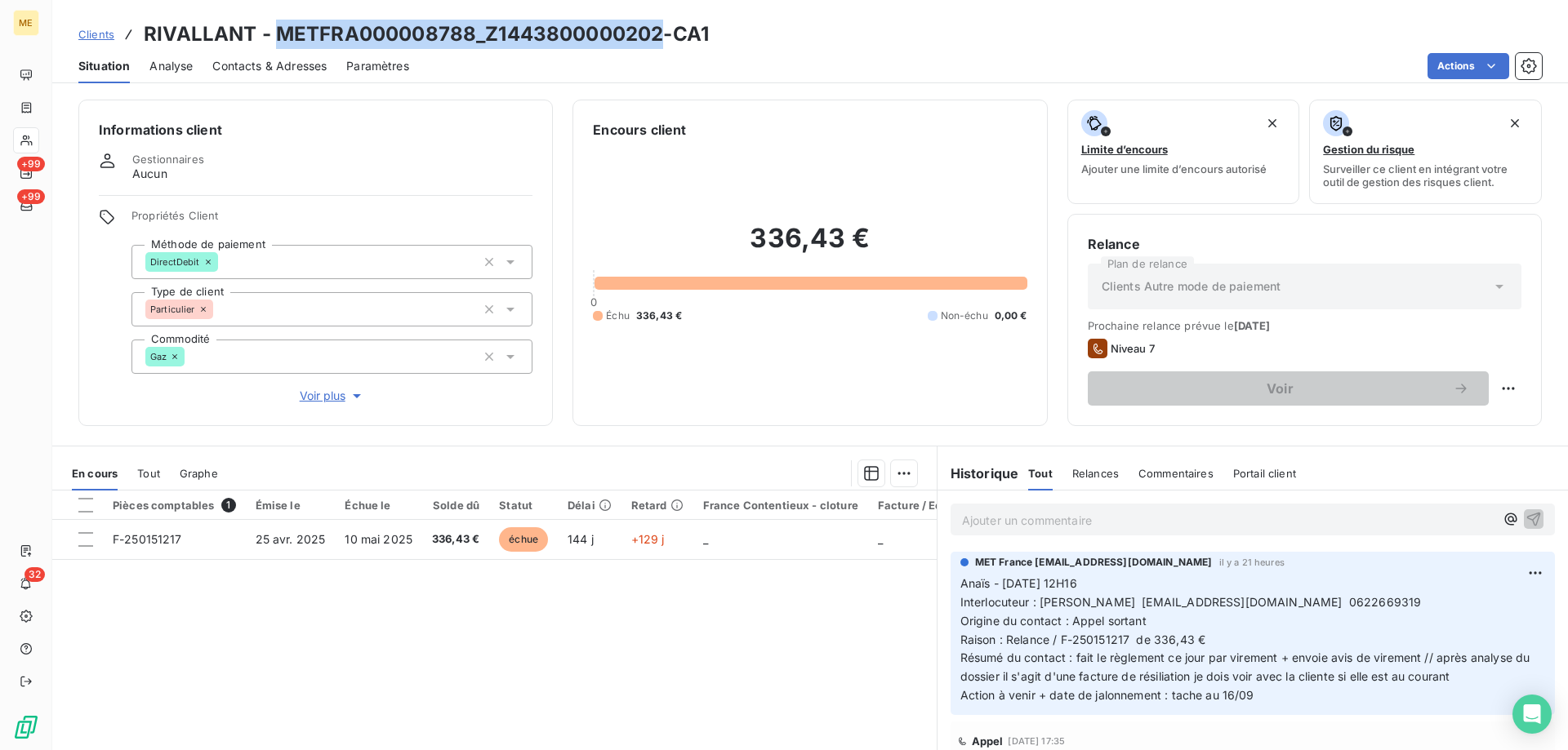
click at [502, 38] on h3 "RIVALLANT - METFRA000008788_Z1443800000202-CA1" at bounding box center [426, 34] width 565 height 29
drag, startPoint x: 470, startPoint y: 33, endPoint x: 275, endPoint y: 30, distance: 195.0
click at [275, 30] on h3 "RIVALLANT - METFRA000008788_Z1443800000202-CA1" at bounding box center [426, 34] width 565 height 29
copy h3 "METFRA000008788"
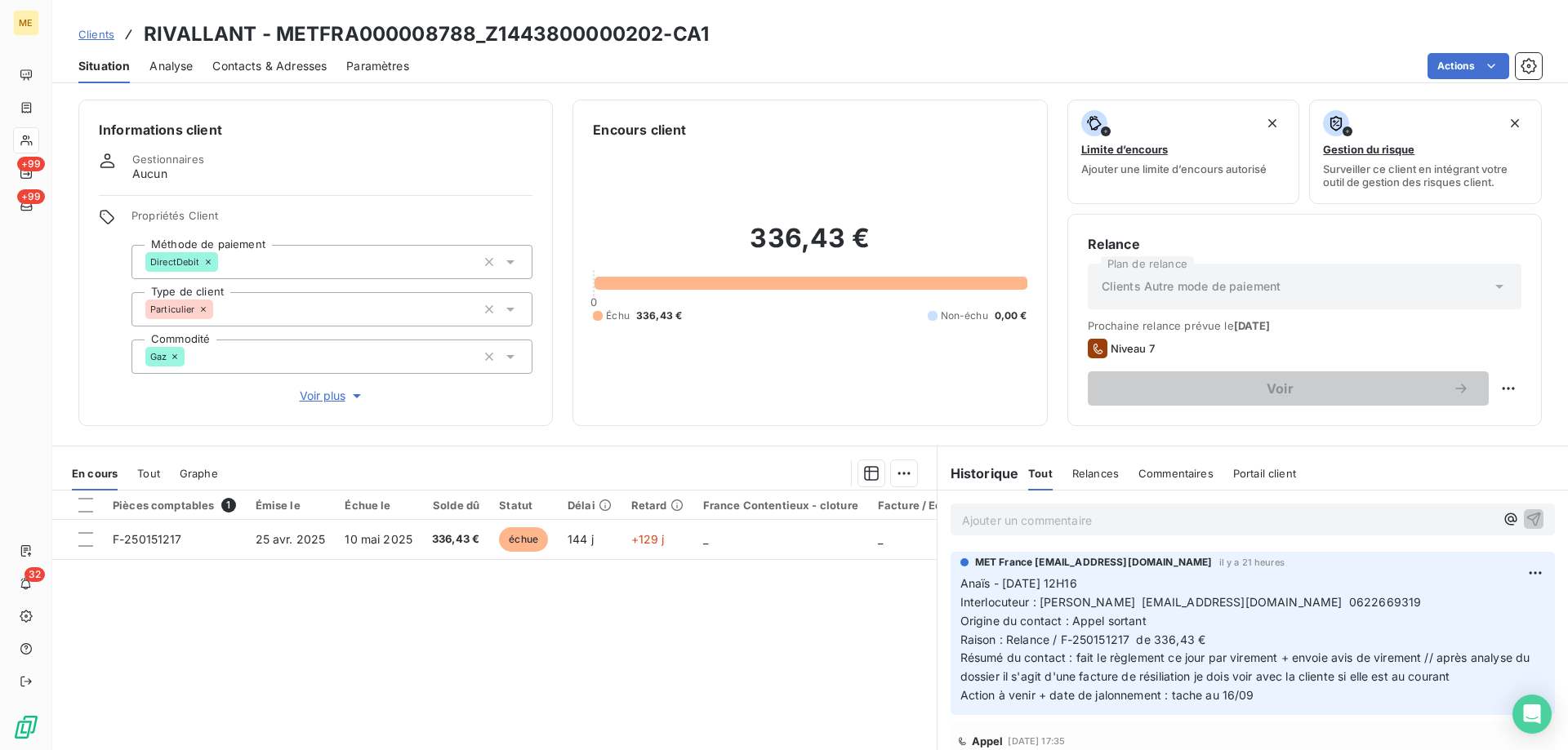
click at [1134, 524] on p "Ajouter un commentaire ﻿" at bounding box center [1228, 520] width 532 height 20
click at [1498, 386] on html "ME +99 +99 32 Clients RIVALLANT - METFRA000008788_Z1443800000202-CA1 Situation …" at bounding box center [784, 457] width 1568 height 913
click at [1481, 424] on div "Replanifier cette action" at bounding box center [1429, 424] width 146 height 26
select select "8"
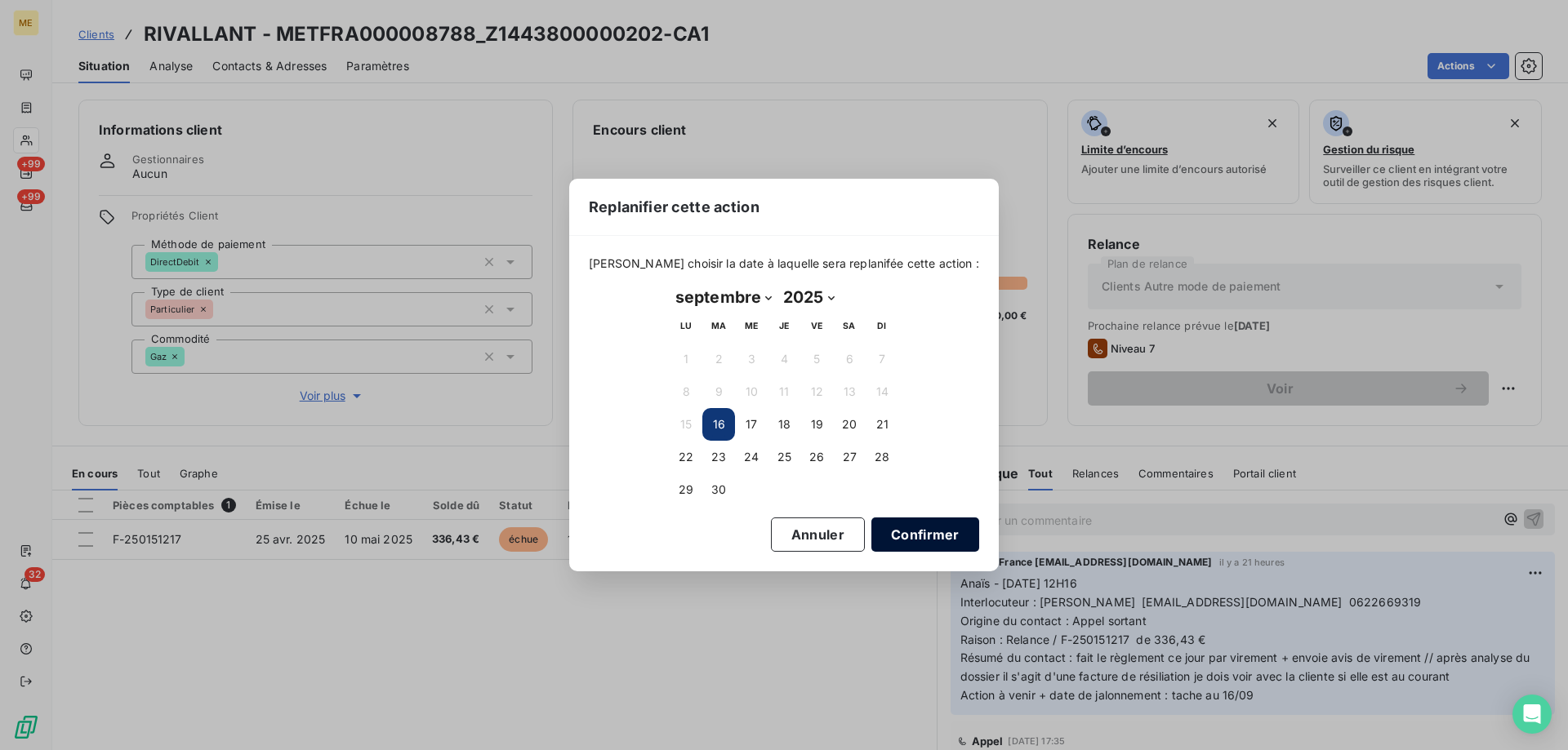
click at [900, 539] on button "Confirmer" at bounding box center [925, 535] width 108 height 34
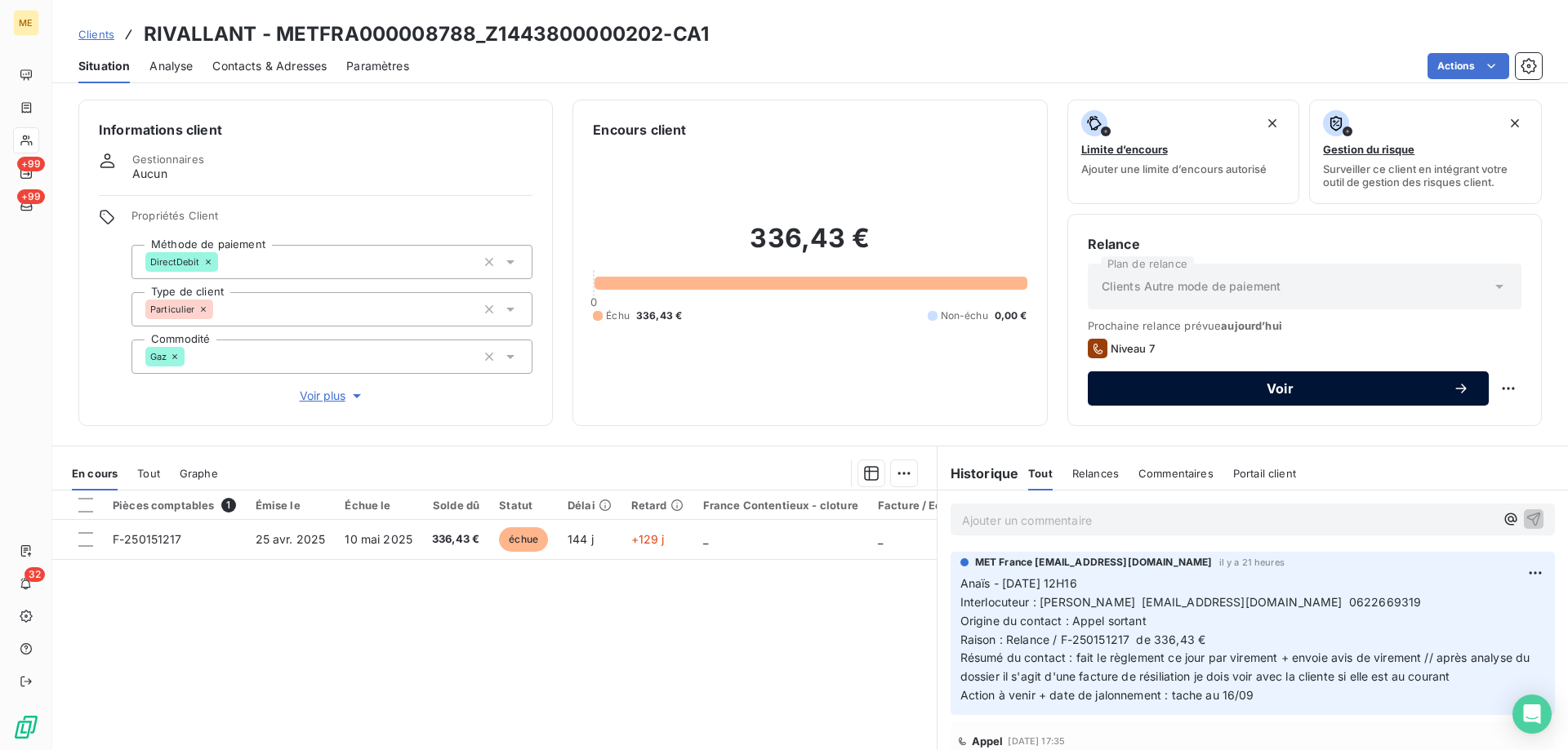
click at [1253, 387] on span "Voir" at bounding box center [1280, 389] width 345 height 13
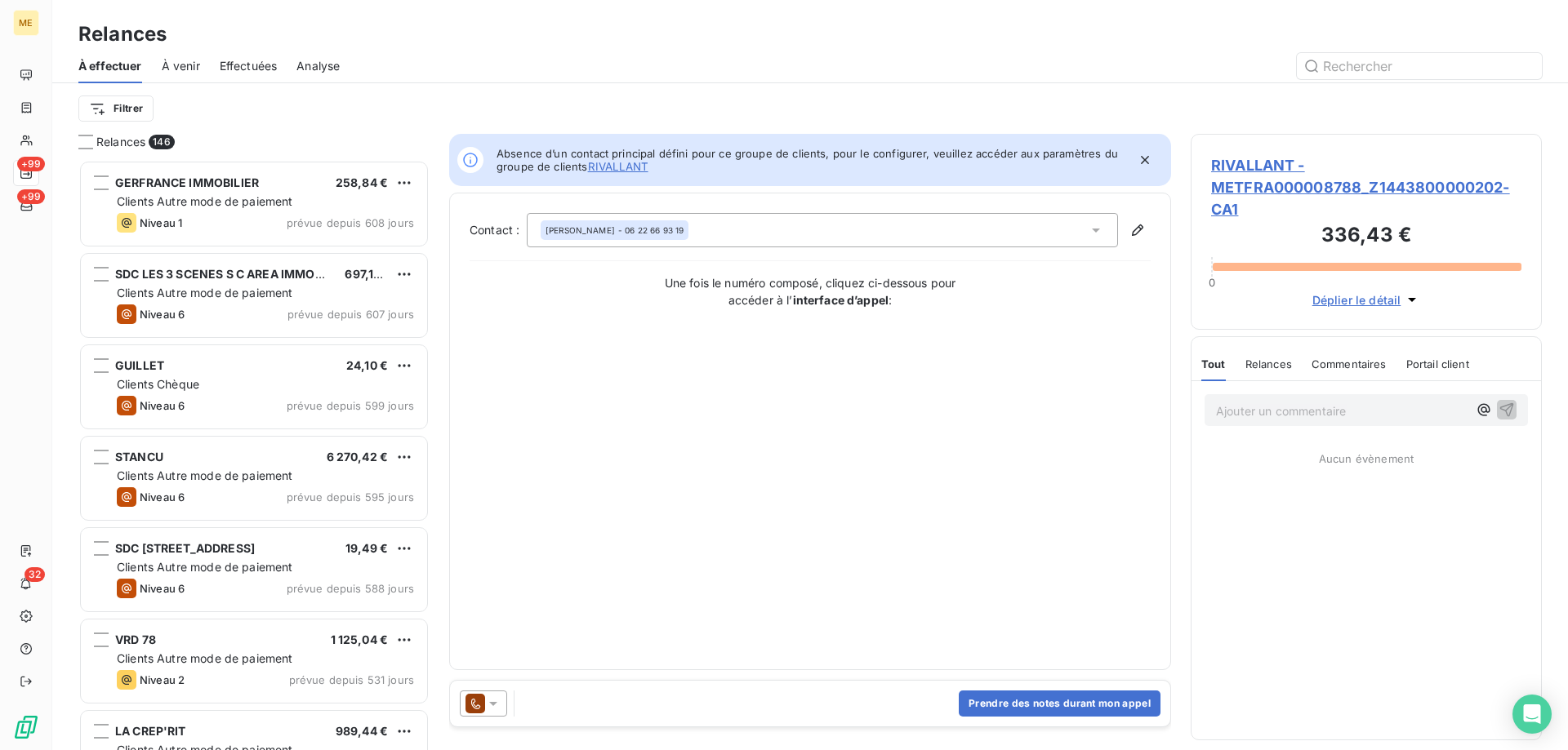
scroll to position [578, 339]
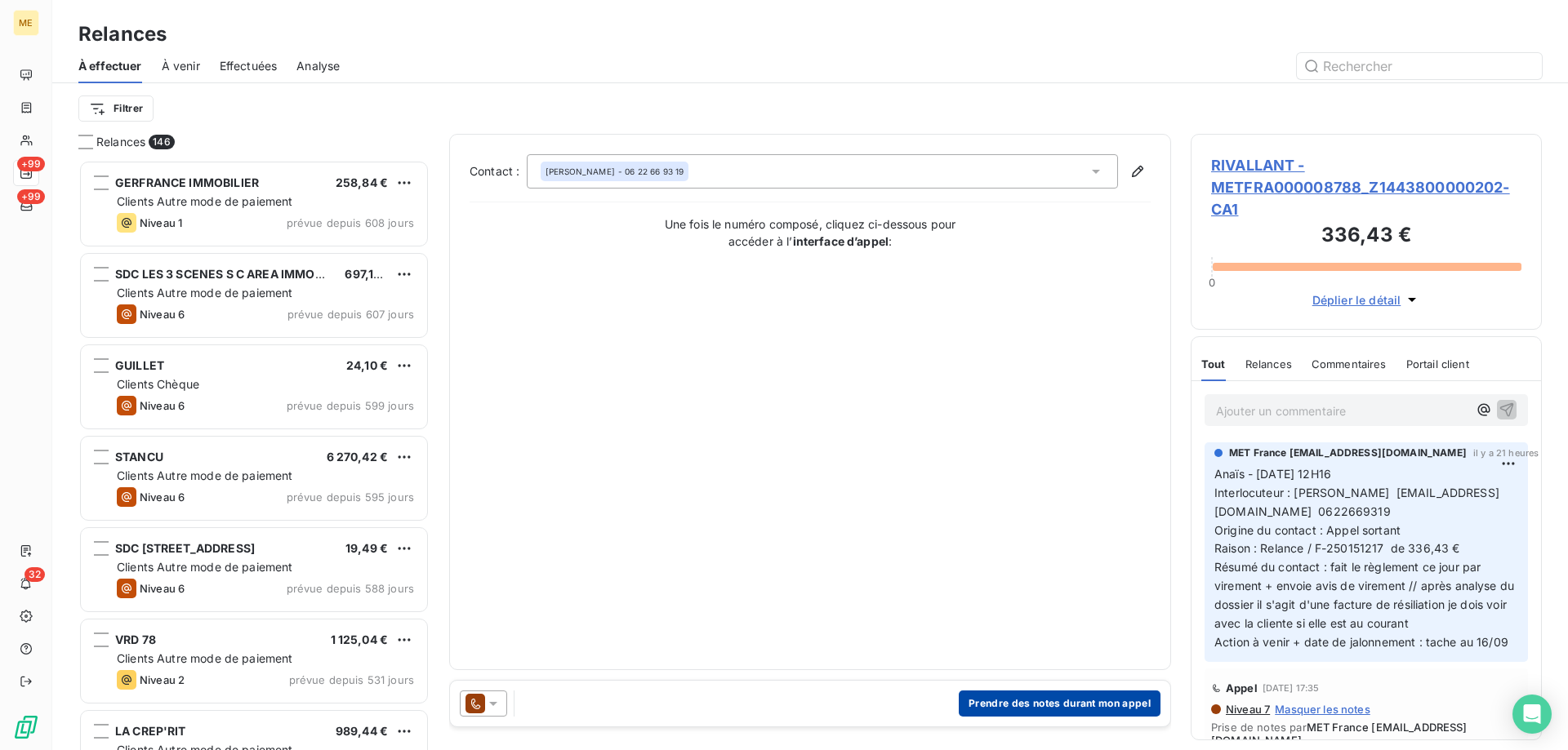
click at [1036, 691] on button "Prendre des notes durant mon appel" at bounding box center [1060, 703] width 202 height 26
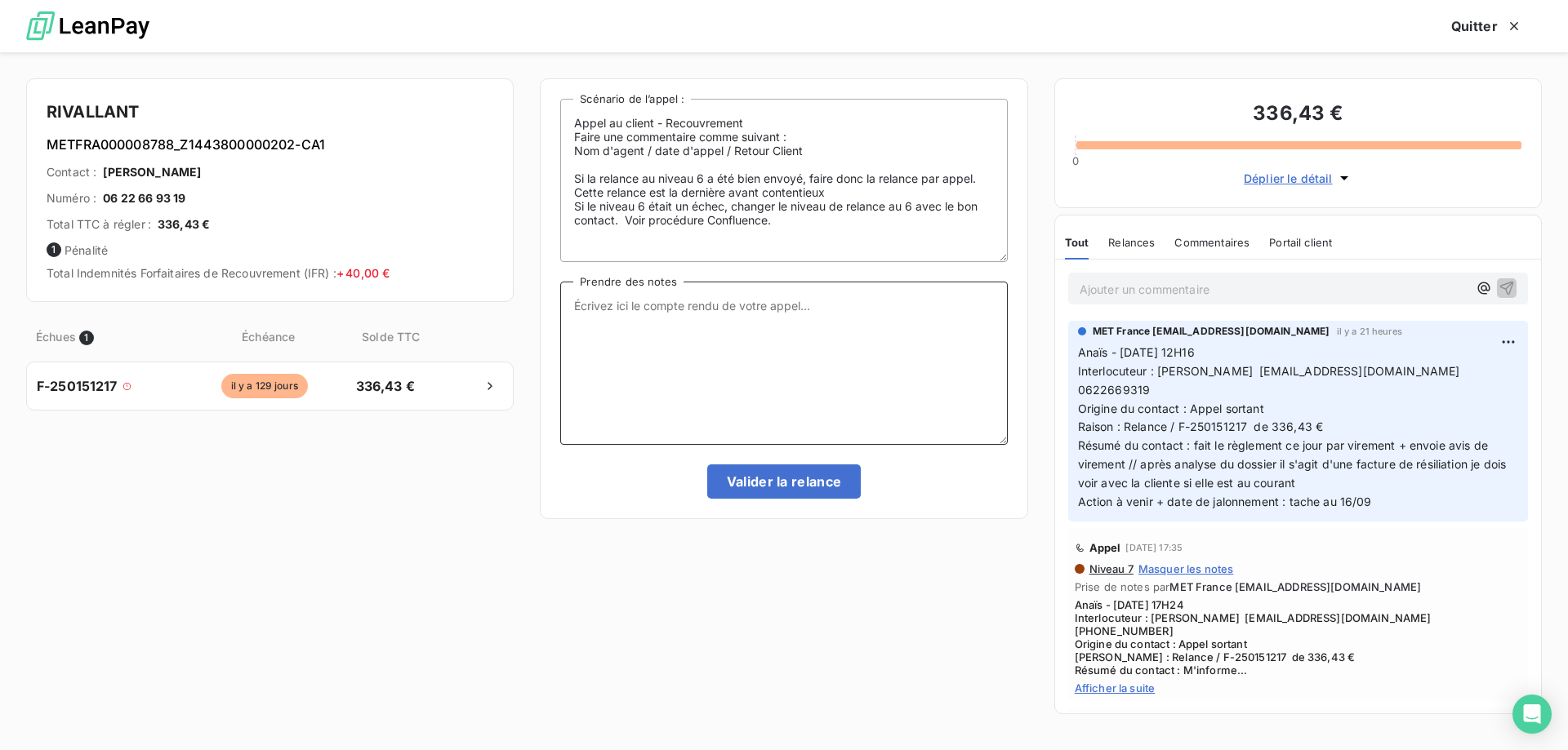
click at [729, 329] on textarea "Prendre des notes" at bounding box center [783, 363] width 447 height 163
paste textarea "Anaïs - [DATE] 11H26 Interlocuteur : [PERSON_NAME] [EMAIL_ADDRESS][DOMAIN_NAME]…"
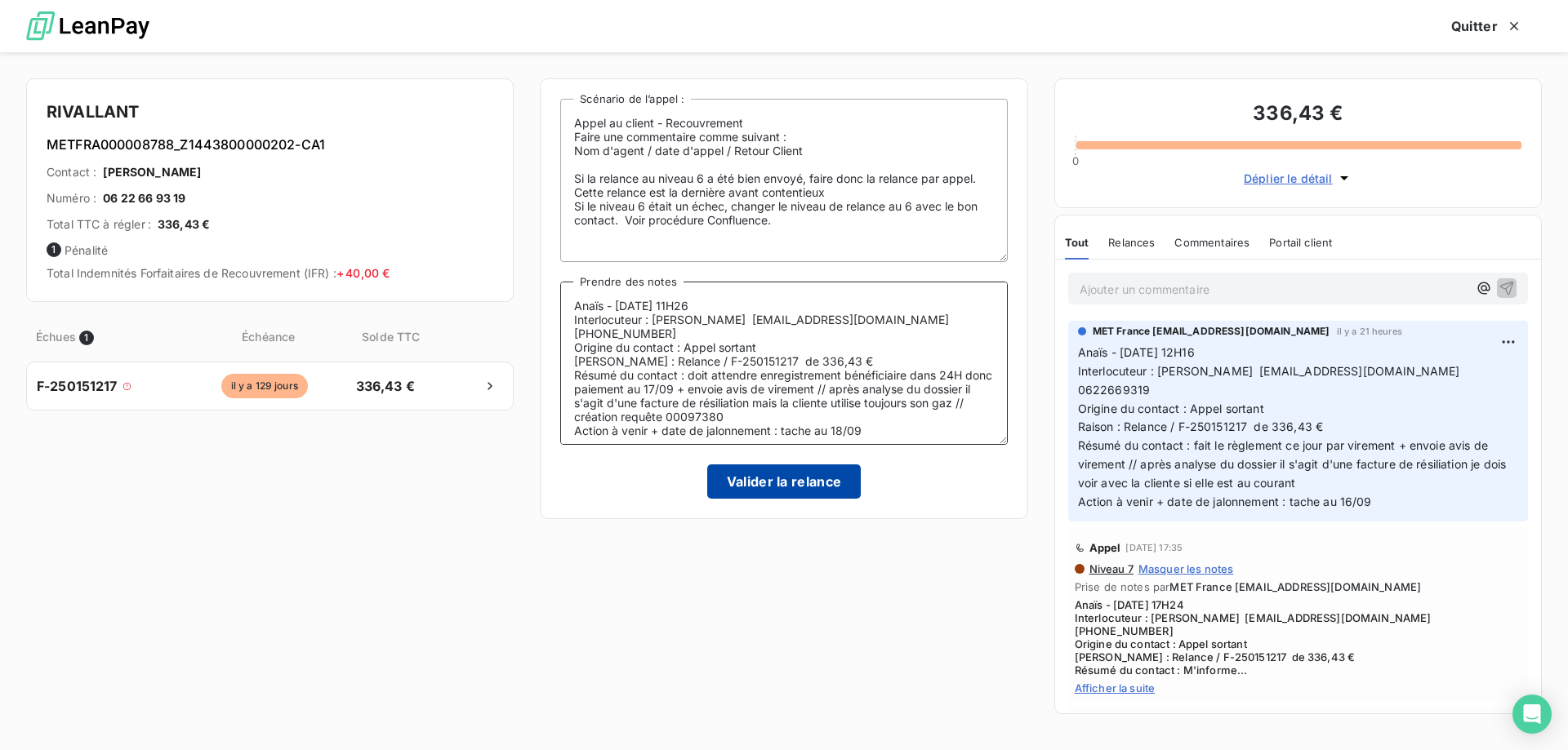
type textarea "Anaïs - [DATE] 11H26 Interlocuteur : [PERSON_NAME] [EMAIL_ADDRESS][DOMAIN_NAME]…"
click at [774, 479] on button "Valider la relance" at bounding box center [785, 481] width 154 height 34
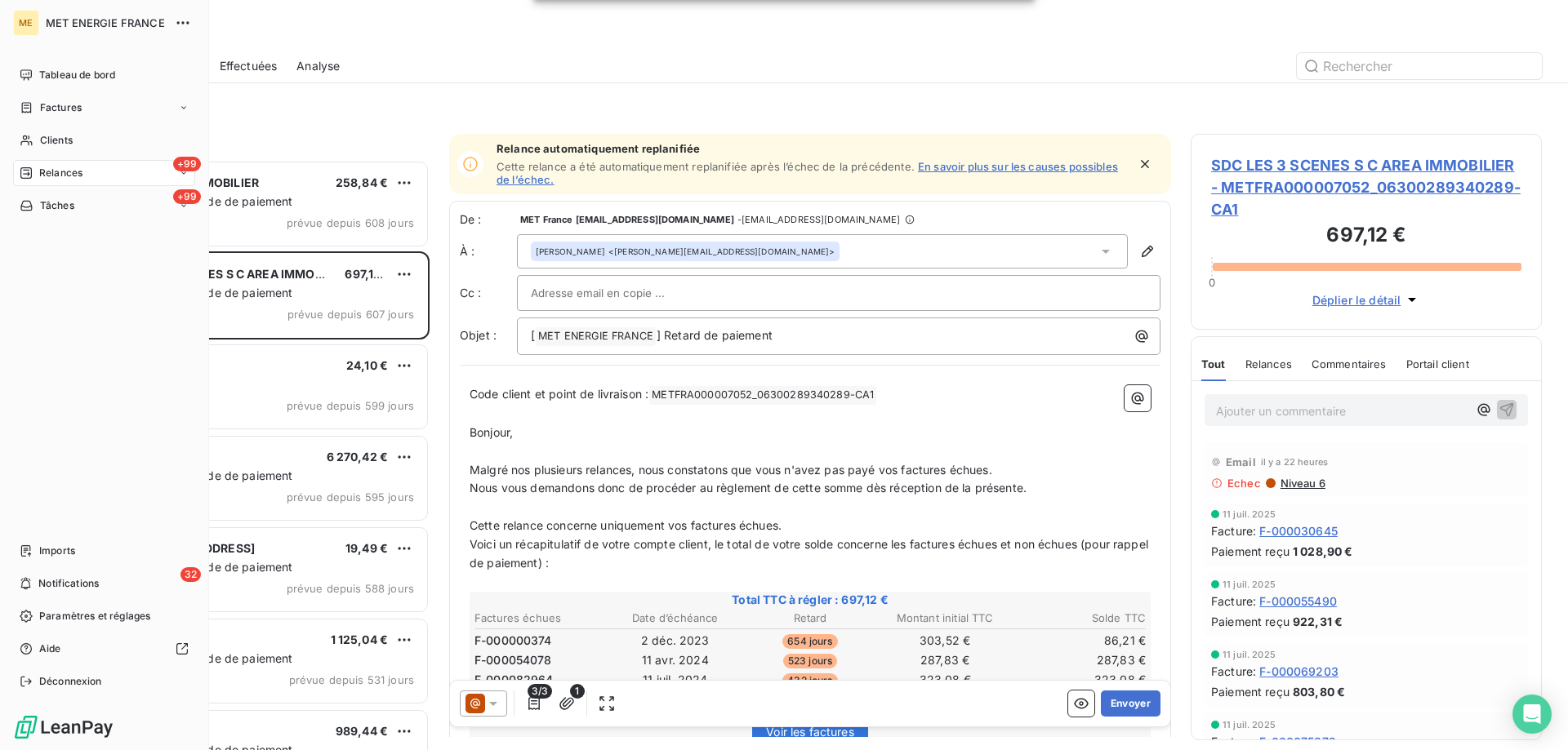
click at [44, 204] on span "Tâches" at bounding box center [57, 206] width 34 height 15
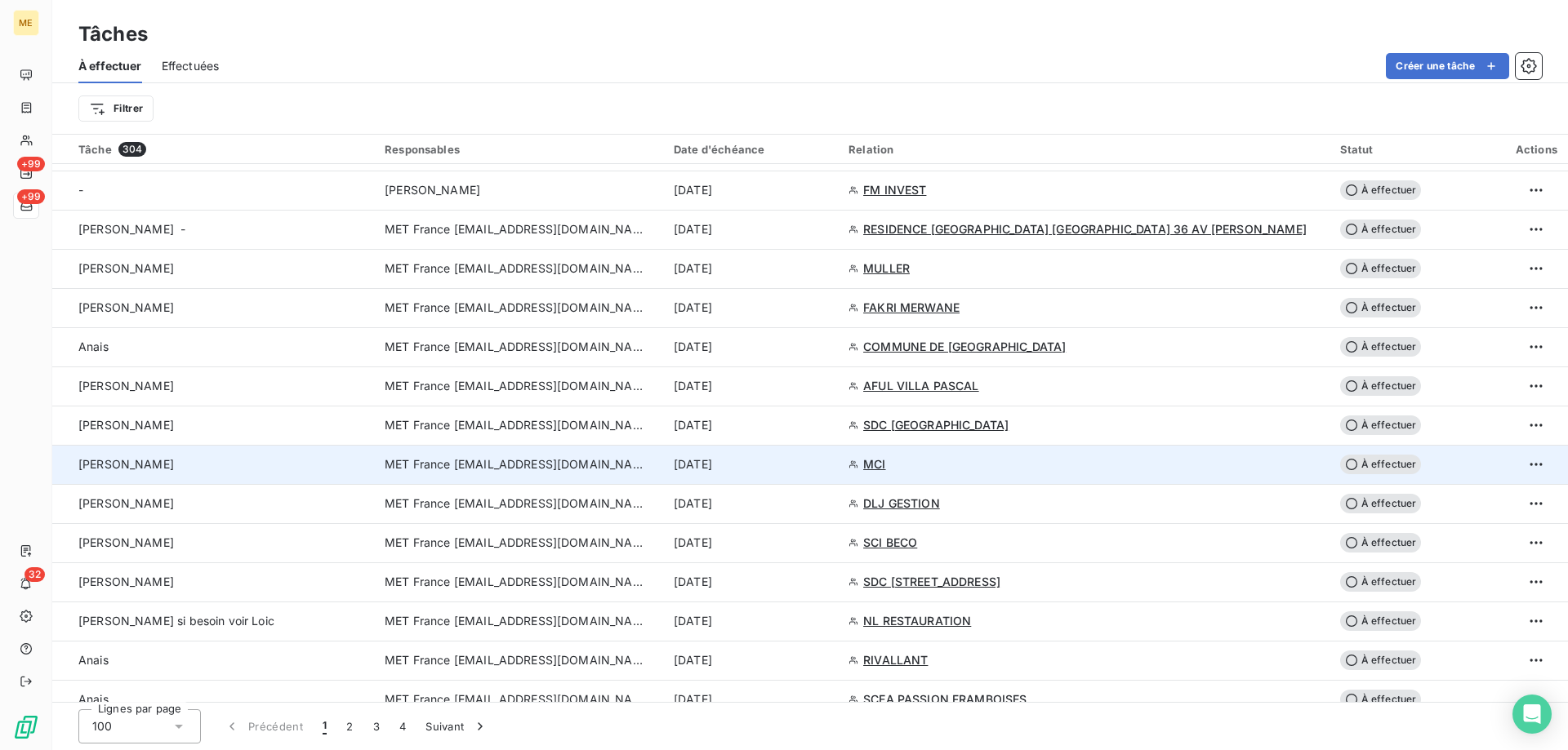
scroll to position [898, 0]
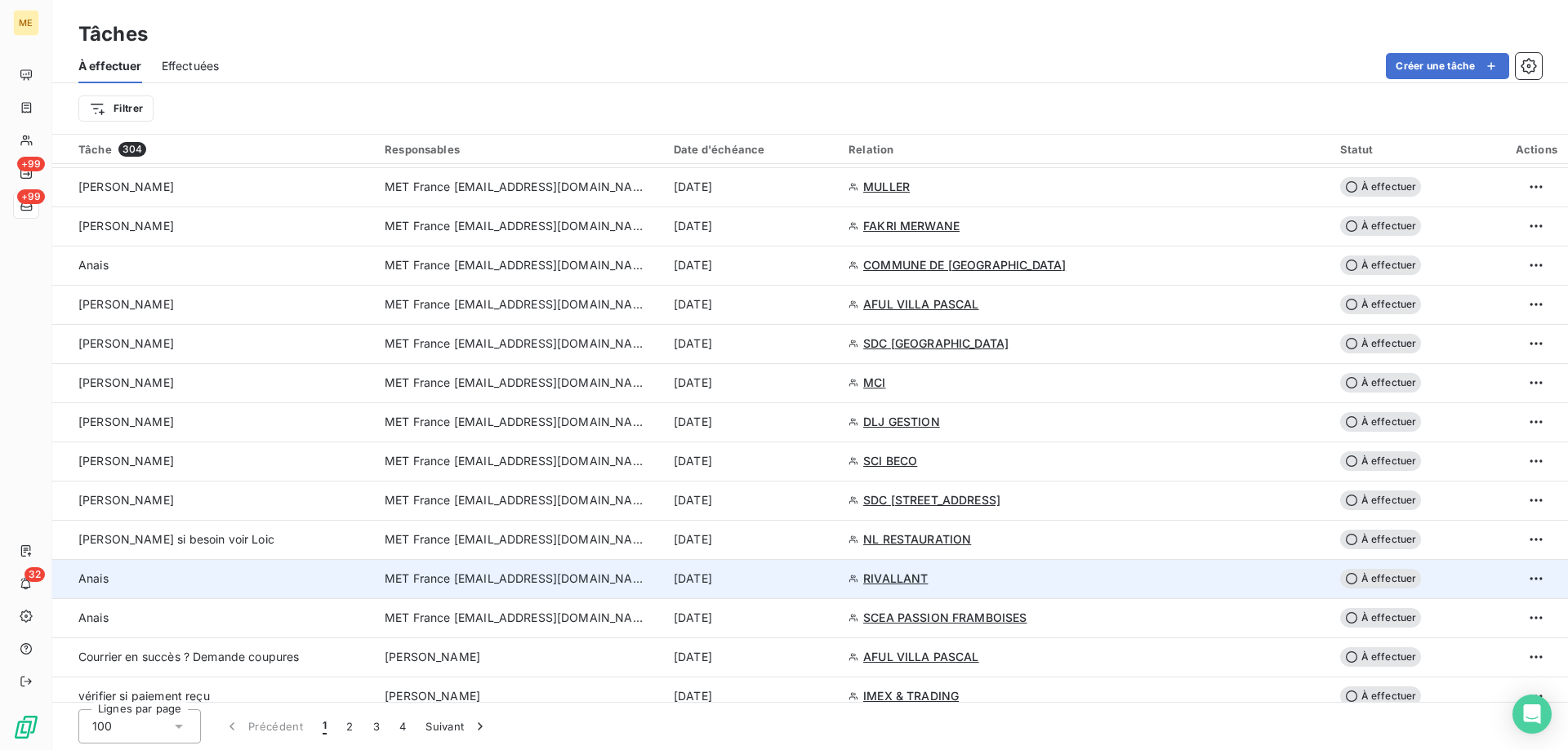
click at [829, 577] on div "[DATE]" at bounding box center [751, 578] width 155 height 16
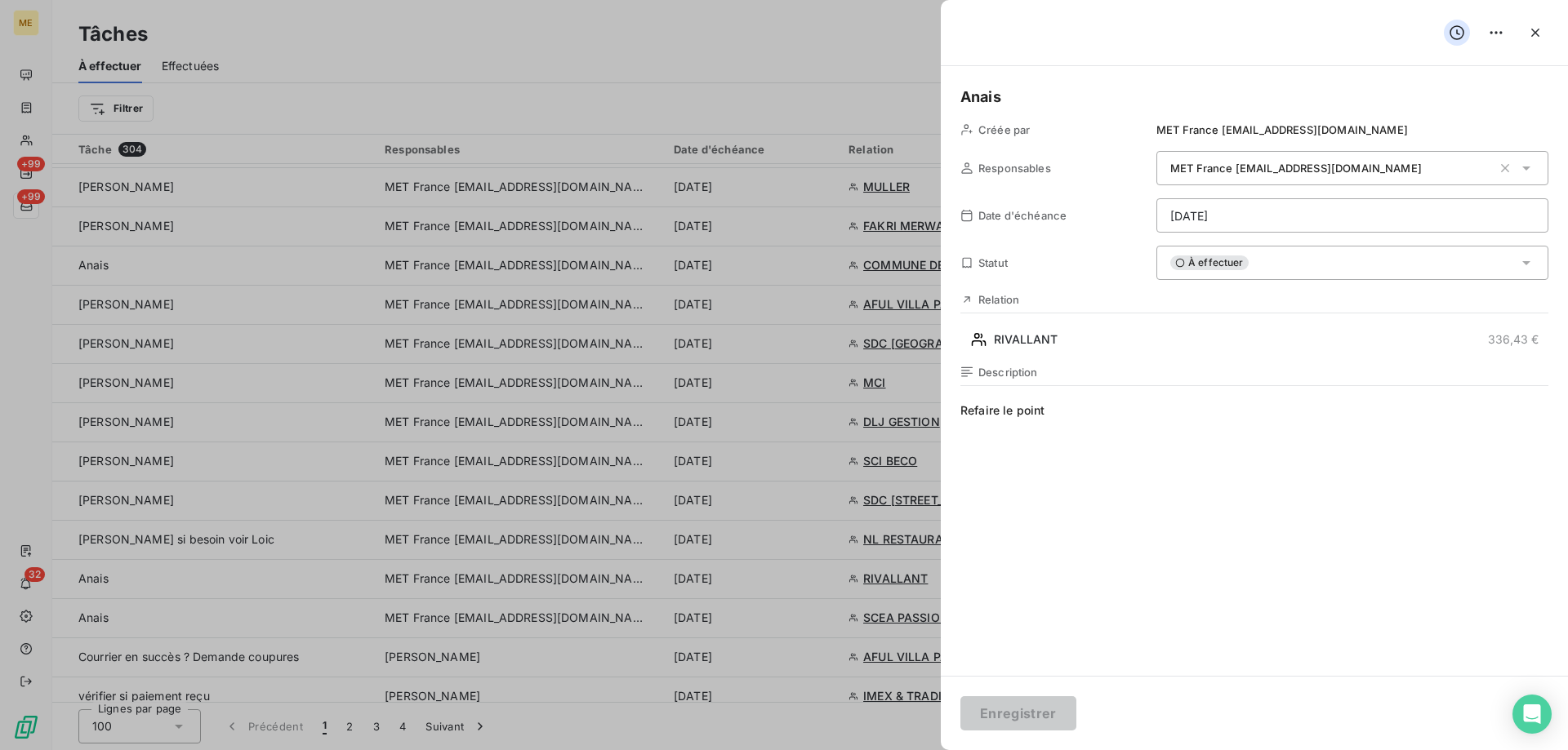
click at [1266, 218] on html "ME +99 +99 32 Tâches À effectuer Effectuées Créer une tâche Filtrer Tâche 304 R…" at bounding box center [784, 457] width 1568 height 913
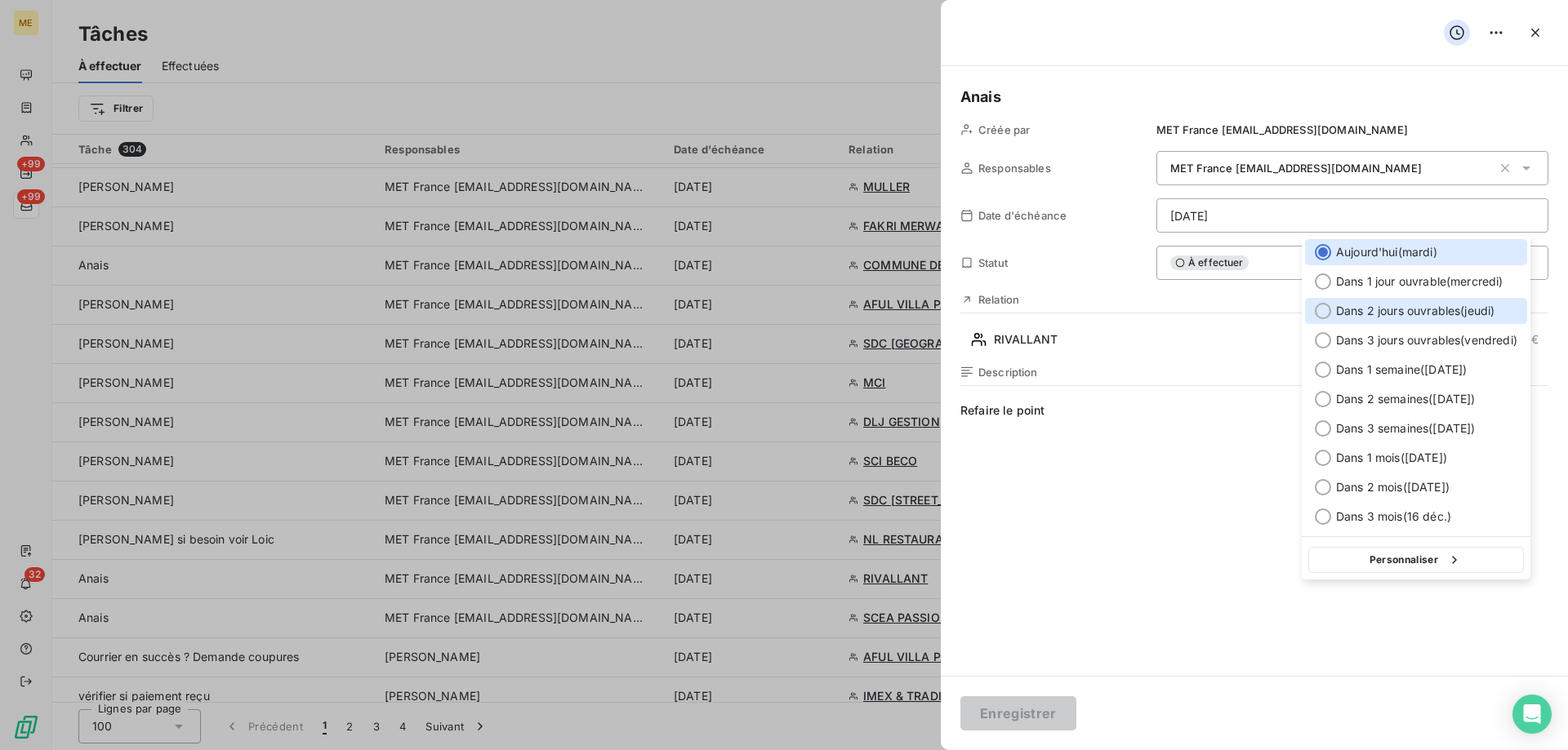
click at [1378, 312] on span "Dans 2 jours ouvrables ( jeudi )" at bounding box center [1415, 310] width 158 height 16
type input "[DATE]"
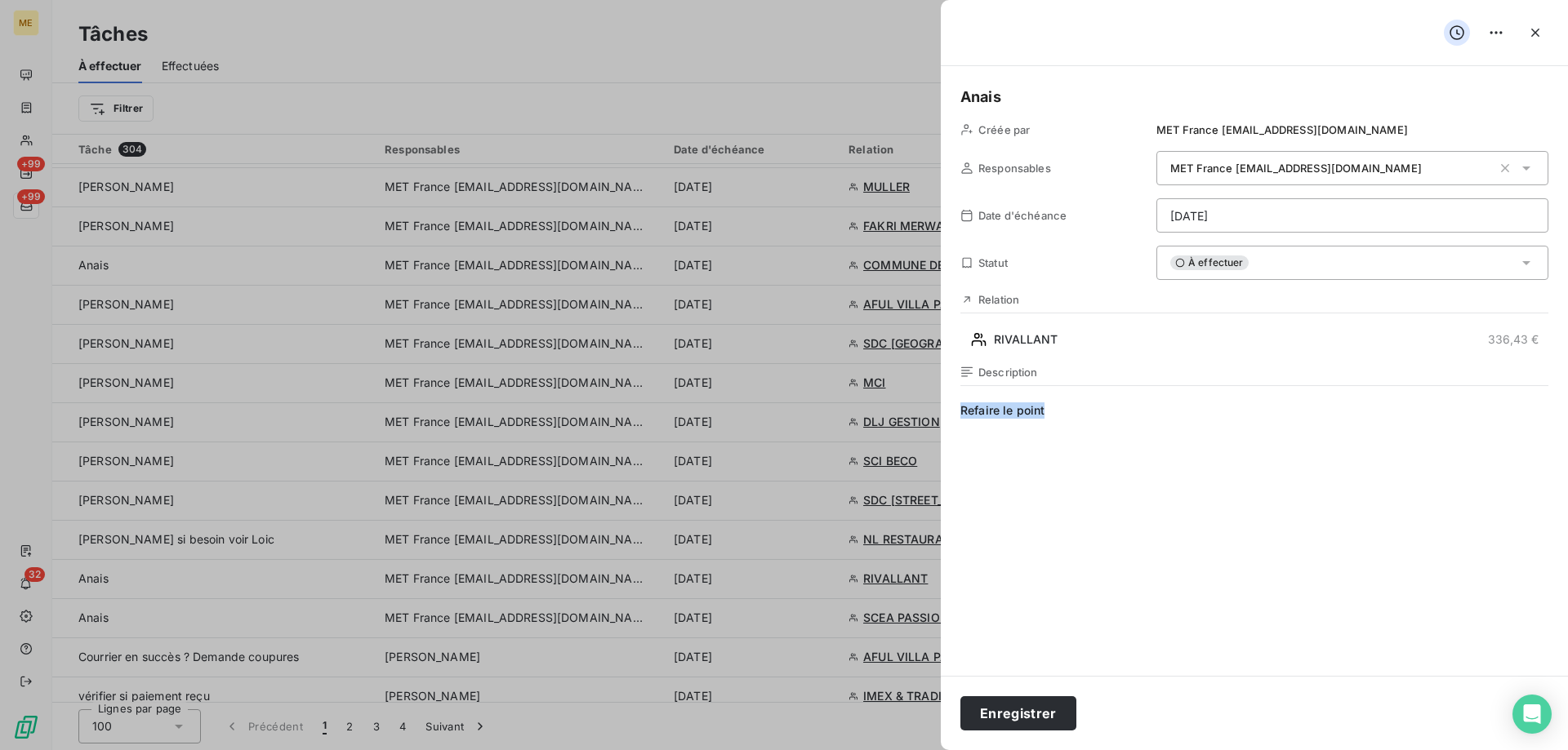
drag, startPoint x: 1071, startPoint y: 408, endPoint x: 937, endPoint y: 411, distance: 134.0
click at [1005, 712] on button "Enregistrer" at bounding box center [1019, 713] width 116 height 34
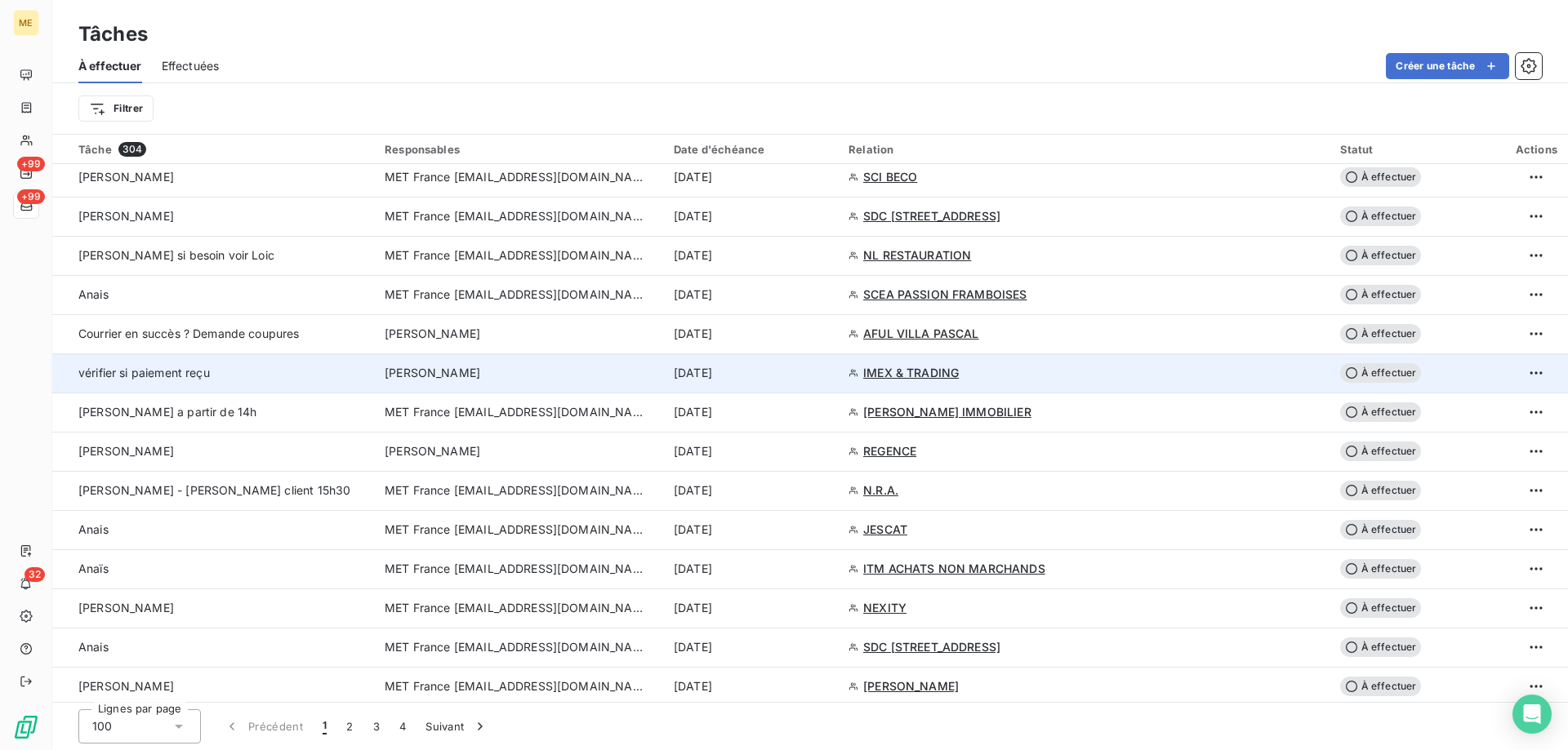
scroll to position [980, 0]
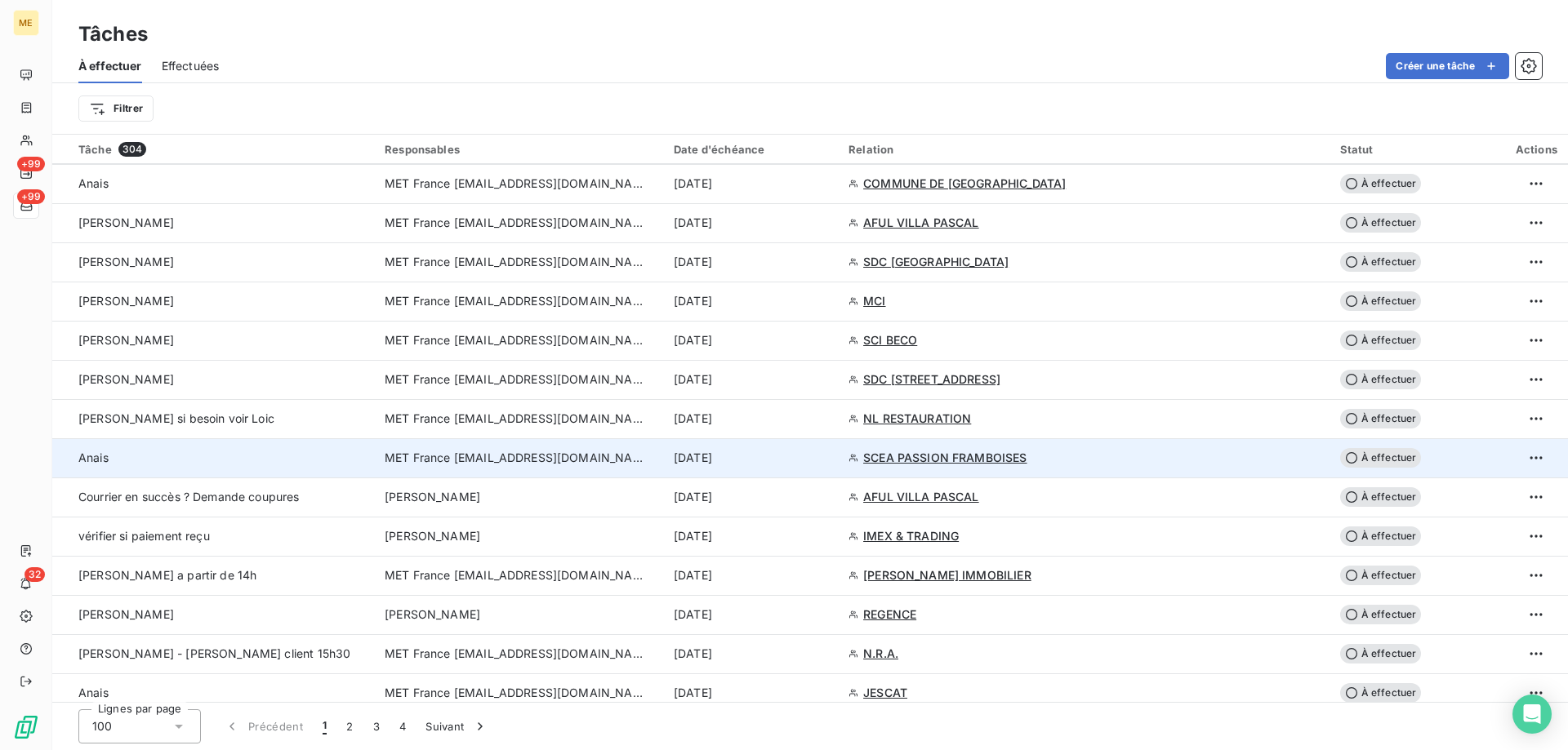
click at [829, 460] on div "[DATE]" at bounding box center [751, 458] width 155 height 16
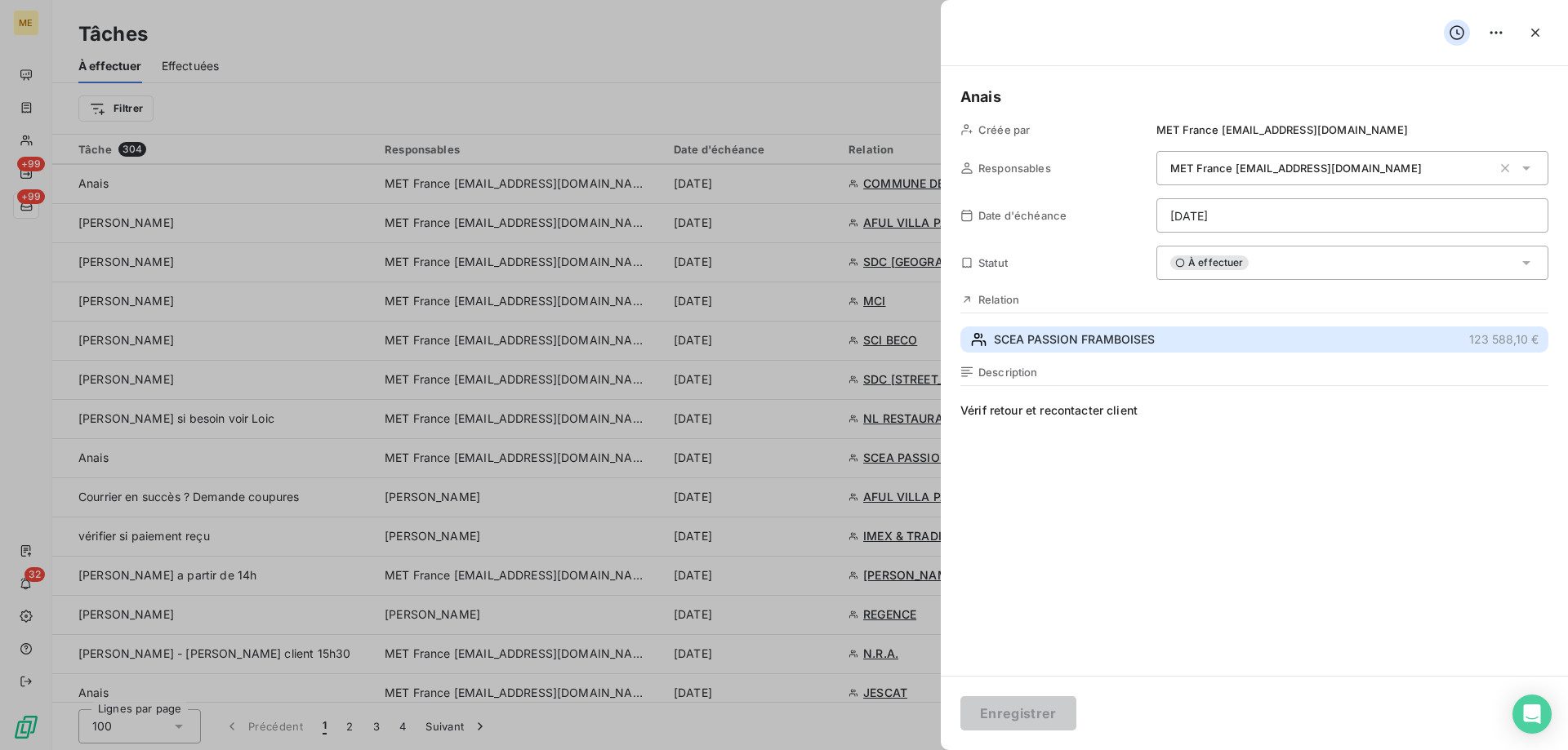
click at [1050, 338] on span "SCEA PASSION FRAMBOISES" at bounding box center [1074, 339] width 161 height 16
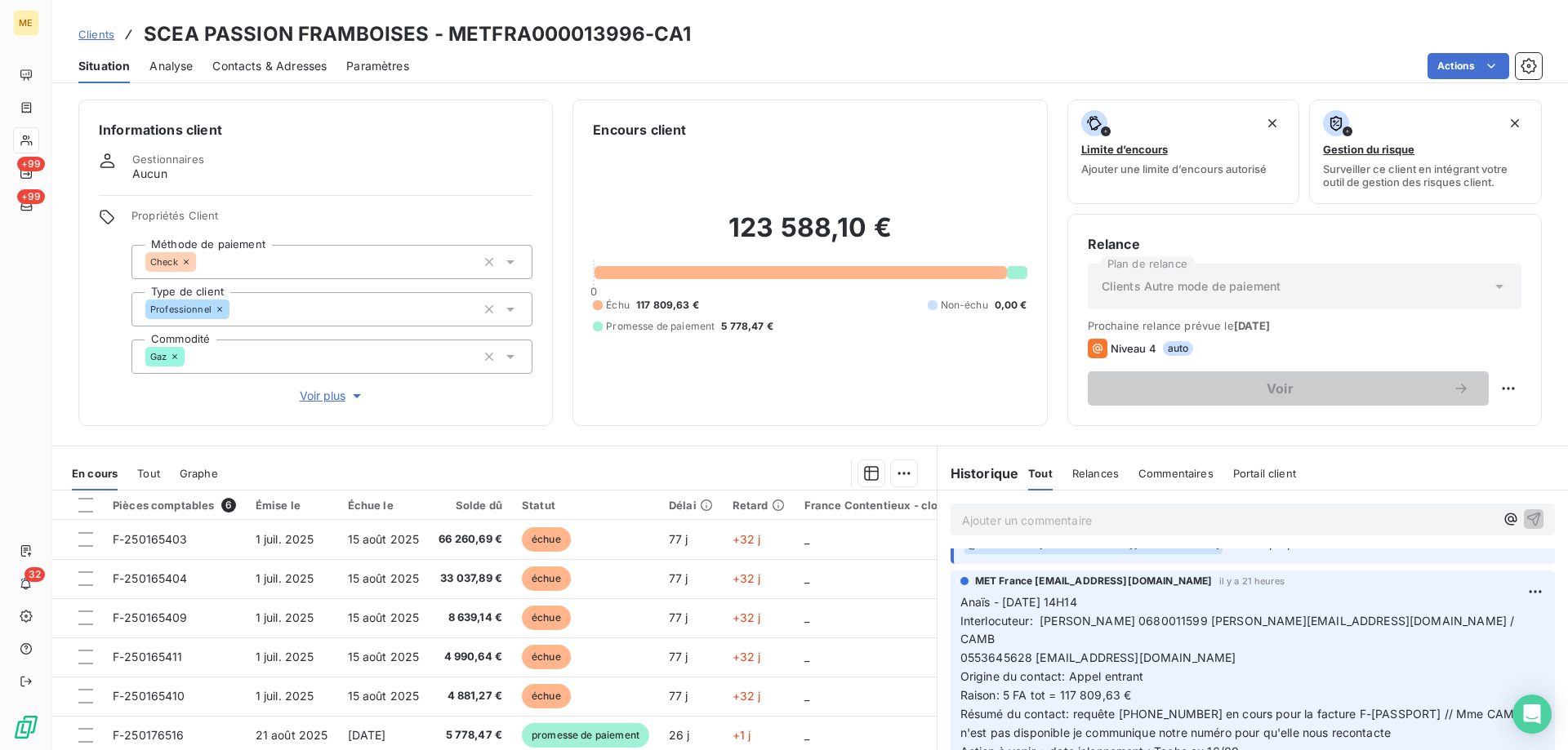
scroll to position [327, 0]
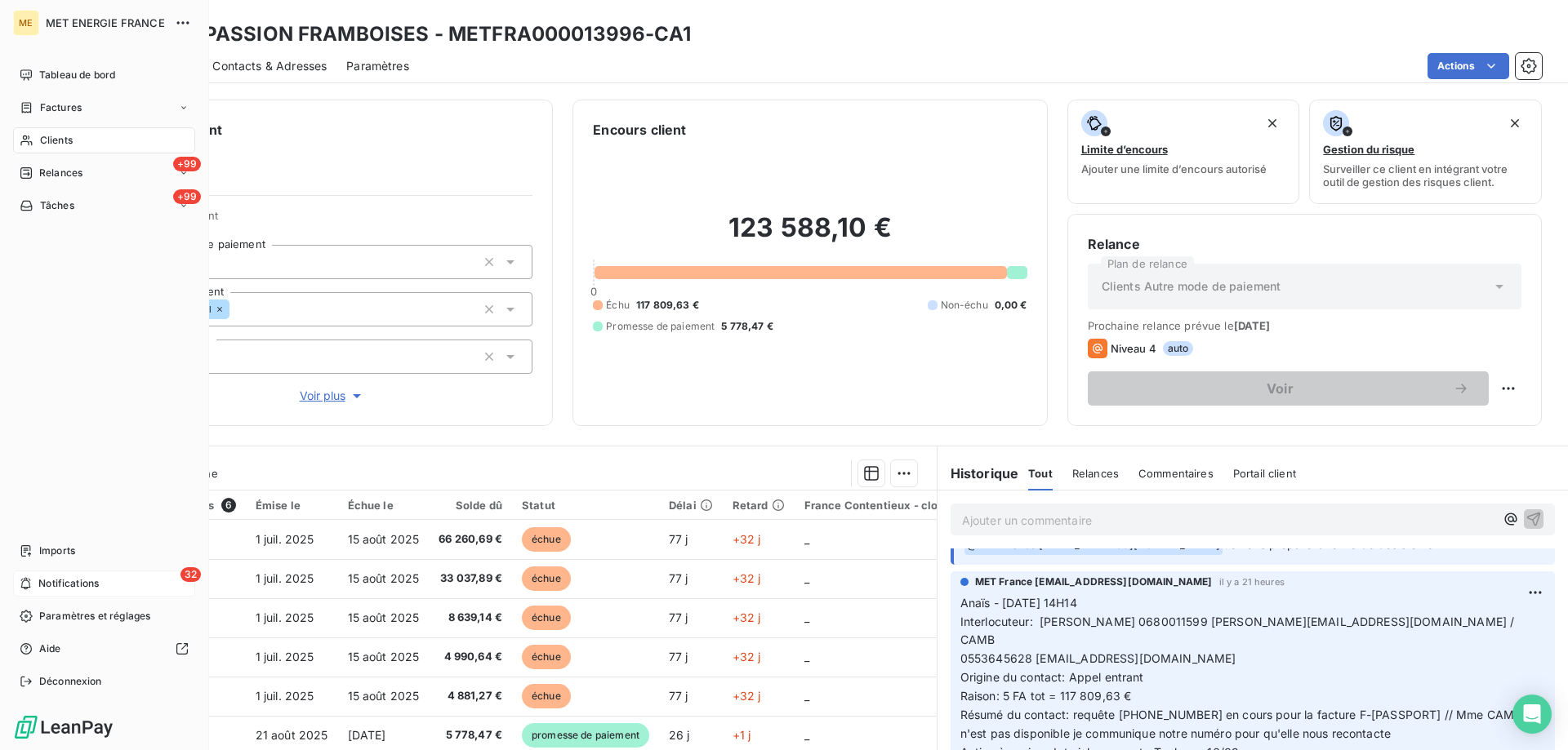
click at [34, 583] on div "32 Notifications" at bounding box center [104, 583] width 182 height 26
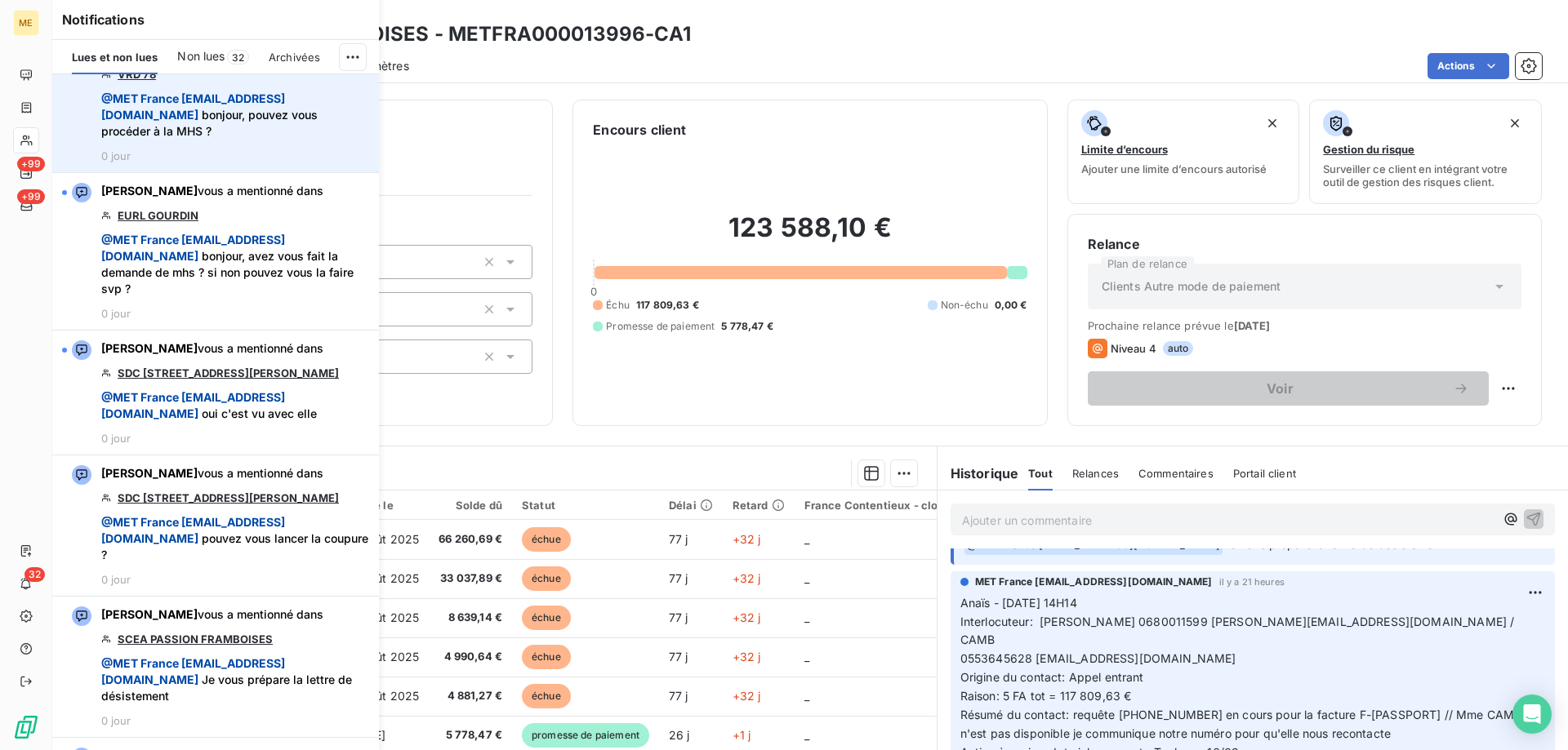
scroll to position [4000, 0]
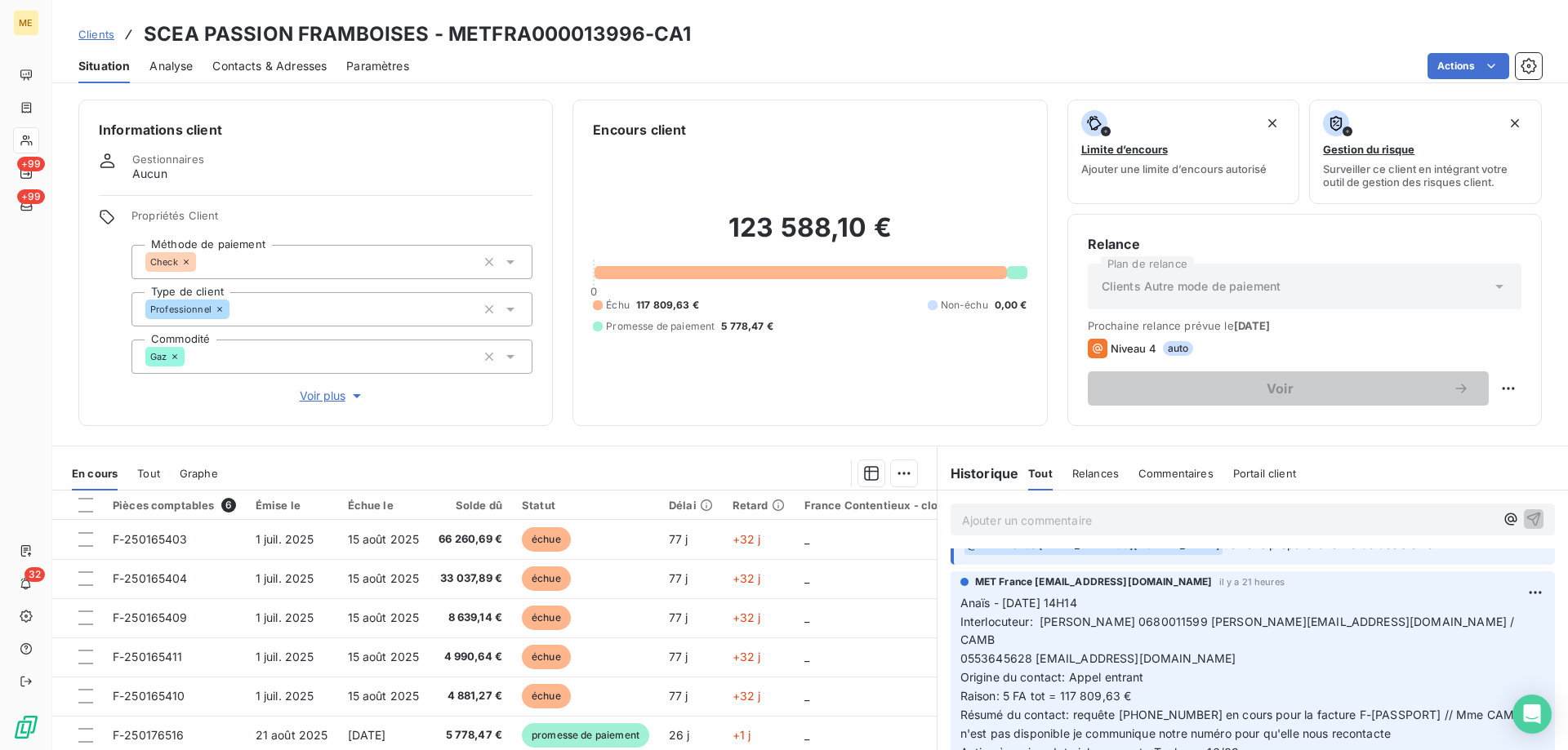
click at [800, 359] on div "123 588,10 € 0 Échu 117 809,63 € Non-échu 0,00 € Promesse de paiement 5 778,47 €" at bounding box center [809, 273] width 434 height 266
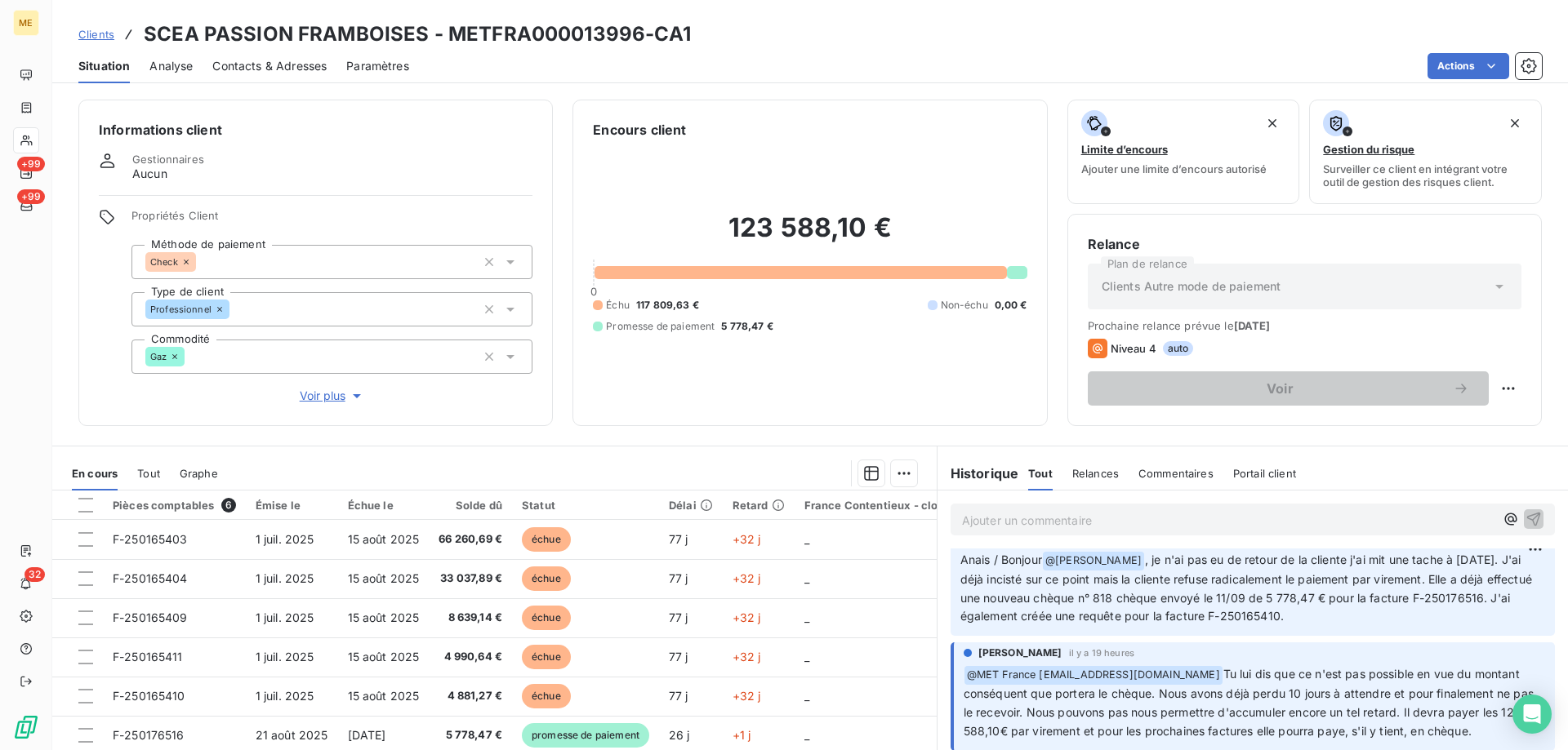
scroll to position [0, 0]
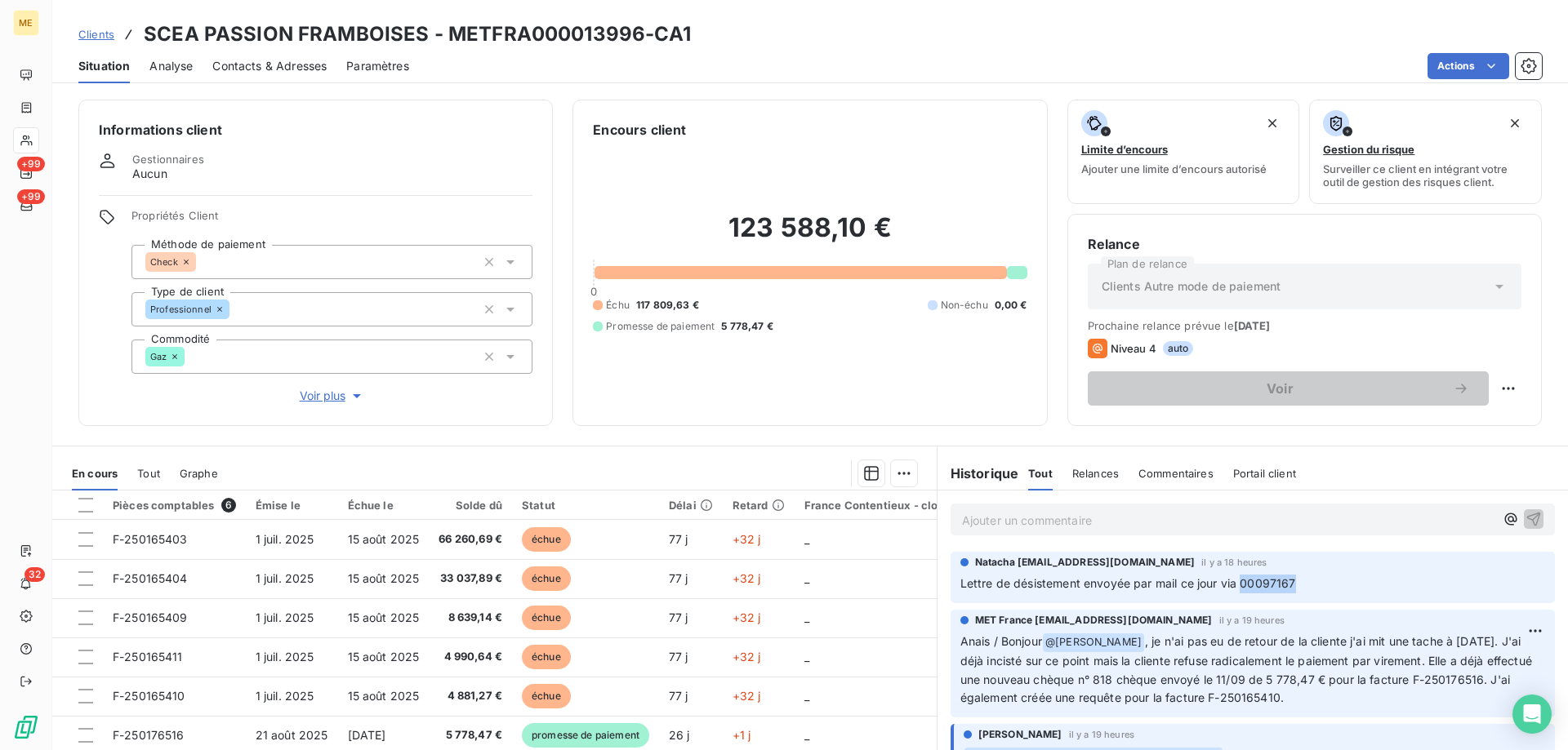
drag, startPoint x: 1288, startPoint y: 580, endPoint x: 1237, endPoint y: 588, distance: 51.6
click at [1237, 588] on p "Lettre de désistement envoyée par mail ce jour via 00097167" at bounding box center [1253, 584] width 584 height 18
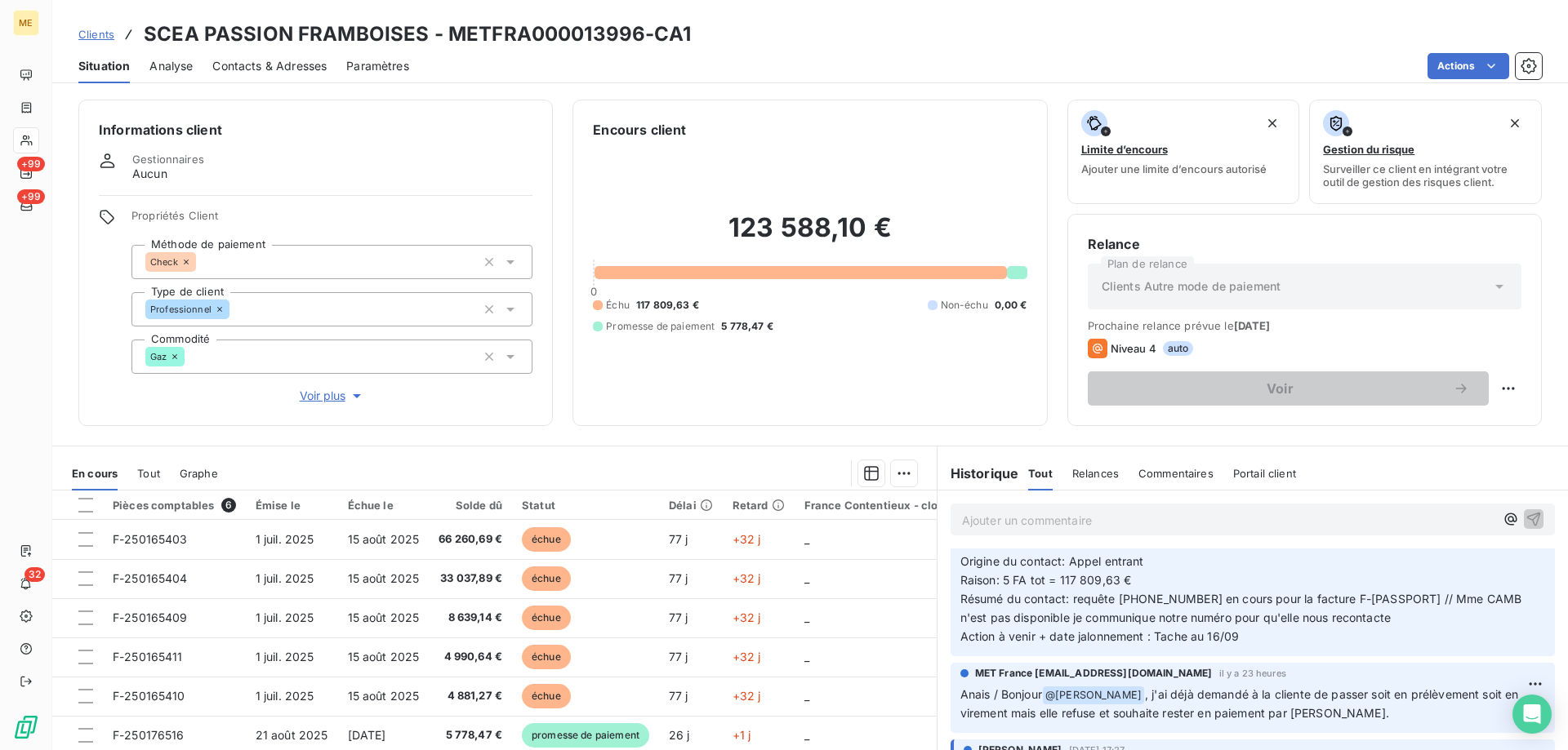
scroll to position [408, 0]
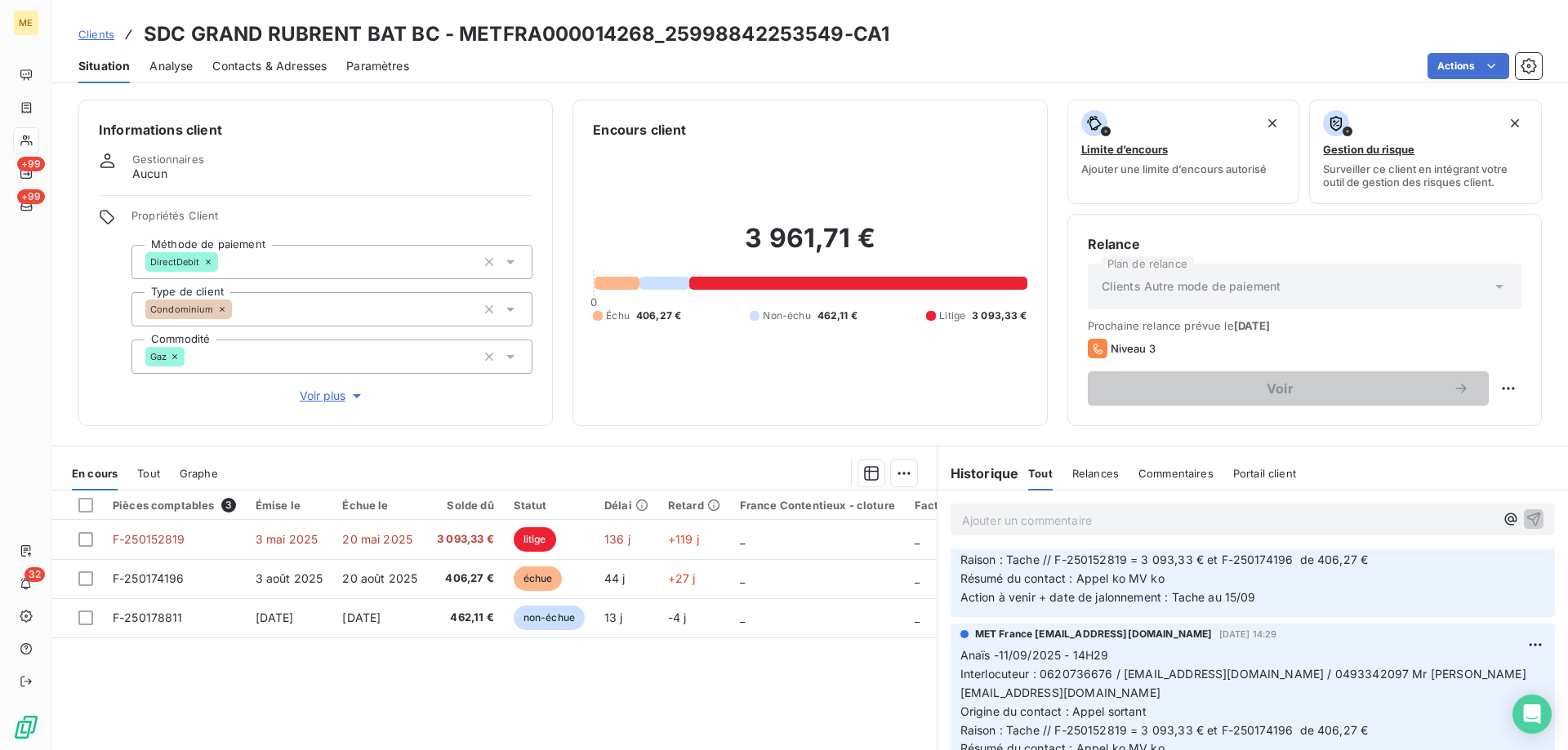
scroll to position [163, 0]
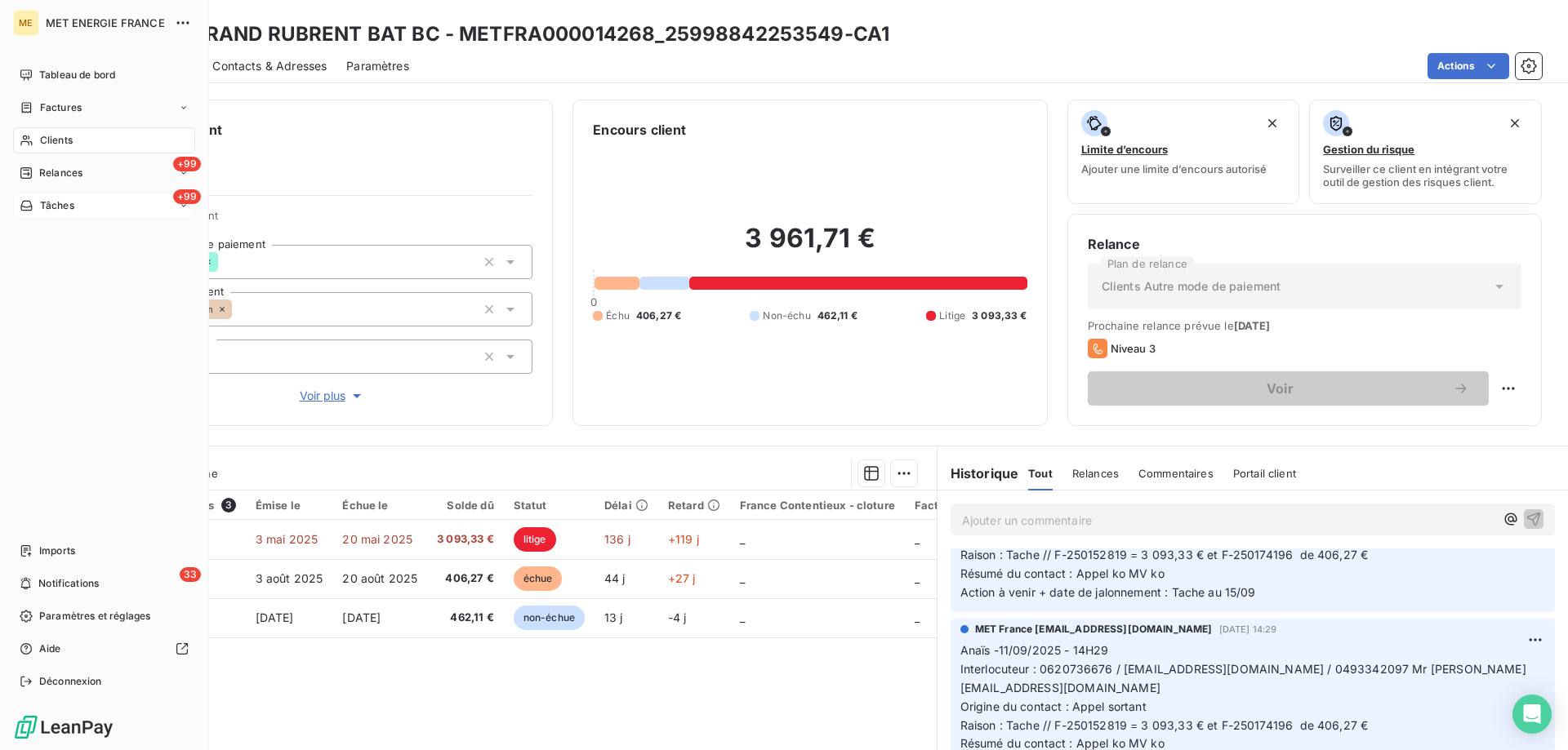
click at [73, 205] on span "Tâches" at bounding box center [57, 206] width 34 height 15
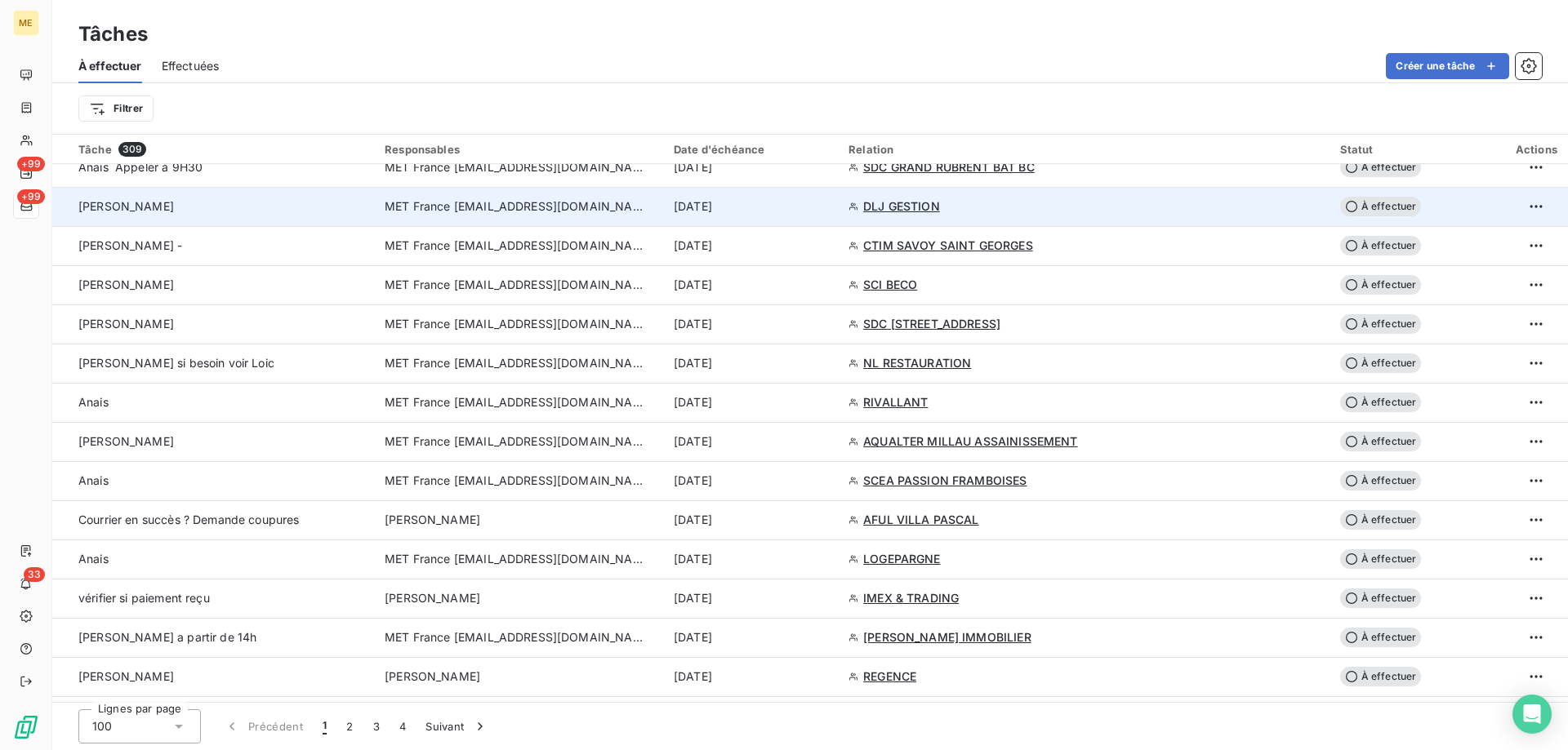
scroll to position [1388, 0]
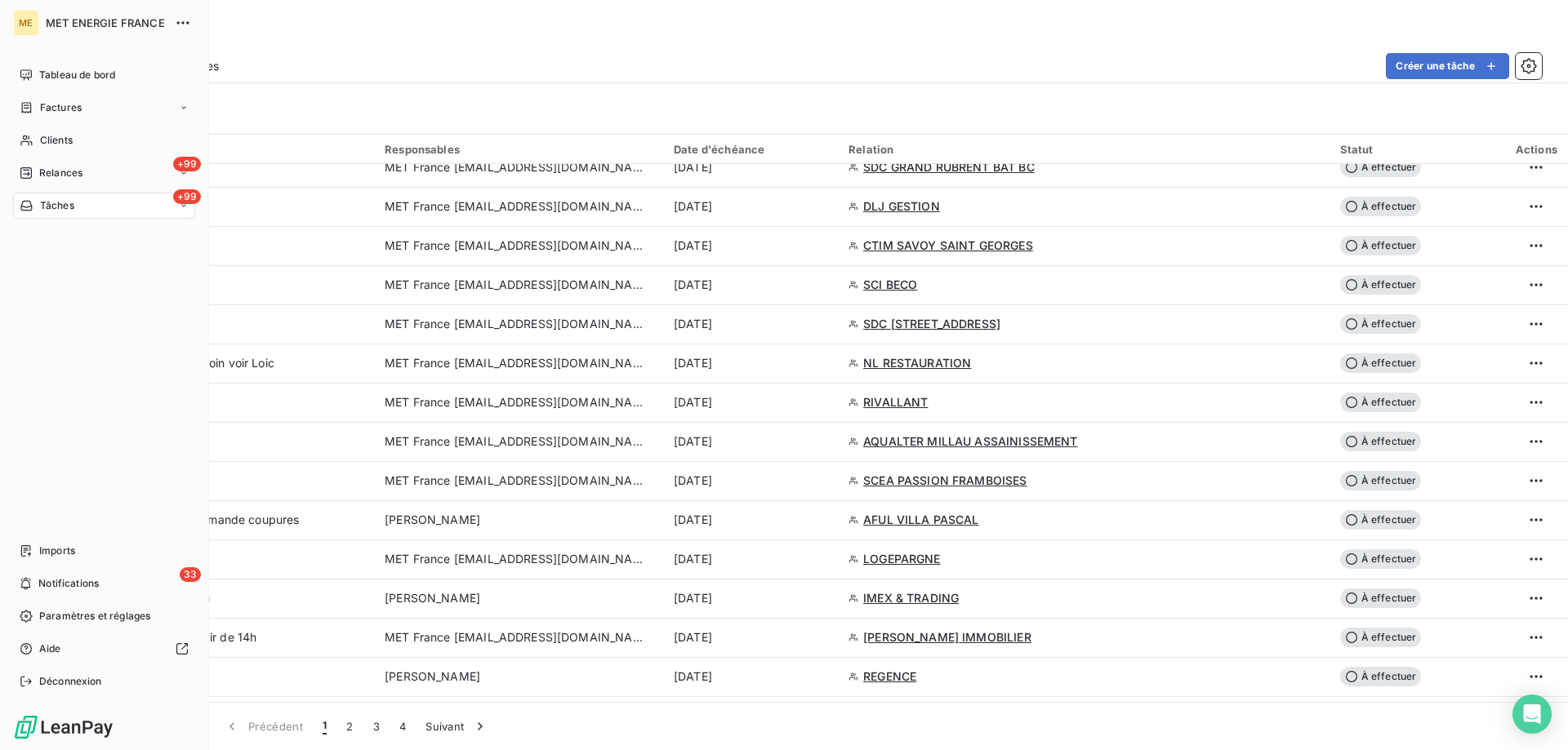
click at [52, 204] on span "Tâches" at bounding box center [57, 206] width 34 height 15
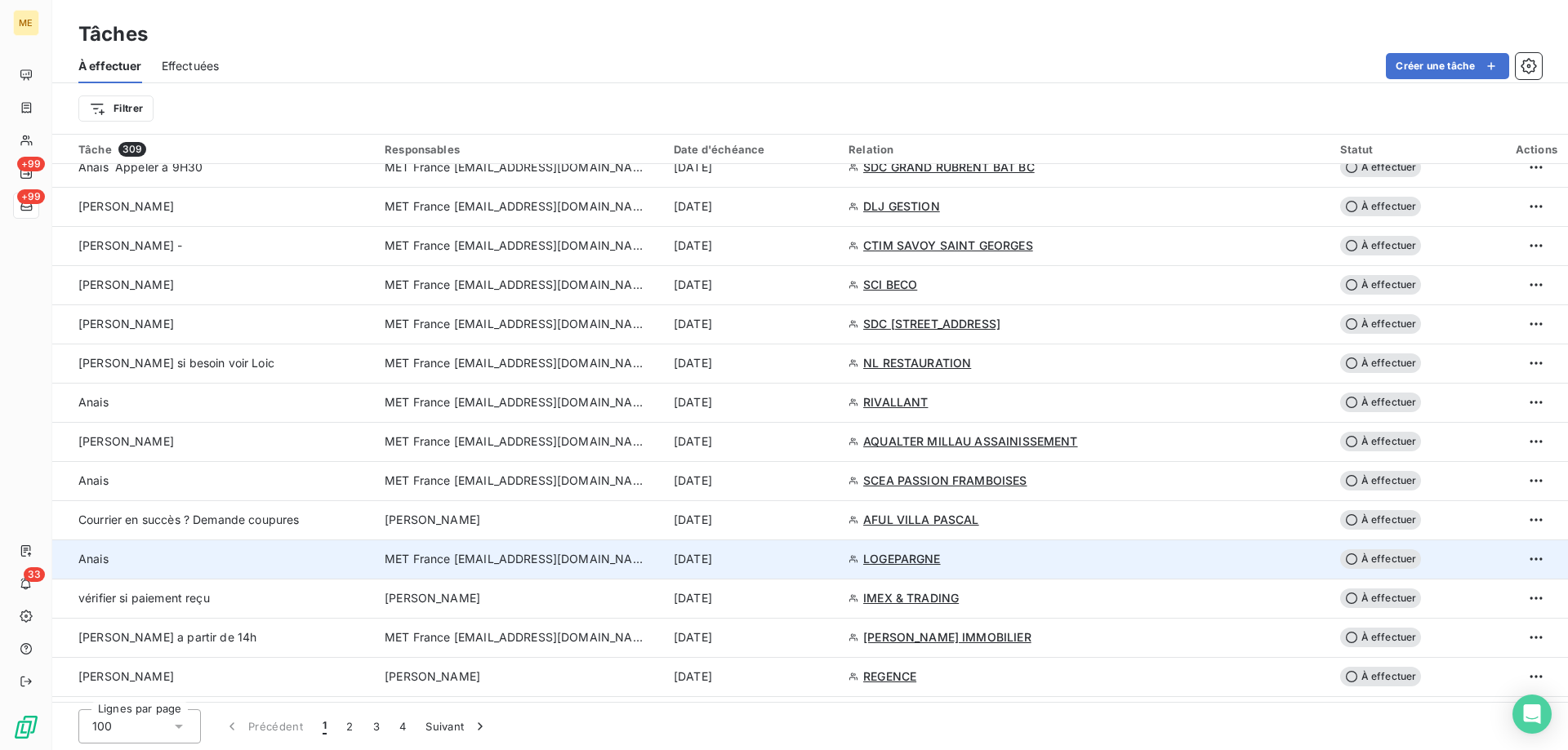
click at [820, 557] on div "[DATE]" at bounding box center [751, 559] width 155 height 16
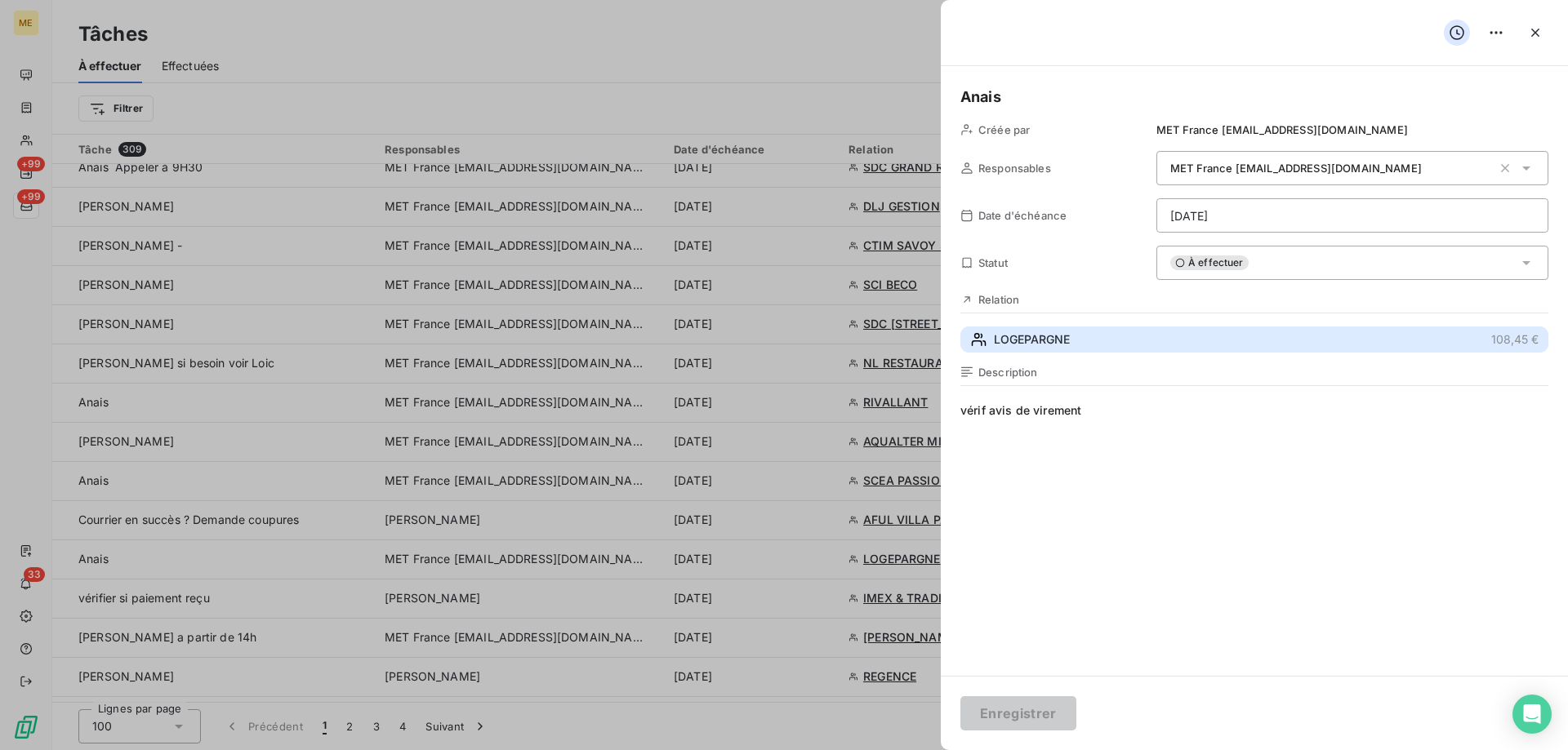
click at [1055, 337] on span "LOGEPARGNE" at bounding box center [1031, 339] width 76 height 16
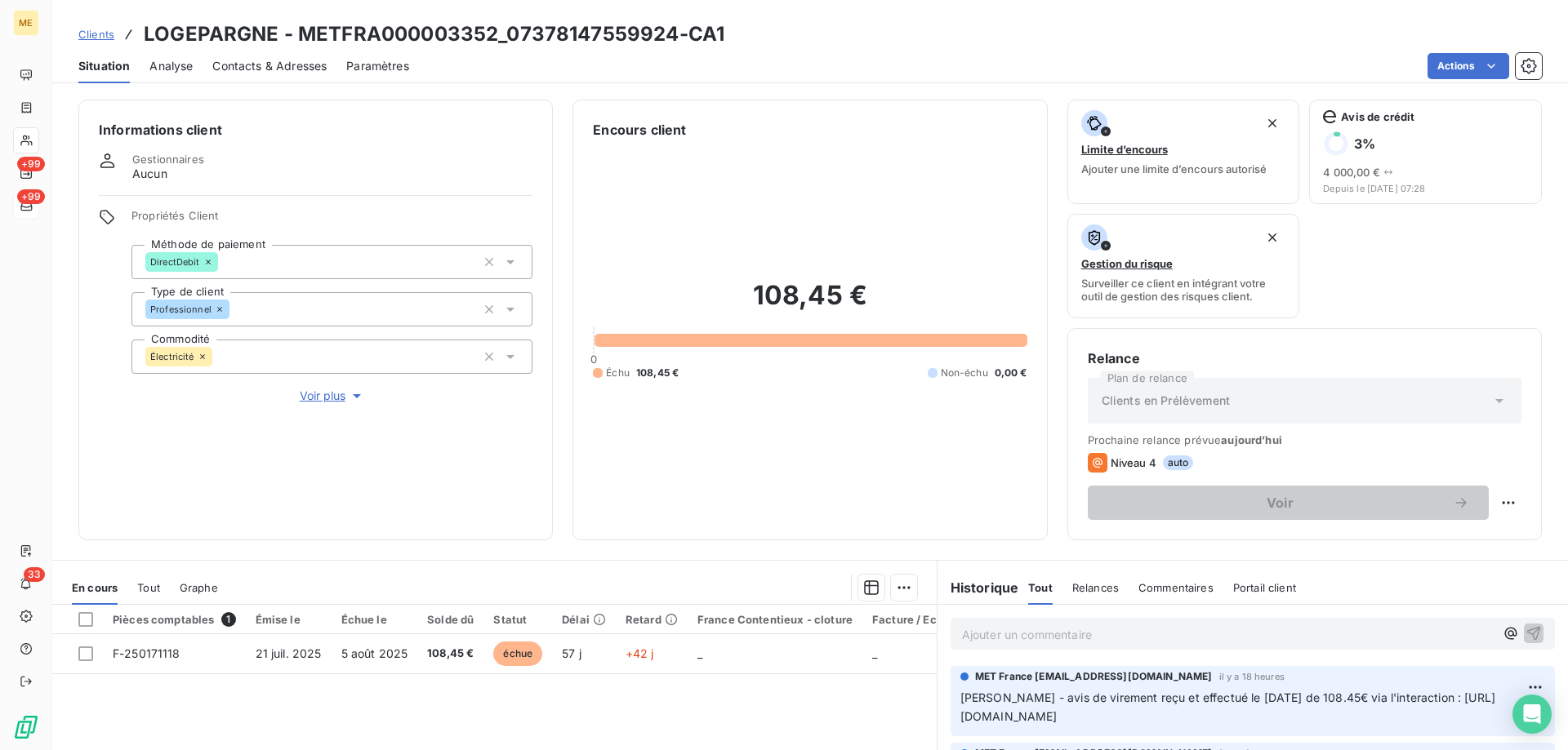
click at [340, 391] on span "Voir plus" at bounding box center [332, 396] width 65 height 16
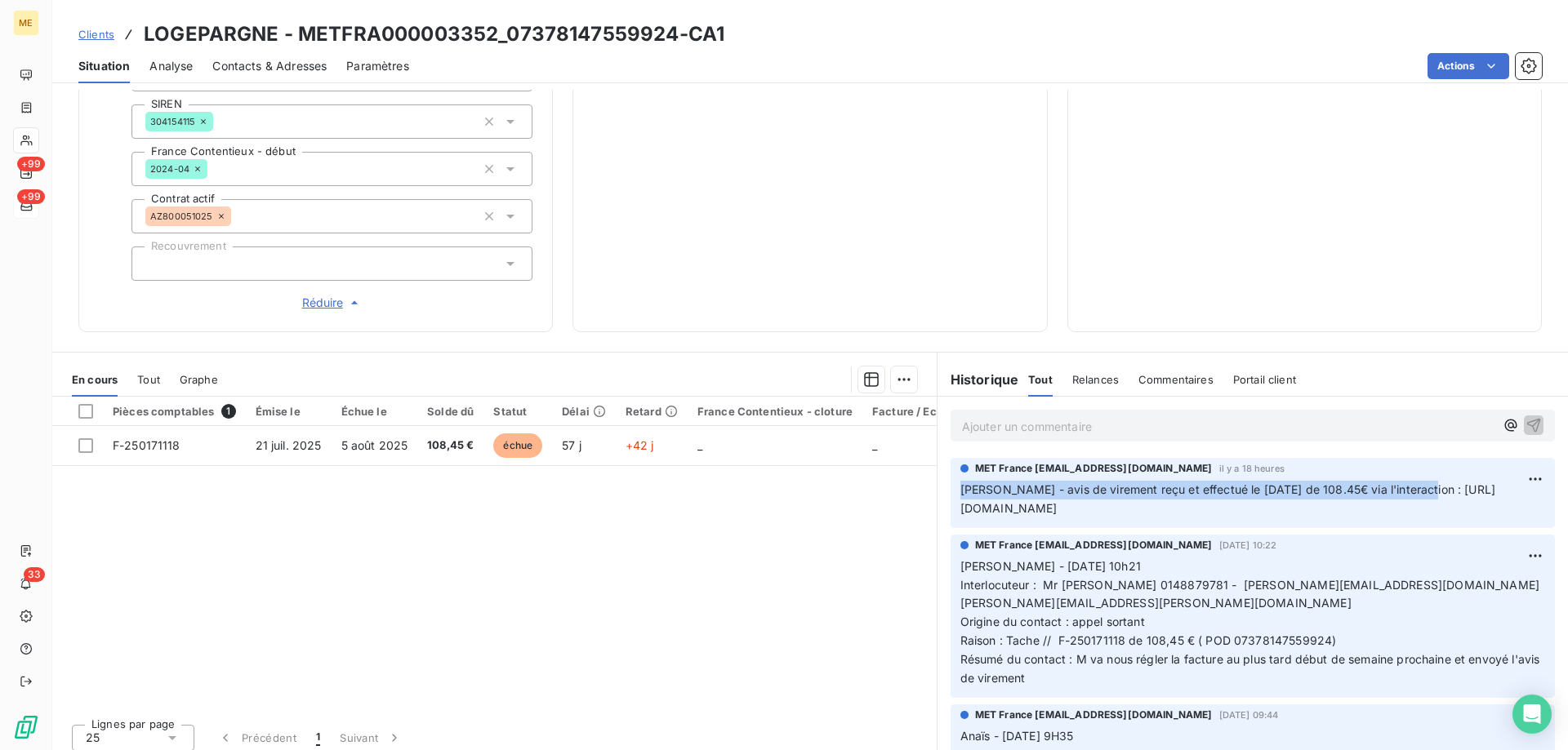
scroll to position [0, 62]
copy span "[PERSON_NAME] - avis de virement reçu et effectué le [DATE] de 108.45€ via l'in…"
drag, startPoint x: 953, startPoint y: 473, endPoint x: 1478, endPoint y: 521, distance: 527.2
click at [0, 494] on html "ME +99 +99 33 Clients LOGEPARGNE - METFRA000003352_07378147559924-CA1 Situation…" at bounding box center [784, 457] width 1568 height 913
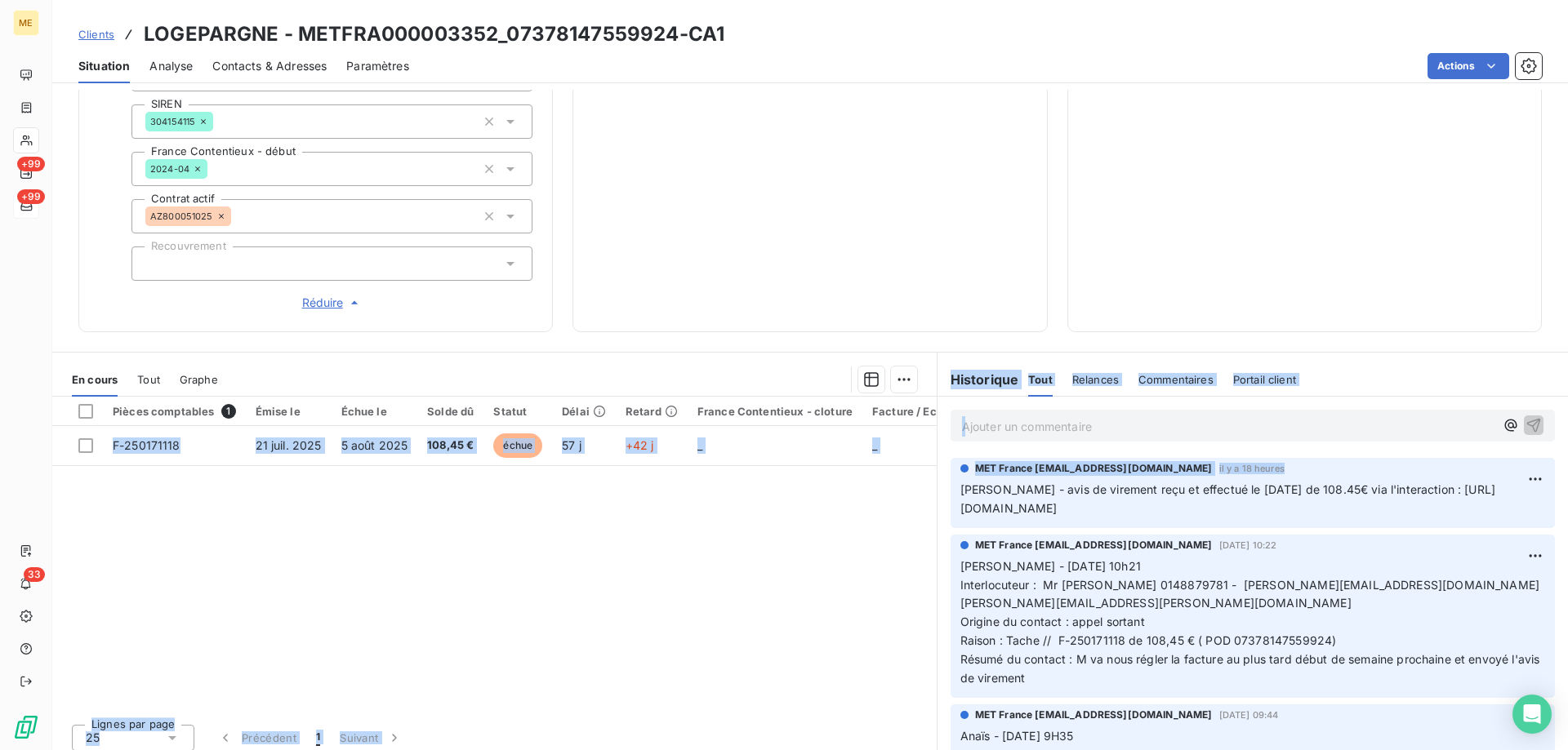
drag, startPoint x: 193, startPoint y: 487, endPoint x: 168, endPoint y: 486, distance: 25.0
click at [192, 486] on div "Pièces comptables 1 Émise le Échue le Solde dû Statut Délai Retard France Conte…" at bounding box center [494, 553] width 885 height 314
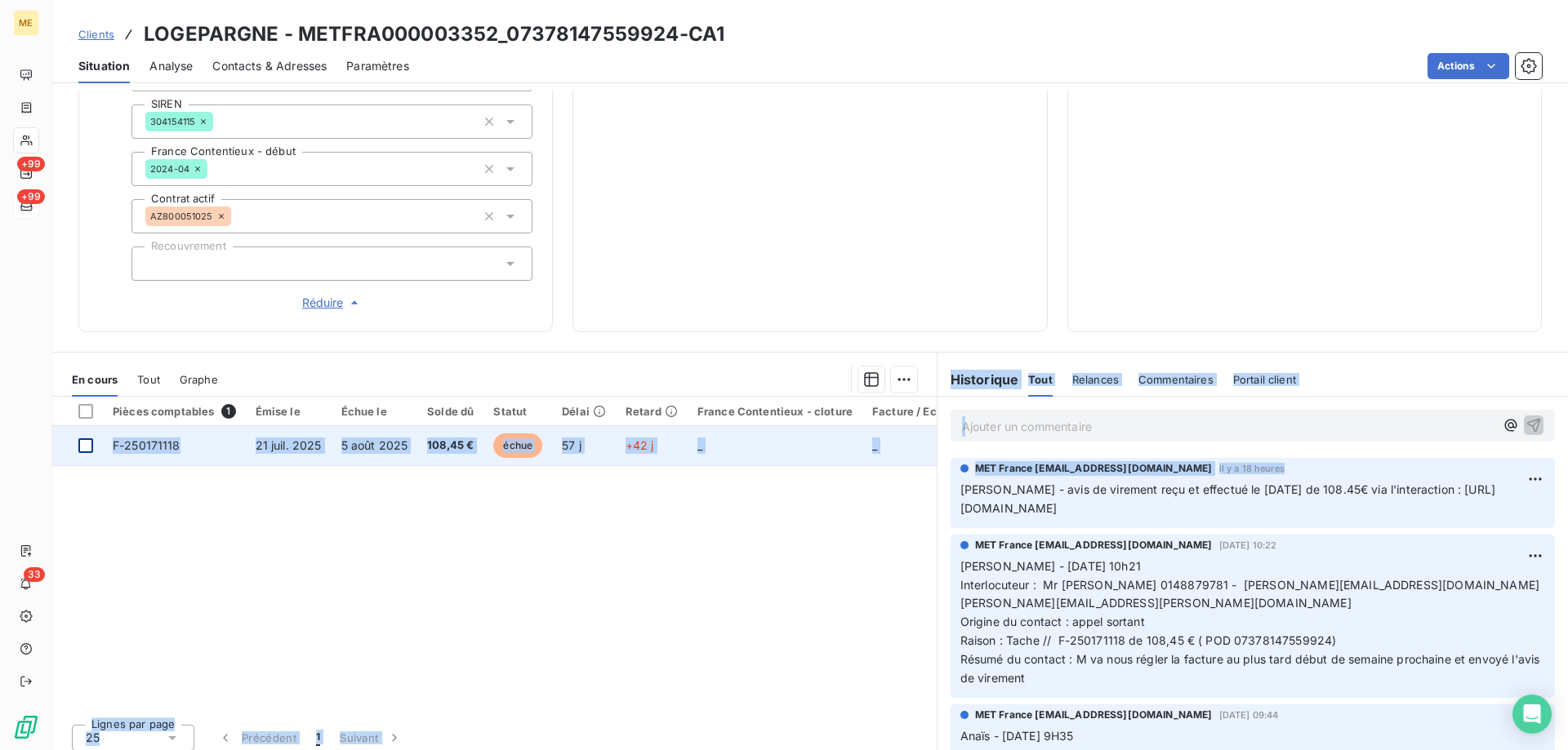
click at [85, 439] on div at bounding box center [86, 446] width 15 height 15
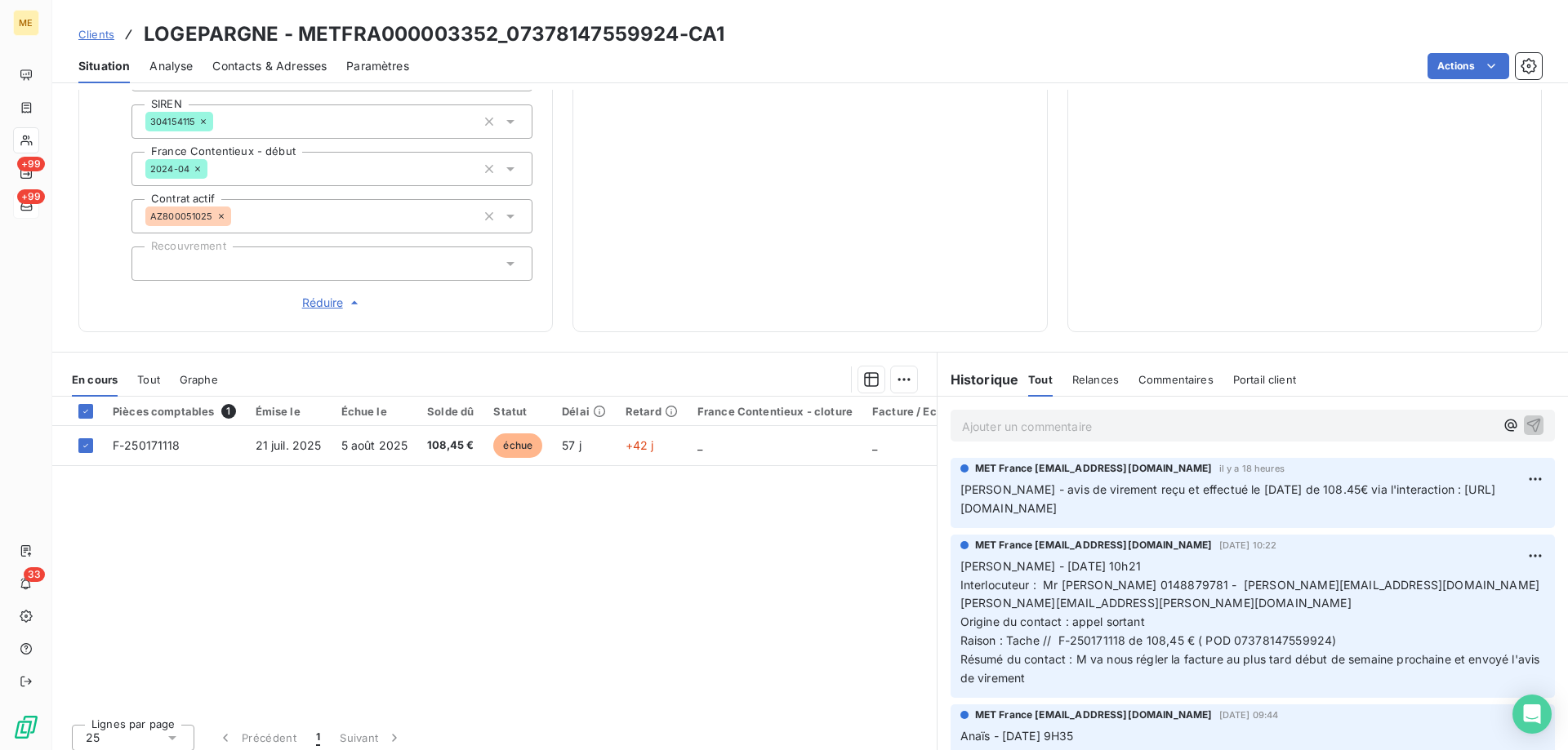
click at [893, 370] on html "ME +99 +99 33 Clients LOGEPARGNE - METFRA000003352_07378147559924-CA1 Situation…" at bounding box center [784, 457] width 1568 height 913
click at [864, 434] on div "Ajouter une promesse de paiement (1 facture)" at bounding box center [758, 435] width 288 height 26
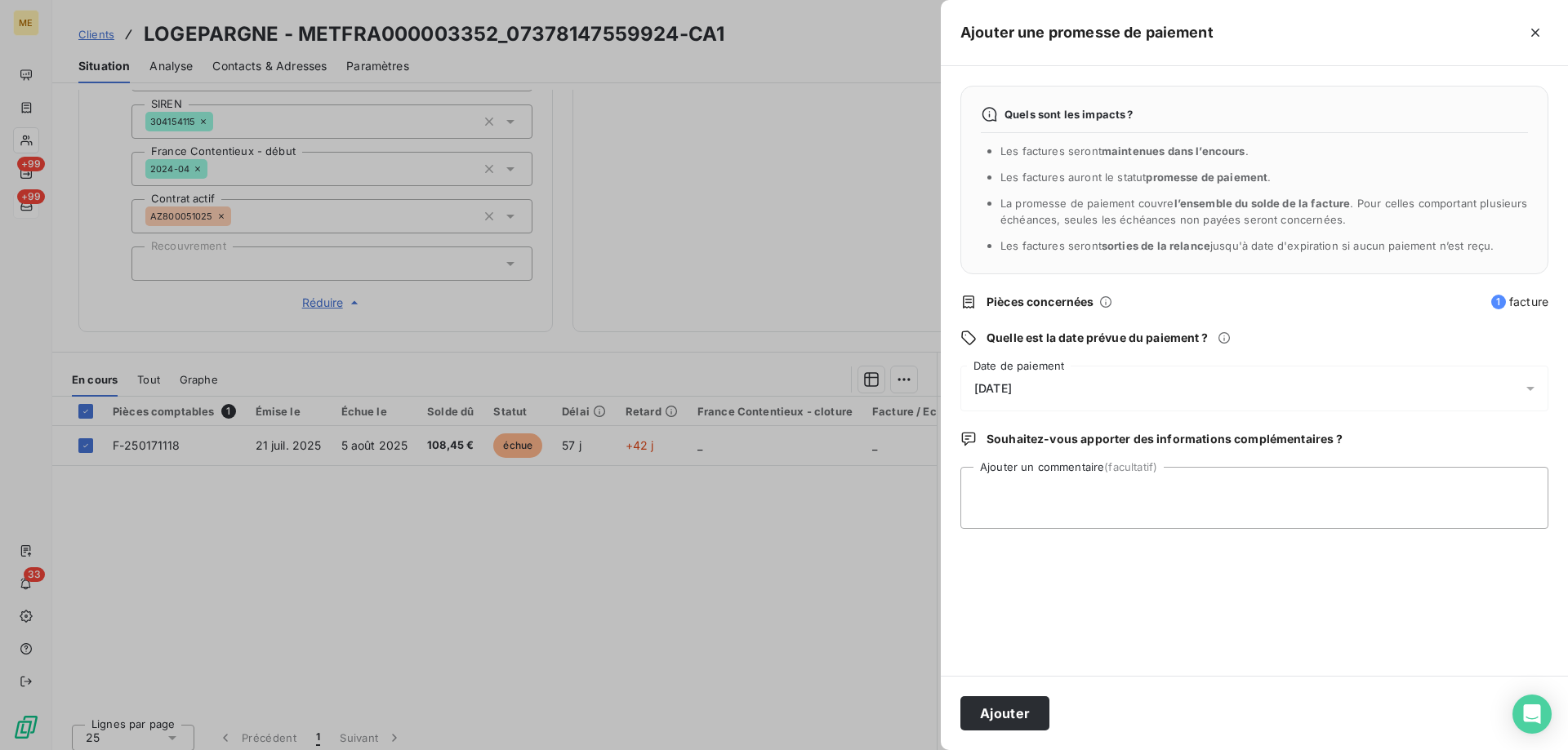
click at [1157, 391] on div "[DATE]" at bounding box center [1254, 388] width 588 height 46
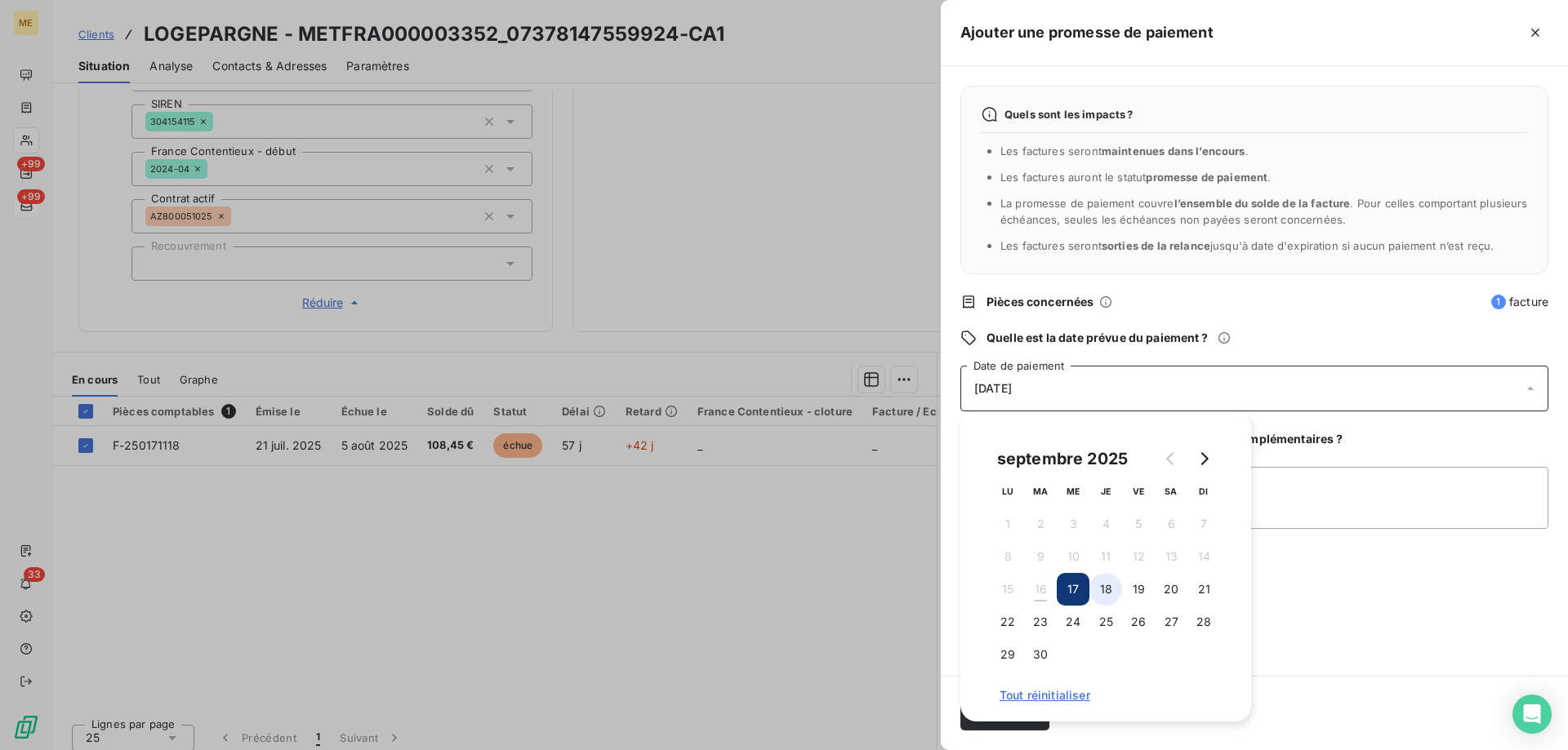
click at [1103, 589] on button "18" at bounding box center [1105, 589] width 33 height 33
click at [1312, 489] on textarea "Ajouter un commentaire (facultatif)" at bounding box center [1254, 498] width 588 height 62
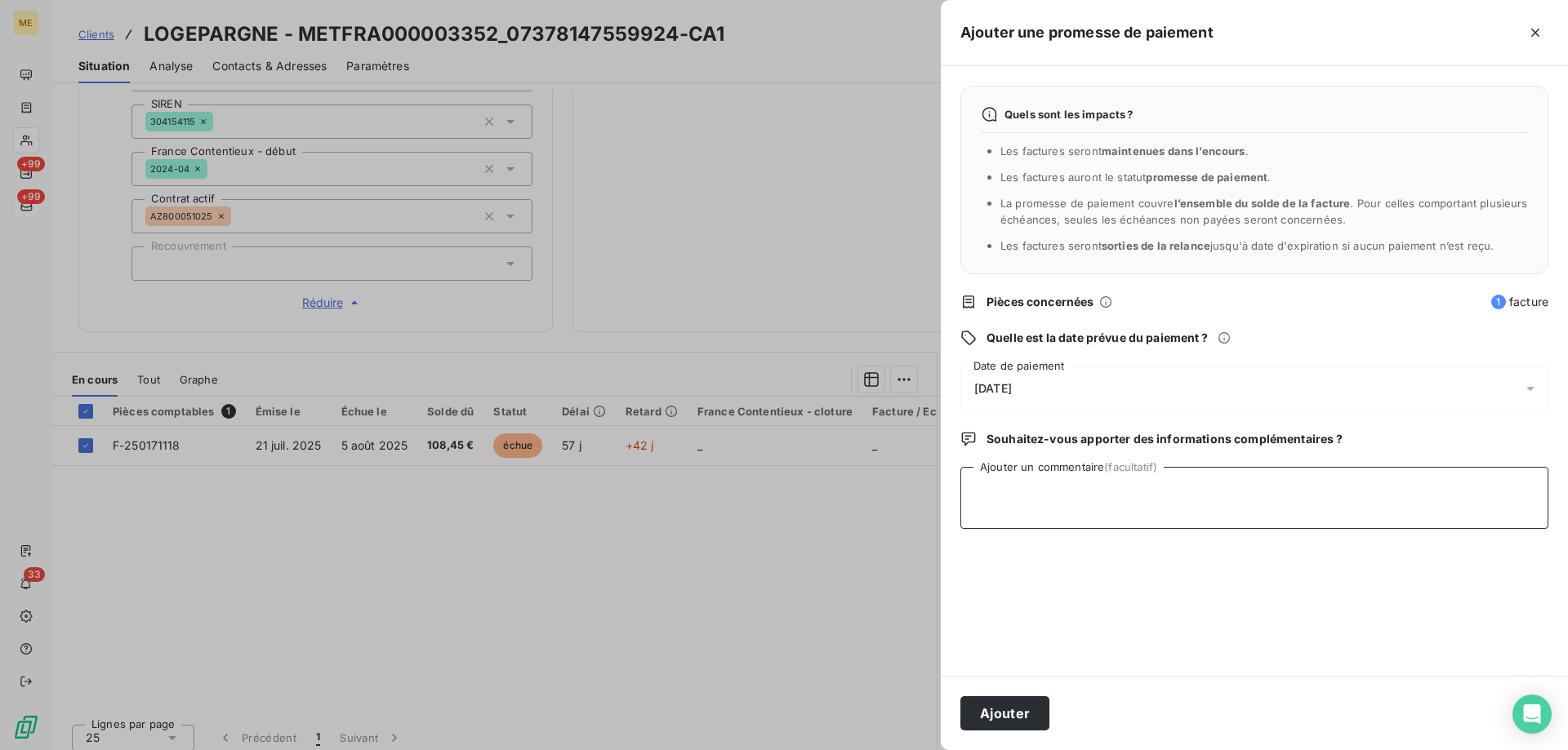
paste textarea "[PERSON_NAME] - avis de virement reçu et effectué le [DATE] de 108.45€ via l'in…"
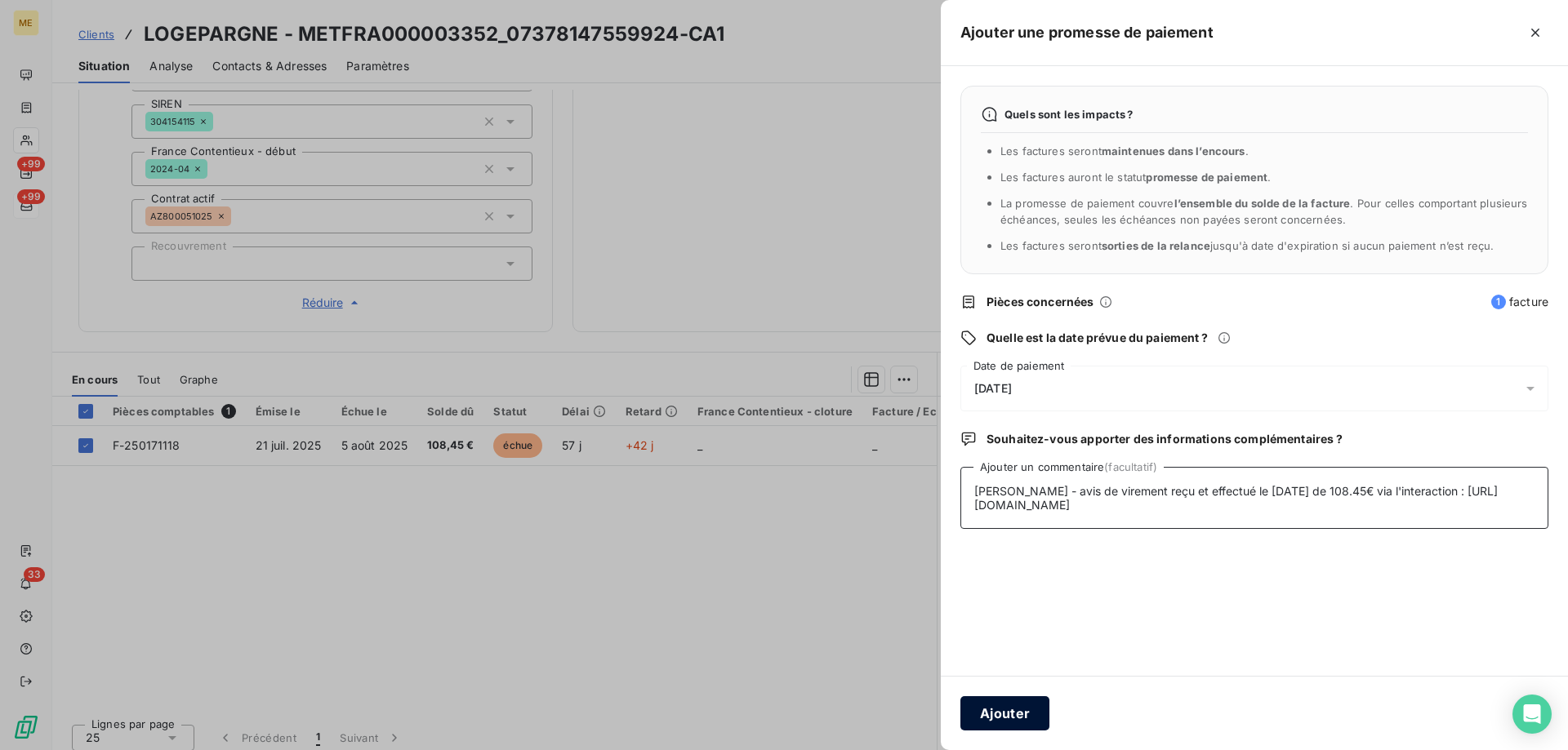
type textarea "[PERSON_NAME] - avis de virement reçu et effectué le [DATE] de 108.45€ via l'in…"
click at [999, 712] on button "Ajouter" at bounding box center [1005, 713] width 89 height 34
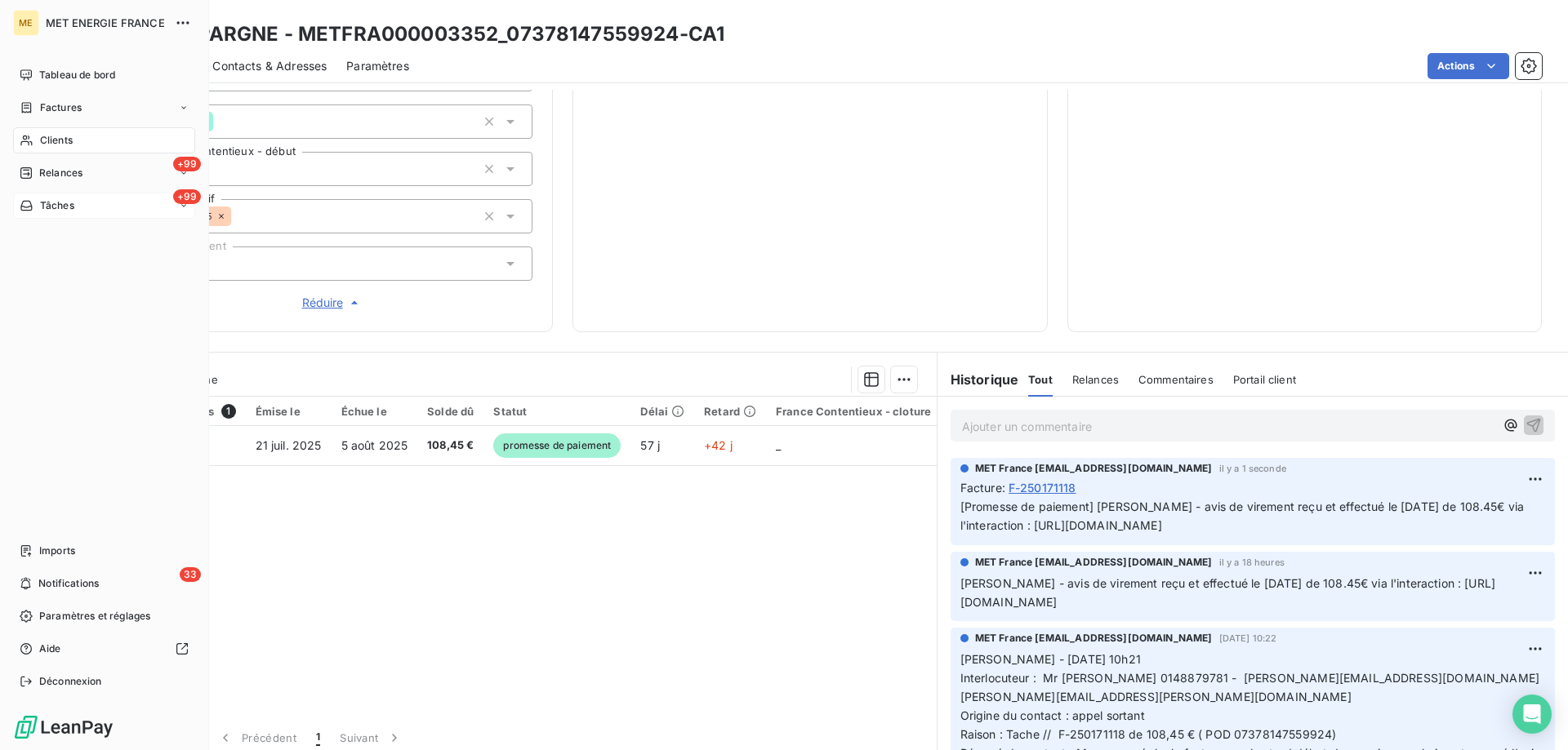
click at [34, 200] on div "Tâches" at bounding box center [46, 206] width 55 height 15
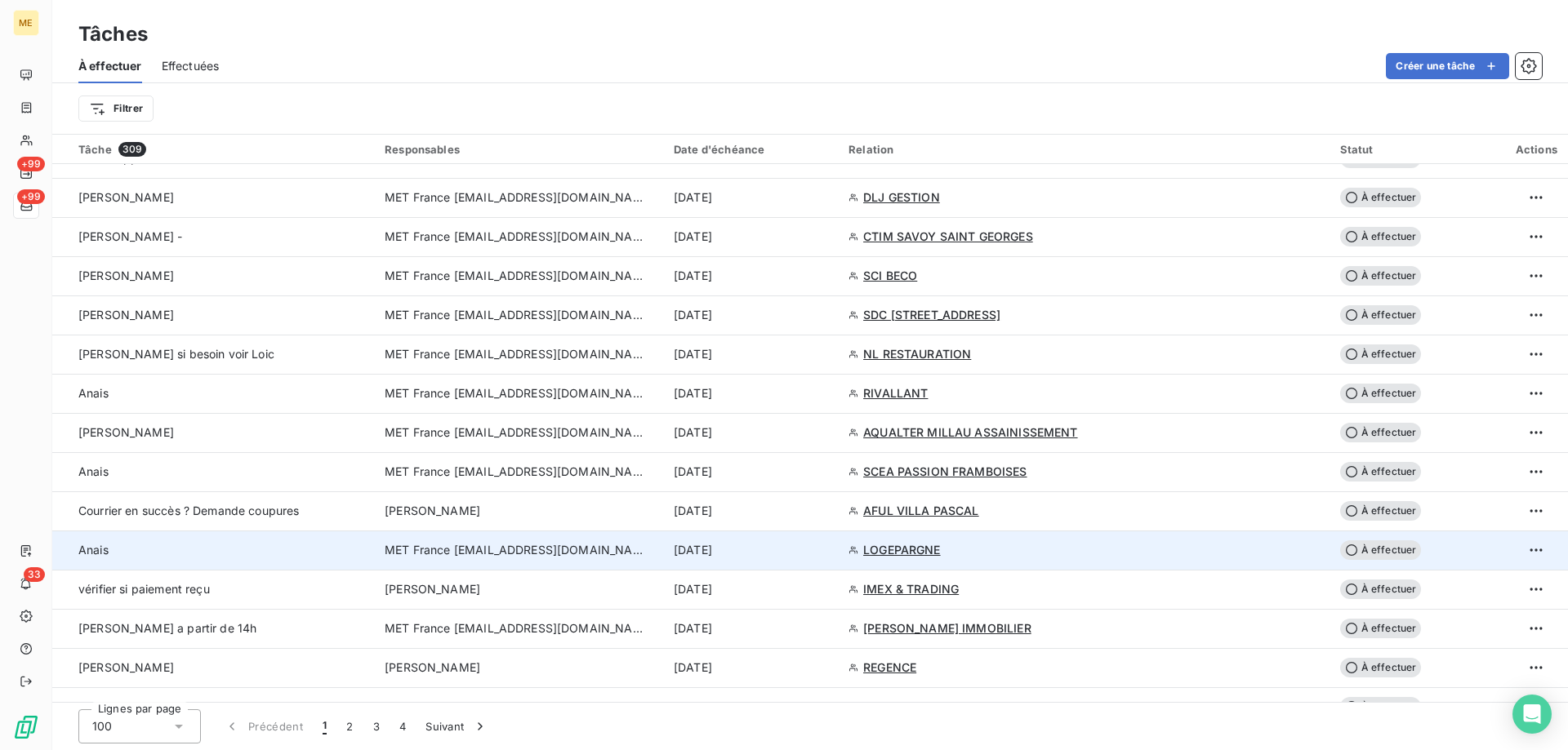
scroll to position [1469, 0]
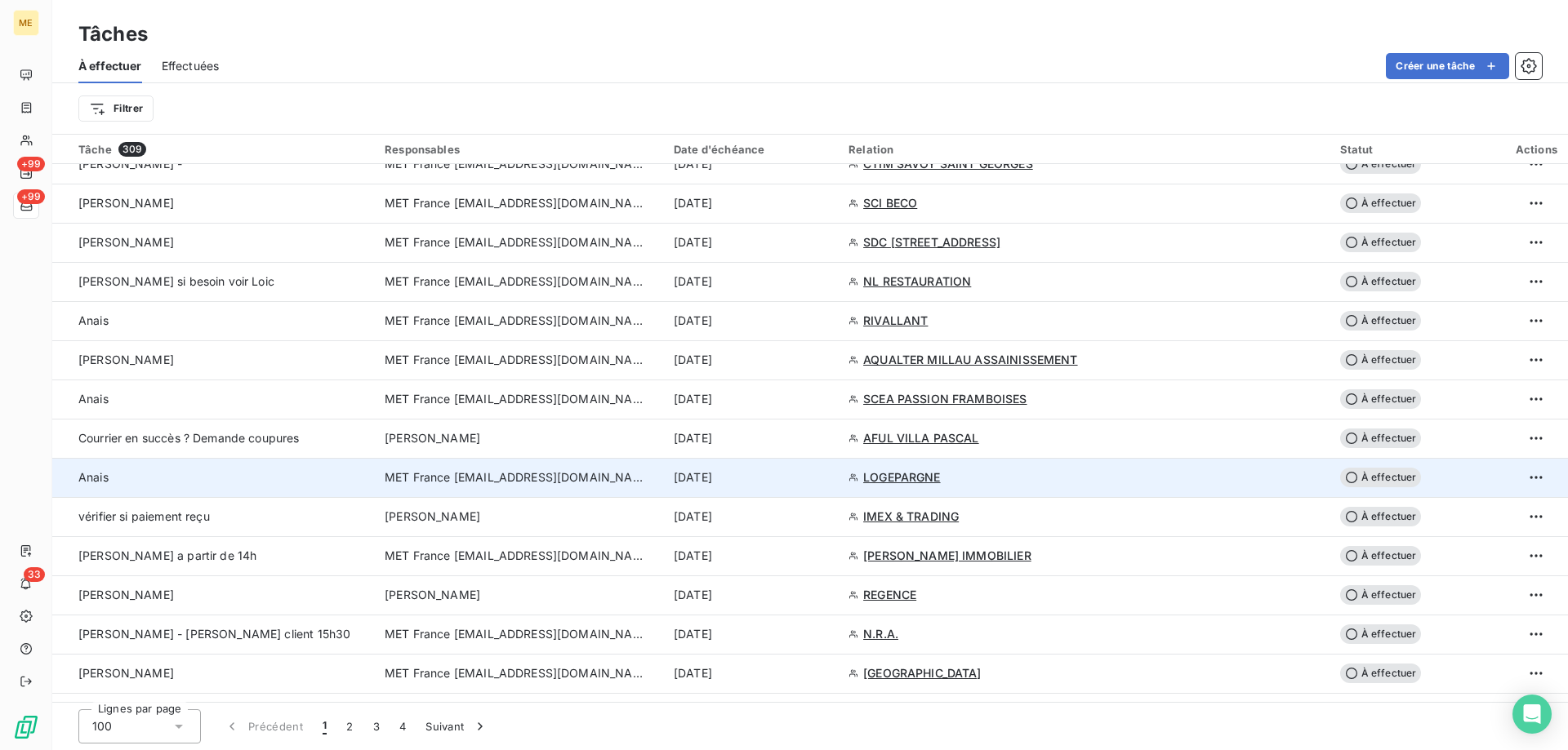
click at [803, 477] on div "[DATE]" at bounding box center [751, 477] width 155 height 16
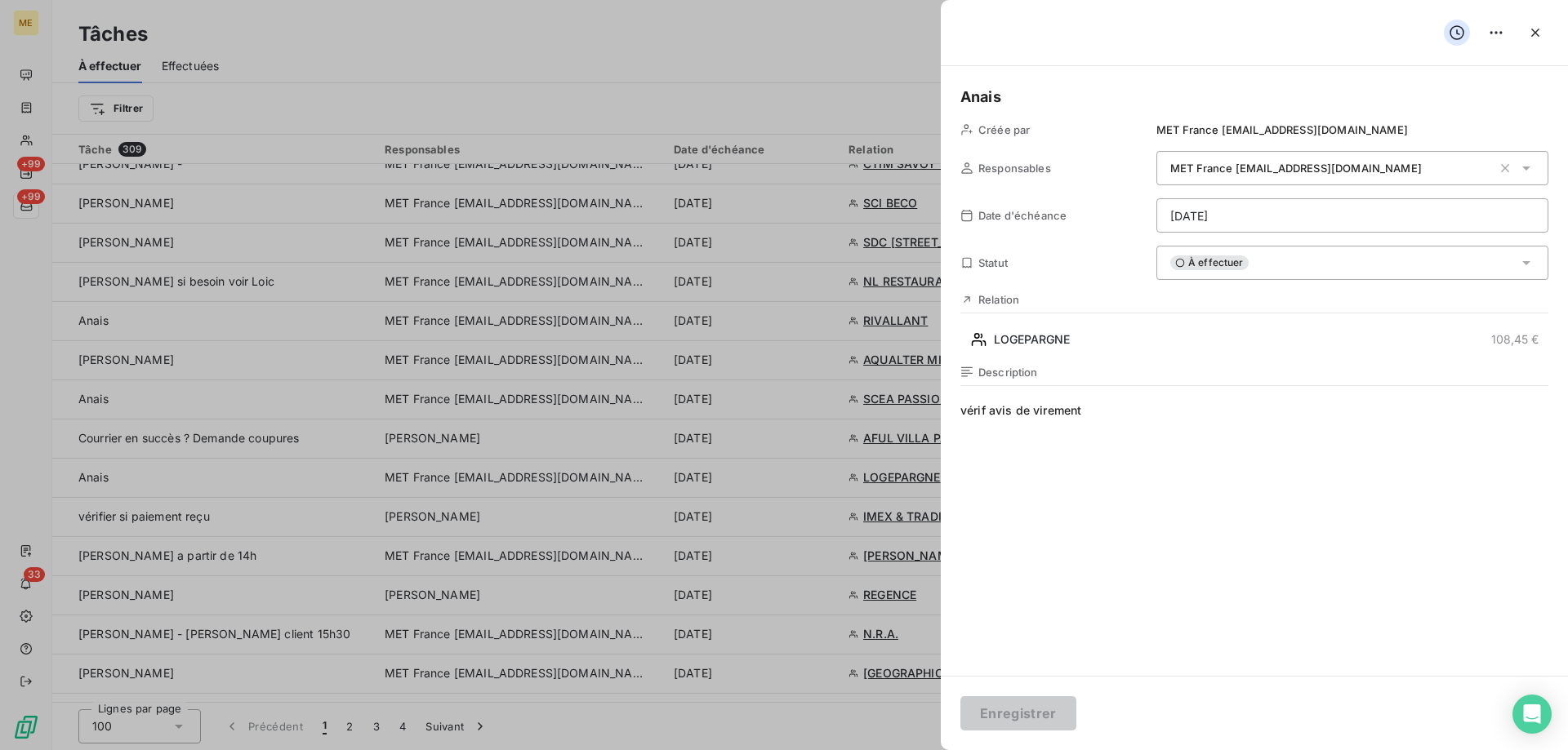
click at [1319, 212] on html "ME +99 +99 33 Tâches À effectuer Effectuées Créer une tâche Filtrer Tâche 309 R…" at bounding box center [784, 457] width 1568 height 913
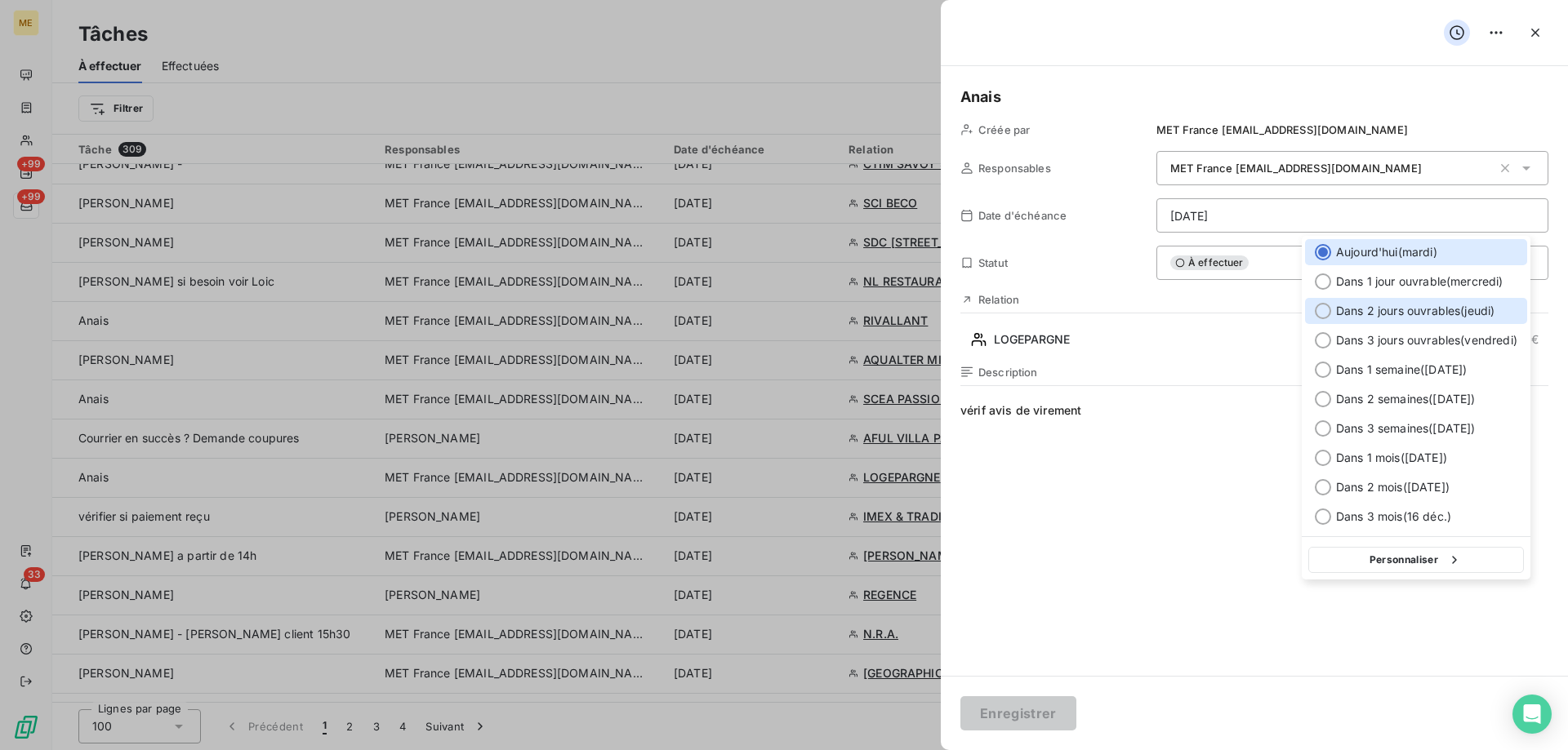
click at [1397, 313] on span "Dans 2 jours ouvrables ( jeudi )" at bounding box center [1415, 310] width 158 height 16
type input "[DATE]"
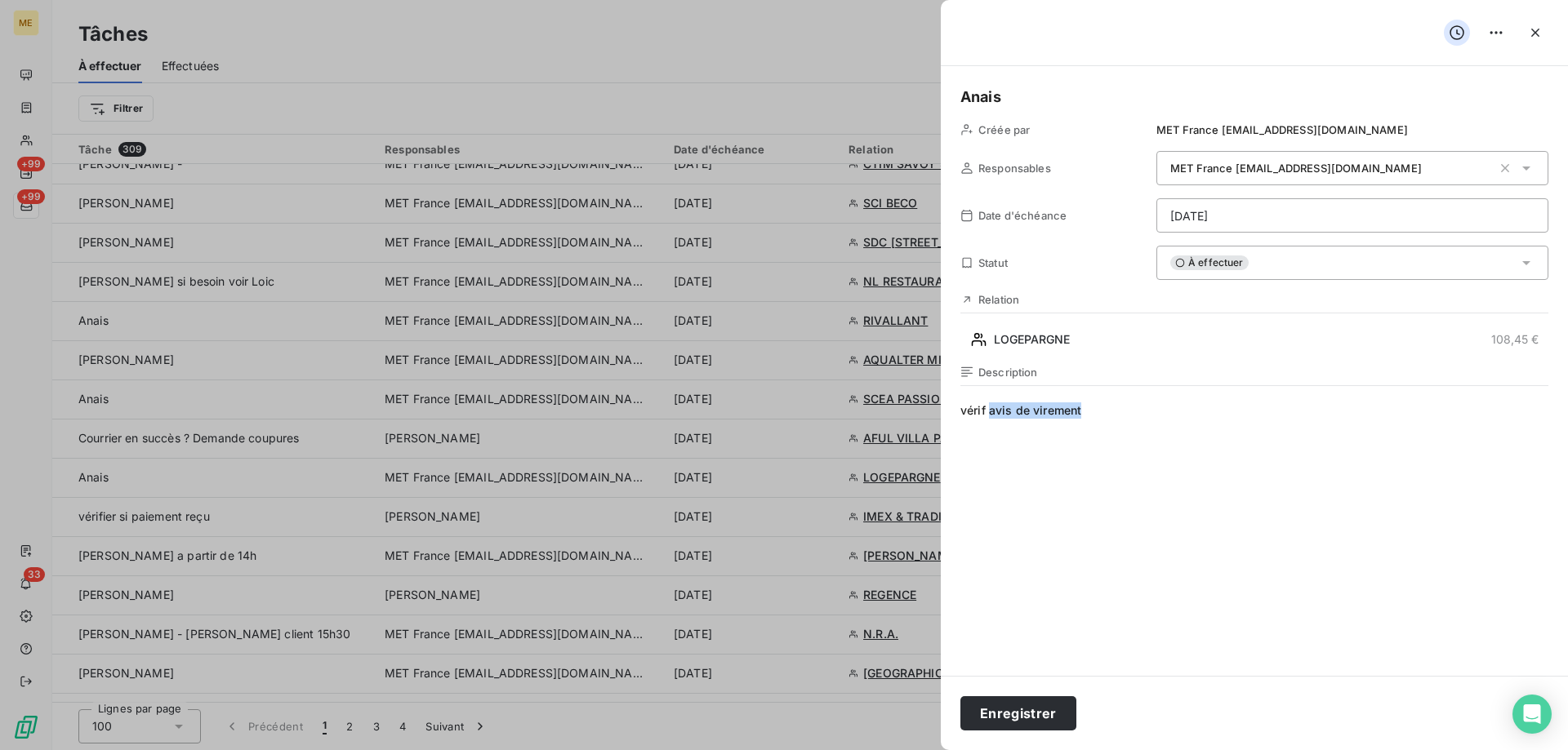
drag, startPoint x: 1101, startPoint y: 422, endPoint x: 989, endPoint y: 416, distance: 112.2
click at [989, 416] on span "vérif avis de virement" at bounding box center [1254, 559] width 588 height 313
click at [964, 711] on button "Enregistrer" at bounding box center [1019, 713] width 116 height 34
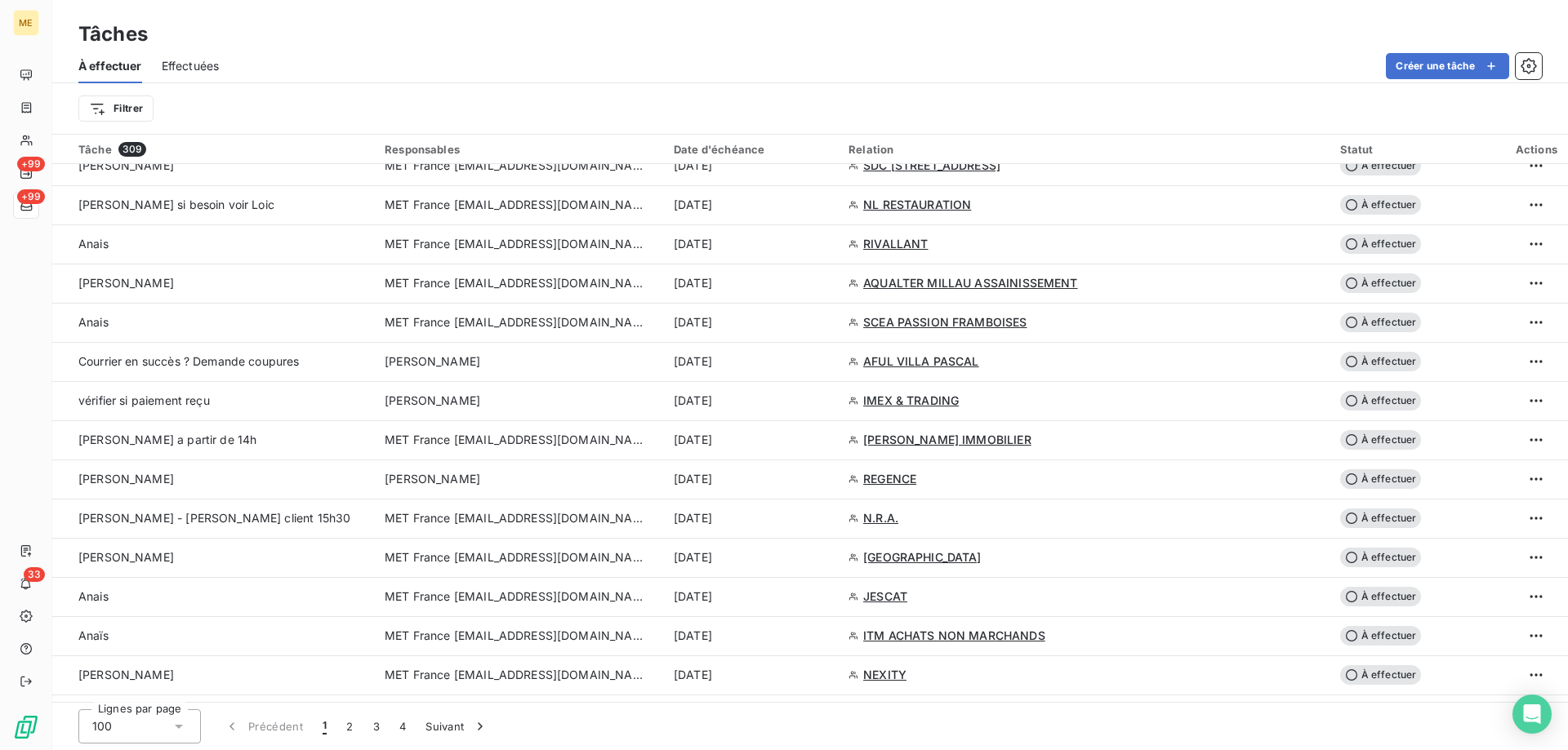
scroll to position [1551, 0]
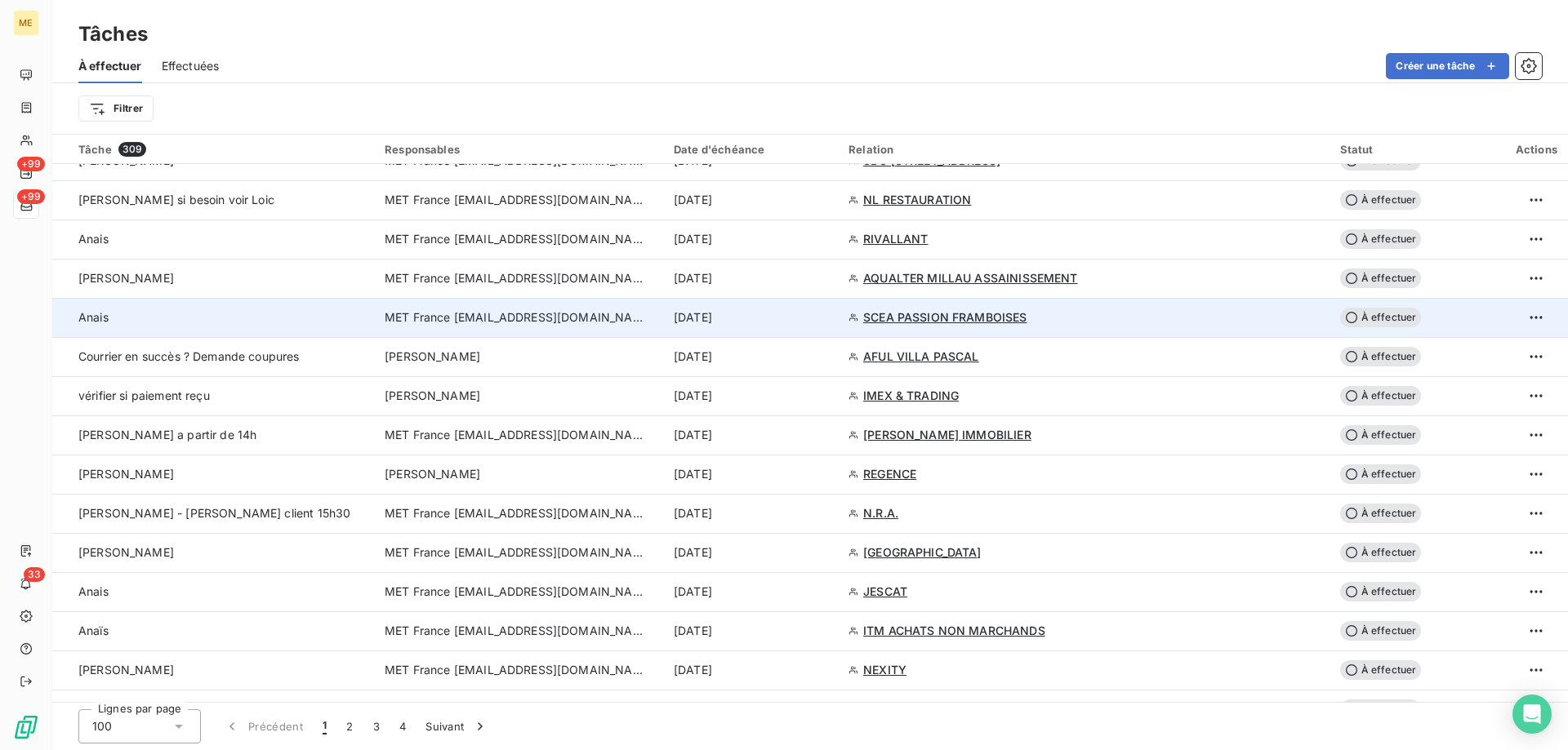
click at [829, 323] on div "[DATE]" at bounding box center [751, 317] width 155 height 16
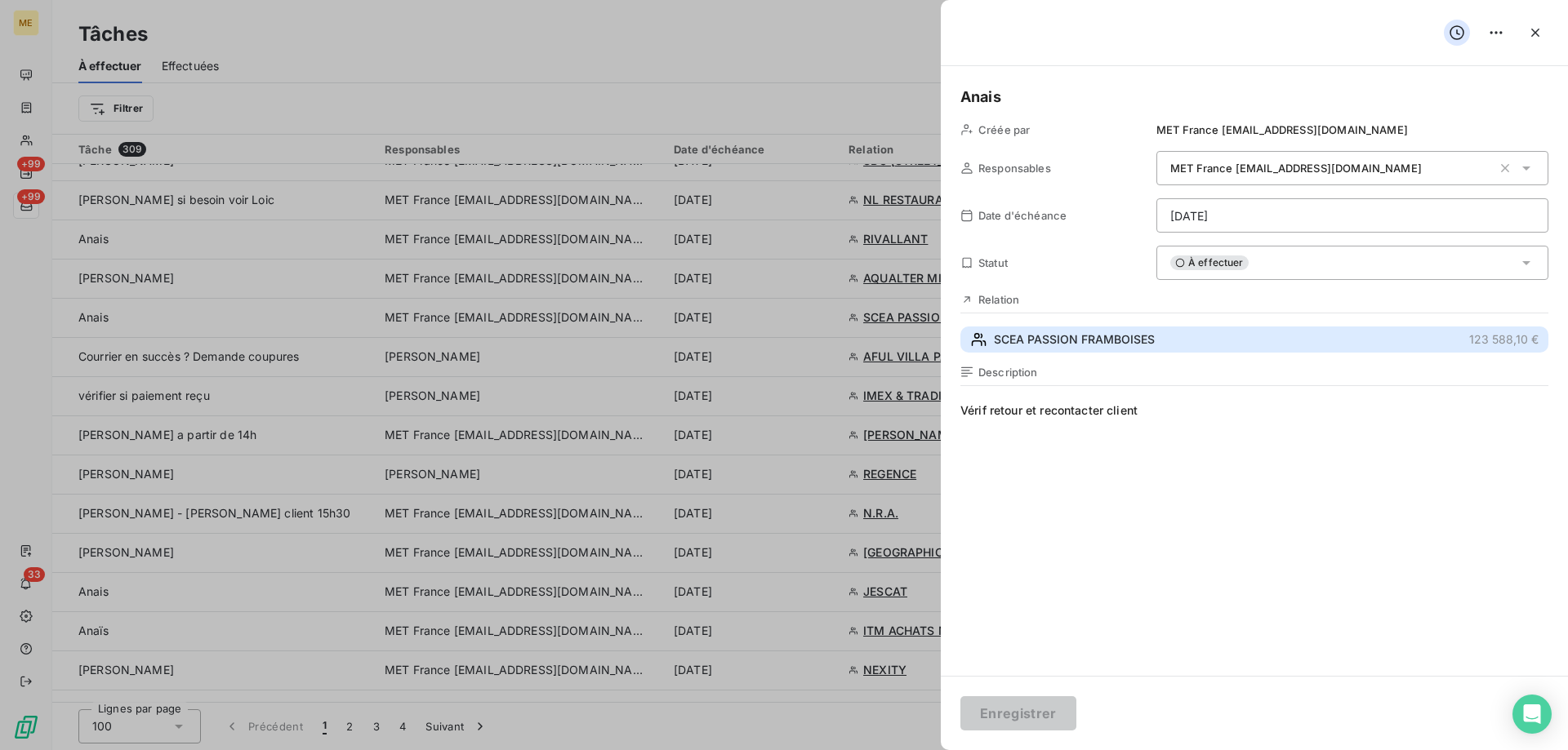
click at [1130, 342] on span "SCEA PASSION FRAMBOISES" at bounding box center [1074, 339] width 161 height 16
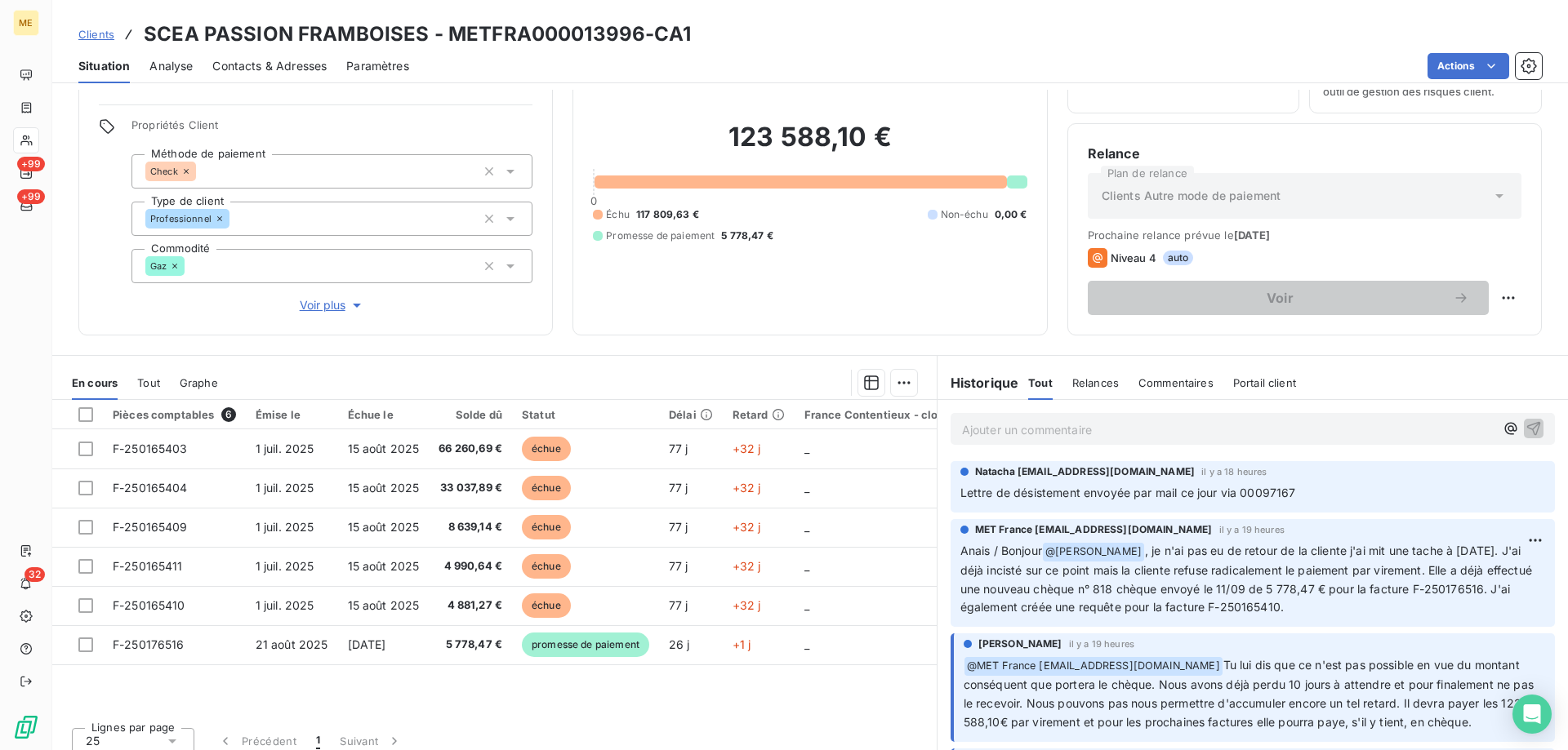
scroll to position [104, 0]
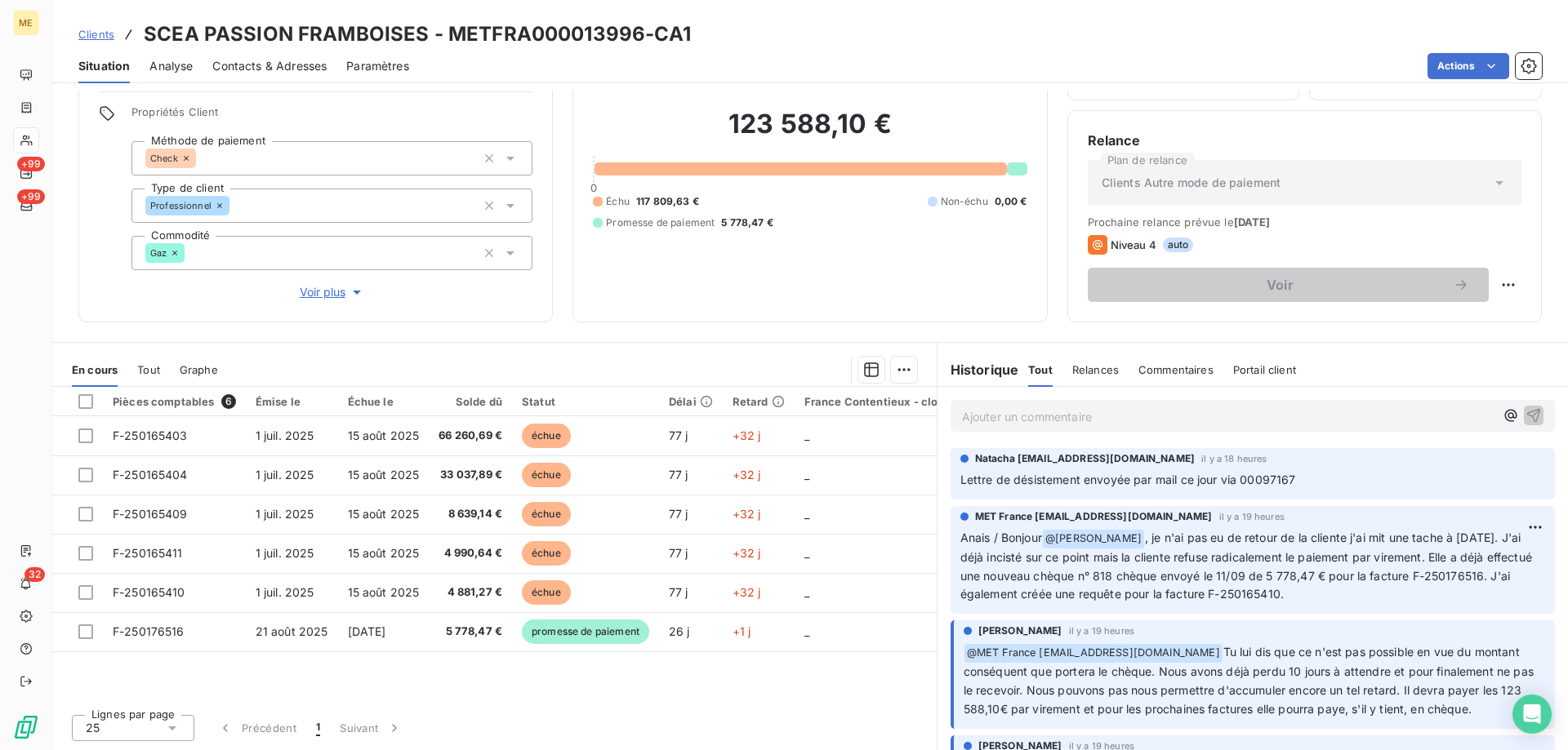
click at [924, 272] on div "123 588,10 € 0 Échu 117 809,63 € Non-échu 0,00 € Promesse de paiement 5 778,47 €" at bounding box center [809, 169] width 434 height 266
click at [797, 283] on div "123 588,10 € 0 Échu 117 809,63 € Non-échu 0,00 € Promesse de paiement 5 778,47 €" at bounding box center [809, 169] width 434 height 266
click at [1009, 416] on p "Ajouter un commentaire ﻿" at bounding box center [1228, 416] width 532 height 20
click at [1013, 416] on p "Ajouter un commentaire ﻿" at bounding box center [1228, 416] width 532 height 20
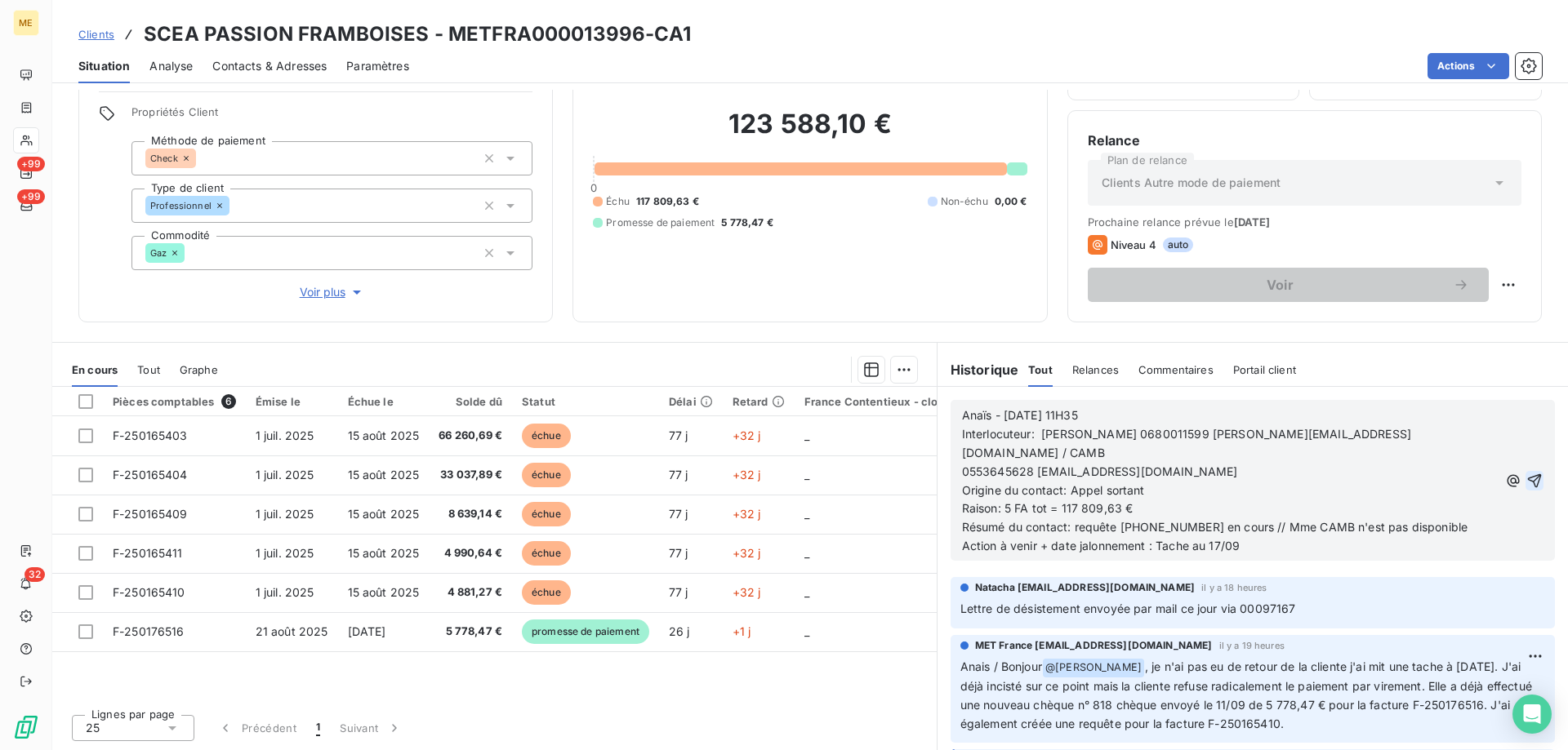
click at [1529, 473] on icon "button" at bounding box center [1535, 480] width 14 height 14
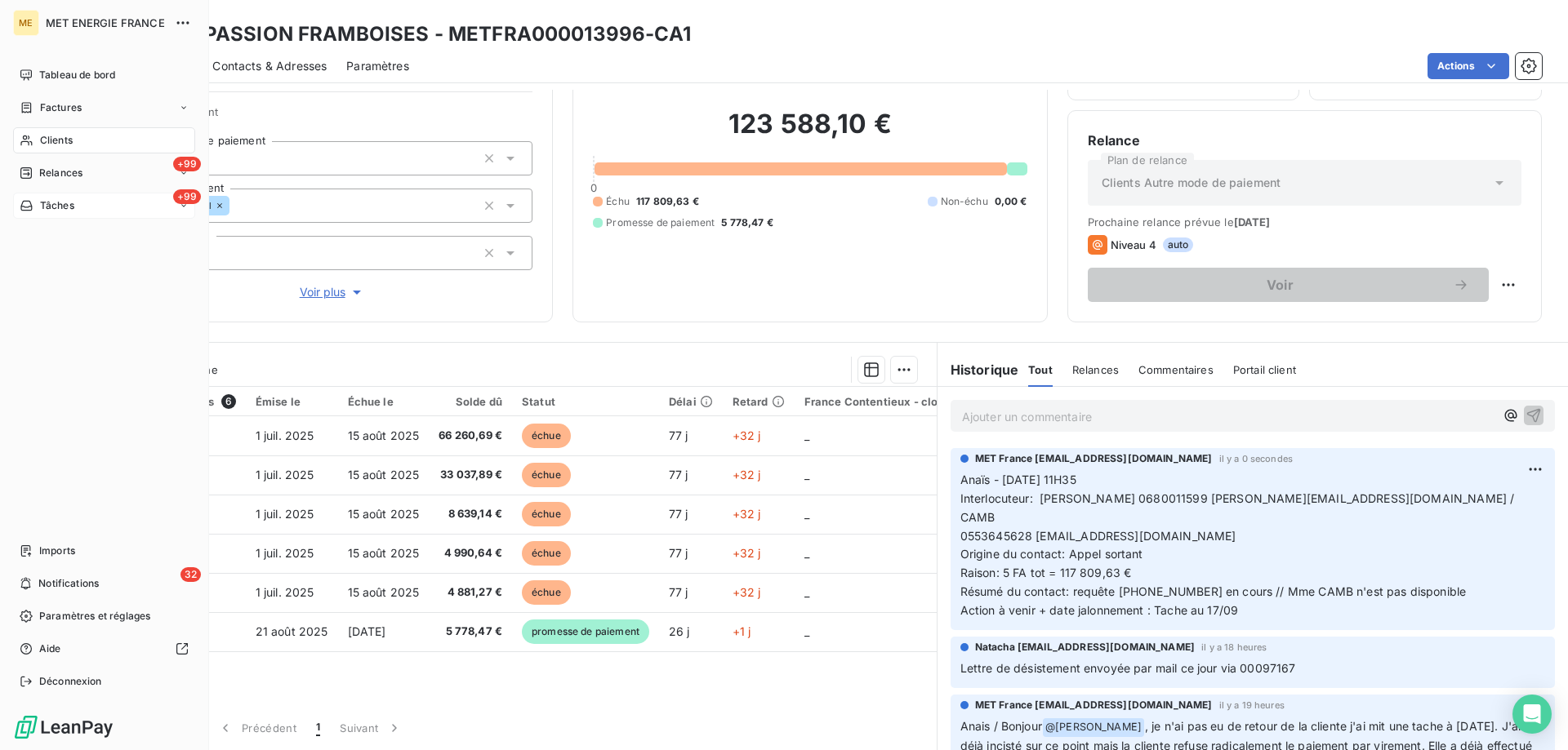
click at [36, 205] on div "Tâches" at bounding box center [46, 206] width 55 height 15
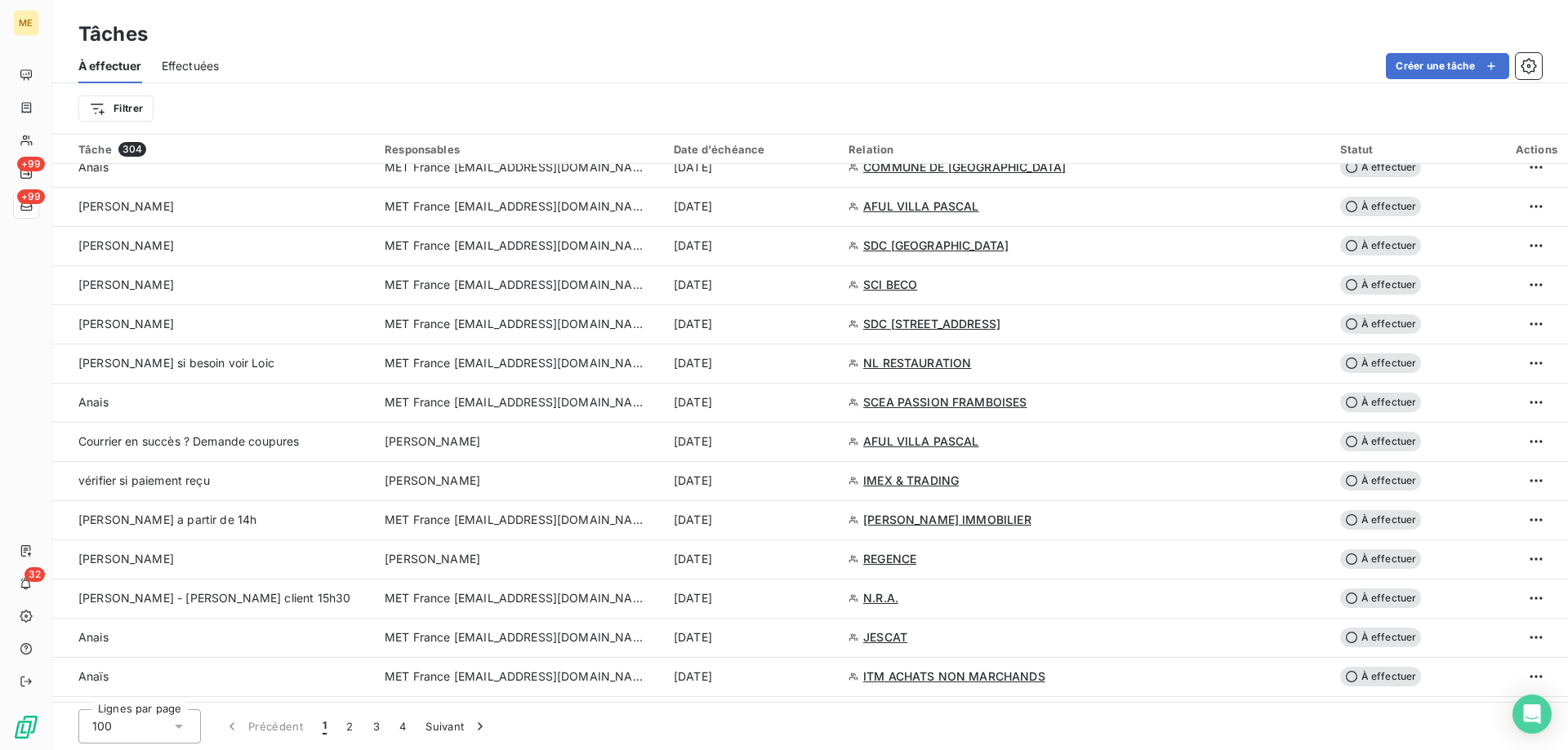
scroll to position [980, 0]
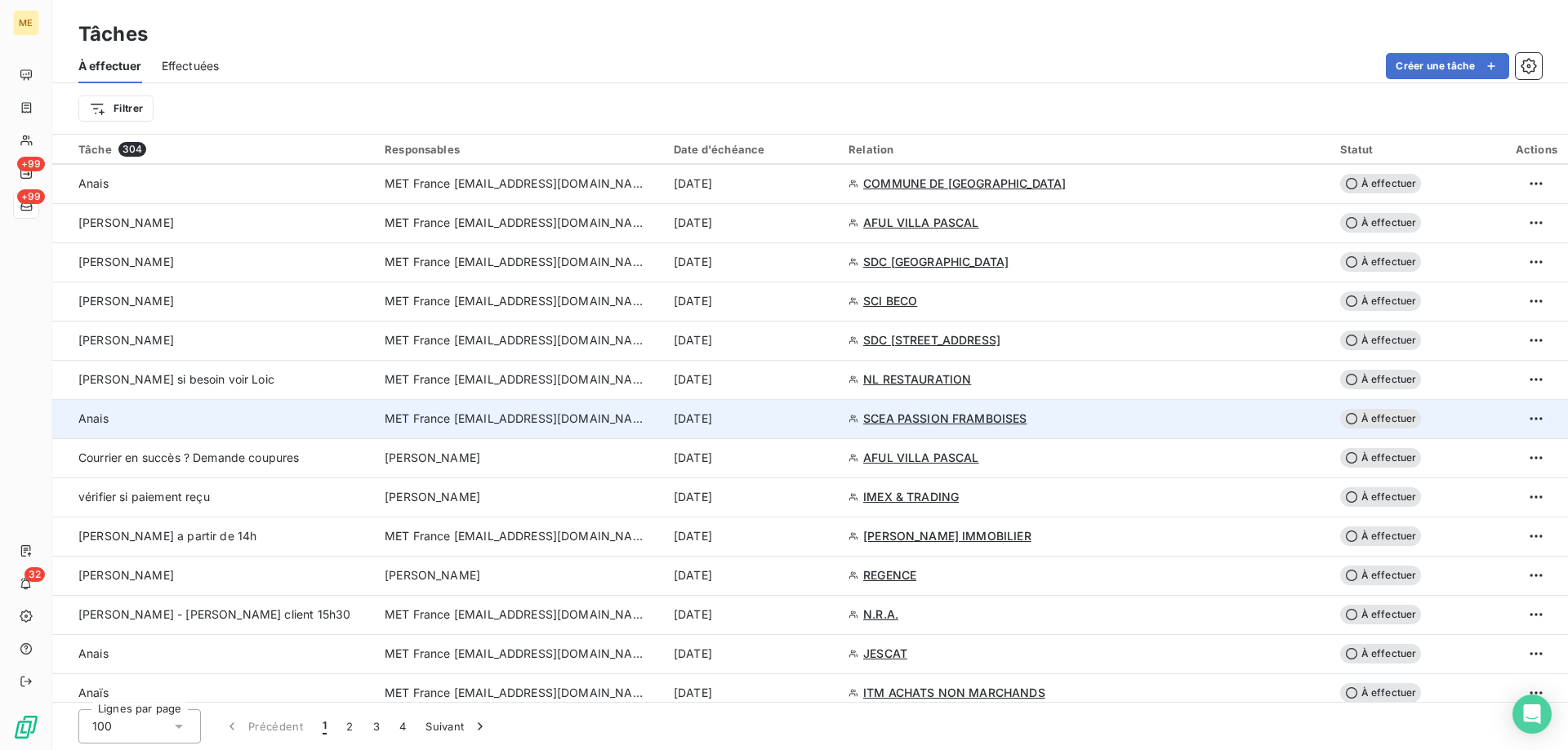
click at [824, 421] on div "[DATE]" at bounding box center [751, 418] width 155 height 16
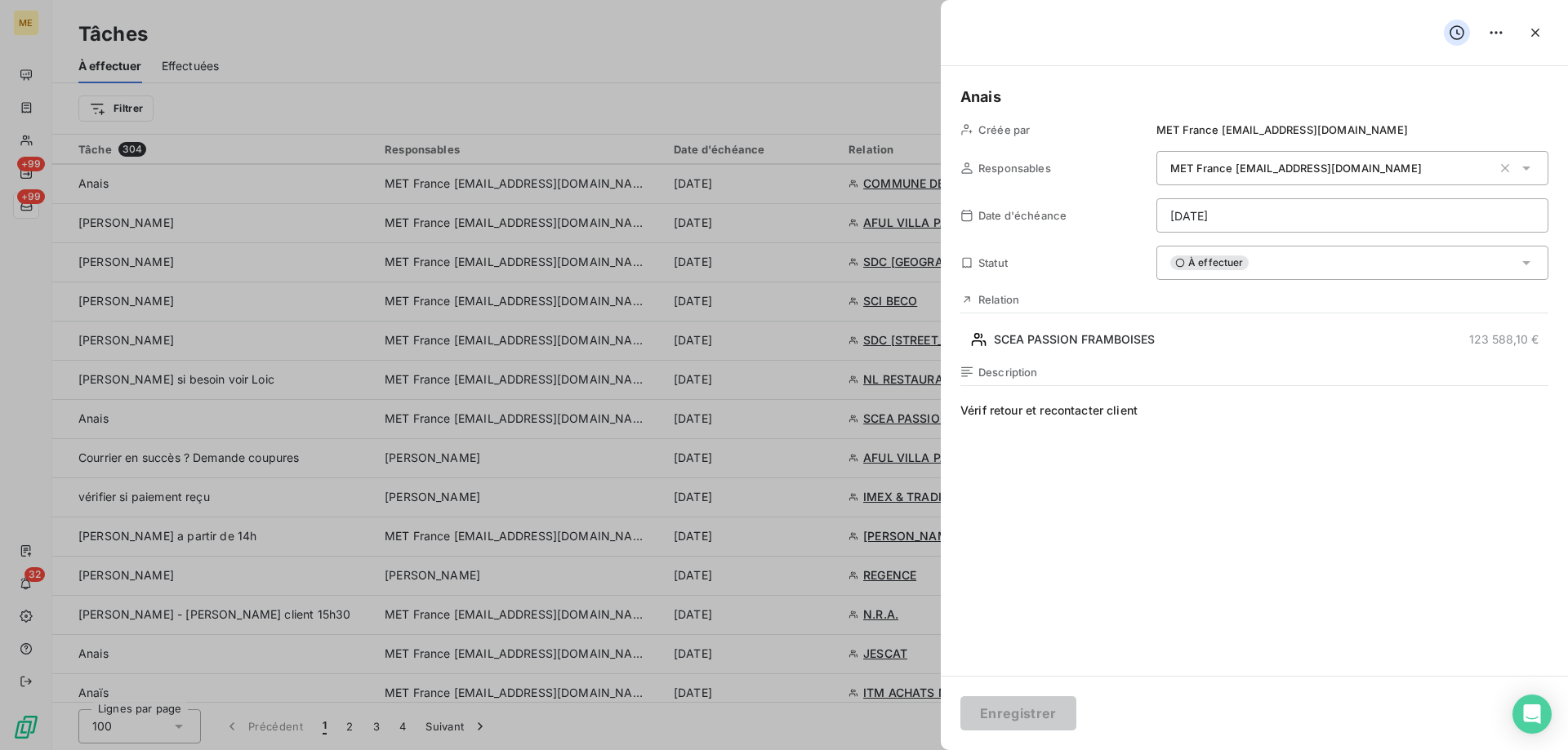
click at [1280, 223] on html "ME +99 +99 32 Tâches À effectuer Effectuées Créer une tâche Filtrer Tâche 304 R…" at bounding box center [784, 457] width 1568 height 913
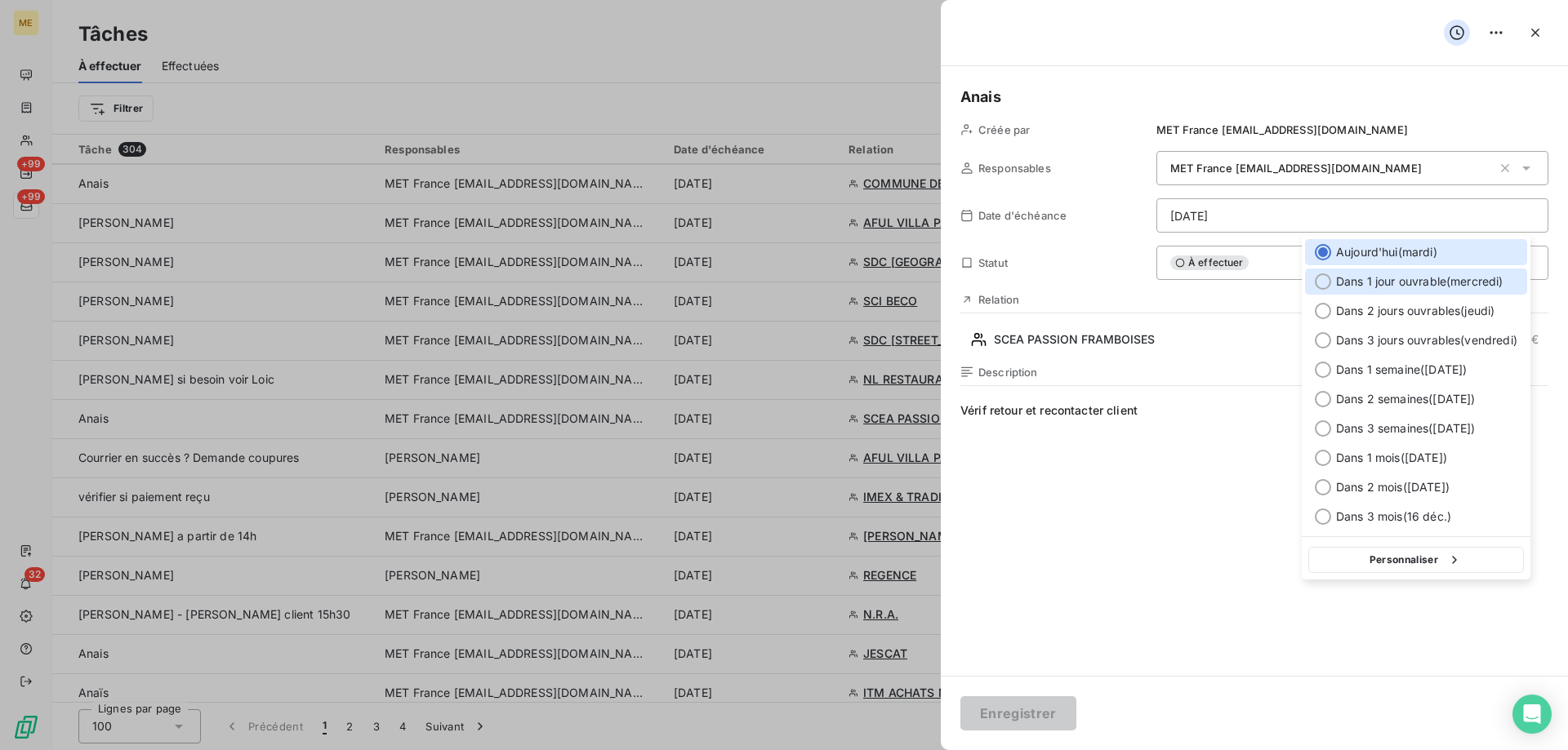
click at [1336, 289] on div "Dans 1 jour ouvrable ( mercredi )" at bounding box center [1416, 281] width 222 height 26
type input "[DATE]"
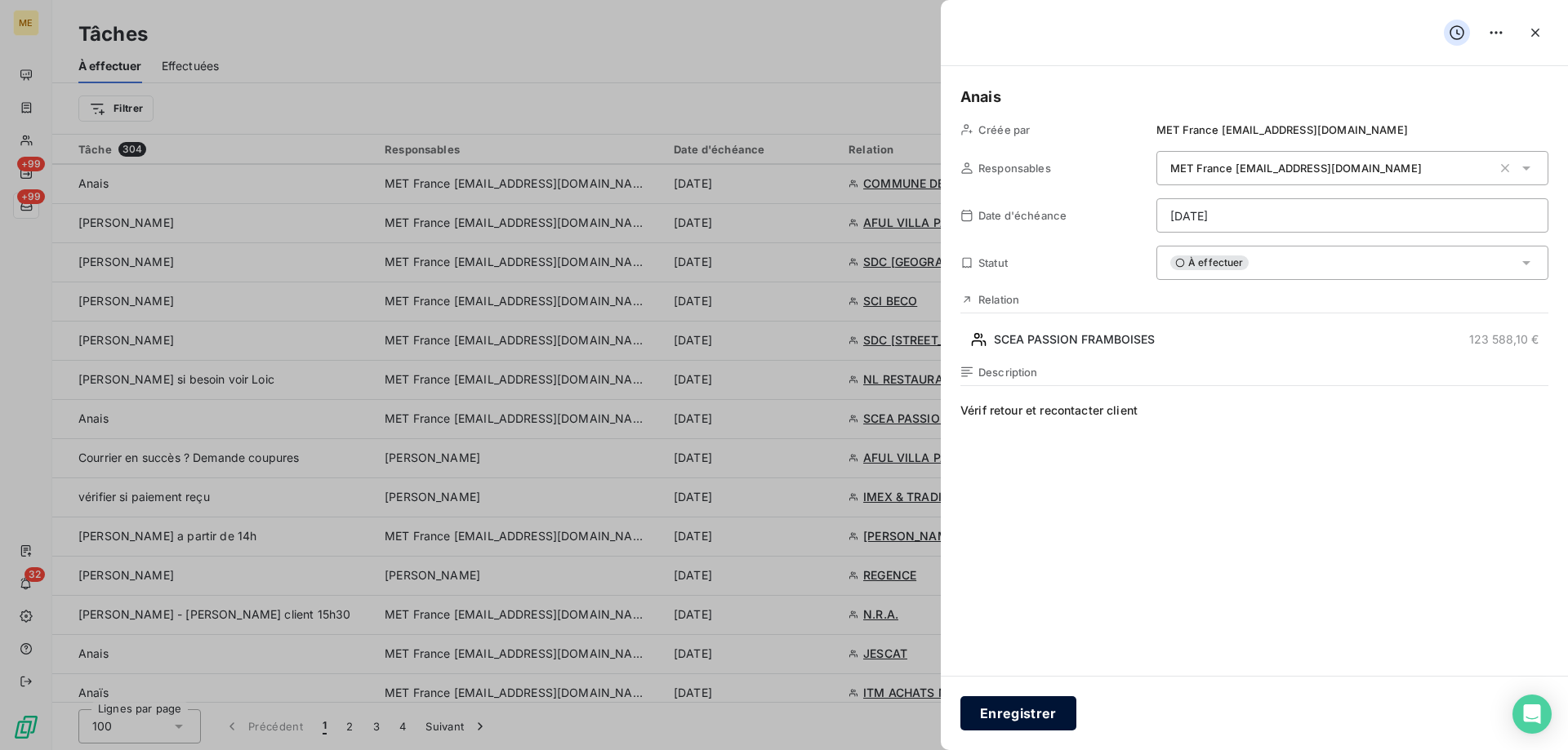
click at [1020, 713] on button "Enregistrer" at bounding box center [1019, 713] width 116 height 34
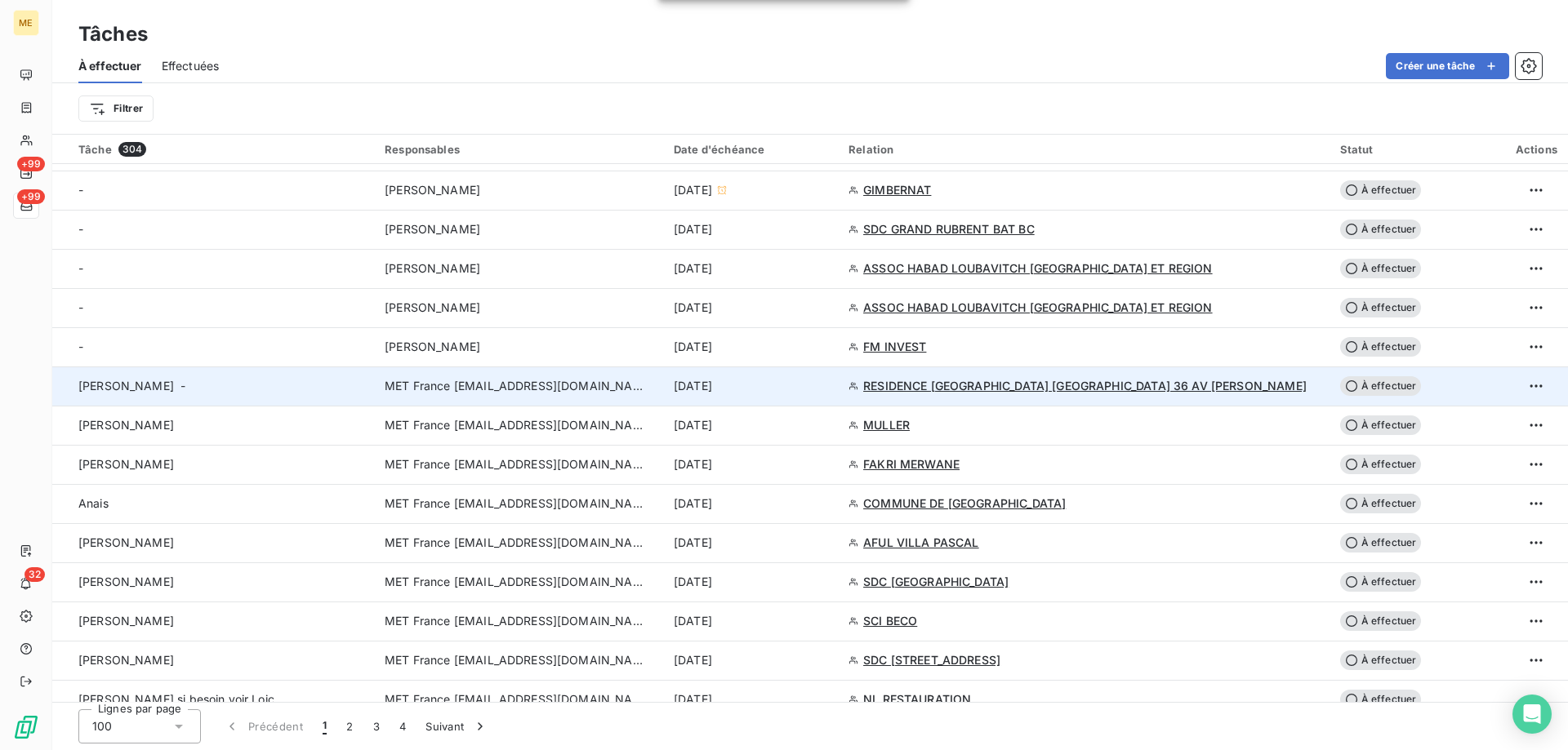
scroll to position [653, 0]
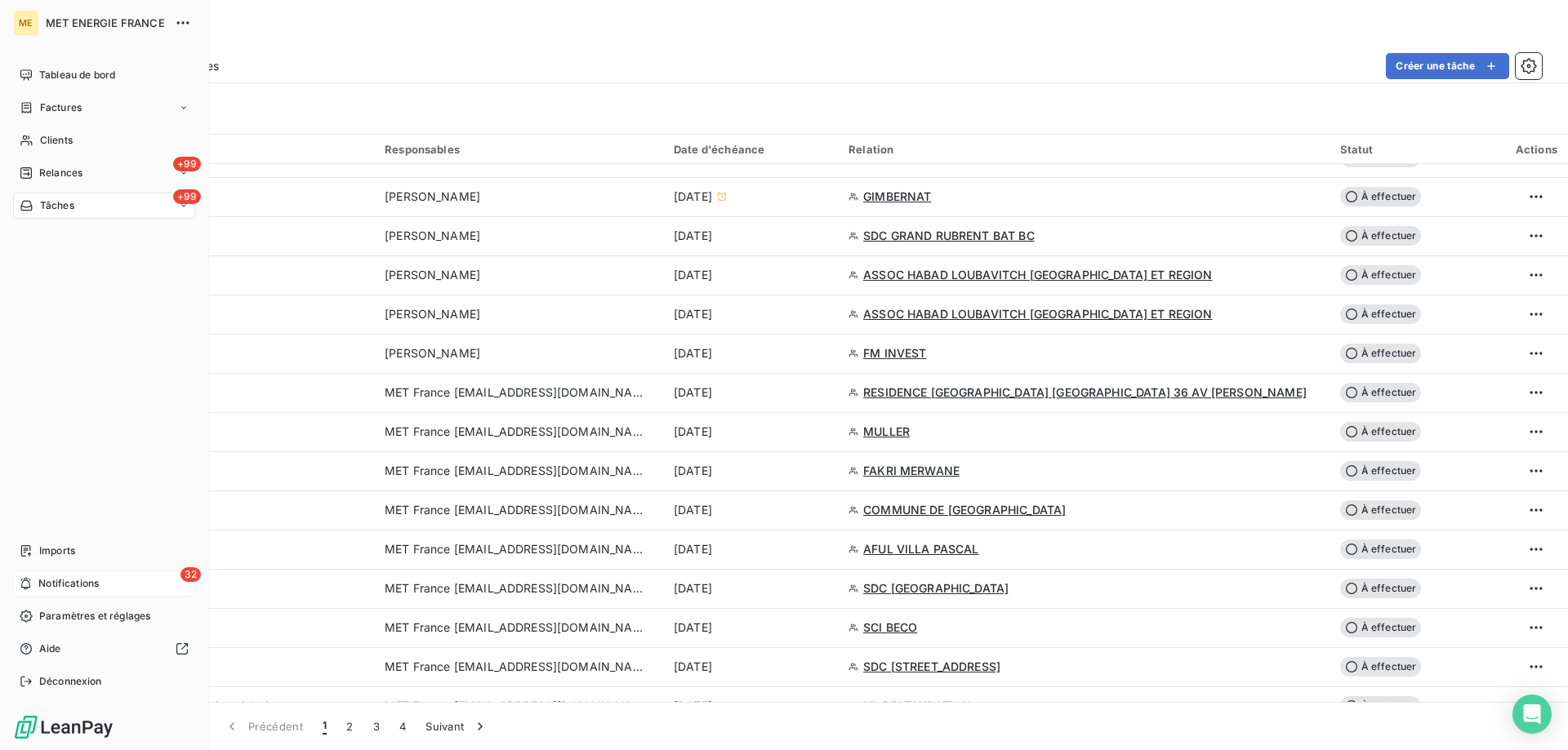
click at [48, 577] on span "Notifications" at bounding box center [69, 584] width 60 height 15
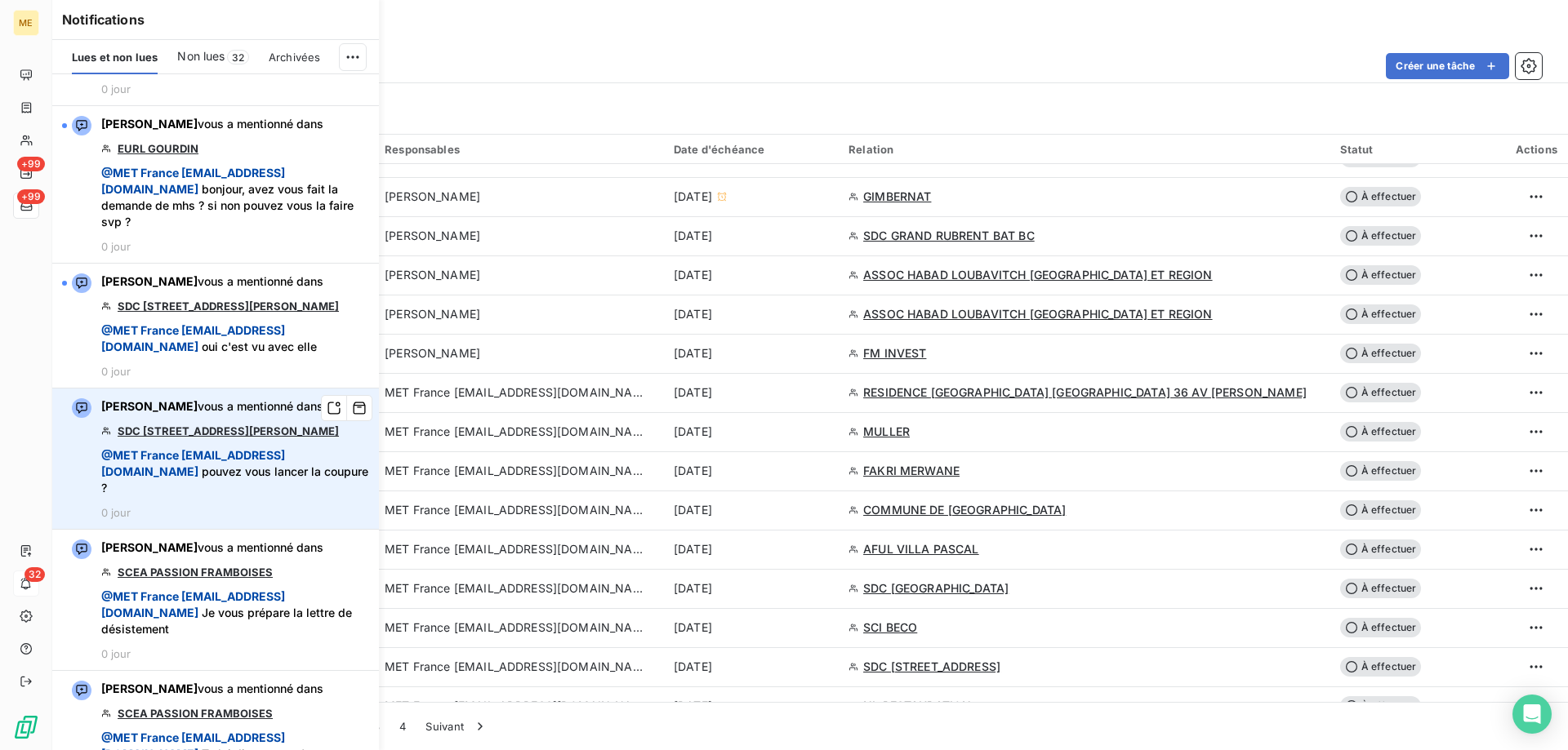
scroll to position [3673, 0]
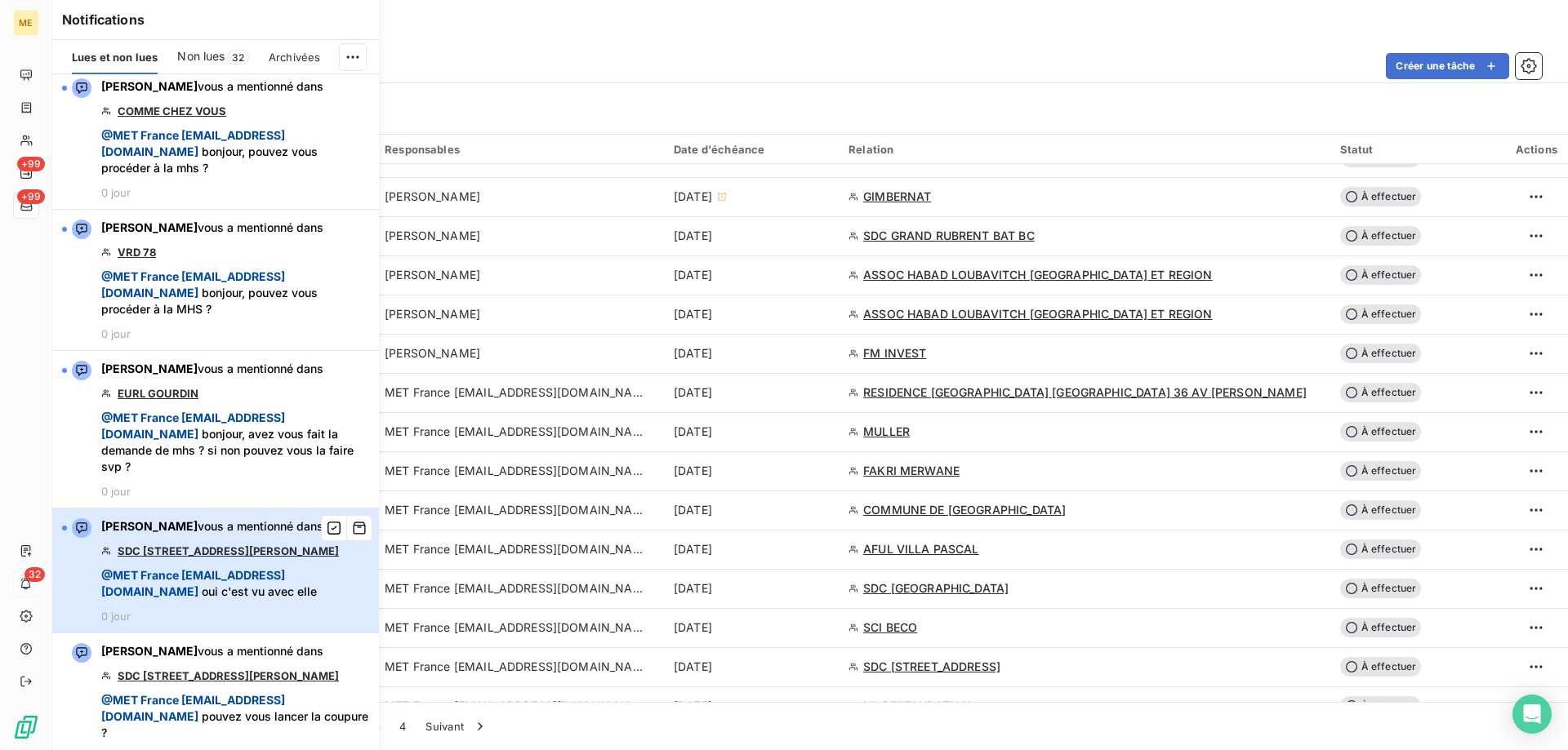
click at [327, 600] on span "@ MET [GEOGRAPHIC_DATA] [EMAIL_ADDRESS][DOMAIN_NAME] oui c'est vu avec elle" at bounding box center [236, 583] width 268 height 33
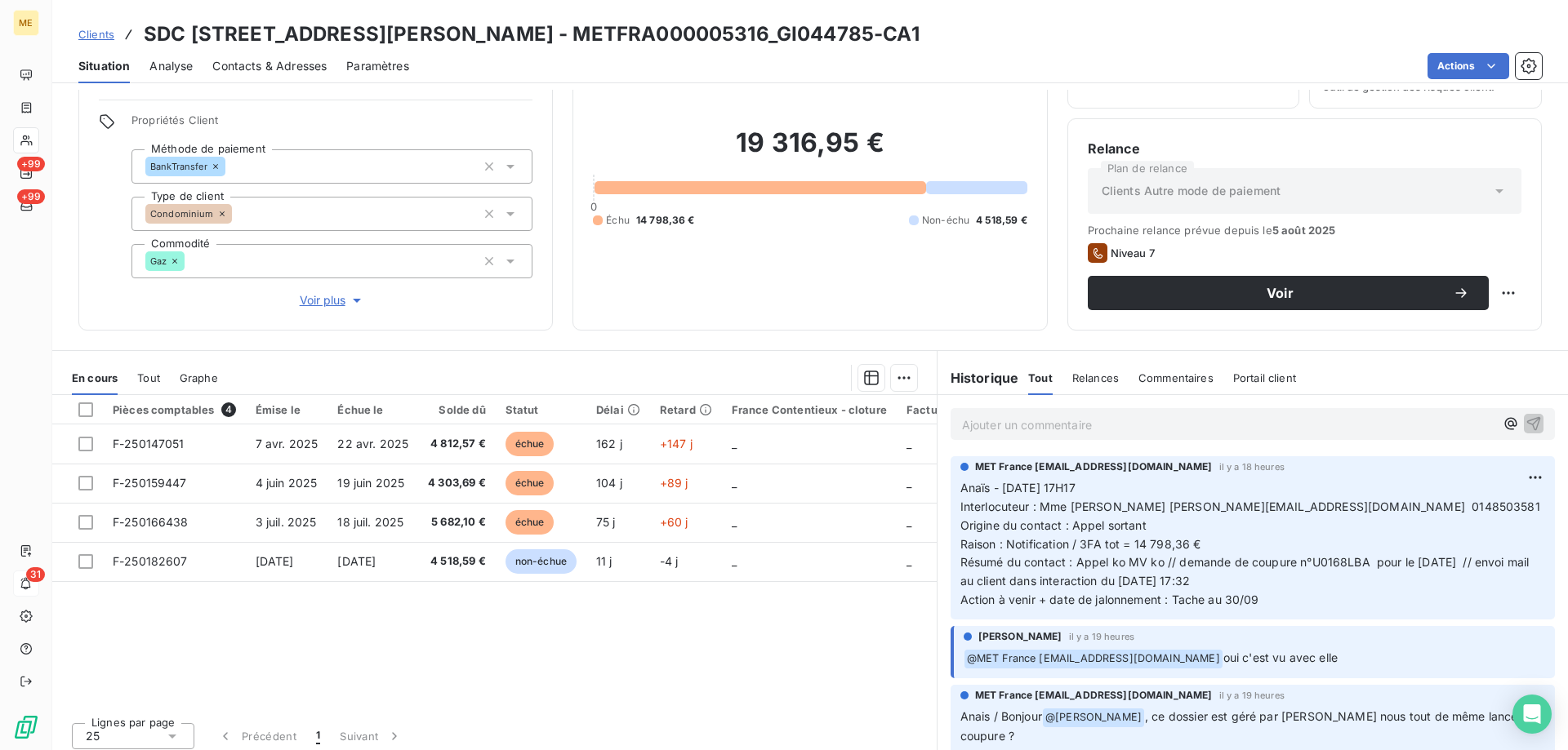
scroll to position [104, 0]
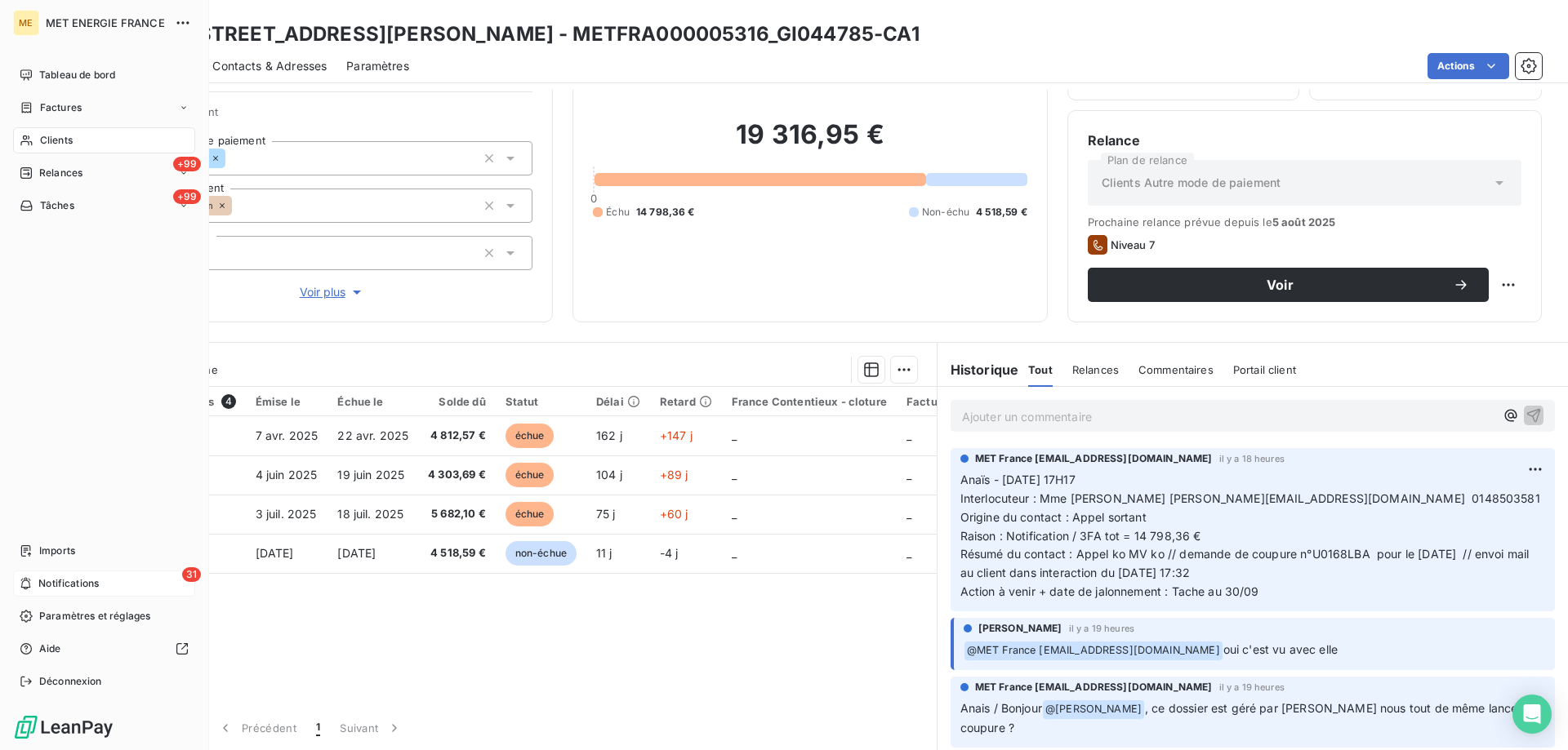
click at [78, 580] on span "Notifications" at bounding box center [69, 584] width 60 height 15
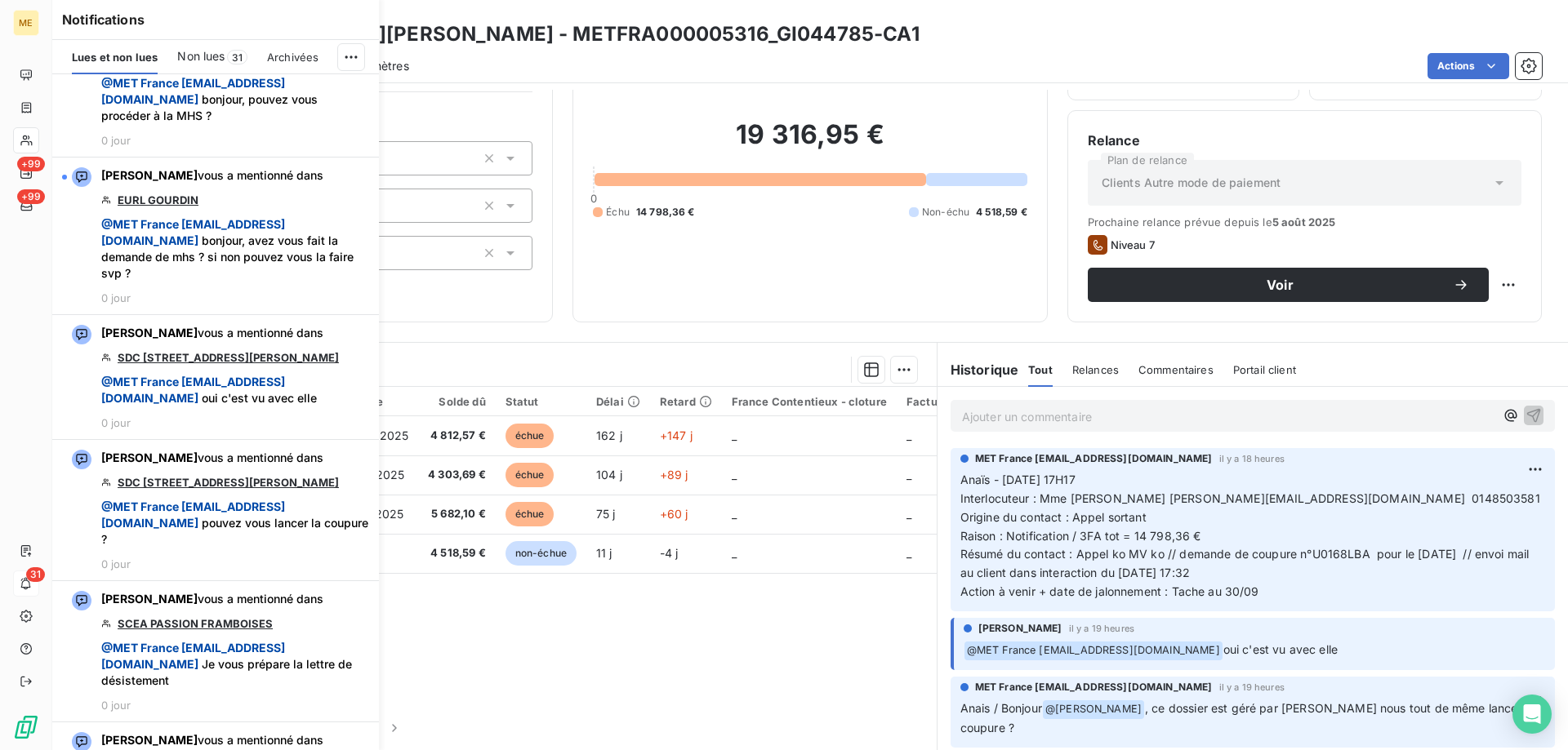
scroll to position [3836, 0]
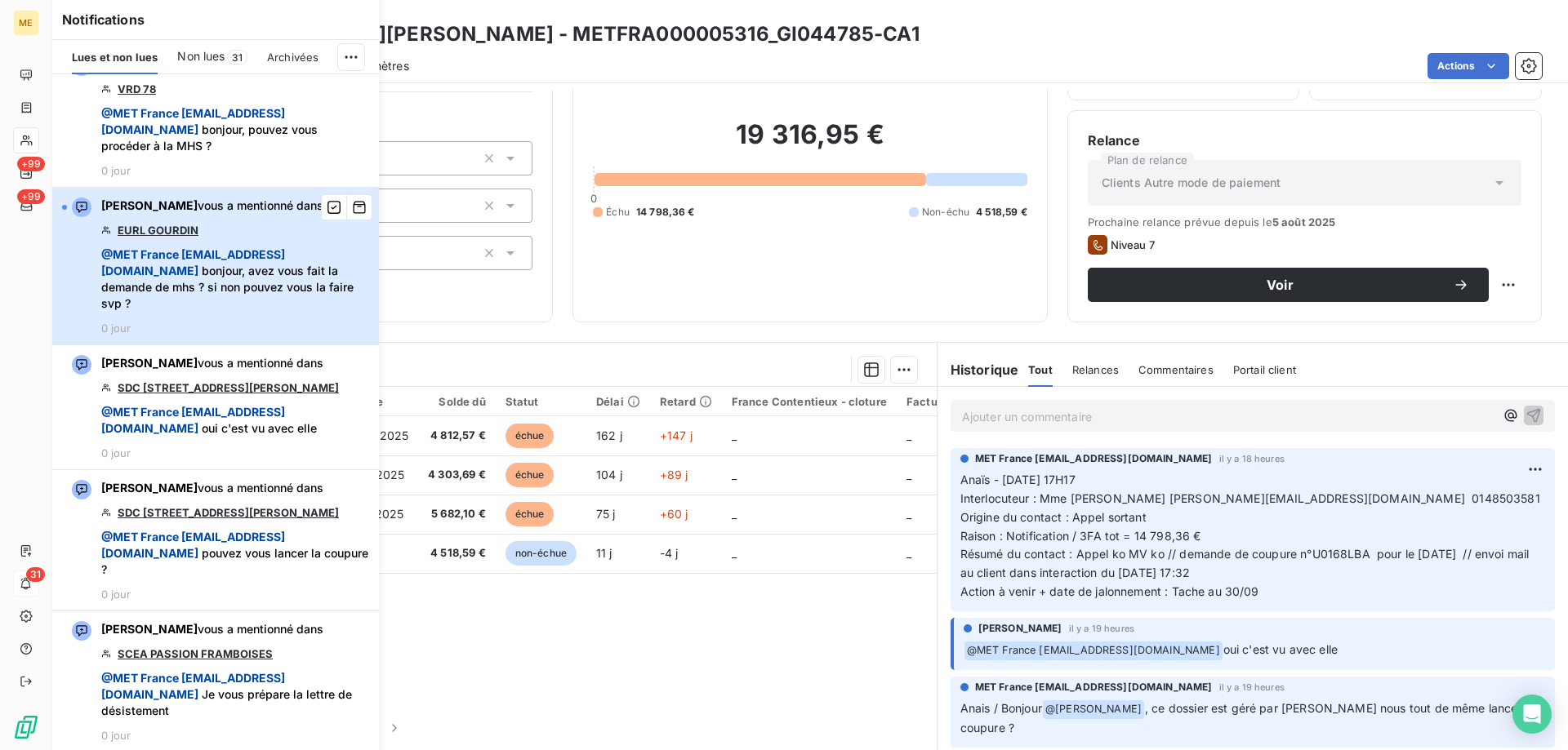
click at [304, 312] on span "@ MET [GEOGRAPHIC_DATA] [EMAIL_ADDRESS][DOMAIN_NAME] bonjour, avez vous fait la…" at bounding box center [236, 279] width 268 height 65
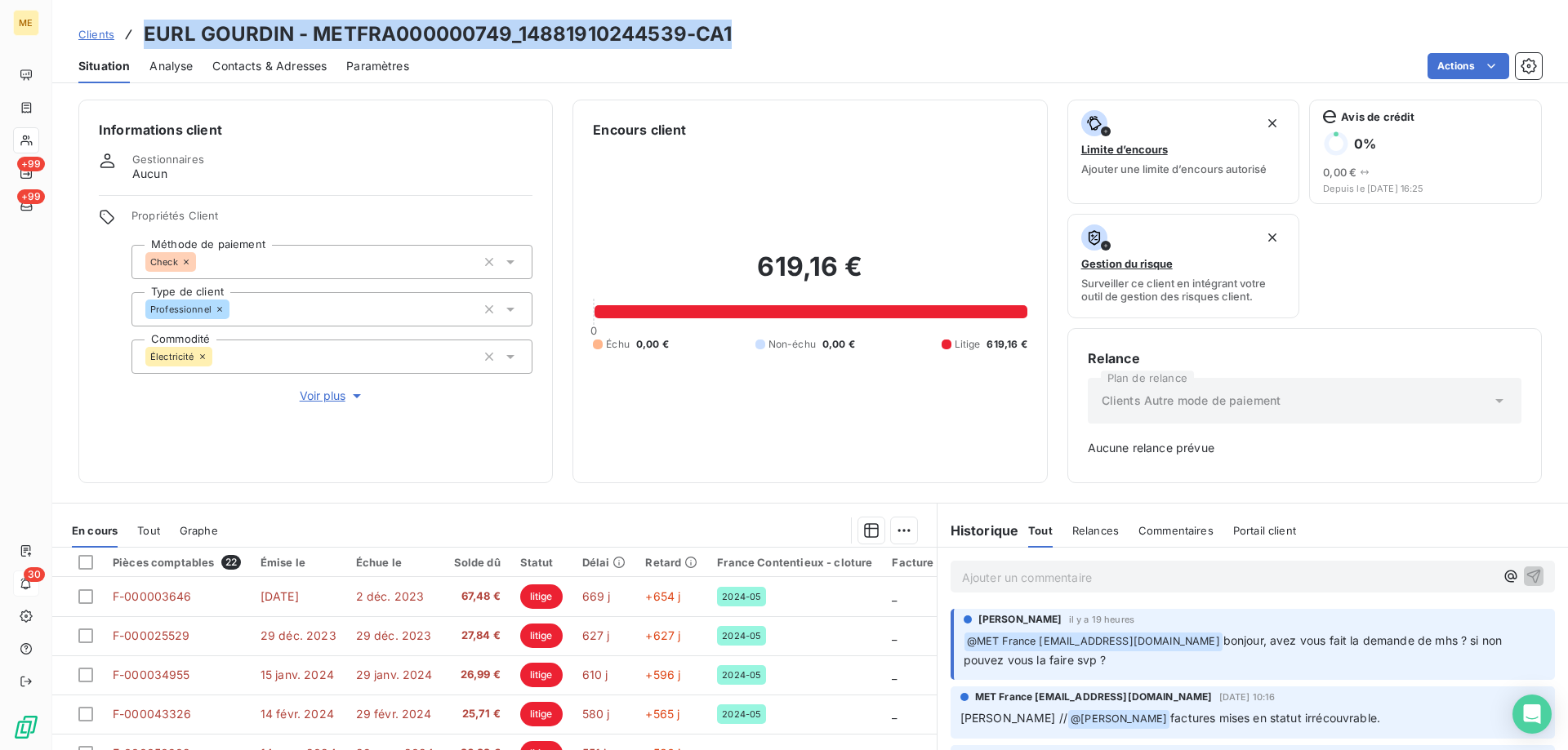
drag, startPoint x: 749, startPoint y: 31, endPoint x: 136, endPoint y: 46, distance: 613.2
click at [136, 46] on div "Clients EURL GOURDIN - METFRA000000749_14881910244539-CA1" at bounding box center [810, 34] width 1516 height 29
copy h3 "EURL GOURDIN - METFRA000000749_14881910244539-CA1"
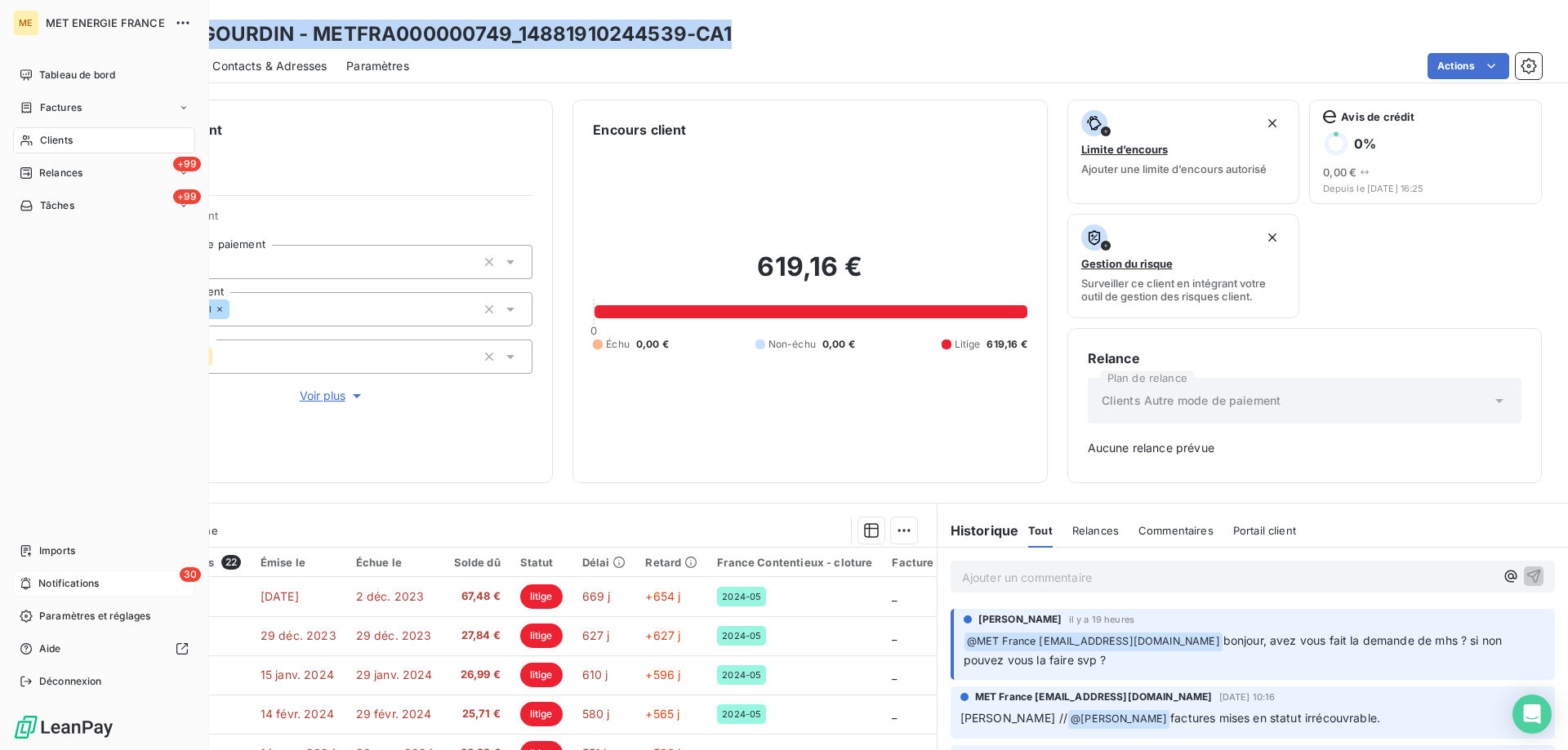
click at [86, 575] on div "30 Notifications" at bounding box center [104, 583] width 182 height 26
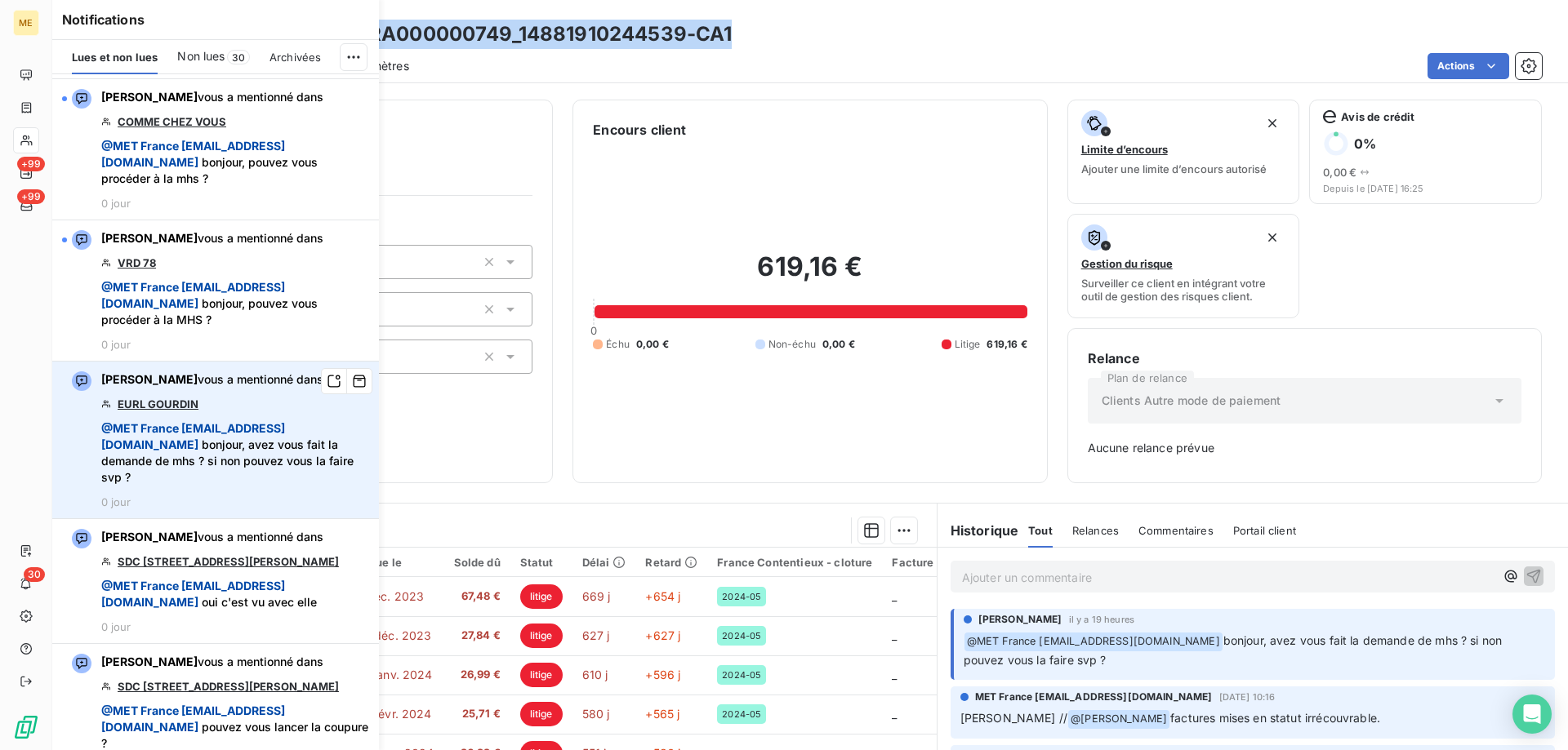
scroll to position [3673, 0]
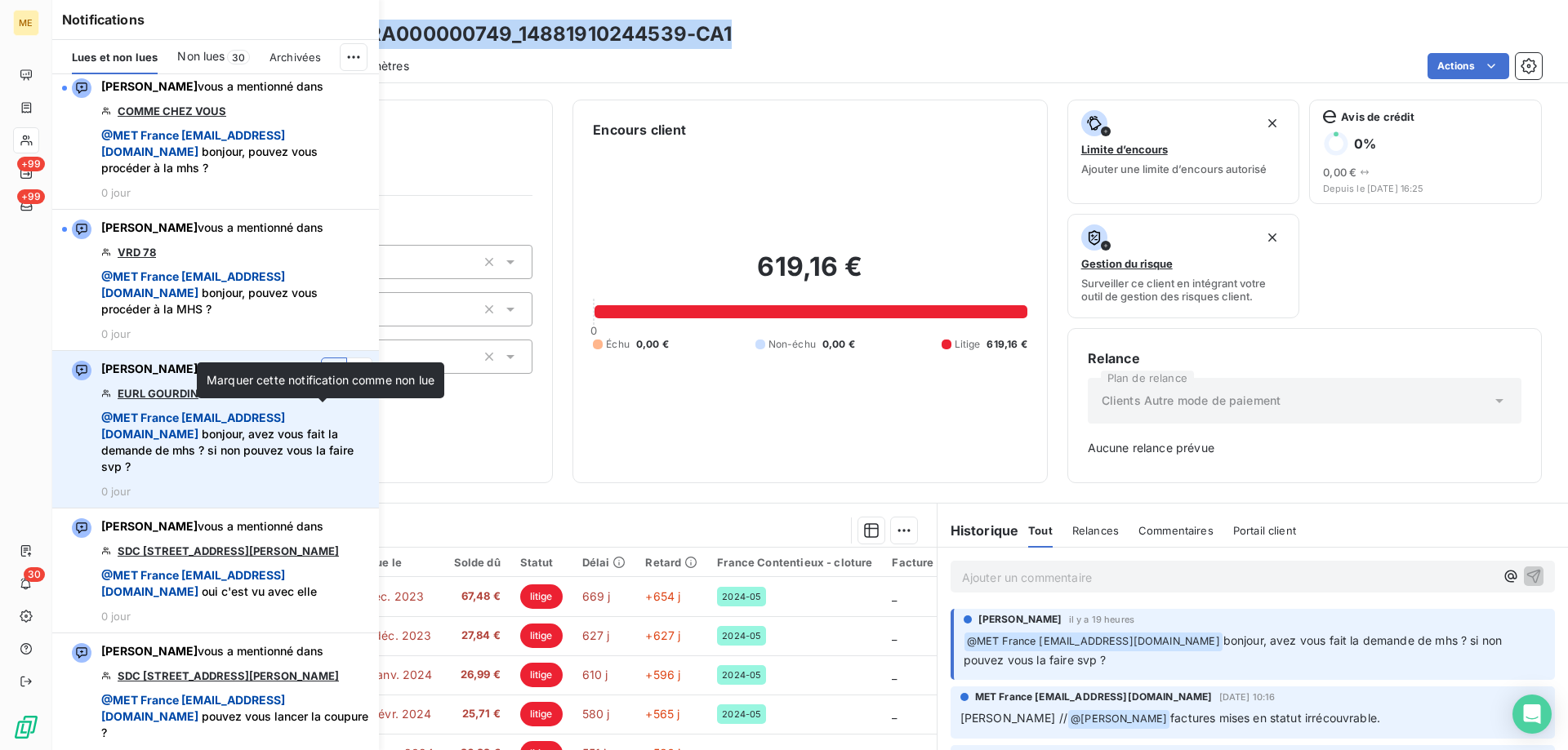
click at [321, 384] on button "button" at bounding box center [334, 370] width 26 height 26
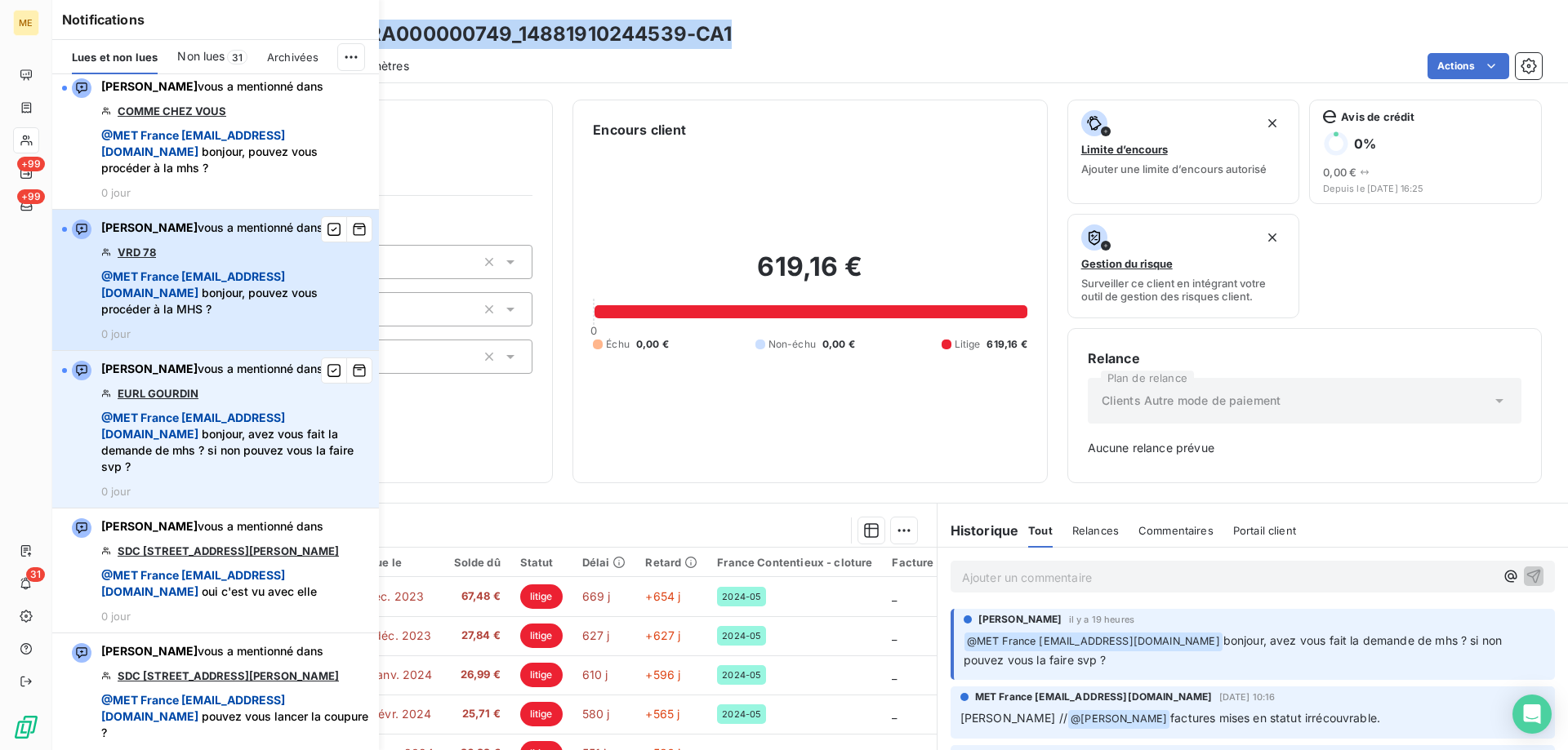
click at [295, 318] on span "@ MET [GEOGRAPHIC_DATA] [EMAIL_ADDRESS][DOMAIN_NAME] bonjour, pouvez vous procé…" at bounding box center [236, 292] width 268 height 49
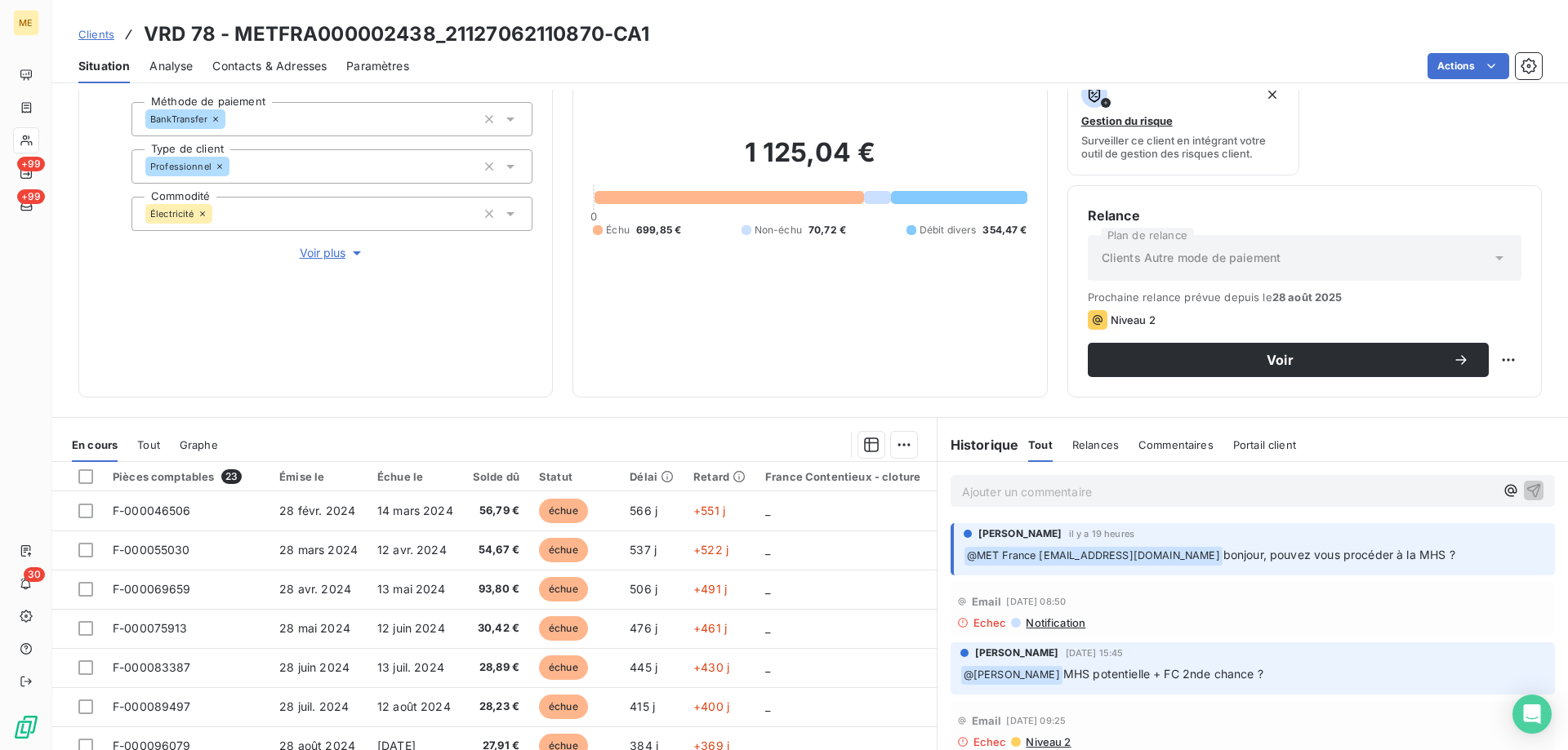
scroll to position [54, 0]
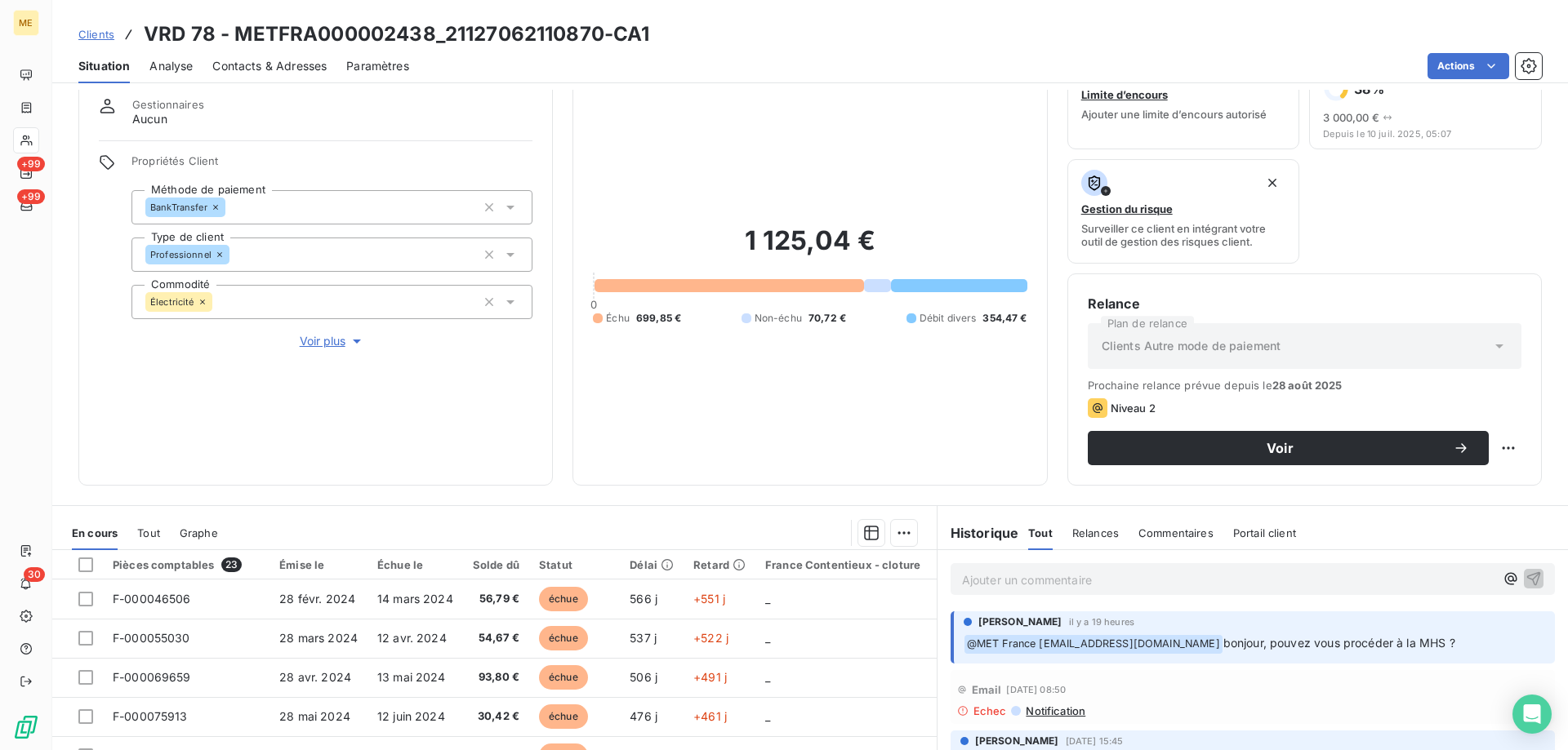
drag, startPoint x: 302, startPoint y: 330, endPoint x: 640, endPoint y: 388, distance: 342.9
click at [304, 333] on span "Voir plus" at bounding box center [332, 340] width 65 height 16
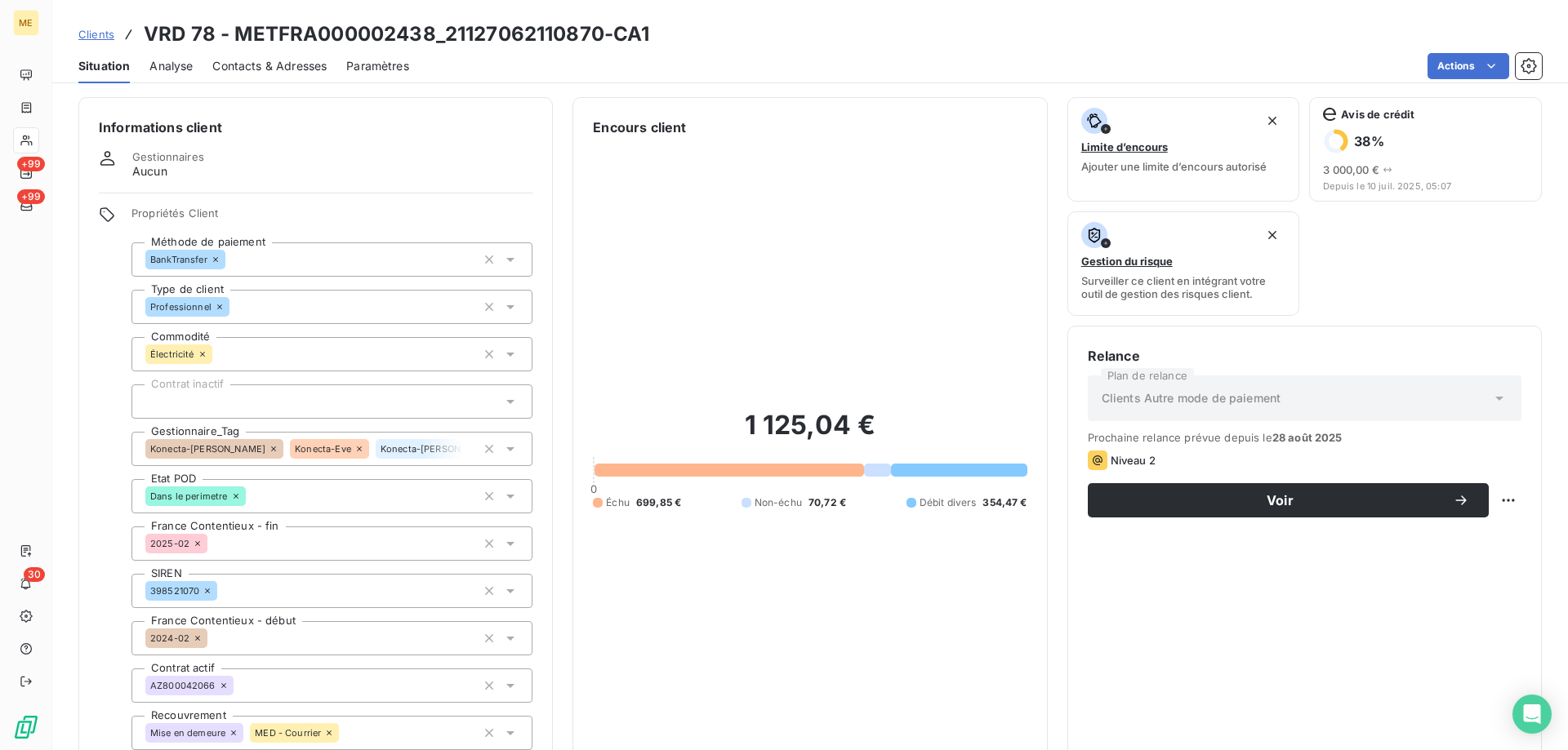
scroll to position [0, 0]
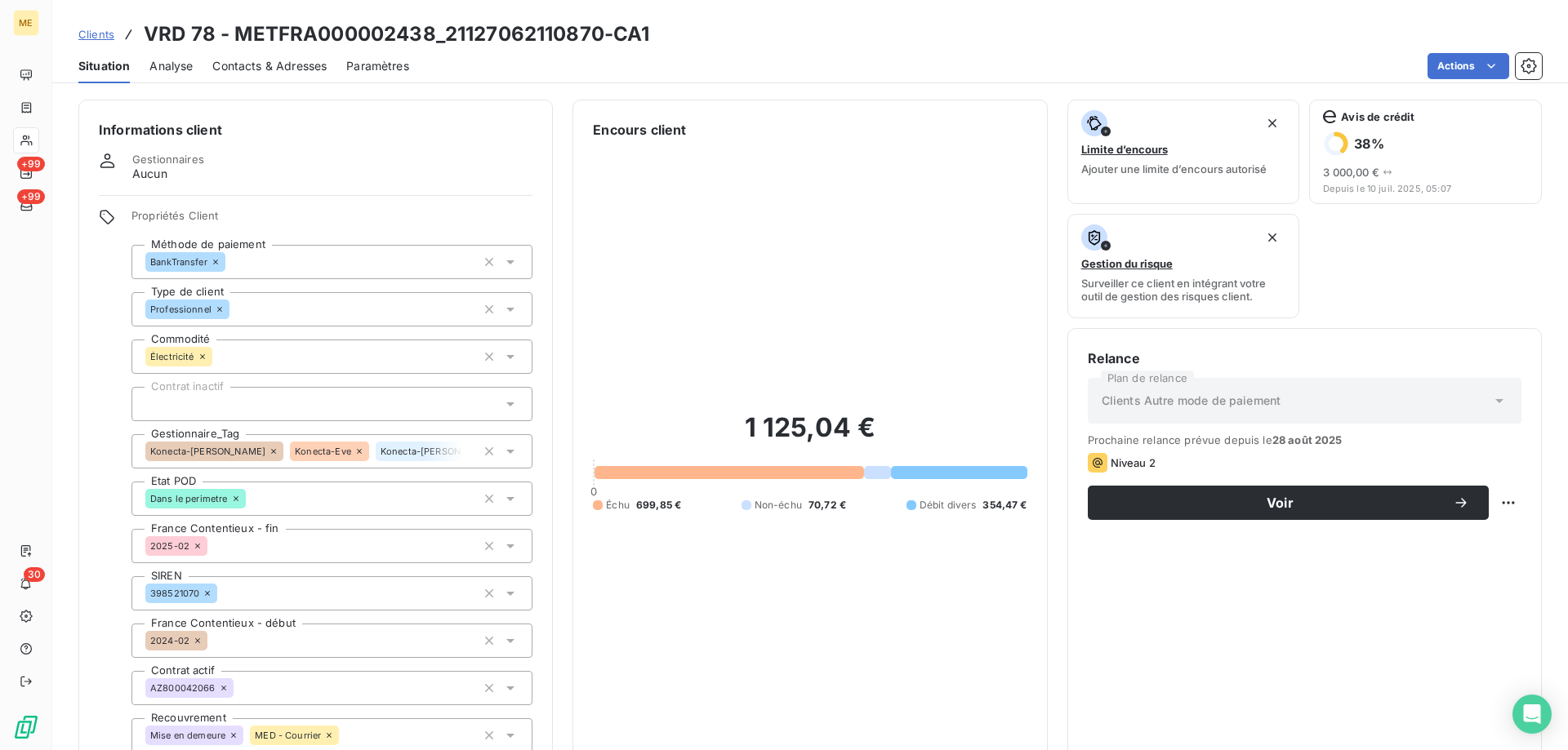
click at [268, 64] on span "Contacts & Adresses" at bounding box center [269, 65] width 114 height 16
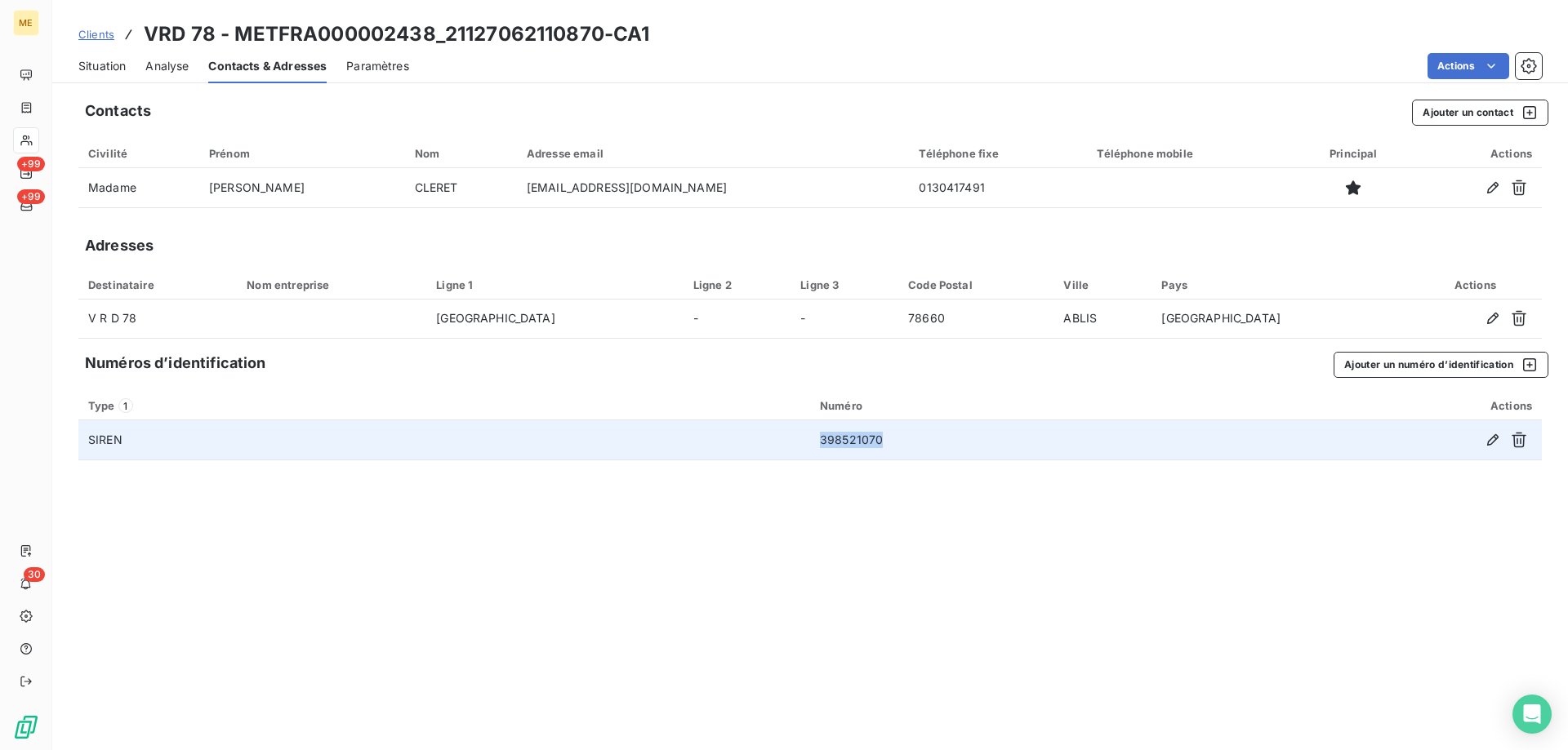
drag, startPoint x: 885, startPoint y: 442, endPoint x: 814, endPoint y: 442, distance: 71.0
click at [814, 442] on td "398521070" at bounding box center [1006, 440] width 392 height 39
copy td "398521070"
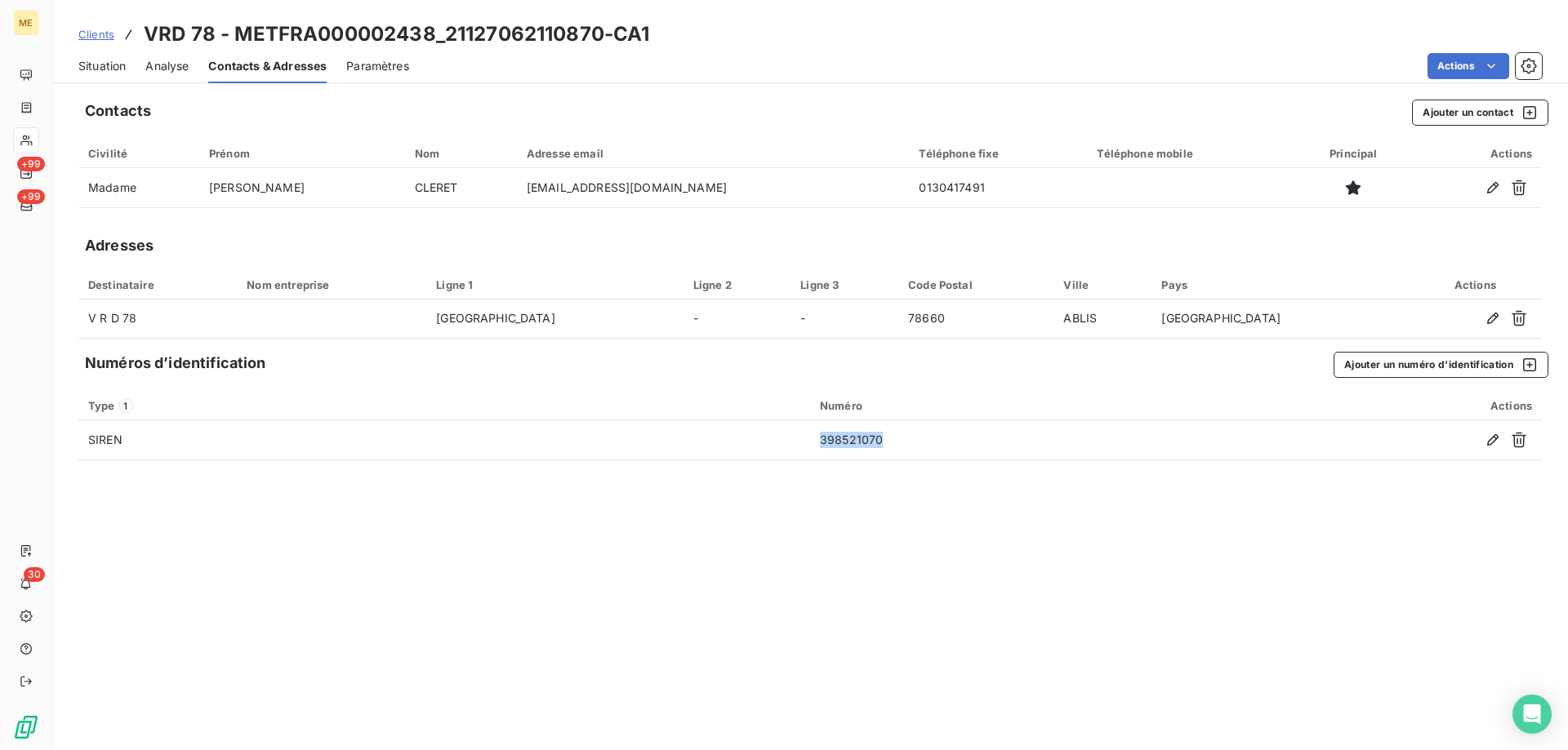
click at [96, 65] on span "Situation" at bounding box center [102, 65] width 47 height 16
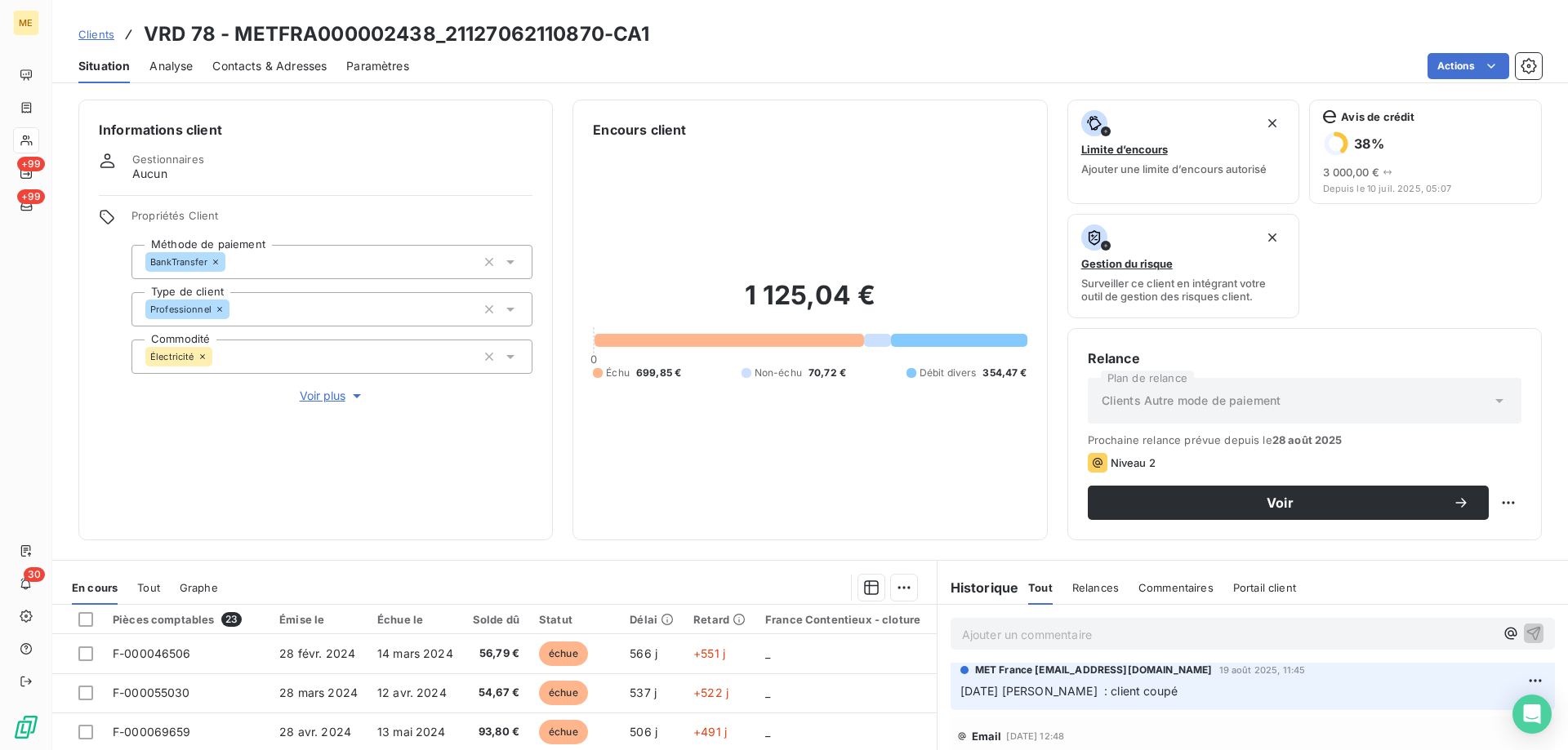
click at [321, 388] on span "Voir plus" at bounding box center [332, 396] width 65 height 16
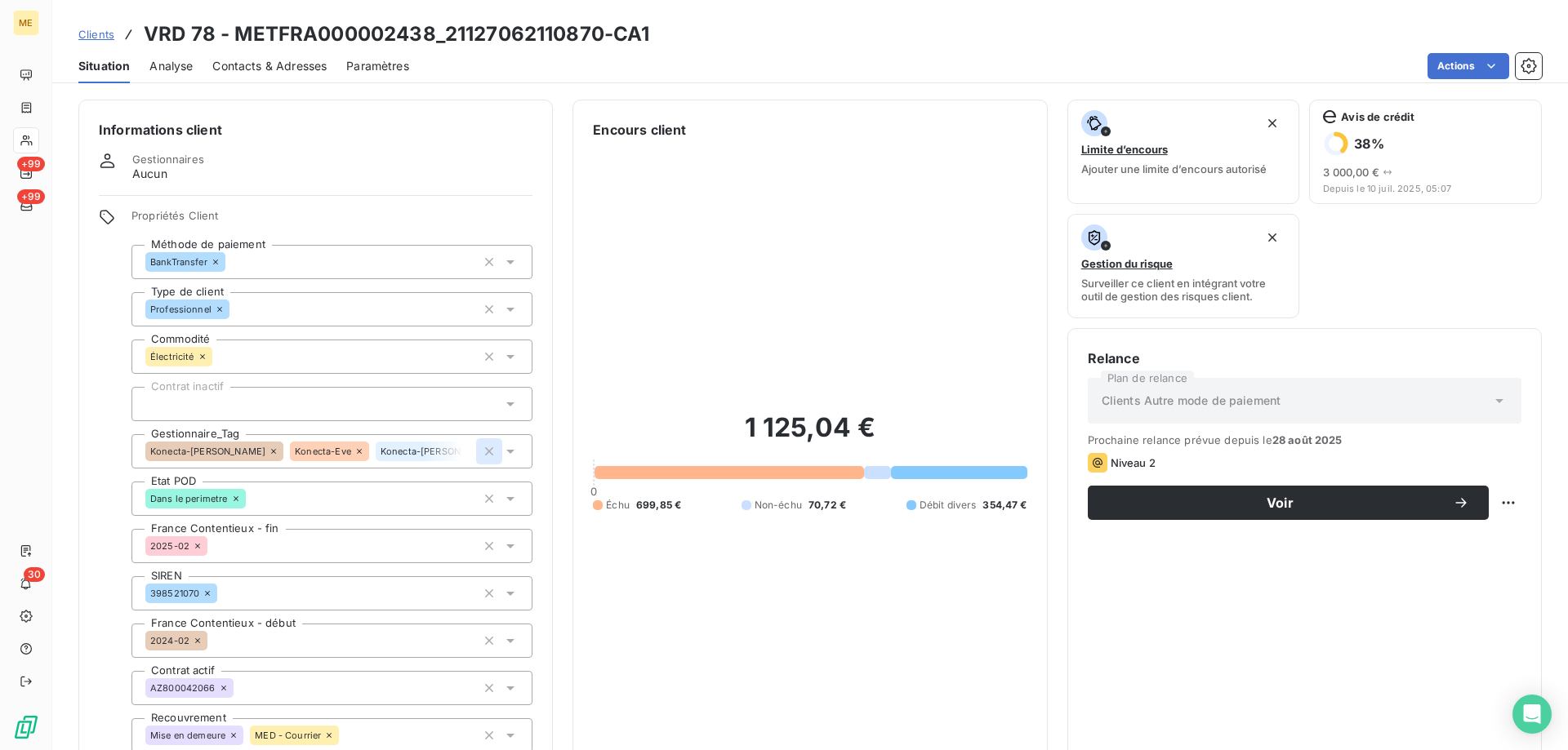
click at [483, 443] on icon "button" at bounding box center [489, 451] width 16 height 16
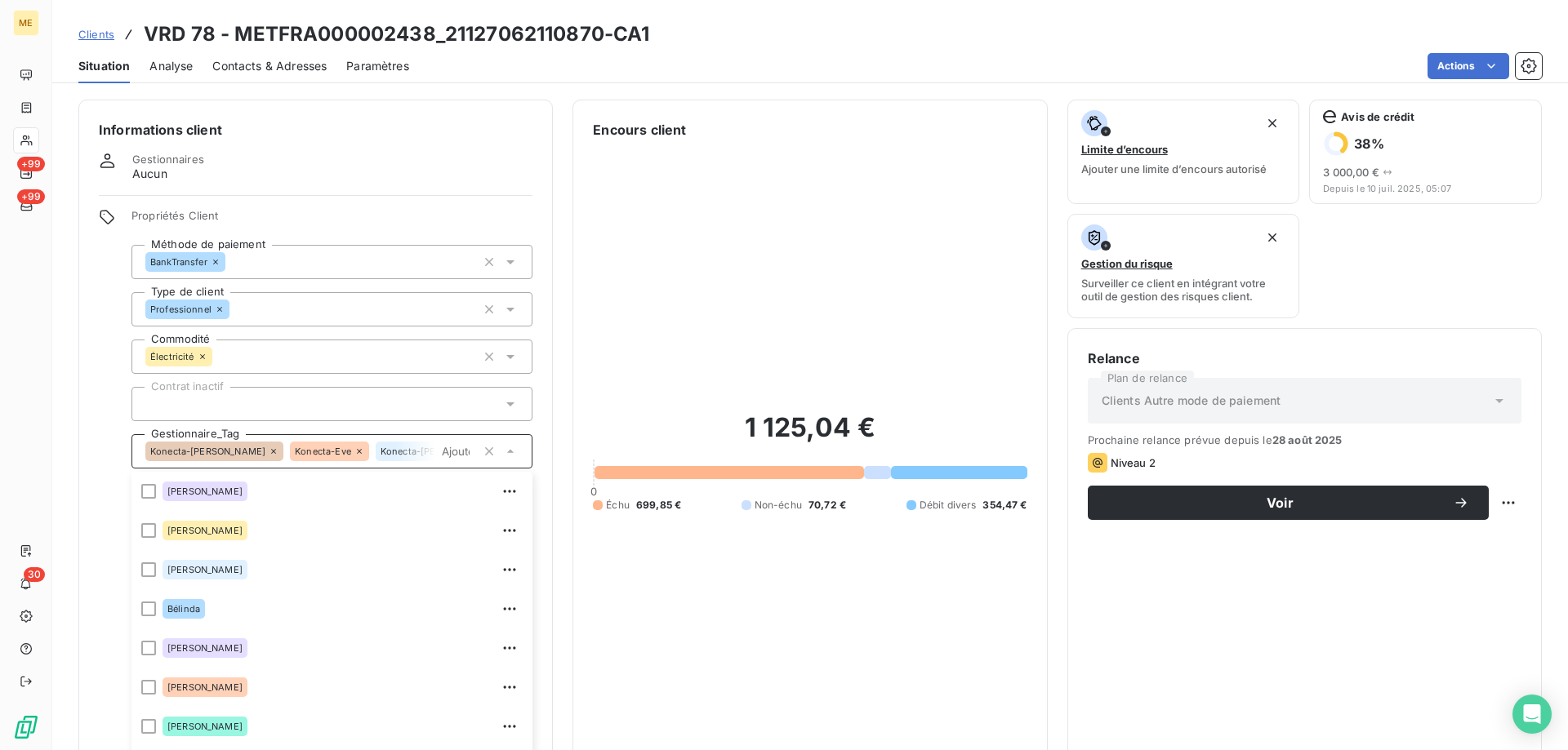
scroll to position [104, 0]
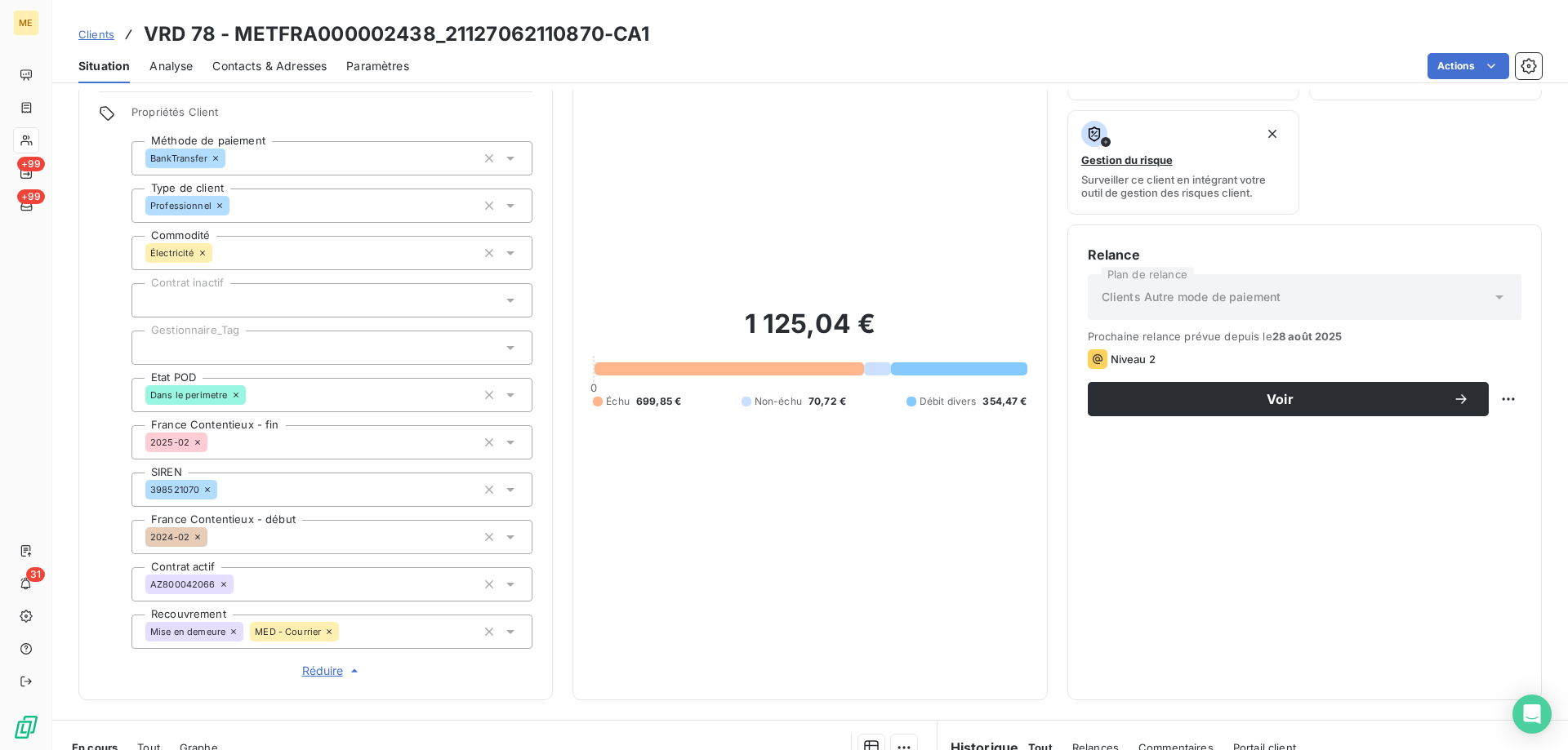
click at [407, 334] on div at bounding box center [332, 348] width 401 height 34
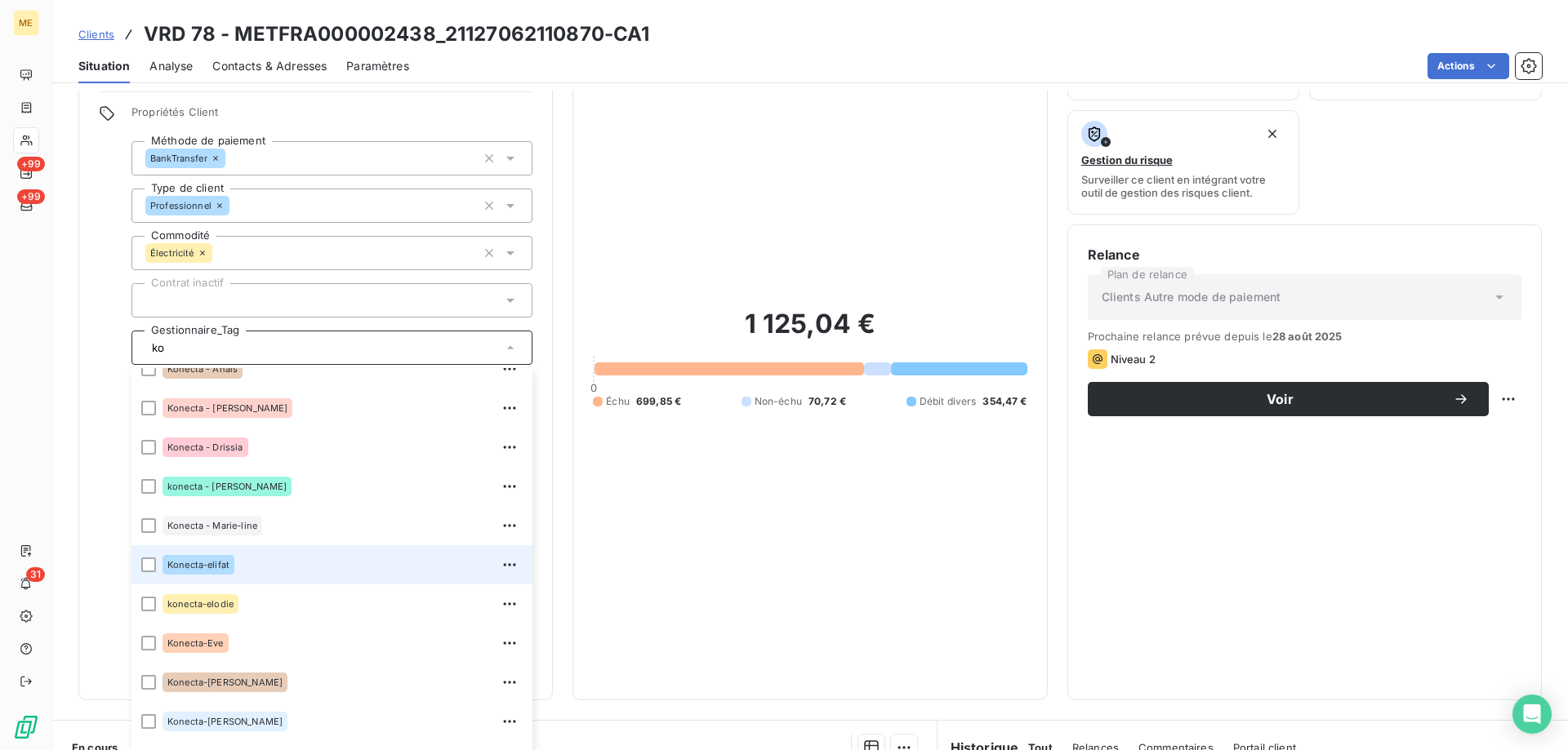
scroll to position [72, 0]
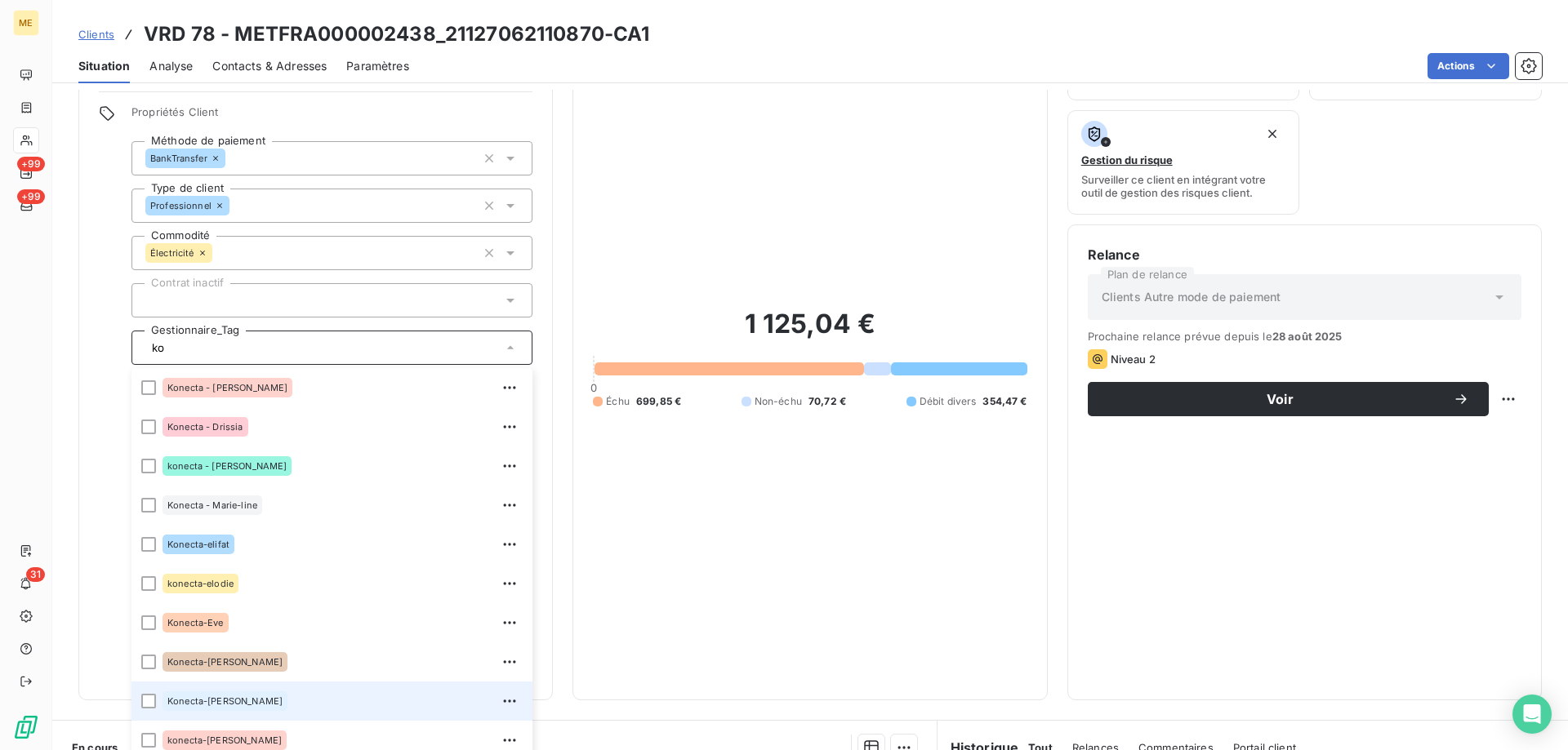
click at [262, 693] on div "Konecta-[PERSON_NAME]" at bounding box center [343, 701] width 361 height 26
click at [283, 340] on input "ko" at bounding box center [380, 348] width 193 height 15
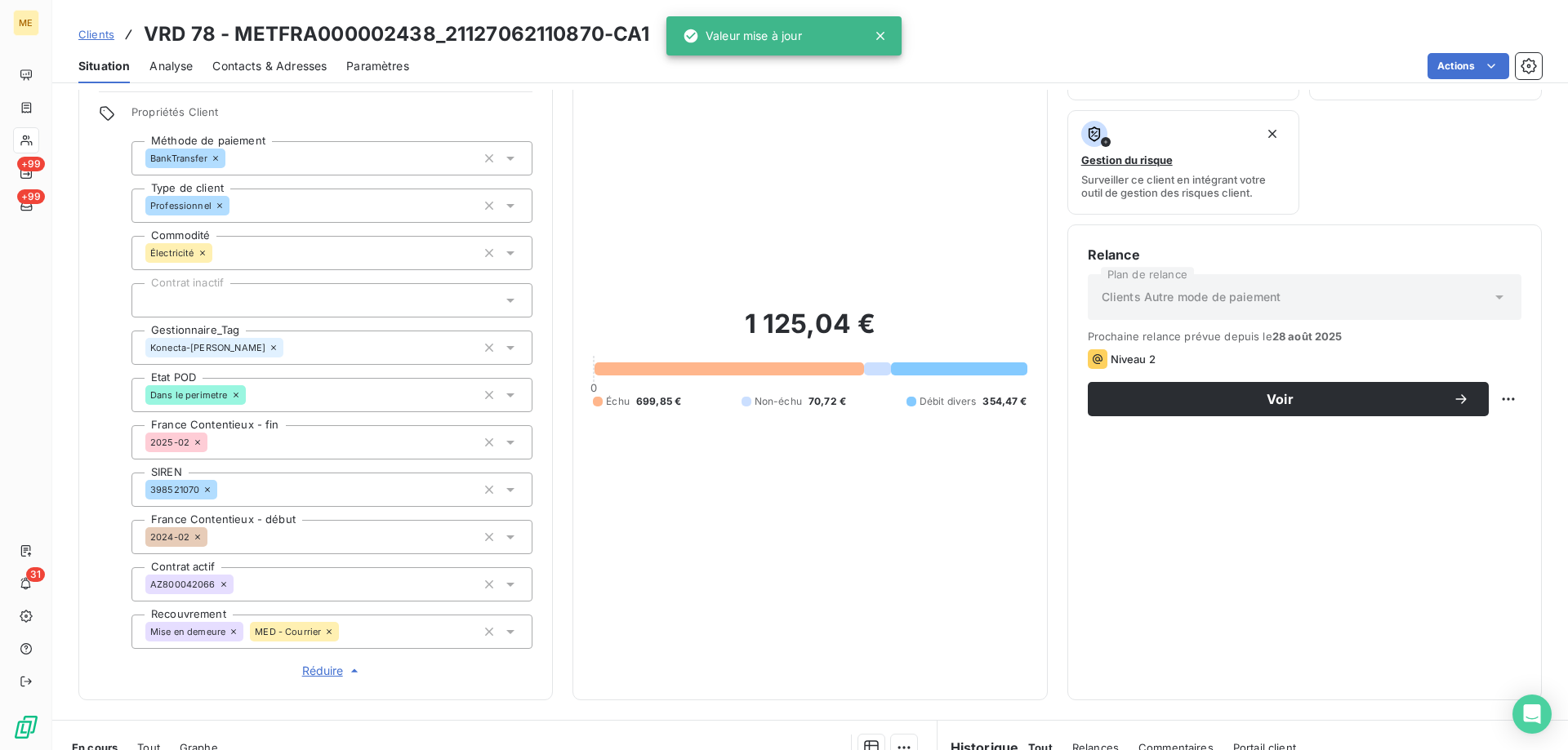
type input "ko"
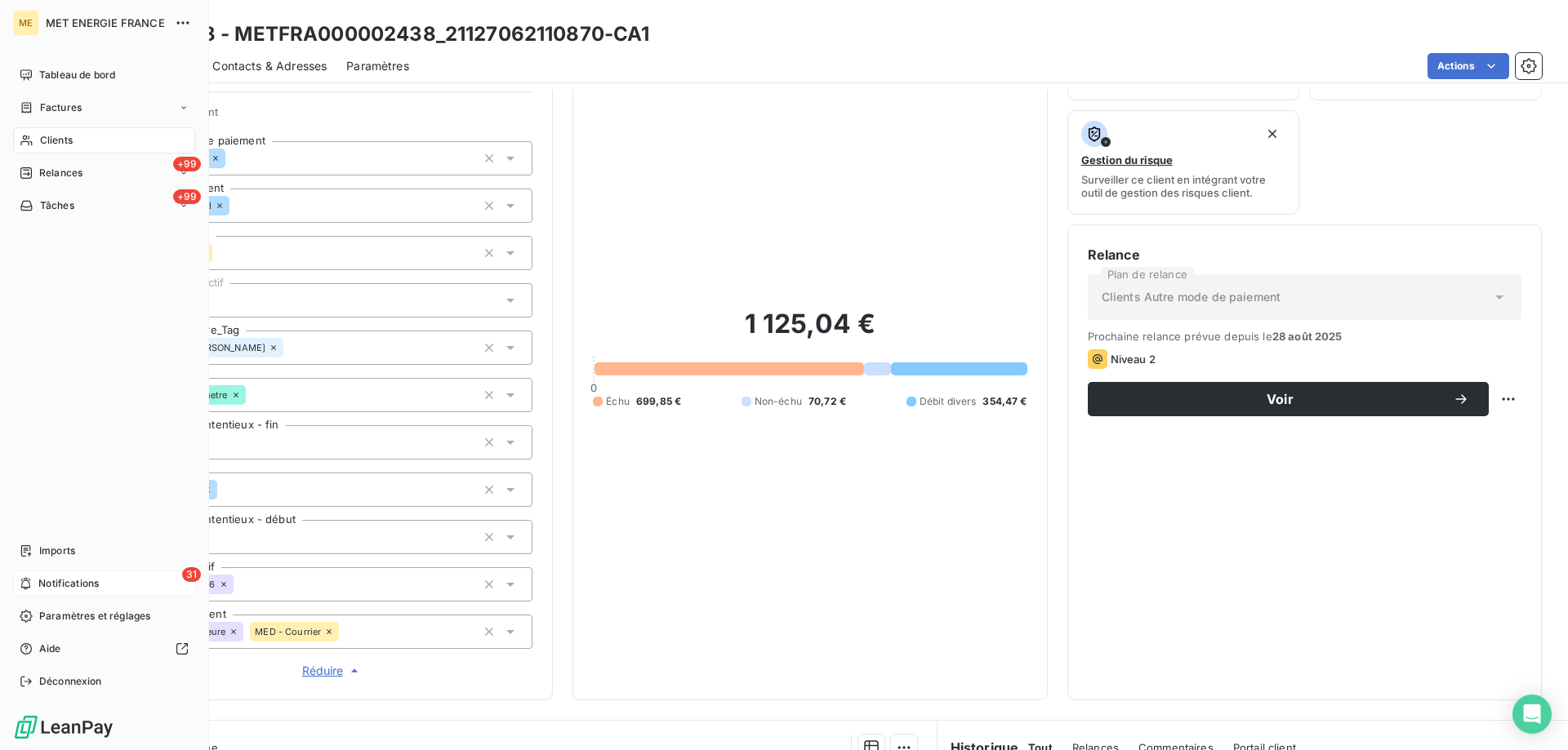
click at [44, 584] on span "Notifications" at bounding box center [69, 584] width 60 height 15
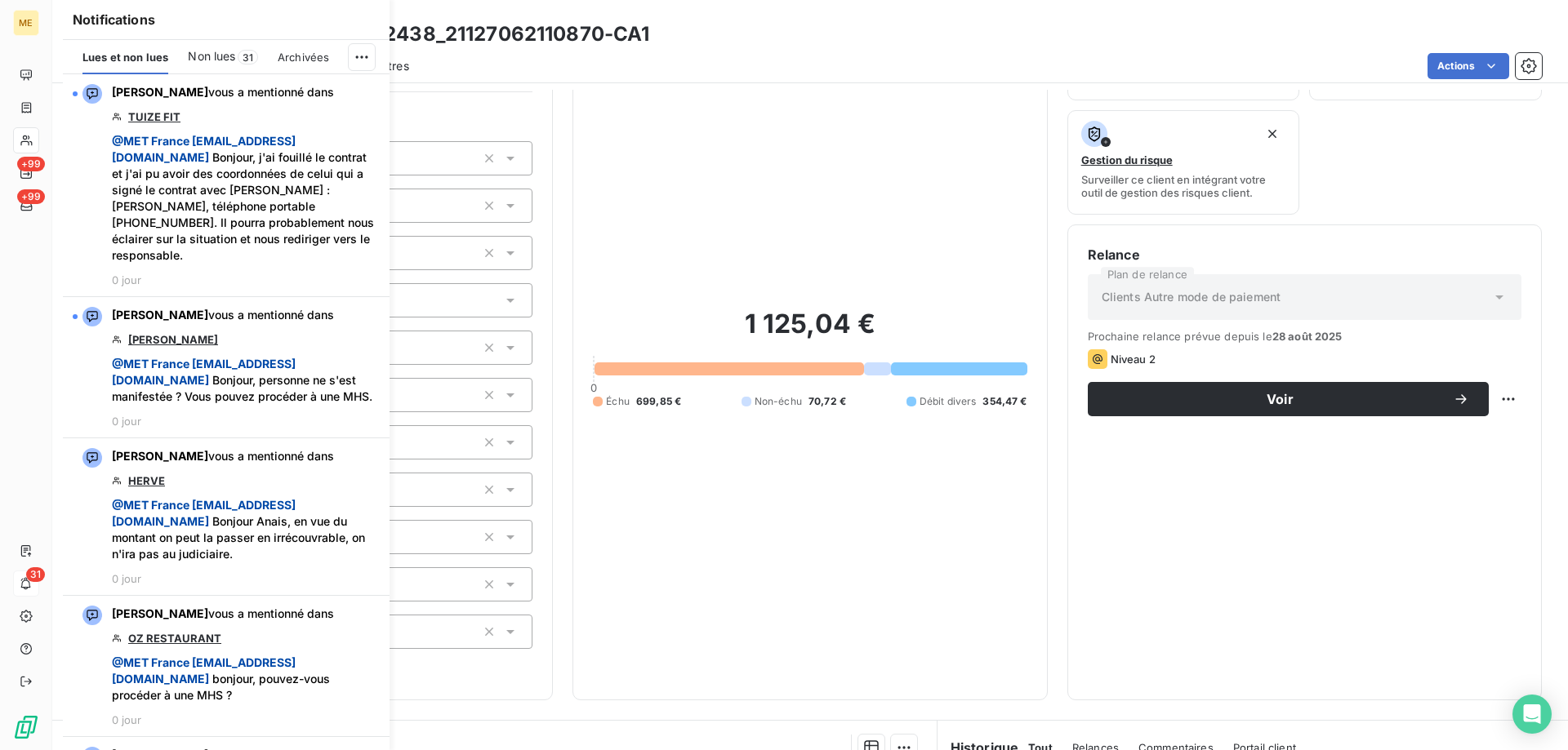
click at [727, 241] on div "1 125,04 € 0 Échu 699,85 € Non-échu 70,72 € Débit divers 354,47 €" at bounding box center [809, 358] width 434 height 644
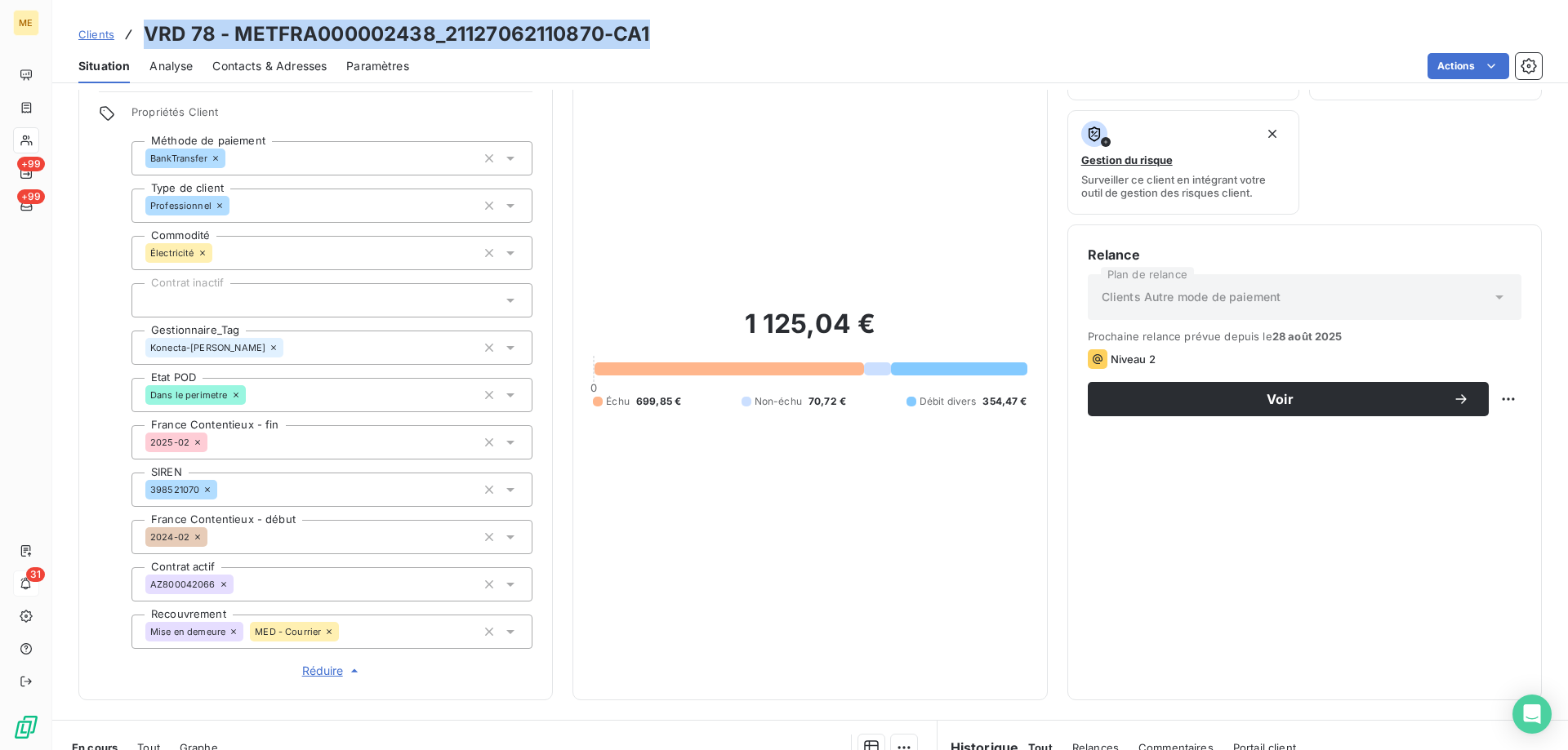
drag, startPoint x: 667, startPoint y: 35, endPoint x: 147, endPoint y: 38, distance: 520.0
click at [147, 38] on div "Clients VRD 78 - METFRA000002438_21127062110870-CA1" at bounding box center [810, 34] width 1516 height 29
copy h3 "VRD 78 - METFRA000002438_21127062110870-CA1"
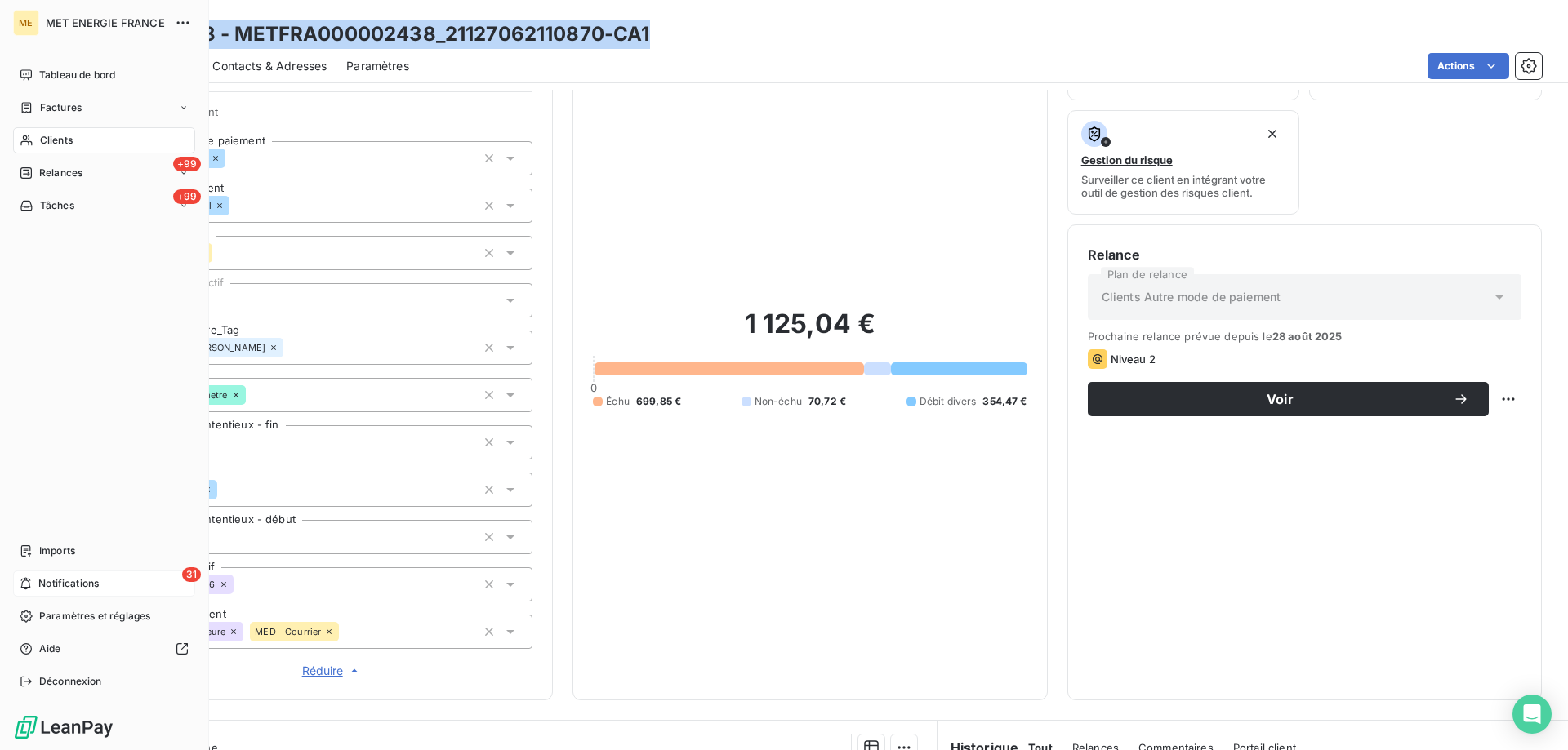
click at [34, 590] on div "31 Notifications" at bounding box center [104, 583] width 182 height 26
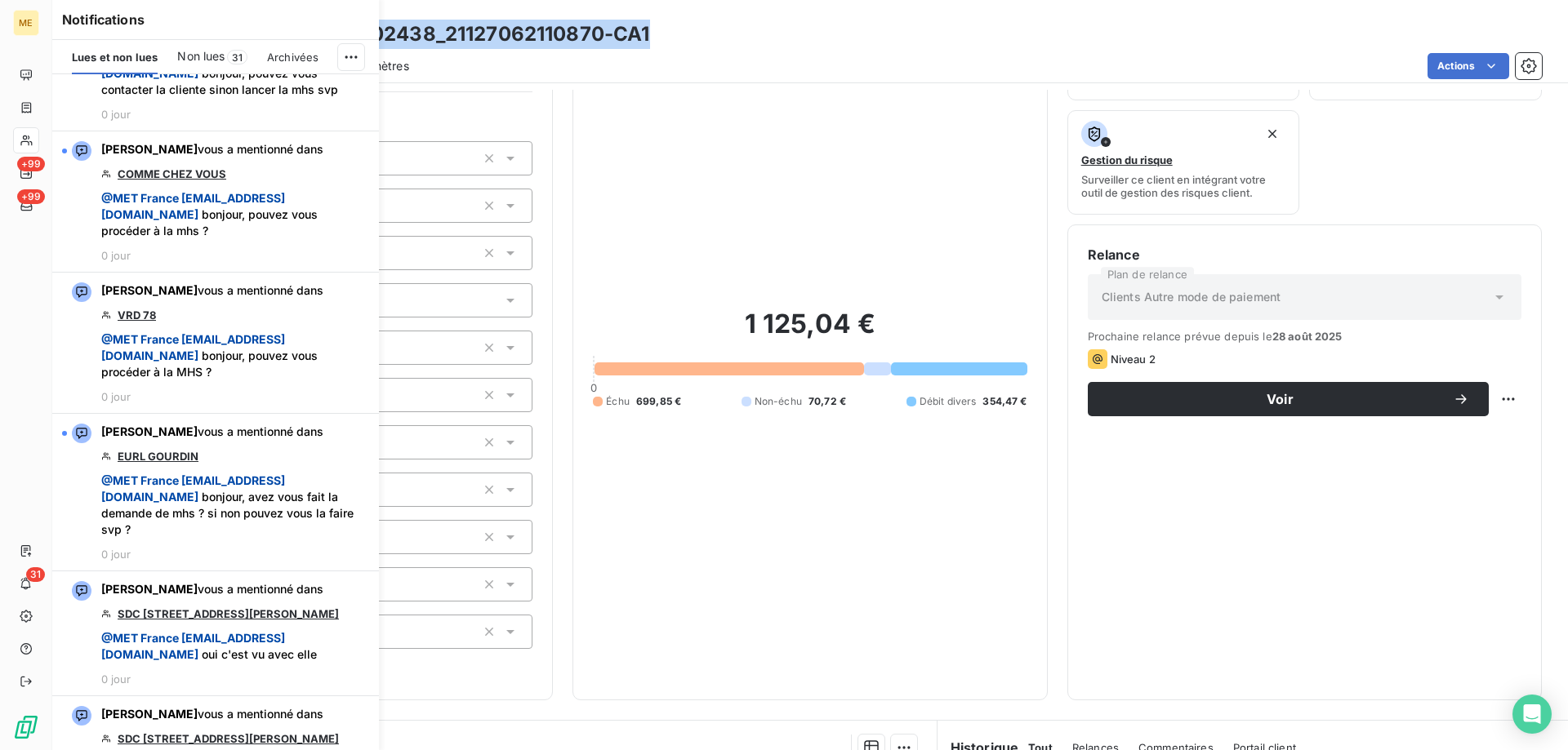
scroll to position [3836, 0]
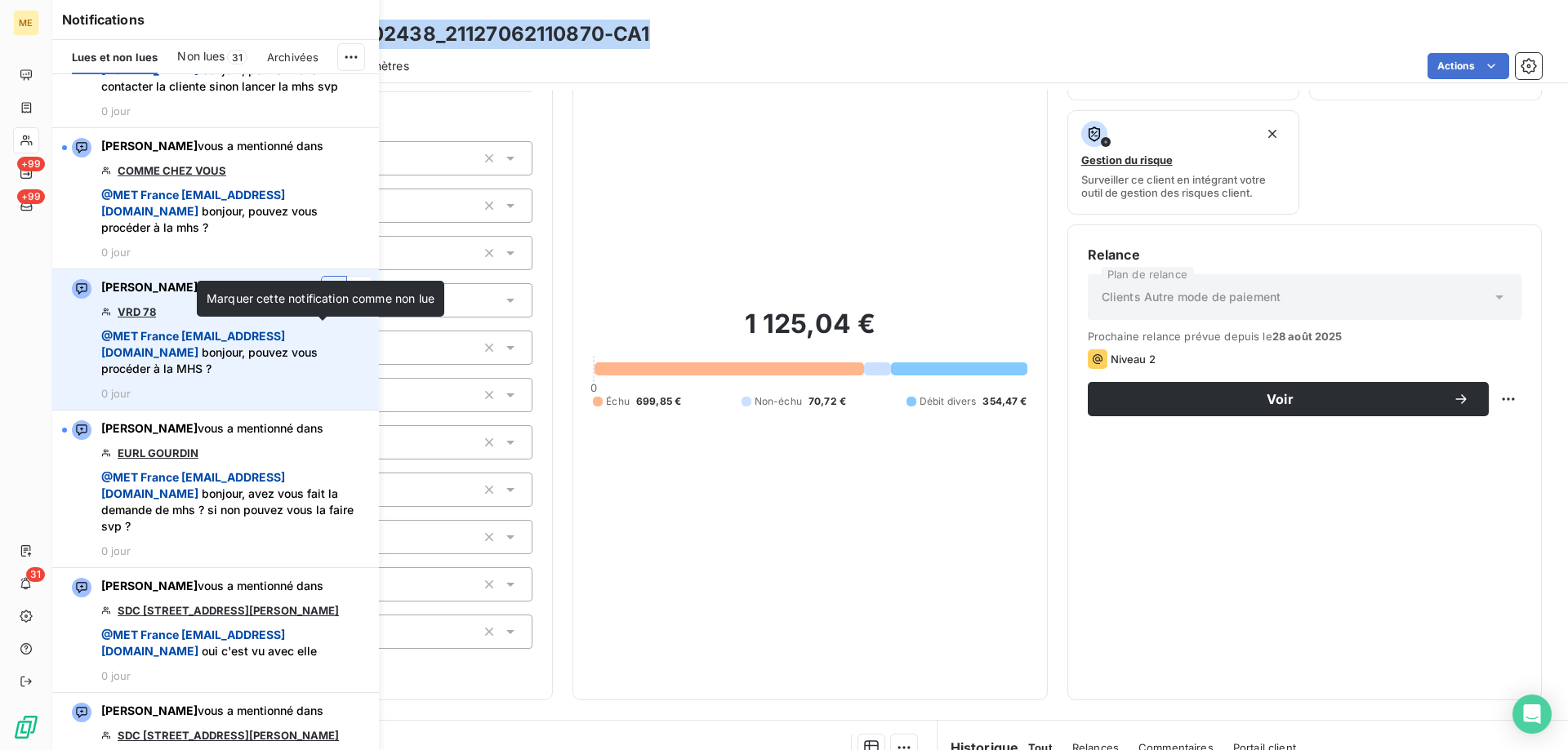
click at [327, 297] on icon "button" at bounding box center [335, 288] width 15 height 16
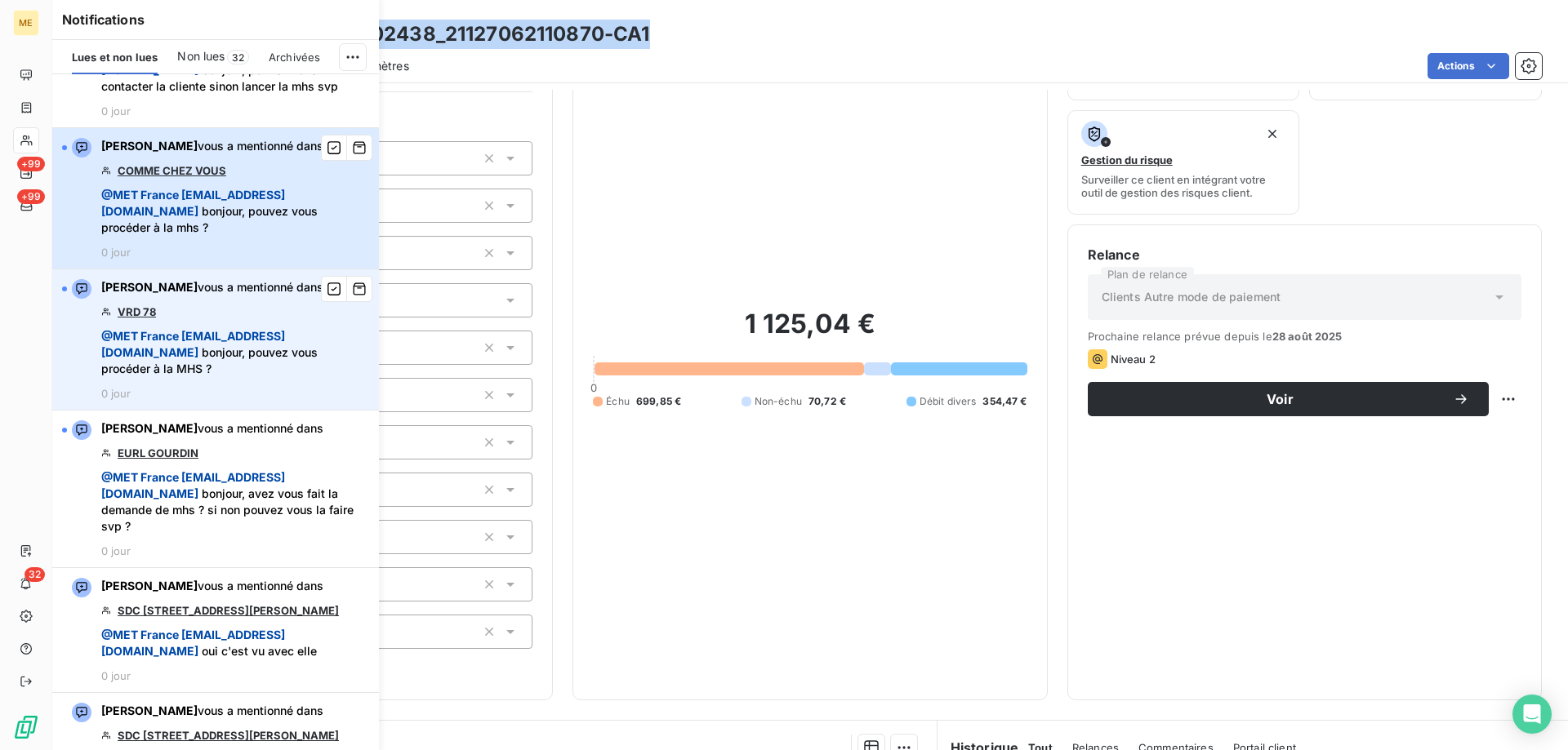
click at [301, 236] on span "@ MET [GEOGRAPHIC_DATA] [EMAIL_ADDRESS][DOMAIN_NAME] bonjour, pouvez vous procé…" at bounding box center [236, 211] width 268 height 49
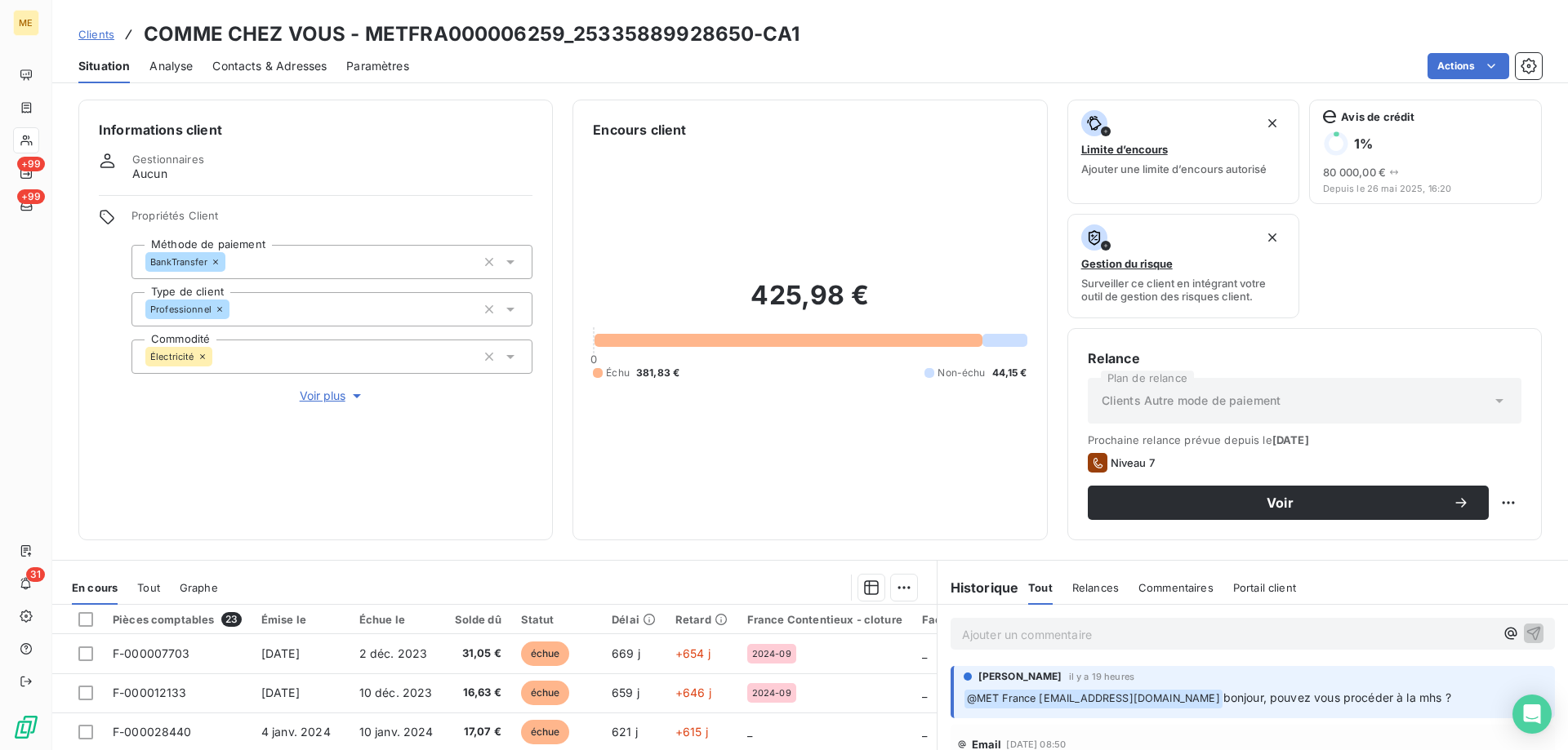
click at [315, 392] on span "Voir plus" at bounding box center [332, 396] width 65 height 16
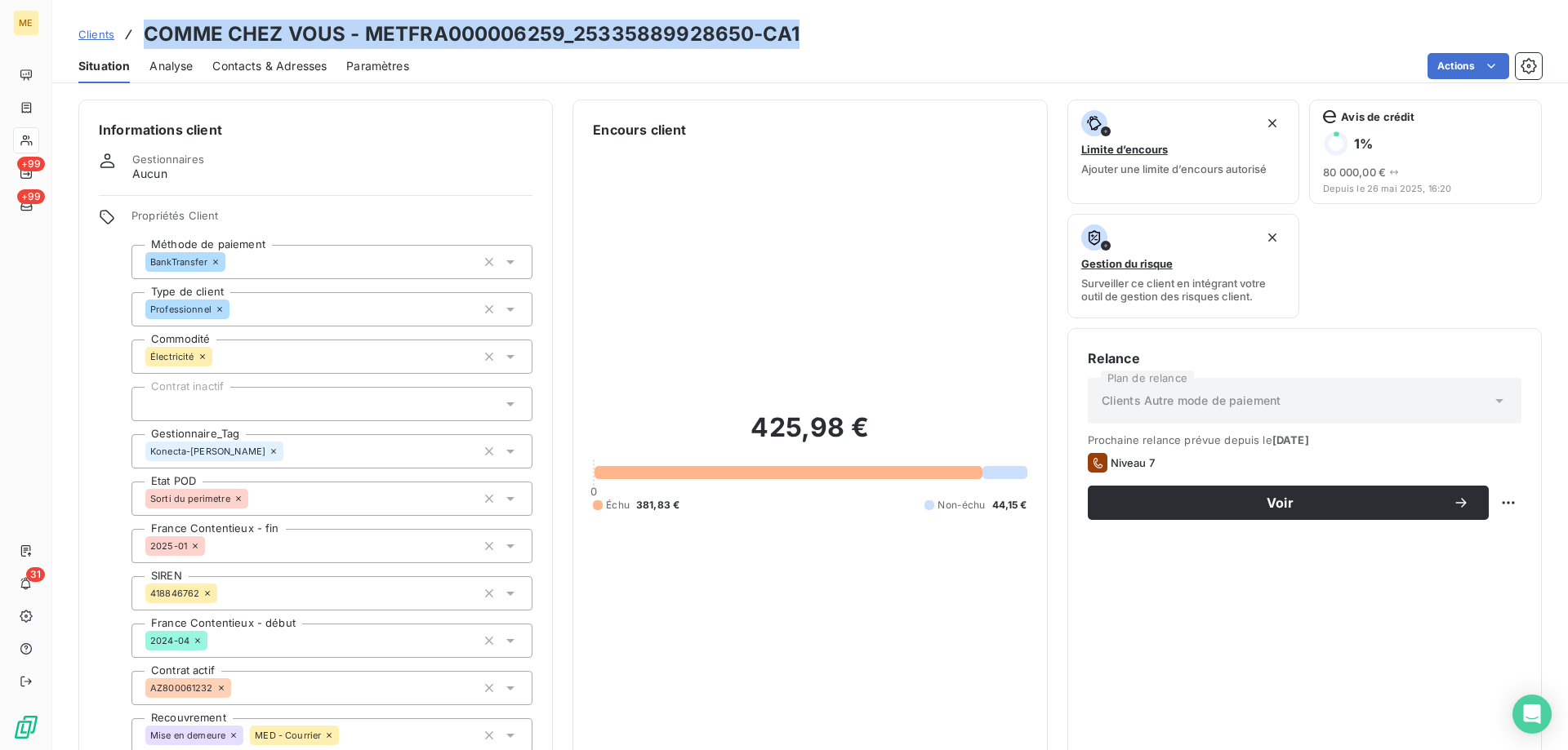
drag, startPoint x: 832, startPoint y: 33, endPoint x: 147, endPoint y: 30, distance: 685.0
click at [147, 30] on div "Clients COMME CHEZ VOUS - METFRA000006259_25335889928650-CA1" at bounding box center [810, 34] width 1516 height 29
copy h3 "COMME CHEZ VOUS - METFRA000006259_25335889928650-CA1"
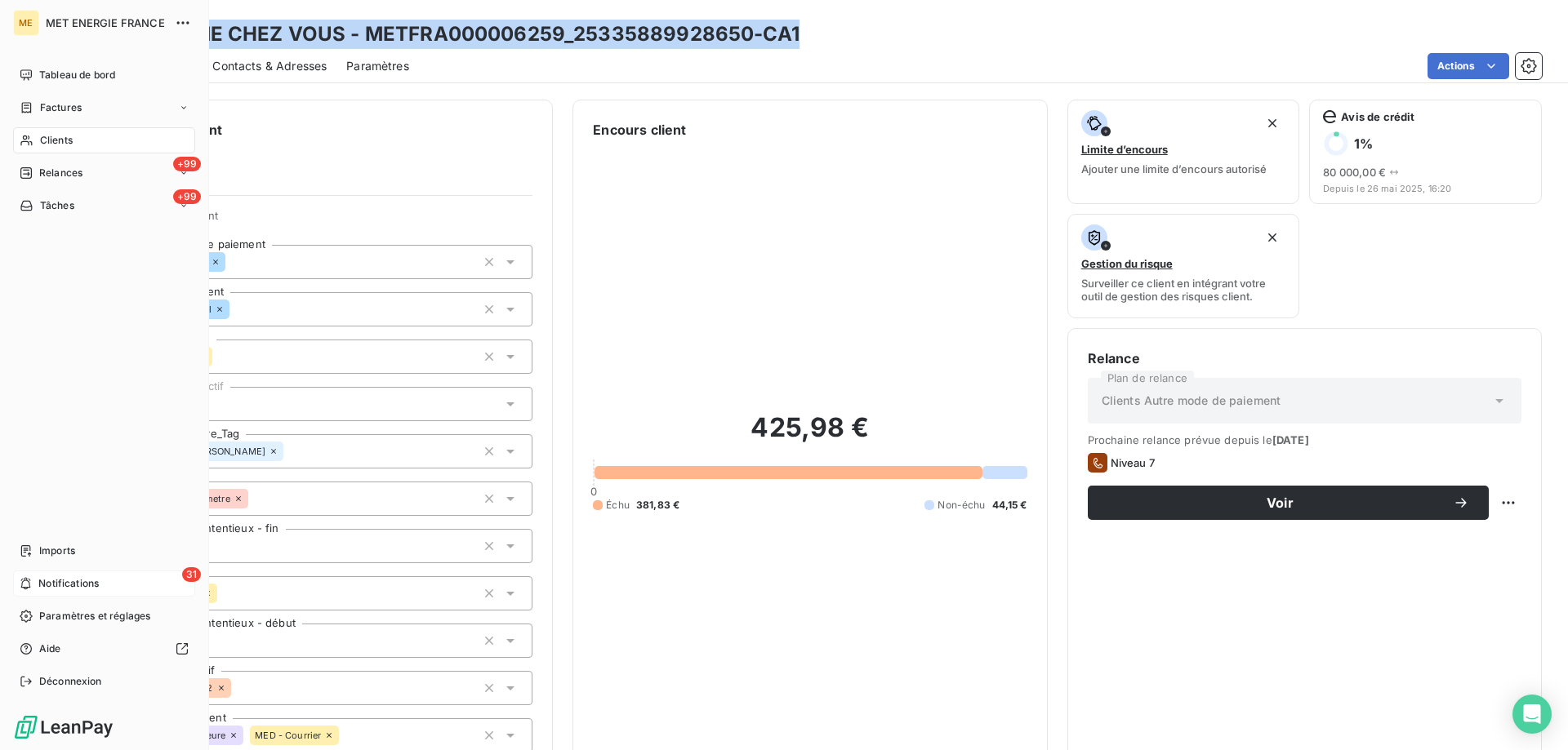
click at [36, 582] on div "31 Notifications" at bounding box center [104, 583] width 182 height 26
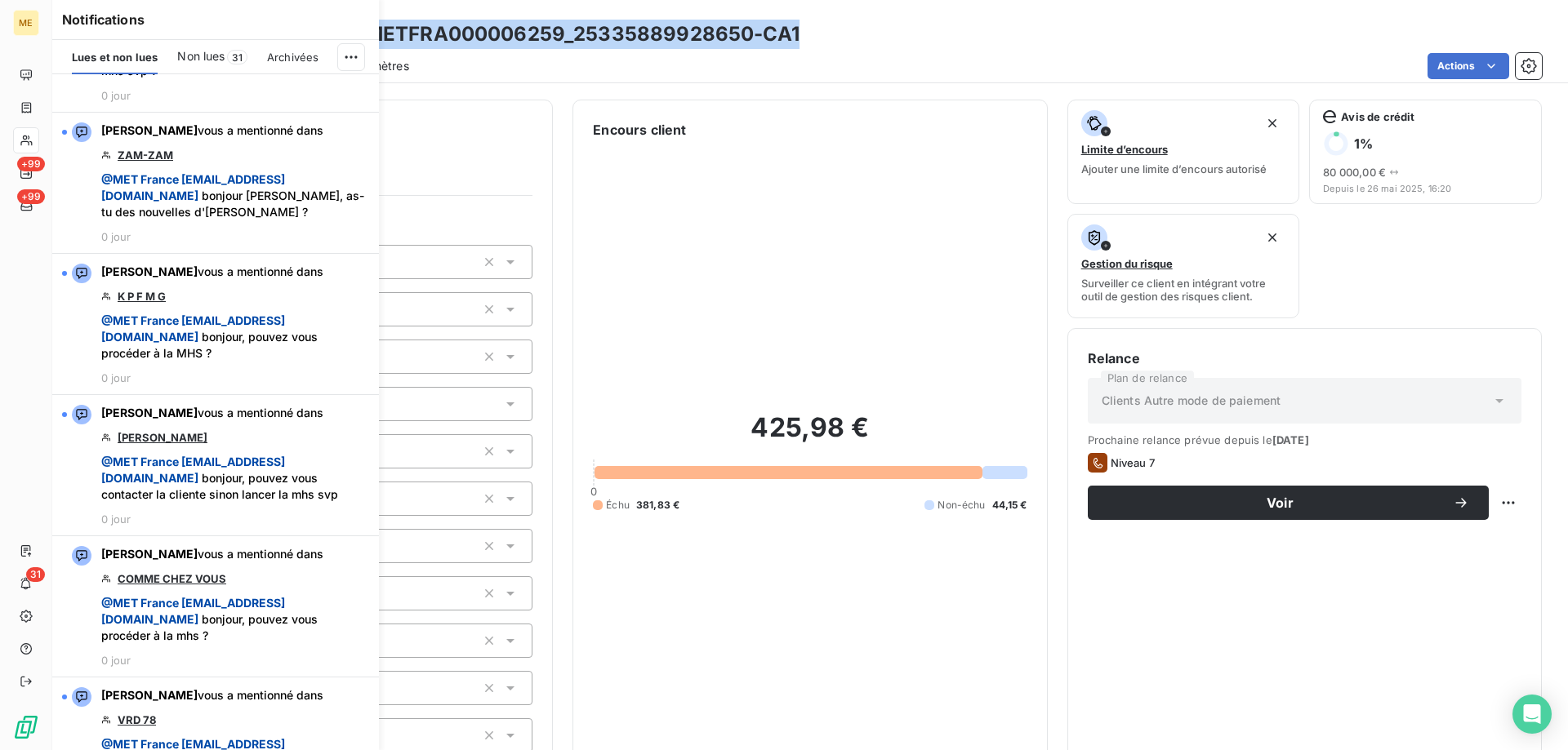
scroll to position [3592, 0]
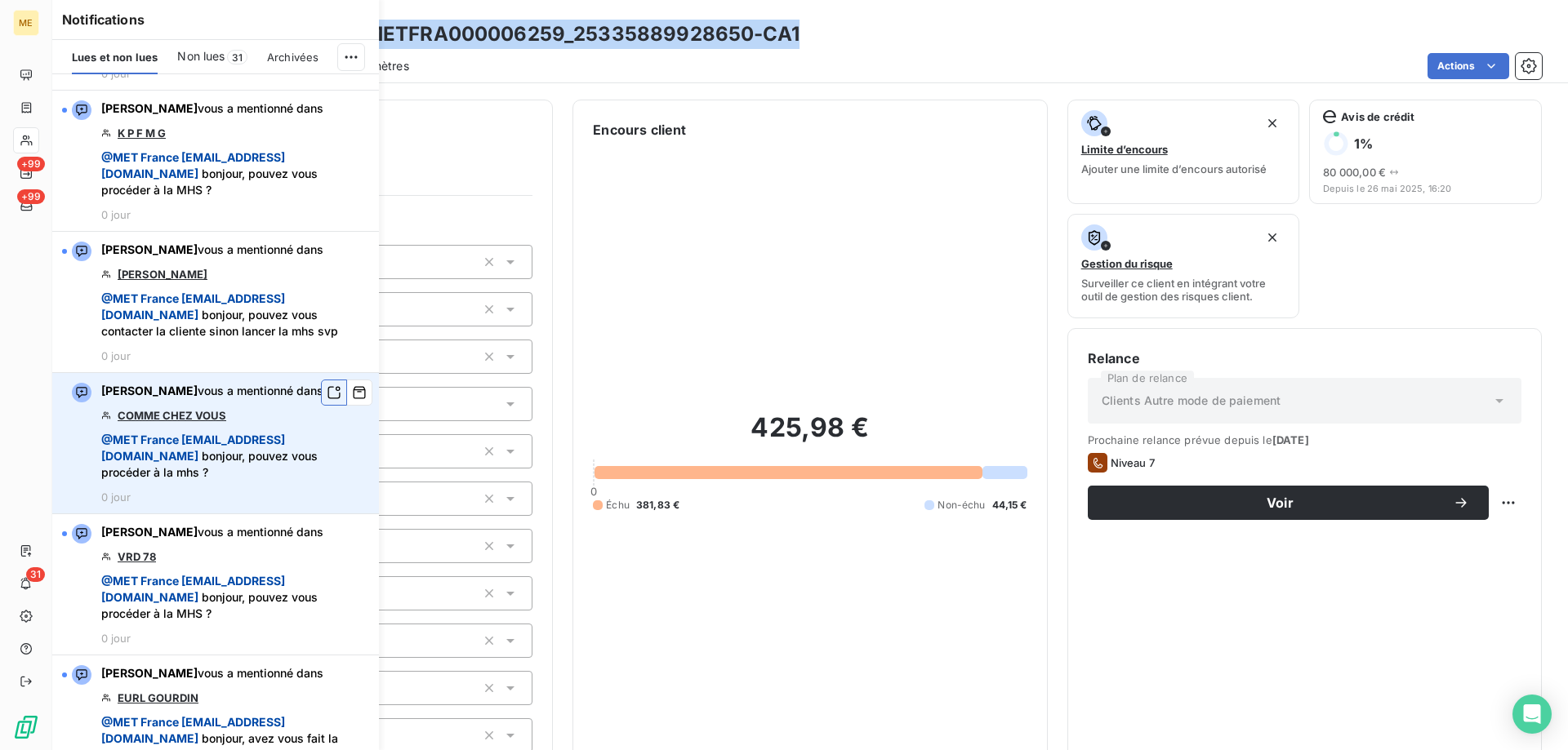
click at [327, 401] on icon "button" at bounding box center [335, 392] width 15 height 16
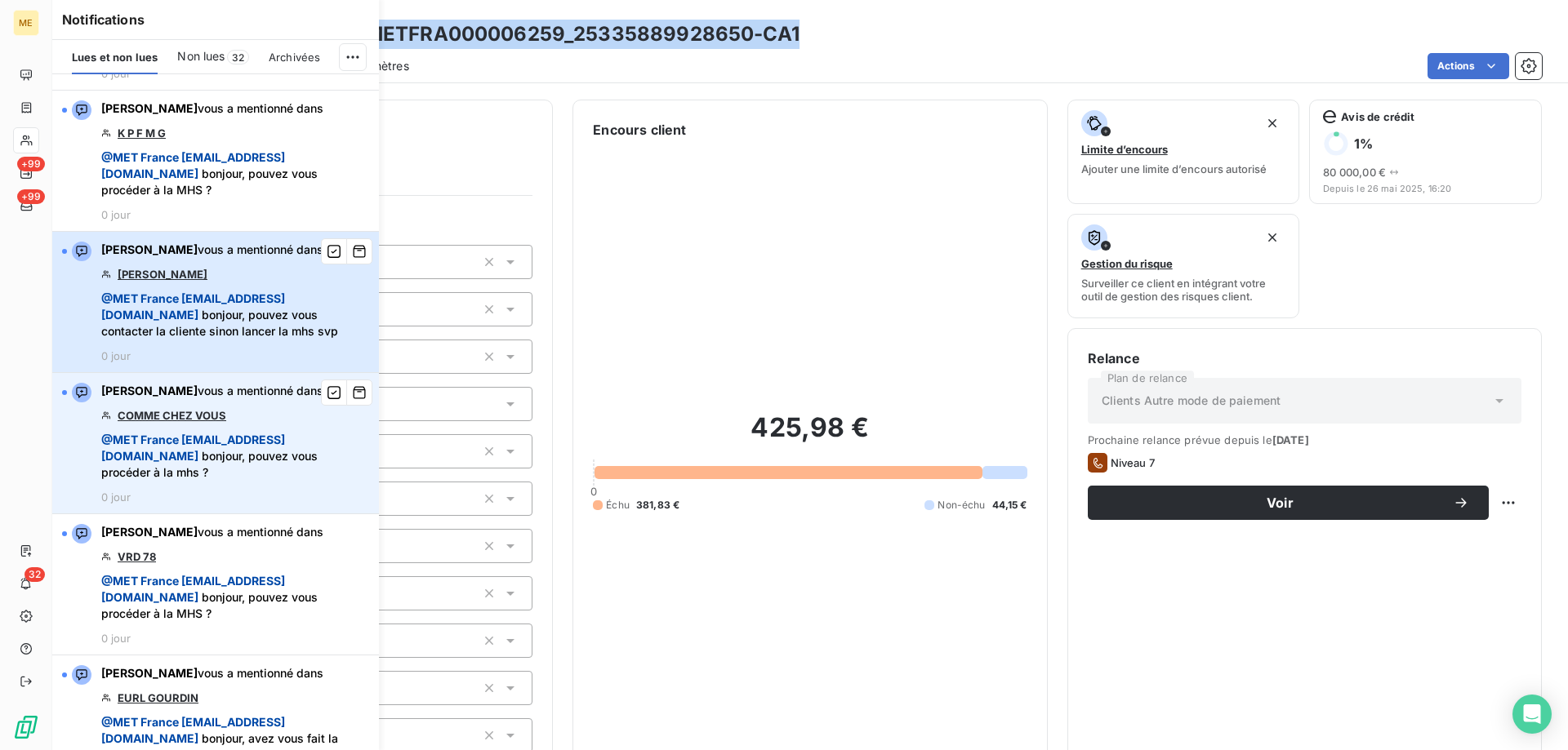
click at [312, 339] on span "@ MET France [EMAIL_ADDRESS][DOMAIN_NAME] bonjour, pouvez vous contacter la cli…" at bounding box center [236, 315] width 268 height 49
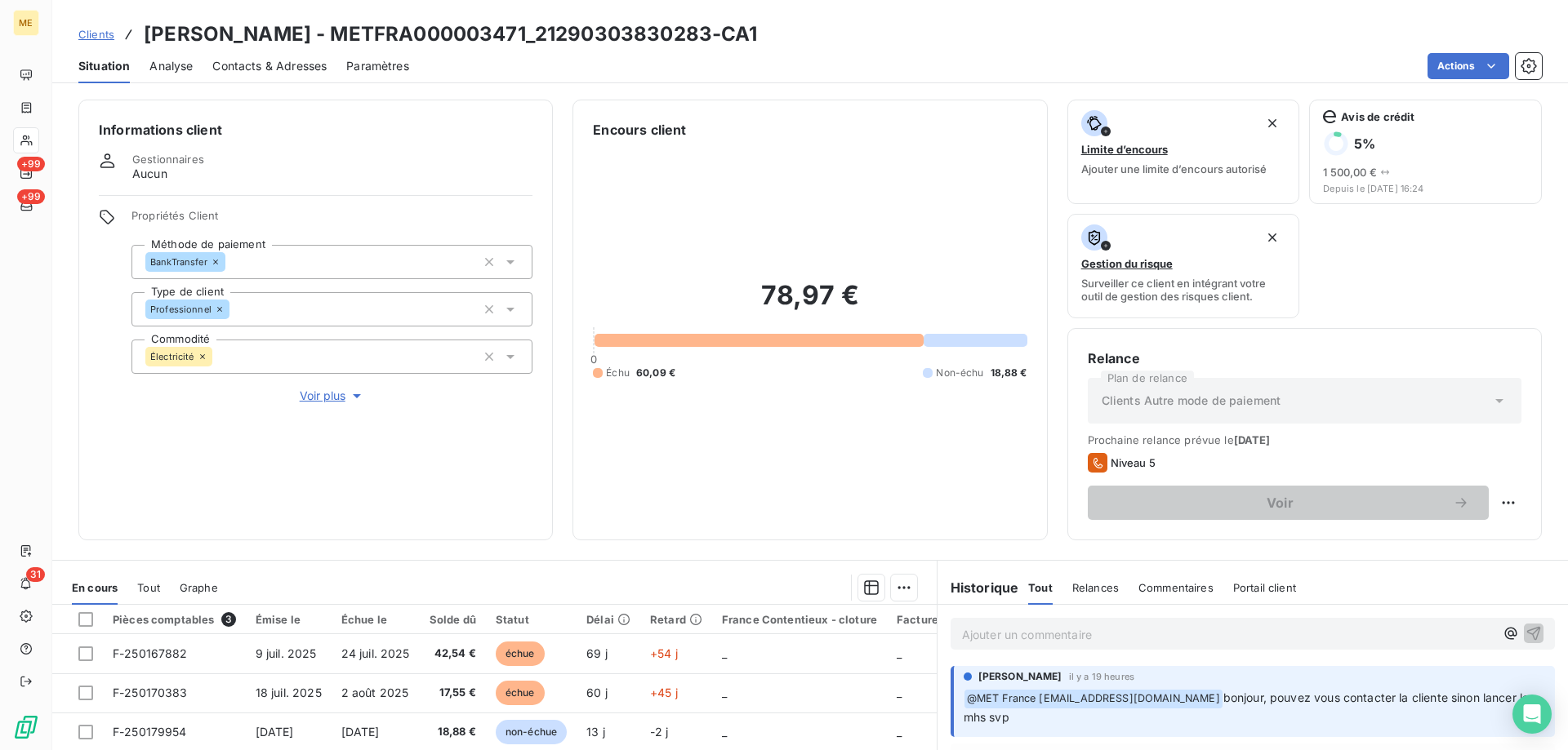
click at [332, 390] on span "Voir plus" at bounding box center [332, 396] width 65 height 16
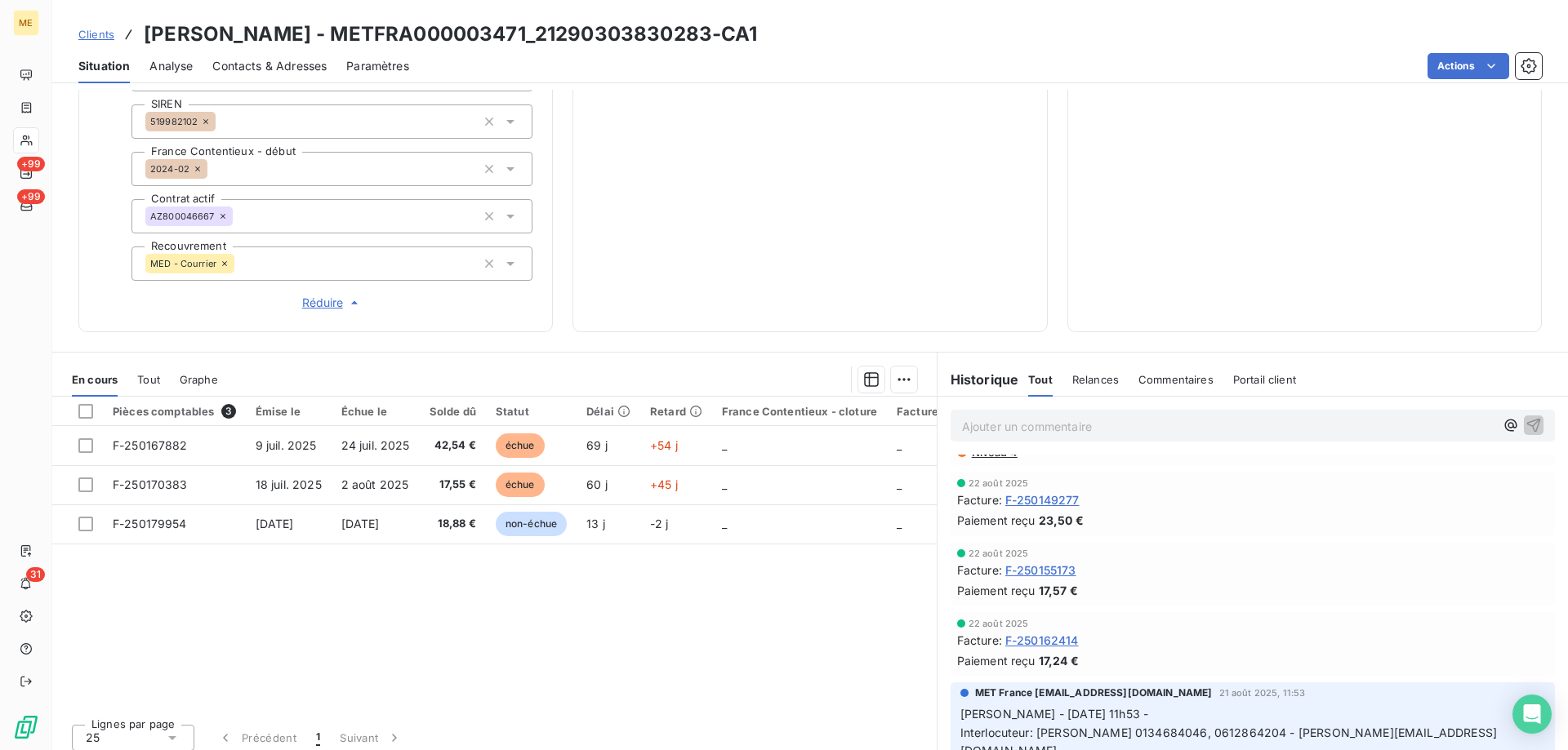
scroll to position [163, 0]
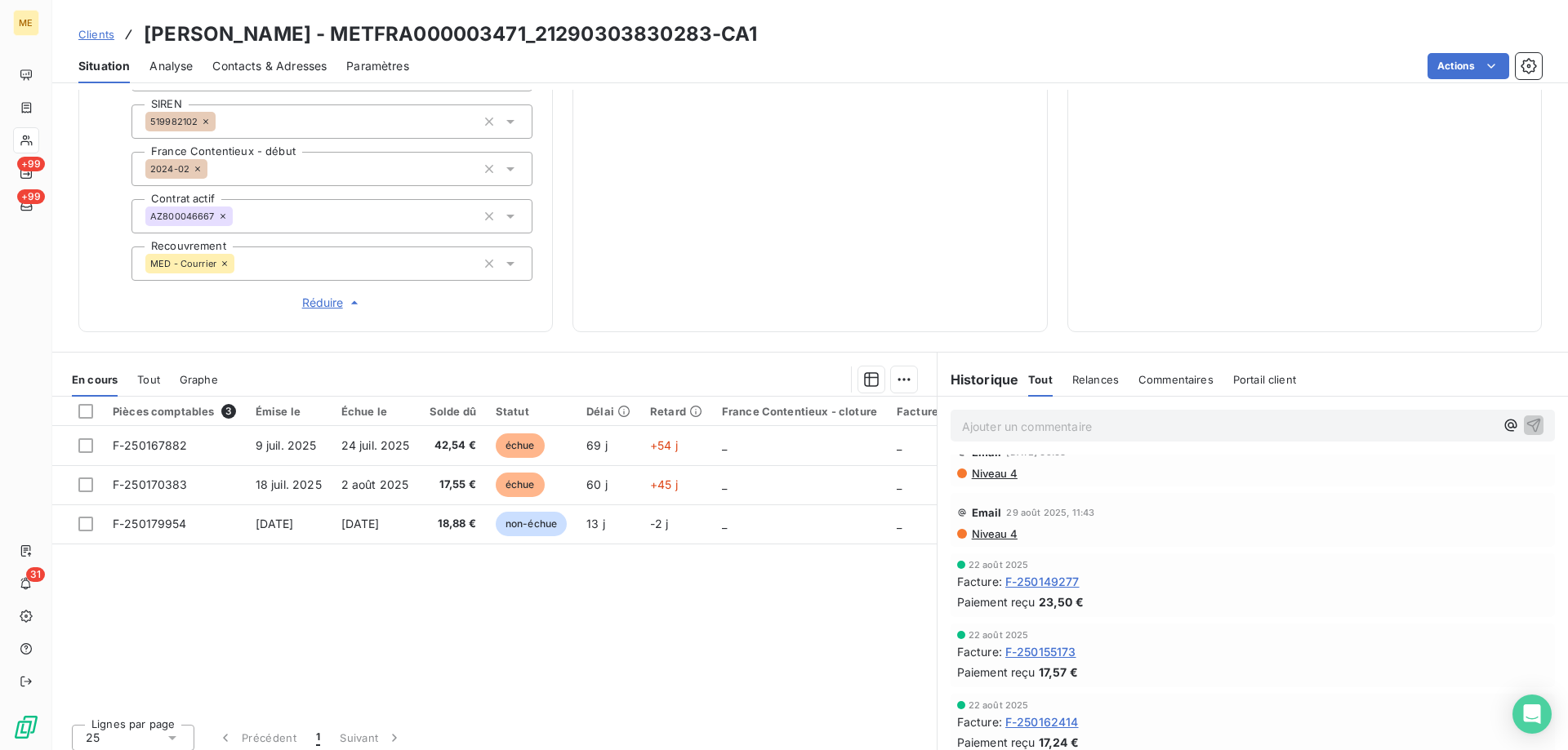
drag, startPoint x: 736, startPoint y: 30, endPoint x: 573, endPoint y: 48, distance: 164.0
click at [573, 48] on h3 "[PERSON_NAME] - METFRA000003471_21290303830283-CA1" at bounding box center [450, 34] width 615 height 29
copy h3 "21290303830283-"
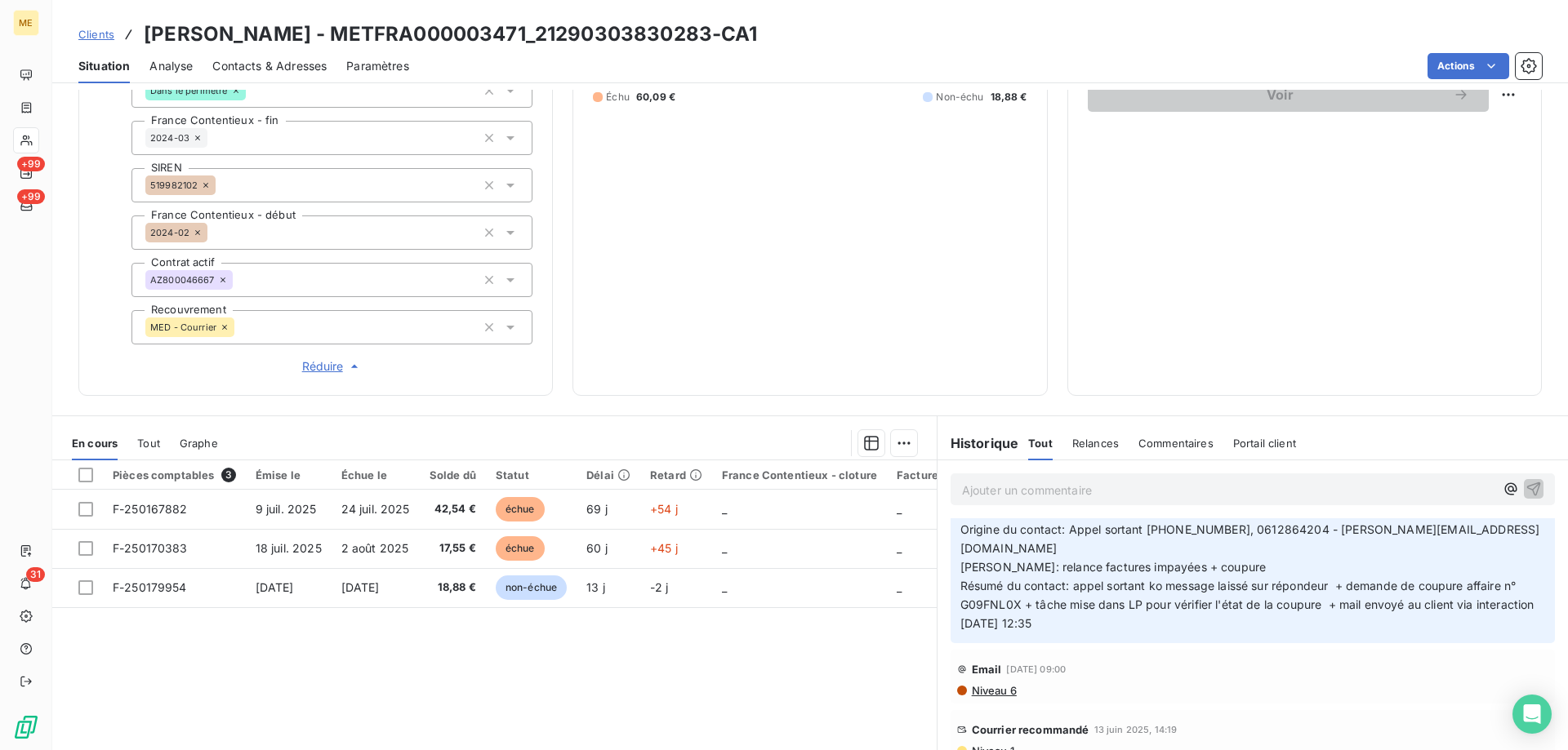
scroll to position [1224, 0]
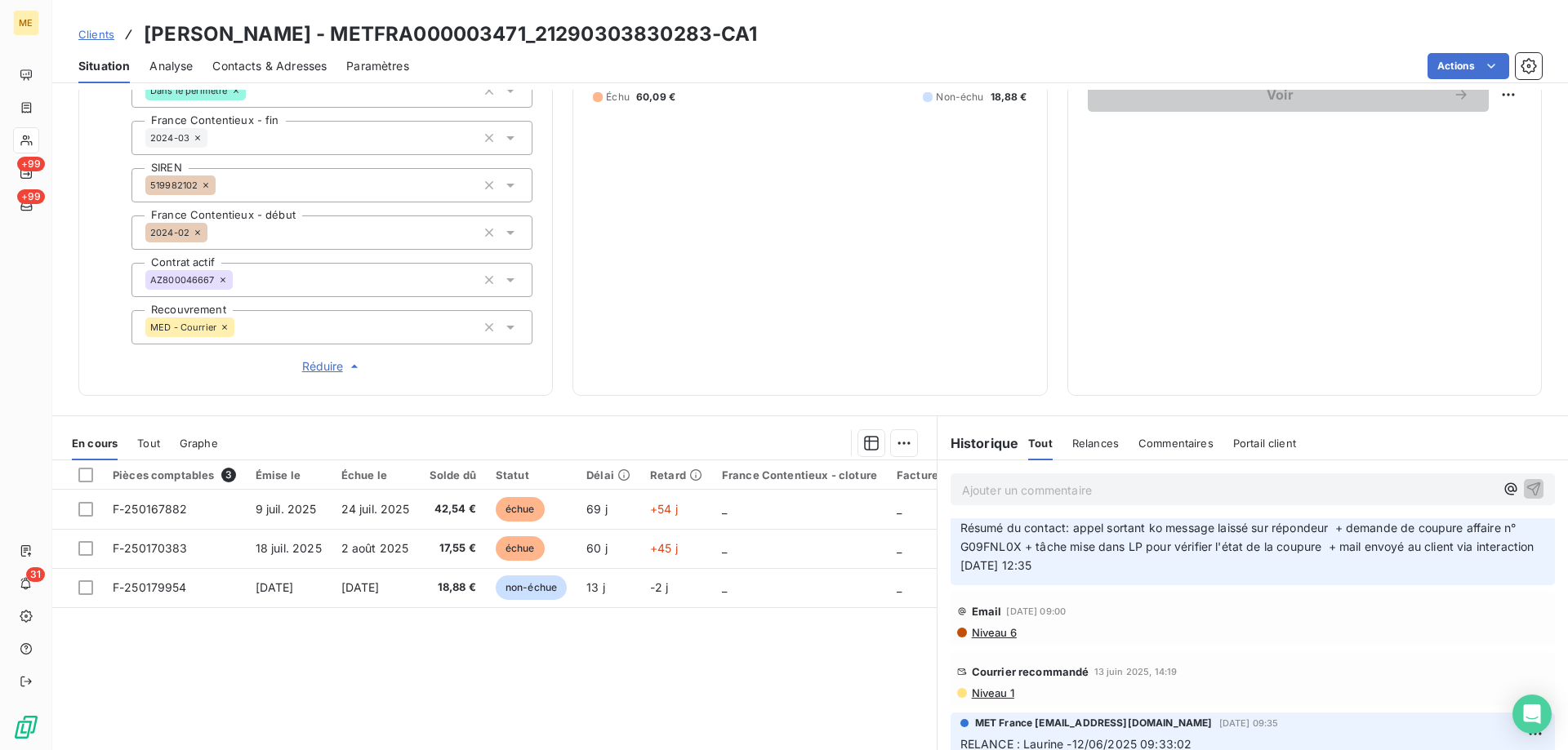
click at [992, 686] on span "Niveau 1" at bounding box center [992, 693] width 44 height 13
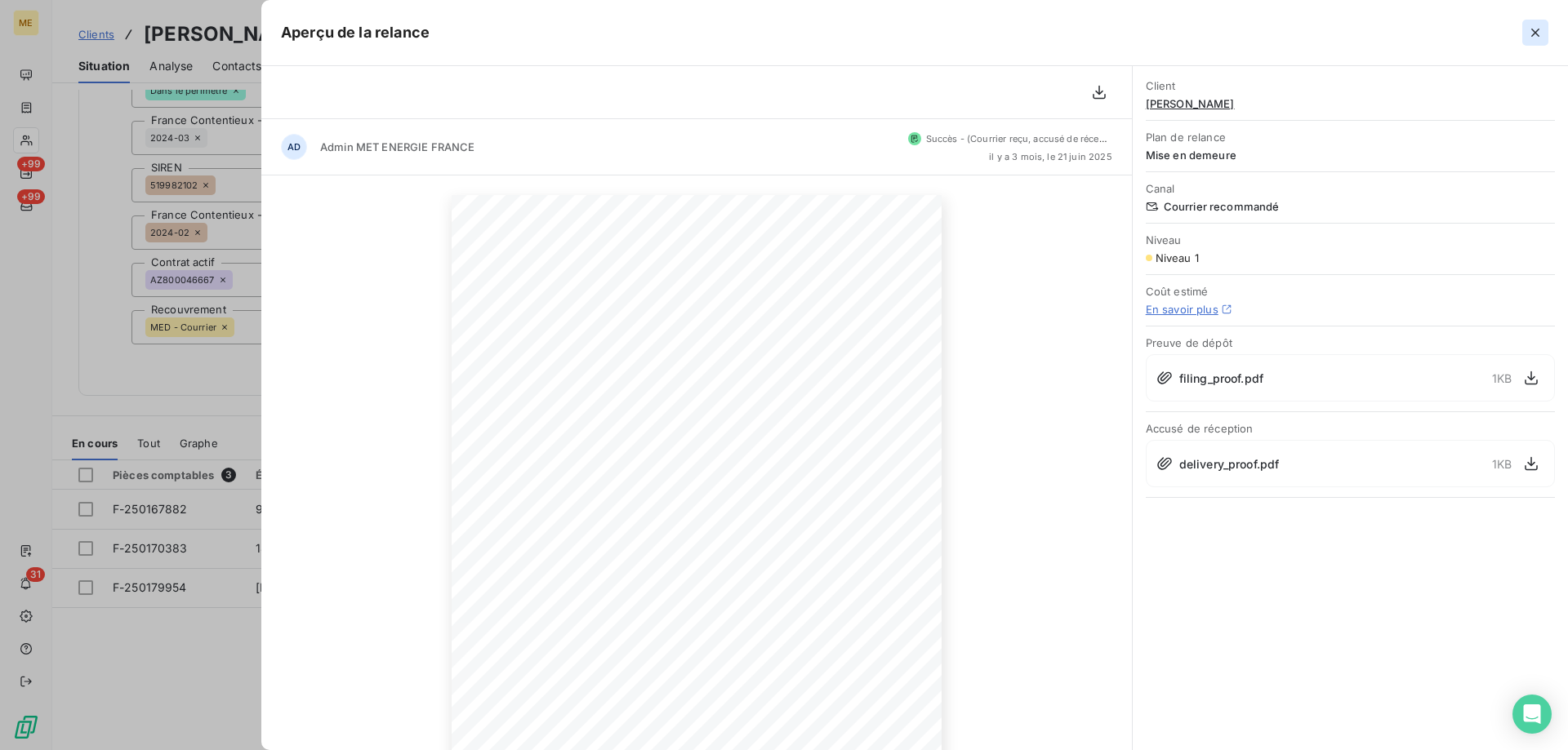
click at [1533, 35] on icon "button" at bounding box center [1535, 33] width 8 height 8
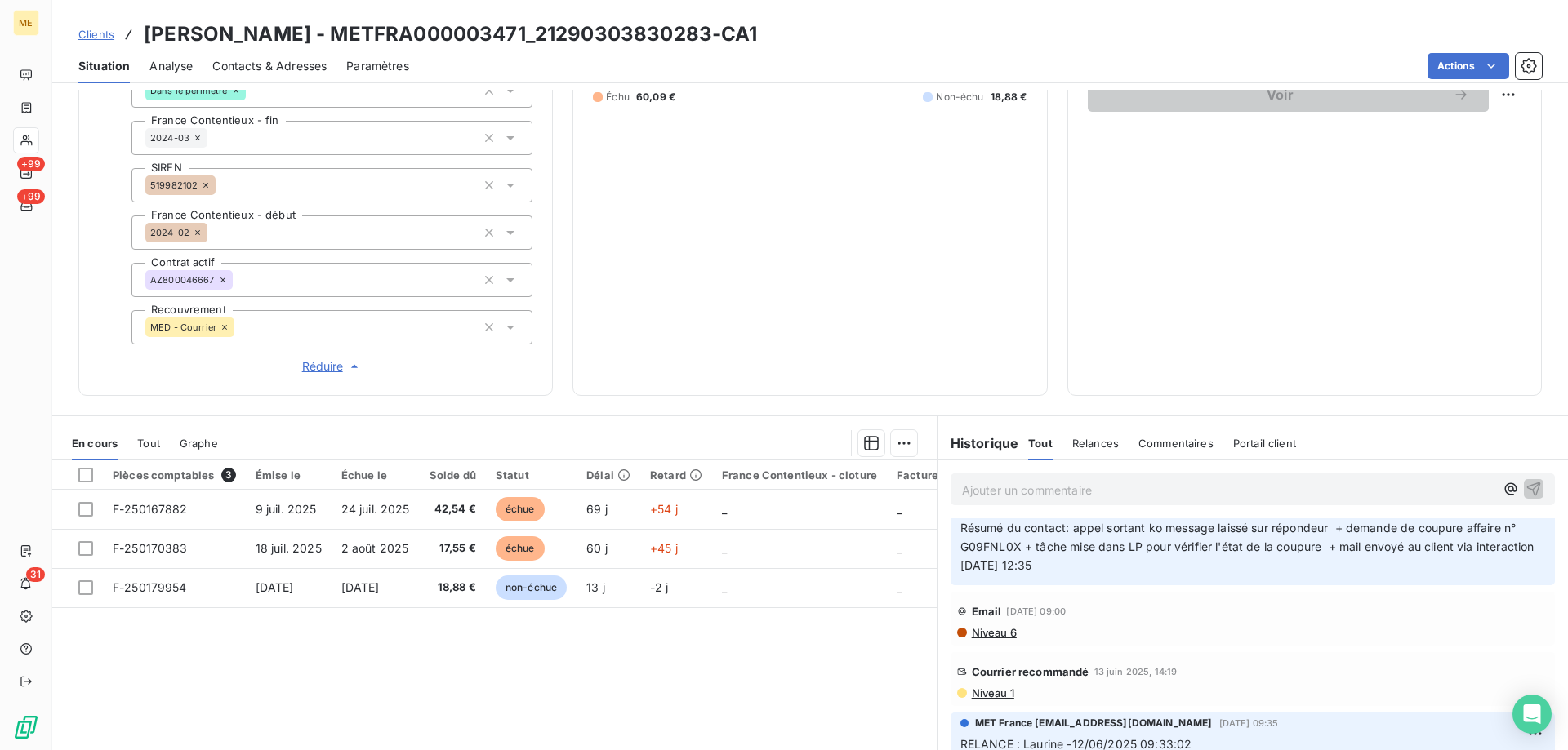
click at [988, 686] on span "Niveau 1" at bounding box center [992, 693] width 44 height 13
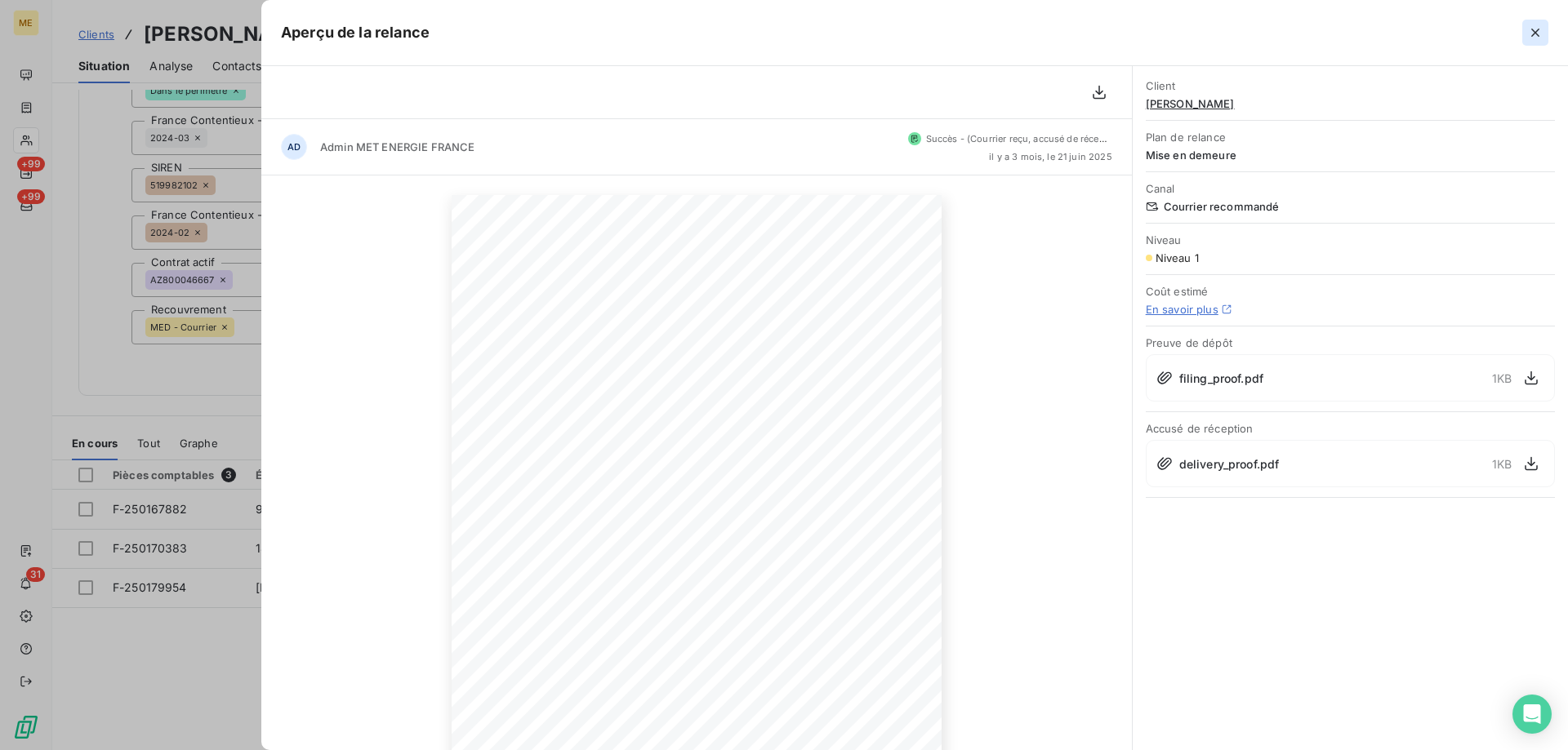
click at [1544, 28] on button "button" at bounding box center [1535, 32] width 26 height 26
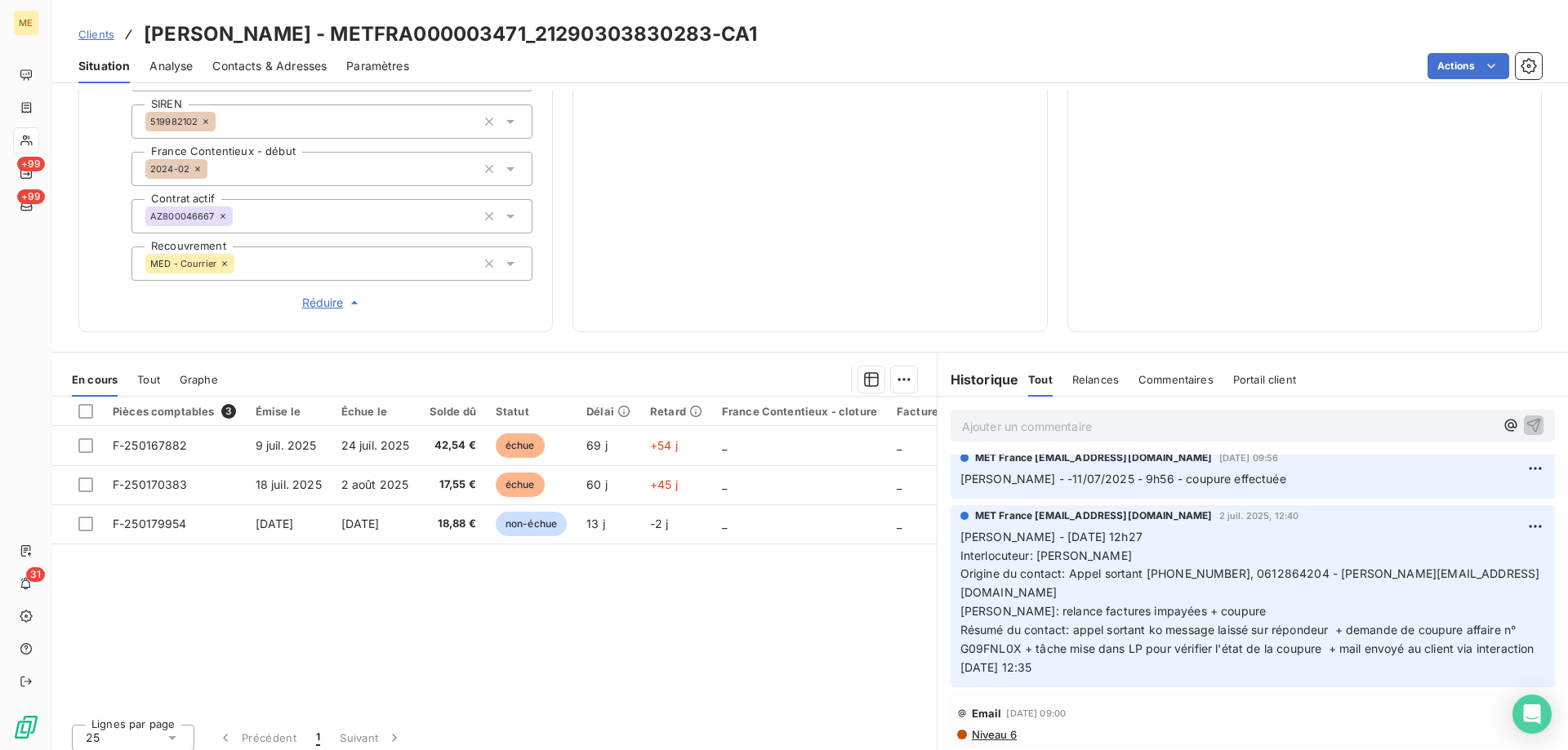
scroll to position [1061, 0]
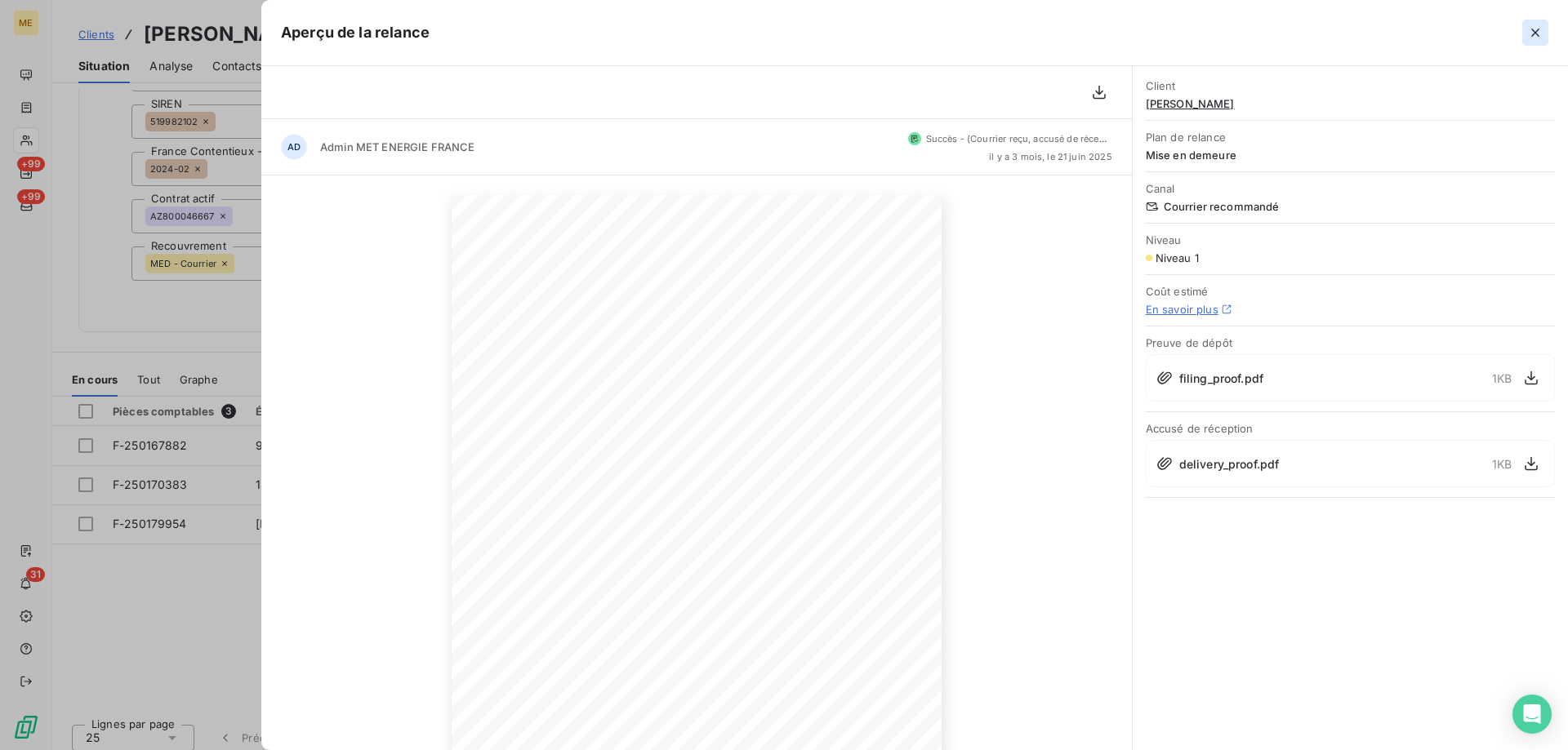
click at [1535, 29] on icon "button" at bounding box center [1535, 32] width 16 height 16
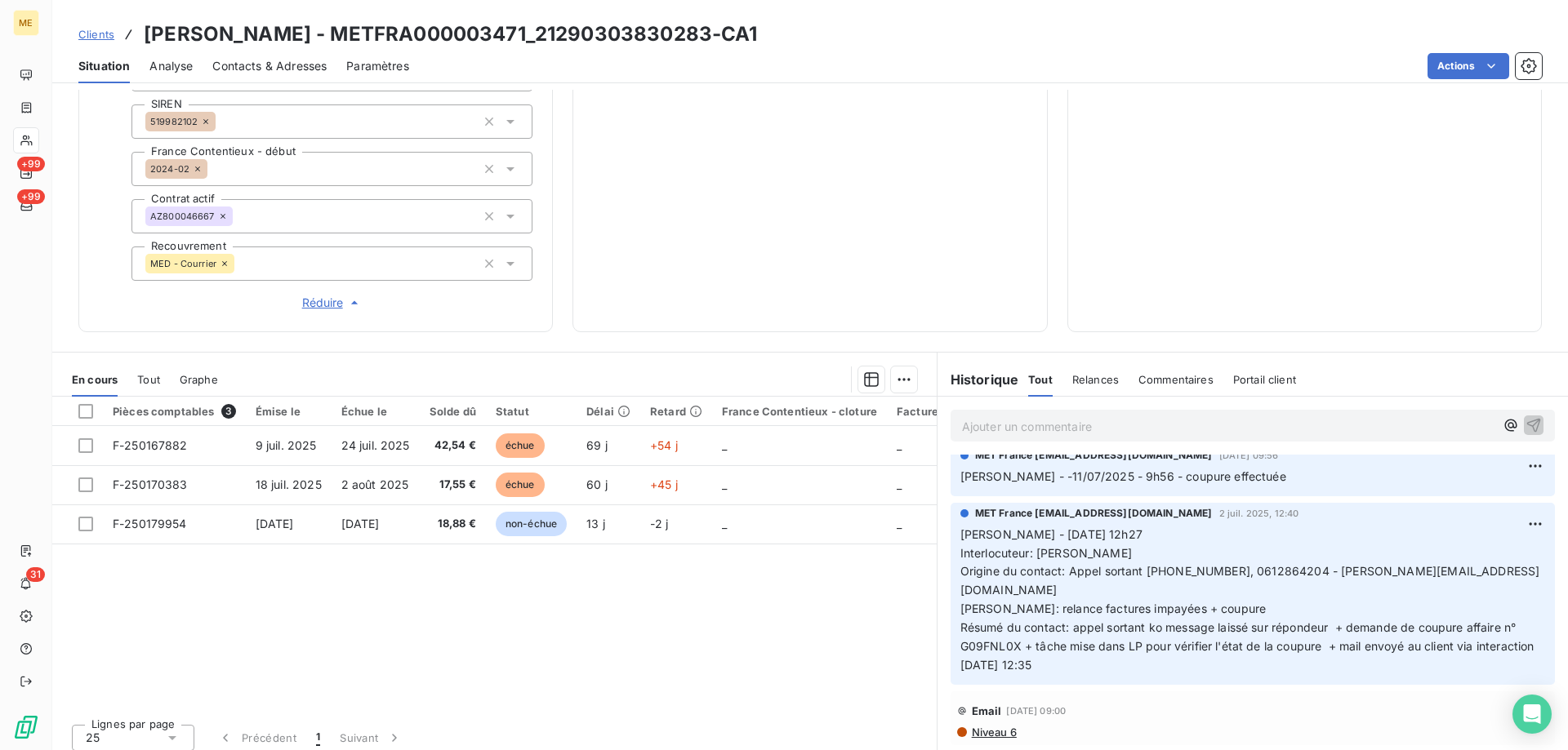
click at [146, 373] on span "Tout" at bounding box center [148, 380] width 23 height 13
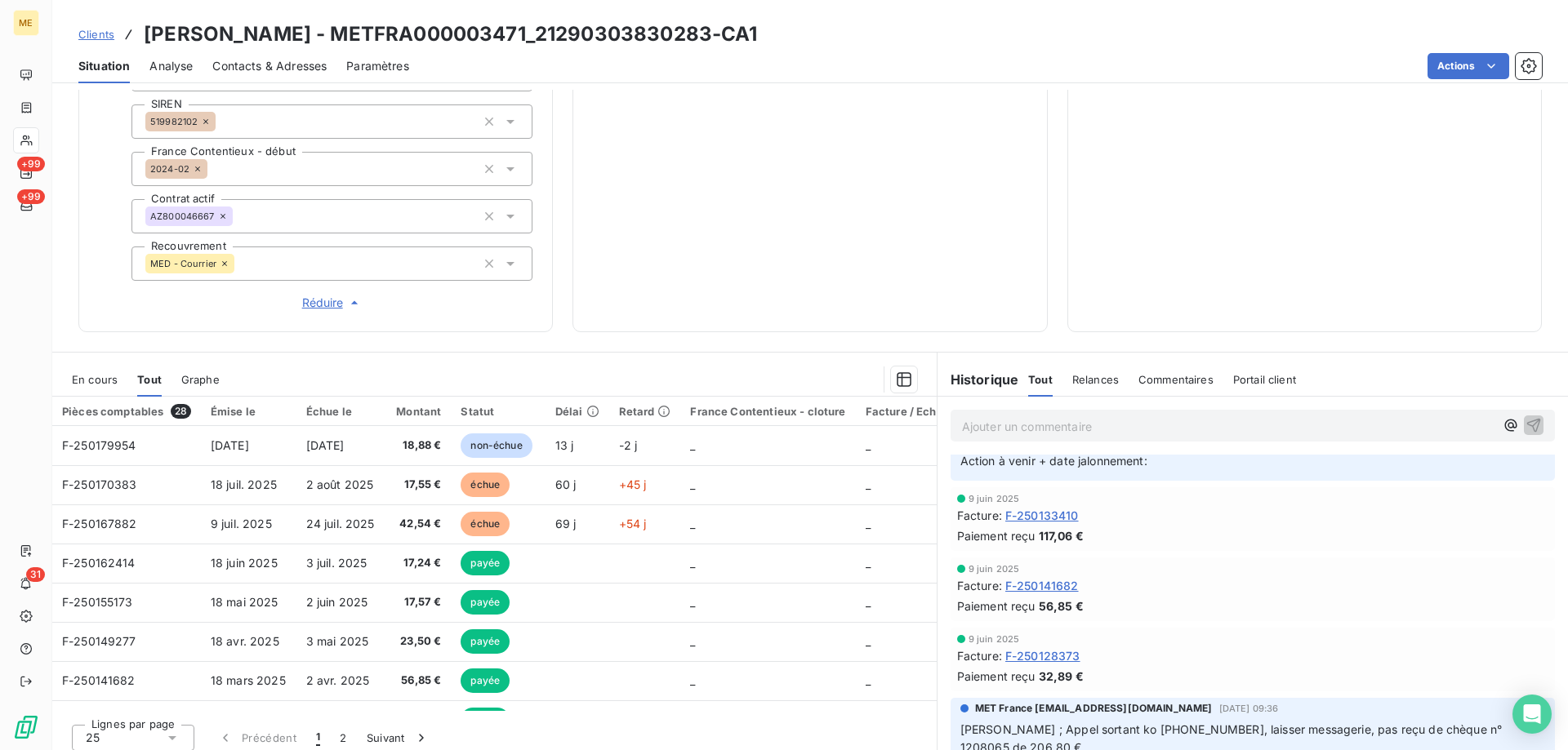
scroll to position [0, 0]
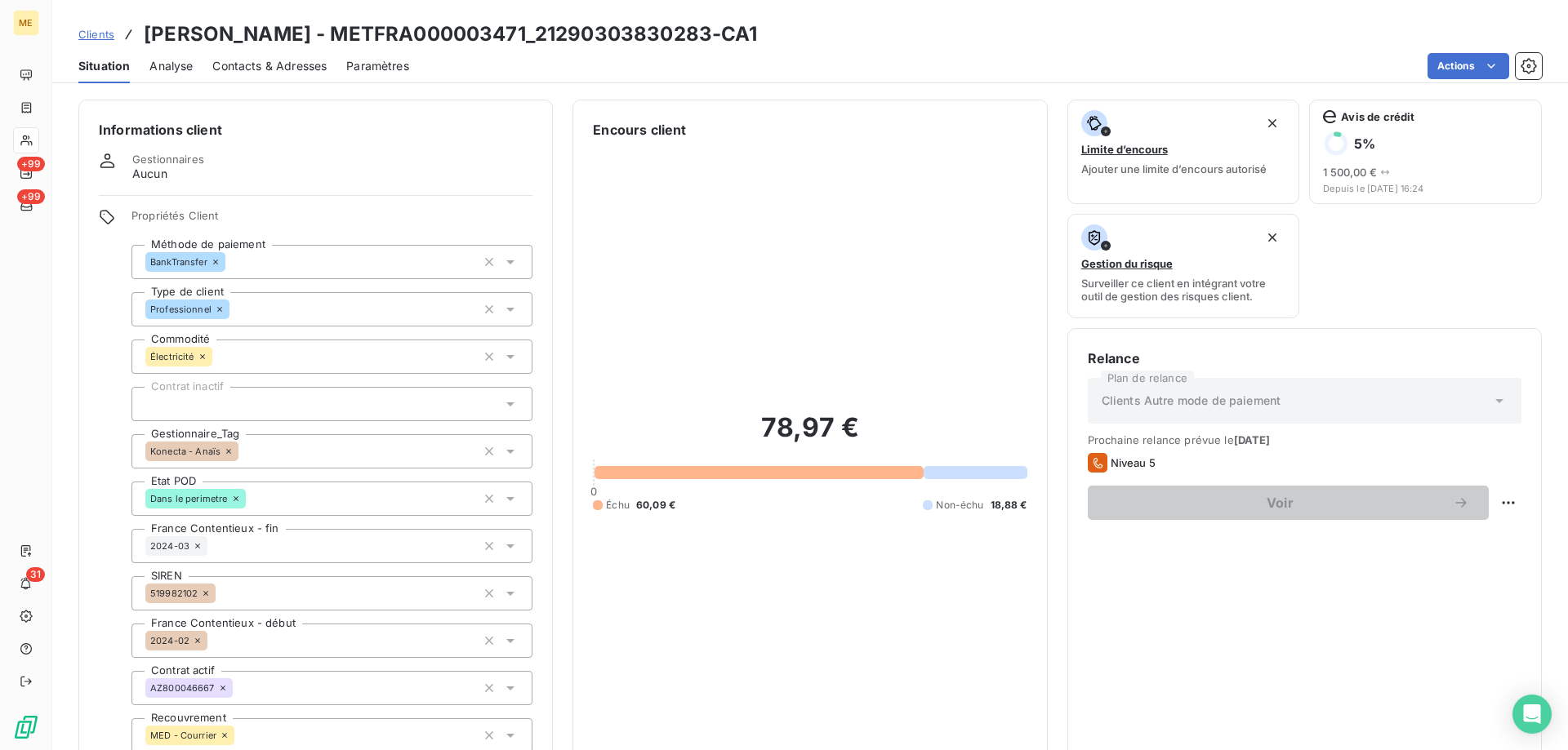
click at [239, 63] on span "Contacts & Adresses" at bounding box center [269, 65] width 114 height 16
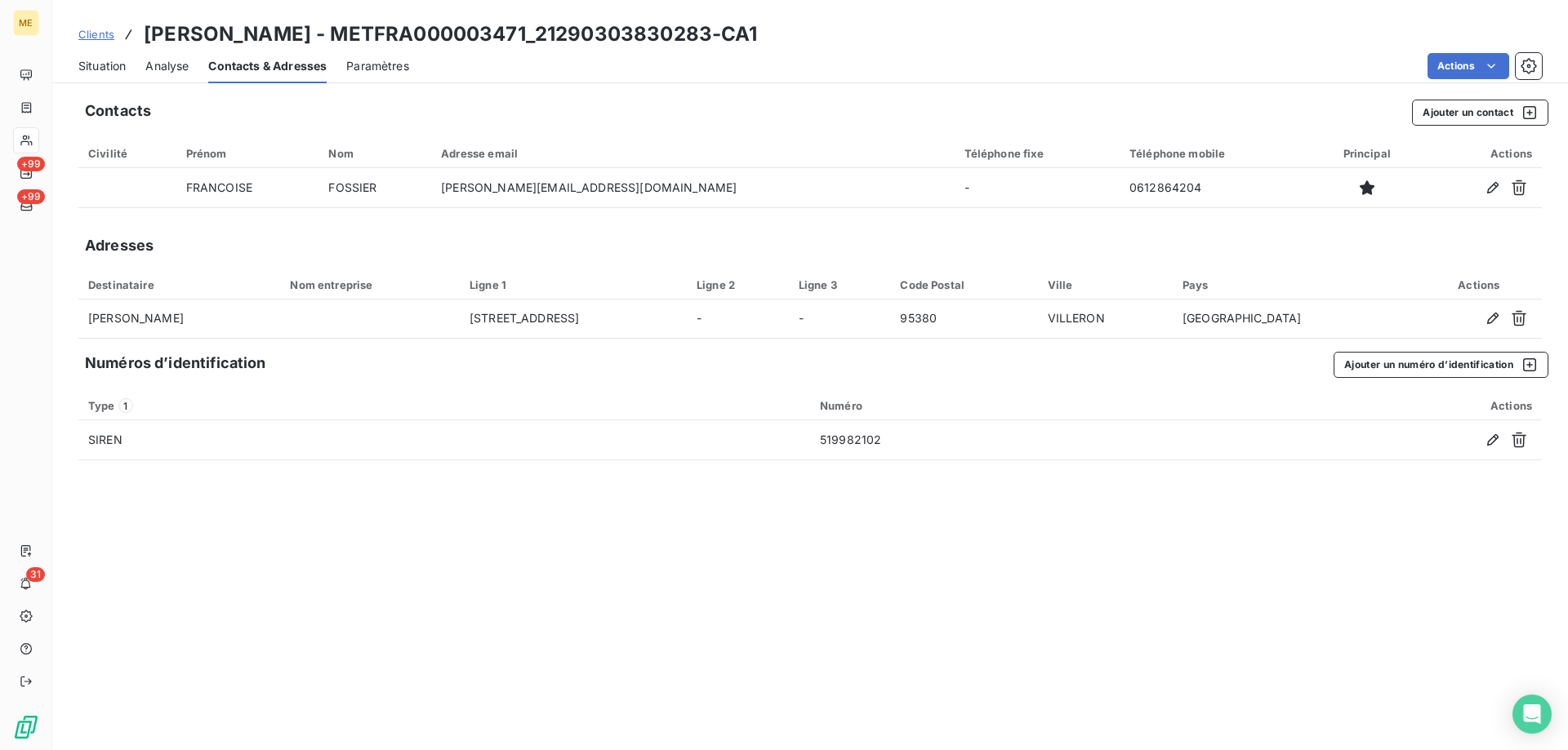
click at [158, 66] on span "Analyse" at bounding box center [167, 65] width 44 height 16
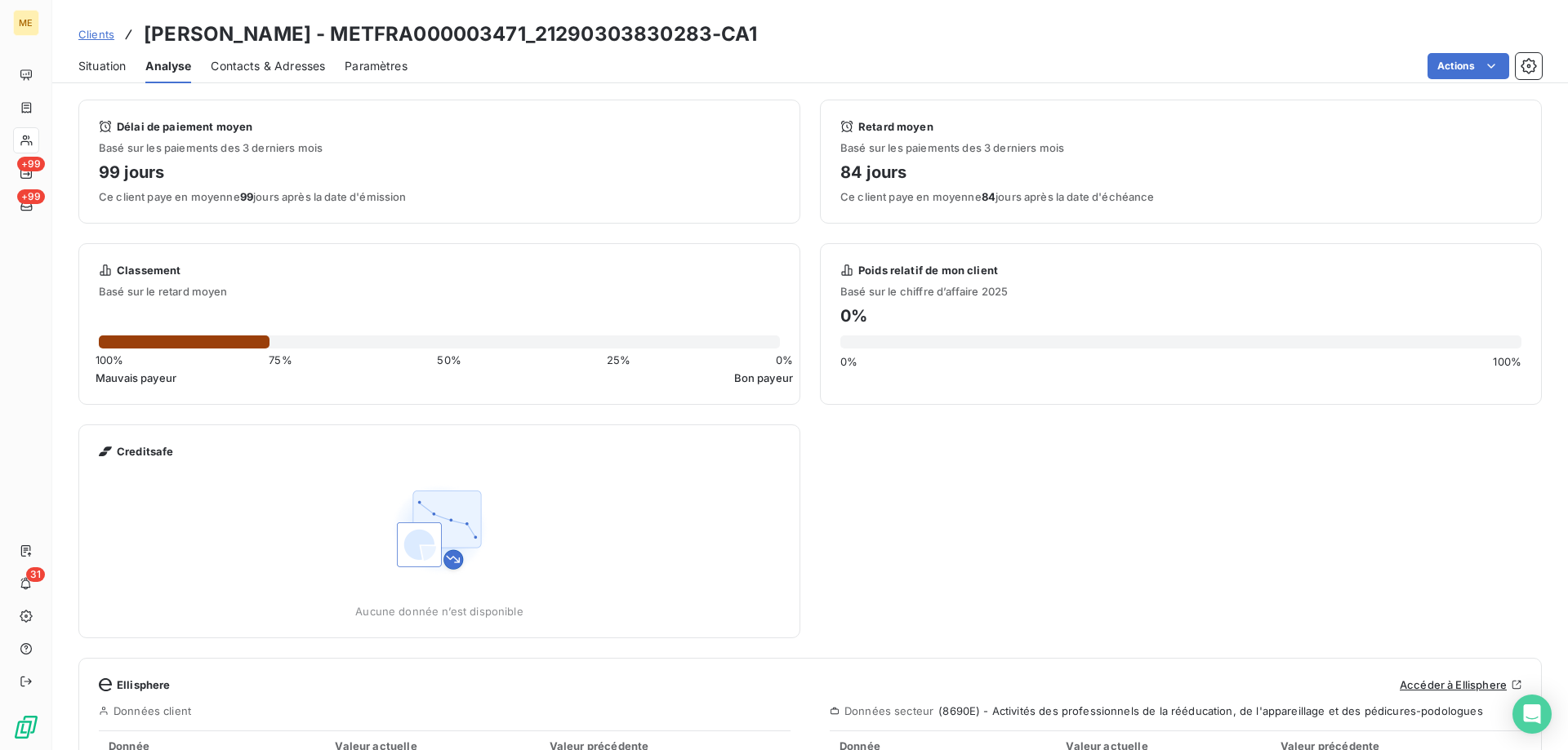
click at [92, 75] on div "Situation" at bounding box center [102, 65] width 47 height 34
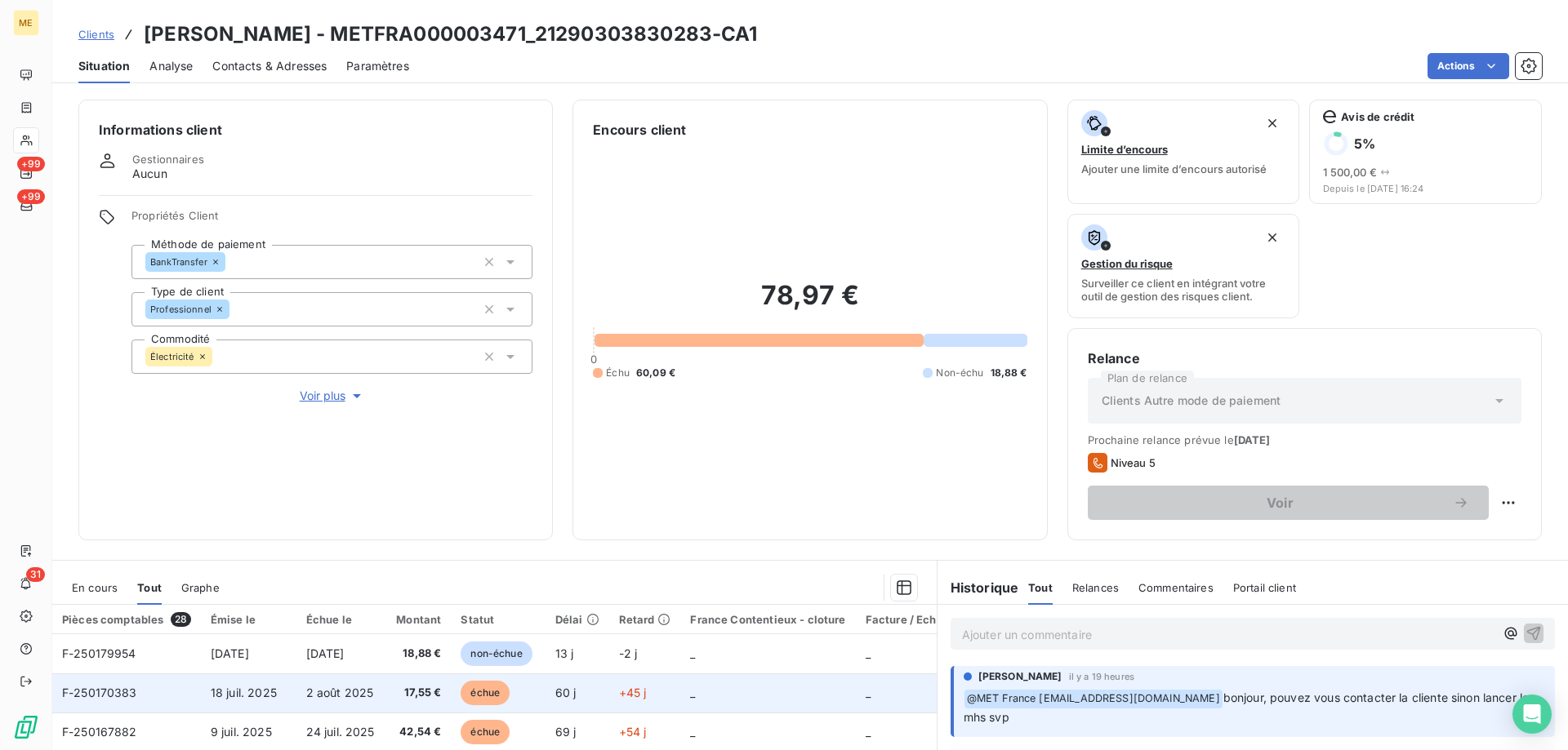
click at [758, 695] on td "_" at bounding box center [767, 693] width 174 height 39
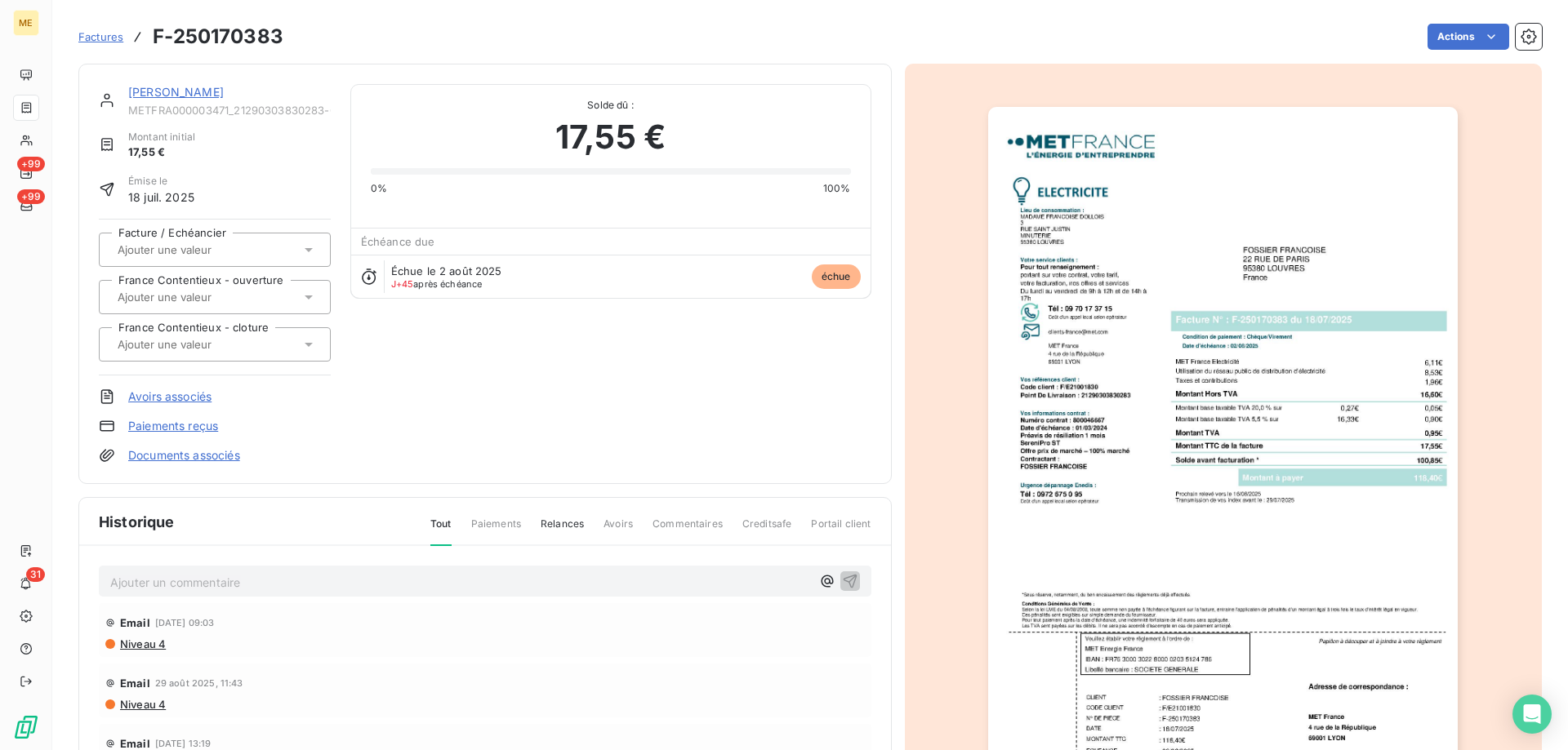
click at [175, 106] on span "METFRA000003471_21290303830283-CA1" at bounding box center [230, 111] width 203 height 13
click at [180, 94] on link "[PERSON_NAME]" at bounding box center [176, 91] width 96 height 14
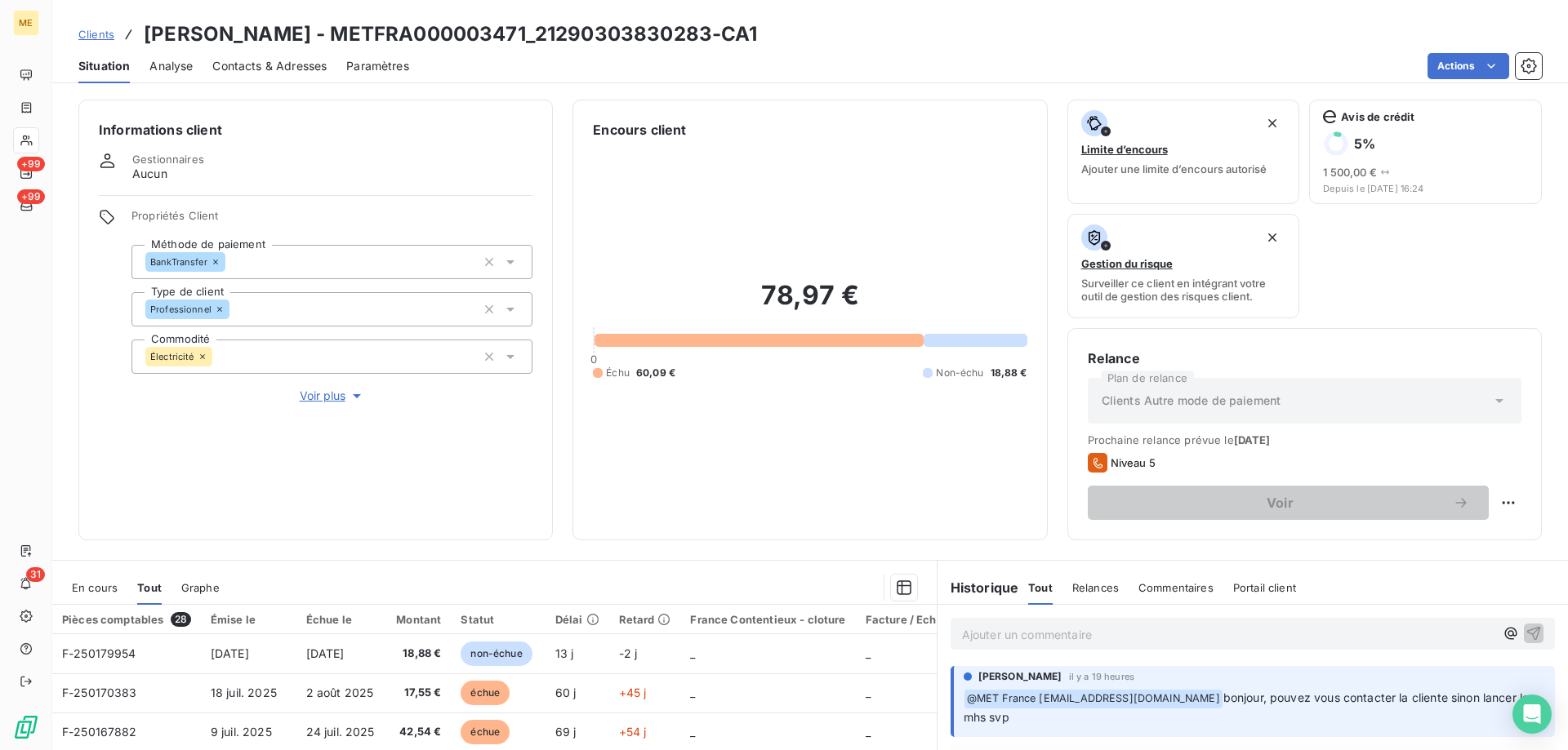
click at [281, 54] on div "Contacts & Adresses" at bounding box center [269, 65] width 114 height 34
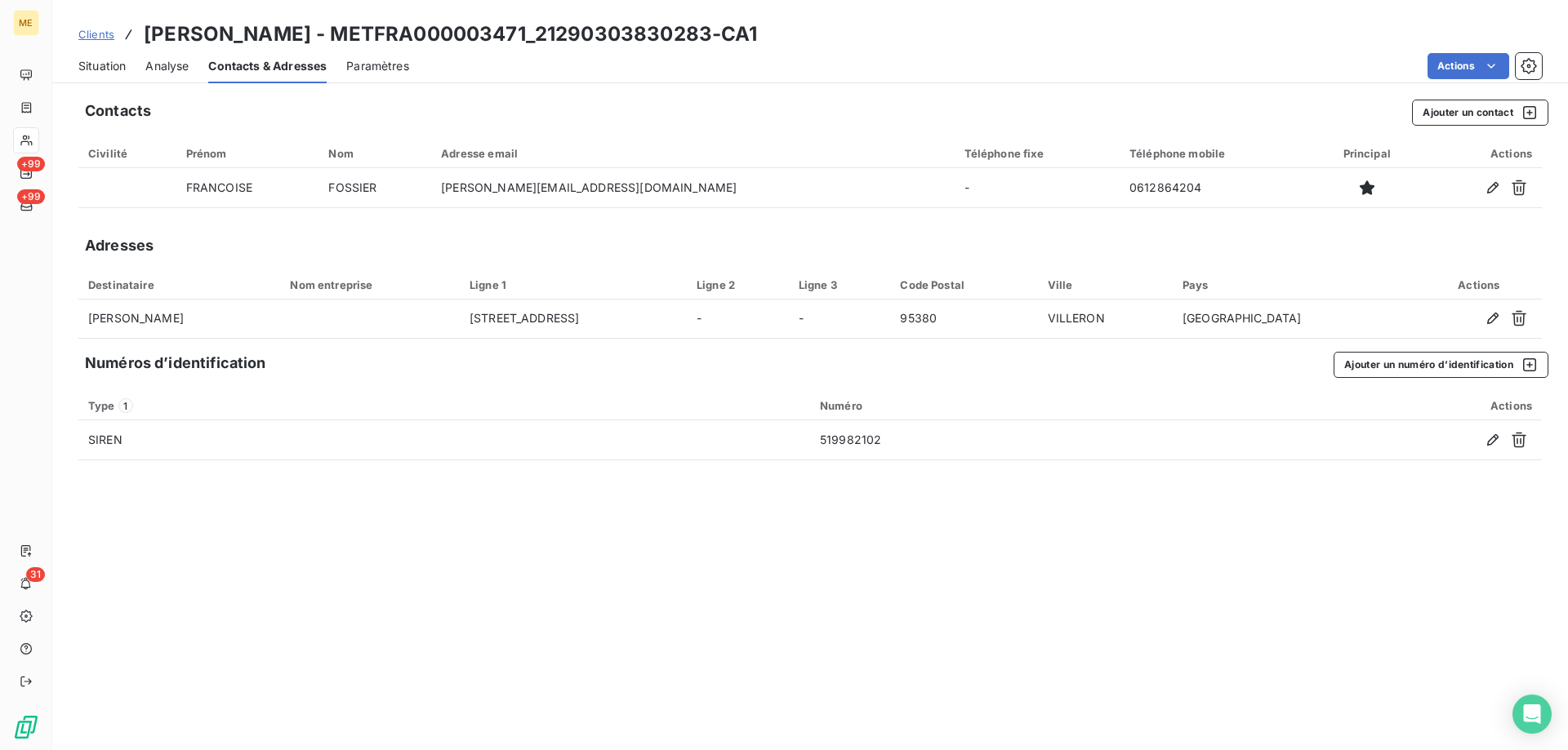
click at [100, 74] on span "Situation" at bounding box center [102, 65] width 47 height 16
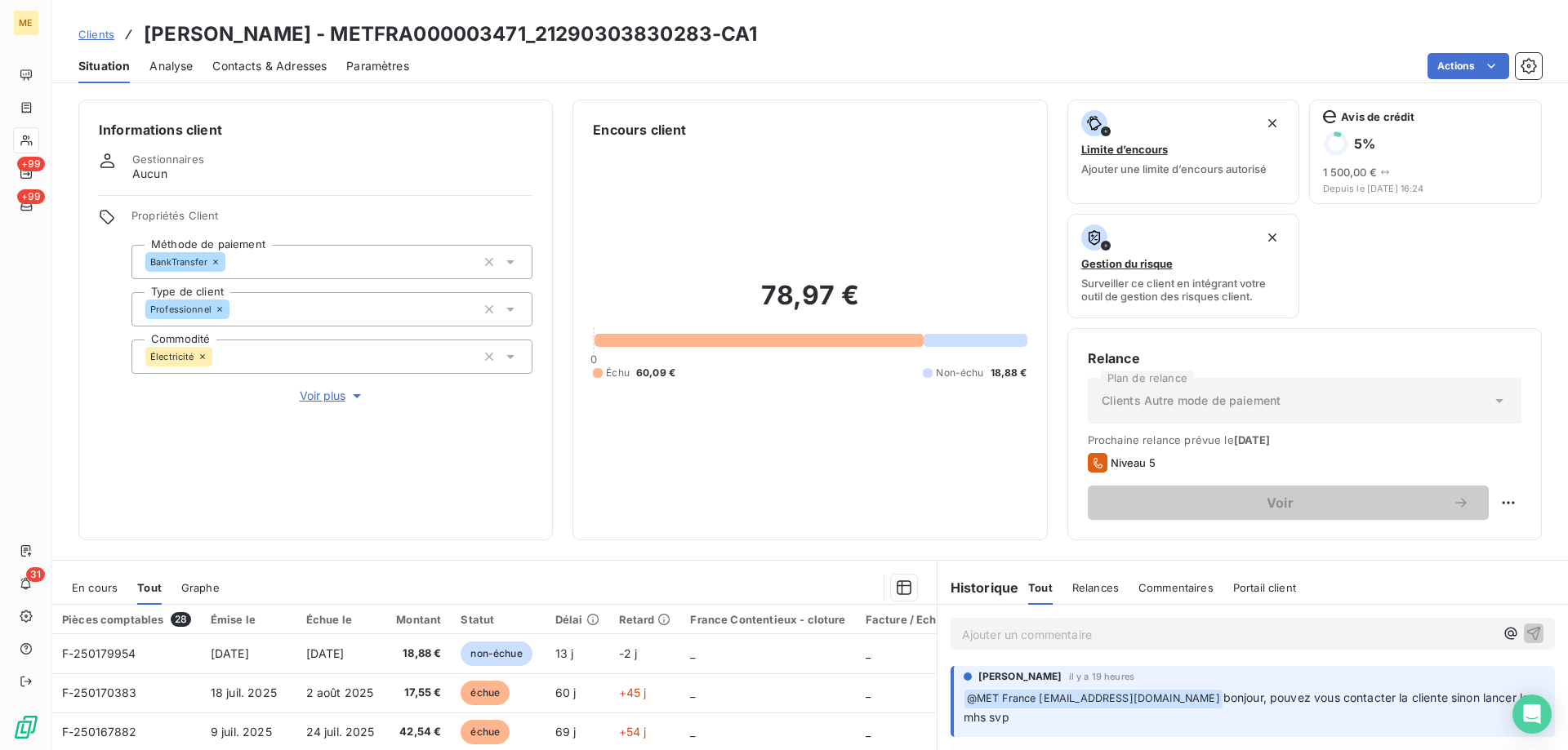
click at [798, 394] on div "78,97 € 0 Échu 60,09 € Non-échu 18,88 €" at bounding box center [809, 330] width 434 height 380
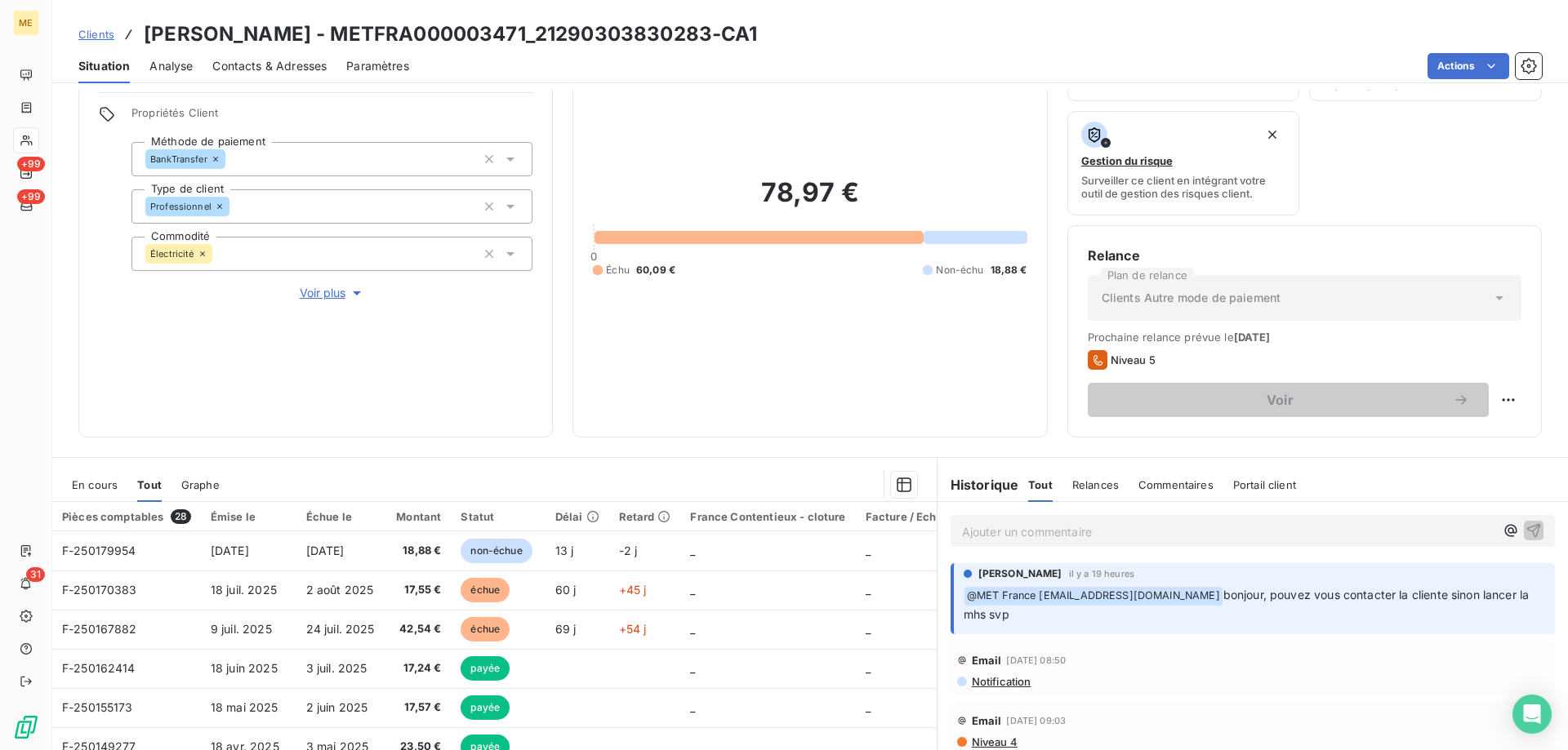
scroll to position [218, 0]
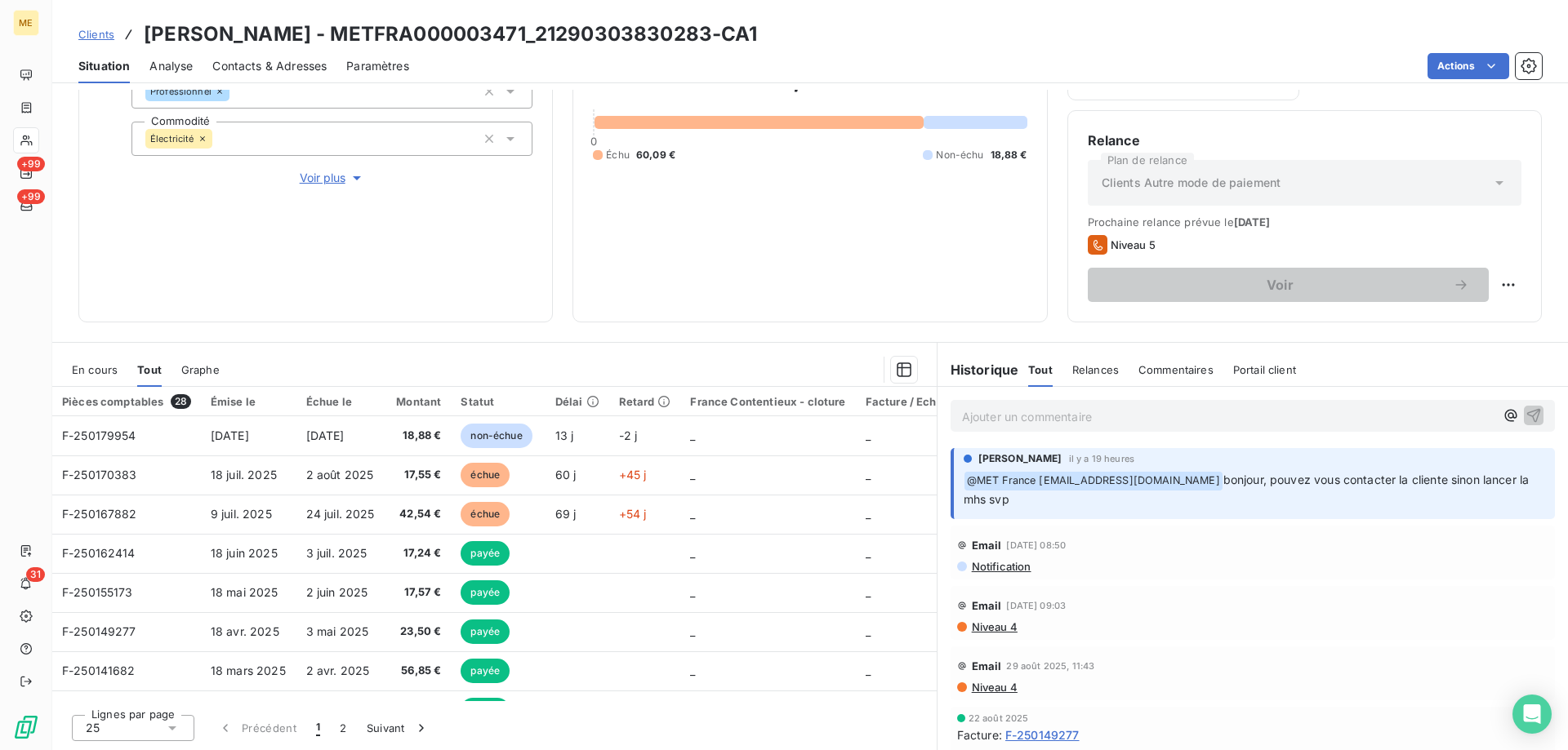
click at [100, 376] on div "En cours" at bounding box center [95, 370] width 46 height 34
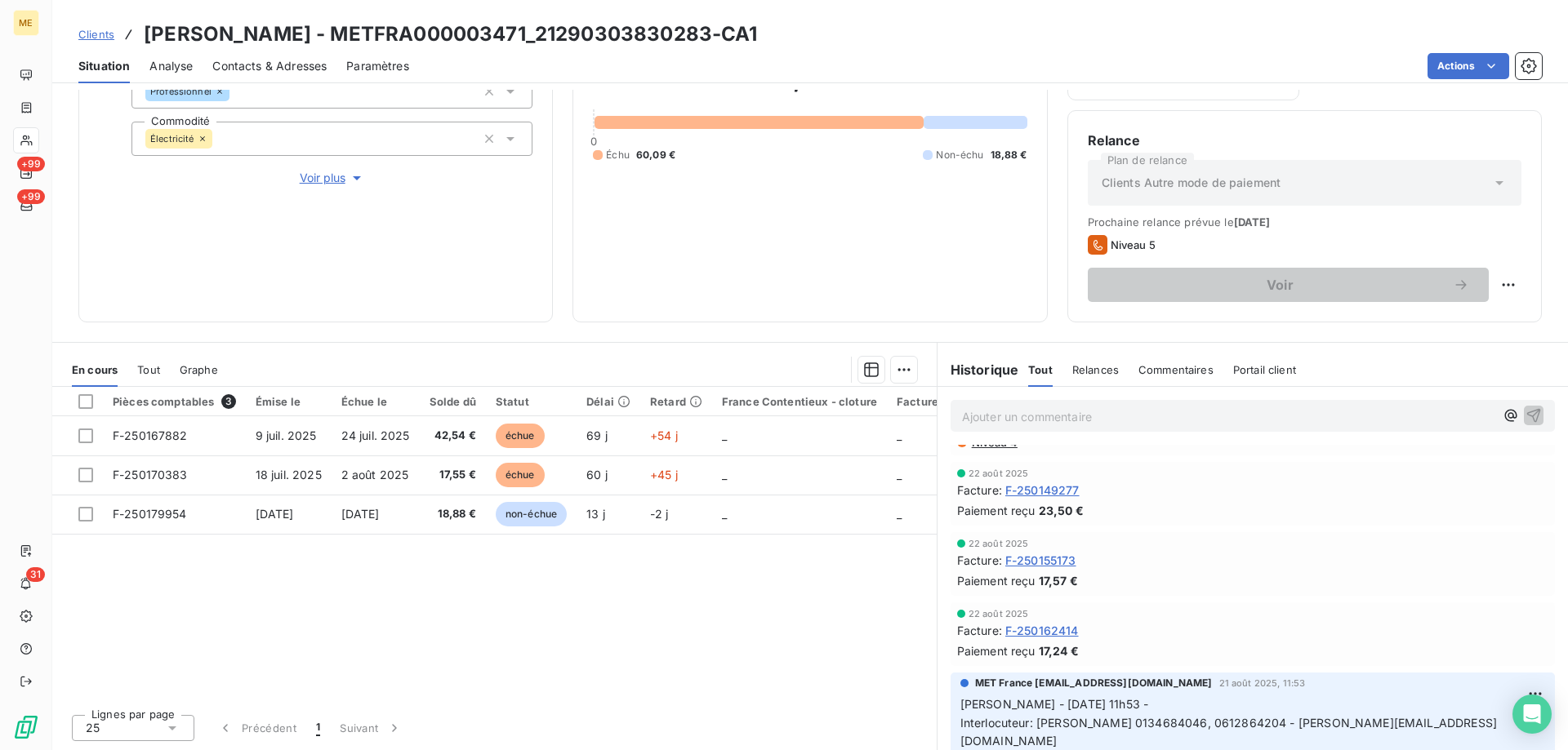
scroll to position [408, 0]
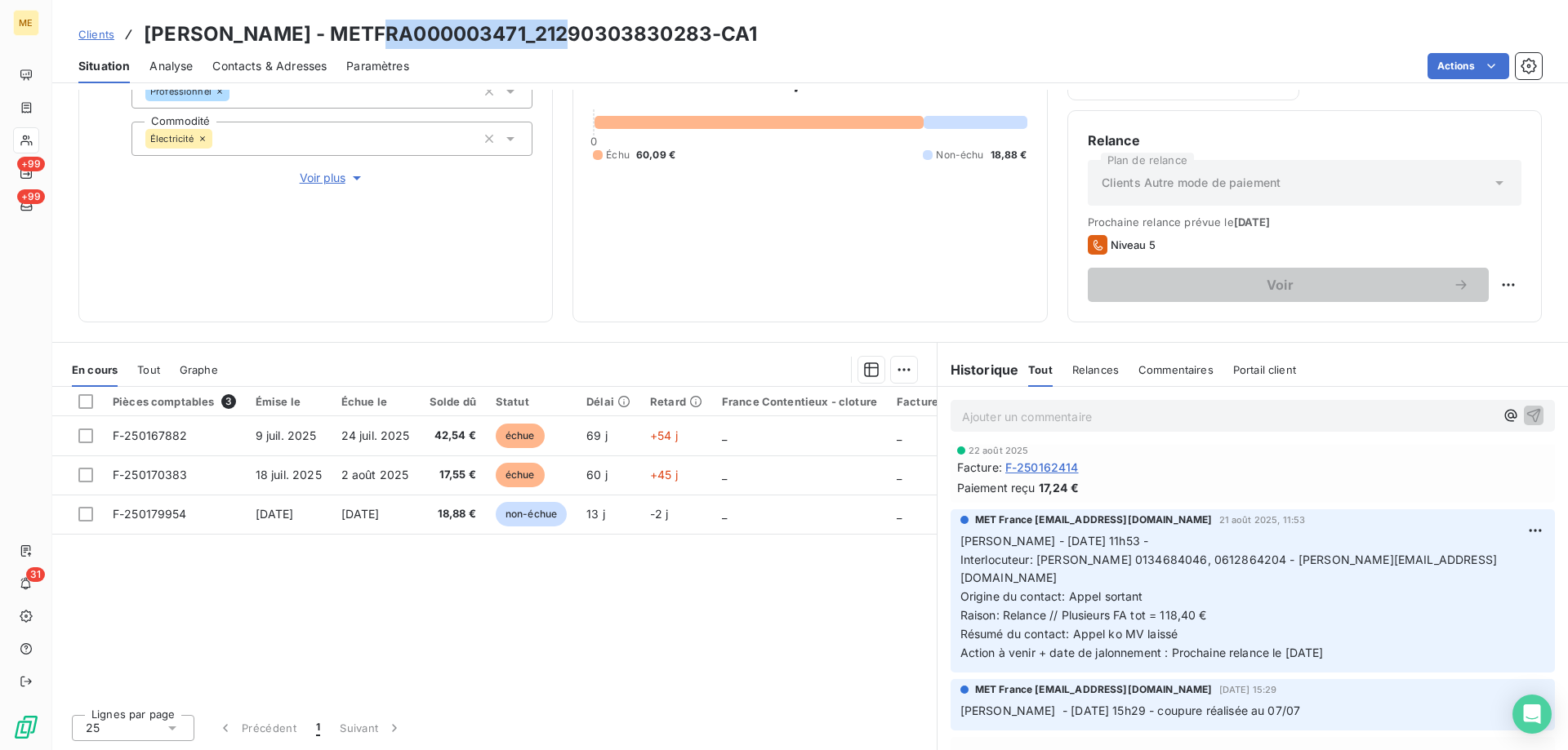
drag, startPoint x: 564, startPoint y: 31, endPoint x: 364, endPoint y: 23, distance: 200.2
click at [364, 23] on h3 "[PERSON_NAME] - METFRA000003471_21290303830283-CA1" at bounding box center [450, 34] width 615 height 29
copy h3 "METFRA000003471"
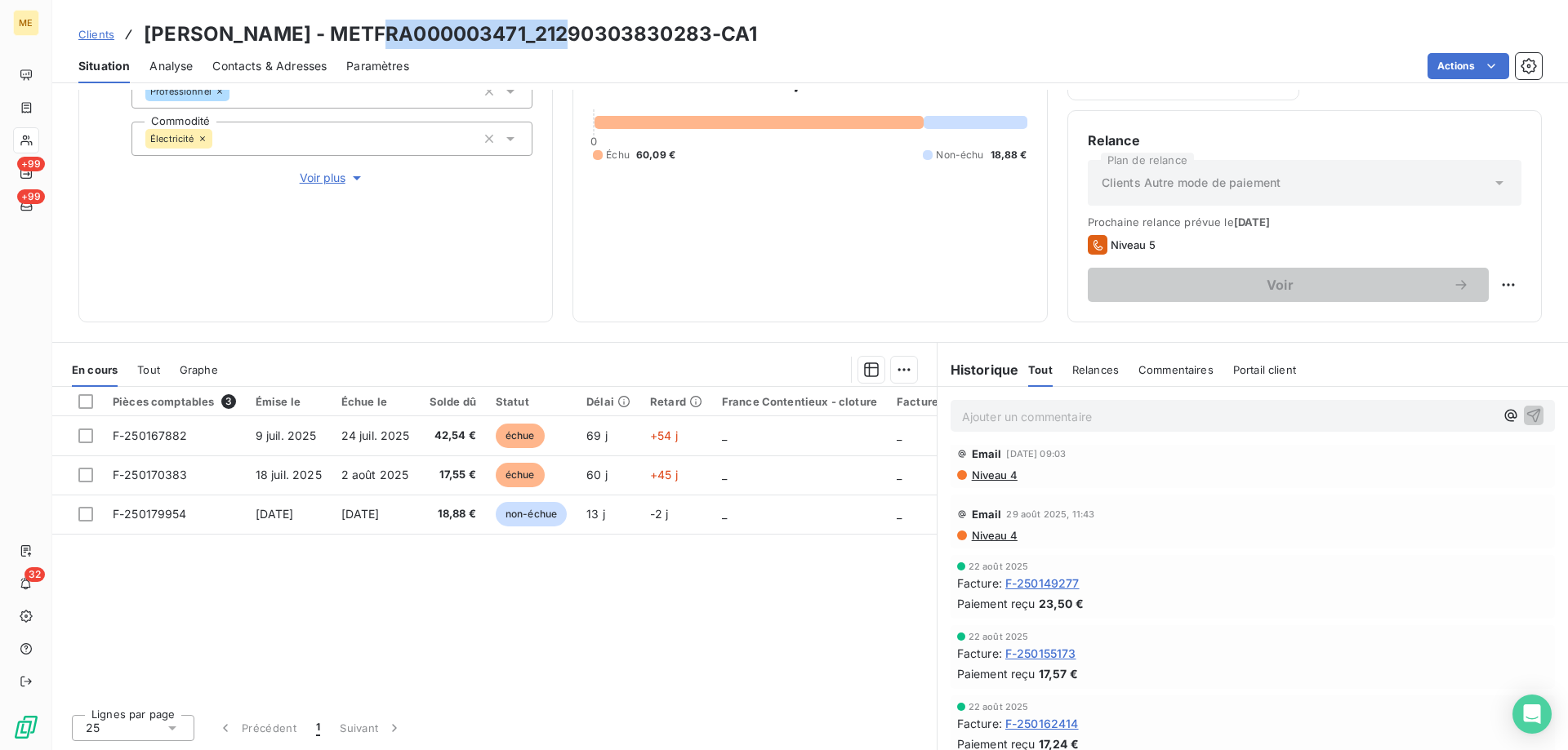
scroll to position [0, 0]
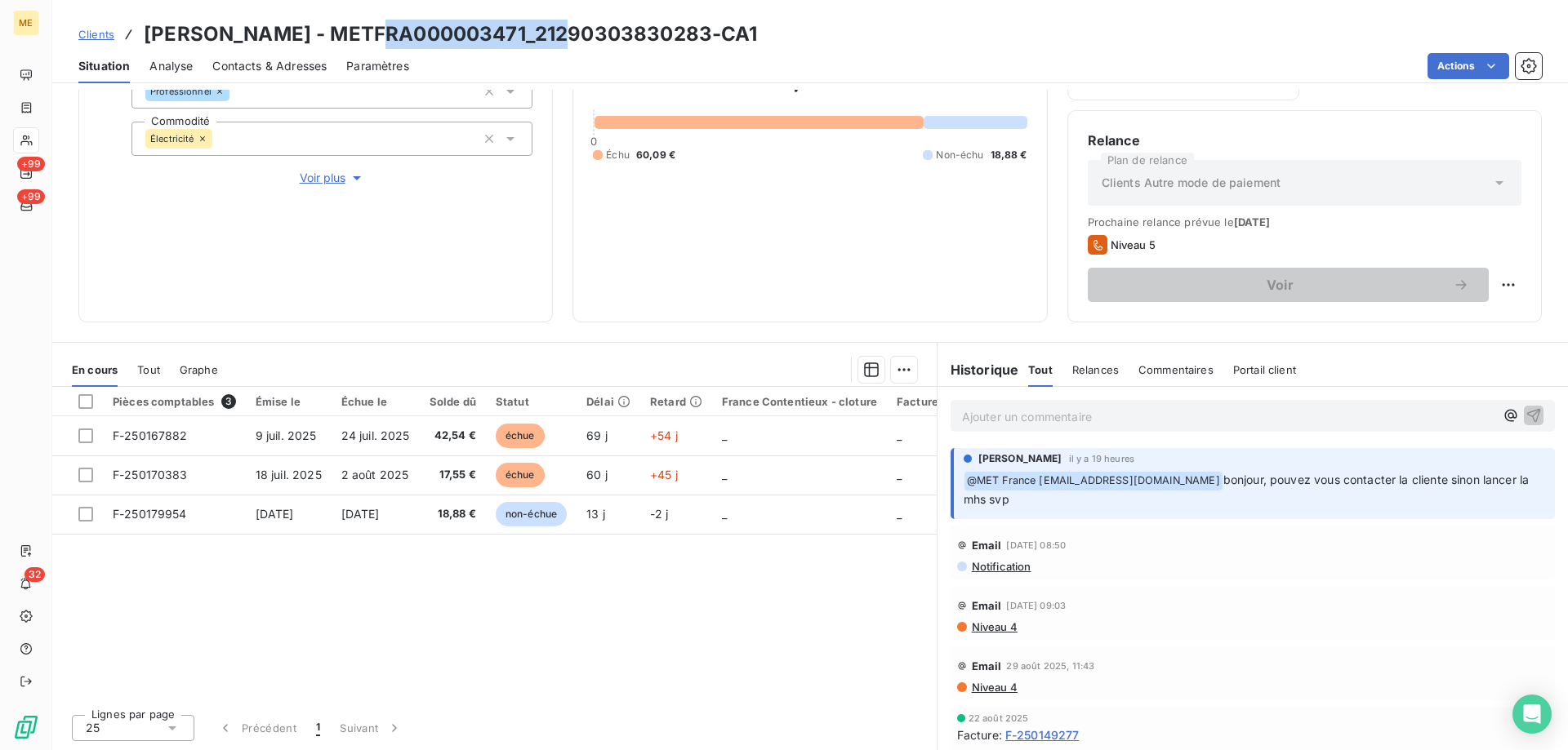
drag, startPoint x: 823, startPoint y: 45, endPoint x: 143, endPoint y: 34, distance: 680.1
click at [143, 34] on div "Clients [PERSON_NAME] - METFRA000003471_21290303830283-CA1" at bounding box center [810, 34] width 1516 height 29
copy h3 "[PERSON_NAME] - METFRA000003471_21290303830283-CA1"
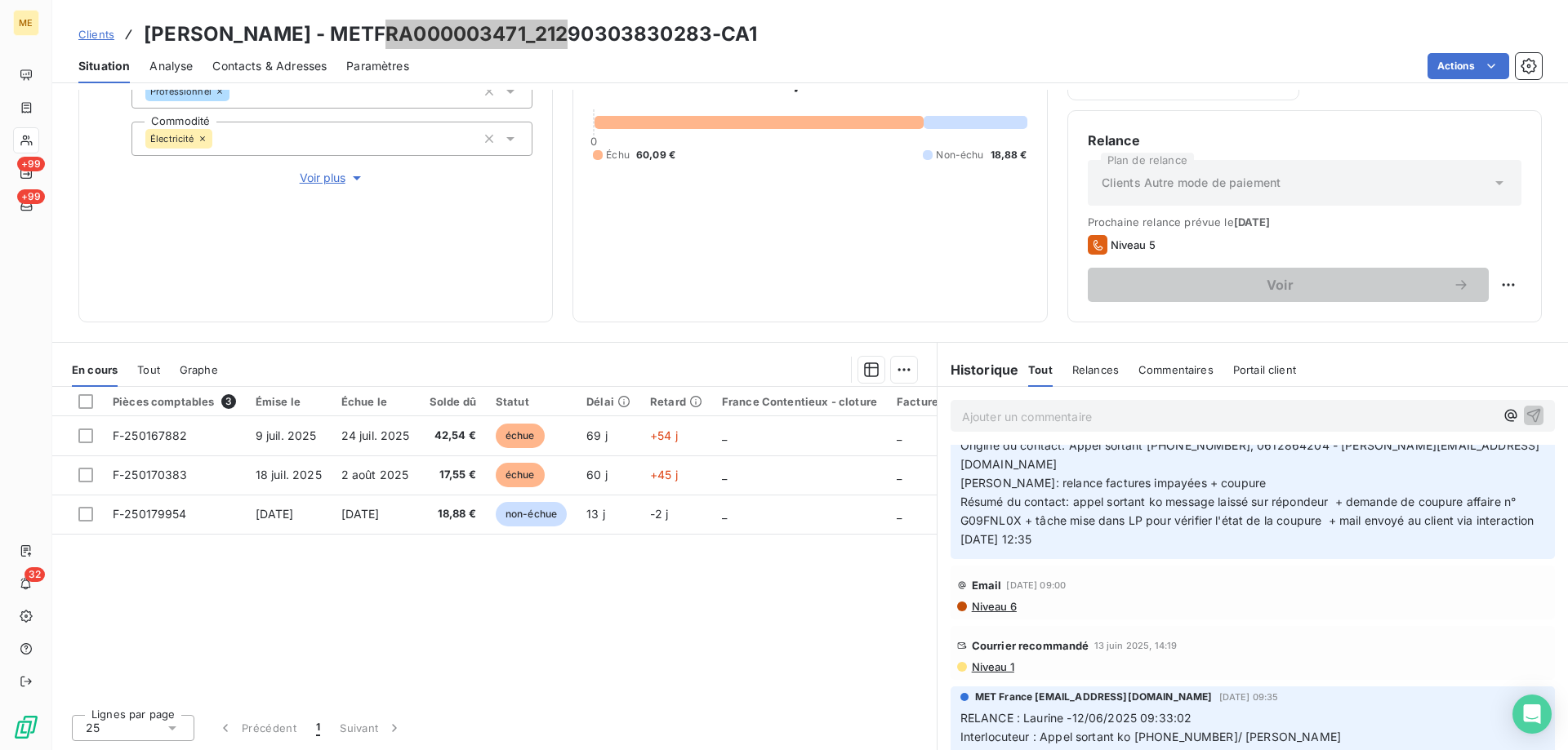
scroll to position [1224, 0]
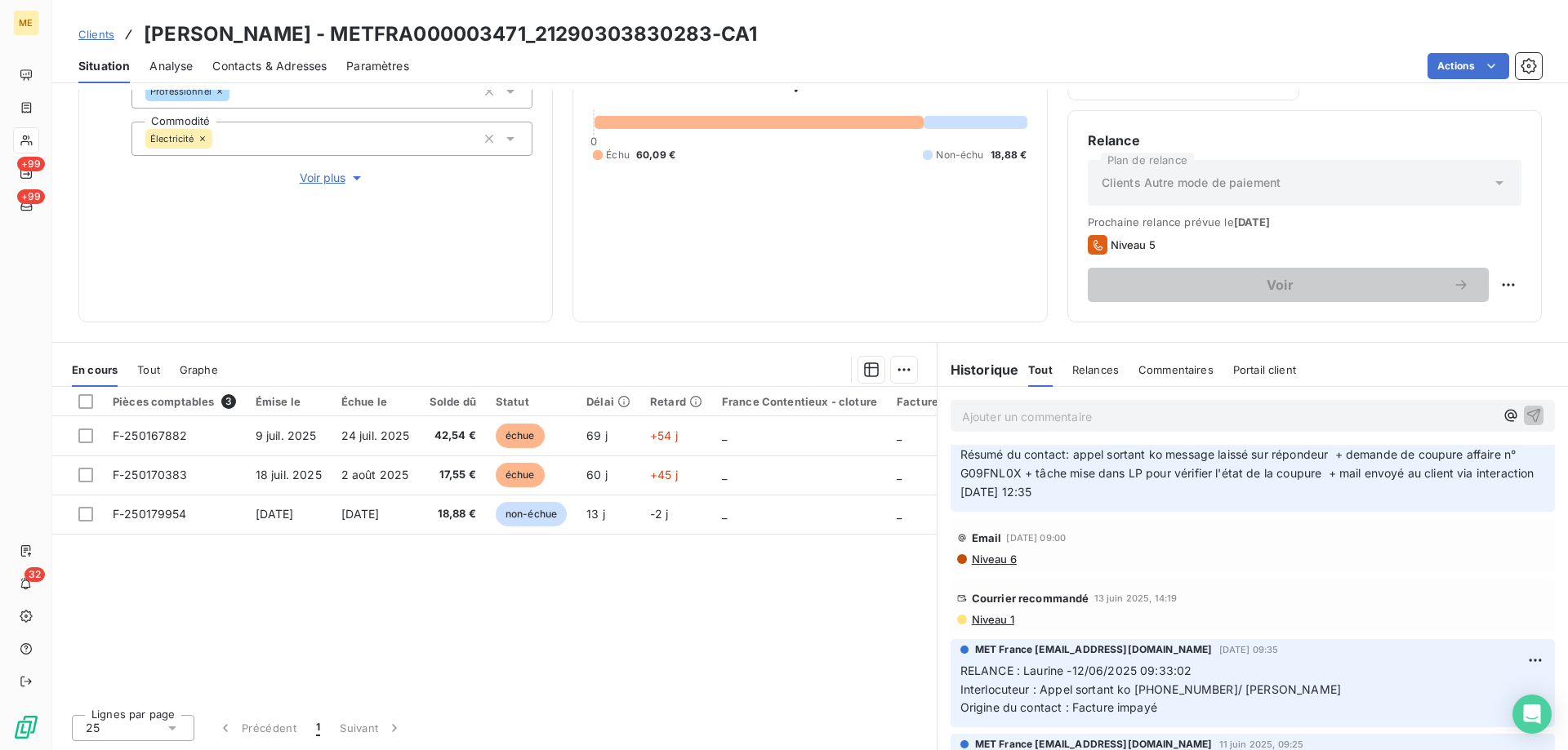
click at [984, 613] on span "Niveau 1" at bounding box center [992, 620] width 44 height 13
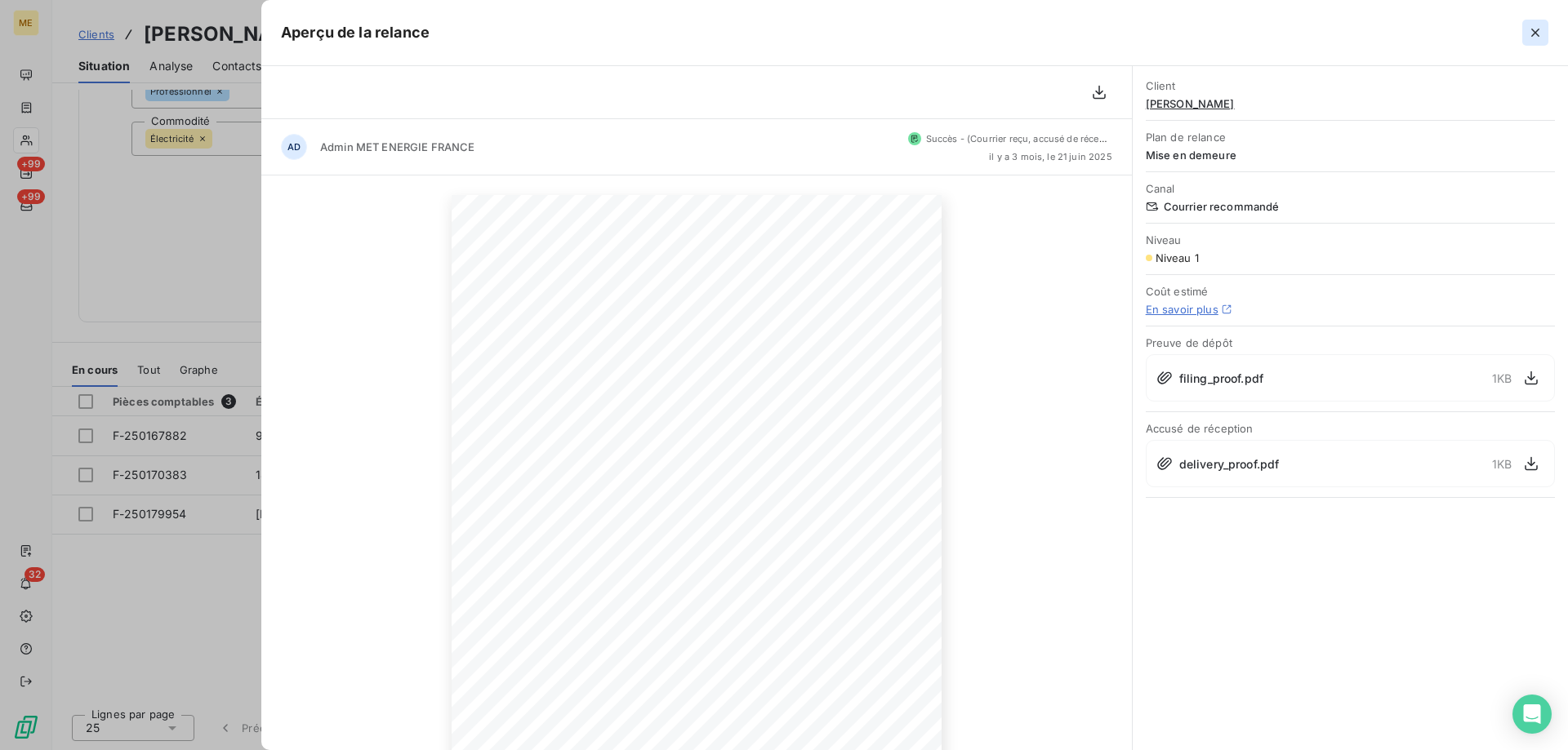
click at [1534, 30] on icon "button" at bounding box center [1535, 32] width 16 height 16
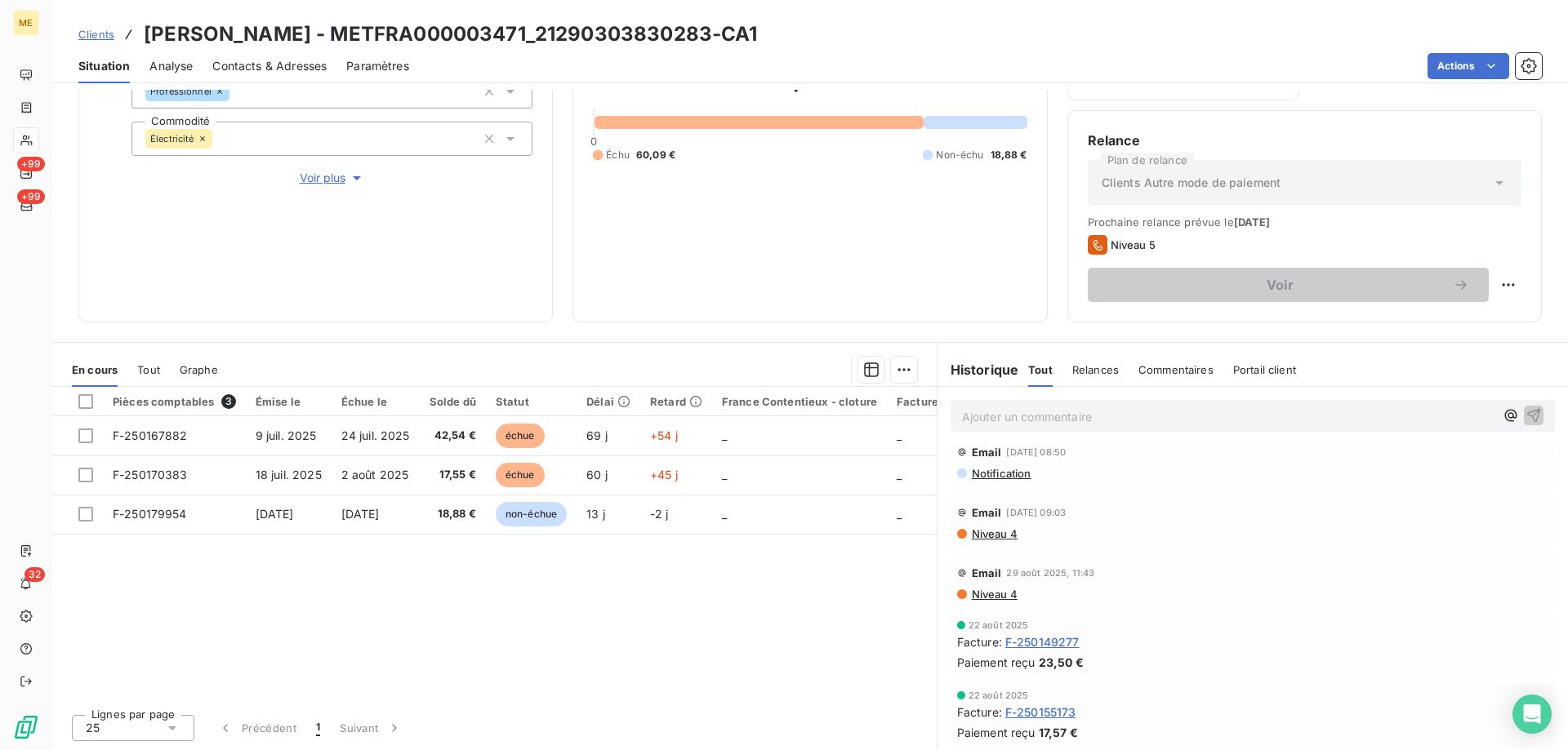
scroll to position [0, 0]
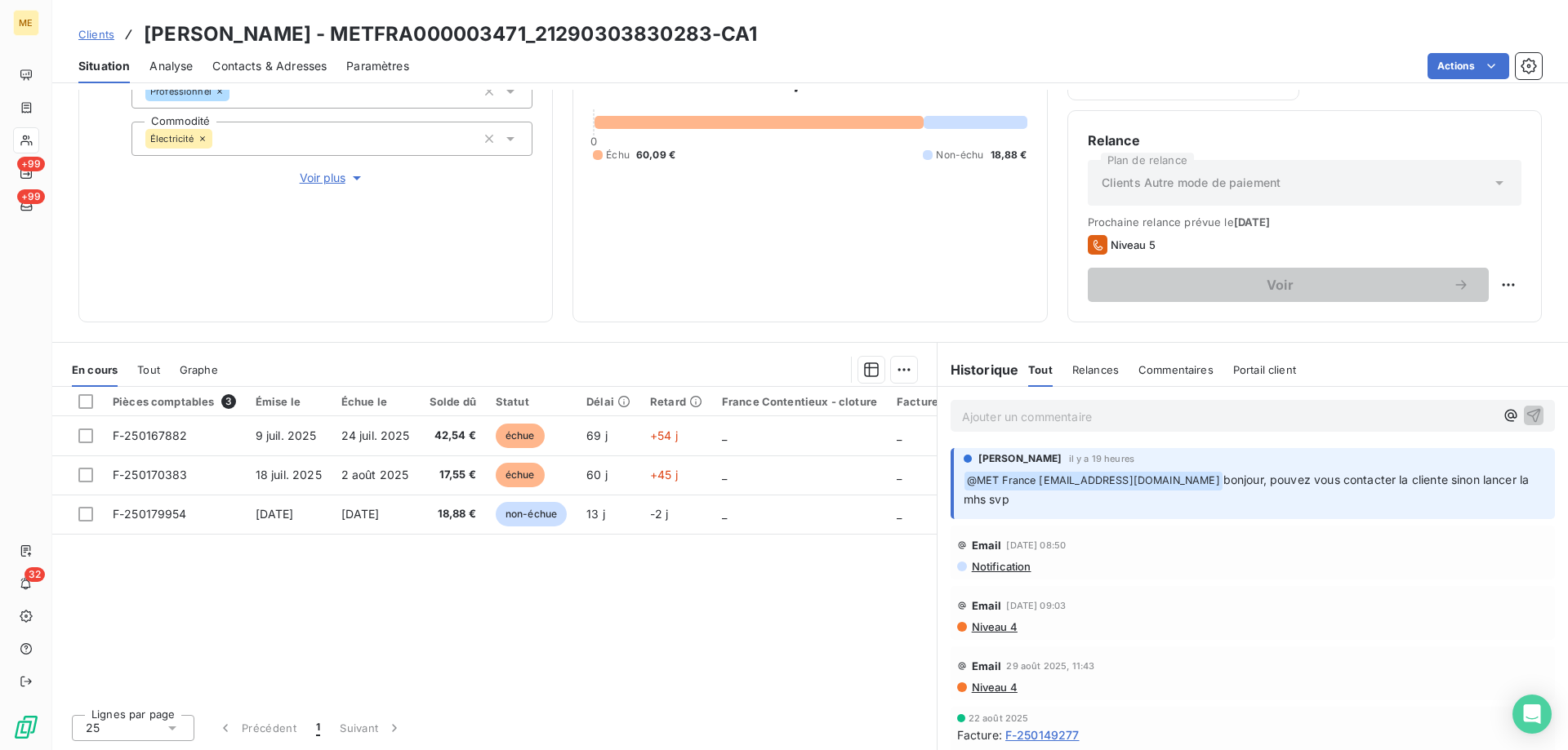
click at [1112, 411] on p "Ajouter un commentaire ﻿" at bounding box center [1228, 416] width 532 height 20
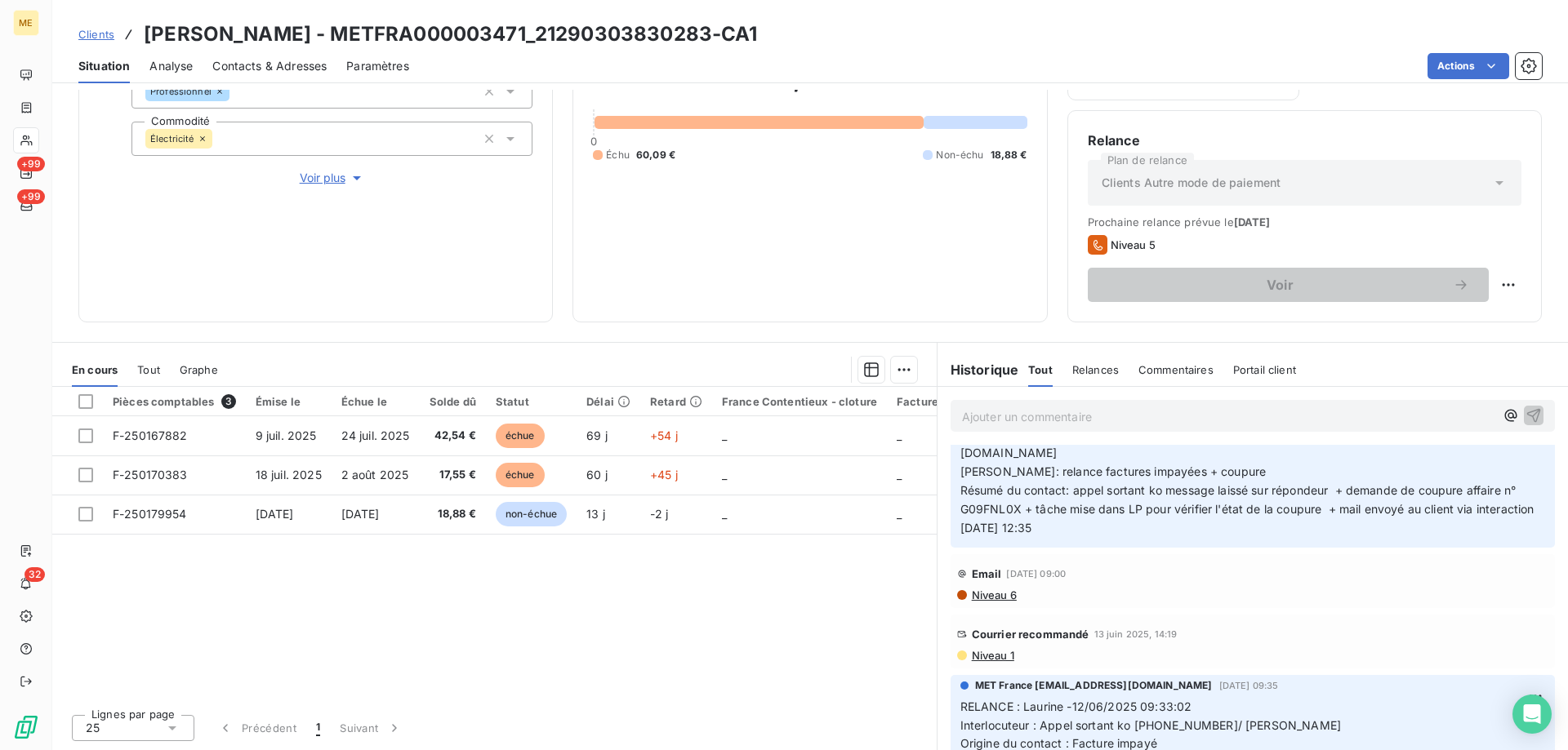
scroll to position [1306, 0]
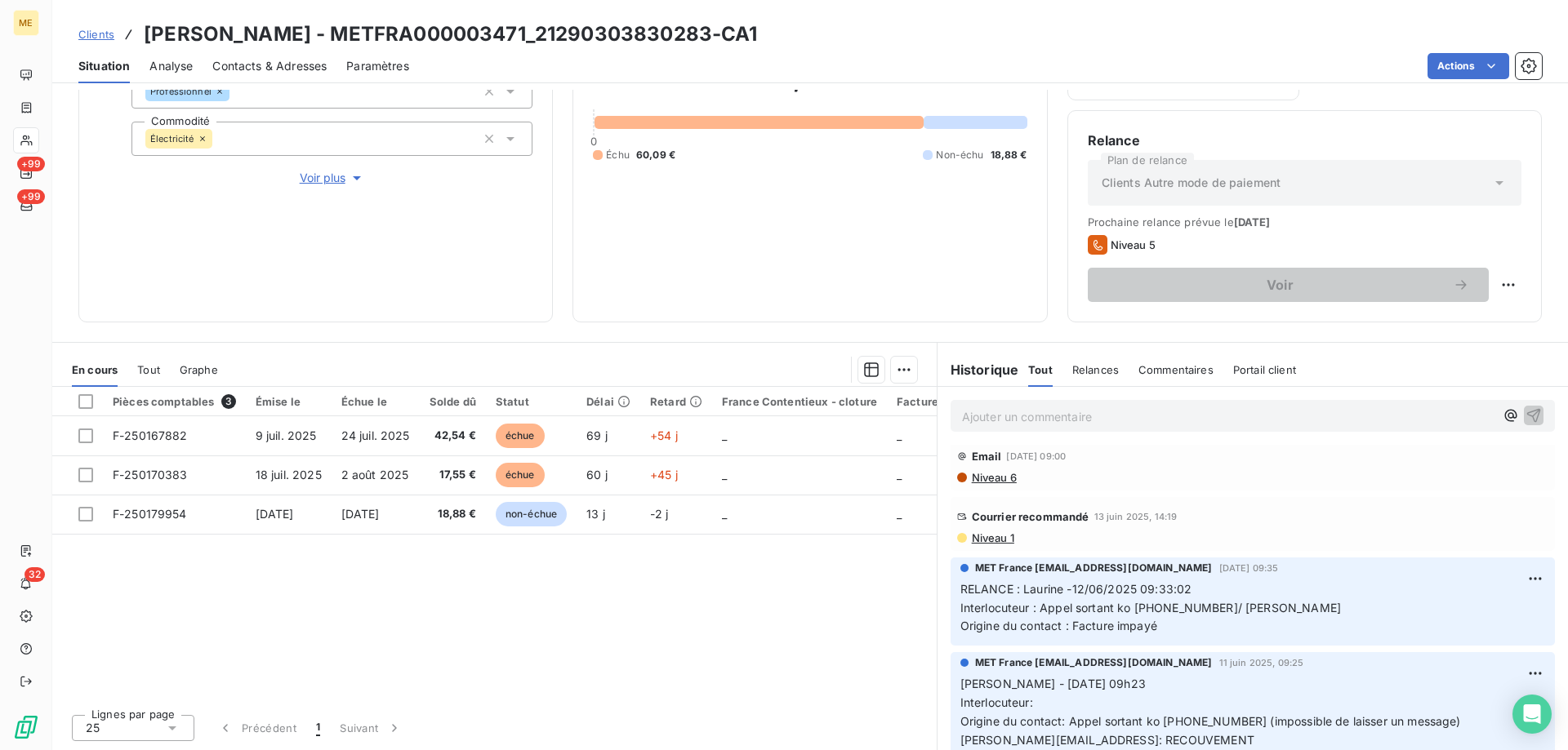
click at [982, 497] on div "Courrier recommandé [DATE] 14:19 Niveau 1" at bounding box center [1253, 524] width 605 height 54
click at [1010, 497] on div "Courrier recommandé [DATE] 14:19 Niveau 1" at bounding box center [1253, 524] width 605 height 54
click at [981, 531] on span "Niveau 1" at bounding box center [992, 538] width 44 height 13
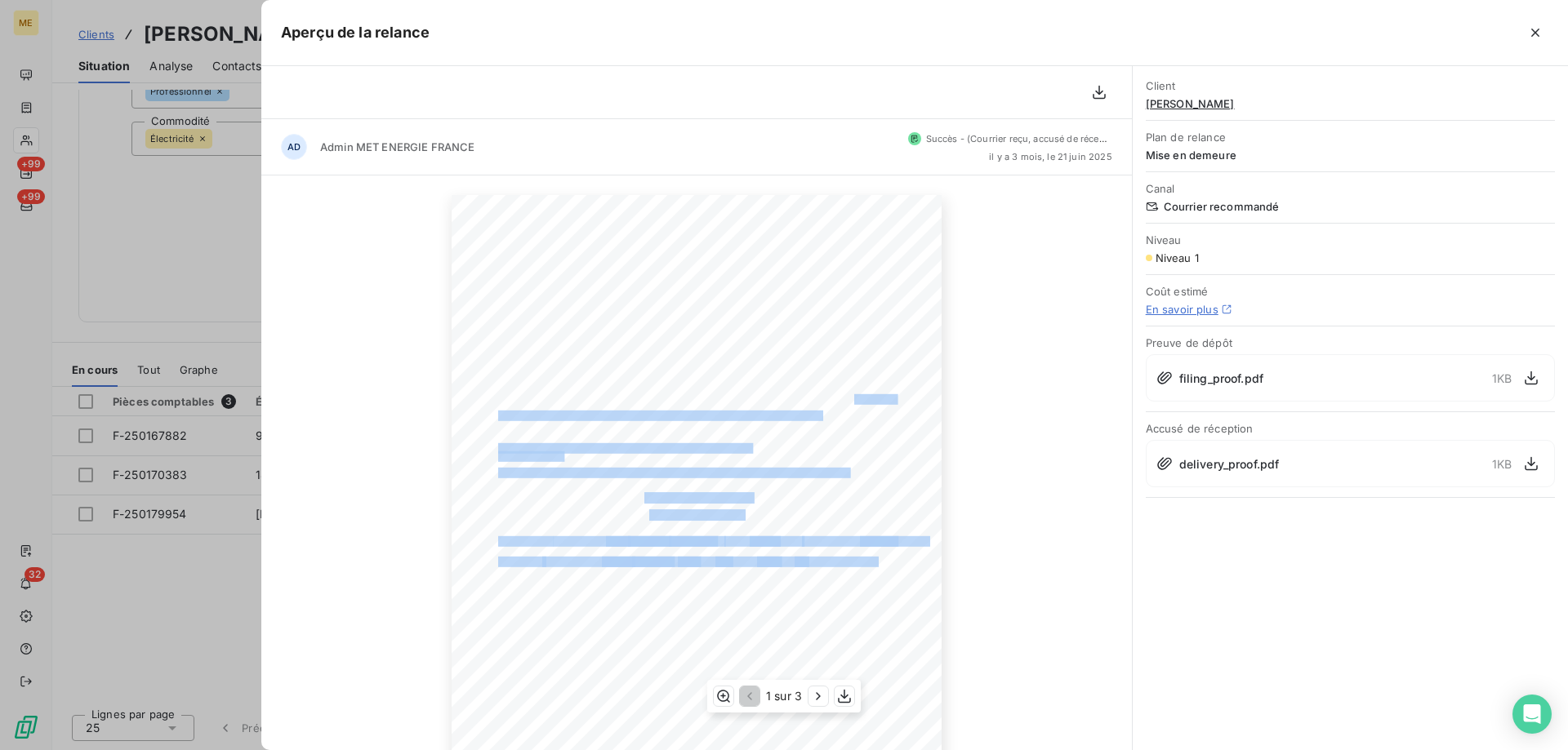
click at [892, 616] on div "[DATE] Objet : [MET ENERGIE FRANCE] Retard de paiement - Mise en demeure avant …" at bounding box center [697, 541] width 490 height 693
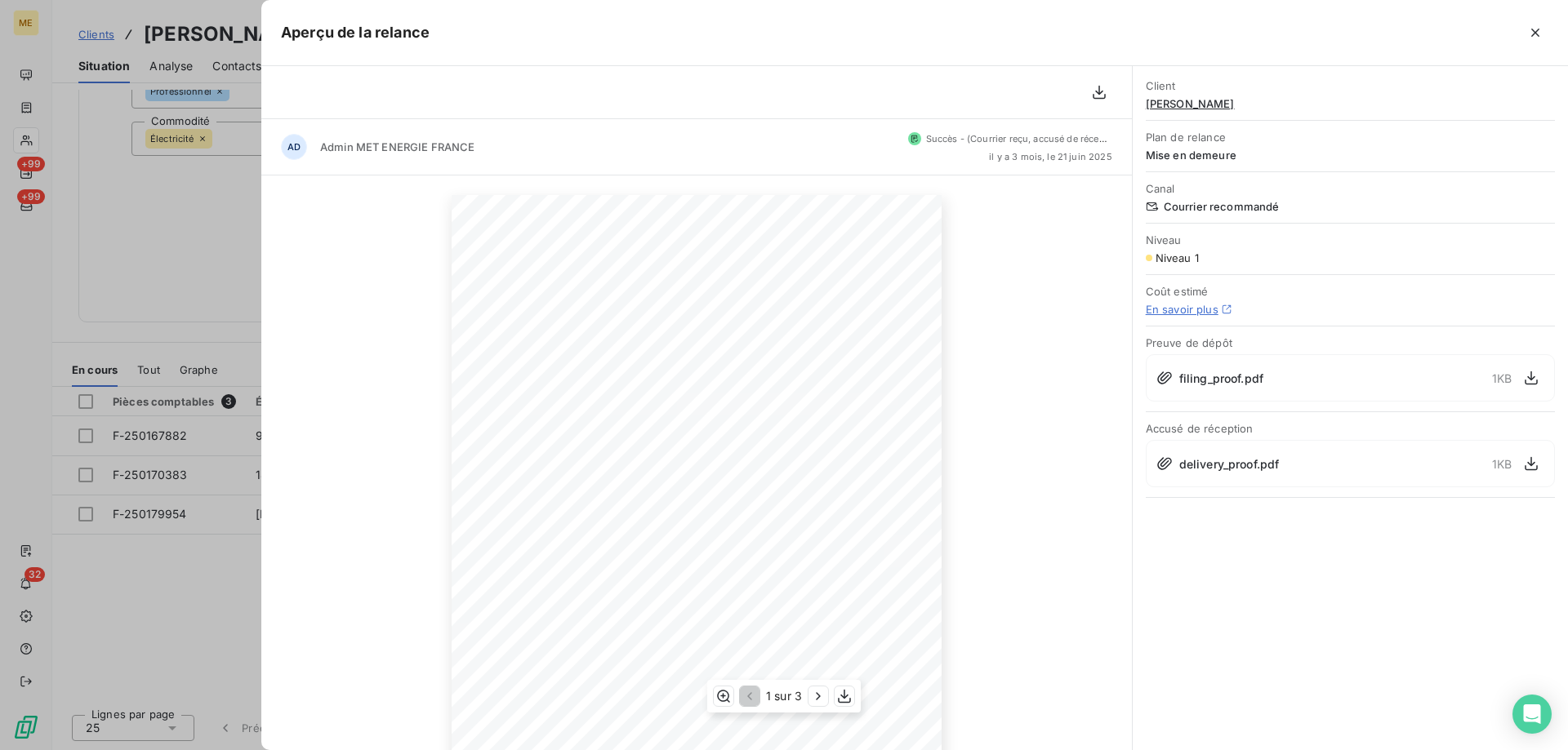
click at [887, 607] on span "17,57 €" at bounding box center [882, 606] width 25 height 8
click at [1536, 30] on icon "button" at bounding box center [1535, 32] width 16 height 16
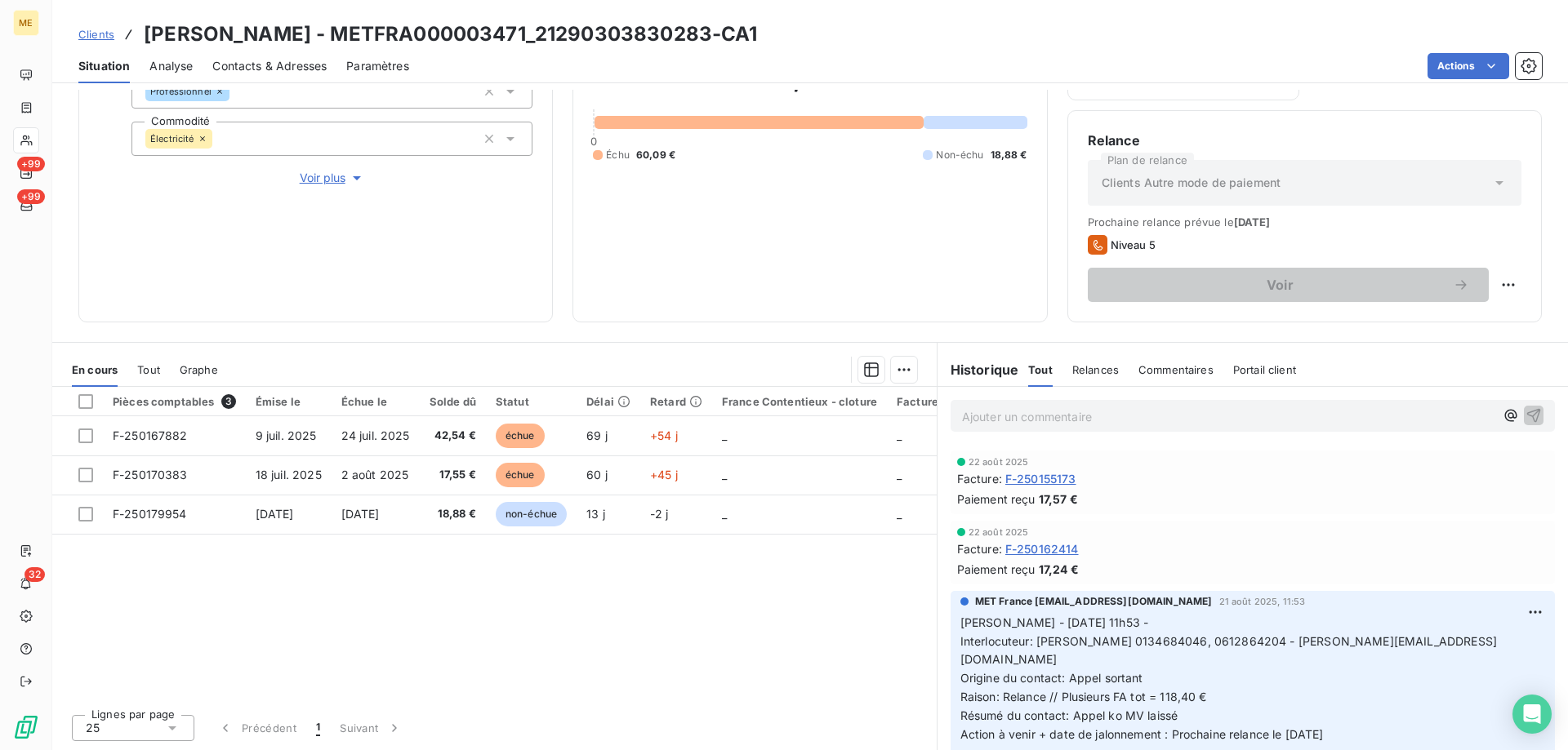
scroll to position [0, 0]
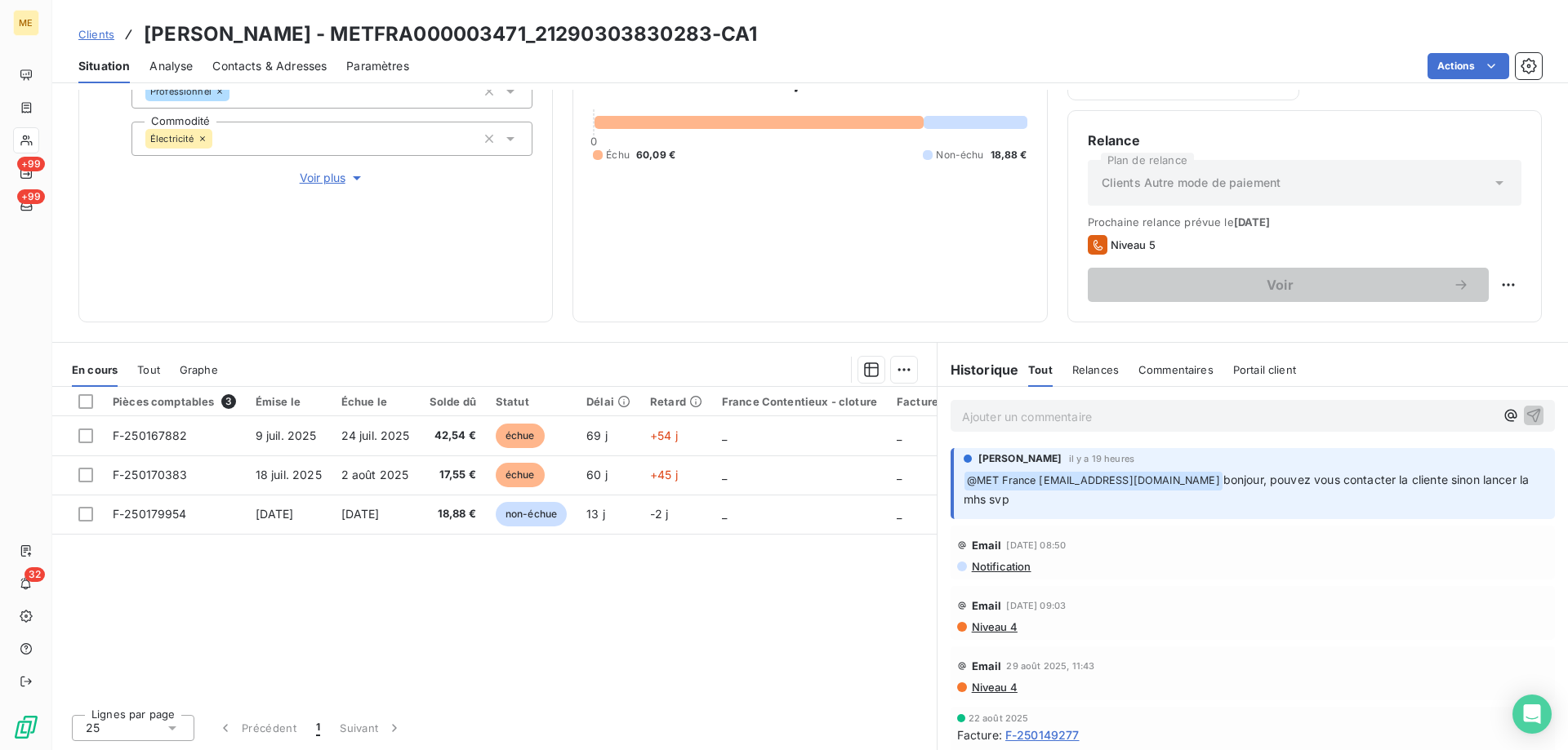
click at [1126, 422] on p "Ajouter un commentaire ﻿" at bounding box center [1228, 416] width 532 height 20
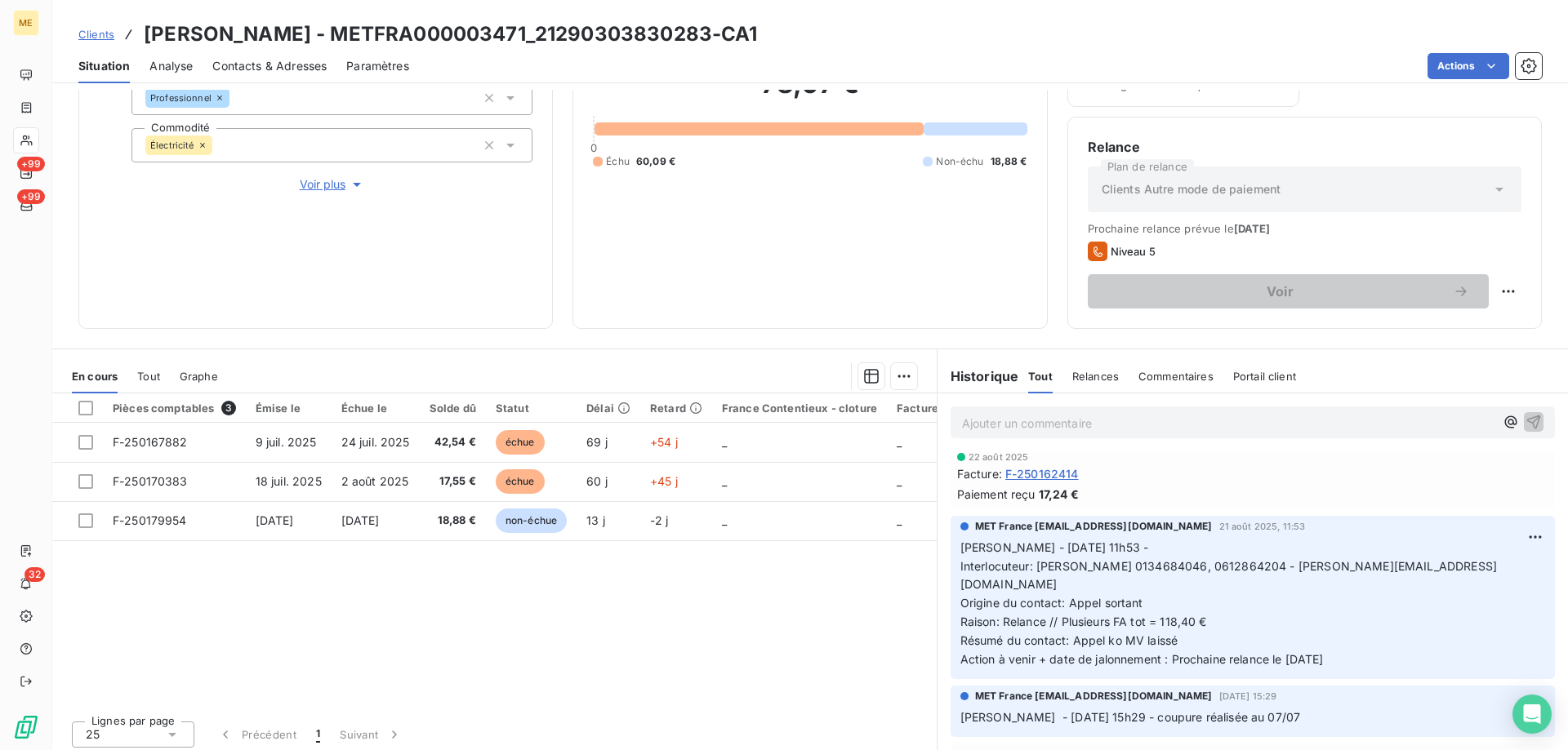
scroll to position [218, 0]
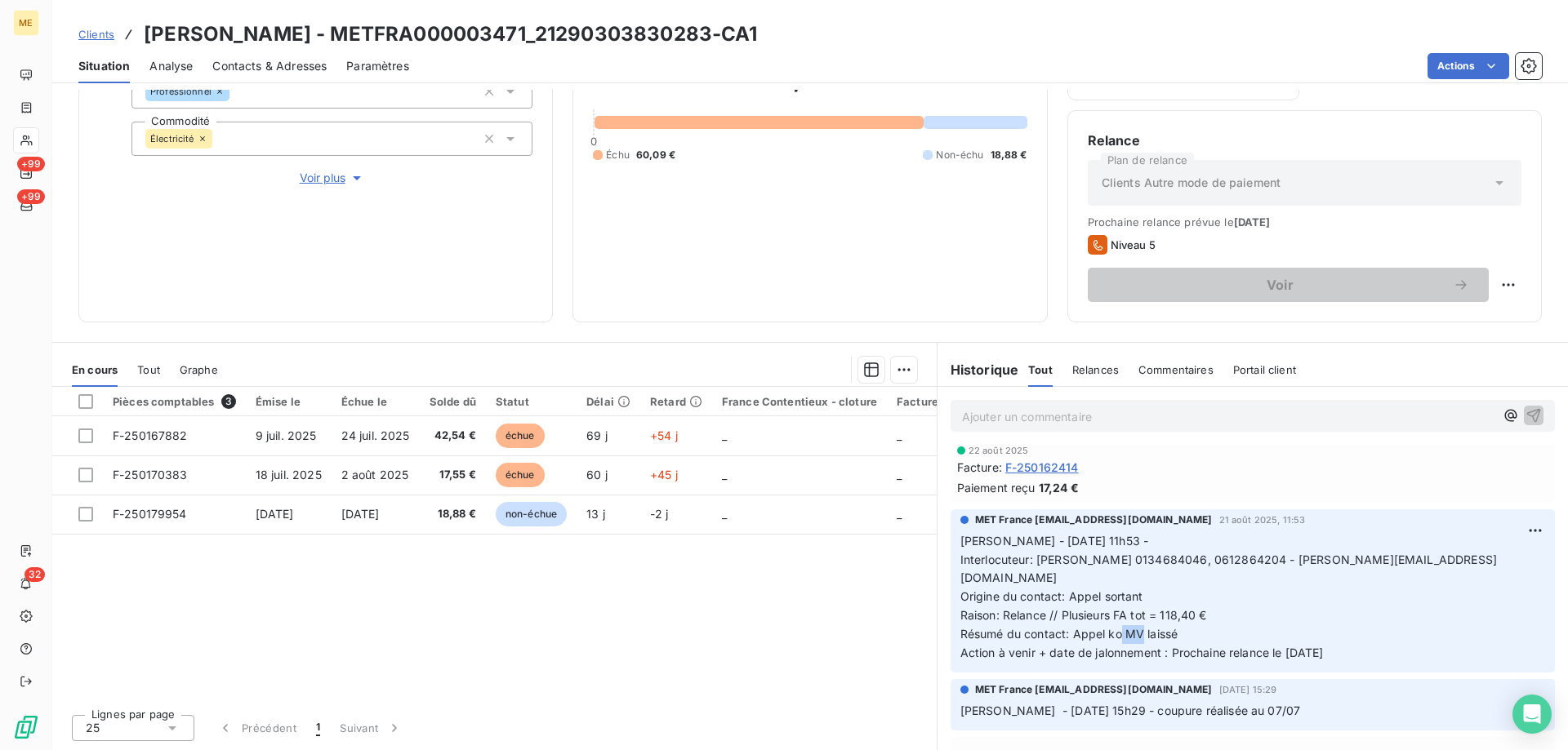
drag, startPoint x: 1114, startPoint y: 618, endPoint x: 1143, endPoint y: 621, distance: 29.2
click at [1143, 627] on span "Résumé du contact: Appel ko MV laissé" at bounding box center [1070, 634] width 218 height 14
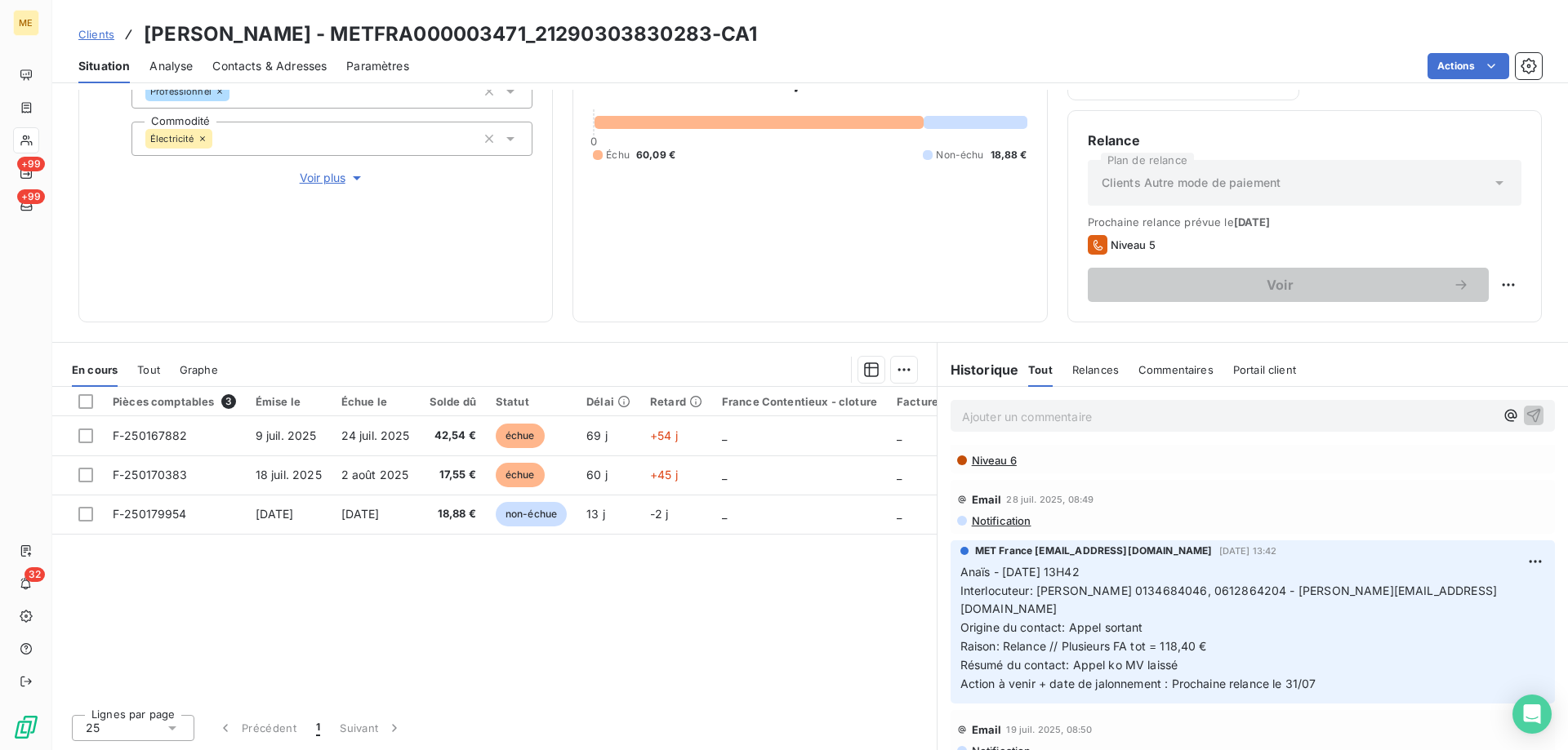
scroll to position [735, 0]
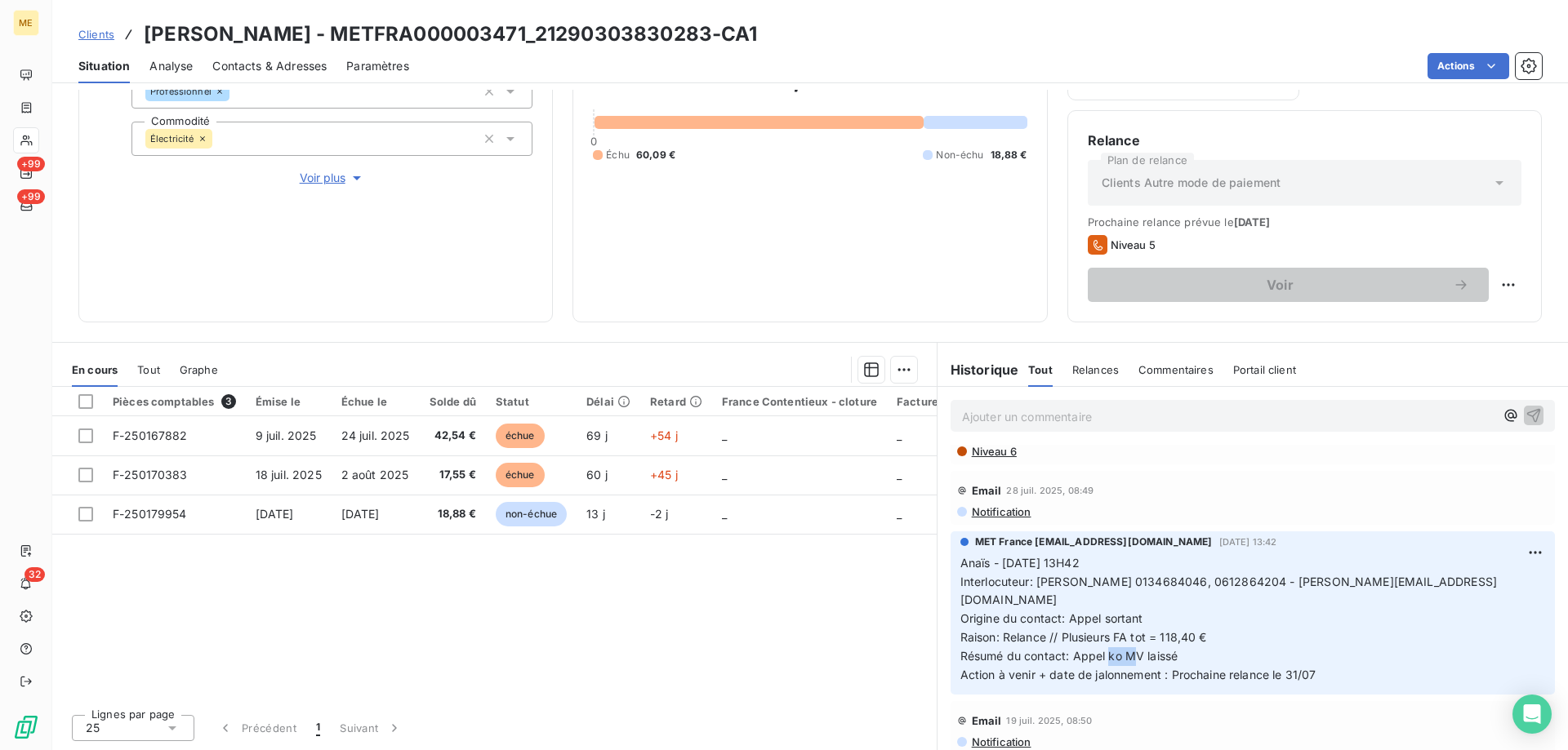
drag, startPoint x: 1114, startPoint y: 626, endPoint x: 1140, endPoint y: 626, distance: 26.0
click at [1132, 626] on p "Anaïs - [DATE] 13H42 Interlocuteur: [PERSON_NAME] 0134684046, 0612864204 - [PER…" at bounding box center [1253, 619] width 584 height 131
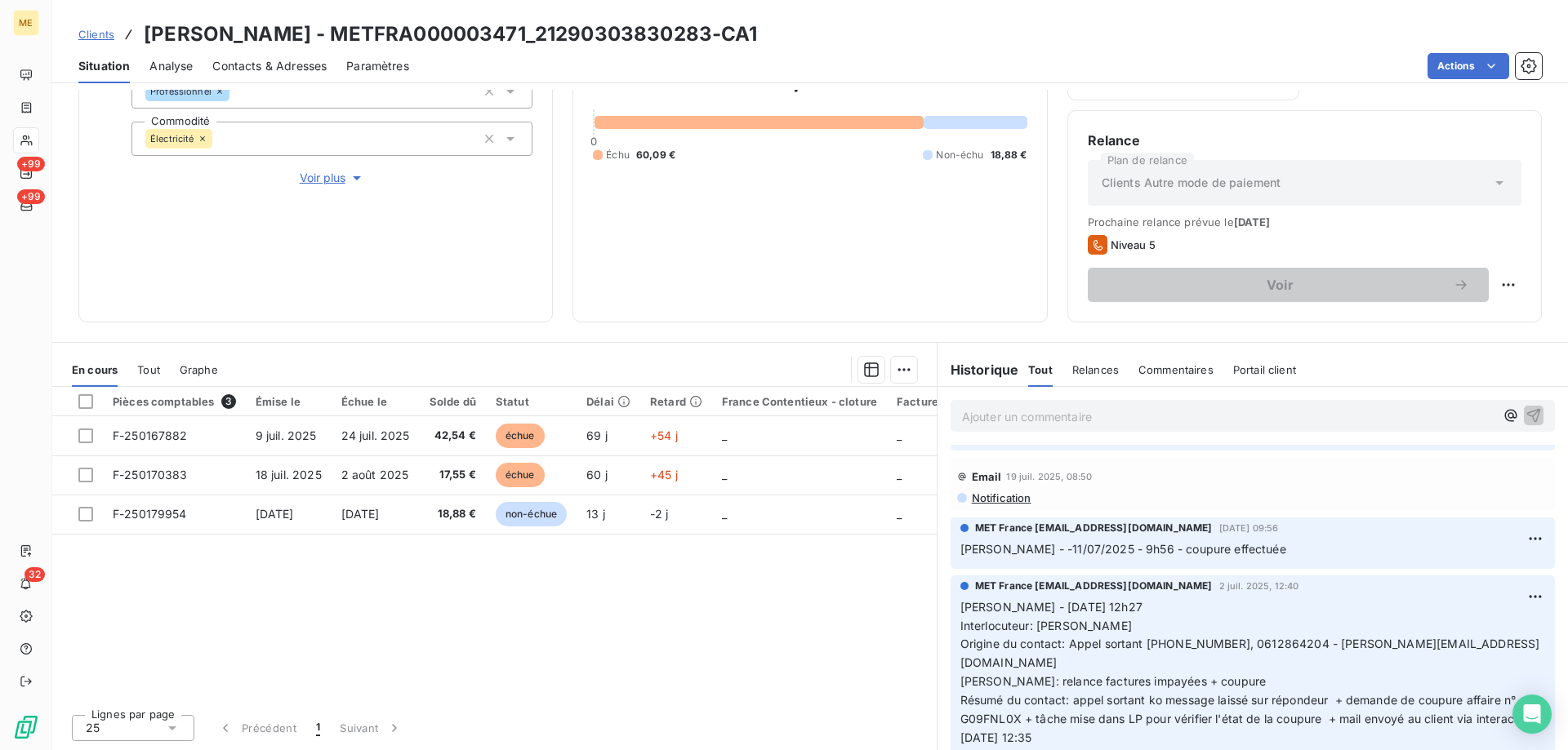
scroll to position [980, 0]
drag, startPoint x: 1057, startPoint y: 640, endPoint x: 1202, endPoint y: 641, distance: 145.0
click at [1191, 643] on span "[PERSON_NAME] - [DATE] 12h27 Interlocuteur: [PERSON_NAME] Origine du contact: A…" at bounding box center [1251, 671] width 580 height 144
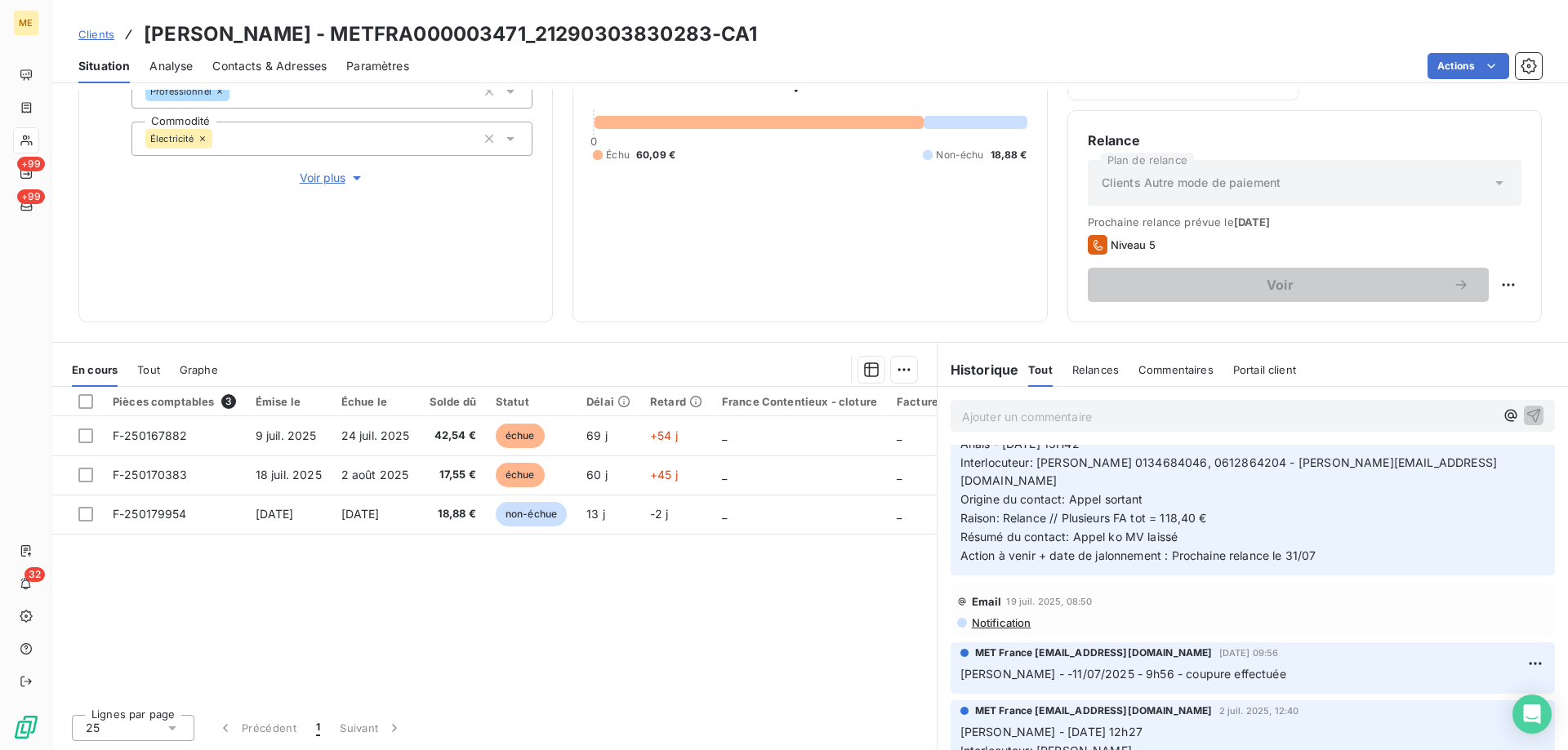
scroll to position [572, 0]
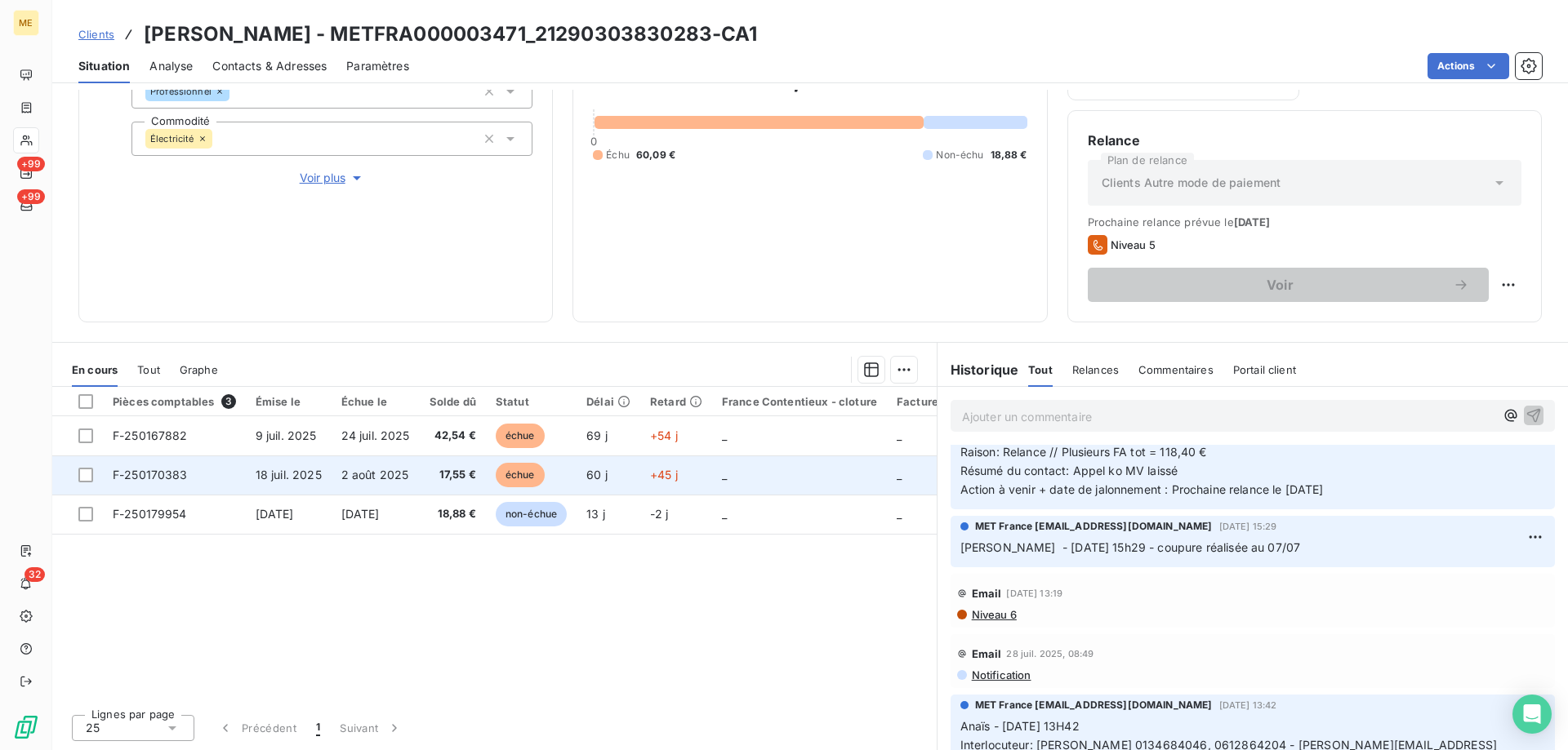
click at [750, 478] on td "_" at bounding box center [799, 475] width 174 height 39
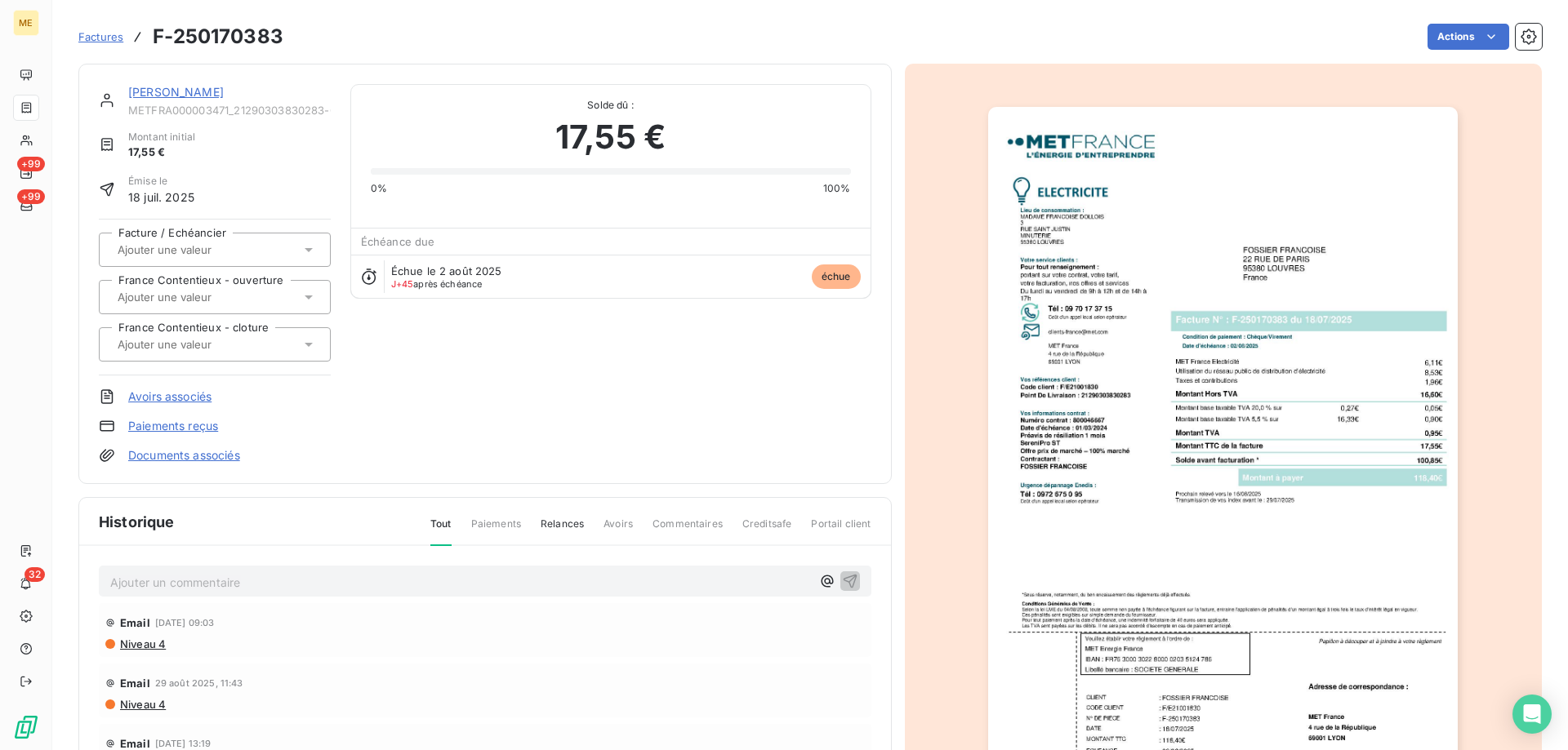
click at [1249, 546] on img "button" at bounding box center [1223, 439] width 470 height 665
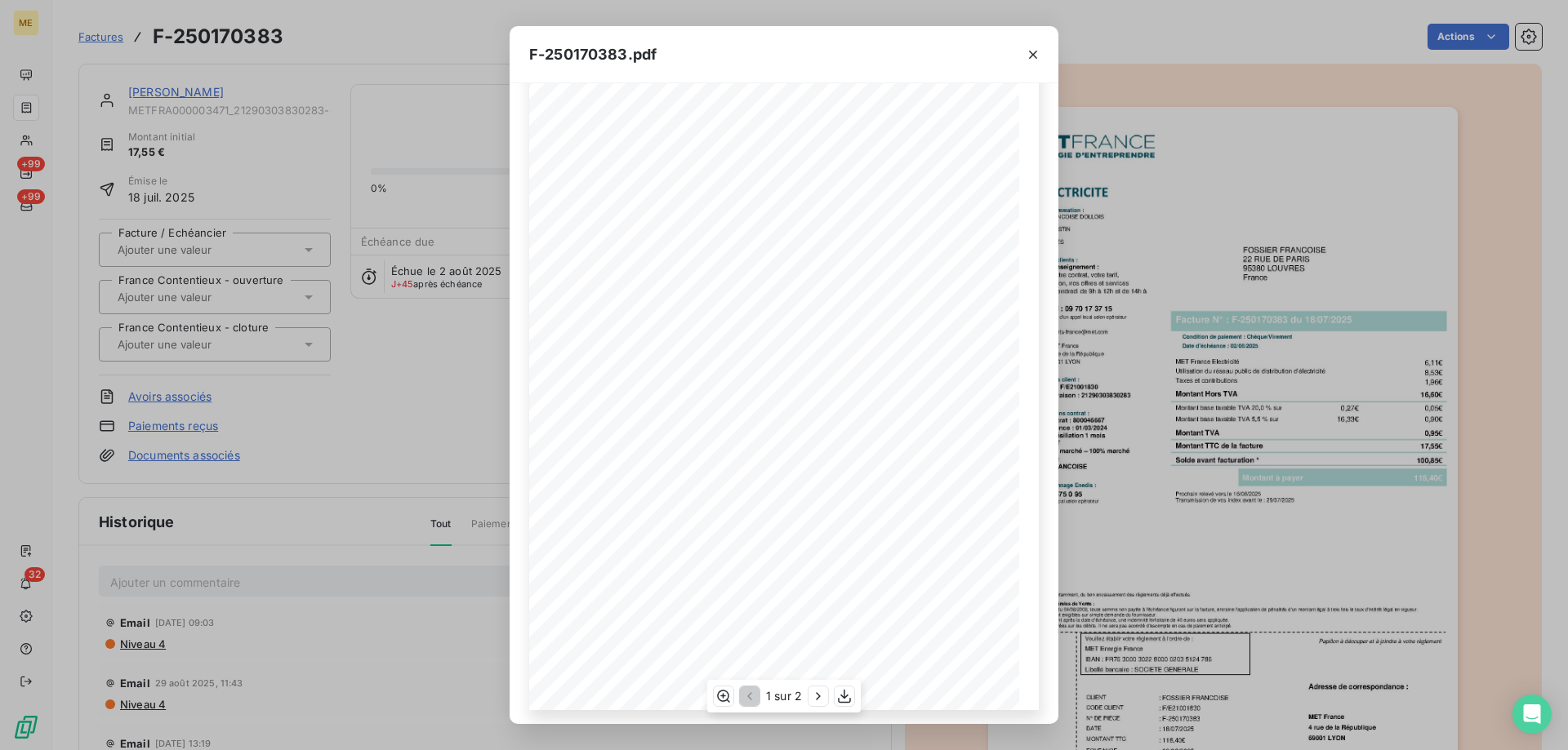
scroll to position [91, 0]
click at [813, 692] on icon "button" at bounding box center [818, 696] width 16 height 16
drag, startPoint x: 761, startPoint y: 166, endPoint x: 785, endPoint y: 175, distance: 25.6
click at [785, 175] on div "Détail de votre facture : Document à conserver 10 ans 2/2 Numéro : F-250170383 …" at bounding box center [784, 359] width 490 height 693
click at [785, 175] on span at bounding box center [815, 176] width 78 height 5
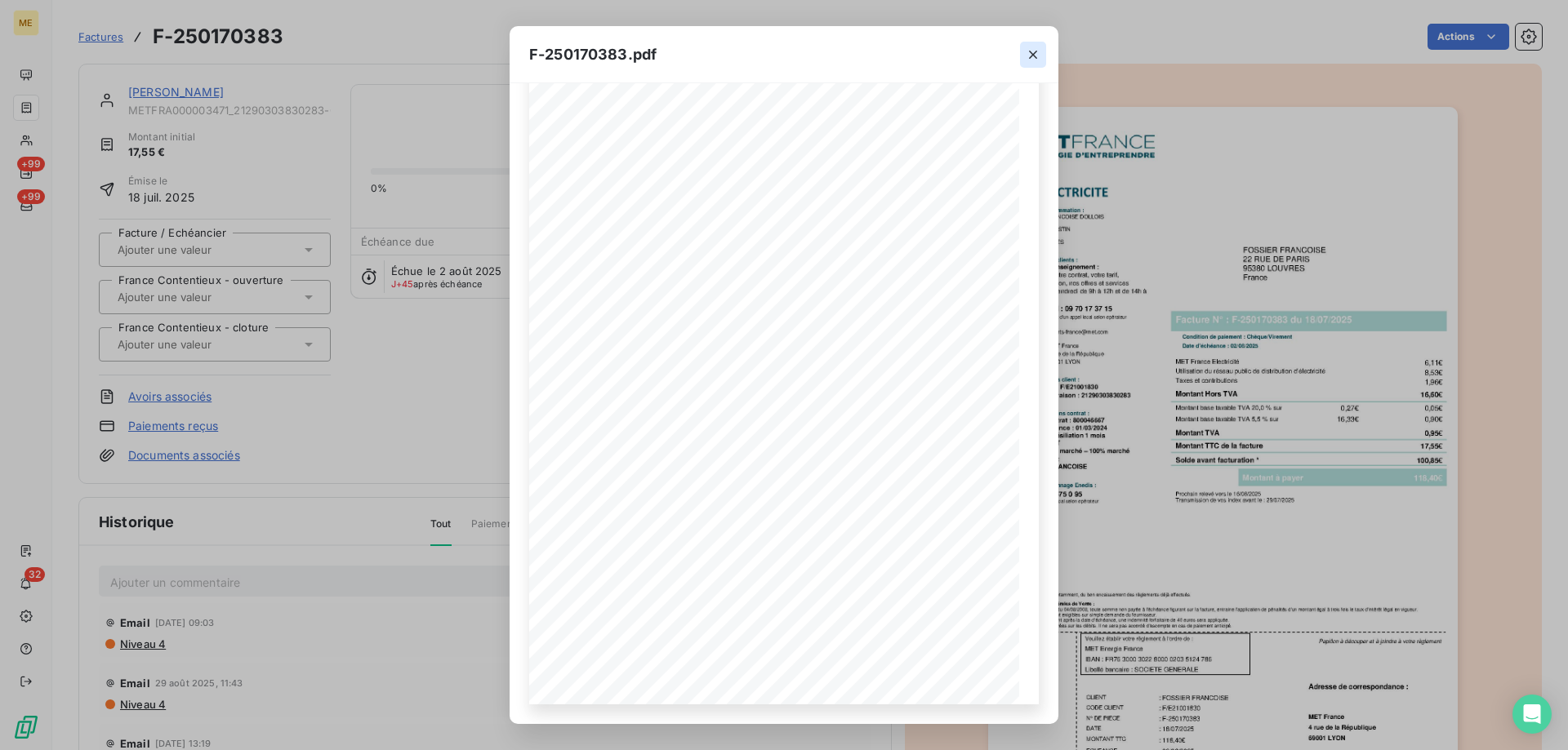
click at [1038, 56] on icon "button" at bounding box center [1033, 54] width 16 height 16
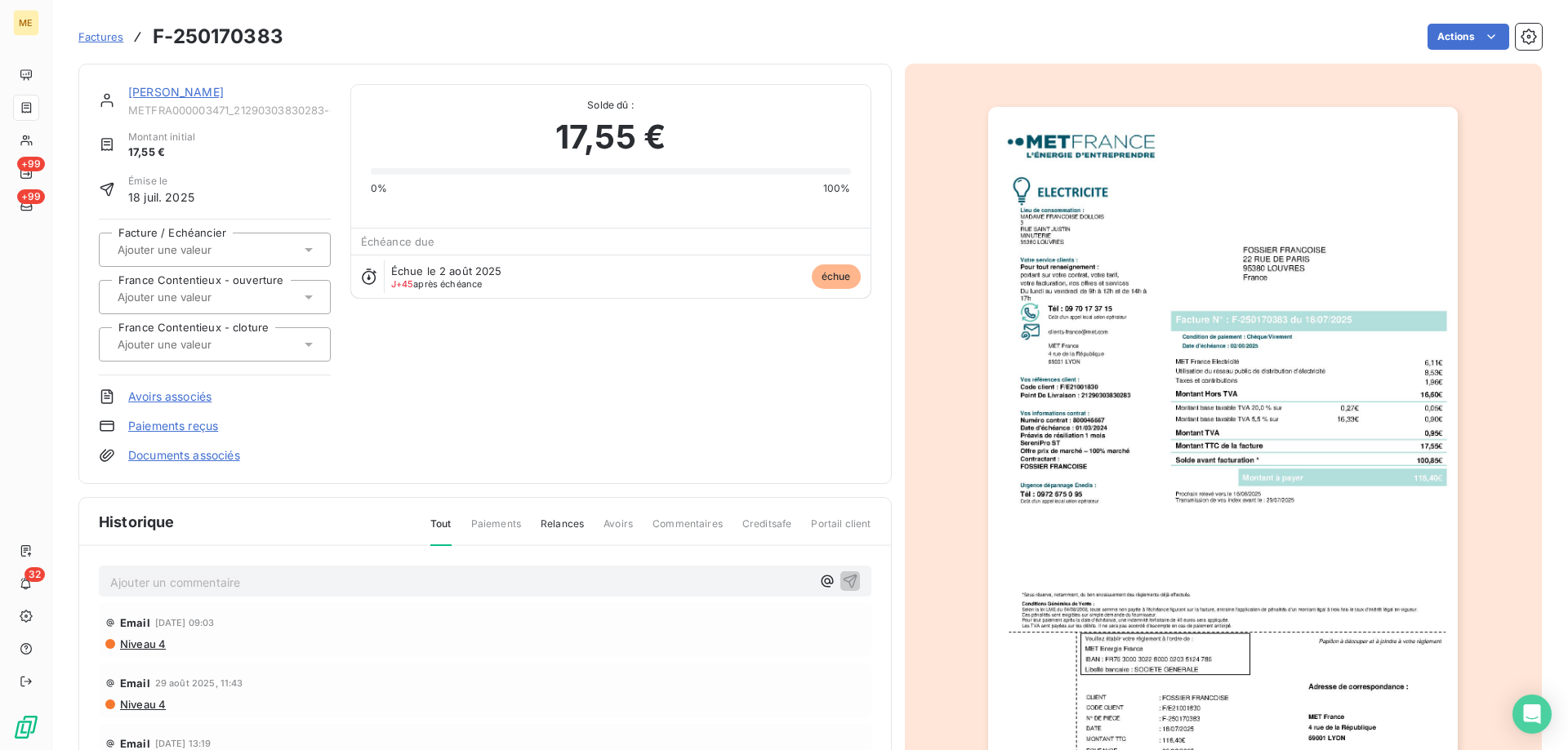
click at [215, 96] on link "[PERSON_NAME]" at bounding box center [176, 91] width 96 height 14
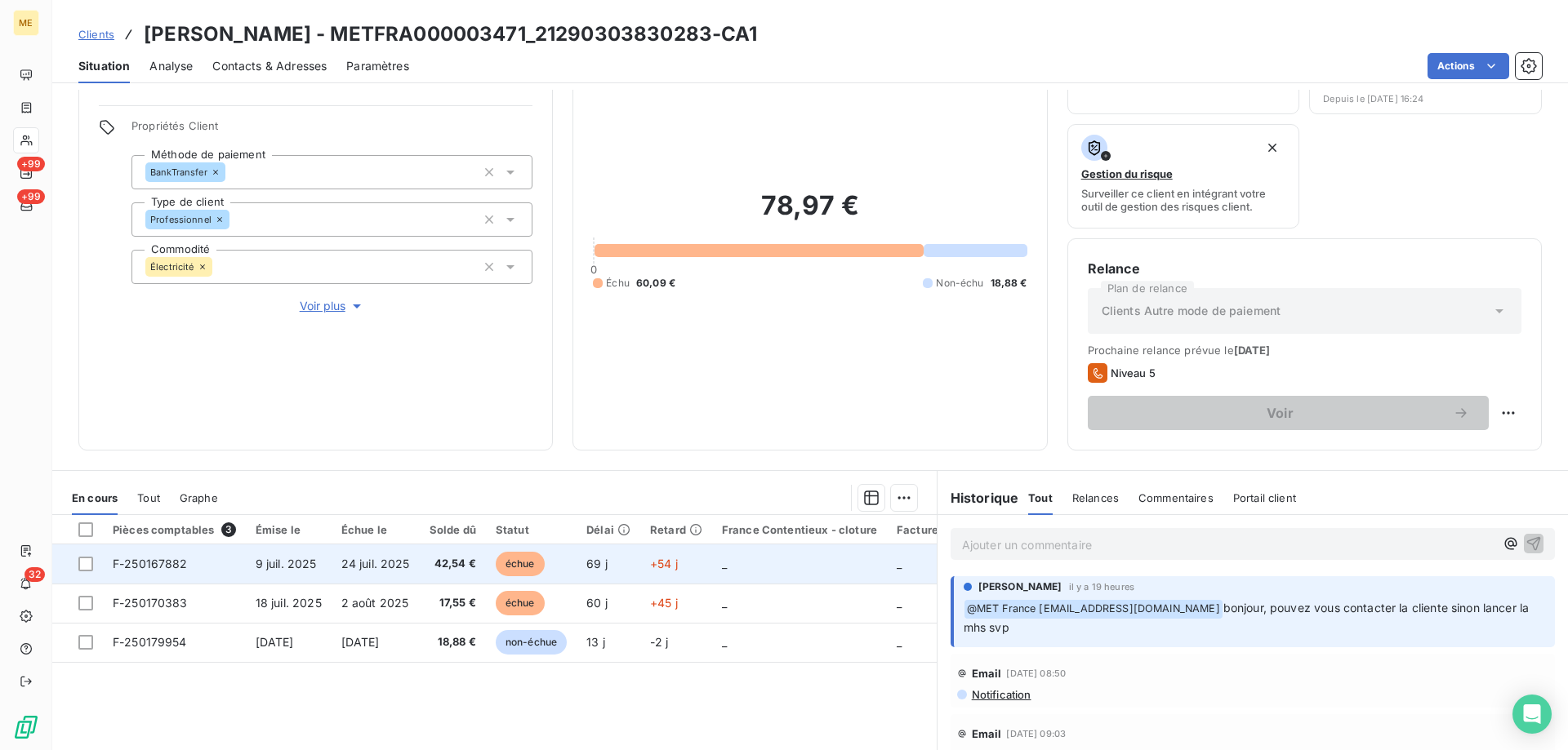
scroll to position [54, 0]
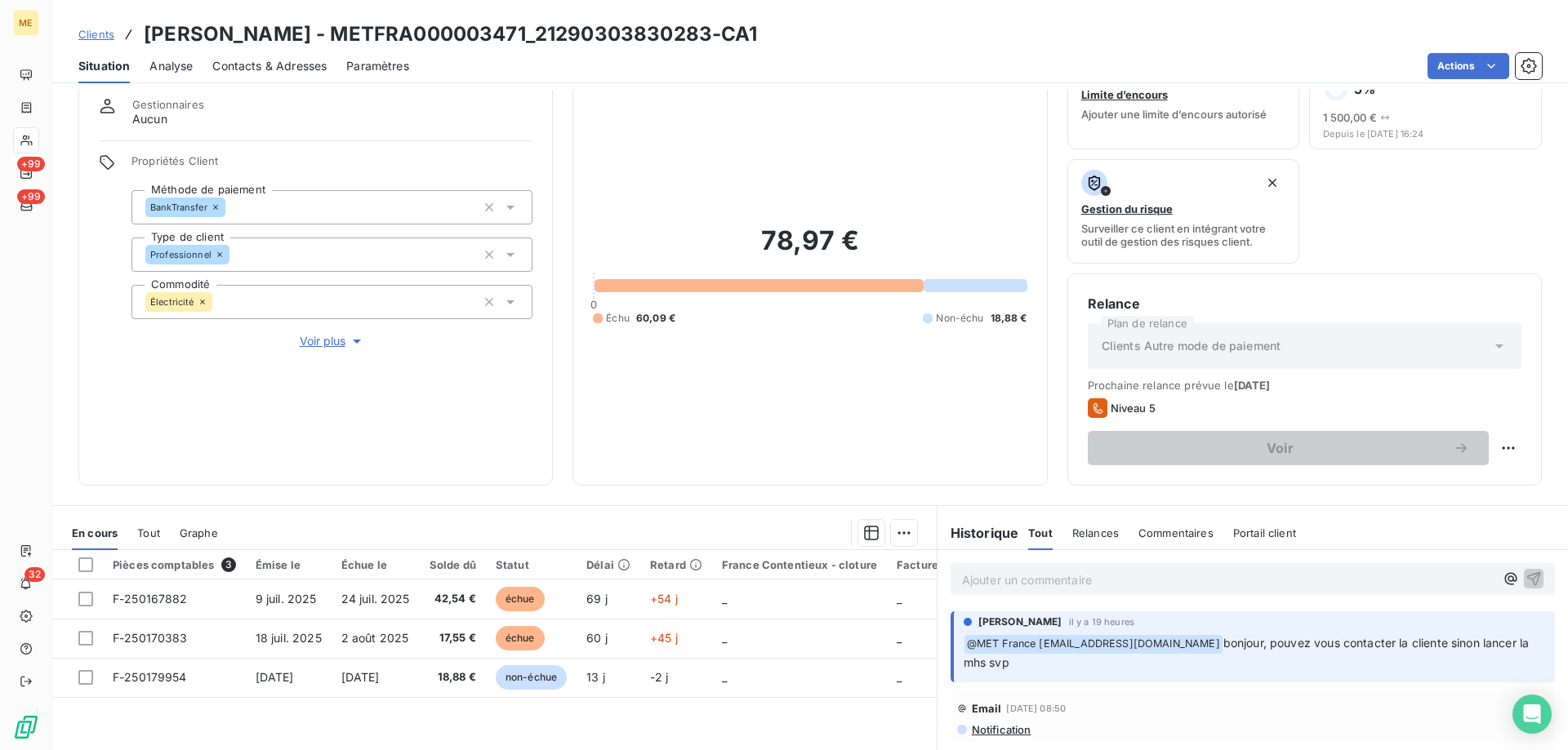
click at [1087, 583] on p "Ajouter un commentaire ﻿" at bounding box center [1228, 580] width 532 height 20
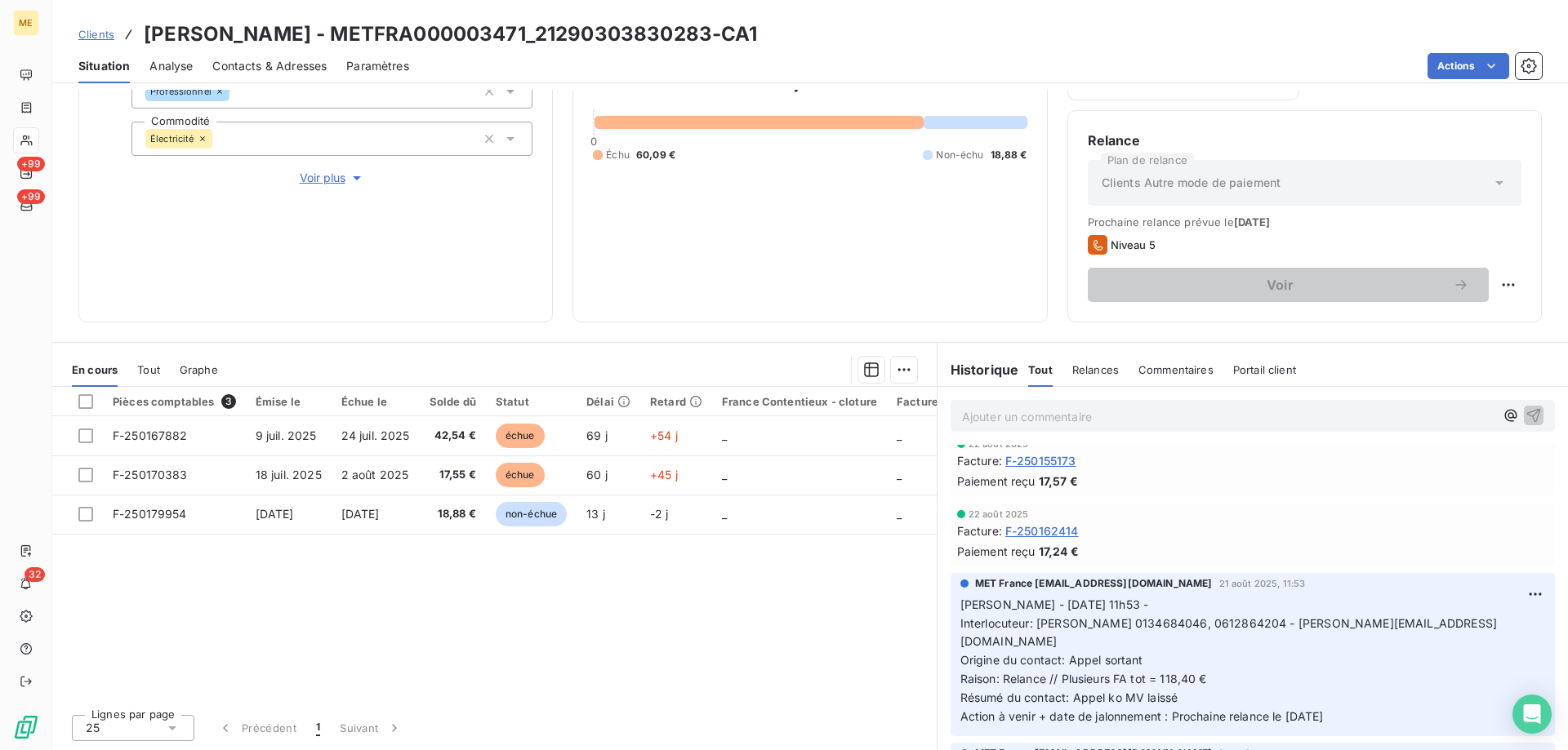
scroll to position [408, 0]
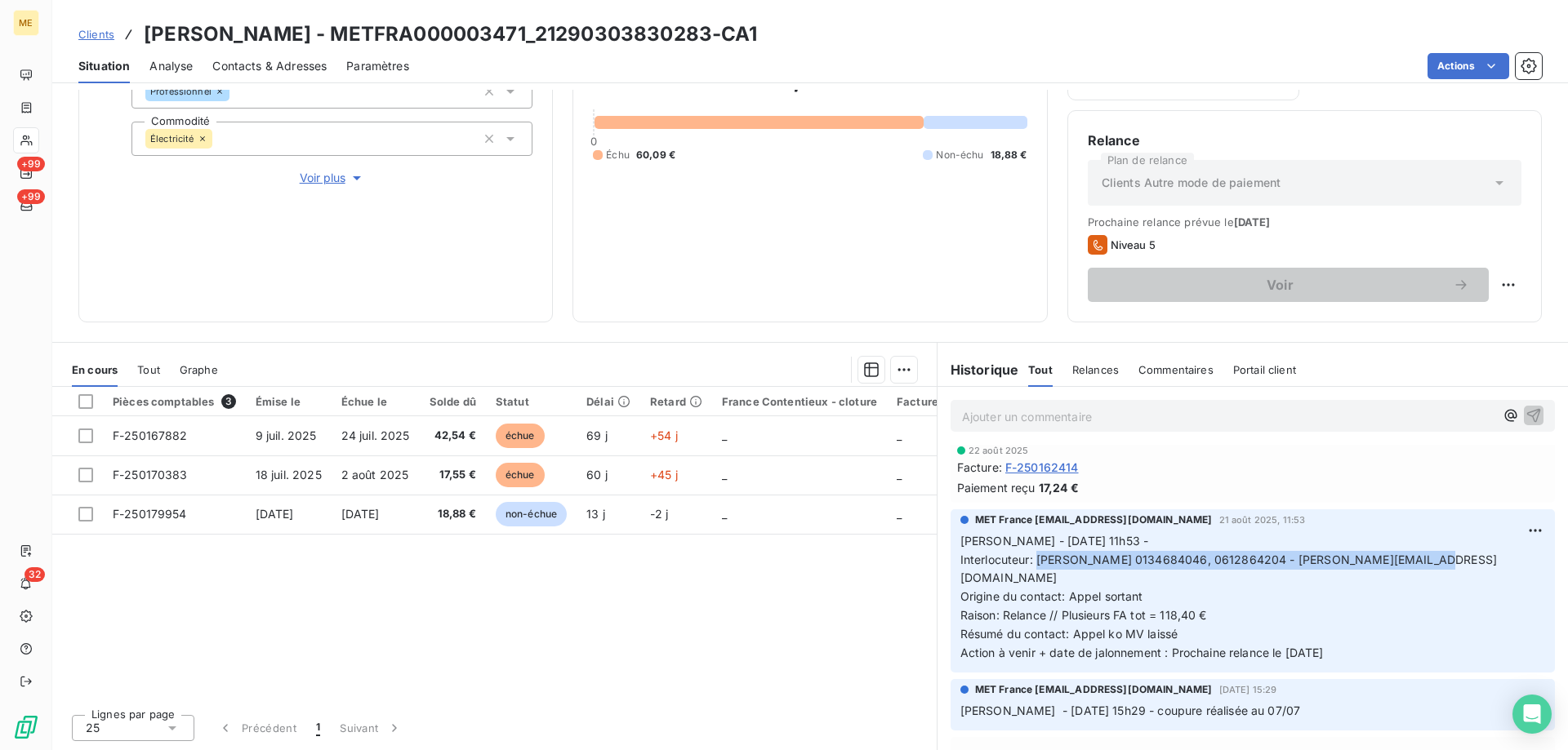
drag, startPoint x: 1031, startPoint y: 557, endPoint x: 1438, endPoint y: 565, distance: 407.1
click at [1438, 565] on p "[PERSON_NAME] - [DATE] 11h53 - Interlocuteur: [PERSON_NAME] 0134684046, 0612864…" at bounding box center [1253, 597] width 584 height 131
copy span "[PERSON_NAME] 0134684046, 0612864204 - [PERSON_NAME][EMAIL_ADDRESS][DOMAIN_NAME]"
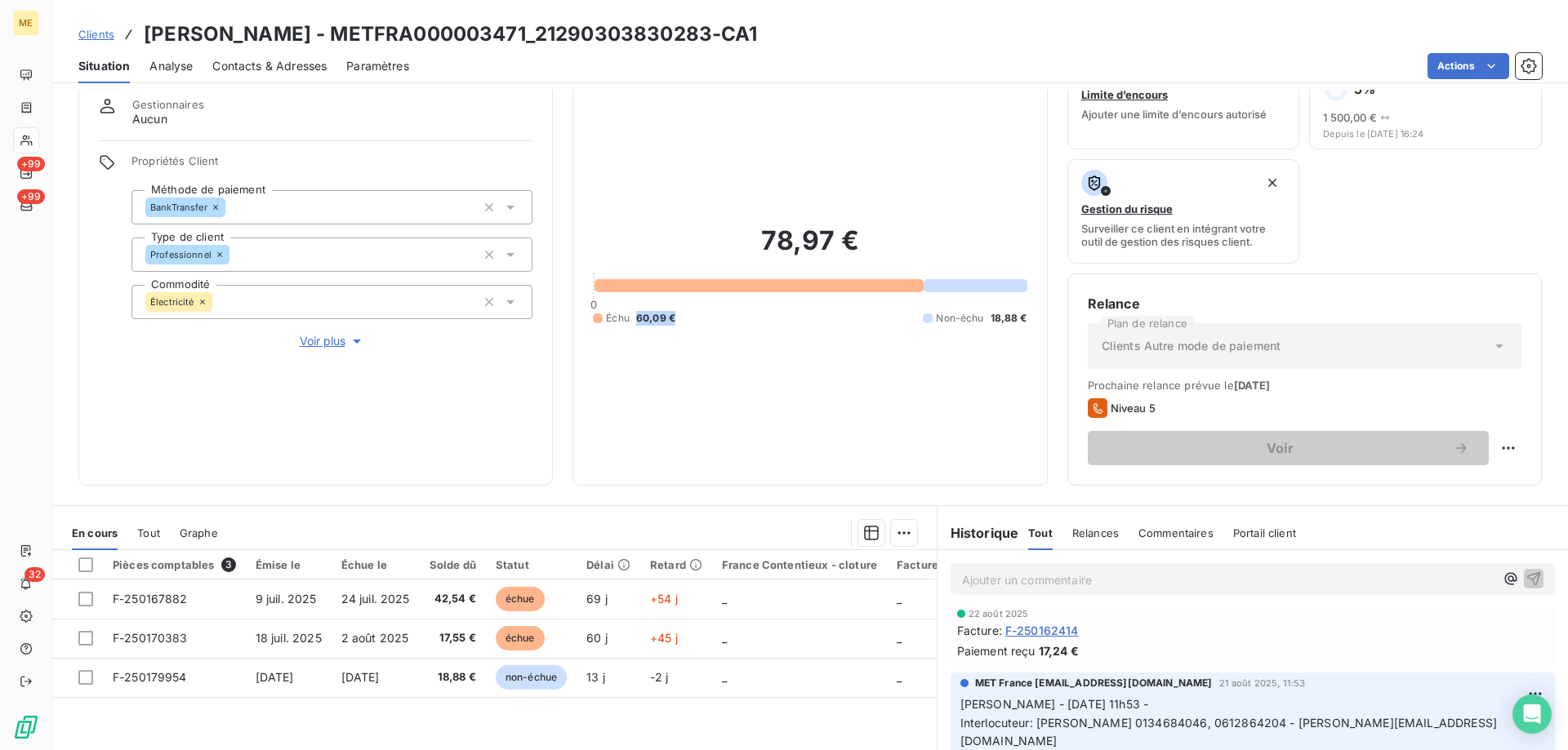
drag, startPoint x: 687, startPoint y: 314, endPoint x: 629, endPoint y: 312, distance: 58.0
click at [629, 312] on div "Échu 60,09 € Non-échu 18,88 €" at bounding box center [809, 318] width 434 height 15
copy span "60,09 €"
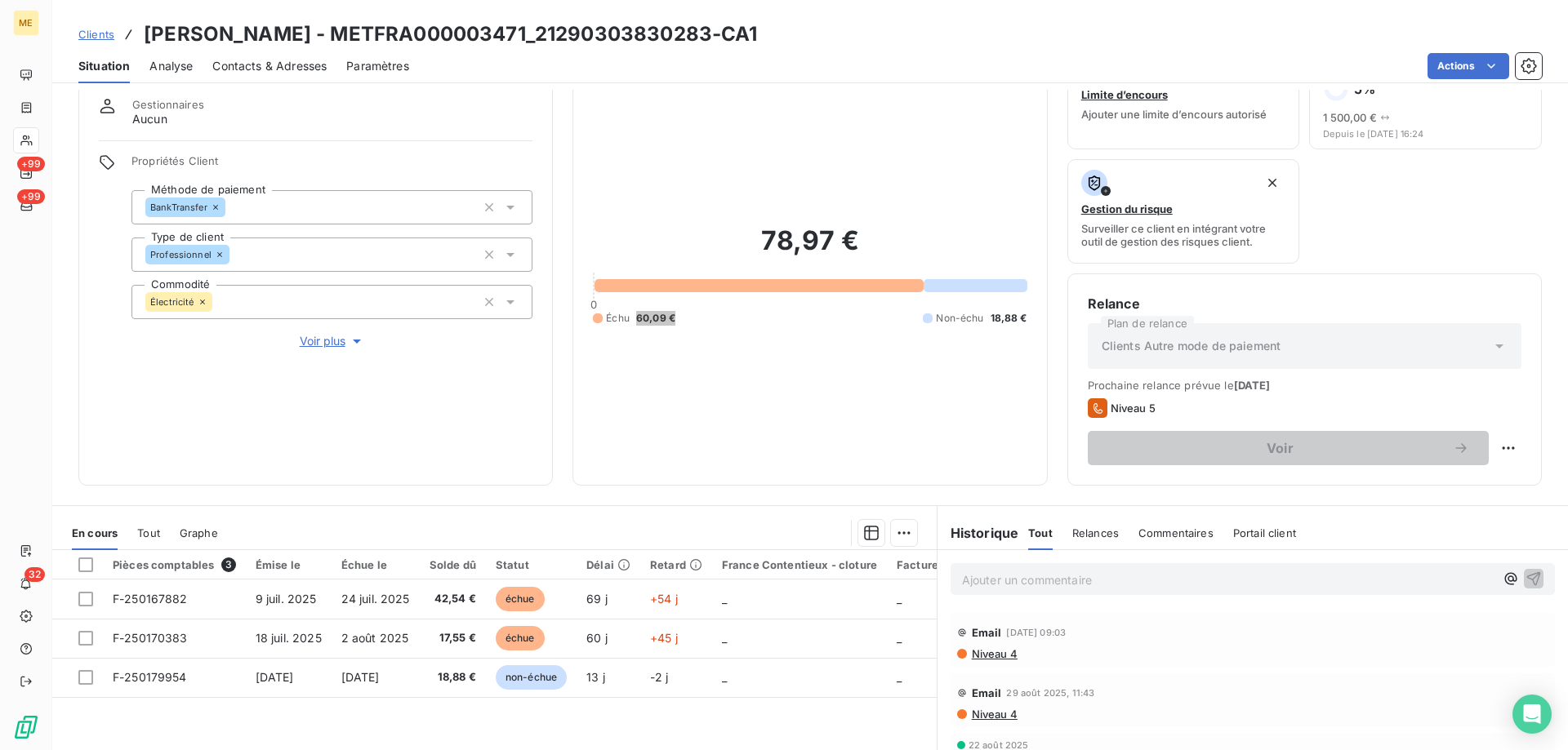
scroll to position [0, 0]
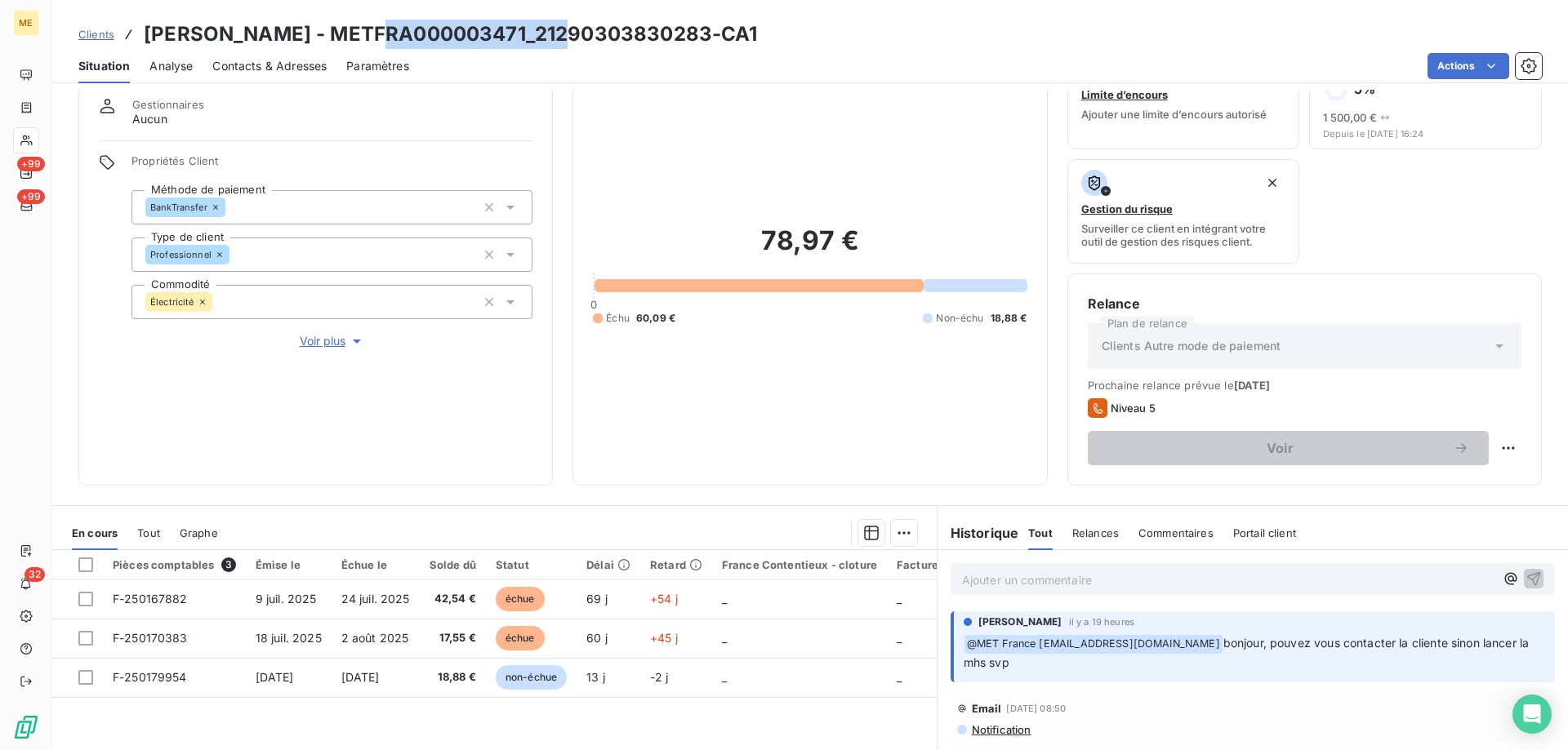
drag, startPoint x: 557, startPoint y: 33, endPoint x: 364, endPoint y: 39, distance: 193.1
click at [364, 39] on h3 "[PERSON_NAME] - METFRA000003471_21290303830283-CA1" at bounding box center [450, 34] width 615 height 29
click at [1088, 592] on div "Ajouter un commentaire ﻿" at bounding box center [1253, 579] width 605 height 32
click at [1088, 584] on p "Ajouter un commentaire ﻿" at bounding box center [1228, 580] width 532 height 20
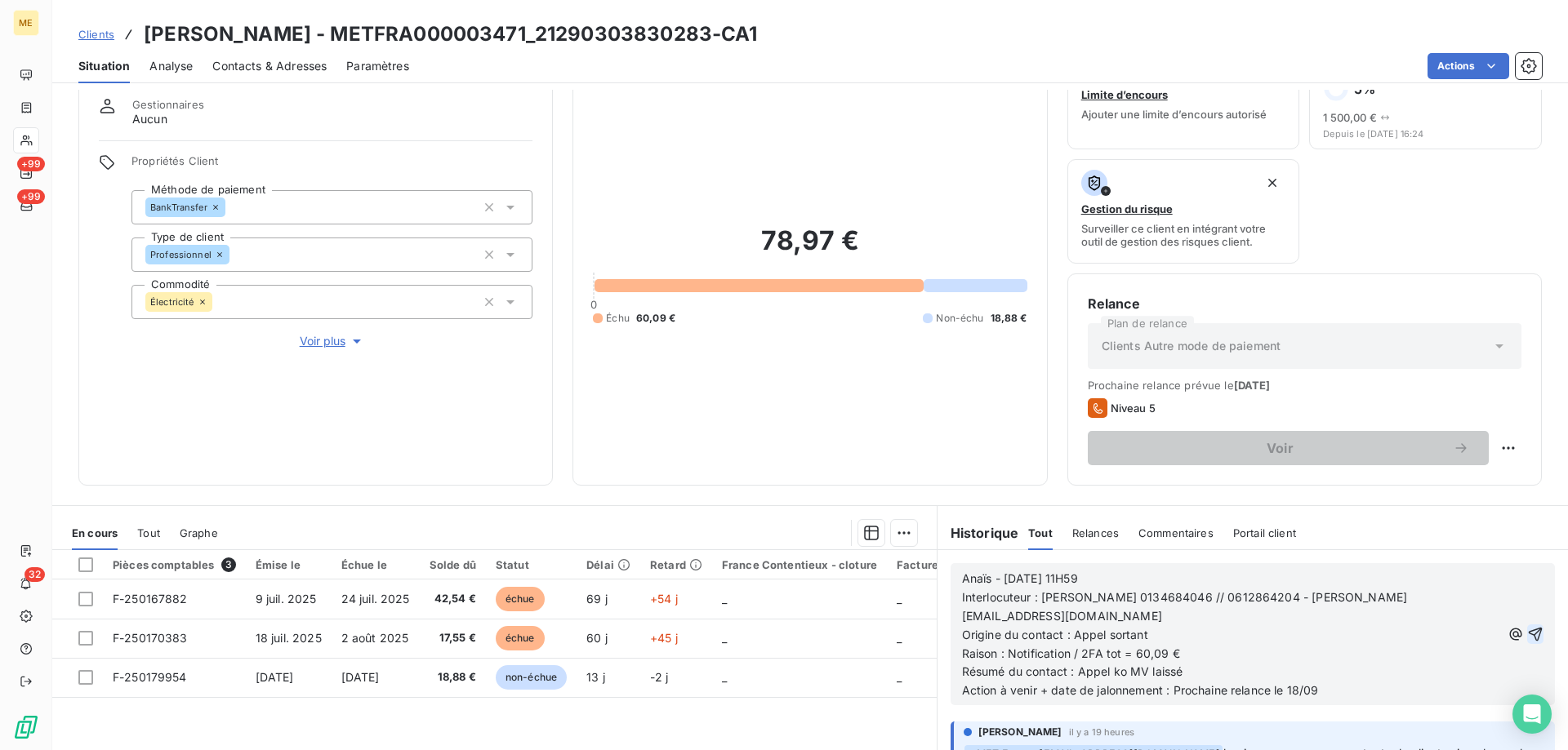
click at [1529, 628] on icon "button" at bounding box center [1536, 634] width 14 height 14
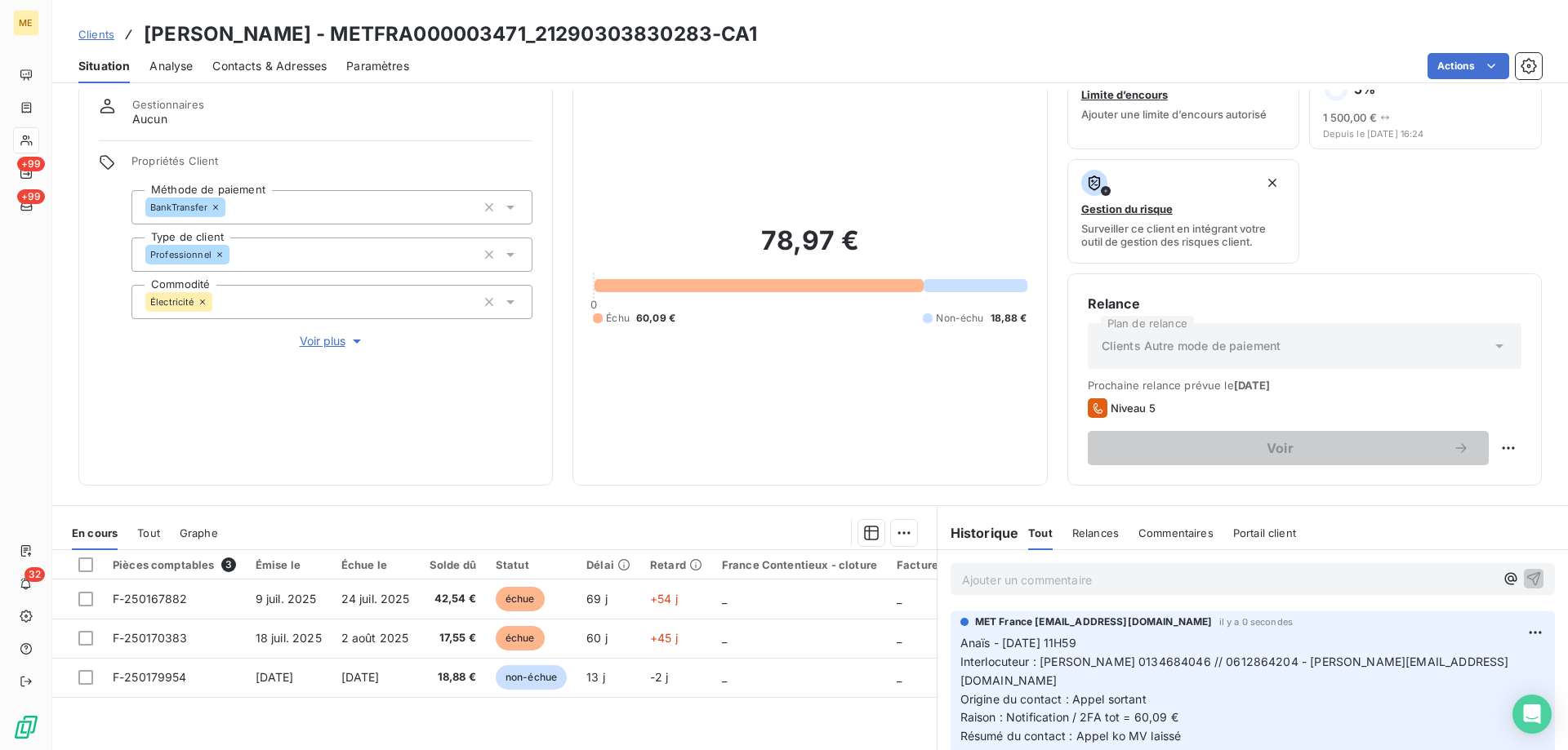
click at [1253, 587] on p "Ajouter un commentaire ﻿" at bounding box center [1228, 580] width 532 height 20
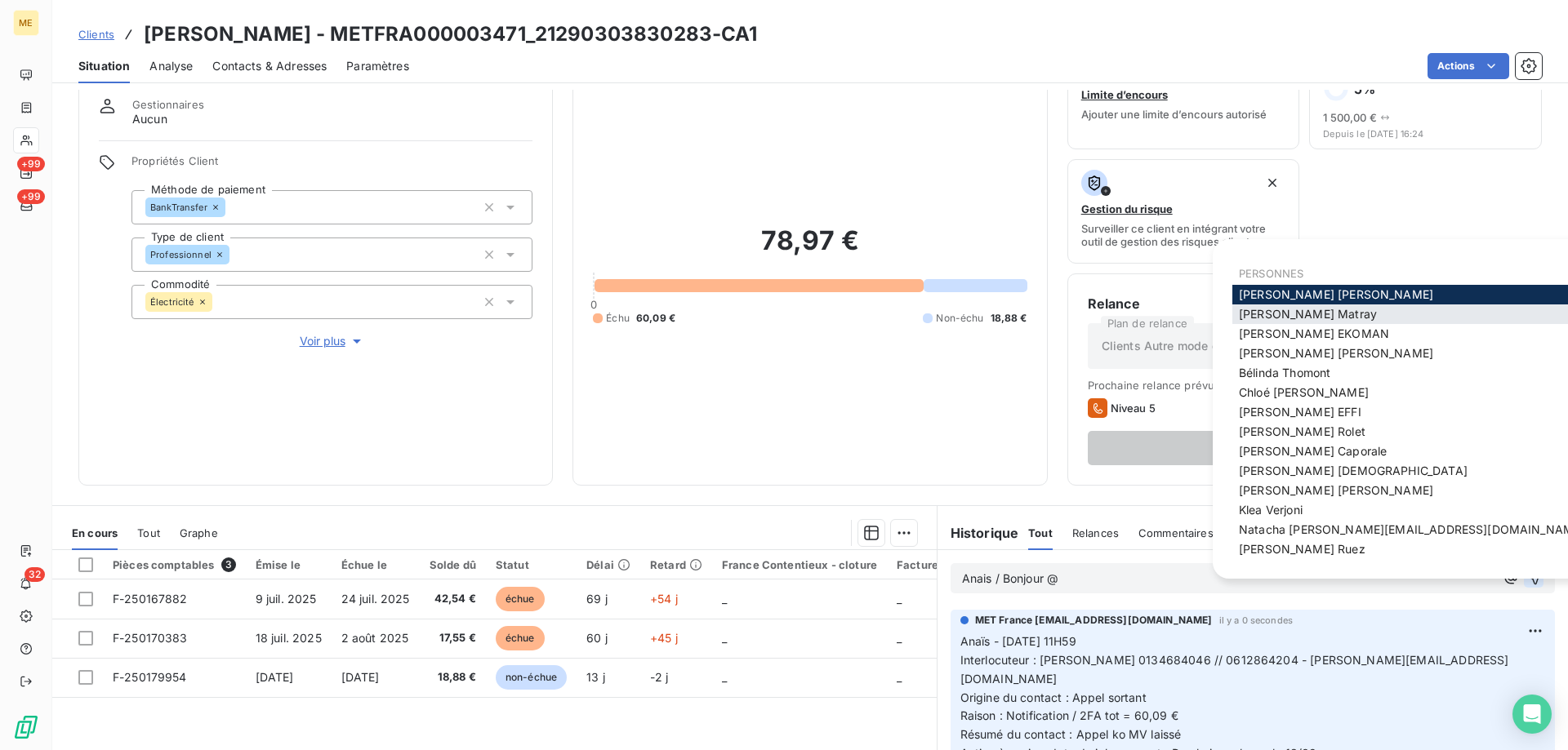
click at [1294, 315] on span "[PERSON_NAME]" at bounding box center [1308, 313] width 138 height 14
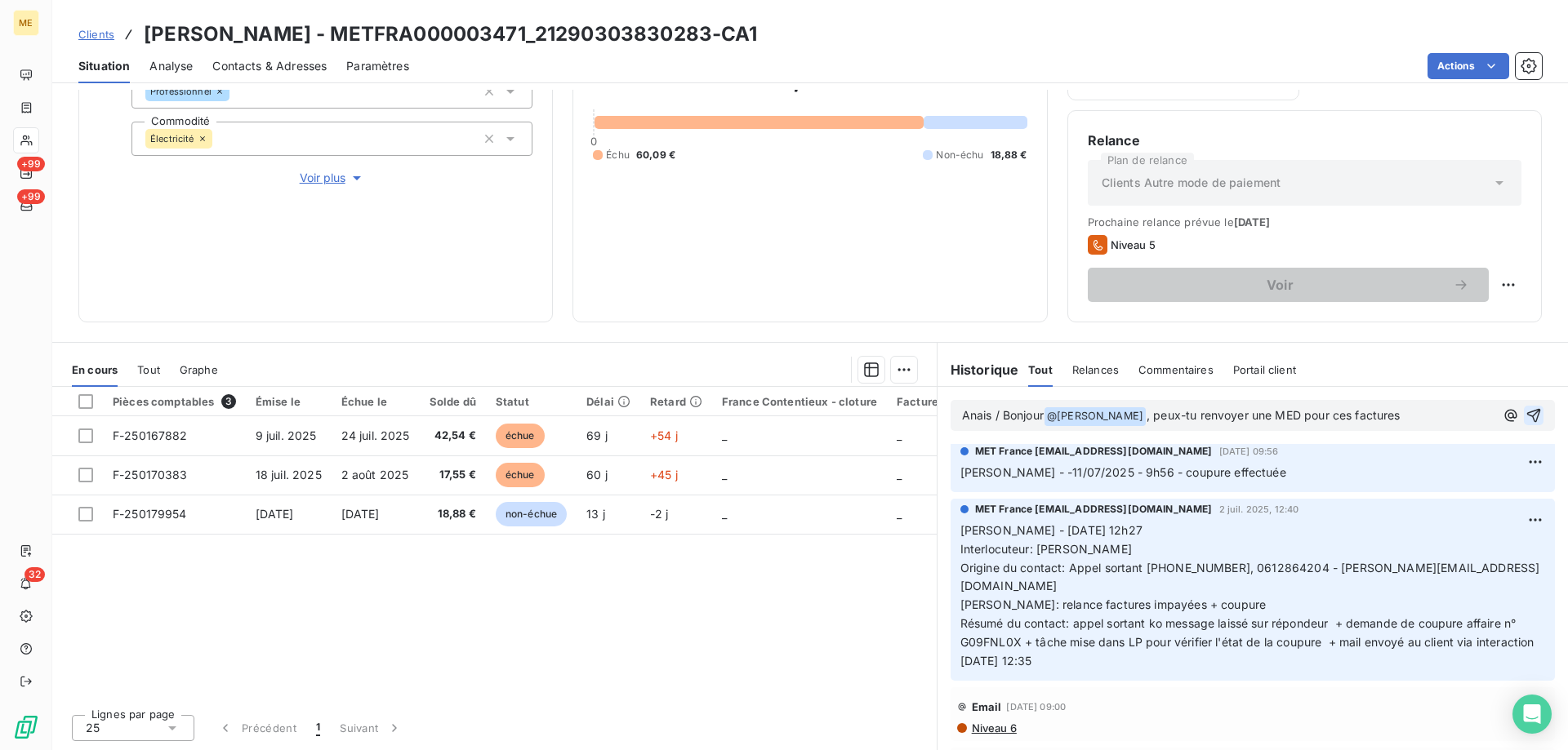
scroll to position [1388, 0]
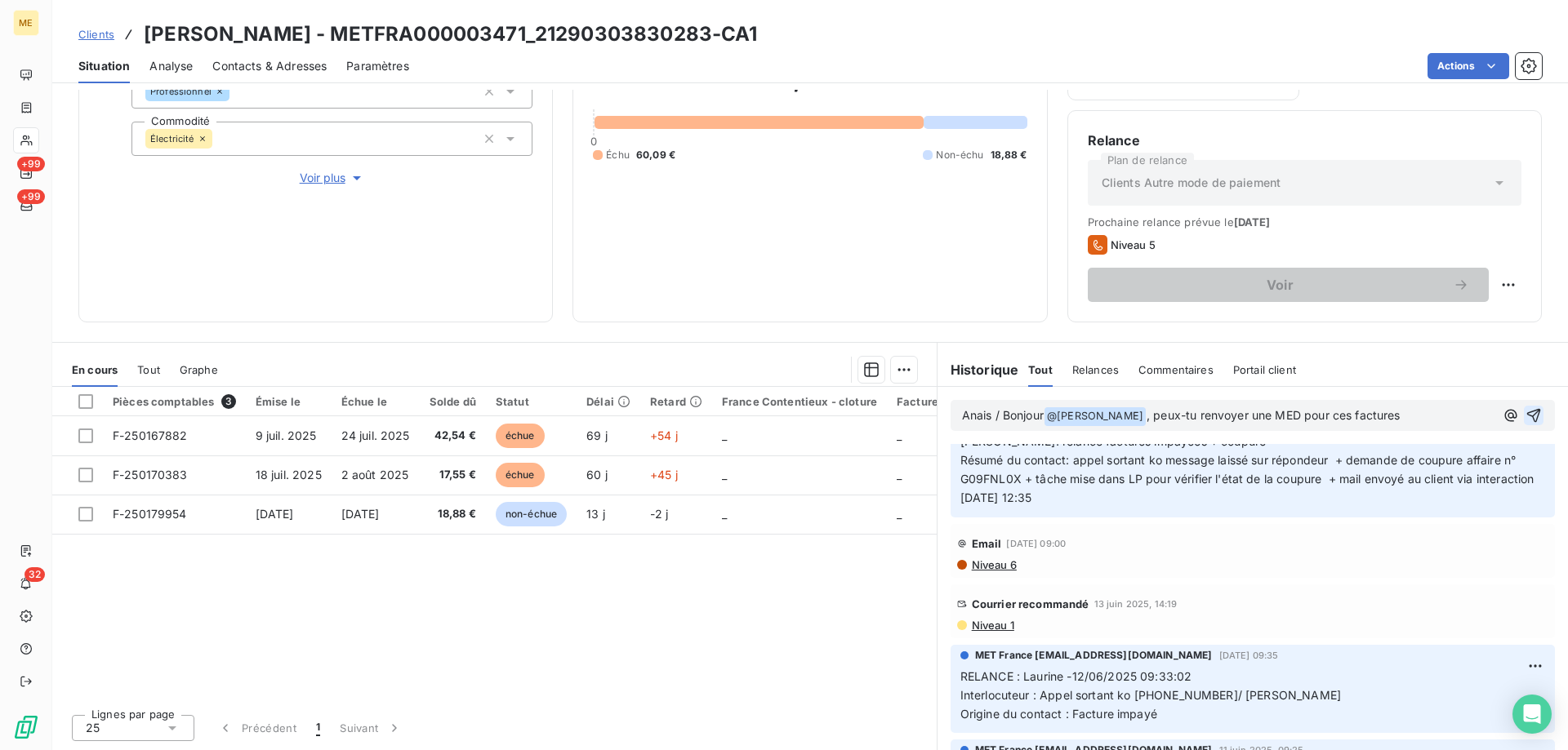
click at [1406, 413] on p "Anais / Bonjour @ [PERSON_NAME] ﻿ , peux-tu renvoyer une MED pour ces factures" at bounding box center [1228, 416] width 532 height 19
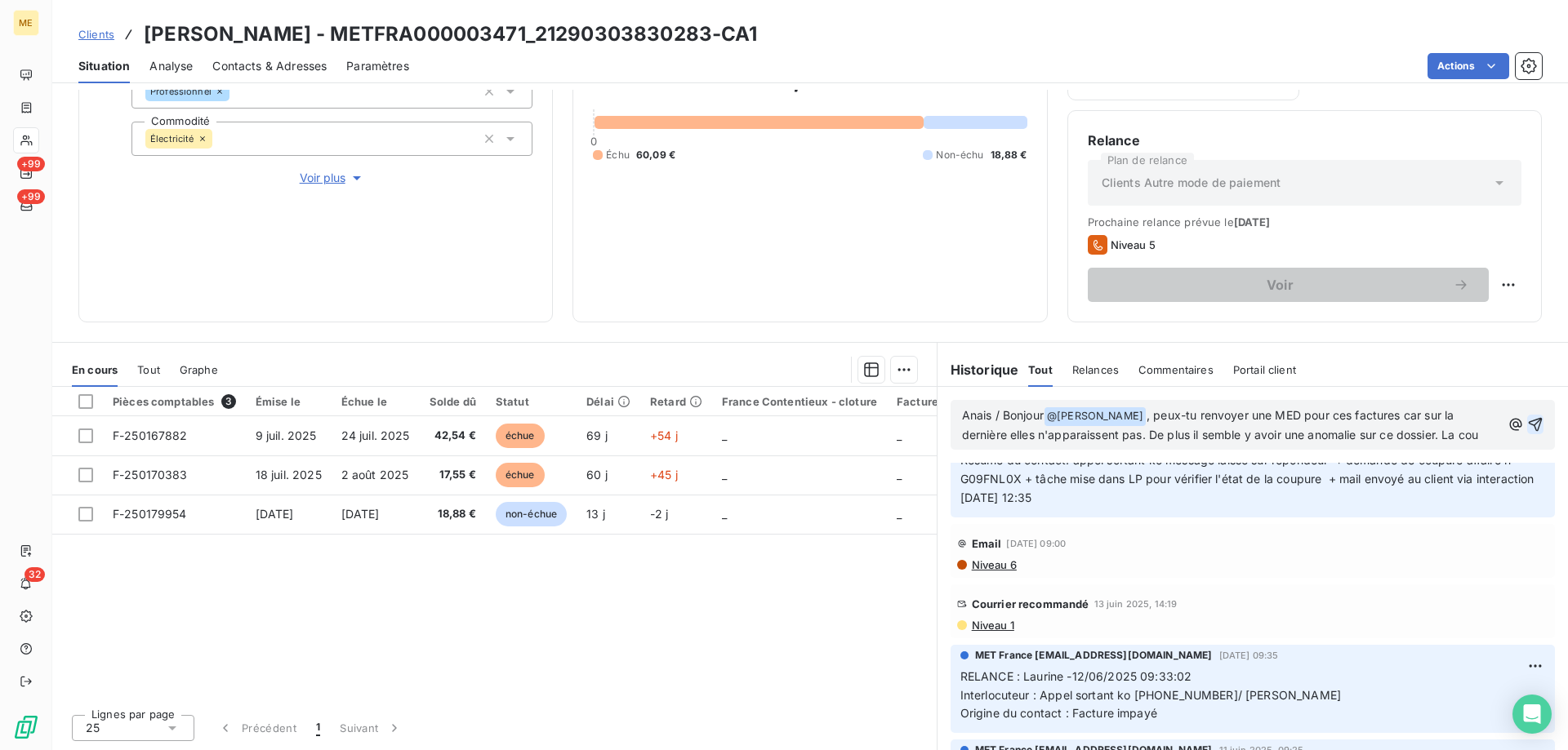
scroll to position [1425, 0]
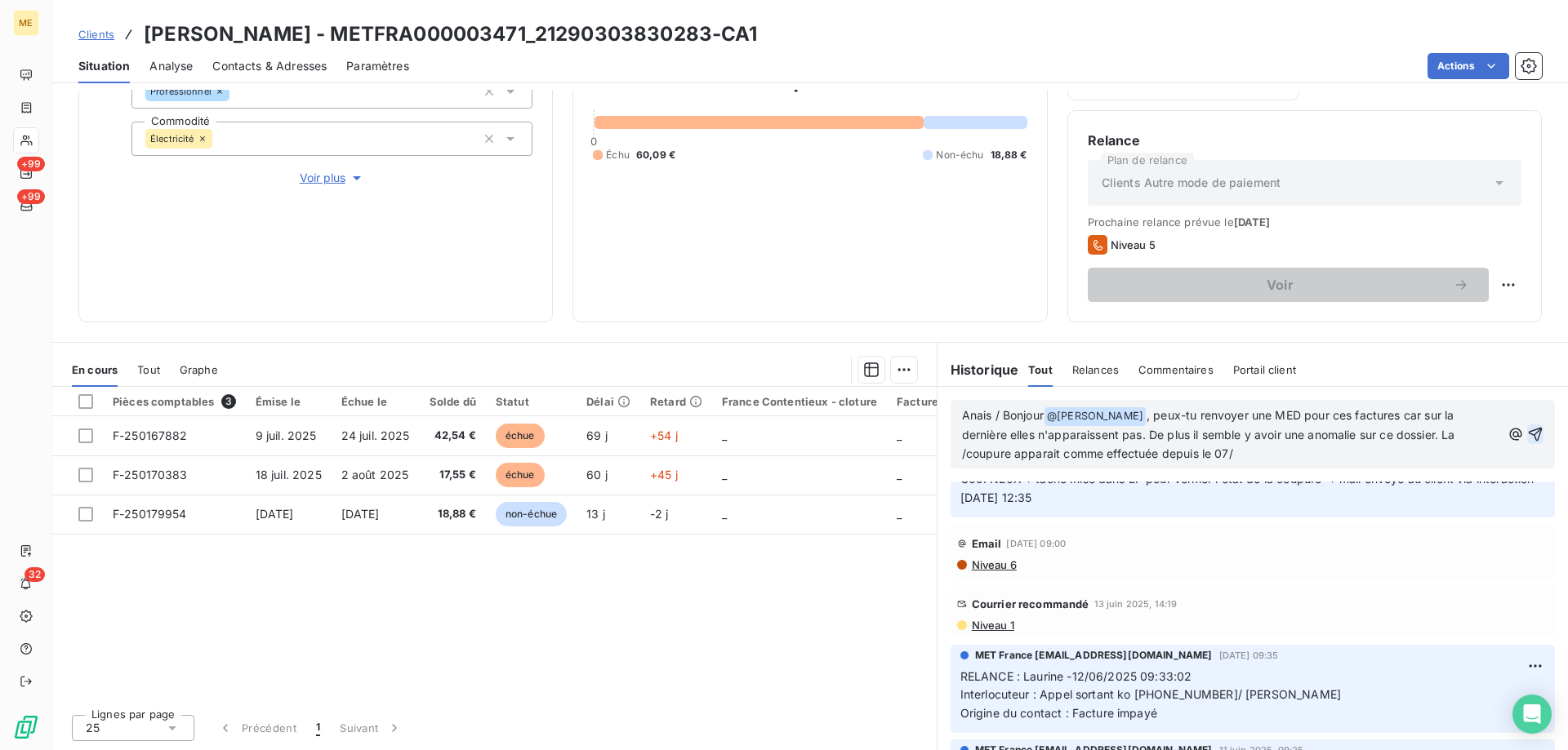
click at [1237, 456] on p "Anais / Bonjour @ [PERSON_NAME] ﻿ , peux-tu renvoyer une MED pour ces factures …" at bounding box center [1231, 435] width 539 height 57
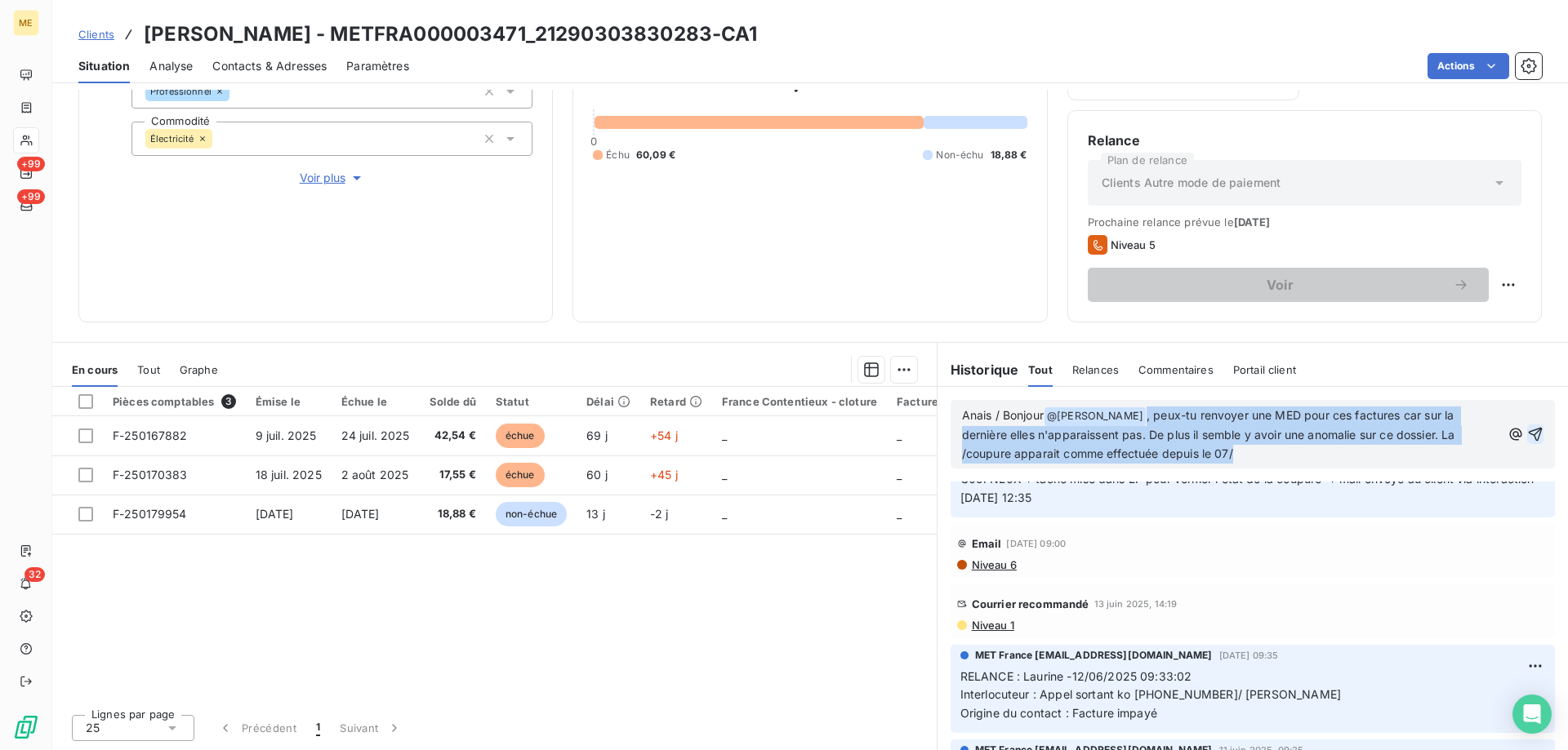
click at [1237, 456] on p "Anais / Bonjour @ [PERSON_NAME] ﻿ , peux-tu renvoyer une MED pour ces factures …" at bounding box center [1231, 435] width 539 height 57
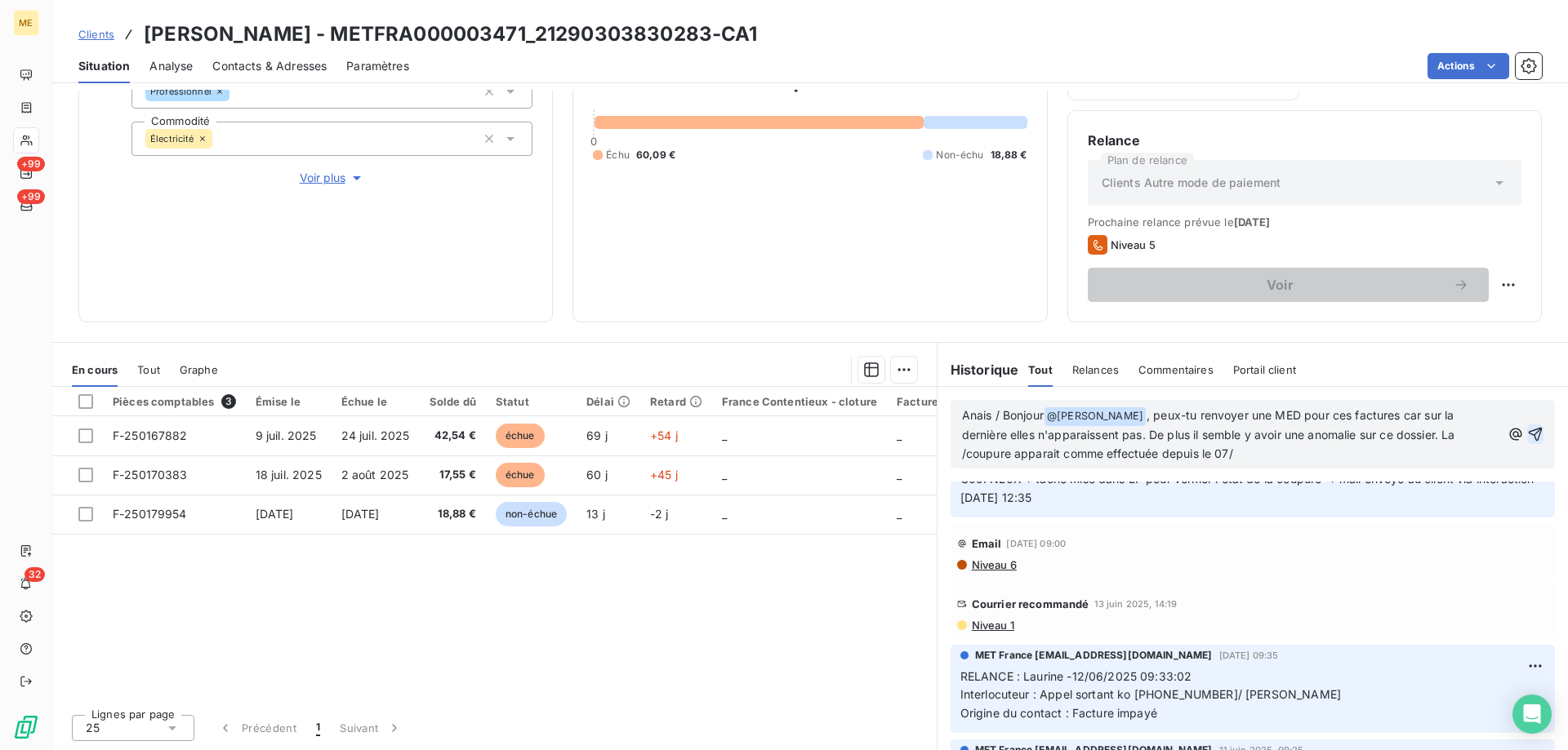
click at [1232, 455] on p "Anais / Bonjour @ [PERSON_NAME] ﻿ , peux-tu renvoyer une MED pour ces factures …" at bounding box center [1231, 435] width 539 height 57
click at [1241, 450] on p "Anais / Bonjour @ [PERSON_NAME] ﻿ , peux-tu renvoyer une MED pour ces factures …" at bounding box center [1231, 435] width 539 height 57
click at [1246, 438] on span ", peux-tu renvoyer une MED pour ces factures car sur la dernière elles n'appara…" at bounding box center [1210, 434] width 496 height 52
click at [1245, 453] on p "Anais / Bonjour @ [PERSON_NAME] ﻿ , peux-tu renvoyer une MED pour ces factures …" at bounding box center [1231, 435] width 539 height 57
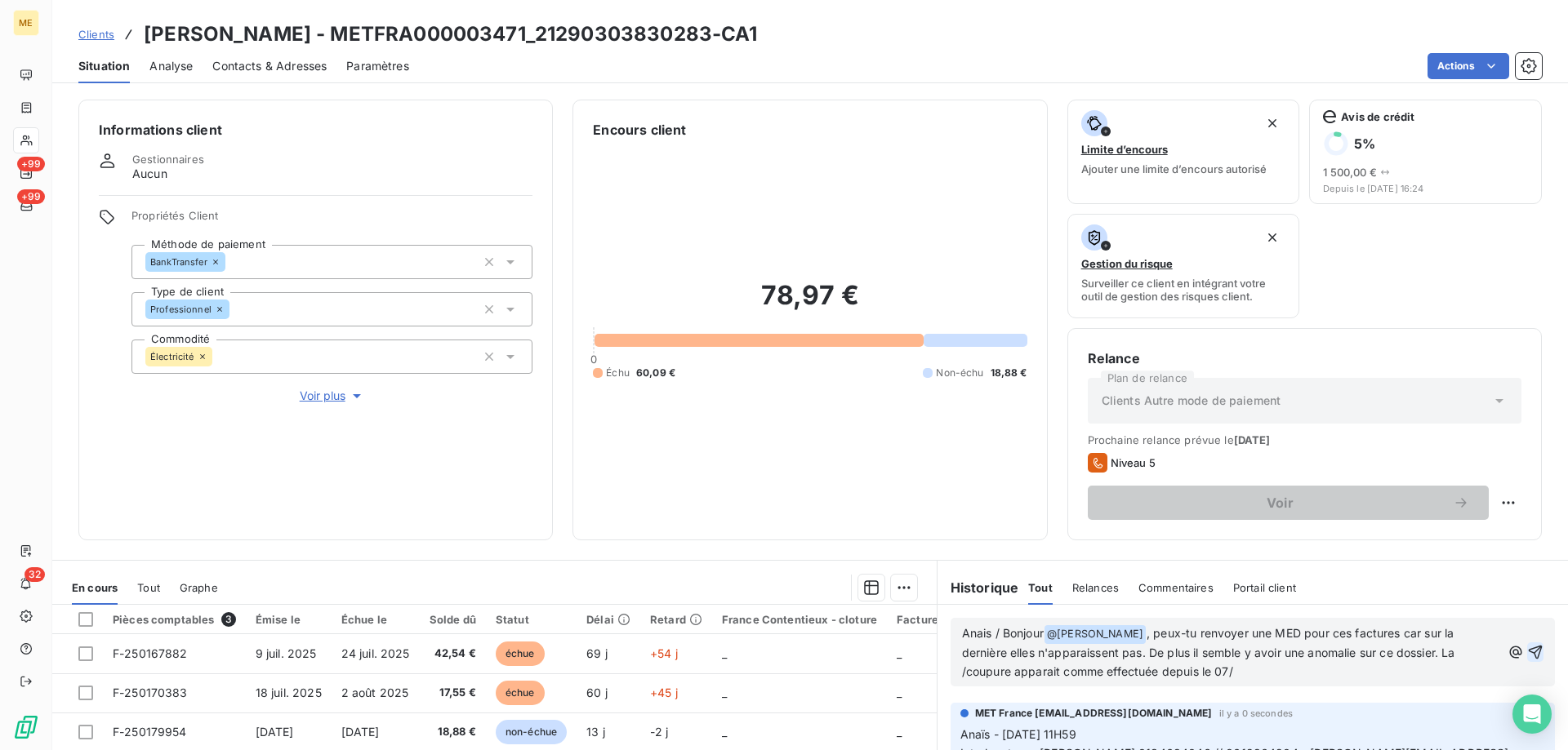
scroll to position [218, 0]
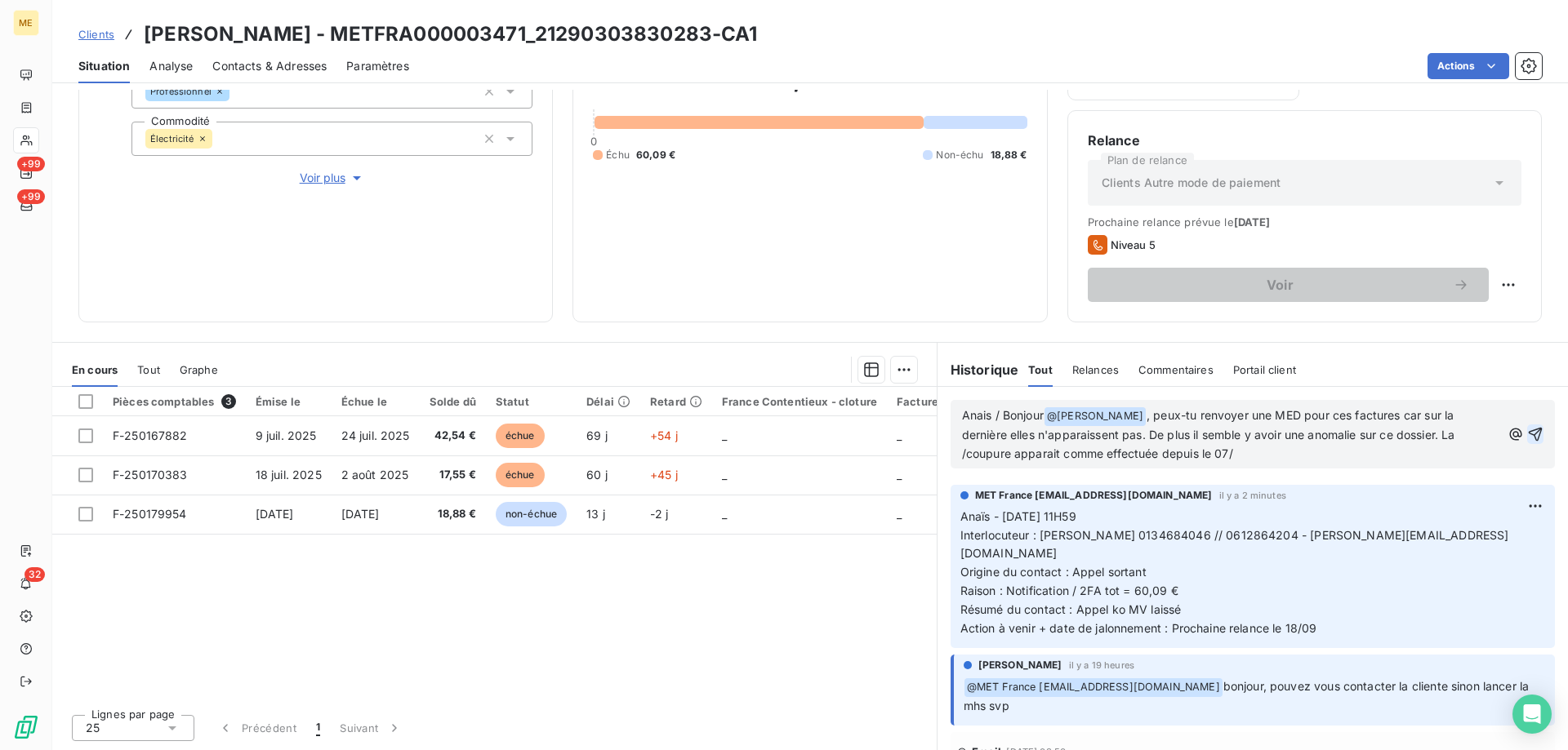
click at [1226, 457] on span ", peux-tu renvoyer une MED pour ces factures car sur la dernière elles n'appara…" at bounding box center [1210, 434] width 496 height 52
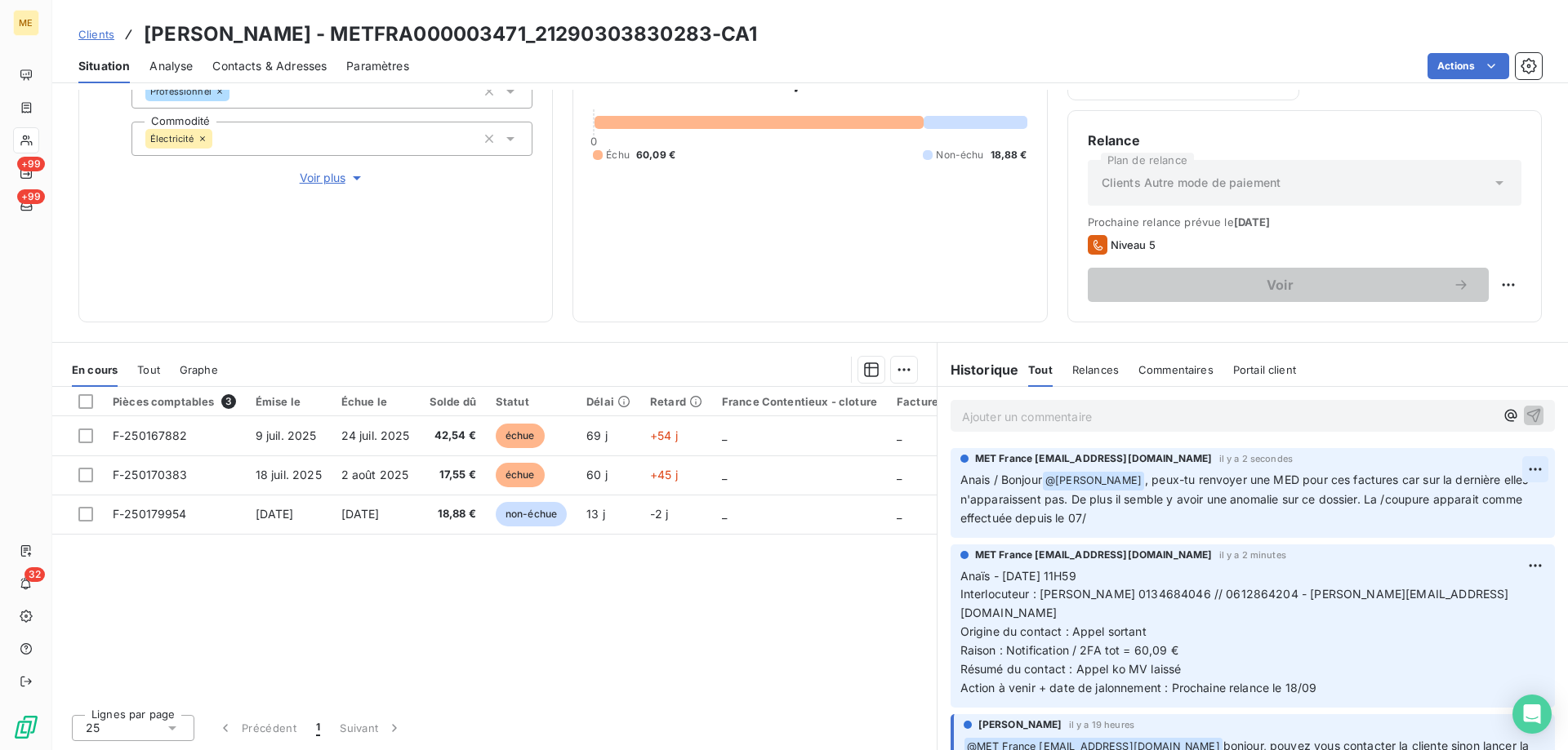
click at [1511, 463] on html "ME +99 +99 32 Clients [PERSON_NAME] - METFRA000003471_21290303830283-CA1 Situat…" at bounding box center [784, 457] width 1568 height 913
click at [1493, 496] on div "Editer" at bounding box center [1472, 504] width 91 height 26
click at [1211, 521] on p "Anais / Bonjour @ [PERSON_NAME] ﻿ , peux-tu renvoyer une MED pour ces factures …" at bounding box center [1243, 499] width 565 height 57
drag, startPoint x: 1182, startPoint y: 520, endPoint x: 1154, endPoint y: 523, distance: 28.2
click at [1154, 523] on p "Anais / Bonjour @ [PERSON_NAME] ﻿ , peux-tu renvoyer une MED pour ces factures …" at bounding box center [1243, 499] width 565 height 57
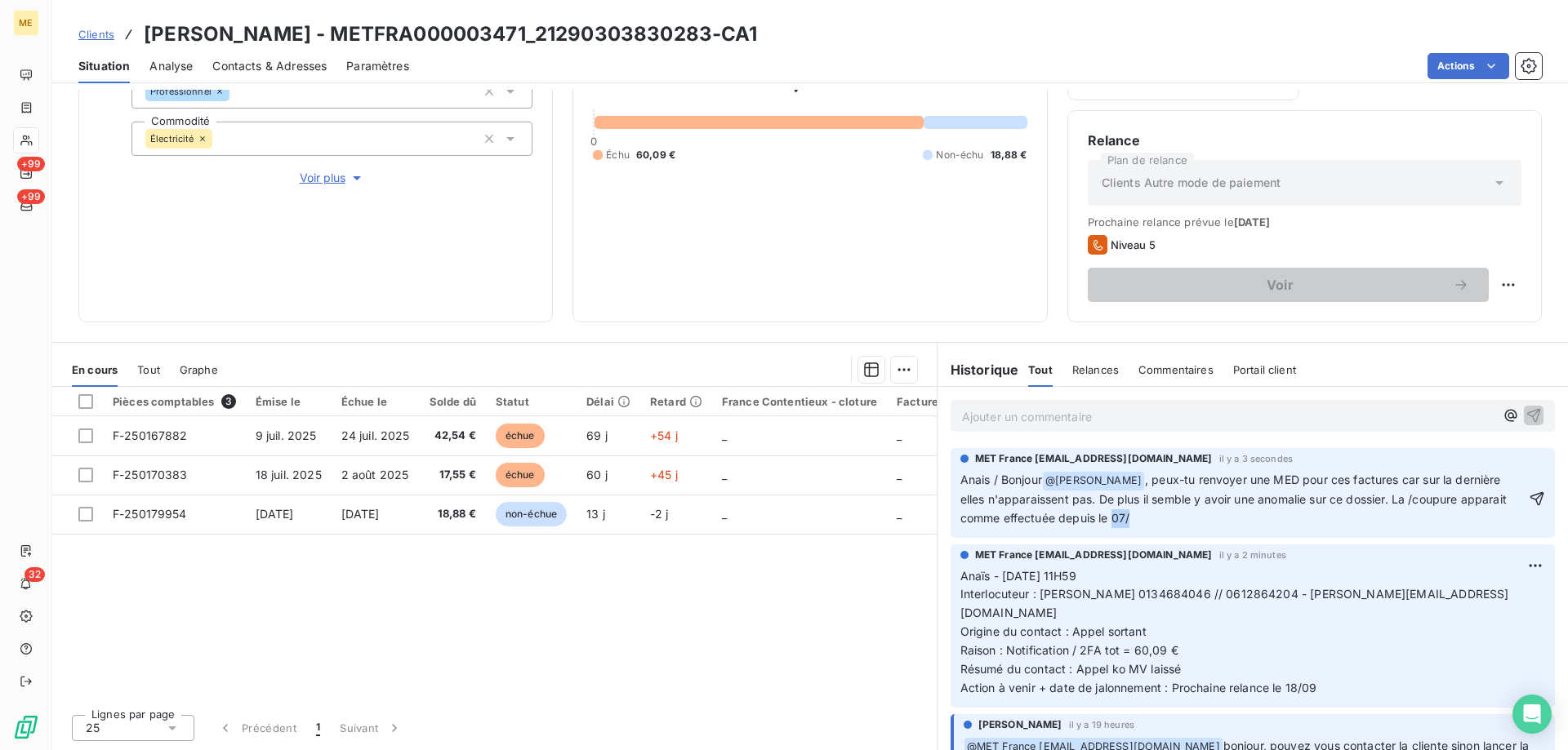
click at [1193, 520] on p "Anais / Bonjour @ [PERSON_NAME] ﻿ , peux-tu renvoyer une MED pour ces factures …" at bounding box center [1243, 499] width 565 height 57
click at [1176, 521] on p "Anais / Bonjour @ [PERSON_NAME] ﻿ , peux-tu renvoyer une MED pour ces factures …" at bounding box center [1243, 499] width 565 height 57
click at [1159, 527] on p "Anais / Bonjour @ [PERSON_NAME] ﻿ , peux-tu renvoyer une MED pour ces factures …" at bounding box center [1243, 499] width 565 height 57
click at [1175, 522] on p "Anais / Bonjour @ [PERSON_NAME] ﻿ , peux-tu renvoyer une MED pour ces factures …" at bounding box center [1243, 499] width 565 height 57
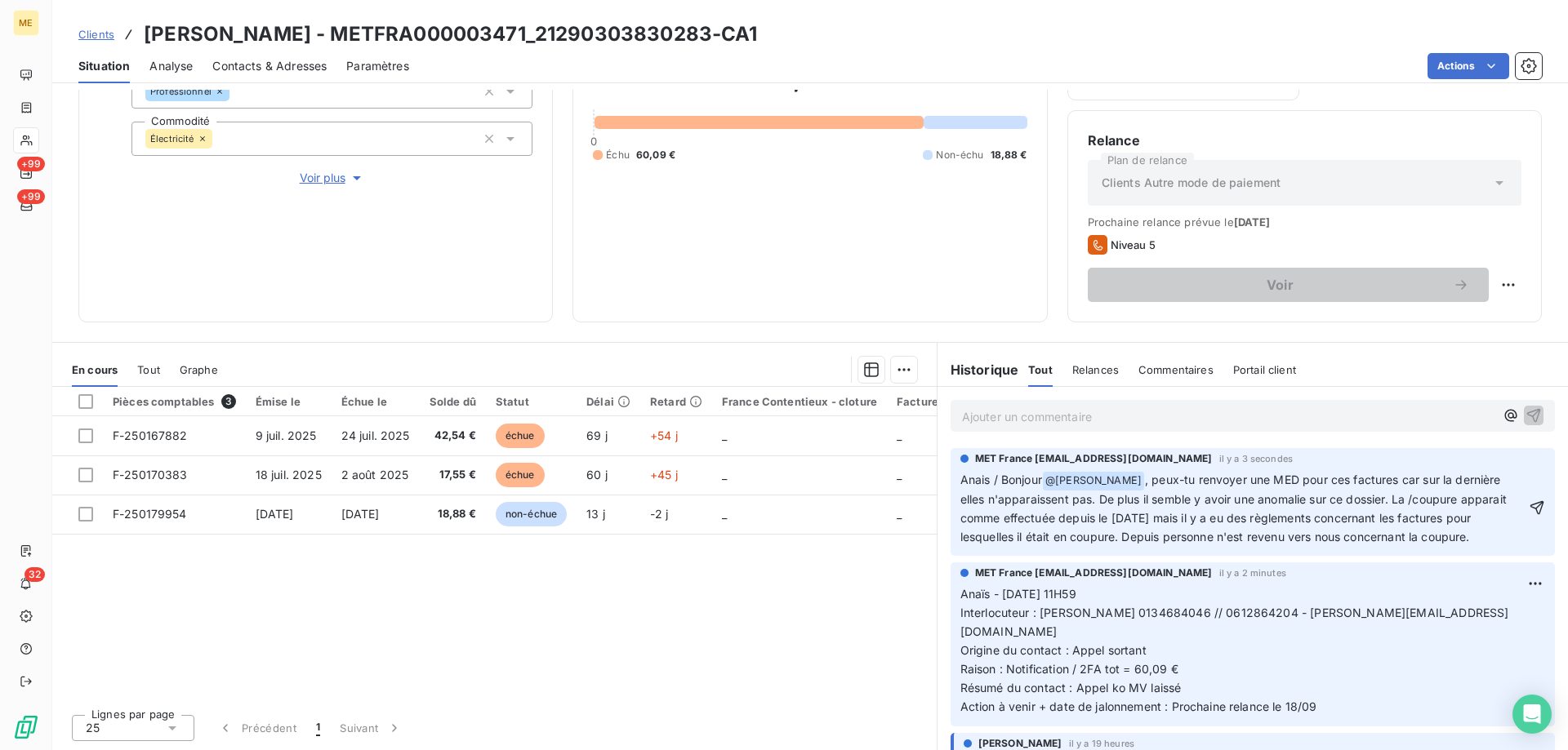
drag, startPoint x: 1235, startPoint y: 536, endPoint x: 1269, endPoint y: 536, distance: 34.0
click at [1236, 536] on span ", peux-tu renvoyer une MED pour ces factures car sur la dernière elles n'appara…" at bounding box center [1236, 508] width 550 height 71
click at [1139, 547] on p "Anais / Bonjour @ [PERSON_NAME] ﻿ , peux-tu renvoyer une MED pour ces factures …" at bounding box center [1243, 509] width 565 height 76
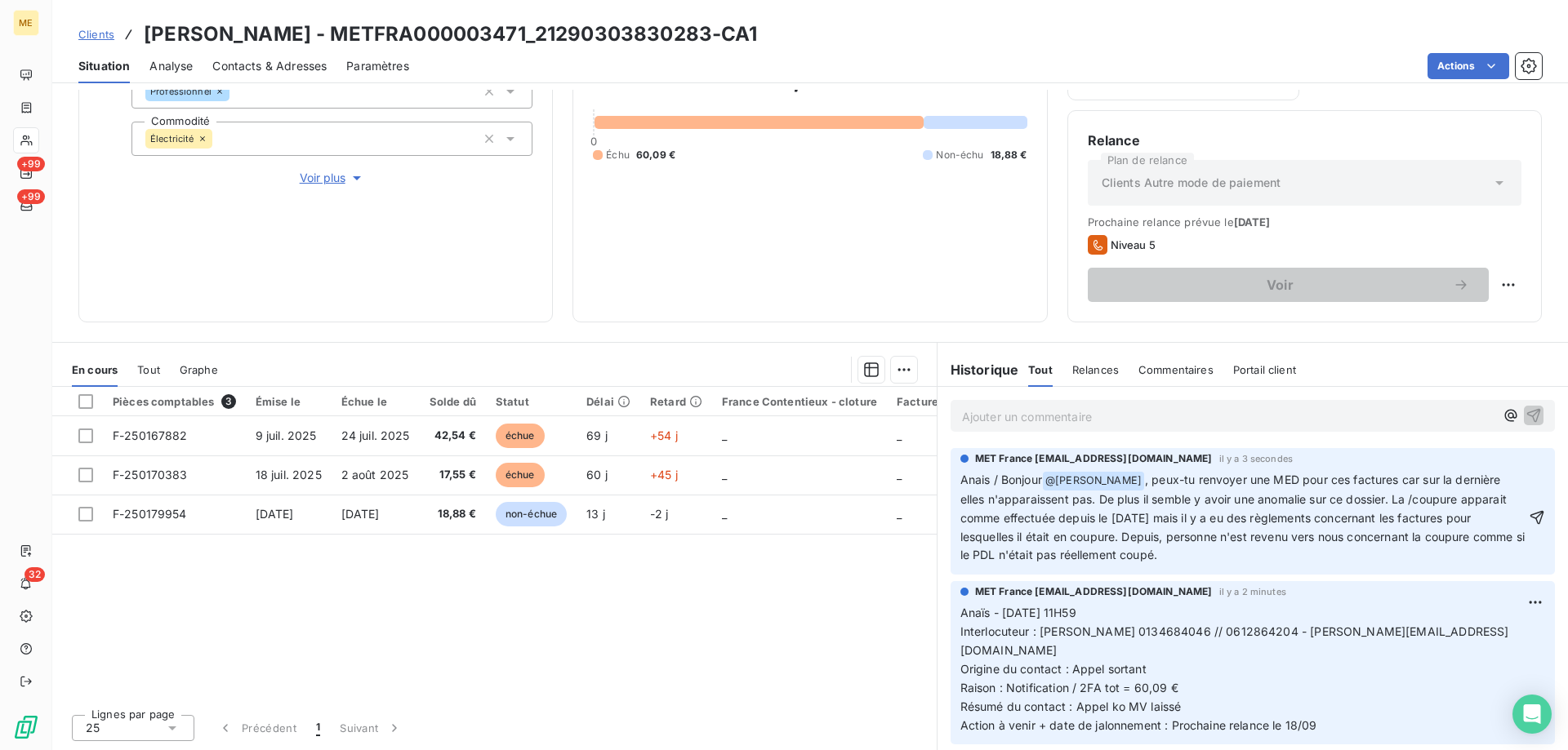
drag, startPoint x: 1284, startPoint y: 558, endPoint x: 998, endPoint y: 564, distance: 286.1
click at [998, 564] on p "Anais / Bonjour @ [PERSON_NAME] ﻿ , peux-tu renvoyer une MED pour ces factures …" at bounding box center [1243, 518] width 565 height 94
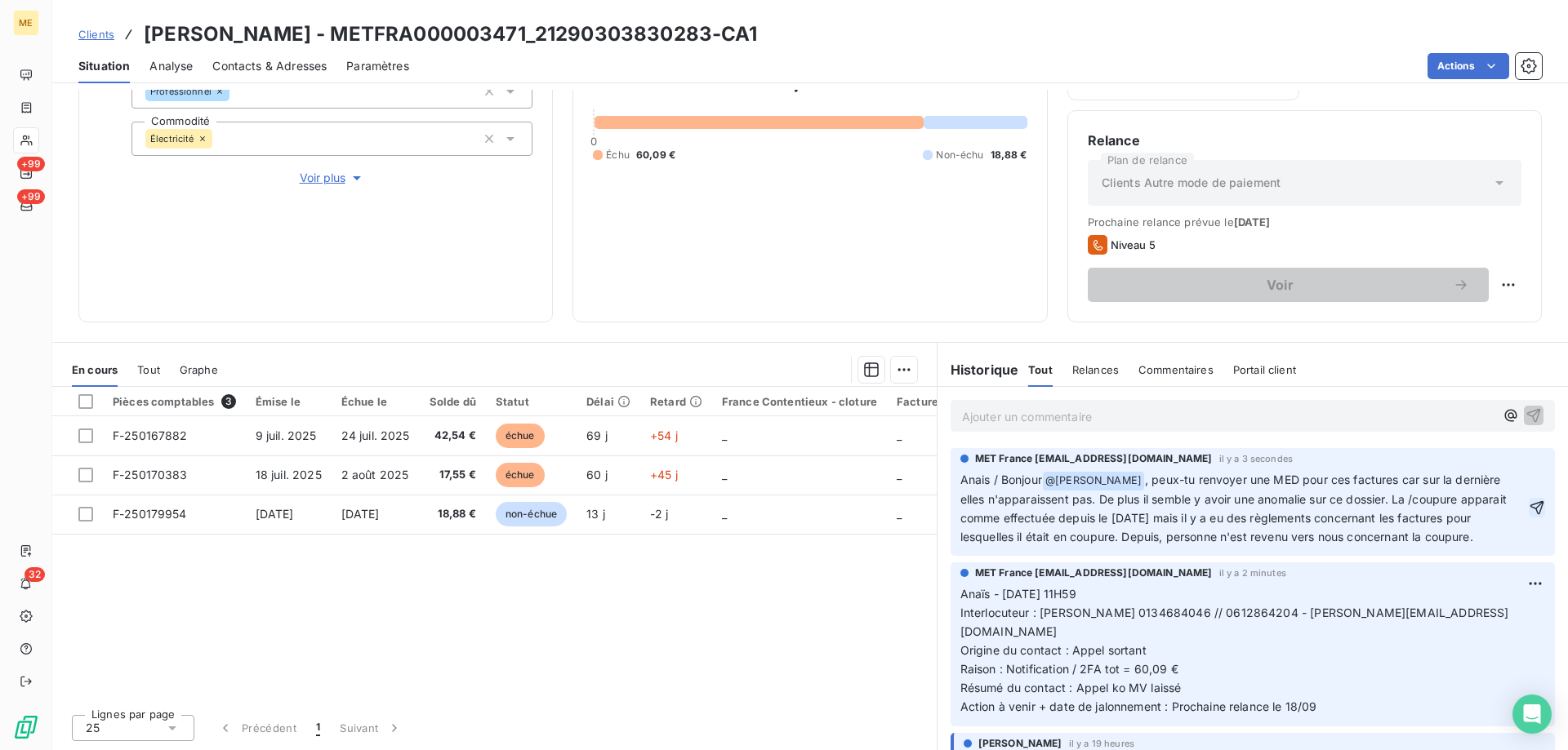
click at [1529, 509] on icon "button" at bounding box center [1537, 507] width 16 height 16
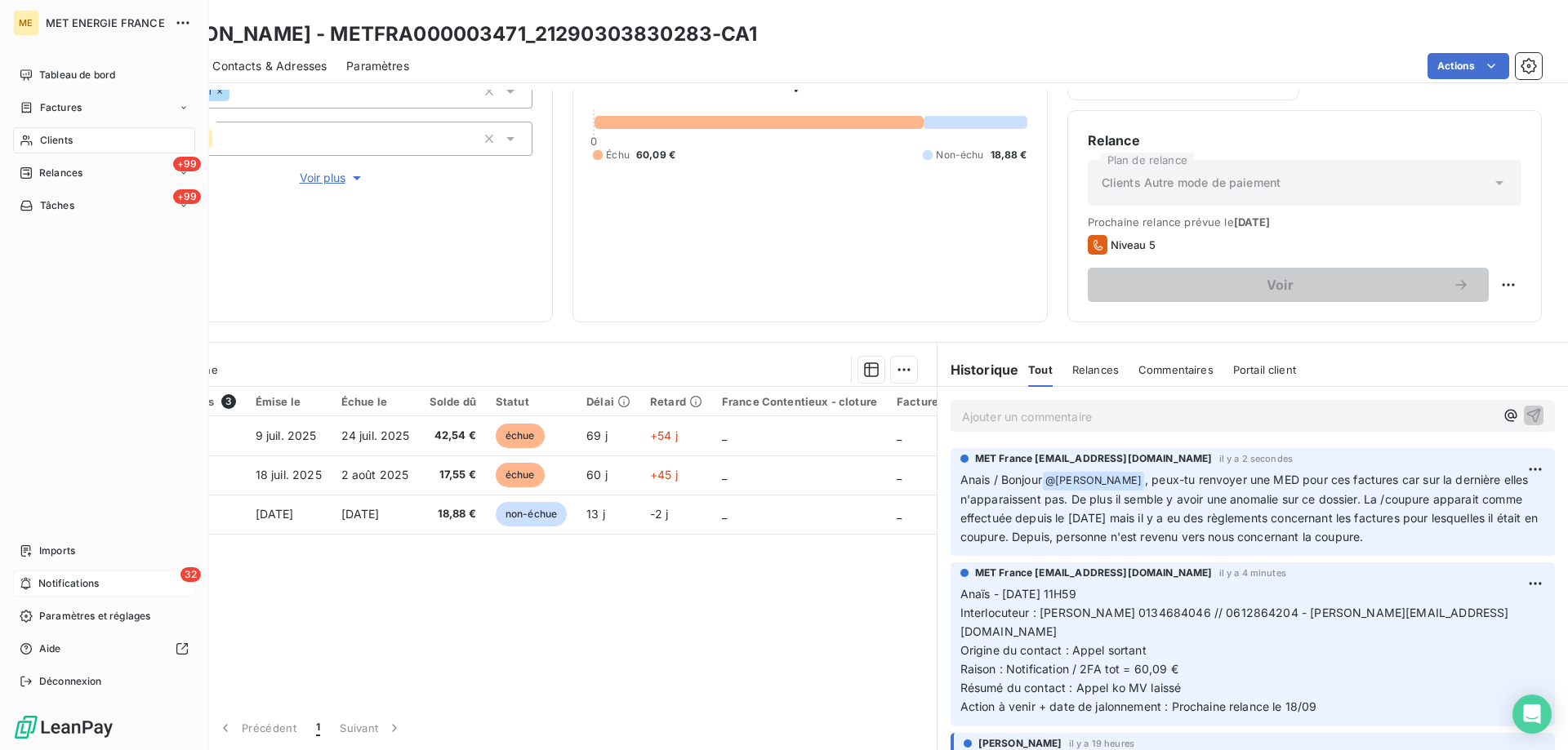
click at [58, 582] on span "Notifications" at bounding box center [69, 584] width 60 height 15
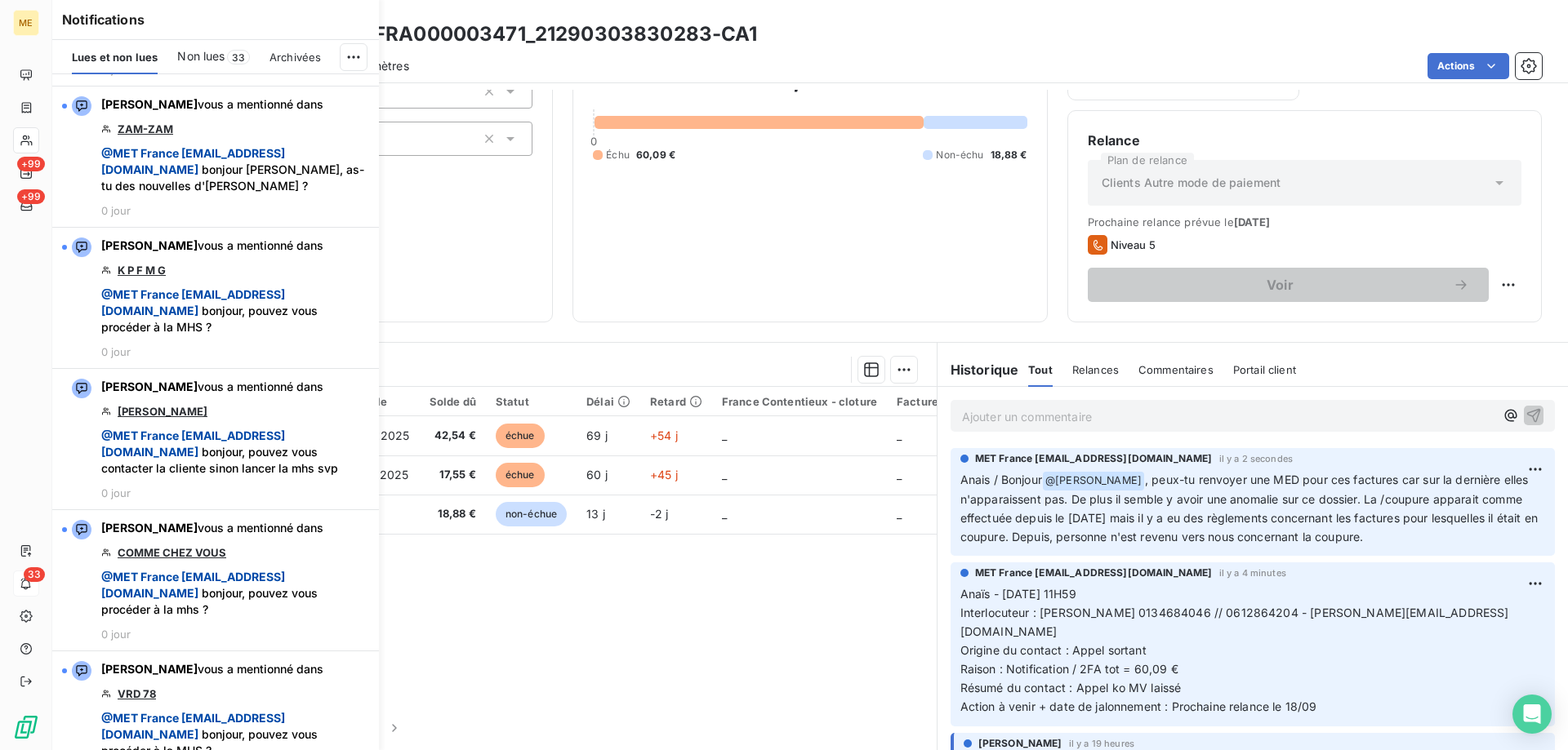
scroll to position [4000, 0]
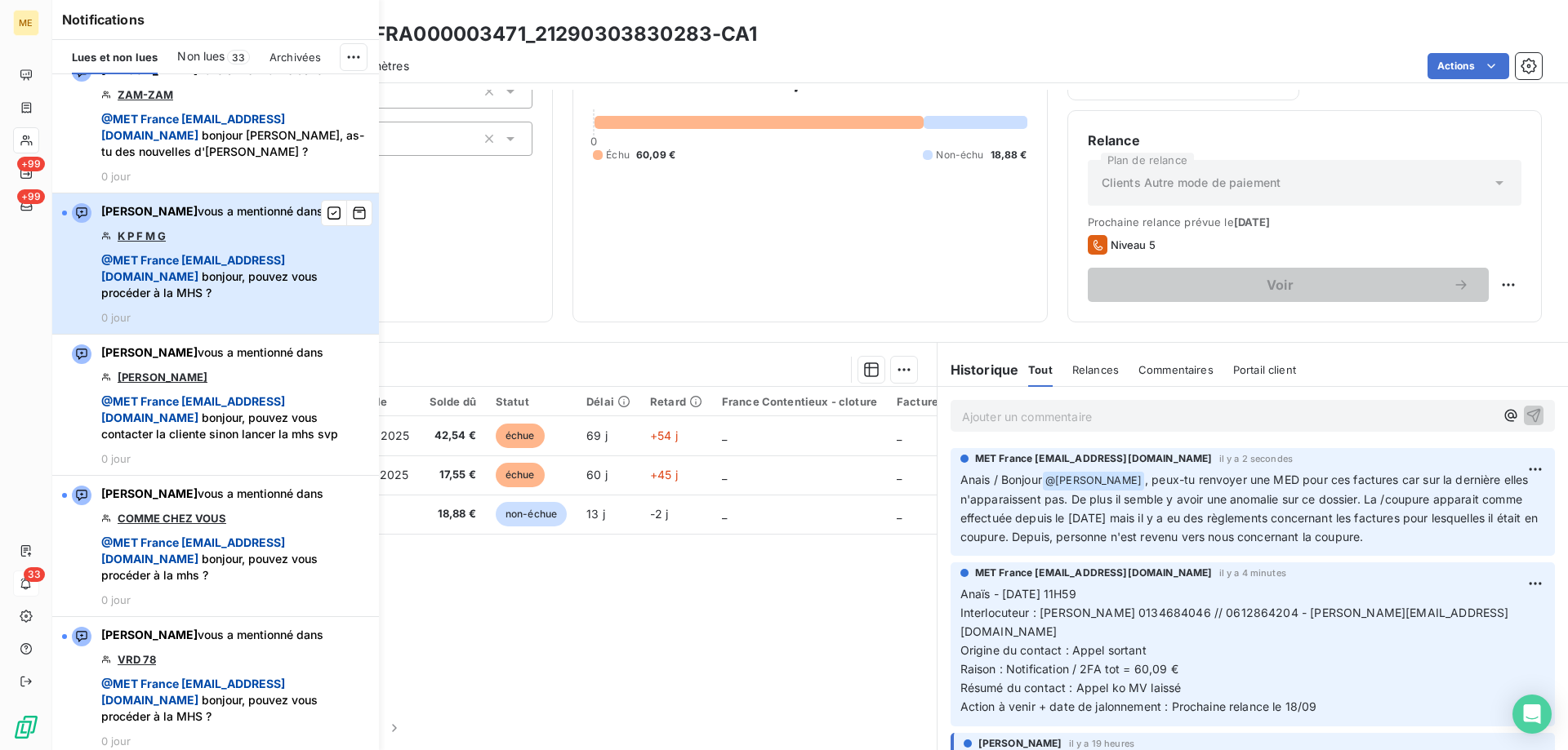
click at [264, 282] on div "[PERSON_NAME] vous a mentionné dans K P F M G @ MET [GEOGRAPHIC_DATA] [EMAIL_AD…" at bounding box center [236, 264] width 268 height 121
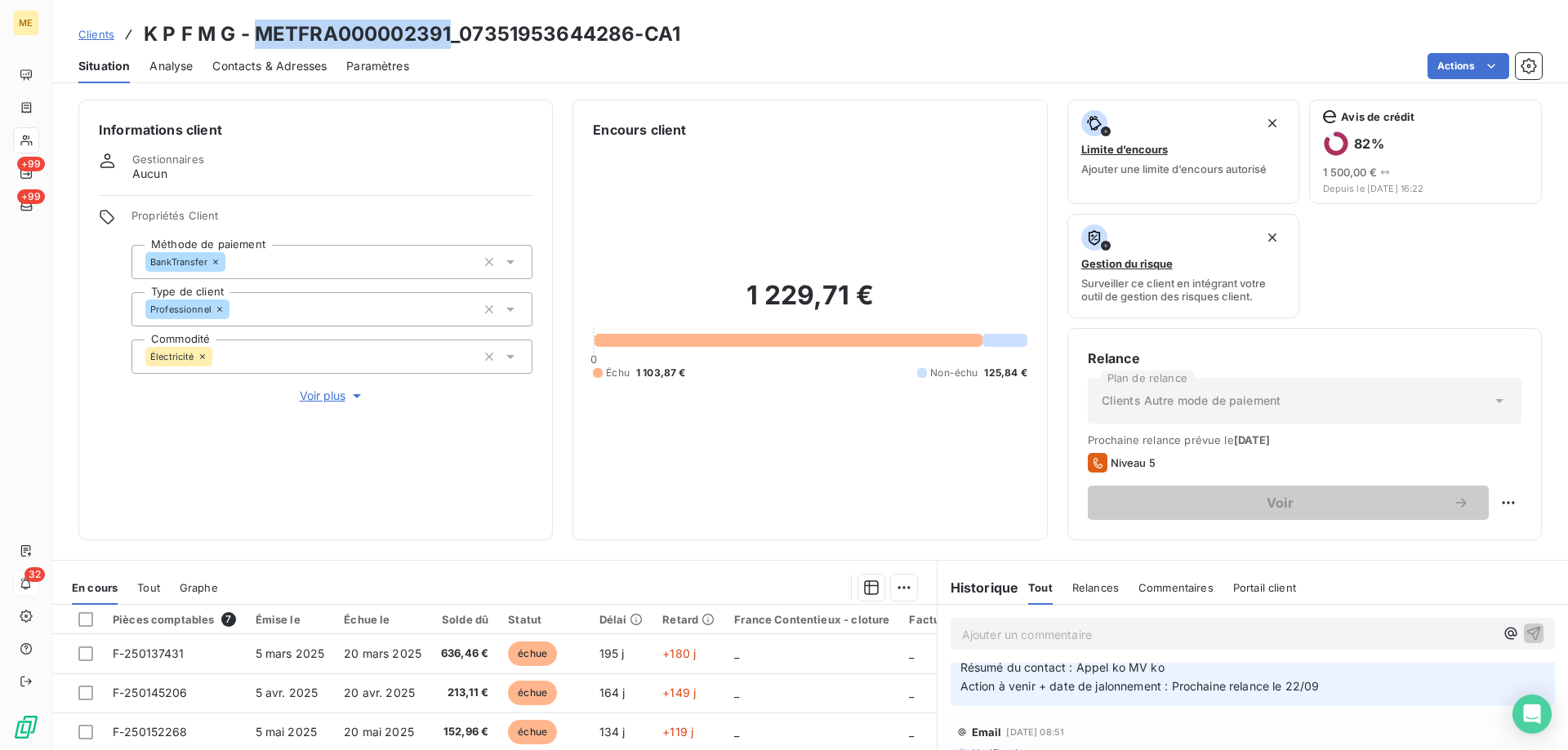
drag, startPoint x: 449, startPoint y: 25, endPoint x: 253, endPoint y: 40, distance: 196.6
click at [253, 40] on h3 "K P F M G - METFRA000002391_07351953644286-CA1" at bounding box center [412, 34] width 537 height 29
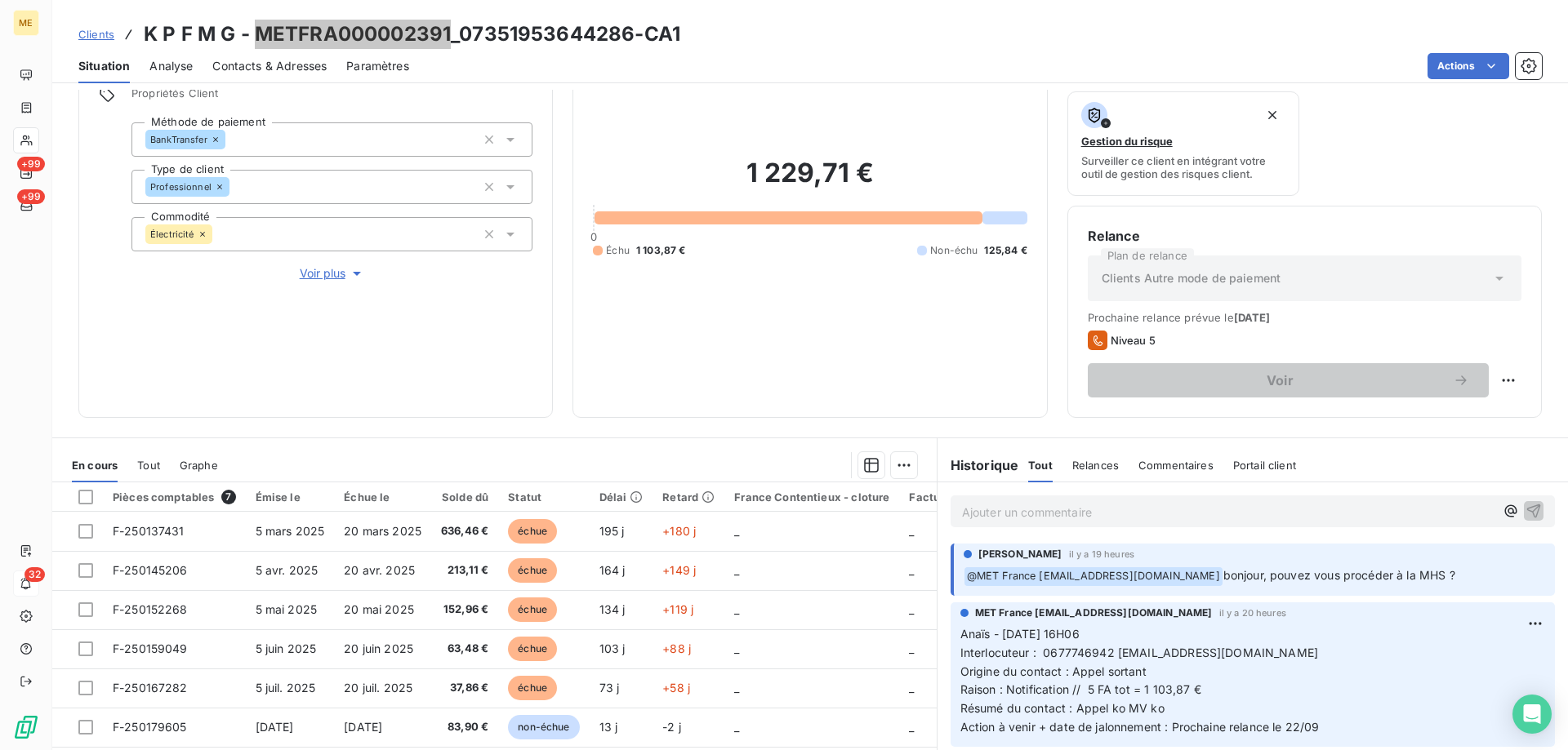
scroll to position [218, 0]
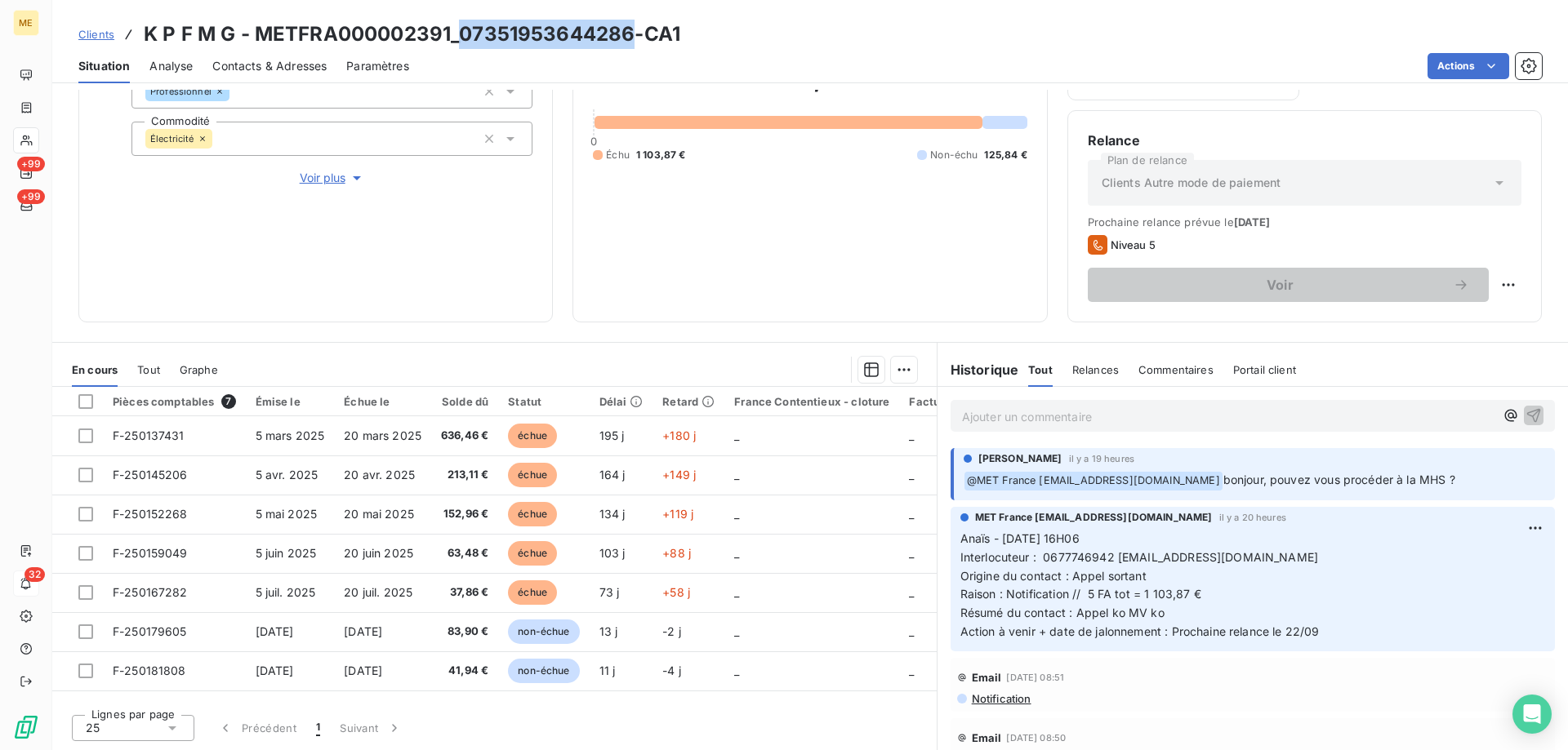
drag, startPoint x: 629, startPoint y: 35, endPoint x: 462, endPoint y: 45, distance: 167.3
click at [462, 45] on h3 "K P F M G - METFRA000002391_07351953644286-CA1" at bounding box center [412, 34] width 537 height 29
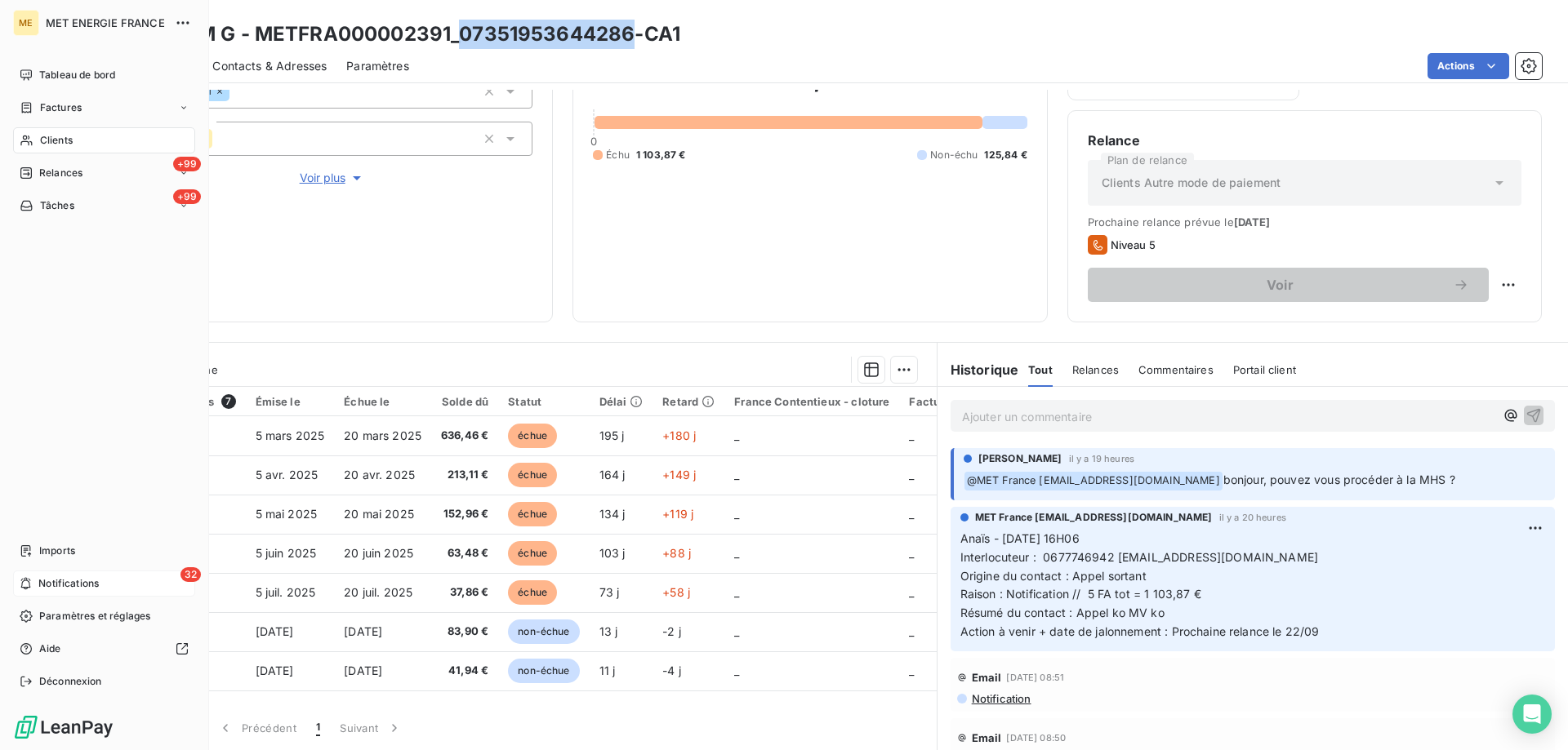
click at [61, 579] on span "Notifications" at bounding box center [69, 584] width 60 height 15
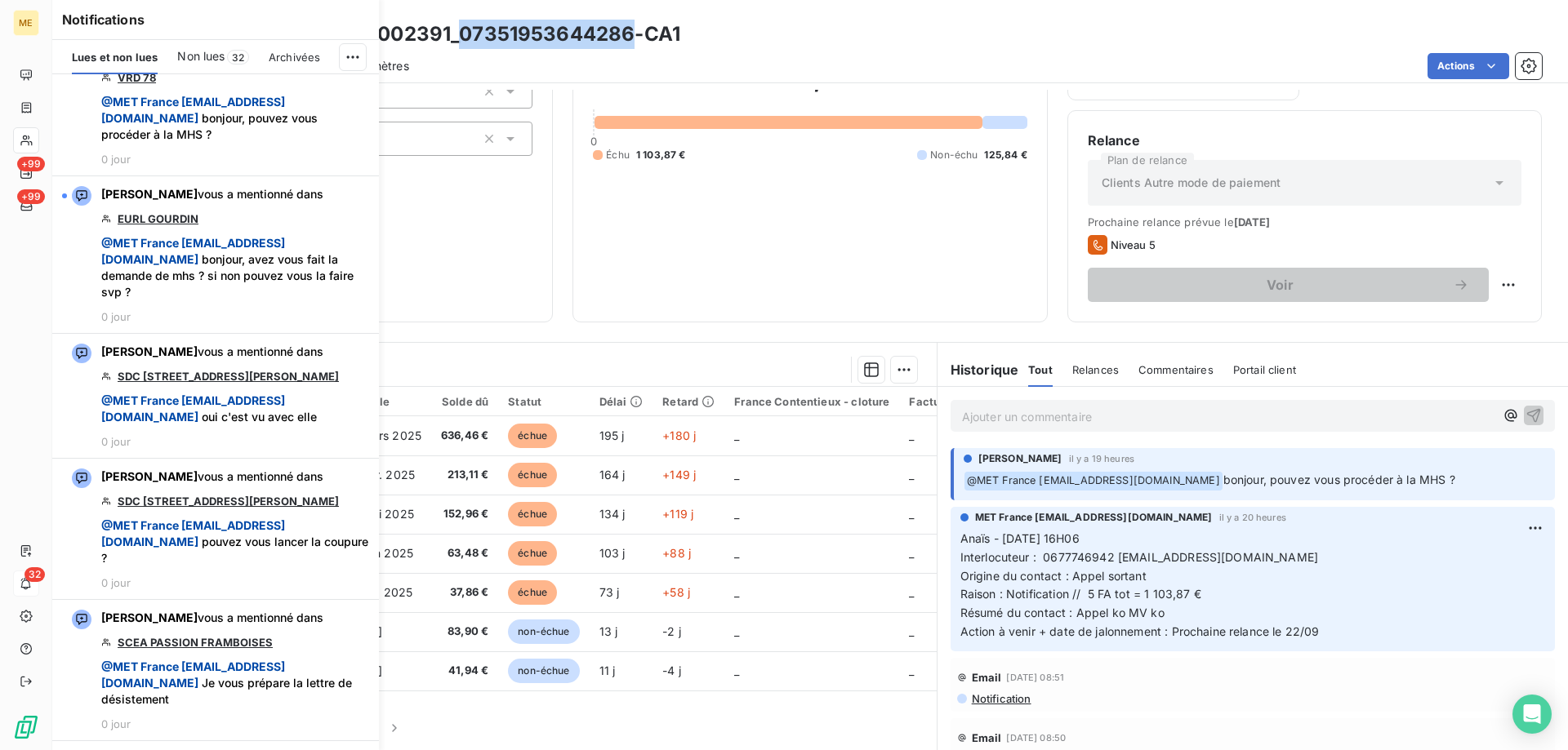
scroll to position [4653, 0]
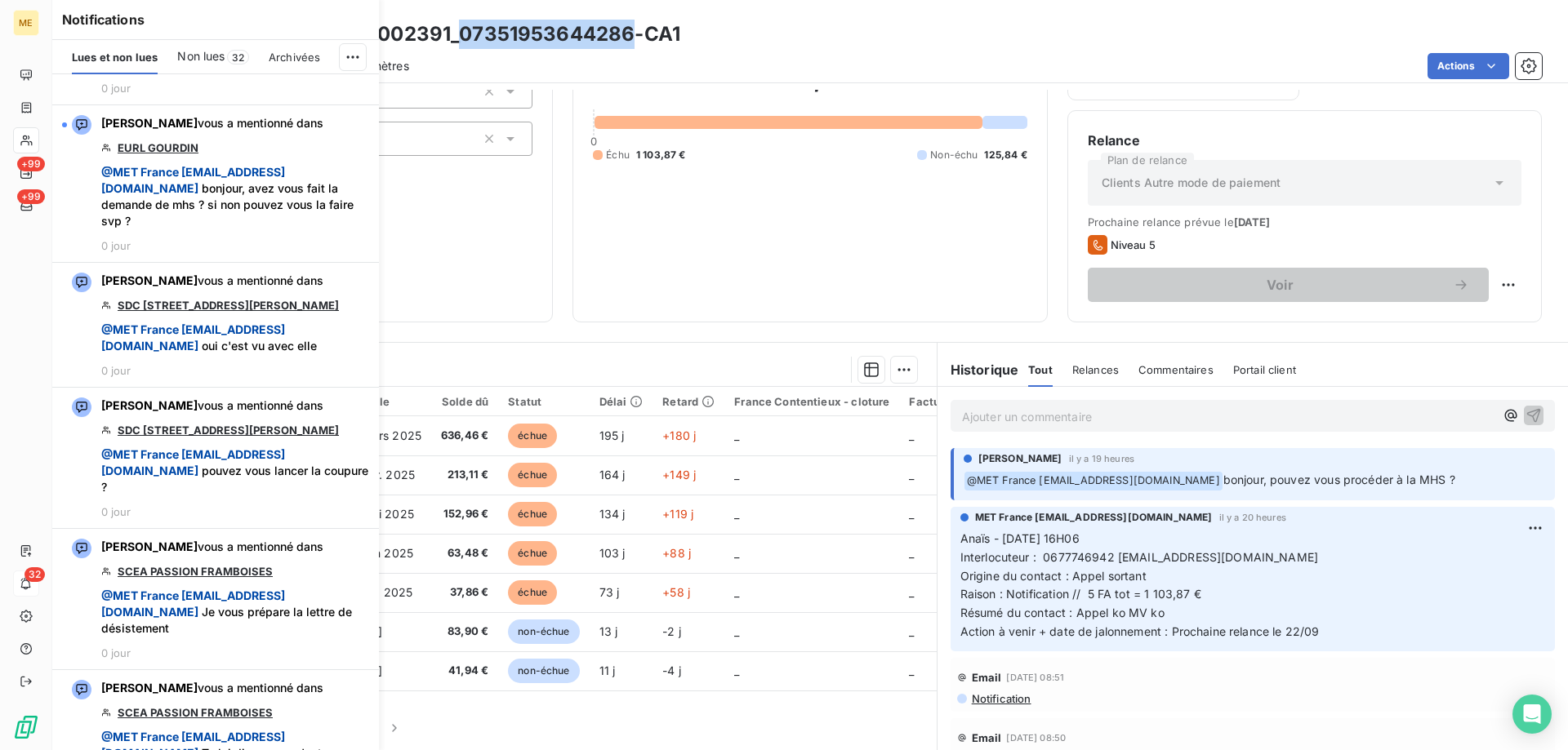
drag, startPoint x: 618, startPoint y: 69, endPoint x: 608, endPoint y: 64, distance: 11.2
click at [618, 69] on div "Actions" at bounding box center [985, 65] width 1114 height 26
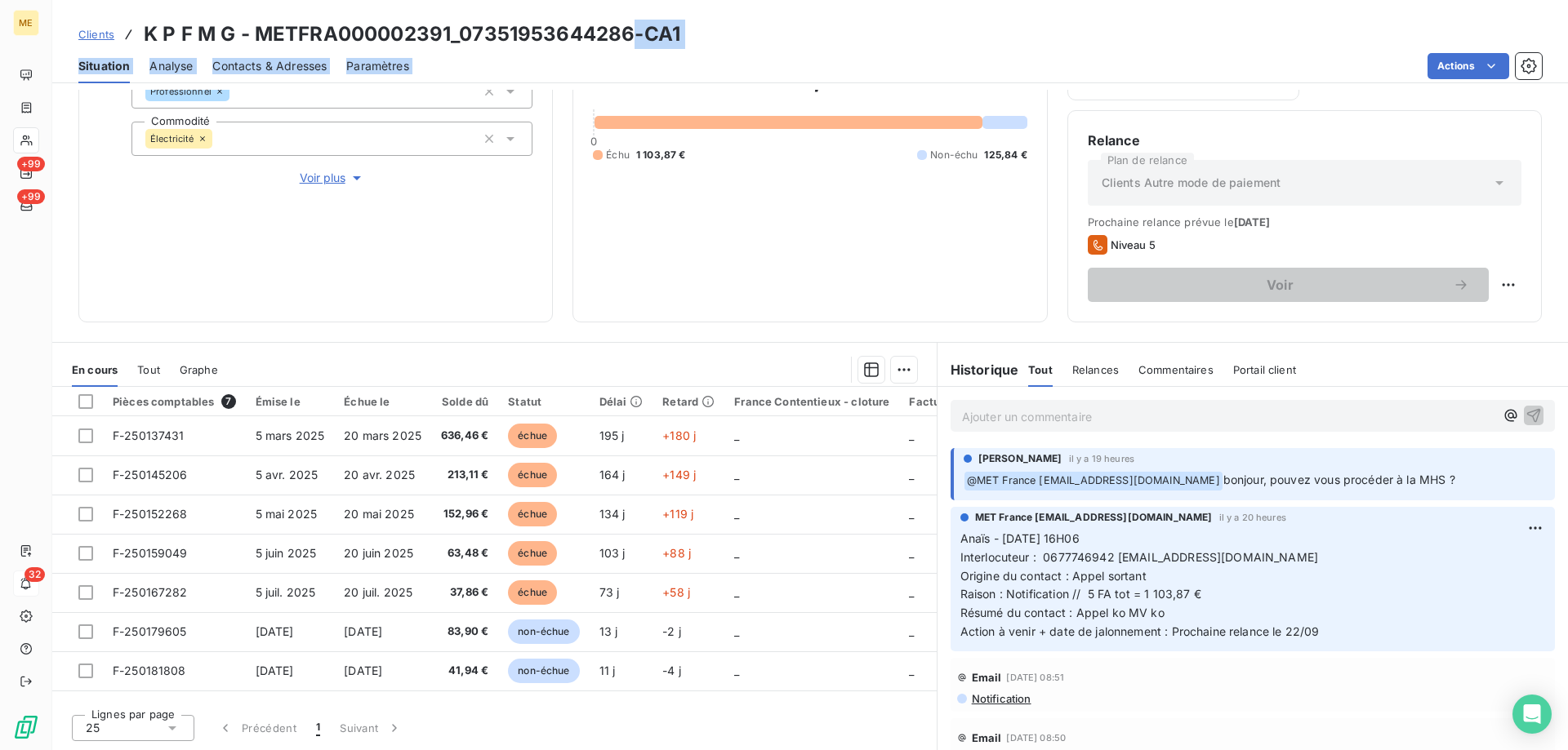
drag, startPoint x: 636, startPoint y: 33, endPoint x: 459, endPoint y: 49, distance: 177.7
click at [459, 49] on div "Clients K P F M G - METFRA000002391_07351953644286-CA1 Situation Analyse Contac…" at bounding box center [810, 41] width 1516 height 83
click at [537, 58] on div "Actions" at bounding box center [985, 65] width 1114 height 26
click at [481, 36] on h3 "K P F M G - METFRA000002391_07351953644286-CA1" at bounding box center [412, 34] width 537 height 29
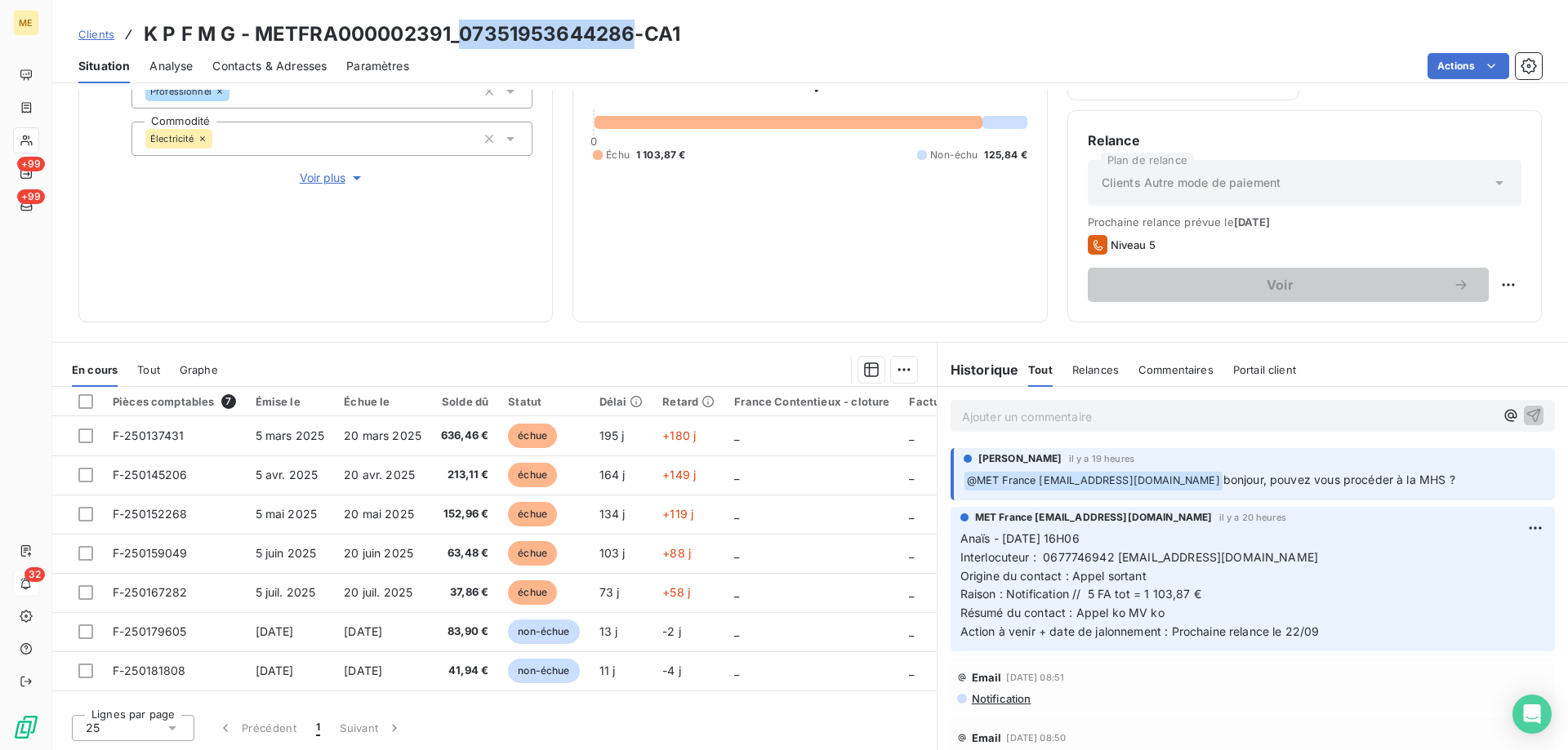
drag, startPoint x: 459, startPoint y: 33, endPoint x: 629, endPoint y: 43, distance: 170.3
click at [629, 38] on h3 "K P F M G - METFRA000002391_07351953644286-CA1" at bounding box center [412, 34] width 537 height 29
click at [503, 47] on h3 "K P F M G - METFRA000002391_07351953644286-CA1" at bounding box center [412, 34] width 537 height 29
click at [576, 35] on h3 "K P F M G - METFRA000002391_07351953644286-CA1" at bounding box center [412, 34] width 537 height 29
drag, startPoint x: 628, startPoint y: 30, endPoint x: 460, endPoint y: 29, distance: 168.0
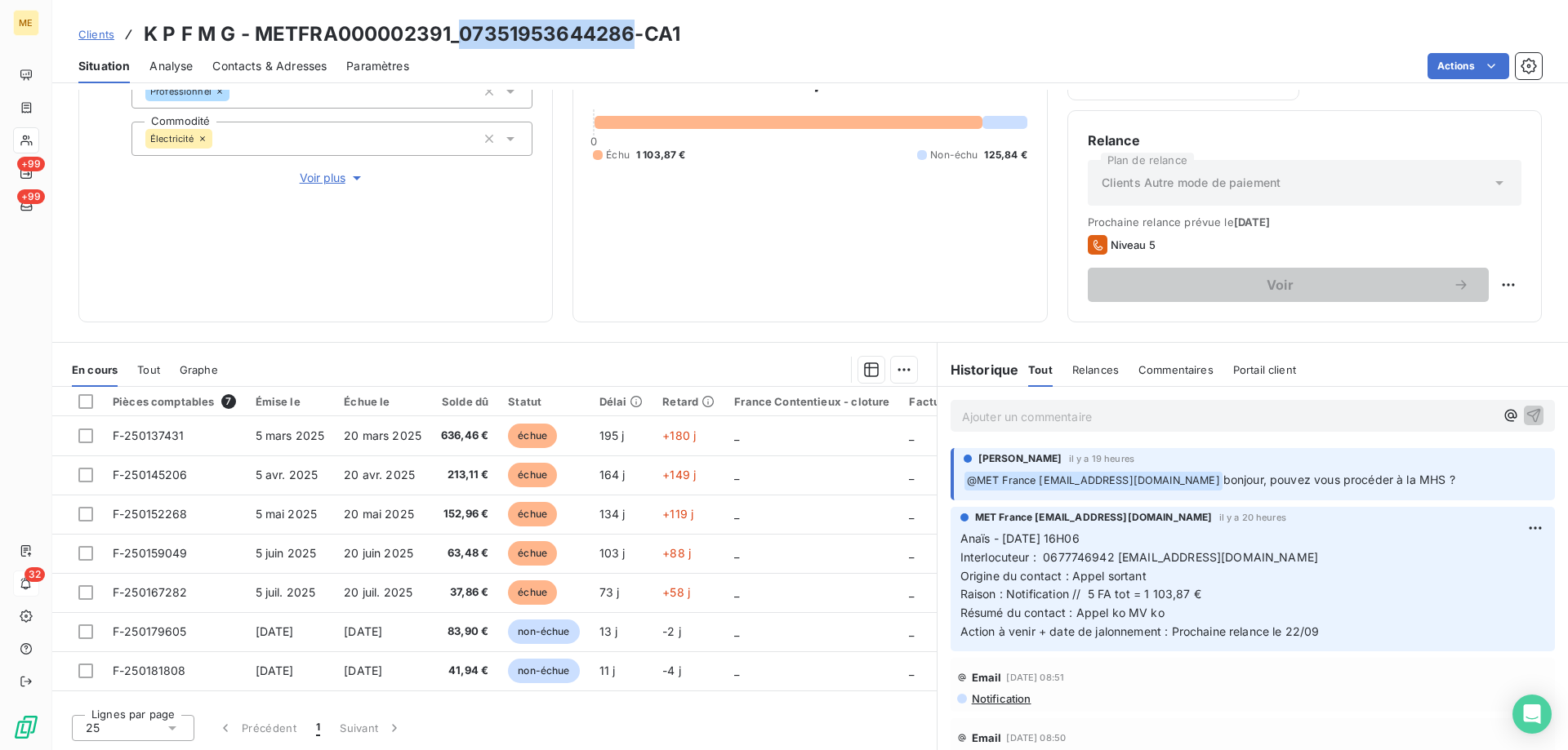
click at [460, 29] on h3 "K P F M G - METFRA000002391_07351953644286-CA1" at bounding box center [412, 34] width 537 height 29
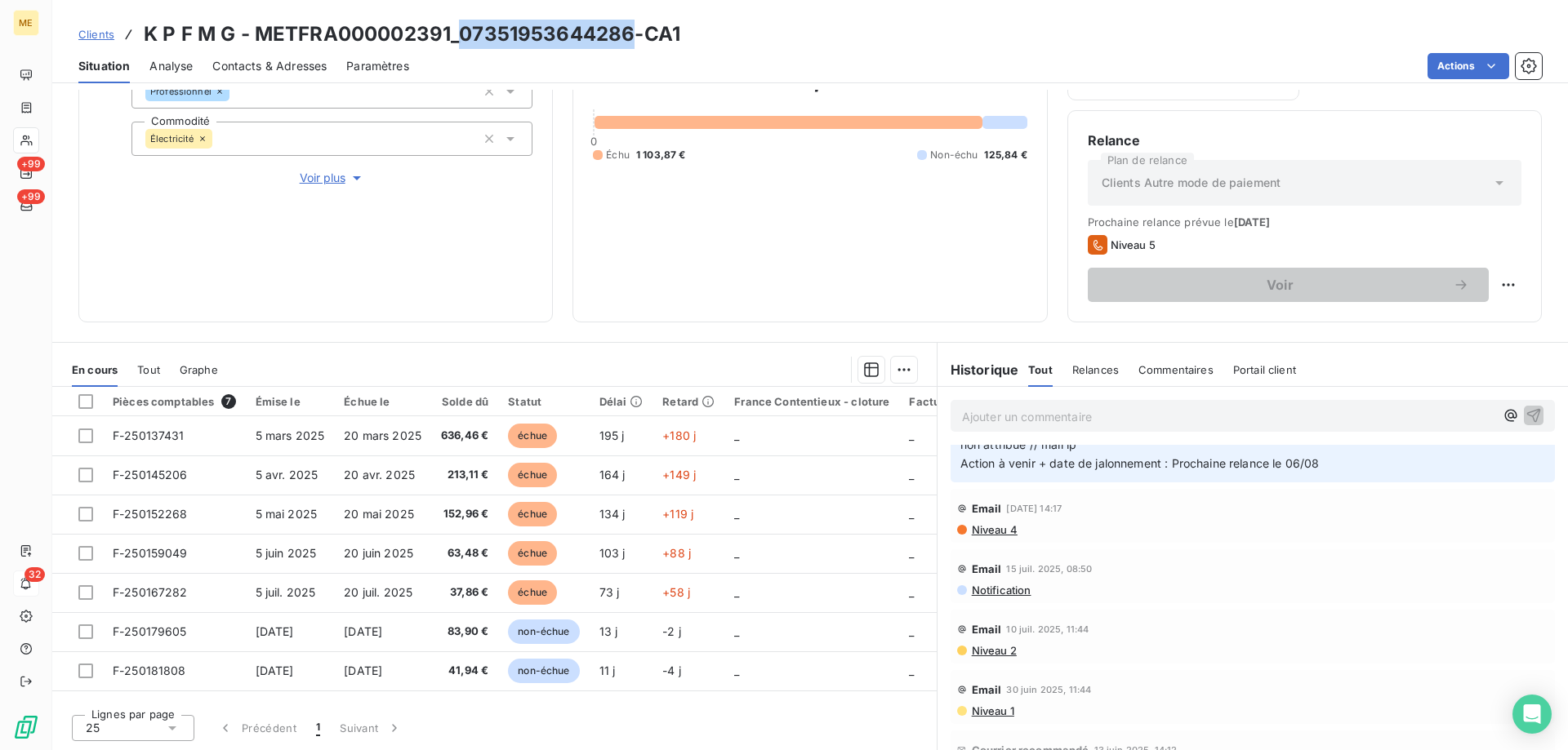
scroll to position [1715, 0]
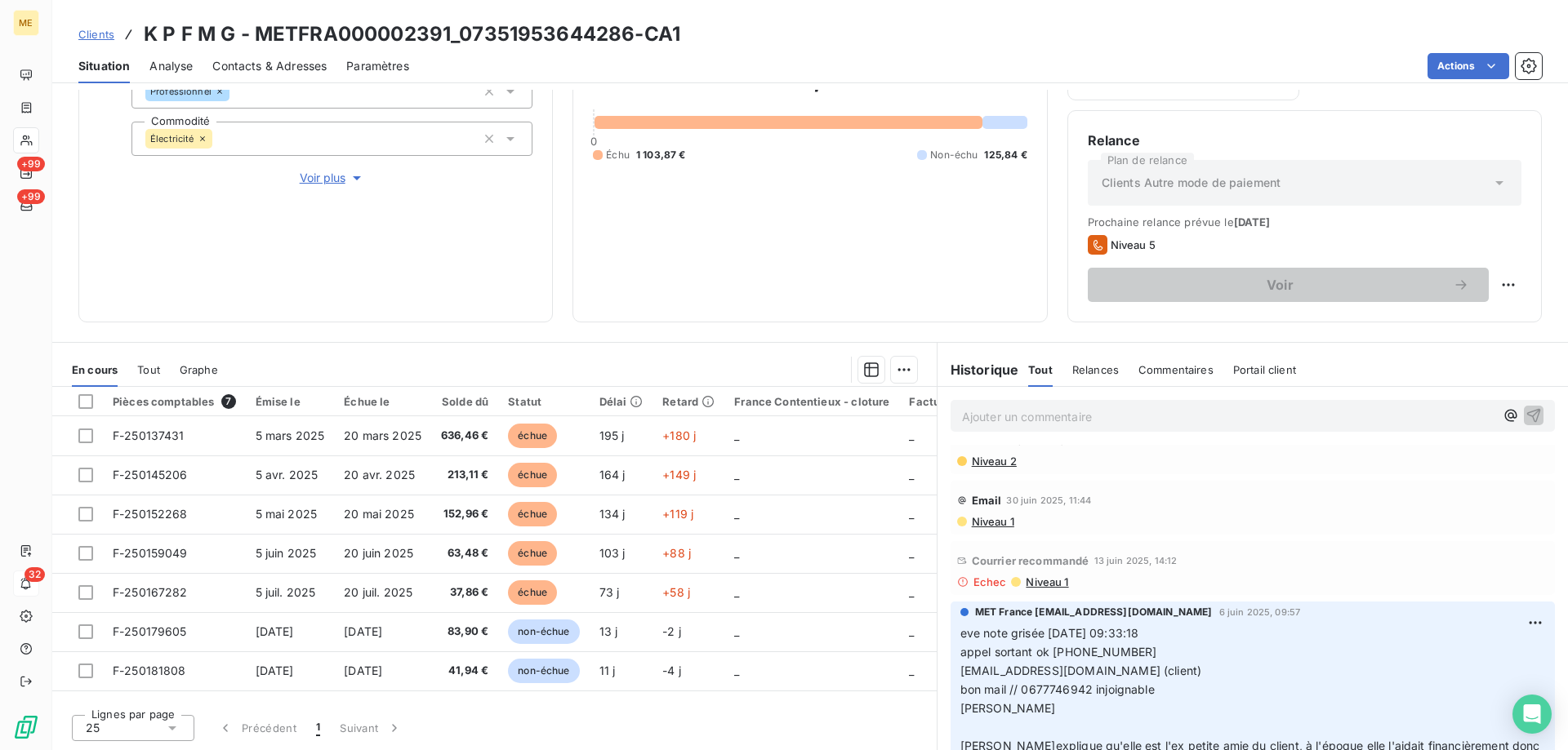
click at [1037, 588] on span "Niveau 1" at bounding box center [1046, 582] width 44 height 13
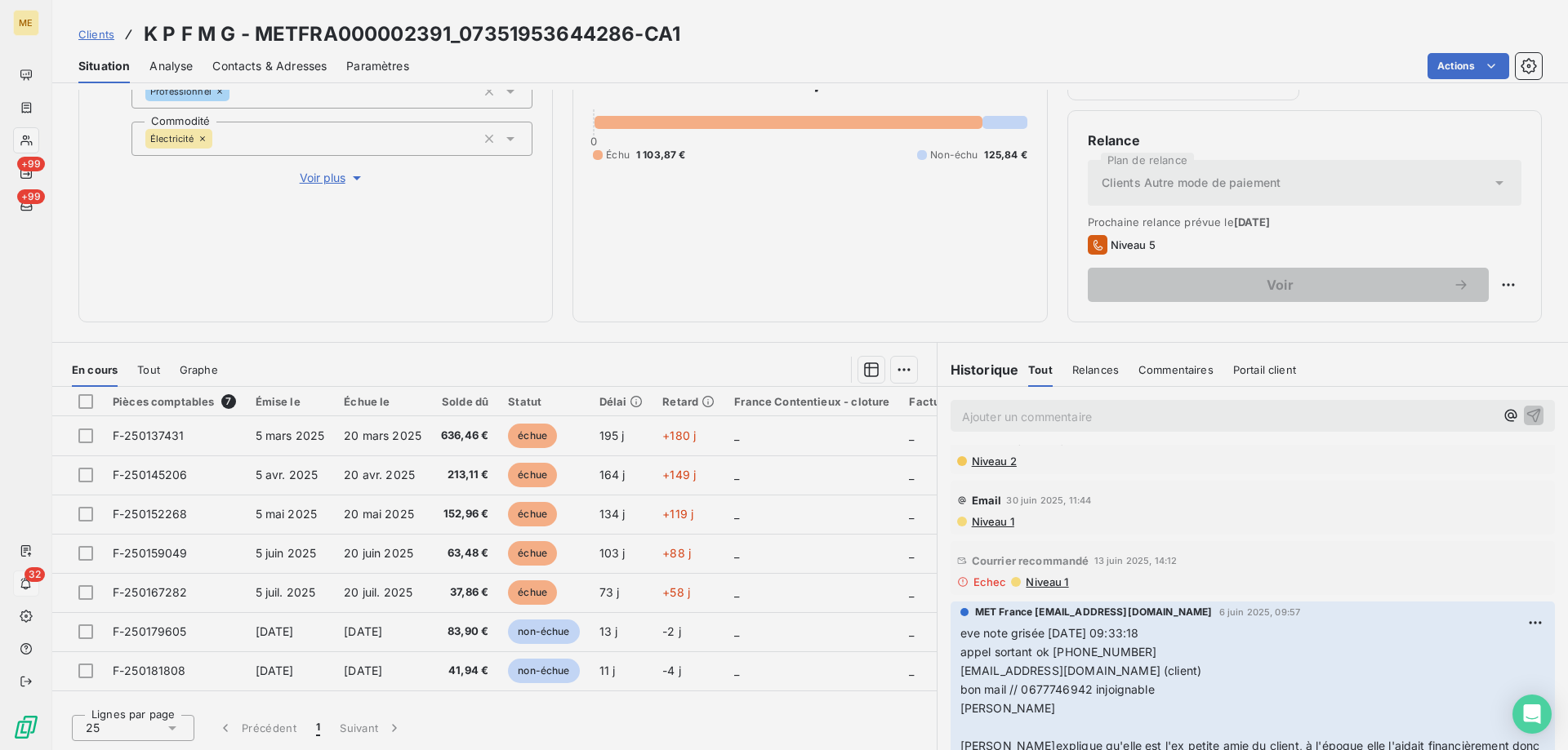
scroll to position [1733, 0]
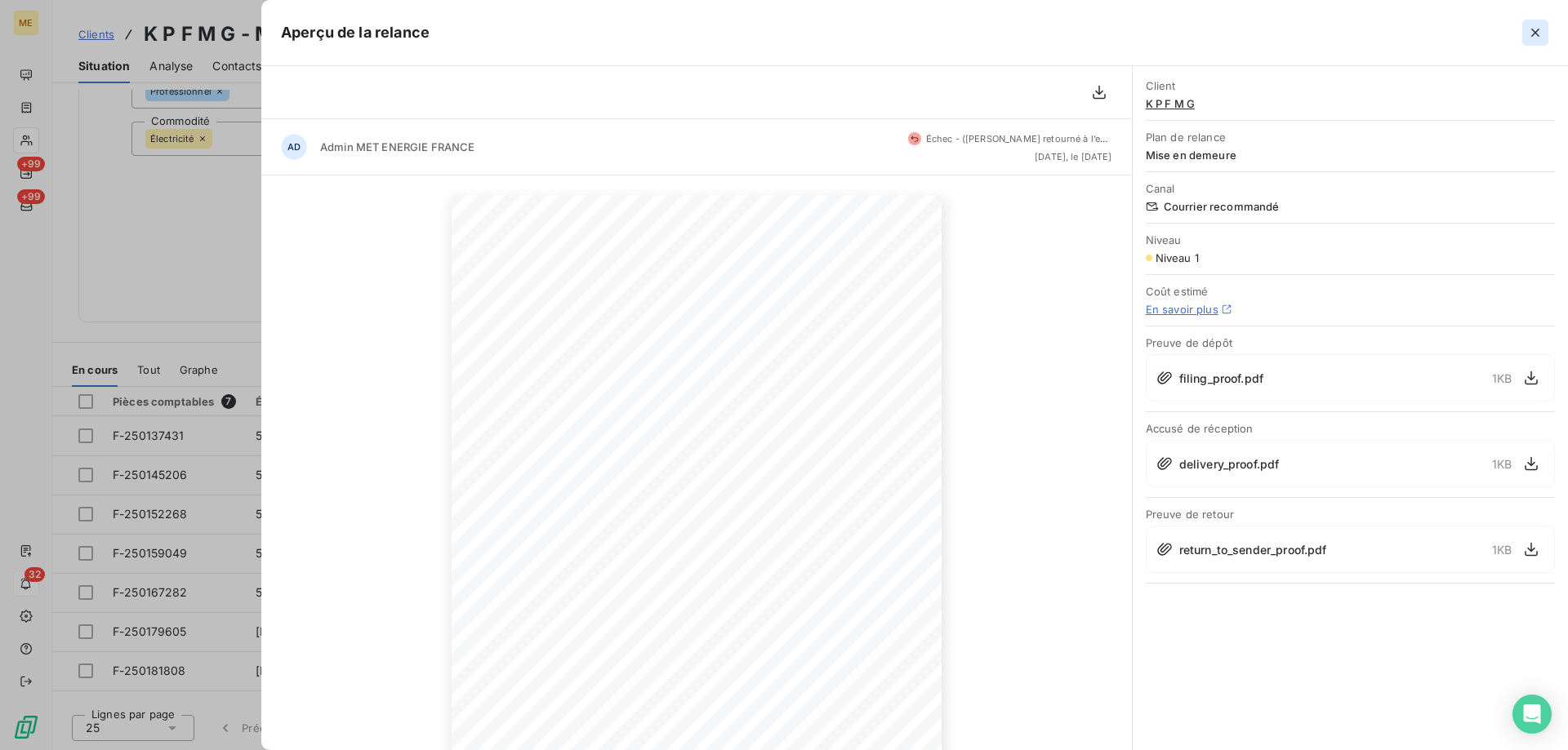
click at [1545, 27] on button "button" at bounding box center [1535, 32] width 26 height 26
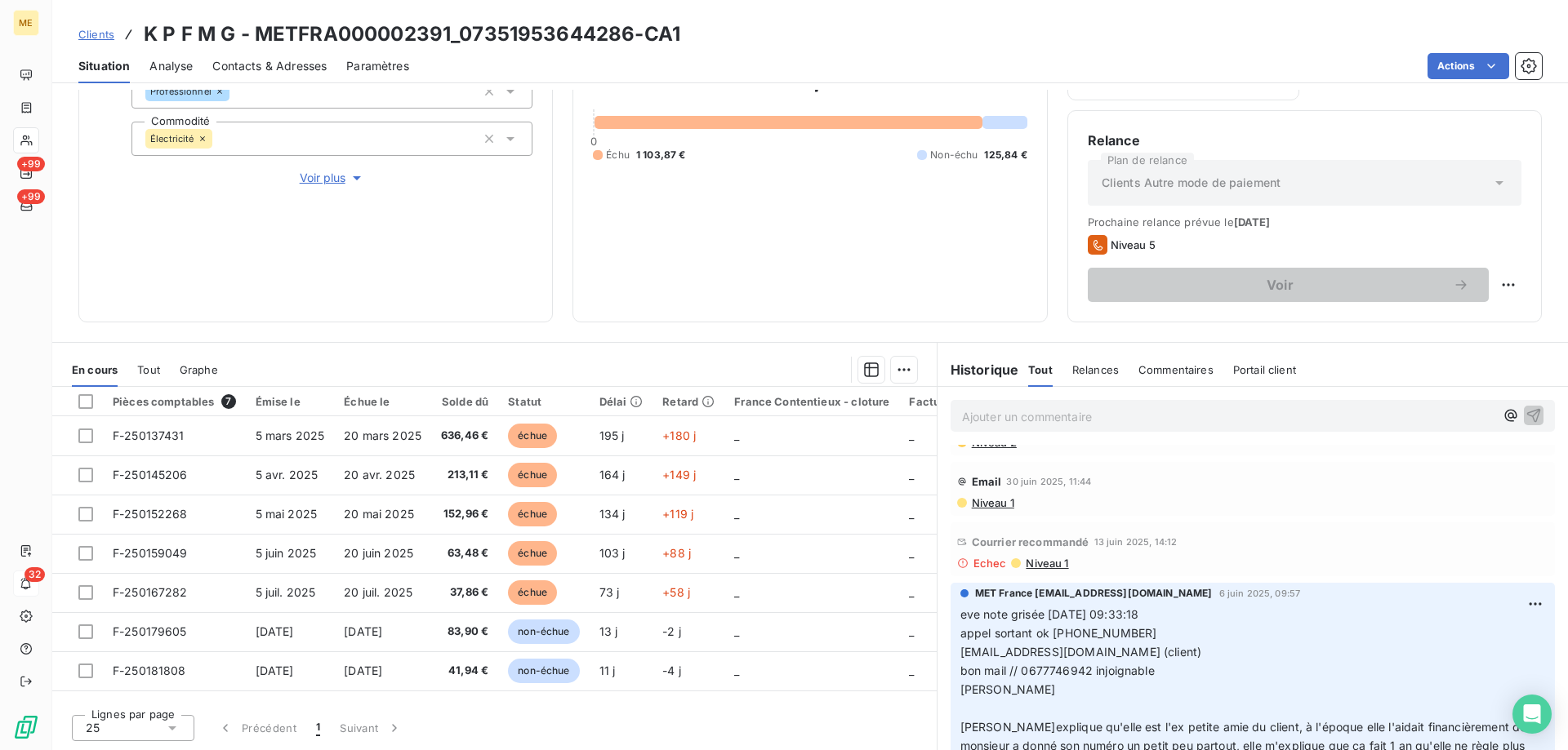
click at [1150, 411] on p "Ajouter un commentaire ﻿" at bounding box center [1228, 416] width 532 height 20
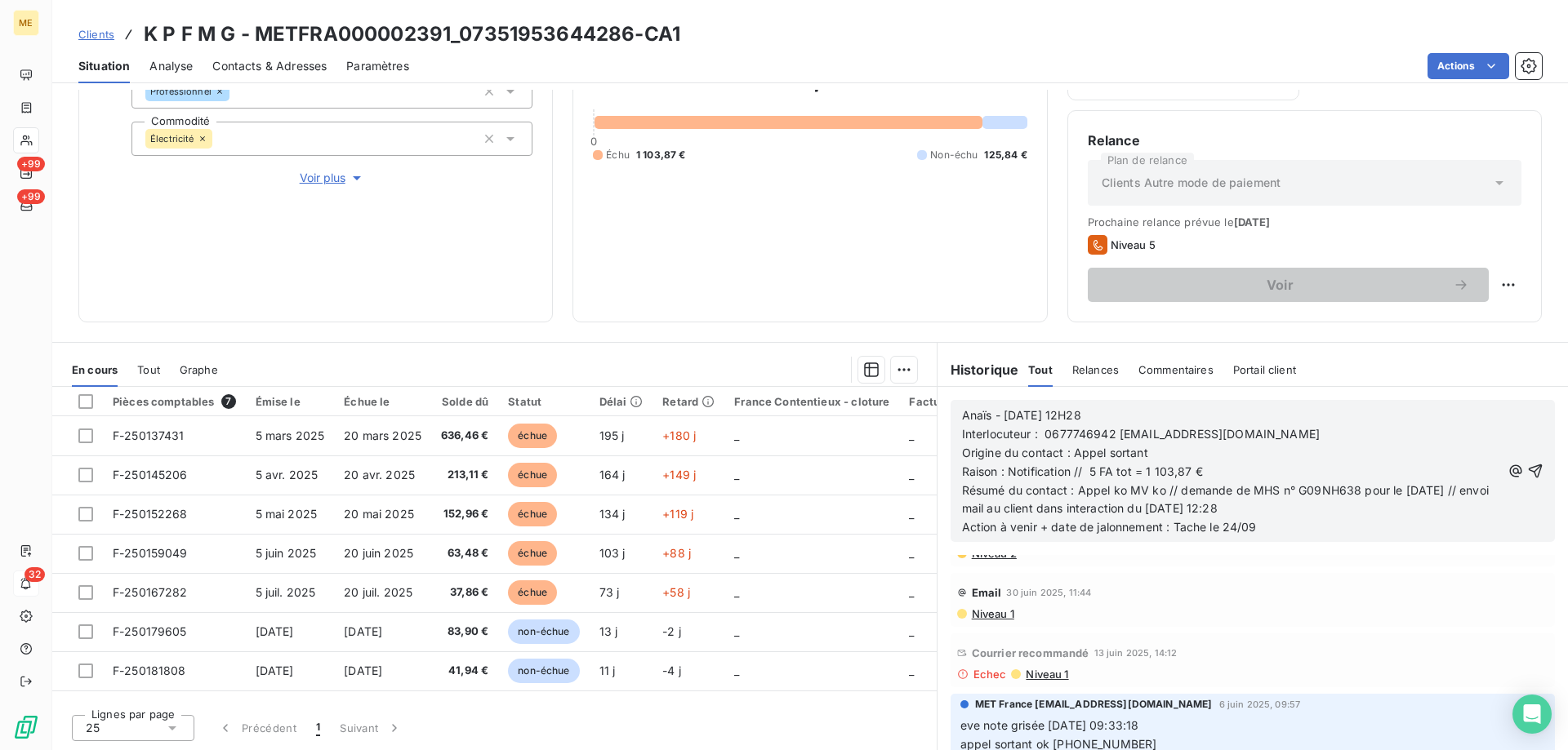
scroll to position [1844, 0]
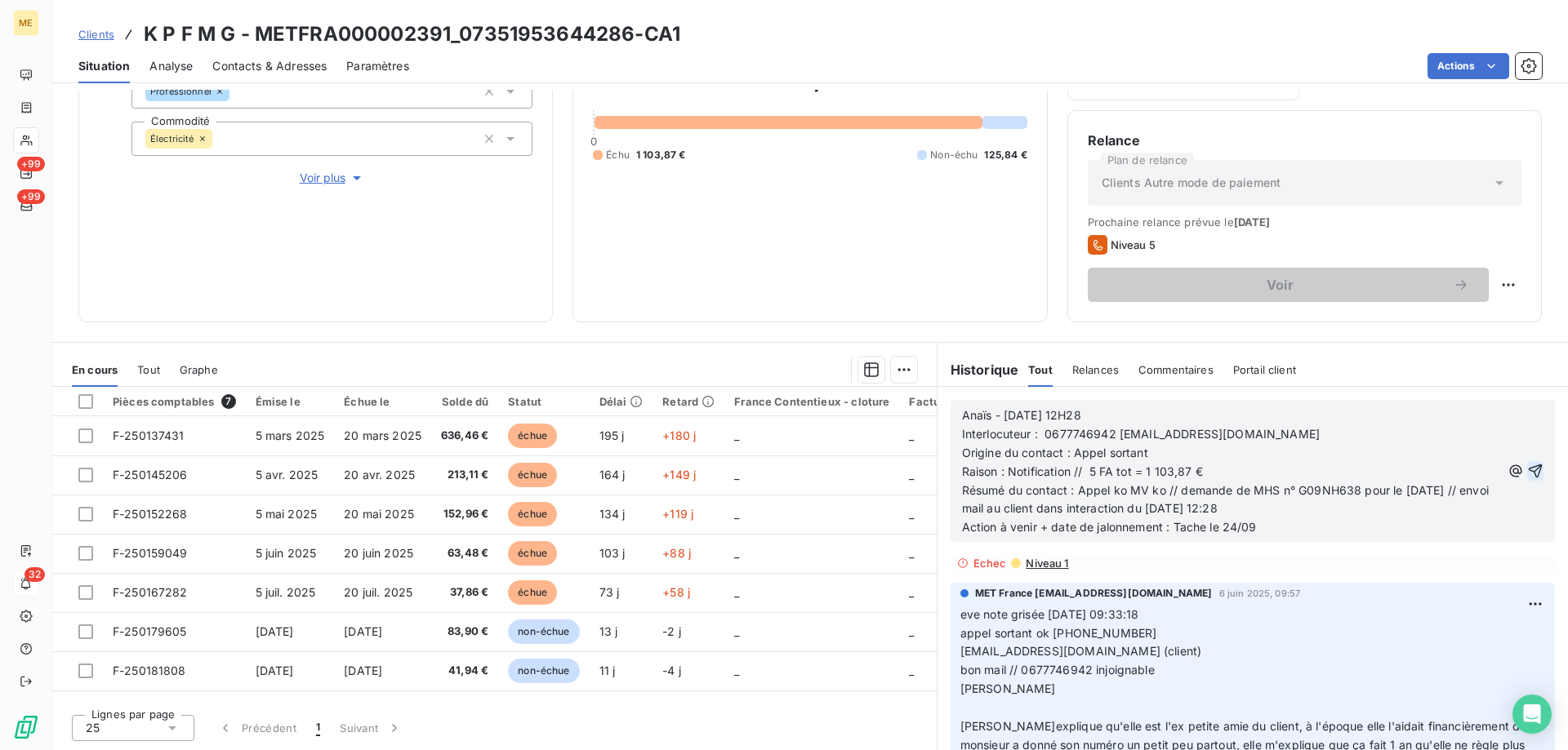
click at [1529, 469] on icon "button" at bounding box center [1536, 471] width 14 height 14
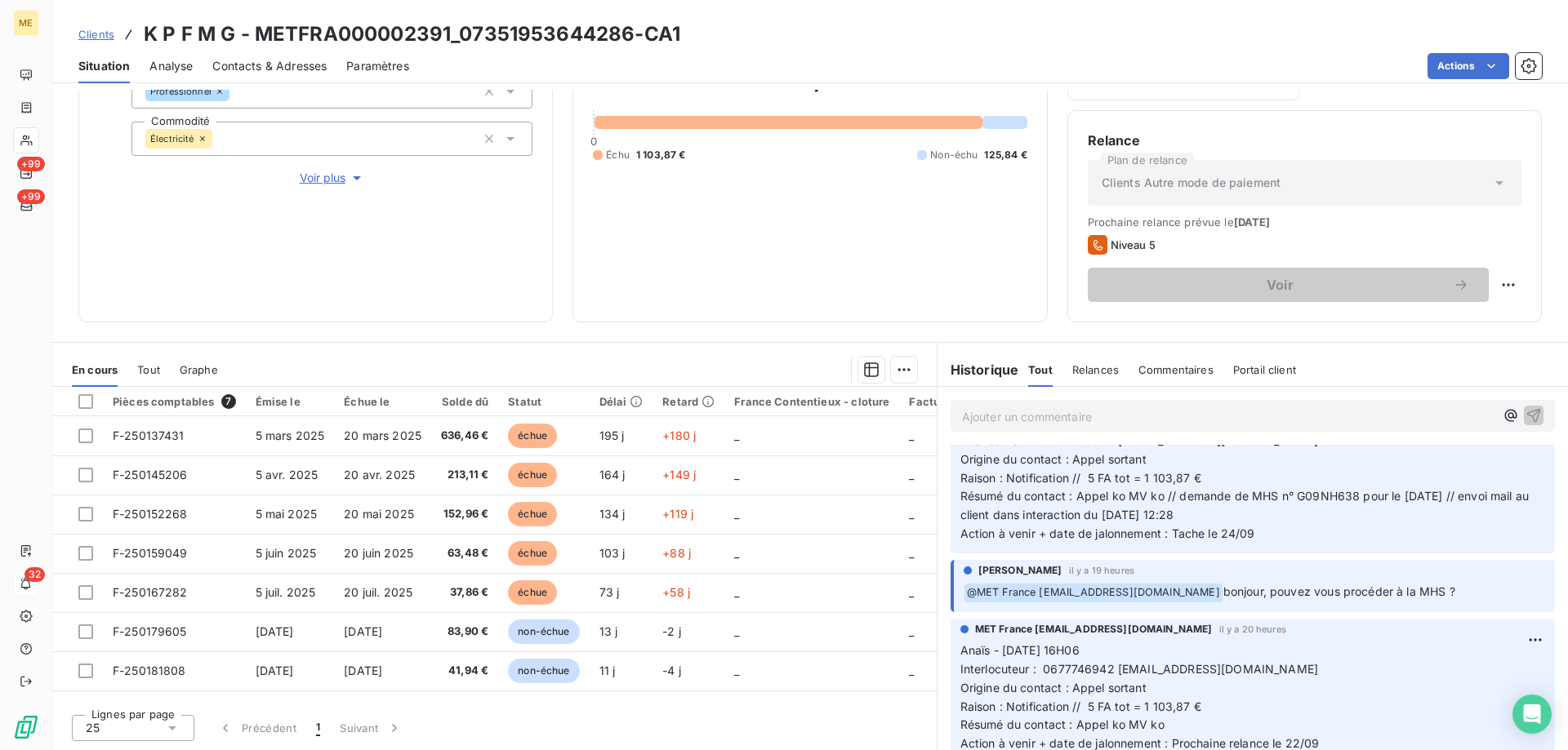
scroll to position [0, 0]
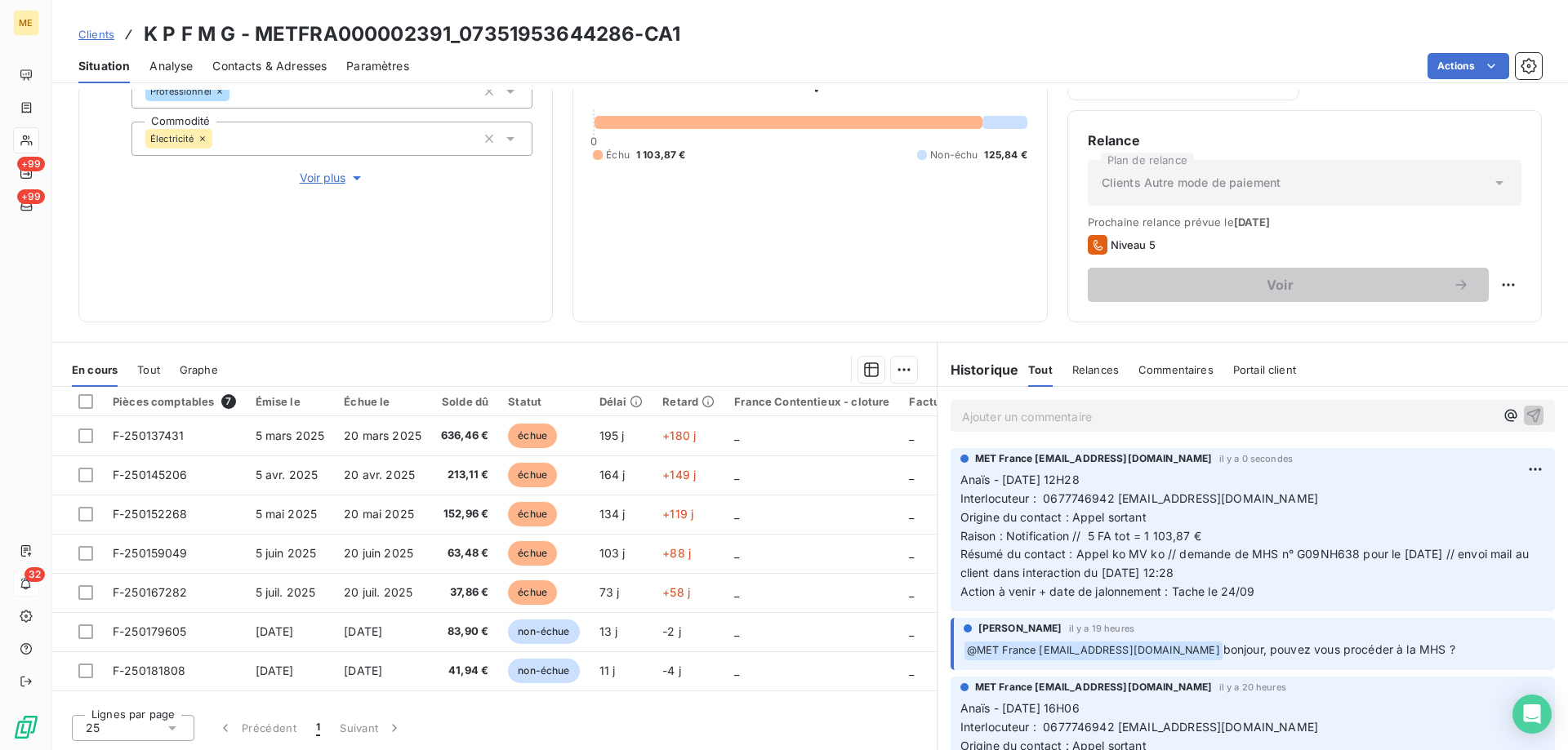
click at [1141, 419] on p "Ajouter un commentaire ﻿" at bounding box center [1228, 416] width 532 height 20
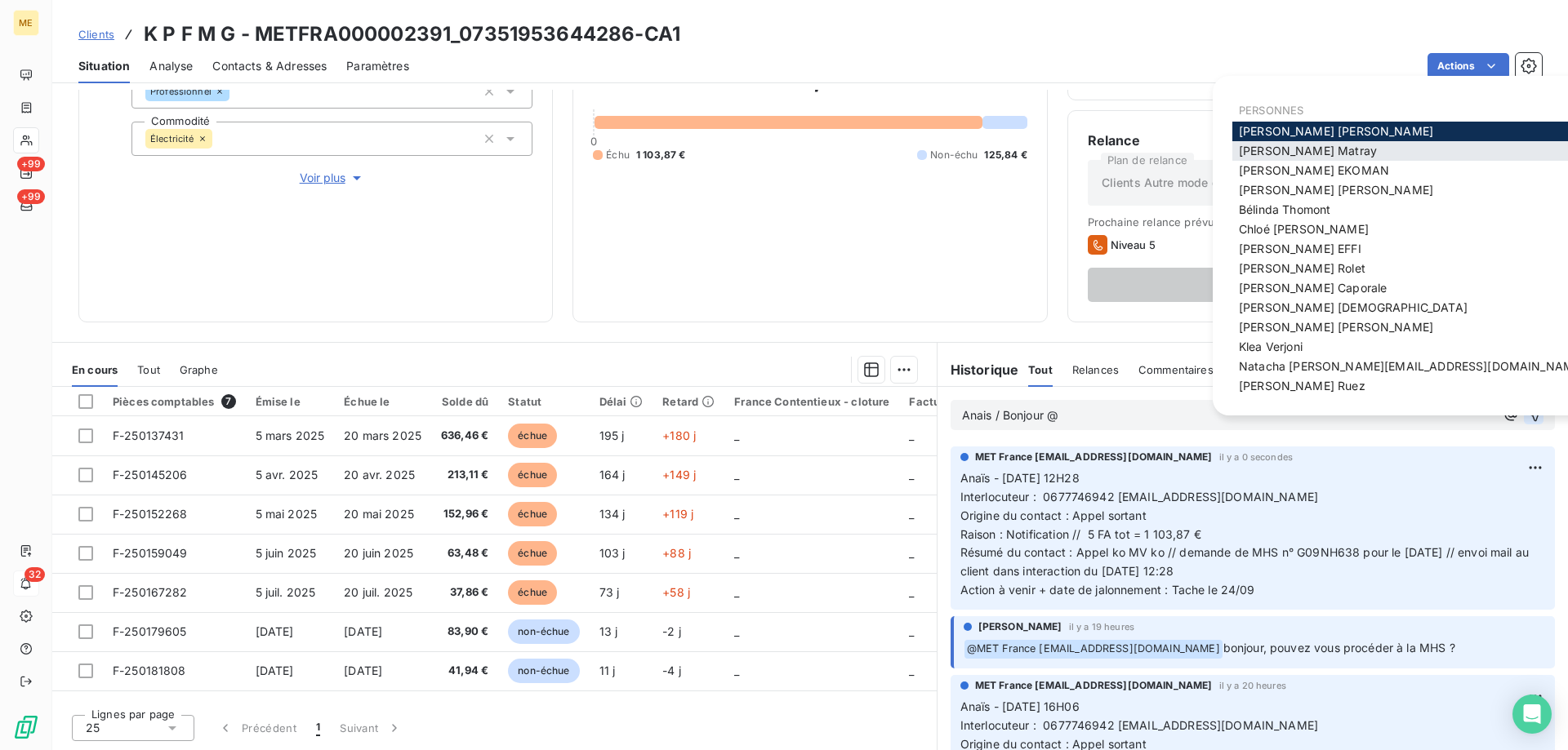
click at [1259, 144] on span "[PERSON_NAME]" at bounding box center [1308, 150] width 138 height 14
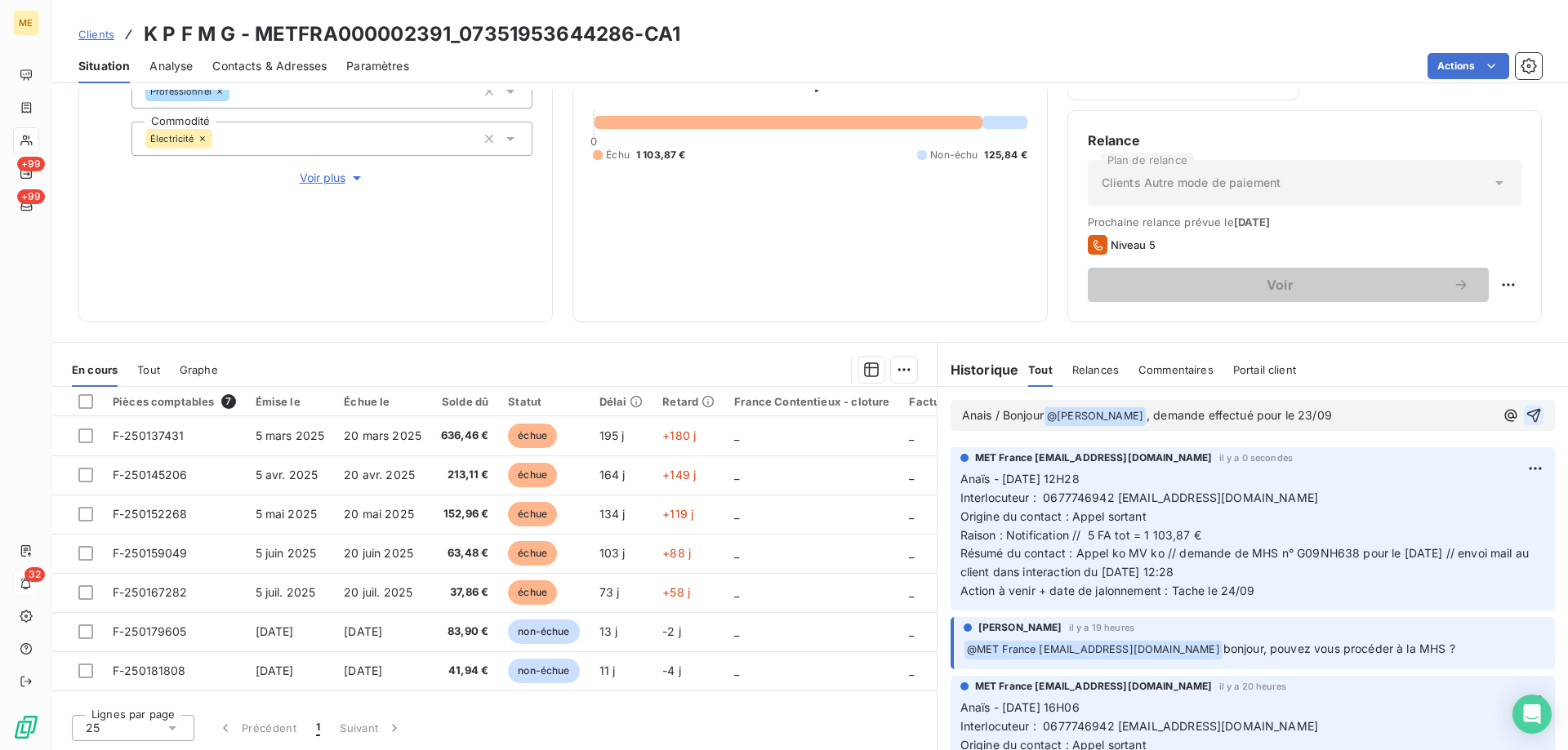
click at [1237, 419] on span ", demande effectué pour le 23/09" at bounding box center [1239, 415] width 185 height 14
click at [1526, 416] on icon "button" at bounding box center [1534, 415] width 16 height 16
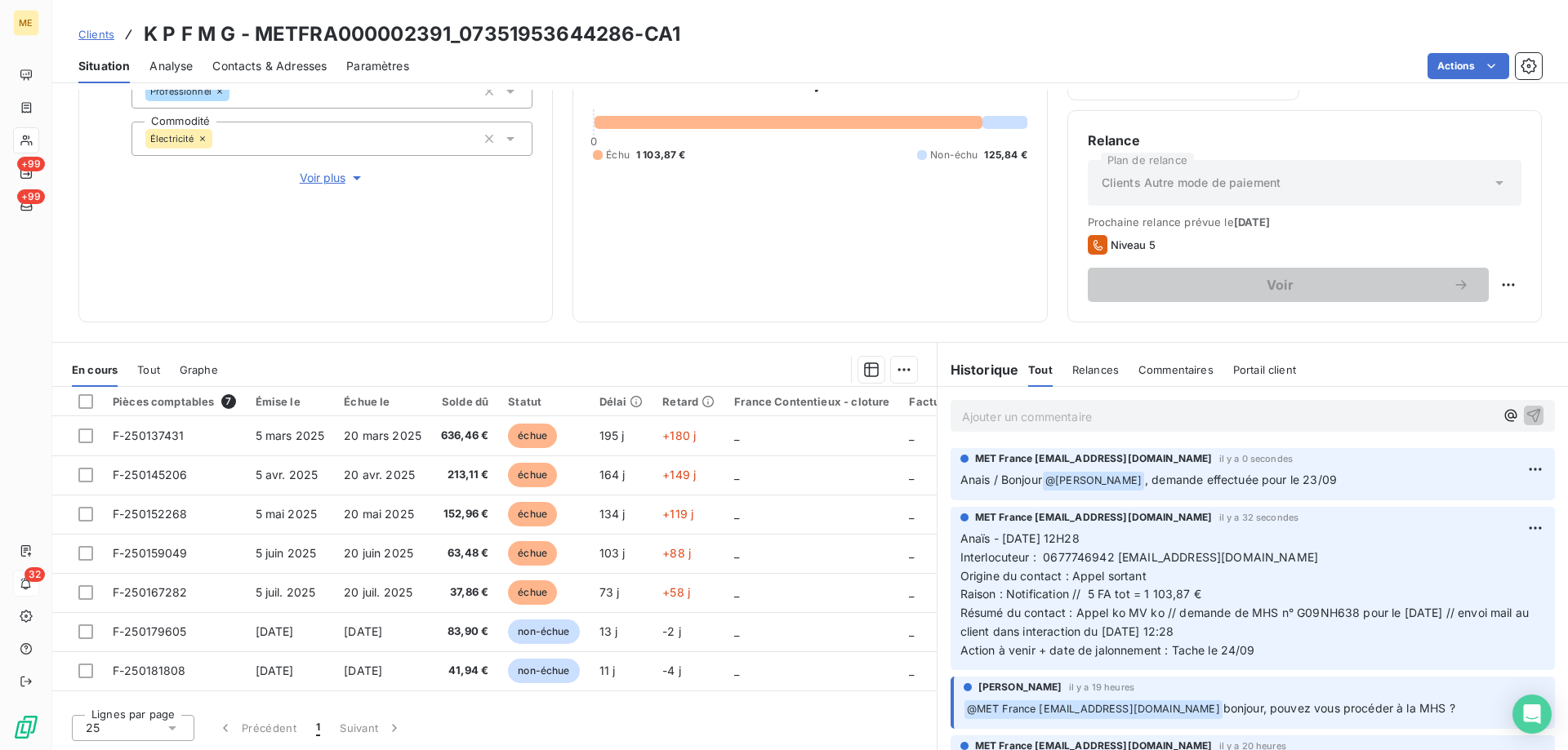
click at [1455, 63] on html "ME +99 +99 32 Clients K P F M G - METFRA000002391_07351953644286-CA1 Situation …" at bounding box center [784, 457] width 1568 height 913
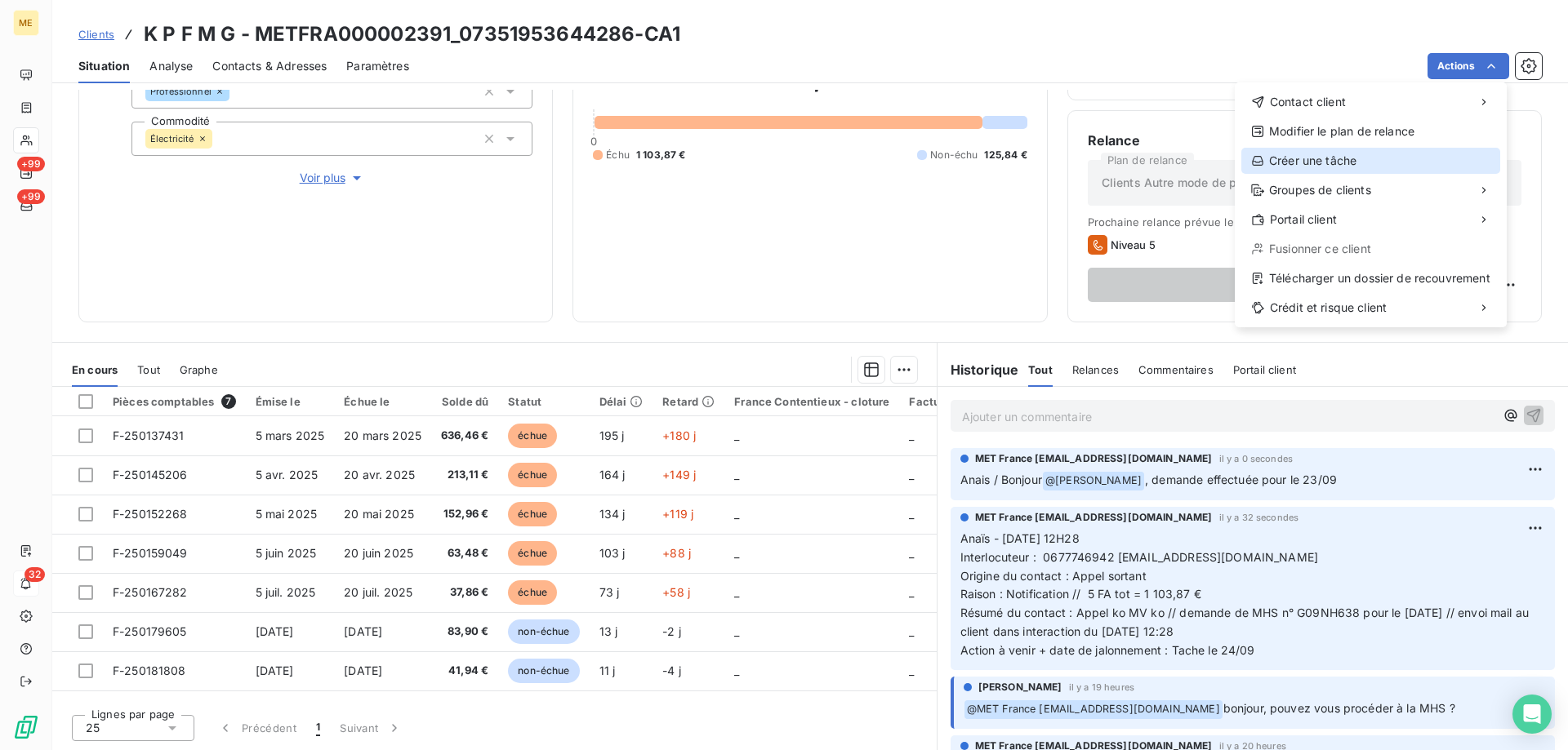
click at [1293, 159] on div "Créer une tâche" at bounding box center [1371, 160] width 259 height 26
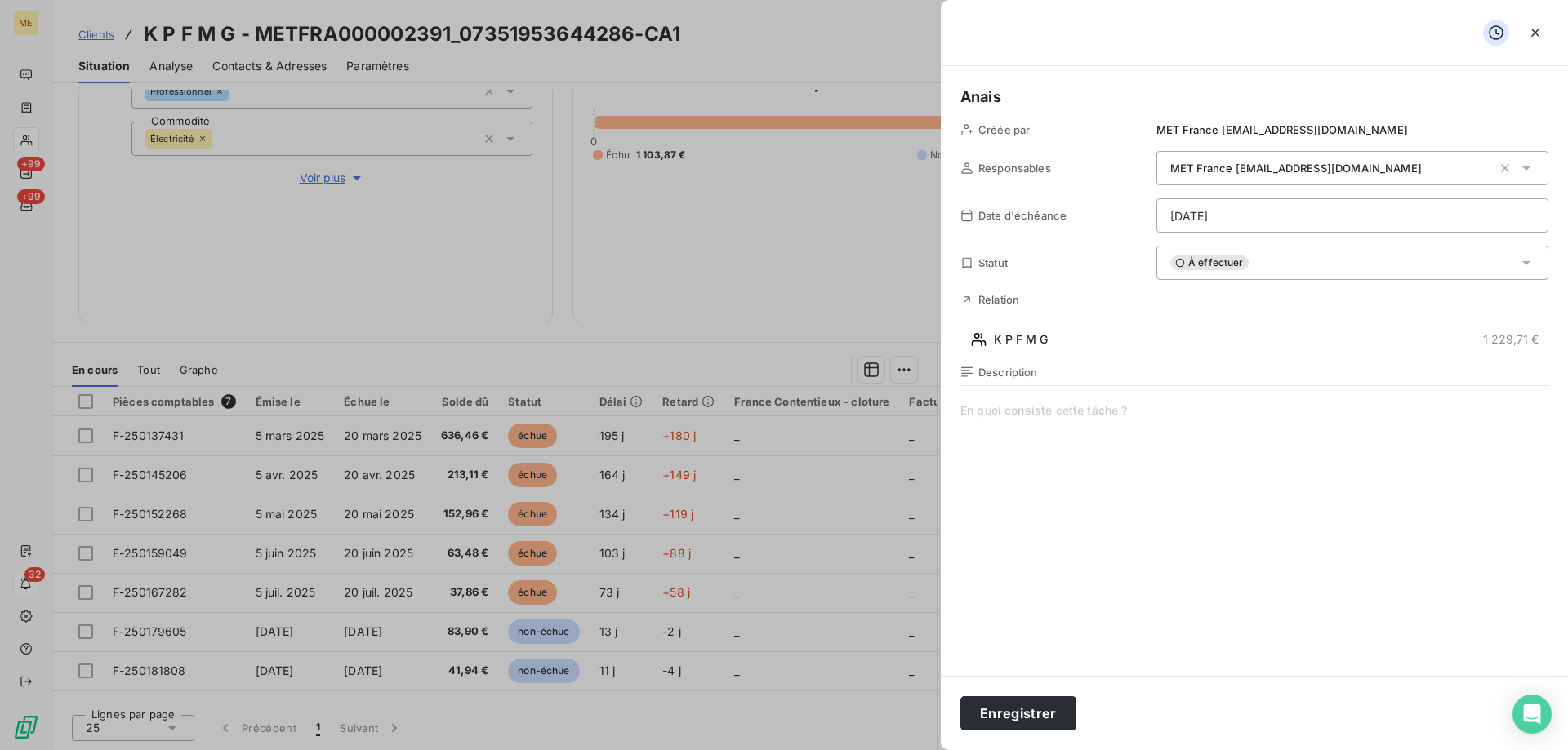
click at [1095, 424] on span at bounding box center [1254, 559] width 588 height 313
click at [1106, 426] on span "Vérif état MHS" at bounding box center [1254, 559] width 588 height 313
click at [1316, 216] on html "ME +99 +99 32 Clients K P F M G - METFRA000002391_07351953644286-CA1 Situation …" at bounding box center [784, 457] width 1568 height 913
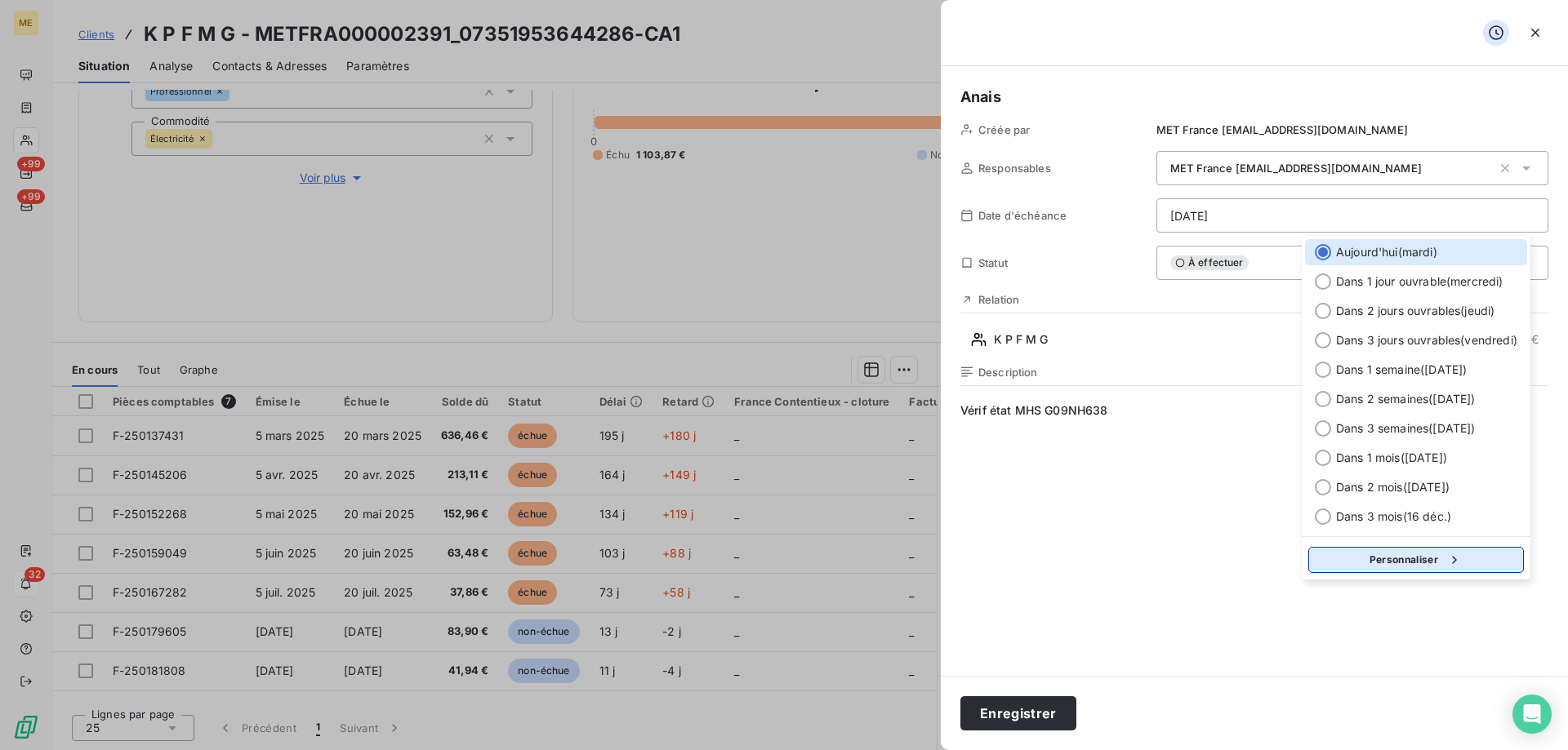
click at [1418, 562] on button "Personnaliser" at bounding box center [1416, 560] width 215 height 26
select select "8"
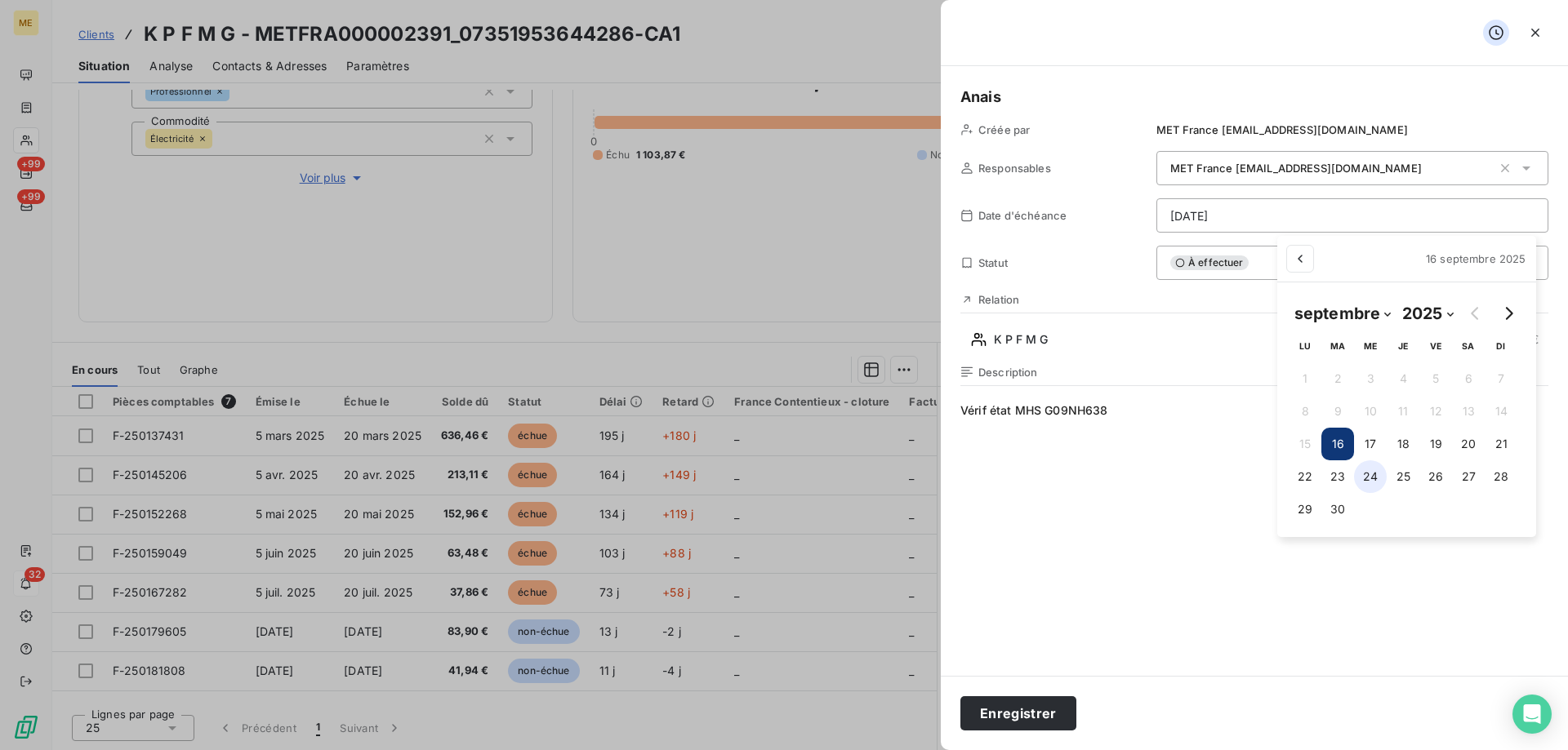
click at [1377, 478] on button "24" at bounding box center [1370, 476] width 33 height 33
type input "[DATE]"
click at [1078, 500] on html "ME +99 +99 32 Clients K P F M G - METFRA000002391_07351953644286-CA1 Situation …" at bounding box center [784, 457] width 1568 height 913
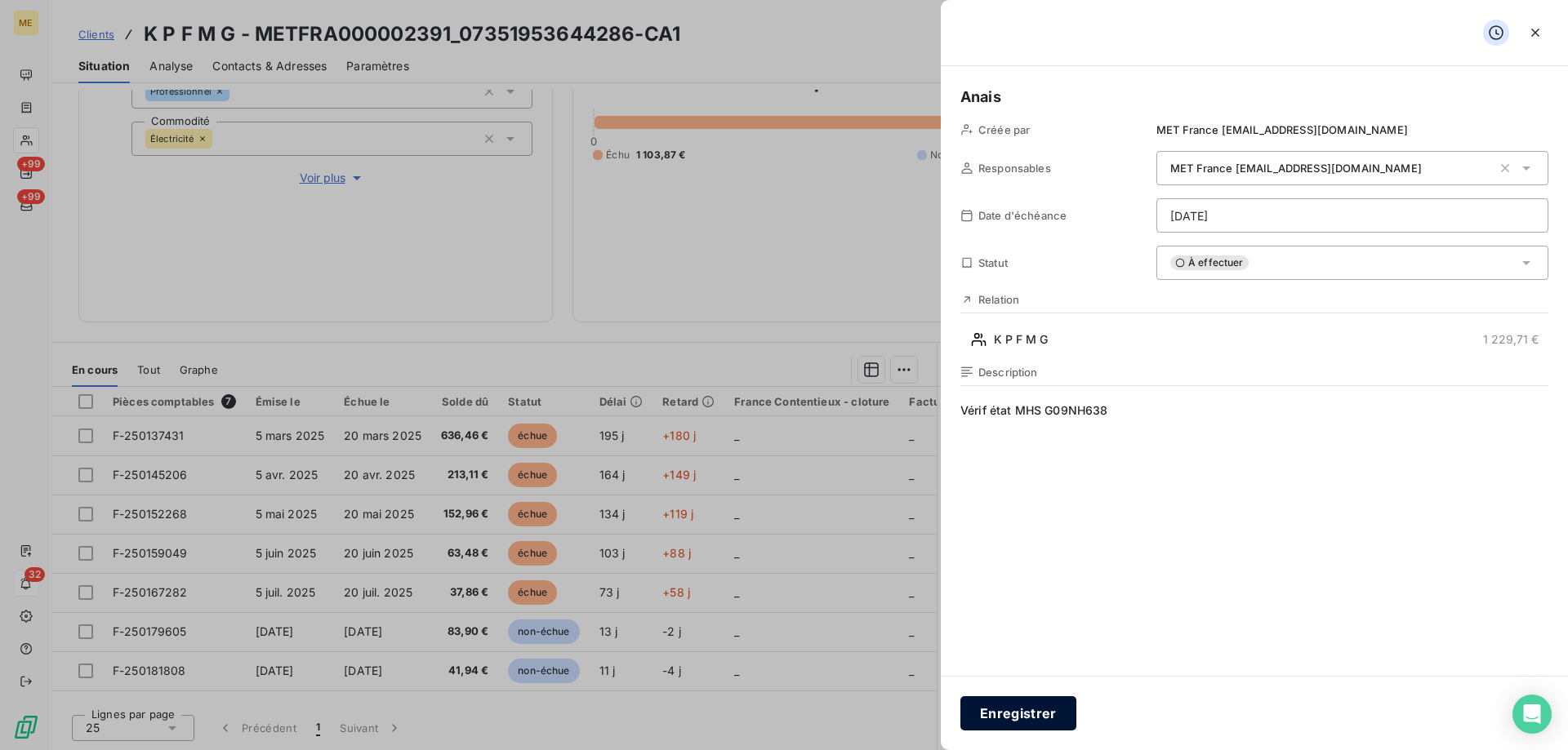
click at [1019, 713] on button "Enregistrer" at bounding box center [1019, 713] width 116 height 34
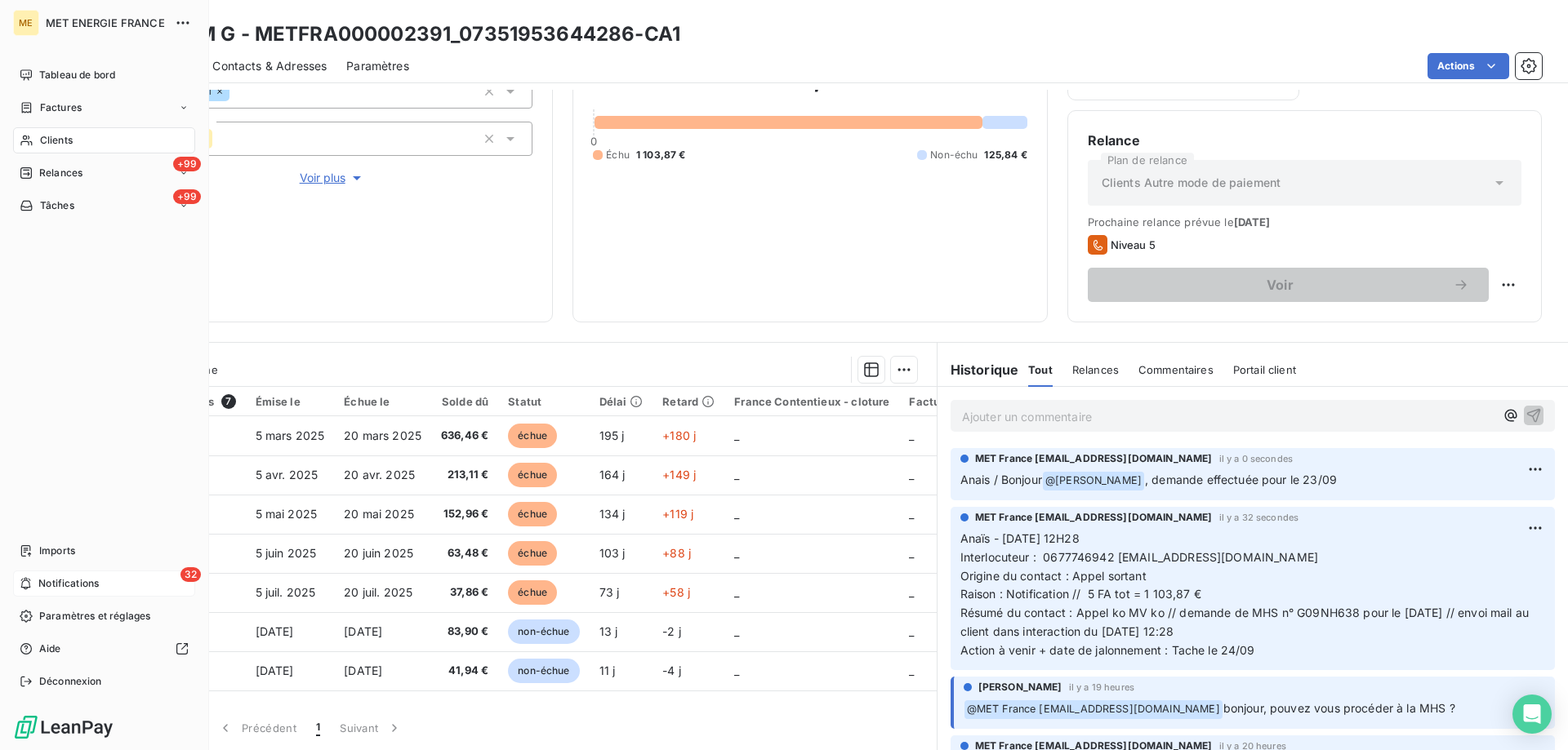
click at [60, 581] on span "Notifications" at bounding box center [69, 584] width 60 height 15
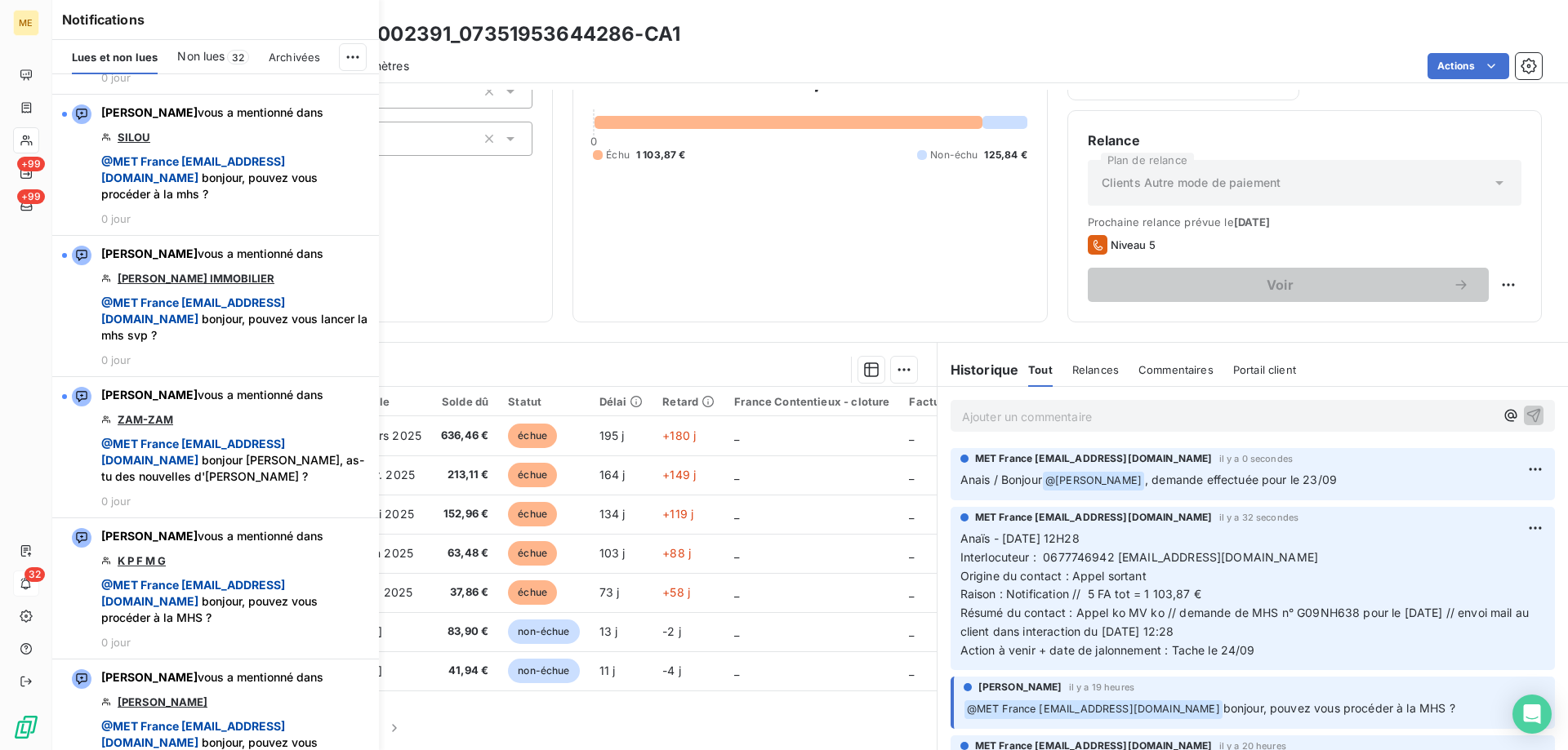
scroll to position [3673, 0]
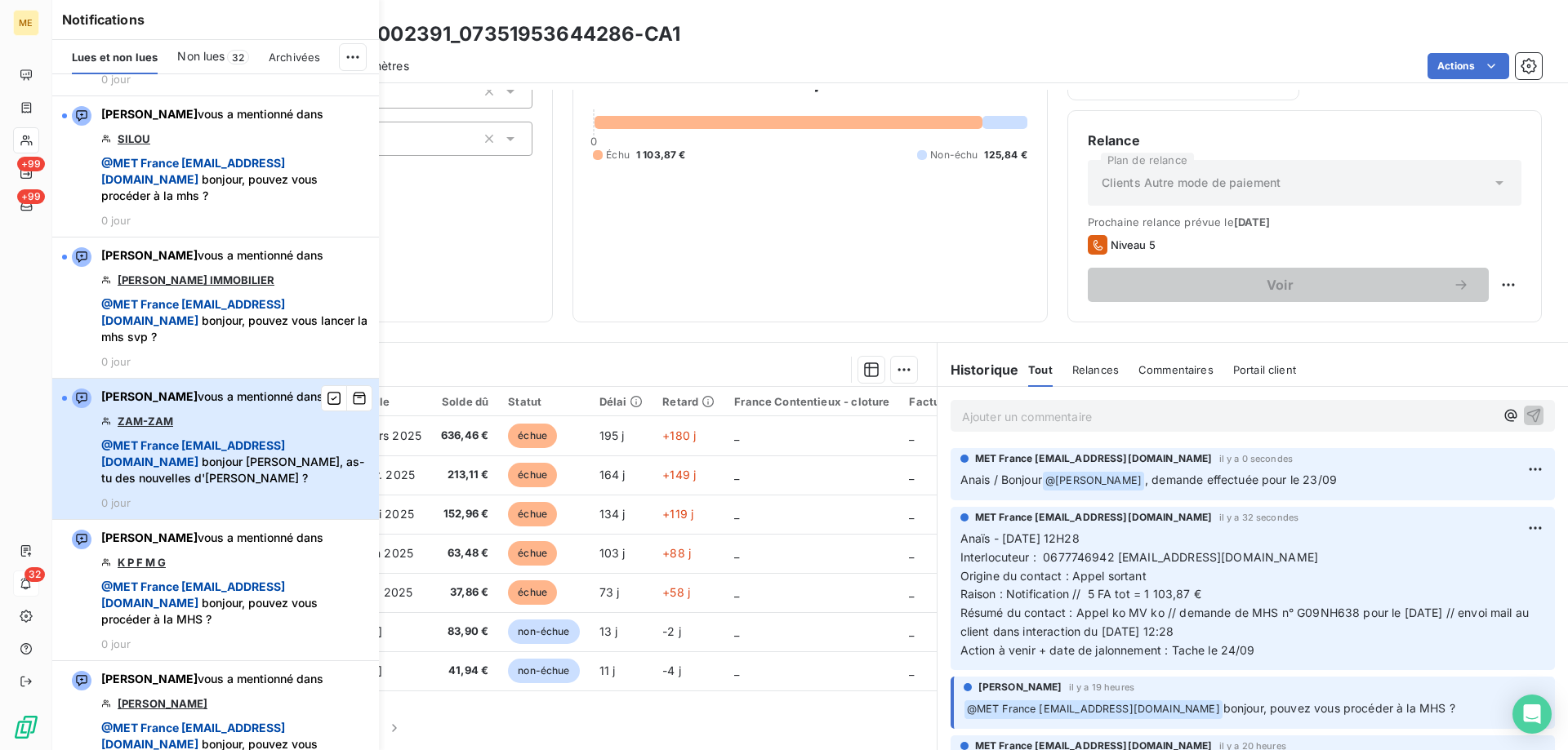
click at [257, 487] on span "@ MET [GEOGRAPHIC_DATA] [EMAIL_ADDRESS][DOMAIN_NAME] [PERSON_NAME], as-tu des n…" at bounding box center [236, 462] width 268 height 49
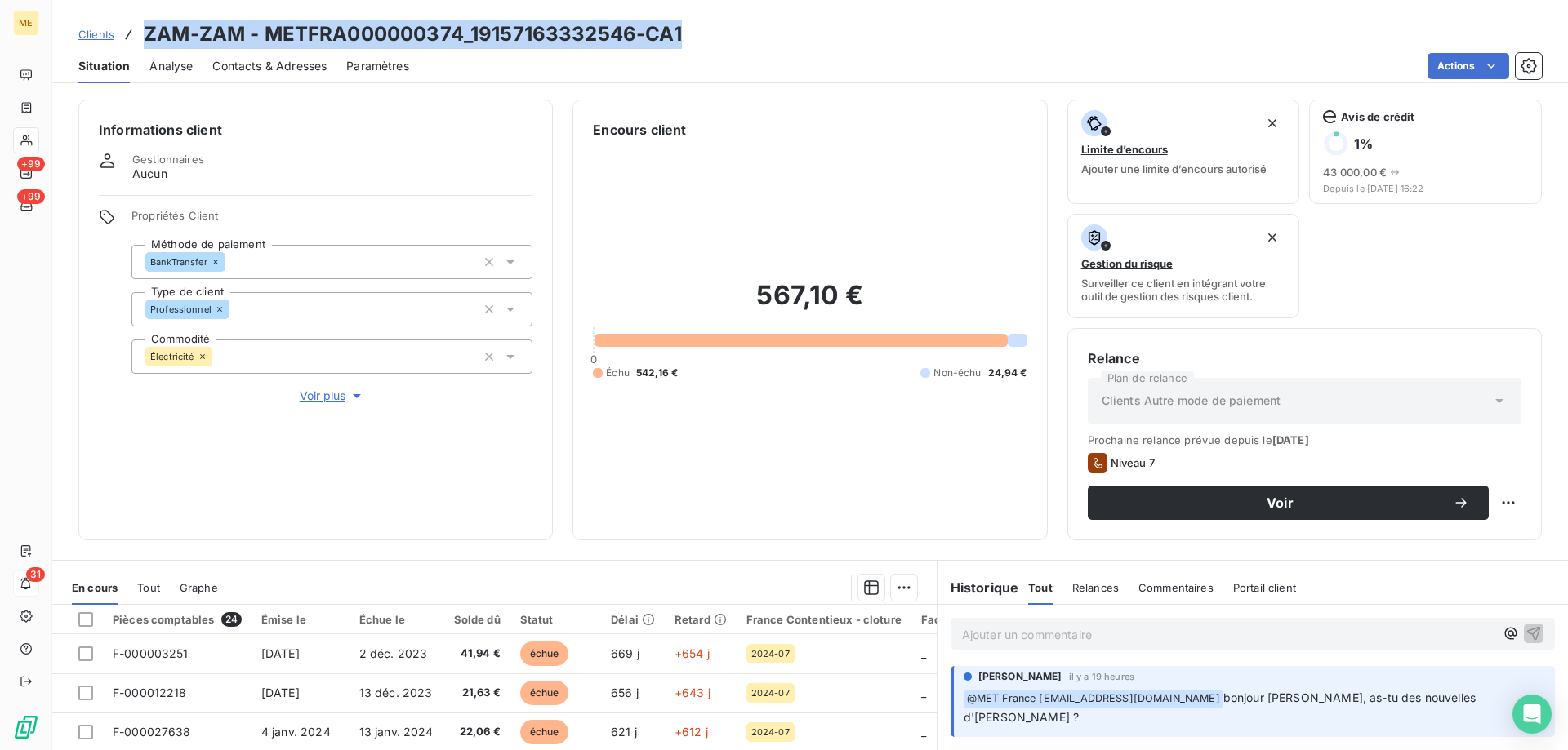
drag, startPoint x: 696, startPoint y: 35, endPoint x: 142, endPoint y: 45, distance: 554.1
click at [142, 45] on div "Clients ZAM-ZAM - METFRA000000374_19157163332546-CA1" at bounding box center [810, 34] width 1516 height 29
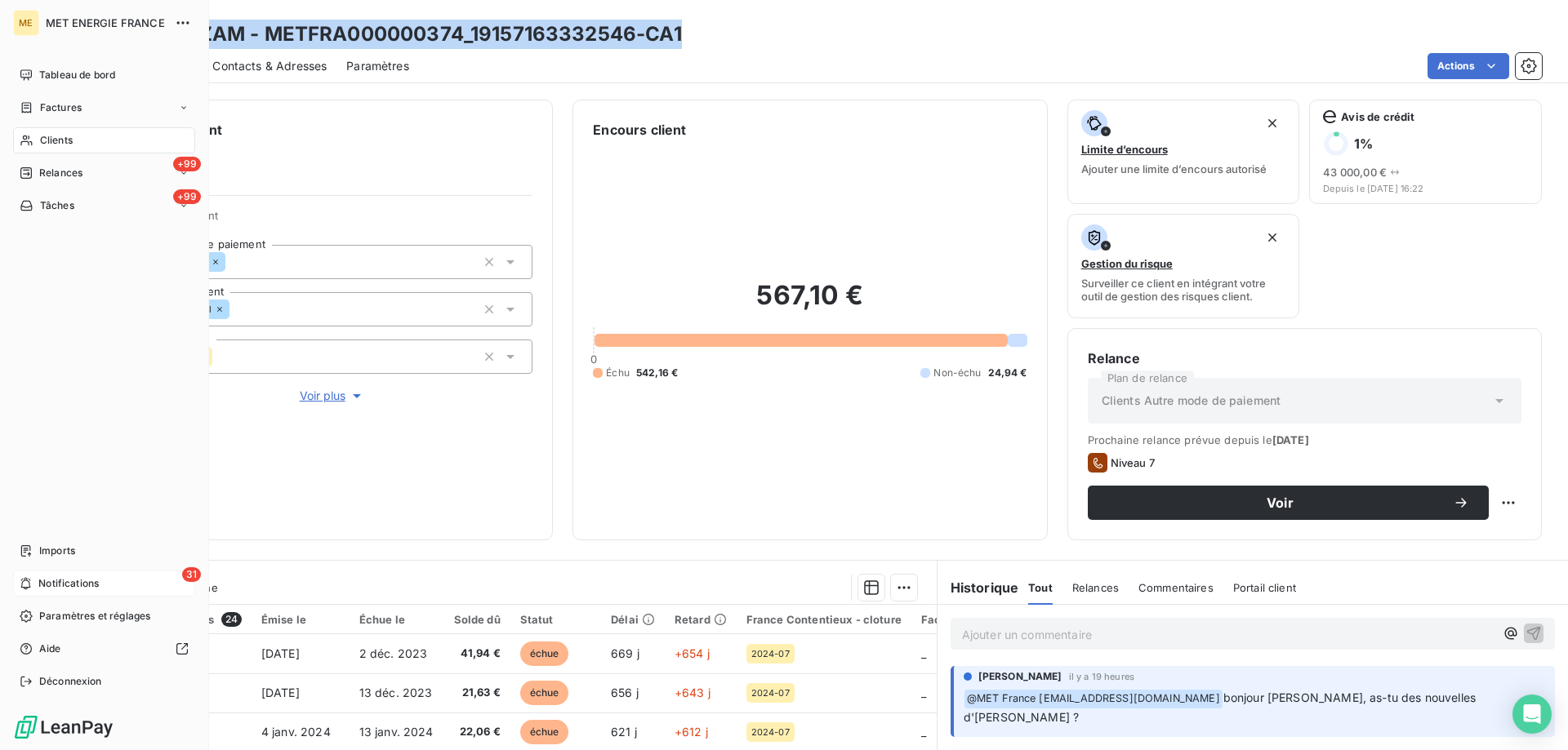
click at [25, 588] on icon at bounding box center [25, 584] width 13 height 13
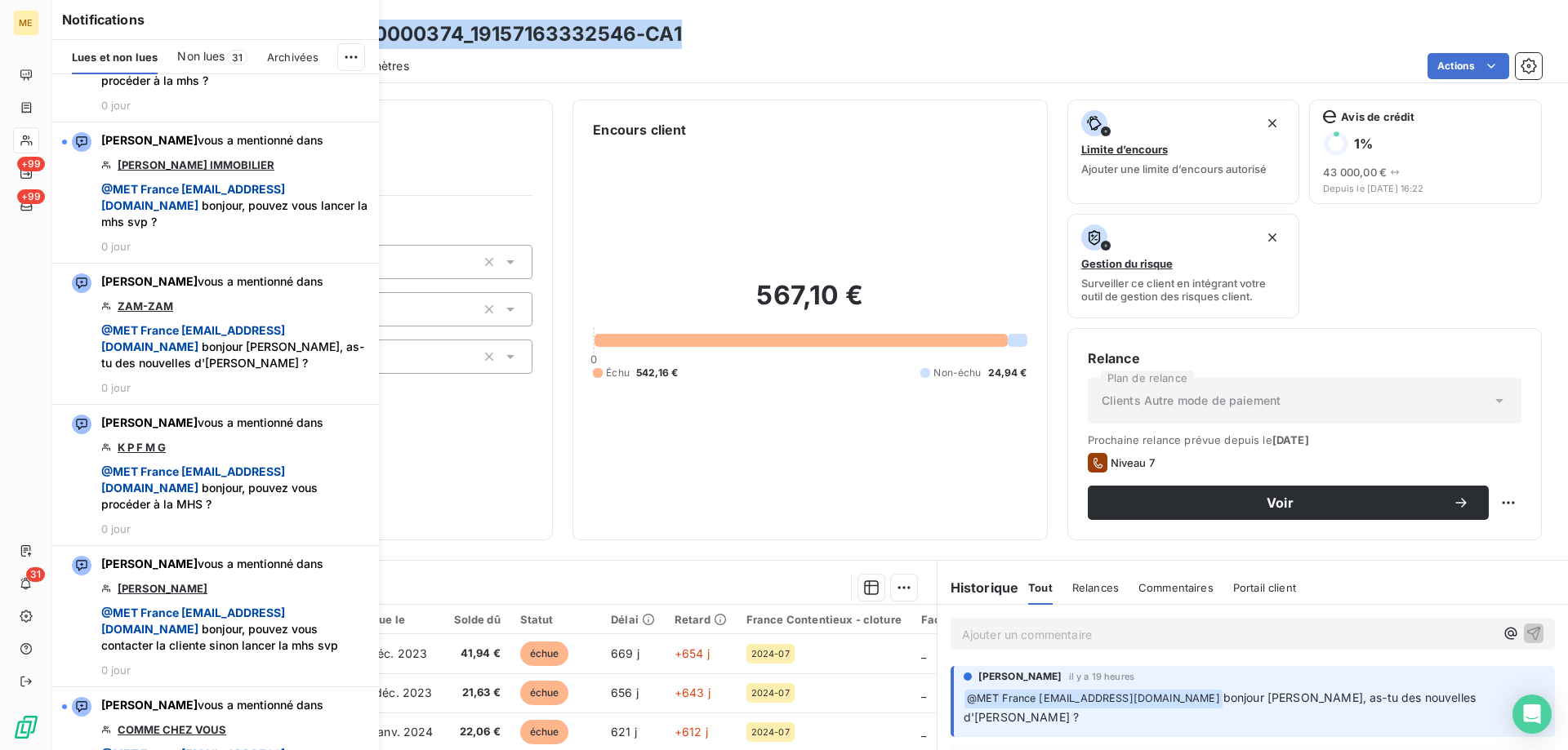
scroll to position [3755, 0]
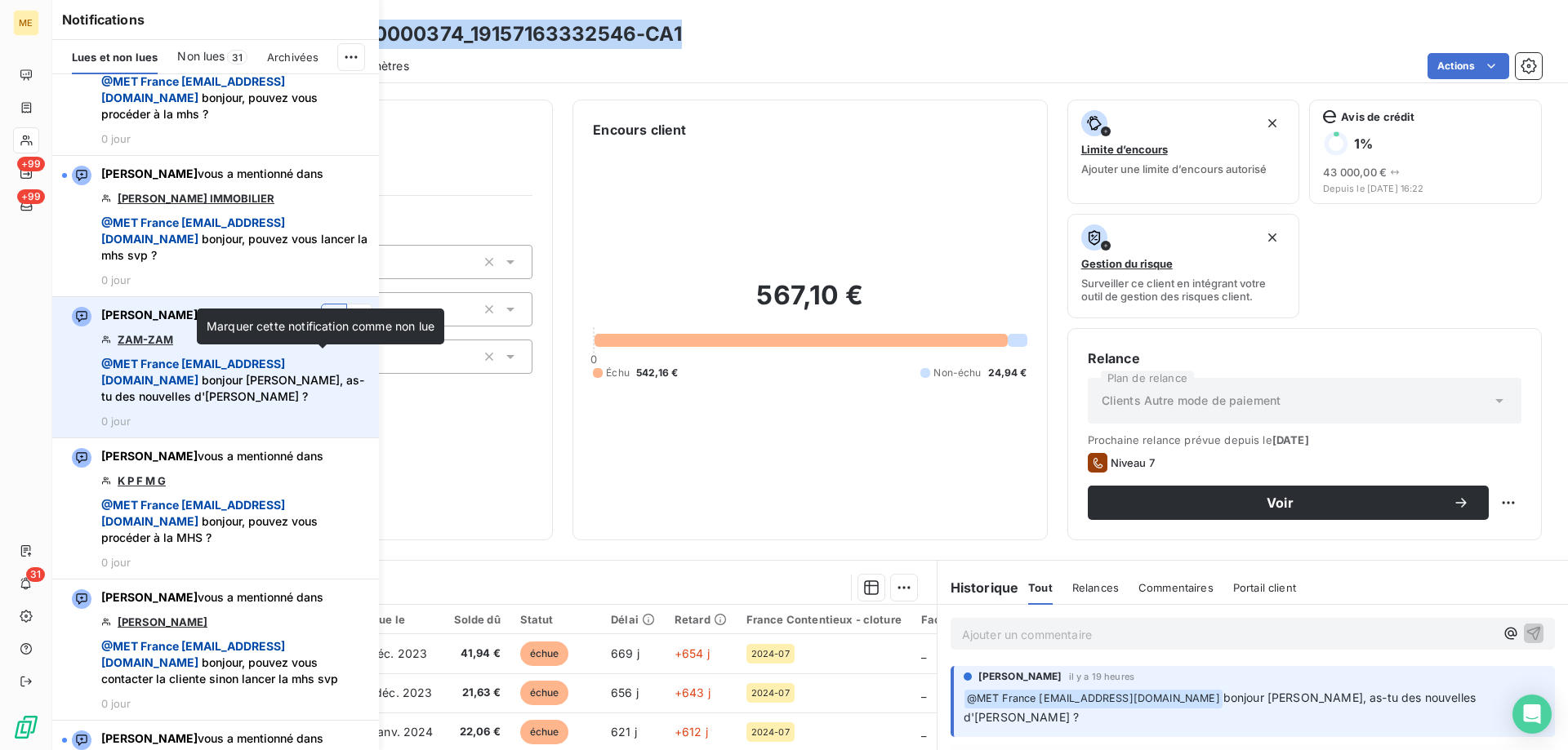
click at [327, 325] on icon "button" at bounding box center [335, 316] width 15 height 16
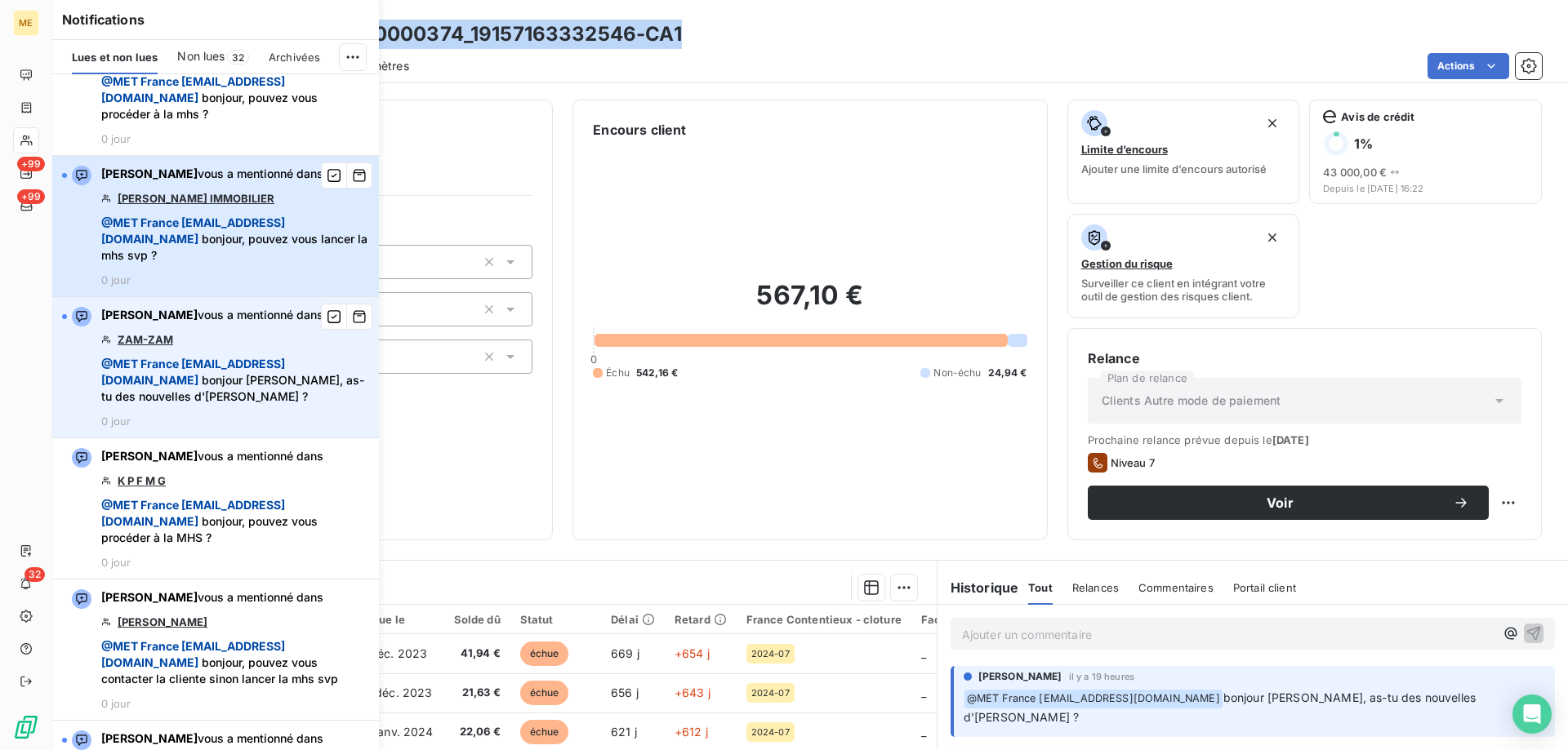
click at [318, 264] on span "@ MET [GEOGRAPHIC_DATA] [EMAIL_ADDRESS][DOMAIN_NAME] bonjour, pouvez vous lance…" at bounding box center [236, 239] width 268 height 49
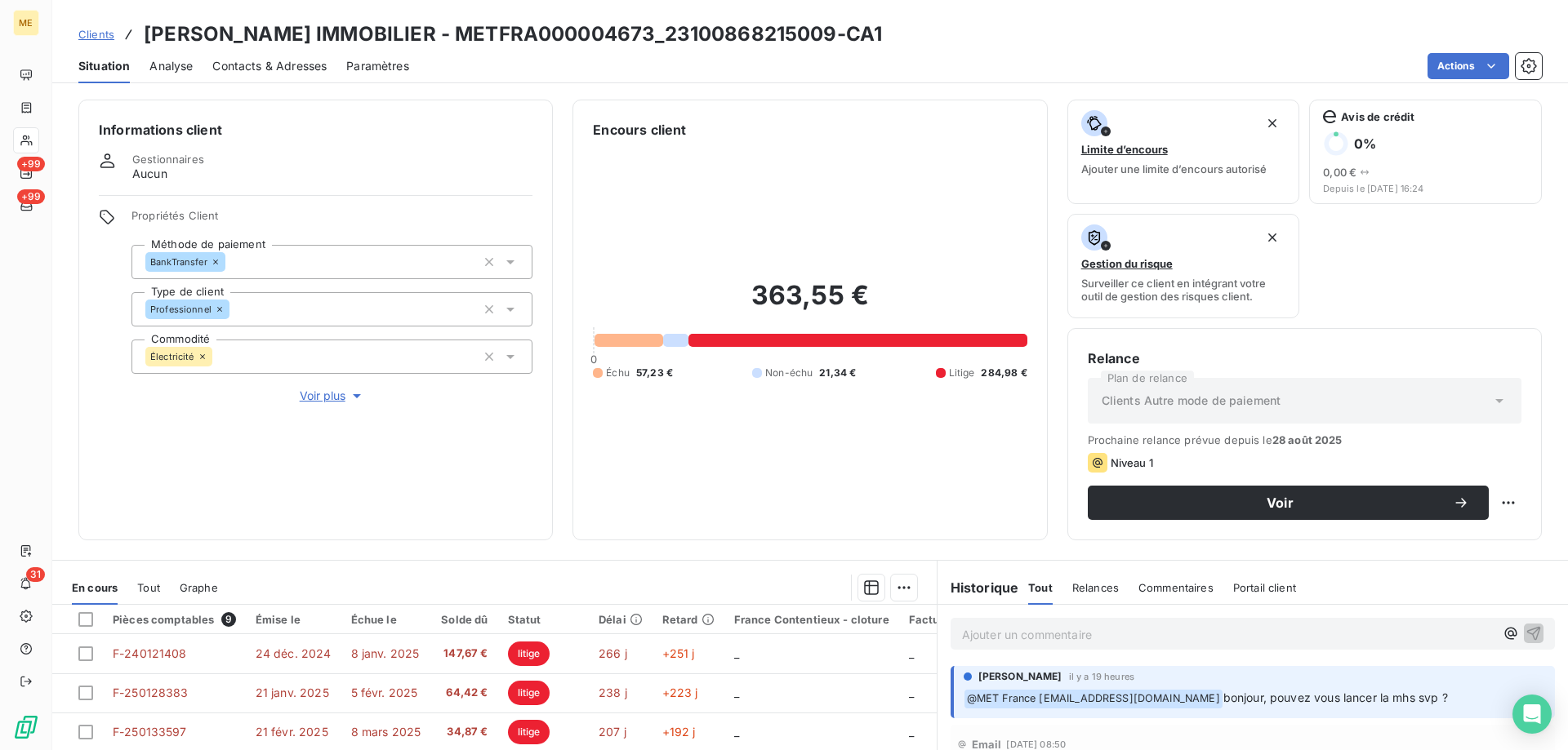
click at [336, 388] on span "Voir plus" at bounding box center [332, 396] width 65 height 16
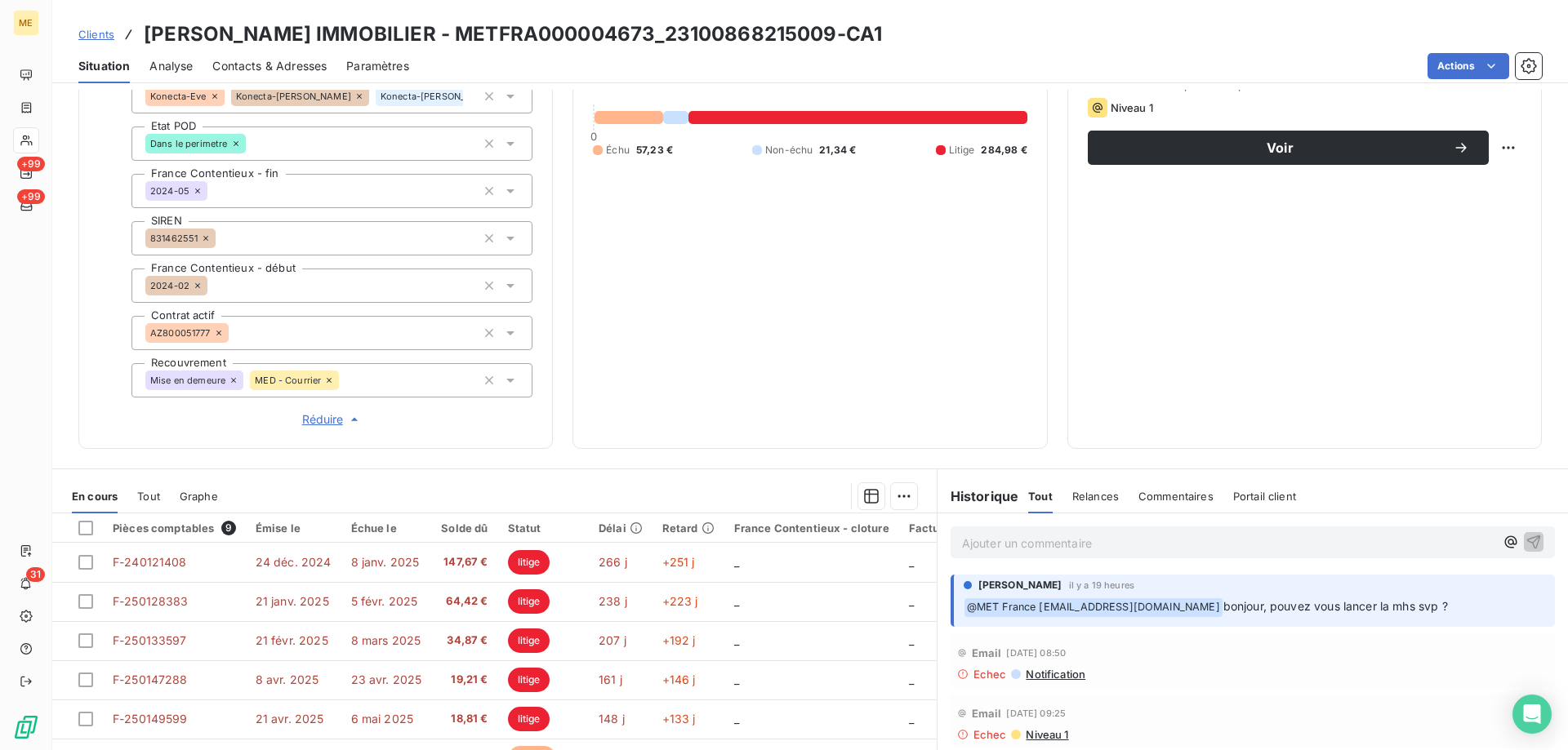
scroll to position [145, 0]
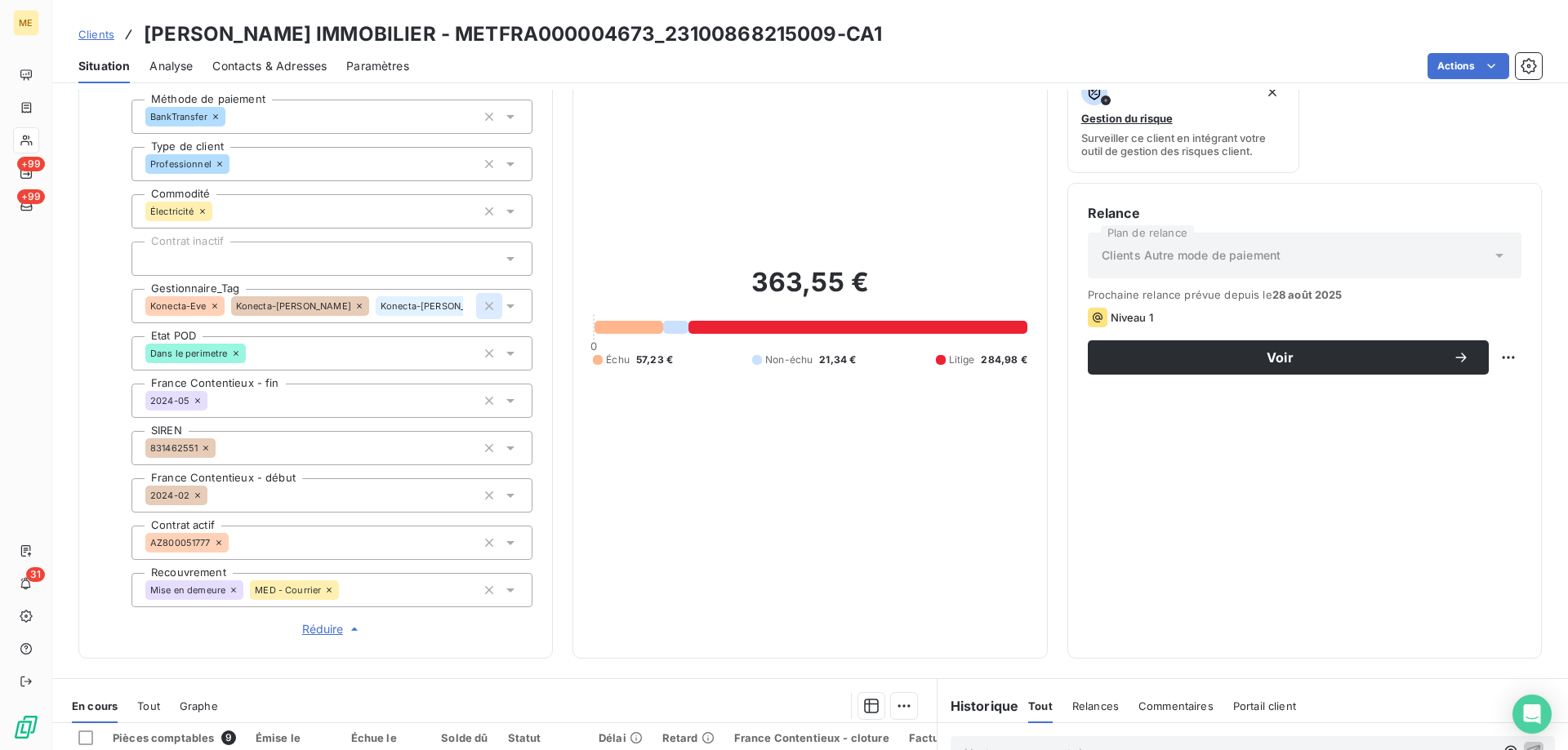
click at [489, 298] on icon "button" at bounding box center [489, 306] width 16 height 16
click at [386, 295] on div at bounding box center [332, 306] width 401 height 34
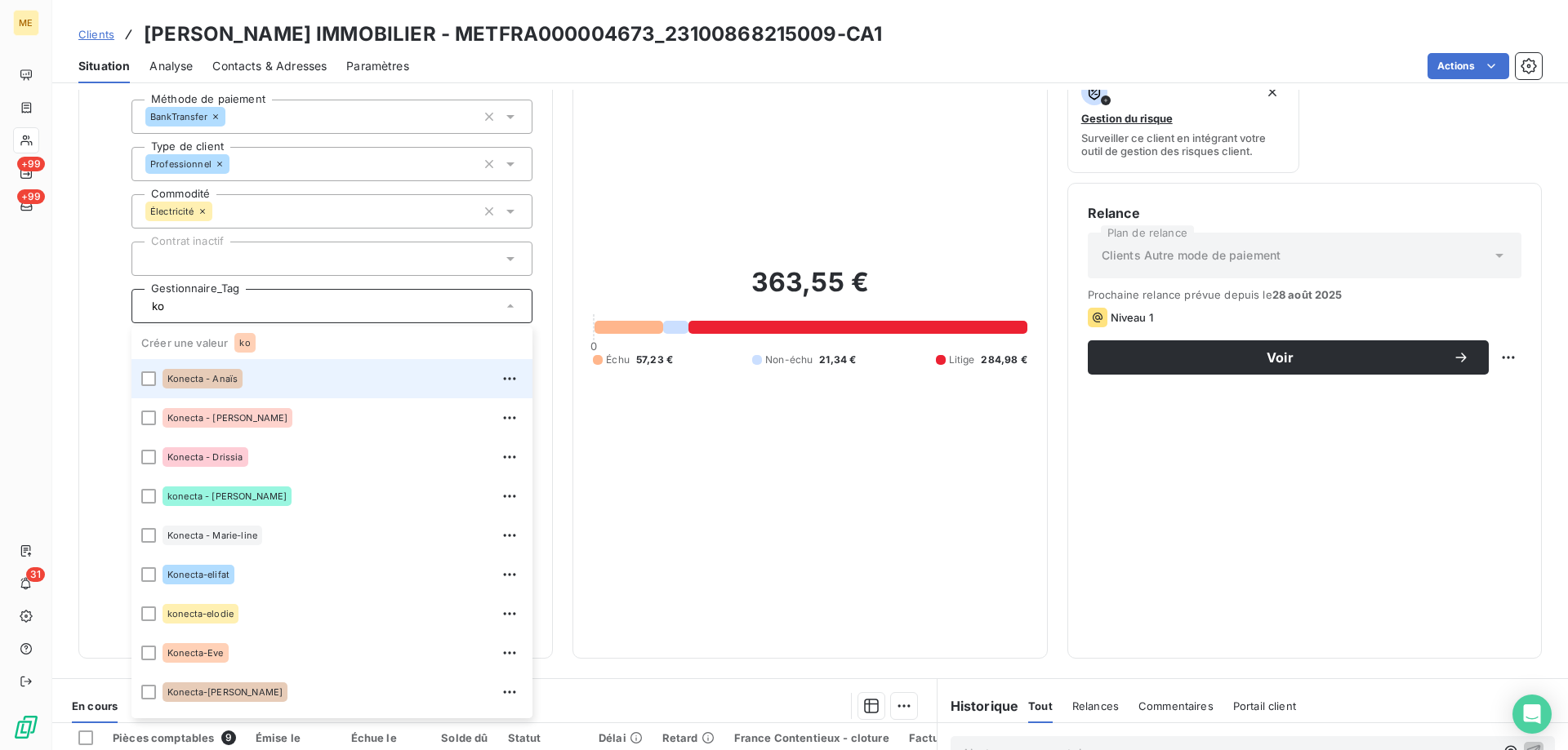
click at [220, 374] on span "Konecta - Anaïs" at bounding box center [203, 379] width 70 height 10
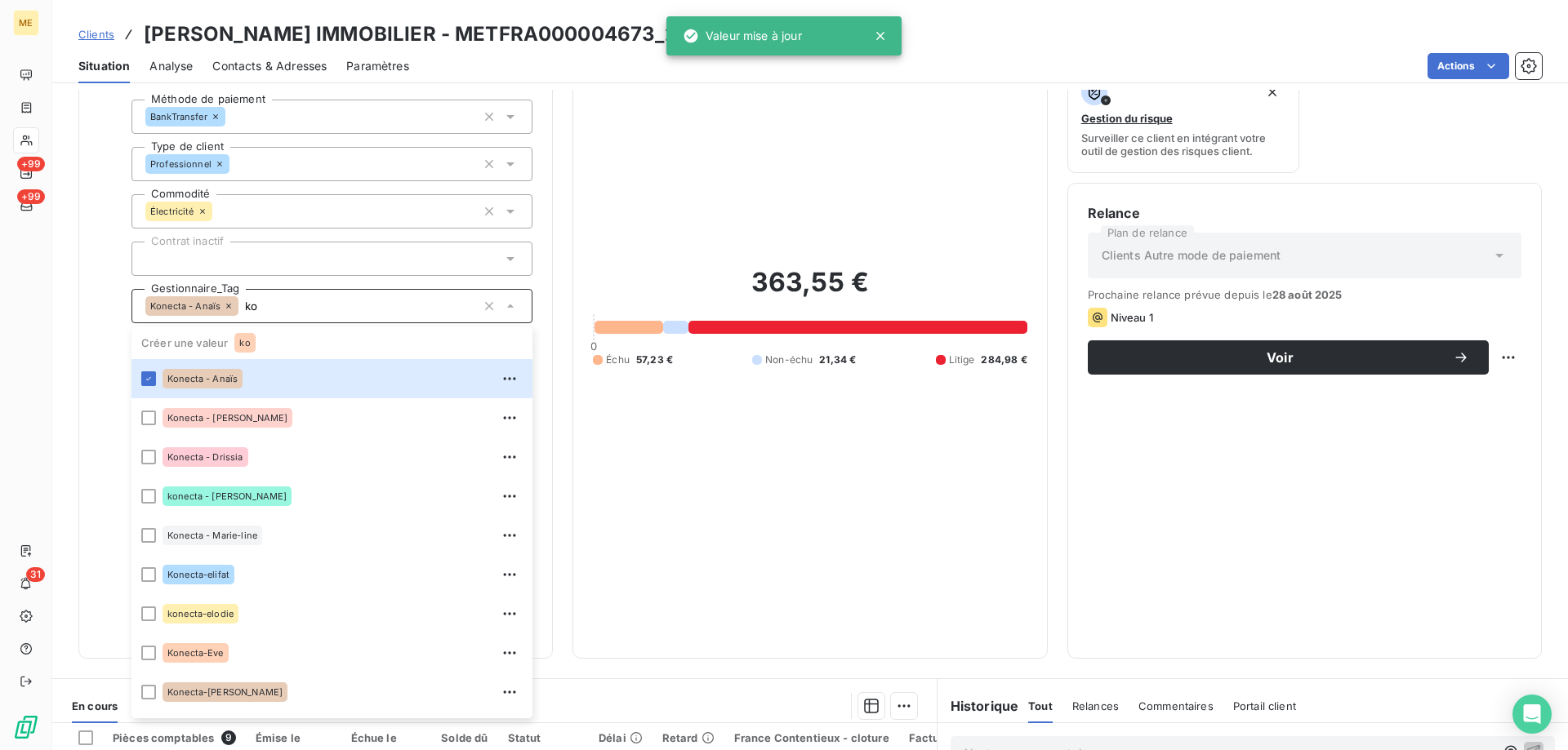
click at [291, 299] on input "ko" at bounding box center [356, 307] width 237 height 15
type input "ko"
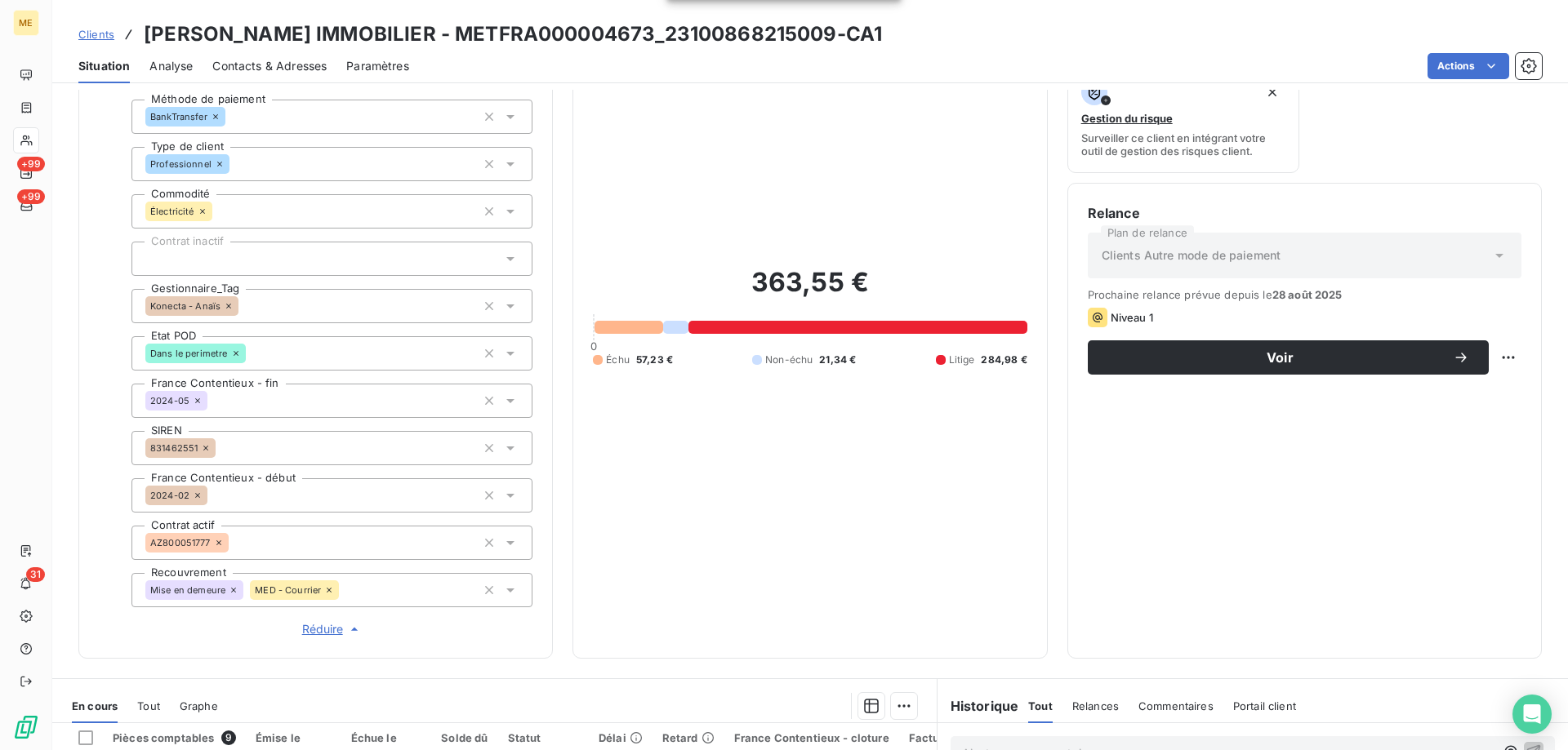
click at [834, 425] on div "363,55 € 0 Échu 57,23 € Non-échu 21,34 € Litige 284,98 €" at bounding box center [809, 316] width 434 height 644
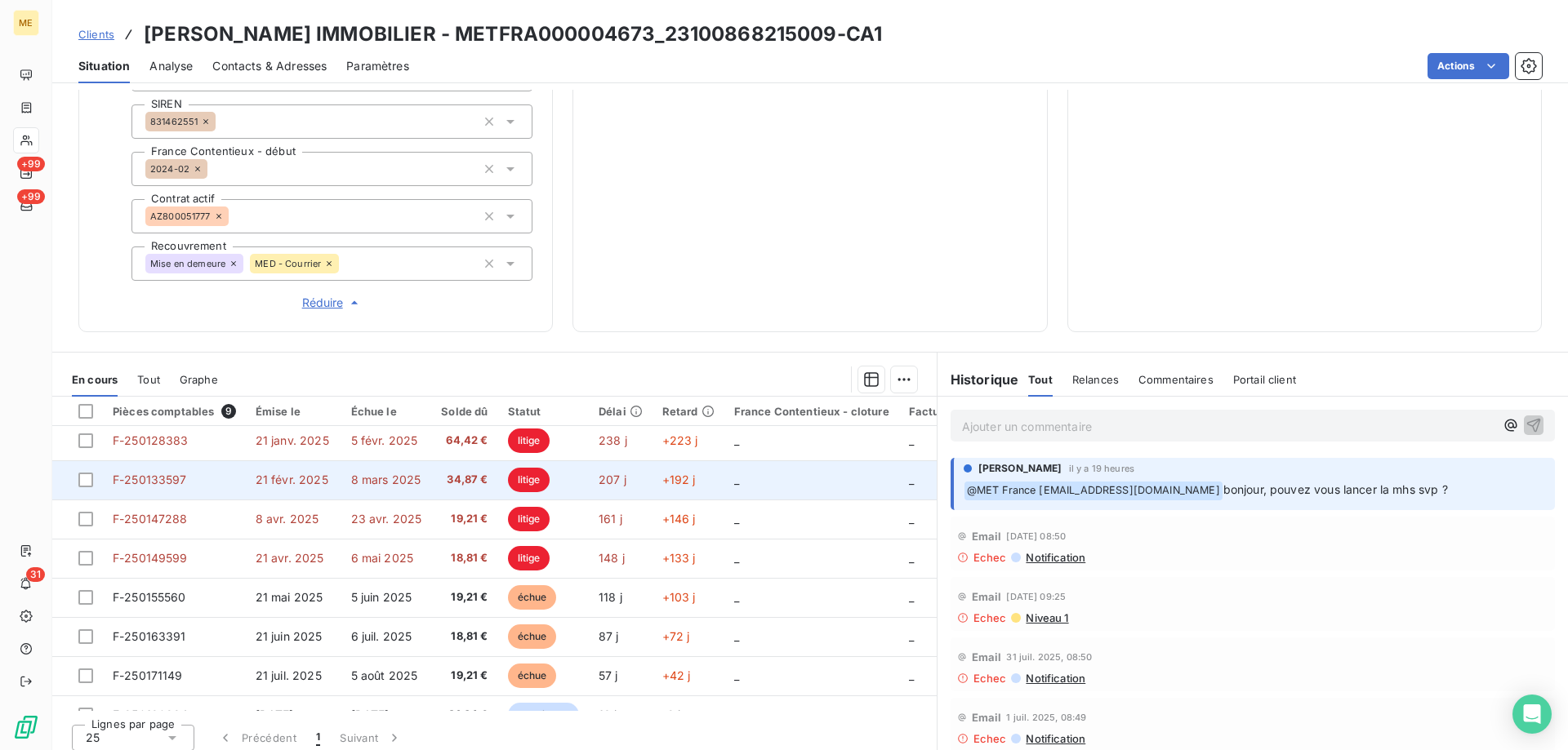
scroll to position [75, 0]
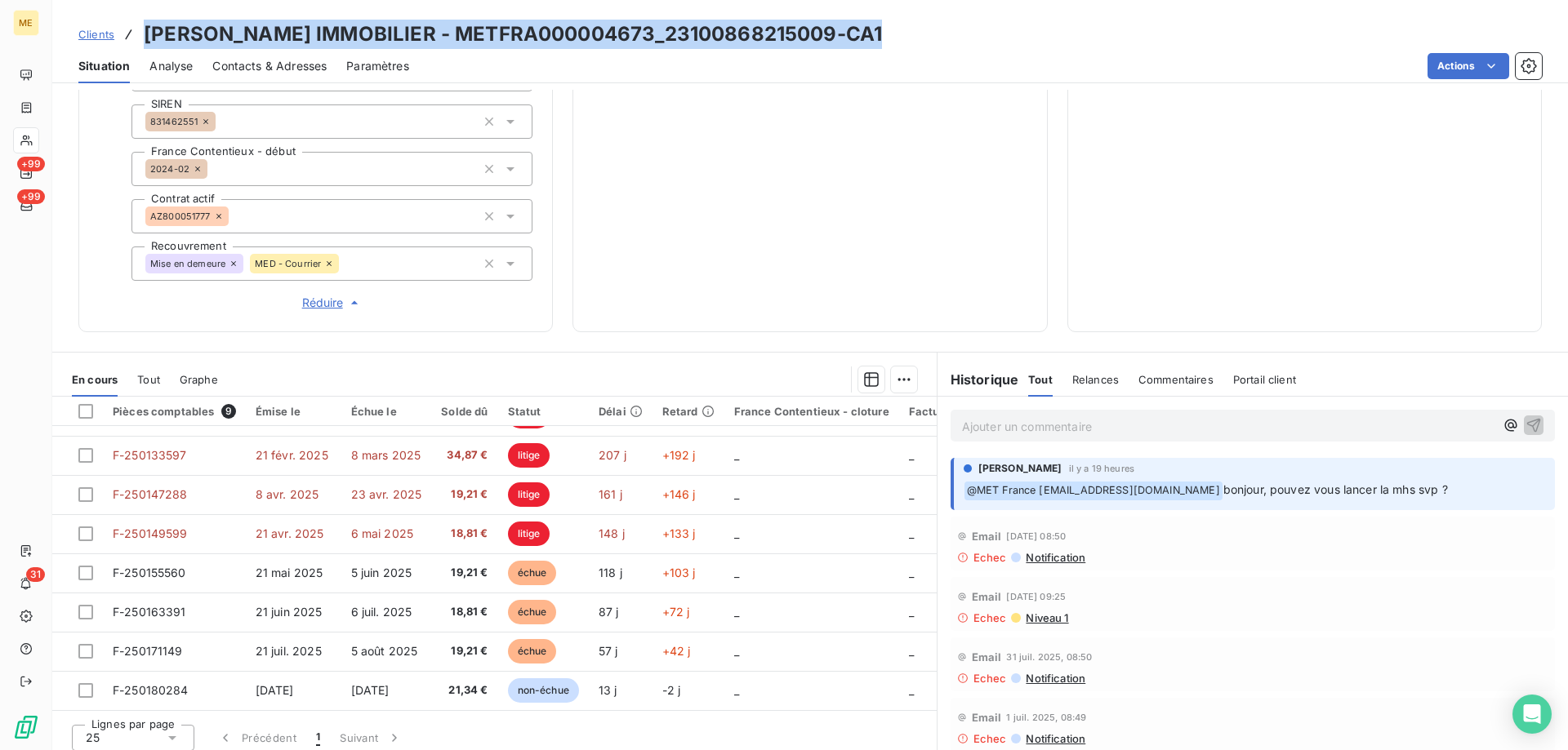
drag, startPoint x: 929, startPoint y: 30, endPoint x: 144, endPoint y: 38, distance: 785.0
click at [144, 38] on div "Clients [PERSON_NAME] IMMOBILIER - METFRA000004673_23100868215009-CA1" at bounding box center [810, 34] width 1516 height 29
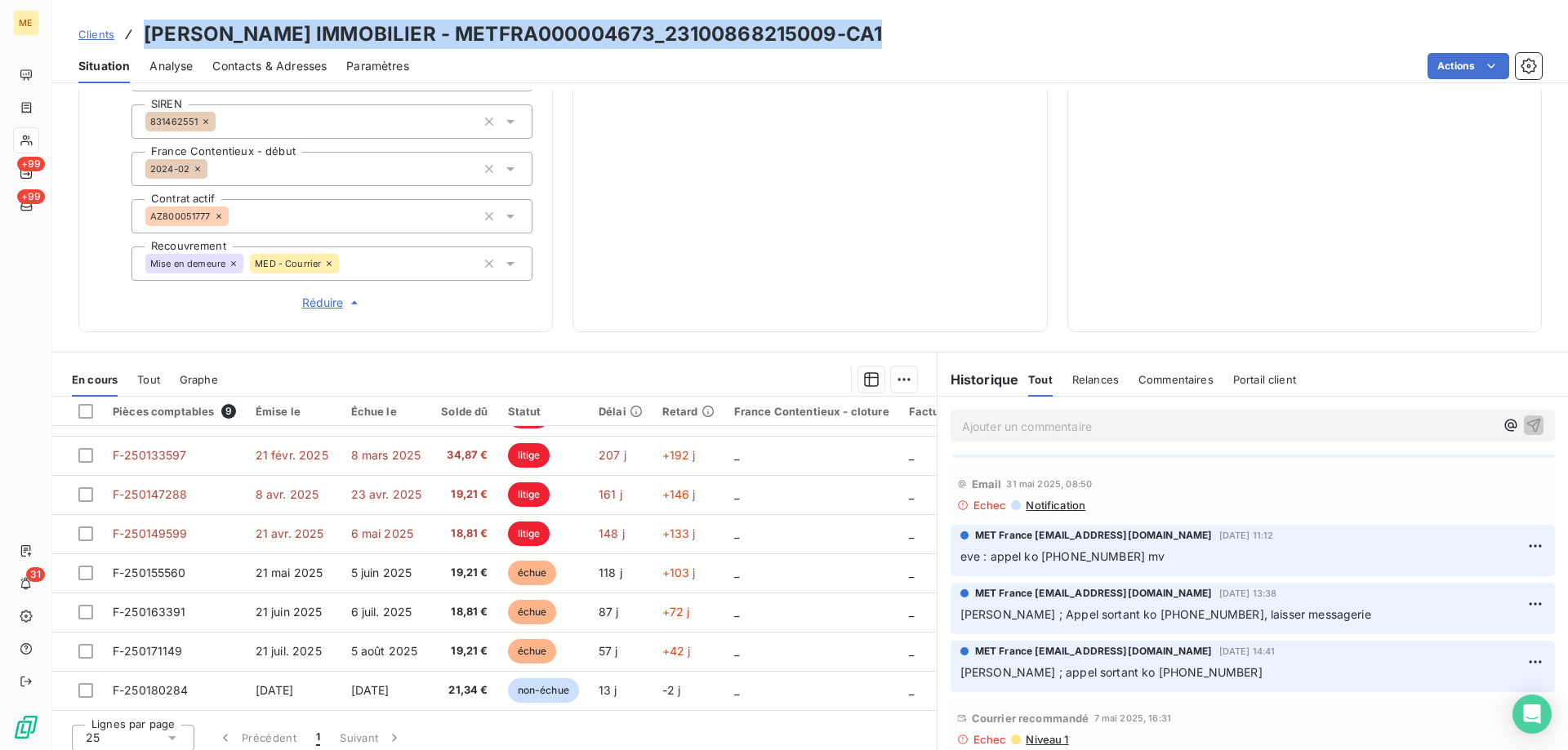
scroll to position [898, 0]
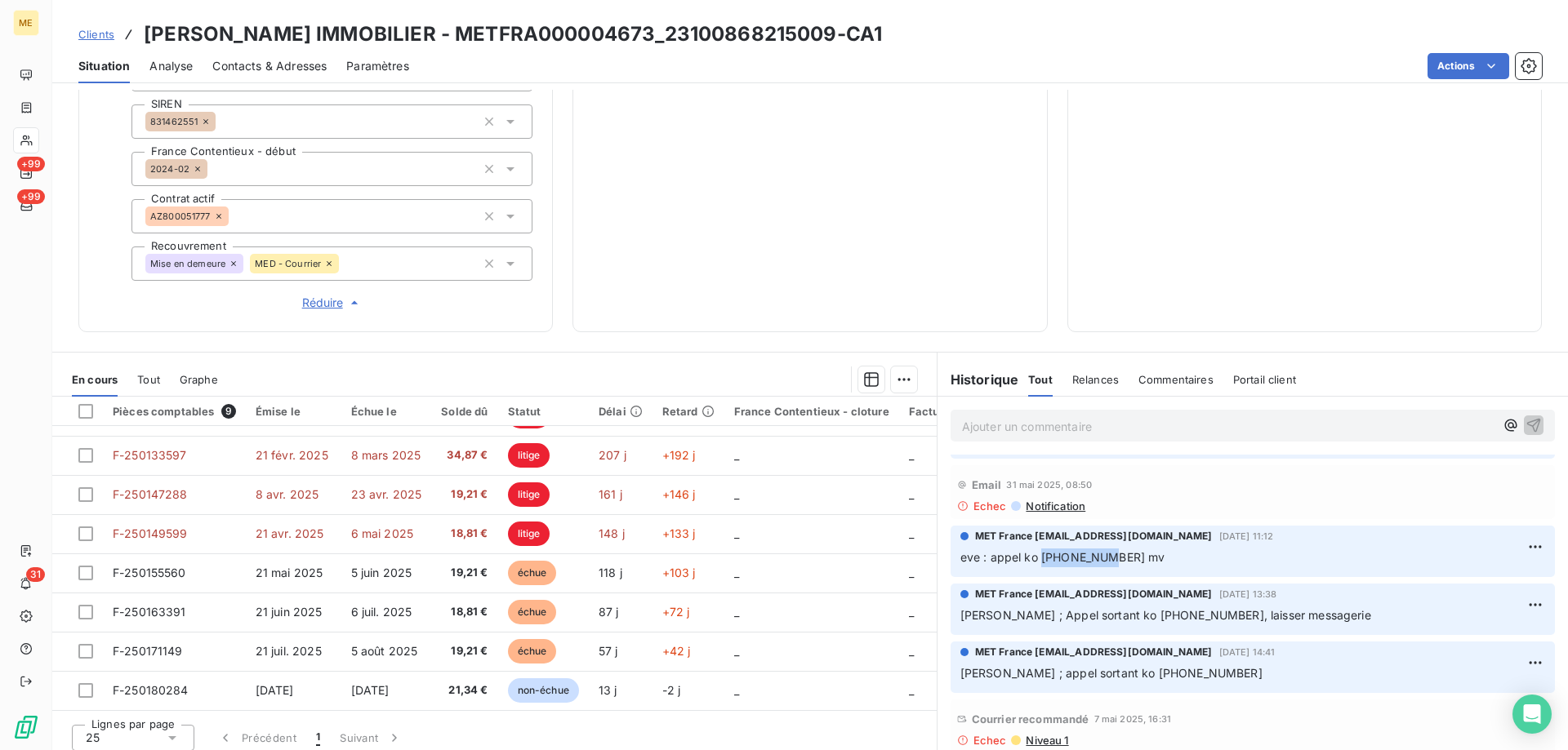
drag, startPoint x: 1034, startPoint y: 546, endPoint x: 1102, endPoint y: 551, distance: 68.2
click at [1102, 551] on span "eve : appel ko [PHONE_NUMBER] mv" at bounding box center [1063, 557] width 205 height 14
drag, startPoint x: 659, startPoint y: 36, endPoint x: 464, endPoint y: 44, distance: 195.2
click at [464, 44] on h3 "[PERSON_NAME] IMMOBILIER - METFRA000004673_23100868215009-CA1" at bounding box center [512, 34] width 739 height 29
click at [701, 28] on h3 "[PERSON_NAME] IMMOBILIER - METFRA000004673_23100868215009-CA1" at bounding box center [512, 34] width 739 height 29
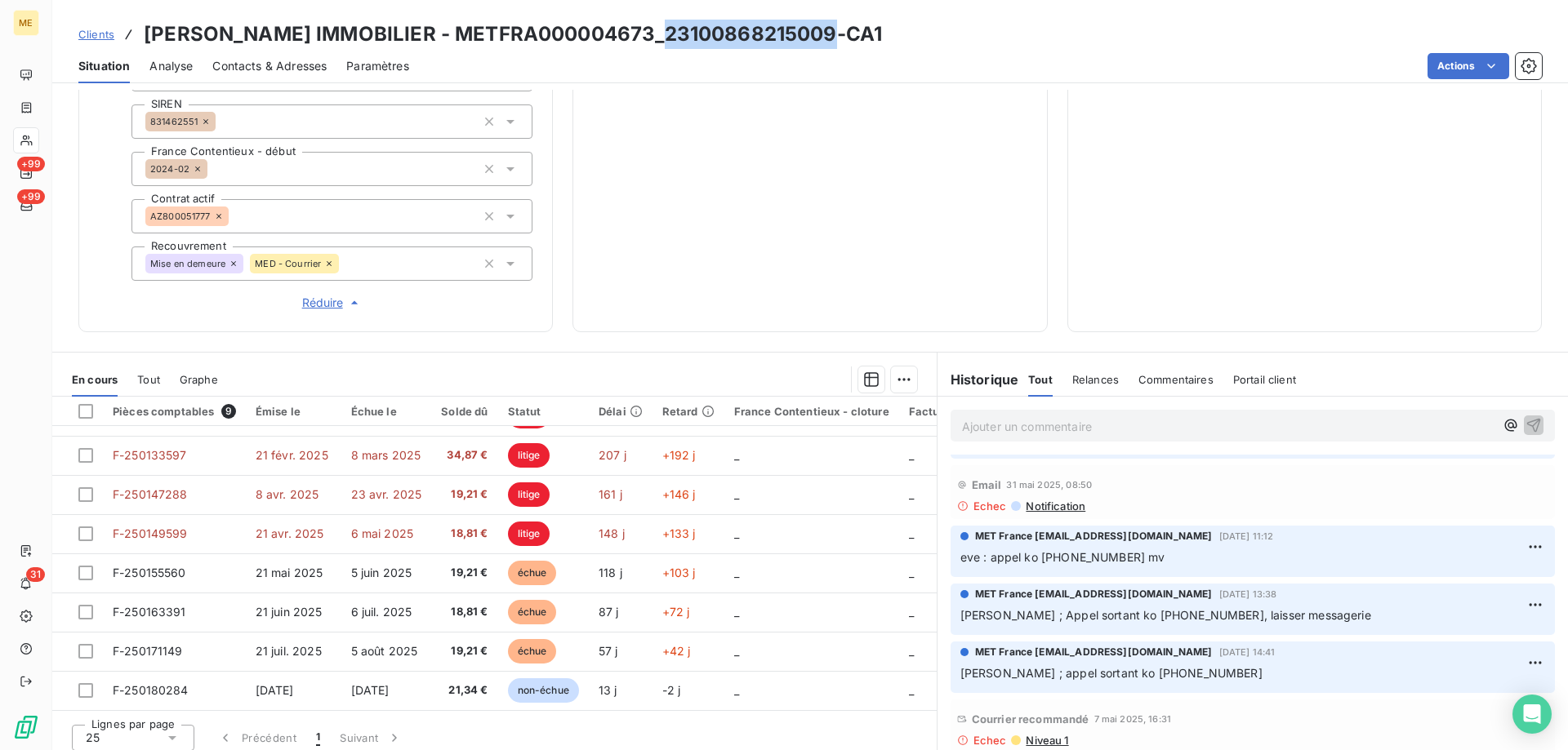
drag, startPoint x: 838, startPoint y: 31, endPoint x: 672, endPoint y: 35, distance: 166.0
click at [672, 35] on h3 "[PERSON_NAME] IMMOBILIER - METFRA000004673_23100868215009-CA1" at bounding box center [512, 34] width 739 height 29
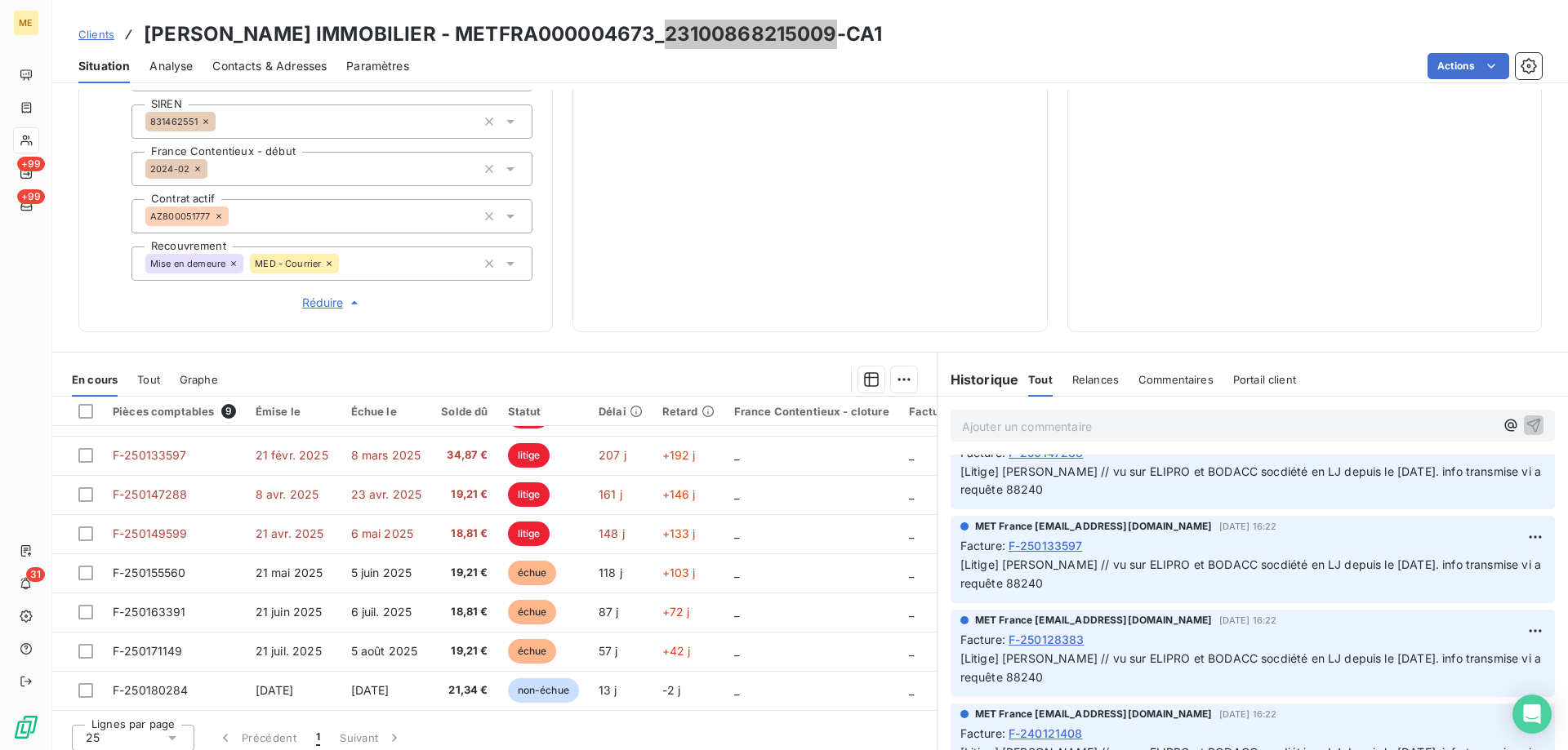
scroll to position [0, 0]
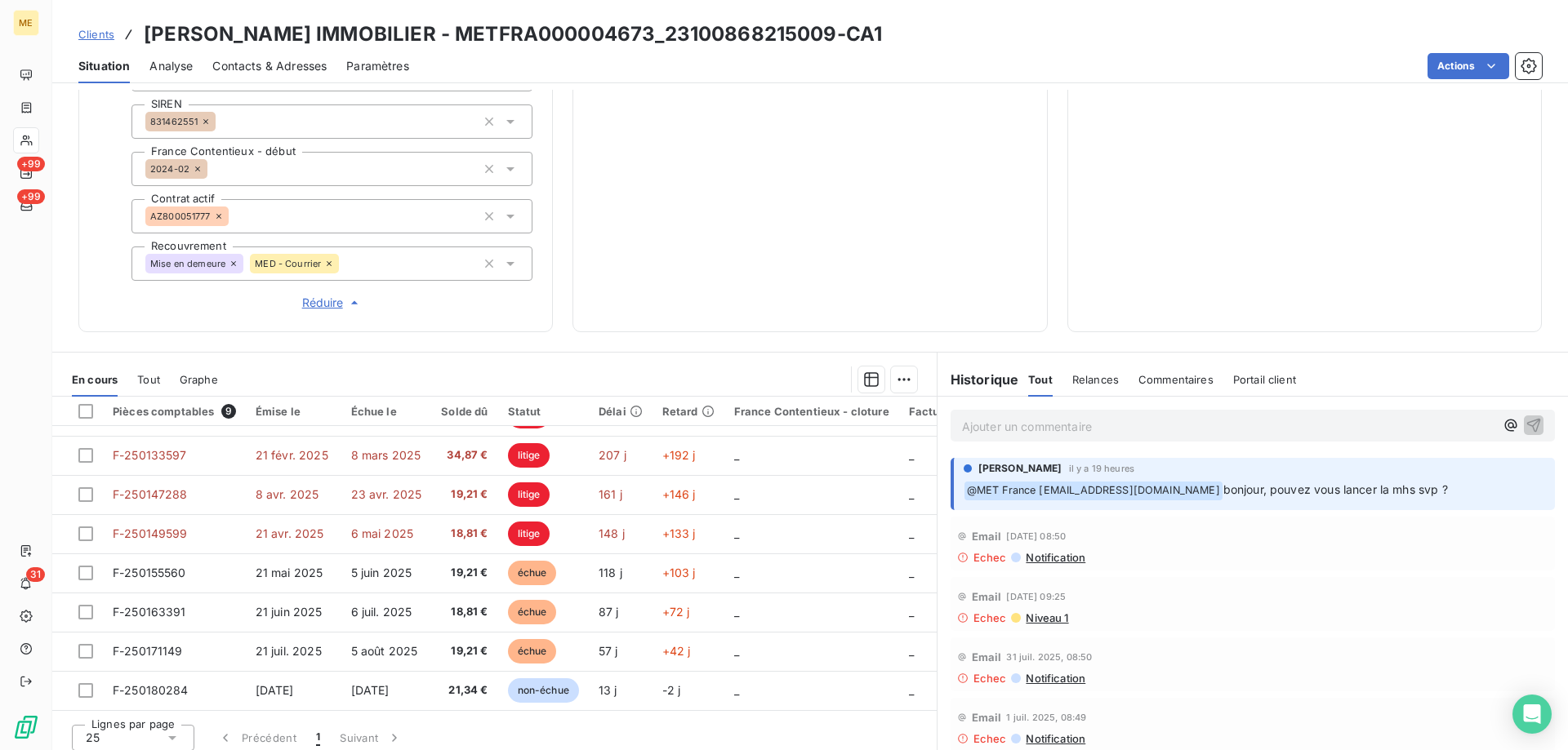
click at [719, 79] on div "Situation Analyse Contacts & Adresses Paramètres Actions" at bounding box center [810, 65] width 1516 height 34
drag, startPoint x: 836, startPoint y: 40, endPoint x: 670, endPoint y: 43, distance: 166.0
click at [670, 43] on h3 "[PERSON_NAME] IMMOBILIER - METFRA000004673_23100868215009-CA1" at bounding box center [512, 34] width 739 height 29
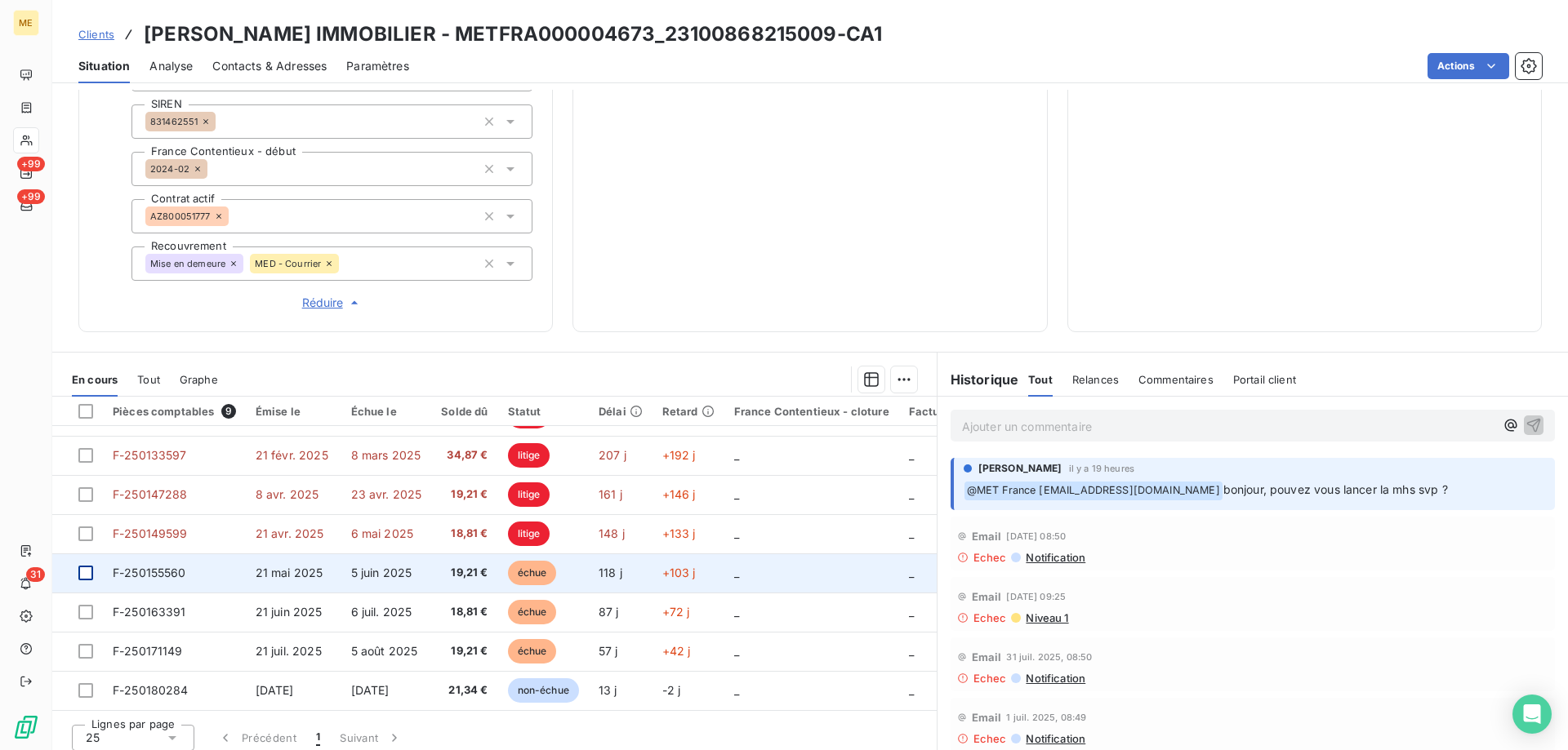
click at [86, 566] on div at bounding box center [86, 573] width 15 height 15
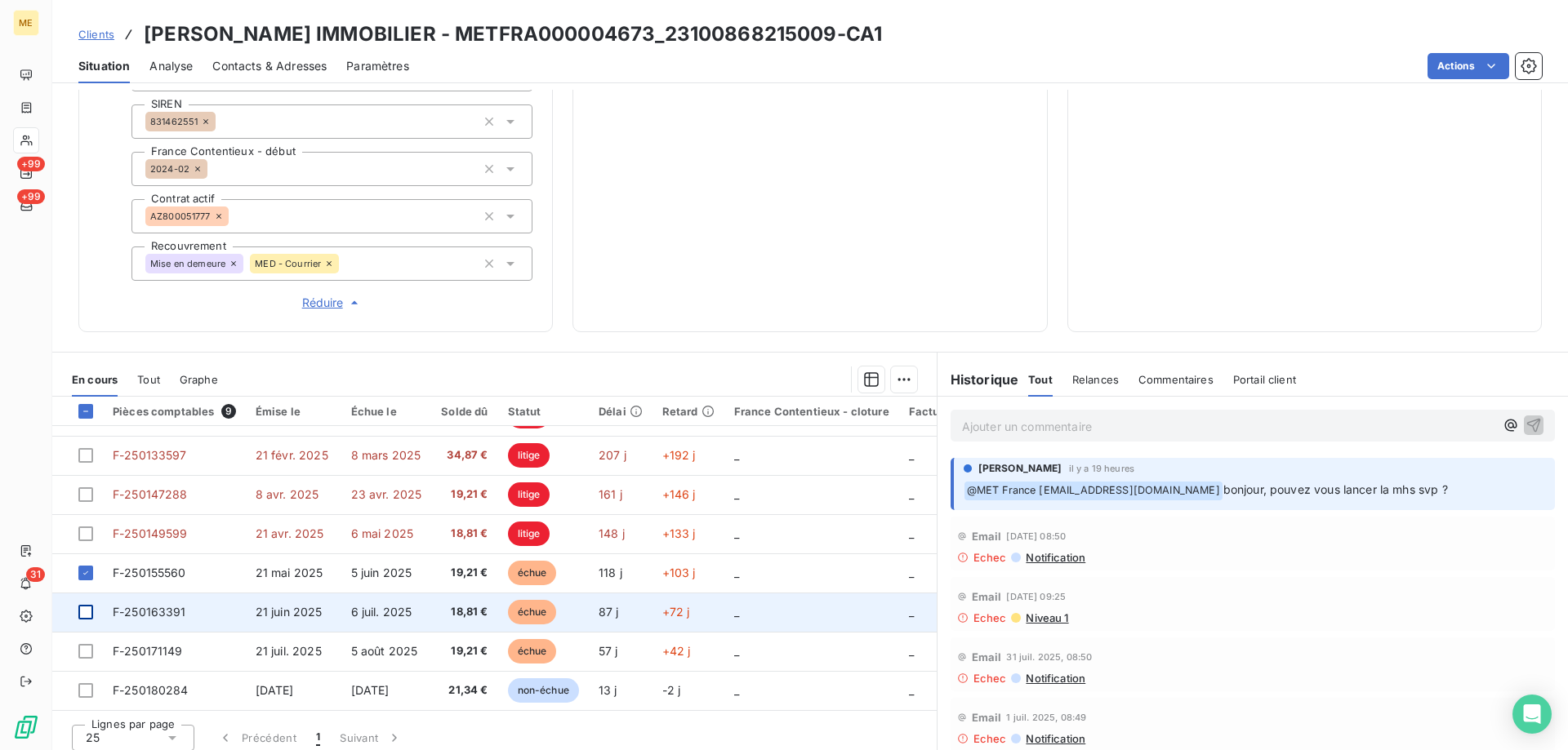
click at [88, 605] on div at bounding box center [86, 613] width 15 height 15
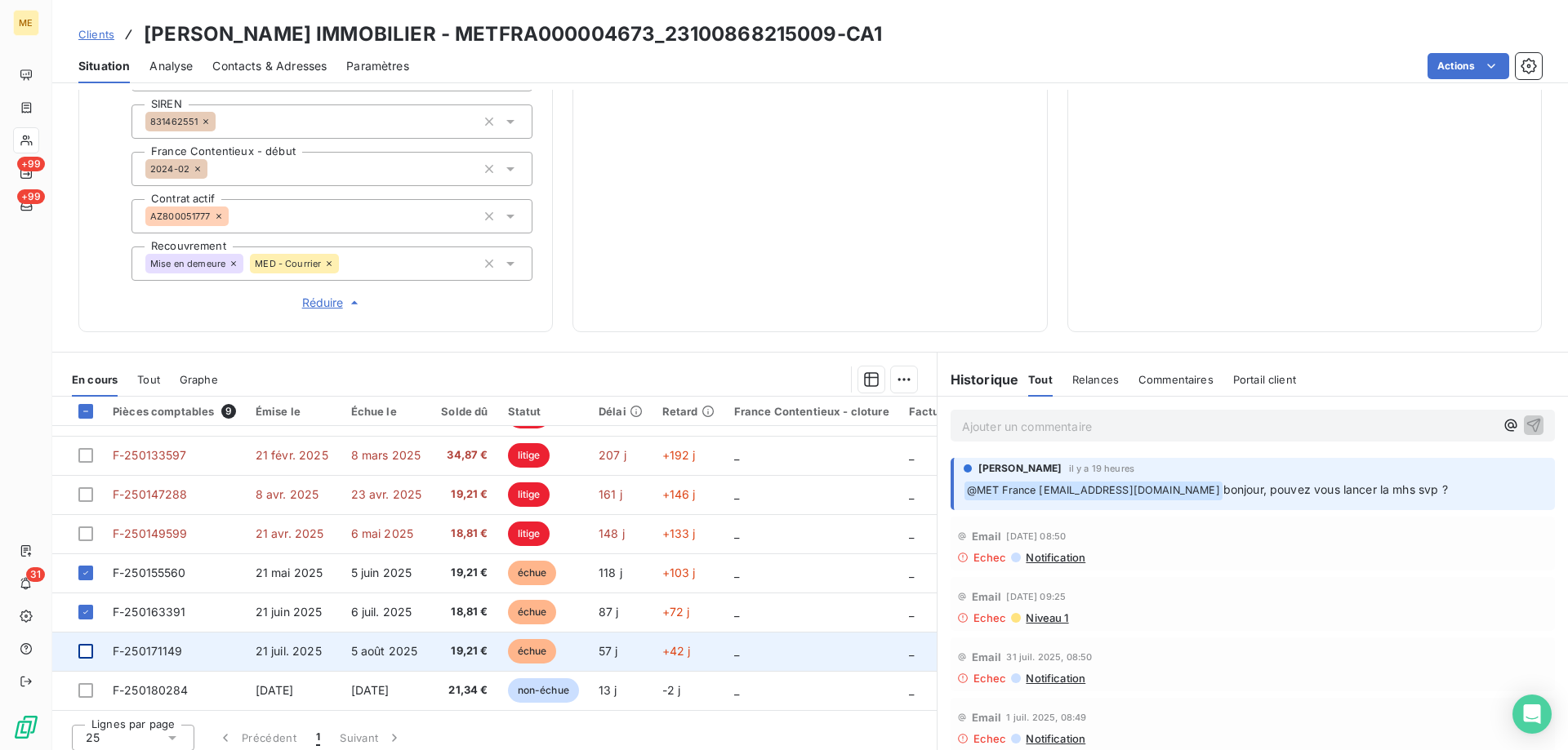
click at [86, 644] on div at bounding box center [86, 652] width 15 height 15
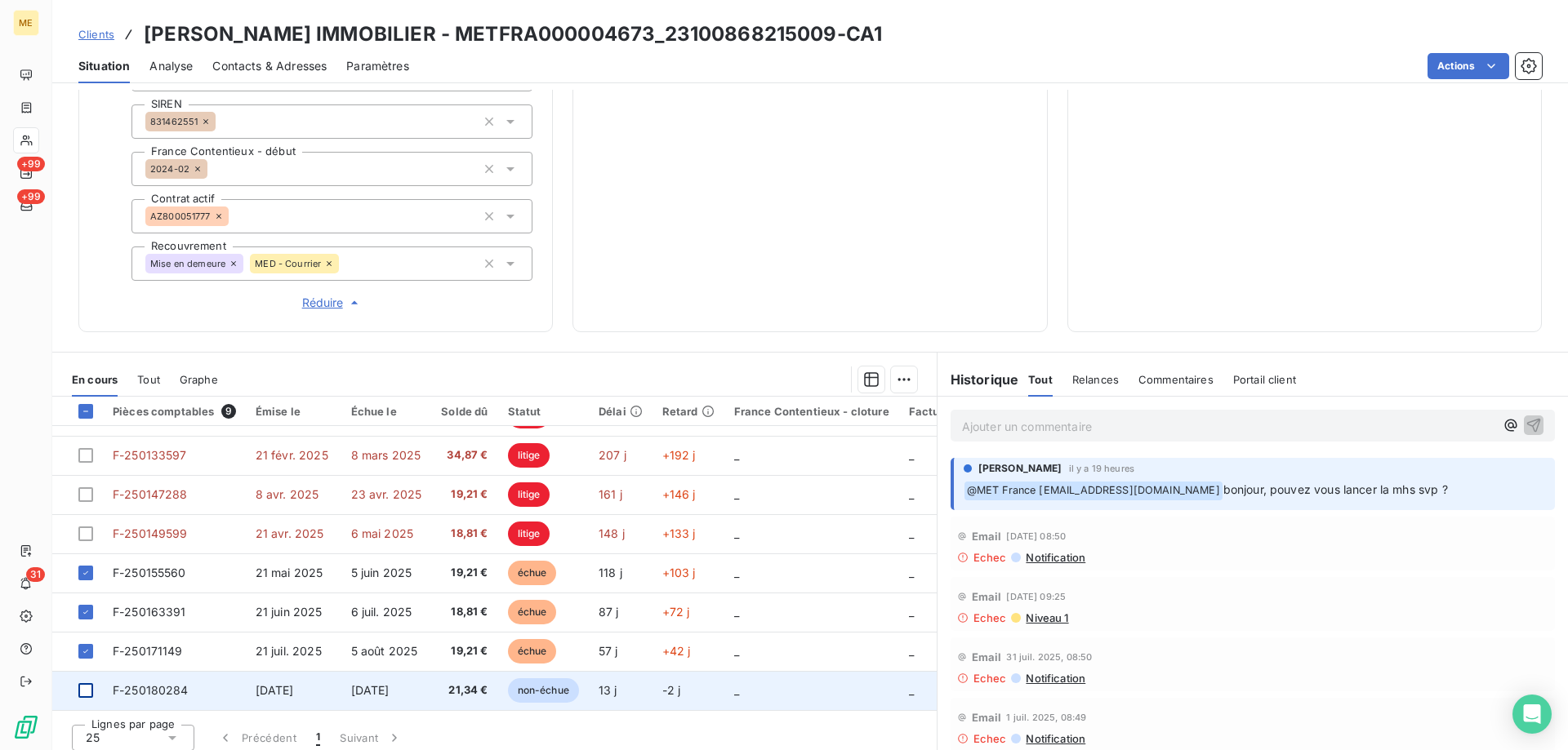
click at [85, 683] on div at bounding box center [86, 691] width 15 height 15
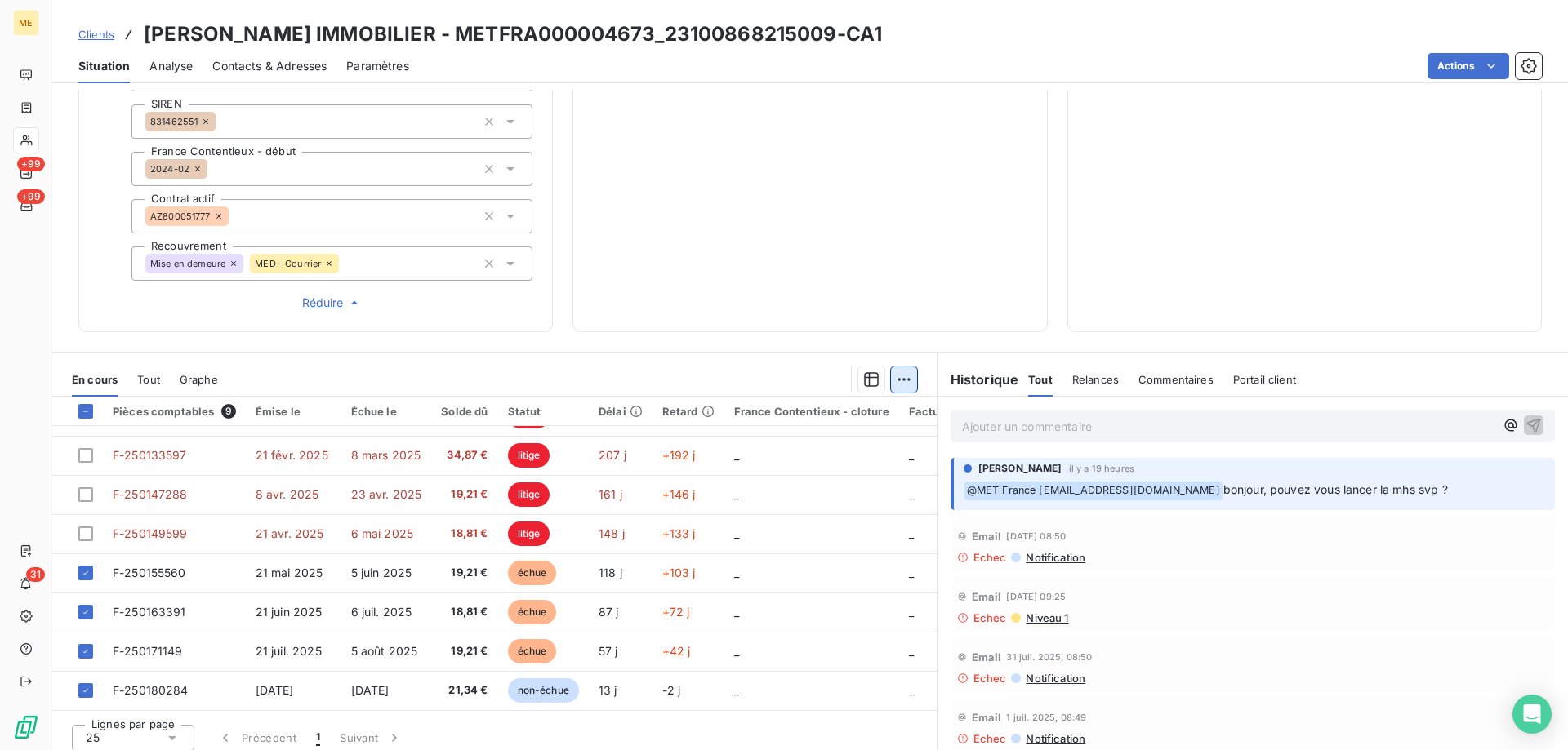
click at [890, 366] on html "ME +99 +99 31 Clients [PERSON_NAME] IMMOBILIER - METFRA000004673_23100868215009…" at bounding box center [784, 457] width 1568 height 913
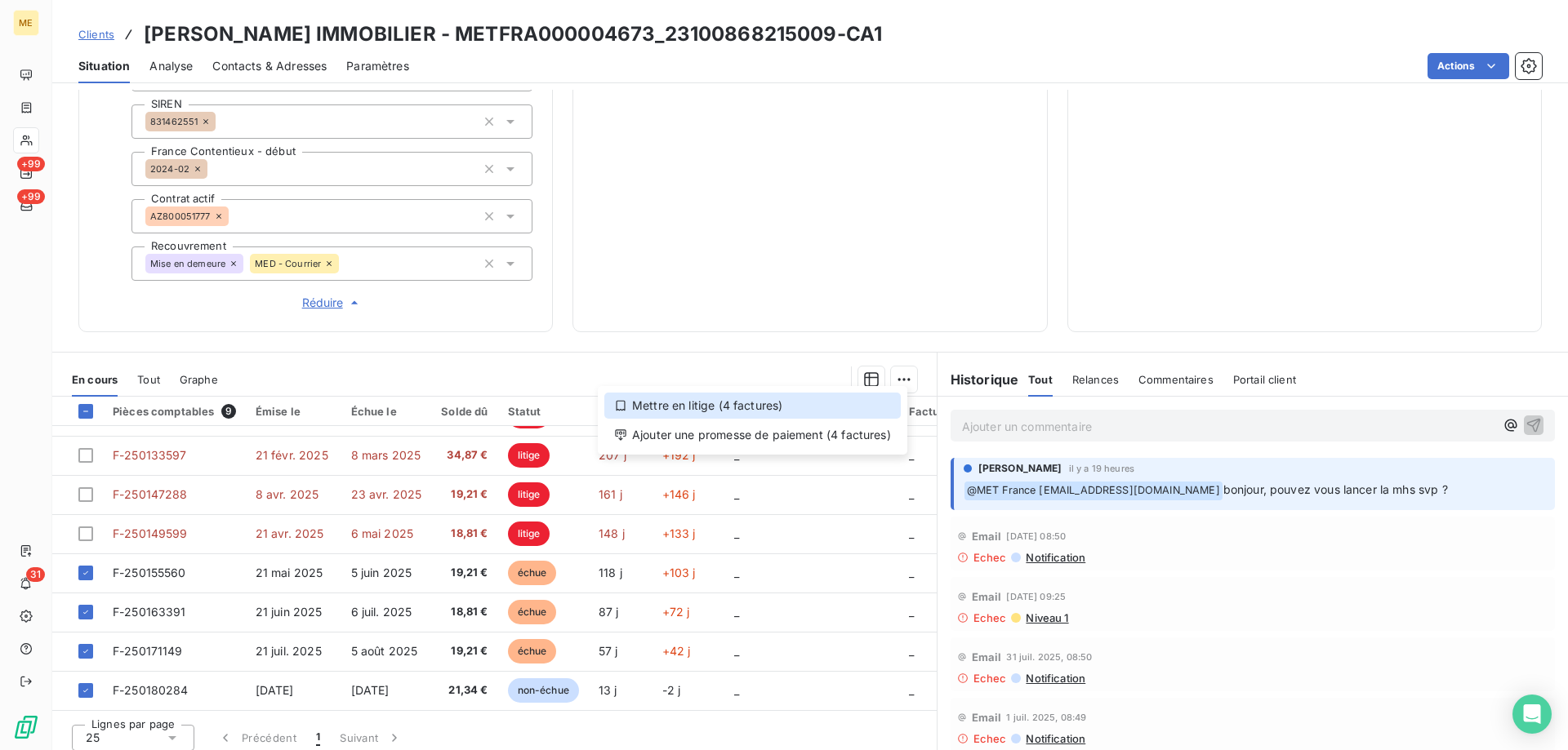
click at [784, 409] on div "Mettre en litige (4 factures)" at bounding box center [753, 406] width 297 height 26
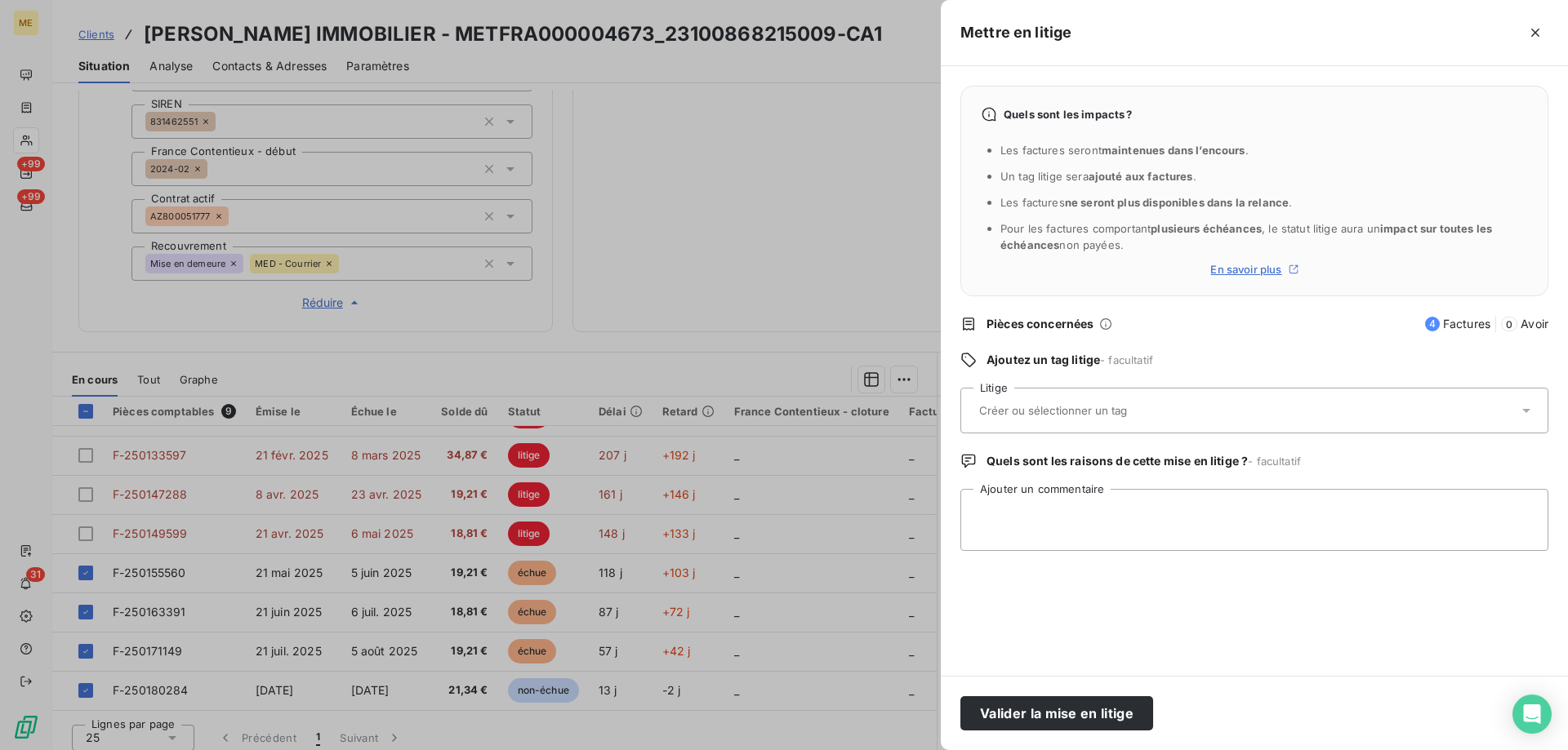
click at [1131, 419] on div at bounding box center [1246, 411] width 544 height 34
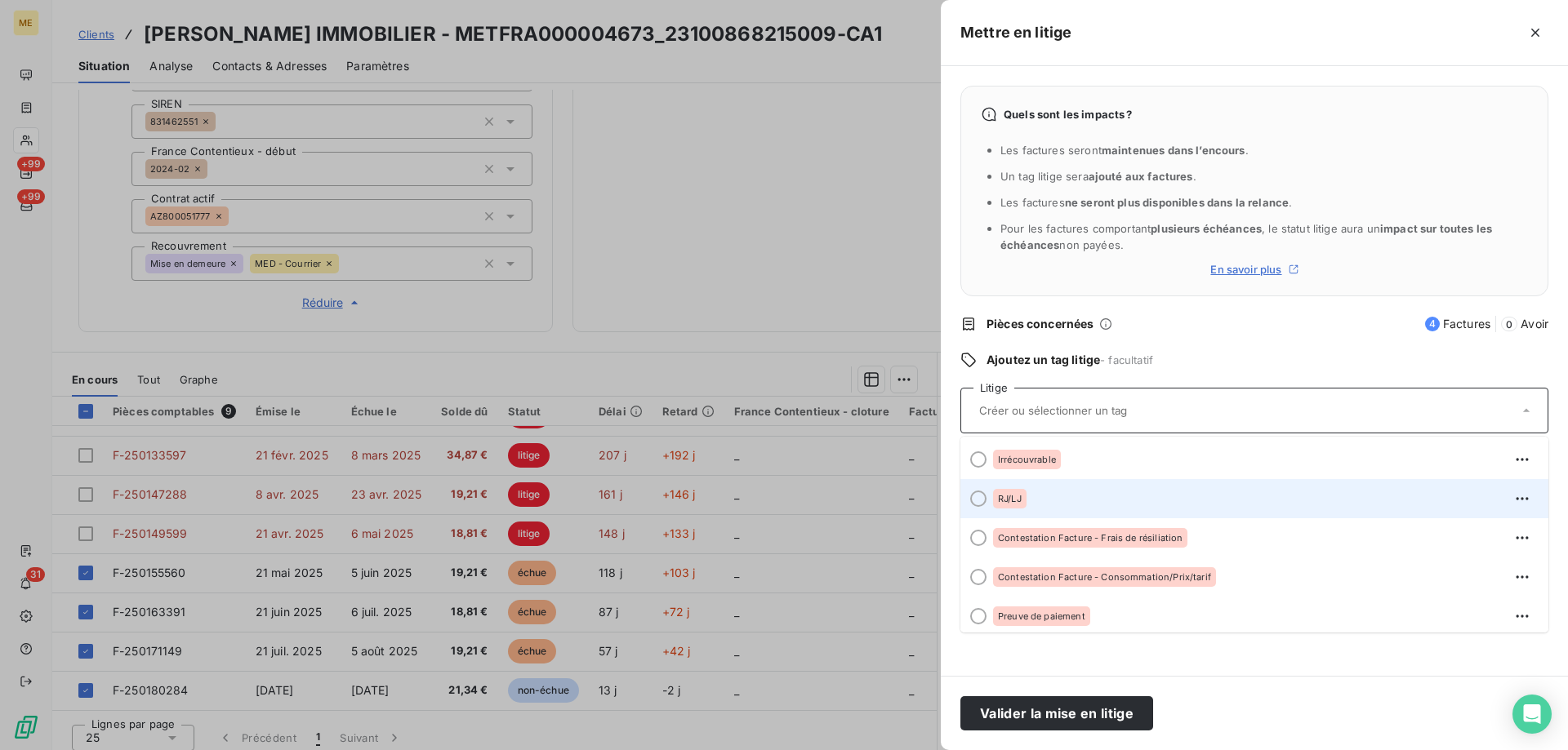
click at [1047, 497] on div "RJ/LJ" at bounding box center [1264, 499] width 543 height 26
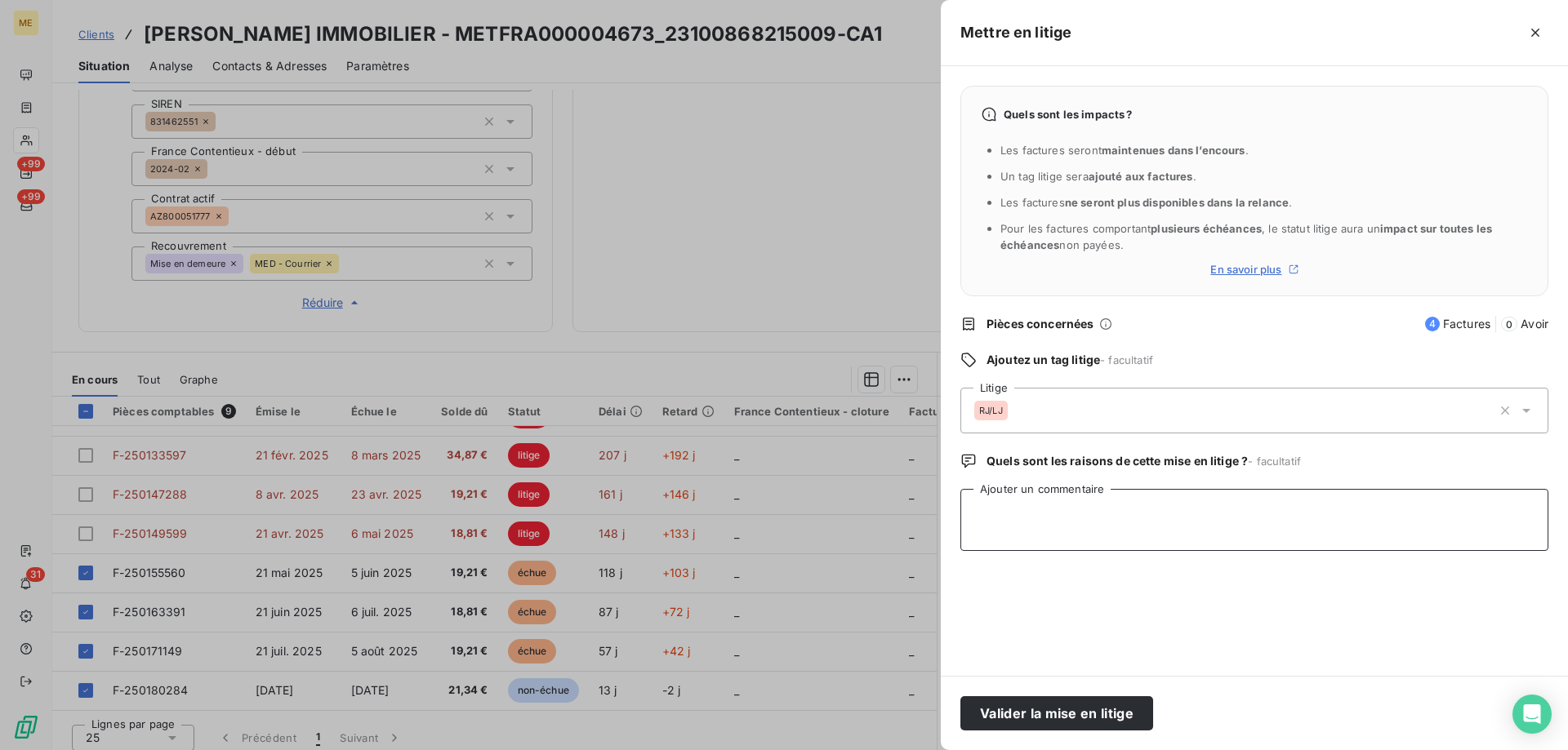
click at [1071, 525] on textarea "Ajouter un commentaire" at bounding box center [1254, 520] width 588 height 62
paste textarea "Anaïs - [DATE] 12H35 Interlocuteur : [PHONE_NUMBER] Origine du contact : Suivi …"
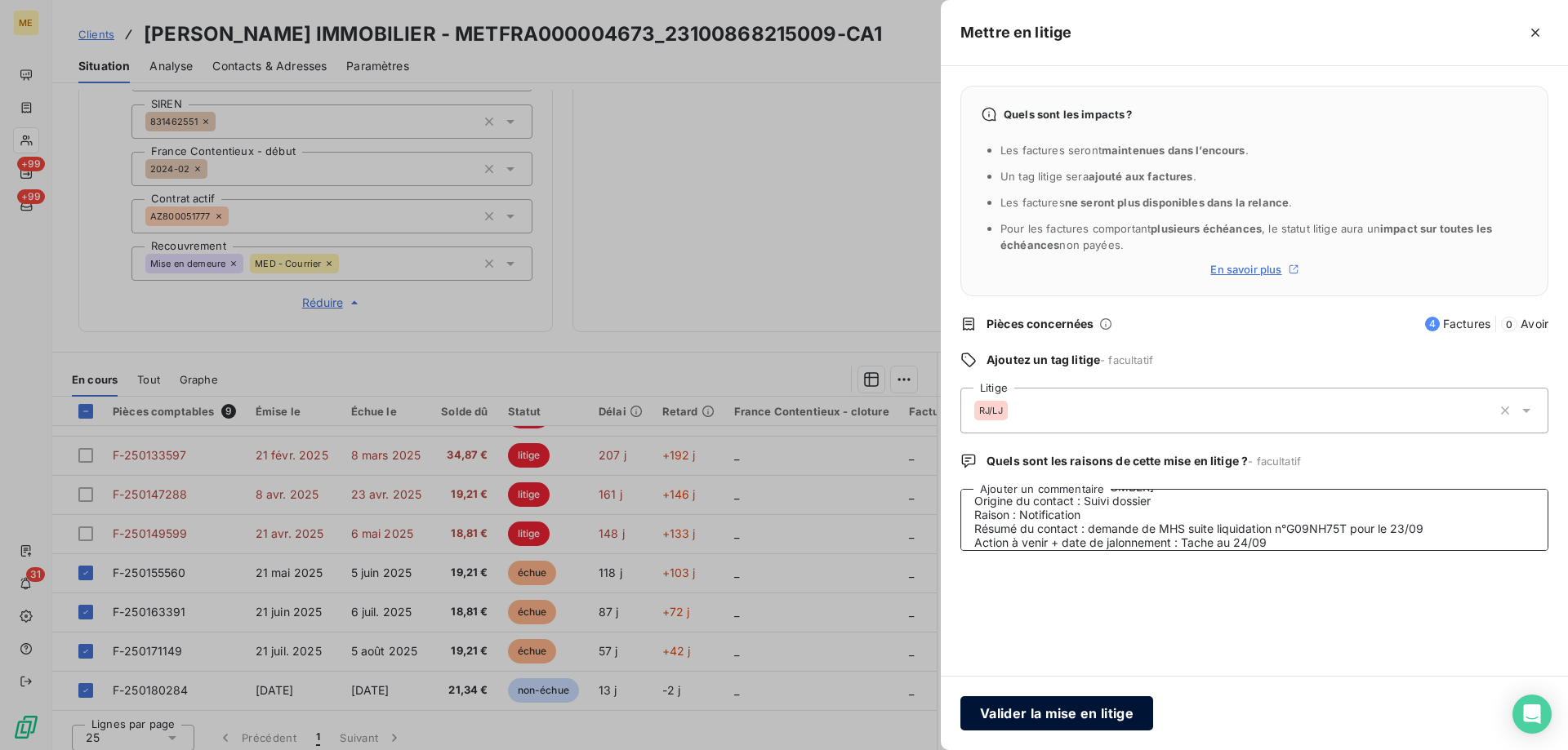
type textarea "Anaïs - [DATE] 12H35 Interlocuteur : [PHONE_NUMBER] Origine du contact : Suivi …"
click at [1046, 721] on button "Valider la mise en litige" at bounding box center [1057, 713] width 193 height 34
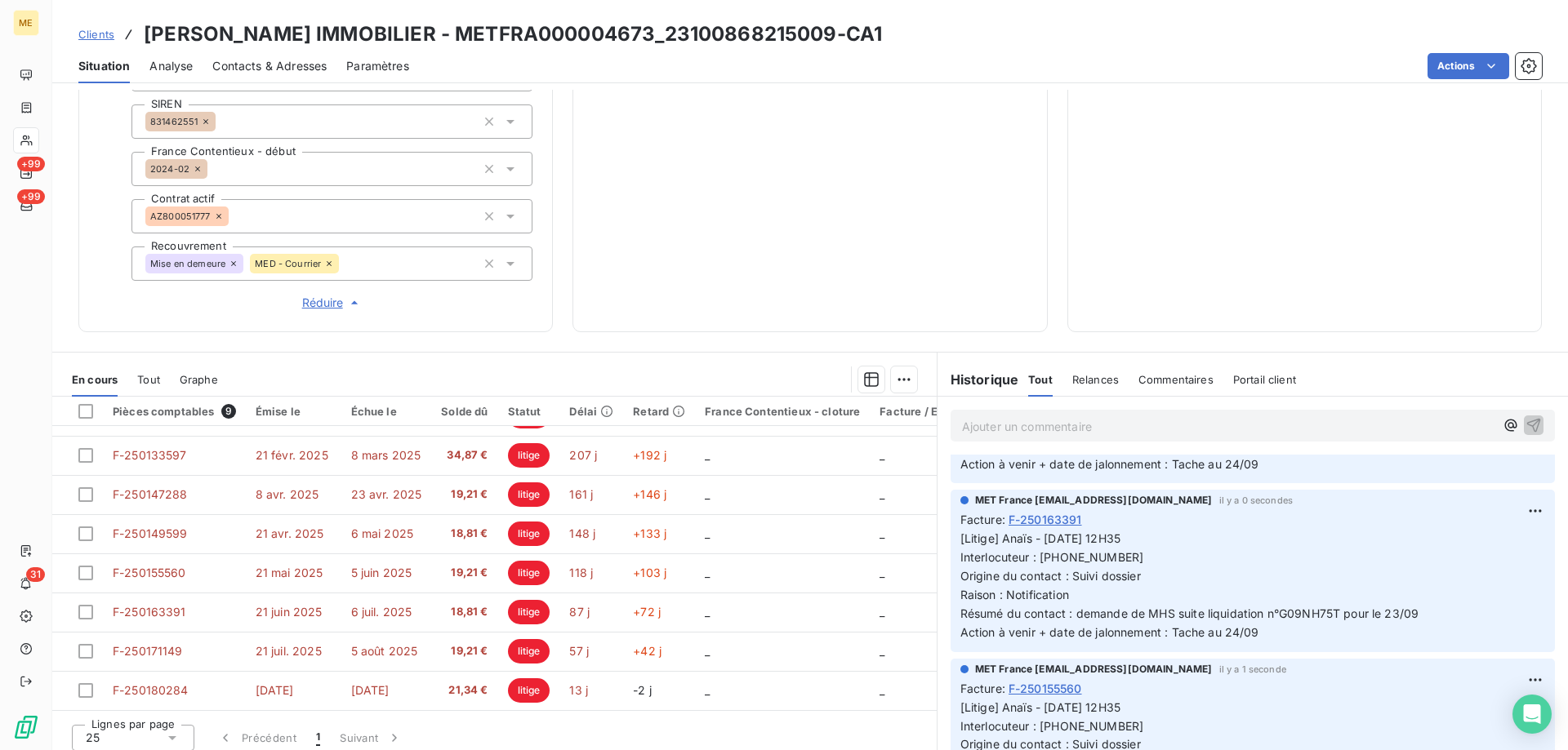
scroll to position [81, 0]
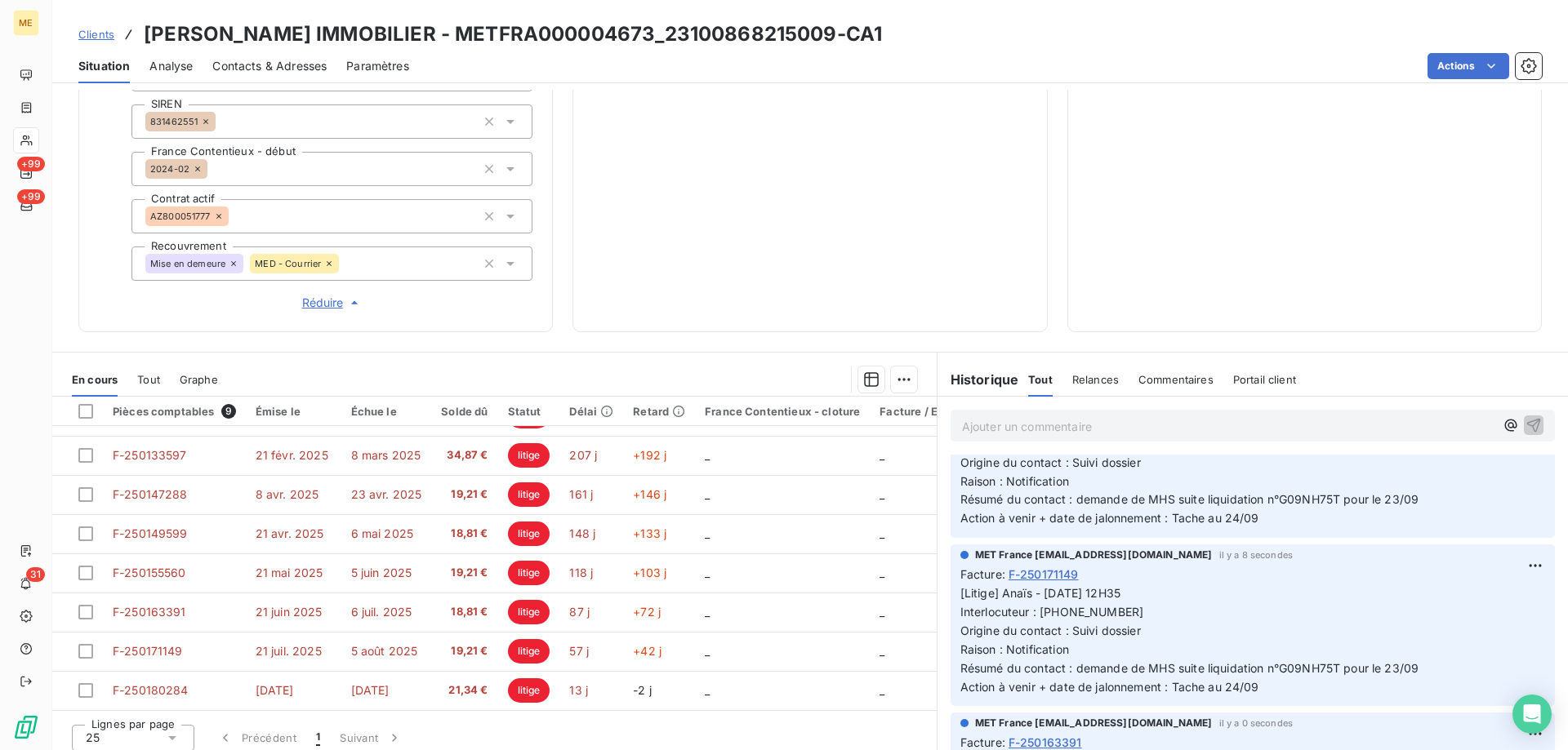
click at [1153, 417] on p "Ajouter un commentaire ﻿" at bounding box center [1228, 427] width 532 height 20
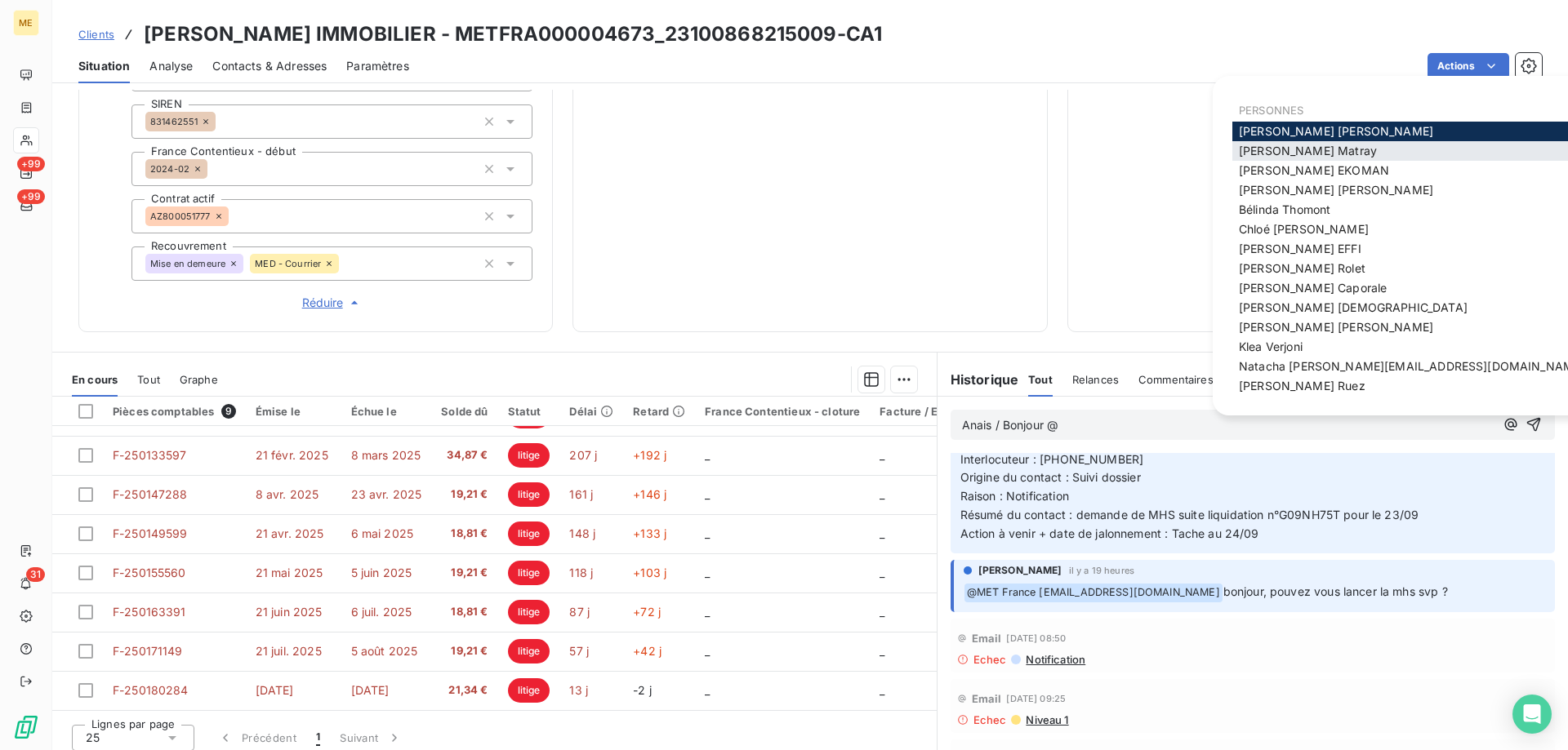
click at [1261, 151] on span "[PERSON_NAME]" at bounding box center [1308, 150] width 138 height 14
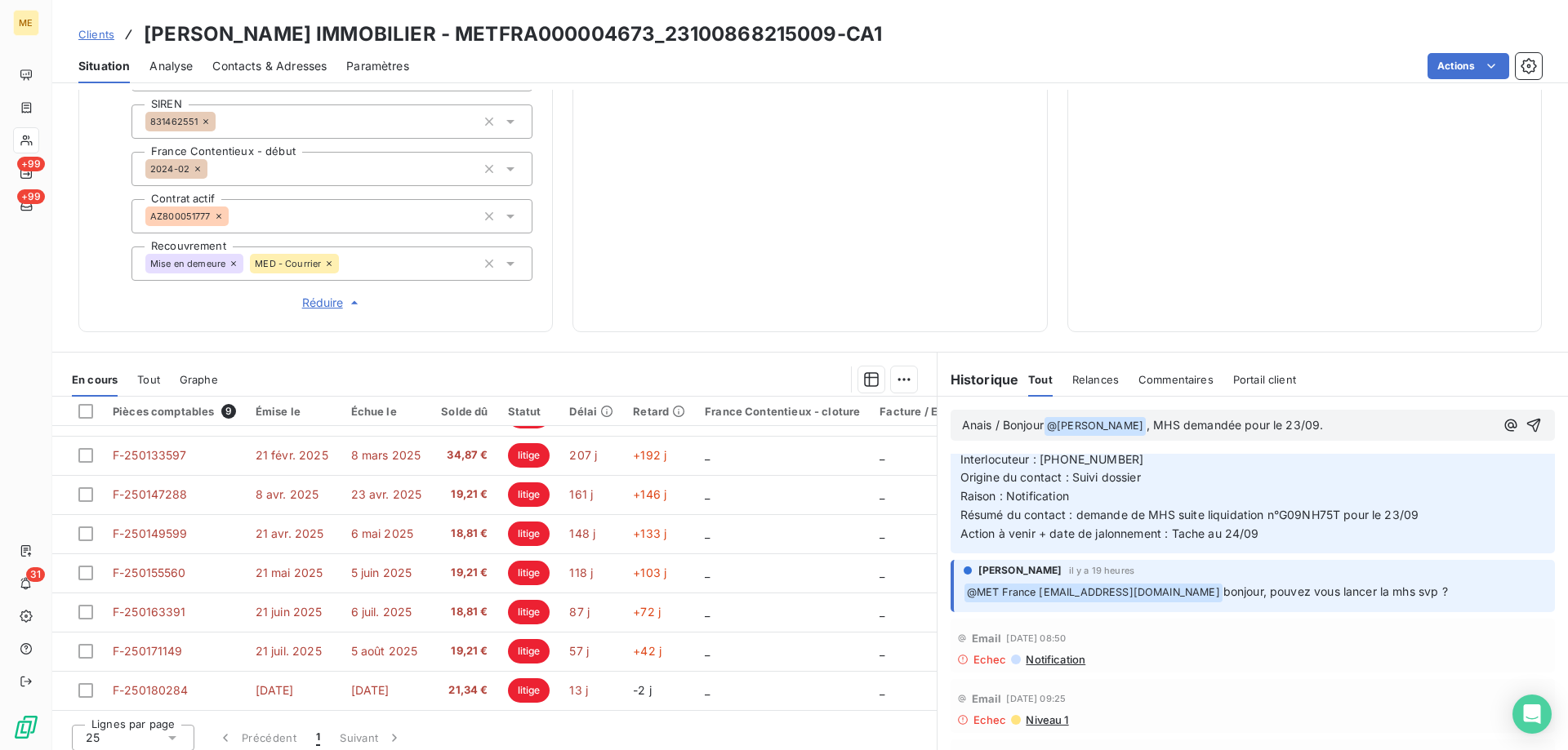
click at [1317, 416] on p "Anais / Bonjour @ [PERSON_NAME] ﻿ , MHS demandée pour le 23/09." at bounding box center [1228, 426] width 532 height 19
click at [1318, 419] on p "Anais / Bonjour @ [PERSON_NAME] ﻿ , MHS demandée pour le 23/09." at bounding box center [1228, 426] width 532 height 19
click at [1314, 421] on p "Anais / Bonjour @ [PERSON_NAME] ﻿ , MHS demandée pour le 23/09." at bounding box center [1228, 426] width 532 height 19
click at [1319, 416] on p "Anais / Bonjour @ [PERSON_NAME] ﻿ , MHS demandée pour le 23/09." at bounding box center [1228, 426] width 532 height 19
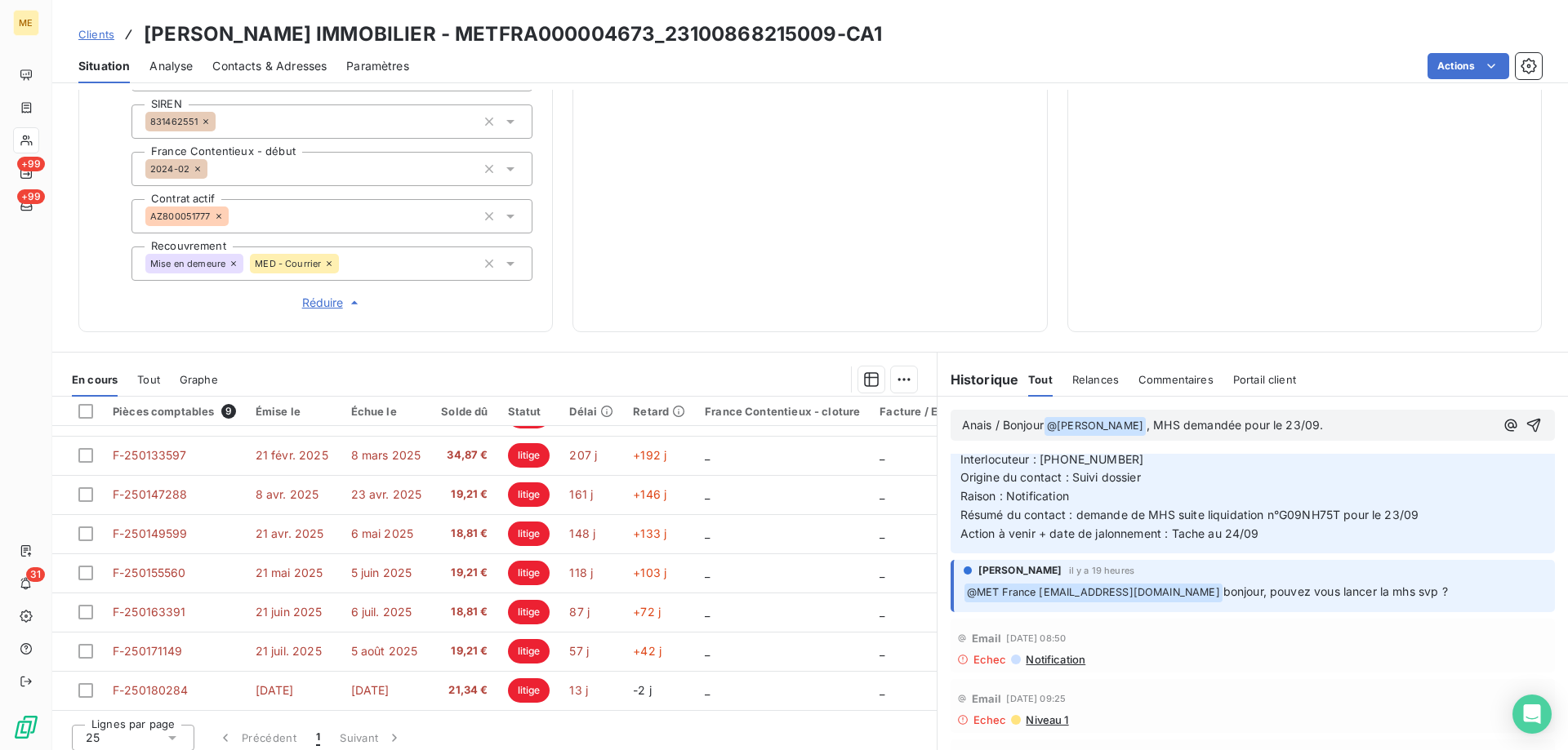
click at [1337, 418] on p "Anais / Bonjour @ [PERSON_NAME] ﻿ , MHS demandée pour le 23/09." at bounding box center [1228, 426] width 532 height 19
click at [1312, 416] on p "Anais / Bonjour @ [PERSON_NAME] ﻿ , MHS demandée pour le 23/09." at bounding box center [1228, 426] width 532 height 19
click at [1311, 416] on p "Anais / Bonjour @ [PERSON_NAME] ﻿ , MHS demandée pour le 23/09." at bounding box center [1228, 426] width 532 height 19
click at [1302, 335] on div "Informations client Gestionnaires Aucun Propriétés Client Méthode de paiement B…" at bounding box center [810, 420] width 1516 height 660
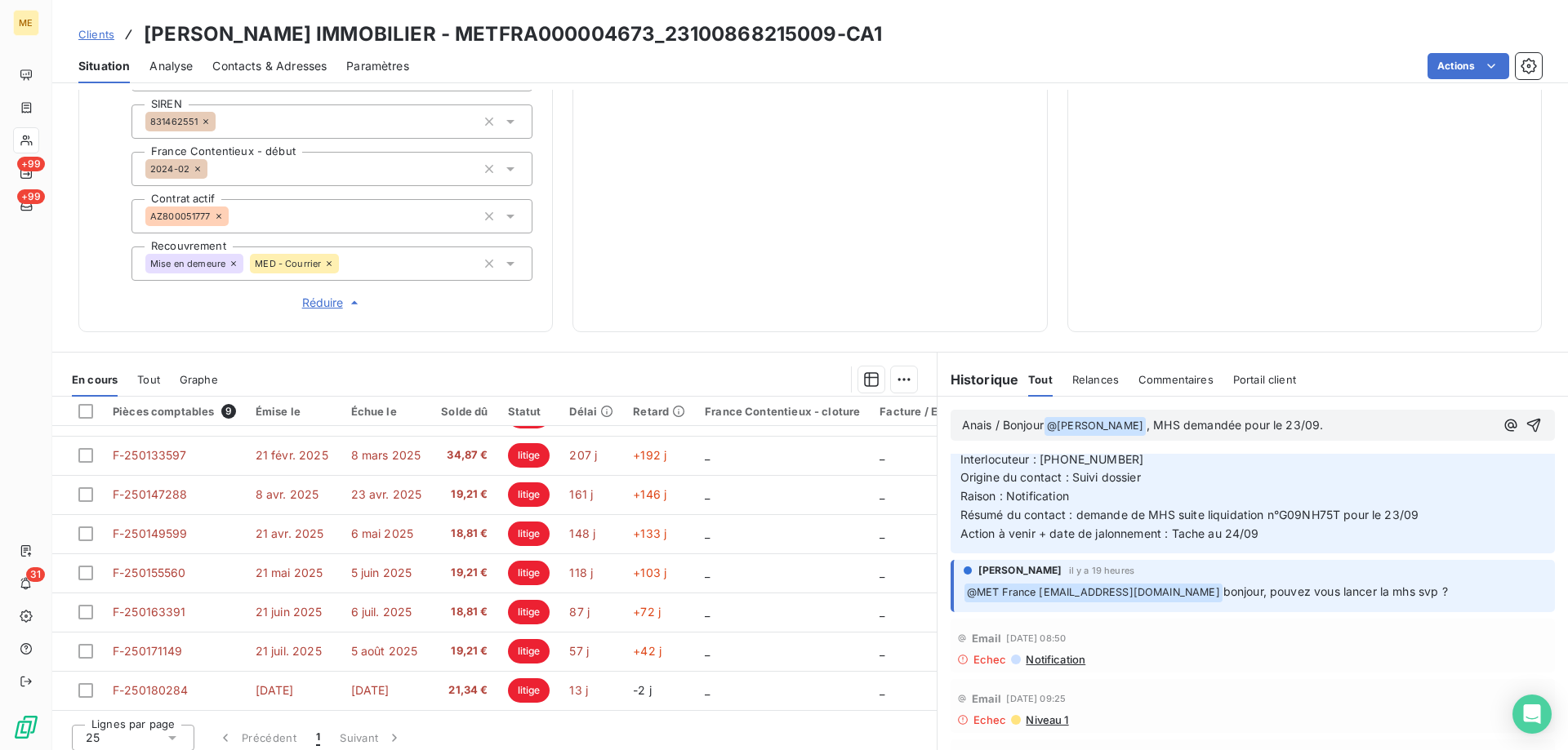
click at [1331, 416] on p "Anais / Bonjour @ [PERSON_NAME] ﻿ , MHS demandée pour le 23/09." at bounding box center [1228, 426] width 532 height 19
click at [1318, 416] on p "Anais / Bonjour @ [PERSON_NAME] ﻿ , MHS demandée pour le 23/09." at bounding box center [1228, 426] width 532 height 19
click at [1280, 418] on span ", MHS demandée pour le 23/09." at bounding box center [1235, 425] width 176 height 14
click at [1322, 417] on p "Anais / Bonjour @ [PERSON_NAME] ﻿ , MHS demandée pour le 23/09." at bounding box center [1228, 426] width 532 height 19
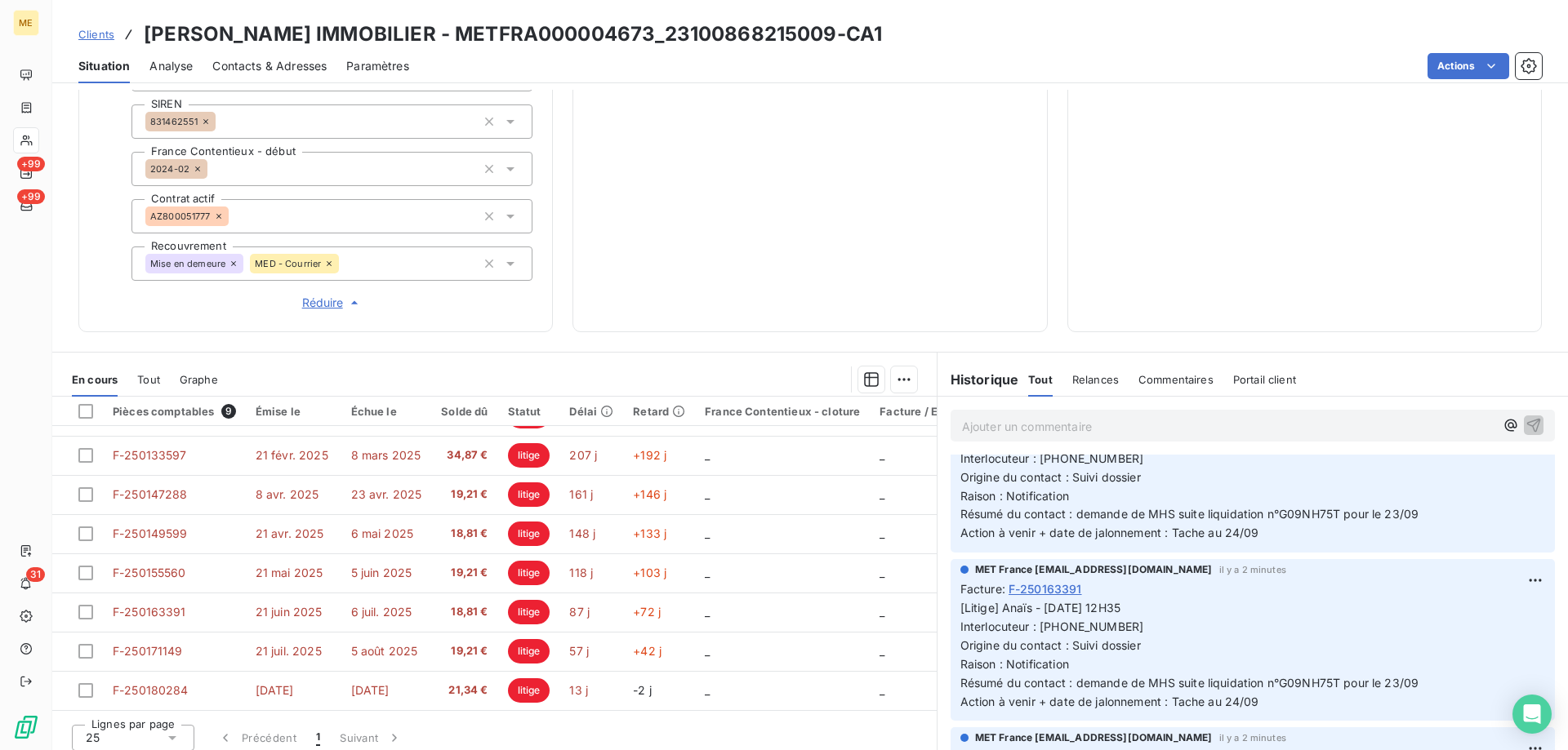
scroll to position [0, 0]
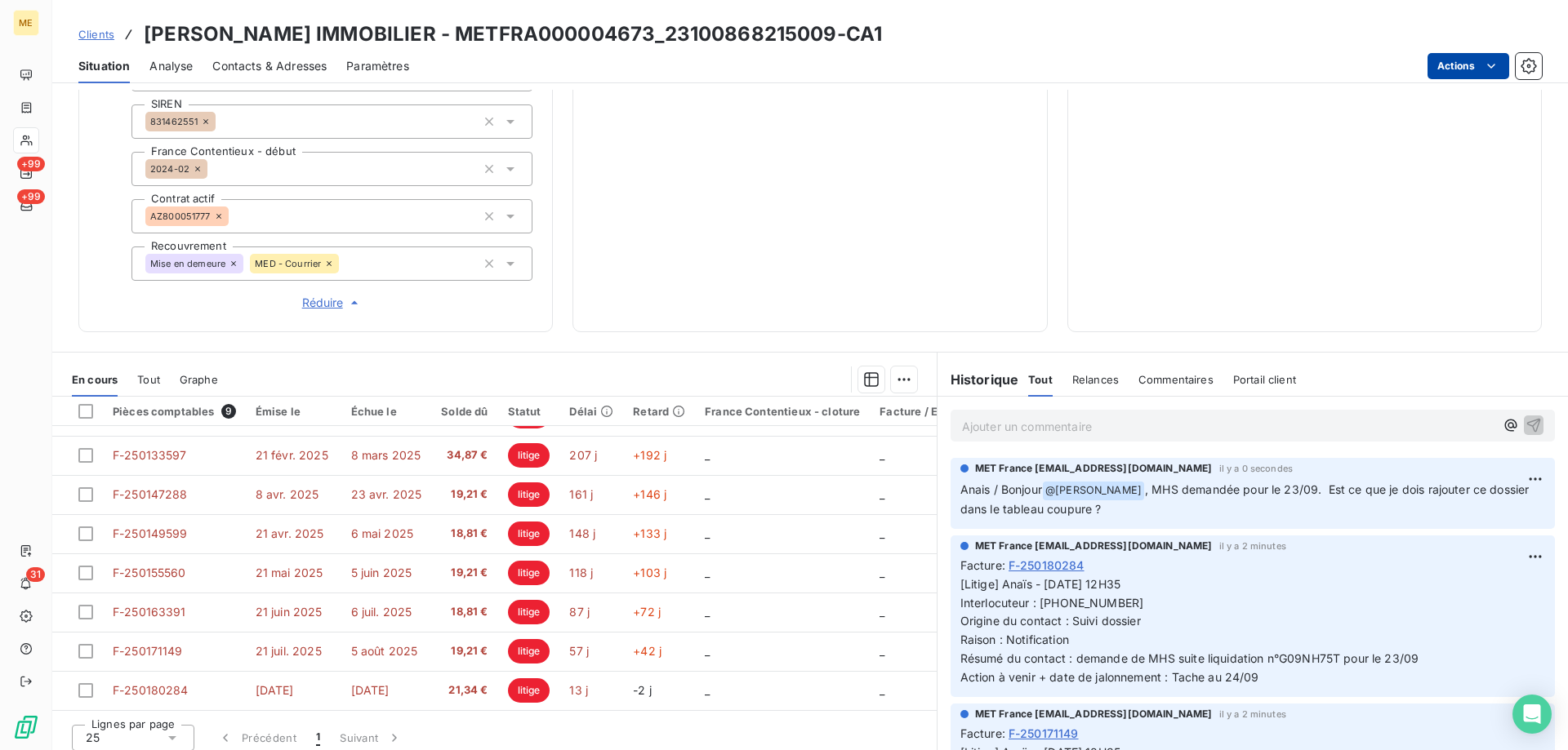
click at [1454, 63] on html "ME +99 +99 31 Clients [PERSON_NAME] IMMOBILIER - METFRA000004673_23100868215009…" at bounding box center [784, 457] width 1568 height 913
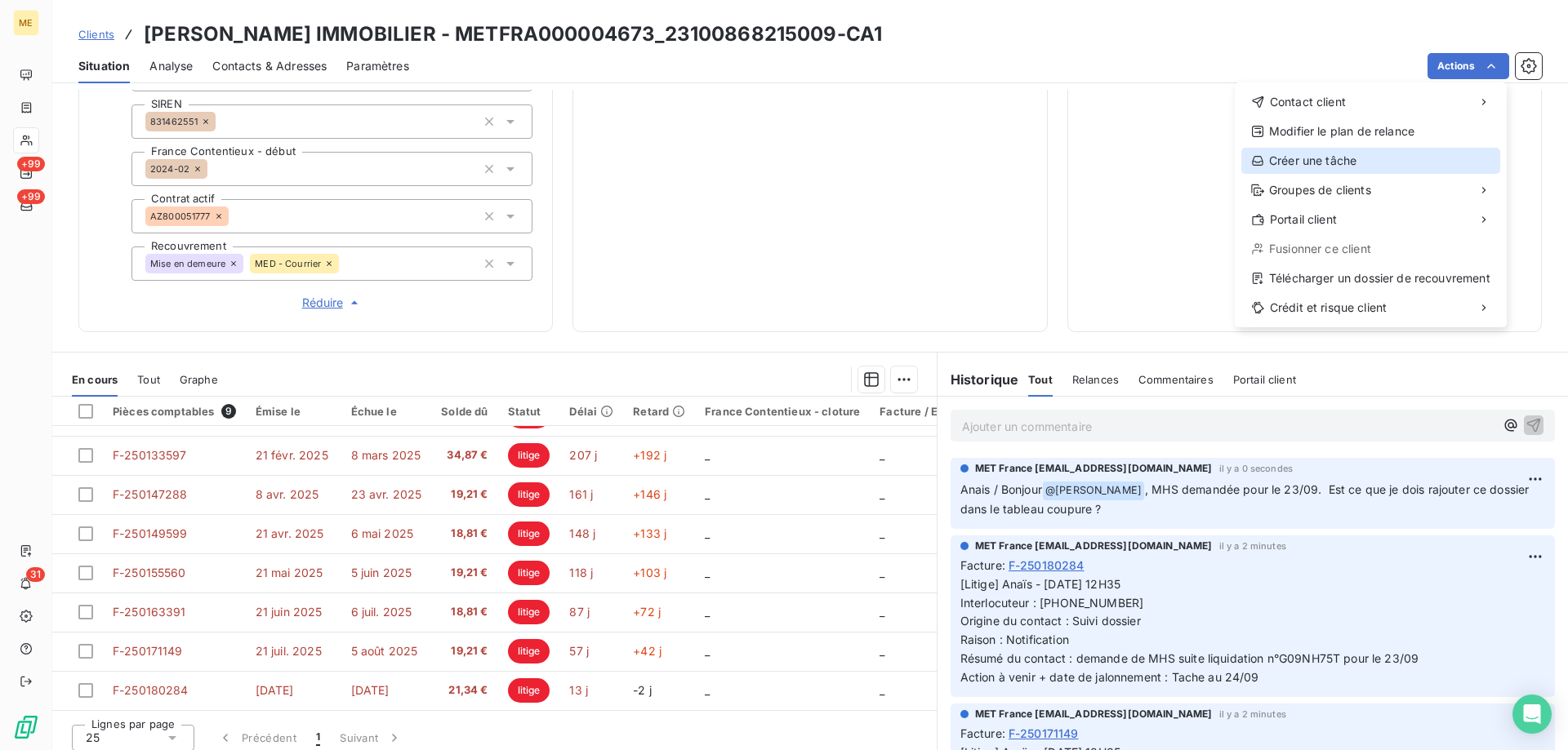
click at [1301, 156] on div "Créer une tâche" at bounding box center [1371, 160] width 259 height 26
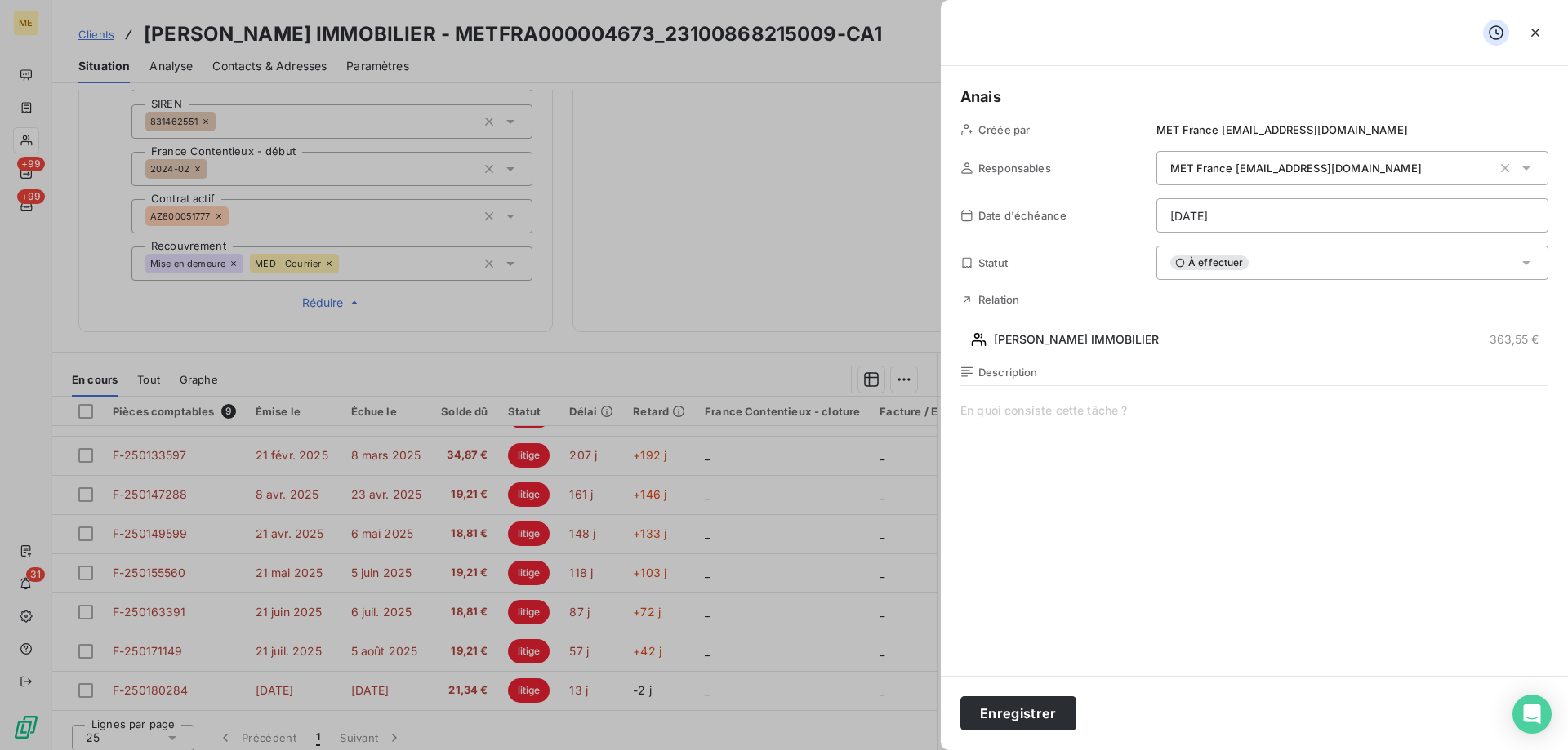
click at [1067, 414] on span at bounding box center [1254, 559] width 588 height 313
click at [1210, 410] on span "Vérif état MHS" at bounding box center [1254, 559] width 588 height 313
click at [1311, 225] on html "ME +99 +99 31 Clients [PERSON_NAME] IMMOBILIER - METFRA000004673_23100868215009…" at bounding box center [784, 457] width 1568 height 913
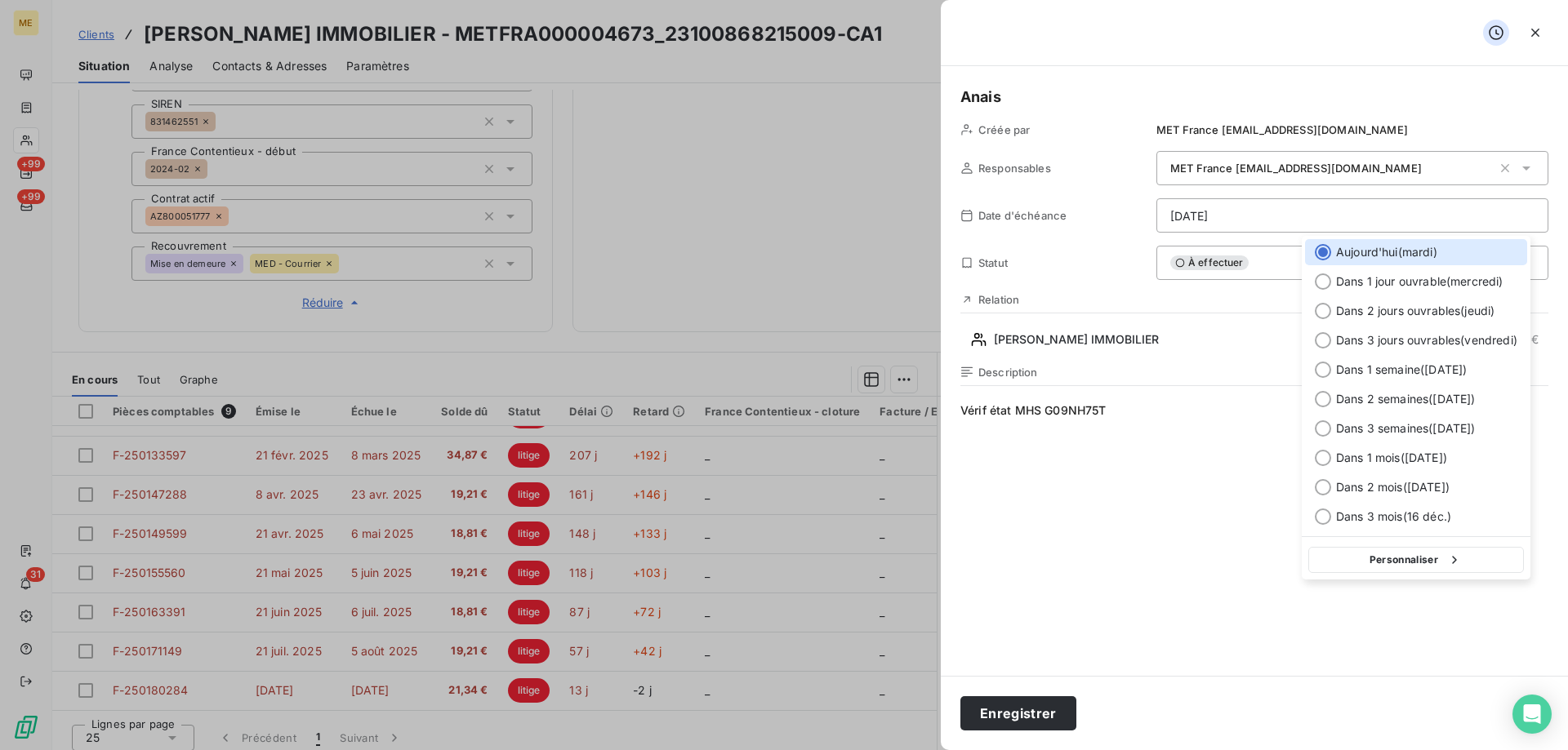
click at [1426, 558] on button "Personnaliser" at bounding box center [1416, 560] width 215 height 26
select select "8"
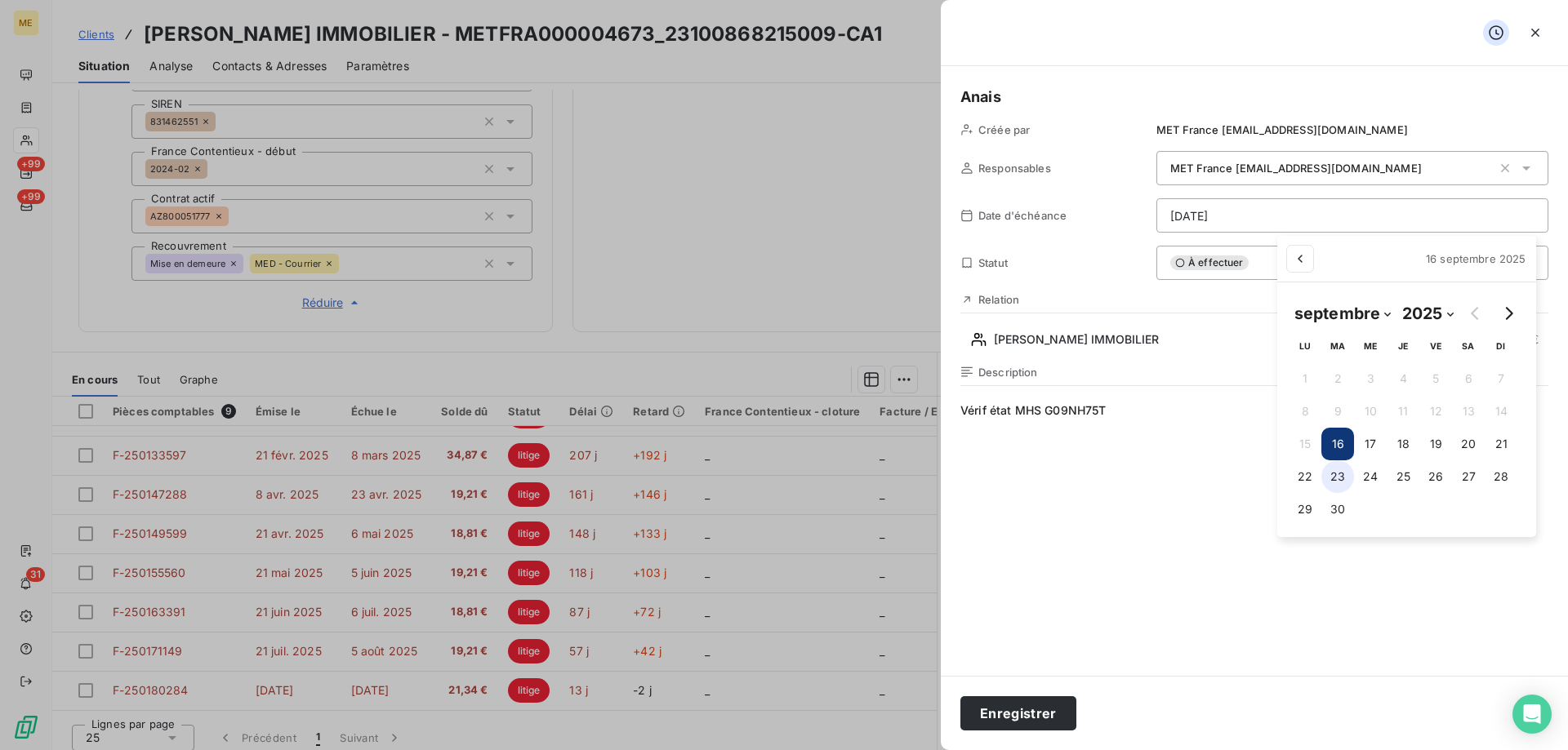
drag, startPoint x: 1368, startPoint y: 476, endPoint x: 1352, endPoint y: 482, distance: 17.1
click at [1368, 476] on button "24" at bounding box center [1370, 476] width 33 height 33
type input "[DATE]"
click at [1119, 478] on html "ME +99 +99 31 Clients [PERSON_NAME] IMMOBILIER - METFRA000004673_23100868215009…" at bounding box center [784, 457] width 1568 height 913
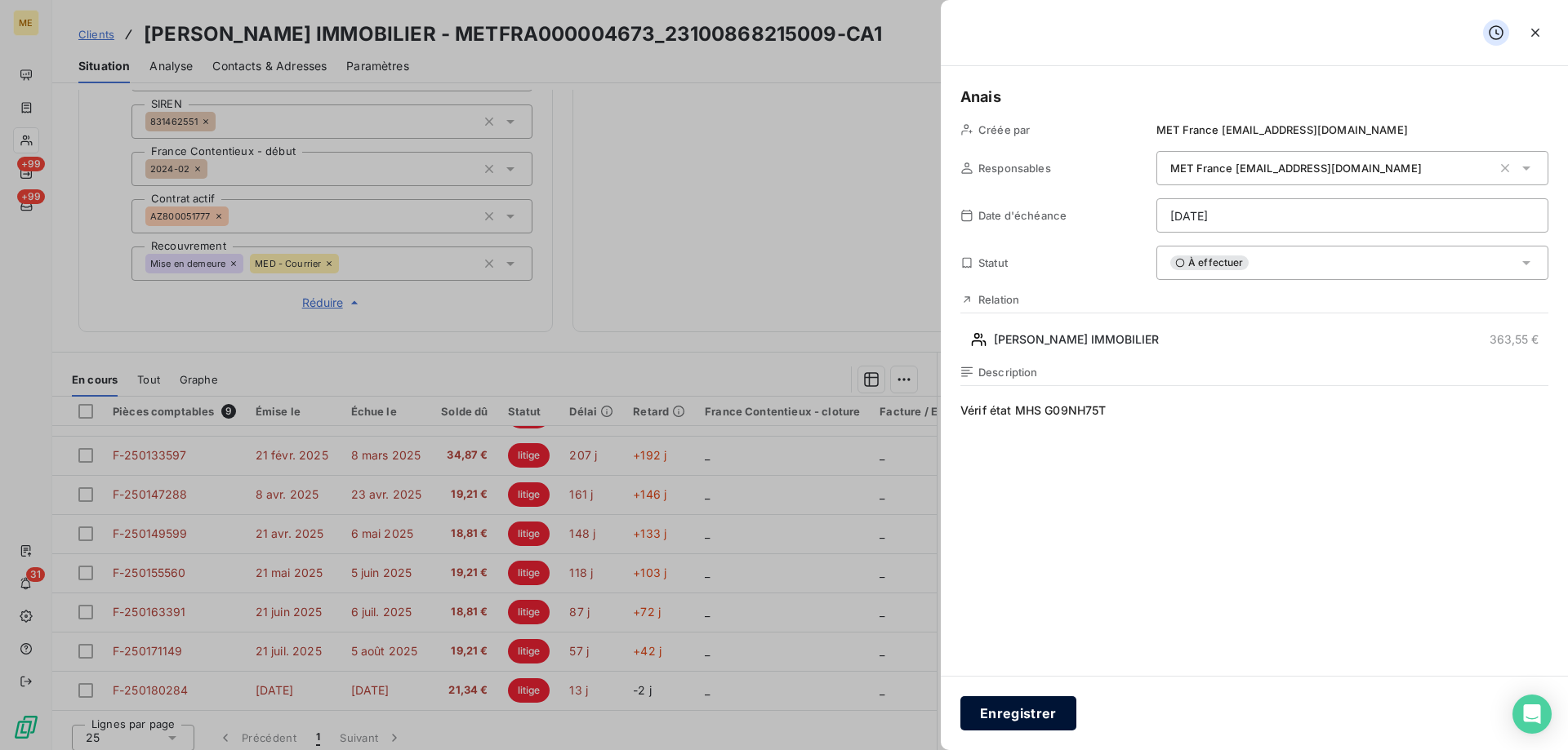
click at [1045, 716] on button "Enregistrer" at bounding box center [1019, 713] width 116 height 34
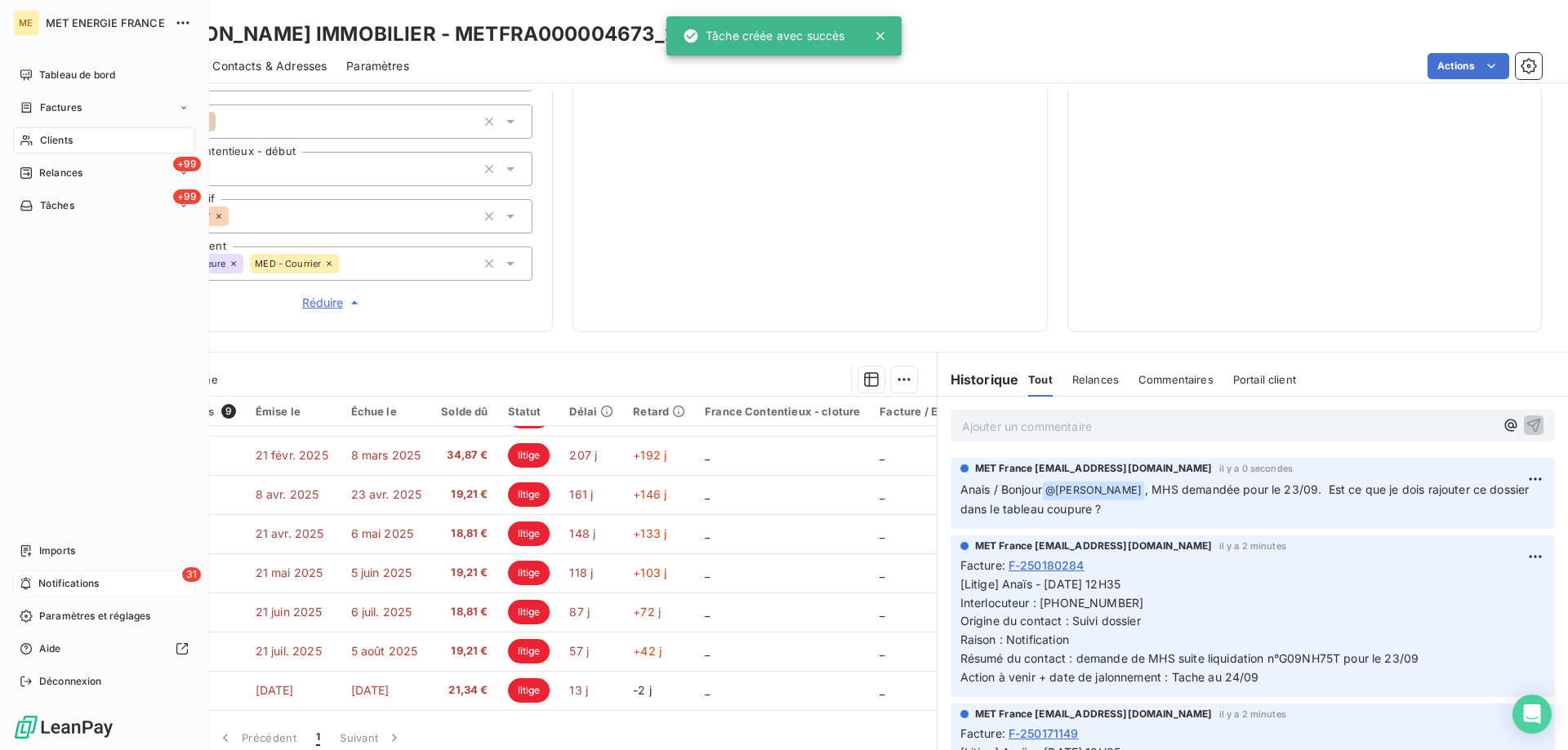
click at [43, 582] on span "Notifications" at bounding box center [69, 584] width 60 height 15
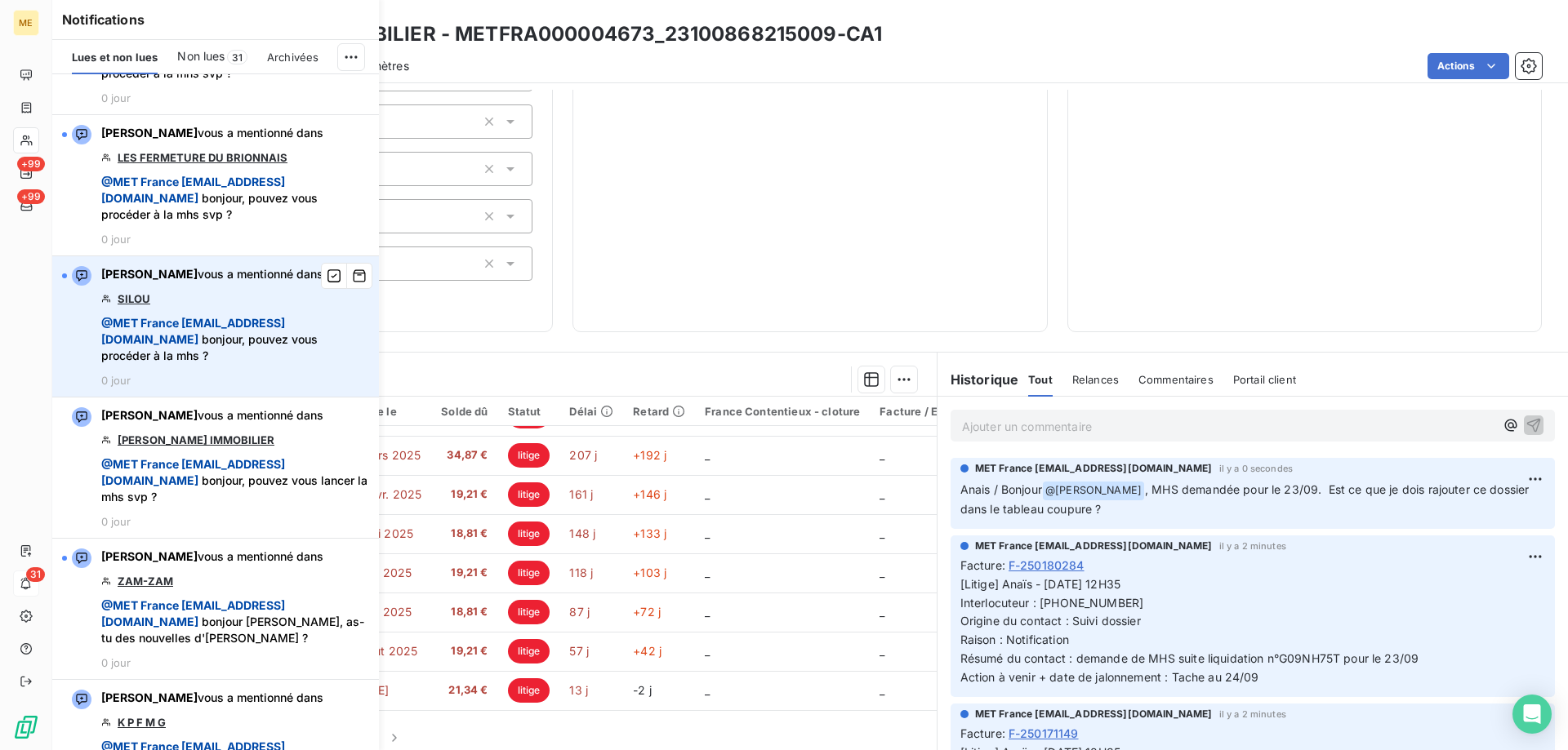
scroll to position [3510, 0]
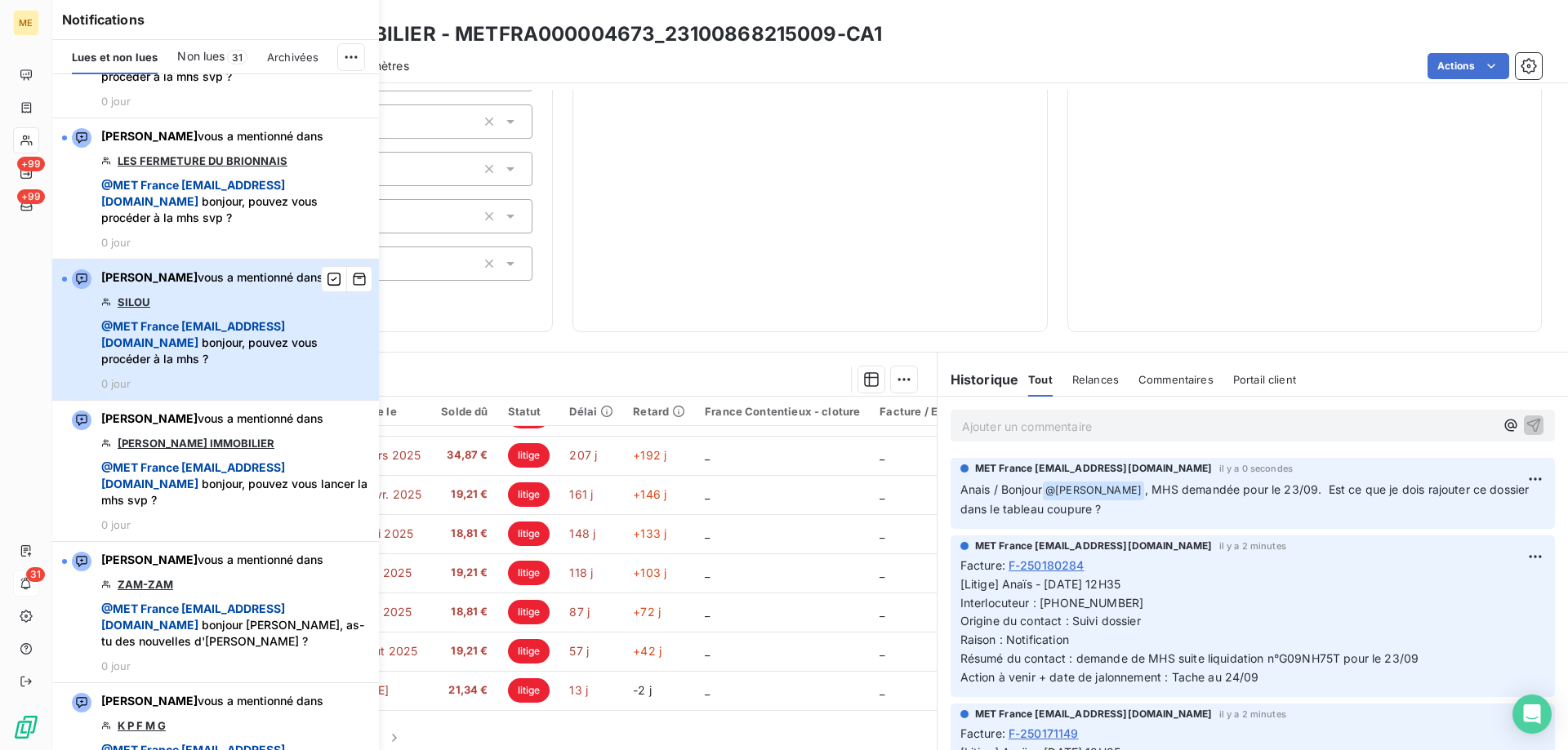
click at [322, 367] on span "@ MET [GEOGRAPHIC_DATA] [EMAIL_ADDRESS][DOMAIN_NAME] bonjour, pouvez vous procé…" at bounding box center [236, 343] width 268 height 49
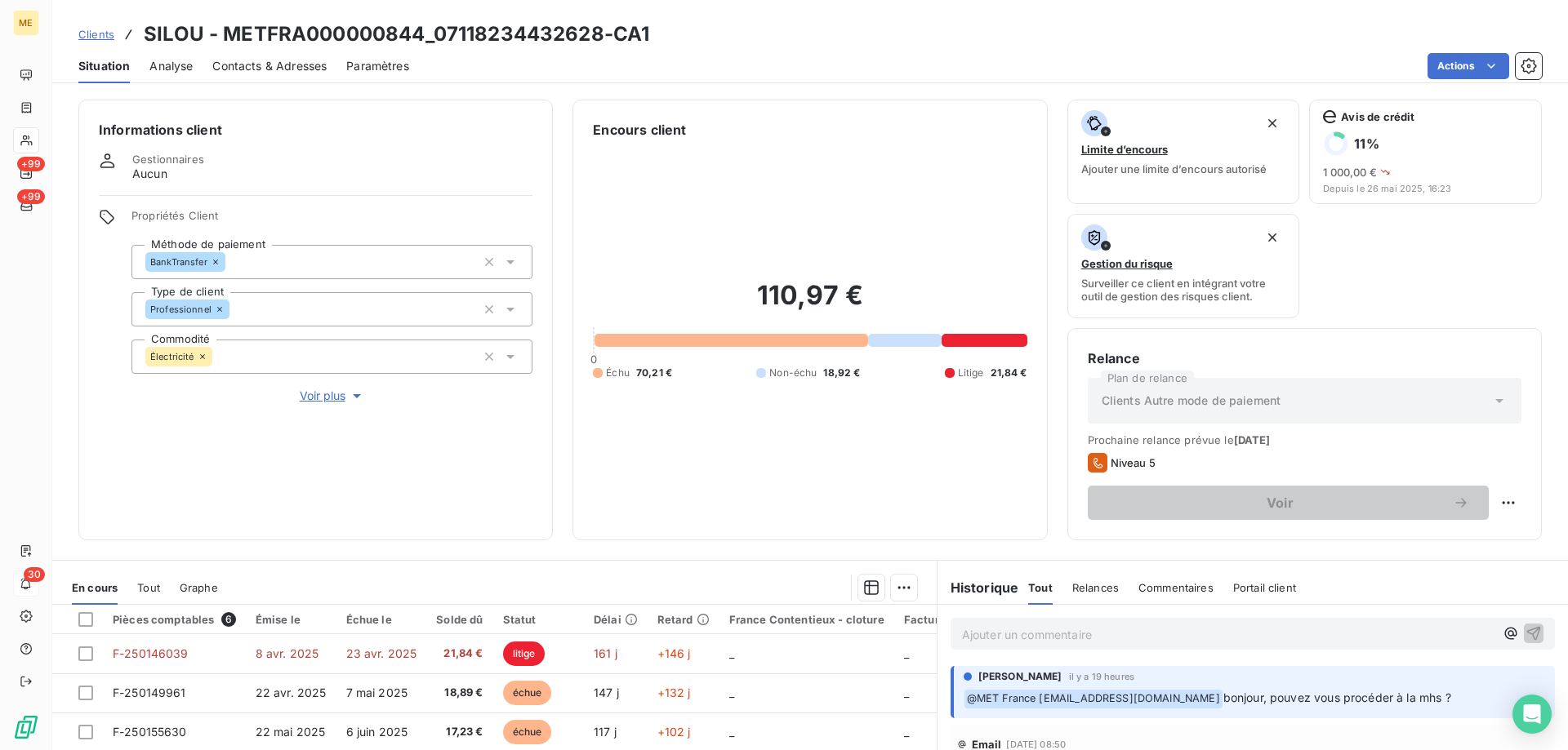
click at [326, 388] on span "Voir plus" at bounding box center [332, 396] width 65 height 16
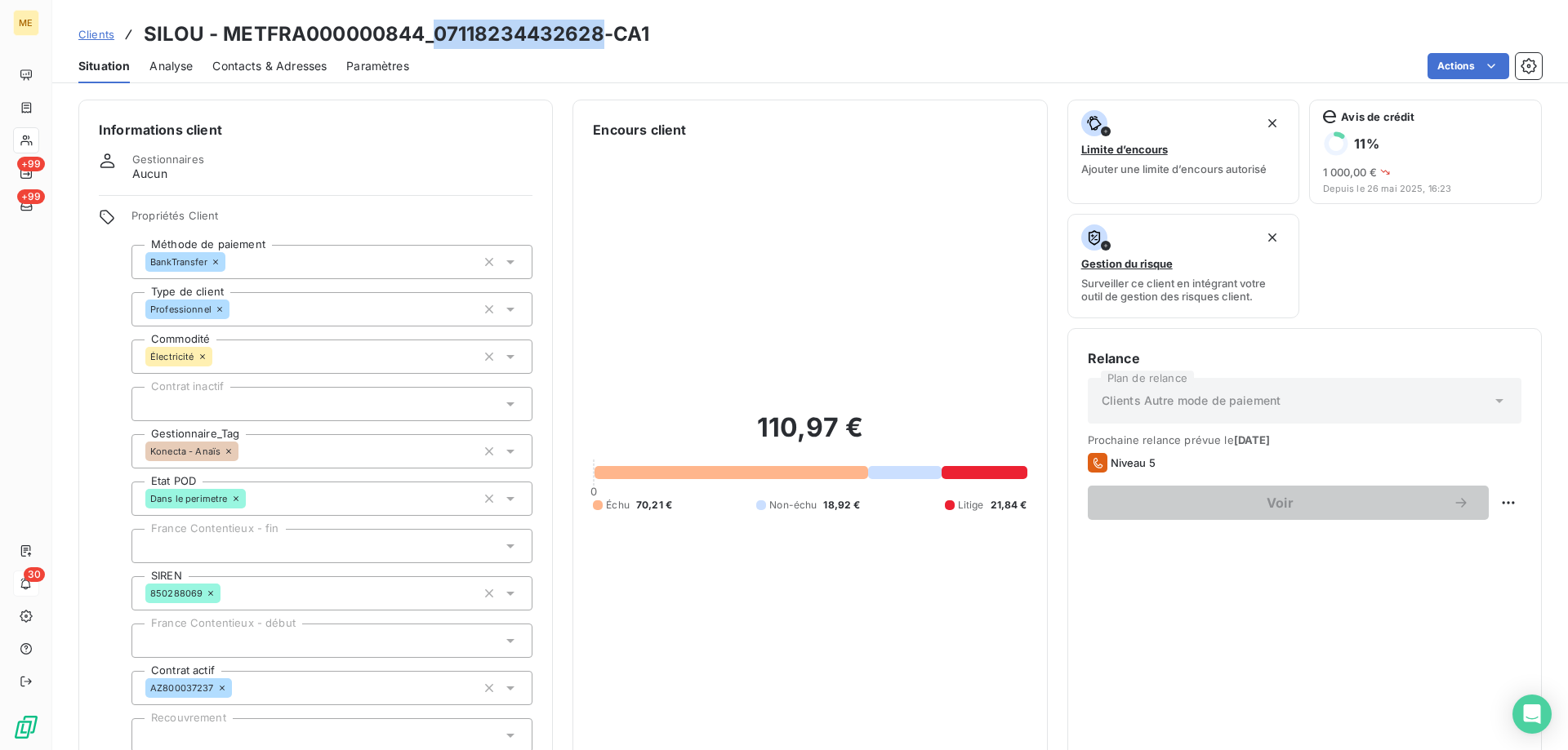
drag, startPoint x: 597, startPoint y: 31, endPoint x: 432, endPoint y: 38, distance: 165.1
click at [432, 38] on h3 "SILOU - METFRA000000844_07118234432628-CA1" at bounding box center [396, 34] width 506 height 29
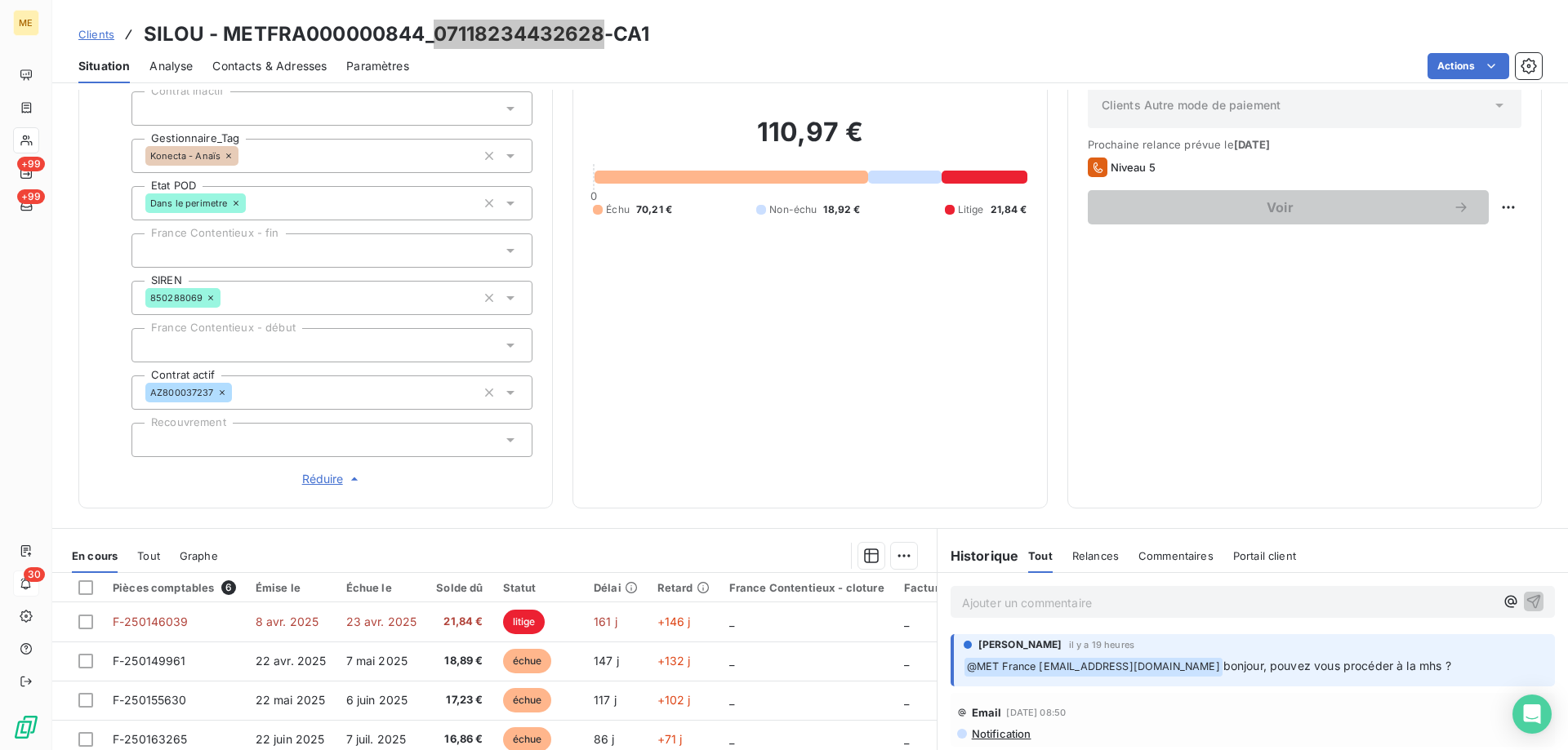
scroll to position [472, 0]
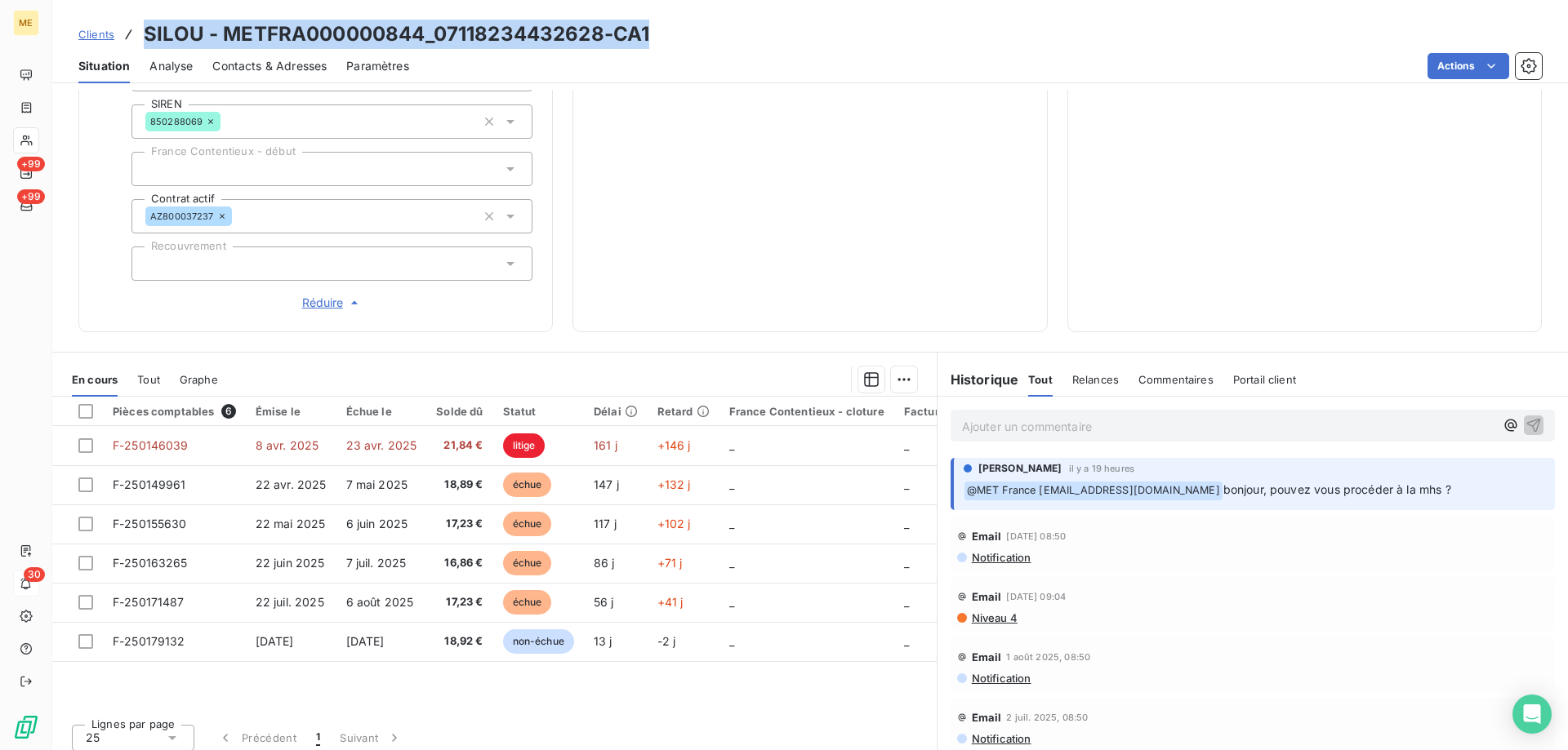
drag, startPoint x: 668, startPoint y: 36, endPoint x: 143, endPoint y: 31, distance: 525.0
click at [143, 31] on div "Clients SILOU - METFRA000000844_07118234432628-CA1" at bounding box center [810, 34] width 1516 height 29
click at [270, 70] on span "Contacts & Adresses" at bounding box center [269, 65] width 114 height 16
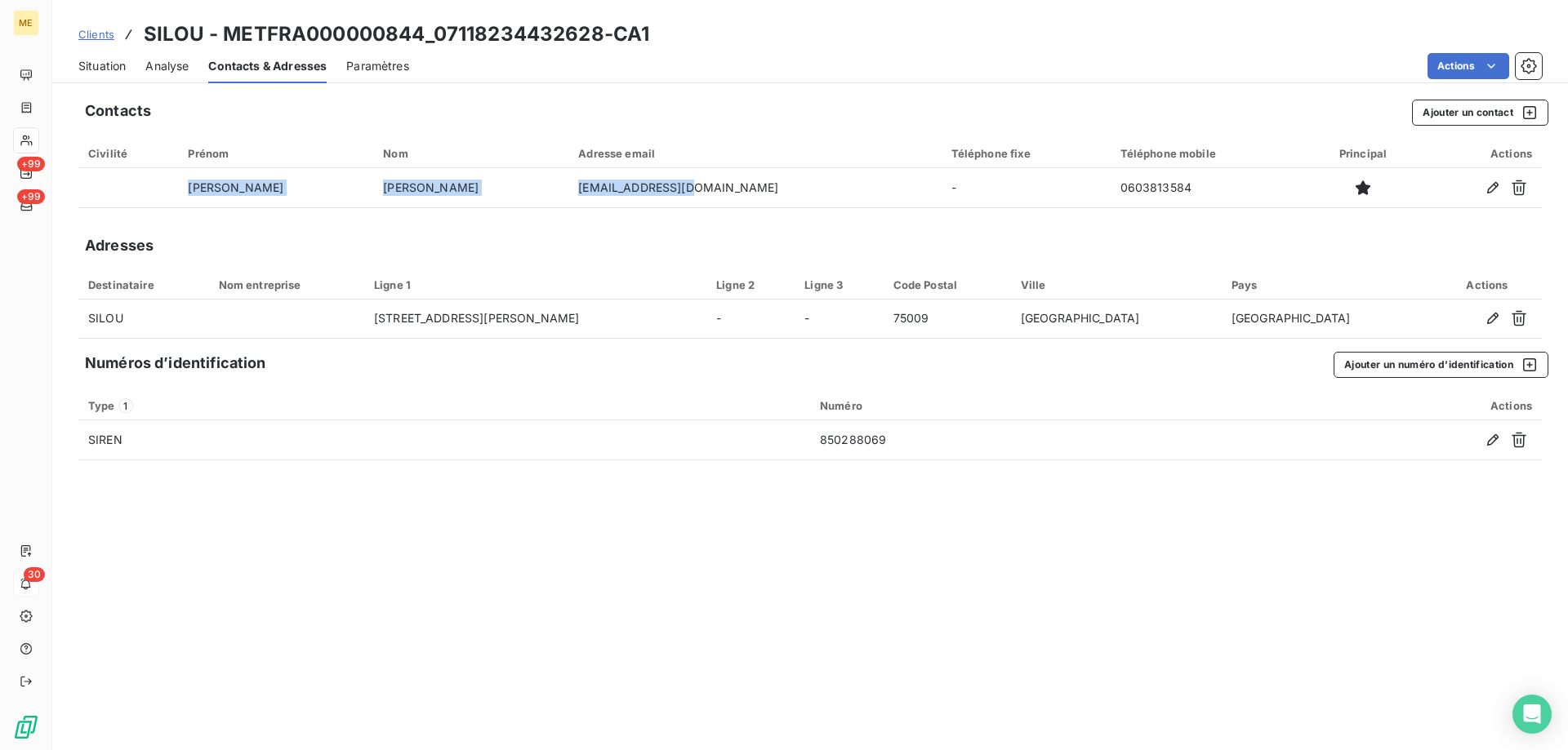
drag, startPoint x: 641, startPoint y: 186, endPoint x: 546, endPoint y: 215, distance: 99.3
click at [546, 215] on div "Contacts Ajouter un contact Civilité Prénom Nom Adresse email Téléphone fixe Té…" at bounding box center [810, 420] width 1516 height 660
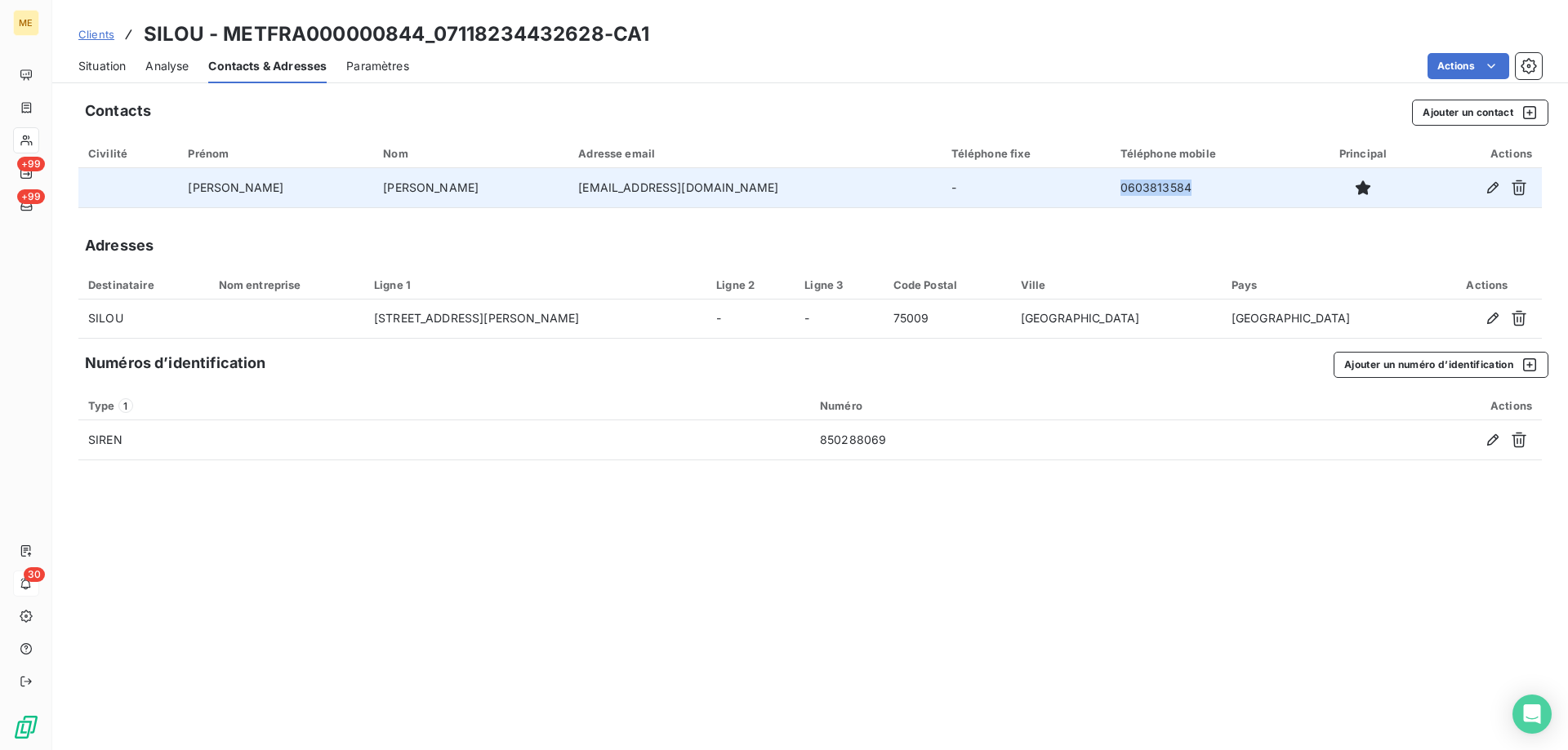
drag, startPoint x: 1069, startPoint y: 191, endPoint x: 996, endPoint y: 206, distance: 74.5
click at [1111, 206] on td "0603813584" at bounding box center [1209, 188] width 196 height 39
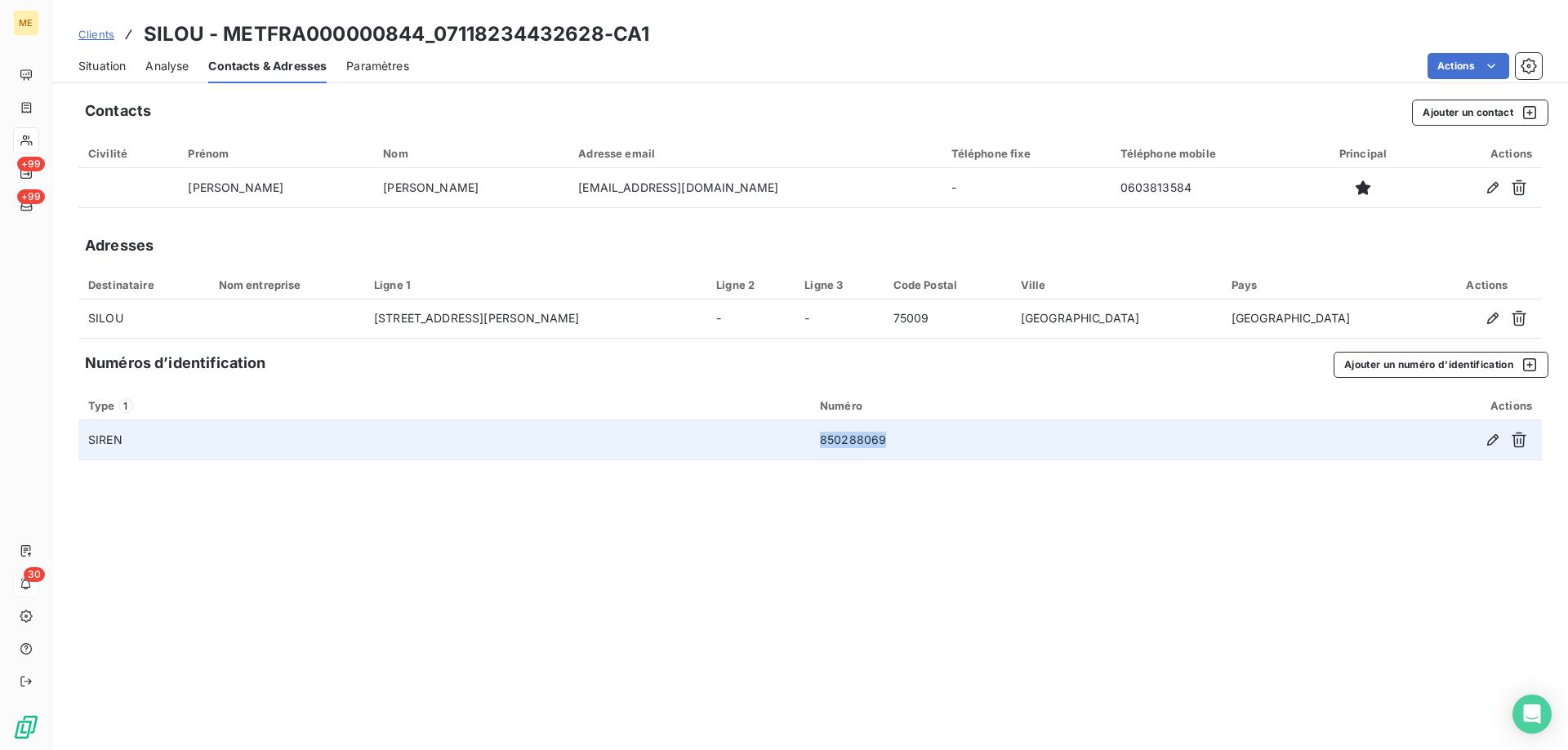
drag, startPoint x: 894, startPoint y: 436, endPoint x: 811, endPoint y: 447, distance: 83.7
click at [811, 447] on td "850288069" at bounding box center [1009, 440] width 398 height 39
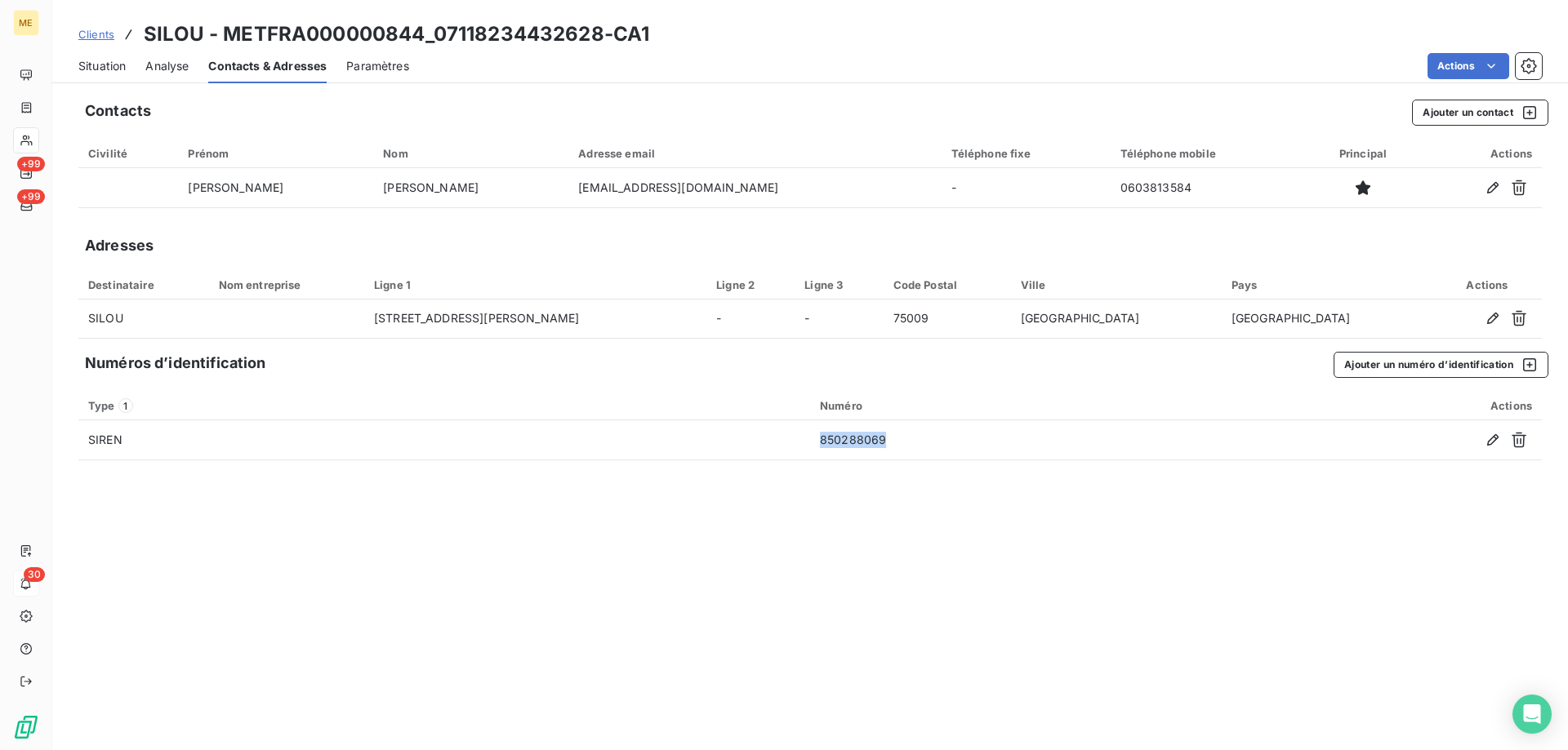
click at [98, 63] on span "Situation" at bounding box center [102, 65] width 47 height 16
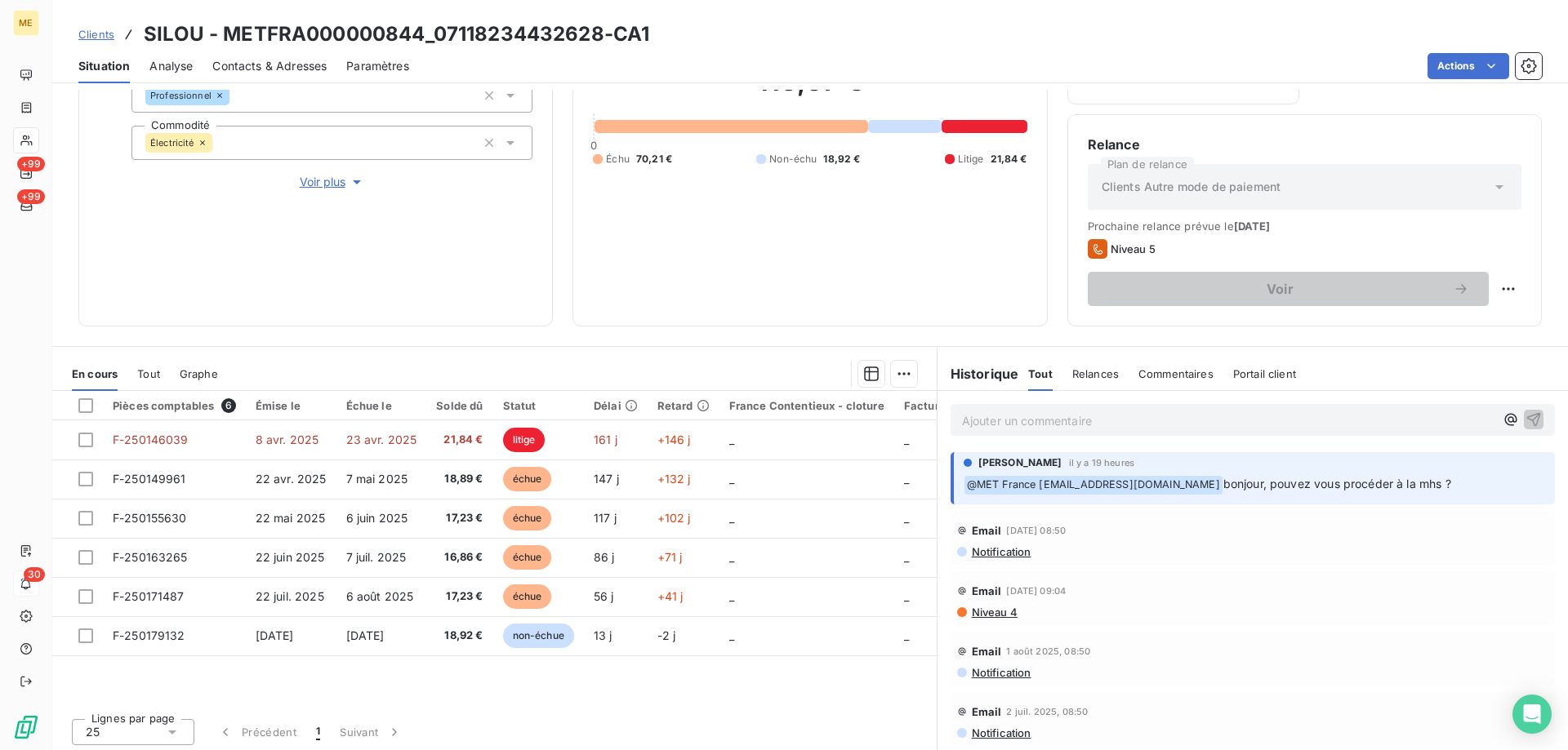
scroll to position [218, 0]
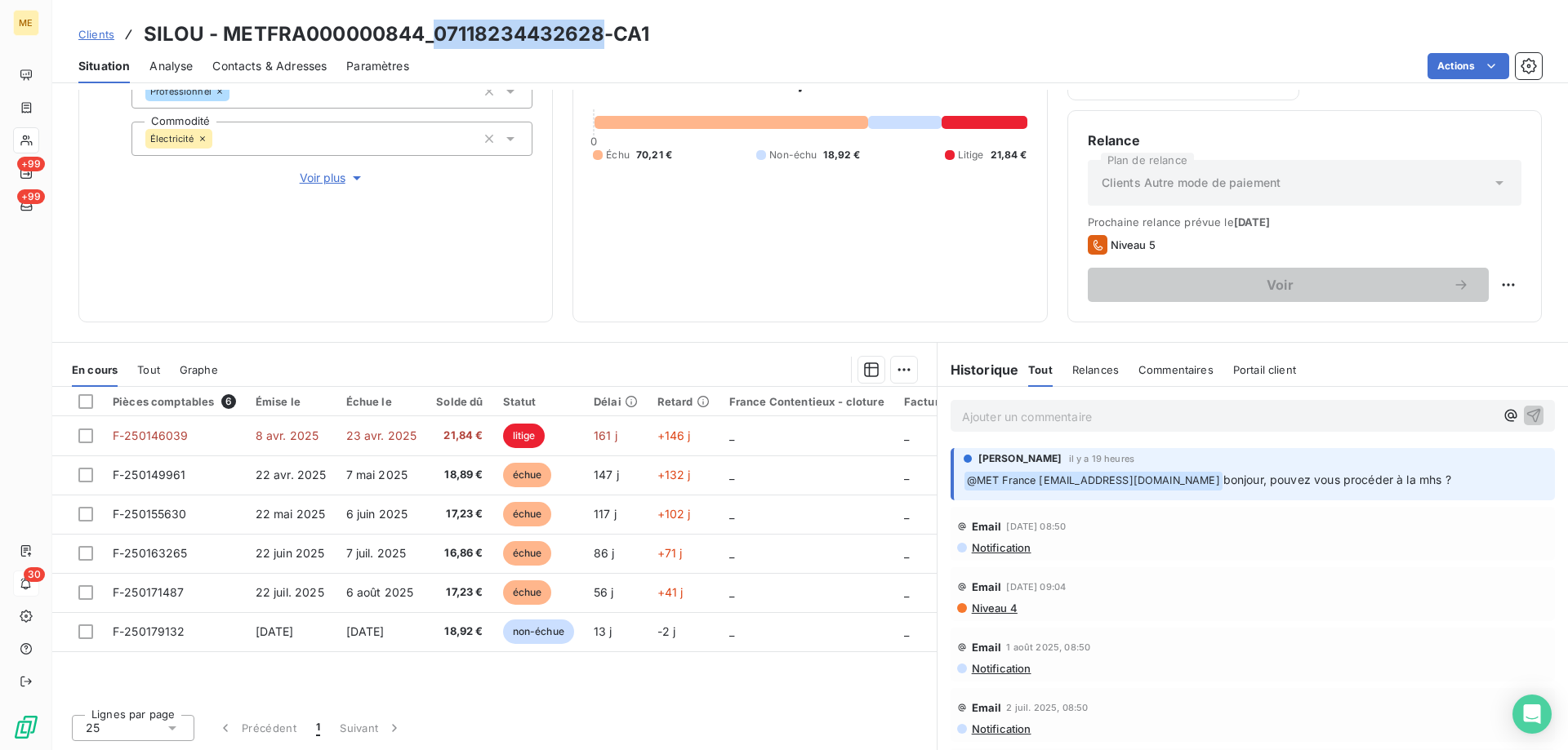
drag, startPoint x: 600, startPoint y: 36, endPoint x: 435, endPoint y: 35, distance: 165.0
click at [435, 35] on h3 "SILOU - METFRA000000844_07118234432628-CA1" at bounding box center [396, 34] width 506 height 29
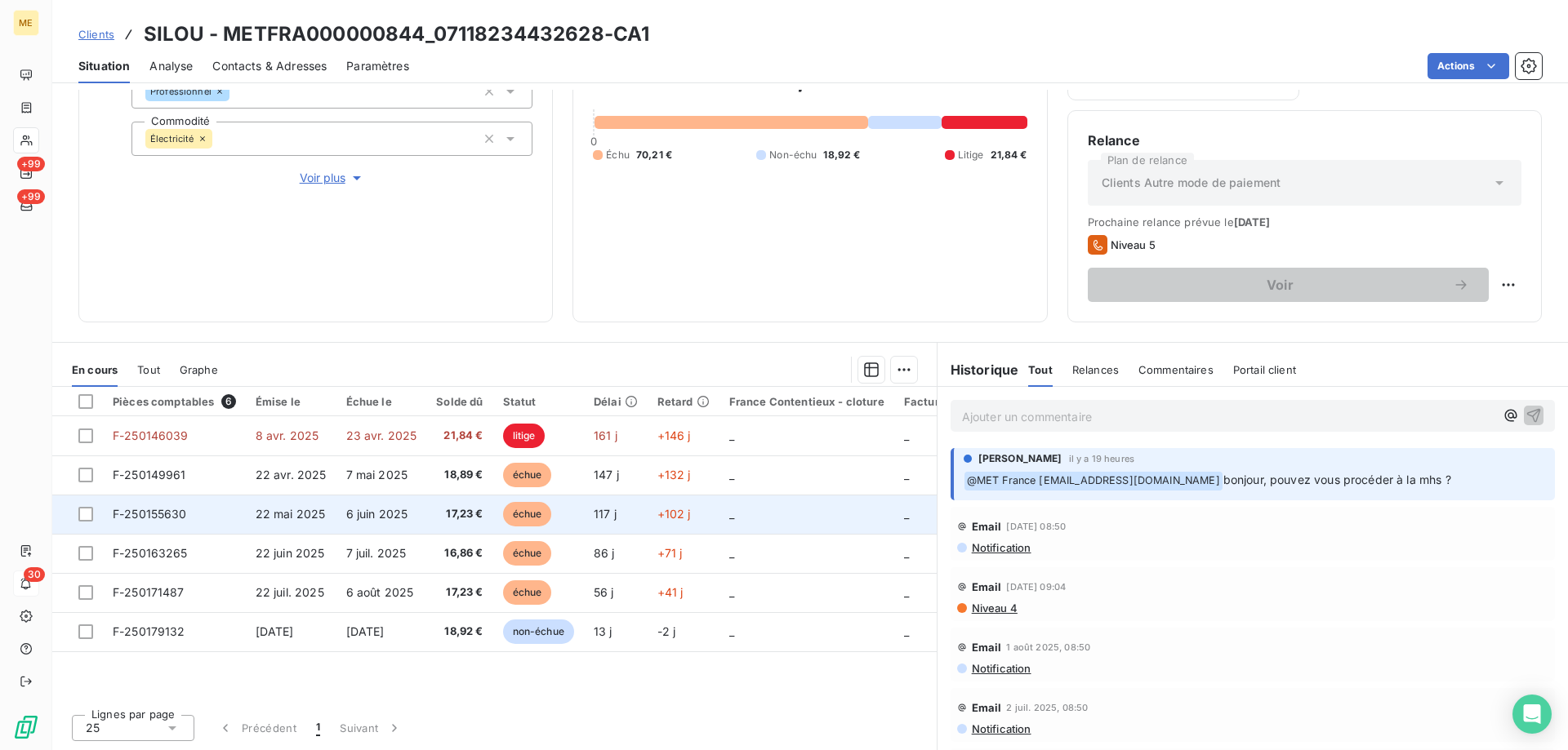
drag, startPoint x: 85, startPoint y: 474, endPoint x: 89, endPoint y: 501, distance: 27.3
click at [85, 476] on div at bounding box center [86, 475] width 15 height 15
drag, startPoint x: 89, startPoint y: 512, endPoint x: 89, endPoint y: 527, distance: 15.0
click at [90, 515] on div at bounding box center [86, 515] width 15 height 15
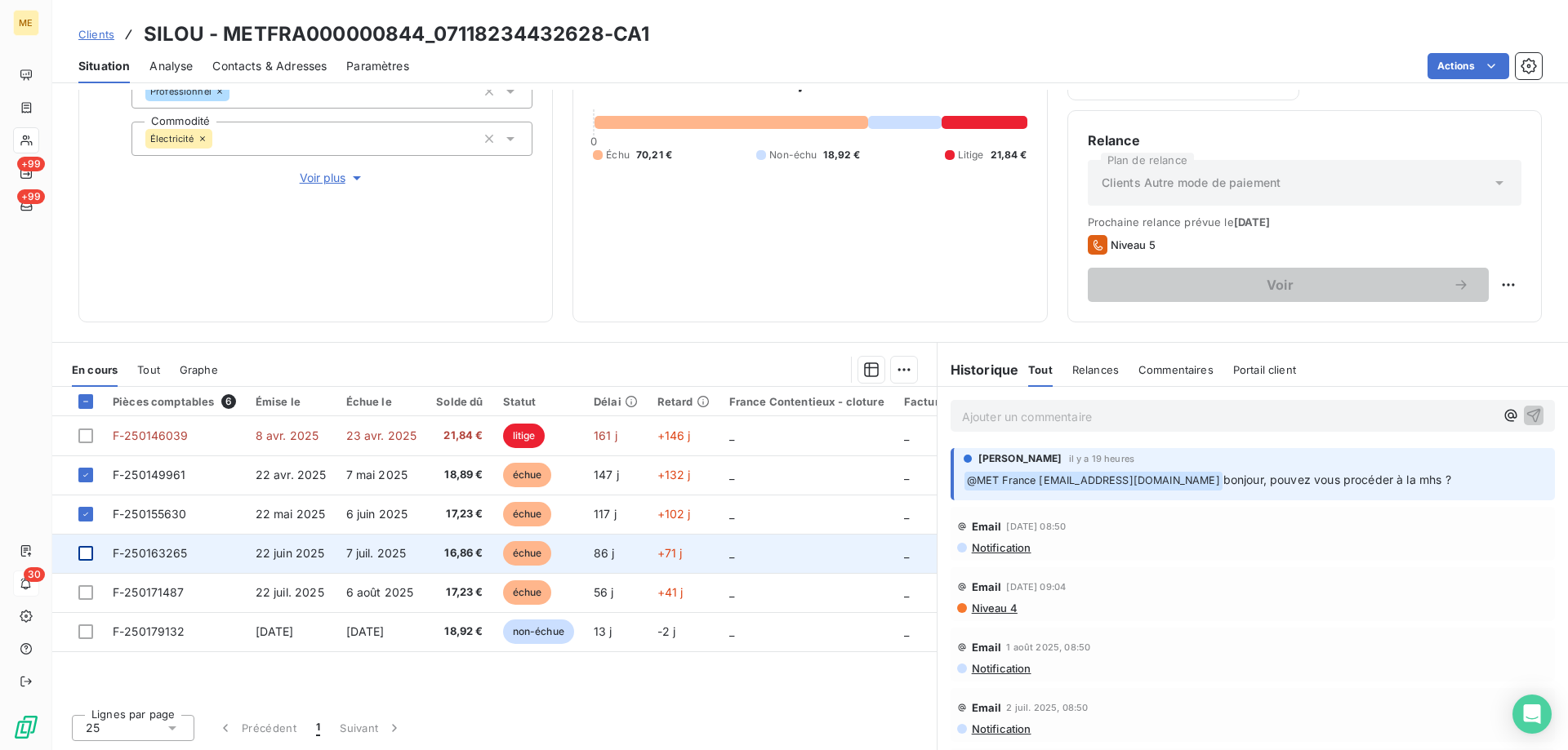
click at [88, 551] on div at bounding box center [86, 554] width 15 height 15
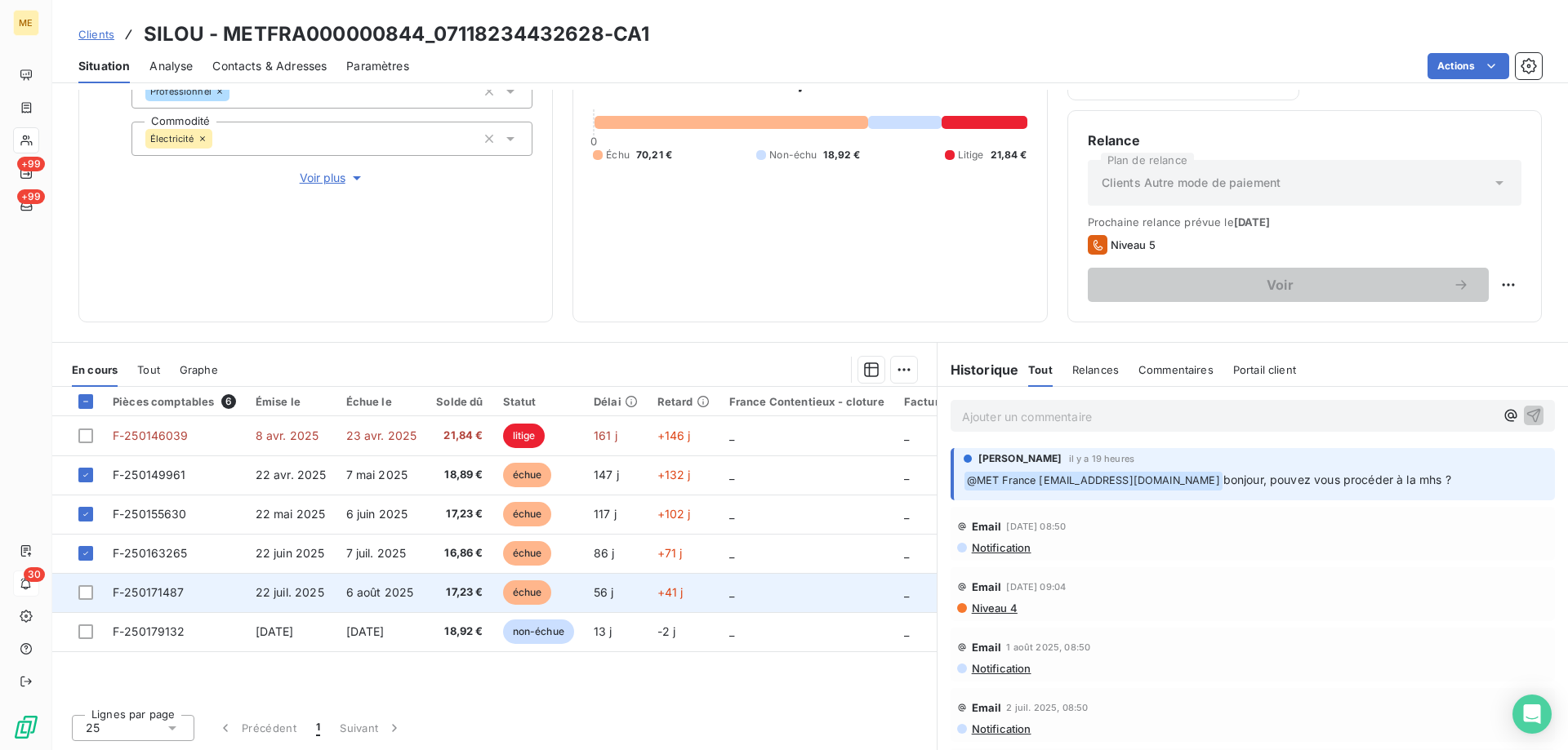
click at [87, 597] on div at bounding box center [86, 592] width 15 height 15
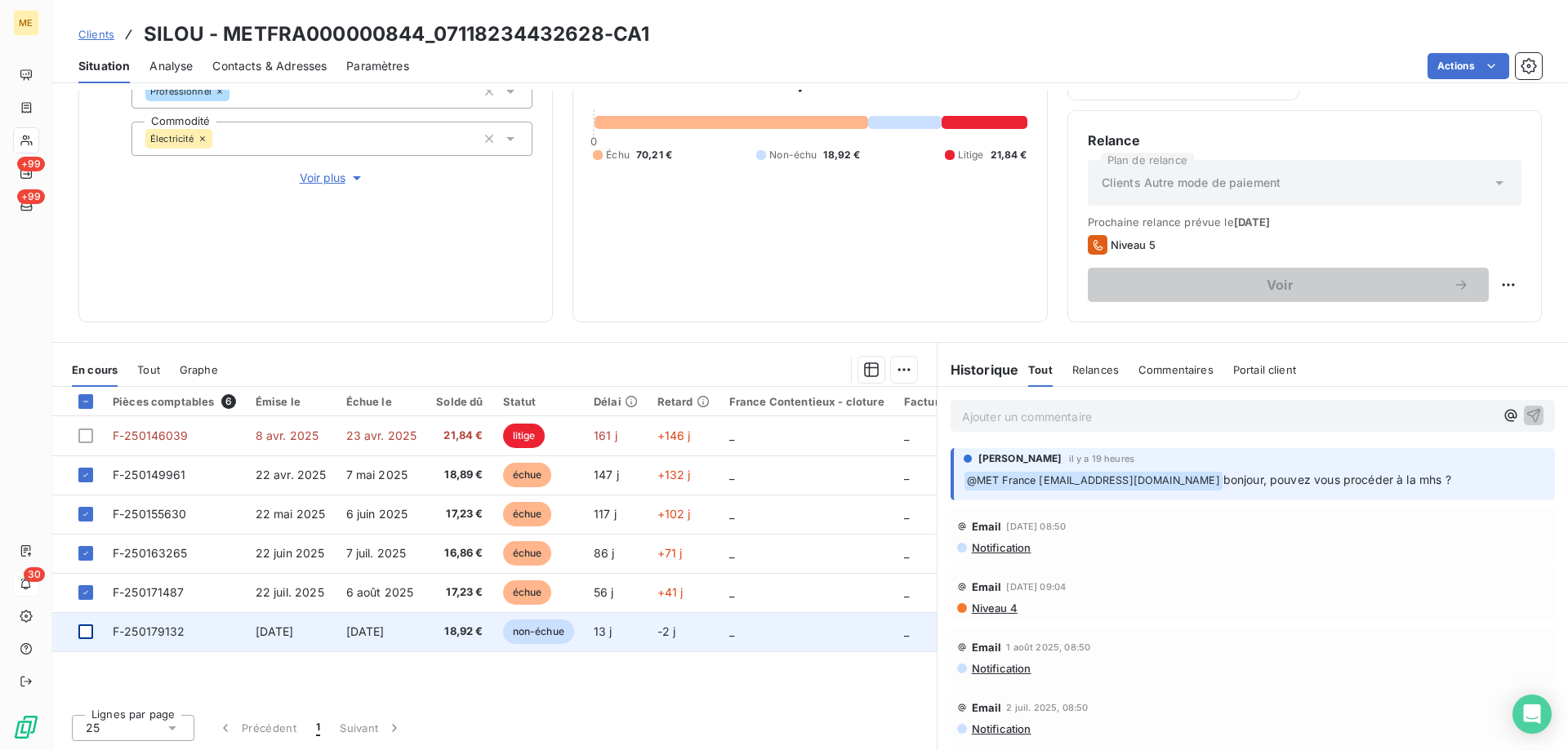
click at [86, 636] on div at bounding box center [86, 632] width 15 height 15
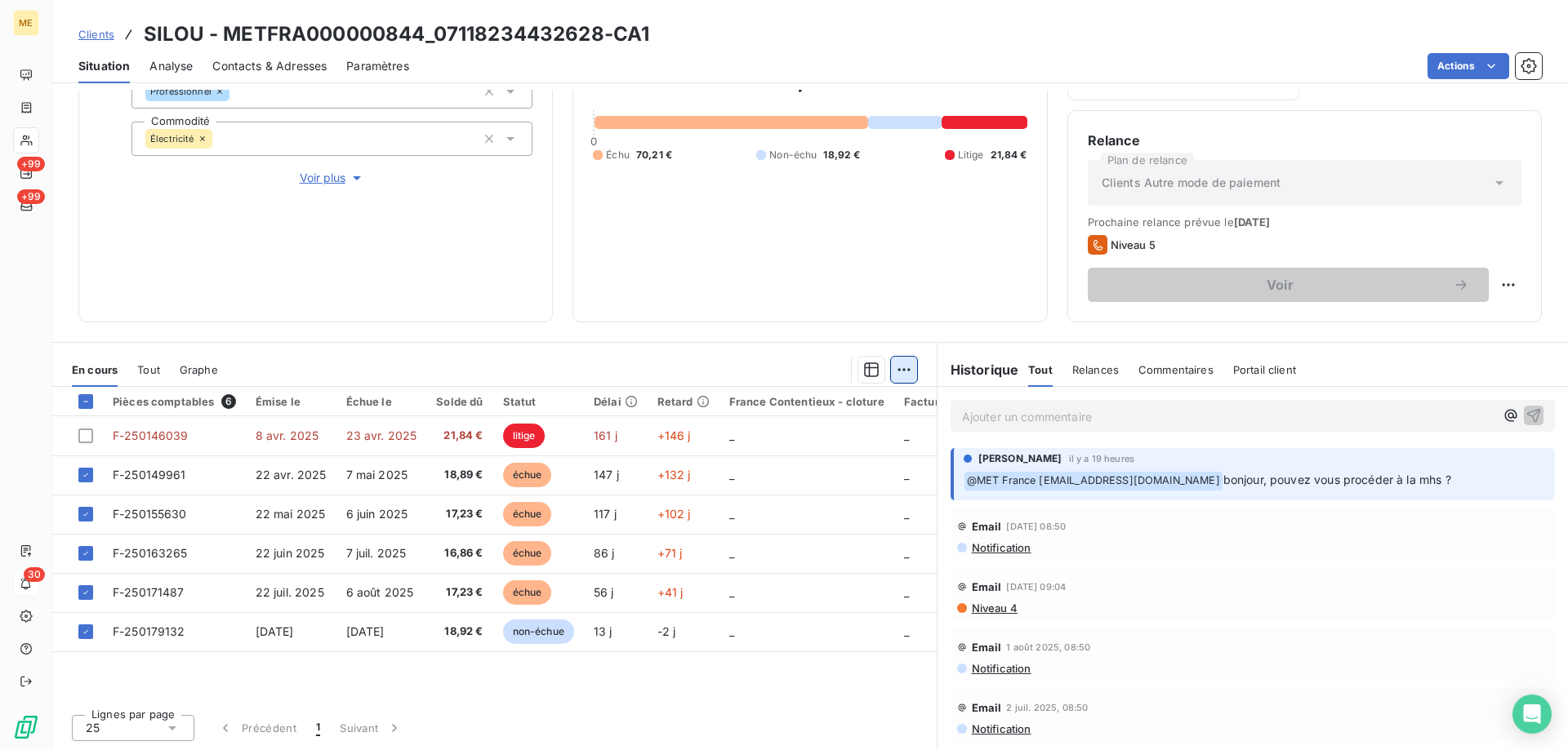
click at [899, 375] on html "ME +99 +99 30 Clients SILOU - METFRA000000844_07118234432628-CA1 Situation Anal…" at bounding box center [784, 457] width 1568 height 913
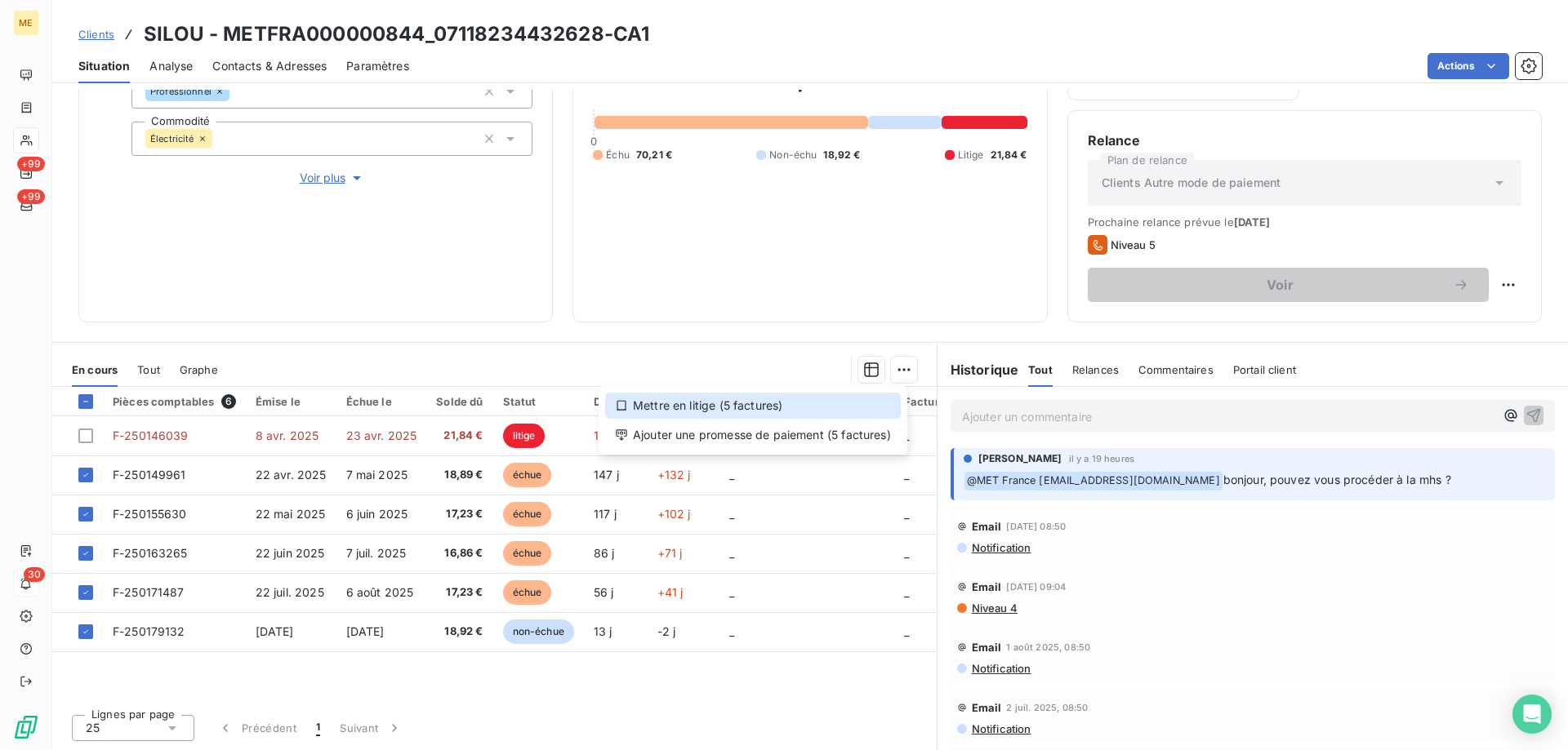
click at [831, 405] on div "Mettre en litige (5 factures)" at bounding box center [753, 406] width 296 height 26
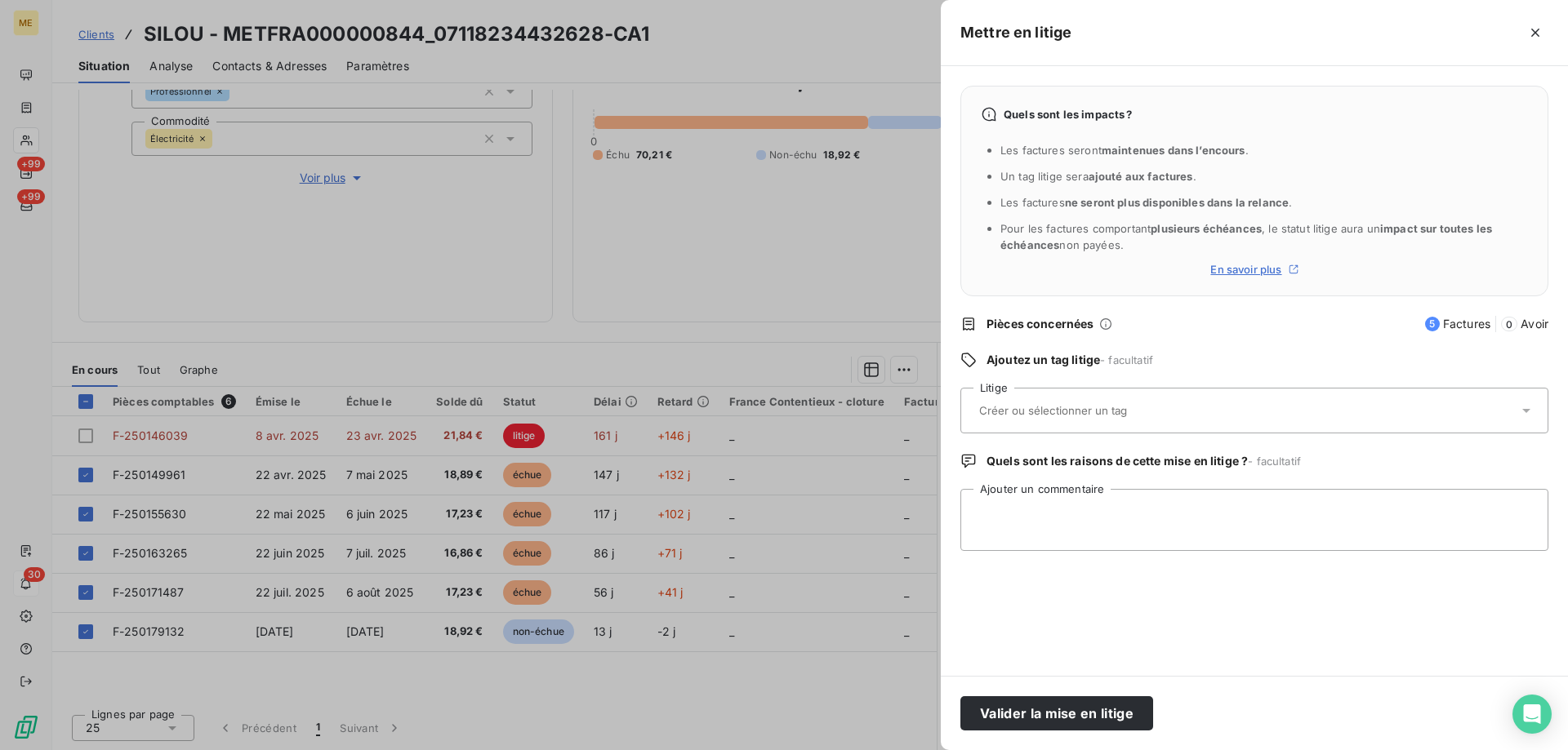
drag, startPoint x: 1162, startPoint y: 411, endPoint x: 1165, endPoint y: 421, distance: 10.4
click at [1162, 411] on input "text" at bounding box center [1096, 411] width 237 height 15
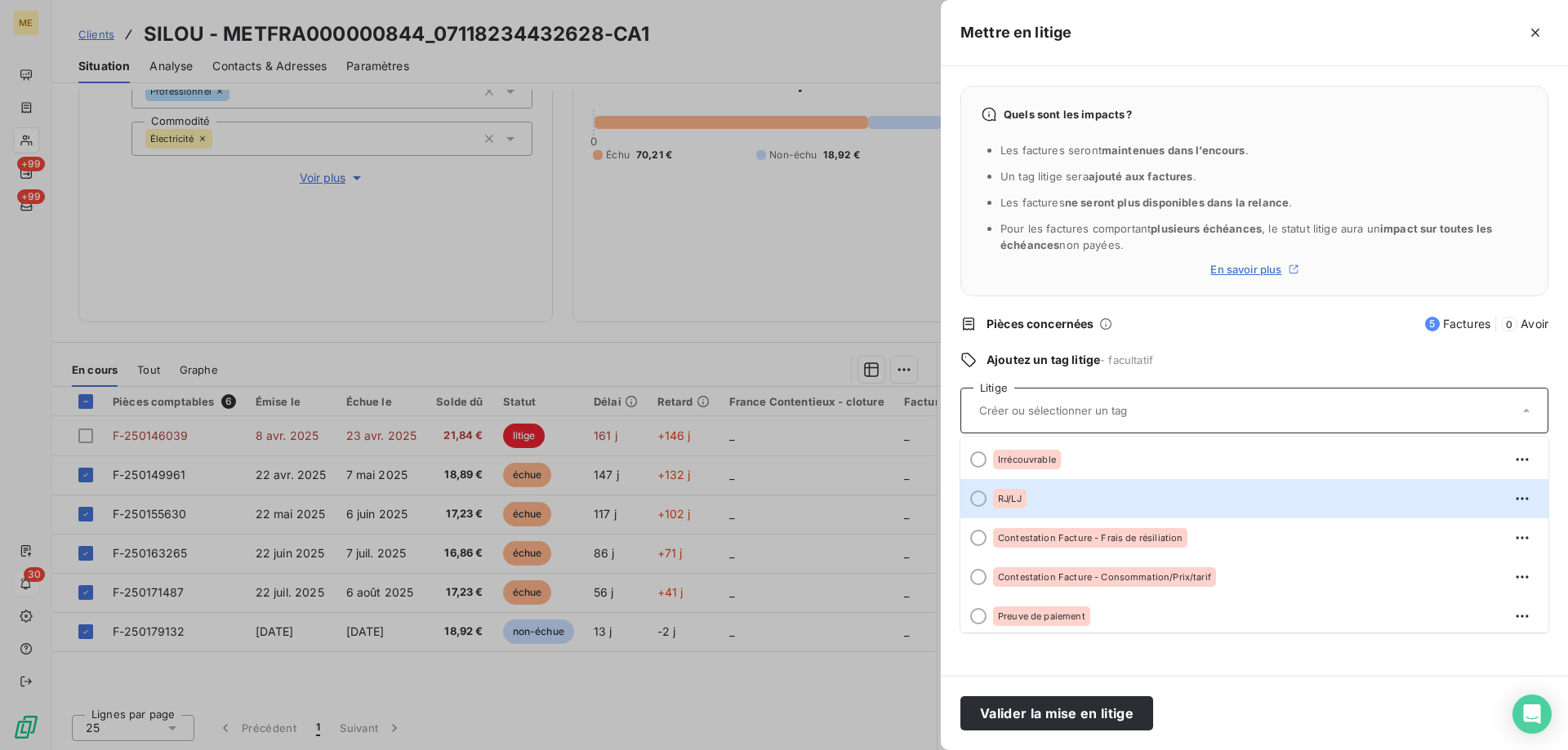
drag, startPoint x: 1021, startPoint y: 501, endPoint x: 1022, endPoint y: 509, distance: 8.1
click at [1021, 503] on span "RJ/LJ" at bounding box center [1010, 499] width 23 height 10
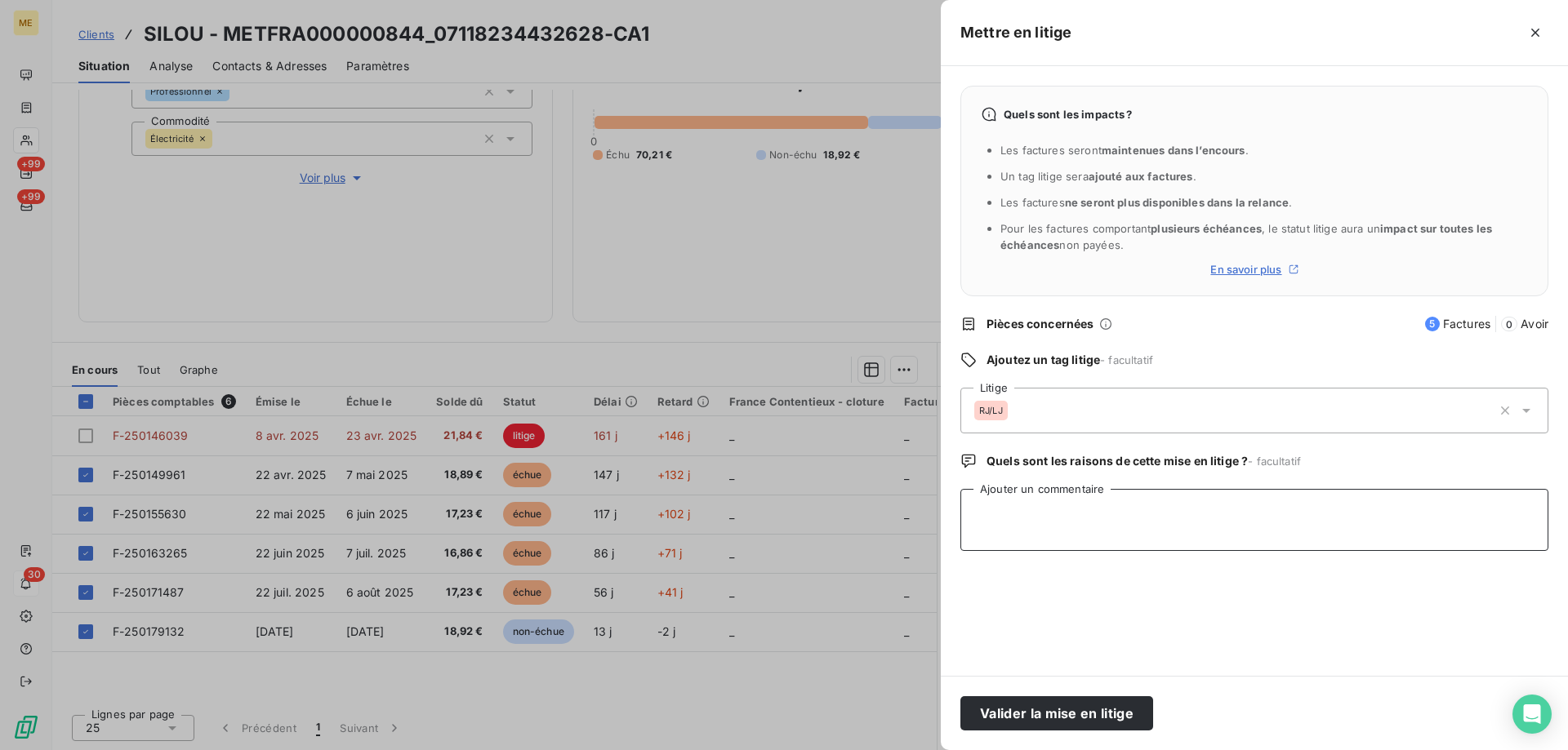
drag, startPoint x: 1055, startPoint y: 518, endPoint x: 1046, endPoint y: 521, distance: 9.5
click at [1055, 519] on textarea "Ajouter un commentaire" at bounding box center [1254, 520] width 588 height 62
paste textarea "Anaïs - [DATE] 12H44 Interlocuteur : [EMAIL_ADDRESS][DOMAIN_NAME] [PHONE_NUMBER…"
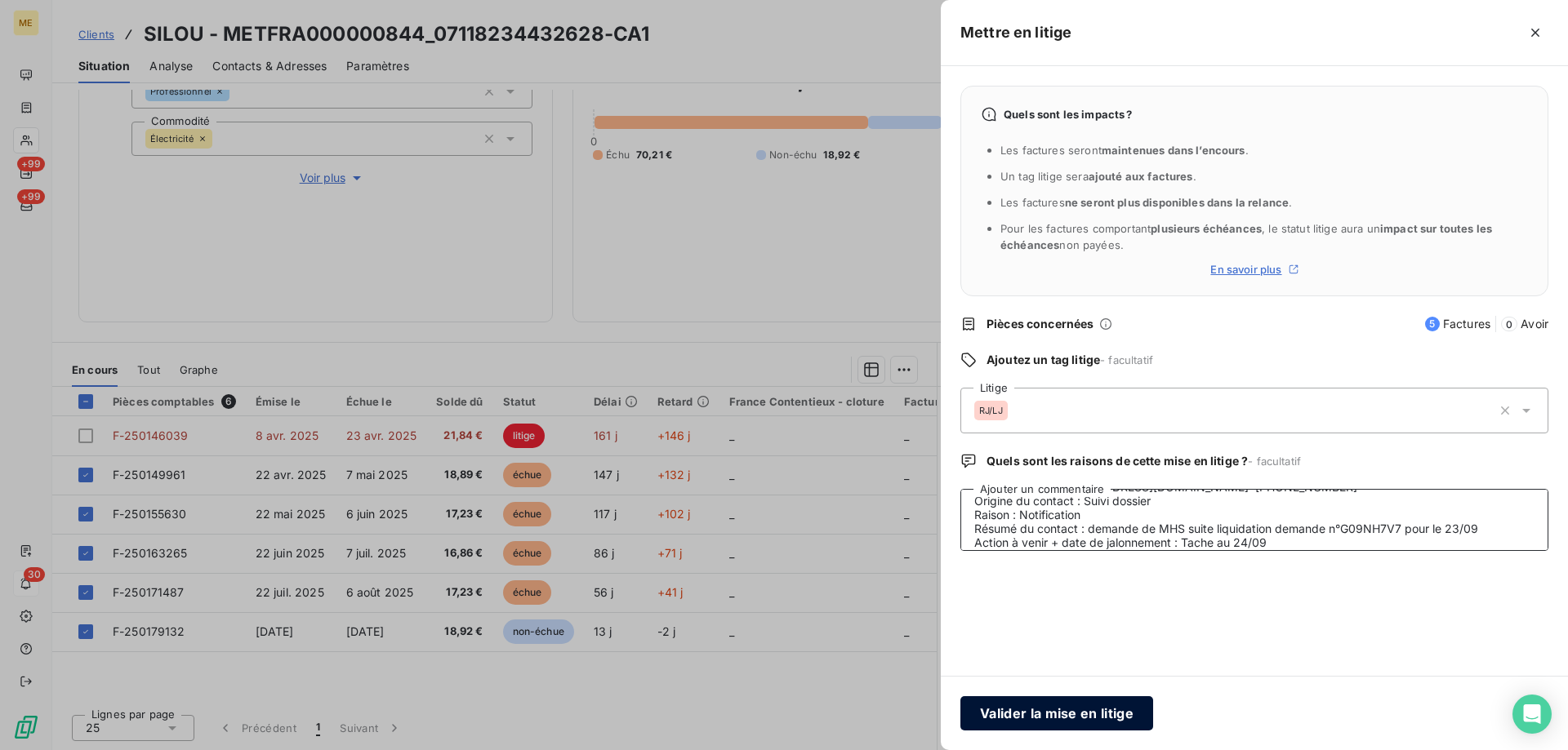
type textarea "Anaïs - [DATE] 12H44 Interlocuteur : [EMAIL_ADDRESS][DOMAIN_NAME] [PHONE_NUMBER…"
click at [1073, 710] on button "Valider la mise en litige" at bounding box center [1057, 713] width 193 height 34
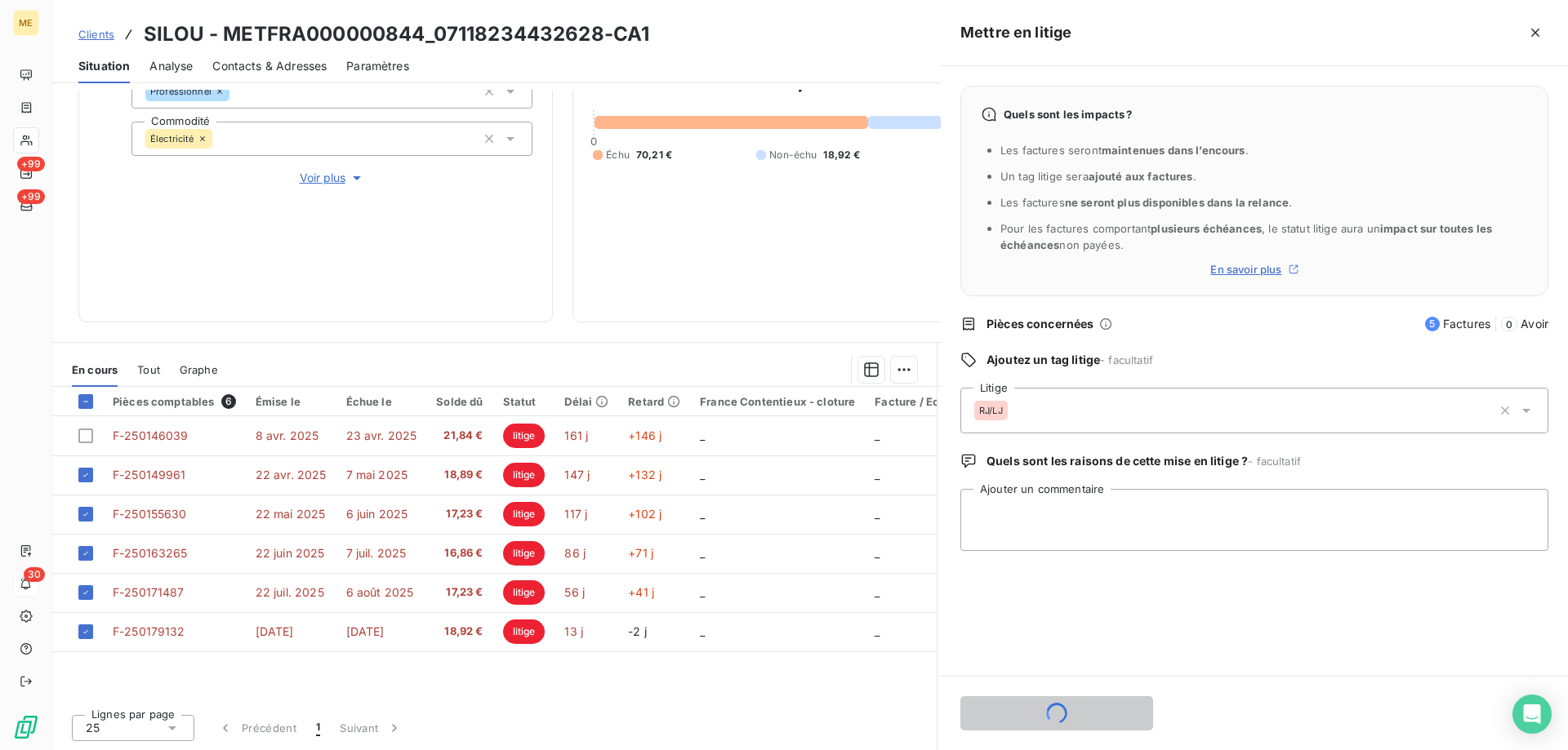
scroll to position [0, 0]
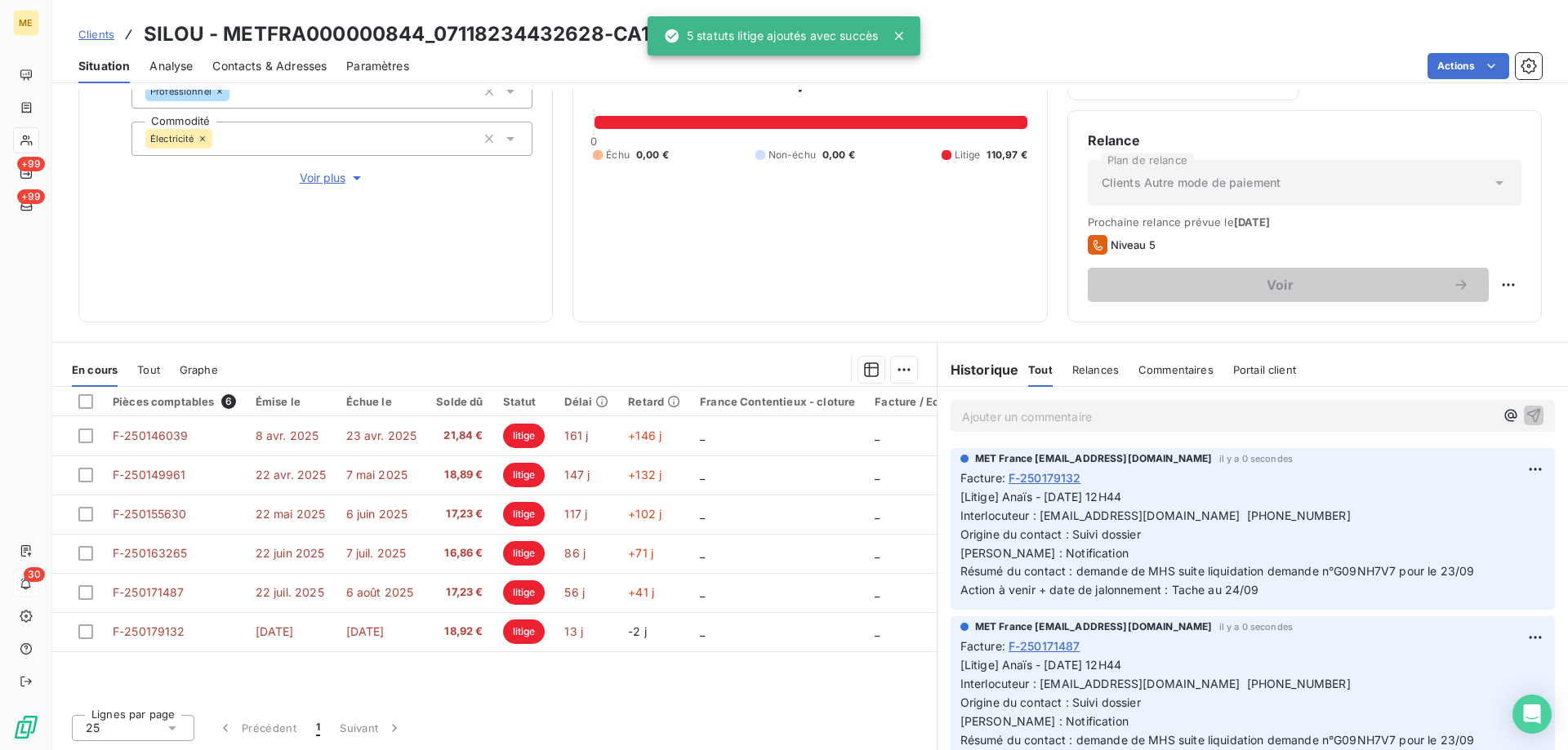
click at [1072, 415] on p "Ajouter un commentaire ﻿" at bounding box center [1228, 416] width 532 height 20
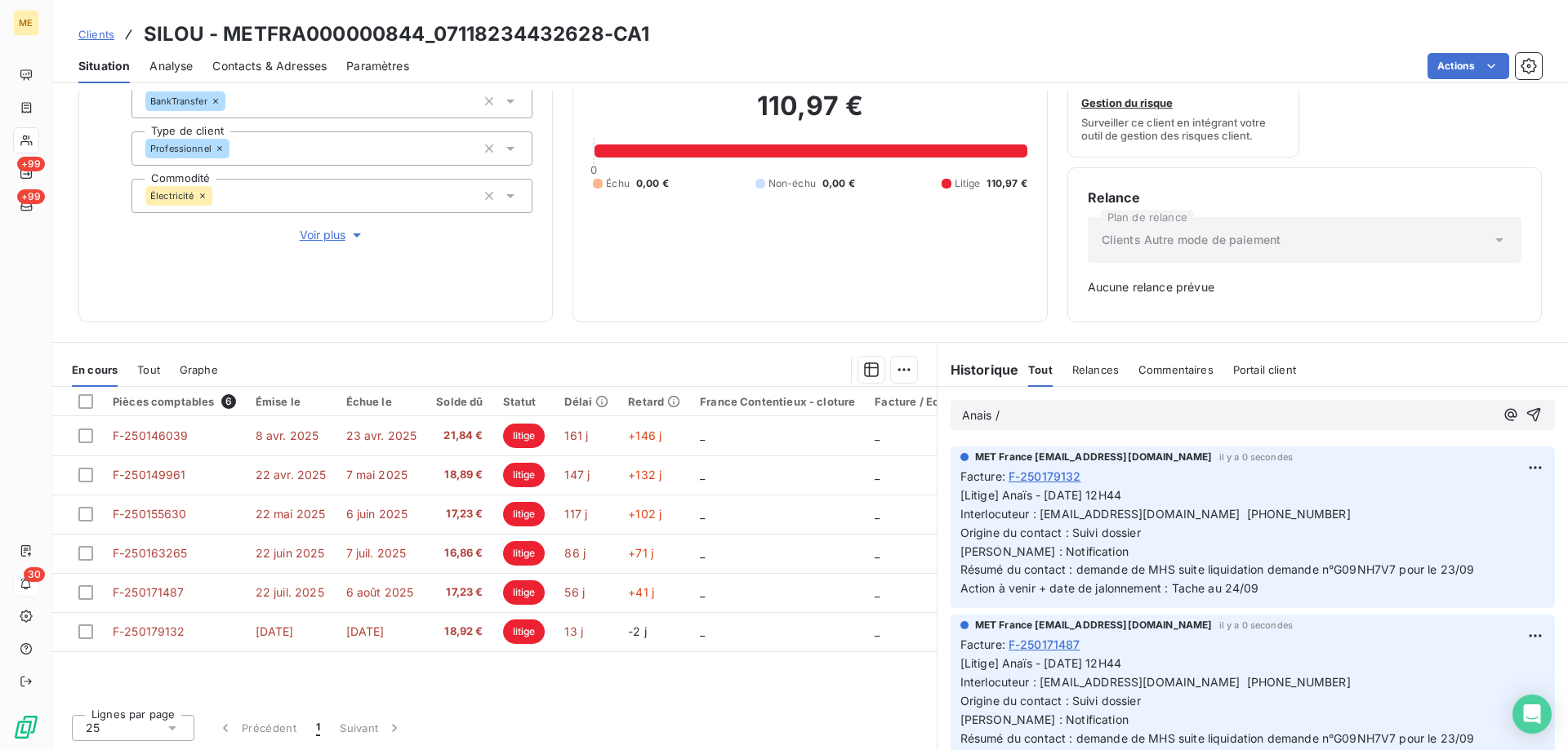
scroll to position [161, 0]
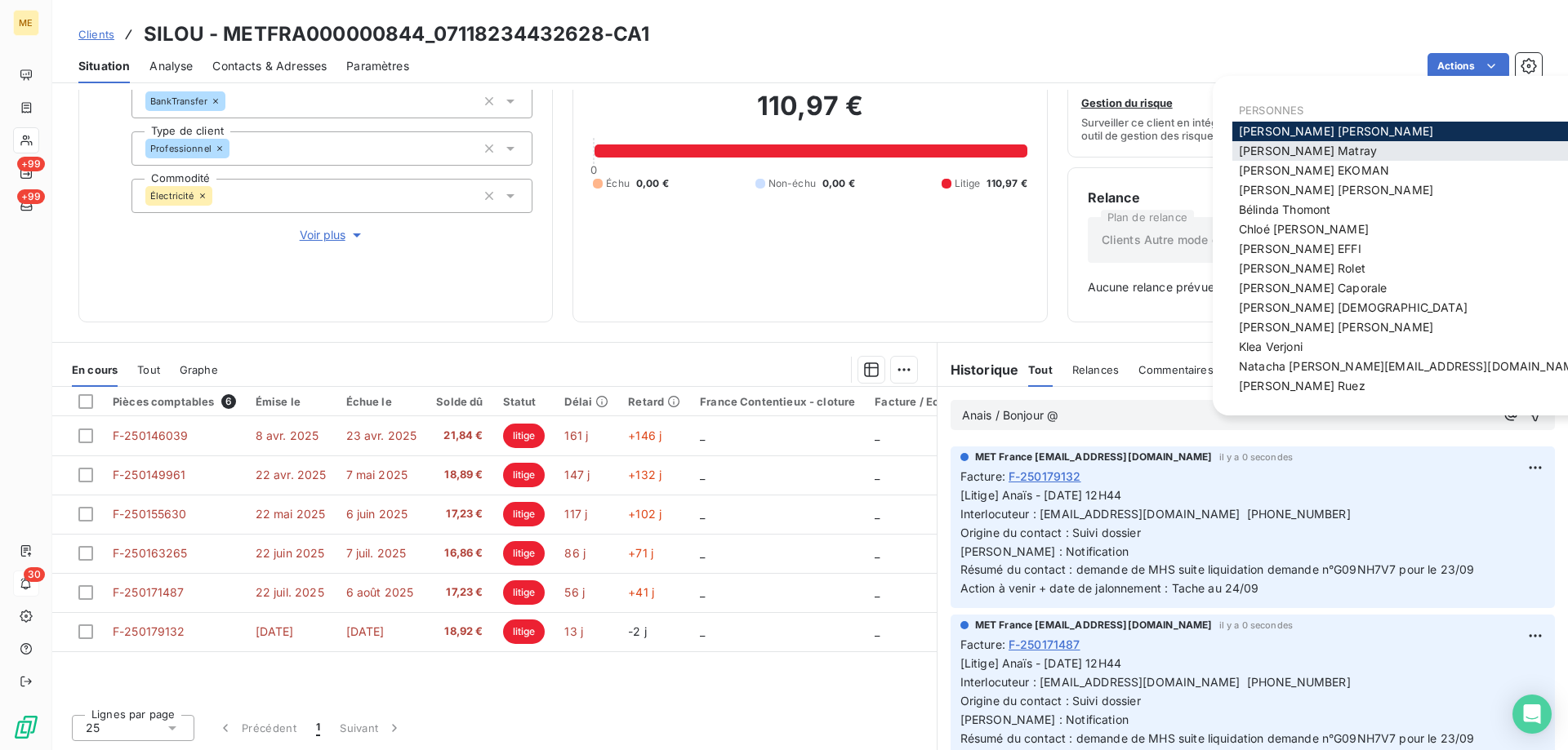
click at [1272, 143] on span "[PERSON_NAME]" at bounding box center [1308, 150] width 138 height 14
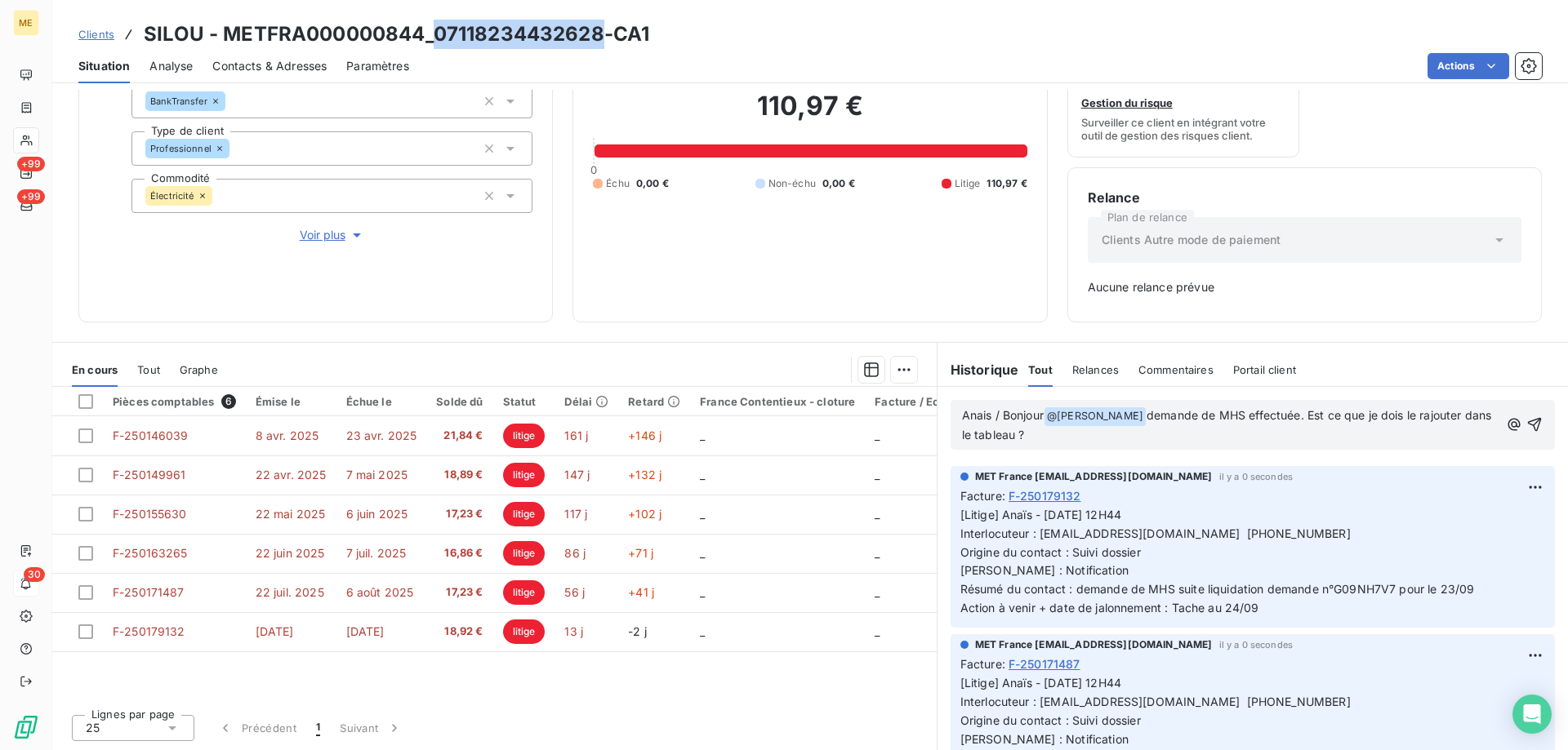
drag, startPoint x: 603, startPoint y: 31, endPoint x: 429, endPoint y: 43, distance: 174.4
click at [429, 43] on h3 "SILOU - METFRA000000844_07118234432628-CA1" at bounding box center [396, 34] width 506 height 29
click at [1041, 440] on span "demande de MHS effectuée. Est ce que je dois le rajouter dans le tableau ?" at bounding box center [1228, 425] width 533 height 34
click at [1041, 435] on span "demande de MHS effectuée. Est ce que je dois le rajouter dans le tableau ?" at bounding box center [1228, 425] width 533 height 34
click at [1529, 421] on icon "button" at bounding box center [1536, 425] width 14 height 14
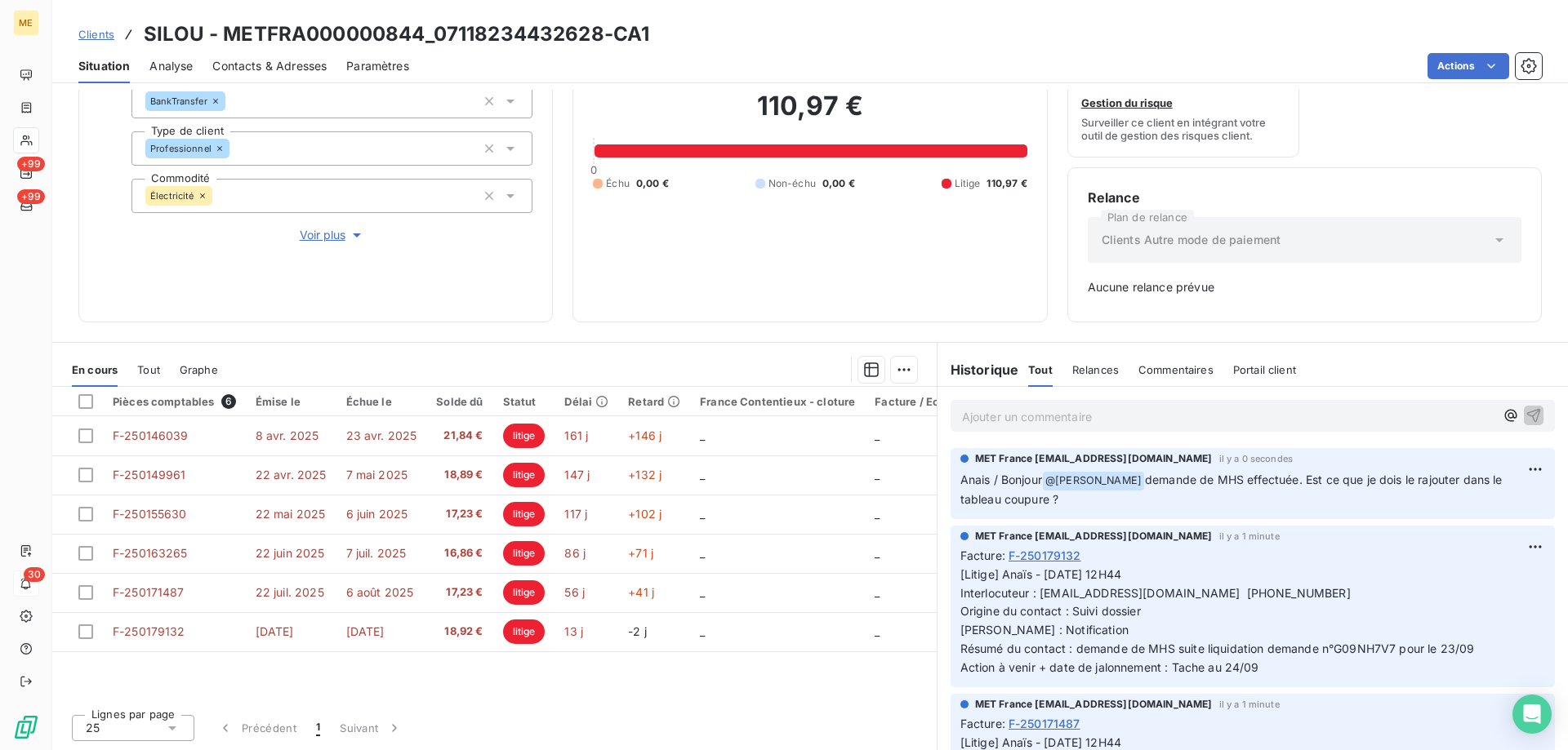
scroll to position [0, 0]
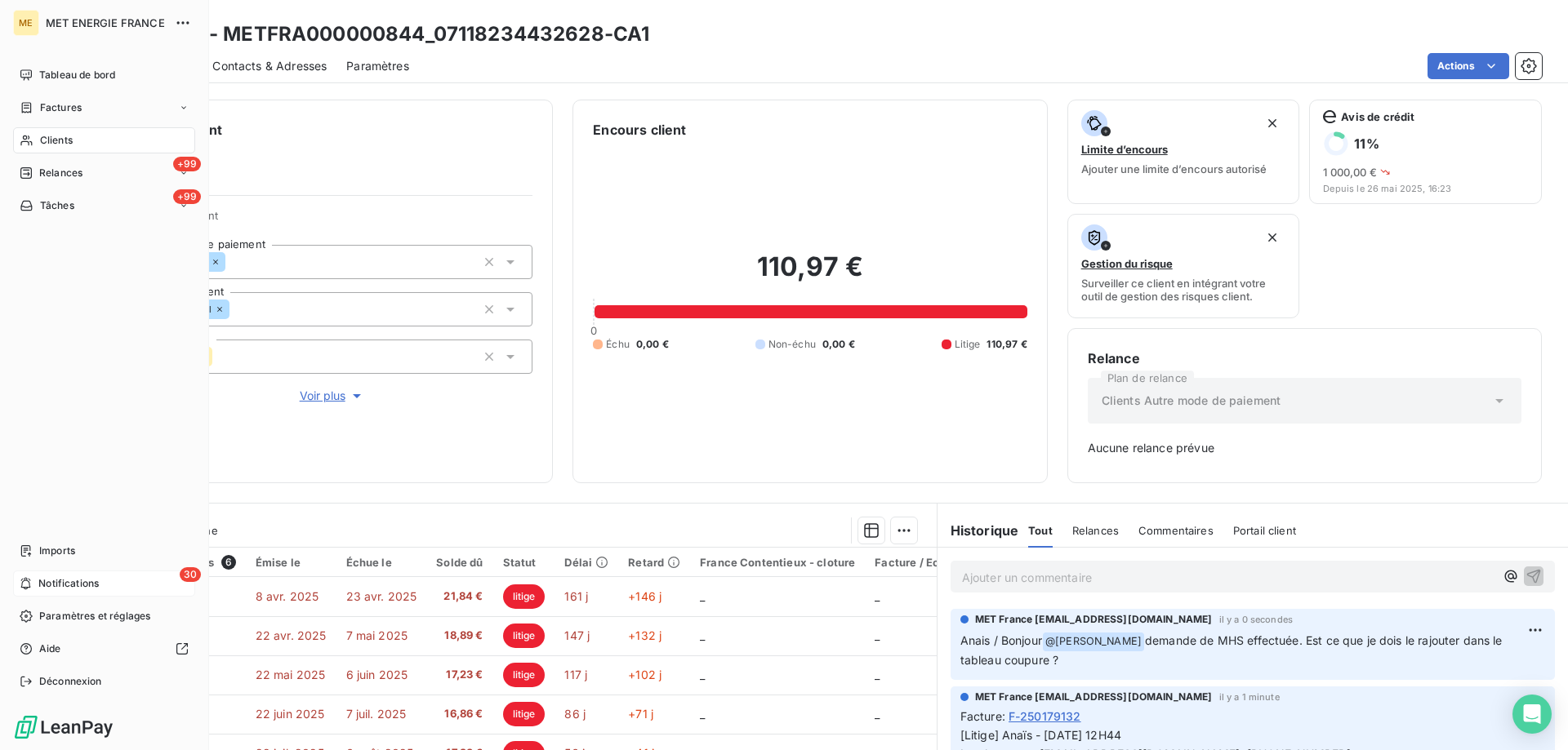
click at [85, 581] on span "Notifications" at bounding box center [69, 584] width 60 height 15
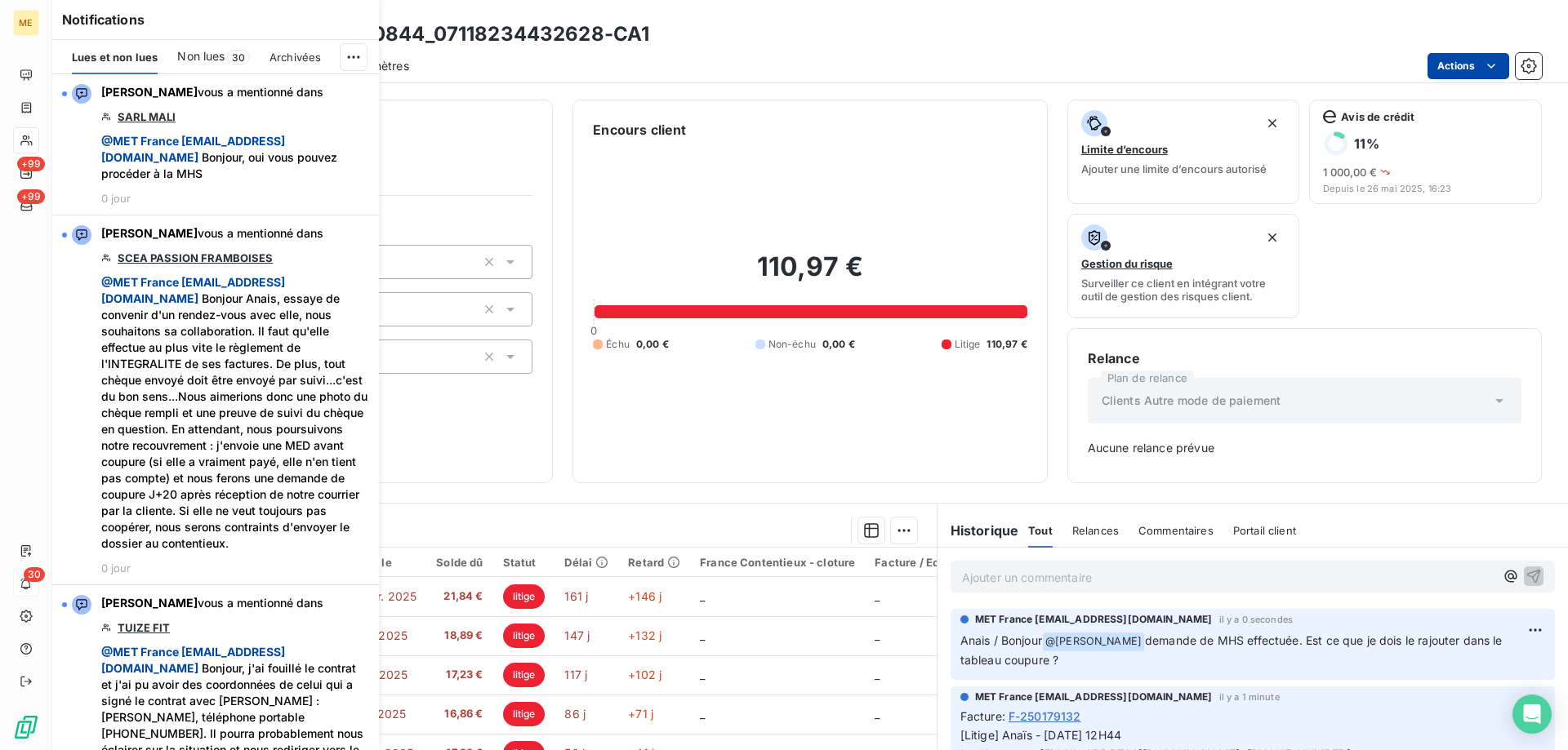
click at [1462, 60] on html "ME +99 +99 30 Clients SILOU - METFRA000000844_07118234432628-CA1 Situation Anal…" at bounding box center [784, 457] width 1568 height 913
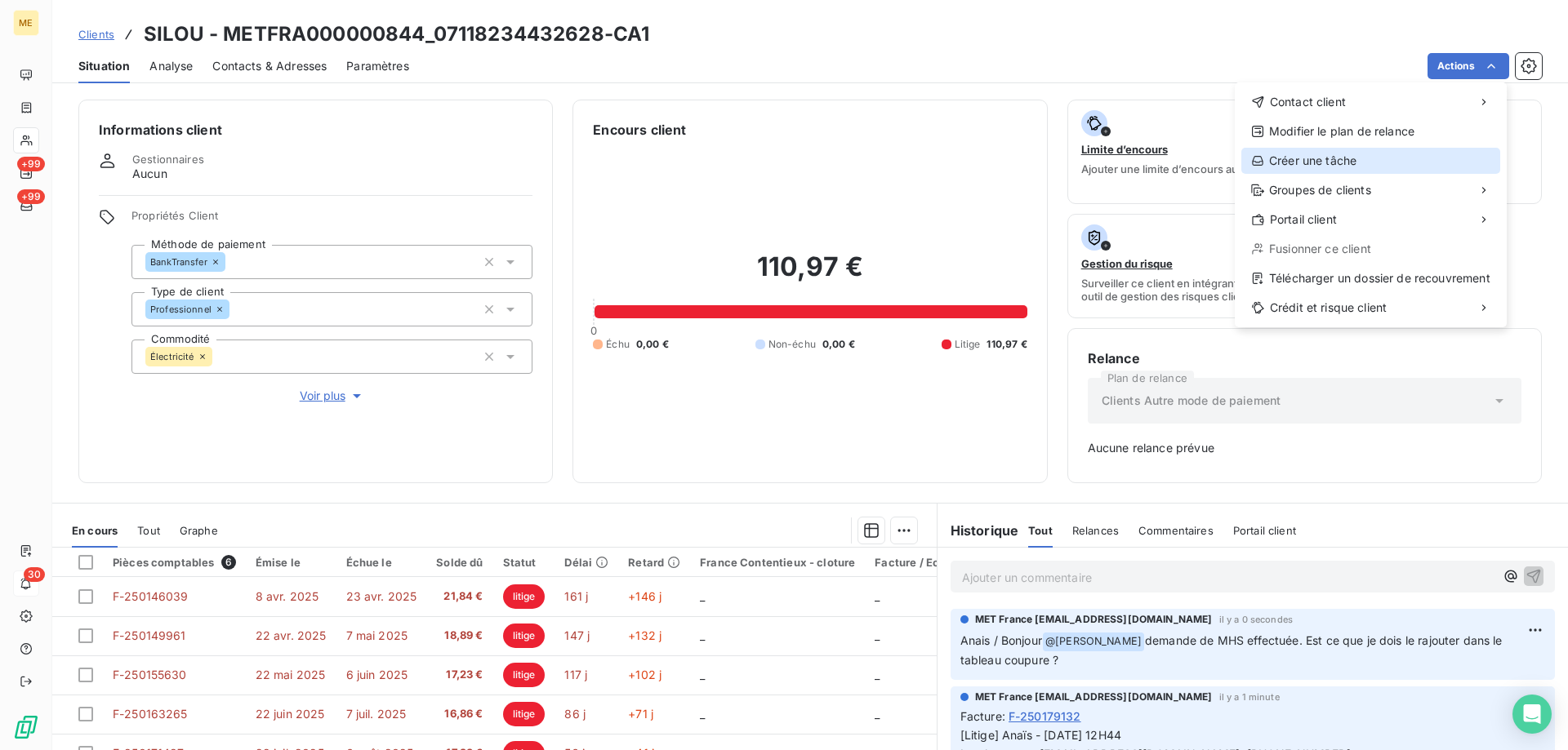
click at [1288, 168] on div "Créer une tâche" at bounding box center [1371, 160] width 259 height 26
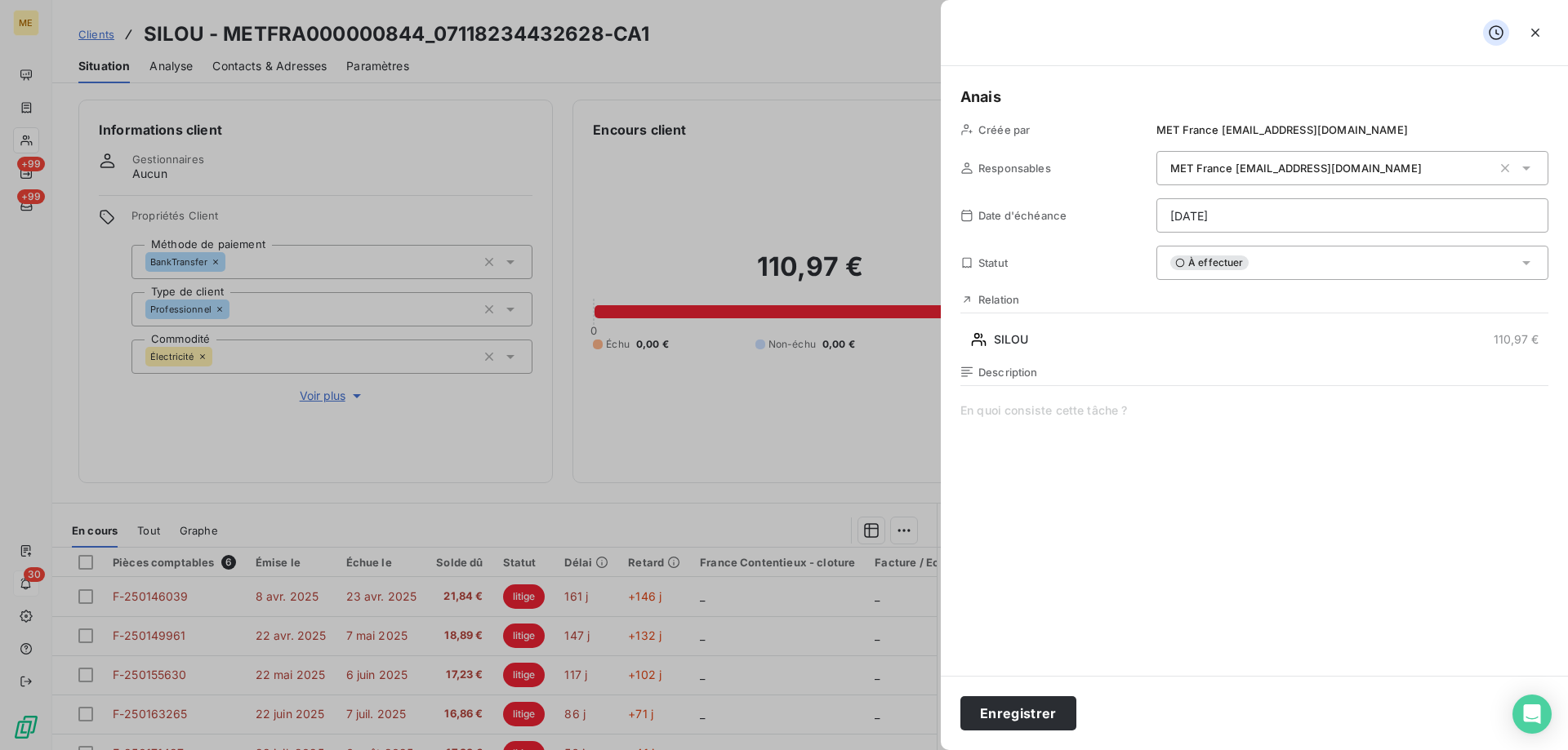
click at [1174, 425] on span at bounding box center [1254, 559] width 588 height 313
click at [1161, 415] on span "Vérifier état MHS" at bounding box center [1254, 559] width 588 height 313
click at [1301, 220] on html "ME +99 +99 30 Clients SILOU - METFRA000000844_07118234432628-CA1 Situation Anal…" at bounding box center [784, 457] width 1568 height 913
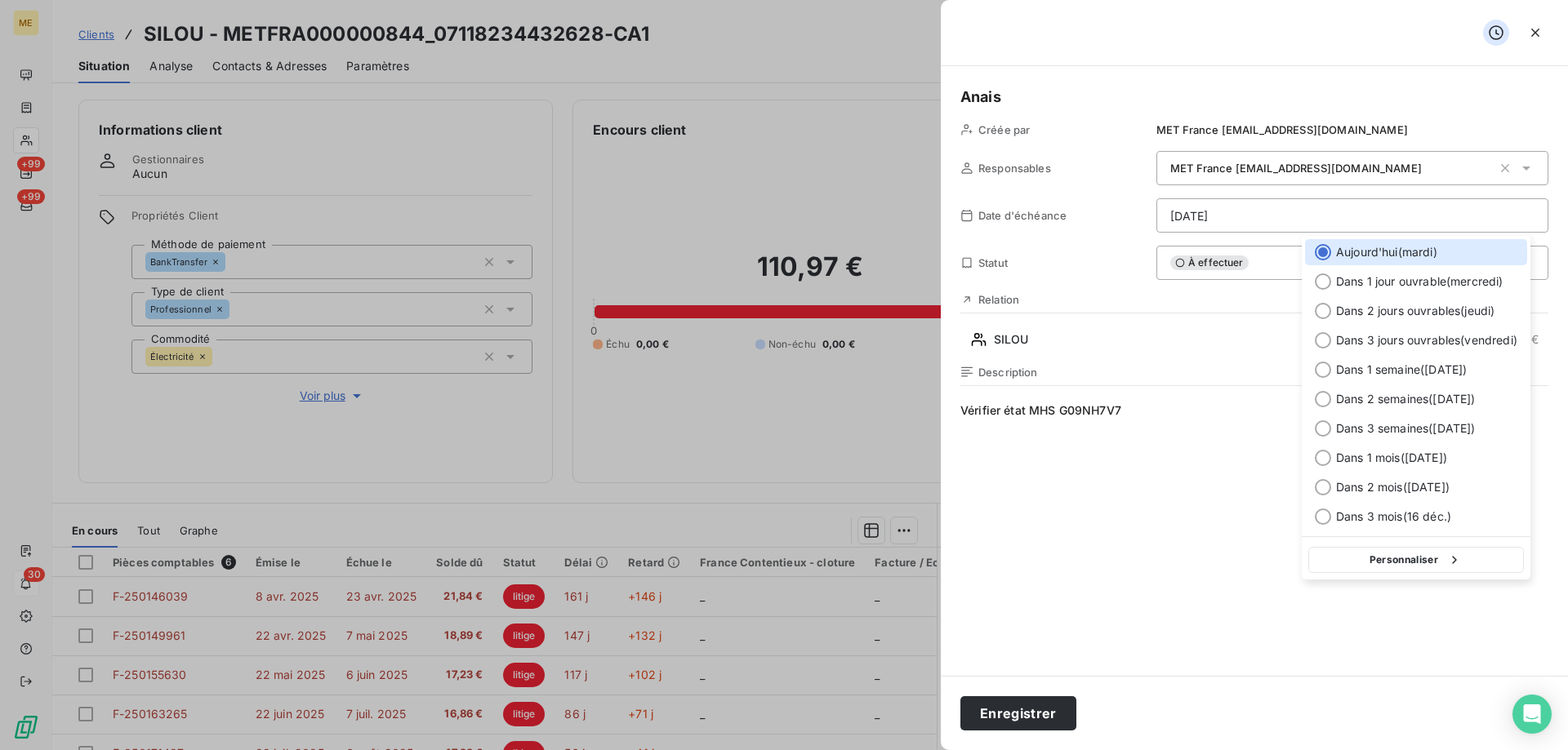
drag, startPoint x: 1479, startPoint y: 568, endPoint x: 1467, endPoint y: 568, distance: 12.0
click at [1478, 568] on button "Personnaliser" at bounding box center [1416, 560] width 215 height 26
select select "8"
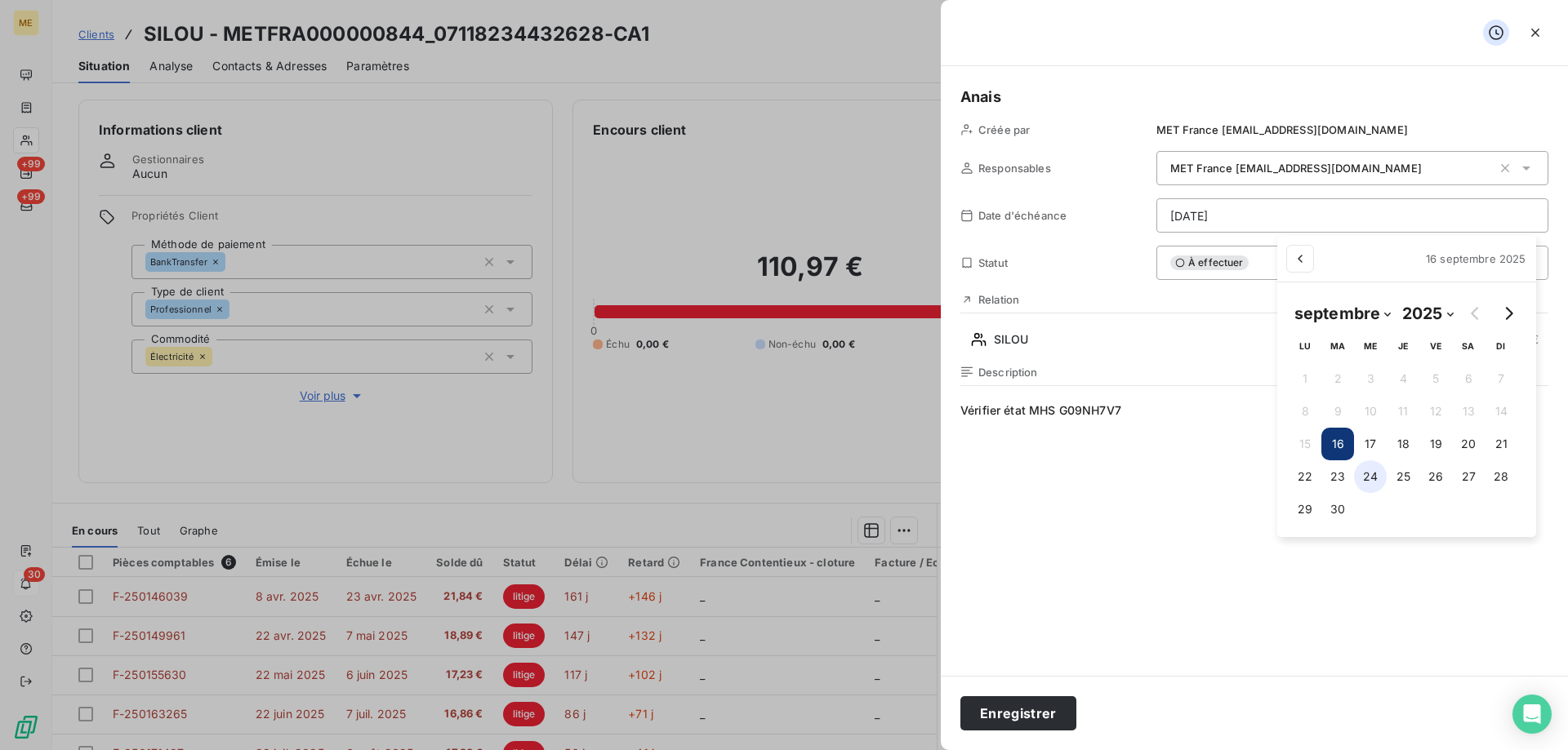
click at [1378, 474] on button "24" at bounding box center [1370, 476] width 33 height 33
type input "[DATE]"
click at [1032, 711] on html "ME +99 +99 30 Clients SILOU - METFRA000000844_07118234432628-CA1 Situation Anal…" at bounding box center [784, 457] width 1568 height 913
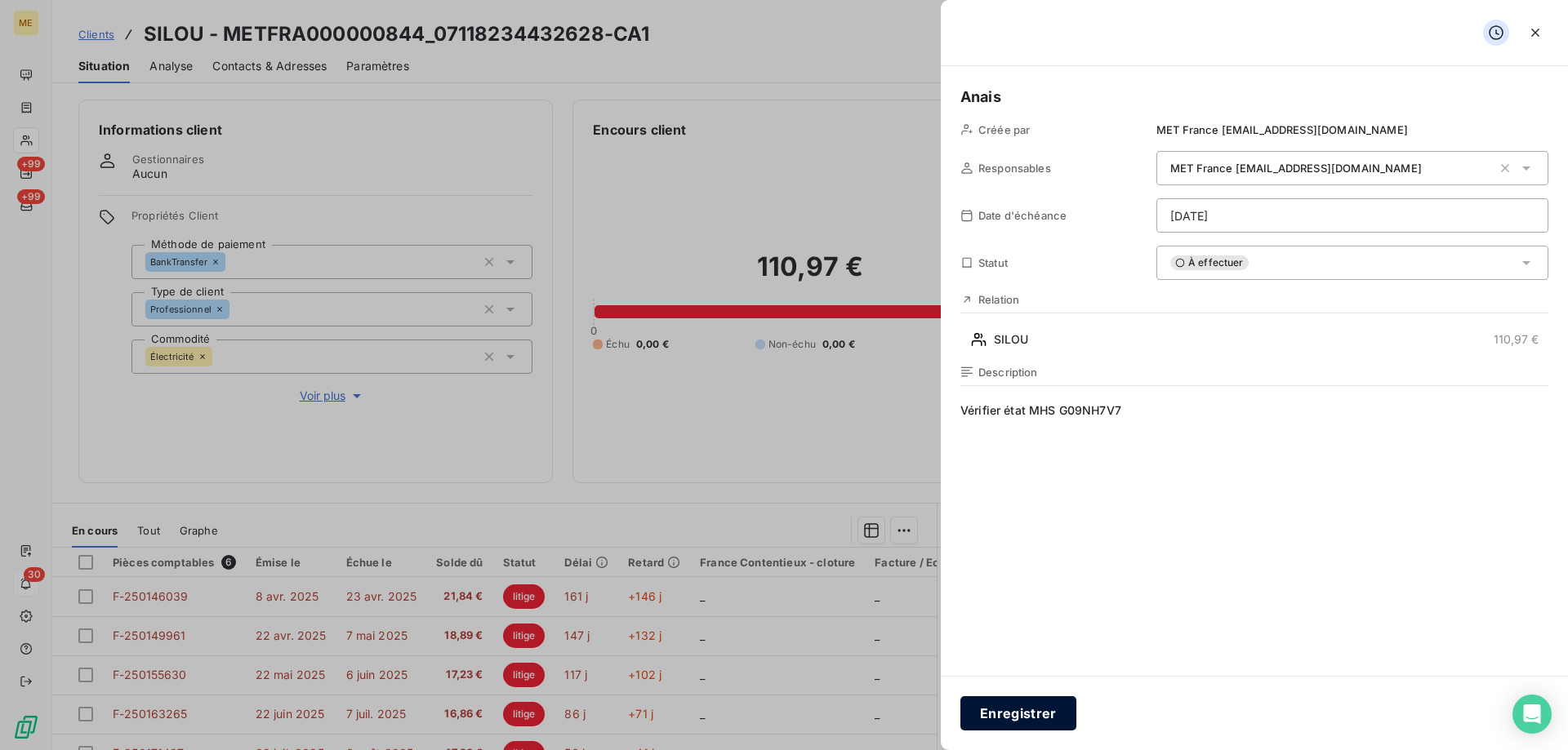
click at [988, 719] on button "Enregistrer" at bounding box center [1019, 713] width 116 height 34
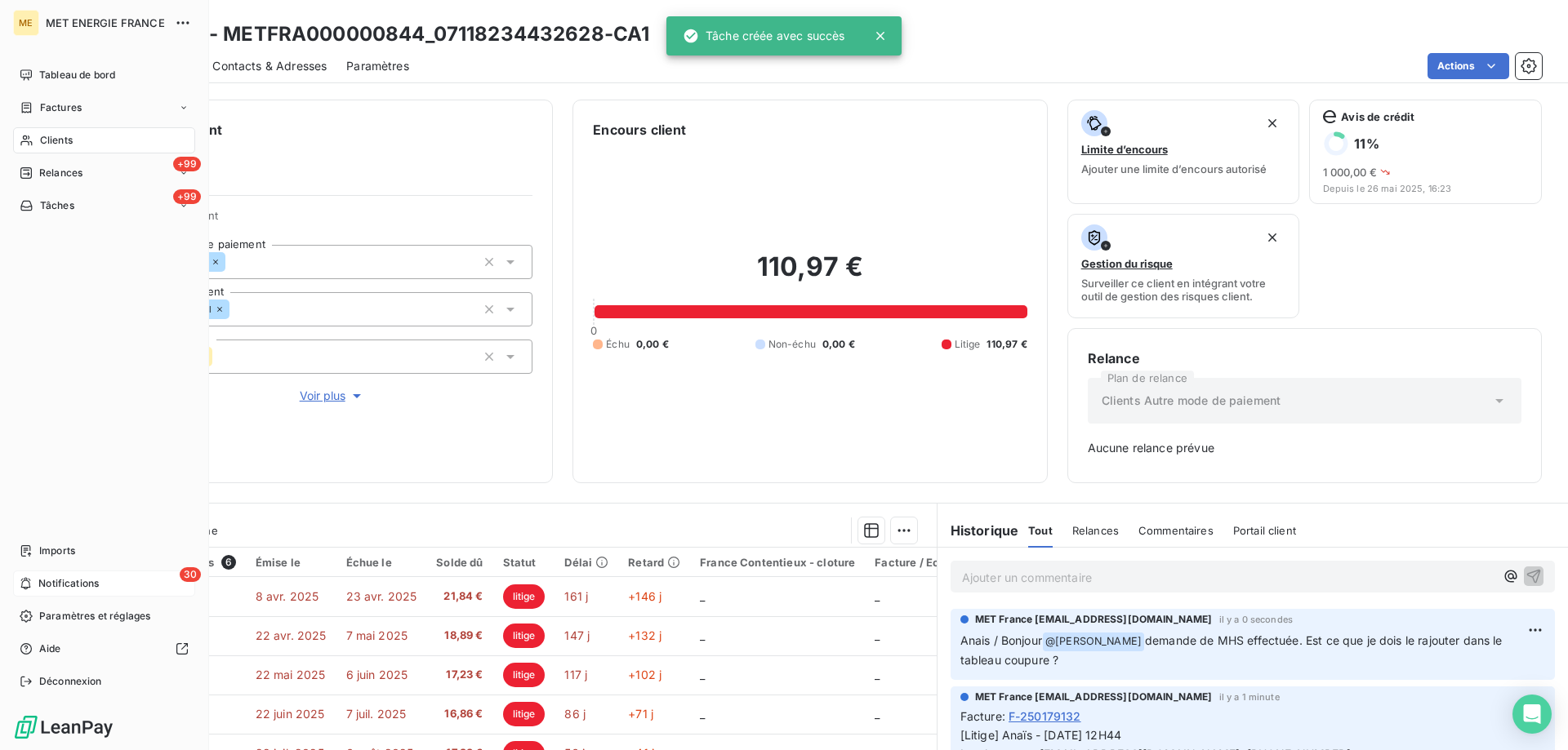
click at [127, 583] on div "30 Notifications" at bounding box center [104, 583] width 182 height 26
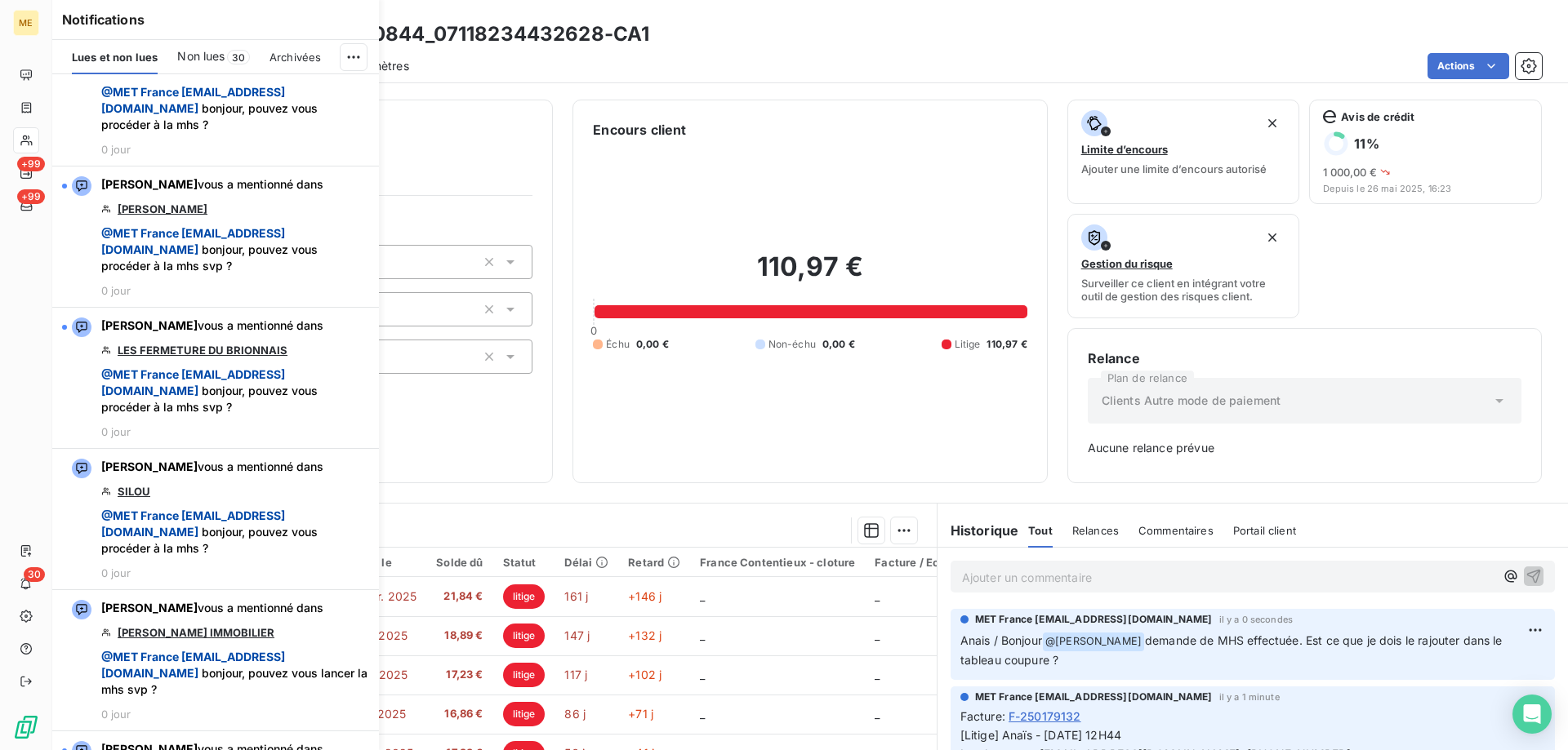
scroll to position [3347, 0]
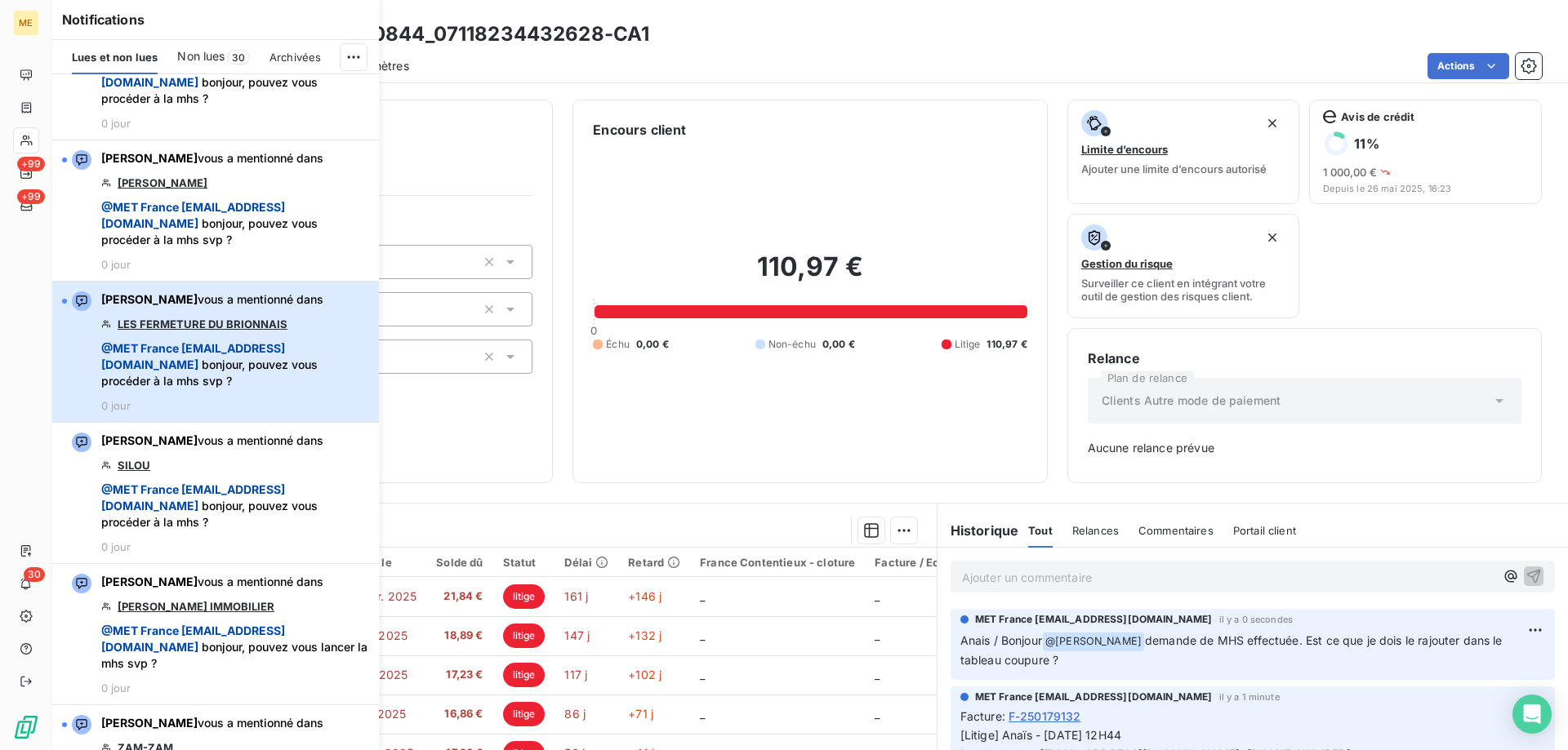
click at [243, 371] on span "@ MET [GEOGRAPHIC_DATA] [EMAIL_ADDRESS][DOMAIN_NAME]" at bounding box center [193, 356] width 184 height 30
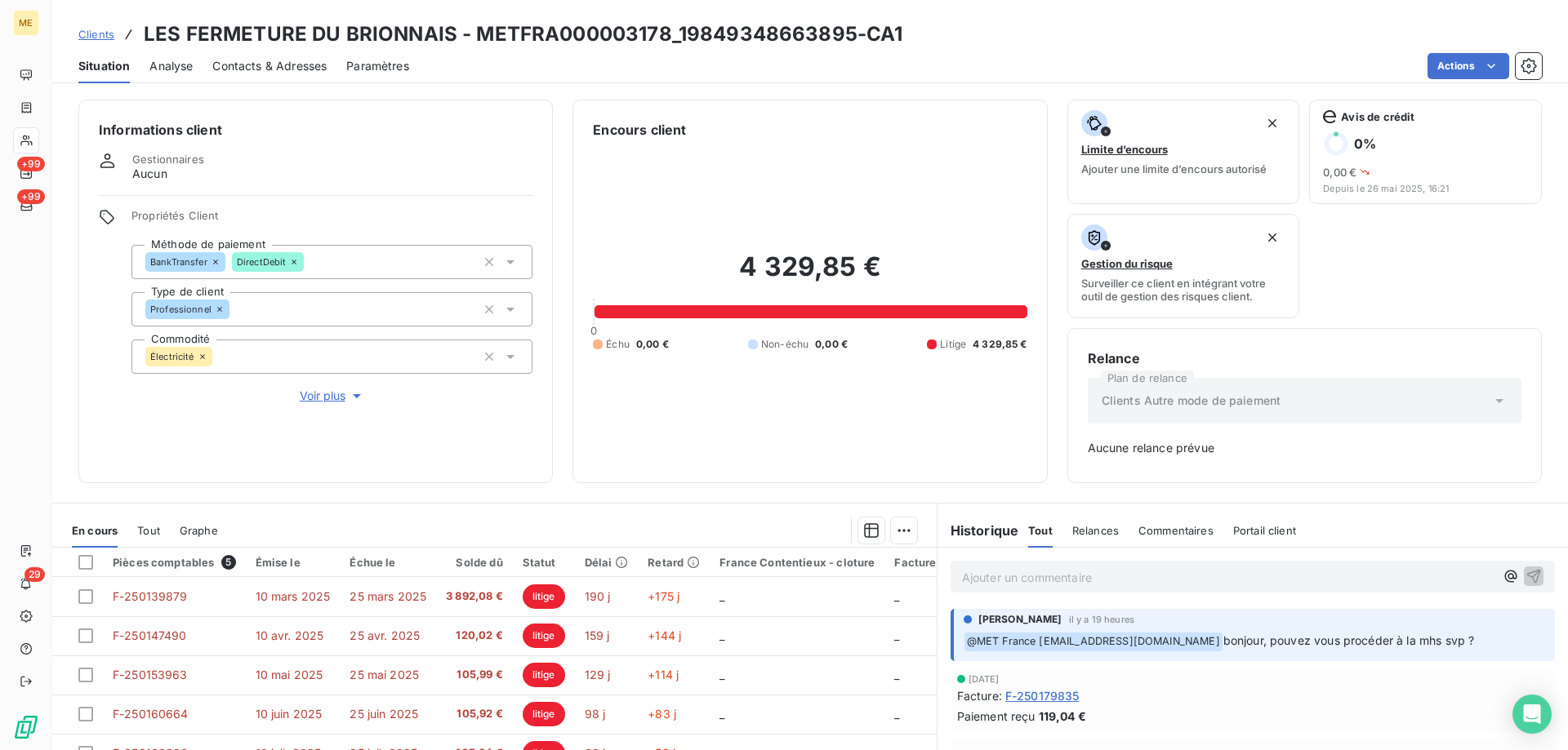
click at [330, 388] on span "Voir plus" at bounding box center [332, 396] width 65 height 16
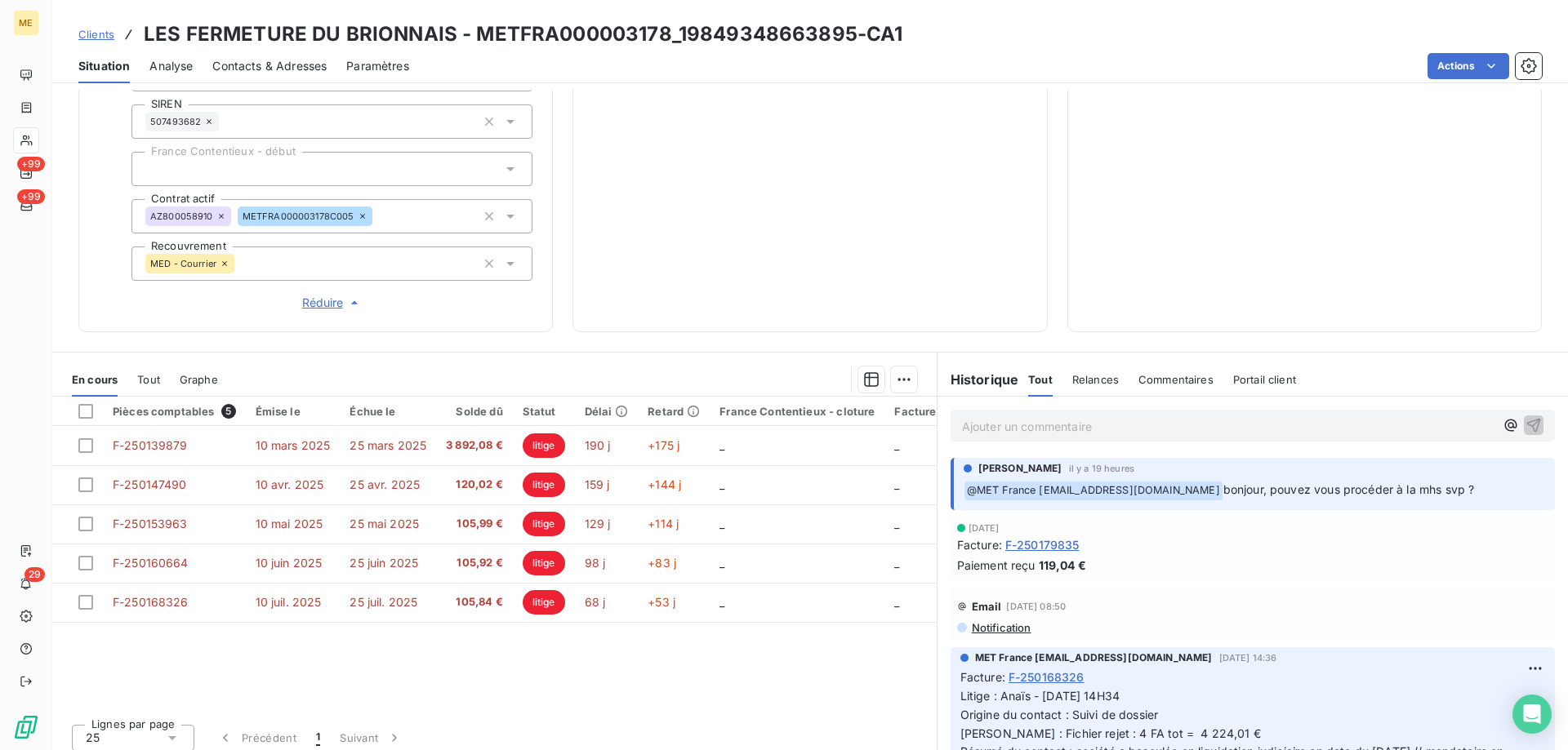
scroll to position [163, 0]
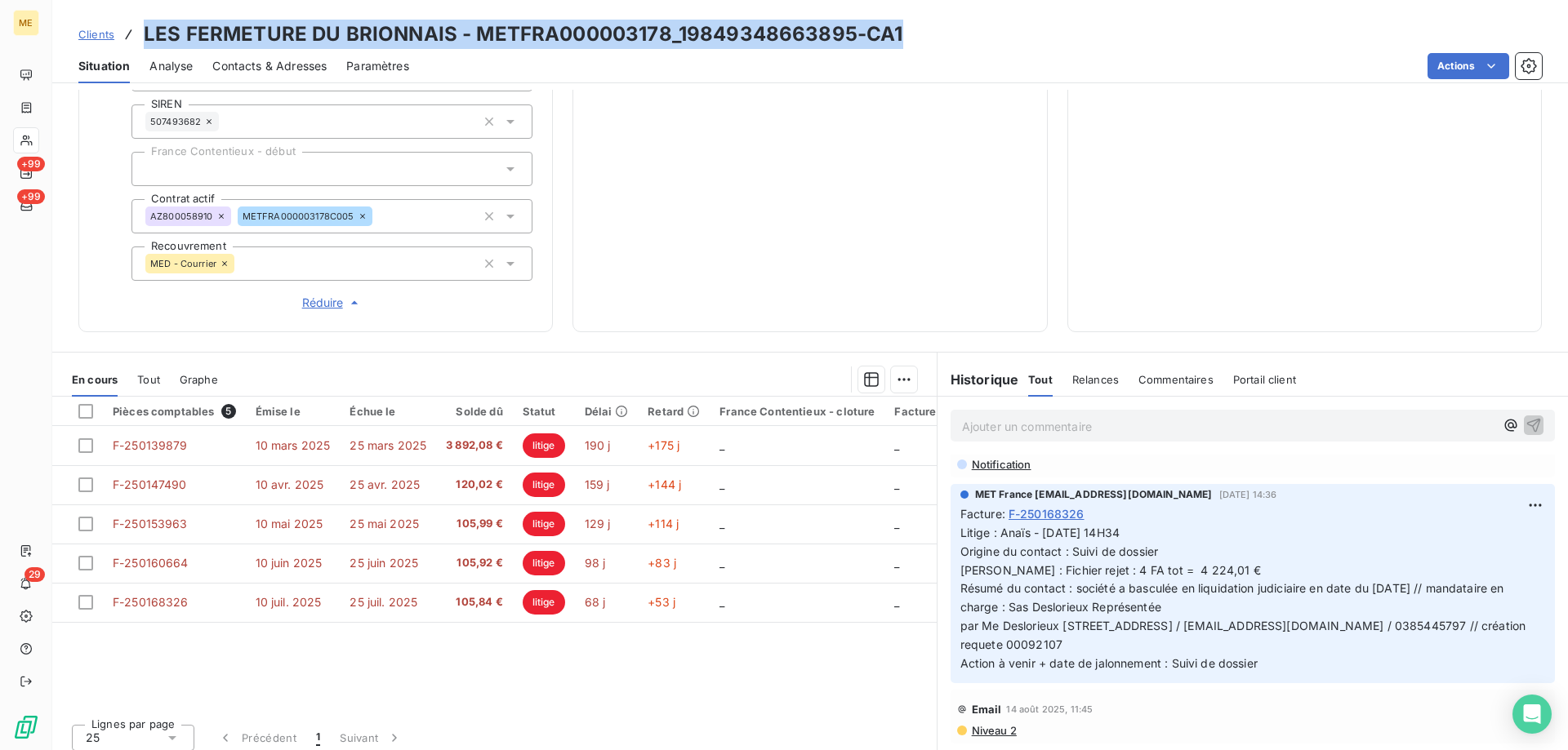
drag, startPoint x: 914, startPoint y: 38, endPoint x: 142, endPoint y: 40, distance: 772.0
click at [142, 40] on div "Clients LES FERMETURE DU BRIONNAIS - METFRA000003178_19849348663895-CA1" at bounding box center [810, 34] width 1516 height 29
drag, startPoint x: 1277, startPoint y: 655, endPoint x: 997, endPoint y: 520, distance: 310.8
click at [997, 524] on p "Litige : Anaïs - [DATE] 14H34 Origine du contact : Suivi de dossier [PERSON_NAM…" at bounding box center [1253, 598] width 584 height 149
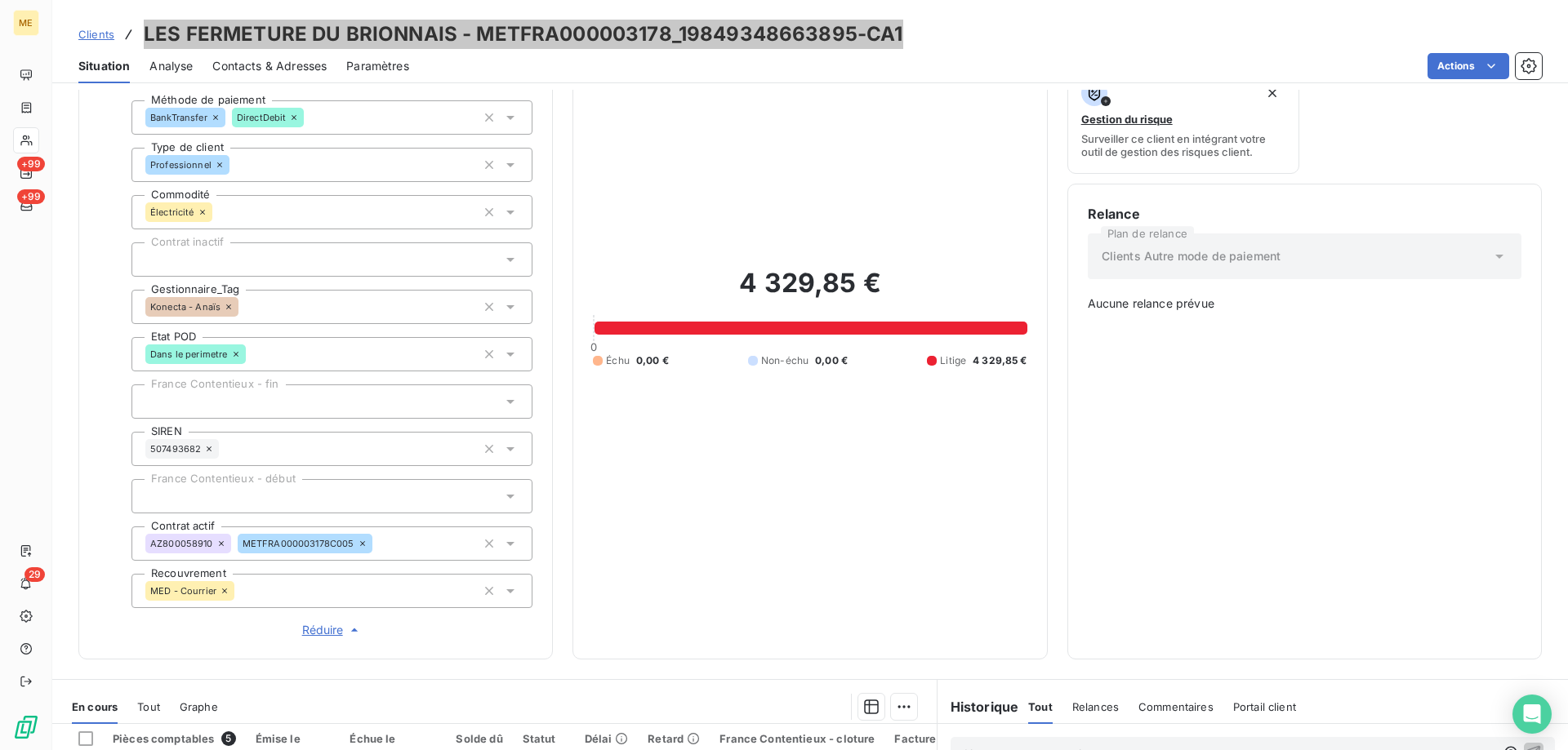
scroll to position [145, 0]
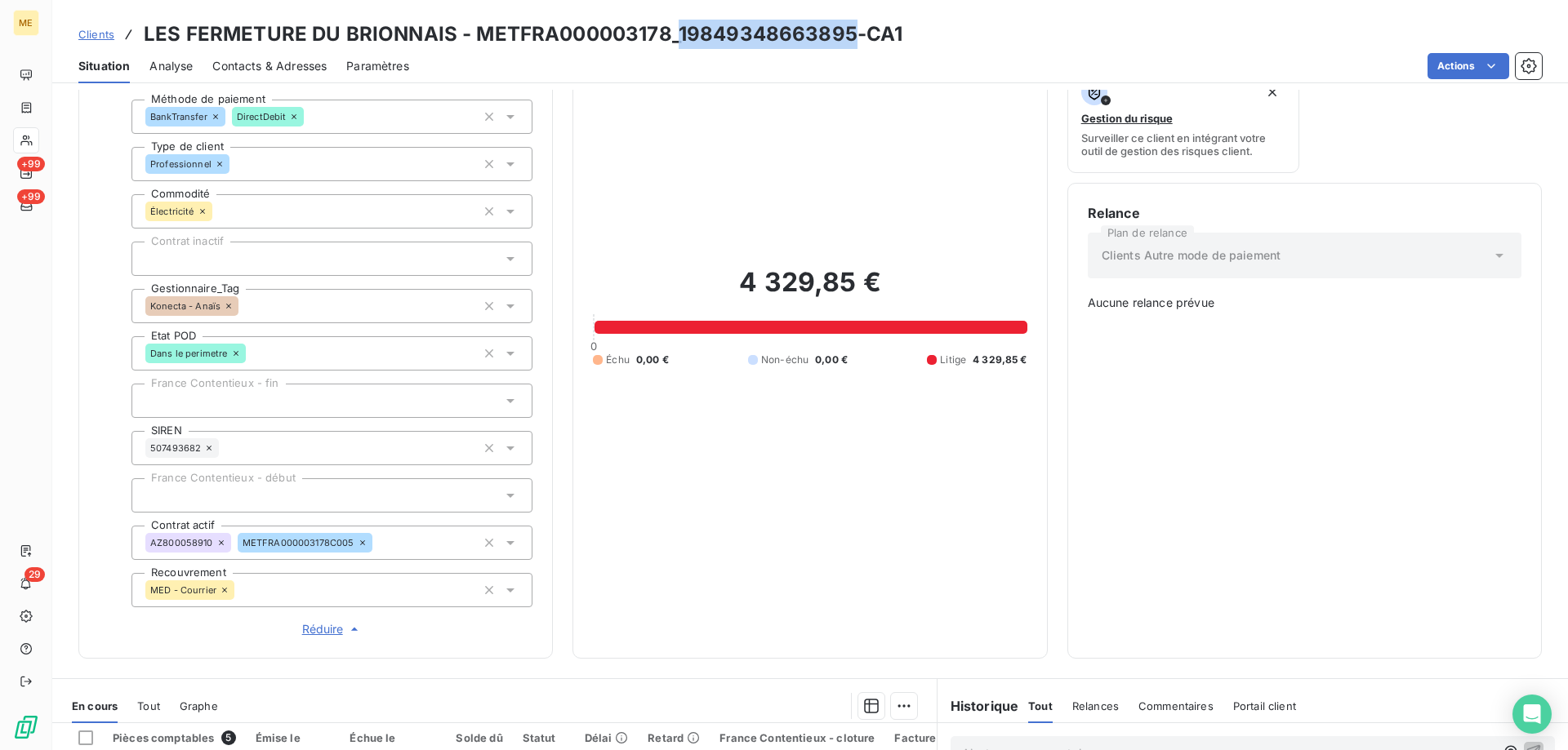
drag, startPoint x: 849, startPoint y: 31, endPoint x: 677, endPoint y: 44, distance: 172.5
click at [677, 44] on h3 "LES FERMETURE DU BRIONNAIS - METFRA000003178_19849348663895-CA1" at bounding box center [522, 34] width 759 height 29
click at [726, 72] on div "Actions" at bounding box center [985, 65] width 1114 height 26
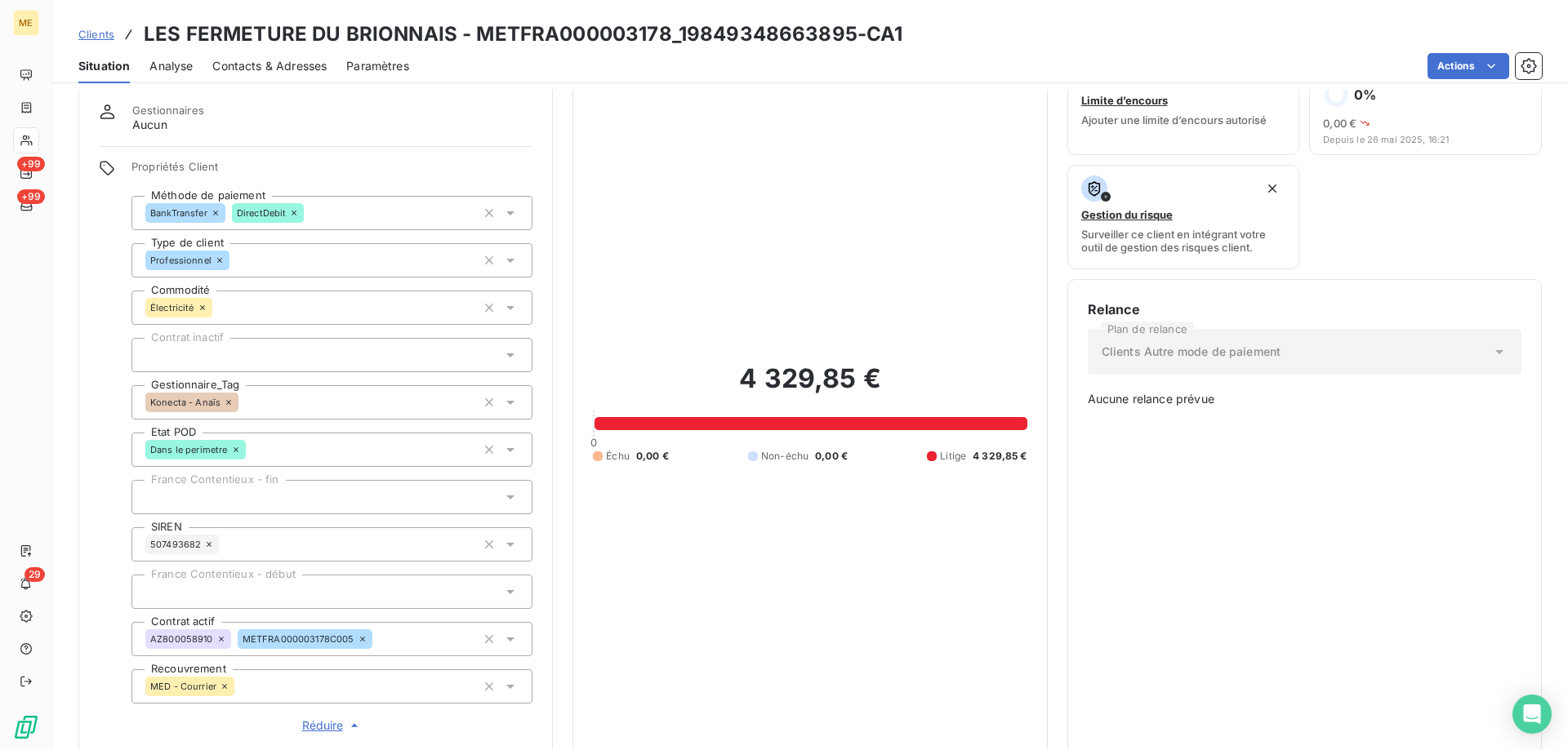
scroll to position [0, 0]
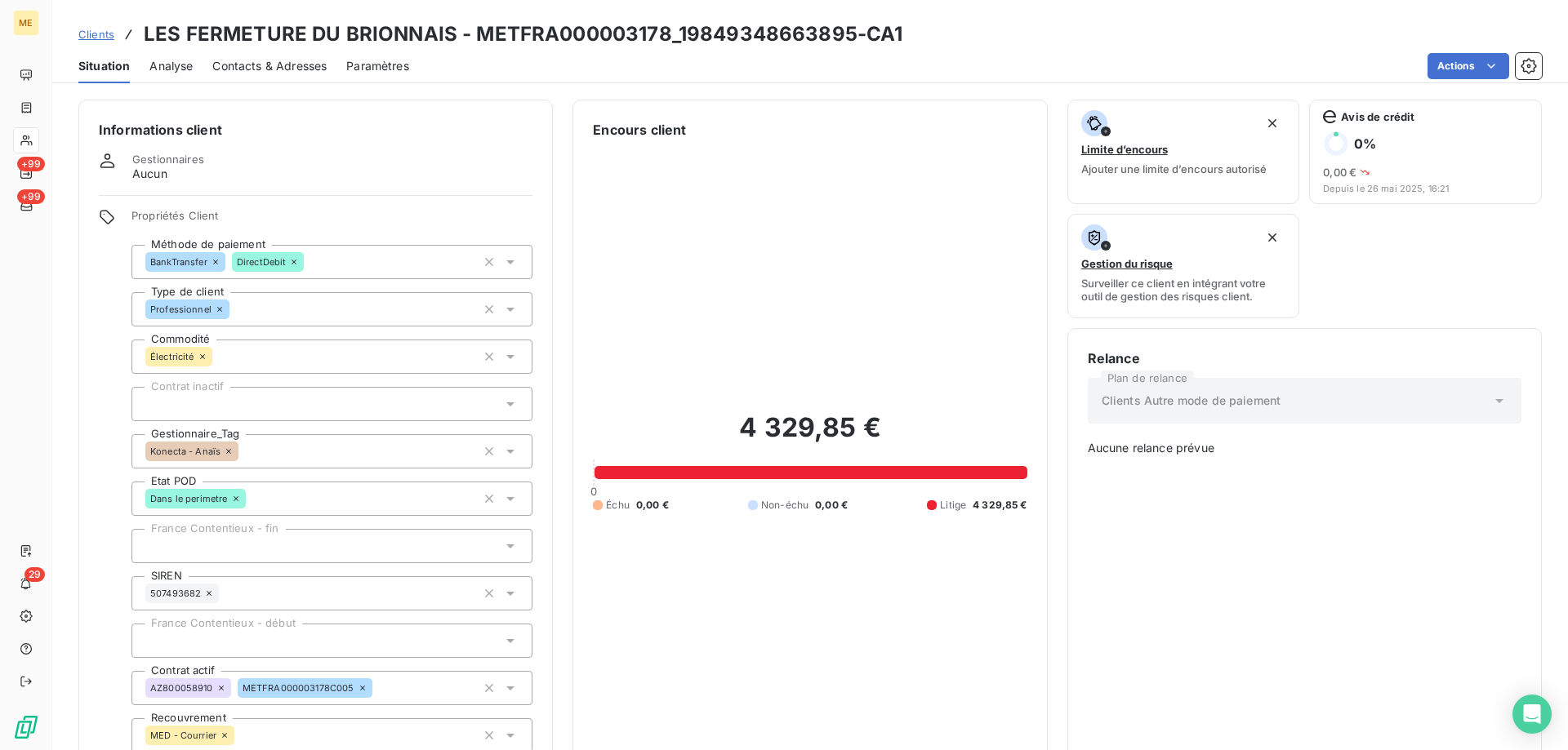
click at [299, 66] on span "Contacts & Adresses" at bounding box center [269, 65] width 114 height 16
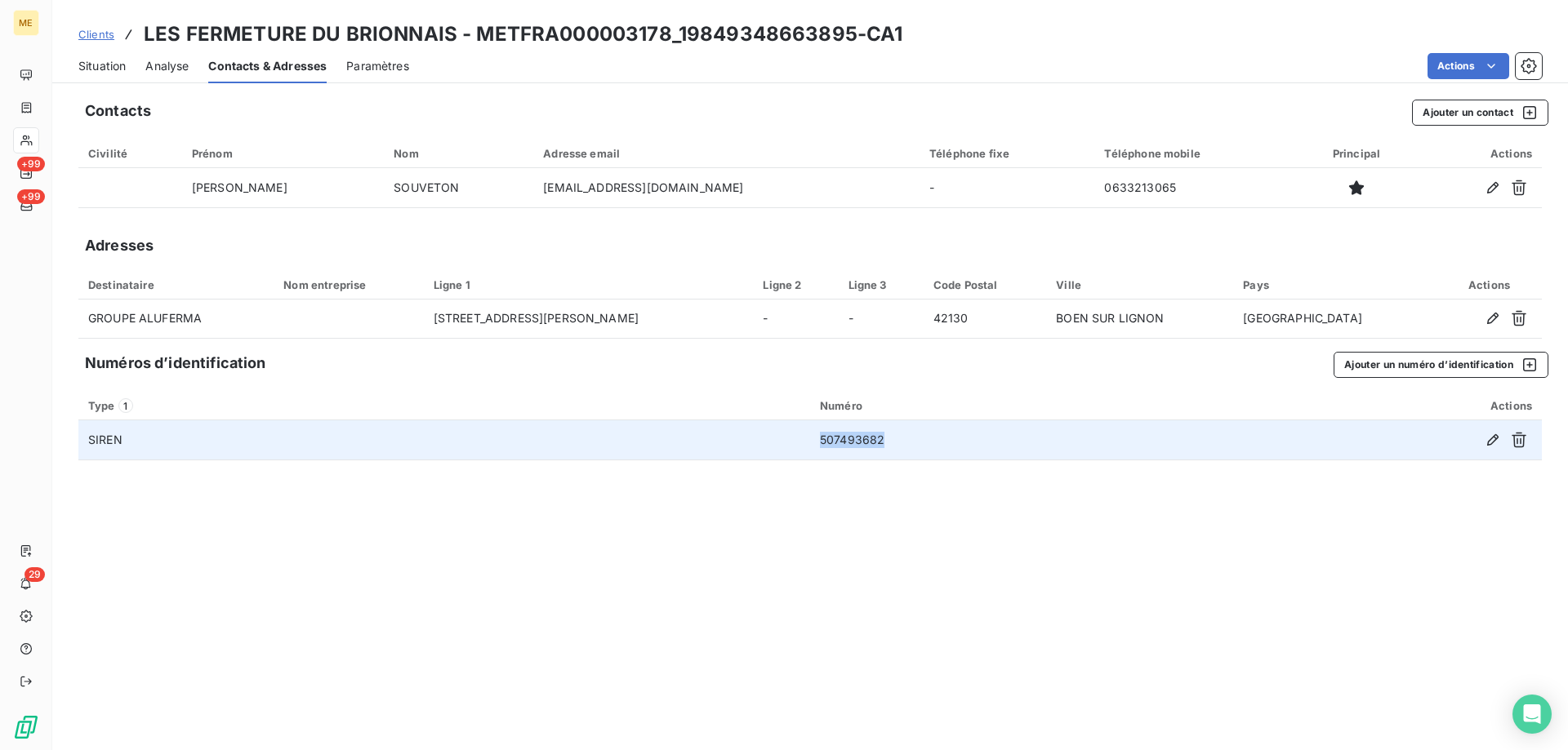
drag, startPoint x: 896, startPoint y: 443, endPoint x: 817, endPoint y: 446, distance: 79.1
click at [817, 446] on td "507493682" at bounding box center [1007, 440] width 395 height 39
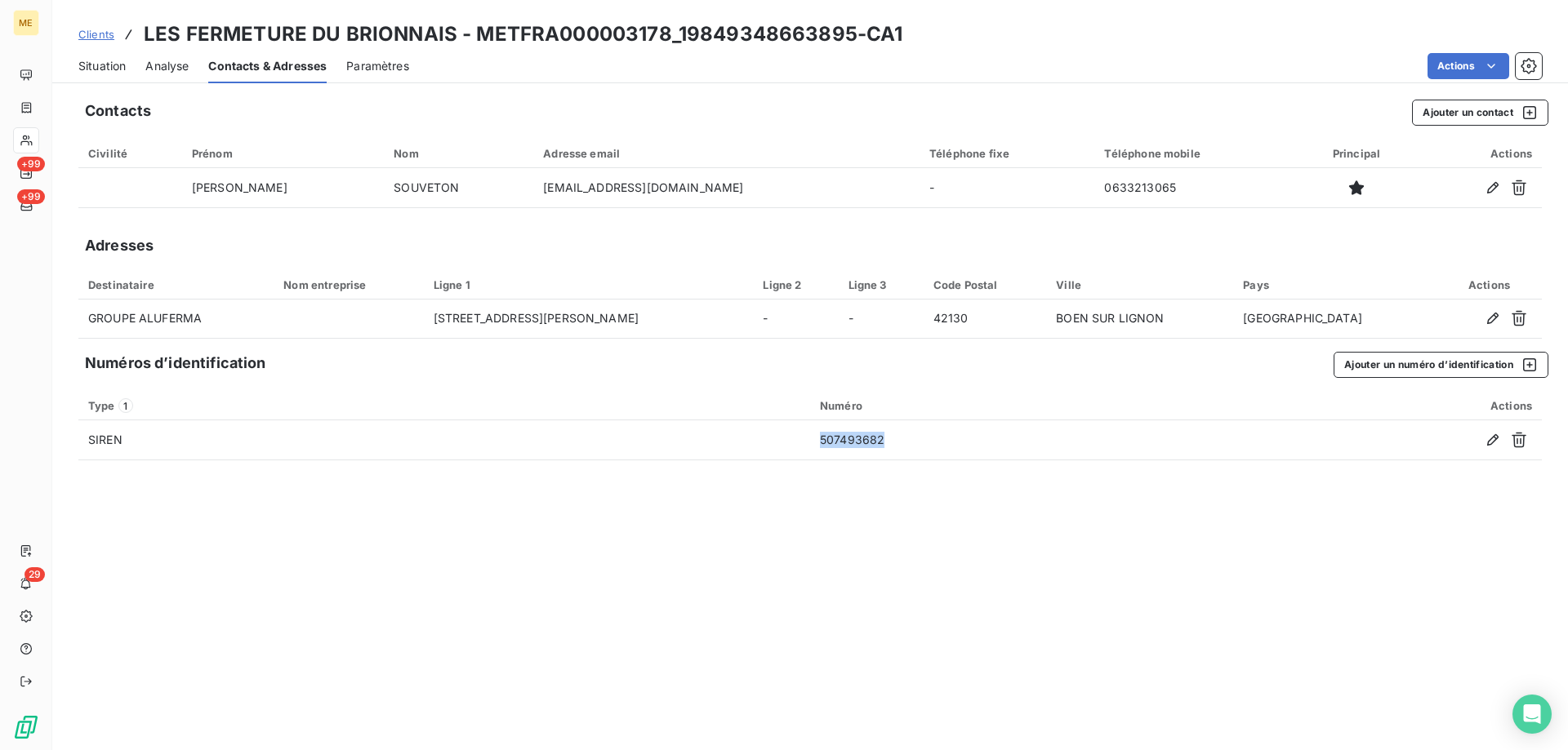
click at [111, 64] on span "Situation" at bounding box center [102, 65] width 47 height 16
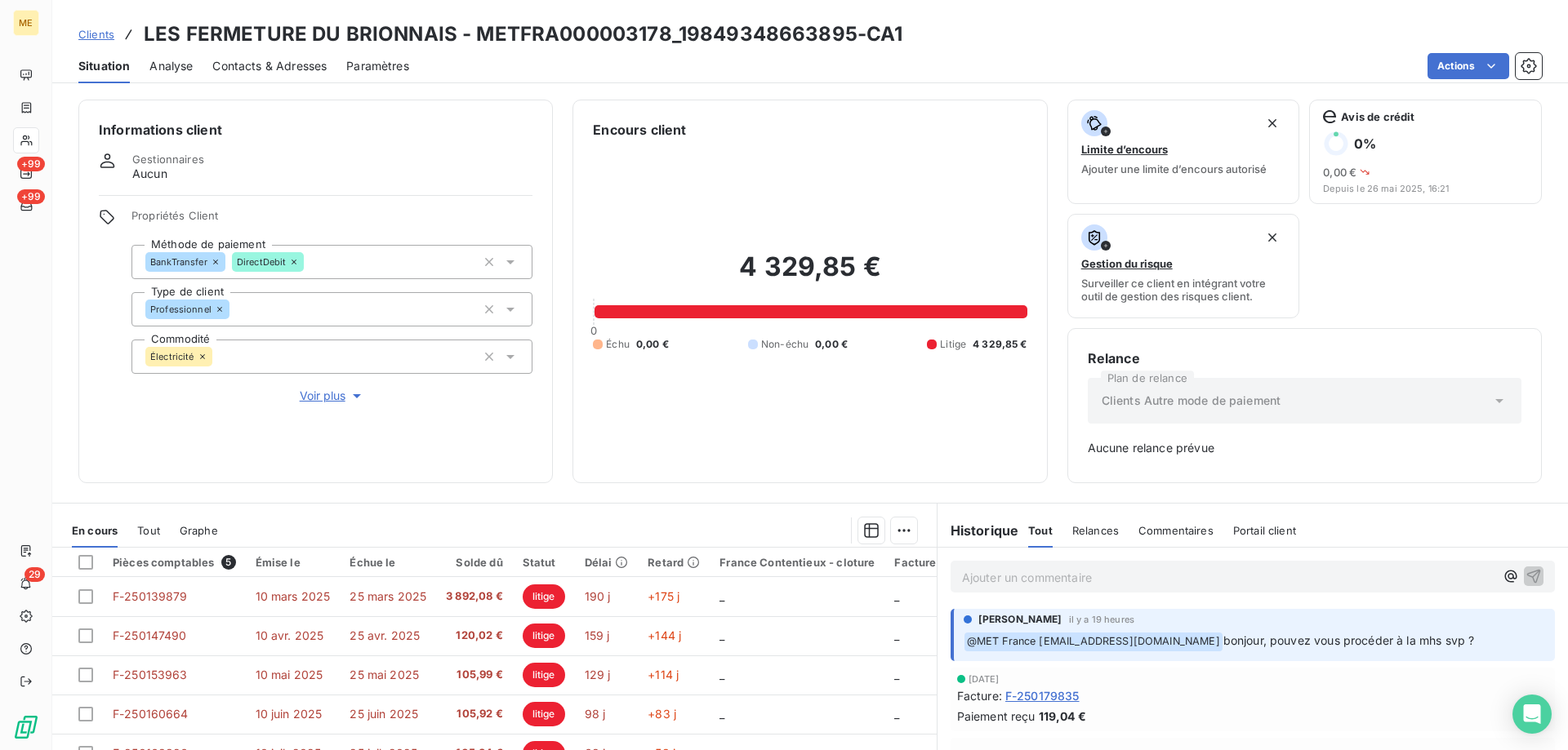
click at [304, 398] on div "Informations client Gestionnaires Aucun Propriétés Client Méthode de paiement B…" at bounding box center [316, 292] width 475 height 384
click at [314, 388] on span "Voir plus" at bounding box center [332, 396] width 65 height 16
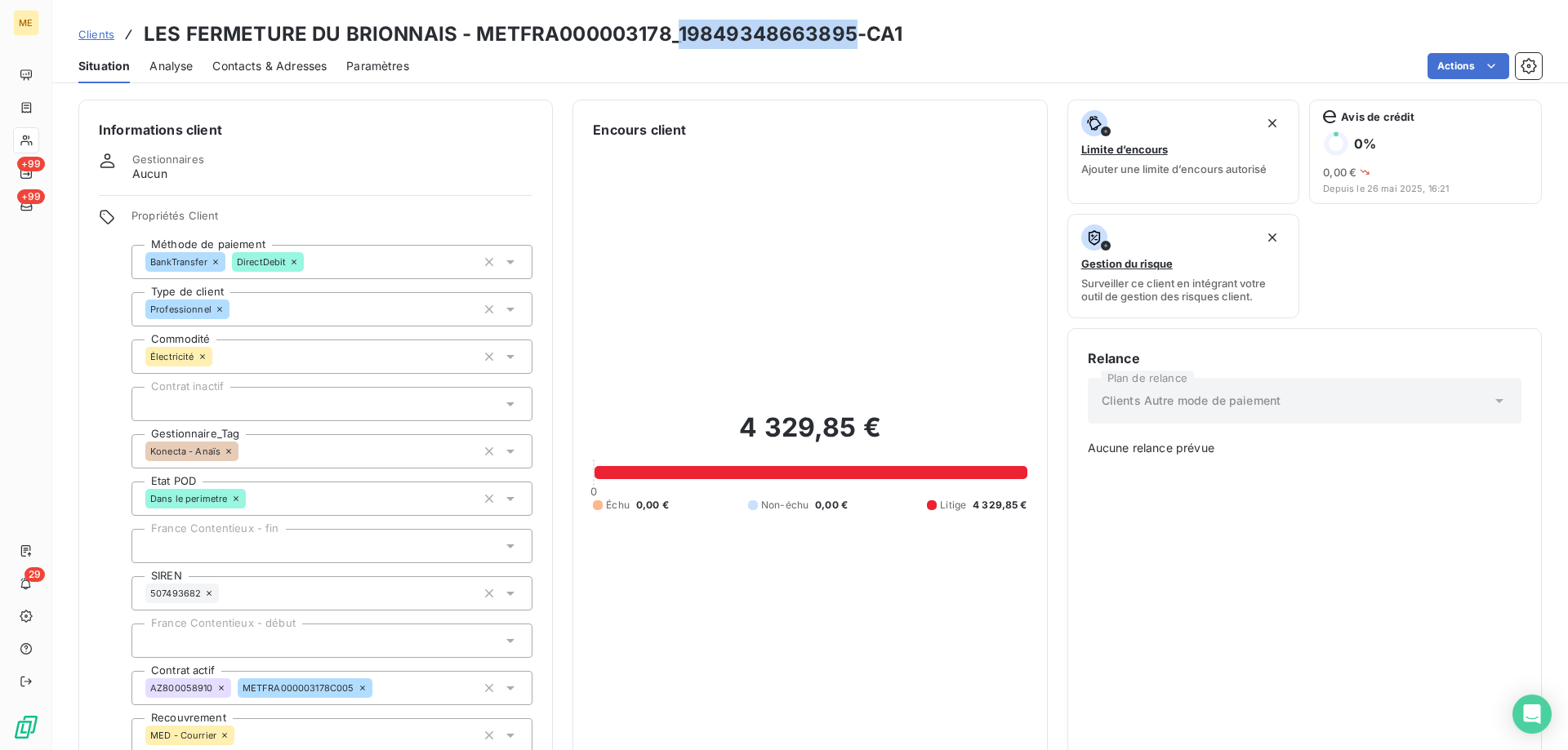
drag, startPoint x: 849, startPoint y: 38, endPoint x: 675, endPoint y: 38, distance: 174.0
click at [675, 38] on h3 "LES FERMETURE DU BRIONNAIS - METFRA000003178_19849348663895-CA1" at bounding box center [522, 34] width 759 height 29
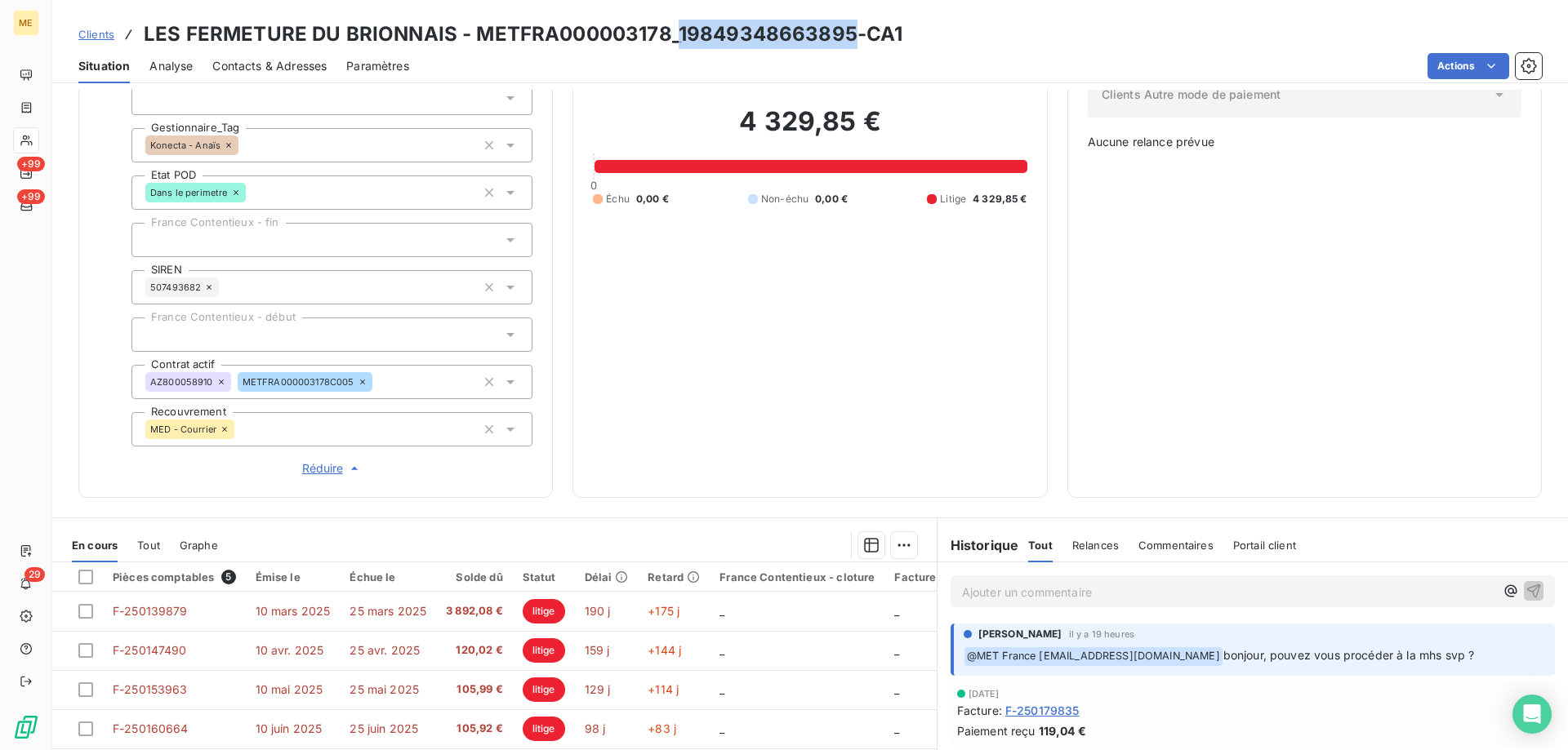
scroll to position [472, 0]
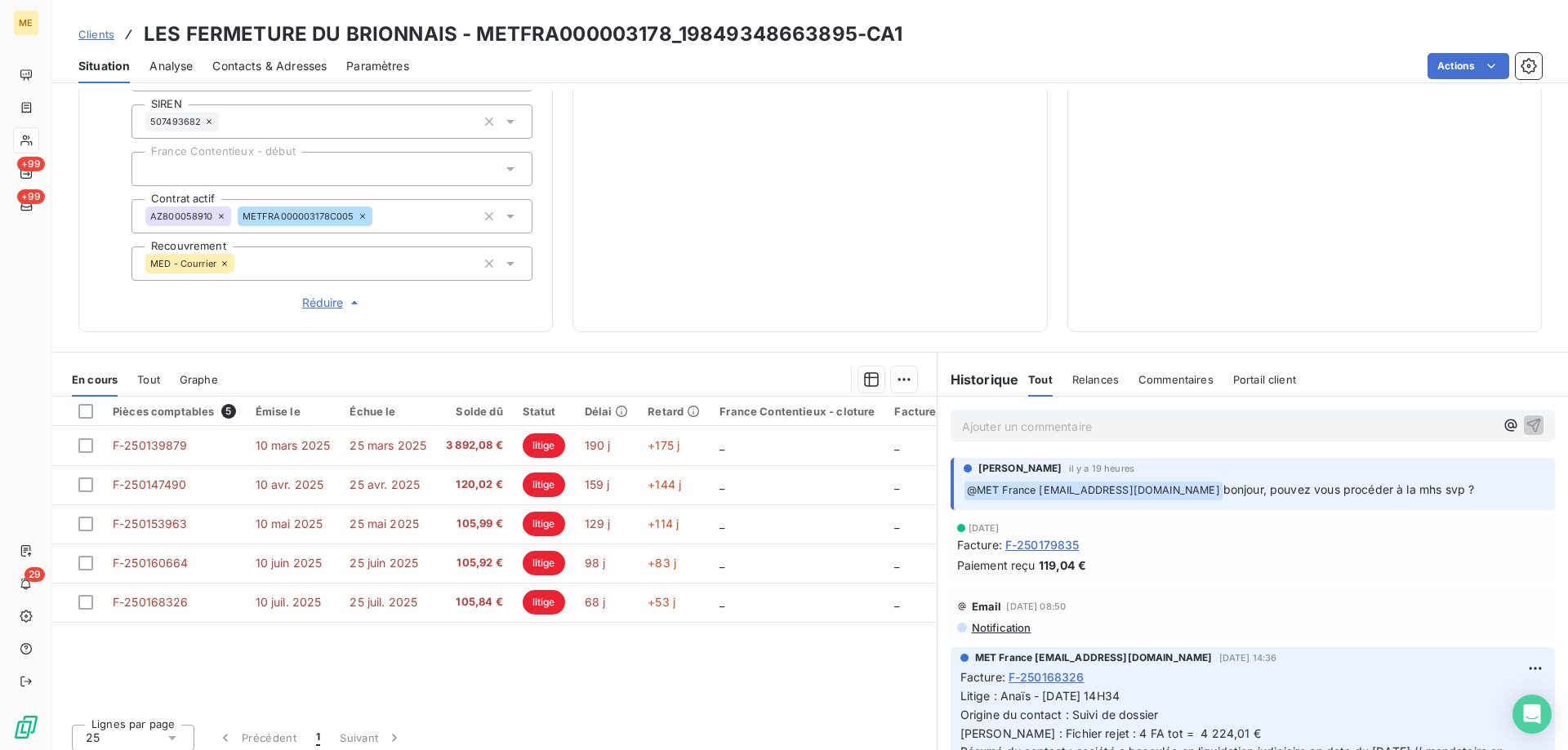
click at [1029, 424] on p "Ajouter un commentaire ﻿" at bounding box center [1228, 427] width 532 height 20
drag, startPoint x: 449, startPoint y: 38, endPoint x: 274, endPoint y: 35, distance: 175.0
click at [271, 35] on h3 "LES FERMETURE DU BRIONNAIS - METFRA000003178_19849348663895-CA1" at bounding box center [522, 34] width 759 height 29
click at [712, 49] on div "Situation Analyse Contacts & Adresses Paramètres Actions" at bounding box center [810, 65] width 1516 height 34
click at [321, 64] on span "Contacts & Adresses" at bounding box center [269, 65] width 114 height 16
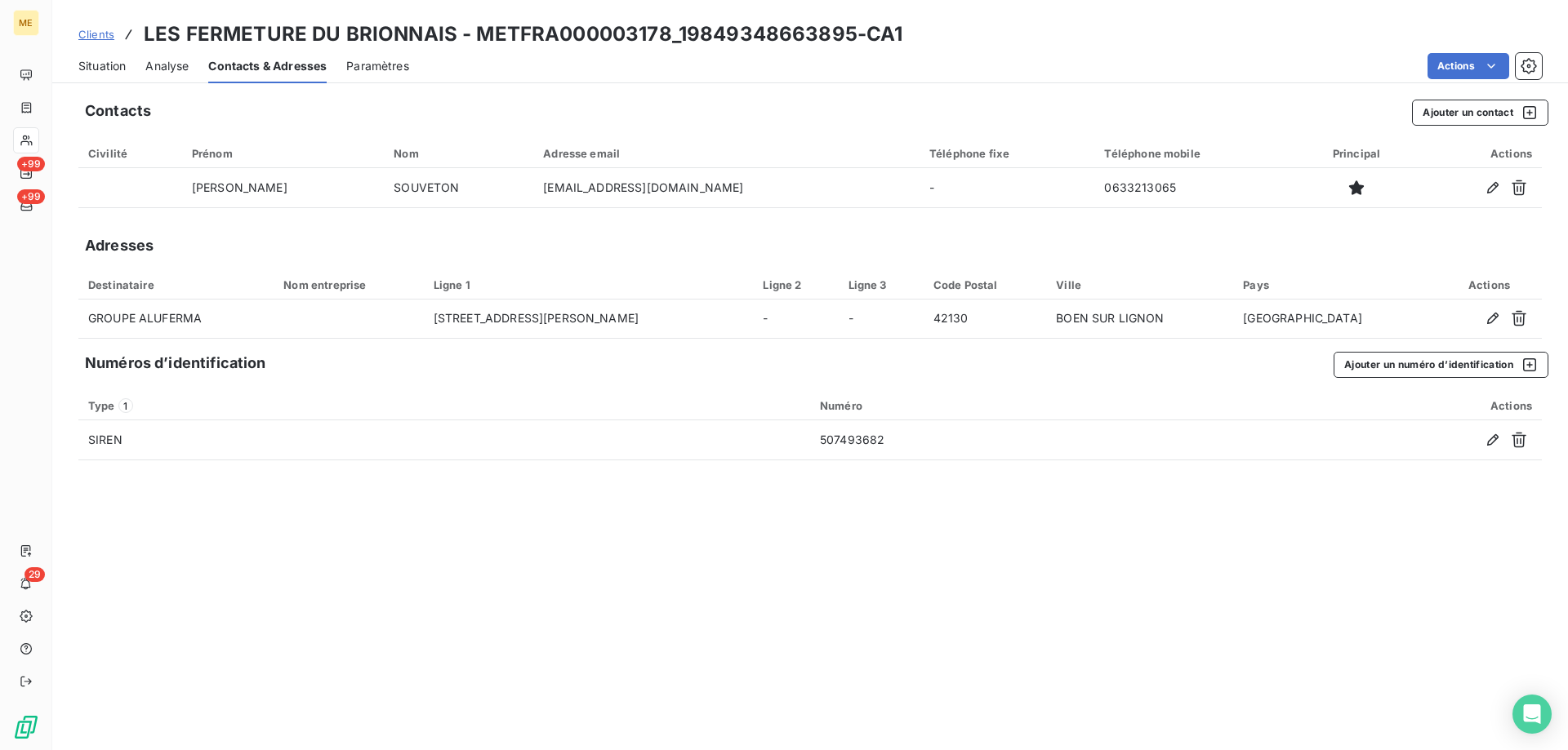
click at [97, 66] on span "Situation" at bounding box center [102, 65] width 47 height 16
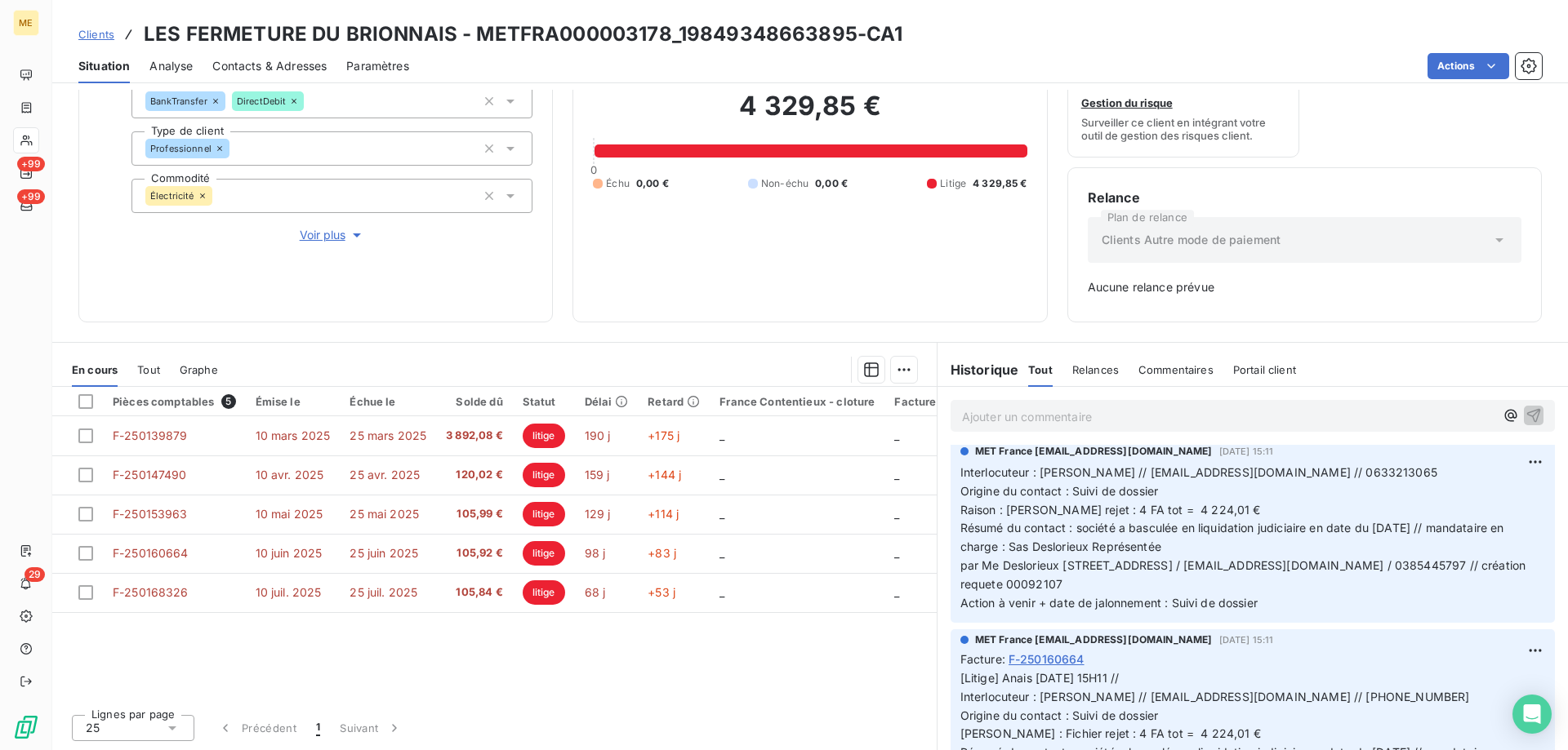
scroll to position [0, 0]
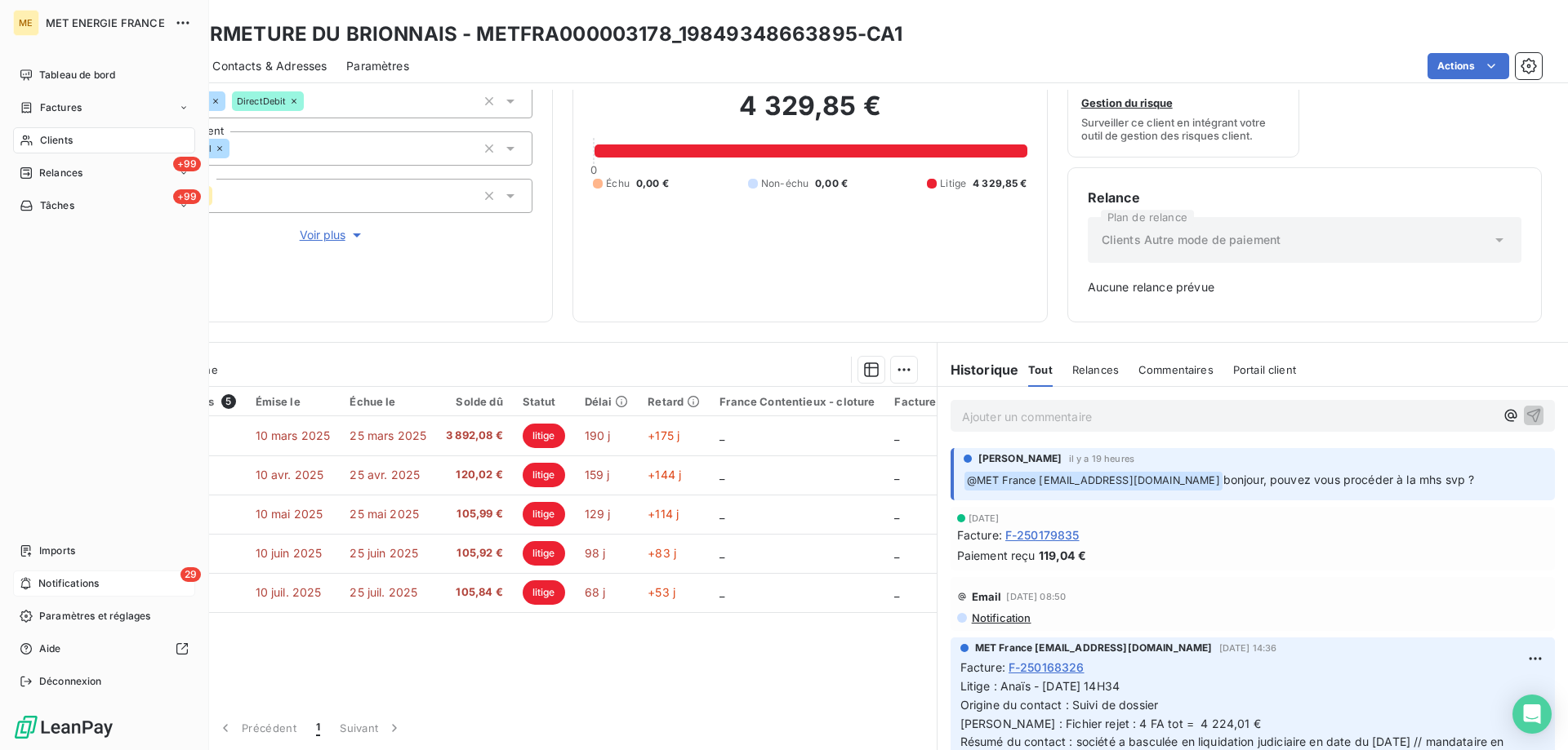
click at [38, 585] on div "29 Notifications" at bounding box center [104, 583] width 182 height 26
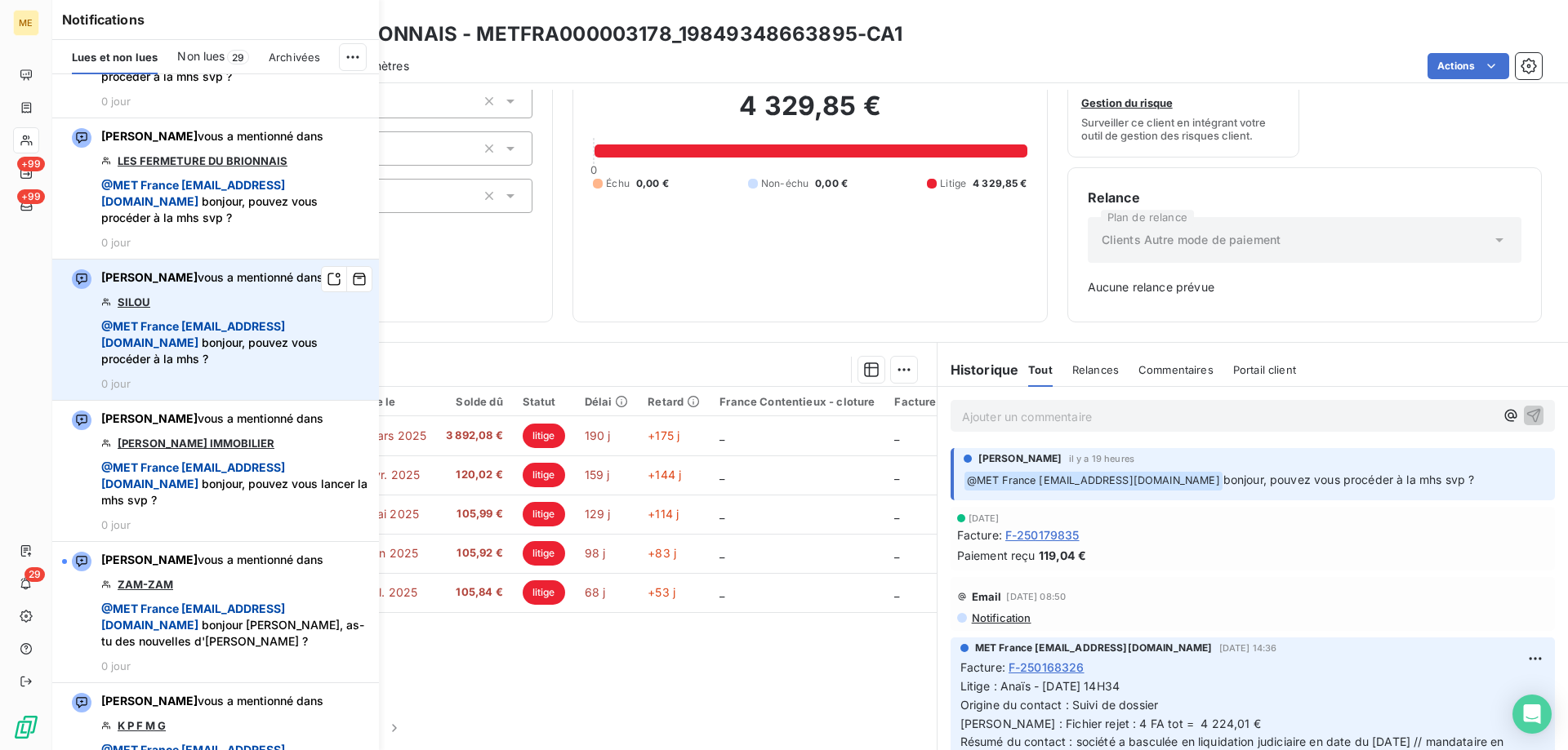
scroll to position [3428, 0]
